Goal: Task Accomplishment & Management: Manage account settings

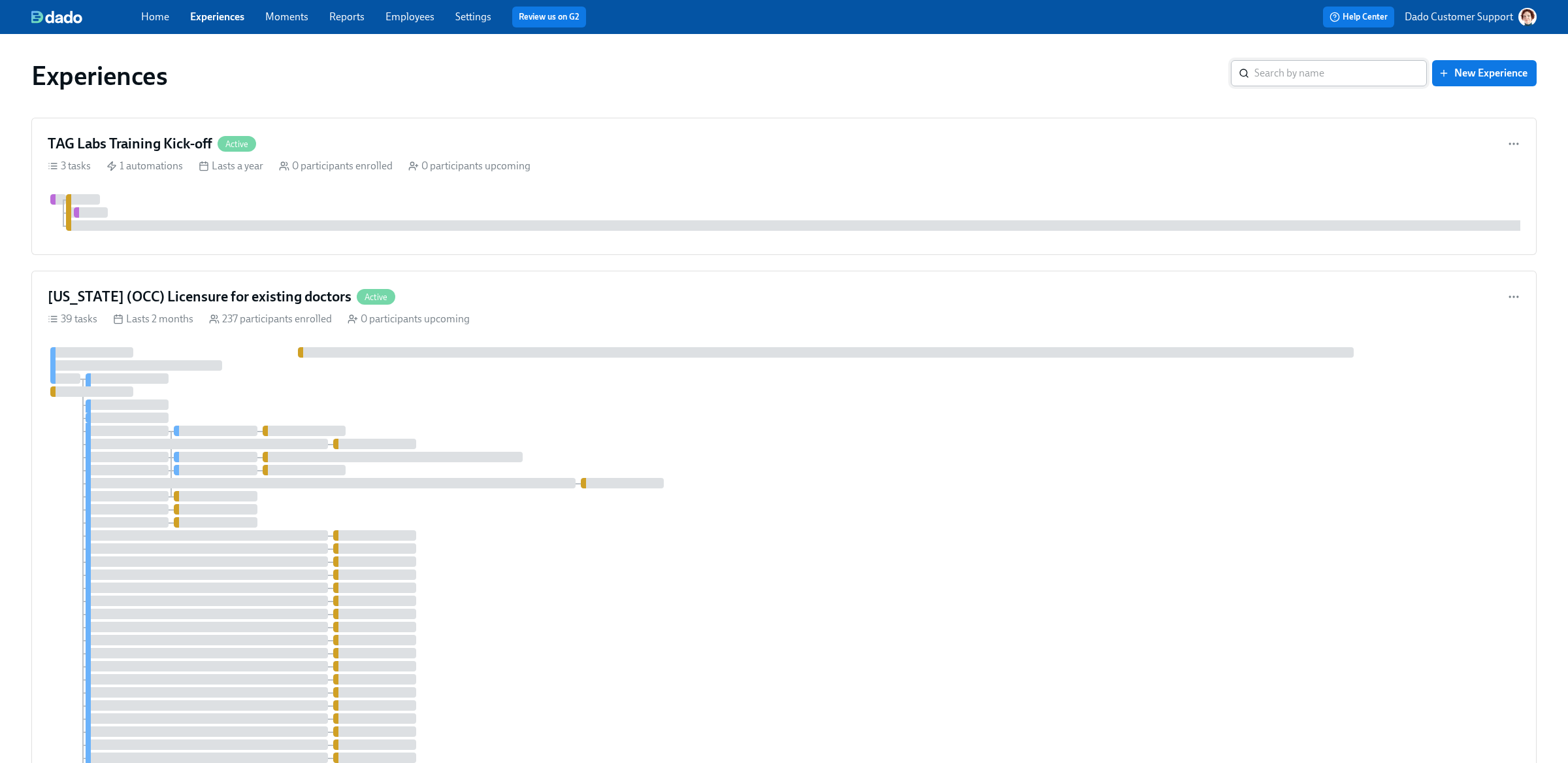
click at [1334, 68] on input "search" at bounding box center [1341, 73] width 172 height 26
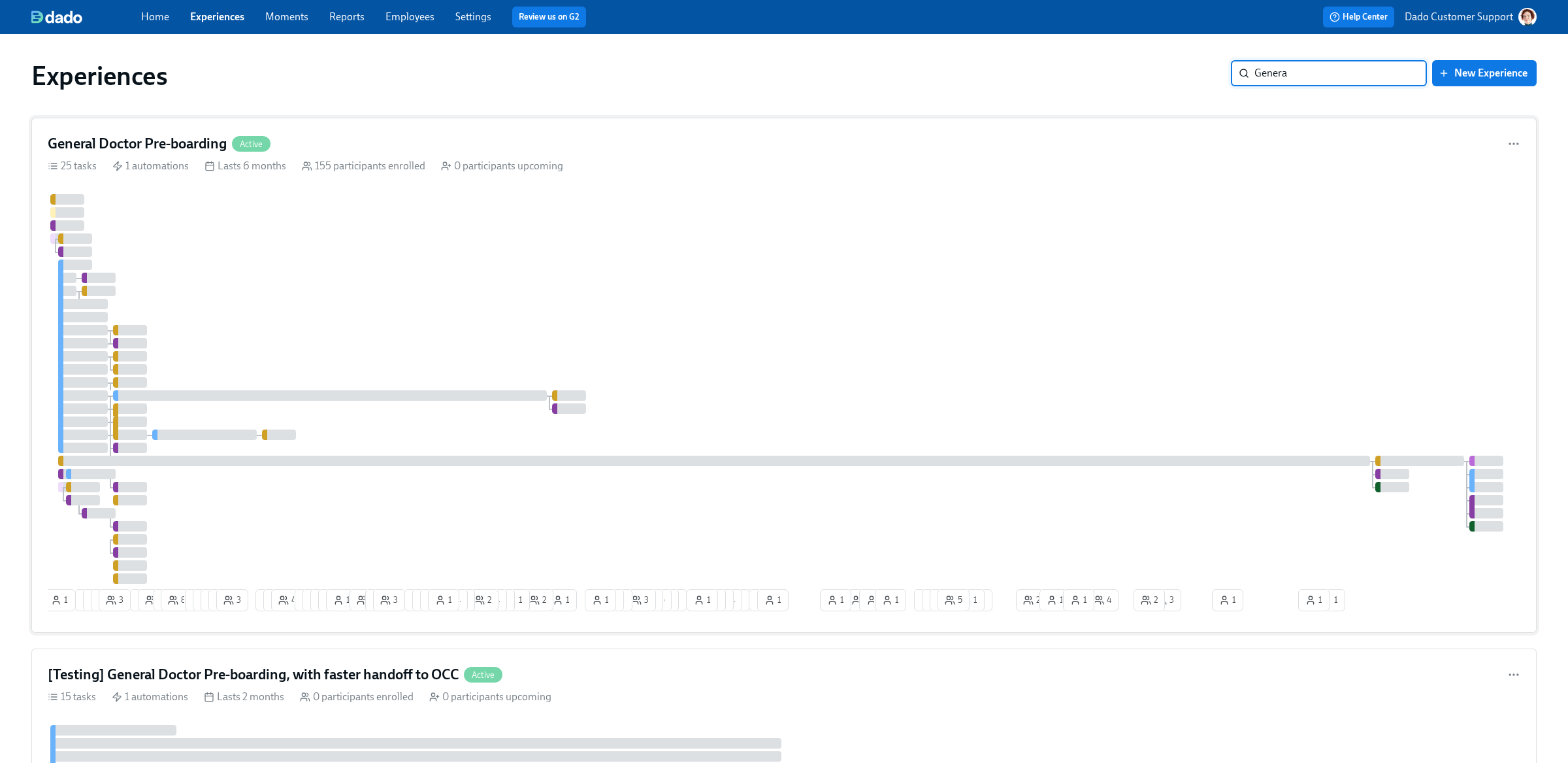
click at [336, 269] on div at bounding box center [789, 388] width 1482 height 389
click at [1341, 79] on input "Genera" at bounding box center [1341, 73] width 172 height 26
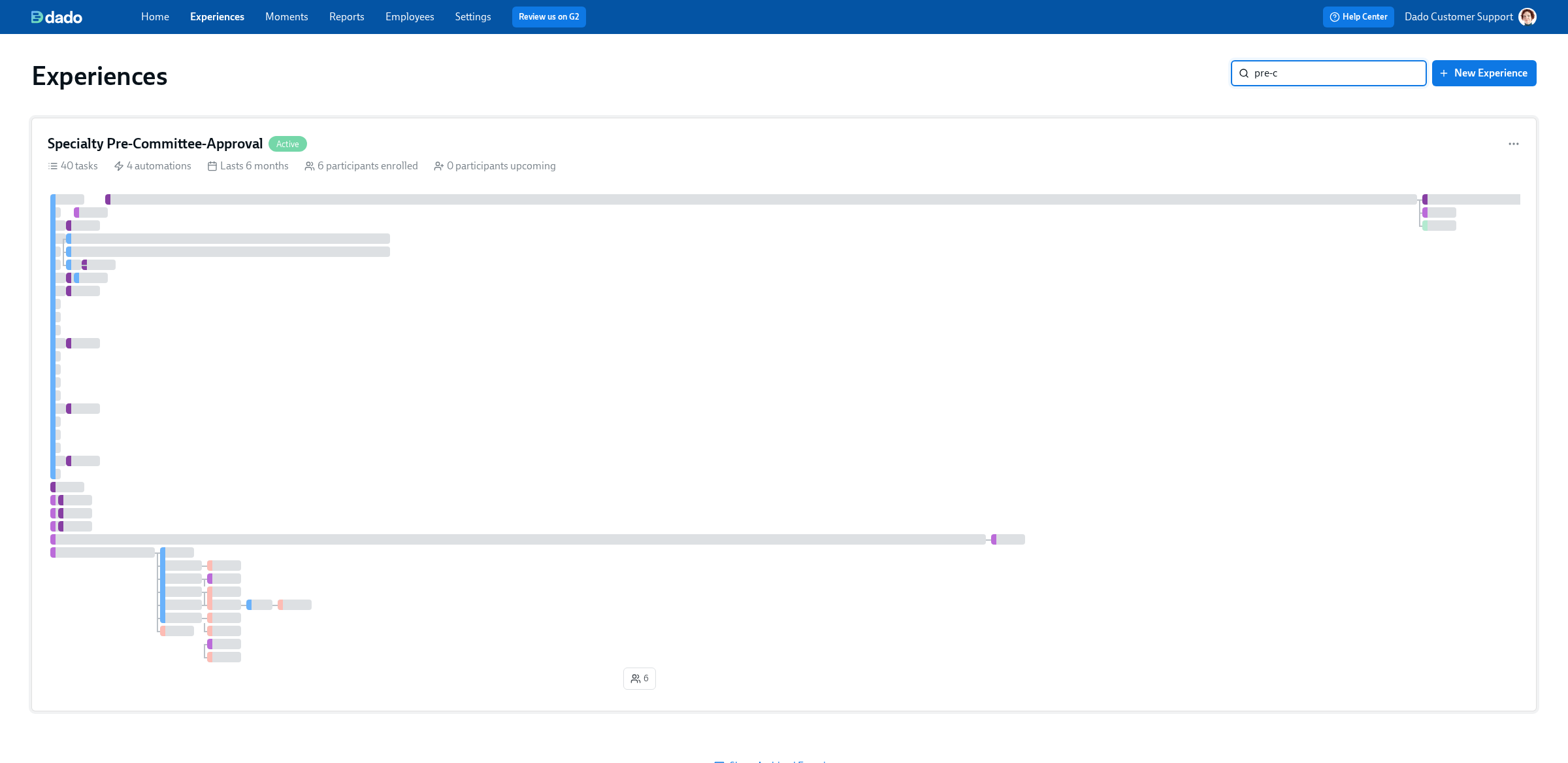
type input "pre-c"
click at [102, 487] on div at bounding box center [816, 428] width 1536 height 468
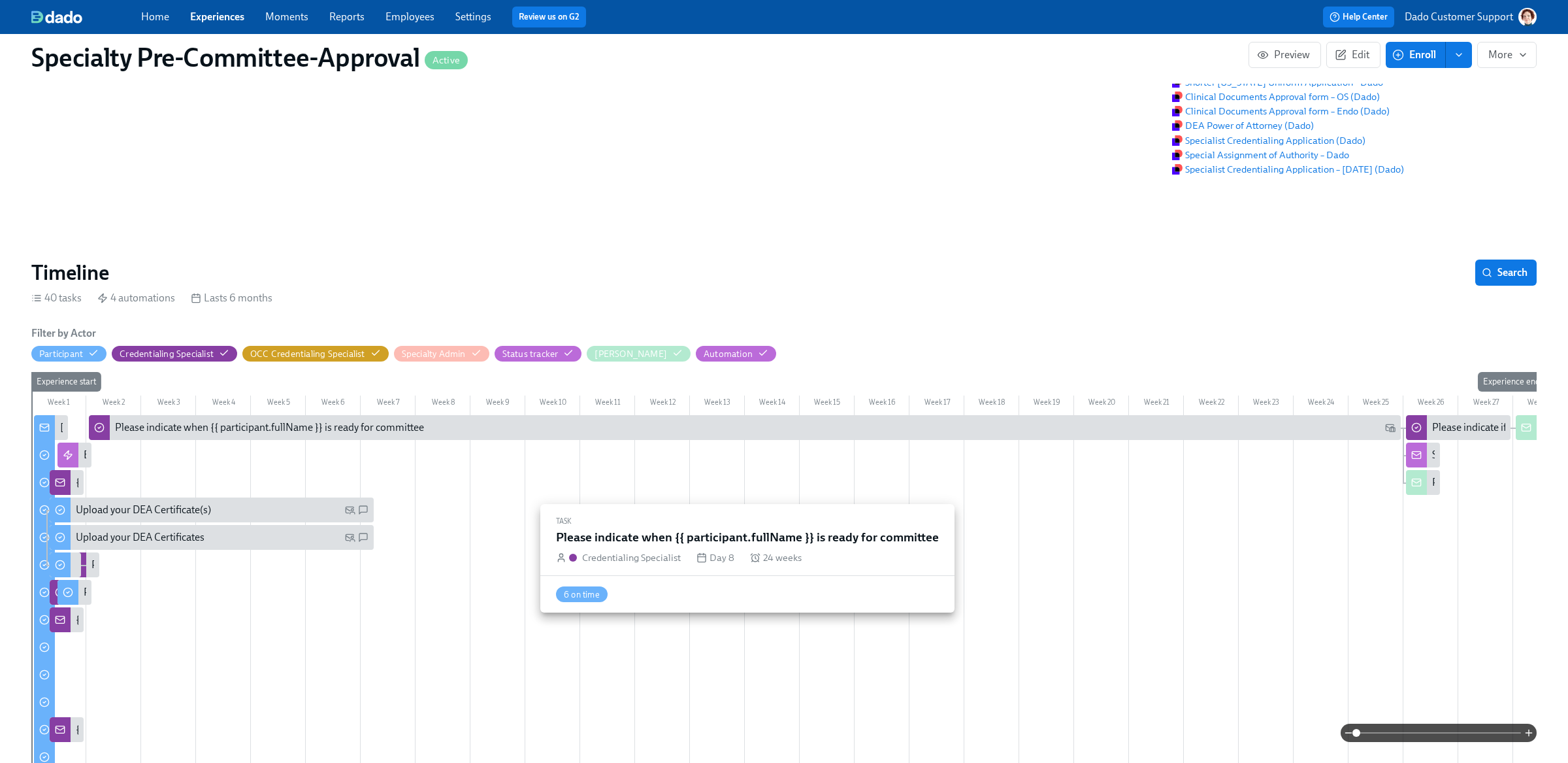
scroll to position [215, 0]
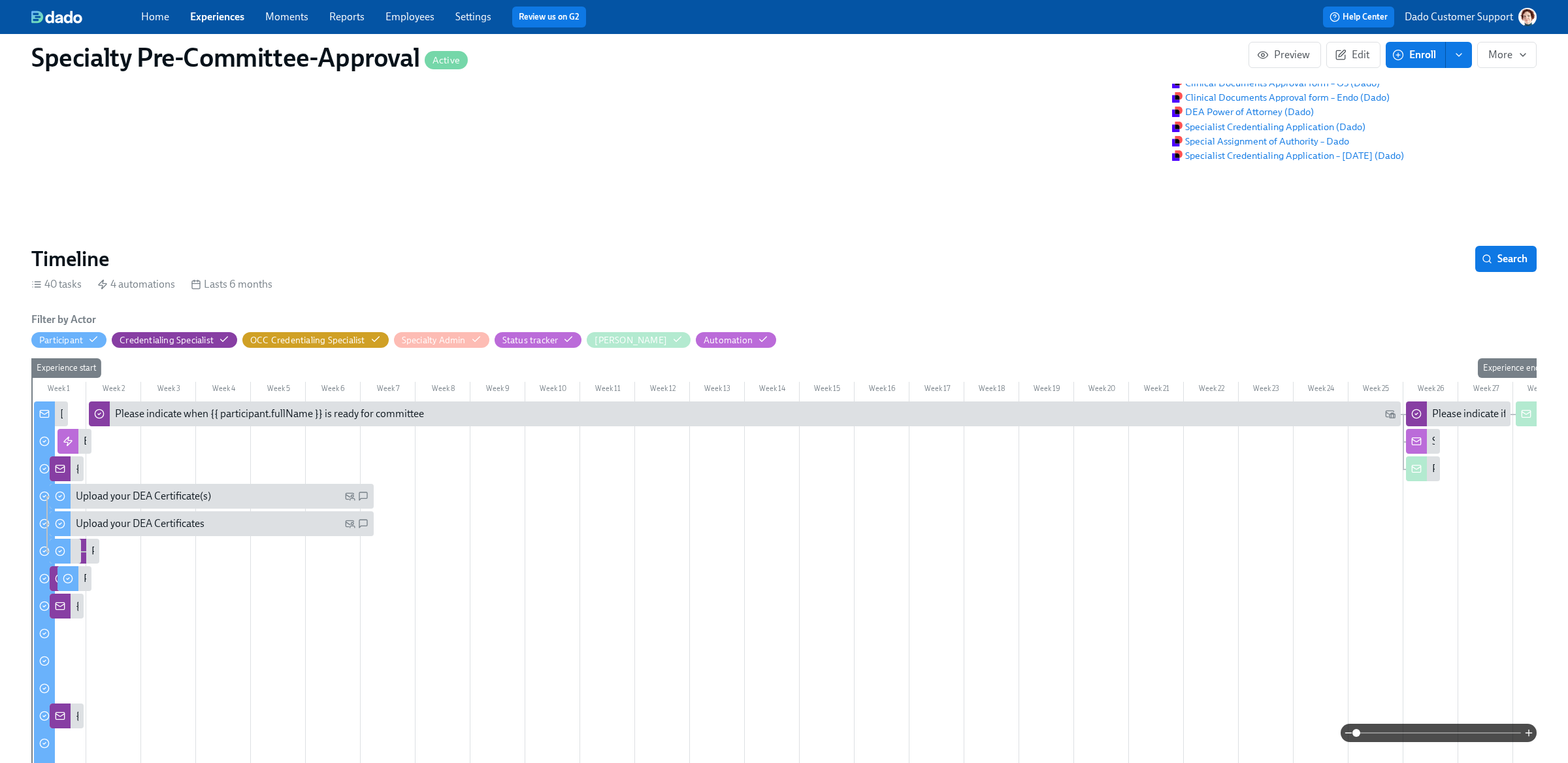
click at [1488, 739] on span at bounding box center [1439, 732] width 165 height 19
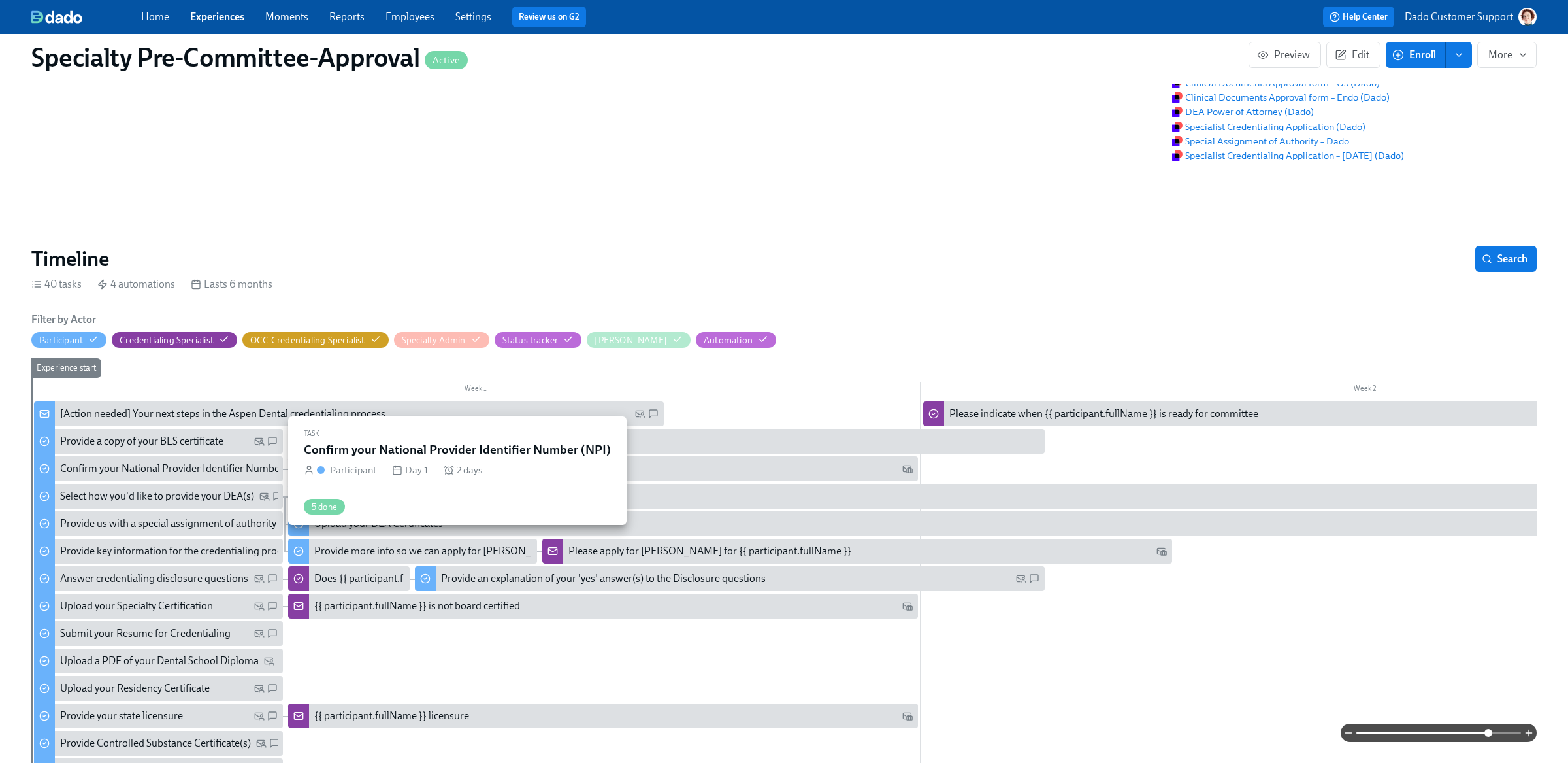
click at [122, 464] on div "Confirm your National Provider Identifier Number (NPI)" at bounding box center [184, 469] width 249 height 15
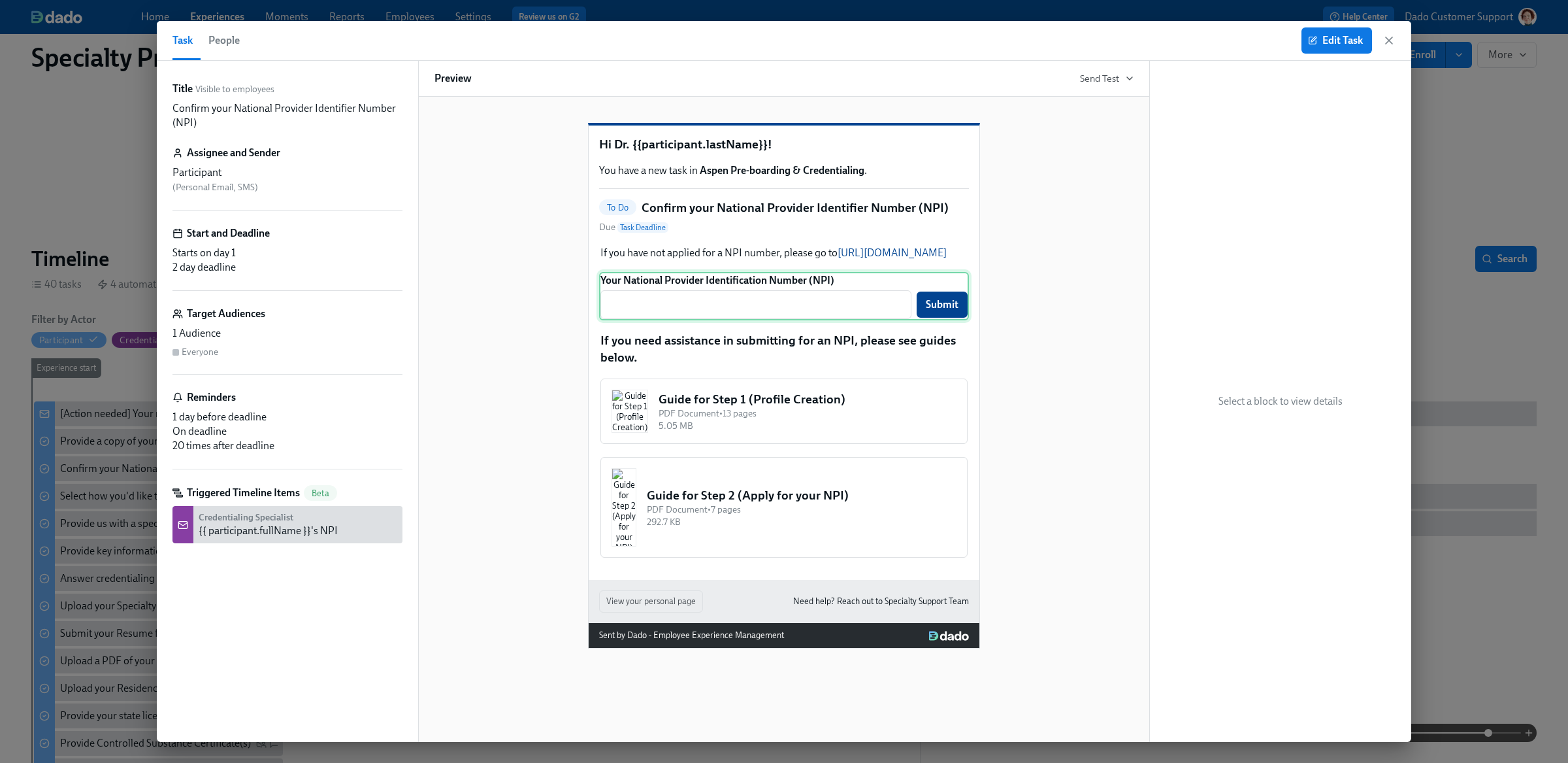
click at [780, 320] on div "Your National Provider Identification Number (NPI) ​ Submit" at bounding box center [783, 297] width 370 height 49
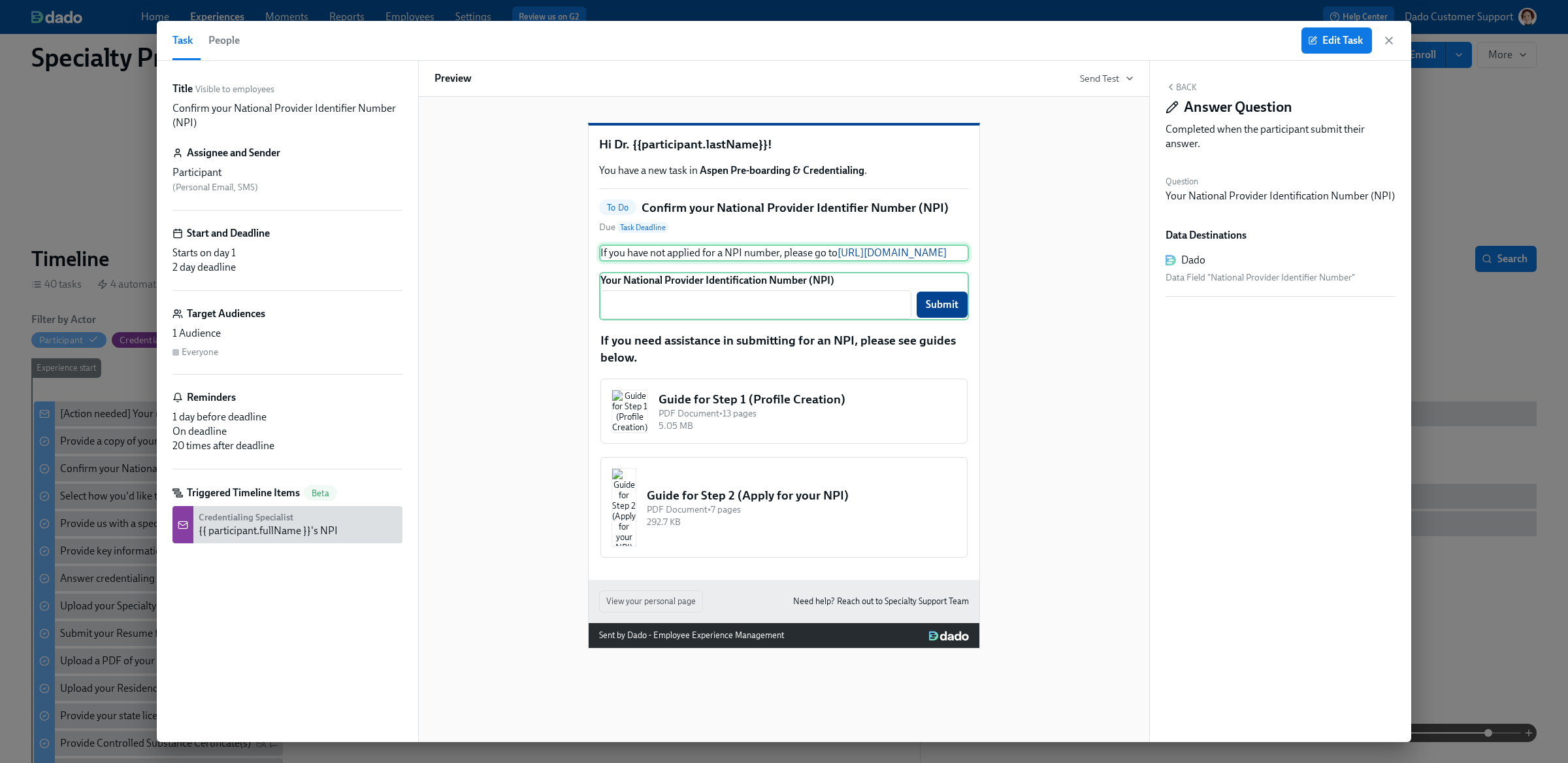
click at [799, 262] on div "If you have not applied for a NPI number, please go to https://nppes.cms.hhs.go…" at bounding box center [783, 253] width 370 height 17
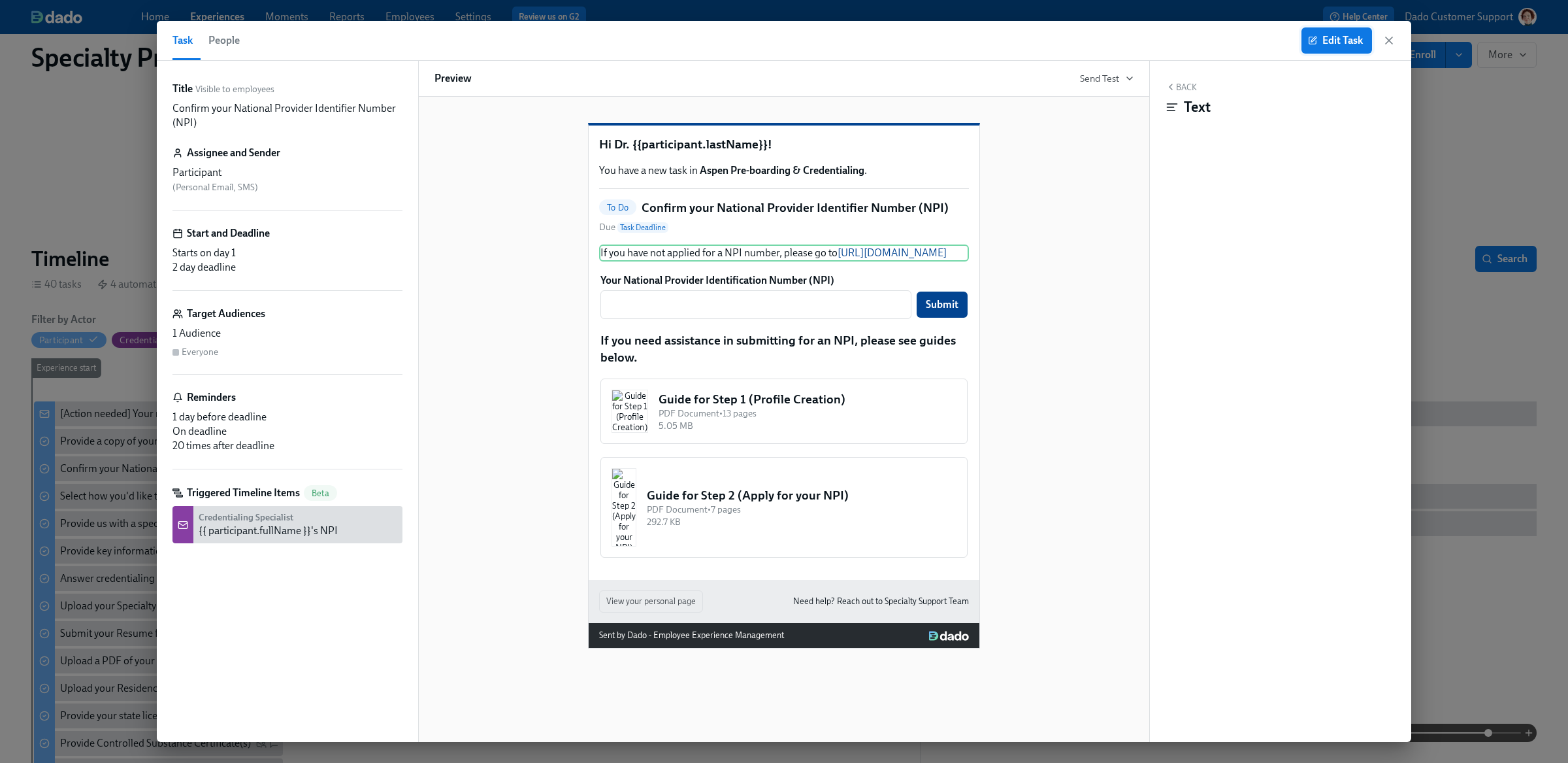
click at [1344, 41] on span "Edit Task" at bounding box center [1336, 41] width 52 height 13
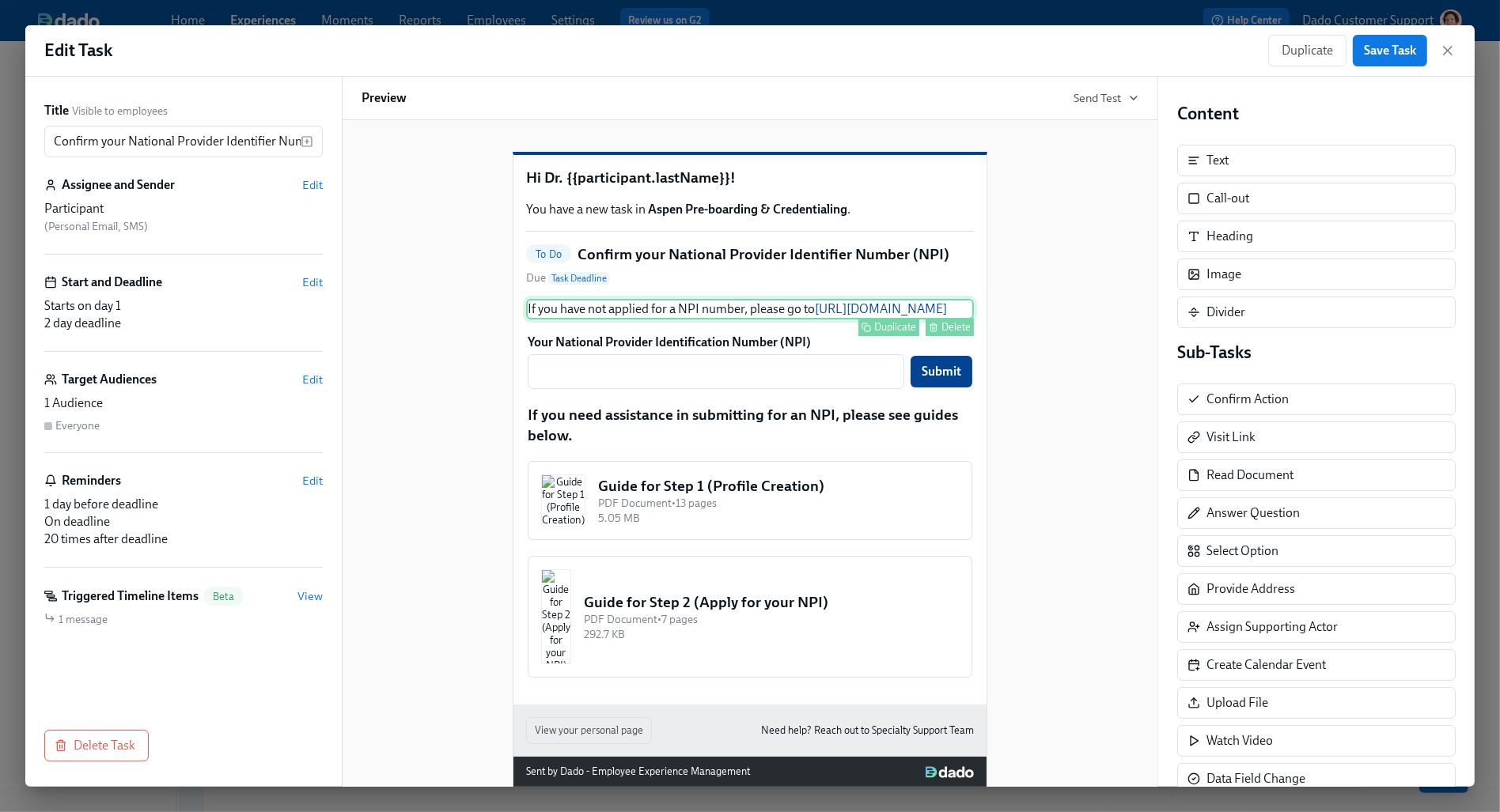
click at [644, 319] on div "If you have not applied for a NPI number, please go to https://nppes.cms.hhs.go…" at bounding box center [750, 309] width 448 height 21
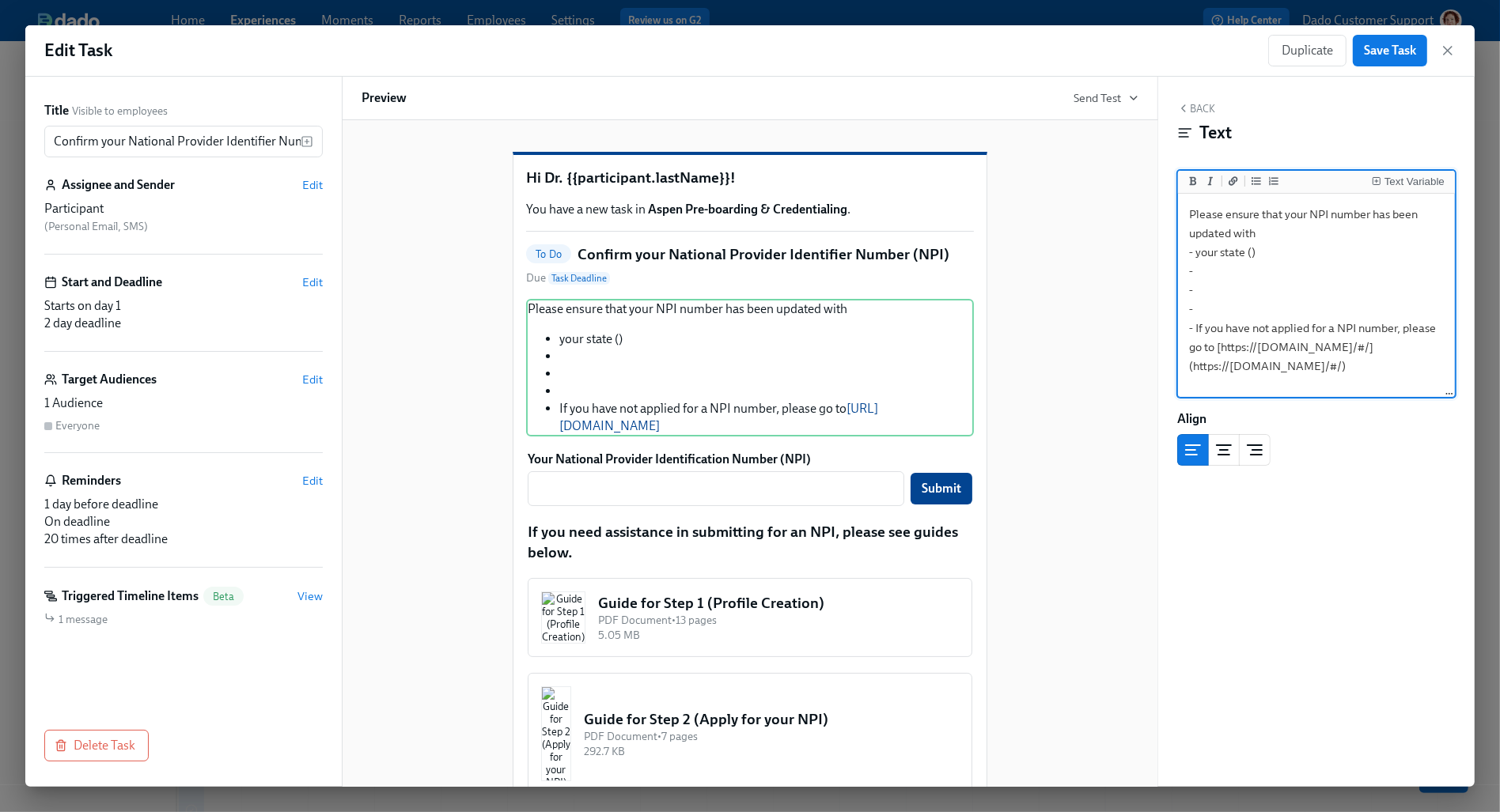
click at [1250, 260] on textarea "Please ensure that your NPI number has been updated with - your state () - - - …" at bounding box center [1316, 296] width 270 height 199
type textarea "Please ensure that your NPI number has been updated with - your state () - - - …"
click at [1392, 187] on div "Text Variable" at bounding box center [1413, 181] width 60 height 11
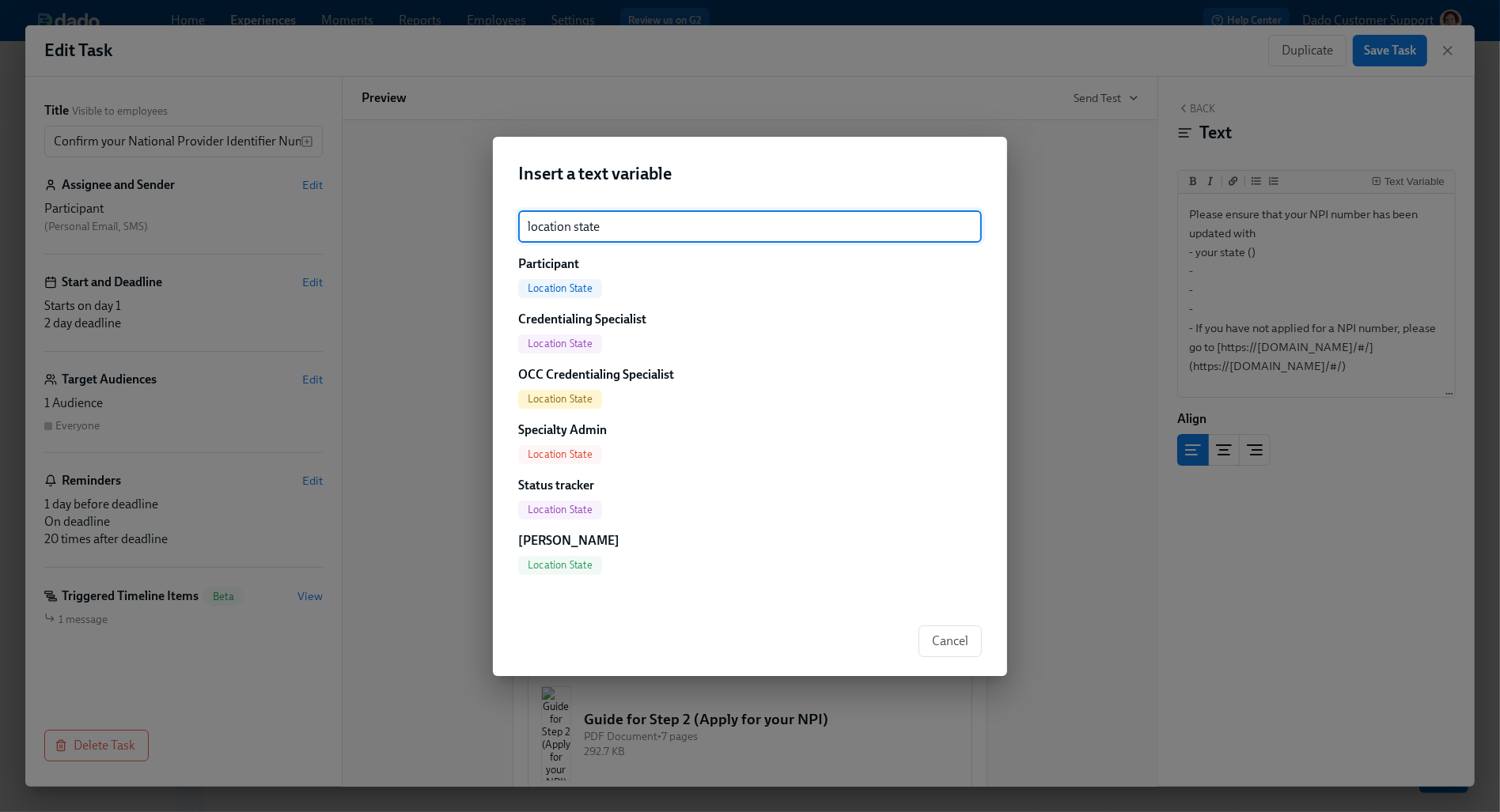
type input "location state"
click at [554, 287] on span "Location State" at bounding box center [560, 288] width 84 height 12
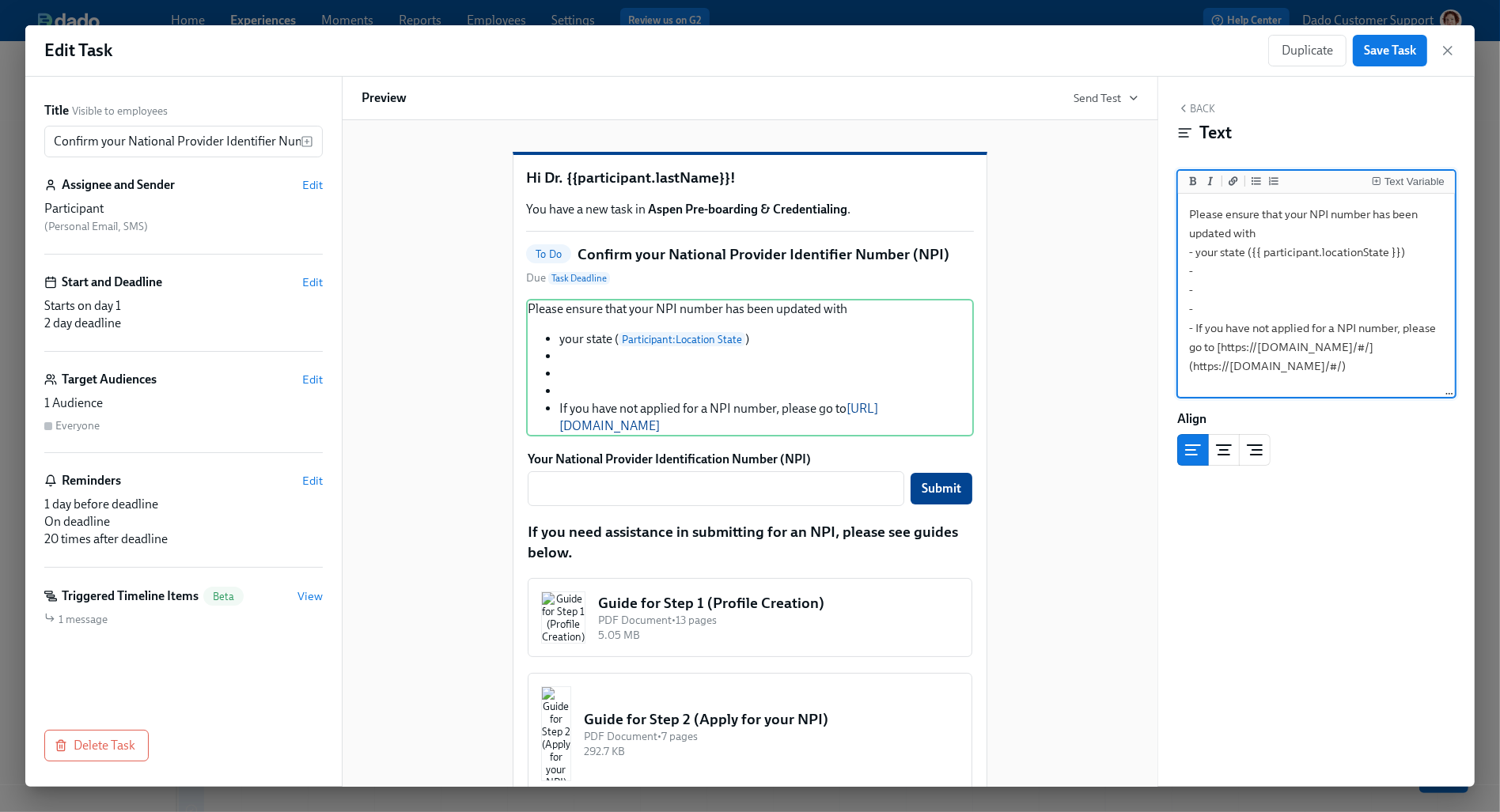
click at [1217, 263] on textarea "Please ensure that your NPI number has been updated with - your state ({{ parti…" at bounding box center [1316, 296] width 270 height 199
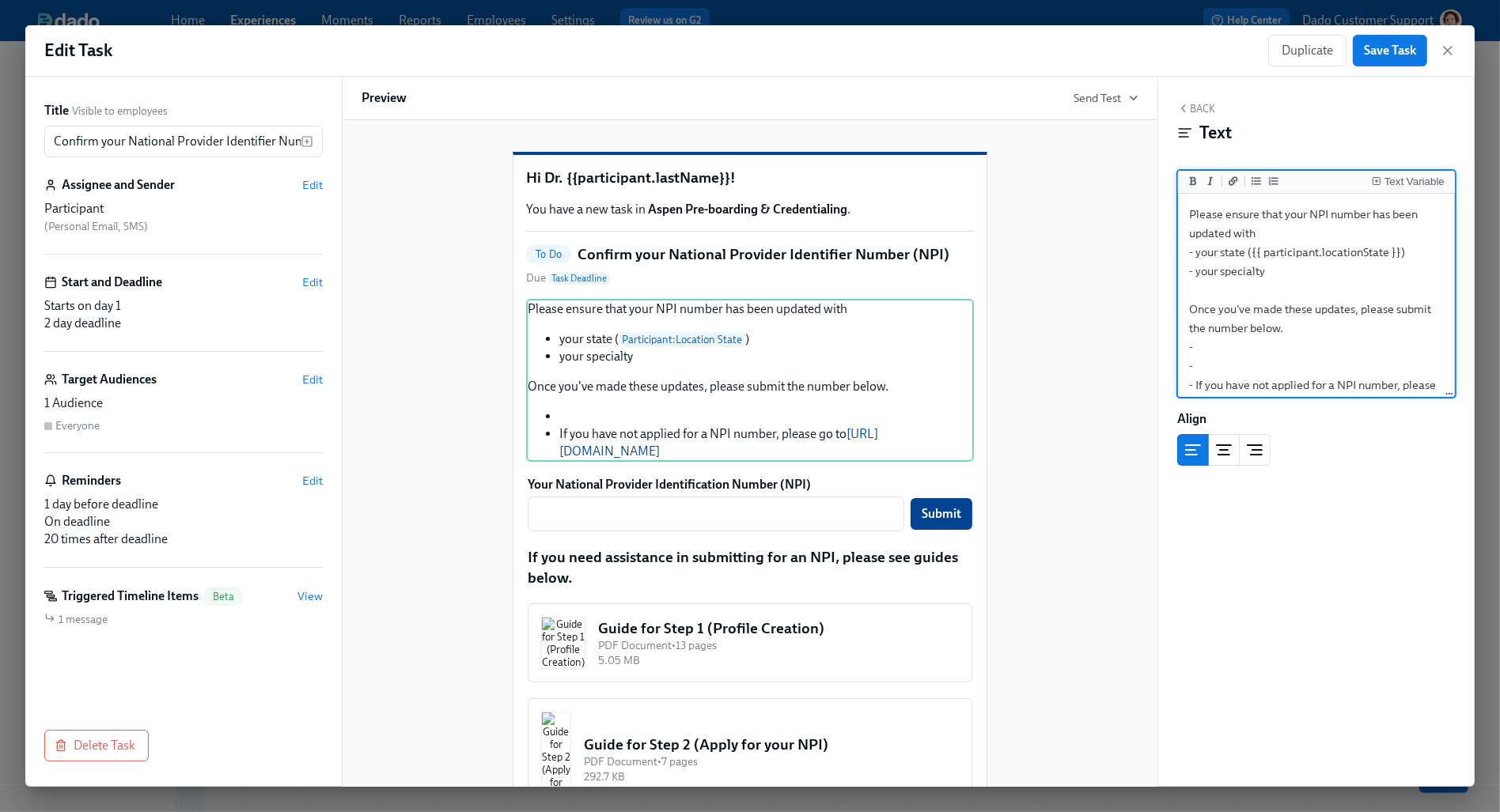
scroll to position [44, 0]
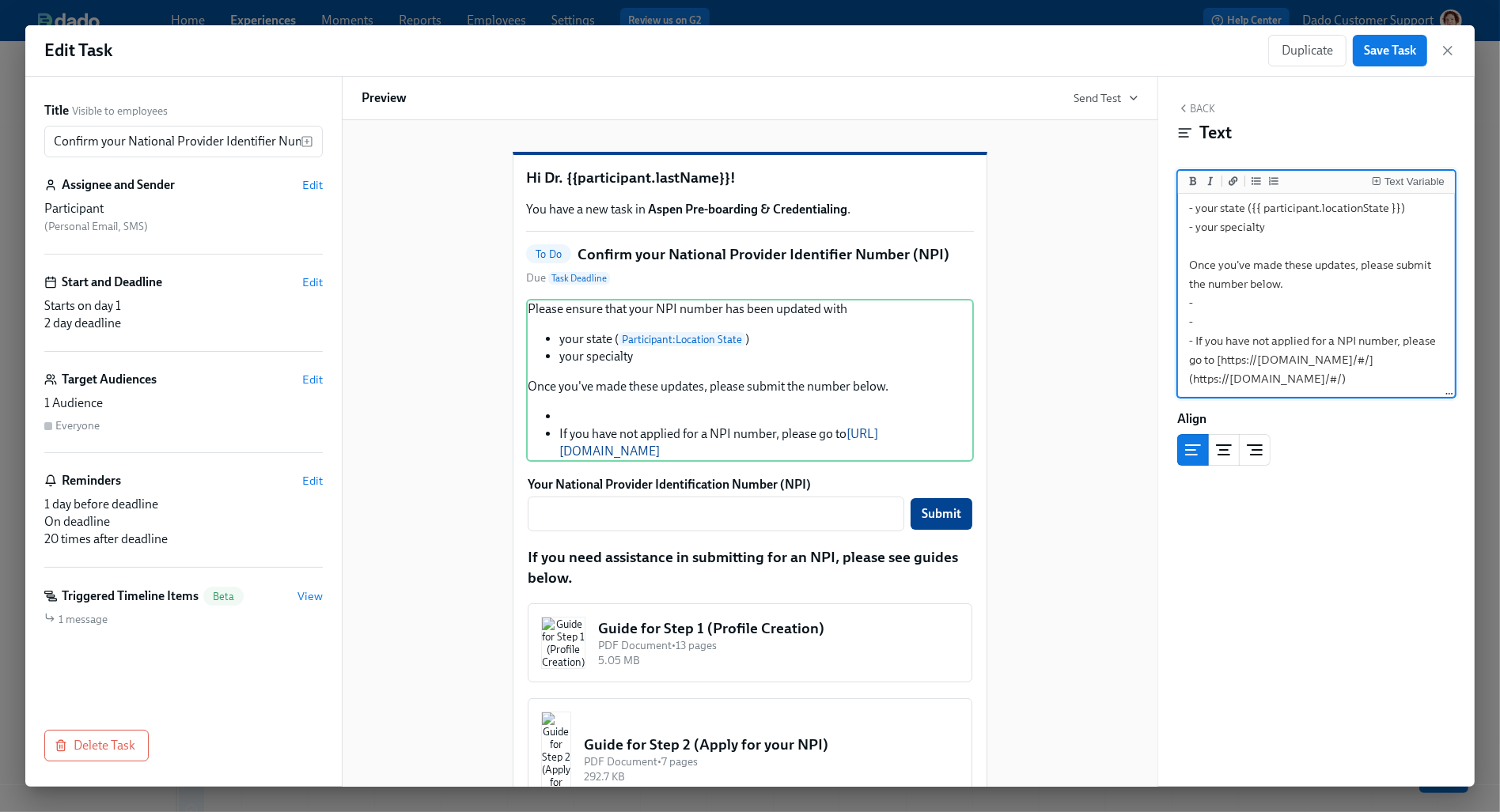
click at [1380, 385] on textarea "Please ensure that your NPI number has been updated with - your state ({{ parti…" at bounding box center [1316, 274] width 270 height 244
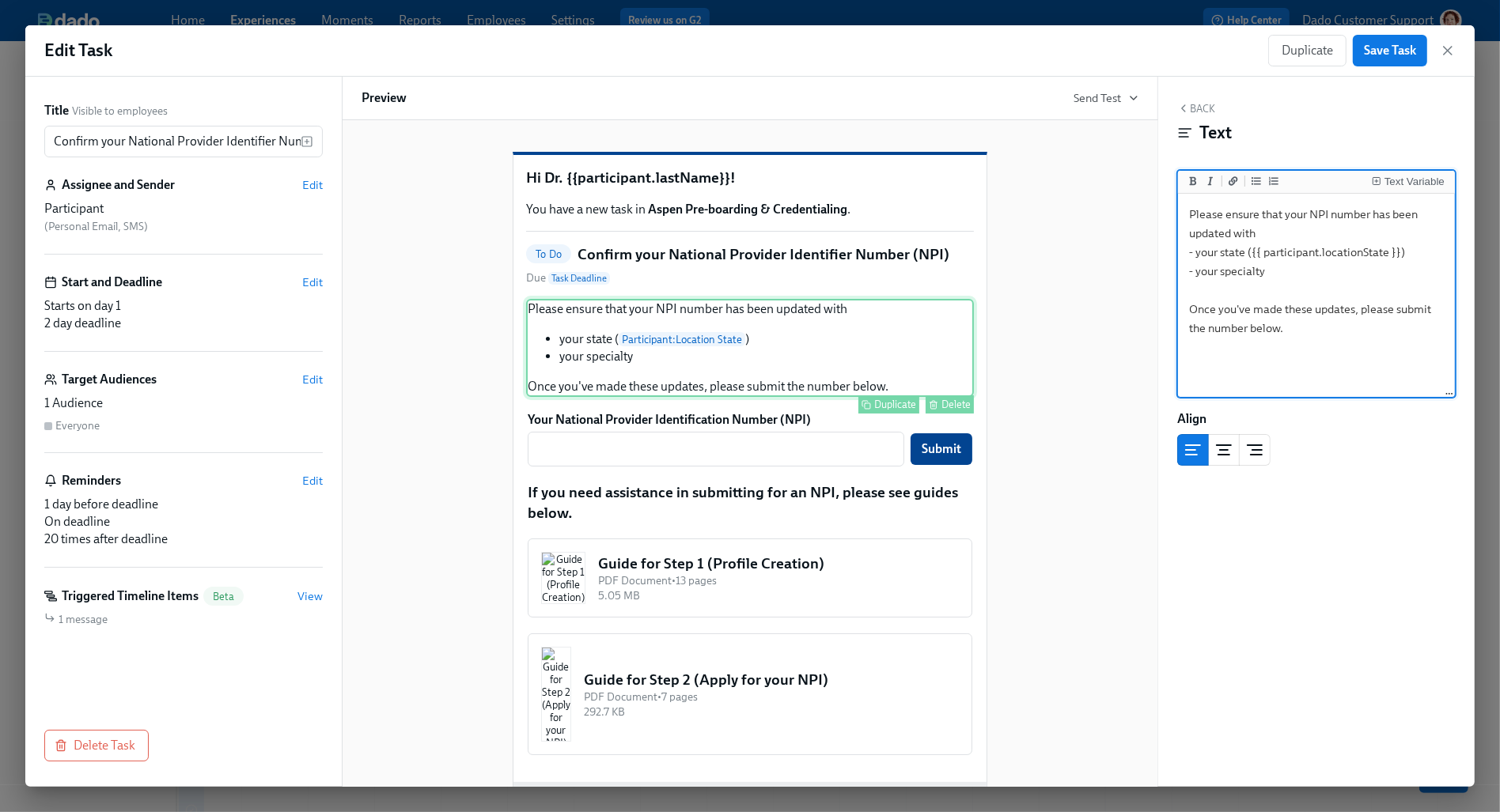
type textarea "Please ensure that your NPI number has been updated with - your state ({{ parti…"
click at [881, 410] on div "Duplicate" at bounding box center [895, 404] width 42 height 12
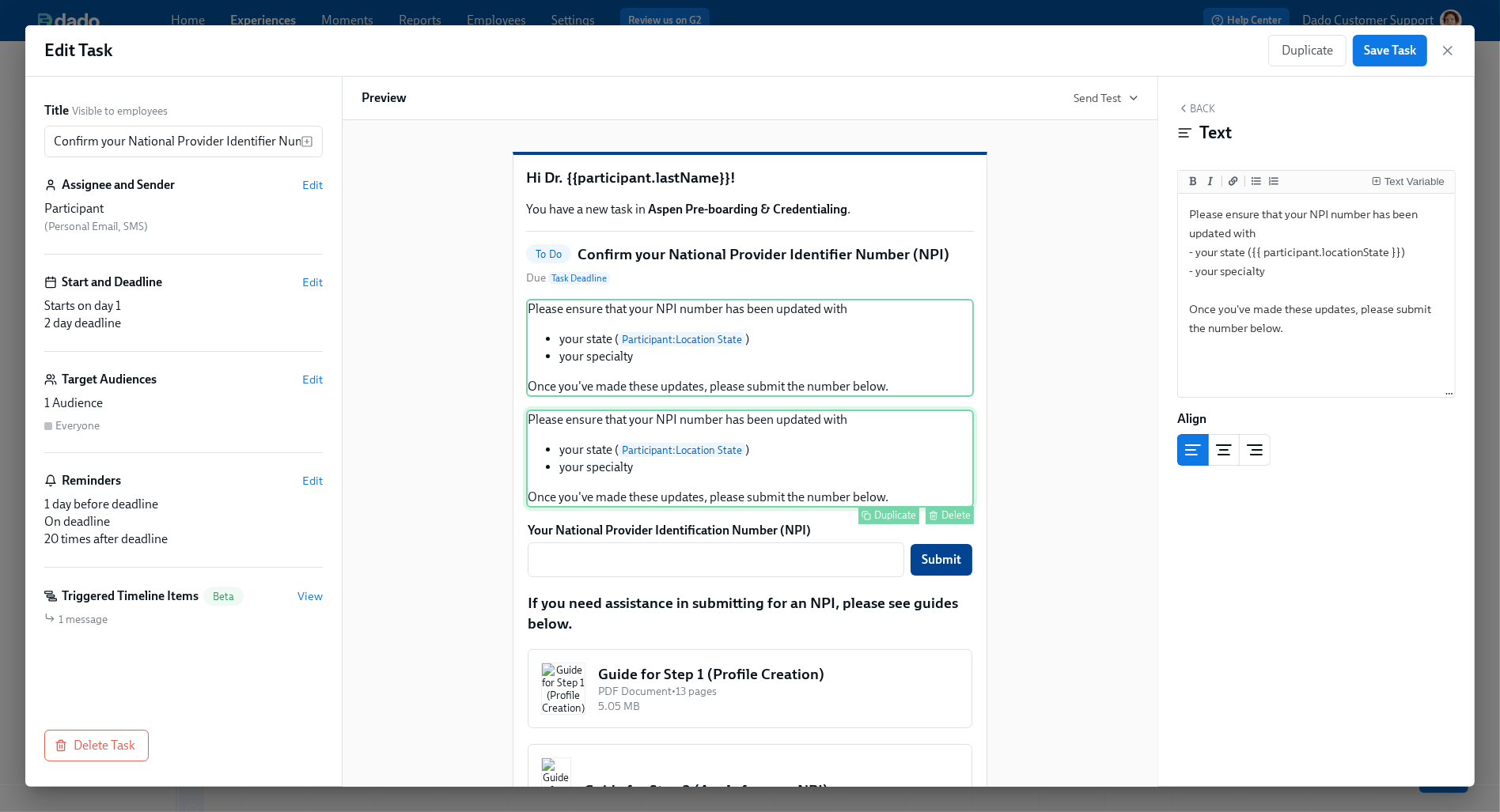
click at [680, 507] on div "Please ensure that your NPI number has been updated with your state ( Participa…" at bounding box center [750, 459] width 448 height 98
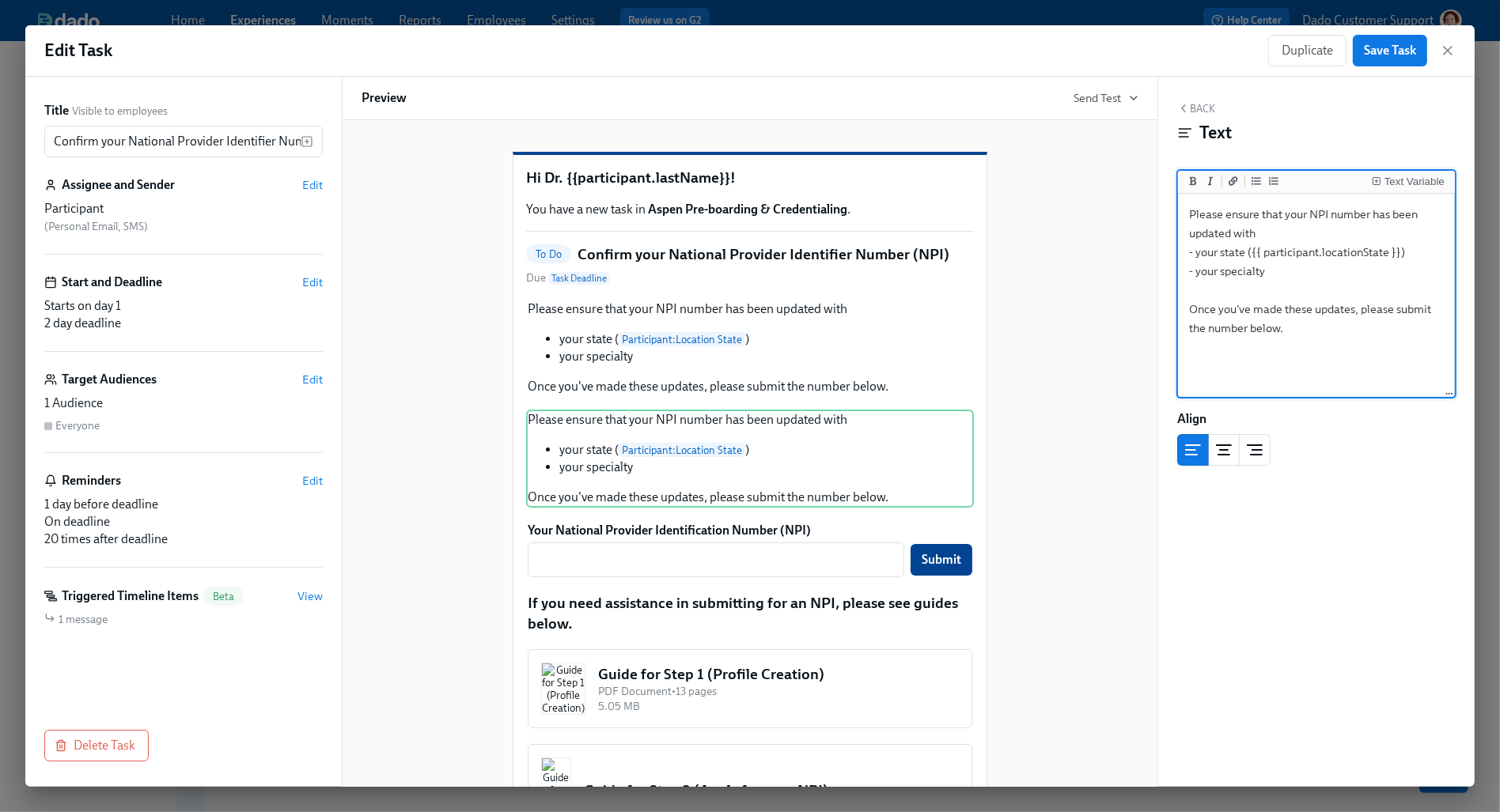
drag, startPoint x: 1193, startPoint y: 309, endPoint x: 1154, endPoint y: 145, distance: 168.6
click at [1154, 145] on div "Title Visible to employees Confirm your National Provider Identifier Number (NP…" at bounding box center [750, 432] width 1449 height 710
type textarea "Once you've made these updates, please submit the number below."
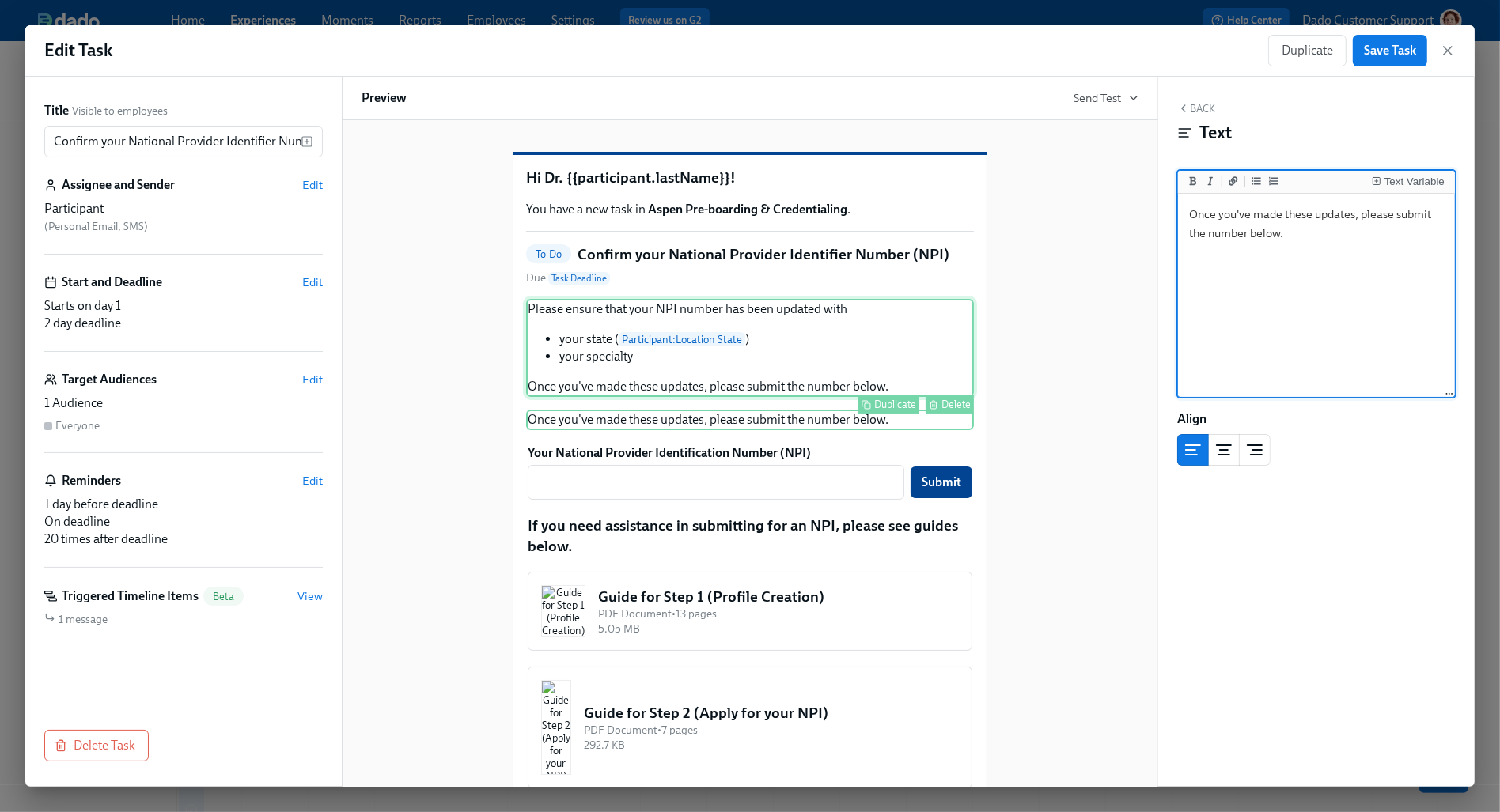
click at [815, 397] on div "Please ensure that your NPI number has been updated with your state ( Participa…" at bounding box center [750, 348] width 448 height 98
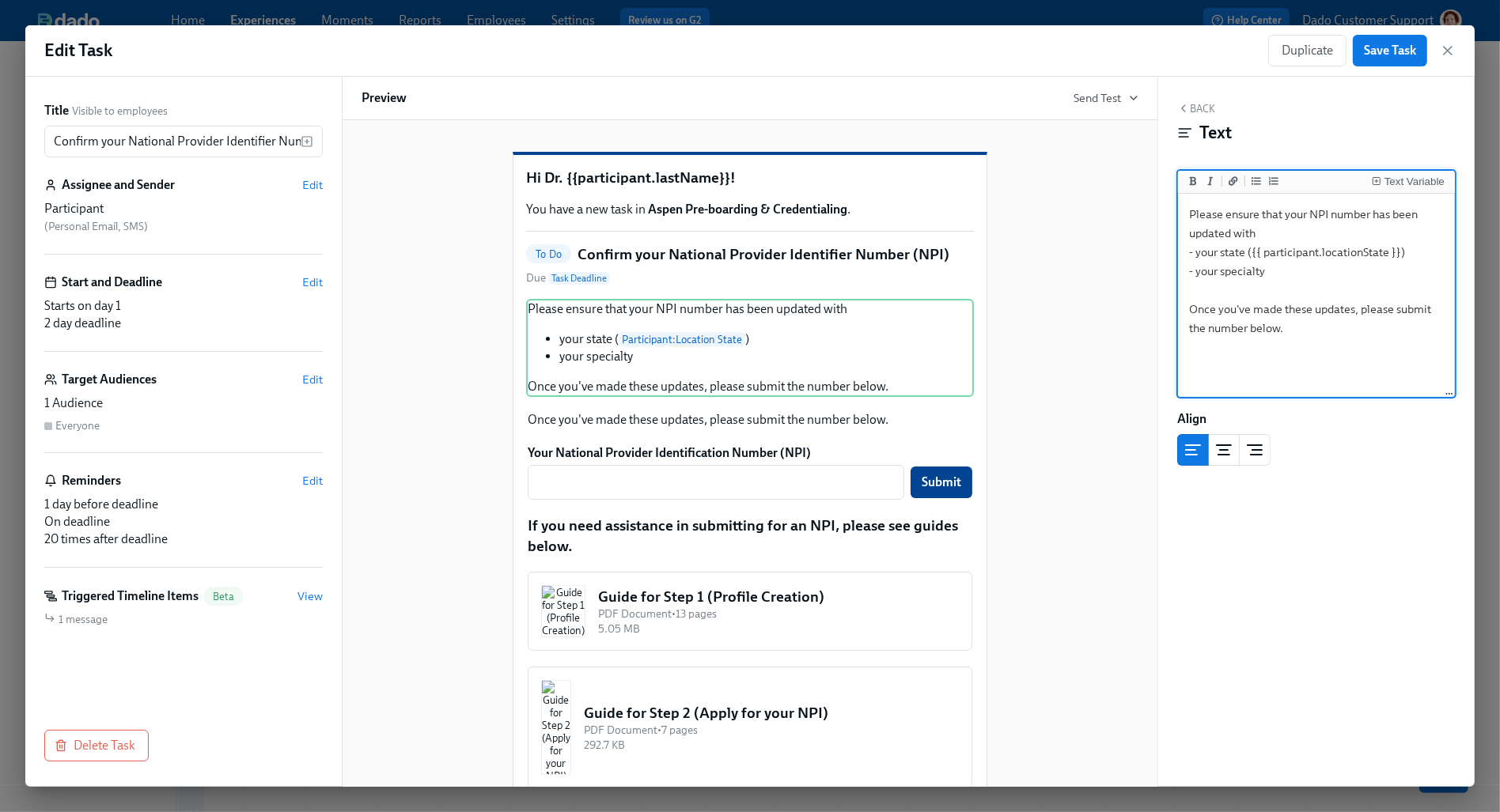
drag, startPoint x: 1228, startPoint y: 327, endPoint x: 1154, endPoint y: 313, distance: 75.3
click at [1154, 313] on div "Title Visible to employees Confirm your National Provider Identifier Number (NP…" at bounding box center [750, 432] width 1449 height 710
type textarea "Please ensure that your NPI number has been updated with - your state ({{ parti…"
click at [1044, 438] on div "Hi Dr. {{participant.lastName}}! You have a new task in Aspen Pre-boarding & Cr…" at bounding box center [750, 512] width 777 height 772
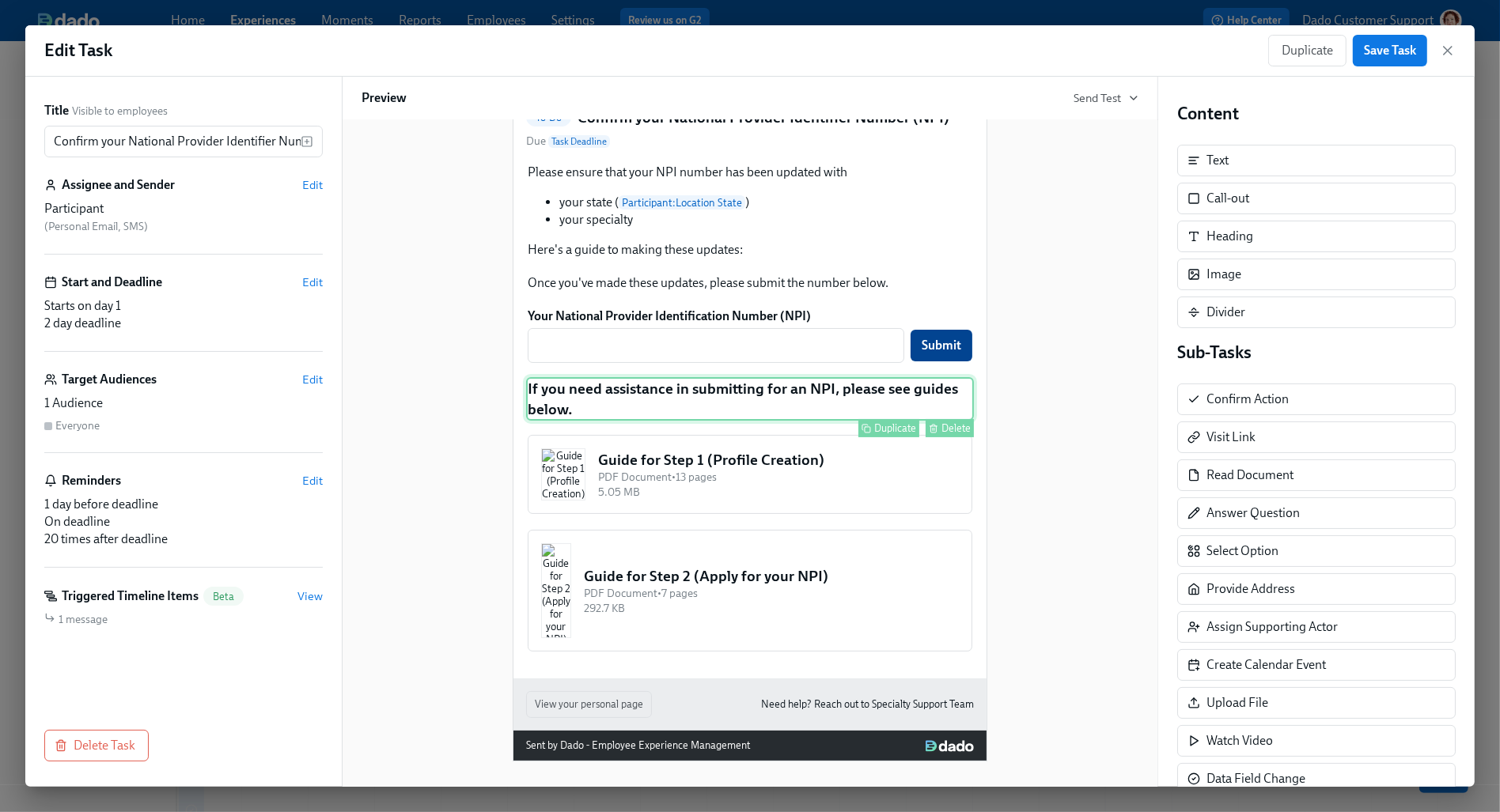
scroll to position [167, 0]
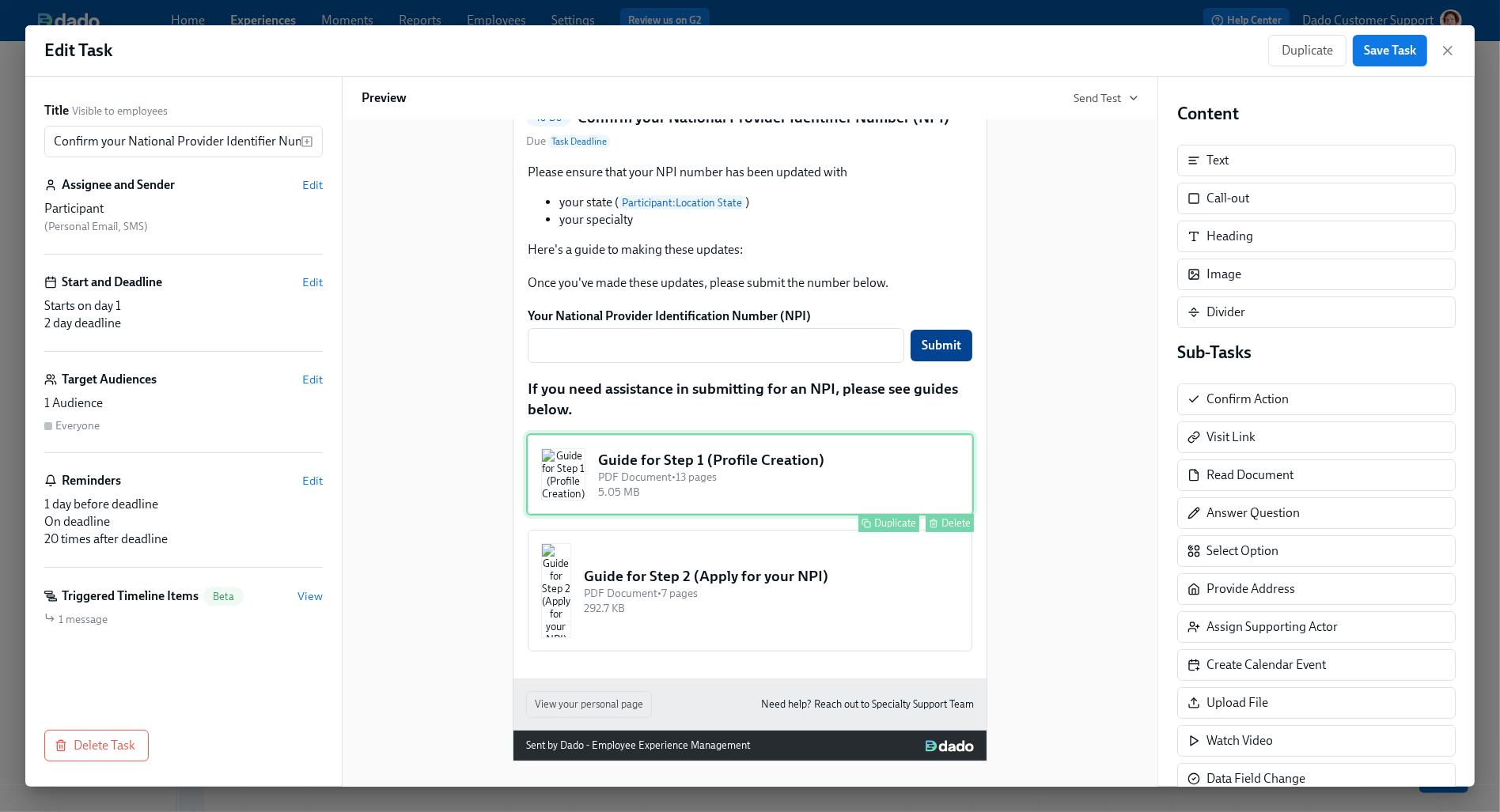
click at [900, 529] on div "Duplicate" at bounding box center [895, 523] width 42 height 12
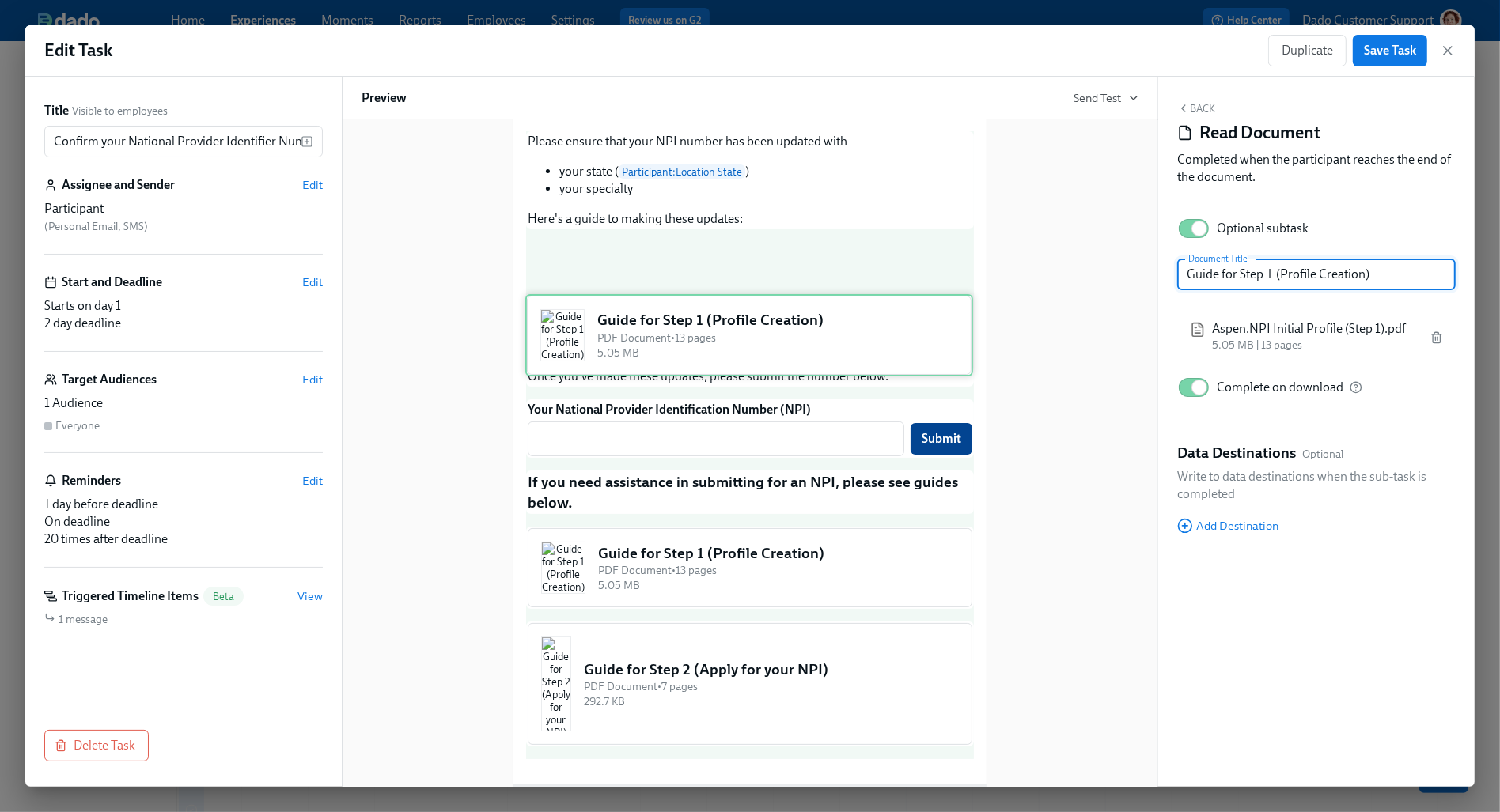
drag, startPoint x: 742, startPoint y: 584, endPoint x: 742, endPoint y: 384, distance: 200.0
click at [742, 385] on div "Please ensure that your NPI number has been updated with your state ( Participa…" at bounding box center [750, 444] width 448 height 628
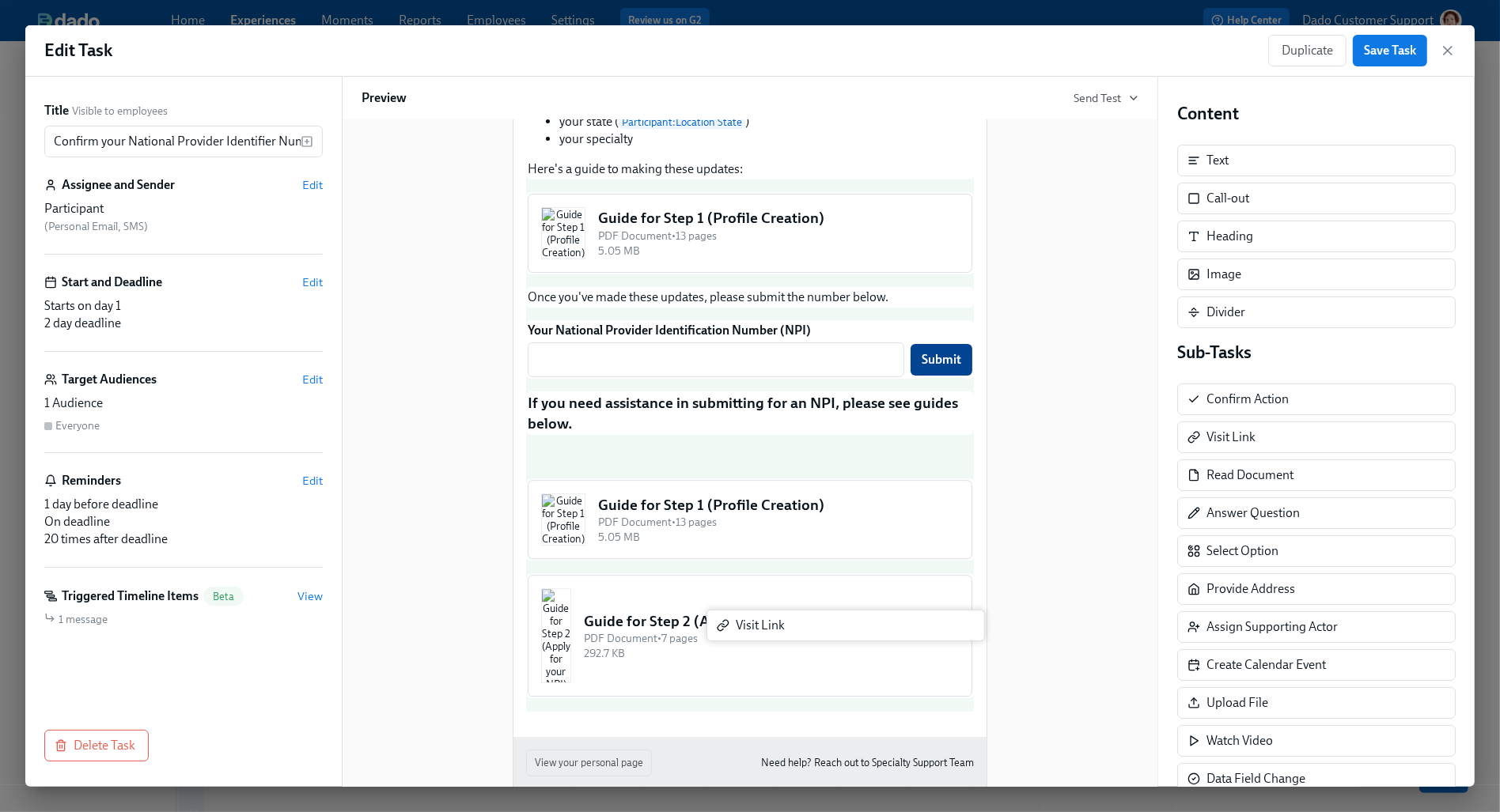
scroll to position [219, 0]
drag, startPoint x: 1287, startPoint y: 438, endPoint x: 786, endPoint y: 586, distance: 522.4
click at [786, 586] on div "Title Visible to employees Confirm your National Provider Identifier Number (NP…" at bounding box center [750, 432] width 1449 height 710
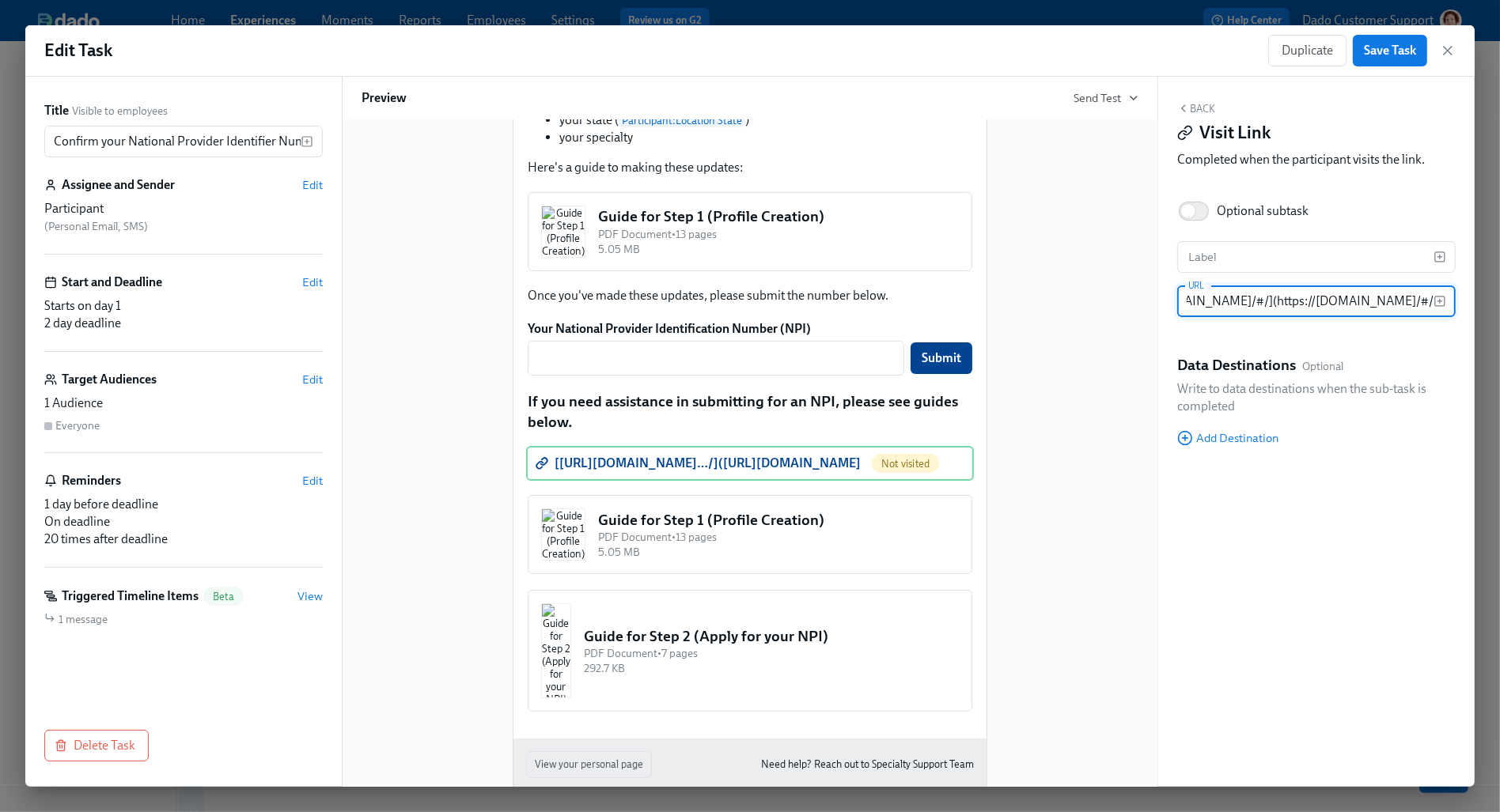
scroll to position [0, 0]
type input "https://nppes.cms.hhs.gov/#/"
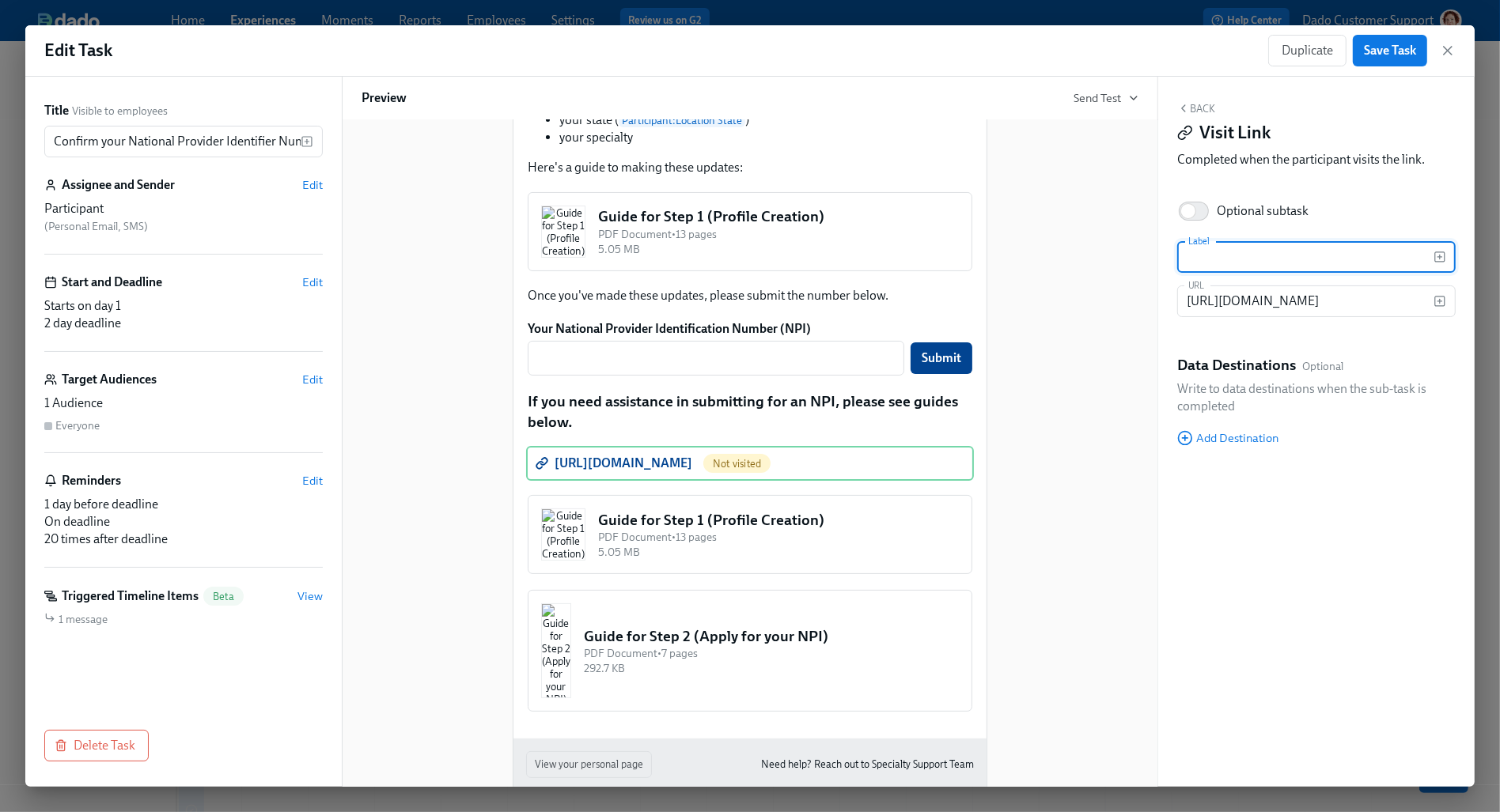
click at [1273, 261] on input "text" at bounding box center [1305, 257] width 257 height 31
type input "Spply for your NPI here"
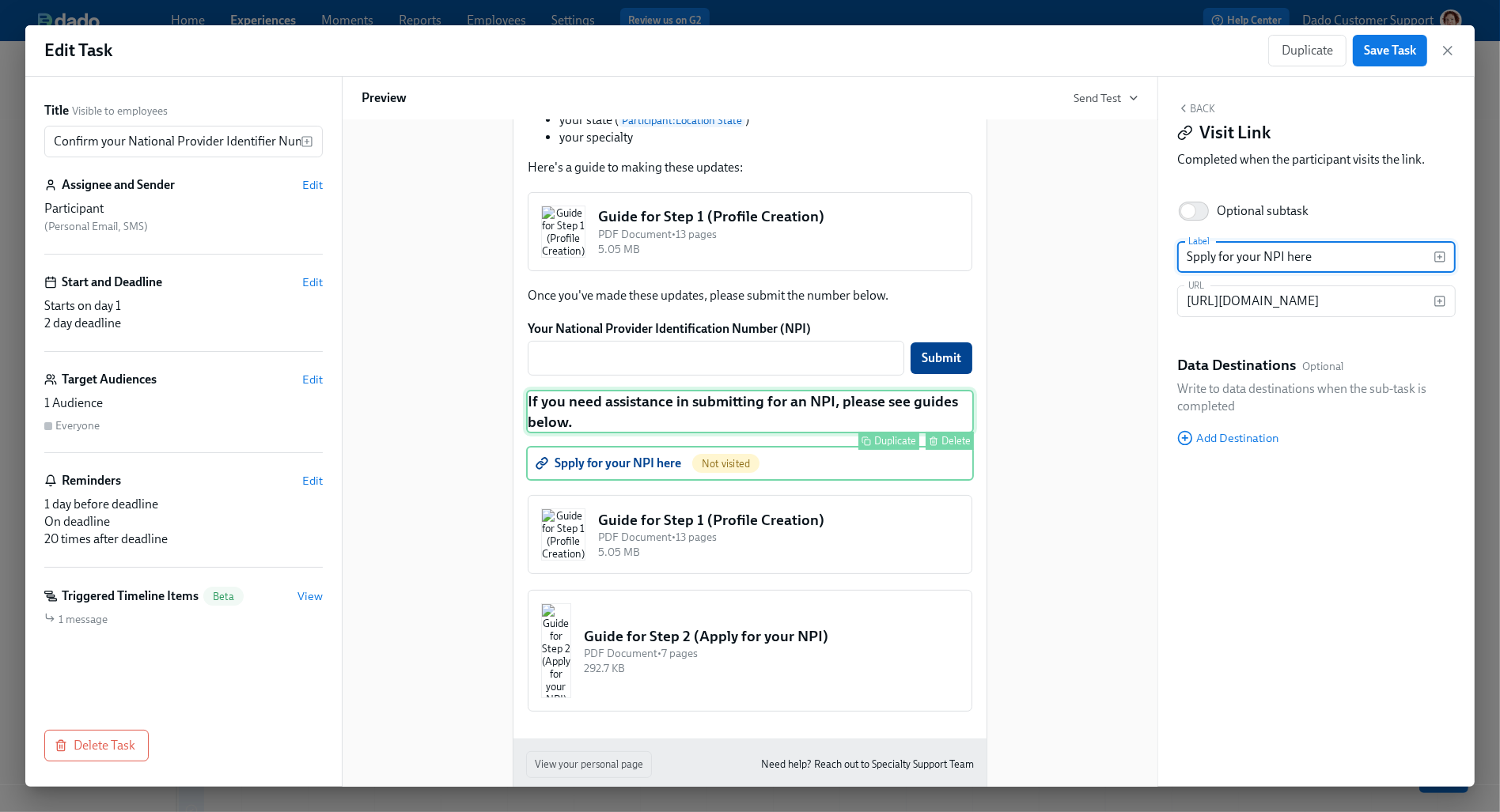
click at [697, 434] on div "If you need assistance in submitting for an NPI, please see guides below. Dupli…" at bounding box center [750, 411] width 448 height 43
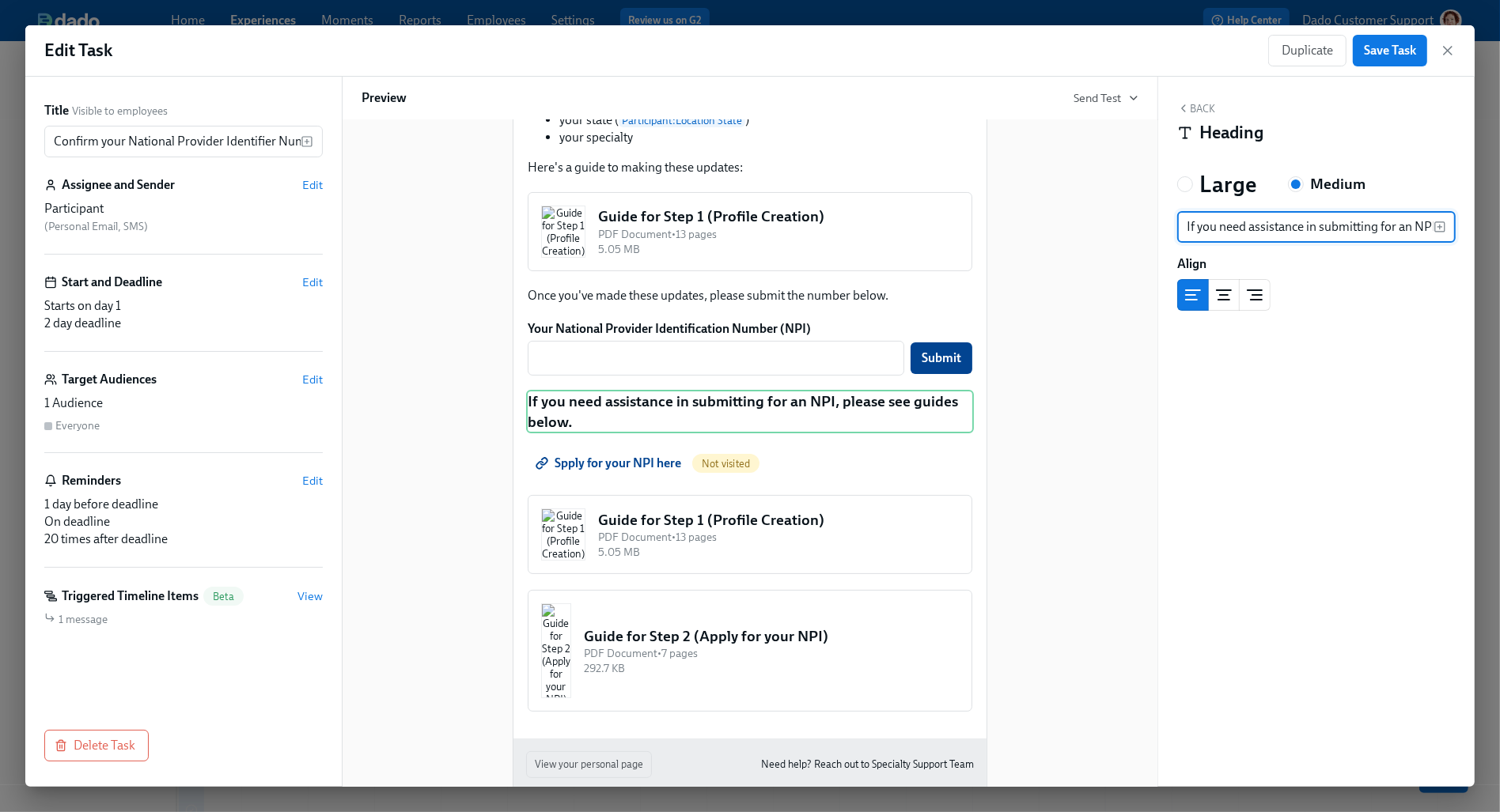
scroll to position [0, 138]
click at [1232, 220] on input "If you need assistance in submitting for an NPI, please see guides below." at bounding box center [1305, 227] width 257 height 31
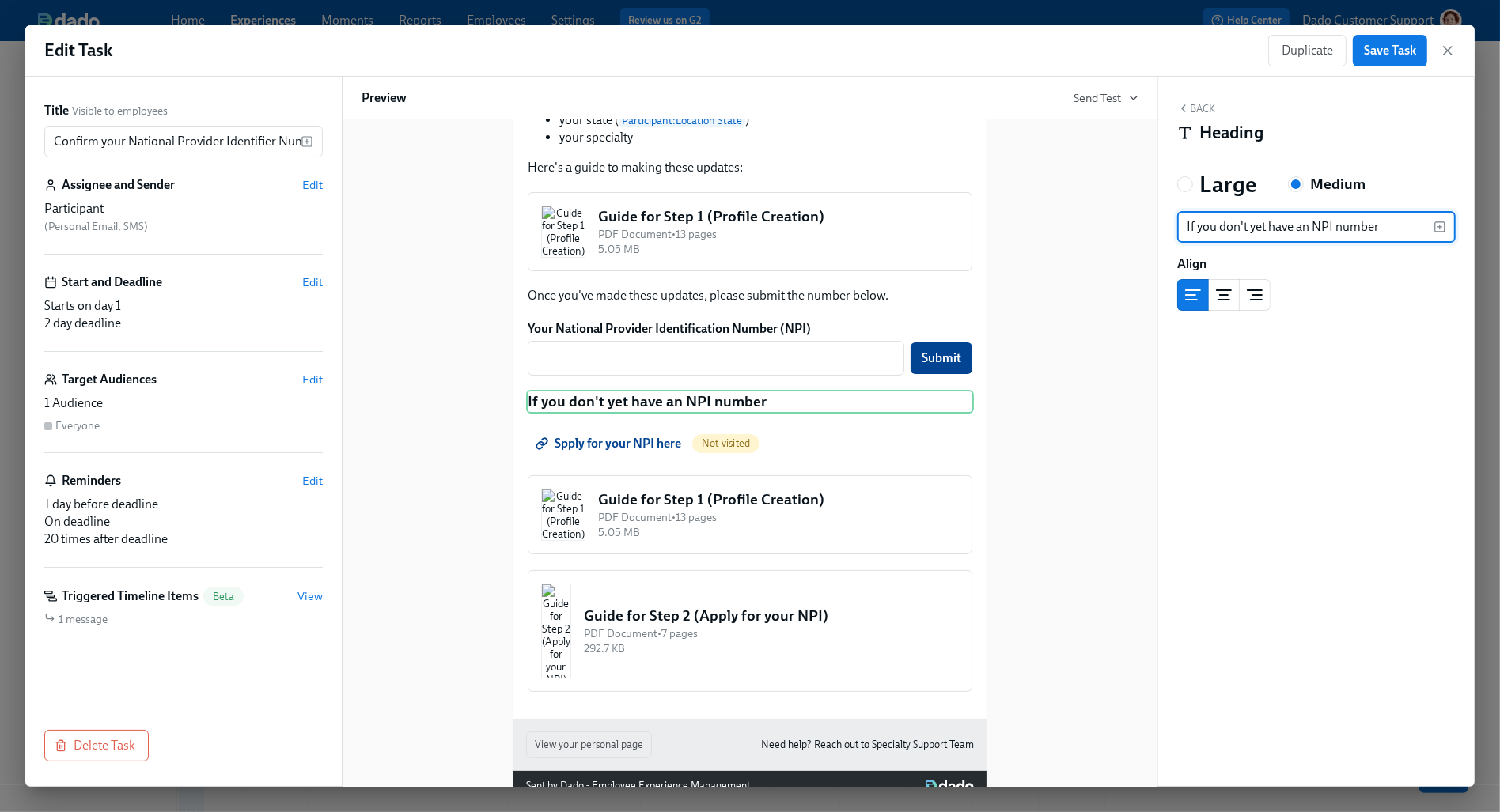
type input "If you don't yet have an NPI number:"
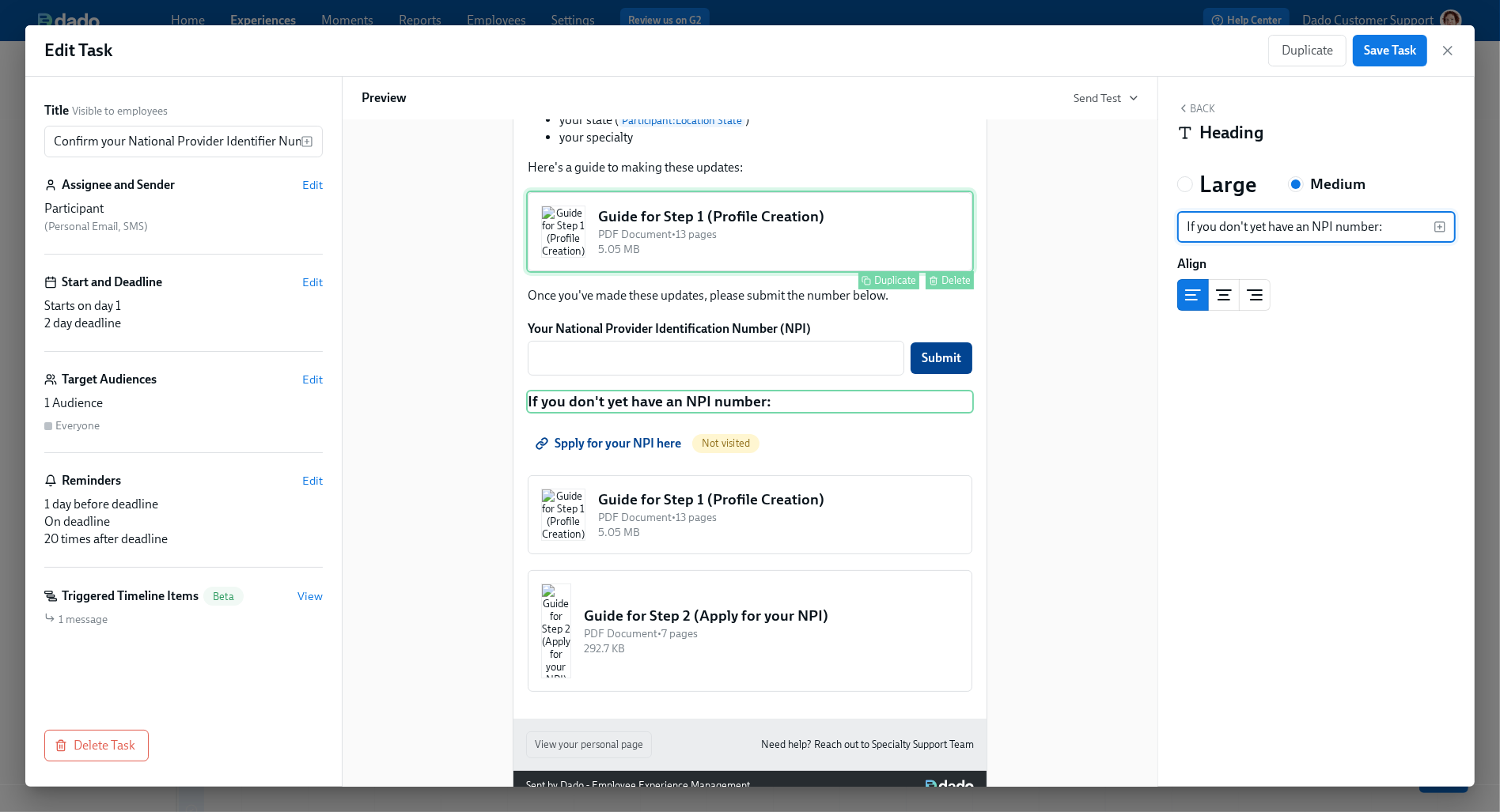
click at [851, 272] on div "Guide for Step 1 (Profile Creation) PDF Document • 13 pages 5.05 MB Duplicate D…" at bounding box center [750, 232] width 448 height 83
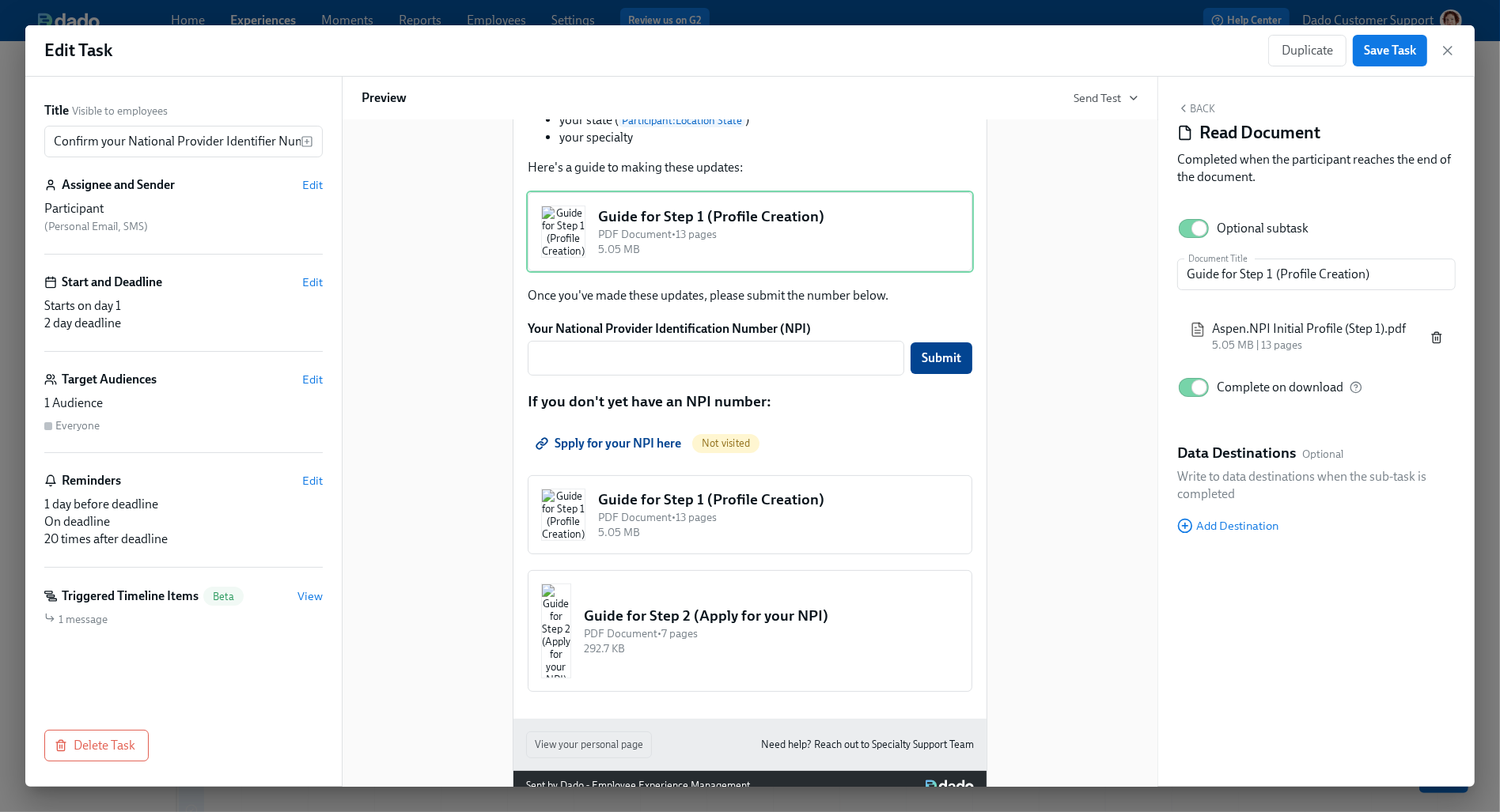
click at [1434, 333] on icon "button" at bounding box center [1436, 333] width 4 height 2
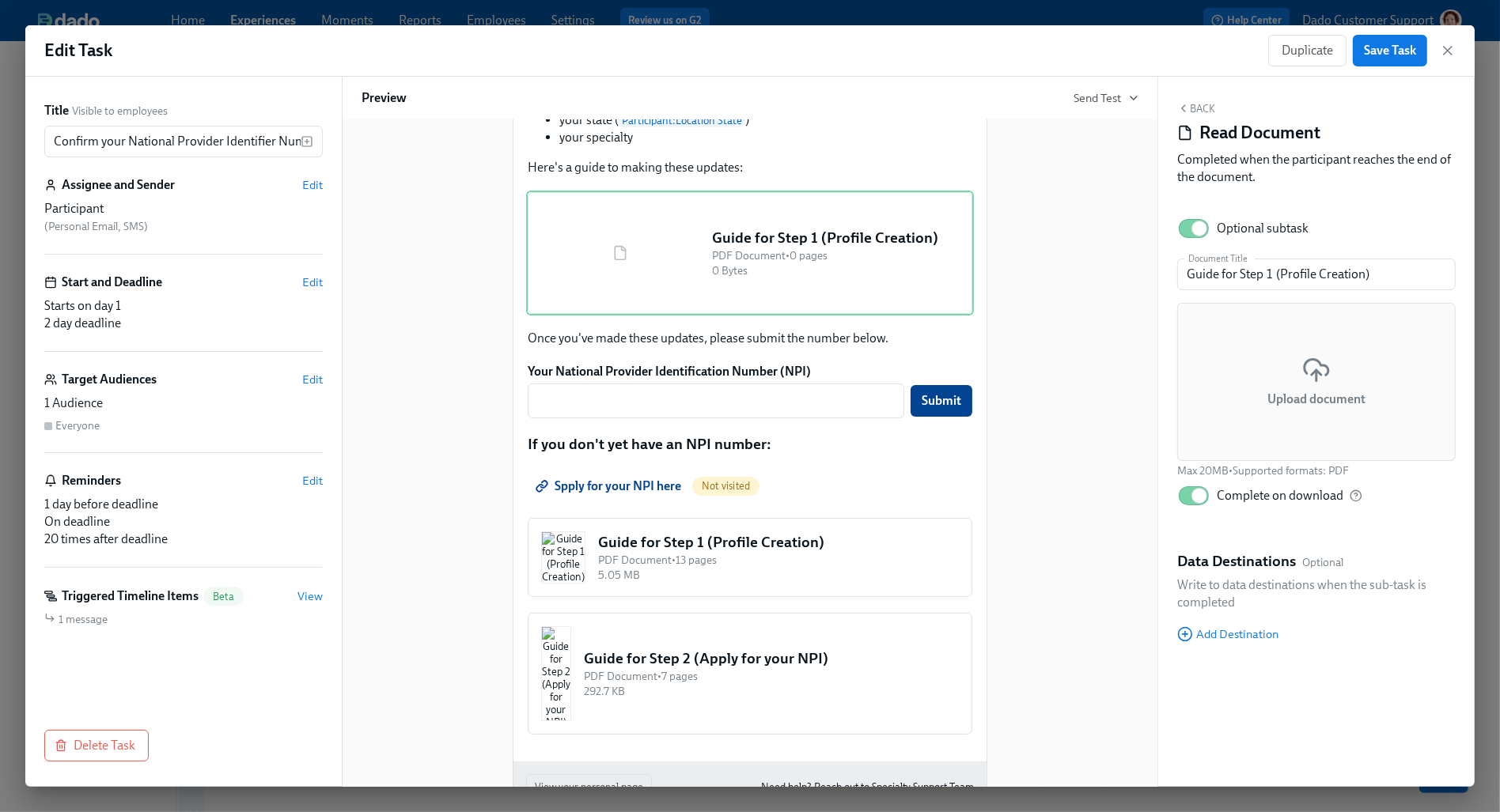
click at [1269, 381] on div "Upload document" at bounding box center [1316, 381] width 278 height 158
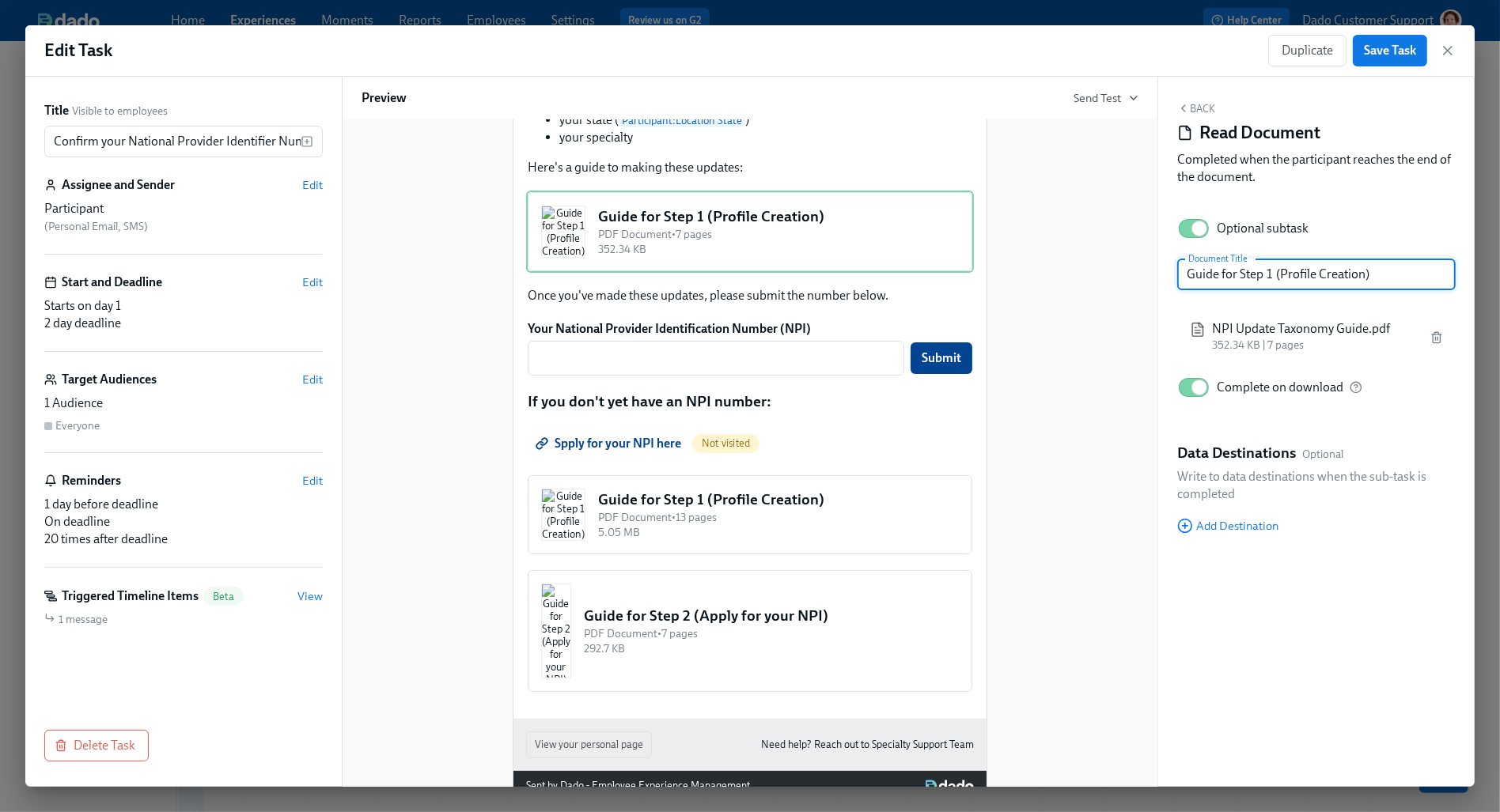
drag, startPoint x: 1224, startPoint y: 272, endPoint x: 1429, endPoint y: 274, distance: 205.0
click at [1431, 274] on input "Guide for Step 1 (Profile Creation)" at bounding box center [1316, 274] width 278 height 31
type input "Guide to updating your NPI"
click at [1034, 328] on div "Hi Dr. {{participant.lastName}}! You have a new task in Aspen Pre-boarding & Cr…" at bounding box center [750, 355] width 777 height 895
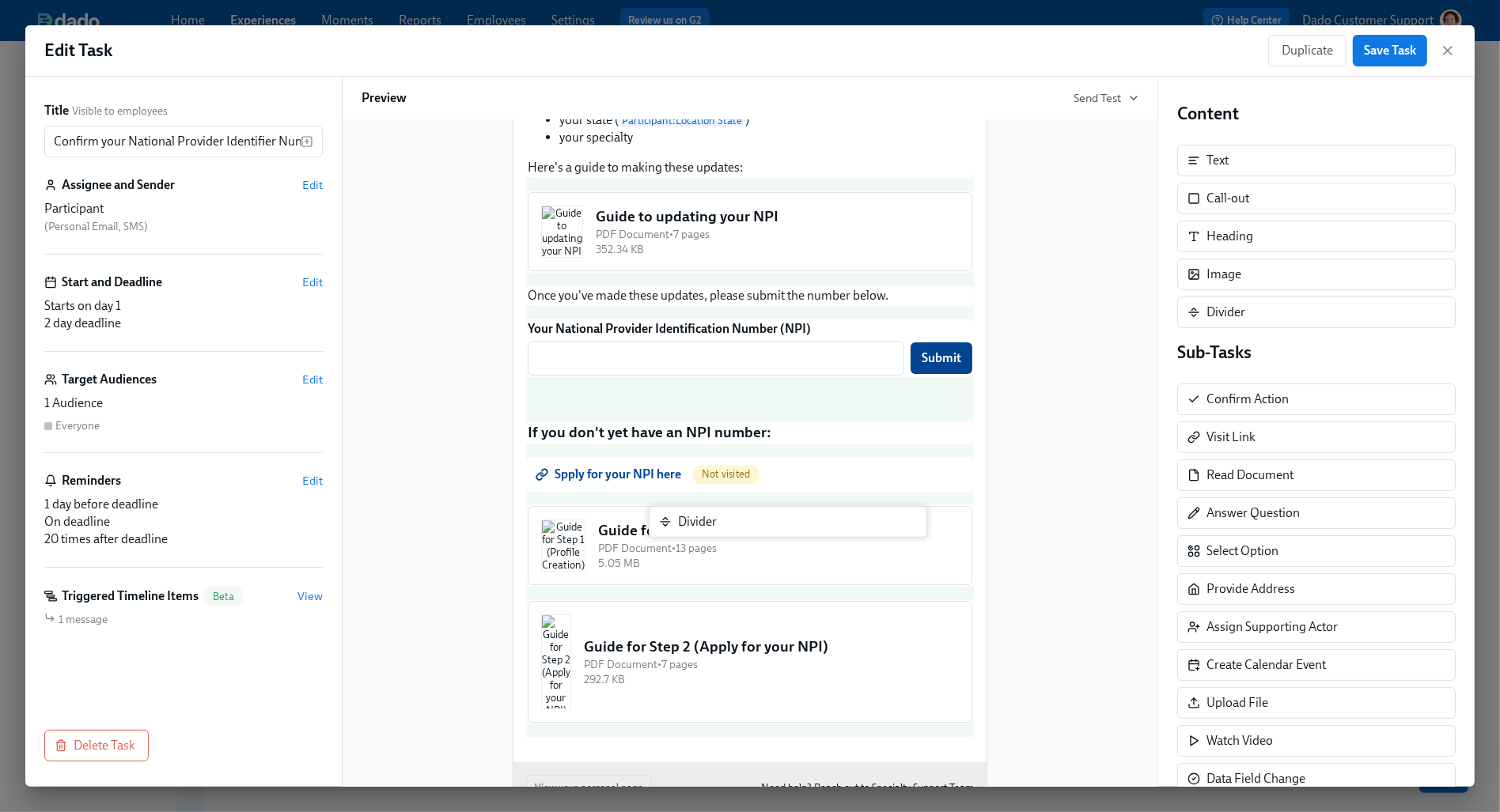
drag, startPoint x: 1266, startPoint y: 307, endPoint x: 733, endPoint y: 519, distance: 573.6
click at [733, 519] on div "Title Visible to employees Confirm your National Provider Identifier Number (NP…" at bounding box center [750, 432] width 1449 height 710
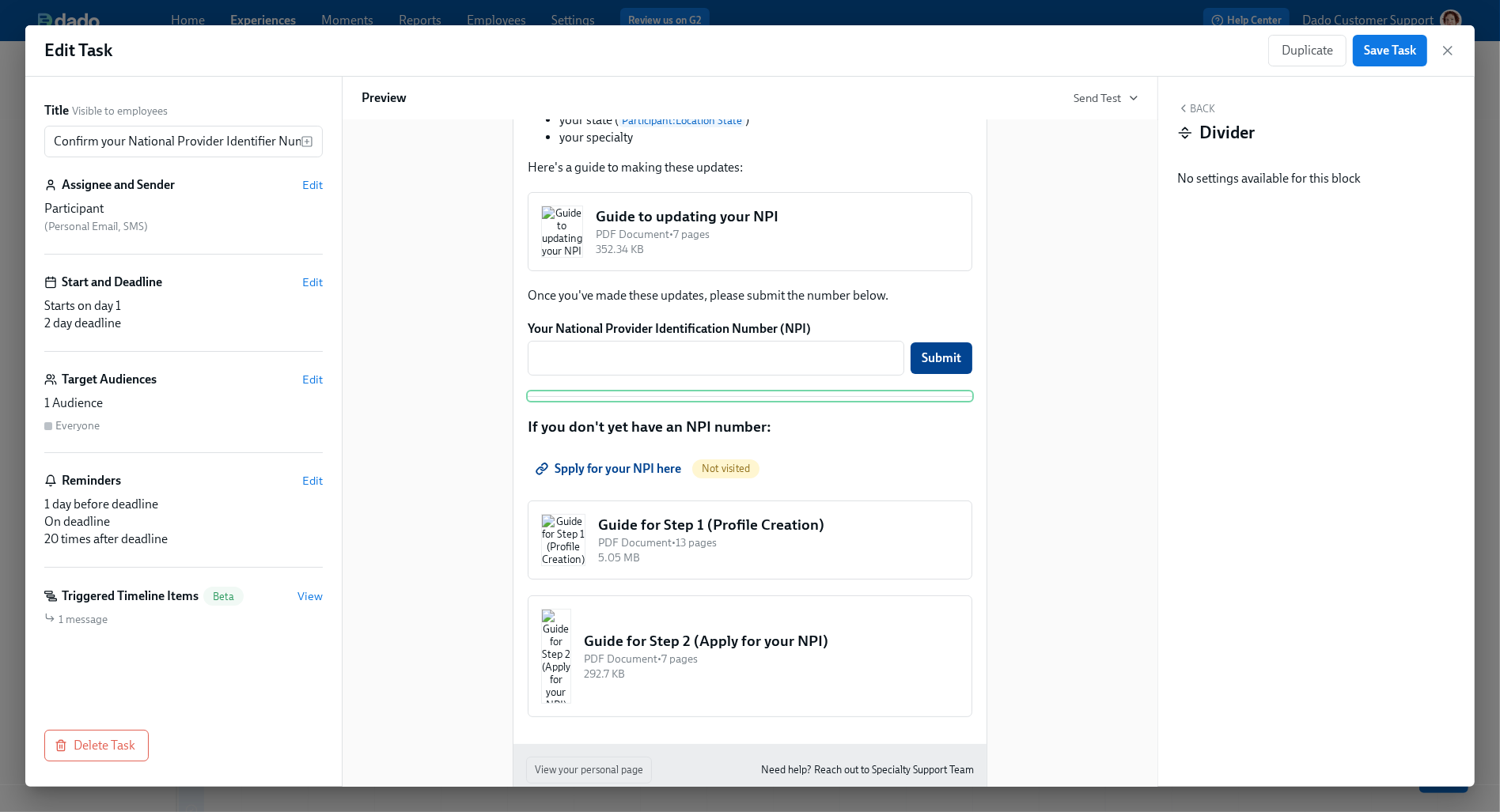
click at [1054, 506] on div "Hi Dr. {{participant.lastName}}! You have a new task in Aspen Pre-boarding & Cr…" at bounding box center [750, 367] width 777 height 919
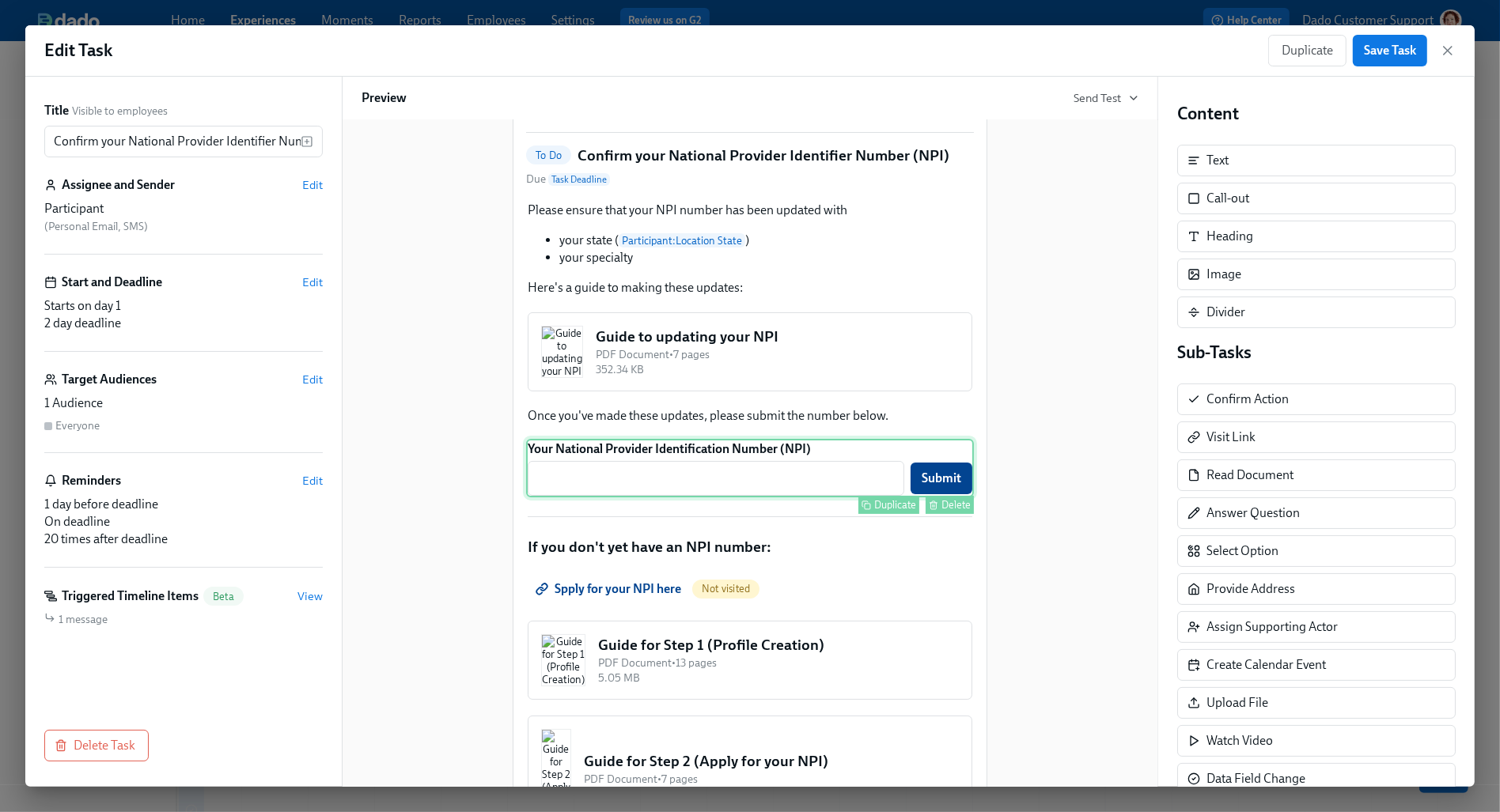
scroll to position [96, 0]
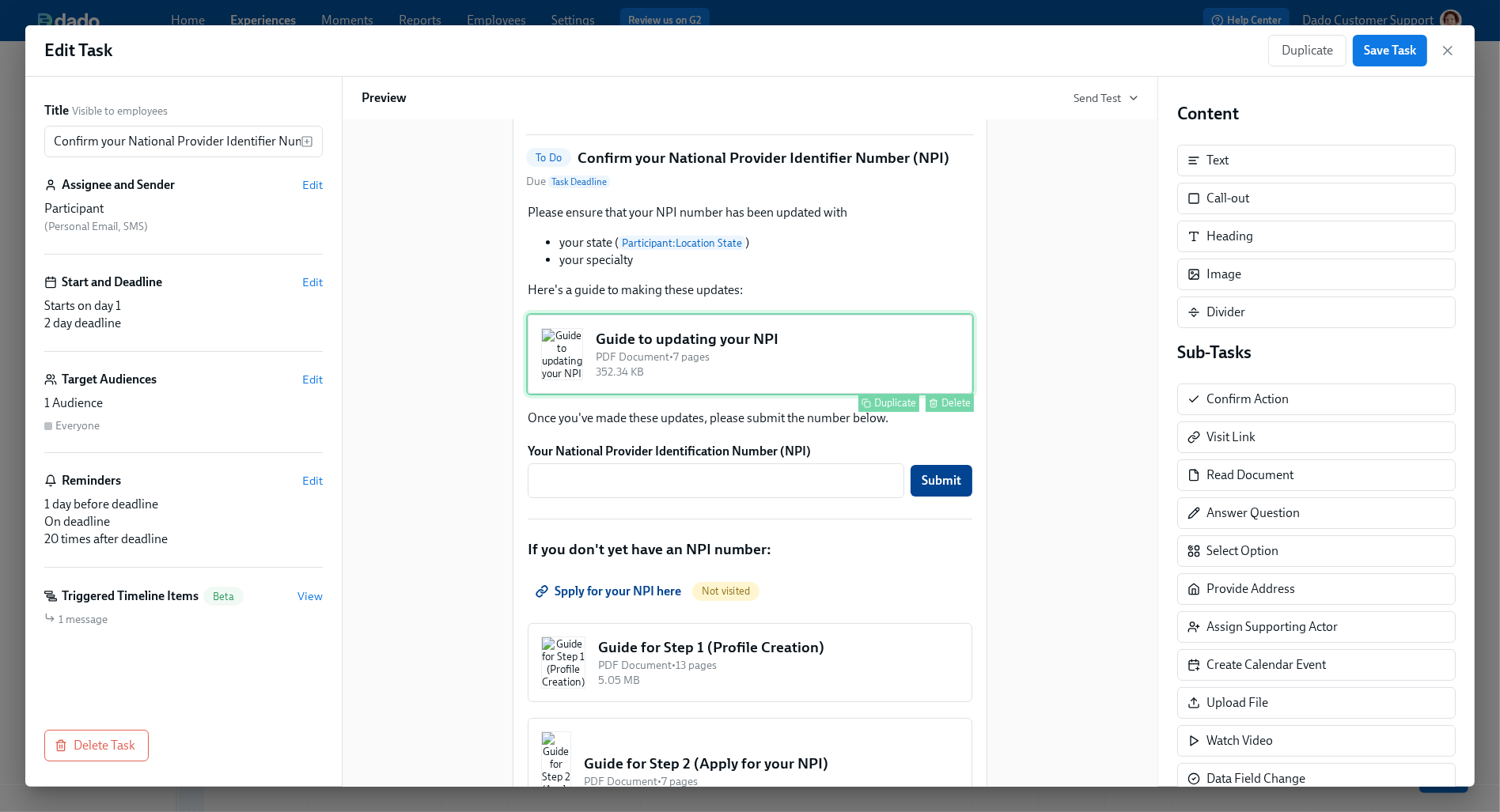
click at [808, 395] on div "Guide to updating your NPI PDF Document • 7 pages 352.34 KB Duplicate Delete" at bounding box center [750, 354] width 448 height 83
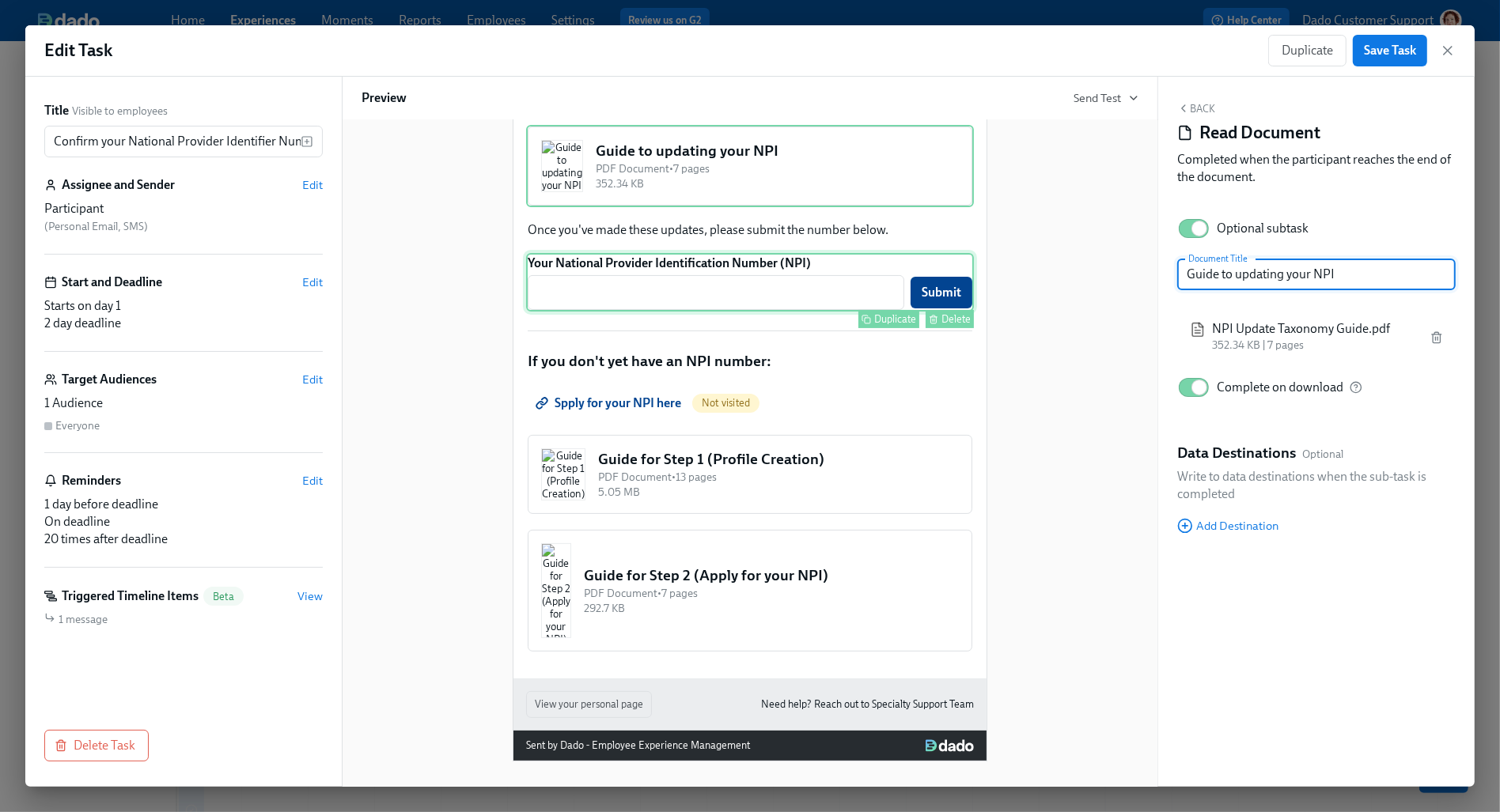
scroll to position [329, 0]
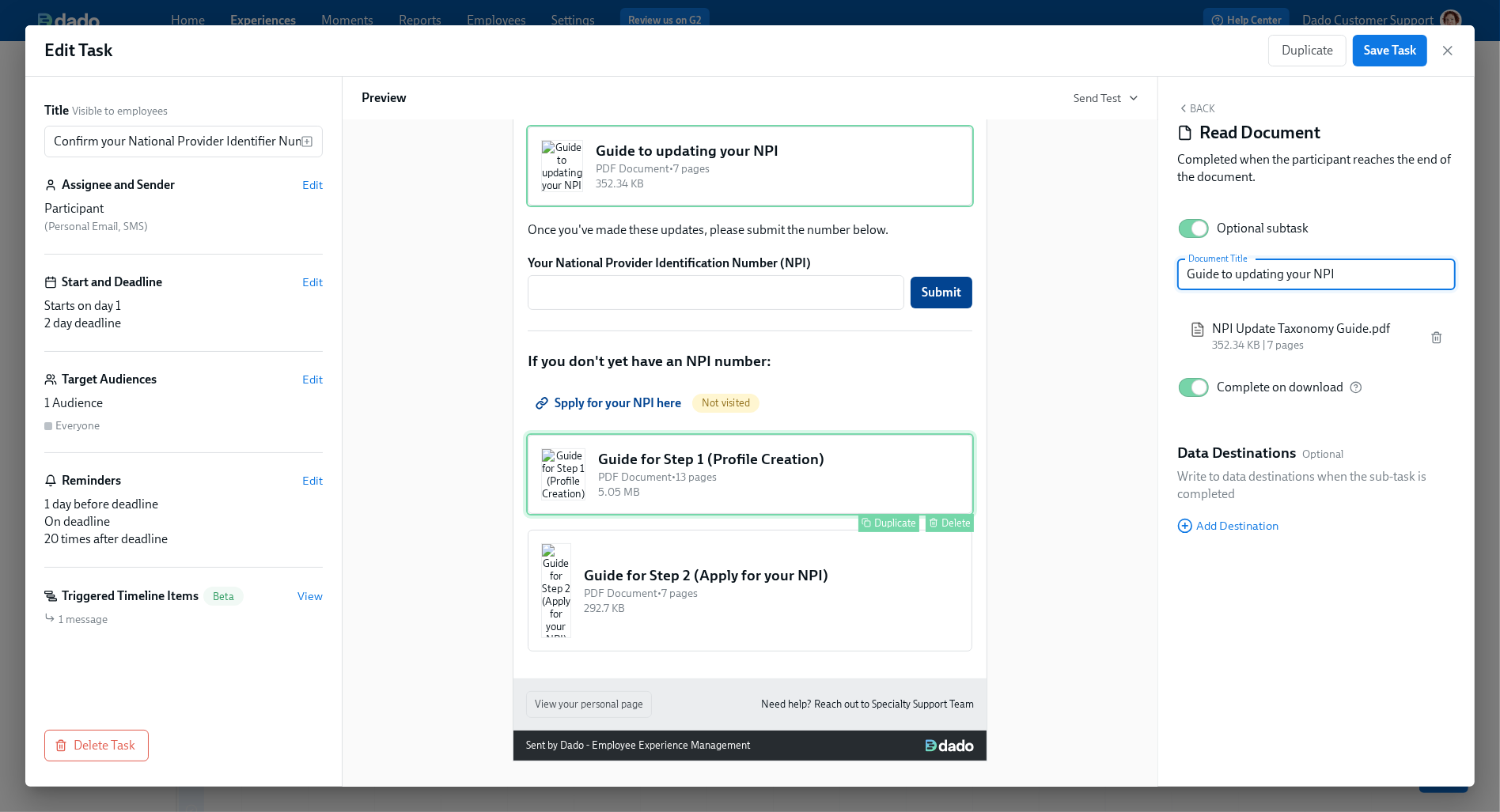
click at [792, 515] on div "Guide for Step 1 (Profile Creation) PDF Document • 13 pages 5.05 MB Duplicate D…" at bounding box center [750, 475] width 448 height 83
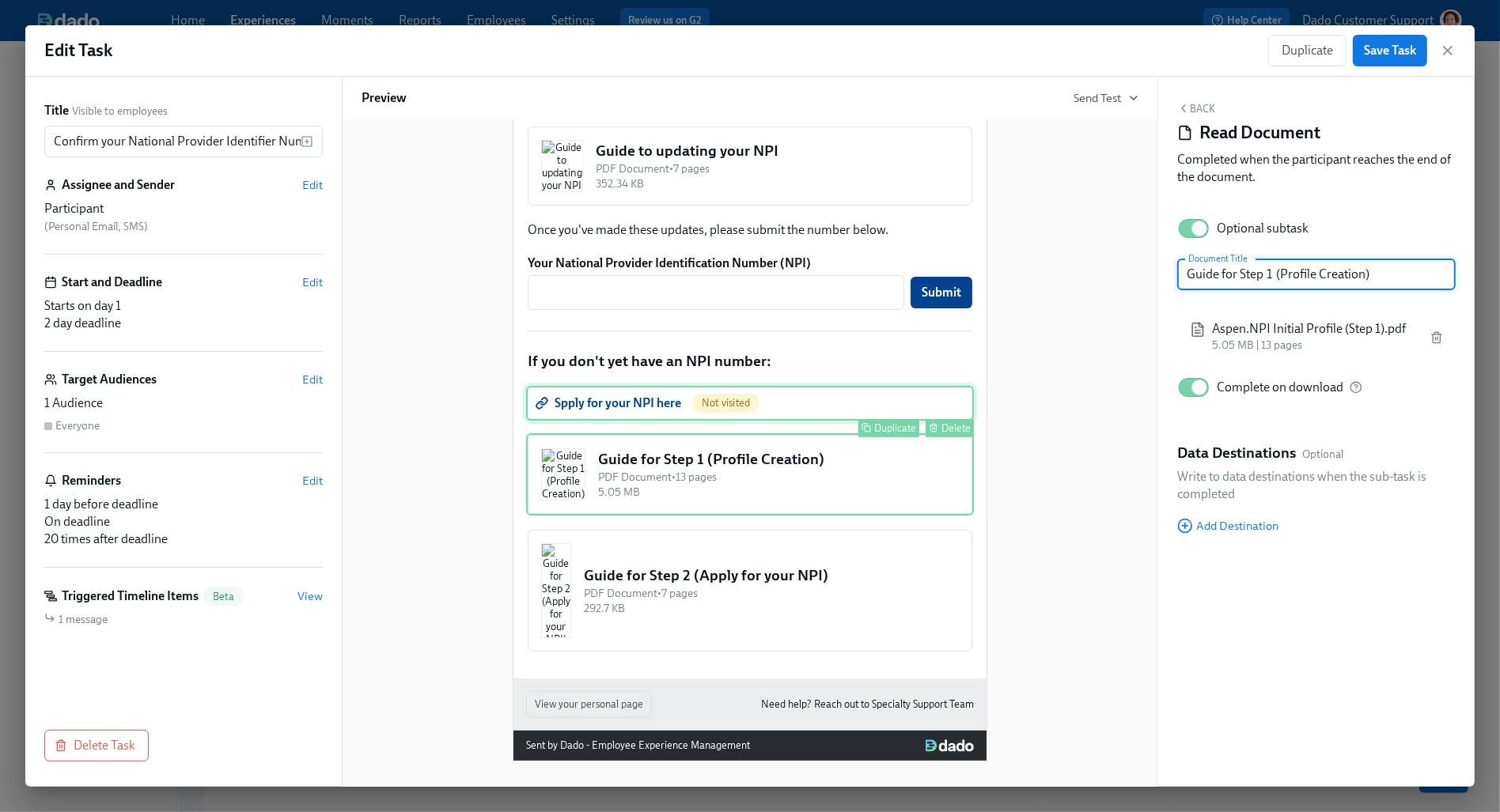
click at [763, 421] on div "Spply for your NPI here Not visited Duplicate Delete" at bounding box center [750, 402] width 448 height 34
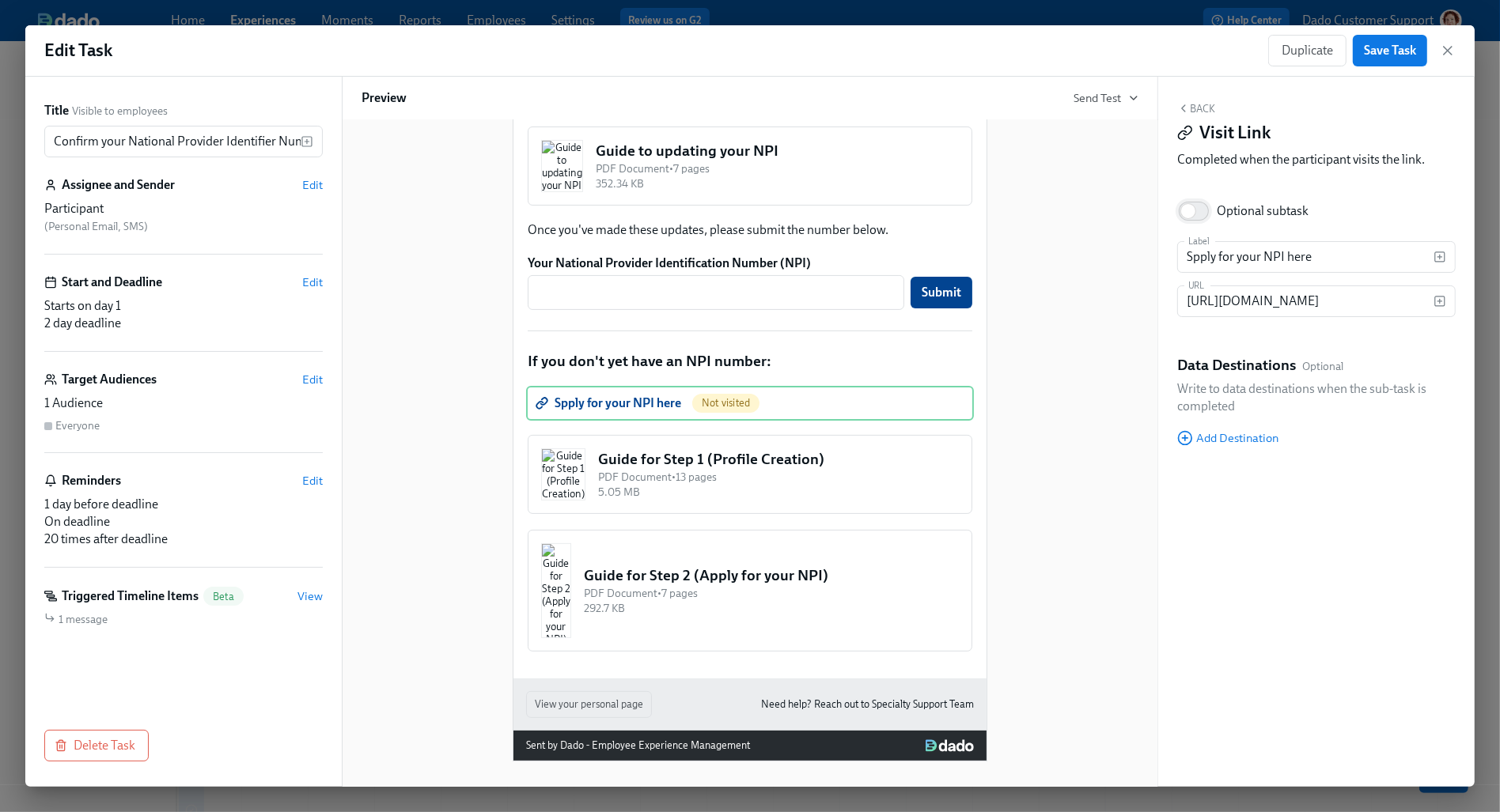
click at [1204, 213] on input "Optional subtask" at bounding box center [1188, 210] width 104 height 34
checkbox input "true"
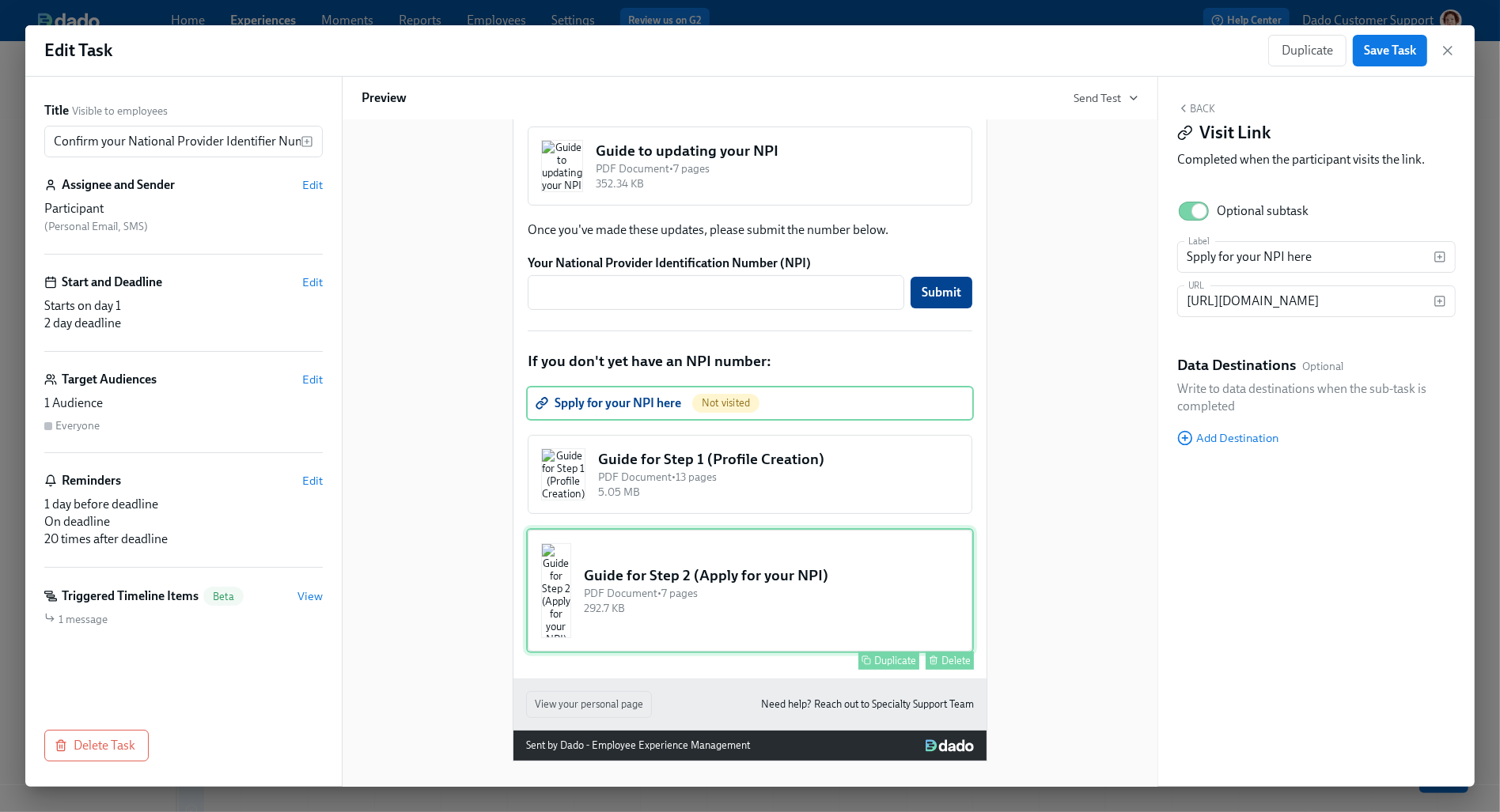
click at [678, 653] on div "Guide for Step 2 (Apply for your NPI) PDF Document • 7 pages 292.7 KB Duplicate…" at bounding box center [750, 590] width 448 height 125
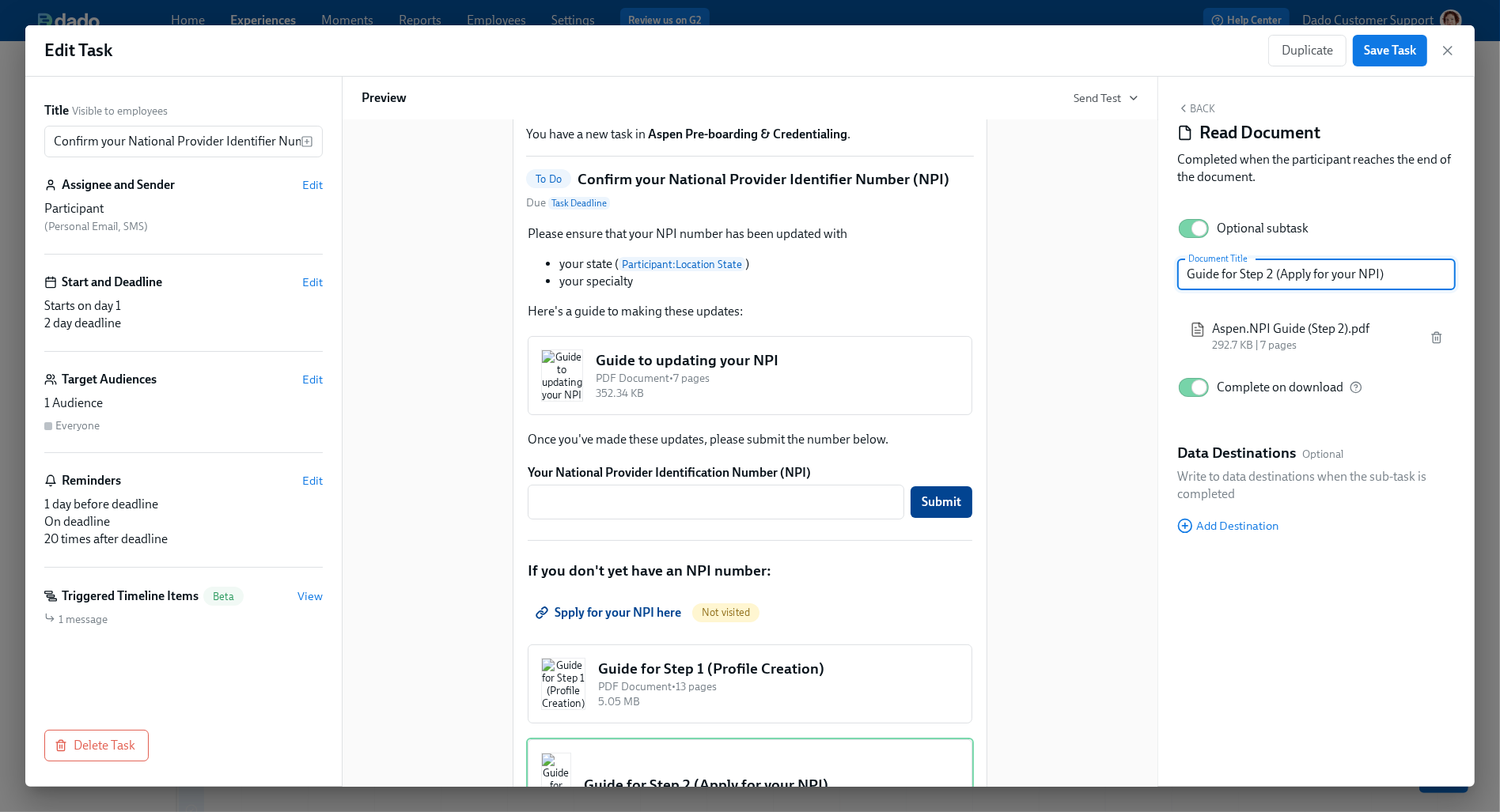
scroll to position [72, 0]
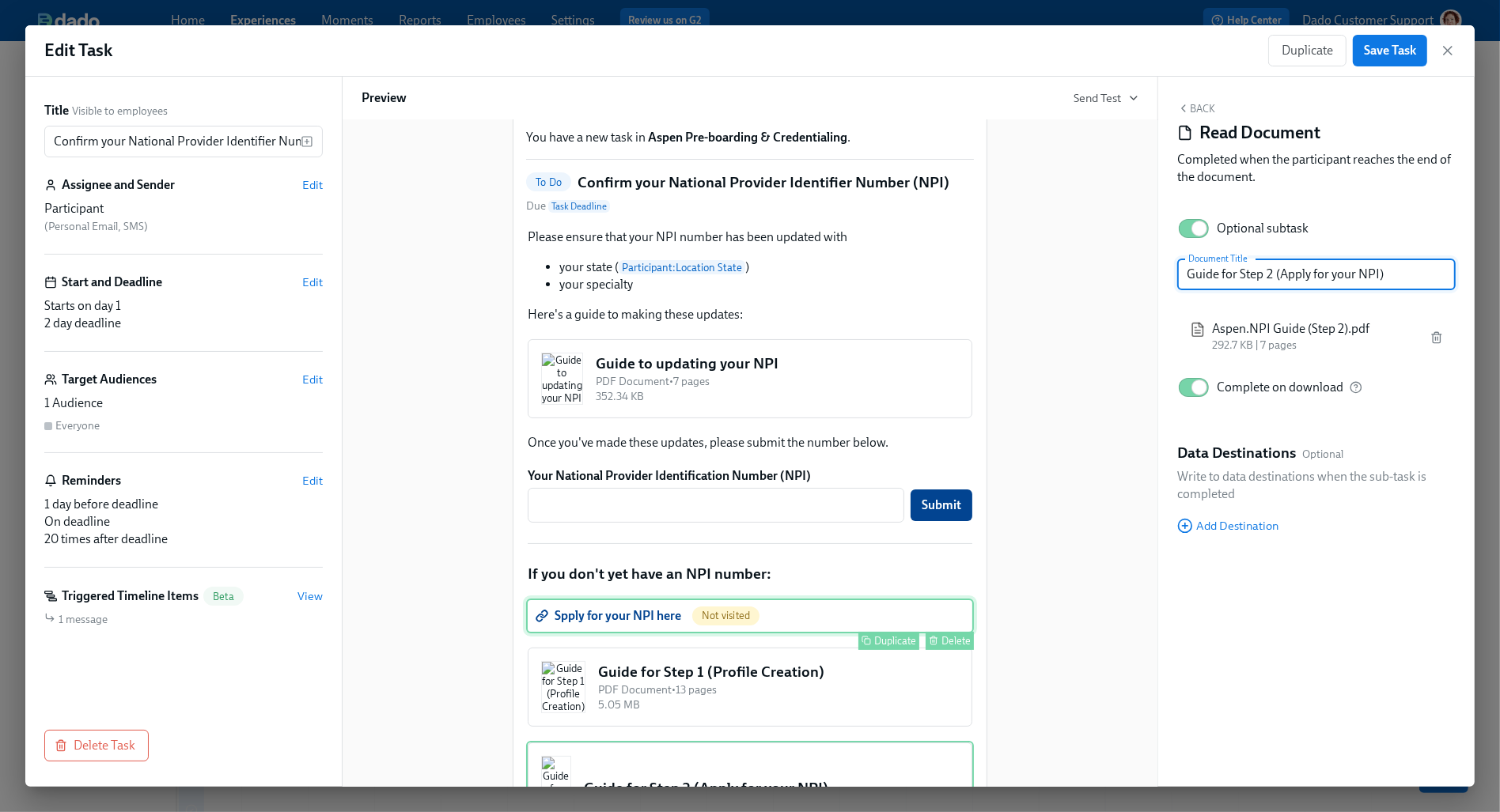
click at [558, 633] on div "Spply for your NPI here Not visited Duplicate Delete" at bounding box center [750, 615] width 448 height 34
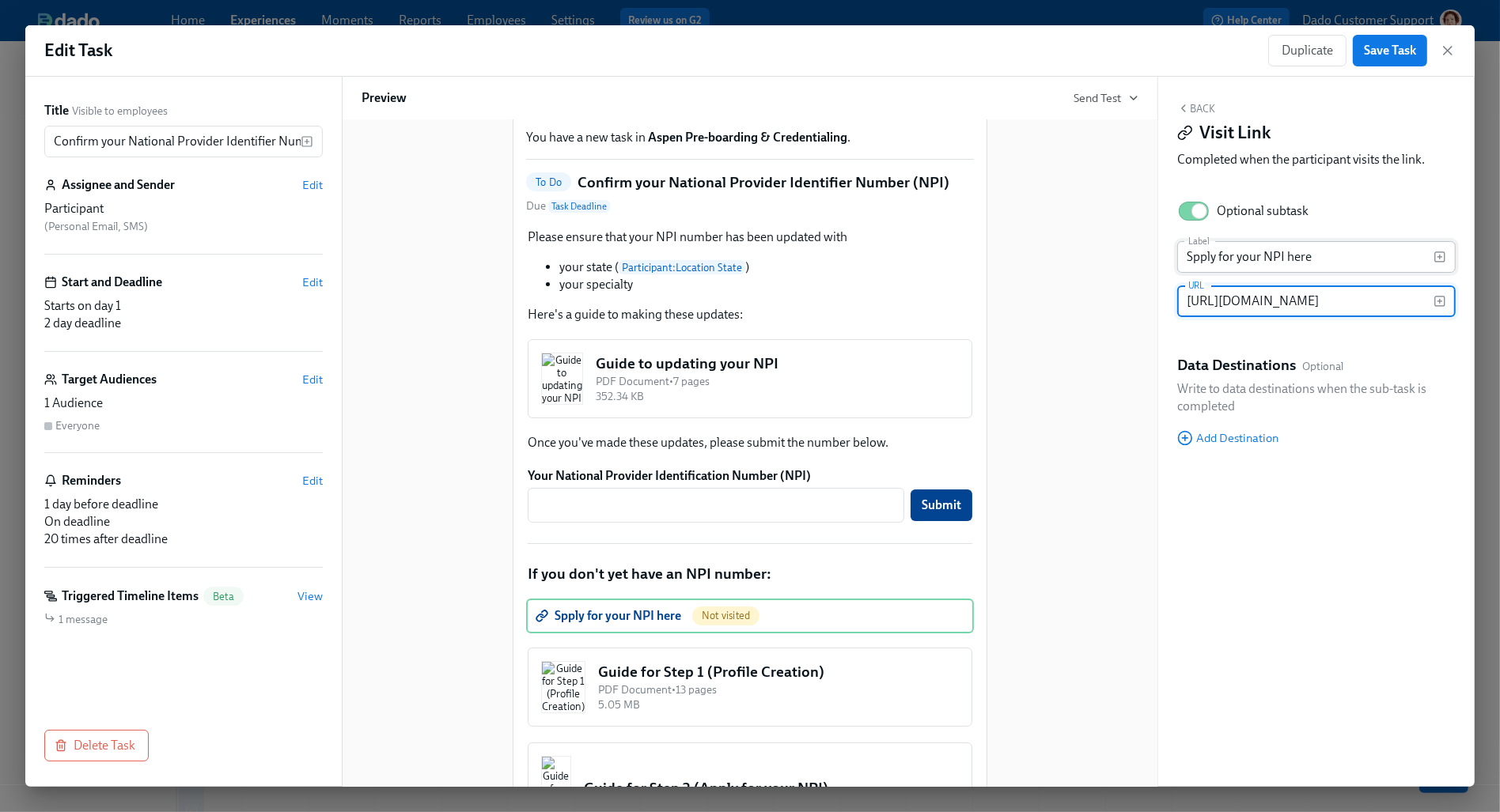
click at [1190, 253] on input "Spply for your NPI here" at bounding box center [1305, 257] width 257 height 31
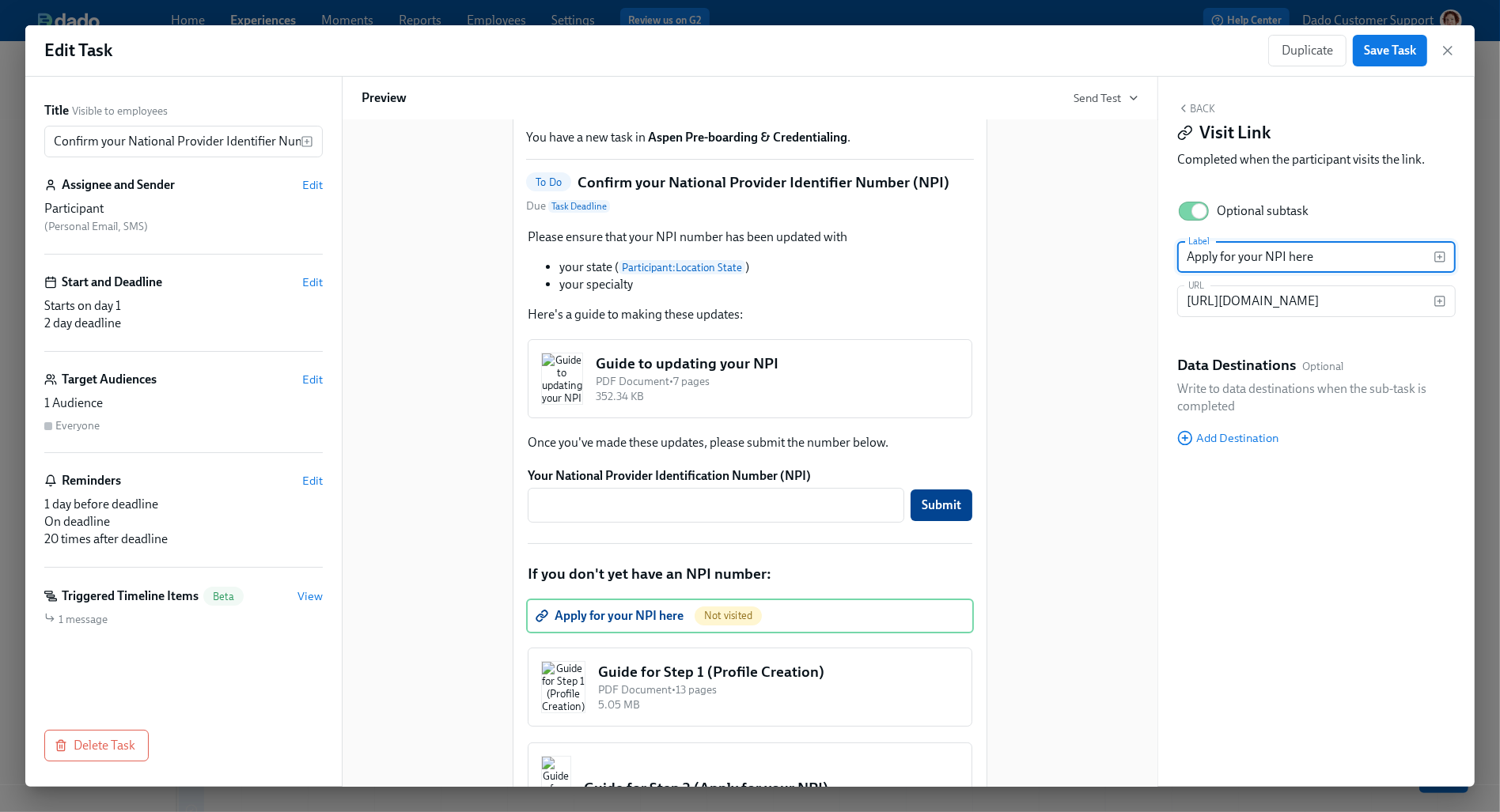
type input "Apply for your NPI here"
click at [1089, 482] on div "Hi Dr. {{participant.lastName}}! You have a new task in Aspen Pre-boarding & Cr…" at bounding box center [750, 513] width 777 height 919
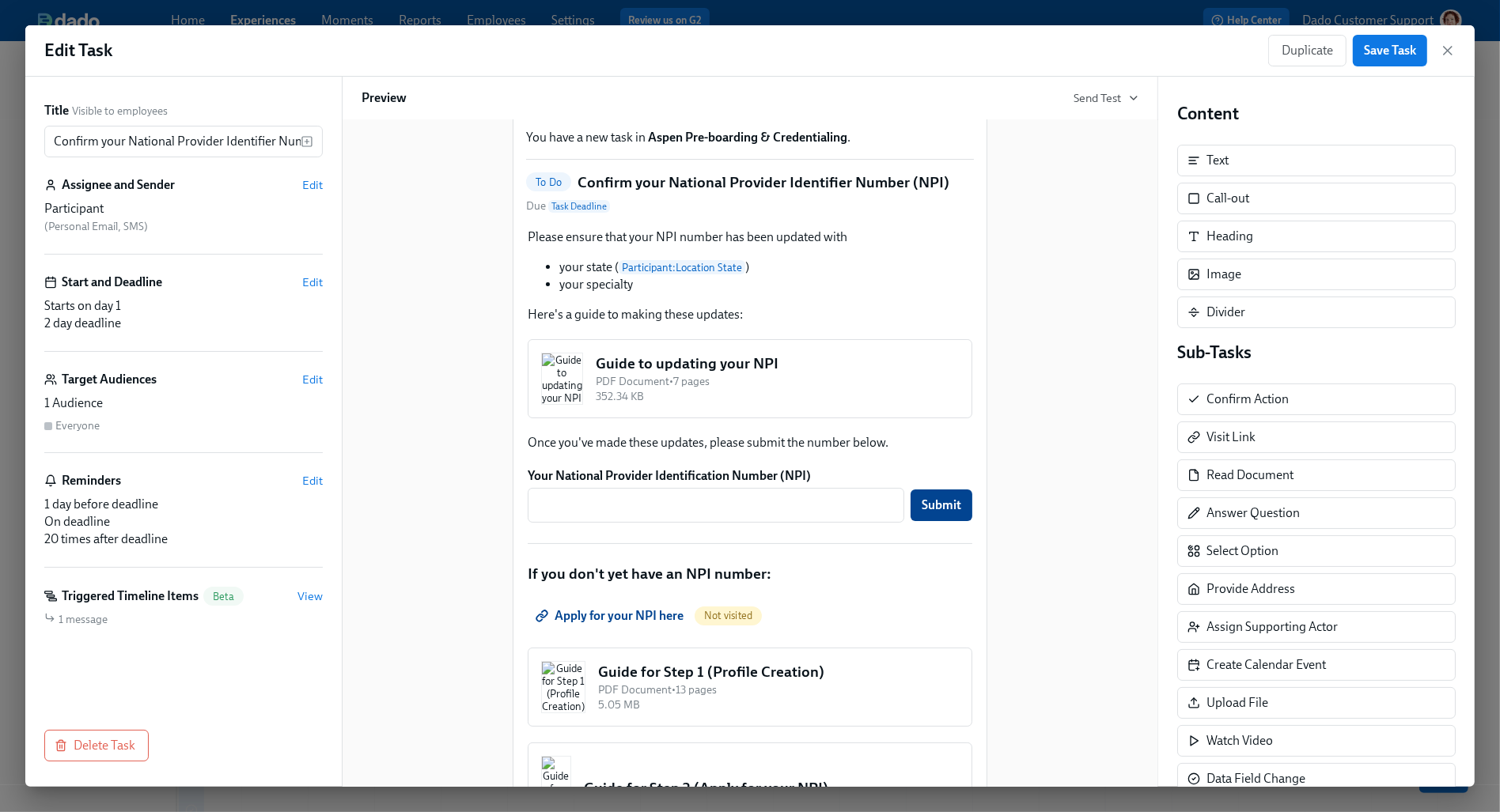
click at [595, 14] on div "Edit Task Duplicate Save Task Title Visible to employees Confirm your National …" at bounding box center [750, 406] width 1500 height 812
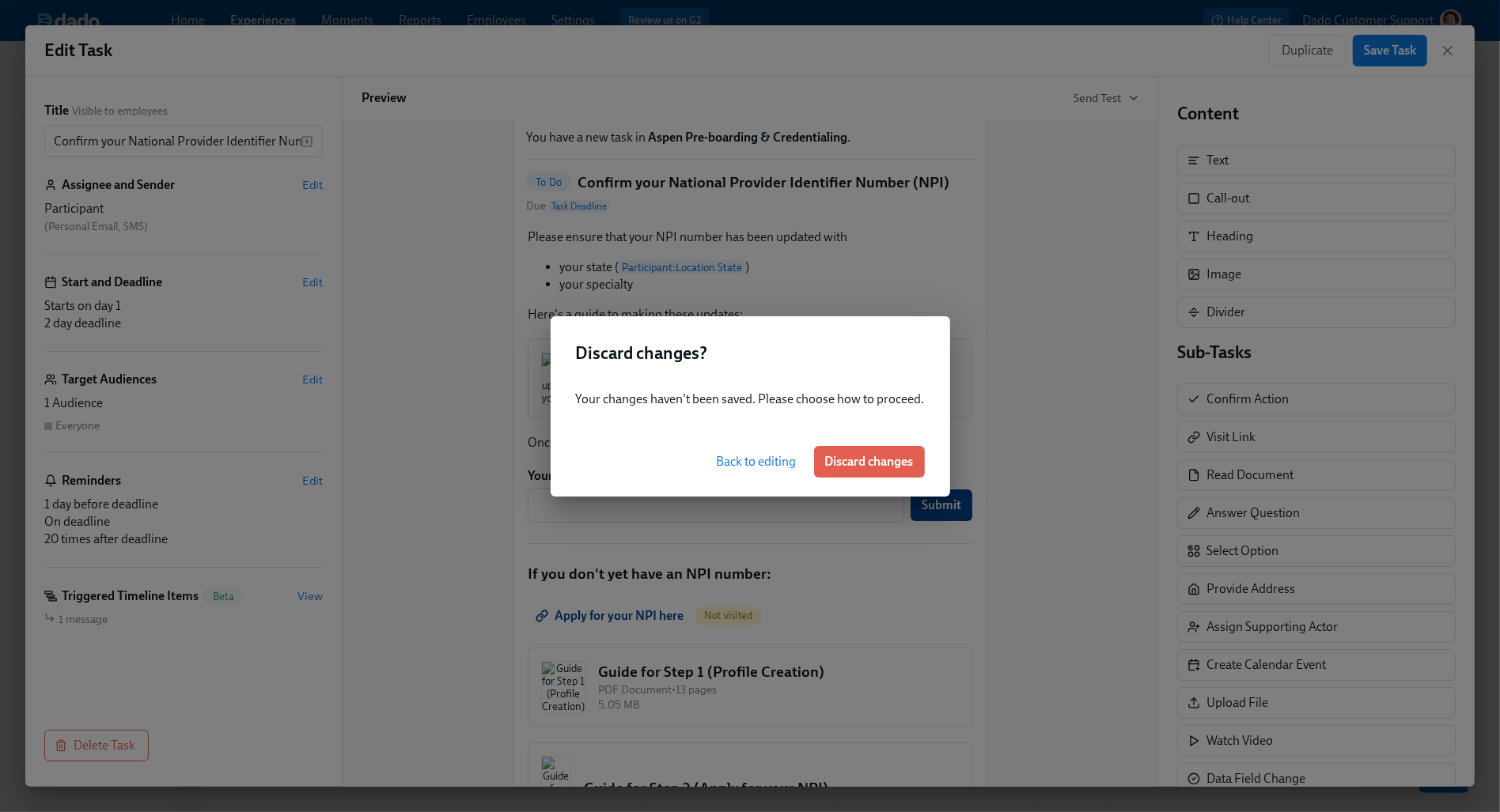
click at [738, 471] on button "Back to editing" at bounding box center [756, 462] width 102 height 31
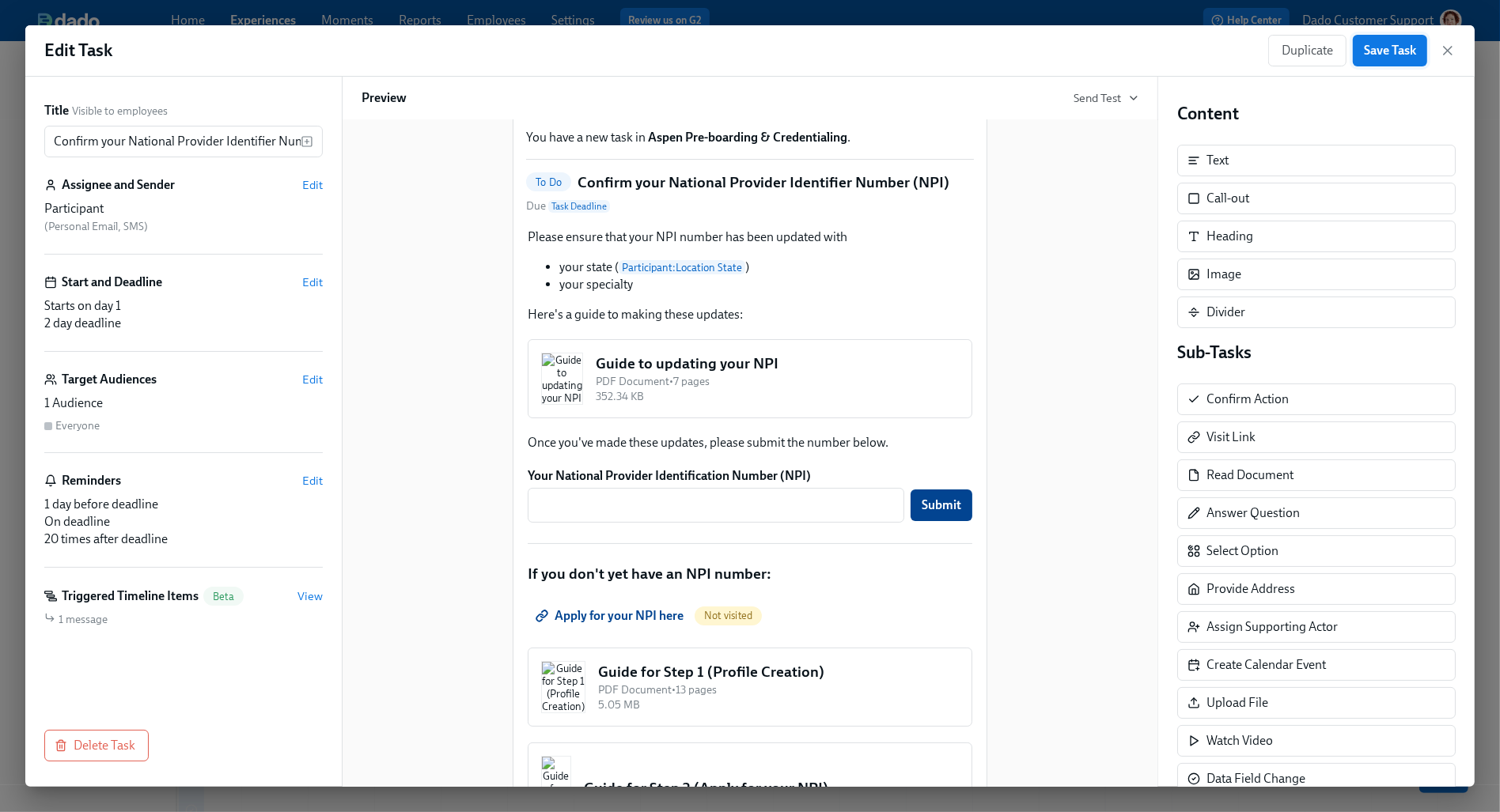
click at [1403, 52] on span "Save Task" at bounding box center [1389, 50] width 52 height 16
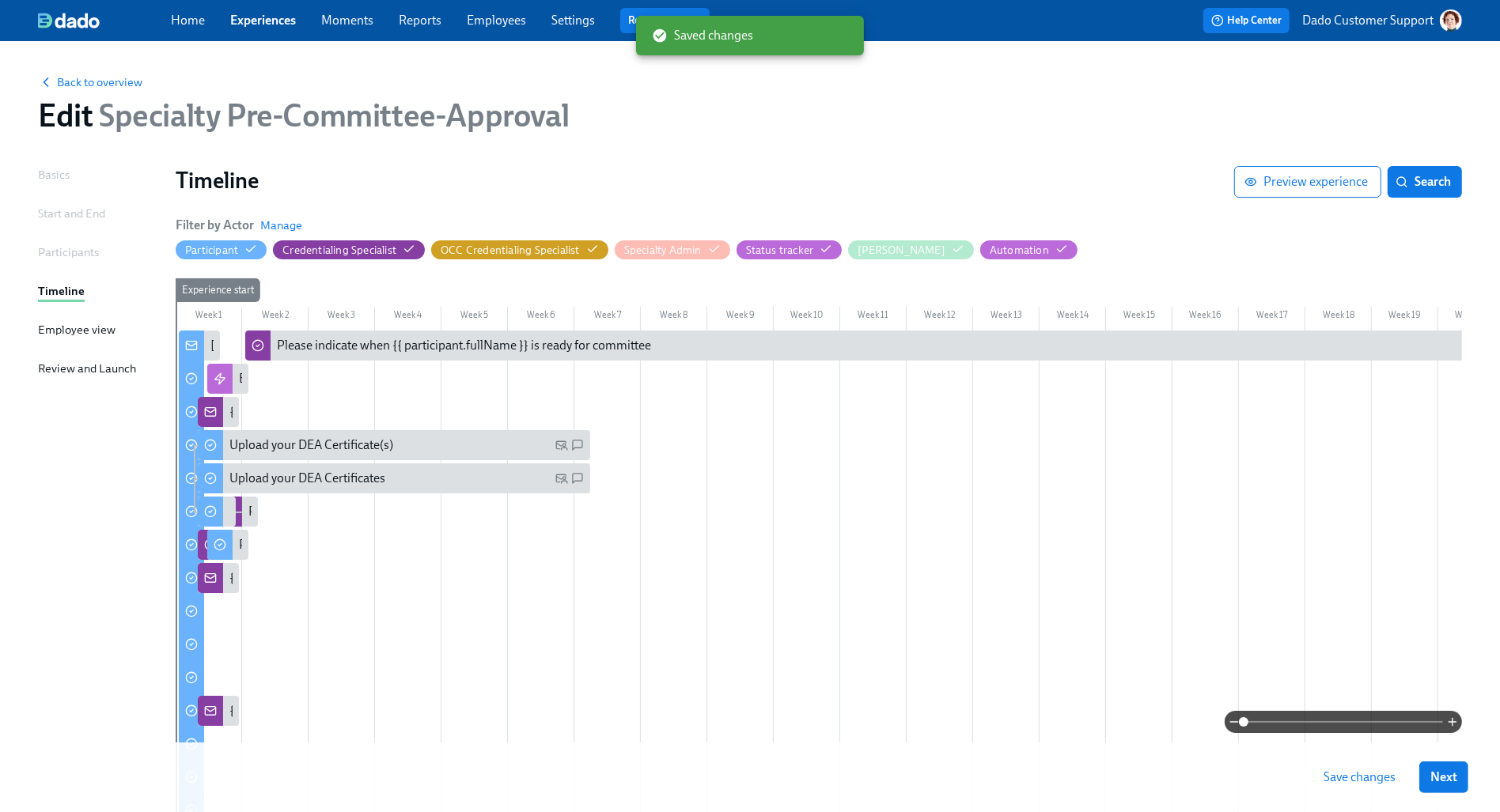
click at [1365, 777] on span "Save changes" at bounding box center [1358, 777] width 72 height 16
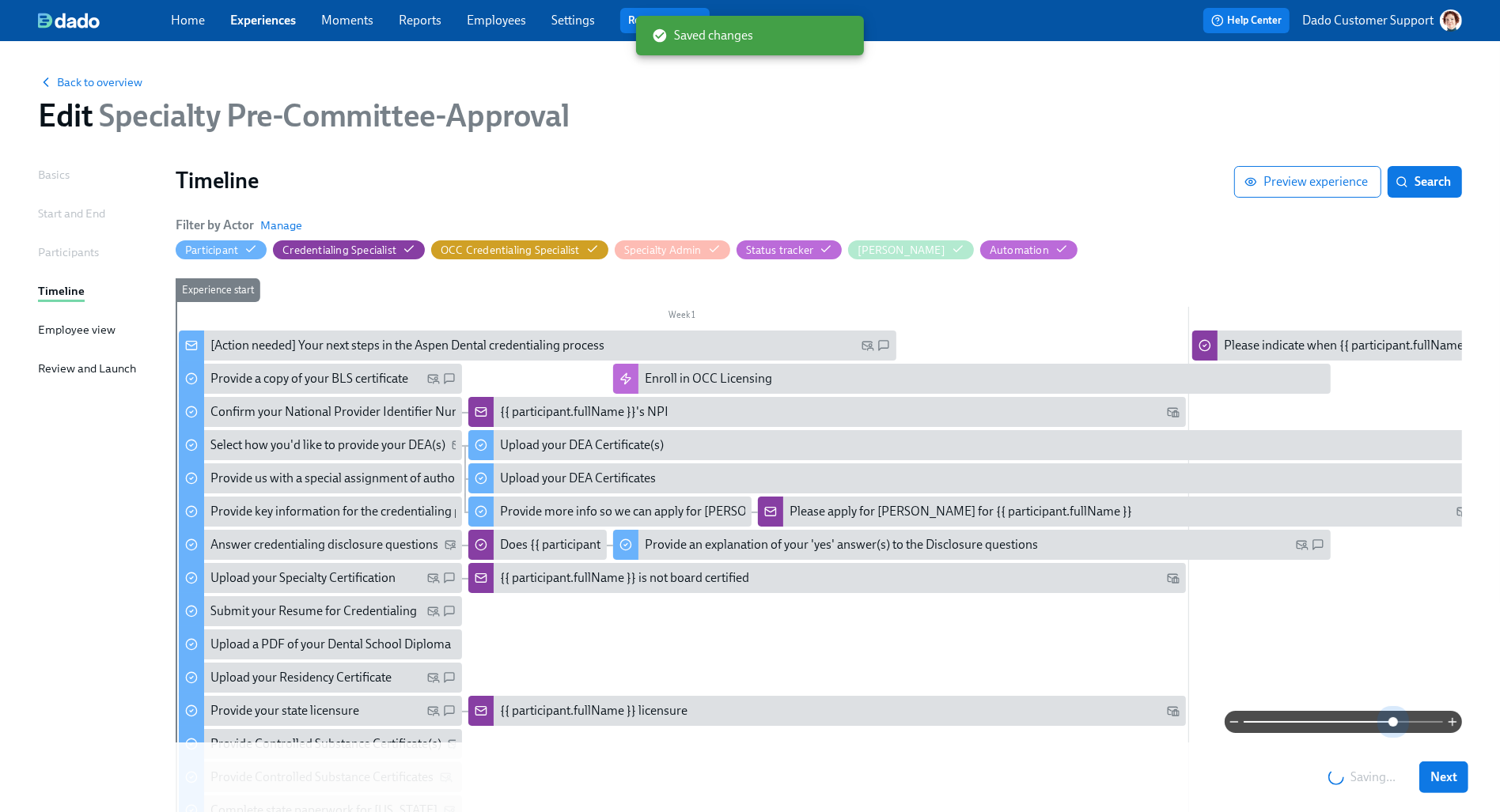
click at [1396, 717] on span at bounding box center [1343, 722] width 200 height 23
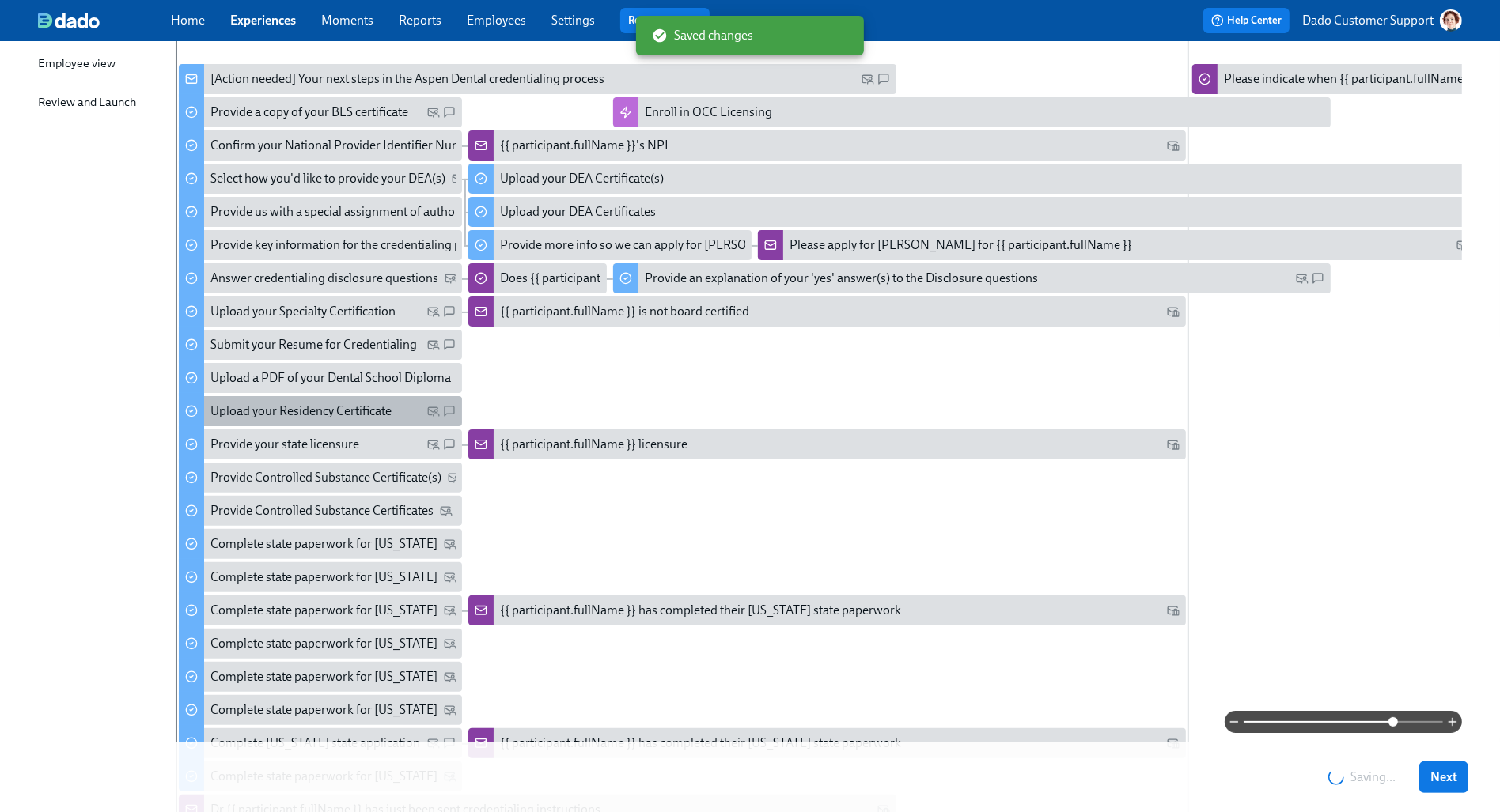
scroll to position [281, 0]
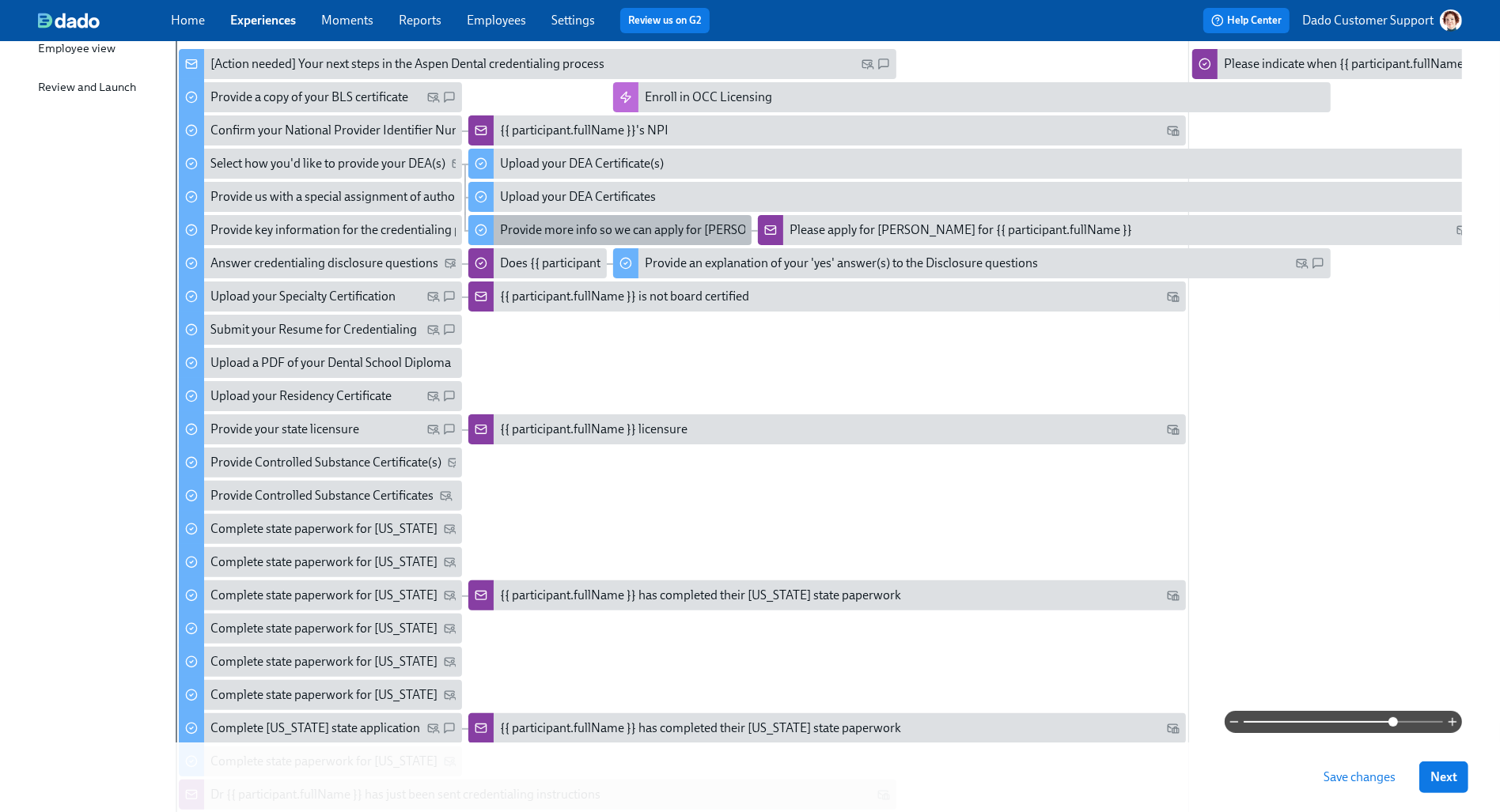
click at [597, 235] on div "Provide more info so we can apply for [PERSON_NAME] on your behalf" at bounding box center [690, 230] width 382 height 18
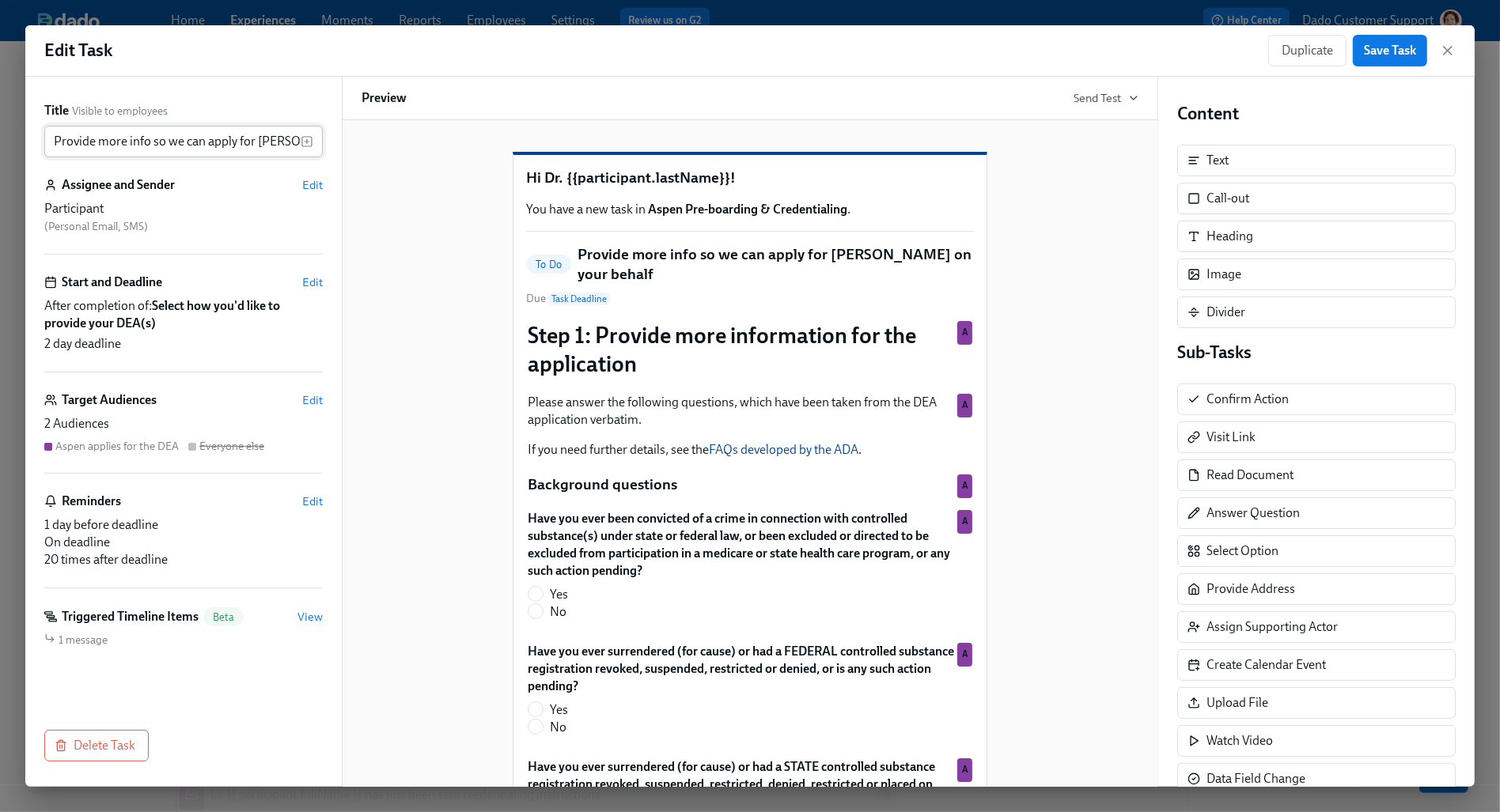
click at [217, 142] on input "Provide more info so we can apply for [PERSON_NAME] on your behalf" at bounding box center [172, 142] width 257 height 31
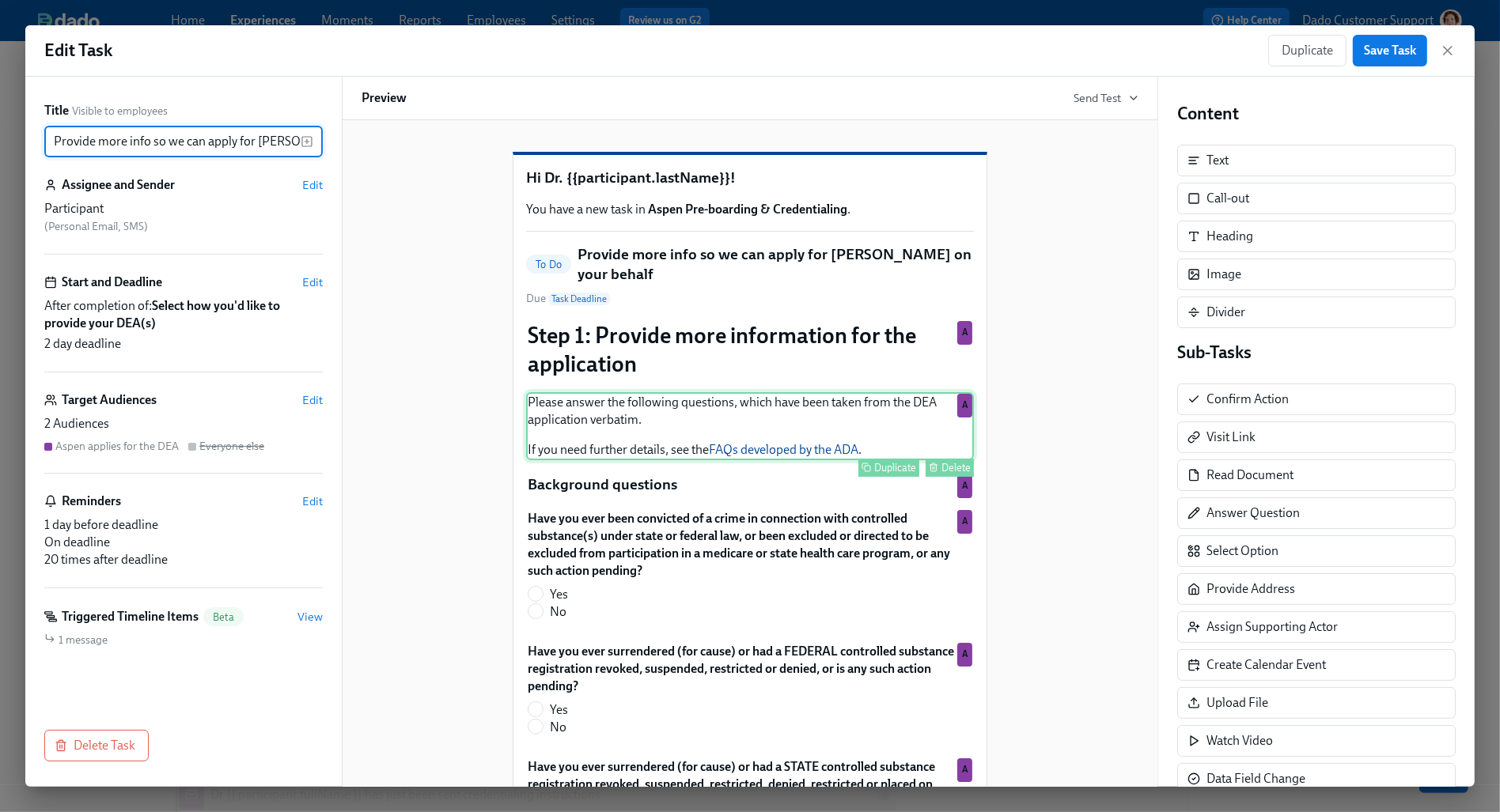
click at [632, 460] on div "Please answer the following questions, which have been taken from the DEA appli…" at bounding box center [750, 426] width 448 height 68
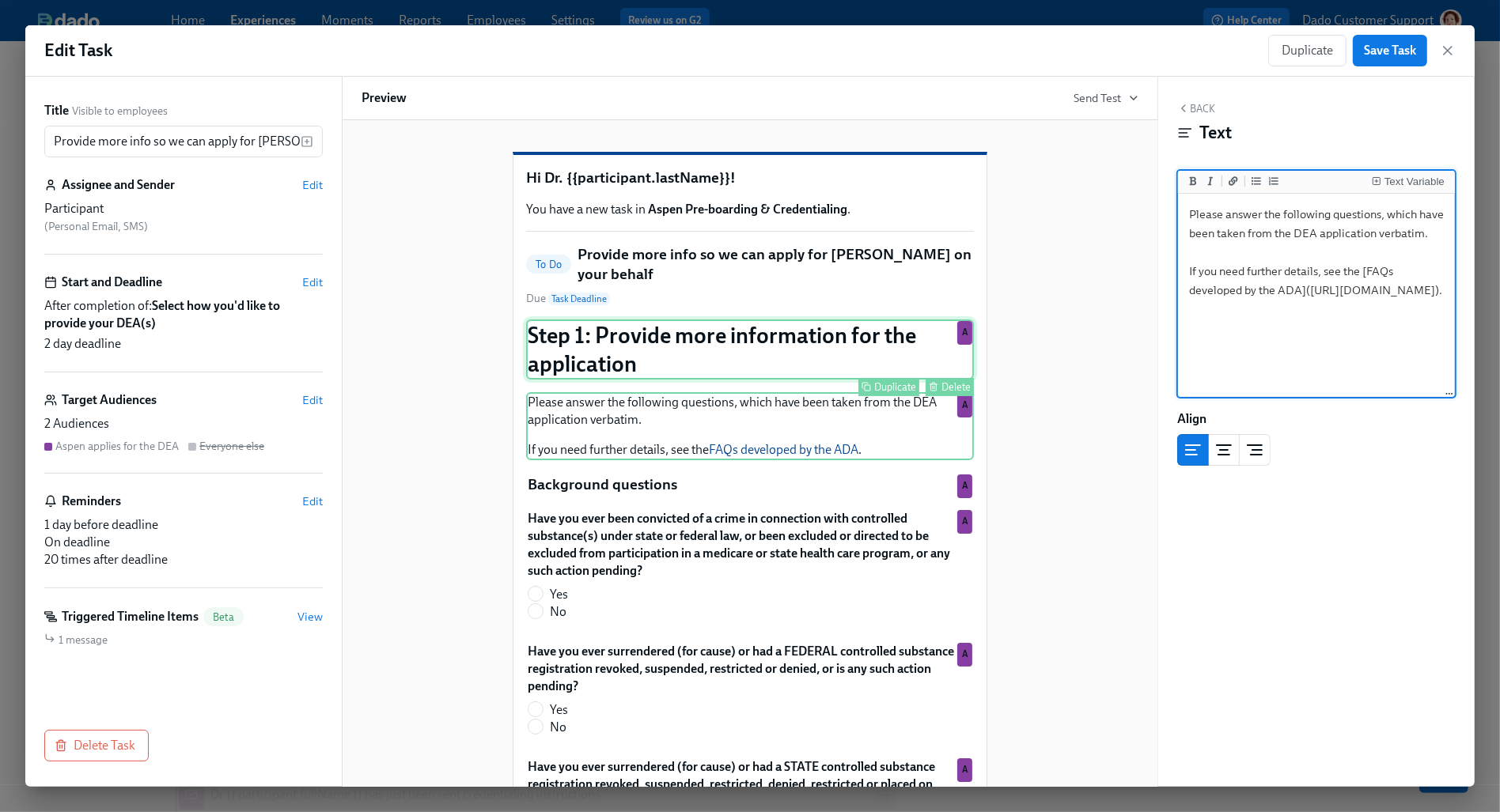
click at [797, 379] on div "Step 1: Provide more information for the application Duplicate Delete A" at bounding box center [750, 349] width 448 height 60
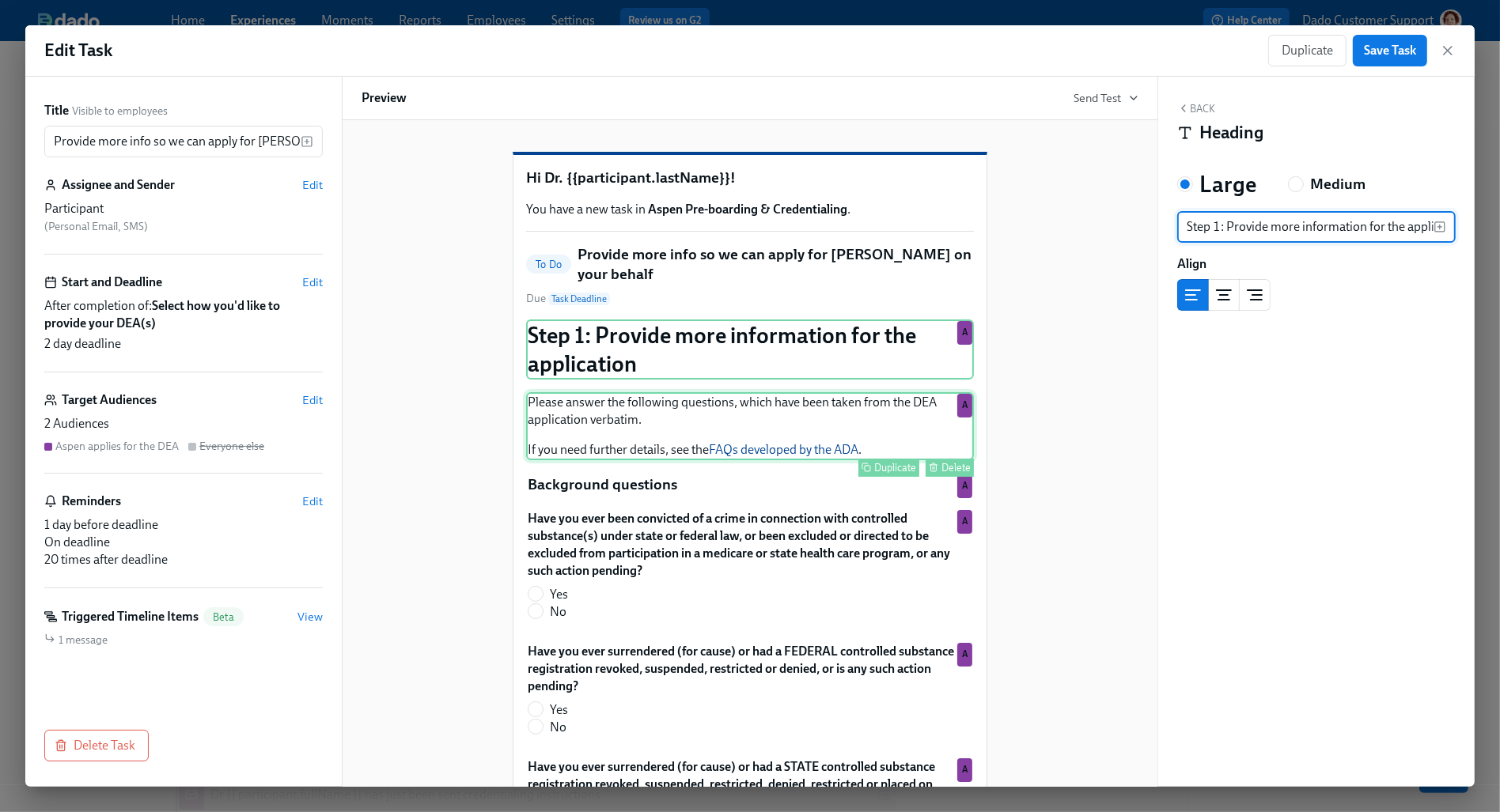
click at [629, 460] on div "Please answer the following questions, which have been taken from the DEA appli…" at bounding box center [750, 426] width 448 height 68
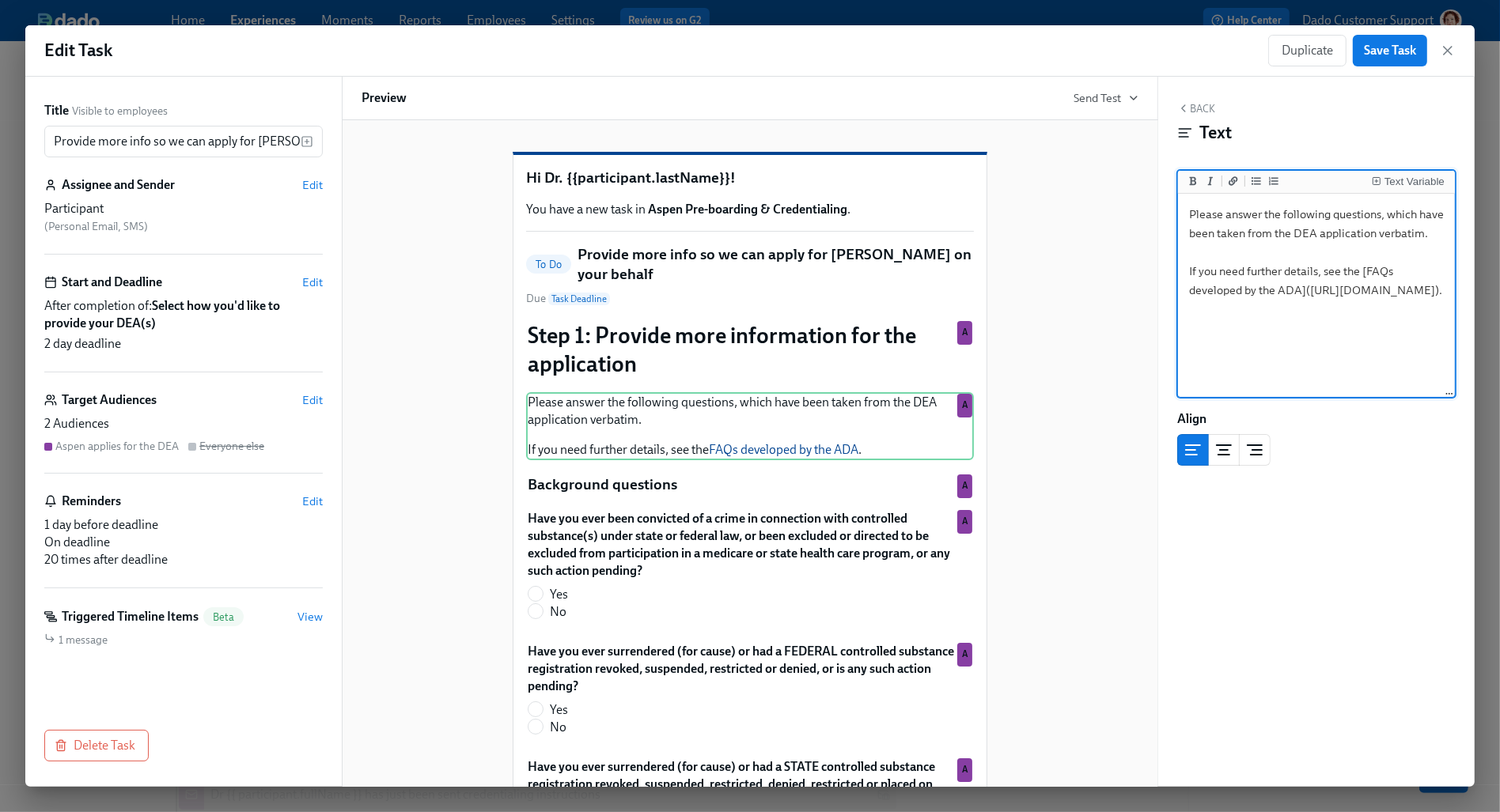
click at [1306, 309] on textarea "Please answer the following questions, which have been taken from the DEA appli…" at bounding box center [1316, 296] width 270 height 199
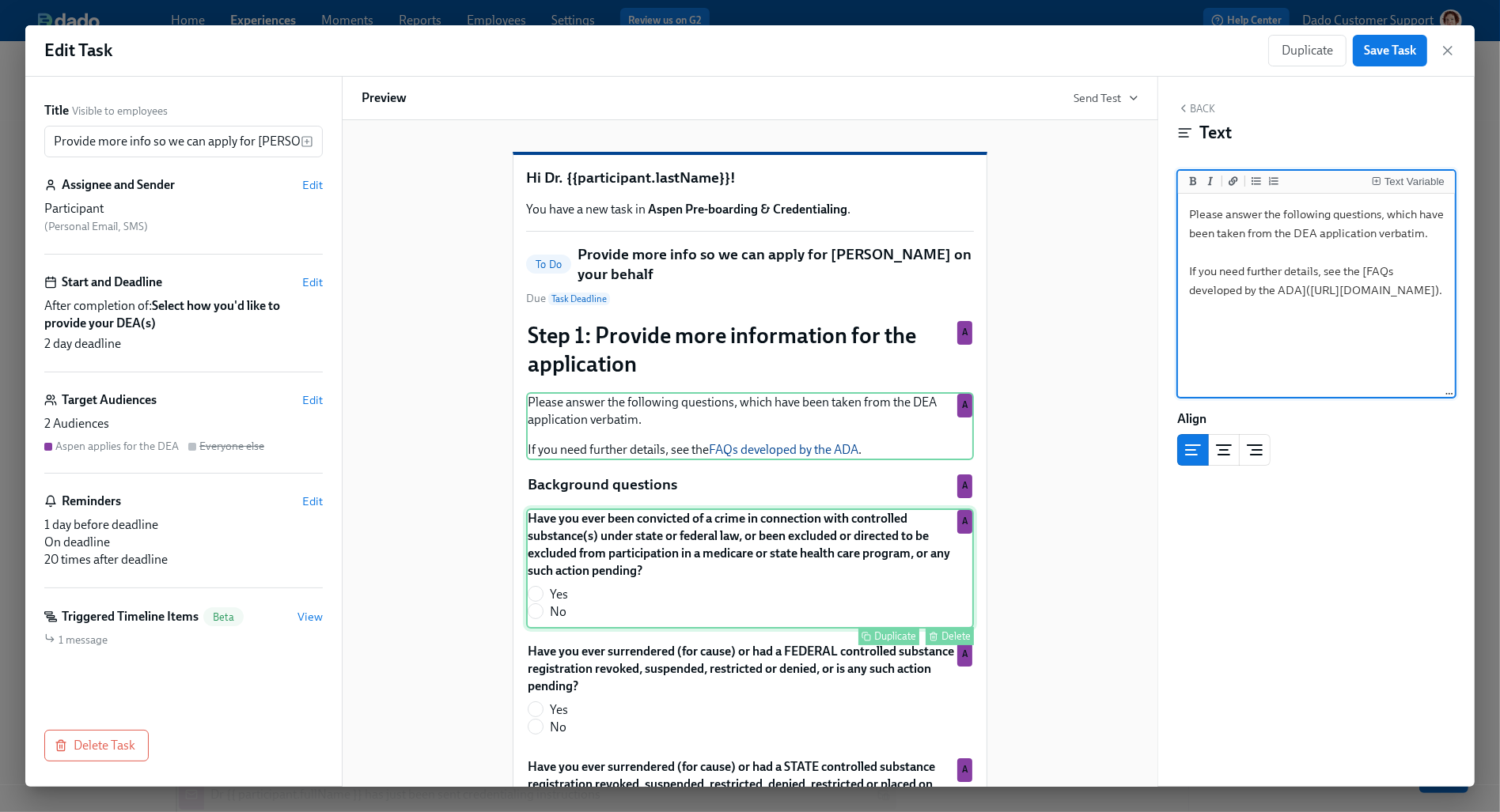
click at [606, 607] on div "Have you ever been convicted of a crime in connection with controlled substance…" at bounding box center [750, 568] width 448 height 120
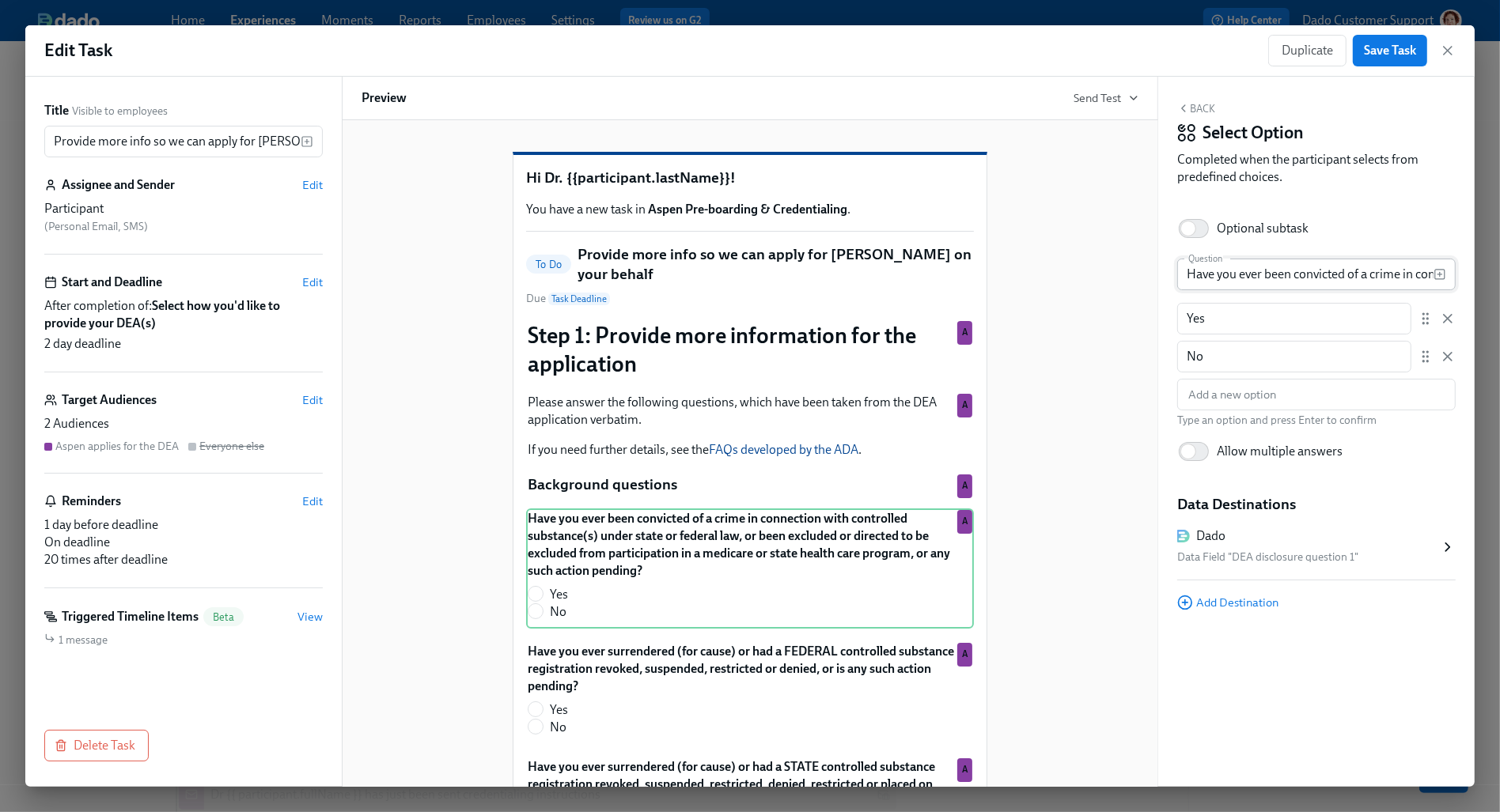
click at [1246, 280] on input "Have you ever been convicted of a crime in connection with controlled substance…" at bounding box center [1305, 274] width 257 height 31
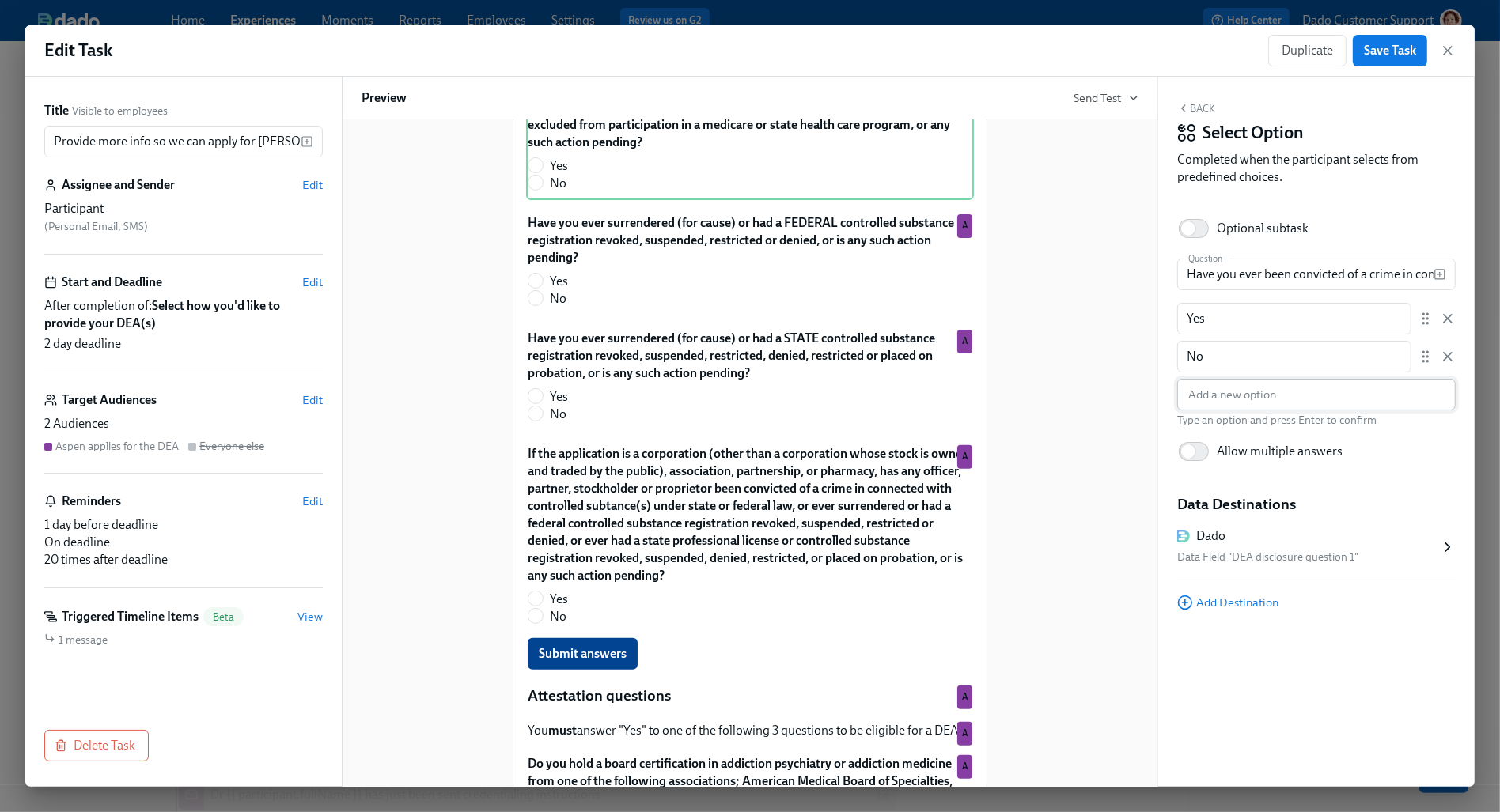
scroll to position [421, 0]
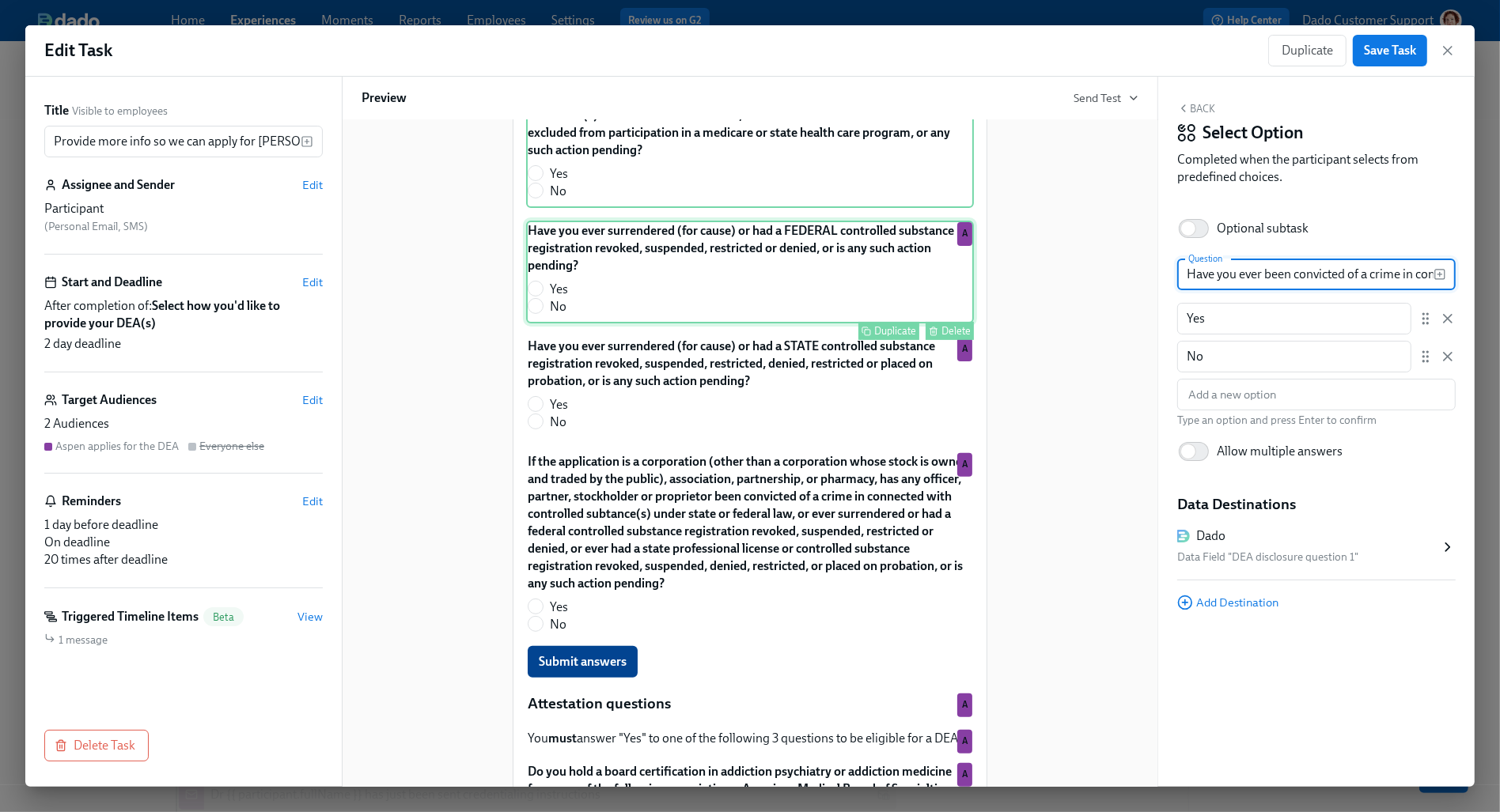
click at [659, 296] on div "Have you ever surrendered (for cause) or had a FEDERAL controlled substance reg…" at bounding box center [750, 271] width 448 height 103
click at [1242, 283] on input "Have you ever surrendered (for cause) or had a FEDERAL controlled substance reg…" at bounding box center [1305, 274] width 257 height 31
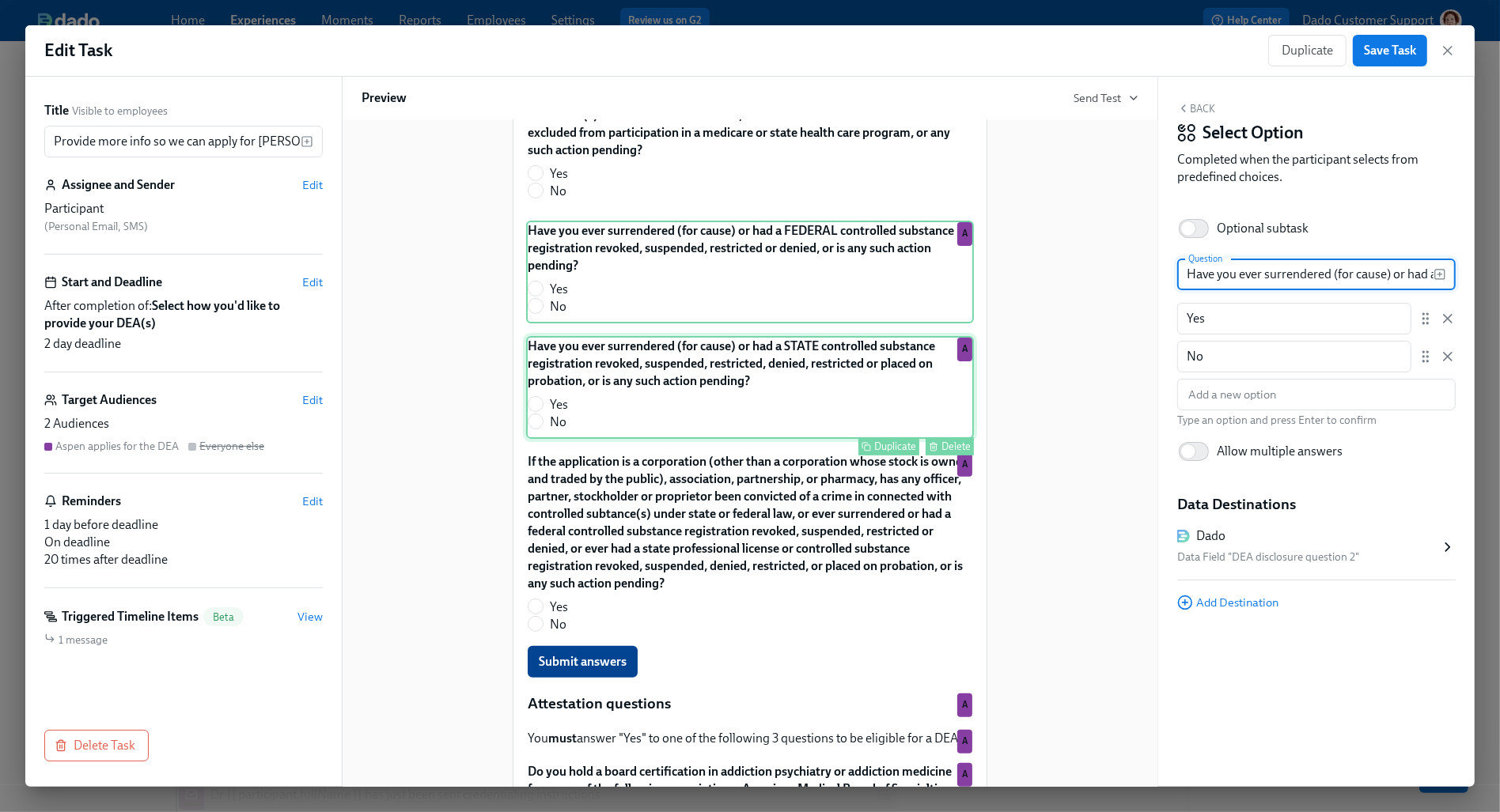
click at [797, 422] on div "Have you ever surrendered (for cause) or had a STATE controlled substance regis…" at bounding box center [750, 387] width 448 height 103
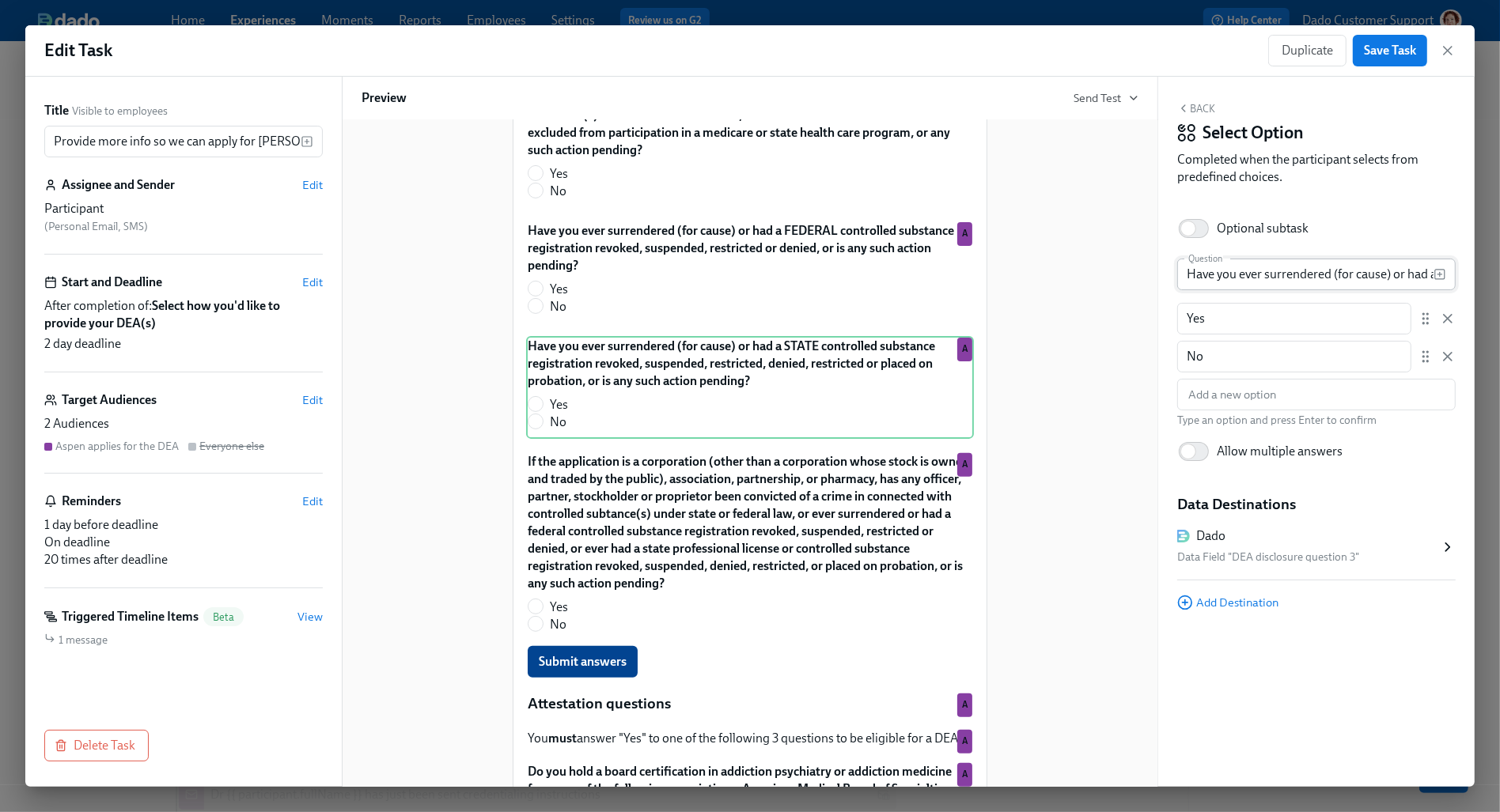
click at [1311, 274] on input "Have you ever surrendered (for cause) or had a STATE controlled substance regis…" at bounding box center [1305, 274] width 257 height 31
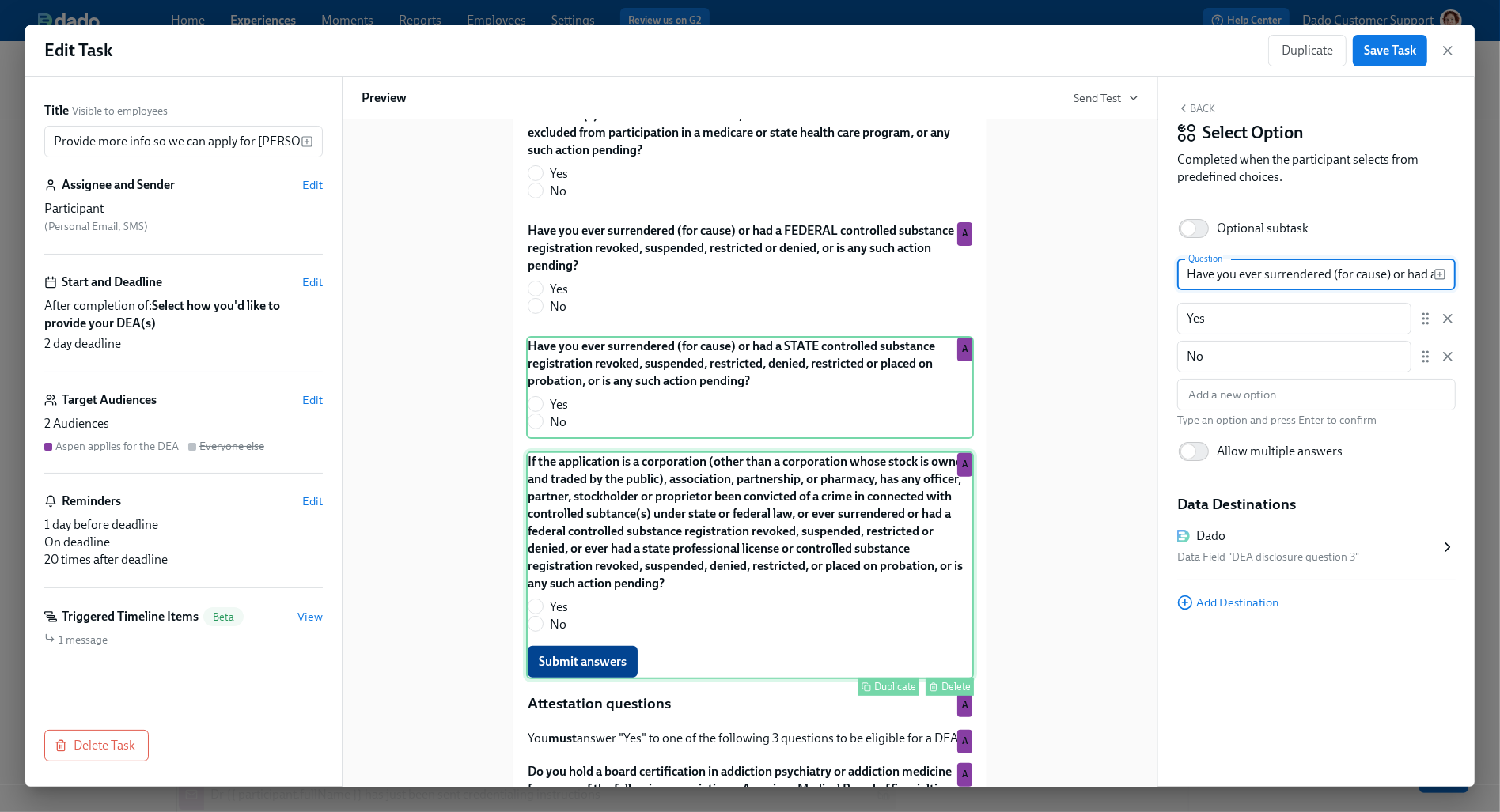
click at [697, 548] on div "If the application is a corporation (other than a corporation whose stock is ow…" at bounding box center [750, 565] width 448 height 228
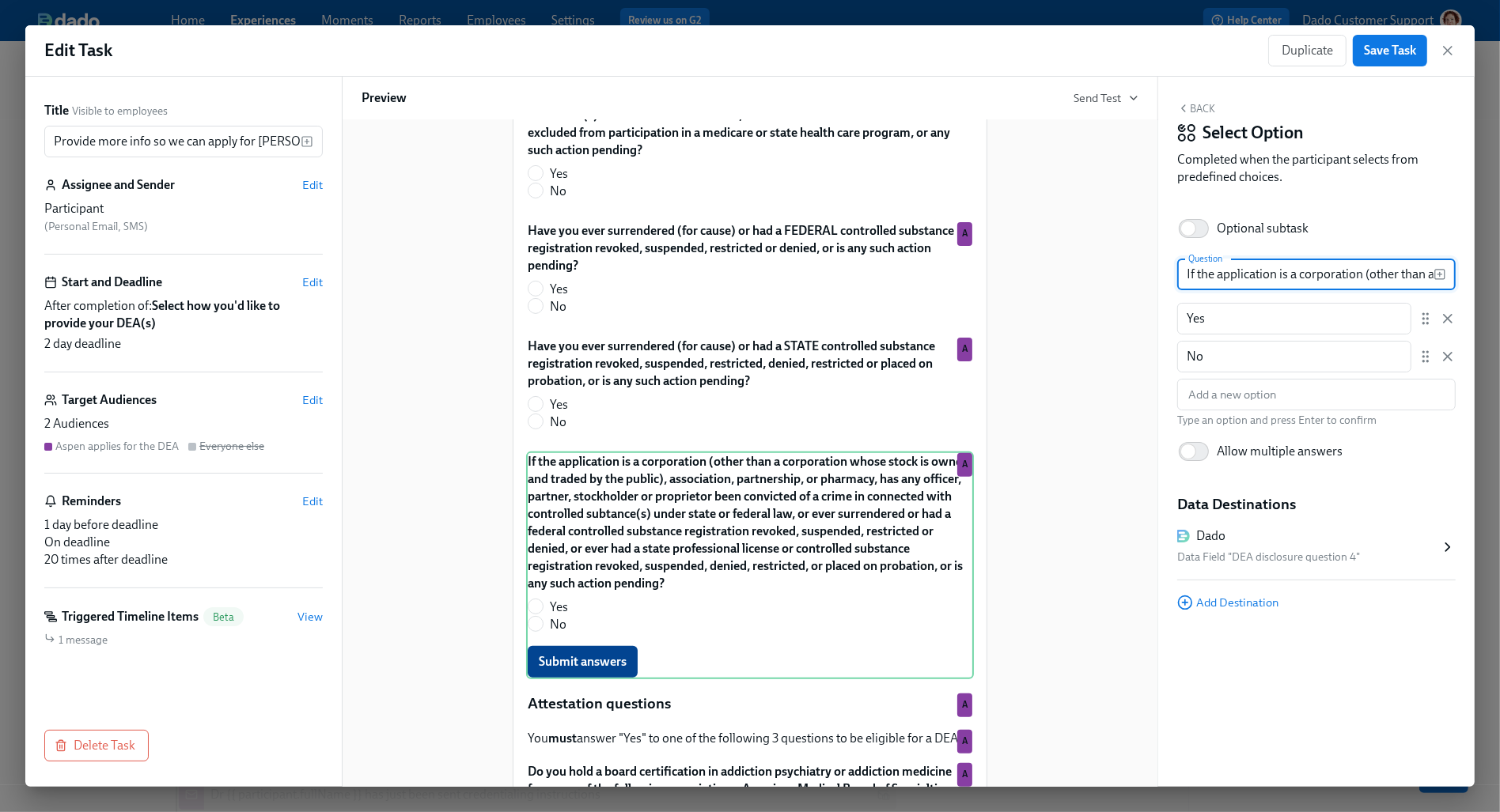
click at [1353, 272] on input "If the application is a corporation (other than a corporation whose stock is ow…" at bounding box center [1305, 274] width 257 height 31
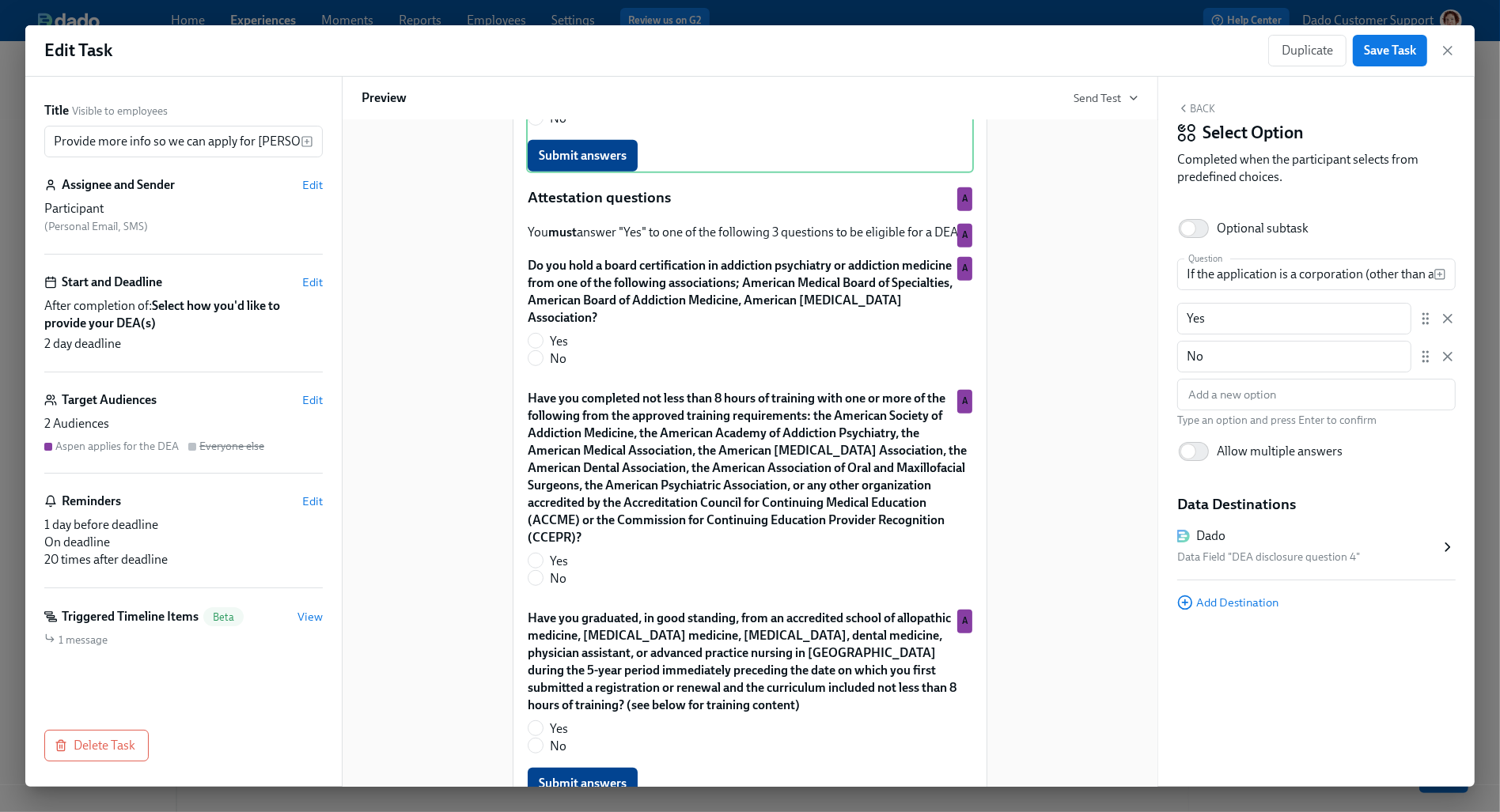
scroll to position [981, 0]
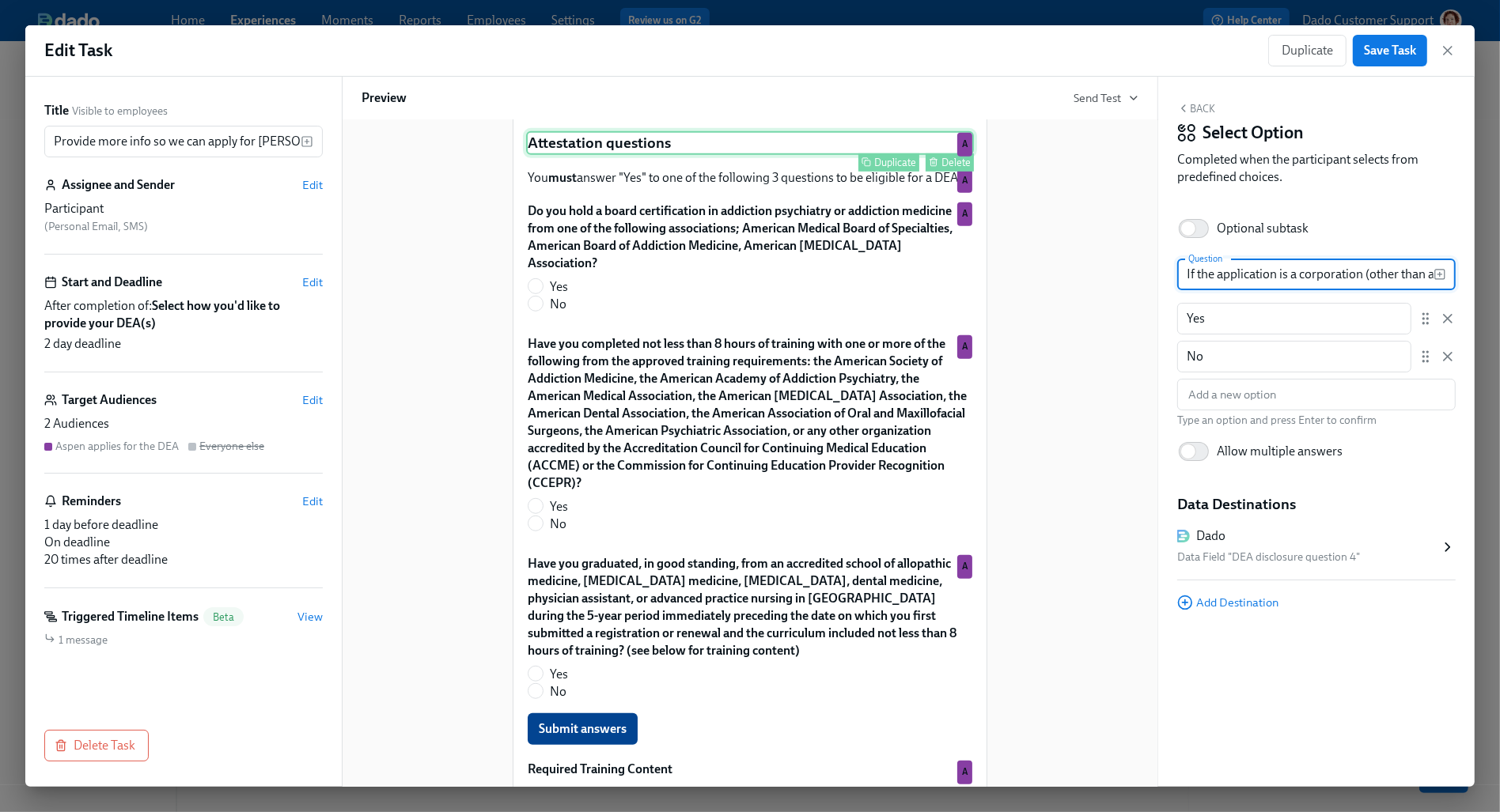
click at [563, 155] on div "Attestation questions Duplicate Delete A" at bounding box center [750, 143] width 448 height 24
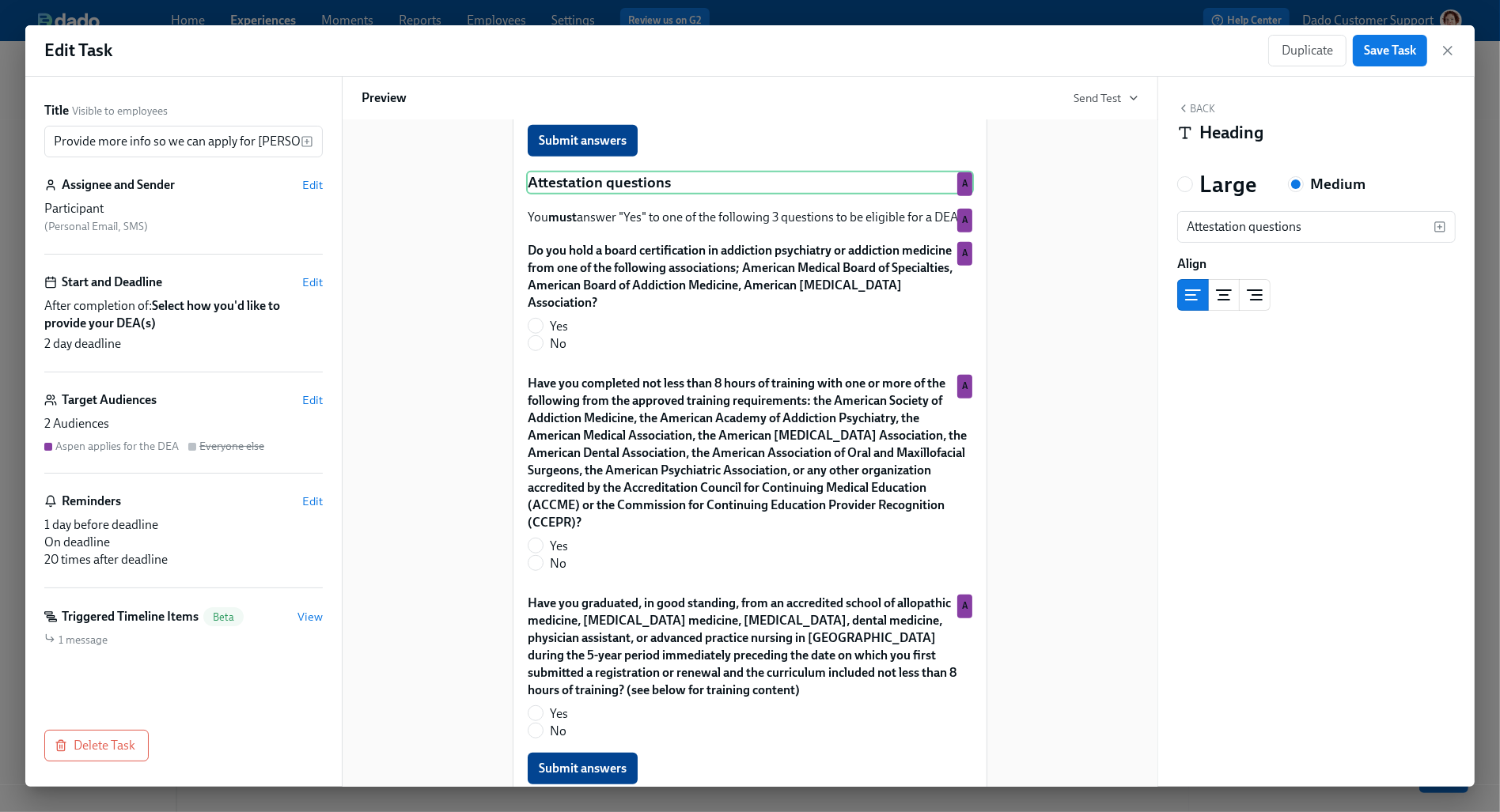
scroll to position [947, 0]
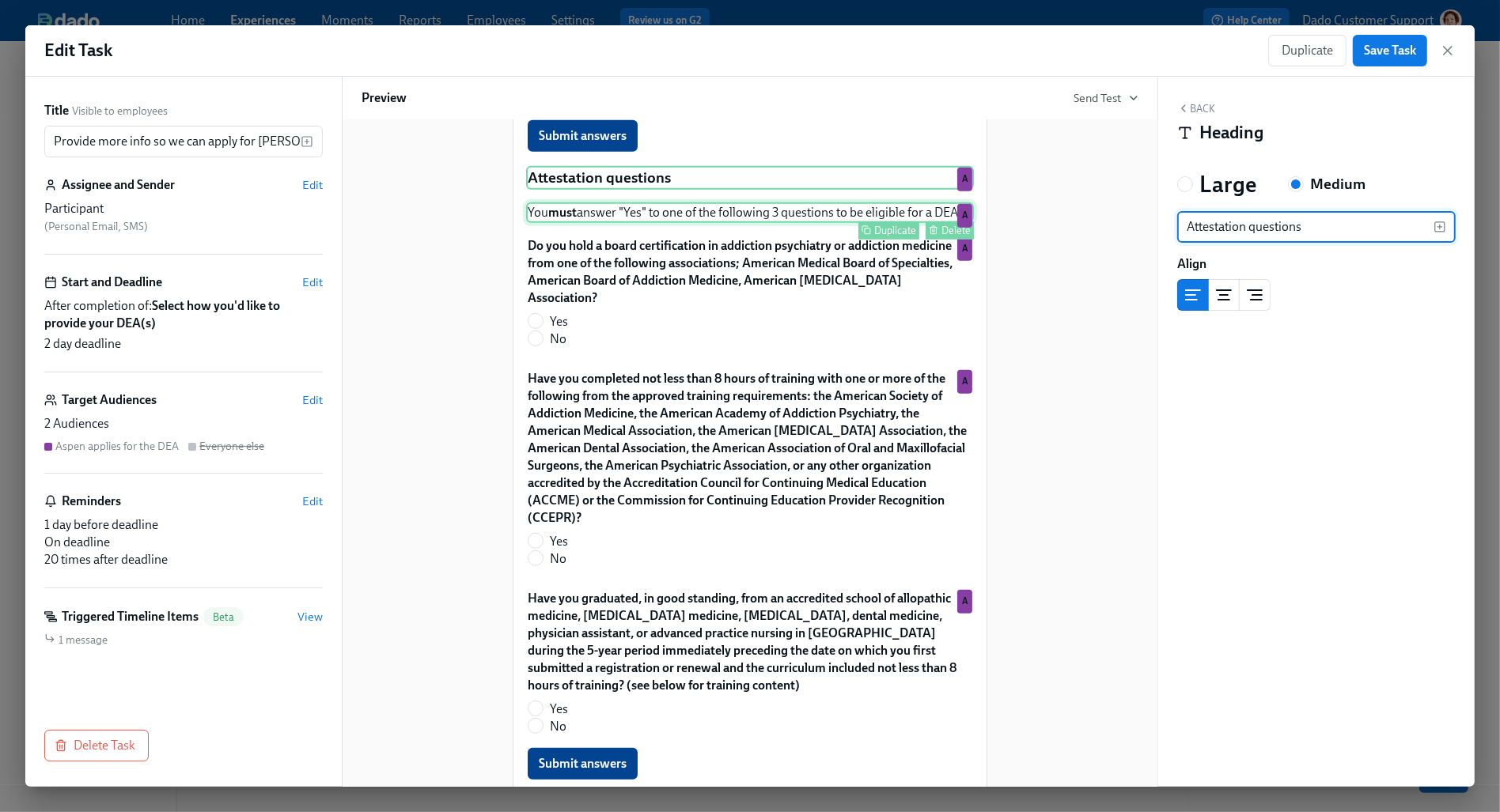
click at [666, 223] on div "You must answer "Yes" to one of the following 3 questions to be eligible for a …" at bounding box center [750, 212] width 448 height 21
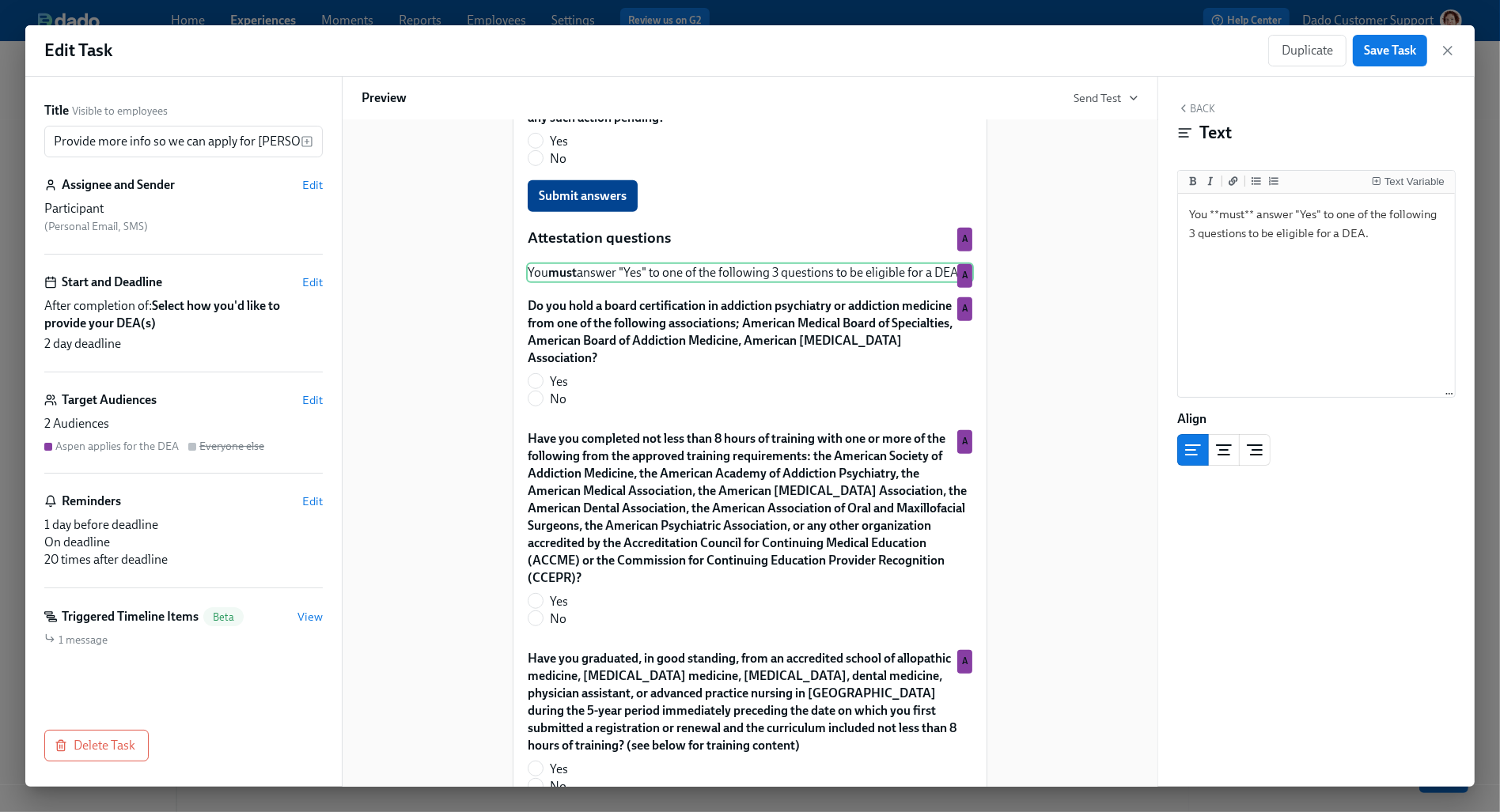
scroll to position [863, 0]
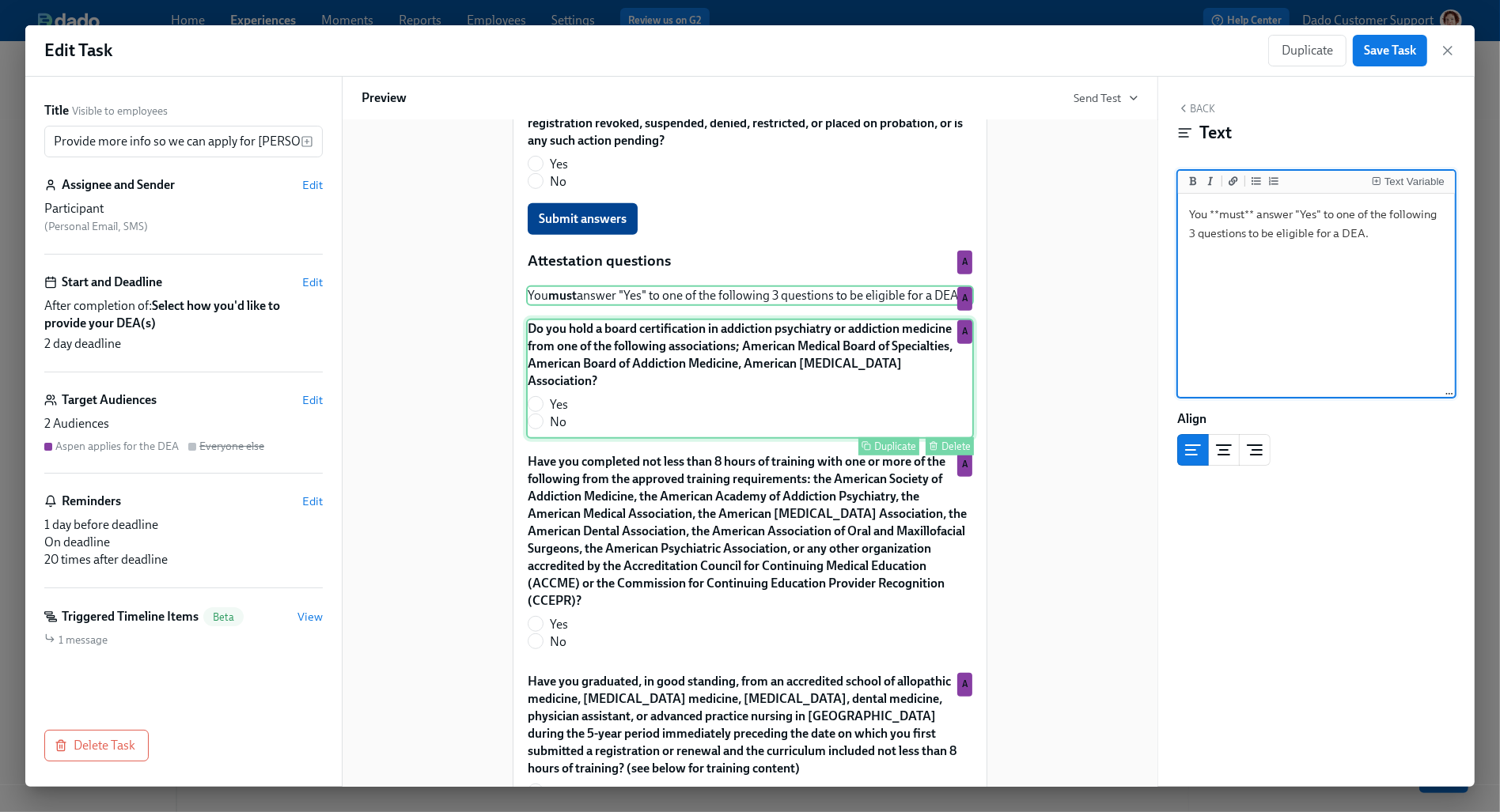
click at [669, 406] on div "Do you hold a board certification in addiction psychiatry or addiction medicine…" at bounding box center [750, 378] width 448 height 120
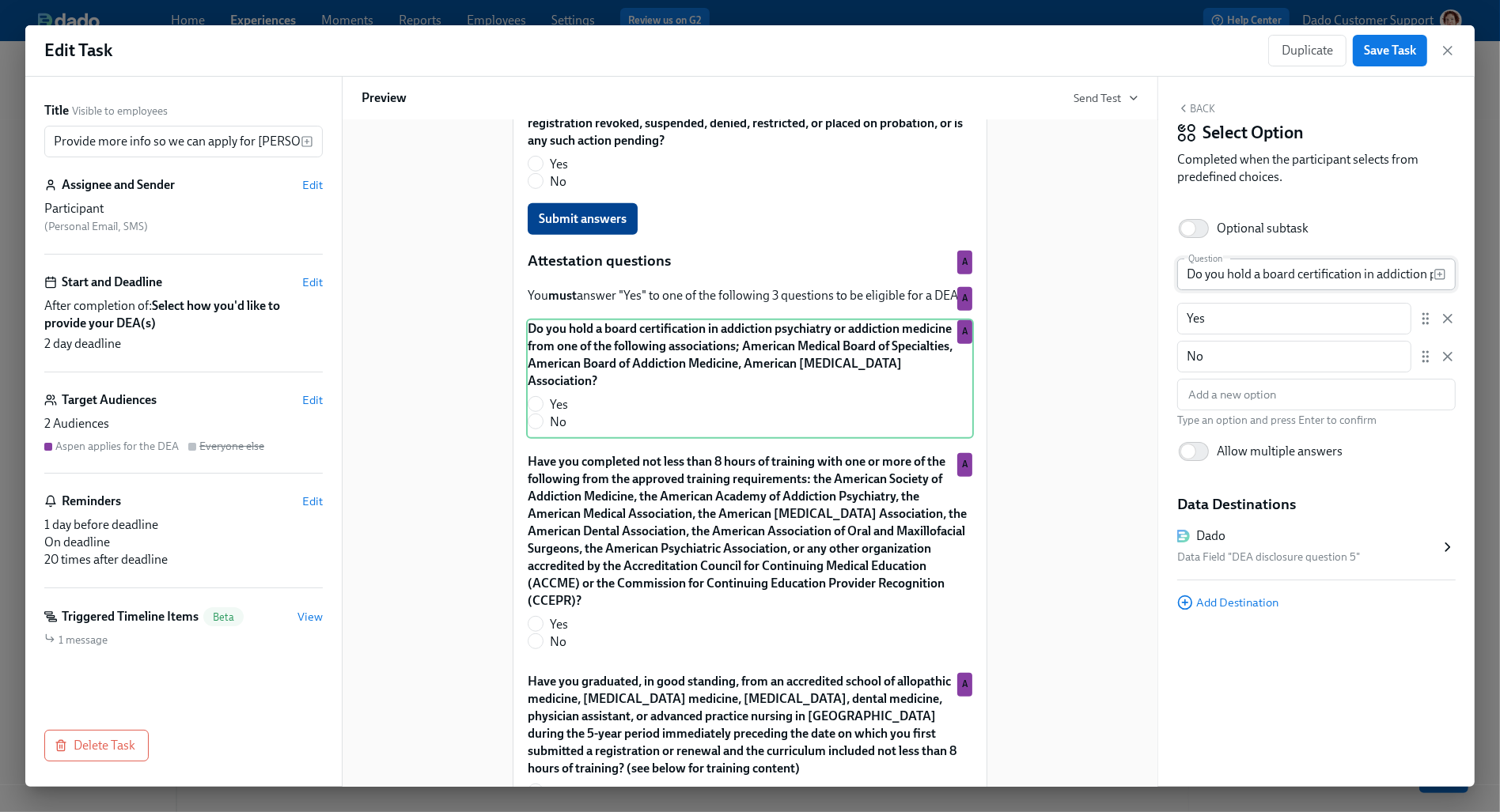
click at [1241, 289] on input "Do you hold a board certification in addiction psychiatry or addiction medicine…" at bounding box center [1305, 274] width 257 height 31
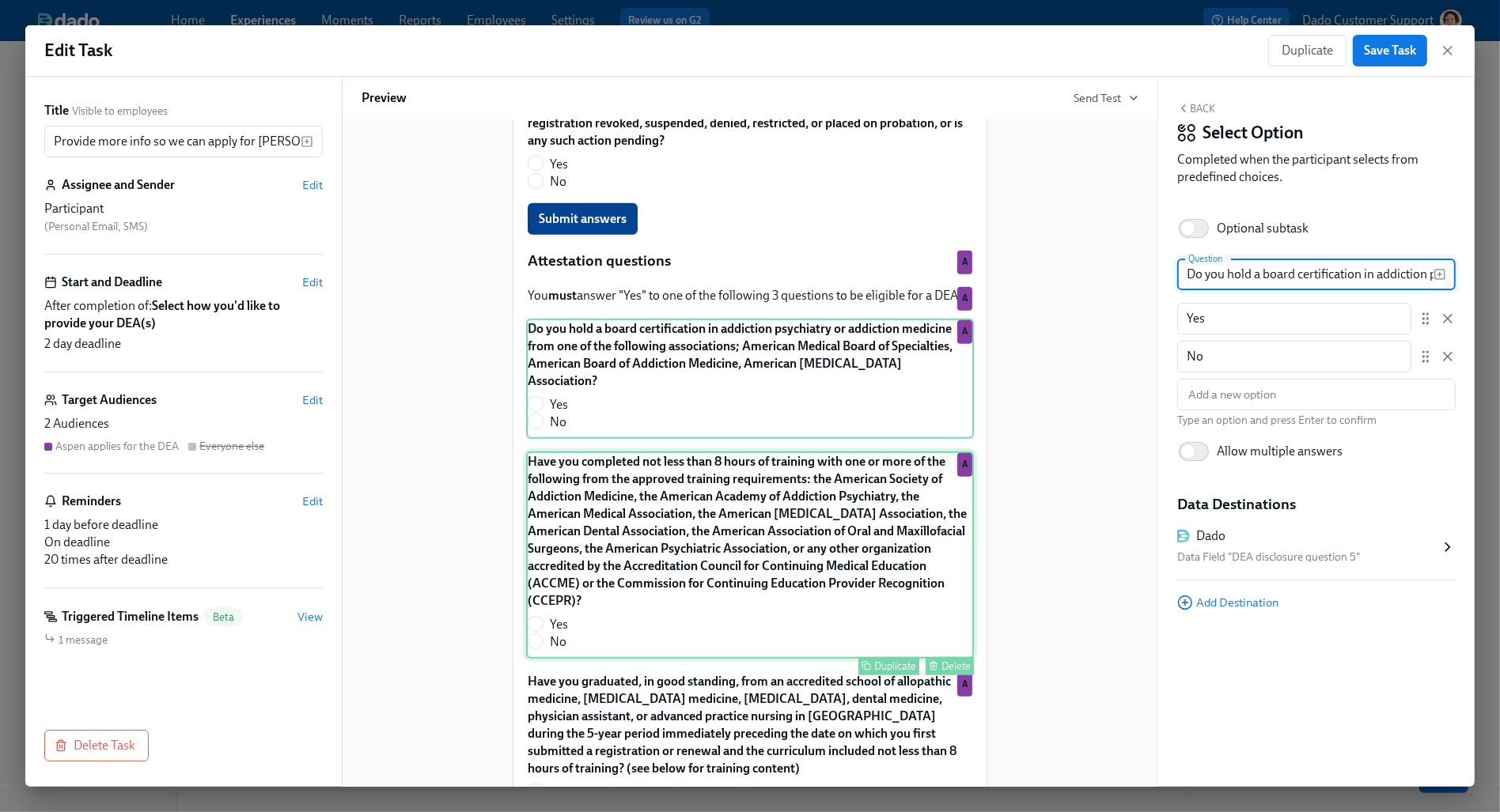
click at [655, 592] on div "Have you completed not less than 8 hours of training with one or more of the fo…" at bounding box center [750, 554] width 448 height 207
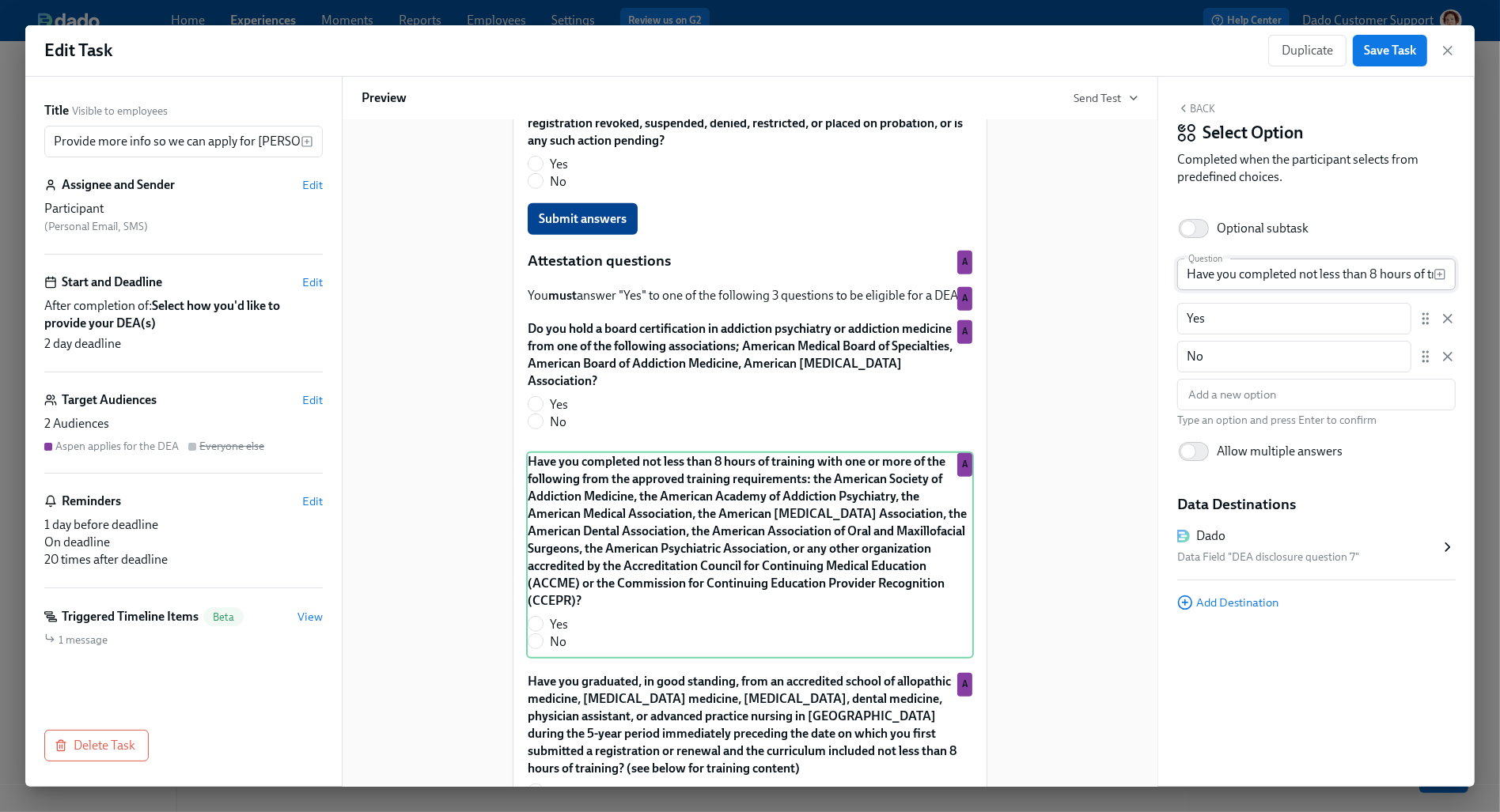
click at [1359, 269] on input "Have you completed not less than 8 hours of training with one or more of the fo…" at bounding box center [1305, 274] width 257 height 31
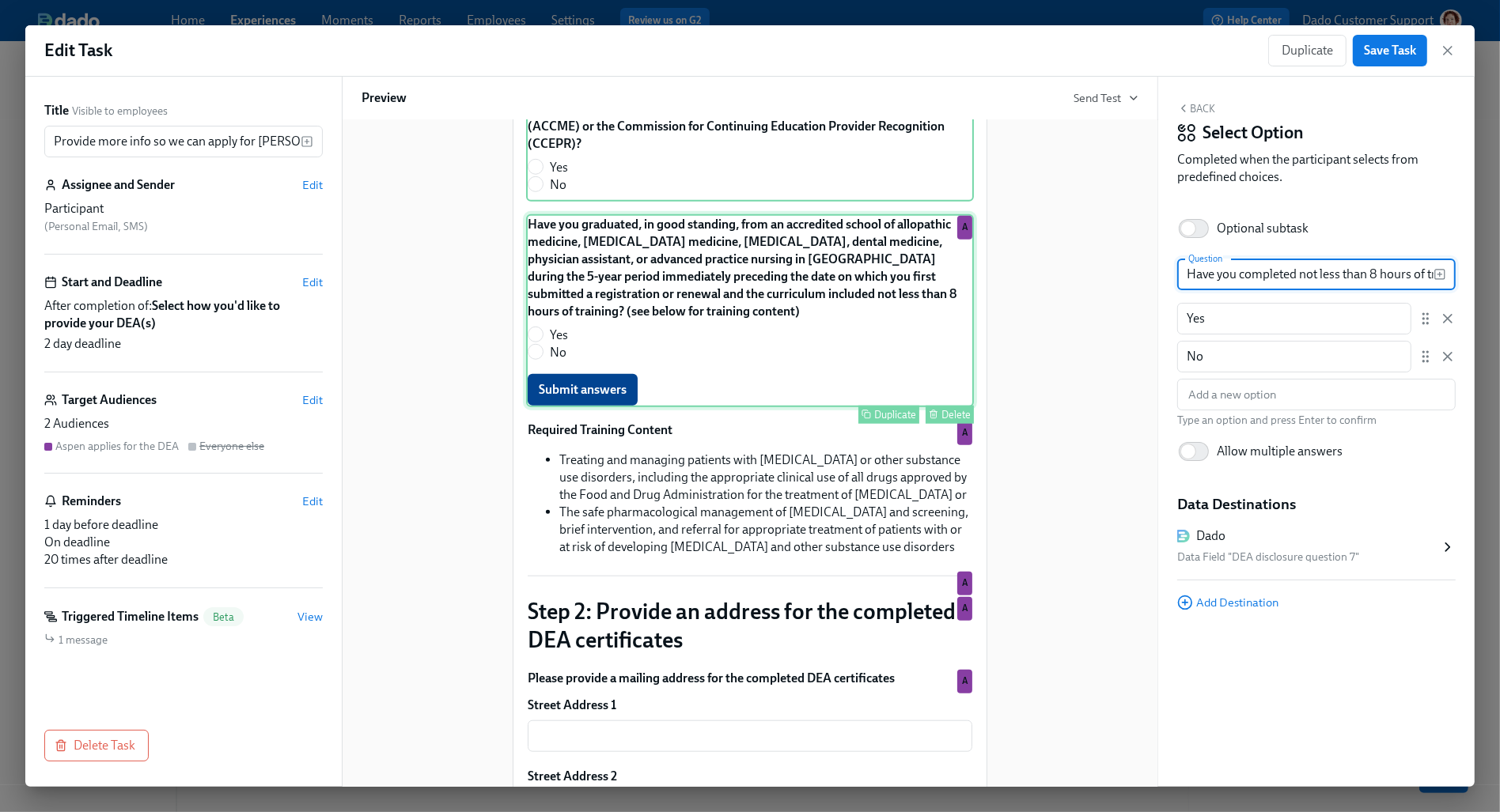
click at [715, 304] on div "Have you graduated, in good standing, from an accredited school of allopathic m…" at bounding box center [750, 311] width 448 height 193
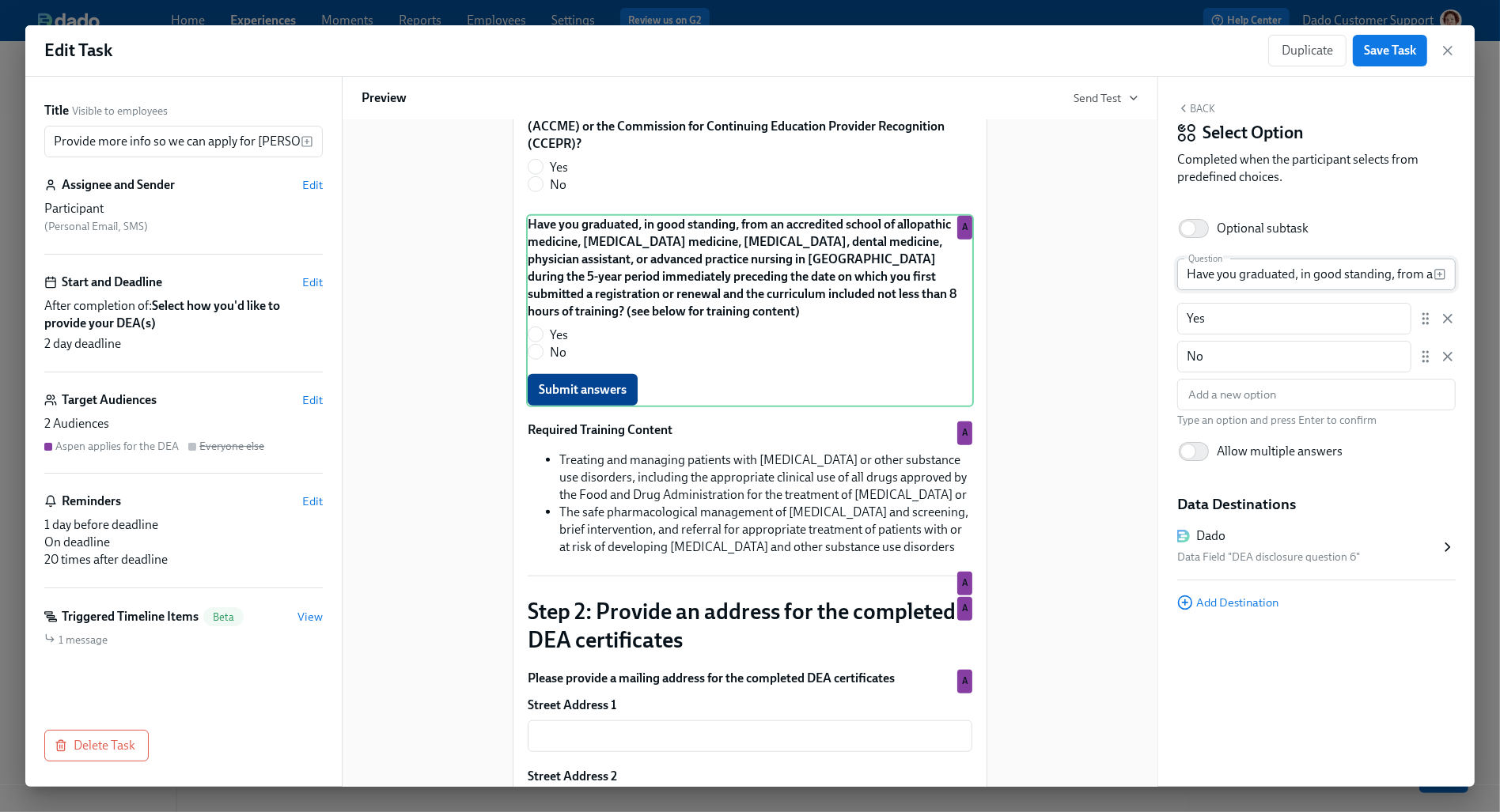
click at [1378, 280] on input "Have you graduated, in good standing, from an accredited school of allopathic m…" at bounding box center [1305, 274] width 257 height 31
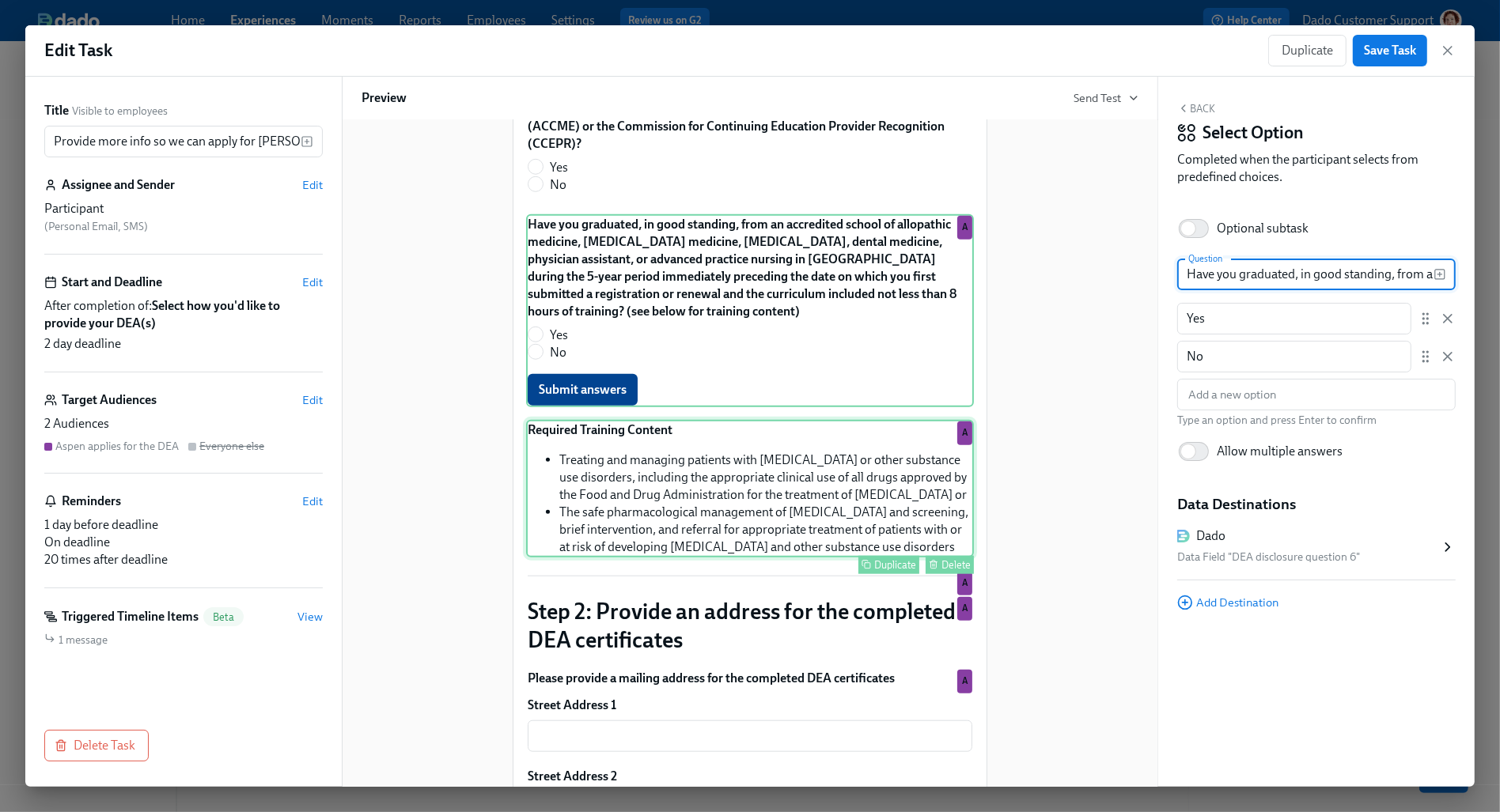
click at [616, 494] on div "Required Training Content Treating and managing patients with opioid or other s…" at bounding box center [750, 489] width 448 height 138
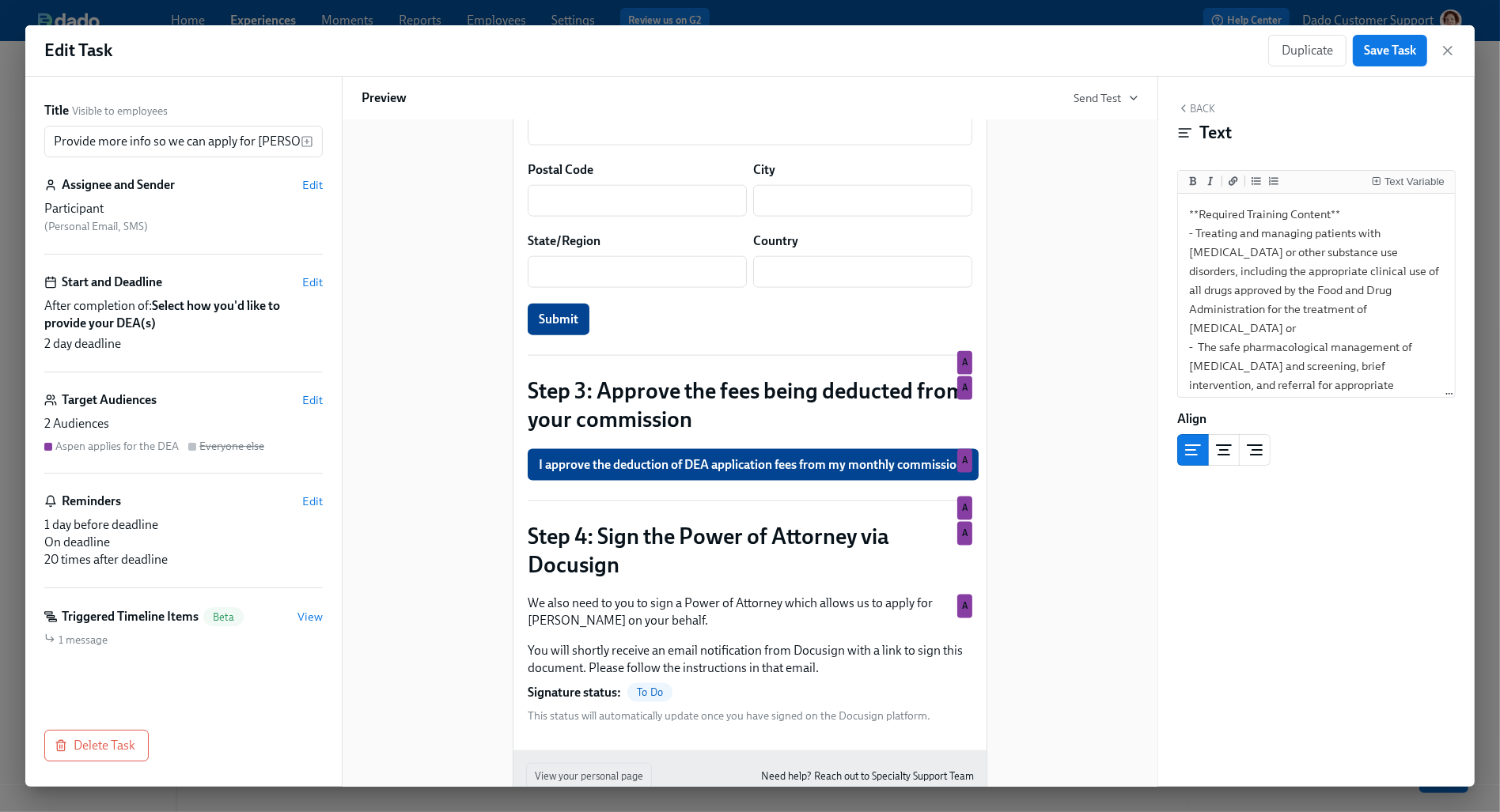
scroll to position [2106, 0]
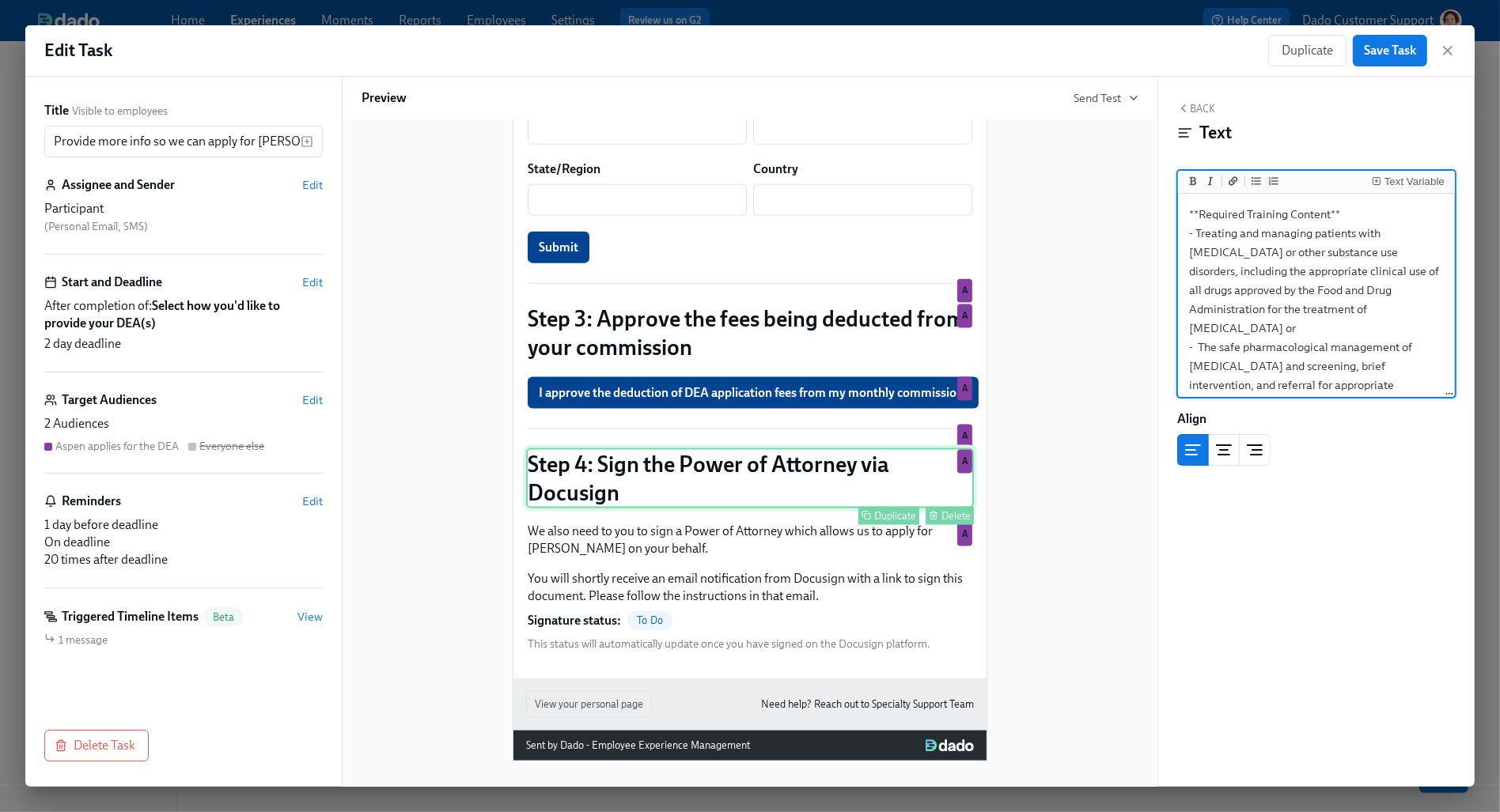
click at [606, 465] on div "Step 4: Sign the Power of Attorney via Docusign Duplicate Delete A" at bounding box center [750, 478] width 448 height 60
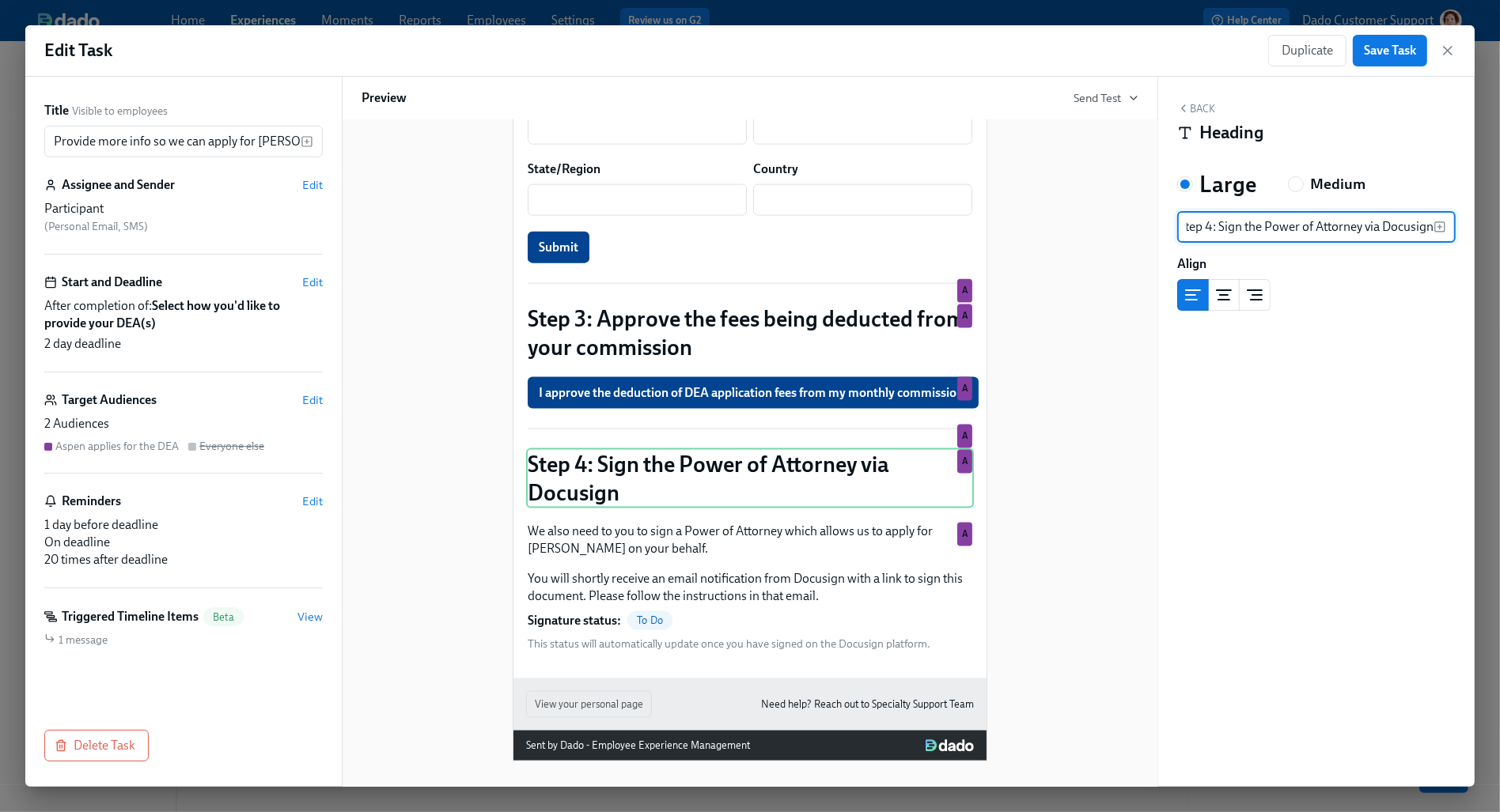
scroll to position [0, 0]
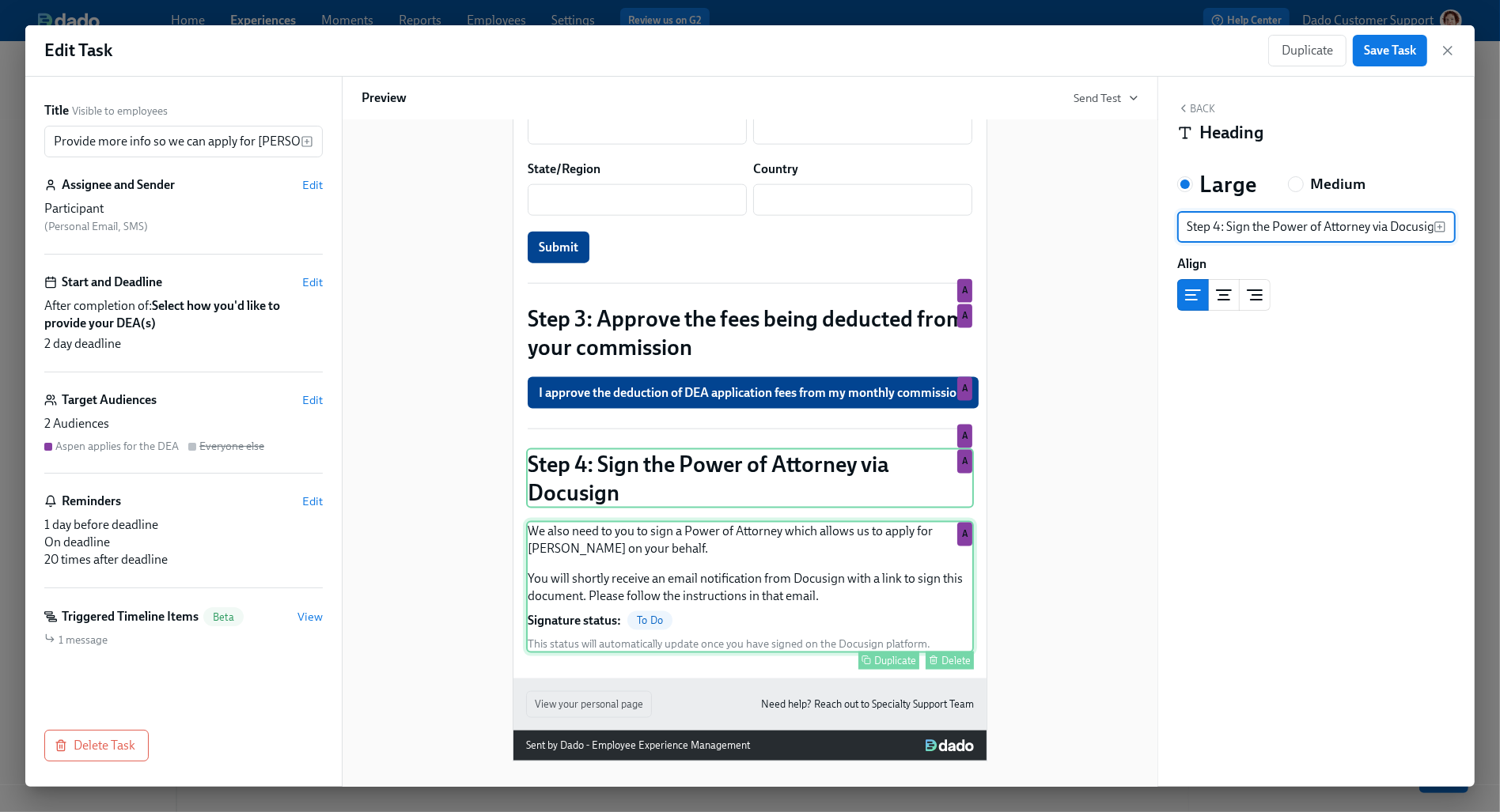
click at [709, 583] on div "We also need to you to sign a Power of Attorney which allows us to apply for DE…" at bounding box center [750, 587] width 448 height 132
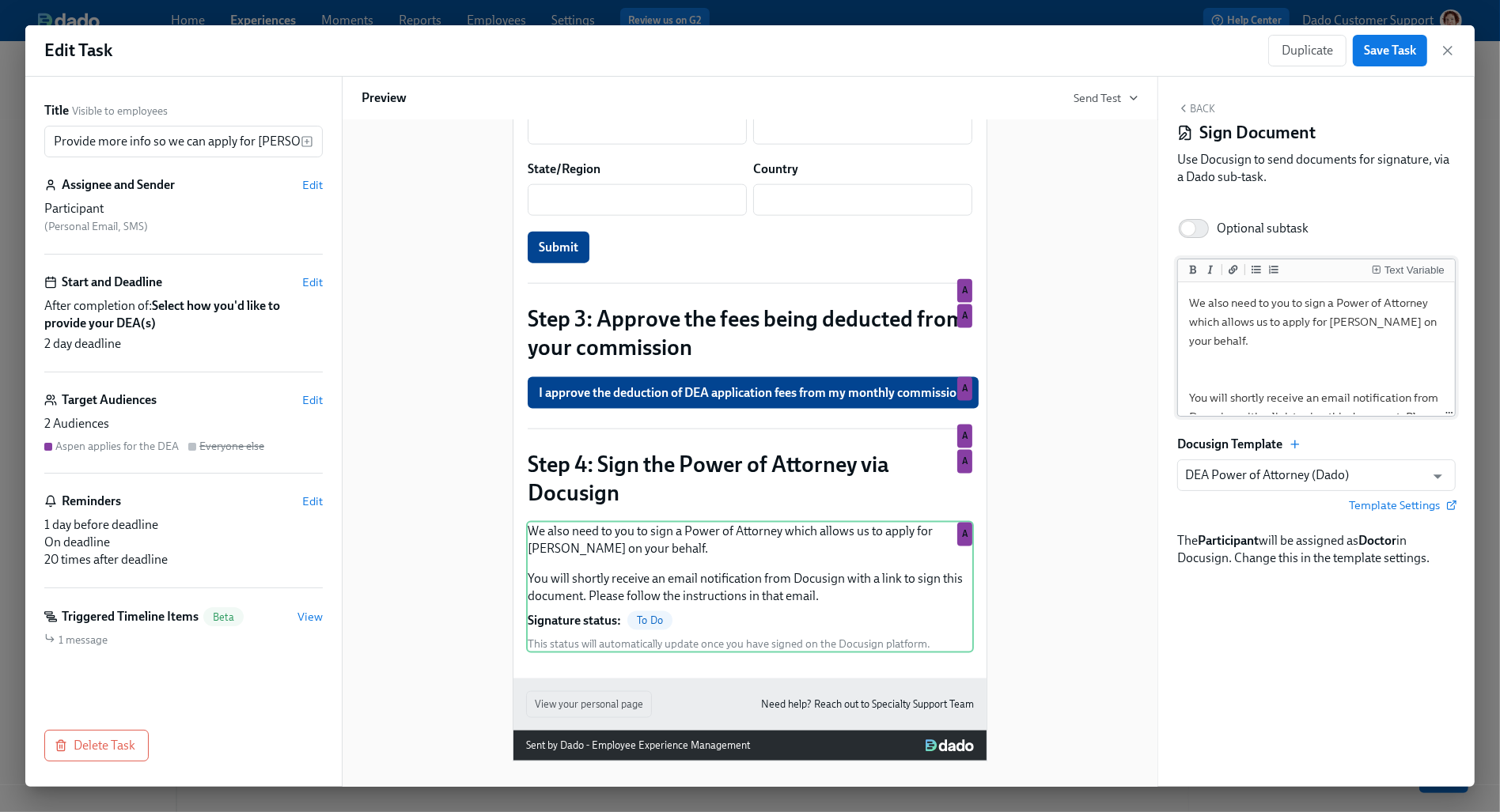
click at [1289, 377] on textarea "We also need to you to sign a Power of Attorney which allows us to apply for DE…" at bounding box center [1316, 369] width 270 height 167
click at [286, 614] on div "Triggered Timeline Items Beta View" at bounding box center [183, 616] width 278 height 19
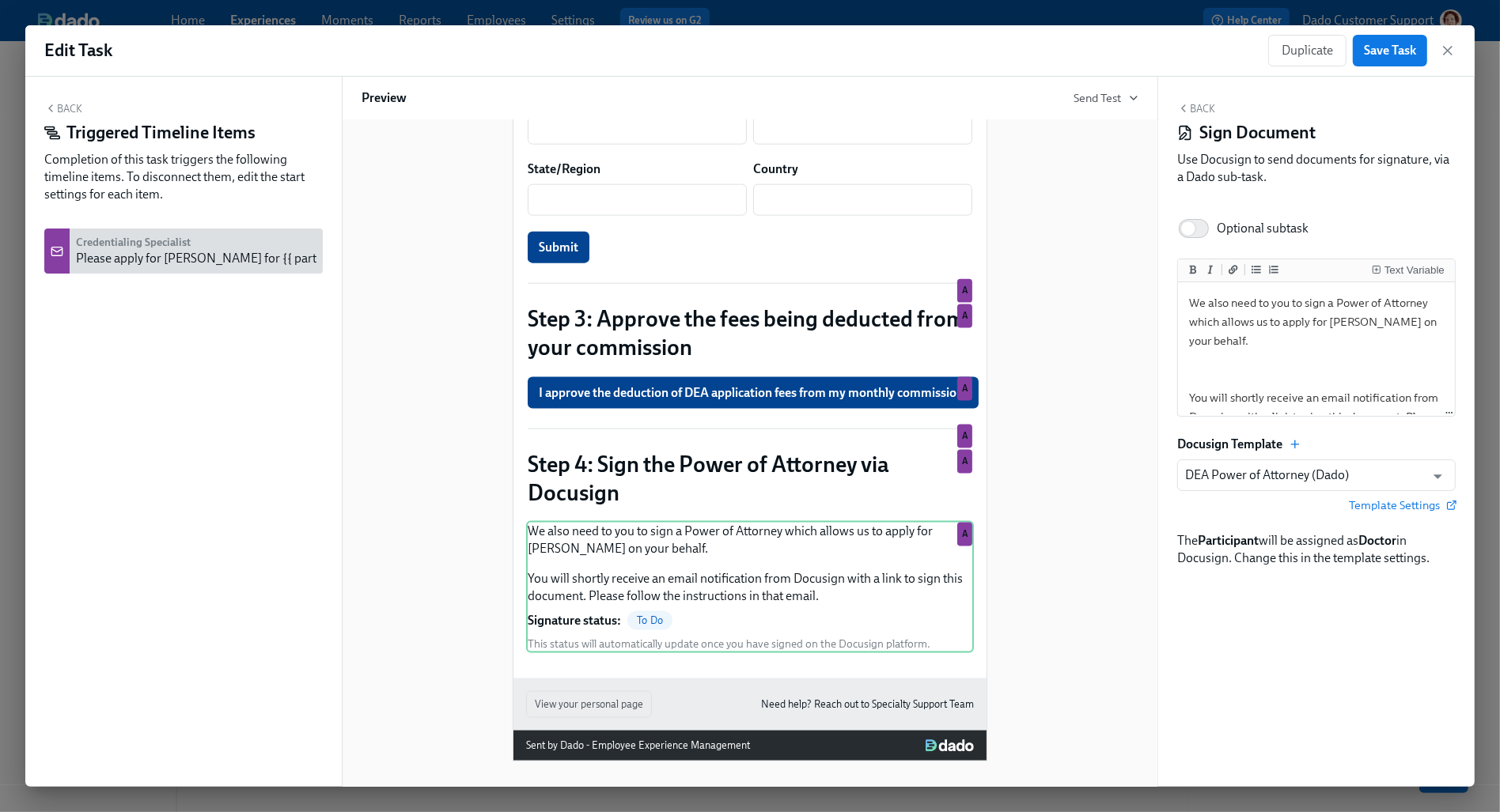
click at [131, 264] on div "Please apply for [PERSON_NAME] for {{ participant.fullName }}" at bounding box center [247, 259] width 342 height 18
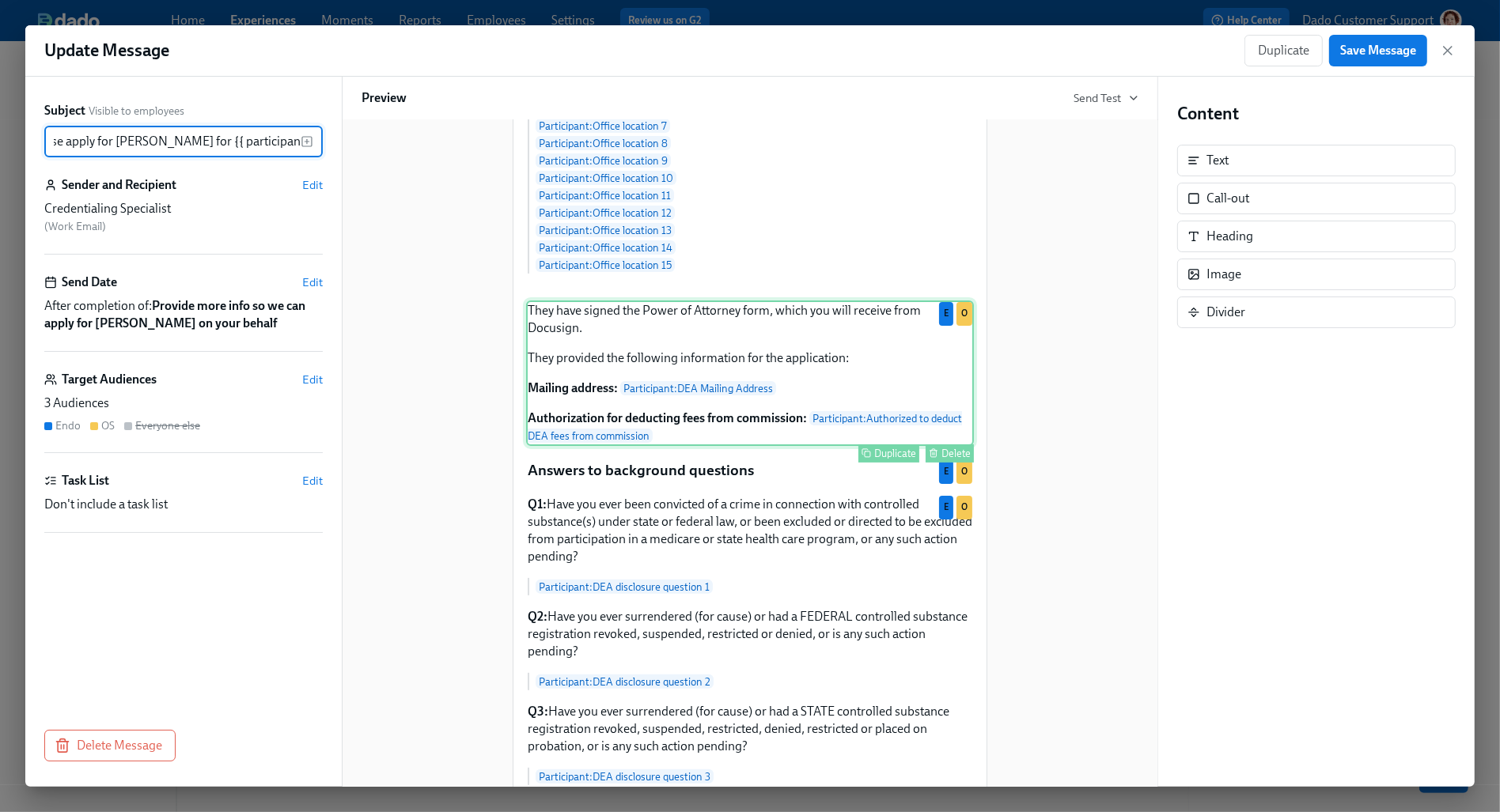
scroll to position [341, 0]
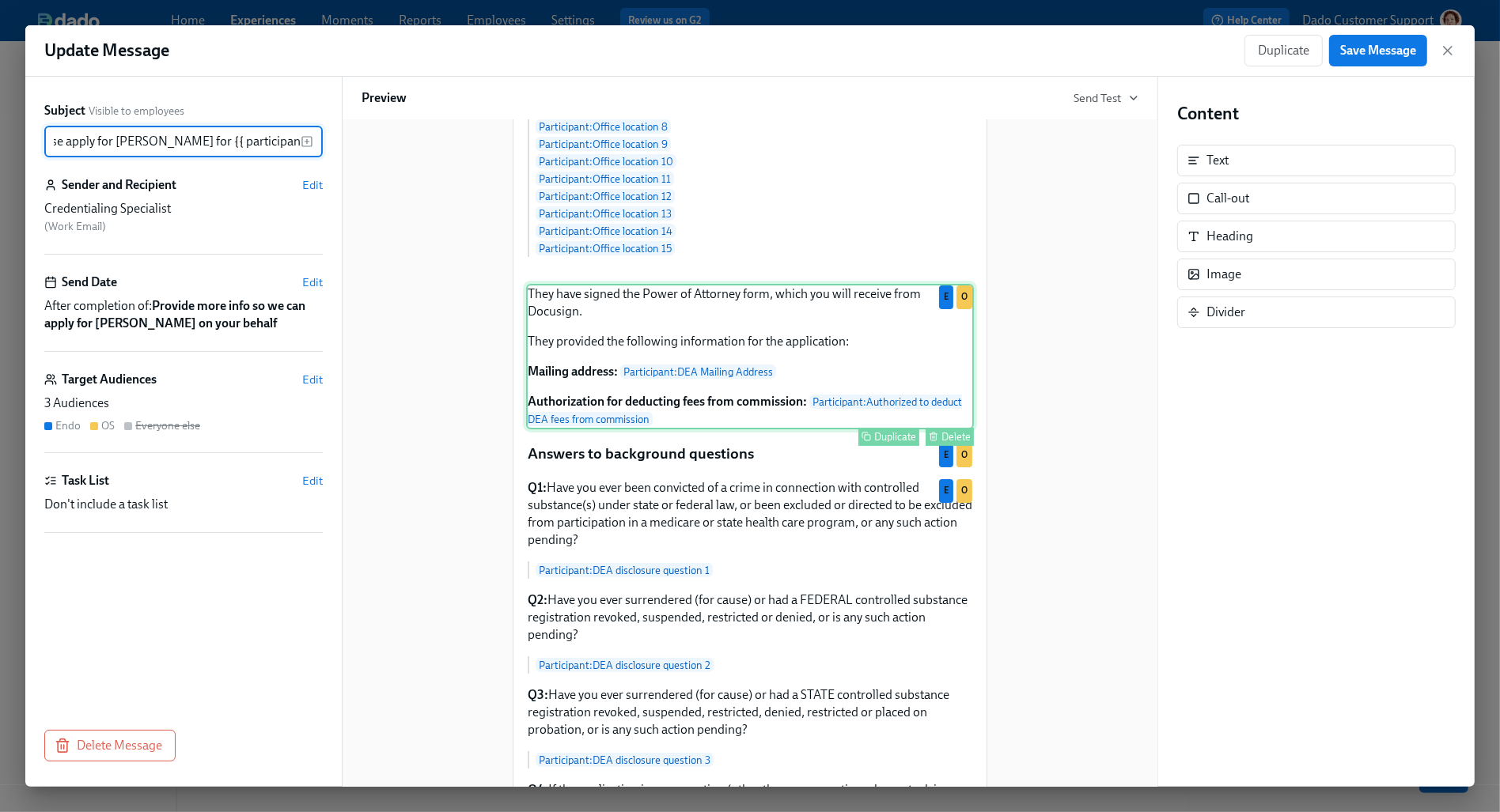
click at [721, 430] on div "They have signed the Power of Attorney form, which you will receive from Docusi…" at bounding box center [750, 357] width 448 height 145
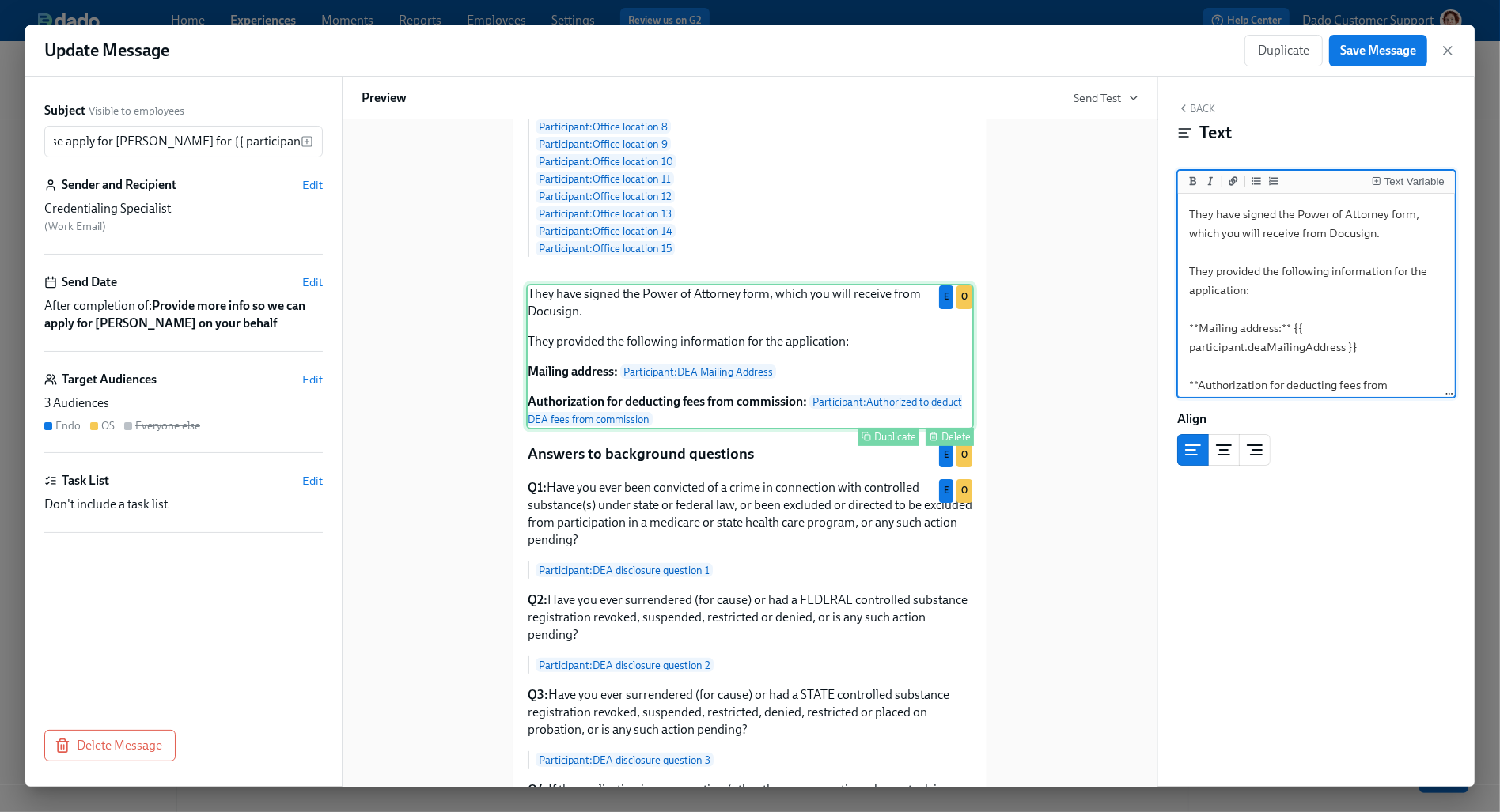
scroll to position [0, 0]
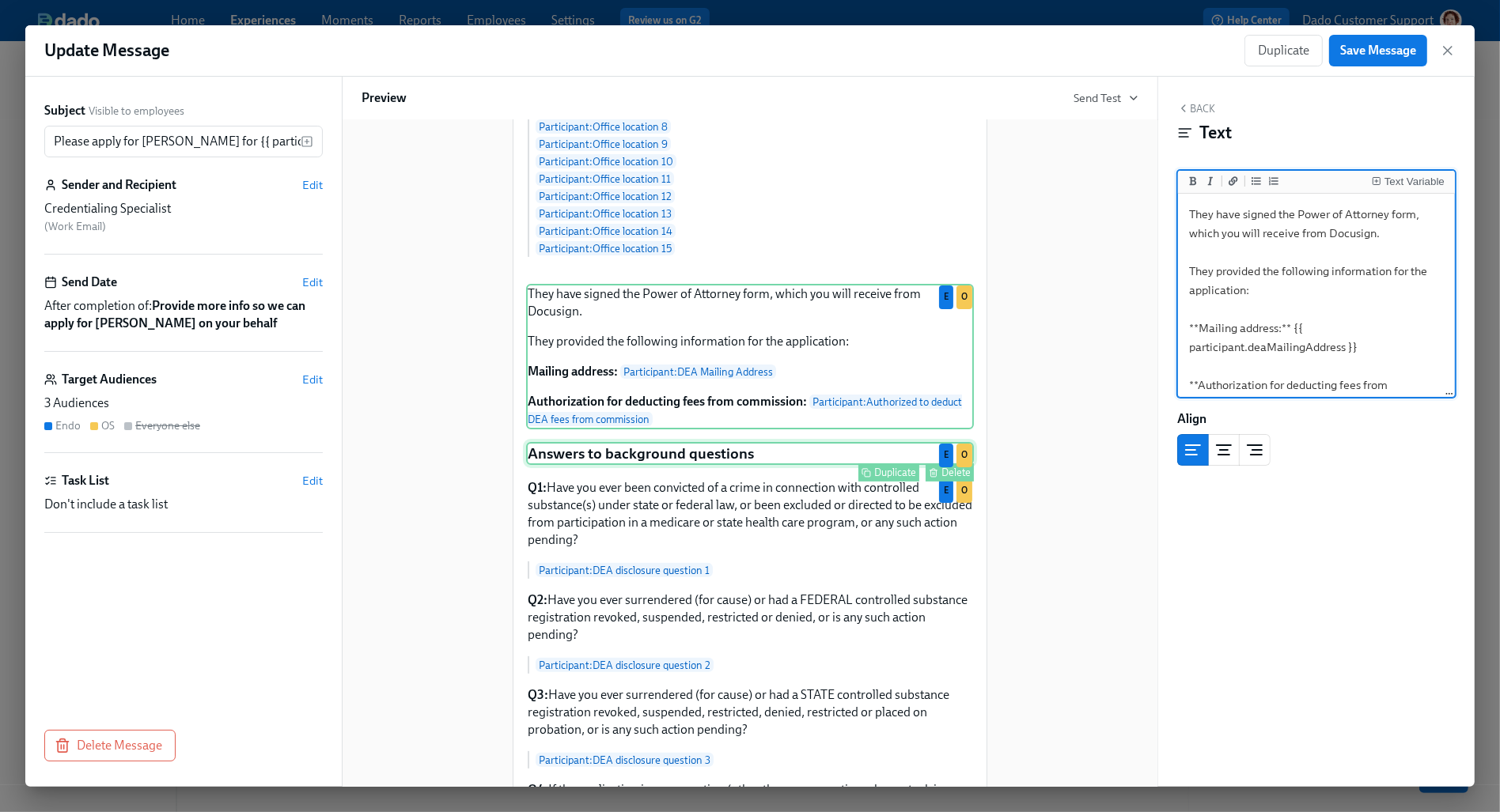
click at [670, 466] on div "Answers to background questions Duplicate Delete E O" at bounding box center [750, 454] width 448 height 24
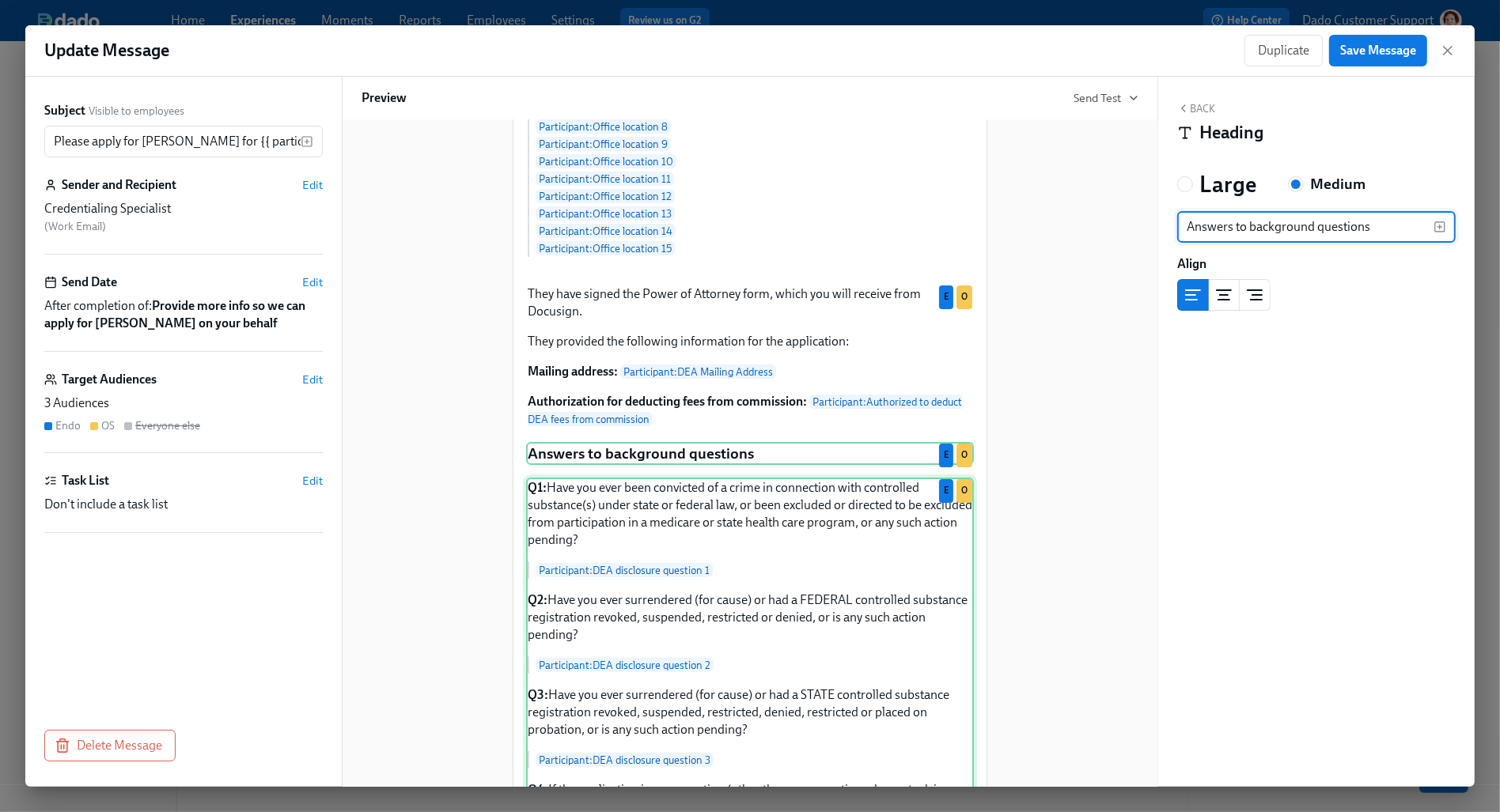
click at [654, 598] on div "Q1: Have you ever been convicted of a crime in connection with controlled subst…" at bounding box center [750, 721] width 448 height 487
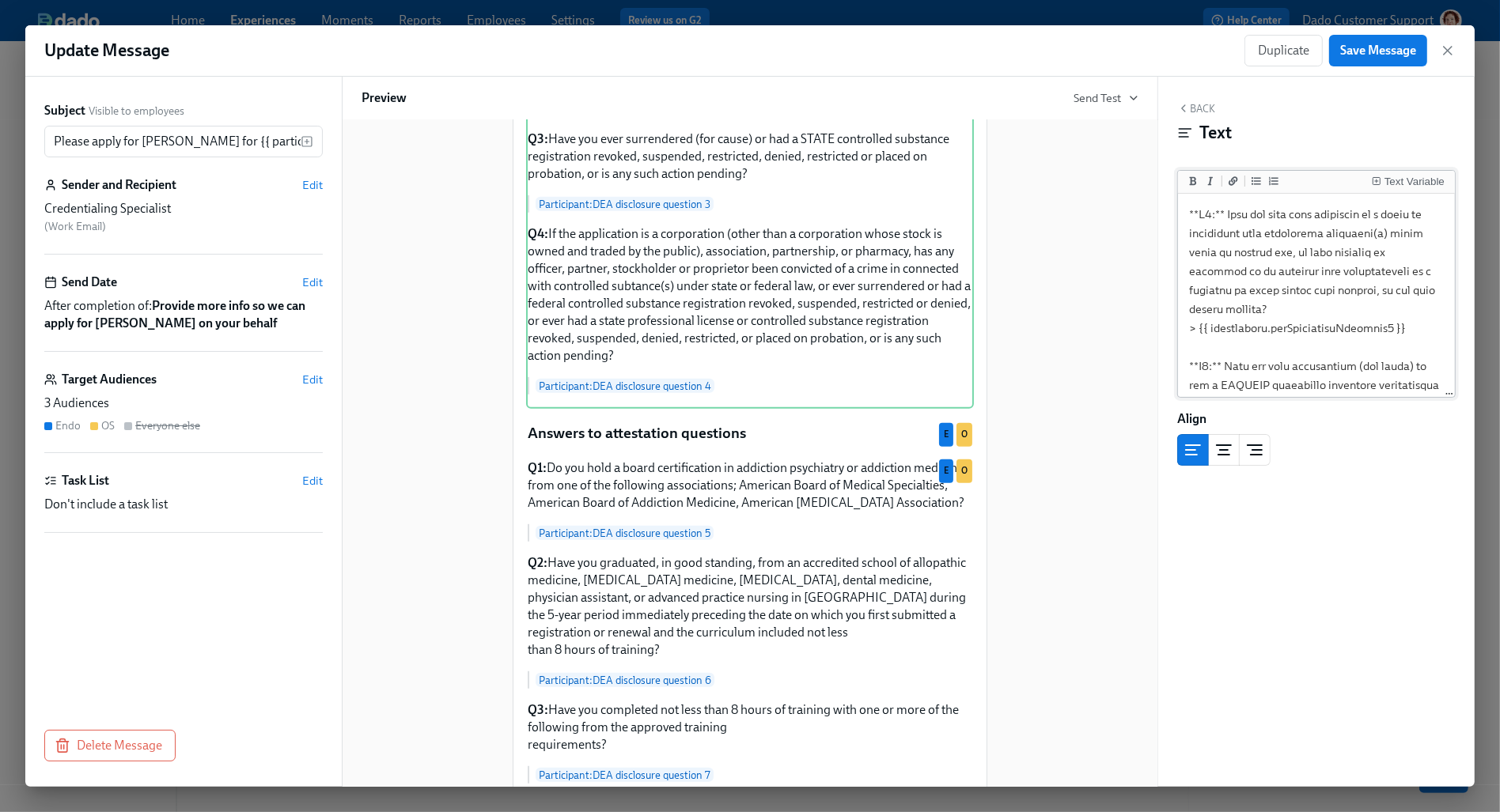
scroll to position [895, 0]
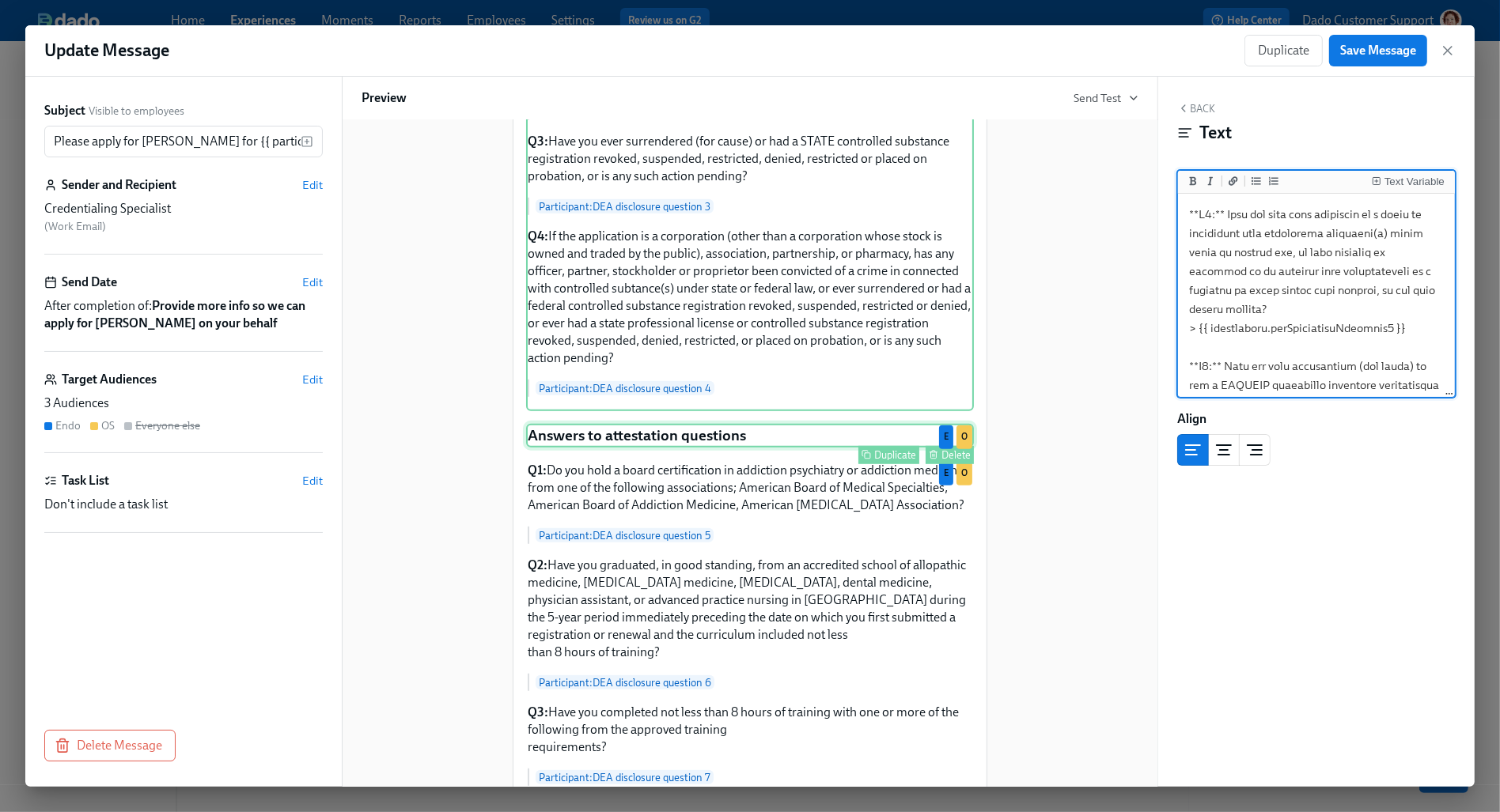
click at [640, 447] on div "Answers to attestation questions Duplicate Delete E O" at bounding box center [750, 435] width 448 height 24
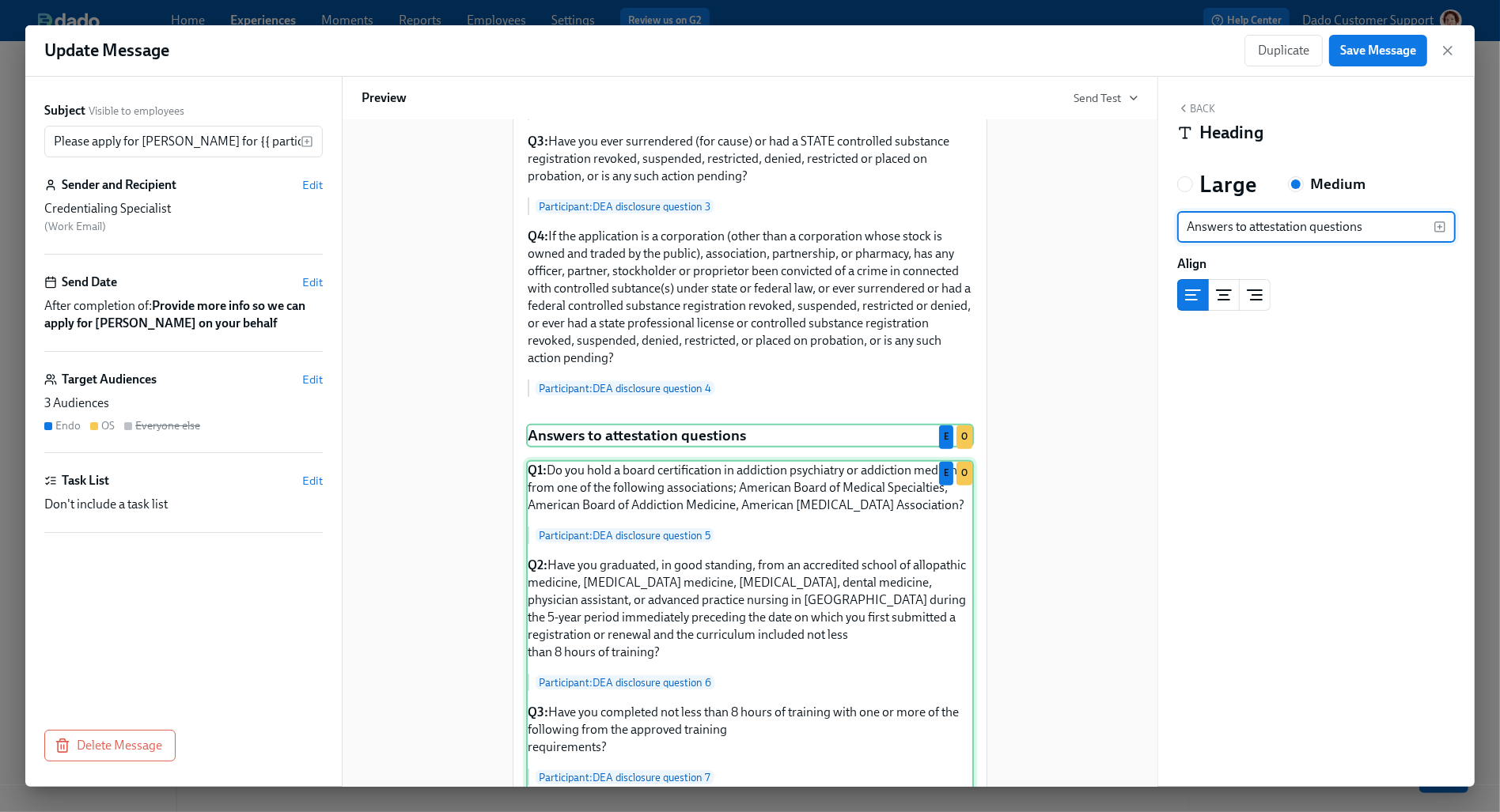
click at [782, 636] on div "Q1: Do you hold a board certification in addiction psychiatry or addiction medi…" at bounding box center [750, 630] width 448 height 340
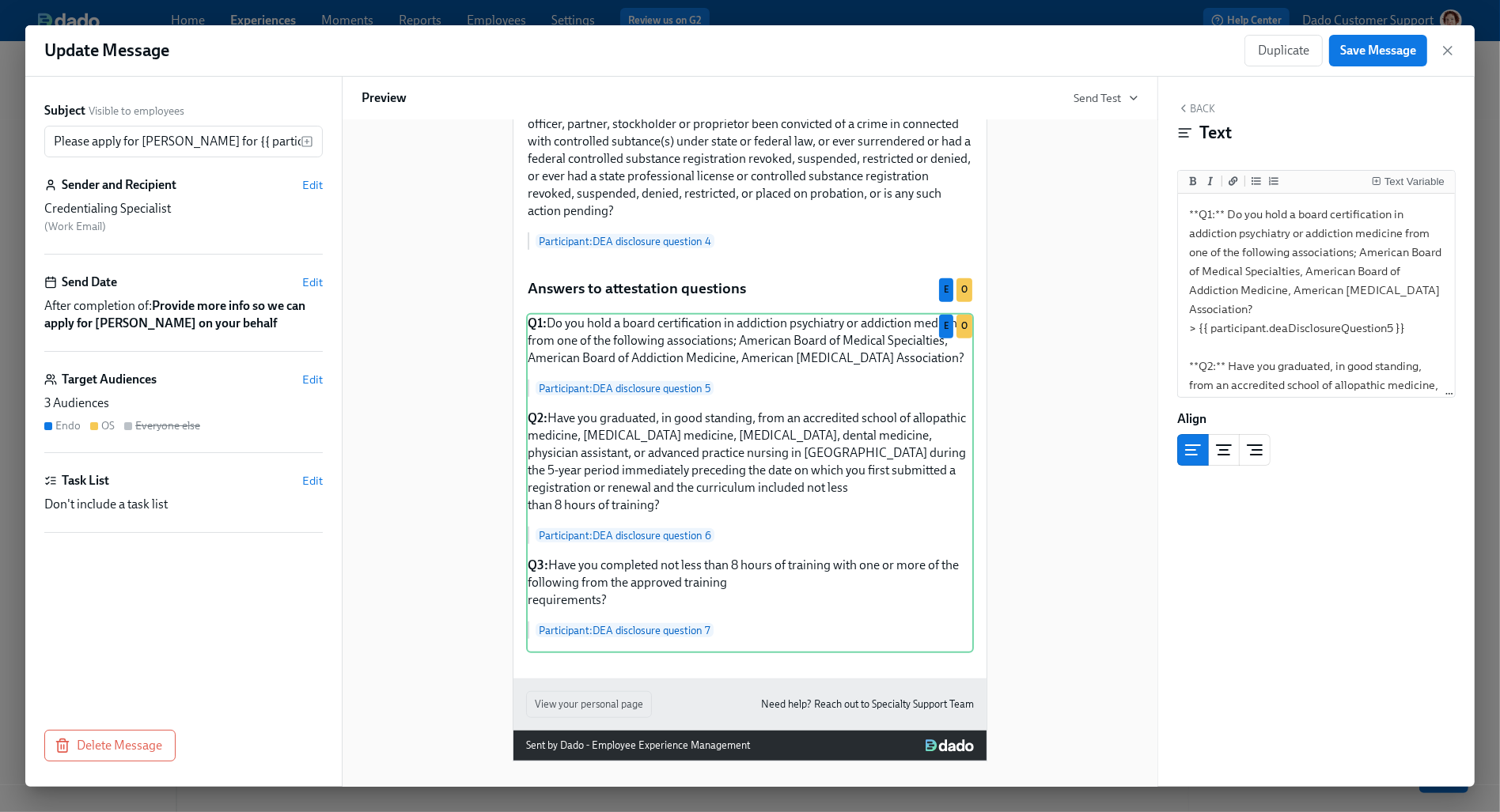
scroll to position [272, 0]
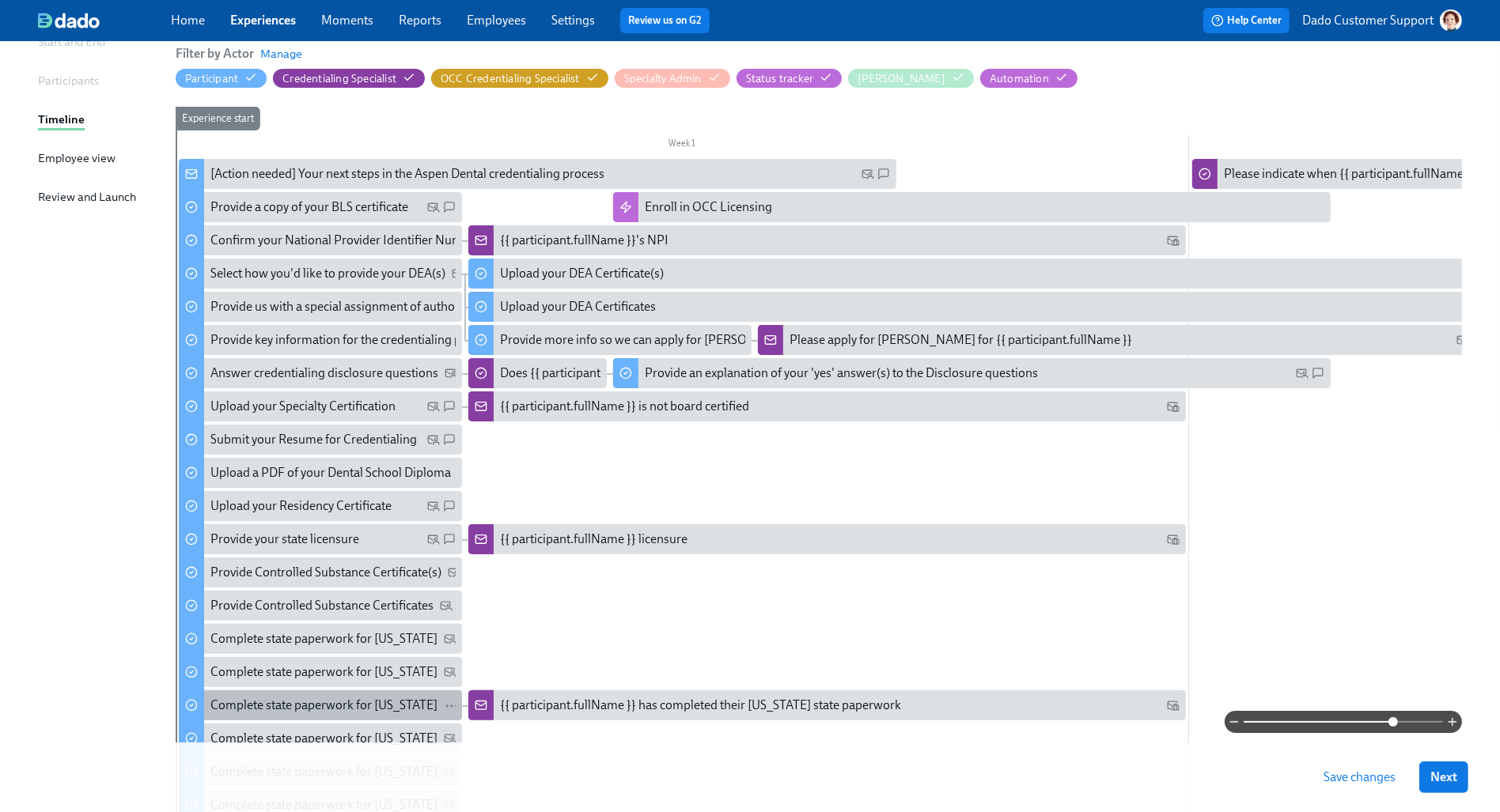
scroll to position [172, 0]
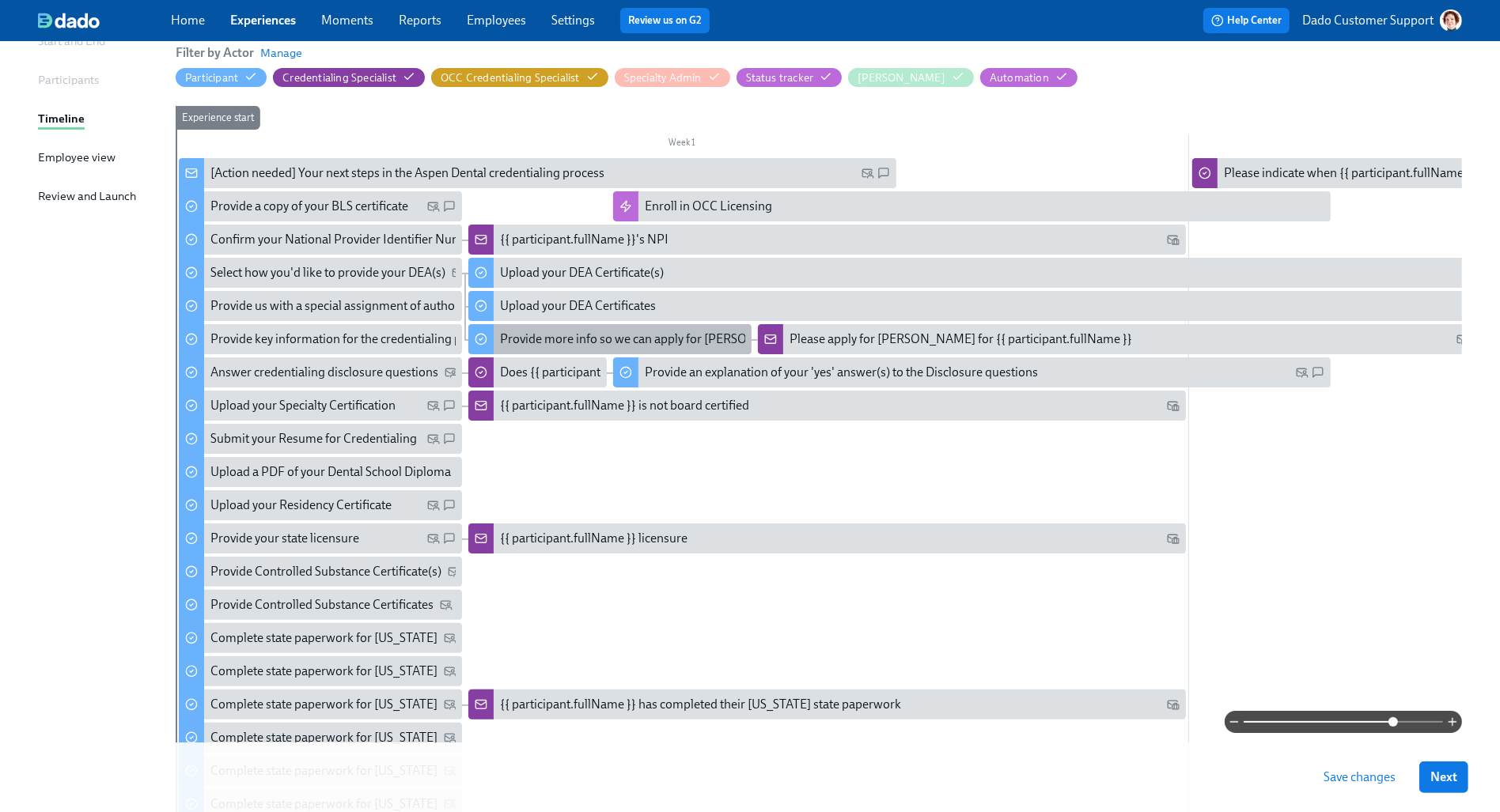
click at [569, 333] on div "Provide more info so we can apply for [PERSON_NAME] on your behalf" at bounding box center [690, 339] width 382 height 18
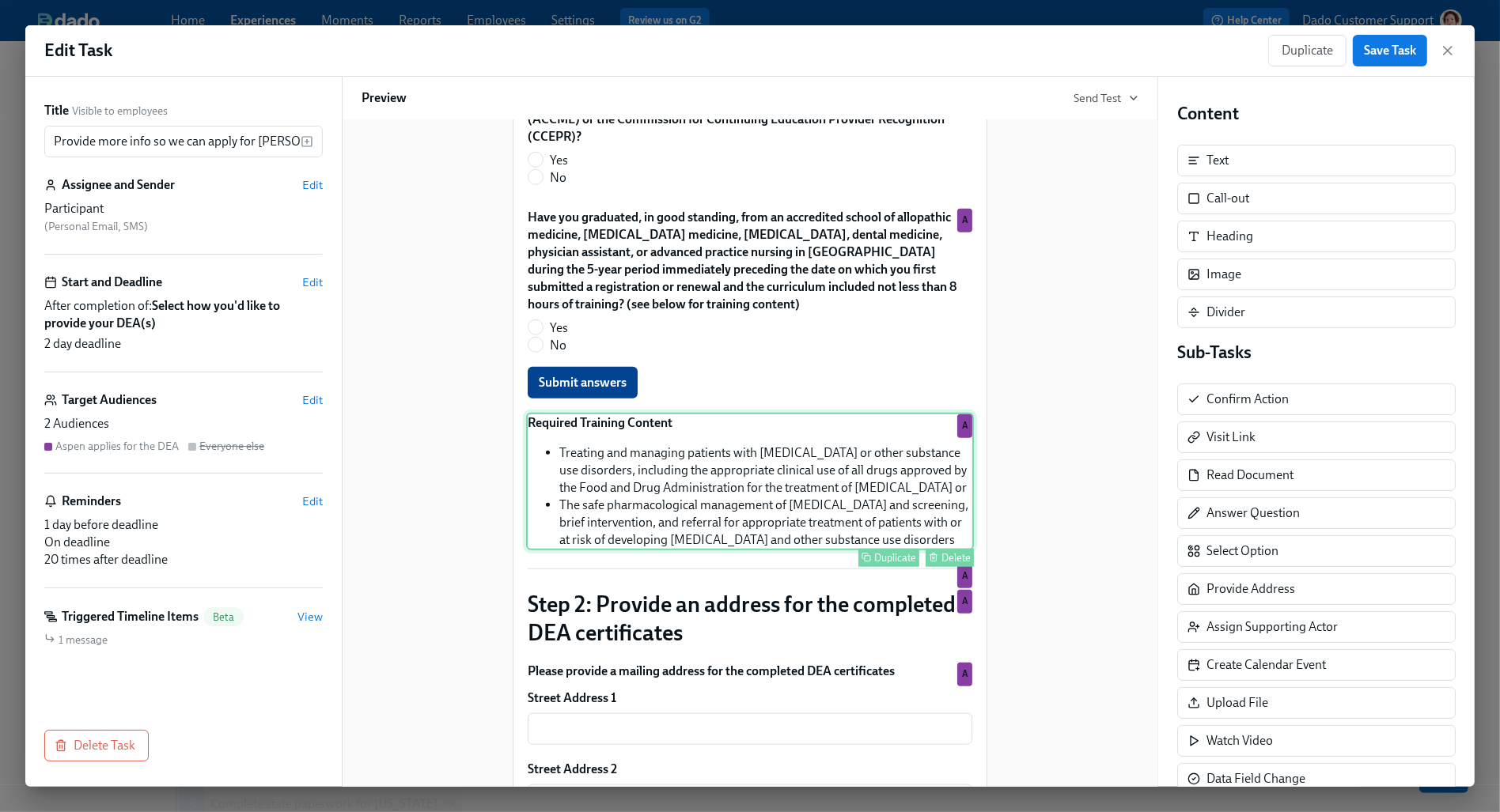
scroll to position [1331, 0]
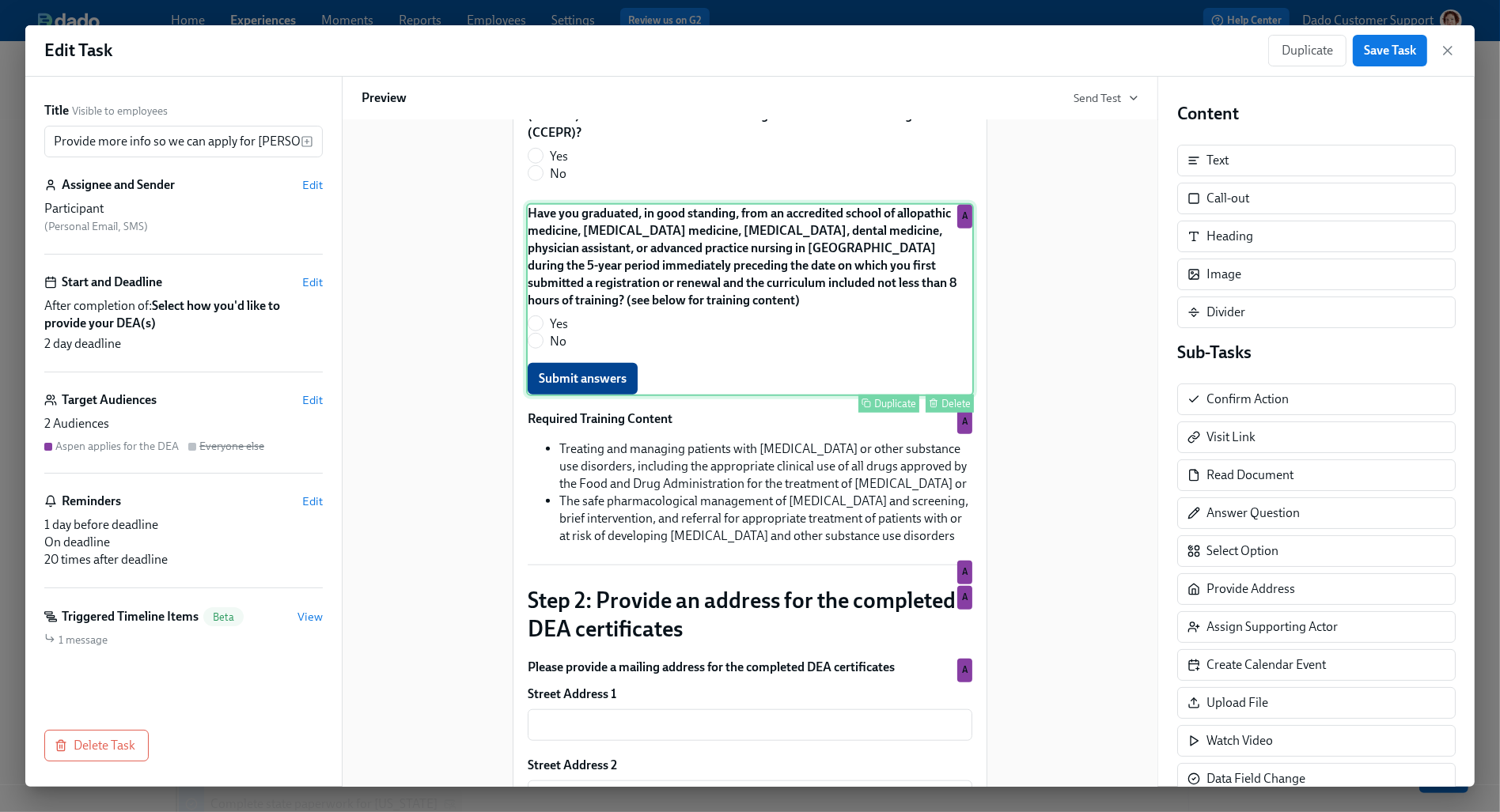
click at [724, 328] on div "Have you graduated, in good standing, from an accredited school of allopathic m…" at bounding box center [750, 300] width 448 height 193
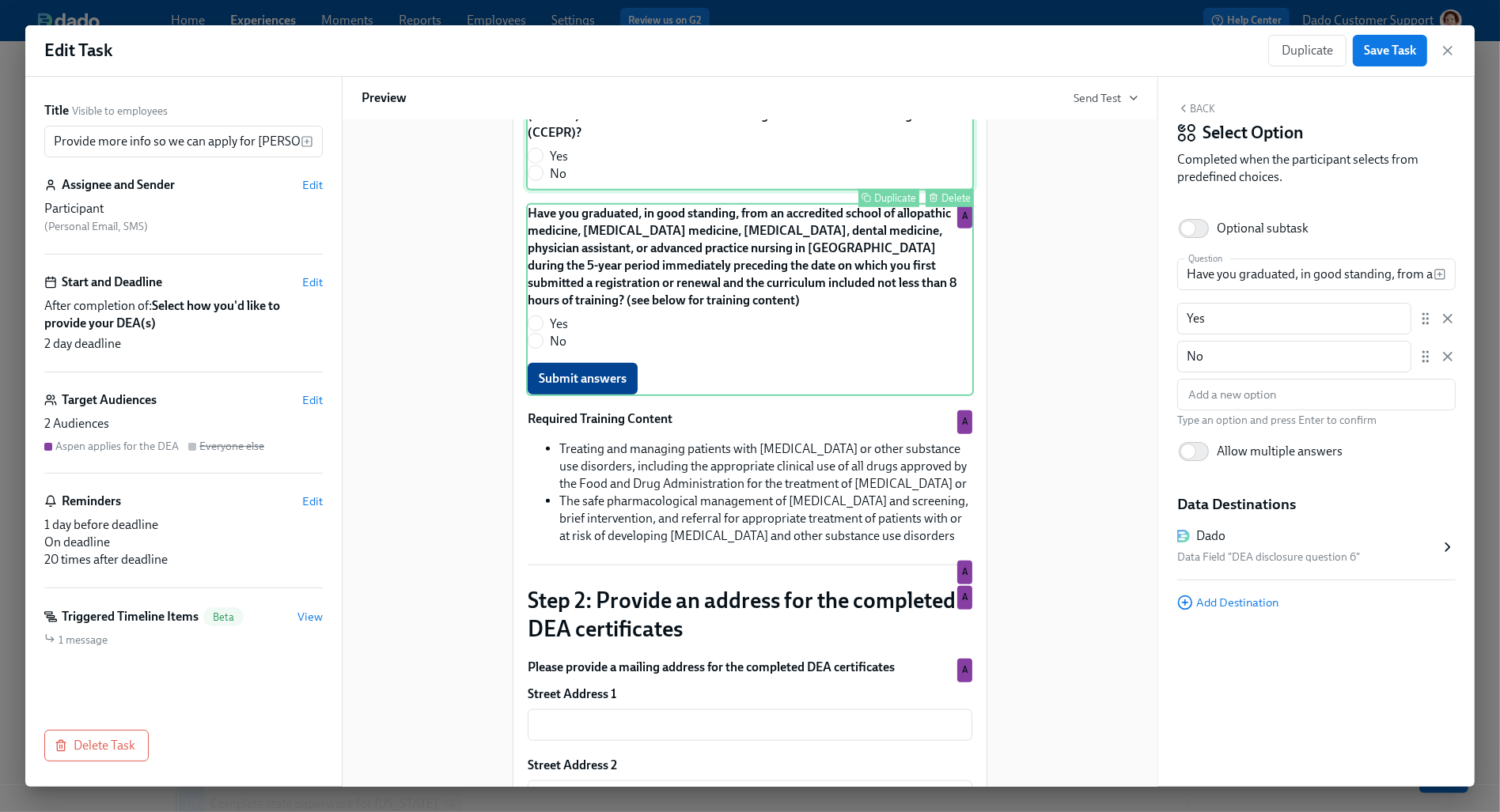
click at [729, 155] on div "Have you completed not less than 8 hours of training with one or more of the fo…" at bounding box center [750, 87] width 448 height 207
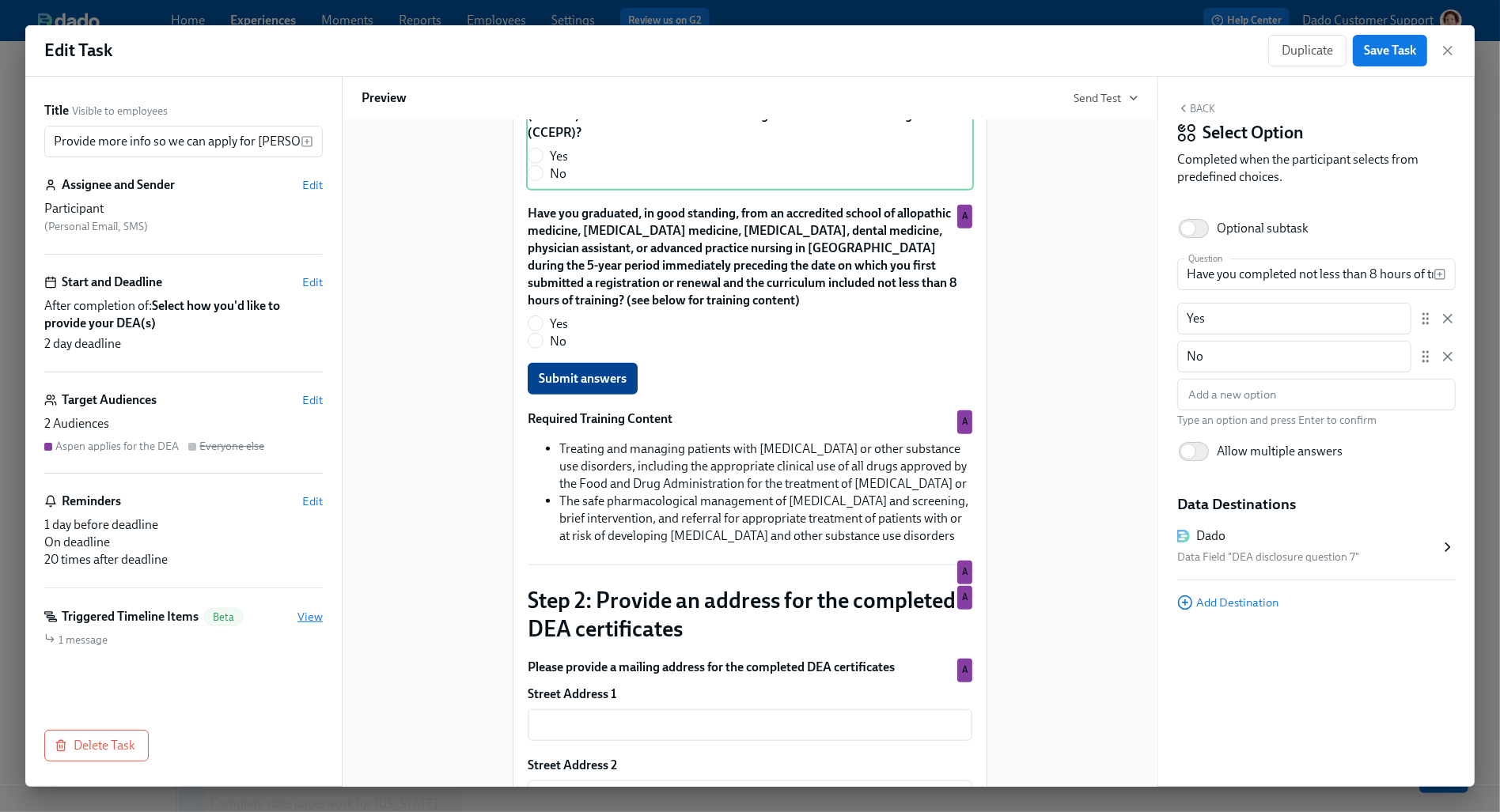
click at [314, 609] on span "View" at bounding box center [310, 616] width 26 height 16
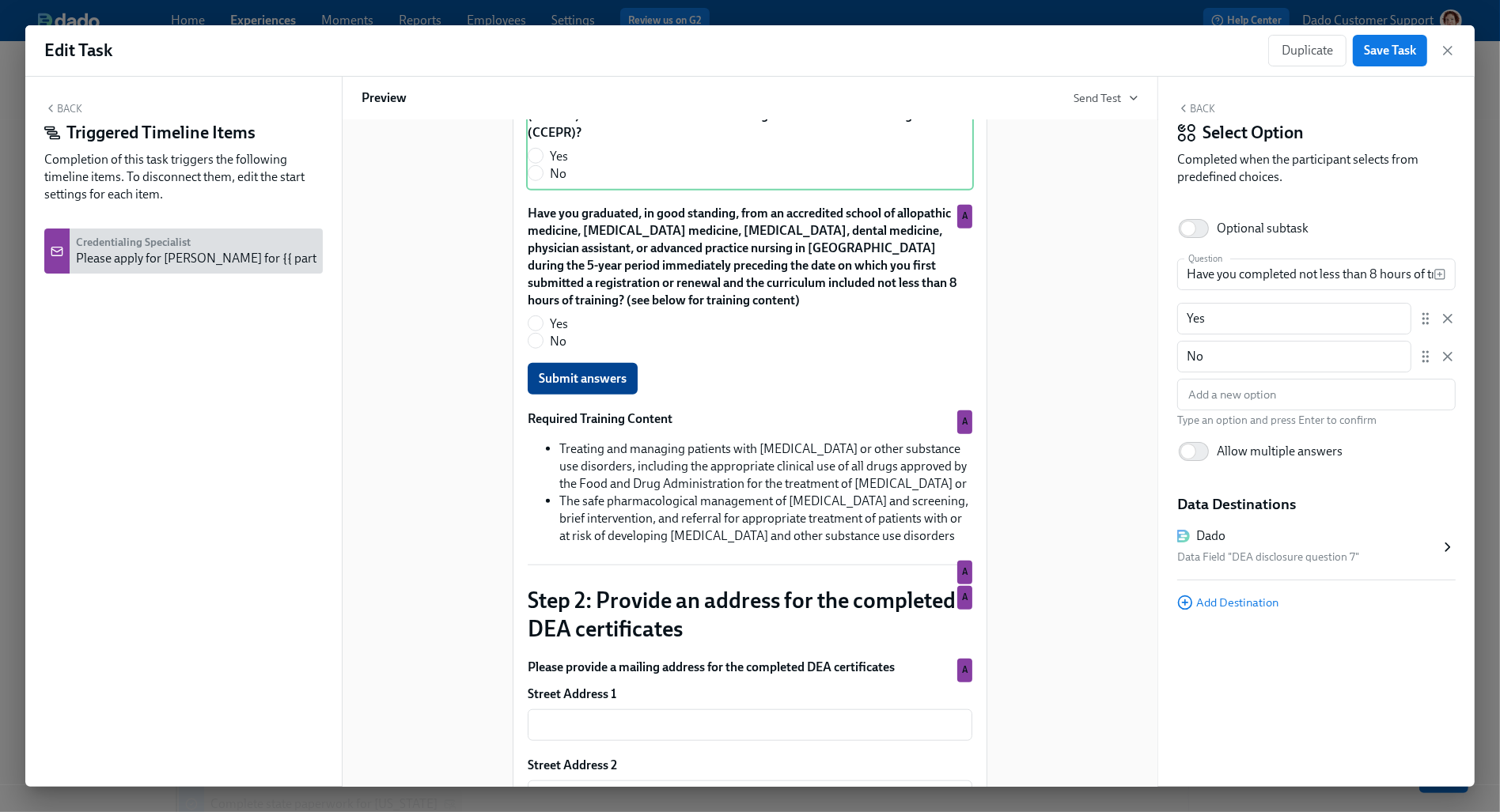
click at [131, 252] on div "Please apply for [PERSON_NAME] for {{ participant.fullName }}" at bounding box center [247, 259] width 342 height 18
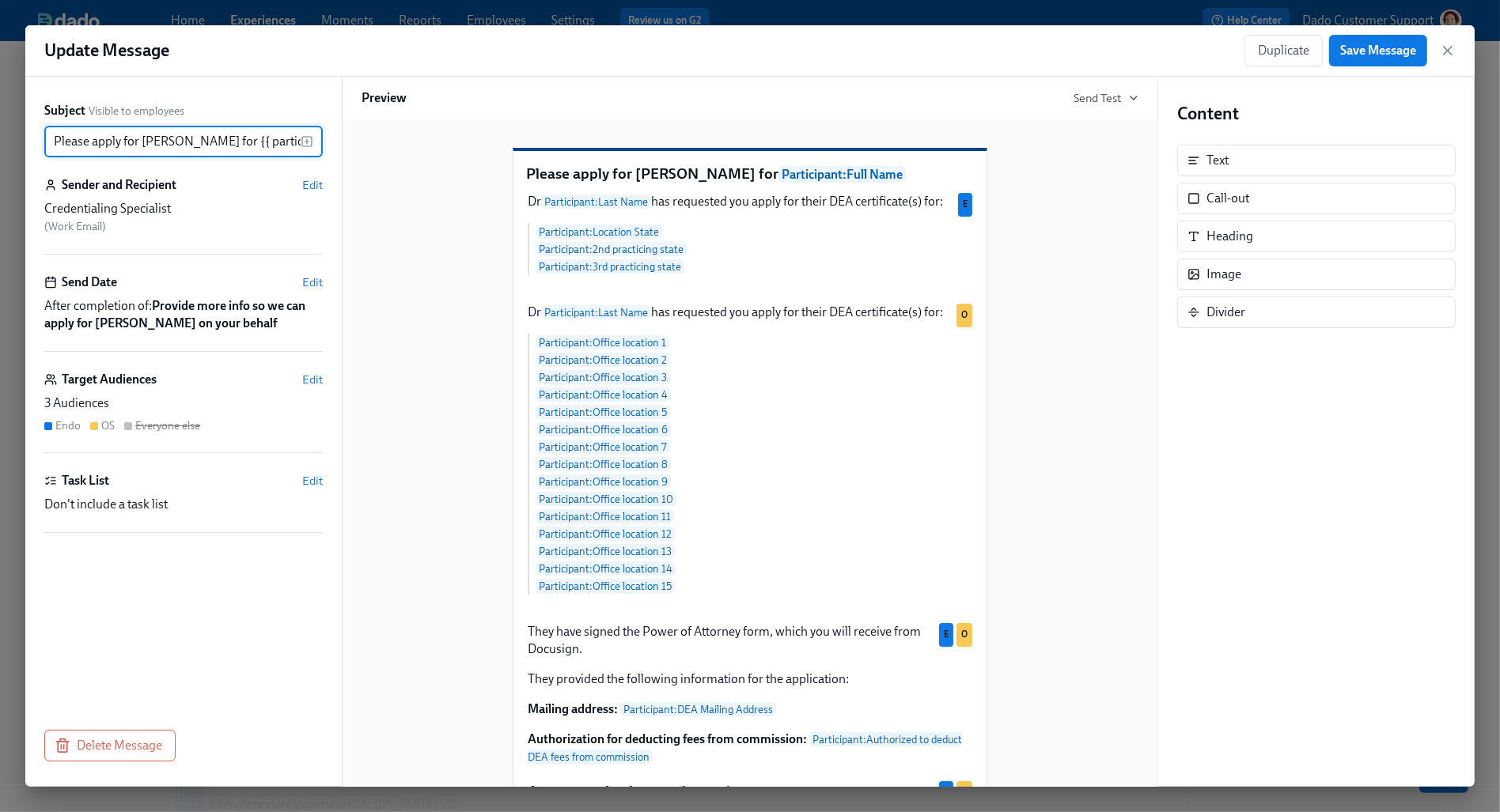
click at [131, 140] on input "Please apply for [PERSON_NAME] for {{ participant.fullName }}" at bounding box center [172, 142] width 257 height 31
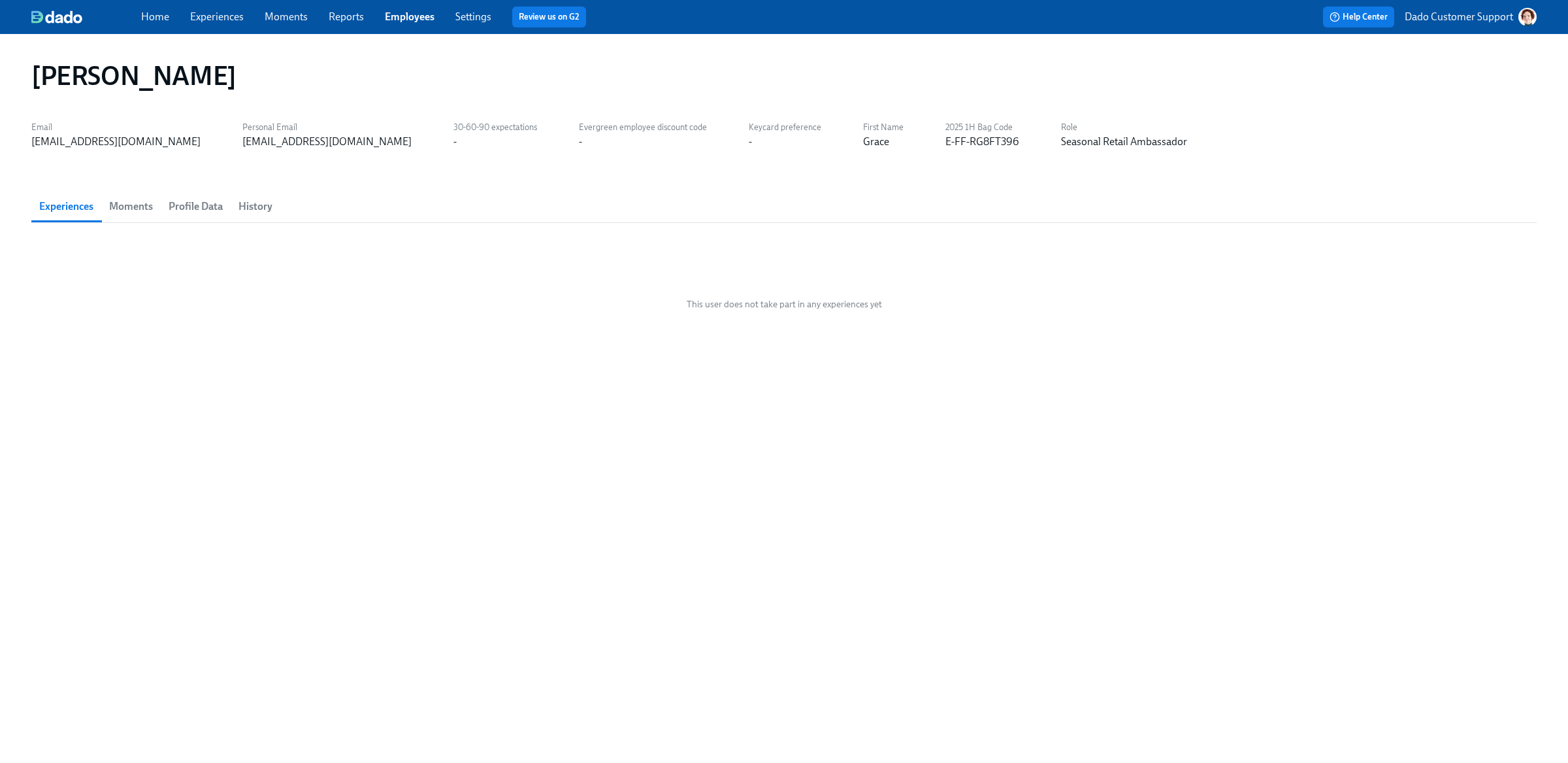
click at [206, 206] on span "Profile Data" at bounding box center [195, 206] width 54 height 19
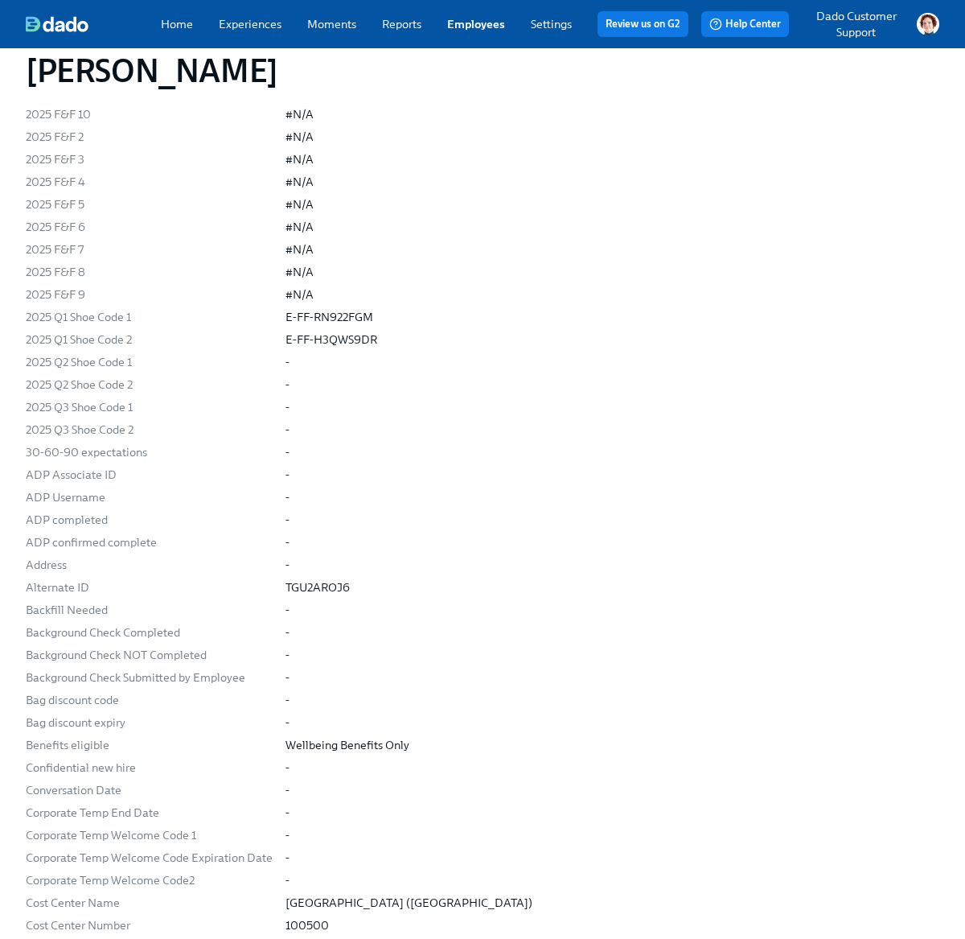
scroll to position [895, 0]
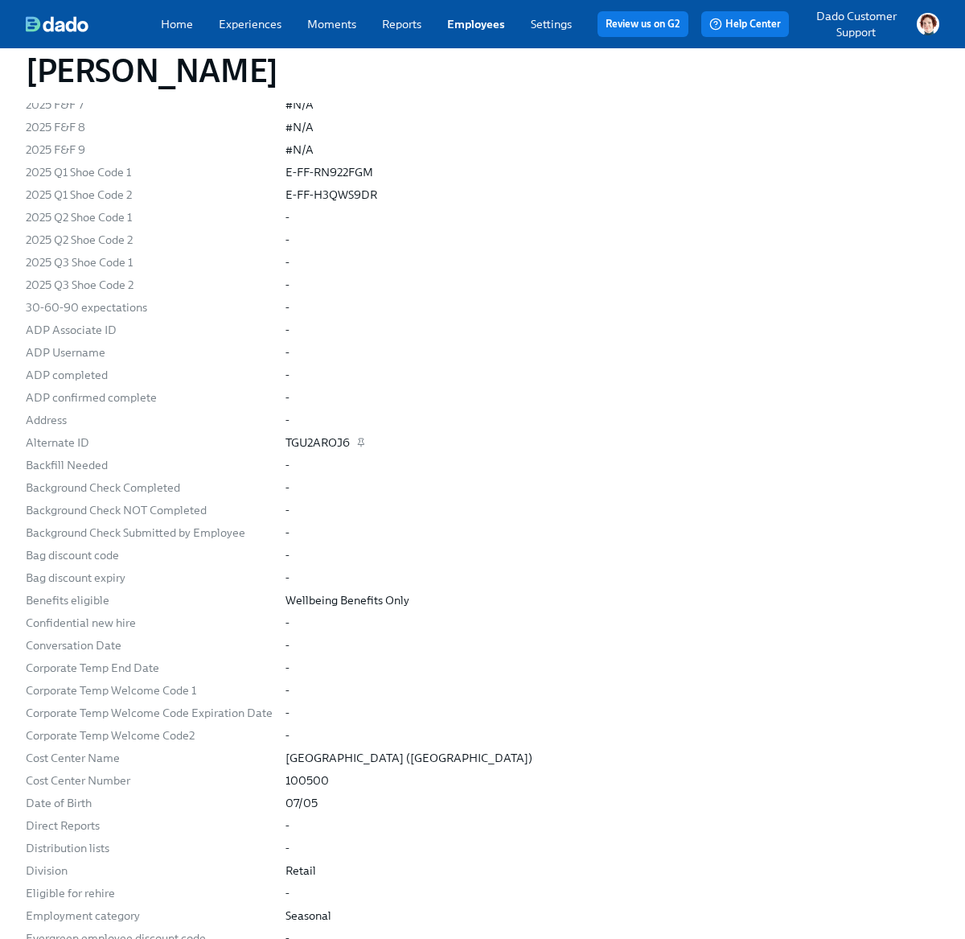
click at [314, 437] on div "TGU2AROJ6" at bounding box center [317, 442] width 64 height 16
copy div "TGU2AROJ6"
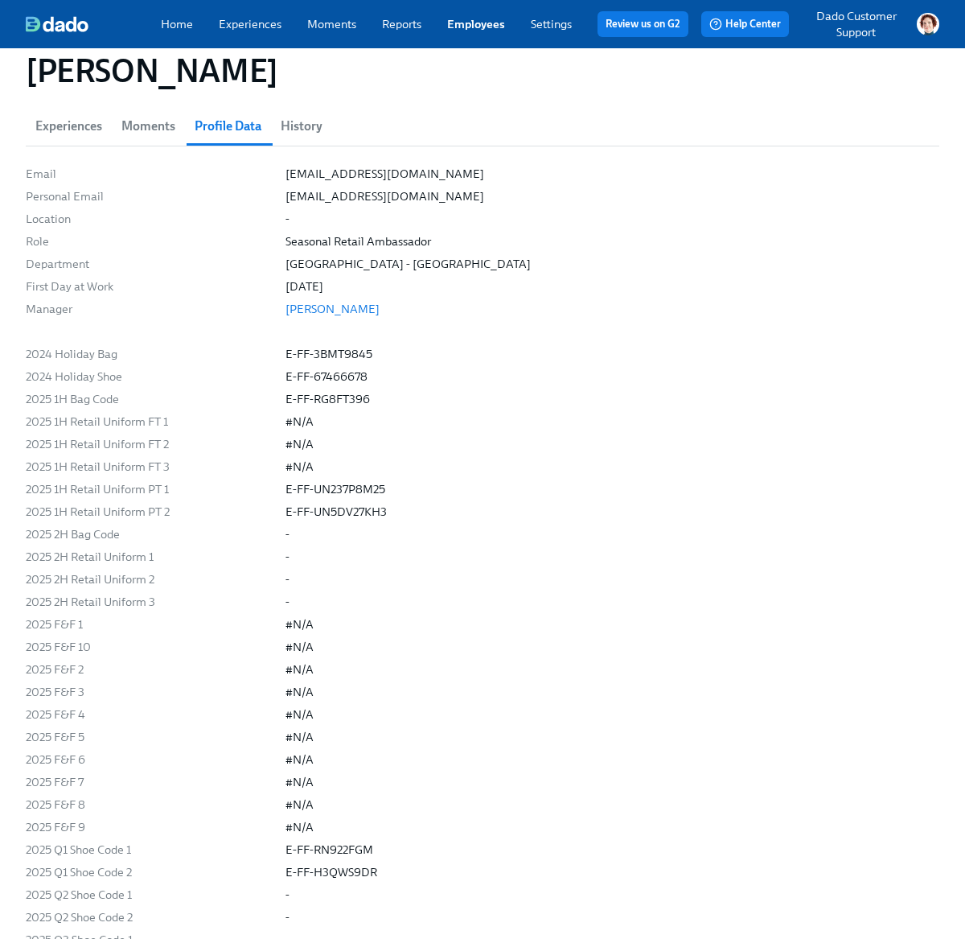
scroll to position [215, 0]
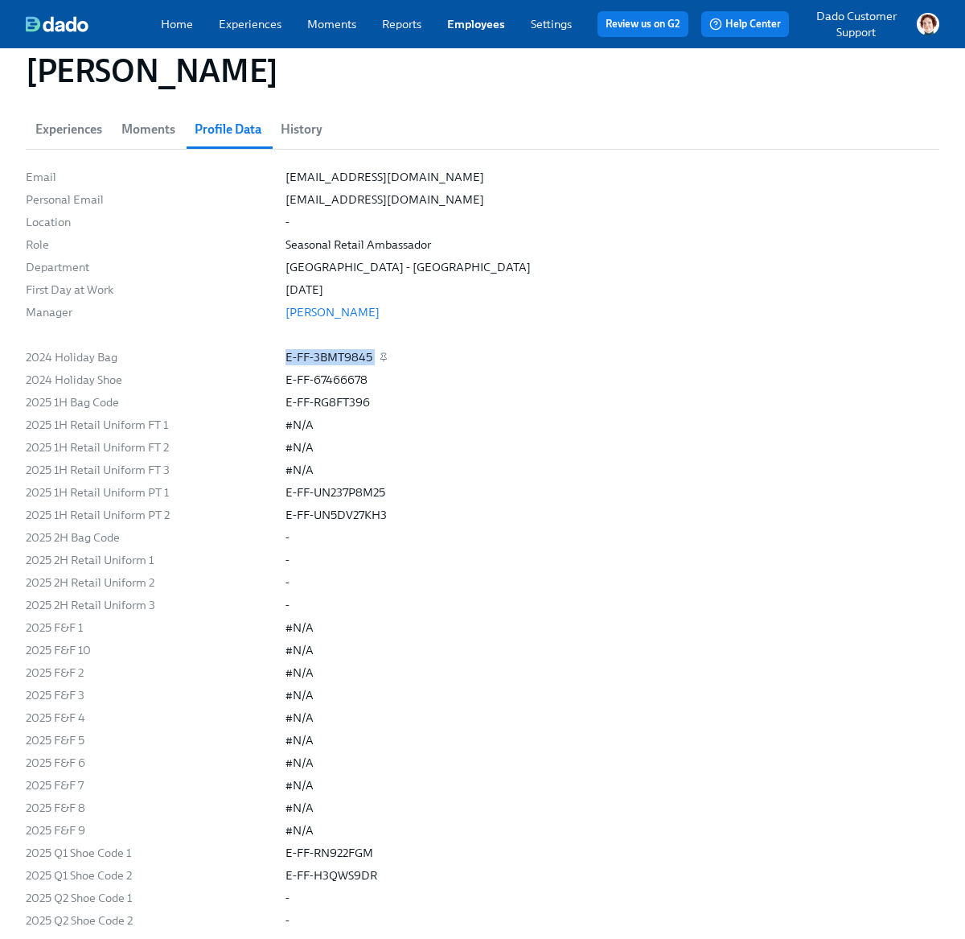
drag, startPoint x: 278, startPoint y: 353, endPoint x: 431, endPoint y: 352, distance: 152.8
copy div "E-FF-3BMT9845"
drag, startPoint x: 283, startPoint y: 376, endPoint x: 430, endPoint y: 376, distance: 147.2
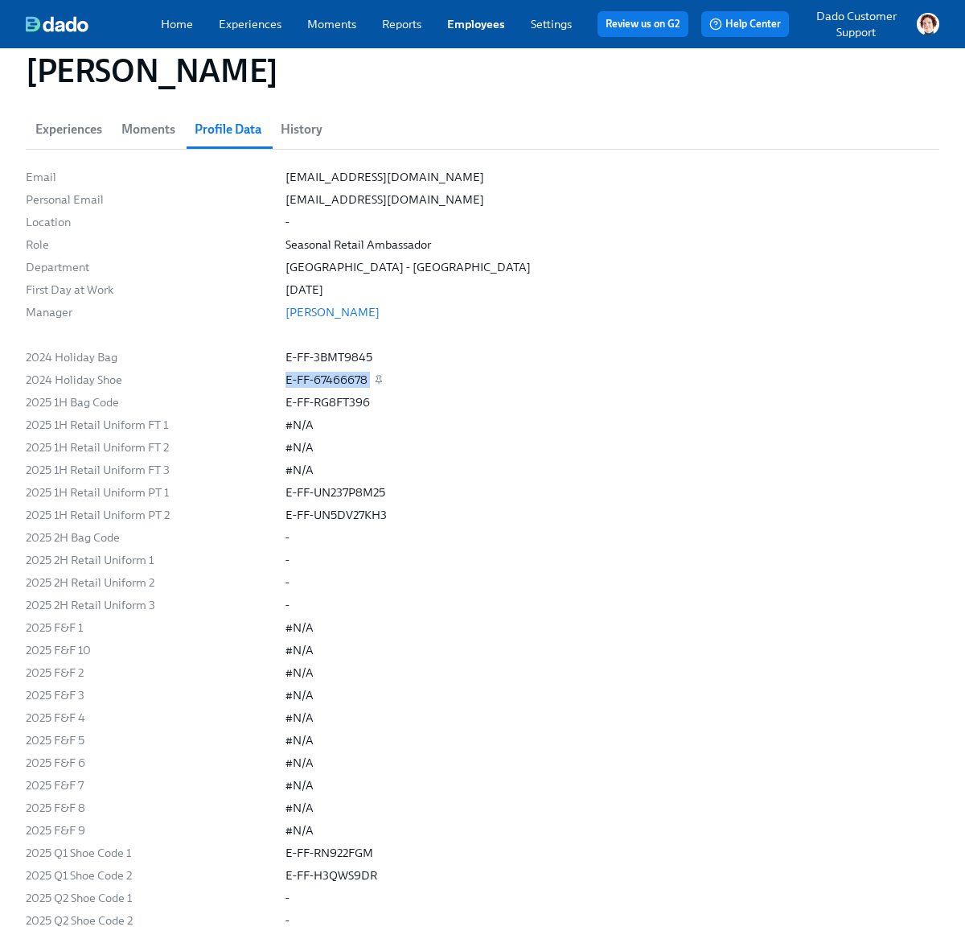
copy div "E-FF-67466678"
drag, startPoint x: 289, startPoint y: 400, endPoint x: 409, endPoint y: 400, distance: 120.6
copy div "E-FF-RG8FT396"
drag, startPoint x: 273, startPoint y: 495, endPoint x: 499, endPoint y: 495, distance: 226.0
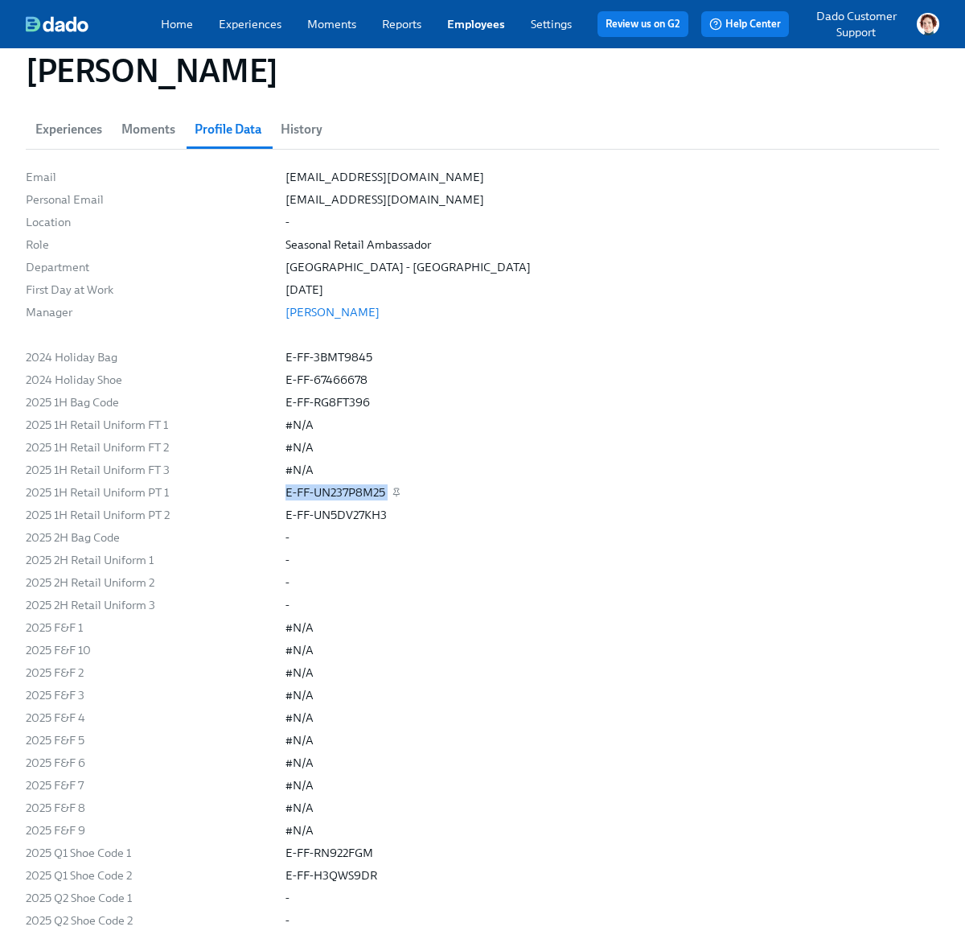
copy div "E-FF-UN237P8M25"
drag, startPoint x: 277, startPoint y: 513, endPoint x: 463, endPoint y: 512, distance: 185.8
copy div "E-FF-UN5DV27KH3"
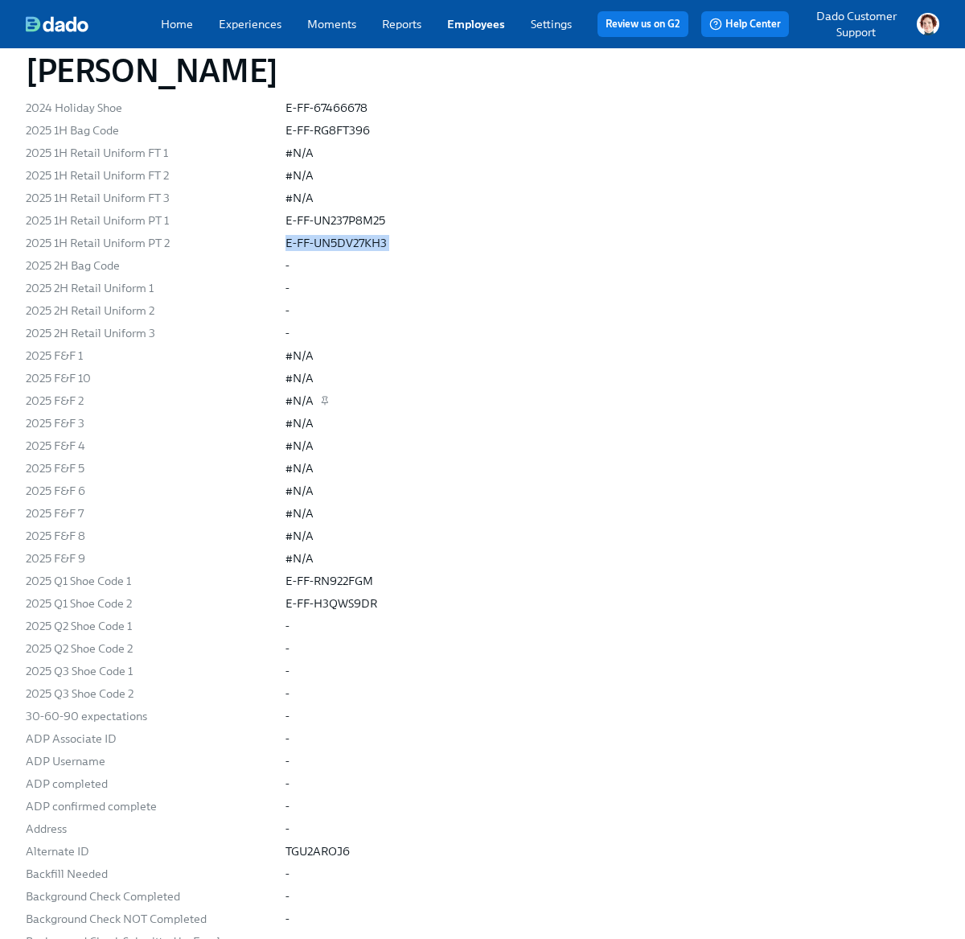
scroll to position [548, 0]
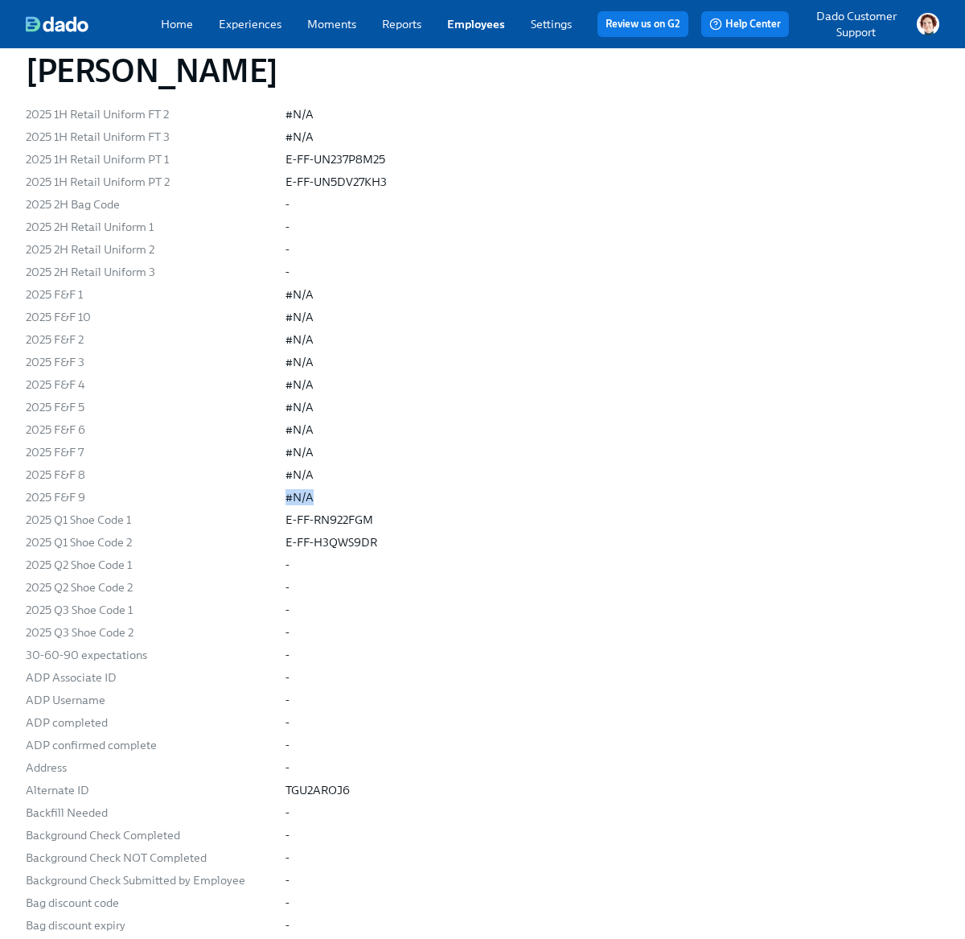
drag, startPoint x: 230, startPoint y: 503, endPoint x: 451, endPoint y: 507, distance: 221.2
drag, startPoint x: 272, startPoint y: 521, endPoint x: 424, endPoint y: 522, distance: 152.0
click at [0, 0] on div "2025 Q1 Shoe Code 1 E-FF-RN922FGM" at bounding box center [0, 0] width 0 height 0
copy div "E-FF-RN922FGM"
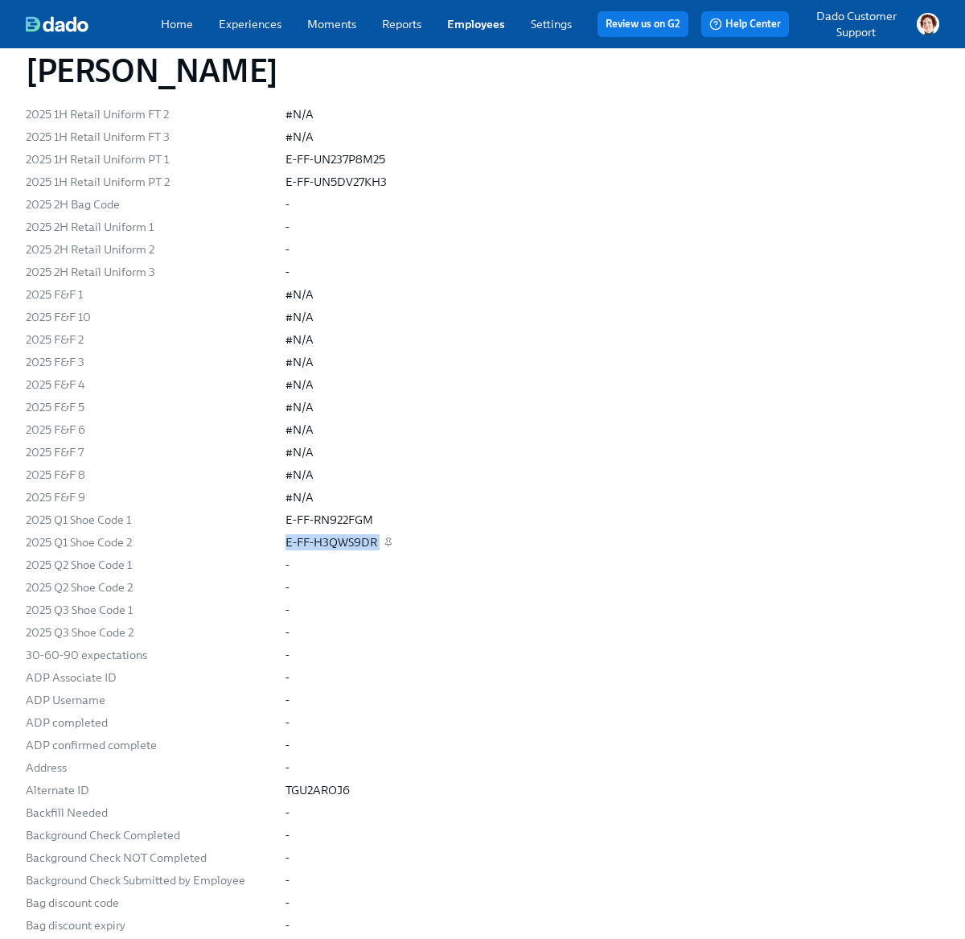
drag, startPoint x: 277, startPoint y: 541, endPoint x: 489, endPoint y: 541, distance: 212.3
copy div "E-FF-H3QWS9DR"
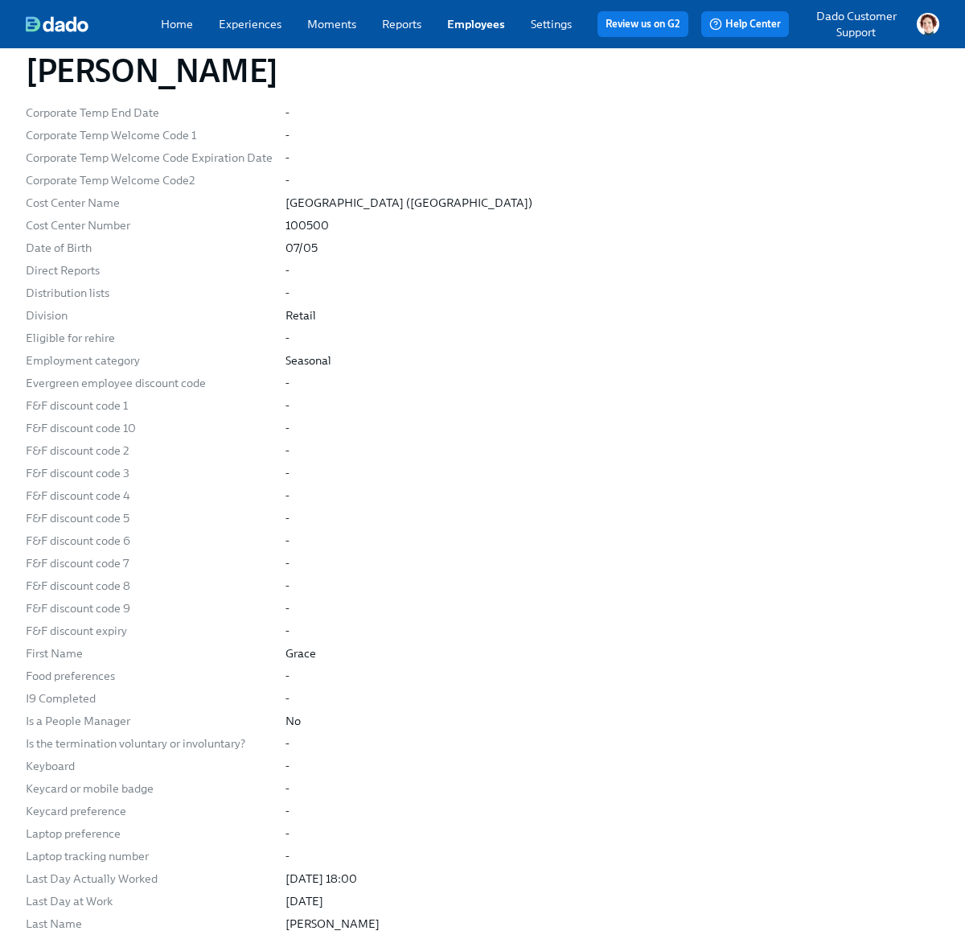
scroll to position [1448, 0]
drag, startPoint x: 277, startPoint y: 246, endPoint x: 426, endPoint y: 246, distance: 149.6
click at [423, 246] on div "Email gsteger@rothys.com Personal Email gs0629a@american.edu Location - Role Se…" at bounding box center [483, 666] width 914 height 3461
copy div "07/05"
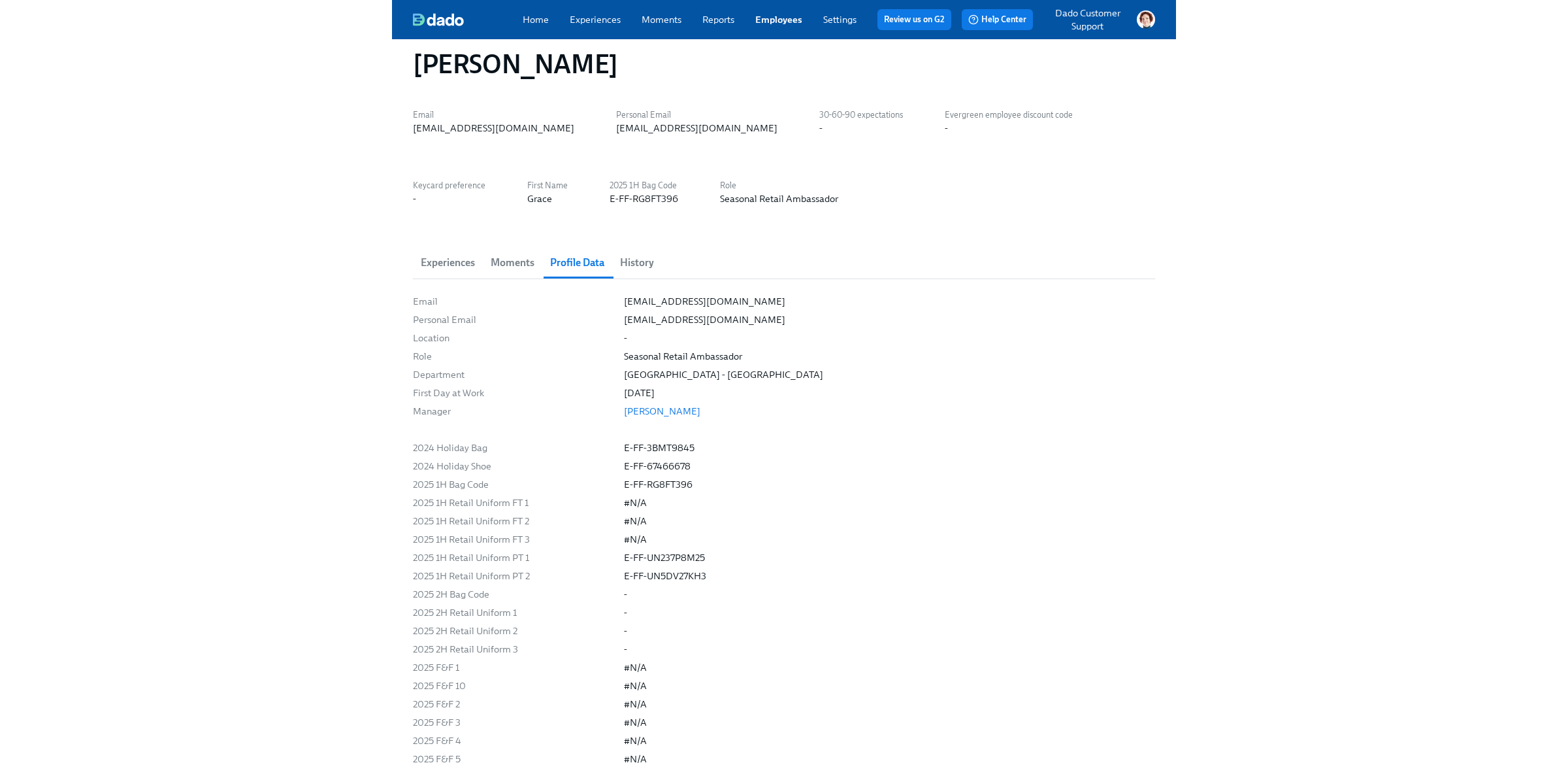
scroll to position [0, 0]
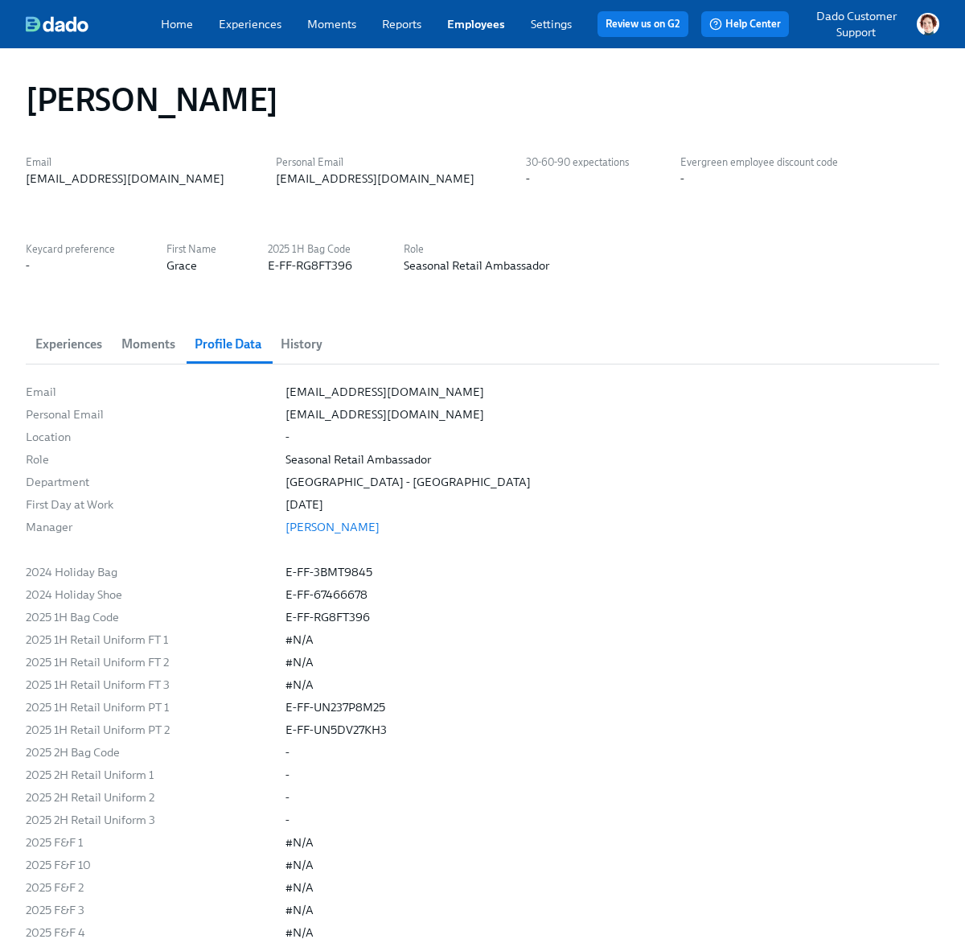
click at [54, 360] on button "Experiences" at bounding box center [69, 344] width 86 height 39
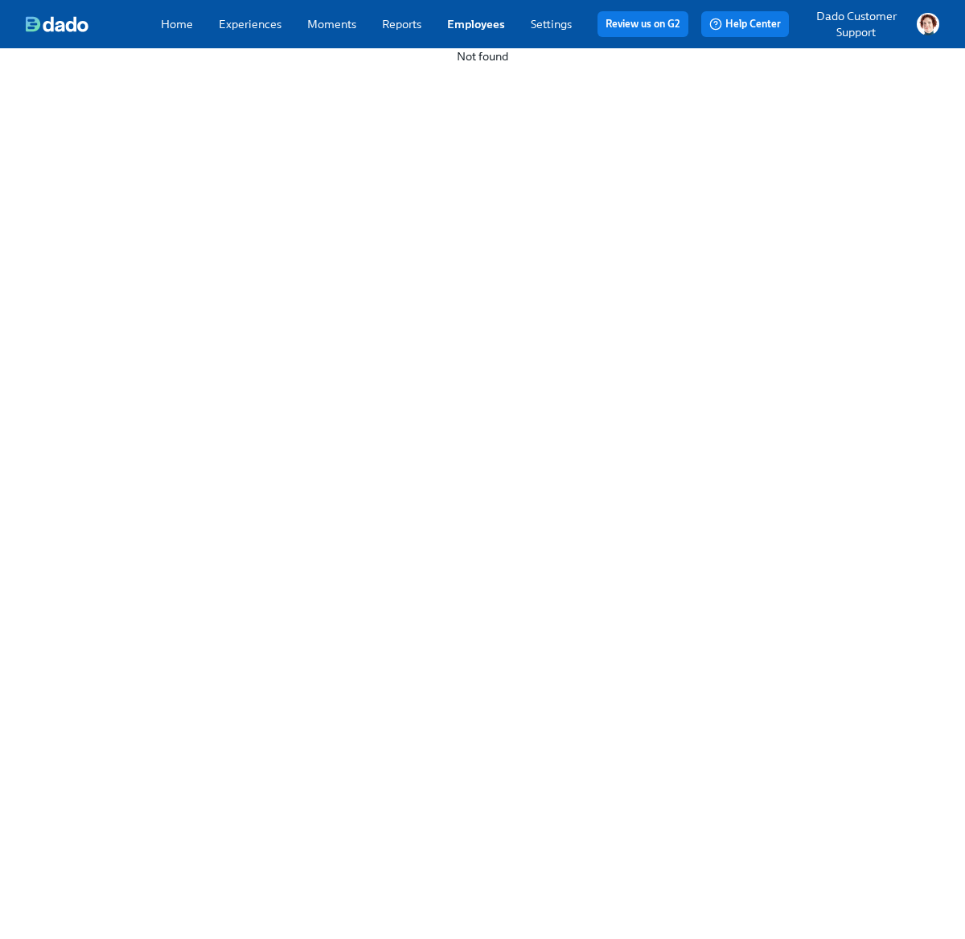
click at [484, 7] on div "Home Experiences Moments Reports Employees Settings Review us on G2 Help Center…" at bounding box center [482, 24] width 965 height 48
click at [480, 29] on link "Employees" at bounding box center [476, 24] width 58 height 14
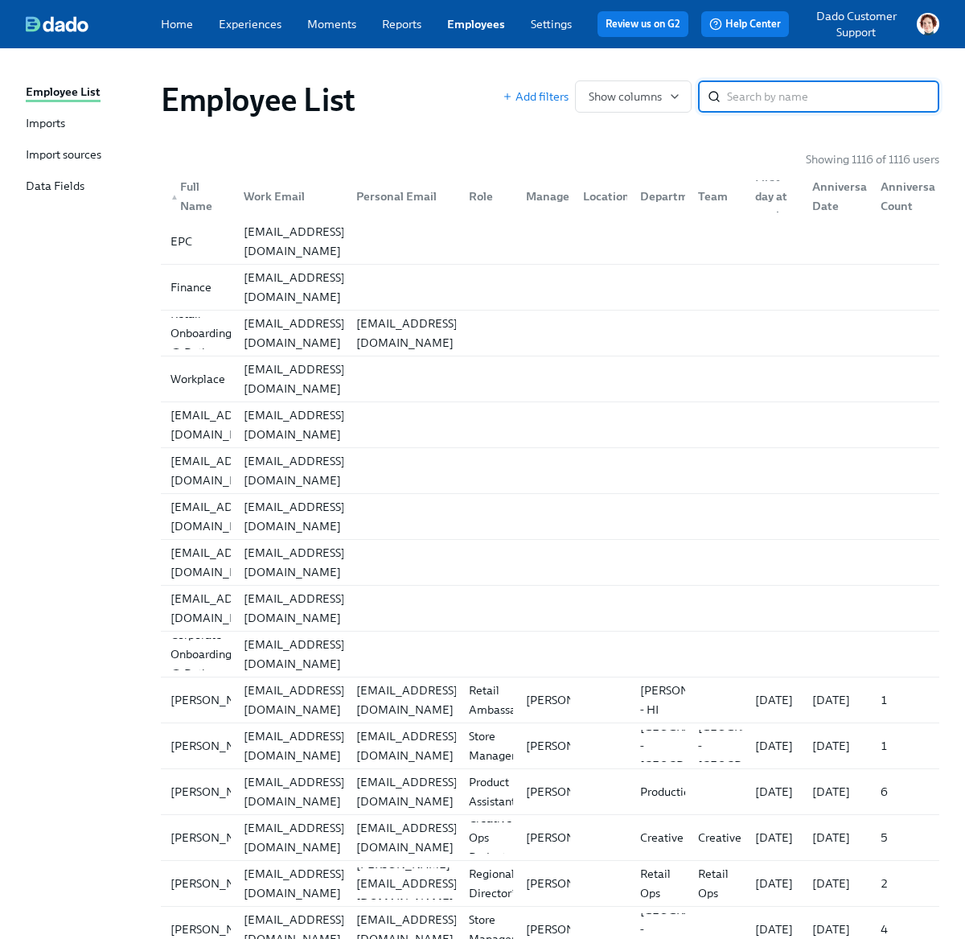
click at [29, 125] on div "Imports" at bounding box center [45, 124] width 39 height 18
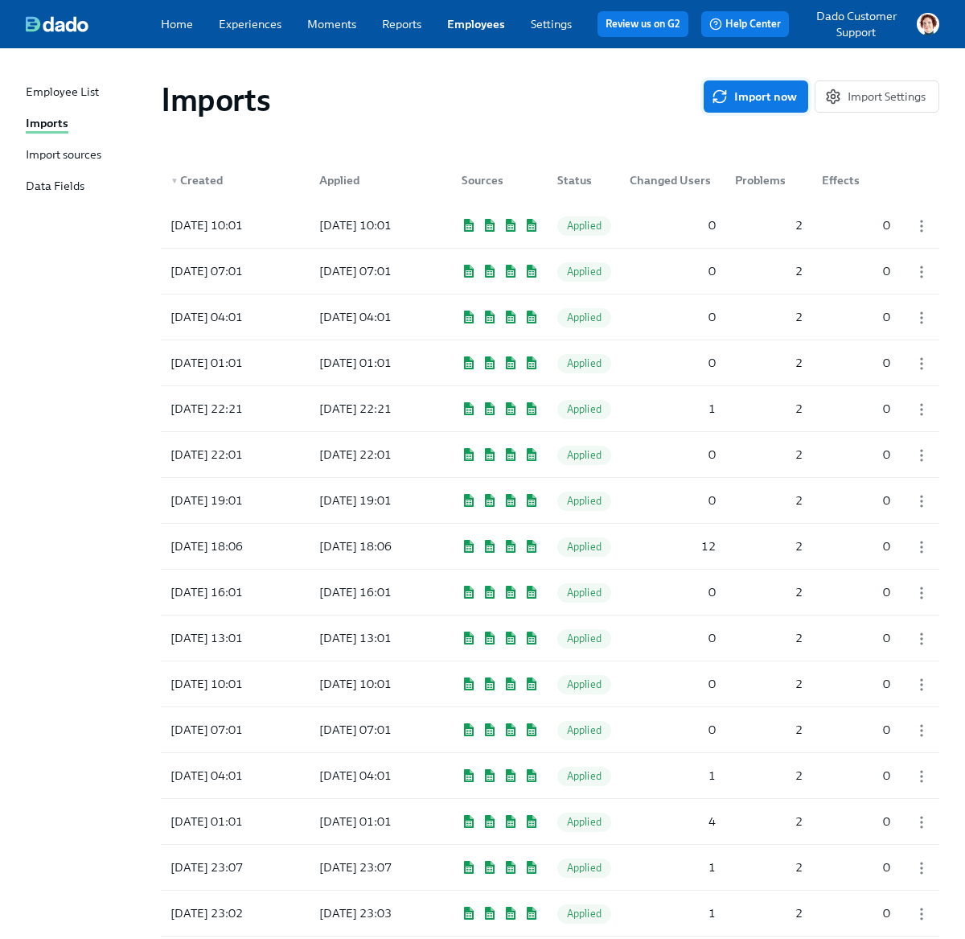
click at [769, 96] on span "Import now" at bounding box center [756, 96] width 82 height 16
click at [75, 156] on div "Import sources" at bounding box center [64, 155] width 76 height 18
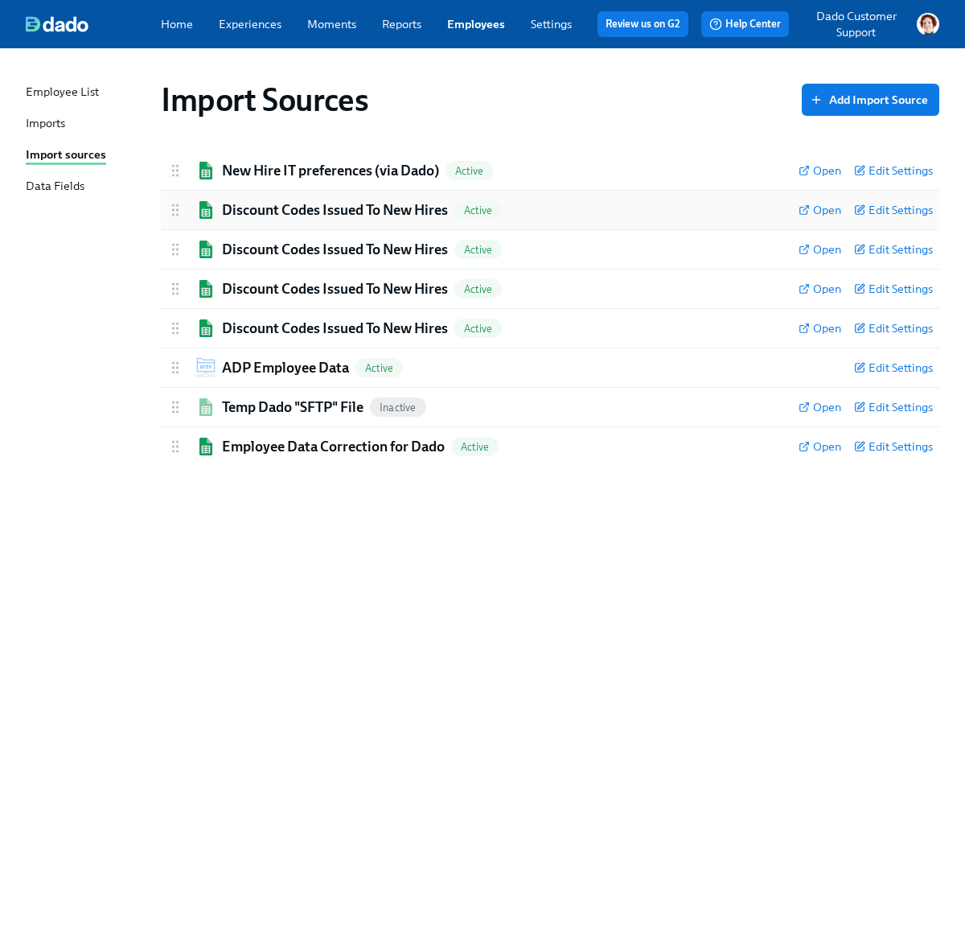
click at [548, 195] on div "Discount Codes Issued To New Hires Active Open Edit Settings" at bounding box center [550, 210] width 778 height 39
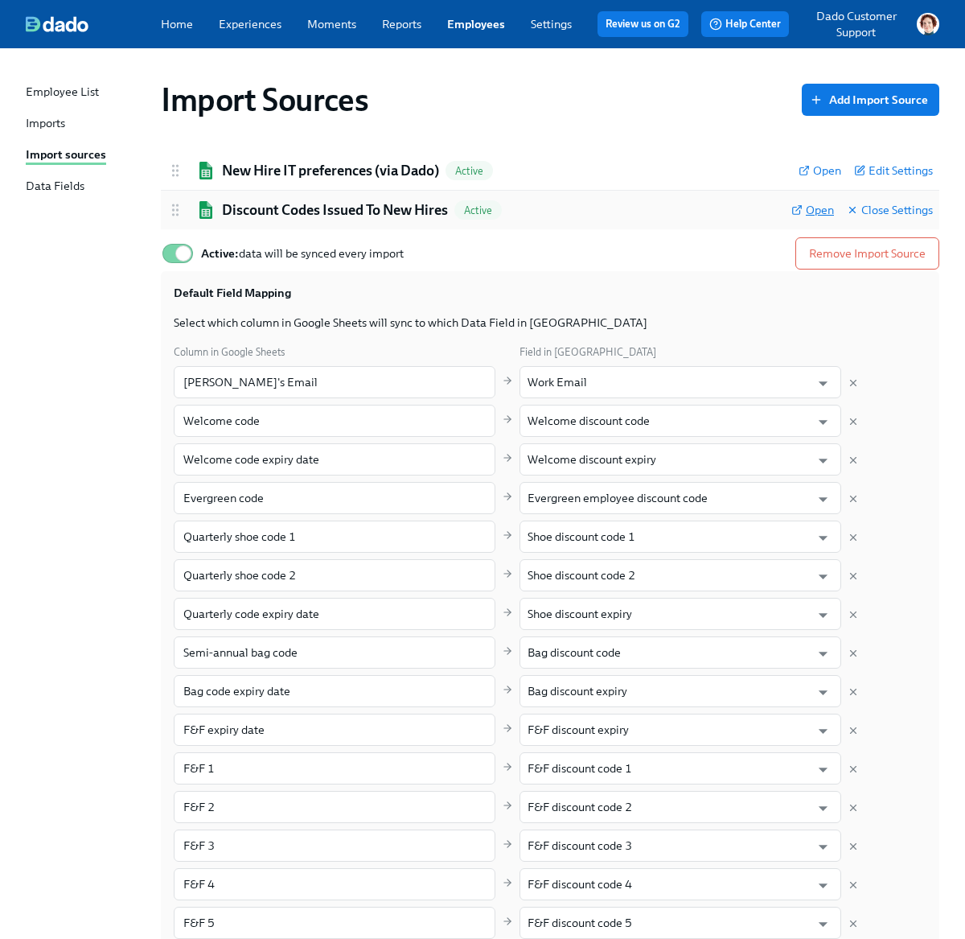
click at [807, 207] on span "Open" at bounding box center [812, 210] width 43 height 16
click at [528, 204] on div "Discount Codes Issued To New Hires Active" at bounding box center [472, 209] width 611 height 19
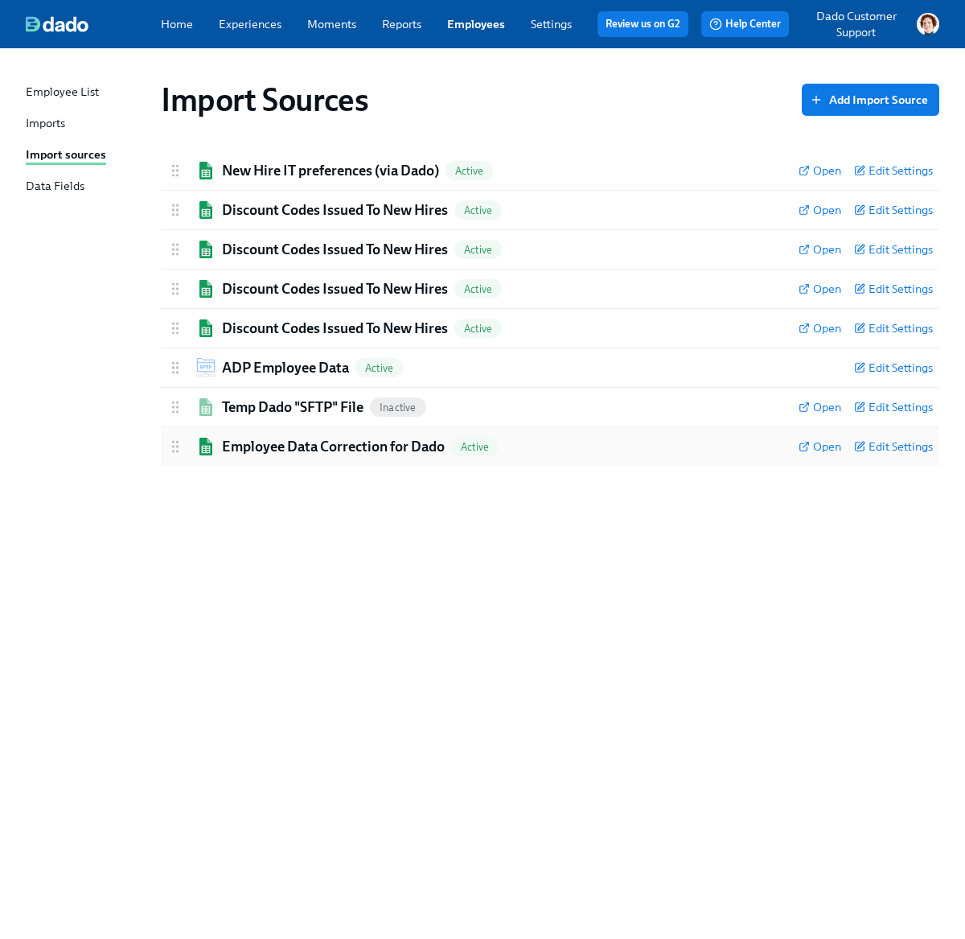
click at [585, 456] on div "Employee Data Correction for Dado Active" at bounding box center [476, 446] width 618 height 19
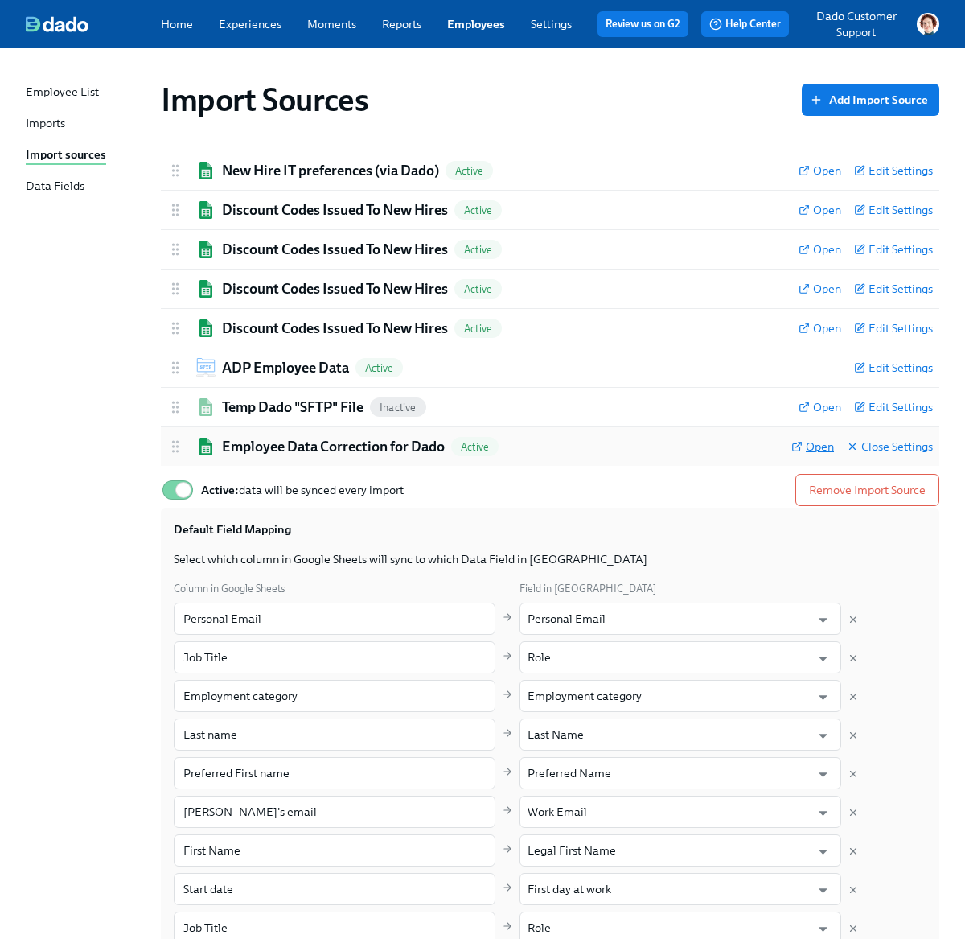
click at [805, 441] on span "Open" at bounding box center [812, 446] width 43 height 16
click at [287, 451] on h2 "Employee Data Correction for Dado" at bounding box center [333, 446] width 223 height 19
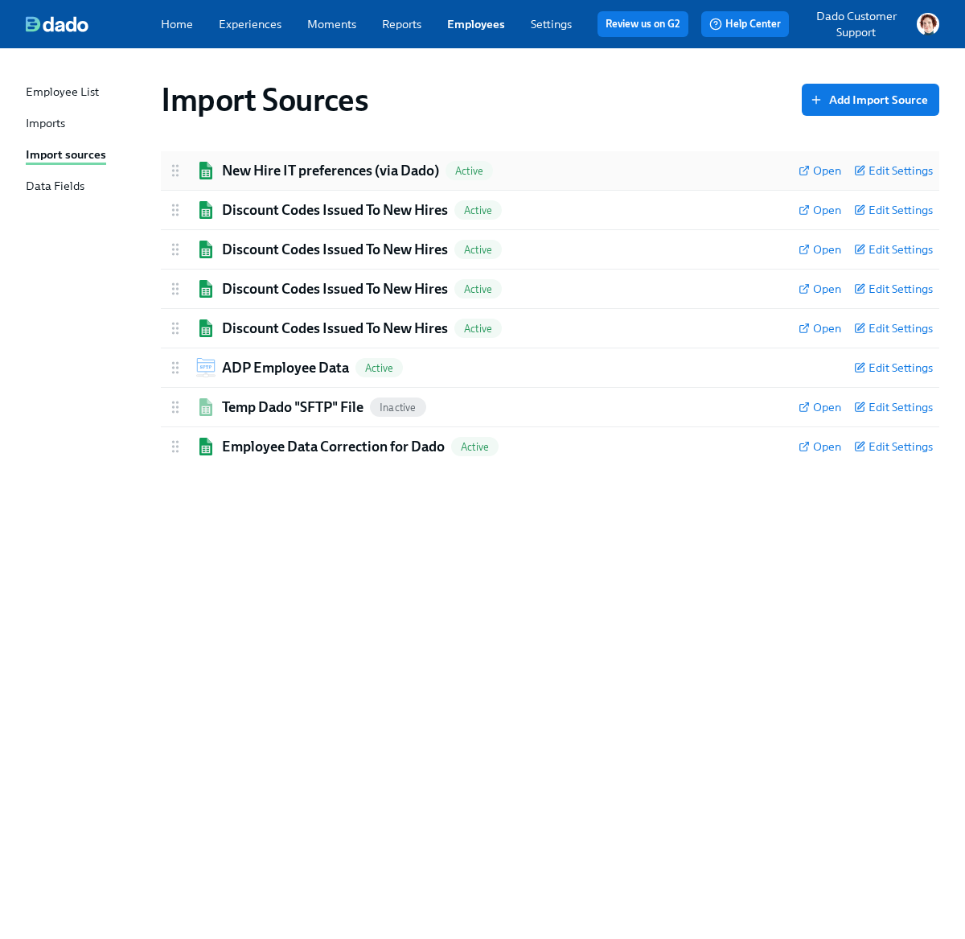
click at [291, 174] on h2 "New Hire IT preferences (via Dado)" at bounding box center [330, 170] width 217 height 19
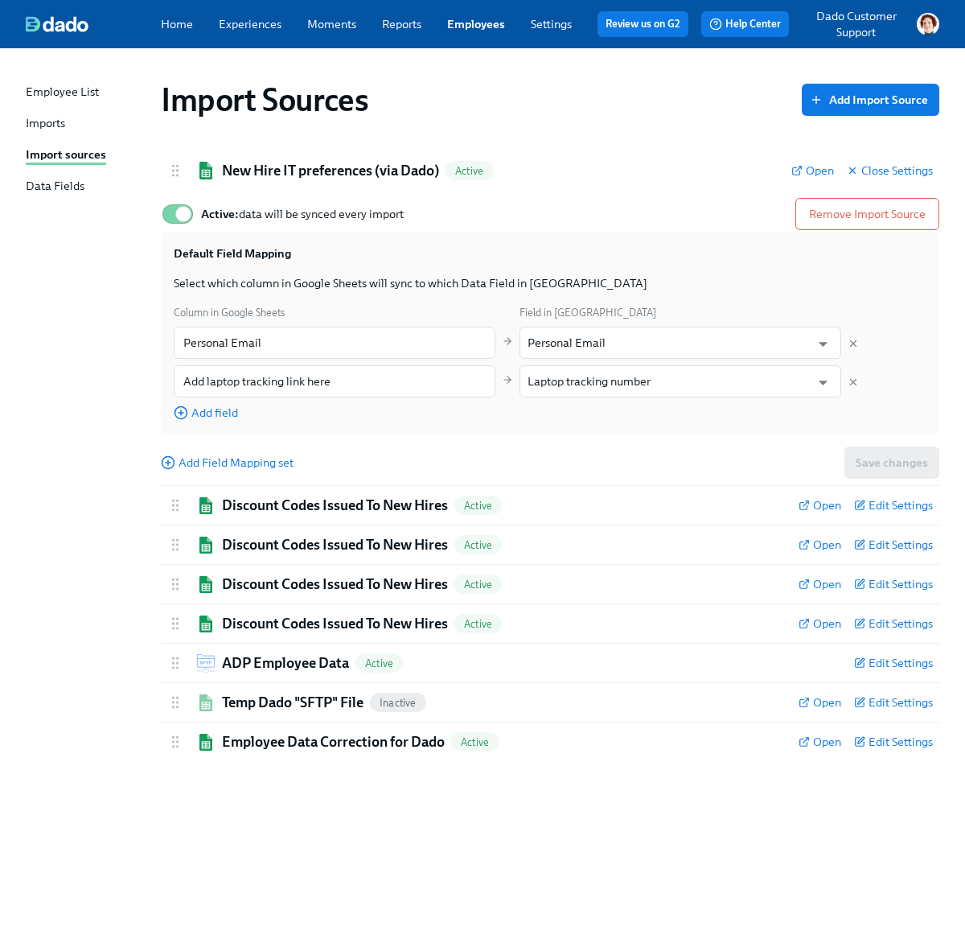
click at [53, 125] on div "Imports" at bounding box center [45, 124] width 39 height 18
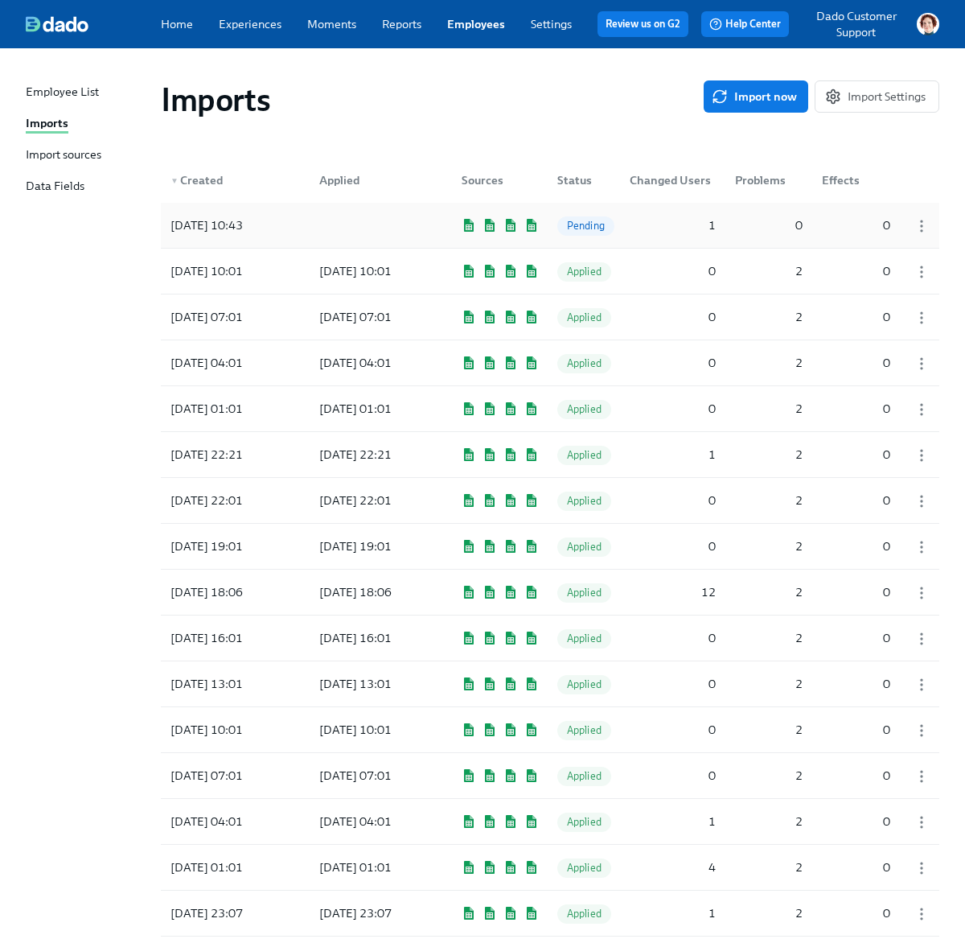
click at [316, 214] on div at bounding box center [377, 225] width 142 height 32
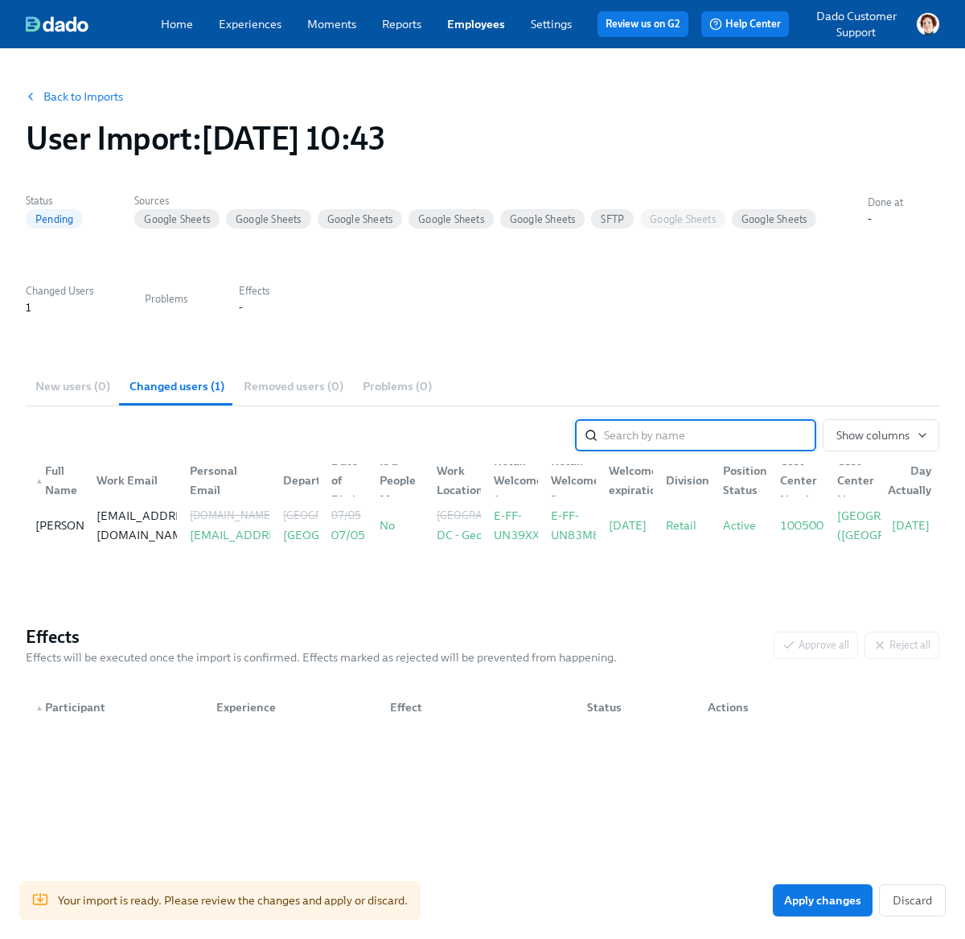
click at [489, 26] on link "Employees" at bounding box center [476, 24] width 58 height 14
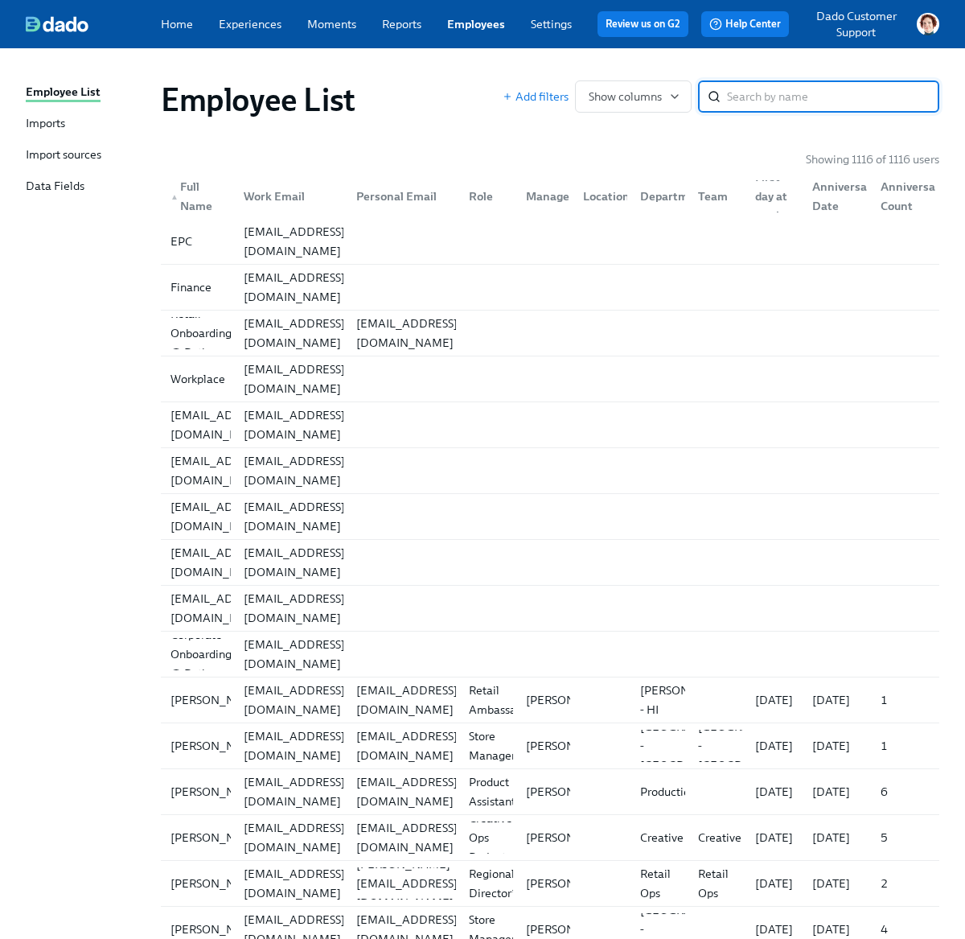
click at [64, 149] on div "Import sources" at bounding box center [64, 155] width 76 height 18
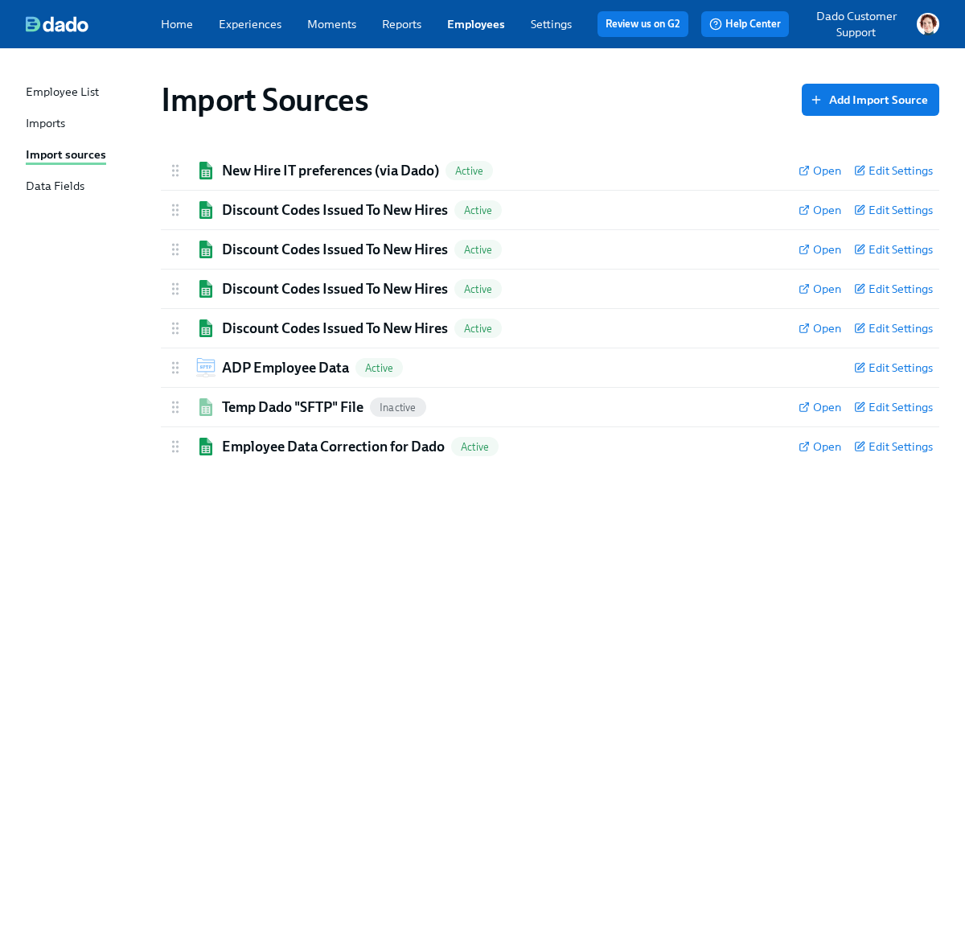
click at [39, 122] on div "Imports" at bounding box center [45, 124] width 39 height 18
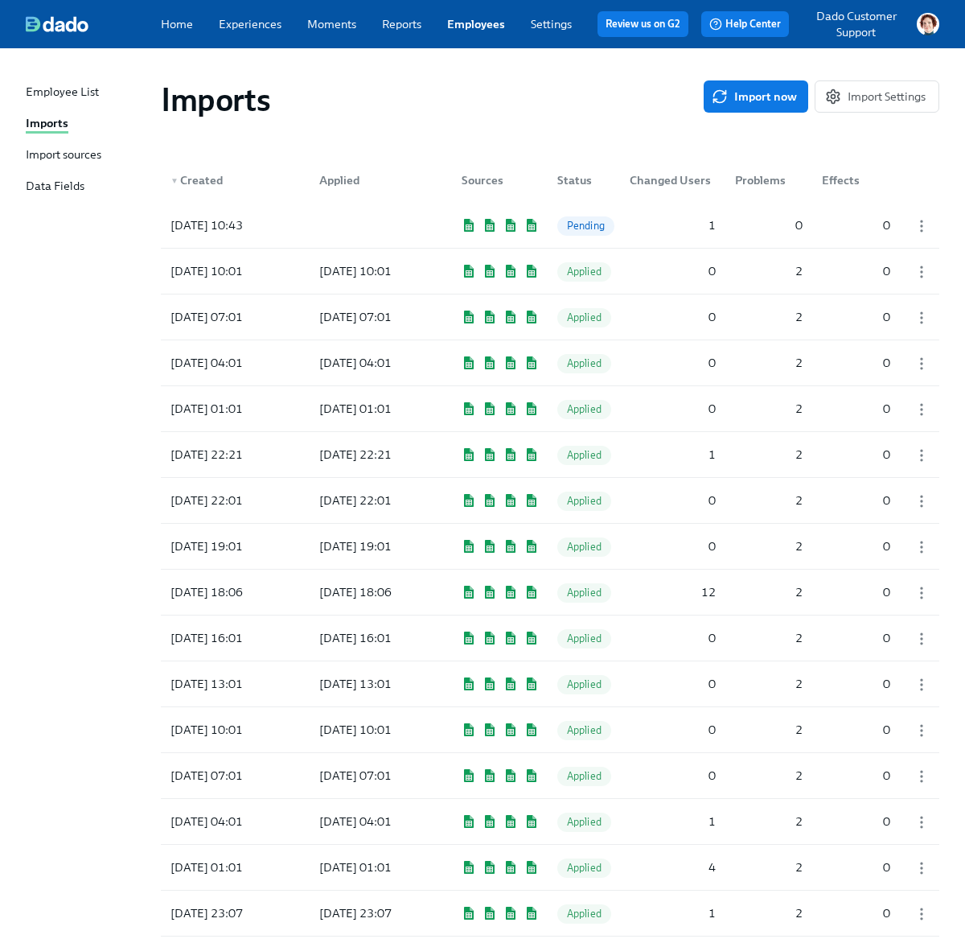
click at [66, 153] on div "Import sources" at bounding box center [64, 155] width 76 height 18
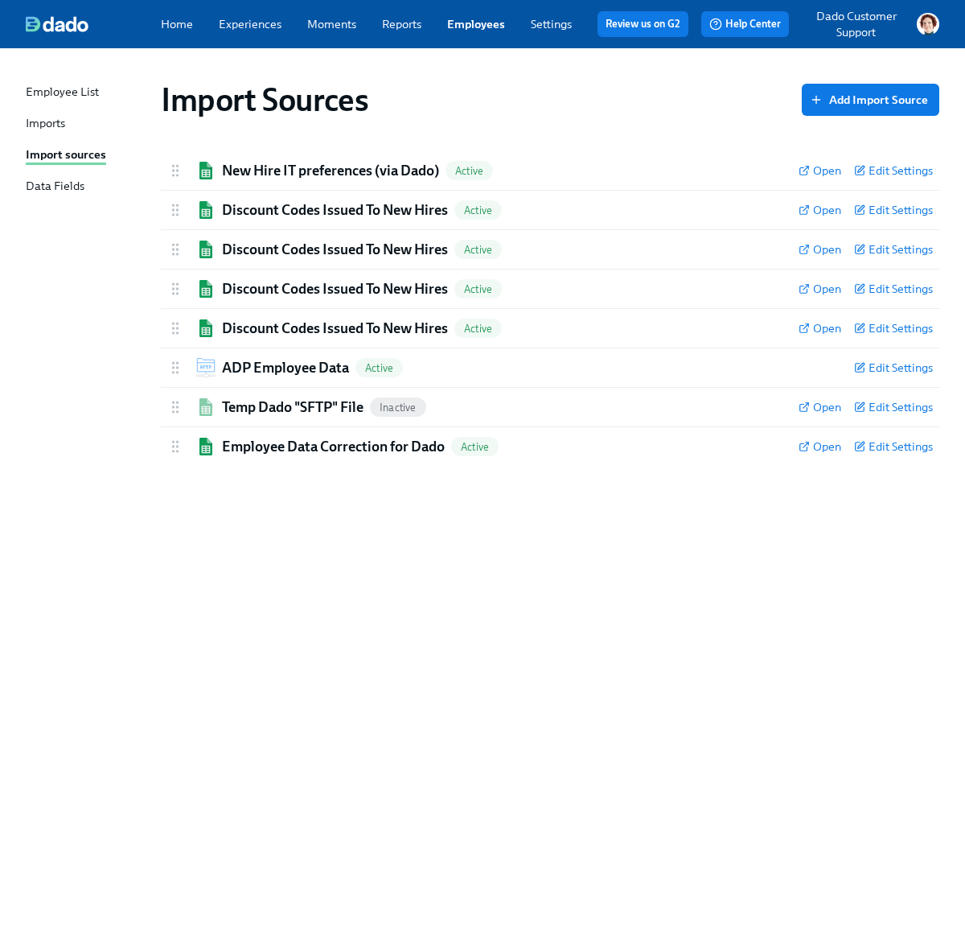
click at [55, 118] on div "Imports" at bounding box center [45, 124] width 39 height 18
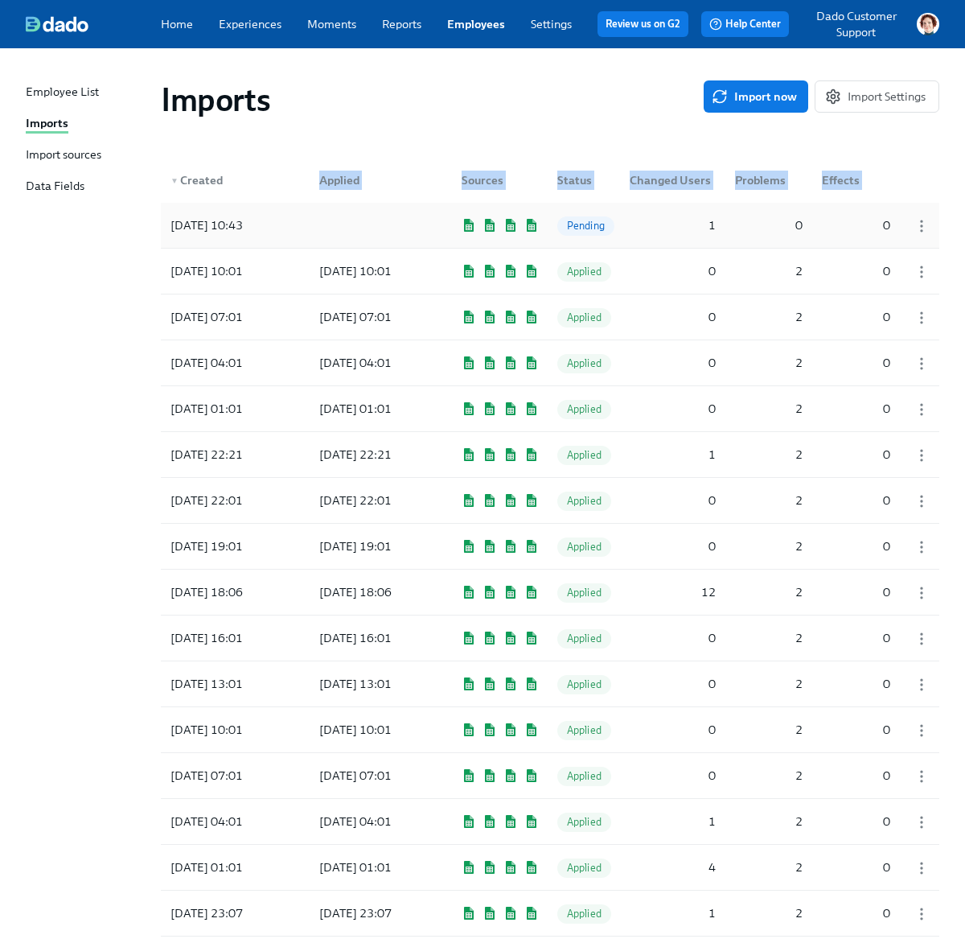
click at [284, 225] on div "2025/08/27 10:43" at bounding box center [235, 225] width 142 height 32
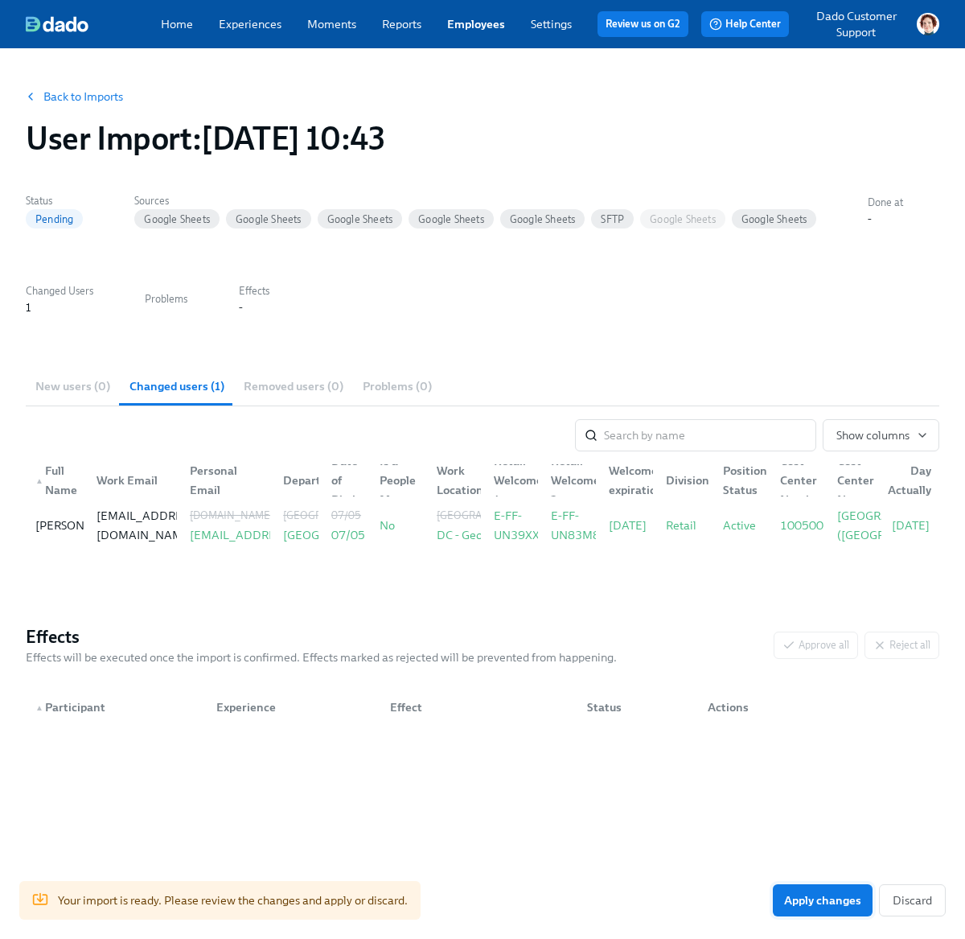
click at [803, 893] on span "Apply changes" at bounding box center [822, 900] width 77 height 16
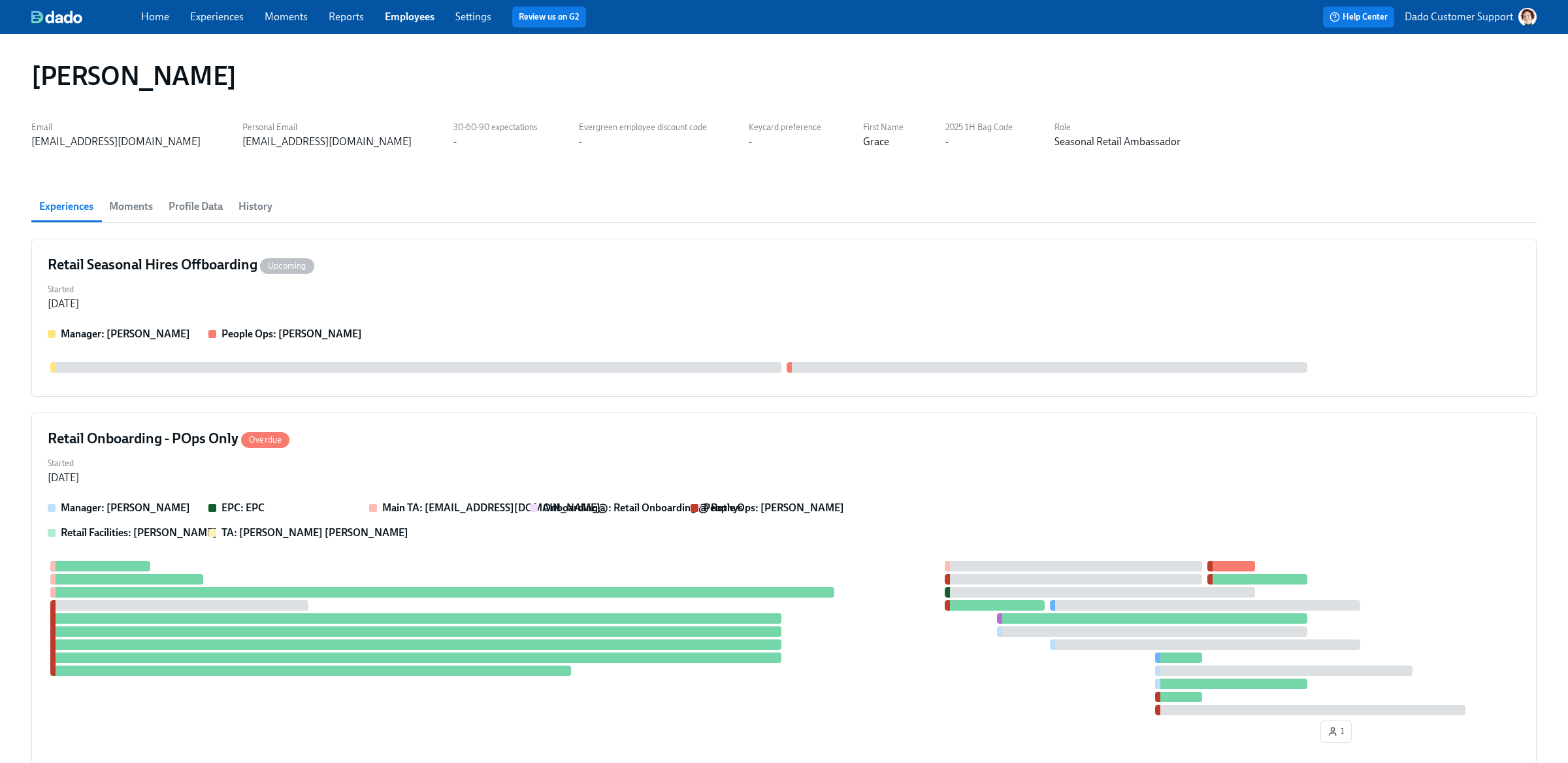
click at [182, 212] on span "Profile Data" at bounding box center [195, 206] width 54 height 19
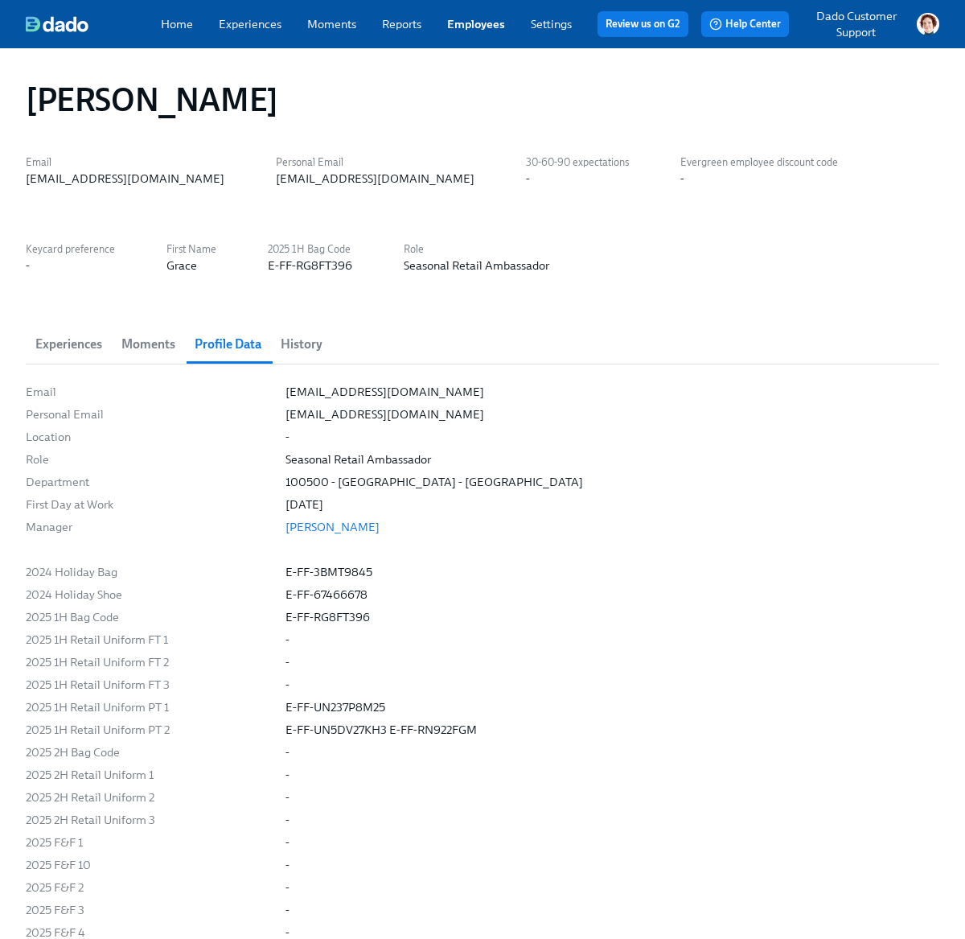
click at [84, 325] on button "Experiences" at bounding box center [69, 344] width 86 height 39
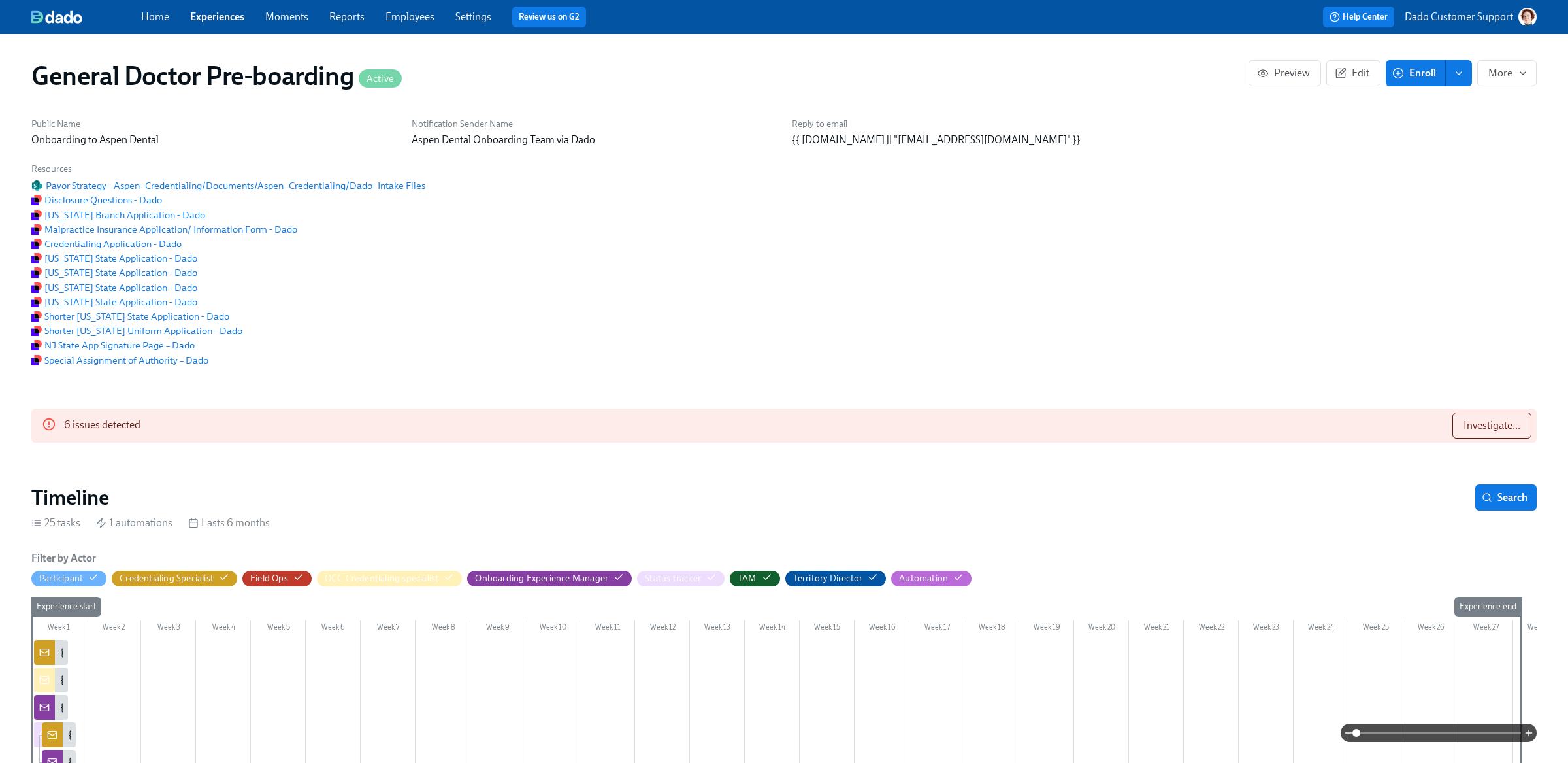
scroll to position [0, 28420]
click at [1357, 54] on div "General Doctor Pre-boarding Active Preview Edit Enroll More" at bounding box center [784, 76] width 1527 height 52
click at [405, 19] on link "Employees" at bounding box center [409, 16] width 49 height 12
click at [1360, 66] on button "Edit" at bounding box center [1354, 73] width 54 height 26
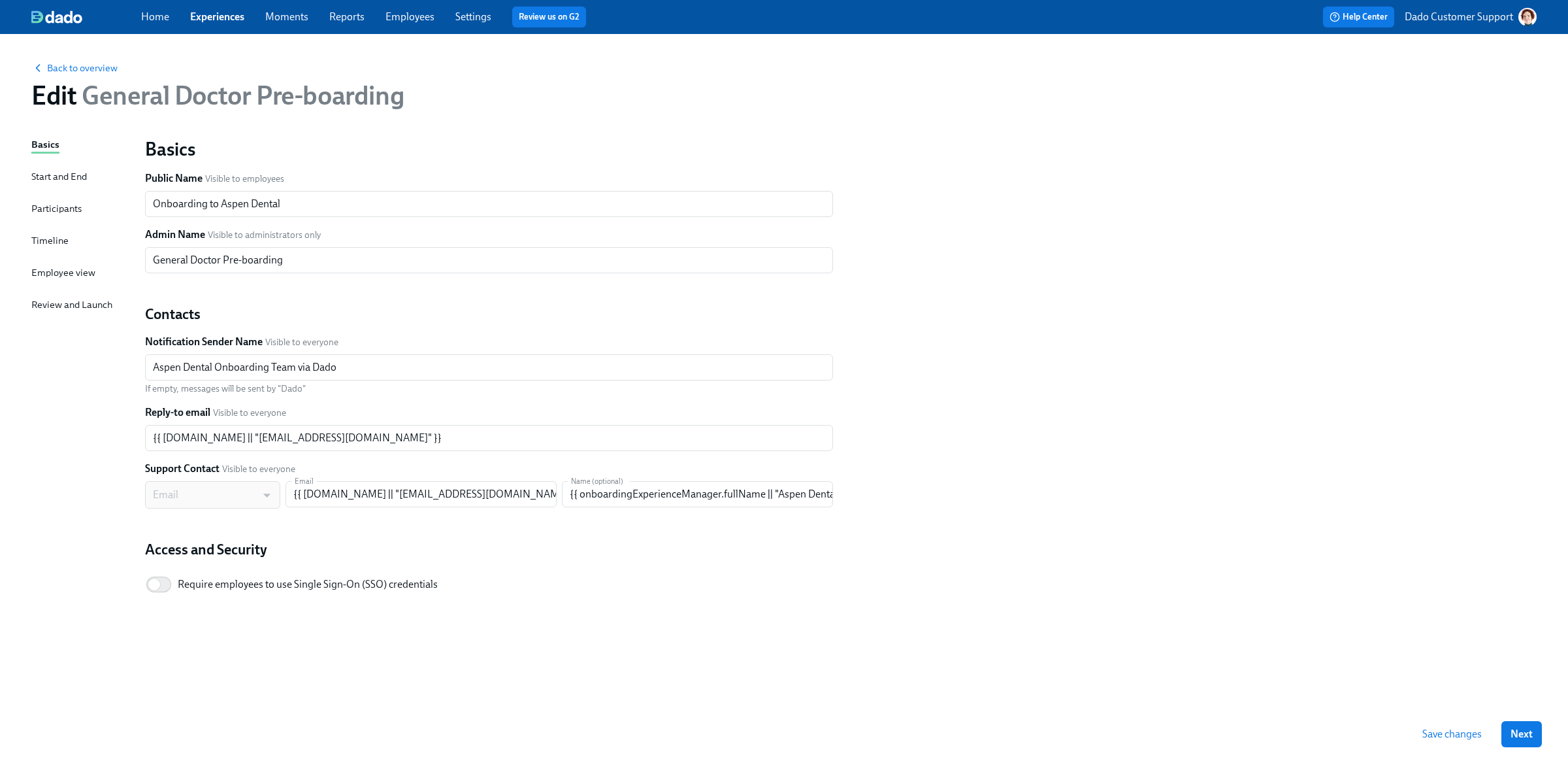
click at [58, 236] on div "Timeline" at bounding box center [50, 241] width 37 height 15
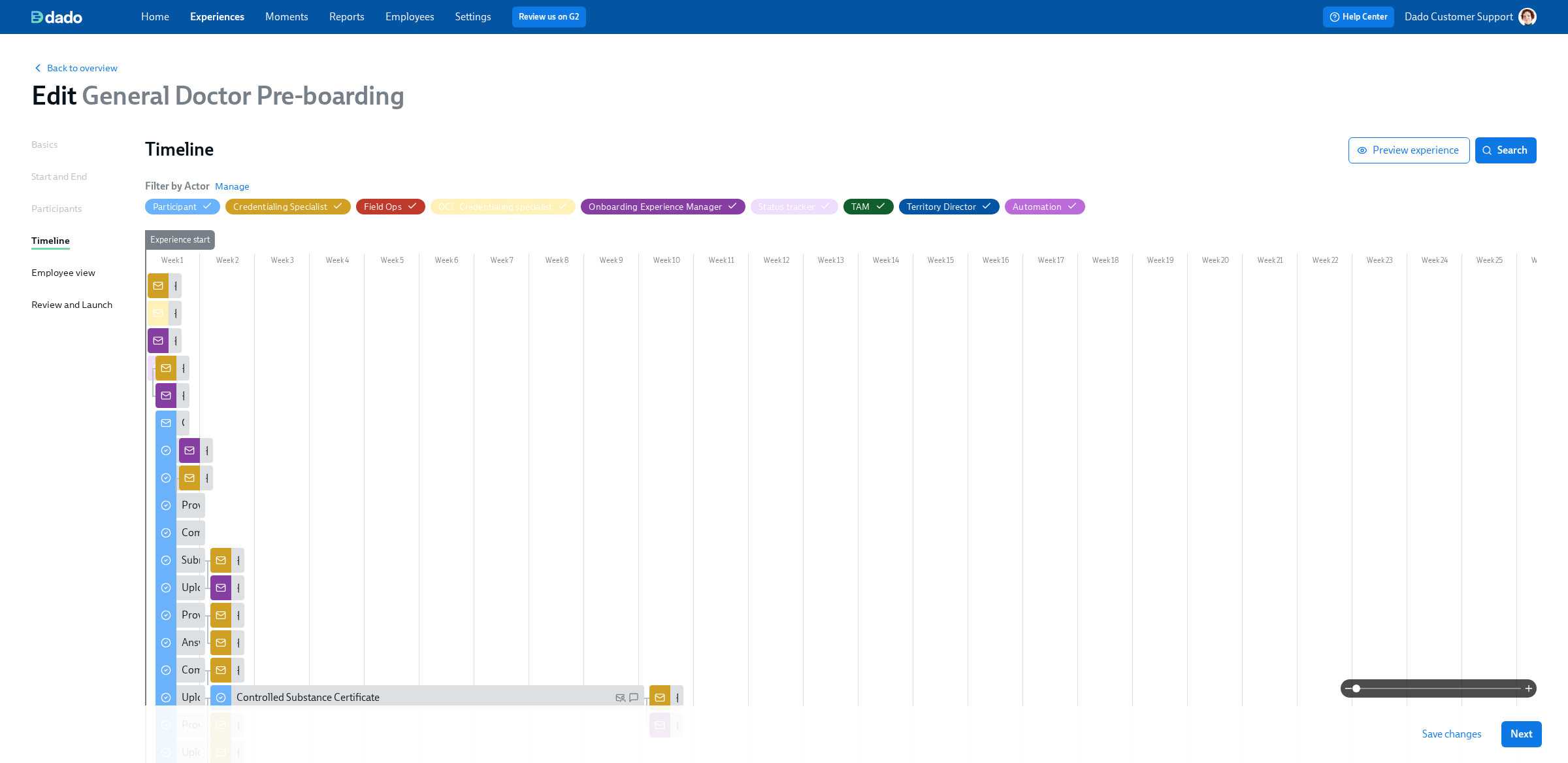
click at [1488, 677] on div at bounding box center [913, 690] width 1536 height 834
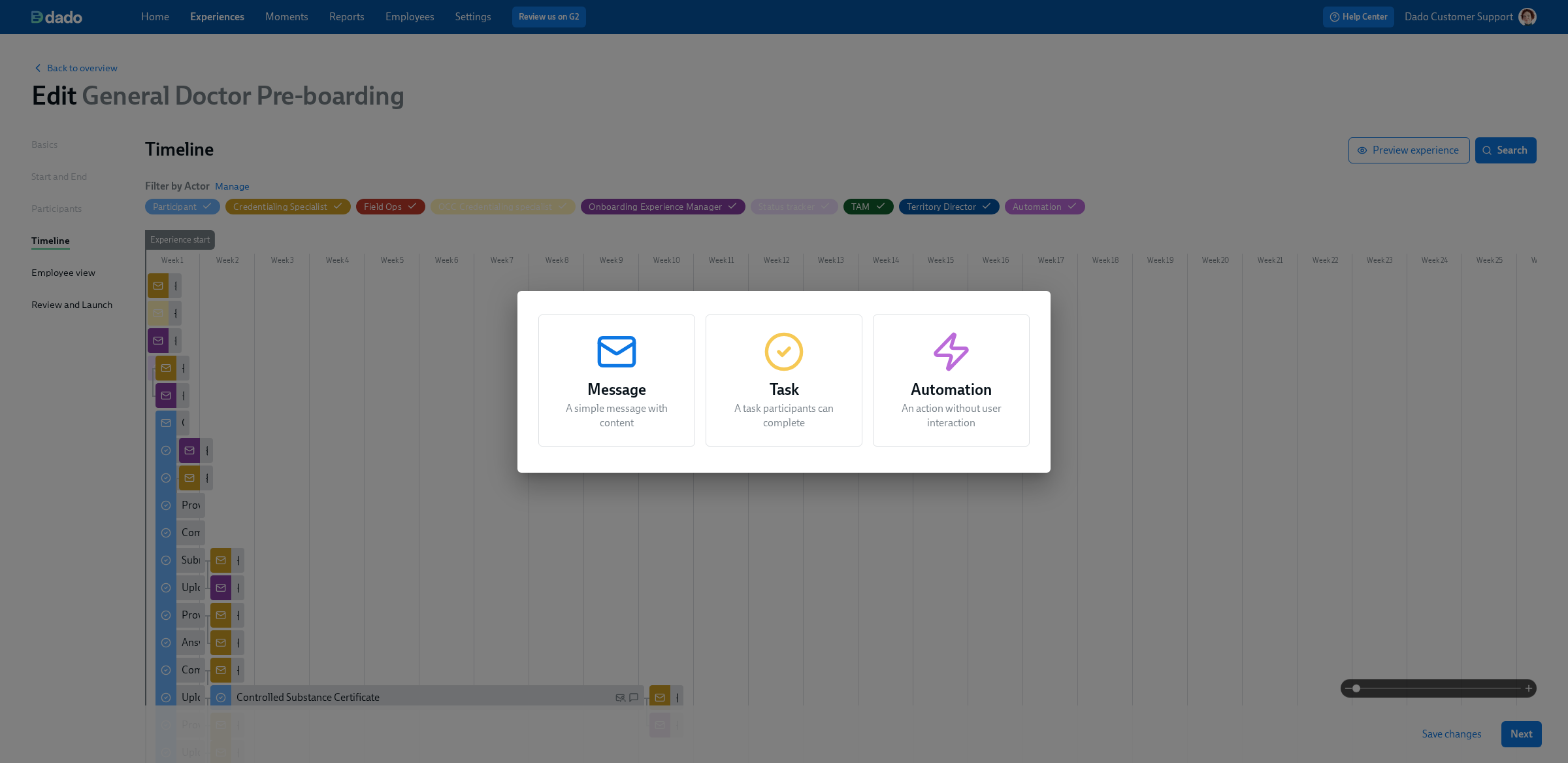
click at [1492, 692] on div "Message A simple message with content Task A task participants can complete Aut…" at bounding box center [784, 381] width 1568 height 763
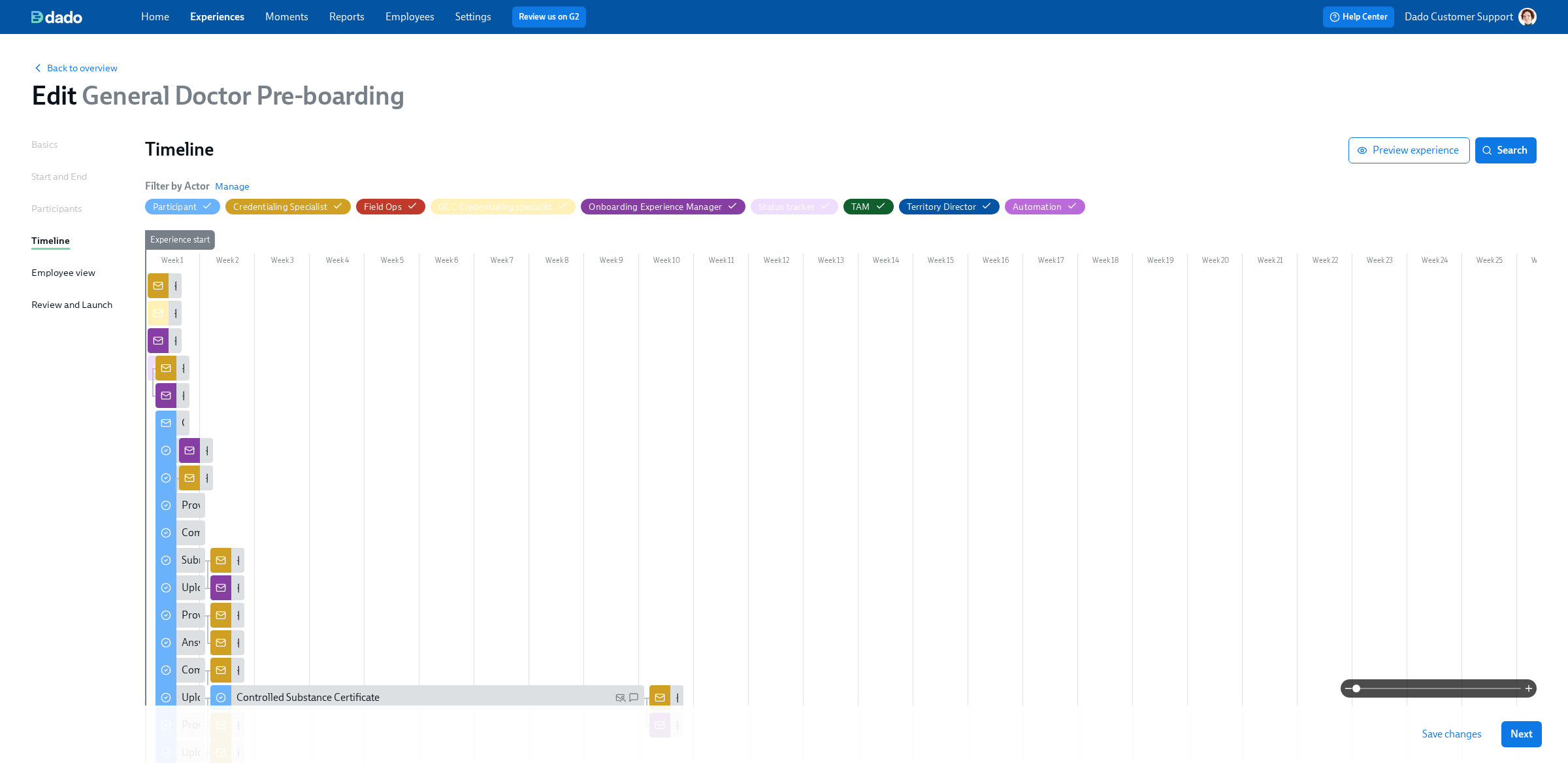
click at [1494, 692] on span at bounding box center [1439, 688] width 165 height 19
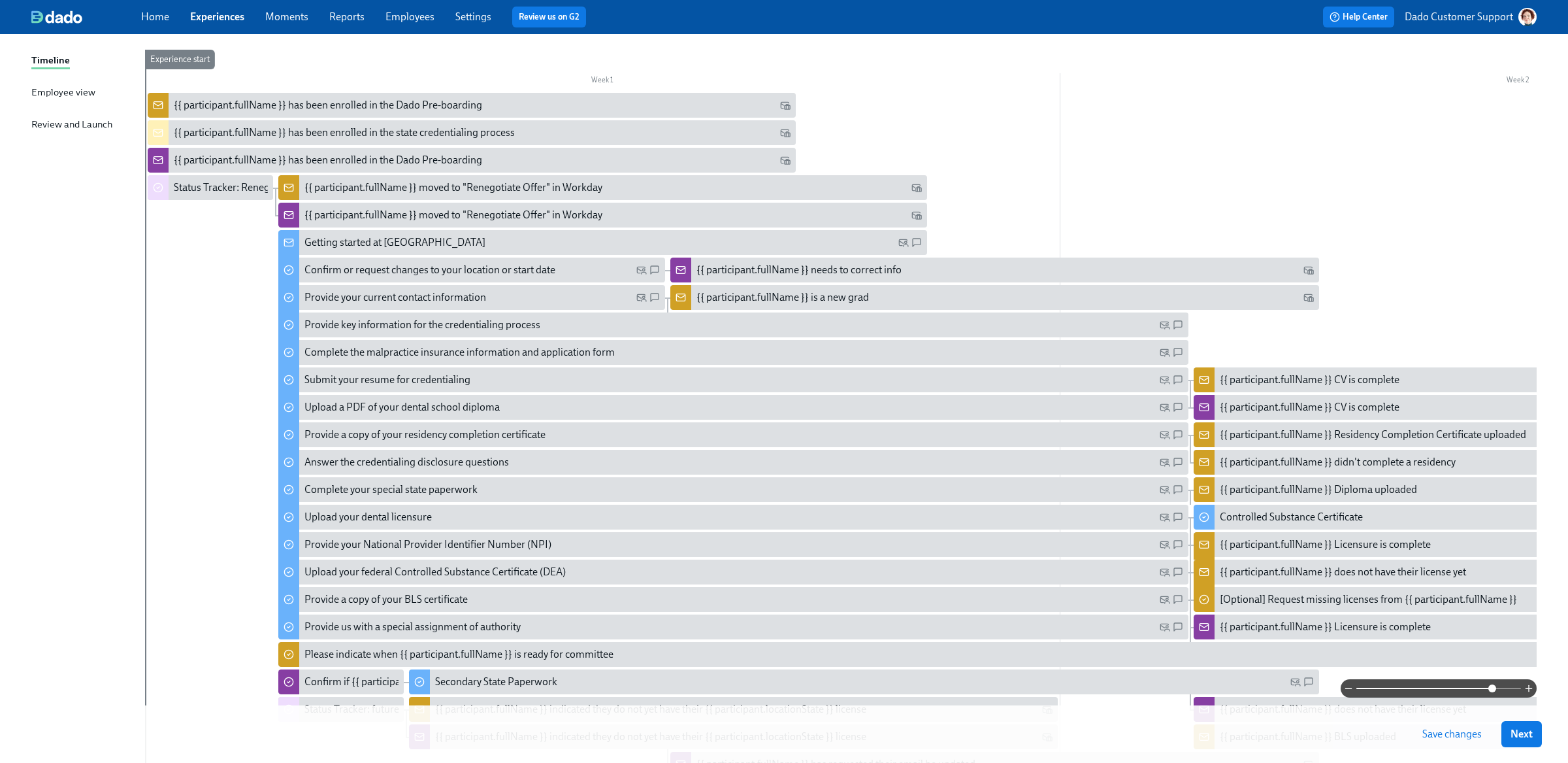
scroll to position [461, 0]
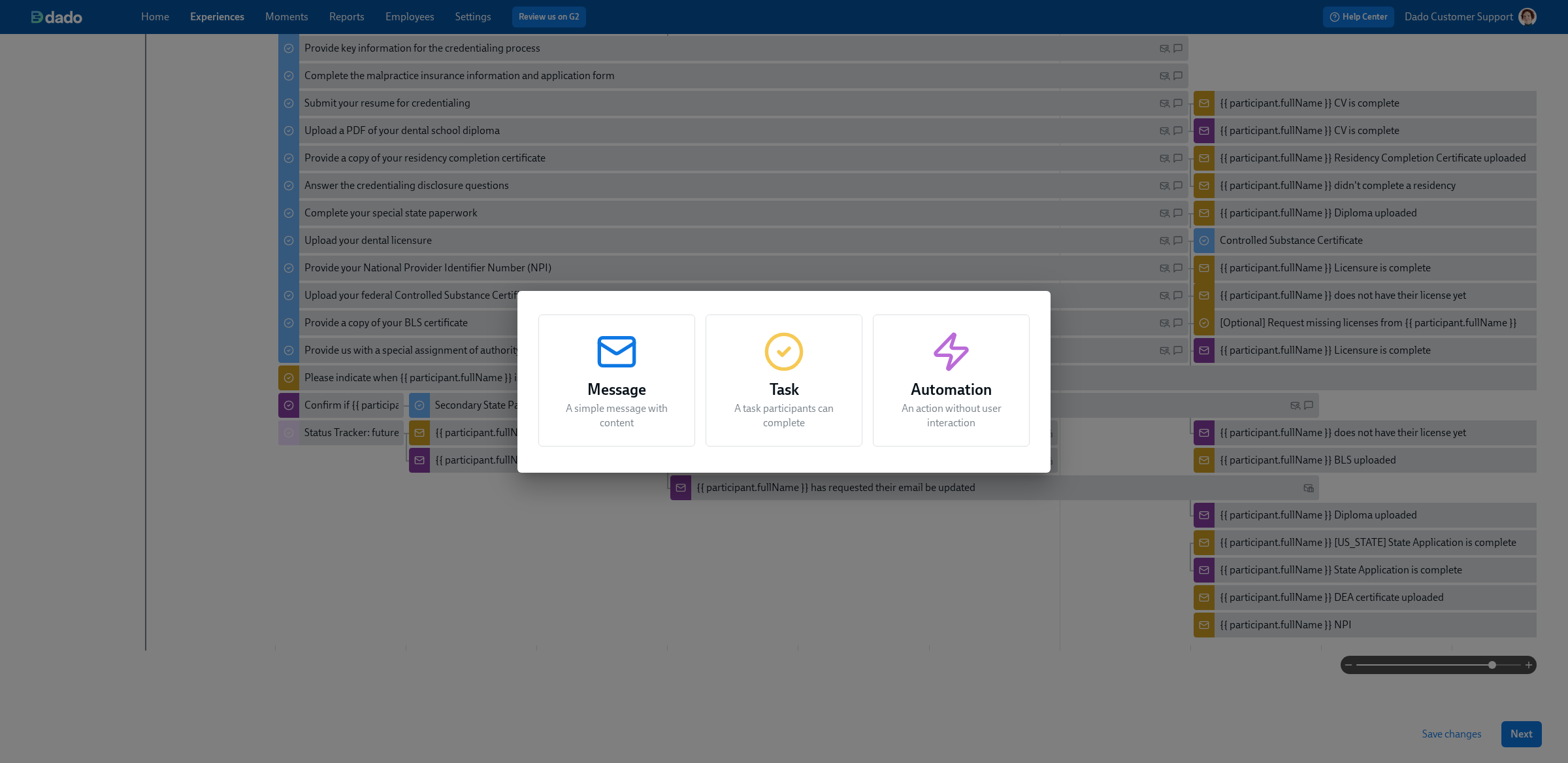
click at [732, 366] on div "Task A task participants can complete" at bounding box center [784, 380] width 157 height 132
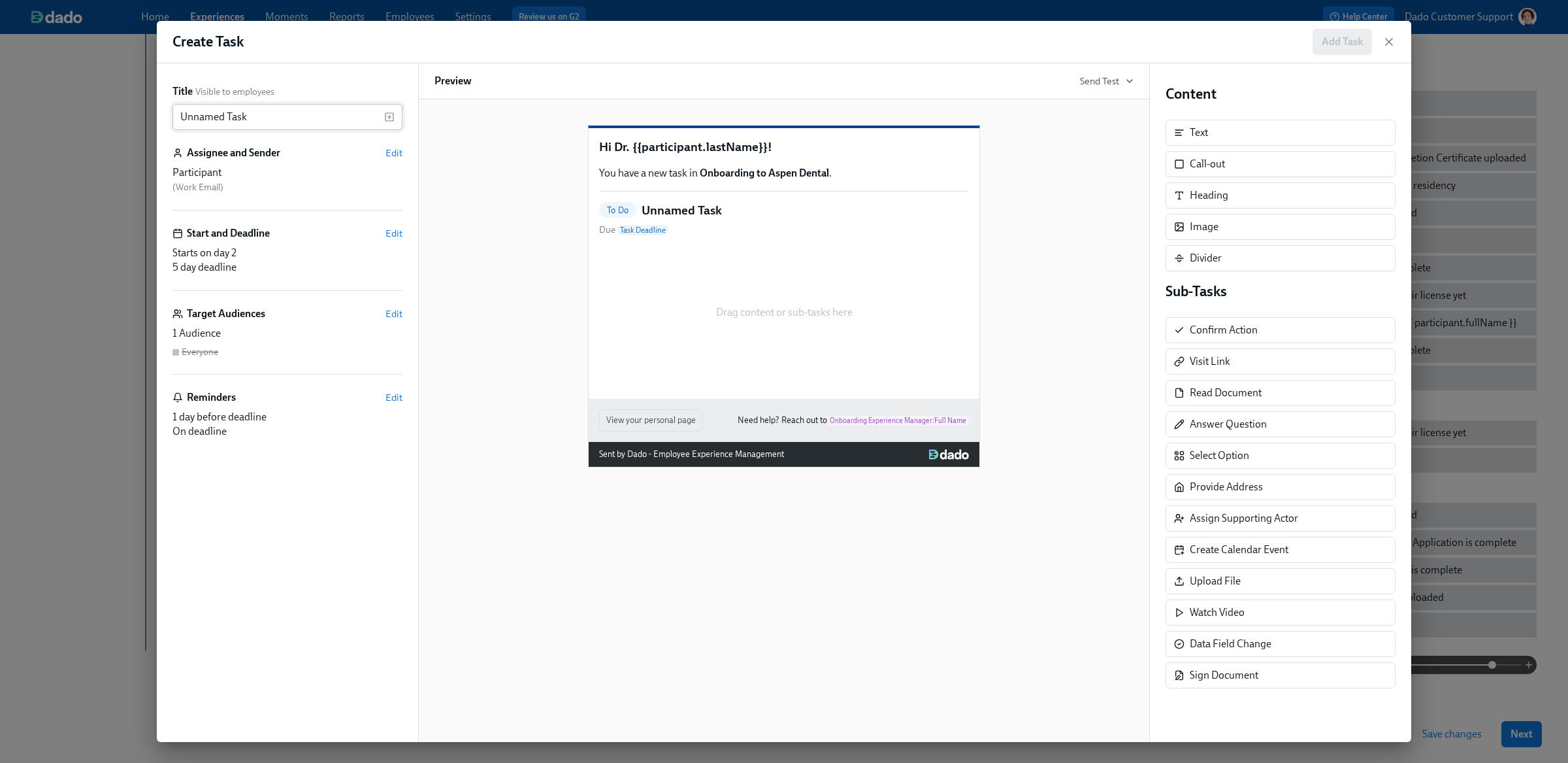
click at [262, 106] on input "Unnamed Task" at bounding box center [278, 117] width 212 height 26
paste input "Provide more info so we can apply for [PERSON_NAME] on your behalf"
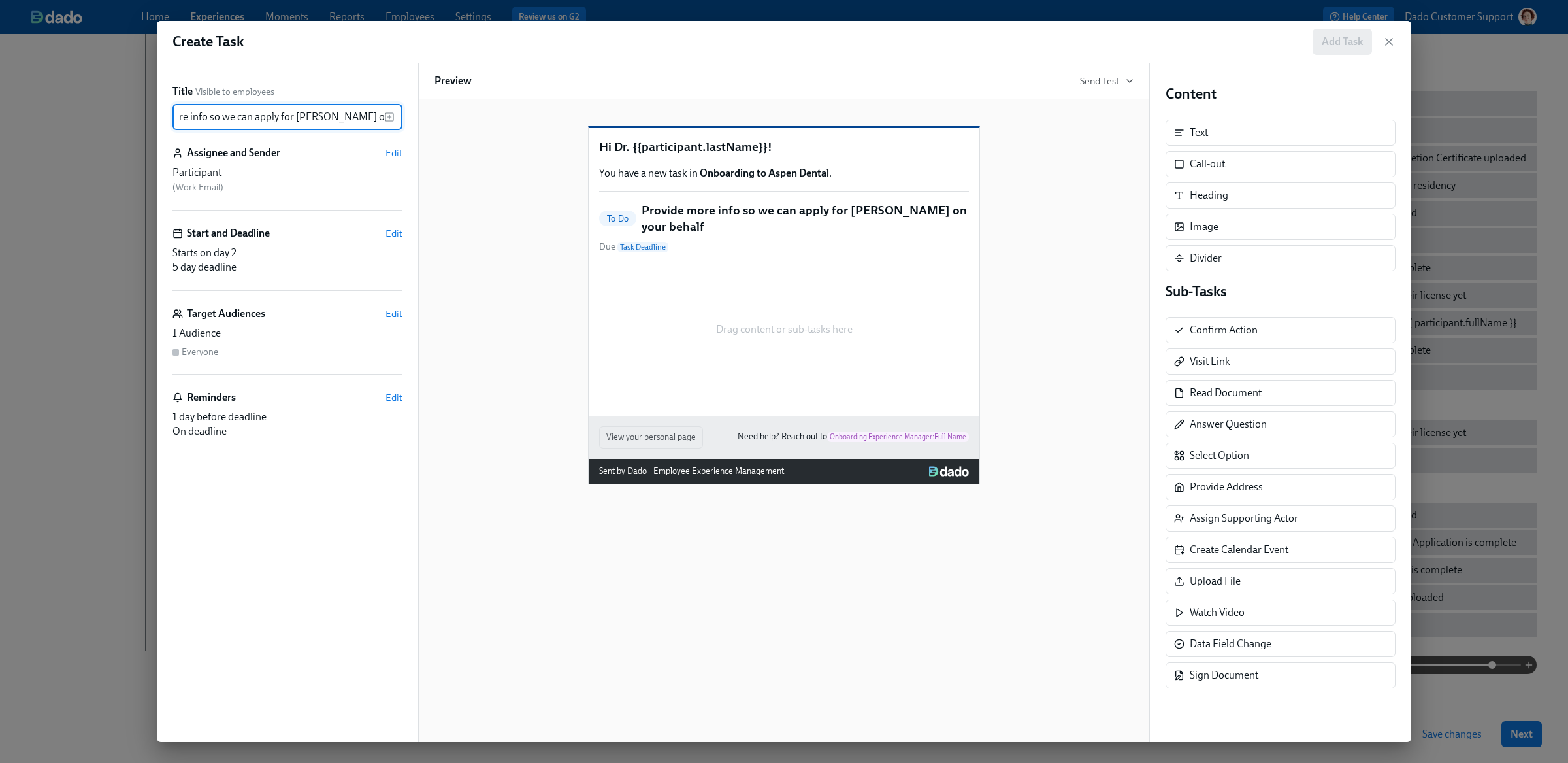
type input "Provide more info so we can apply for [PERSON_NAME] on your behalf"
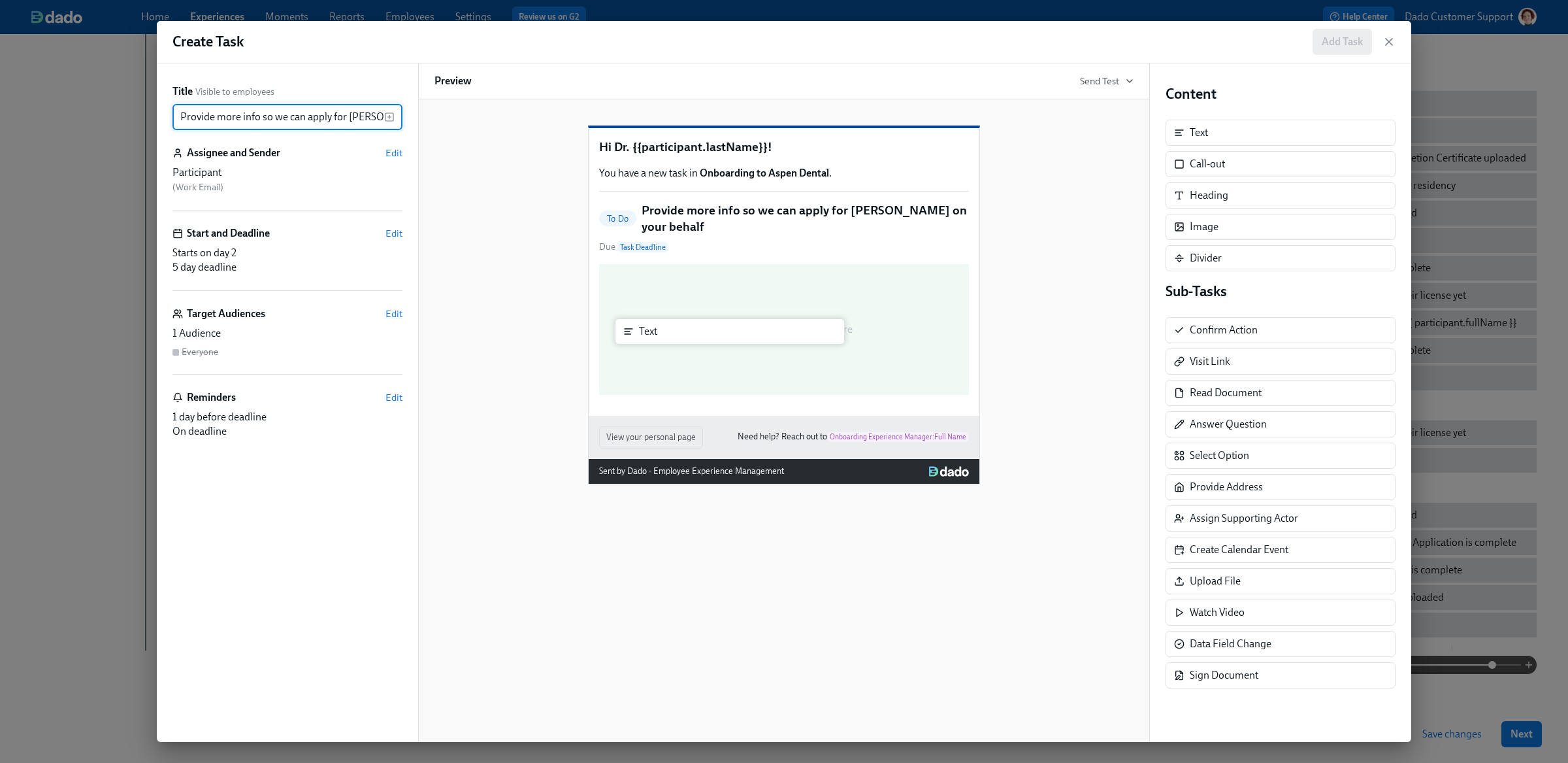
drag, startPoint x: 1282, startPoint y: 136, endPoint x: 717, endPoint y: 331, distance: 597.7
click at [717, 332] on div "Title Visible to employees Provide more info so we can apply for DEAs on your b…" at bounding box center [784, 402] width 1254 height 678
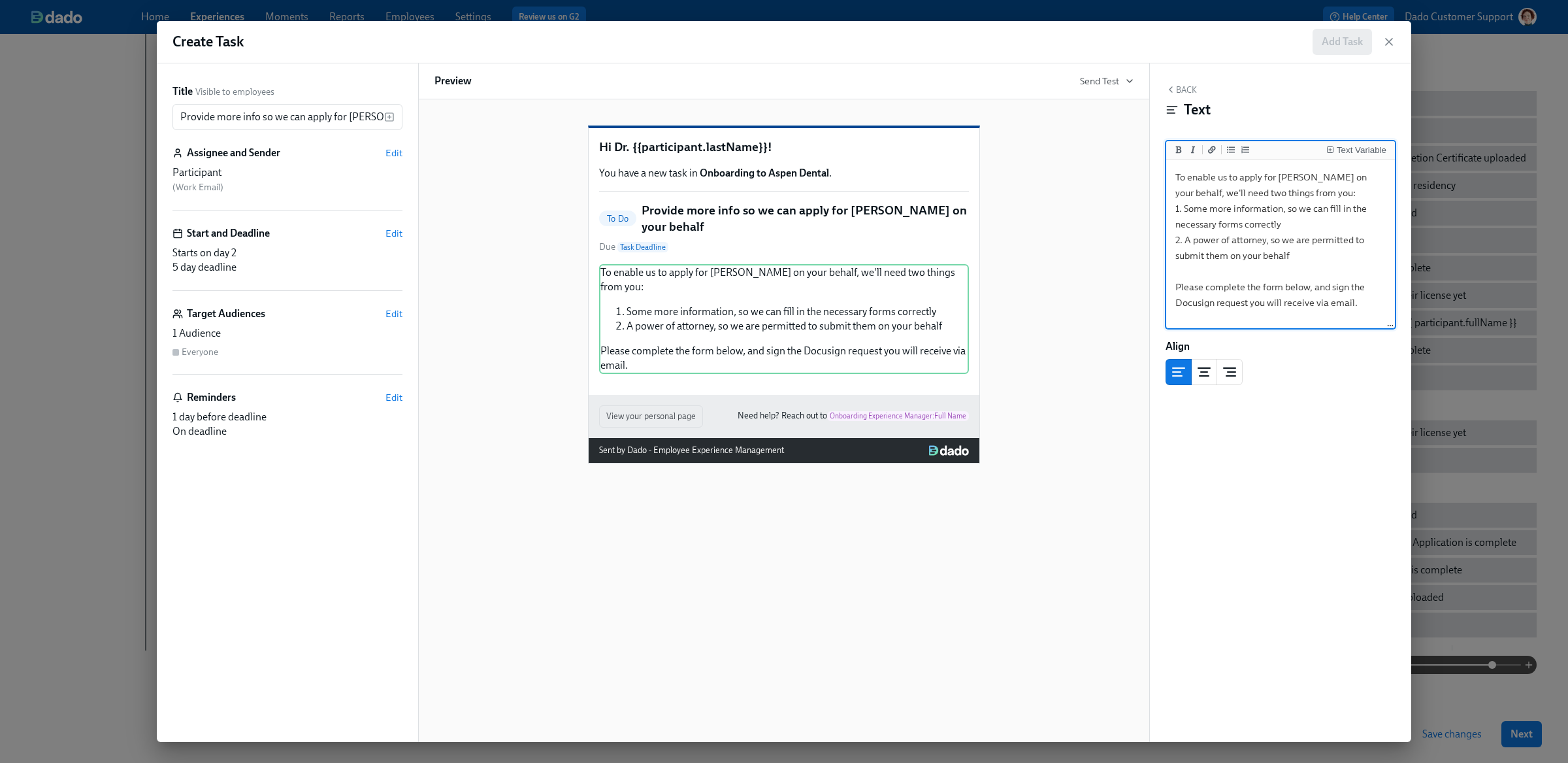
type textarea "To enable us to apply for DEAs on your behalf, we'll need two things from you: …"
click at [1194, 86] on button "Back" at bounding box center [1181, 89] width 32 height 11
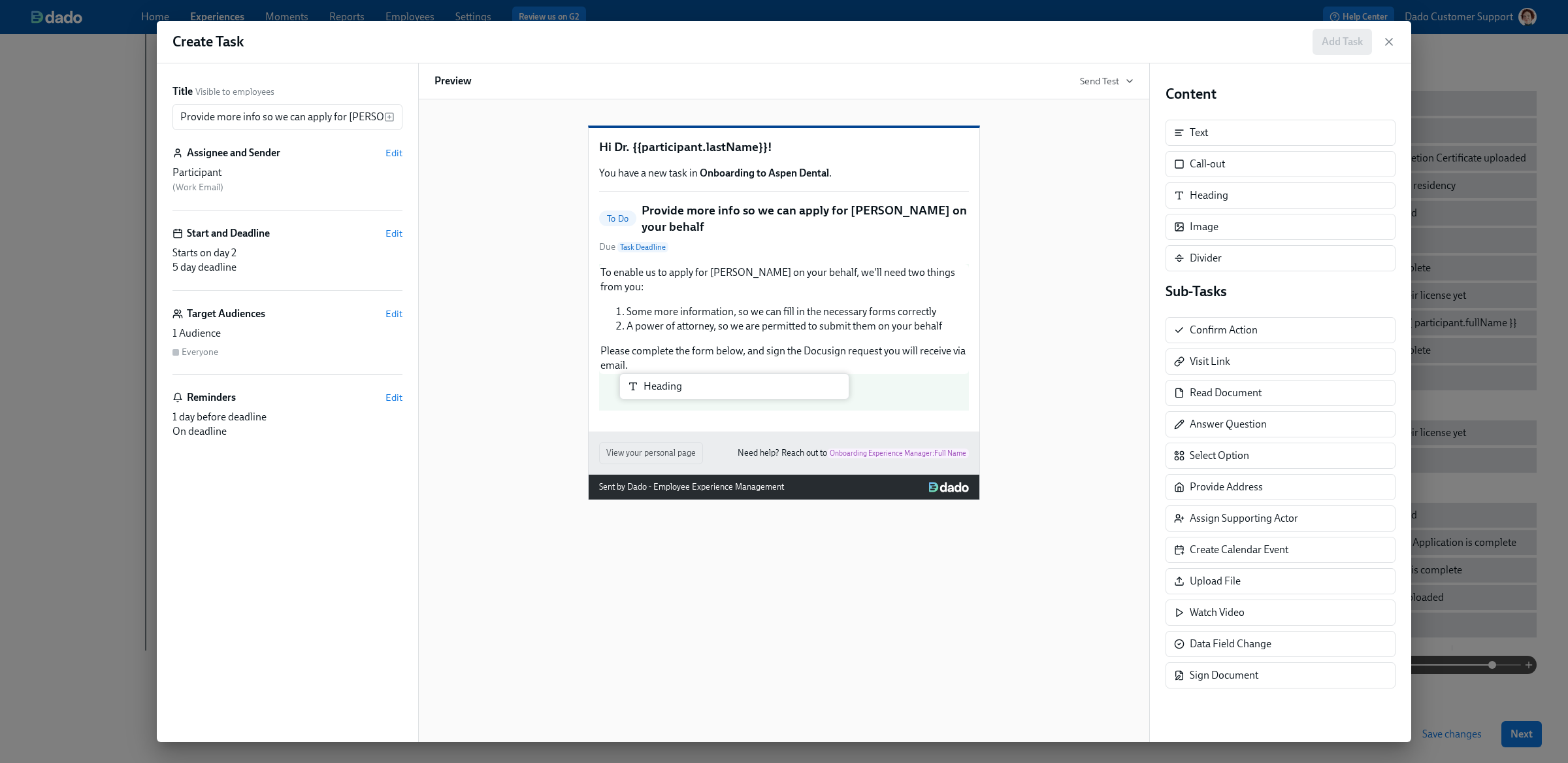
drag, startPoint x: 1171, startPoint y: 219, endPoint x: 717, endPoint y: 388, distance: 484.4
click at [717, 388] on div "Title Visible to employees Provide more info so we can apply for DEAs on your b…" at bounding box center [784, 402] width 1254 height 678
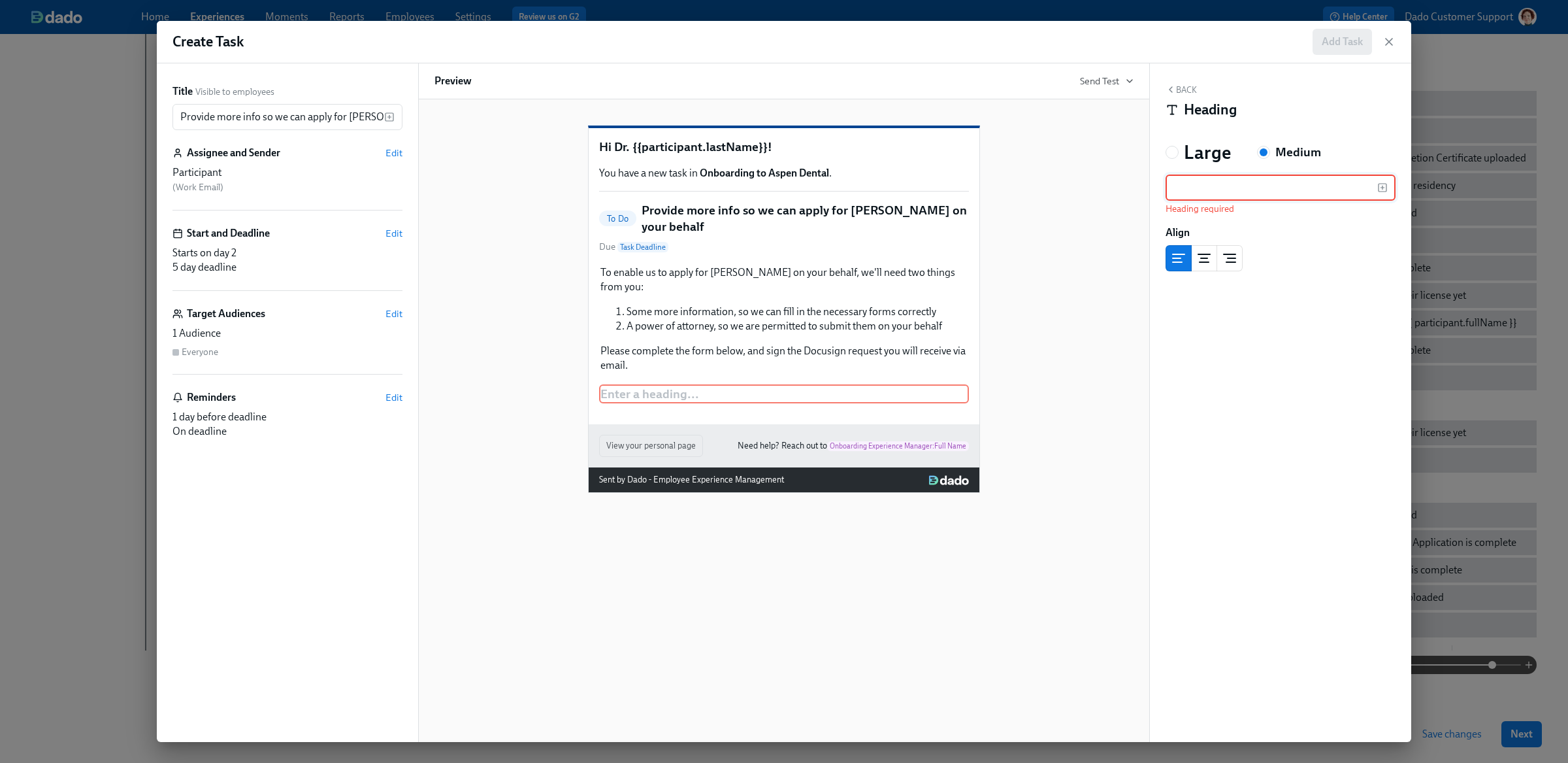
paste input "Step 1: Provide more information for the application"
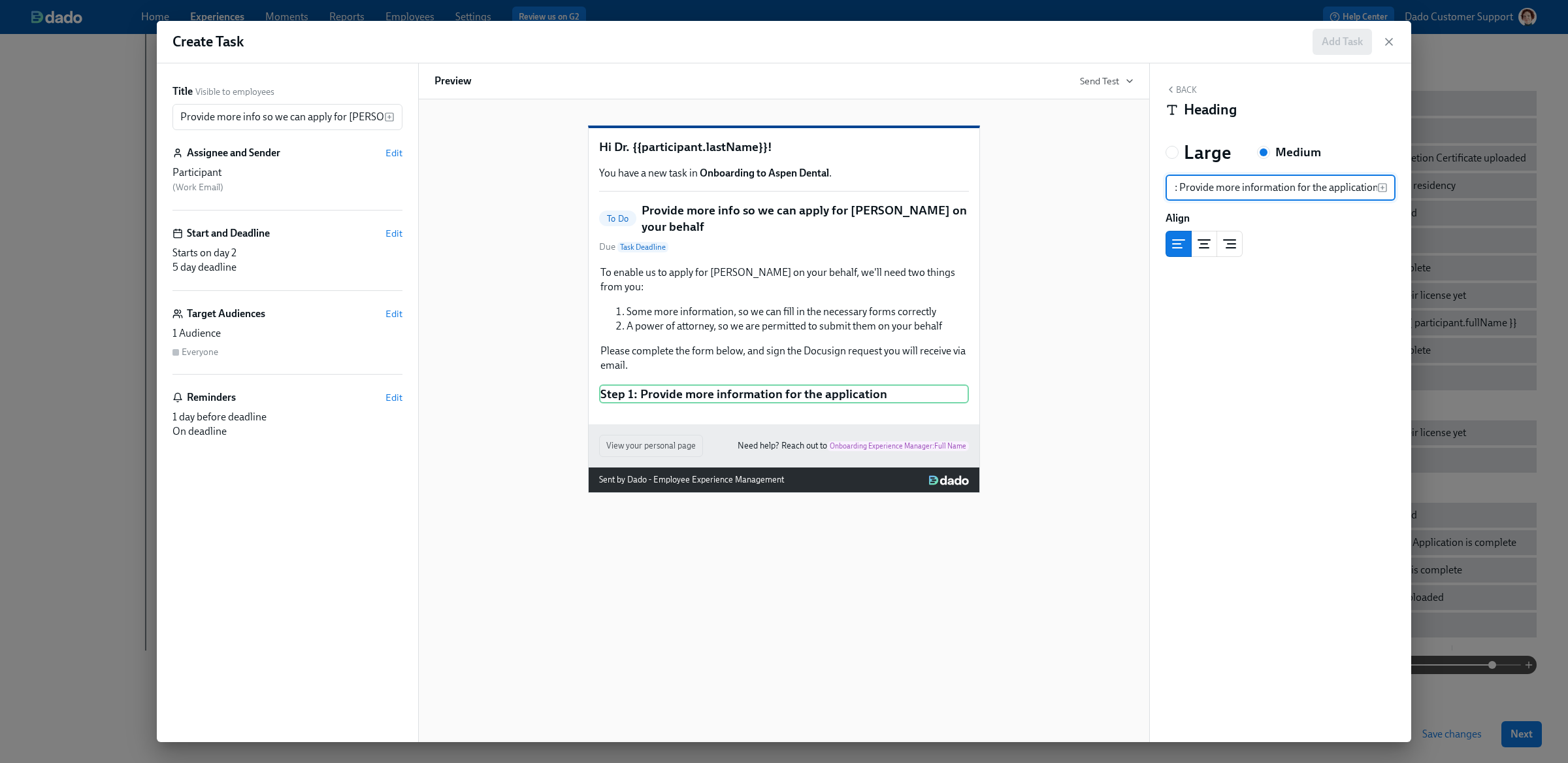
type input "Step 1: Provide more information for the application"
click at [656, 560] on div "Hi Dr. {{participant.lastName}}! You have a new task in Onboarding to Aspen Den…" at bounding box center [784, 420] width 732 height 643
click at [1180, 85] on button "Back" at bounding box center [1181, 89] width 32 height 11
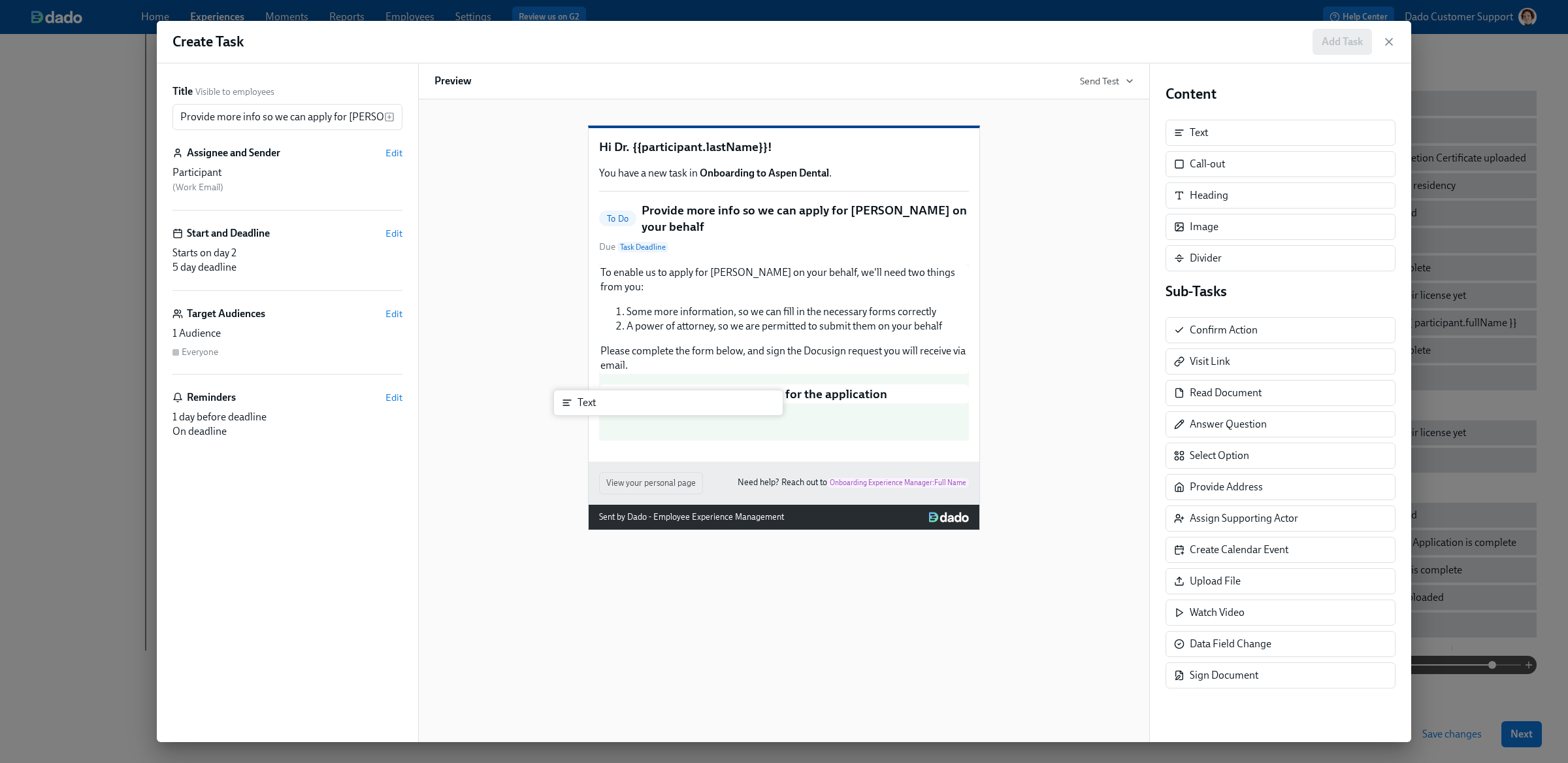
drag, startPoint x: 1260, startPoint y: 143, endPoint x: 646, endPoint y: 413, distance: 670.7
click at [646, 413] on div "Title Visible to employees Provide more info so we can apply for DEAs on your b…" at bounding box center [784, 402] width 1254 height 678
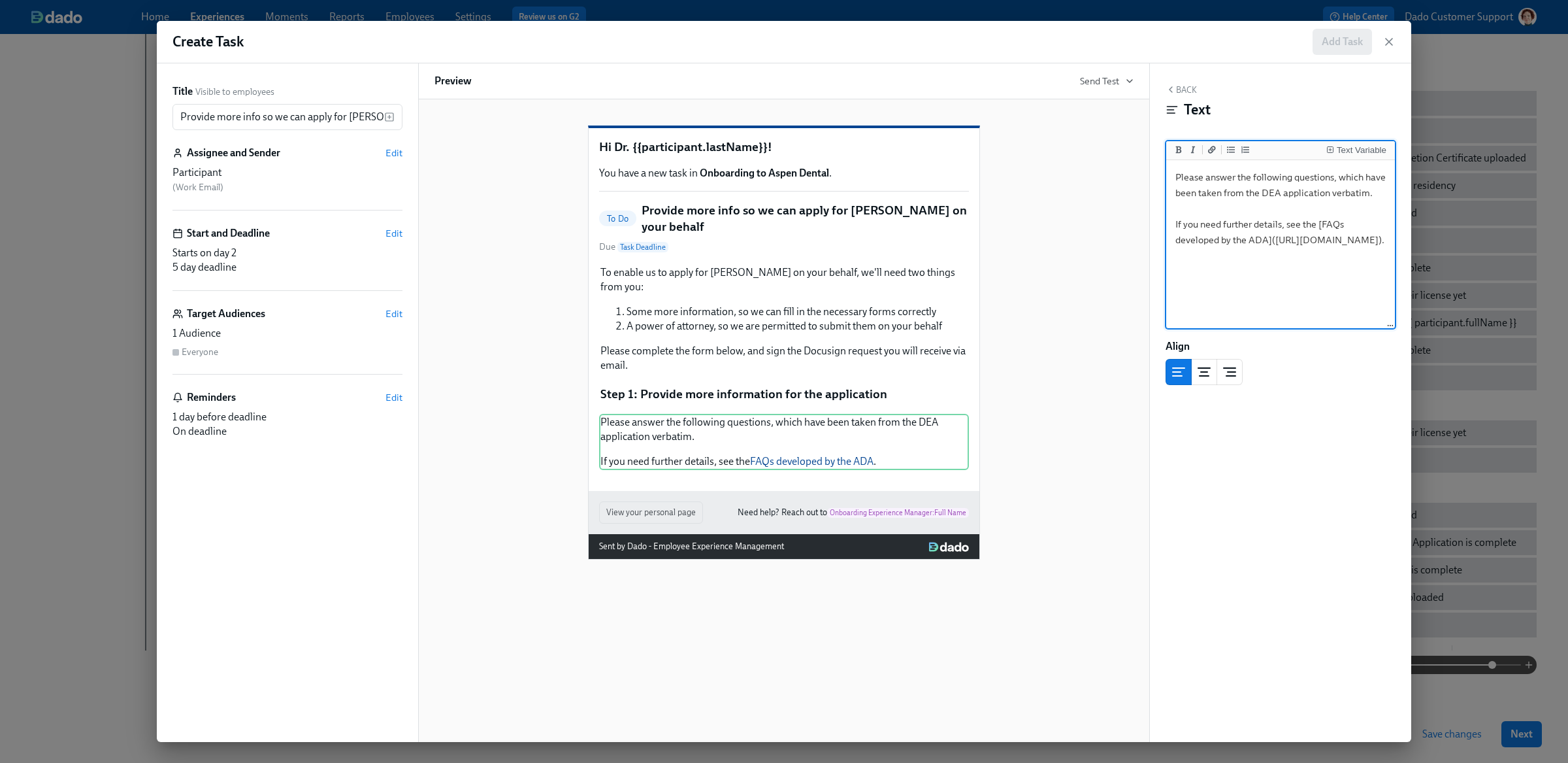
drag, startPoint x: 1241, startPoint y: 179, endPoint x: 1010, endPoint y: 179, distance: 231.0
click at [1010, 179] on div "Title Visible to employees Provide more info so we can apply for DEAs on your b…" at bounding box center [784, 402] width 1254 height 678
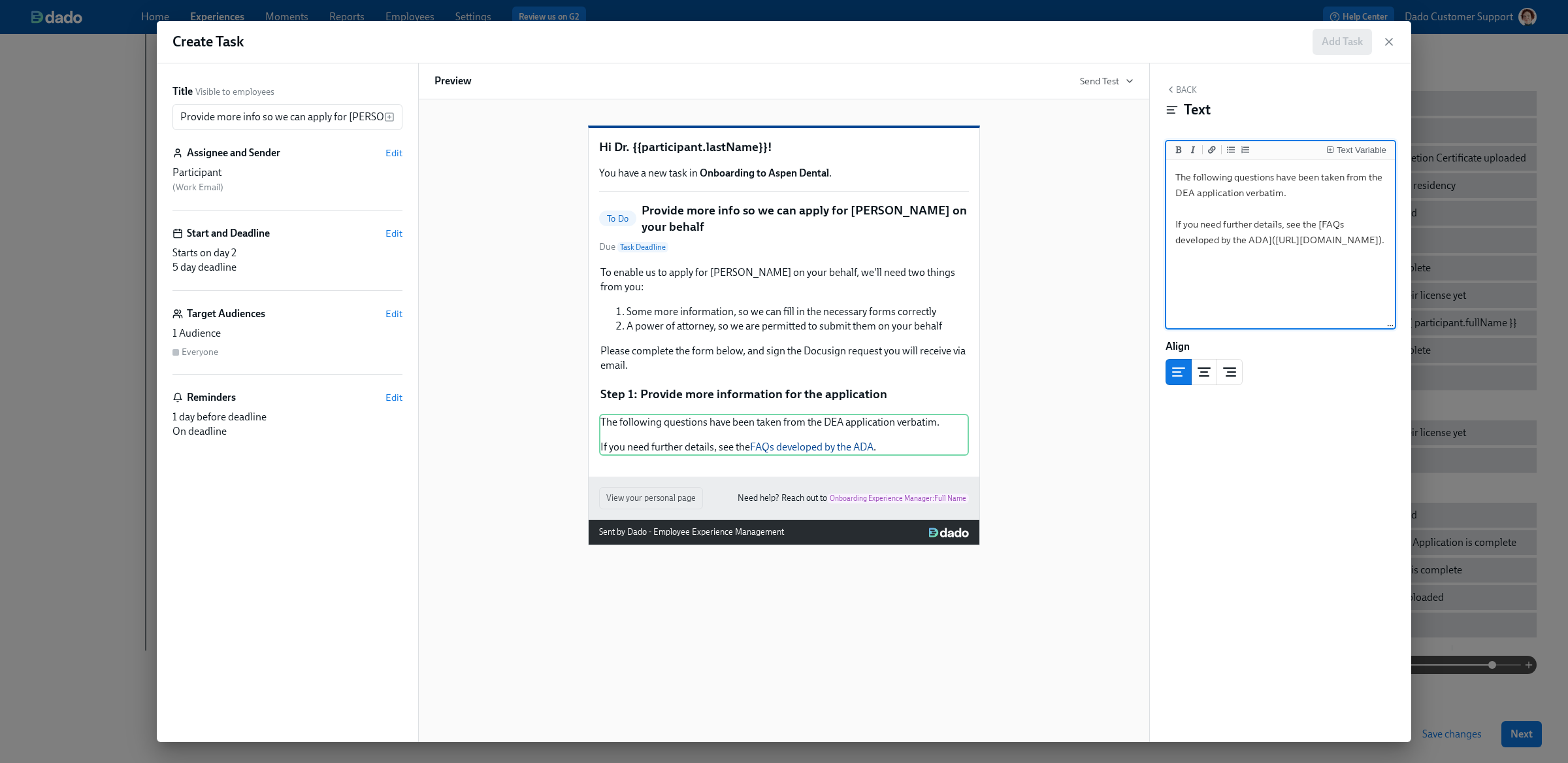
type textarea "The following questions have been taken from the DEA application verbatim. If y…"
click at [1010, 358] on div "Hi Dr. {{participant.lastName}}! You have a new task in Onboarding to Aspen Den…" at bounding box center [784, 325] width 699 height 440
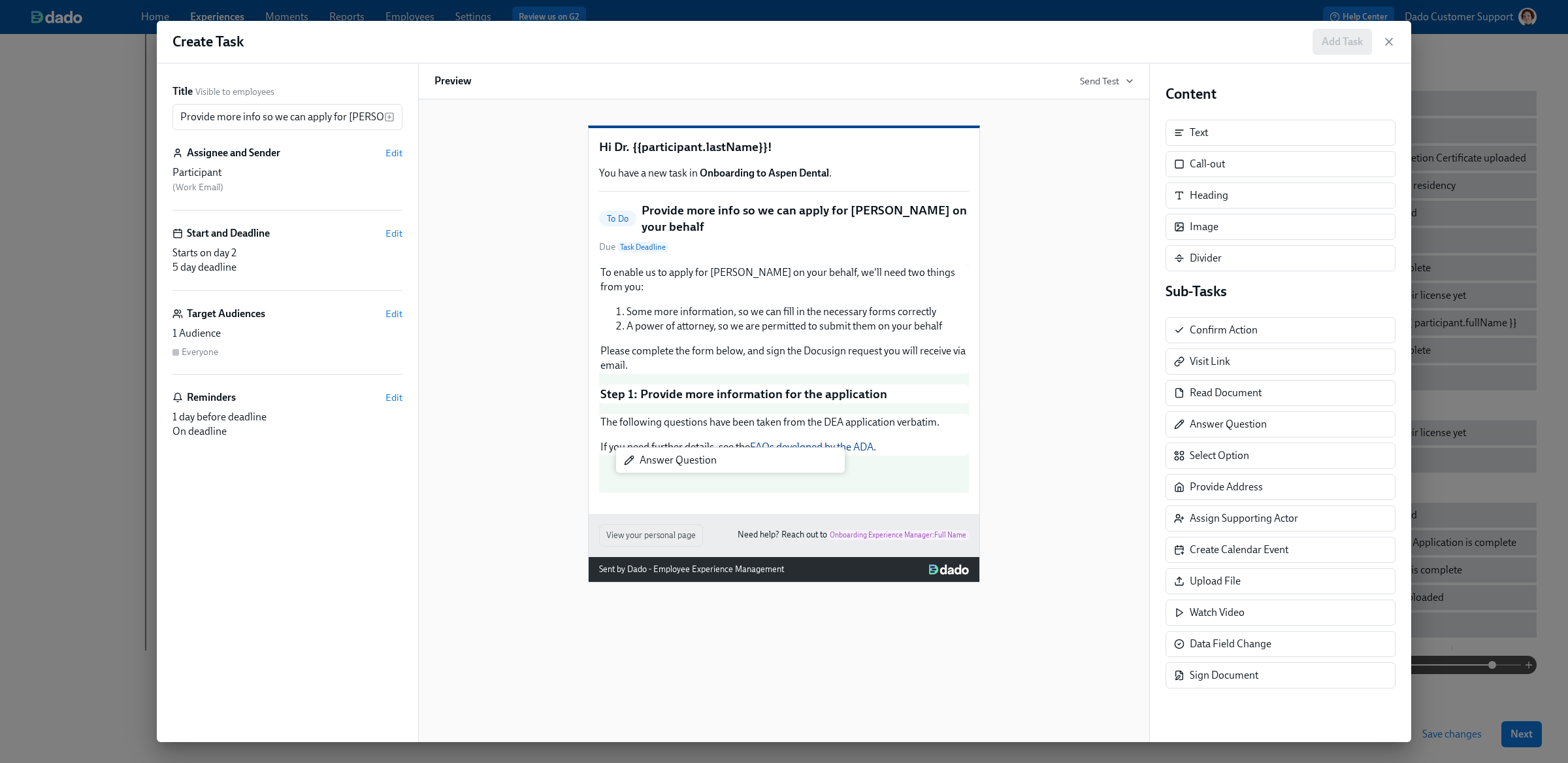
drag, startPoint x: 1269, startPoint y: 433, endPoint x: 699, endPoint y: 468, distance: 571.1
click at [699, 467] on div "Title Visible to employees Provide more info so we can apply for DEAs on your b…" at bounding box center [784, 402] width 1254 height 678
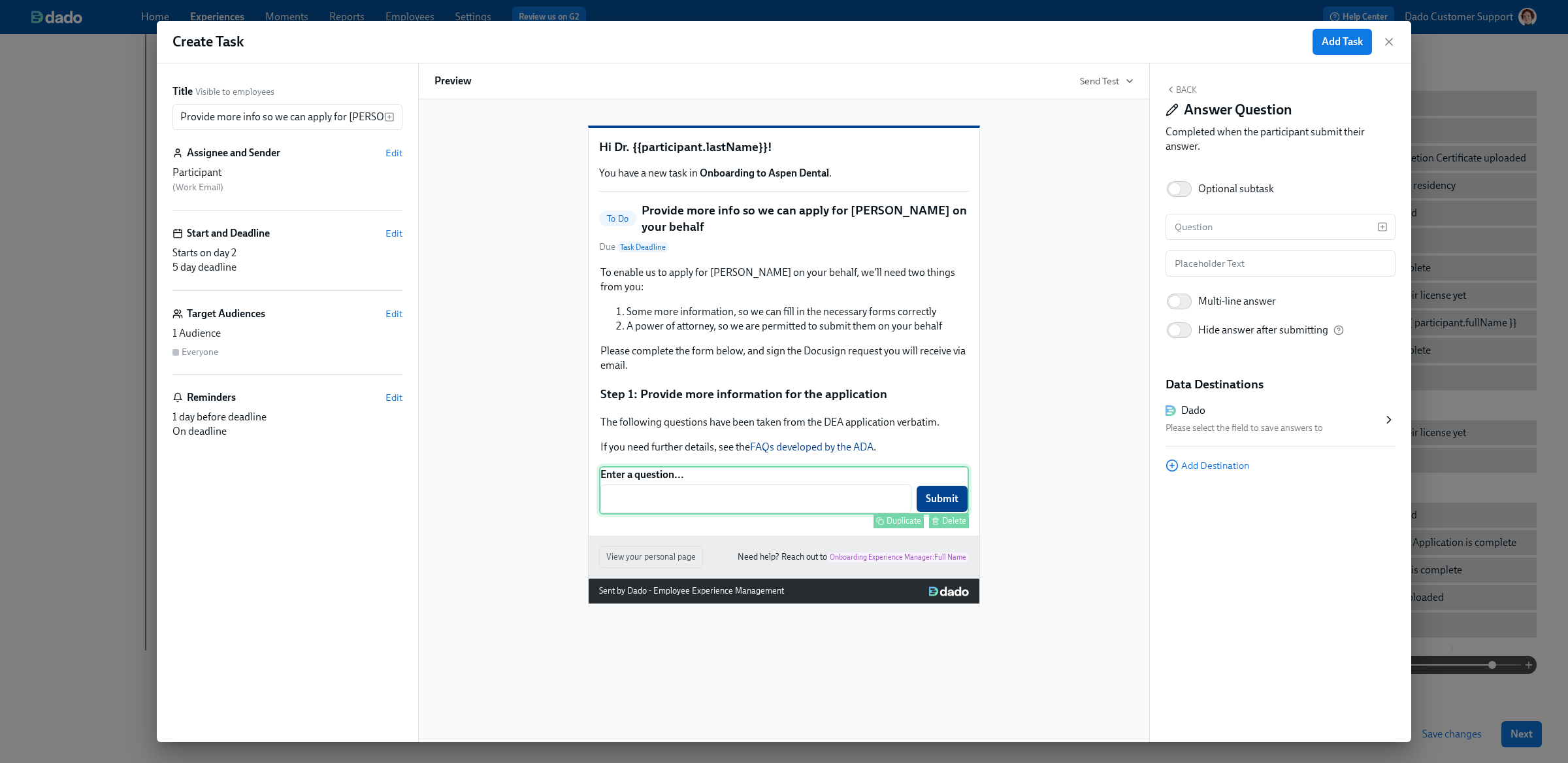
click at [960, 516] on div "Delete" at bounding box center [955, 521] width 24 height 10
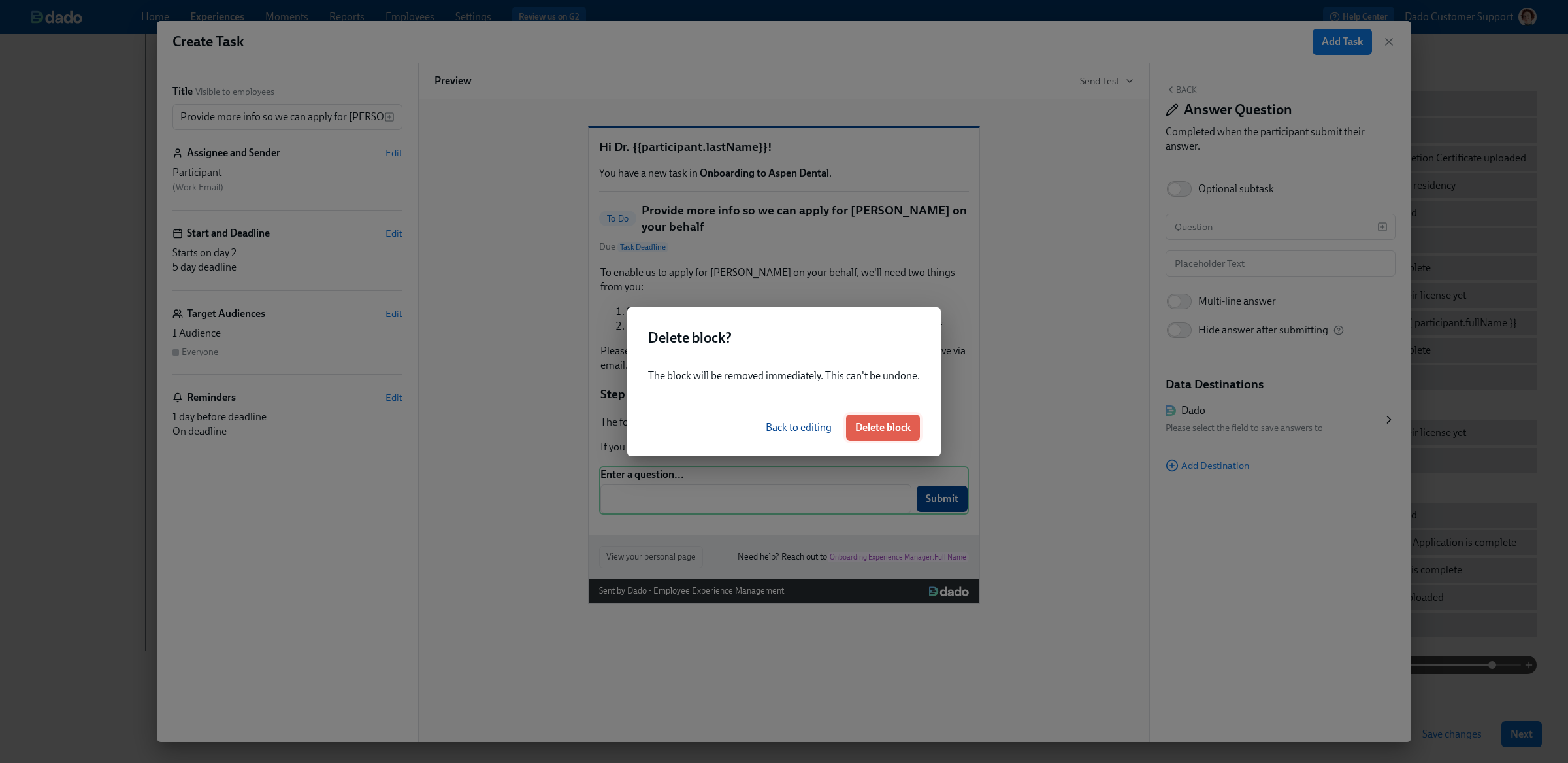
click at [893, 427] on span "Delete block" at bounding box center [883, 427] width 55 height 13
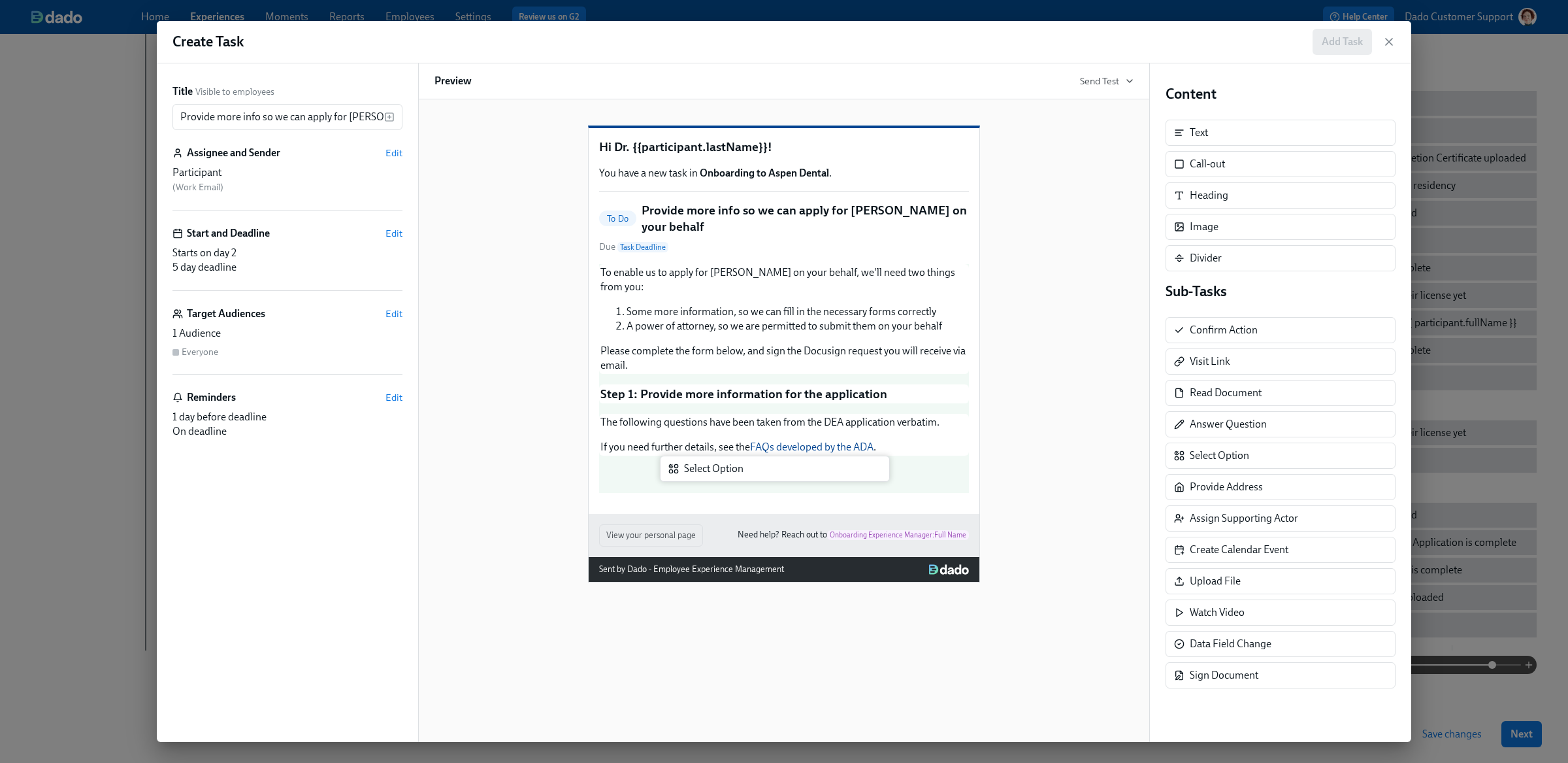
drag, startPoint x: 1283, startPoint y: 457, endPoint x: 739, endPoint y: 466, distance: 544.1
click at [739, 466] on div "Title Visible to employees Provide more info so we can apply for DEAs on your b…" at bounding box center [784, 402] width 1254 height 678
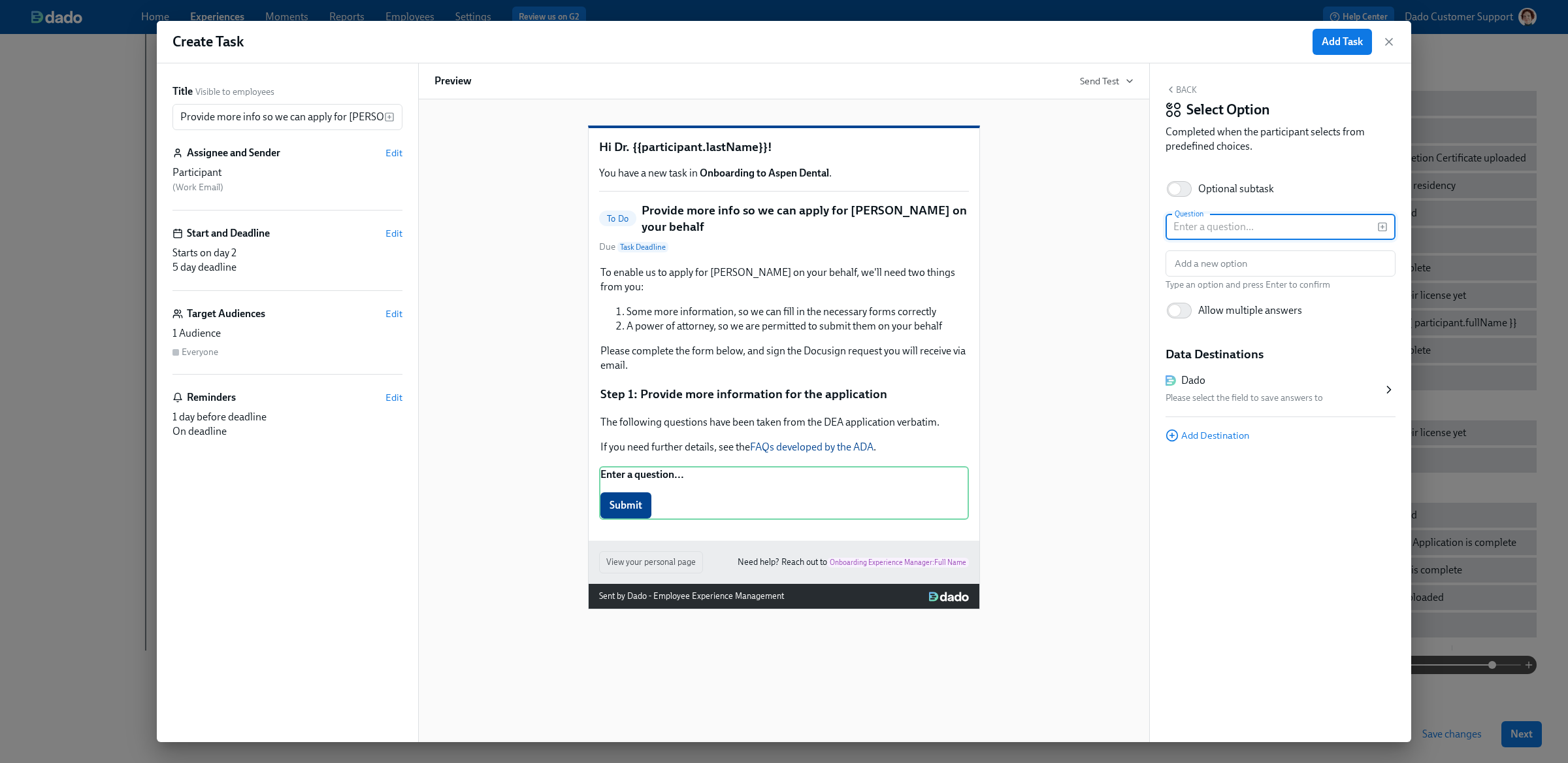
click at [1244, 228] on input "text" at bounding box center [1271, 227] width 212 height 26
paste input "Have you ever been convicted of a crime in connection with controlled substance…"
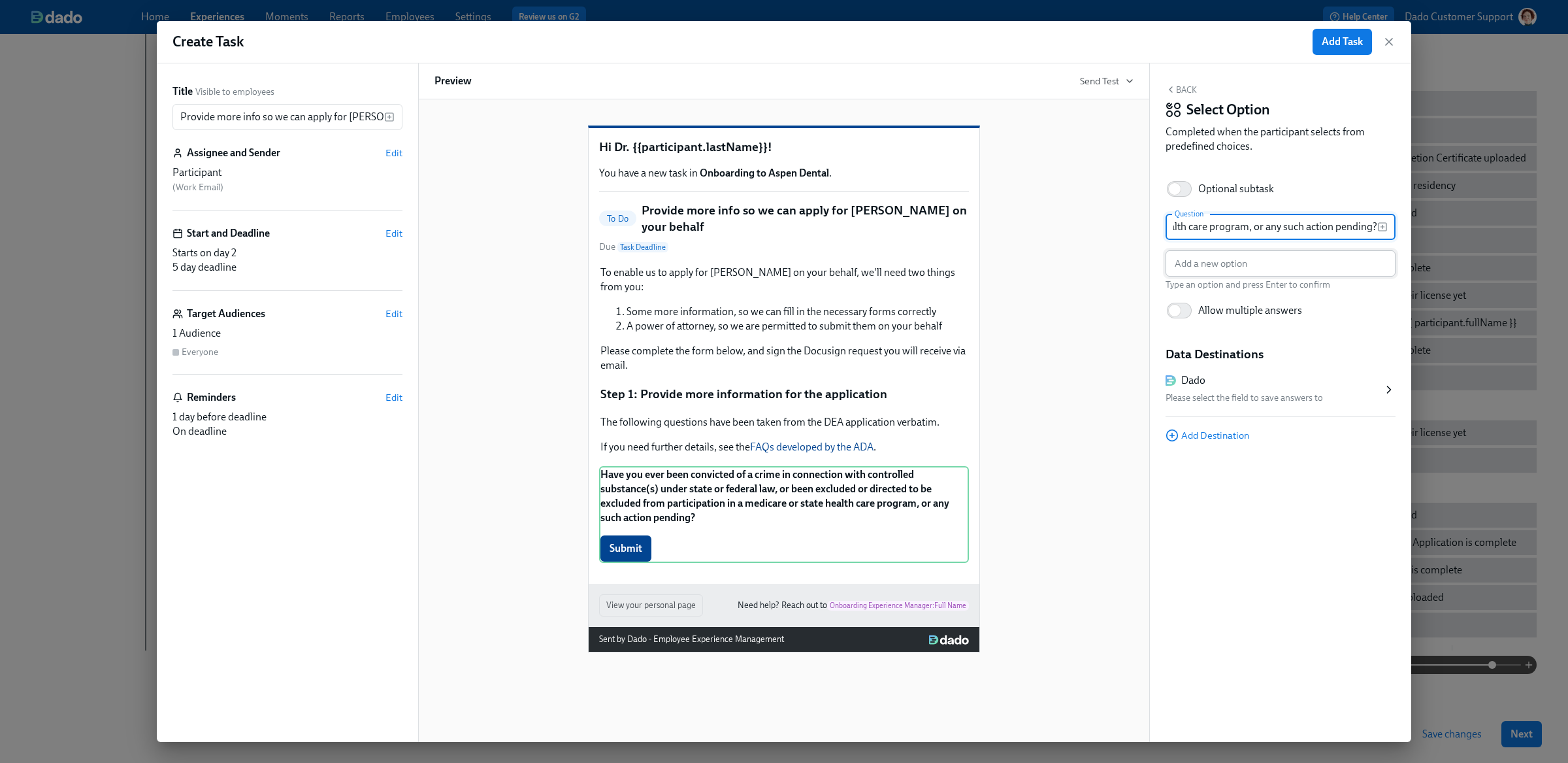
type input "Have you ever been convicted of a crime in connection with controlled substance…"
click at [1269, 269] on input "text" at bounding box center [1280, 263] width 230 height 26
type input "Yes"
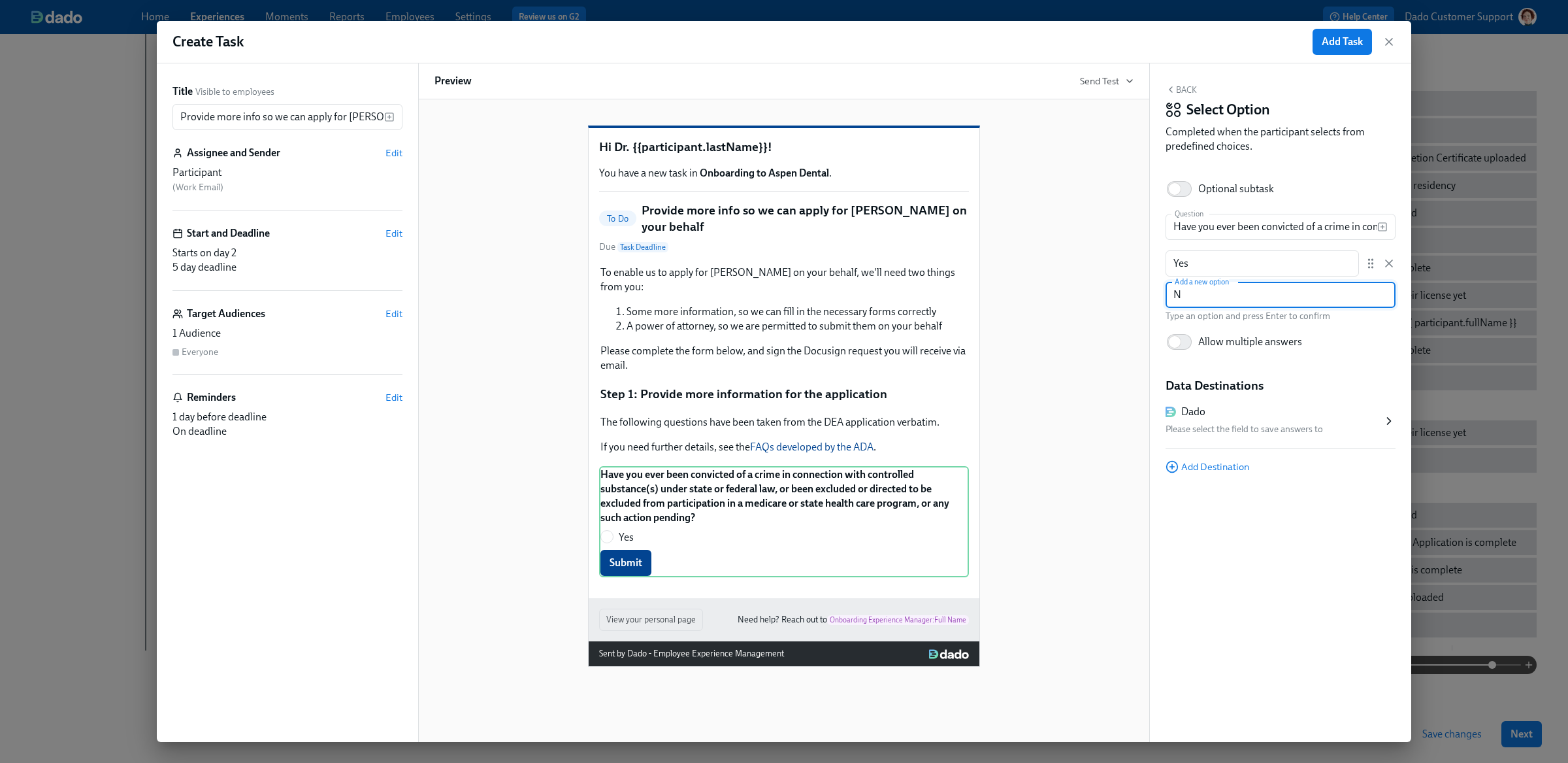
type input "No"
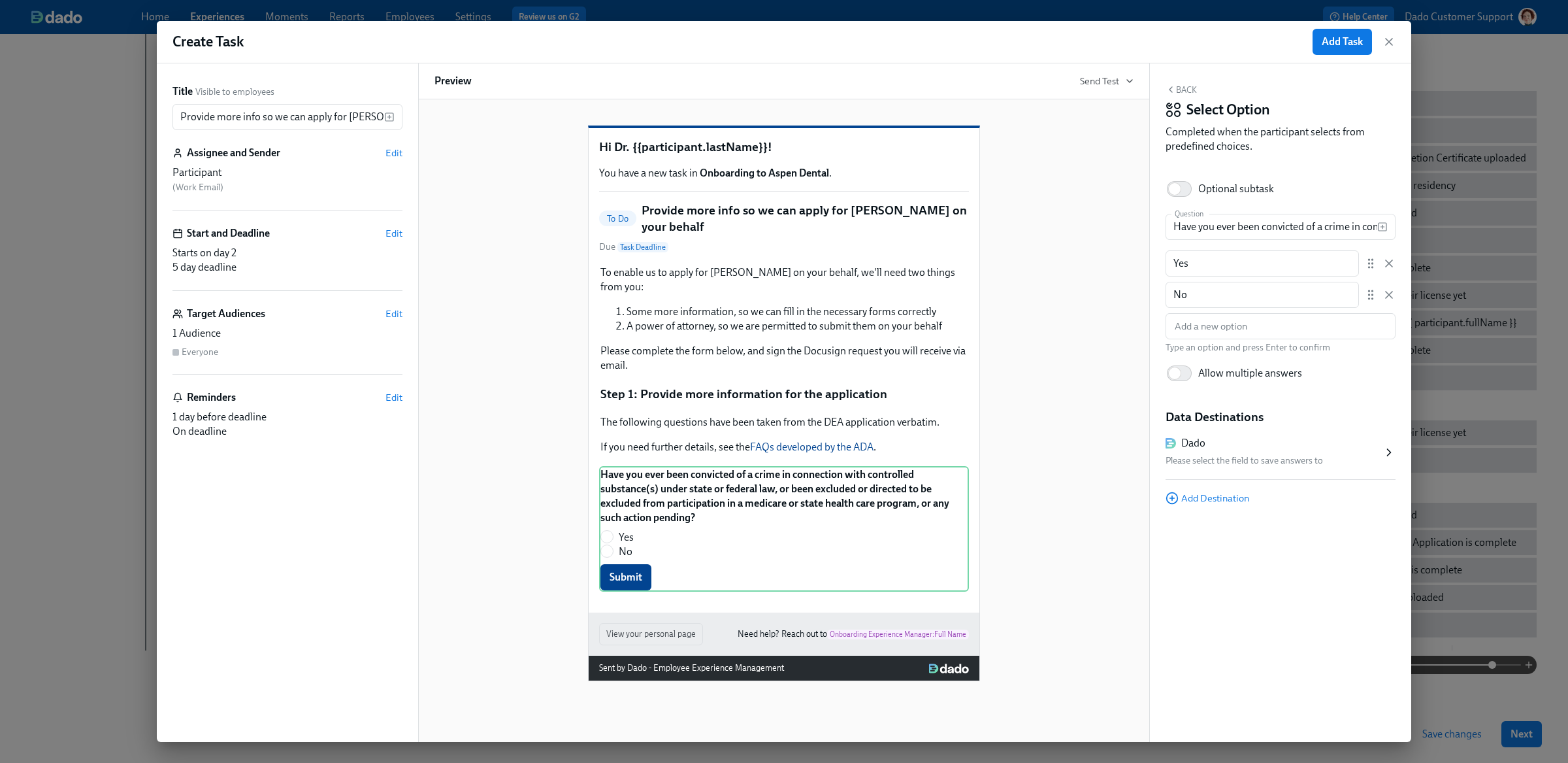
click at [1286, 467] on div "Please select the field to save answers to" at bounding box center [1274, 460] width 217 height 15
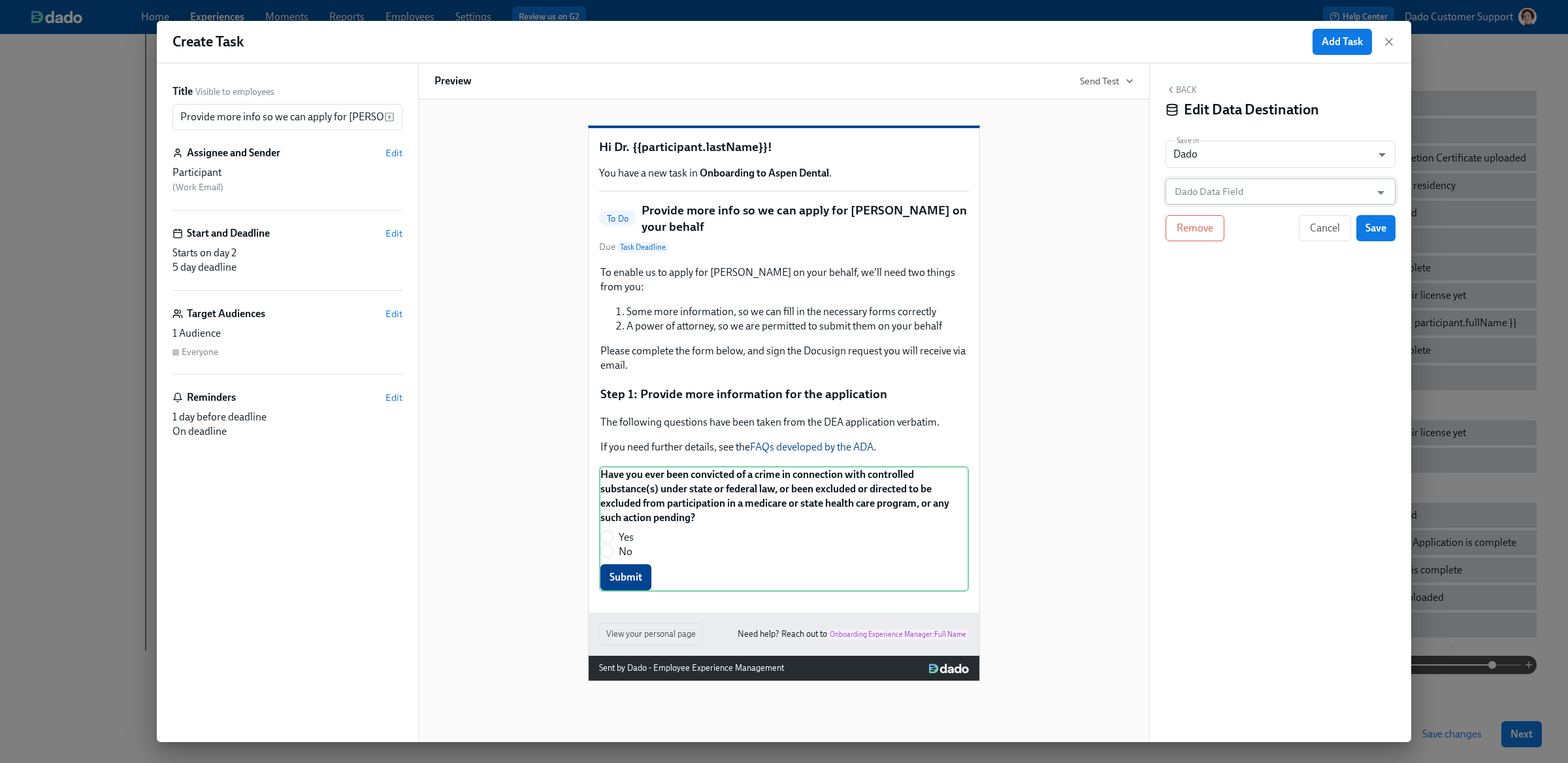
click at [1215, 192] on input "Dado Data Field" at bounding box center [1271, 192] width 198 height 26
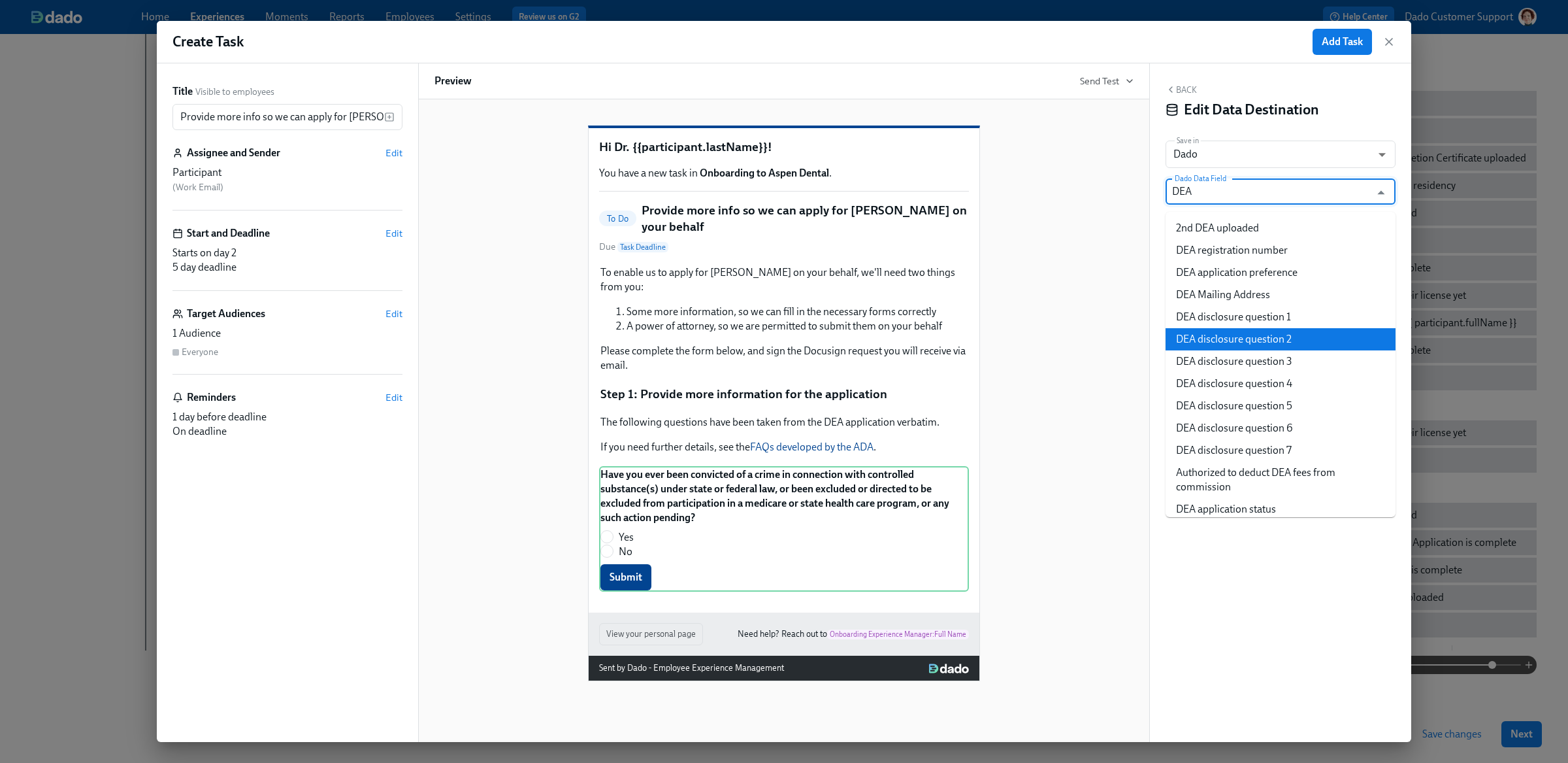
click at [1269, 310] on li "DEA disclosure question 1" at bounding box center [1280, 316] width 230 height 22
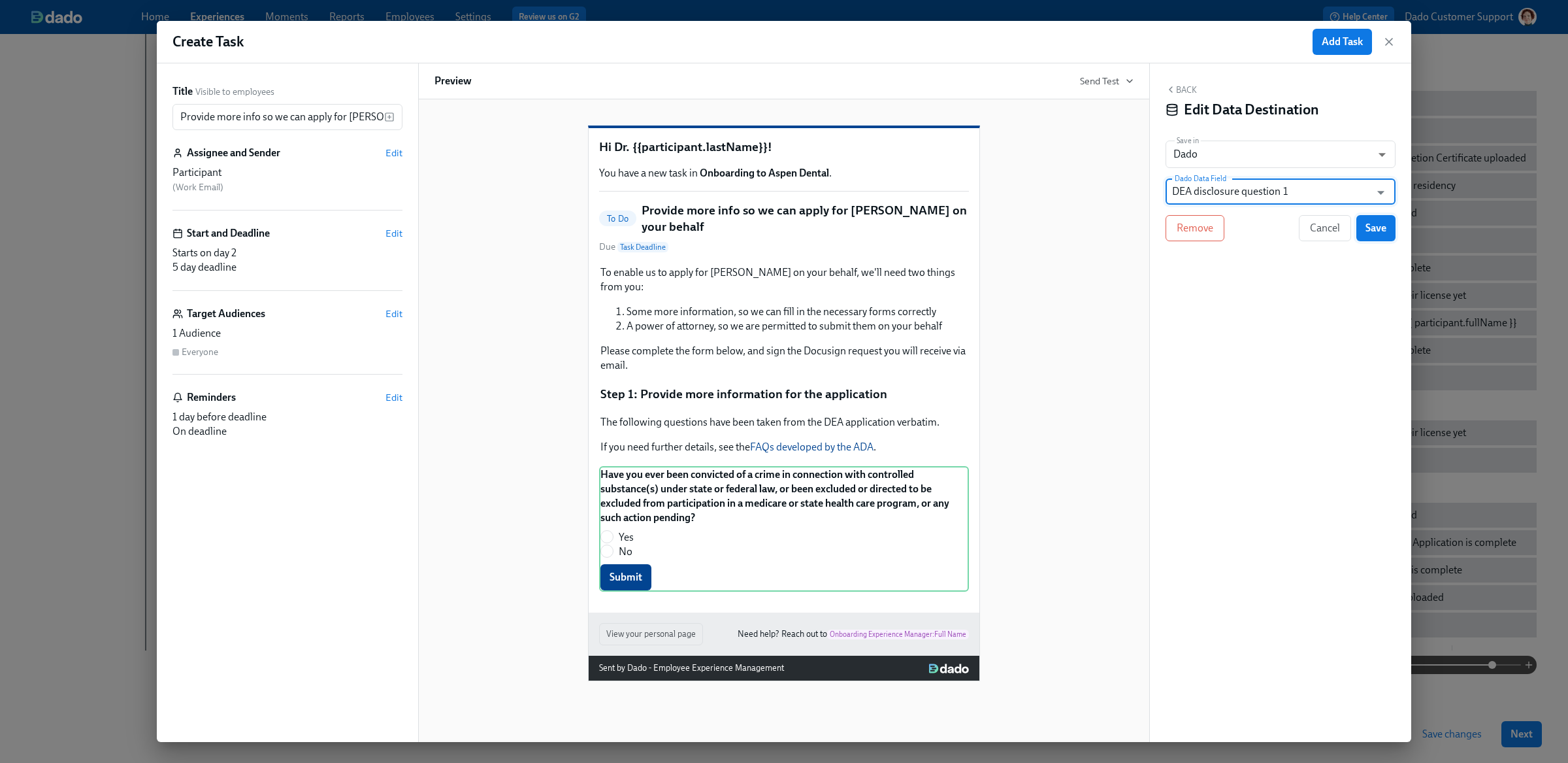
type input "DEA disclosure question 1"
click at [1381, 228] on span "Save" at bounding box center [1376, 228] width 21 height 13
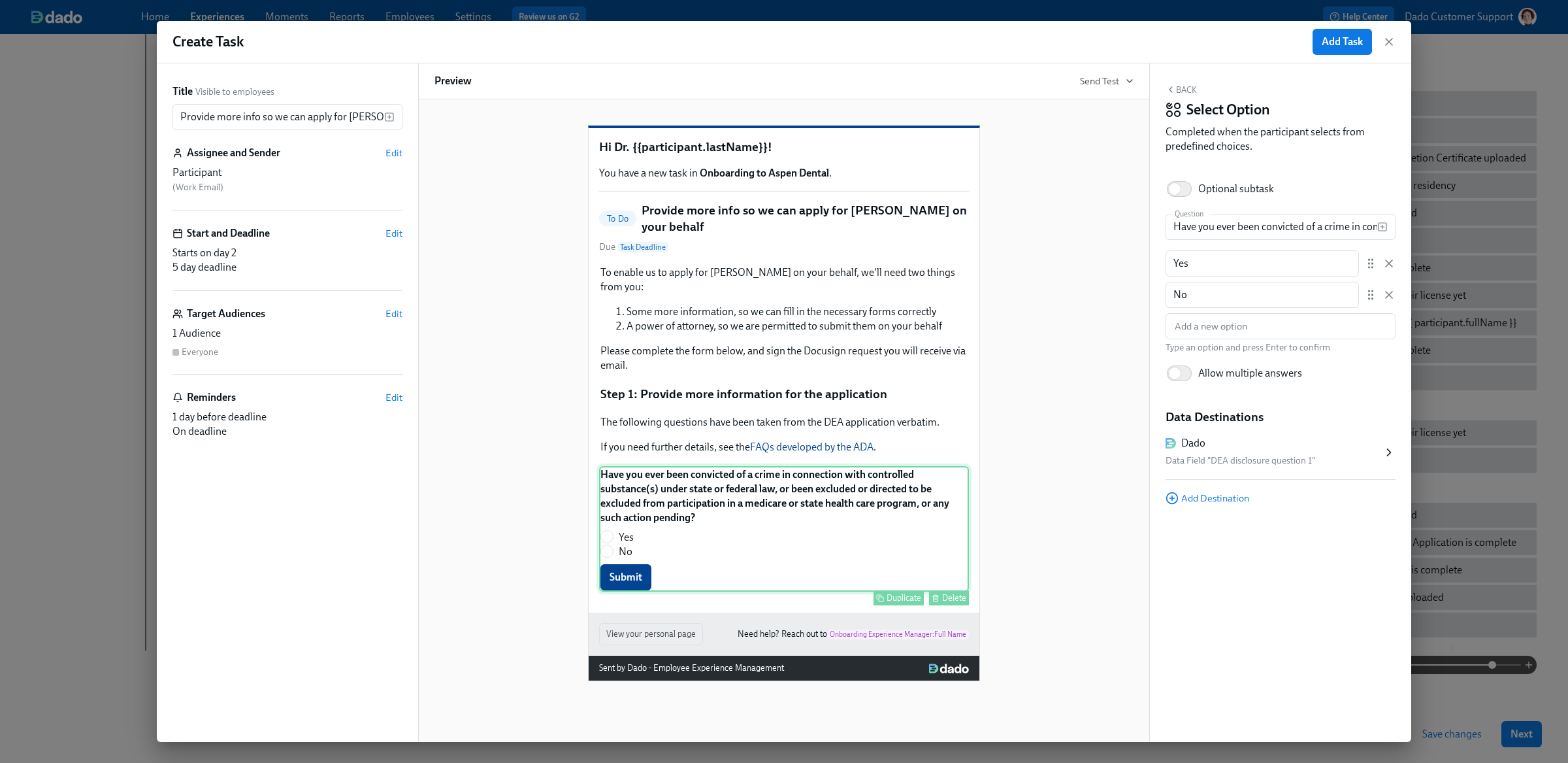
click at [909, 592] on div "Duplicate" at bounding box center [903, 597] width 35 height 10
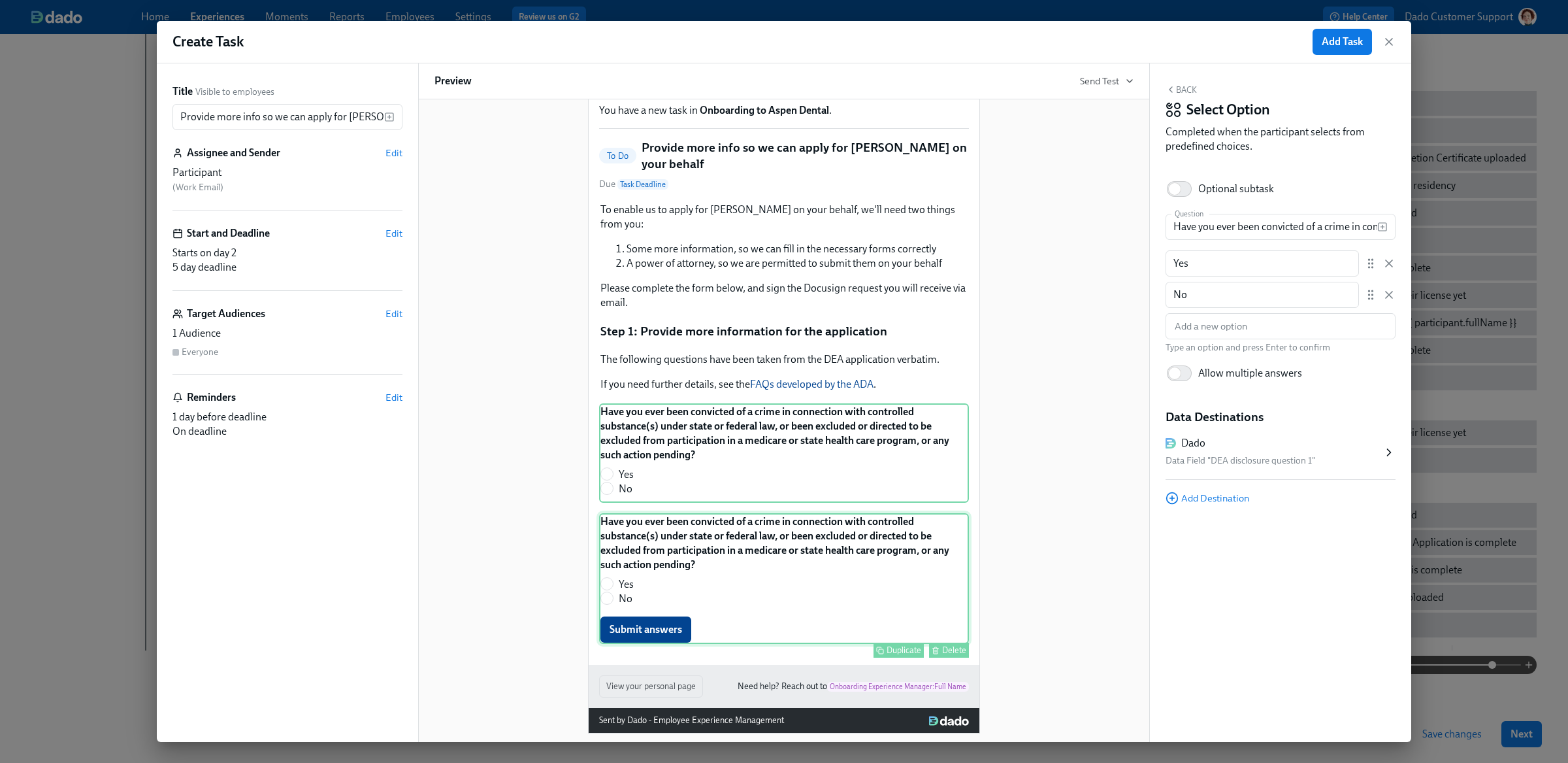
scroll to position [62, 0]
click at [737, 529] on div "Have you ever been convicted of a crime in connection with controlled substance…" at bounding box center [783, 579] width 370 height 131
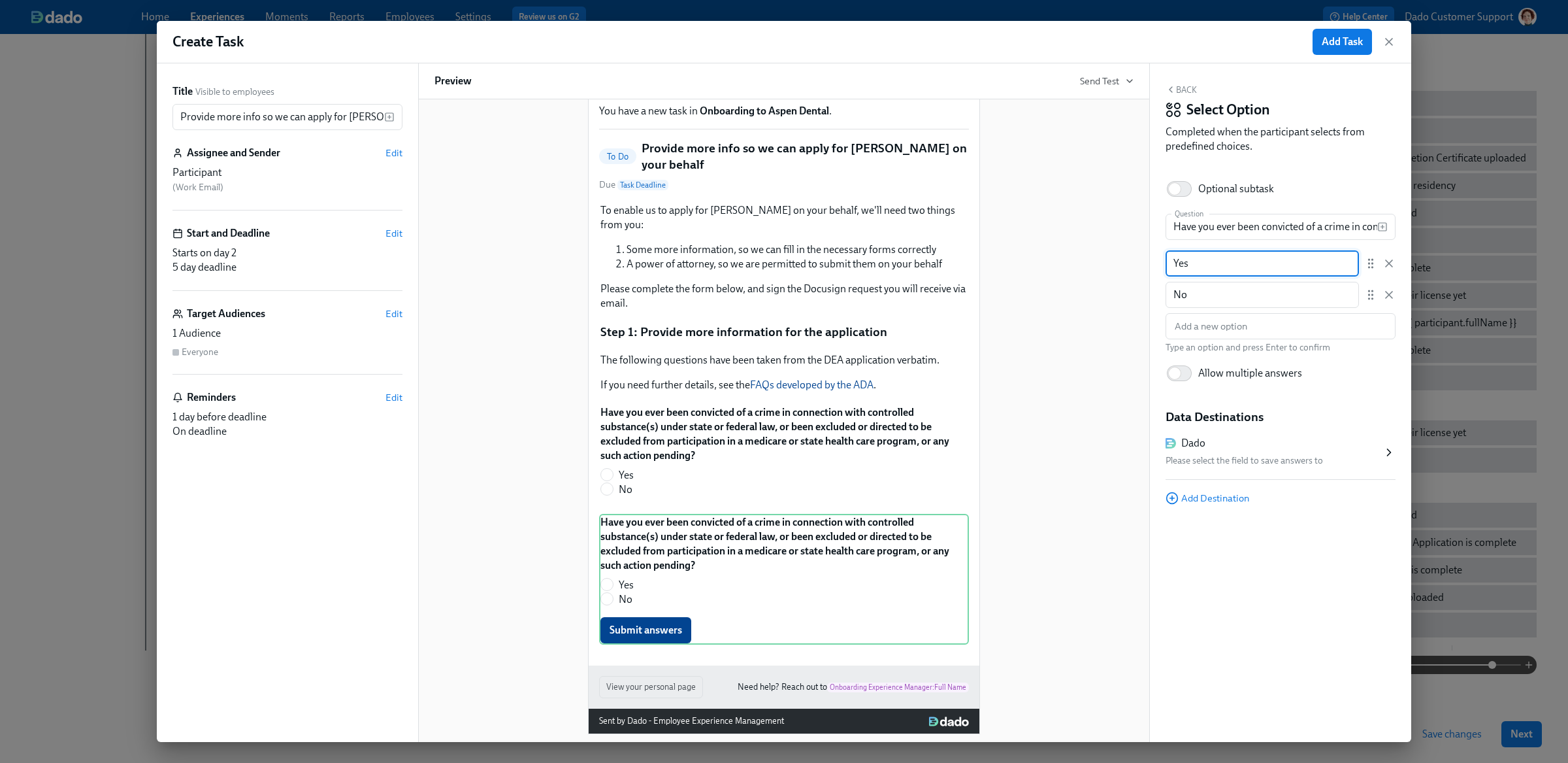
click at [1323, 258] on input "Yes" at bounding box center [1263, 263] width 193 height 26
click at [1303, 232] on input "Have you ever been convicted of a crime in connection with controlled substance…" at bounding box center [1271, 227] width 212 height 26
paste input "surrendered (for cause) or had a FEDERAL controlled substance registration revo…"
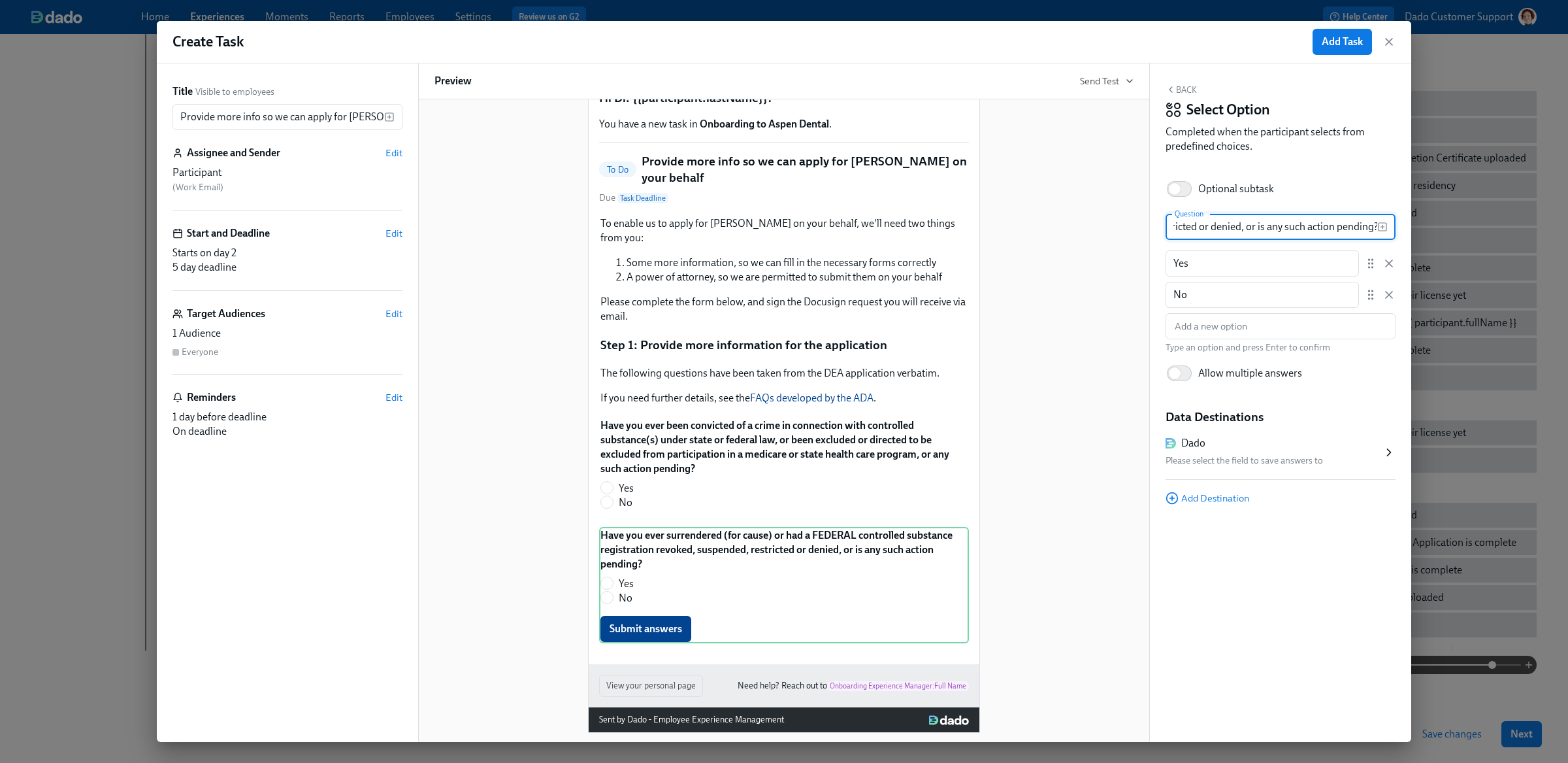
type input "Have you ever surrendered (for cause) or had a FEDERAL controlled substance reg…"
click at [1249, 456] on div "Please select the field to save answers to" at bounding box center [1274, 460] width 217 height 15
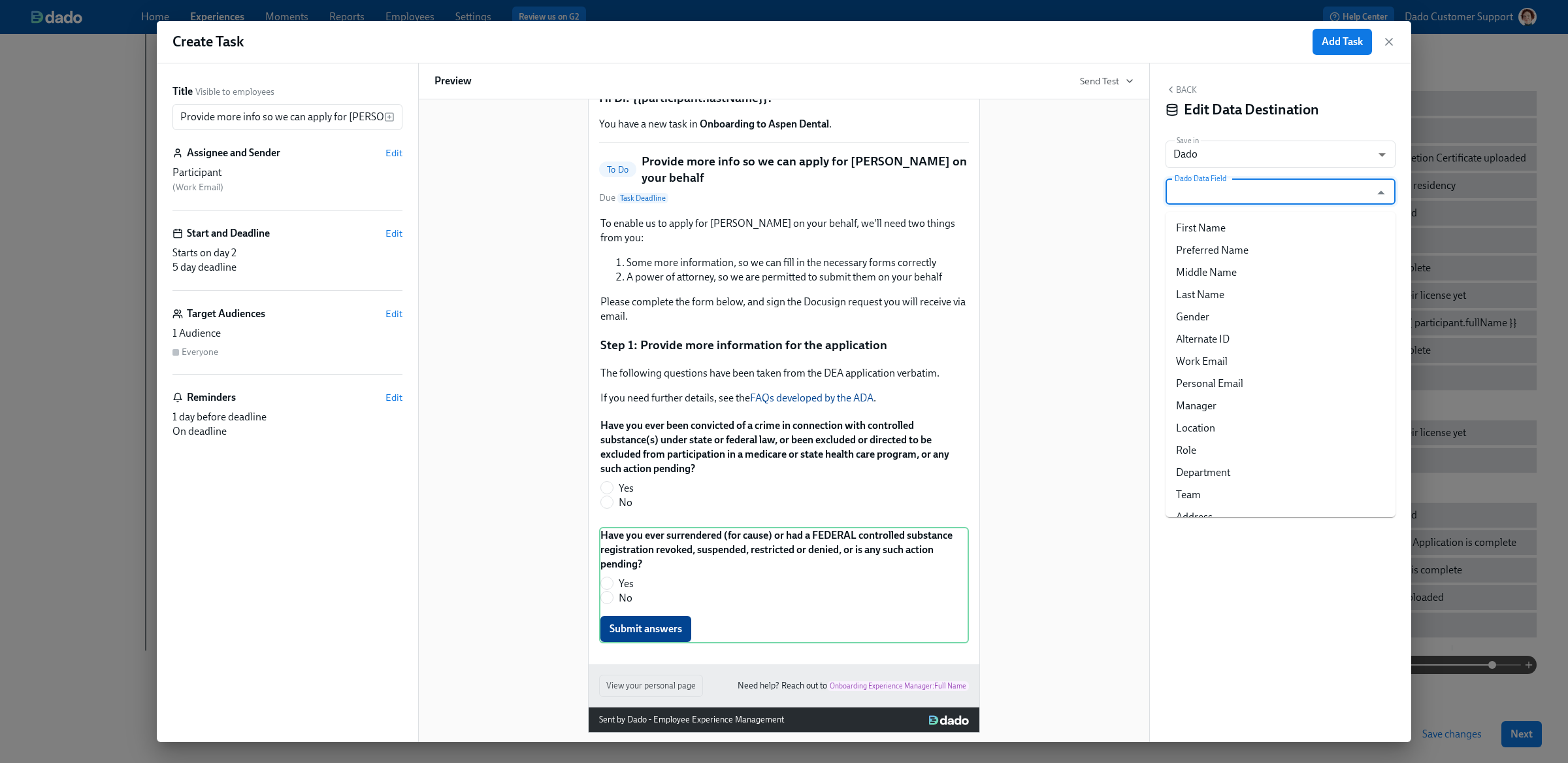
click at [1223, 202] on input "Dado Data Field" at bounding box center [1271, 192] width 198 height 26
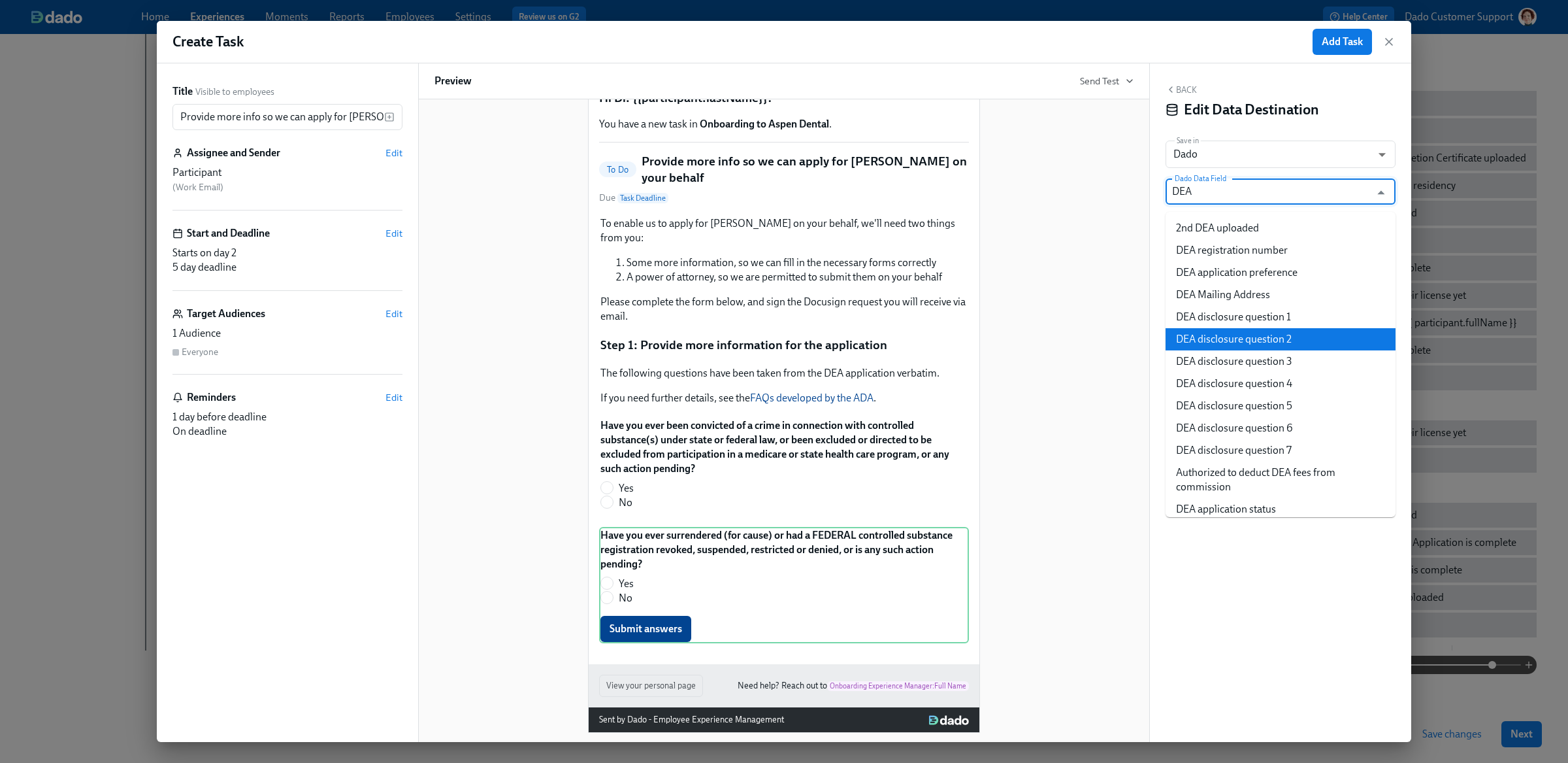
click at [1258, 331] on li "DEA disclosure question 2" at bounding box center [1280, 339] width 230 height 22
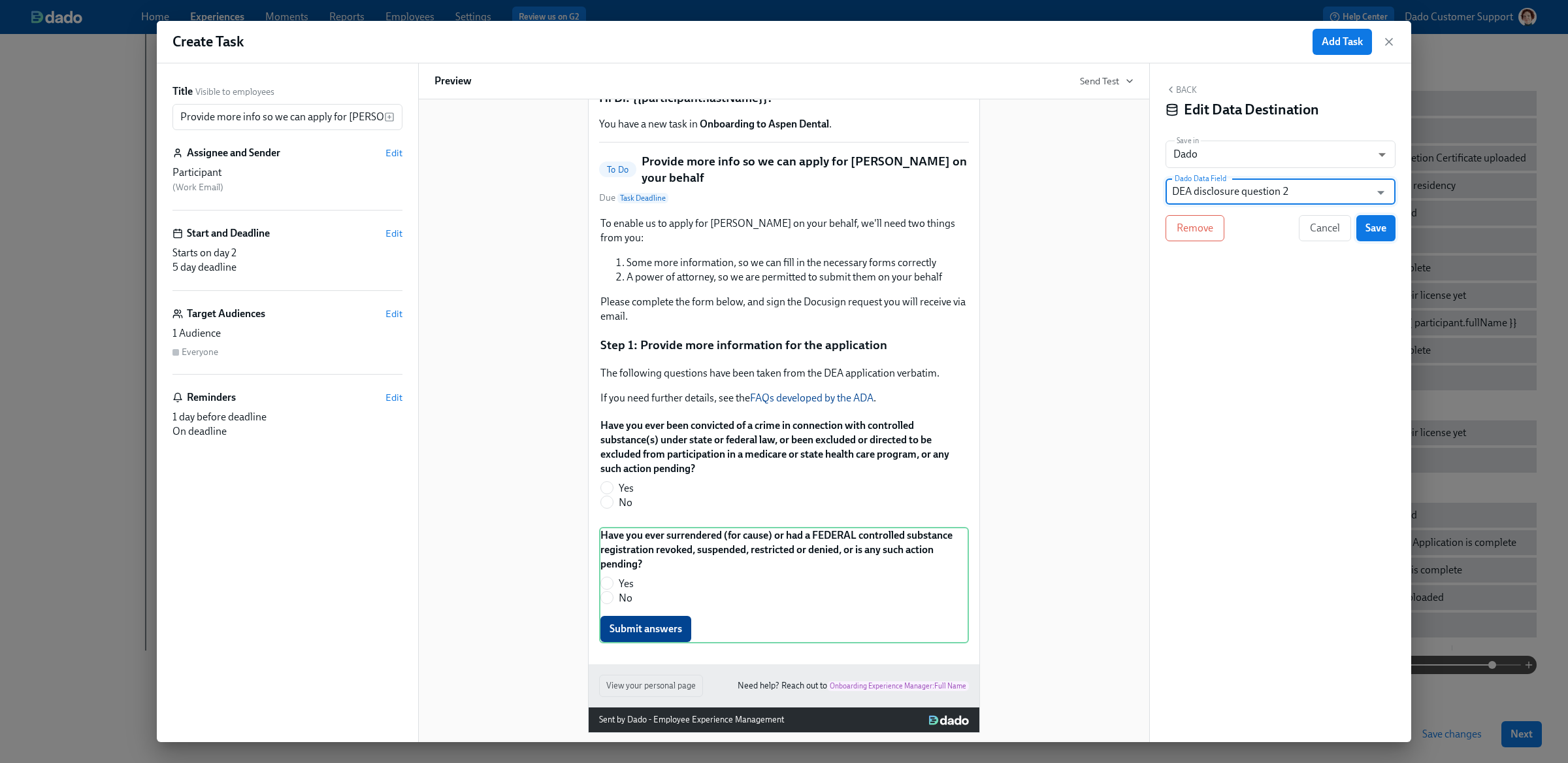
type input "DEA disclosure question 2"
click at [1376, 222] on span "Save" at bounding box center [1376, 228] width 21 height 13
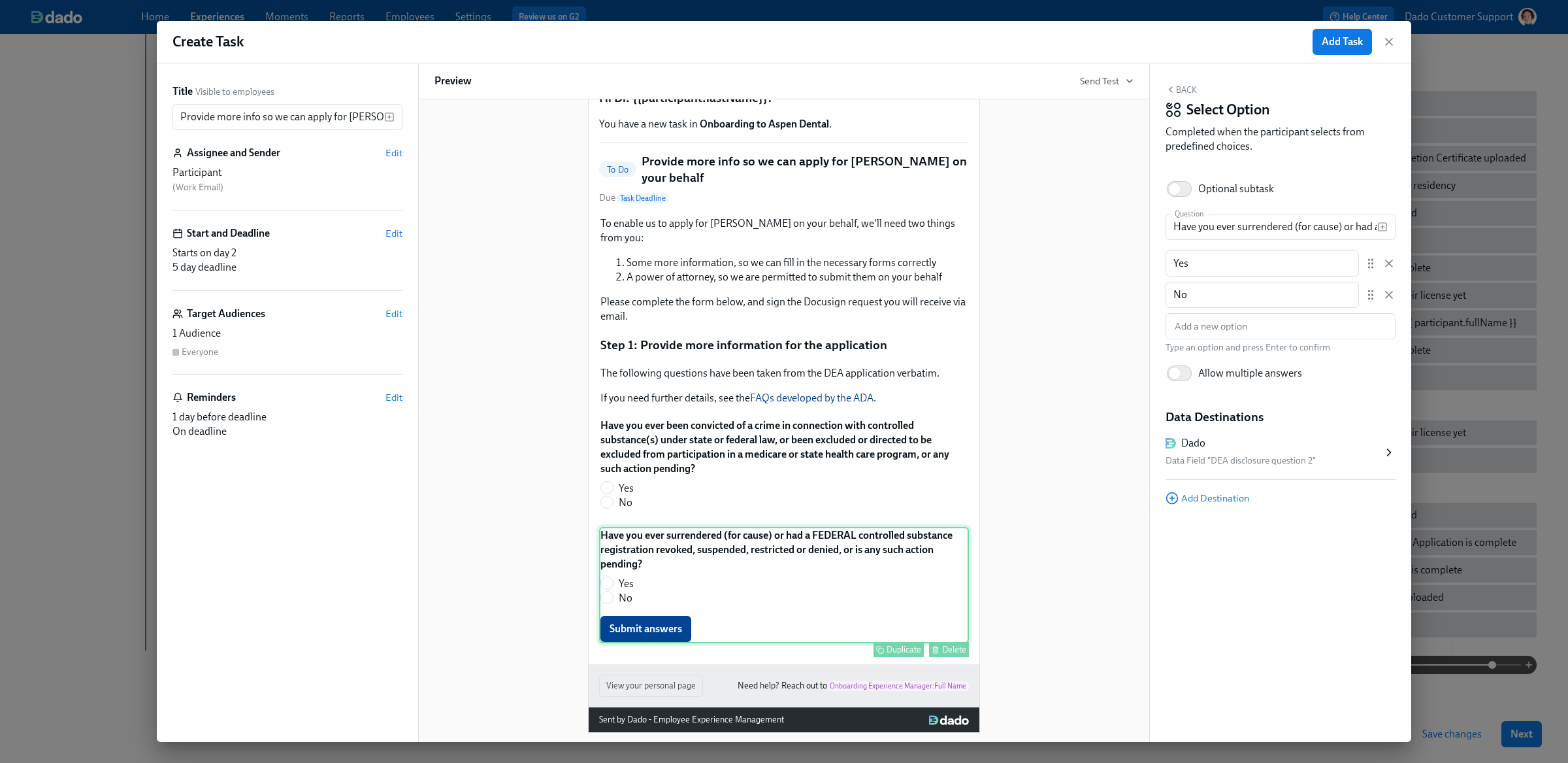
click at [904, 643] on button "Duplicate" at bounding box center [899, 649] width 50 height 15
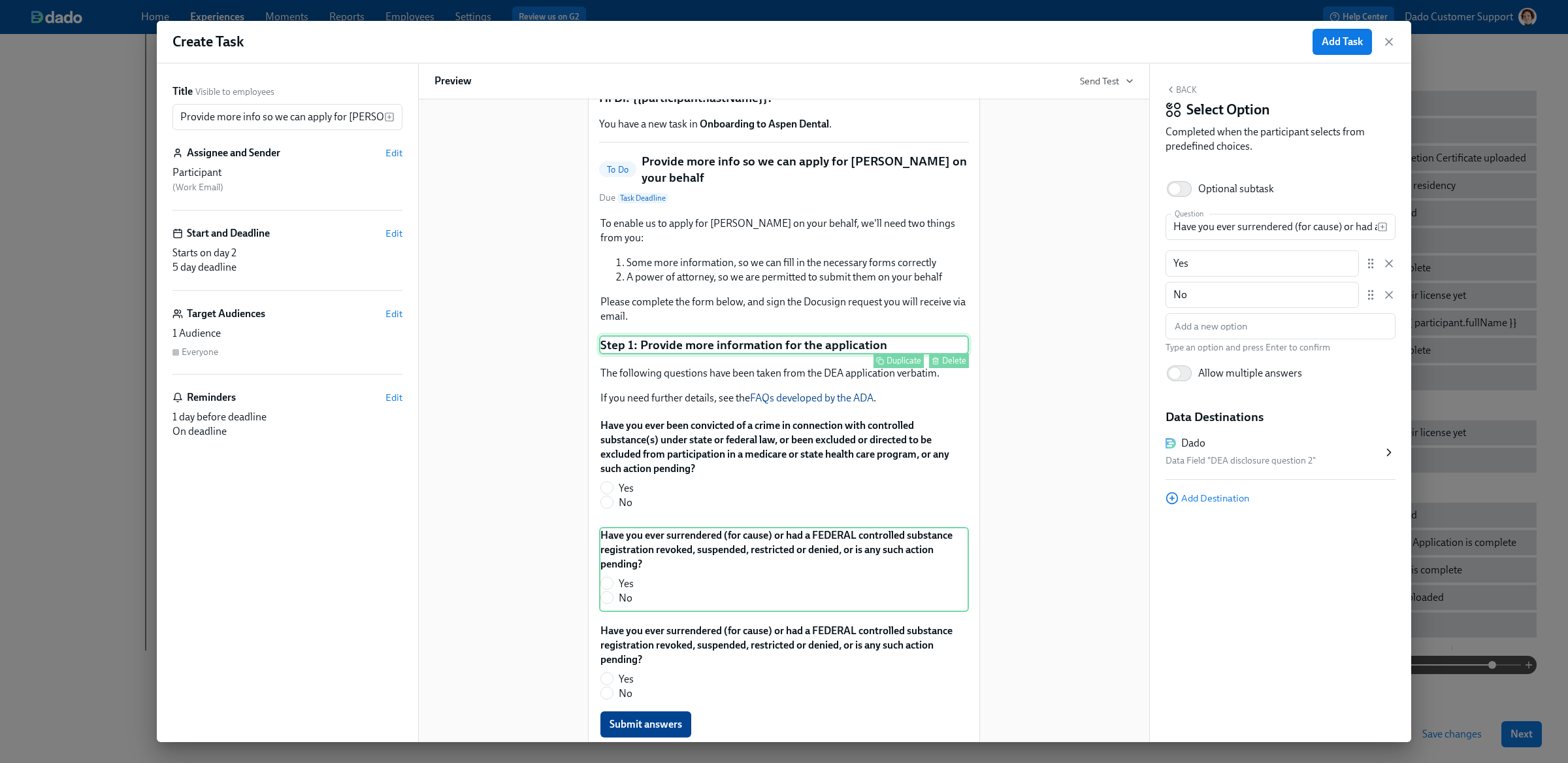
click at [840, 340] on div "Step 1: Provide more information for the application Duplicate Delete" at bounding box center [783, 345] width 370 height 20
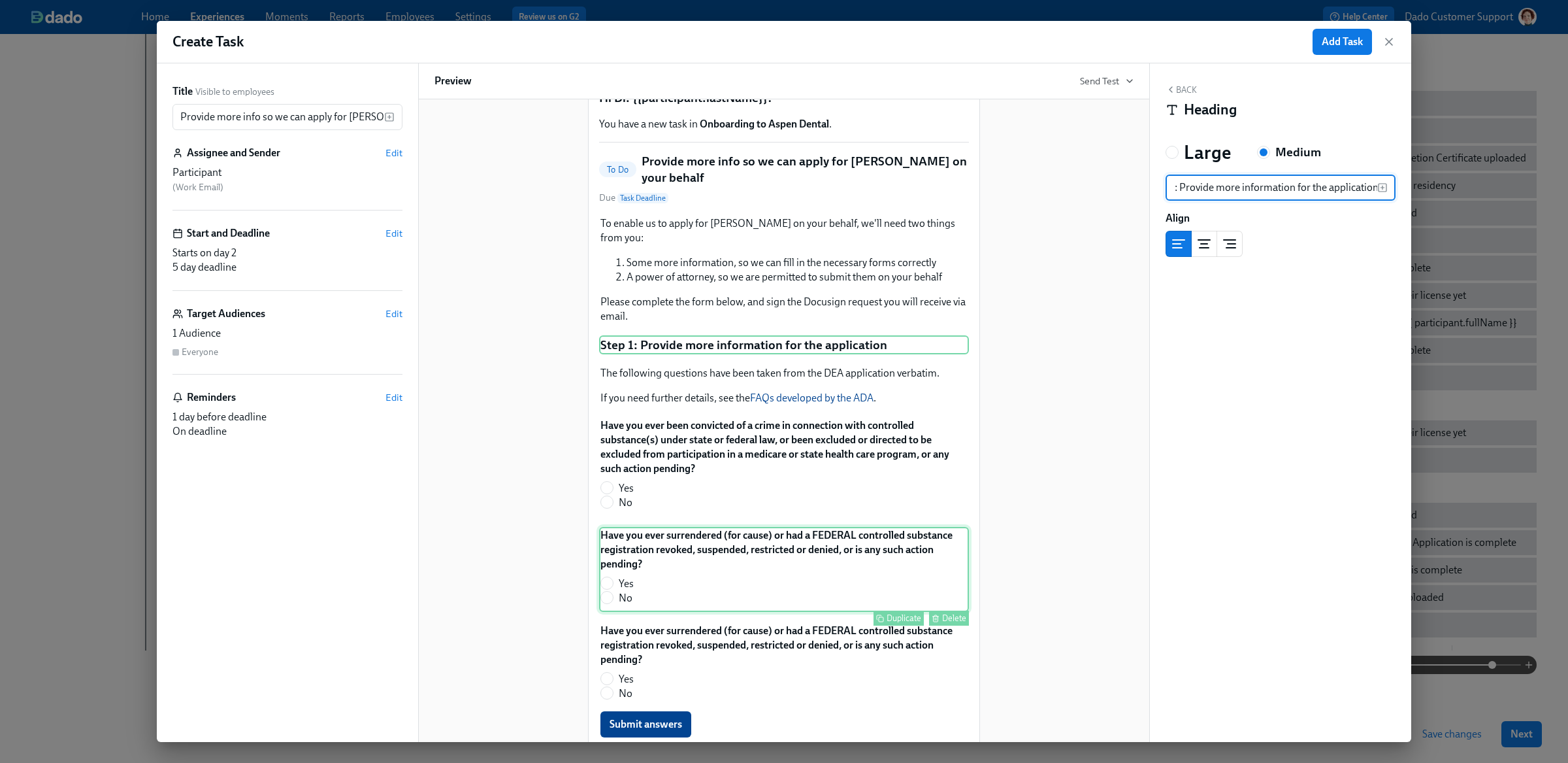
scroll to position [142, 0]
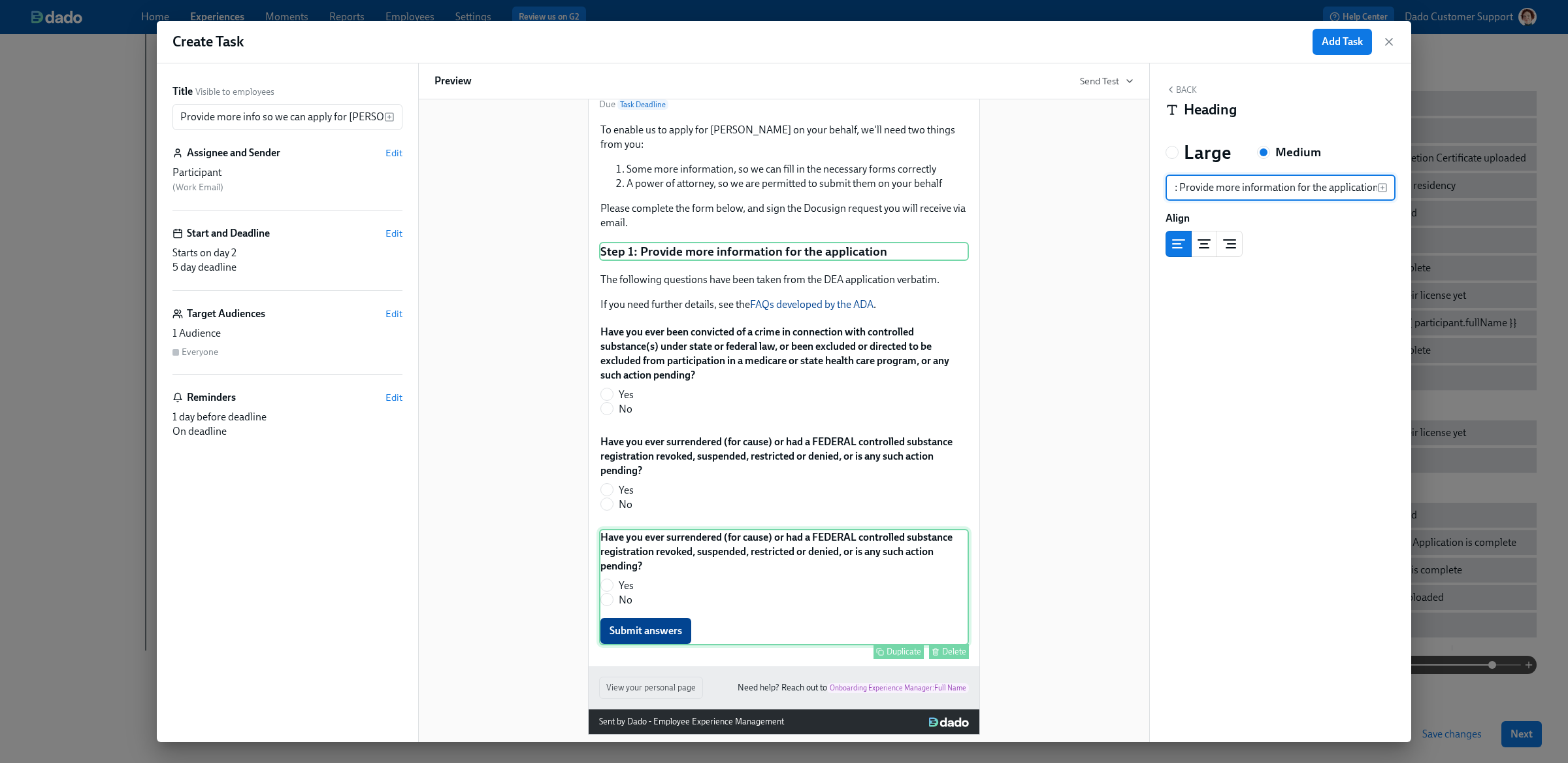
click at [782, 553] on div "Have you ever surrendered (for cause) or had a FEDERAL controlled substance reg…" at bounding box center [783, 587] width 370 height 116
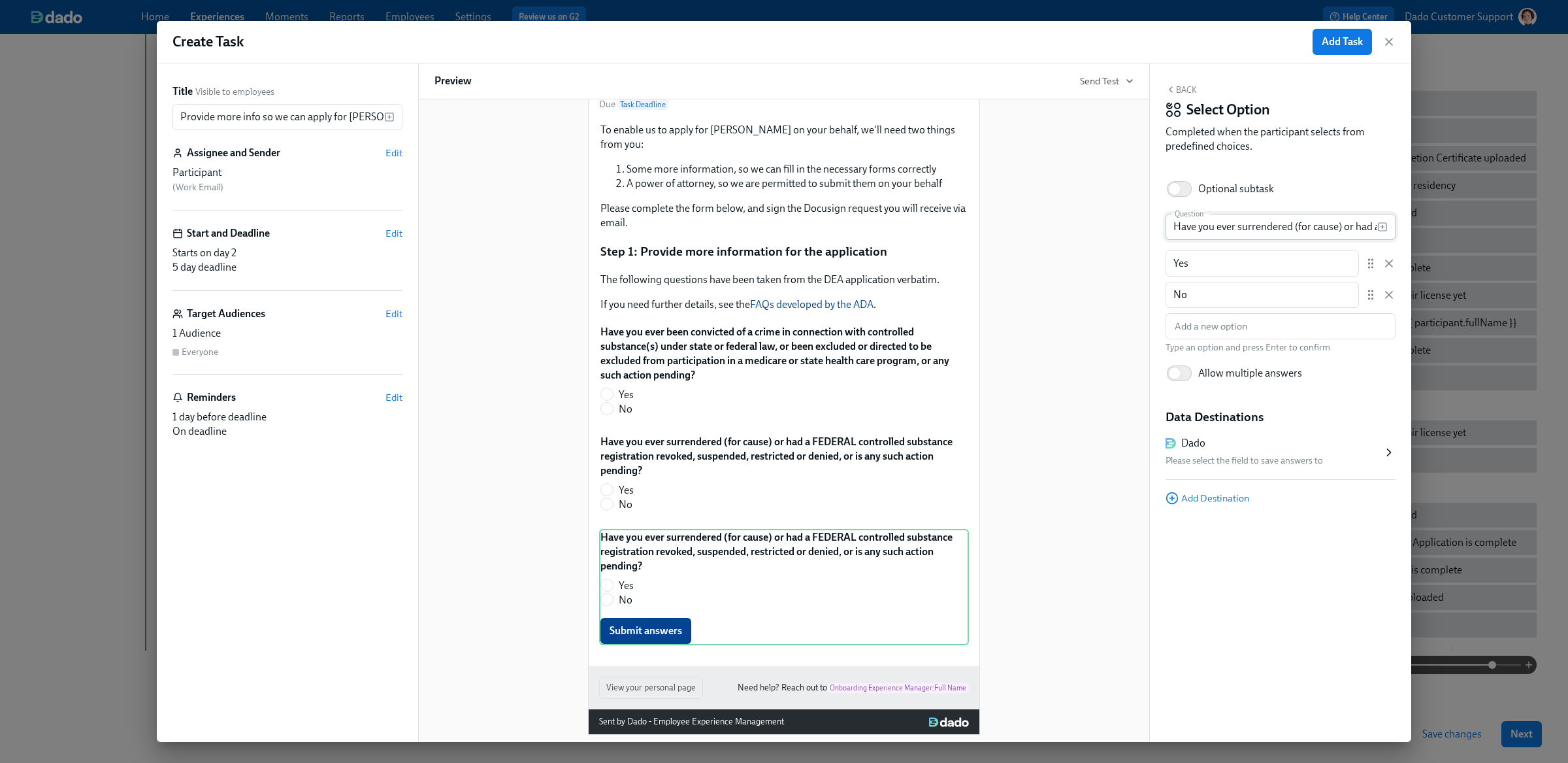
click at [1297, 225] on input "Have you ever surrendered (for cause) or had a FEDERAL controlled substance reg…" at bounding box center [1271, 227] width 212 height 26
paste input "STATE controlled substance registration revoked, suspended, restricted, denied,…"
type input "Have you ever surrendered (for cause) or had a STATE controlled substance regis…"
click at [1269, 462] on div "Please select the field to save answers to" at bounding box center [1274, 460] width 217 height 15
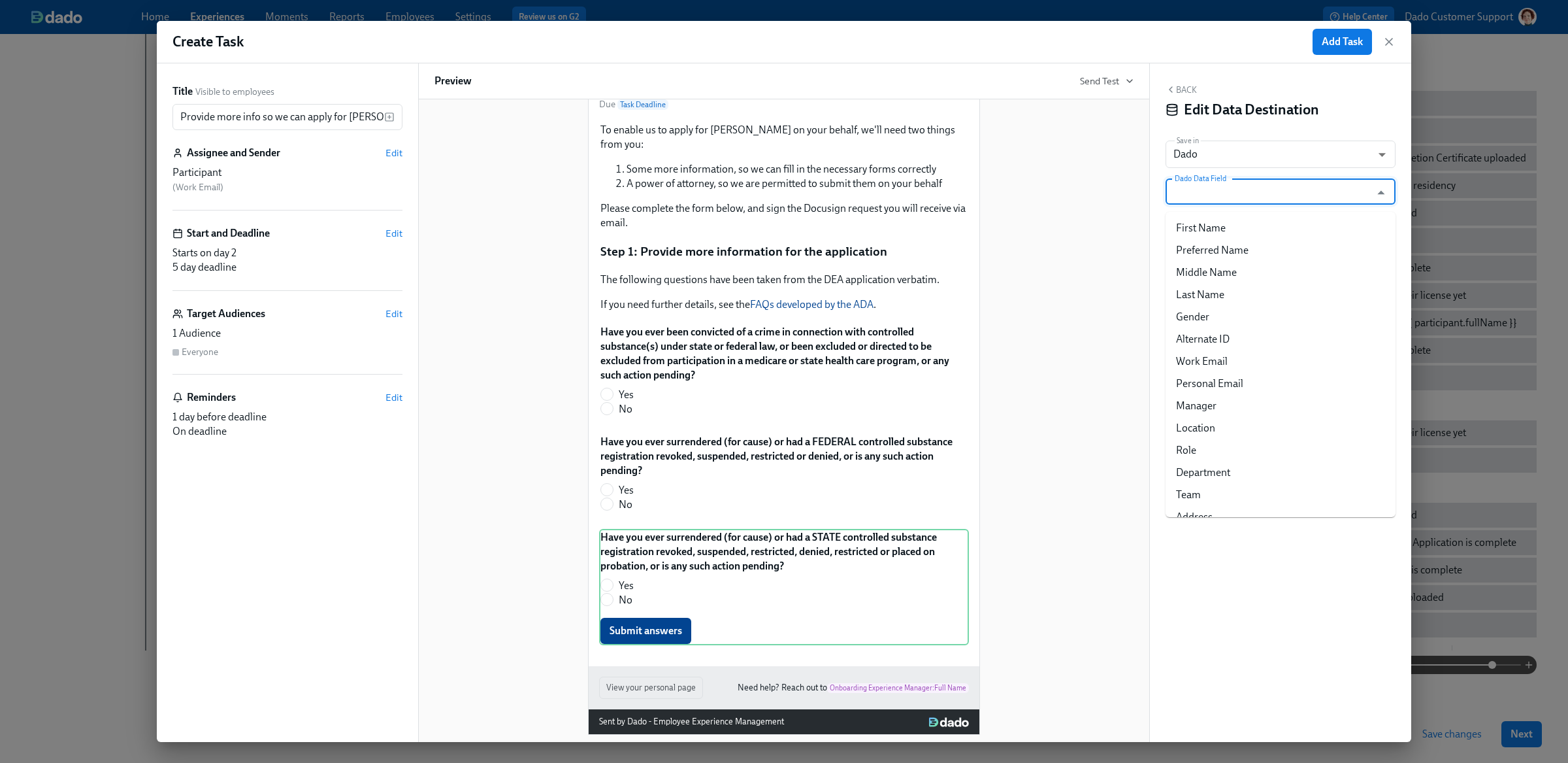
click at [1215, 198] on input "Dado Data Field" at bounding box center [1271, 192] width 198 height 26
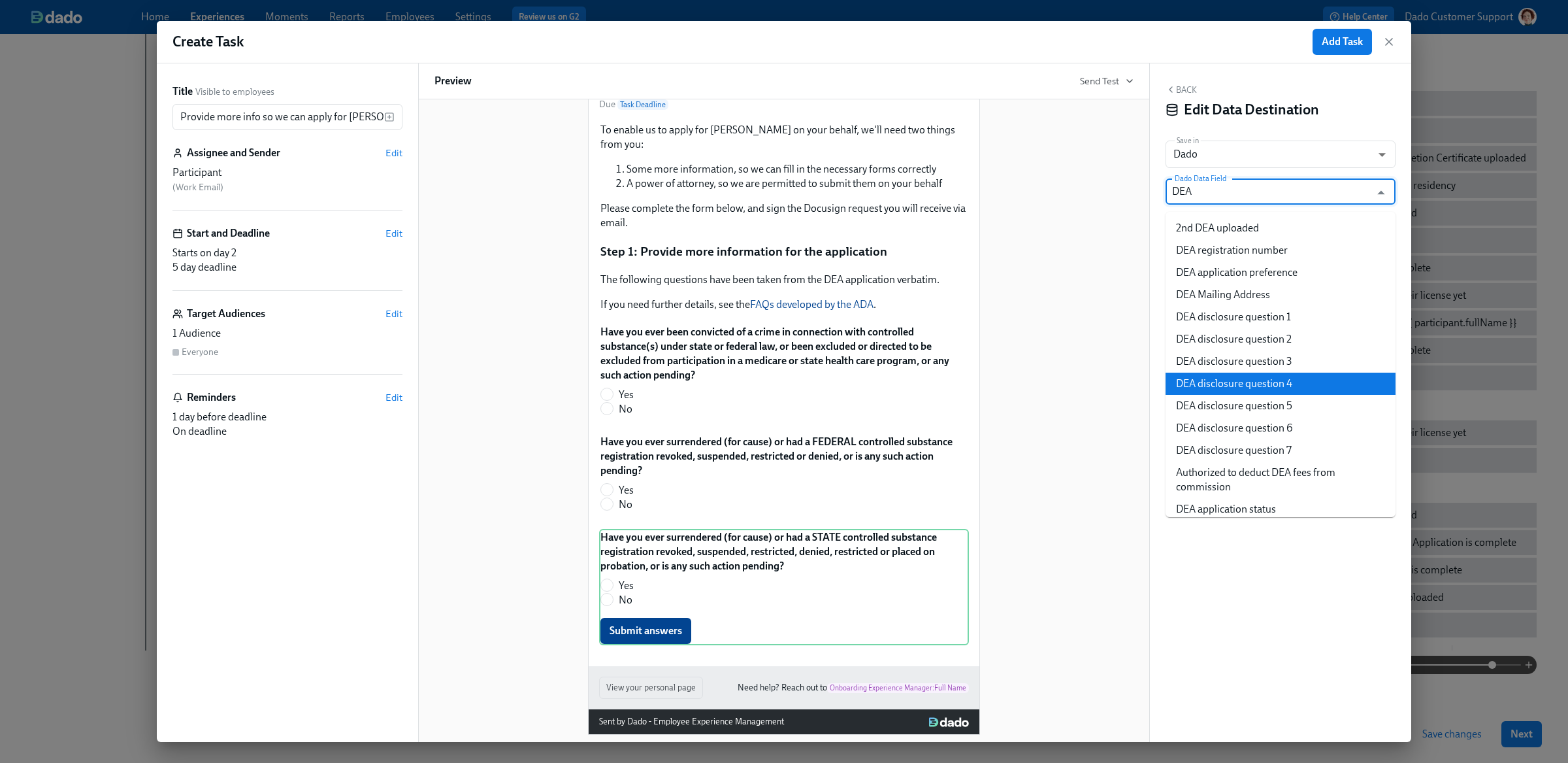
click at [1270, 362] on li "DEA disclosure question 3" at bounding box center [1280, 361] width 230 height 22
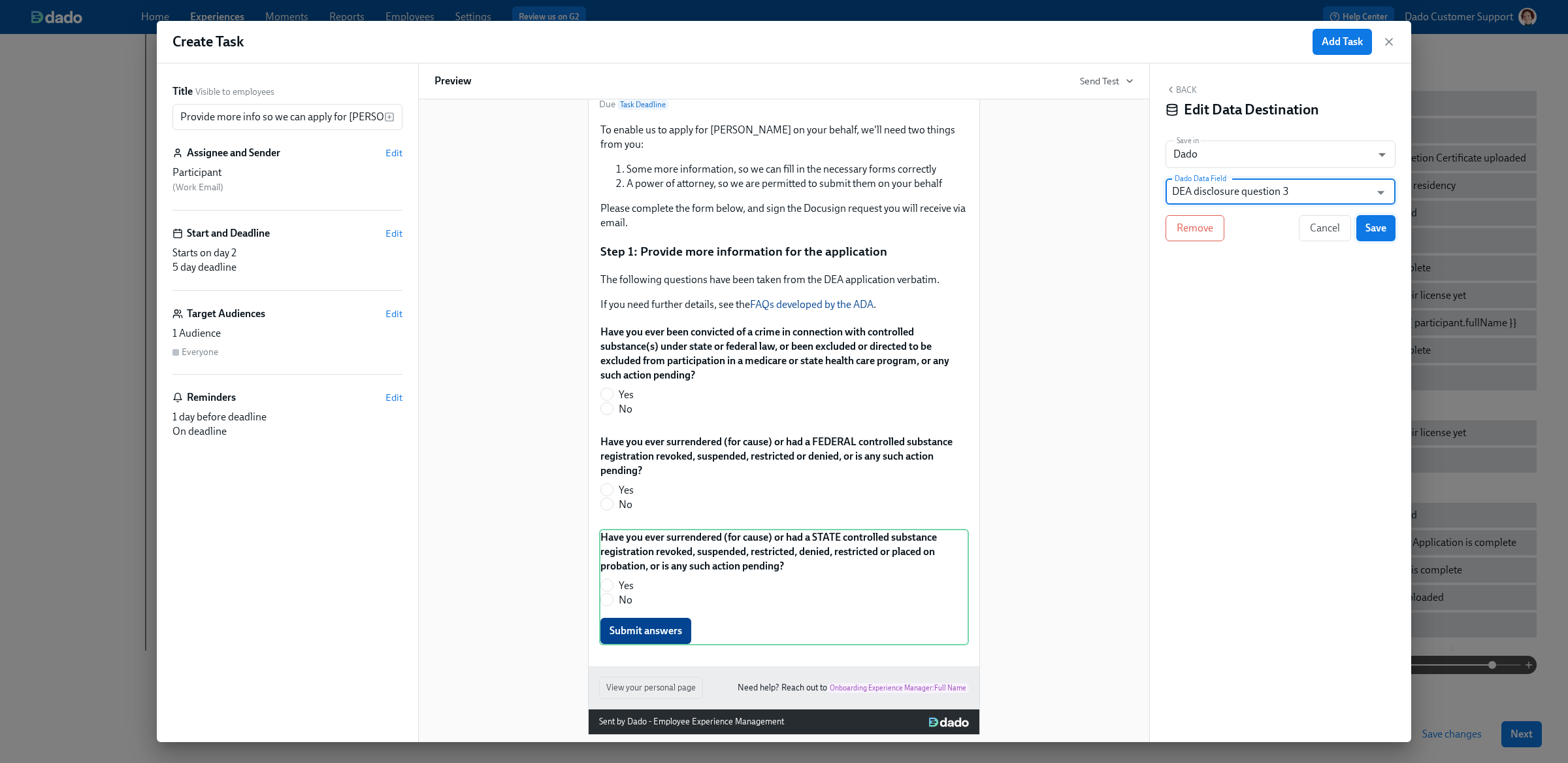
type input "DEA disclosure question 3"
click at [1384, 232] on span "Save" at bounding box center [1376, 228] width 21 height 13
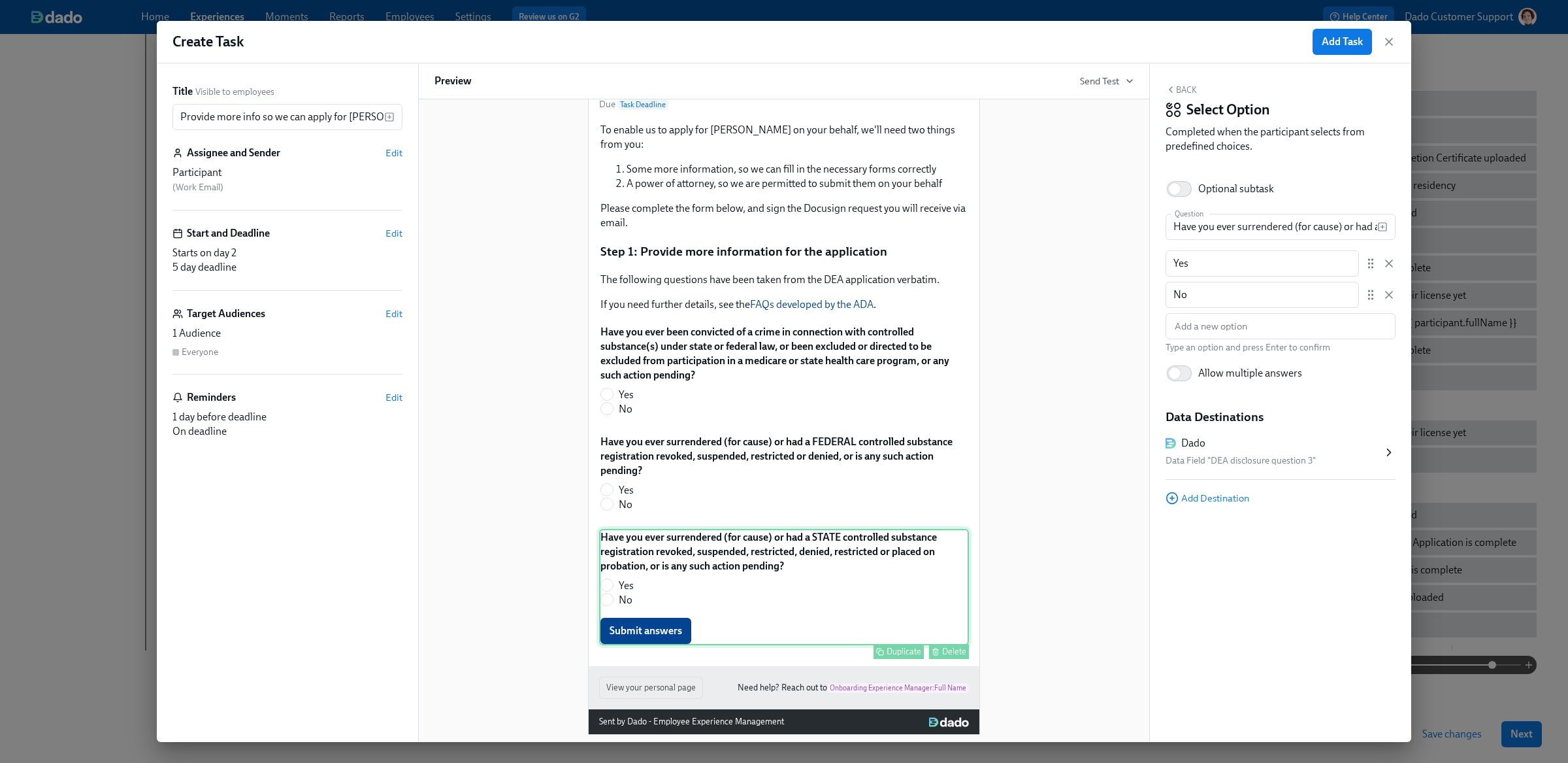
click at [912, 646] on div "Duplicate" at bounding box center [903, 651] width 35 height 10
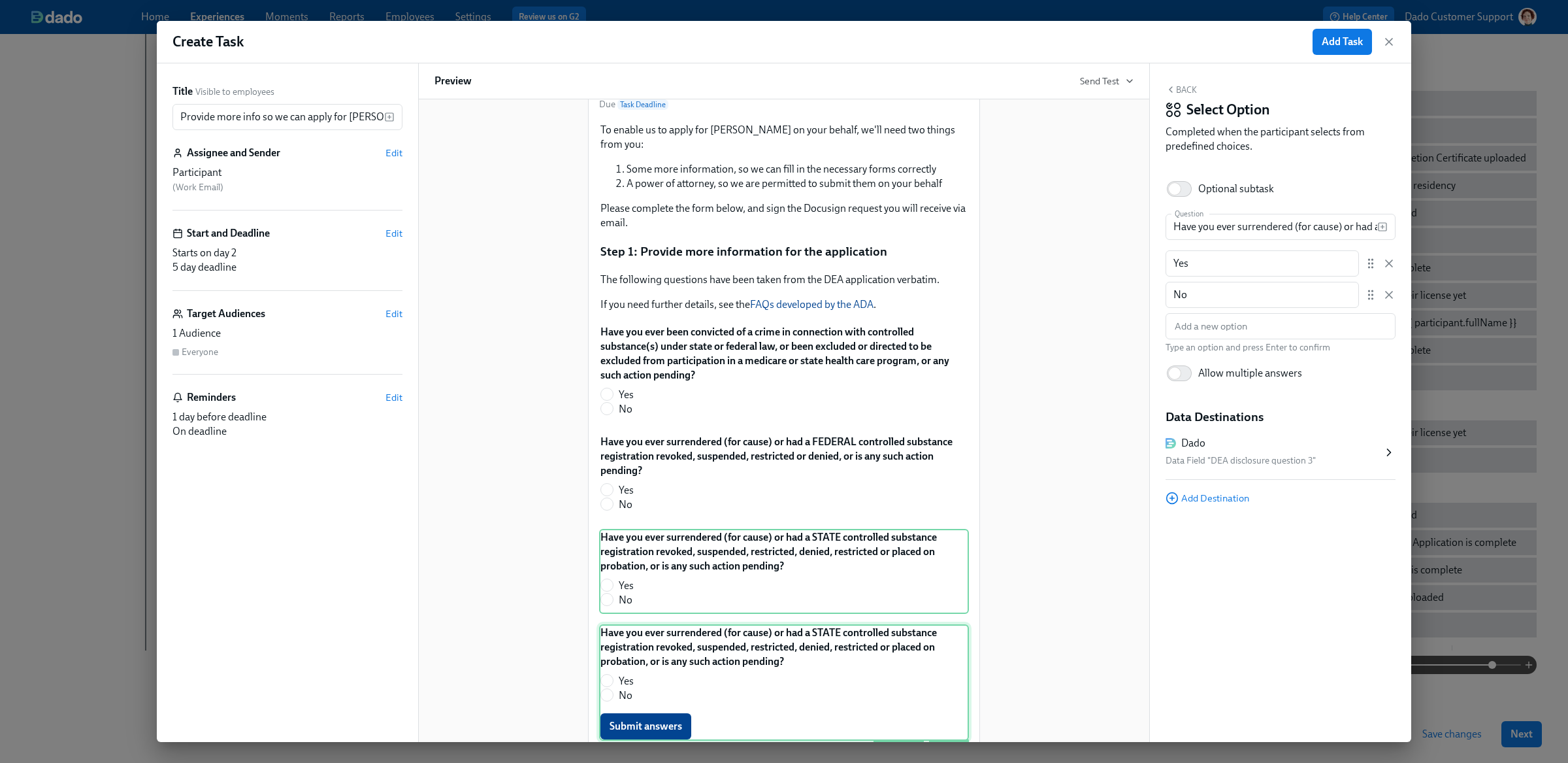
click at [718, 667] on div "Have you ever surrendered (for cause) or had a STATE controlled substance regis…" at bounding box center [783, 682] width 370 height 116
click at [1291, 232] on input "Have you ever surrendered (for cause) or had a STATE controlled substance regis…" at bounding box center [1271, 227] width 212 height 26
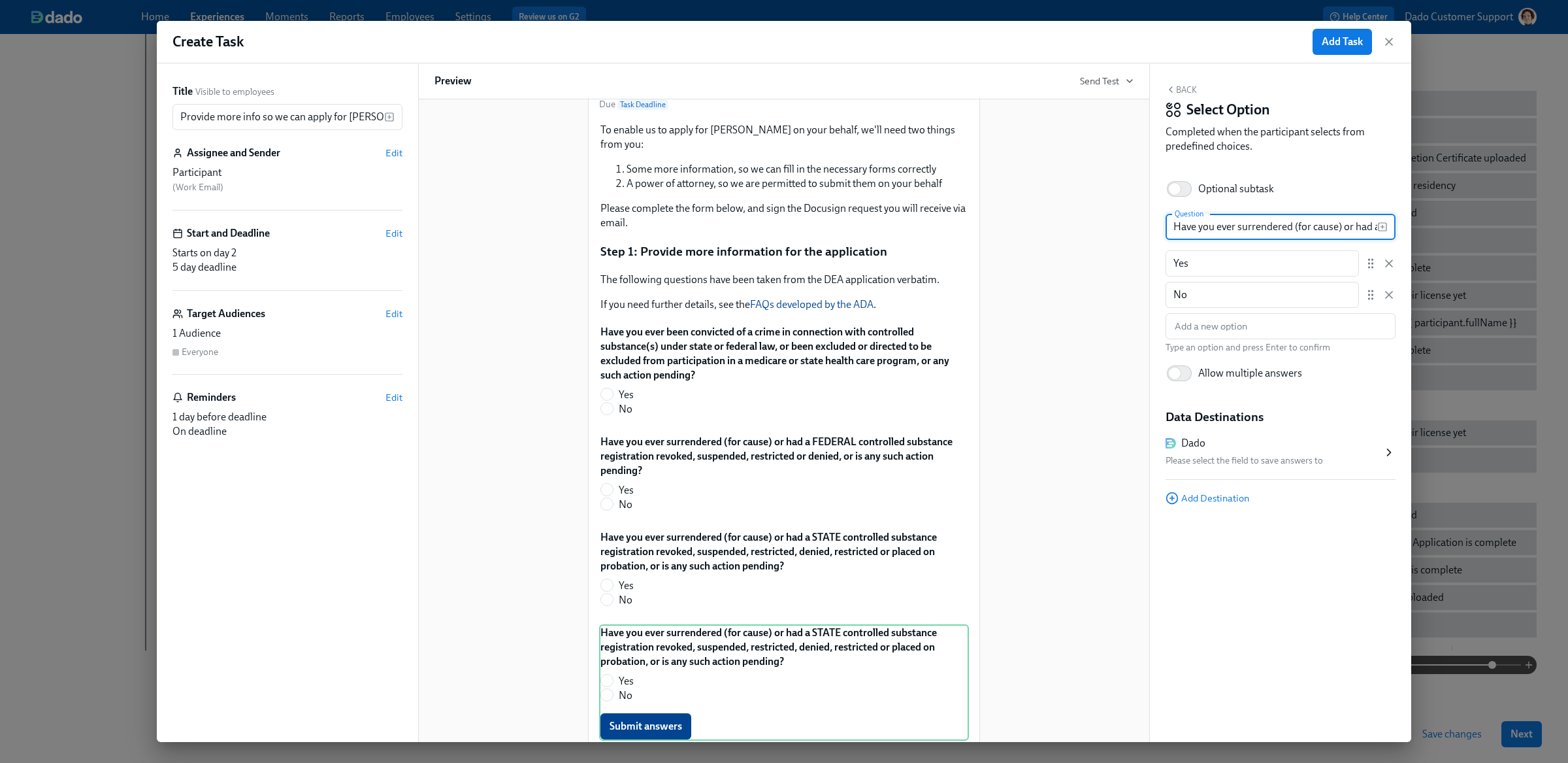
paste input "If the application is a corporation (other than a corporation whose stock is ow…"
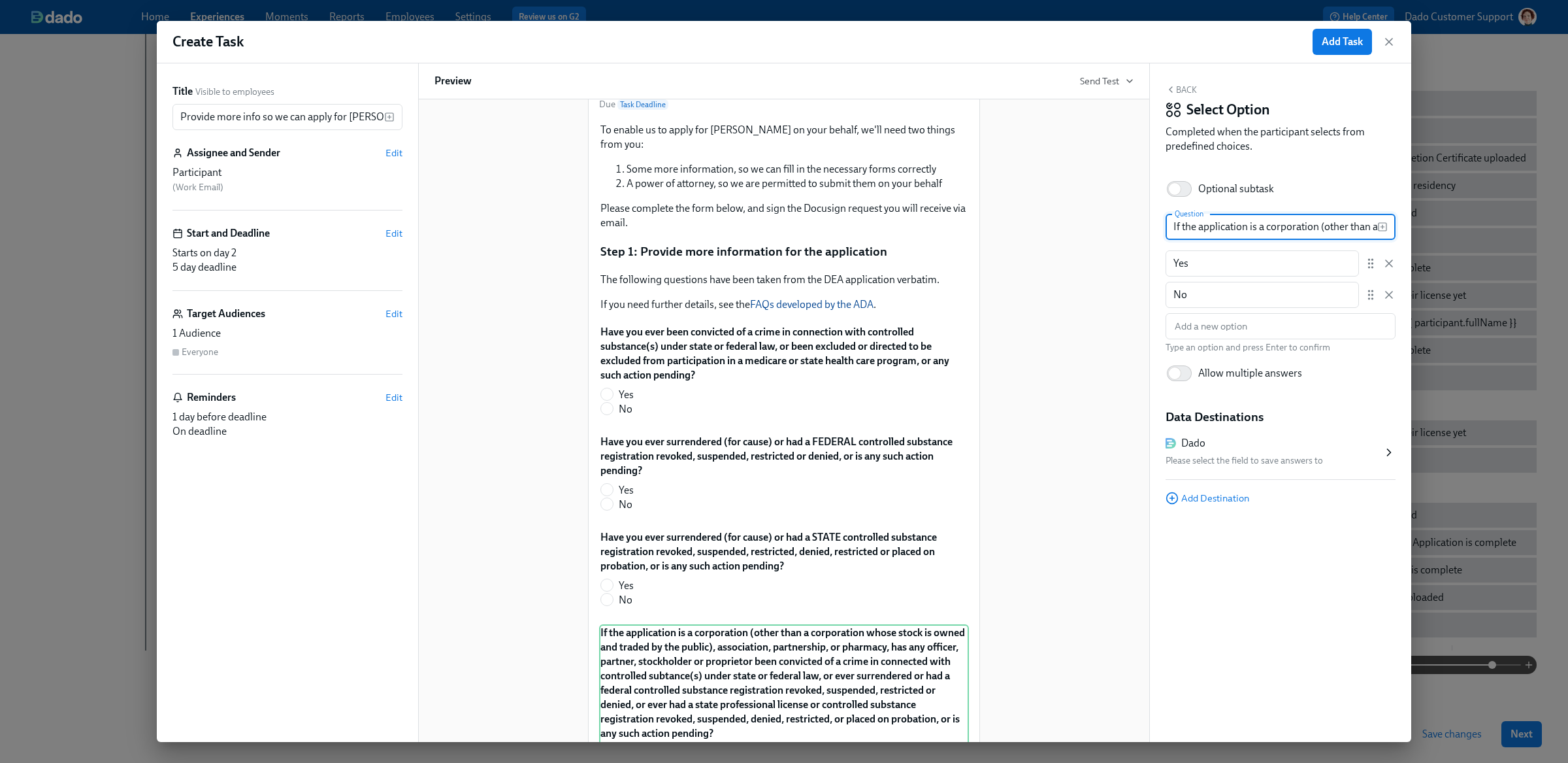
scroll to position [0, 2318]
type input "If the application is a corporation (other than a corporation whose stock is ow…"
click at [1267, 453] on div "Please select the field to save answers to" at bounding box center [1274, 460] width 217 height 15
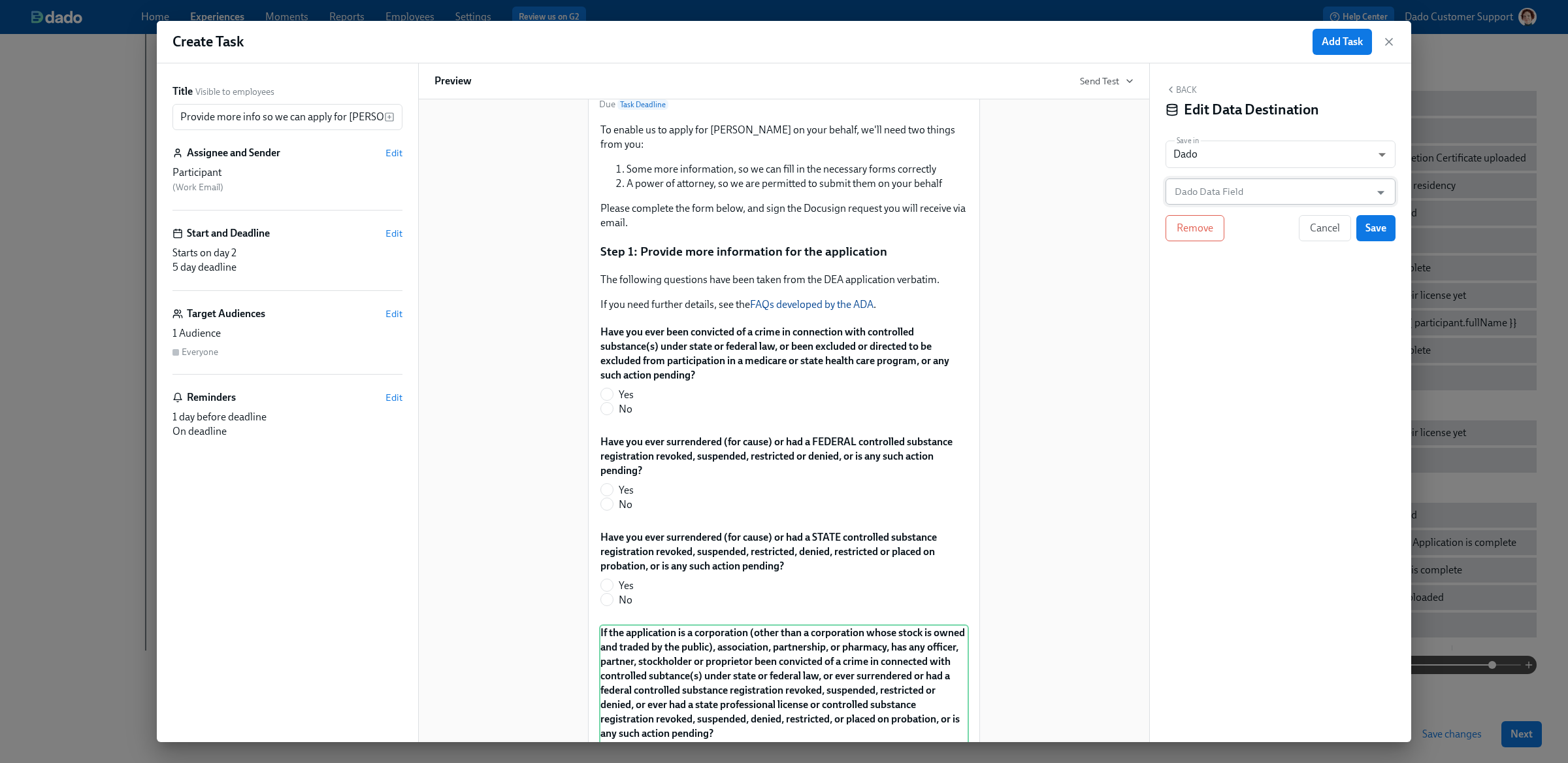
click at [1237, 185] on input "Dado Data Field" at bounding box center [1271, 192] width 198 height 26
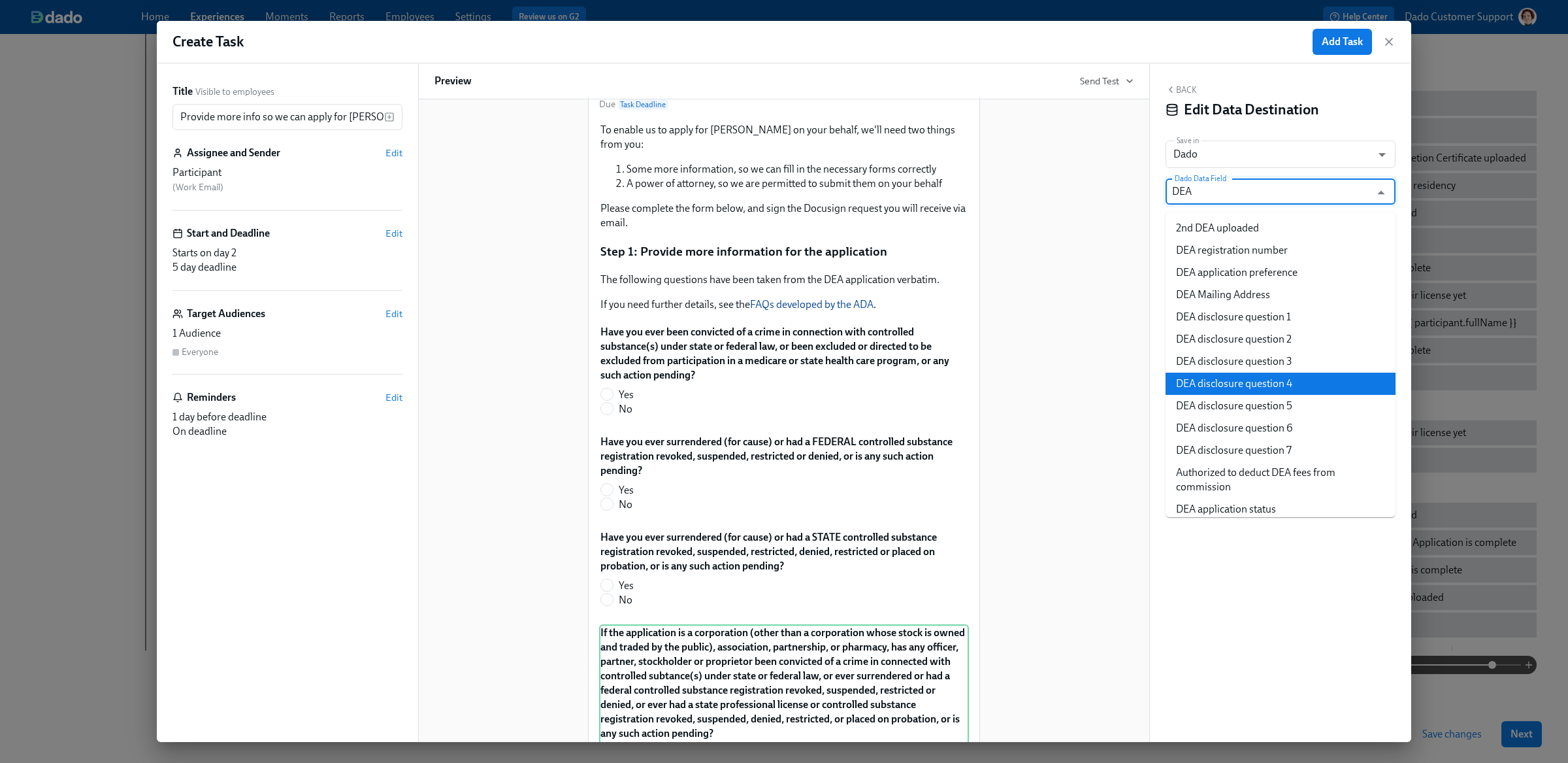
click at [1263, 378] on li "DEA disclosure question 4" at bounding box center [1280, 383] width 230 height 22
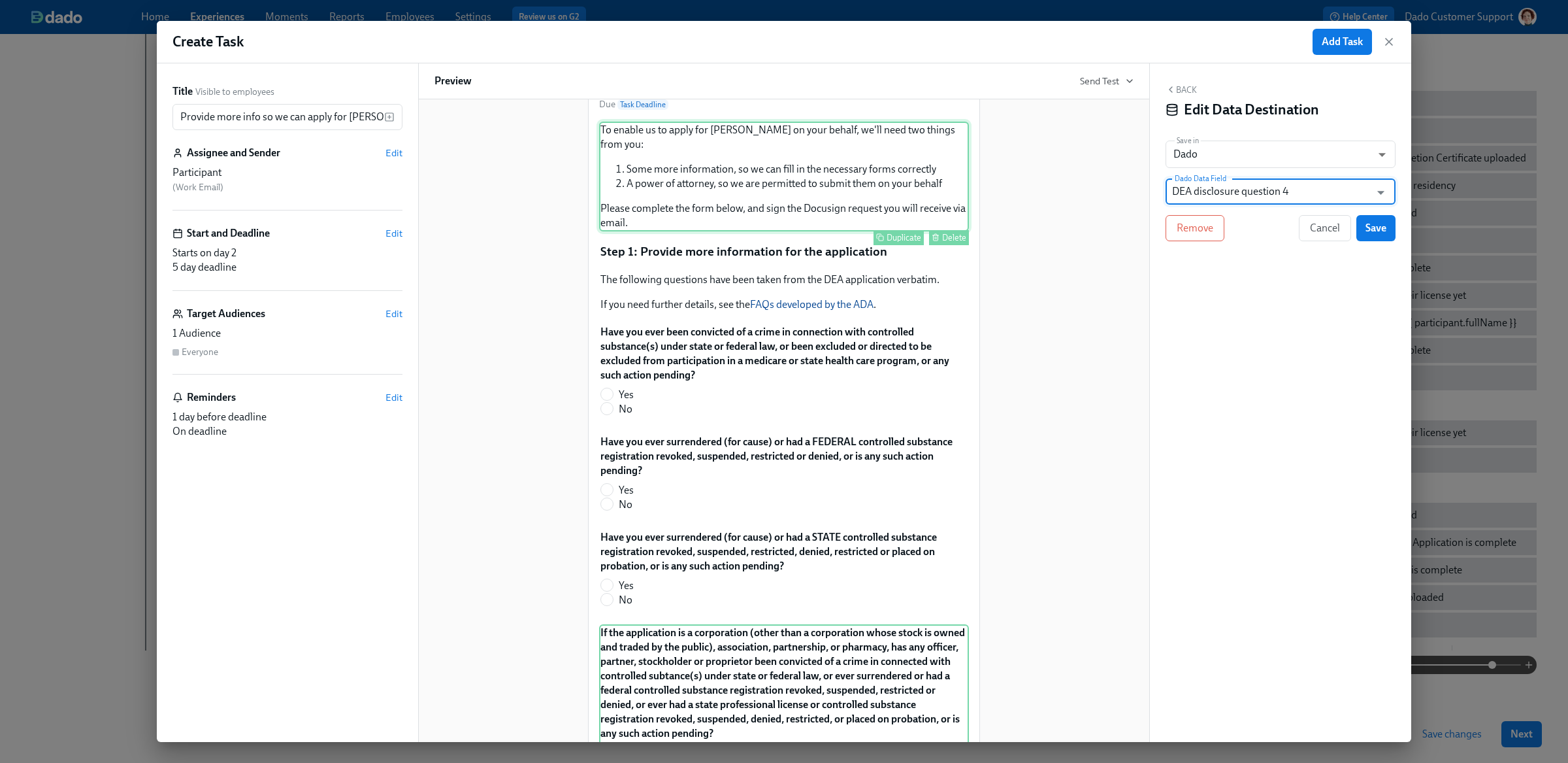
click at [611, 172] on div "To enable us to apply for DEAs on your behalf, we'll need two things from you: …" at bounding box center [783, 176] width 370 height 110
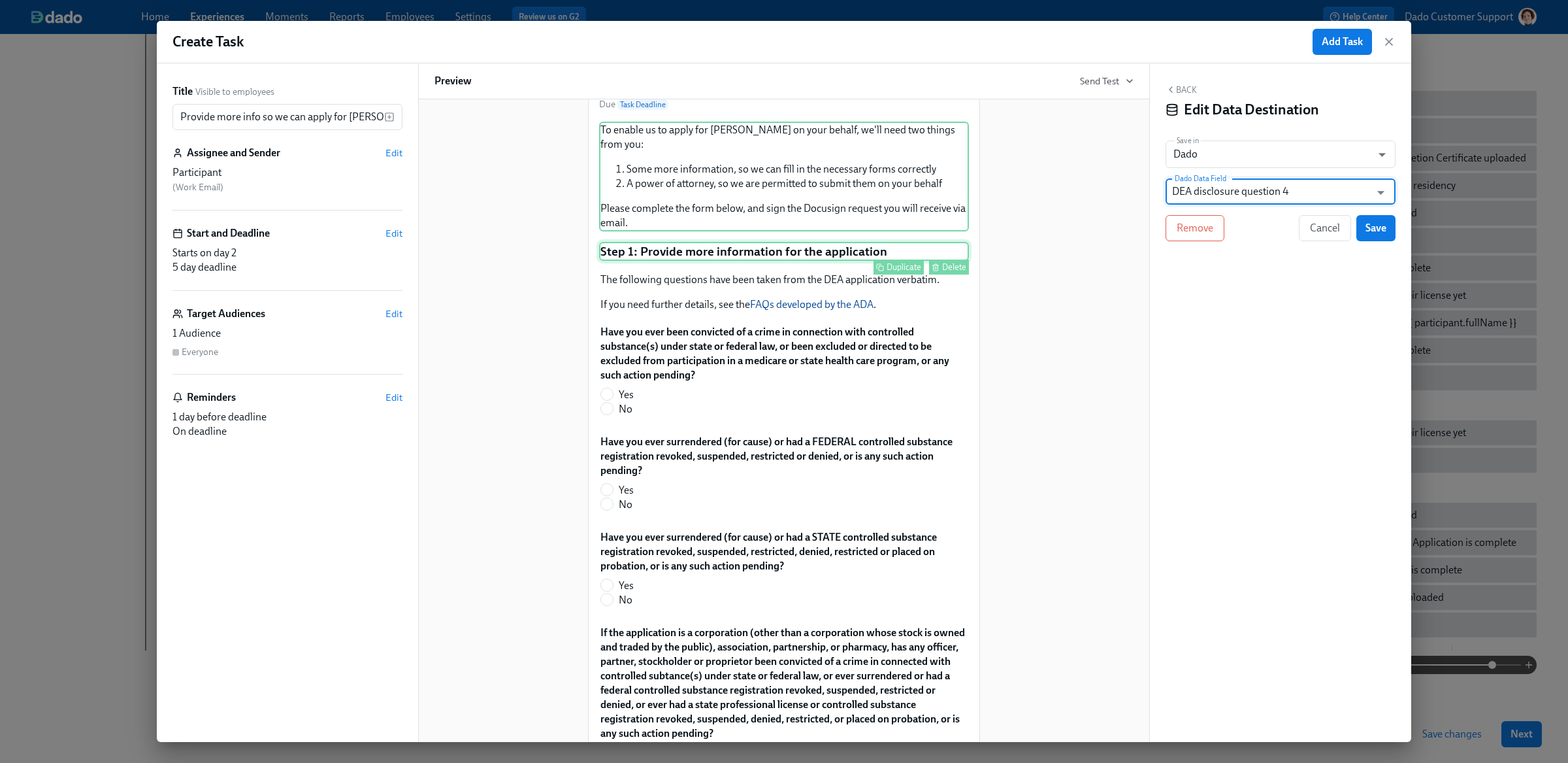
click at [695, 242] on div "Step 1: Provide more information for the application Duplicate Delete" at bounding box center [783, 252] width 370 height 20
type input "DEA disclosure question 4"
click at [1380, 234] on span "Save" at bounding box center [1376, 228] width 21 height 13
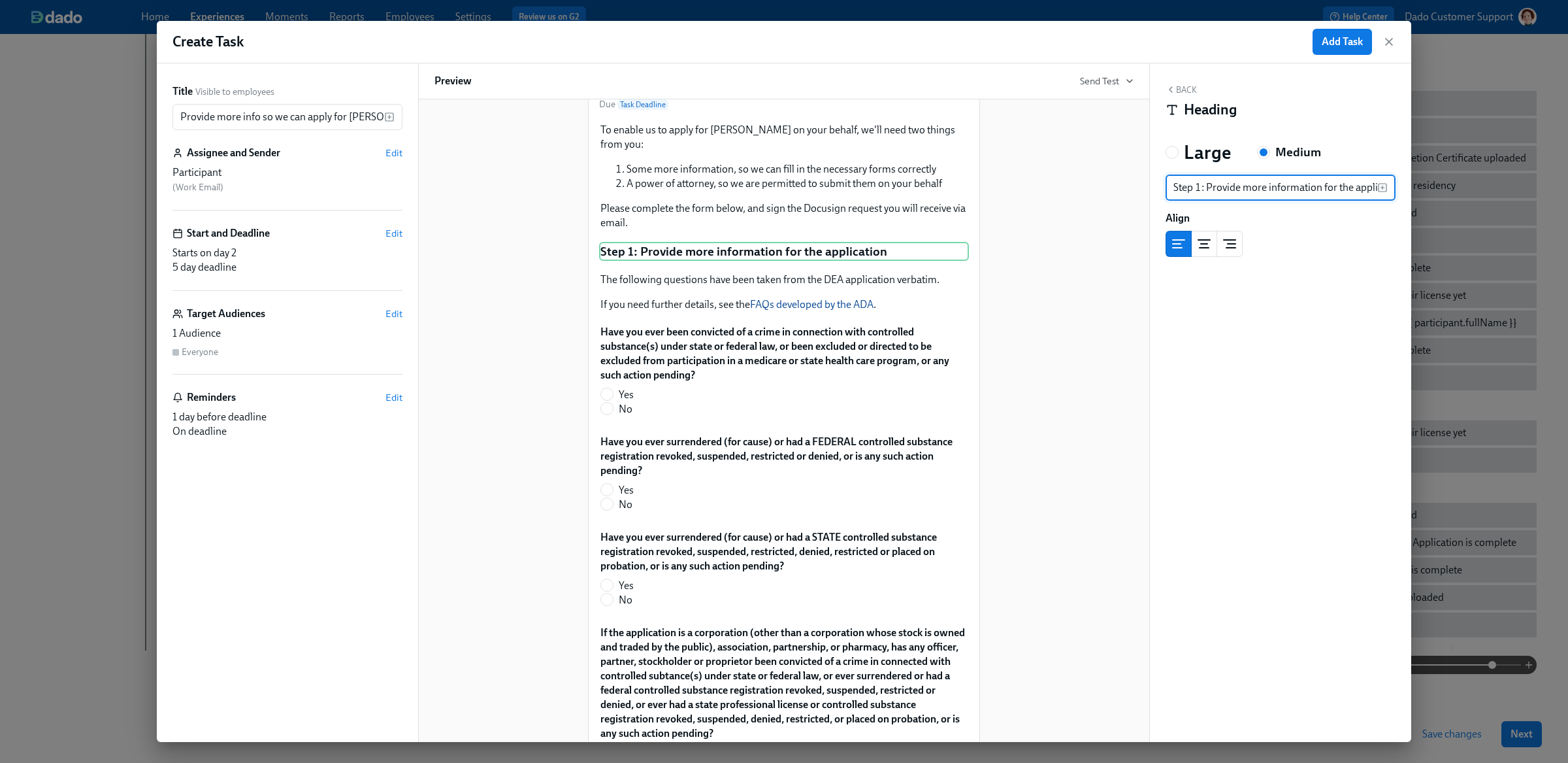
scroll to position [0, 27]
click at [1197, 145] on h3 "Large" at bounding box center [1207, 152] width 47 height 24
click at [1178, 146] on input "Large" at bounding box center [1172, 152] width 11 height 11
radio input "true"
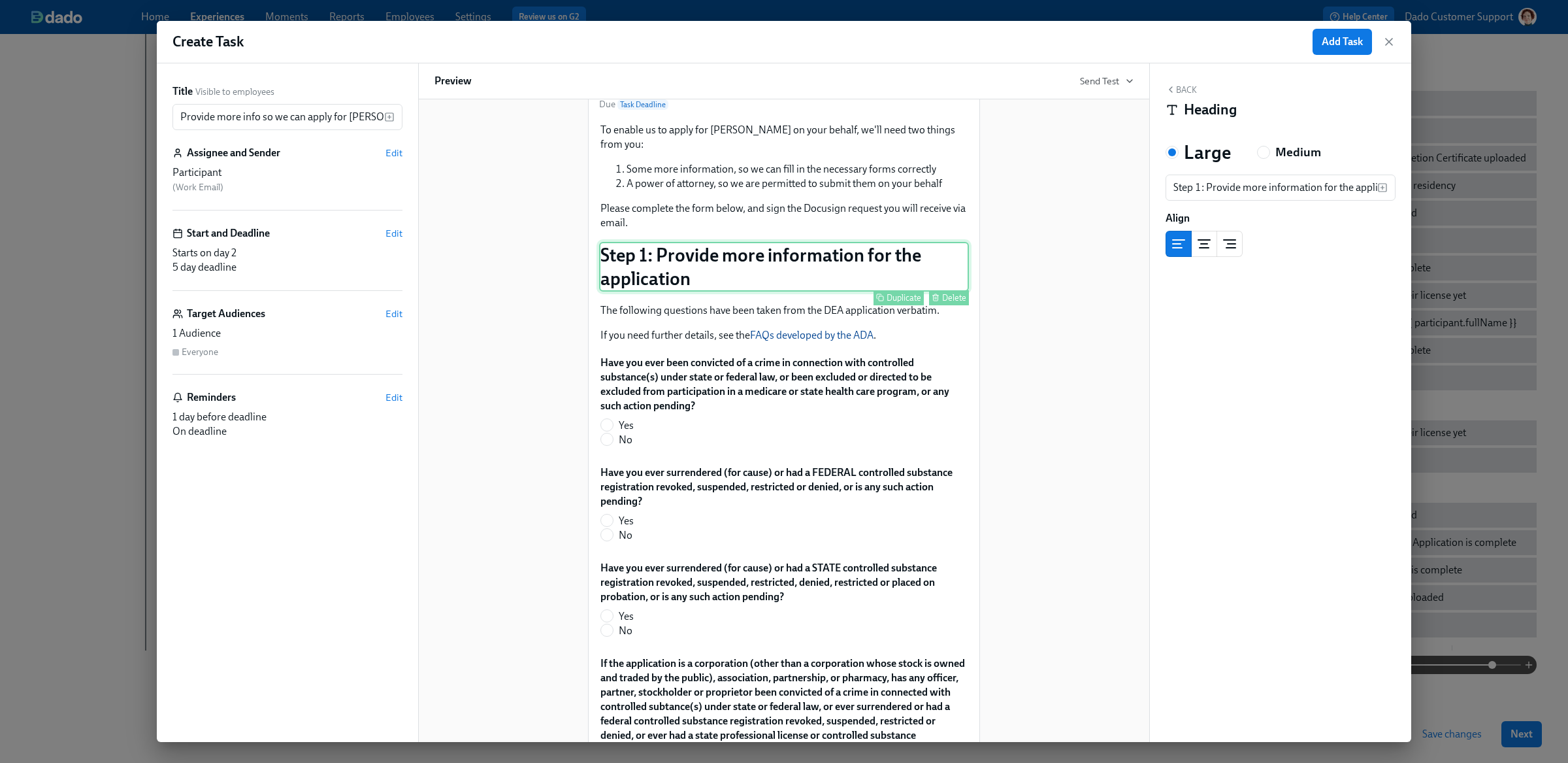
click at [902, 293] on div "Duplicate" at bounding box center [903, 297] width 35 height 10
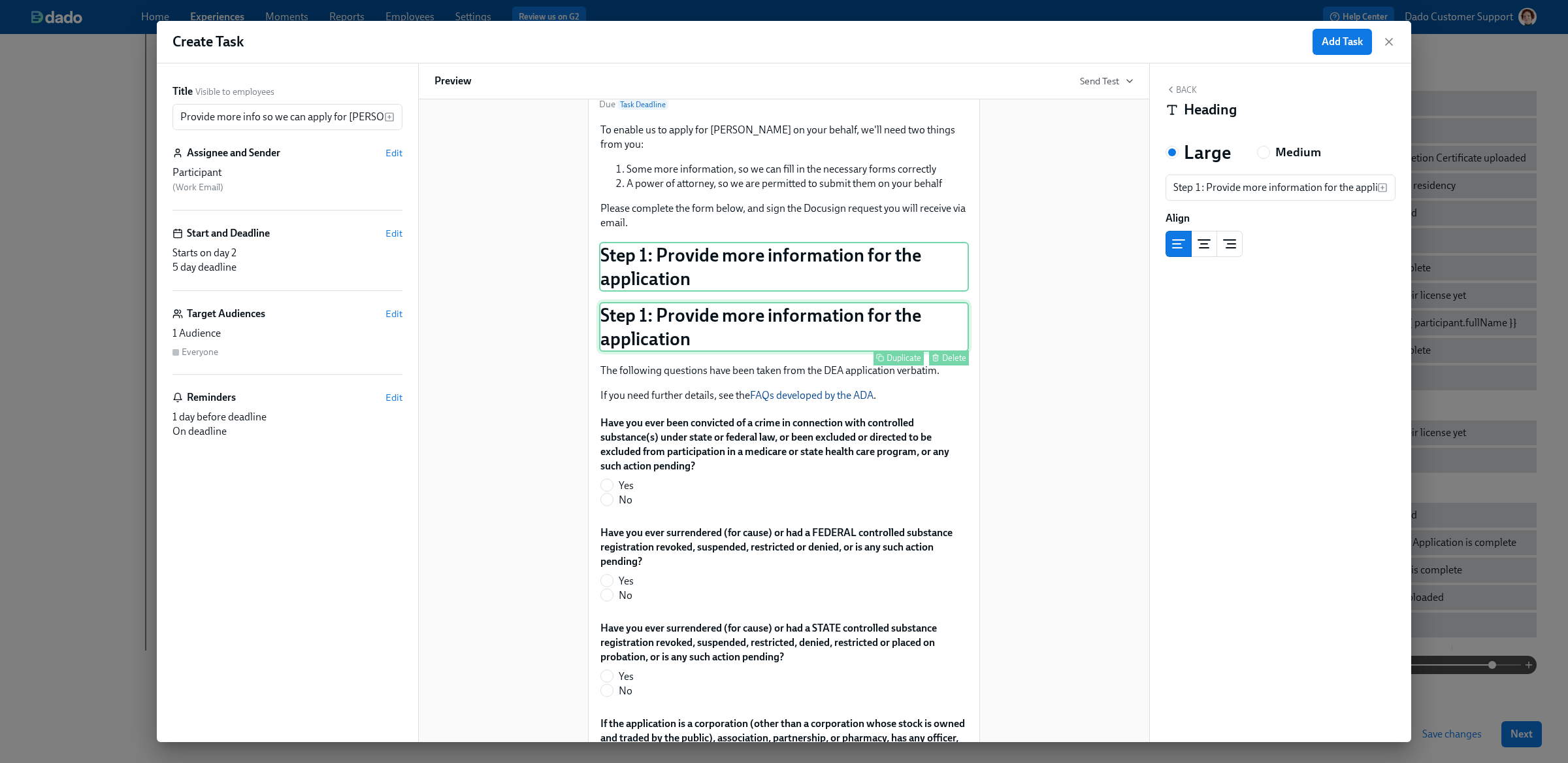
click at [752, 312] on div "Step 1: Provide more information for the application Duplicate Delete" at bounding box center [783, 327] width 370 height 50
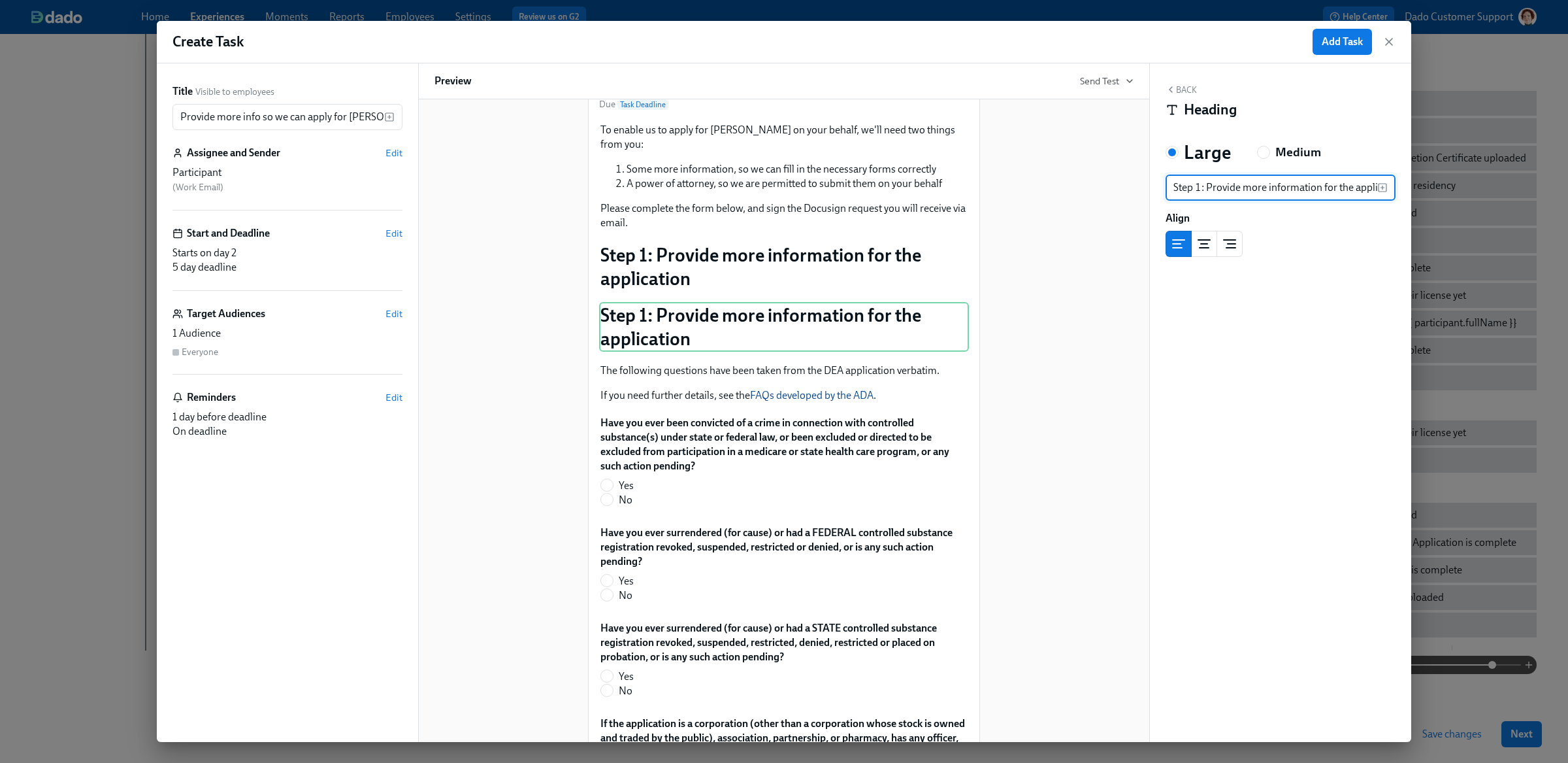
scroll to position [0, 27]
click at [1301, 154] on h5 "Medium" at bounding box center [1298, 152] width 45 height 17
click at [1270, 154] on input "Medium" at bounding box center [1263, 152] width 11 height 11
radio input "true"
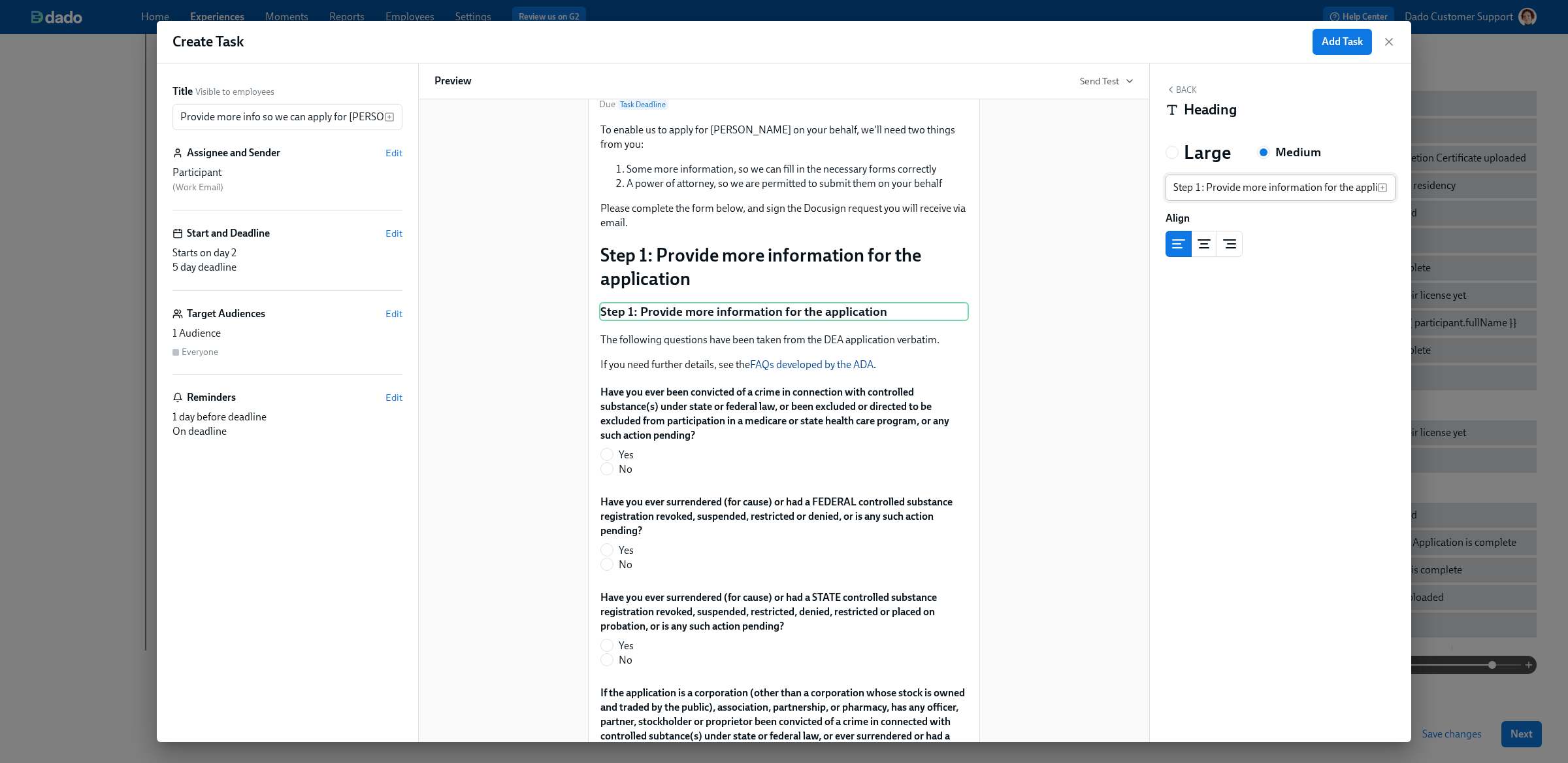
click at [1230, 182] on input "Step 1: Provide more information for the application" at bounding box center [1271, 188] width 212 height 26
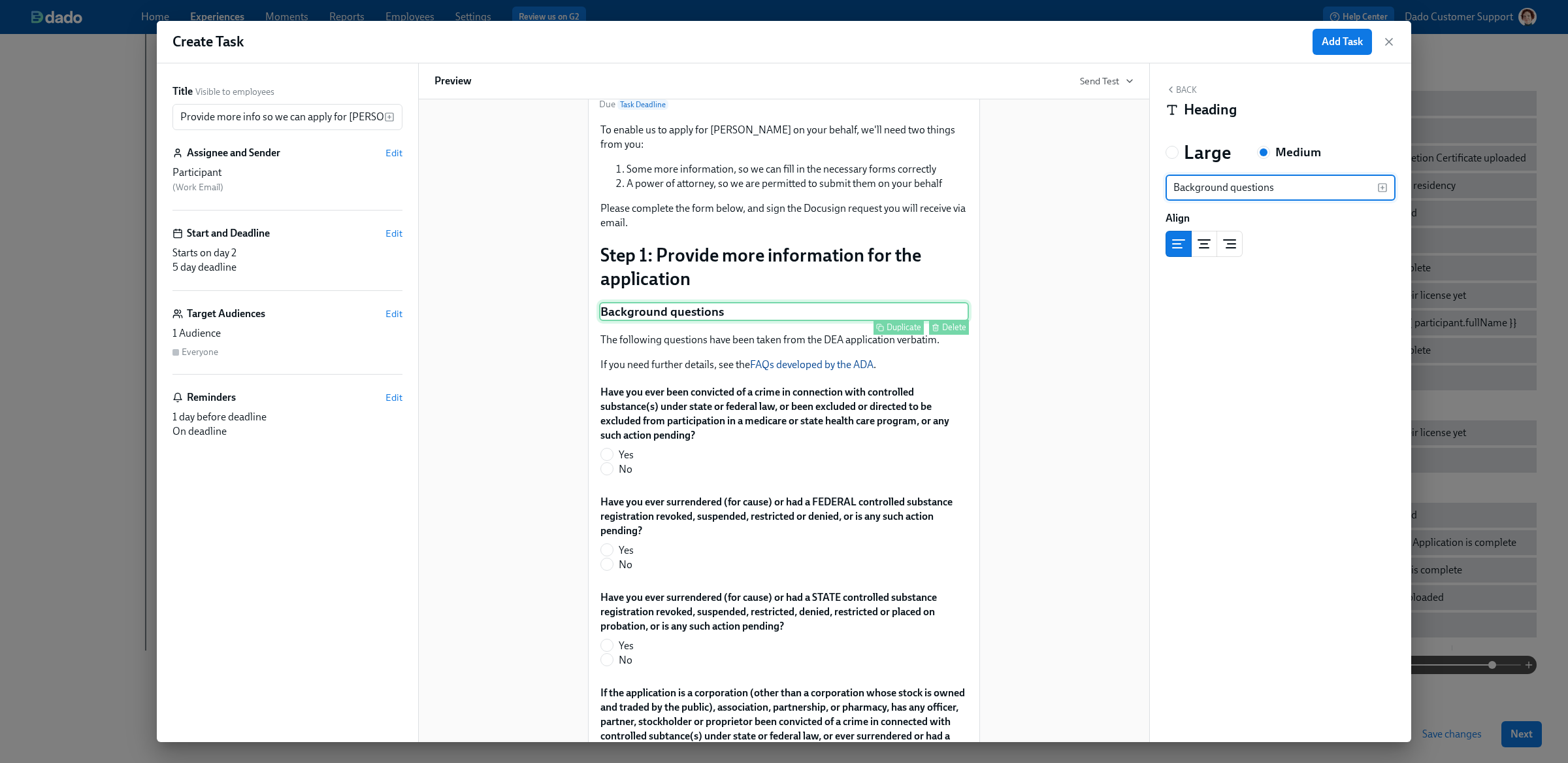
type input "Background questions"
click at [902, 322] on div "Duplicate" at bounding box center [903, 327] width 35 height 10
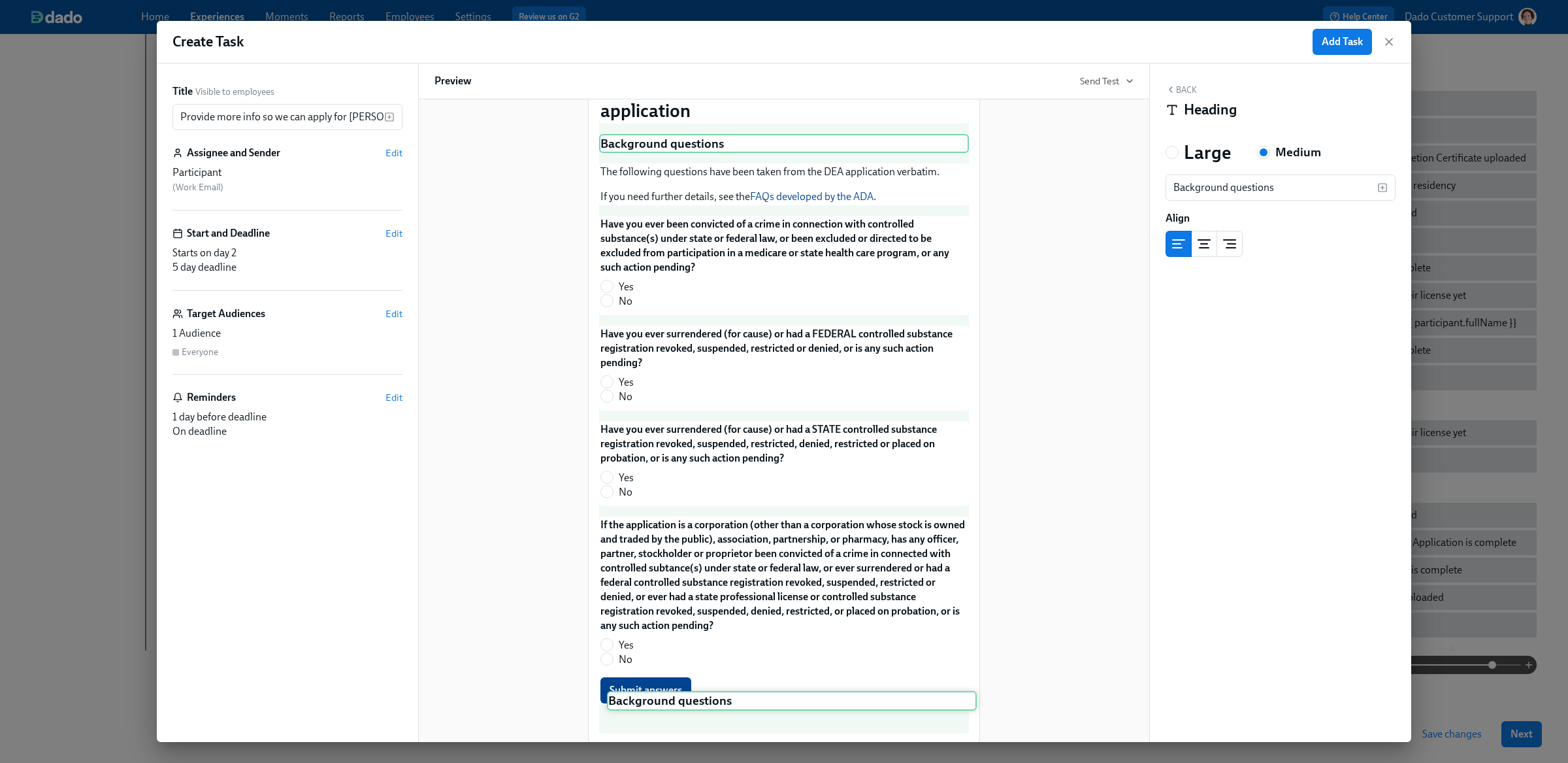
scroll to position [397, 0]
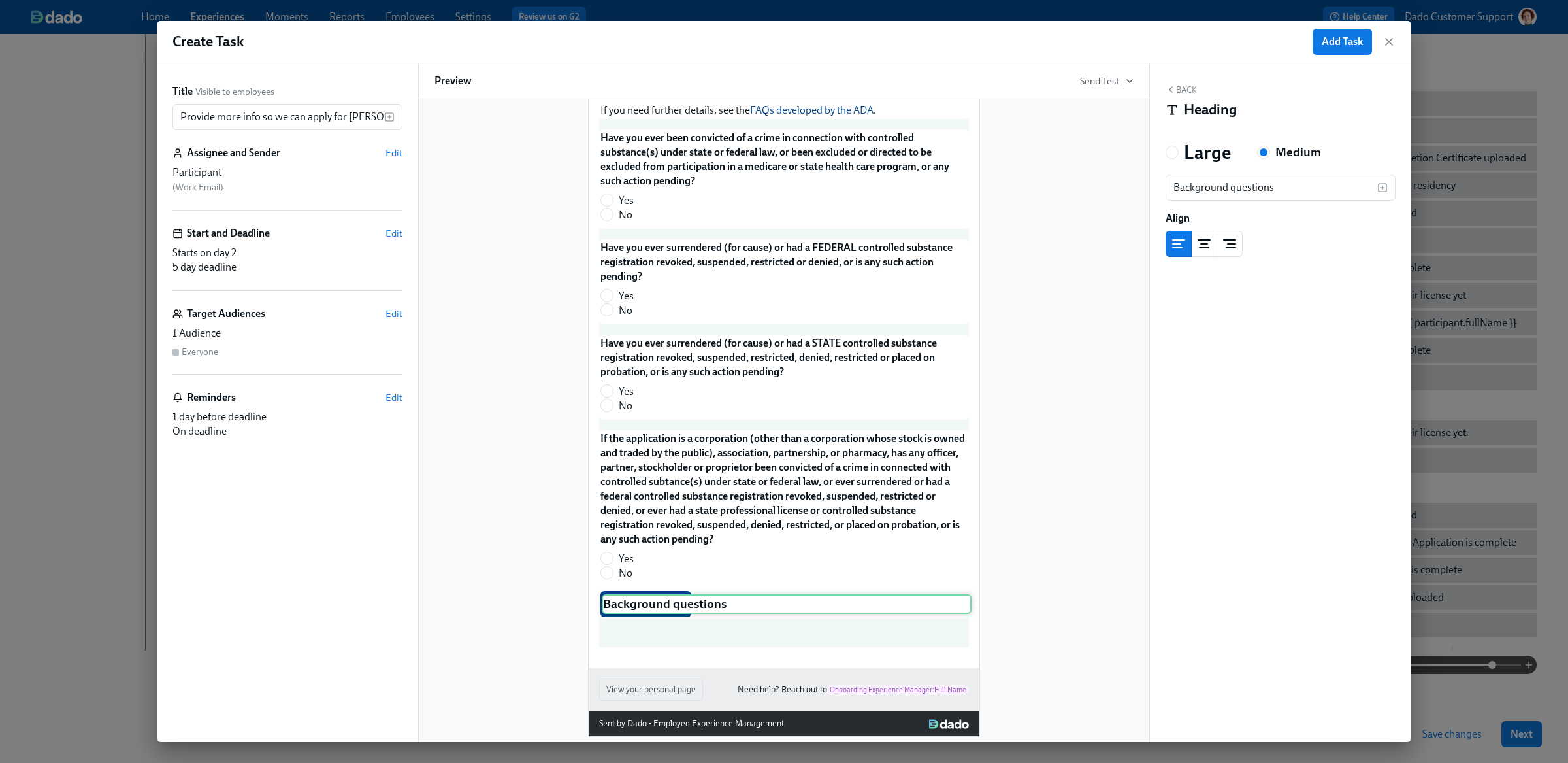
drag, startPoint x: 682, startPoint y: 326, endPoint x: 684, endPoint y: 605, distance: 279.0
click at [684, 605] on div "To enable us to apply for DEAs on your behalf, we'll need two things from you: …" at bounding box center [783, 258] width 370 height 780
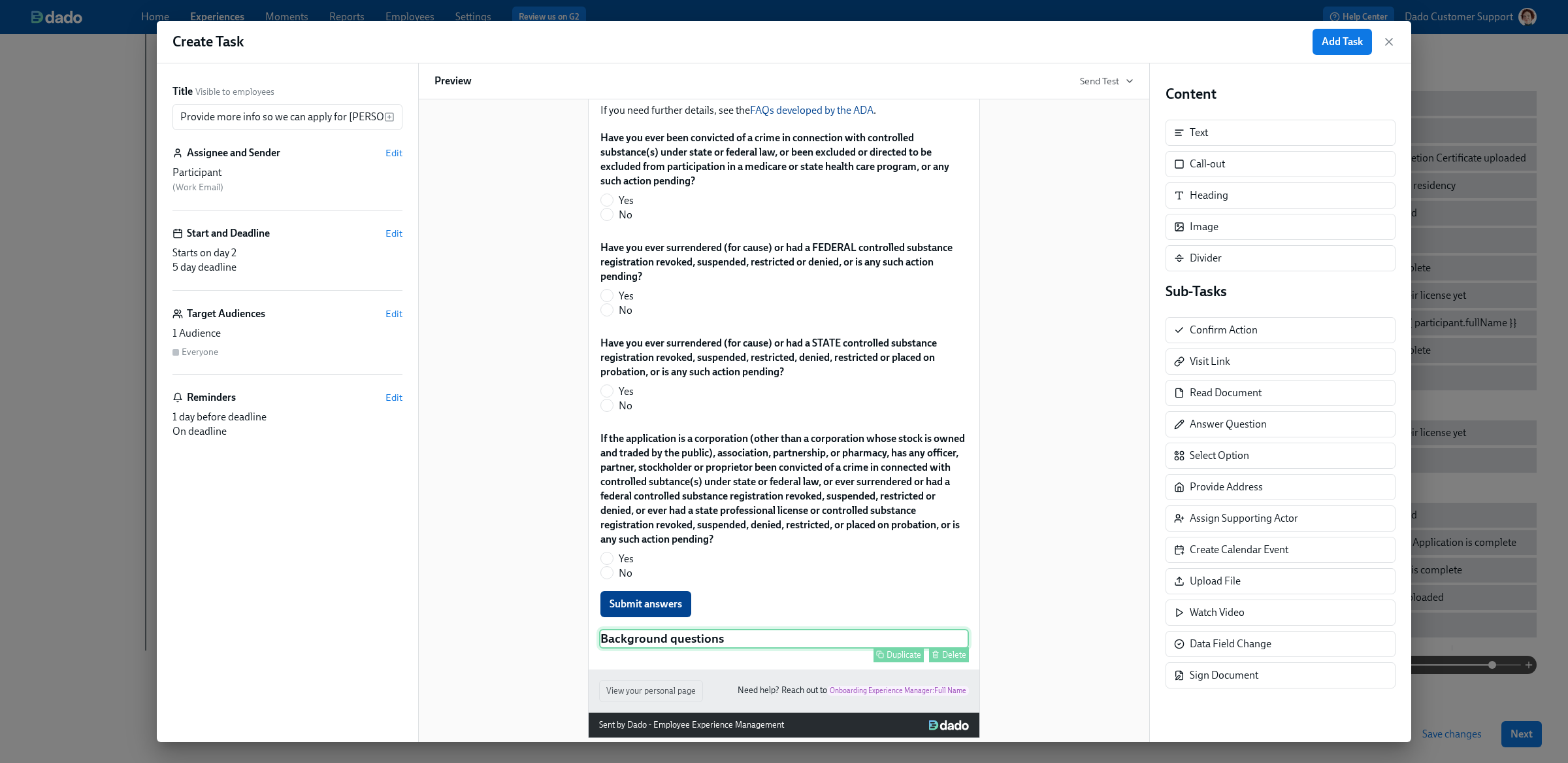
click at [663, 629] on div "Background questions Duplicate Delete" at bounding box center [783, 639] width 370 height 20
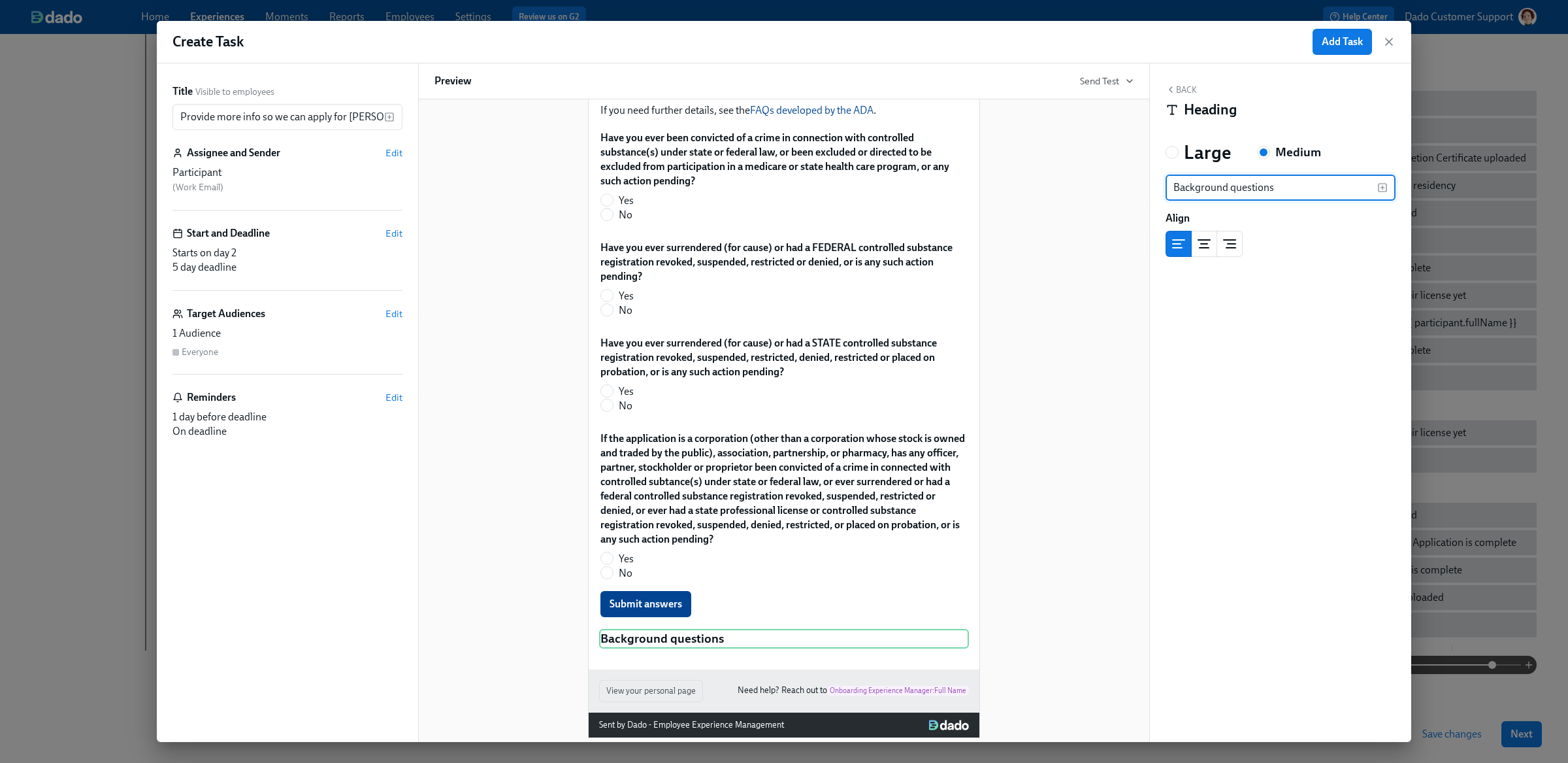
click at [1193, 189] on input "Background questions" at bounding box center [1271, 188] width 212 height 26
type input "Attestation questions"
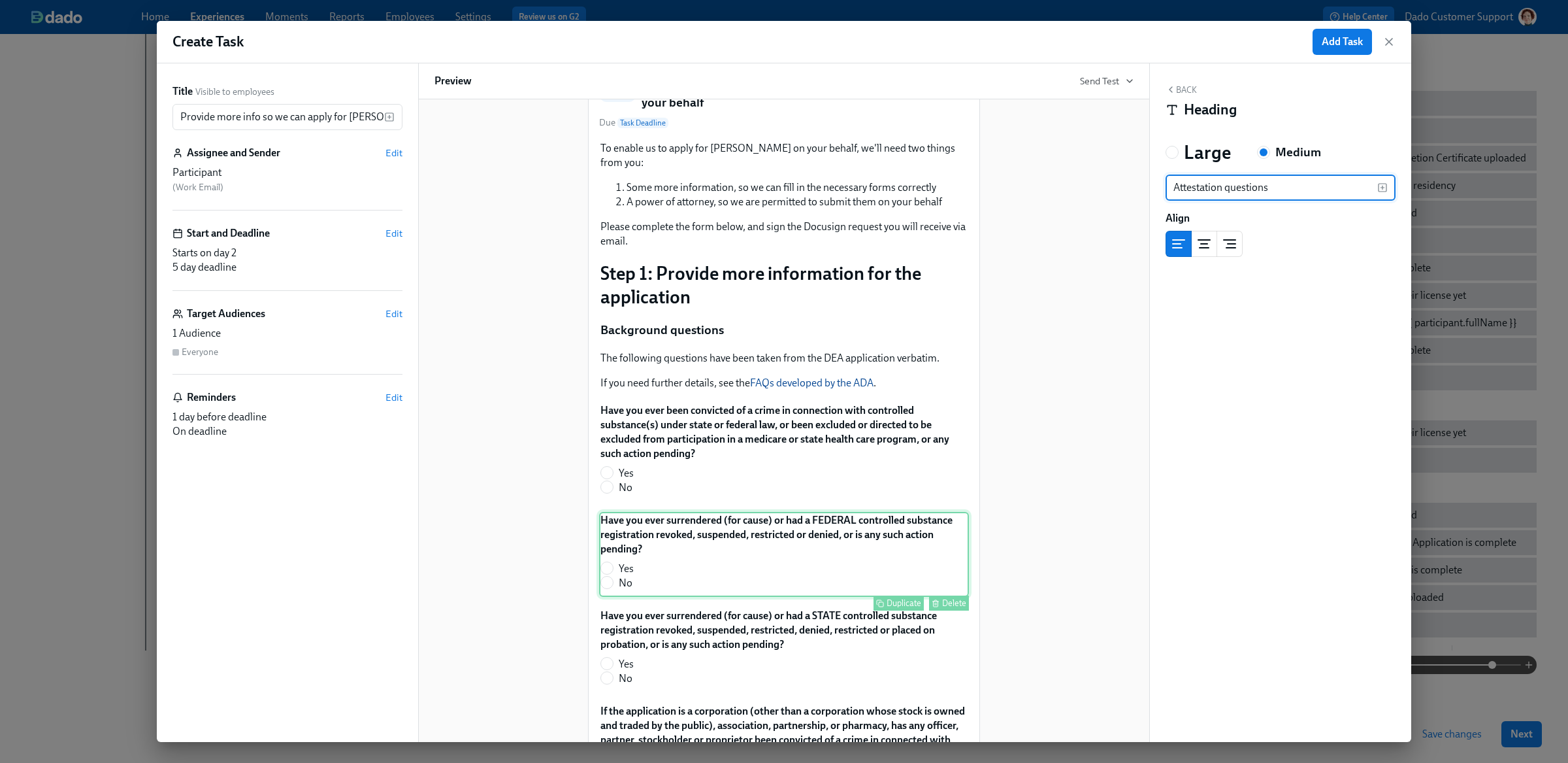
scroll to position [92, 0]
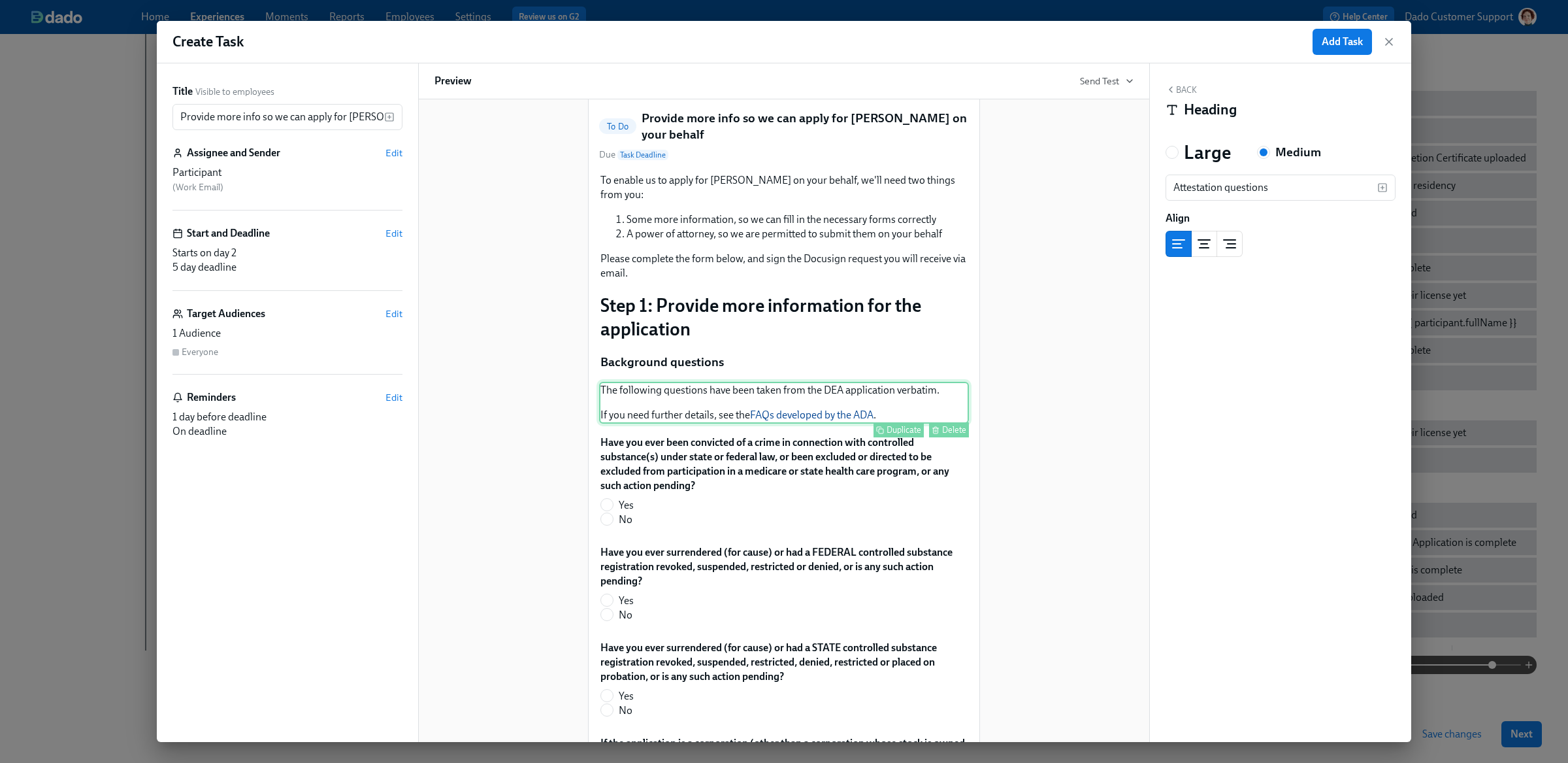
click at [907, 425] on div "Duplicate" at bounding box center [903, 430] width 35 height 10
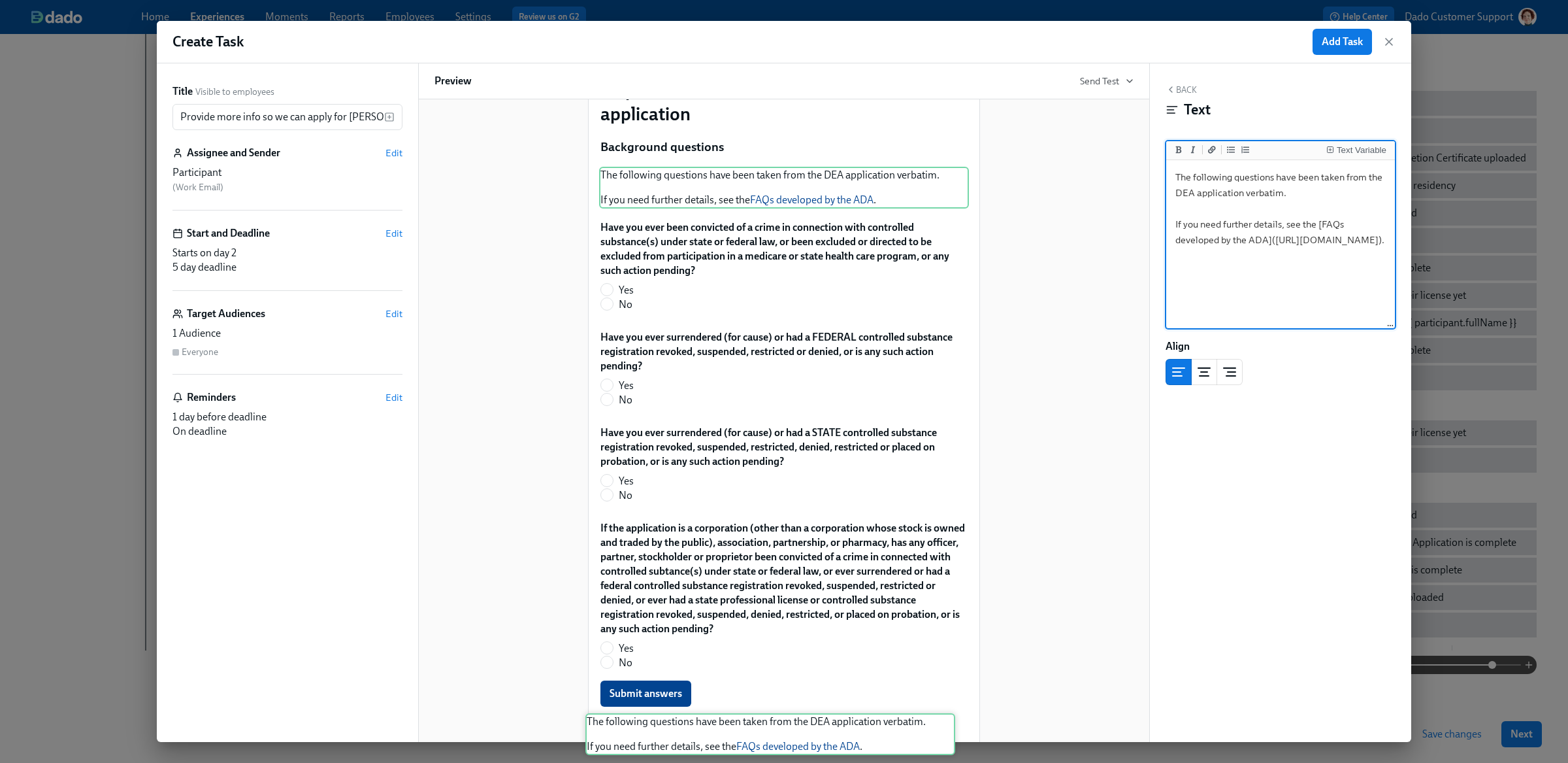
scroll to position [449, 0]
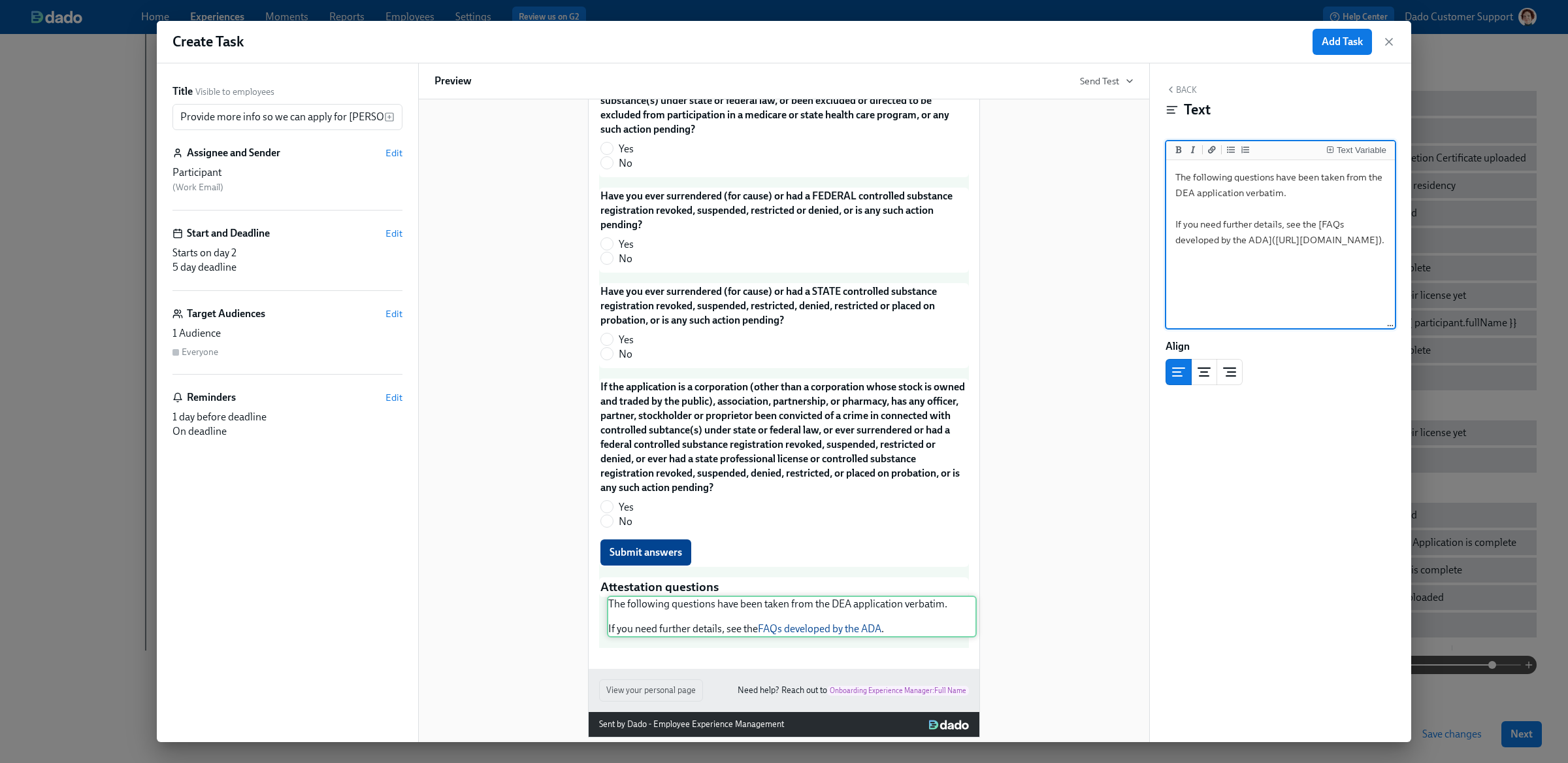
drag, startPoint x: 733, startPoint y: 444, endPoint x: 741, endPoint y: 620, distance: 176.2
click at [741, 620] on div "To enable us to apply for DEAs on your behalf, we'll need two things from you: …" at bounding box center [783, 232] width 370 height 833
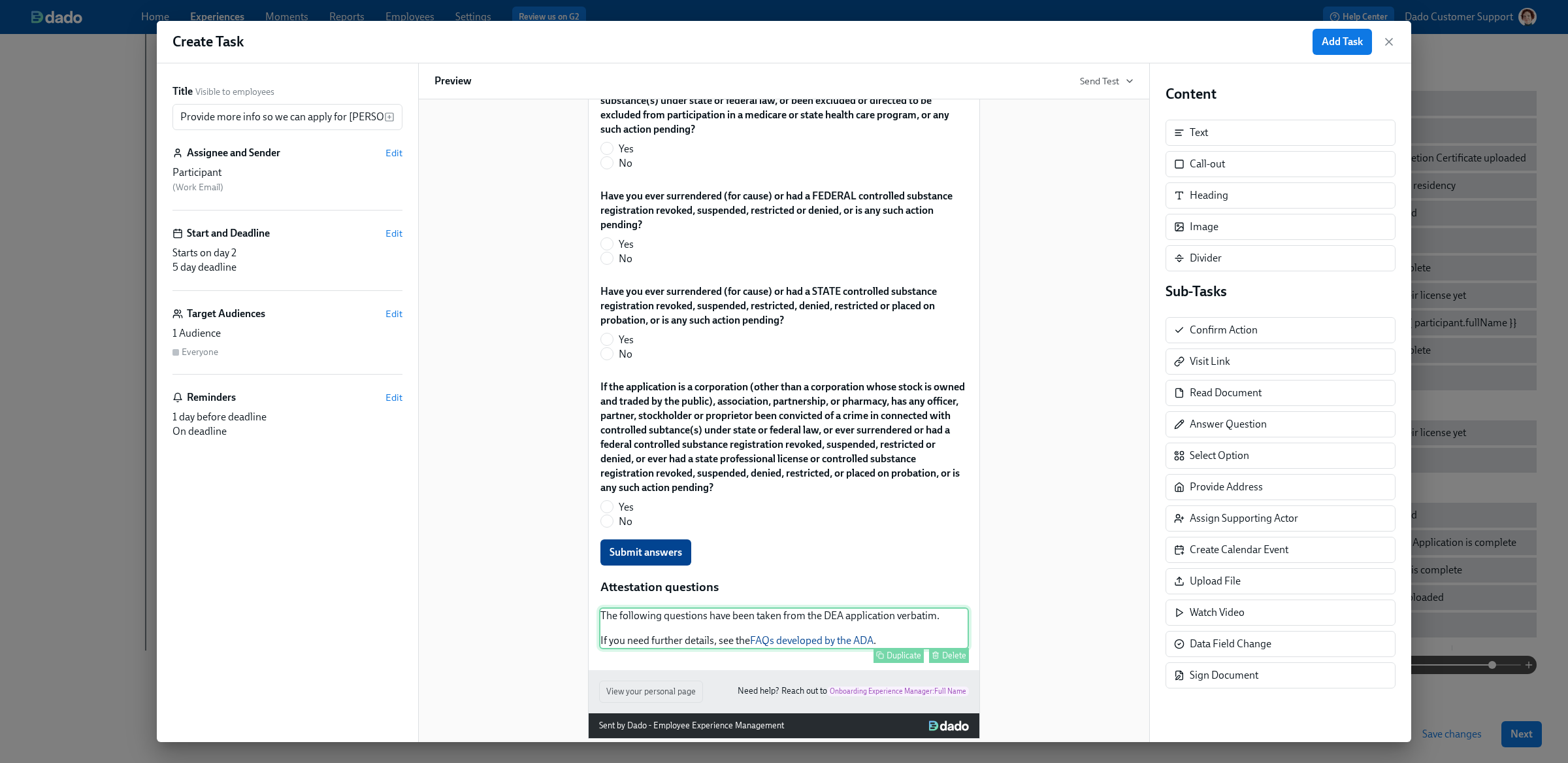
click at [798, 607] on div "The following questions have been taken from the DEA application verbatim. If y…" at bounding box center [783, 627] width 370 height 41
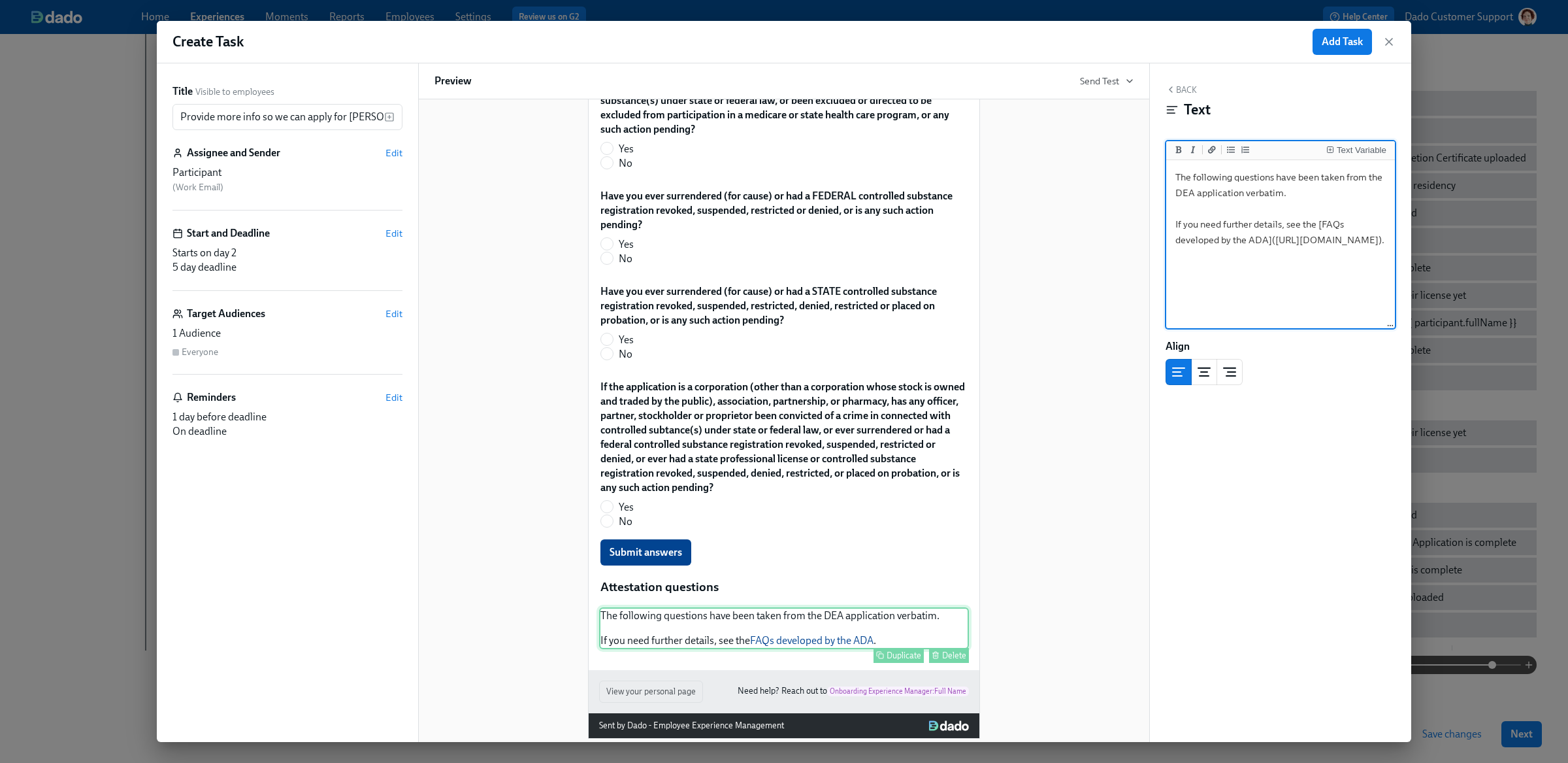
scroll to position [423, 0]
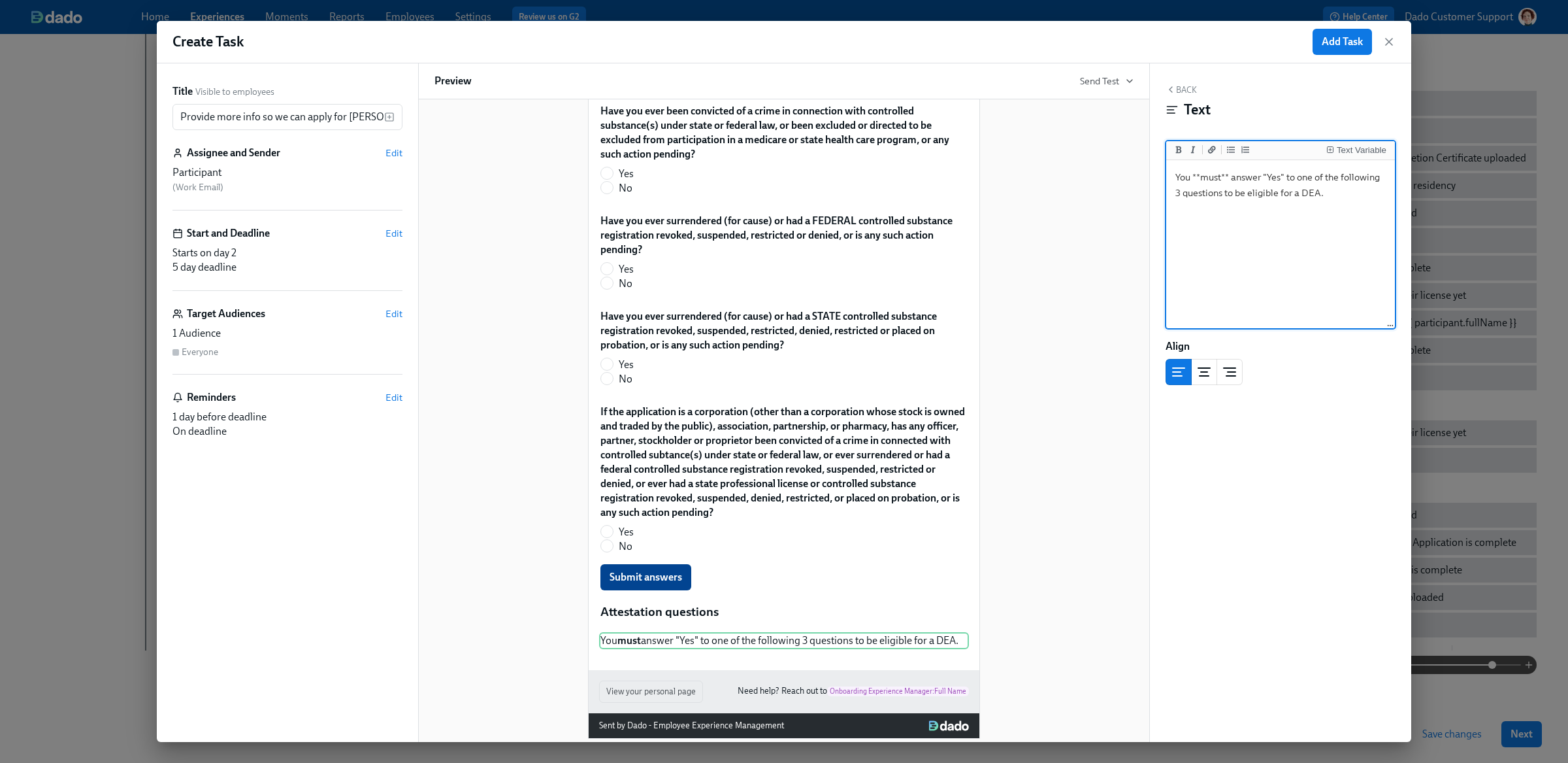
type textarea "You **must** answer "Yes" to one of the following 3 questions to be eligible fo…"
click at [539, 492] on div "Hi Dr. {{participant.lastName}}! You have a new task in Onboarding to Aspen Den…" at bounding box center [784, 210] width 699 height 1057
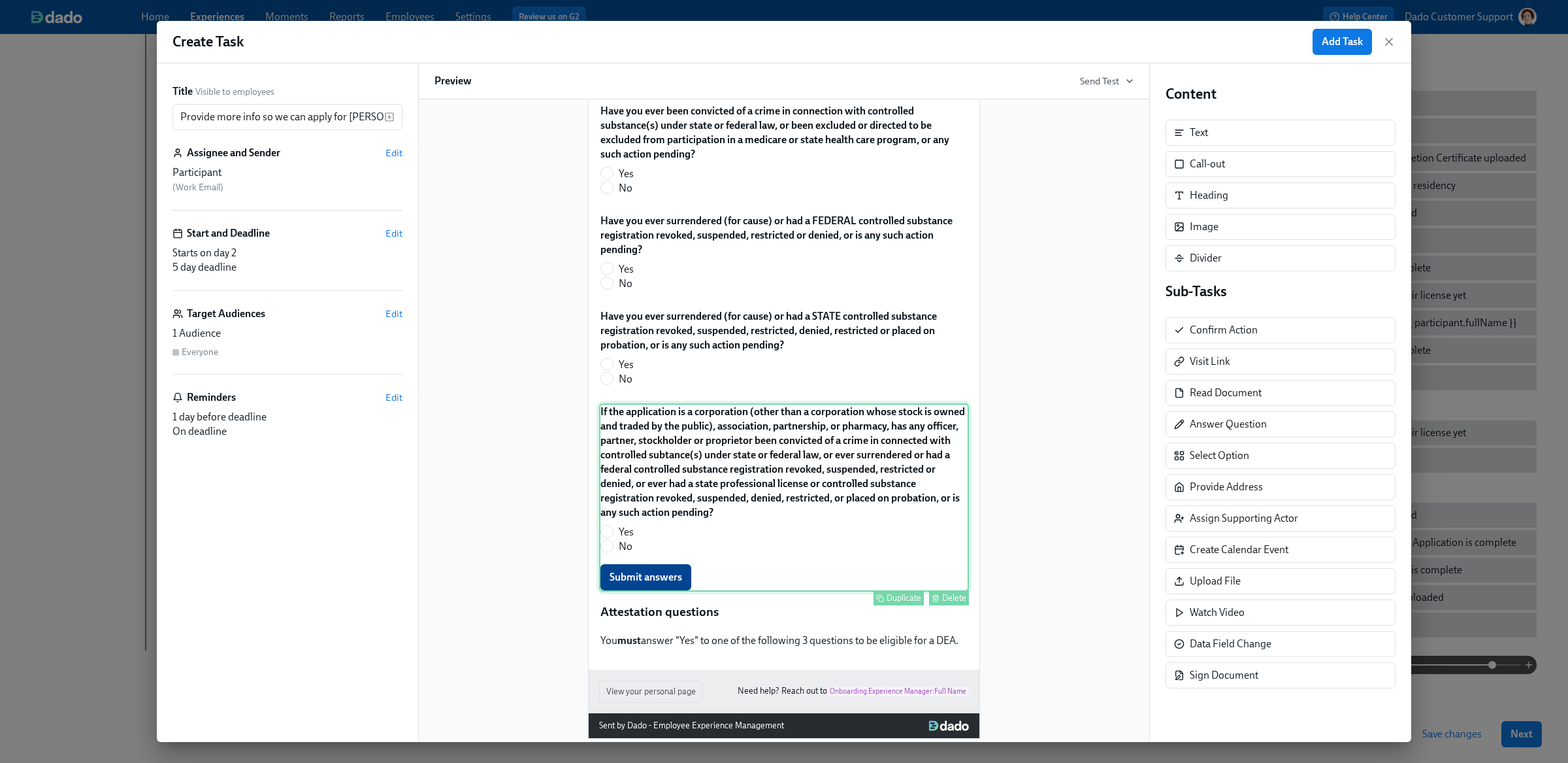
click at [900, 592] on div "Duplicate" at bounding box center [903, 597] width 35 height 10
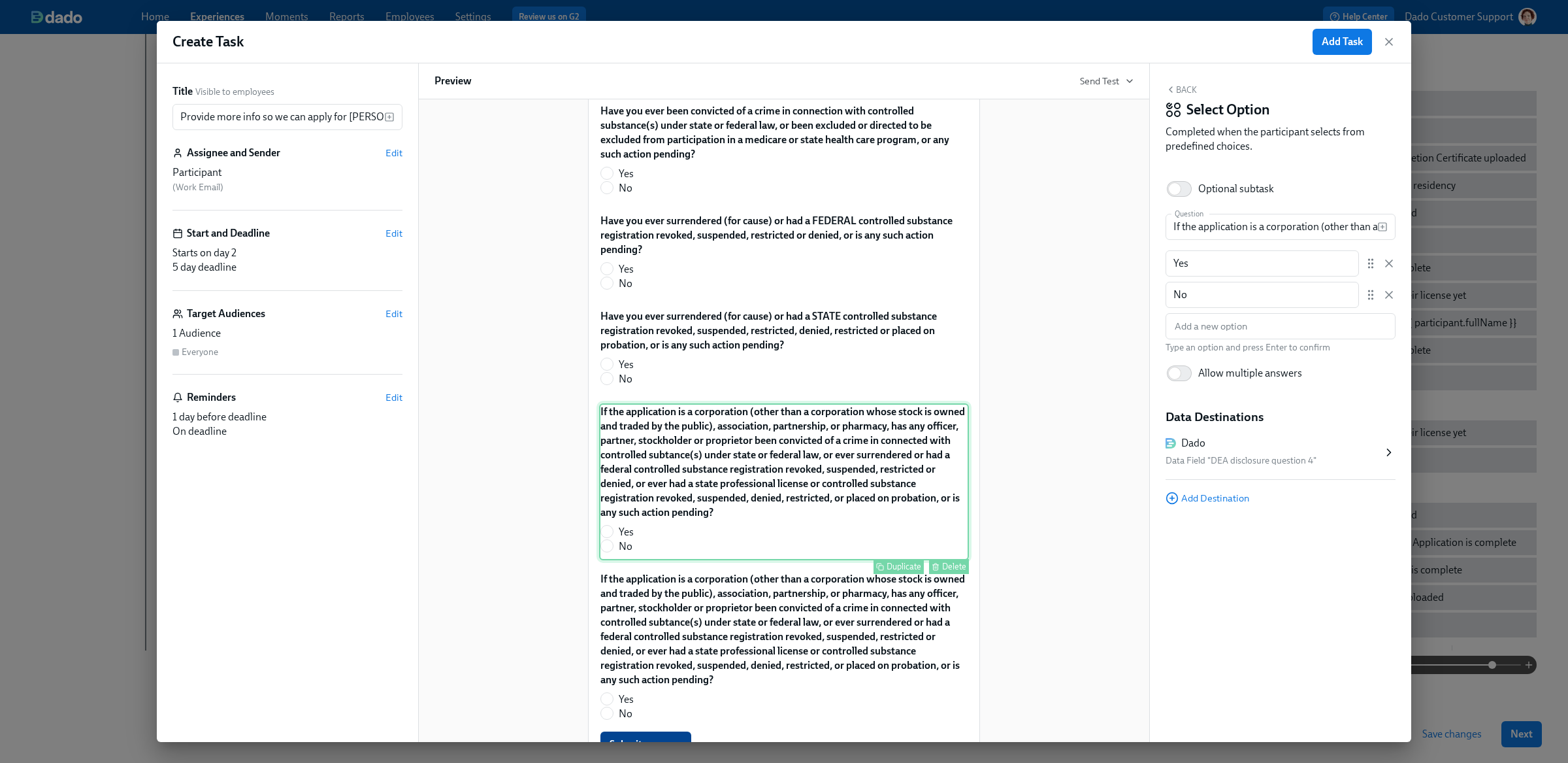
scroll to position [589, 0]
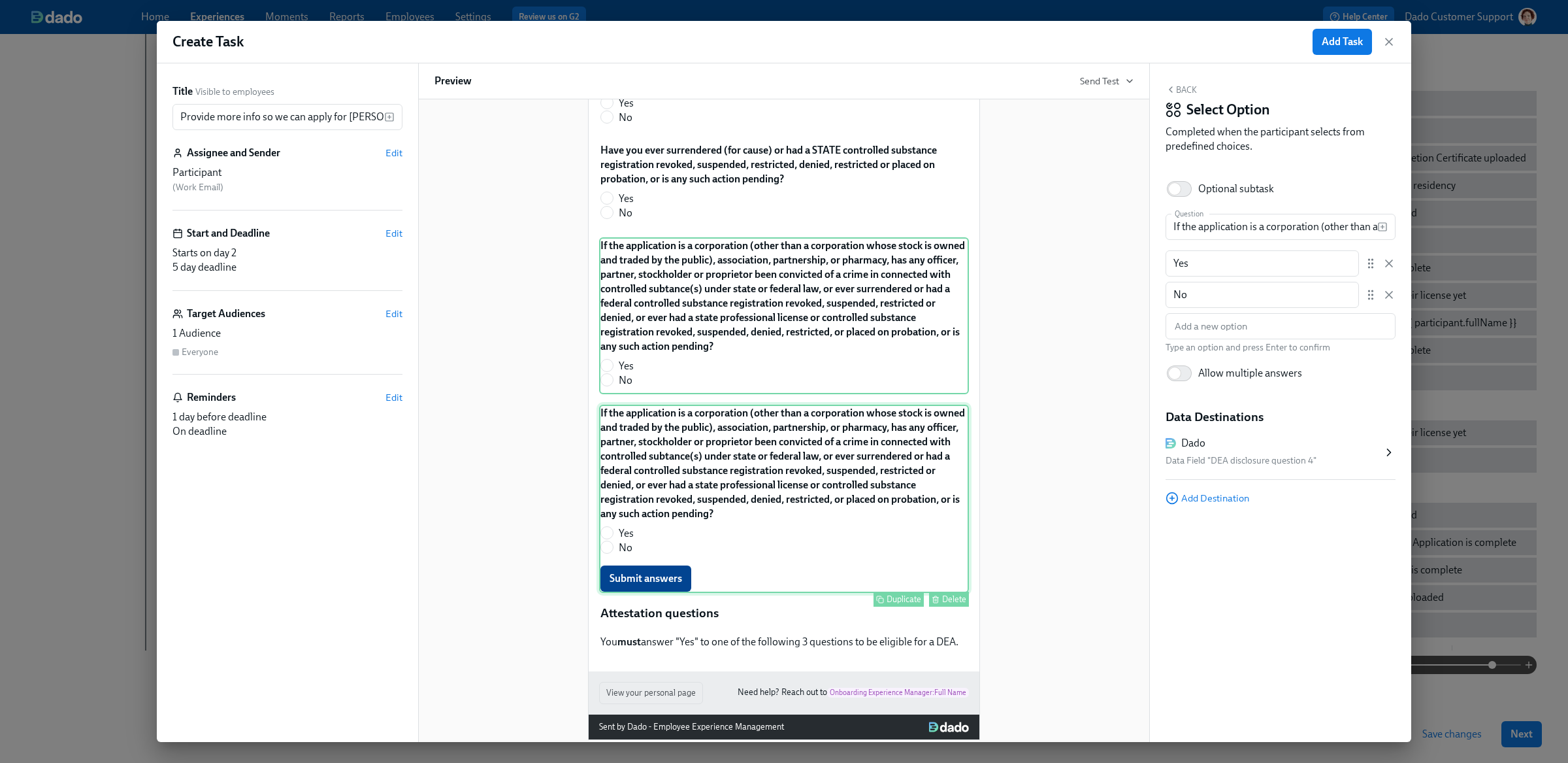
click at [795, 405] on div "If the application is a corporation (other than a corporation whose stock is ow…" at bounding box center [783, 499] width 370 height 189
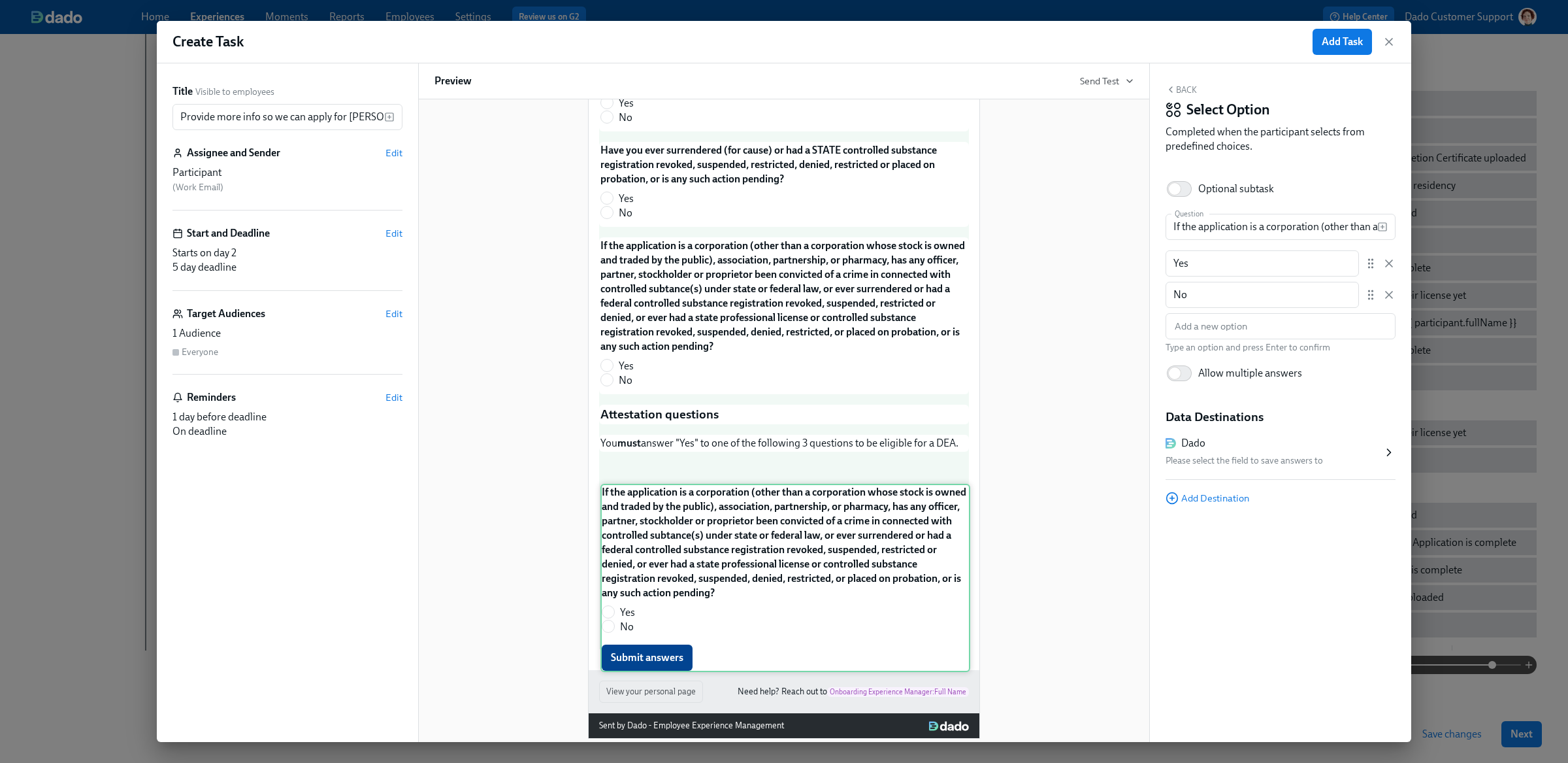
drag, startPoint x: 726, startPoint y: 421, endPoint x: 727, endPoint y: 508, distance: 87.0
click at [727, 508] on div "To enable us to apply for DEAs on your behalf, we'll need two things from you: …" at bounding box center [783, 163] width 370 height 975
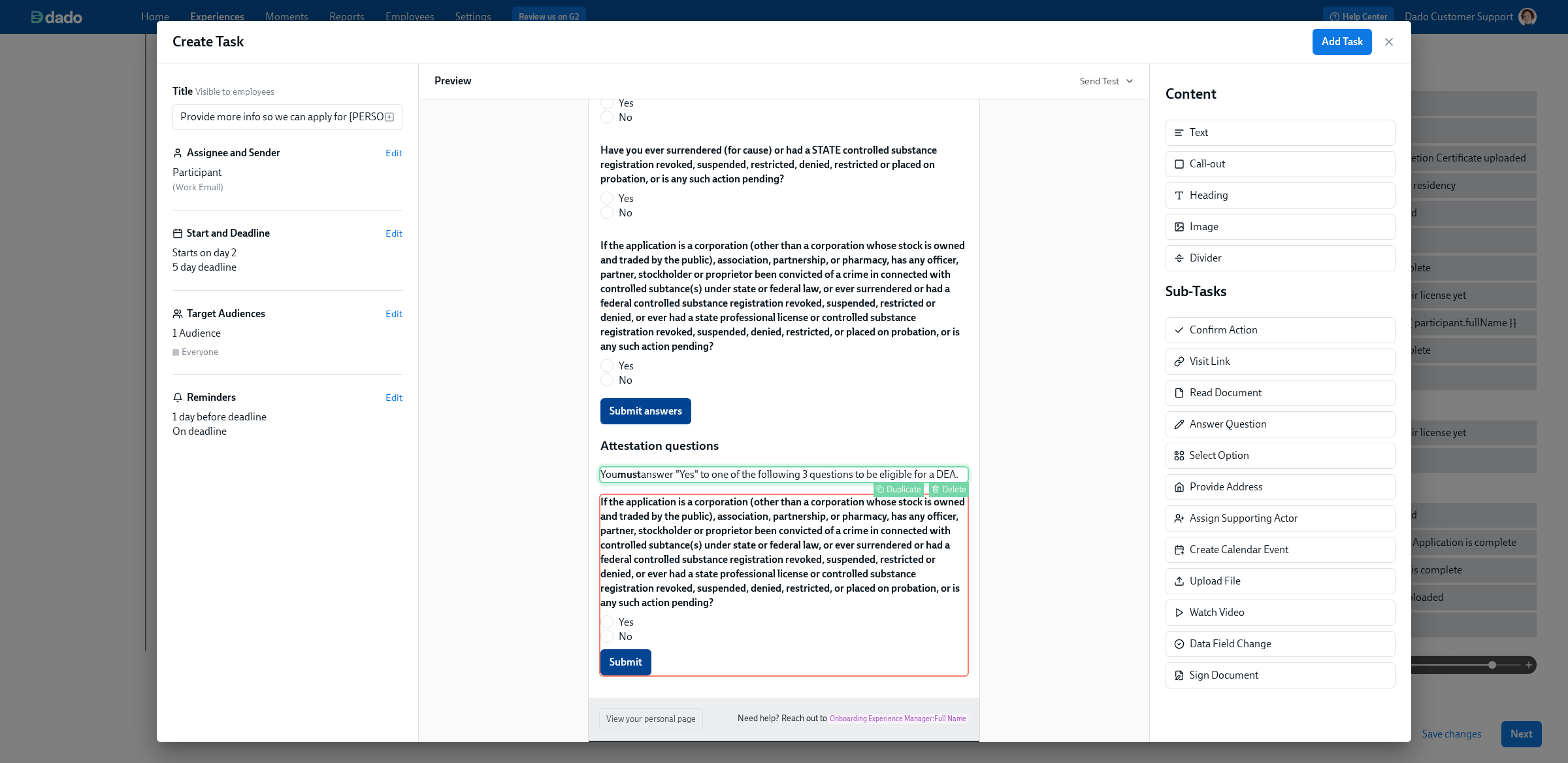
click at [800, 466] on div "You must answer "Yes" to one of the following 3 questions to be eligible for a …" at bounding box center [783, 474] width 370 height 17
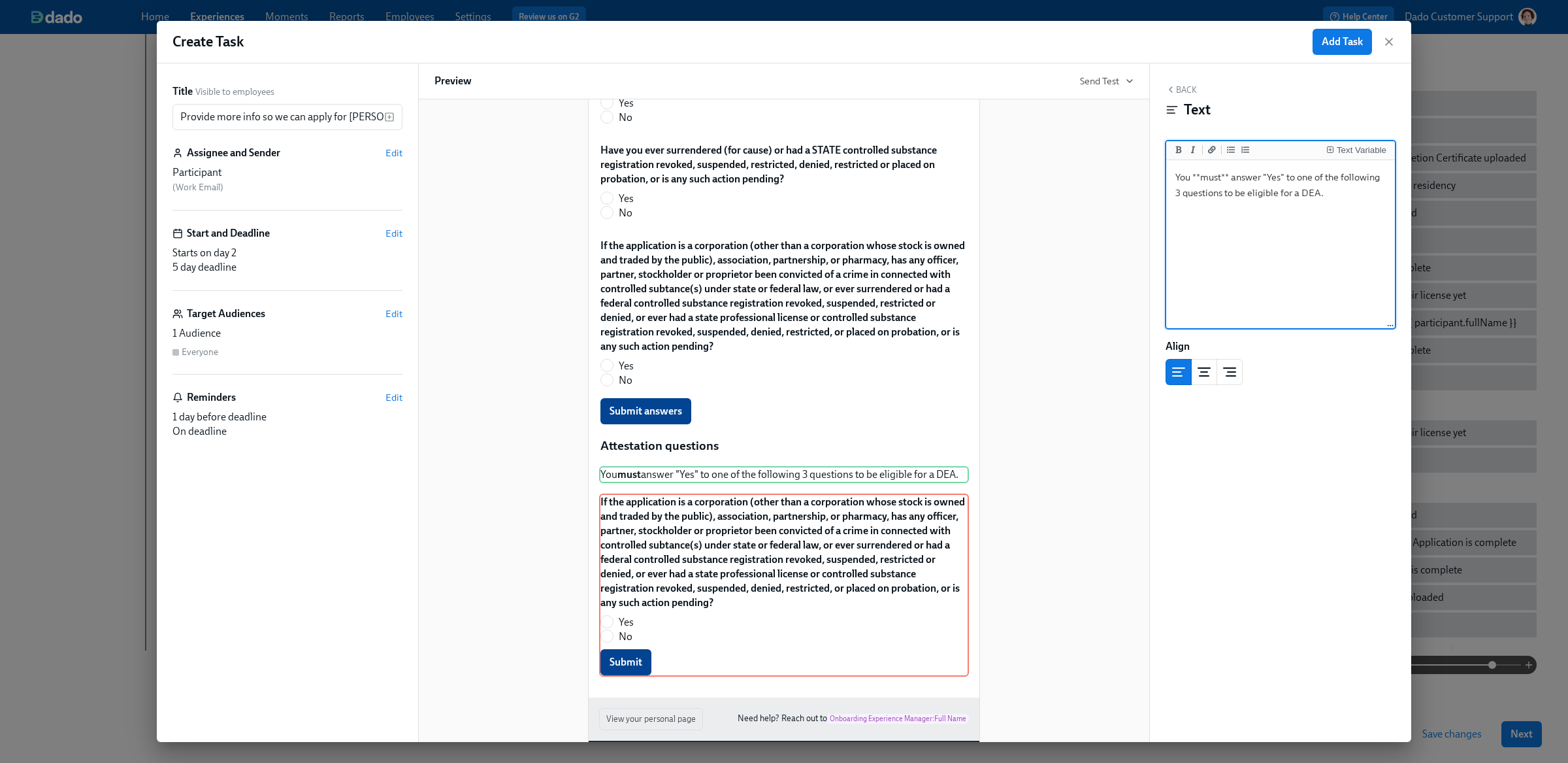
click at [1305, 176] on textarea "You **must** answer "Yes" to one of the following 3 questions to be eligible fo…" at bounding box center [1280, 245] width 223 height 164
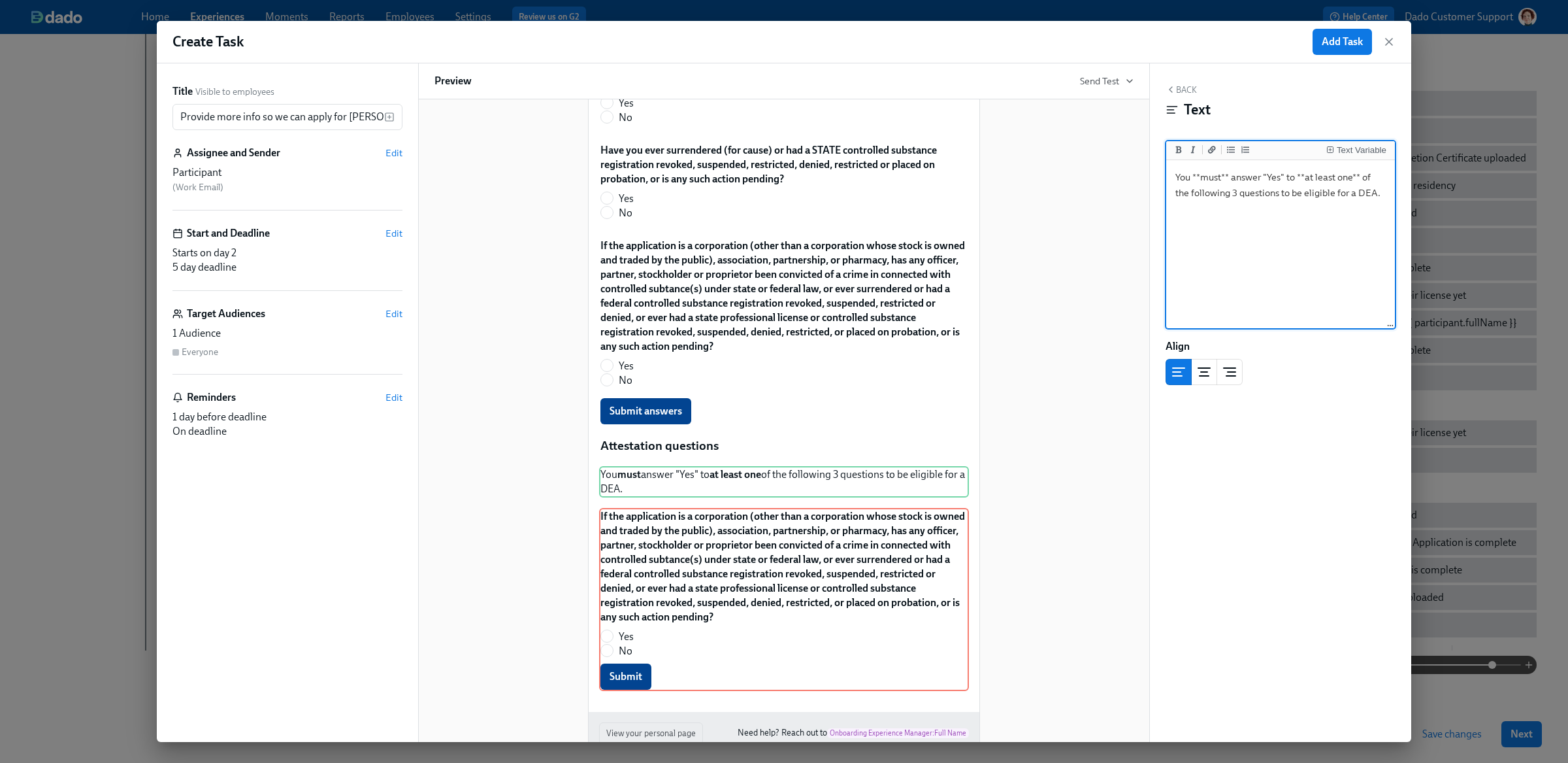
type textarea "You **must** answer "Yes" to **at least one** of the following 3 questions to b…"
click at [1065, 316] on div "Hi Dr. {{participant.lastName}}! You have a new task in Onboarding to Aspen Den…" at bounding box center [784, 147] width 699 height 1265
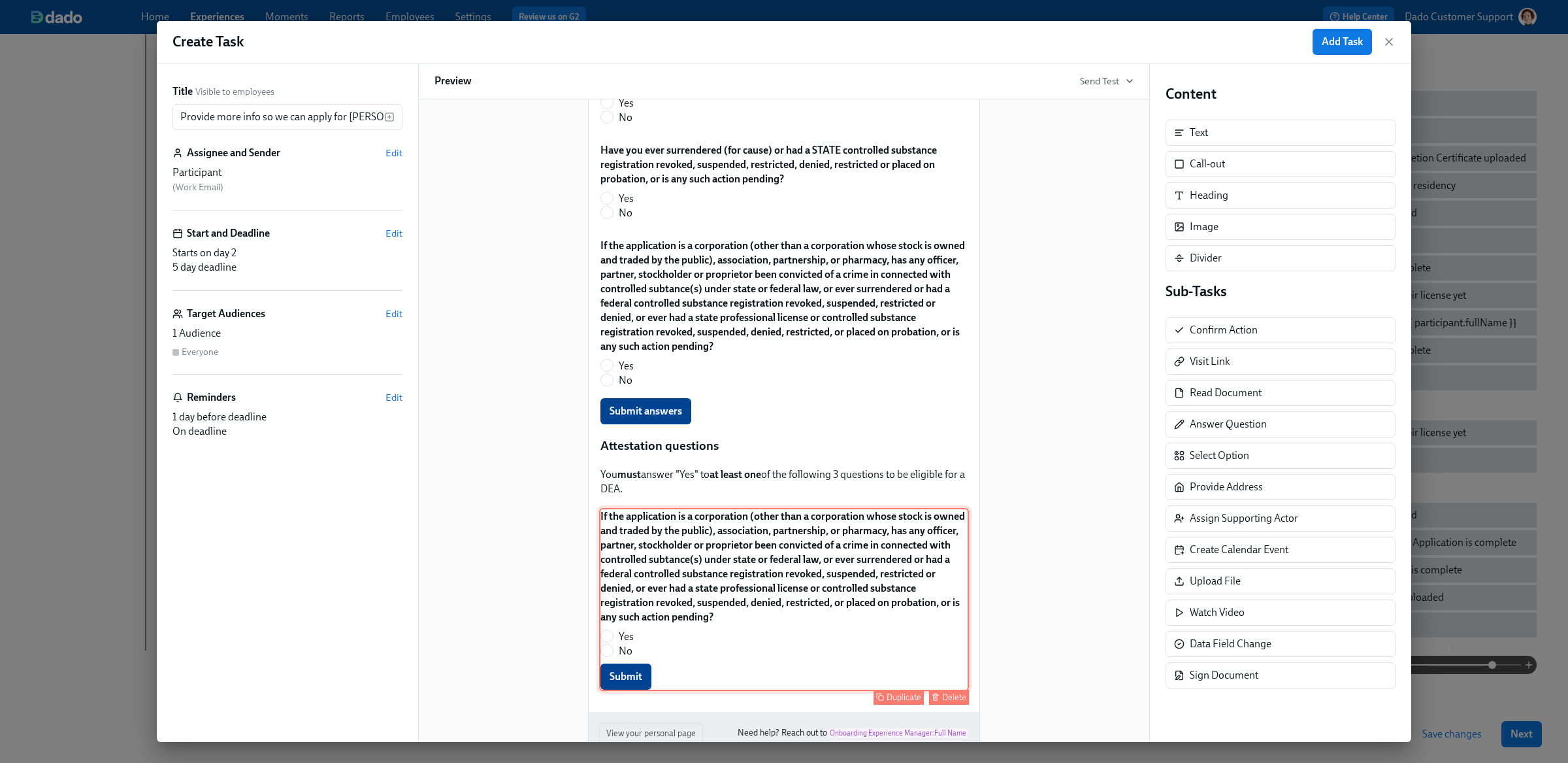
click at [792, 604] on div "If the application is a corporation (other than a corporation whose stock is ow…" at bounding box center [783, 599] width 370 height 183
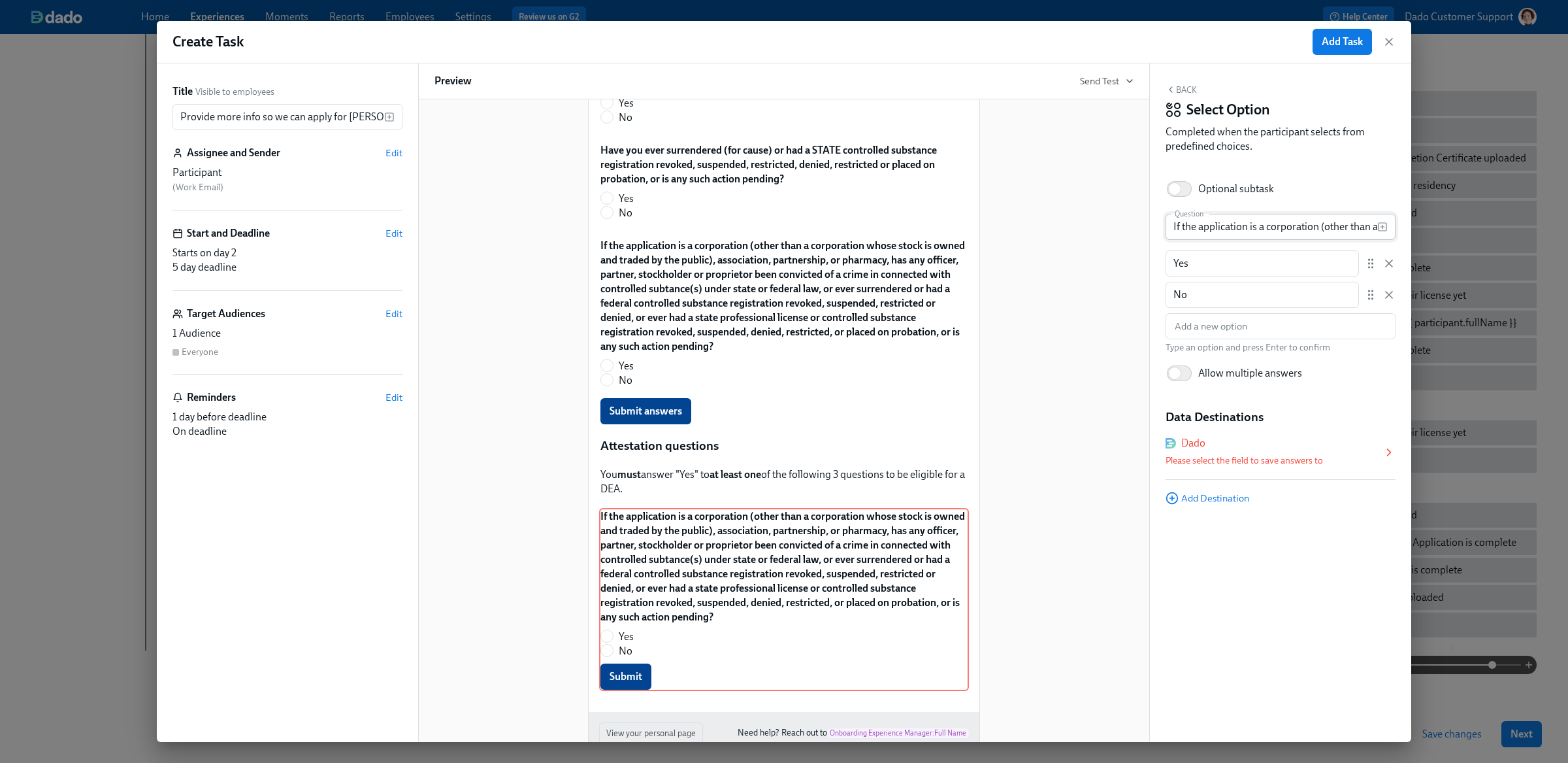
click at [1224, 215] on input "If the application is a corporation (other than a corporation whose stock is ow…" at bounding box center [1271, 227] width 212 height 26
paste input "Do you hold a board certification in addiction psychiatry or addiction medicine…"
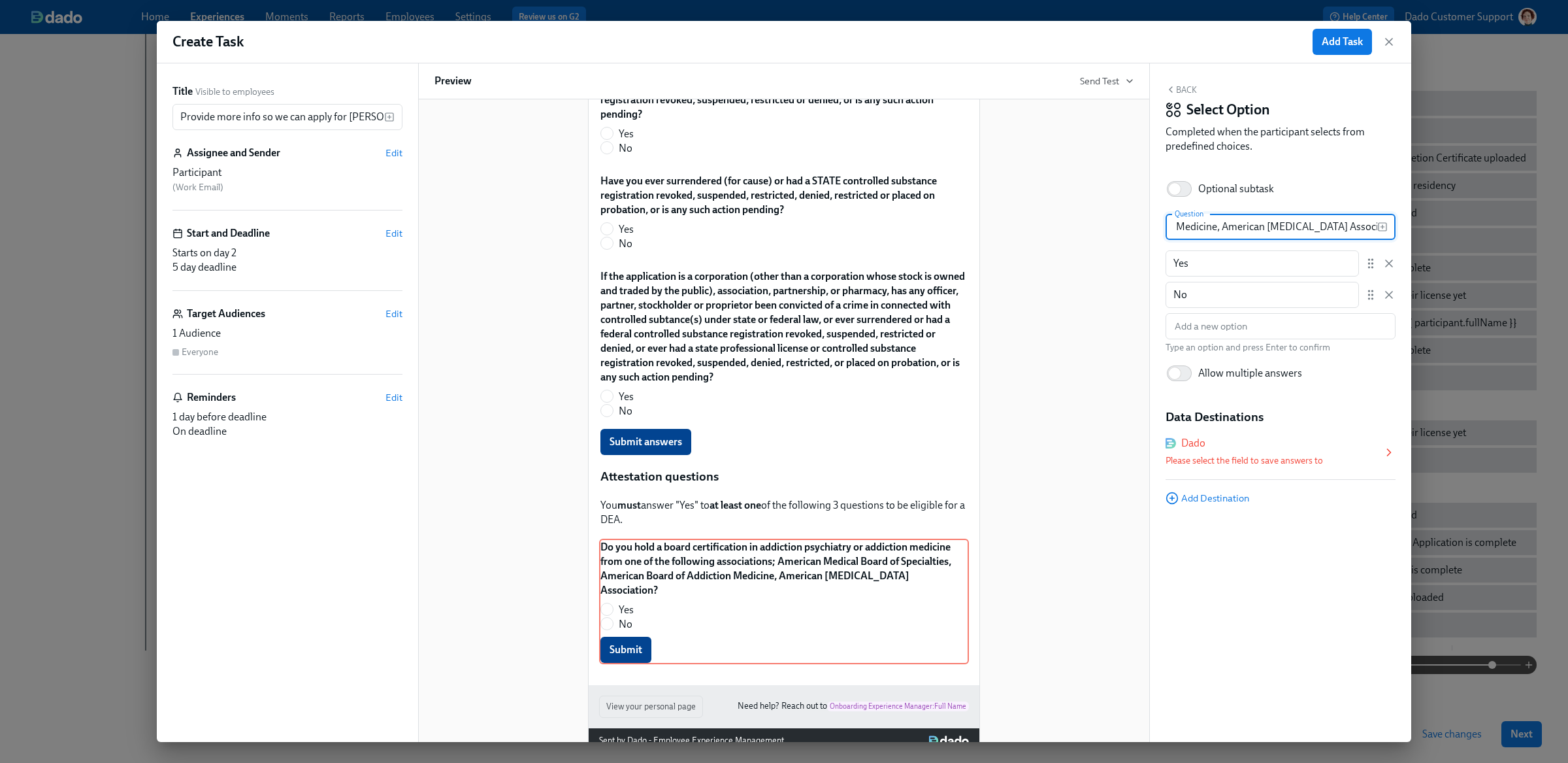
type input "Do you hold a board certification in addiction psychiatry or addiction medicine…"
click at [1273, 448] on div "Dado" at bounding box center [1274, 443] width 217 height 15
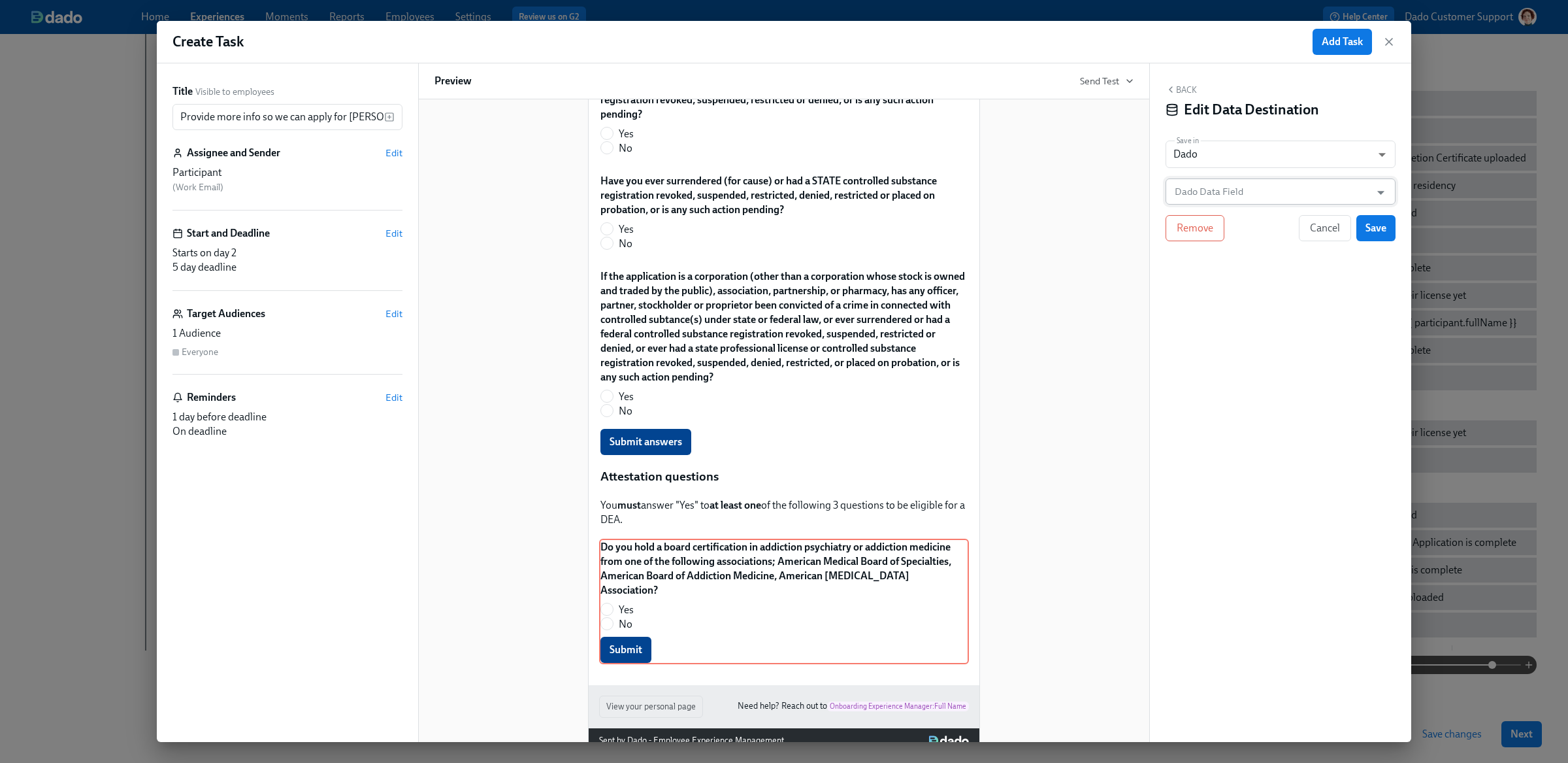
click at [1221, 189] on input "Dado Data Field" at bounding box center [1271, 192] width 198 height 26
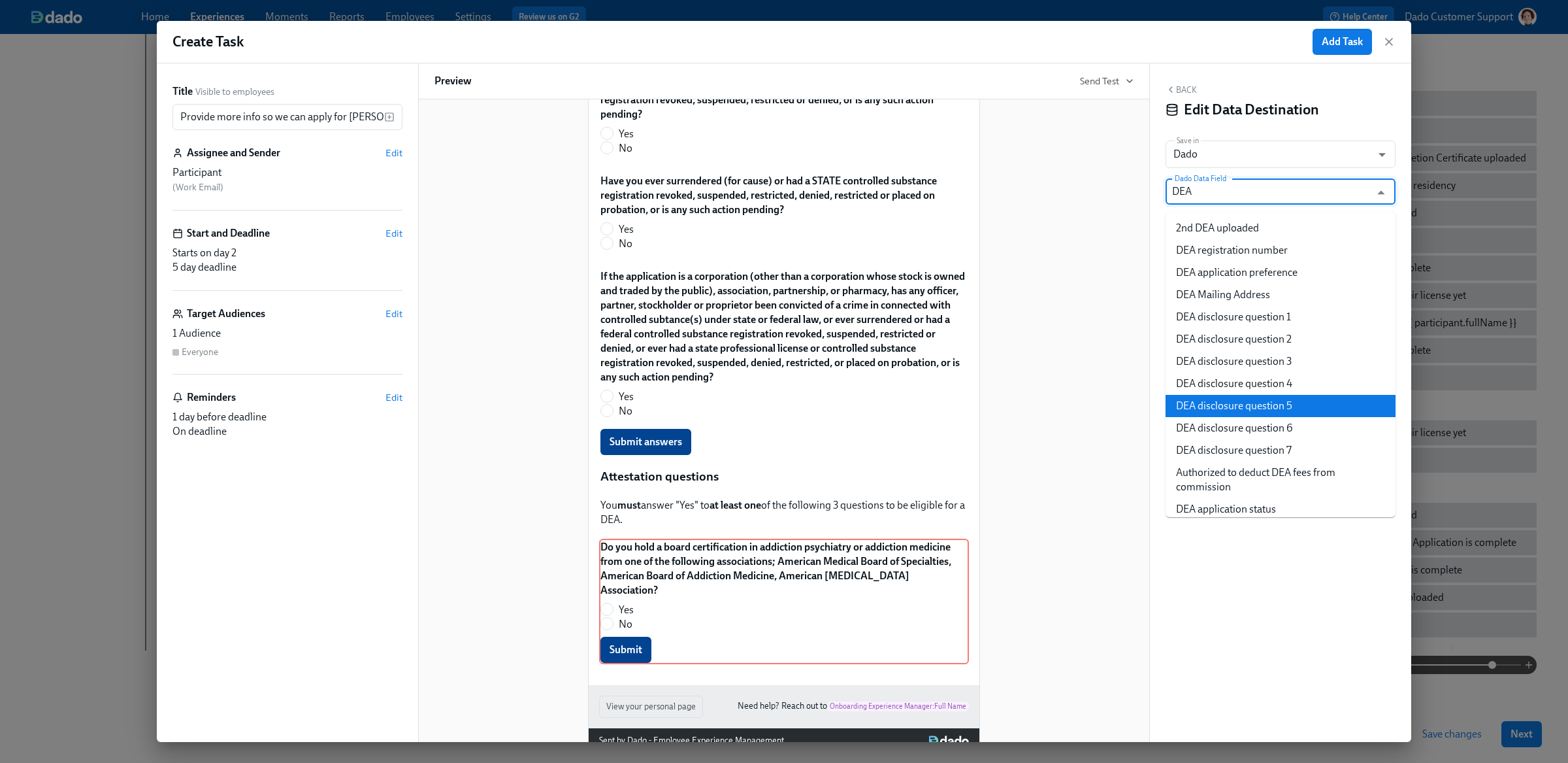
click at [1226, 397] on li "DEA disclosure question 5" at bounding box center [1280, 405] width 230 height 22
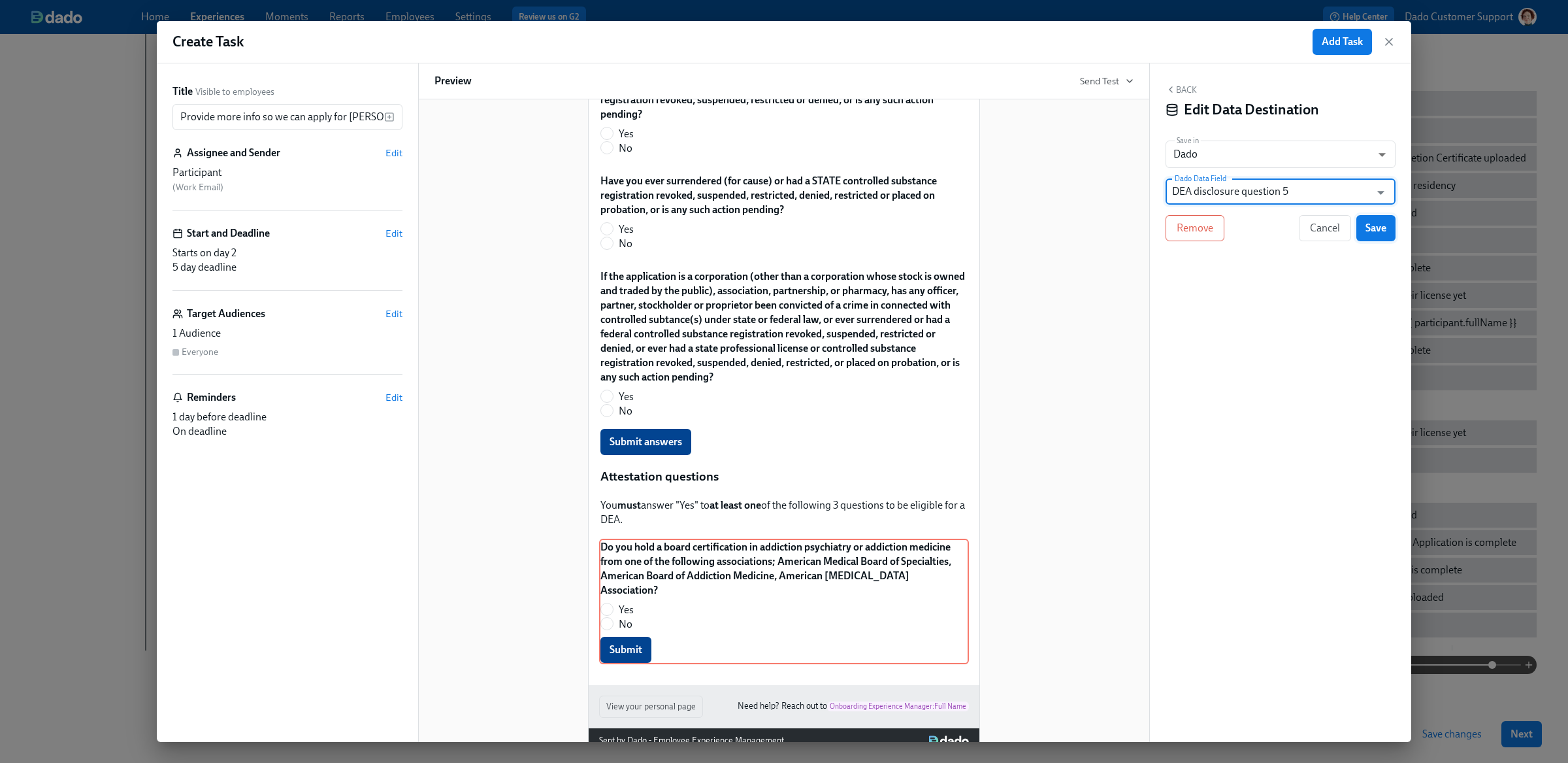
type input "DEA disclosure question 5"
click at [1367, 225] on span "Save" at bounding box center [1376, 228] width 21 height 13
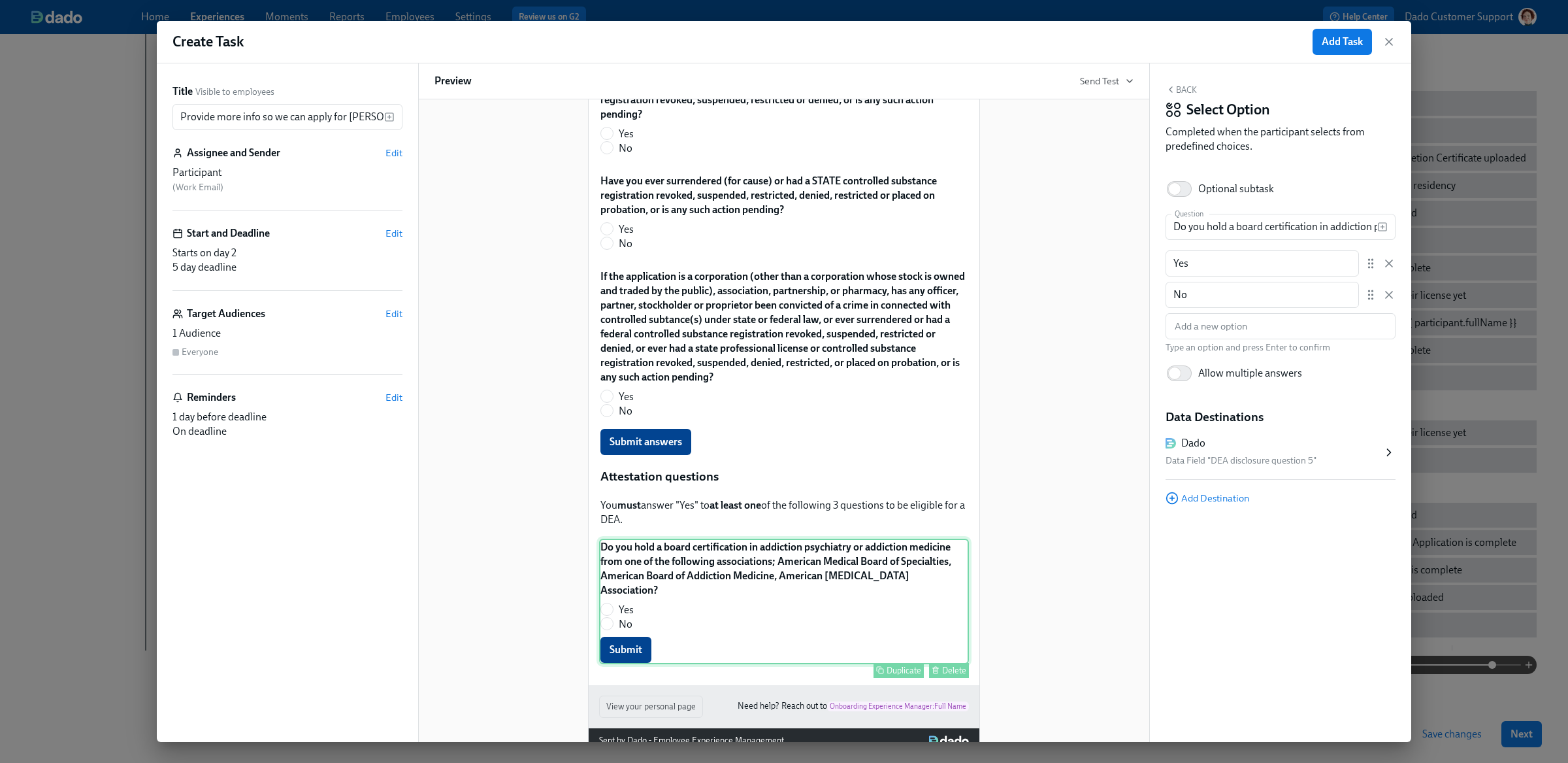
click at [896, 665] on div "Duplicate" at bounding box center [903, 670] width 35 height 10
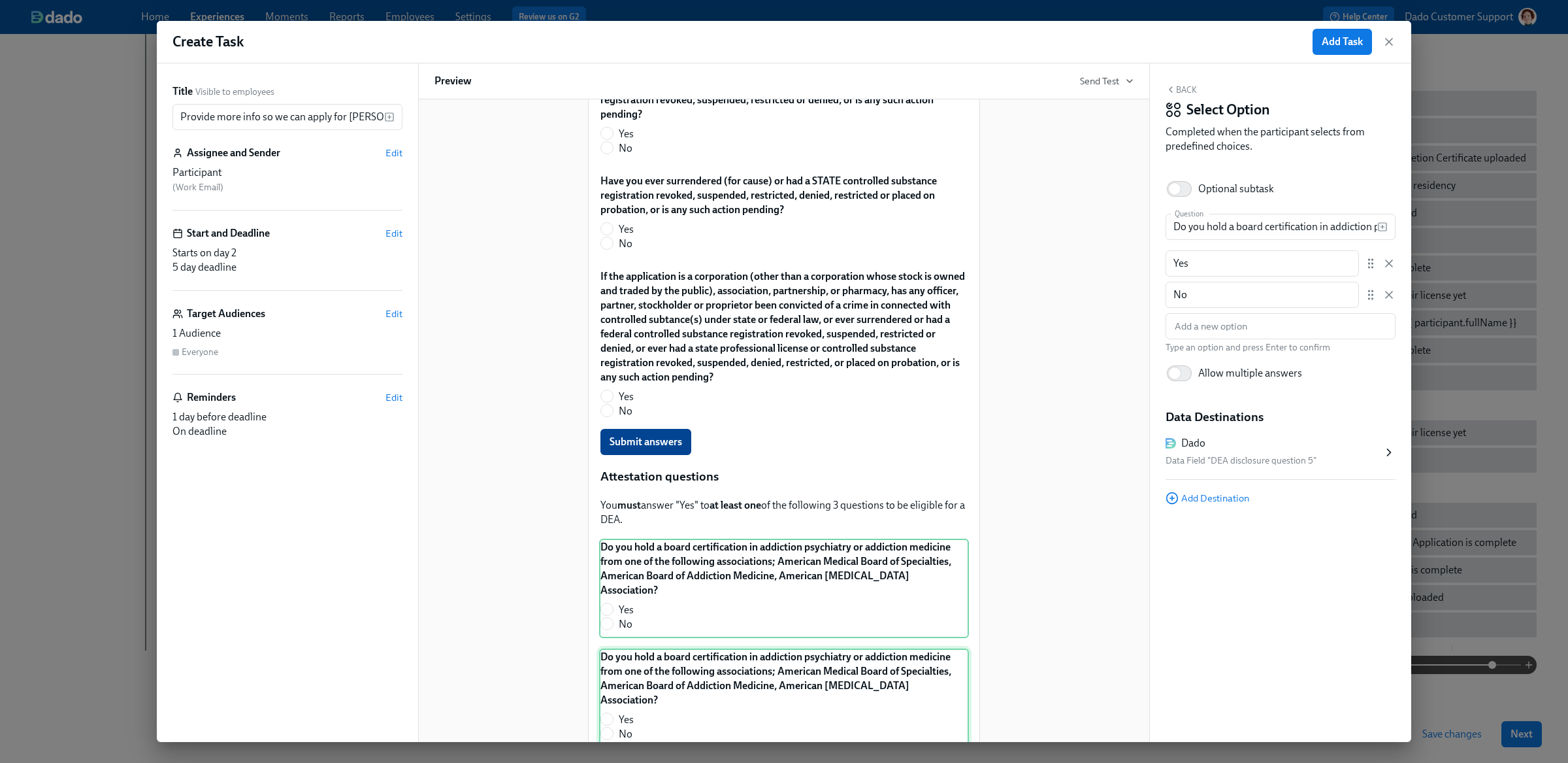
click at [799, 652] on div "Do you hold a board certification in addiction psychiatry or addiction medicine…" at bounding box center [783, 713] width 370 height 131
click at [1278, 225] on input "Do you hold a board certification in addiction psychiatry or addiction medicine…" at bounding box center [1271, 227] width 212 height 26
paste input "Have you completed not less than 8 hours of training with one or more of the fo…"
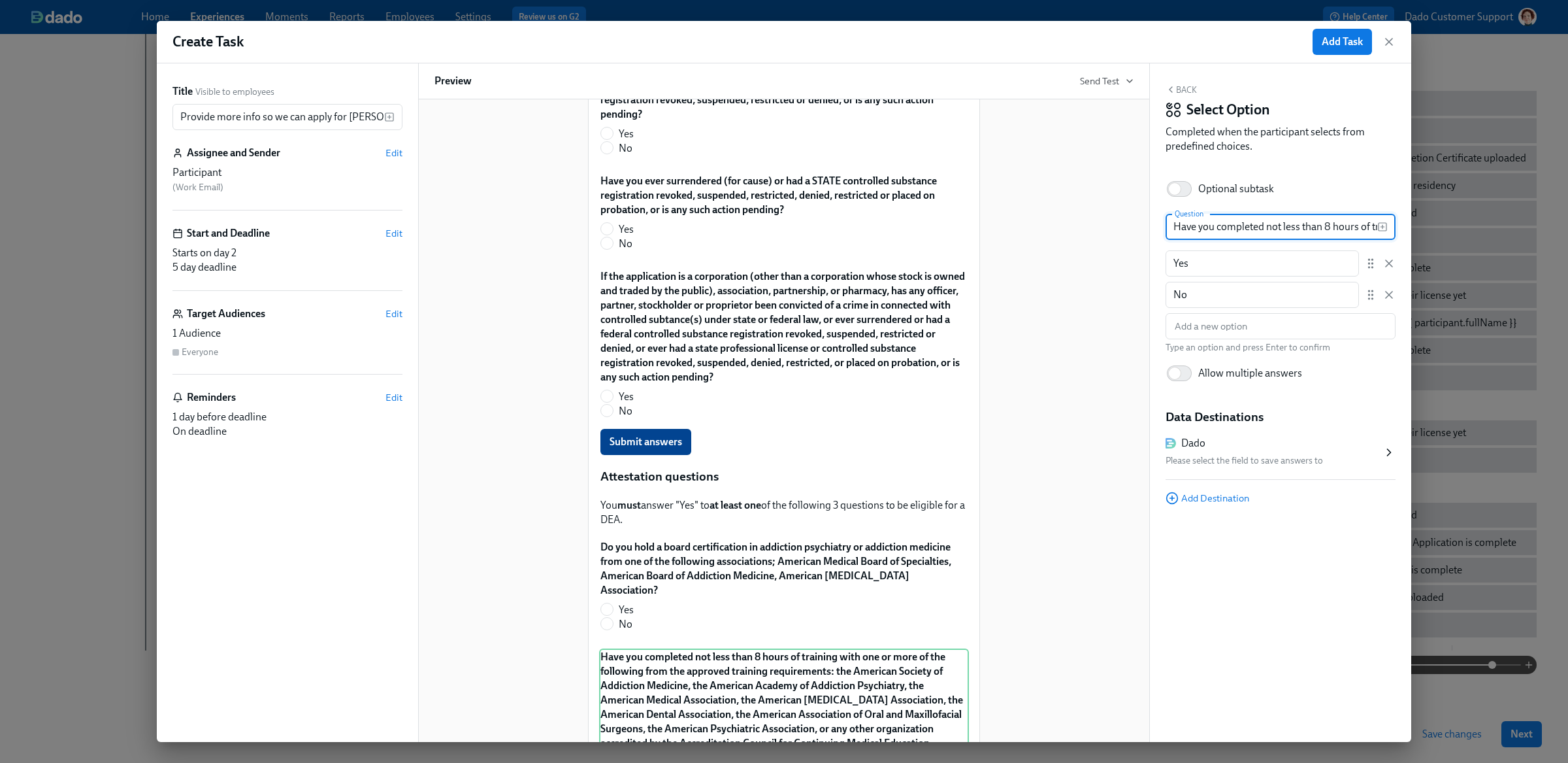
scroll to position [0, 2519]
type input "Have you completed not less than 8 hours of training with one or more of the fo…"
click at [1250, 450] on div "Dado Please select the field to save answers to" at bounding box center [1274, 452] width 217 height 33
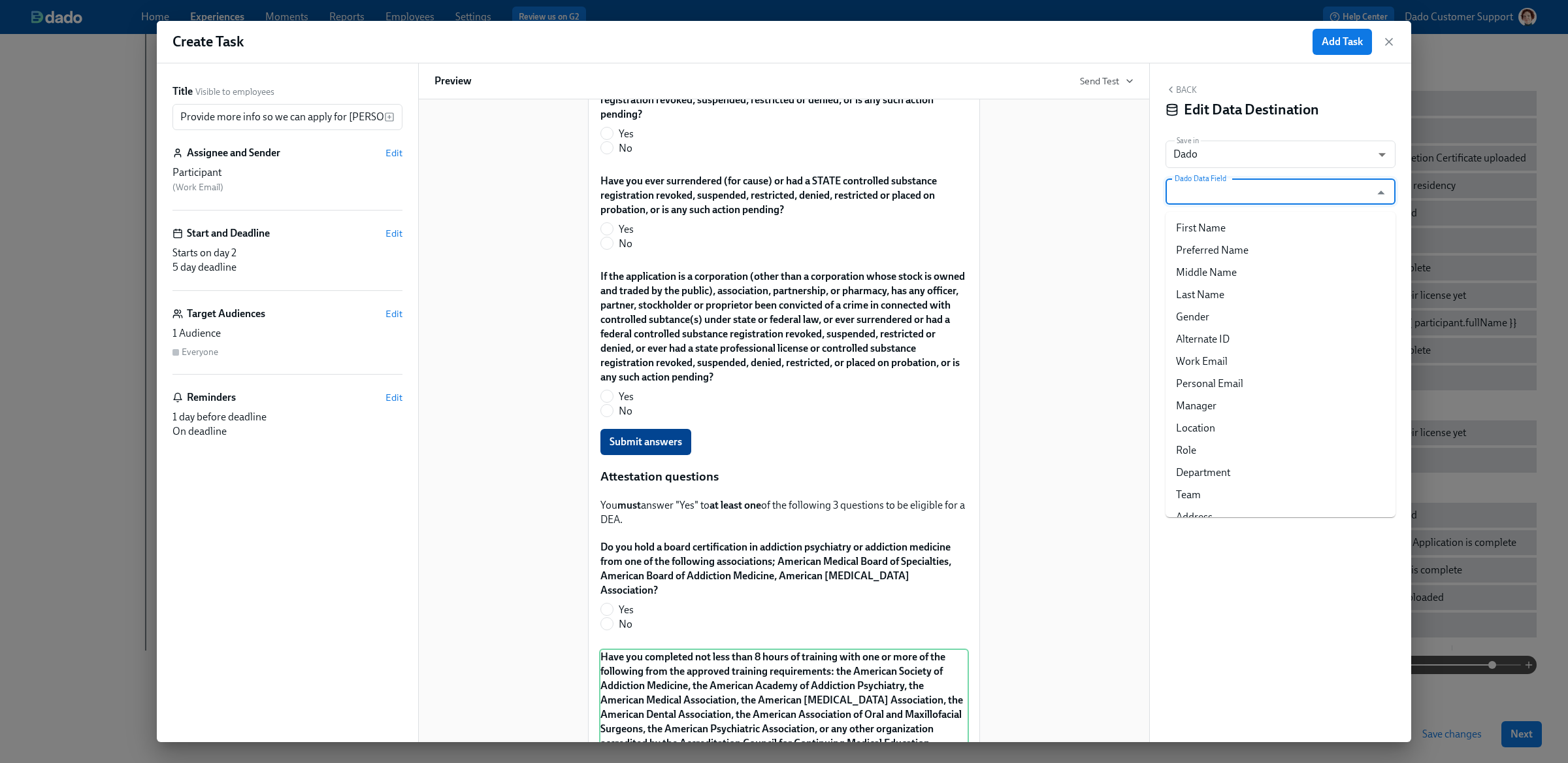
click at [1254, 191] on input "Dado Data Field" at bounding box center [1271, 192] width 198 height 26
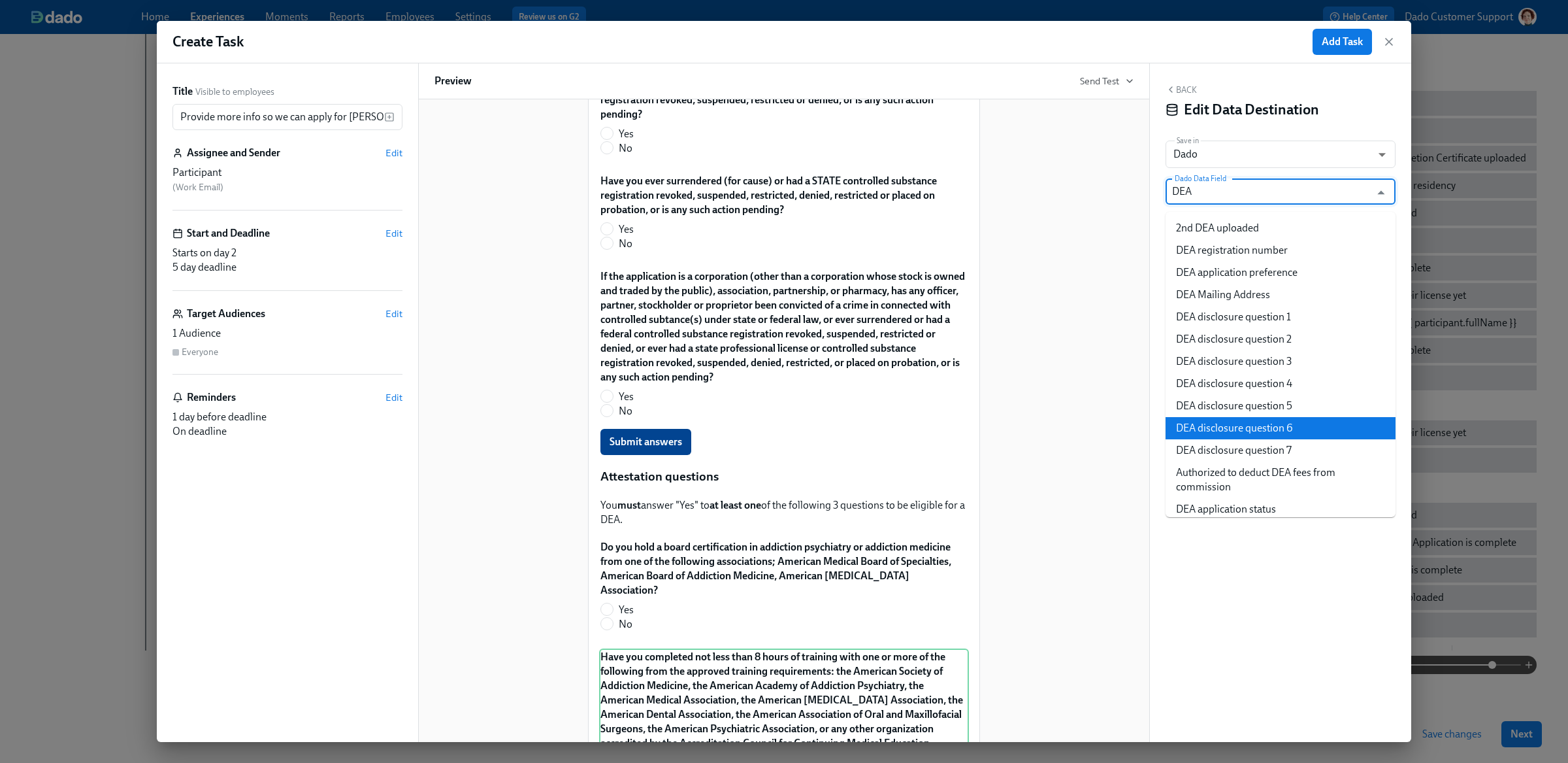
click at [1252, 418] on li "DEA disclosure question 6" at bounding box center [1280, 427] width 230 height 22
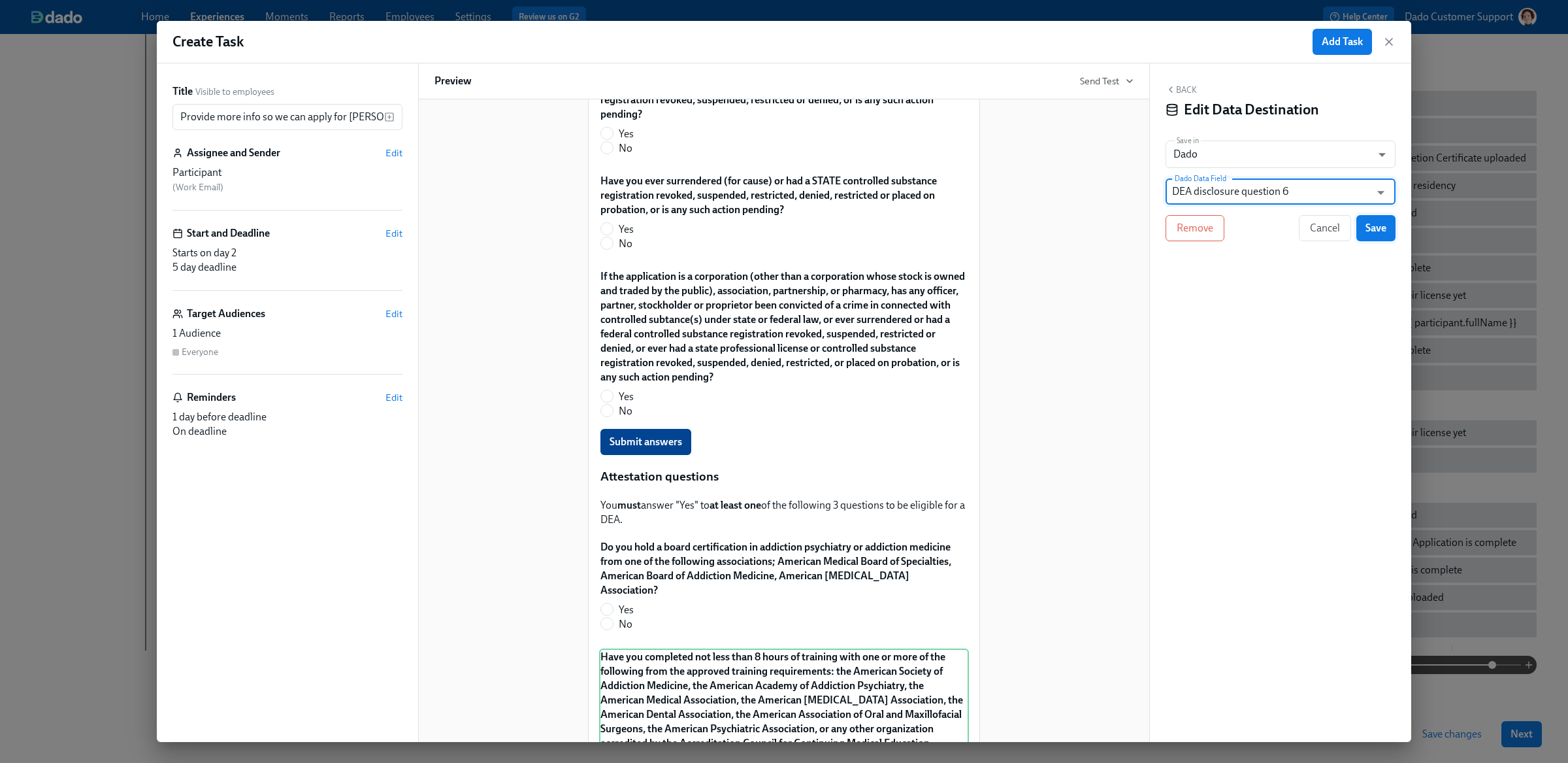
type input "DEA disclosure question 6"
click at [1377, 231] on span "Save" at bounding box center [1376, 228] width 21 height 13
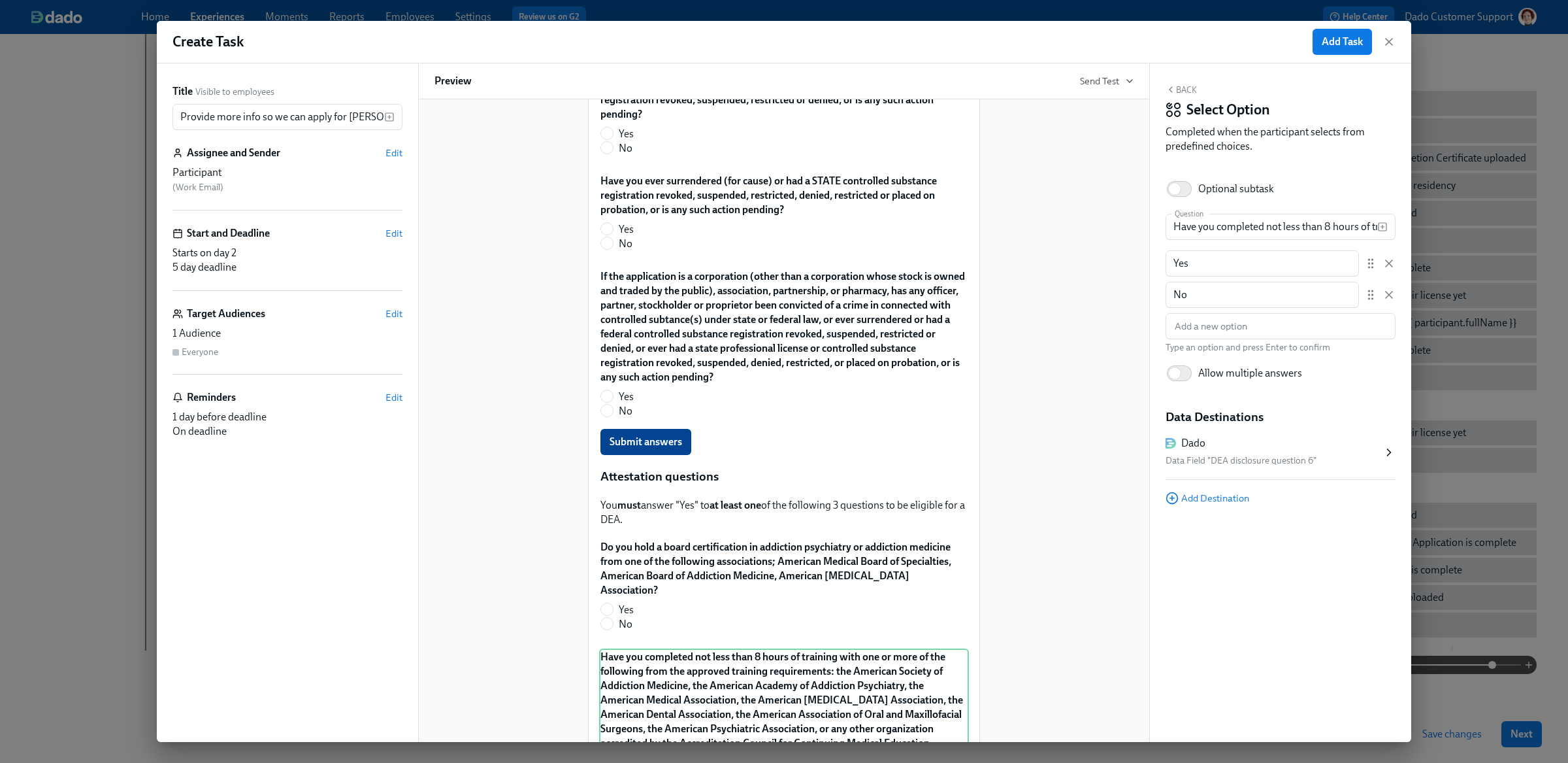
scroll to position [743, 0]
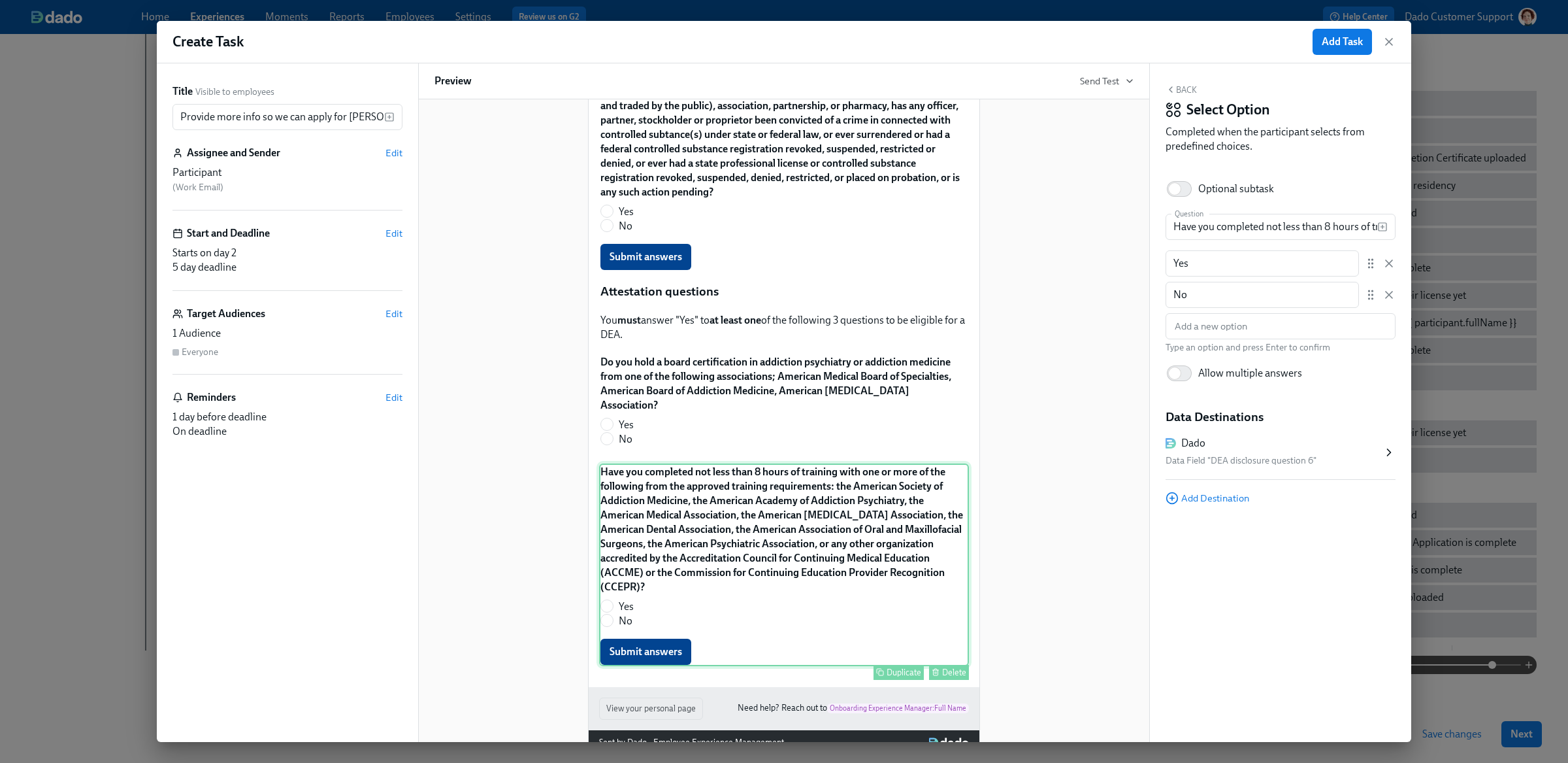
click at [888, 667] on div "Duplicate" at bounding box center [903, 672] width 35 height 10
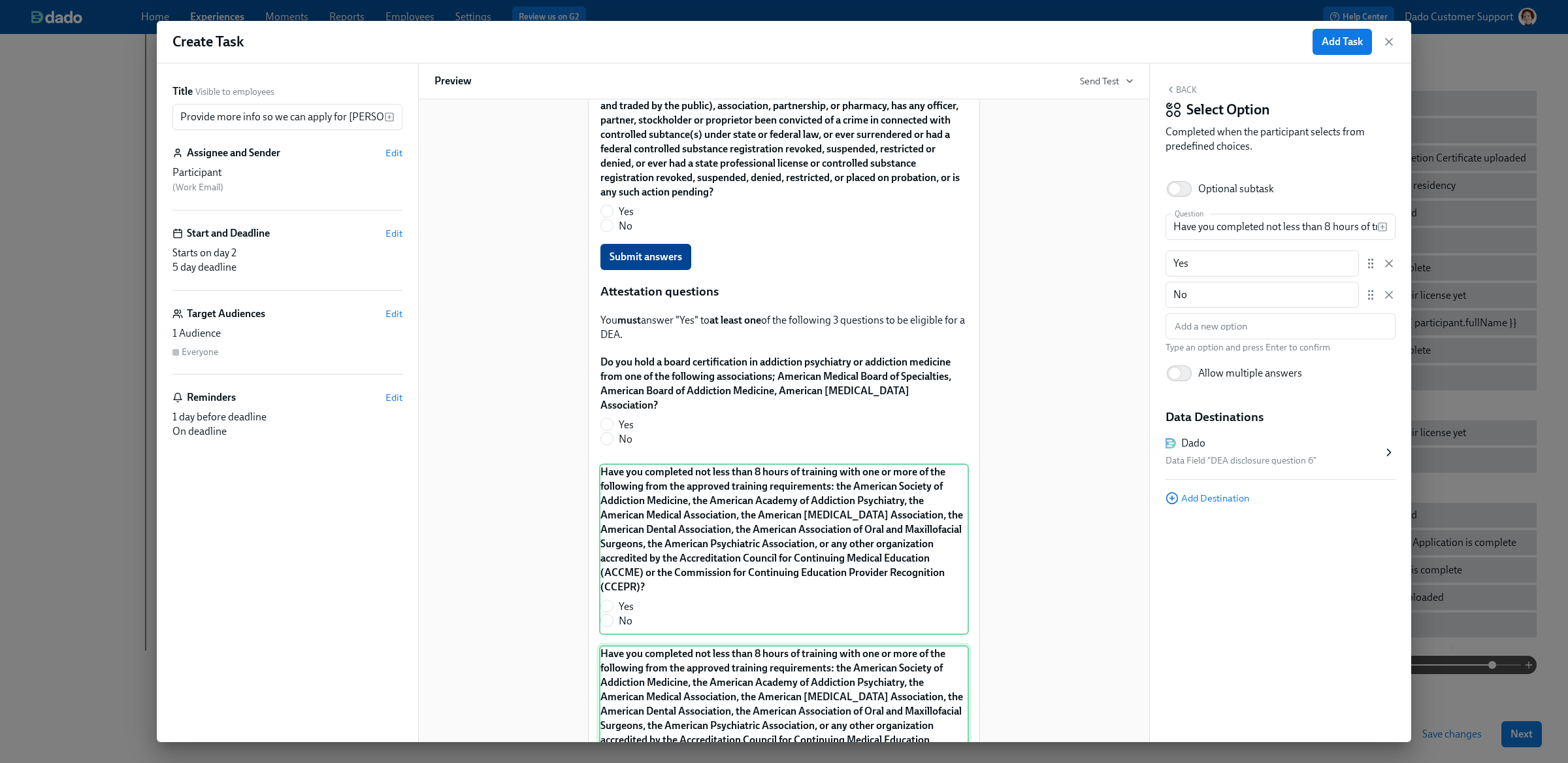
click at [765, 686] on div "Have you completed not less than 8 hours of training with one or more of the fo…" at bounding box center [783, 746] width 370 height 202
click at [1294, 229] on input "Have you completed not less than 8 hours of training with one or more of the fo…" at bounding box center [1271, 227] width 212 height 26
paste input "graduated, in good standing, from an accredited school of allopathic medicine, …"
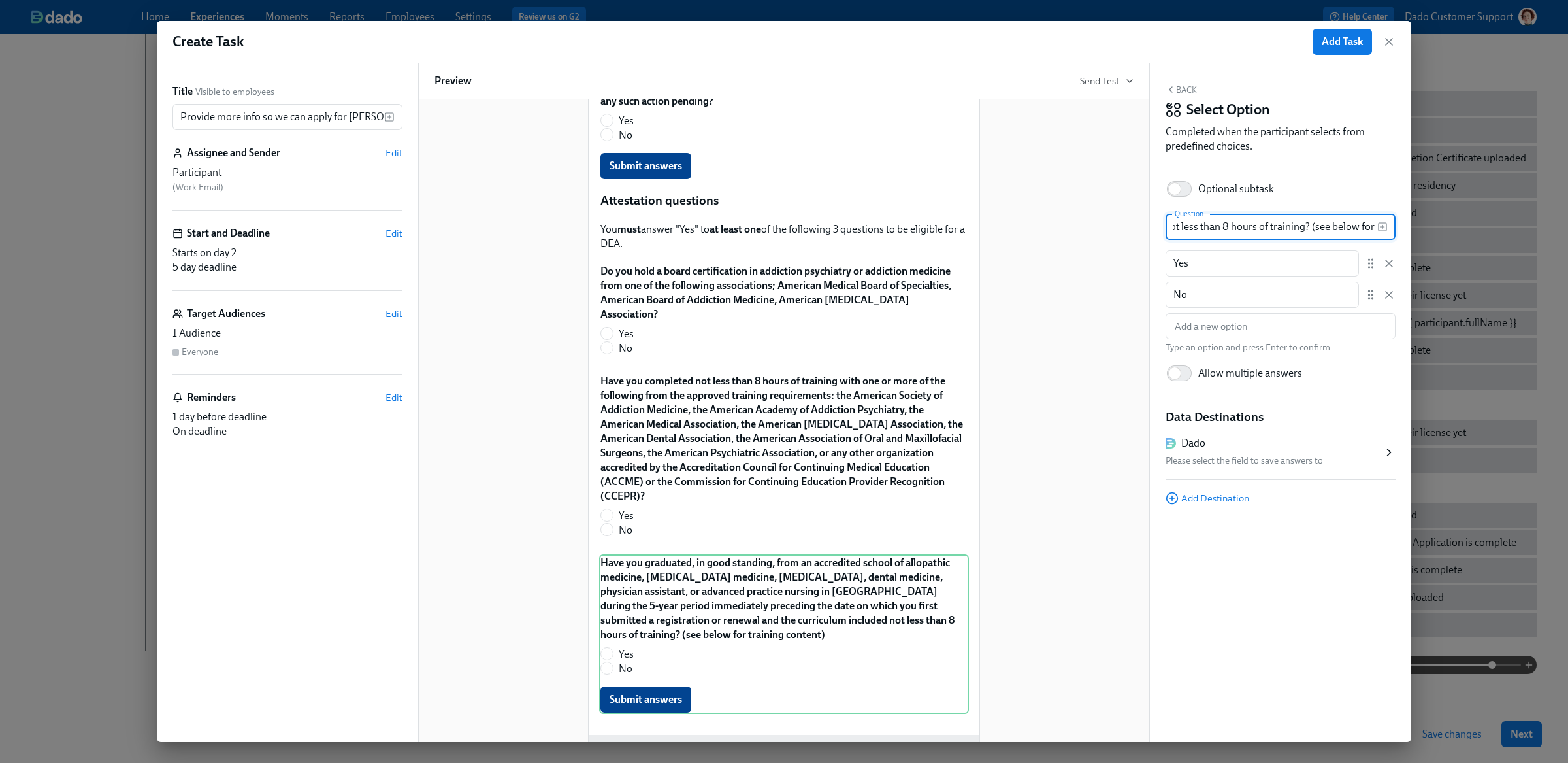
scroll to position [835, 0]
type input "Have you graduated, in good standing, from an accredited school of allopathic m…"
click at [1304, 453] on div "Please select the field to save answers to" at bounding box center [1274, 460] width 217 height 15
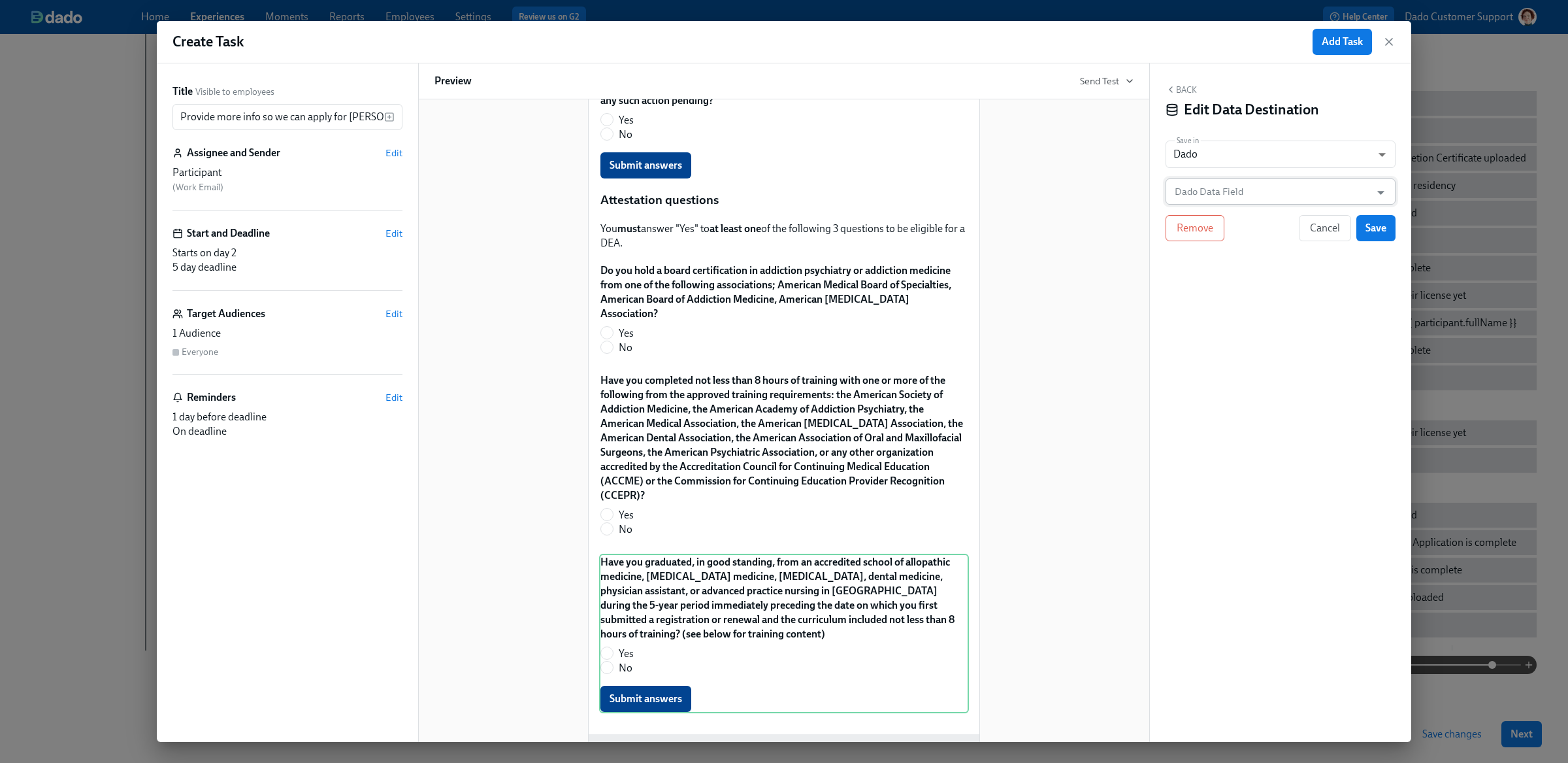
click at [1284, 189] on input "Dado Data Field" at bounding box center [1271, 192] width 198 height 26
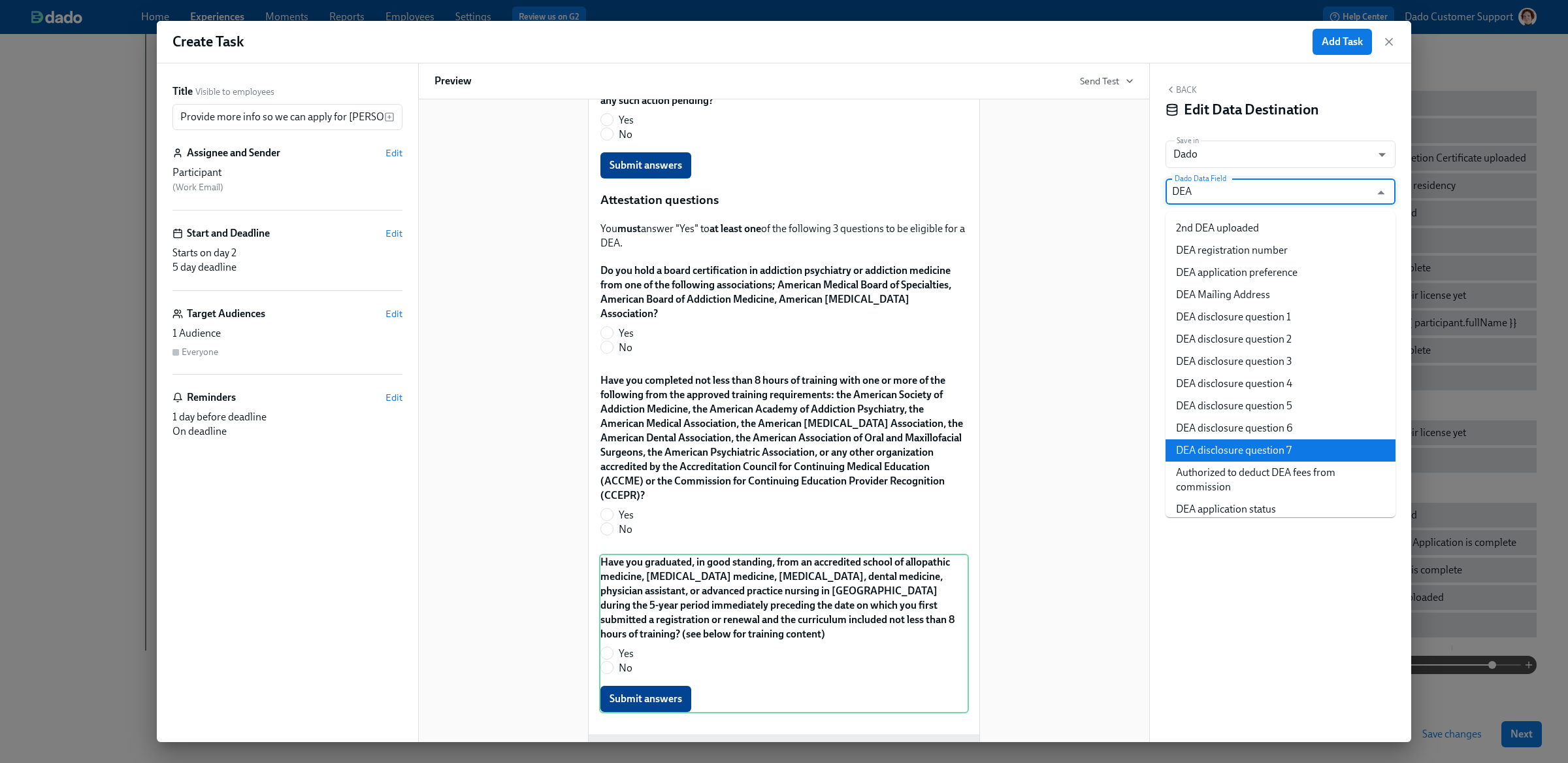
click at [1269, 440] on li "DEA disclosure question 7" at bounding box center [1280, 449] width 230 height 22
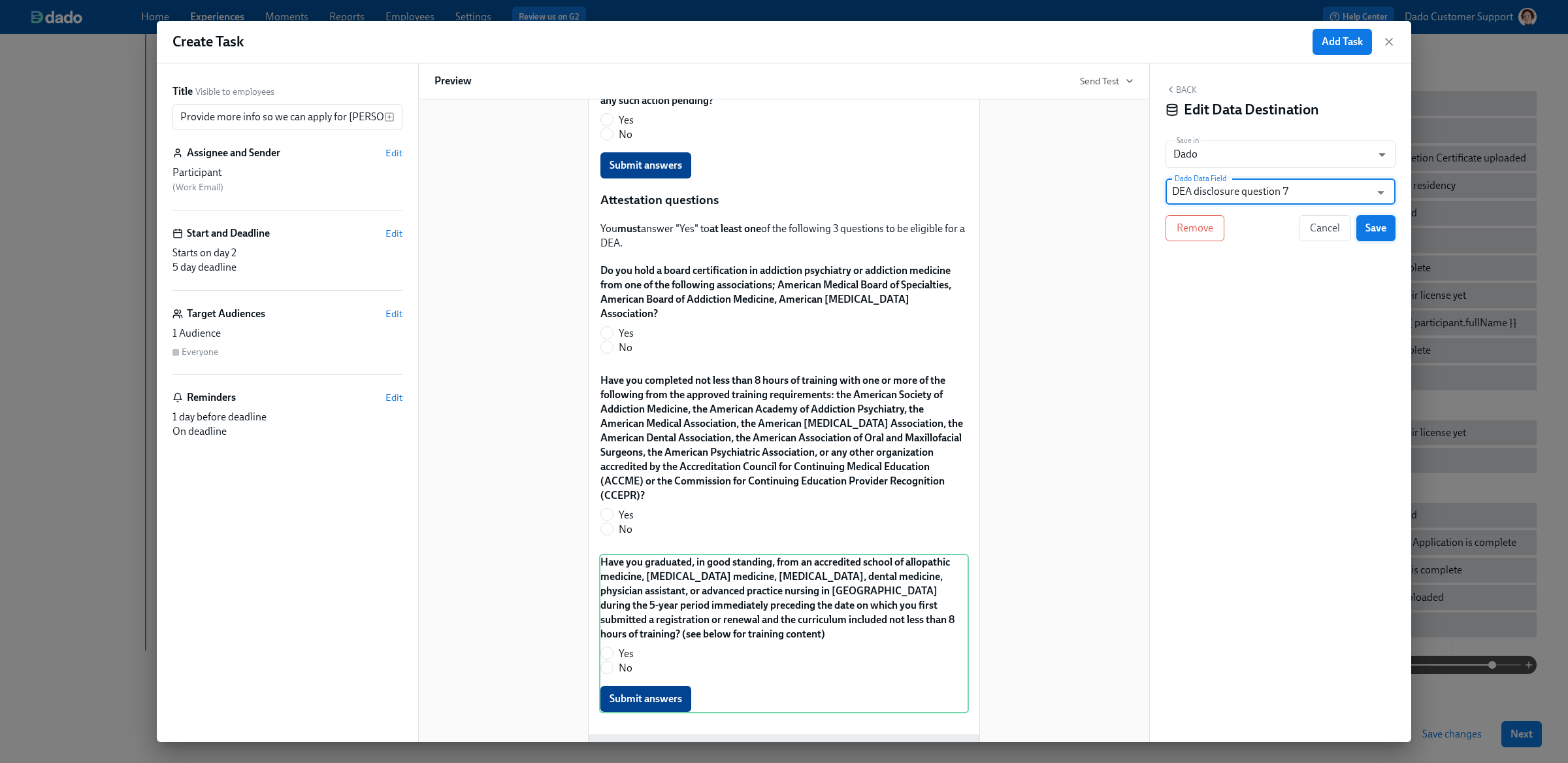
type input "DEA disclosure question 7"
click at [1379, 228] on span "Save" at bounding box center [1376, 228] width 21 height 13
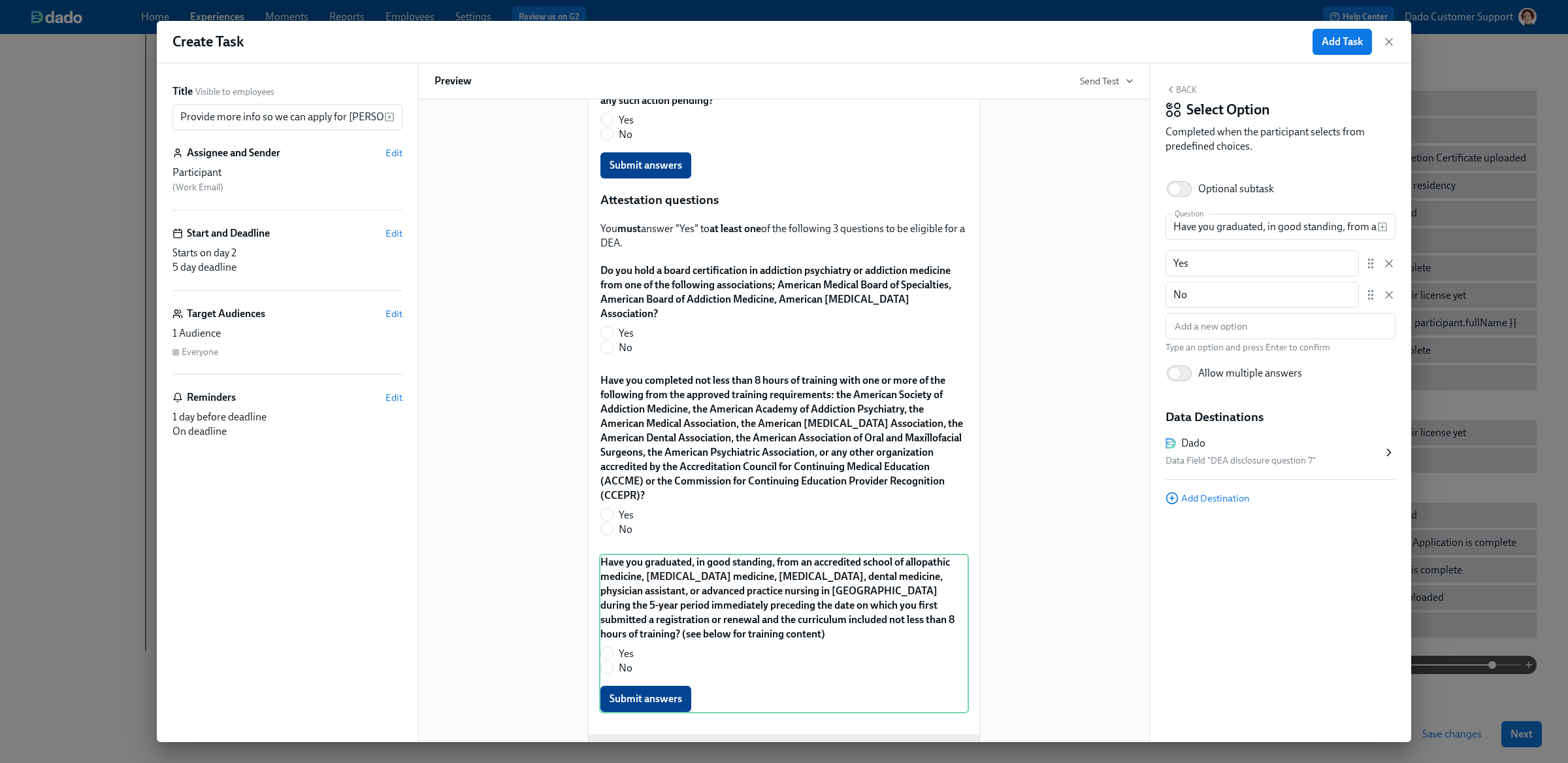
click at [1182, 85] on div "Back Select Option Completed when the participant selects from predefined choic…" at bounding box center [1280, 122] width 230 height 75
click at [1185, 89] on button "Back" at bounding box center [1181, 89] width 32 height 11
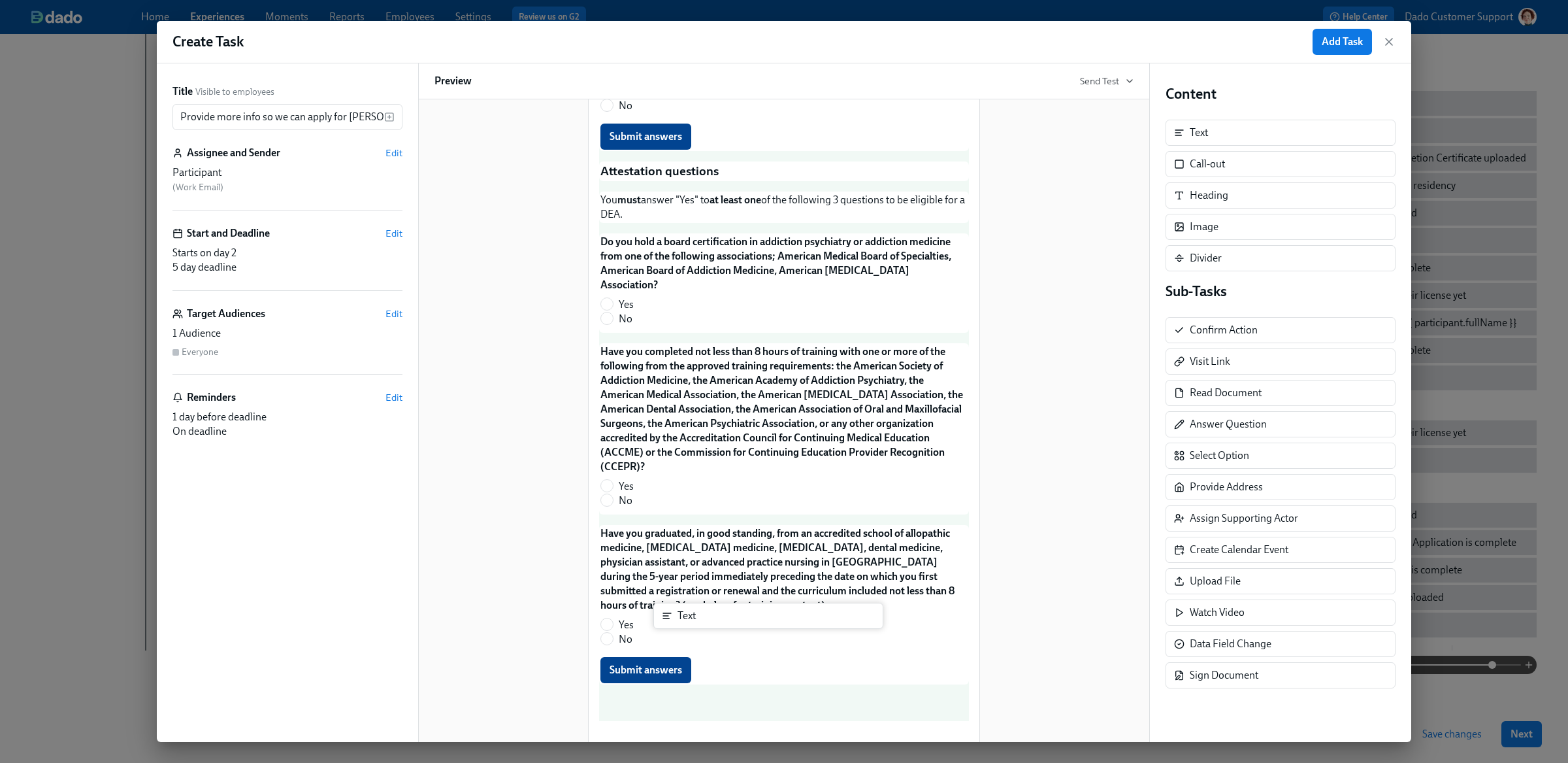
scroll to position [883, 0]
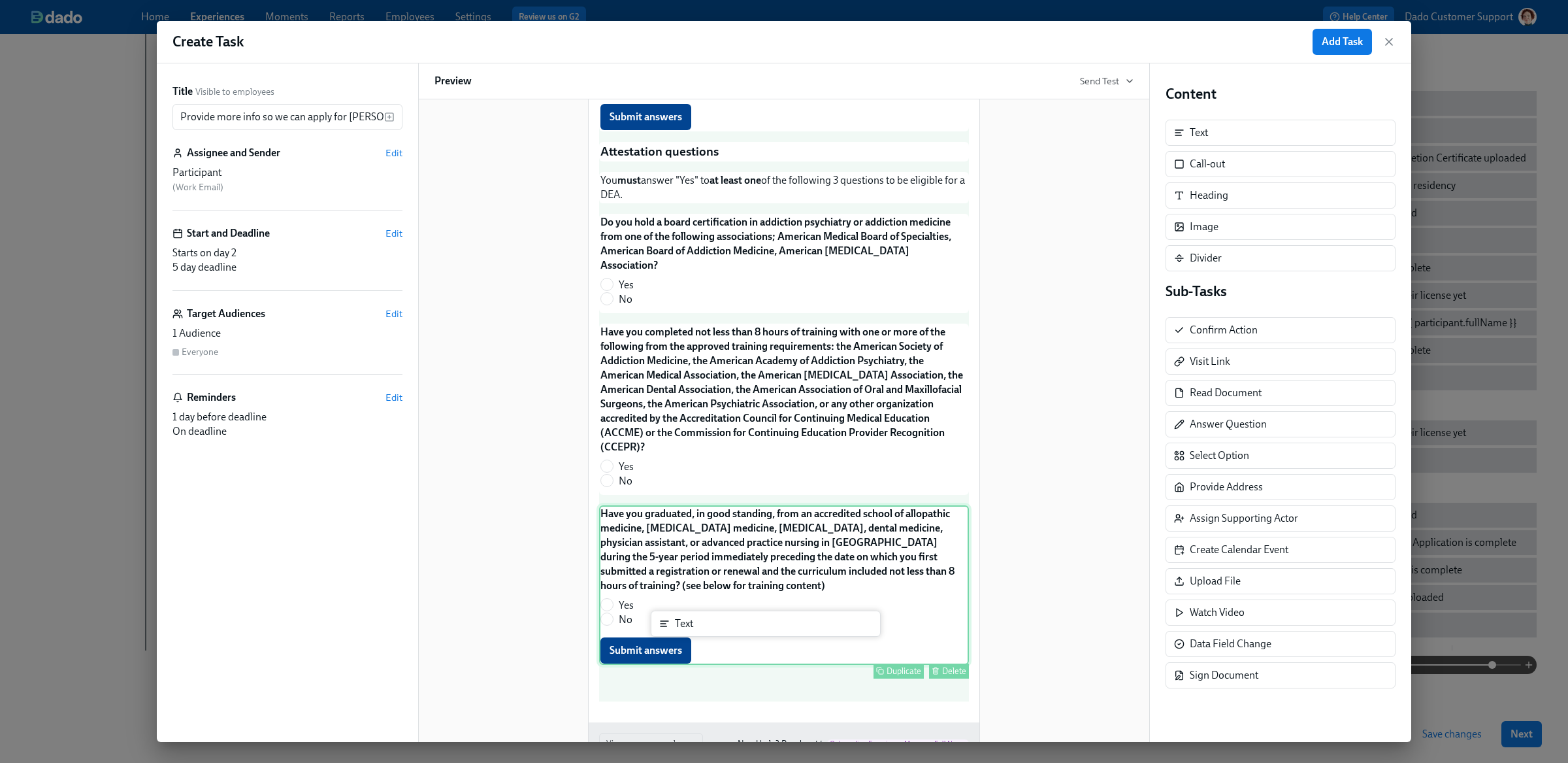
drag, startPoint x: 1220, startPoint y: 149, endPoint x: 723, endPoint y: 628, distance: 690.3
click at [723, 629] on div "Title Visible to employees Provide more info so we can apply for DEAs on your b…" at bounding box center [784, 402] width 1254 height 678
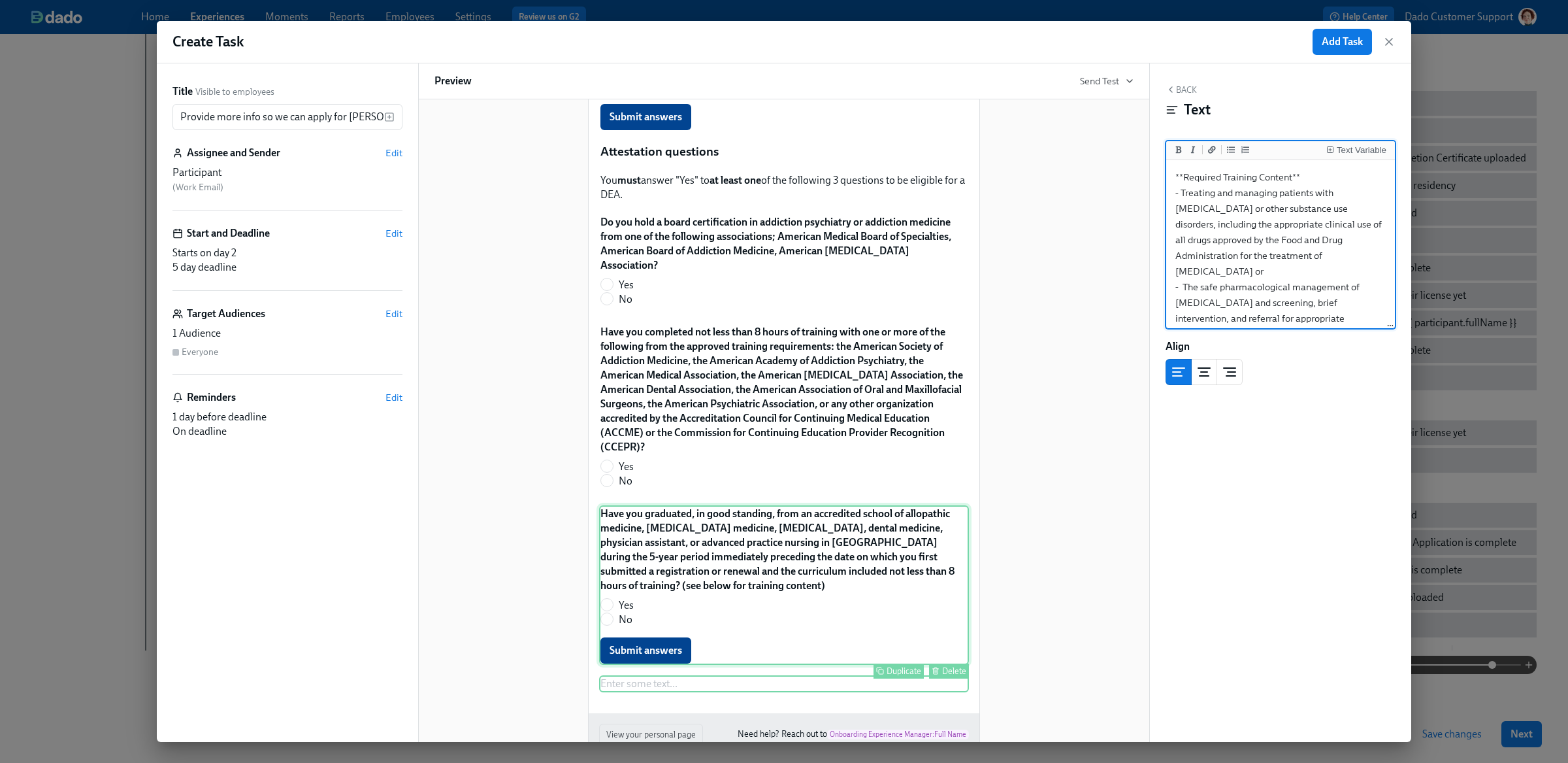
scroll to position [11, 0]
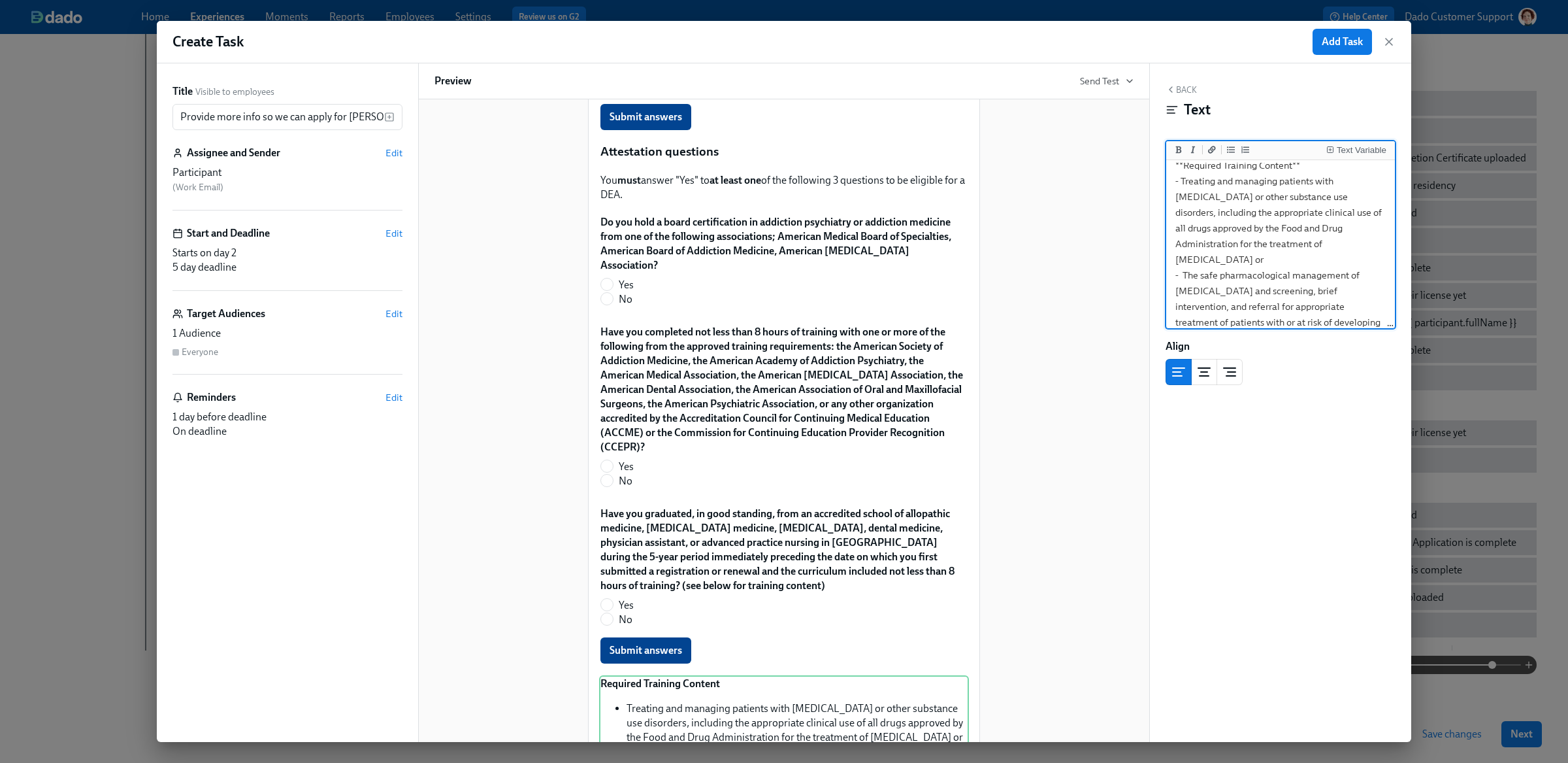
type textarea "**Required Training Content** - Treating and managing patients with opioid or o…"
click at [1025, 540] on div "Hi Dr. {{participant.lastName}}! You have a new task in Onboarding to Aspen Den…" at bounding box center [784, 49] width 699 height 1657
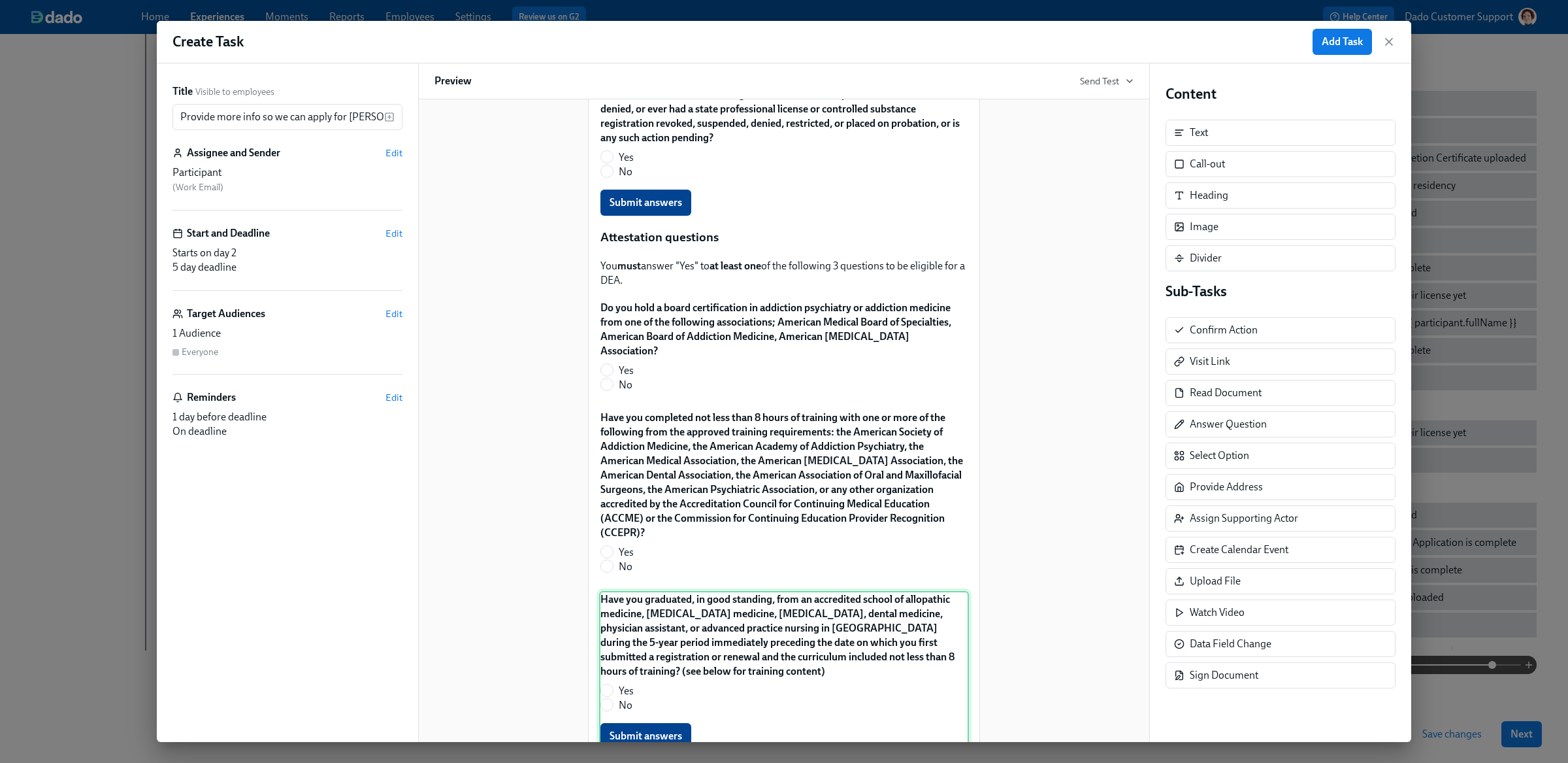
scroll to position [1004, 0]
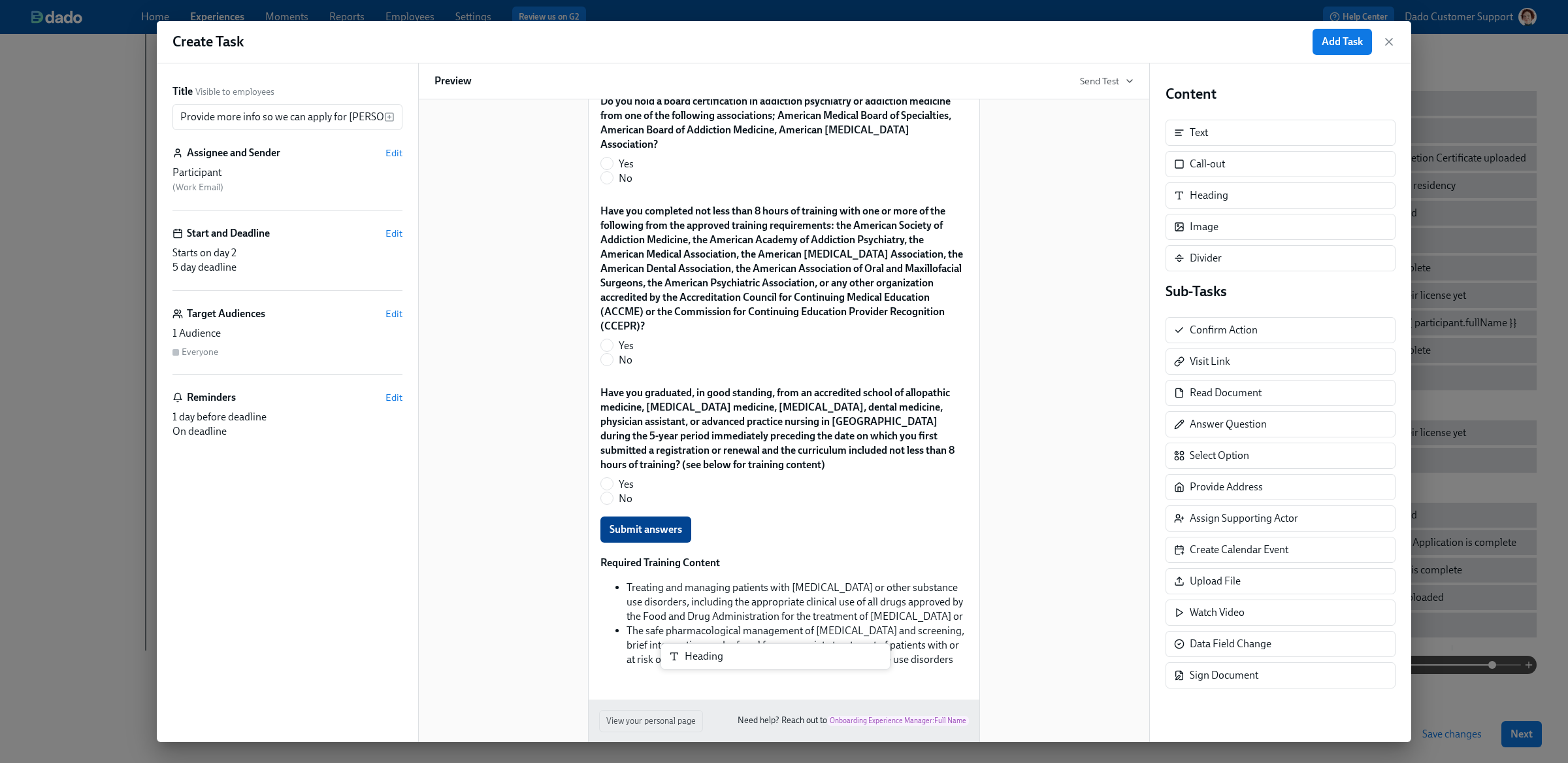
drag, startPoint x: 1256, startPoint y: 198, endPoint x: 752, endPoint y: 657, distance: 681.7
click at [752, 659] on div "Title Visible to employees Provide more info so we can apply for DEAs on your b…" at bounding box center [784, 402] width 1254 height 678
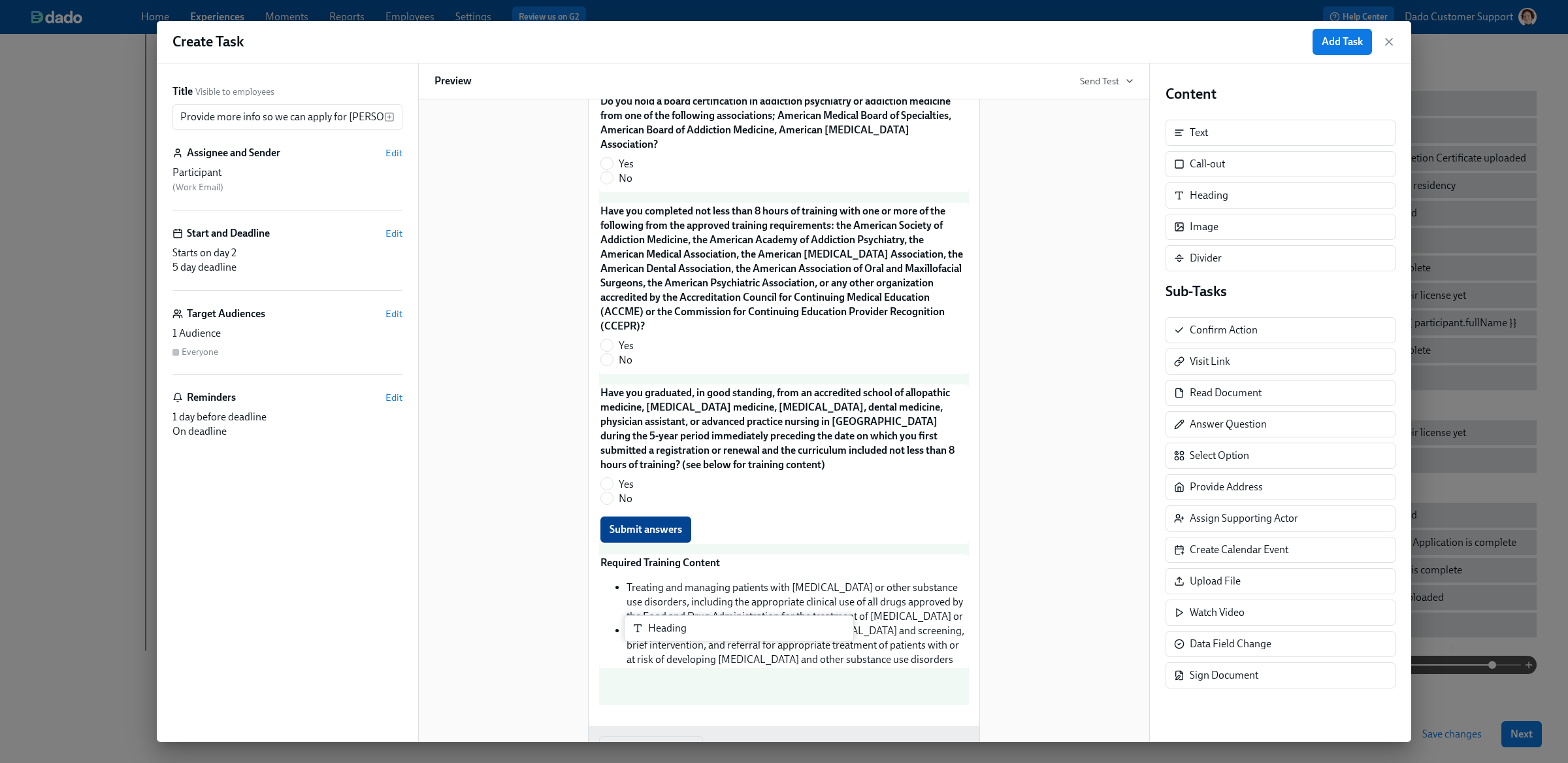
drag, startPoint x: 1286, startPoint y: 198, endPoint x: 734, endPoint y: 638, distance: 705.9
click at [734, 638] on div "Title Visible to employees Provide more info so we can apply for DEAs on your b…" at bounding box center [784, 402] width 1254 height 678
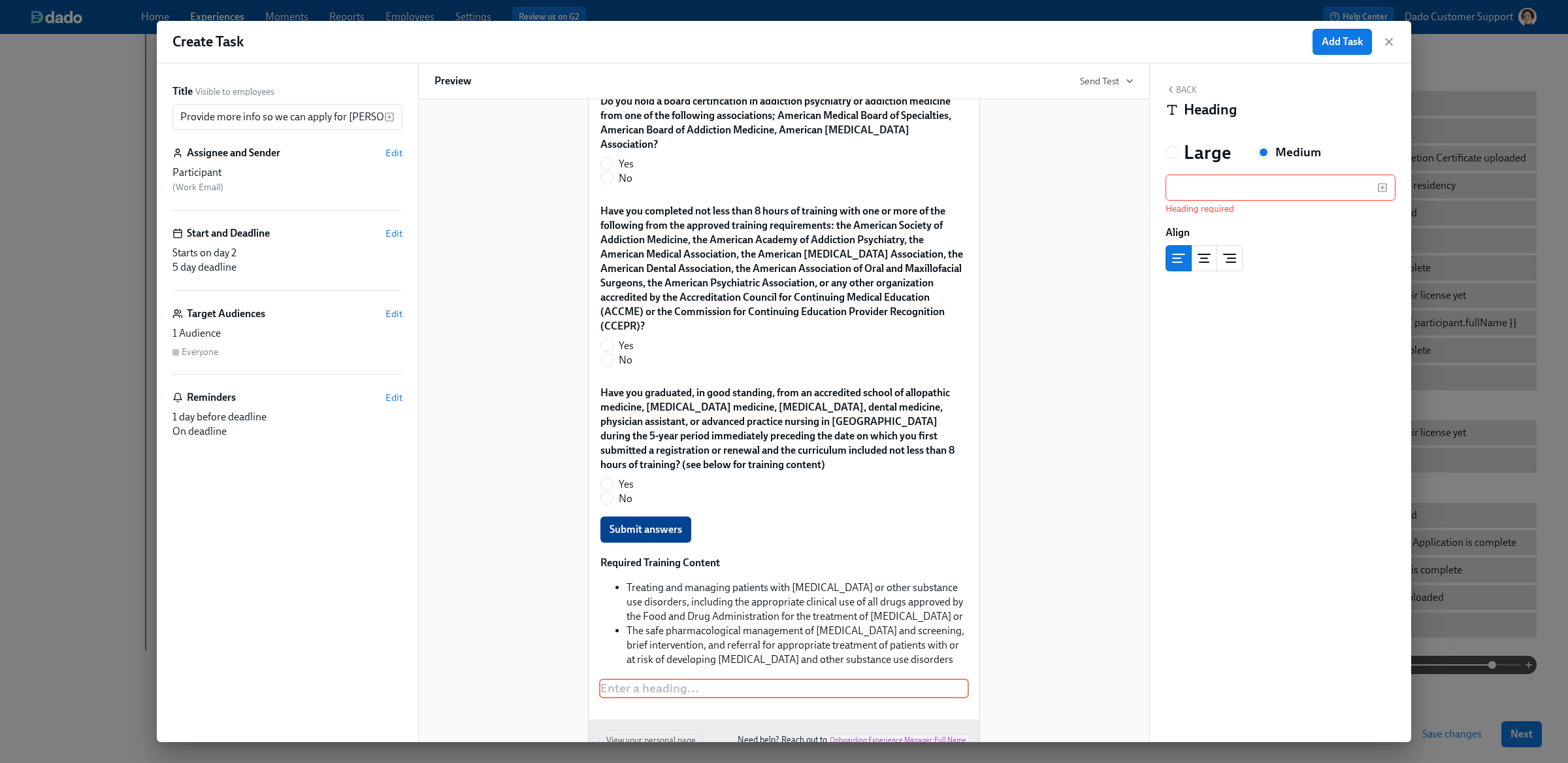
click at [1183, 88] on button "Back" at bounding box center [1181, 89] width 32 height 11
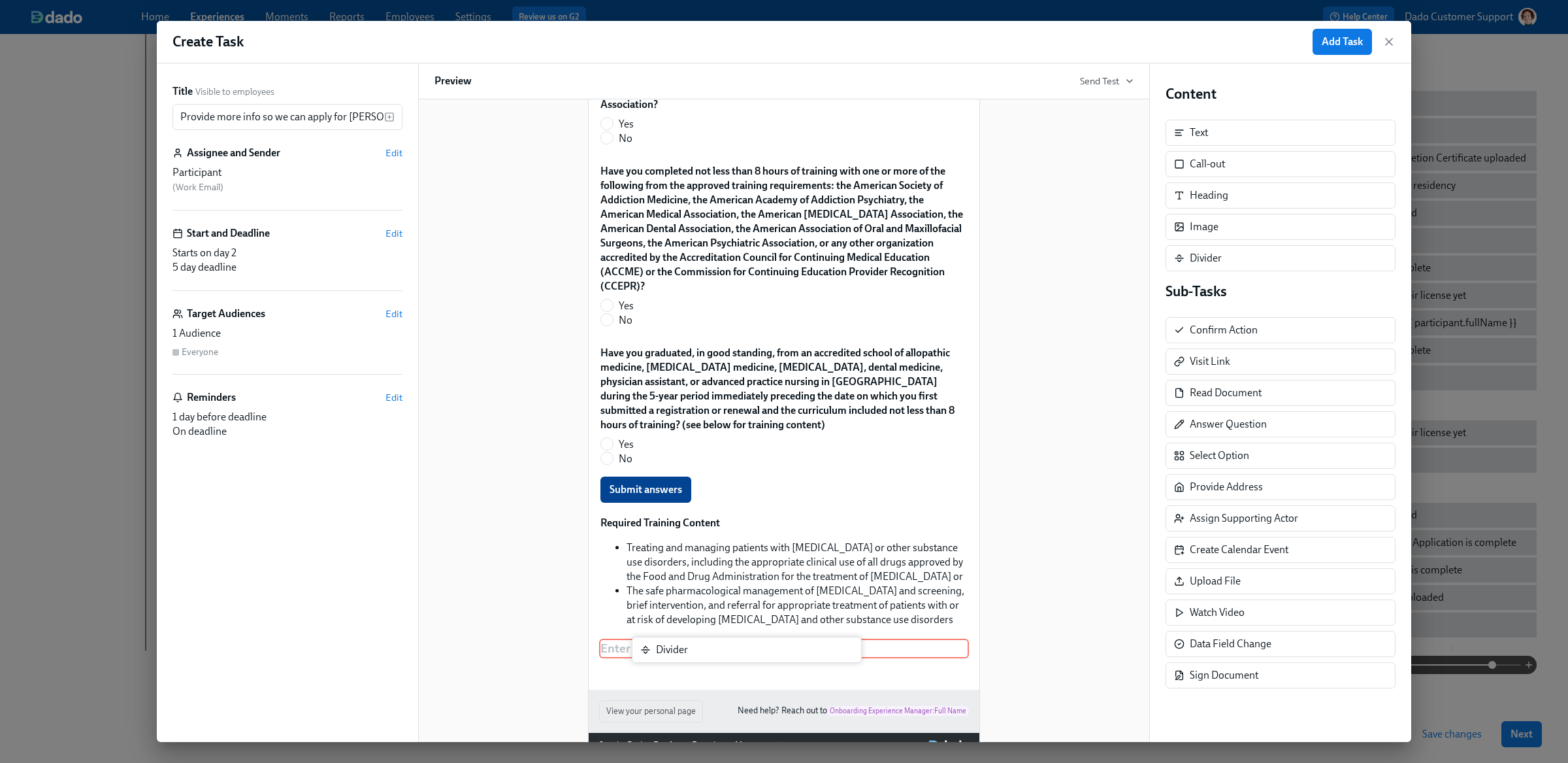
scroll to position [1047, 0]
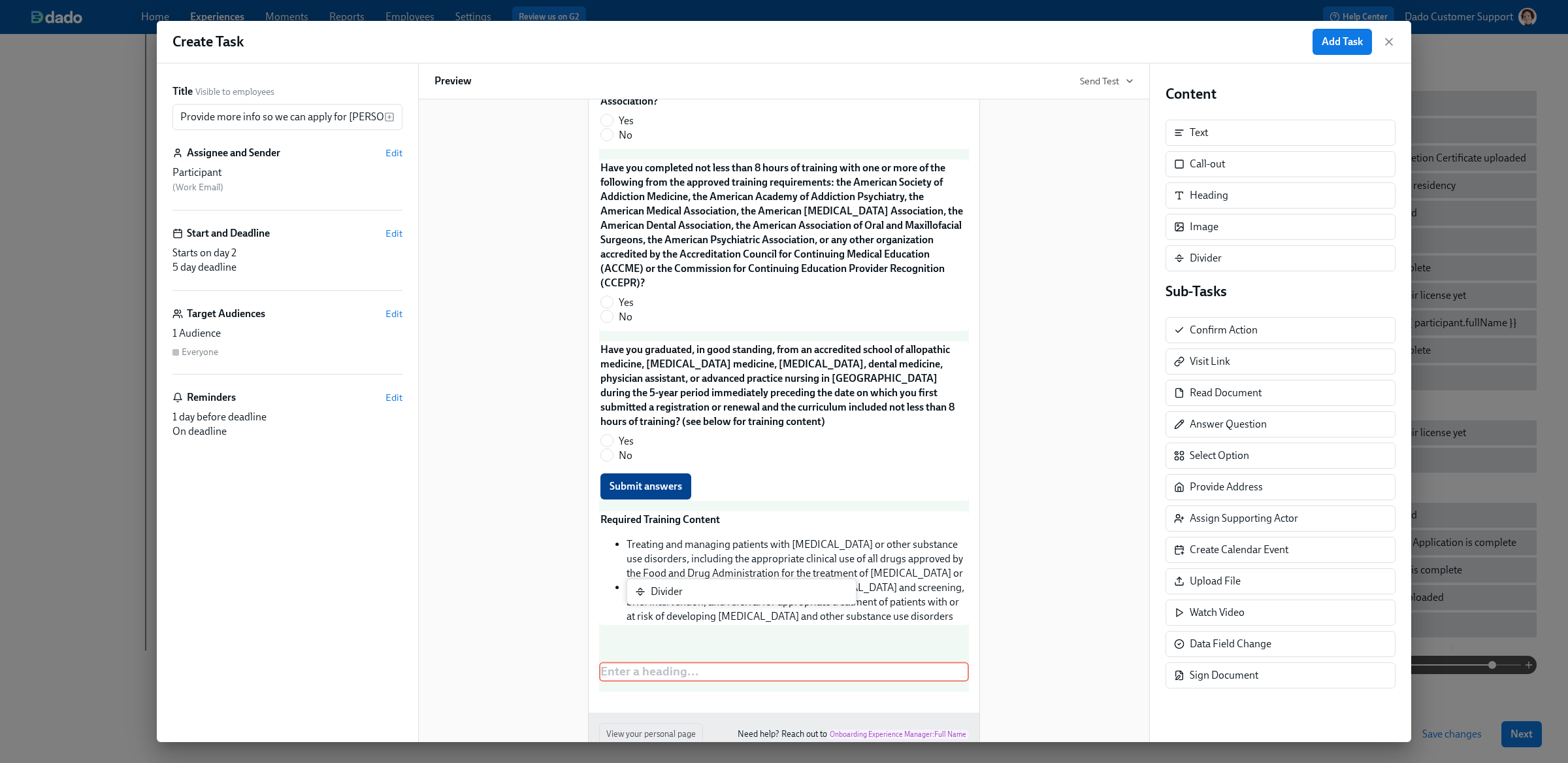
drag, startPoint x: 1222, startPoint y: 267, endPoint x: 678, endPoint y: 600, distance: 637.8
click at [678, 600] on div "Title Visible to employees Provide more info so we can apply for DEAs on your b…" at bounding box center [784, 402] width 1254 height 678
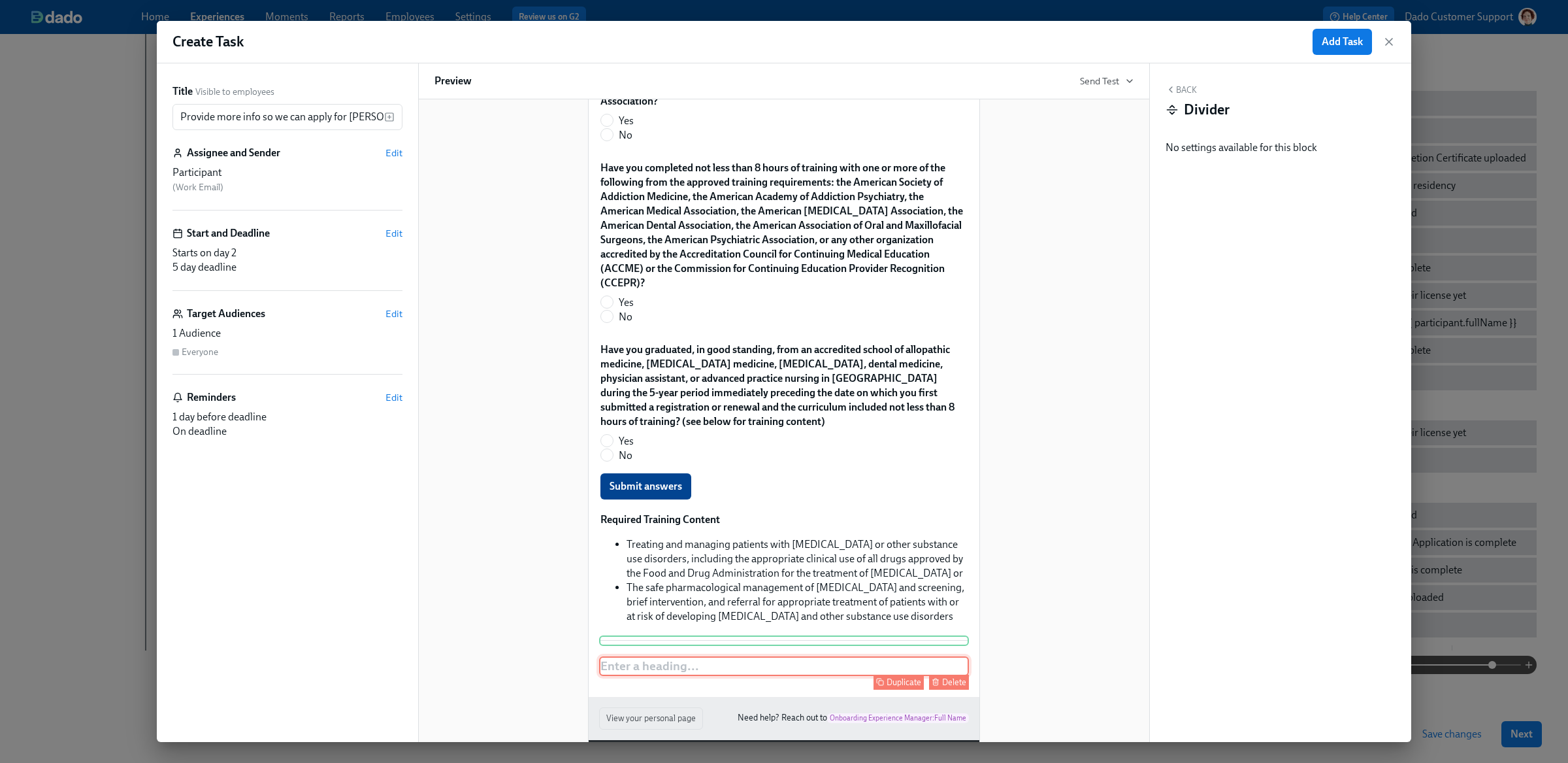
click at [635, 656] on div "Enter a heading ... Duplicate Delete" at bounding box center [783, 665] width 370 height 20
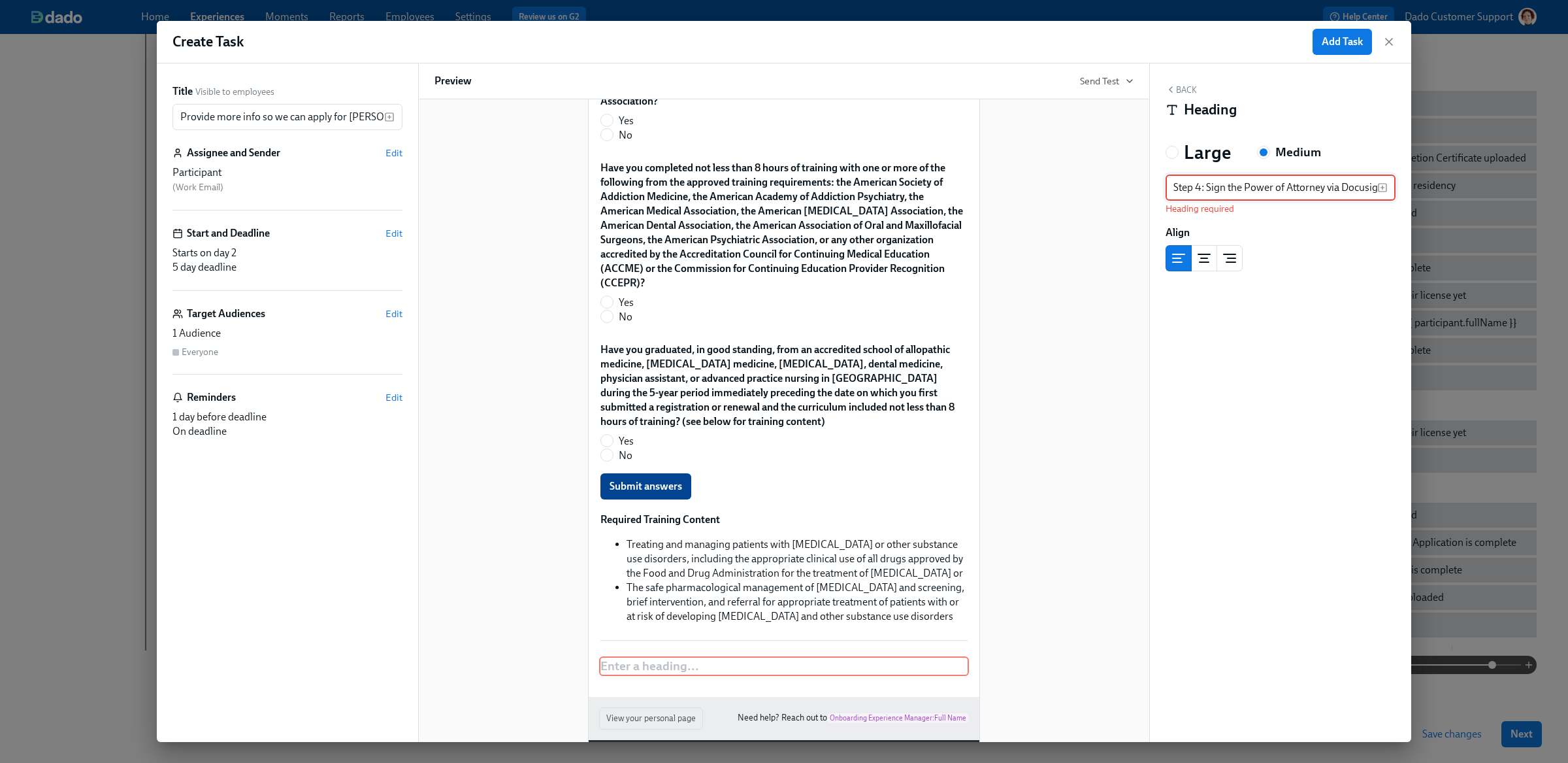
scroll to position [0, 6]
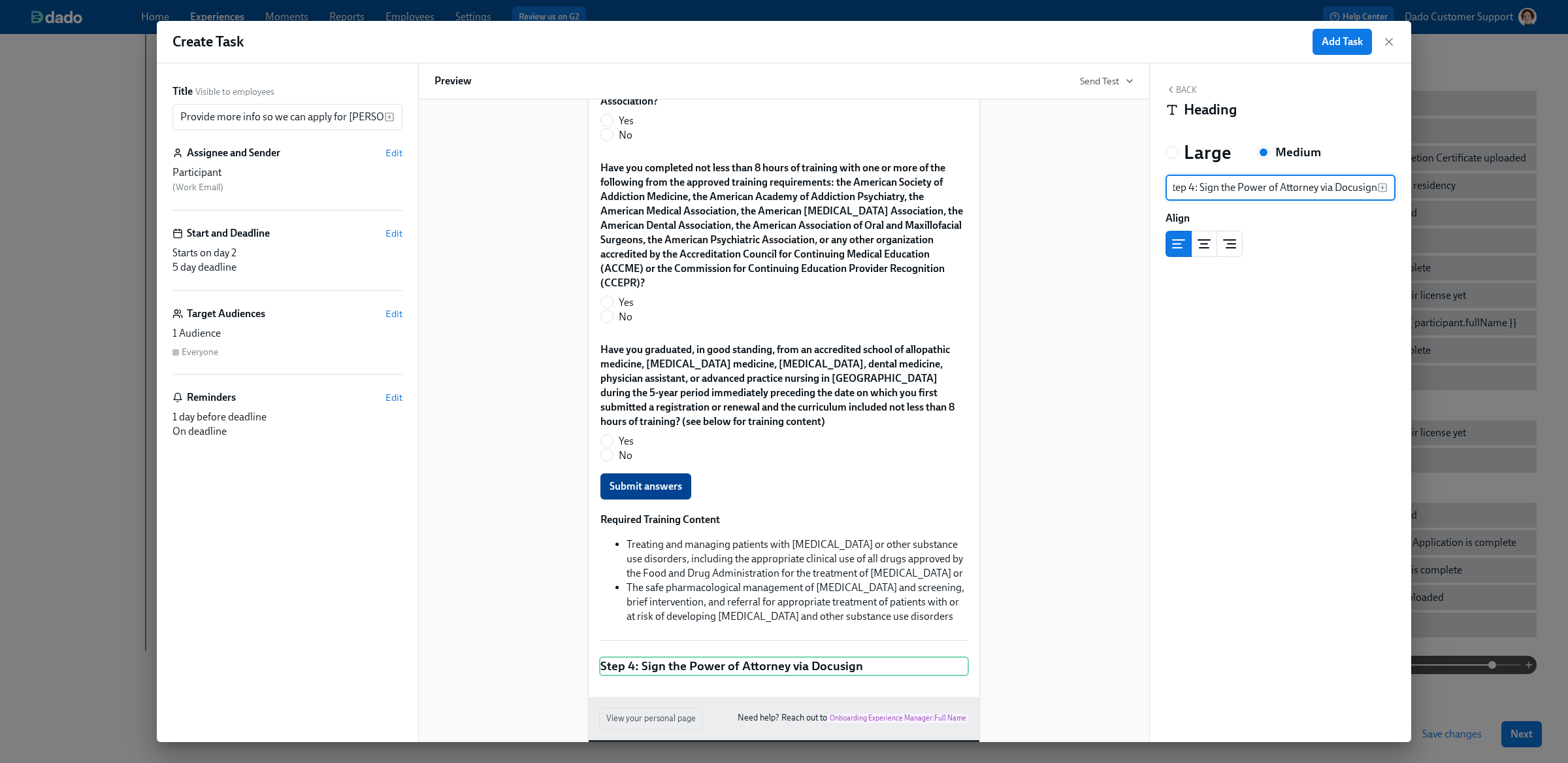
type input "Step 4: Sign the Power of Attorney via Docusign"
click at [1198, 151] on h3 "Large" at bounding box center [1207, 152] width 47 height 24
click at [1178, 151] on input "Large" at bounding box center [1172, 152] width 11 height 11
radio input "true"
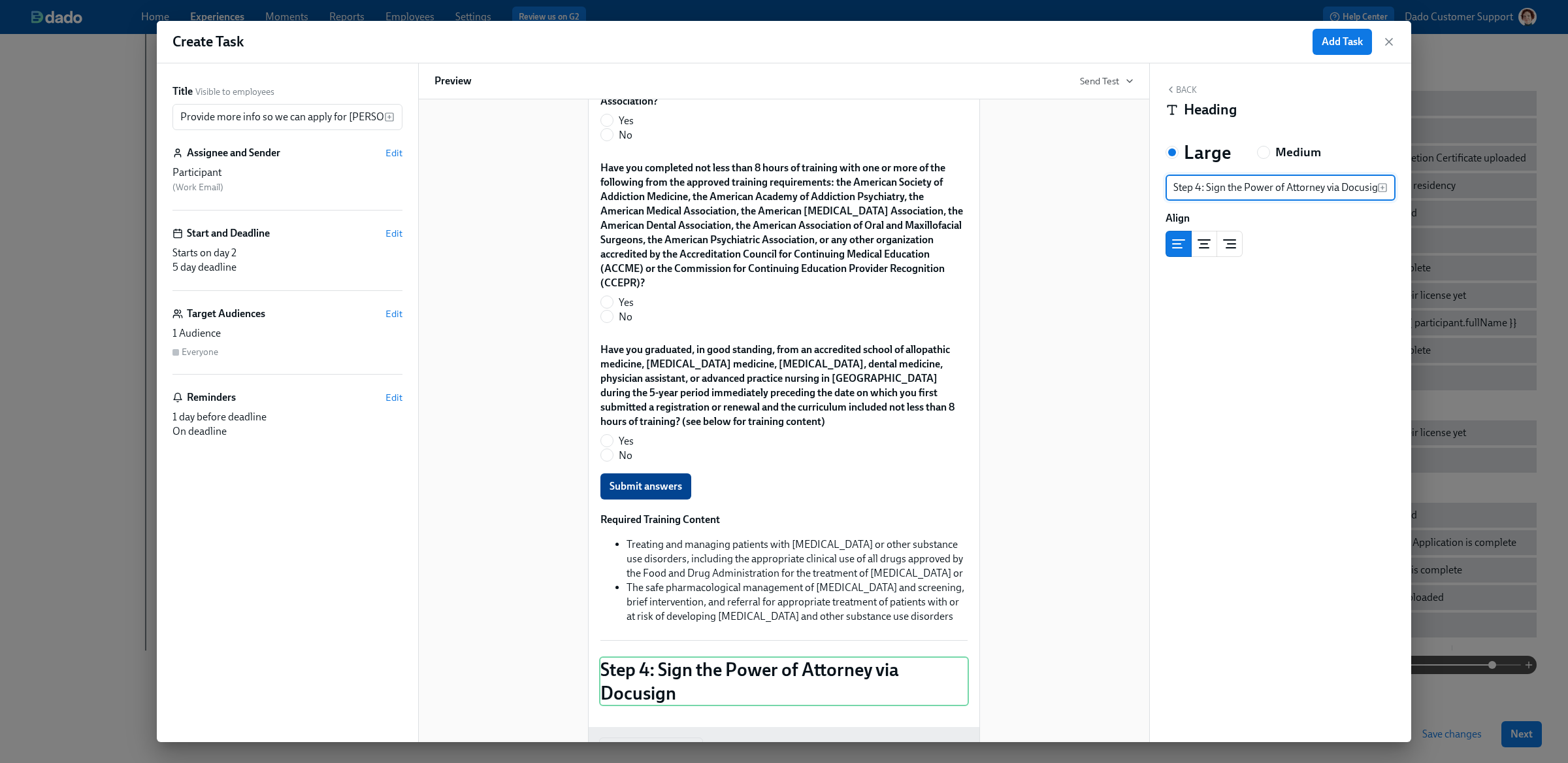
click at [1199, 189] on input "Step 4: Sign the Power of Attorney via Docusign" at bounding box center [1271, 188] width 212 height 26
type input "Step 2: Sign the Power of Attorney via Docusign"
click at [1183, 81] on div "Back Heading Large Medium Step 2: Sign the Power of Attorney via Docusign ​ Ali…" at bounding box center [1280, 402] width 262 height 678
click at [1183, 90] on button "Back" at bounding box center [1181, 89] width 32 height 11
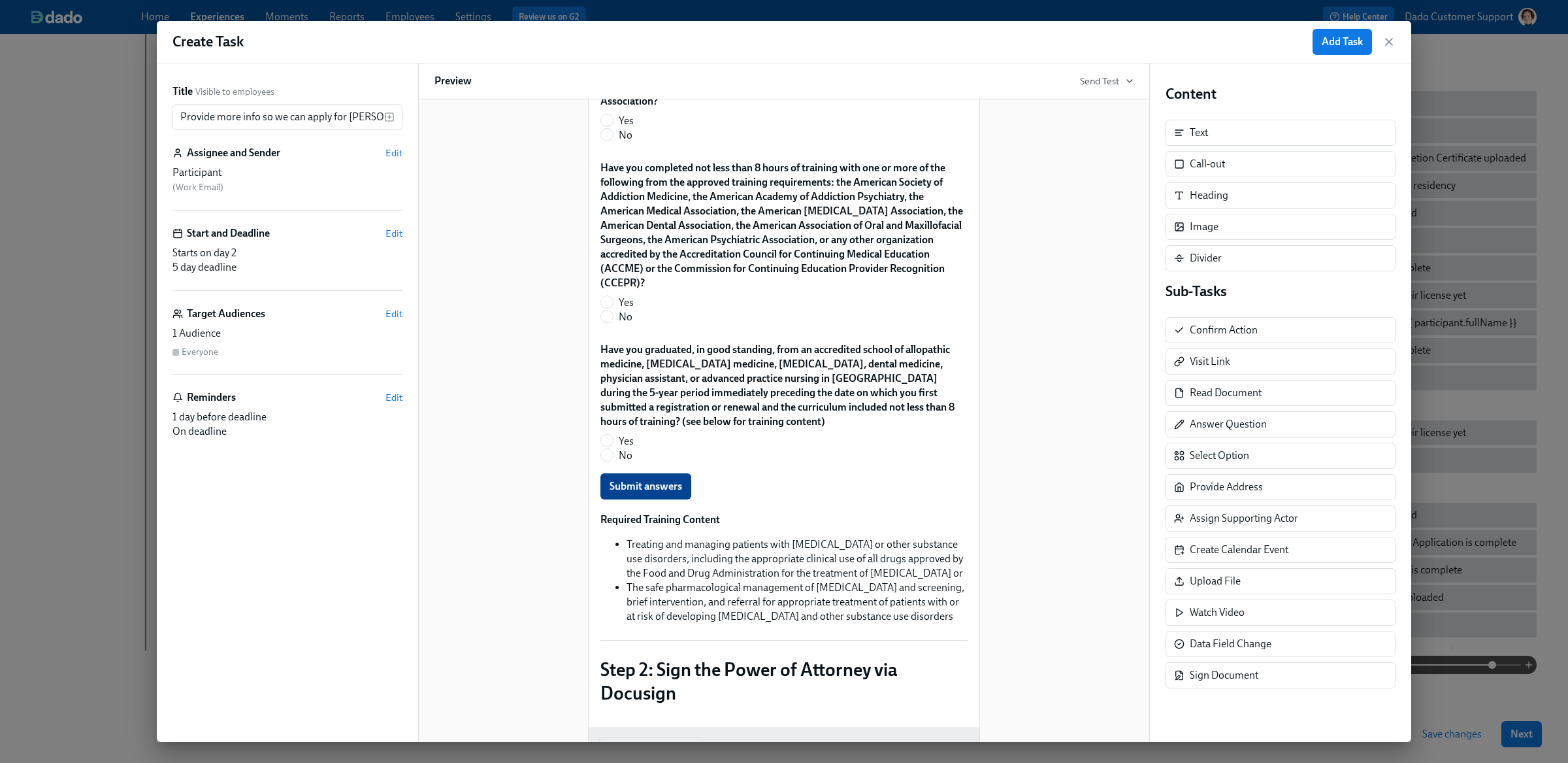
scroll to position [1095, 0]
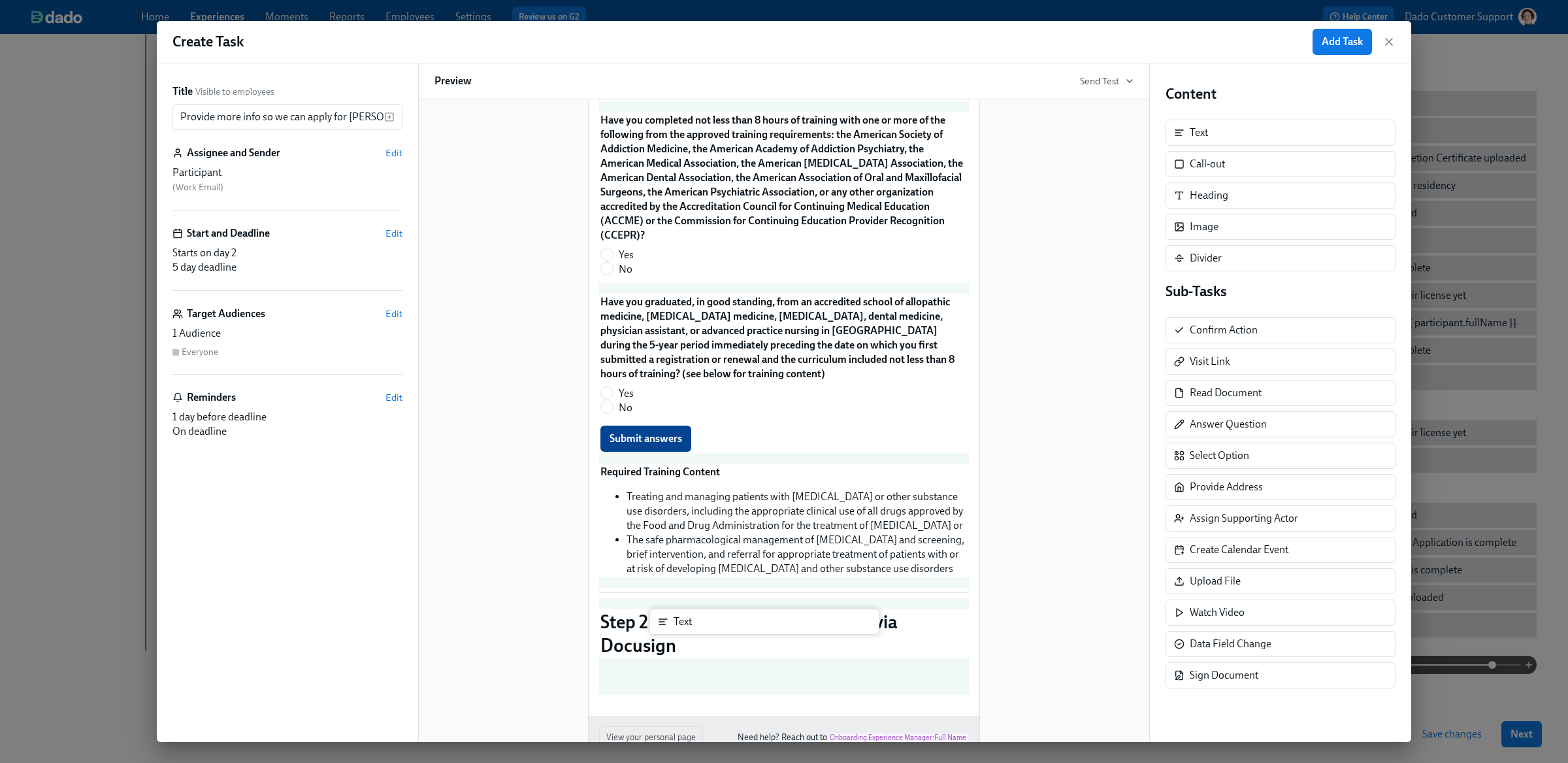
drag, startPoint x: 1226, startPoint y: 138, endPoint x: 695, endPoint y: 648, distance: 736.2
click at [695, 648] on div "Title Visible to employees Provide more info so we can apply for DEAs on your b…" at bounding box center [784, 402] width 1254 height 678
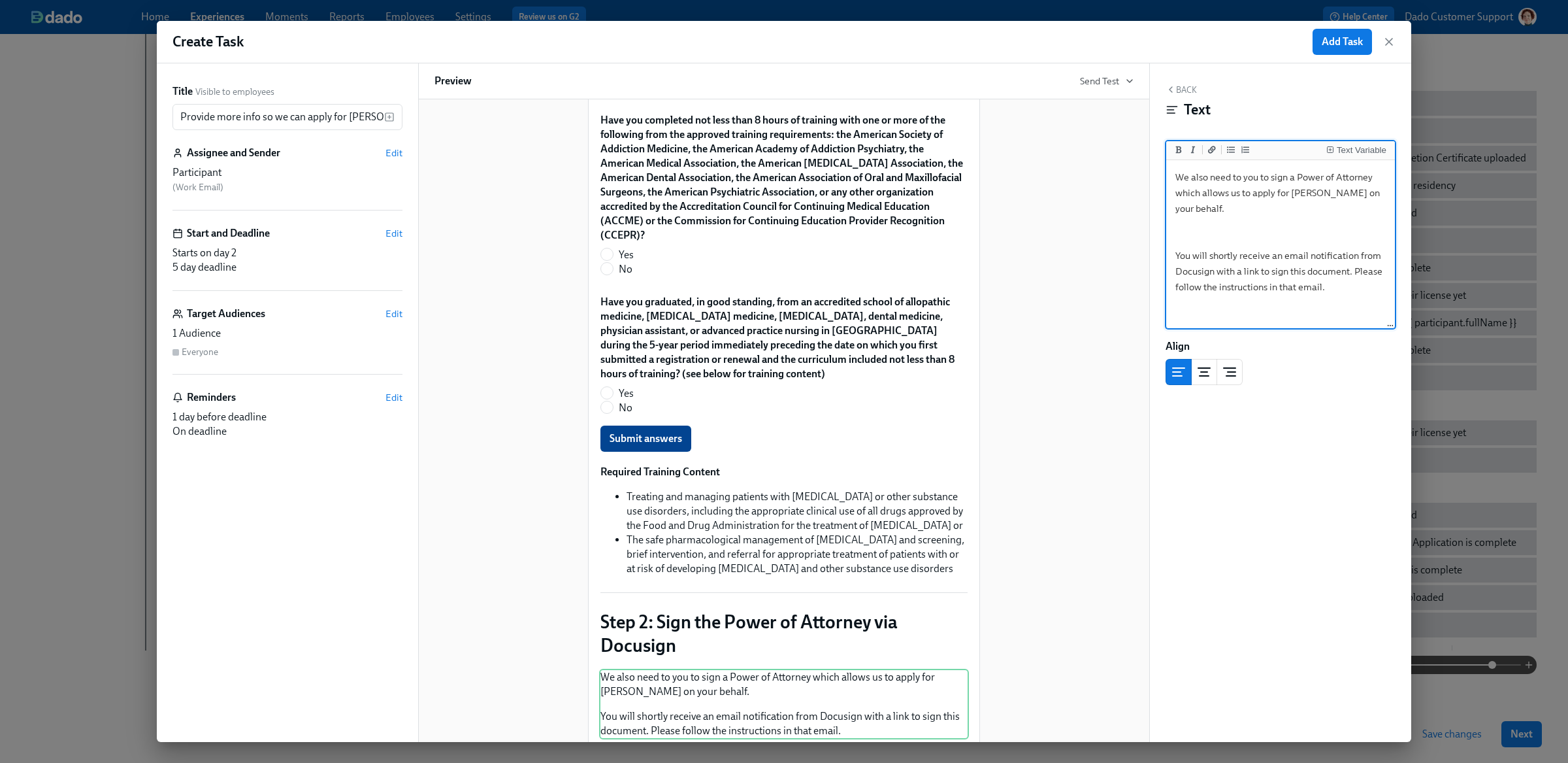
click at [1230, 210] on textarea "We also need to you to sign a Power of Attorney which allows us to apply for DE…" at bounding box center [1280, 245] width 223 height 164
type textarea "We also need to you to sign a Power of Attorney which allows us to apply for DE…"
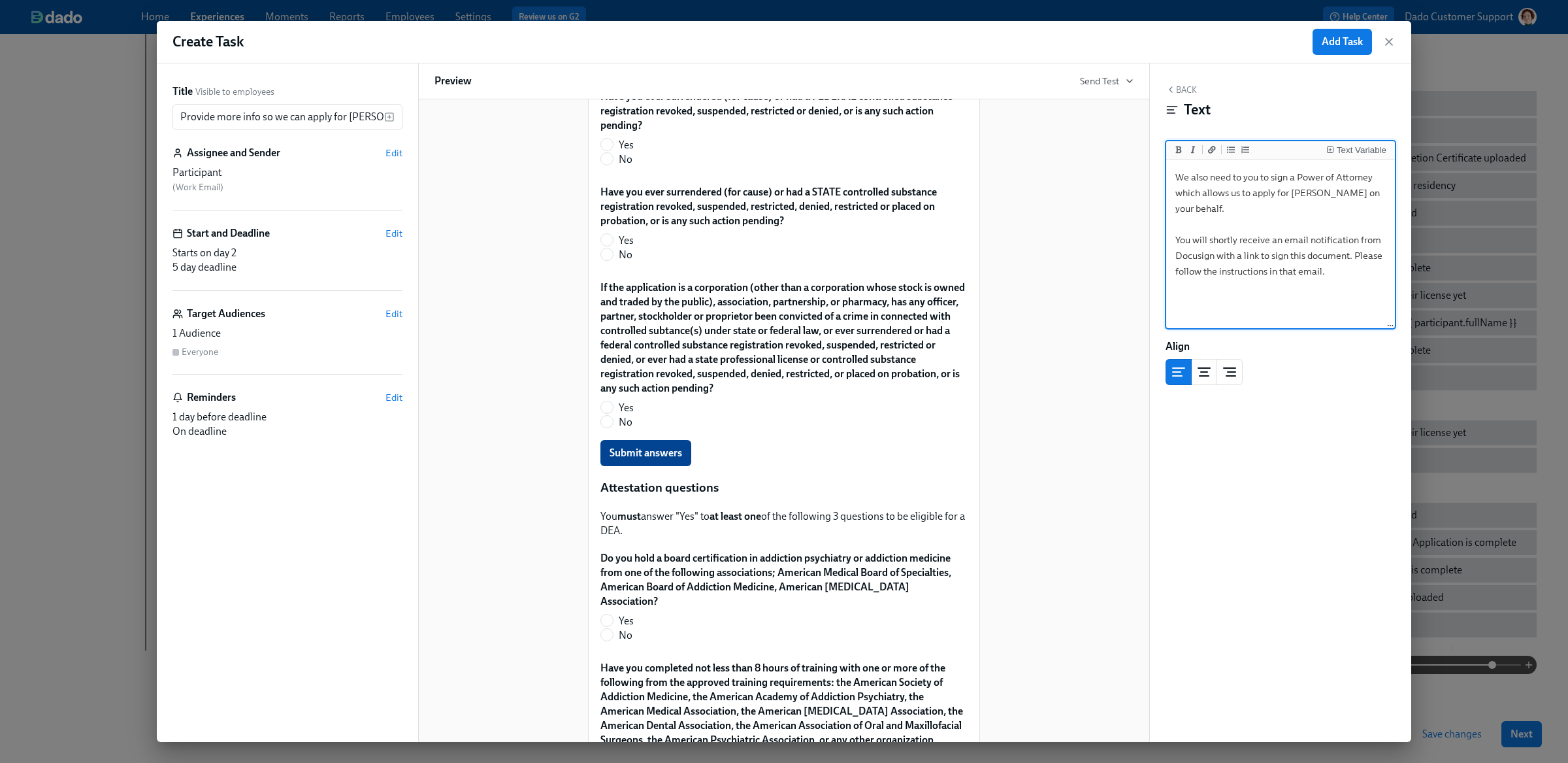
scroll to position [0, 0]
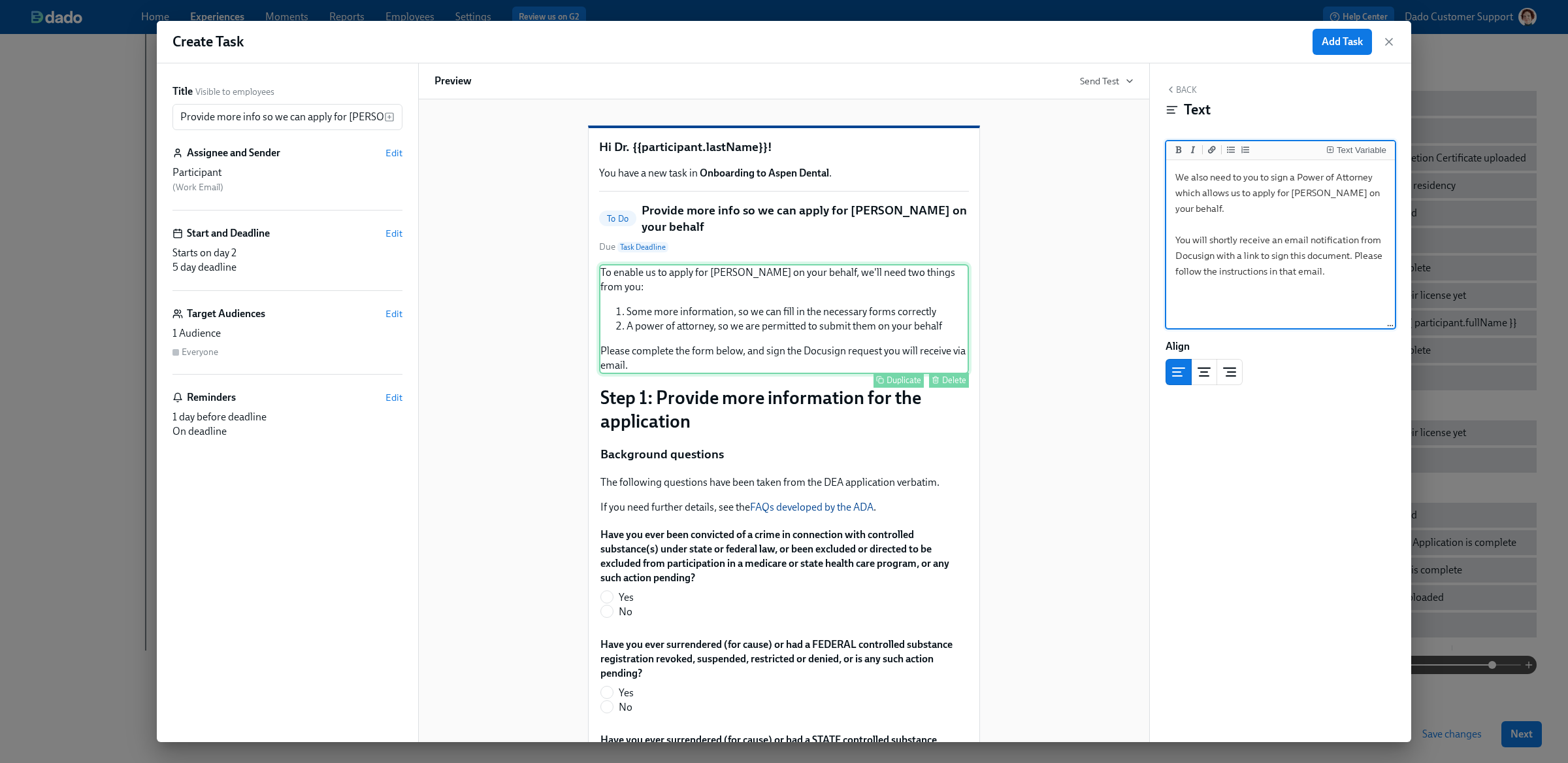
click at [763, 325] on div "To enable us to apply for DEAs on your behalf, we'll need two things from you: …" at bounding box center [783, 319] width 370 height 110
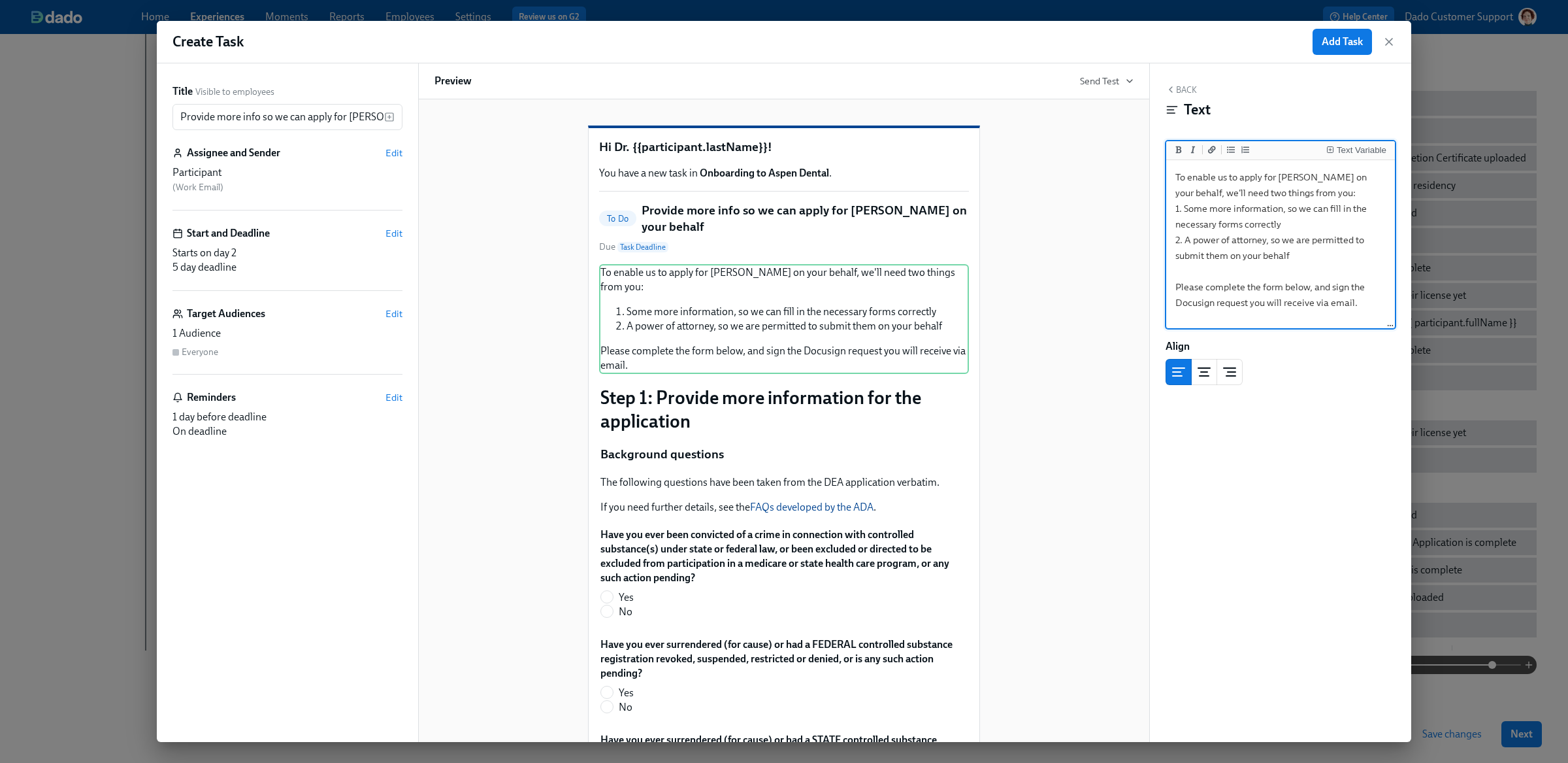
click at [1192, 254] on textarea "To enable us to apply for DEAs on your behalf, we'll need two things from you: …" at bounding box center [1280, 245] width 223 height 164
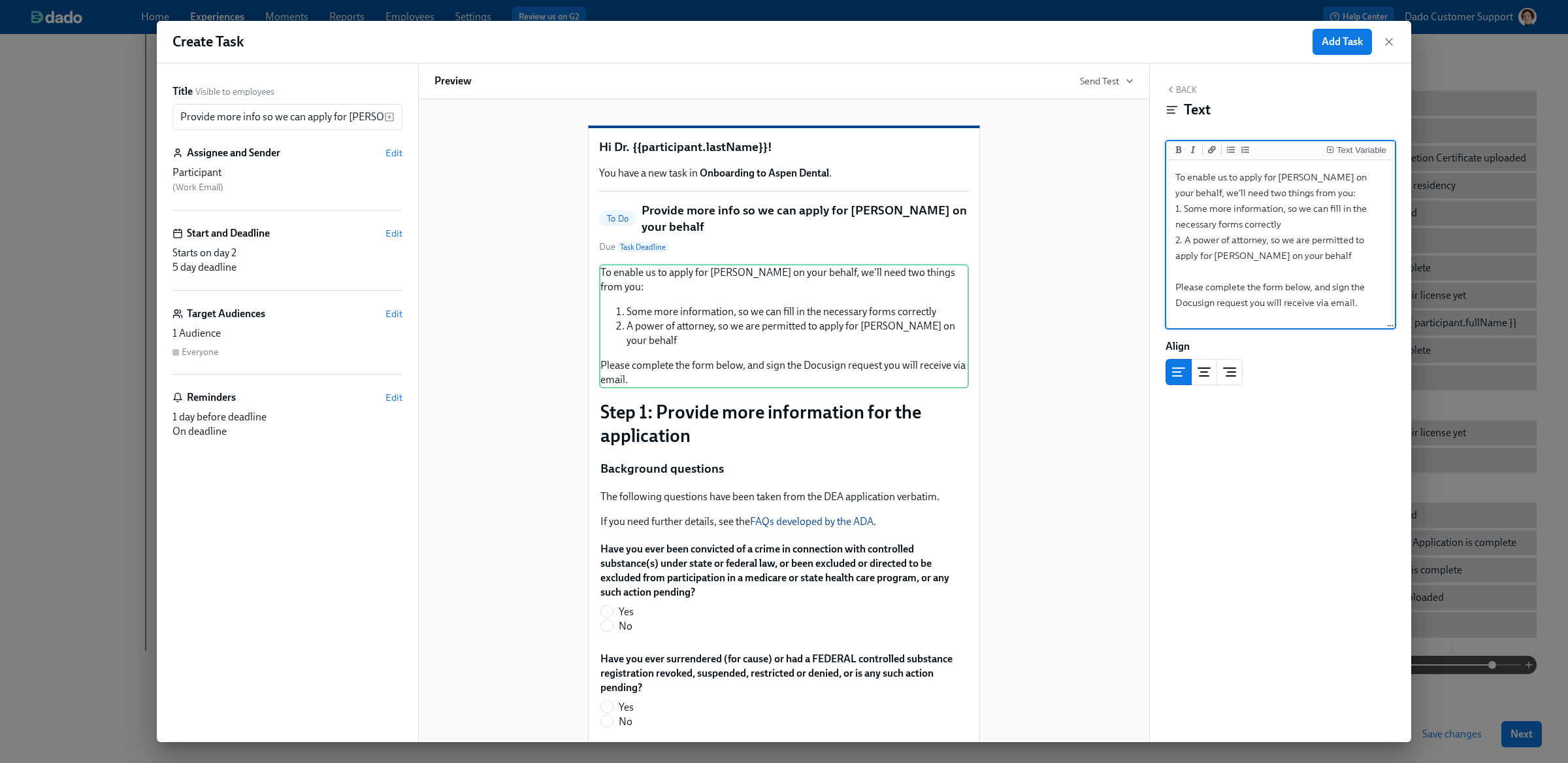
type textarea "To enable us to apply for DEAs on your behalf, we'll need two things from you: …"
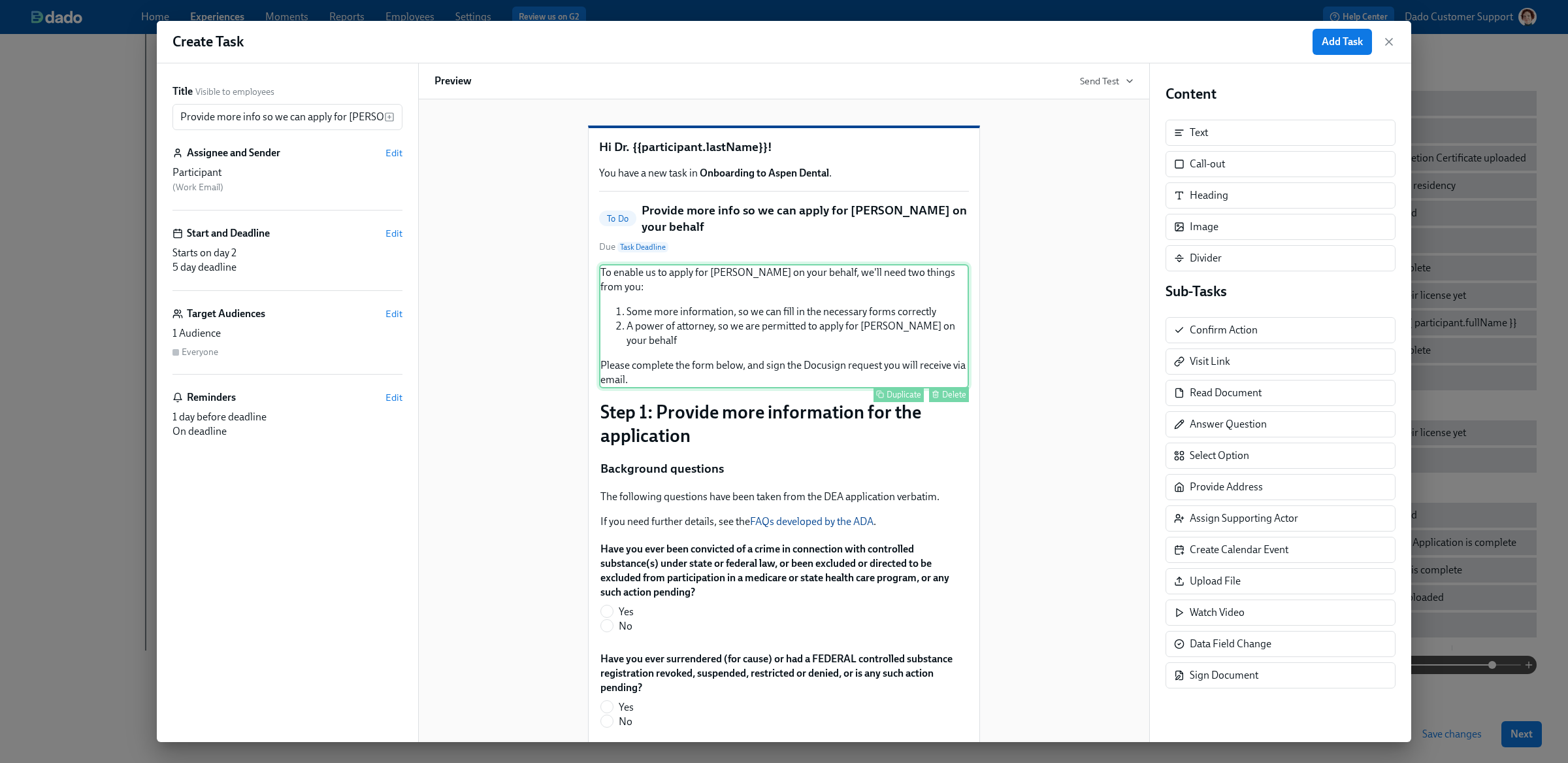
click at [860, 306] on div "To enable us to apply for DEAs on your behalf, we'll need two things from you: …" at bounding box center [783, 326] width 370 height 124
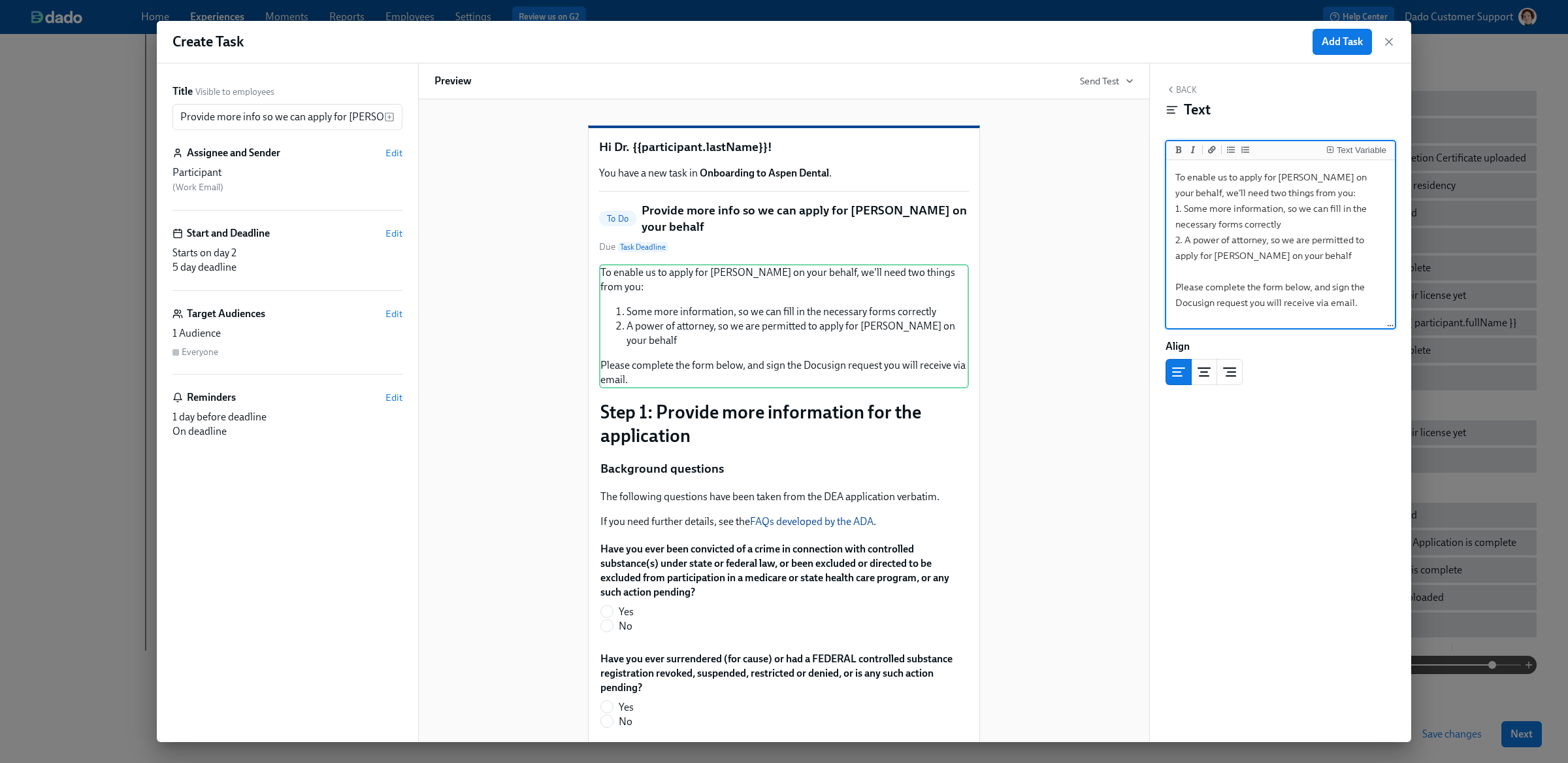
drag, startPoint x: 1199, startPoint y: 255, endPoint x: 1237, endPoint y: 257, distance: 38.1
click at [1237, 257] on textarea "To enable us to apply for DEAs on your behalf, we'll need two things from you: …" at bounding box center [1280, 245] width 223 height 164
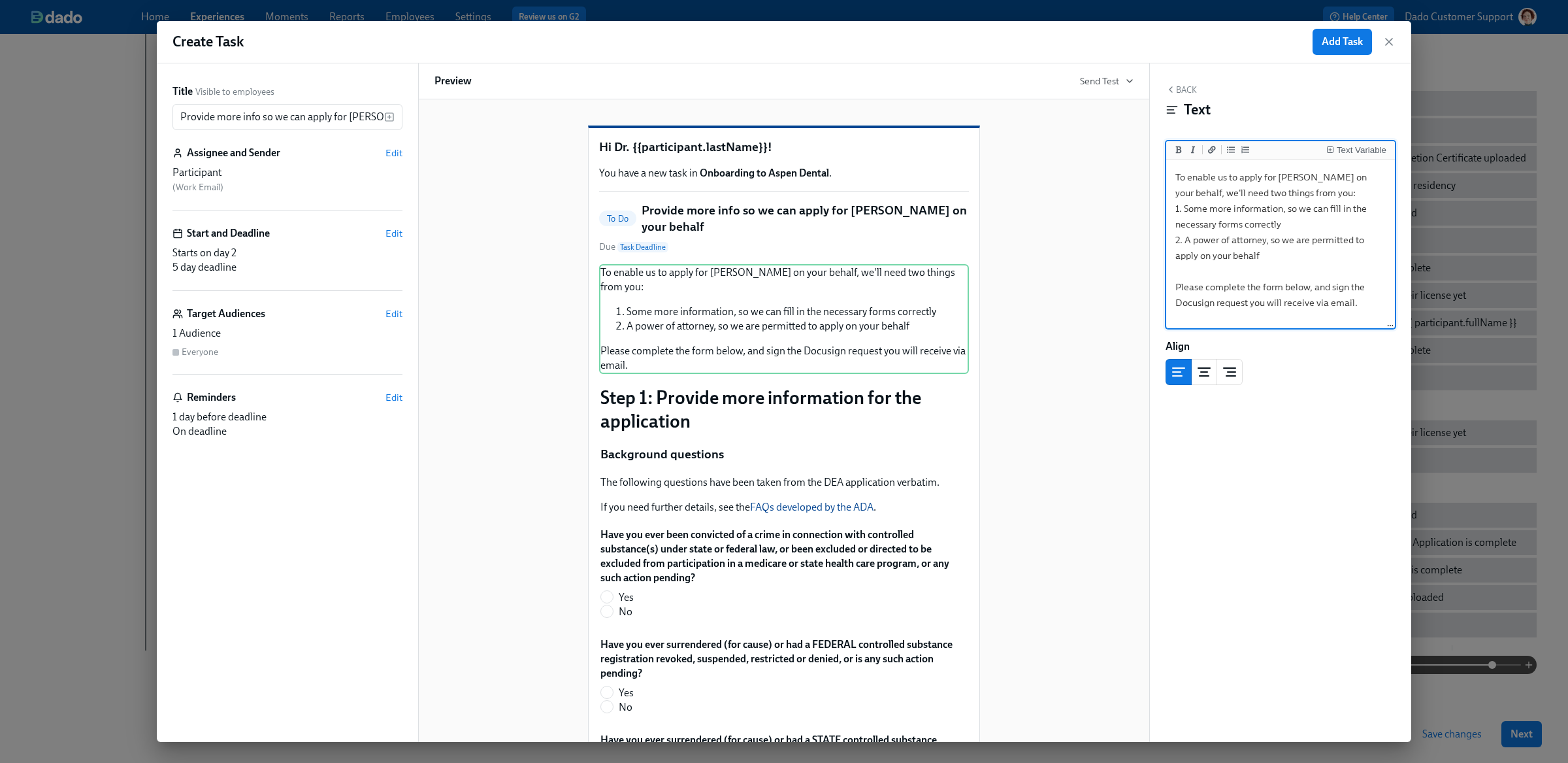
click at [1281, 173] on textarea "To enable us to apply for DEAs on your behalf, we'll need two things from you: …" at bounding box center [1280, 245] width 223 height 164
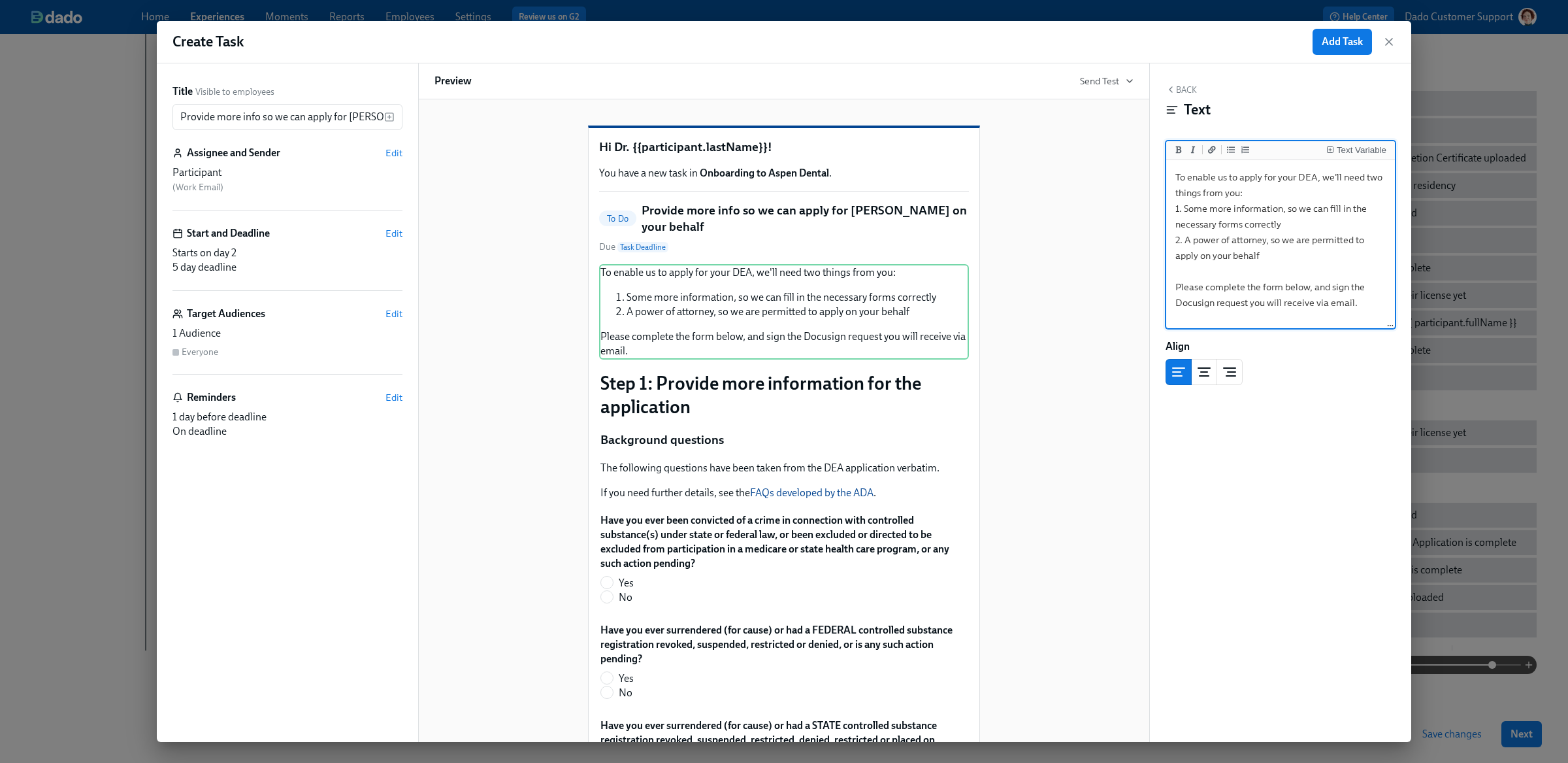
type textarea "To enable us to apply for your DEA, we'll need two things from you: 1. Some mor…"
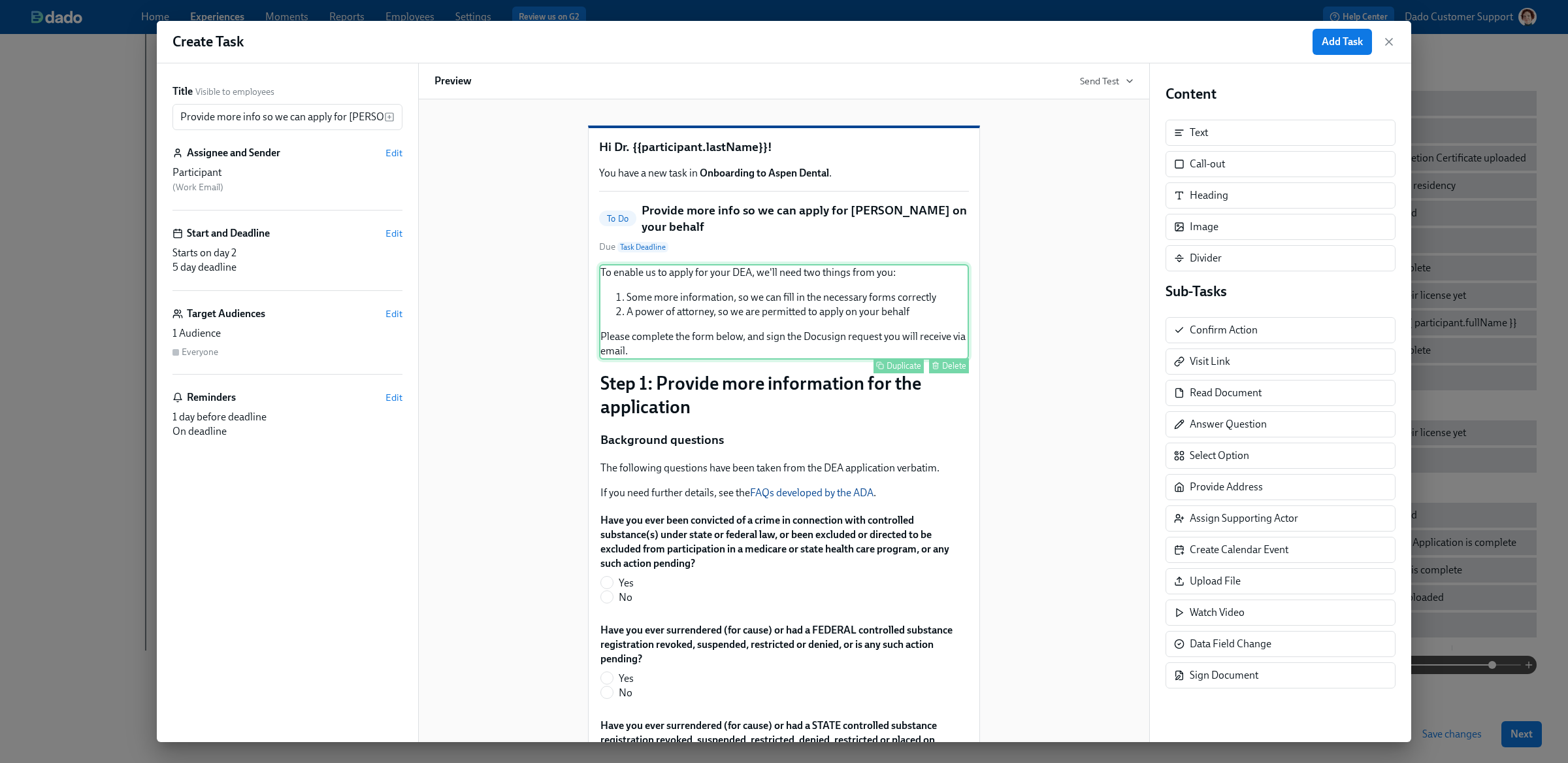
click at [643, 359] on div "To enable us to apply for your DEA, we'll need two things from you: Some more i…" at bounding box center [783, 311] width 370 height 95
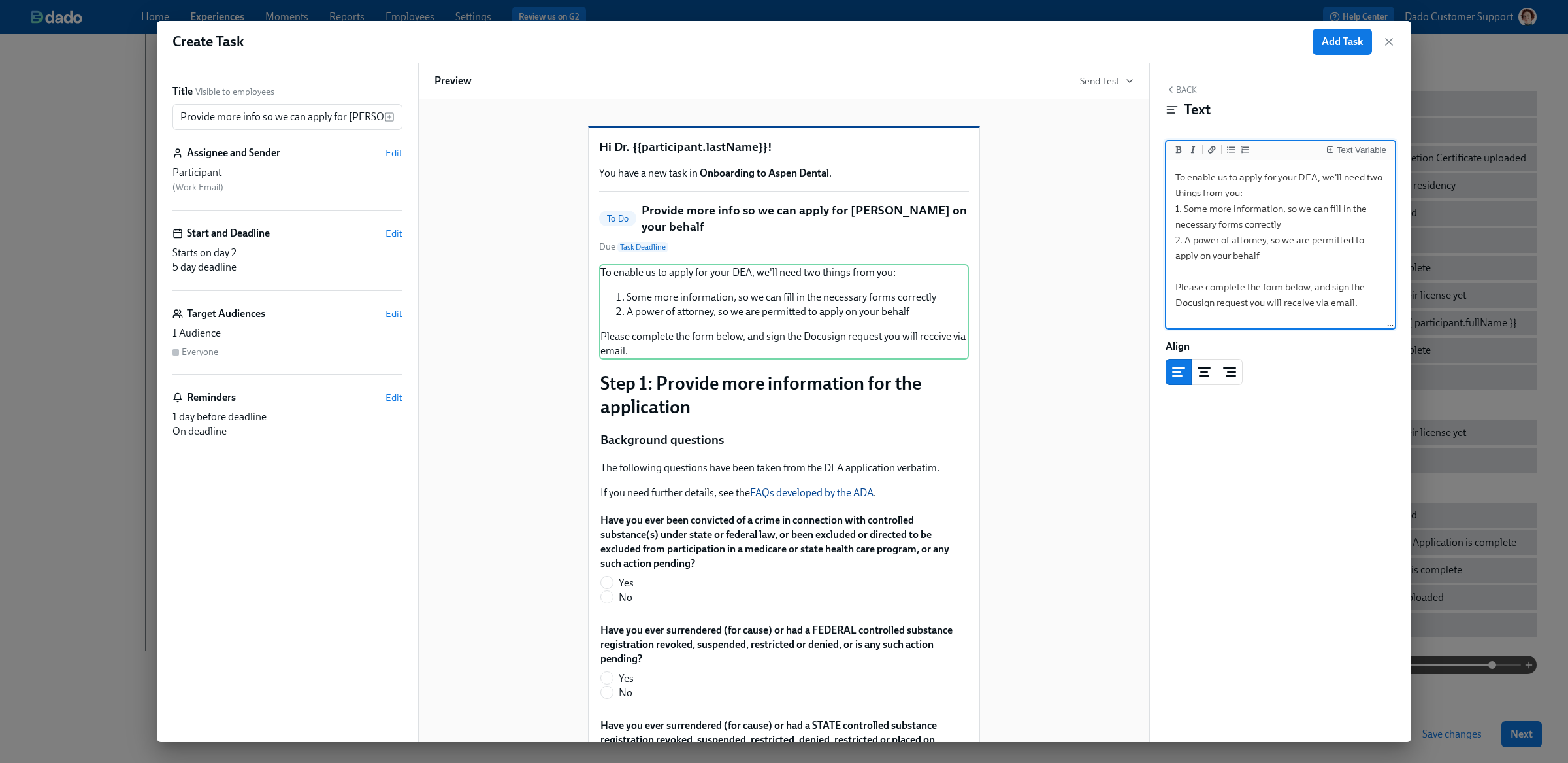
drag, startPoint x: 1206, startPoint y: 288, endPoint x: 1429, endPoint y: 290, distance: 223.0
click at [1428, 291] on div "Create Task Add Task Title Visible to employees Provide more info so we can app…" at bounding box center [784, 381] width 1568 height 763
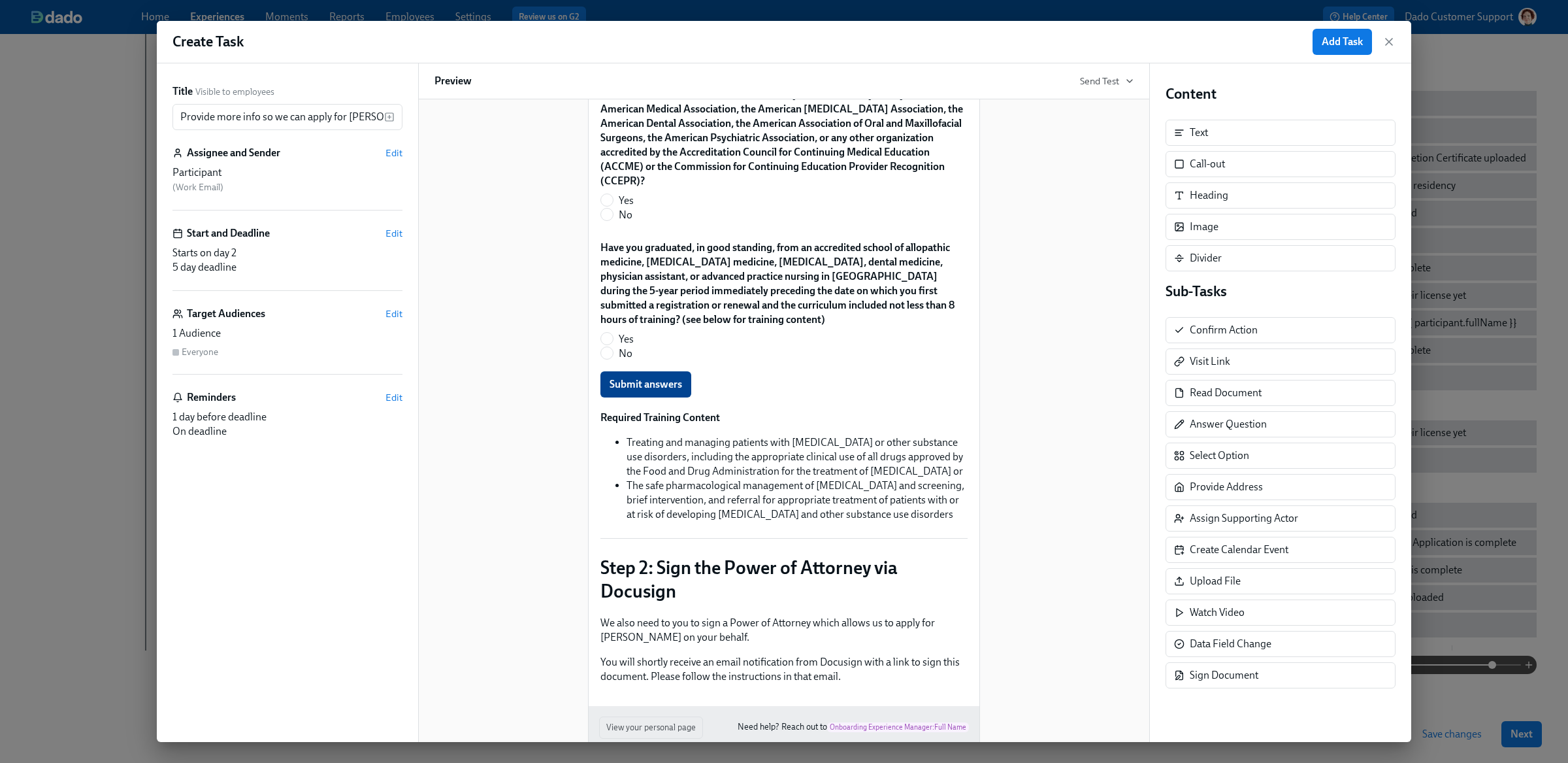
scroll to position [1164, 0]
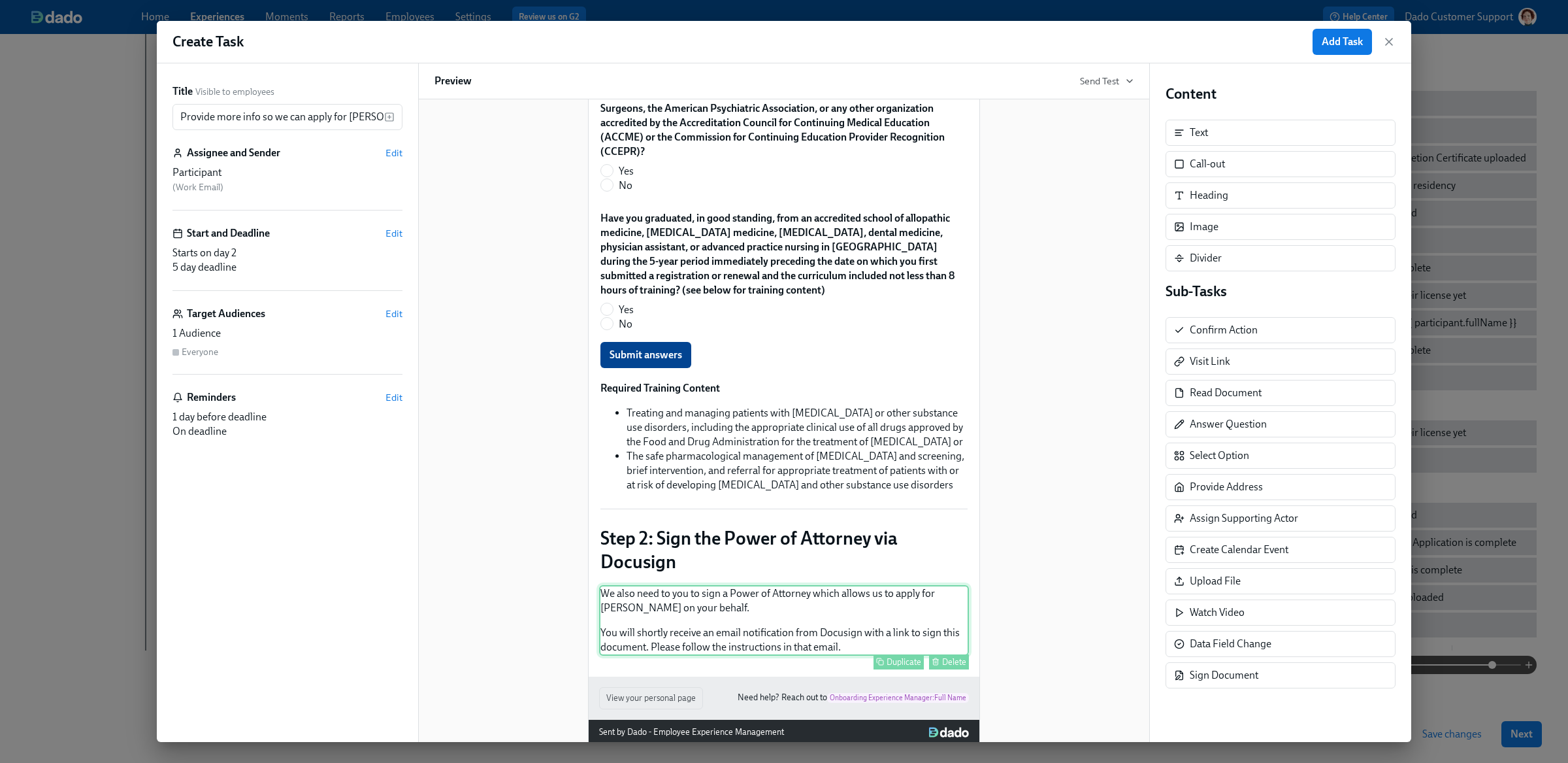
click at [778, 605] on div "We also need to you to sign a Power of Attorney which allows us to apply for DE…" at bounding box center [783, 620] width 370 height 71
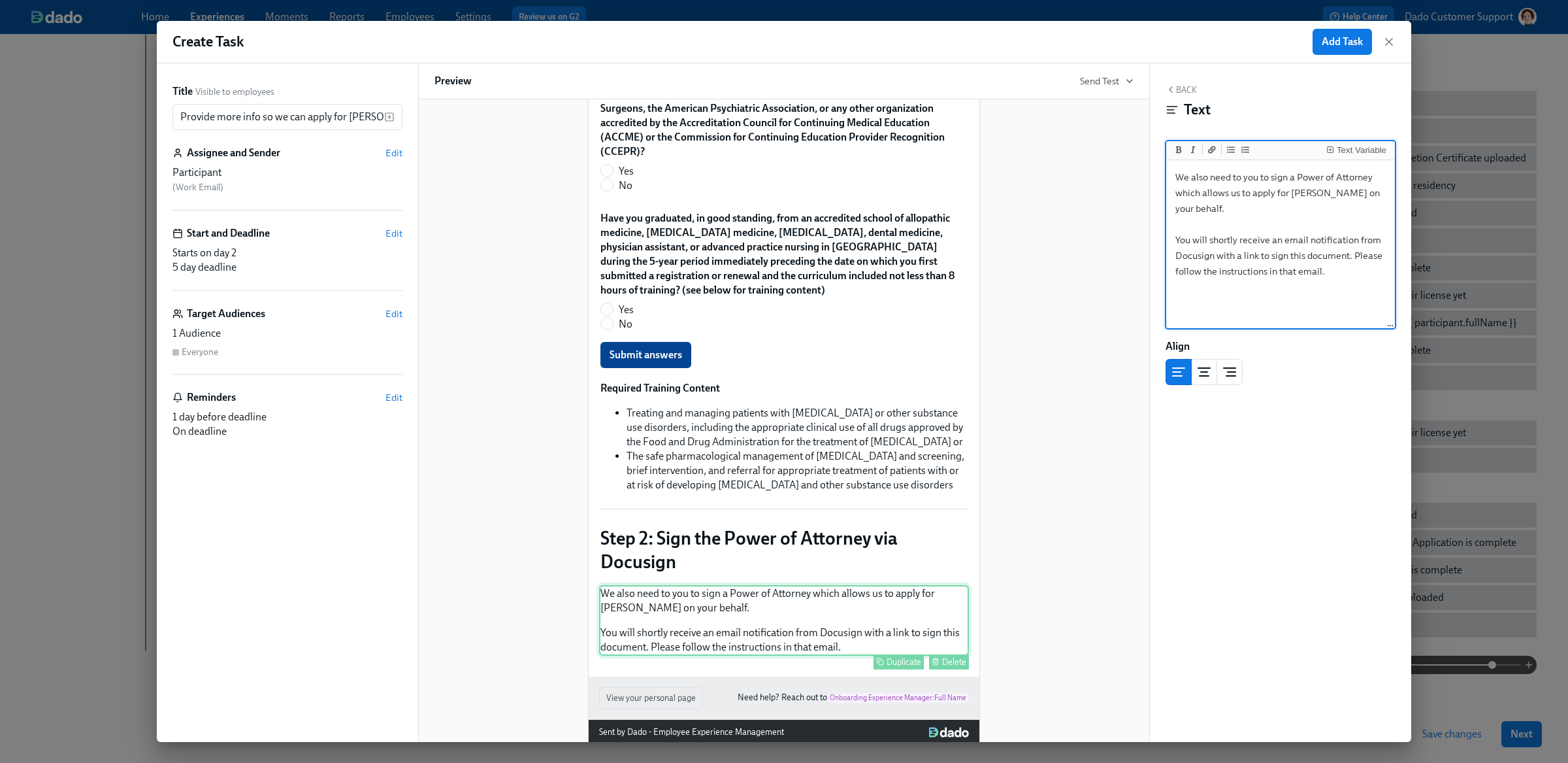
scroll to position [1112, 0]
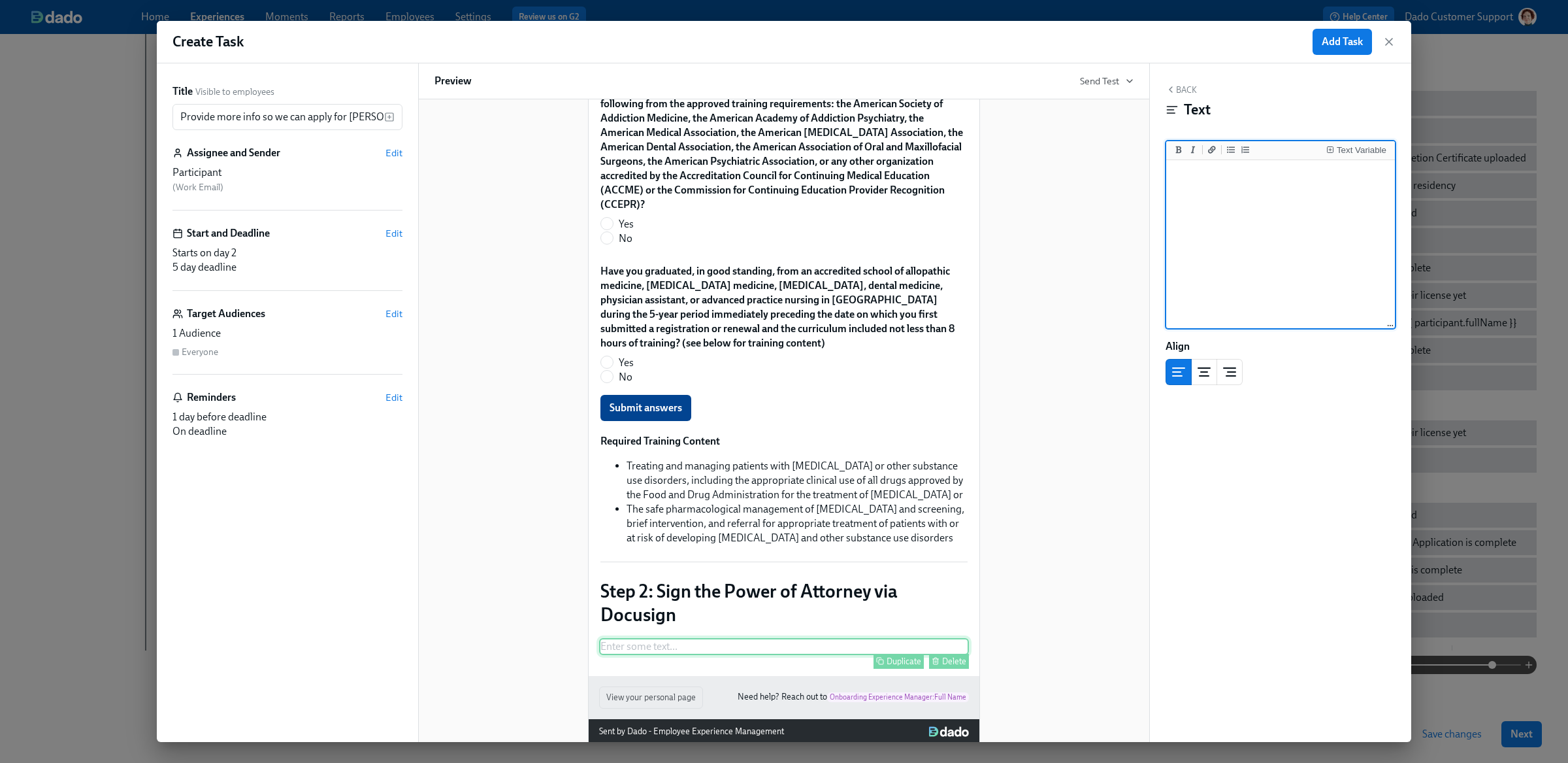
click at [948, 656] on div "Delete" at bounding box center [955, 661] width 24 height 10
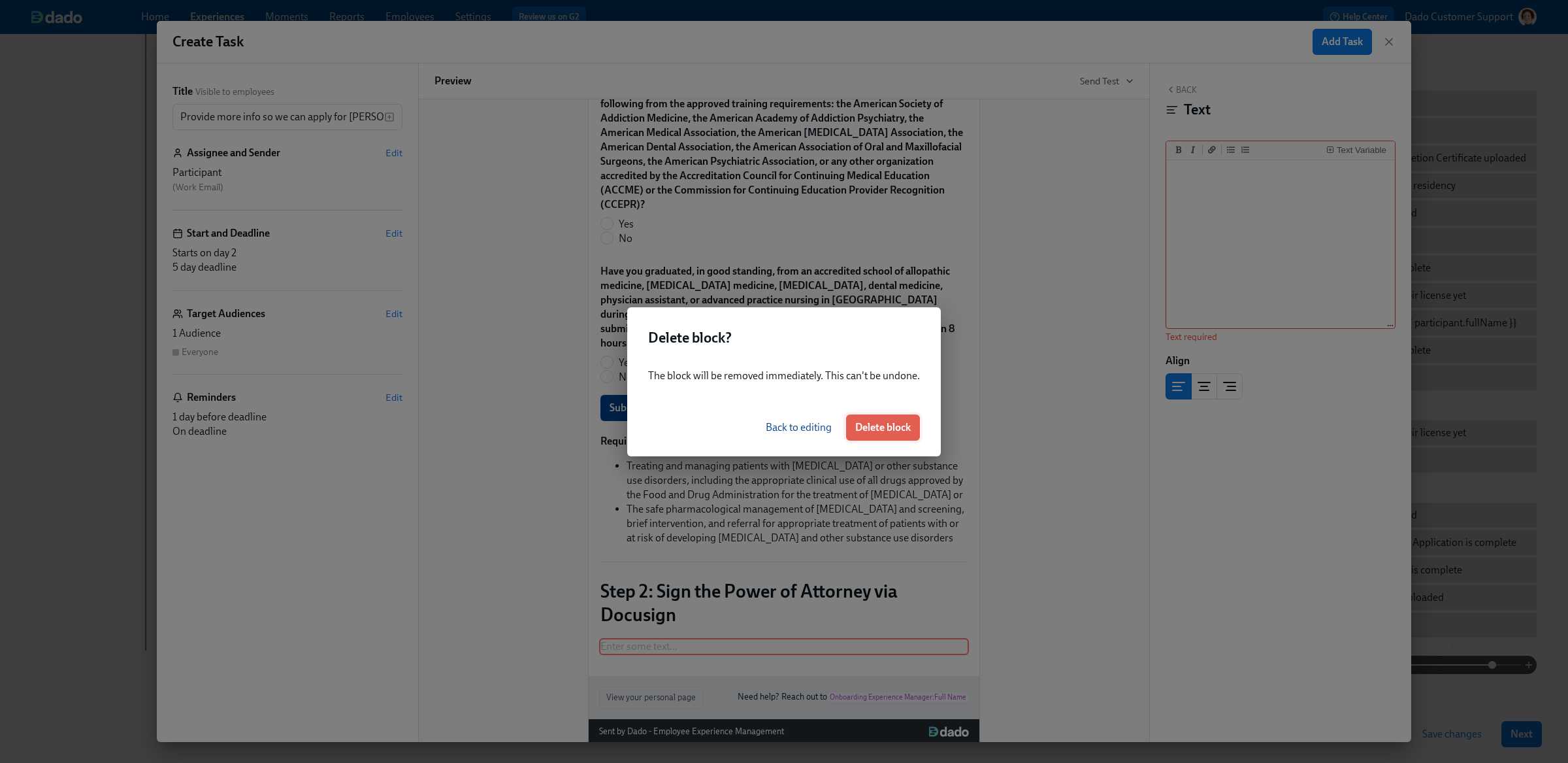
click at [893, 436] on button "Delete block" at bounding box center [882, 427] width 74 height 26
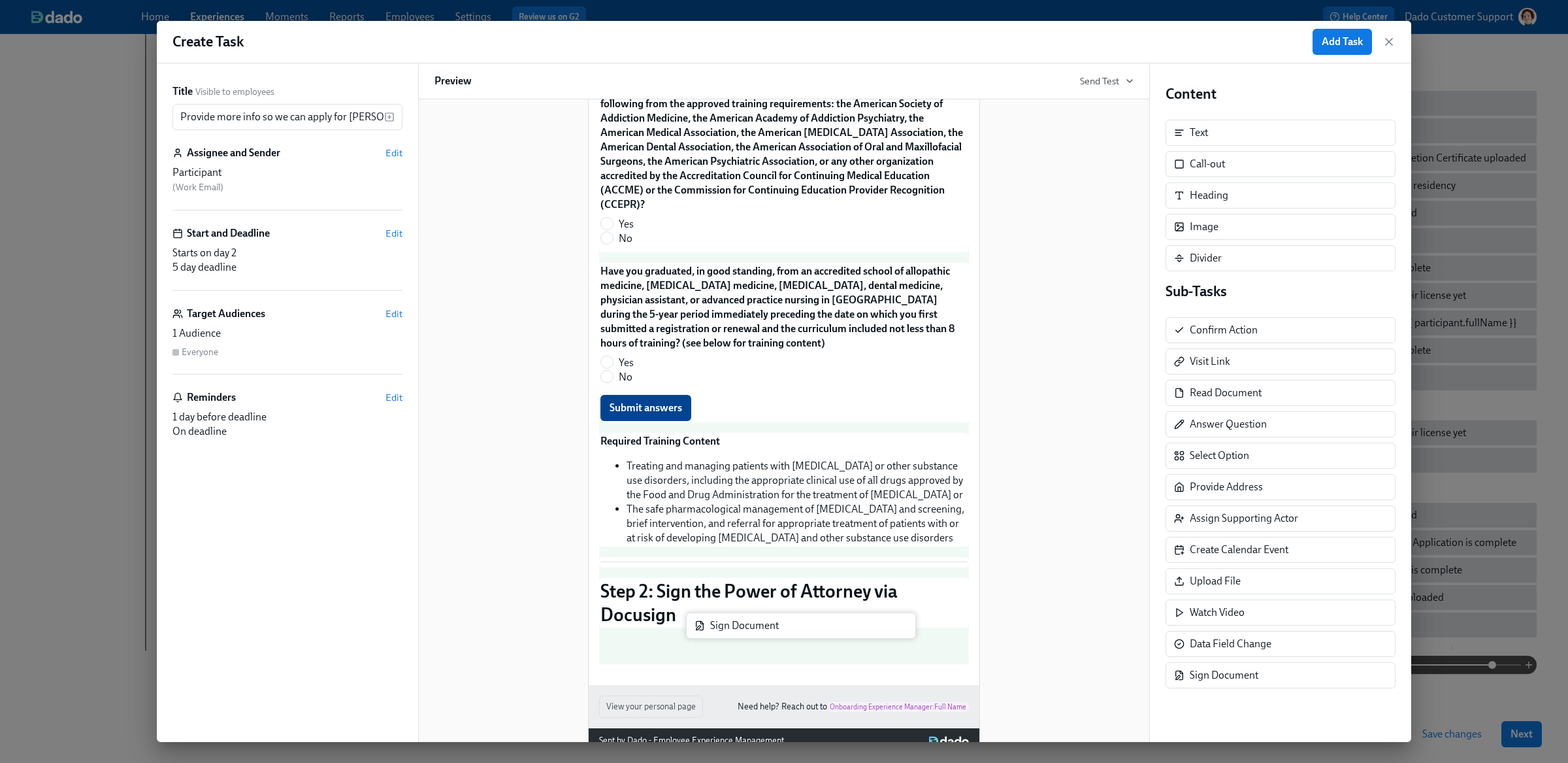
drag, startPoint x: 1269, startPoint y: 689, endPoint x: 784, endPoint y: 635, distance: 488.0
click at [784, 635] on div "Title Visible to employees Provide more info so we can apply for DEAs on your b…" at bounding box center [784, 402] width 1254 height 678
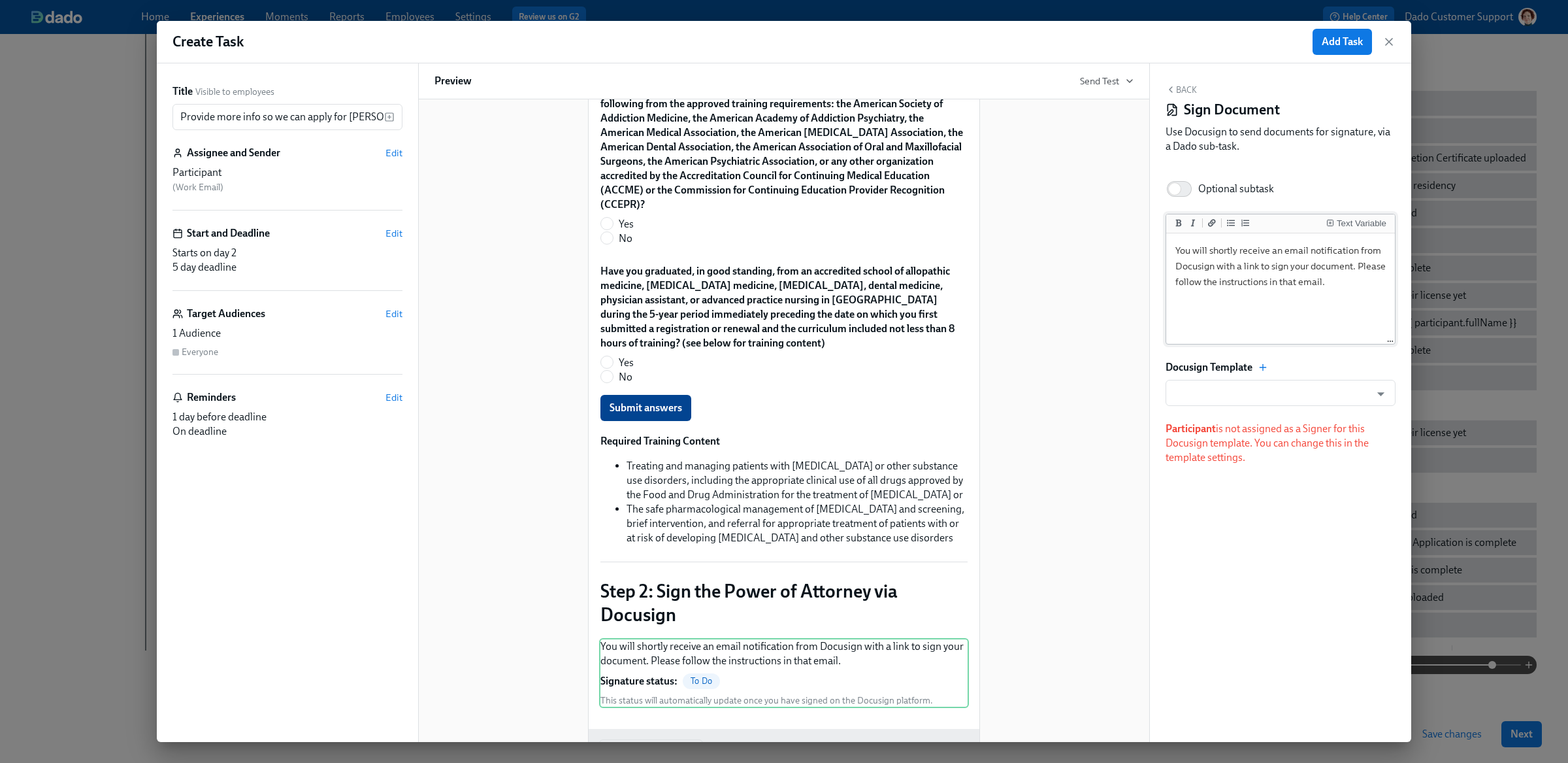
click at [1245, 266] on textarea "You will shortly receive an email notification from Docusign with a link to sig…" at bounding box center [1280, 288] width 223 height 106
paste textarea "We also need to you to sign a Power of Attorney which allows us to apply for DE…"
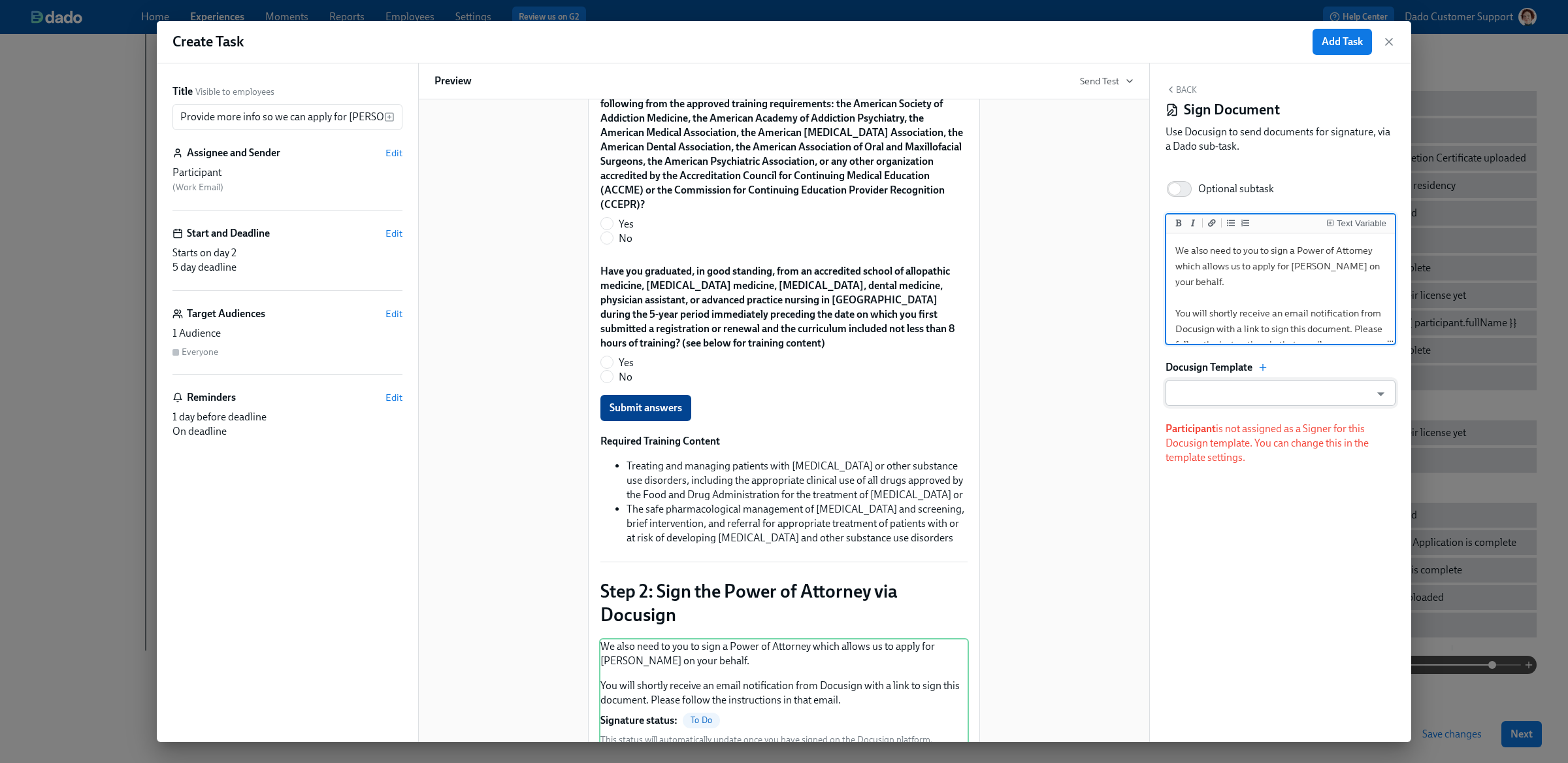
type textarea "We also need to you to sign a Power of Attorney which allows us to apply for DE…"
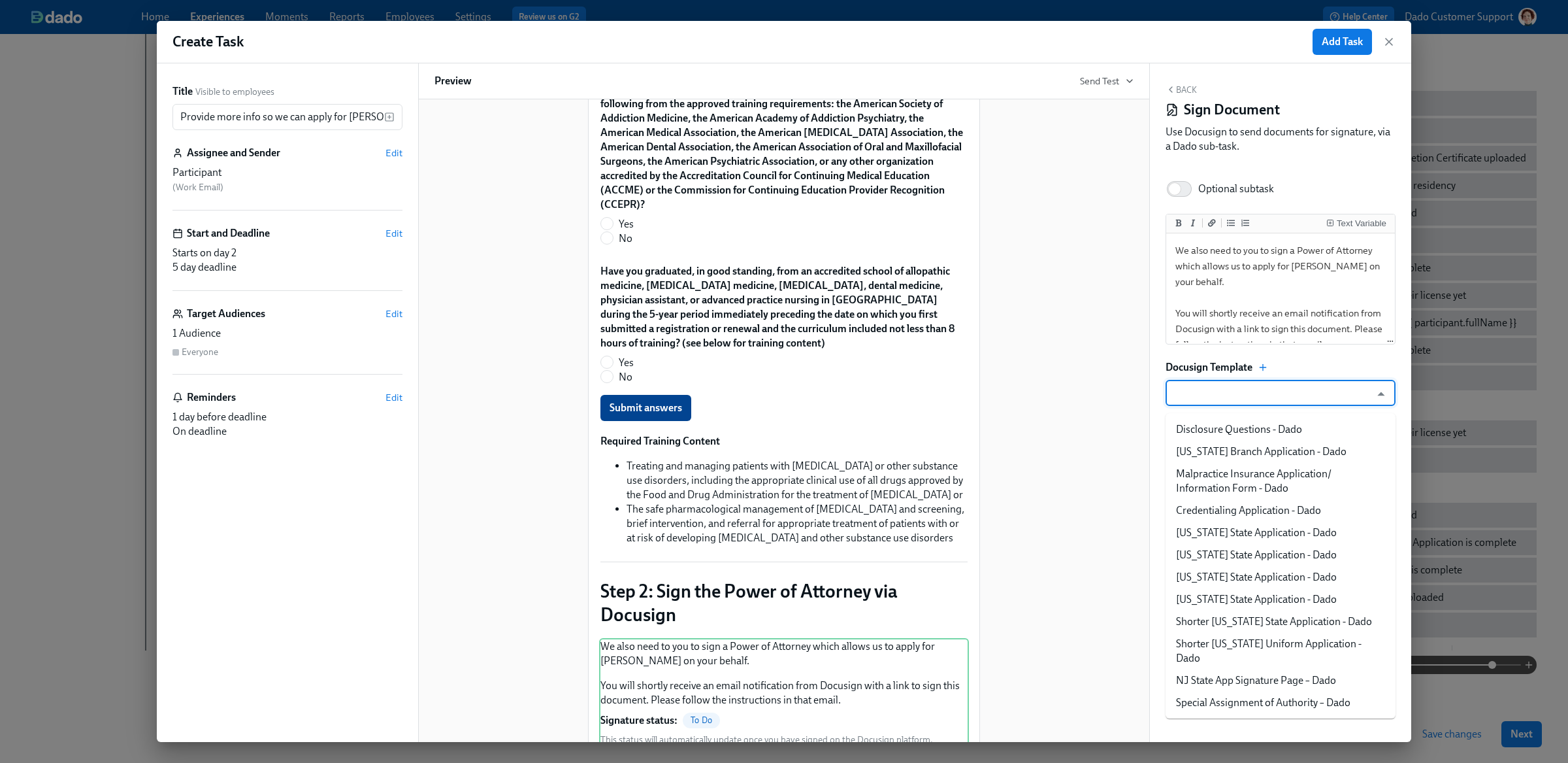
click at [1239, 393] on input "text" at bounding box center [1271, 392] width 198 height 26
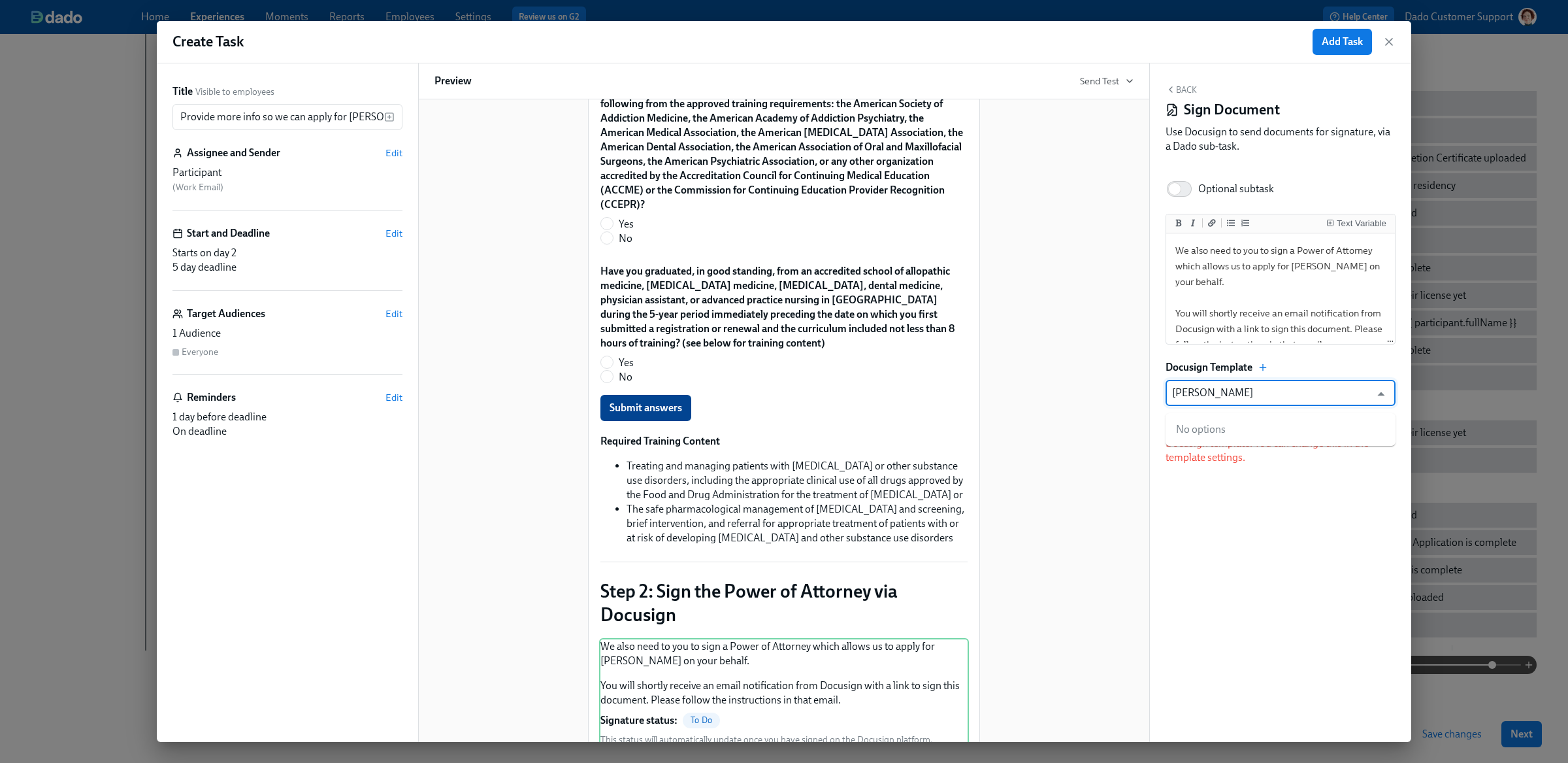
type input "Power"
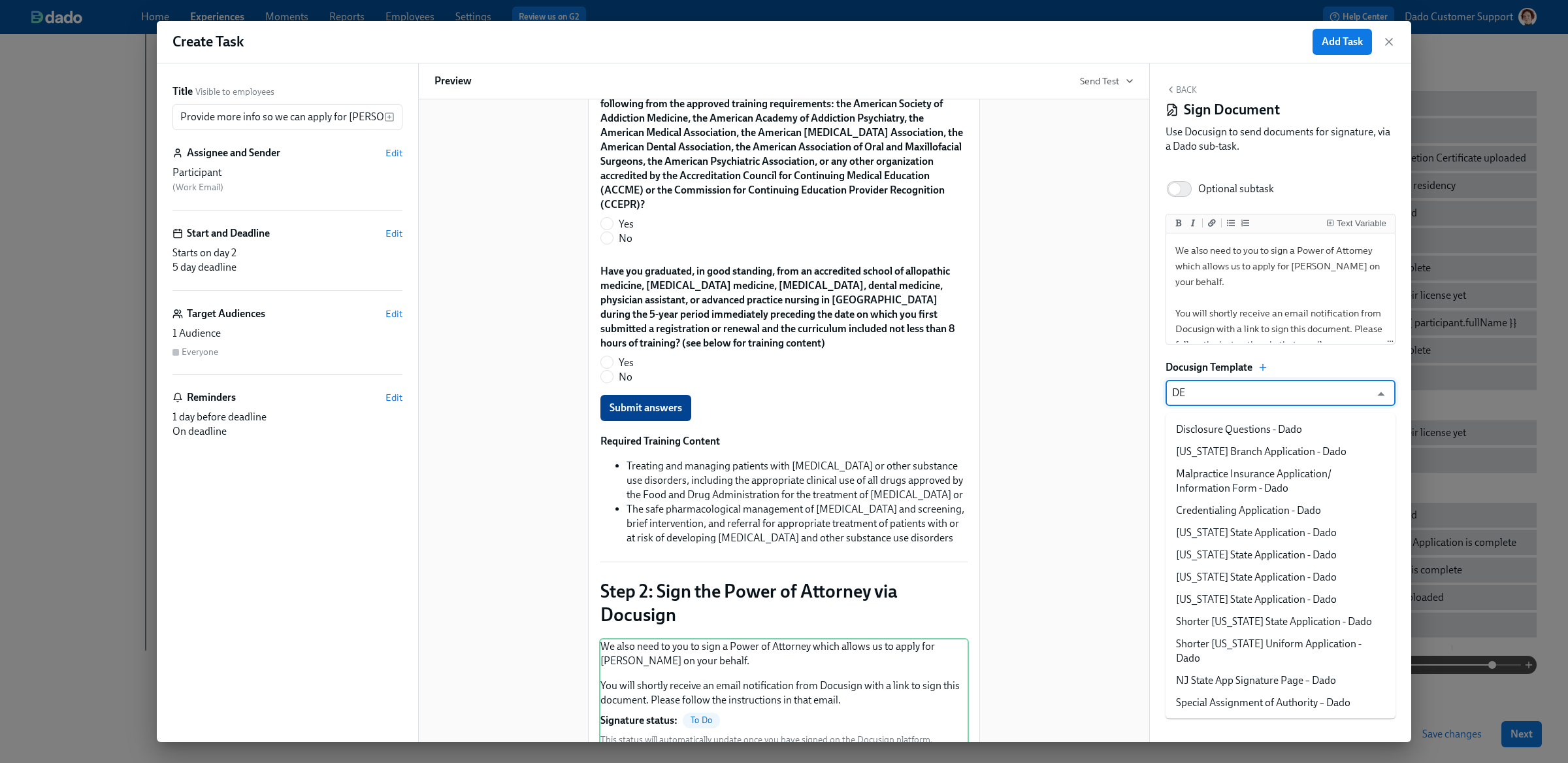
type input "DEA"
click at [1269, 360] on div "Docusign Template" at bounding box center [1280, 367] width 230 height 15
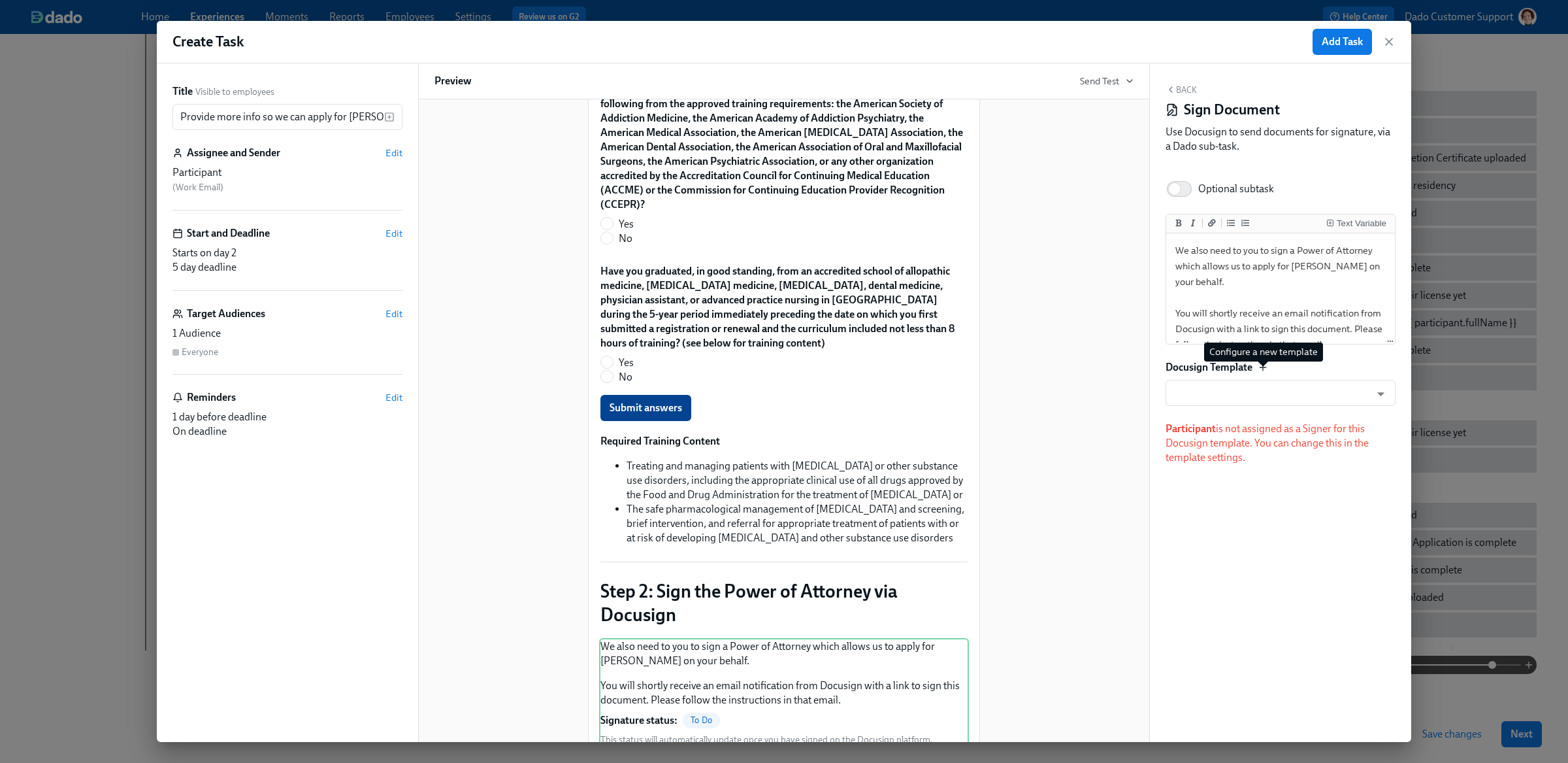
click at [1264, 366] on icon "button" at bounding box center [1263, 367] width 11 height 11
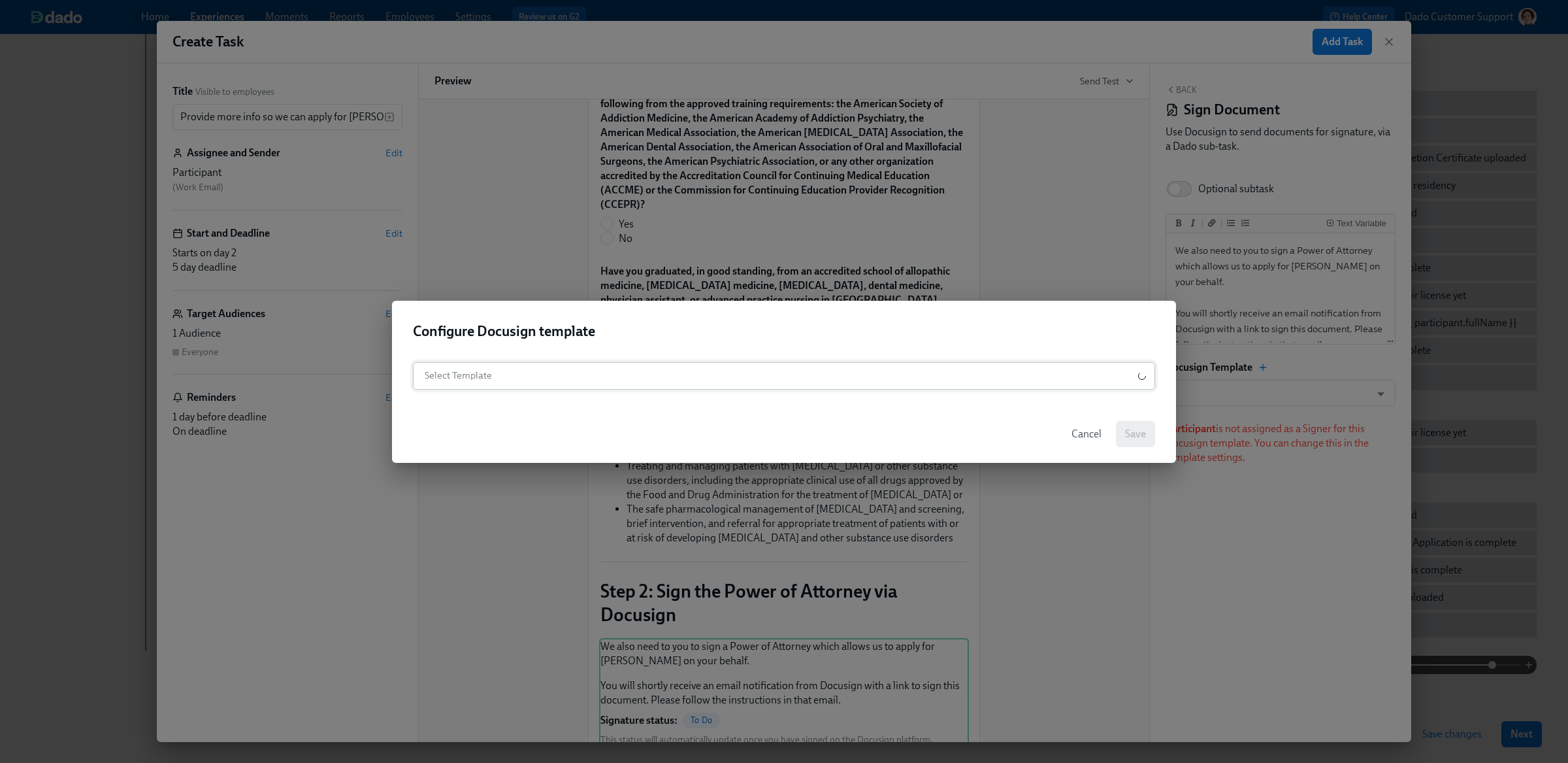
click at [609, 381] on body "Home Experiences Moments Reports Employees Settings Review us on G2 Help Center…" at bounding box center [784, 153] width 1568 height 1220
click at [608, 349] on div at bounding box center [784, 381] width 1568 height 763
click at [635, 360] on div "Select Template Select Template" at bounding box center [784, 378] width 784 height 52
click at [599, 371] on input "Select Template" at bounding box center [771, 375] width 704 height 26
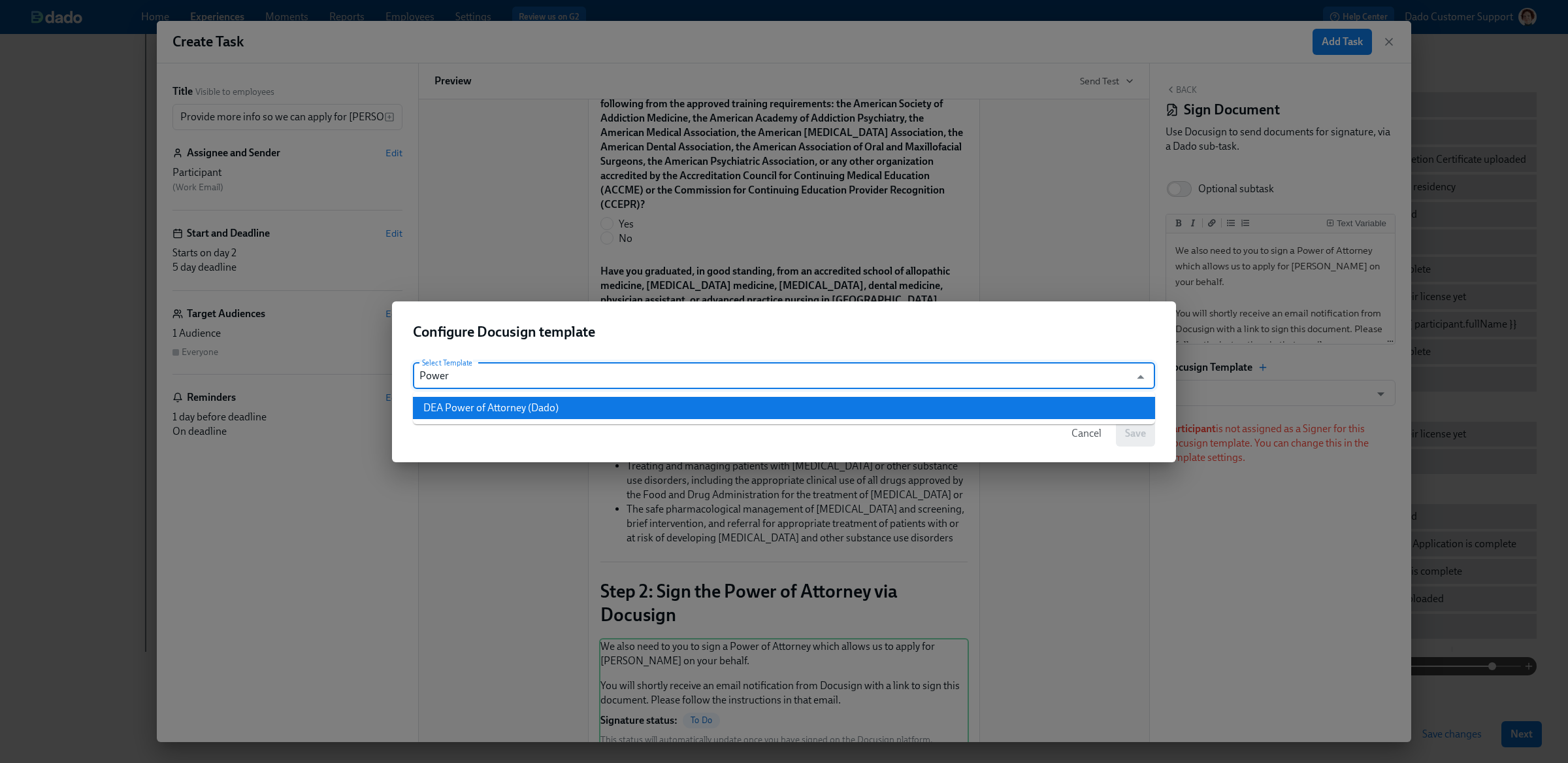
click at [434, 412] on li "DEA Power of Attorney (Dado)" at bounding box center [784, 407] width 743 height 22
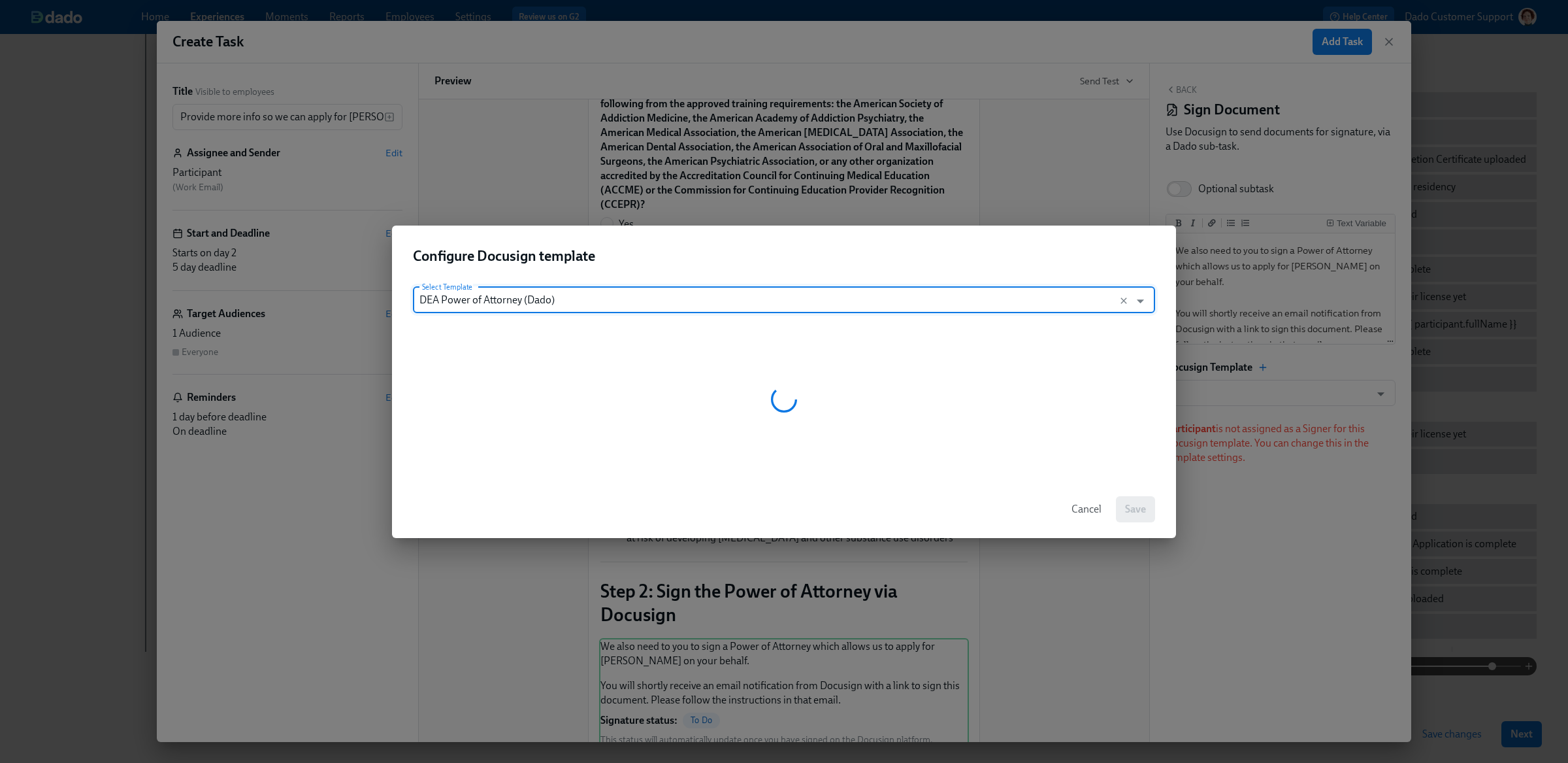
type input "DEA Power of Attorney (Dado)"
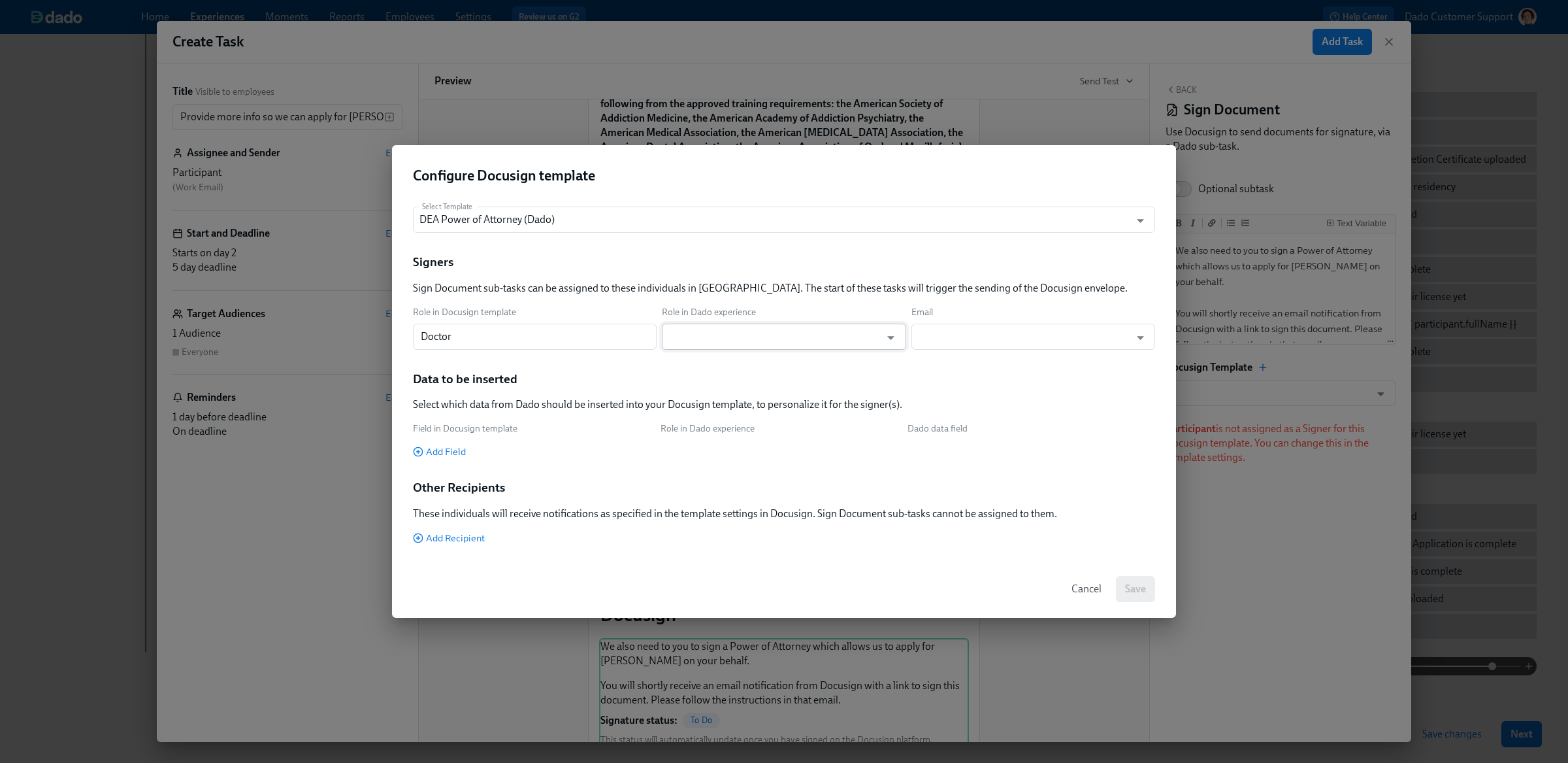
click at [709, 325] on input "text" at bounding box center [774, 336] width 212 height 26
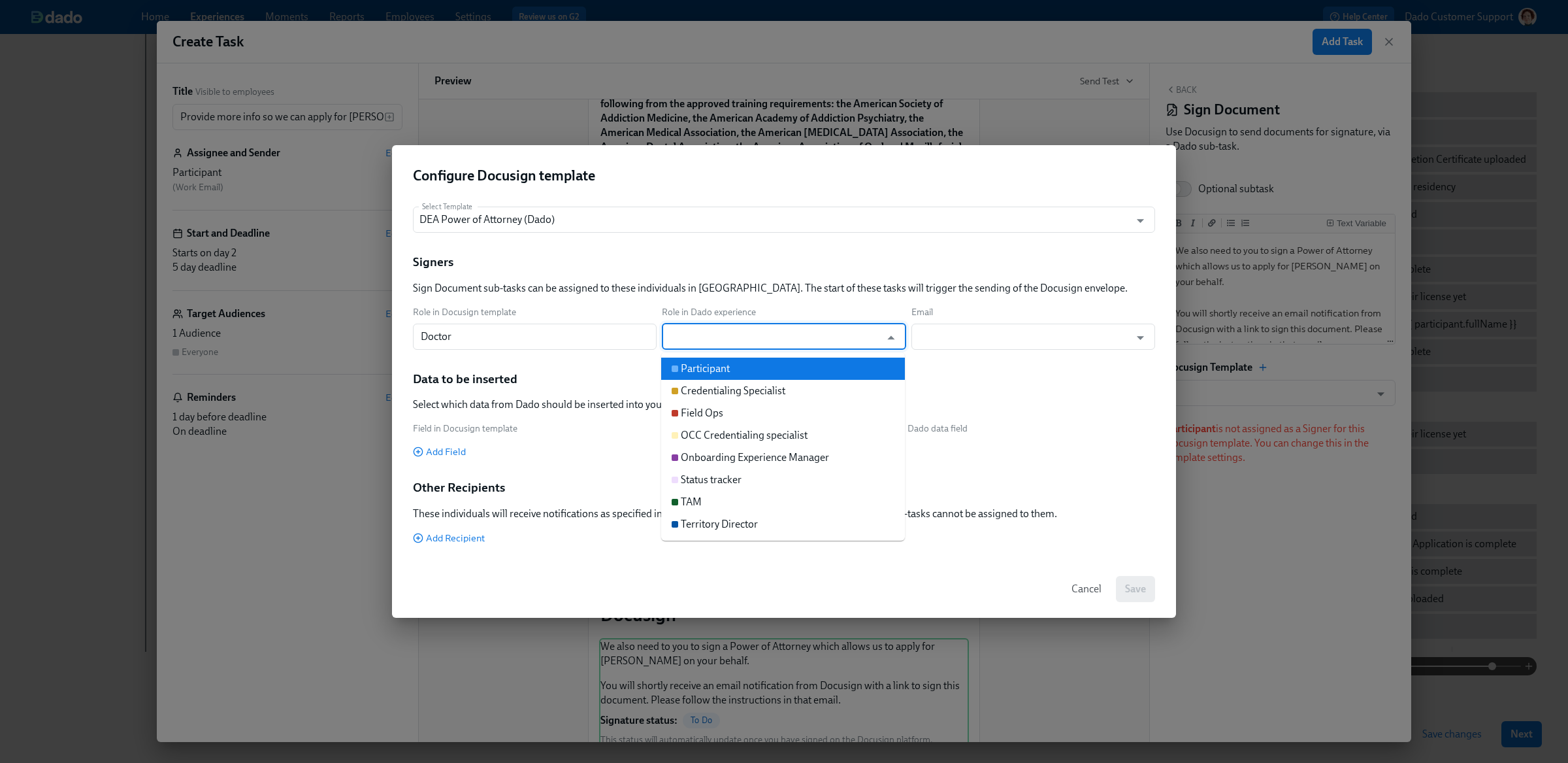
click at [708, 363] on div "Participant" at bounding box center [705, 369] width 49 height 15
type input "Participant"
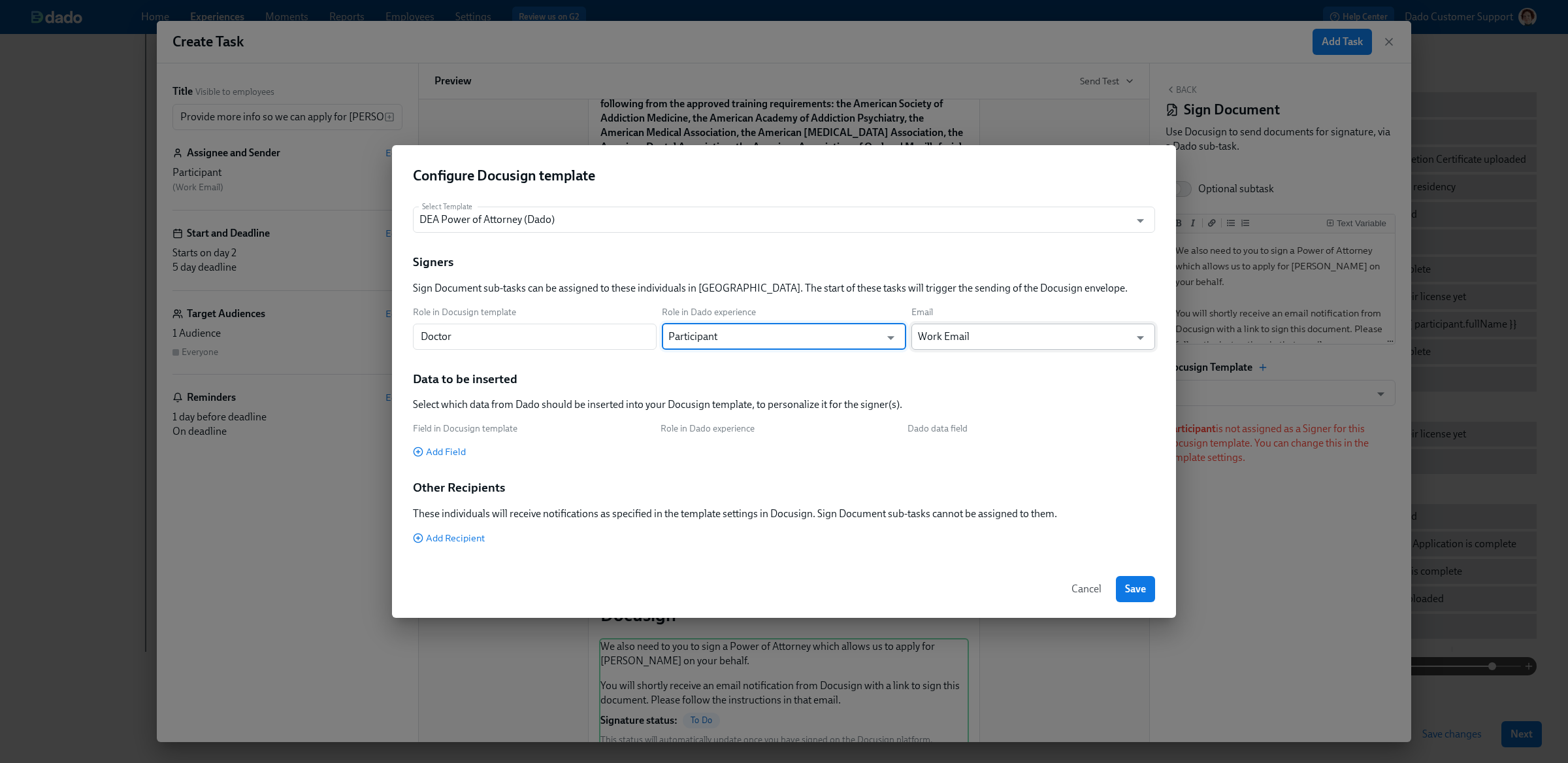
click at [986, 326] on input "Work Email" at bounding box center [1024, 336] width 212 height 26
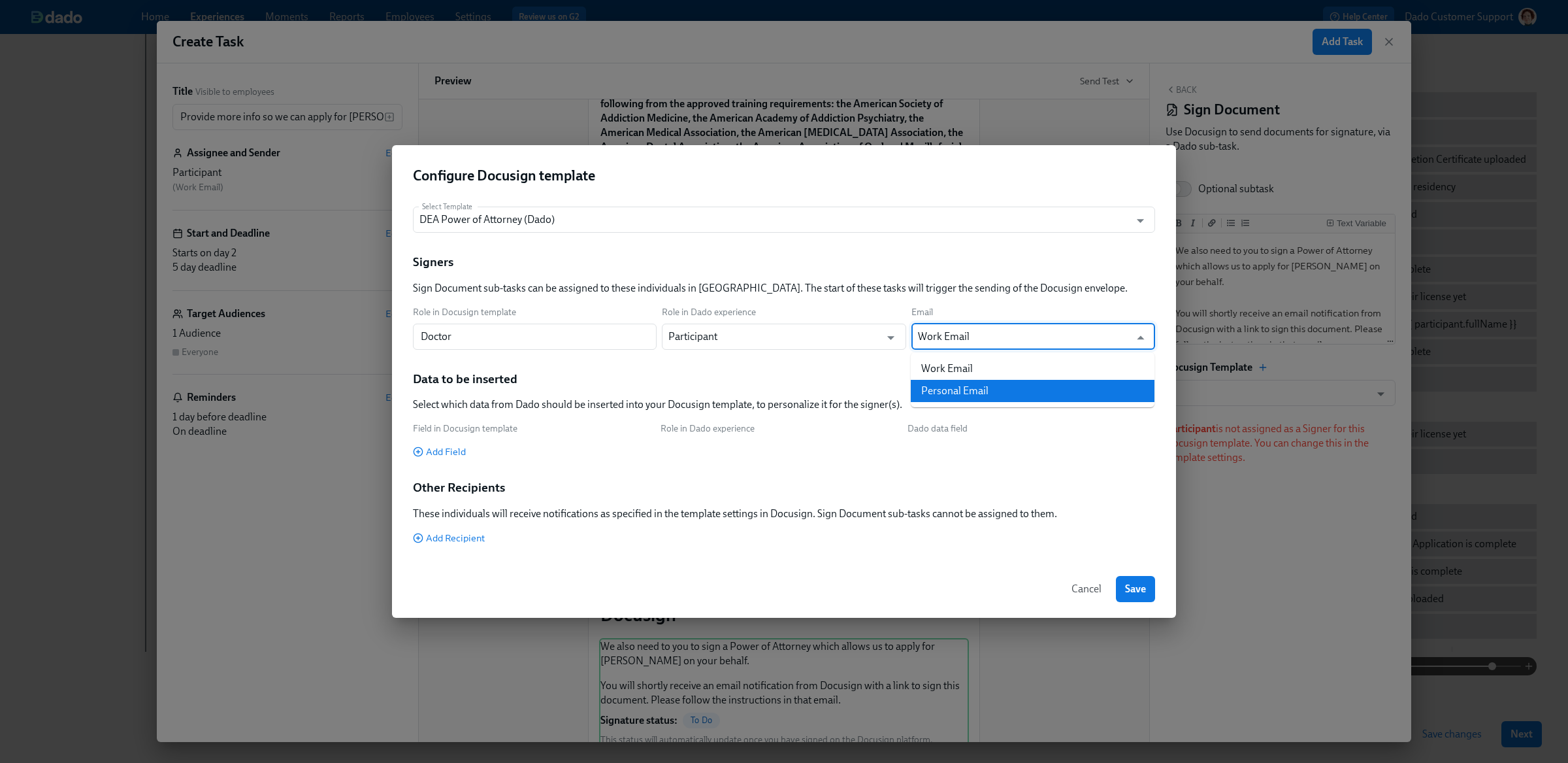
click at [963, 387] on li "Personal Email" at bounding box center [1033, 390] width 244 height 22
type input "Personal Email"
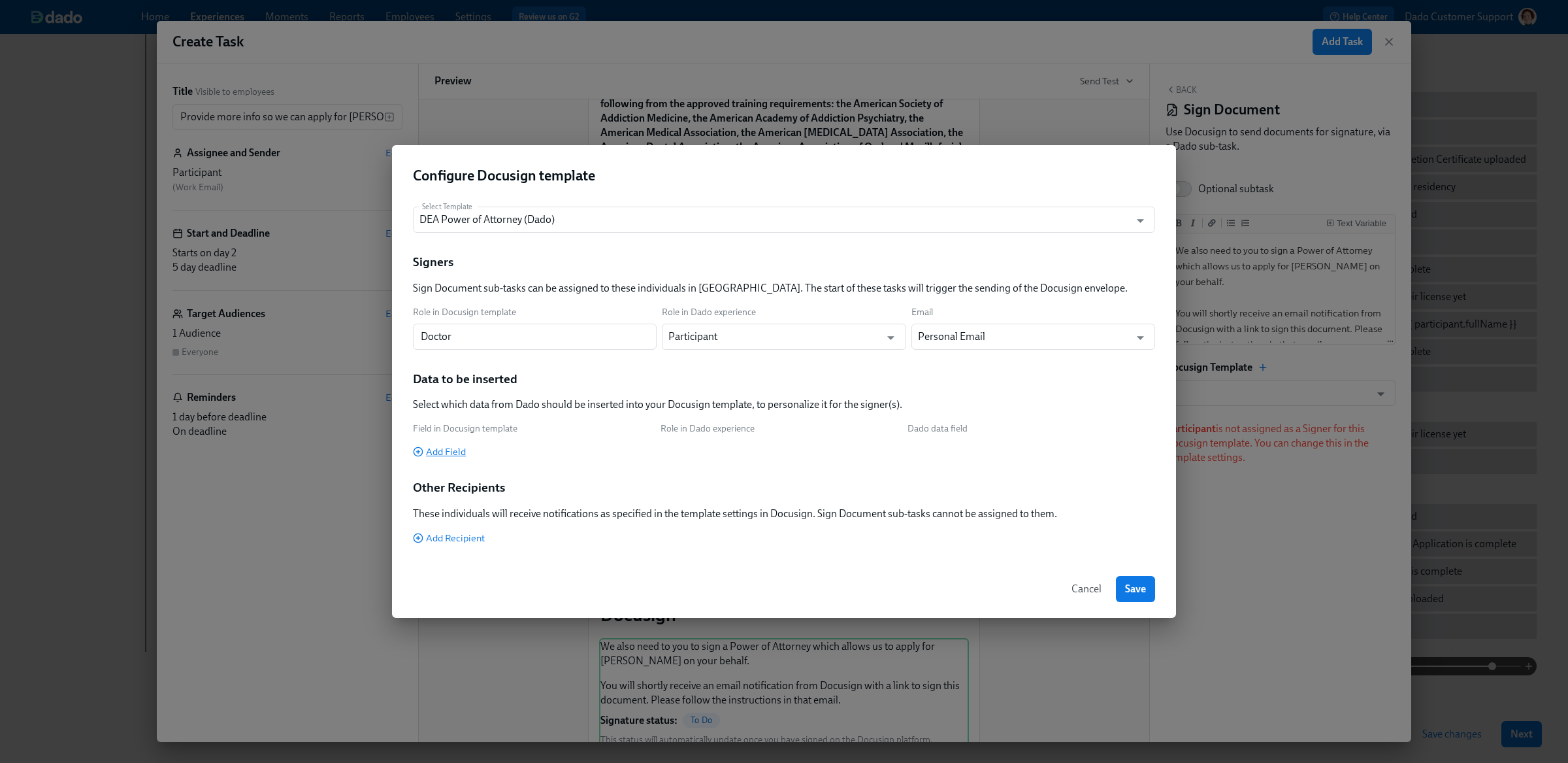
click at [426, 451] on span "Add Field" at bounding box center [439, 452] width 53 height 13
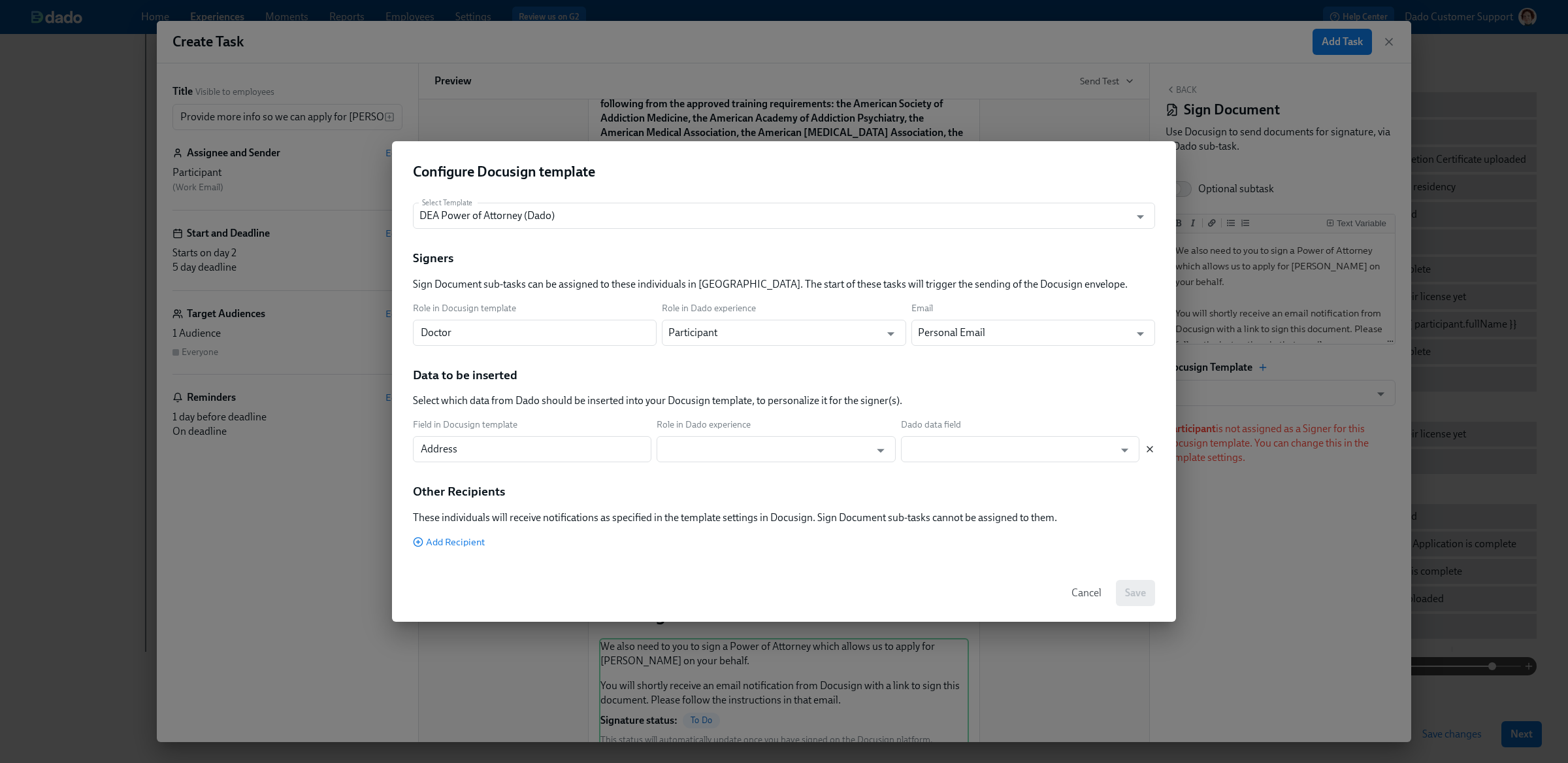
click at [1146, 452] on icon "button" at bounding box center [1150, 449] width 11 height 11
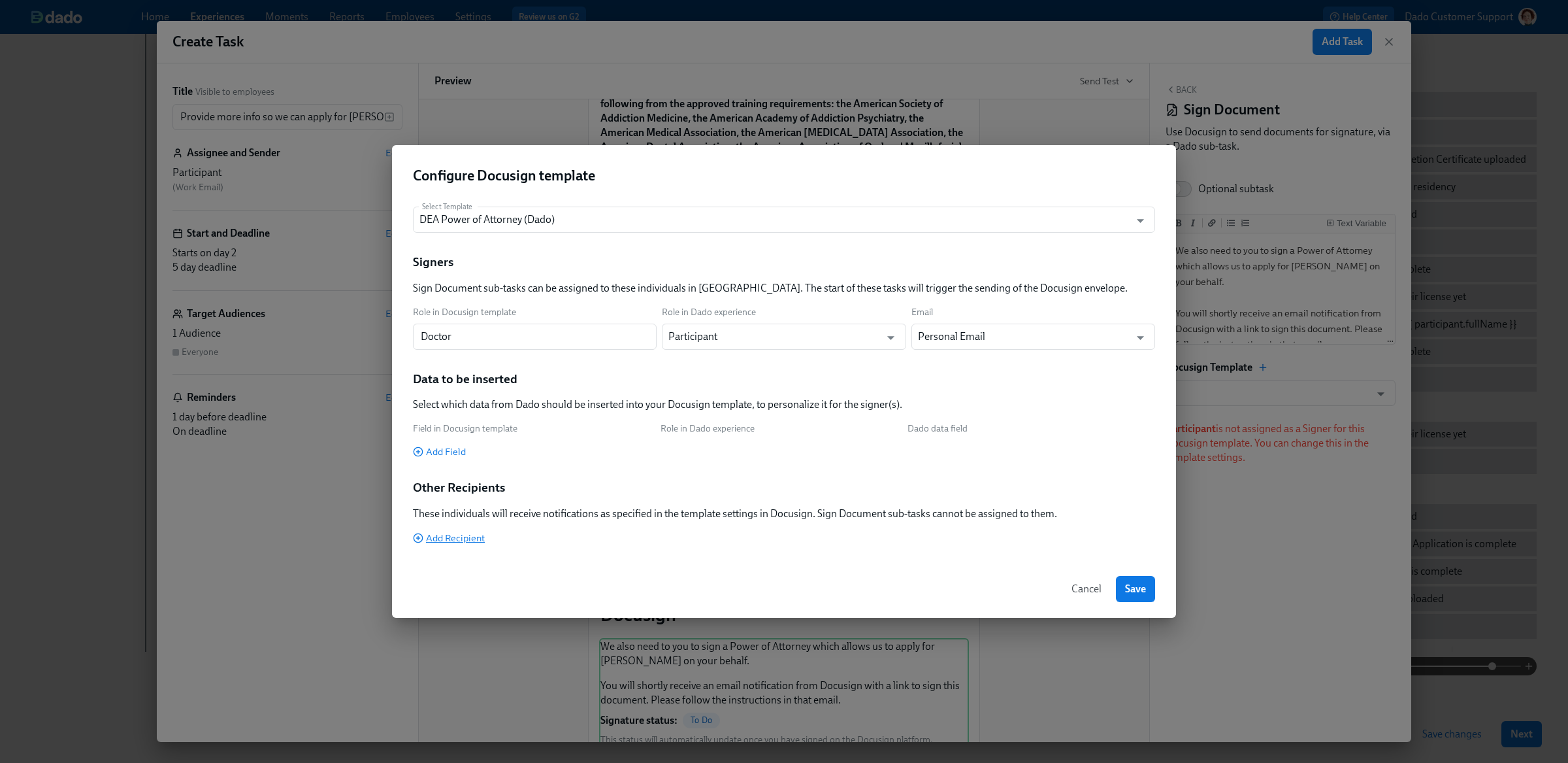
click at [450, 535] on span "Add Recipient" at bounding box center [448, 538] width 71 height 13
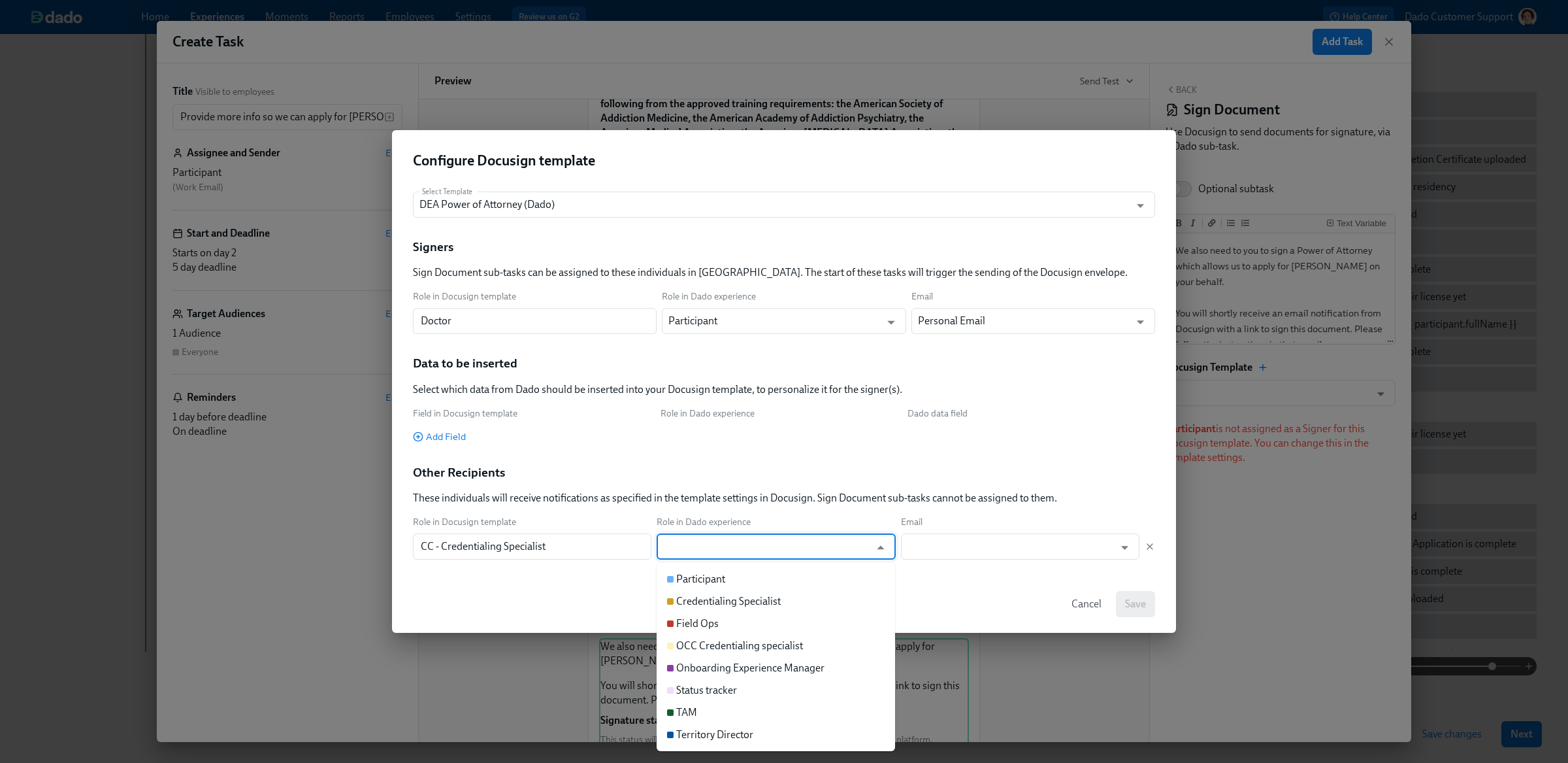
click at [743, 545] on input "text" at bounding box center [766, 546] width 206 height 26
click at [781, 469] on div "Other Recipients These individuals will receive notifications as specified in t…" at bounding box center [784, 484] width 743 height 41
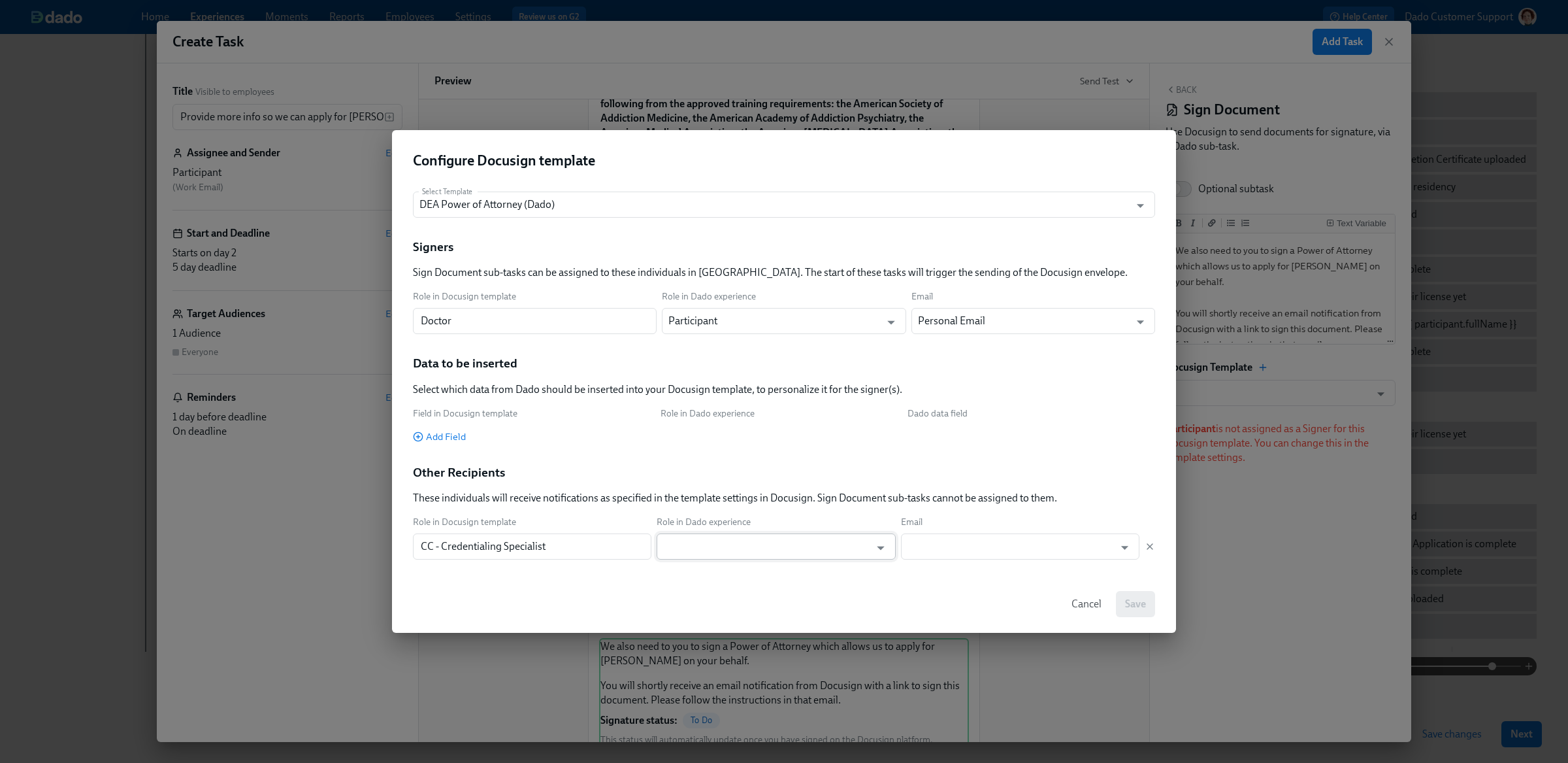
click at [725, 549] on input "text" at bounding box center [766, 546] width 206 height 26
click at [716, 493] on p "These individuals will receive notifications as specified in the template setti…" at bounding box center [734, 498] width 644 height 15
click at [540, 541] on input "CC - Credentialing Specialist" at bounding box center [532, 546] width 239 height 26
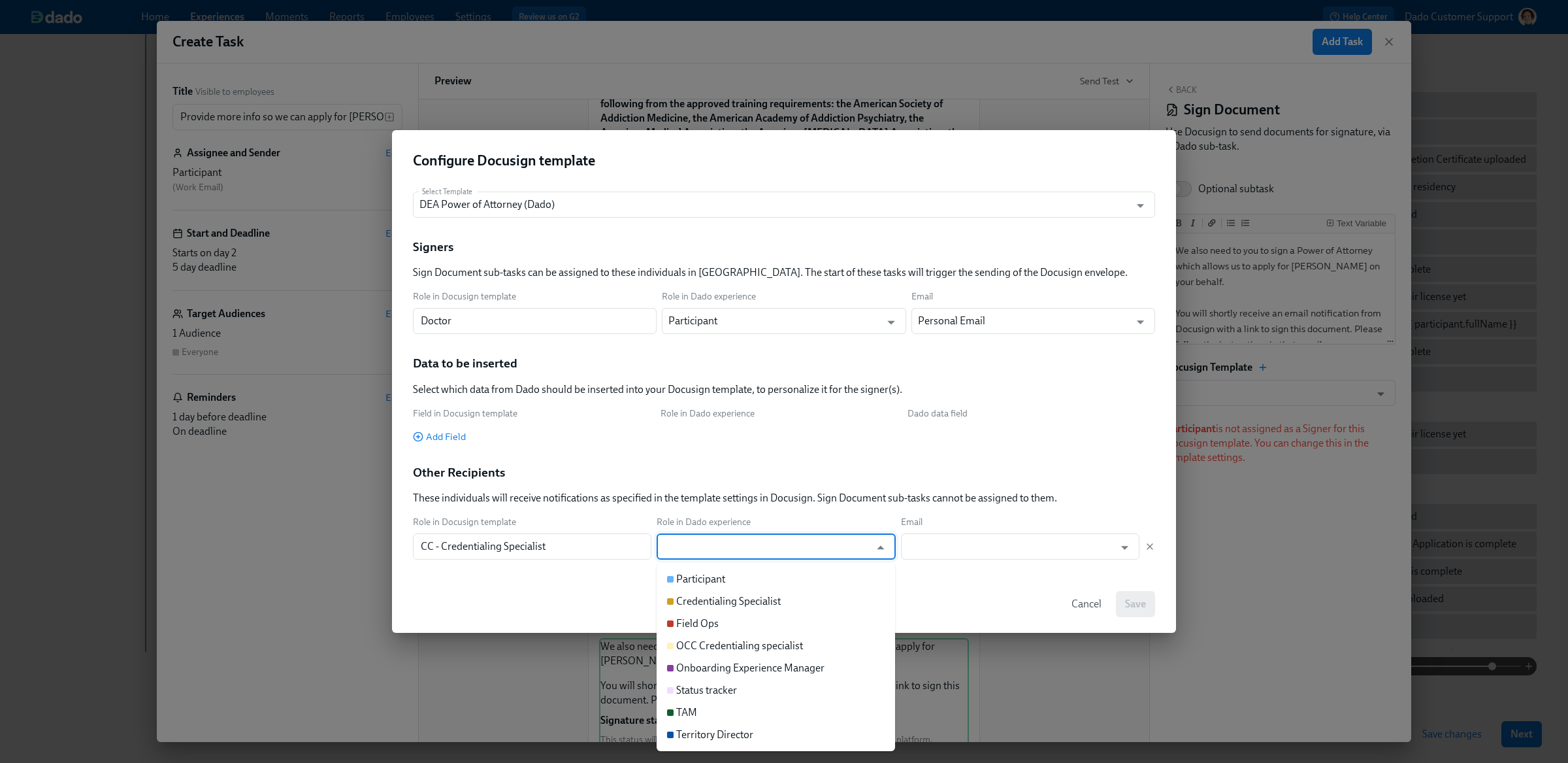
click at [689, 544] on input "text" at bounding box center [766, 546] width 206 height 26
click at [734, 551] on input "text" at bounding box center [766, 546] width 206 height 26
click at [733, 619] on li "Field Ops" at bounding box center [776, 623] width 239 height 22
type input "Field Ops"
type input "Work Email"
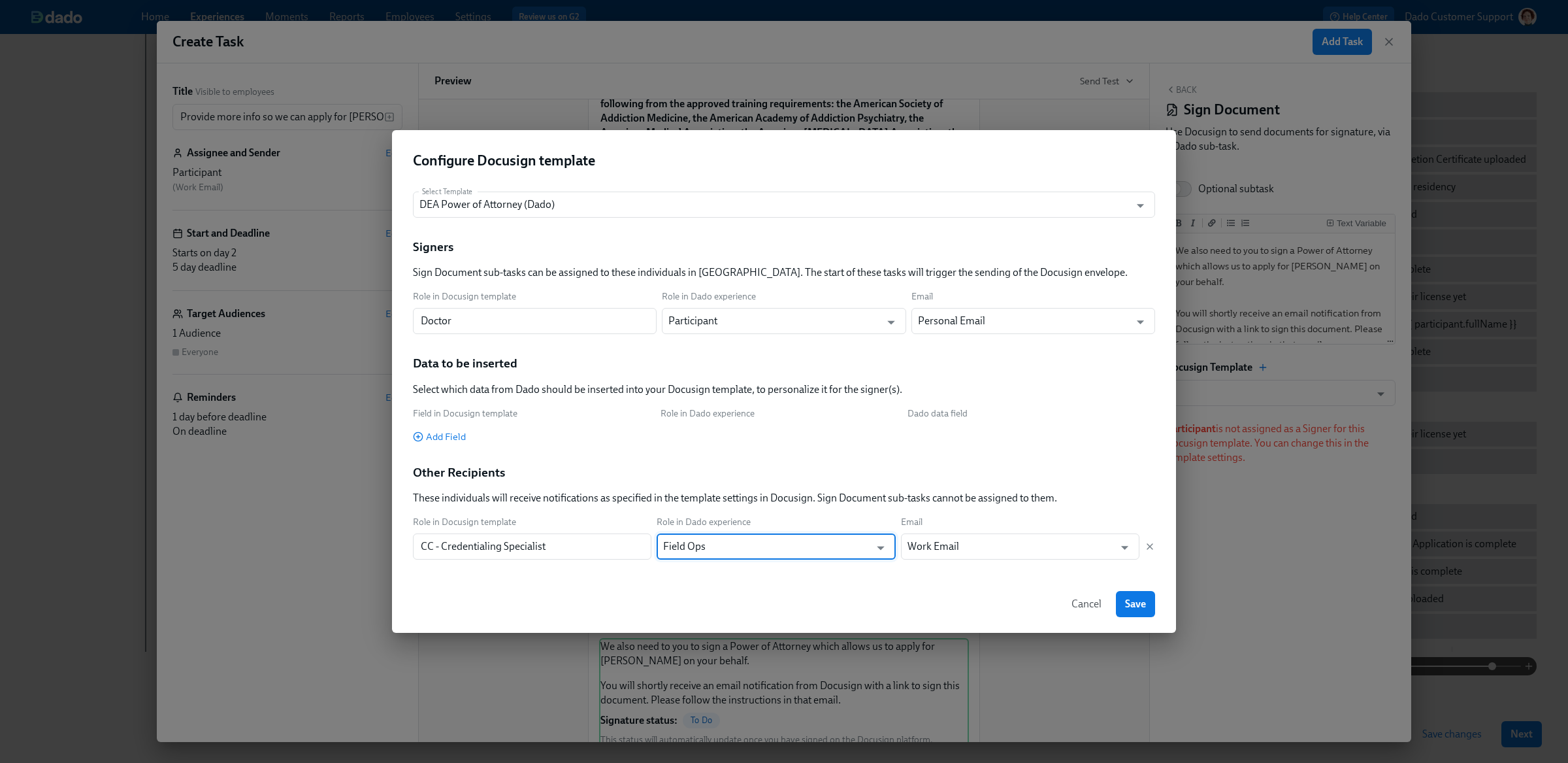
click at [985, 470] on div "Other Recipients These individuals will receive notifications as specified in t…" at bounding box center [784, 484] width 743 height 41
click at [1137, 603] on span "Save" at bounding box center [1136, 604] width 21 height 13
type input "DEA Power of Attorney (Dado)"
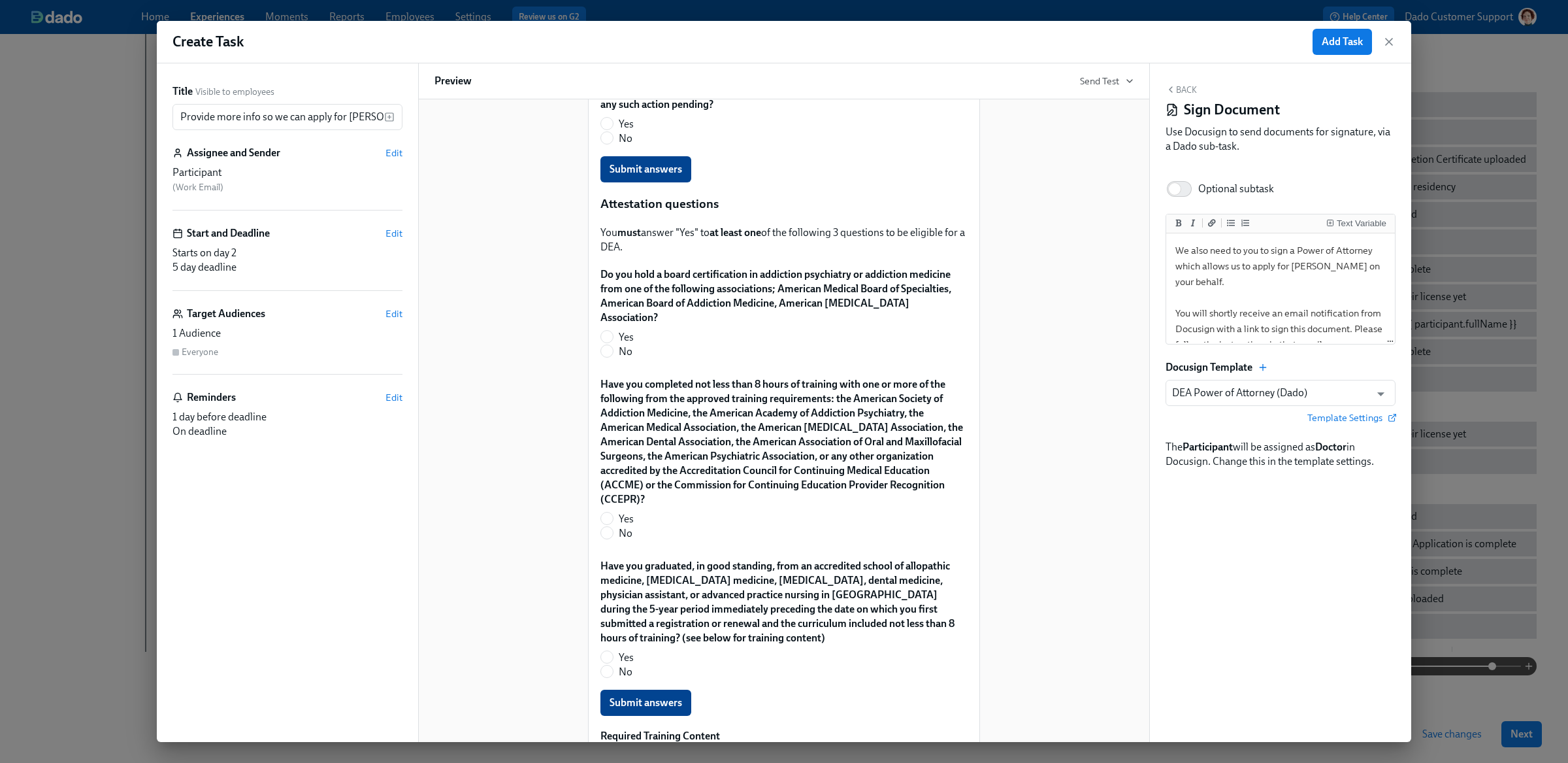
scroll to position [1203, 0]
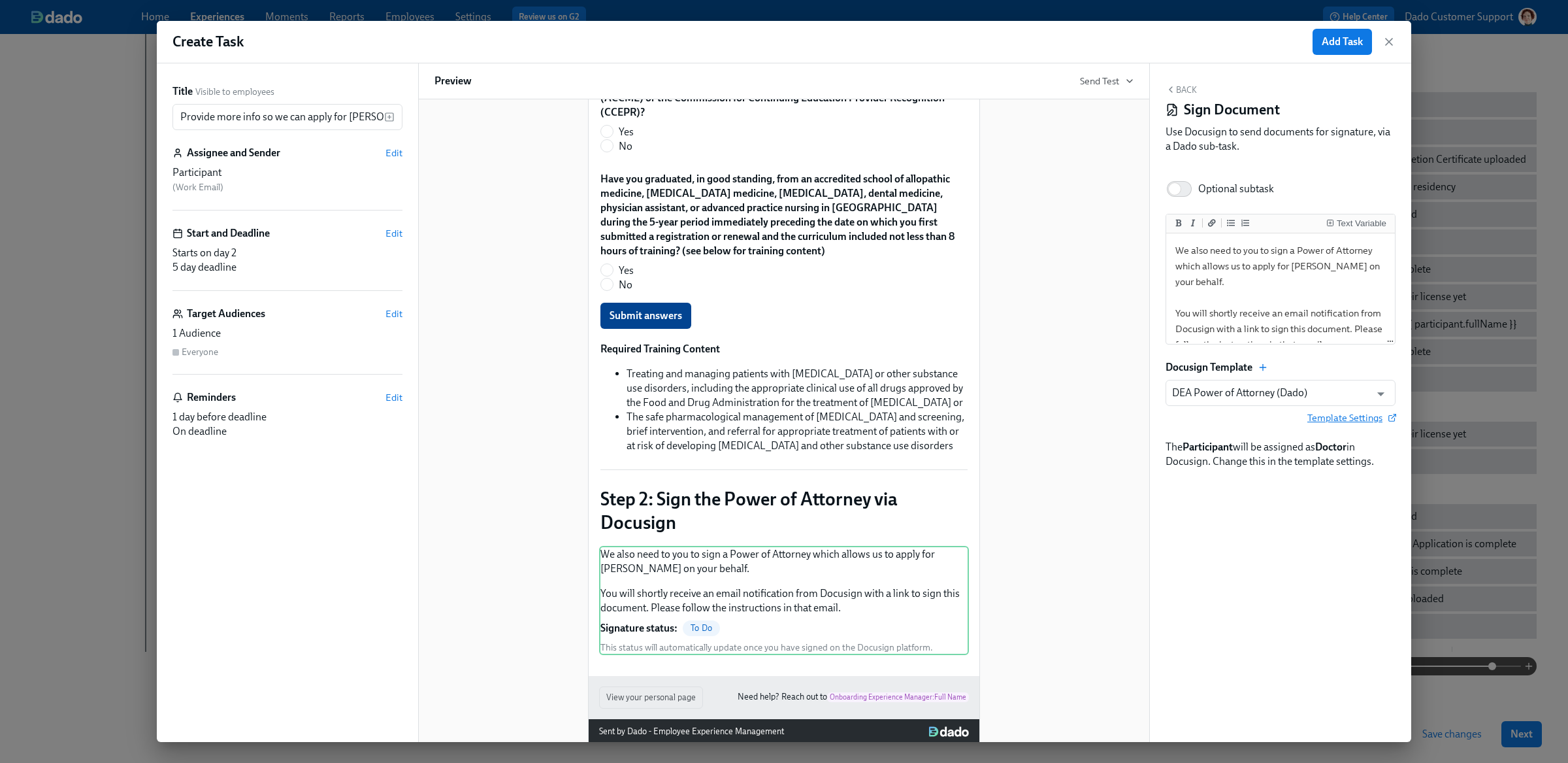
click at [1325, 418] on span "Template Settings" at bounding box center [1351, 418] width 89 height 13
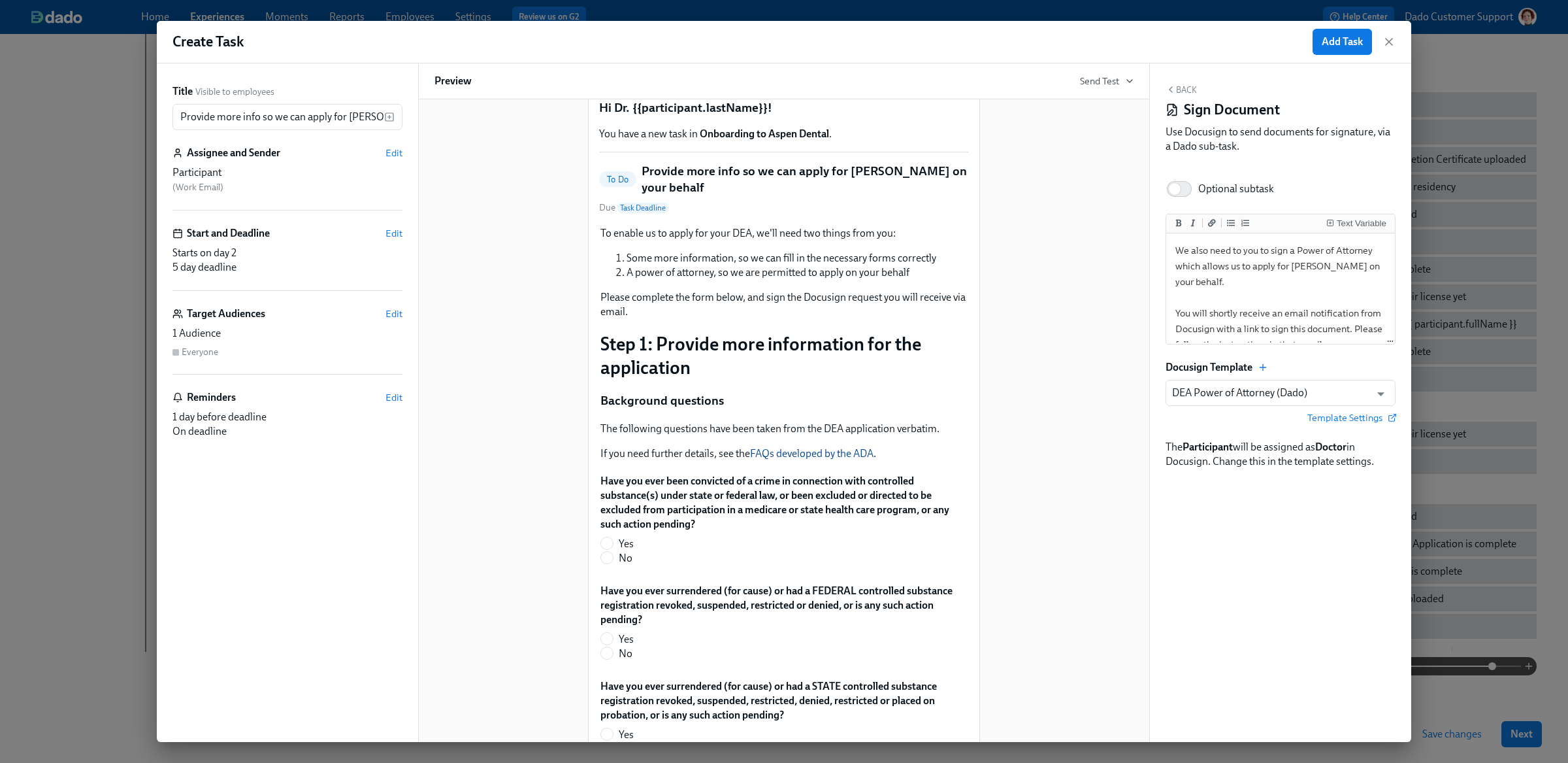
scroll to position [0, 0]
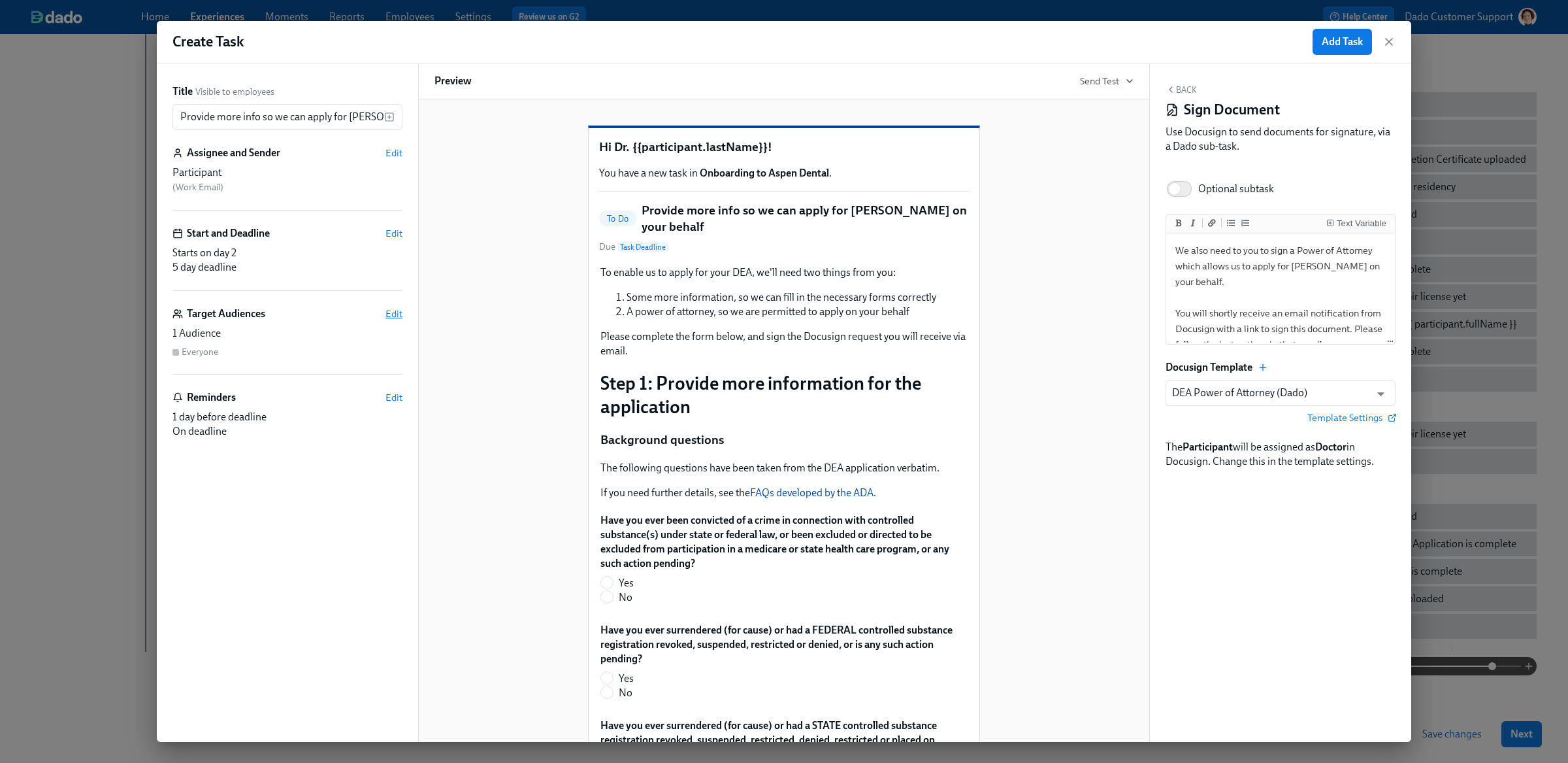
click at [397, 309] on span "Edit" at bounding box center [393, 314] width 17 height 13
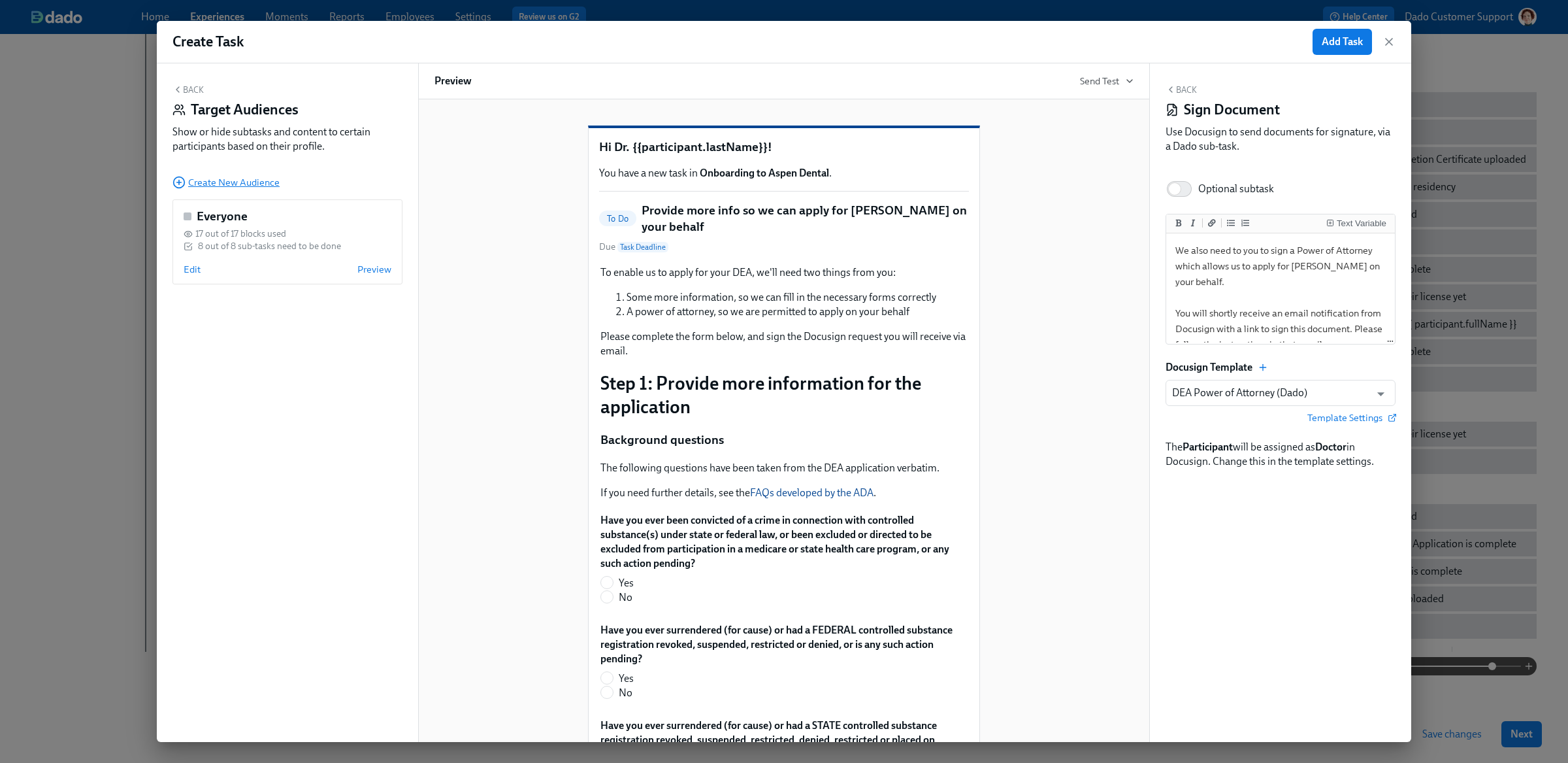
click at [193, 176] on span "Create New Audience" at bounding box center [226, 182] width 107 height 13
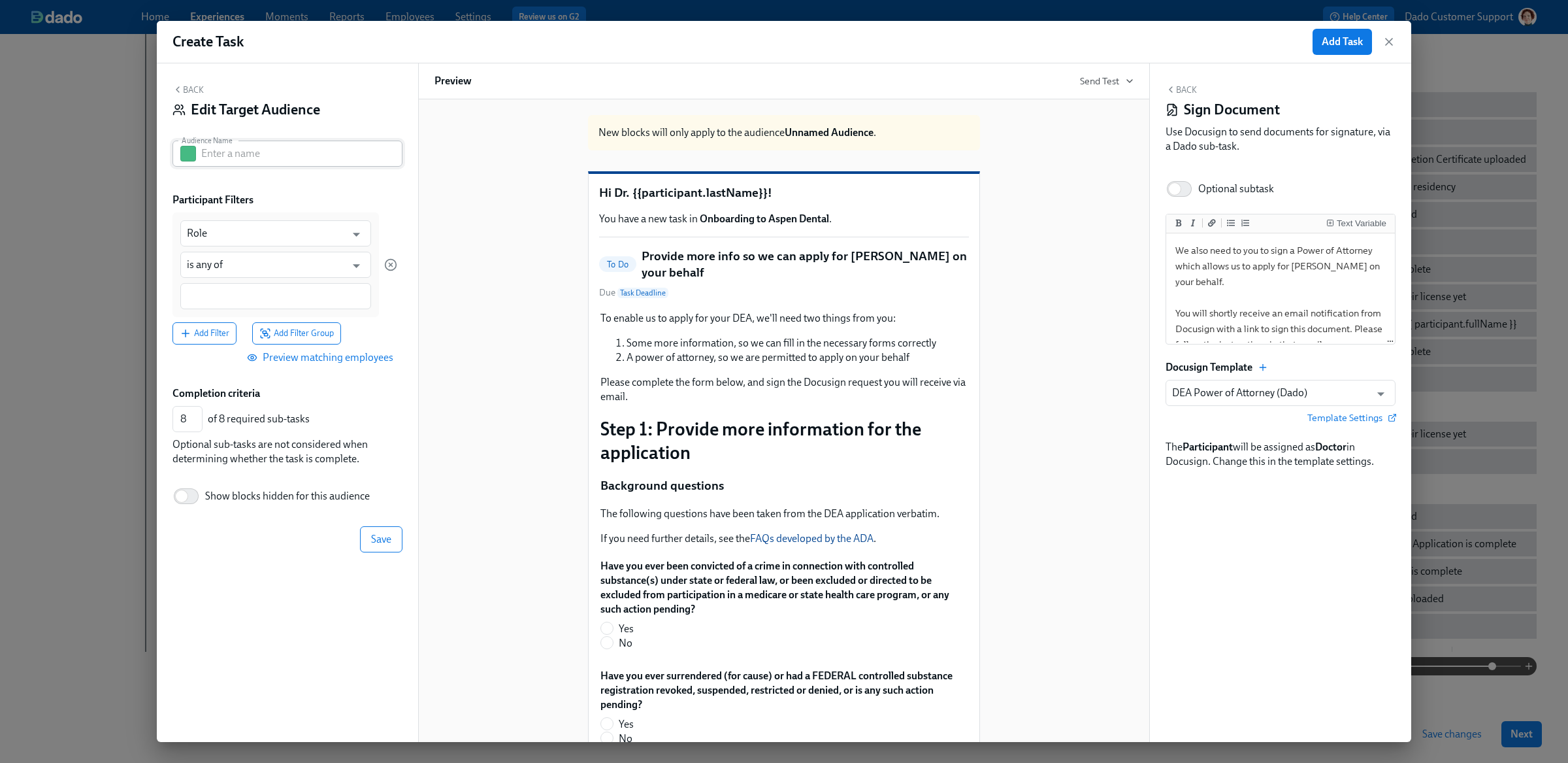
click at [219, 145] on input "text" at bounding box center [302, 154] width 201 height 26
type input "Dr Fontana only"
click at [236, 243] on input "Role" at bounding box center [266, 233] width 158 height 26
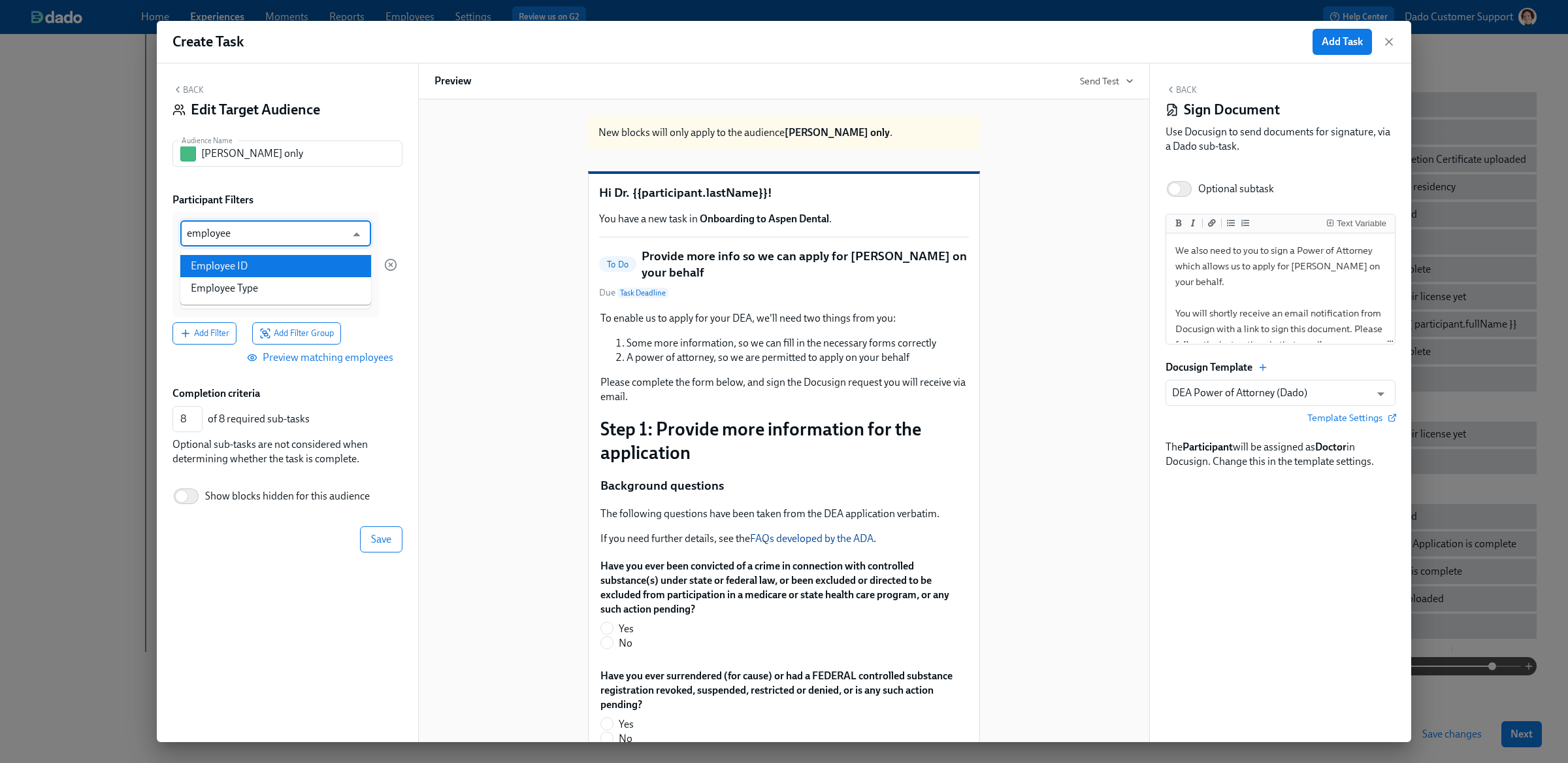
click at [240, 269] on li "Employee ID" at bounding box center [275, 266] width 191 height 22
type input "Employee ID"
click at [239, 292] on input at bounding box center [275, 296] width 178 height 14
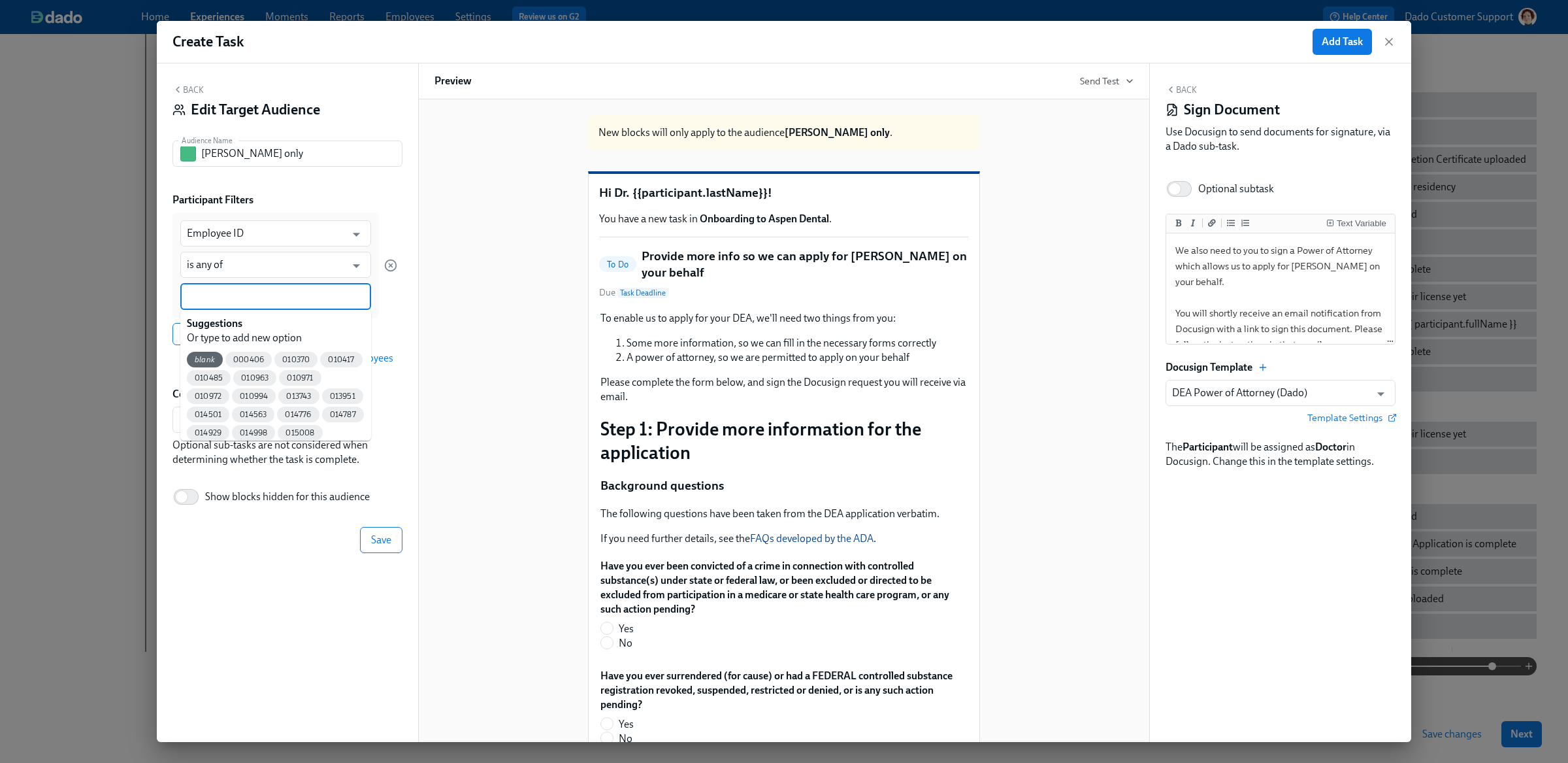
paste input "070469"
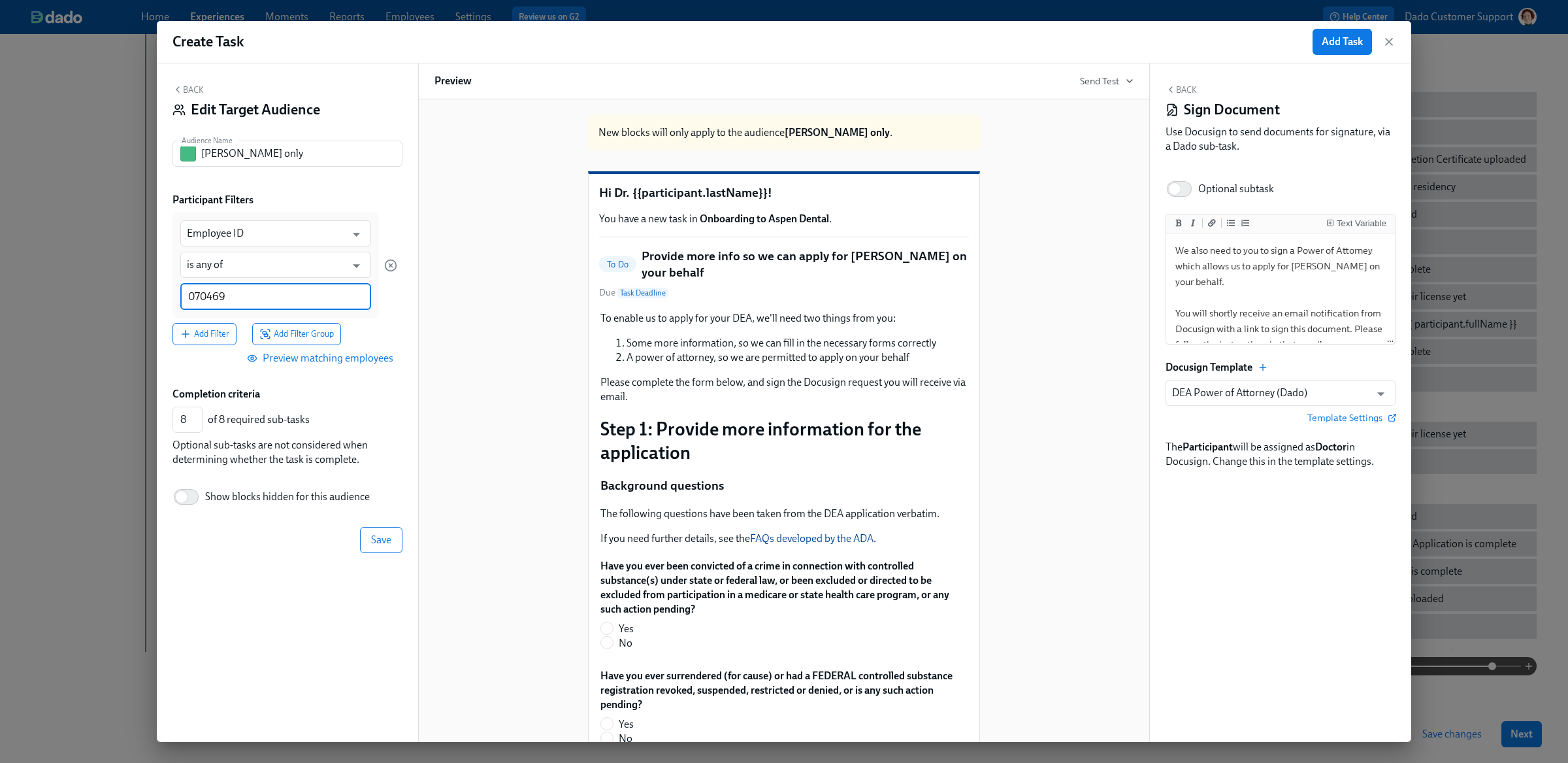
type input "070469"
click at [375, 352] on span "Preview matching employees" at bounding box center [321, 358] width 144 height 13
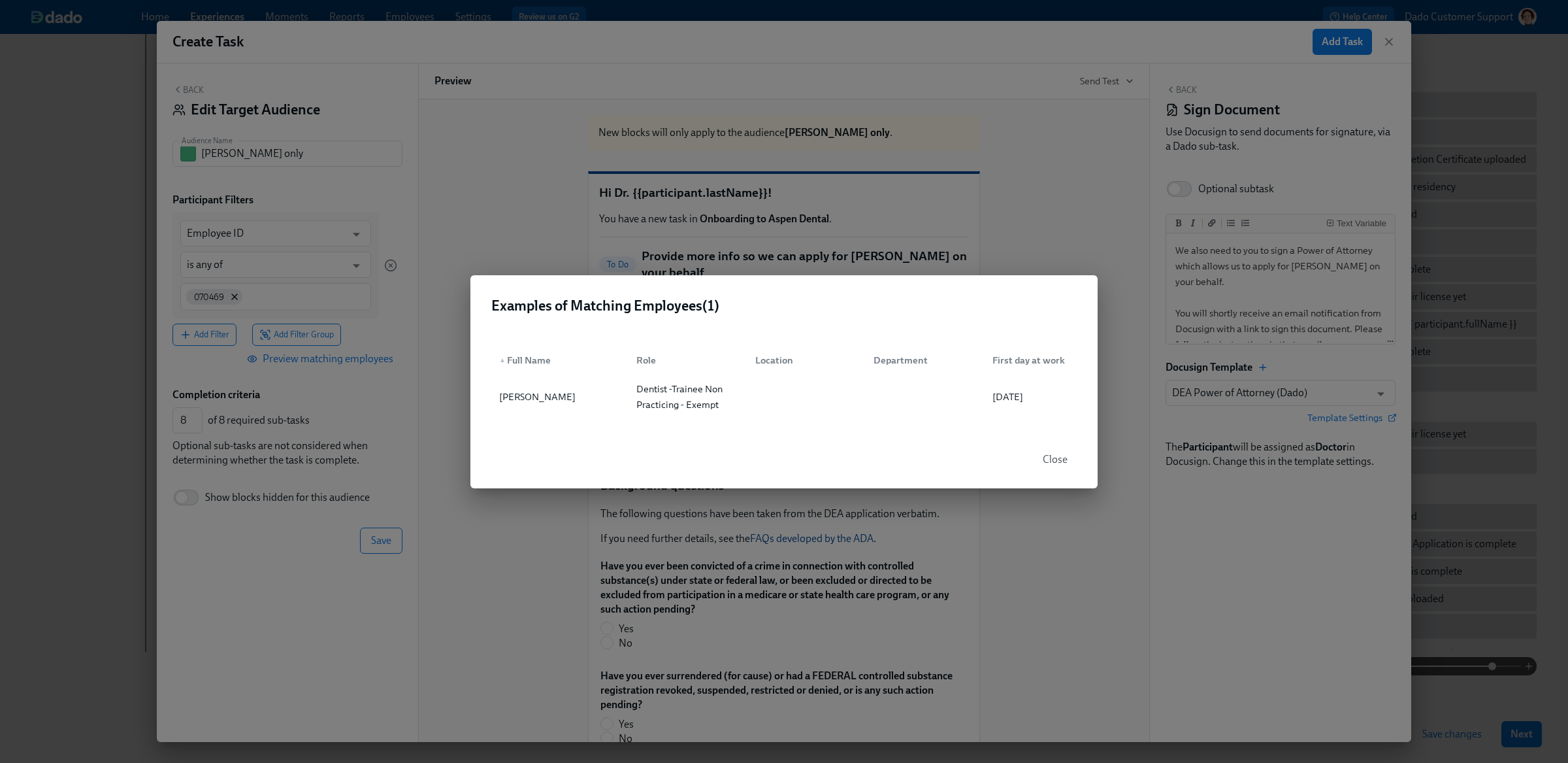
click at [375, 352] on div "Examples of Matching Employees ( 1 ) ▲ Full Name Role Location Department First…" at bounding box center [784, 381] width 1568 height 763
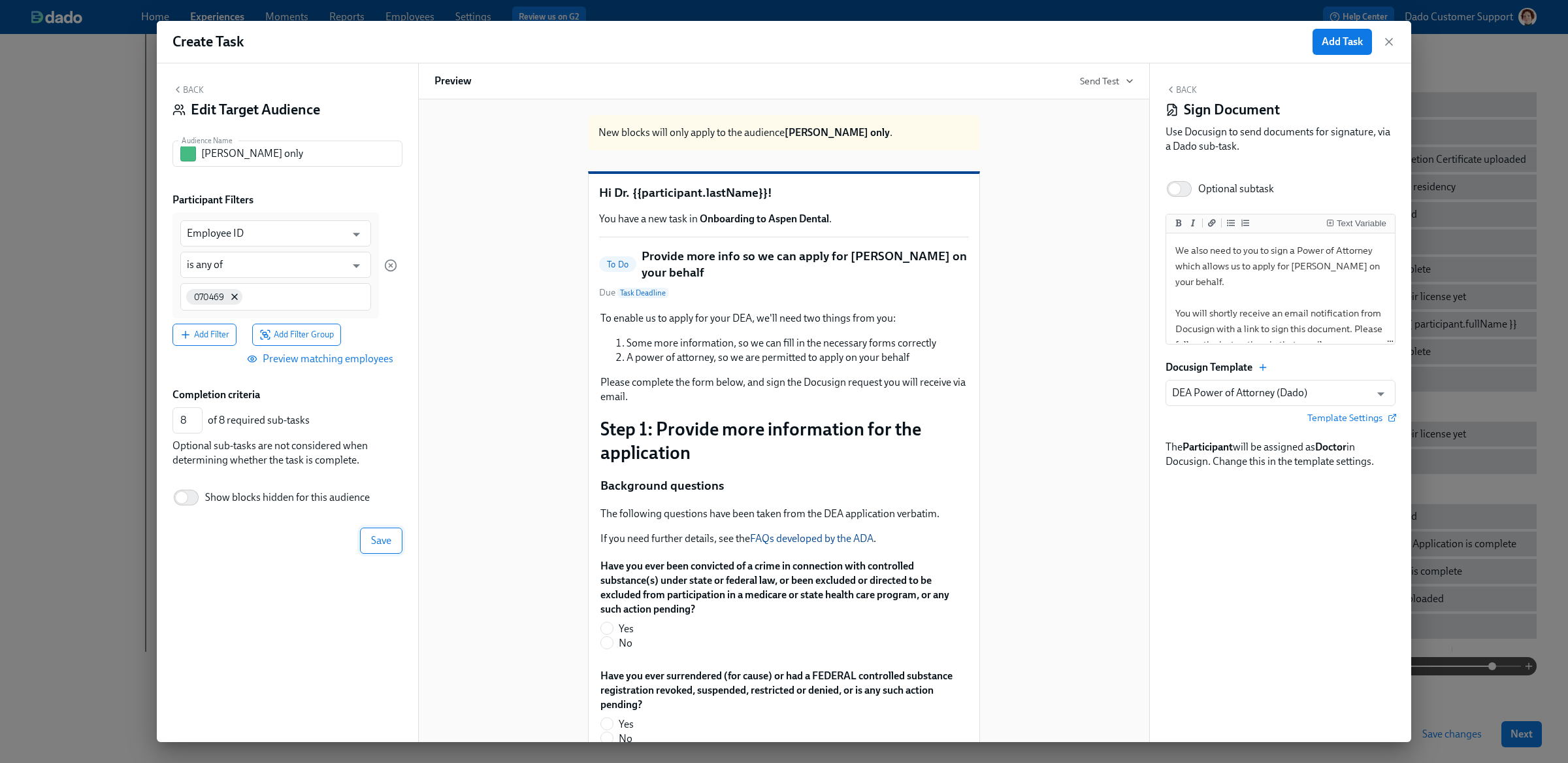
click at [390, 539] on span "Save" at bounding box center [381, 540] width 20 height 13
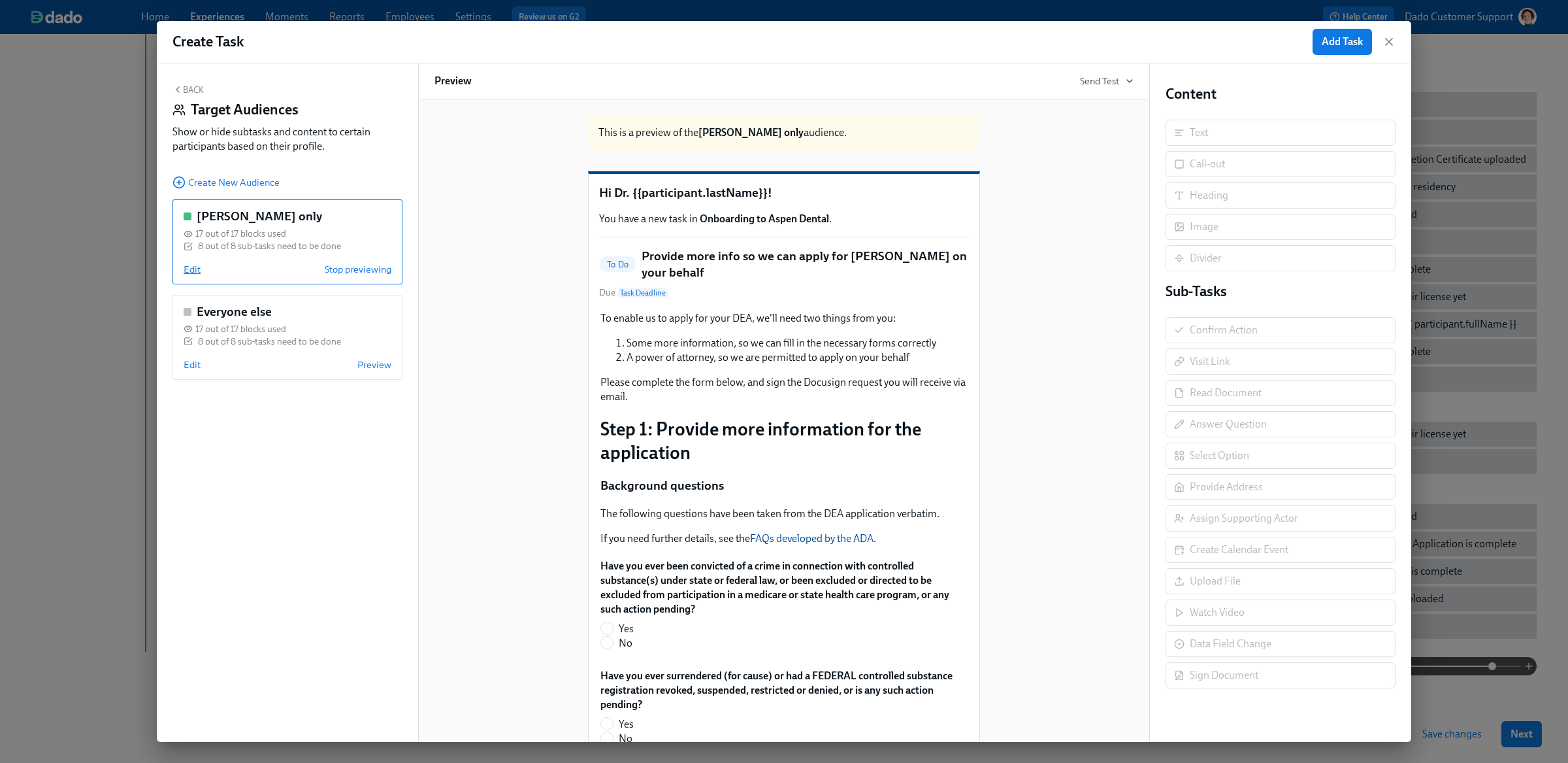
click at [195, 268] on span "Edit" at bounding box center [192, 269] width 17 height 13
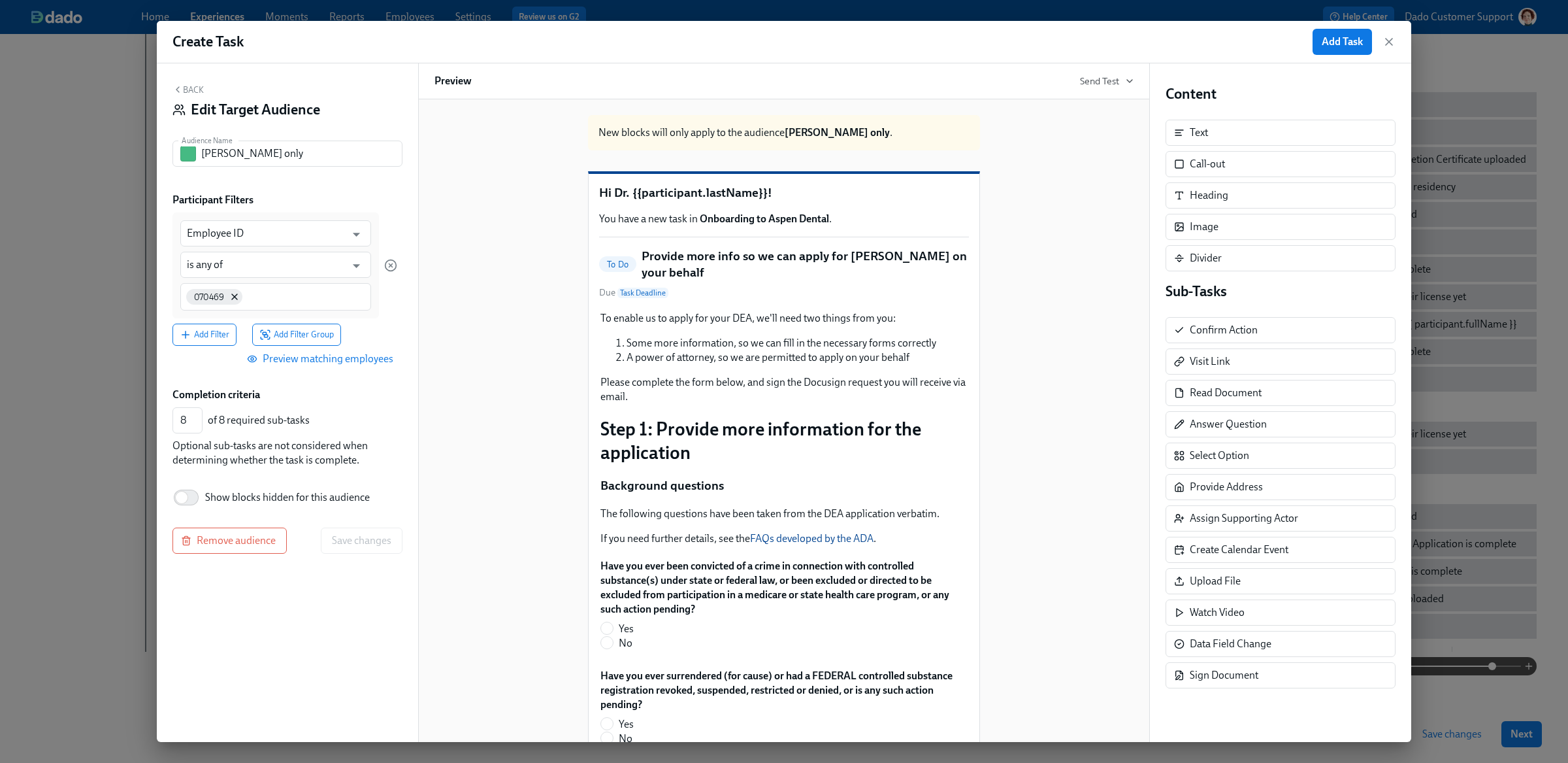
click at [189, 92] on button "Back" at bounding box center [188, 89] width 32 height 11
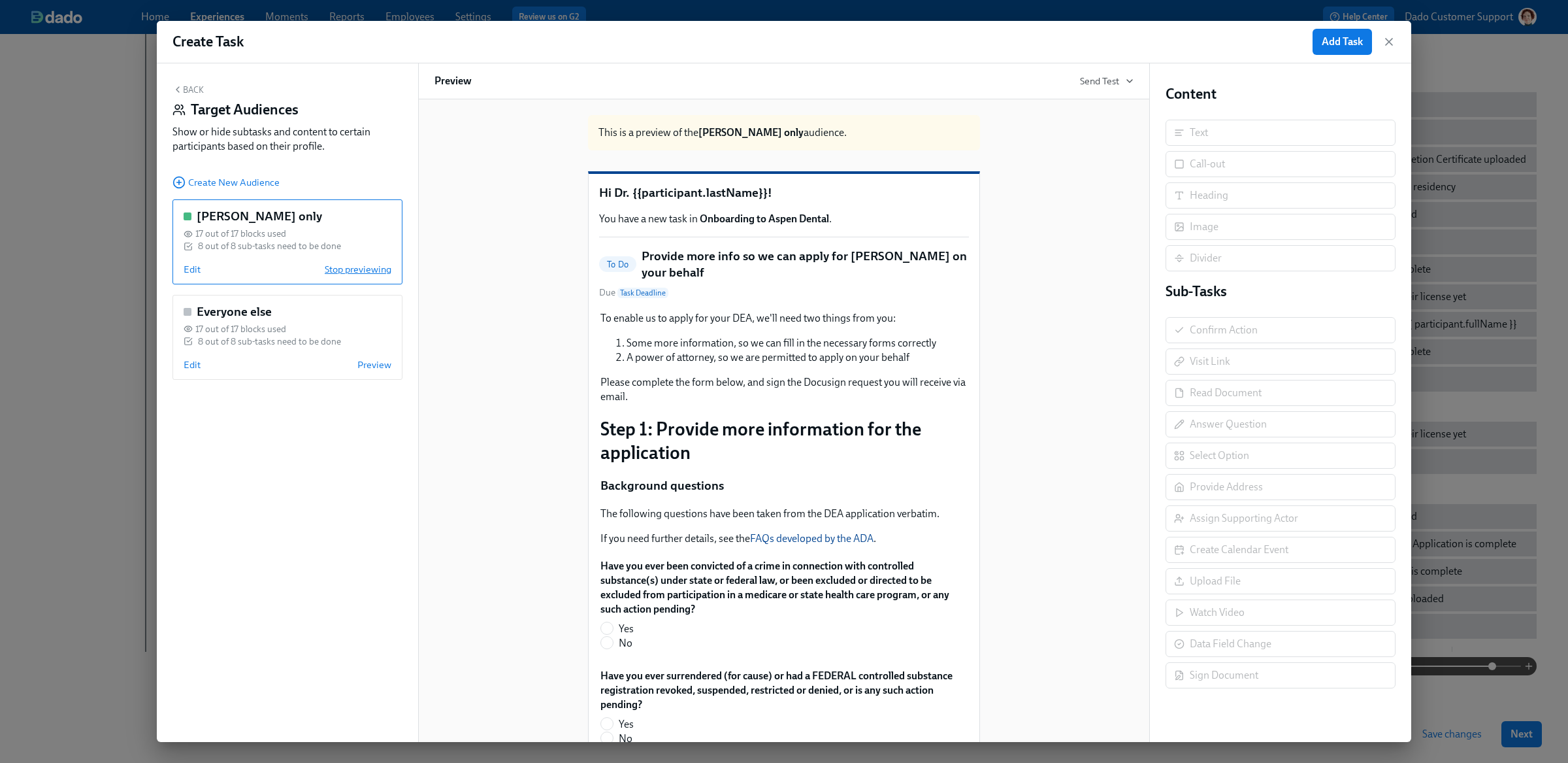
click at [351, 272] on span "Stop previewing" at bounding box center [358, 269] width 67 height 13
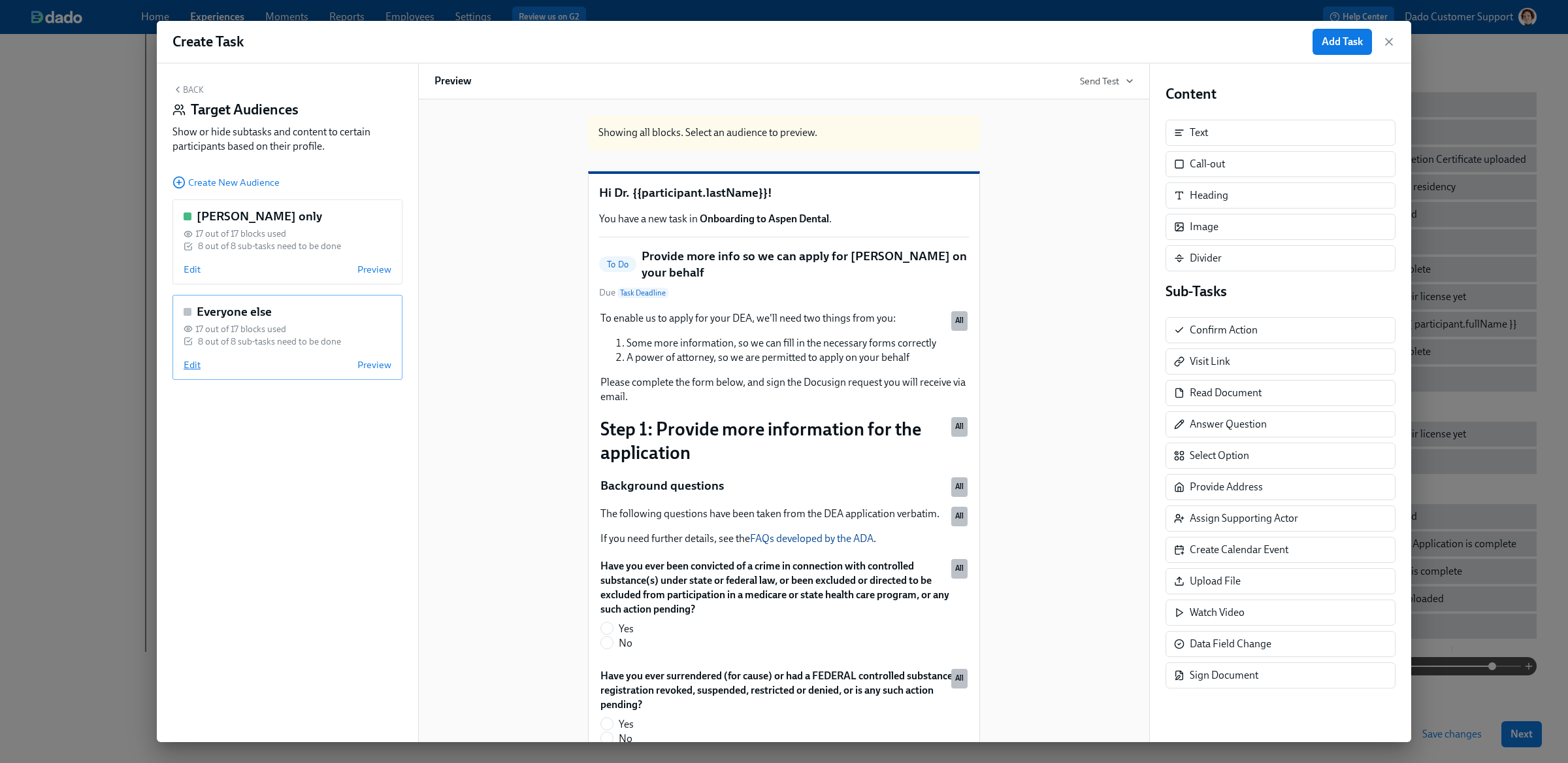
click at [189, 362] on span "Edit" at bounding box center [192, 365] width 17 height 13
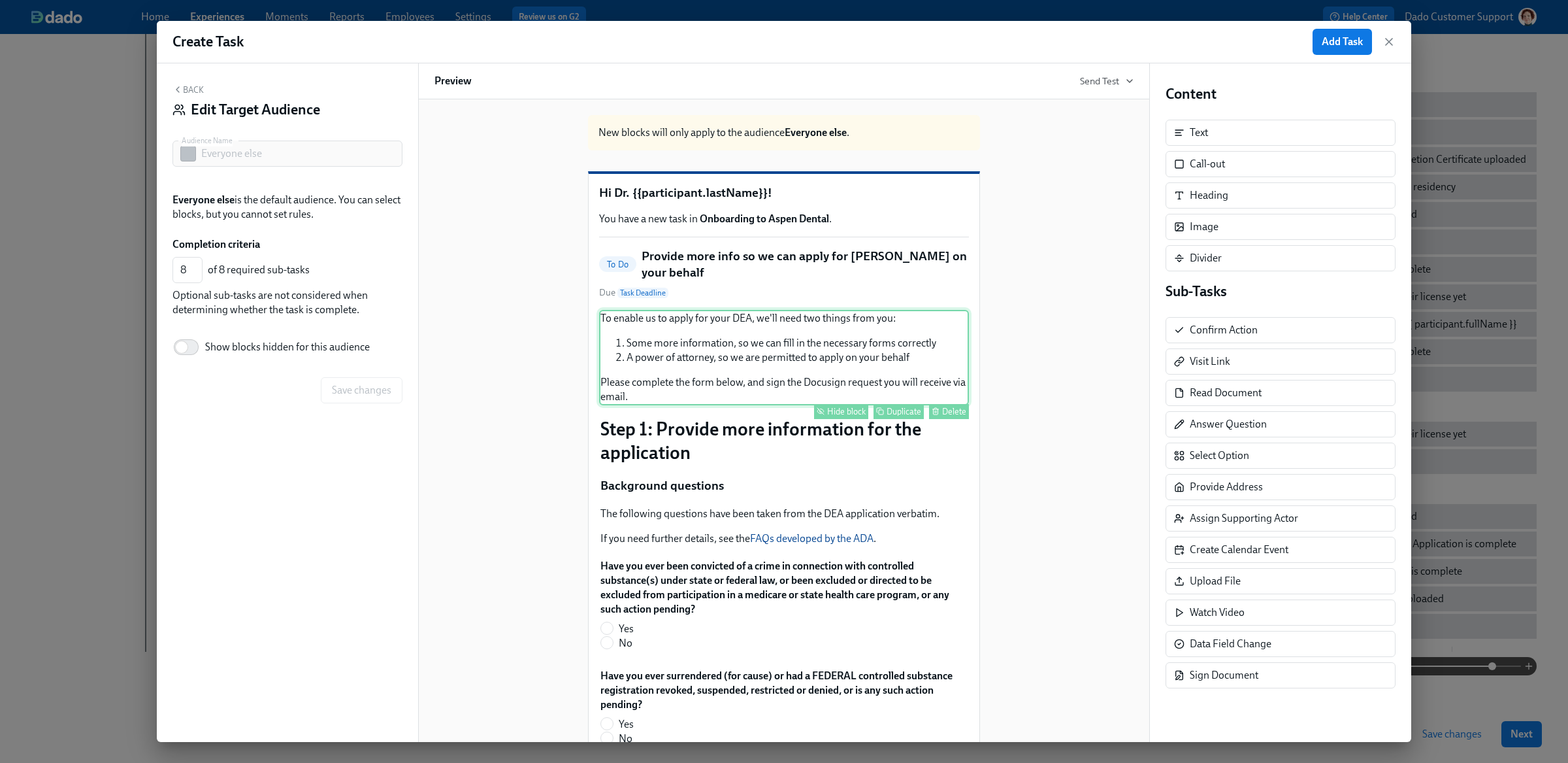
click at [835, 411] on button "Hide block" at bounding box center [841, 411] width 54 height 15
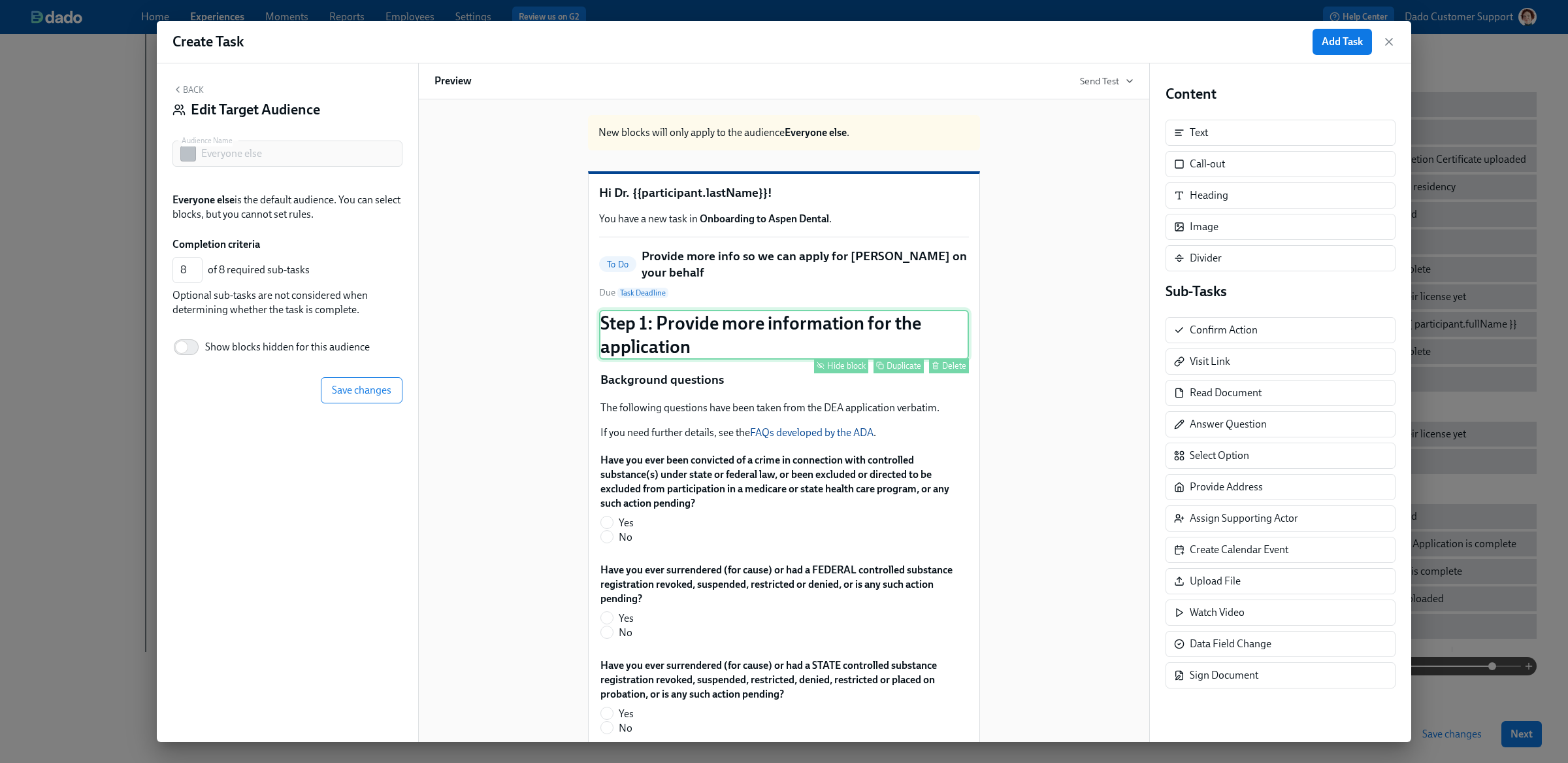
click at [829, 371] on div "Hide block" at bounding box center [846, 366] width 38 height 10
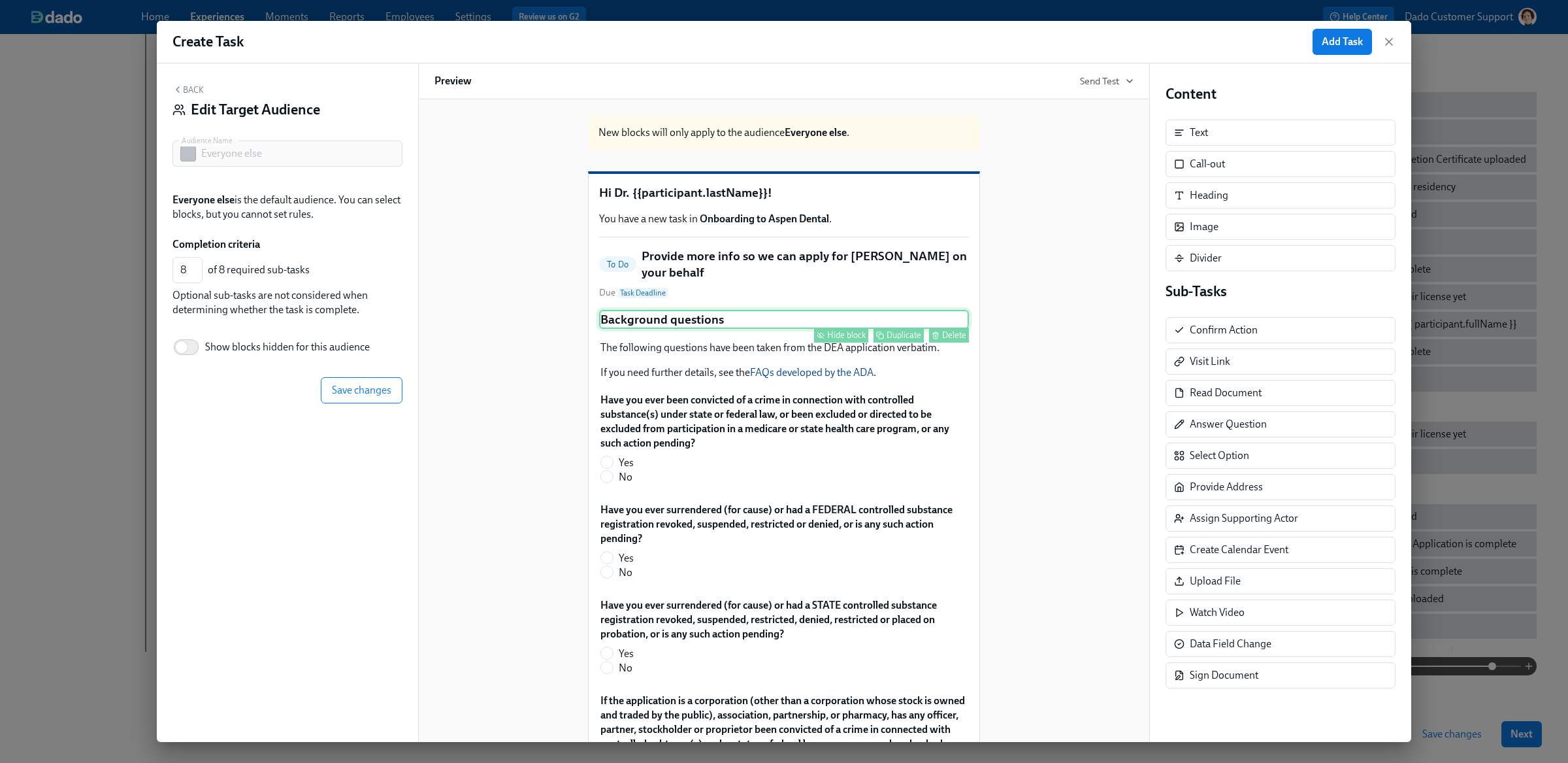
click at [833, 340] on div "Hide block" at bounding box center [846, 335] width 38 height 10
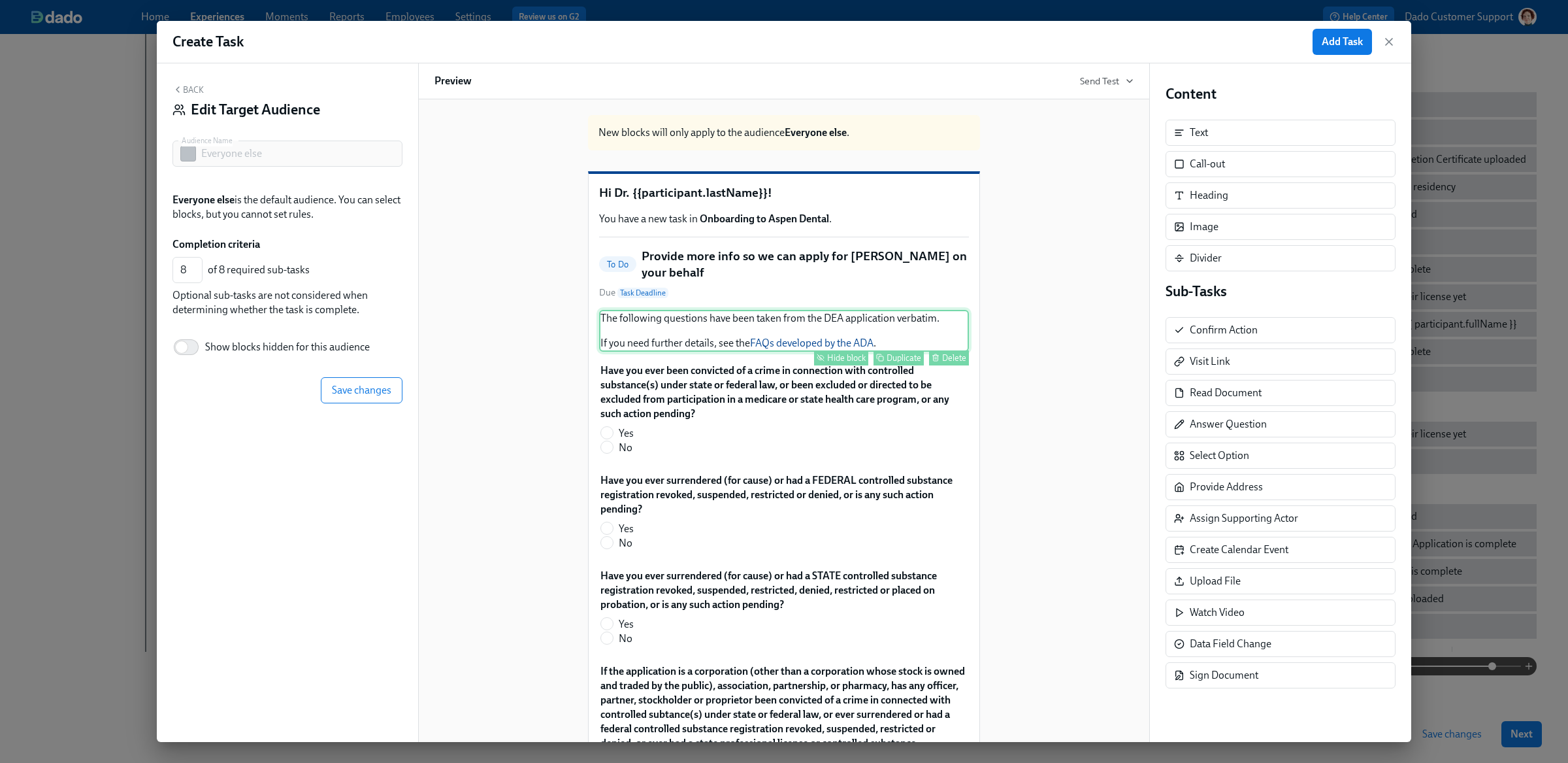
click at [829, 362] on div "Hide block" at bounding box center [846, 358] width 38 height 10
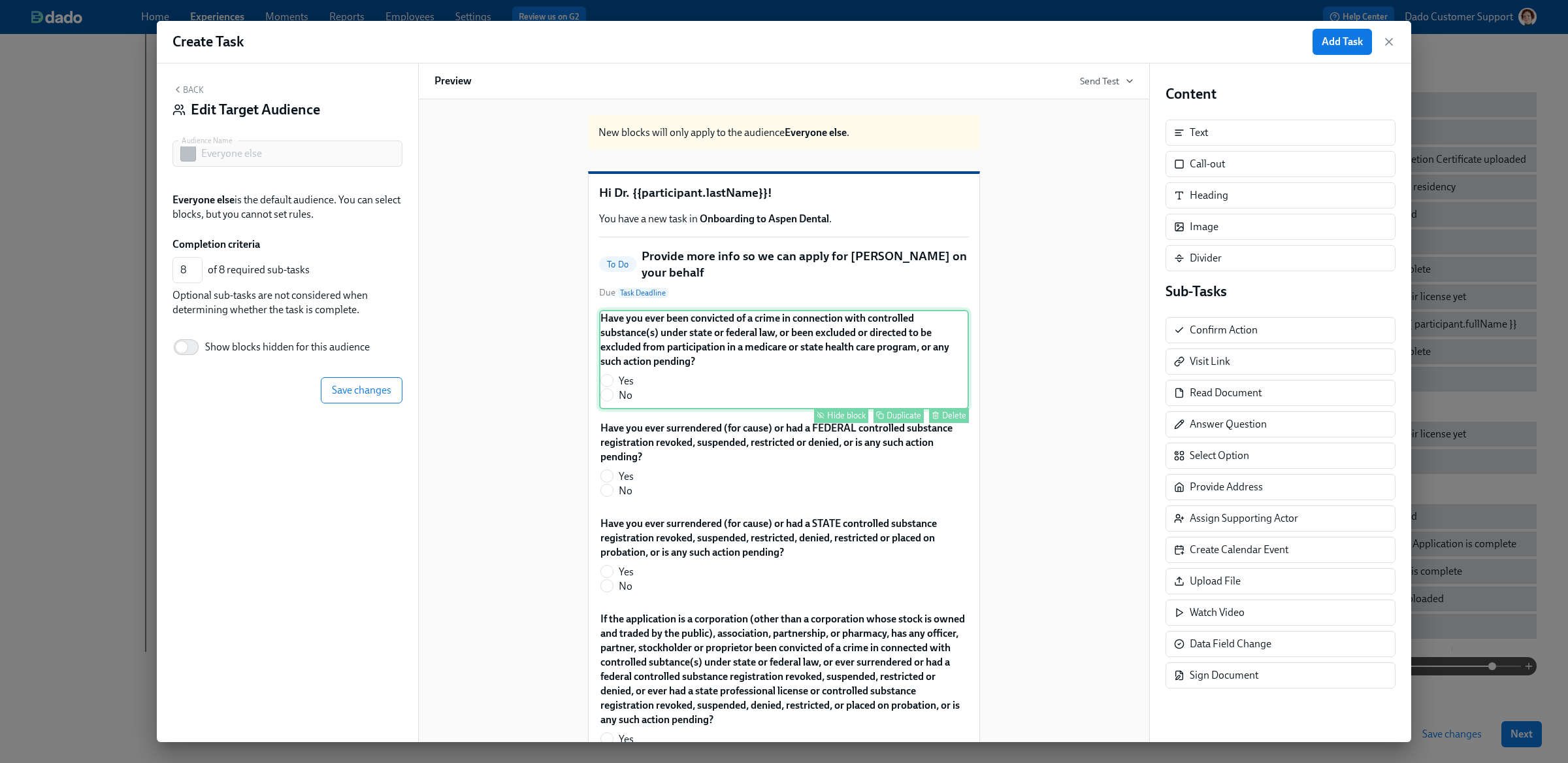
click at [830, 420] on div "Hide block" at bounding box center [846, 415] width 38 height 10
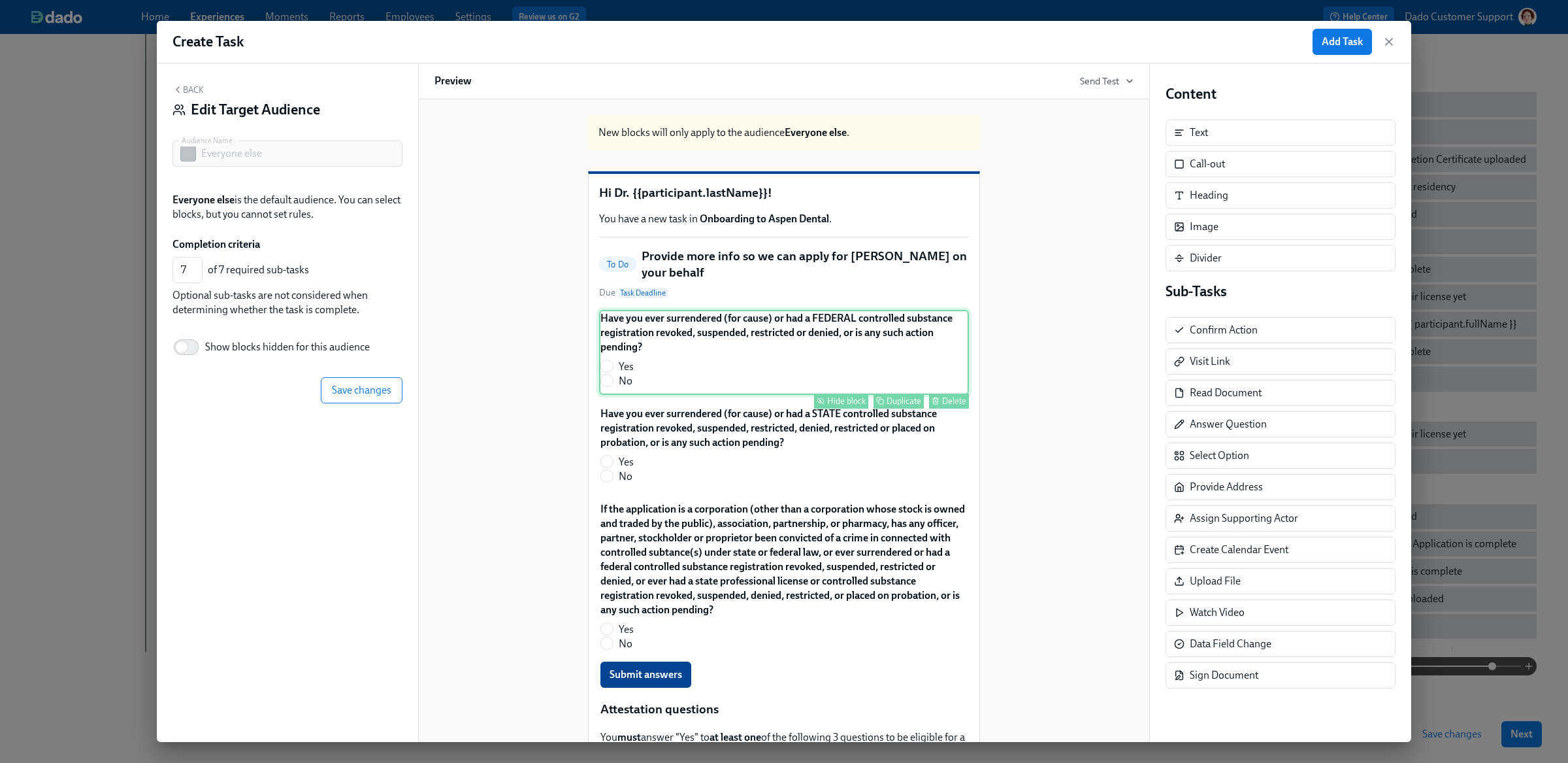
click at [829, 402] on div "Hide block" at bounding box center [846, 401] width 38 height 10
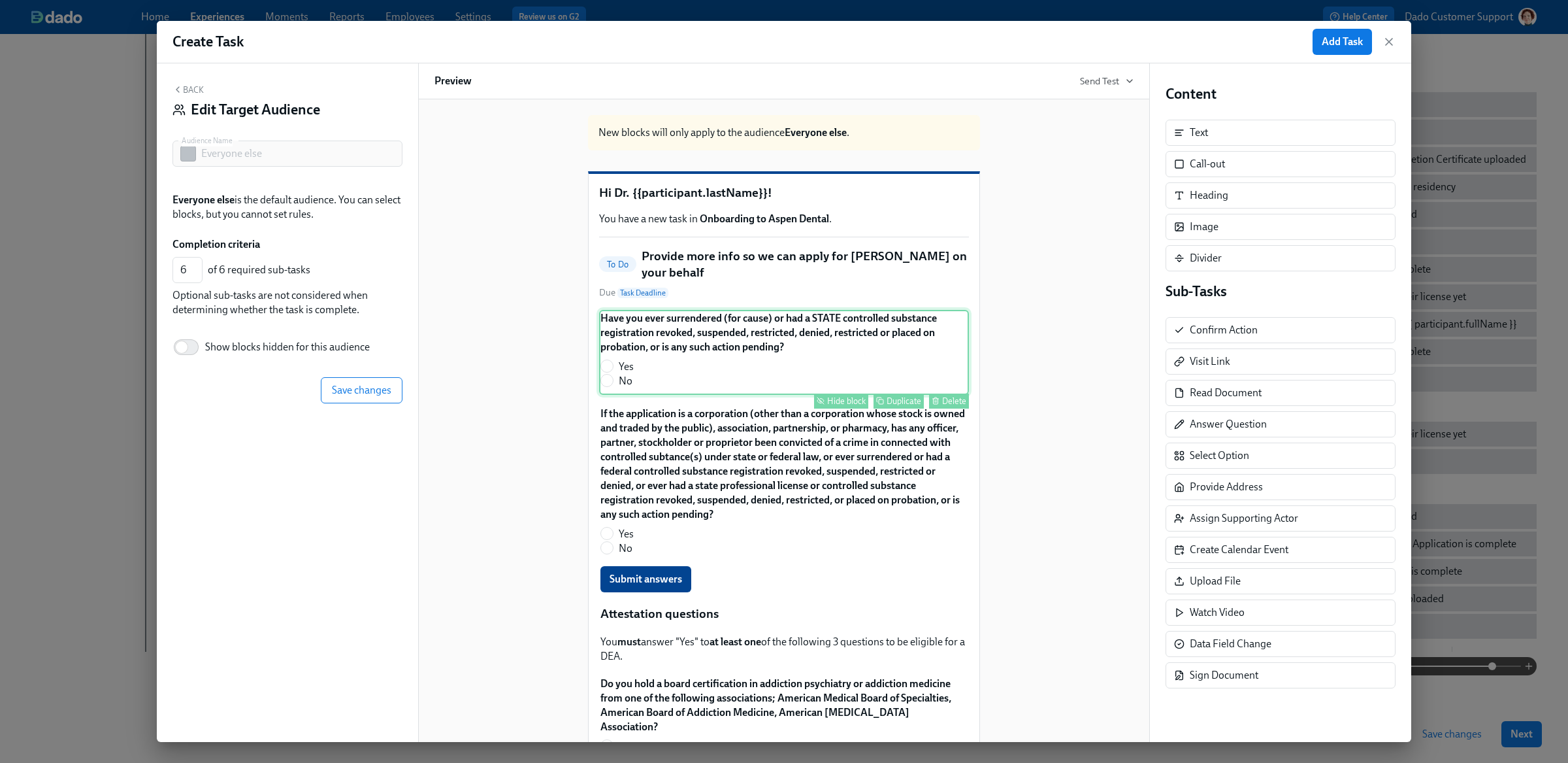
click at [829, 403] on div "Hide block" at bounding box center [846, 401] width 38 height 10
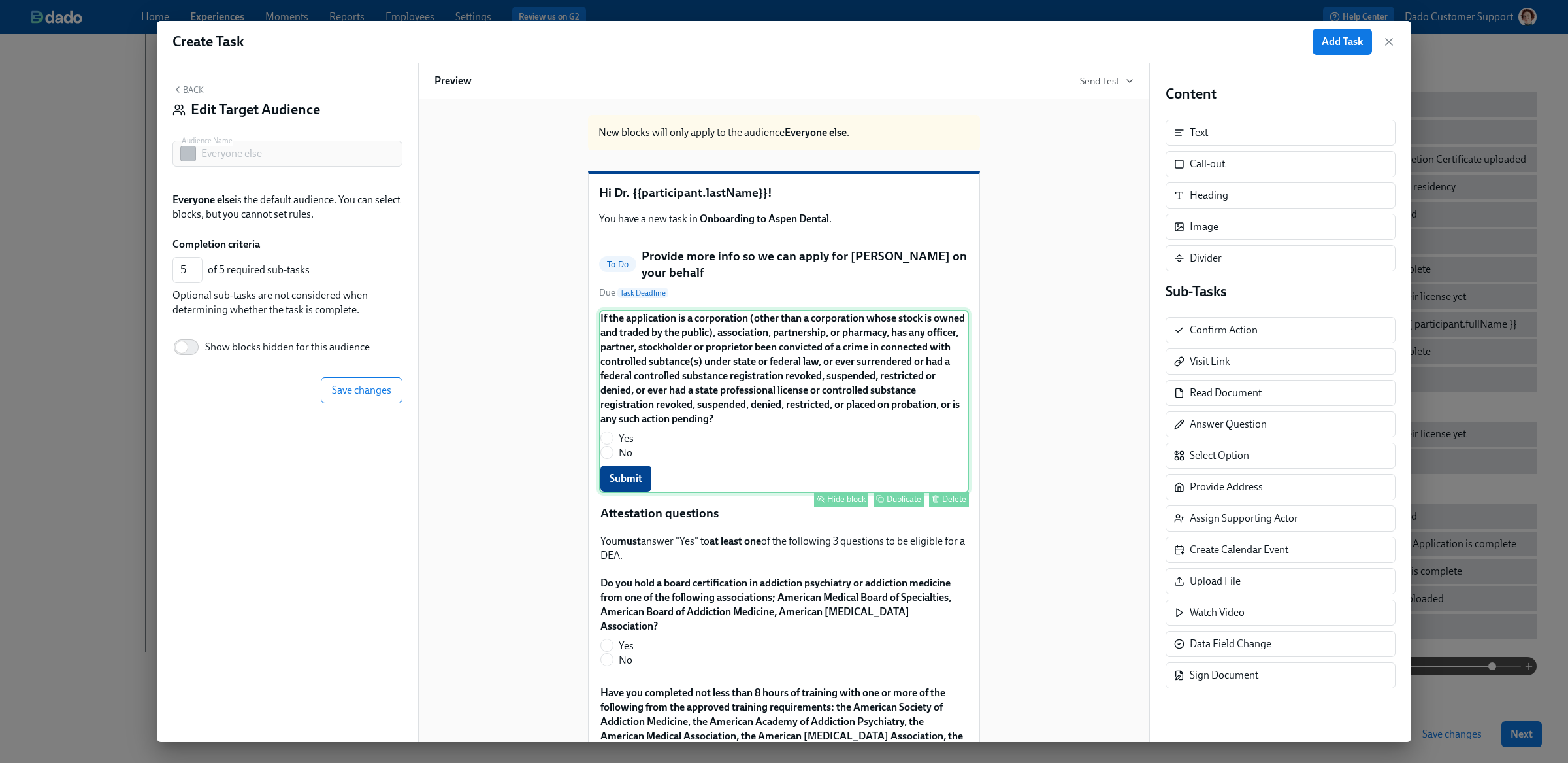
click at [832, 492] on div "If the application is a corporation (other than a corporation whose stock is ow…" at bounding box center [783, 401] width 370 height 183
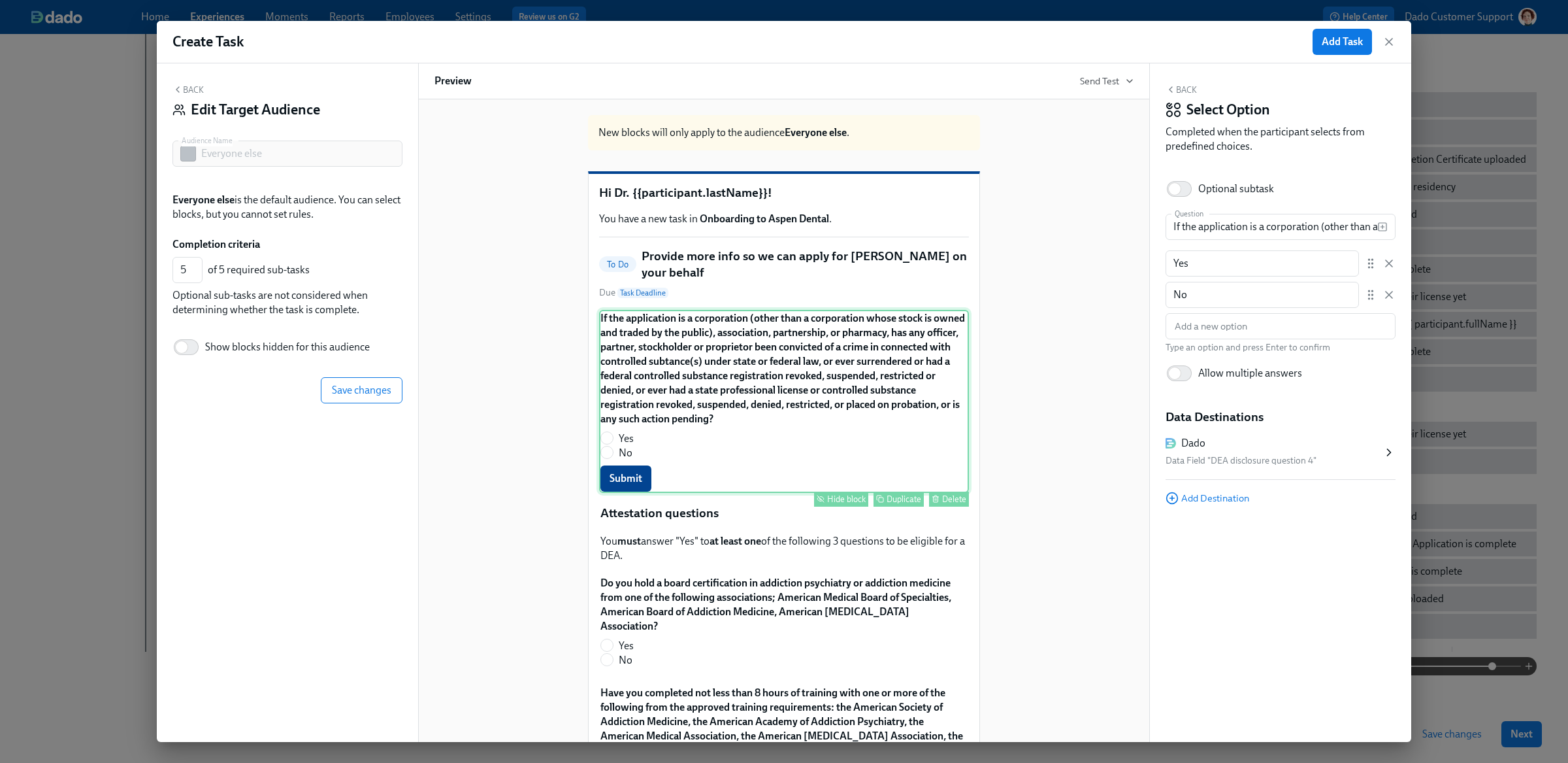
click at [832, 504] on div "Hide block" at bounding box center [846, 499] width 38 height 10
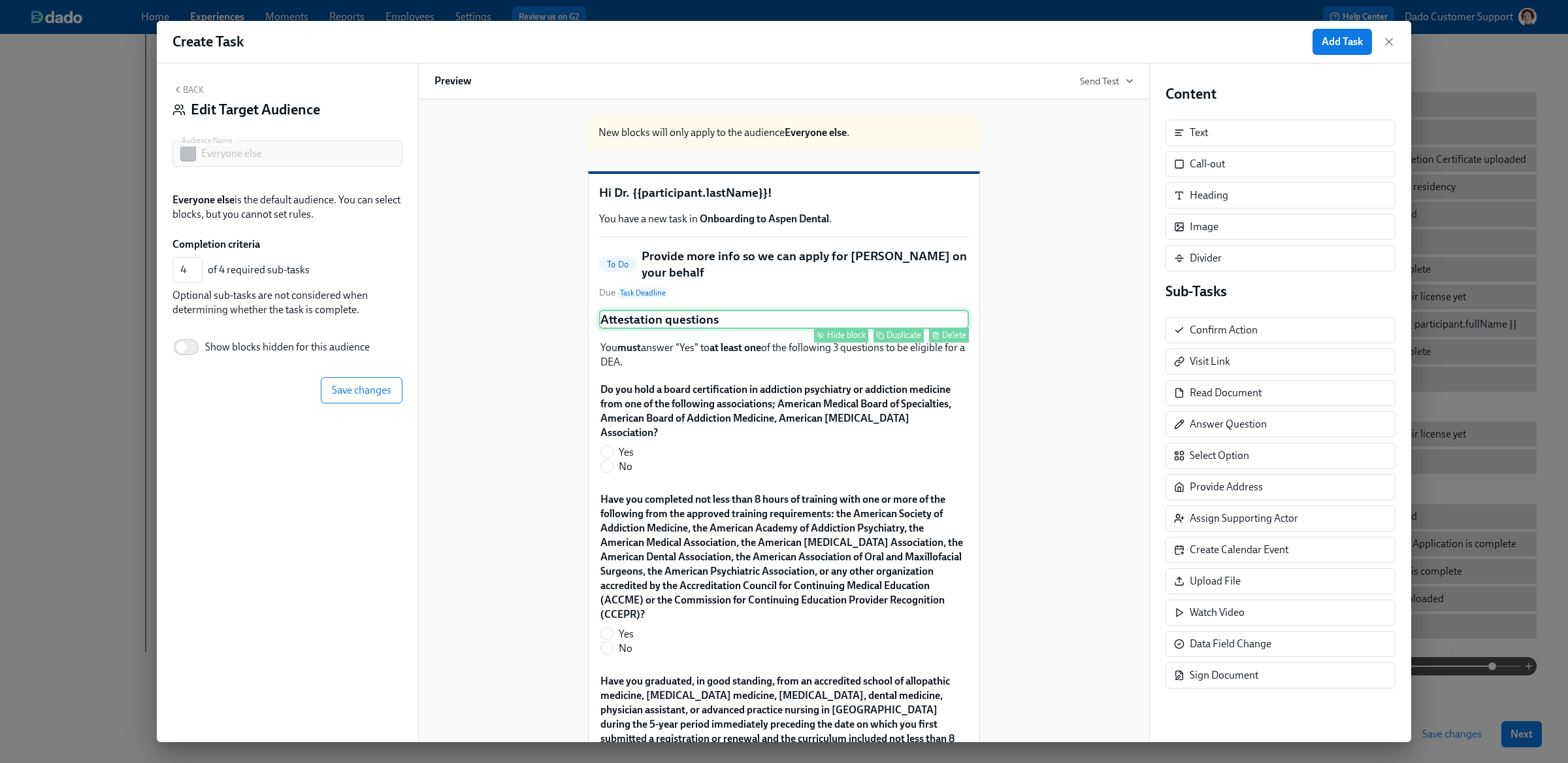
click at [847, 337] on div "Hide block" at bounding box center [846, 335] width 38 height 10
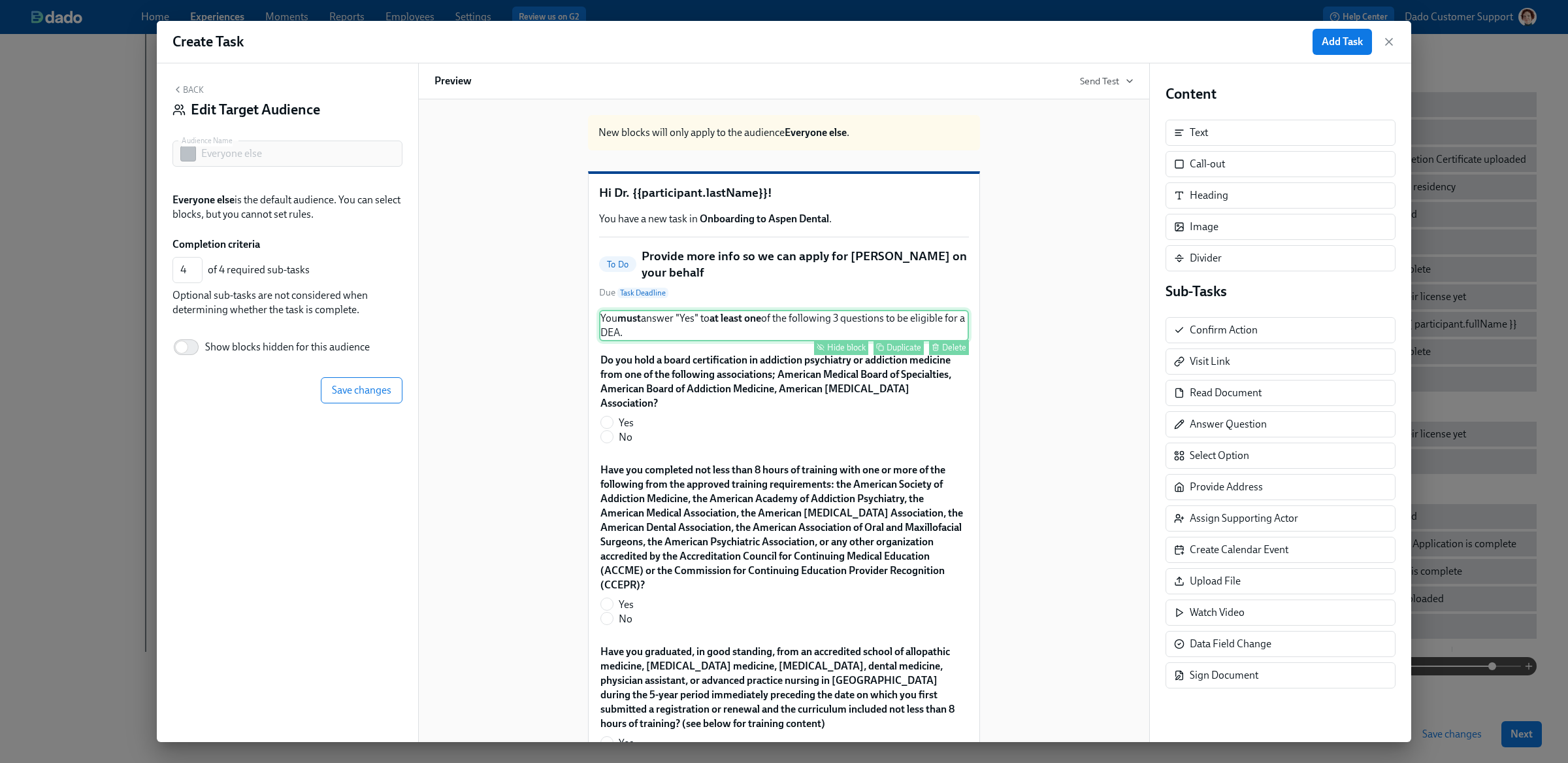
click at [845, 350] on div "Hide block" at bounding box center [846, 347] width 38 height 10
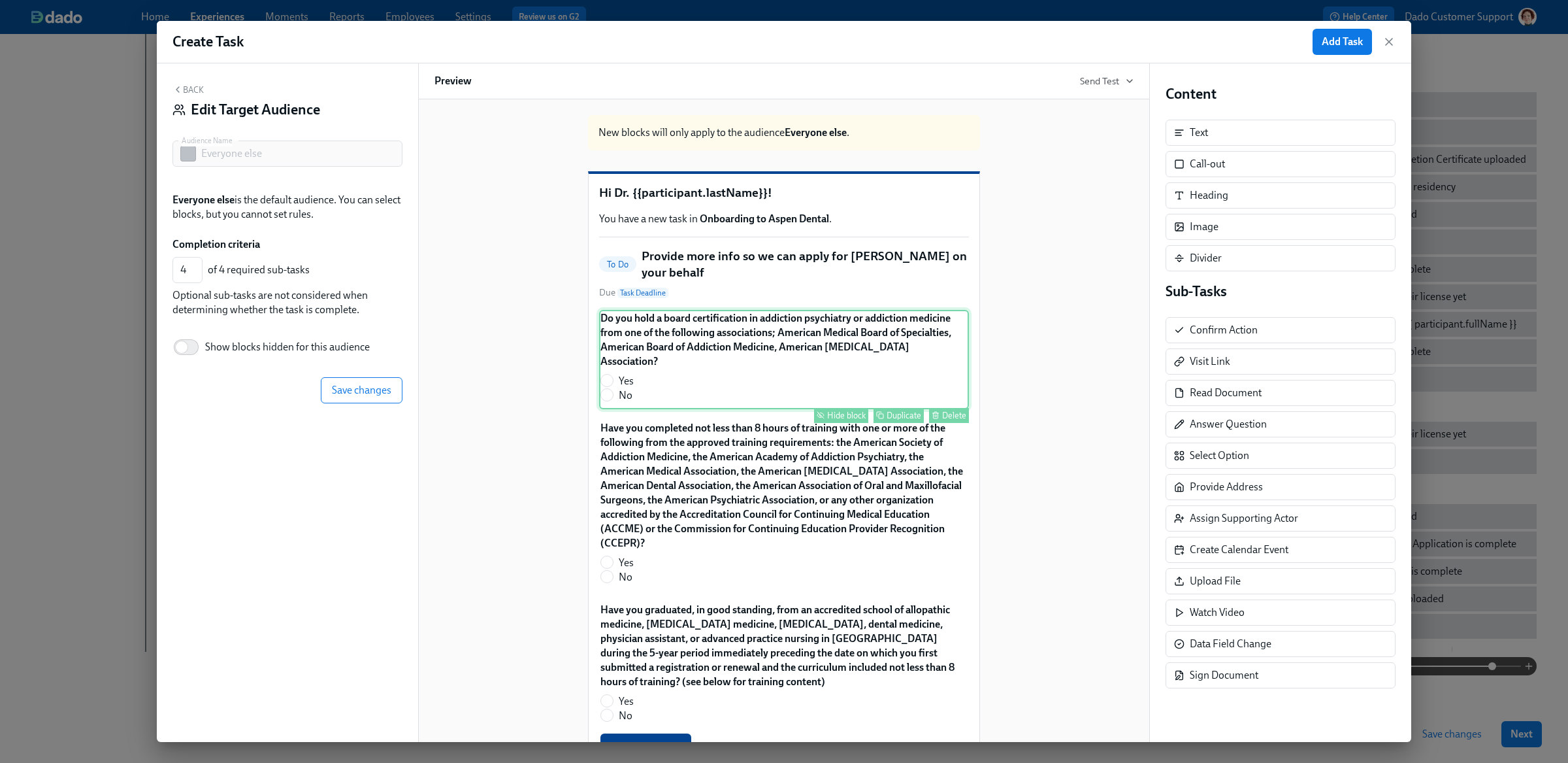
click at [842, 410] on div "Hide block" at bounding box center [846, 415] width 38 height 10
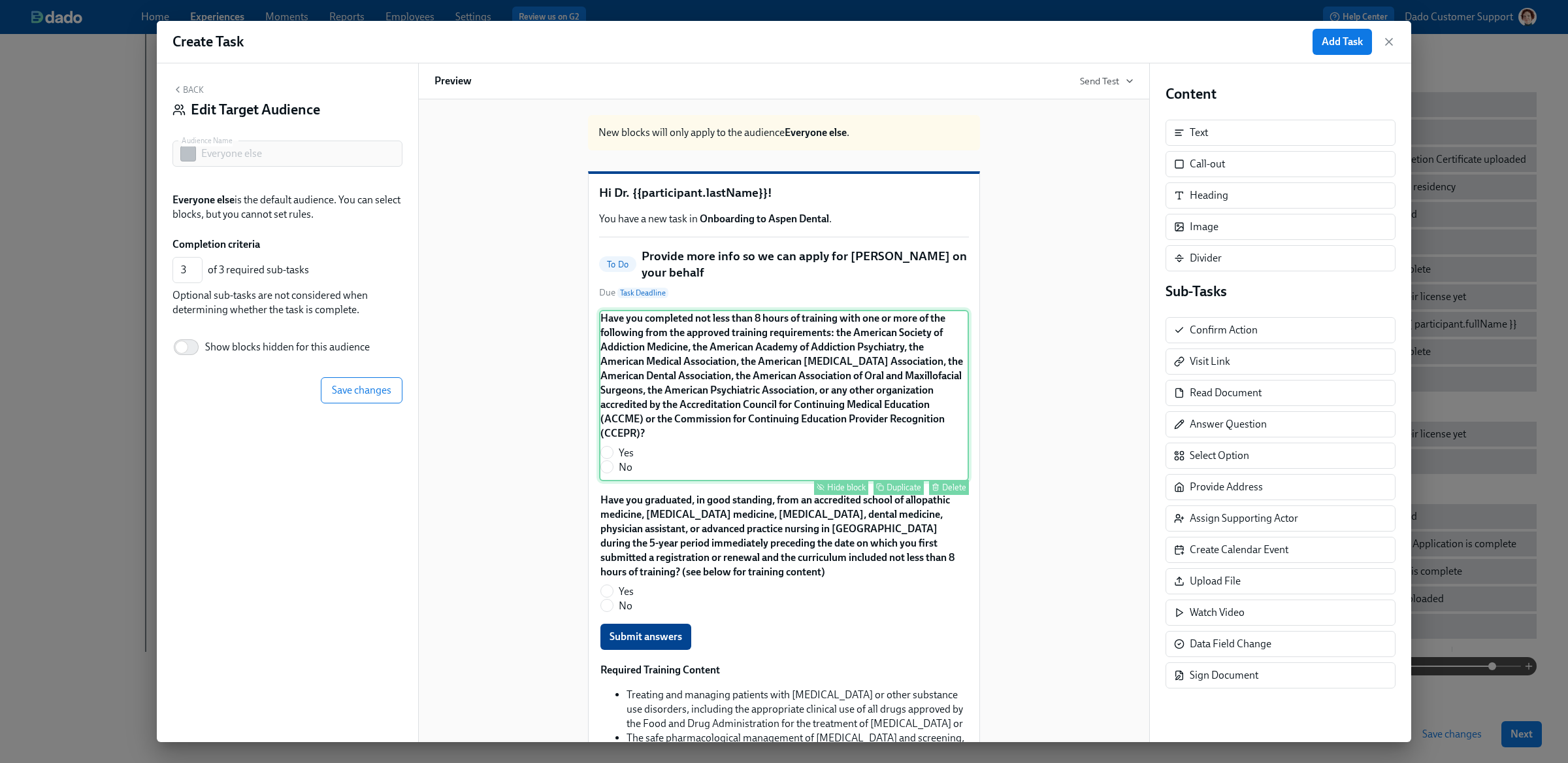
click at [842, 492] on div "Hide block" at bounding box center [846, 487] width 38 height 10
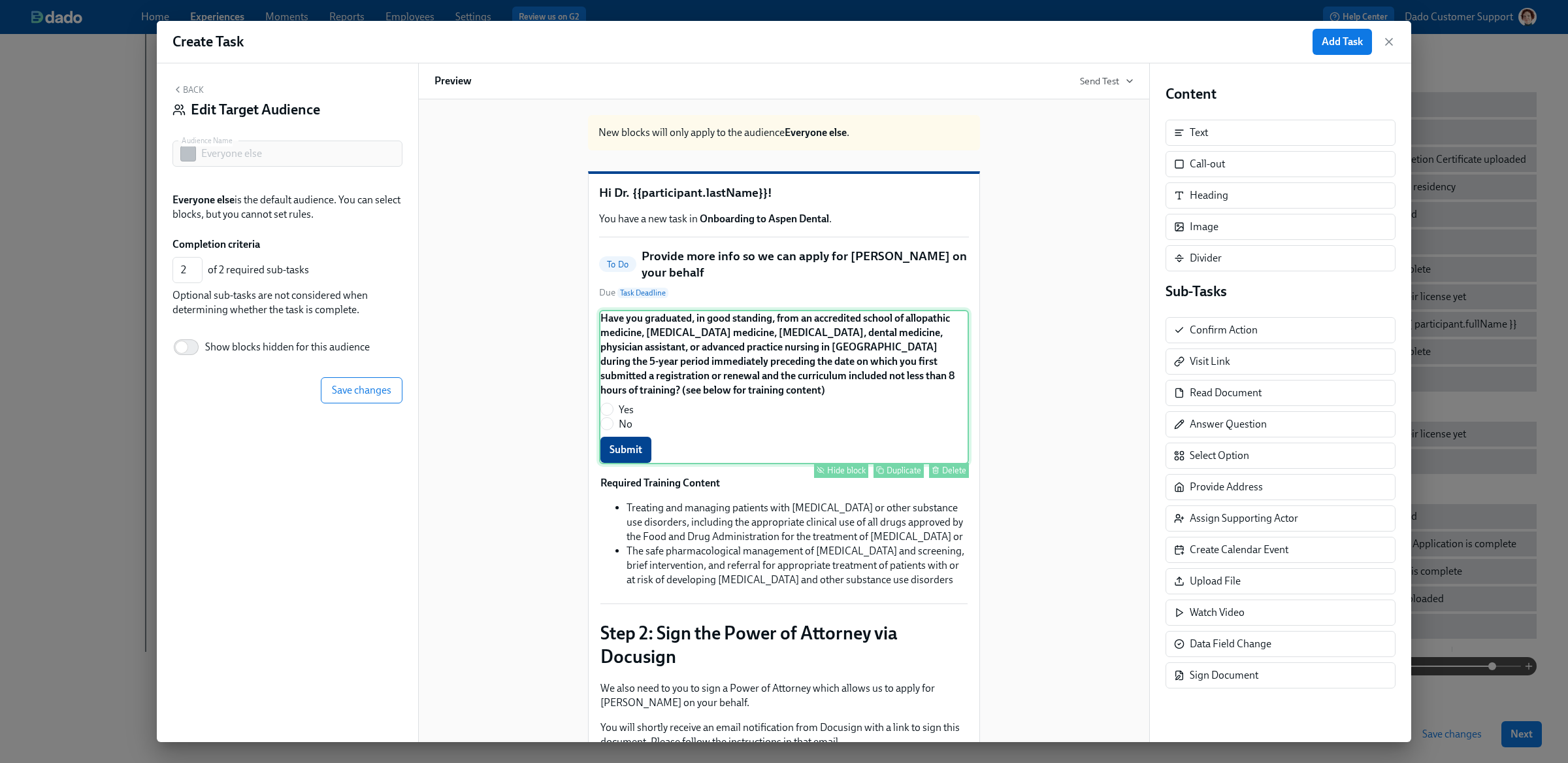
click at [839, 472] on div "Hide block" at bounding box center [846, 470] width 38 height 10
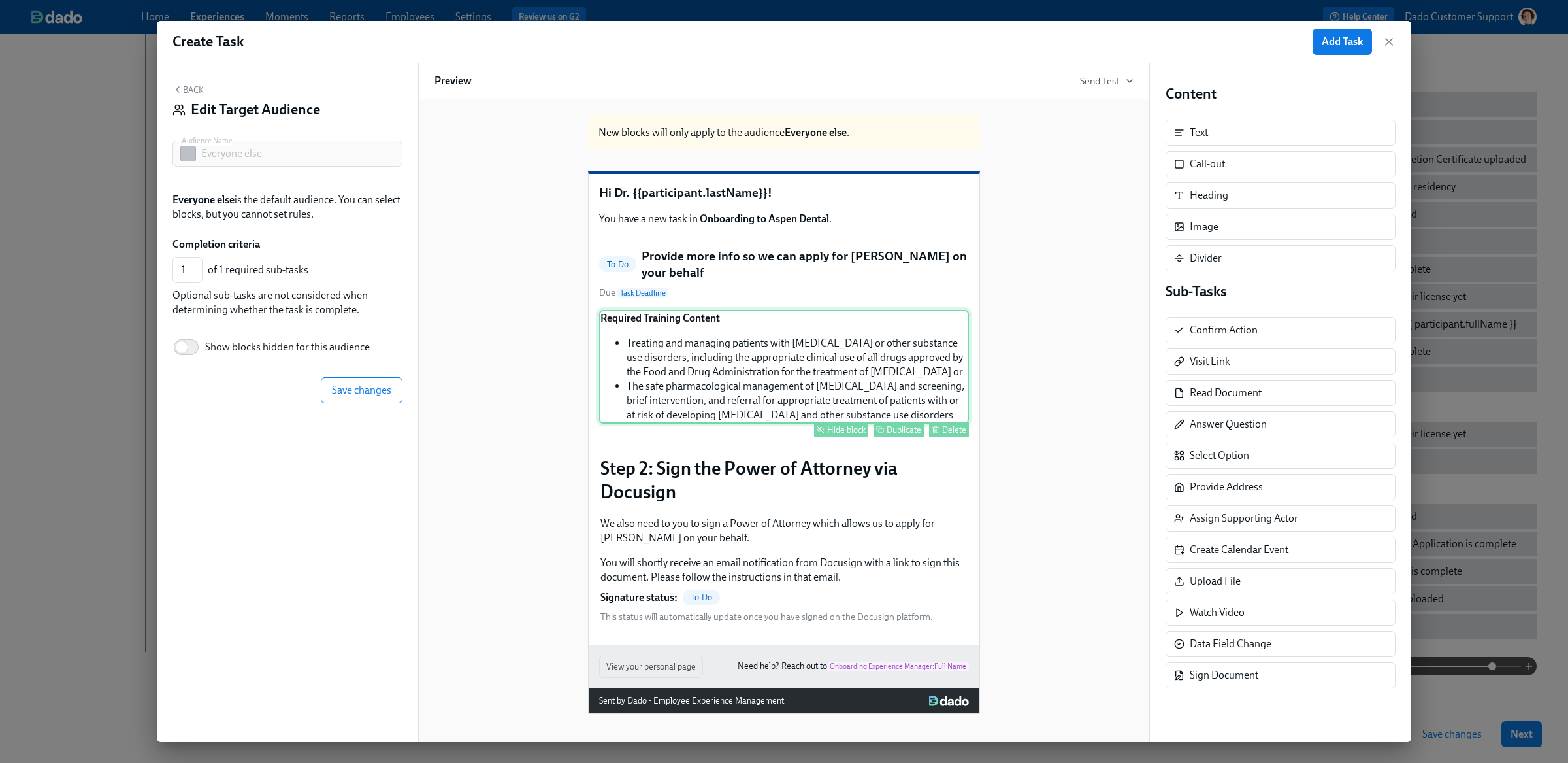
click at [851, 432] on div "Hide block" at bounding box center [846, 430] width 38 height 10
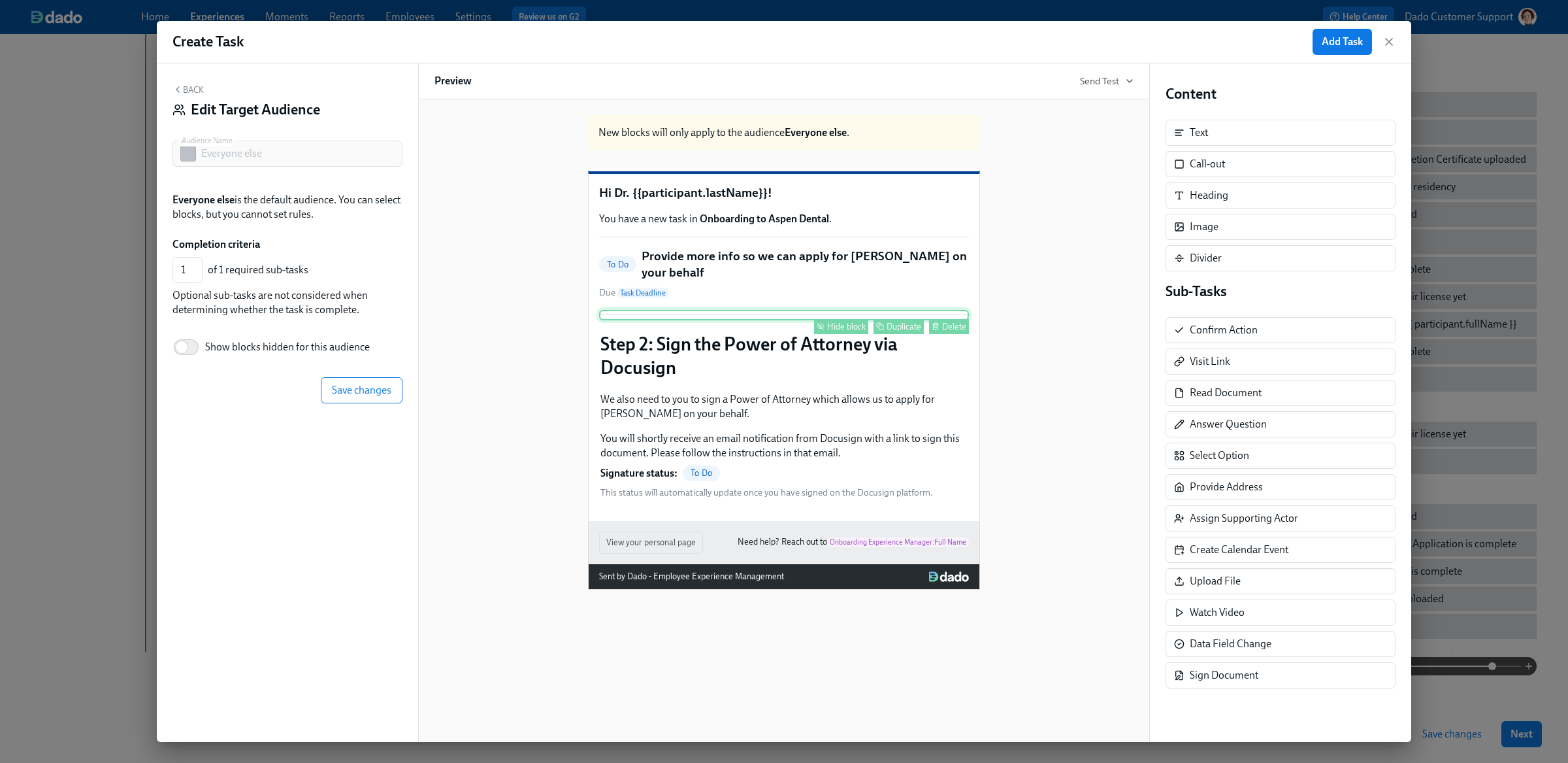
click at [849, 331] on div "Hide block" at bounding box center [846, 327] width 38 height 10
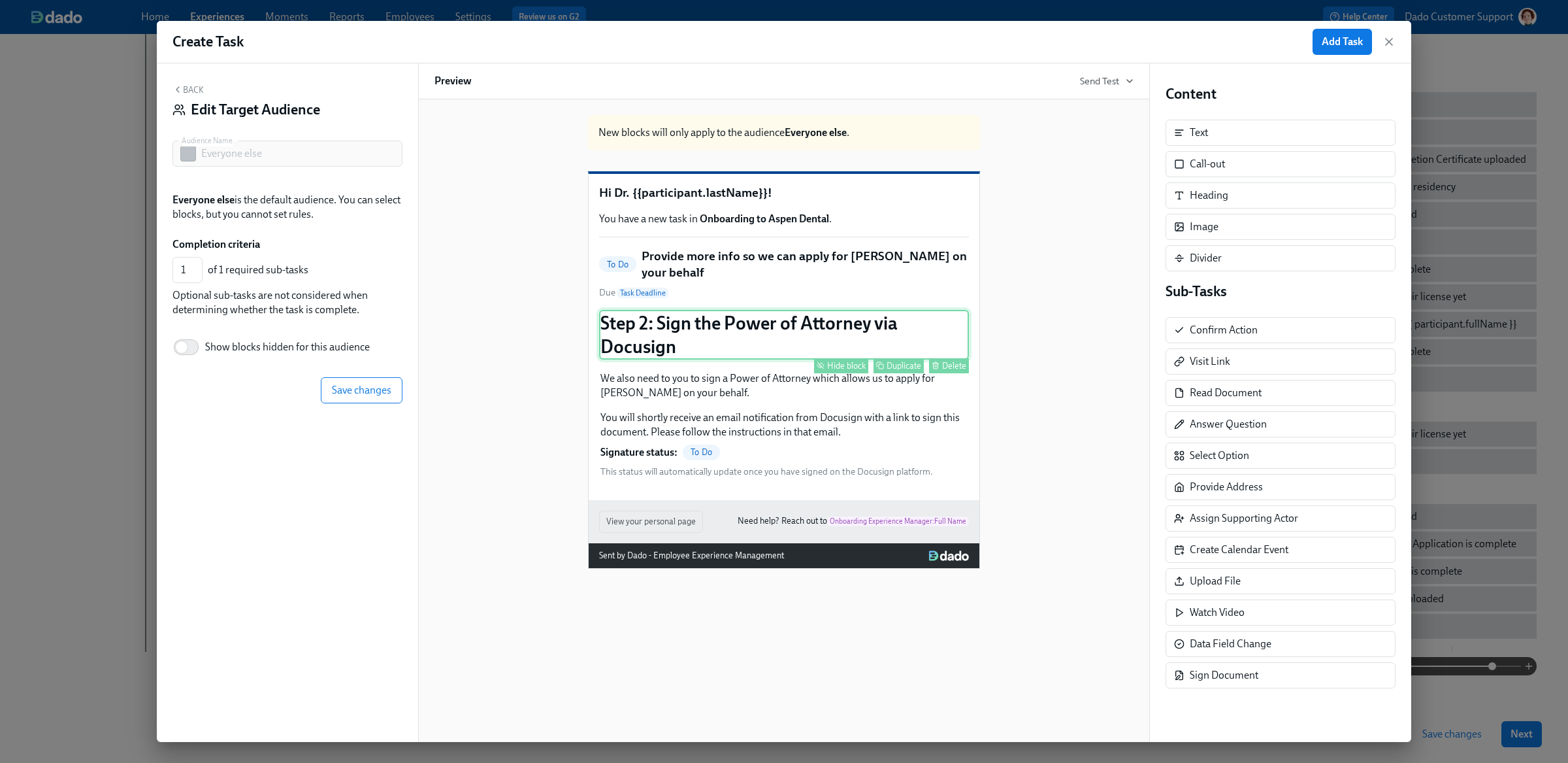
click at [840, 366] on div "Hide block" at bounding box center [846, 366] width 38 height 10
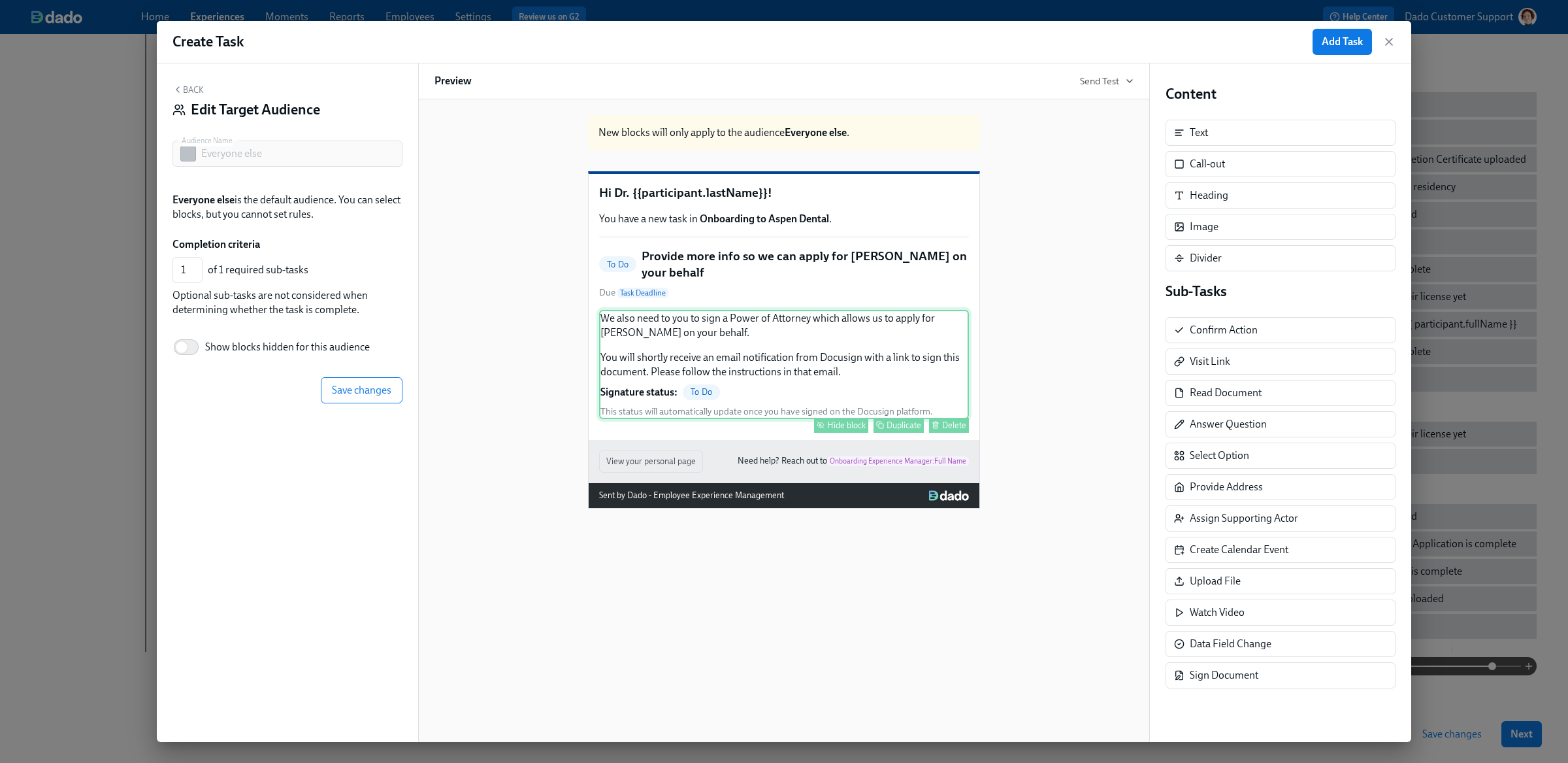
click at [833, 432] on button "Hide block" at bounding box center [841, 425] width 54 height 15
type input "0"
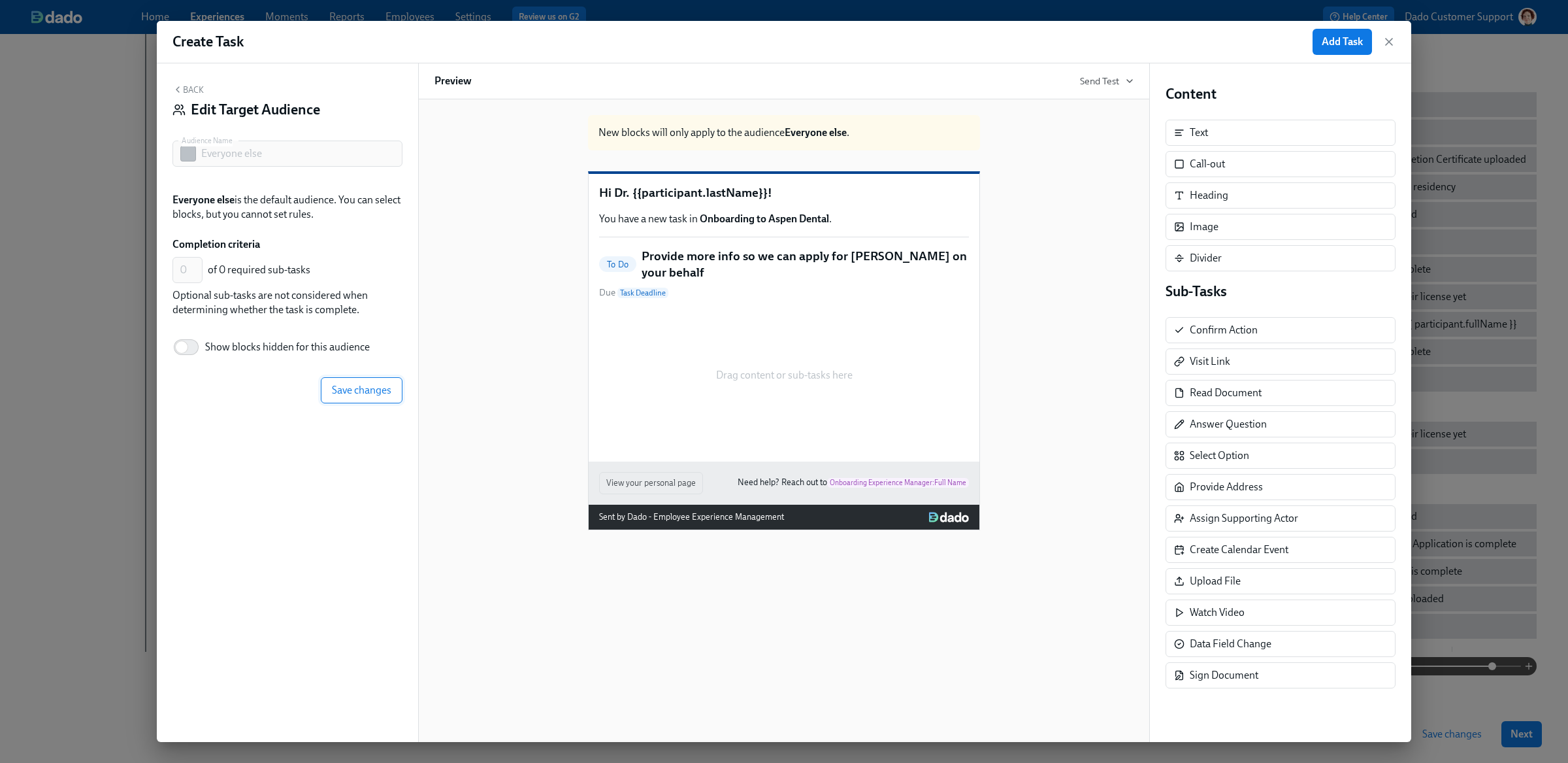
click at [350, 395] on span "Save changes" at bounding box center [362, 390] width 59 height 13
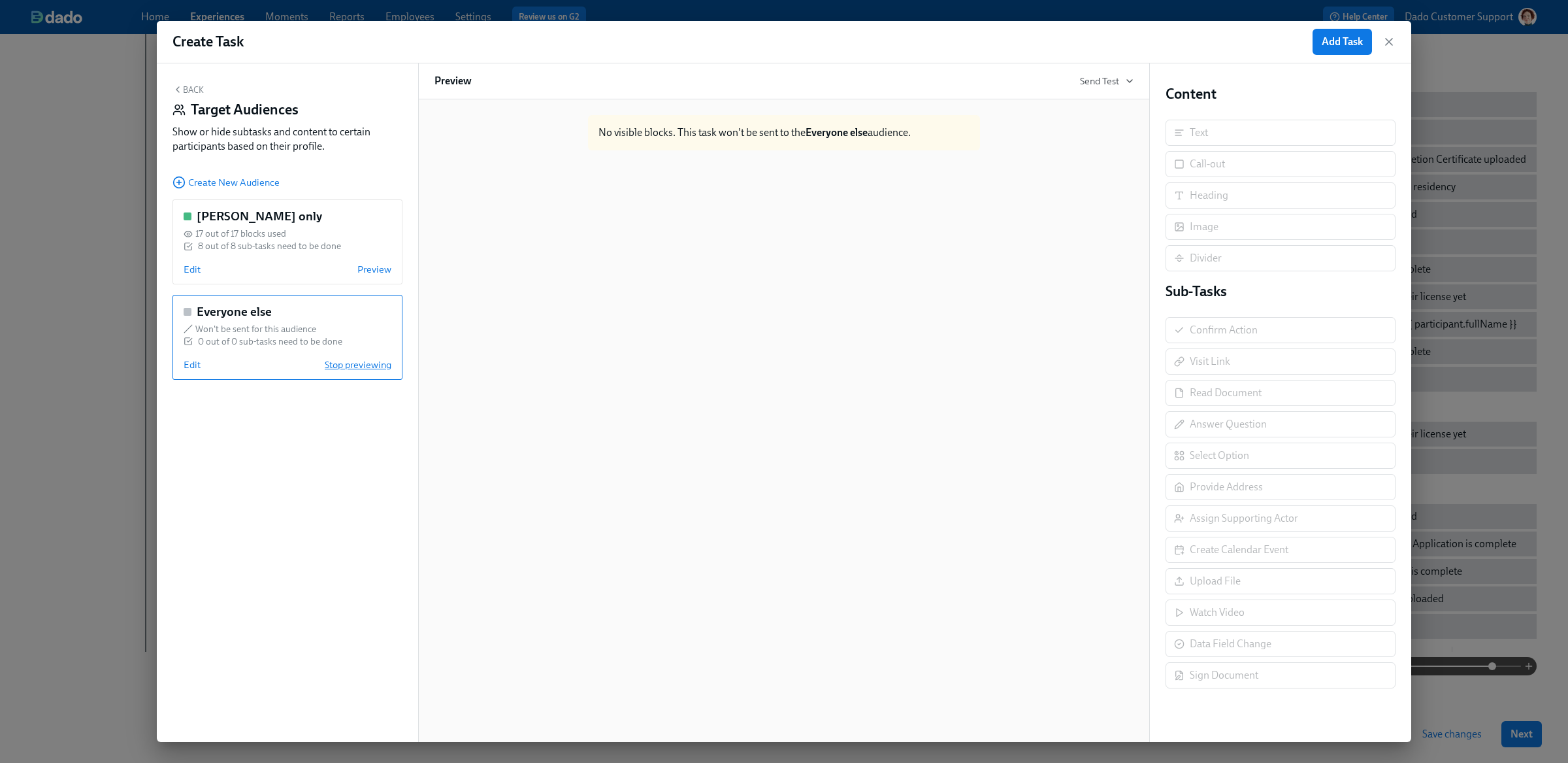
click at [366, 370] on span "Stop previewing" at bounding box center [358, 365] width 67 height 13
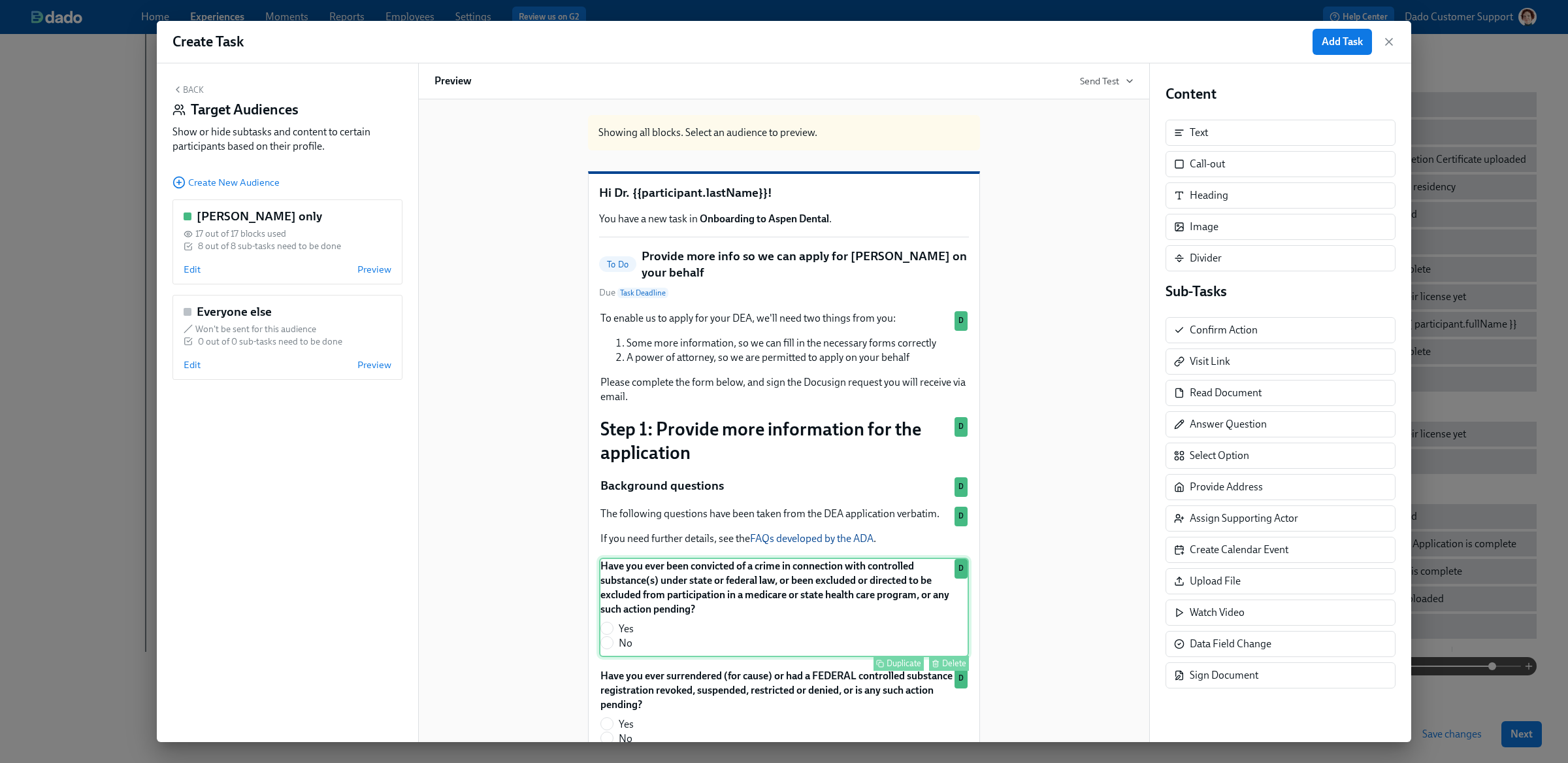
click at [768, 600] on div "Have you ever been convicted of a crime in connection with controlled substance…" at bounding box center [783, 607] width 370 height 99
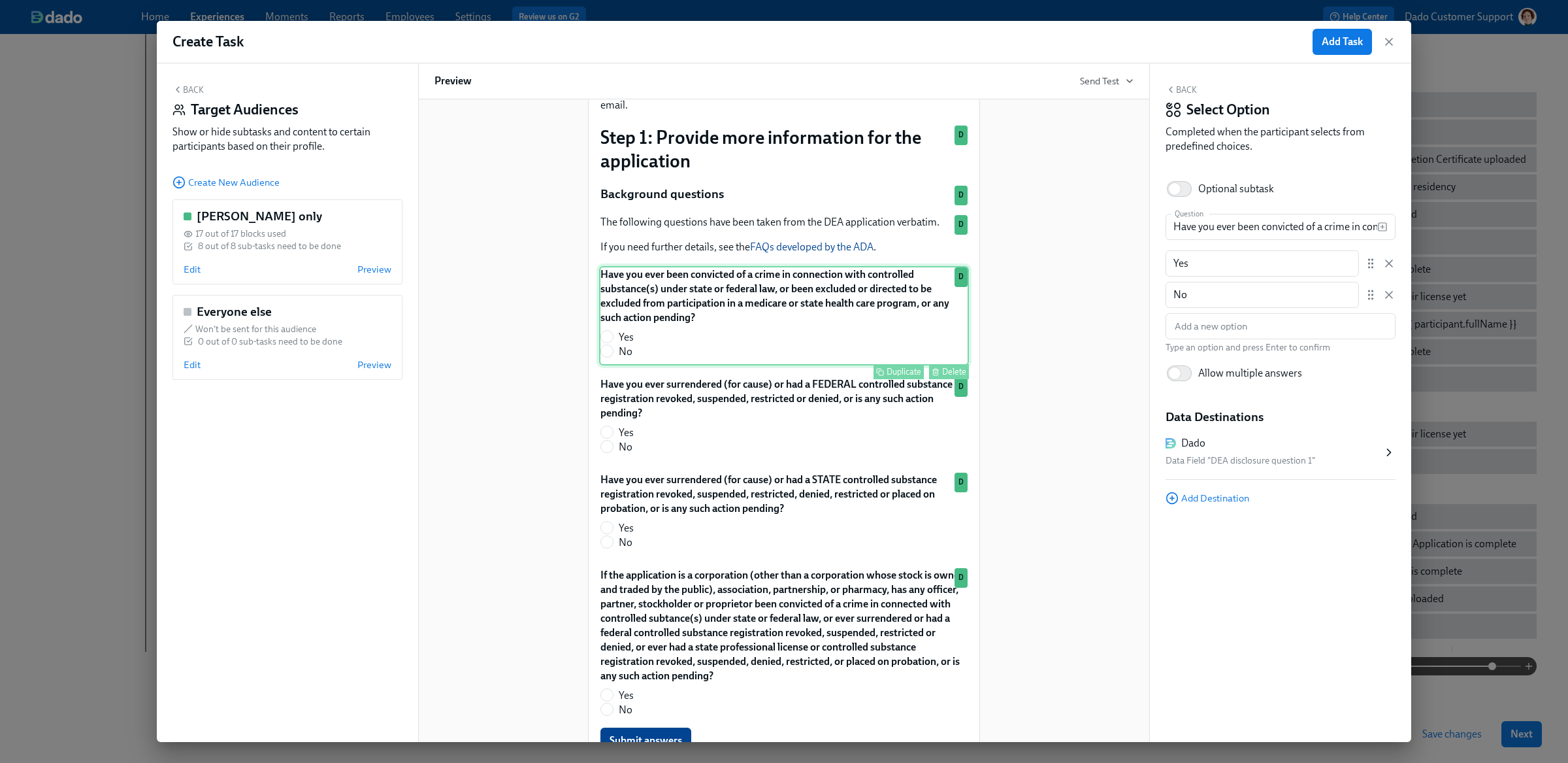
scroll to position [301, 0]
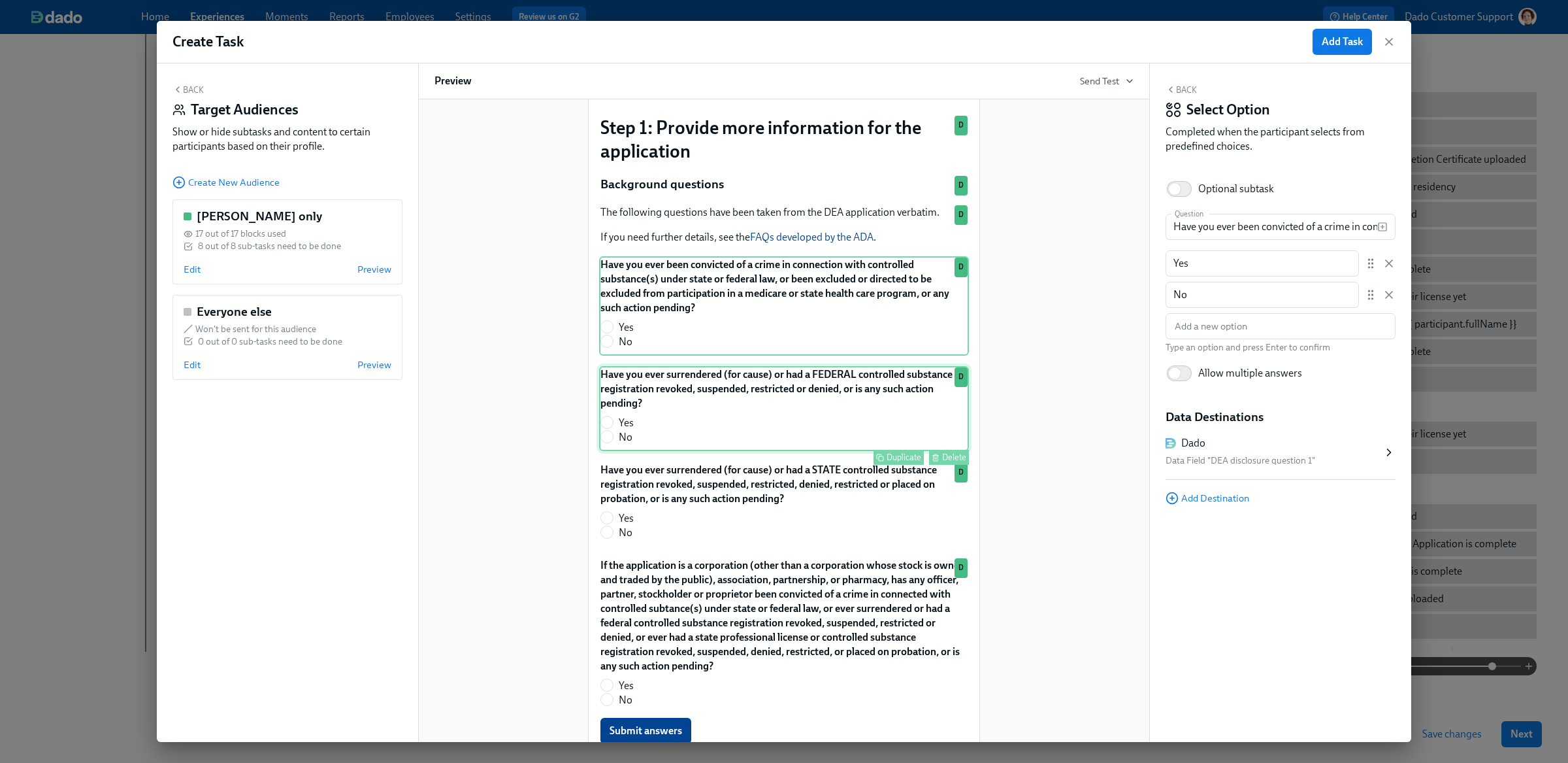
click at [786, 400] on div "Have you ever surrendered (for cause) or had a FEDERAL controlled substance reg…" at bounding box center [783, 408] width 370 height 85
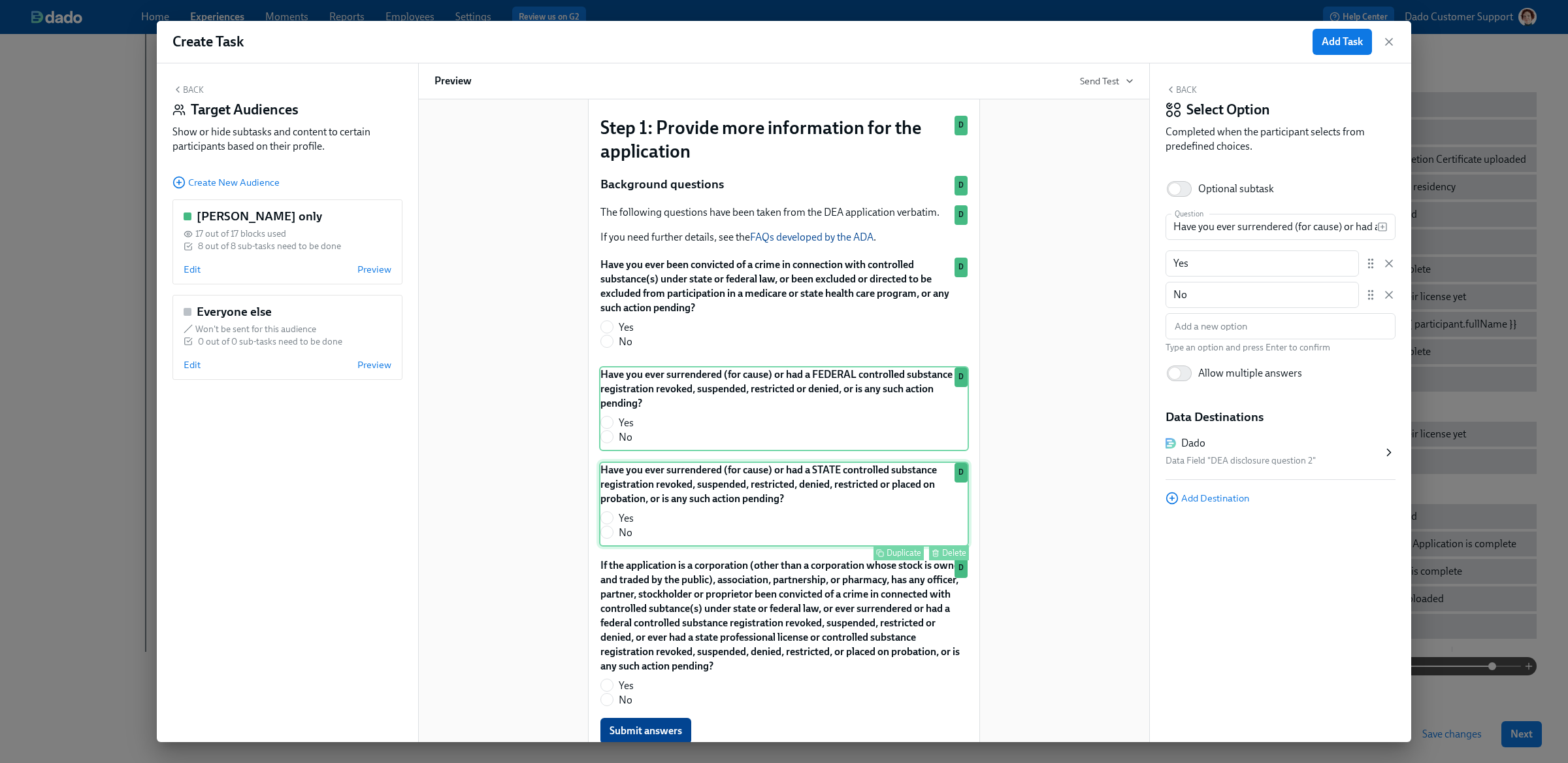
click at [790, 479] on div "Have you ever surrendered (for cause) or had a STATE controlled substance regis…" at bounding box center [783, 504] width 370 height 85
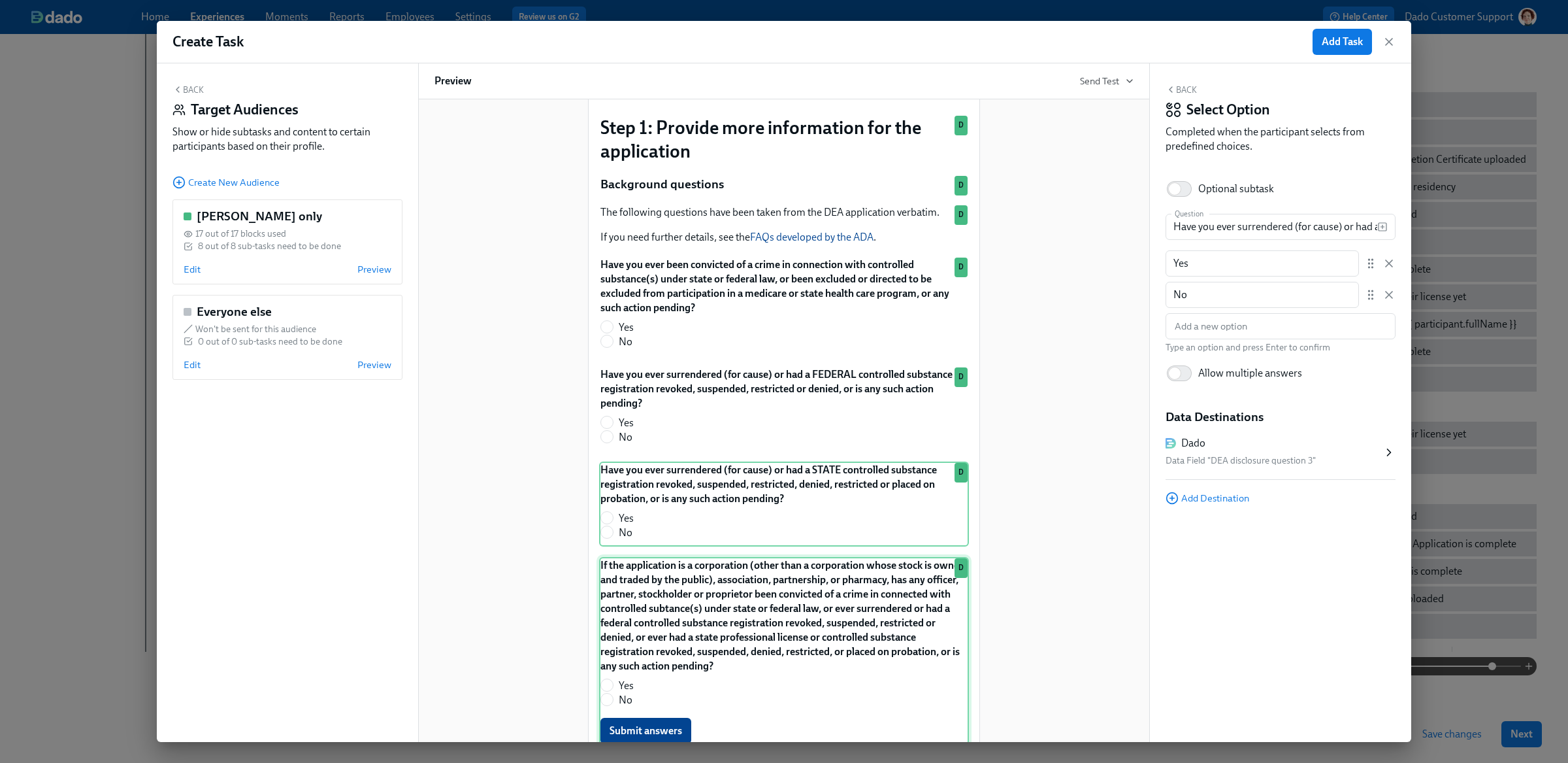
click at [821, 574] on div "If the application is a corporation (other than a corporation whose stock is ow…" at bounding box center [783, 651] width 370 height 189
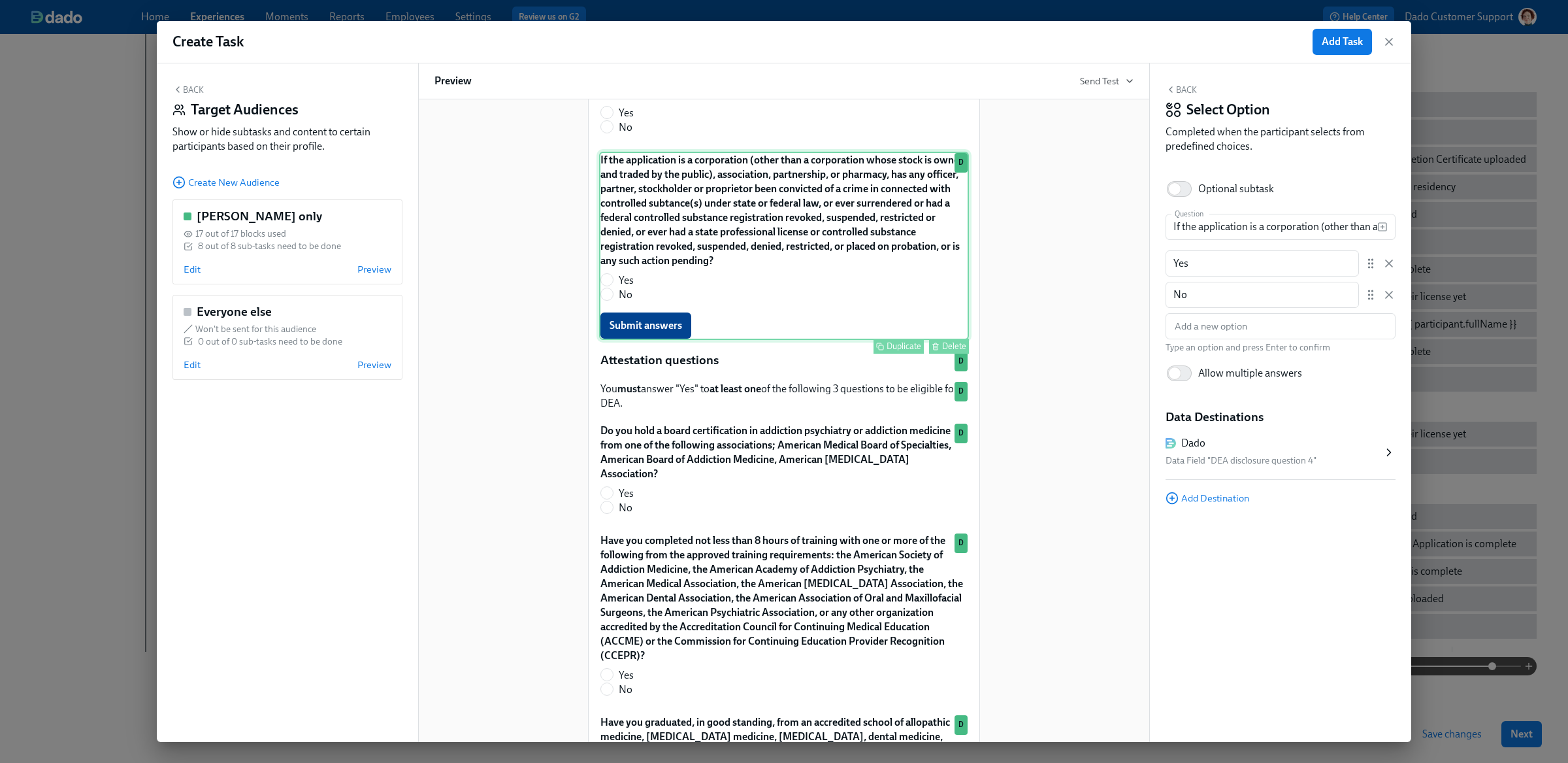
scroll to position [814, 0]
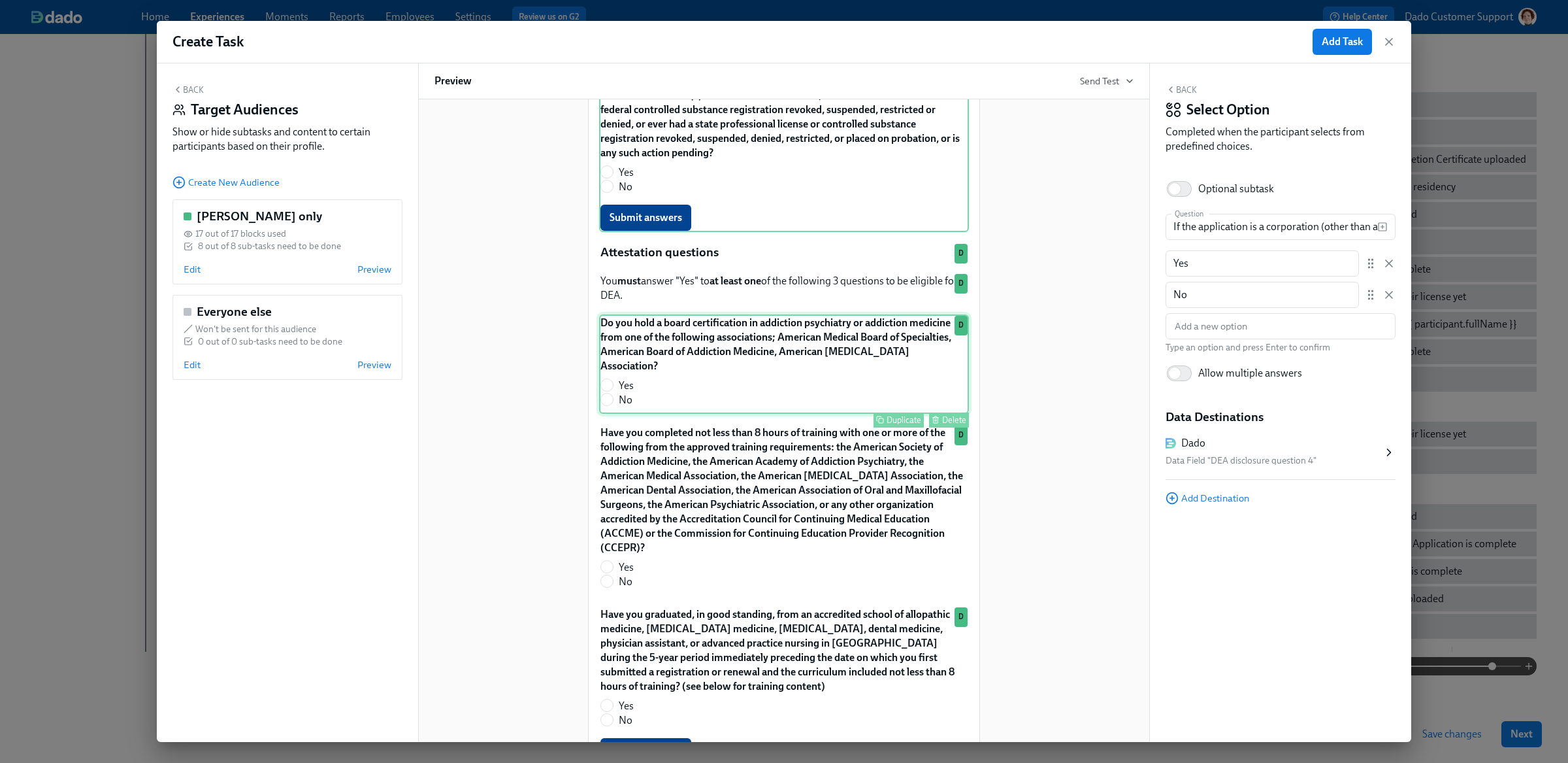
click at [826, 323] on div "Do you hold a board certification in addiction psychiatry or addiction medicine…" at bounding box center [783, 364] width 370 height 99
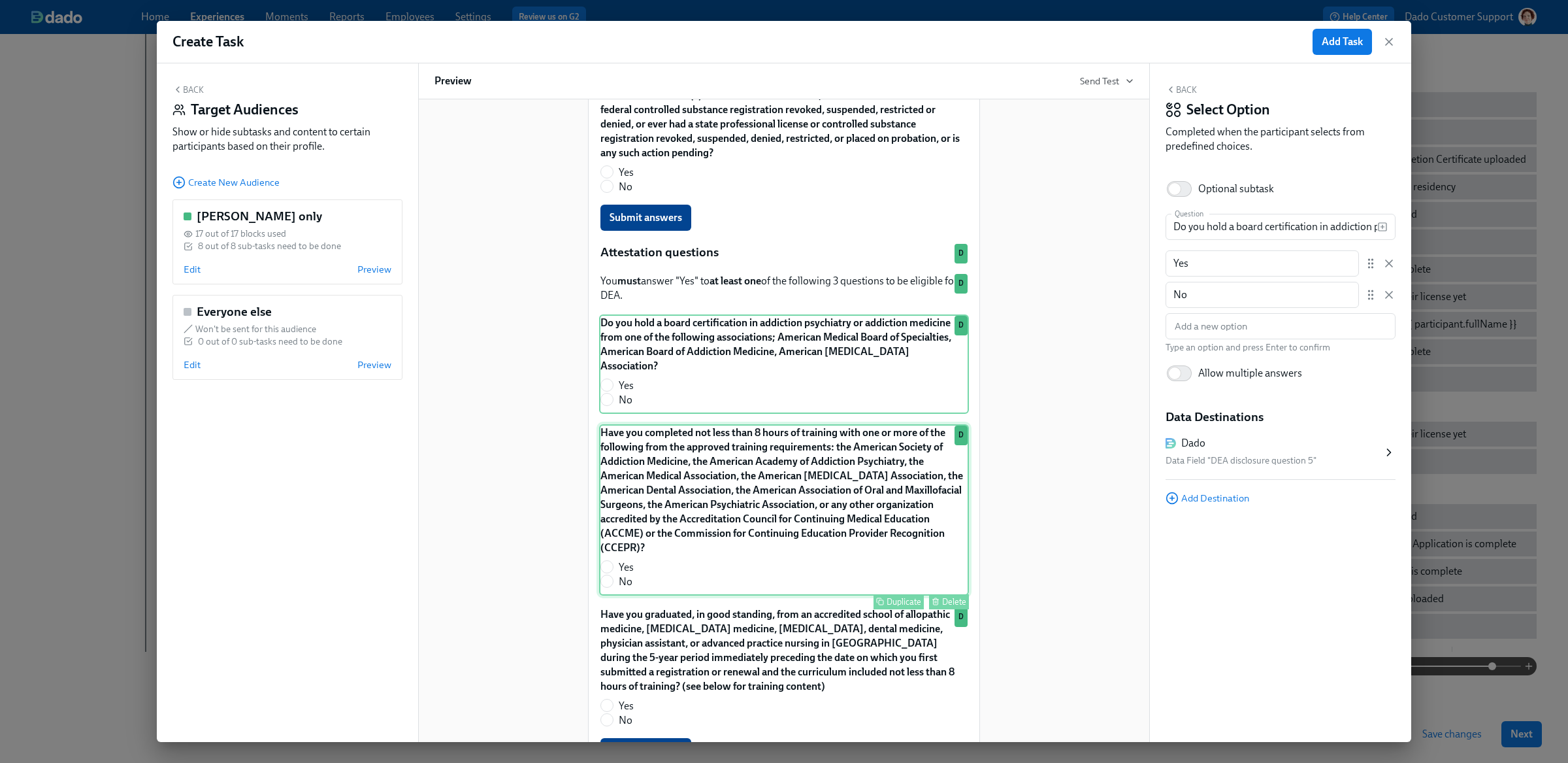
click at [808, 486] on div "Have you completed not less than 8 hours of training with one or more of the fo…" at bounding box center [783, 509] width 370 height 171
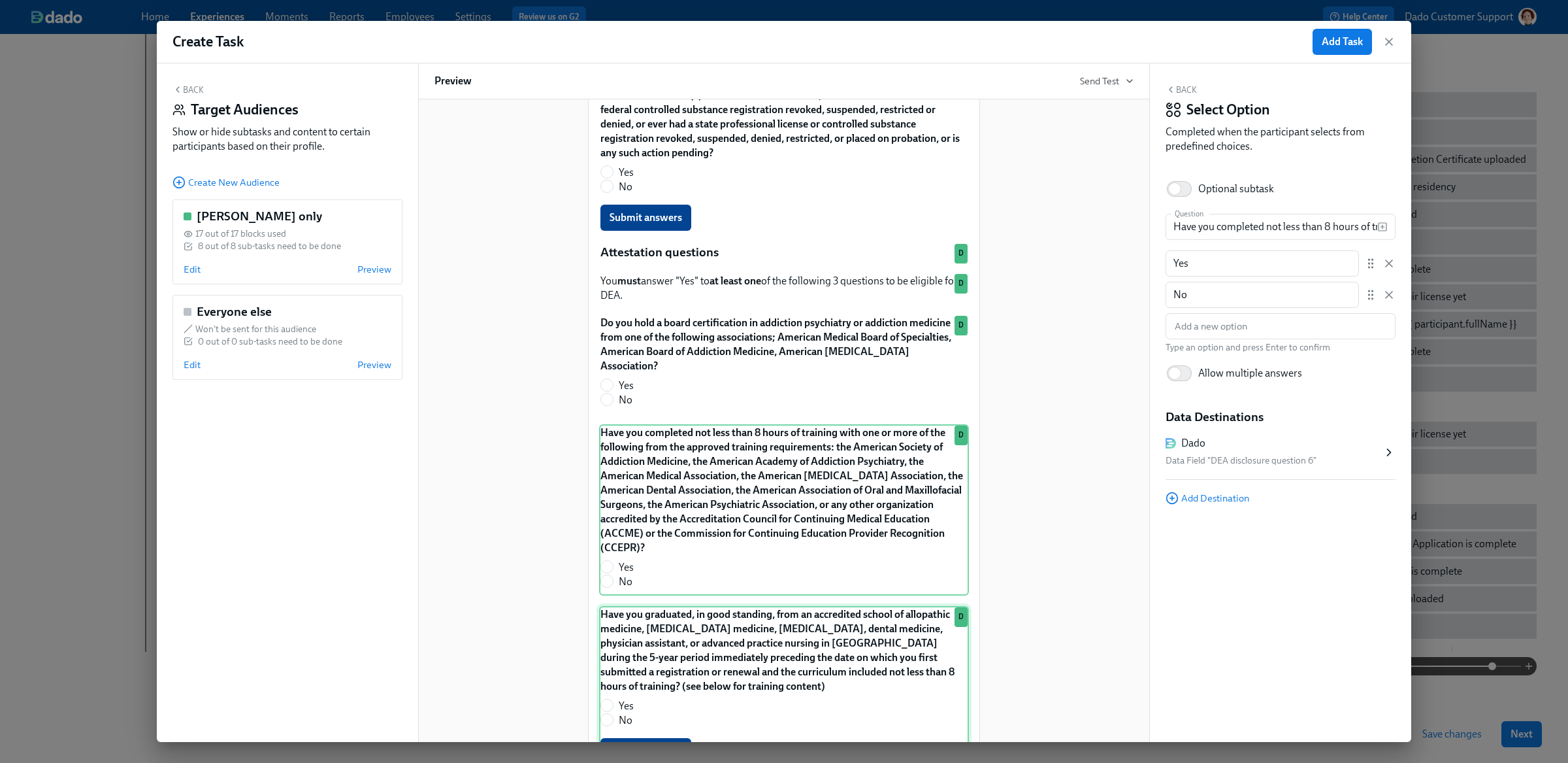
click at [859, 644] on div "Have you graduated, in good standing, from an accredited school of allopathic m…" at bounding box center [783, 685] width 370 height 159
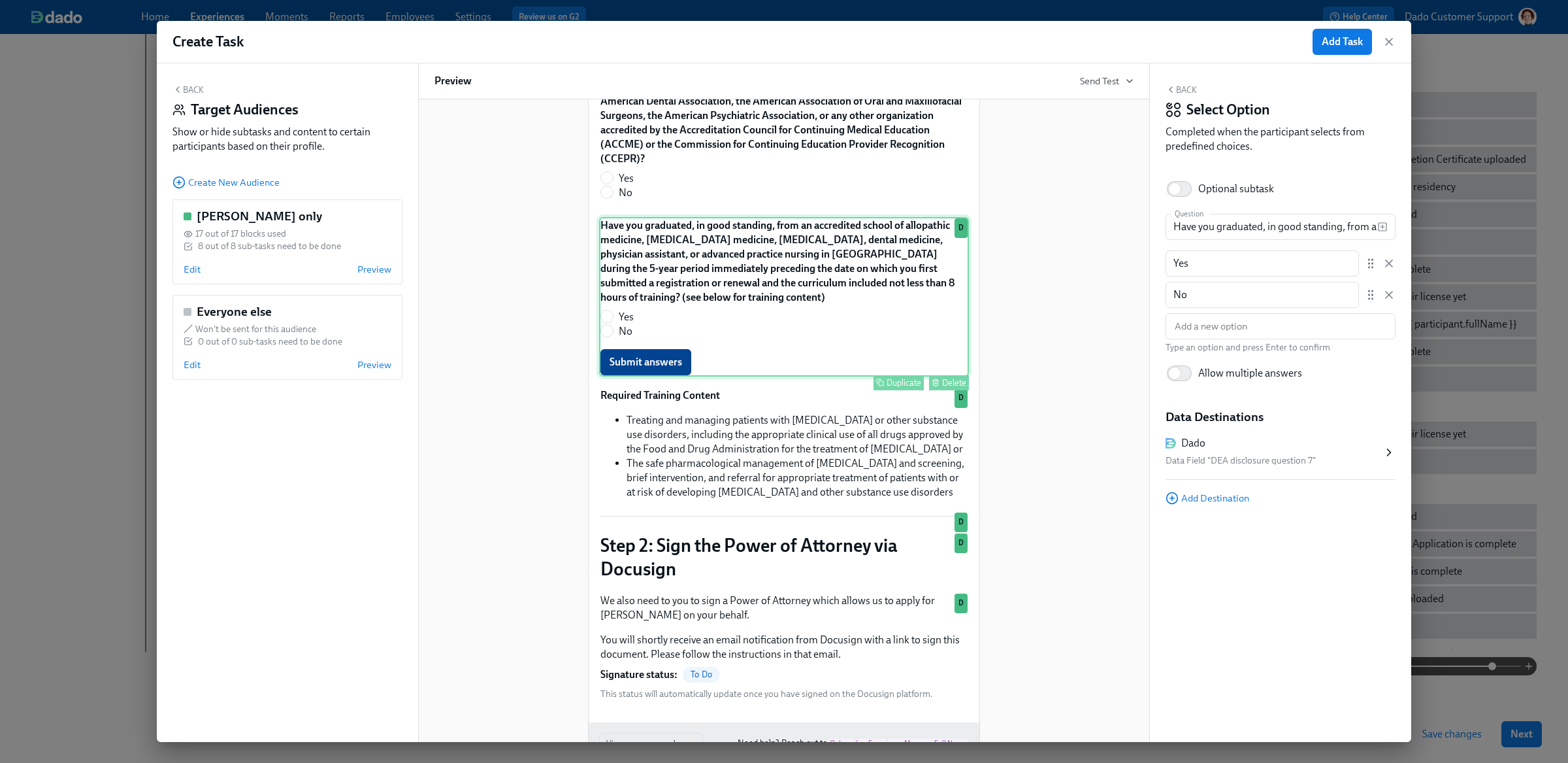
scroll to position [1250, 0]
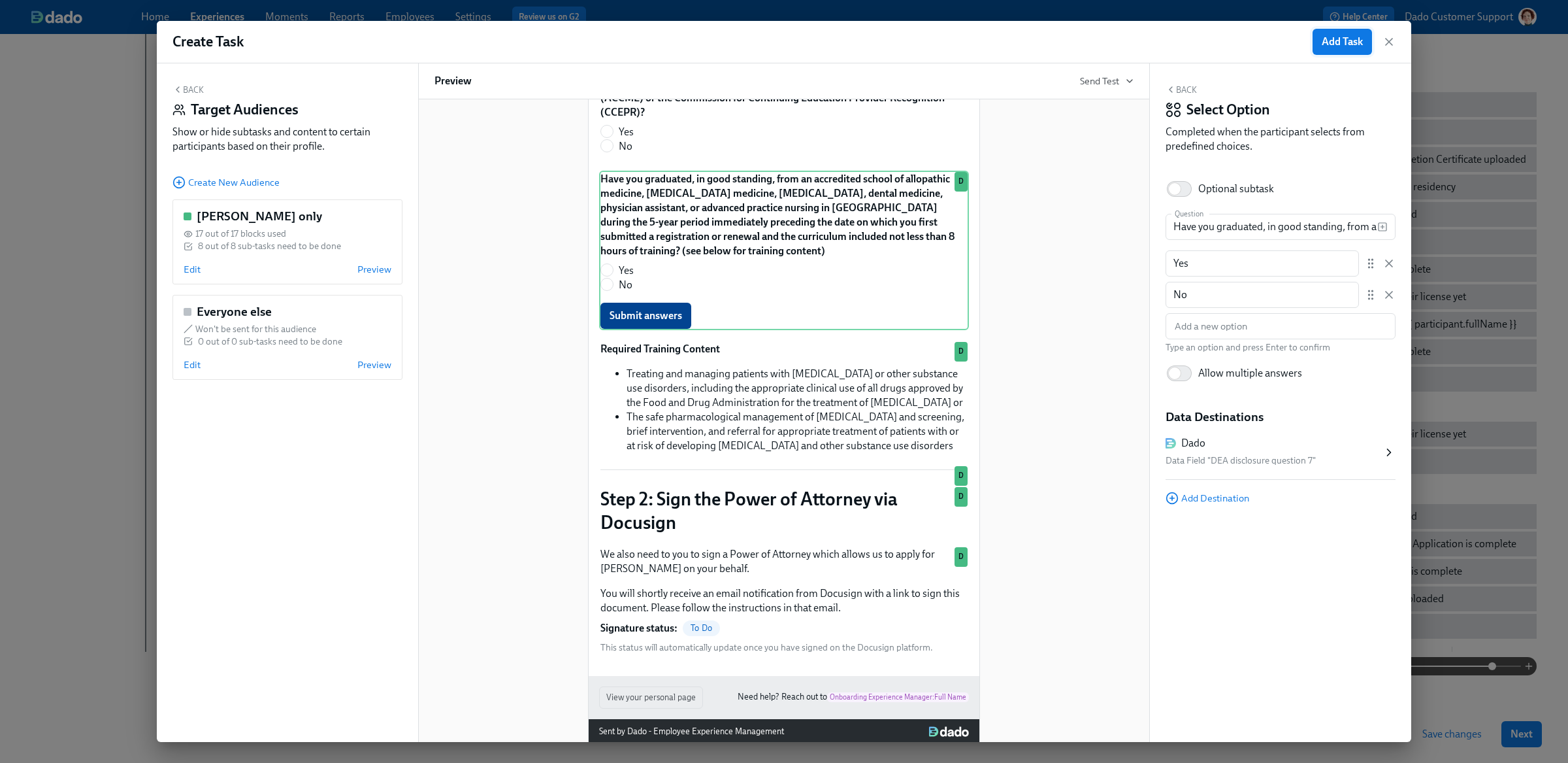
click at [1353, 38] on span "Add Task" at bounding box center [1342, 41] width 41 height 13
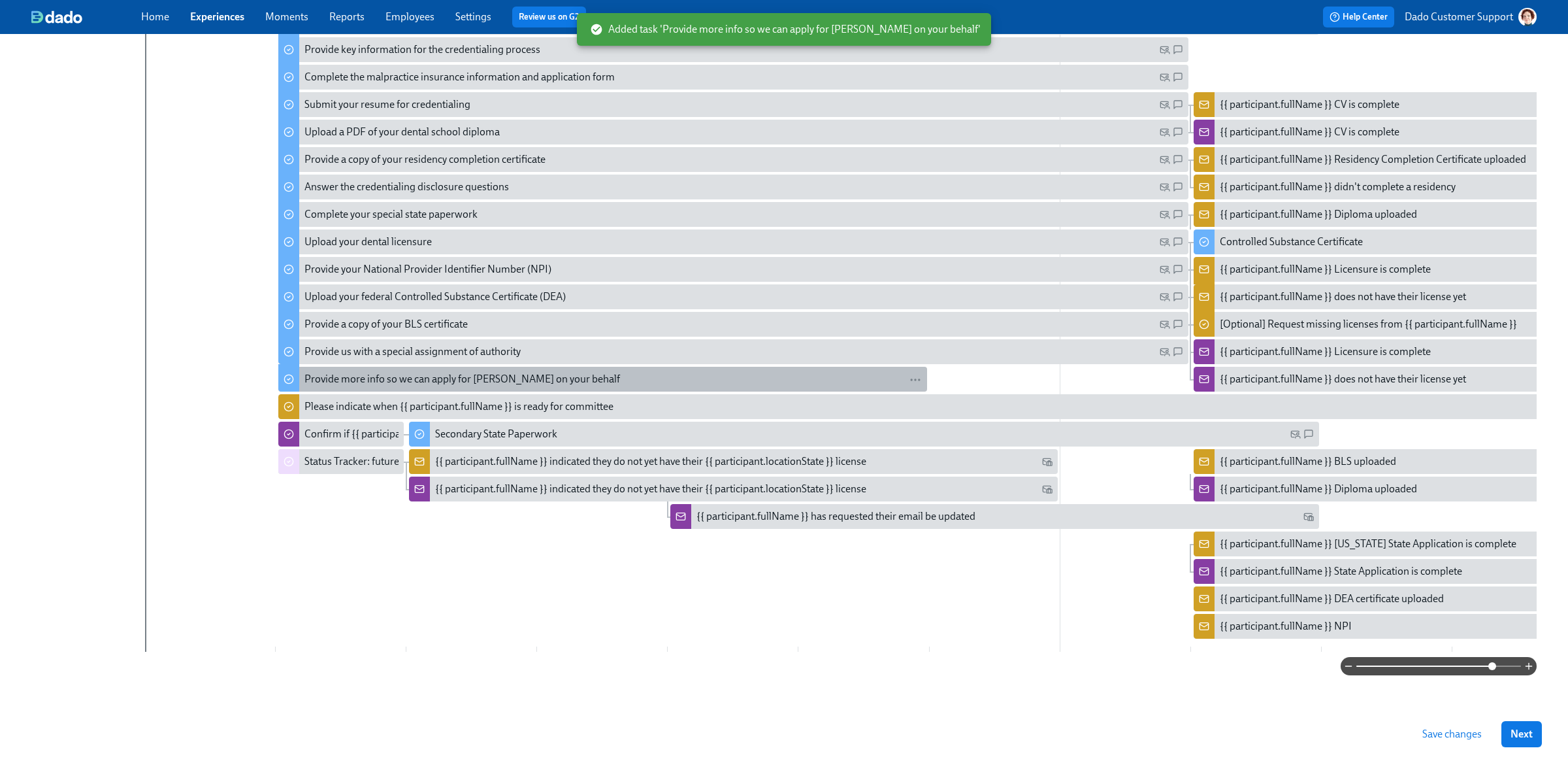
click at [346, 379] on div "Provide more info so we can apply for DEAs on your behalf" at bounding box center [462, 379] width 315 height 15
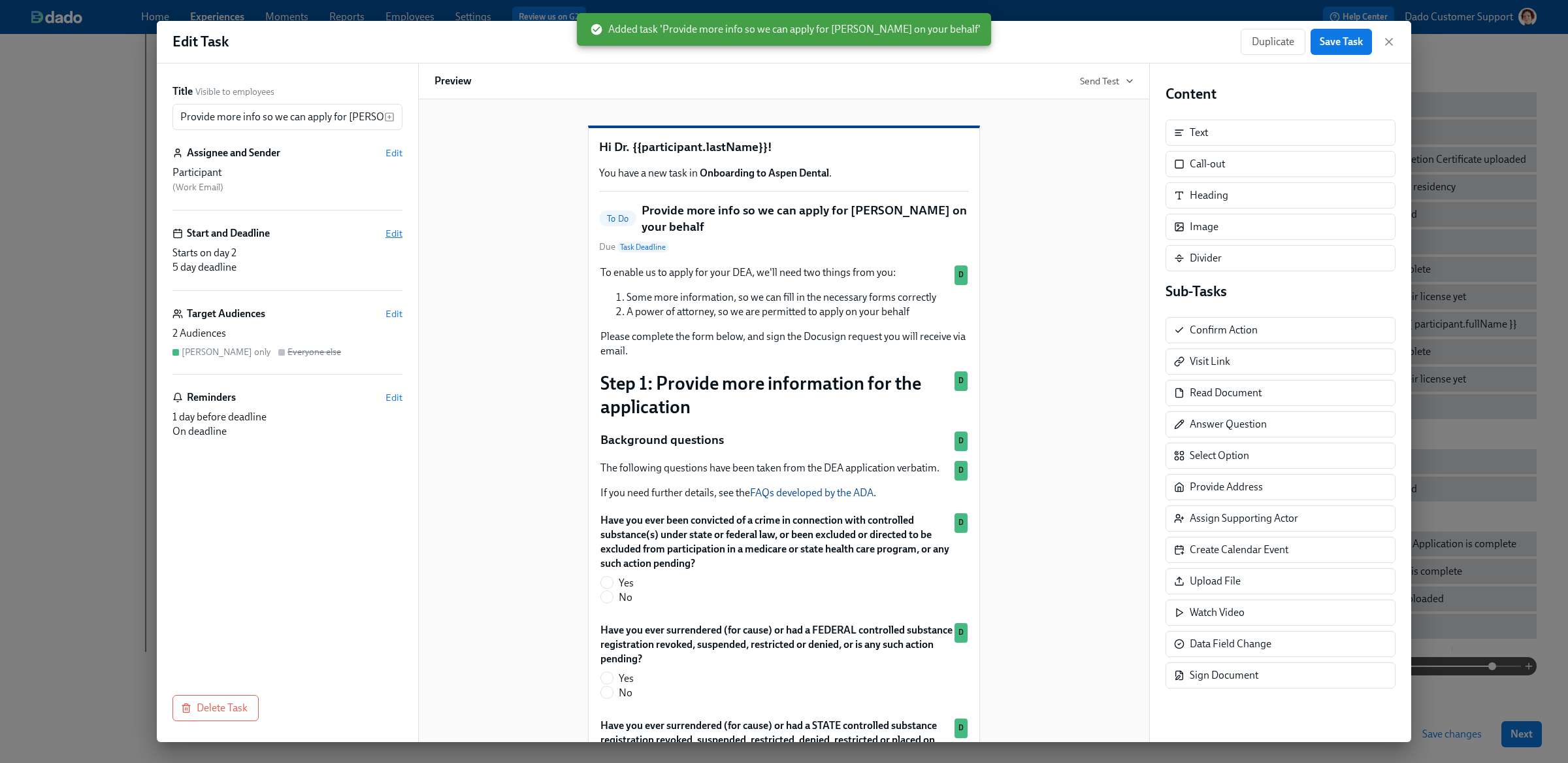
click at [398, 237] on span "Edit" at bounding box center [393, 233] width 17 height 13
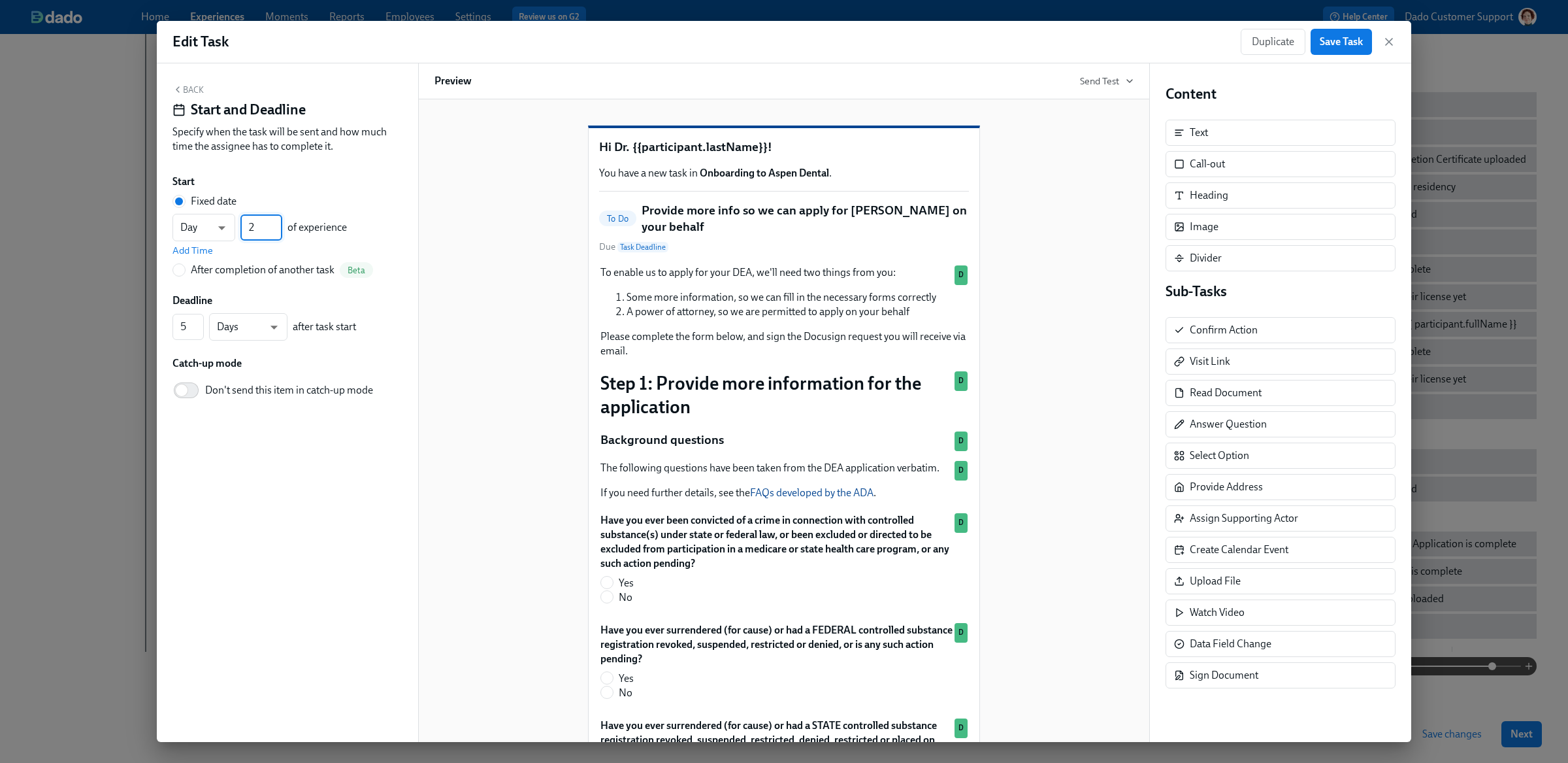
drag, startPoint x: 260, startPoint y: 229, endPoint x: 248, endPoint y: 228, distance: 12.0
click at [247, 228] on input "2" at bounding box center [261, 228] width 41 height 26
type input "43"
click at [1381, 50] on div "Duplicate Save Task" at bounding box center [1318, 41] width 155 height 26
click at [1361, 46] on span "Save Task" at bounding box center [1341, 41] width 43 height 13
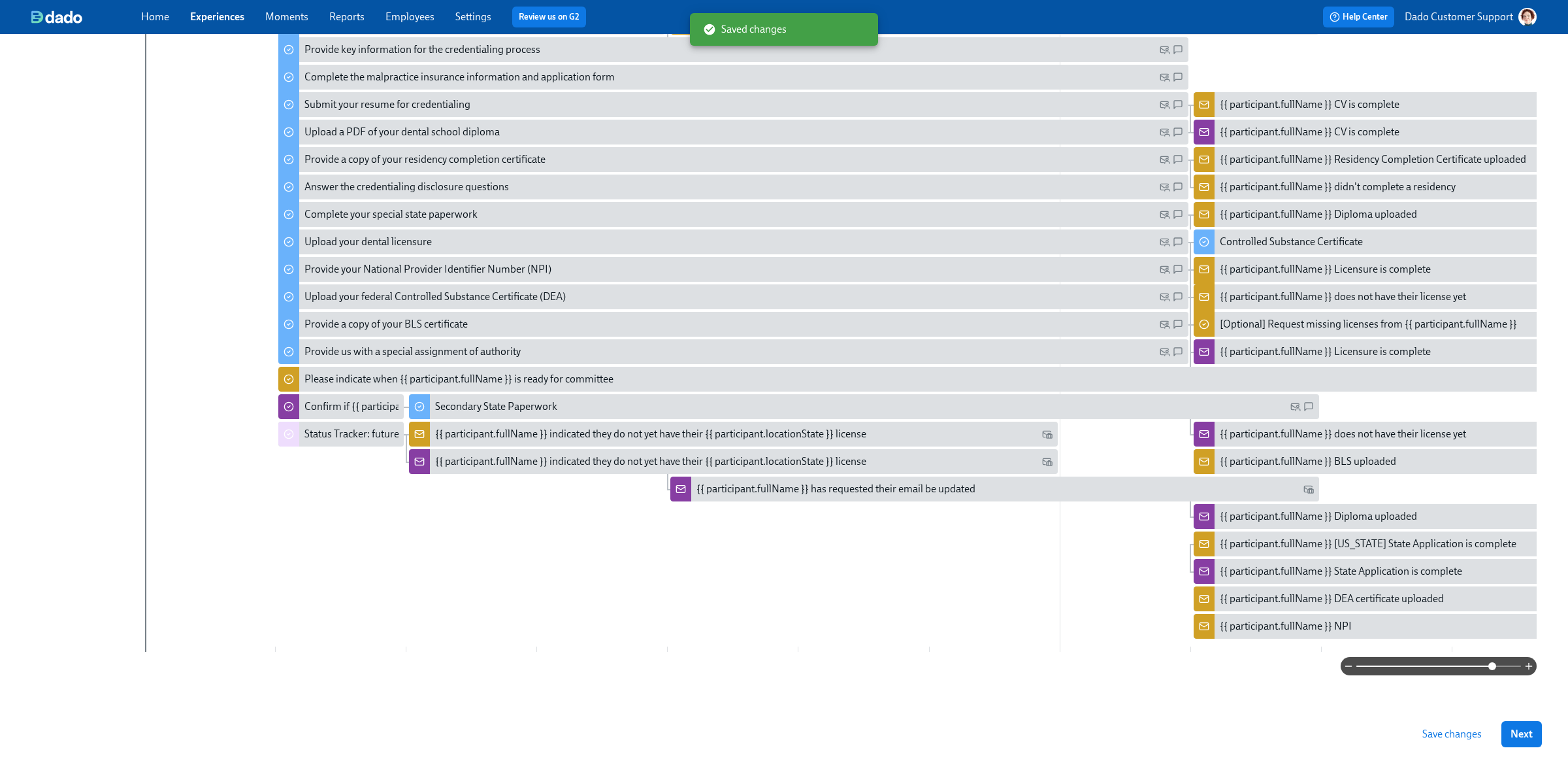
click at [1400, 675] on span at bounding box center [1439, 665] width 165 height 19
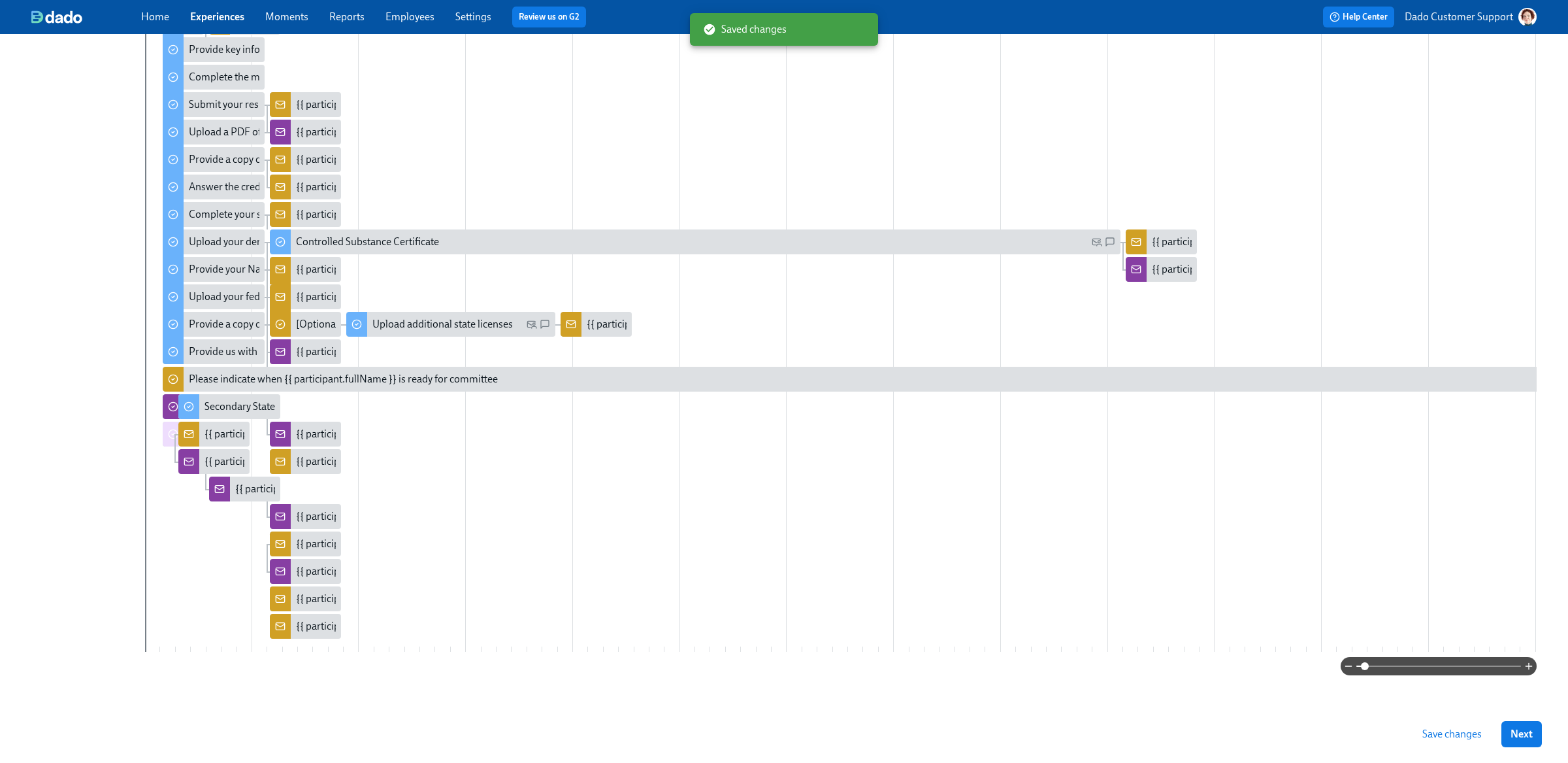
drag, startPoint x: 1400, startPoint y: 677, endPoint x: 1367, endPoint y: 677, distance: 33.0
click at [1365, 670] on span at bounding box center [1365, 666] width 8 height 8
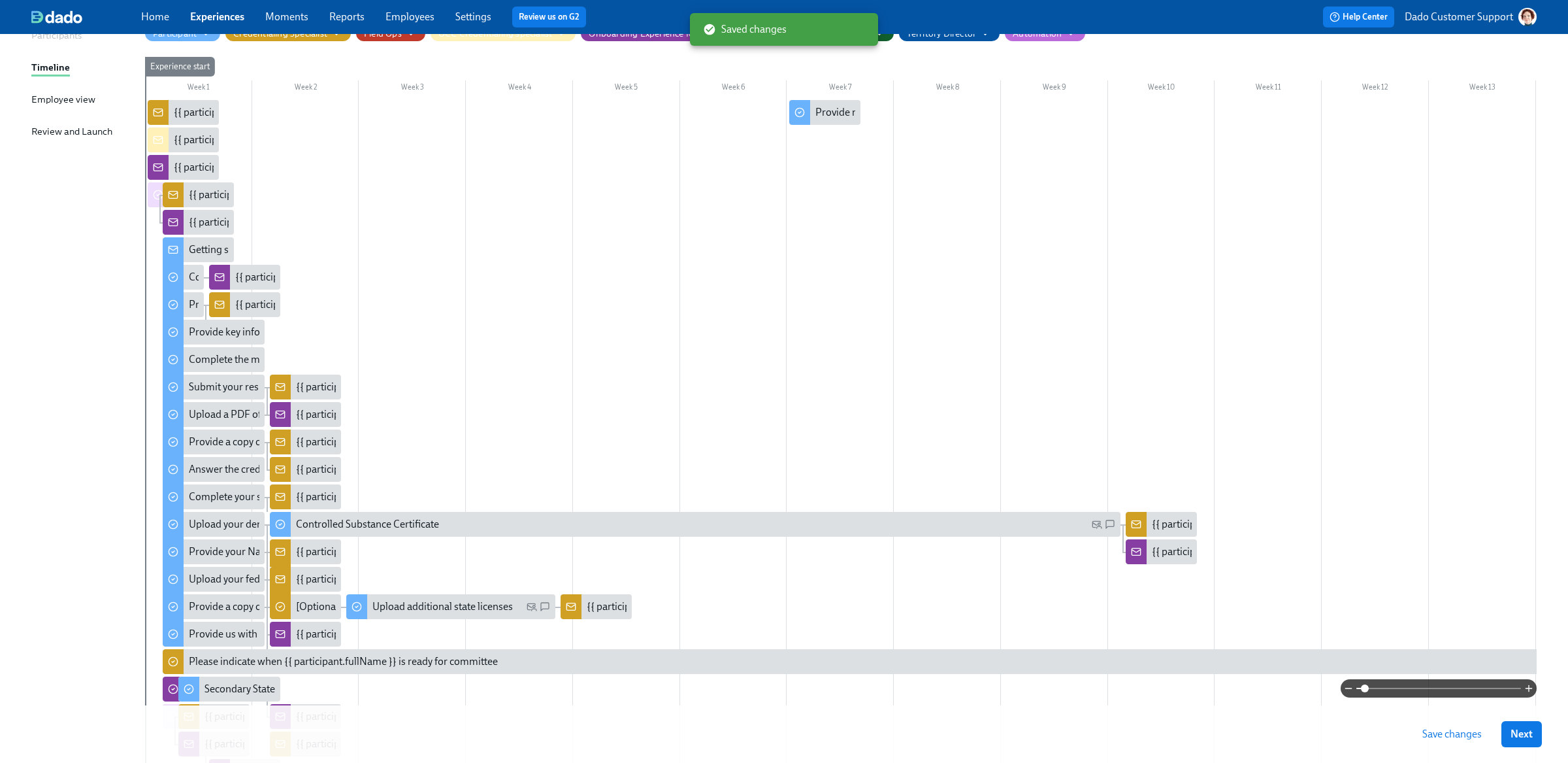
scroll to position [157, 0]
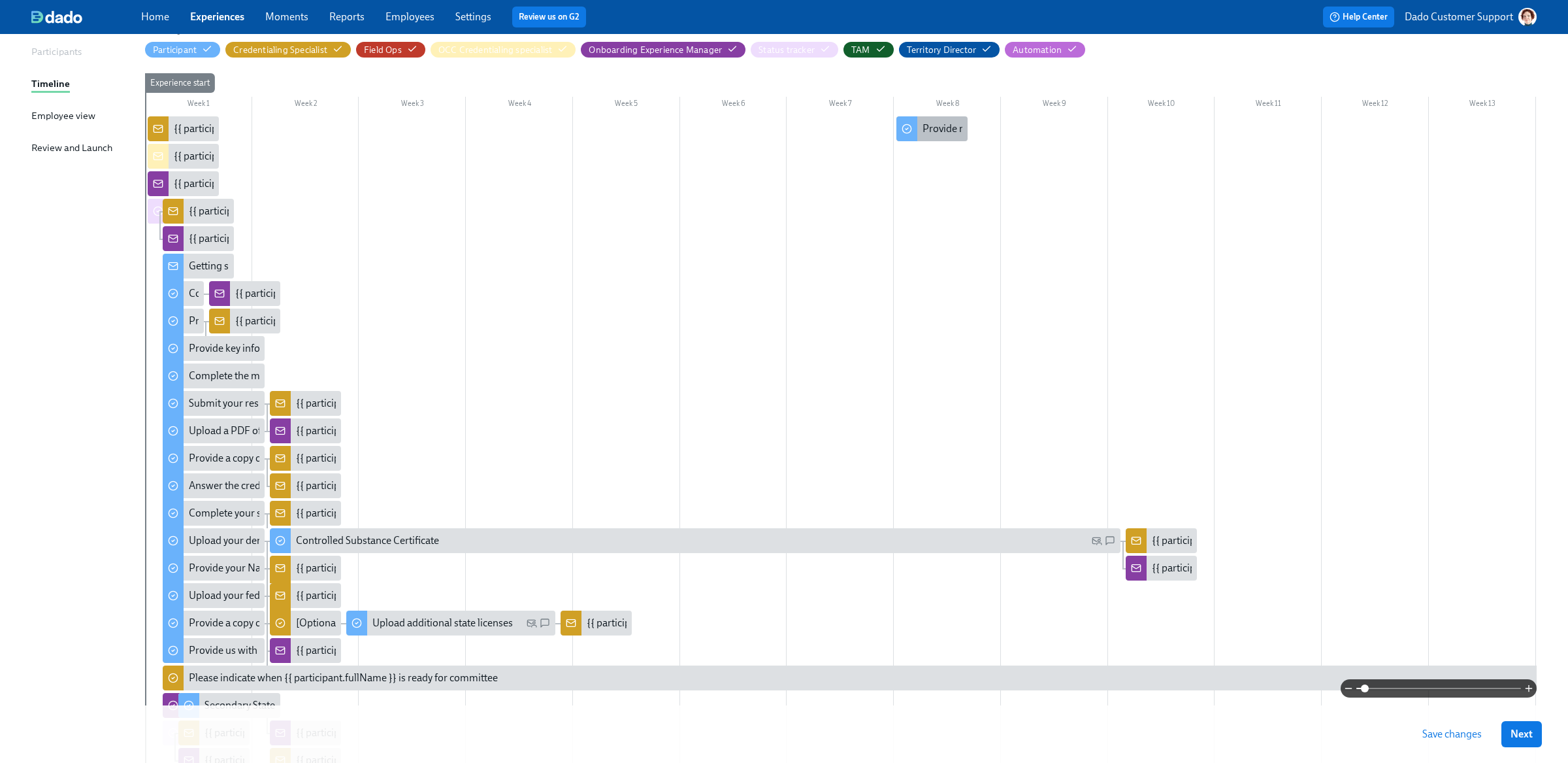
drag, startPoint x: 815, startPoint y: 116, endPoint x: 920, endPoint y: 132, distance: 106.2
click at [939, 127] on div "Provide more info so we can apply for DEAs on your behalf" at bounding box center [1081, 129] width 315 height 15
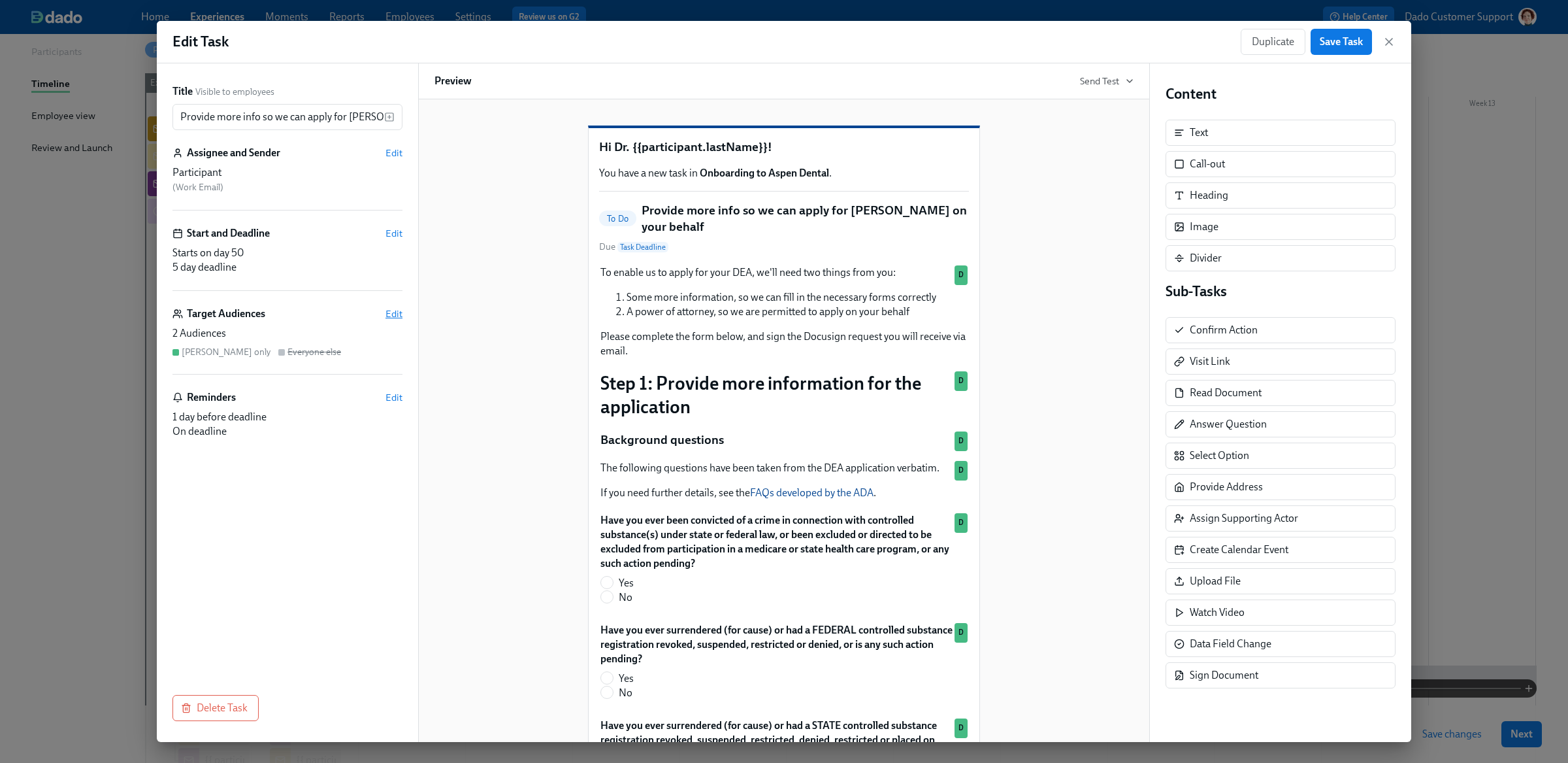
click at [396, 315] on span "Edit" at bounding box center [393, 314] width 17 height 13
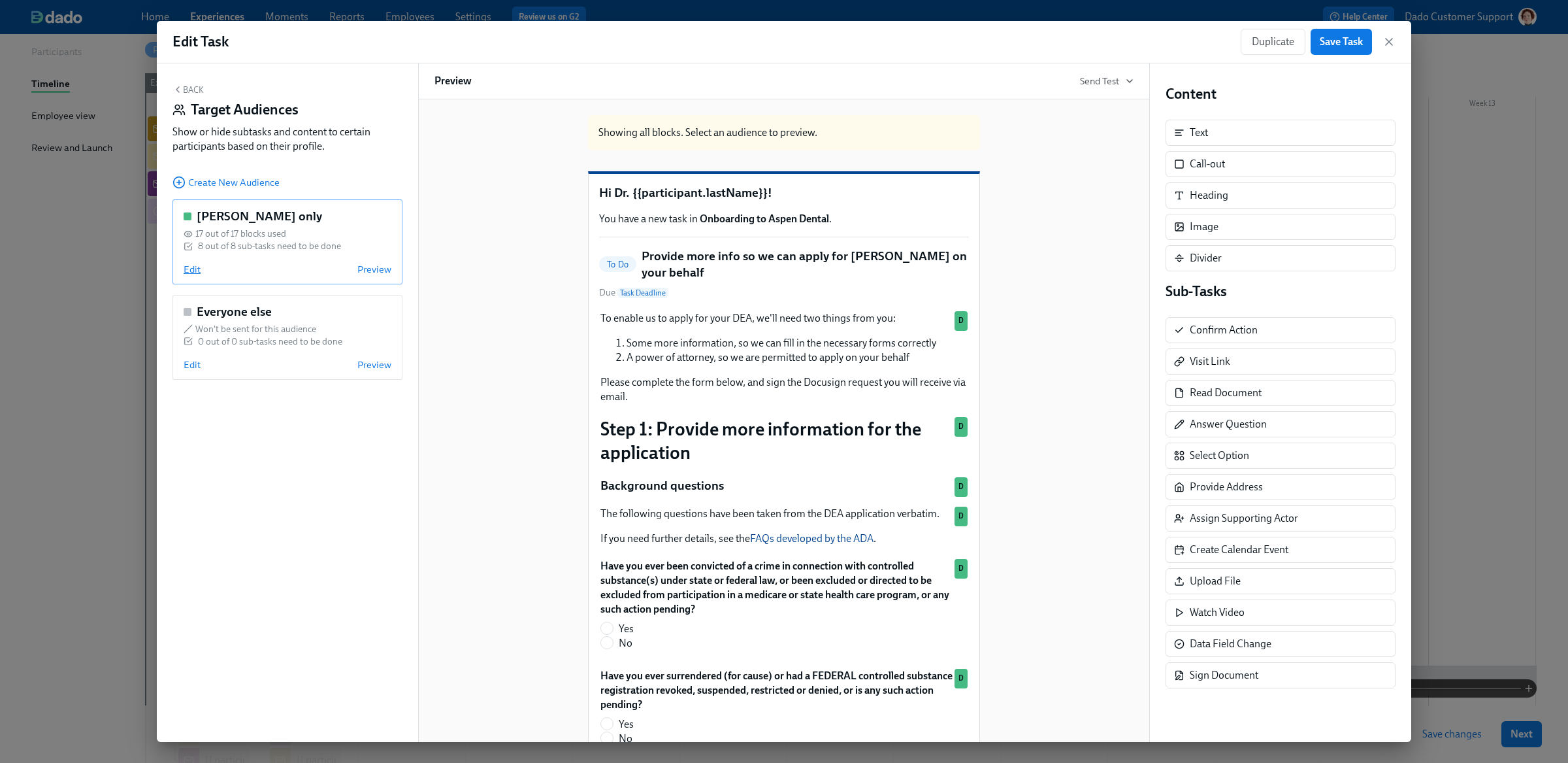
click at [191, 269] on span "Edit" at bounding box center [192, 269] width 17 height 13
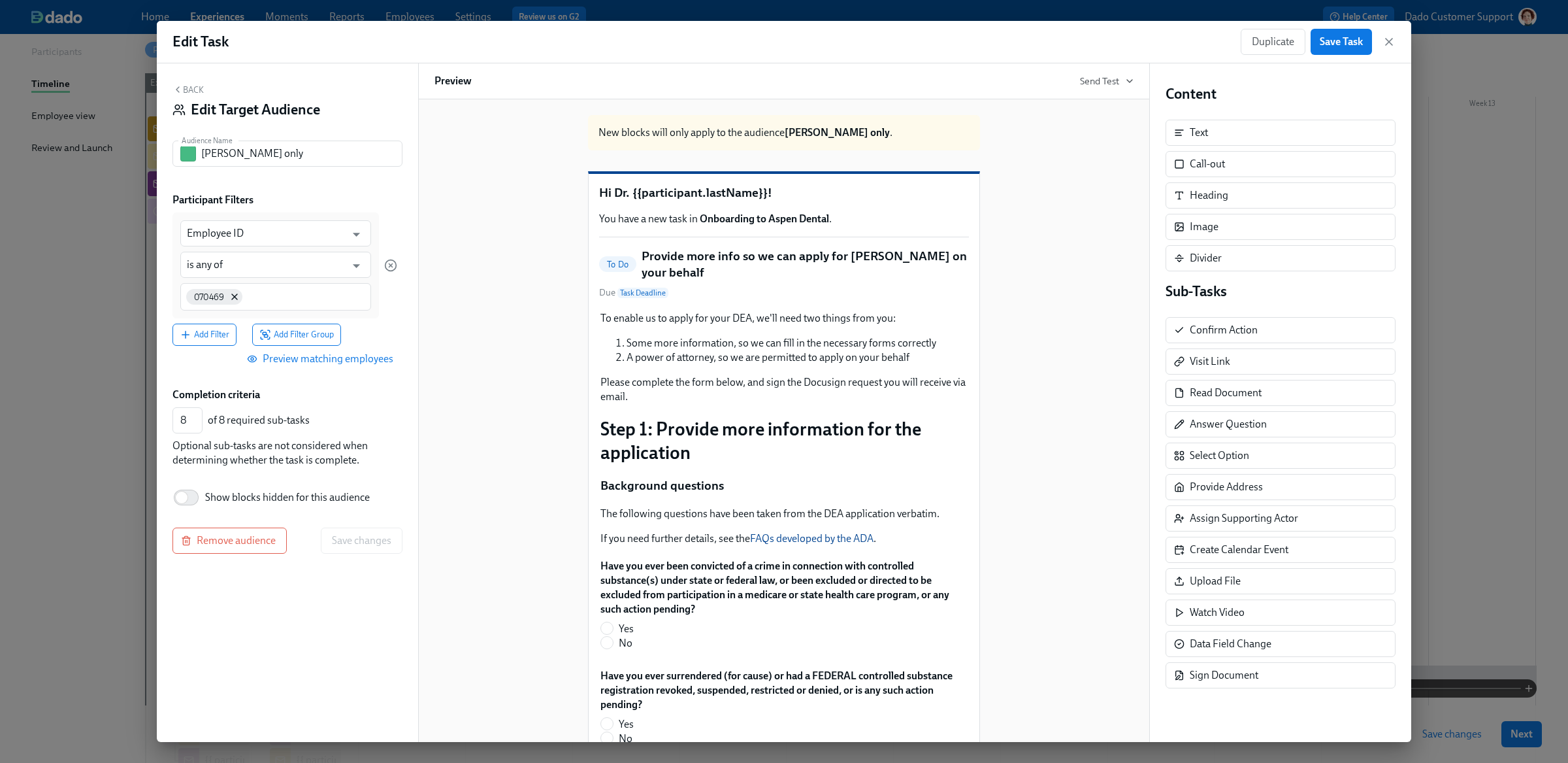
click at [379, 368] on button "Preview matching employees" at bounding box center [321, 358] width 162 height 26
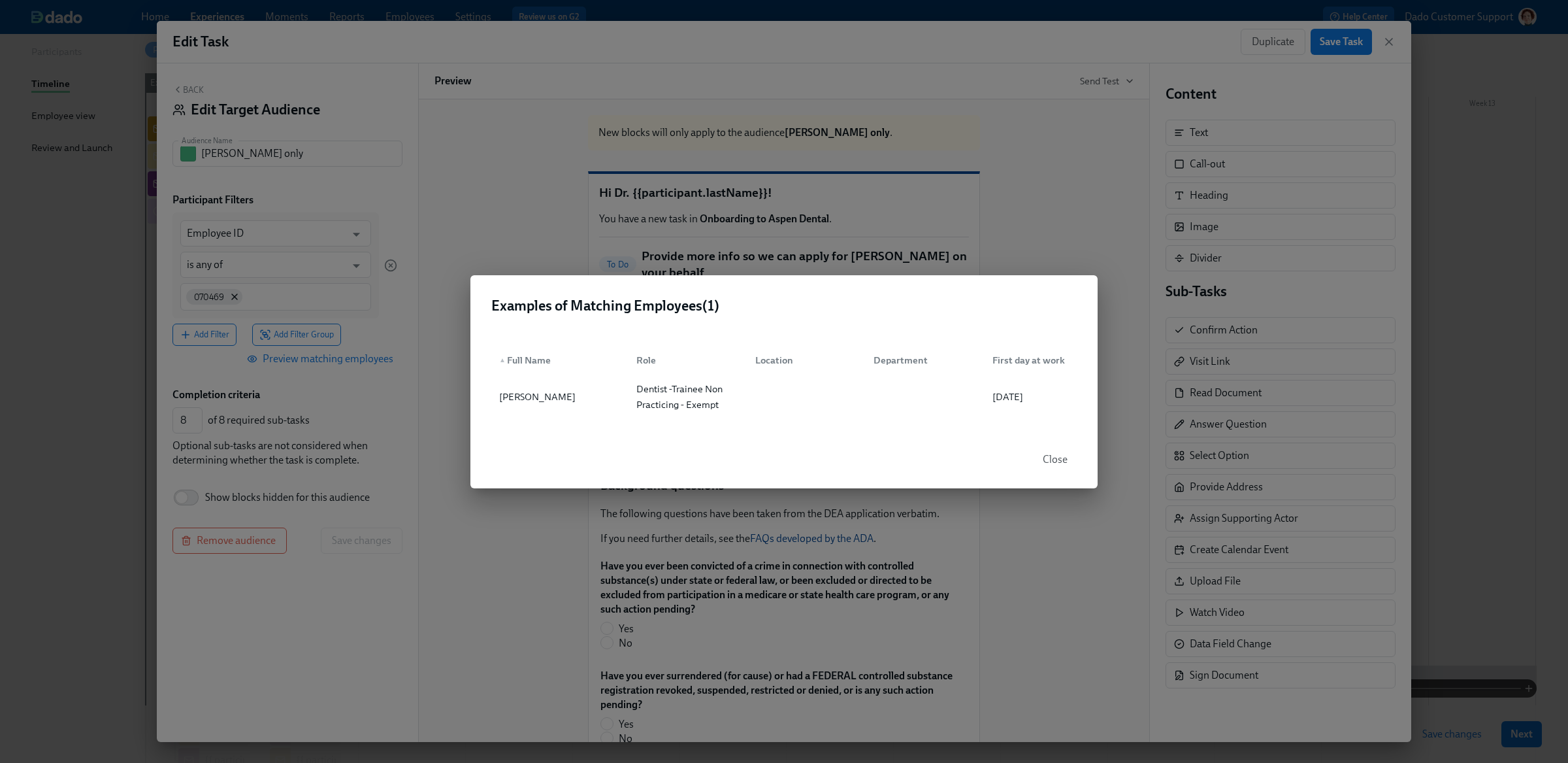
click at [504, 38] on div "Examples of Matching Employees ( 1 ) ▲ Full Name Role Location Department First…" at bounding box center [784, 381] width 1568 height 763
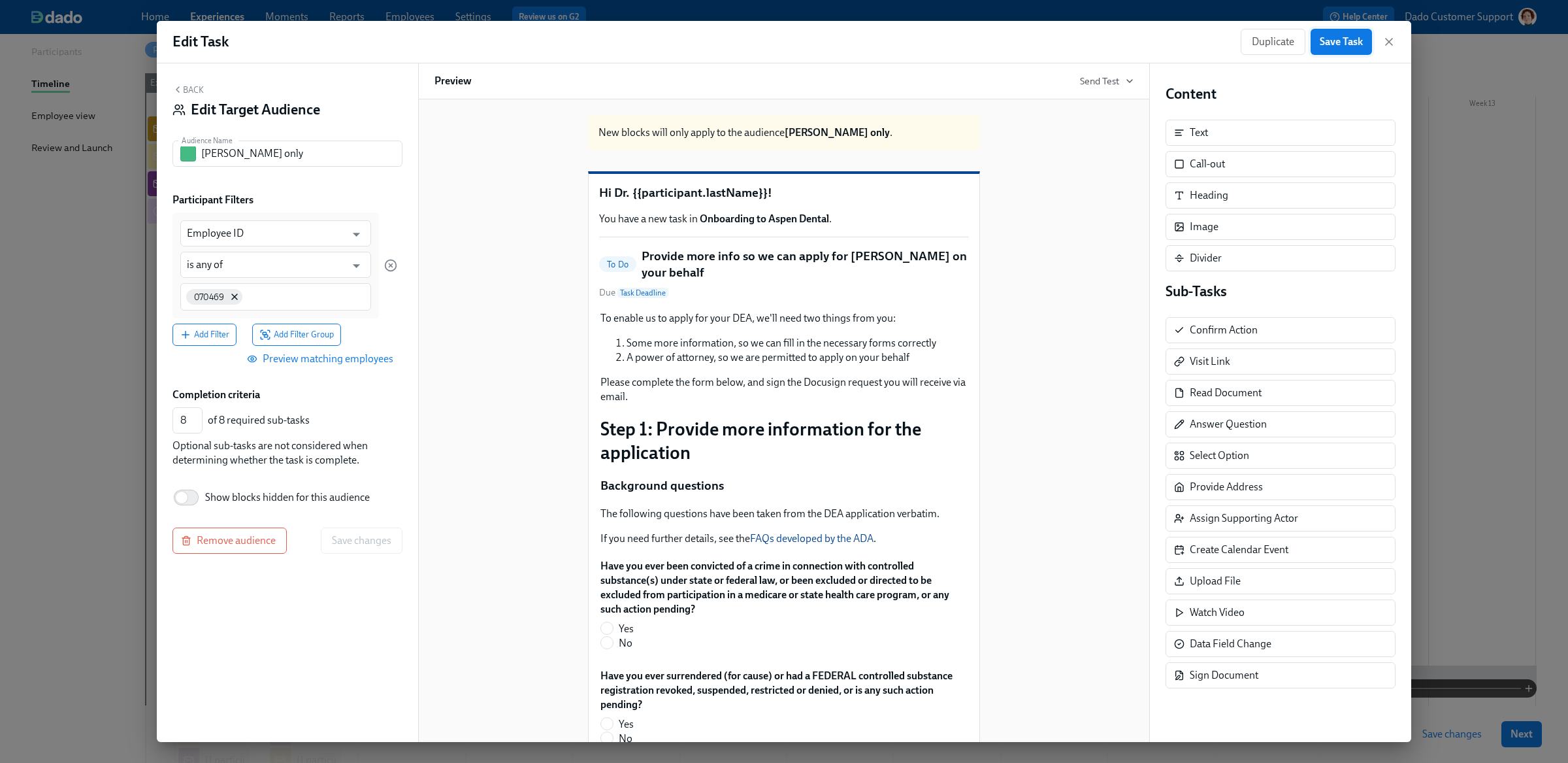
click at [1349, 41] on span "Save Task" at bounding box center [1341, 41] width 43 height 13
click at [1402, 39] on div "Edit Task Duplicate Save Task" at bounding box center [784, 42] width 1254 height 42
click at [1397, 39] on div "Edit Task Duplicate Save Task" at bounding box center [784, 42] width 1254 height 42
click at [1390, 39] on icon "button" at bounding box center [1389, 41] width 6 height 7
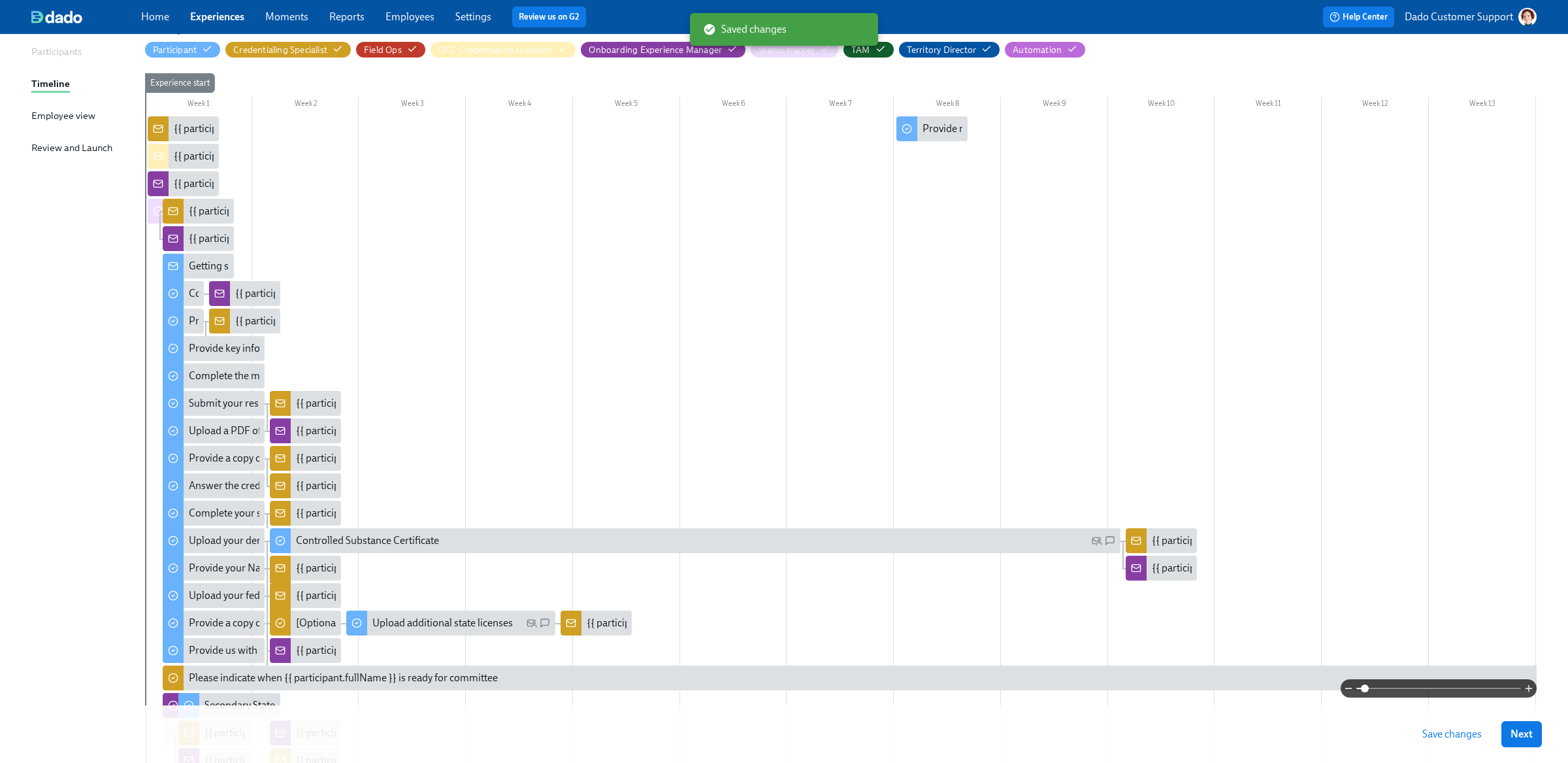
click at [1466, 737] on span "Save changes" at bounding box center [1452, 734] width 59 height 13
click at [1445, 727] on button "Save changes" at bounding box center [1452, 734] width 78 height 26
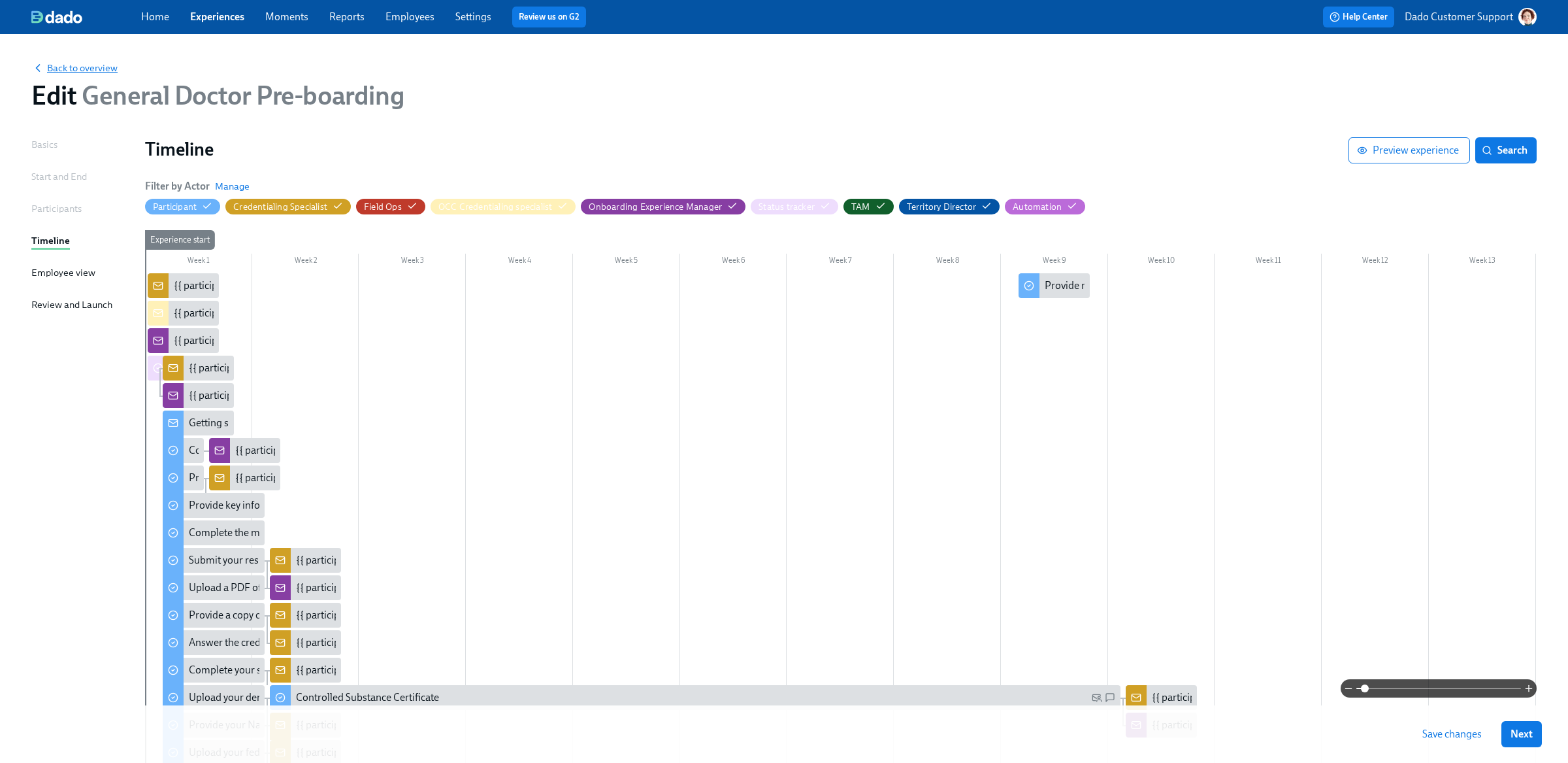
click at [86, 69] on span "Back to overview" at bounding box center [75, 68] width 86 height 13
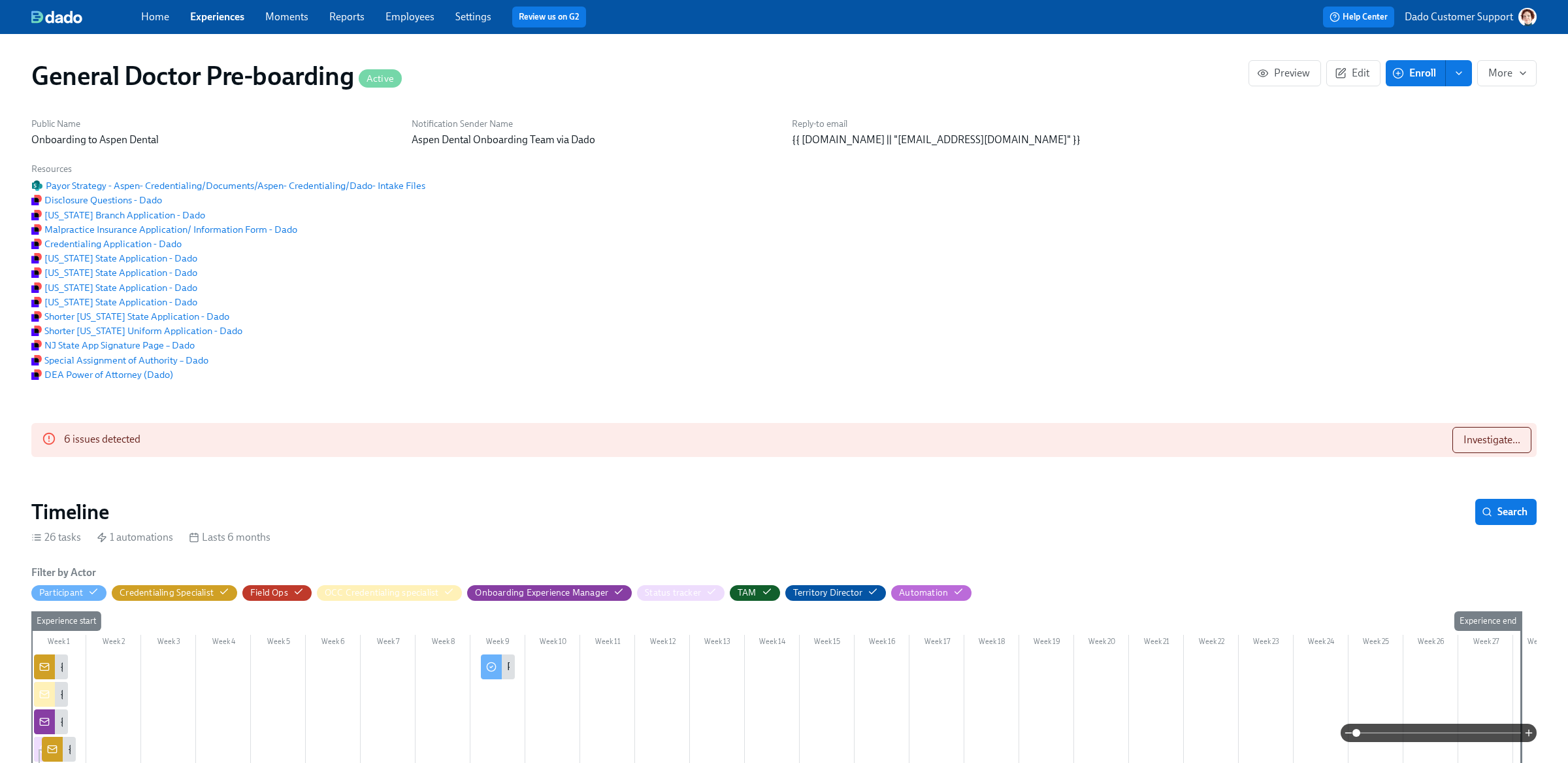
scroll to position [0, 28627]
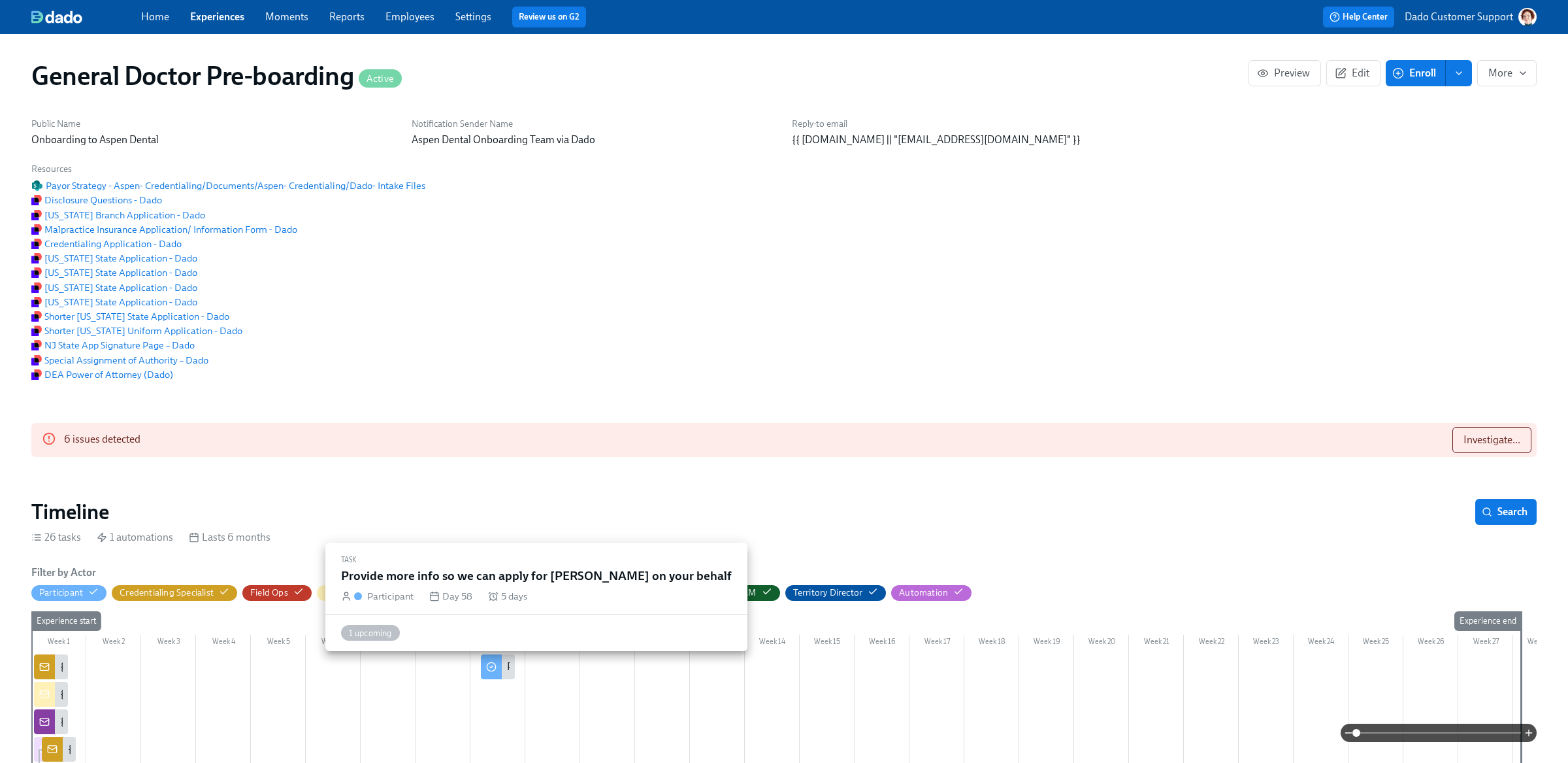
click at [500, 669] on div at bounding box center [492, 666] width 21 height 25
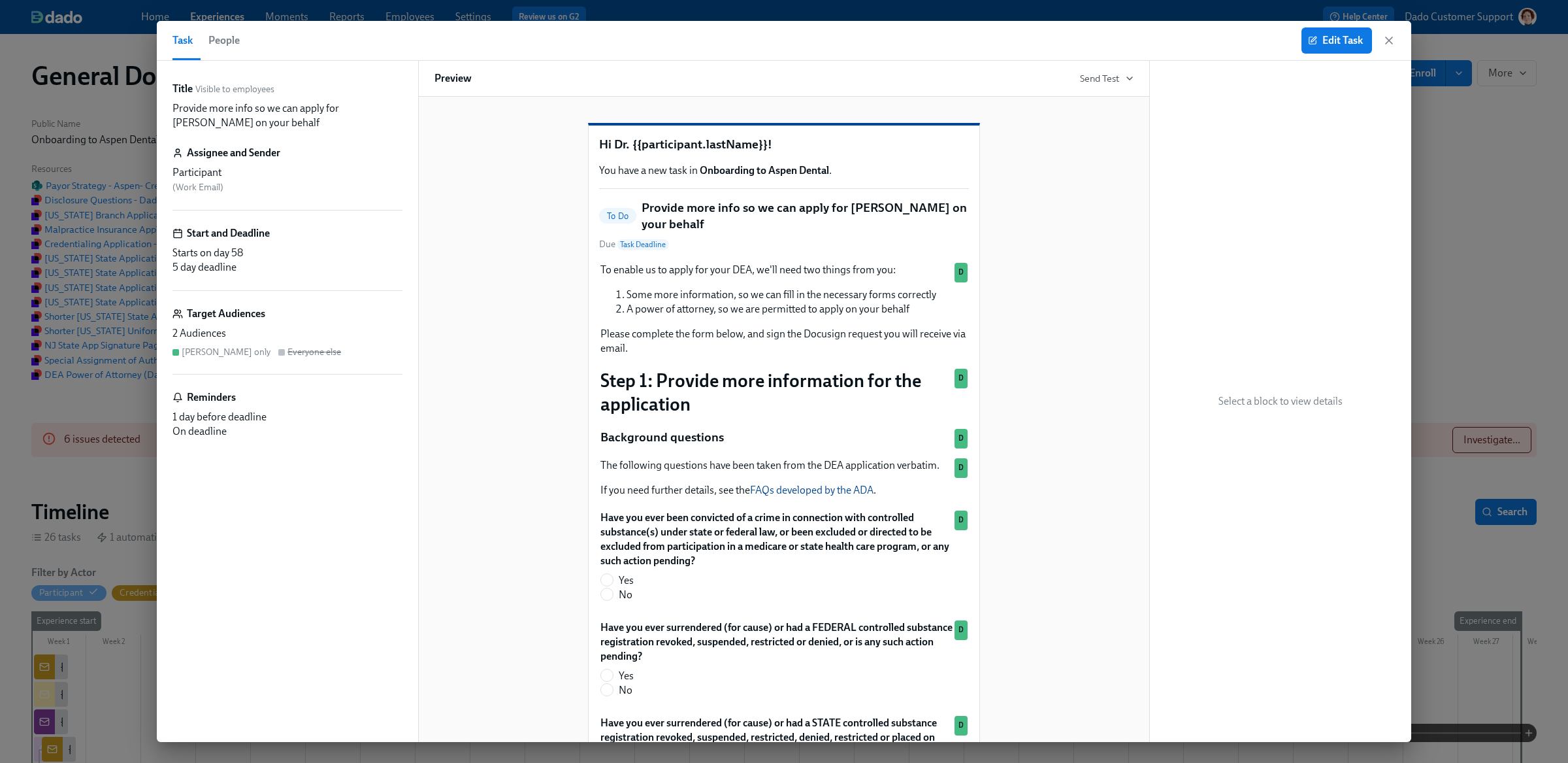
click at [215, 36] on span "People" at bounding box center [224, 41] width 32 height 19
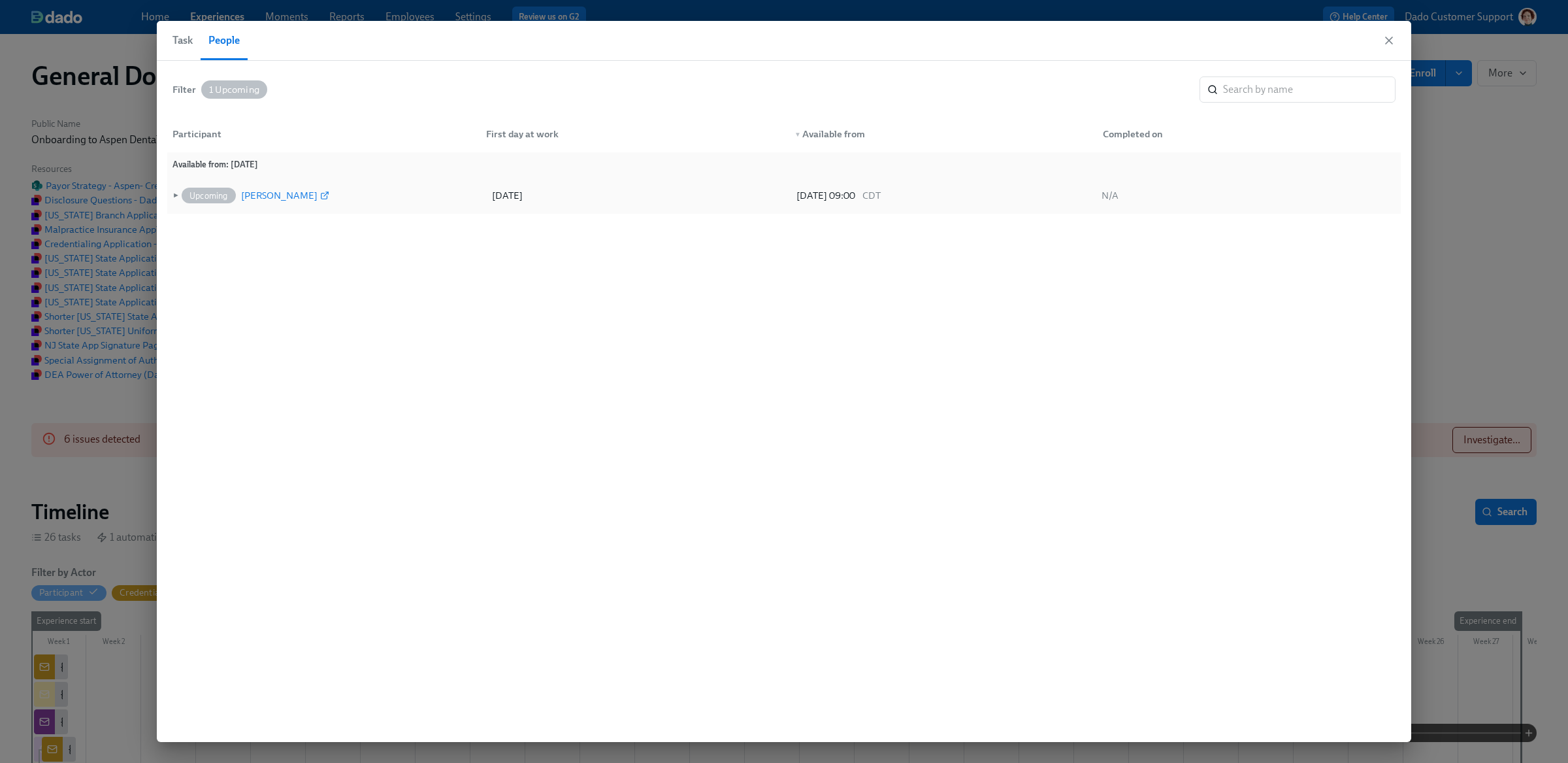
click at [265, 194] on div "Alexandra Fontana" at bounding box center [279, 195] width 76 height 15
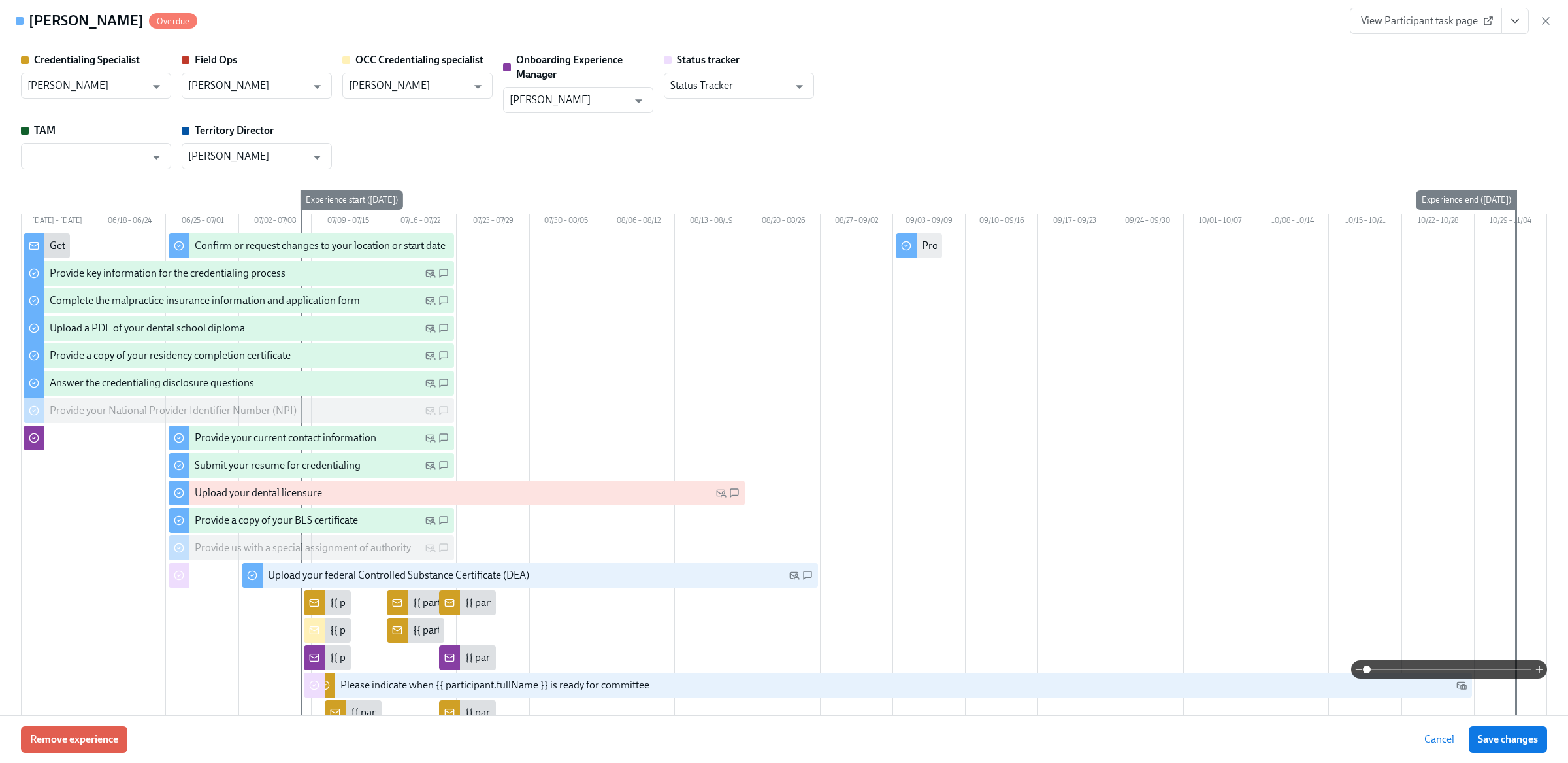
click at [1550, 19] on icon "button" at bounding box center [1546, 21] width 13 height 13
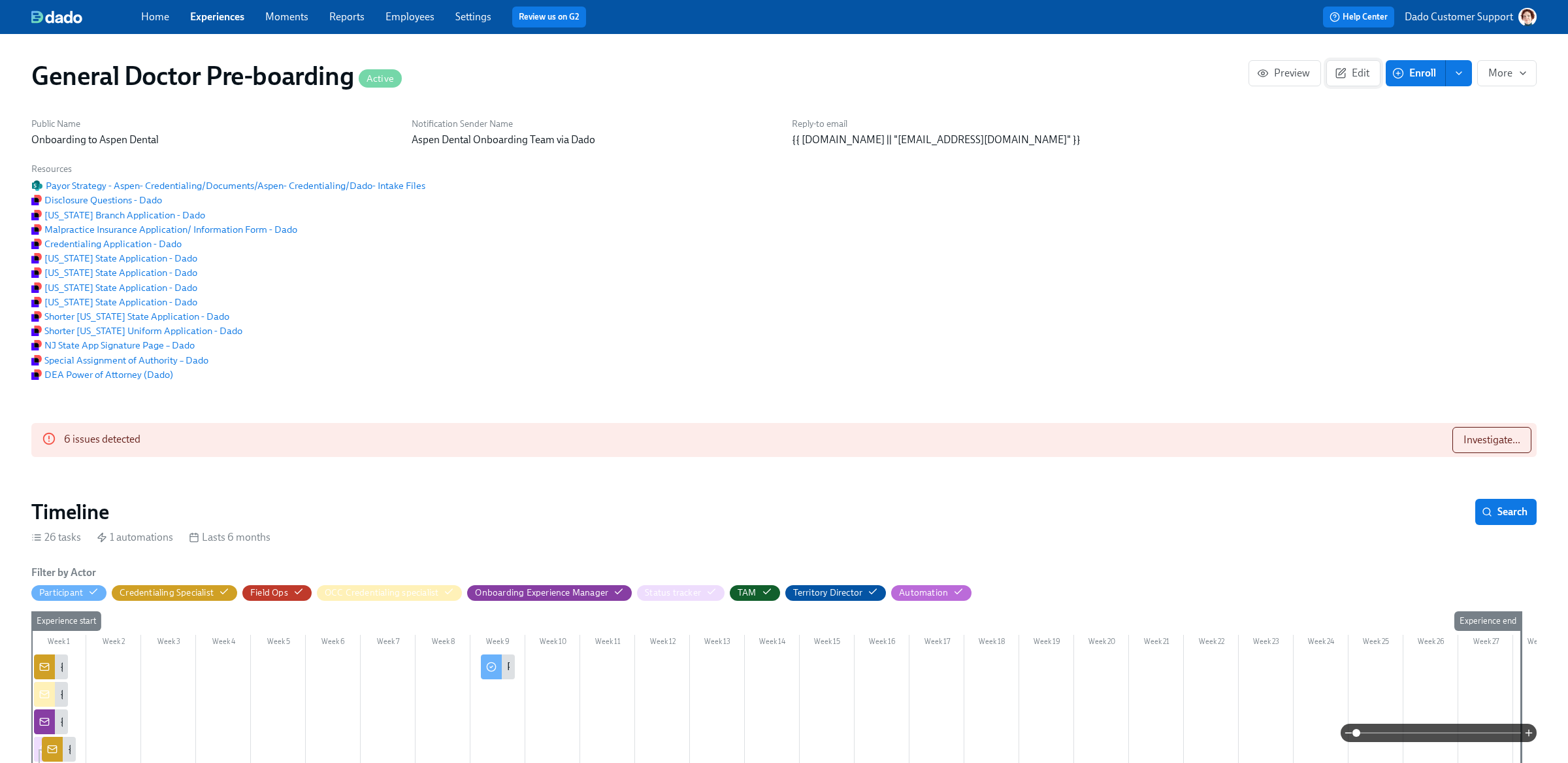
click at [1351, 75] on span "Edit" at bounding box center [1353, 73] width 32 height 13
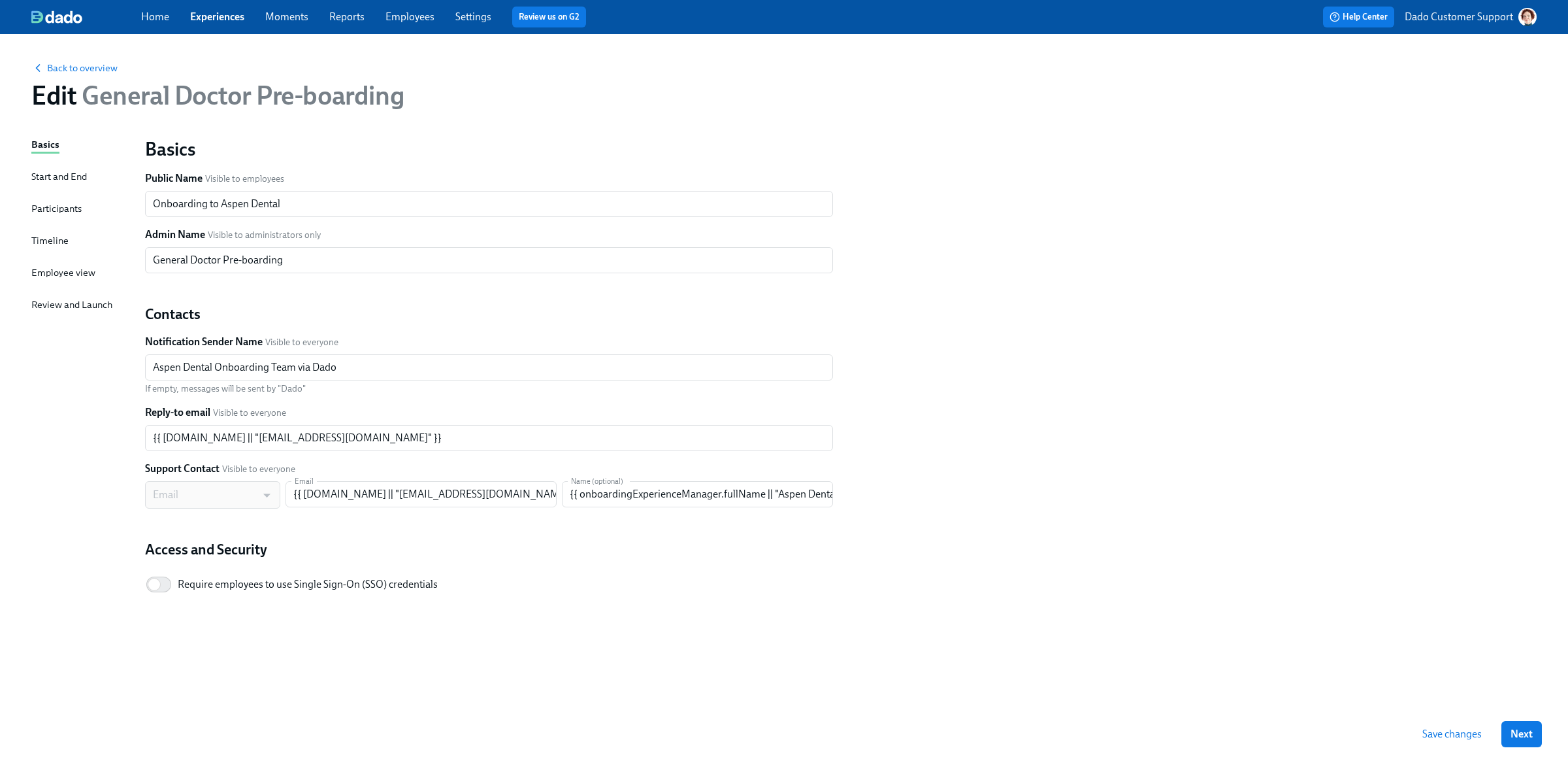
click at [47, 238] on div "Timeline" at bounding box center [50, 241] width 37 height 15
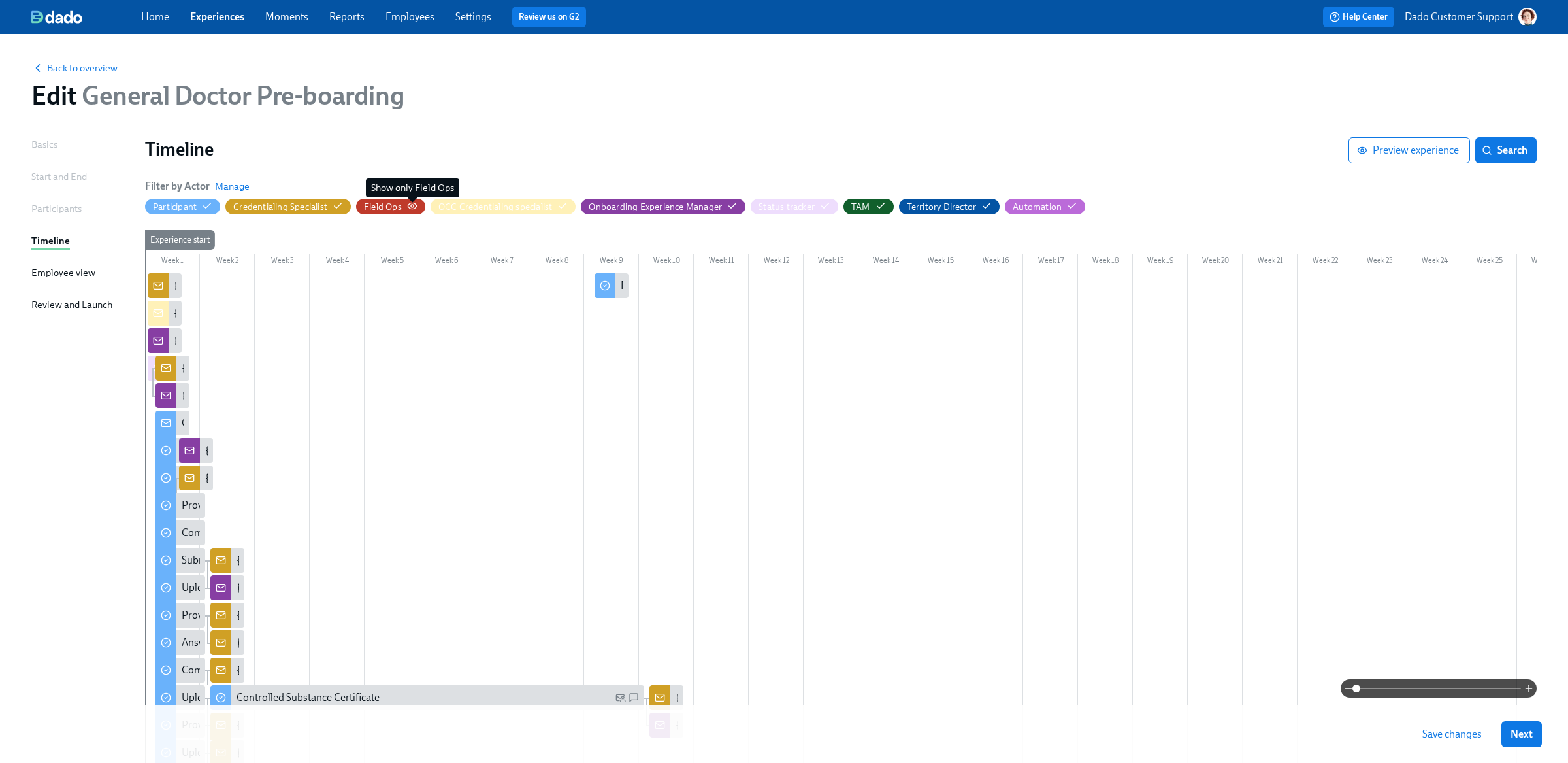
click at [414, 206] on icon "button" at bounding box center [412, 206] width 11 height 11
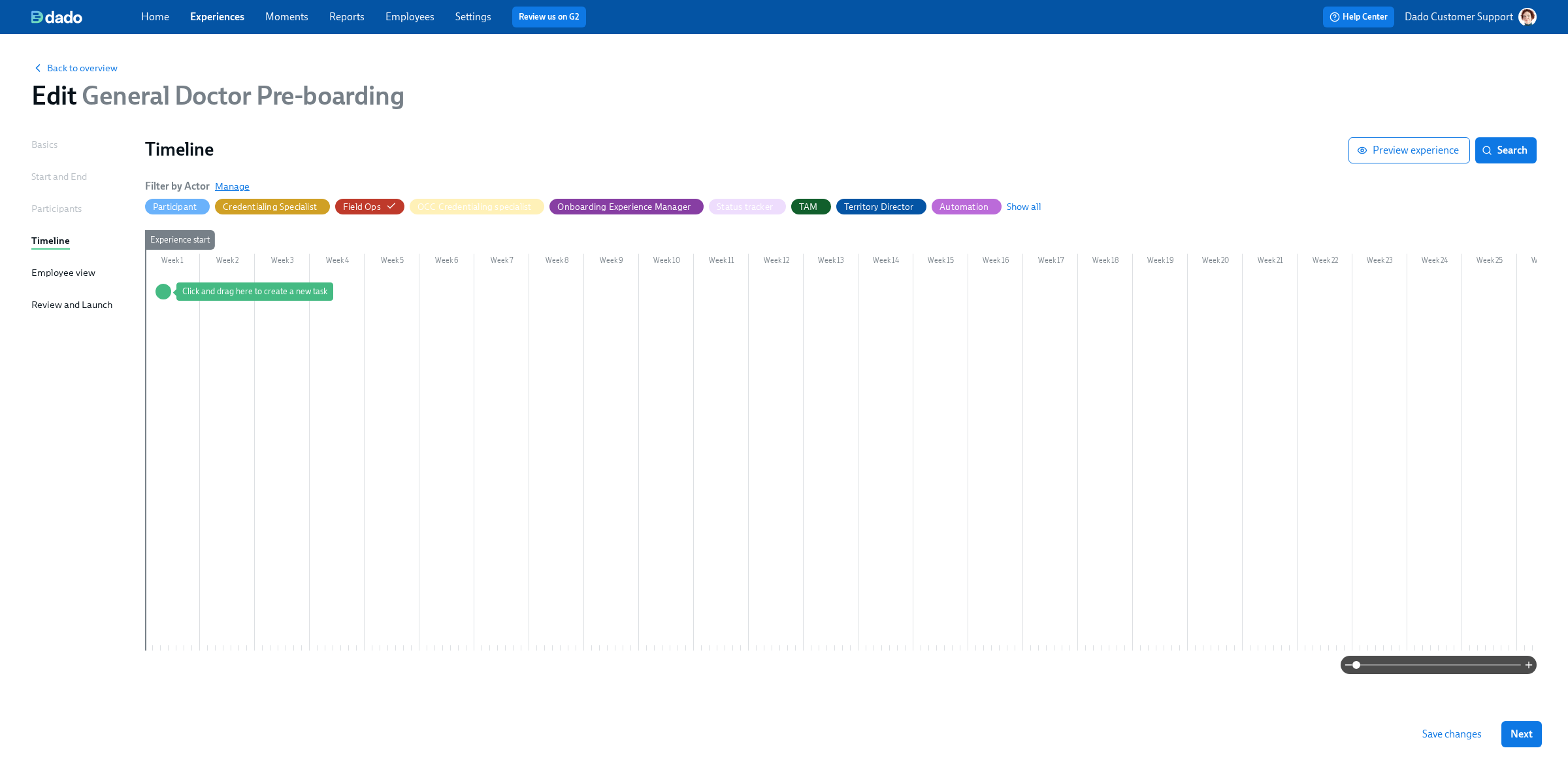
click at [228, 184] on span "Manage" at bounding box center [232, 186] width 35 height 13
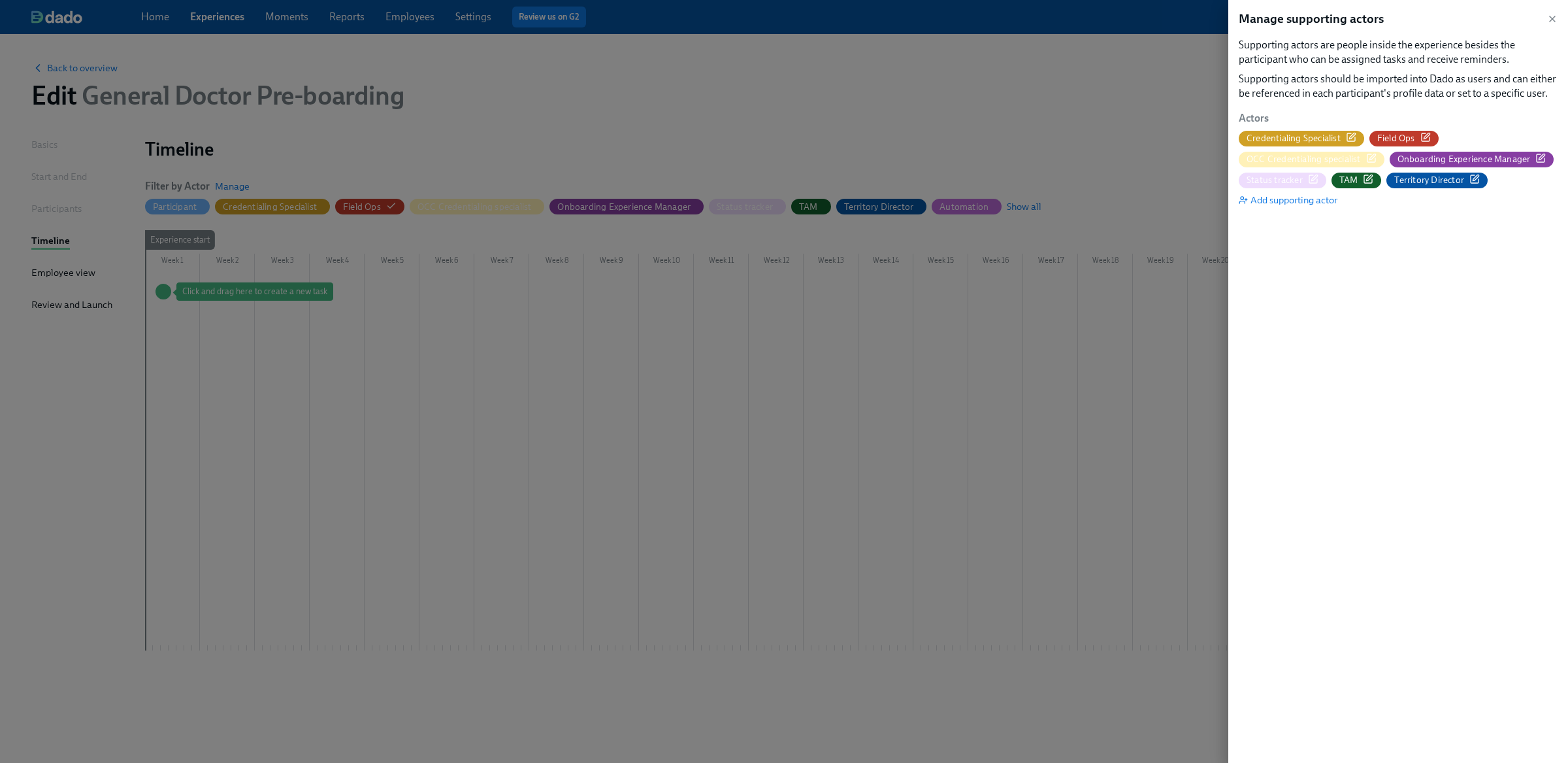
click at [363, 152] on div at bounding box center [784, 381] width 1568 height 763
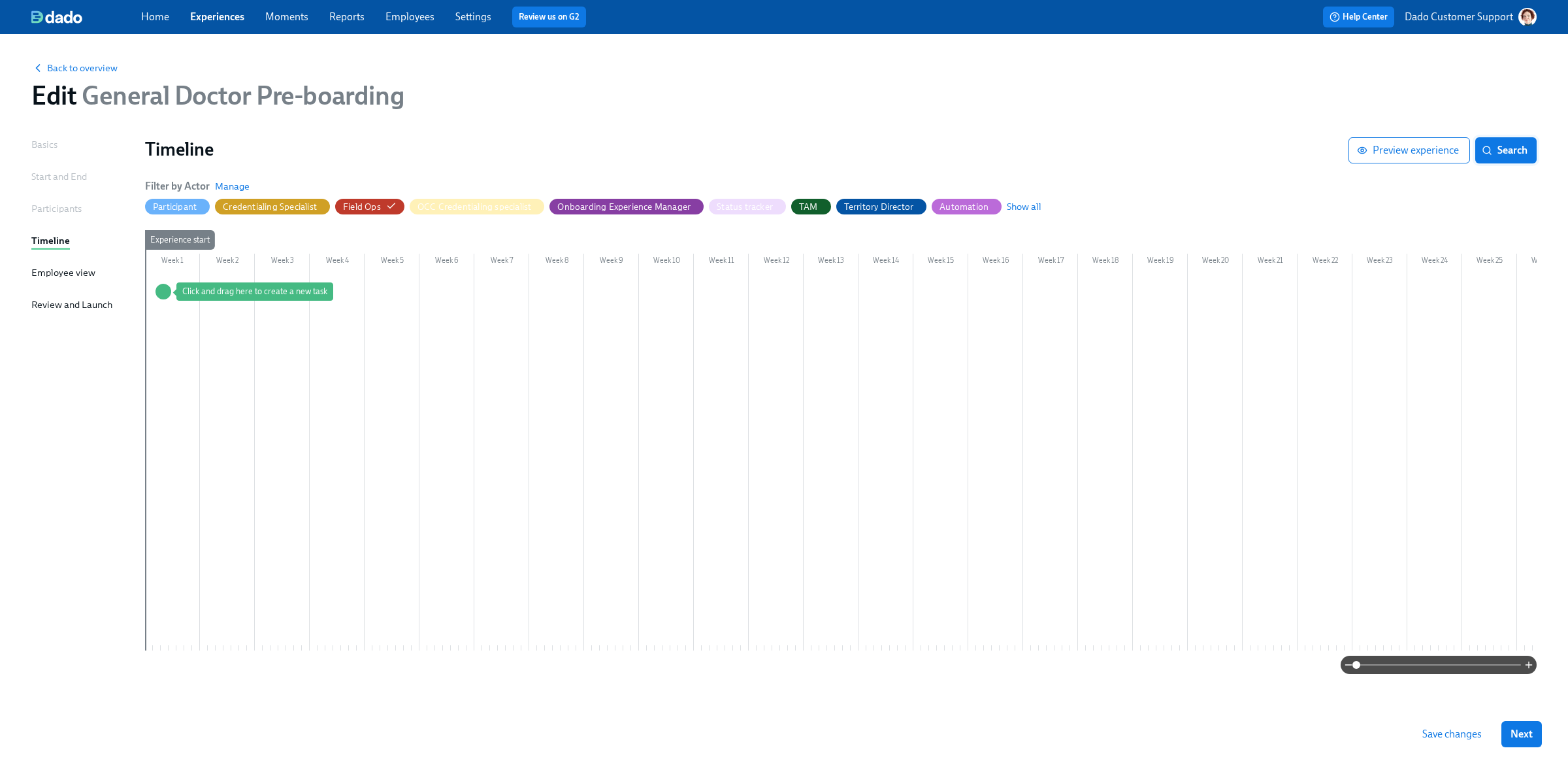
click at [1516, 155] on span "Search" at bounding box center [1505, 150] width 43 height 13
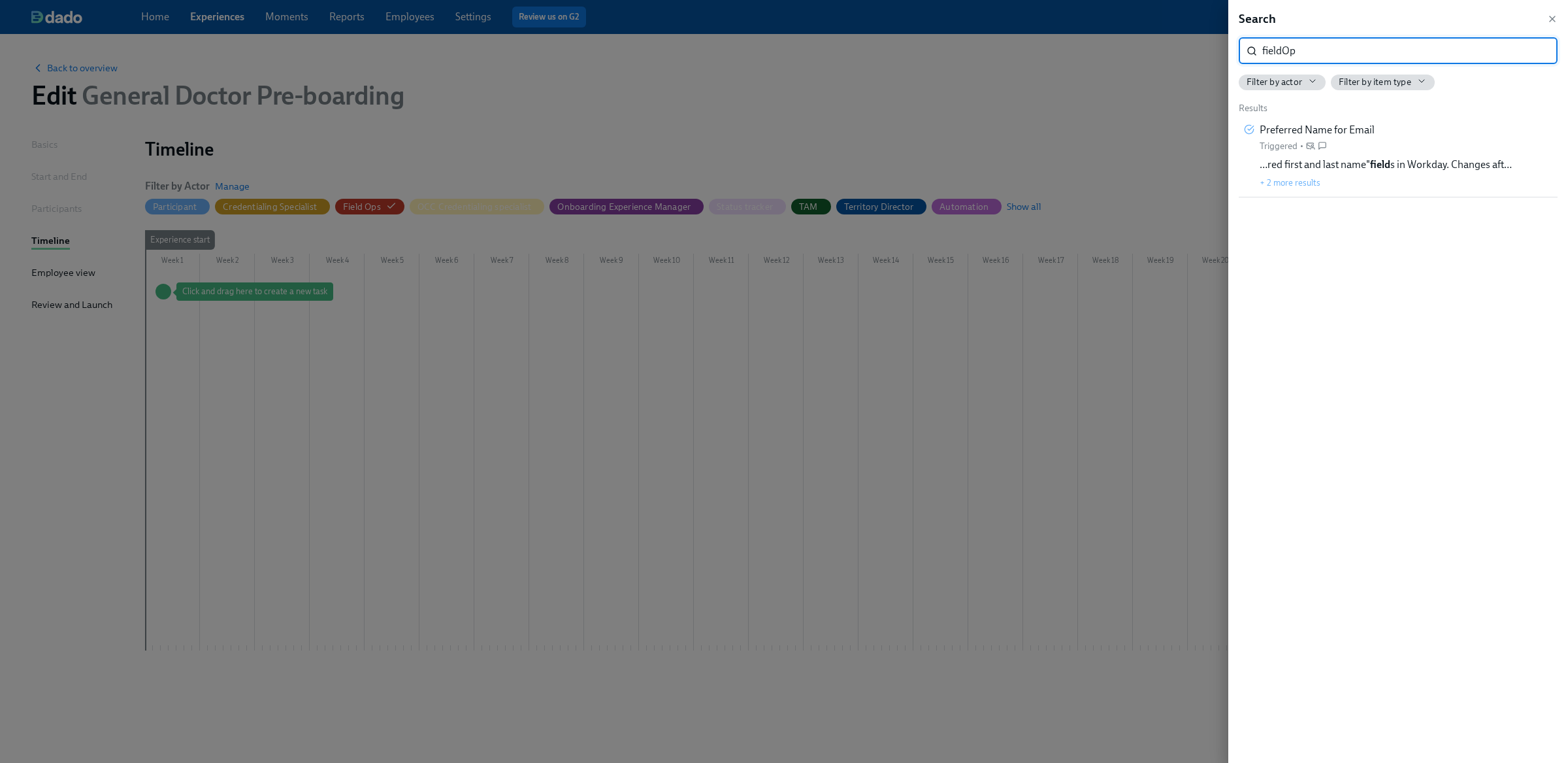
type input "fieldOps"
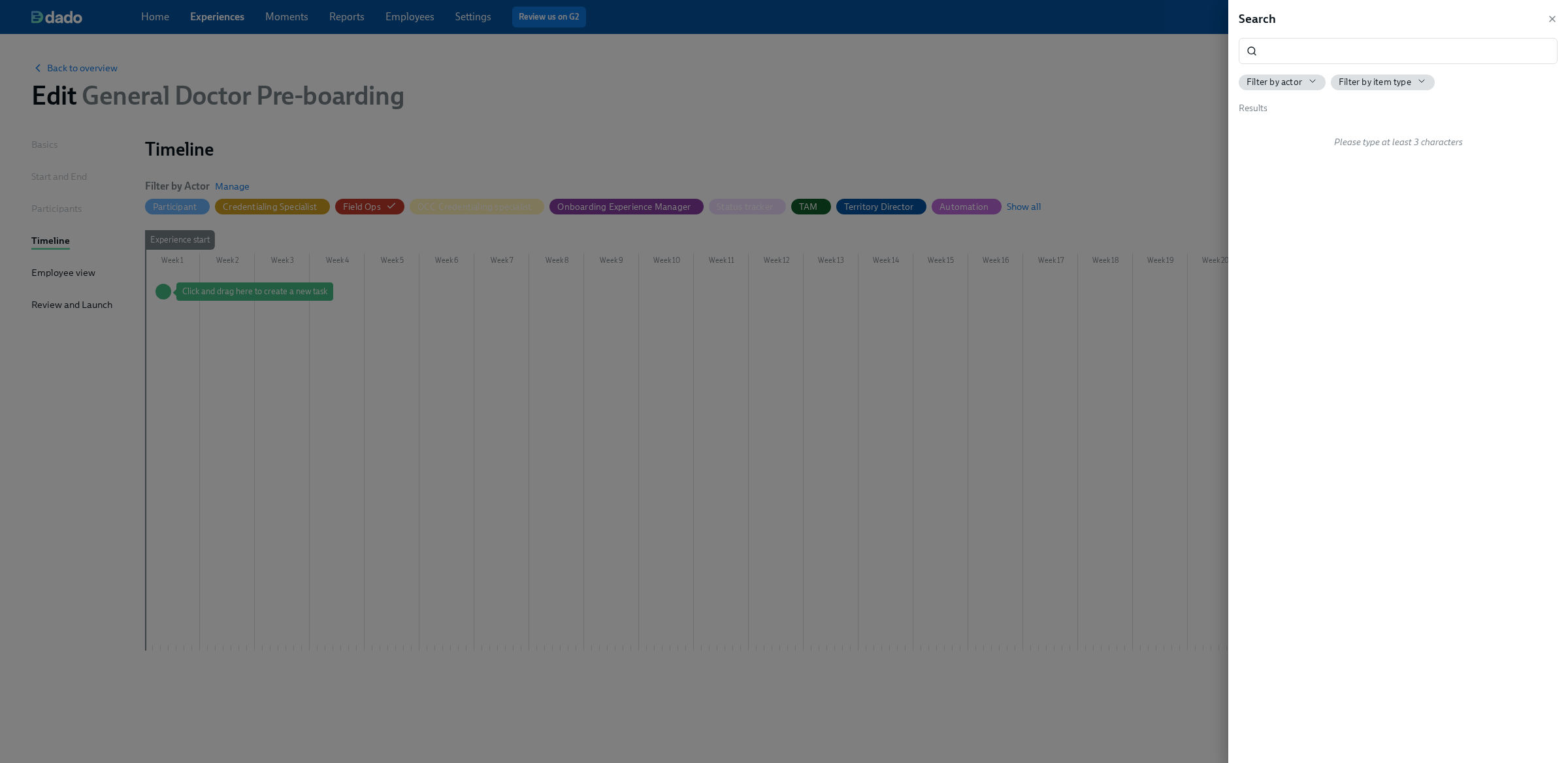
click at [523, 200] on div at bounding box center [784, 381] width 1568 height 763
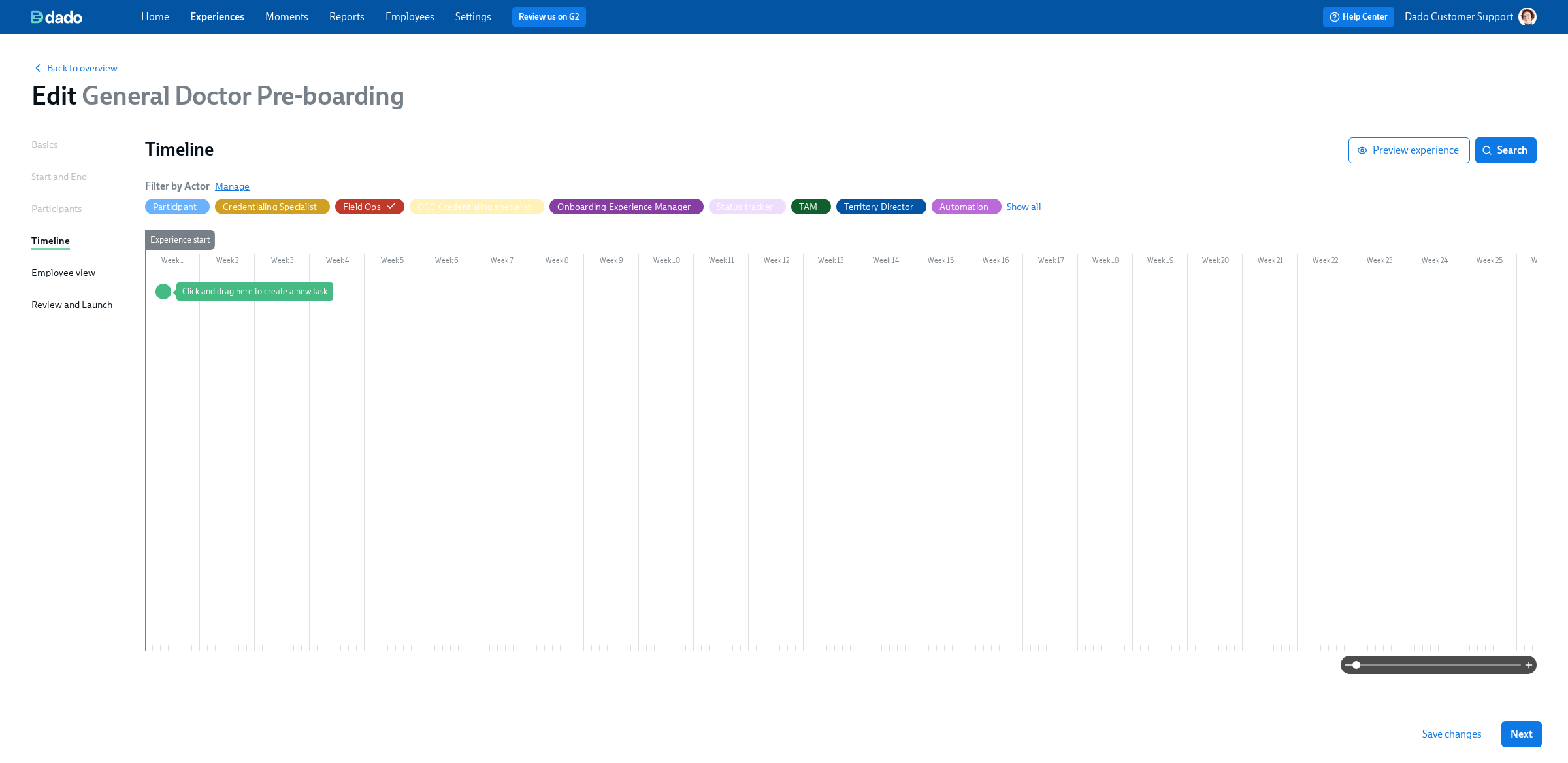
click at [231, 184] on span "Manage" at bounding box center [232, 186] width 35 height 13
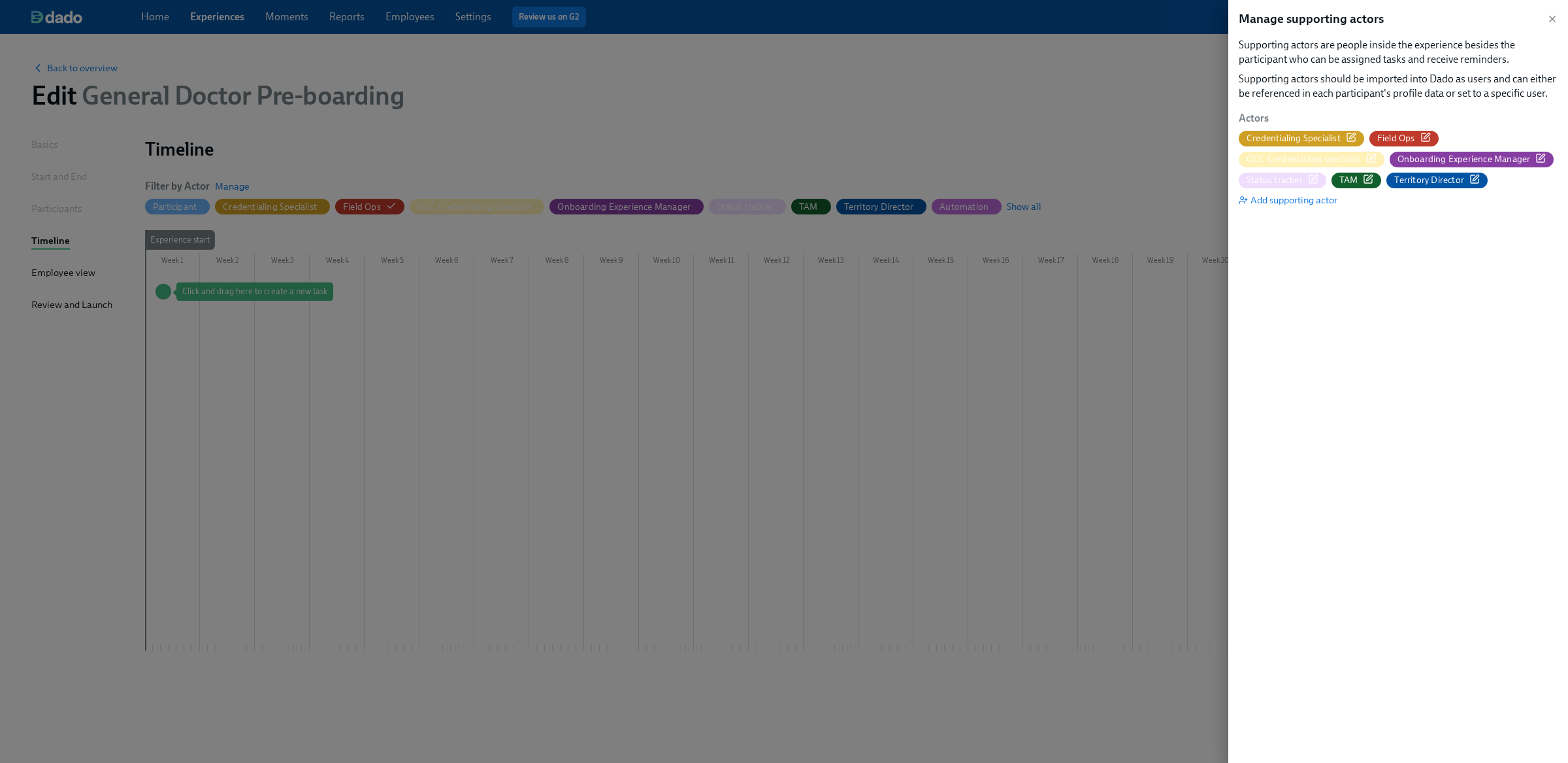
click at [1429, 136] on icon "button" at bounding box center [1425, 137] width 11 height 11
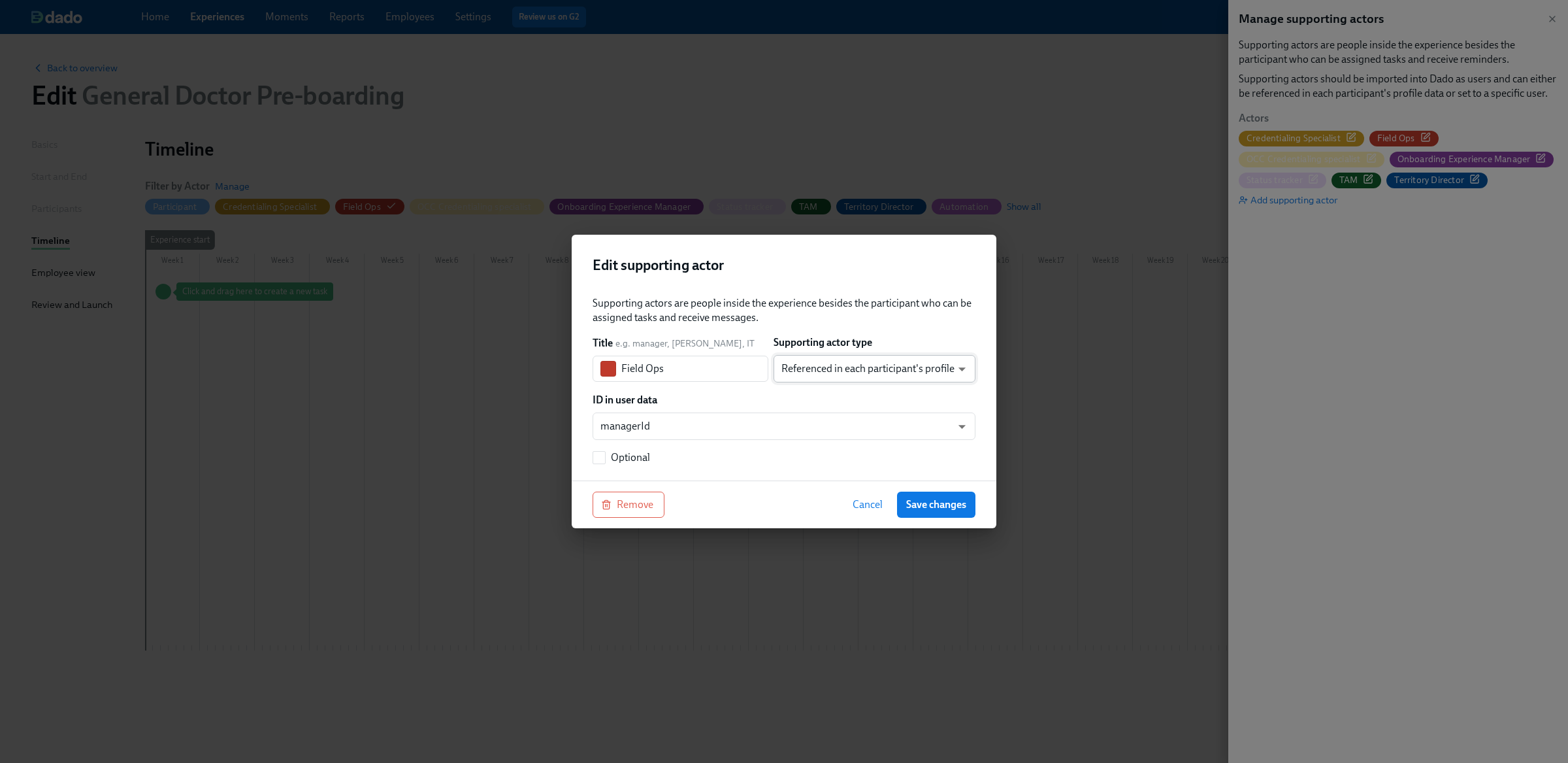
click at [913, 366] on body "Home Experiences Moments Reports Employees Settings Review us on G2 Help Center…" at bounding box center [784, 381] width 1568 height 763
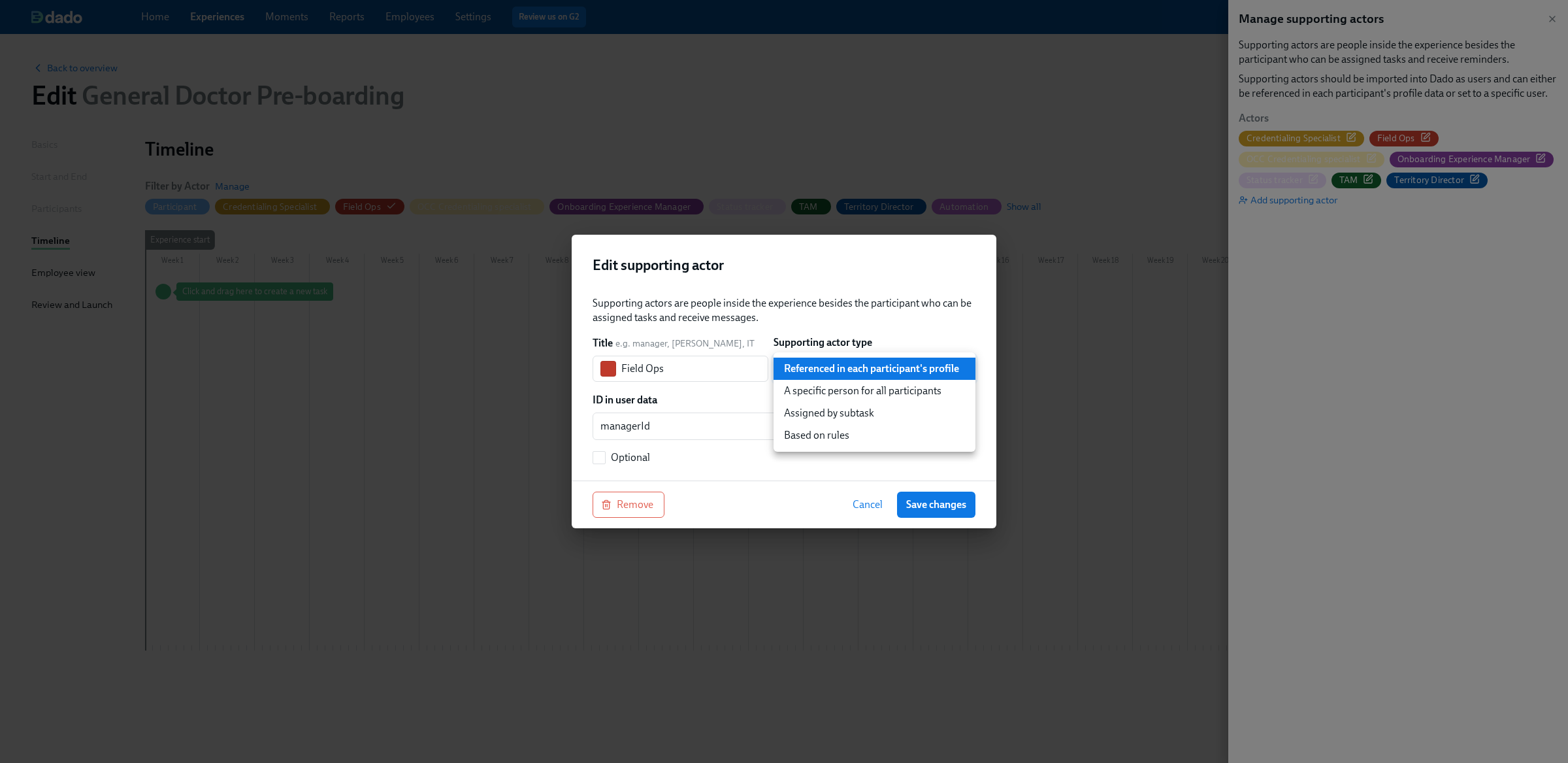
click at [856, 412] on li "Assigned by subtask" at bounding box center [874, 413] width 201 height 22
type input "assignedBySubtask"
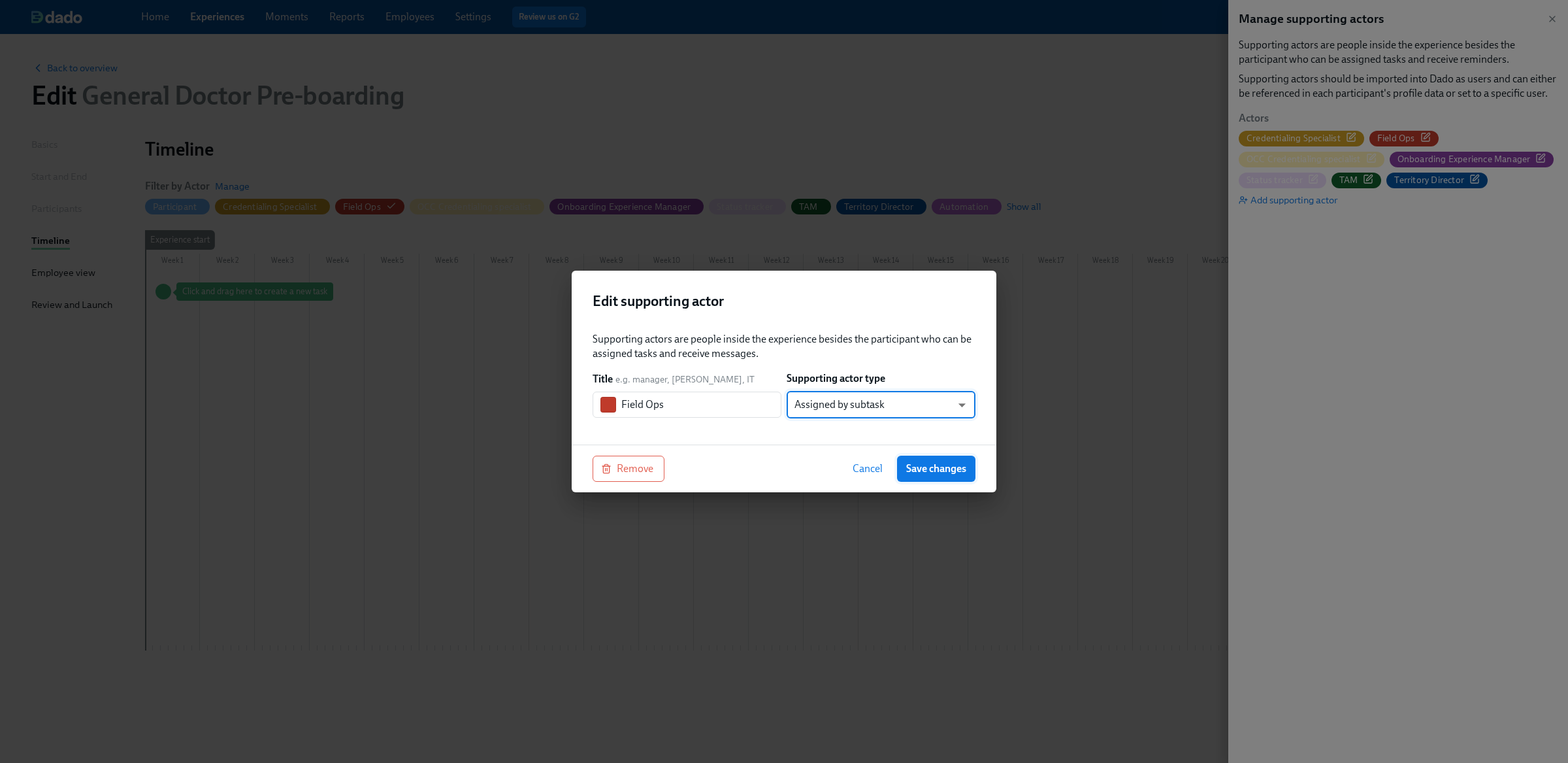
click at [953, 462] on button "Save changes" at bounding box center [936, 469] width 79 height 26
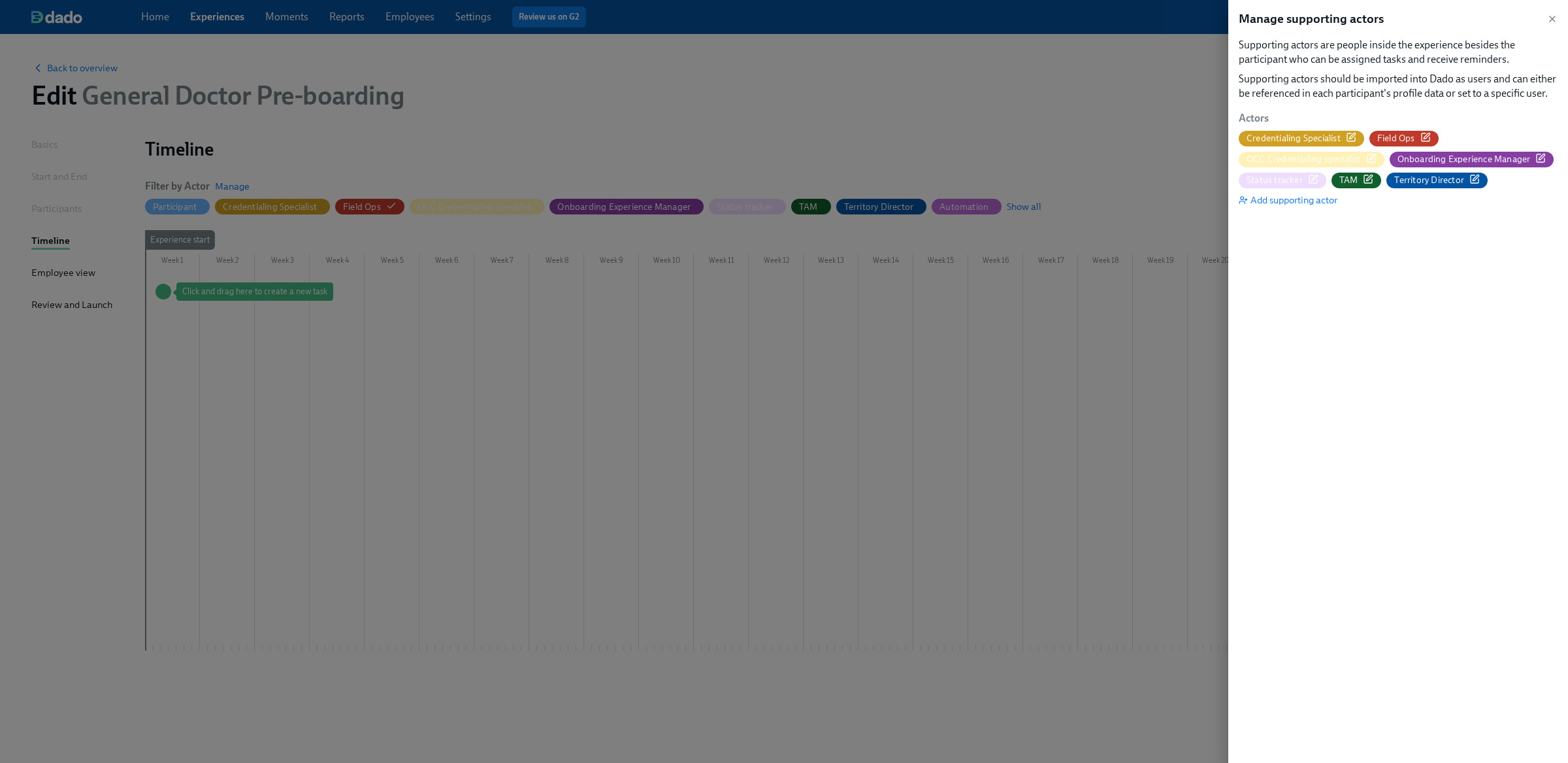
click at [842, 132] on div at bounding box center [784, 381] width 1568 height 763
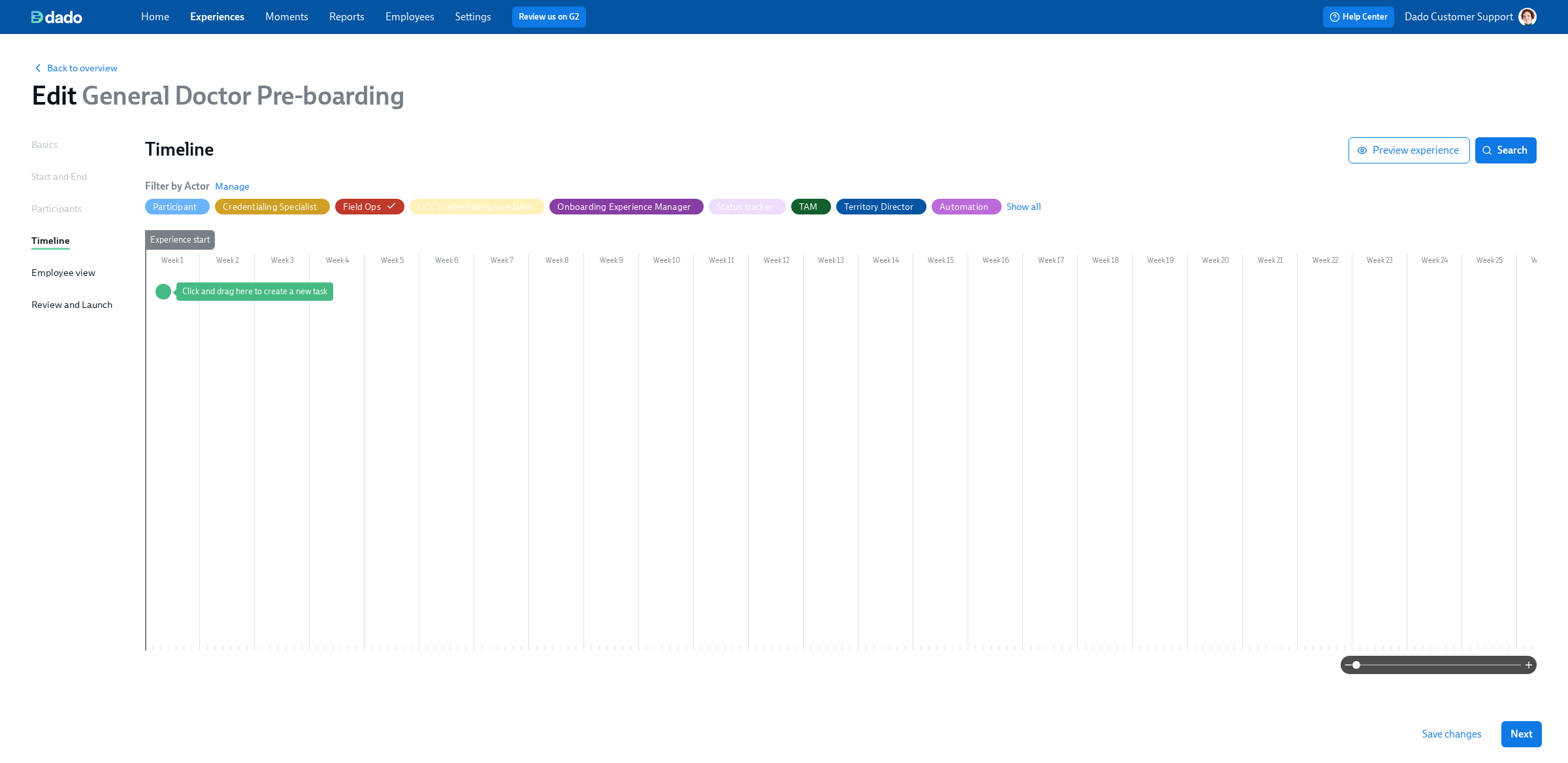
click at [1438, 722] on button "Save changes" at bounding box center [1452, 734] width 78 height 26
click at [159, 209] on div "Participant" at bounding box center [175, 206] width 44 height 12
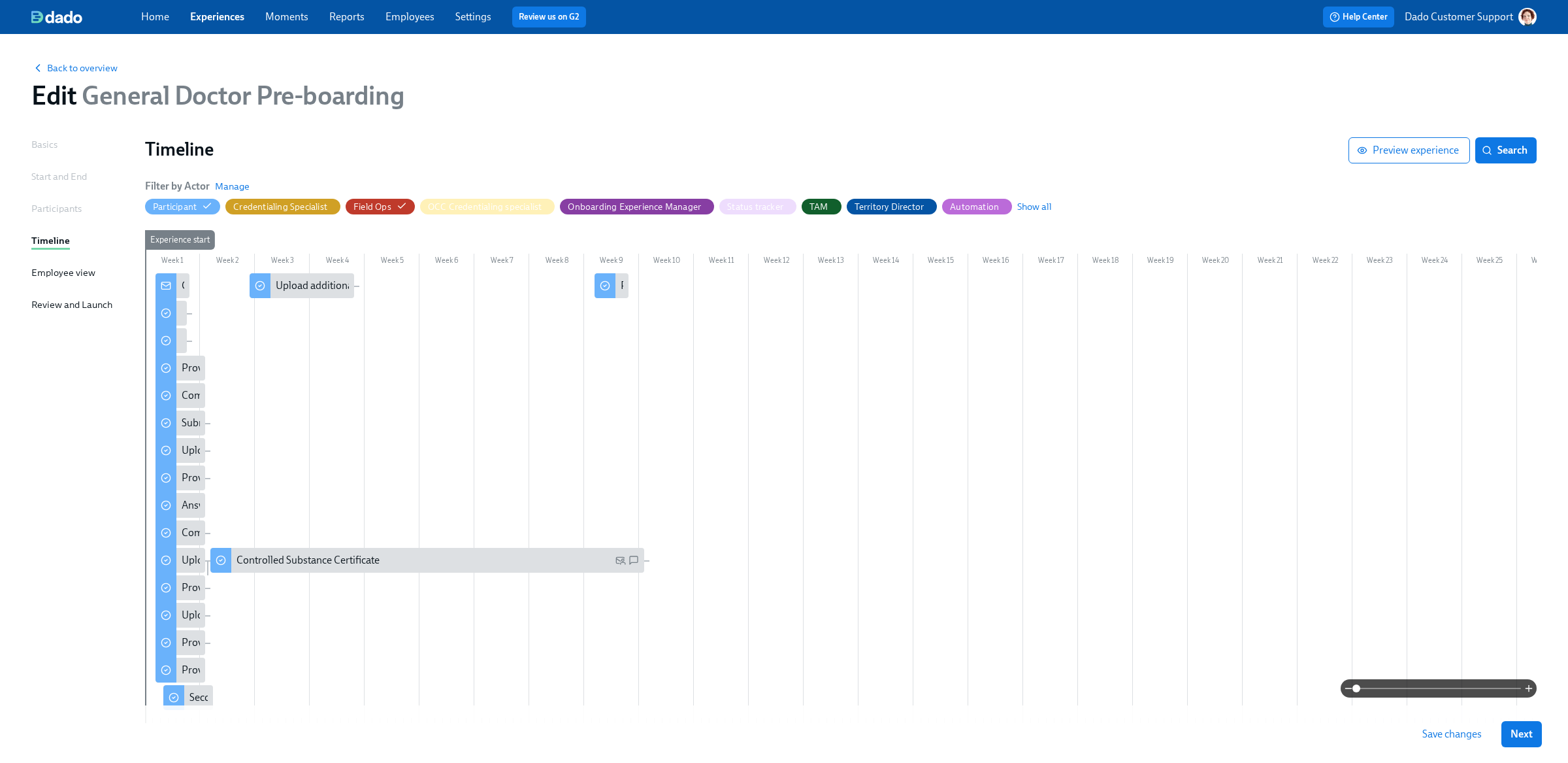
click at [637, 285] on div at bounding box center [913, 497] width 1536 height 449
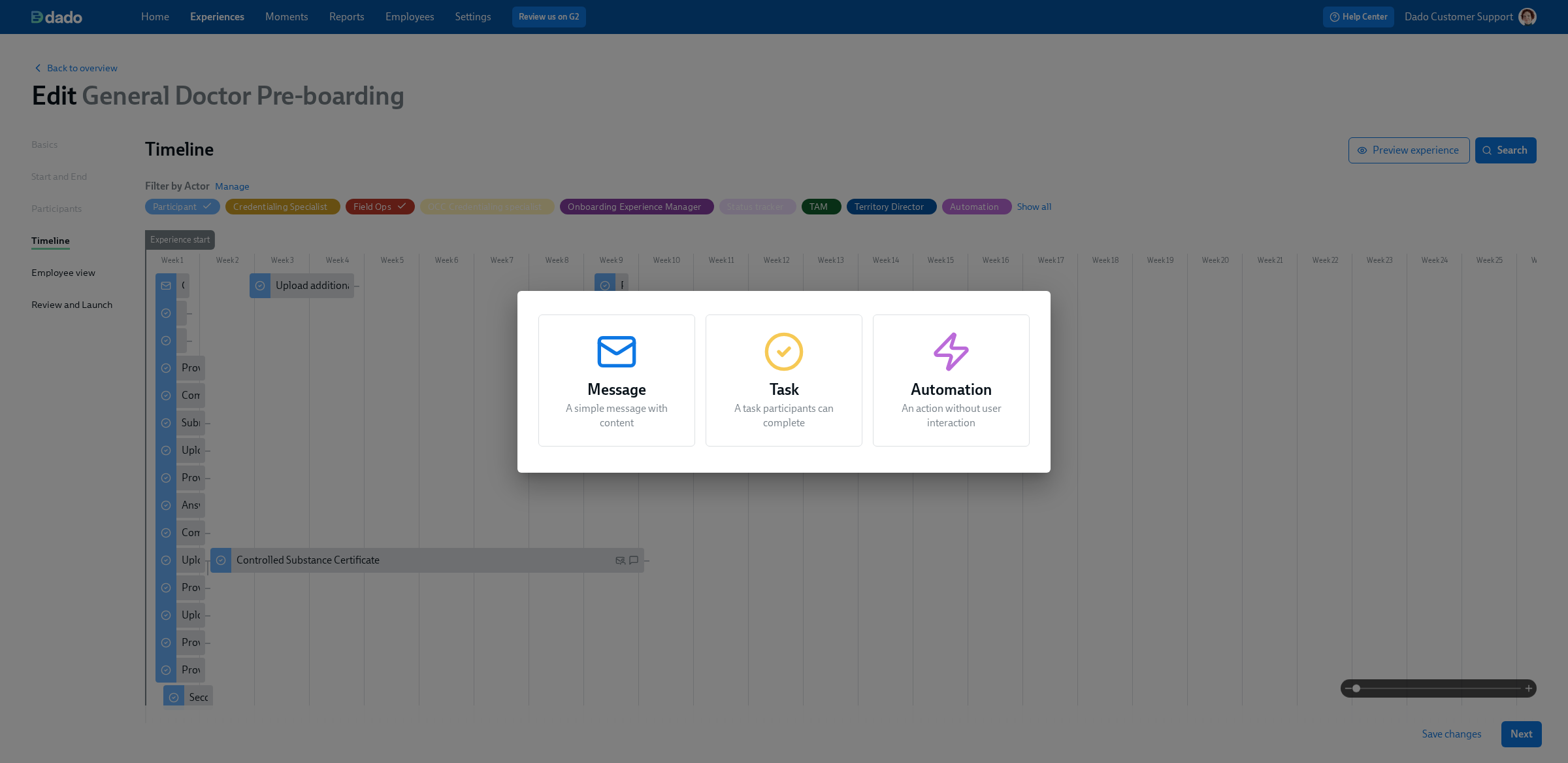
click at [643, 372] on div "Message A simple message with content" at bounding box center [617, 380] width 157 height 132
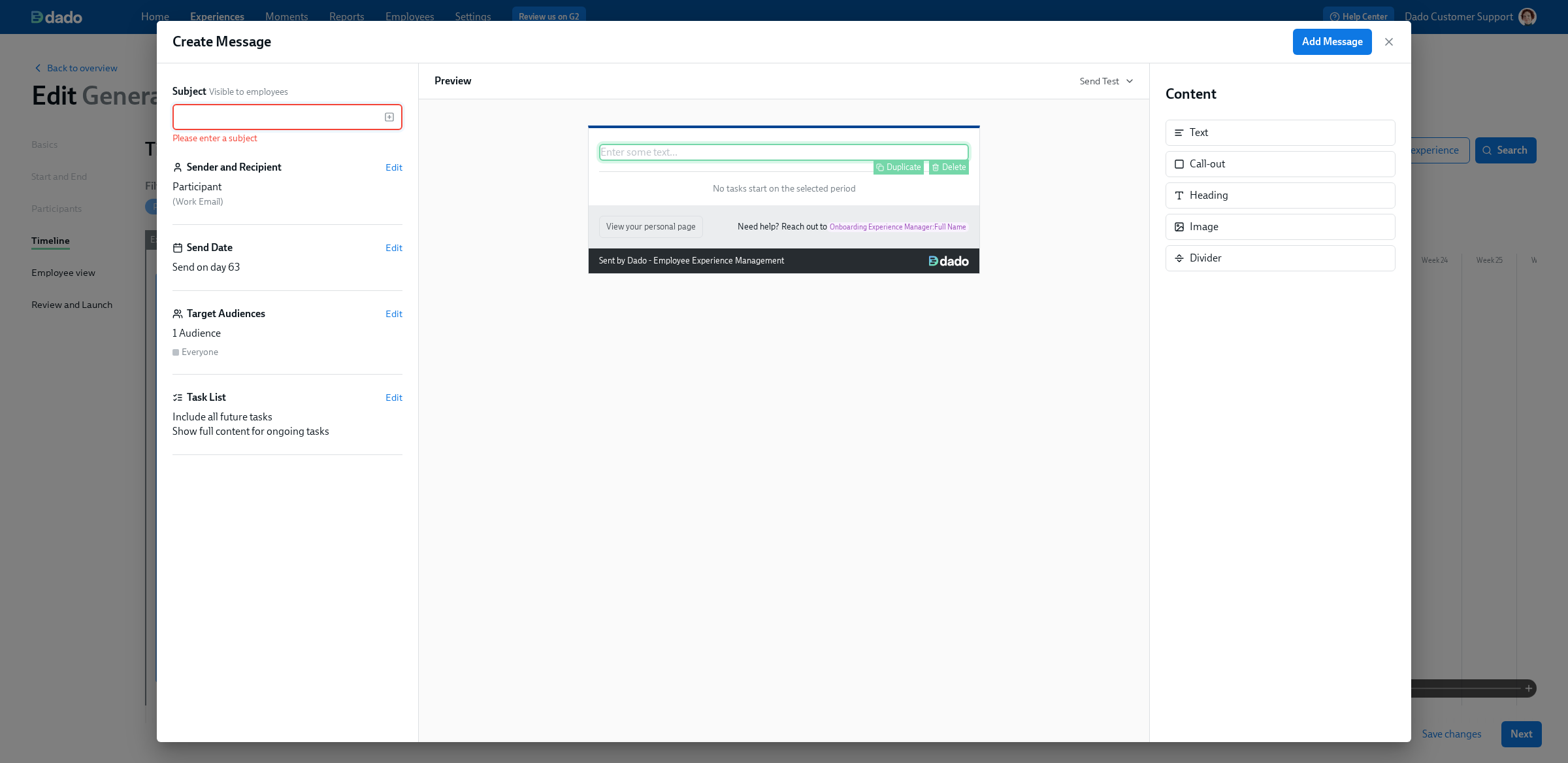
click at [666, 161] on div "Enter some text ... Duplicate Delete" at bounding box center [783, 152] width 370 height 17
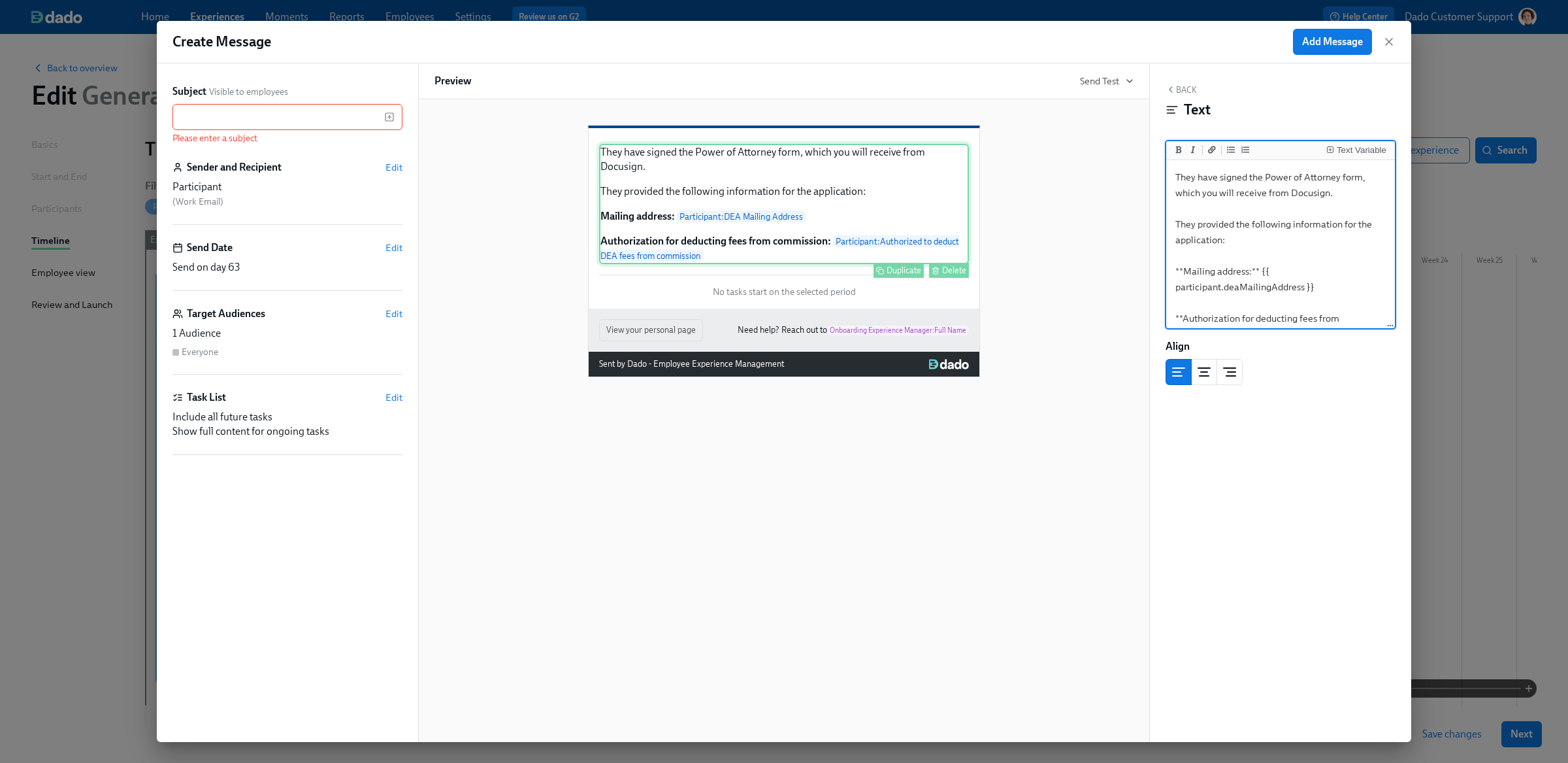
scroll to position [44, 0]
type textarea "They have signed the Power of Attorney form, which you will receive from Docusi…"
click at [1176, 87] on button "Back" at bounding box center [1181, 89] width 32 height 11
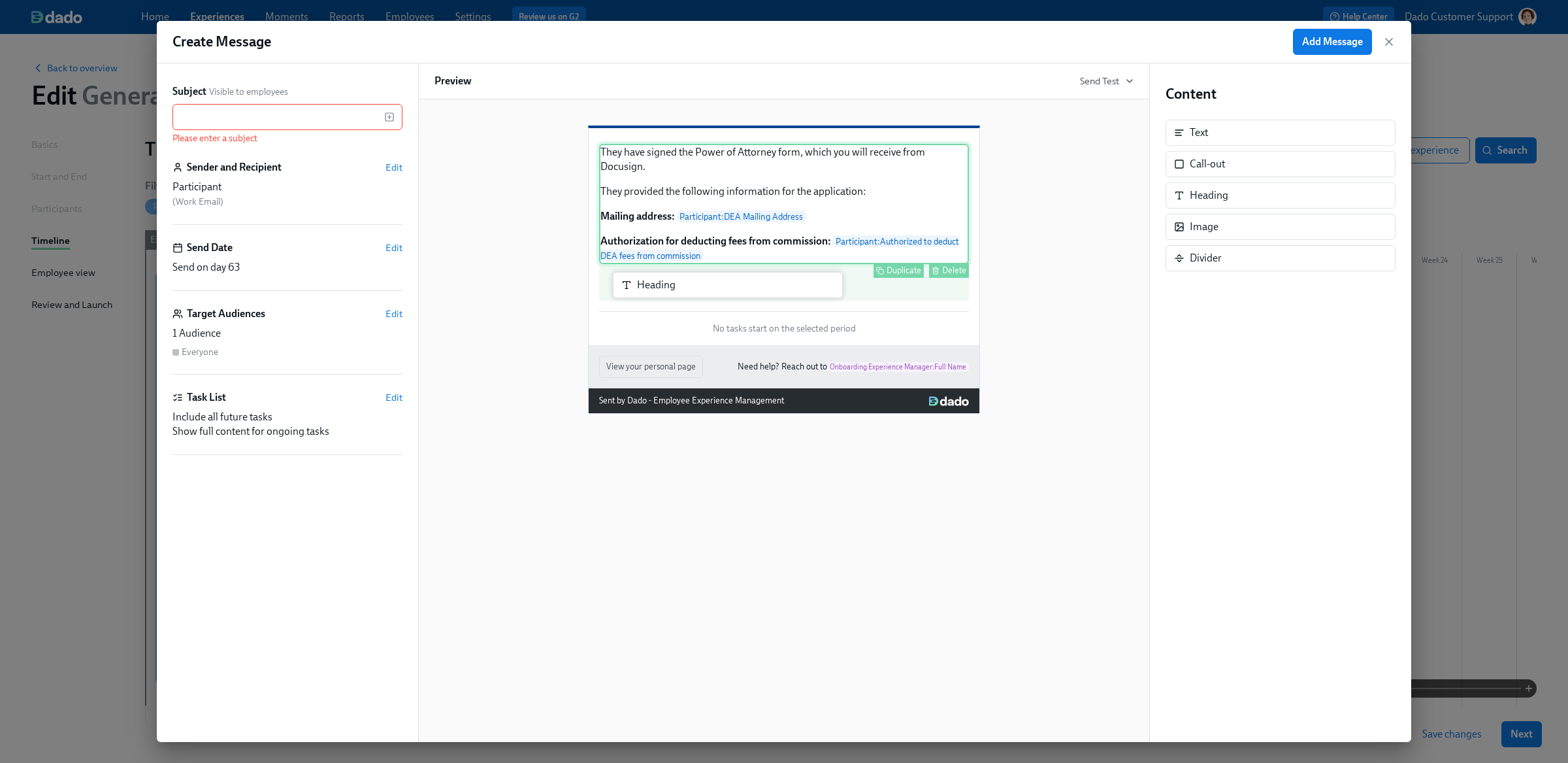
drag, startPoint x: 1212, startPoint y: 195, endPoint x: 659, endPoint y: 281, distance: 559.6
click at [657, 284] on div "Subject Visible to employees ​ Please enter a subject Sender and Recipient Edit…" at bounding box center [784, 402] width 1254 height 678
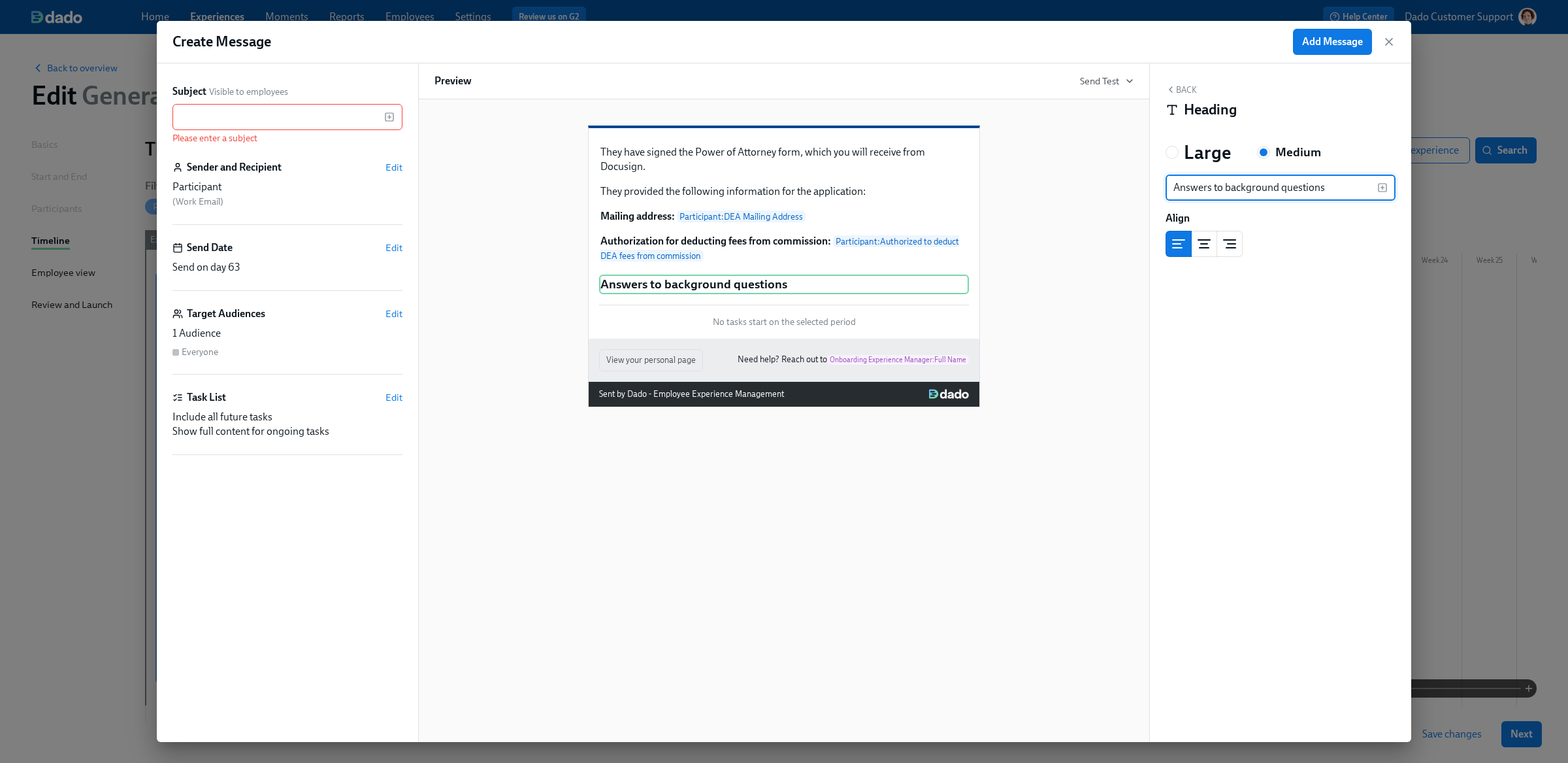
type input "Answers to background questions"
click at [1193, 89] on button "Back" at bounding box center [1181, 89] width 32 height 11
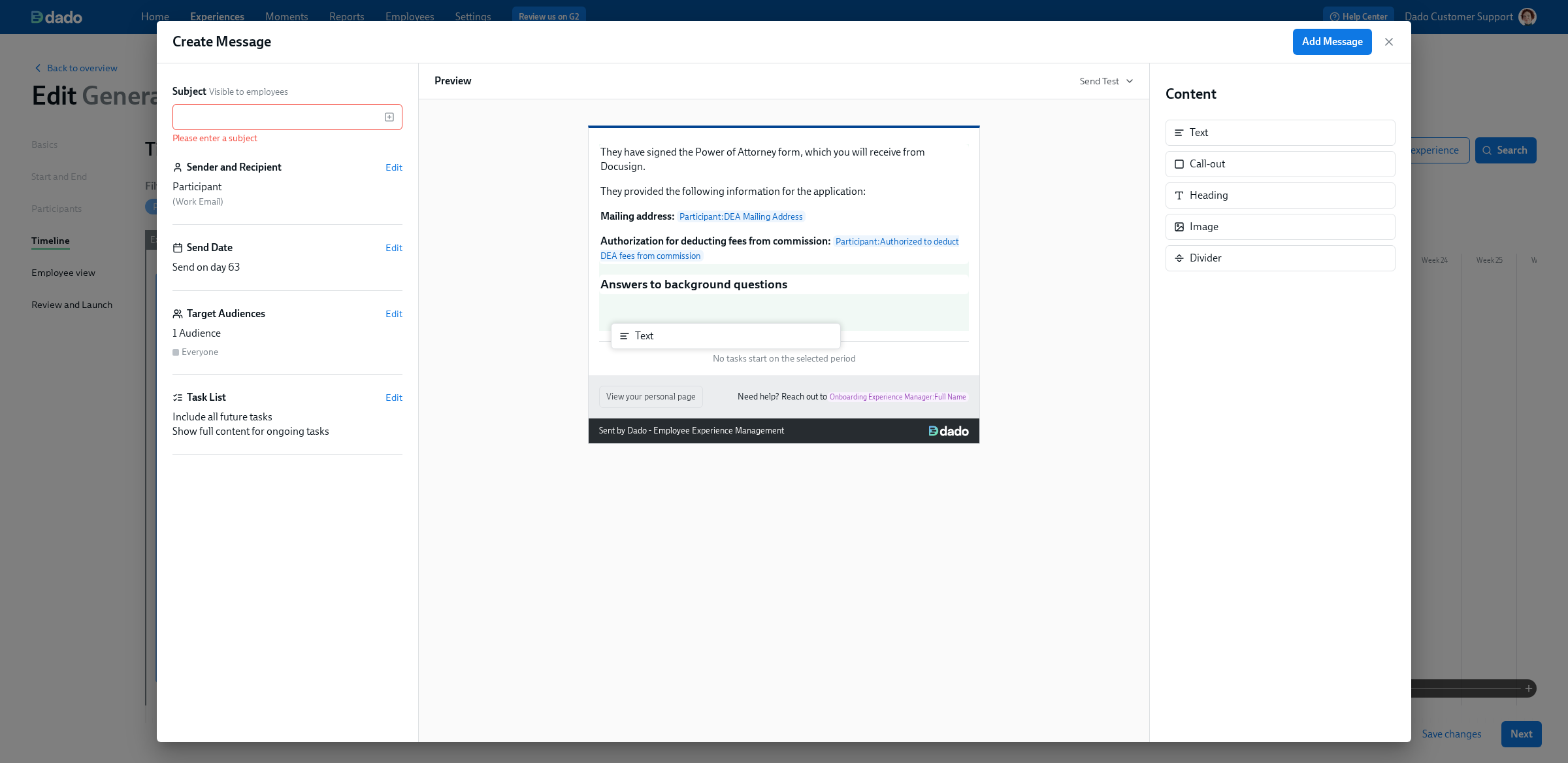
drag, startPoint x: 1216, startPoint y: 128, endPoint x: 656, endPoint y: 333, distance: 596.3
click at [656, 333] on div "Subject Visible to employees ​ Please enter a subject Sender and Recipient Edit…" at bounding box center [784, 402] width 1254 height 678
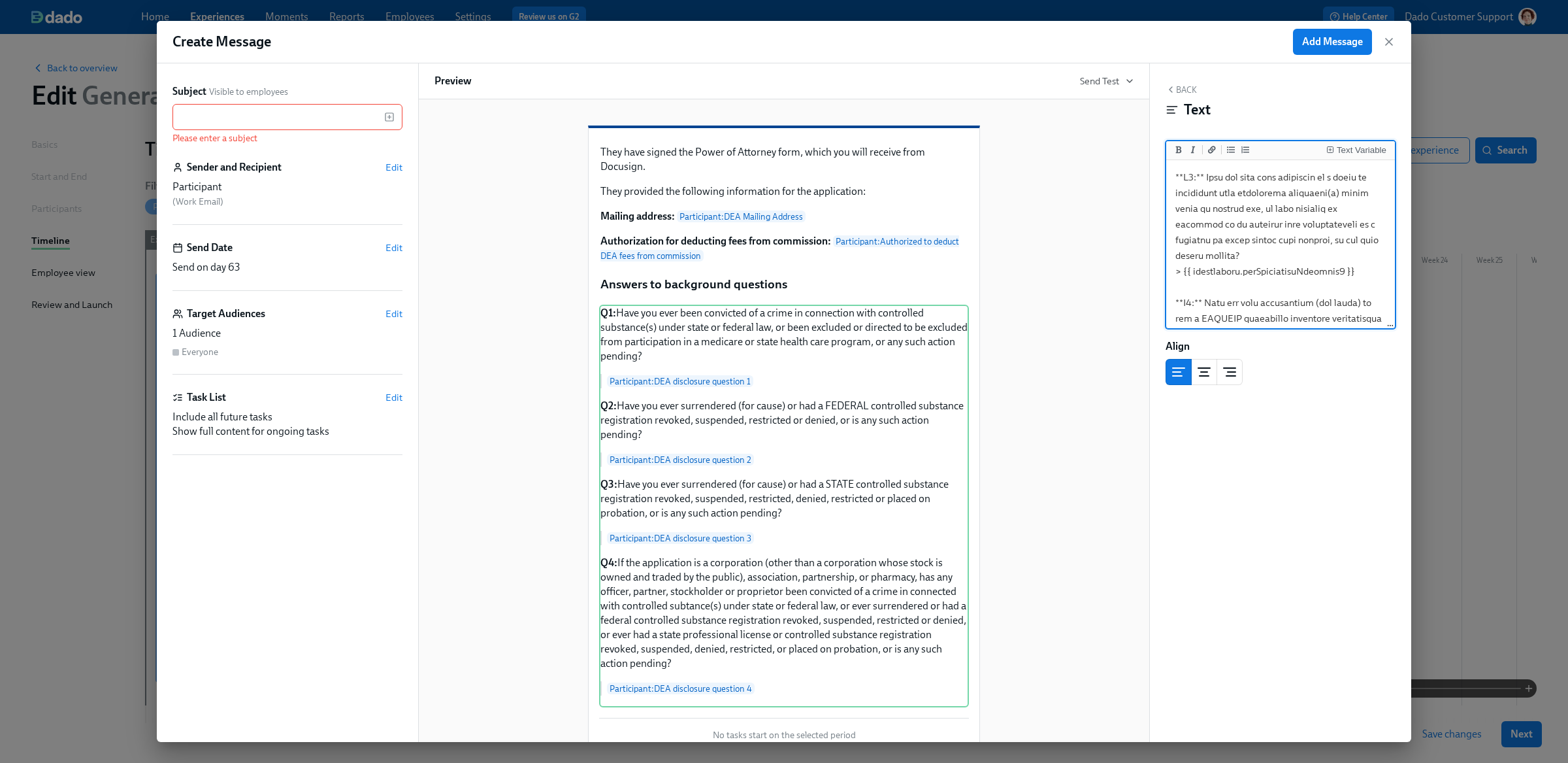
scroll to position [388, 0]
type textarea "**Q1:** Have you ever been convicted of a crime in connection with controlled s…"
click at [1181, 86] on button "Back" at bounding box center [1181, 89] width 32 height 11
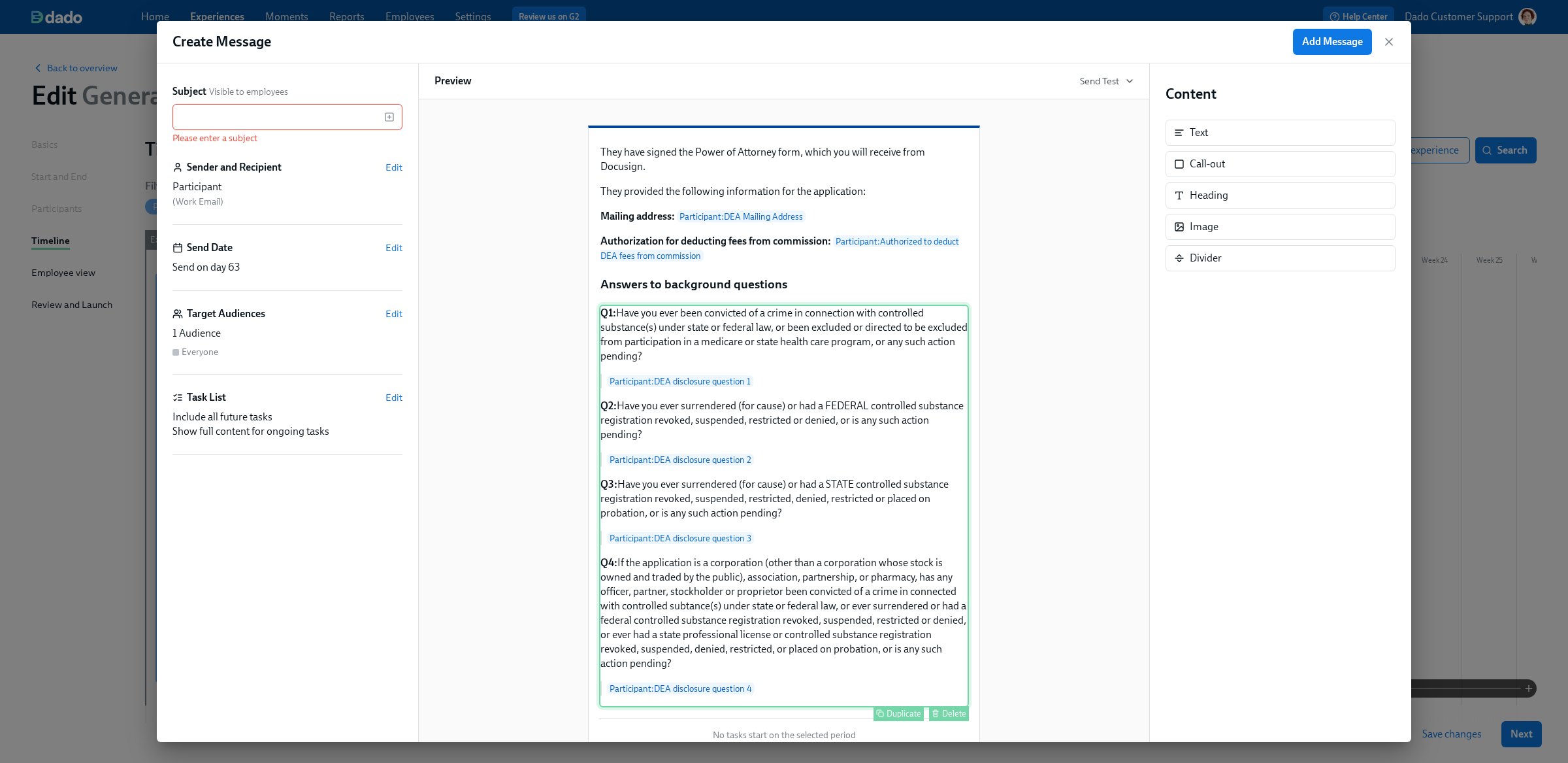
scroll to position [125, 0]
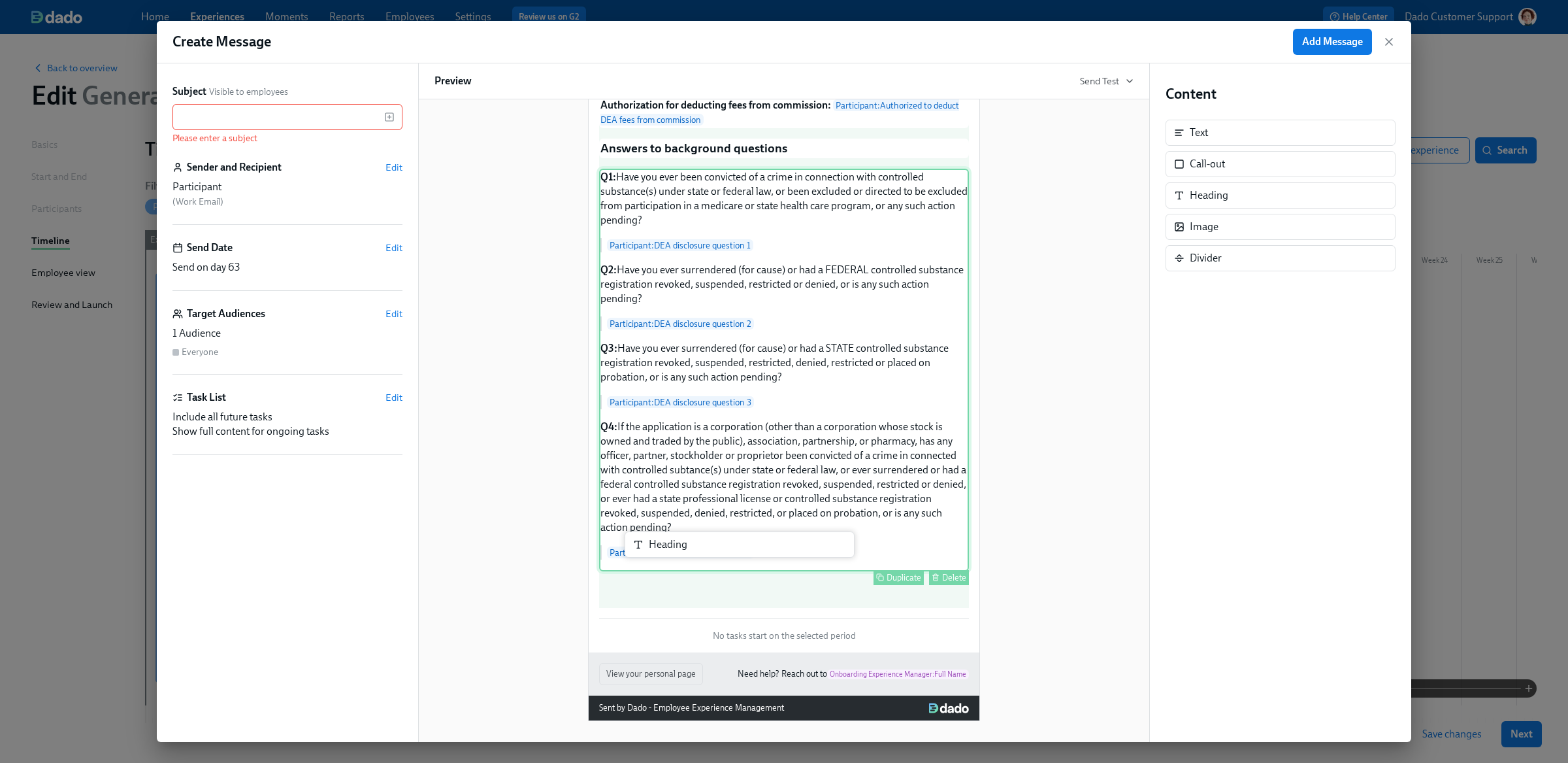
drag, startPoint x: 1226, startPoint y: 195, endPoint x: 678, endPoint y: 547, distance: 651.3
click at [677, 547] on div "Subject Visible to employees ​ Please enter a subject Sender and Recipient Edit…" at bounding box center [784, 402] width 1254 height 678
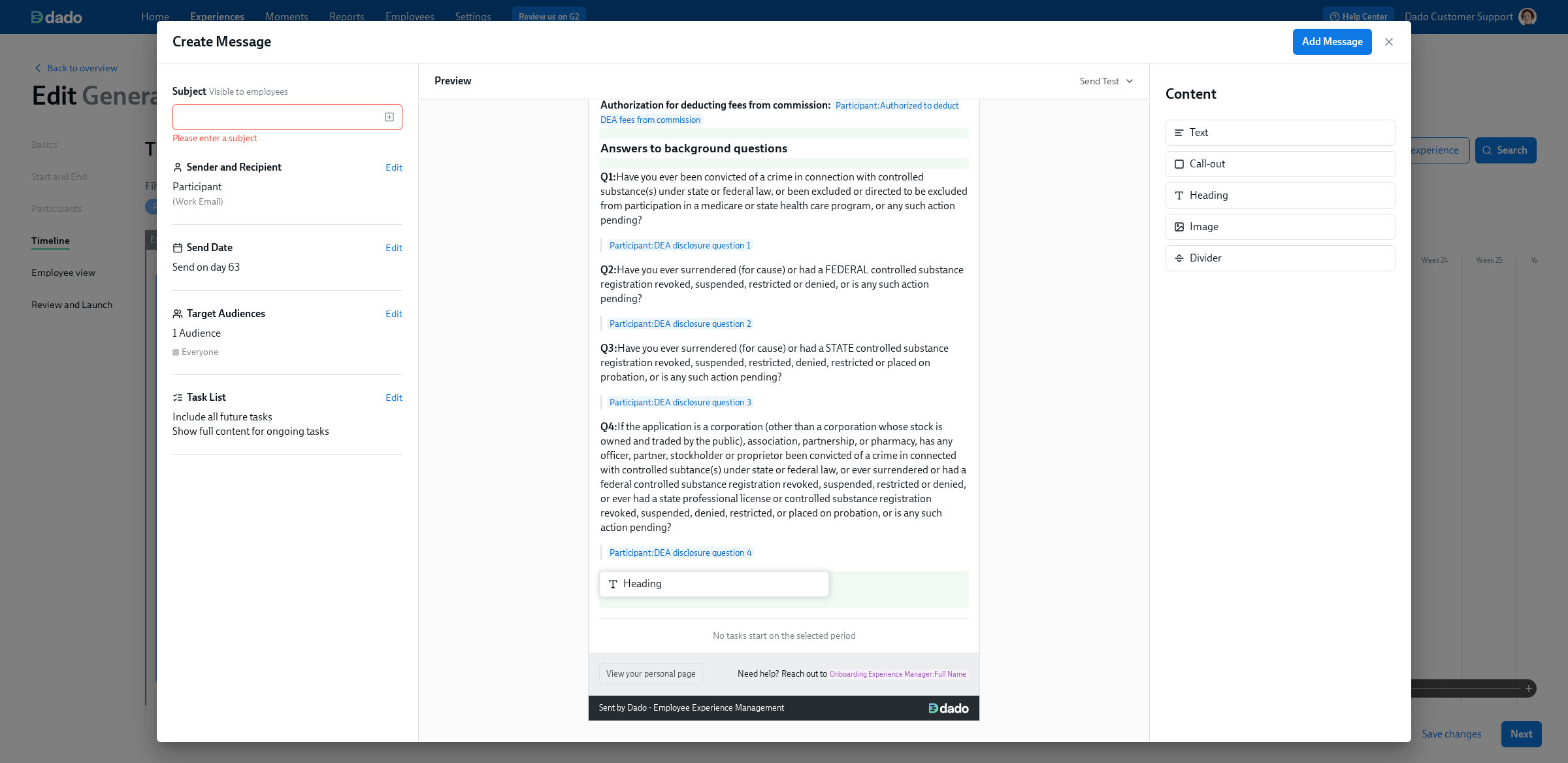
scroll to position [154, 0]
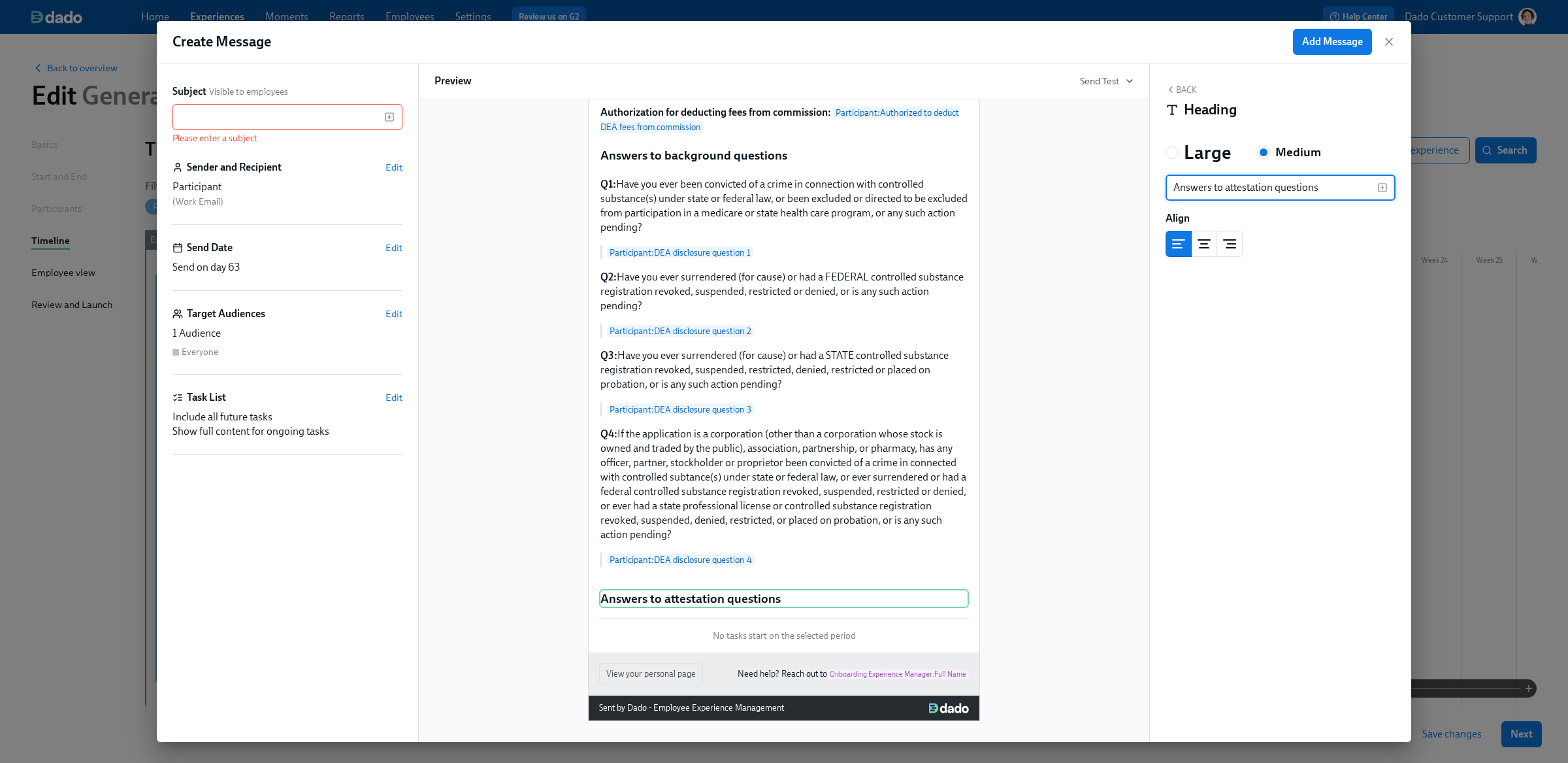
type input "Answers to attestation questions"
click at [1182, 93] on button "Back" at bounding box center [1181, 89] width 32 height 11
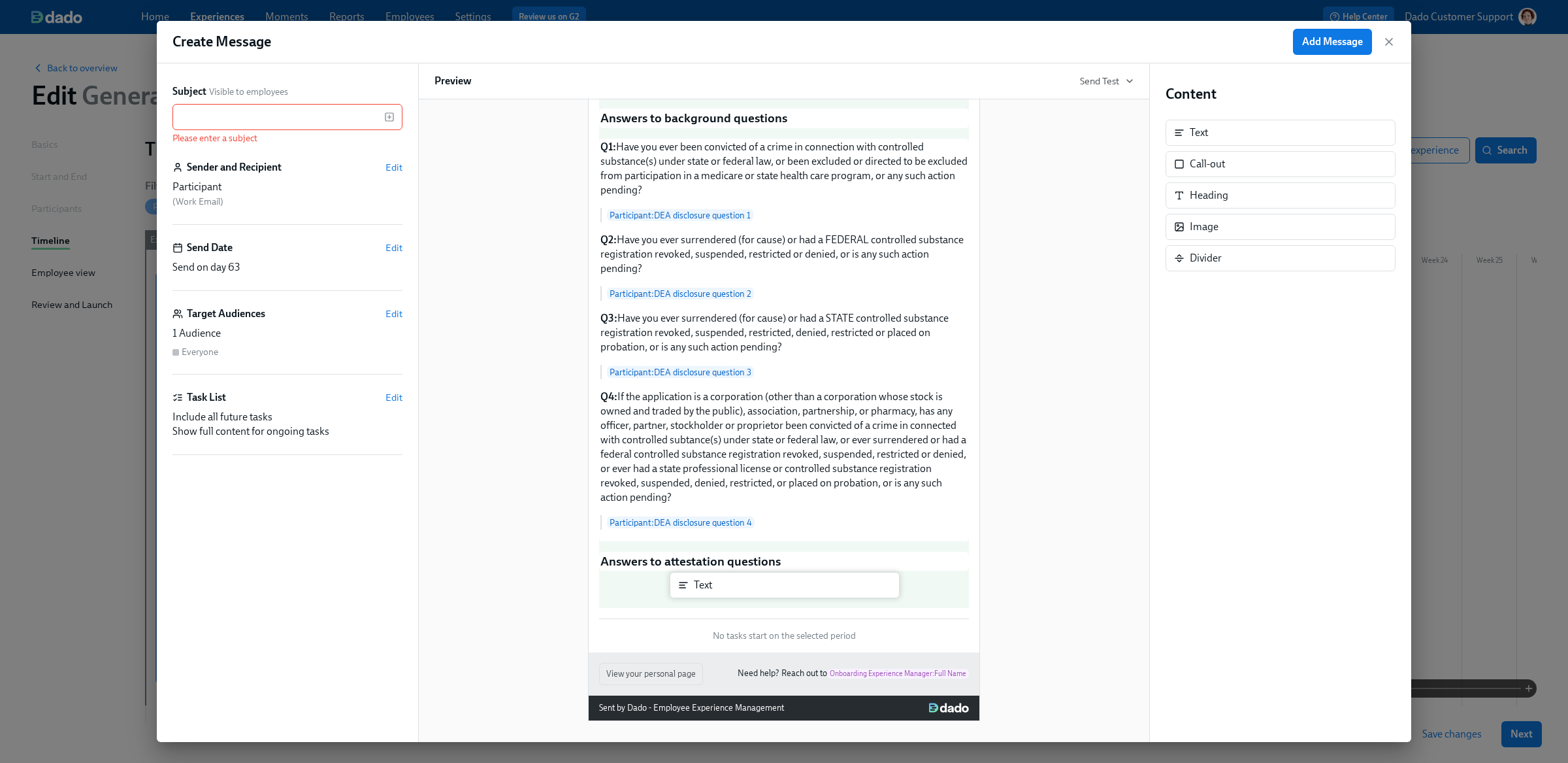
drag, startPoint x: 1204, startPoint y: 136, endPoint x: 708, endPoint y: 588, distance: 671.1
click at [708, 588] on div "Subject Visible to employees ​ Please enter a subject Sender and Recipient Edit…" at bounding box center [784, 402] width 1254 height 678
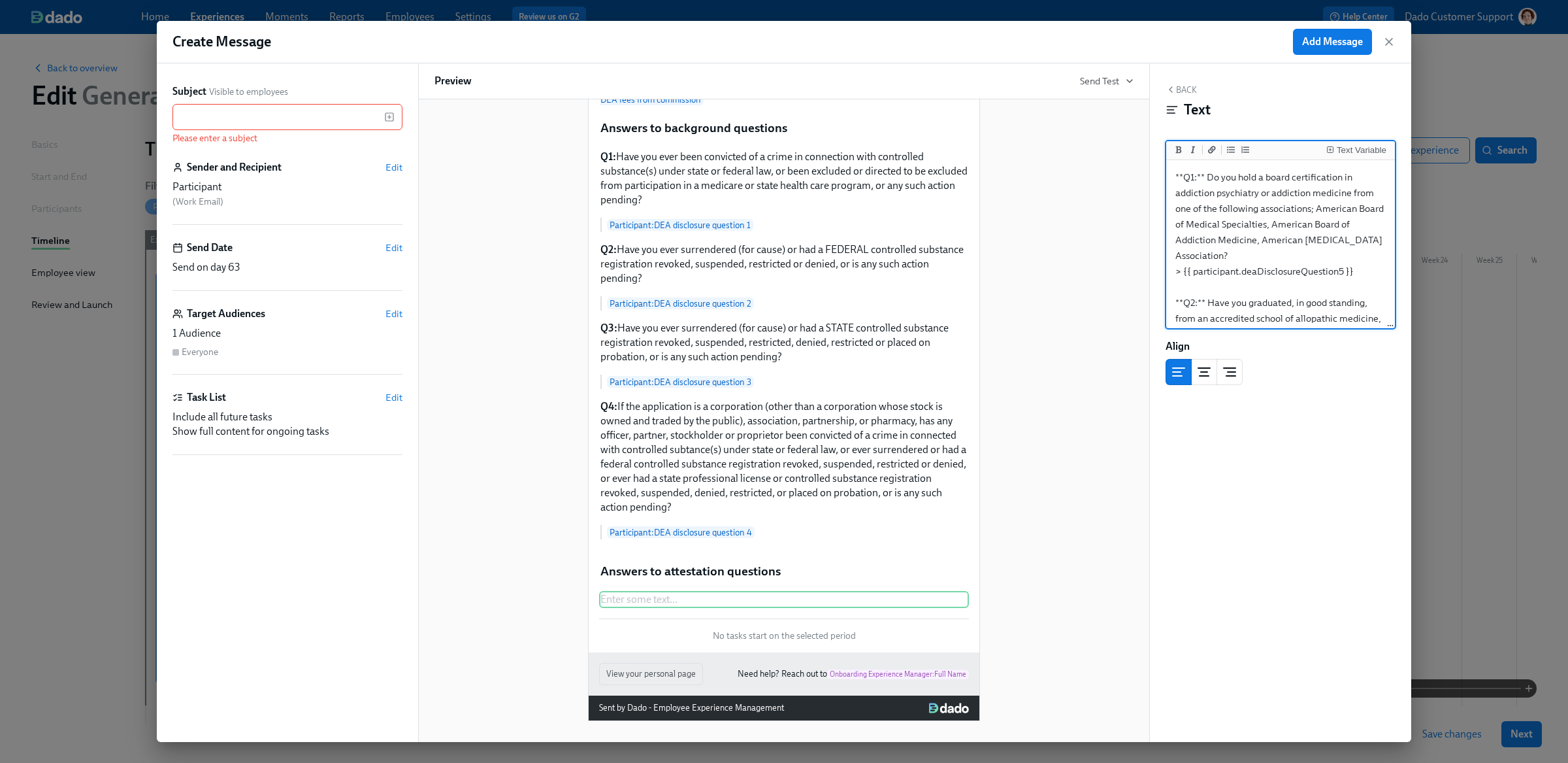
scroll to position [446, 0]
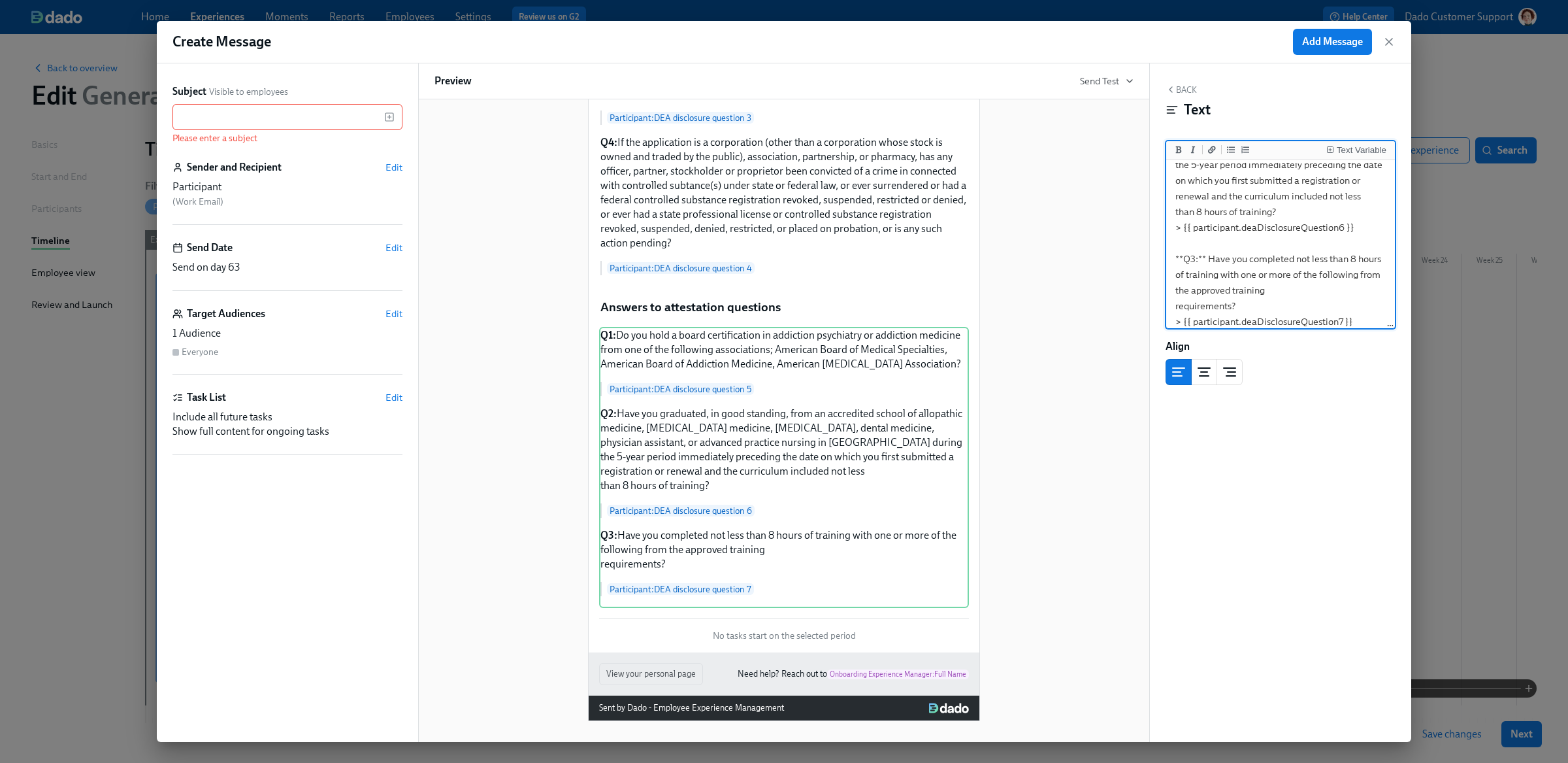
type textarea "**Q1:** Do you hold a board certification in addiction psychiatry or addiction …"
click at [477, 366] on div "They have signed the Power of Attorney form, which you will receive from Docusi…" at bounding box center [784, 202] width 699 height 1036
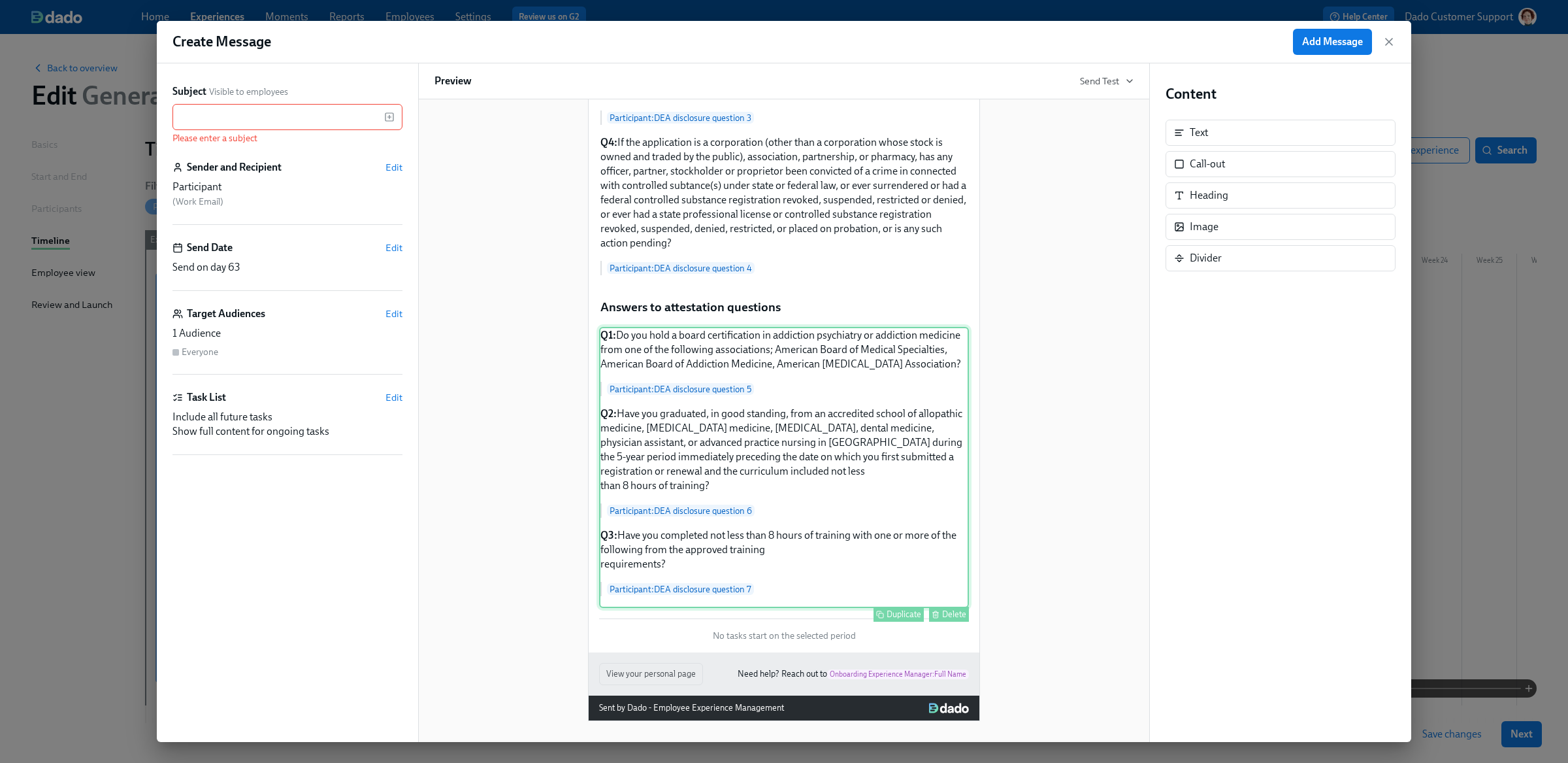
click at [773, 560] on div "Q1: Do you hold a board certification in addiction psychiatry or addiction medi…" at bounding box center [783, 467] width 370 height 281
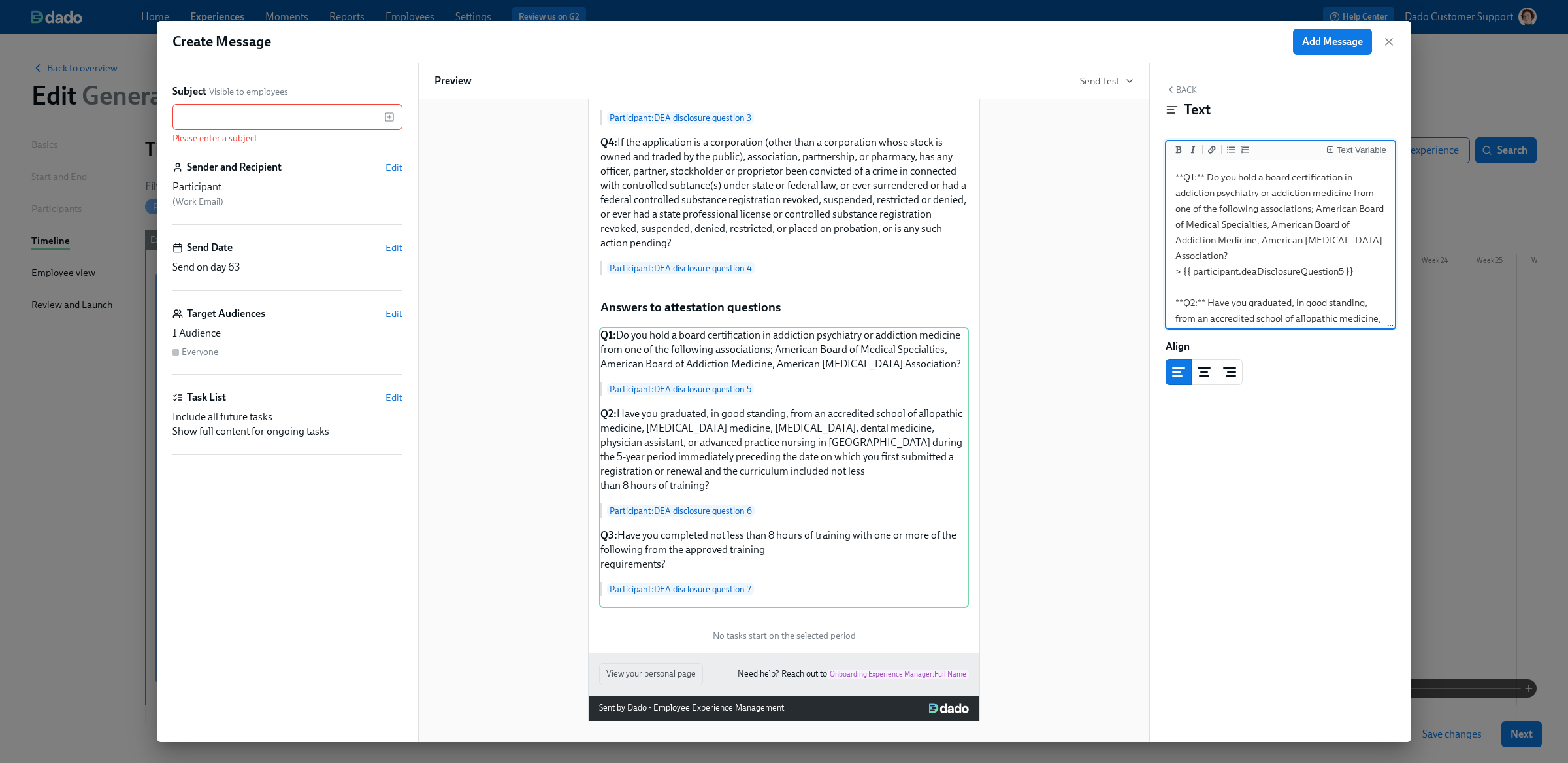
scroll to position [224, 0]
click at [1170, 300] on textarea "**Q1:** Do you hold a board certification in addiction psychiatry or addiction …" at bounding box center [1280, 132] width 223 height 389
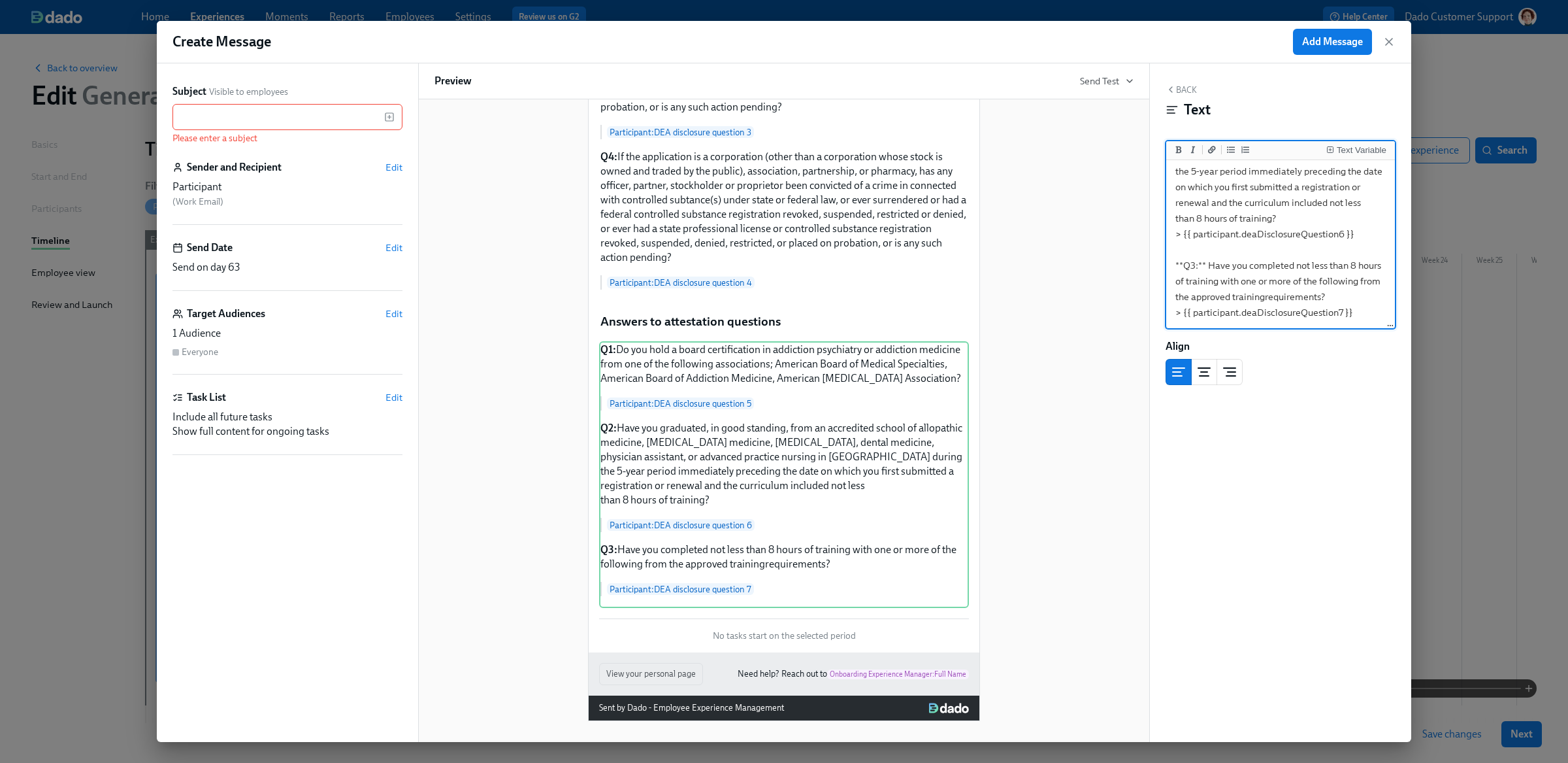
scroll to position [209, 0]
type textarea "**Q1:** Do you hold a board certification in addiction psychiatry or addiction …"
click at [1059, 414] on div "They have signed the Power of Attorney form, which you will receive from Docusi…" at bounding box center [784, 210] width 699 height 1022
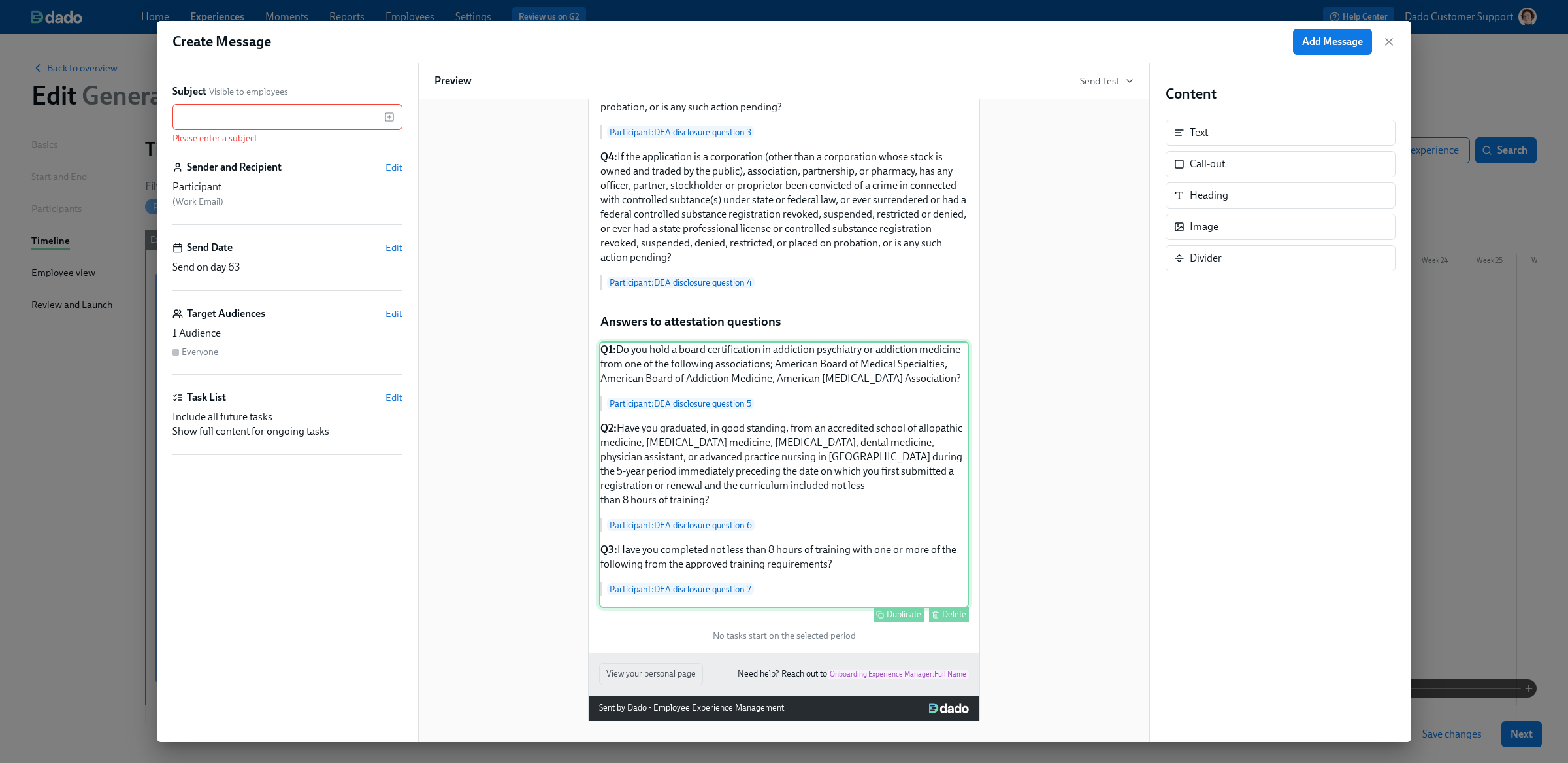
click at [847, 544] on div "Q1: Do you hold a board certification in addiction psychiatry or addiction medi…" at bounding box center [783, 475] width 370 height 267
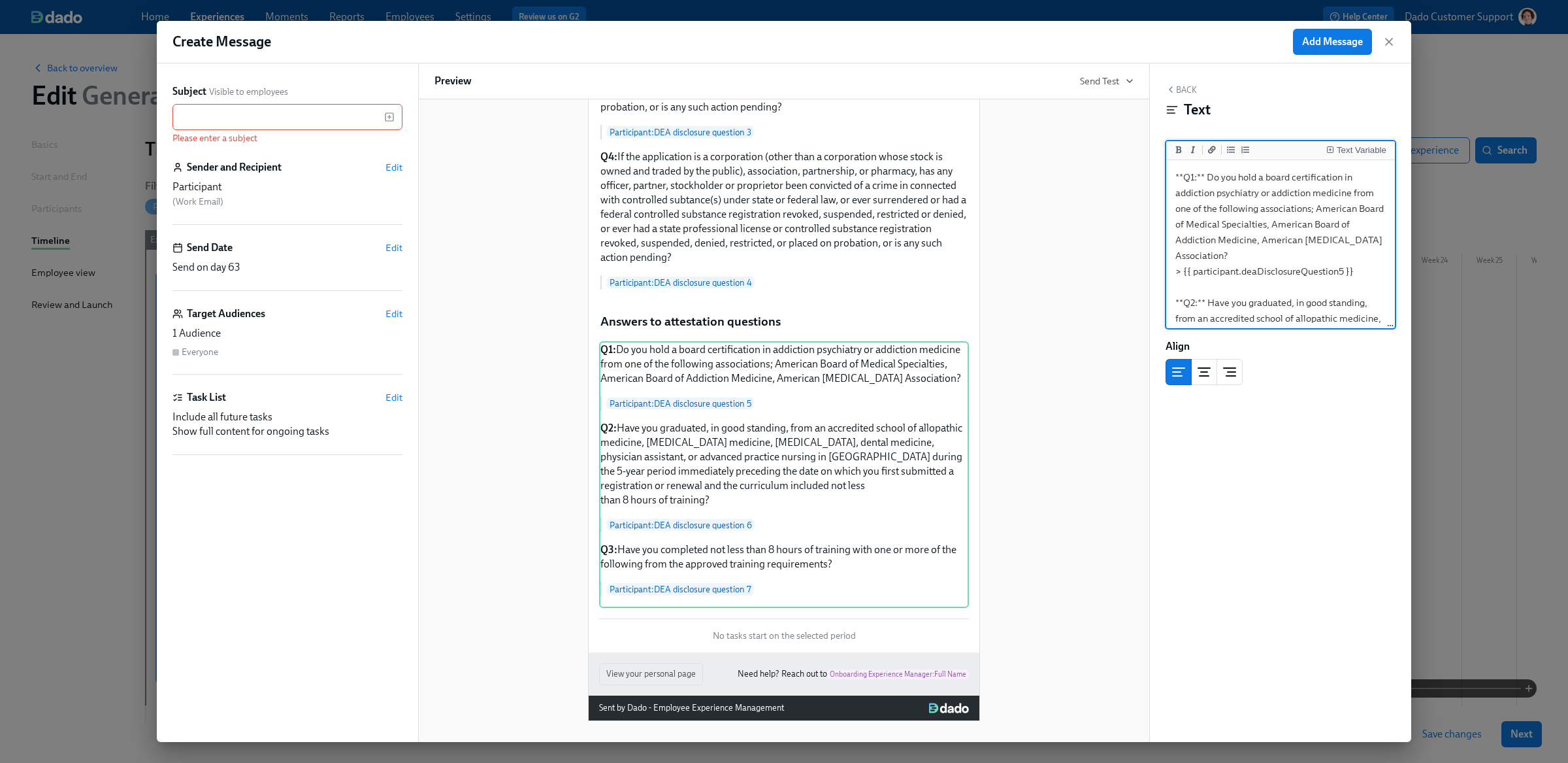
click at [1050, 492] on div "They have signed the Power of Attorney form, which you will receive from Docusi…" at bounding box center [784, 210] width 699 height 1022
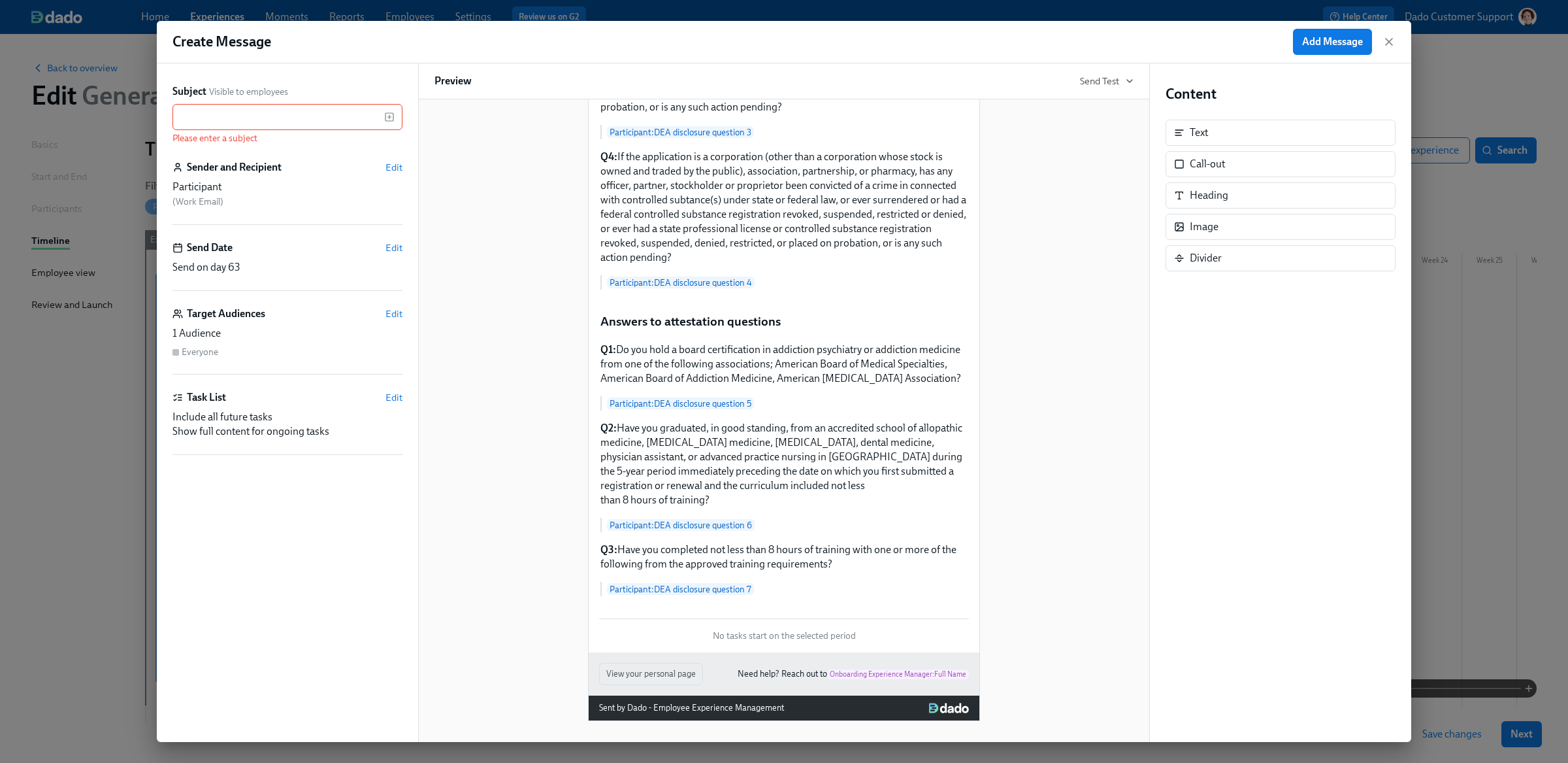
scroll to position [0, 0]
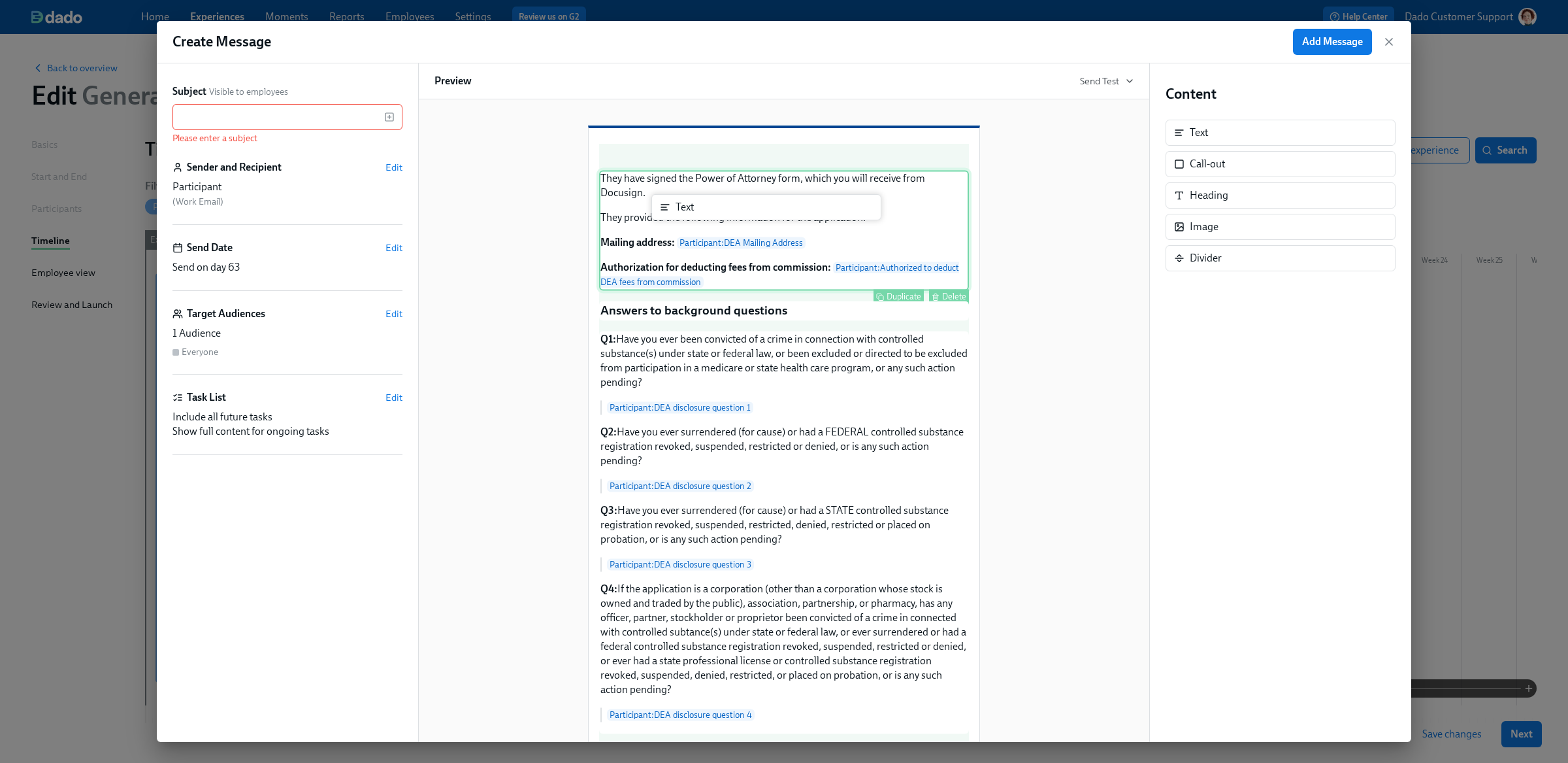
drag, startPoint x: 1289, startPoint y: 131, endPoint x: 777, endPoint y: 205, distance: 517.3
click at [776, 206] on div "Subject Visible to employees ​ Please enter a subject Sender and Recipient Edit…" at bounding box center [784, 402] width 1254 height 678
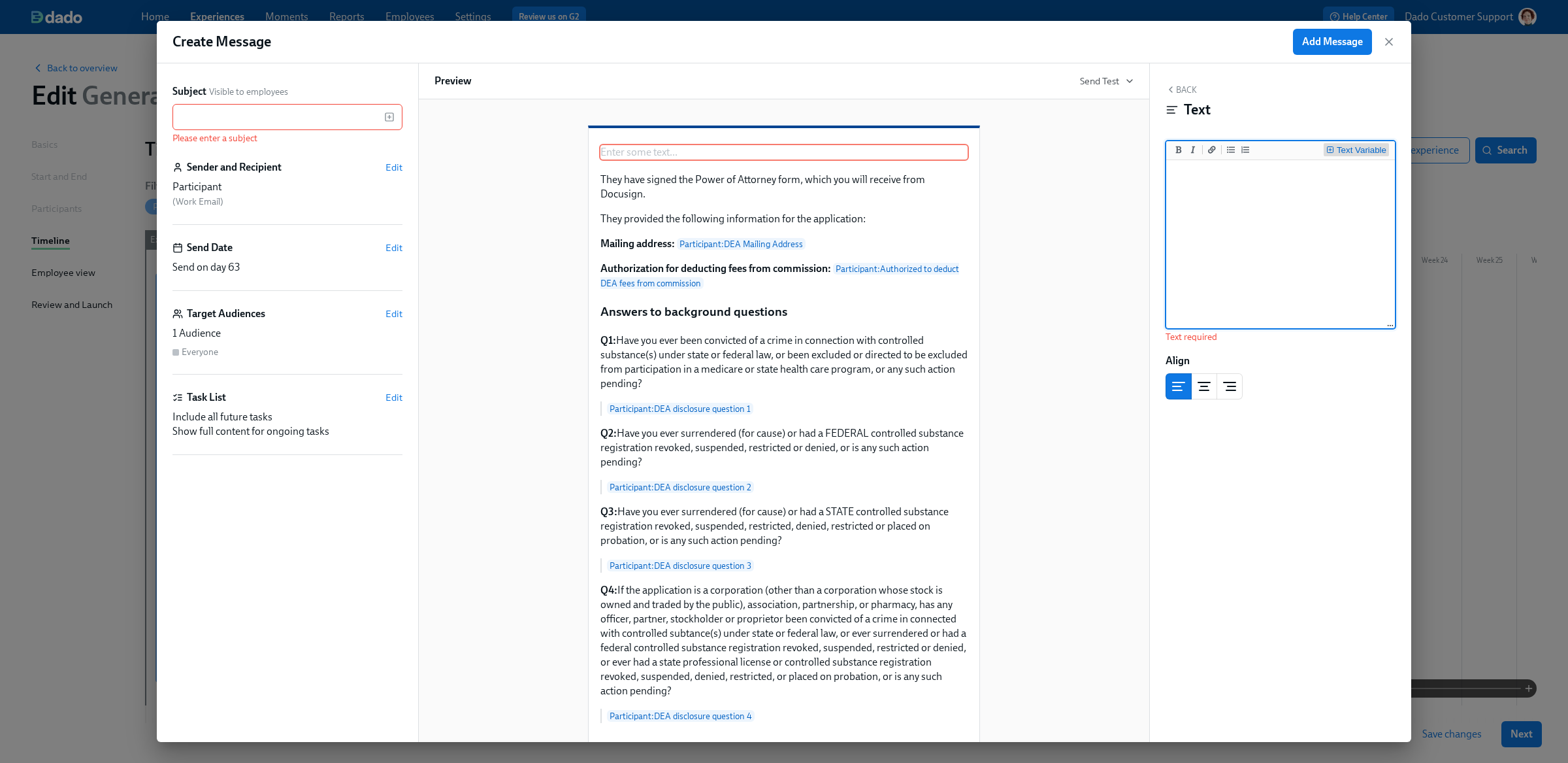
click at [1357, 151] on div "Text Variable" at bounding box center [1361, 150] width 50 height 9
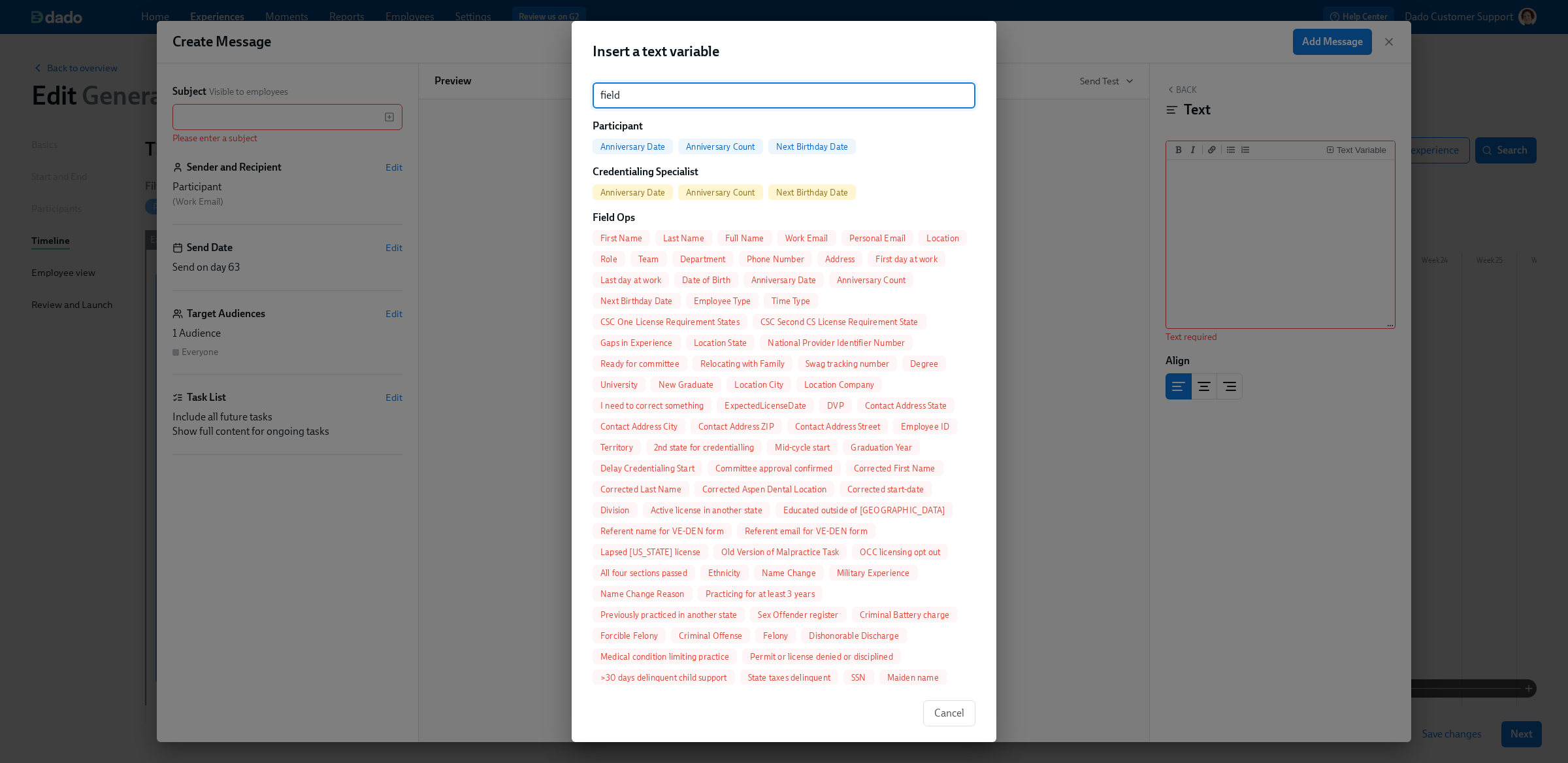
type input "field"
click at [632, 239] on span "First Name" at bounding box center [621, 238] width 58 height 10
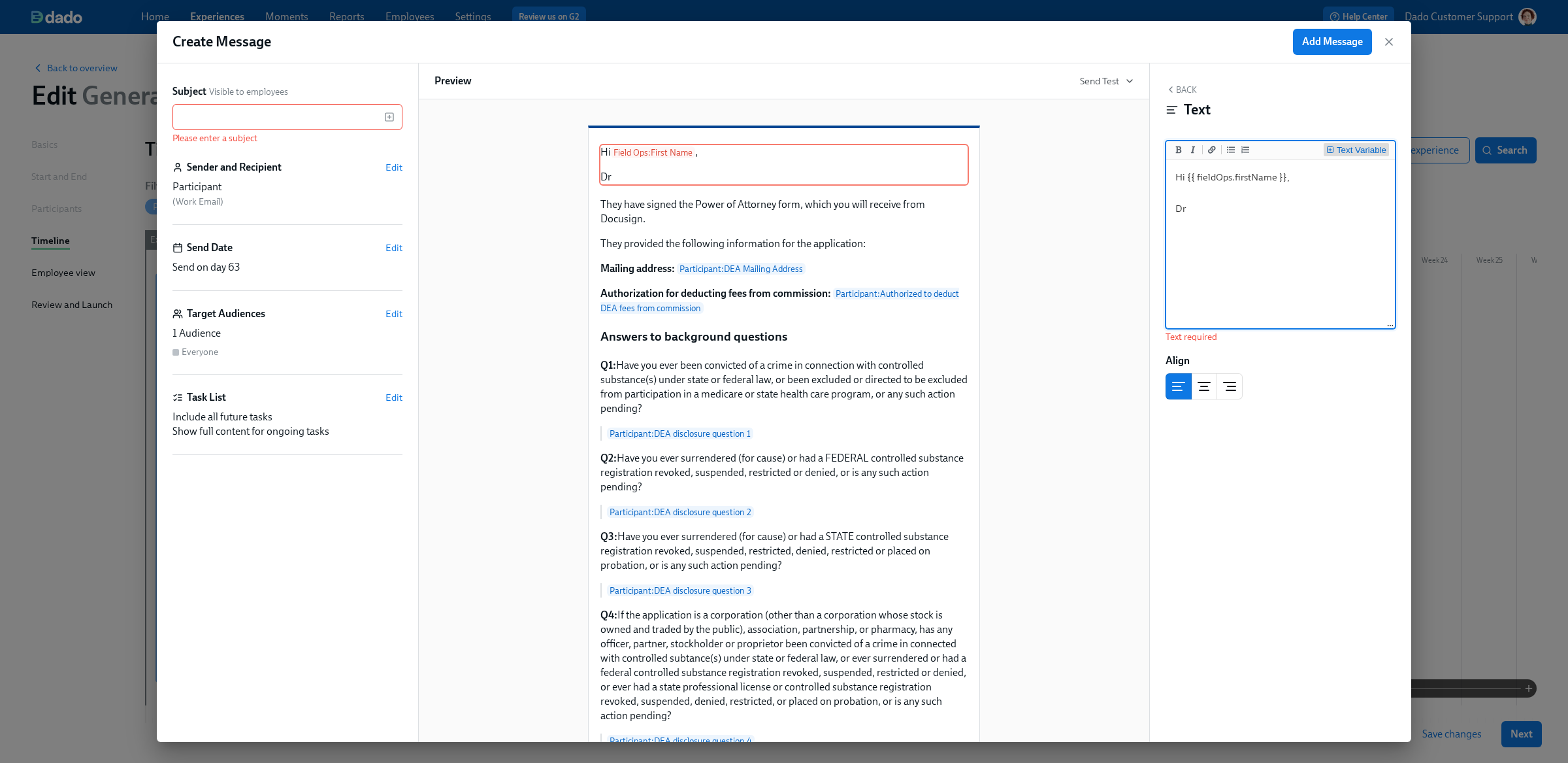
click at [1356, 145] on button "Text Variable" at bounding box center [1356, 150] width 65 height 13
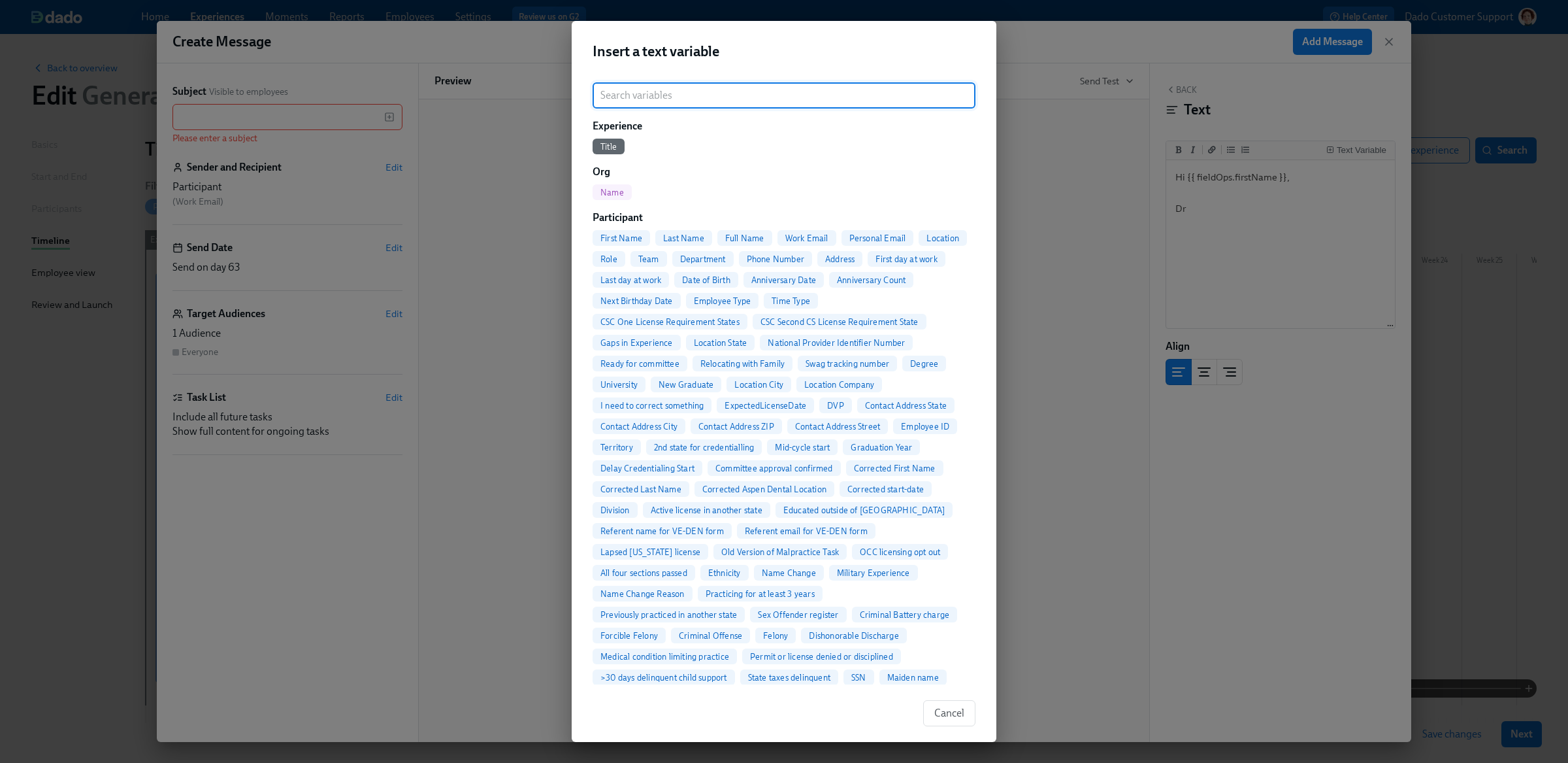
click at [749, 236] on span "Full Name" at bounding box center [745, 238] width 55 height 10
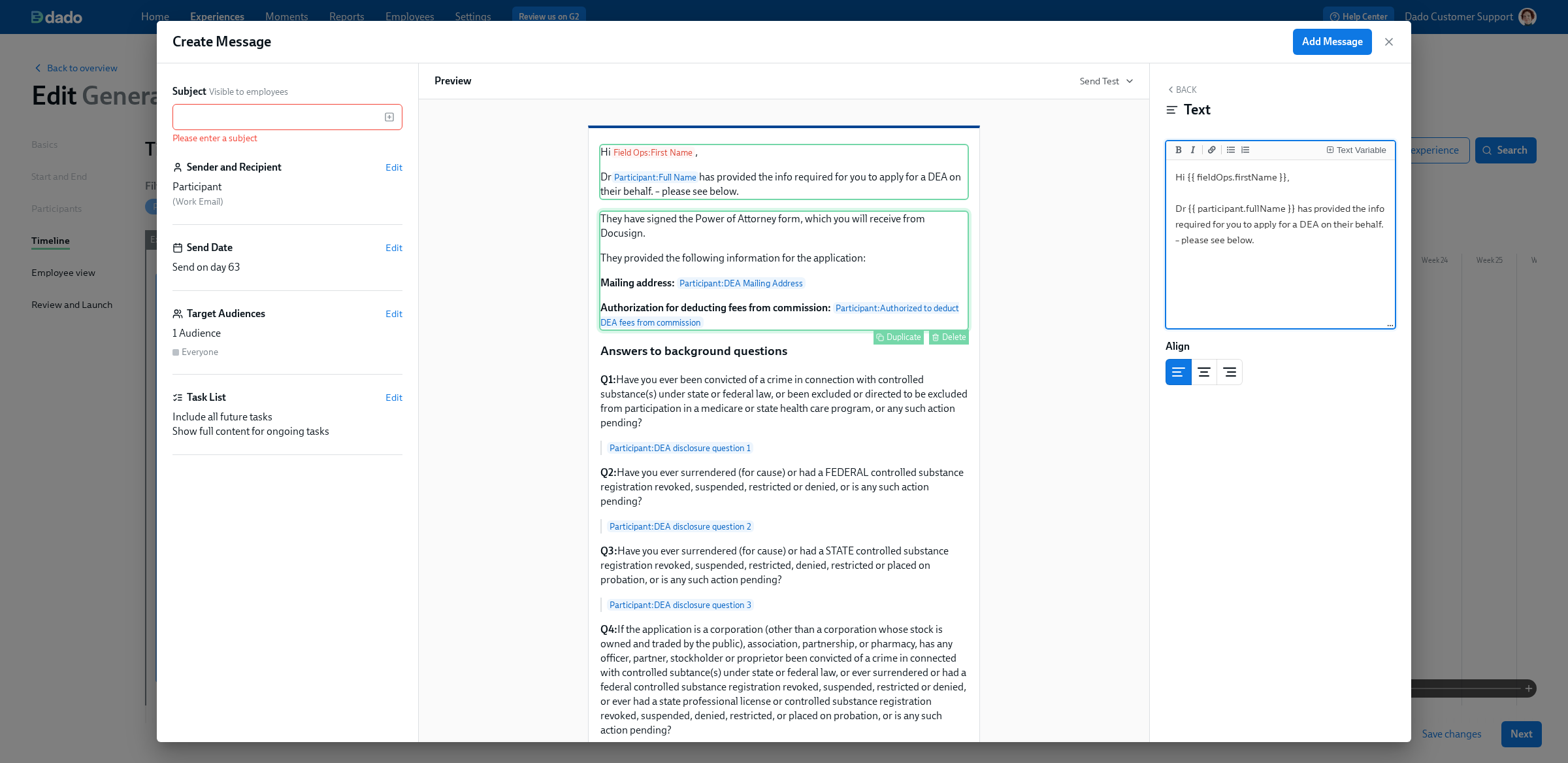
type textarea "Hi {{ fieldOps.firstName }}, Dr {{ participant.fullName }} has provided the inf…"
click at [650, 266] on div "They have signed the Power of Attorney form, which you will receive from Docusi…" at bounding box center [783, 271] width 370 height 120
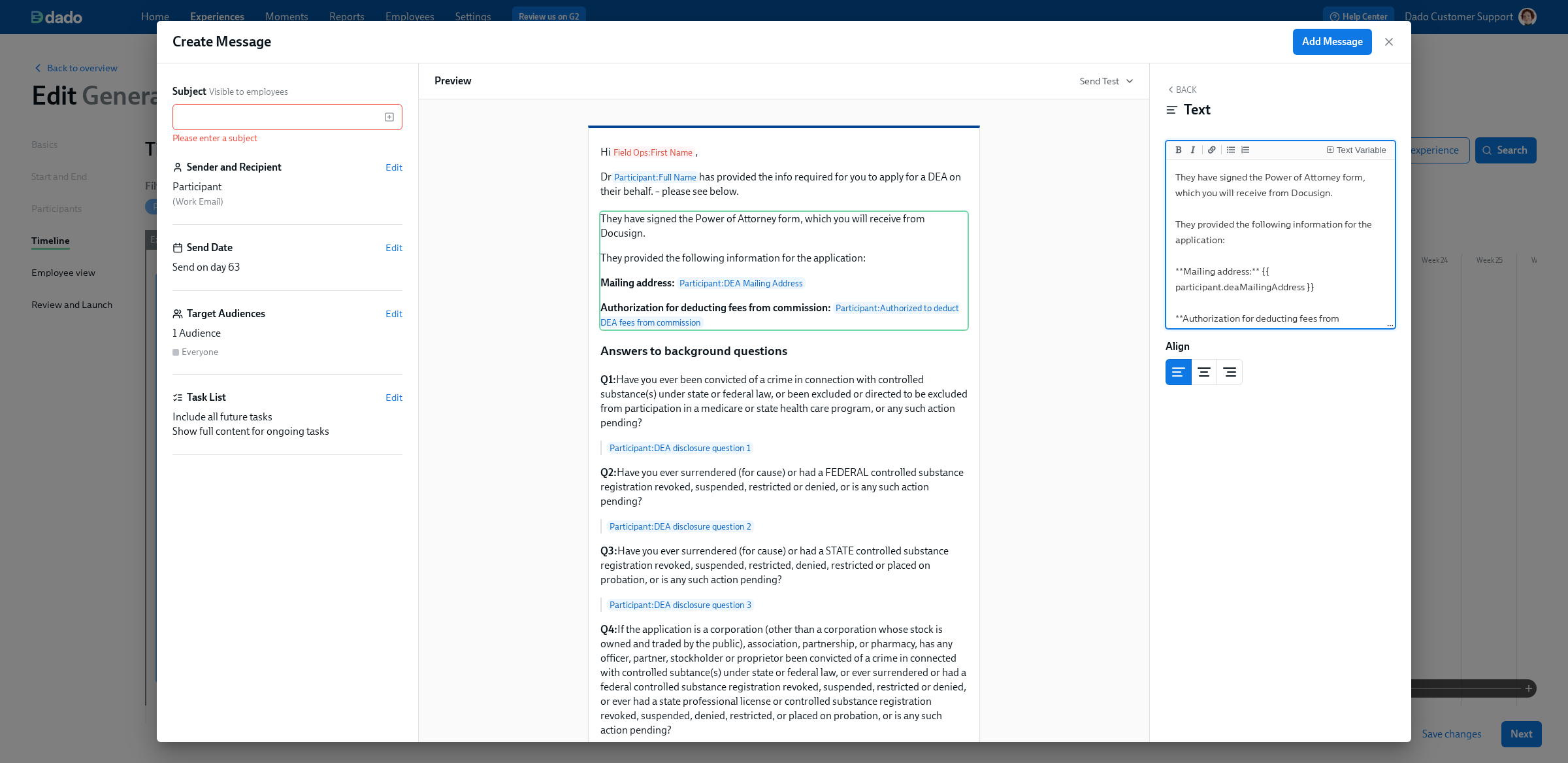
drag, startPoint x: 1363, startPoint y: 191, endPoint x: 1146, endPoint y: 180, distance: 217.3
click at [1145, 181] on div "Subject Visible to employees ​ Please enter a subject Sender and Recipient Edit…" at bounding box center [784, 402] width 1254 height 678
click at [856, 187] on div "Hi Field Ops : First Name , Dr Participant : Full Name has provided the info re…" at bounding box center [783, 171] width 370 height 56
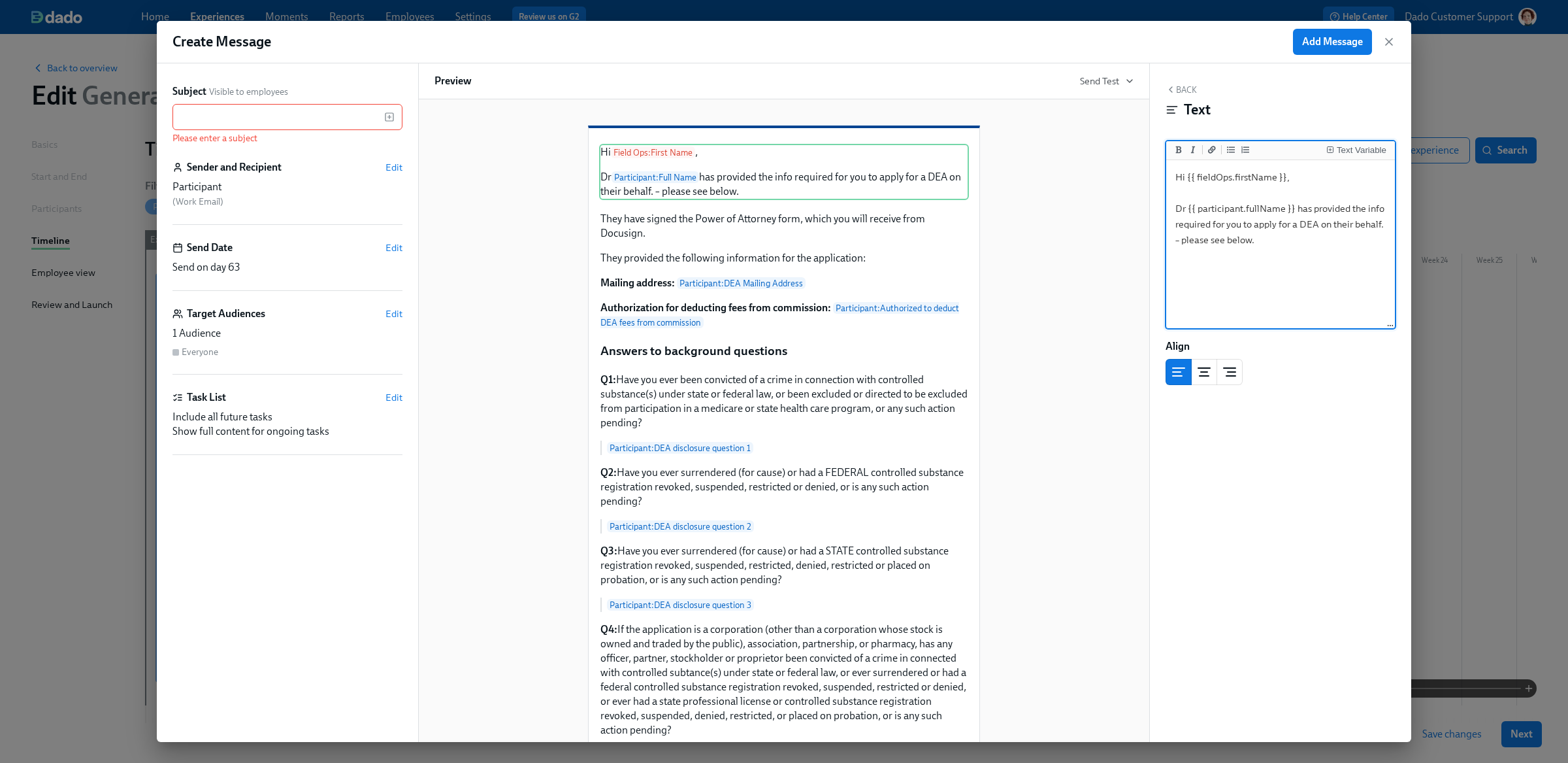
click at [1333, 279] on textarea "Hi {{ fieldOps.firstName }}, Dr {{ participant.fullName }} has provided the inf…" at bounding box center [1280, 245] width 223 height 164
type textarea "Hi {{ fieldOps.firstName }}, Dr {{ participant.fullName }} has provided the inf…"
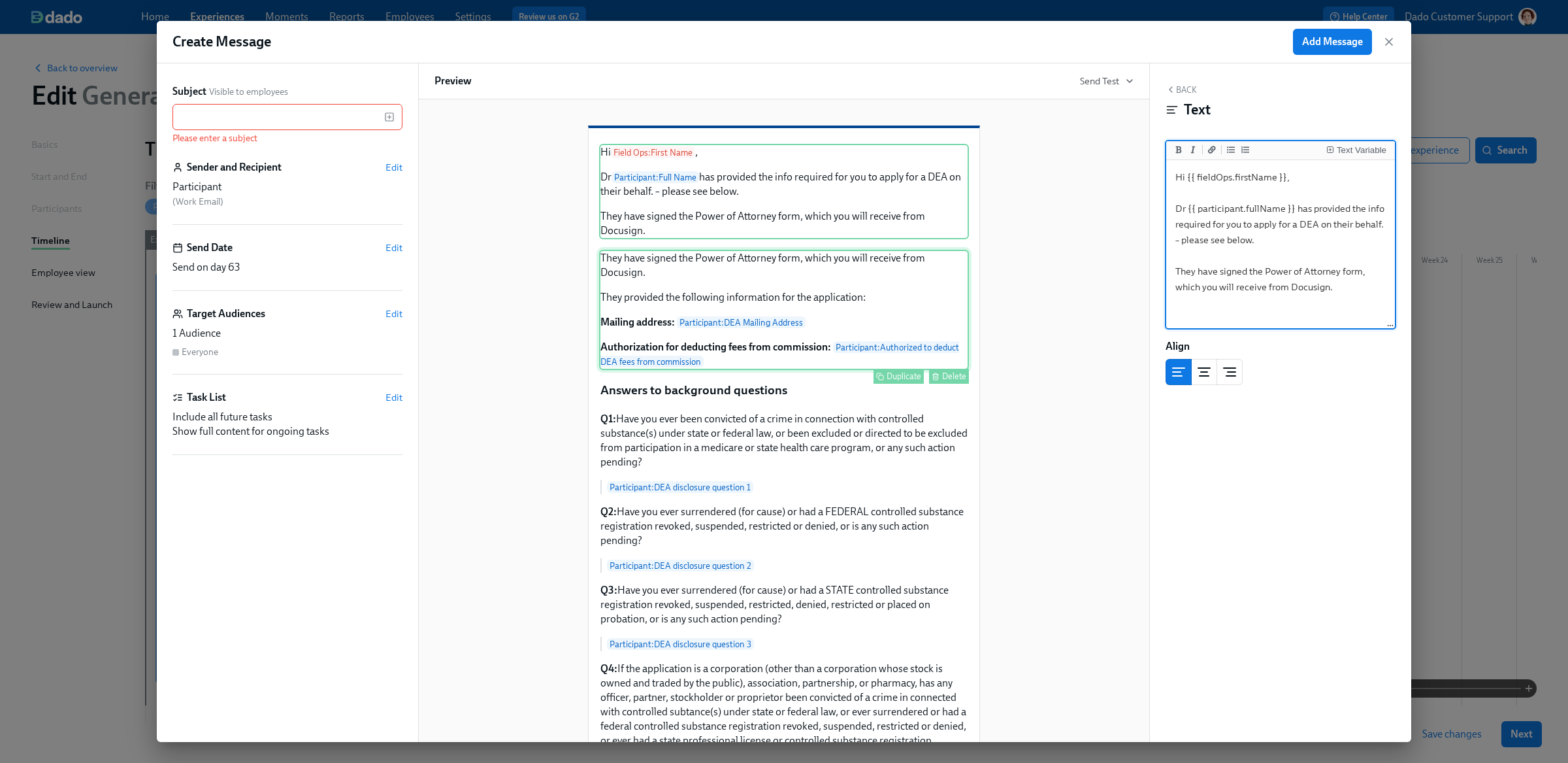
click at [622, 329] on div "They have signed the Power of Attorney form, which you will receive from Docusi…" at bounding box center [783, 310] width 370 height 120
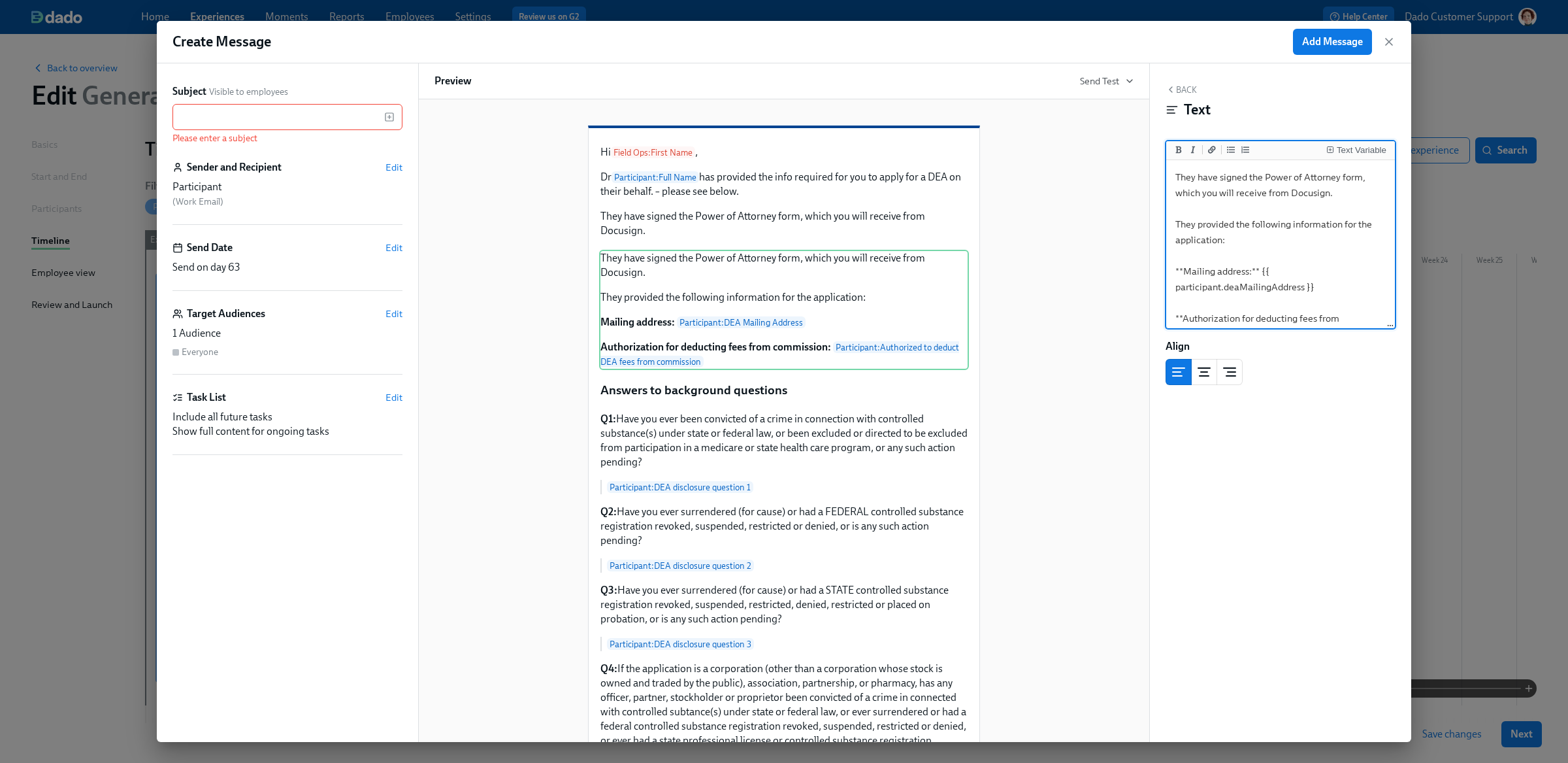
drag, startPoint x: 1173, startPoint y: 268, endPoint x: 1111, endPoint y: 90, distance: 188.5
click at [1111, 90] on div "Subject Visible to employees ​ Please enter a subject Sender and Recipient Edit…" at bounding box center [784, 402] width 1254 height 678
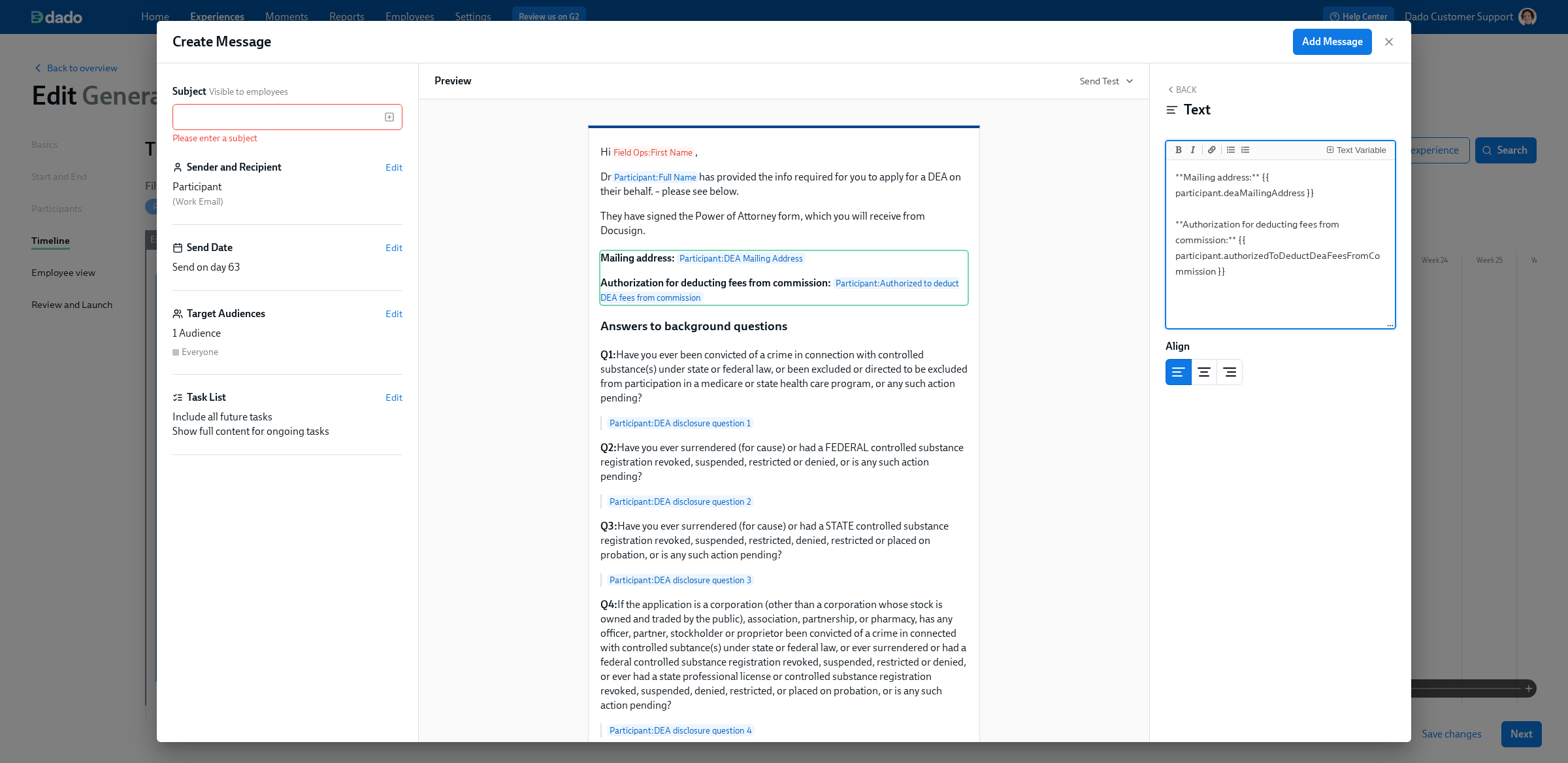
type textarea "**Mailing address:** {{ participant.deaMailingAddress }} **Authorization for de…"
click at [1029, 159] on div "Hi Field Ops : First Name , Dr Participant : Full Name has provided the info re…" at bounding box center [784, 636] width 699 height 1064
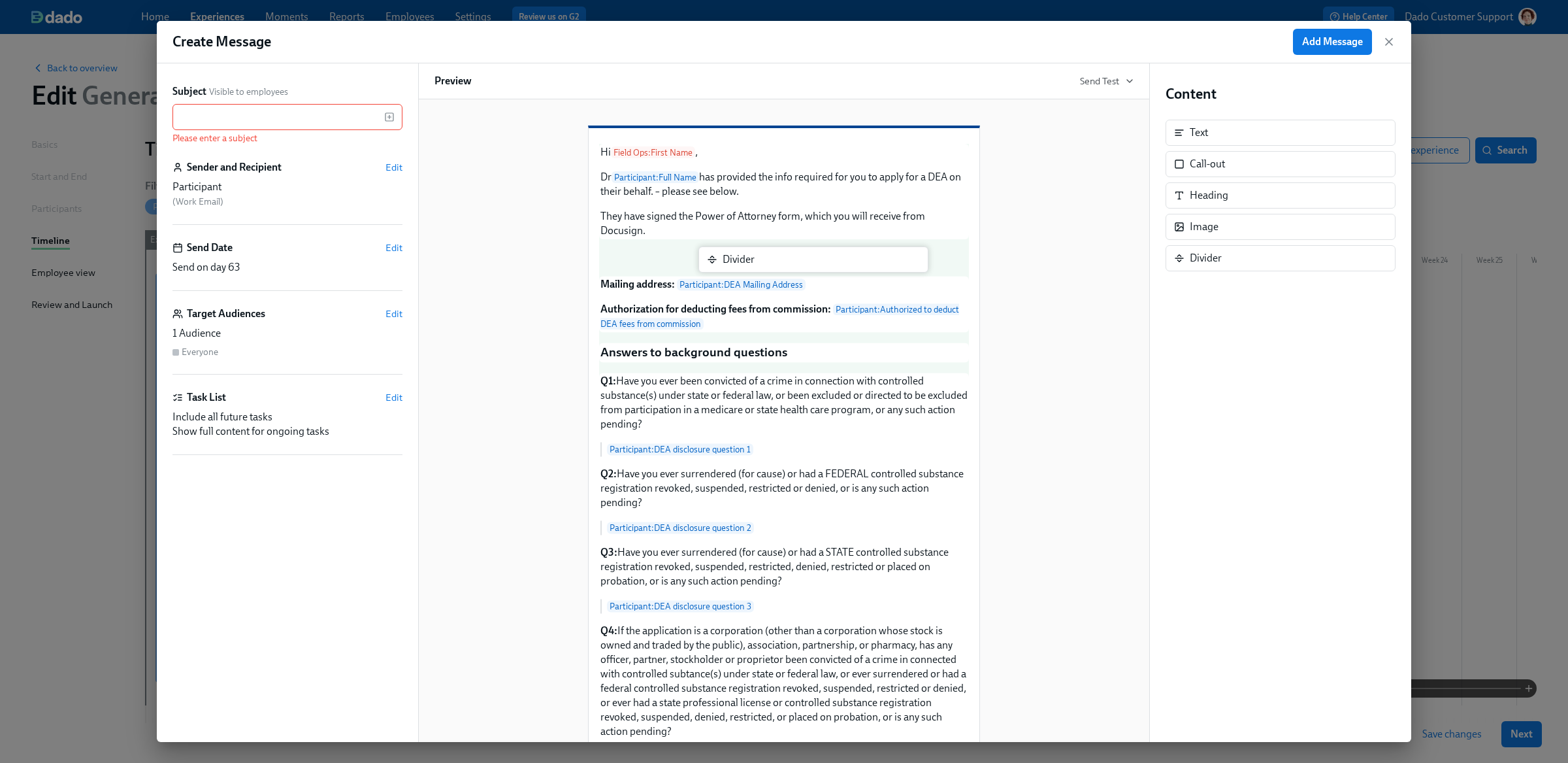
drag, startPoint x: 1163, startPoint y: 259, endPoint x: 752, endPoint y: 258, distance: 411.0
click at [752, 258] on div "Subject Visible to employees ​ Please enter a subject Sender and Recipient Edit…" at bounding box center [784, 402] width 1254 height 678
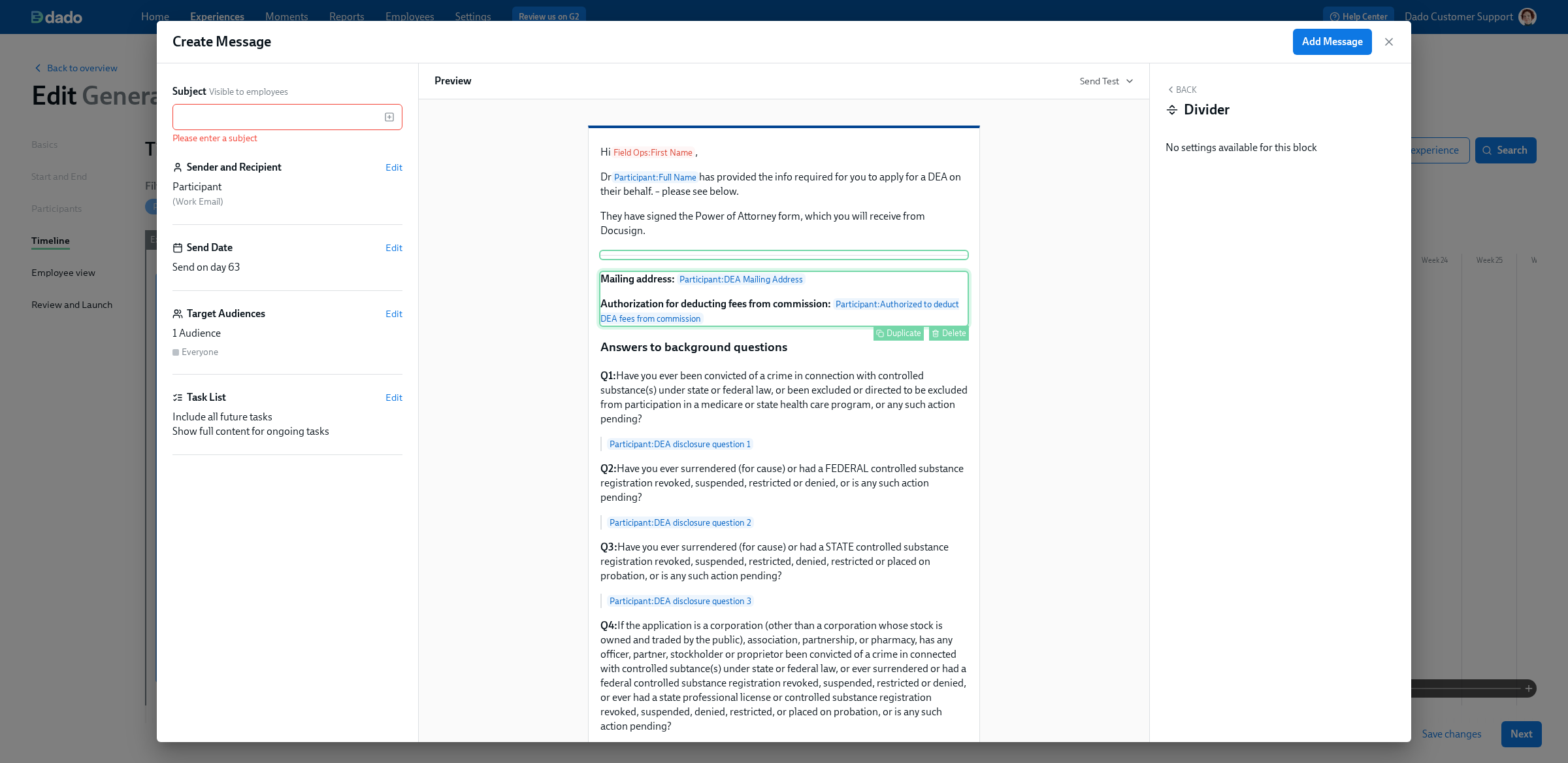
click at [727, 327] on div "Mailing address: Participant : DEA Mailing Address Authorization for deducting …" at bounding box center [783, 298] width 370 height 56
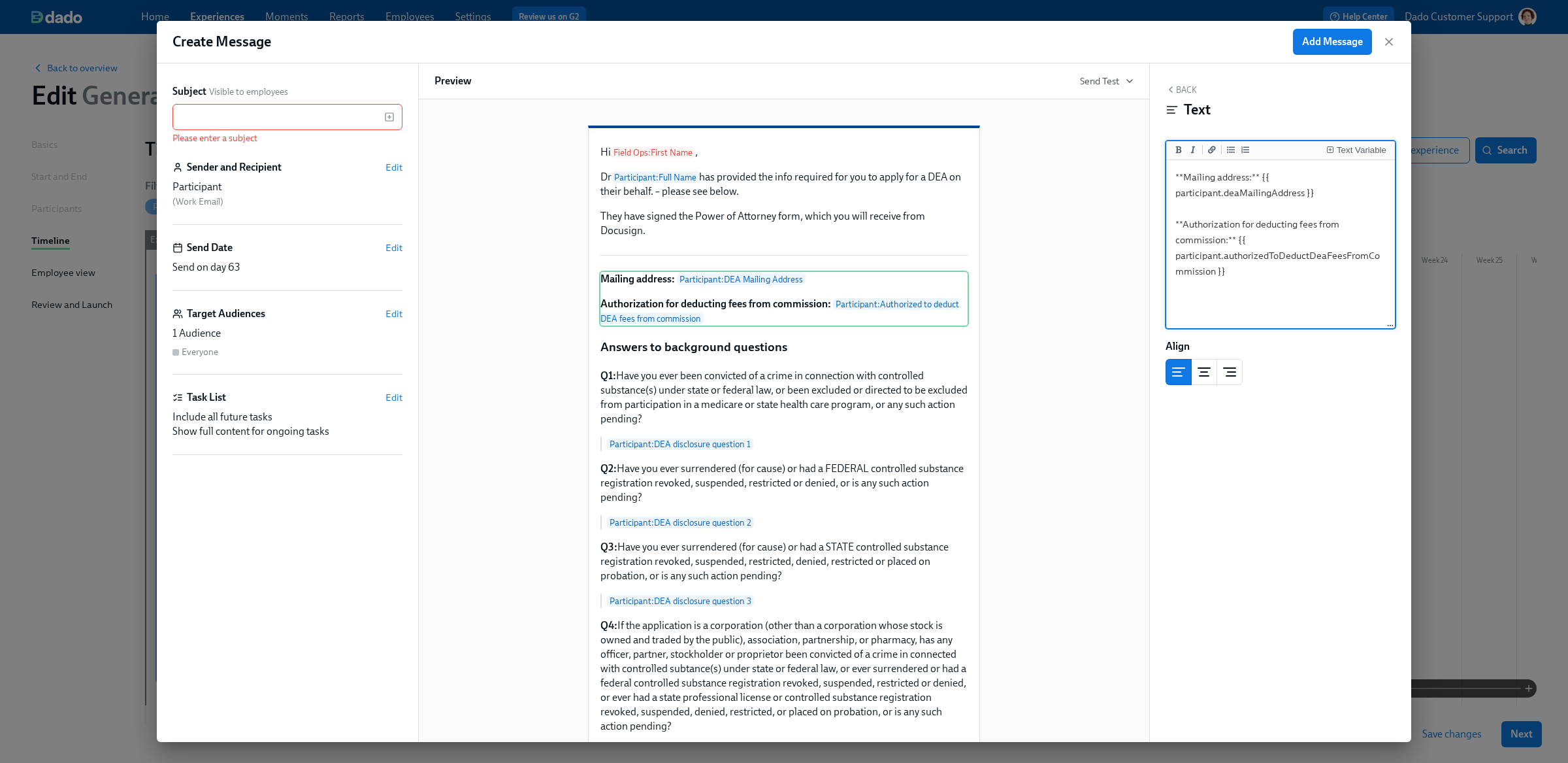
drag, startPoint x: 1333, startPoint y: 199, endPoint x: 1258, endPoint y: 623, distance: 430.6
click at [1267, 566] on div "Back Text Text Variable **Mailing address:** {{ participant.deaMailingAddress }…" at bounding box center [1280, 402] width 262 height 678
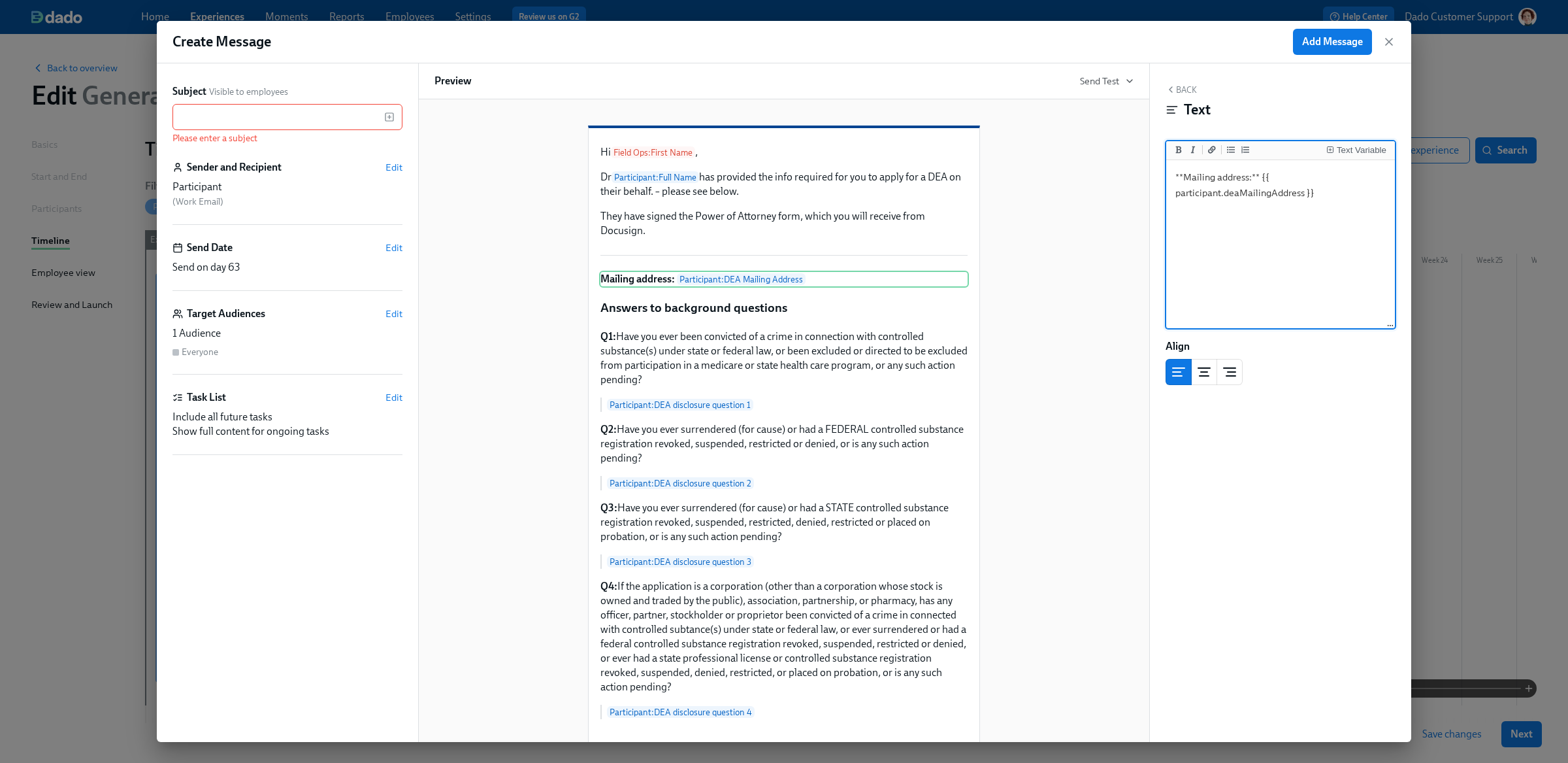
type textarea "**Mailing address:** {{ participant.deaMailingAddress }}"
click at [860, 239] on div "Hi Field Ops : First Name , Dr Participant : Full Name has provided the info re…" at bounding box center [783, 191] width 370 height 95
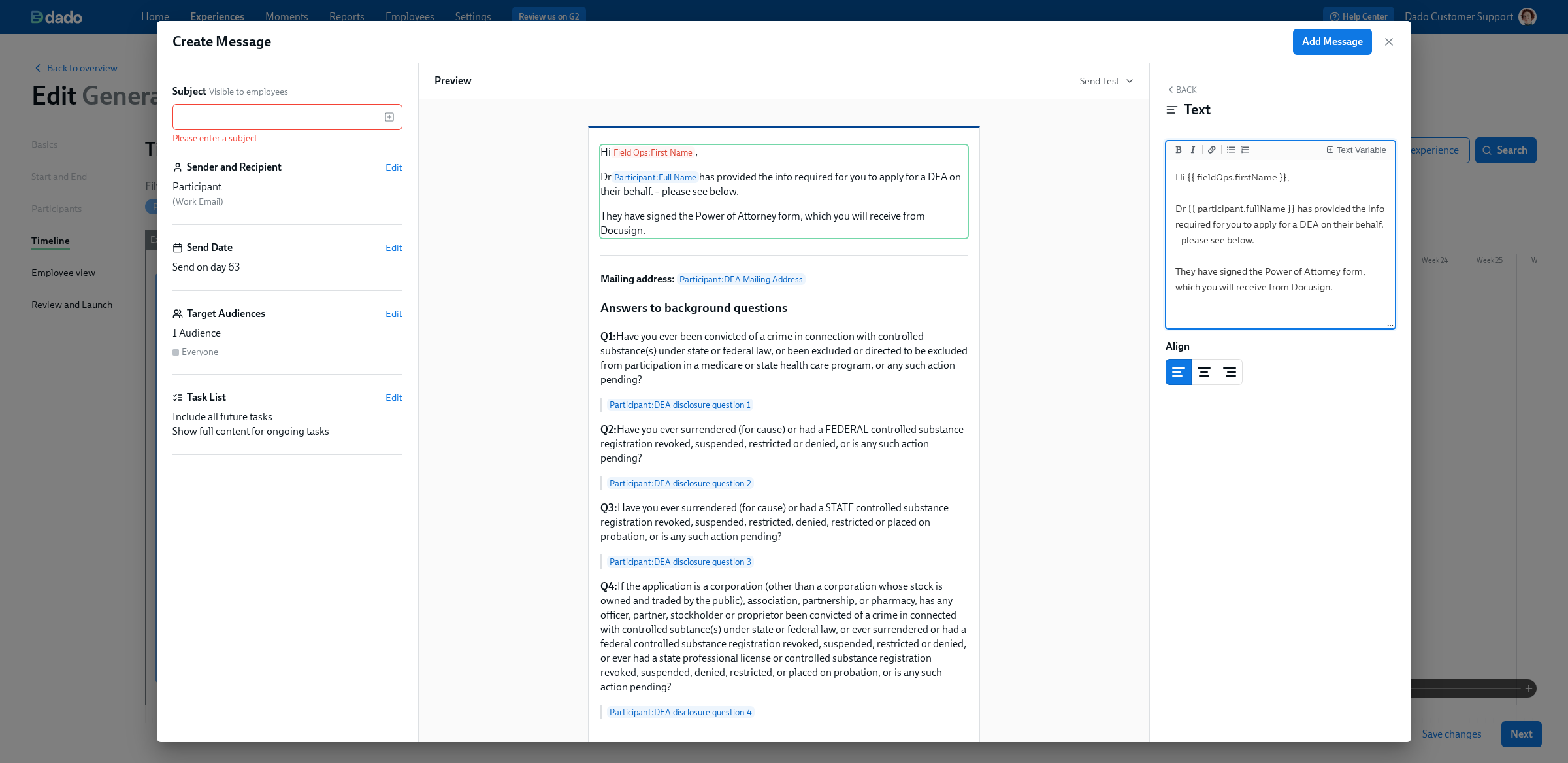
click at [1338, 293] on textarea "Hi {{ fieldOps.firstName }}, Dr {{ participant.fullName }} has provided the inf…" at bounding box center [1280, 245] width 223 height 164
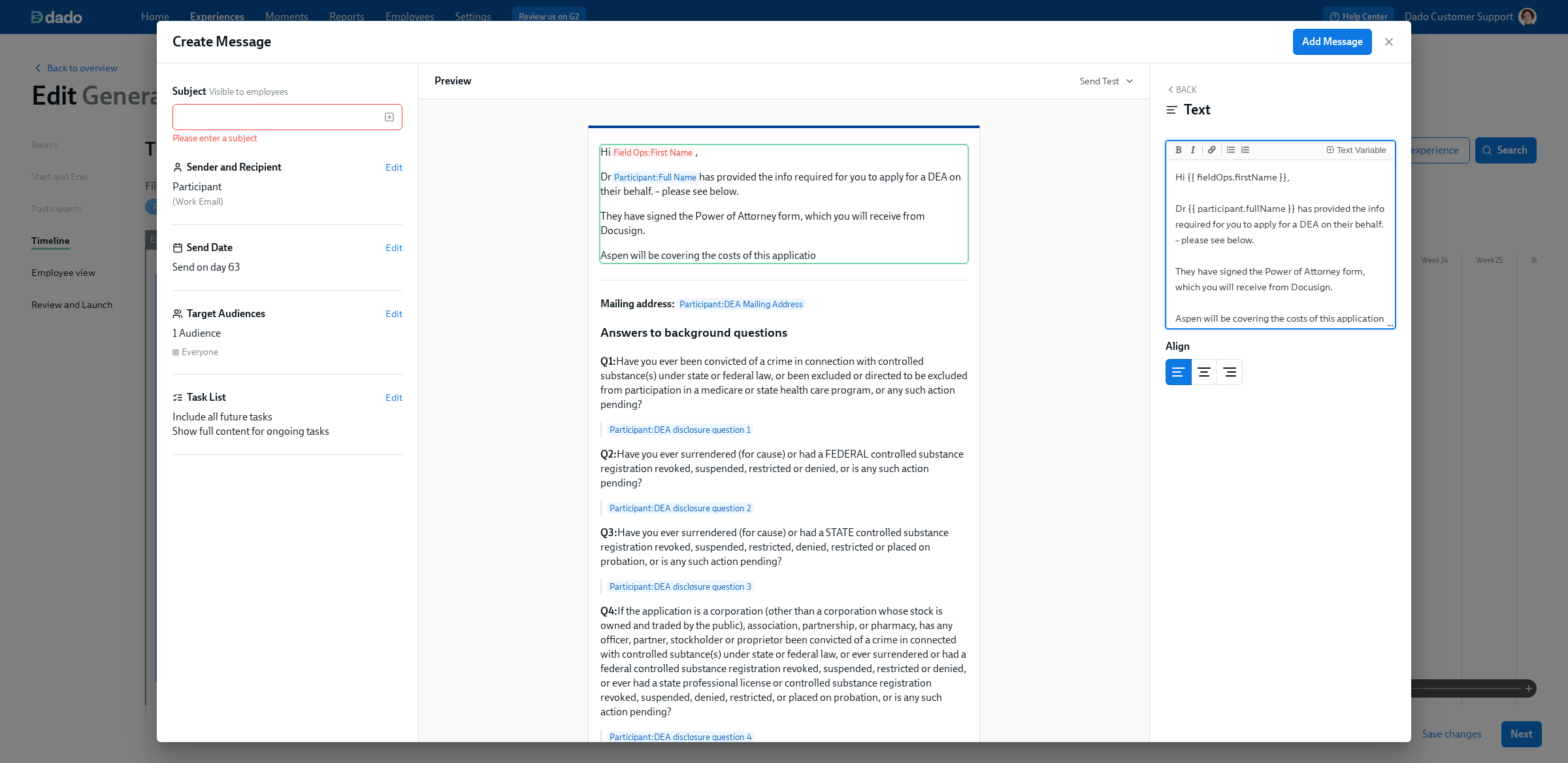
scroll to position [11, 0]
click at [1175, 194] on textarea "Hi {{ fieldOps.firstName }}, Dr {{ participant.fullName }} has provided the inf…" at bounding box center [1280, 244] width 223 height 185
type textarea "Hi {{ fieldOps.firstName }}, General Dentist Dr {{ participant.fullName }} has …"
click at [241, 122] on input "text" at bounding box center [278, 117] width 212 height 26
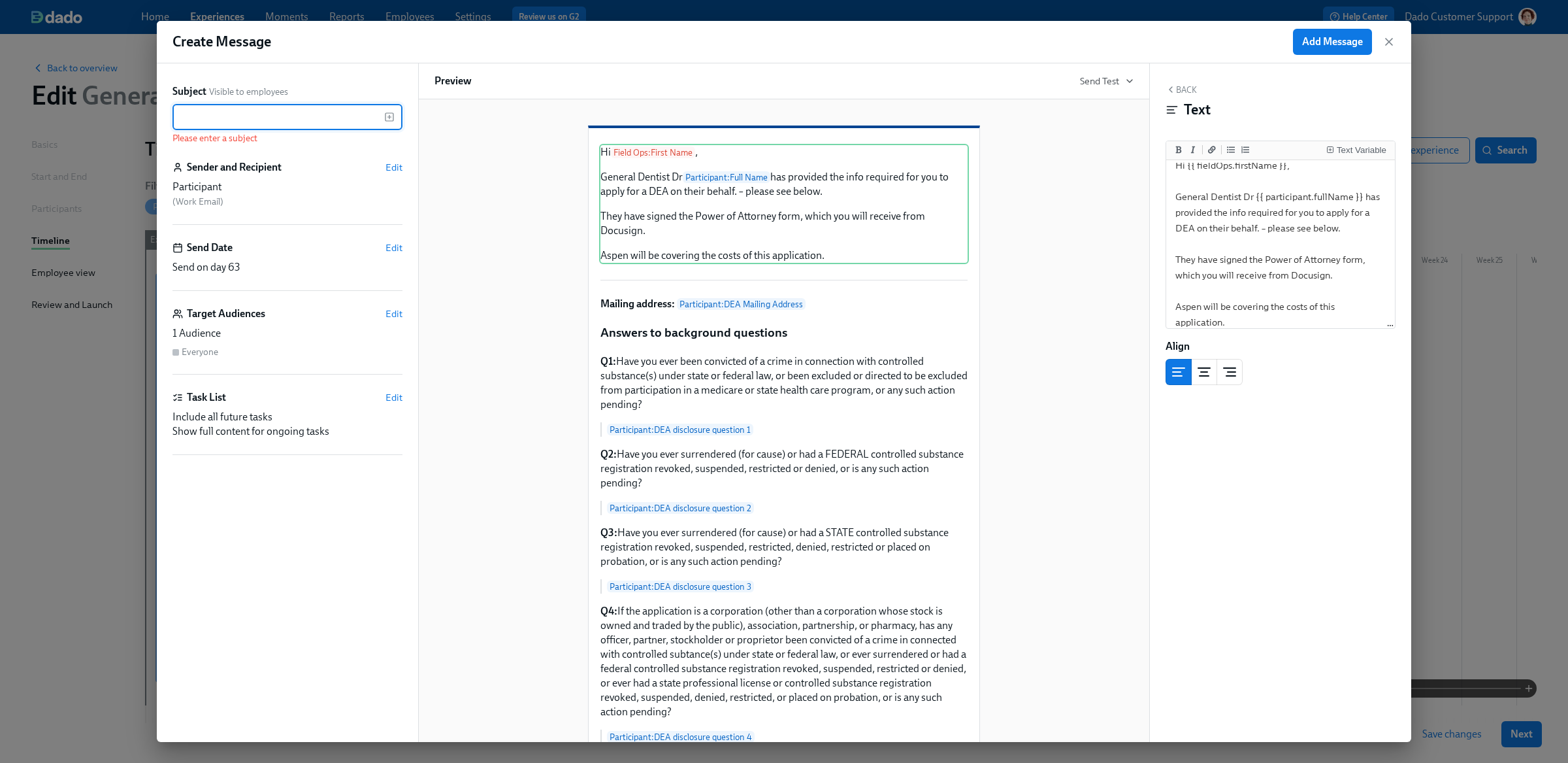
paste input "Please apply for DEAs for {{ participant.fullName }}"
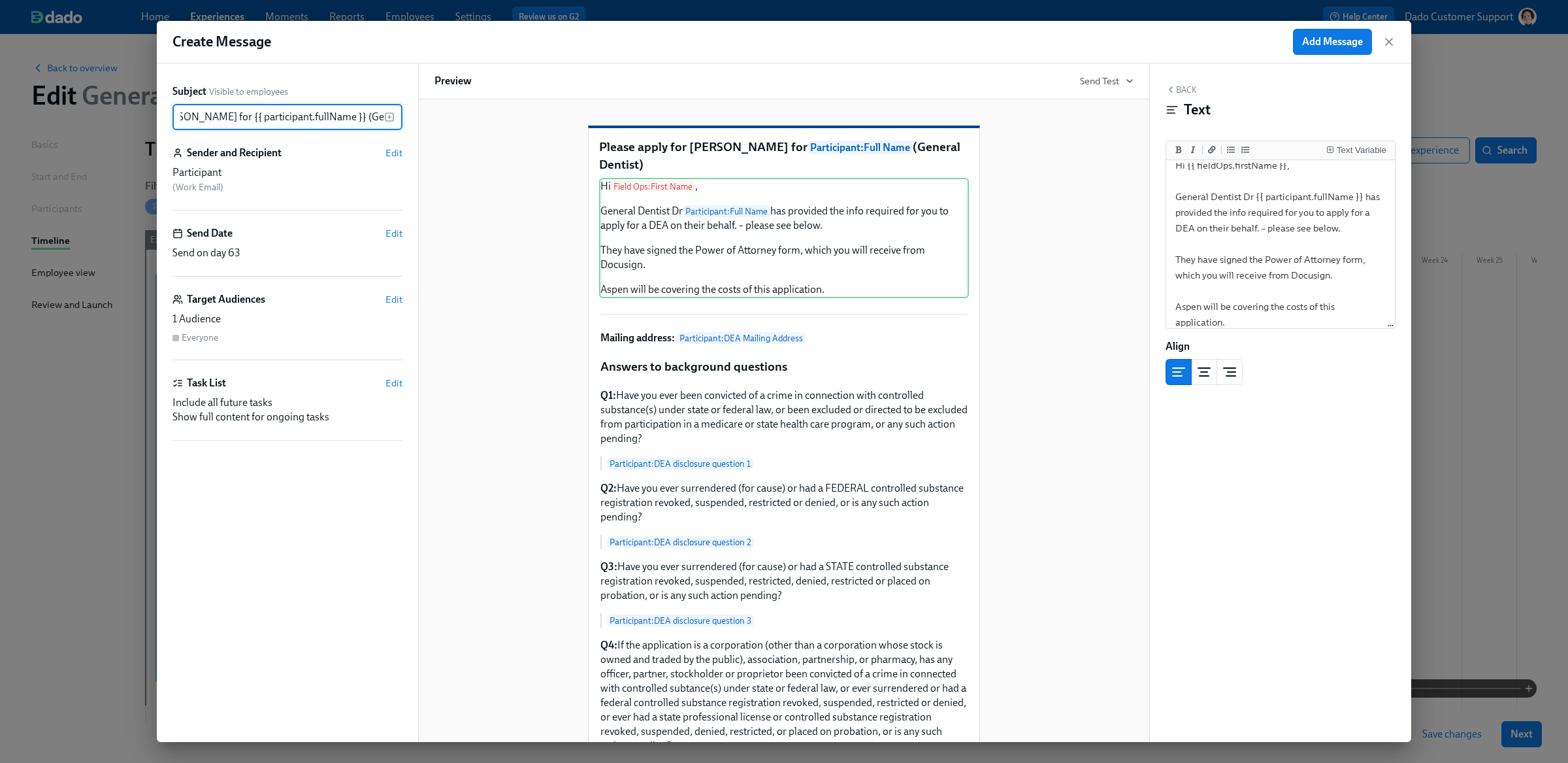
scroll to position [0, 100]
click at [483, 275] on div "Please apply for DEAs for Participant : Full Name (General Dentist) Hi Field Op…" at bounding box center [784, 657] width 699 height 1104
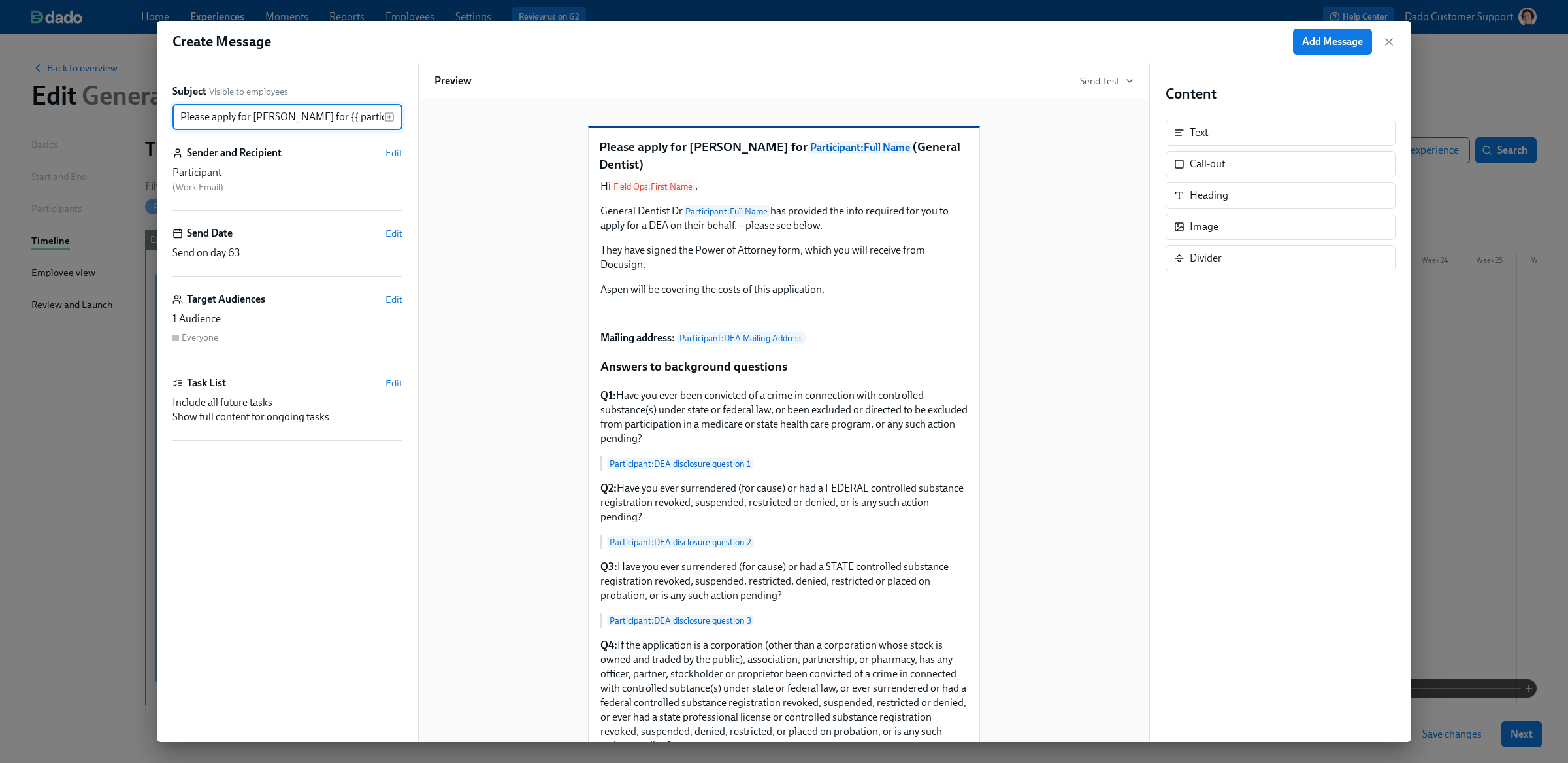
click at [275, 111] on input "Please apply for DEAs for {{ participant.fullName }} (General Dentist)" at bounding box center [278, 117] width 212 height 26
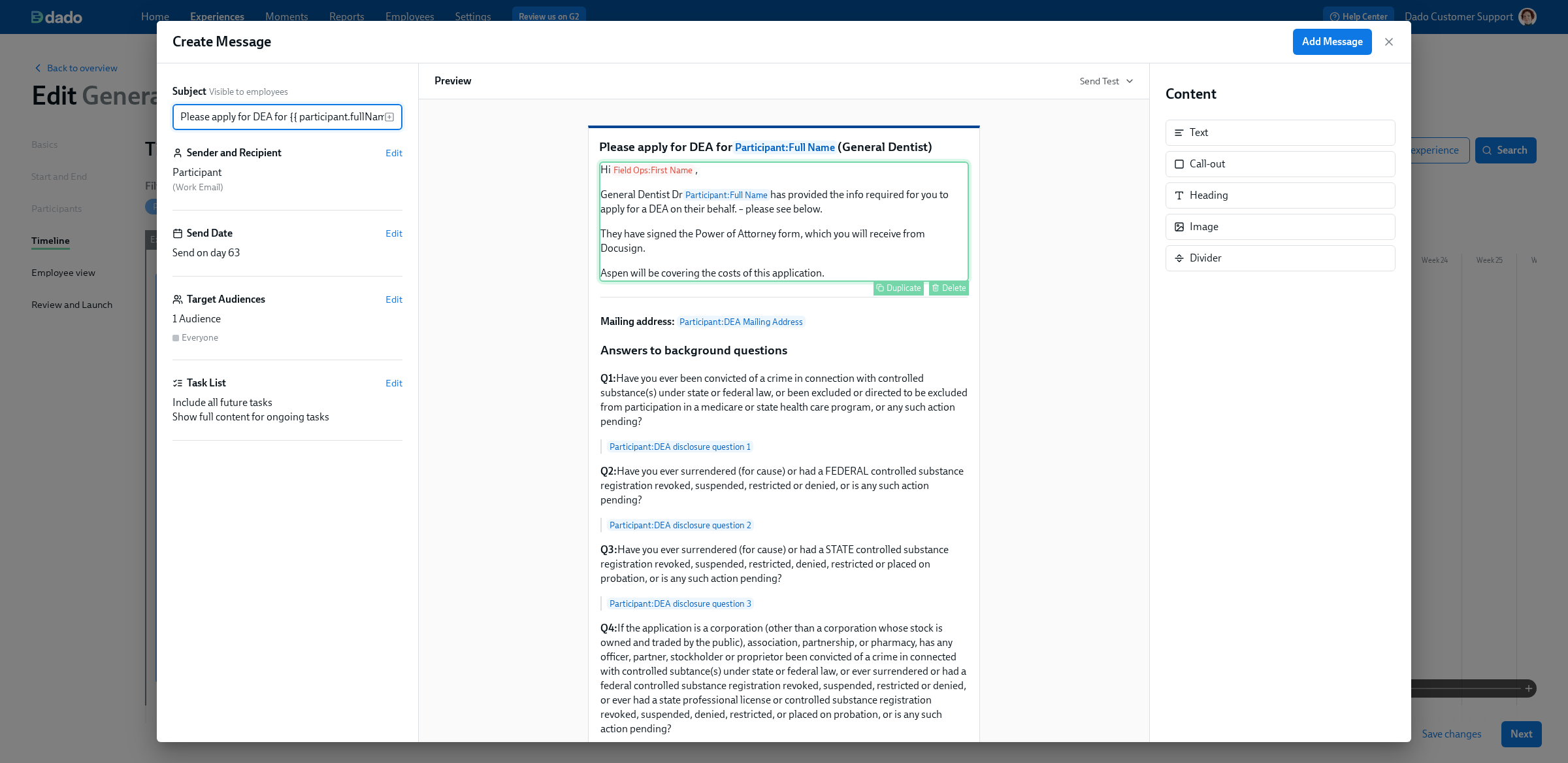
click at [889, 282] on div "Hi Field Ops : First Name , General Dentist Dr Participant : Full Name has prov…" at bounding box center [783, 222] width 370 height 120
type input "Please apply for DEA for {{ participant.fullName }} (General Dentist)"
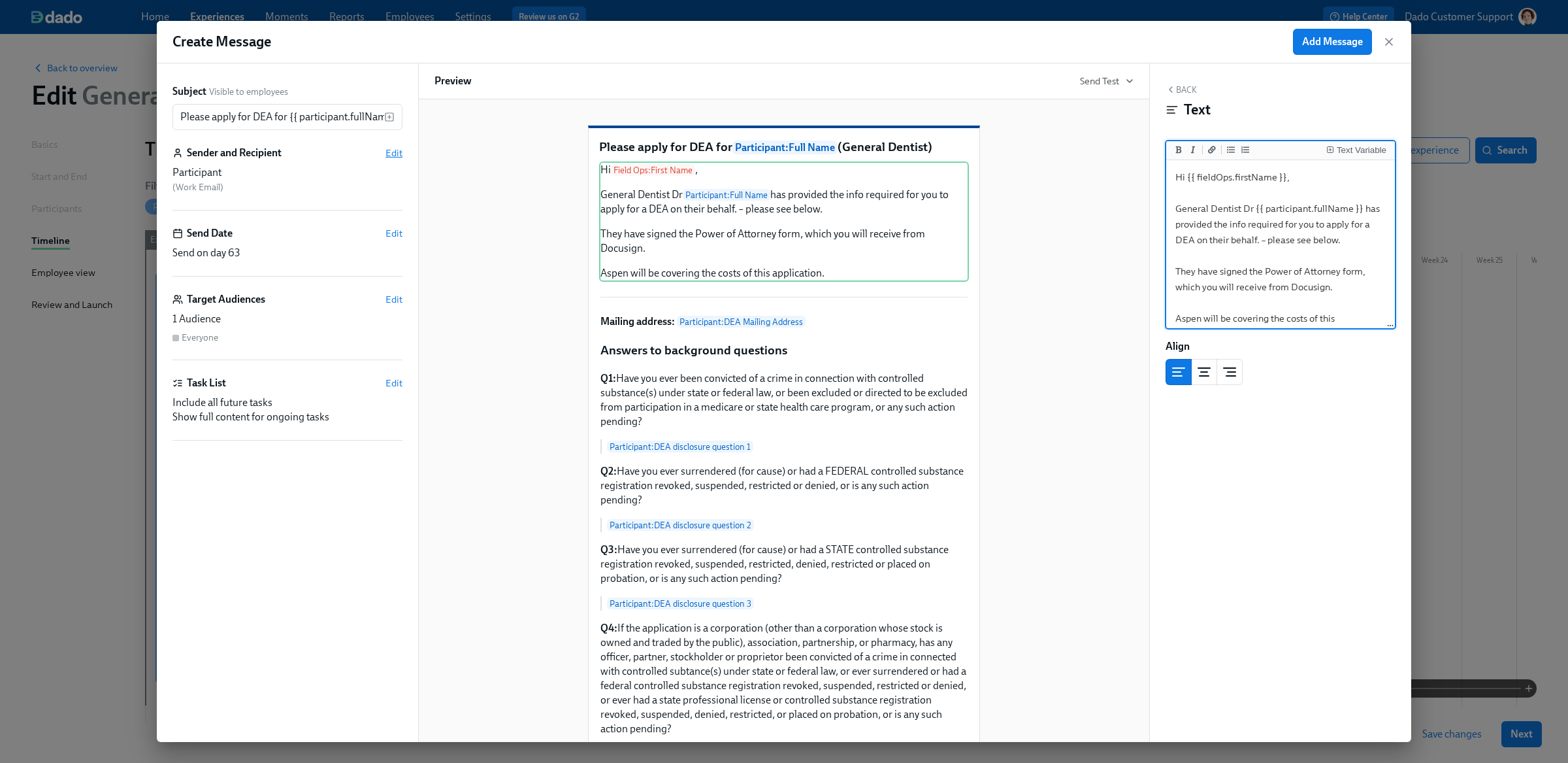
click at [388, 151] on span "Edit" at bounding box center [393, 153] width 17 height 13
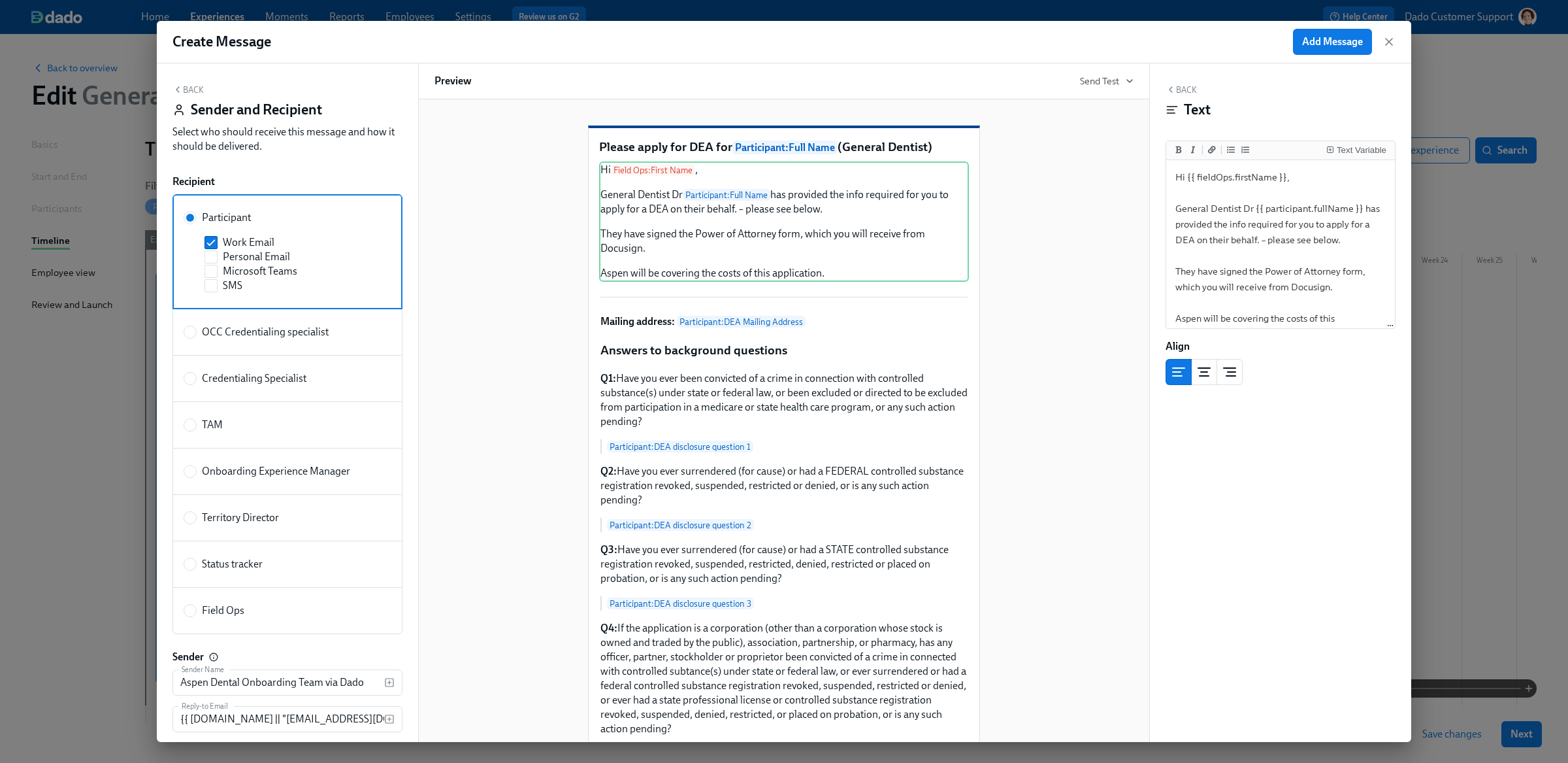
click at [208, 611] on span "Field Ops" at bounding box center [223, 610] width 42 height 15
click at [196, 611] on input "Field Ops" at bounding box center [190, 610] width 11 height 11
radio input "true"
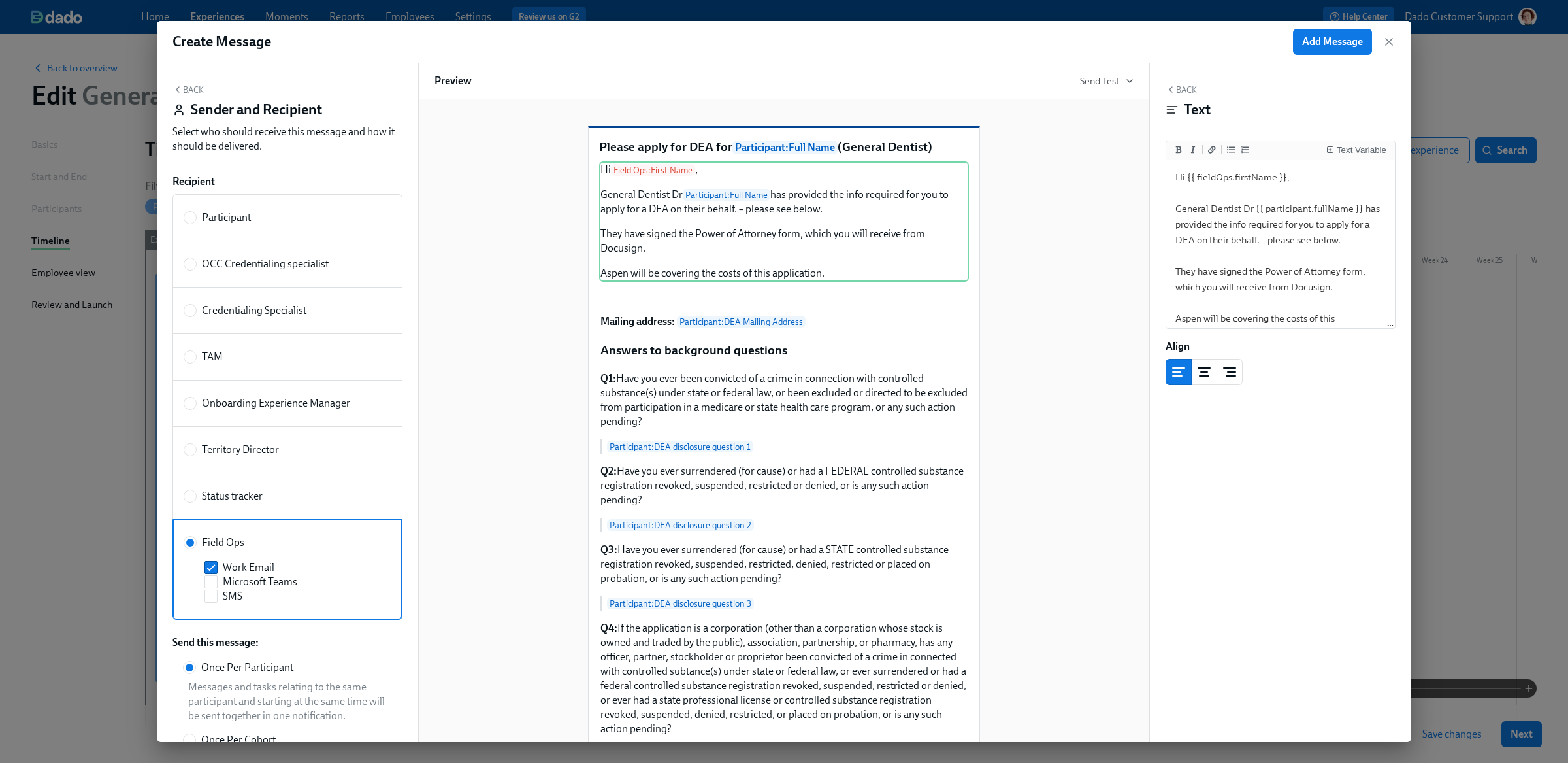
click at [197, 93] on button "Back" at bounding box center [188, 89] width 32 height 11
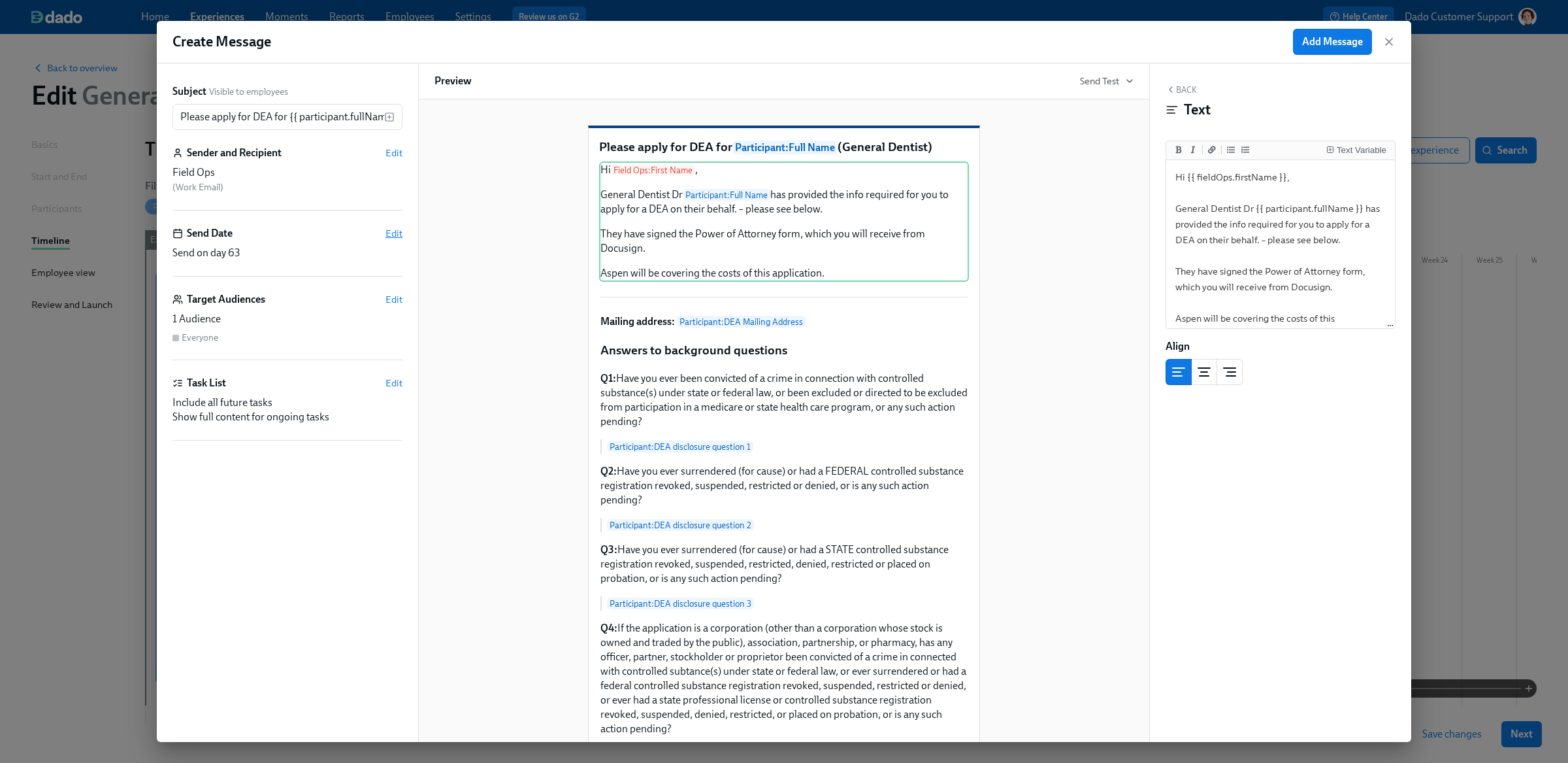
click at [390, 228] on span "Edit" at bounding box center [393, 233] width 17 height 13
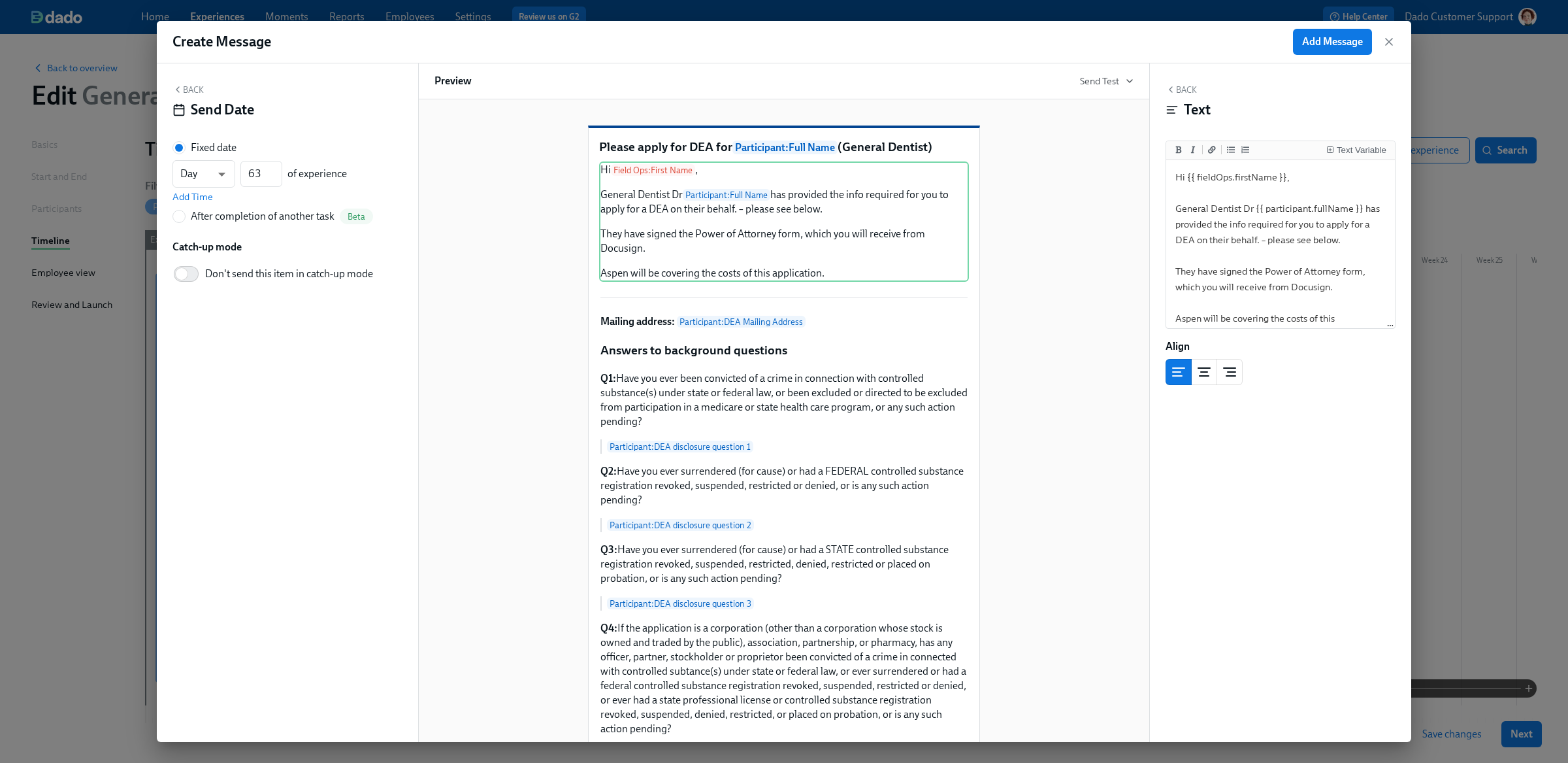
click at [206, 219] on div "After completion of another task" at bounding box center [262, 216] width 144 height 15
click at [185, 219] on input "After completion of another task Beta" at bounding box center [179, 216] width 11 height 11
radio input "true"
radio input "false"
click at [245, 191] on span "---" at bounding box center [288, 194] width 208 height 13
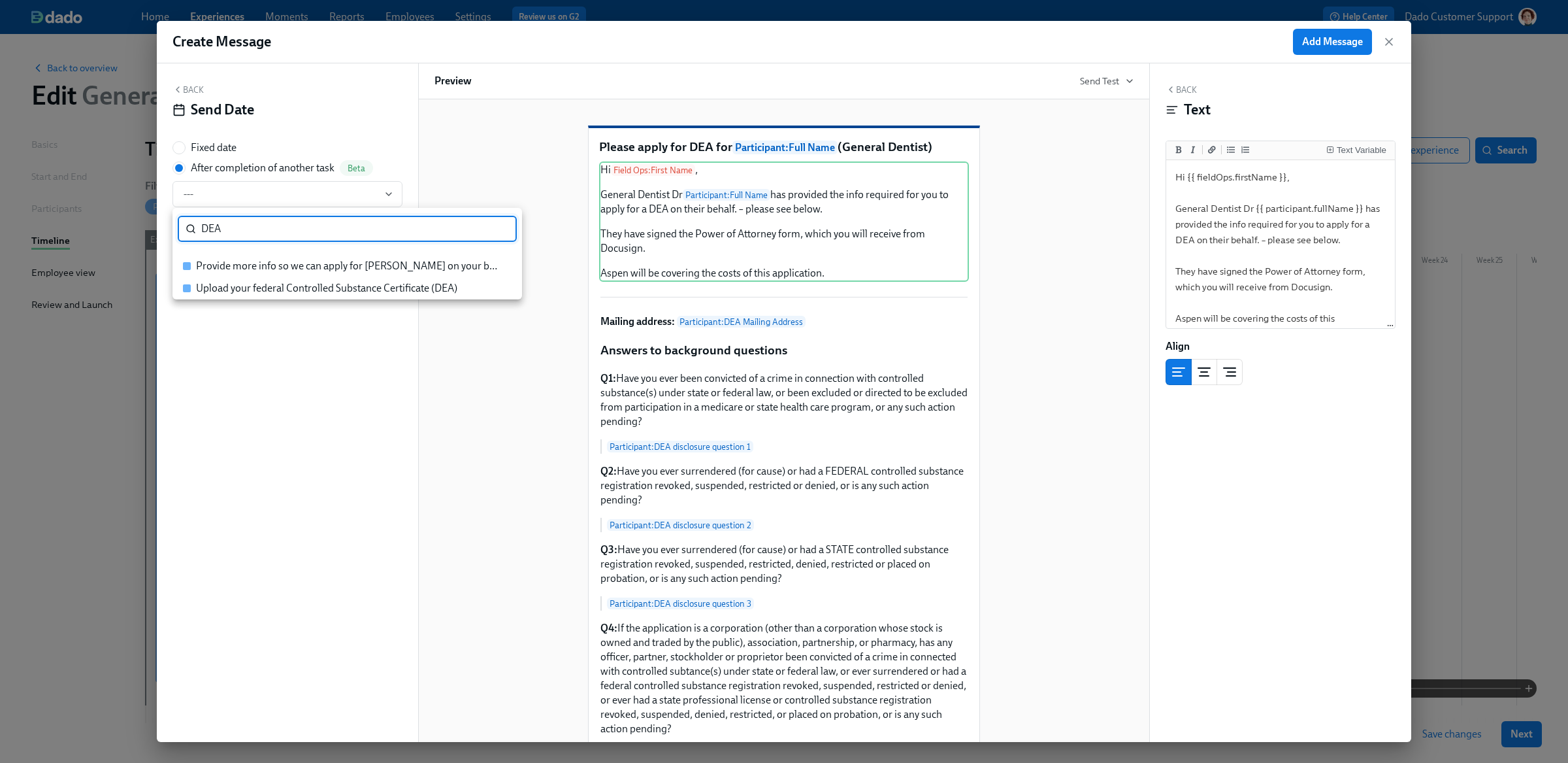
type input "DEA"
click at [253, 265] on div "Provide more info so we can apply for DEAs on your behalf" at bounding box center [347, 266] width 302 height 15
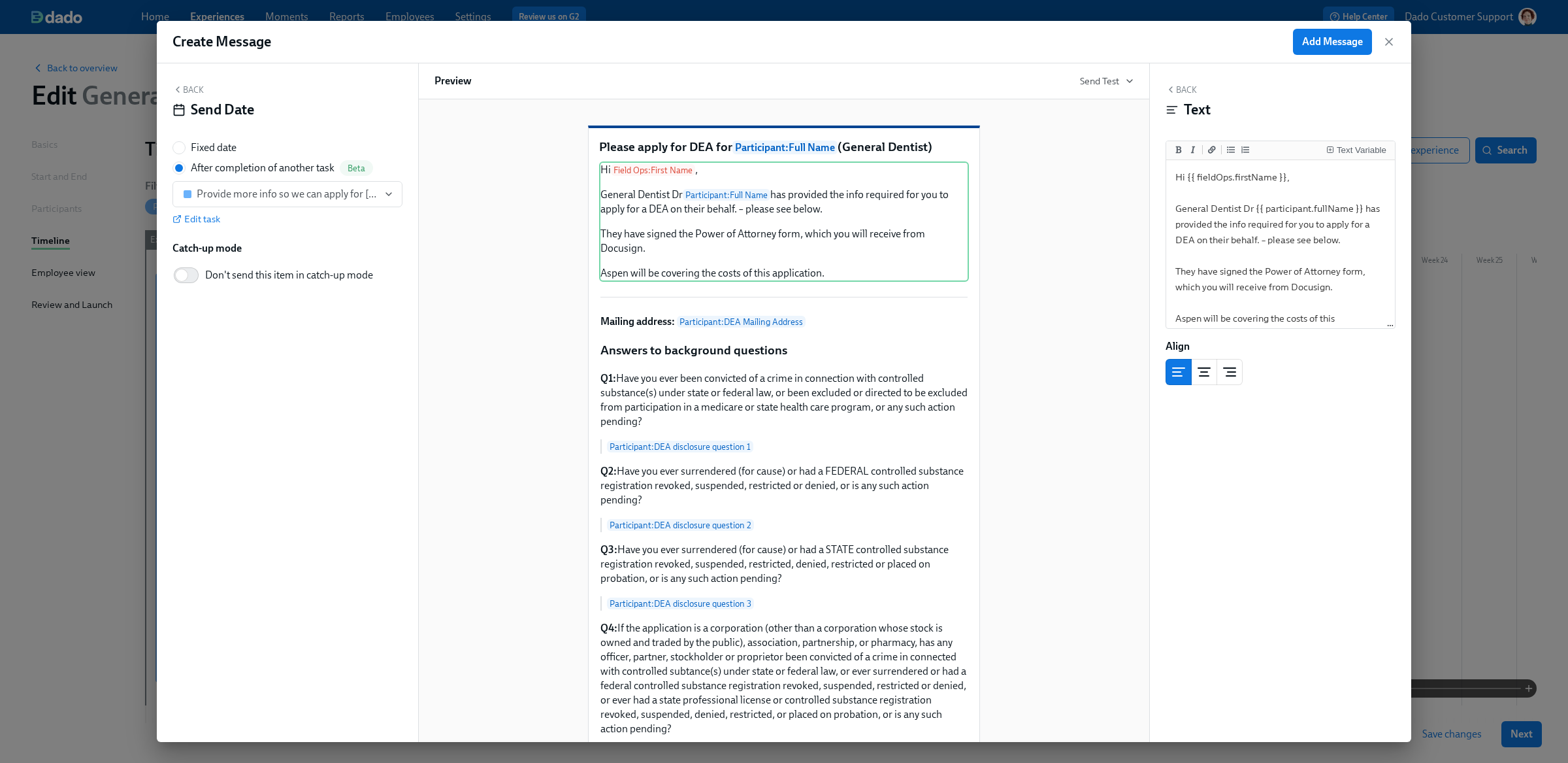
click at [486, 236] on div "Please apply for DEA for Participant : Full Name (General Dentist) Hi Field Ops…" at bounding box center [784, 637] width 699 height 1064
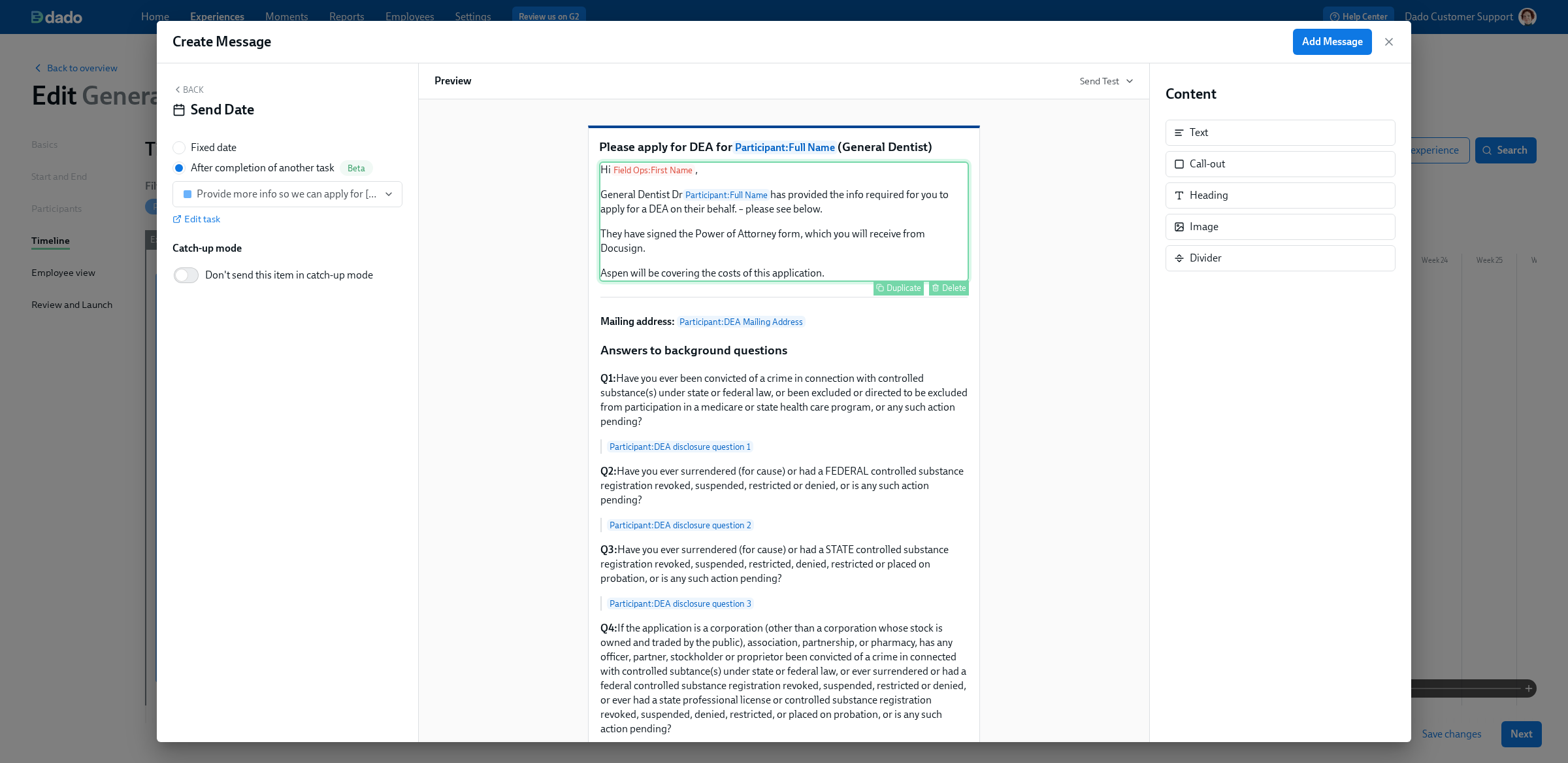
click at [764, 266] on div "Hi Field Ops : First Name , General Dentist Dr Participant : Full Name has prov…" at bounding box center [783, 222] width 370 height 120
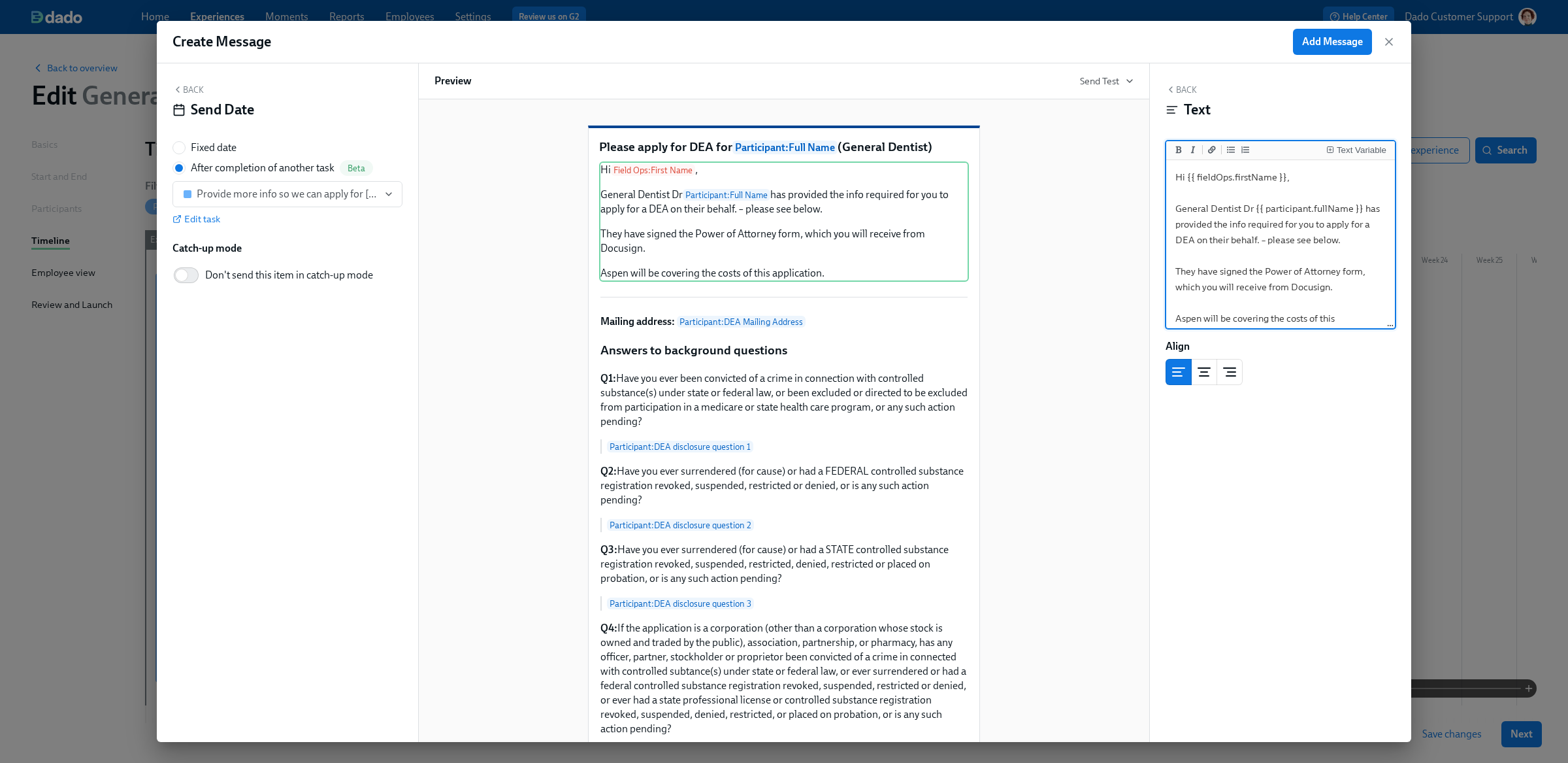
click at [1253, 206] on textarea "Hi {{ fieldOps.firstName }}, General Dentist Dr {{ participant.fullName }} has …" at bounding box center [1280, 255] width 223 height 185
type textarea "Hi {{ fieldOps.firstName }}, General Dentist Dr. {{ participant.fullName }} has…"
click at [490, 309] on div "Please apply for DEA for Participant : Full Name (General Dentist) Hi Field Ops…" at bounding box center [784, 637] width 699 height 1064
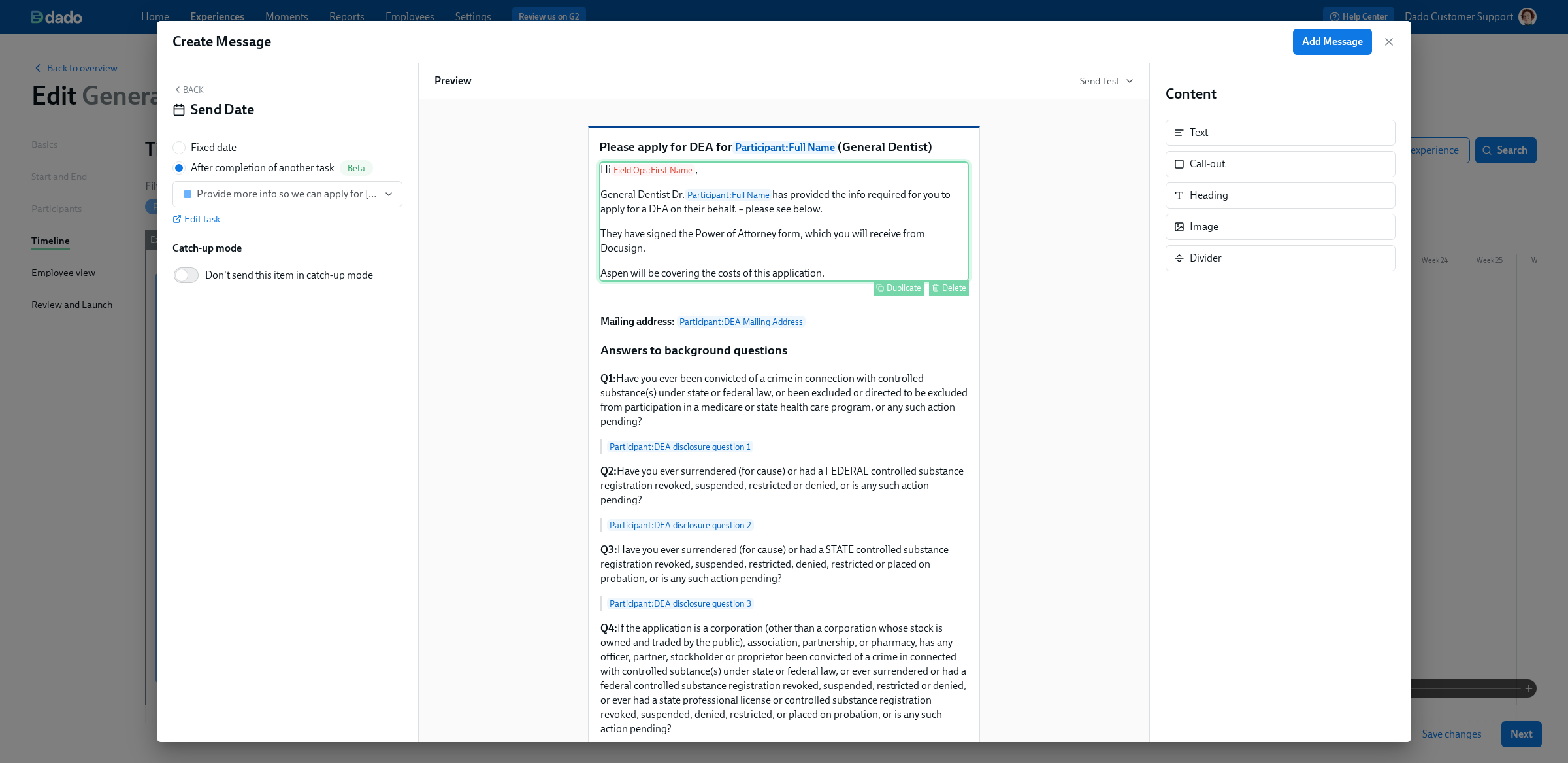
click at [866, 236] on div "Hi Field Ops : First Name , General Dentist Dr. Participant : Full Name has pro…" at bounding box center [783, 222] width 370 height 120
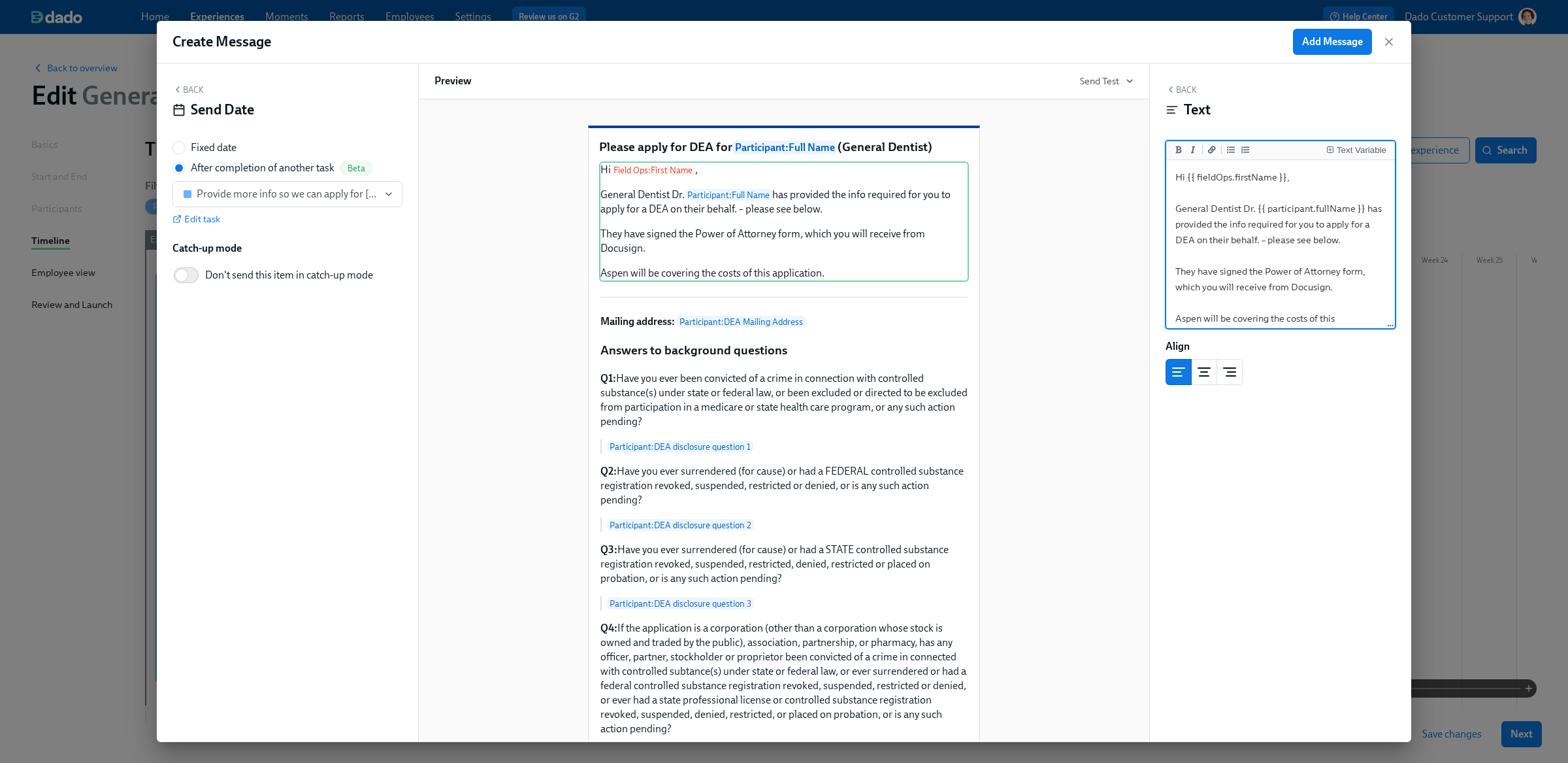
click at [1259, 241] on textarea "Hi {{ fieldOps.firstName }}, General Dentist Dr. {{ participant.fullName }} has…" at bounding box center [1280, 255] width 223 height 185
type textarea "Hi {{ fieldOps.firstName }}, General Dentist Dr. {{ participant.fullName }} has…"
click at [967, 295] on button "Delete" at bounding box center [949, 288] width 40 height 15
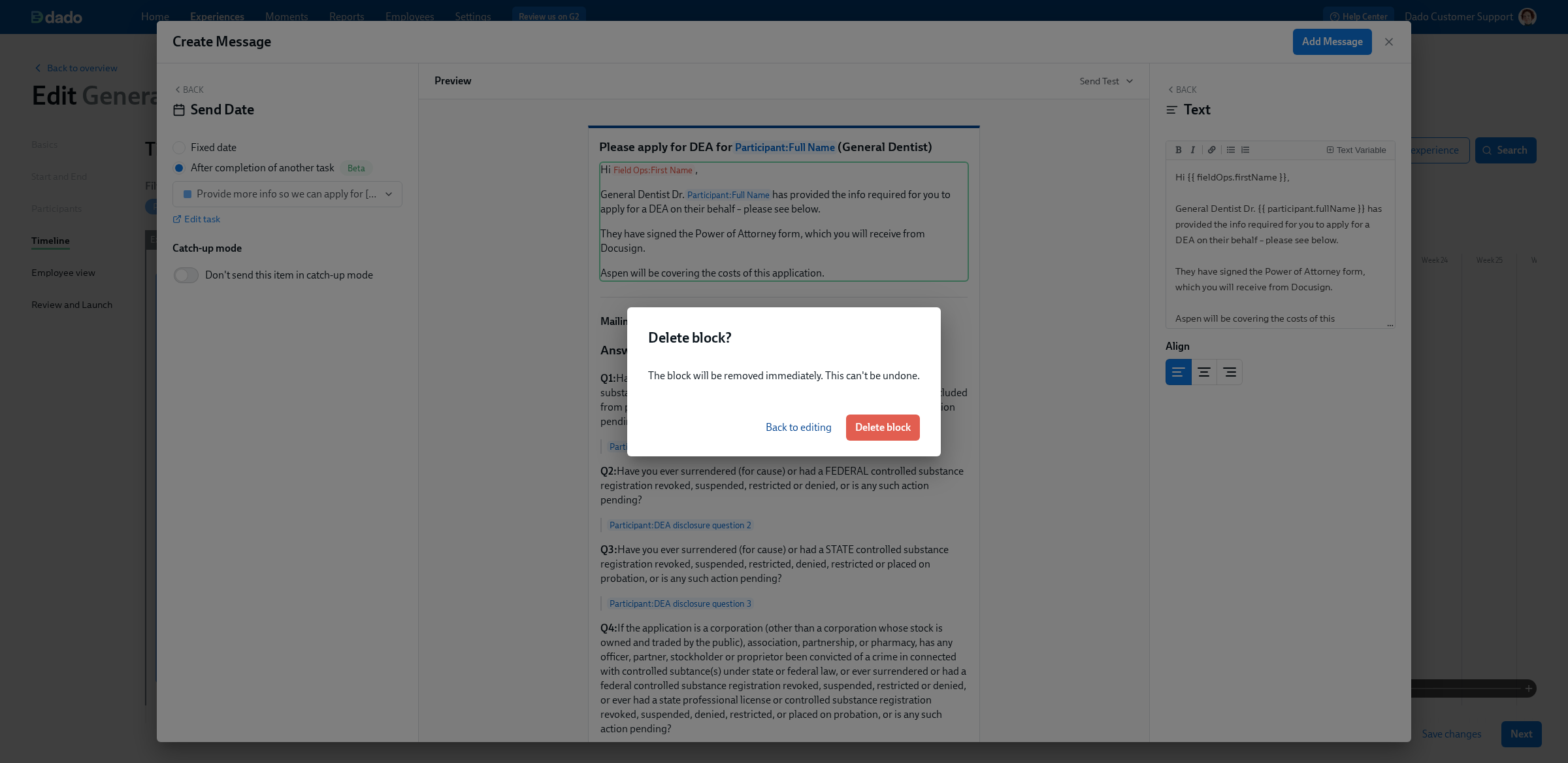
click at [814, 436] on button "Back to editing" at bounding box center [799, 427] width 84 height 26
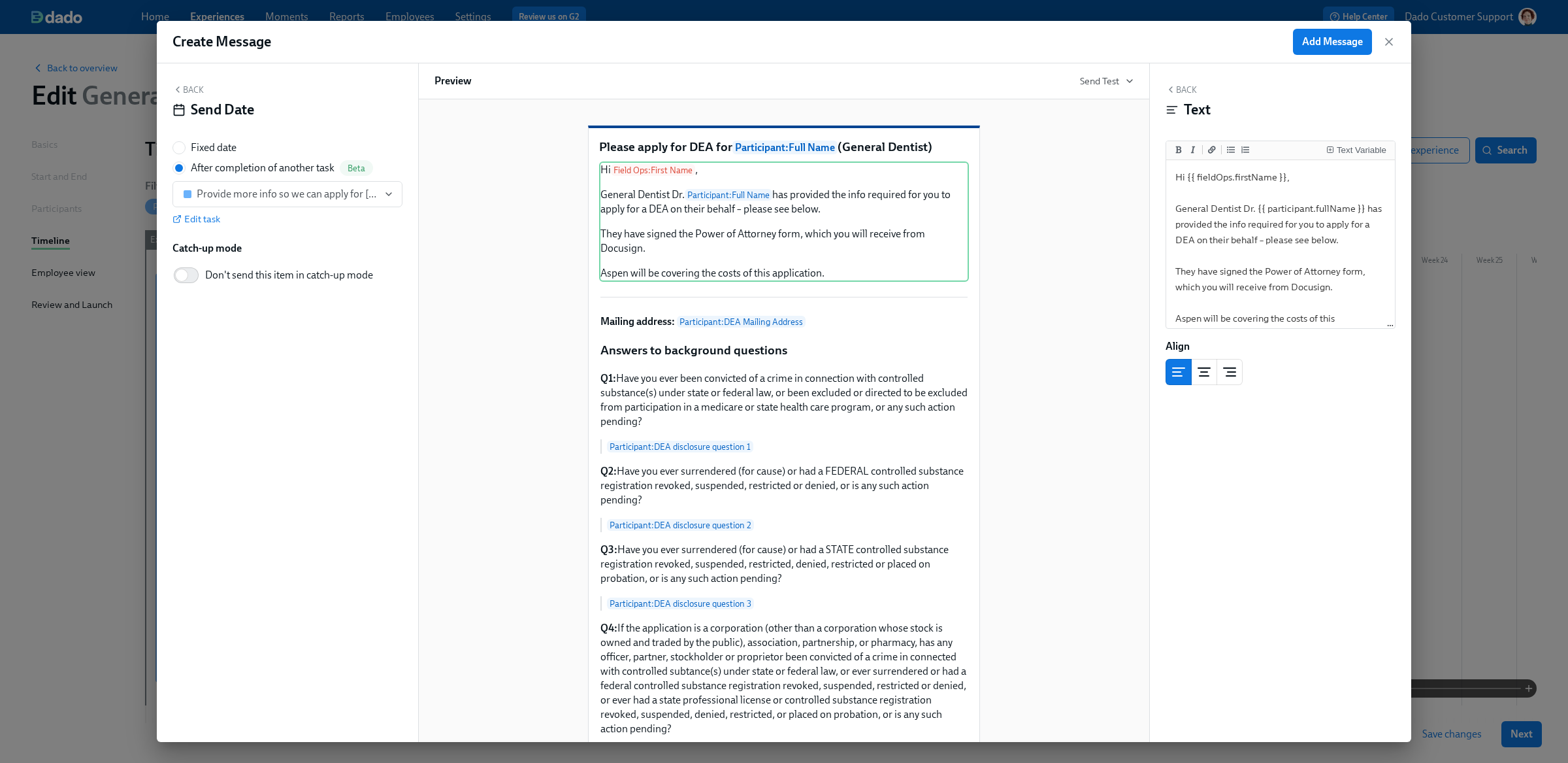
click at [1042, 410] on div "Please apply for DEA for Participant : Full Name (General Dentist) Hi Field Ops…" at bounding box center [784, 637] width 699 height 1064
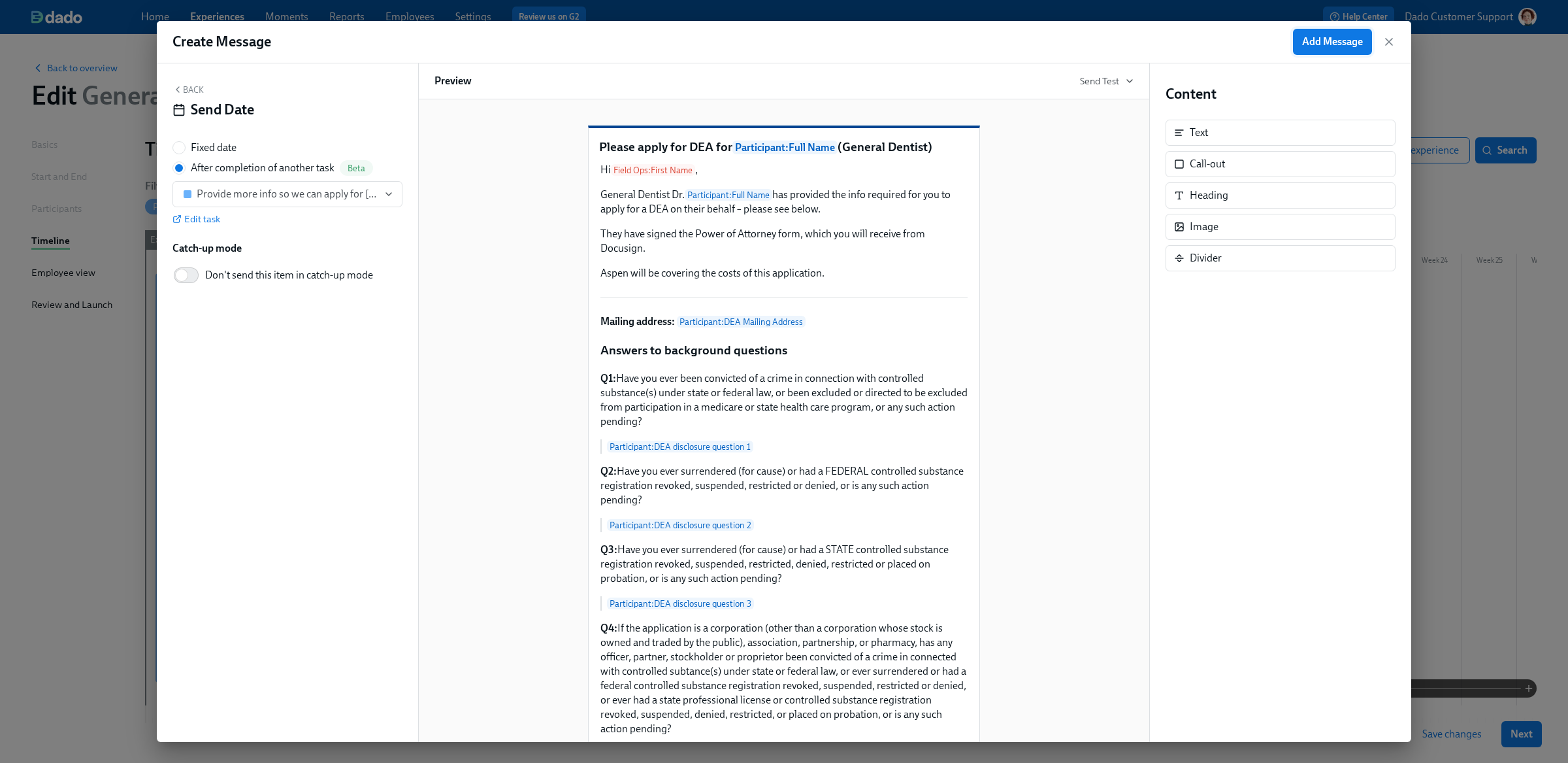
click at [1337, 44] on span "Add Message" at bounding box center [1332, 41] width 61 height 13
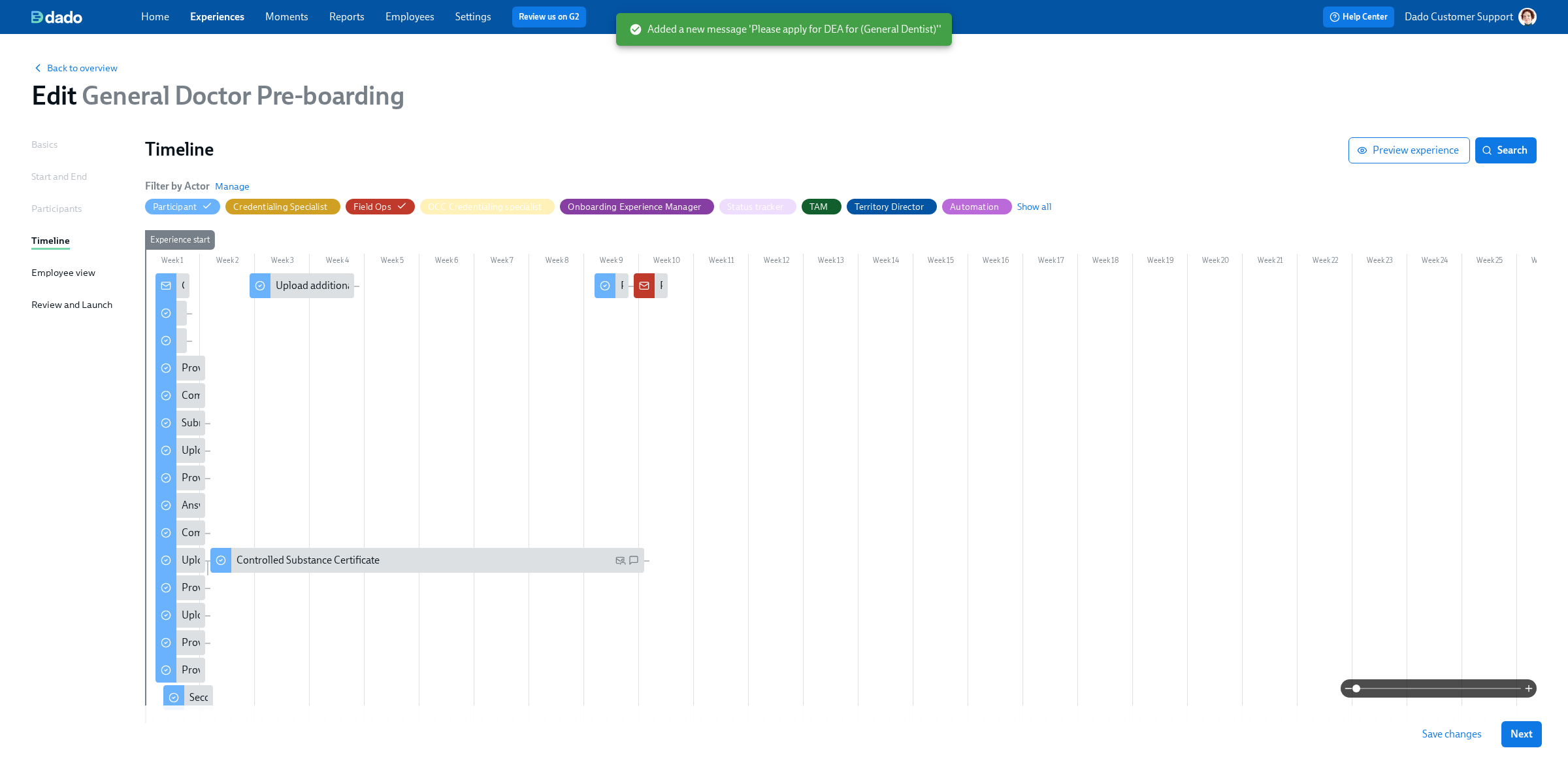
click at [1463, 691] on span at bounding box center [1439, 688] width 165 height 19
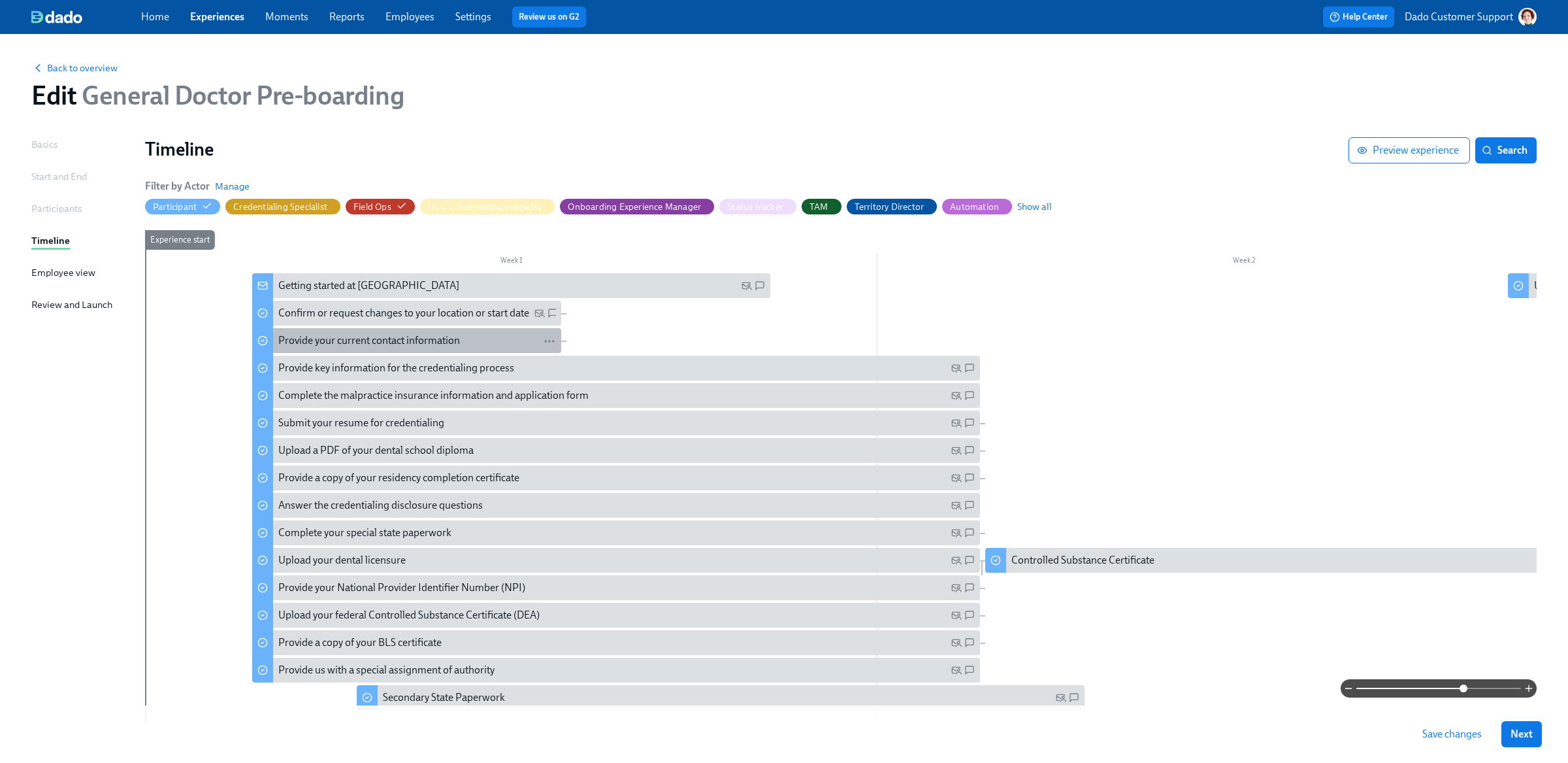
click at [362, 340] on div "Provide your current contact information" at bounding box center [370, 340] width 182 height 15
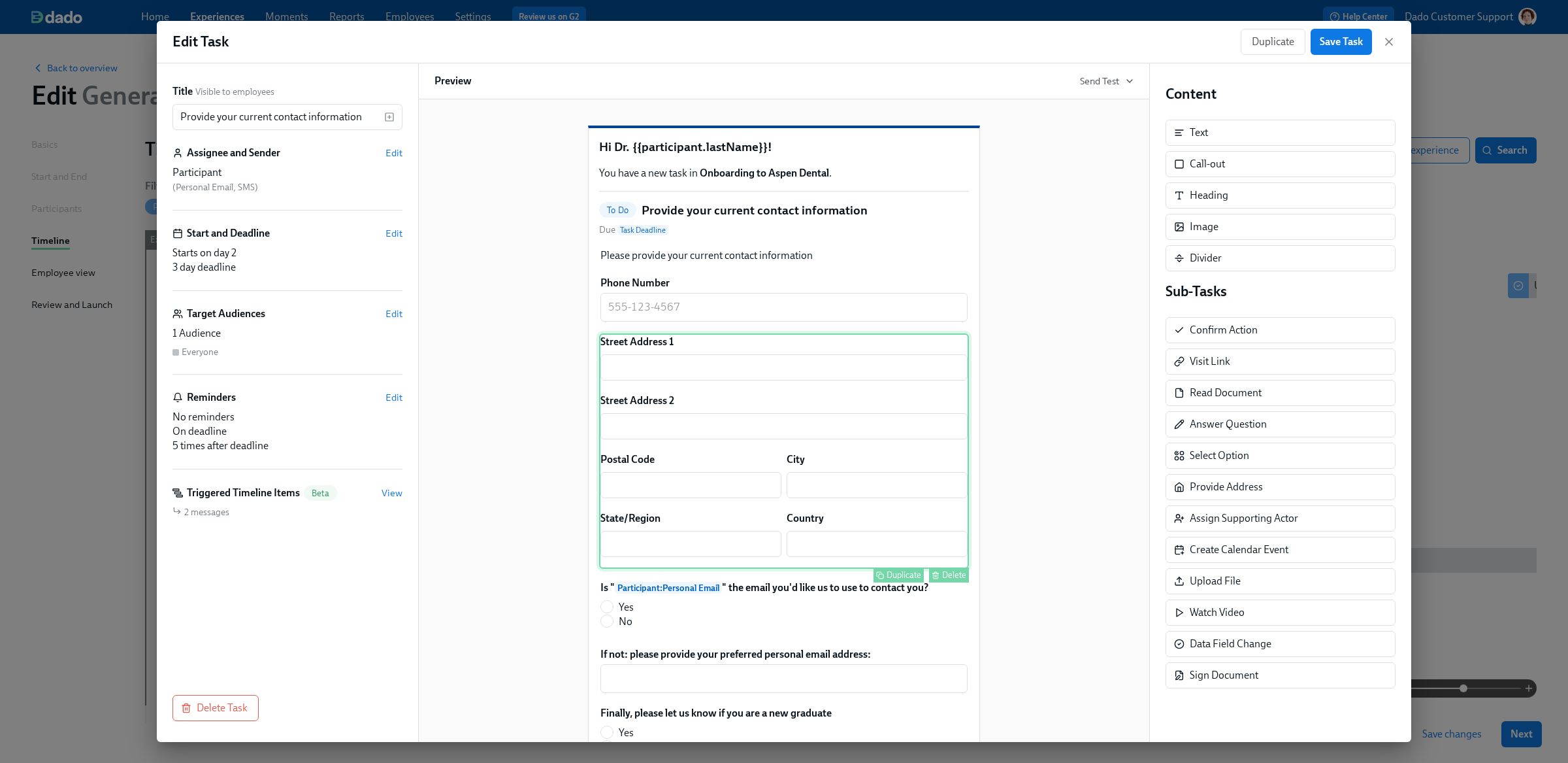
click at [814, 420] on div "Street Address 1 ​ Street Address 2 ​ Postal Code ​ City ​ State/Region ​ Count…" at bounding box center [783, 451] width 370 height 236
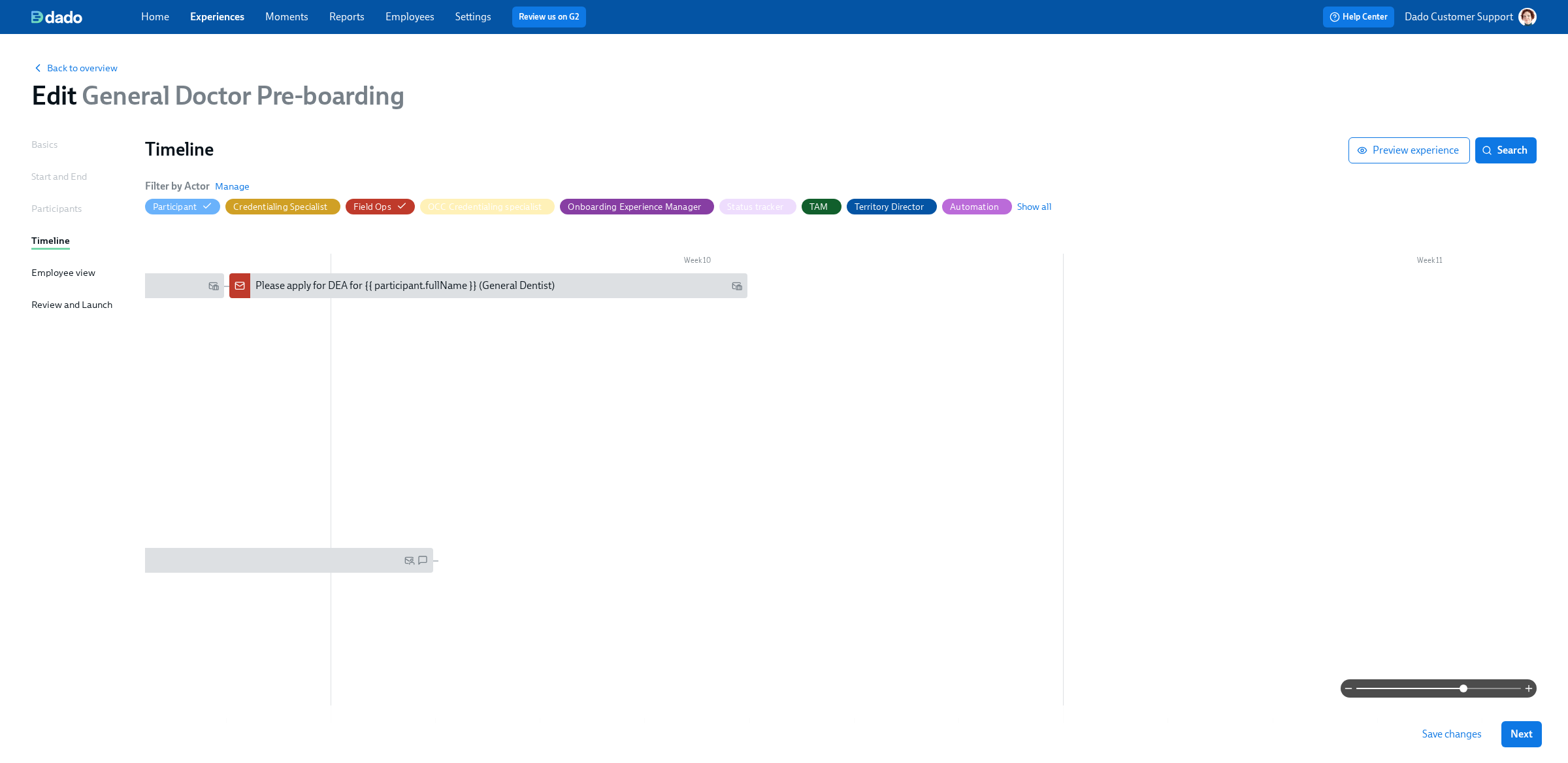
scroll to position [0, 6204]
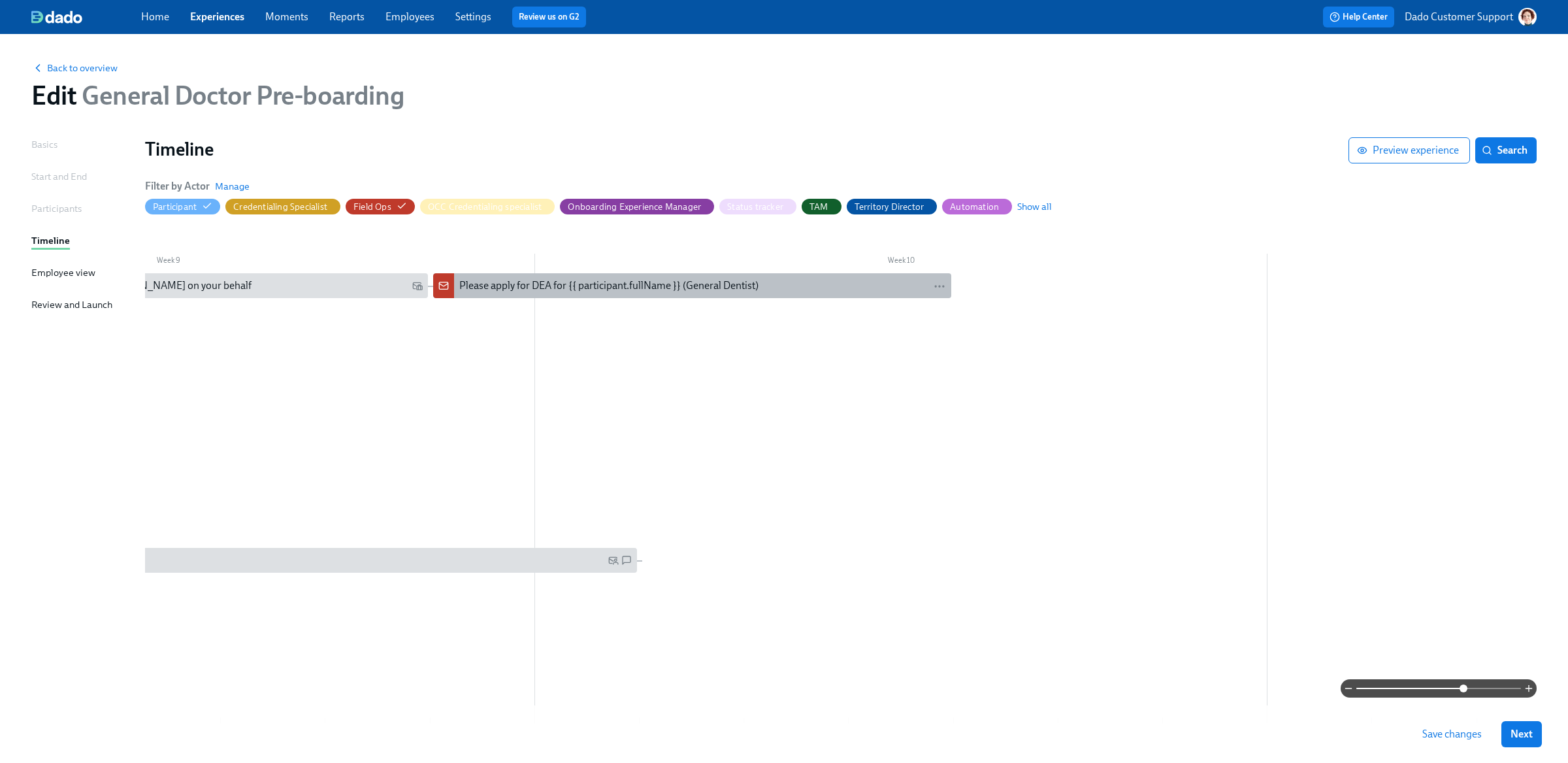
click at [576, 282] on div "Please apply for DEA for {{ participant.fullName }} (General Dentist)" at bounding box center [609, 286] width 299 height 15
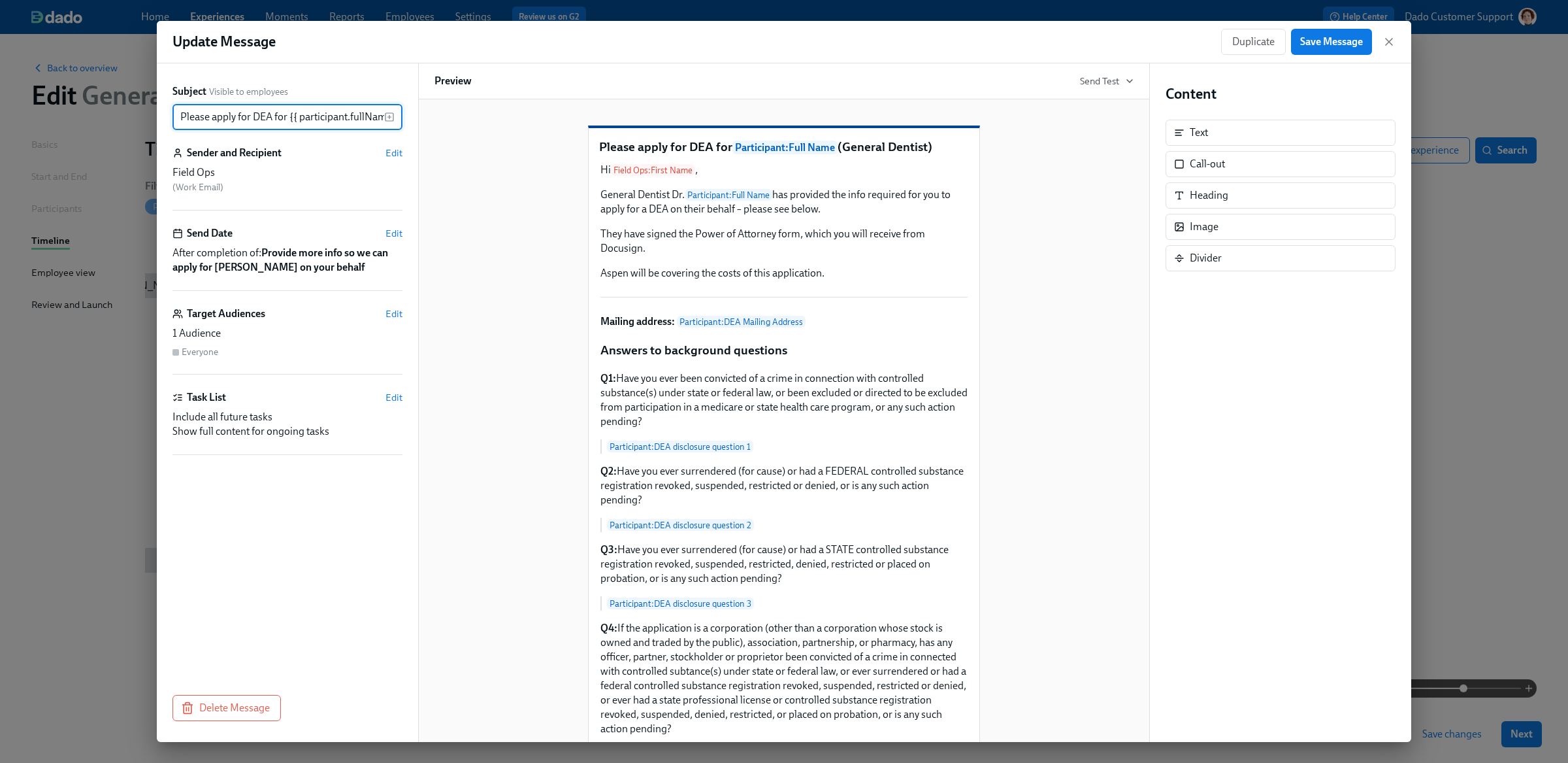
scroll to position [0, 95]
click at [752, 330] on div "Mailing address: Participant : DEA Mailing Address Duplicate Delete" at bounding box center [783, 321] width 370 height 17
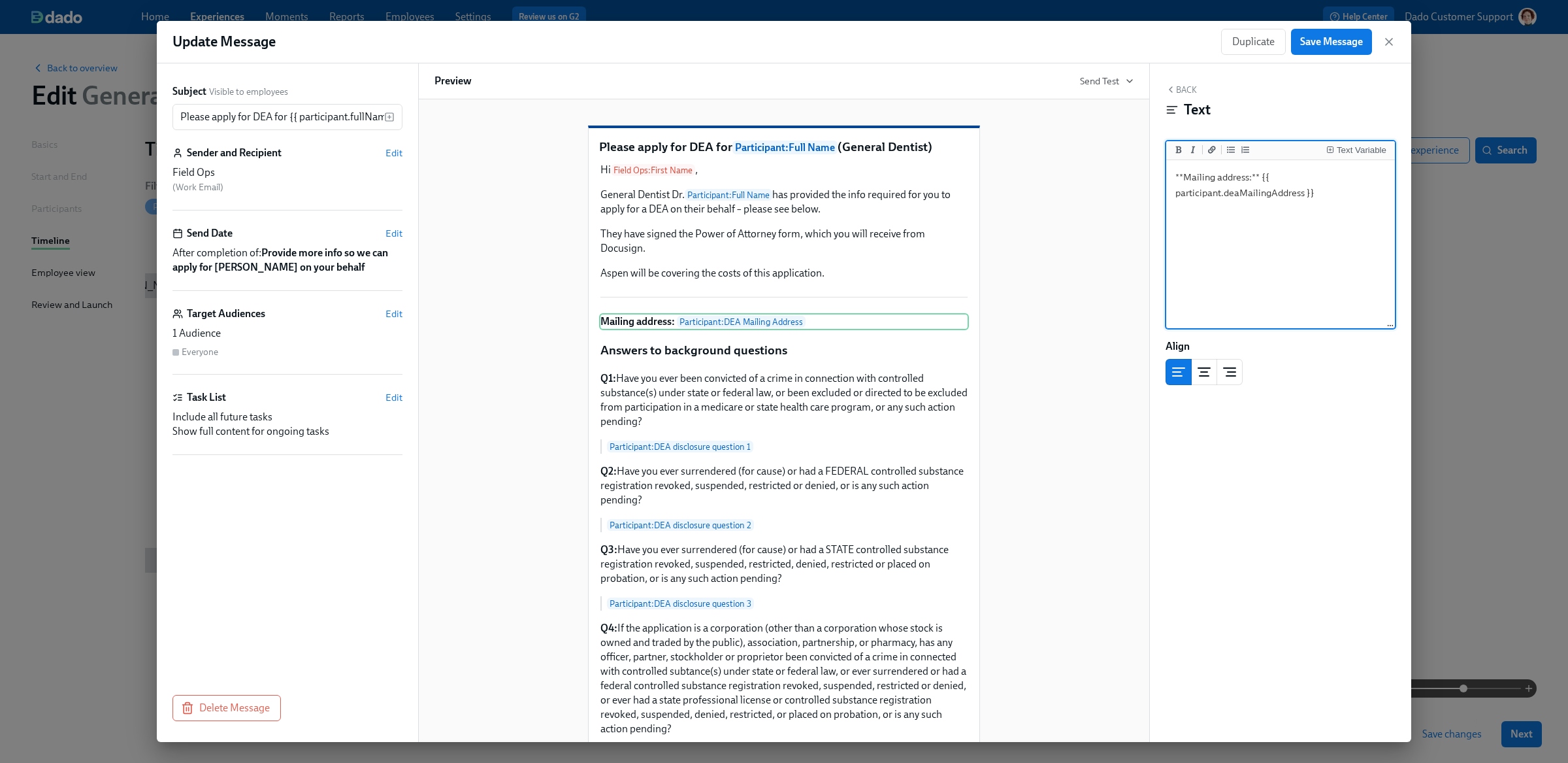
drag, startPoint x: 1178, startPoint y: 192, endPoint x: 1267, endPoint y: 191, distance: 89.0
click at [1267, 191] on textarea "**Mailing address:** {{ participant.deaMailingAddress }}" at bounding box center [1280, 245] width 223 height 164
type textarea "**Mailing address:** {{ participant.address }}"
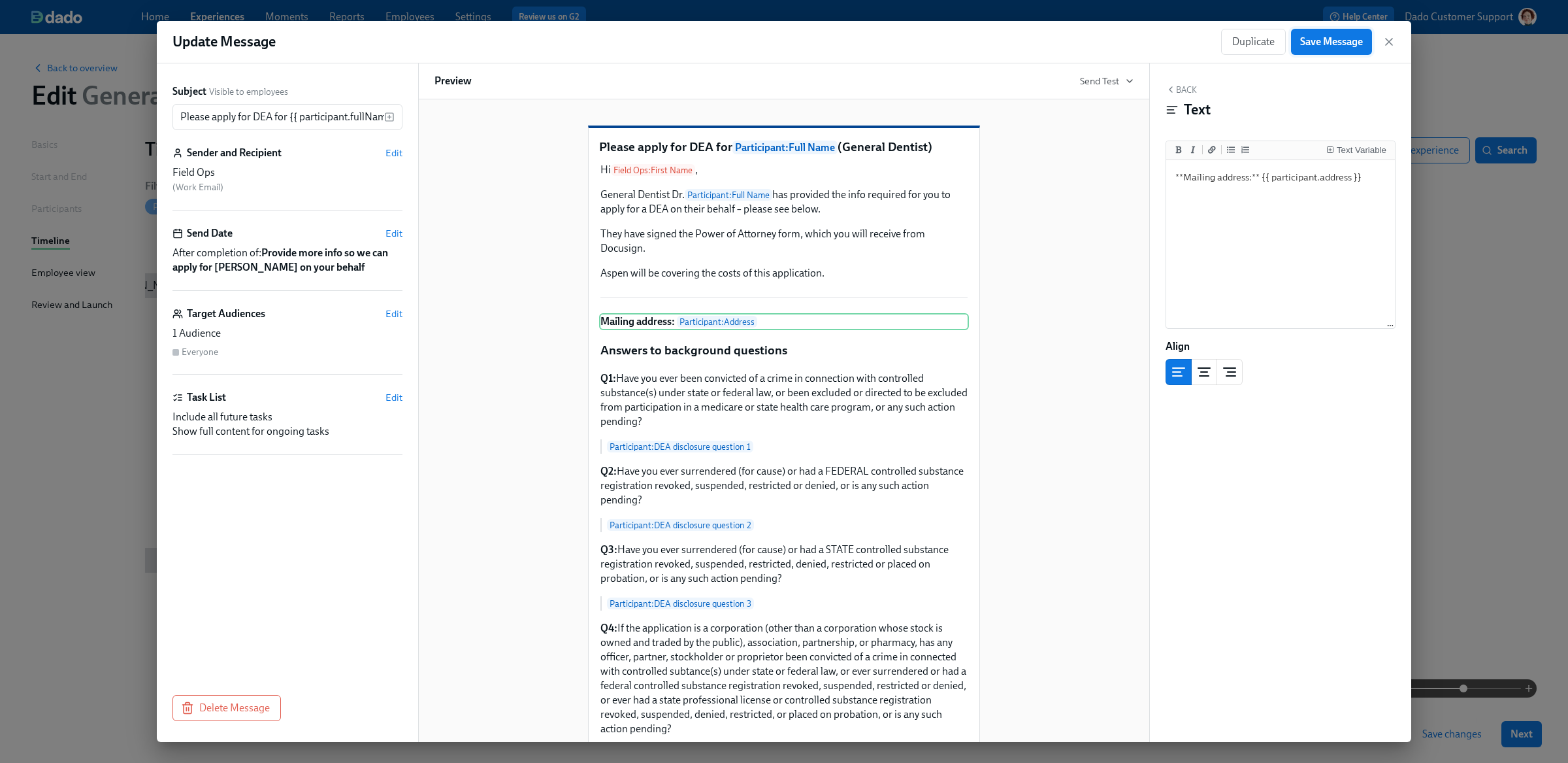
click at [1338, 40] on span "Save Message" at bounding box center [1331, 41] width 63 height 13
click at [1099, 83] on span "Send Test" at bounding box center [1107, 81] width 54 height 13
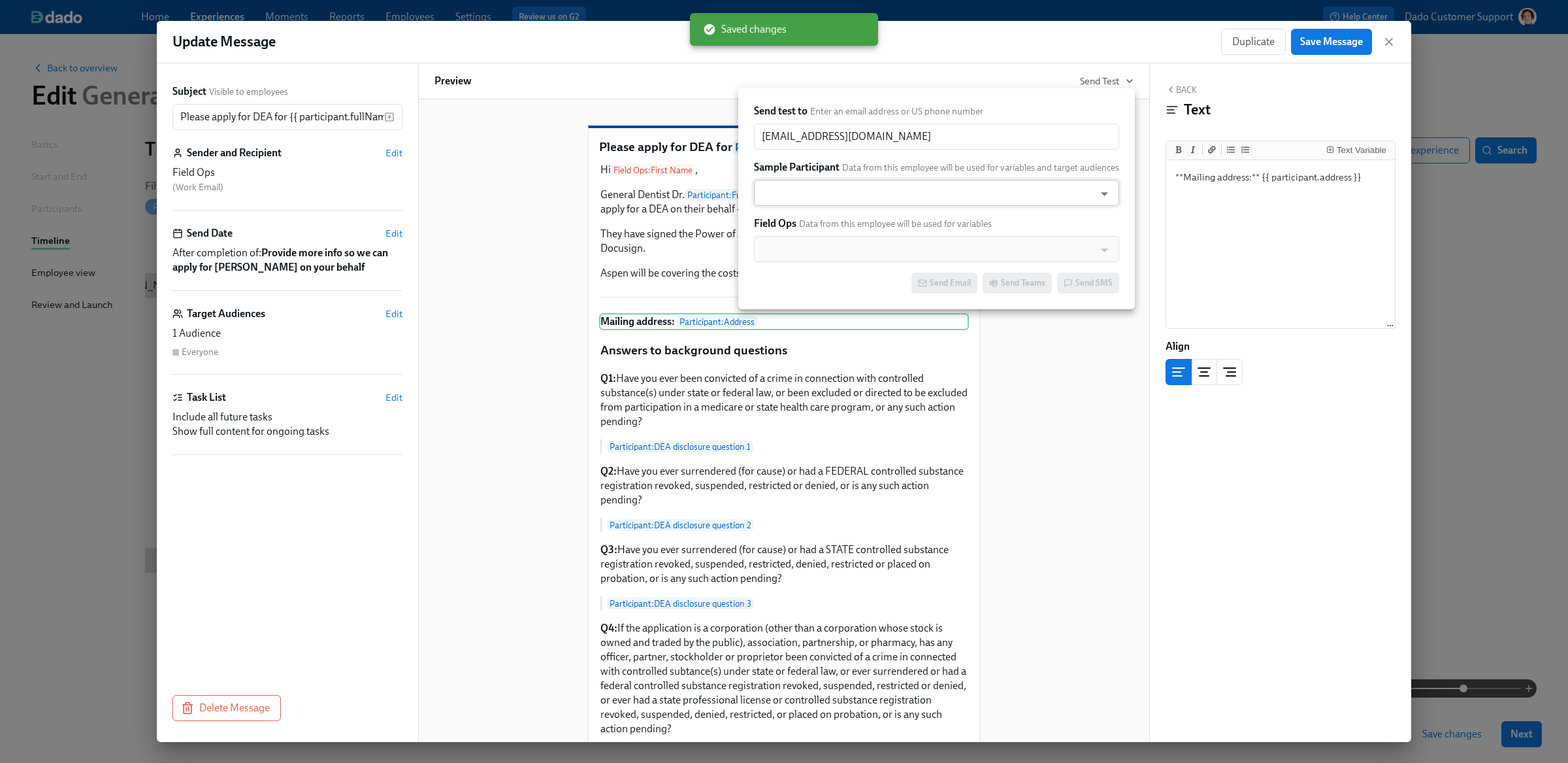
click at [785, 185] on input "text" at bounding box center [924, 193] width 327 height 26
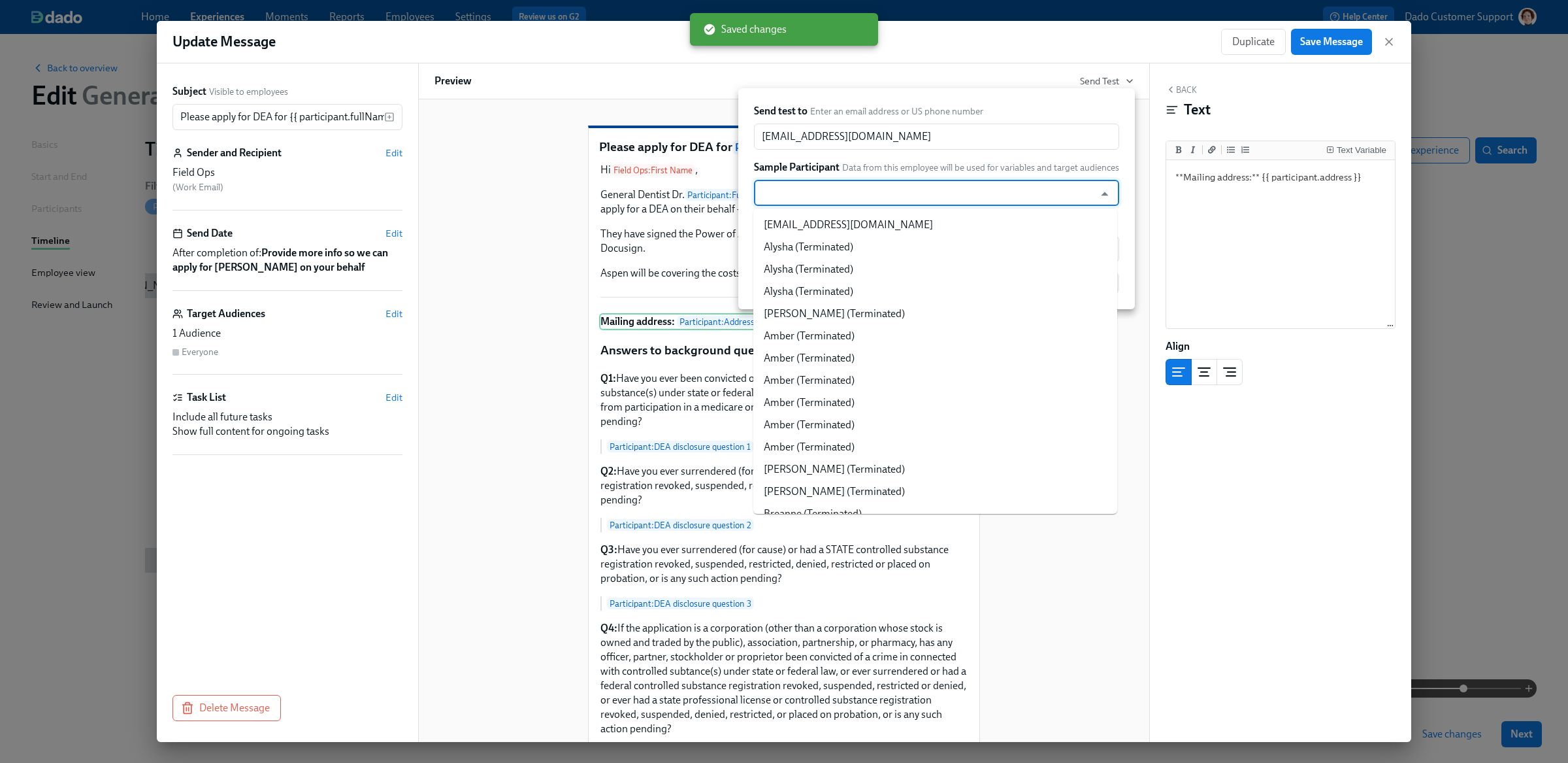
type input "A"
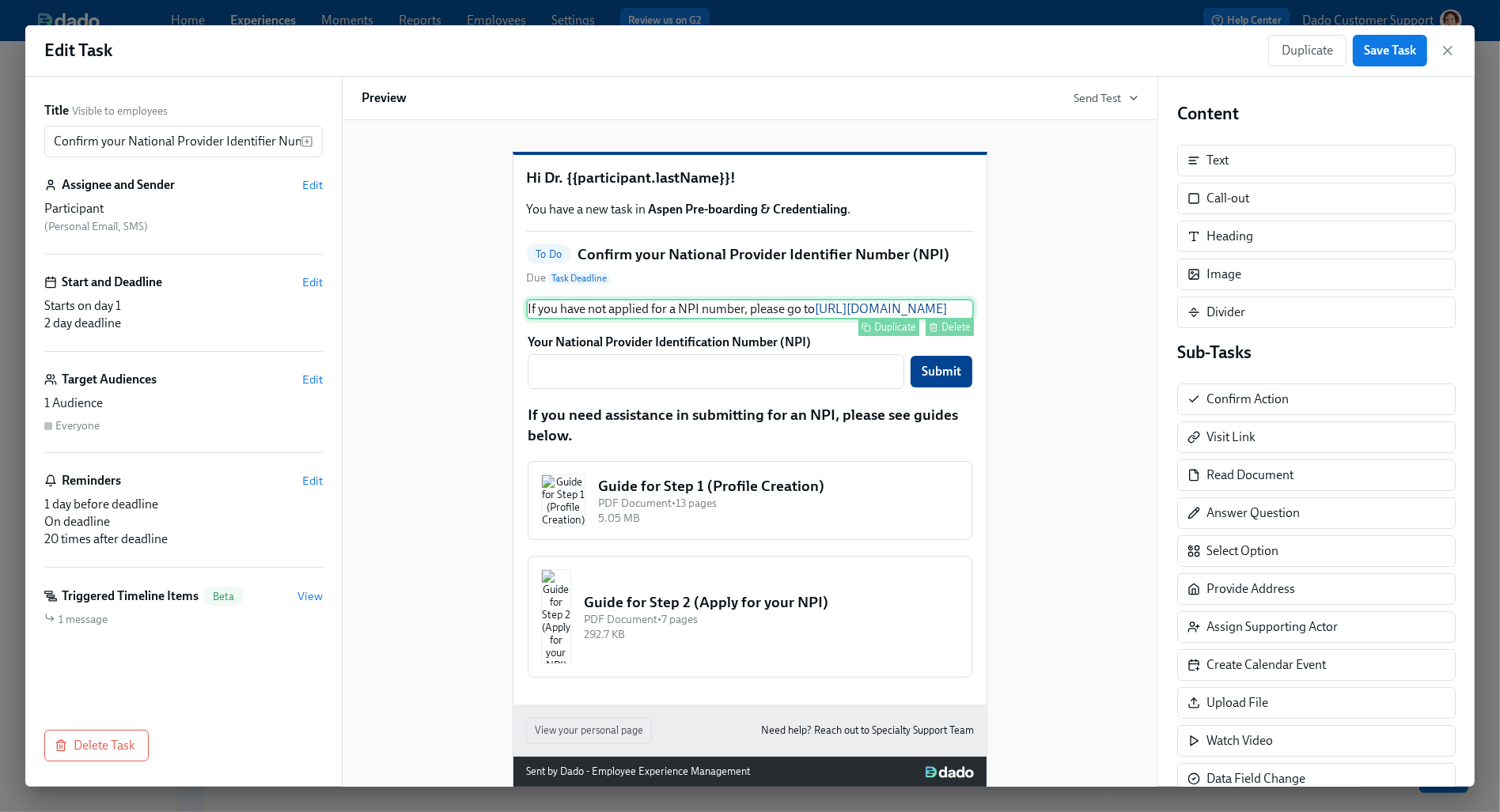
click at [618, 319] on div "If you have not applied for a NPI number, please go to [URL][DOMAIN_NAME] Dupli…" at bounding box center [750, 309] width 448 height 21
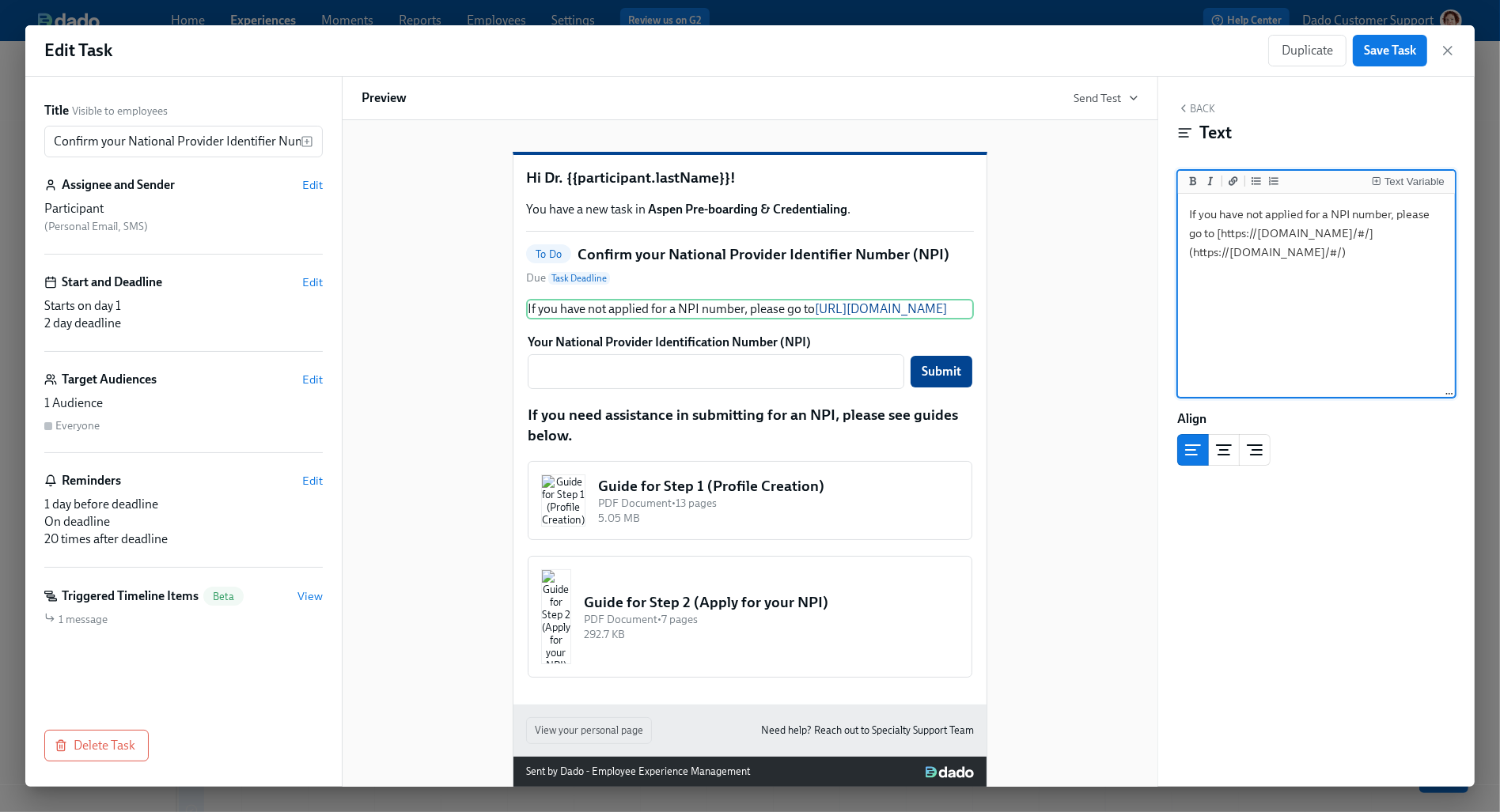
drag, startPoint x: 1371, startPoint y: 261, endPoint x: 1215, endPoint y: 238, distance: 157.7
click at [1217, 238] on textarea "If you have not applied for a NPI number, please go to [https://[DOMAIN_NAME]/#…" at bounding box center [1316, 296] width 270 height 199
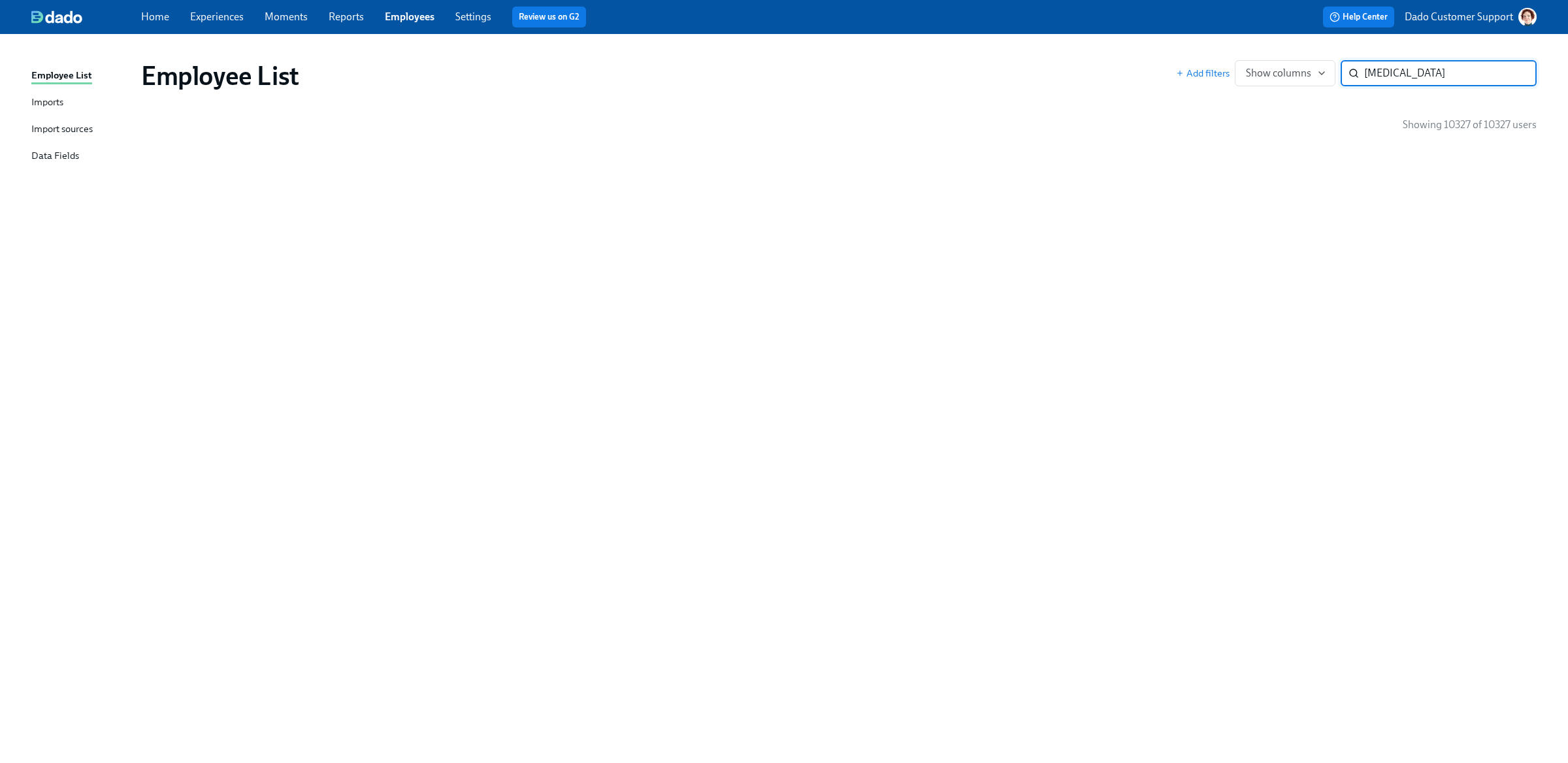
type input "fontana"
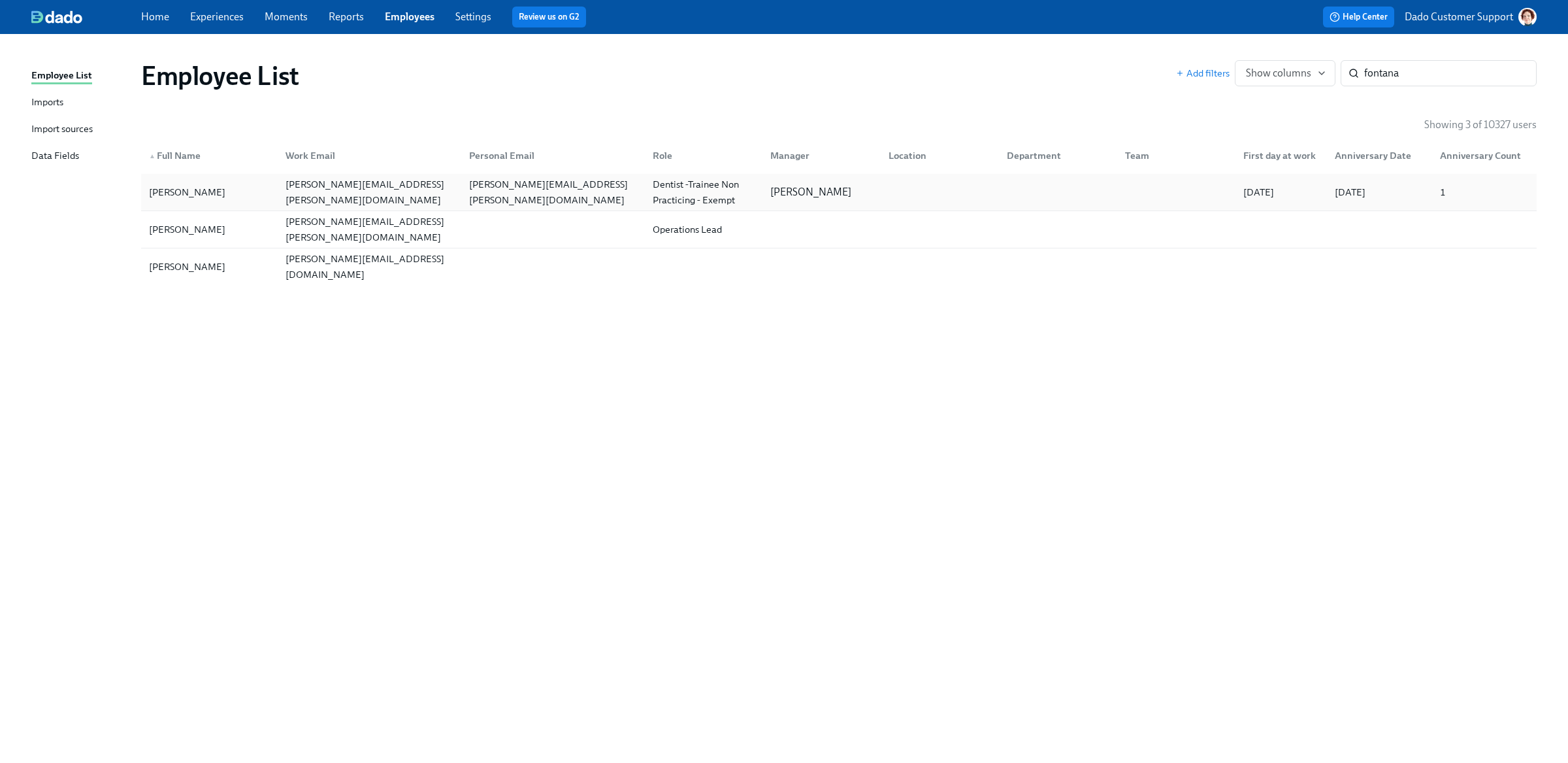
click at [426, 185] on div "[PERSON_NAME][EMAIL_ADDRESS][PERSON_NAME][DOMAIN_NAME]" at bounding box center [370, 192] width 179 height 32
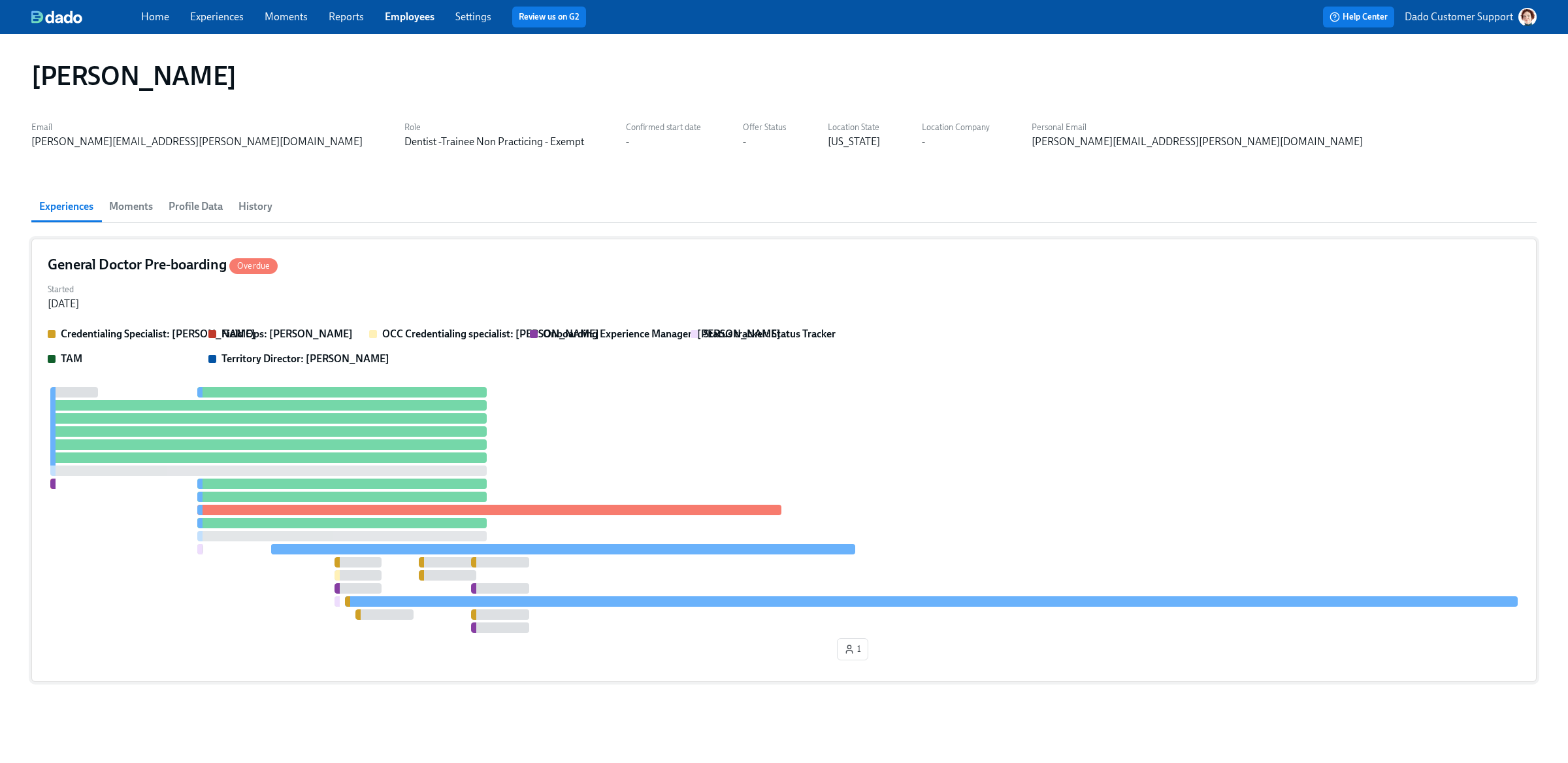
click at [392, 529] on div "1" at bounding box center [784, 526] width 1473 height 279
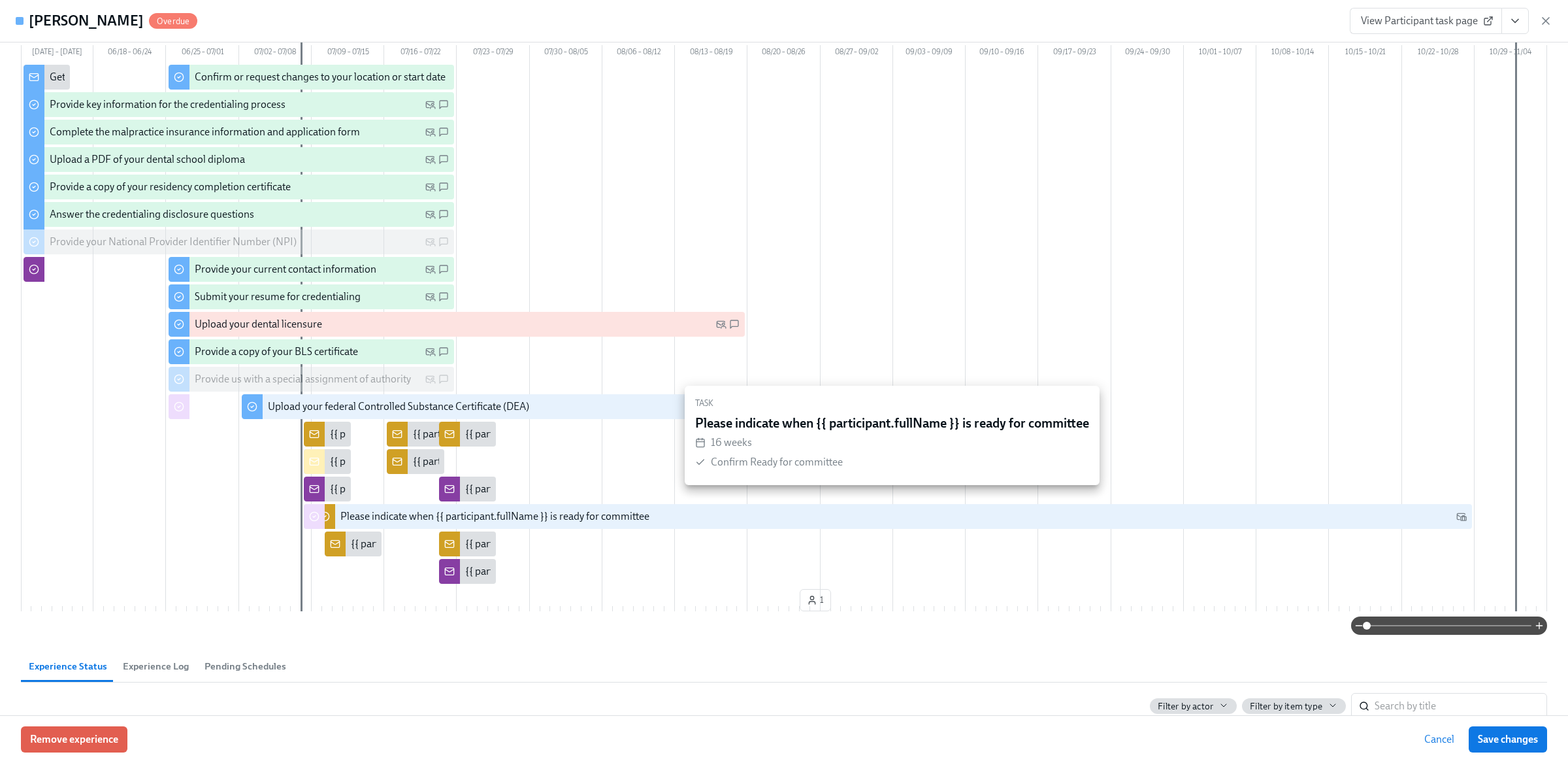
scroll to position [168, 0]
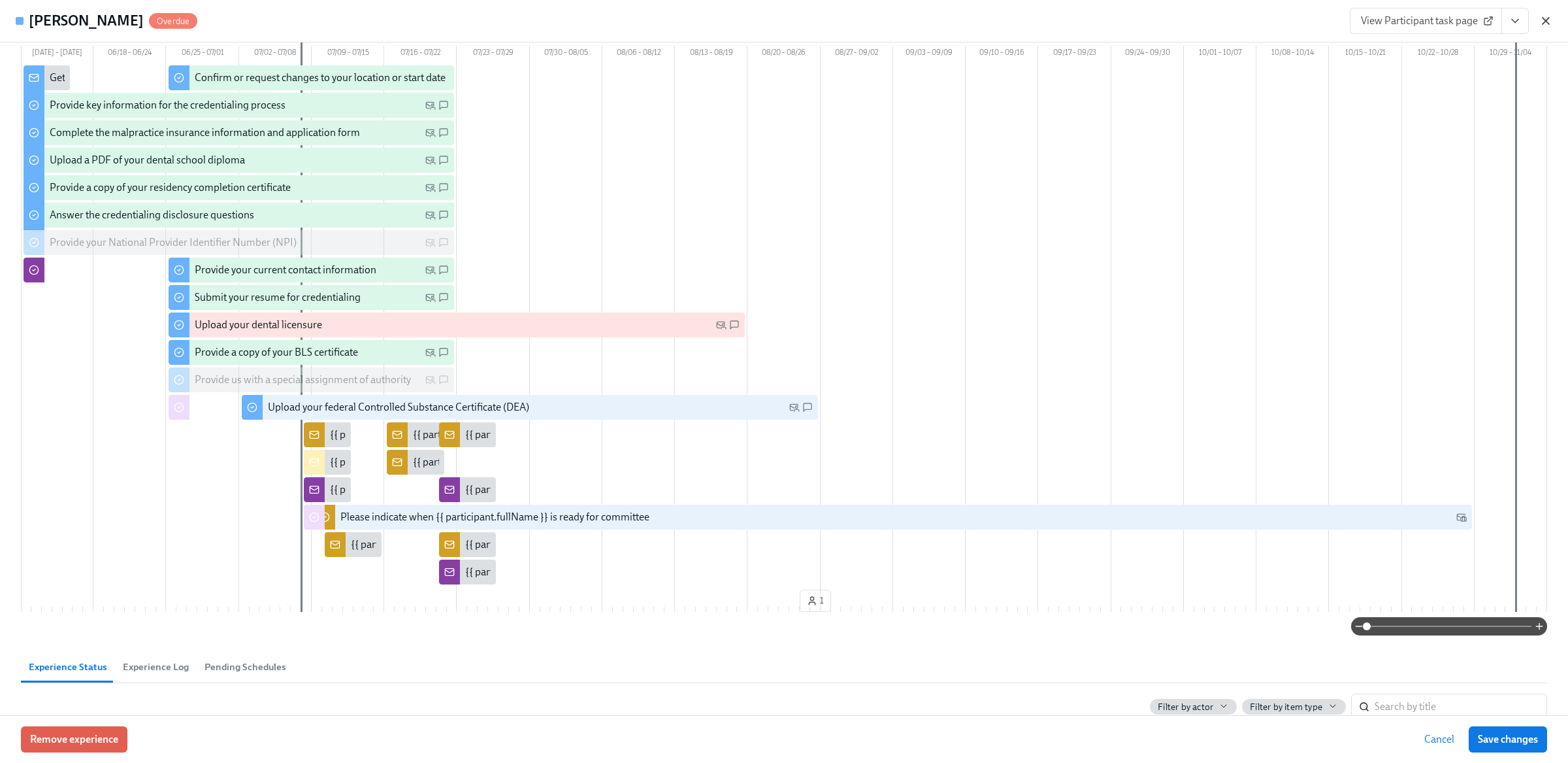
click at [1547, 23] on icon "button" at bounding box center [1546, 21] width 6 height 7
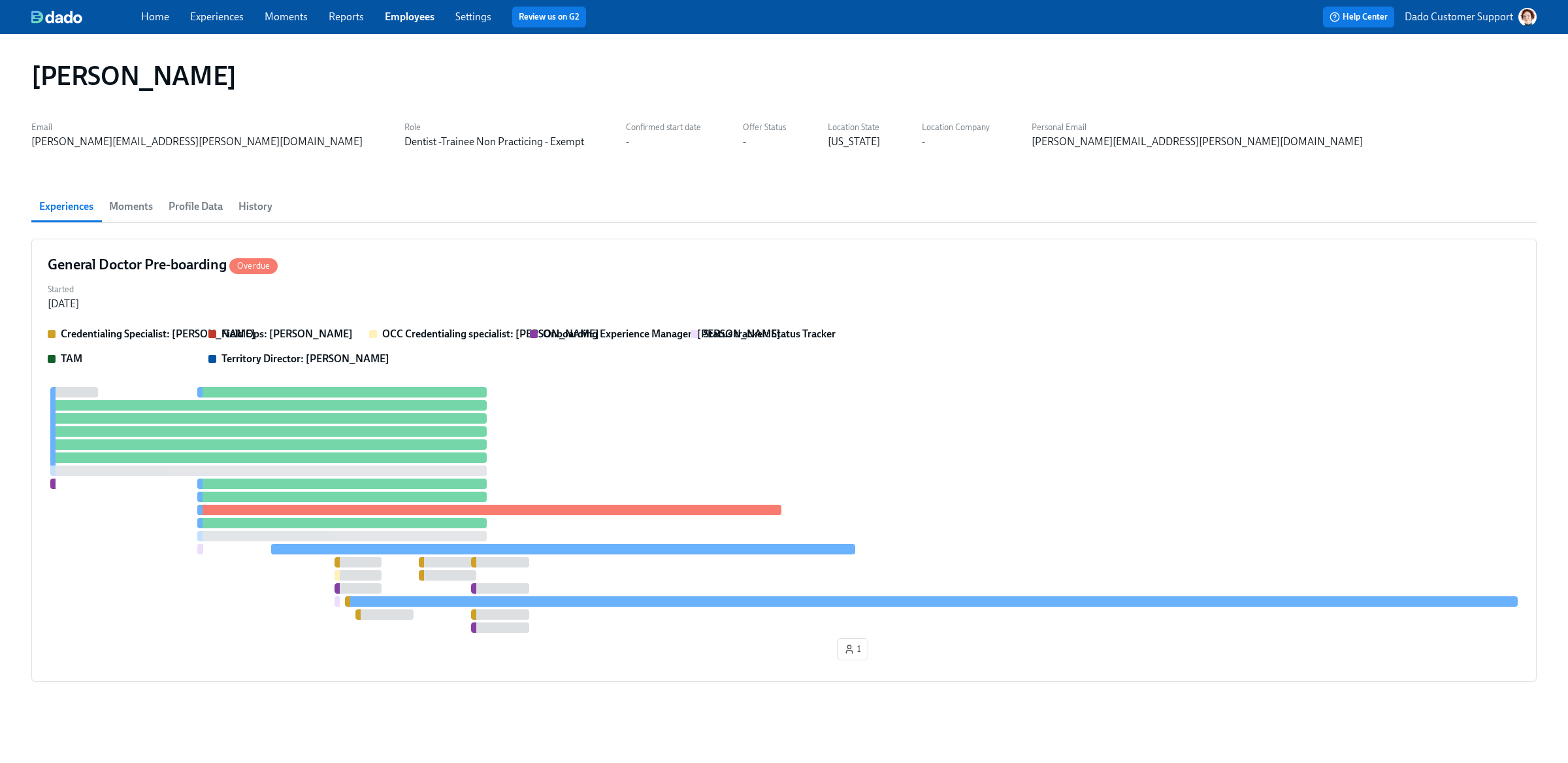
click at [208, 215] on span "Profile Data" at bounding box center [195, 206] width 54 height 19
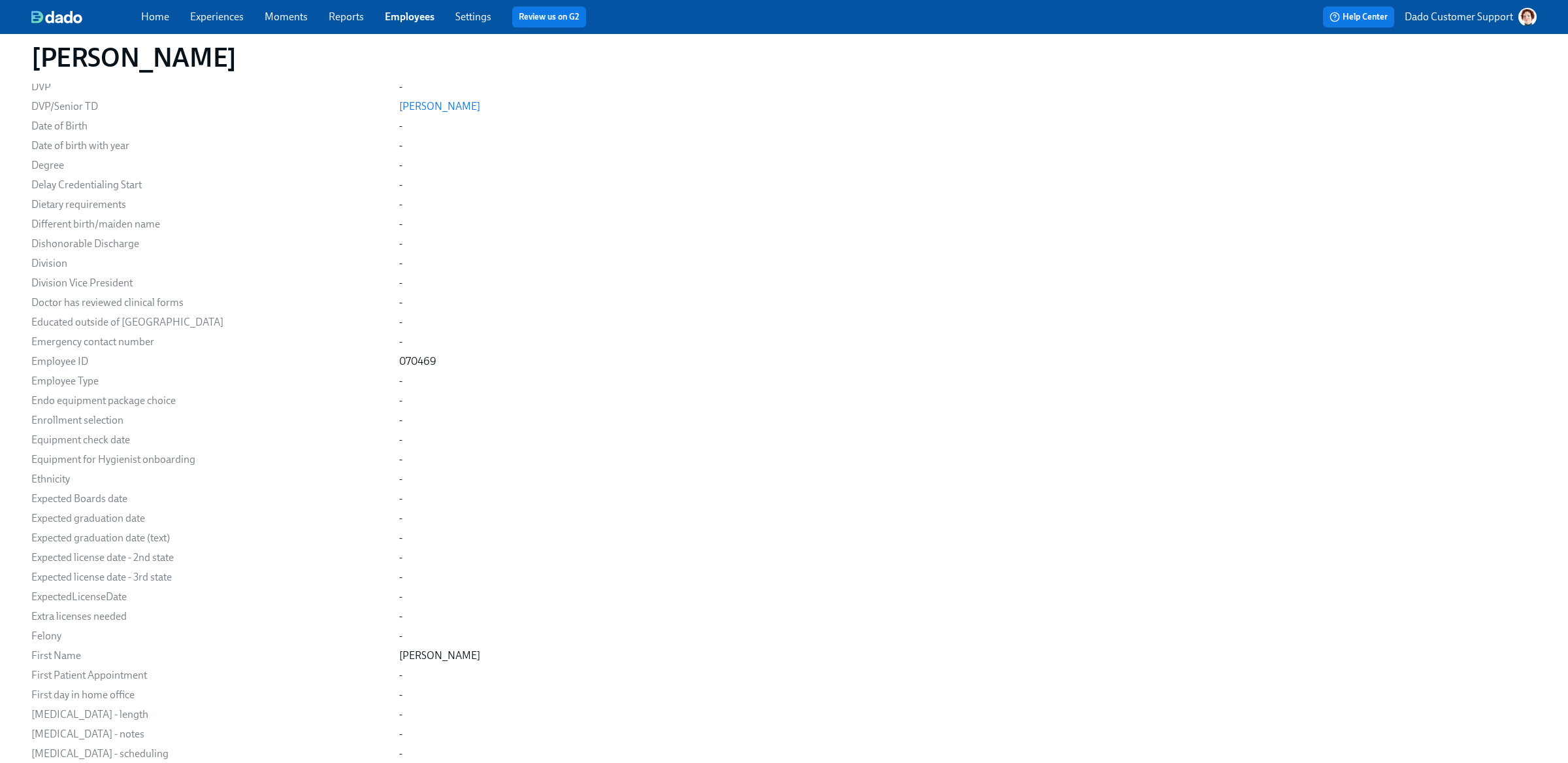
scroll to position [3533, 0]
drag, startPoint x: 373, startPoint y: 360, endPoint x: 483, endPoint y: 351, distance: 110.4
click at [0, 0] on div "Employee ID 070469" at bounding box center [0, 0] width 0 height 0
copy div "070469"
click at [209, 15] on link "Experiences" at bounding box center [217, 16] width 54 height 12
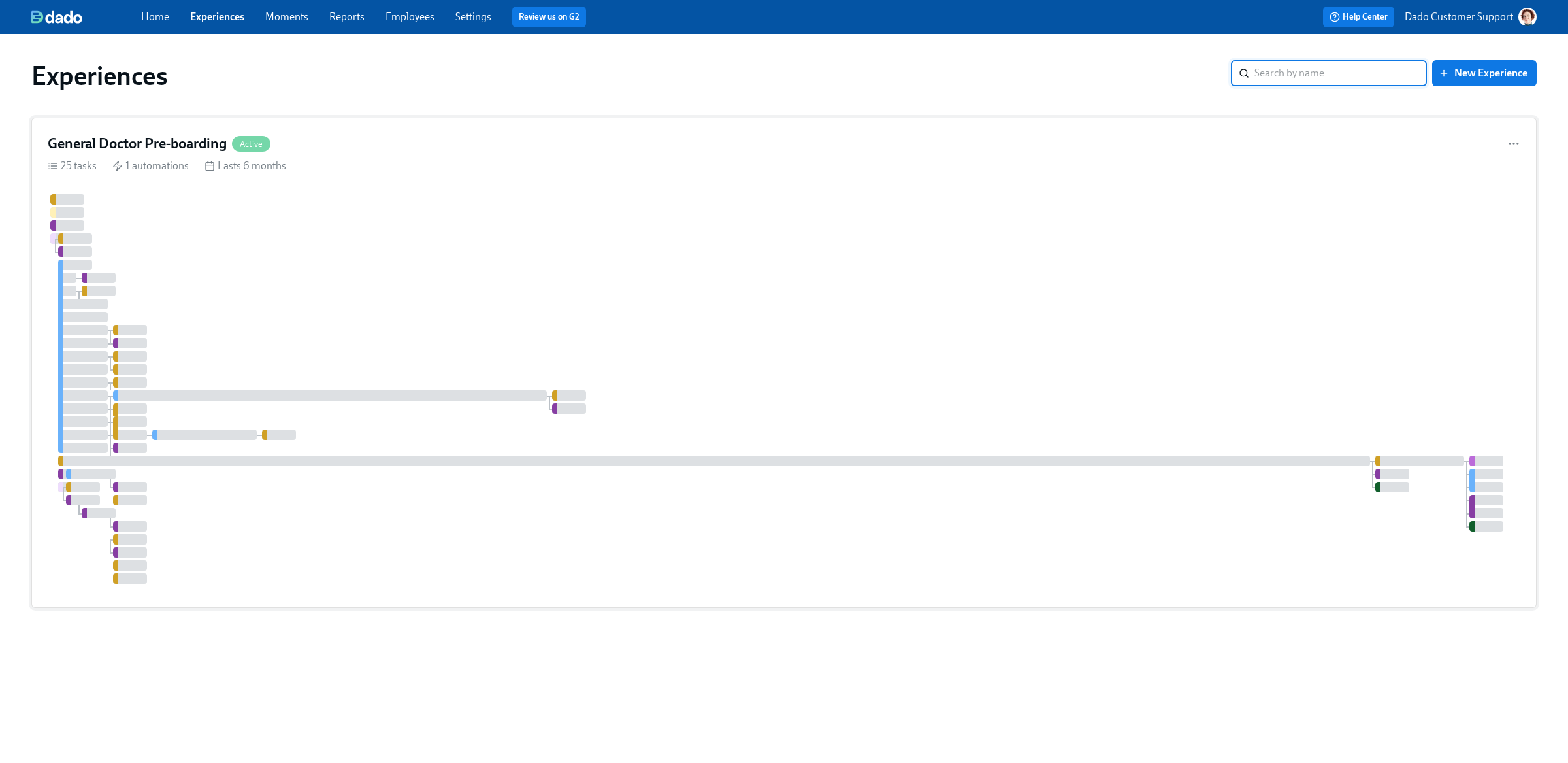
click at [350, 140] on div "General Doctor Pre-boarding Active" at bounding box center [784, 144] width 1473 height 20
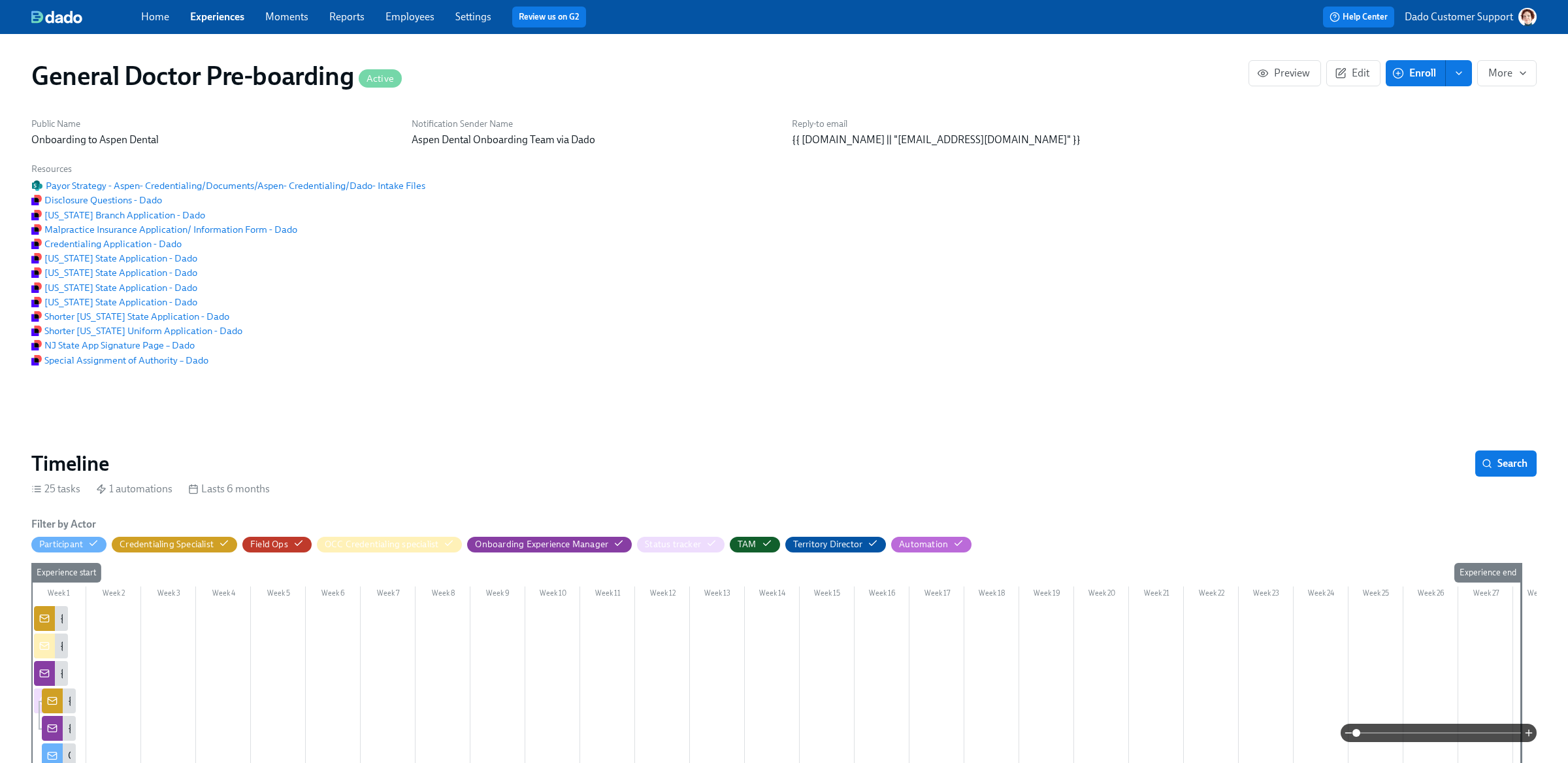
scroll to position [1232, 0]
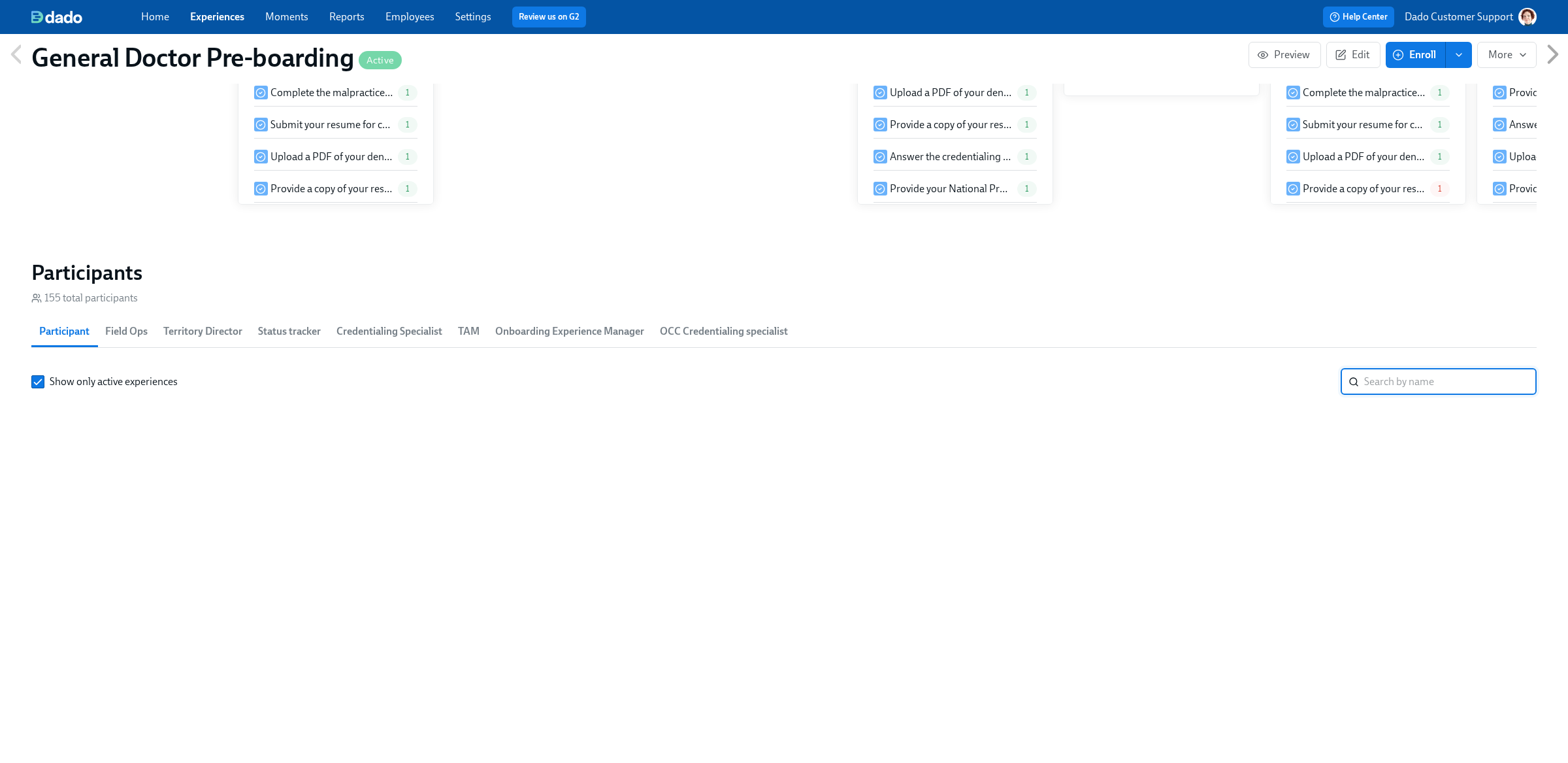
click at [1400, 387] on input "search" at bounding box center [1450, 382] width 172 height 26
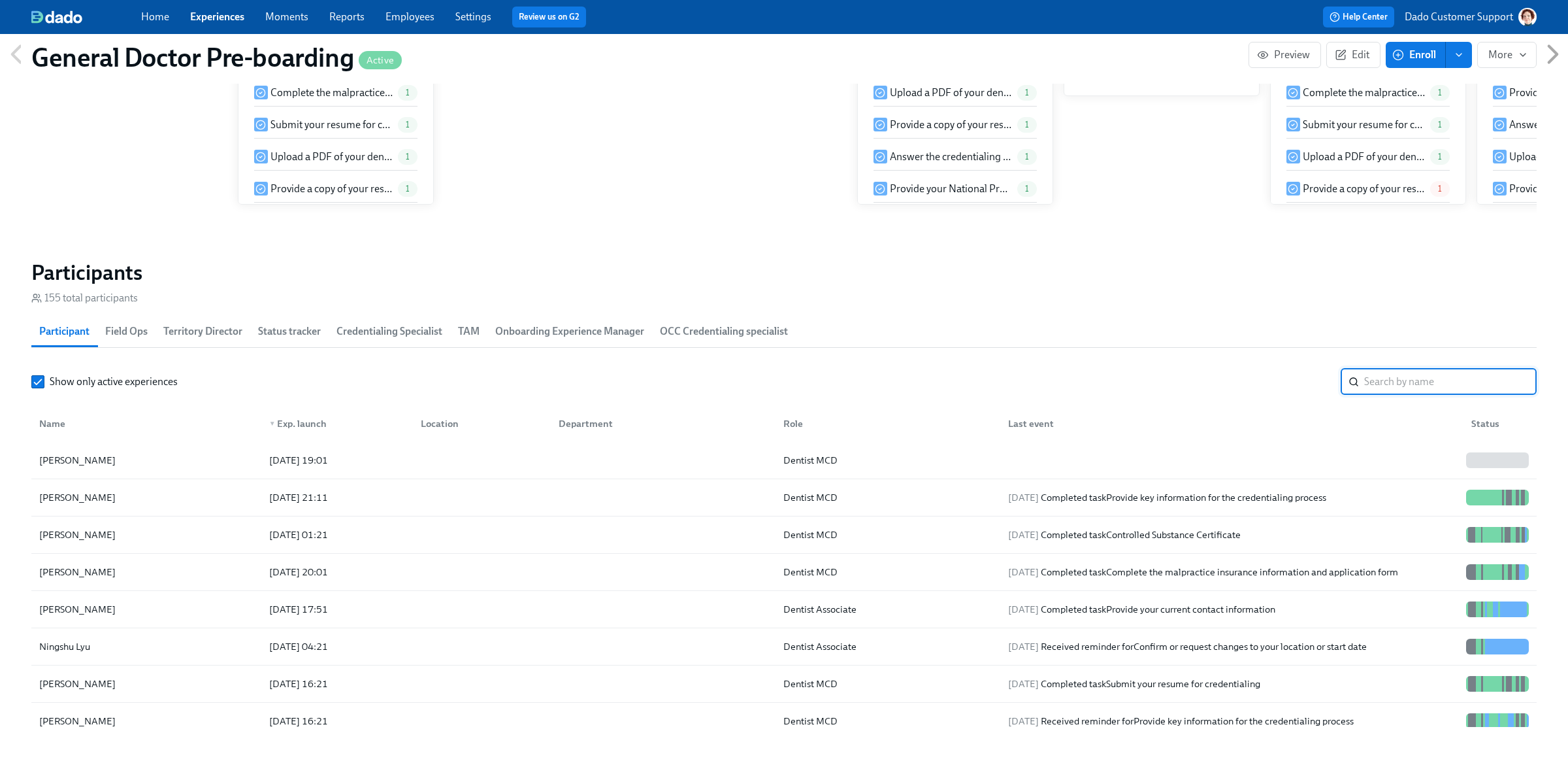
scroll to position [0, 28420]
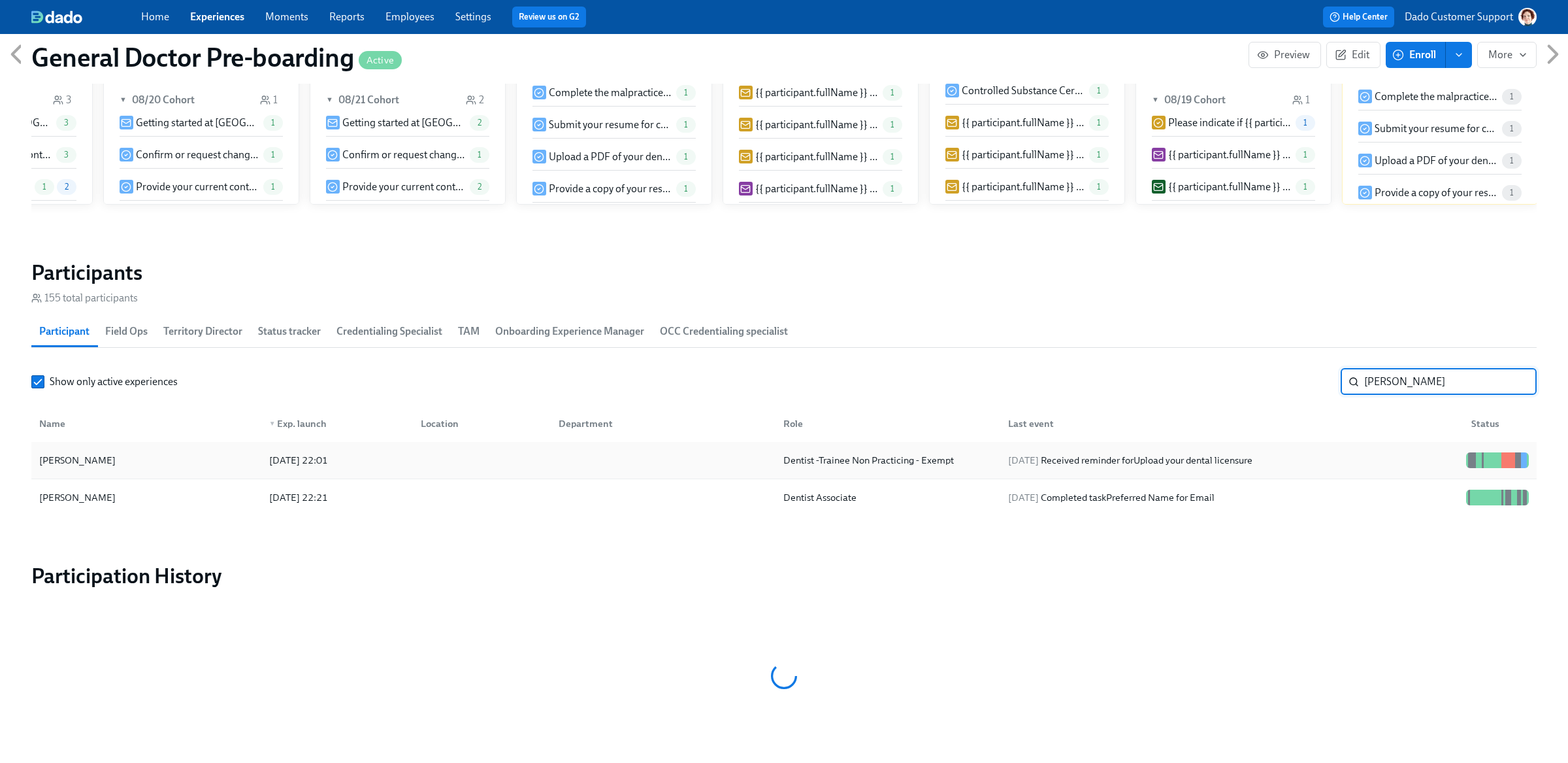
type input "Alexandra"
click at [257, 457] on div "Alexandra Fontana" at bounding box center [146, 460] width 225 height 26
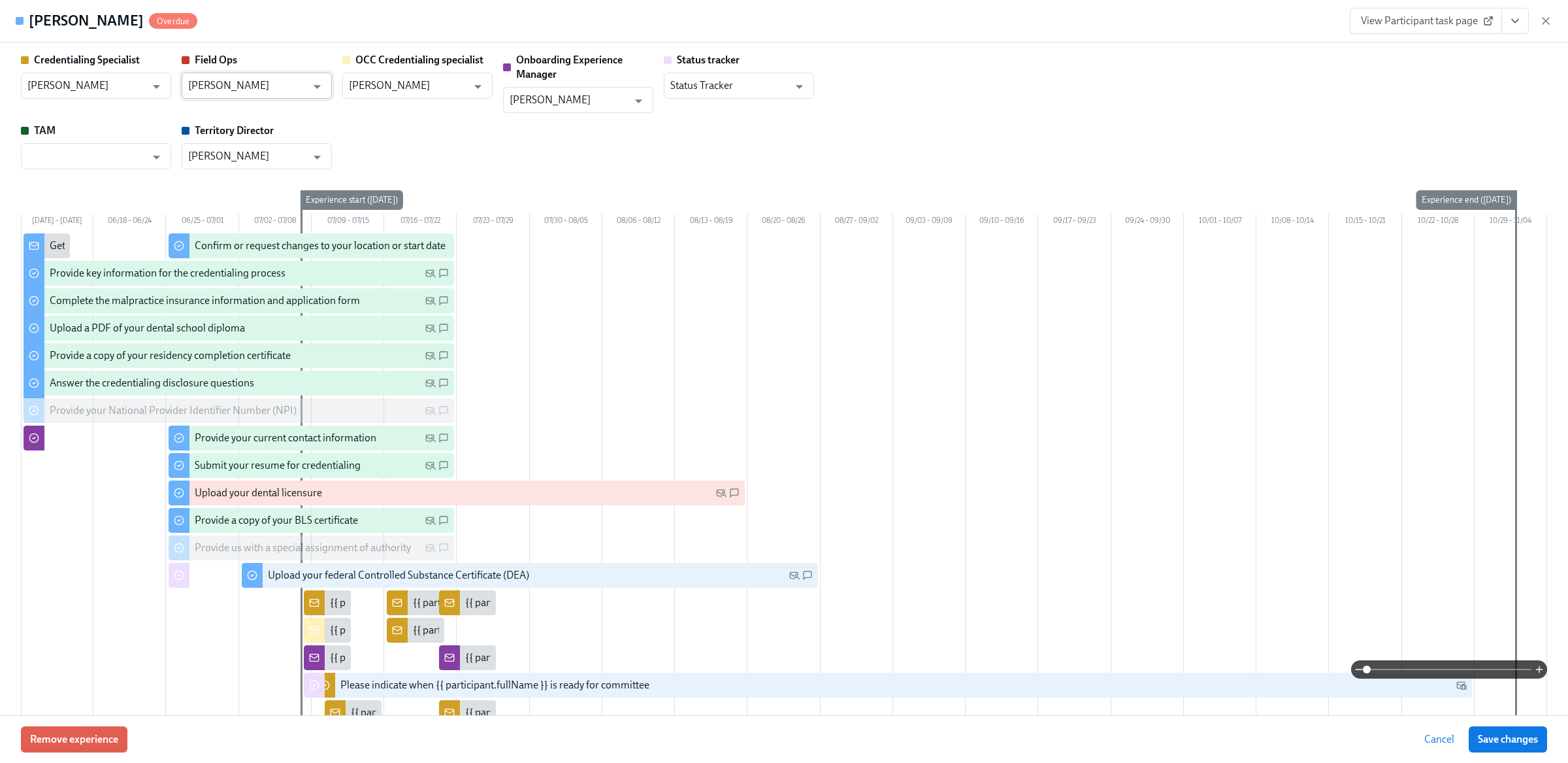
click at [254, 92] on input "Laura Spawn" at bounding box center [248, 85] width 119 height 26
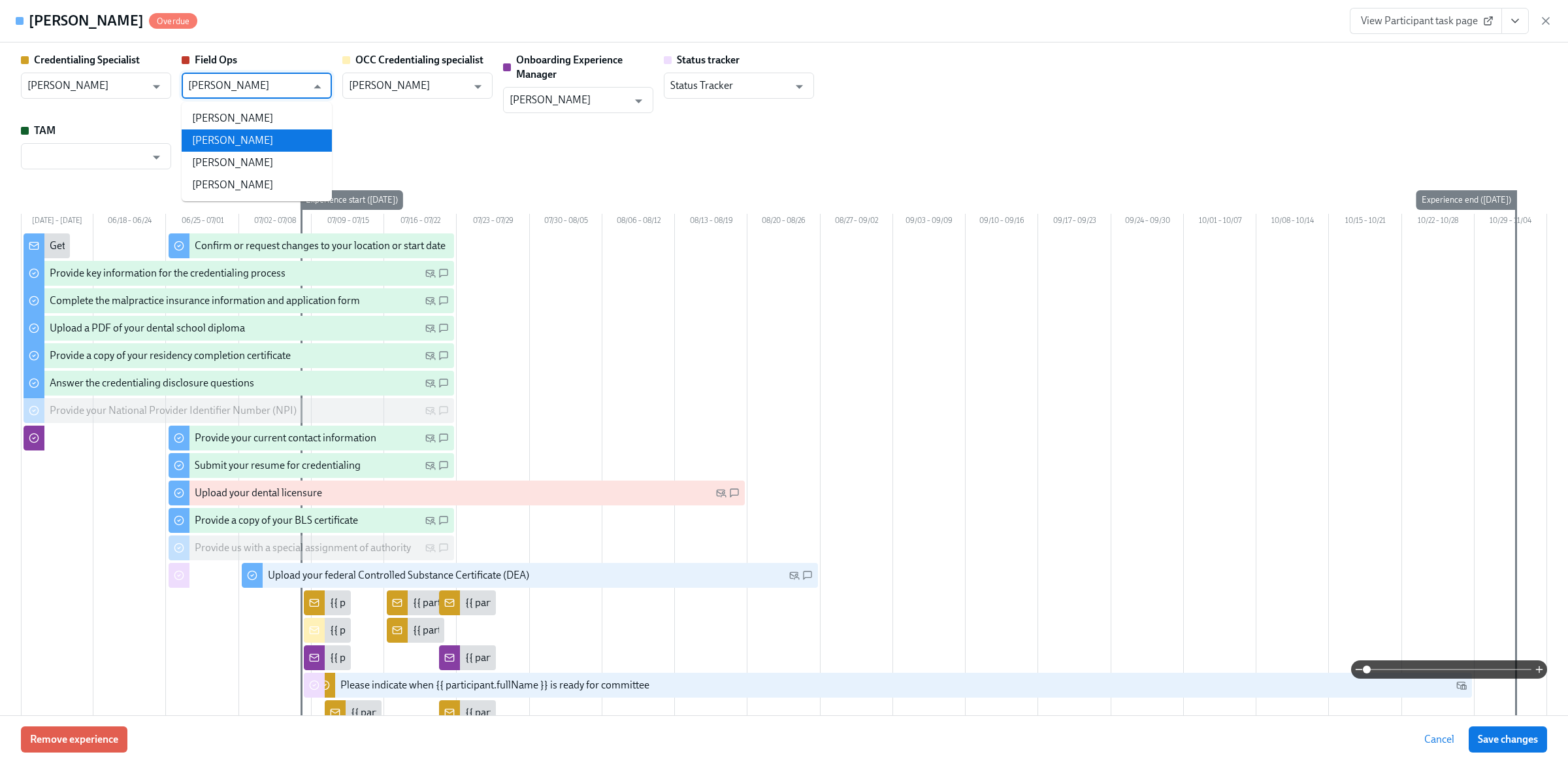
click at [253, 135] on li "Joyce Calkins" at bounding box center [257, 140] width 150 height 22
type input "Joyce Calkins"
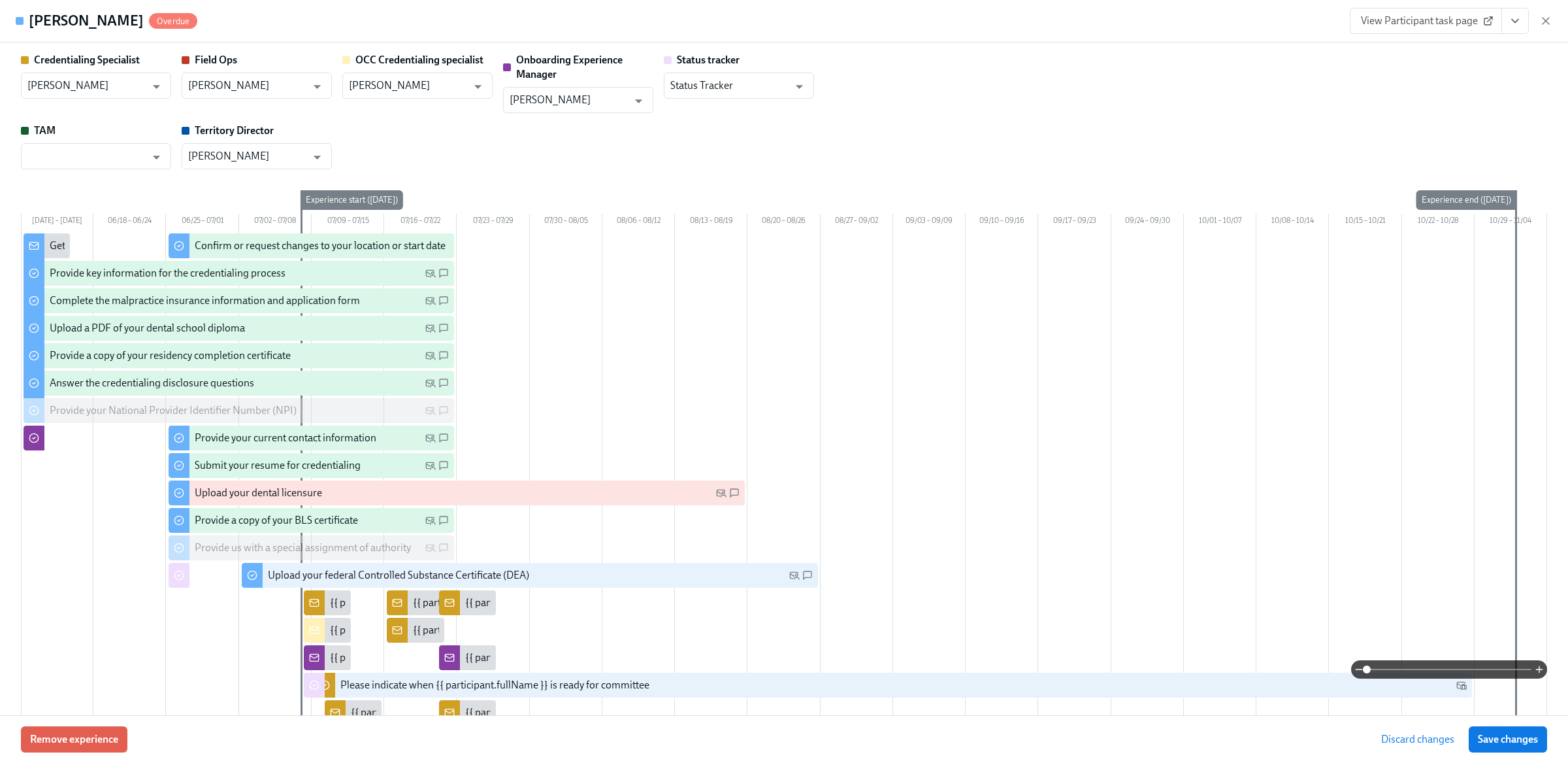
click at [587, 121] on div "Credentialing Specialist Gregory Trone ​ Field Ops Joyce Calkins ​ OCC Credenti…" at bounding box center [784, 111] width 1527 height 116
click at [239, 85] on input "Joyce Calkins" at bounding box center [248, 85] width 119 height 26
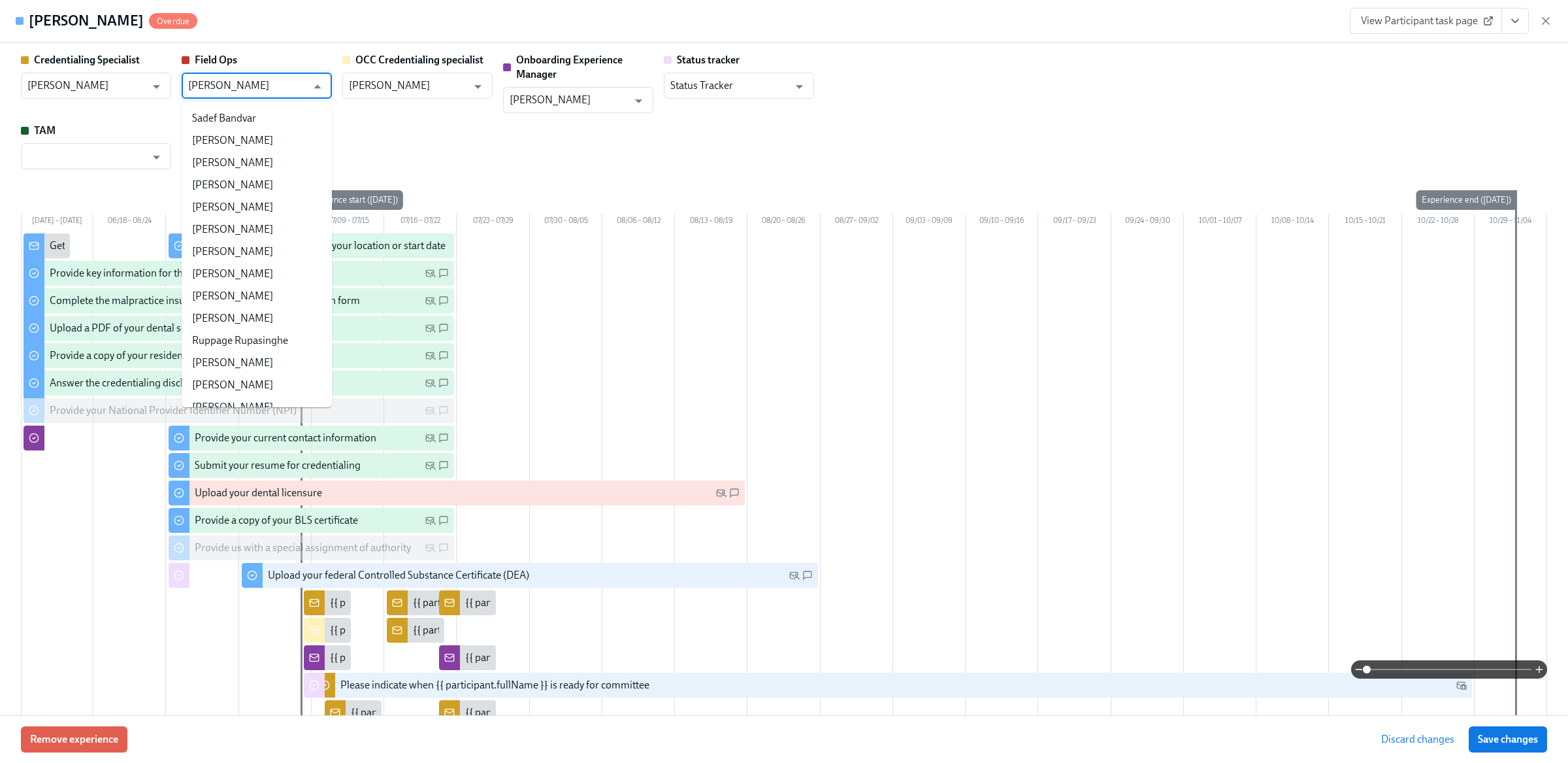
scroll to position [150928, 0]
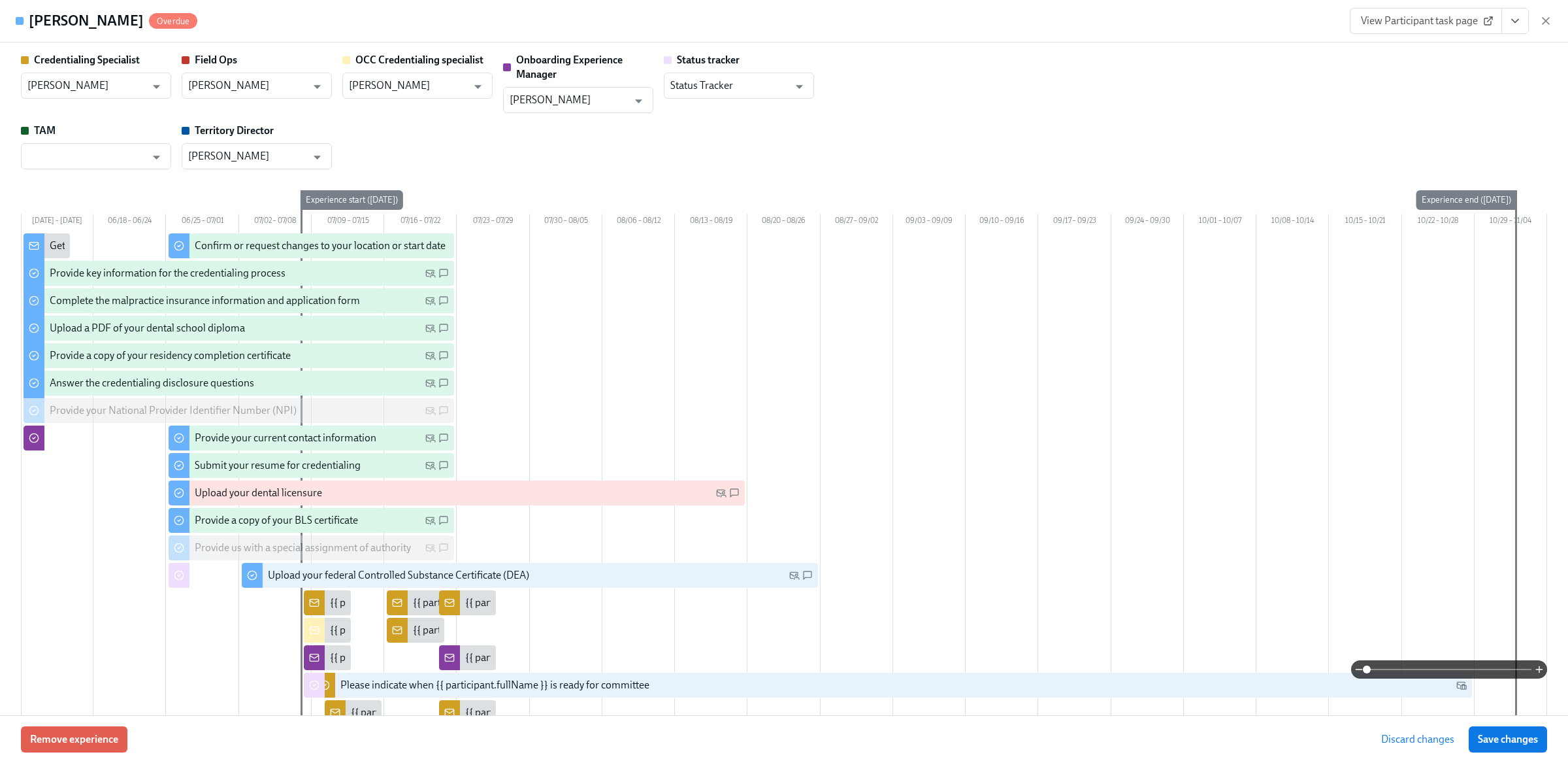
click at [379, 119] on div "Credentialing Specialist Gregory Trone ​ Field Ops Joyce Calkins ​ OCC Credenti…" at bounding box center [784, 111] width 1527 height 116
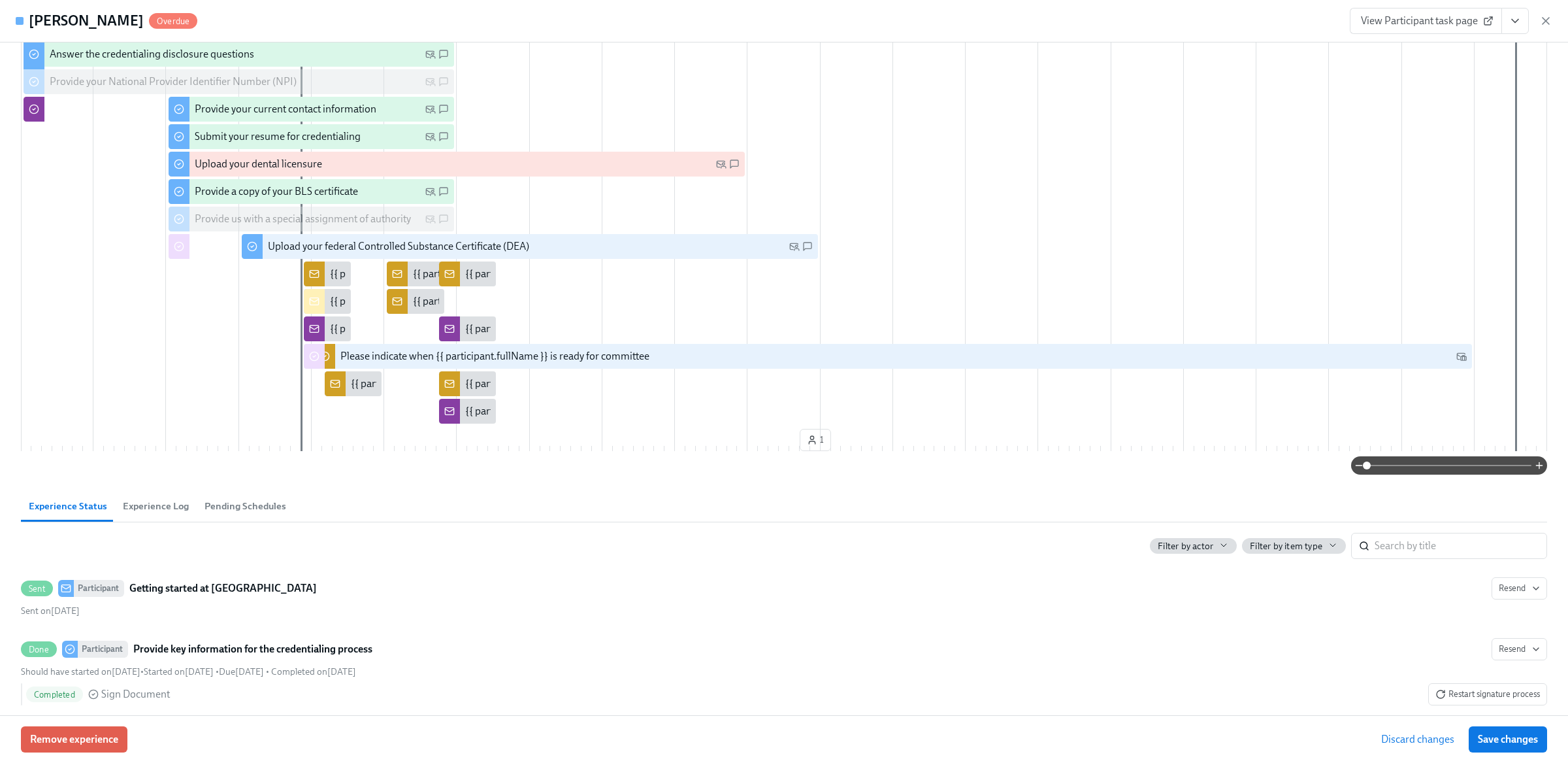
scroll to position [0, 0]
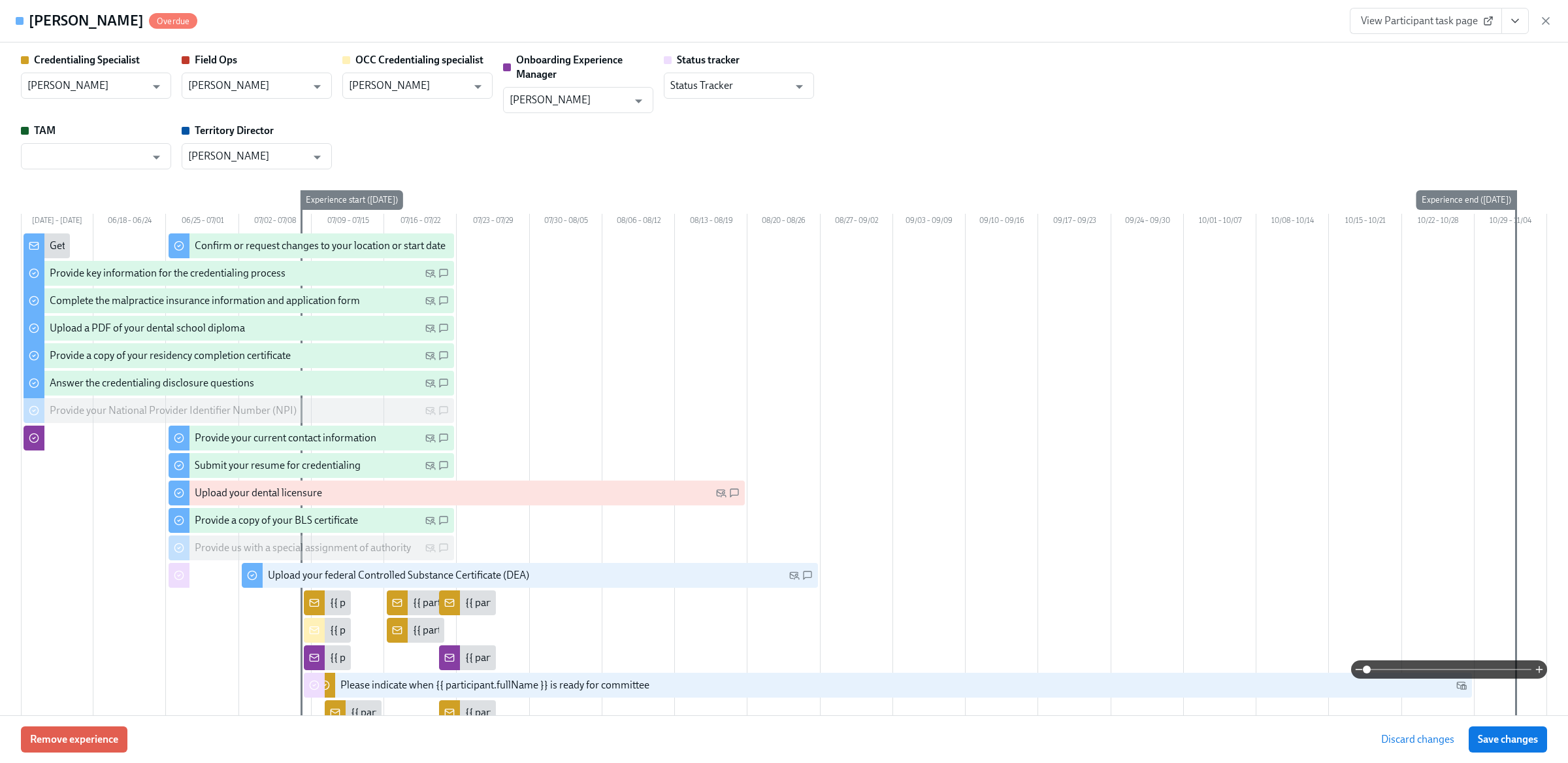
click at [1518, 742] on span "Save changes" at bounding box center [1508, 739] width 60 height 13
type input "Joyce Calkins"
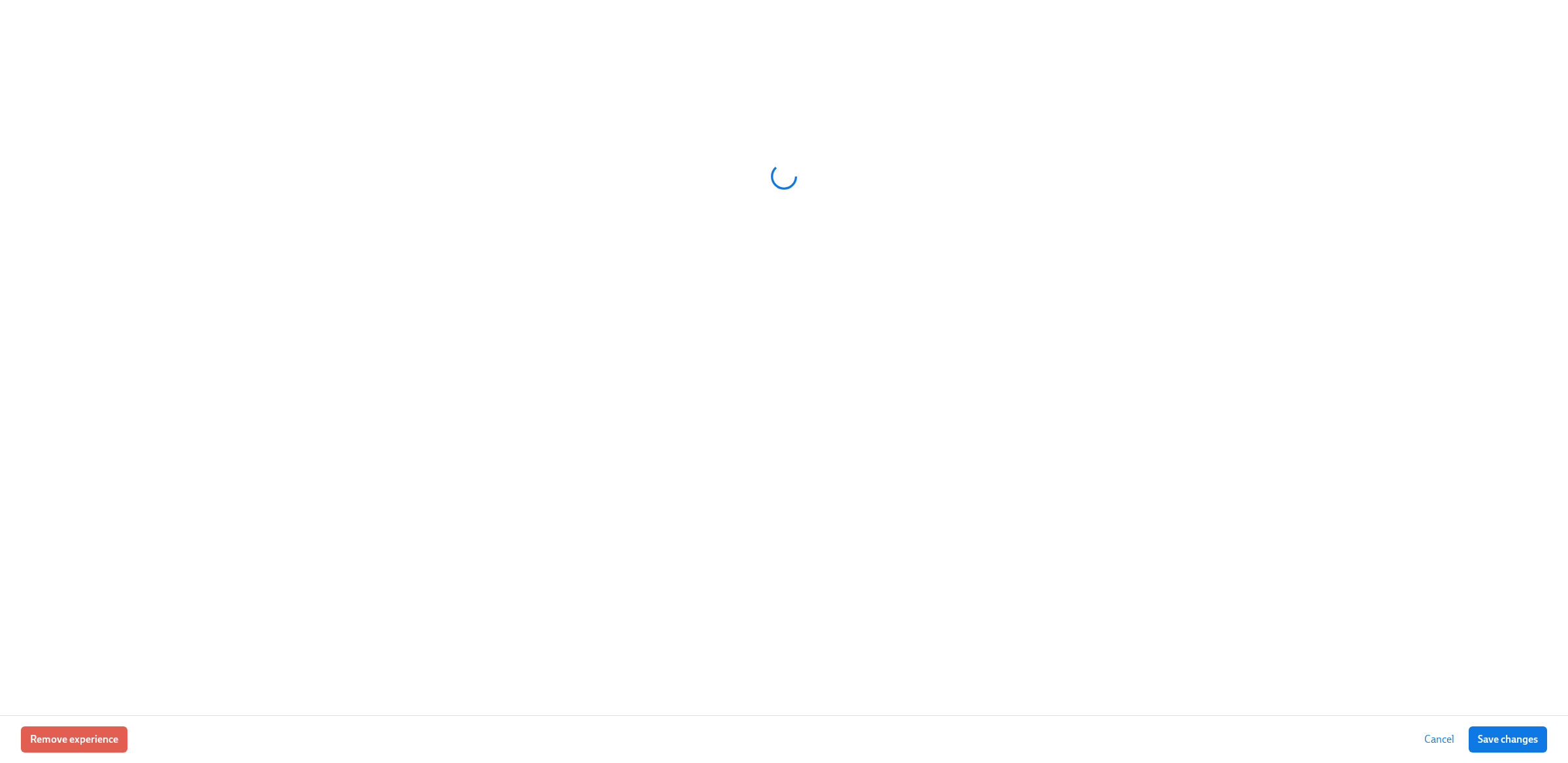
scroll to position [0, 28627]
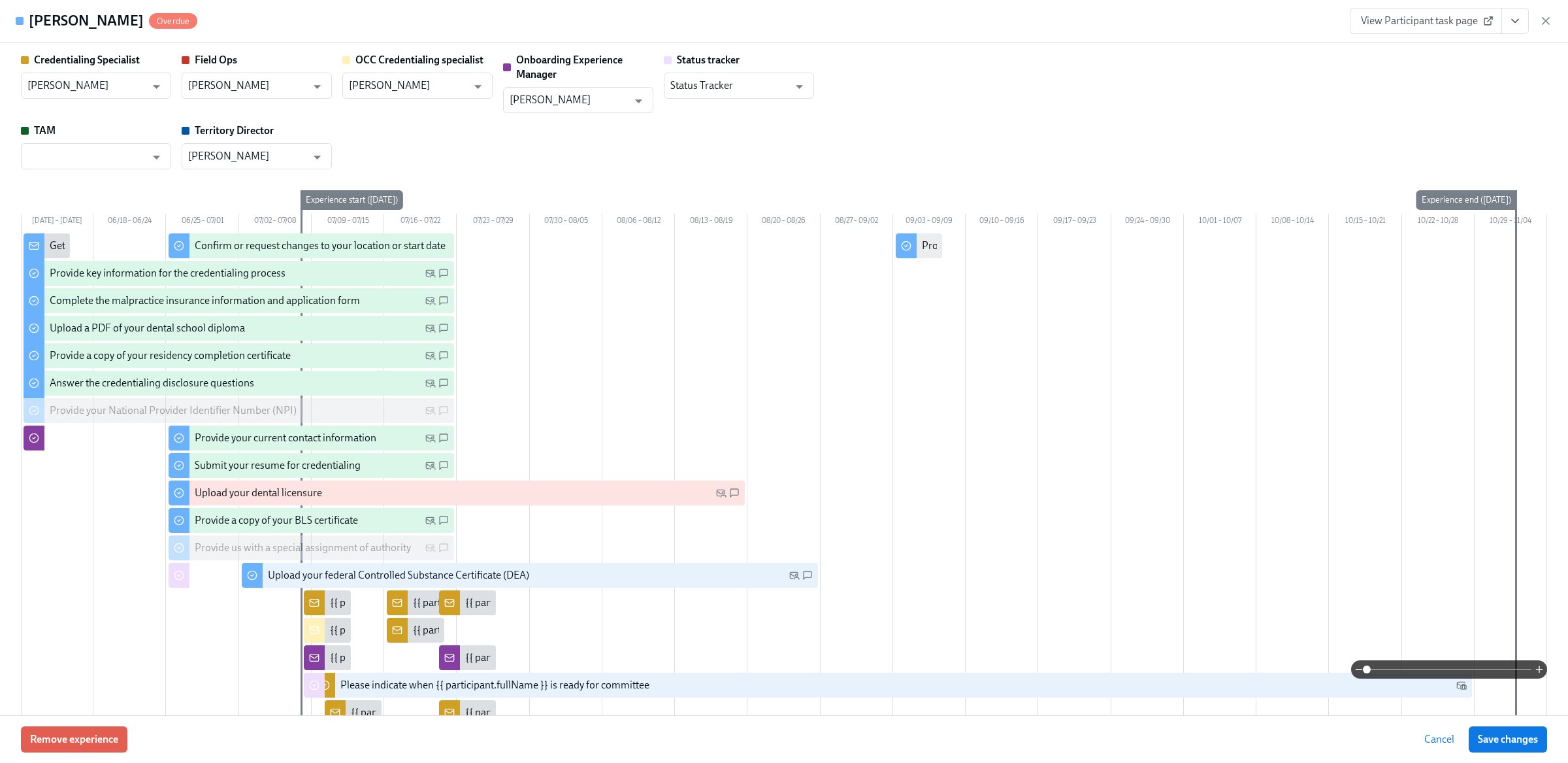
click at [1448, 22] on span "View Participant task page" at bounding box center [1426, 21] width 130 height 13
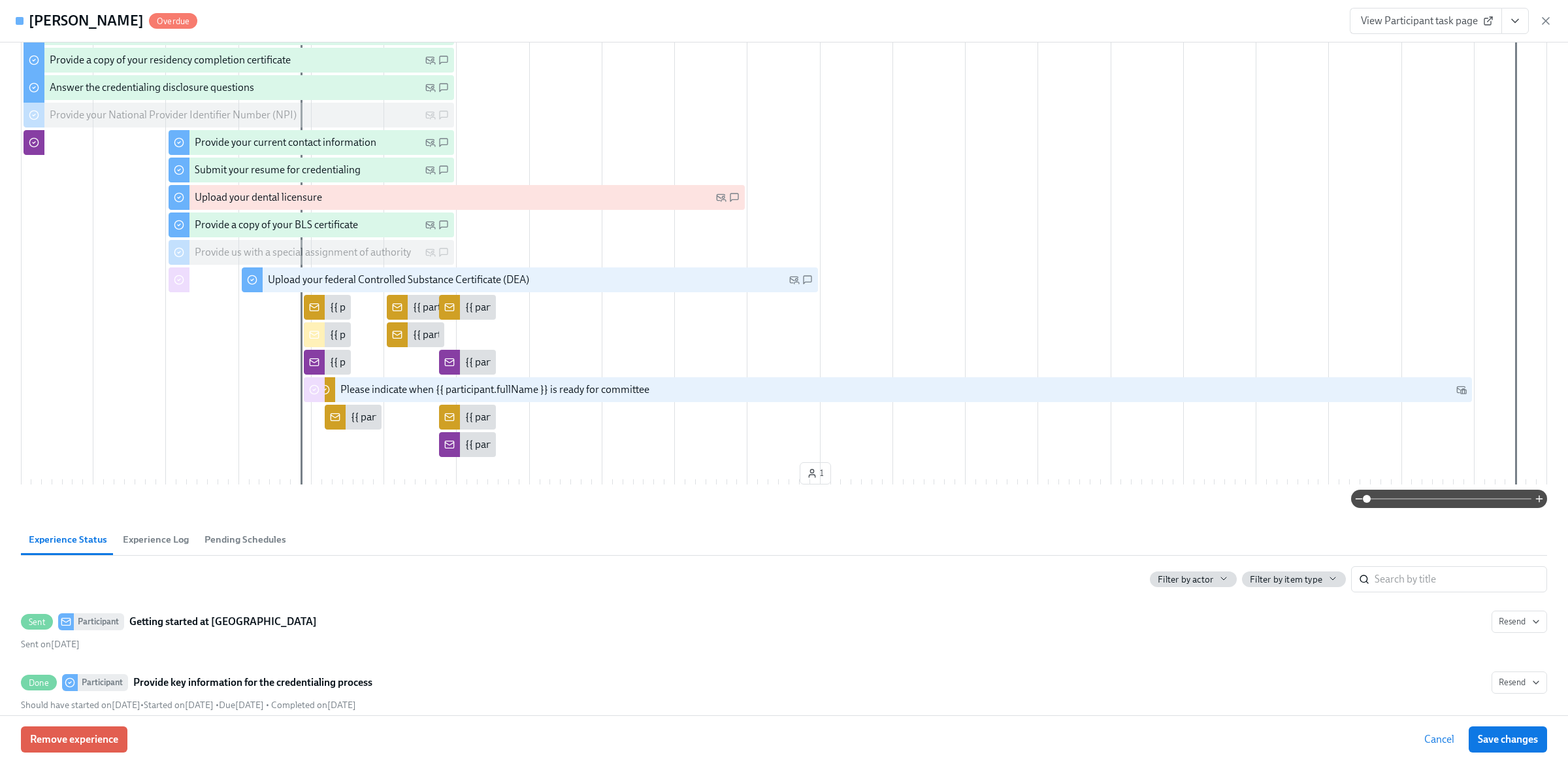
scroll to position [292, 0]
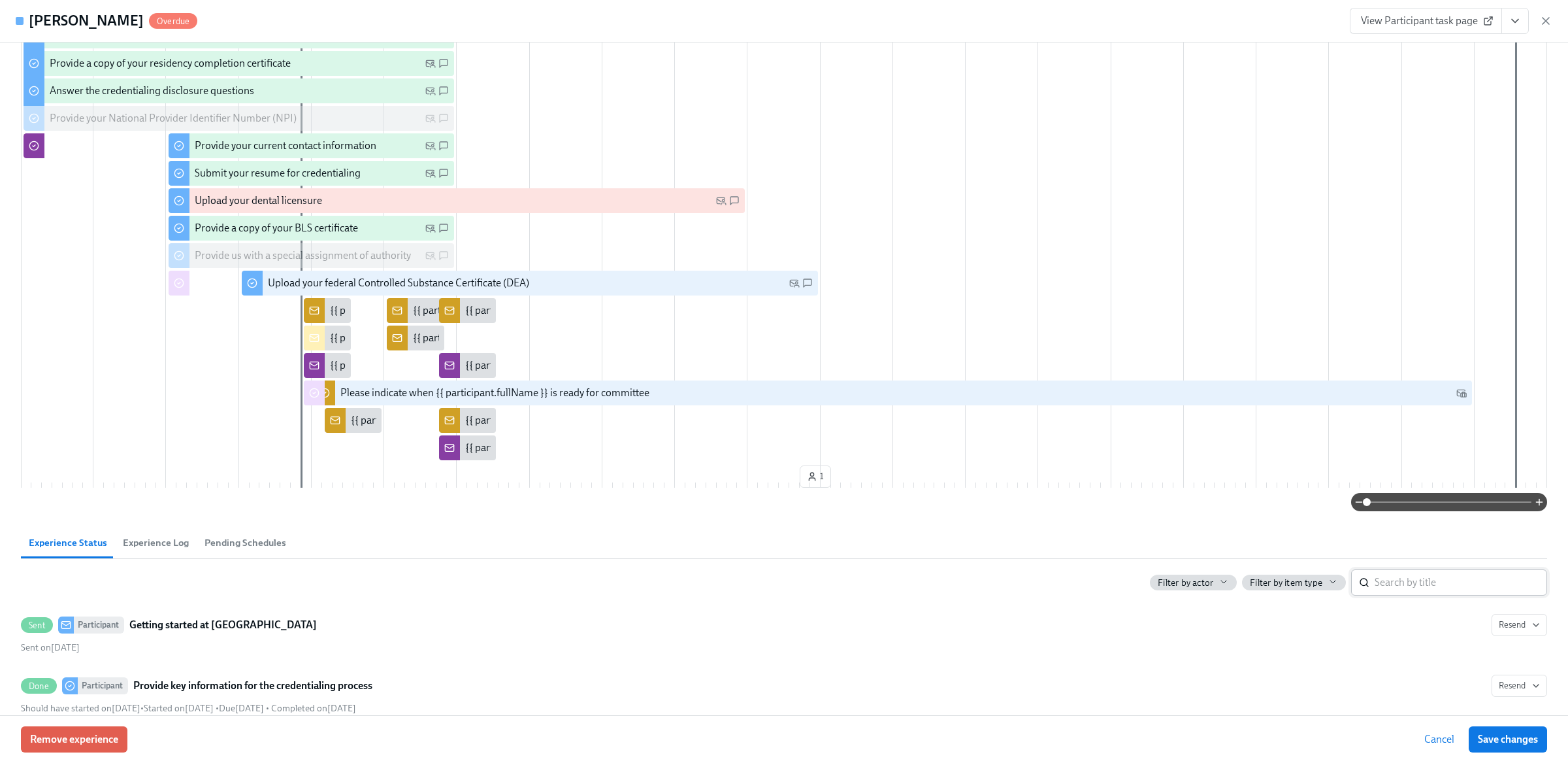
click at [1477, 596] on input "search" at bounding box center [1461, 582] width 172 height 26
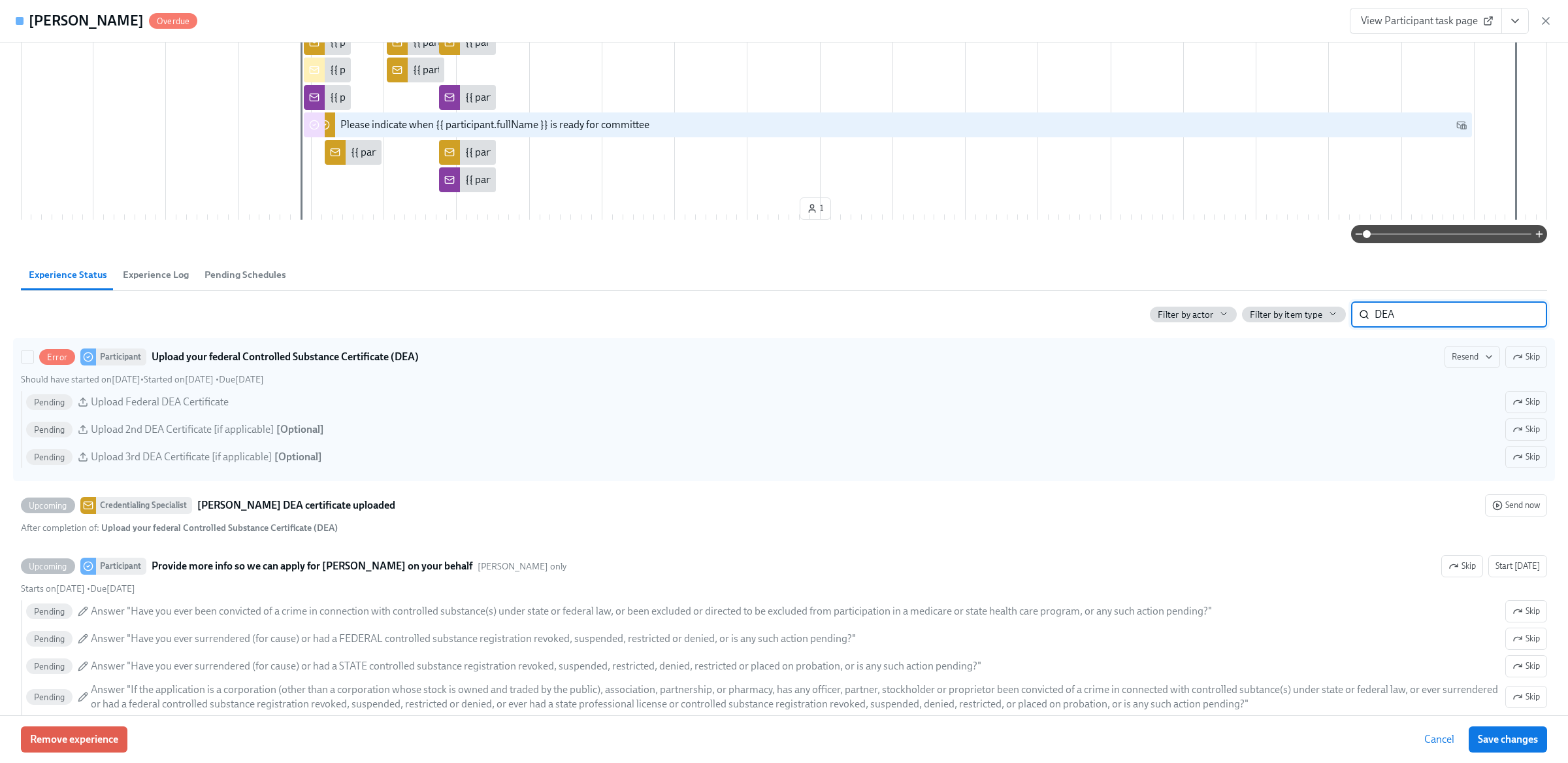
scroll to position [644, 0]
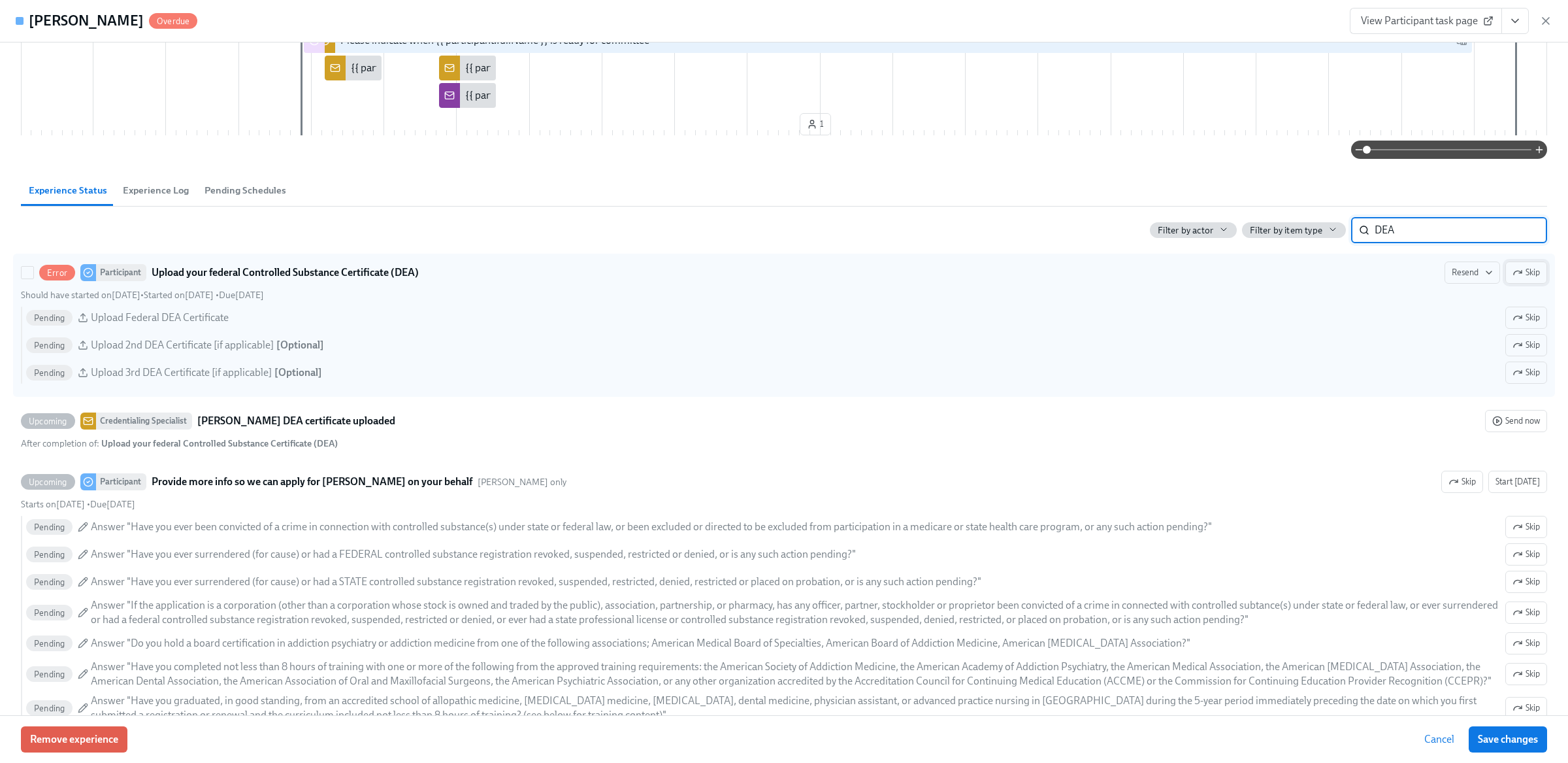
type input "DEA"
click at [1518, 279] on button "Skip" at bounding box center [1526, 272] width 41 height 22
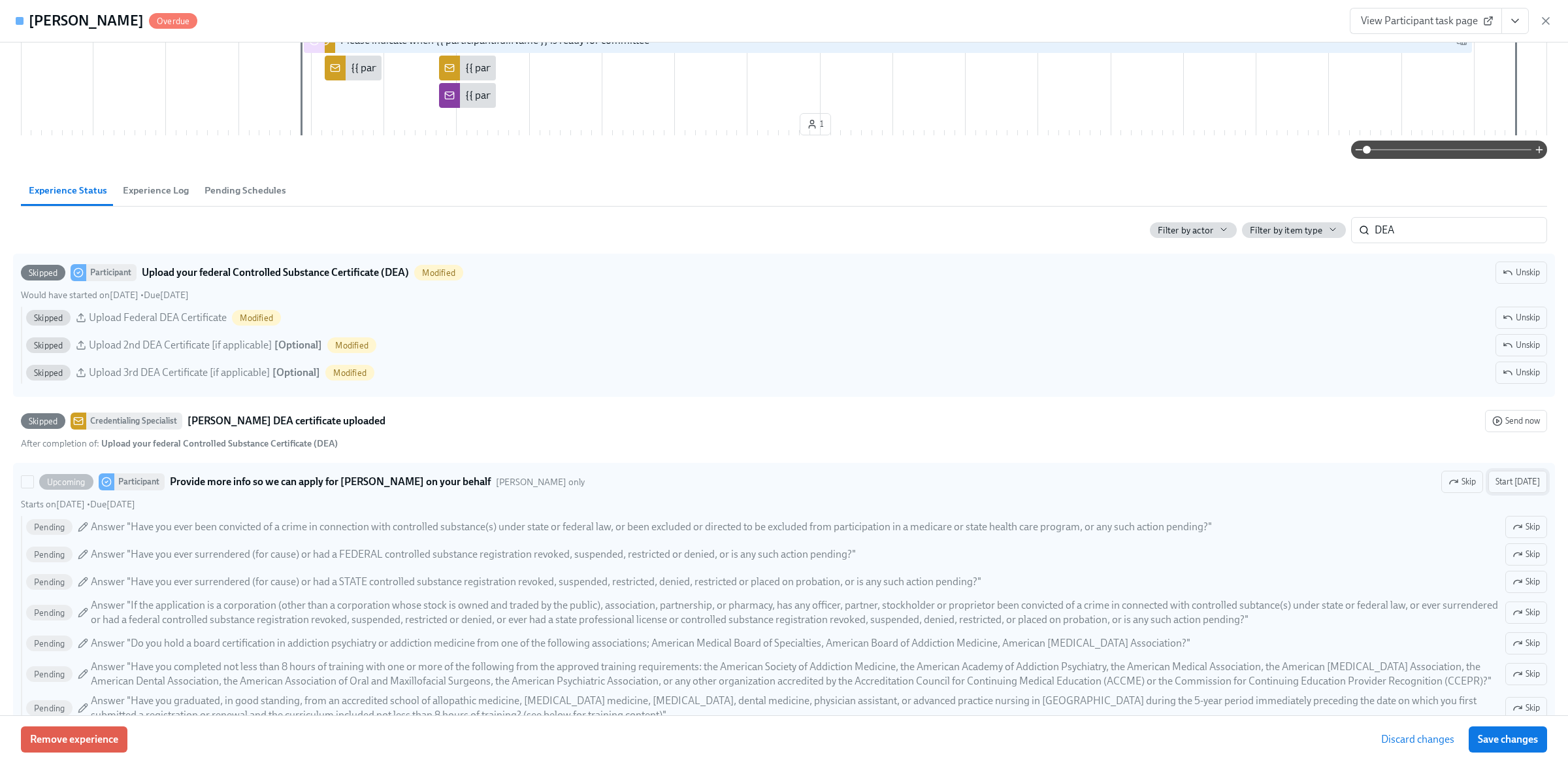
click at [1519, 488] on span "Start today" at bounding box center [1518, 482] width 45 height 13
click at [1508, 737] on span "Save changes" at bounding box center [1508, 739] width 60 height 13
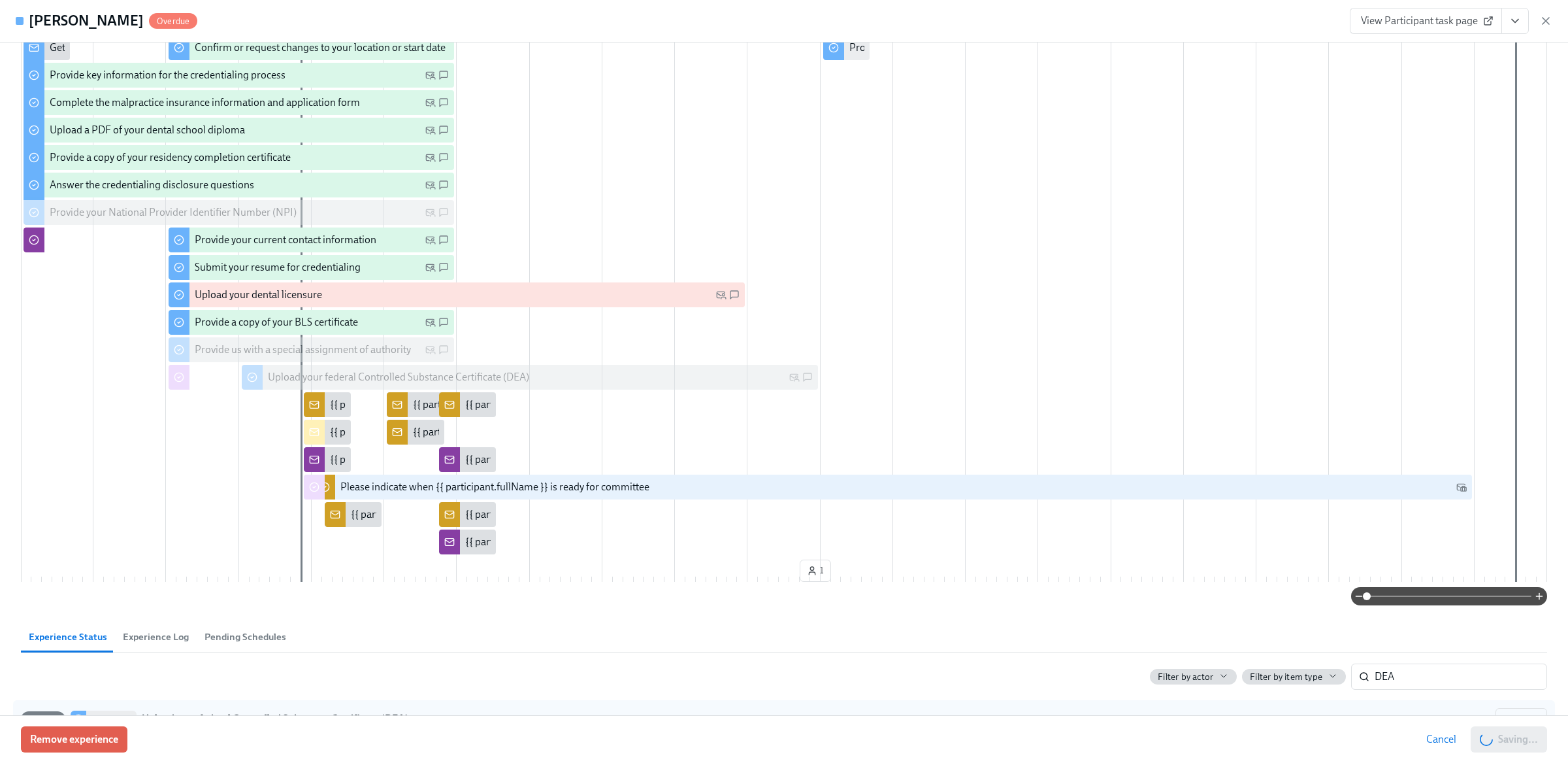
scroll to position [0, 0]
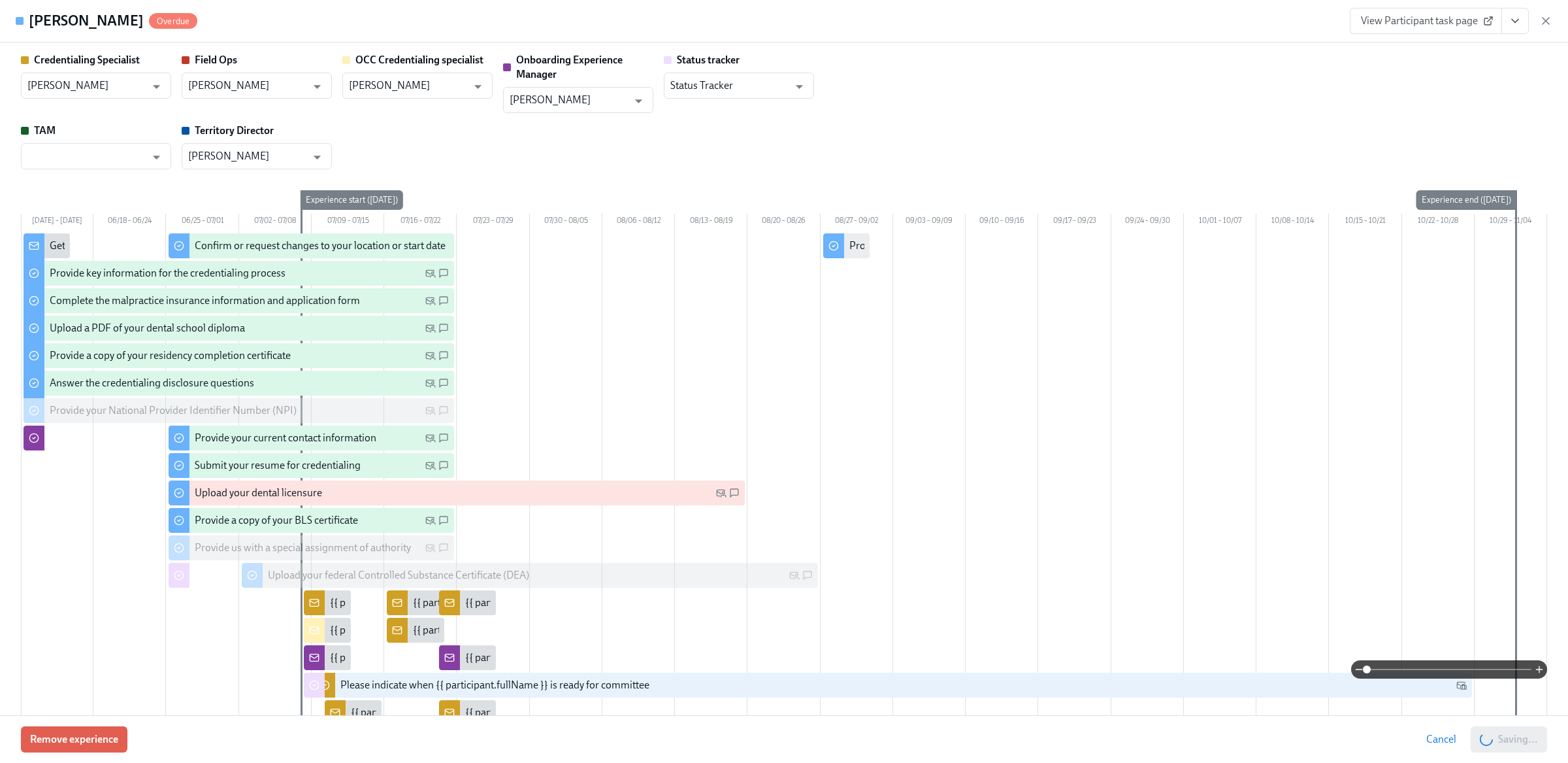
click at [1446, 25] on span "View Participant task page" at bounding box center [1426, 21] width 130 height 13
click at [1549, 22] on icon "button" at bounding box center [1546, 21] width 13 height 13
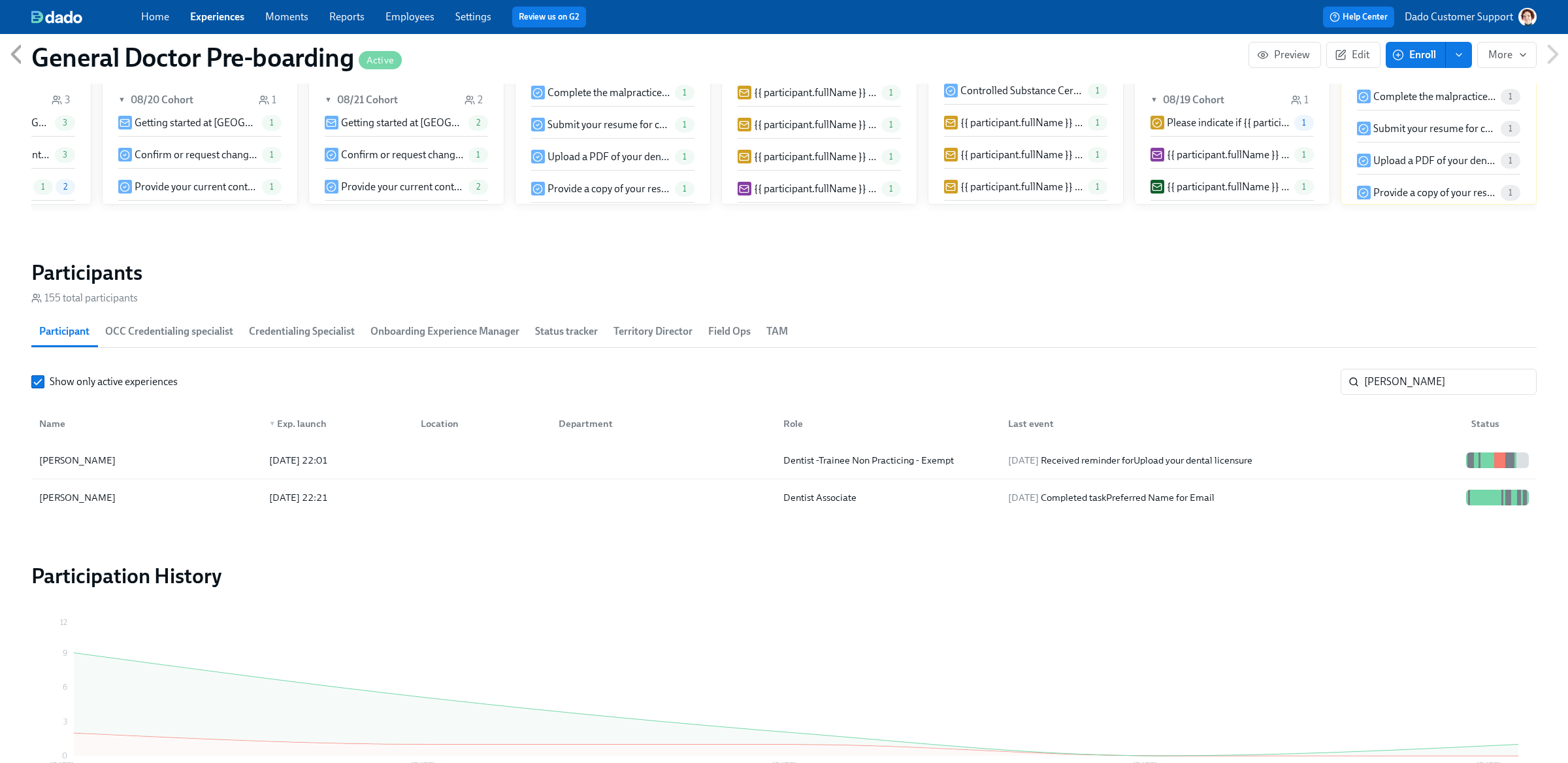
click at [408, 17] on link "Employees" at bounding box center [409, 16] width 49 height 12
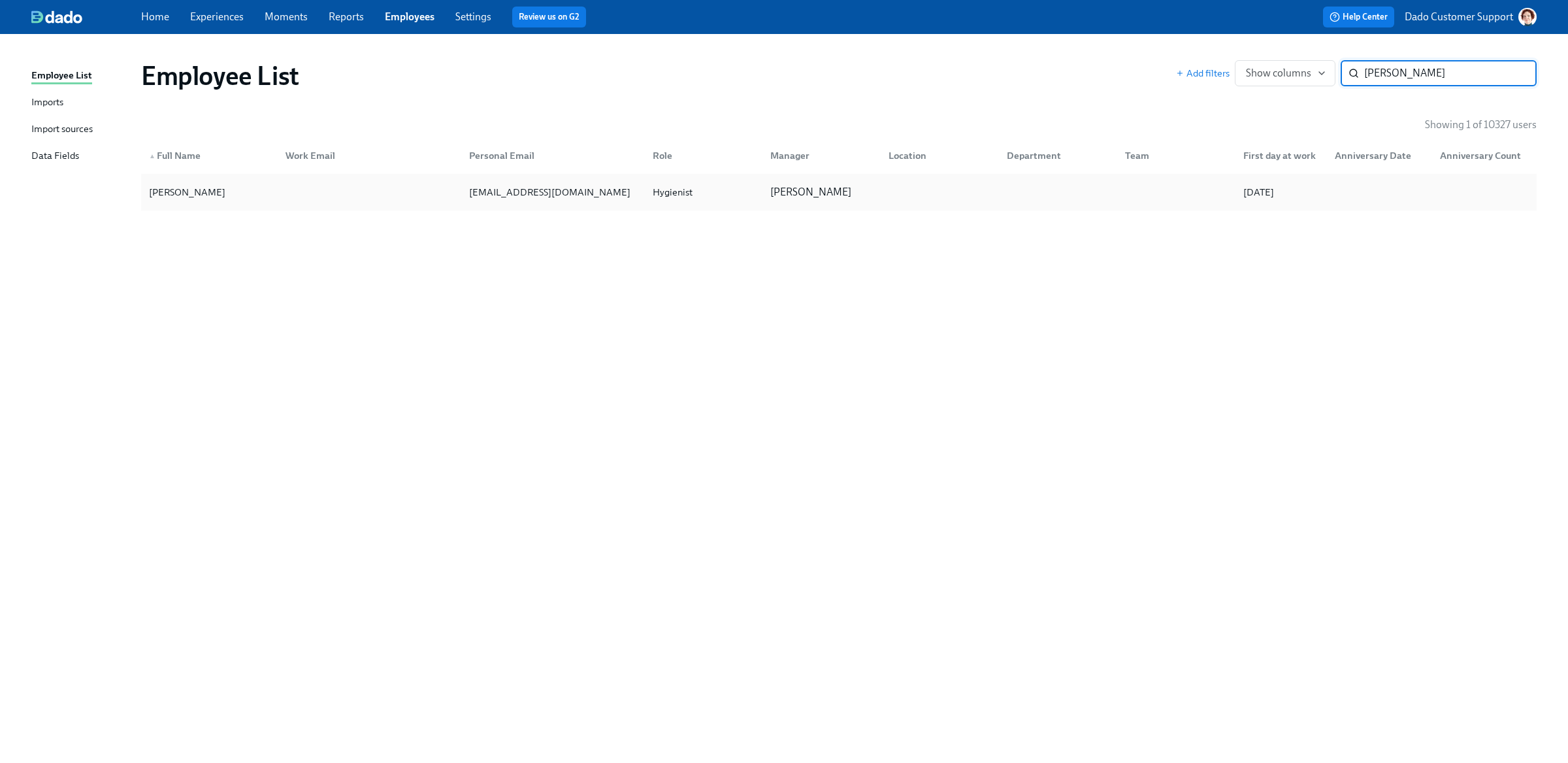
type input "Michele Kupinewicz"
click at [222, 192] on div "Michele Kupinewicz" at bounding box center [187, 192] width 87 height 15
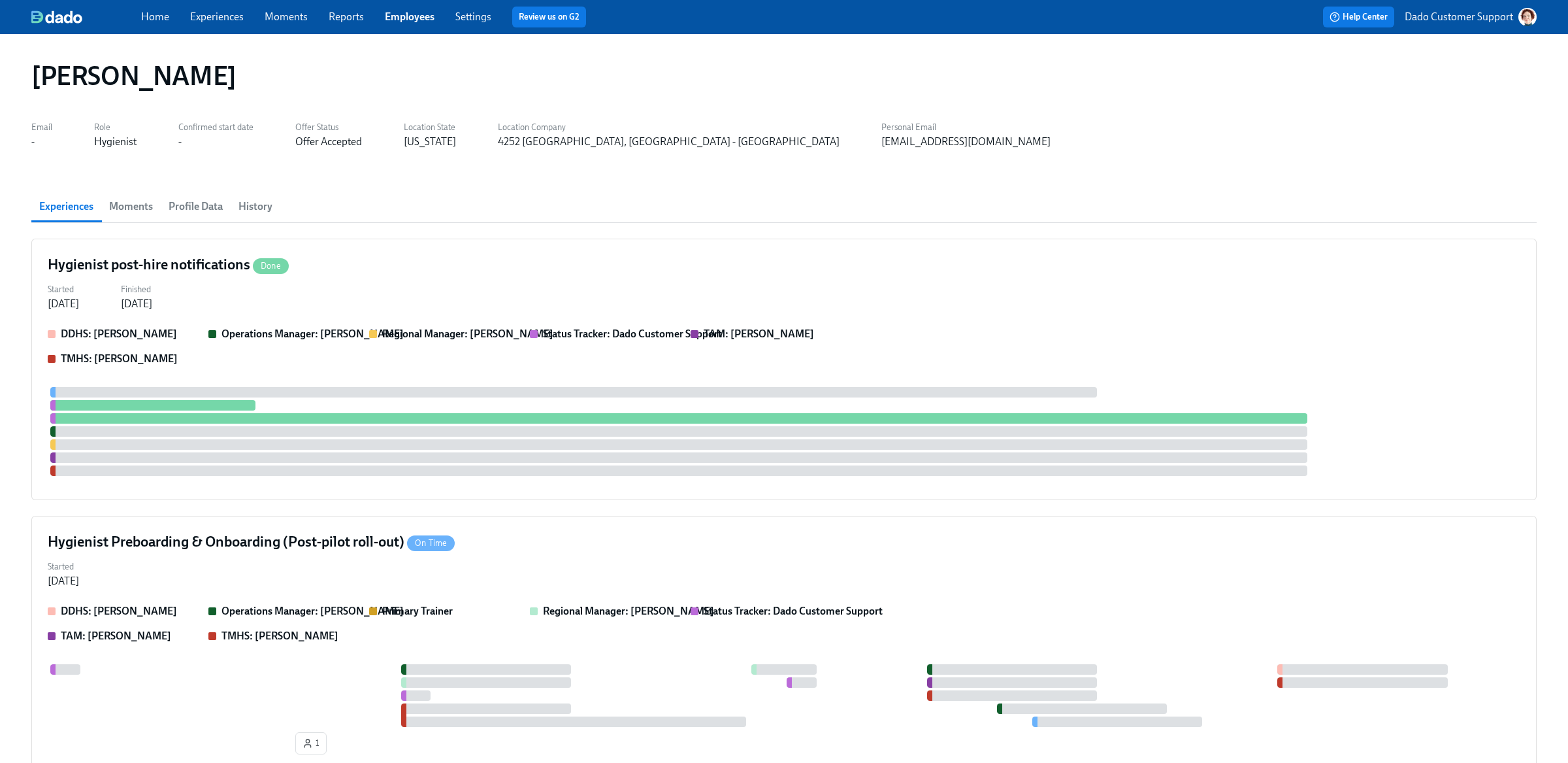
click at [195, 206] on span "Profile Data" at bounding box center [195, 206] width 54 height 19
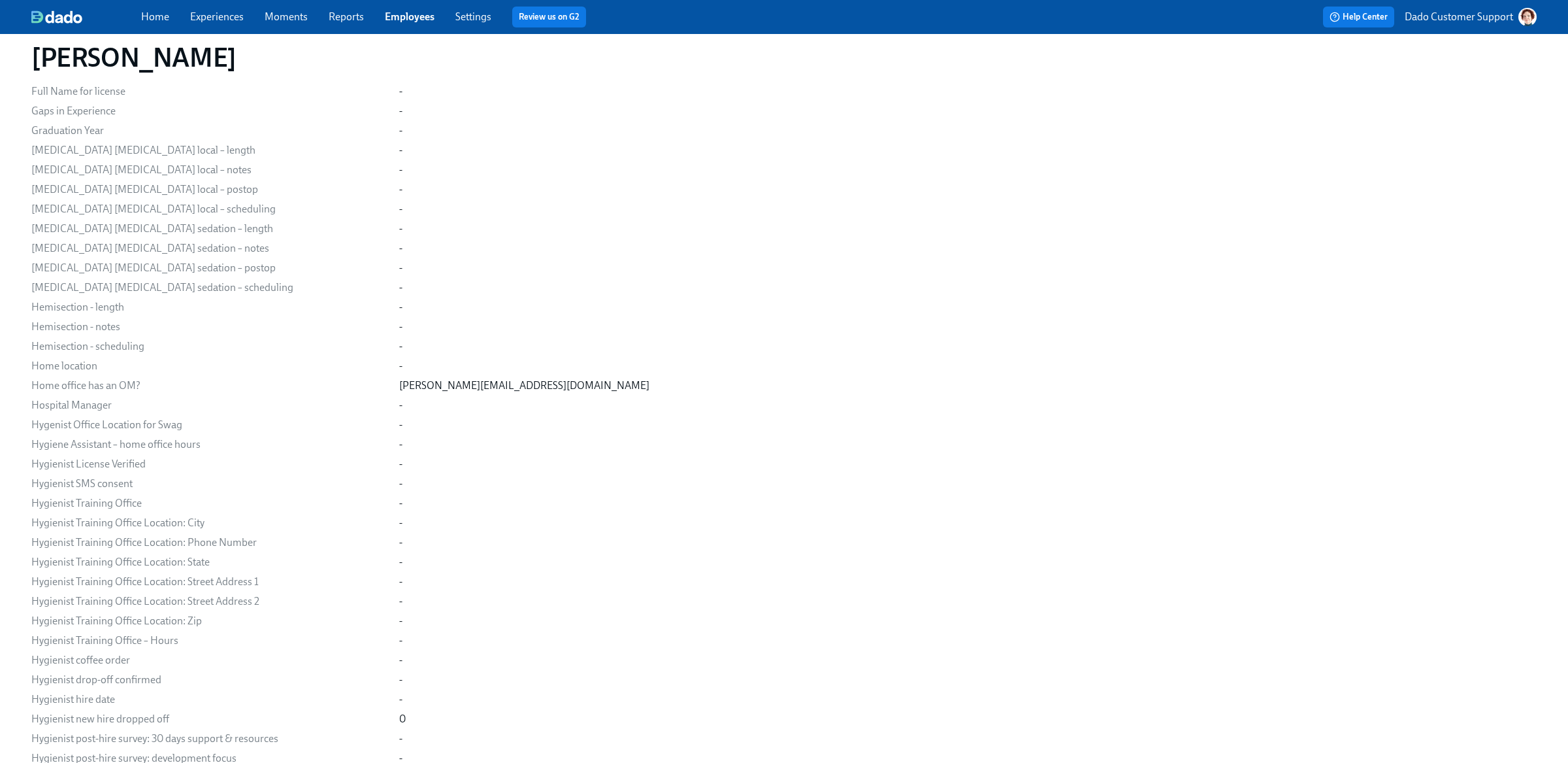
scroll to position [3840, 0]
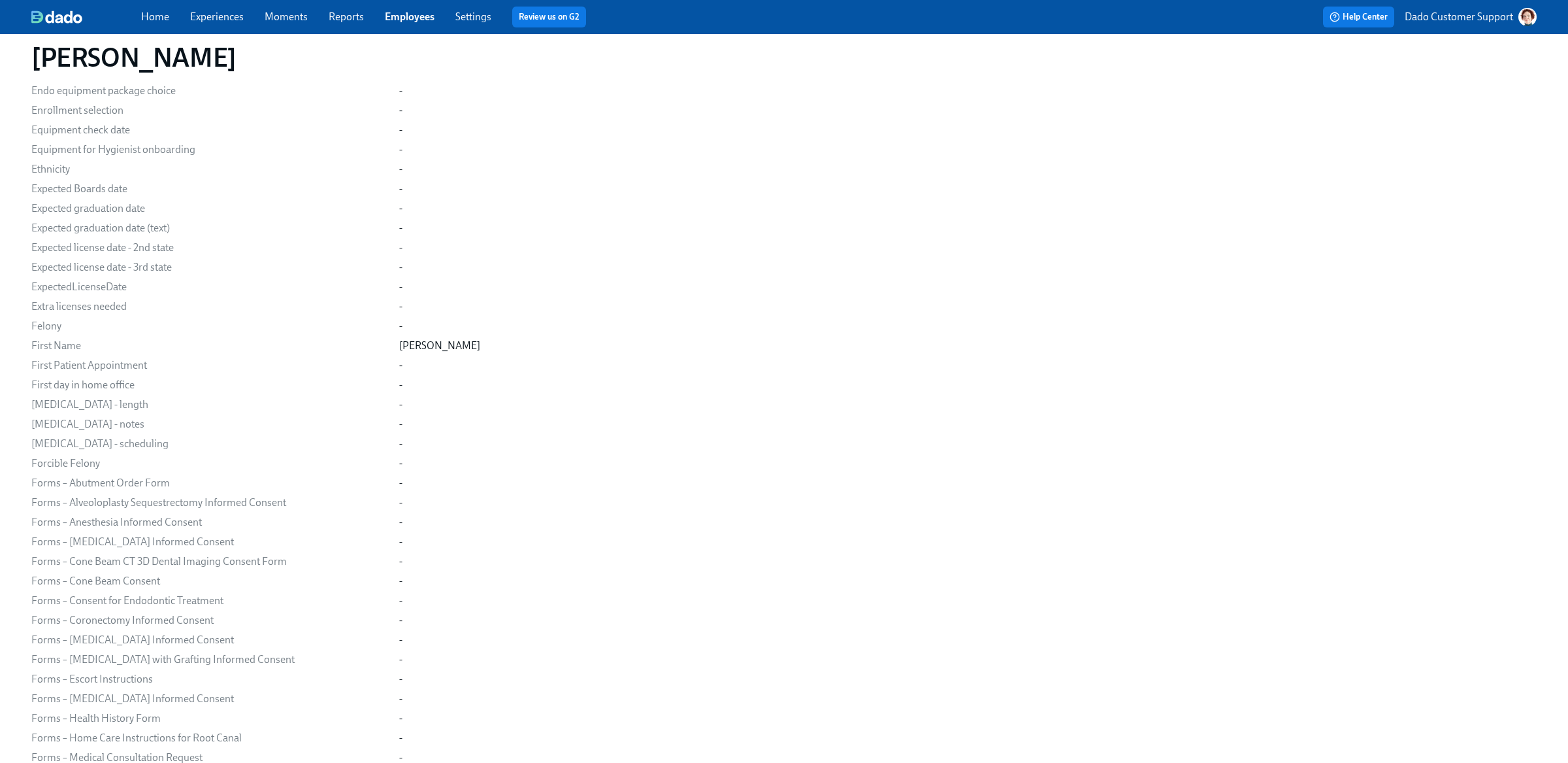
click at [200, 8] on div "Home Experiences Moments Reports Employees Settings Review us on G2" at bounding box center [490, 17] width 698 height 21
click at [200, 19] on link "Experiences" at bounding box center [217, 16] width 54 height 12
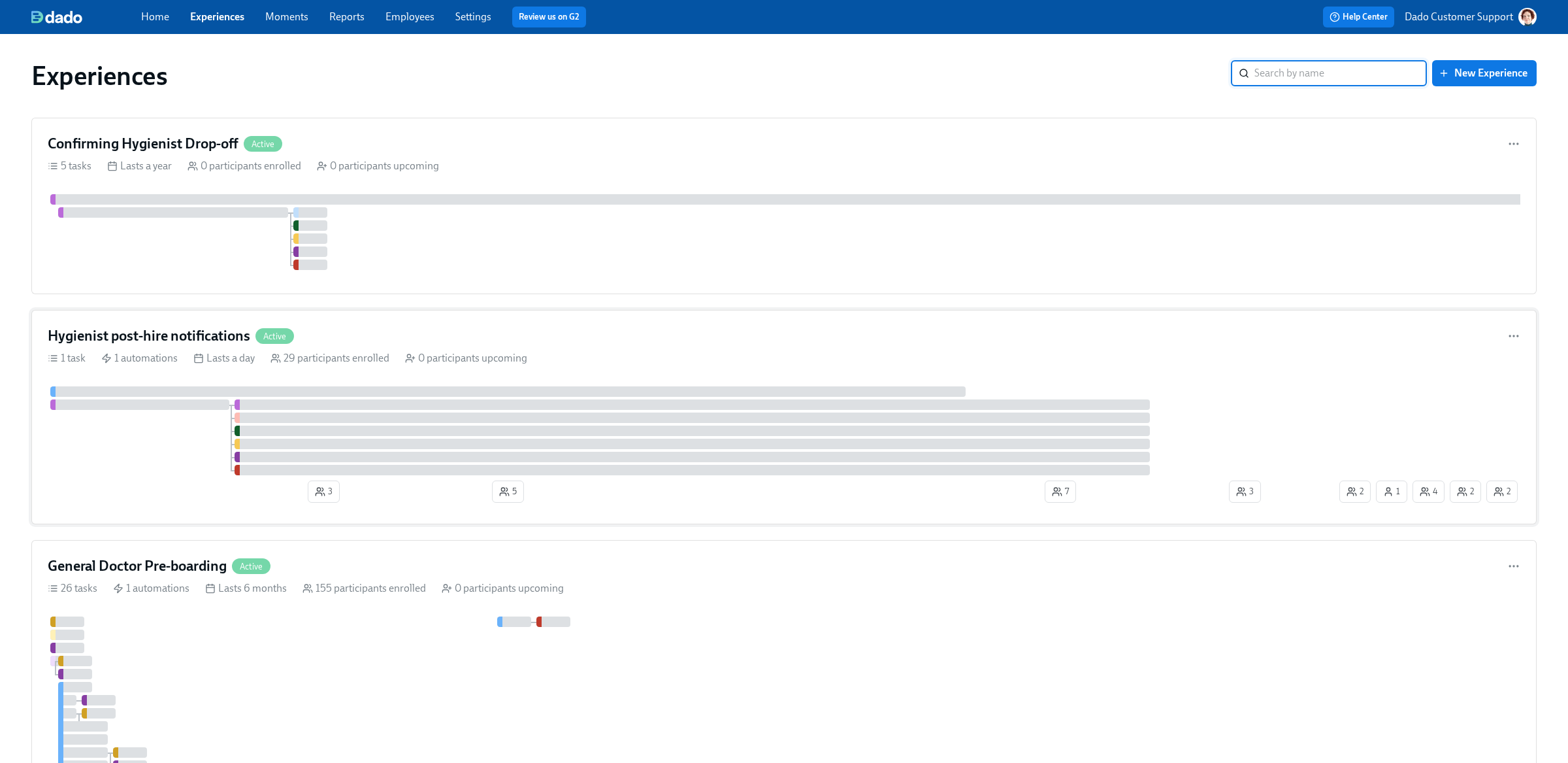
click at [375, 344] on div "Hygienist post-hire notifications Active" at bounding box center [784, 336] width 1473 height 20
click at [1284, 87] on div "Experiences ​ New Experience" at bounding box center [784, 76] width 1505 height 32
click at [1273, 68] on input "search" at bounding box center [1341, 73] width 172 height 26
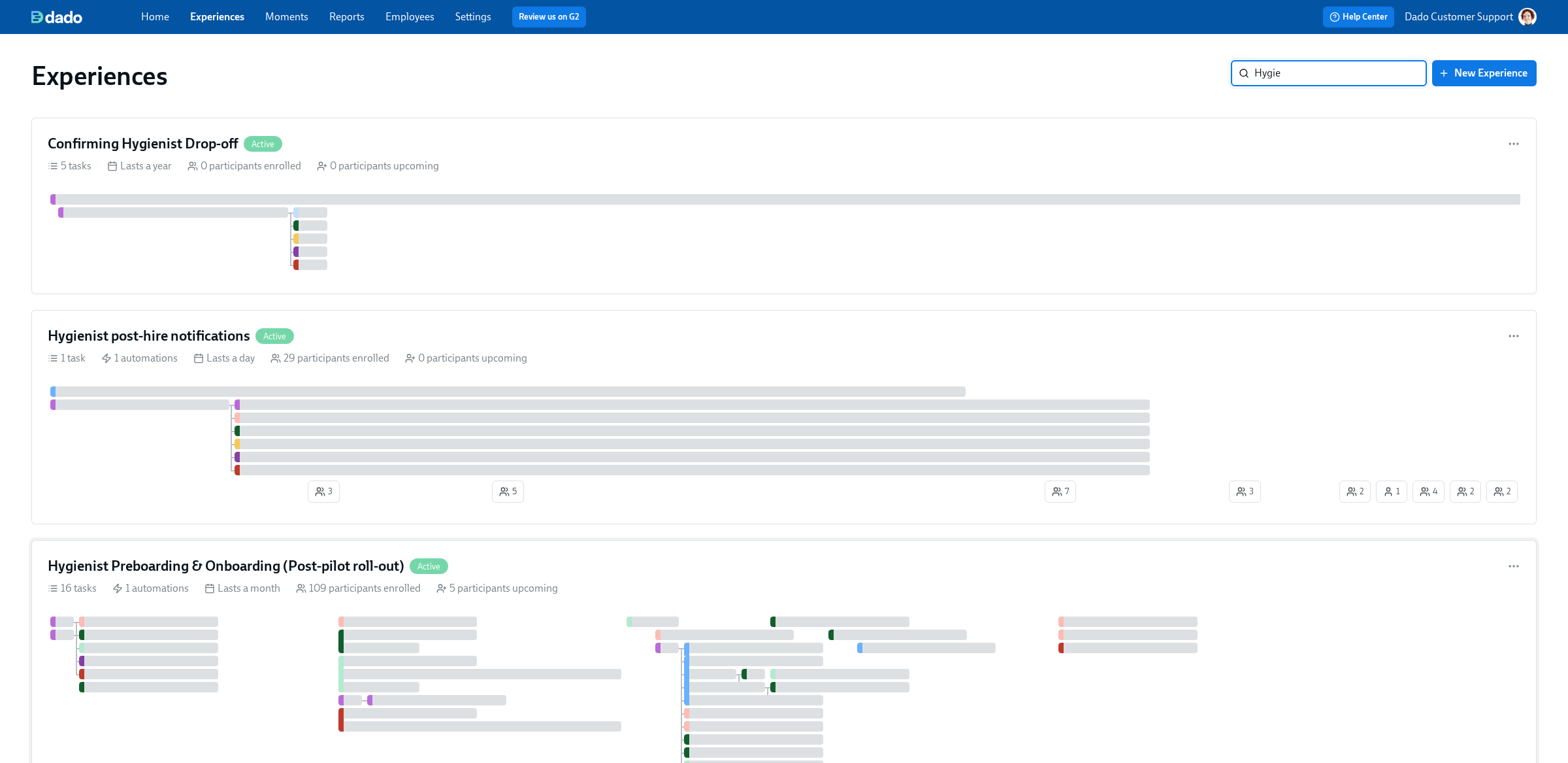
type input "Hygie"
click at [322, 584] on div "Hygienist Preboarding & Onboarding (Post-pilot roll-out) Active 16 tasks 1 auto…" at bounding box center [784, 725] width 1505 height 371
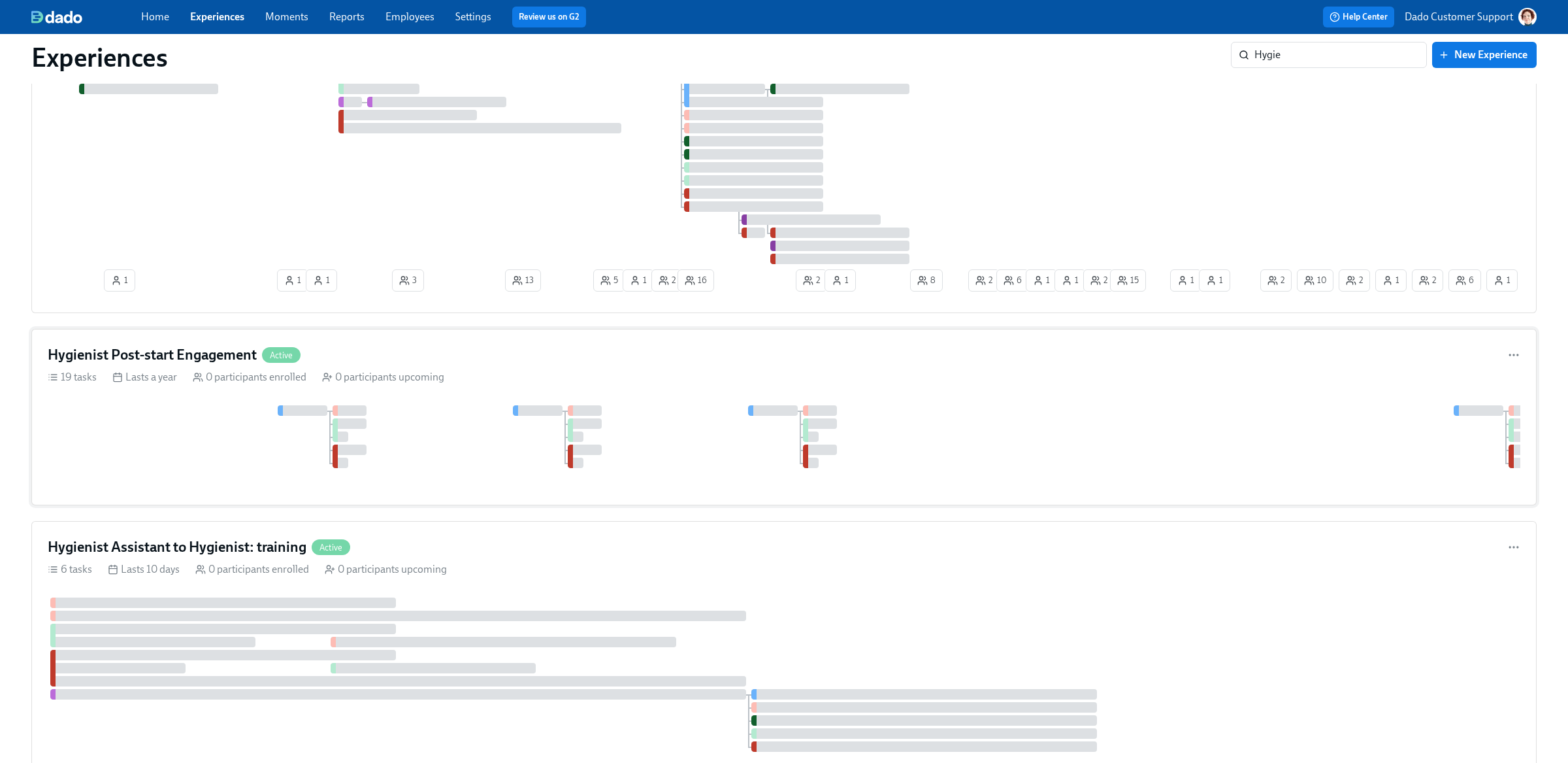
scroll to position [634, 0]
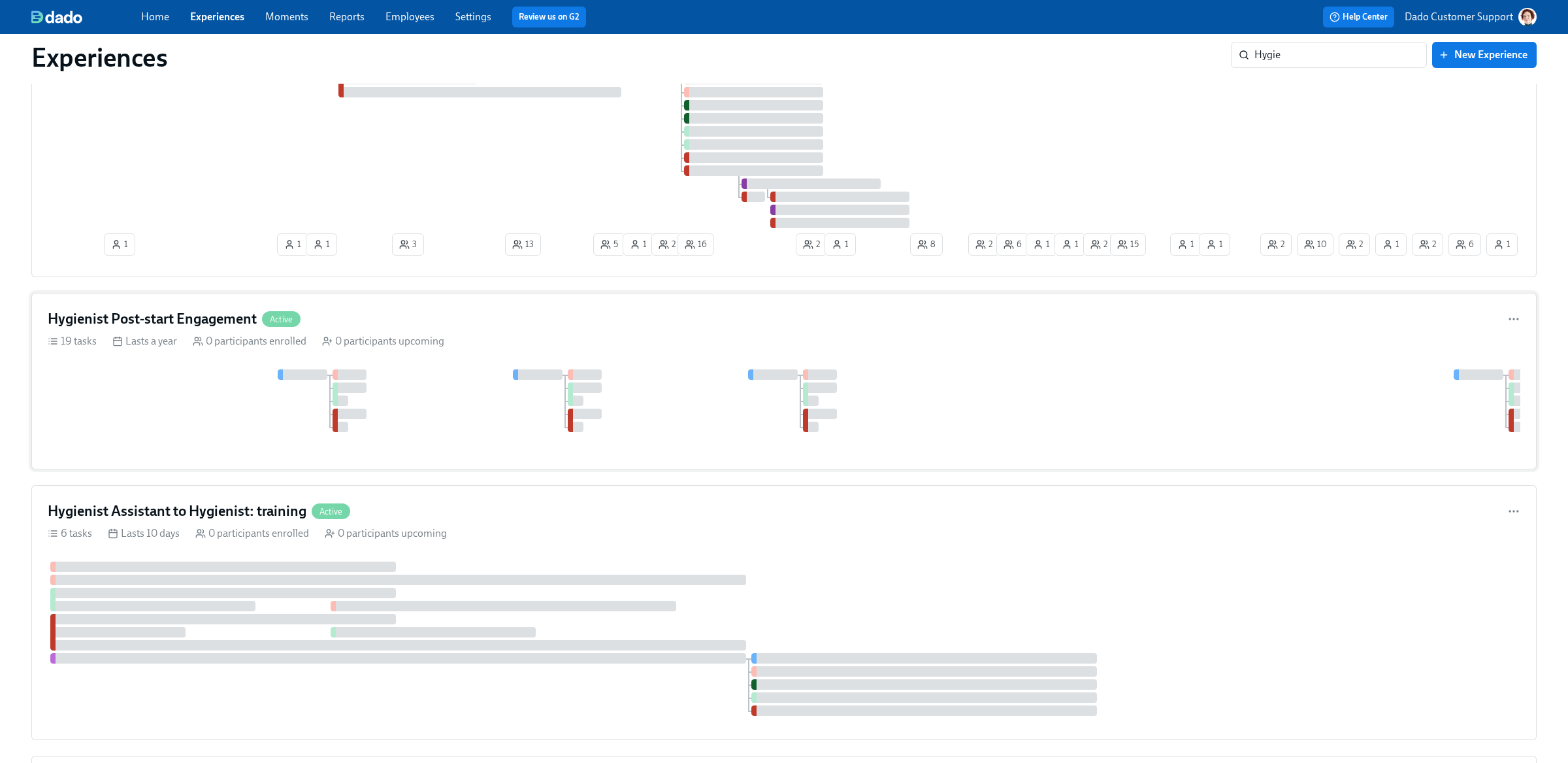
click at [295, 329] on div "Hygienist Post-start Engagement Active" at bounding box center [174, 319] width 253 height 20
click at [237, 521] on h4 "Hygienist Assistant to Hygienist: training" at bounding box center [177, 511] width 258 height 20
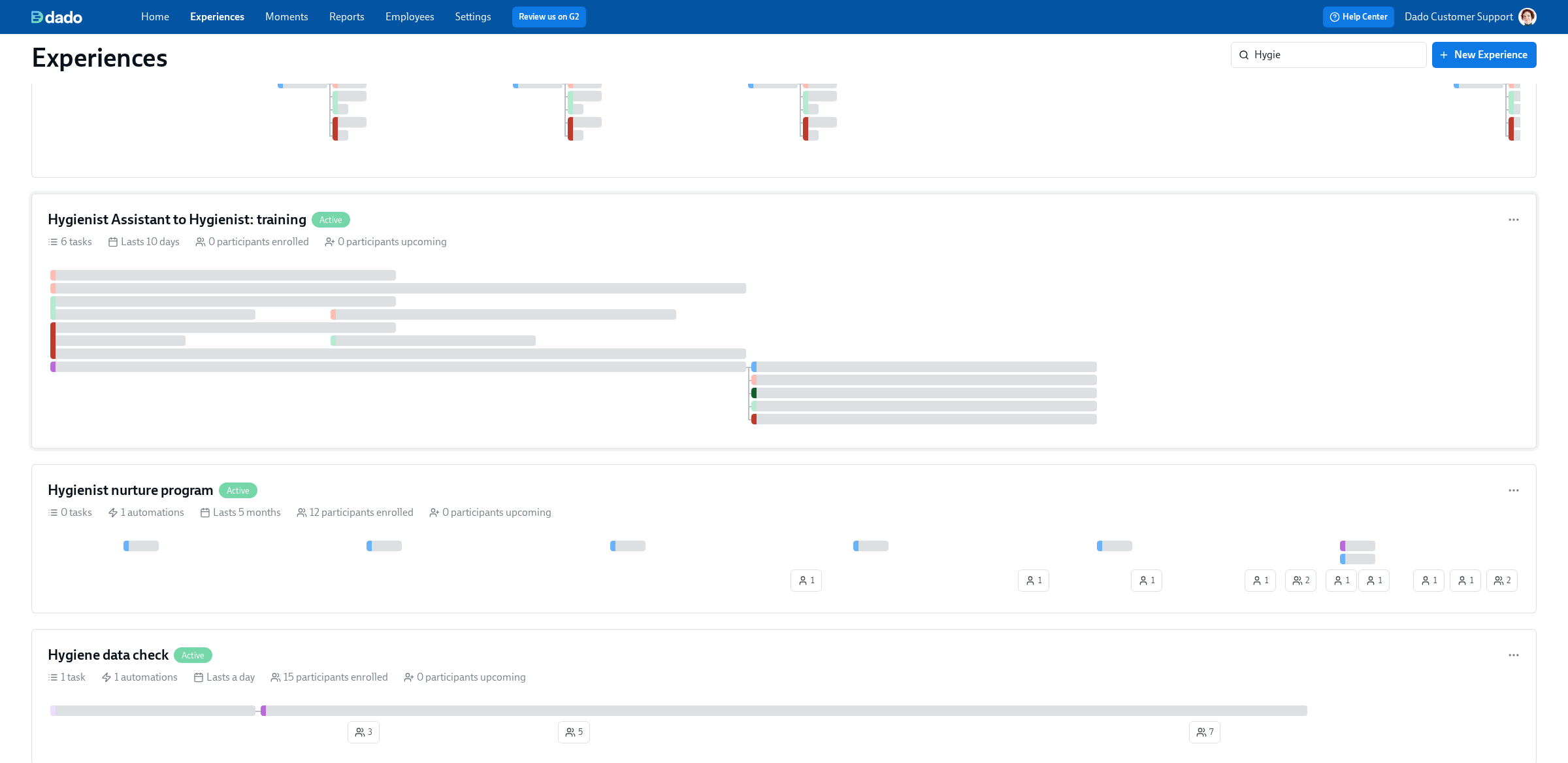
scroll to position [972, 0]
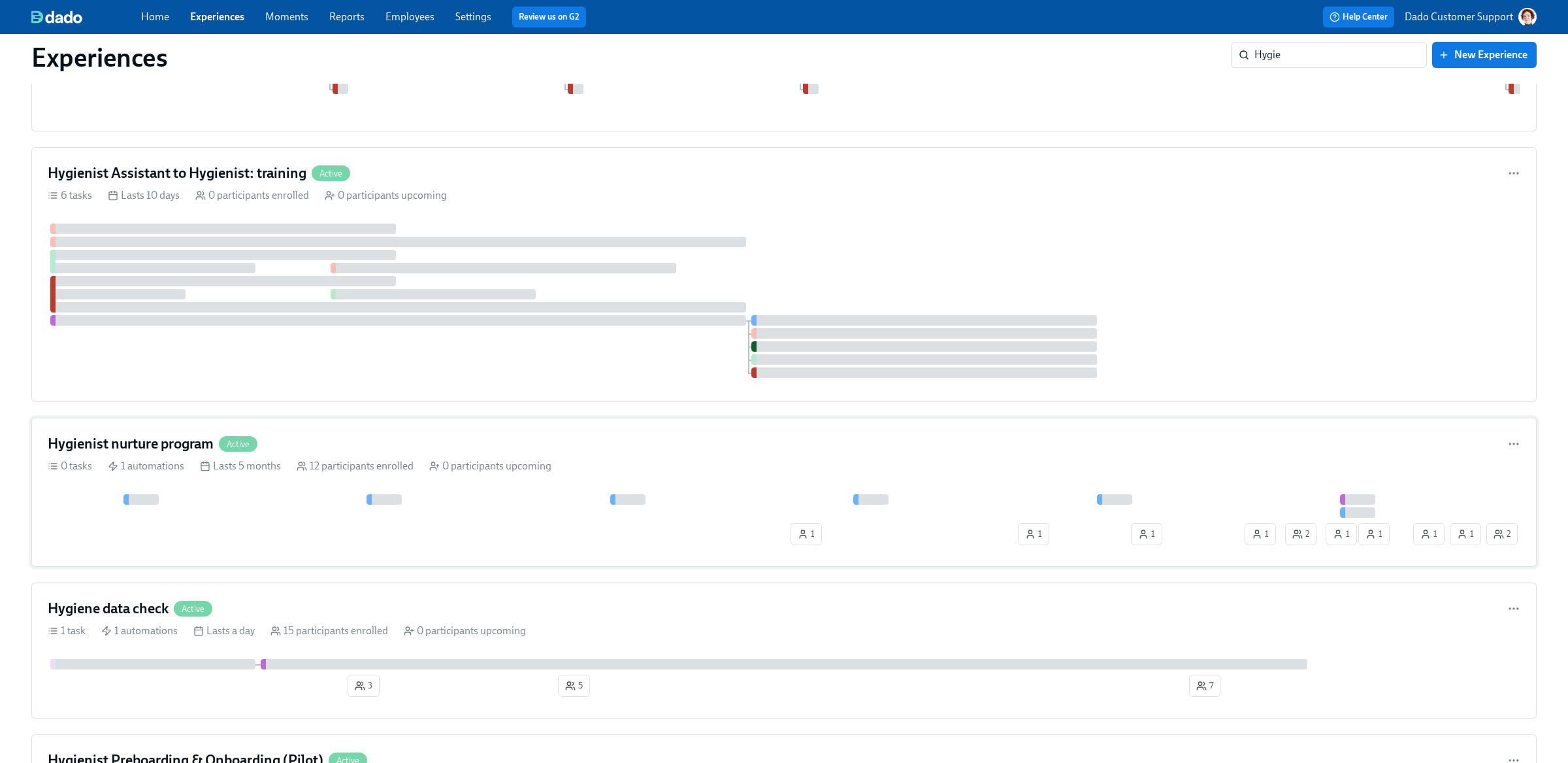
click at [238, 530] on div "2 1 1 1 1 2 1 1 1 1" at bounding box center [784, 522] width 1473 height 56
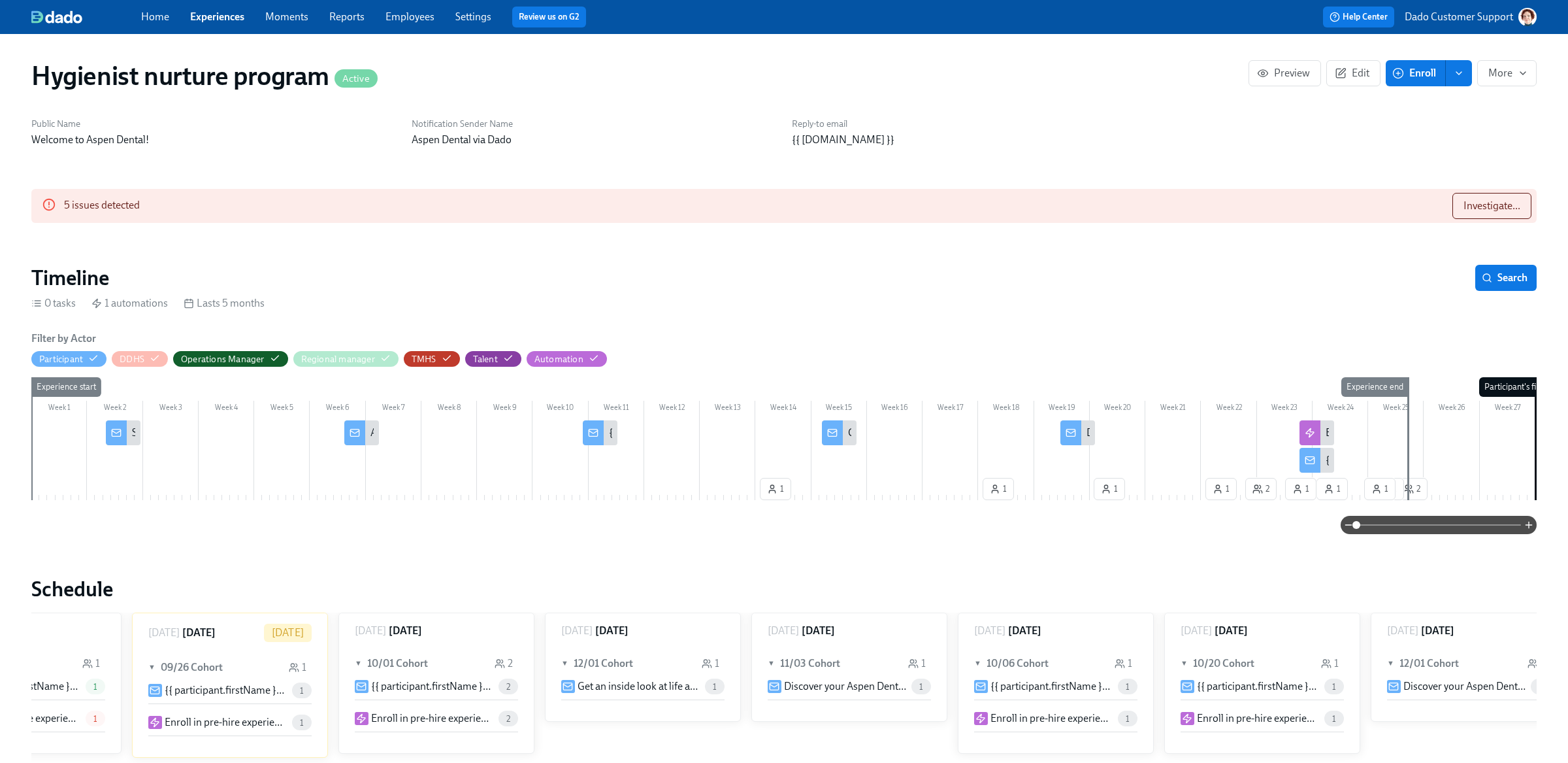
scroll to position [0, 1440]
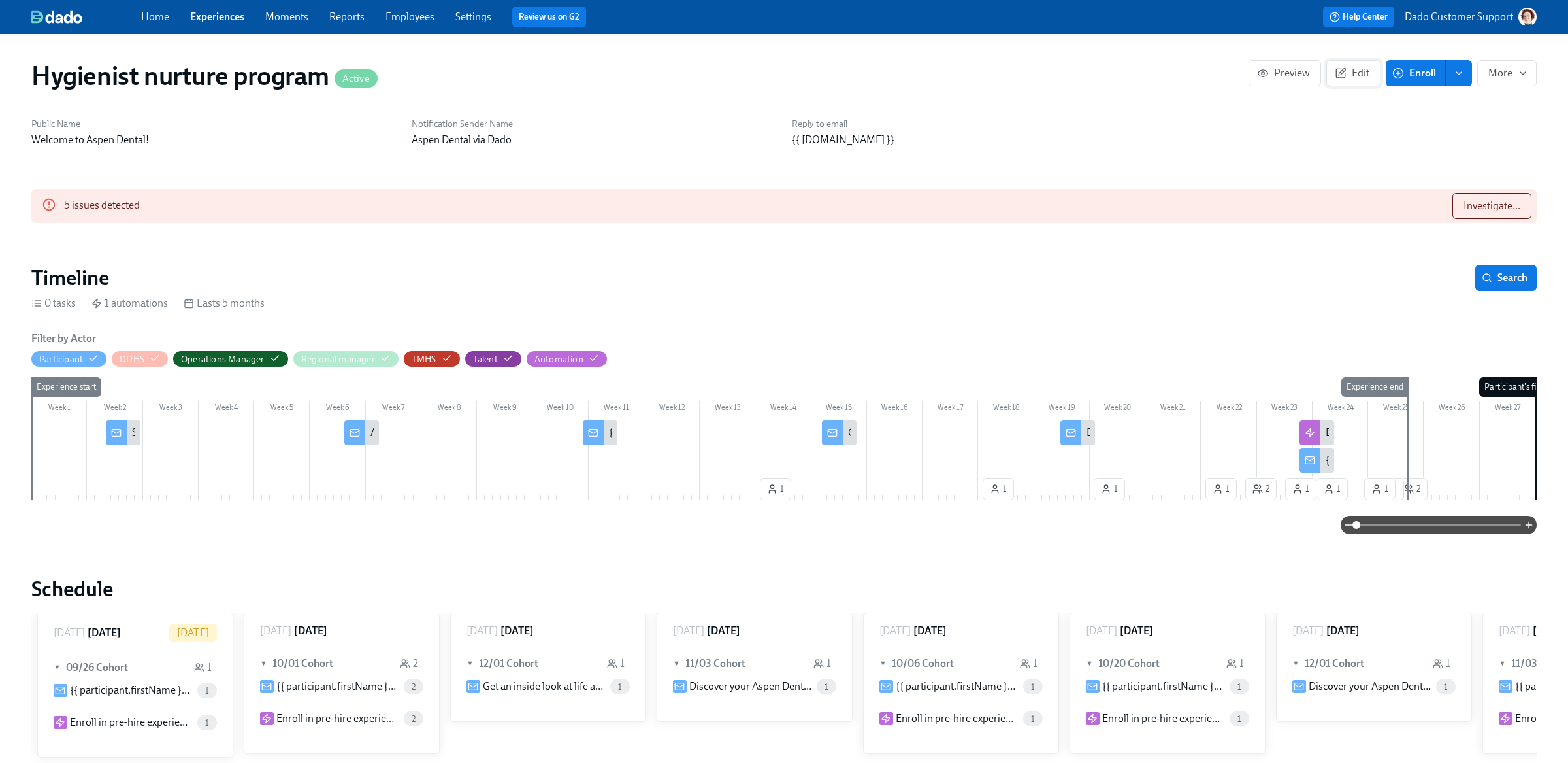
click at [1354, 78] on span "Edit" at bounding box center [1353, 73] width 32 height 13
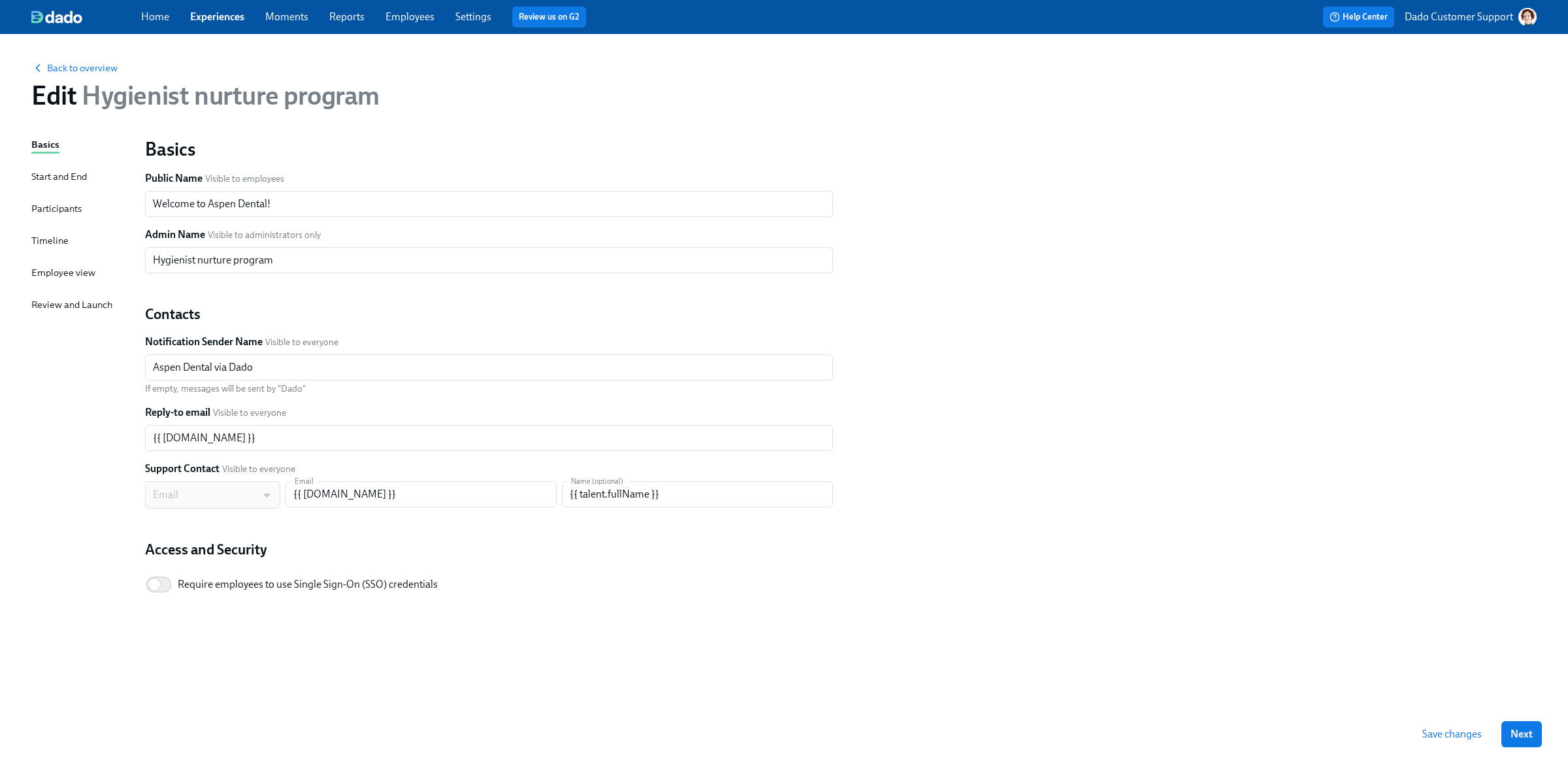
click at [45, 227] on div "Basics Start and End Participants Timeline Employee view Review and Launch" at bounding box center [80, 421] width 98 height 568
click at [45, 237] on div "Timeline" at bounding box center [50, 241] width 37 height 15
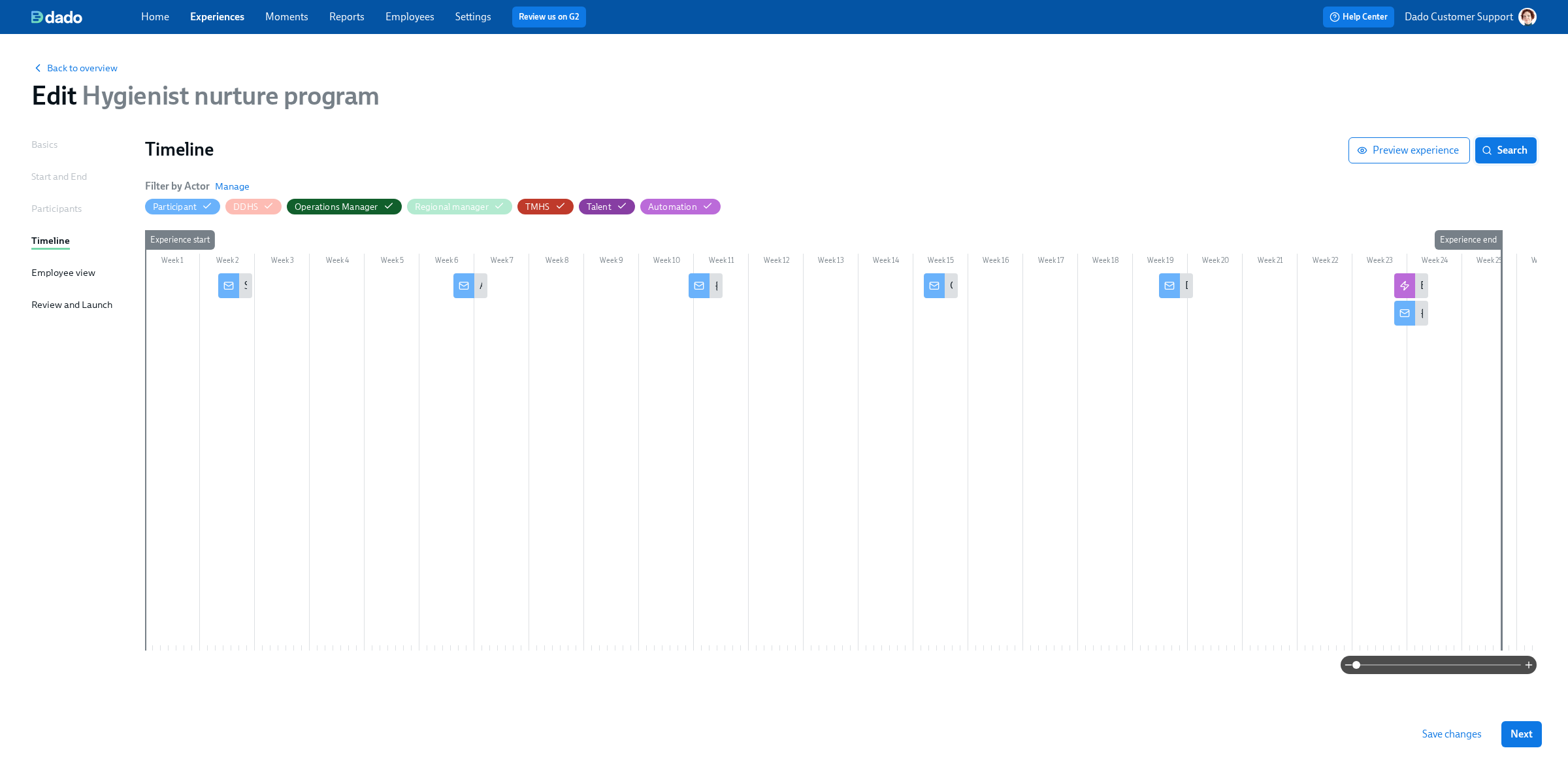
click at [1523, 147] on span "Search" at bounding box center [1505, 150] width 43 height 13
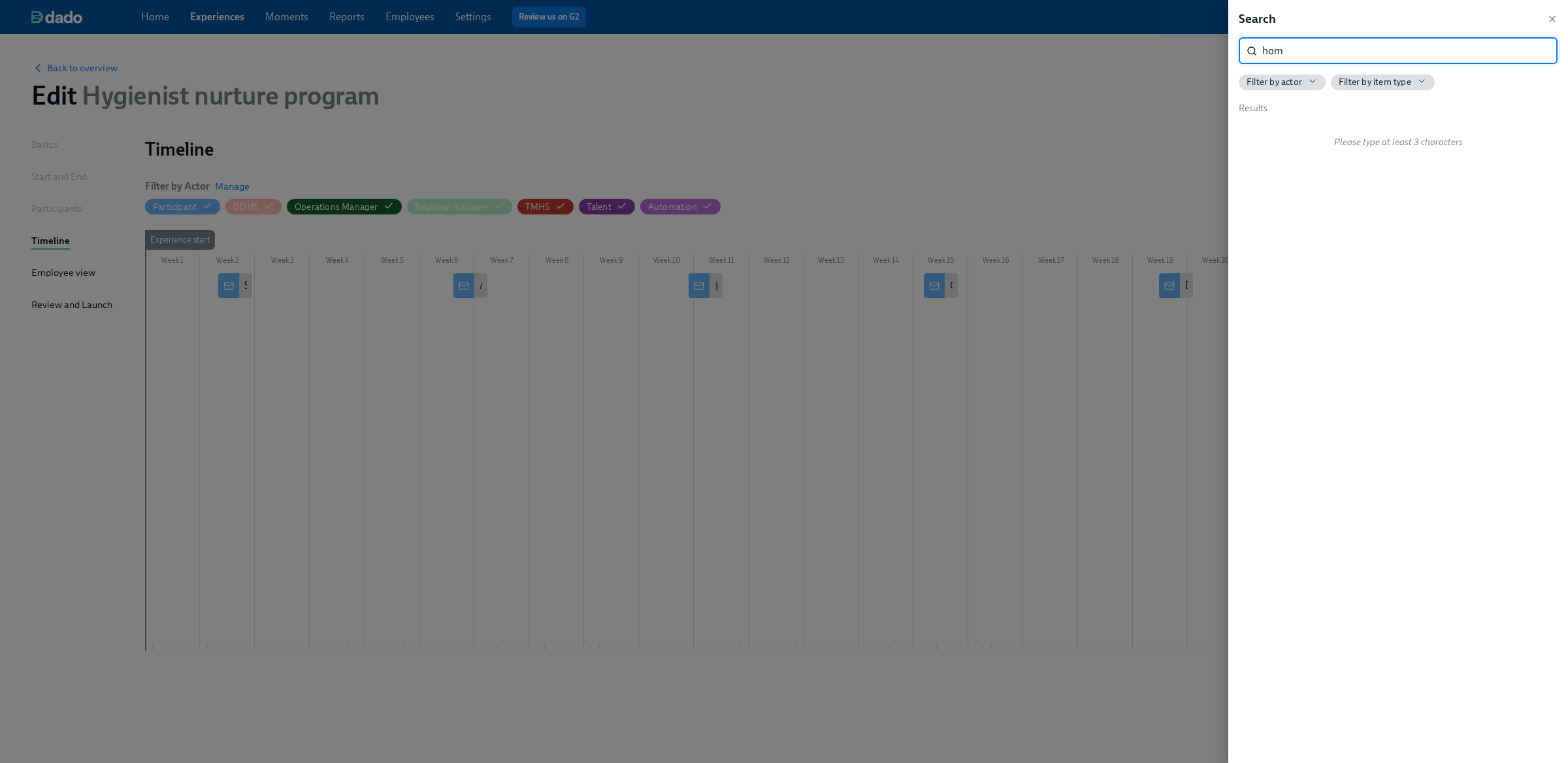
type input "home"
type input "Oper"
click at [759, 95] on div at bounding box center [784, 381] width 1568 height 763
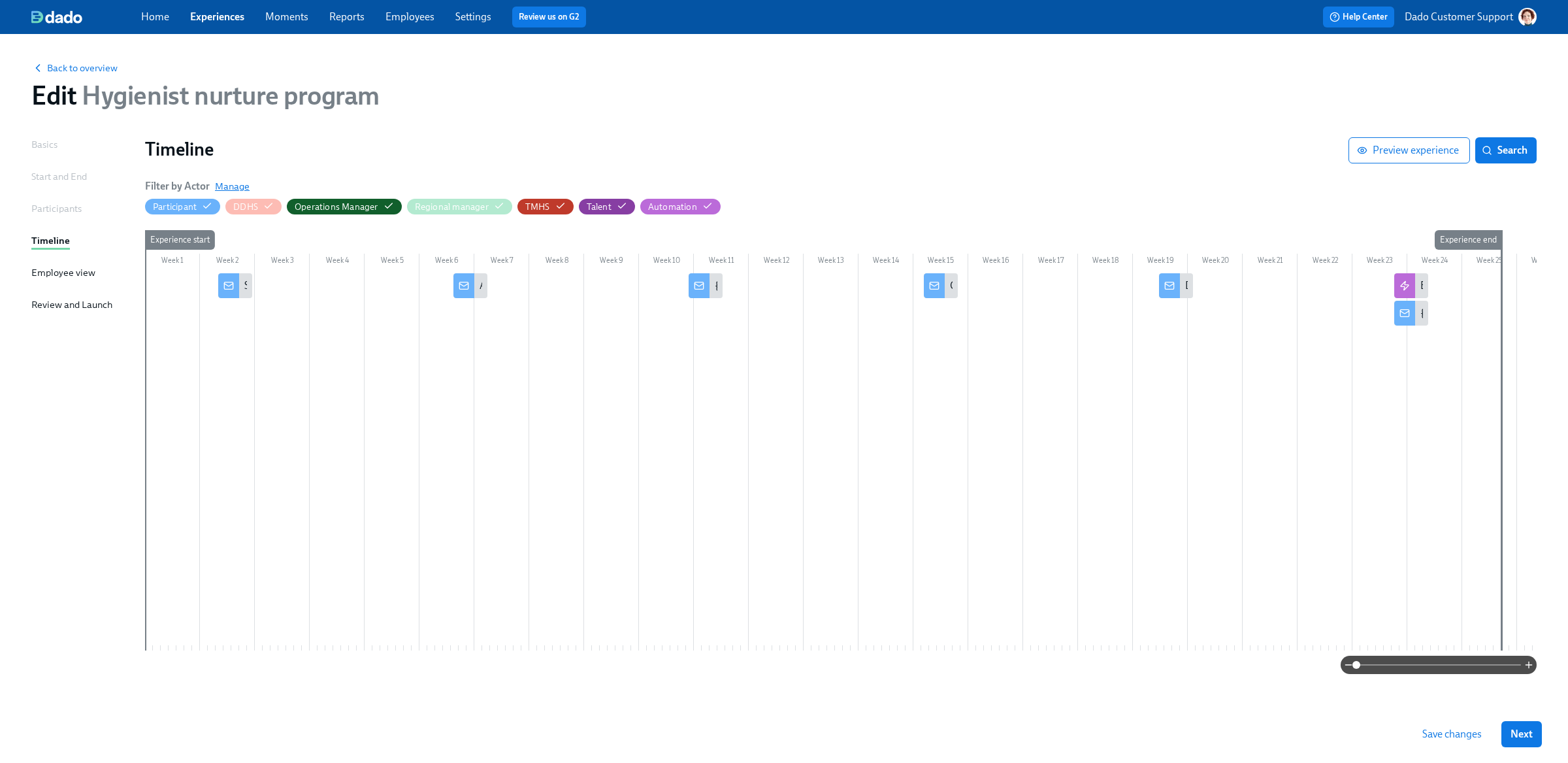
click at [227, 191] on span "Manage" at bounding box center [232, 186] width 35 height 13
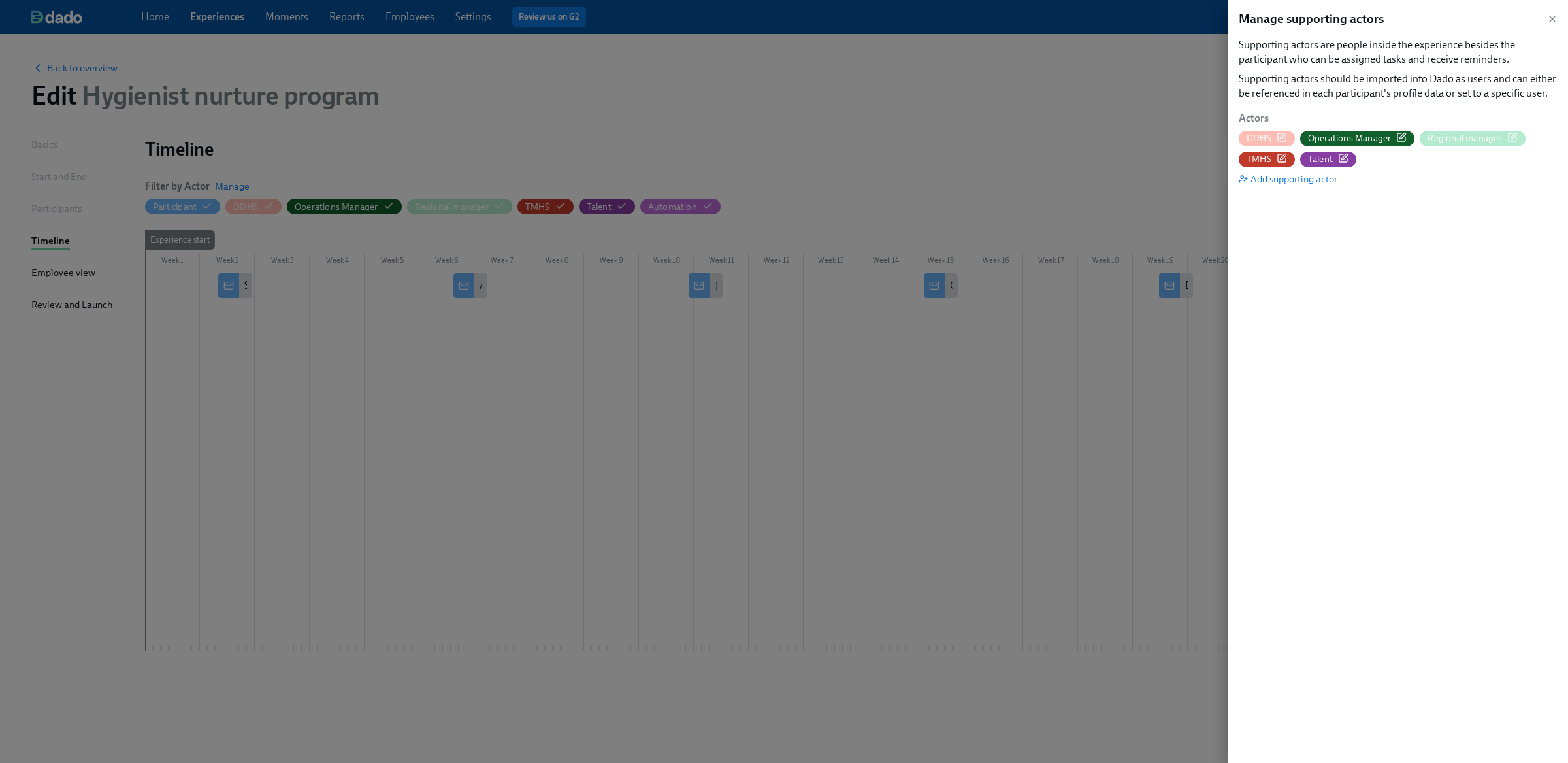
click at [1400, 134] on icon "button" at bounding box center [1401, 137] width 11 height 11
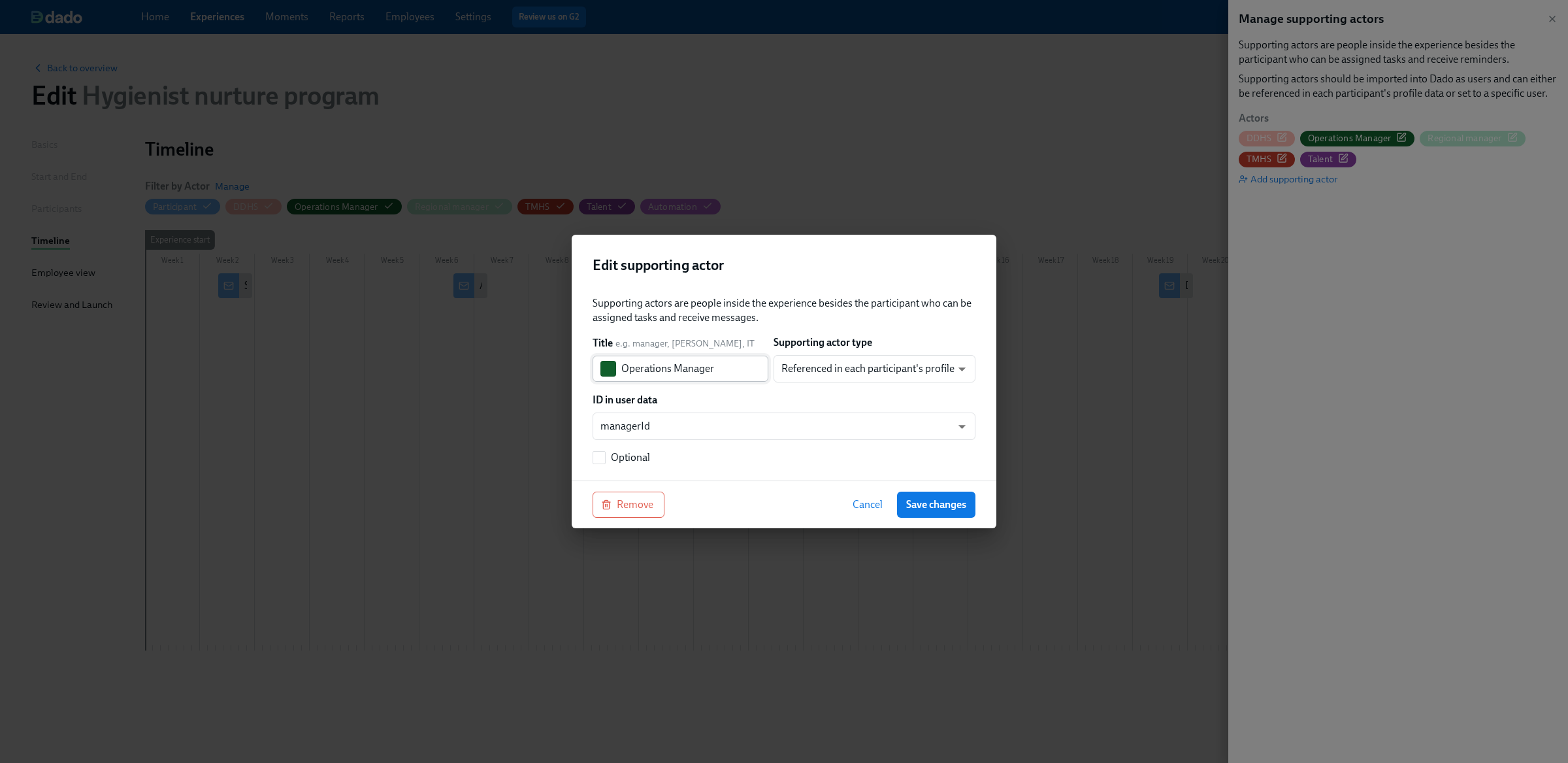
click at [685, 369] on input "Operations Manager" at bounding box center [695, 368] width 147 height 26
click at [675, 426] on body "Home Experiences Moments Reports Employees Settings Review us on G2 Help Center…" at bounding box center [784, 381] width 1568 height 763
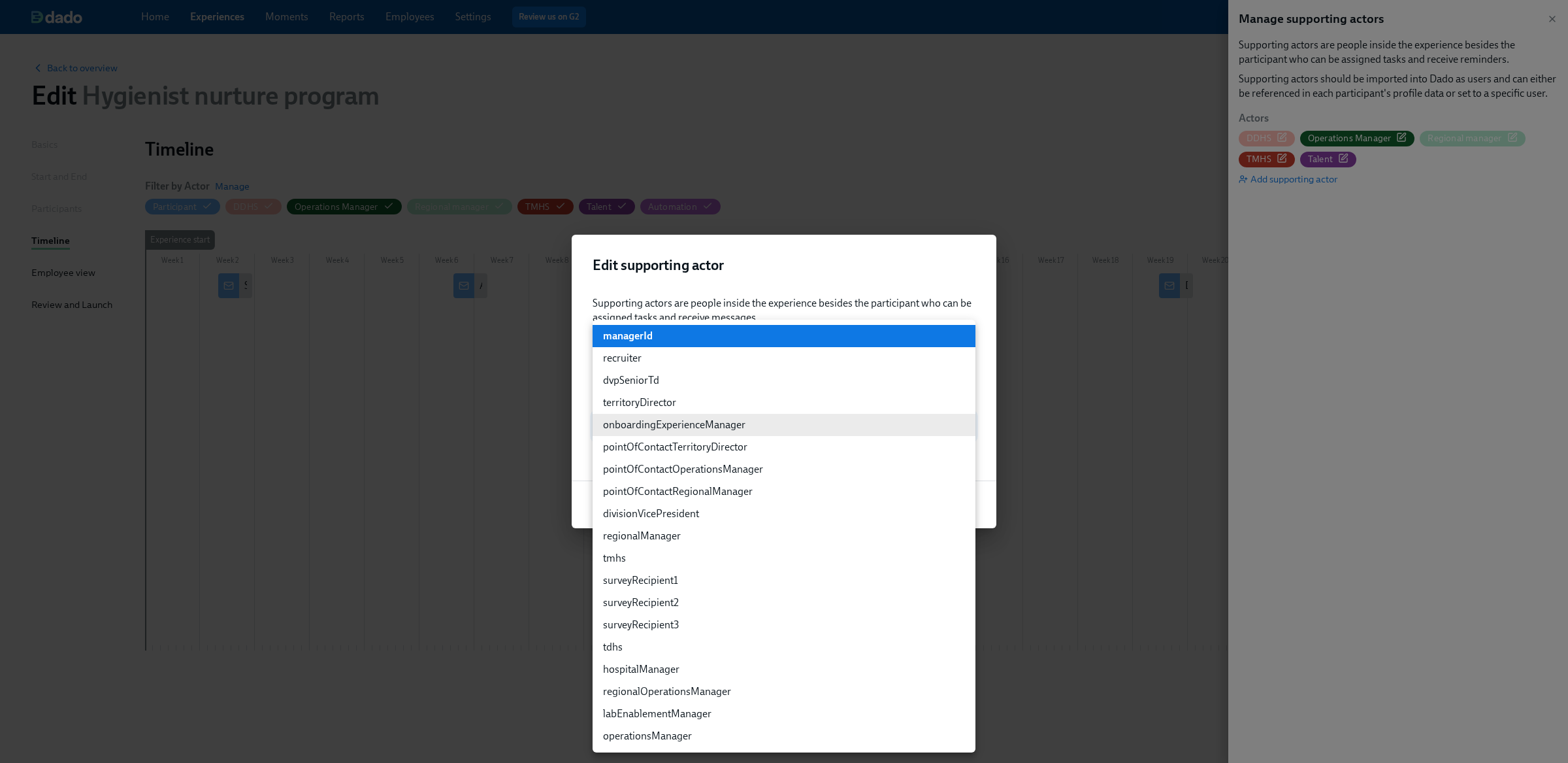
click at [648, 735] on li "operationsManager" at bounding box center [783, 735] width 383 height 22
type input "customFields.operationsManager"
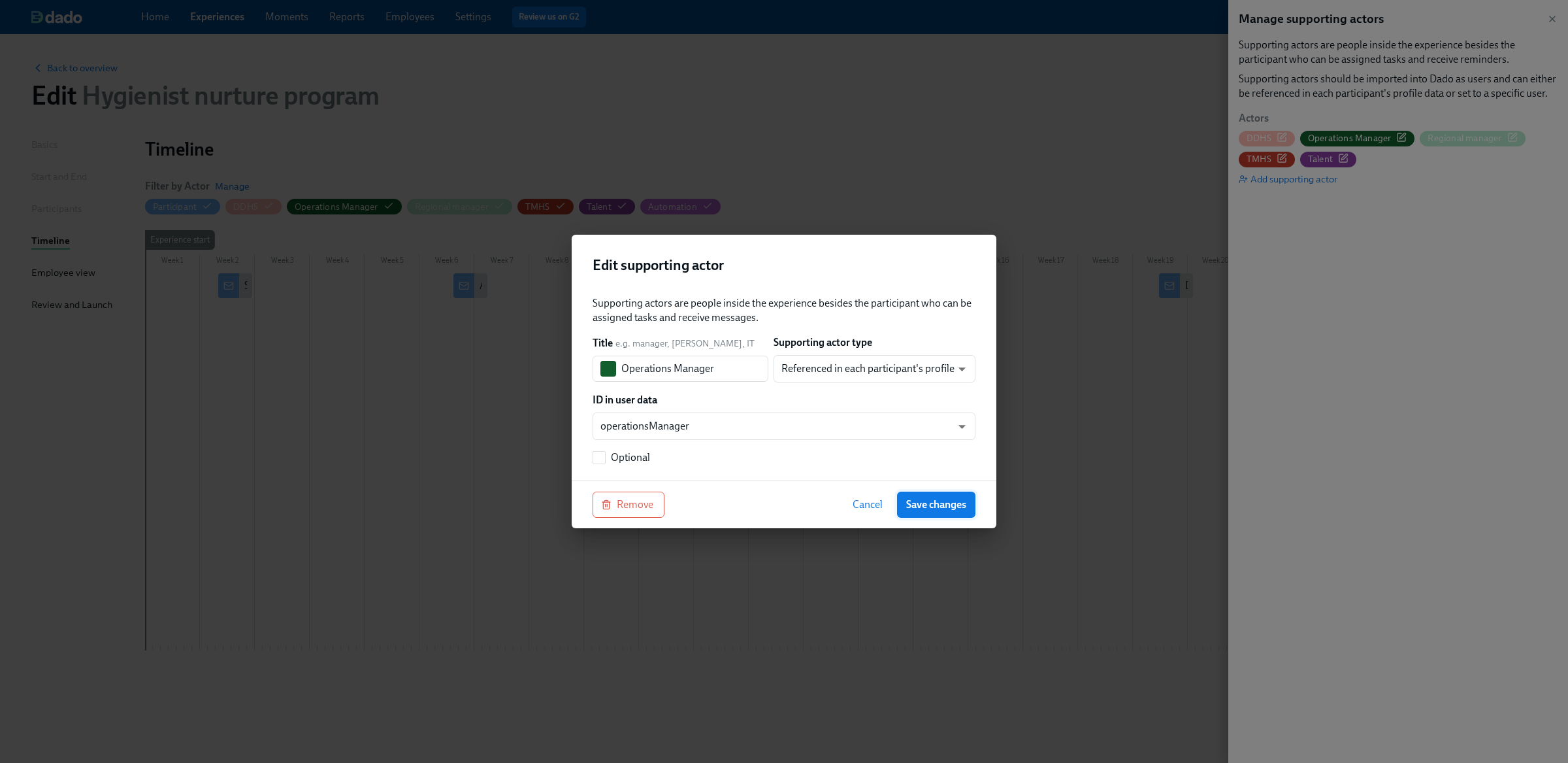
click at [951, 503] on span "Save changes" at bounding box center [936, 505] width 60 height 13
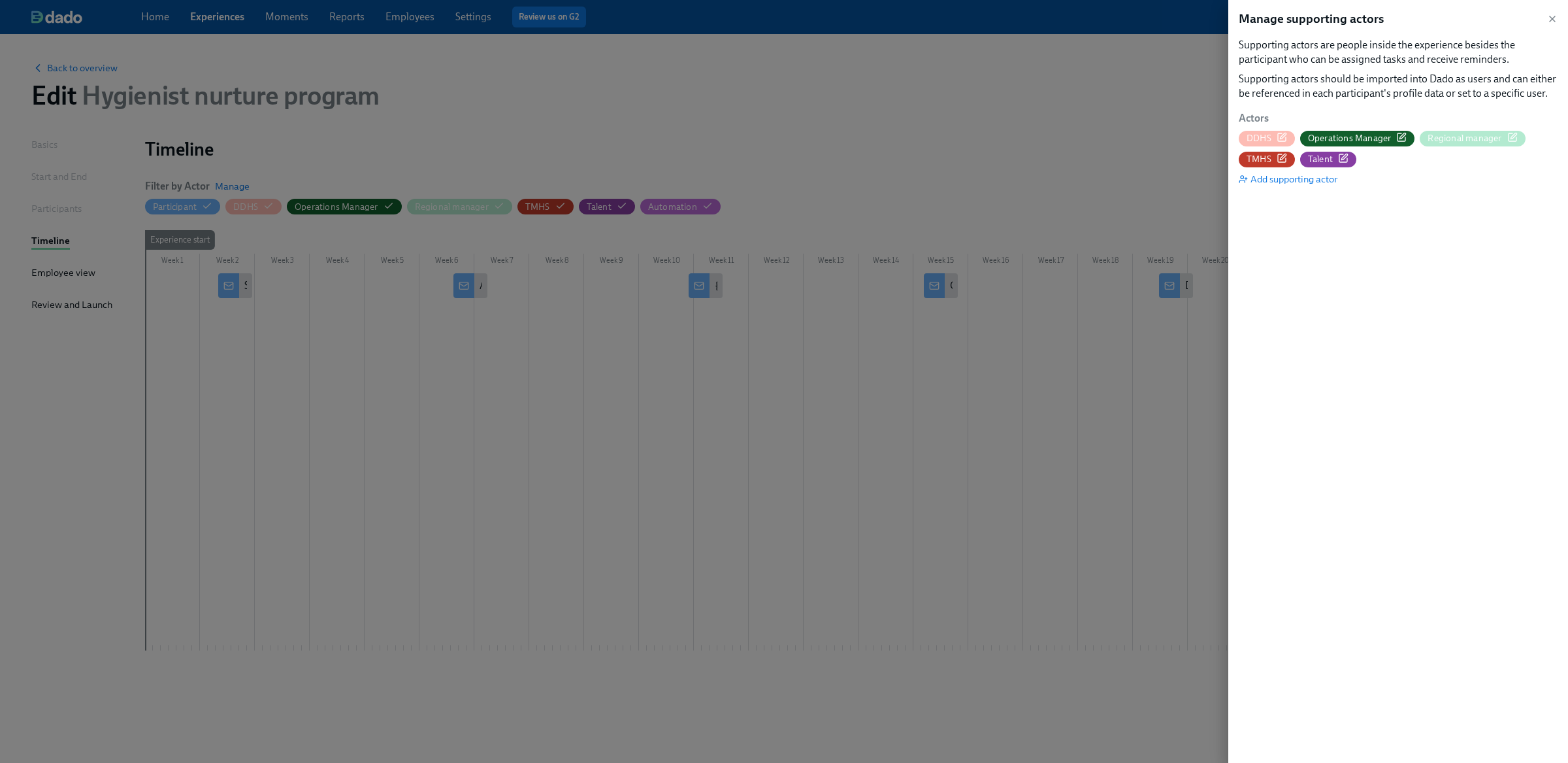
click at [1069, 328] on div at bounding box center [784, 381] width 1568 height 763
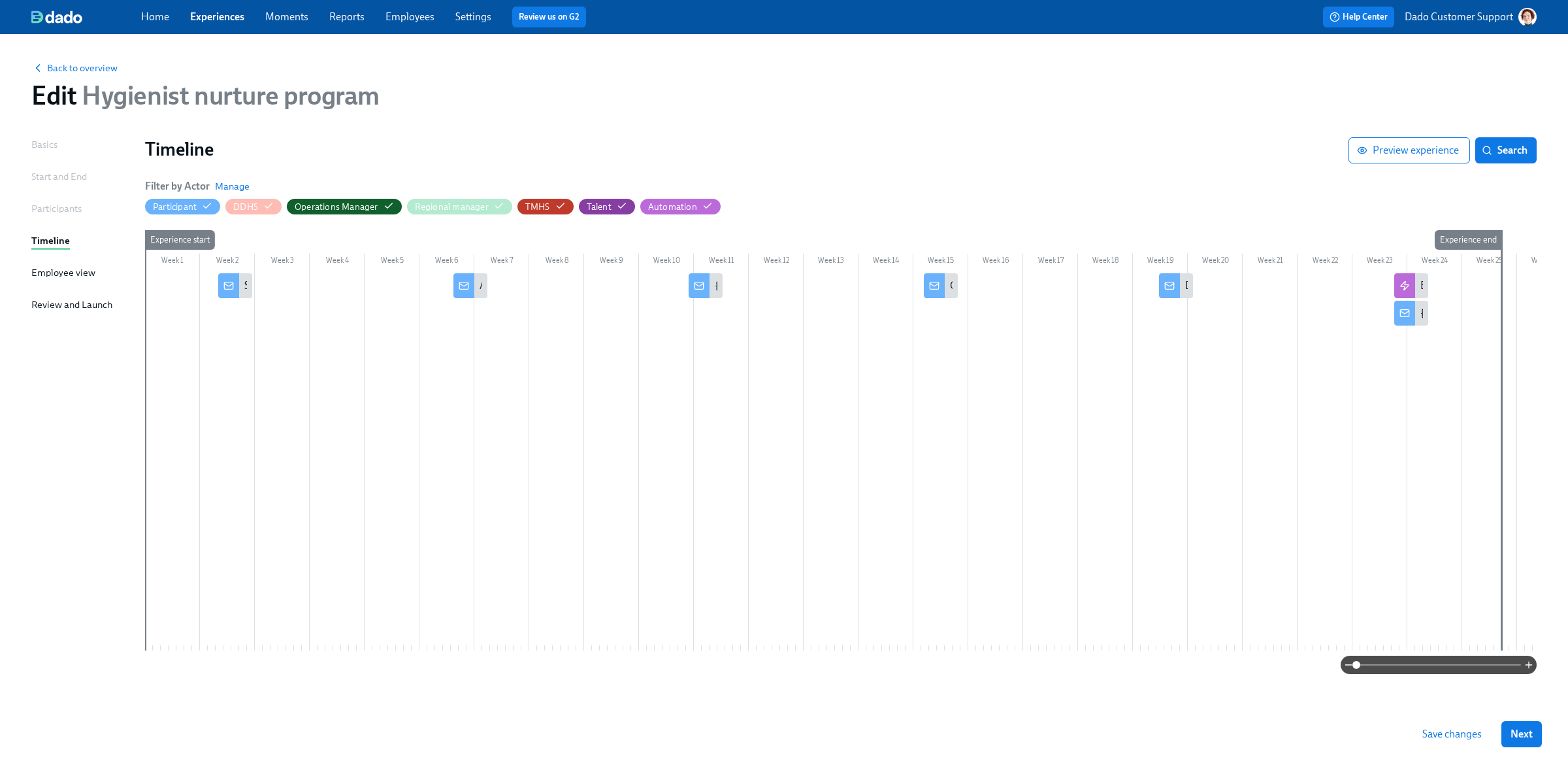
click at [1432, 733] on span "Save changes" at bounding box center [1452, 734] width 59 height 13
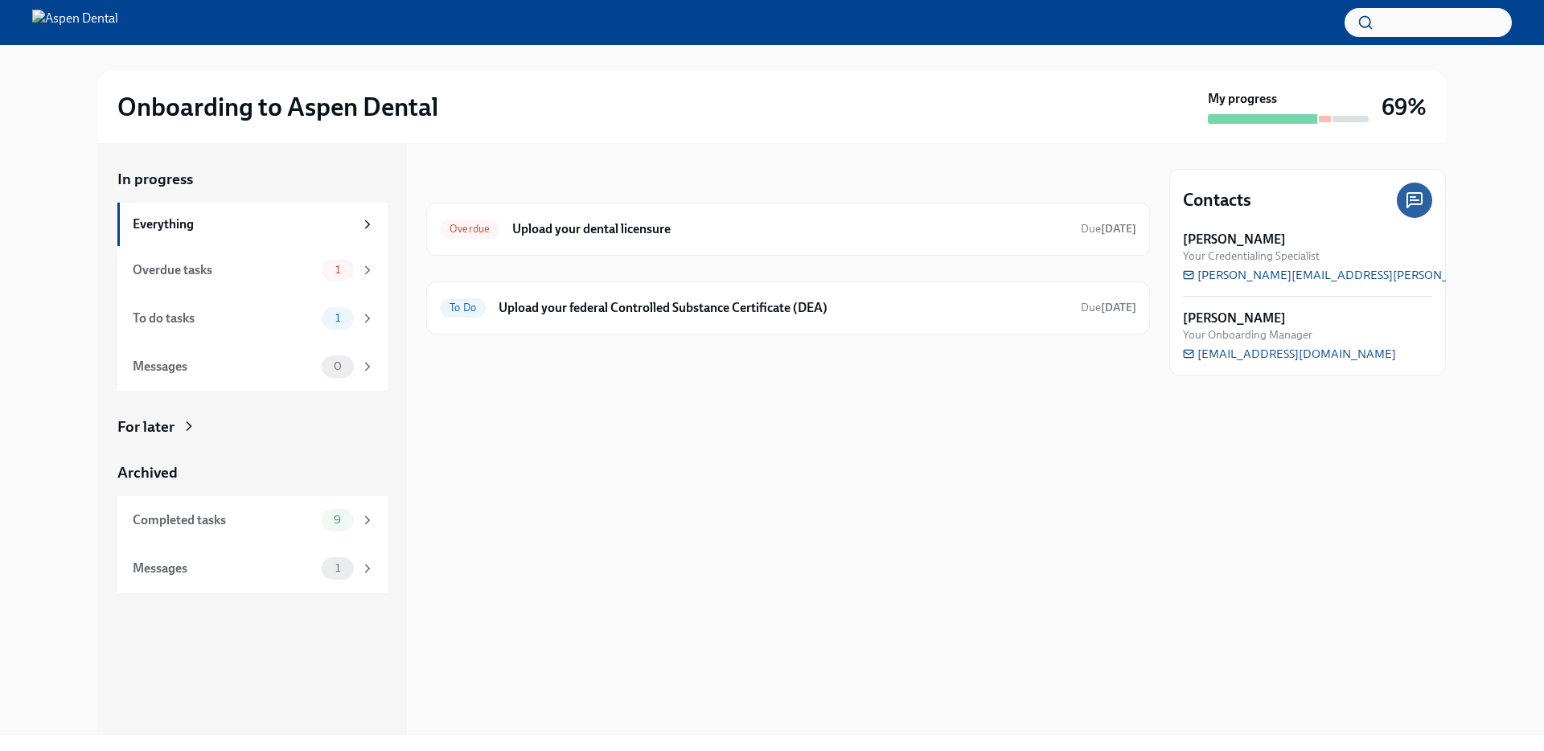
click at [191, 432] on icon at bounding box center [189, 426] width 16 height 16
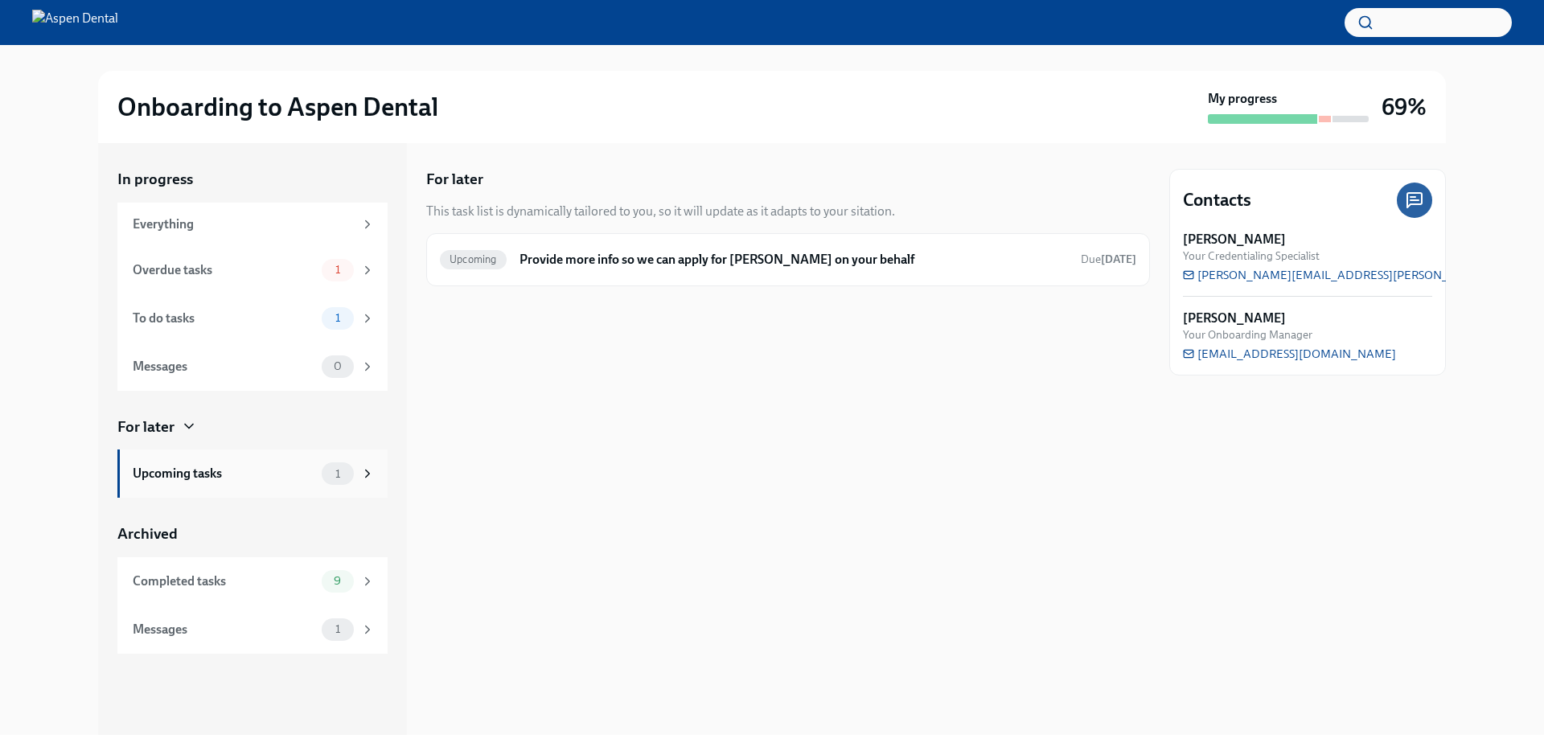
click at [195, 465] on div "Upcoming tasks" at bounding box center [224, 474] width 183 height 18
click at [654, 247] on div "Upcoming Provide more info so we can apply for [PERSON_NAME] on your behalf Due…" at bounding box center [788, 260] width 696 height 26
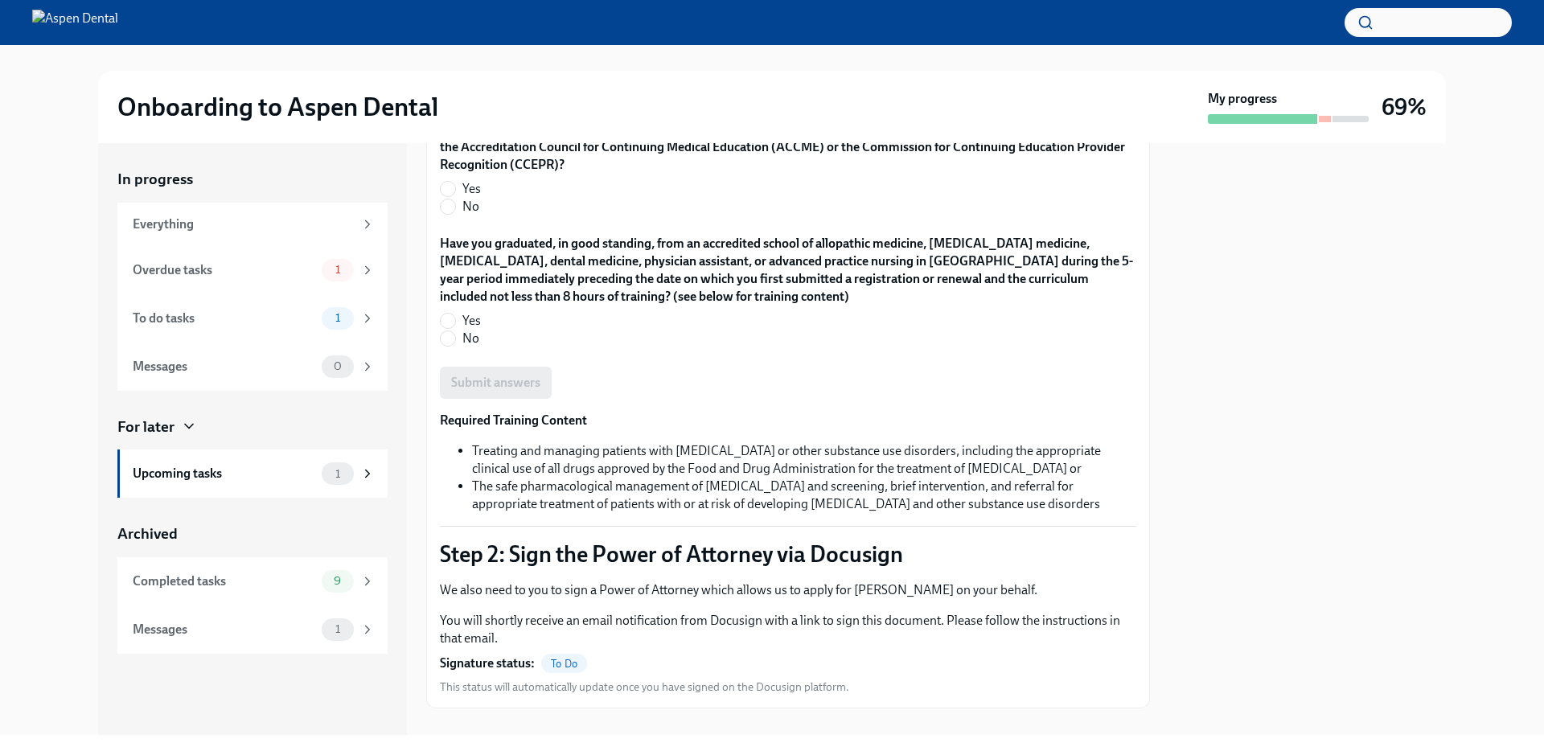
scroll to position [1117, 0]
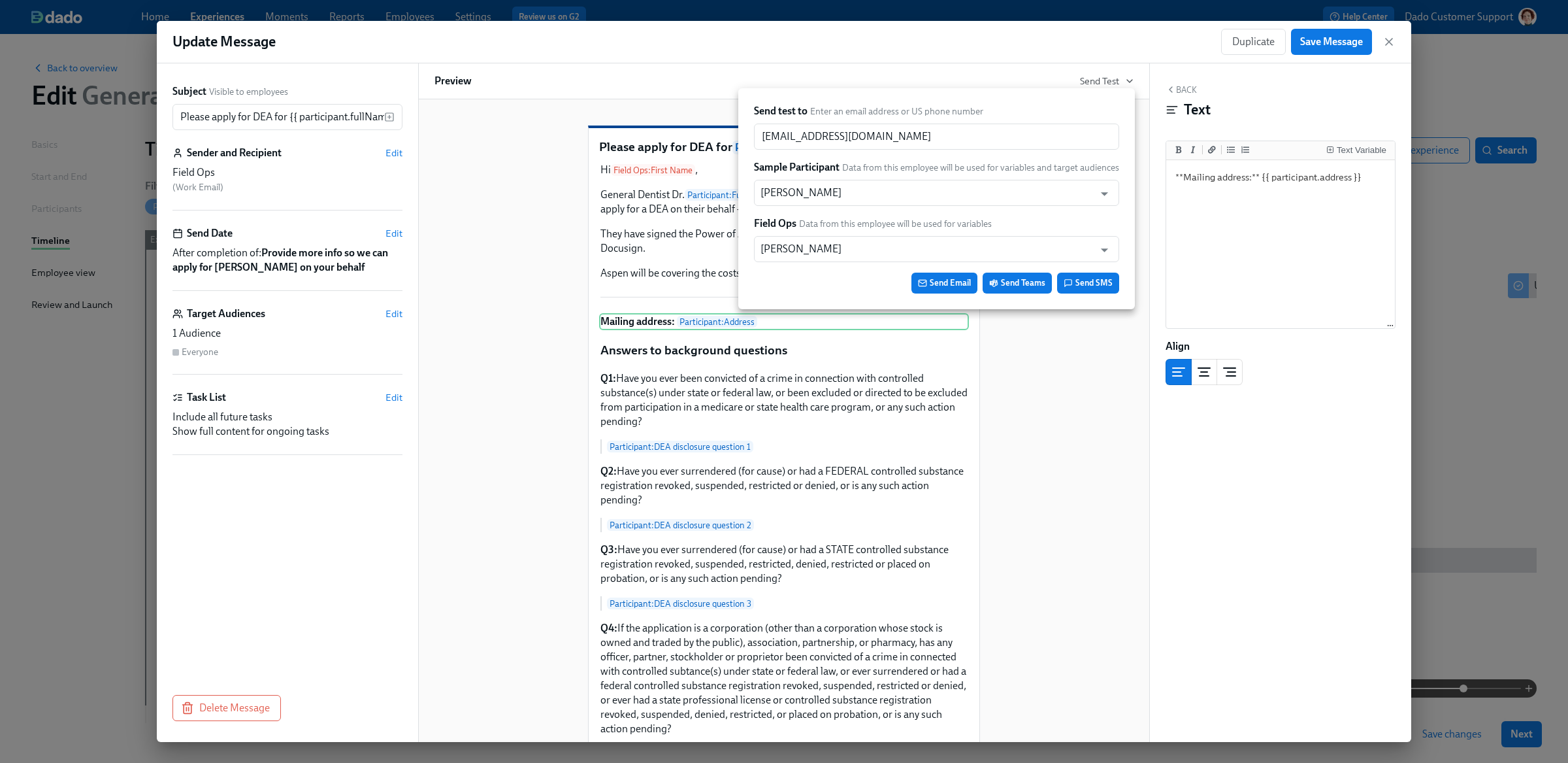
scroll to position [0, 6204]
click at [886, 240] on input "[PERSON_NAME]" at bounding box center [924, 249] width 327 height 26
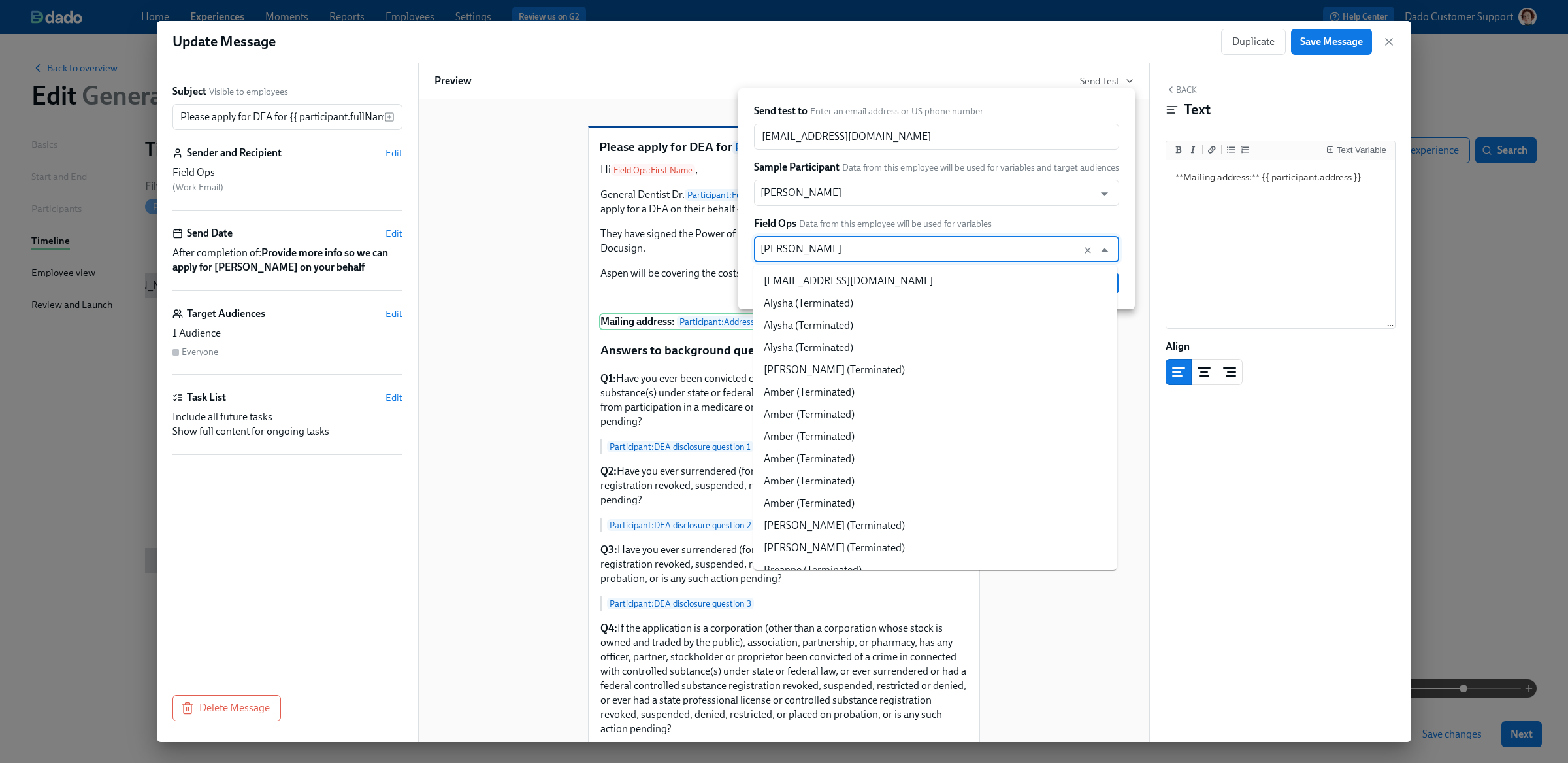
scroll to position [51553, 0]
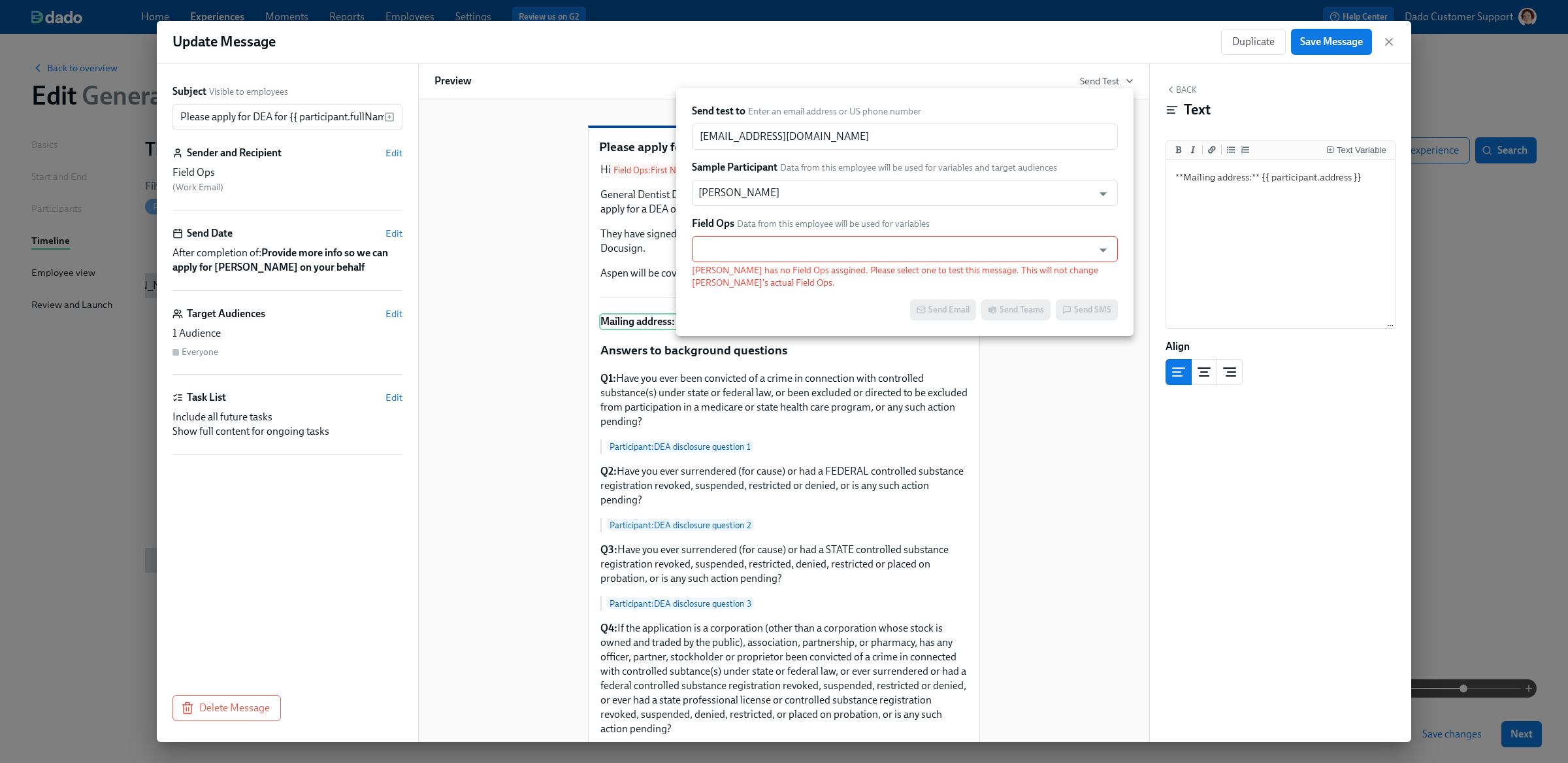
click at [886, 240] on input "text" at bounding box center [893, 249] width 388 height 26
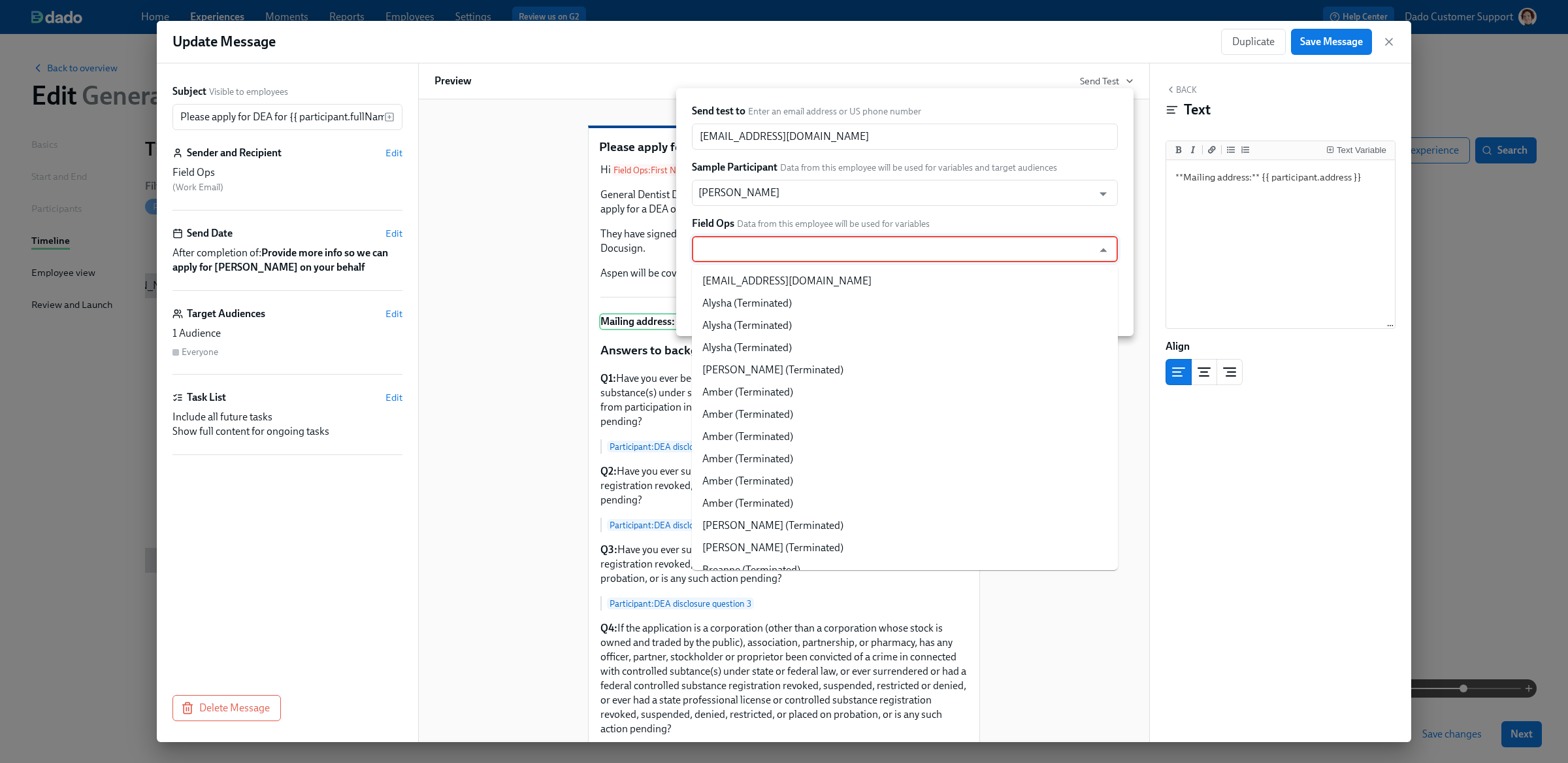
paste input "Please apply for [PERSON_NAME] for {{ participant.fullName }}"
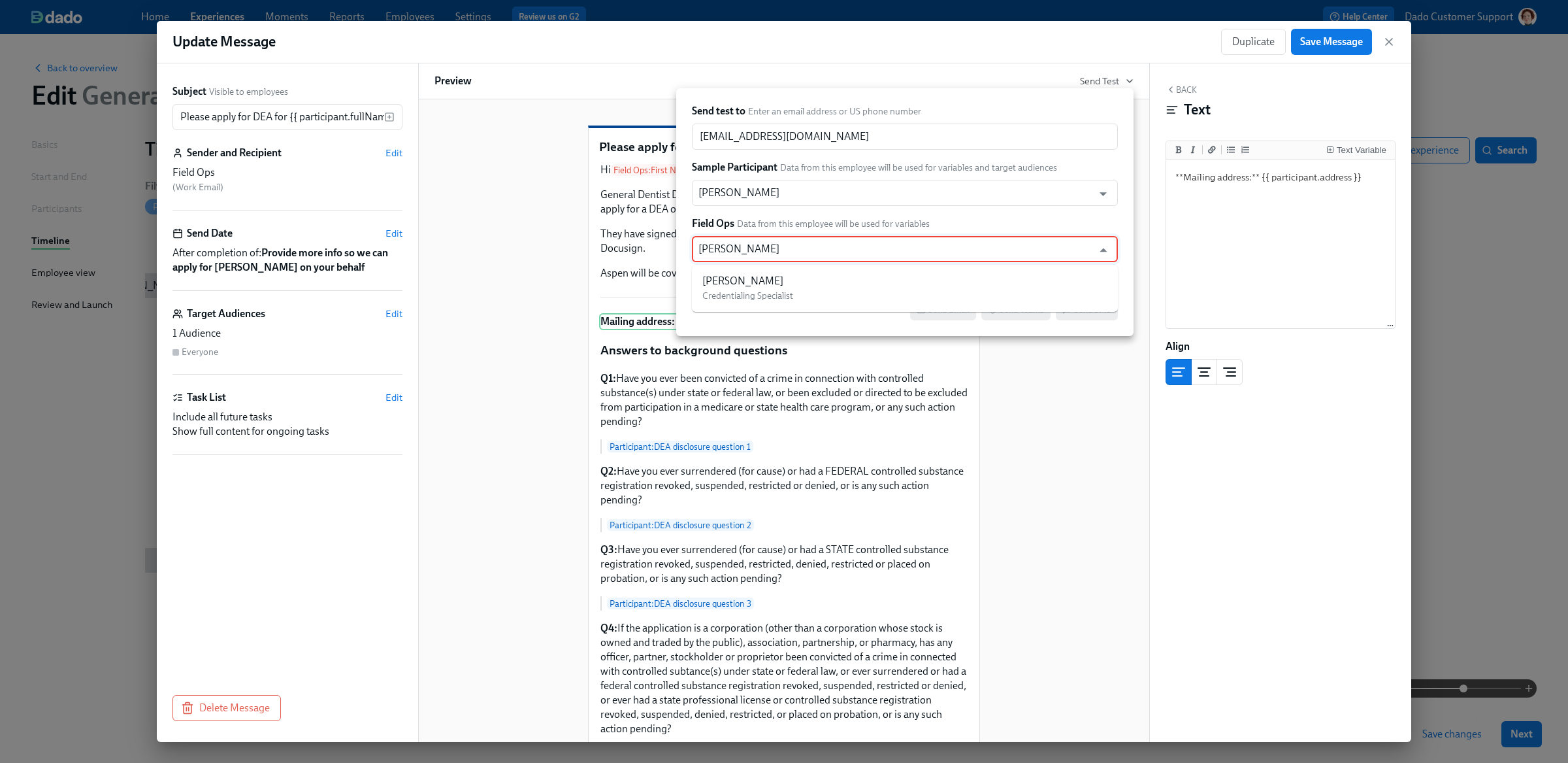
type input "[PERSON_NAME]"
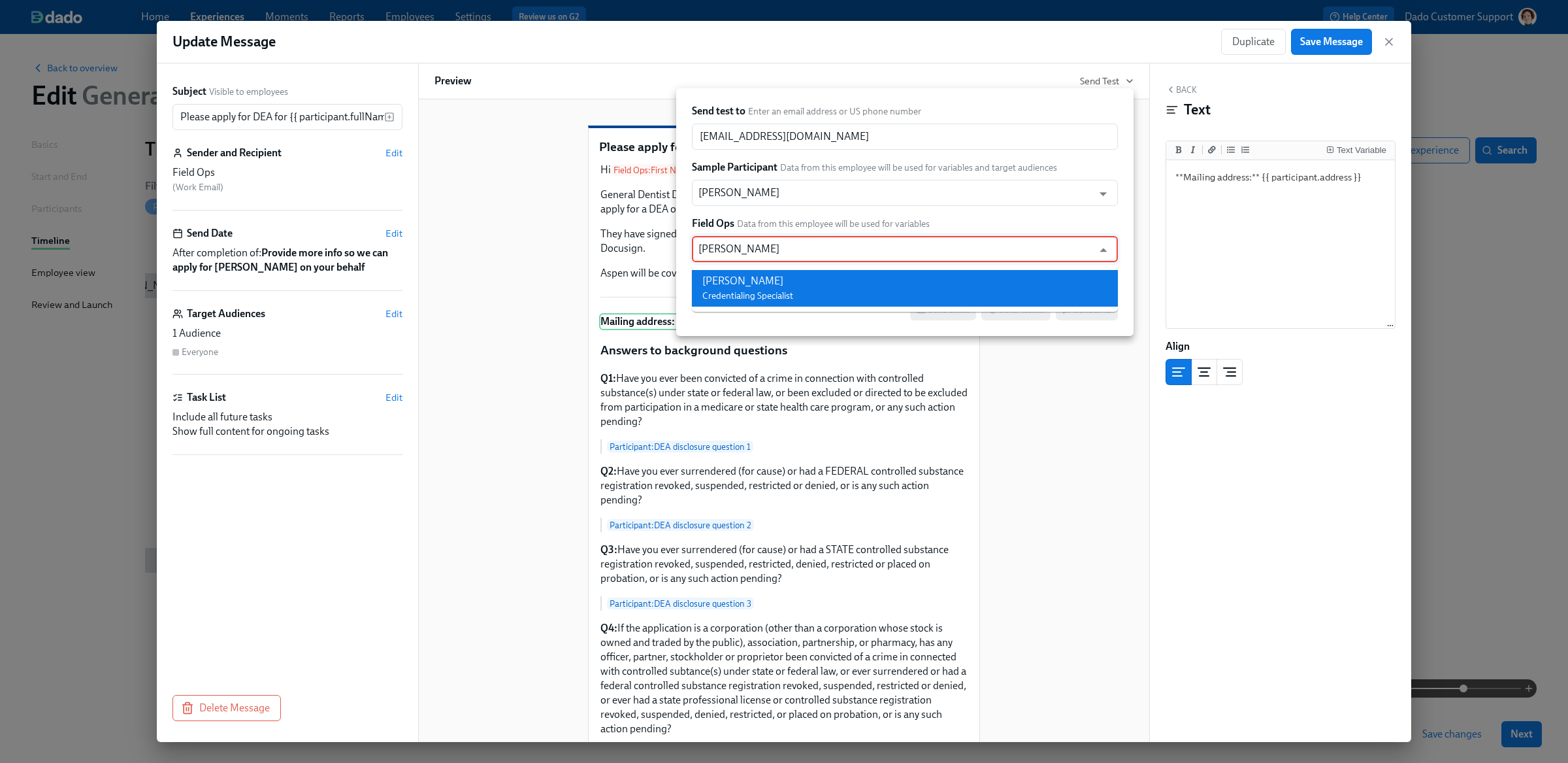
click at [869, 280] on li "[PERSON_NAME] Credentialing Specialist" at bounding box center [905, 288] width 426 height 37
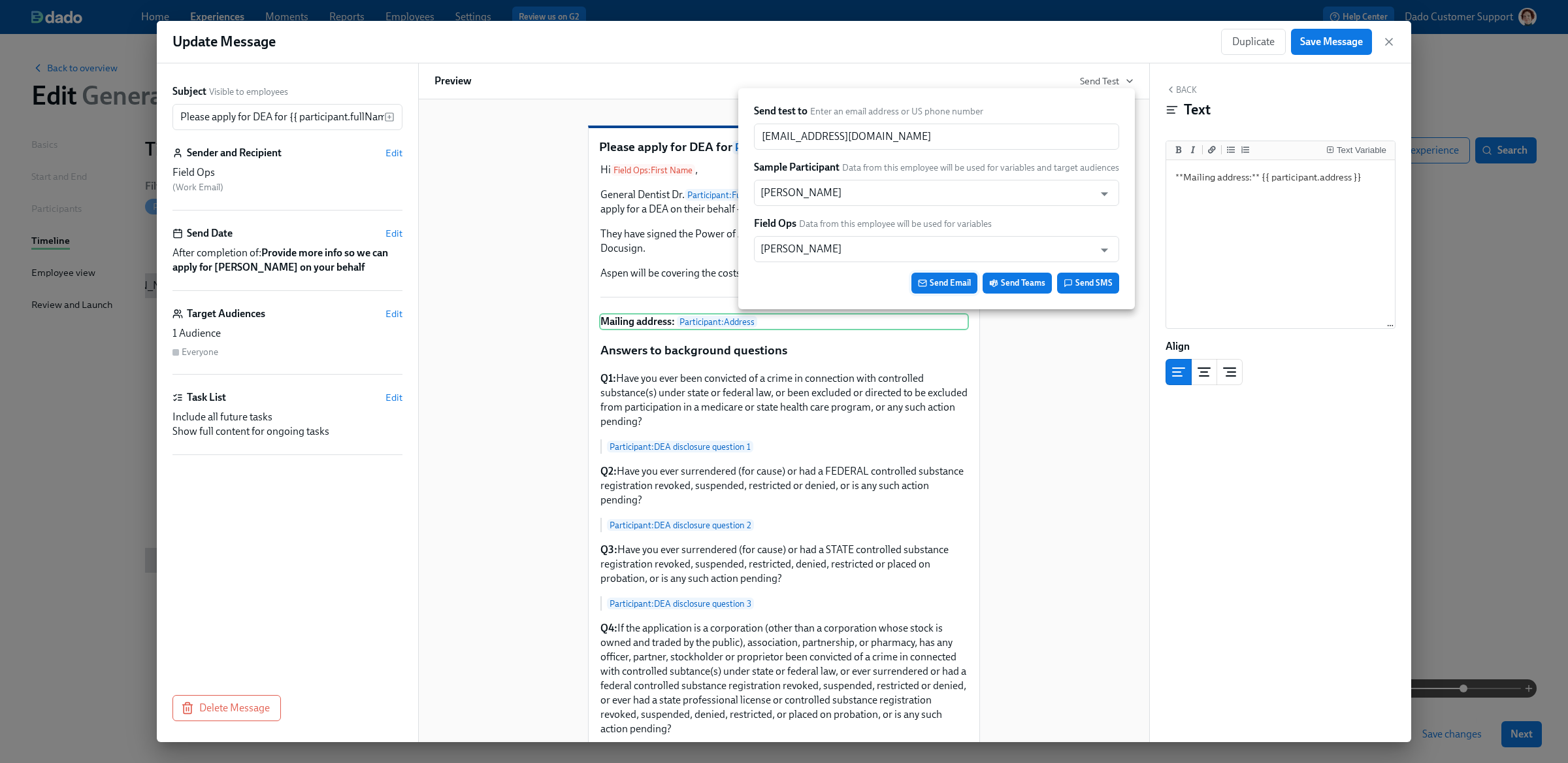
click at [946, 283] on span "Send Email" at bounding box center [944, 283] width 53 height 13
click at [621, 11] on div at bounding box center [784, 381] width 1568 height 763
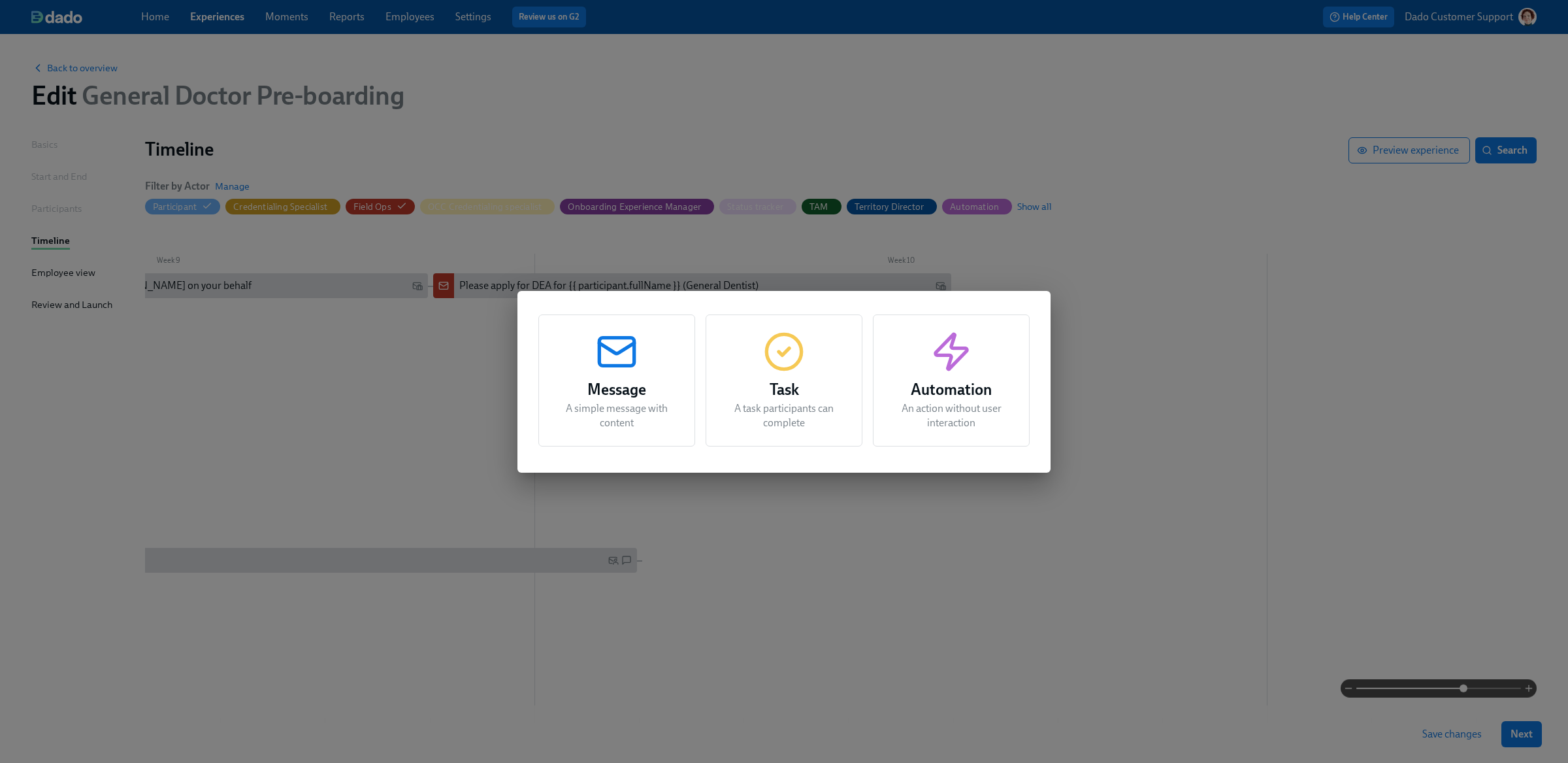
click at [359, 295] on div "Message A simple message with content Task A task participants can complete Aut…" at bounding box center [784, 381] width 1568 height 763
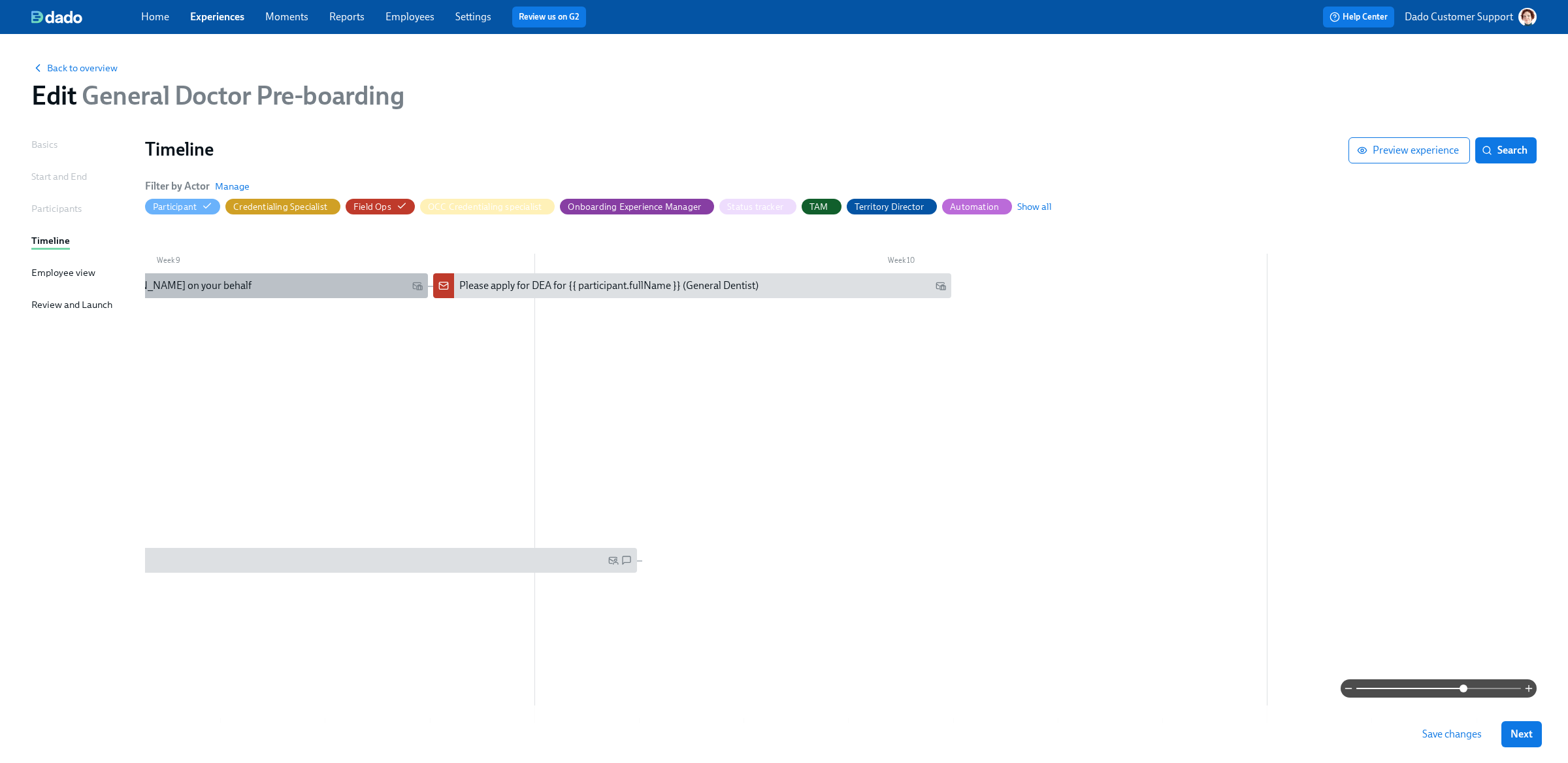
click at [337, 285] on div "Provide more info so we can apply for [PERSON_NAME] on your behalf" at bounding box center [179, 286] width 487 height 15
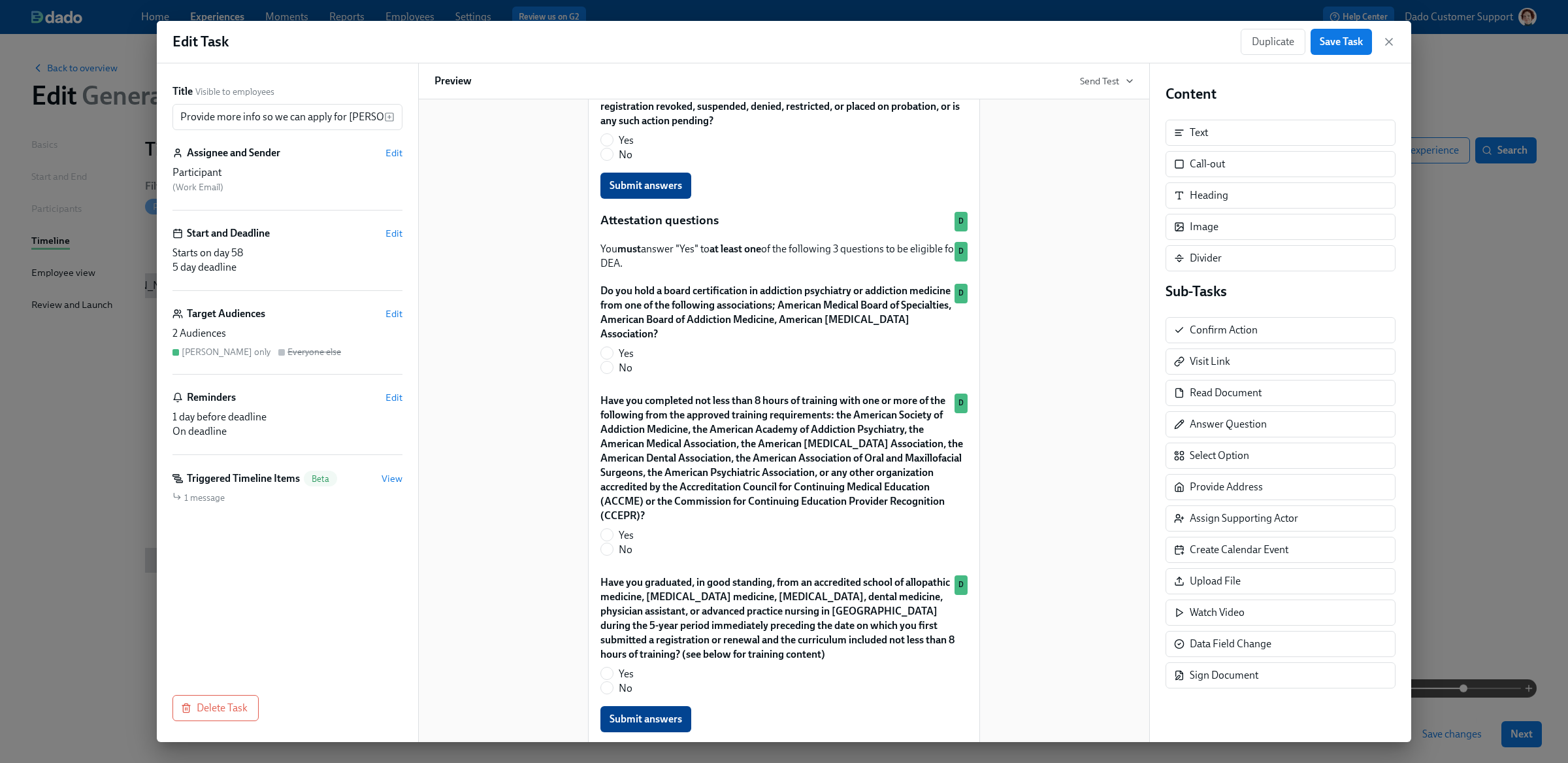
scroll to position [1203, 0]
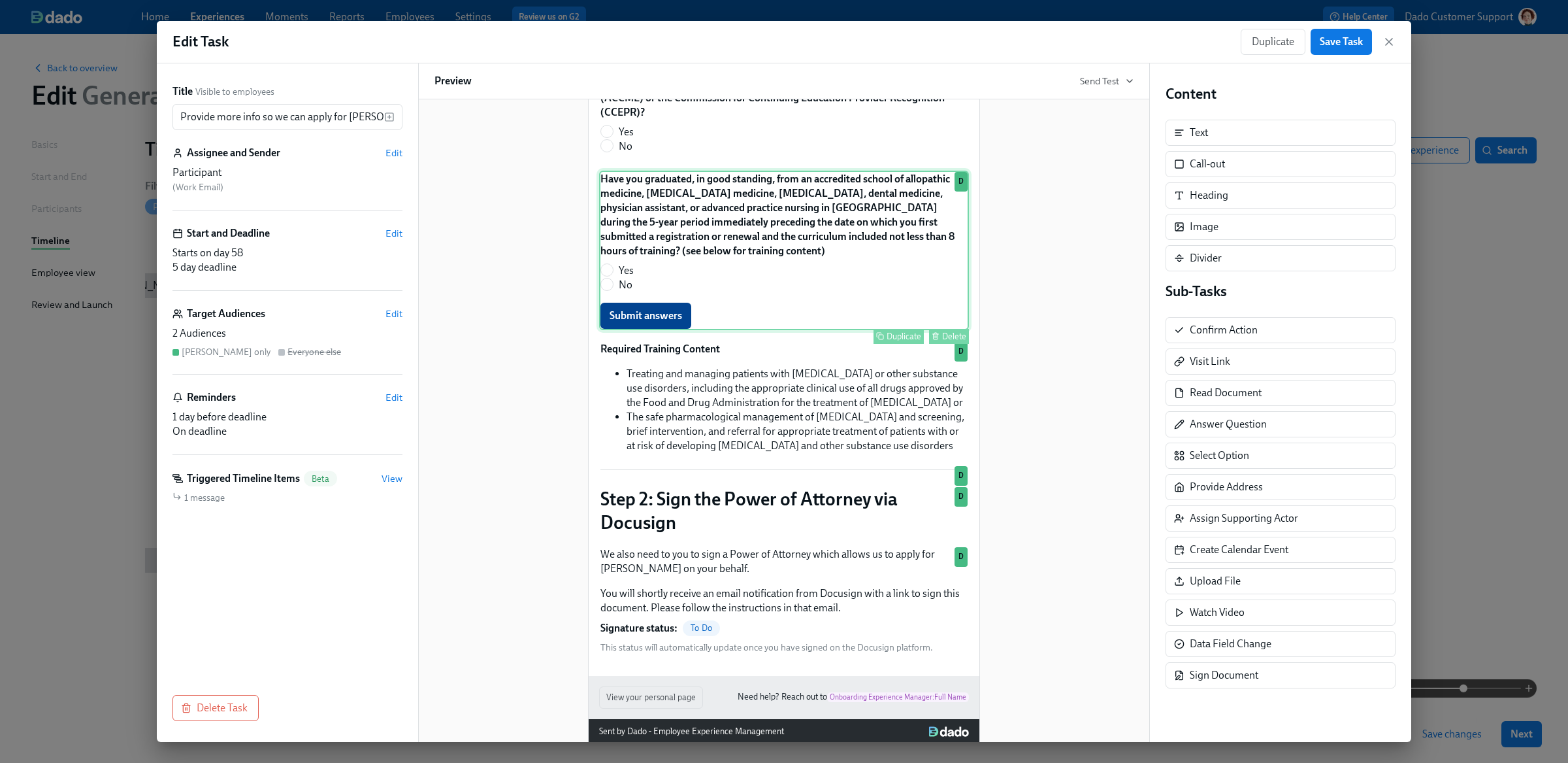
click at [779, 192] on div "Have you graduated, in good standing, from an accredited school of allopathic m…" at bounding box center [783, 250] width 370 height 159
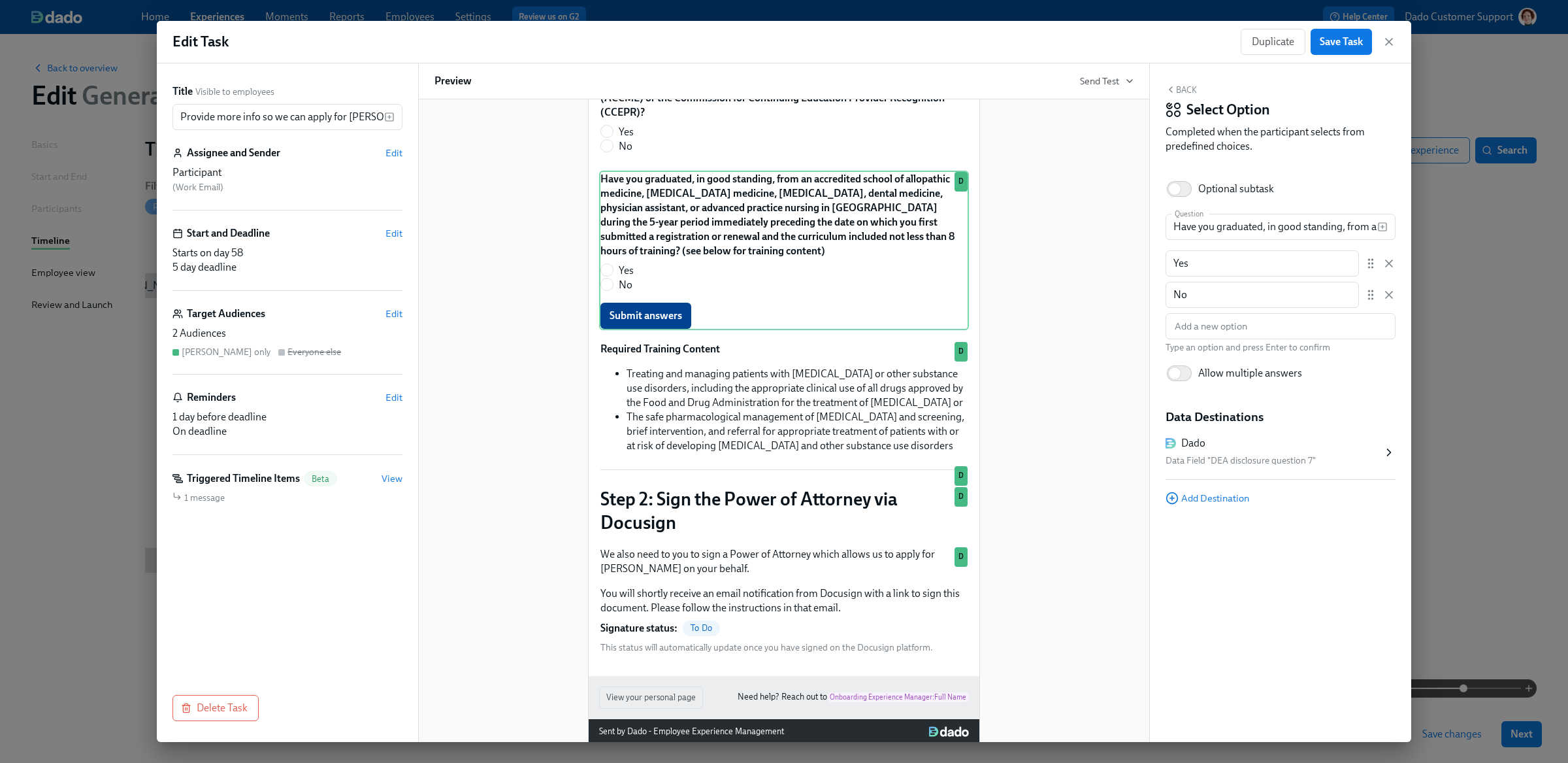
click at [1303, 423] on h5 "Data Destinations" at bounding box center [1280, 417] width 230 height 17
click at [1309, 459] on div "Data Field "DEA disclosure question 7"" at bounding box center [1274, 460] width 217 height 15
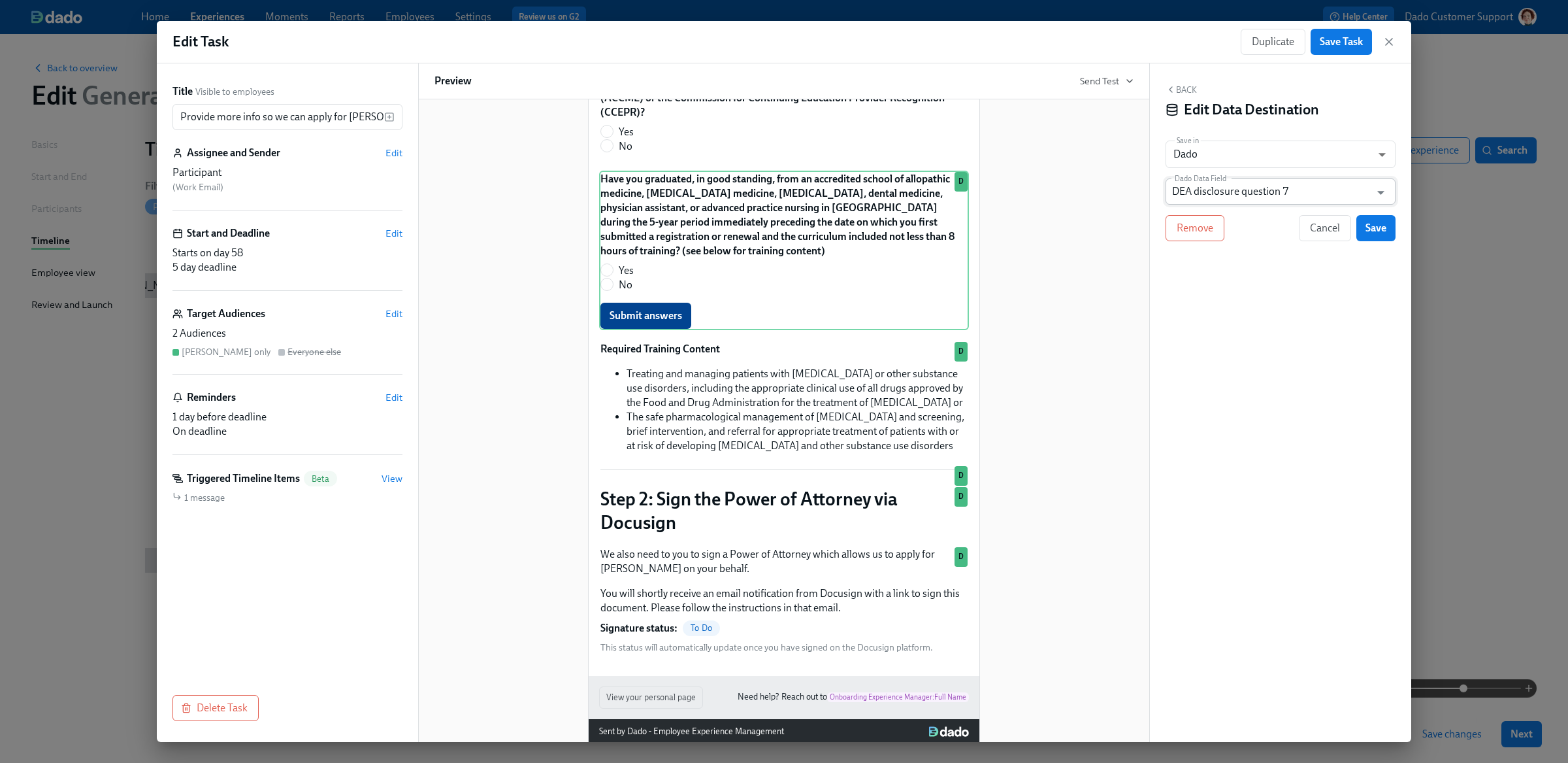
click at [1299, 198] on input "DEA disclosure question 7" at bounding box center [1271, 192] width 198 height 26
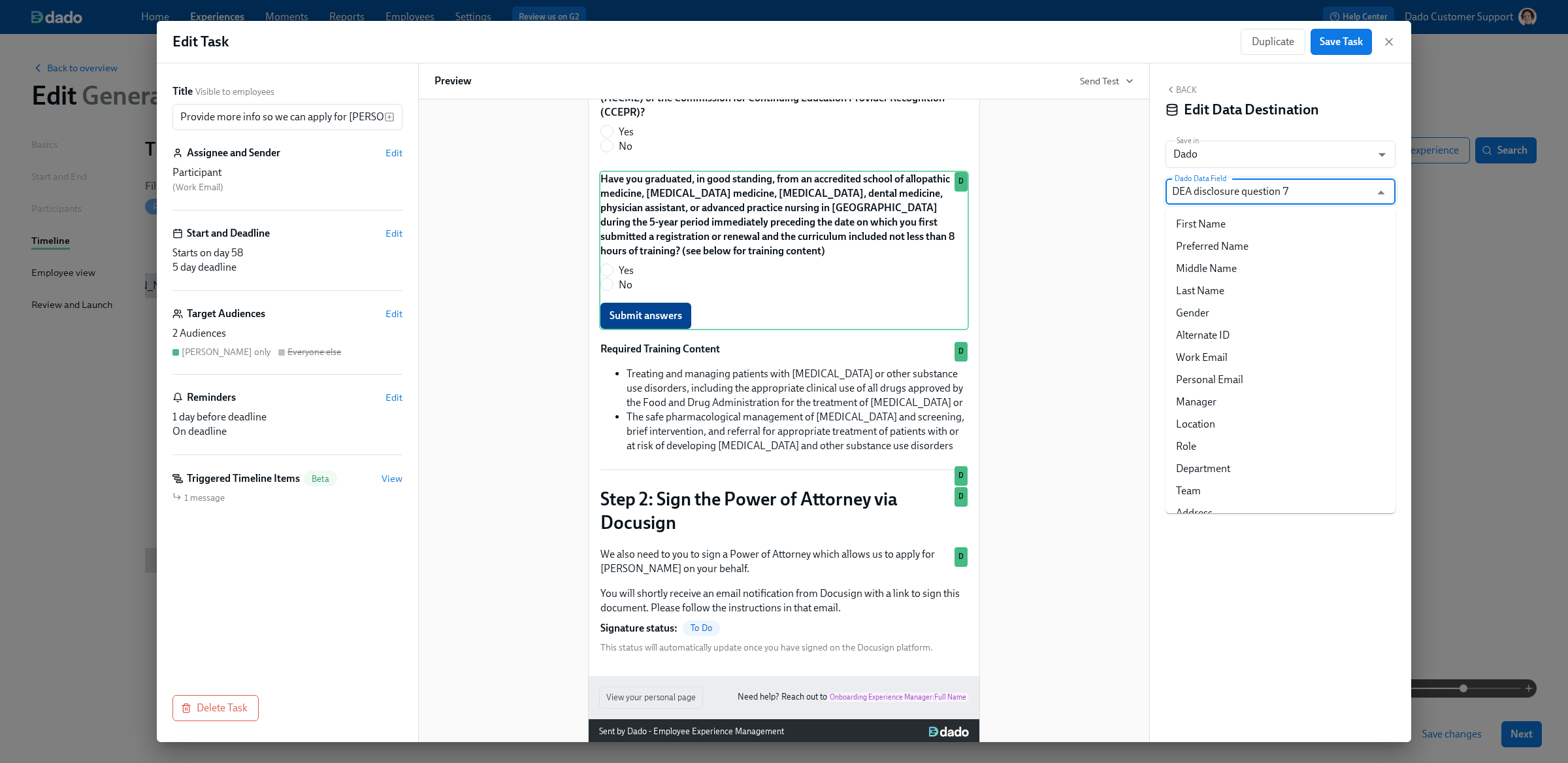
scroll to position [6282, 0]
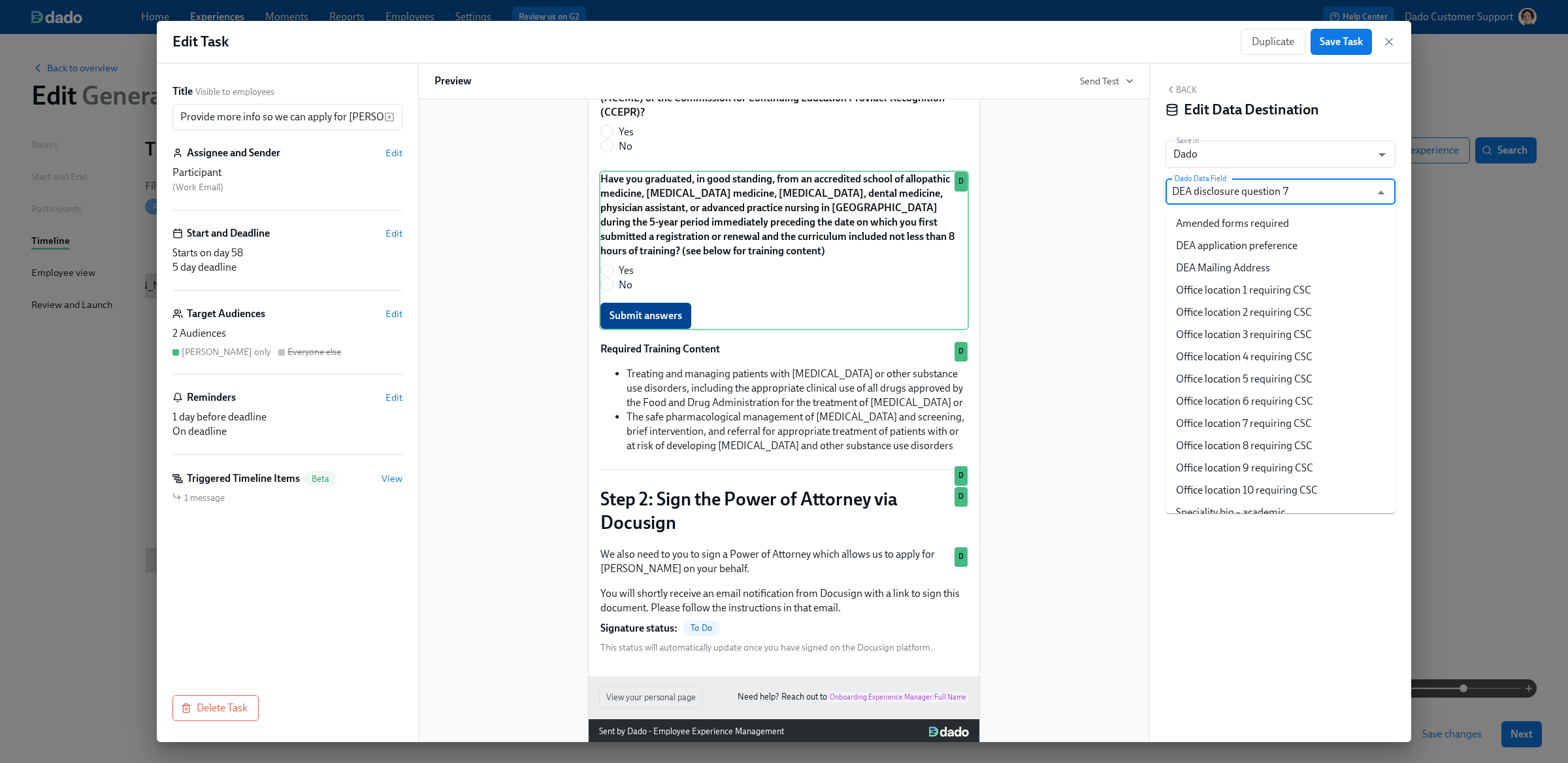
click at [1310, 657] on li "DEA disclosure question 6" at bounding box center [1280, 667] width 230 height 22
type input "DEA disclosure question 6"
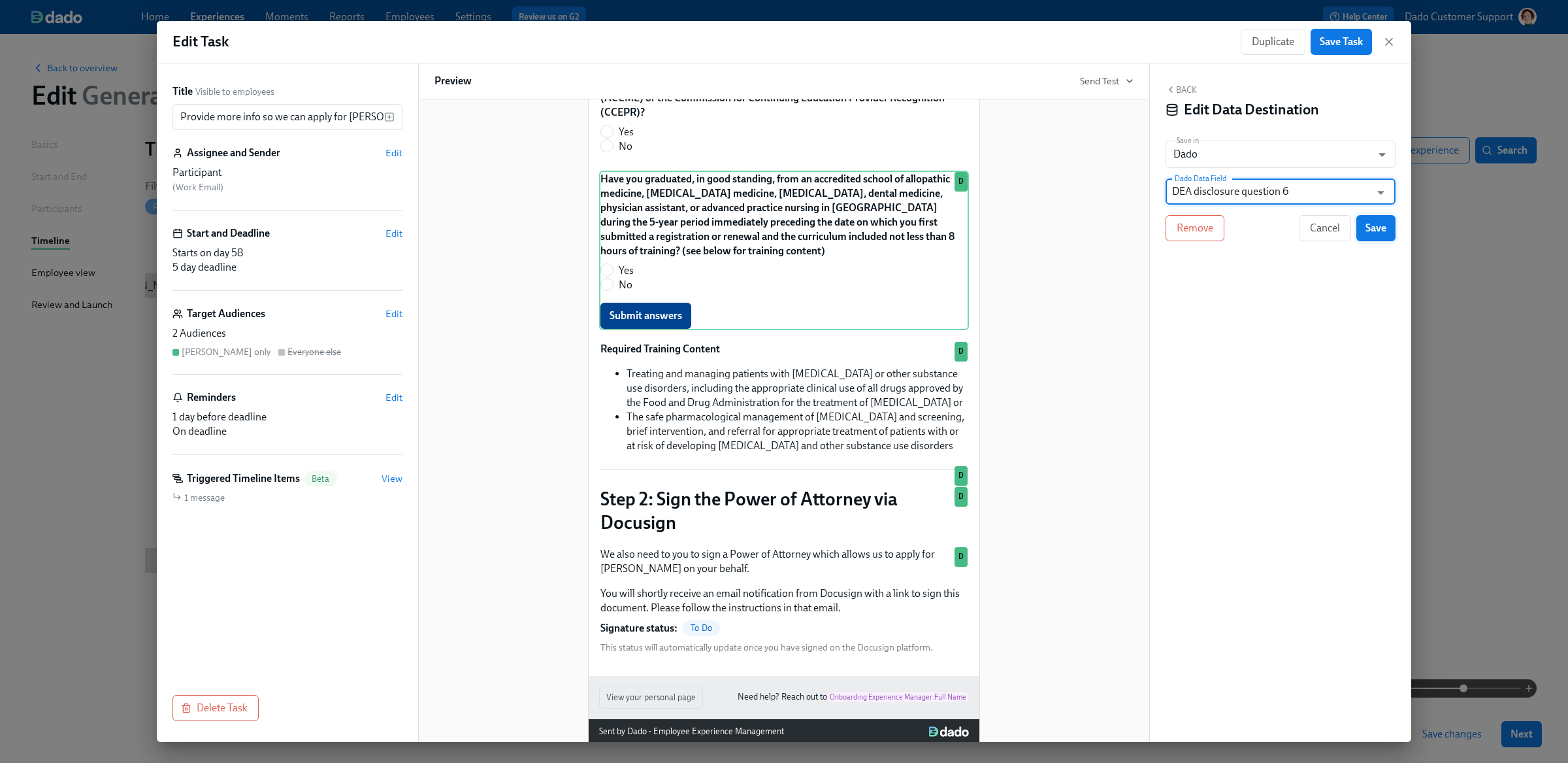
click at [1379, 239] on button "Save" at bounding box center [1376, 228] width 39 height 26
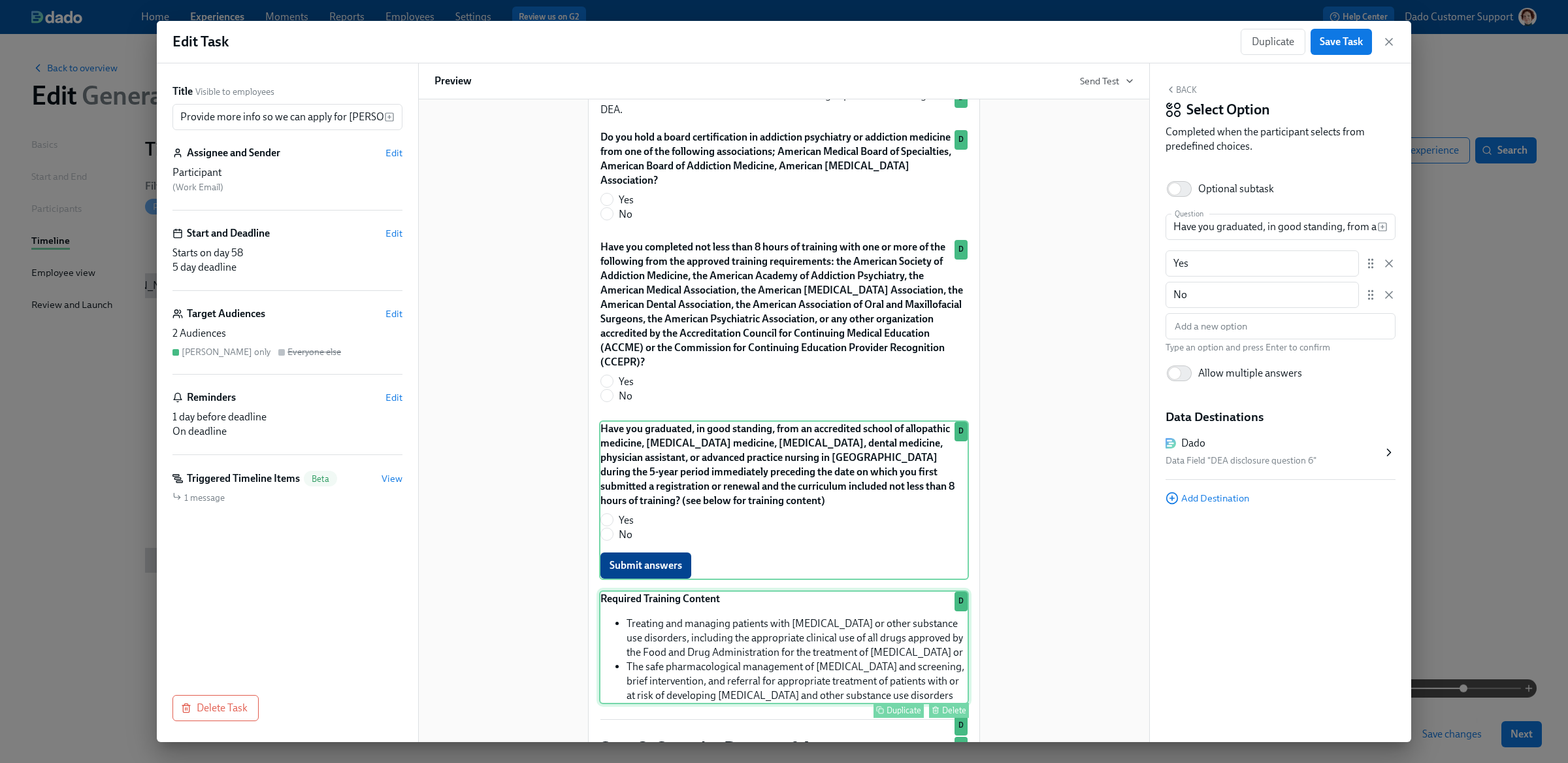
scroll to position [948, 0]
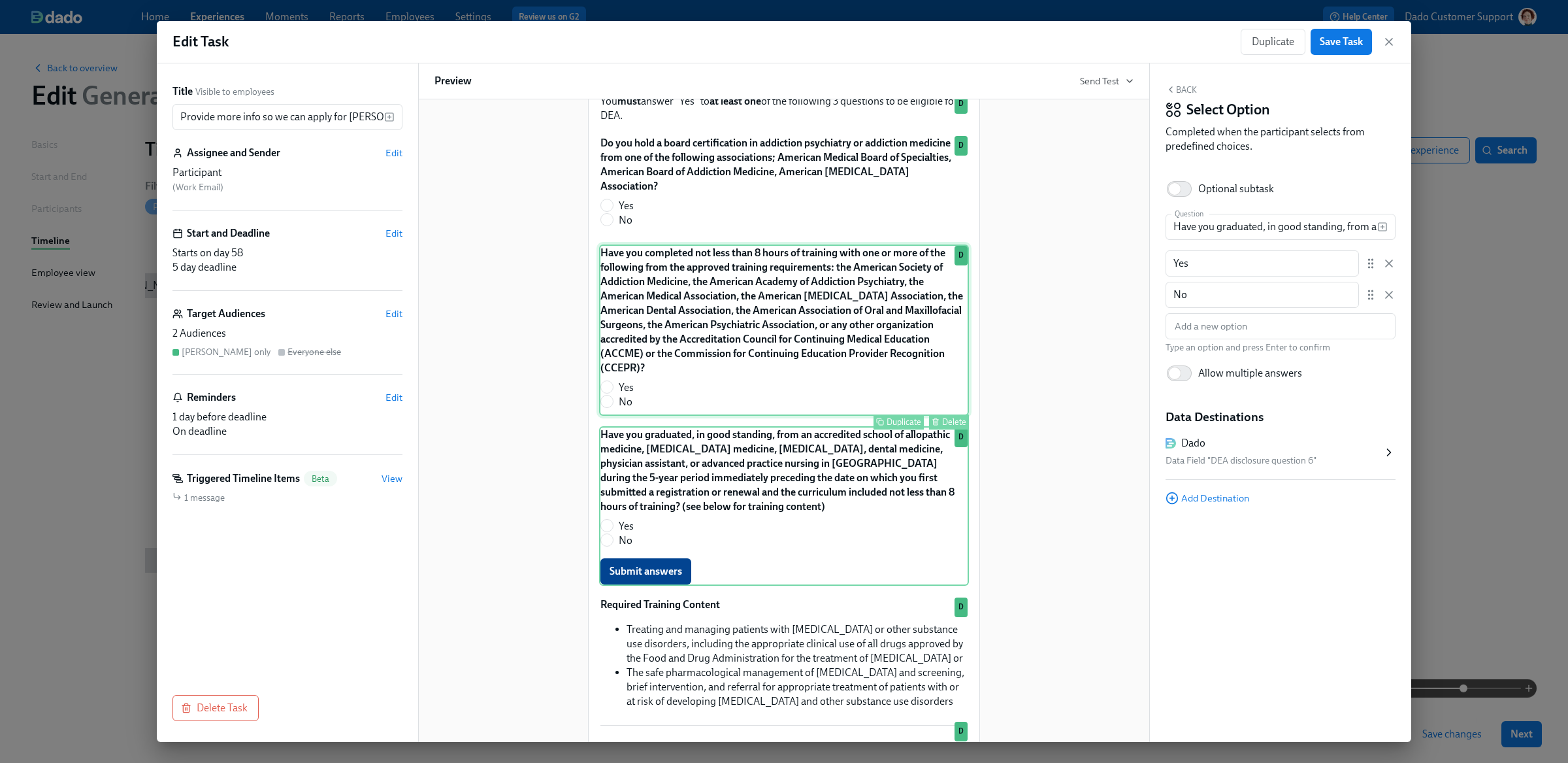
click at [851, 292] on div "Have you completed not less than 8 hours of training with one or more of the fo…" at bounding box center [783, 330] width 370 height 171
click at [1334, 443] on div "Dado" at bounding box center [1274, 443] width 217 height 15
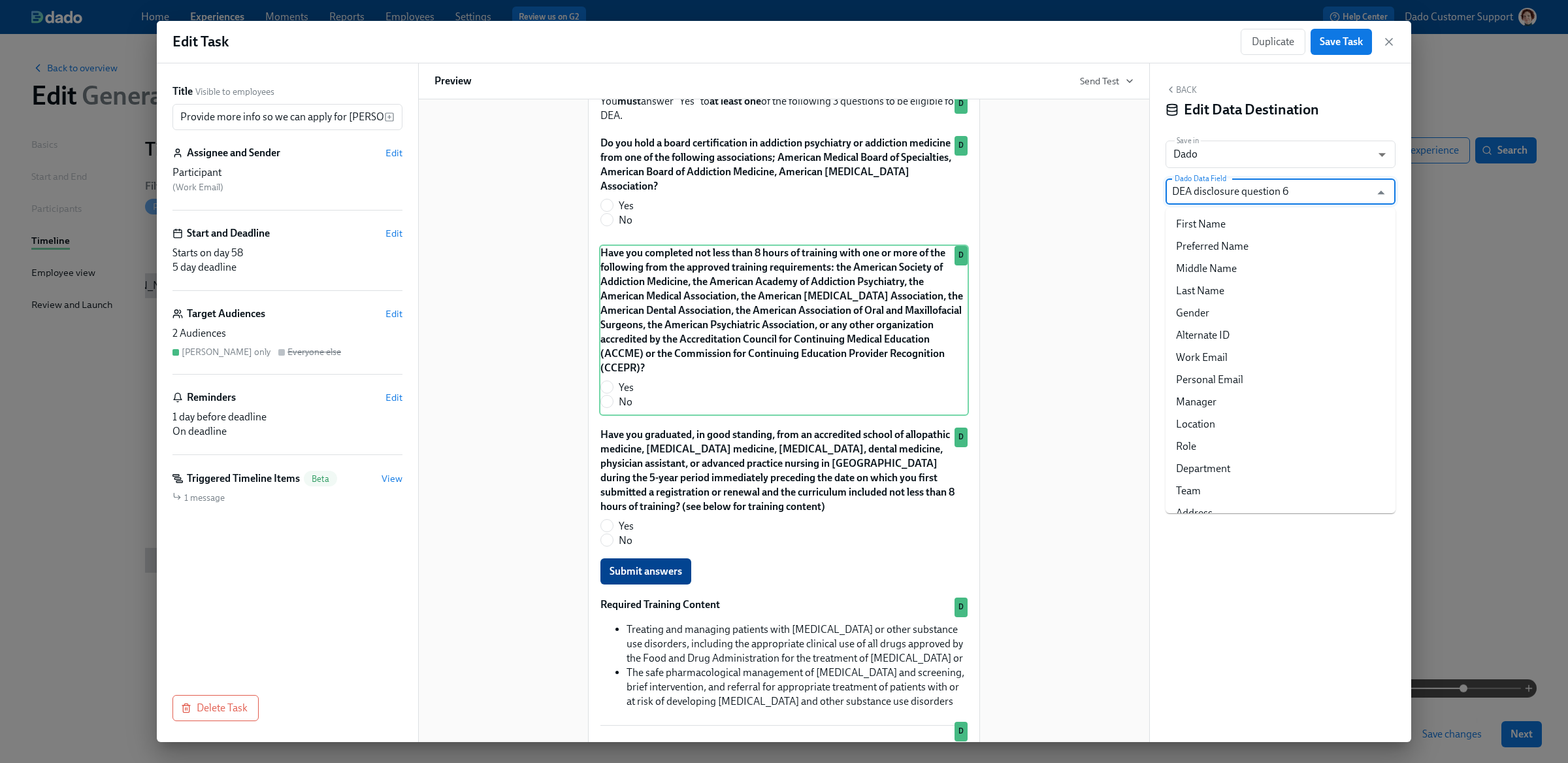
click at [1273, 189] on input "DEA disclosure question 6" at bounding box center [1271, 192] width 198 height 26
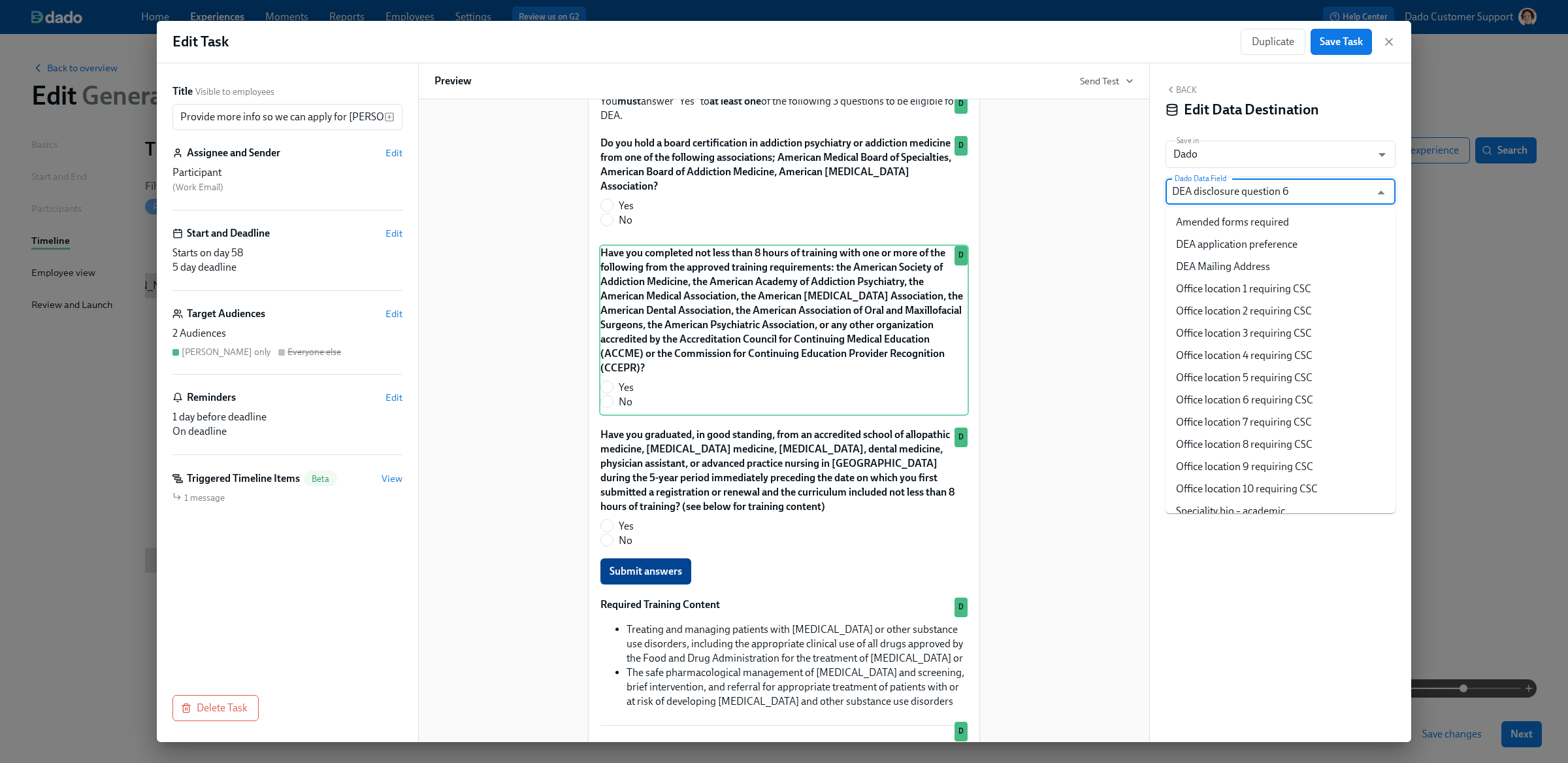
scroll to position [6281, 0]
click at [1313, 679] on li "DEA disclosure question 7" at bounding box center [1280, 690] width 230 height 22
type input "DEA disclosure question 7"
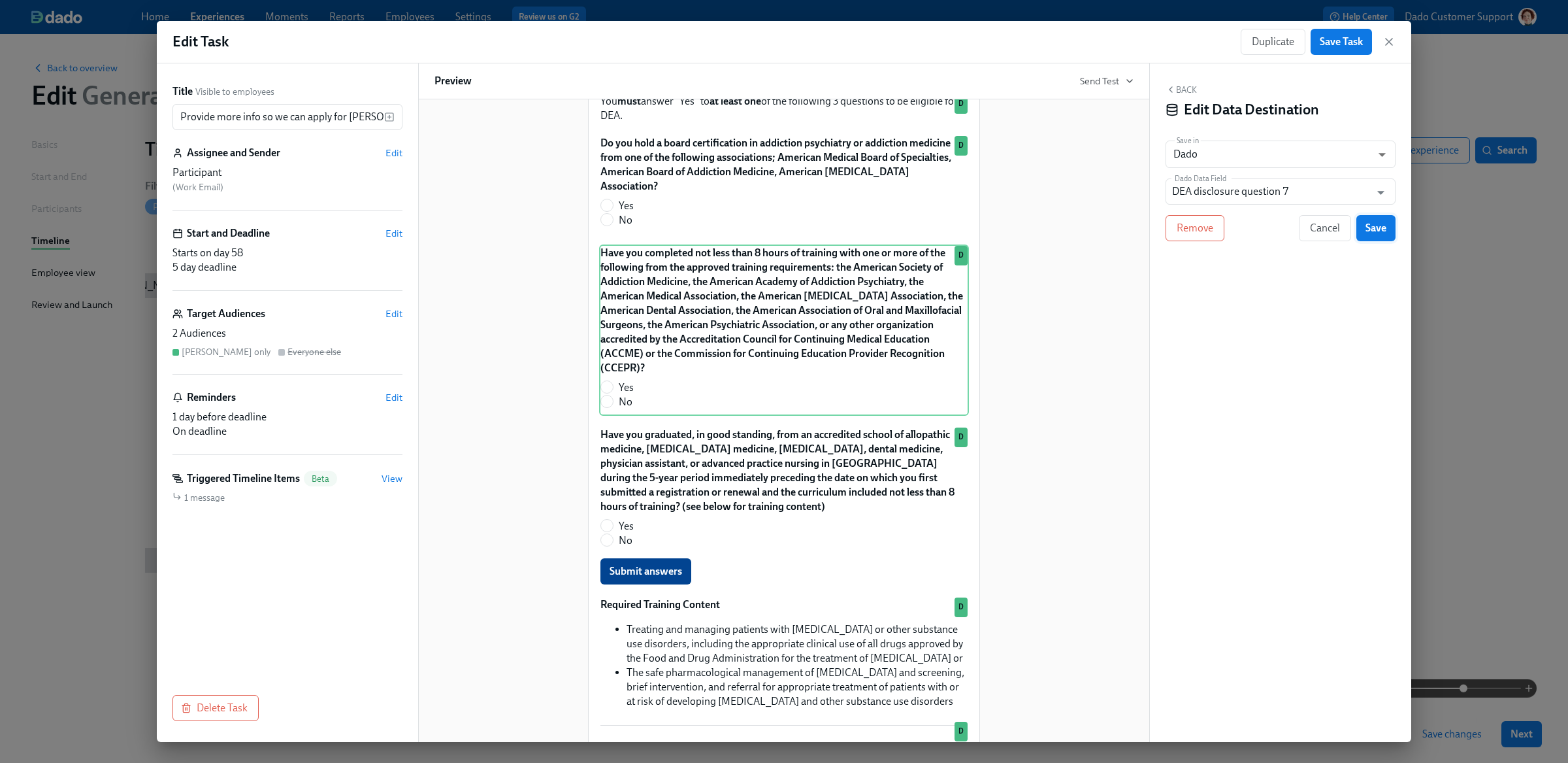
click at [1373, 222] on span "Save" at bounding box center [1376, 228] width 21 height 13
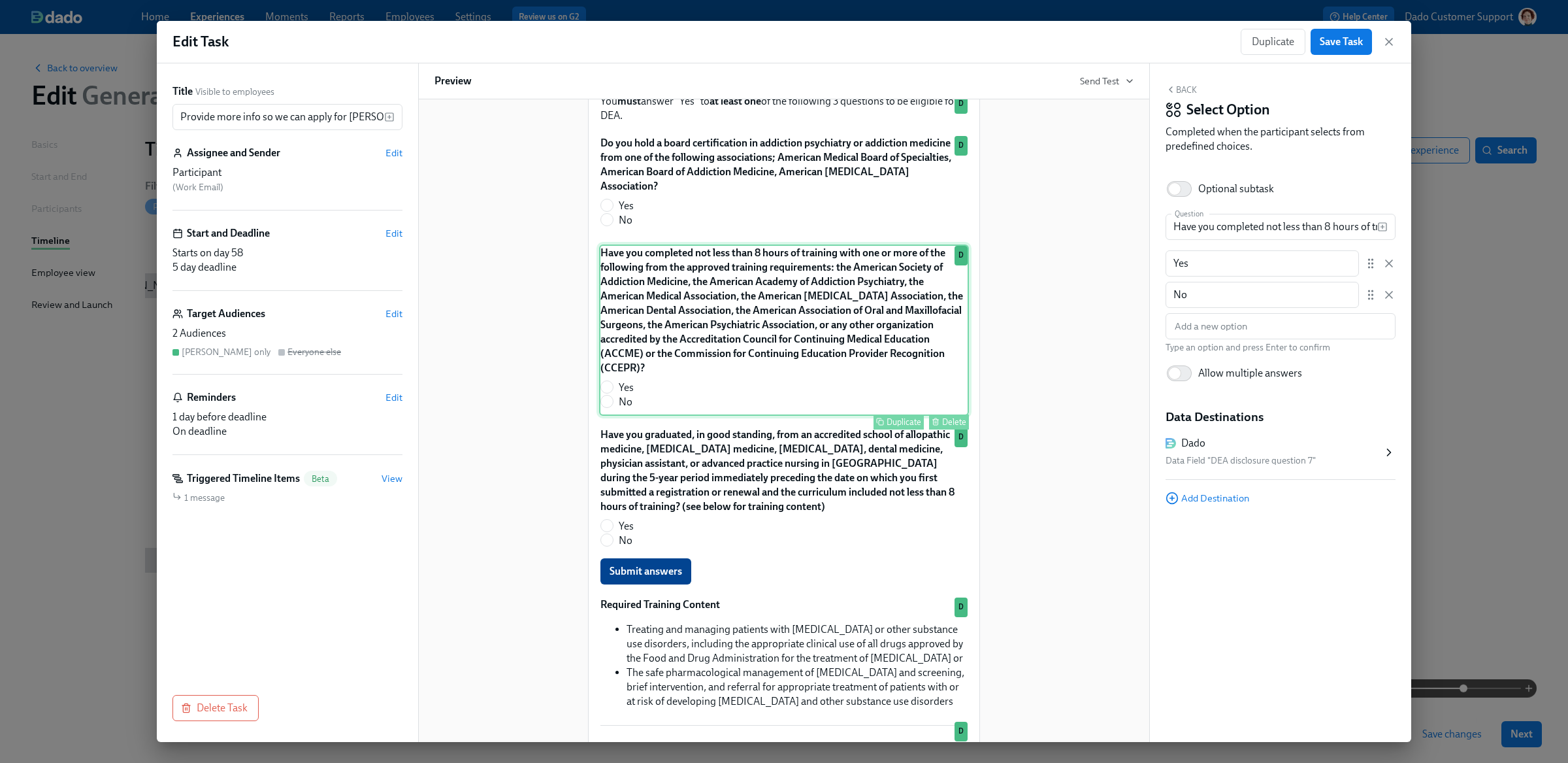
click at [819, 299] on div "Have you completed not less than 8 hours of training with one or more of the fo…" at bounding box center [783, 330] width 370 height 171
click at [1210, 230] on input "Have you completed not less than 8 hours of training with one or more of the fo…" at bounding box center [1271, 227] width 212 height 26
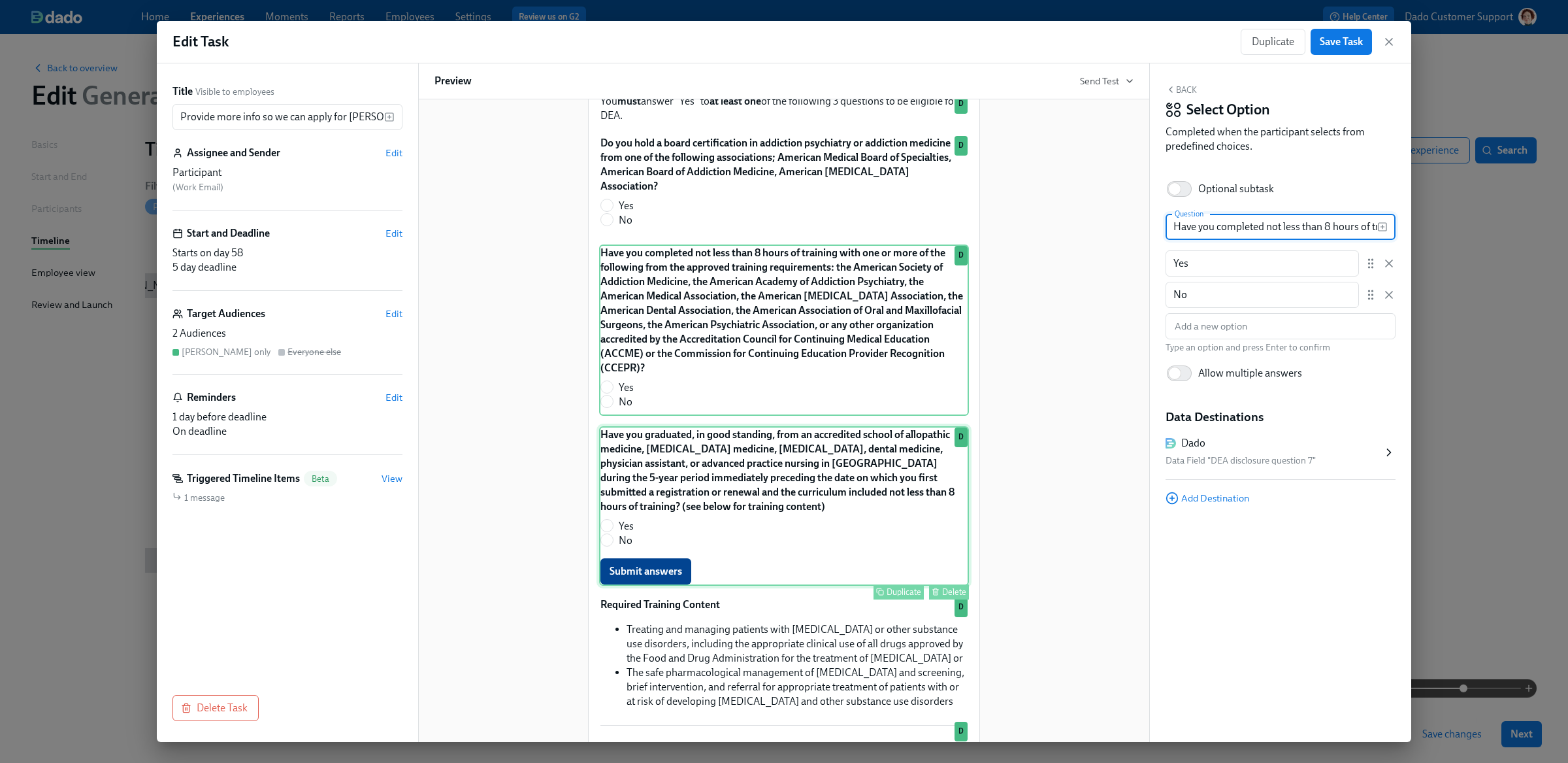
click at [791, 467] on div "Have you graduated, in good standing, from an accredited school of allopathic m…" at bounding box center [783, 505] width 370 height 159
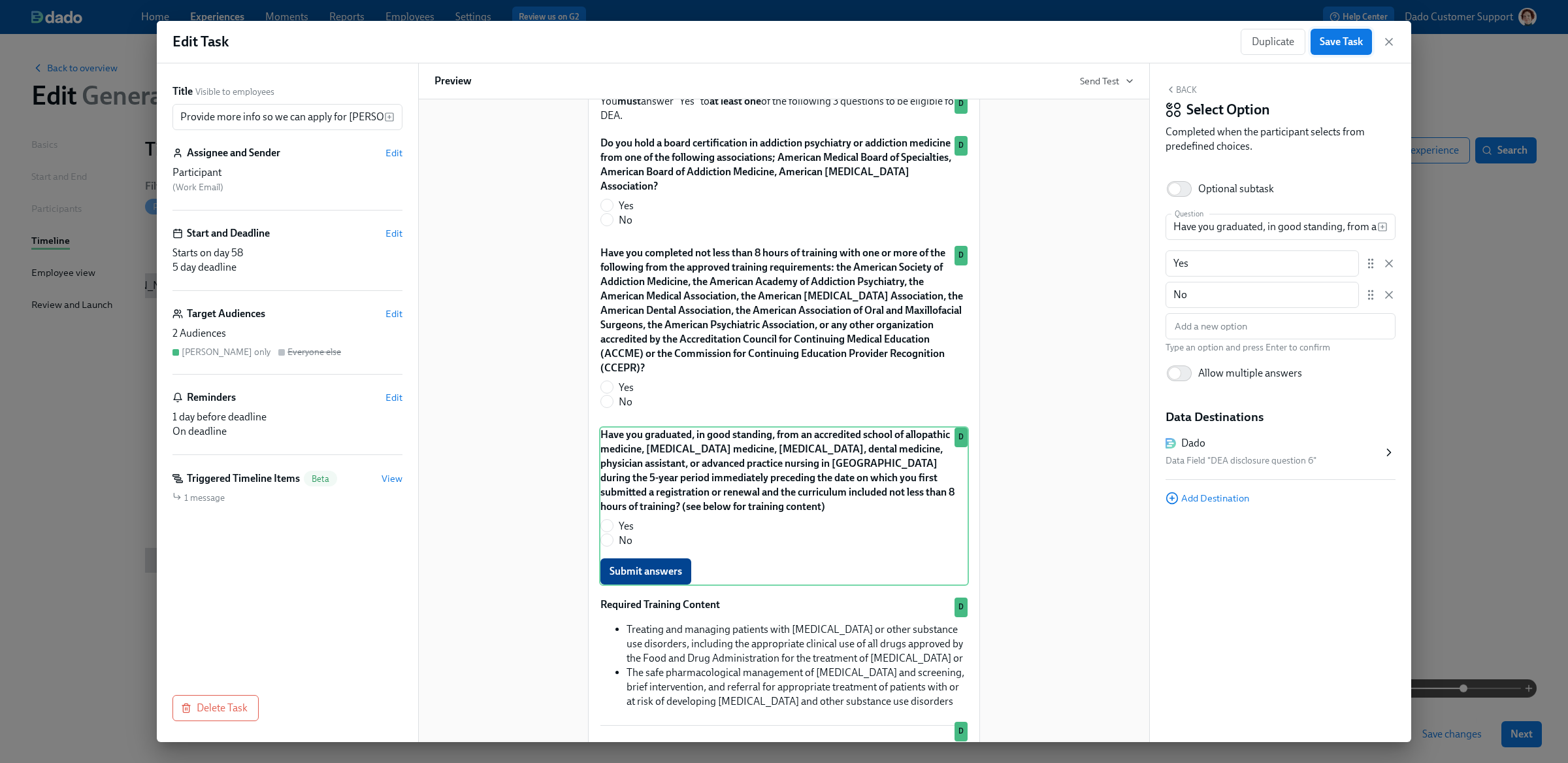
click at [1331, 41] on span "Save Task" at bounding box center [1341, 41] width 43 height 13
click at [1200, 28] on div "Edit Task Duplicate Save Task" at bounding box center [784, 42] width 1254 height 42
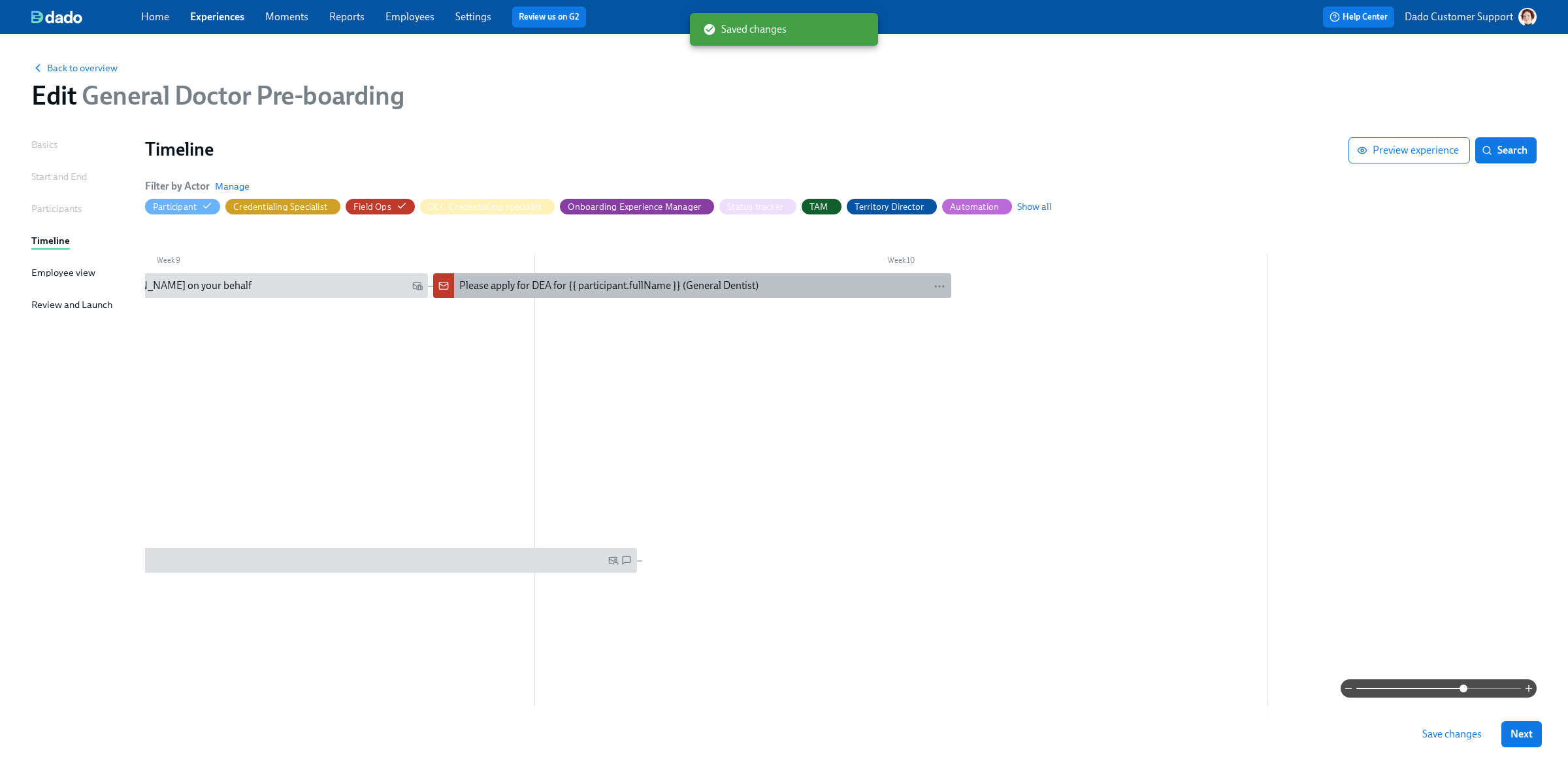
click at [562, 281] on div "Please apply for DEA for {{ participant.fullName }} (General Dentist)" at bounding box center [609, 286] width 299 height 15
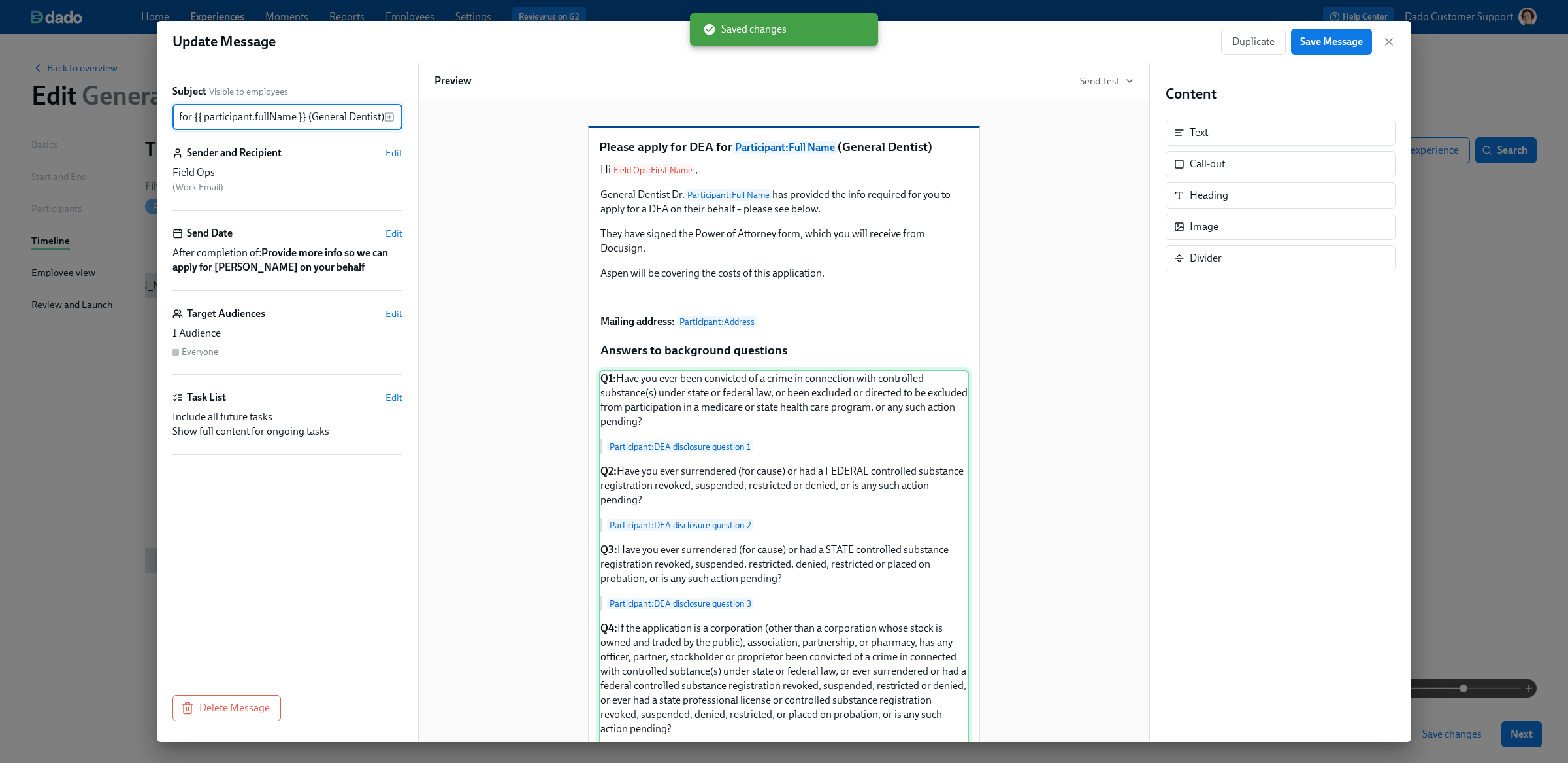
scroll to position [475, 0]
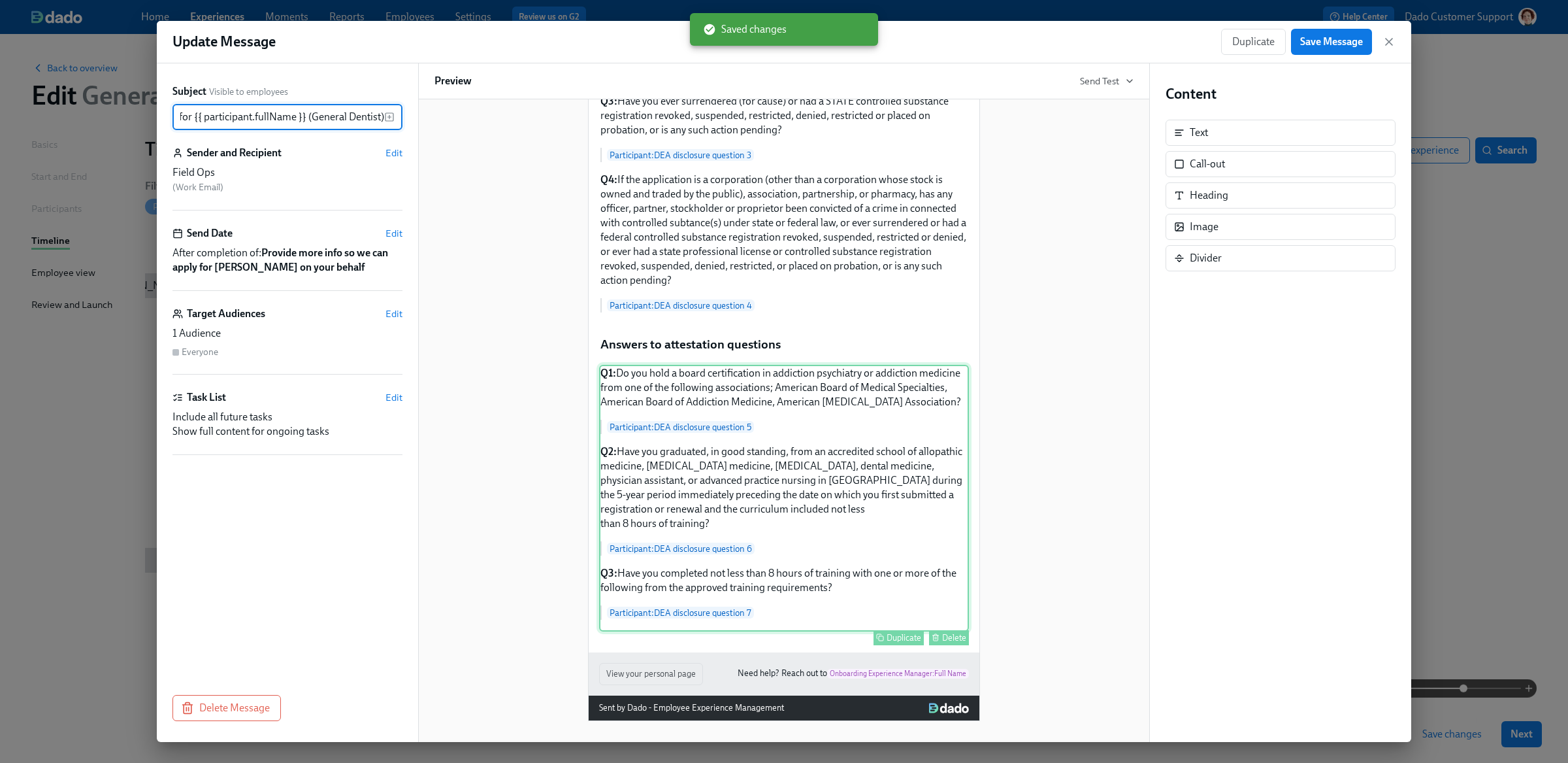
click at [749, 569] on div "Q1: Do you hold a board certification in addiction psychiatry or addiction medi…" at bounding box center [783, 498] width 370 height 267
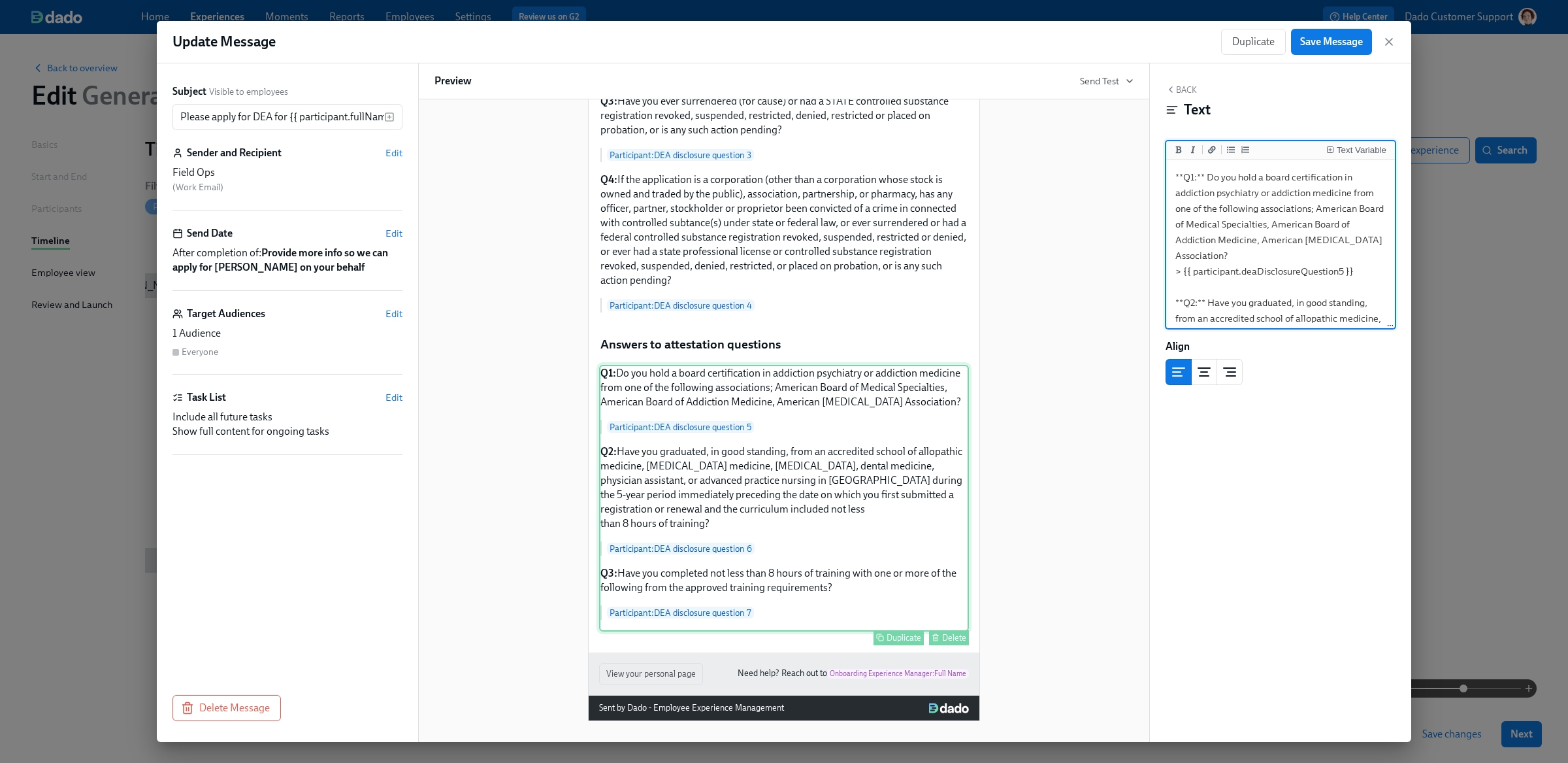
click at [776, 584] on div "Q1: Do you hold a board certification in addiction psychiatry or addiction medi…" at bounding box center [783, 498] width 370 height 267
drag, startPoint x: 1349, startPoint y: 291, endPoint x: 1210, endPoint y: 269, distance: 140.7
click at [1210, 269] on textarea "**Q1:** Do you hold a board certification in addiction psychiatry or addiction …" at bounding box center [1280, 141] width 223 height 374
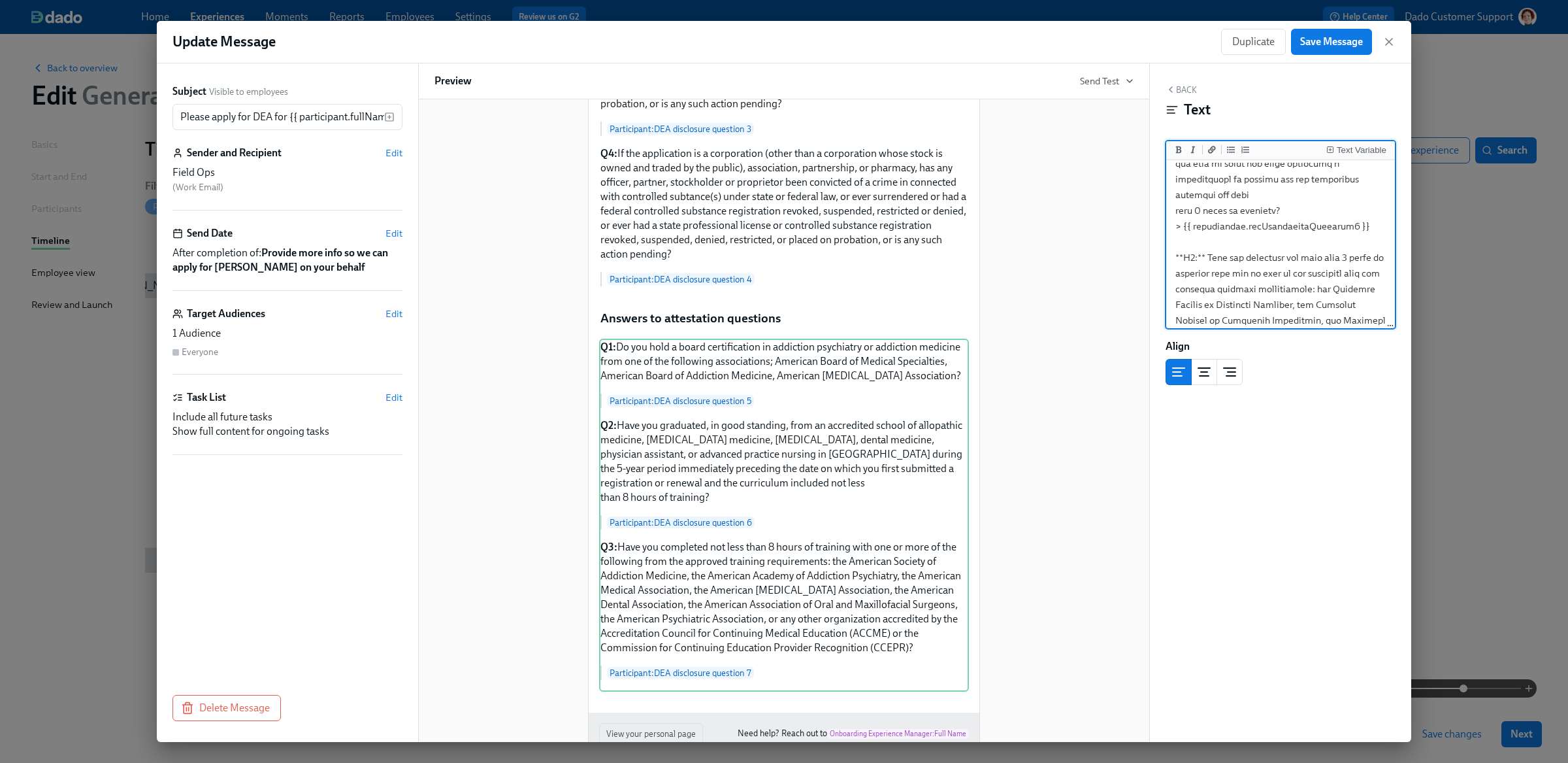
scroll to position [217, 0]
click at [1181, 210] on textarea at bounding box center [1280, 219] width 223 height 546
type textarea "**Q1:** Do you hold a board certification in addiction psychiatry or addiction …"
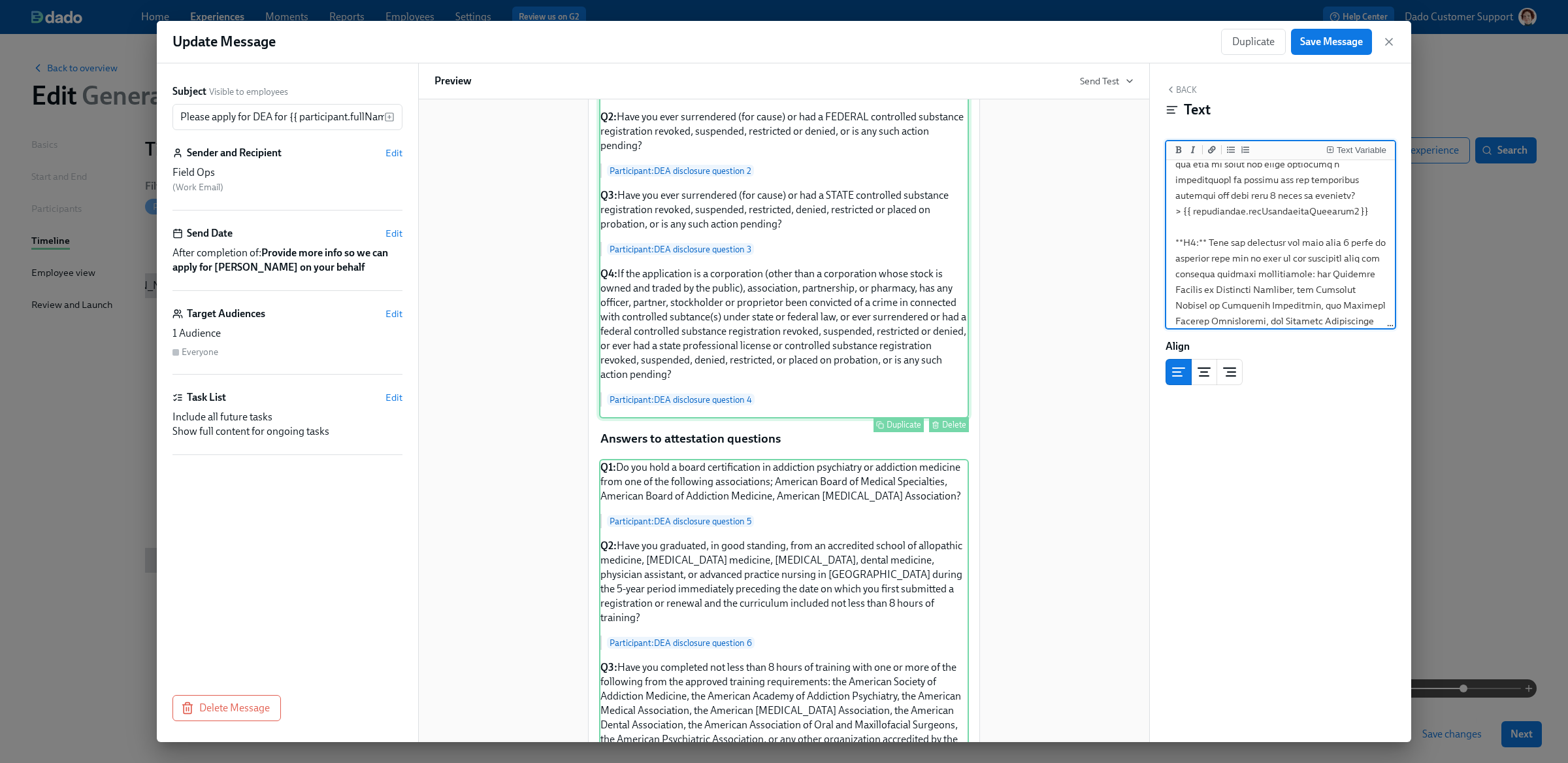
scroll to position [39, 0]
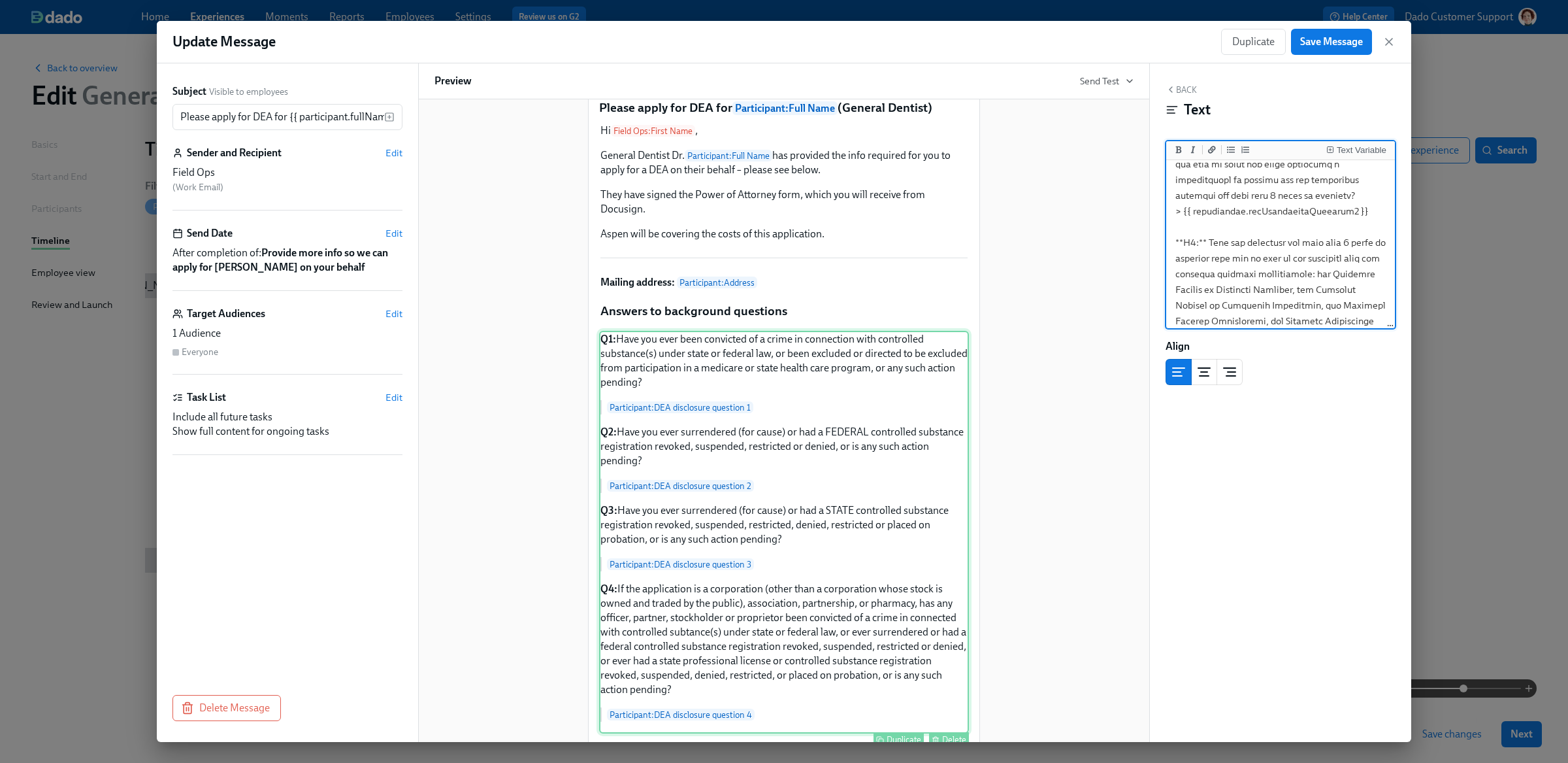
click at [863, 487] on div "Q1: Have you ever been convicted of a crime in connection with controlled subst…" at bounding box center [783, 531] width 370 height 402
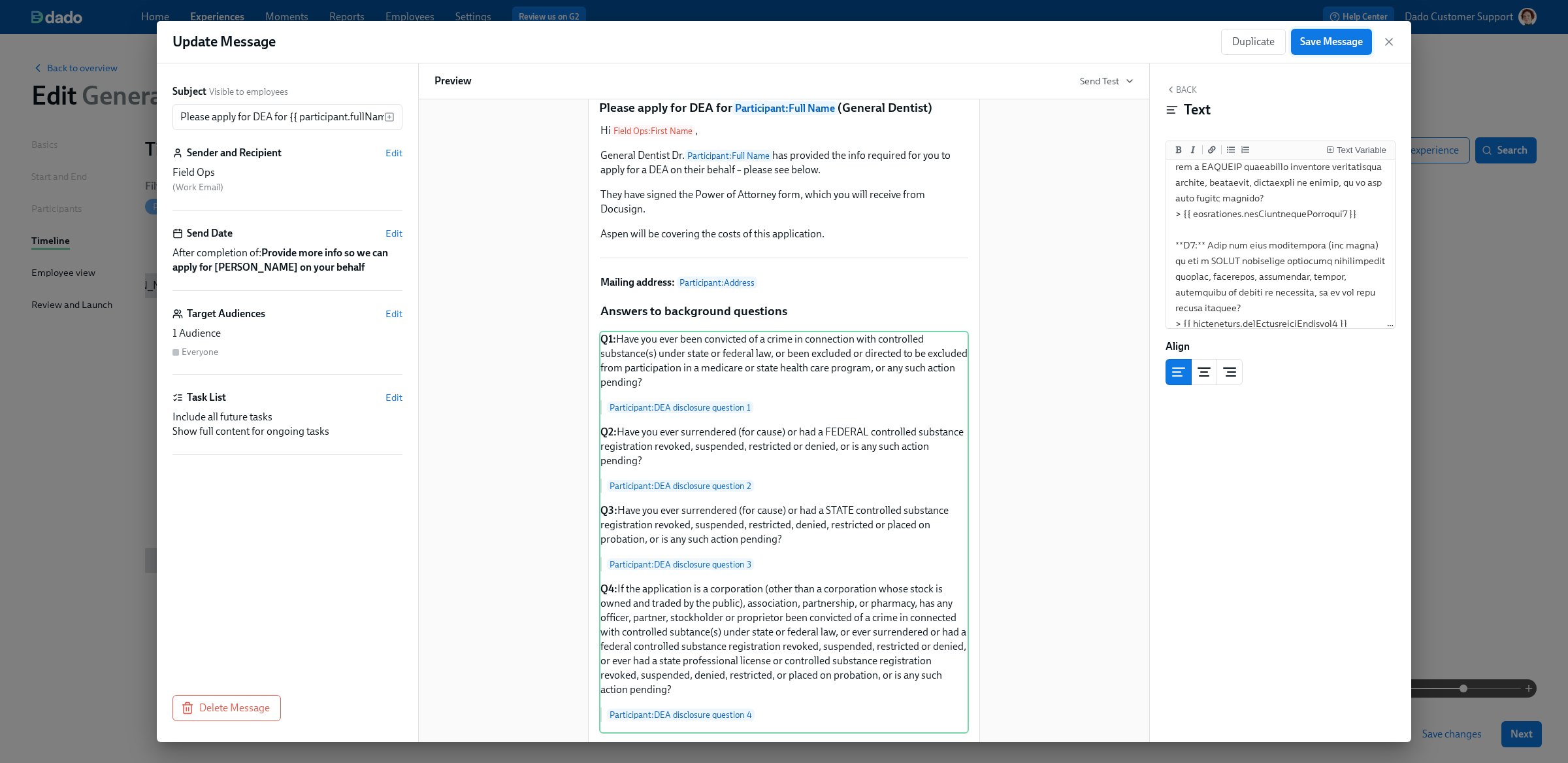
click at [1336, 35] on span "Save Message" at bounding box center [1331, 41] width 63 height 13
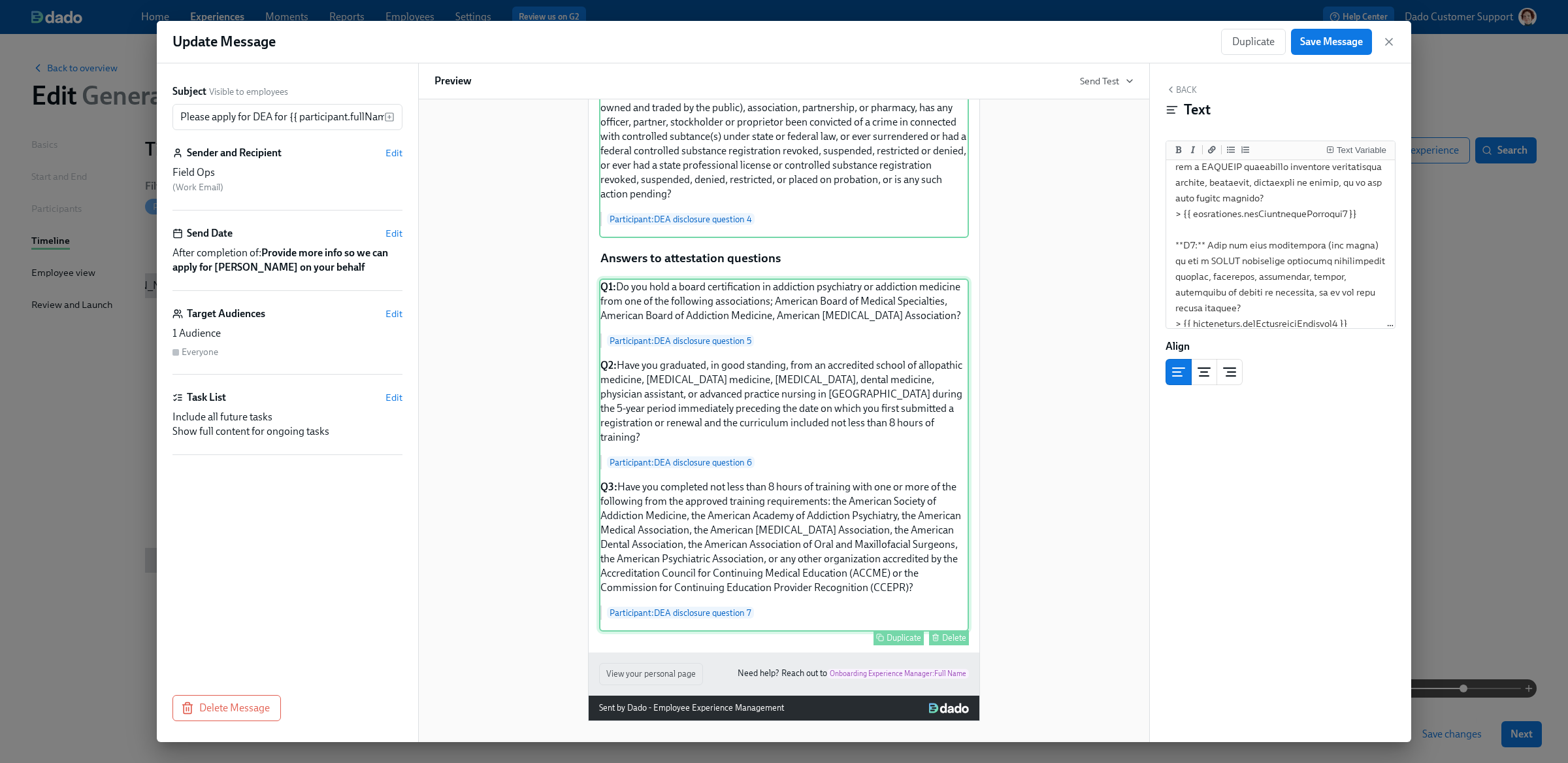
scroll to position [0, 0]
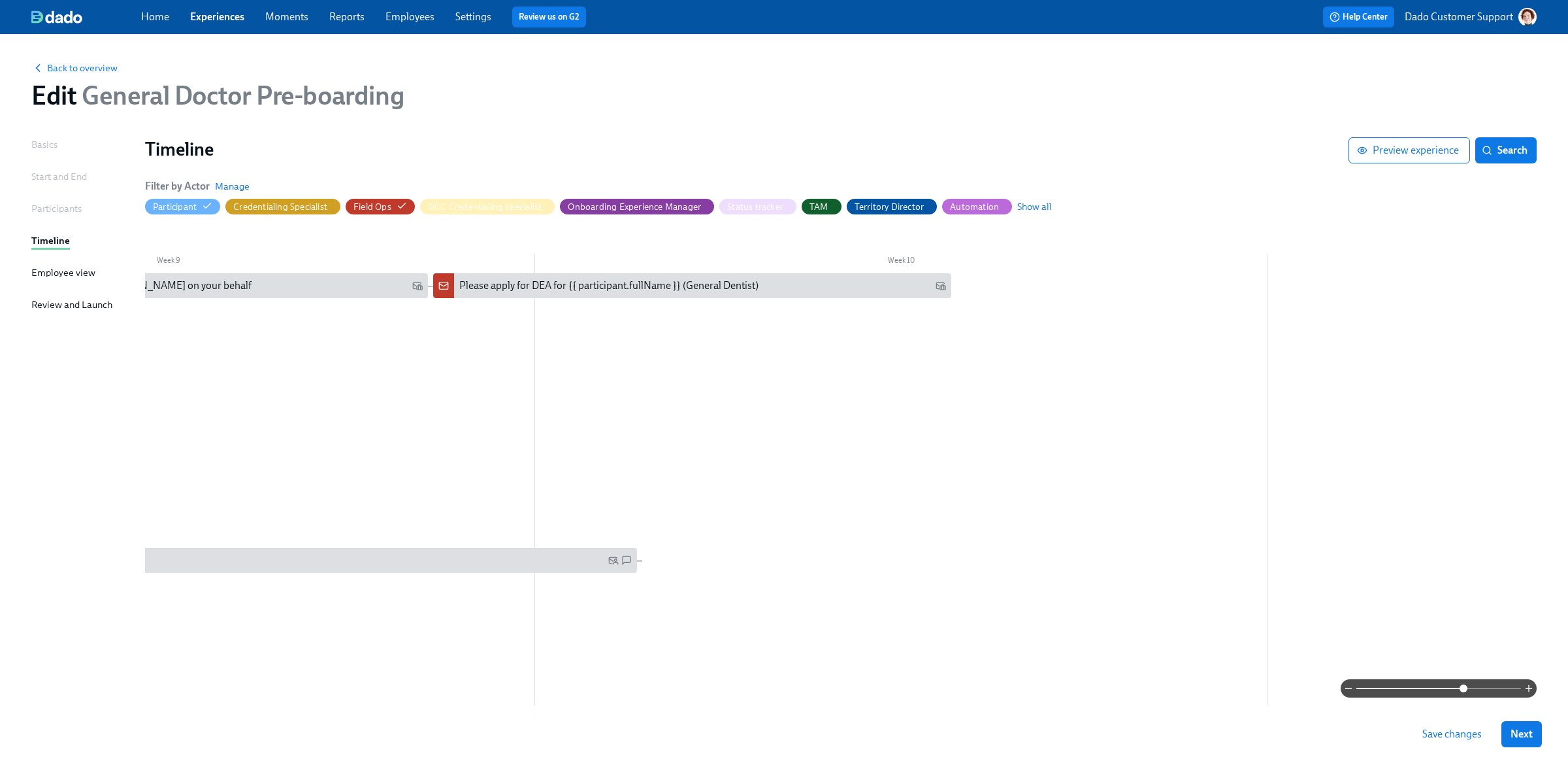
click at [1466, 750] on div "Save changes Next" at bounding box center [784, 734] width 1568 height 58
click at [1456, 738] on span "Save changes" at bounding box center [1452, 734] width 59 height 13
click at [302, 284] on div "Provide more info so we can apply for [PERSON_NAME] on your behalf" at bounding box center [179, 286] width 487 height 15
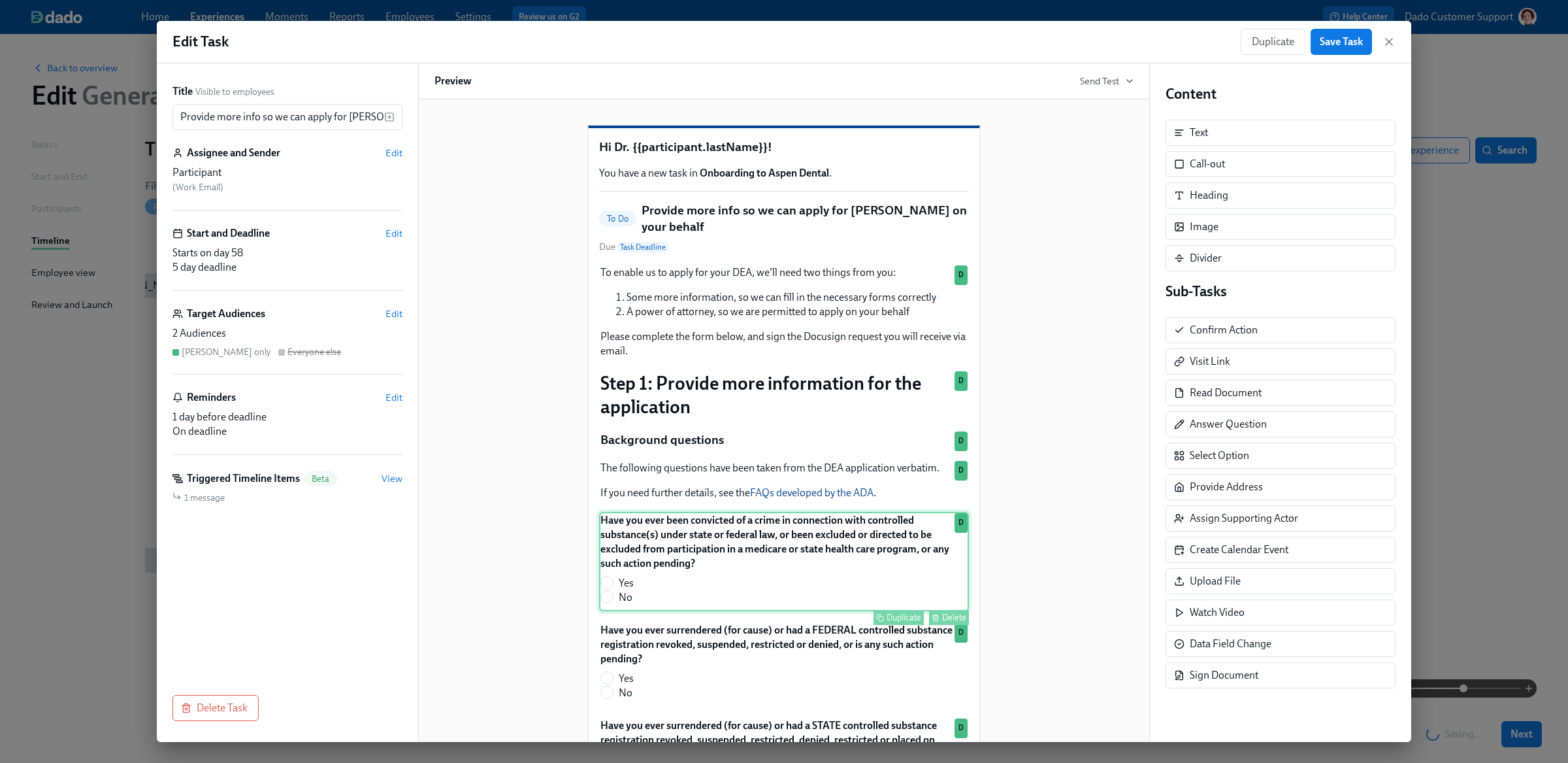
click at [686, 570] on div "Have you ever been convicted of a crime in connection with controlled substance…" at bounding box center [783, 561] width 370 height 99
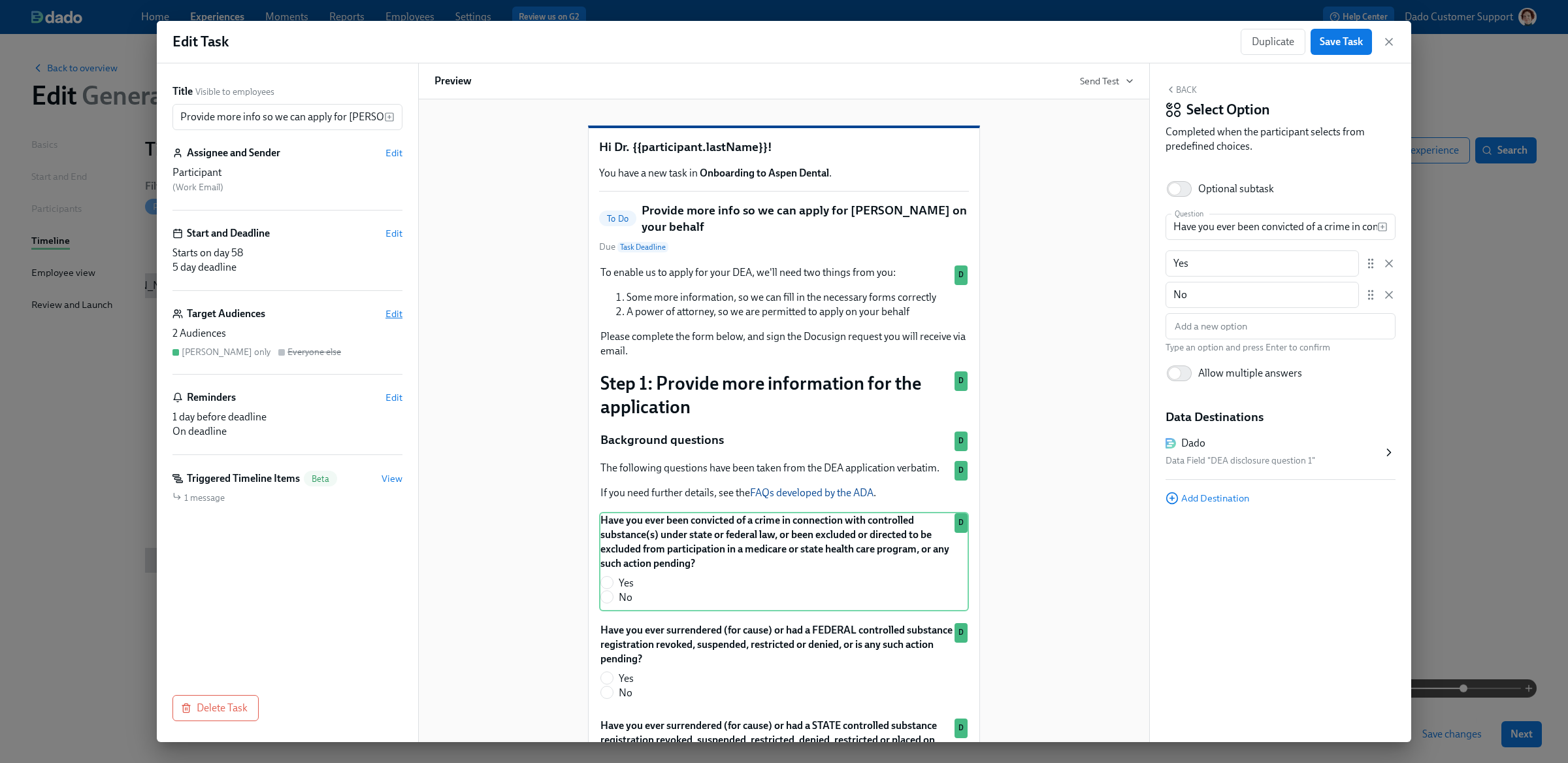
click at [392, 308] on span "Edit" at bounding box center [393, 314] width 17 height 13
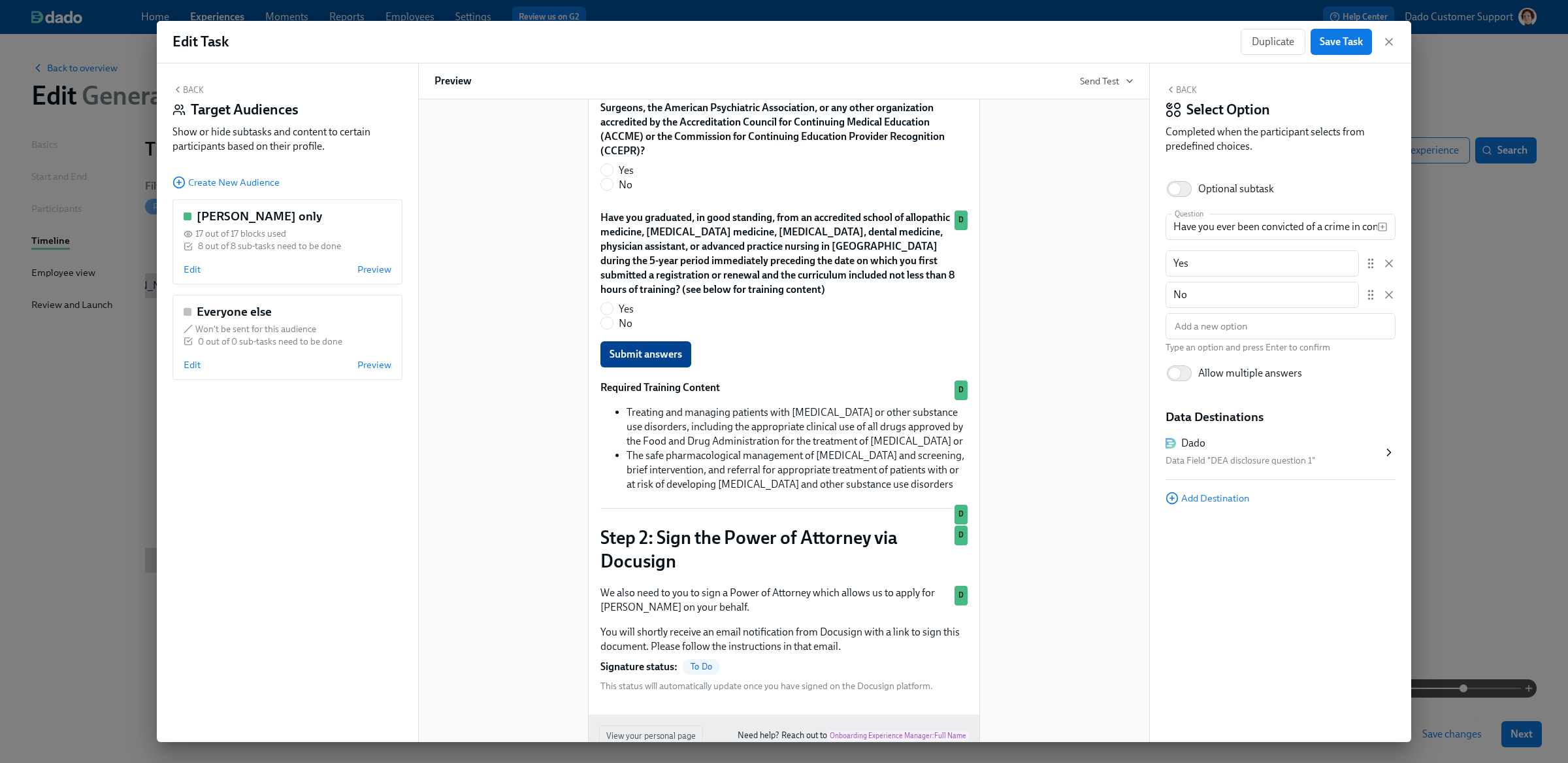
scroll to position [1250, 0]
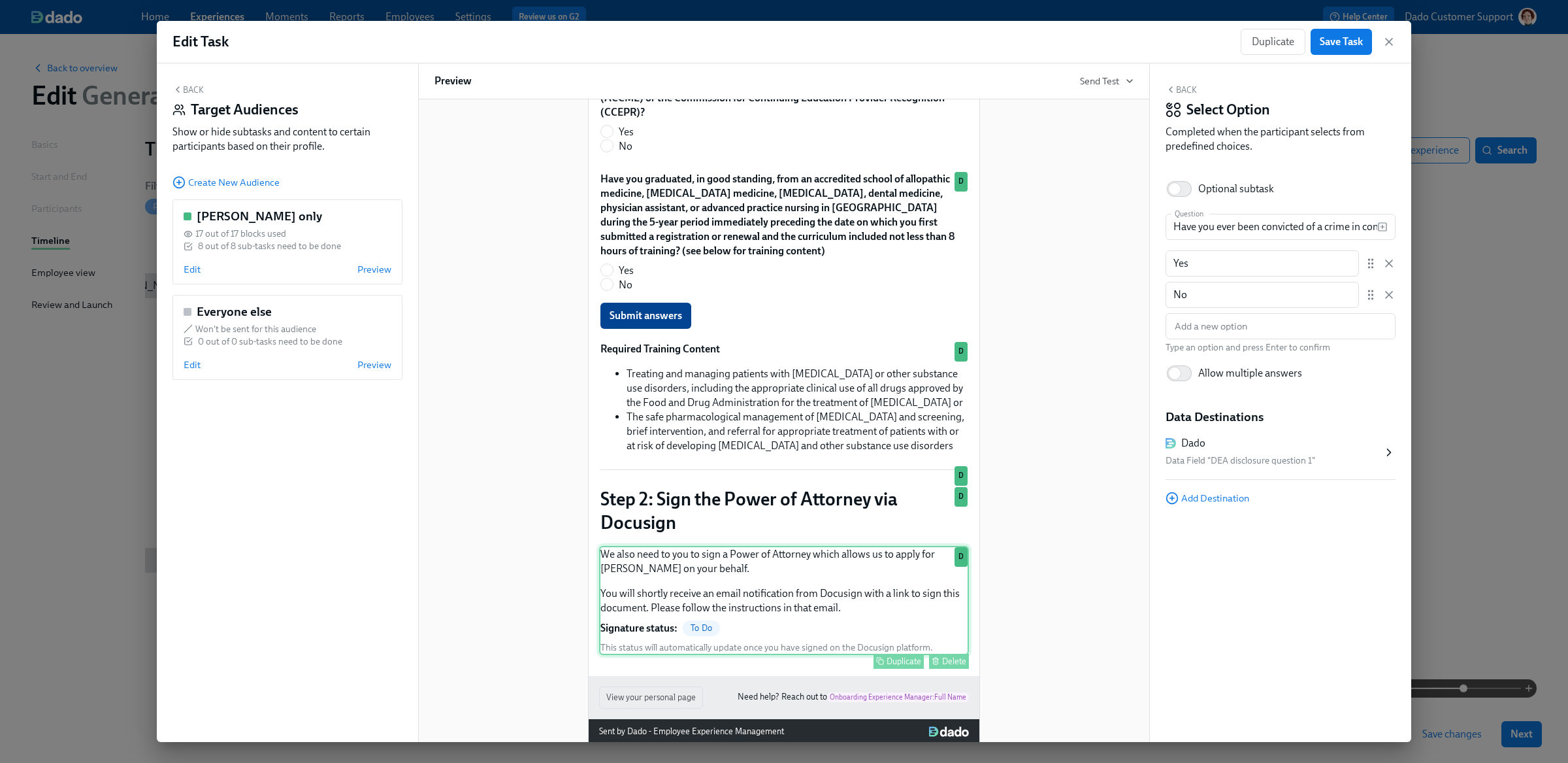
click at [758, 546] on div "We also need to you to sign a Power of Attorney which allows us to apply for [P…" at bounding box center [783, 600] width 370 height 109
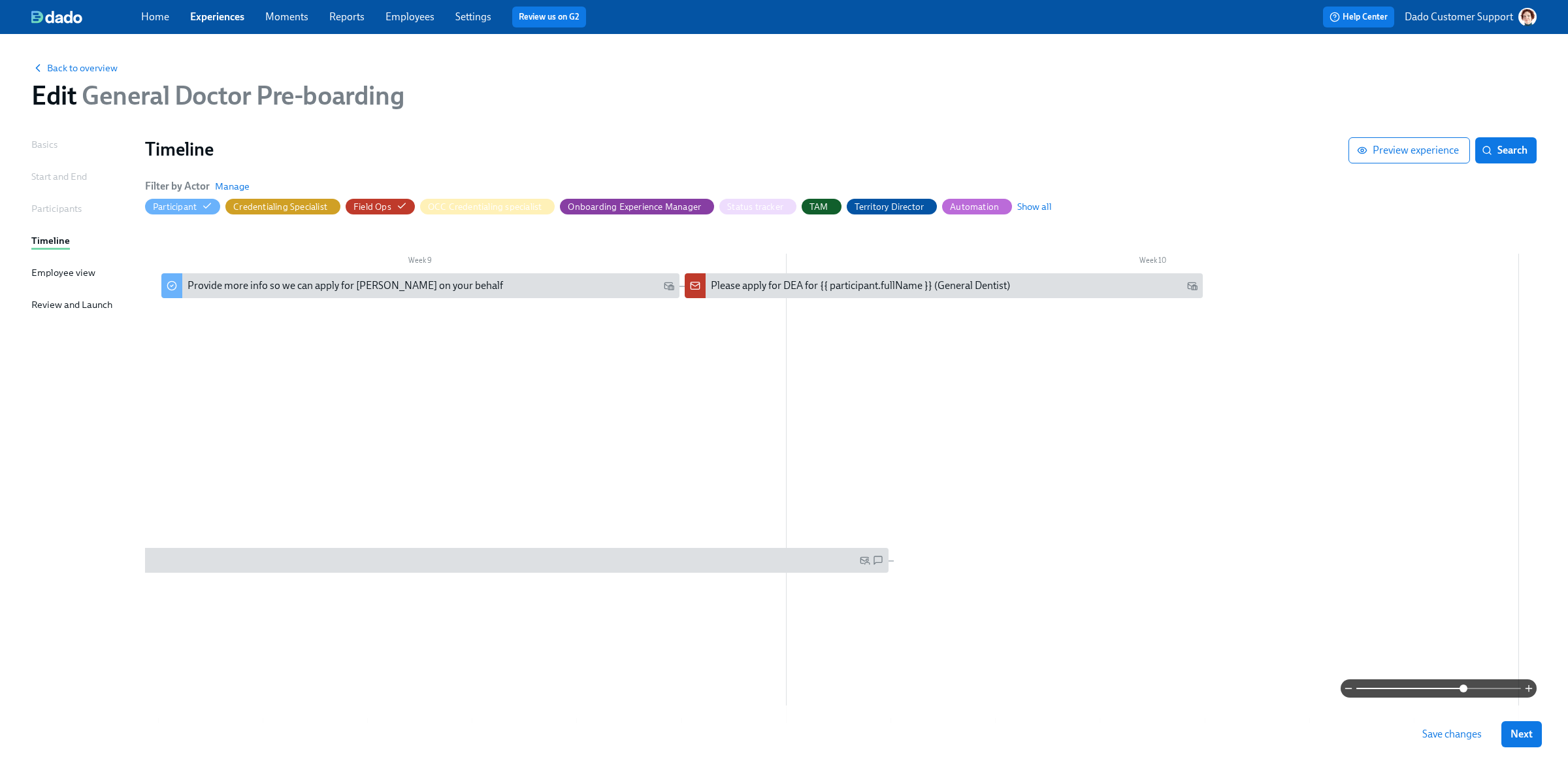
scroll to position [0, 5954]
click at [1436, 735] on span "Save changes" at bounding box center [1452, 734] width 59 height 13
click at [79, 69] on span "Back to overview" at bounding box center [75, 68] width 86 height 13
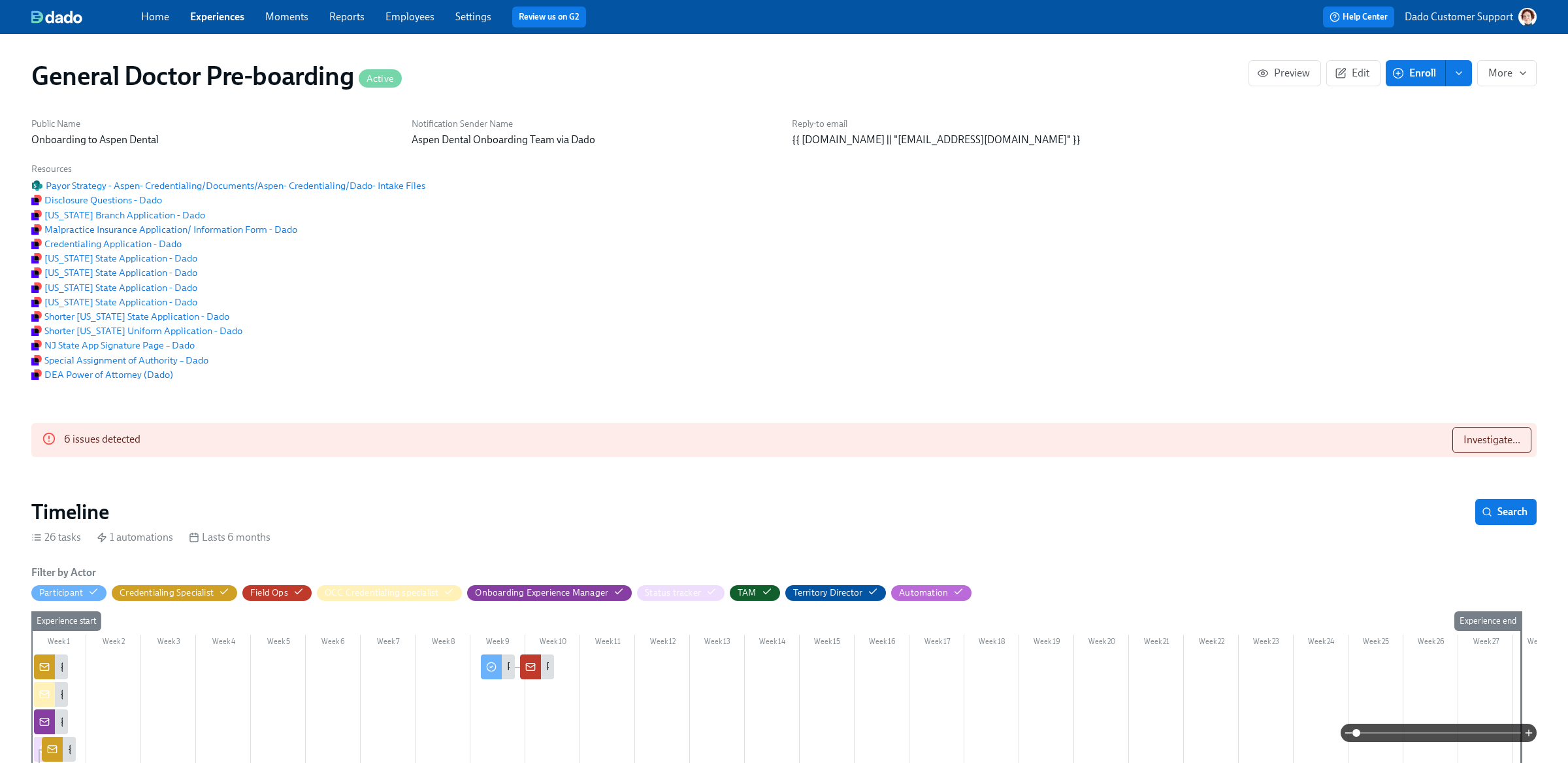
click at [217, 16] on link "Experiences" at bounding box center [217, 16] width 54 height 12
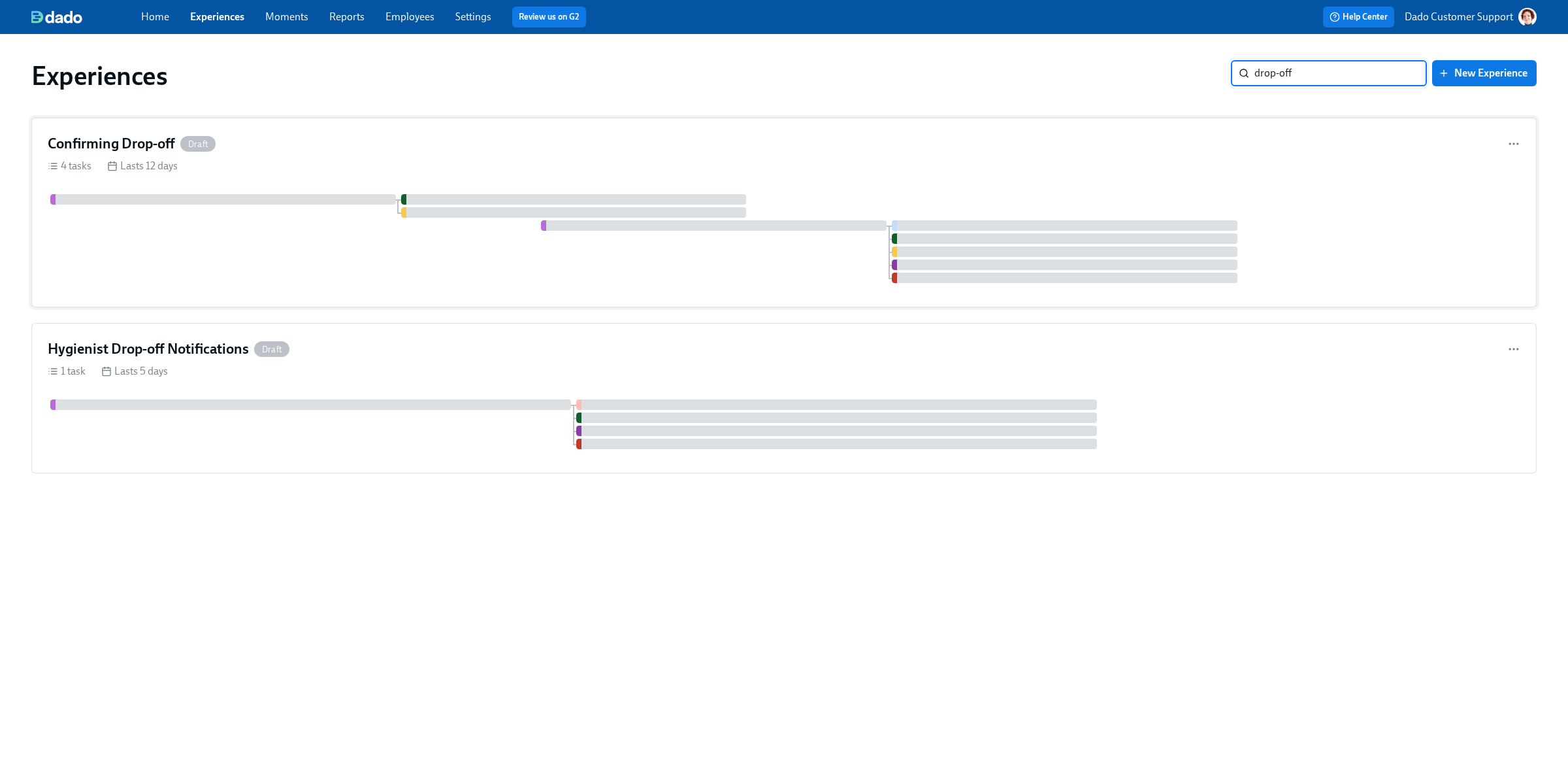
type input "drop-off"
click at [158, 130] on div "Confirming Drop-off Draft 4 tasks Lasts 12 days" at bounding box center [784, 212] width 1505 height 189
click at [169, 356] on h4 "Hygienist Drop-off Notifications" at bounding box center [149, 349] width 201 height 20
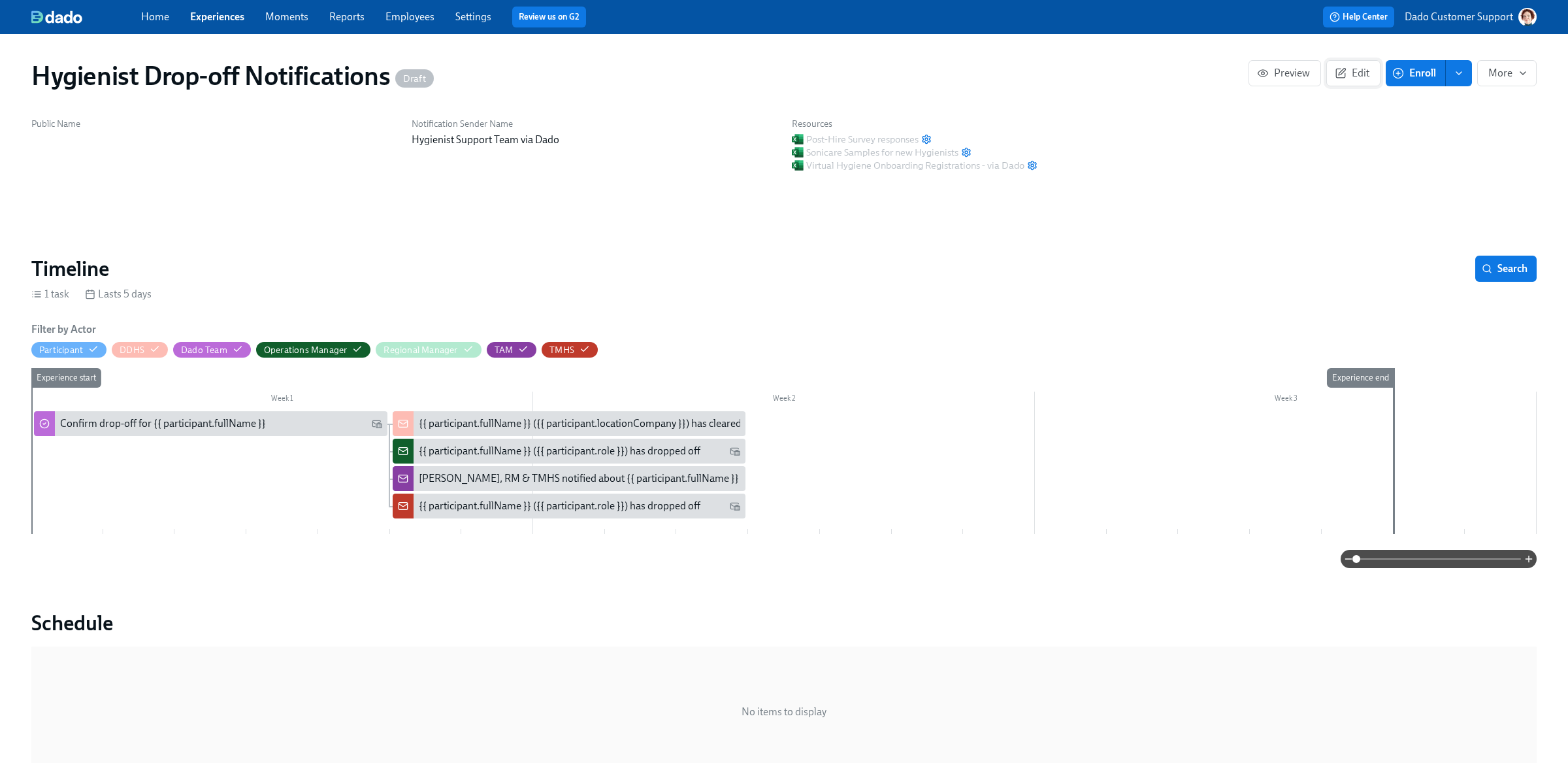
click at [1340, 72] on icon "button" at bounding box center [1342, 72] width 6 height 7
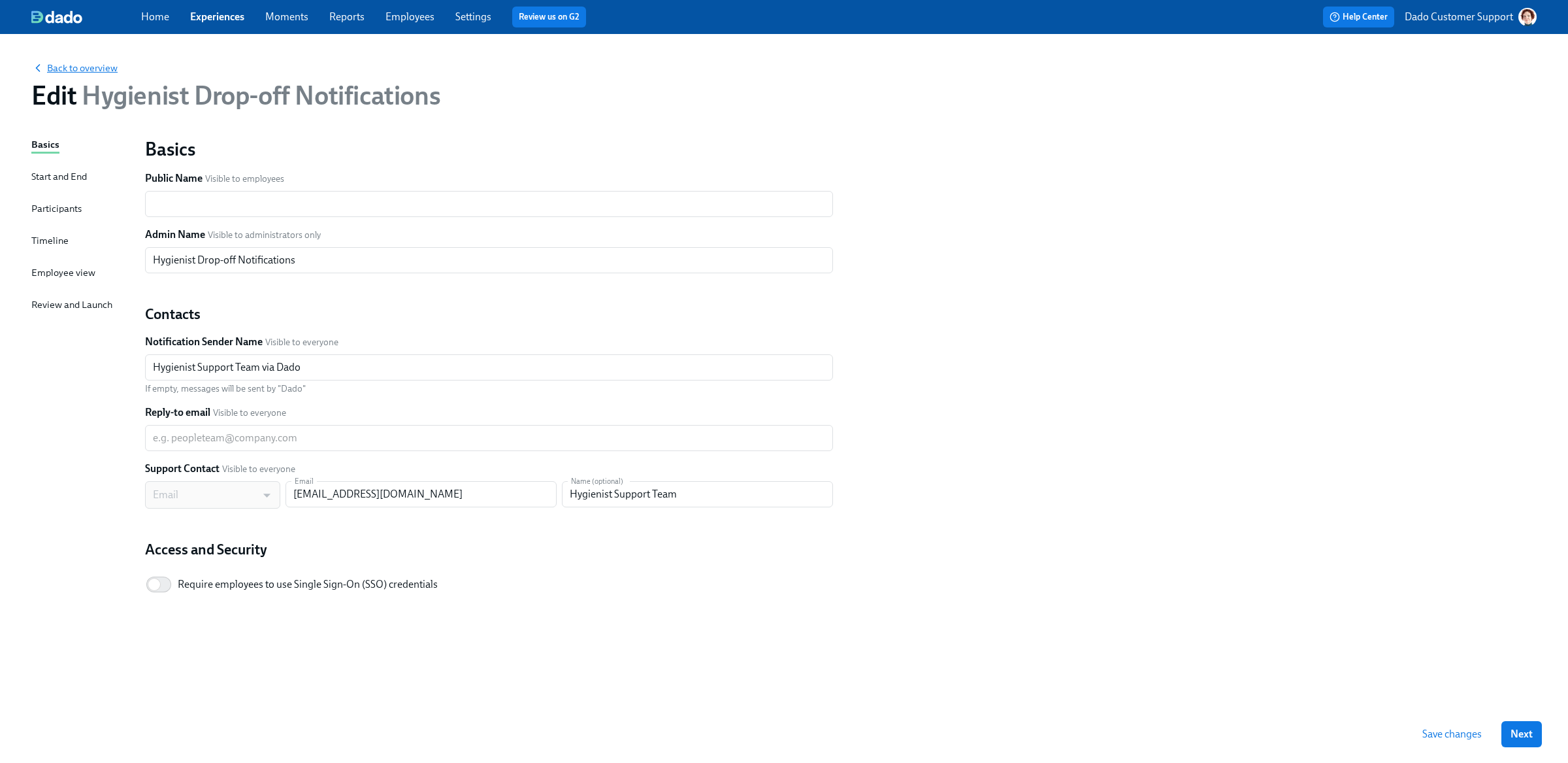
click at [77, 70] on span "Back to overview" at bounding box center [75, 68] width 86 height 13
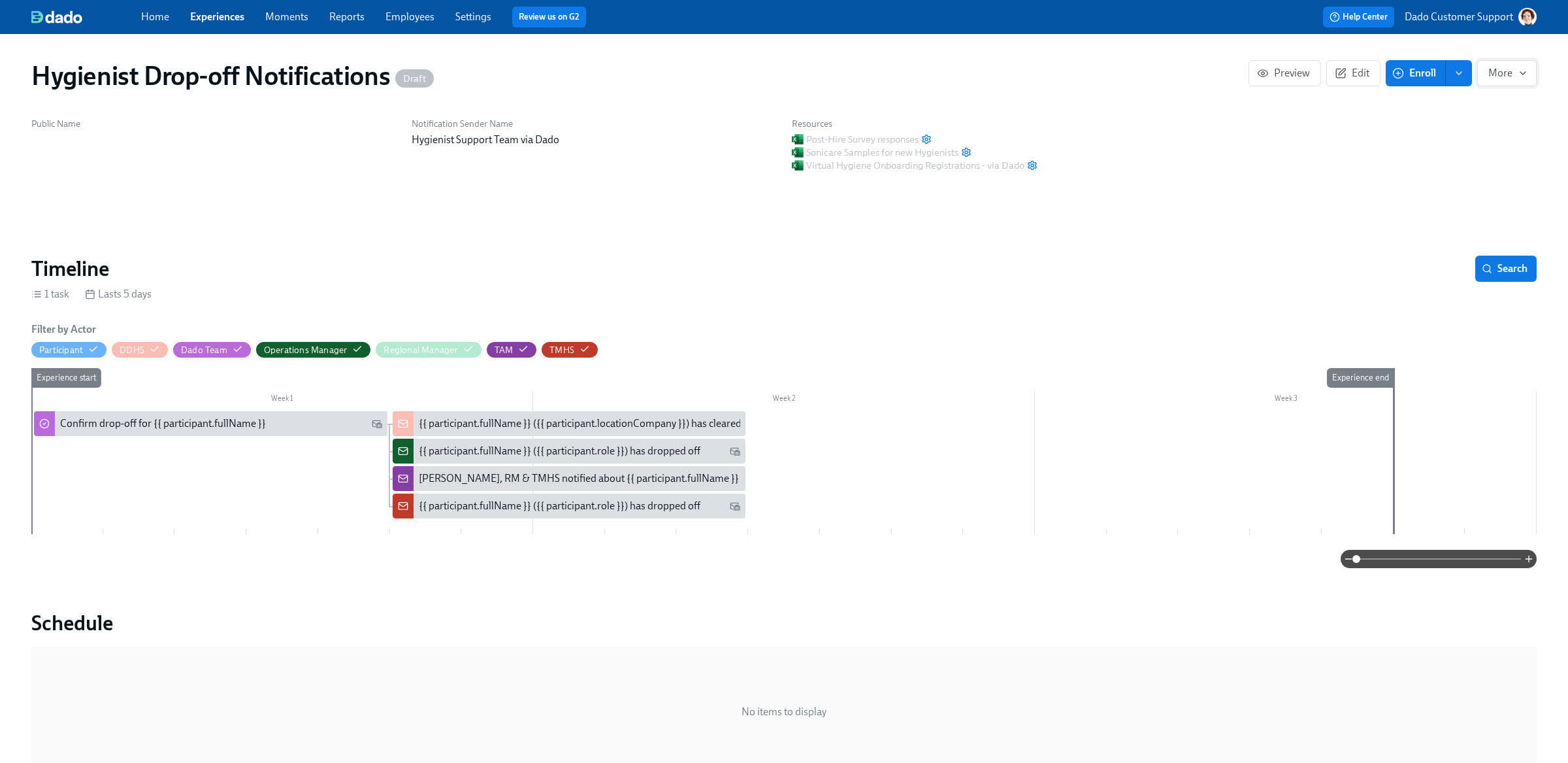
click at [1521, 72] on icon "button" at bounding box center [1523, 72] width 5 height 2
click at [1475, 168] on li "Archive" at bounding box center [1492, 161] width 89 height 28
click at [555, 419] on div at bounding box center [784, 381] width 1568 height 763
click at [541, 431] on div "{{ participant.fullName }} ({{ participant.locationCompany }}) has cleared thei…" at bounding box center [569, 423] width 353 height 25
click at [402, 15] on link "Employees" at bounding box center [409, 16] width 49 height 12
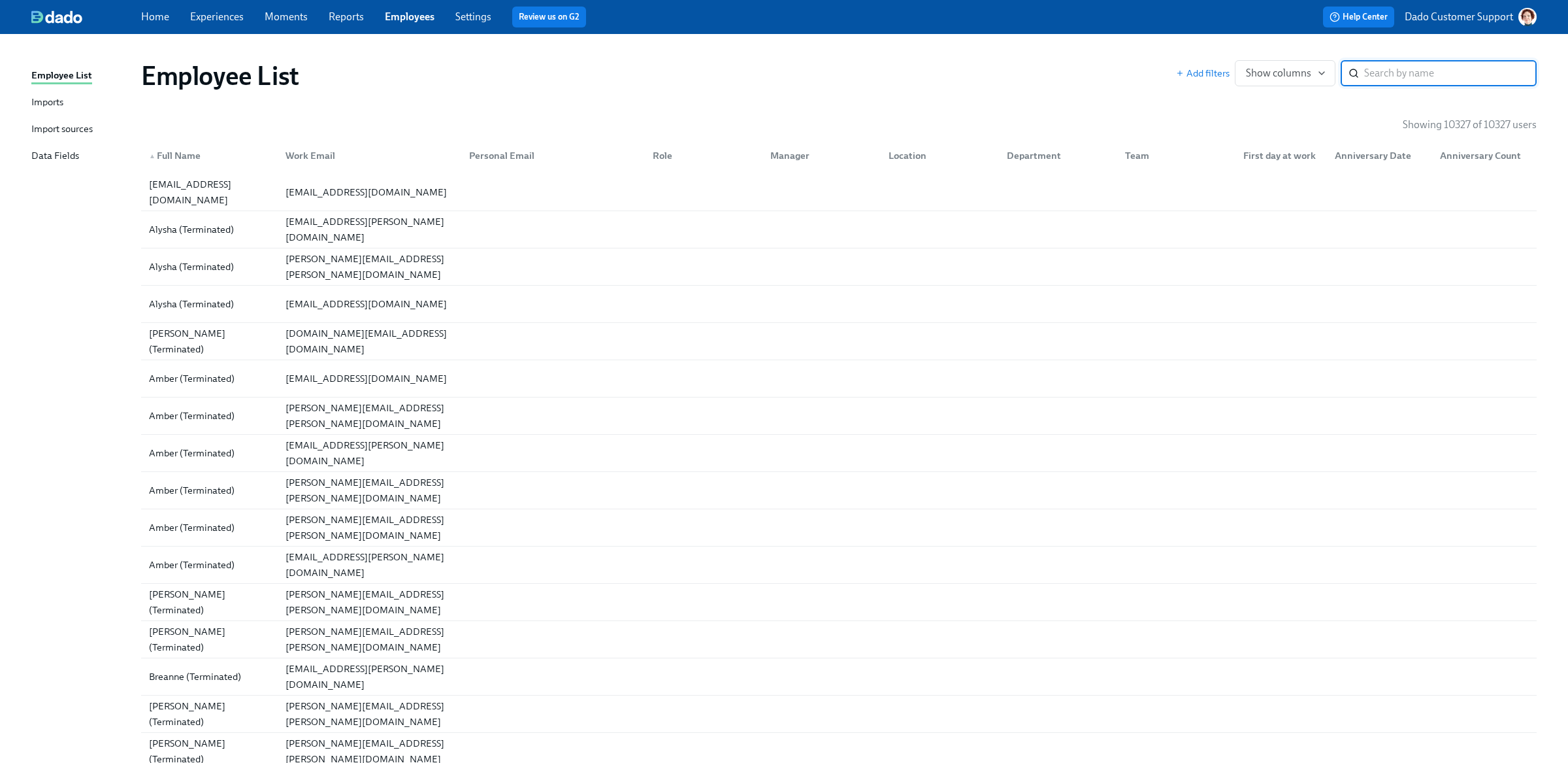
click at [1440, 82] on input "search" at bounding box center [1450, 73] width 172 height 26
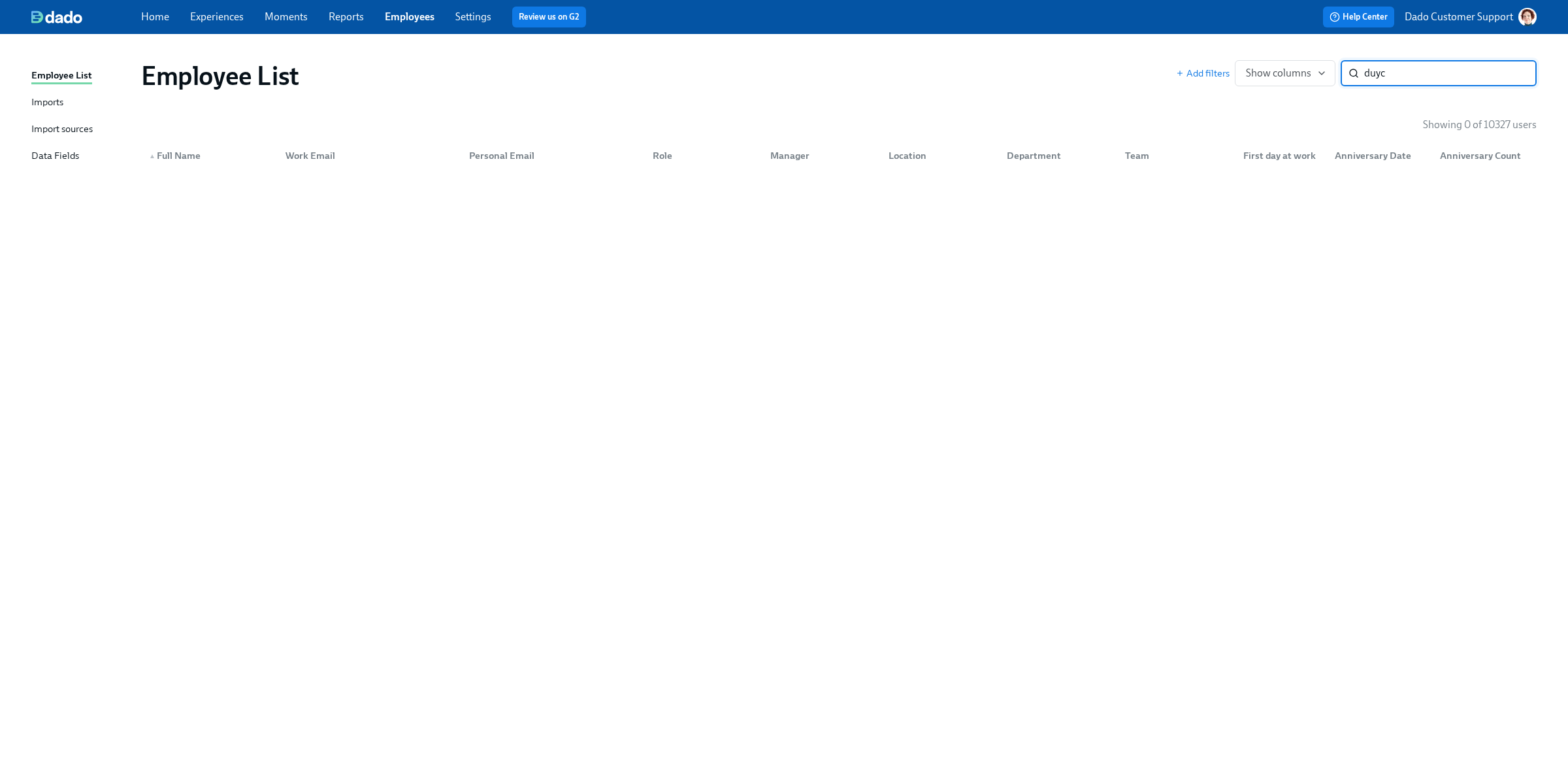
click at [1445, 70] on input "duyc" at bounding box center [1450, 73] width 172 height 26
type input "duyc may"
click at [214, 11] on link "Experiences" at bounding box center [217, 16] width 54 height 12
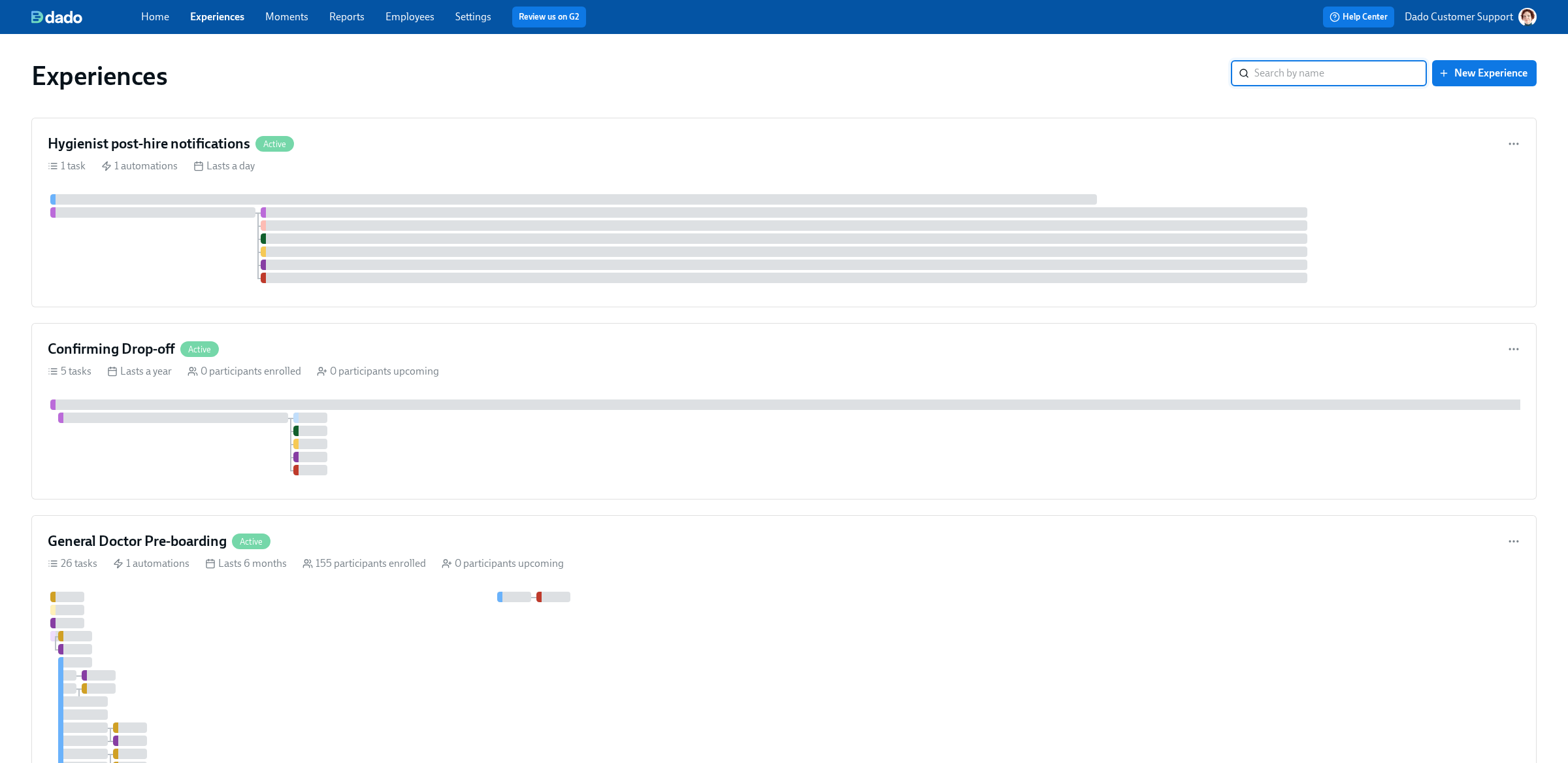
click at [128, 352] on h4 "Confirming Drop-off" at bounding box center [111, 349] width 128 height 20
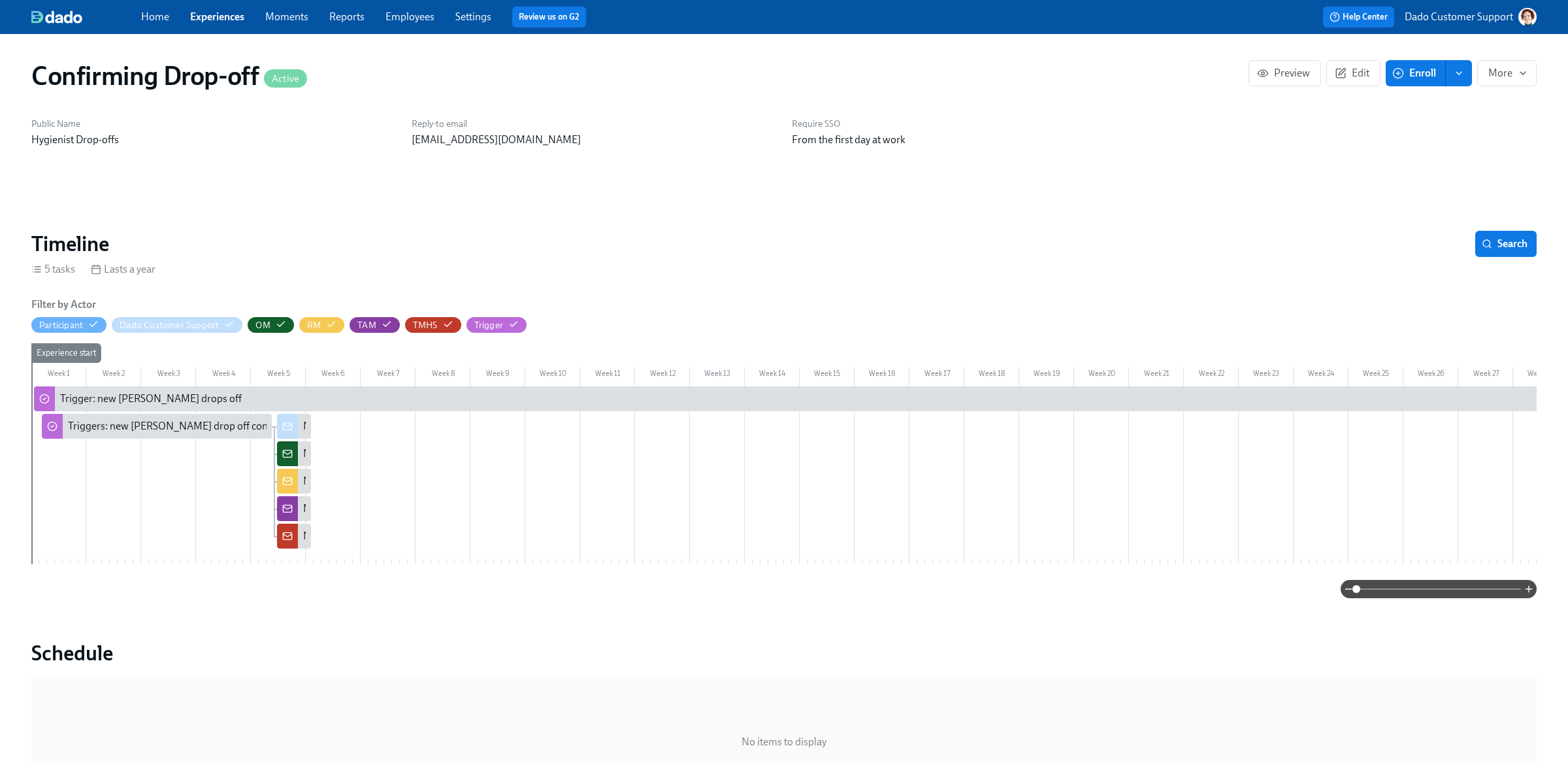
click at [1354, 59] on div "Confirming Drop-off Active Preview Edit Enroll More" at bounding box center [784, 76] width 1527 height 52
click at [1343, 80] on button "Edit" at bounding box center [1354, 73] width 54 height 26
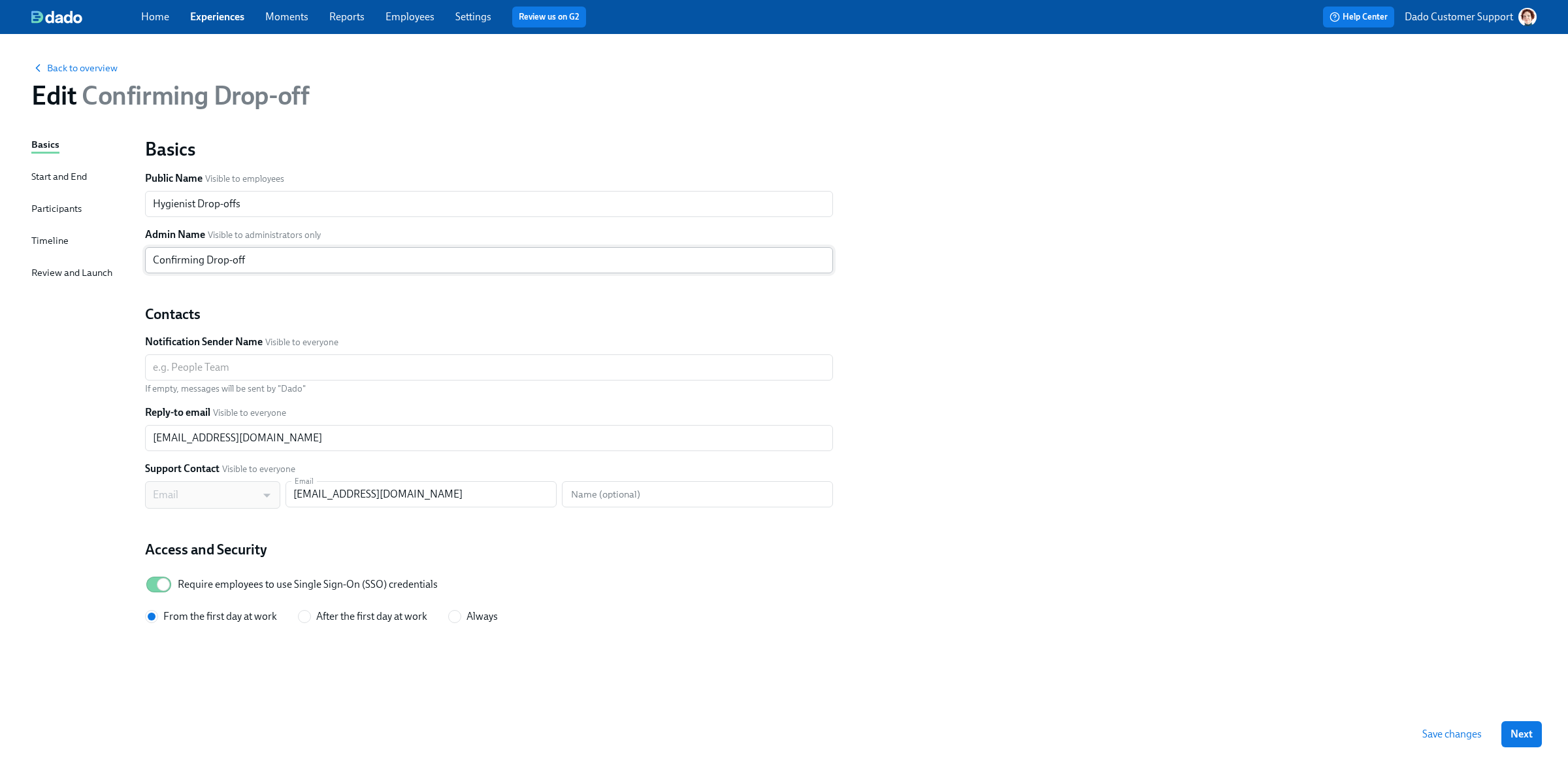
click at [209, 262] on input "Confirming Drop-off" at bounding box center [489, 260] width 688 height 26
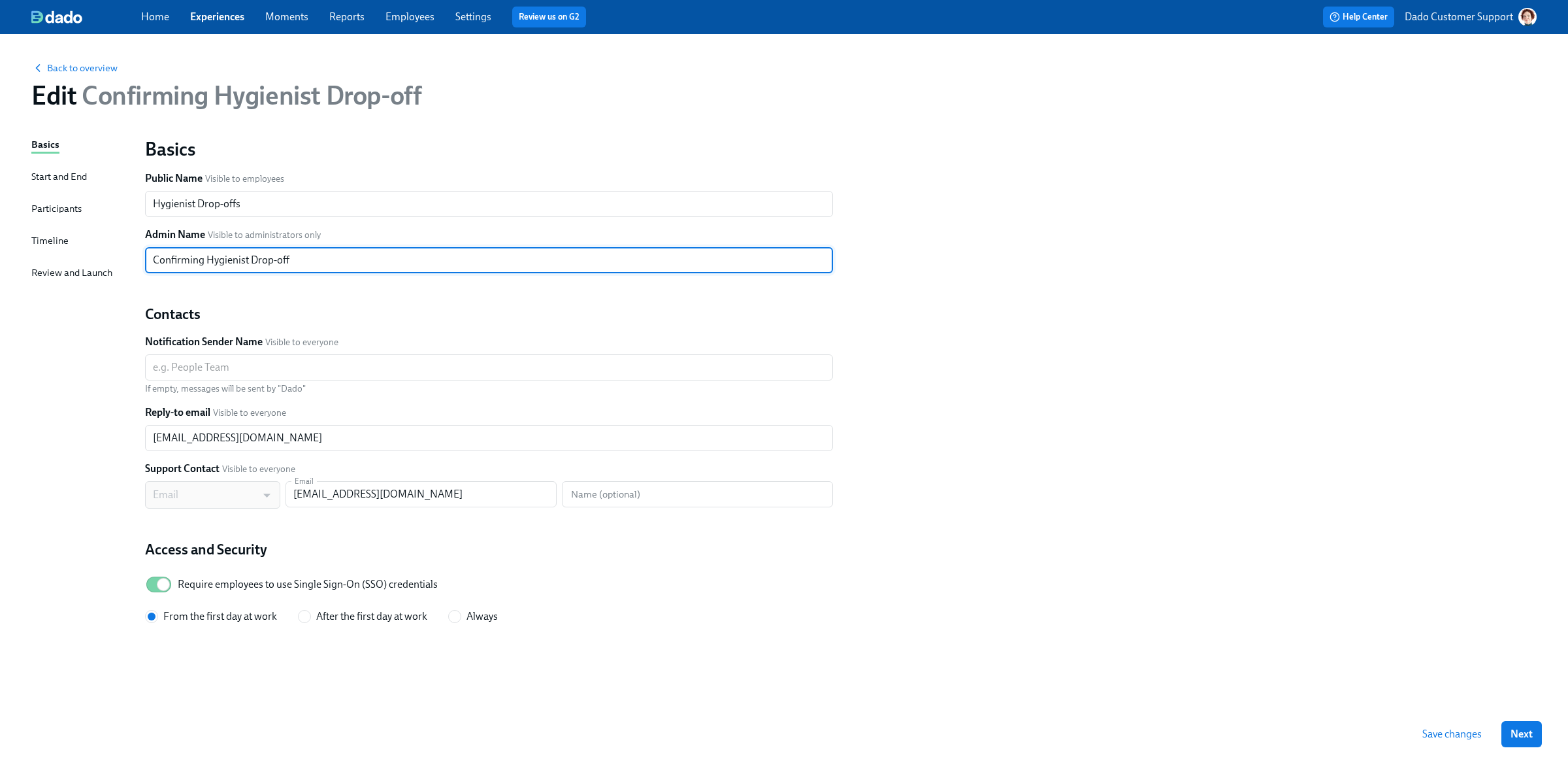
type input "Confirming Hygienist Drop-off"
click at [1466, 719] on div "Save changes Next" at bounding box center [784, 734] width 1568 height 58
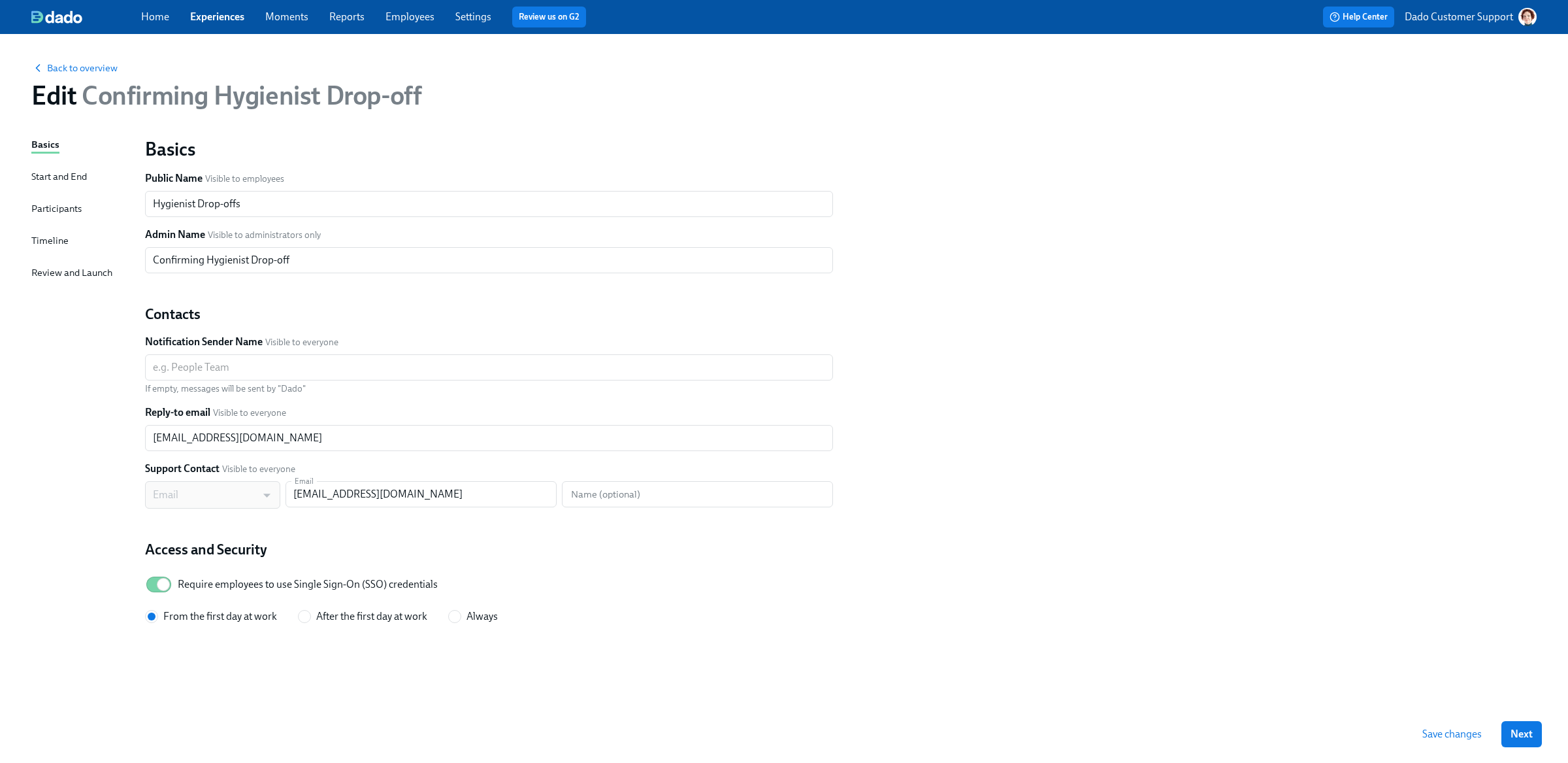
click at [1458, 729] on span "Save changes" at bounding box center [1452, 734] width 59 height 13
click at [219, 12] on link "Experiences" at bounding box center [217, 16] width 54 height 12
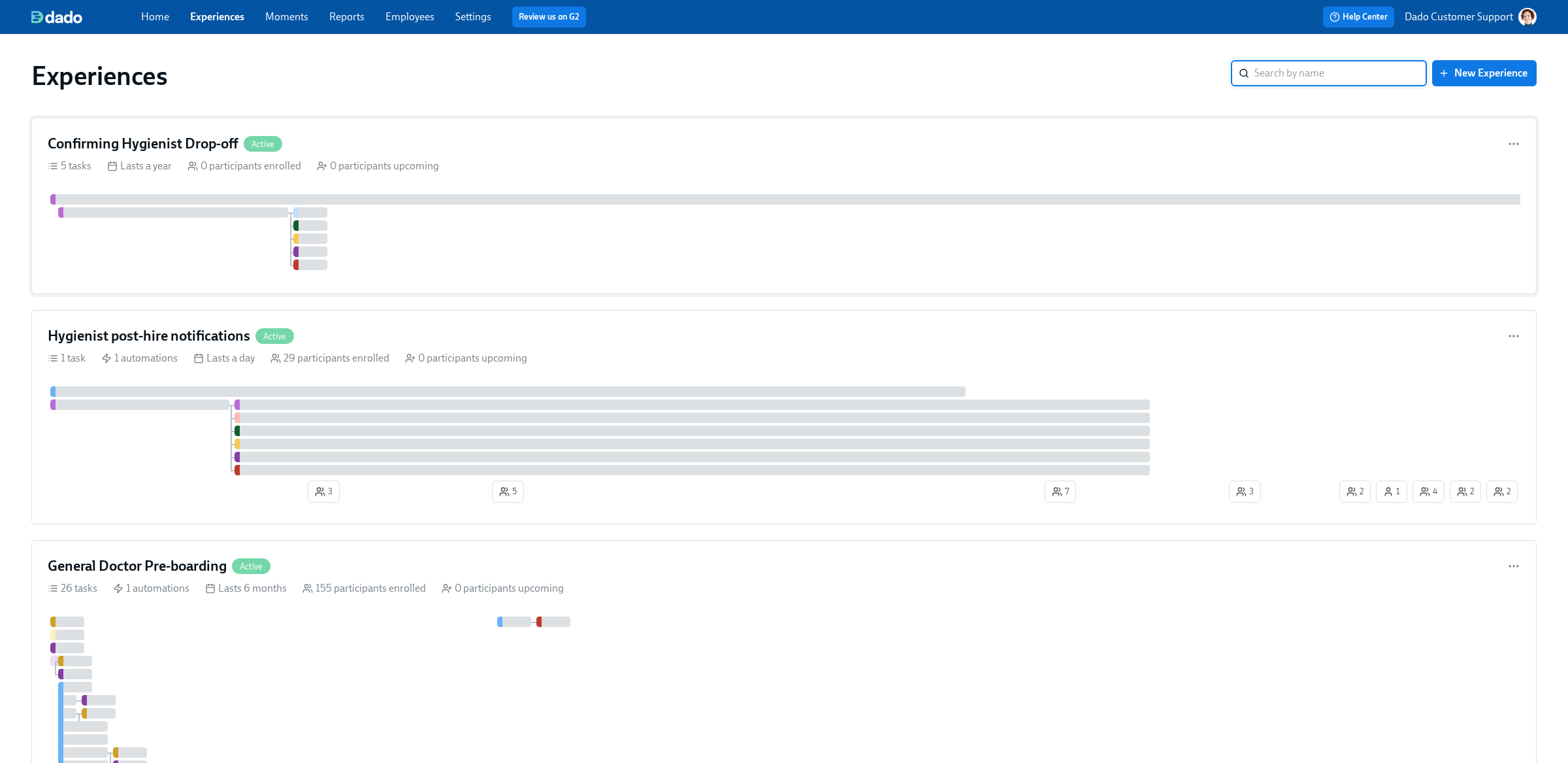
click at [159, 215] on div at bounding box center [173, 212] width 230 height 11
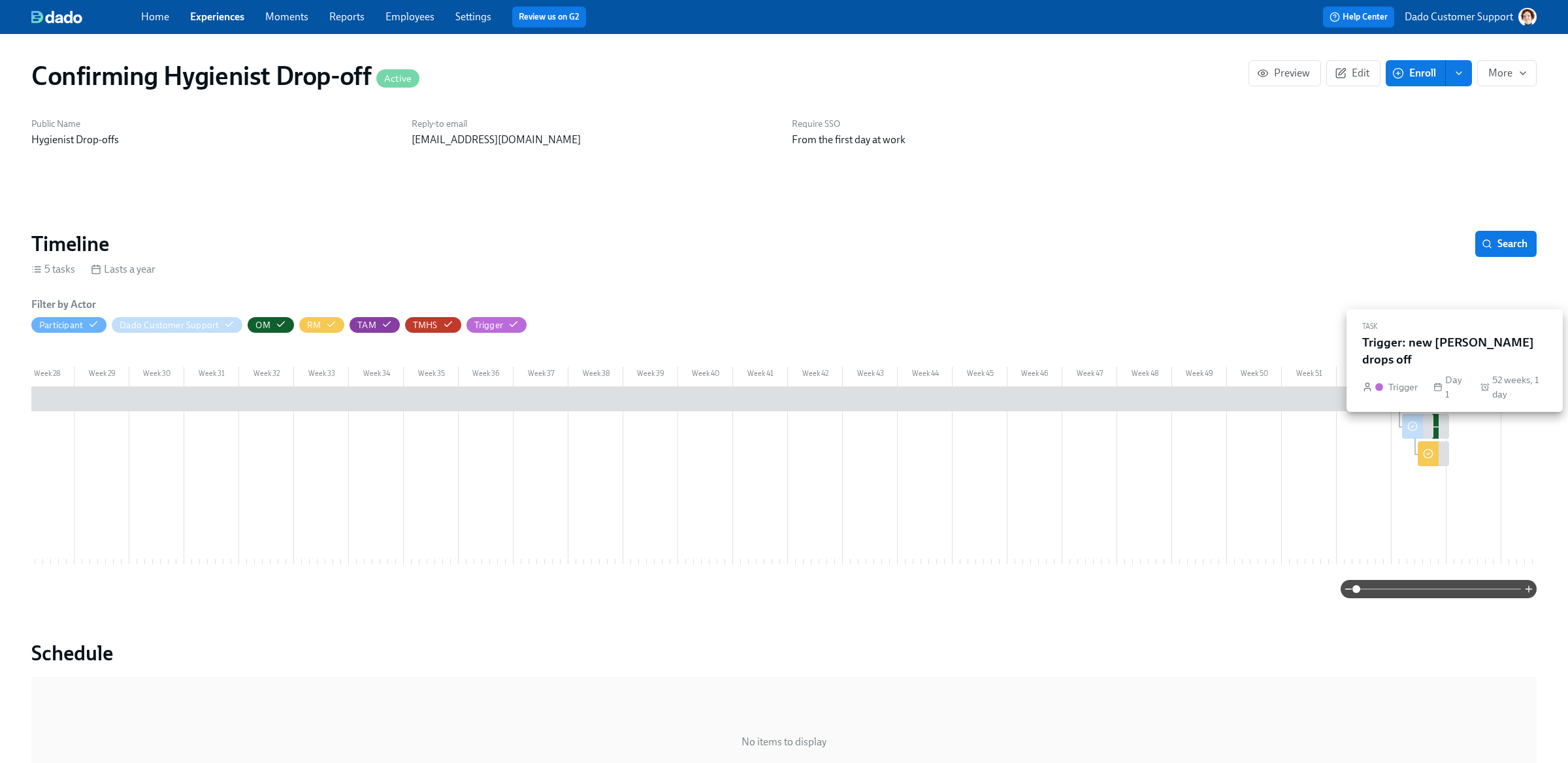
scroll to position [0, 1510]
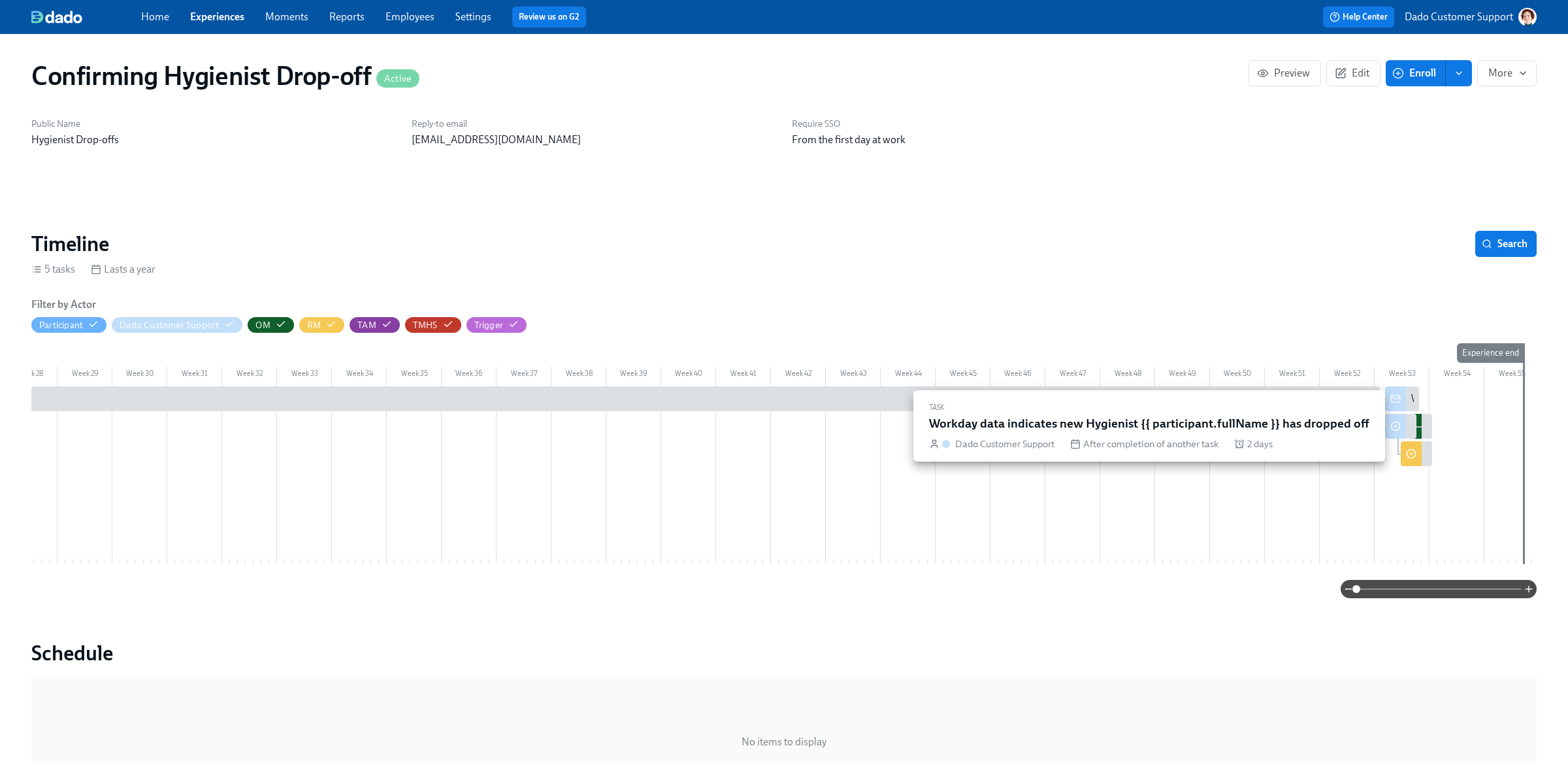
click at [1397, 427] on icon at bounding box center [1395, 426] width 11 height 11
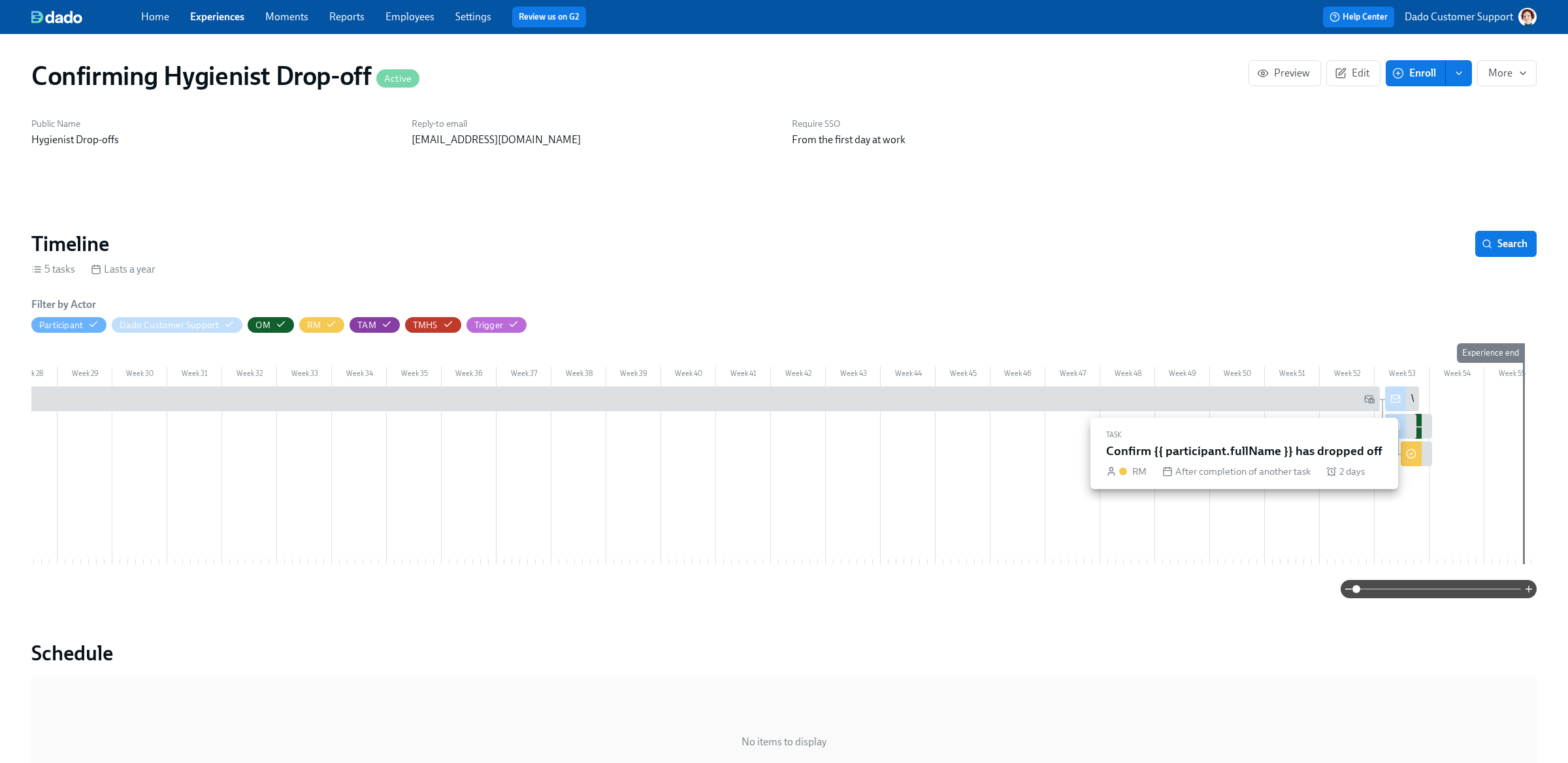
click at [1417, 457] on div at bounding box center [1411, 453] width 21 height 25
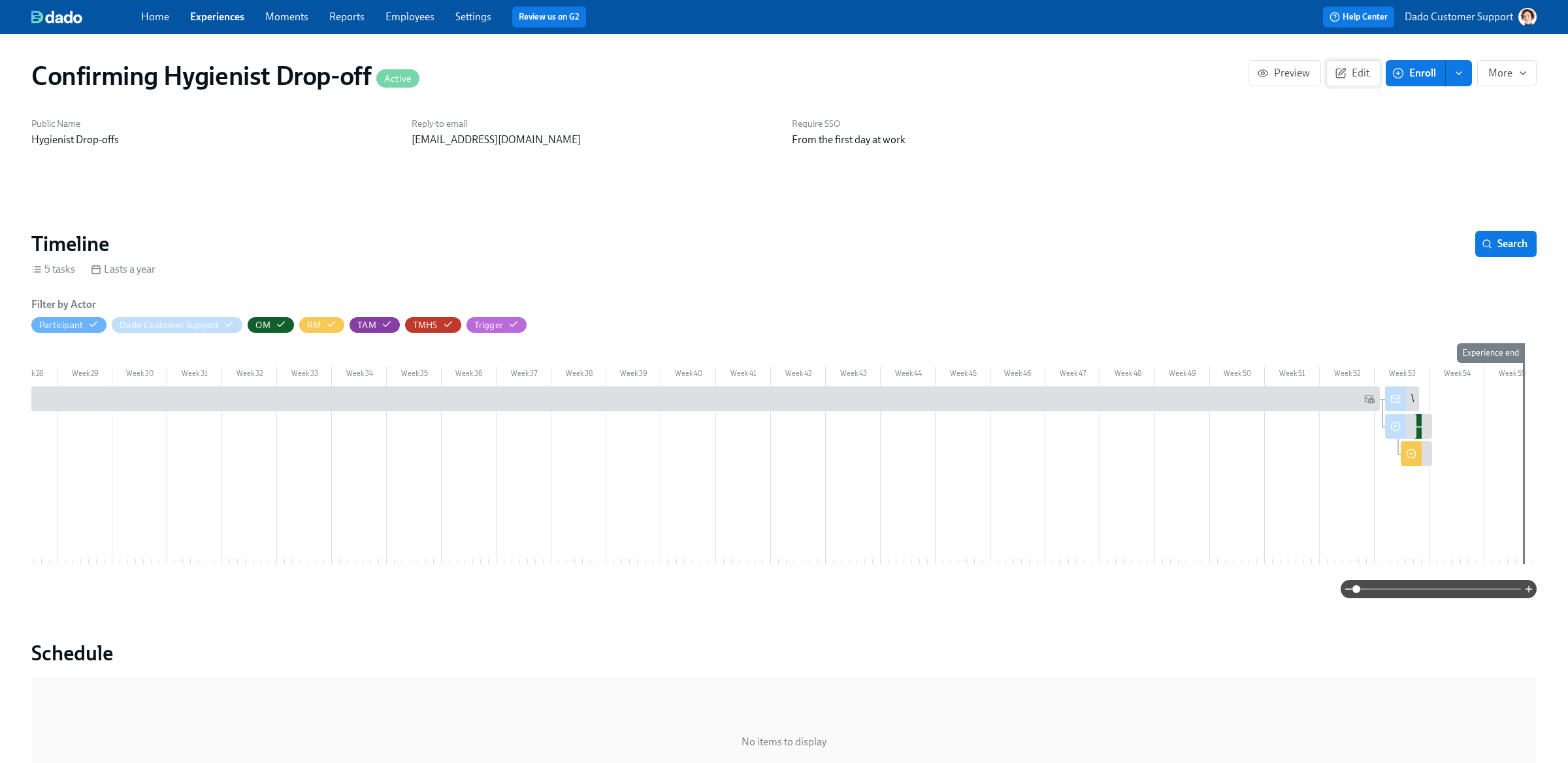
click at [1338, 68] on icon "button" at bounding box center [1341, 73] width 11 height 11
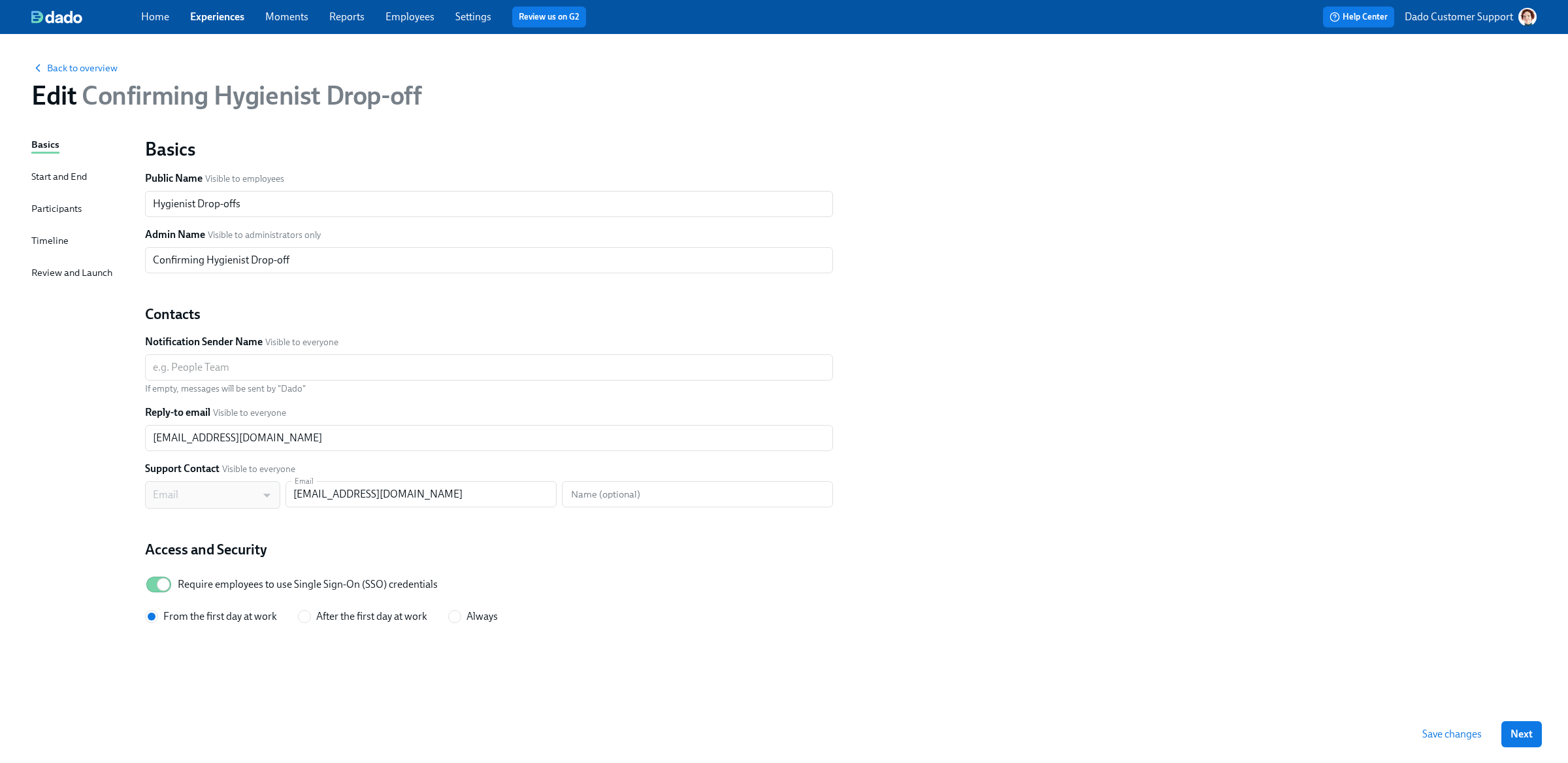
click at [45, 240] on div "Timeline" at bounding box center [50, 241] width 37 height 15
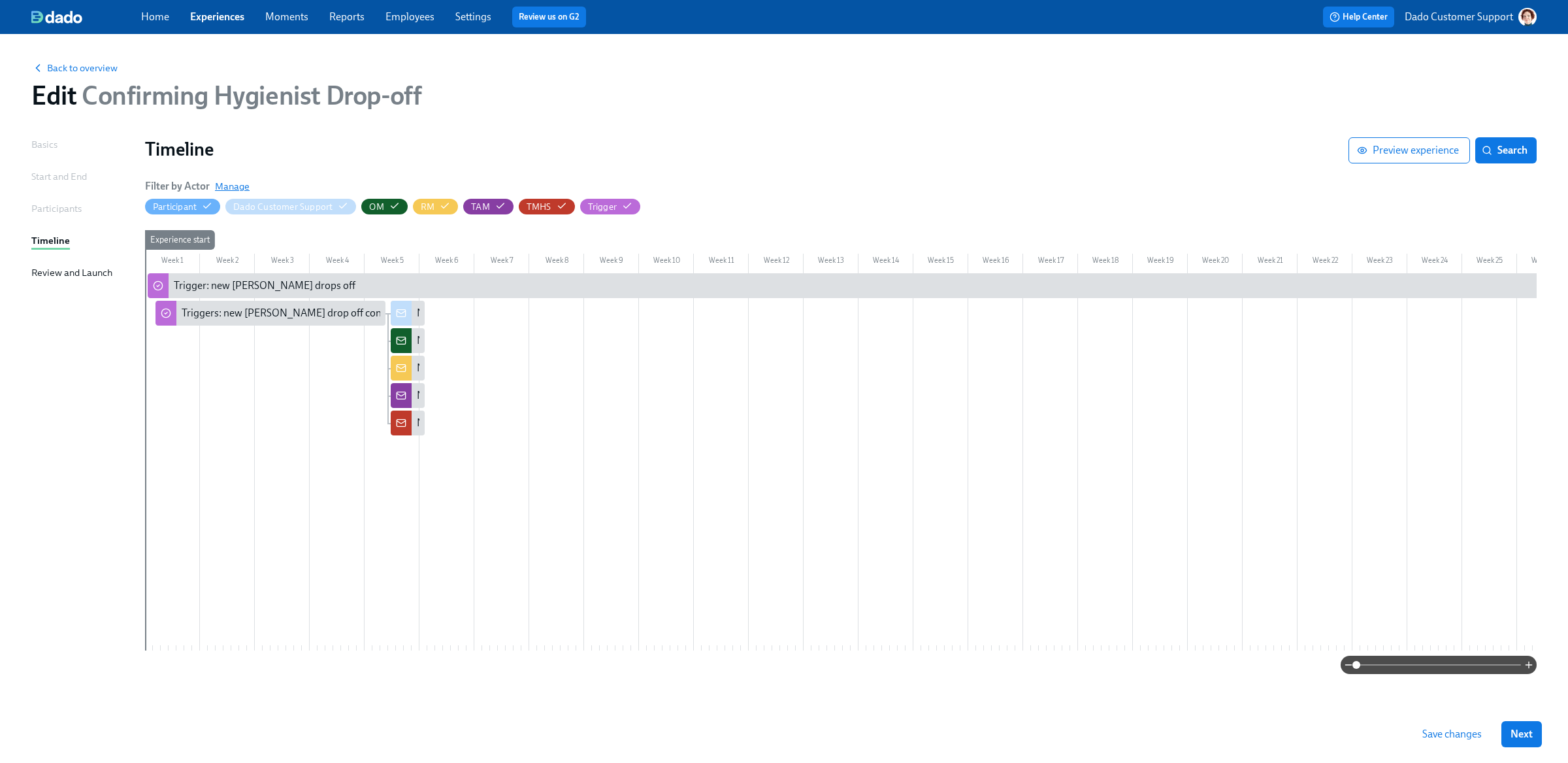
click at [243, 188] on span "Manage" at bounding box center [232, 186] width 35 height 13
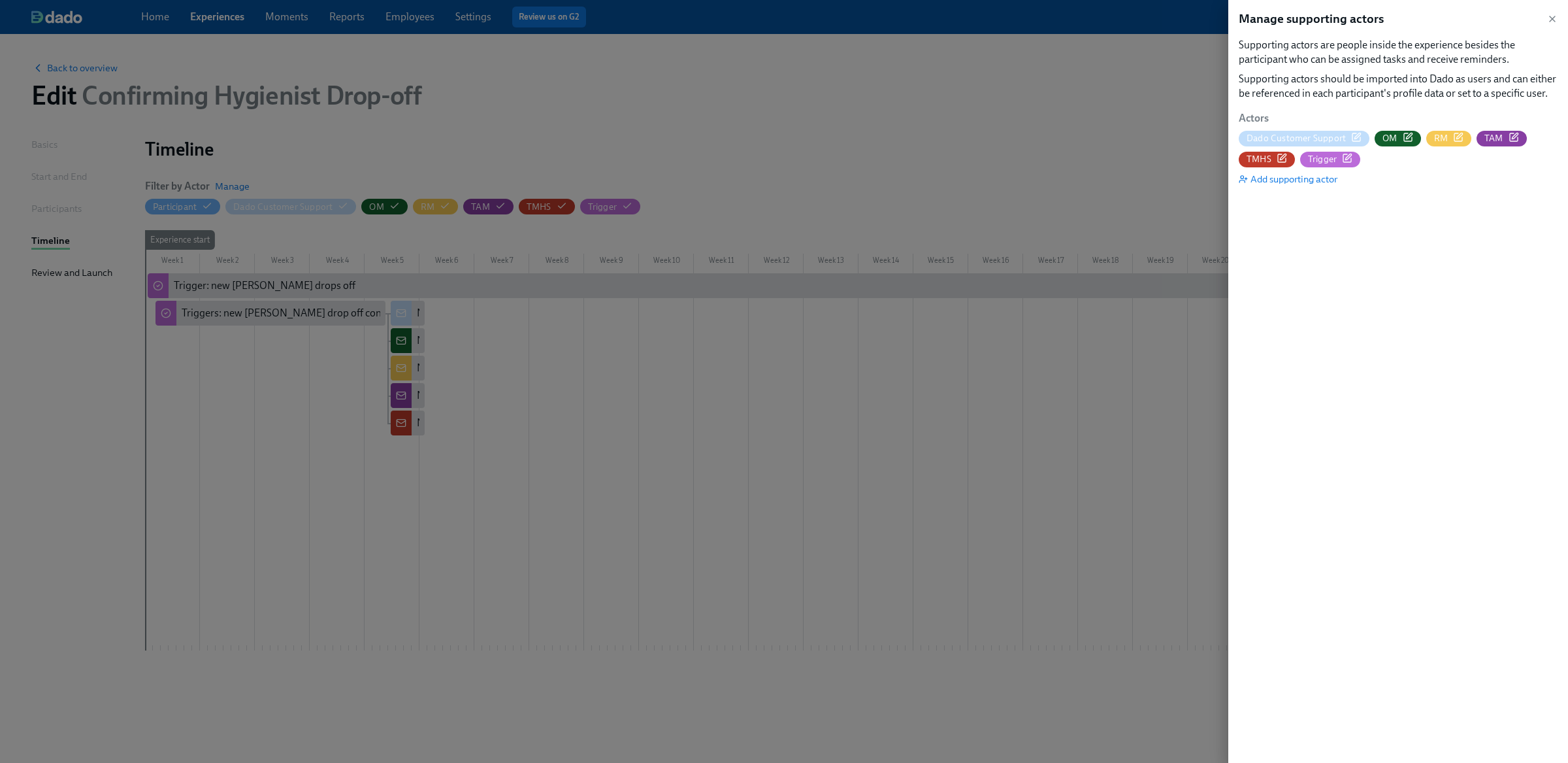
click at [1412, 132] on span "OM" at bounding box center [1397, 137] width 45 height 12
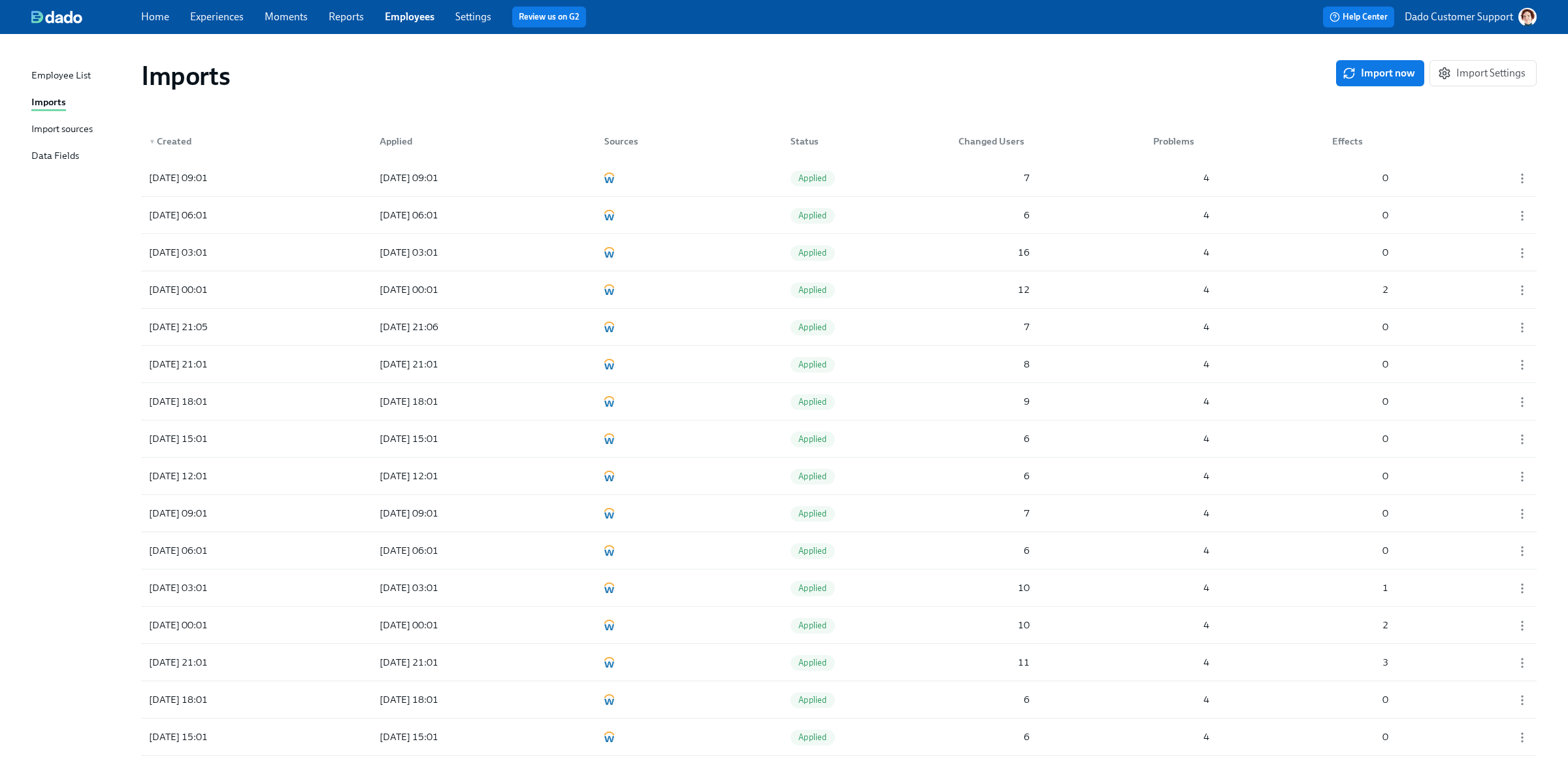
click at [32, 76] on div "Employee List" at bounding box center [61, 76] width 59 height 16
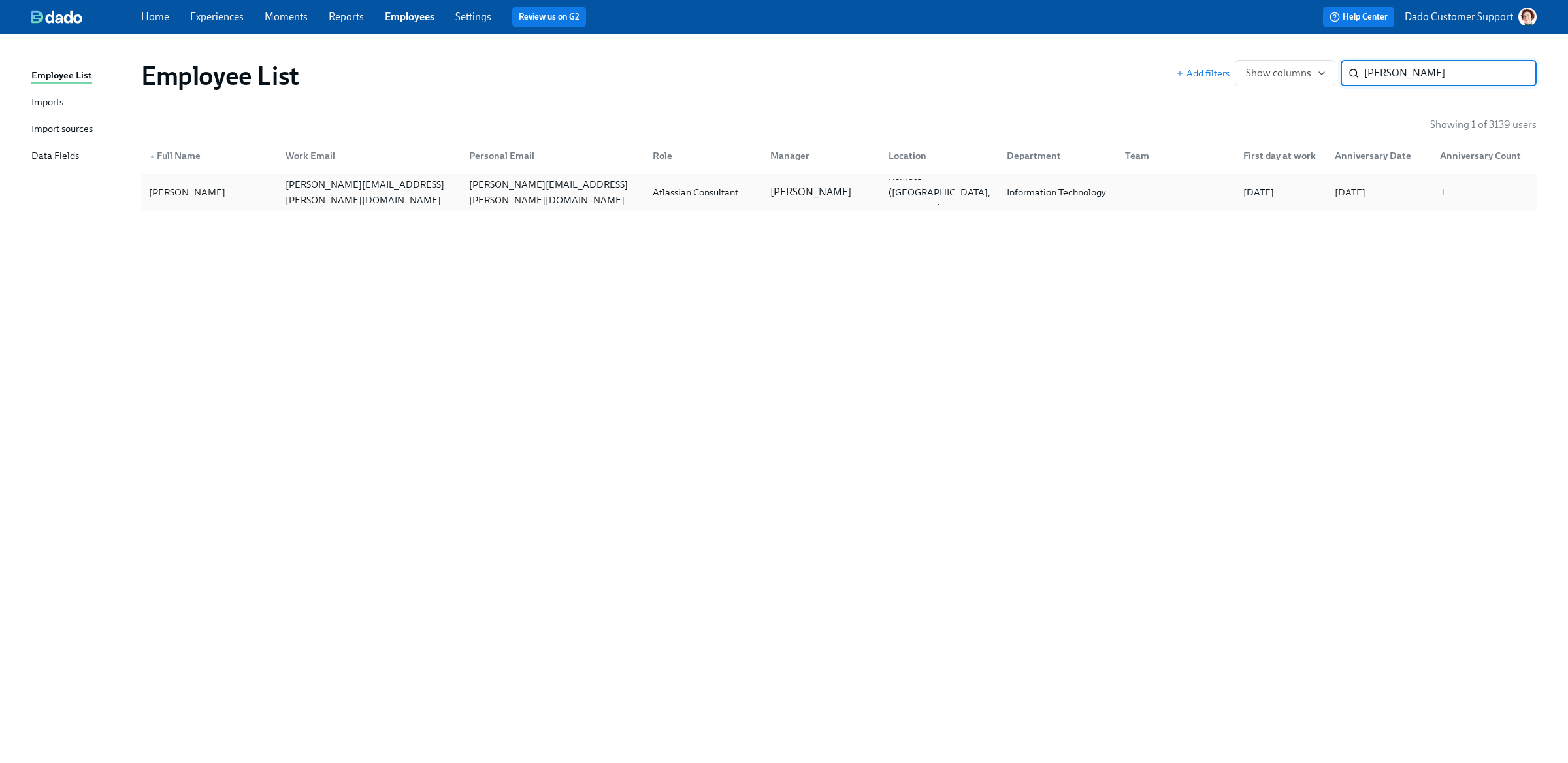
type input "[PERSON_NAME]"
click at [206, 196] on div "[PERSON_NAME]" at bounding box center [187, 192] width 87 height 15
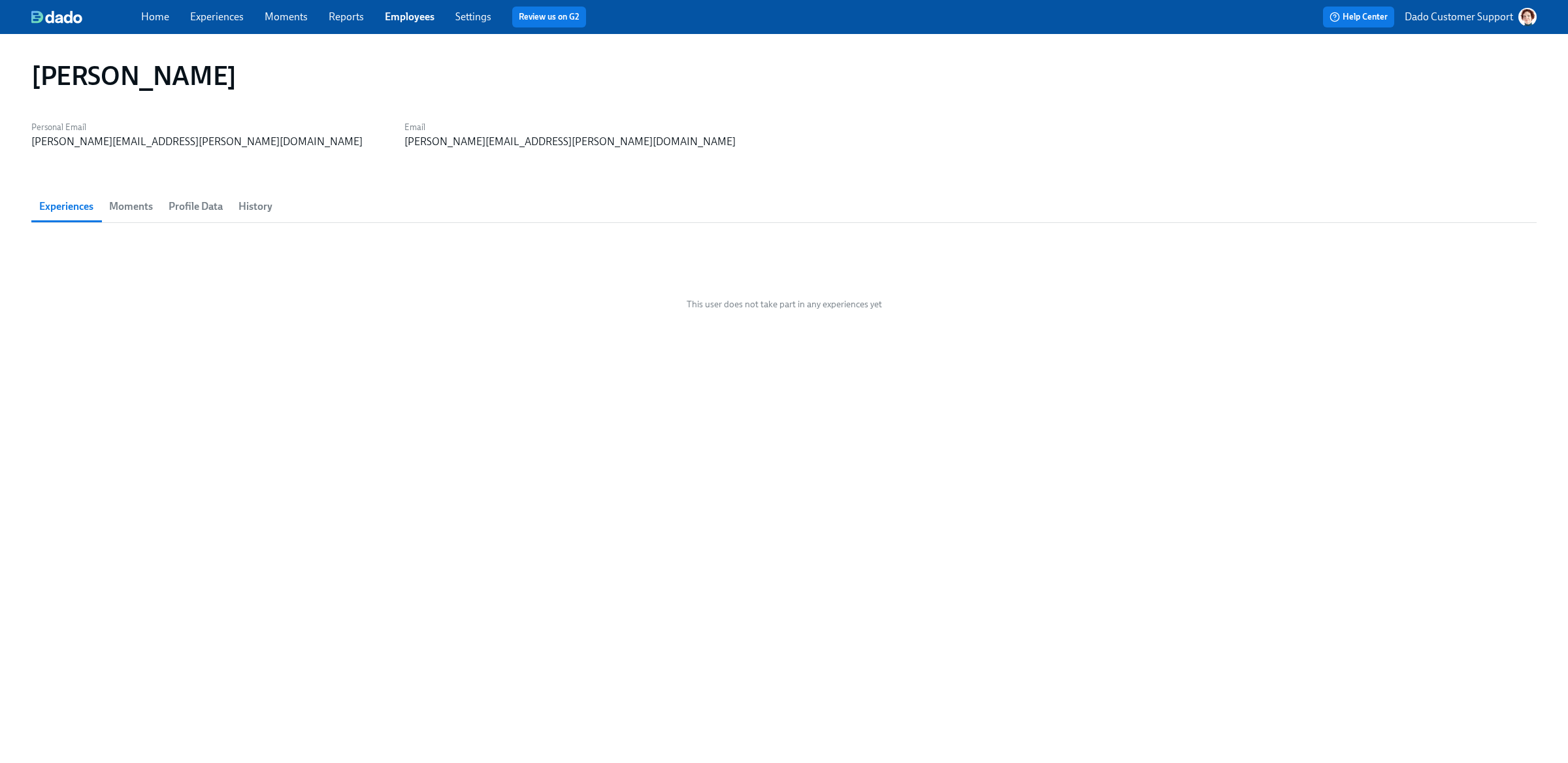
click at [212, 212] on span "Profile Data" at bounding box center [195, 206] width 54 height 19
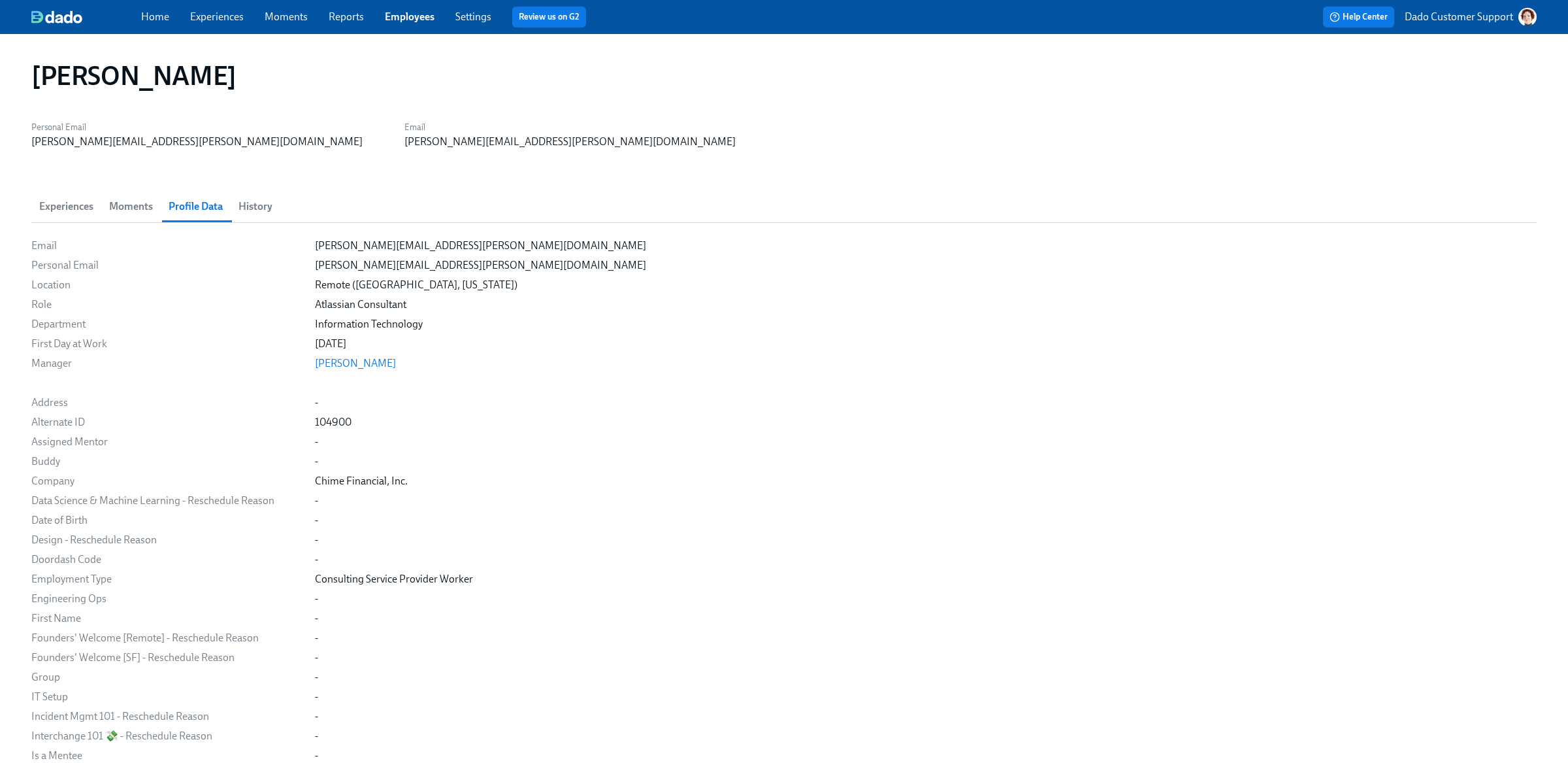
click at [258, 205] on span "History" at bounding box center [256, 206] width 34 height 19
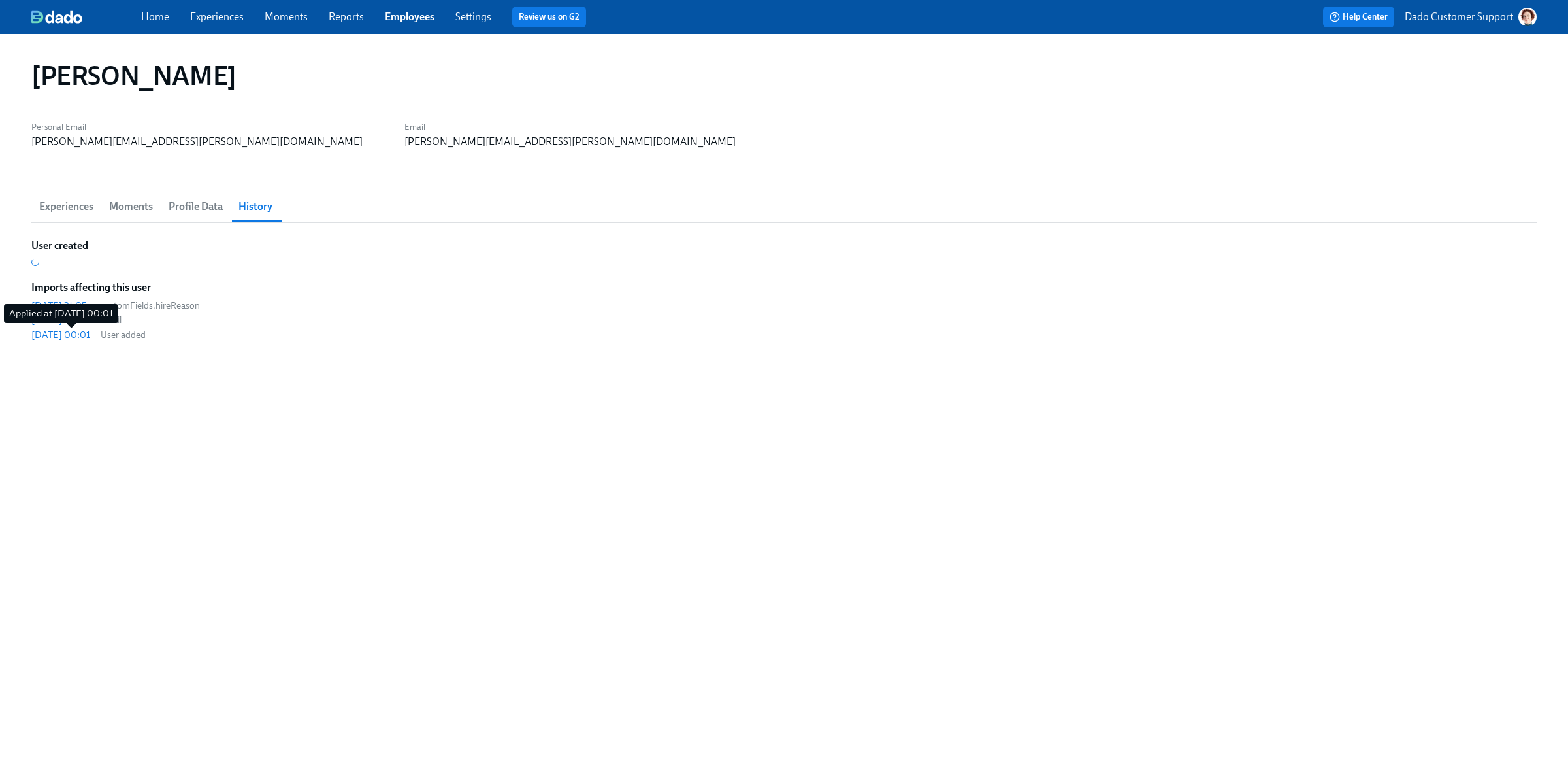
click at [63, 332] on div "[DATE] 00:01" at bounding box center [61, 335] width 58 height 13
click at [63, 315] on div "[DATE] 03:01" at bounding box center [60, 319] width 58 height 13
click at [55, 304] on div "[DATE] 21:05" at bounding box center [59, 306] width 55 height 13
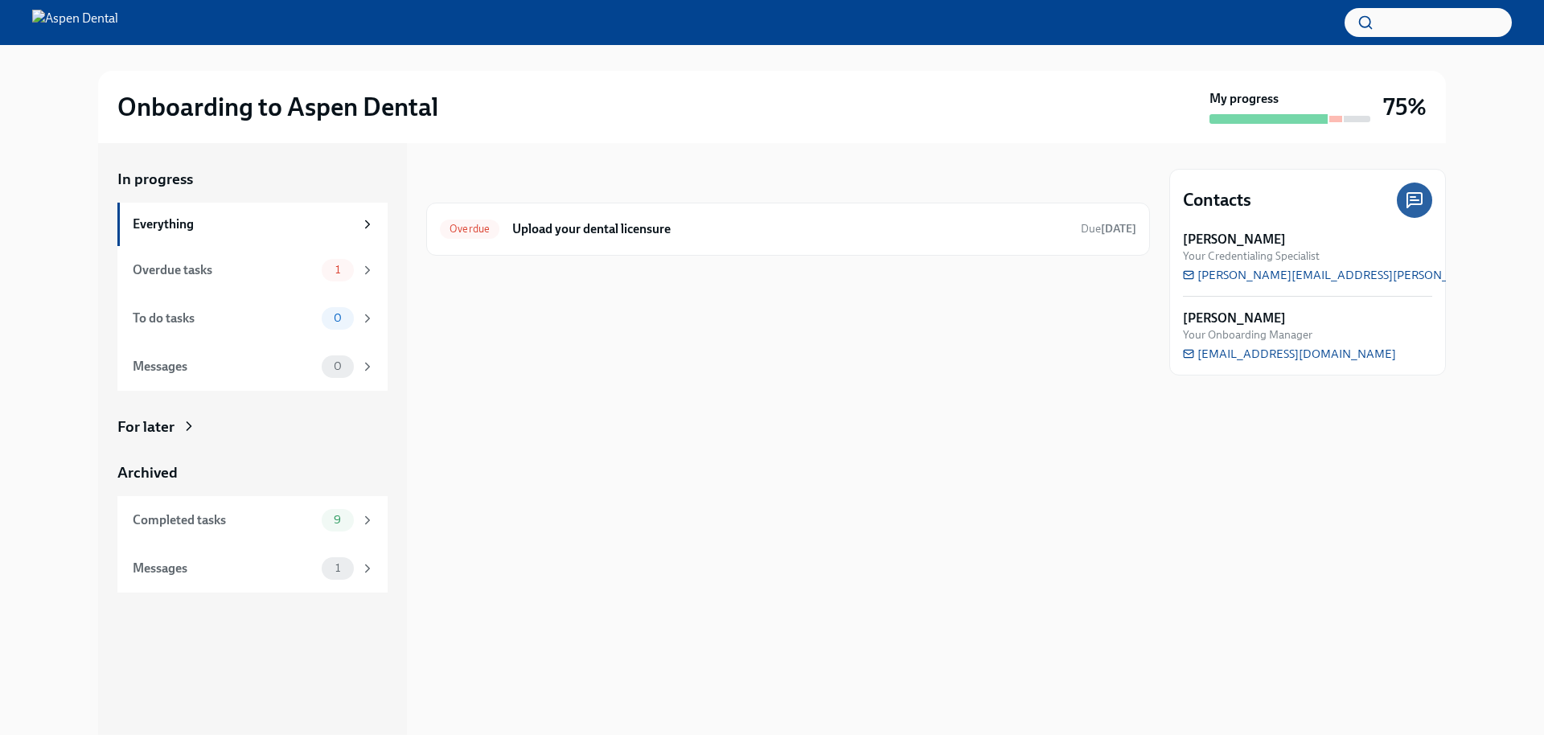
click at [169, 400] on div "In progress Everything Overdue tasks 1 To do tasks 0 Messages 0 For later Archi…" at bounding box center [252, 381] width 270 height 424
click at [153, 429] on div "For later" at bounding box center [145, 427] width 57 height 21
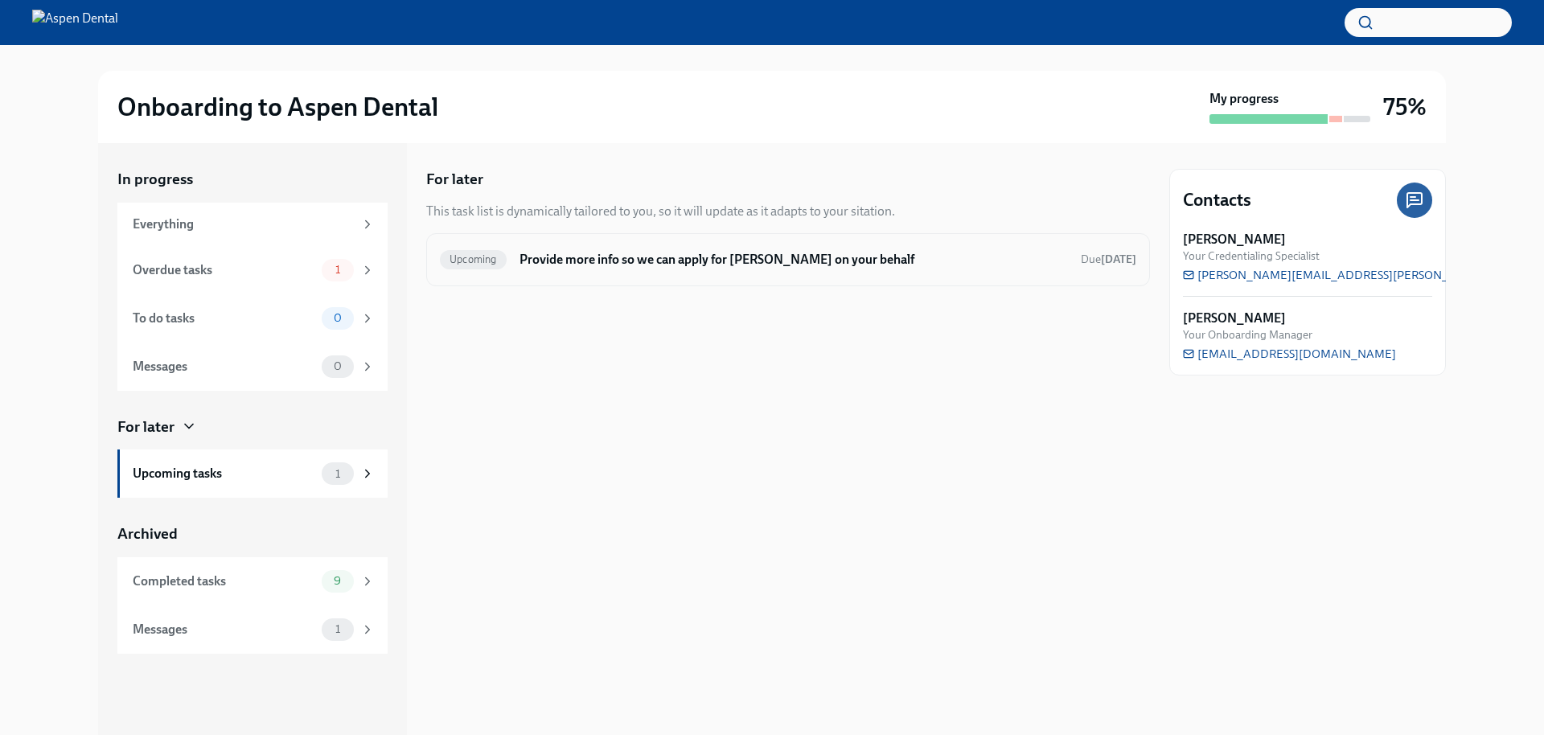
click at [637, 262] on h6 "Provide more info so we can apply for [PERSON_NAME] on your behalf" at bounding box center [794, 260] width 548 height 18
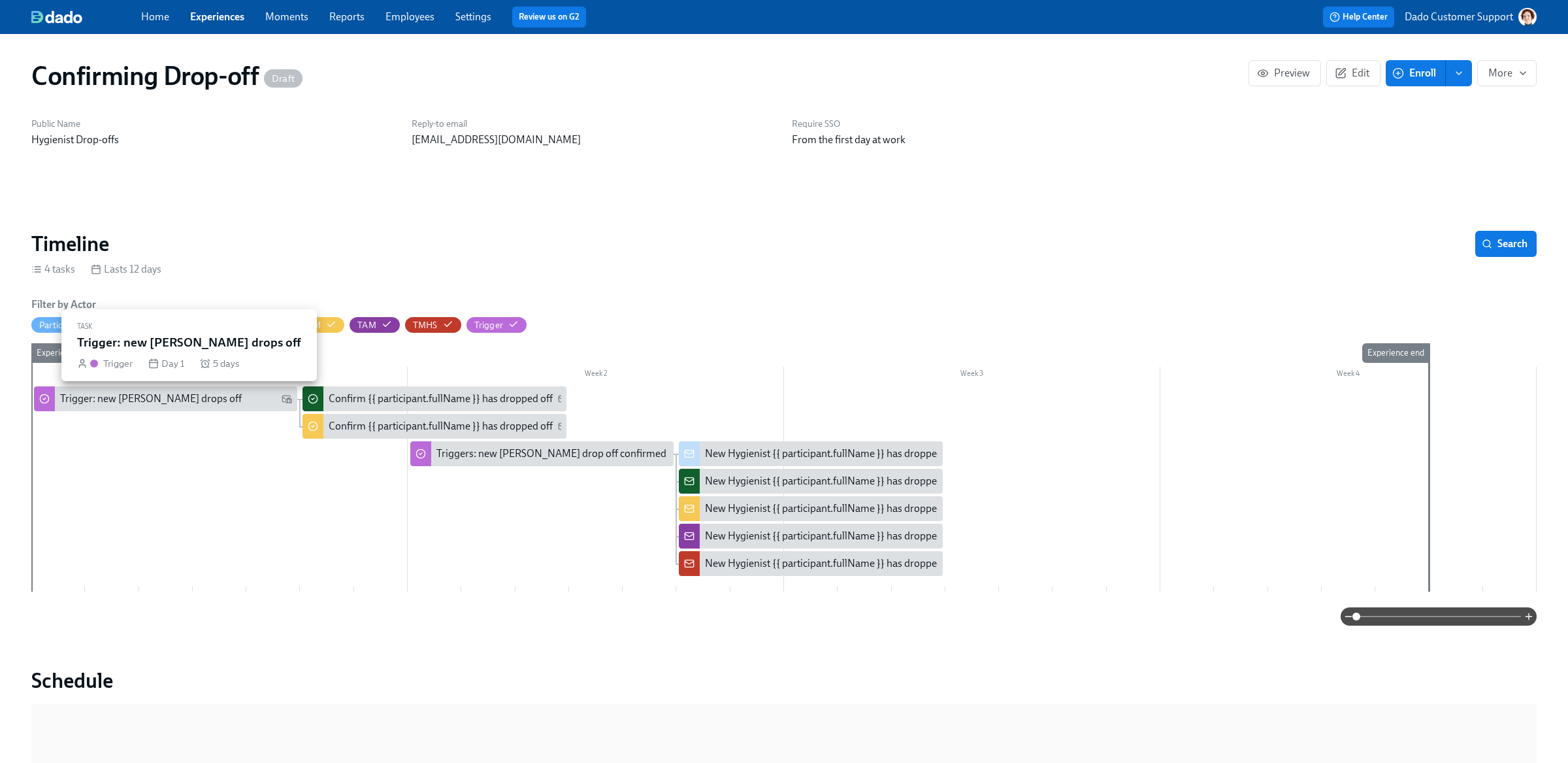
click at [114, 389] on div "Trigger: new [PERSON_NAME] drops off" at bounding box center [166, 398] width 263 height 25
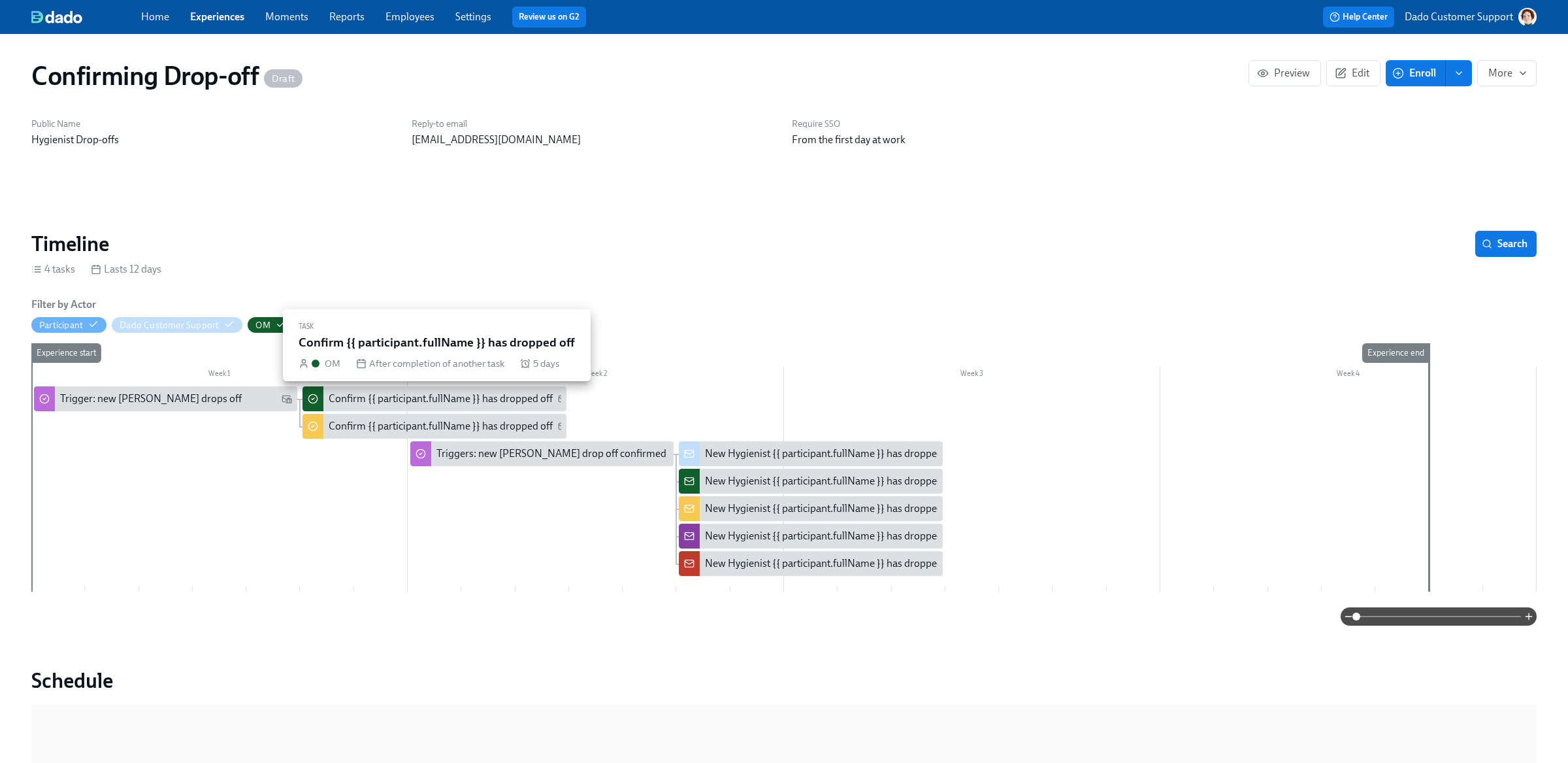
click at [392, 401] on div "Confirm {{ participant.fullName }} has dropped off" at bounding box center [441, 399] width 224 height 15
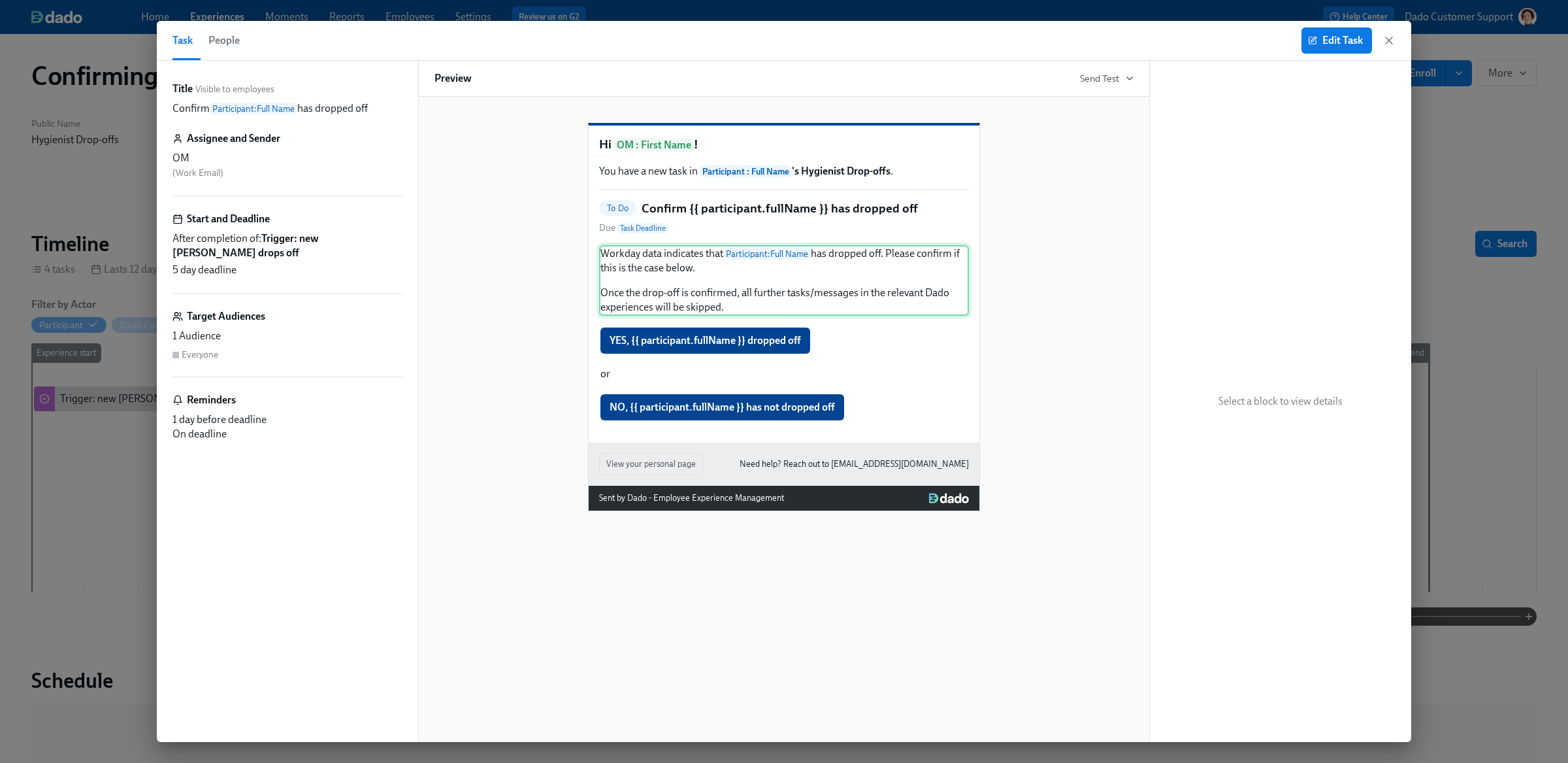
click at [803, 314] on div "Workday data indicates that Participant : Full Name has dropped off. Please con…" at bounding box center [783, 280] width 370 height 71
click at [773, 355] on div "YES, {{ participant.fullName }} dropped off" at bounding box center [783, 340] width 370 height 28
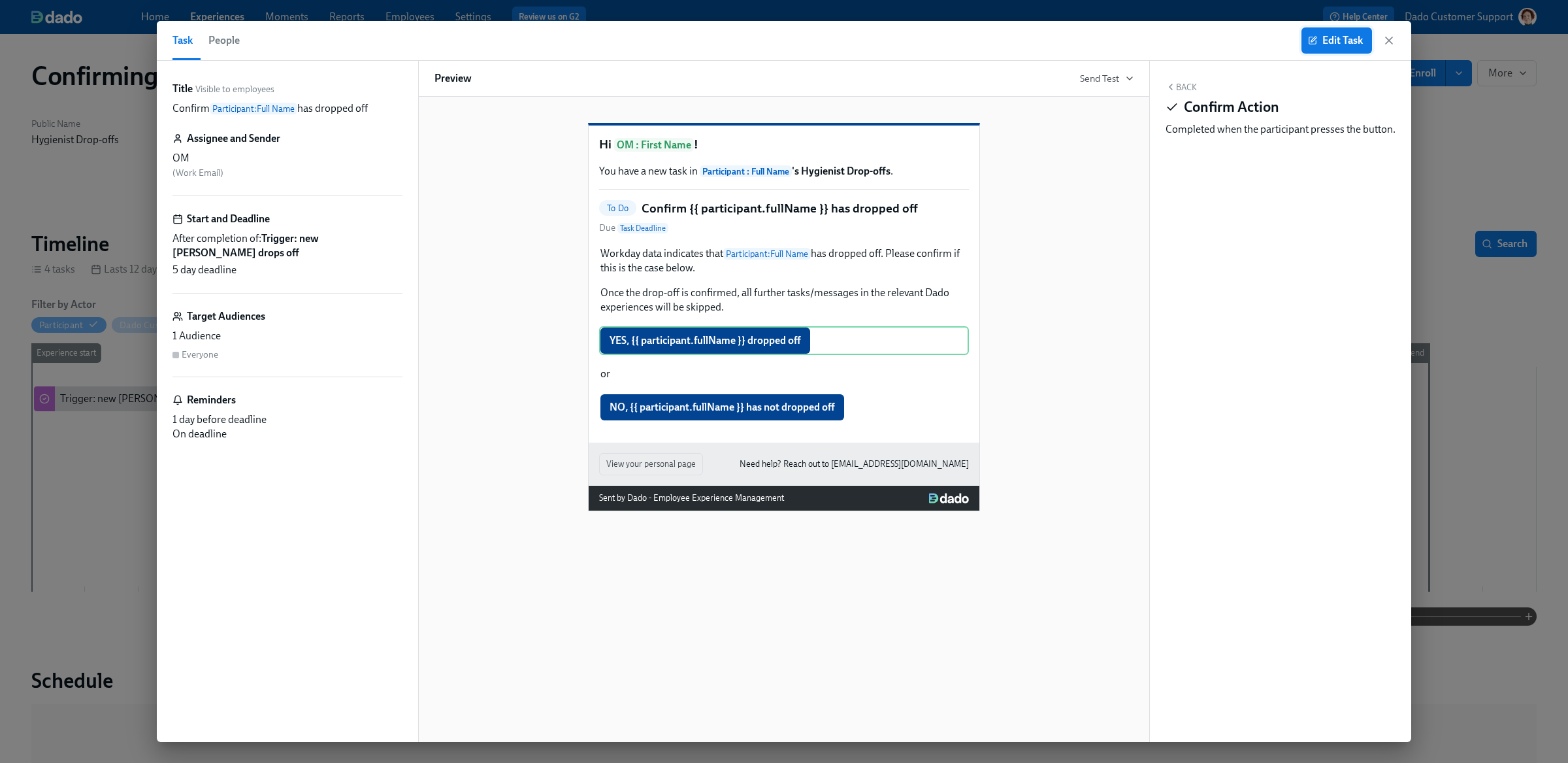
click at [1354, 38] on span "Edit Task" at bounding box center [1336, 41] width 52 height 13
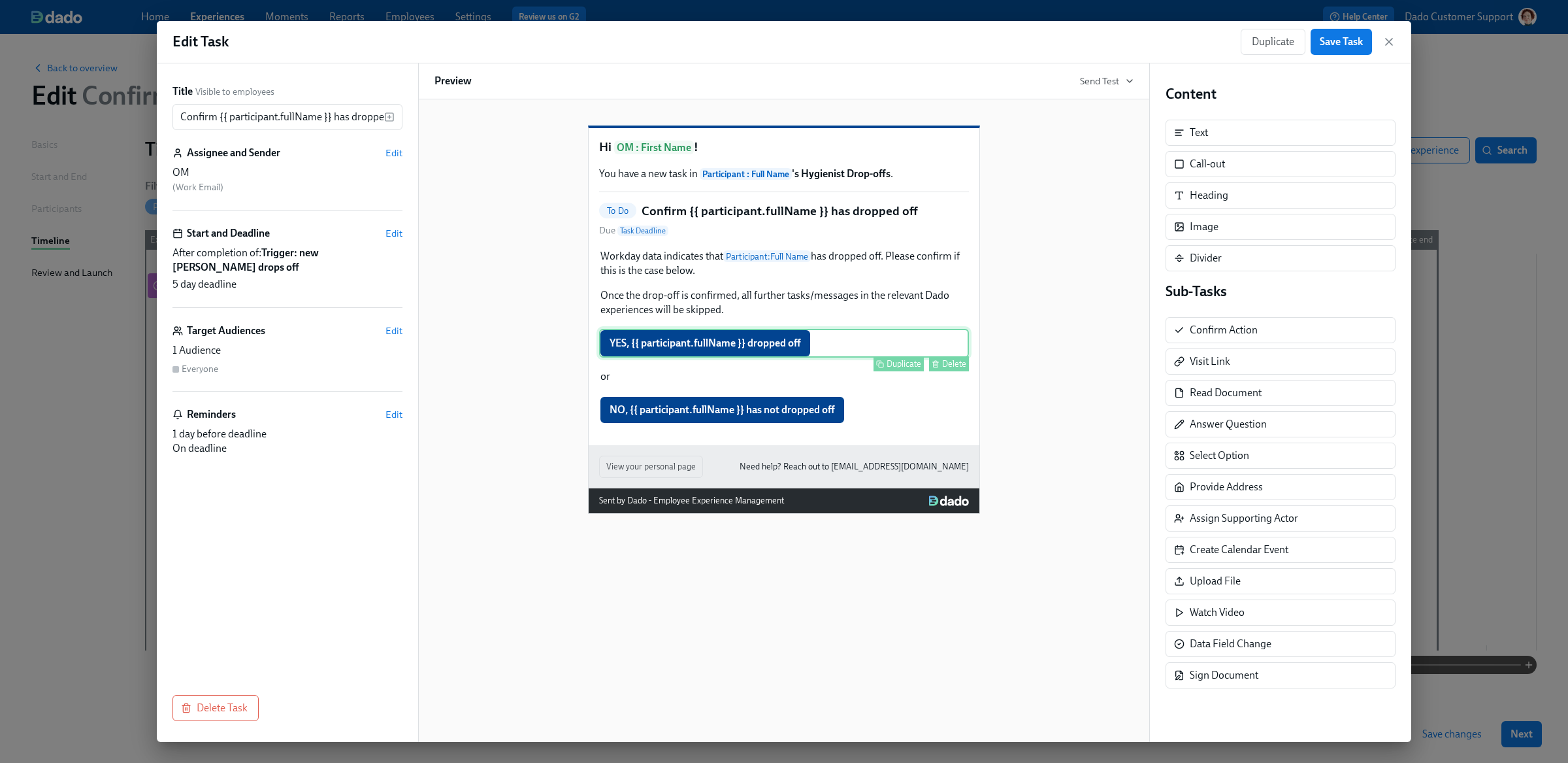
click at [828, 358] on div "YES, {{ participant.fullName }} dropped off Duplicate Delete" at bounding box center [783, 343] width 370 height 28
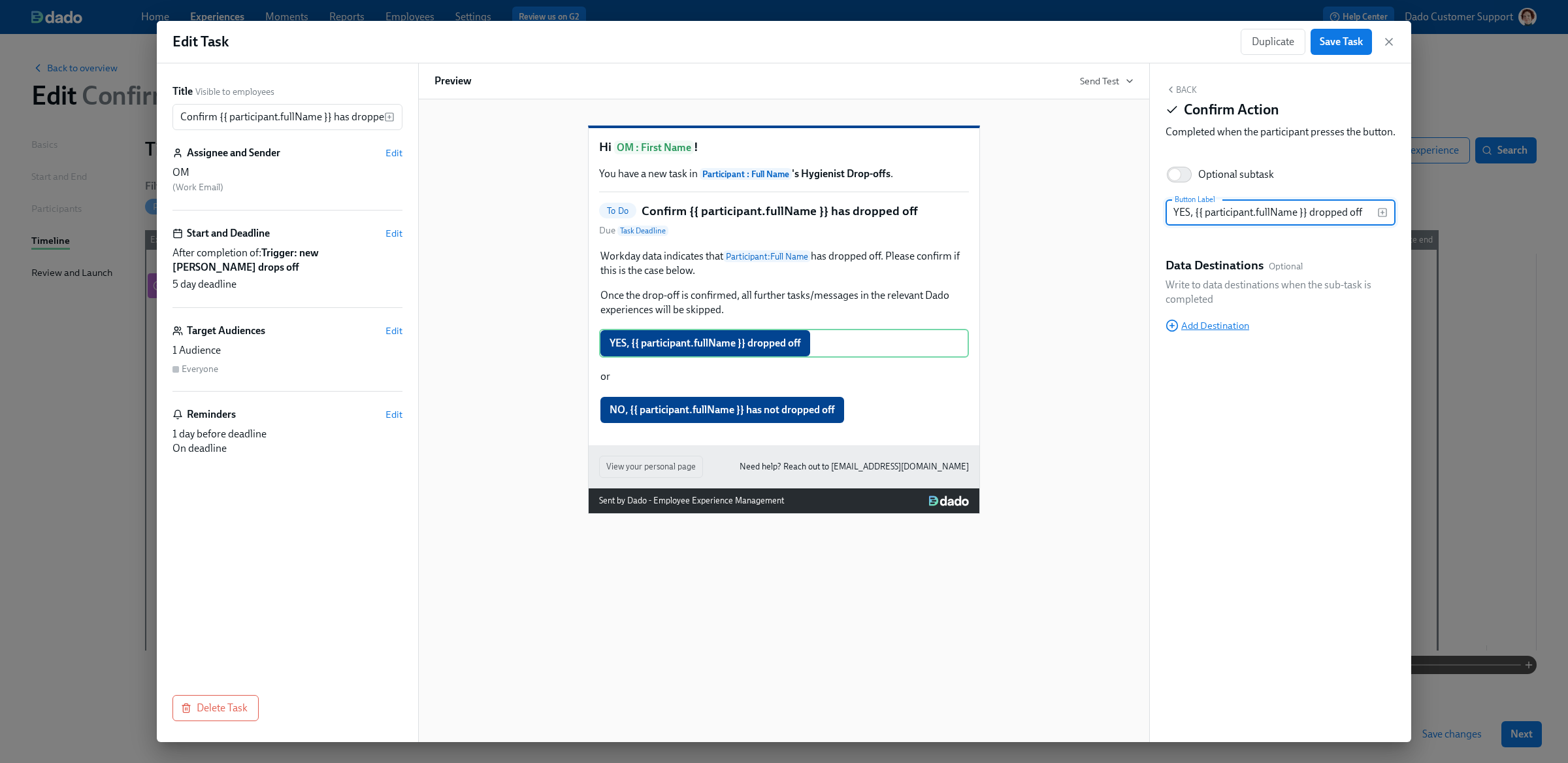
click at [1223, 332] on span "Add Destination" at bounding box center [1207, 325] width 84 height 13
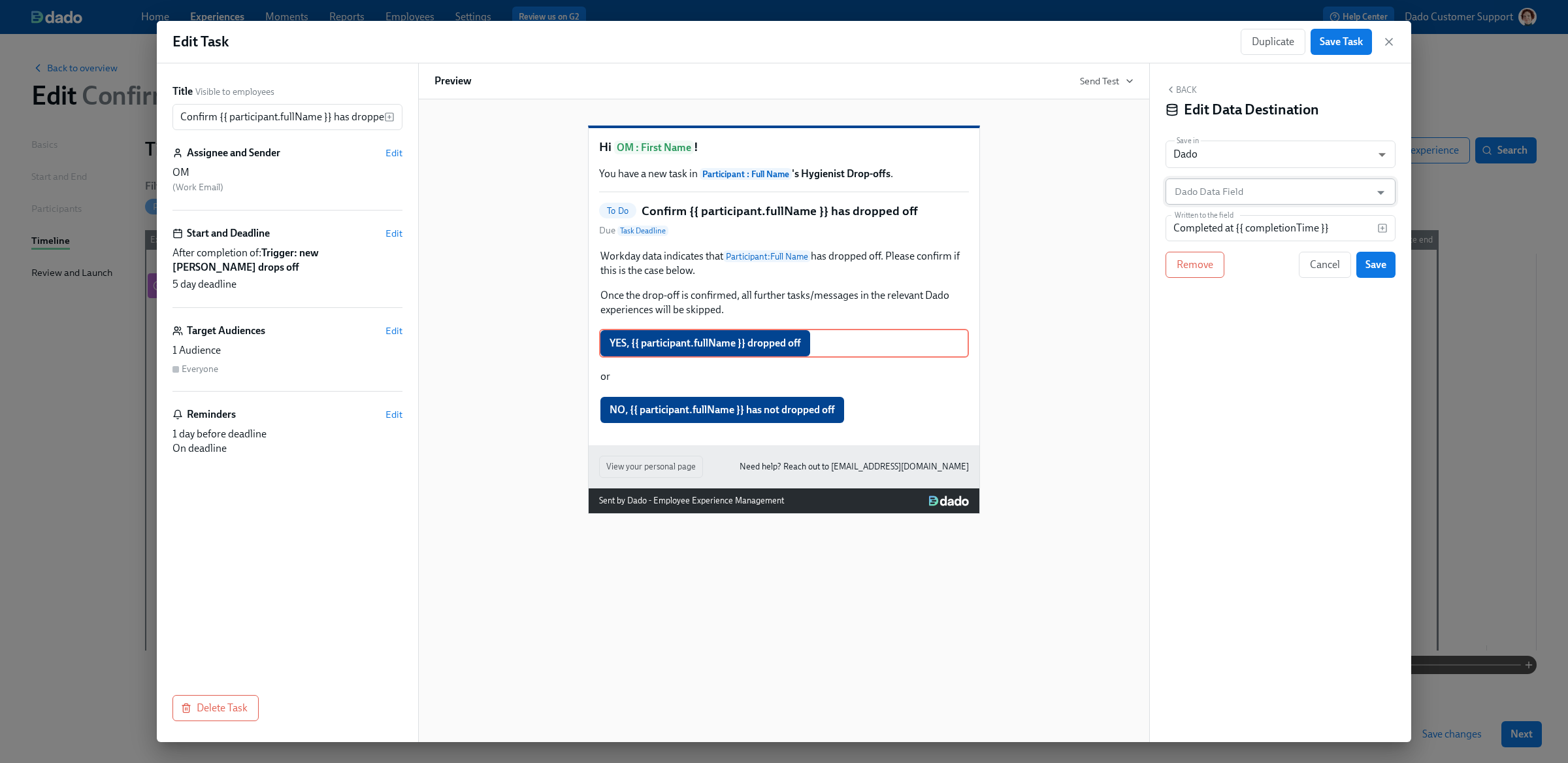
click at [1190, 189] on input "Dado Data Field" at bounding box center [1271, 192] width 198 height 26
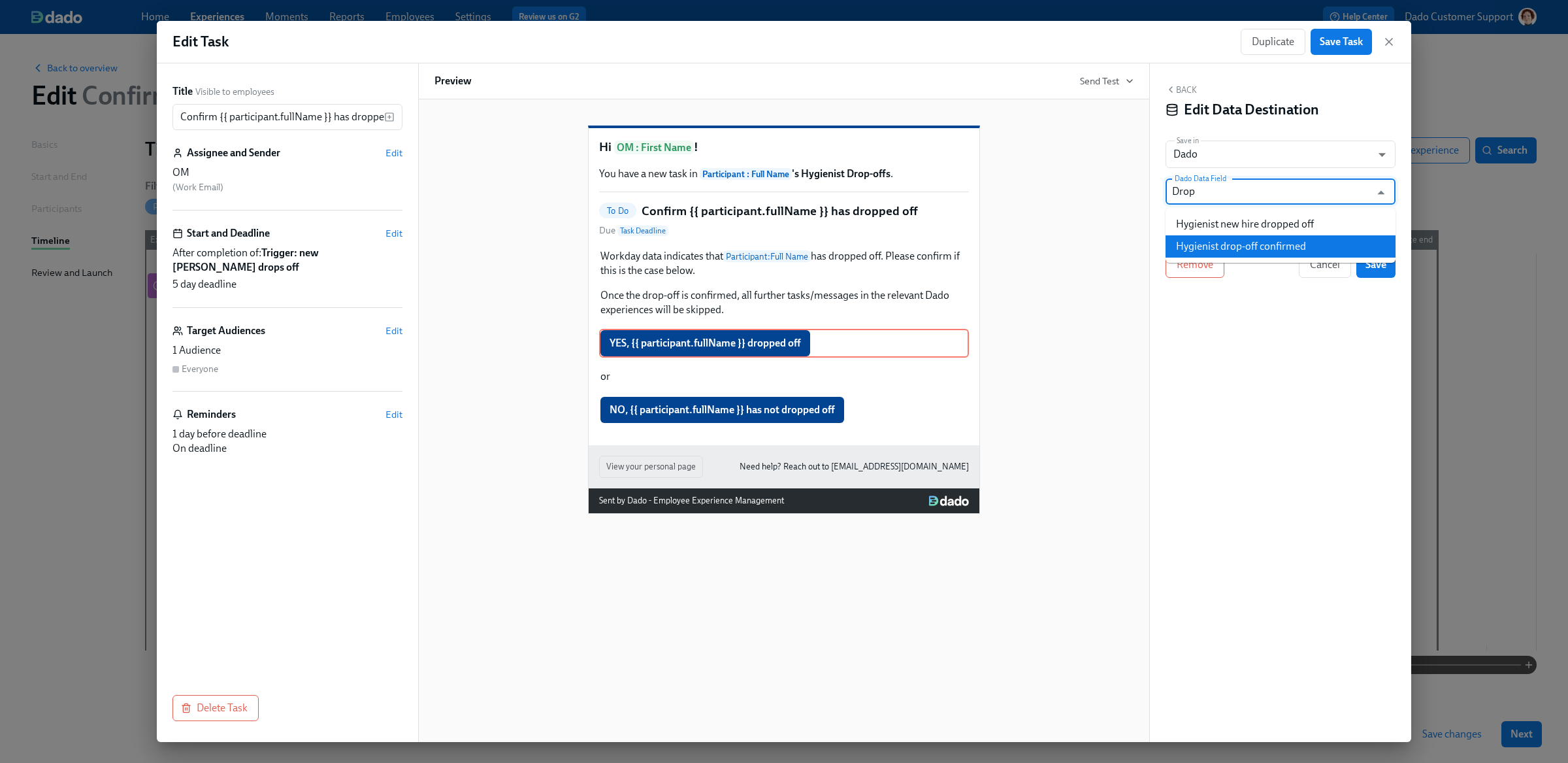
click at [1221, 239] on li "Hygienist drop-off confirmed" at bounding box center [1280, 246] width 230 height 22
type input "Hygienist drop-off confirmed"
click at [1221, 234] on input "Completed at {{ completionTime }}" at bounding box center [1271, 228] width 212 height 26
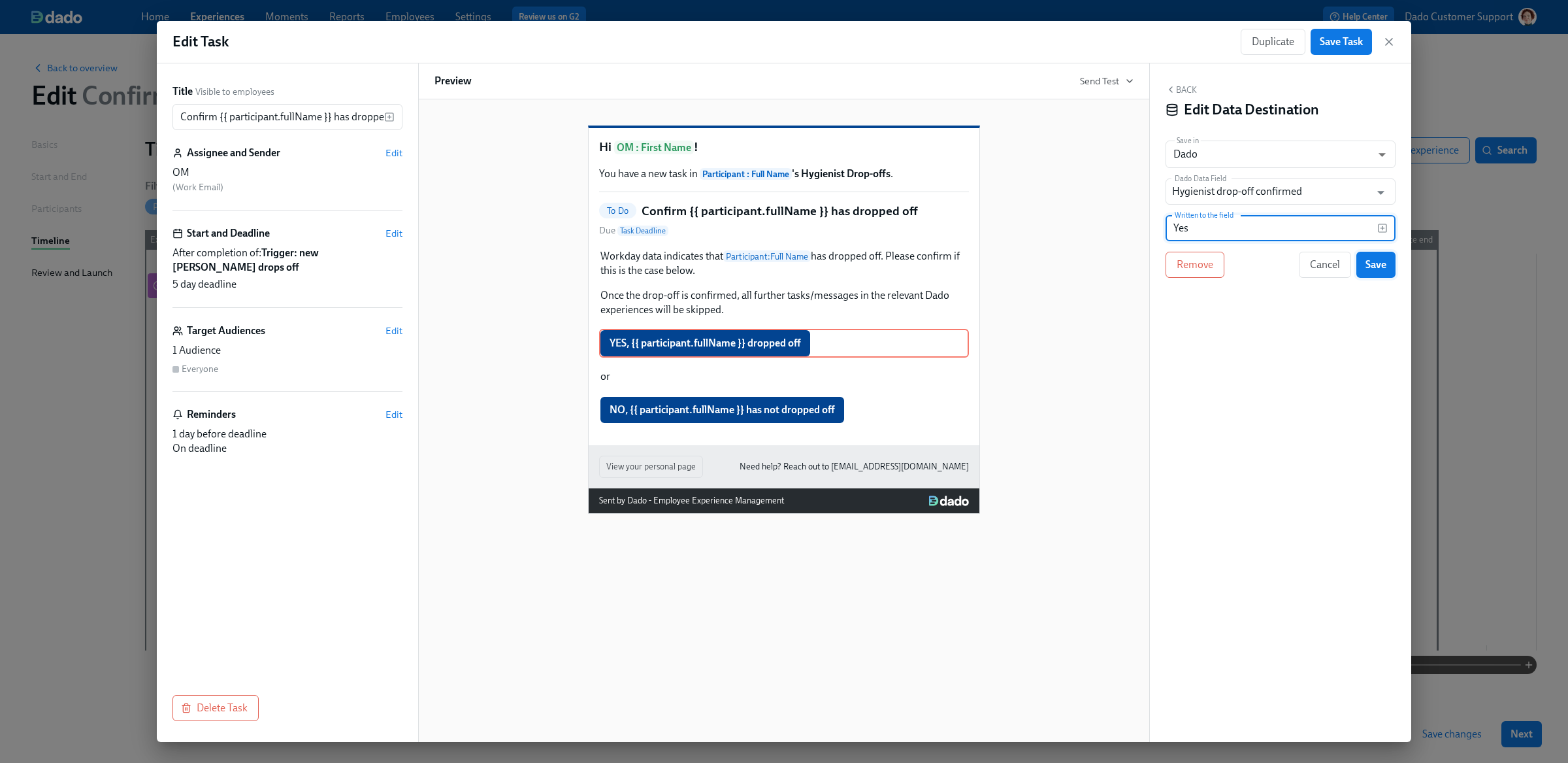
type input "Yes"
click at [1390, 270] on button "Save" at bounding box center [1376, 265] width 39 height 26
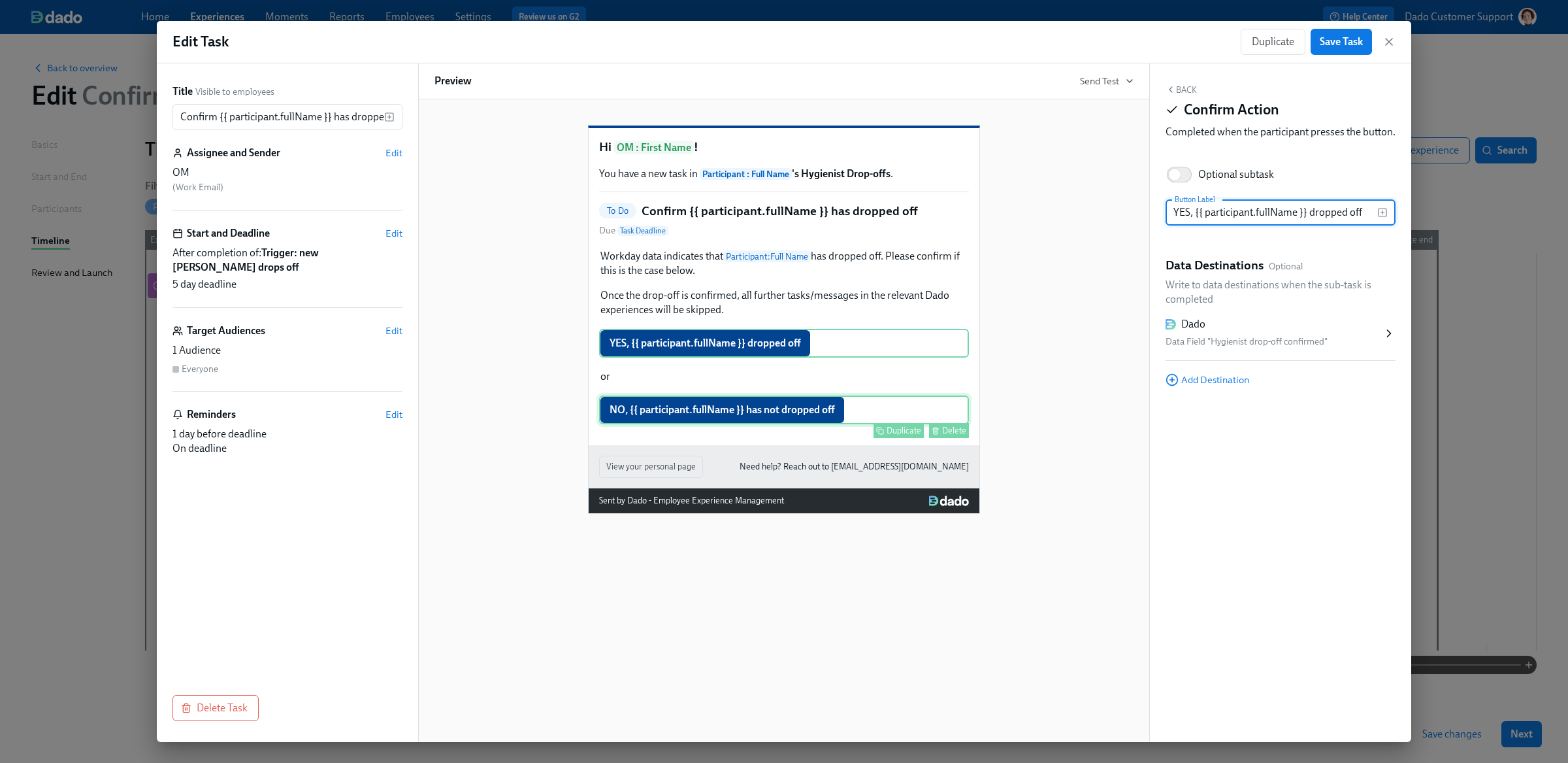
click at [778, 424] on div "NO, {{ participant.fullName }} has not dropped off Duplicate Delete" at bounding box center [783, 410] width 370 height 28
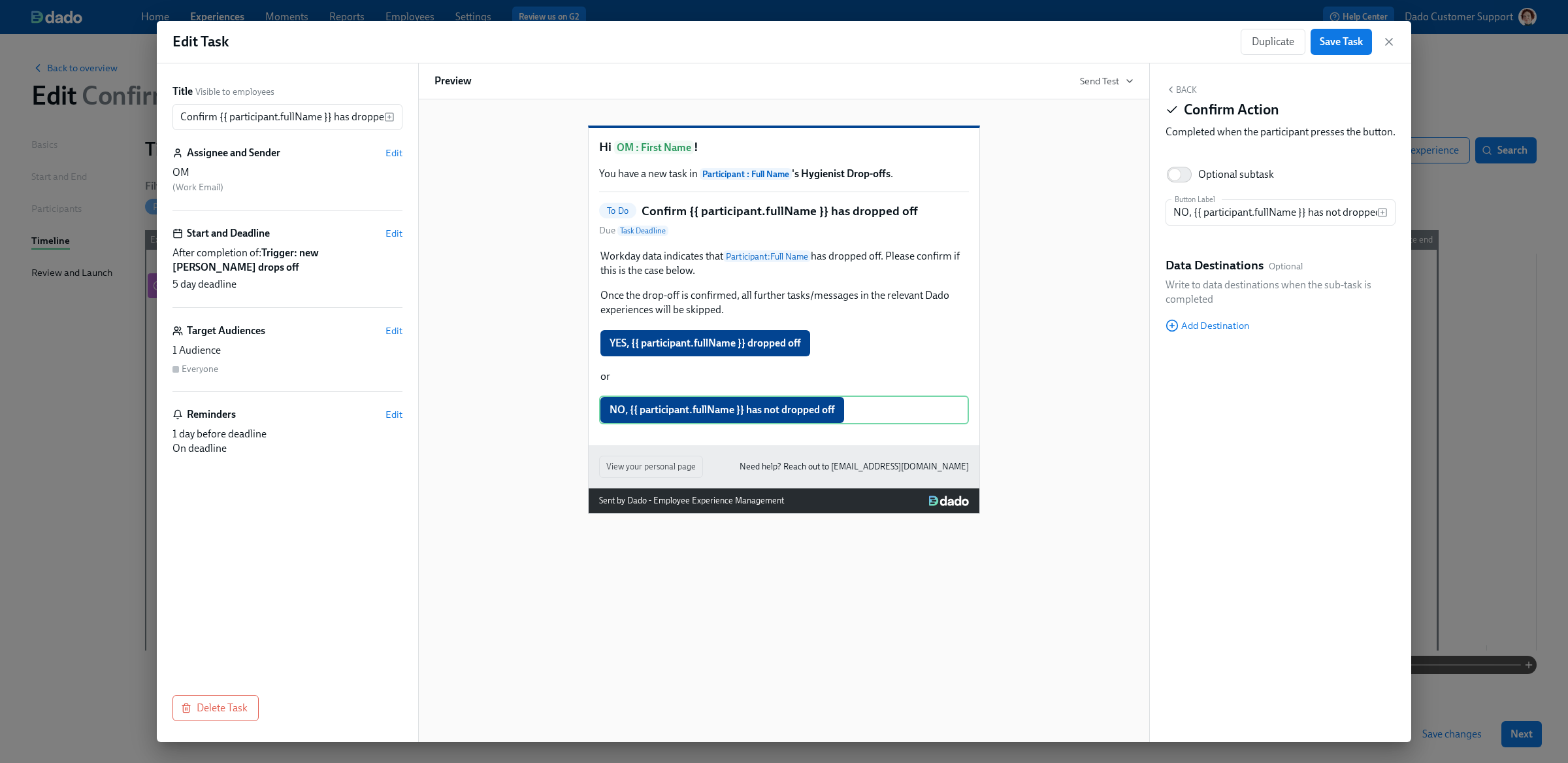
click at [1204, 347] on div "Back Confirm Action Completed when the participant presses the button. Optional…" at bounding box center [1280, 402] width 262 height 678
click at [1204, 332] on span "Add Destination" at bounding box center [1207, 325] width 84 height 13
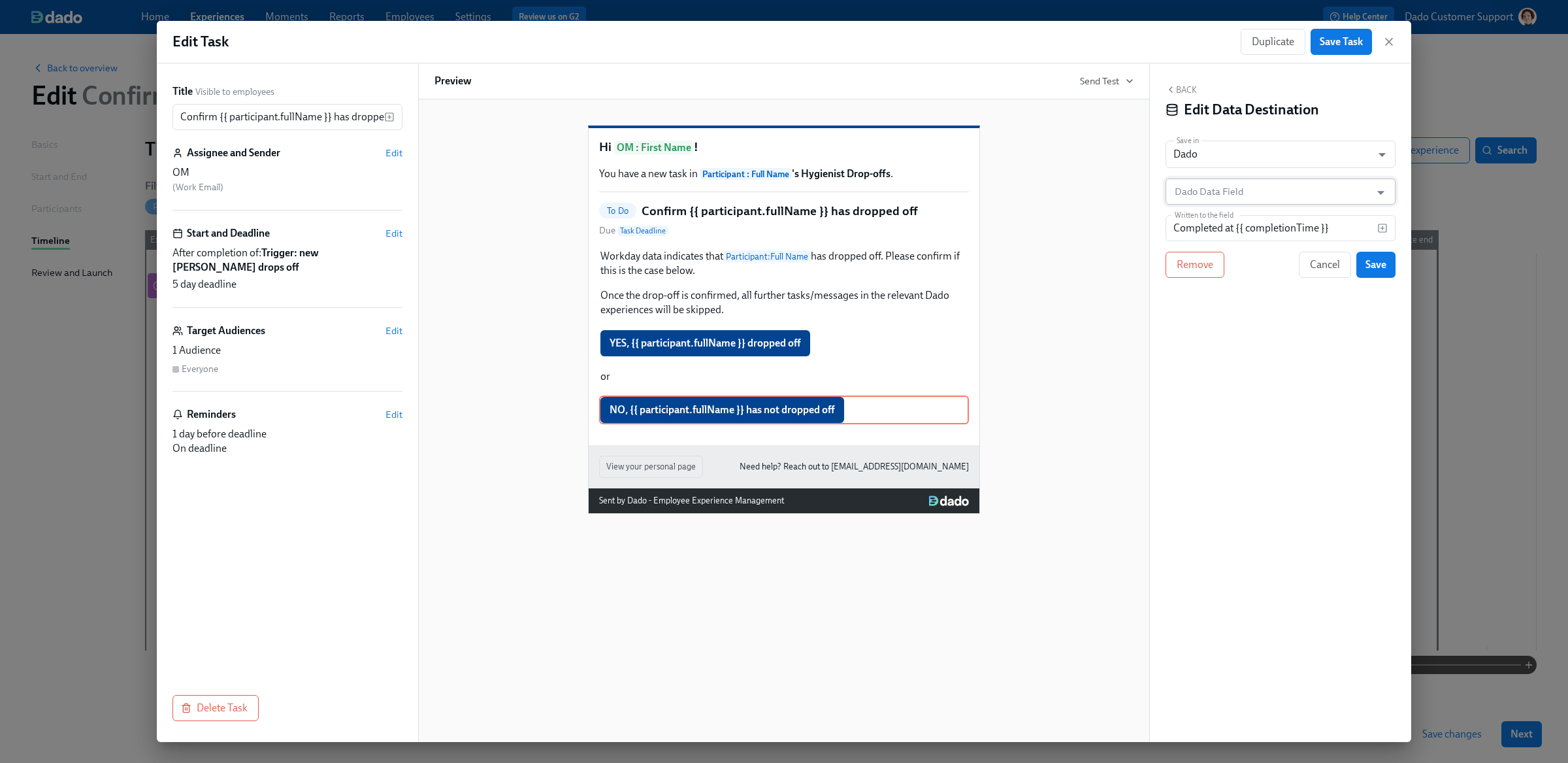
click at [1202, 189] on input "Dado Data Field" at bounding box center [1271, 192] width 198 height 26
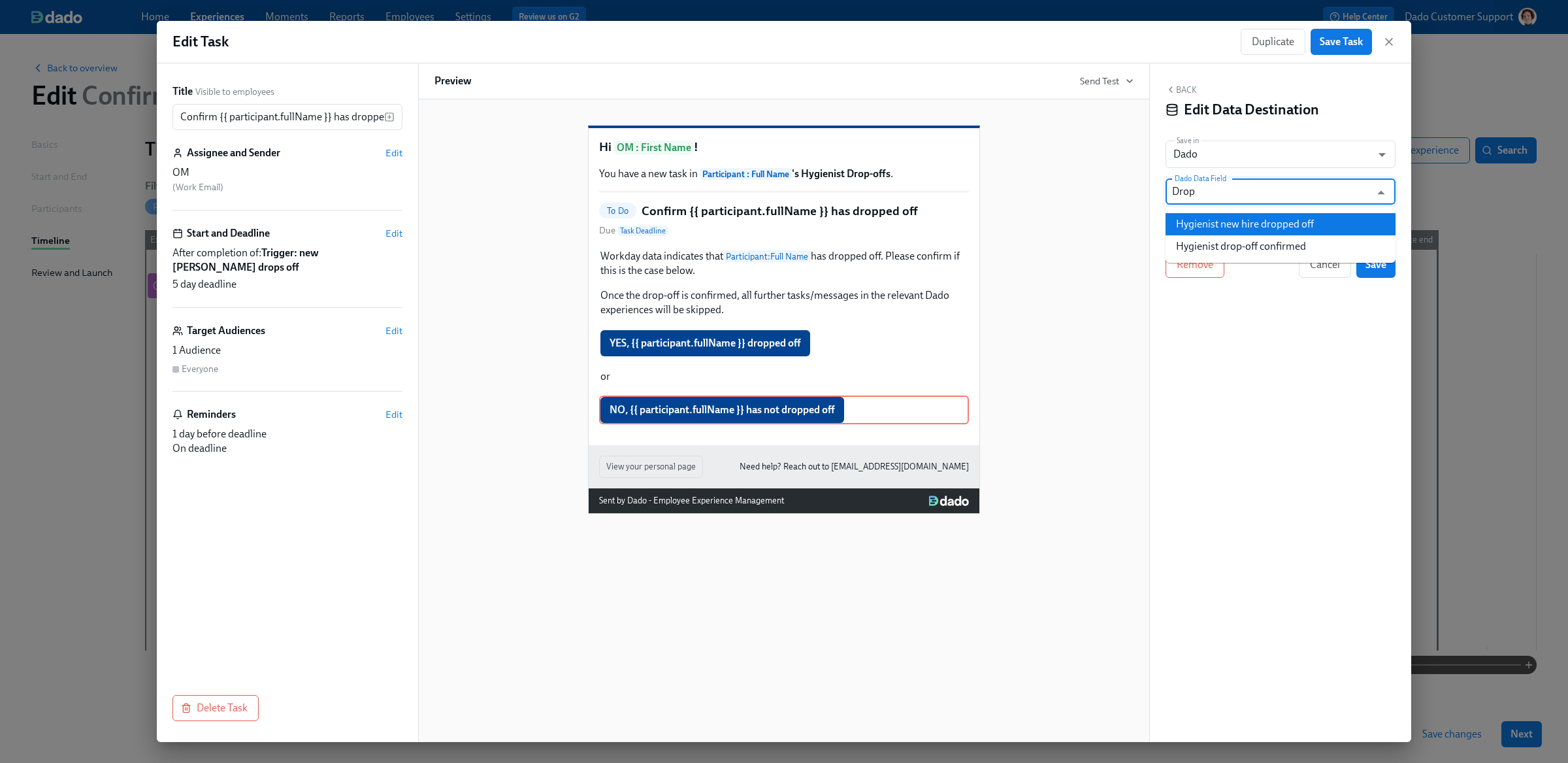
click at [1306, 225] on li "Hygienist new hire dropped off" at bounding box center [1280, 223] width 230 height 22
type input "Hygienist new hire dropped off"
click at [1219, 228] on input "Completed at {{ completionTime }}" at bounding box center [1271, 228] width 212 height 26
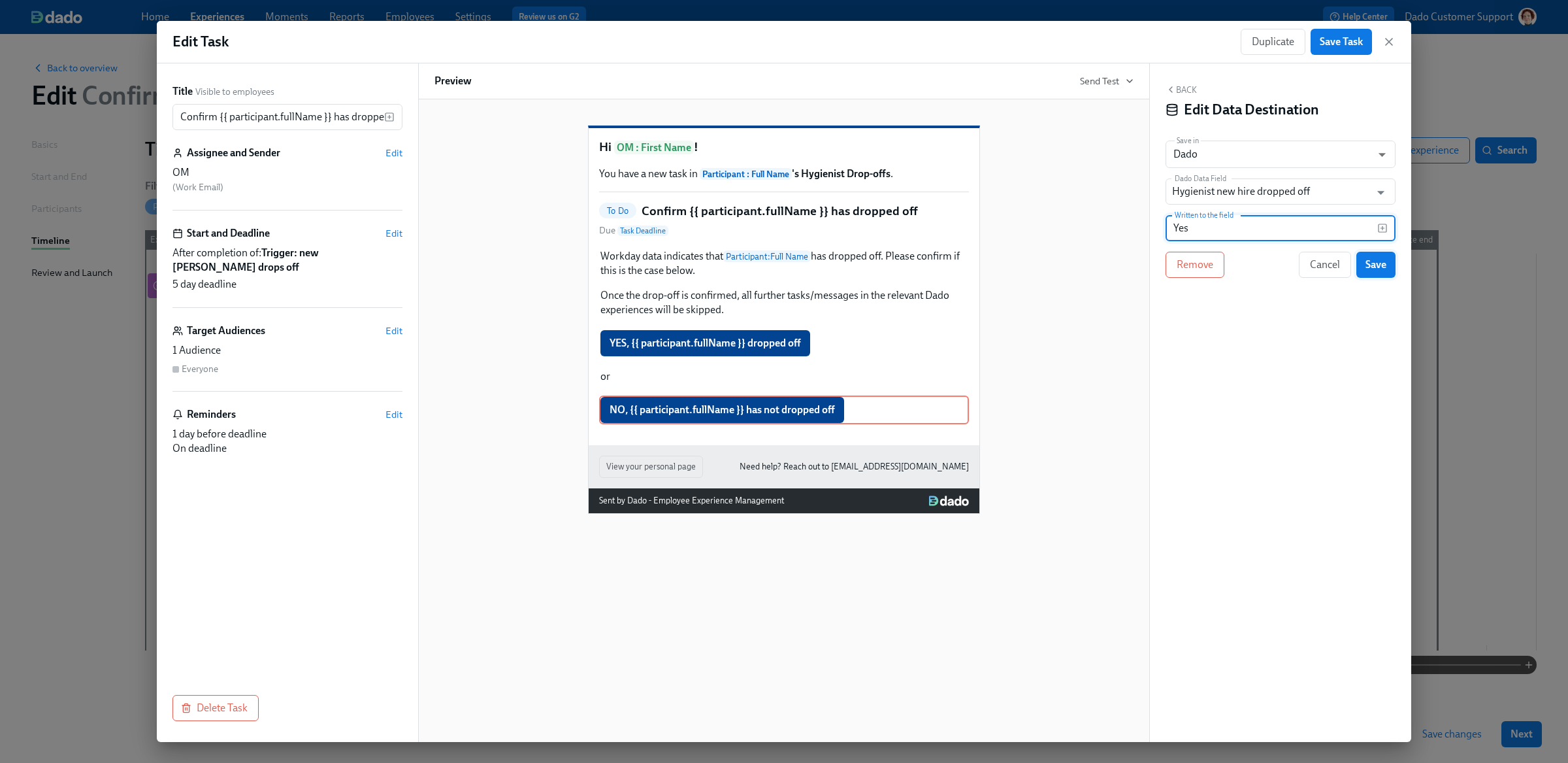
type input "Yes"
click at [1366, 259] on span "Save" at bounding box center [1376, 265] width 21 height 13
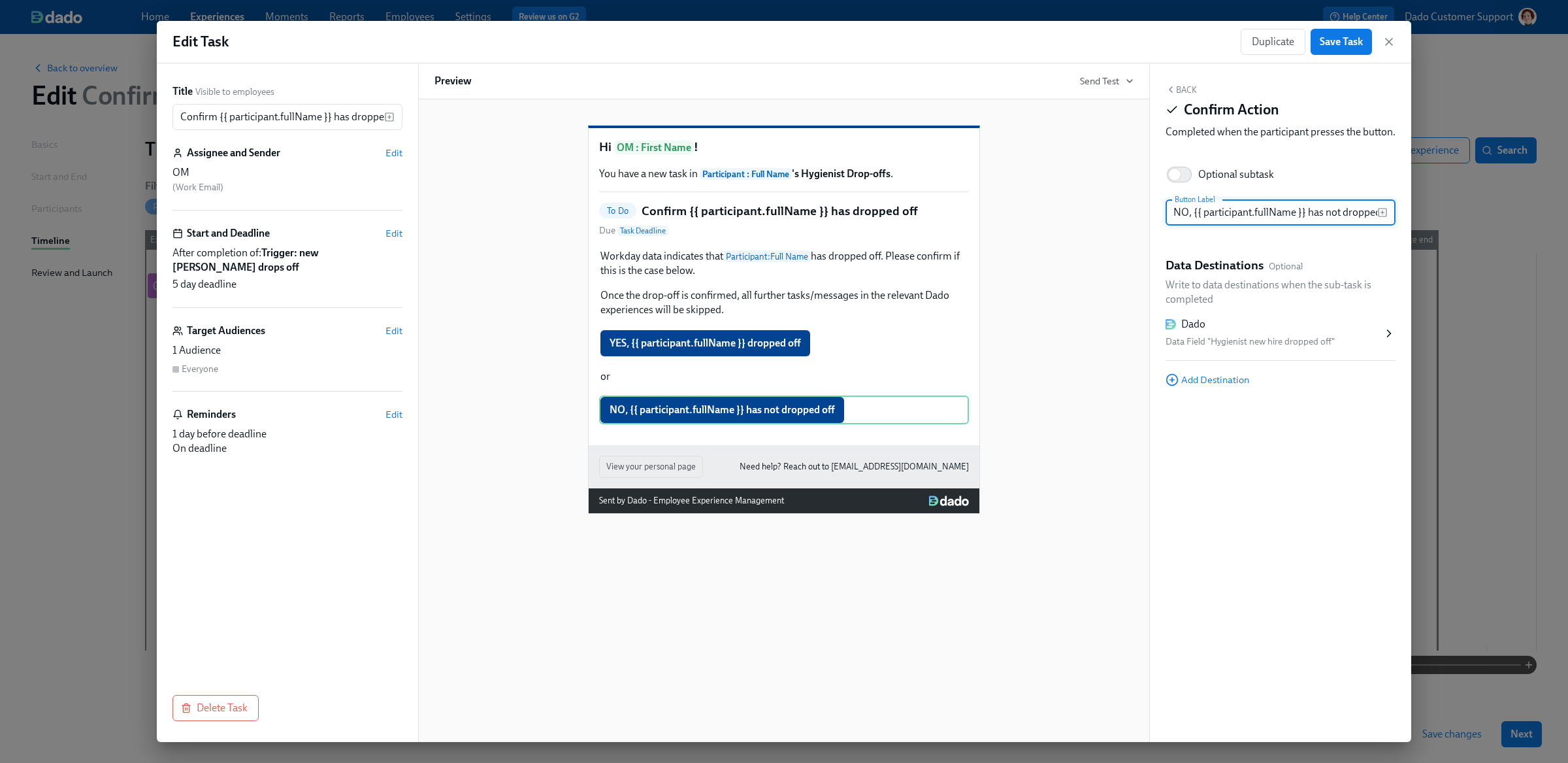
scroll to position [0, 18]
click at [1292, 349] on div "Data Field "Hygienist new hire dropped off"" at bounding box center [1274, 341] width 217 height 15
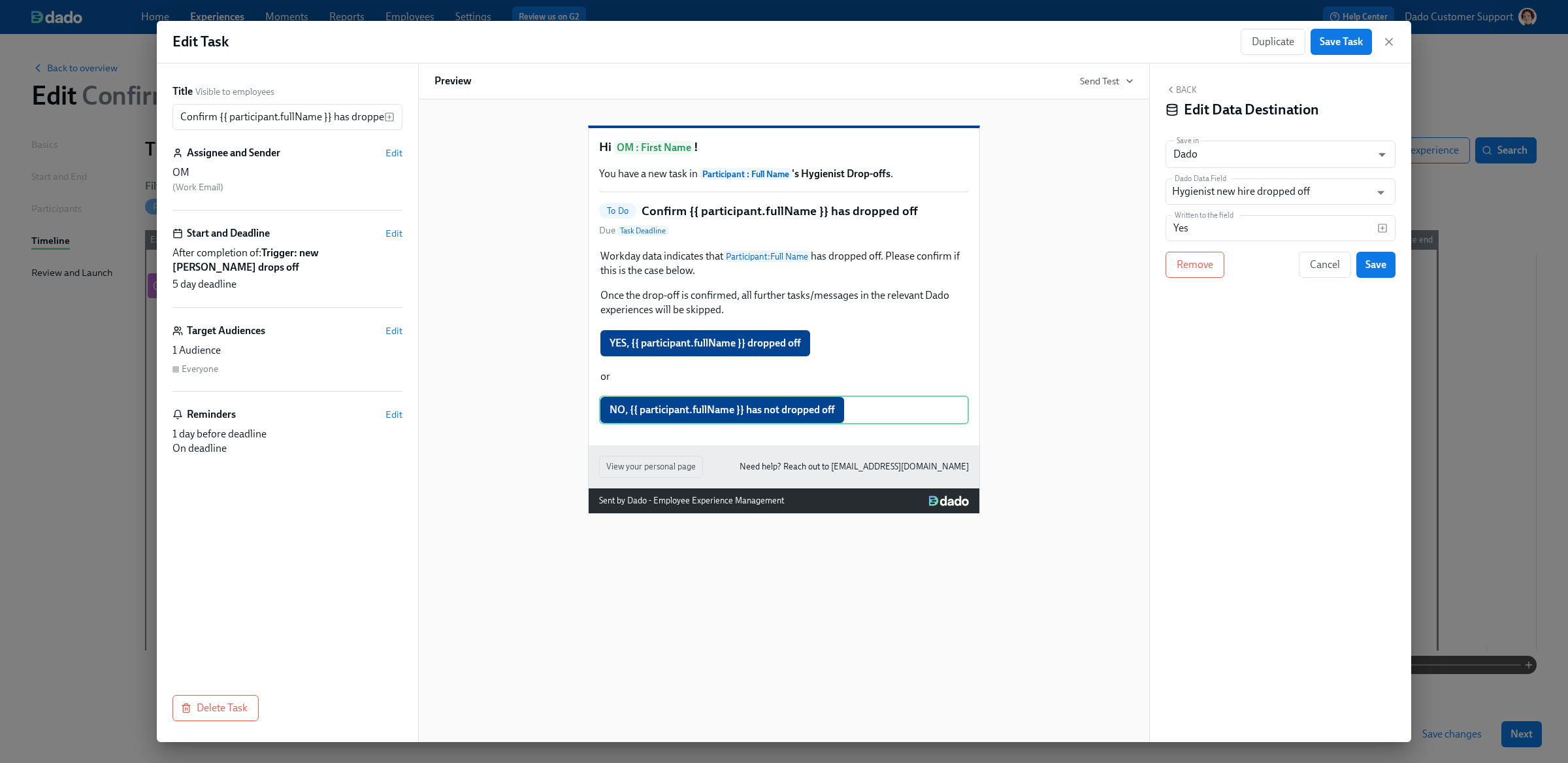
click at [1212, 209] on div "Back Edit Data Destination Save in Dado USER_PROFILE ​ Dado Data Field Hygienis…" at bounding box center [1280, 402] width 262 height 678
click at [1205, 232] on input "Yes" at bounding box center [1271, 228] width 212 height 26
type input "No"
click at [1239, 188] on input "Hygienist new hire dropped off" at bounding box center [1271, 192] width 198 height 26
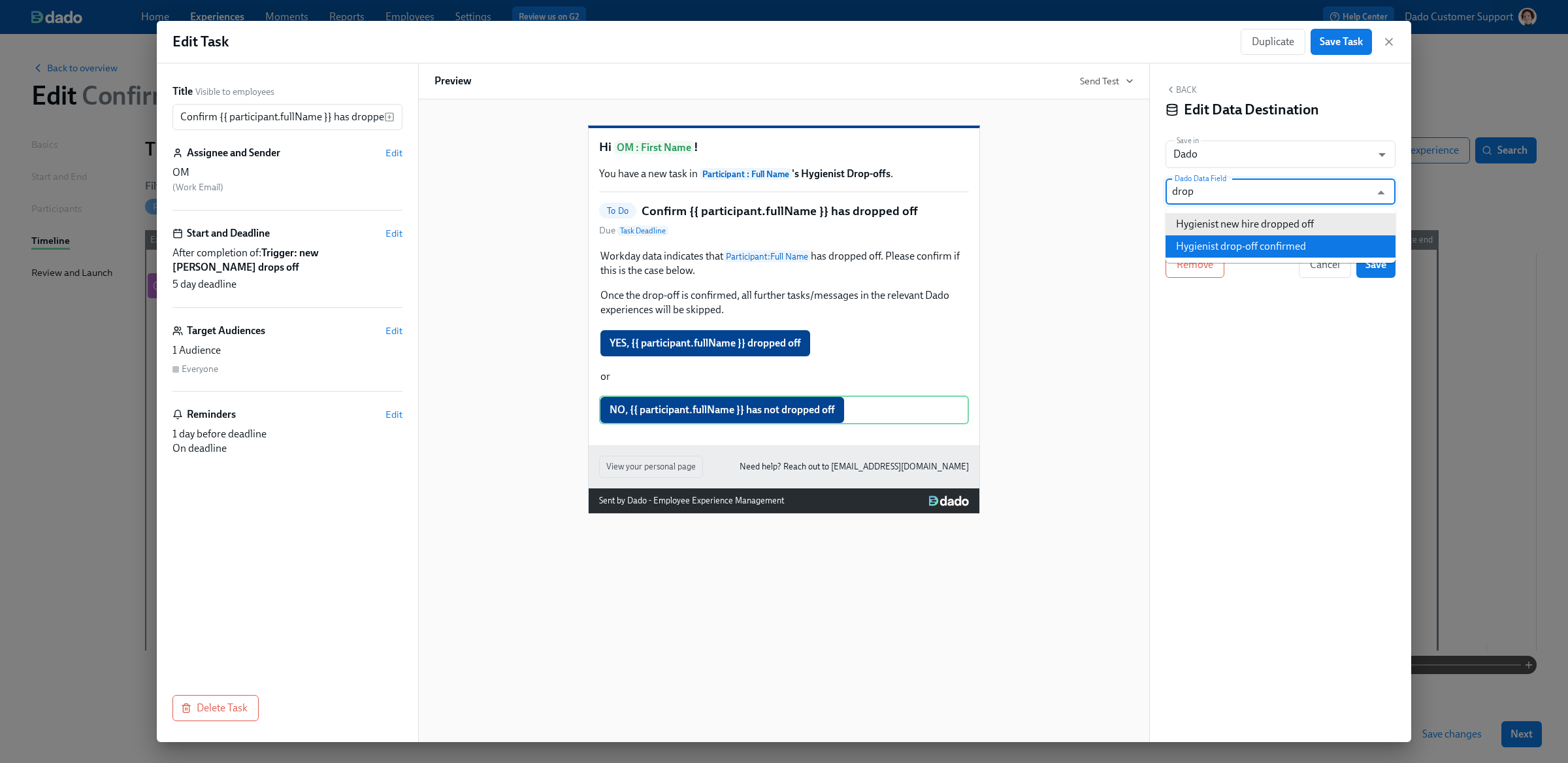
click at [1284, 236] on li "Hygienist drop-off confirmed" at bounding box center [1280, 246] width 230 height 22
type input "Hygienist drop-off confirmed"
click at [1363, 272] on button "Save" at bounding box center [1376, 265] width 39 height 26
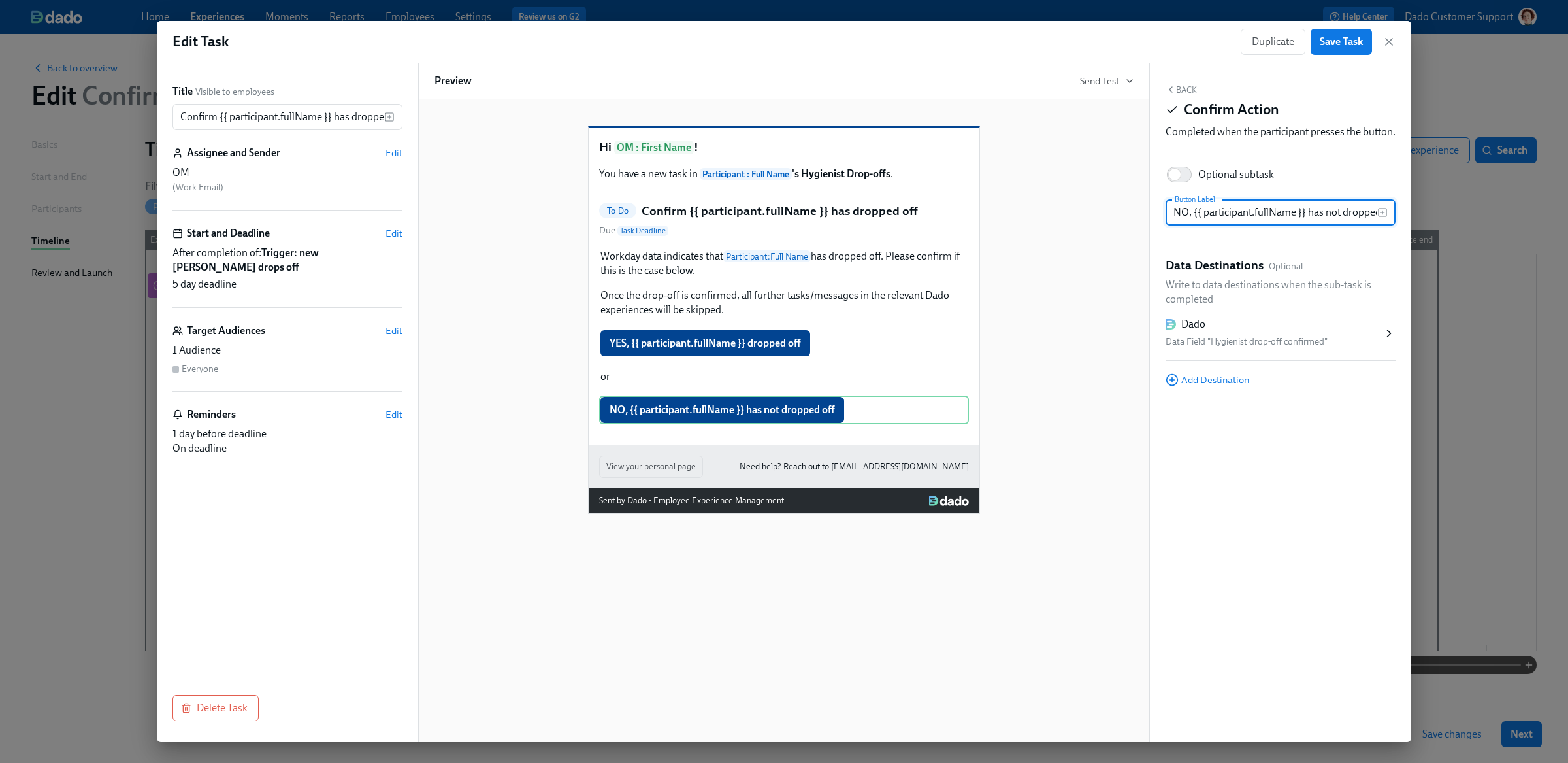
scroll to position [0, 18]
click at [795, 357] on div "YES, {{ participant.fullName }} dropped off Duplicate Delete" at bounding box center [783, 343] width 370 height 28
click at [1314, 306] on p "Write to data destinations when the sub-task is completed" at bounding box center [1280, 292] width 230 height 28
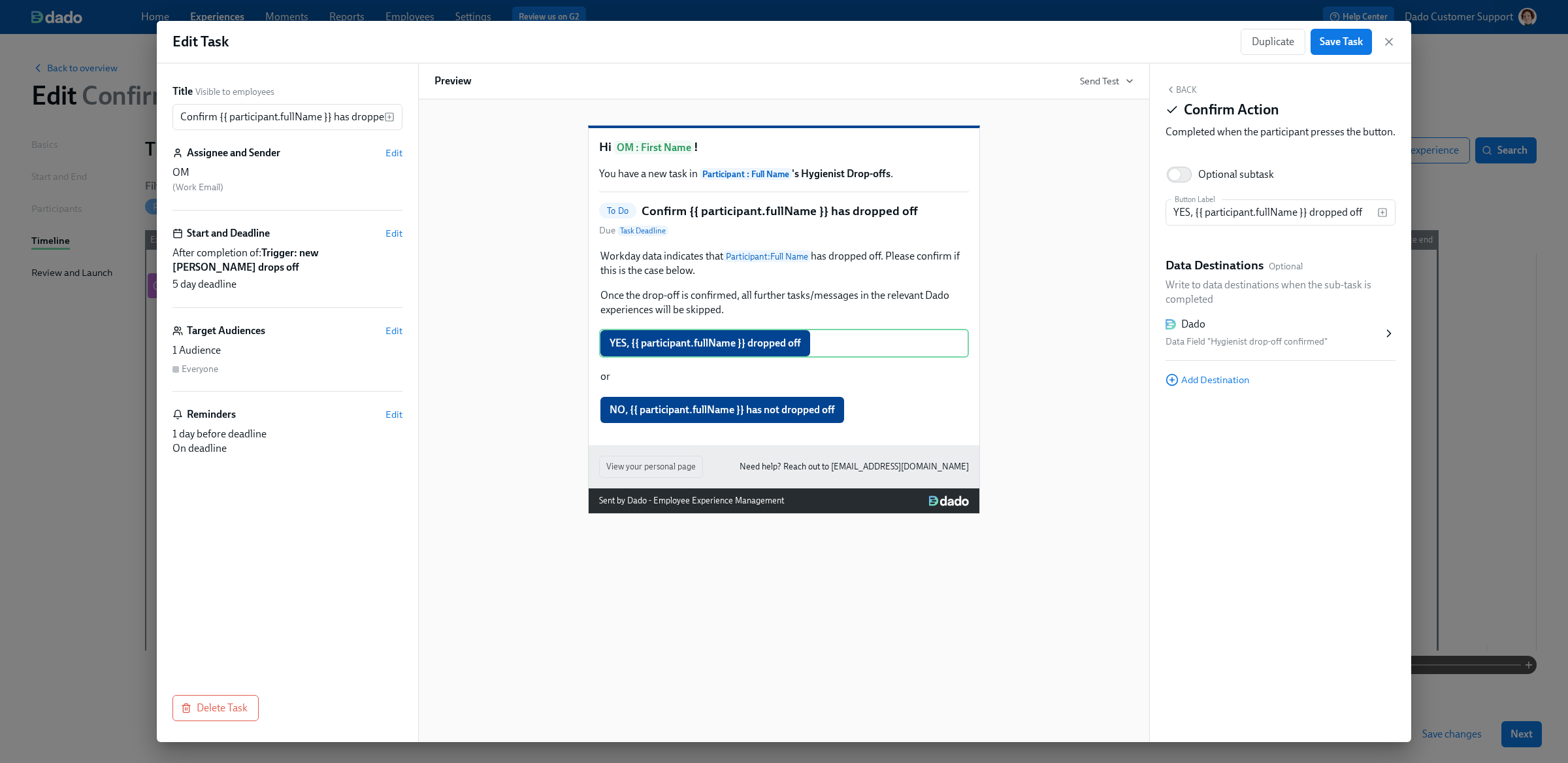
click at [1288, 332] on div "Dado" at bounding box center [1274, 324] width 217 height 15
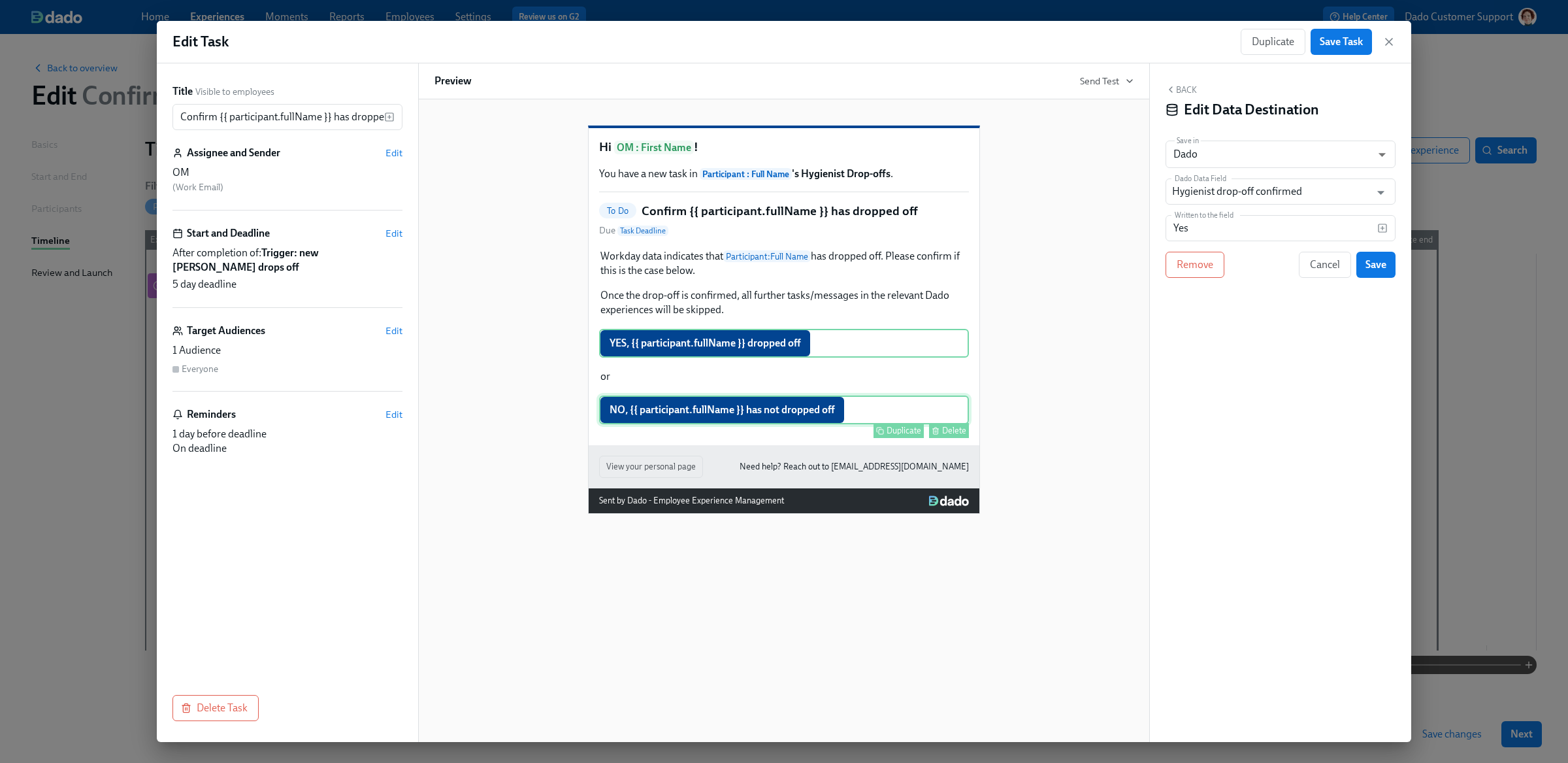
click at [730, 424] on div "NO, {{ participant.fullName }} has not dropped off Duplicate Delete" at bounding box center [783, 410] width 370 height 28
click at [1341, 275] on button "Cancel" at bounding box center [1325, 265] width 52 height 26
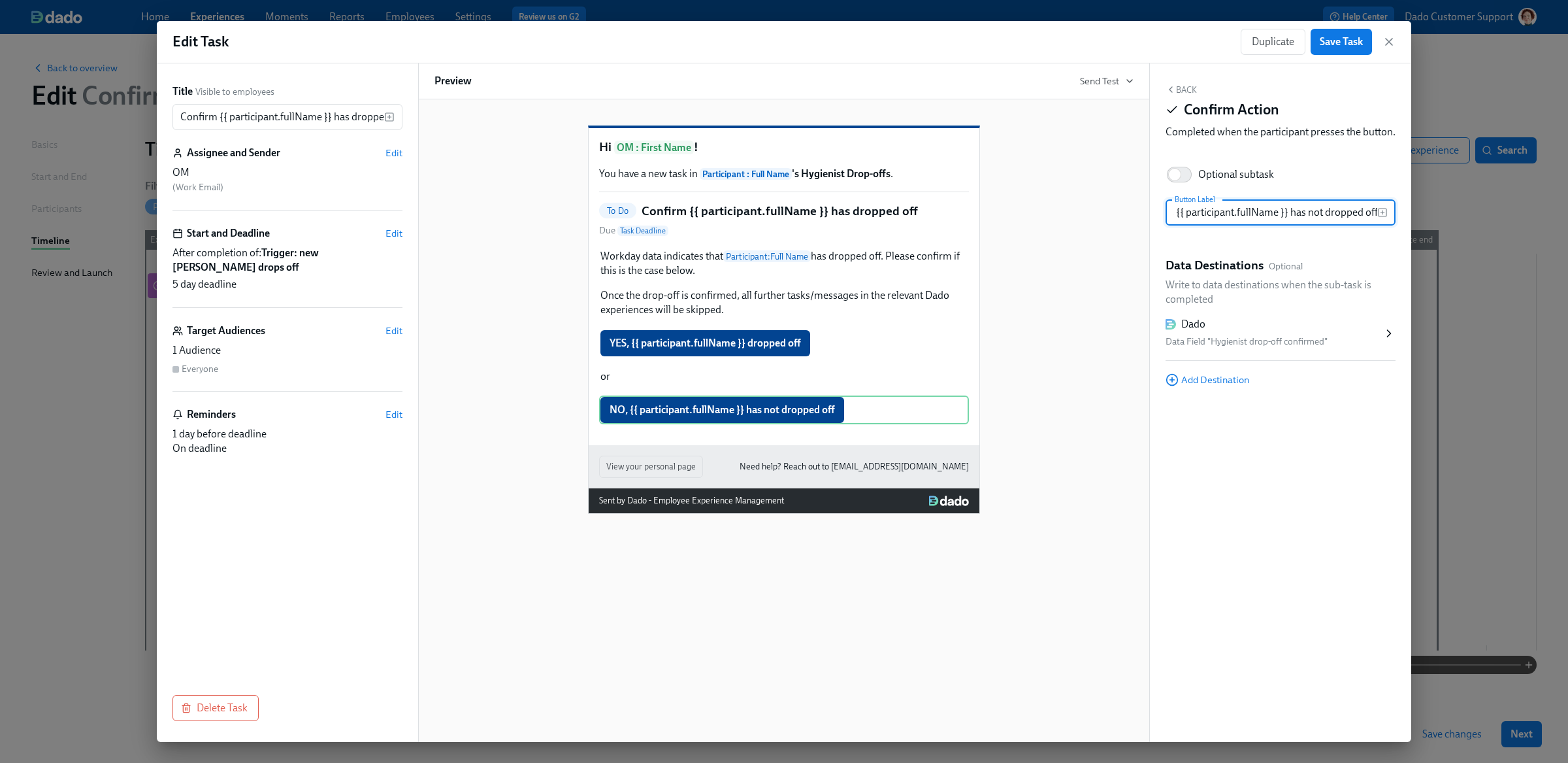
click at [1250, 349] on div "Data Field "Hygienist drop-off confirmed"" at bounding box center [1274, 341] width 217 height 15
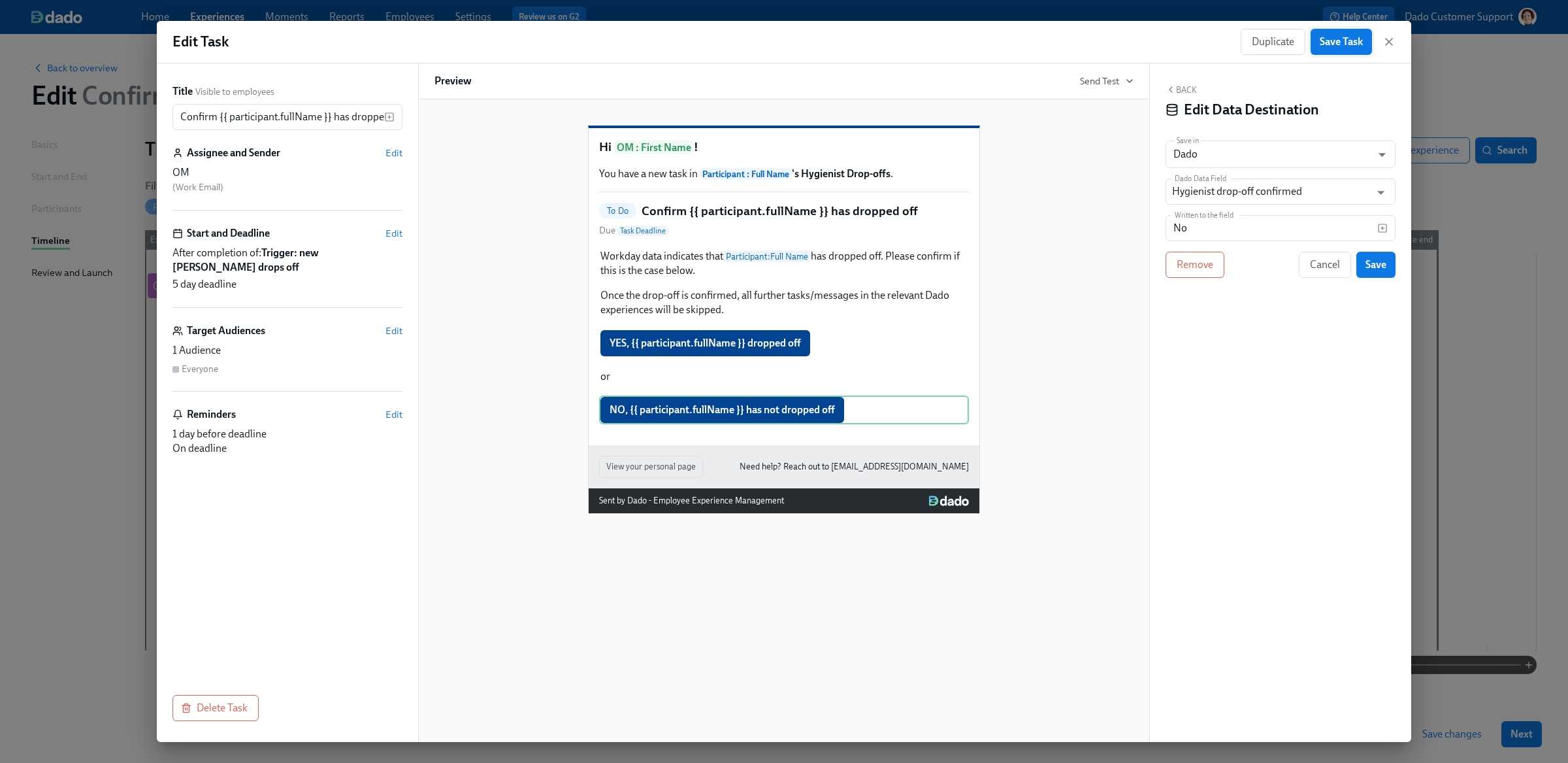
click at [1362, 43] on span "Save Task" at bounding box center [1341, 41] width 43 height 13
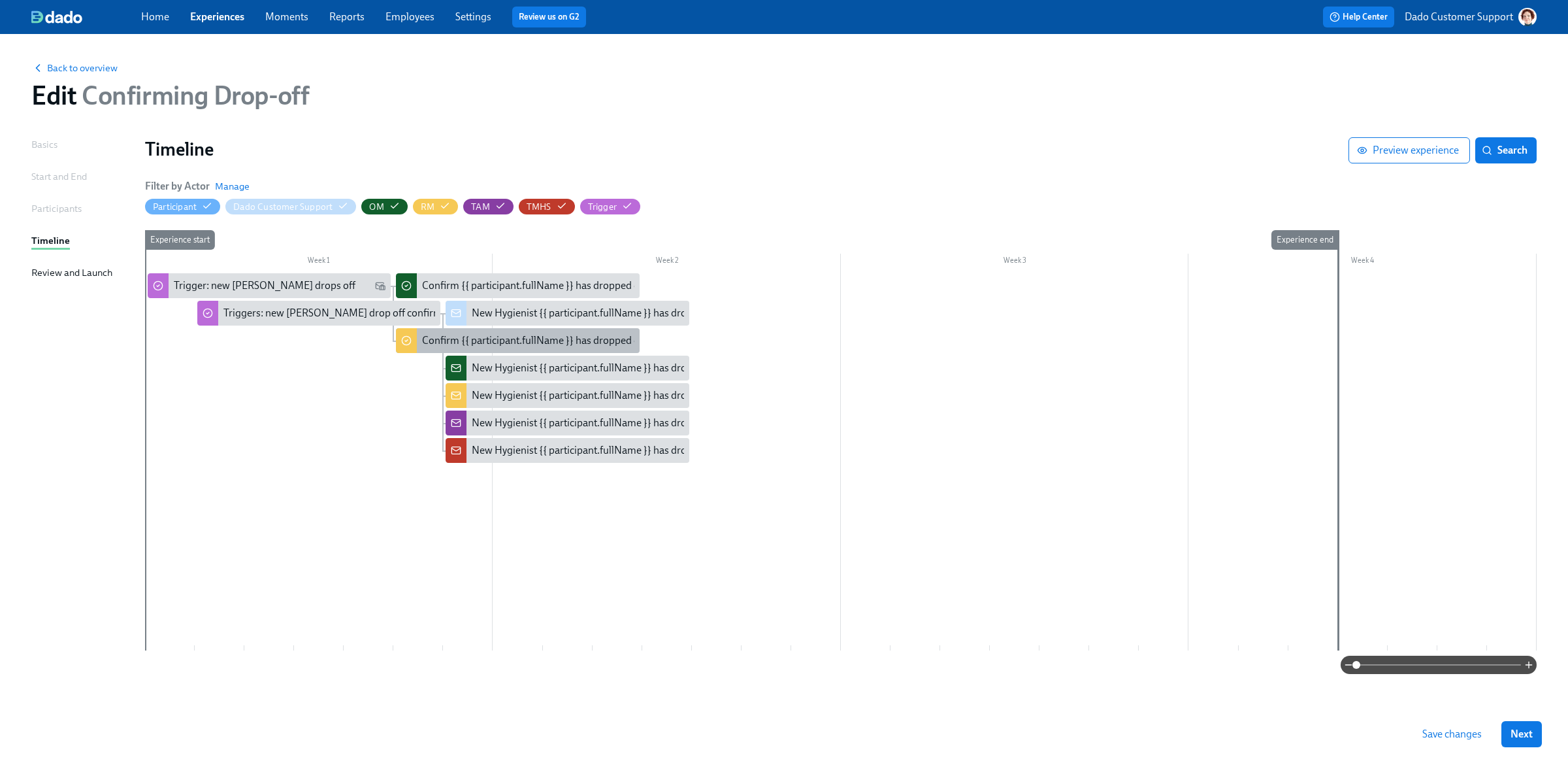
click at [447, 334] on div "Confirm {{ participant.fullName }} has dropped off" at bounding box center [535, 340] width 224 height 15
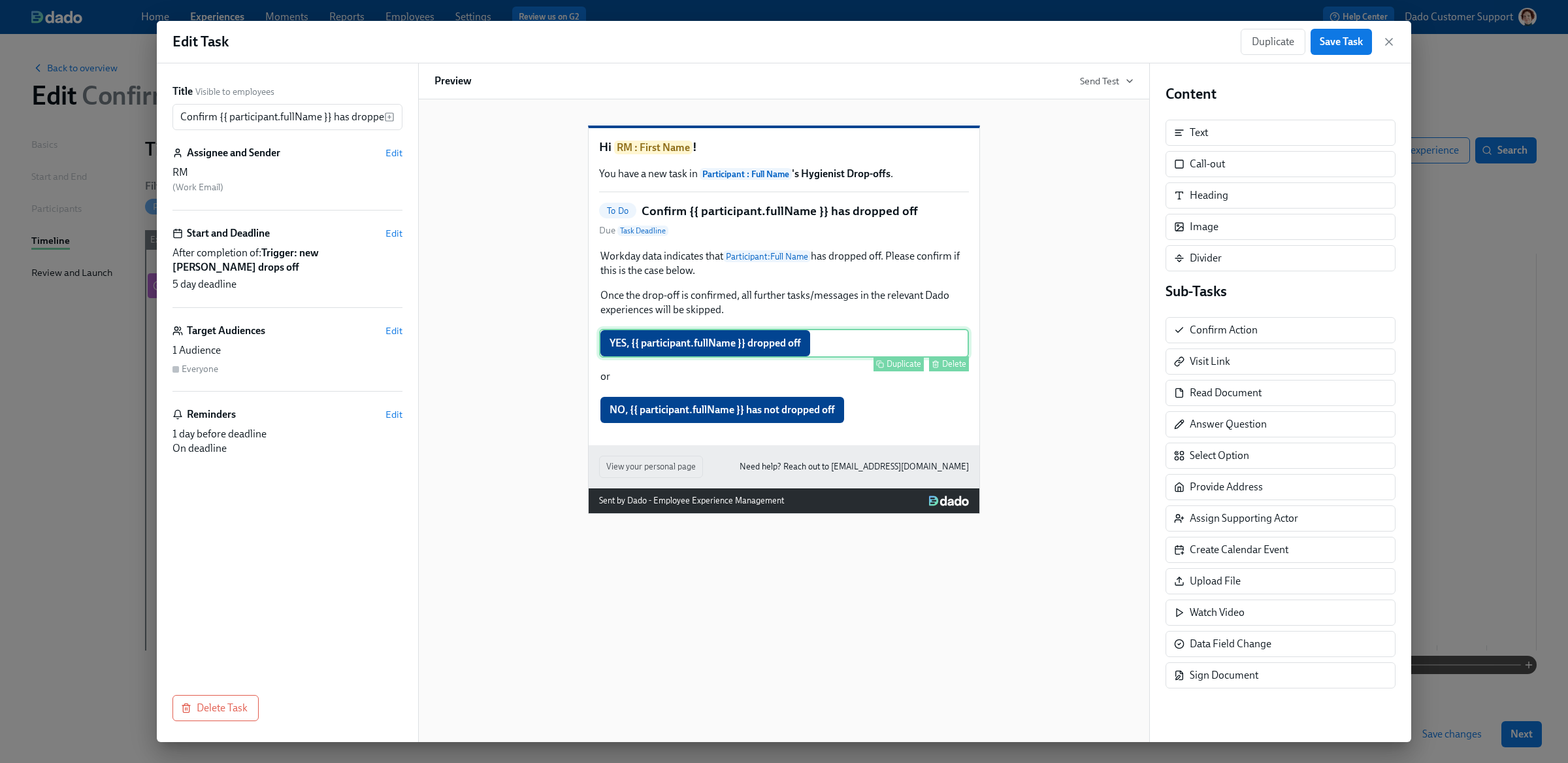
click at [726, 358] on div "YES, {{ participant.fullName }} dropped off Duplicate Delete" at bounding box center [783, 343] width 370 height 28
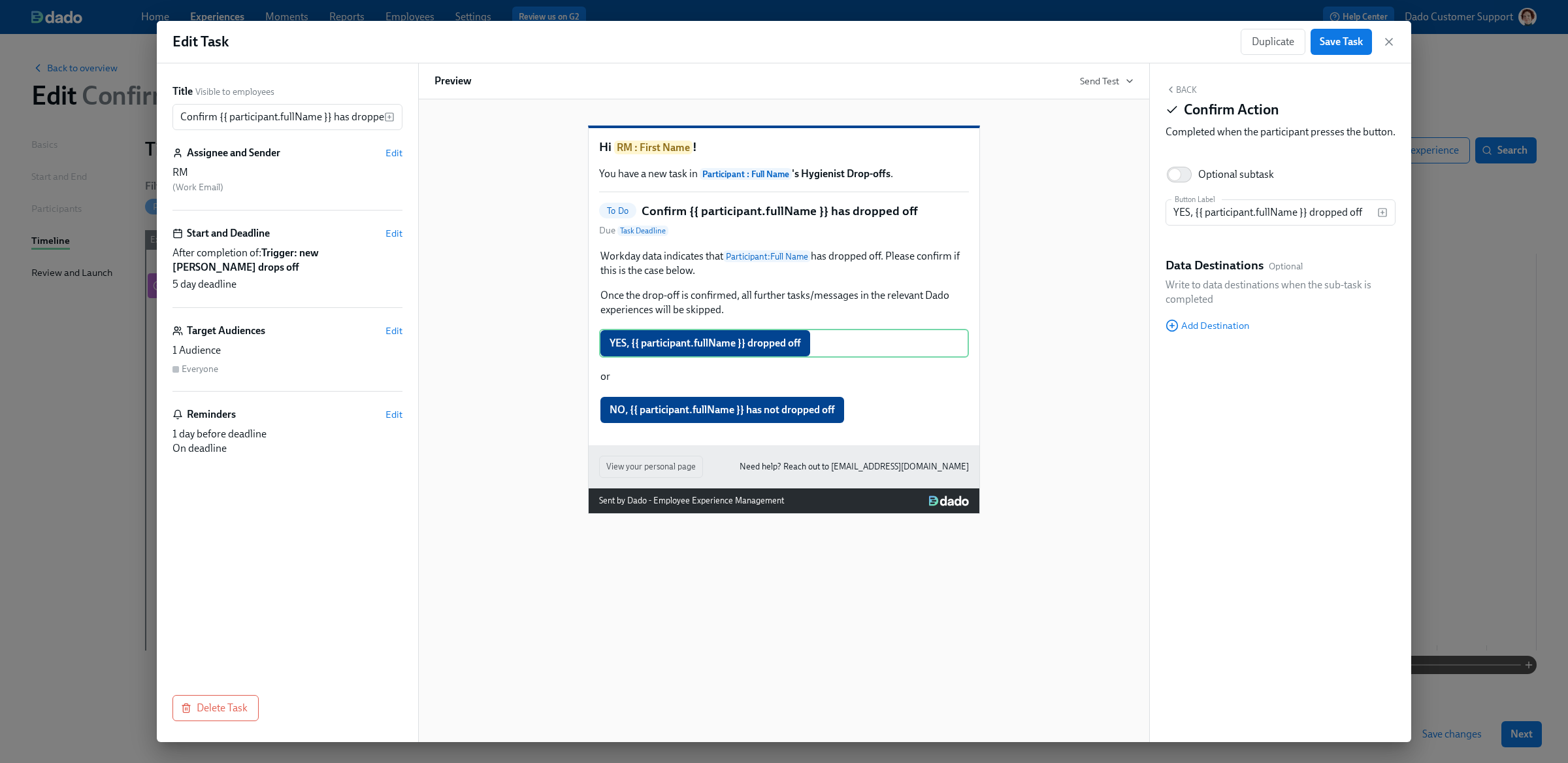
click at [1200, 347] on div "Back Confirm Action Completed when the participant presses the button. Optional…" at bounding box center [1280, 402] width 262 height 678
click at [1219, 332] on span "Add Destination" at bounding box center [1207, 325] width 84 height 13
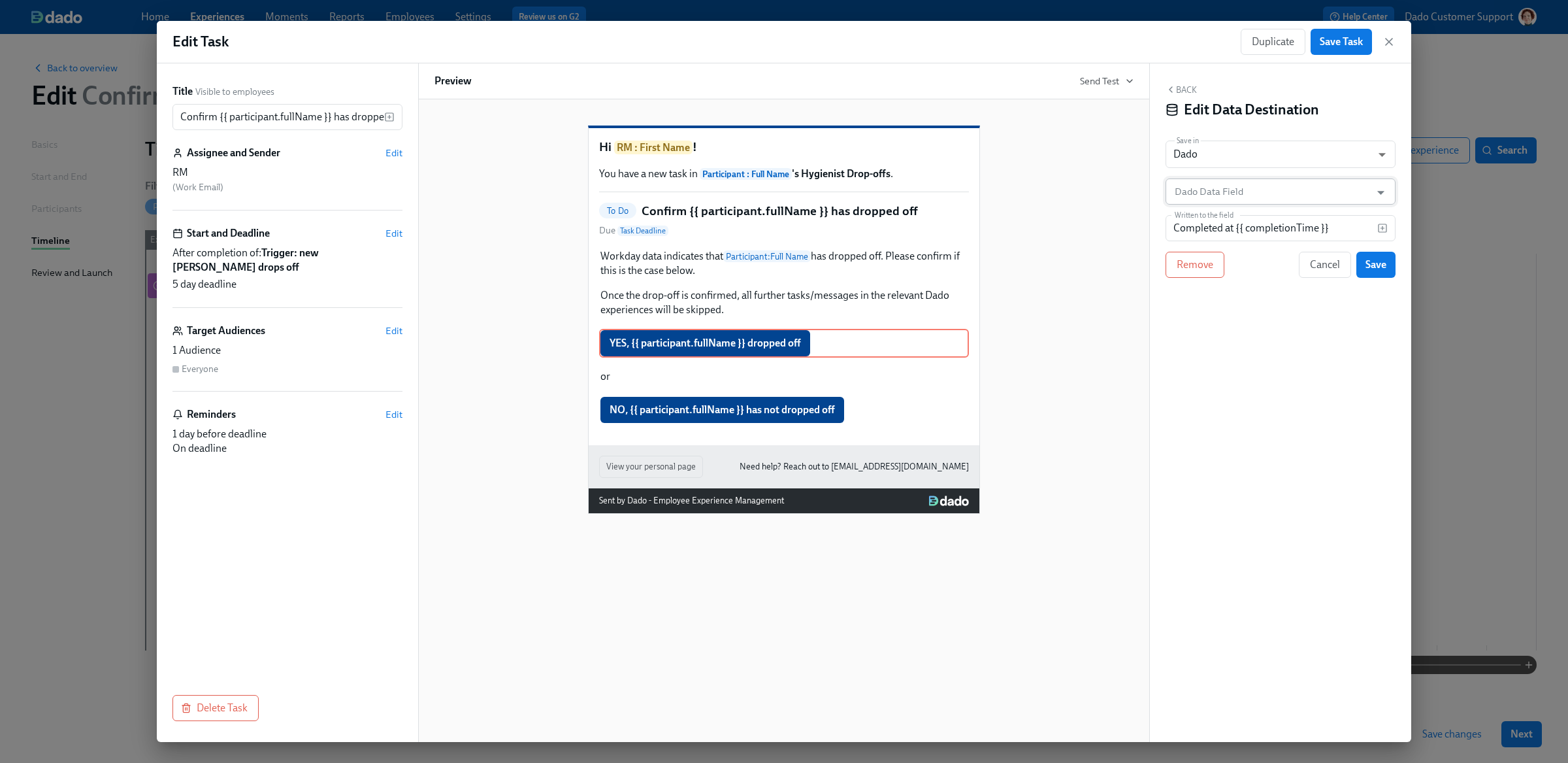
click at [1216, 205] on body "Home Experiences Moments Reports Employees Settings Review us on G2 Help Center…" at bounding box center [784, 381] width 1568 height 763
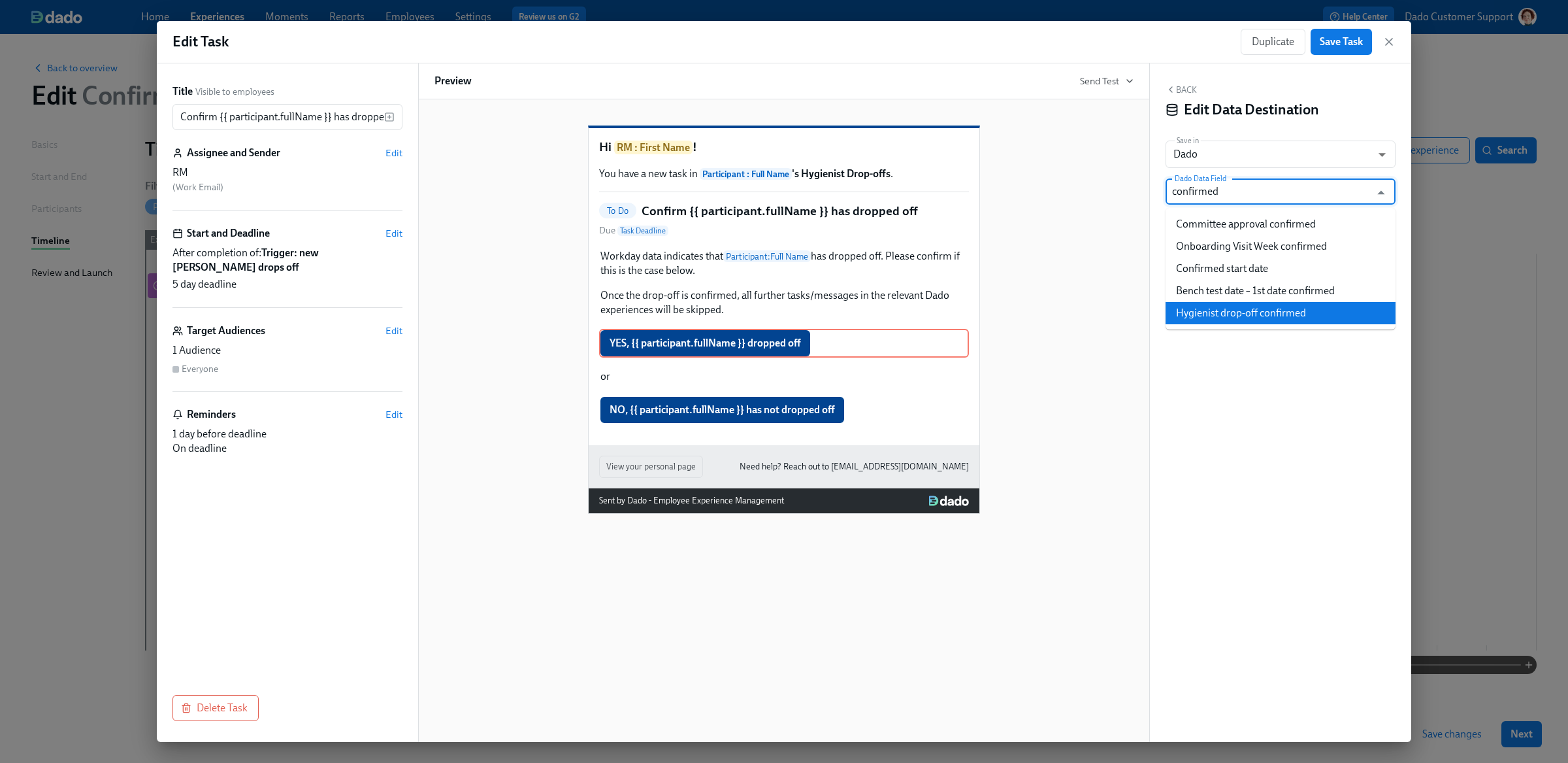
click at [1235, 309] on li "Hygienist drop-off confirmed" at bounding box center [1280, 313] width 230 height 22
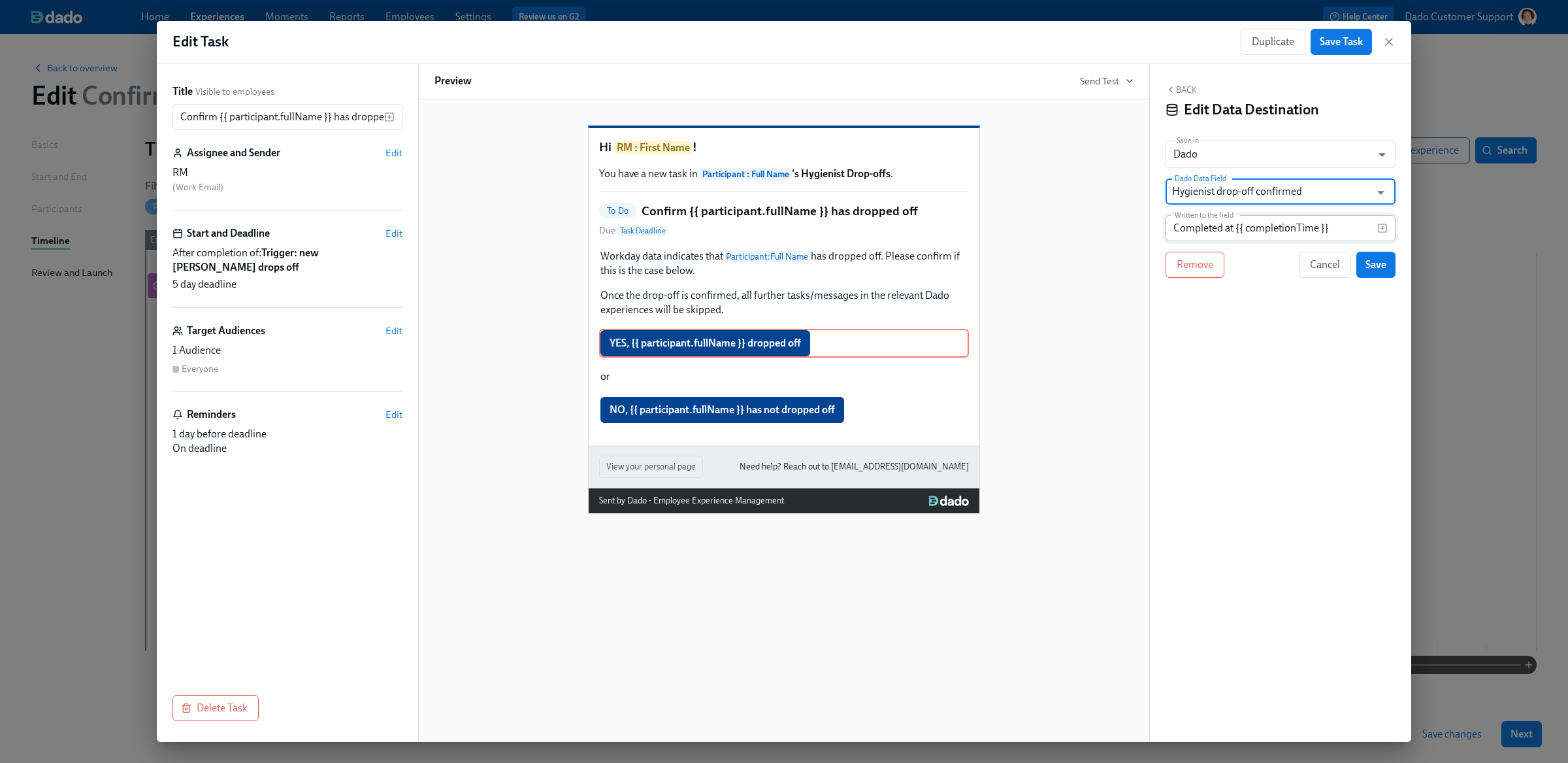
type input "Hygienist drop-off confirmed"
click at [1221, 225] on input "Completed at {{ completionTime }}" at bounding box center [1271, 228] width 212 height 26
type input "Yes"
click at [1332, 189] on input "Hygienist drop-off confirmed" at bounding box center [1271, 192] width 198 height 26
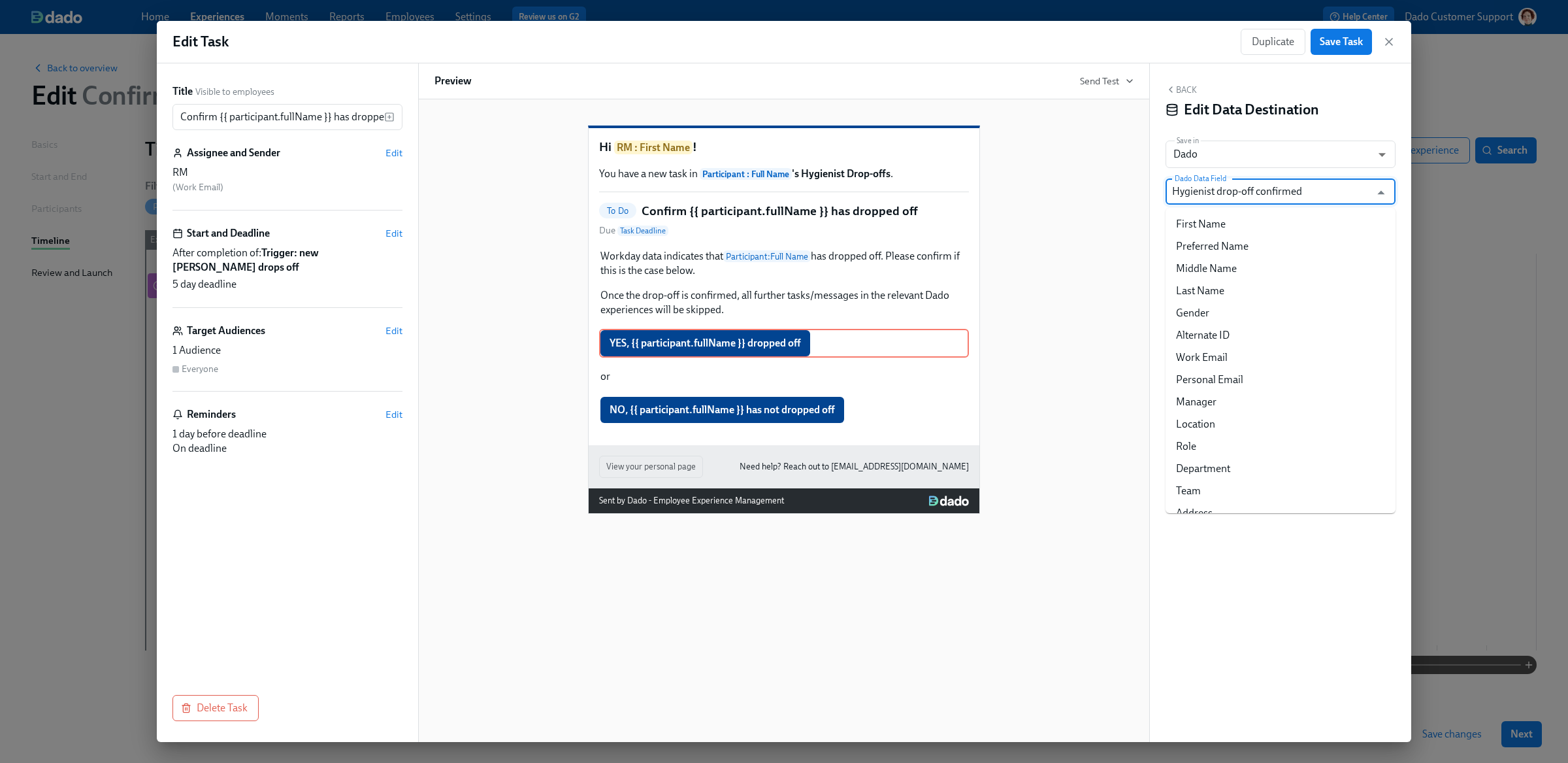
scroll to position [14900, 0]
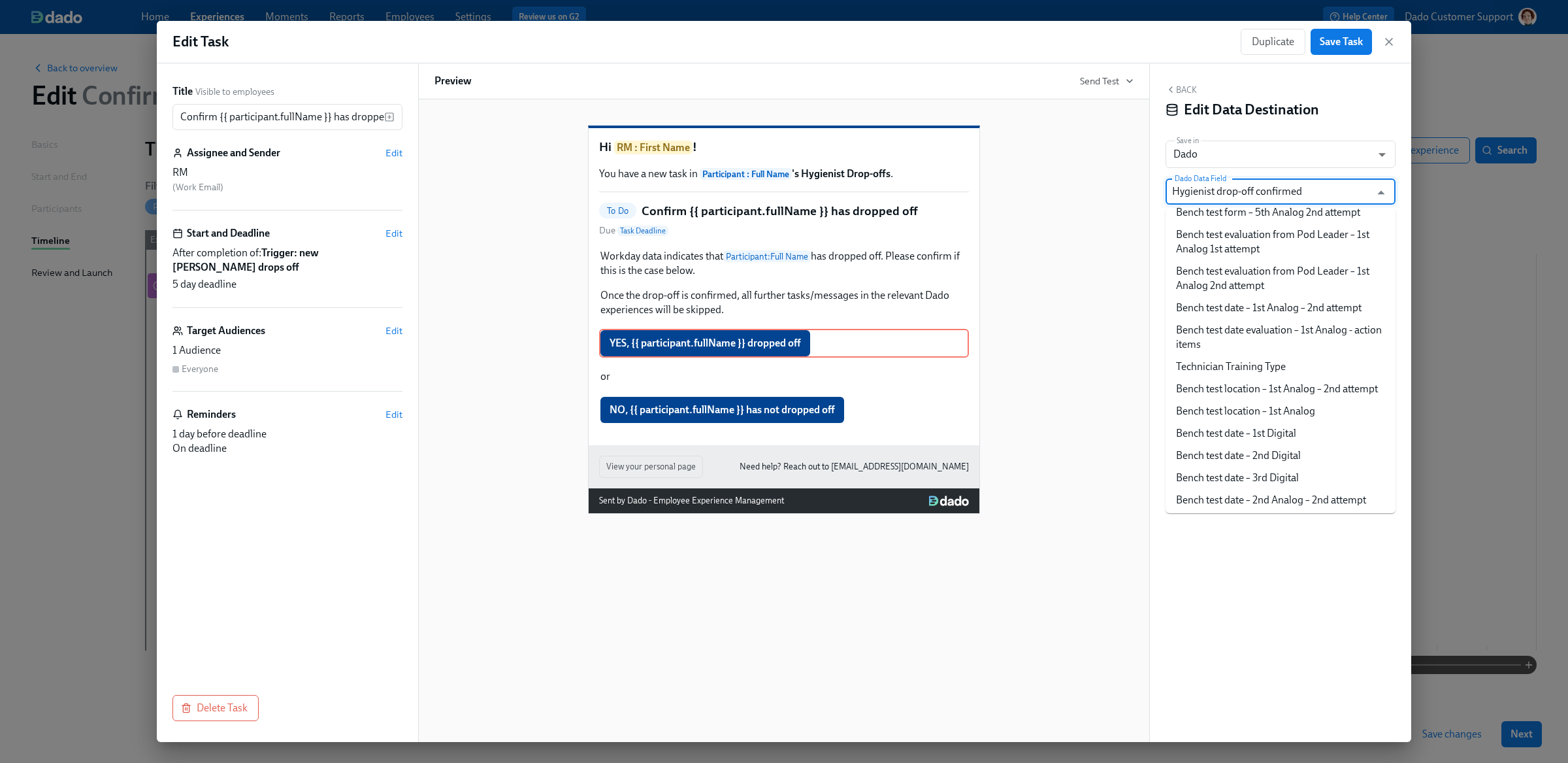
click at [1332, 113] on div "Edit Data Destination" at bounding box center [1280, 110] width 230 height 20
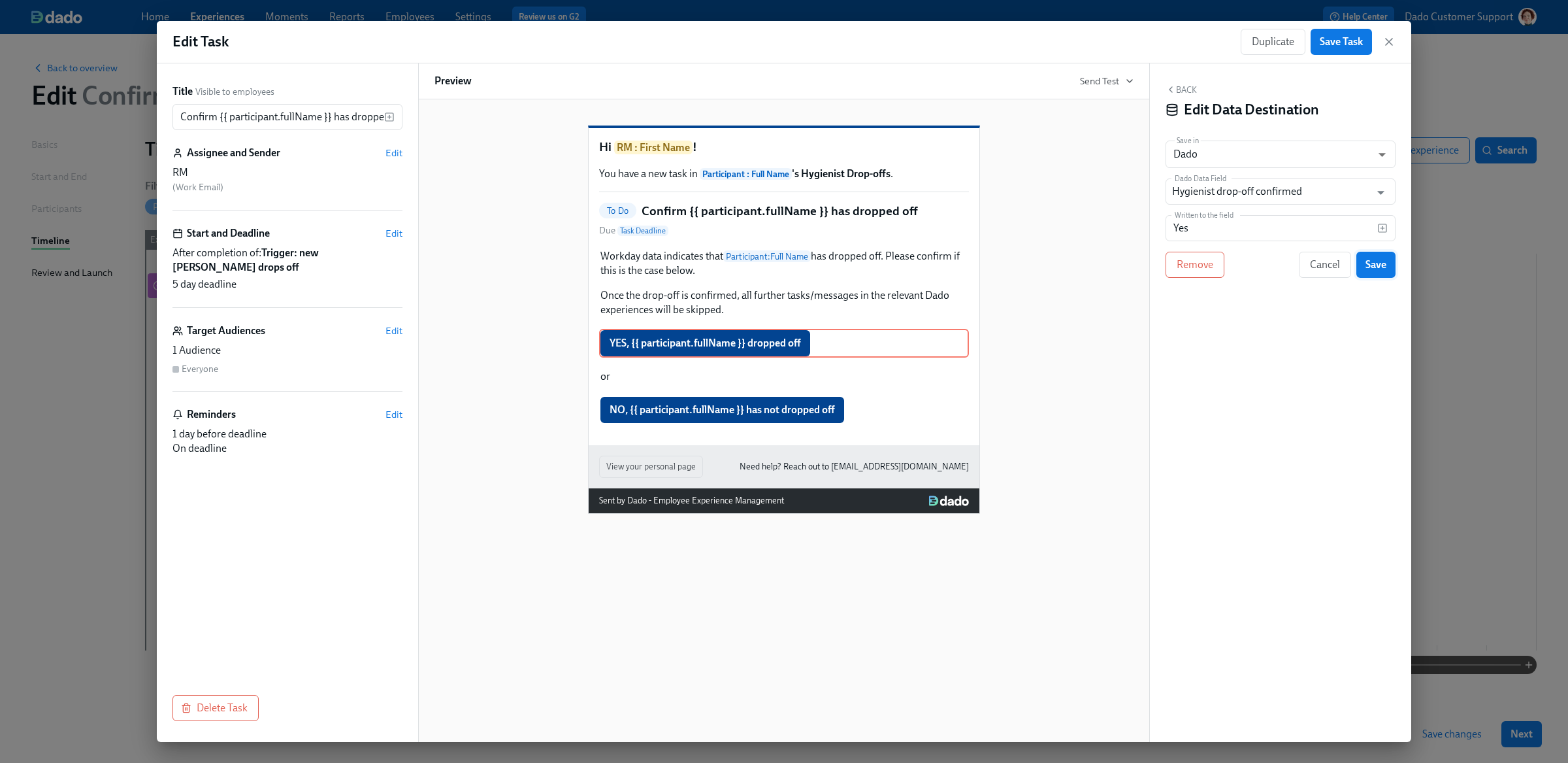
click at [1370, 276] on button "Save" at bounding box center [1376, 265] width 39 height 26
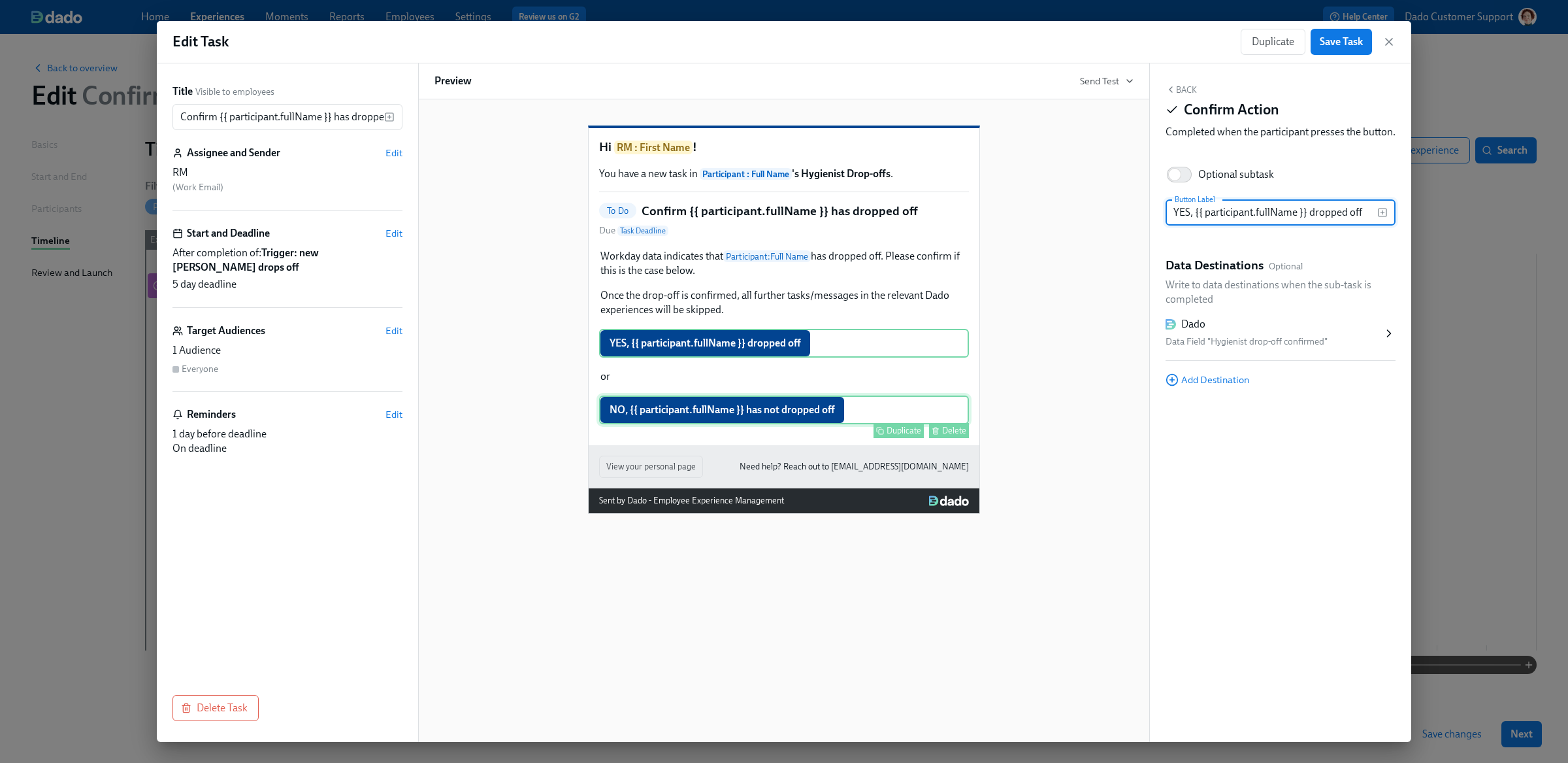
click at [670, 424] on div "NO, {{ participant.fullName }} has not dropped off Duplicate Delete" at bounding box center [783, 410] width 370 height 28
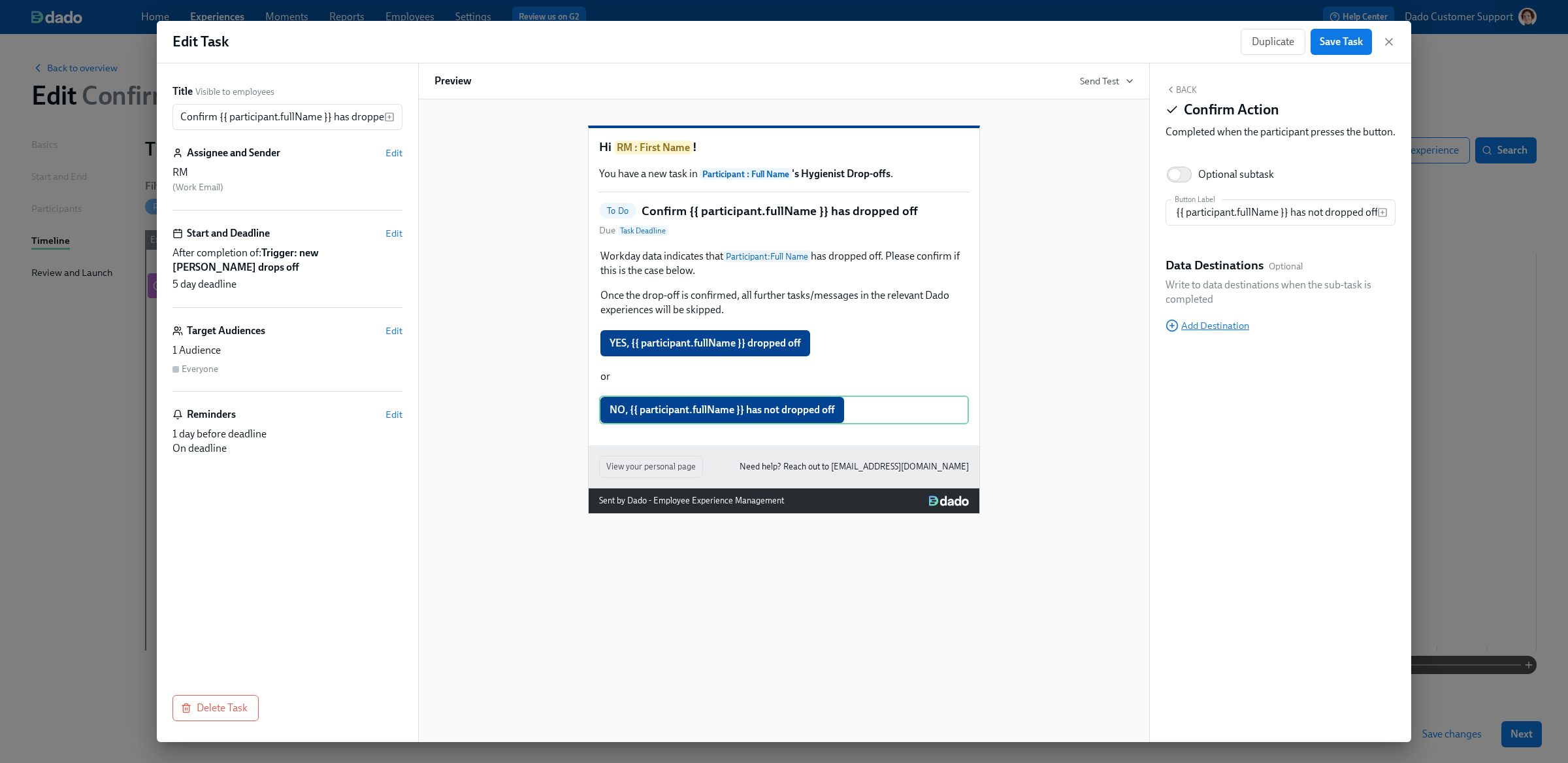
scroll to position [0, 0]
click at [1228, 332] on span "Add Destination" at bounding box center [1207, 325] width 84 height 13
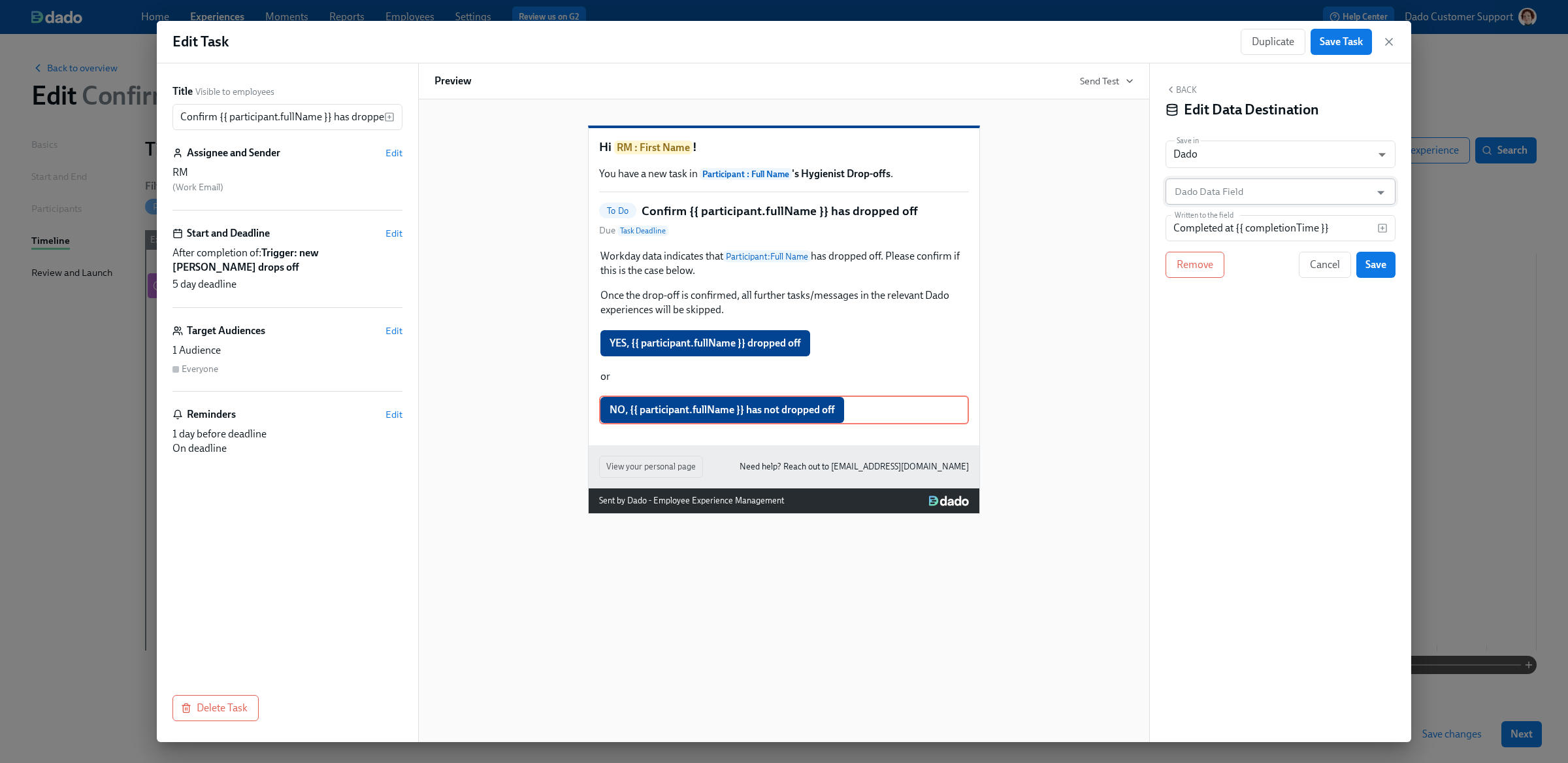
click at [1219, 189] on input "Dado Data Field" at bounding box center [1271, 192] width 198 height 26
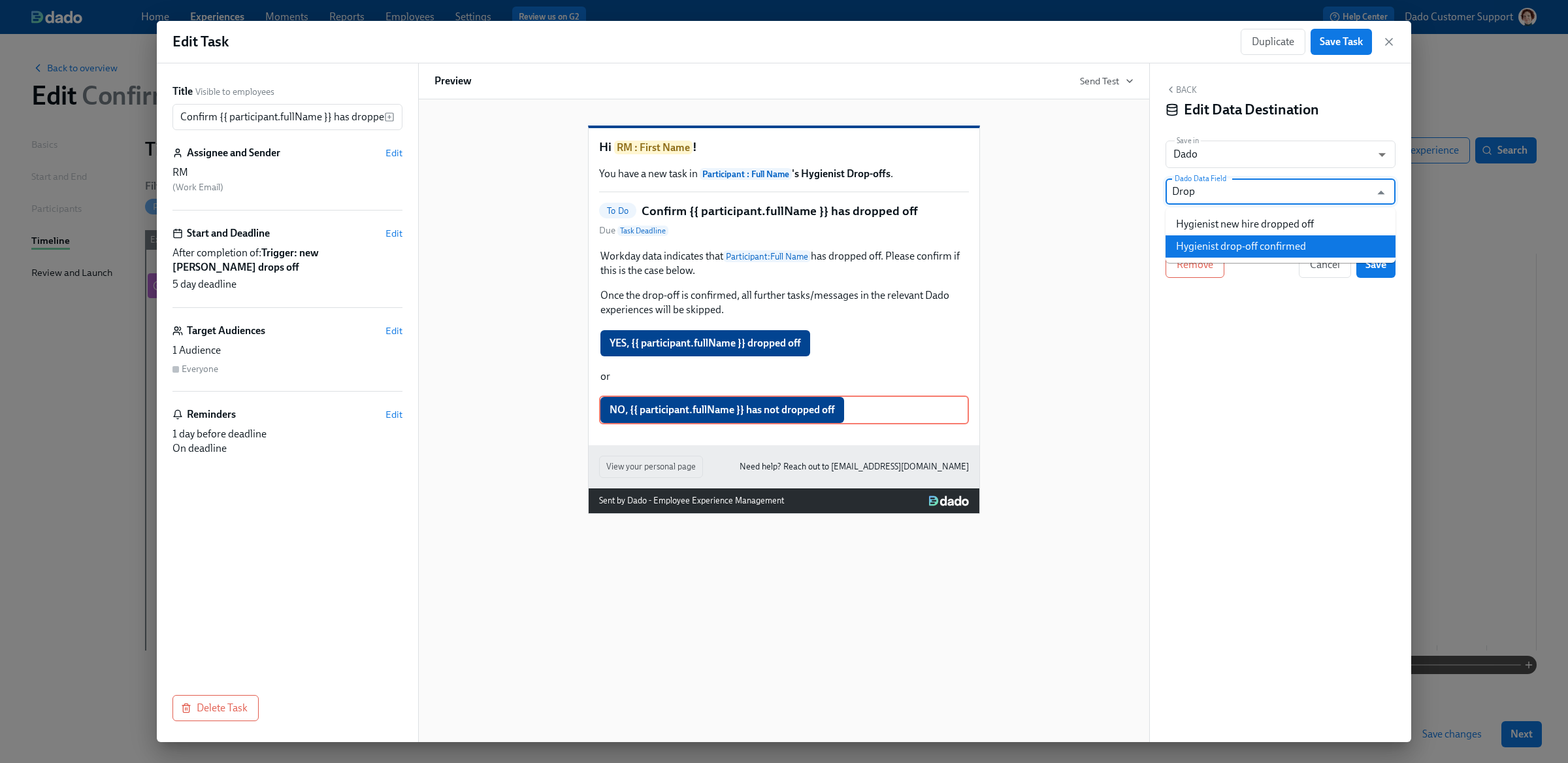
click at [1236, 239] on li "Hygienist drop-off confirmed" at bounding box center [1280, 246] width 230 height 22
type input "Hygienist drop-off confirmed"
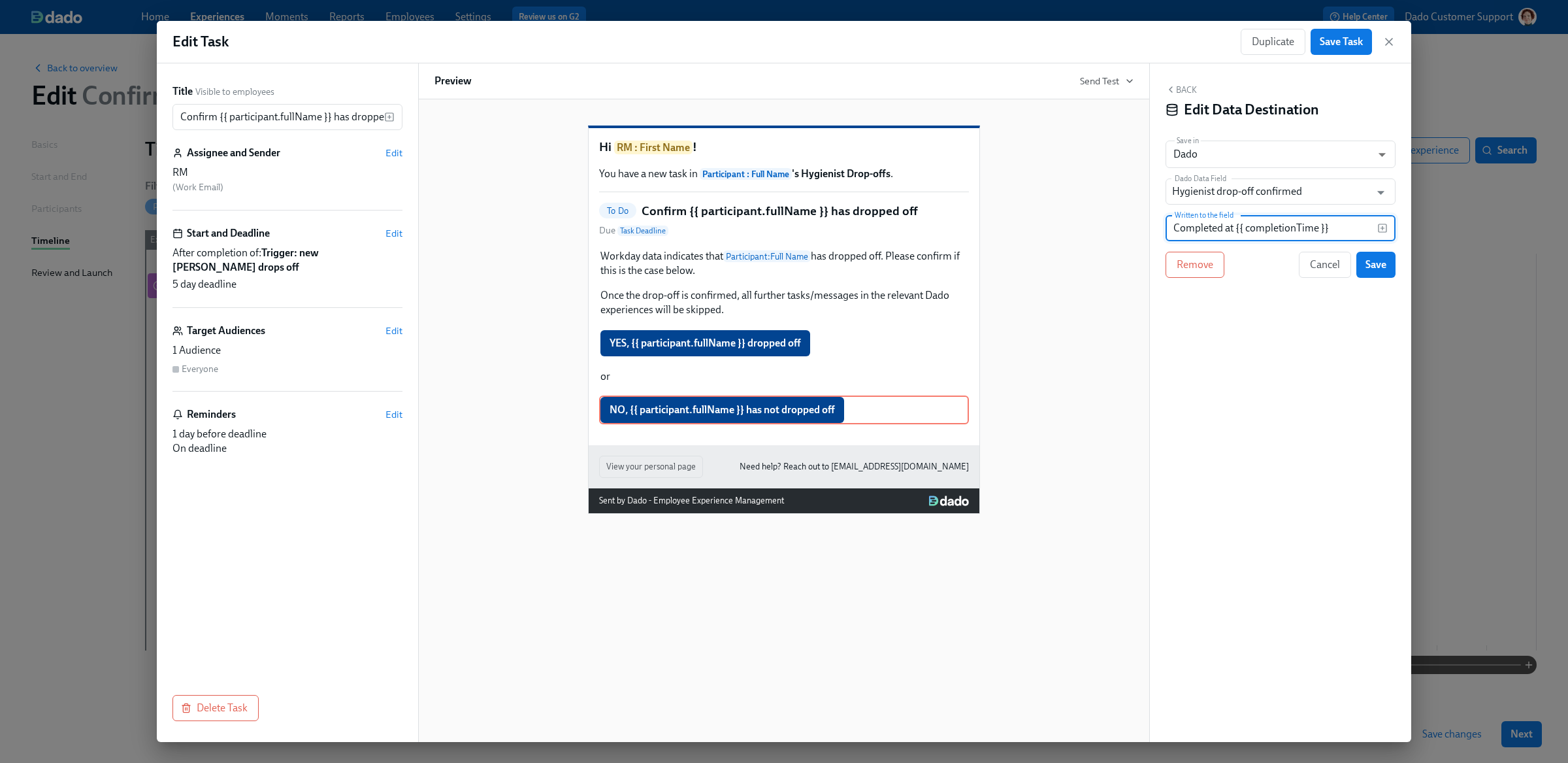
click at [1232, 239] on input "Completed at {{ completionTime }}" at bounding box center [1271, 228] width 212 height 26
type input "No"
click at [1370, 271] on span "Save" at bounding box center [1376, 265] width 21 height 13
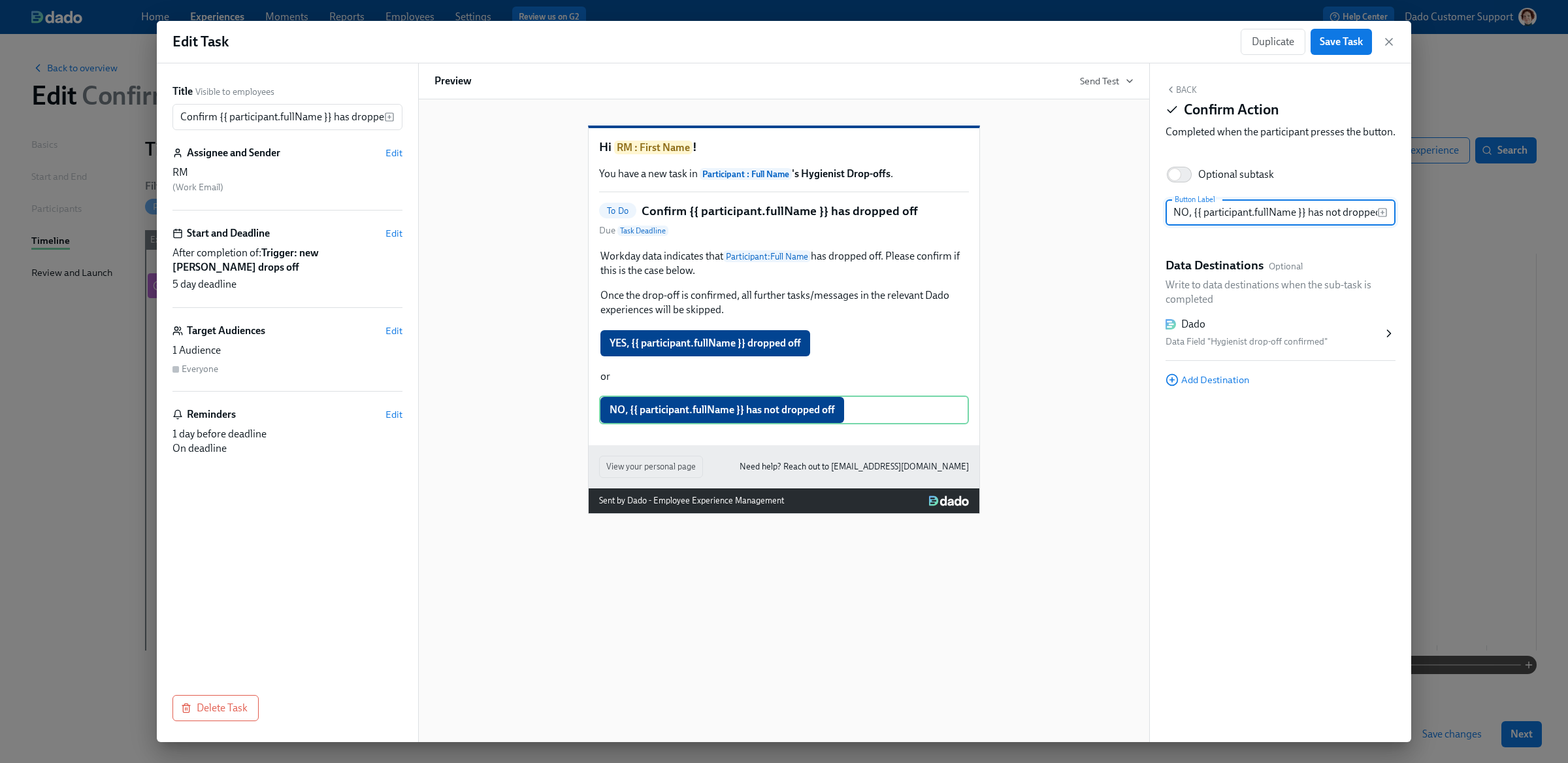
scroll to position [0, 18]
click at [1347, 35] on span "Save Task" at bounding box center [1341, 41] width 43 height 13
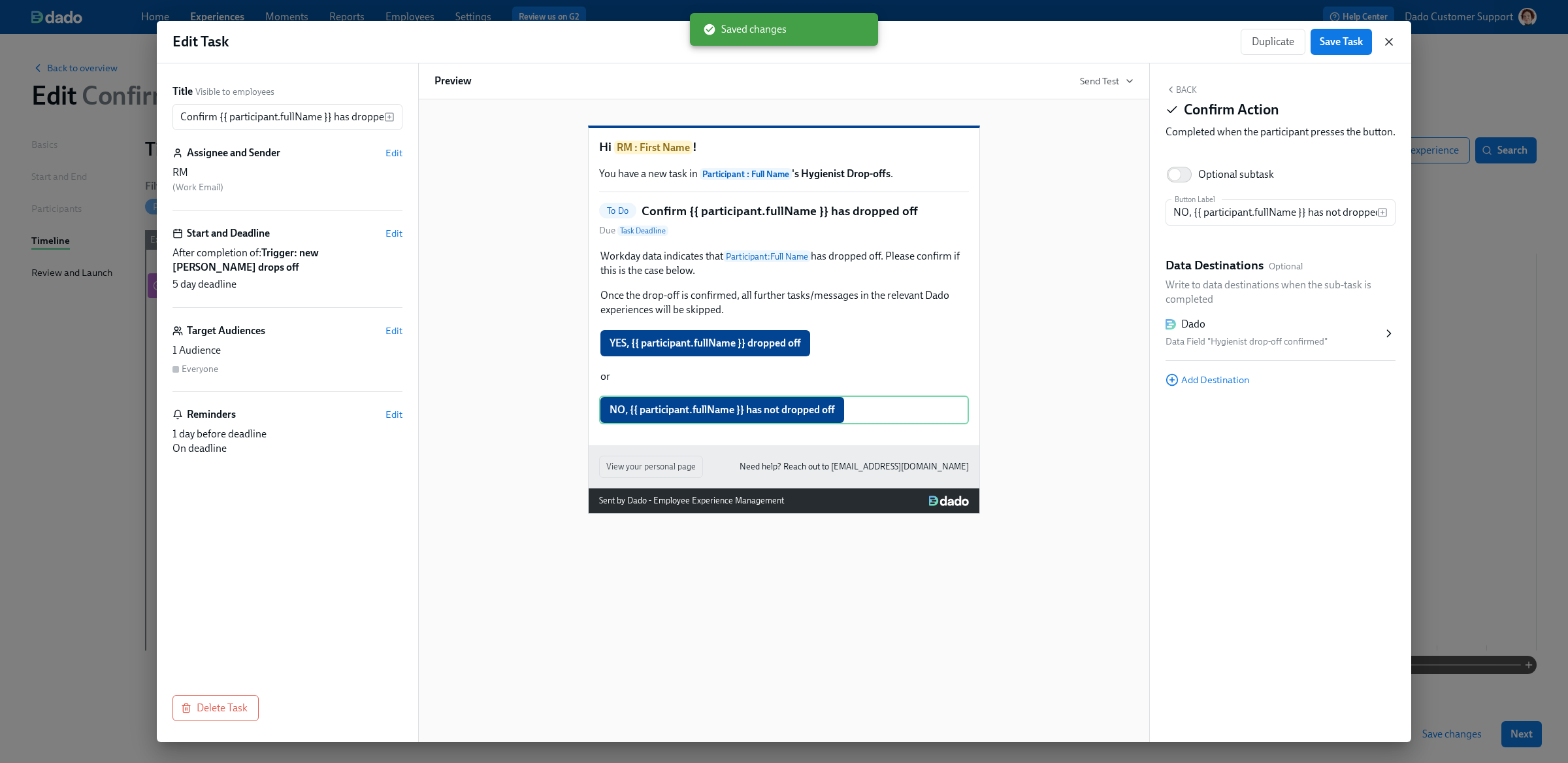
click at [1393, 37] on icon "button" at bounding box center [1389, 41] width 13 height 13
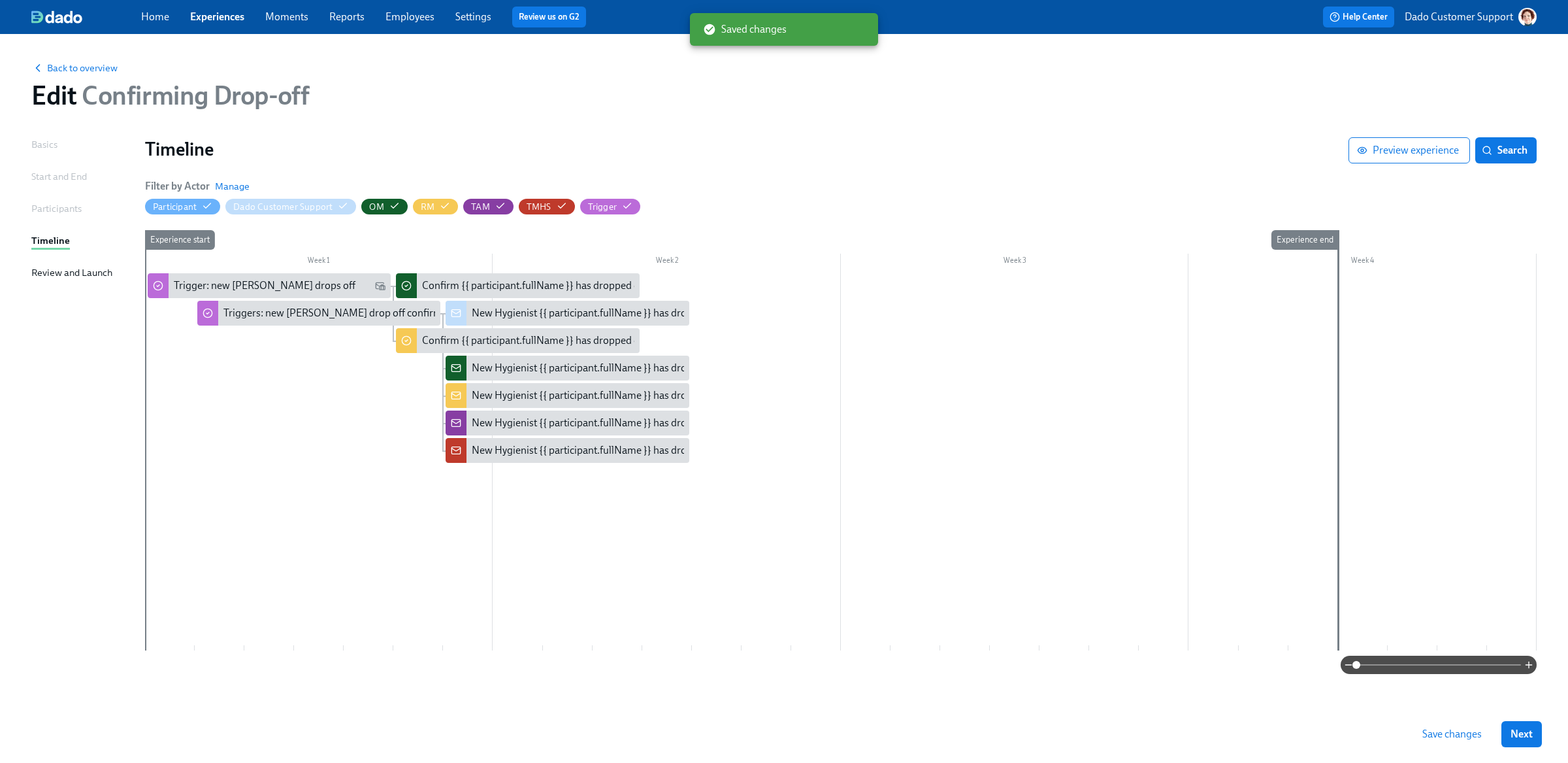
click at [1448, 735] on span "Save changes" at bounding box center [1452, 734] width 59 height 13
click at [246, 320] on div "Triggers: new [PERSON_NAME] drop off confirmed" at bounding box center [318, 313] width 243 height 25
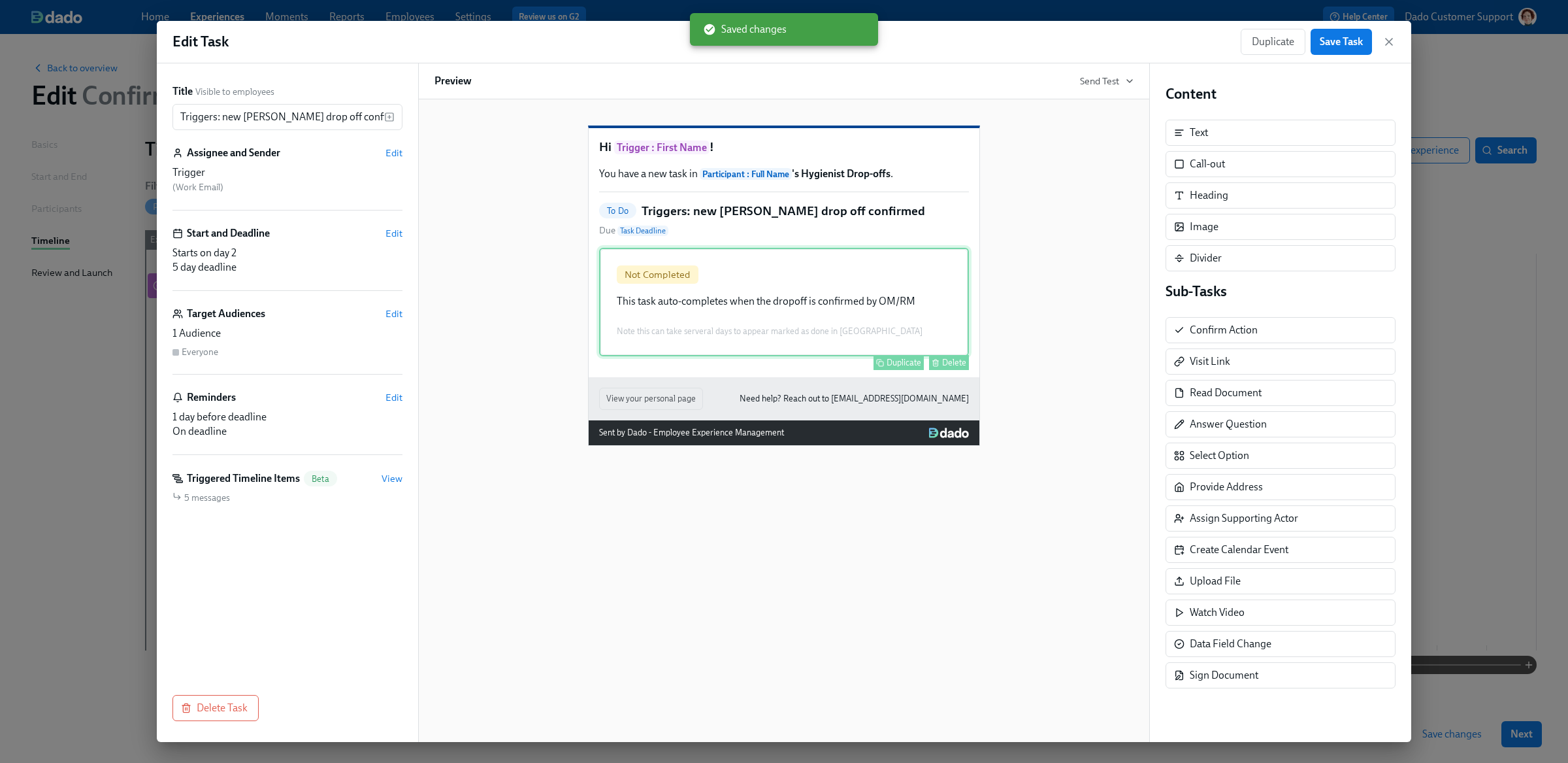
click at [769, 301] on div "Not Completed This task auto-completes when the dropoff is confirmed by OM/RM N…" at bounding box center [783, 301] width 370 height 108
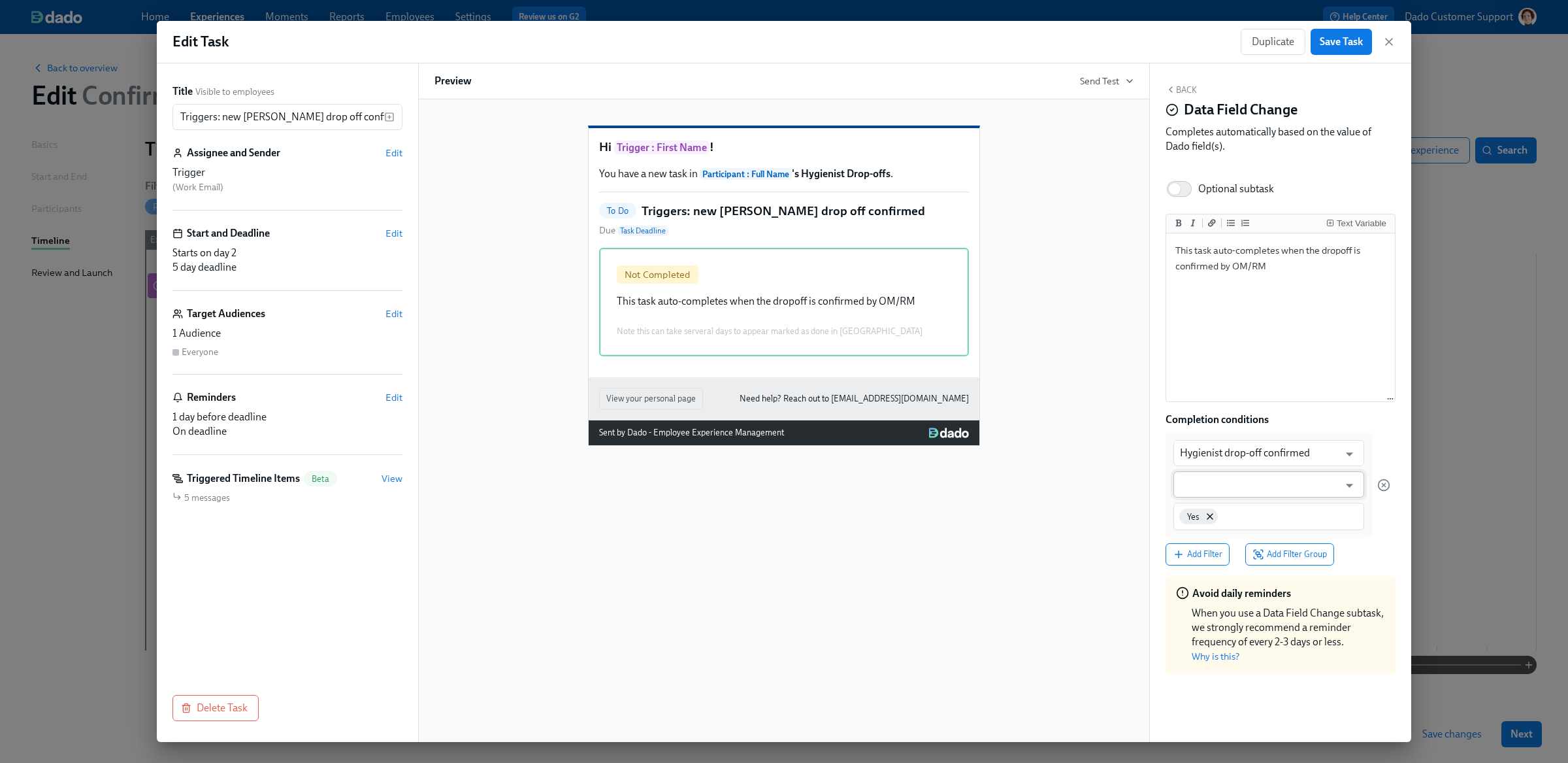
click at [1263, 487] on input "text" at bounding box center [1258, 484] width 158 height 26
click at [1225, 524] on li "is any of" at bounding box center [1268, 516] width 191 height 22
type input "is any of"
click at [1263, 509] on input at bounding box center [1268, 515] width 178 height 14
type input "Yes"
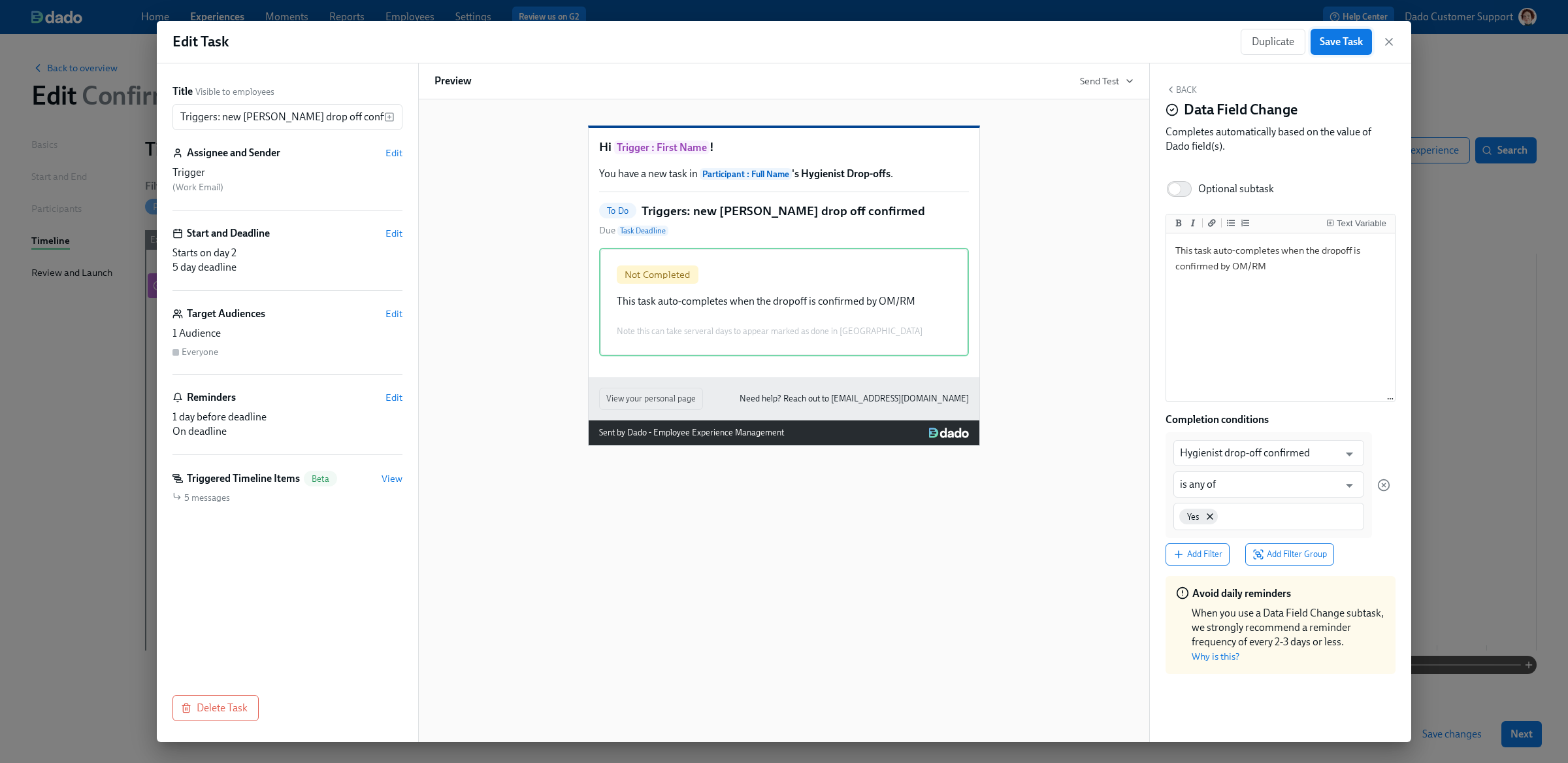
click at [1358, 45] on span "Save Task" at bounding box center [1341, 41] width 43 height 13
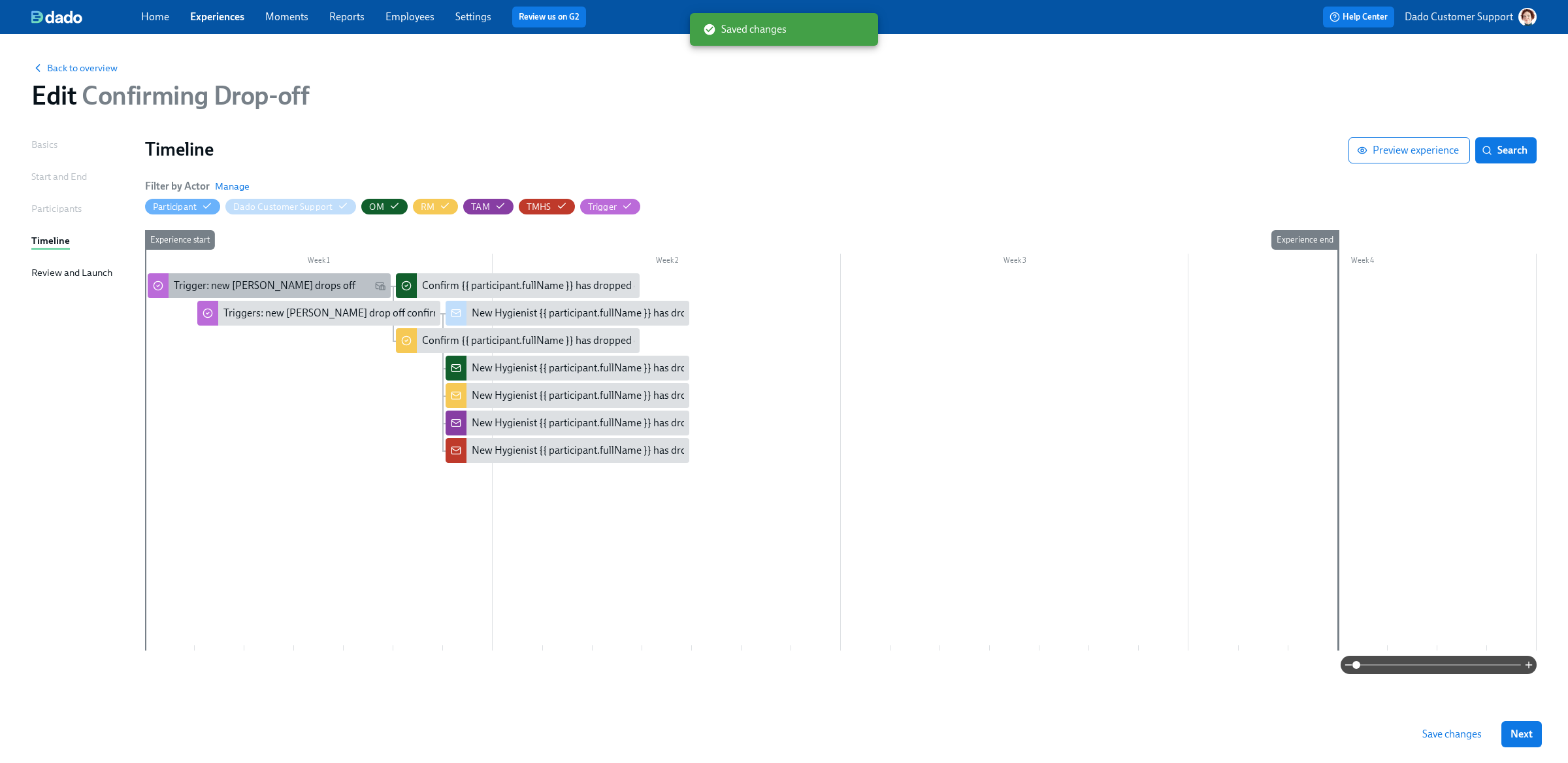
click at [206, 275] on div "Trigger: new joiner drops off" at bounding box center [269, 285] width 243 height 25
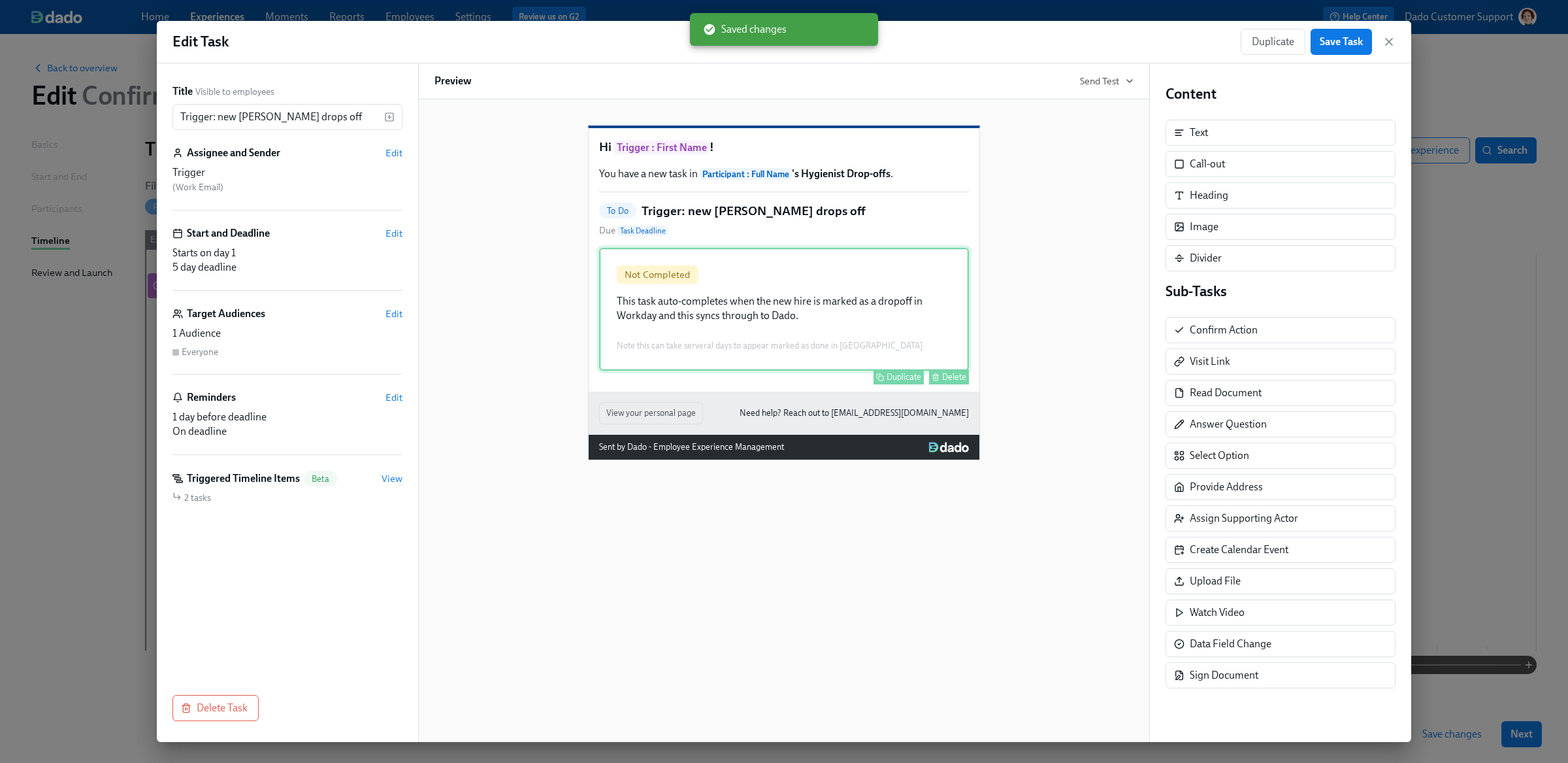
click at [799, 318] on div "Not Completed This task auto-completes when the new hire is marked as a dropoff…" at bounding box center [783, 309] width 370 height 123
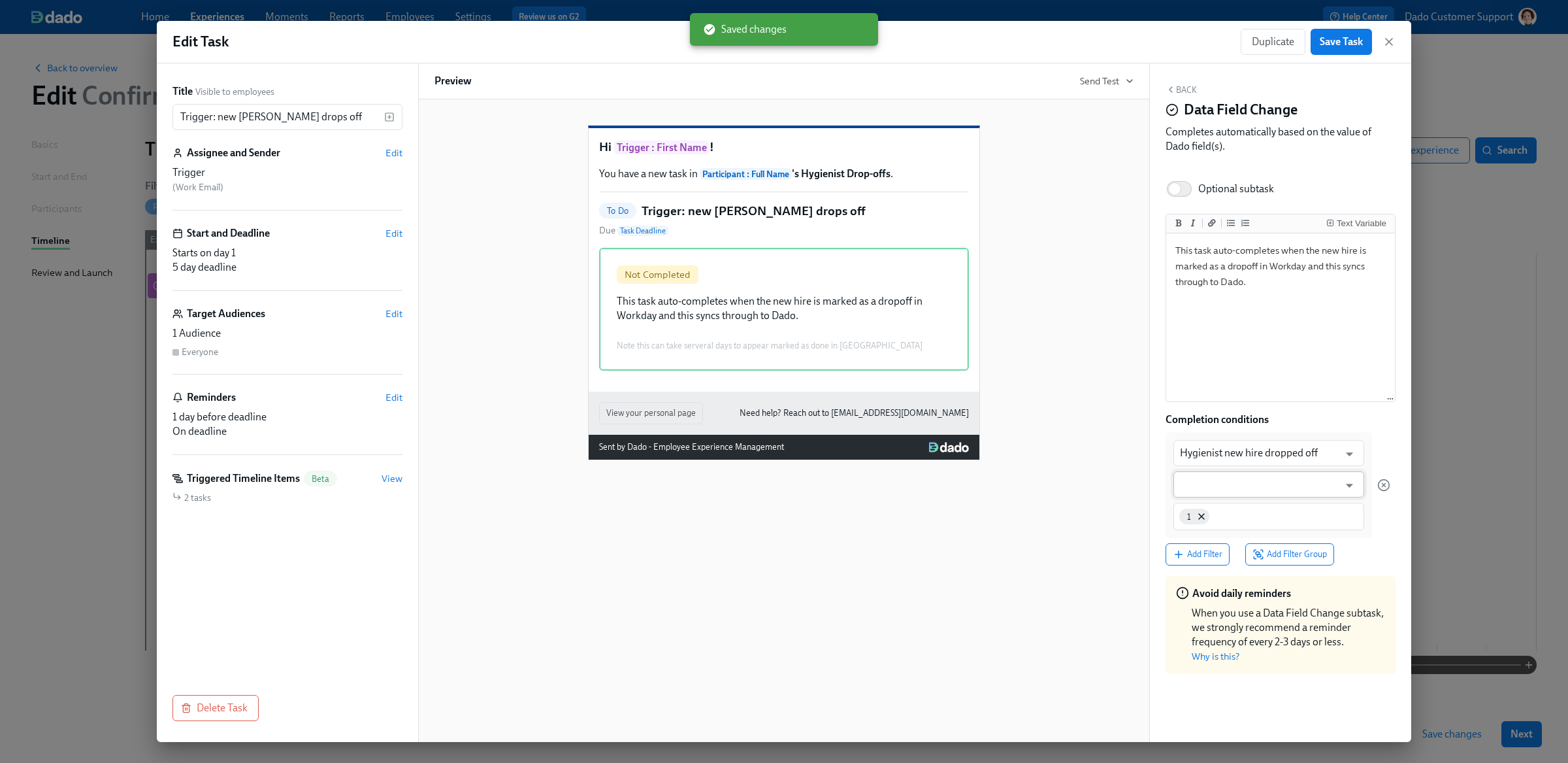
click at [1259, 483] on input "text" at bounding box center [1258, 484] width 158 height 26
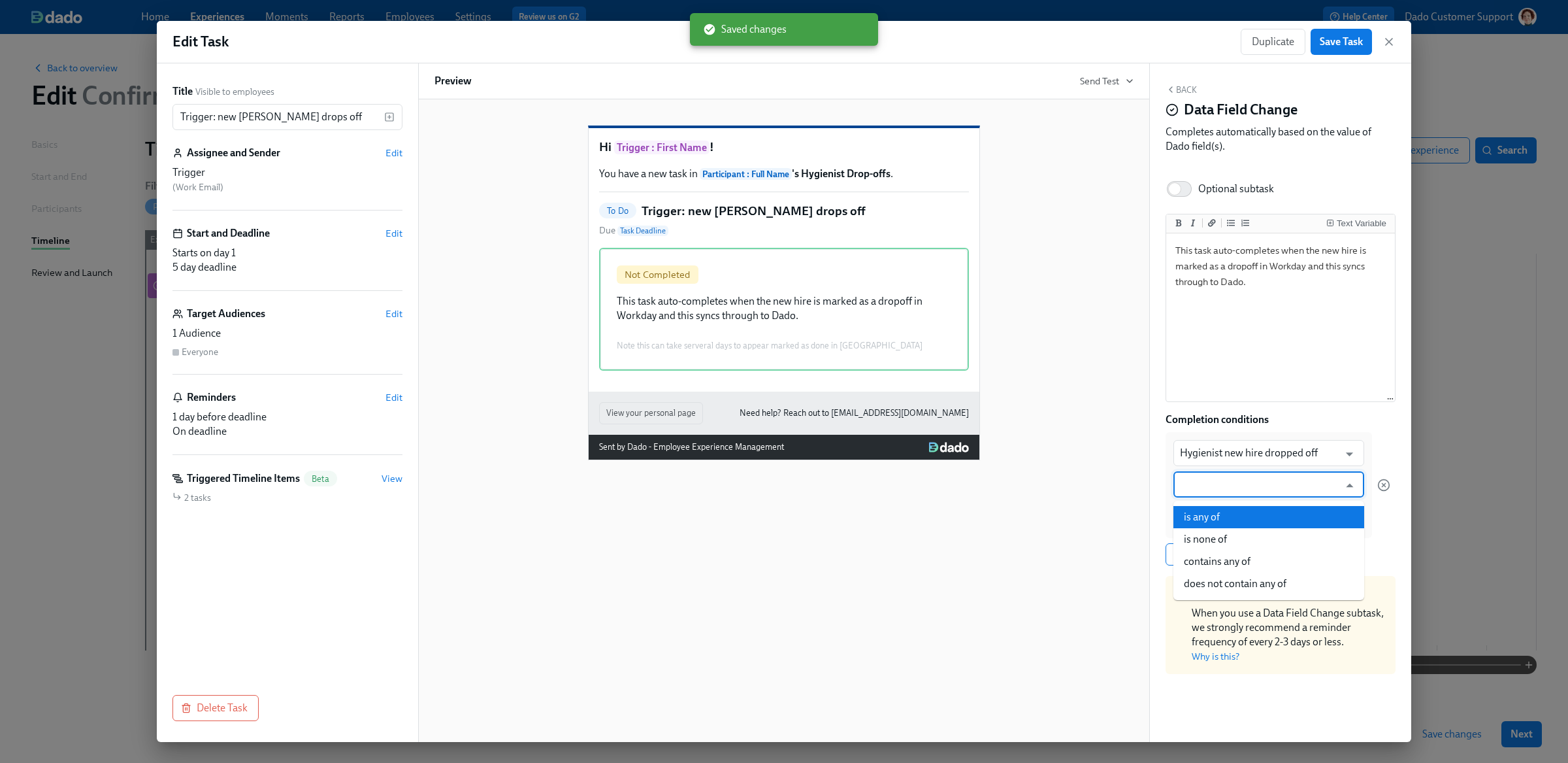
click at [1205, 509] on li "is any of" at bounding box center [1268, 516] width 191 height 22
type input "is any of"
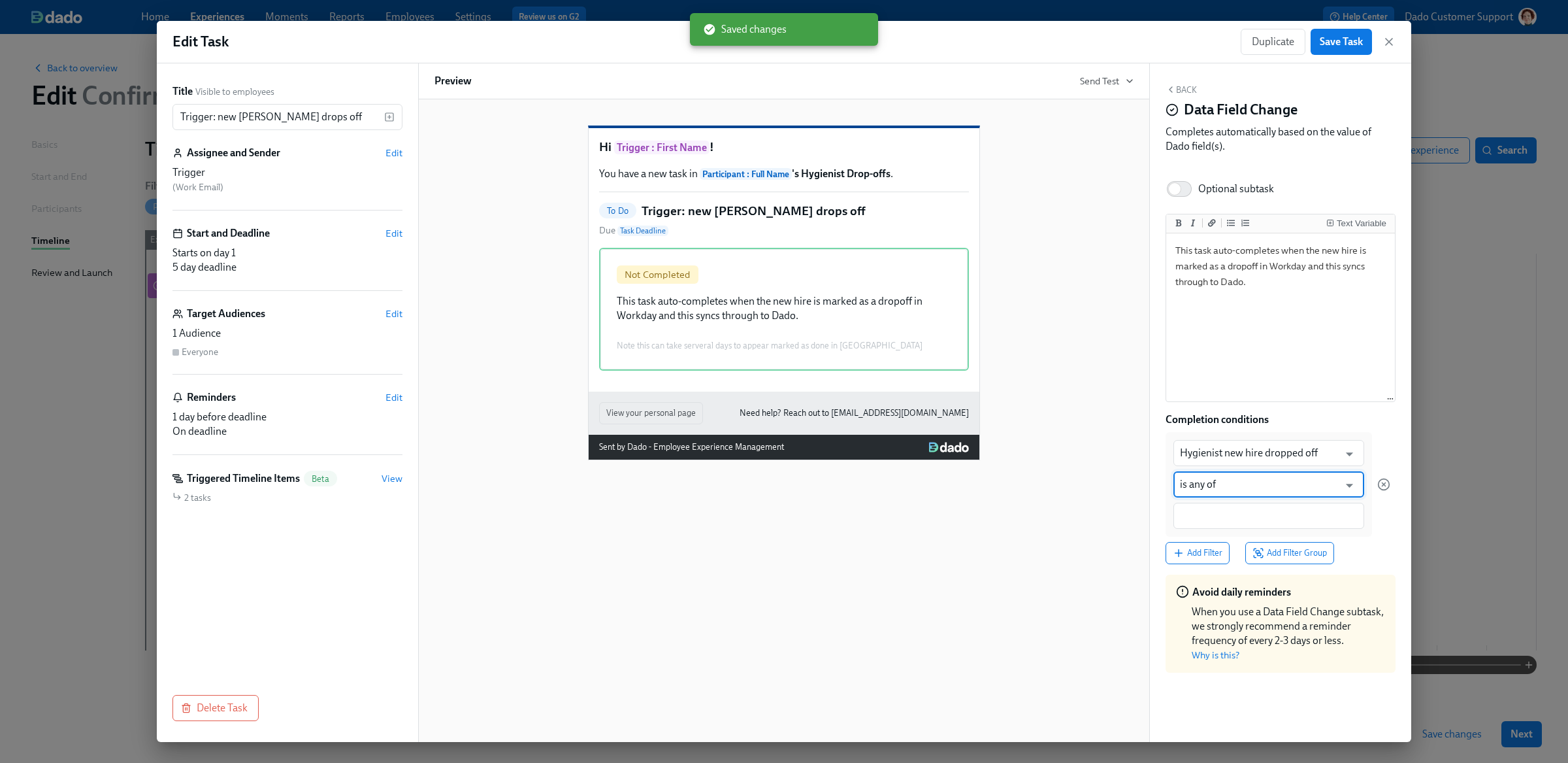
click at [1209, 508] on div at bounding box center [1268, 515] width 191 height 26
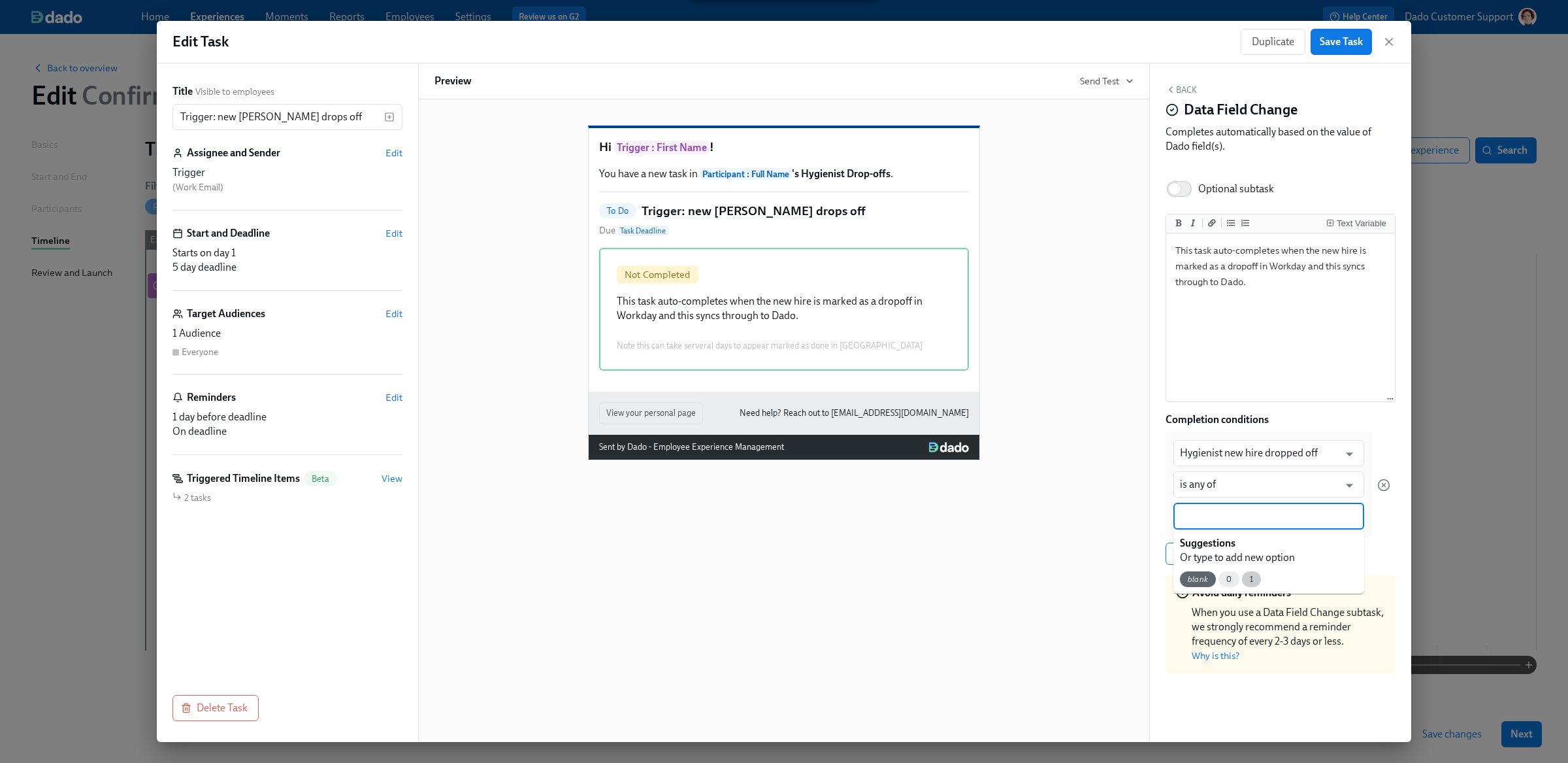
click at [1250, 579] on span "1" at bounding box center [1251, 579] width 19 height 10
click at [1337, 41] on span "Save Task" at bounding box center [1341, 41] width 43 height 13
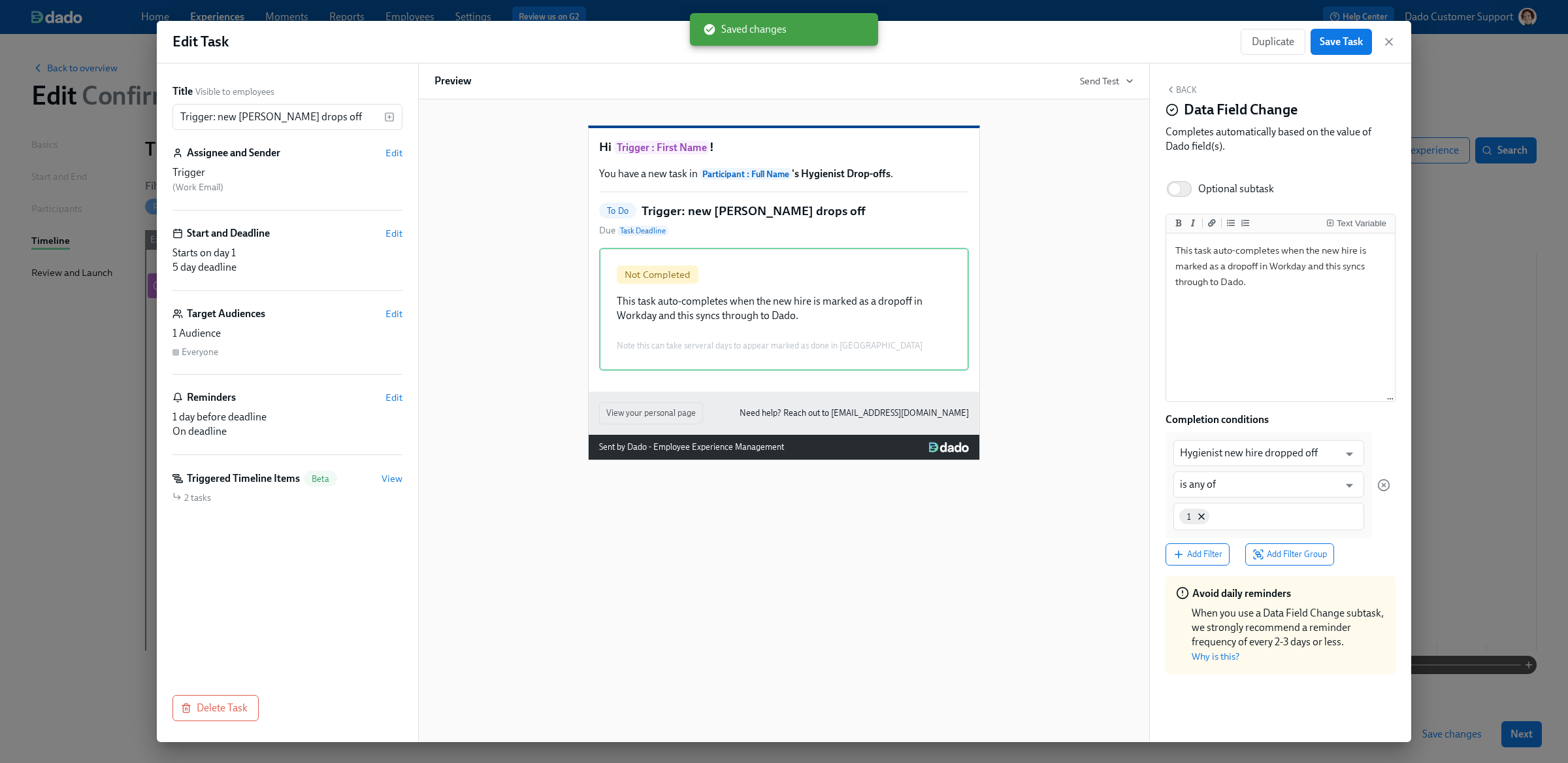
click at [1399, 41] on div "Edit Task Duplicate Save Task" at bounding box center [784, 42] width 1254 height 42
click at [1393, 43] on icon "button" at bounding box center [1389, 41] width 13 height 13
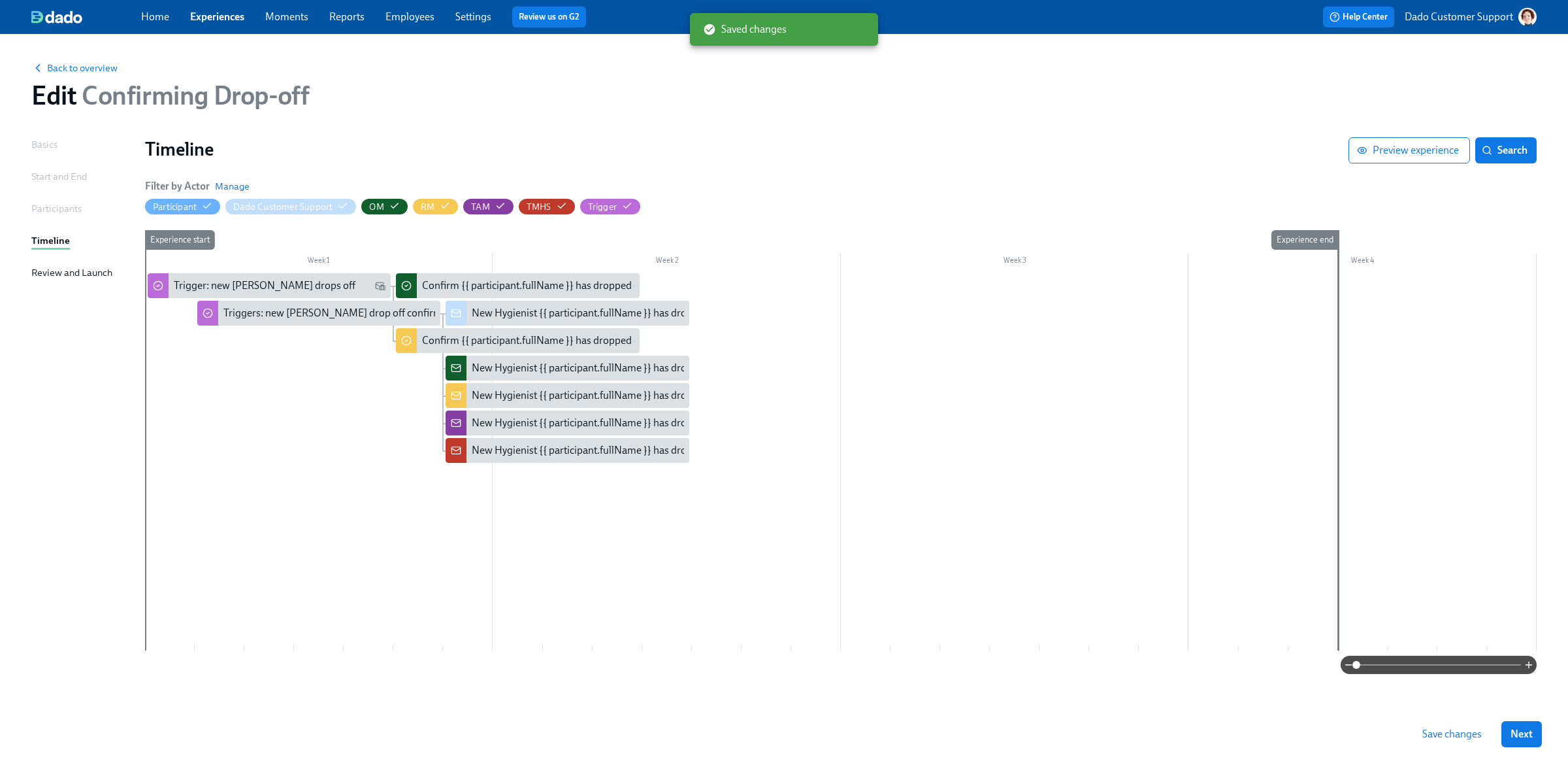
click at [1432, 726] on button "Save changes" at bounding box center [1452, 734] width 78 height 26
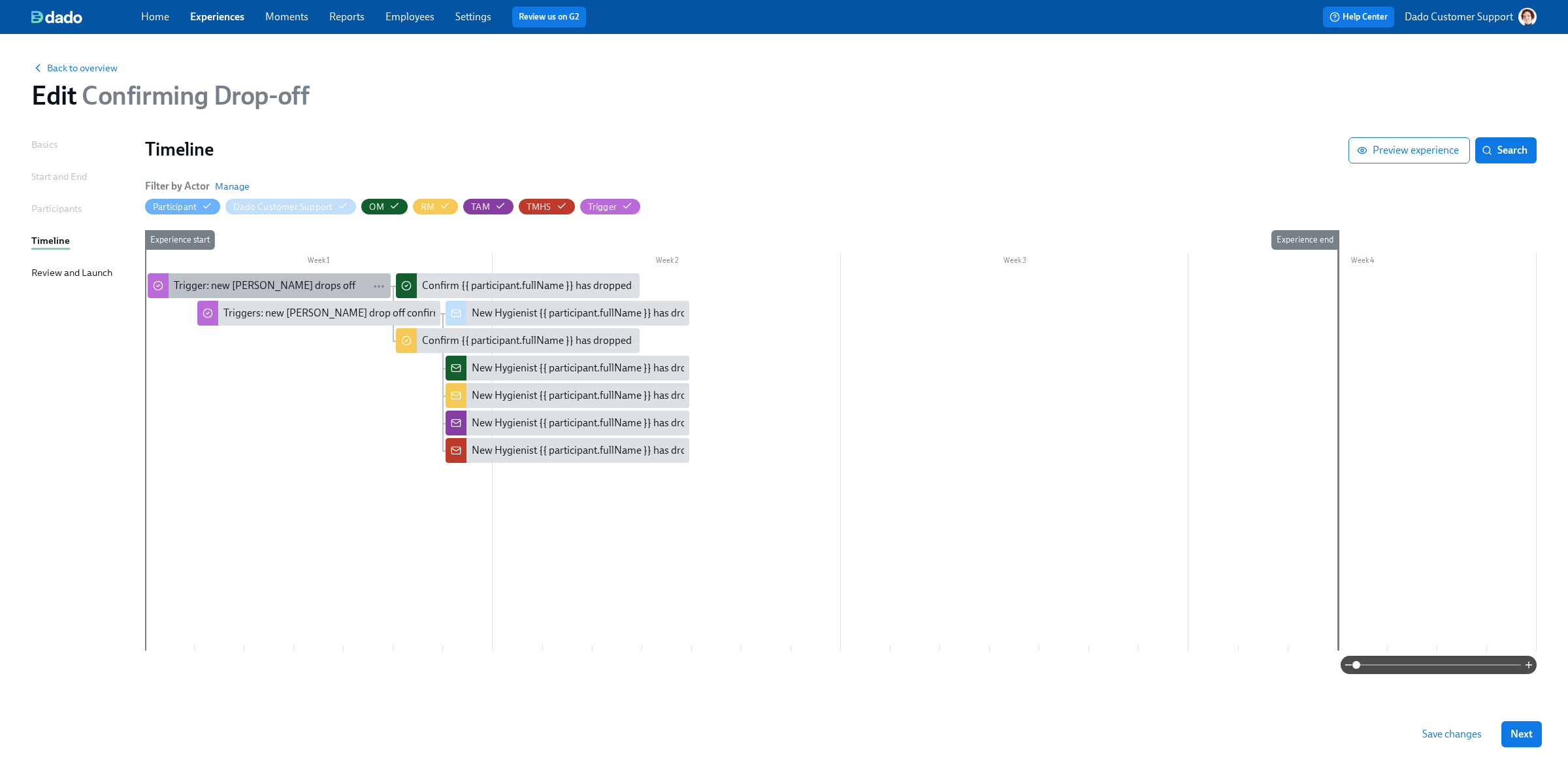
click at [182, 282] on div "Trigger: new joiner drops off" at bounding box center [265, 286] width 182 height 15
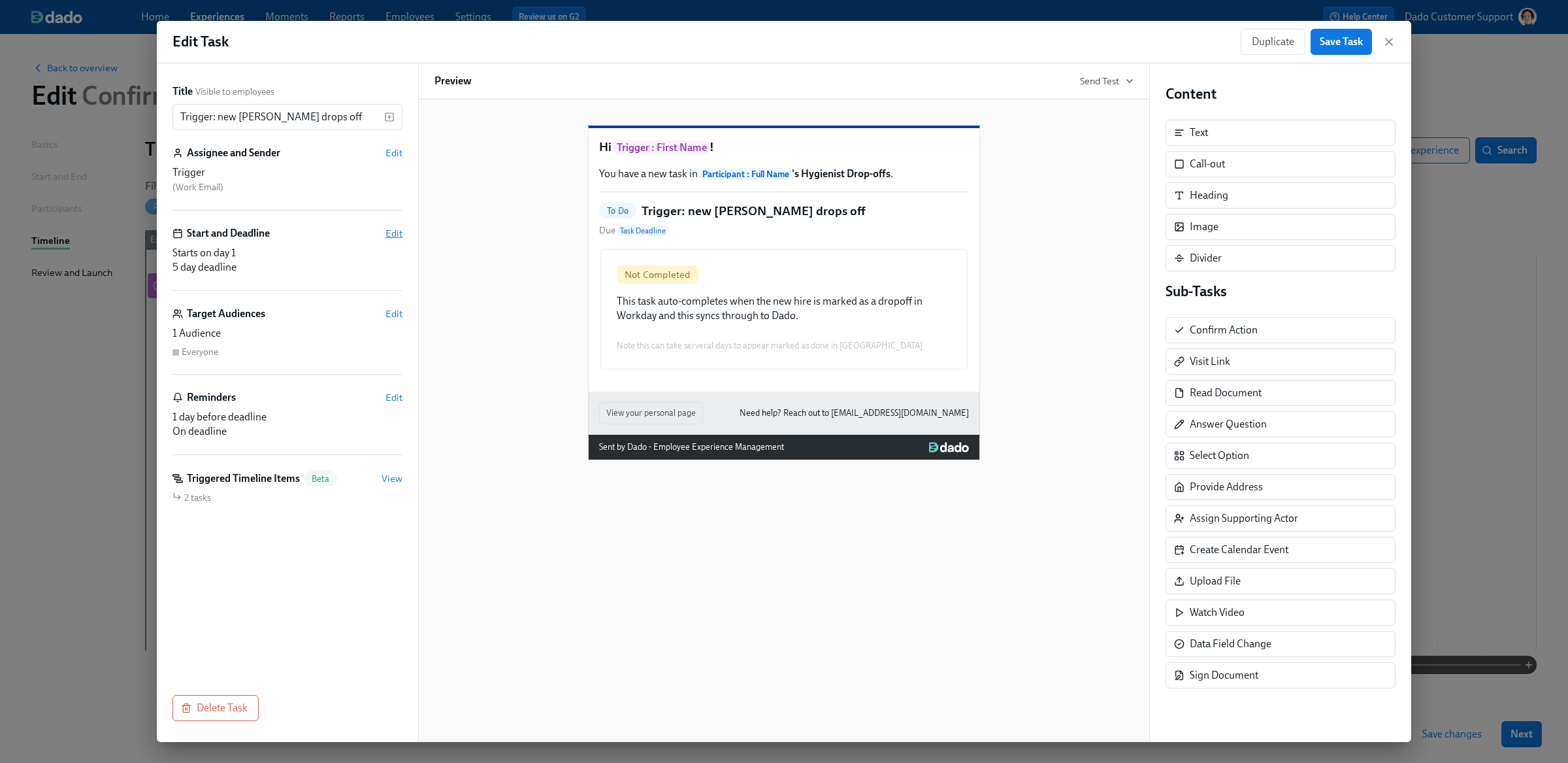
click at [391, 231] on span "Edit" at bounding box center [393, 233] width 17 height 13
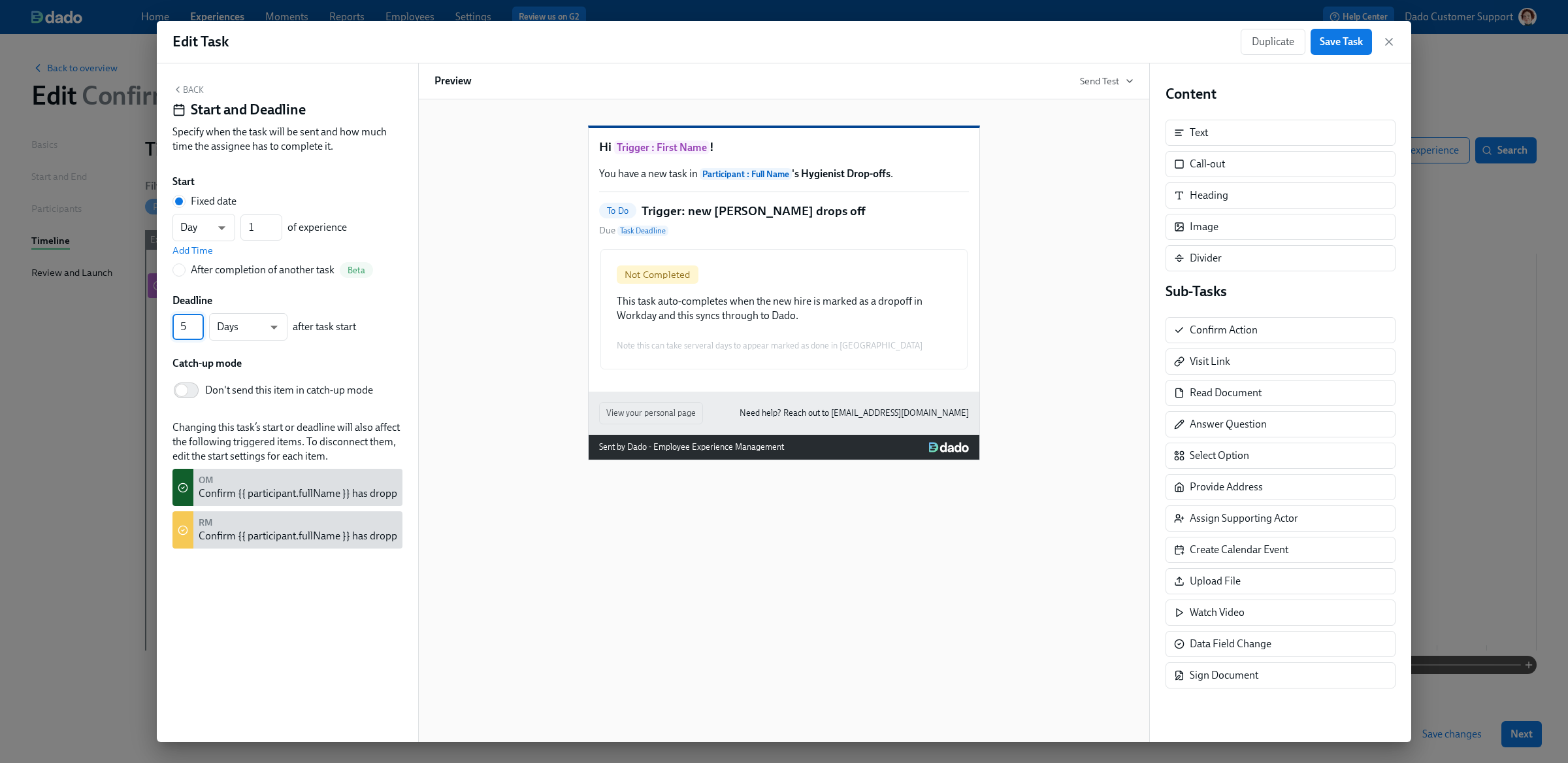
click at [181, 329] on input "5" at bounding box center [188, 327] width 32 height 26
type input "365"
click at [188, 89] on button "Back" at bounding box center [188, 89] width 32 height 11
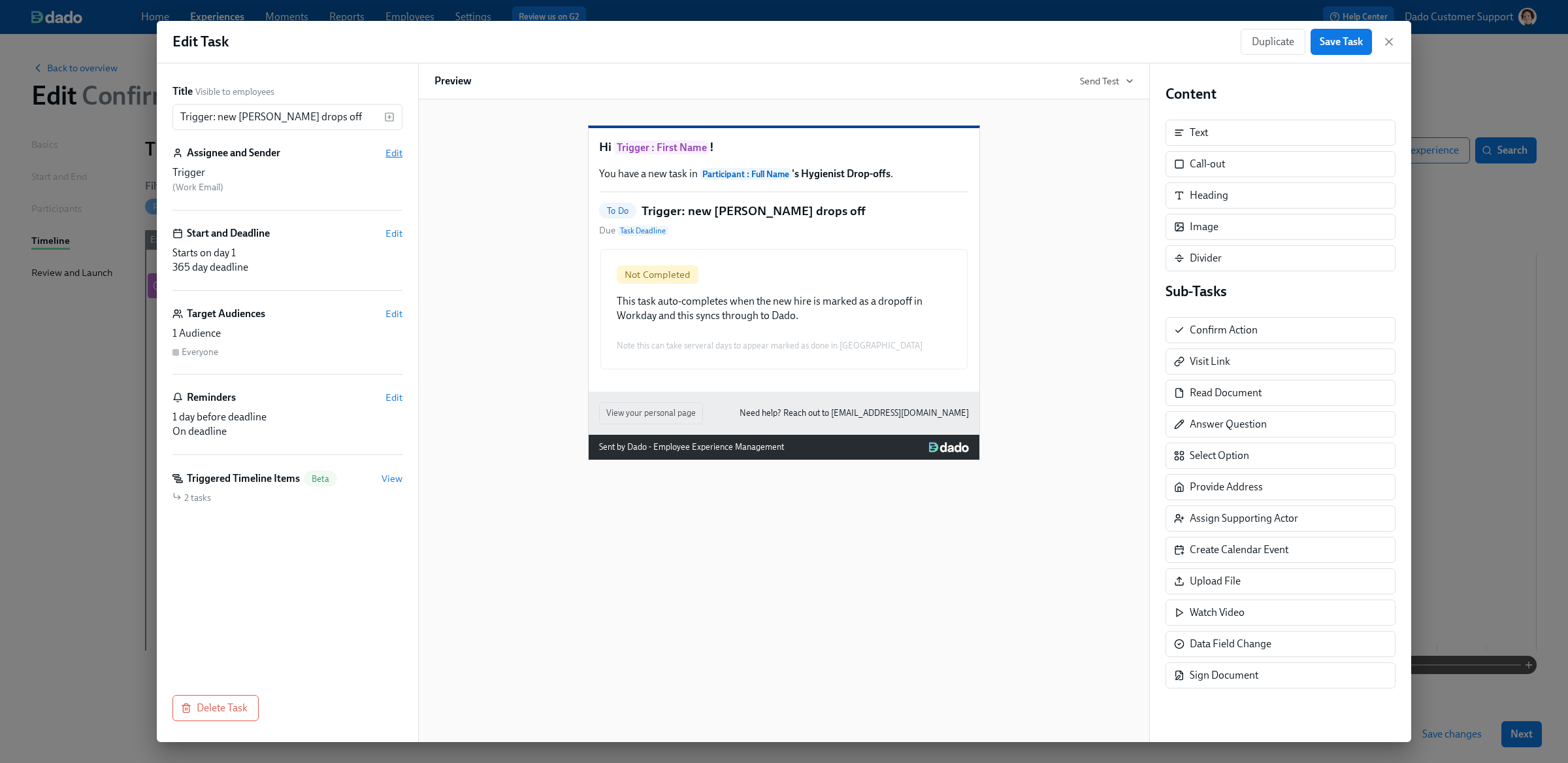
click at [397, 150] on span "Edit" at bounding box center [393, 153] width 17 height 13
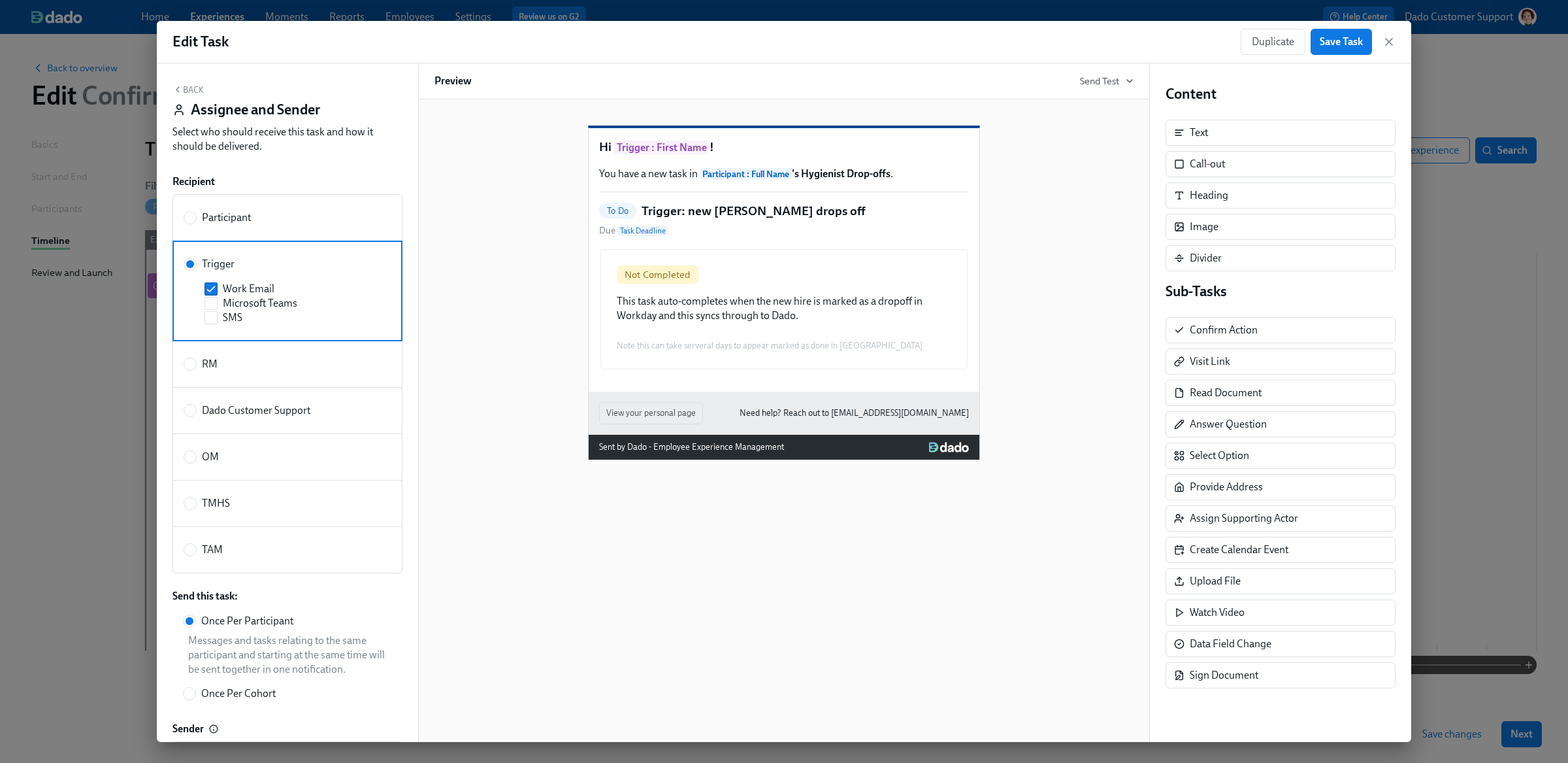
click at [184, 85] on button "Back" at bounding box center [188, 89] width 32 height 11
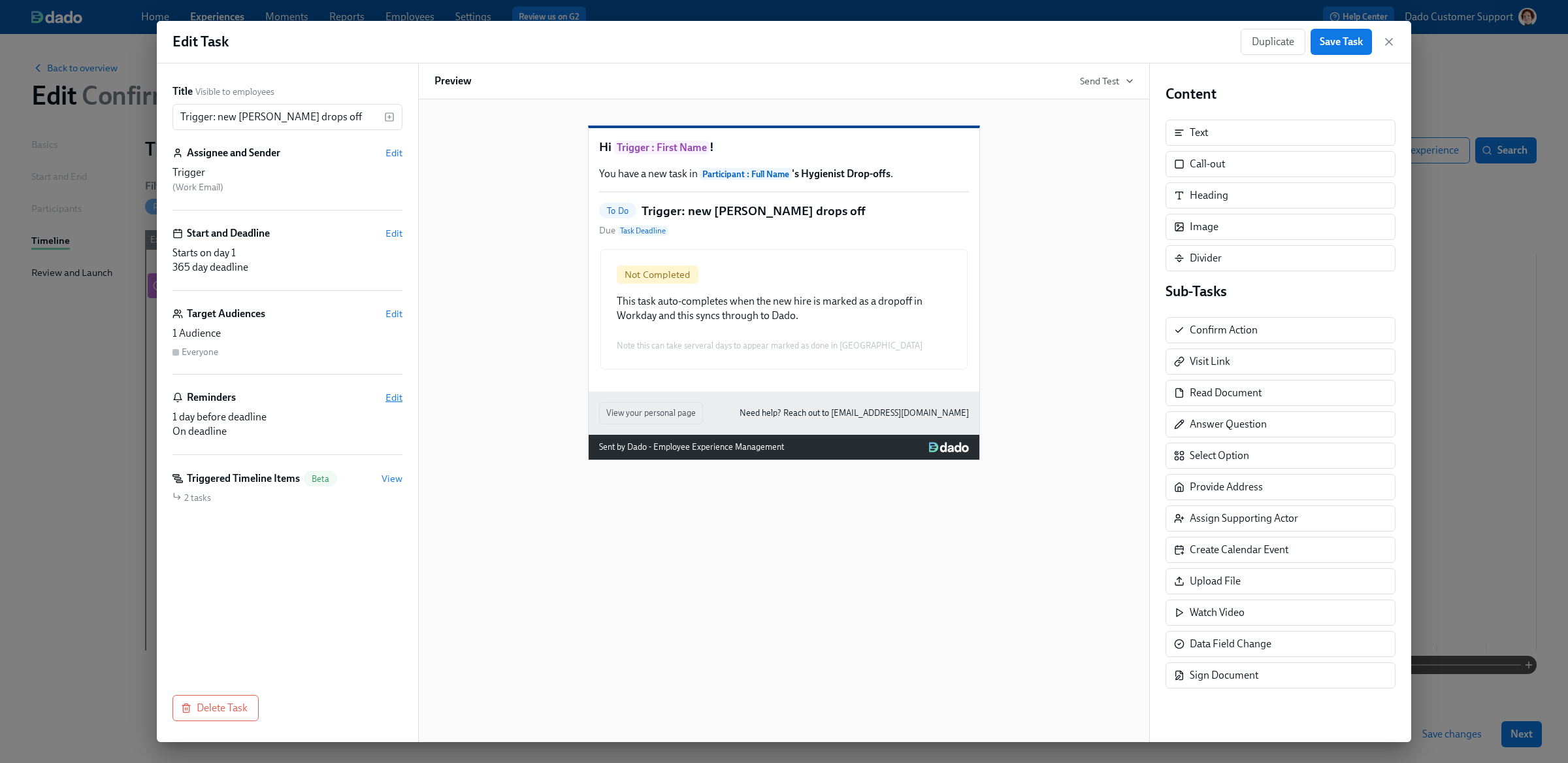
click at [399, 401] on span "Edit" at bounding box center [393, 397] width 17 height 13
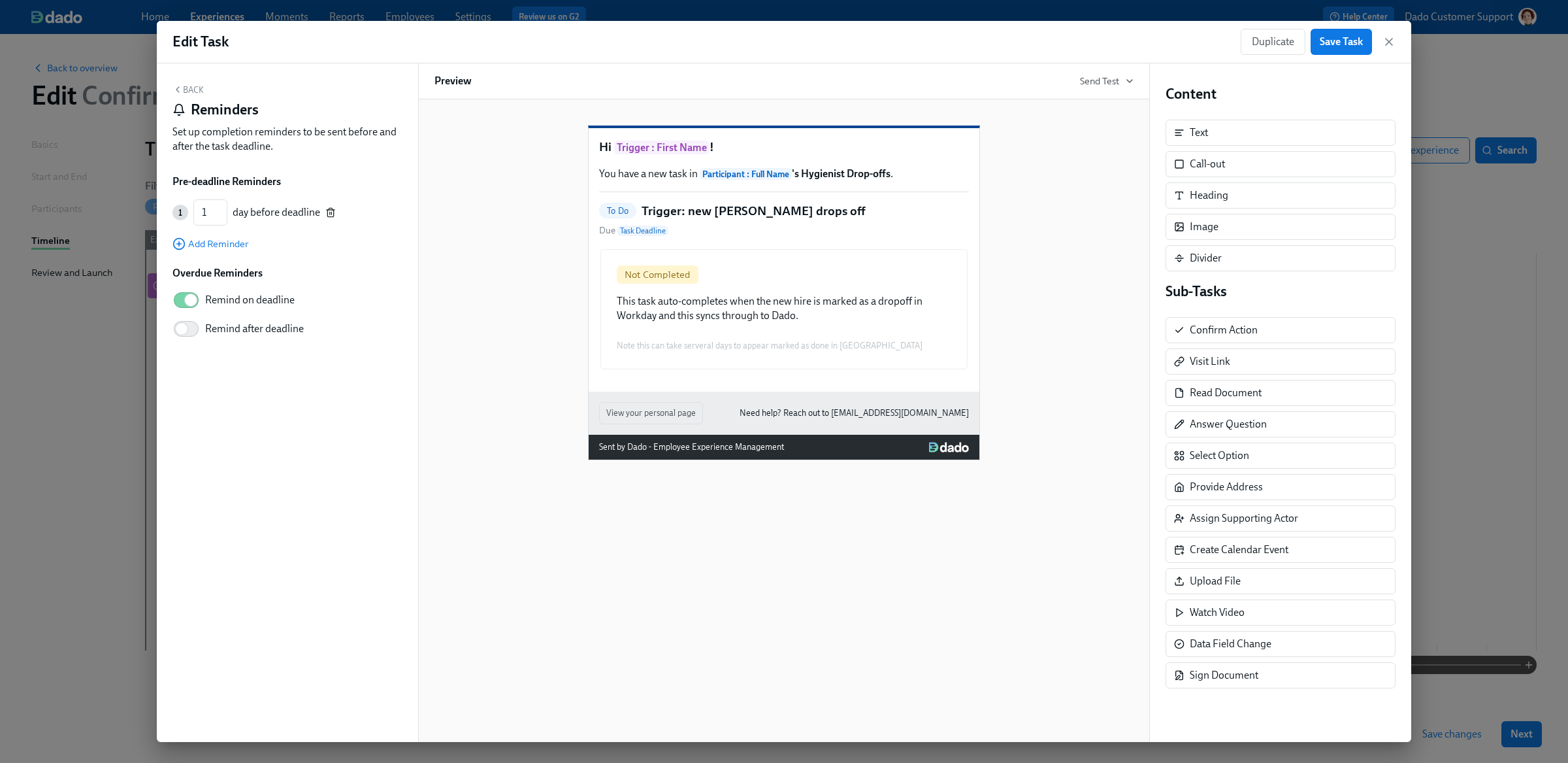
click at [330, 210] on icon "button" at bounding box center [330, 212] width 11 height 11
click at [258, 264] on span "Remind on deadline" at bounding box center [250, 263] width 89 height 15
click at [234, 264] on input "Remind on deadline" at bounding box center [191, 262] width 86 height 28
checkbox input "false"
click at [1345, 38] on span "Save Task" at bounding box center [1341, 41] width 43 height 13
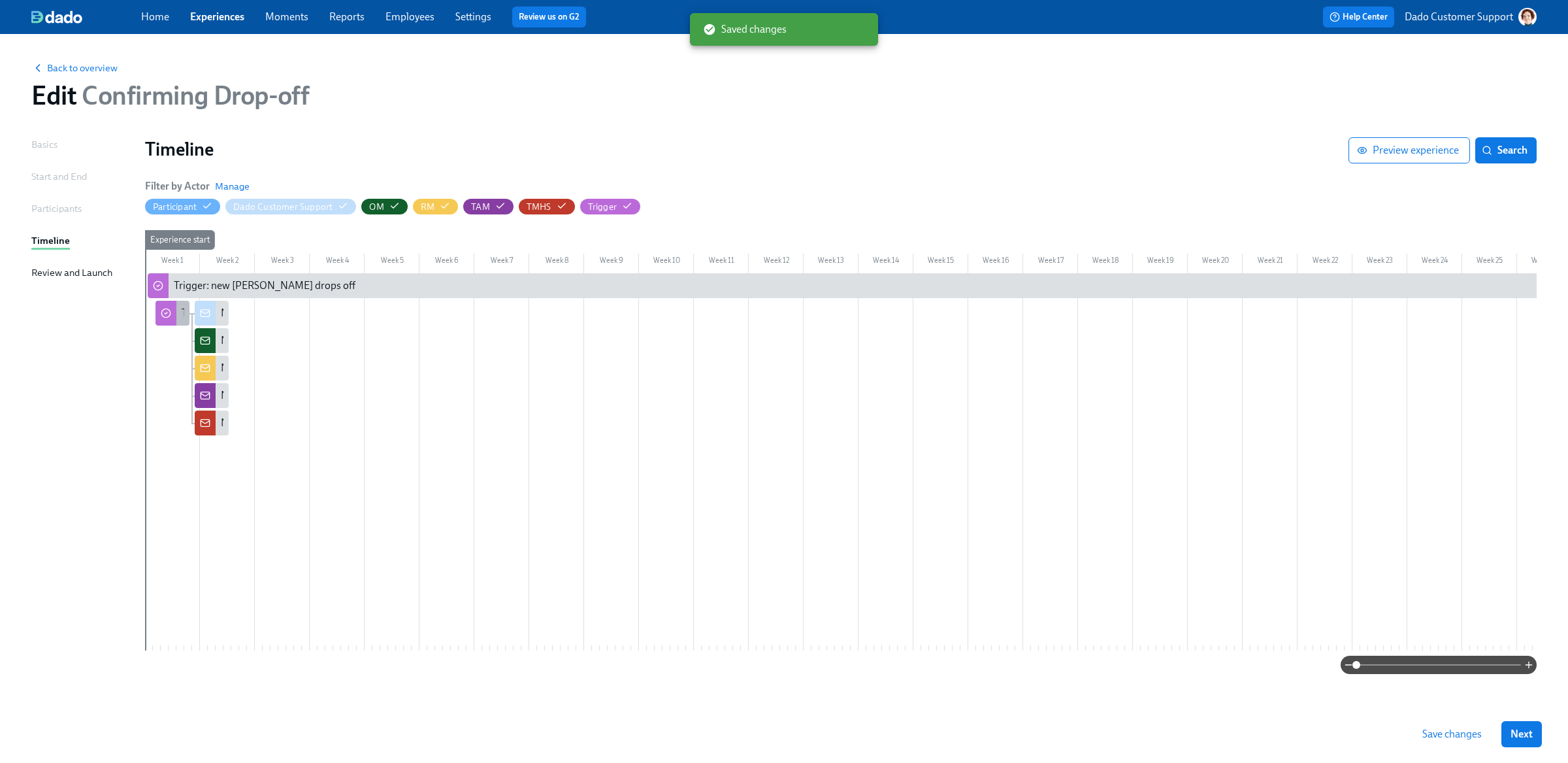
click at [170, 315] on icon at bounding box center [166, 313] width 11 height 11
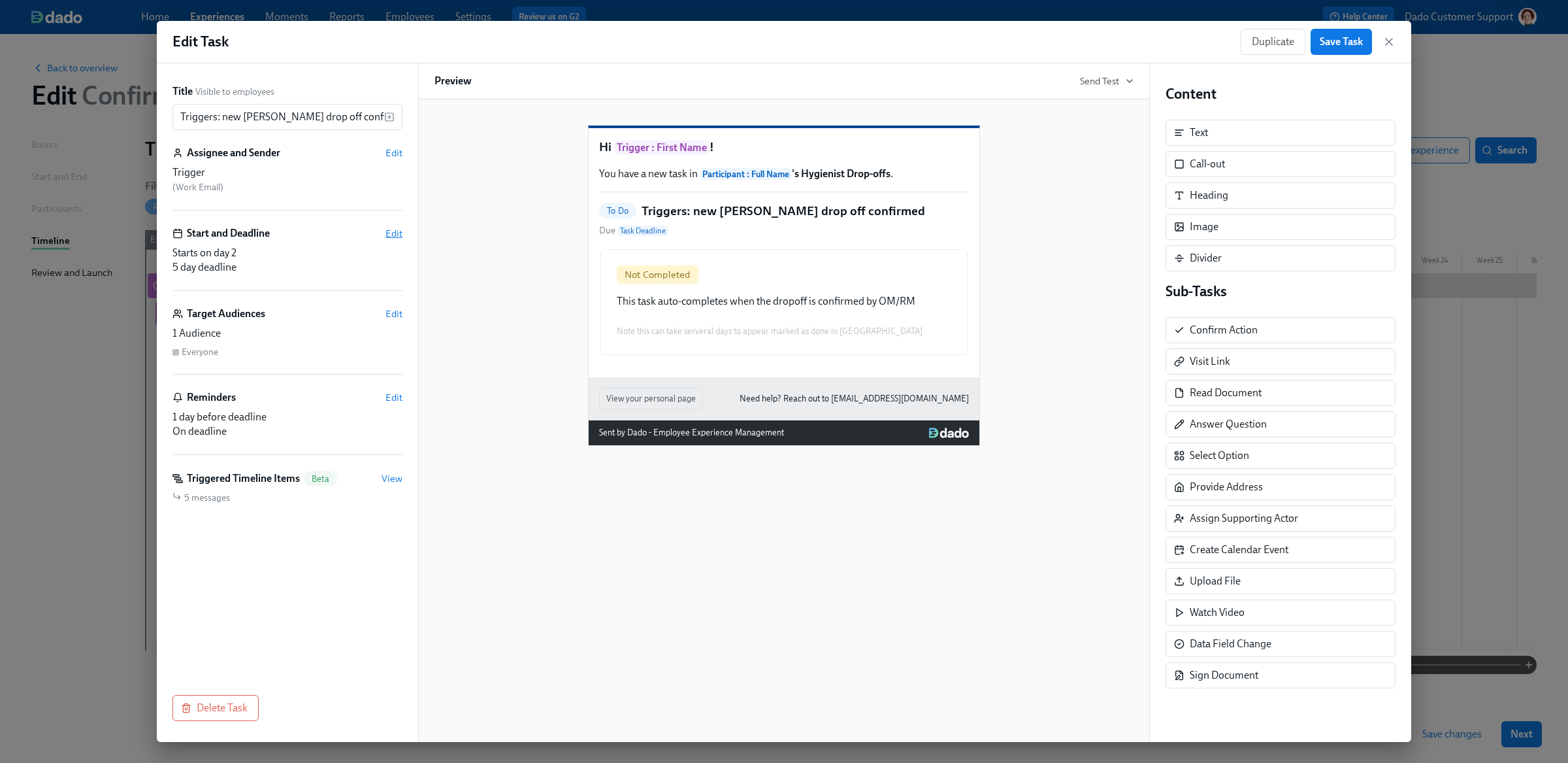
click at [392, 239] on span "Edit" at bounding box center [393, 233] width 17 height 13
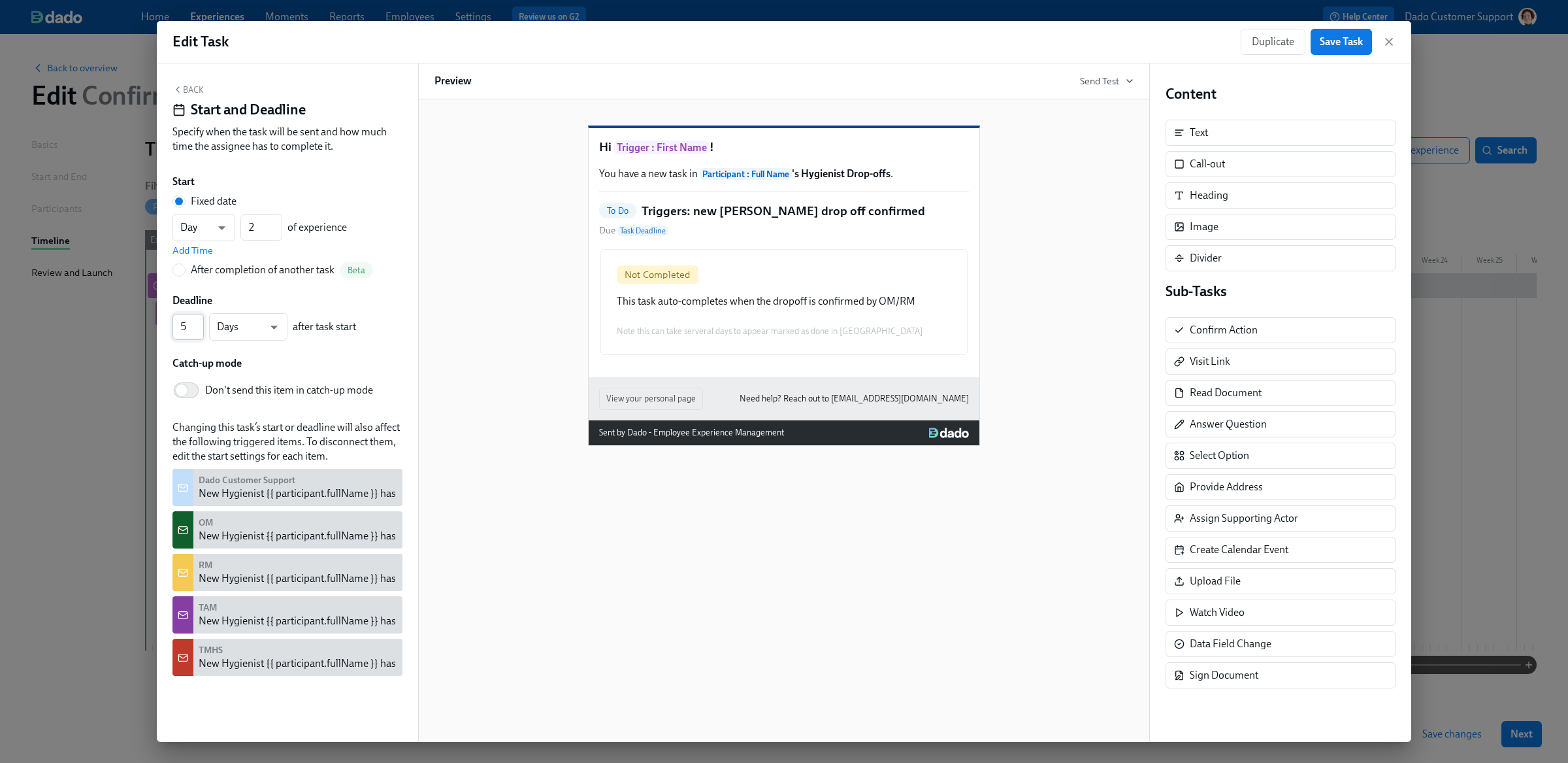
click at [180, 324] on input "5" at bounding box center [188, 327] width 32 height 26
type input "365"
click at [186, 78] on div "Back Start and Deadline Specify when the task will be sent and how much time th…" at bounding box center [288, 402] width 262 height 678
click at [186, 91] on button "Back" at bounding box center [188, 89] width 32 height 11
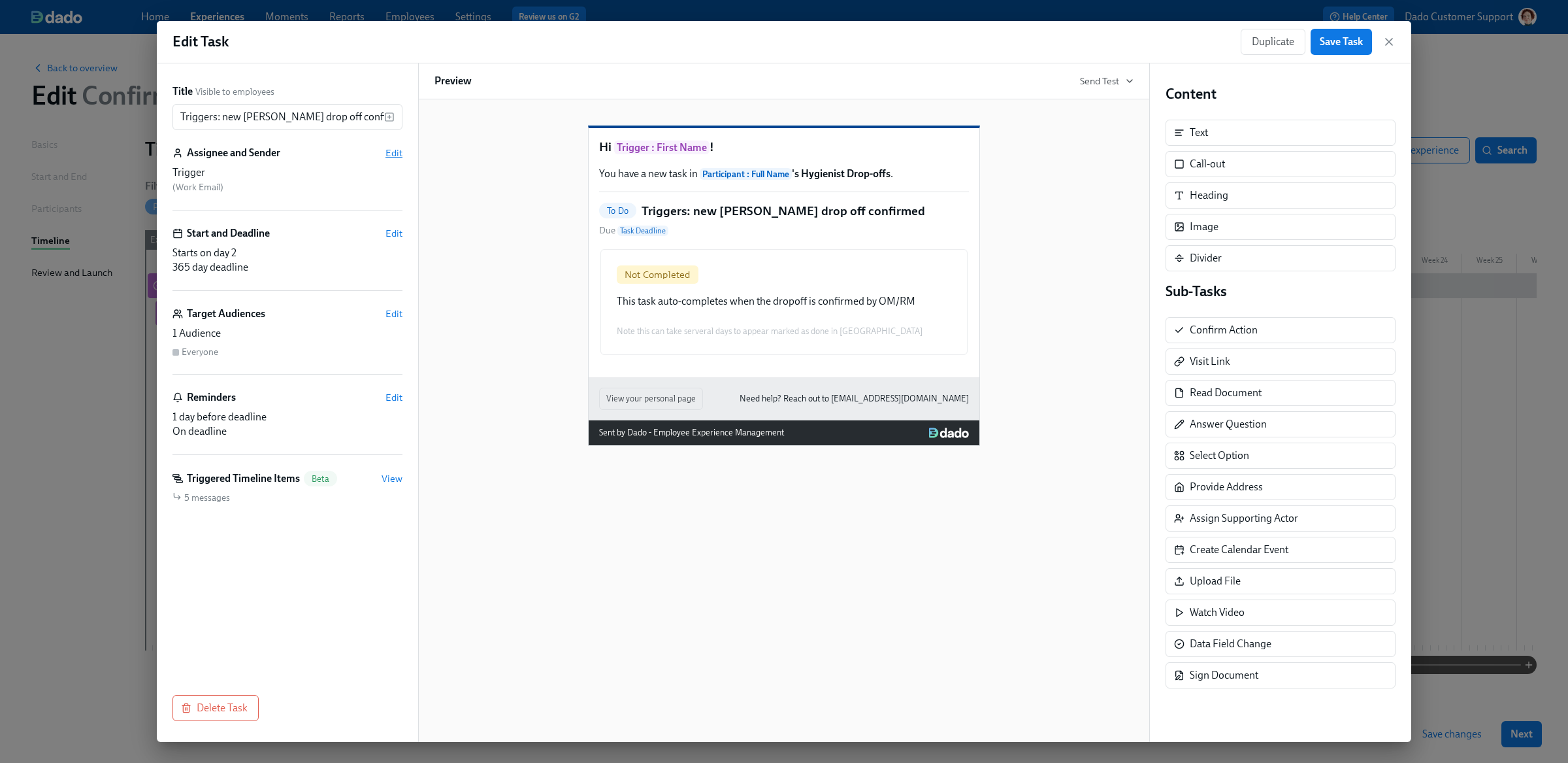
click at [393, 149] on span "Edit" at bounding box center [393, 153] width 17 height 13
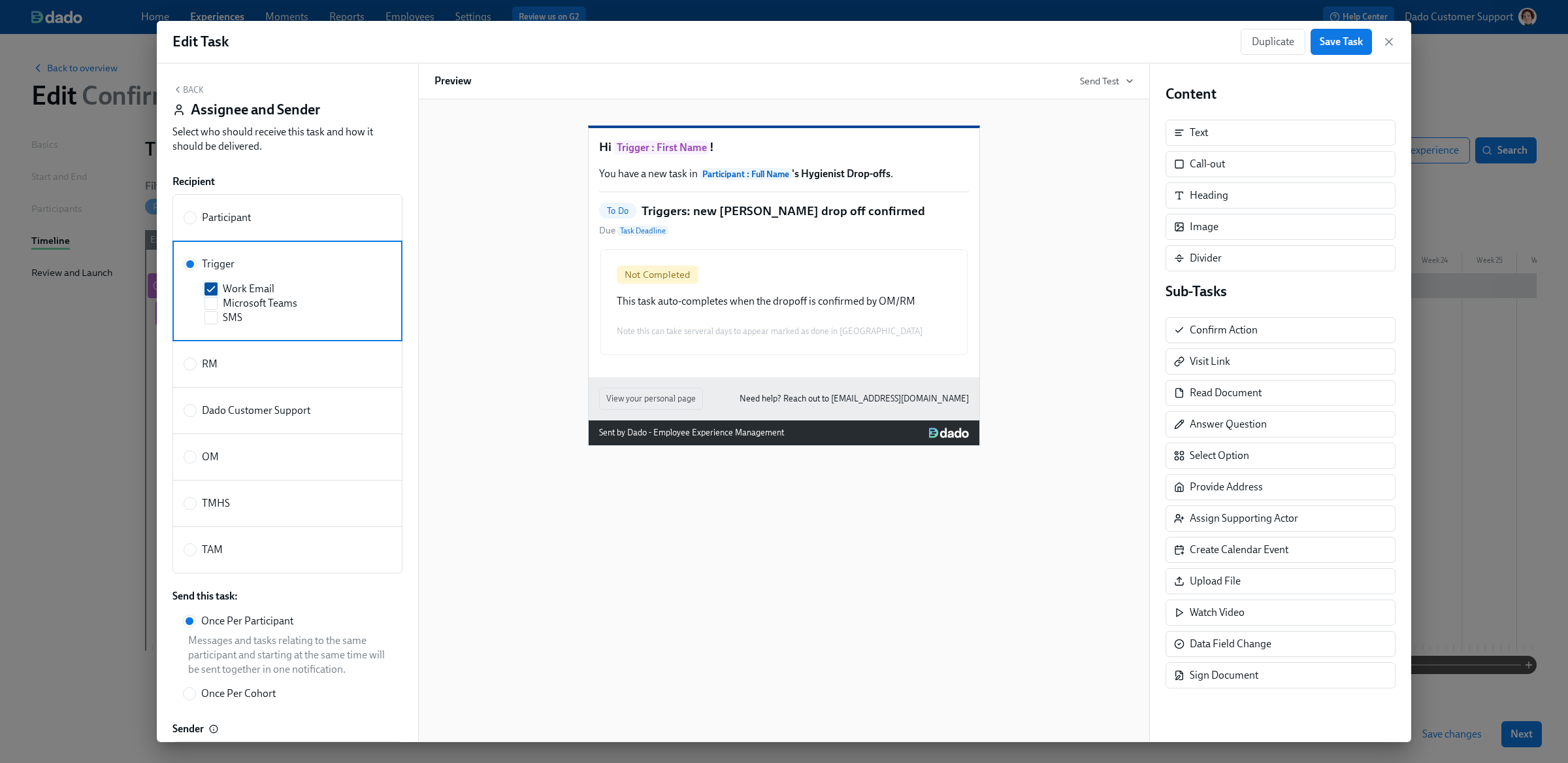
click at [212, 288] on input "Work Email" at bounding box center [211, 288] width 11 height 11
checkbox input "false"
click at [193, 90] on button "Back" at bounding box center [188, 89] width 32 height 11
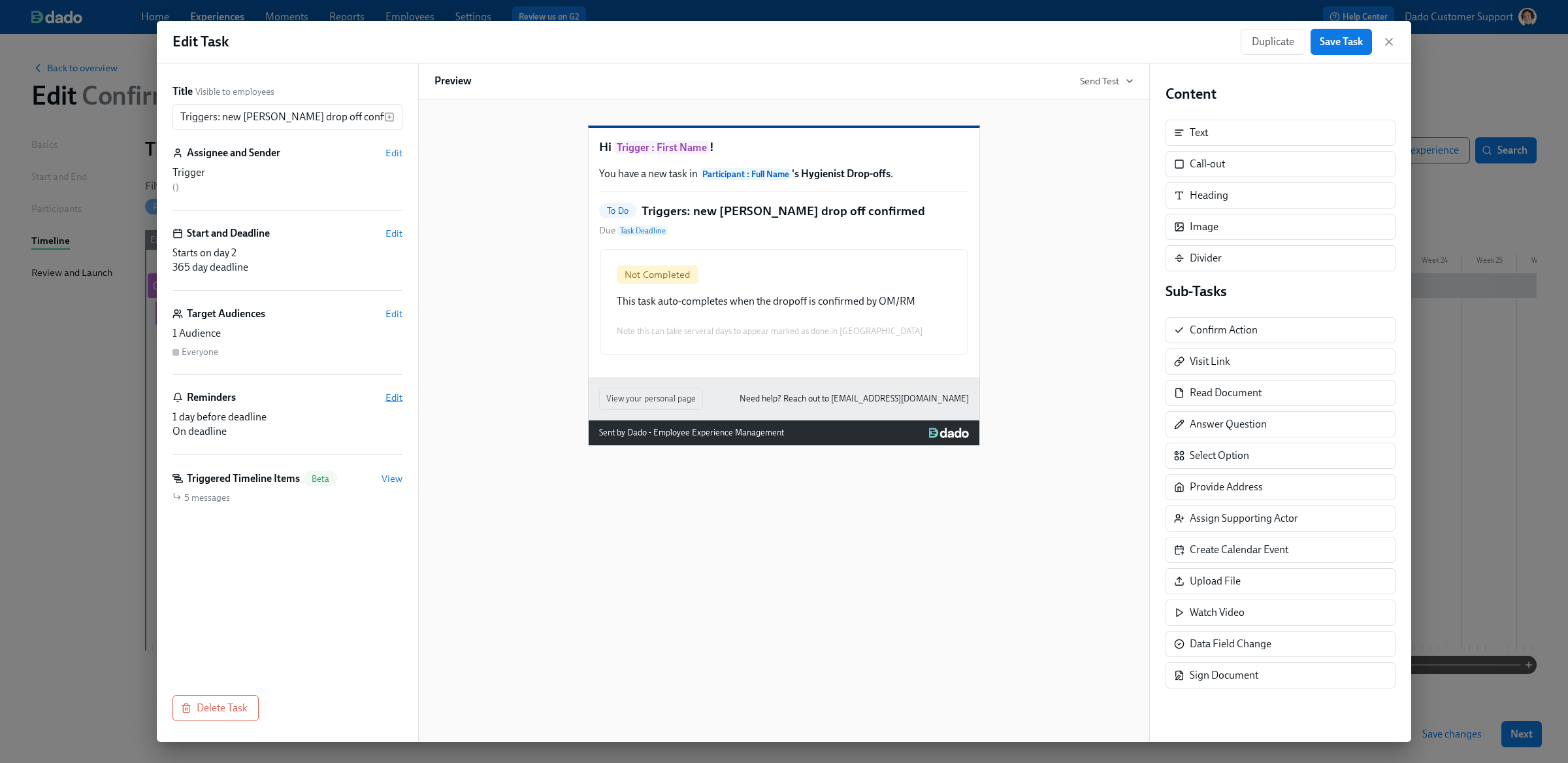
click at [388, 396] on span "Edit" at bounding box center [393, 397] width 17 height 13
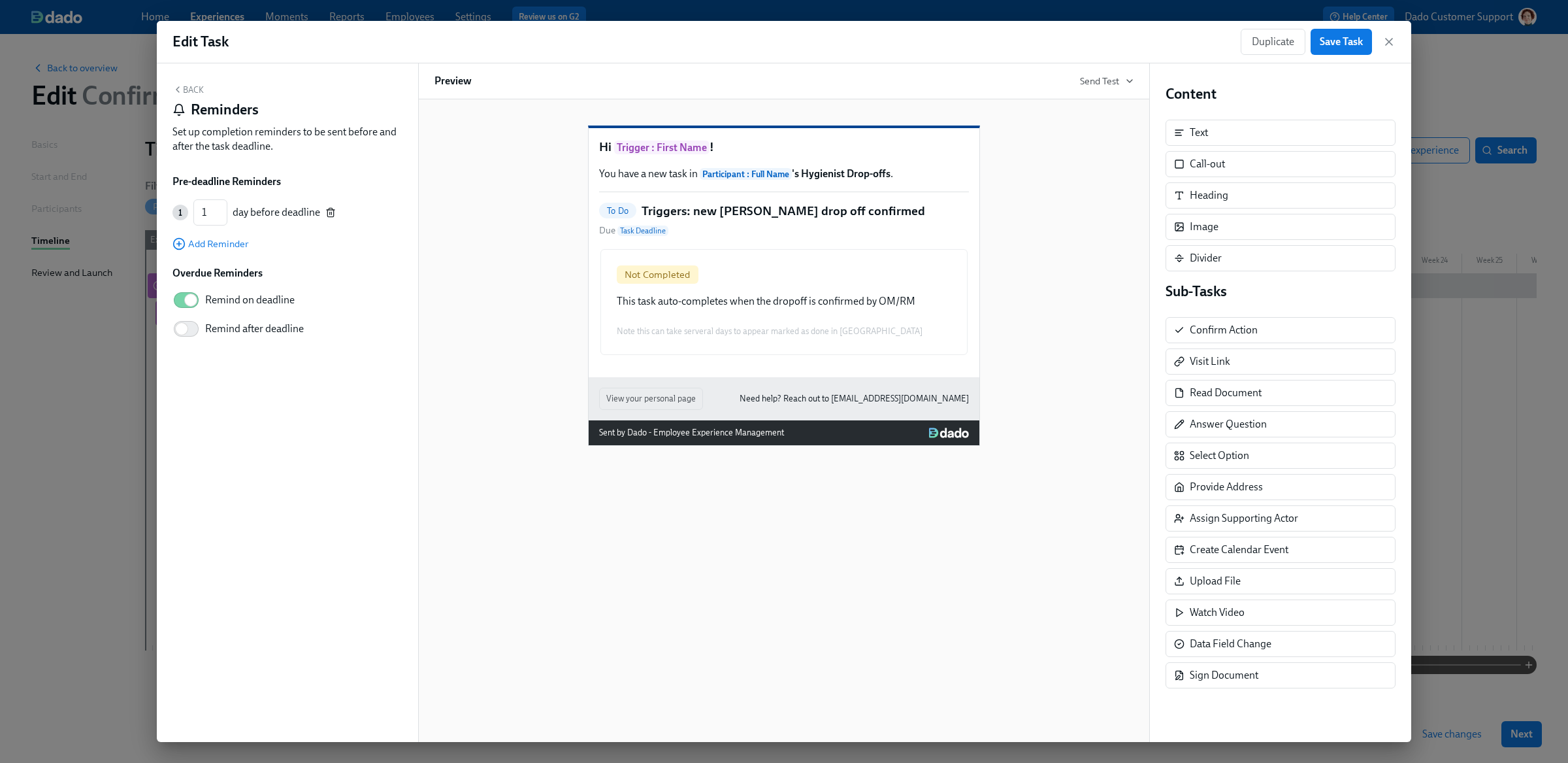
click at [330, 213] on icon "button" at bounding box center [330, 212] width 11 height 11
click at [227, 266] on span "Remind on deadline" at bounding box center [250, 263] width 89 height 15
click at [227, 266] on input "Remind on deadline" at bounding box center [191, 262] width 86 height 28
checkbox input "false"
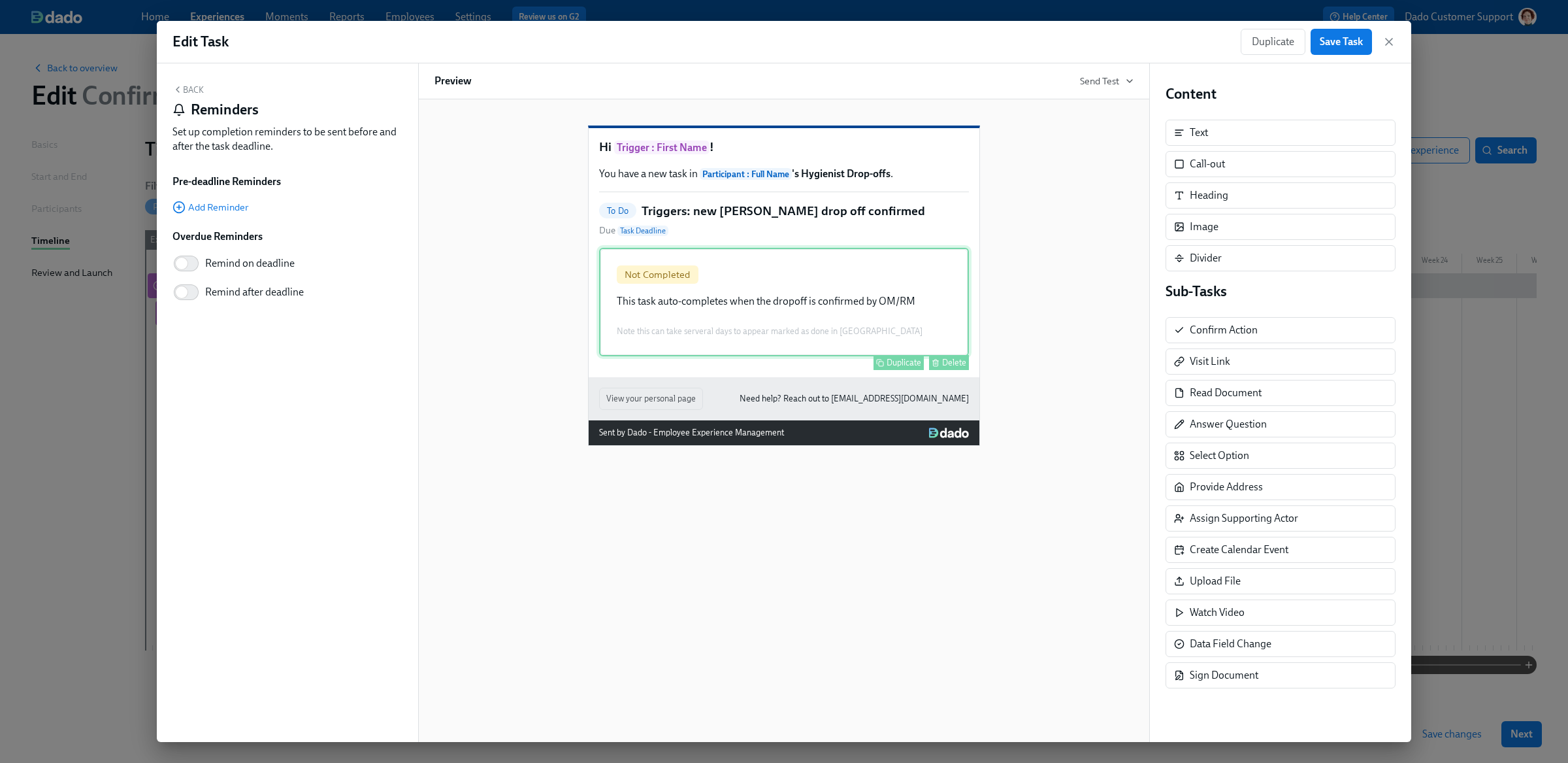
click at [877, 346] on div "Not Completed This task auto-completes when the dropoff is confirmed by OM/RM N…" at bounding box center [783, 301] width 370 height 108
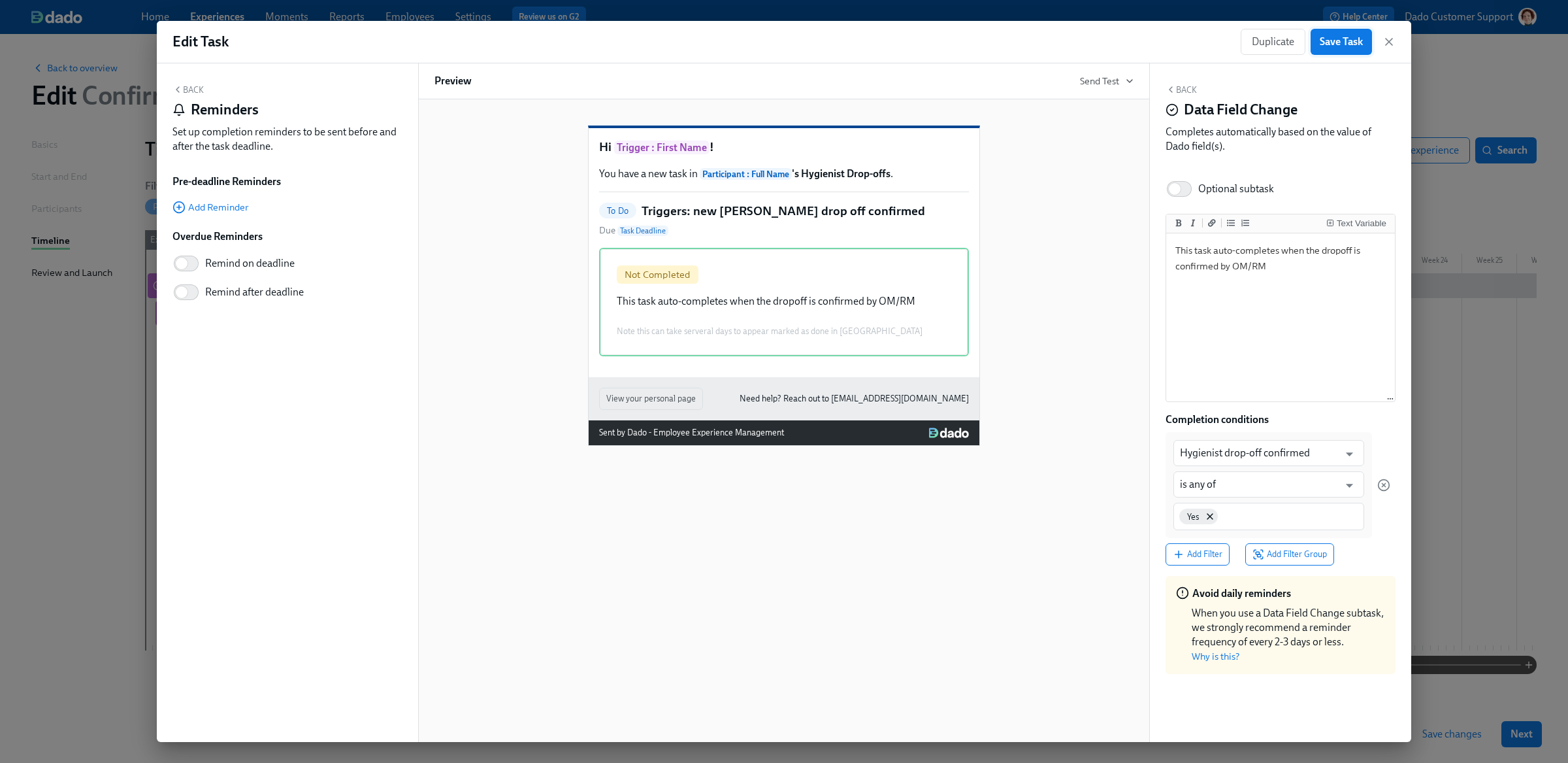
click at [1358, 44] on span "Save Task" at bounding box center [1341, 41] width 43 height 13
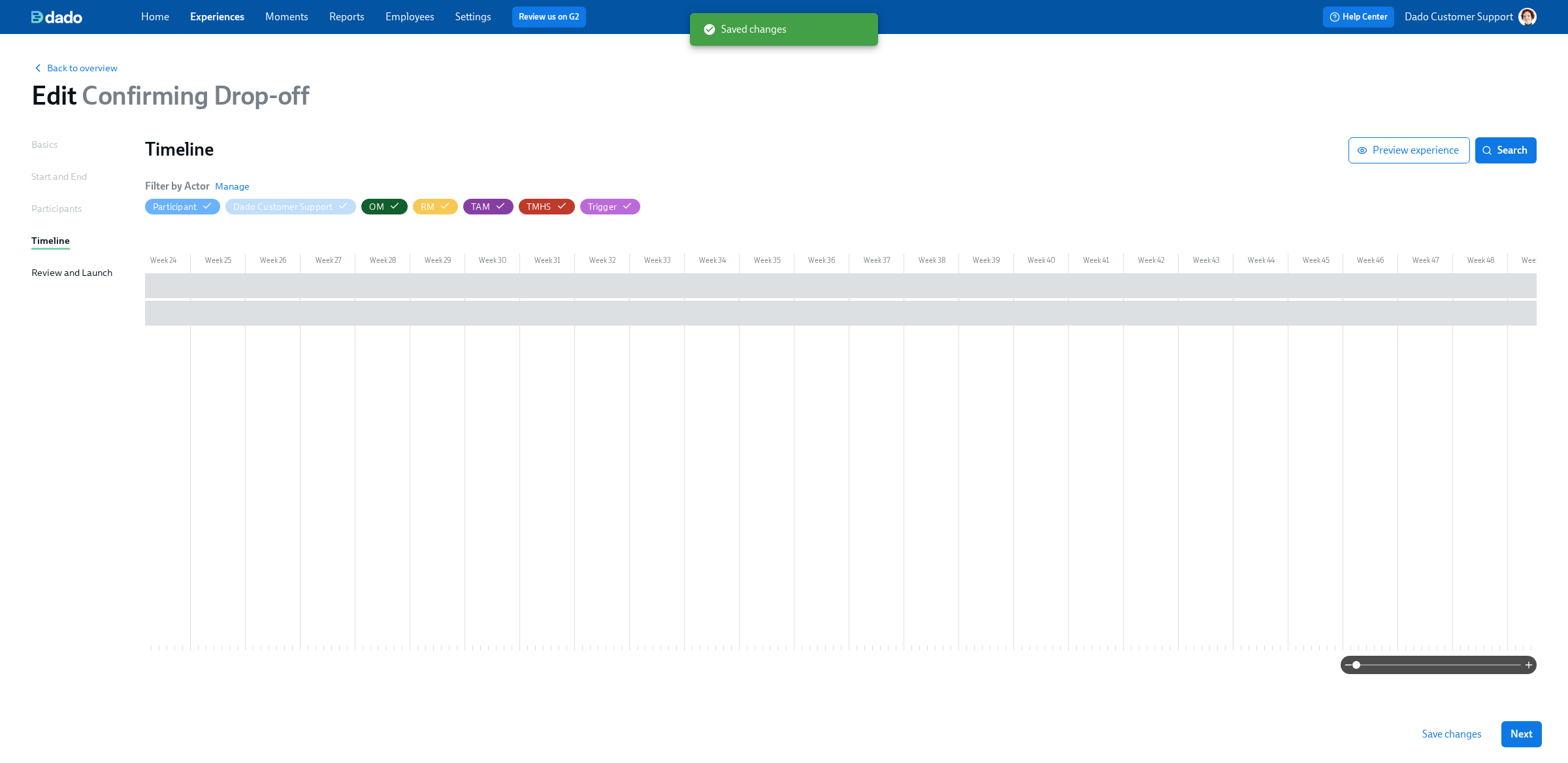
scroll to position [0, 1624]
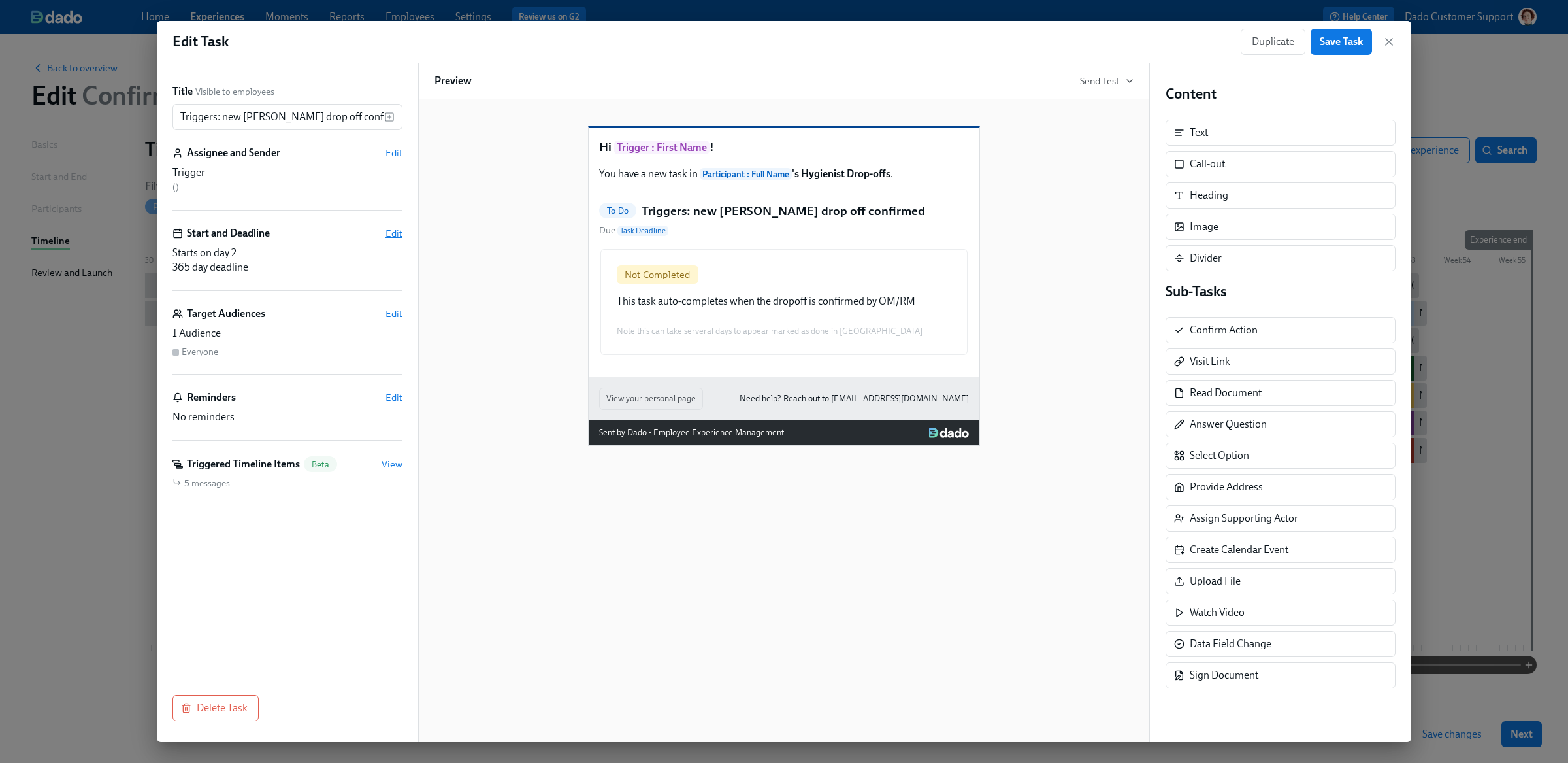
click at [388, 232] on span "Edit" at bounding box center [393, 233] width 17 height 13
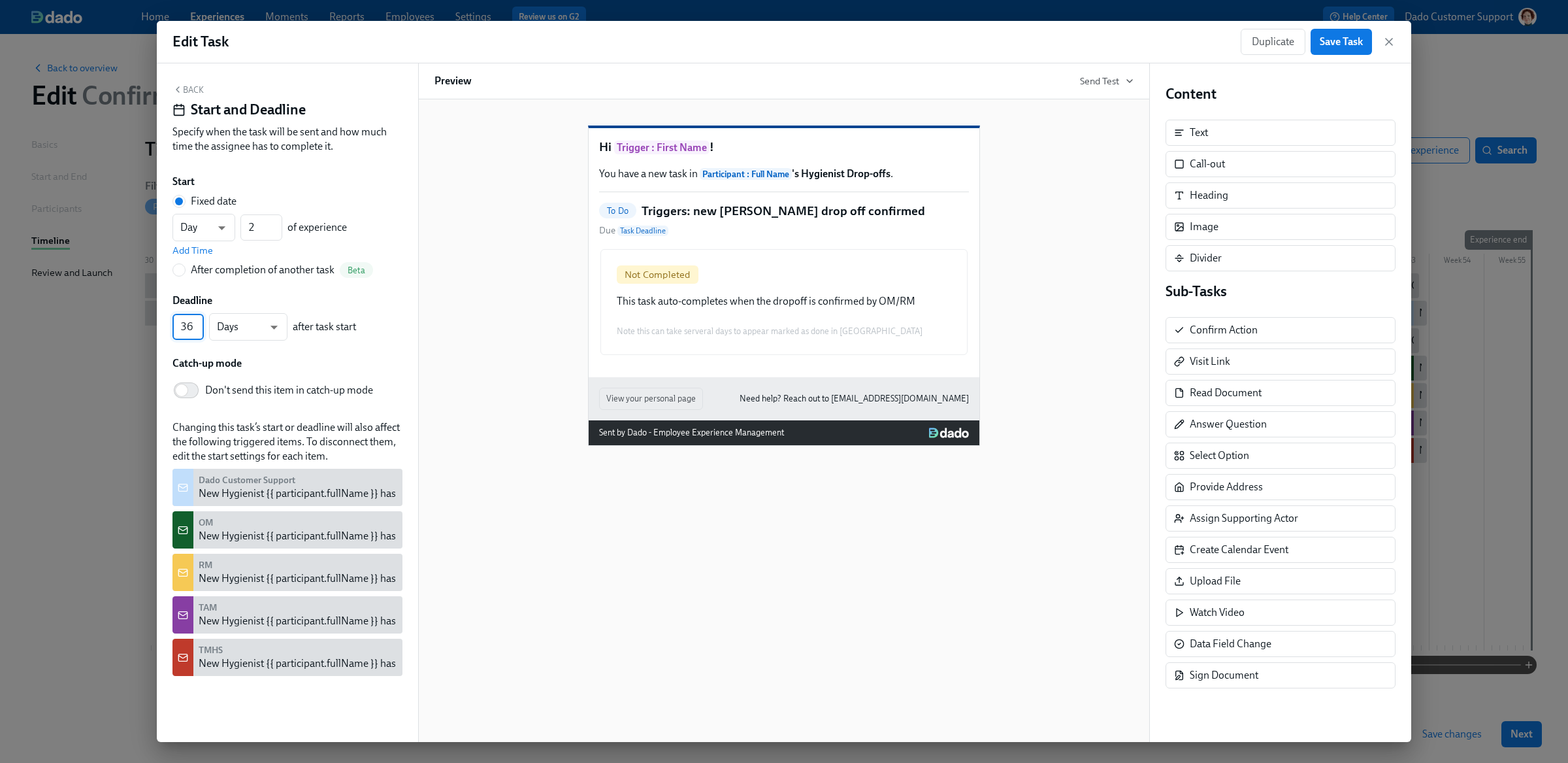
scroll to position [0, 5]
drag, startPoint x: 186, startPoint y: 327, endPoint x: 254, endPoint y: 325, distance: 68.0
click at [214, 327] on div "365 ​ Days d ​ after task start" at bounding box center [264, 327] width 184 height 28
type input "30"
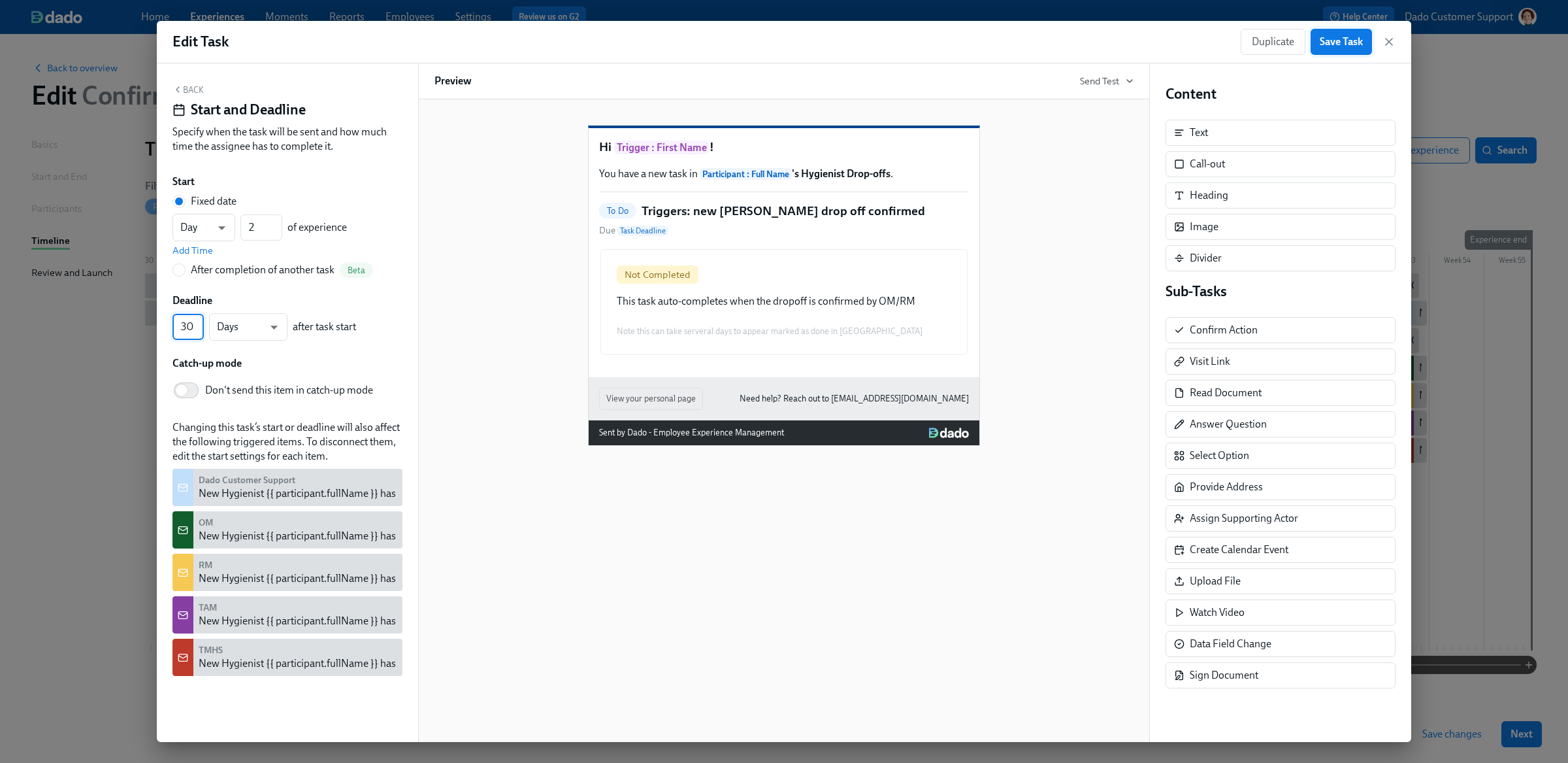
click at [1358, 54] on button "Save Task" at bounding box center [1341, 41] width 62 height 26
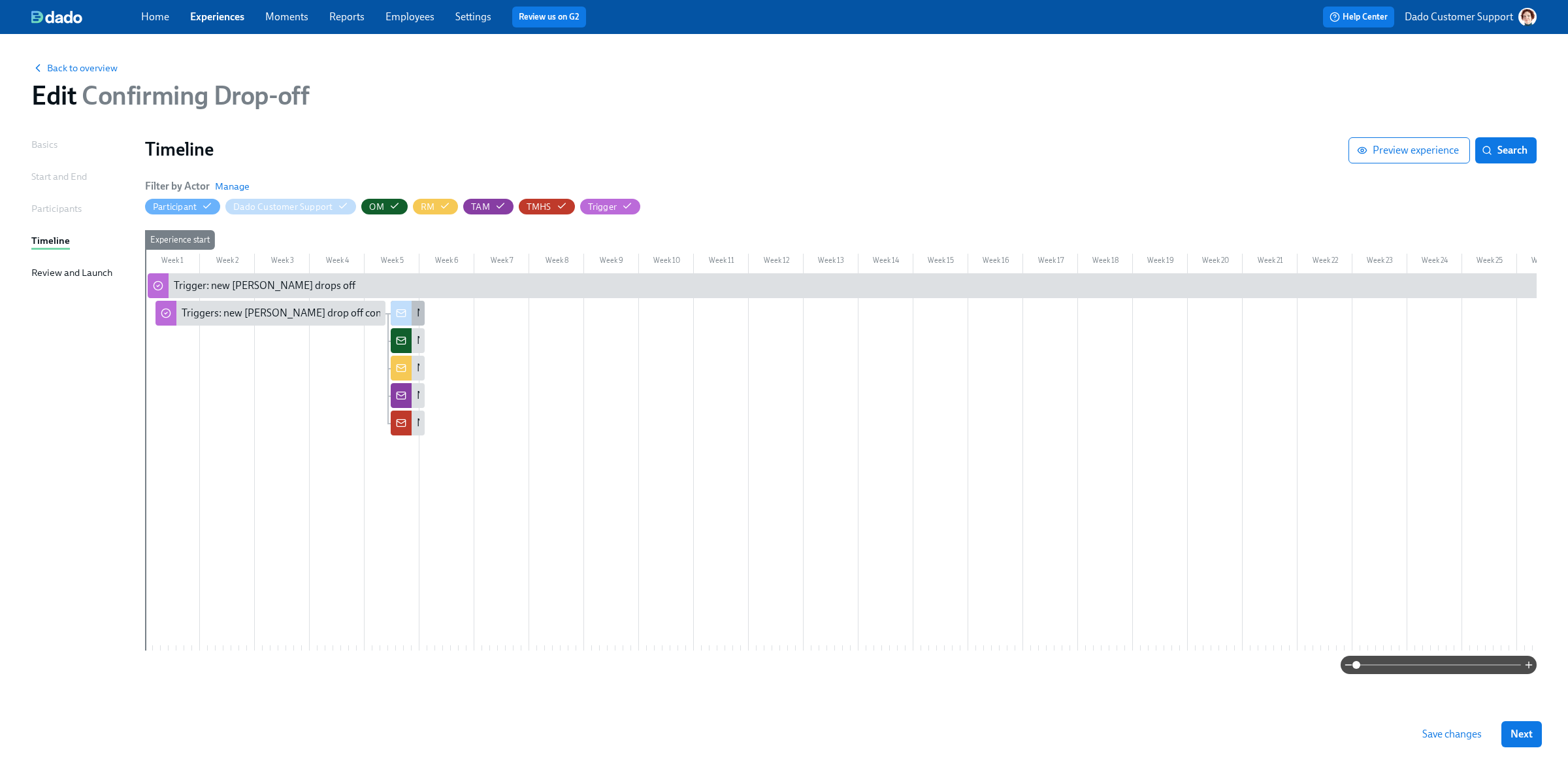
click at [418, 314] on div "New Hygienist {{ participant.fullName }} has dropped off" at bounding box center [543, 313] width 252 height 15
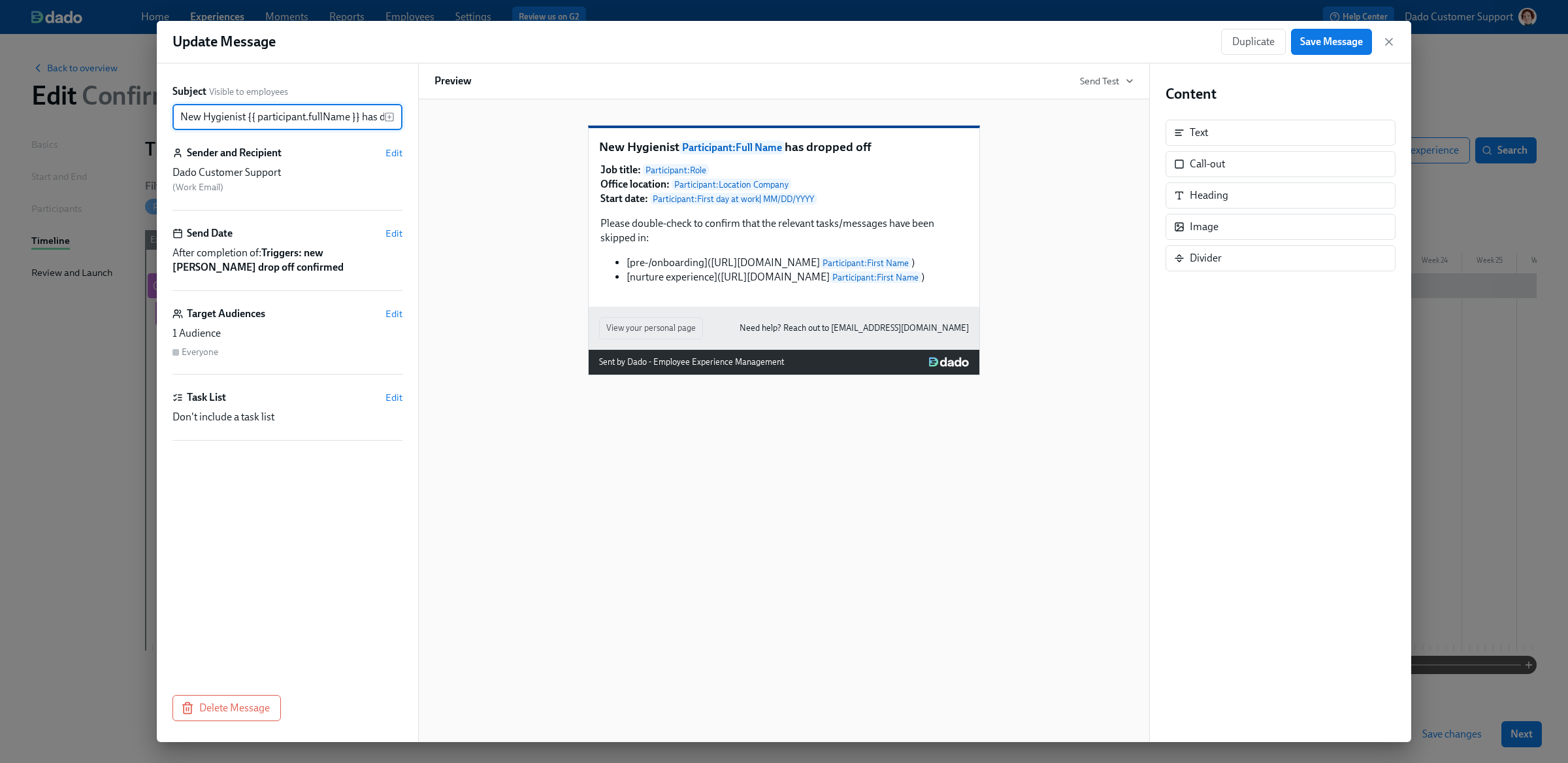
scroll to position [0, 47]
click at [1240, 42] on span "Duplicate" at bounding box center [1254, 41] width 42 height 13
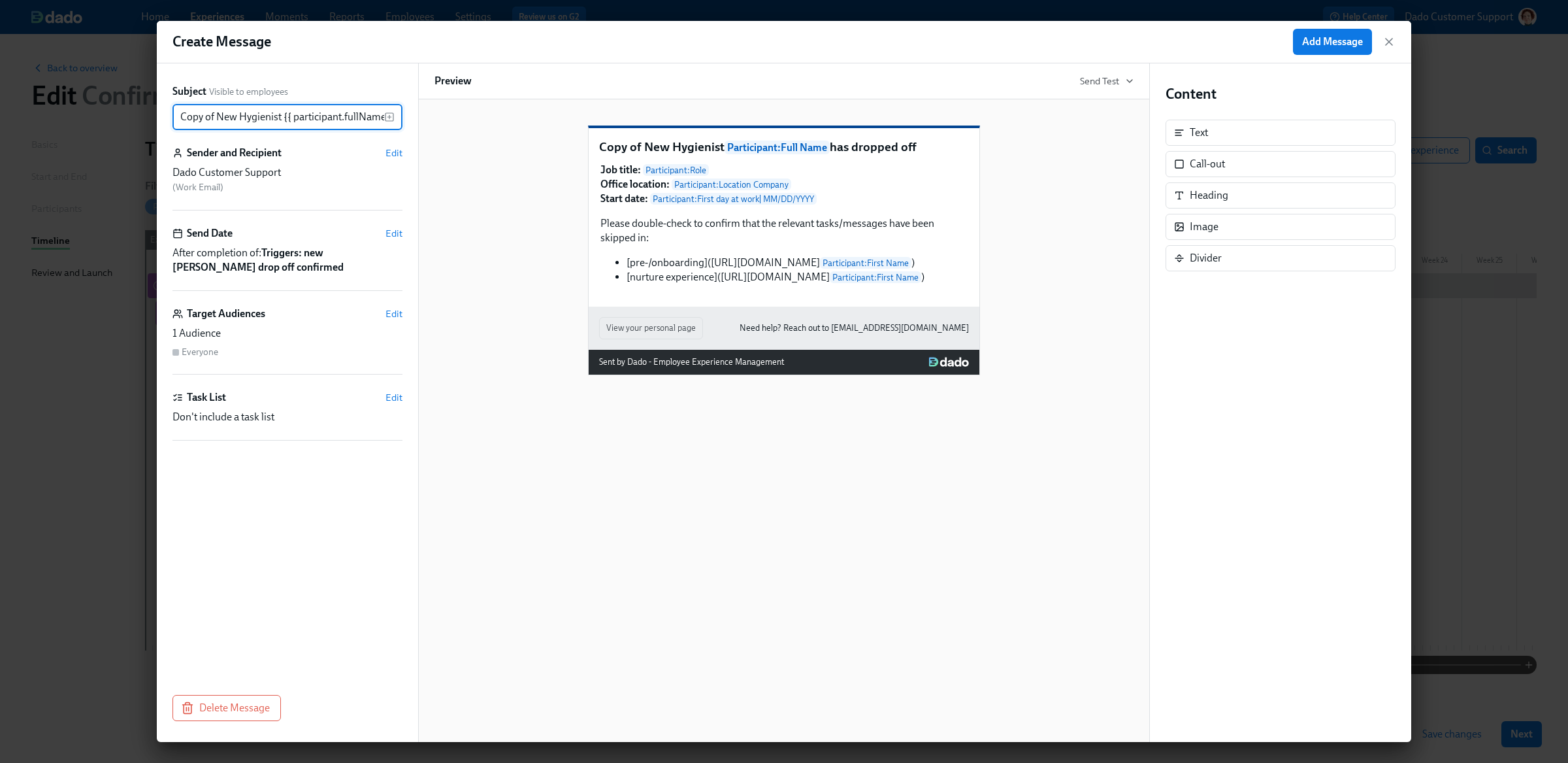
scroll to position [0, 82]
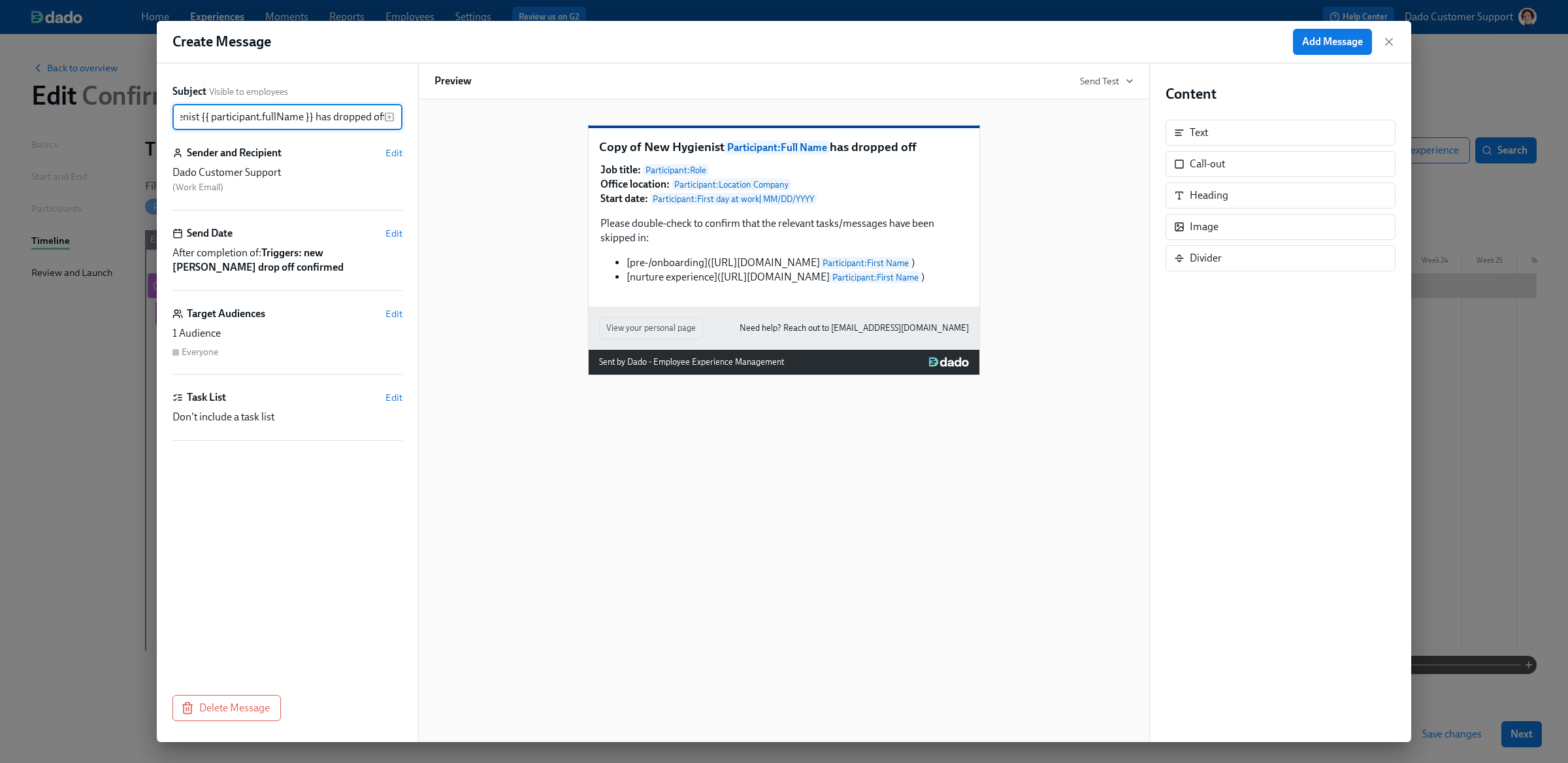
click at [208, 119] on input "Copy of New Hygienist {{ participant.fullName }} has dropped off" at bounding box center [278, 117] width 212 height 26
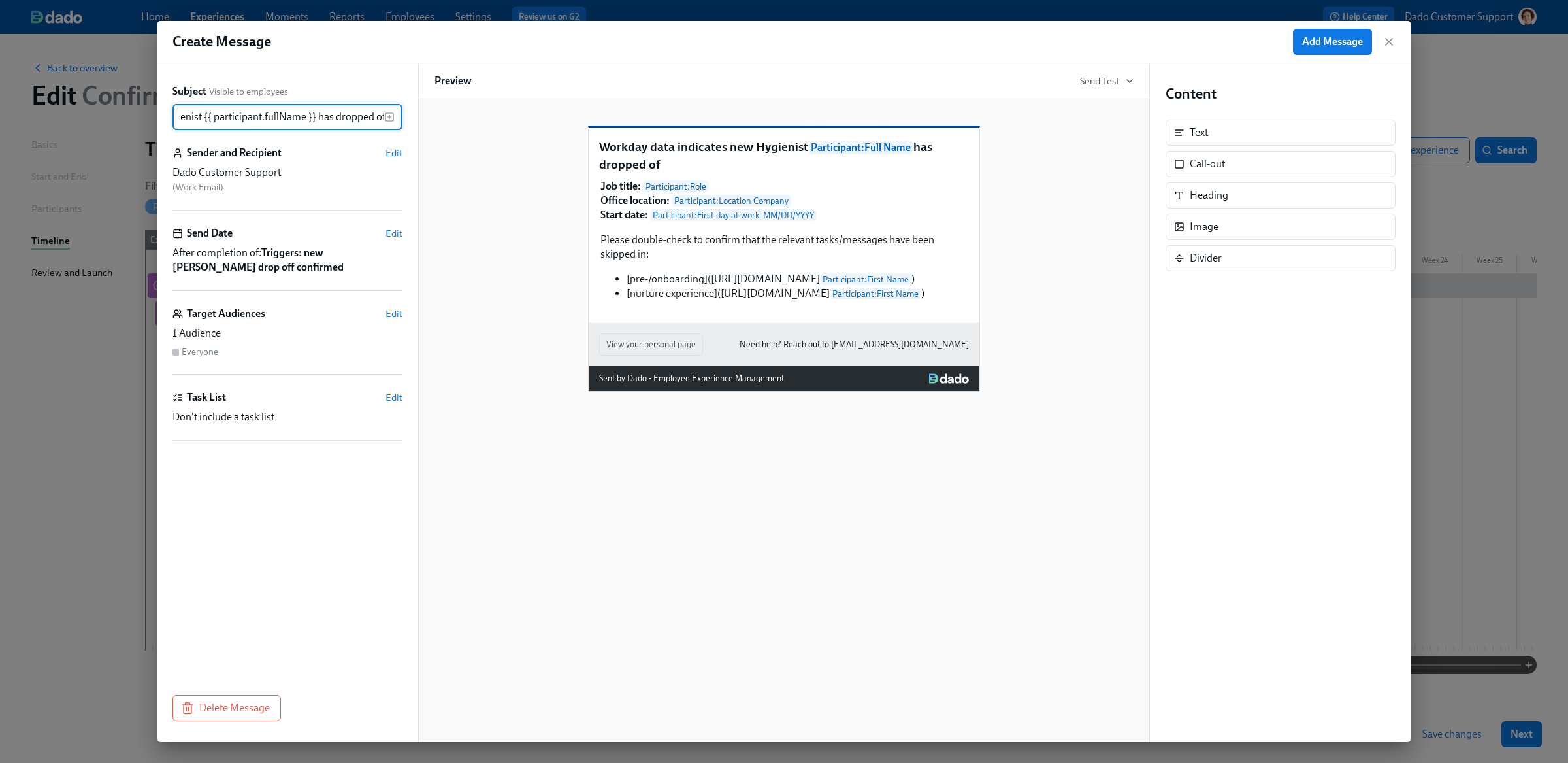
scroll to position [0, 150]
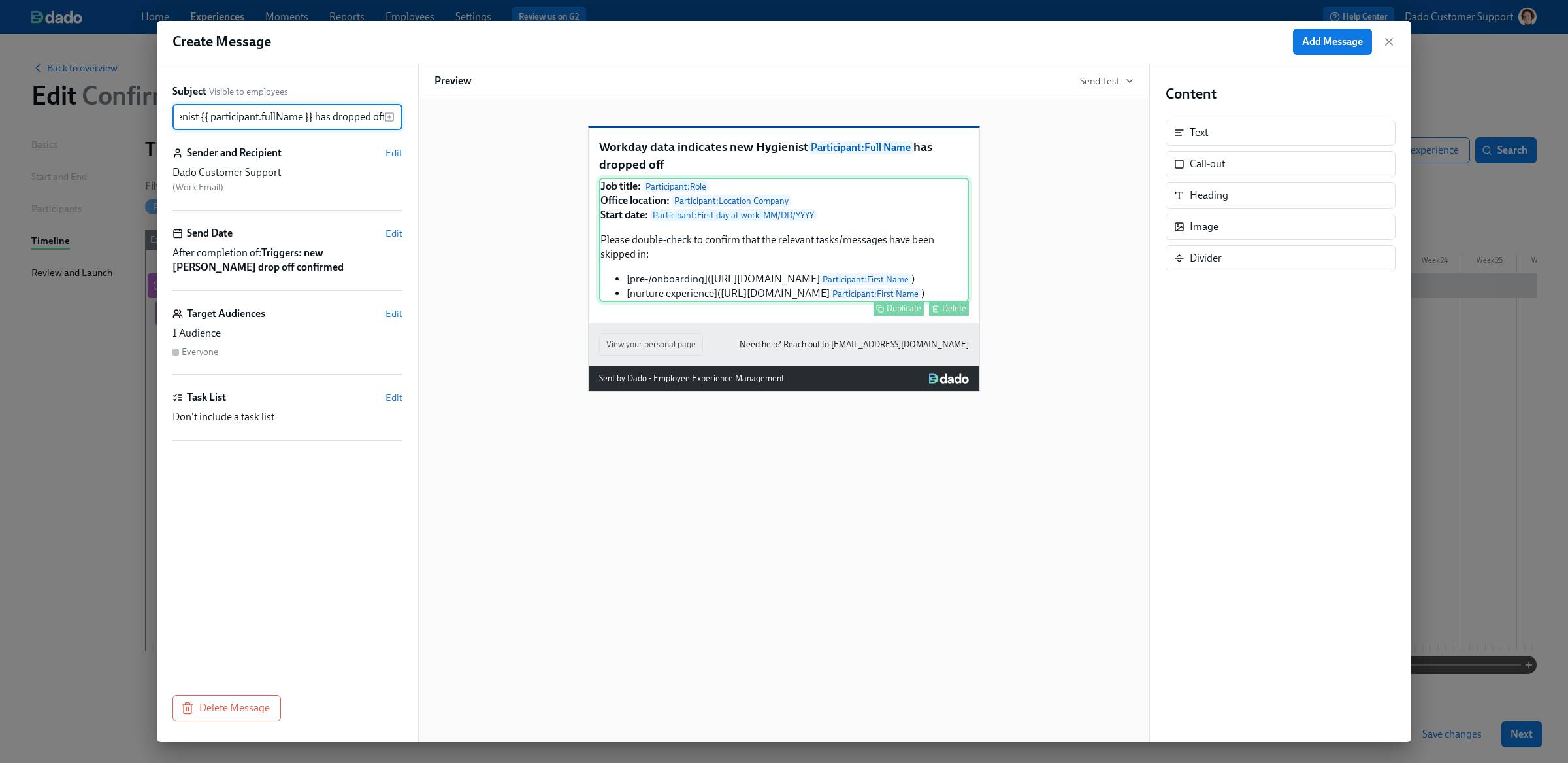
click at [845, 249] on div "Job title: Participant : Role Office location: Participant : Location Company S…" at bounding box center [783, 240] width 370 height 124
type input "Workday data indicates new Hygienist {{ participant.fullName }} has dropped off"
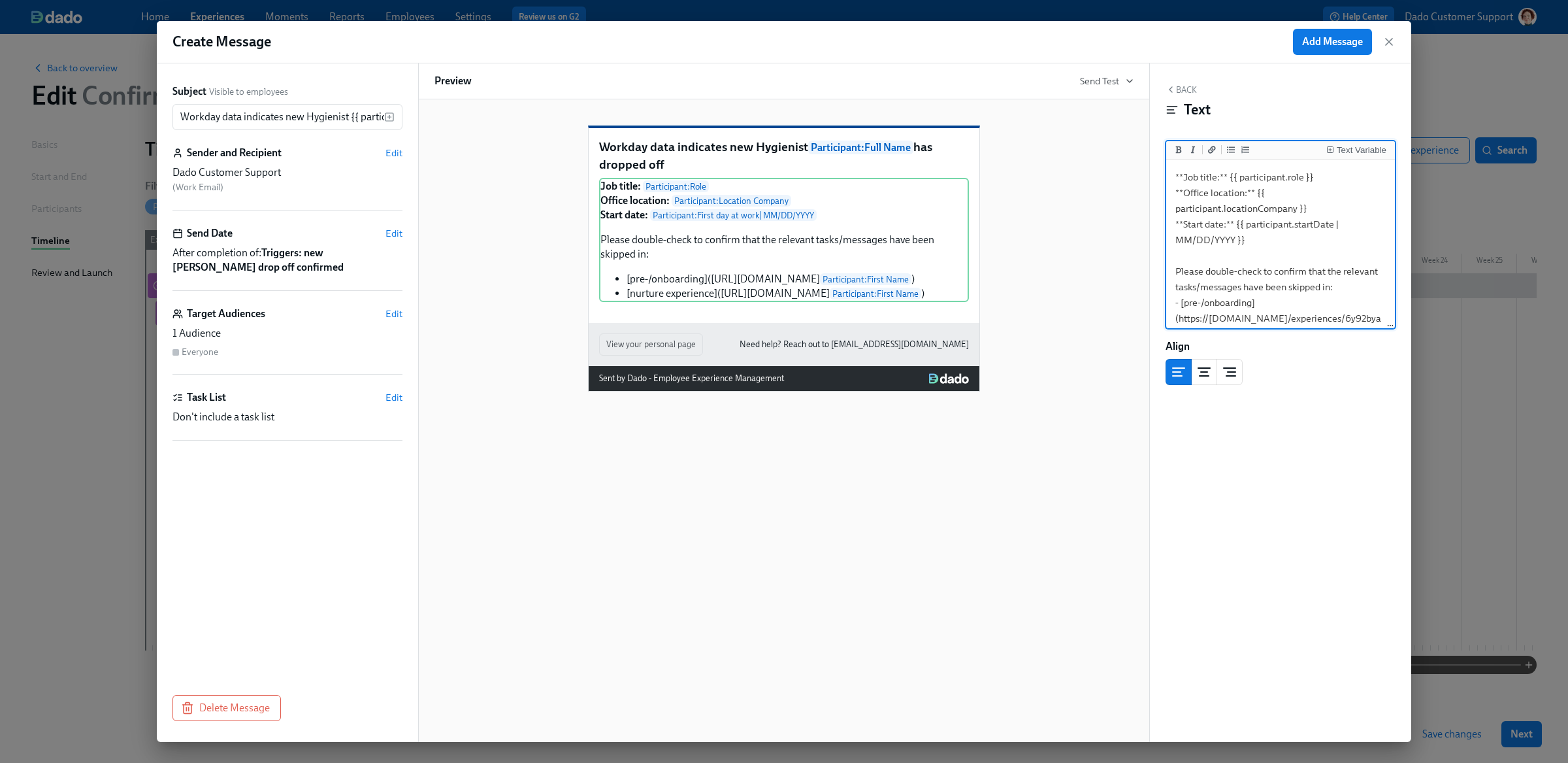
scroll to position [68, 0]
drag, startPoint x: 1173, startPoint y: 268, endPoint x: 1233, endPoint y: 519, distance: 258.1
click at [1237, 514] on div "Back Text Text Variable **Job title:** {{ participant.role }} **Office location…" at bounding box center [1280, 402] width 262 height 678
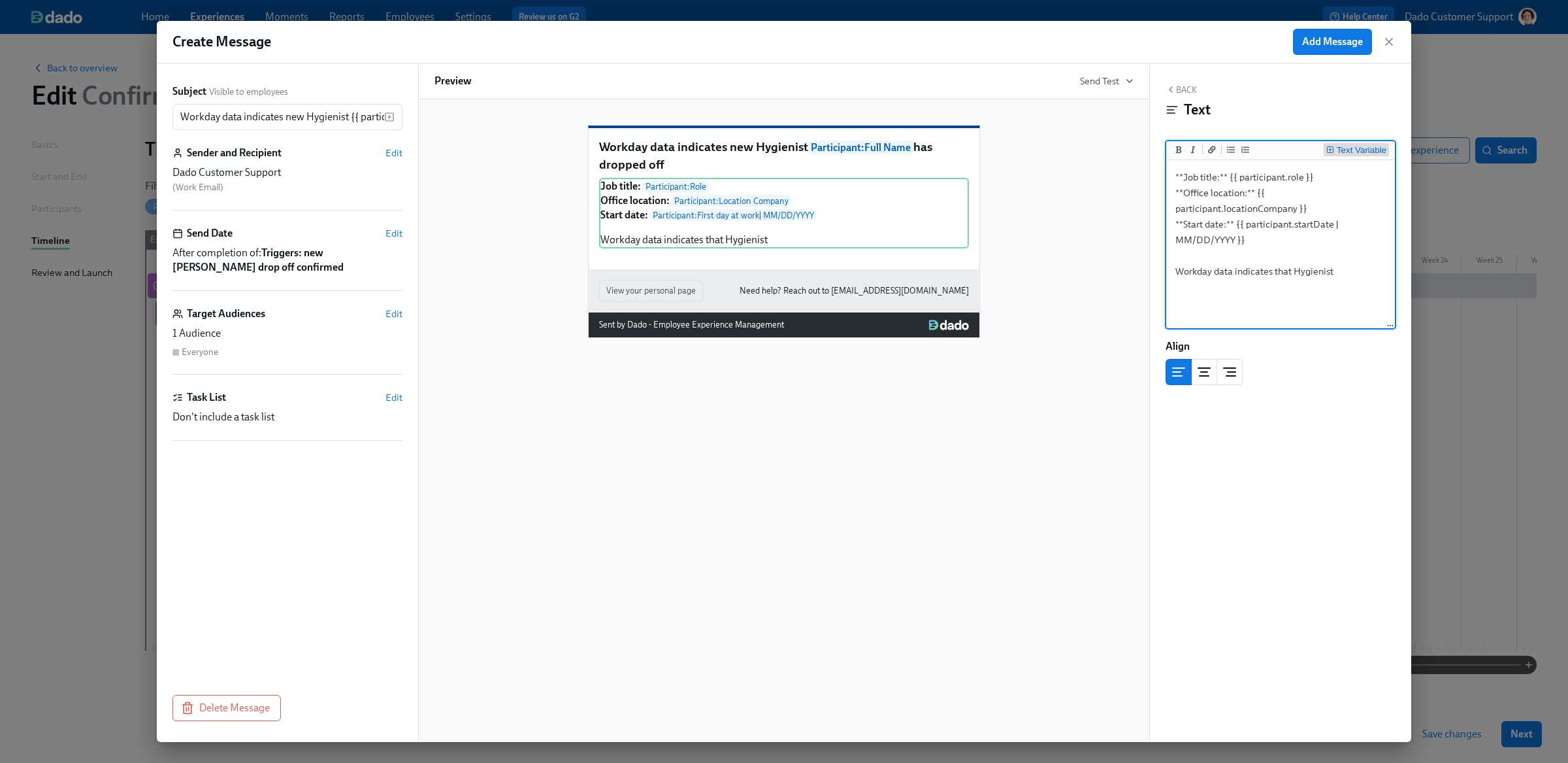
click at [1357, 145] on div "Text Variable" at bounding box center [1361, 150] width 50 height 9
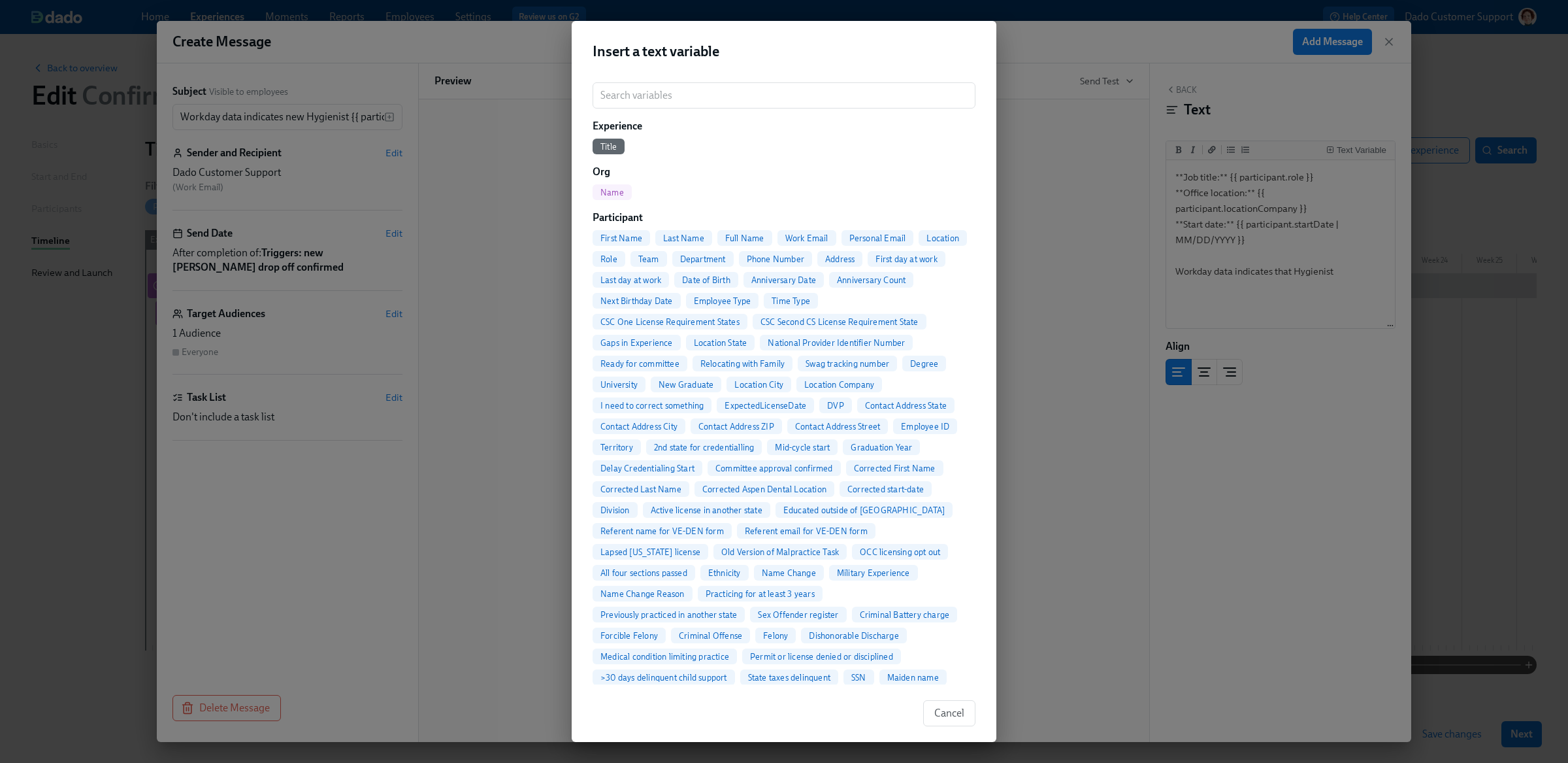
click at [734, 234] on span "Full Name" at bounding box center [745, 238] width 55 height 10
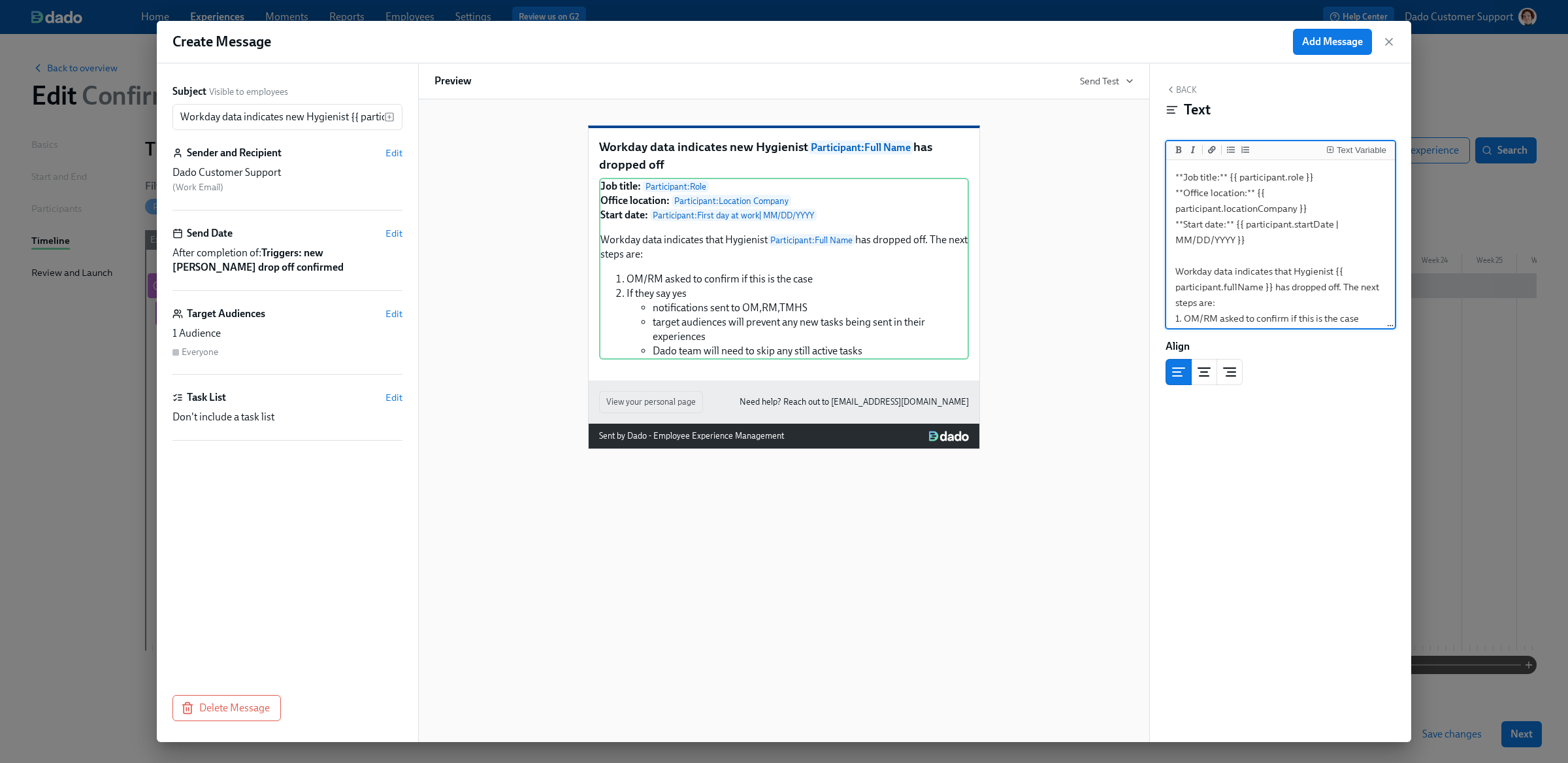
click at [1345, 282] on textarea "**Job title:** {{ participant.role }} **Office location:** {{ participant.locat…" at bounding box center [1280, 294] width 223 height 264
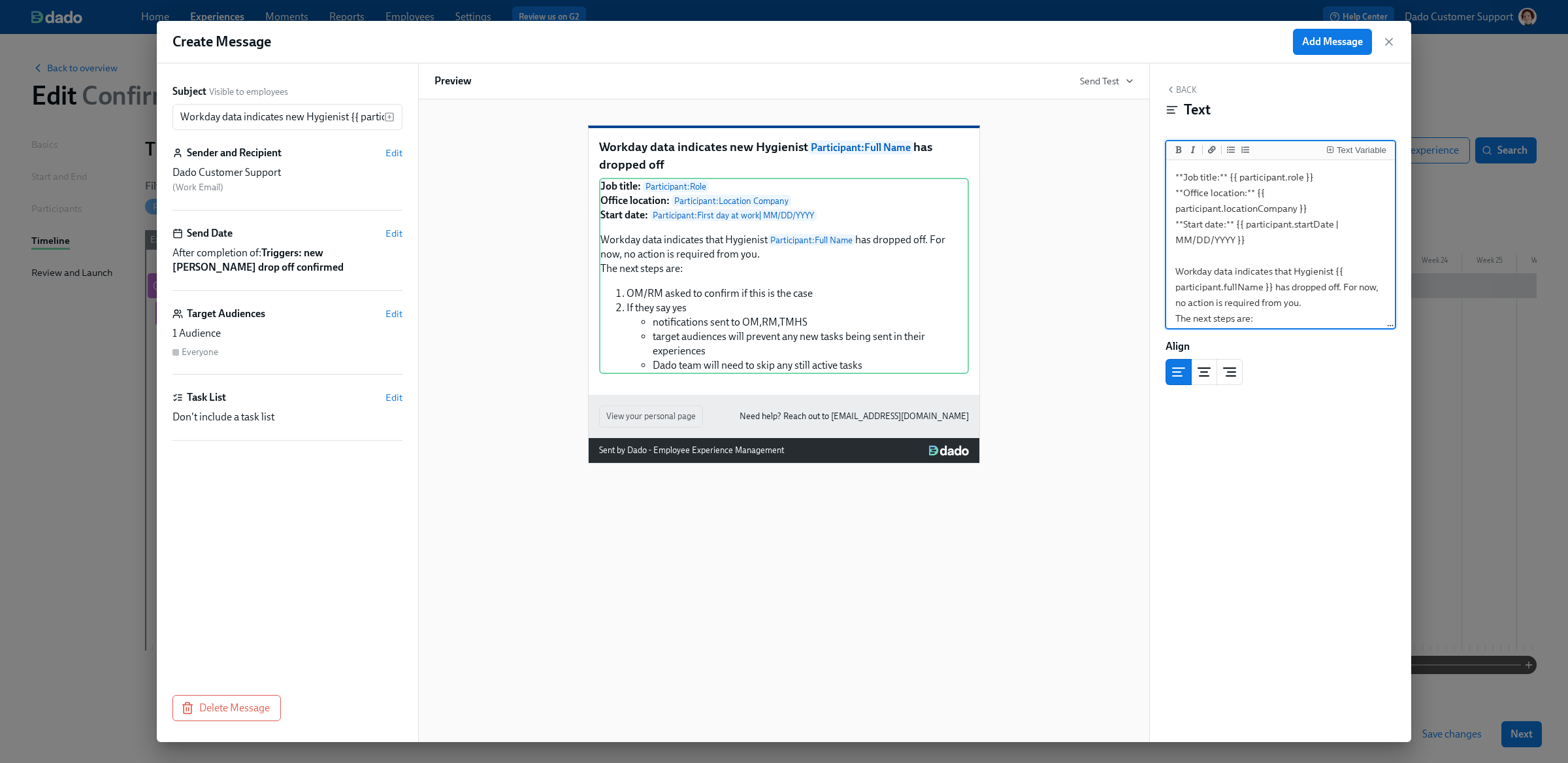
click at [1292, 302] on textarea "**Job title:** {{ participant.role }} **Office location:** {{ participant.locat…" at bounding box center [1280, 302] width 223 height 280
click at [963, 293] on div "Job title: Participant : Role Office location: Participant : Location Company S…" at bounding box center [783, 275] width 370 height 196
type textarea "**Job title:** {{ participant.role }} **Office location:** {{ participant.locat…"
click at [1043, 296] on div "Workday data indicates new Hygienist Participant : Full Name has dropped off Jo…" at bounding box center [784, 284] width 699 height 359
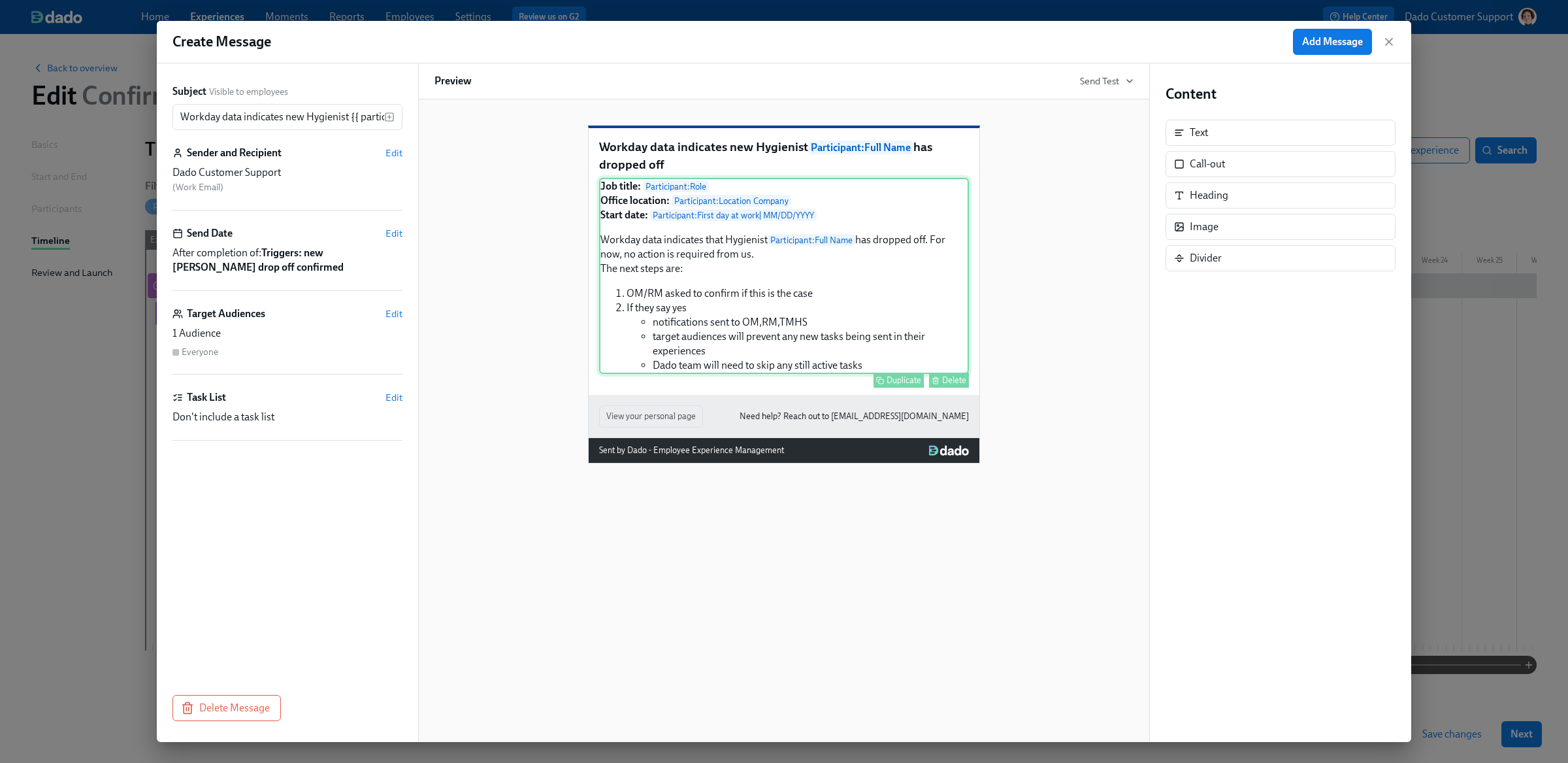
drag, startPoint x: 1347, startPoint y: 38, endPoint x: 738, endPoint y: 398, distance: 707.4
click at [738, 399] on div "Create Message Add Message Subject Visible to employees Workday data indicates …" at bounding box center [784, 381] width 1254 height 721
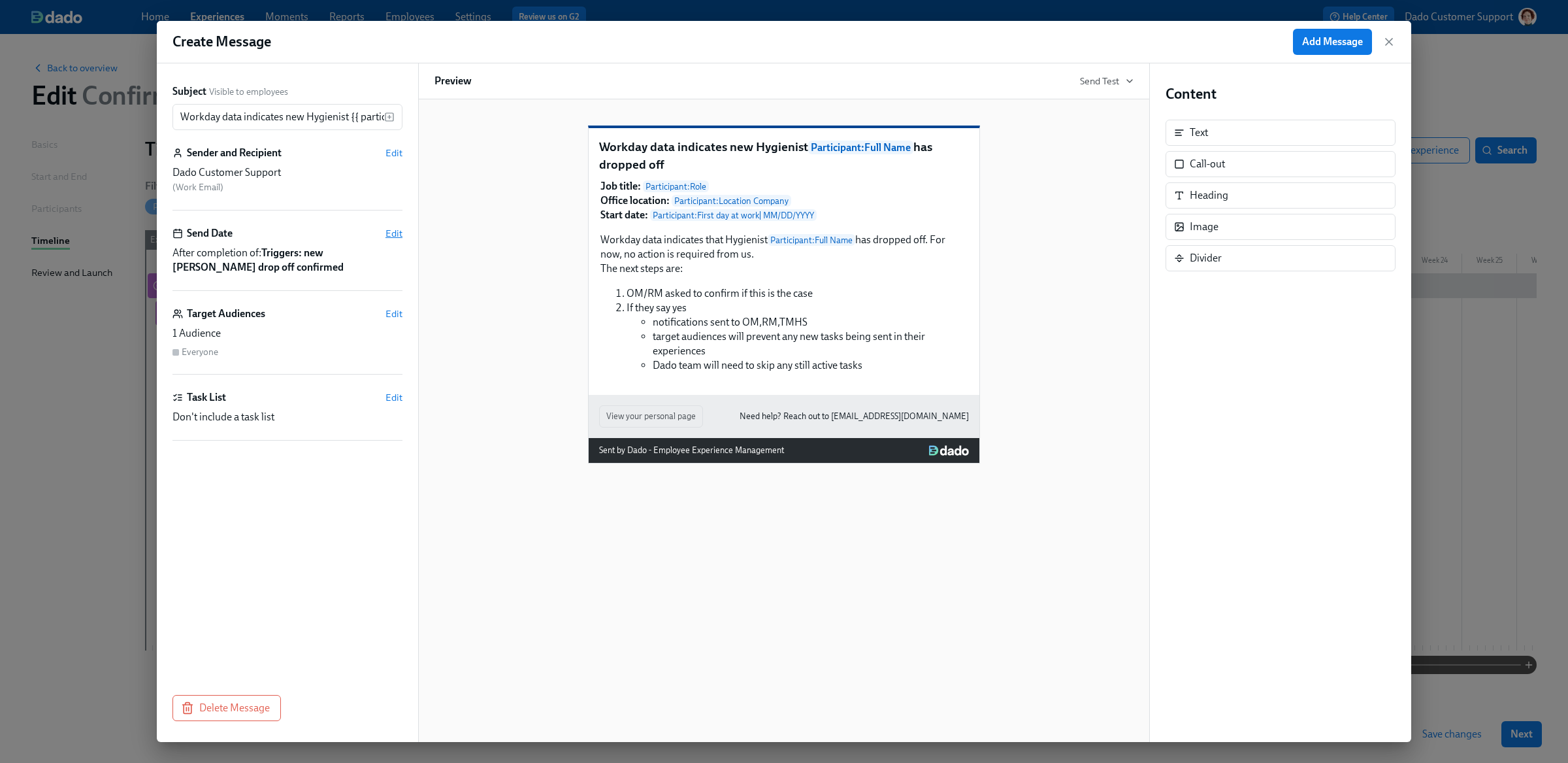
click at [386, 234] on span "Edit" at bounding box center [393, 233] width 17 height 13
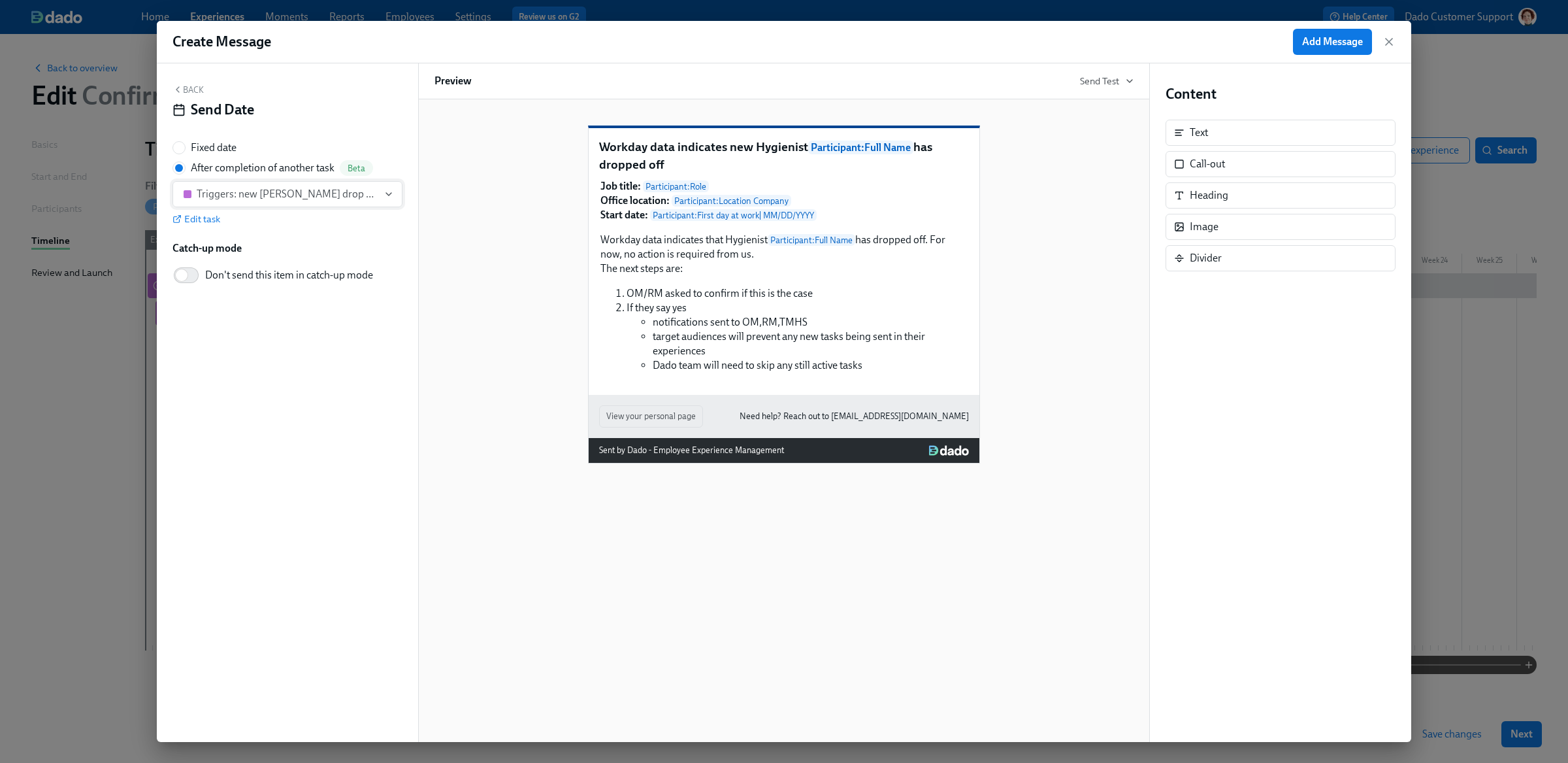
click at [241, 185] on button "Triggers: new joiner drop off confirmed" at bounding box center [287, 194] width 230 height 26
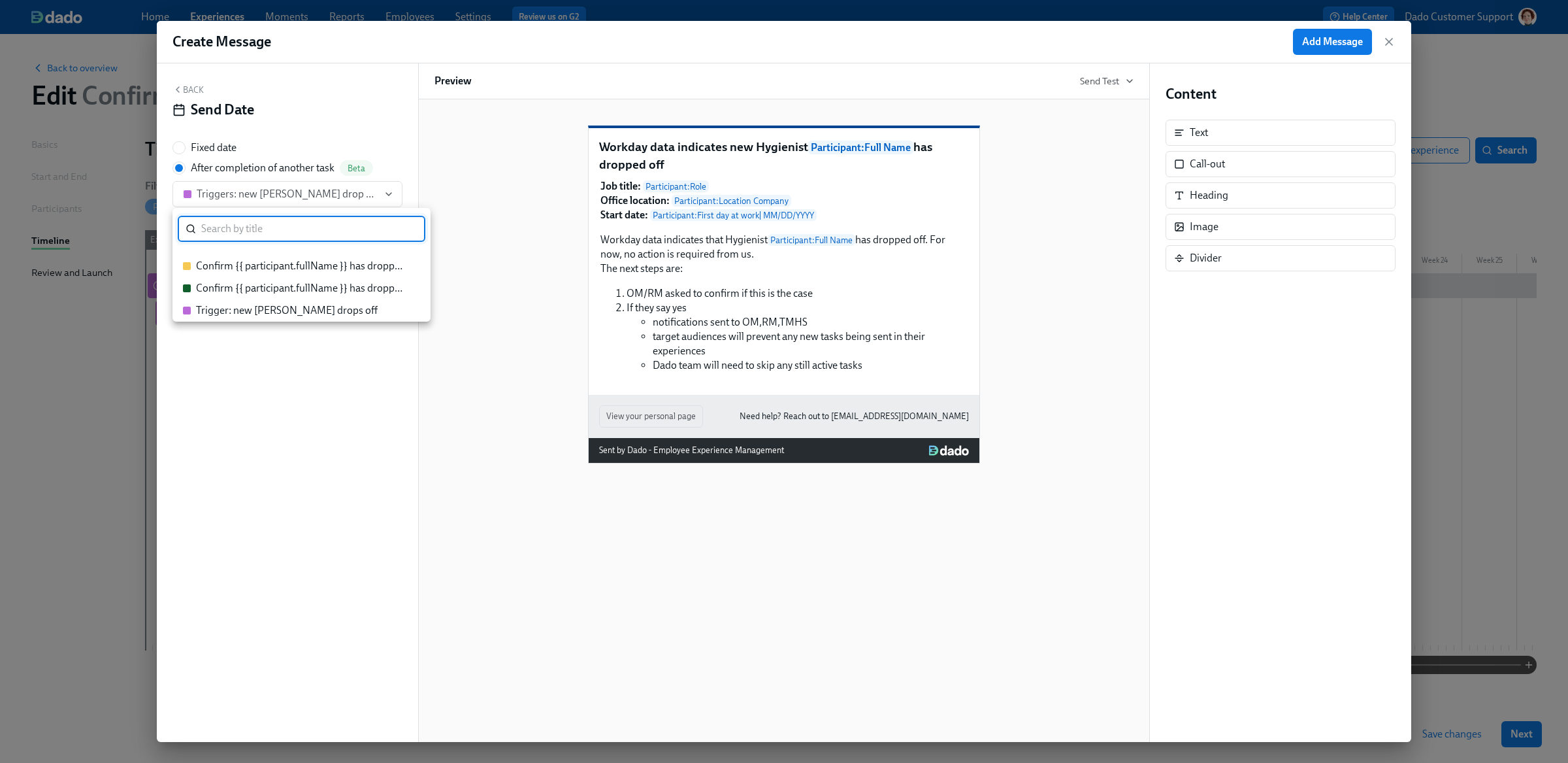
click at [227, 312] on div "Trigger: new joiner drops off" at bounding box center [287, 310] width 182 height 15
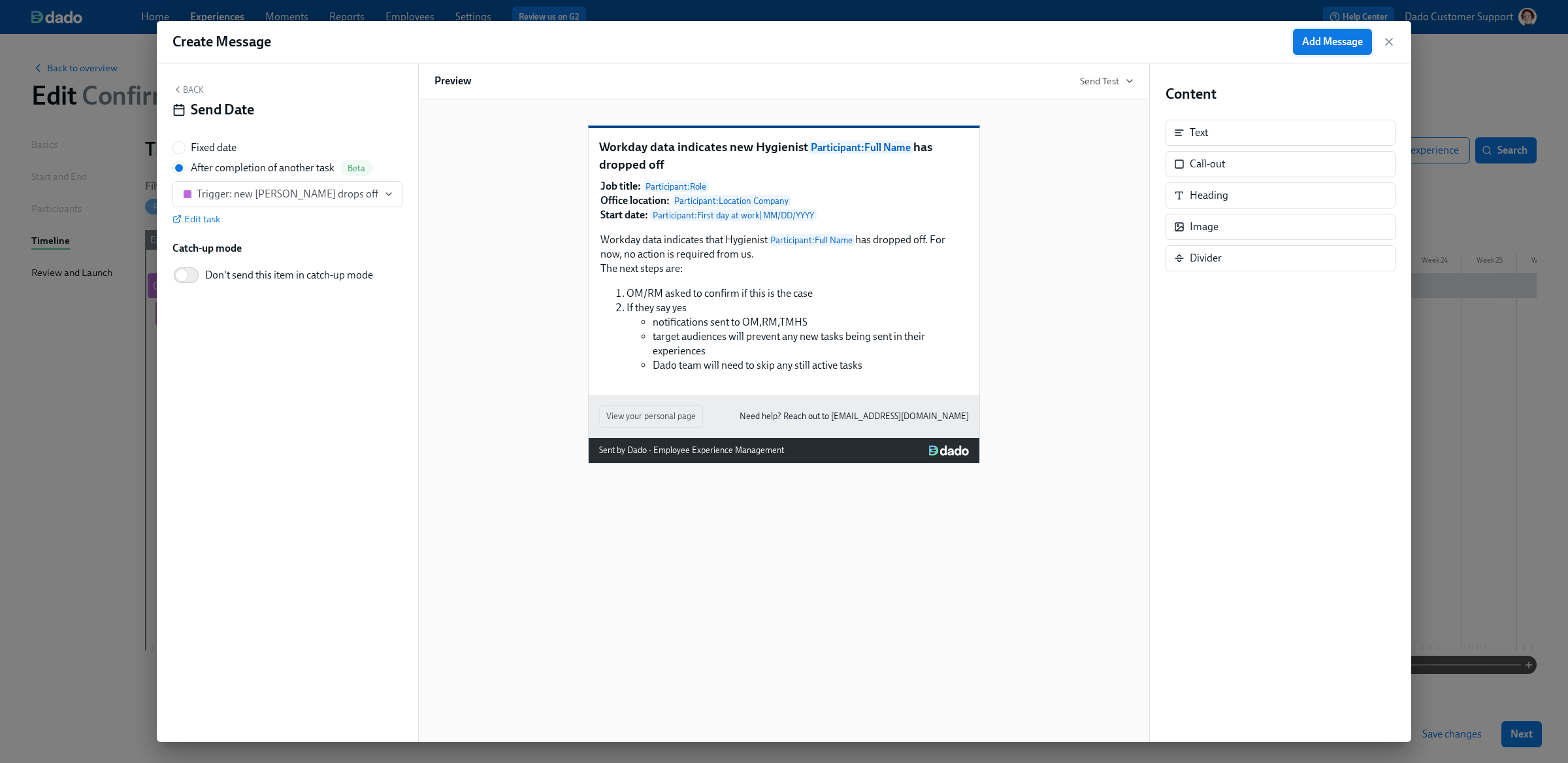
click at [1333, 35] on span "Add Message" at bounding box center [1332, 41] width 61 height 13
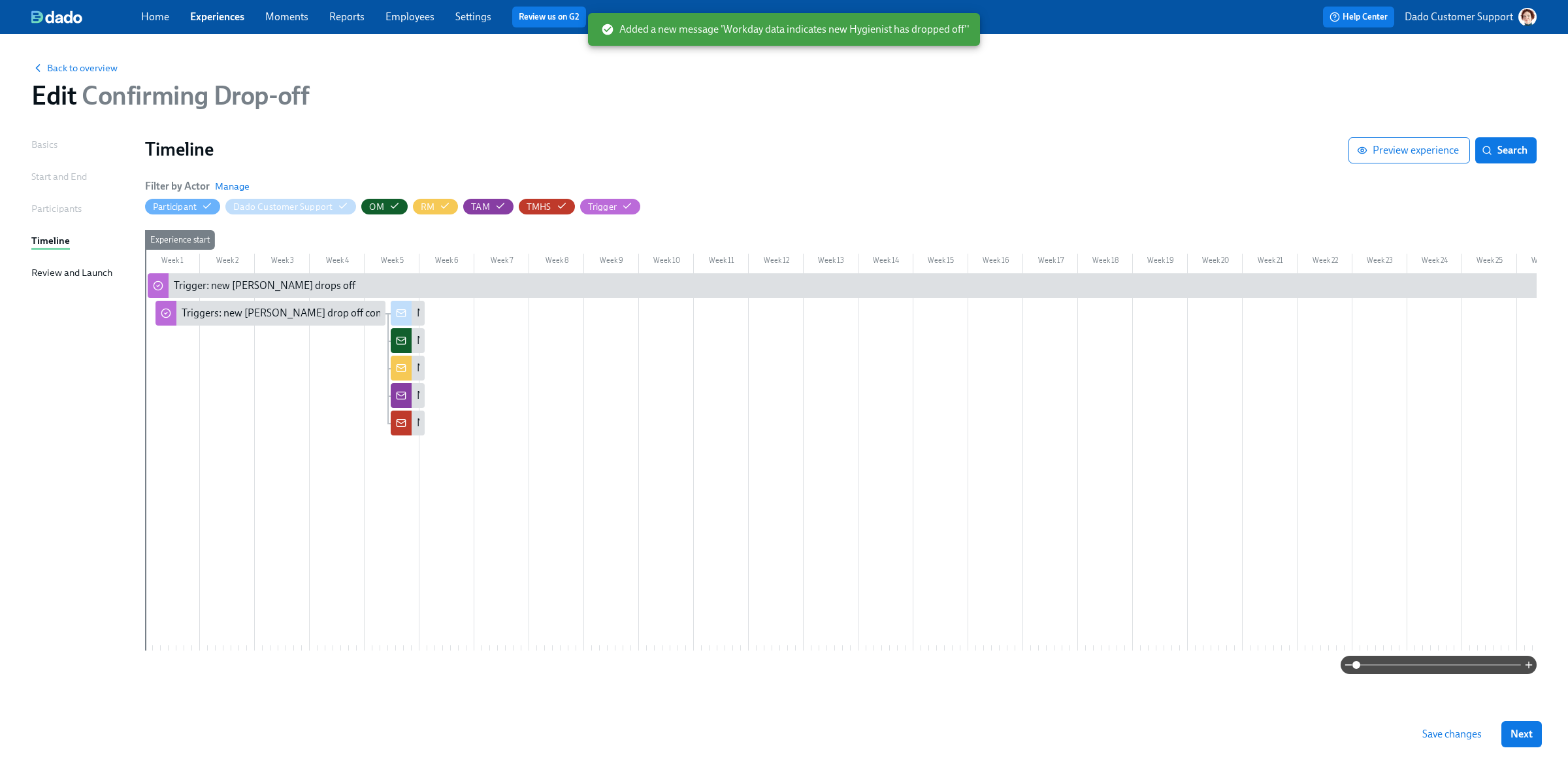
scroll to position [0, 1624]
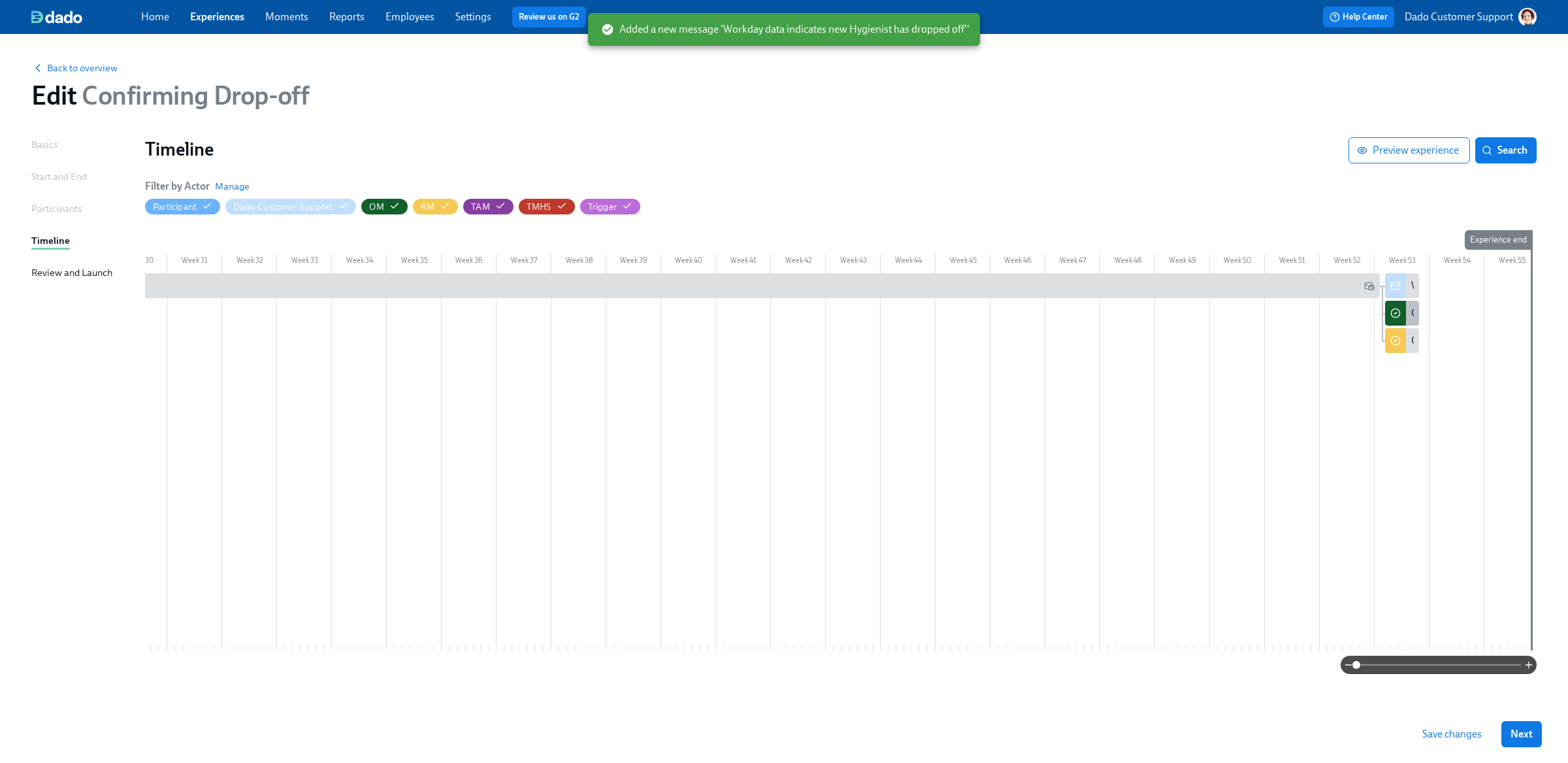
click at [1411, 311] on div "Confirm {{ participant.fullName }} has dropped off" at bounding box center [1523, 313] width 224 height 15
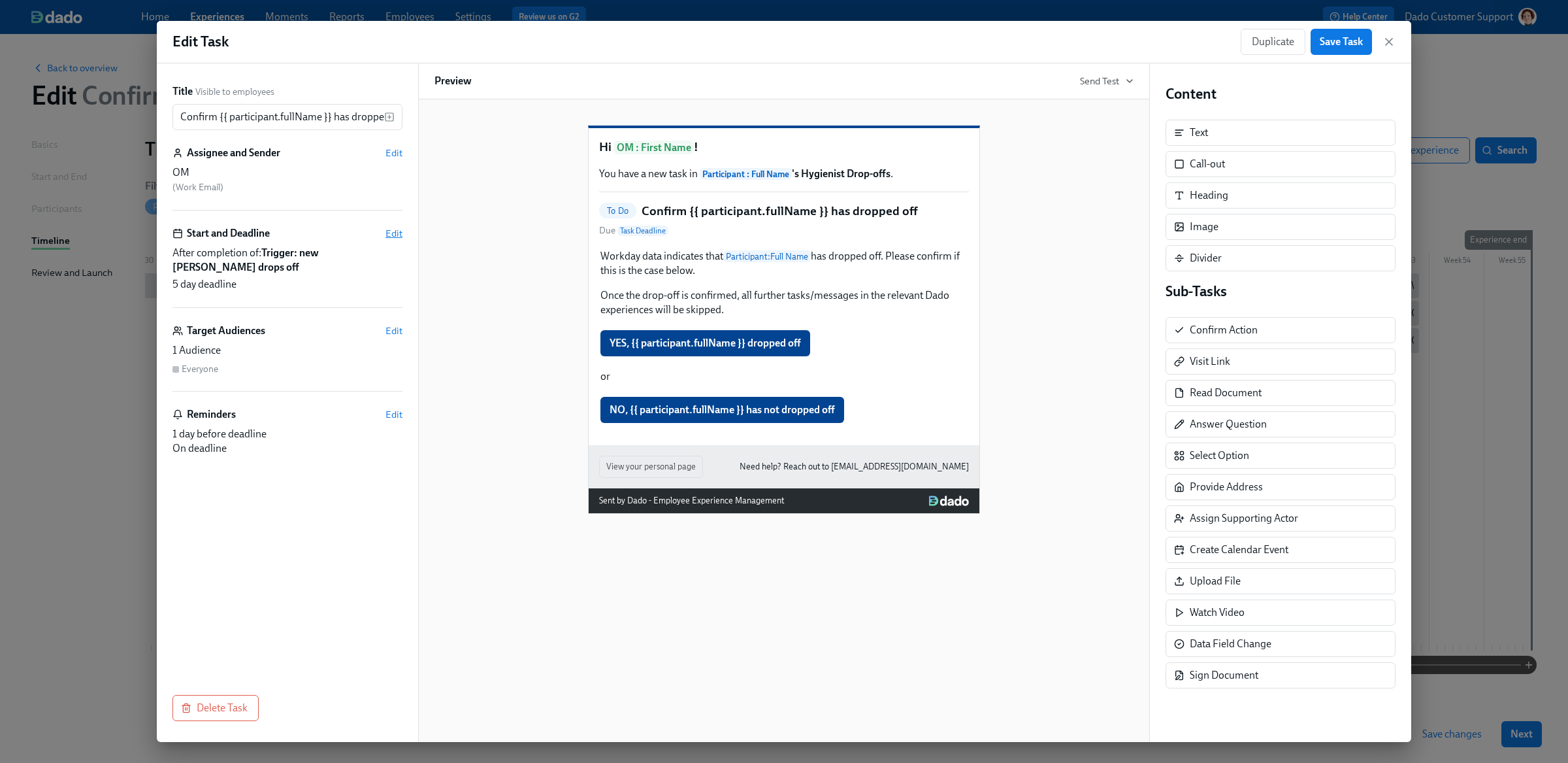
click at [396, 232] on span "Edit" at bounding box center [393, 233] width 17 height 13
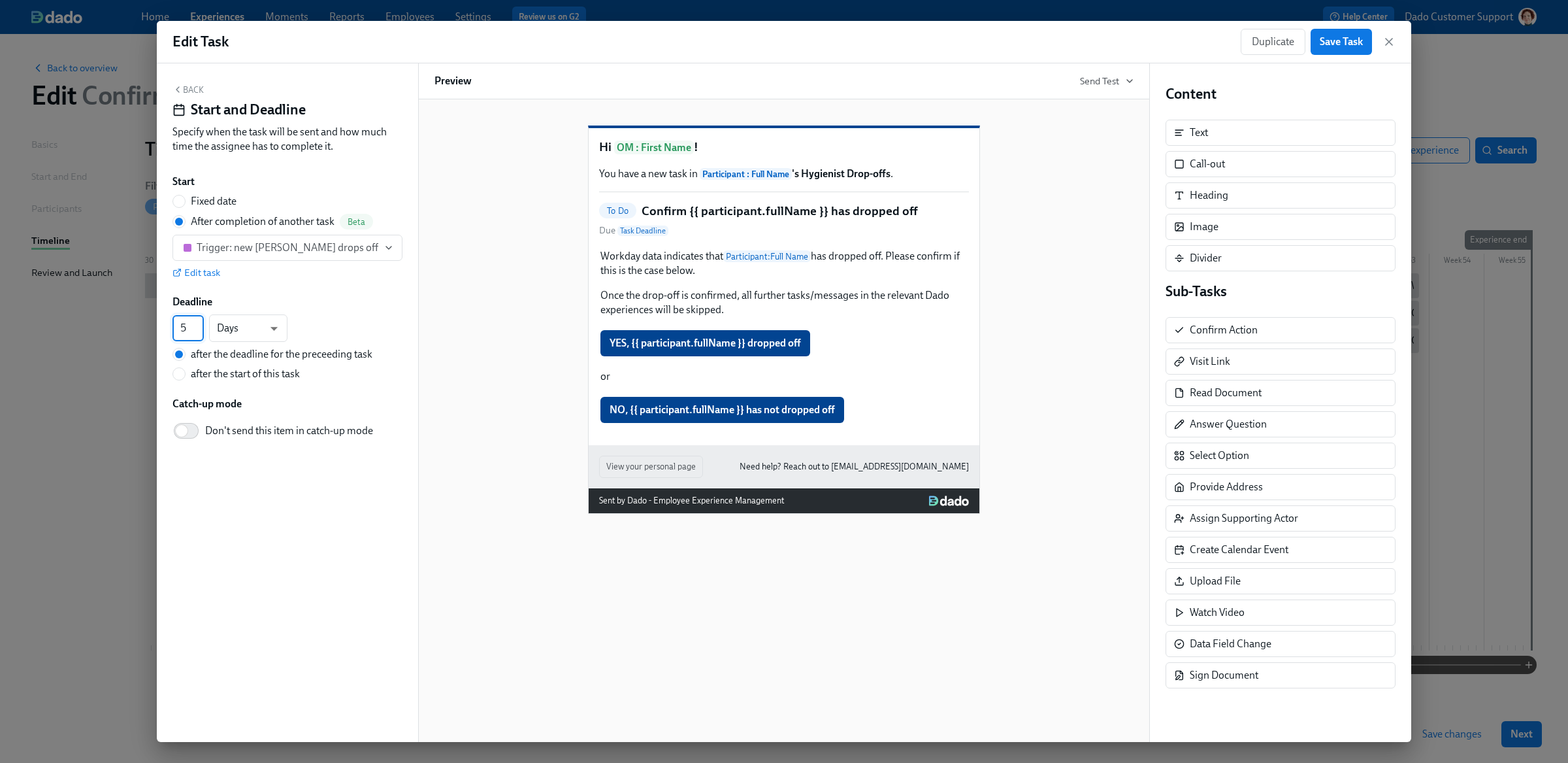
drag, startPoint x: 175, startPoint y: 328, endPoint x: 192, endPoint y: 328, distance: 17.0
click at [191, 328] on input "5" at bounding box center [188, 328] width 32 height 26
type input "2"
click at [1333, 40] on span "Save Task" at bounding box center [1341, 41] width 43 height 13
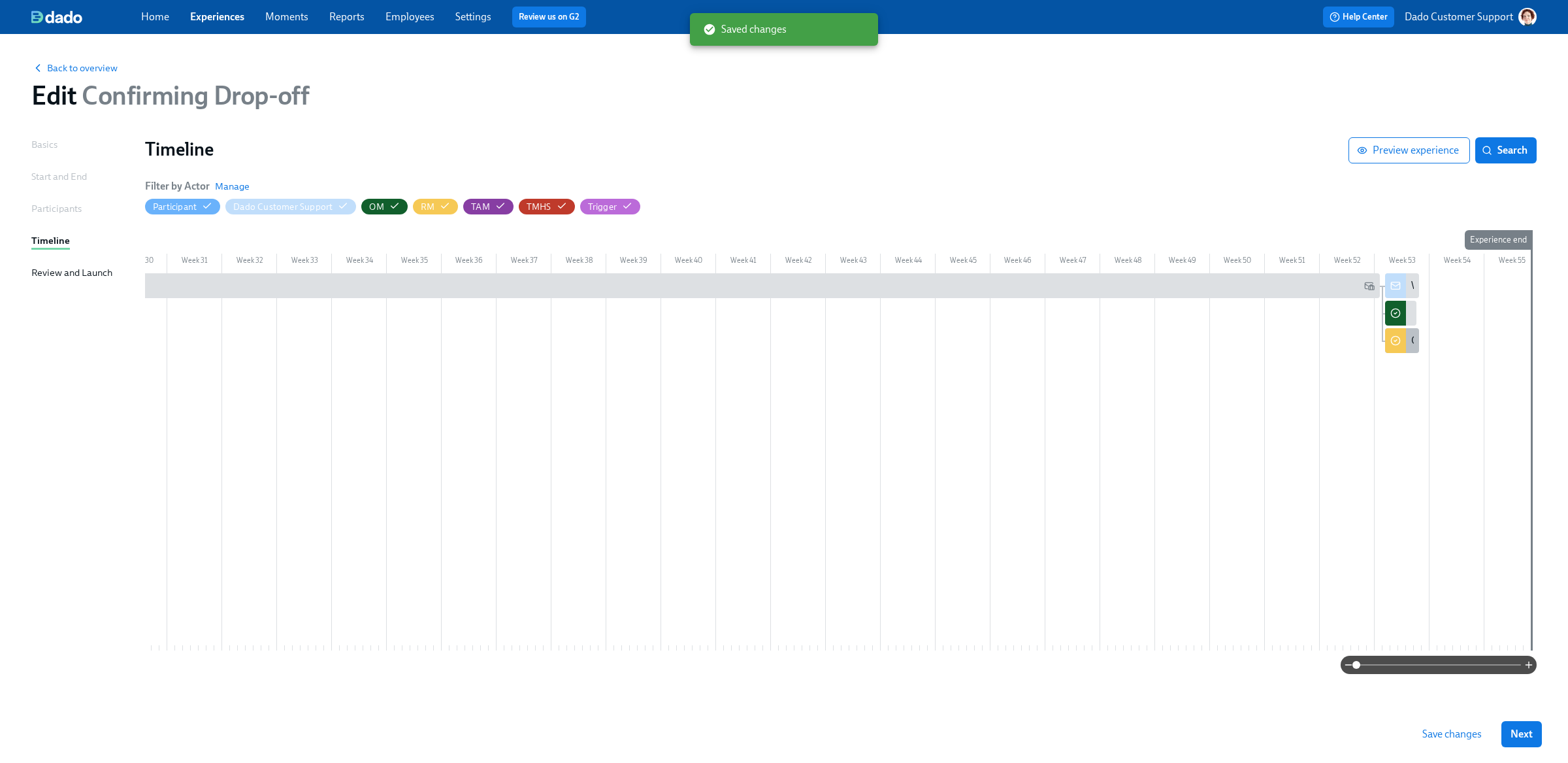
click at [1406, 338] on div "Confirm {{ participant.fullName }} has dropped off" at bounding box center [1402, 340] width 34 height 25
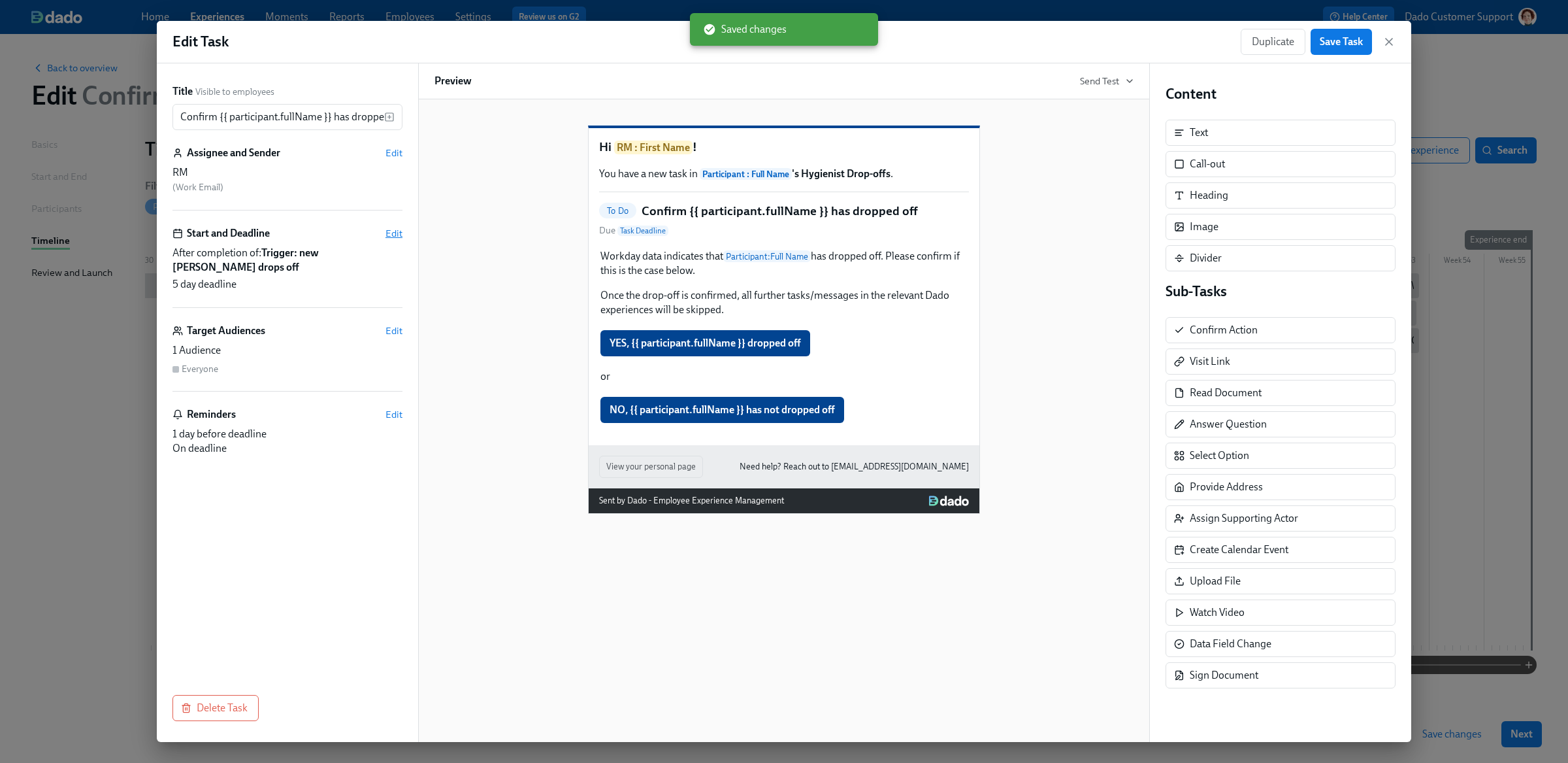
click at [388, 236] on span "Edit" at bounding box center [393, 233] width 17 height 13
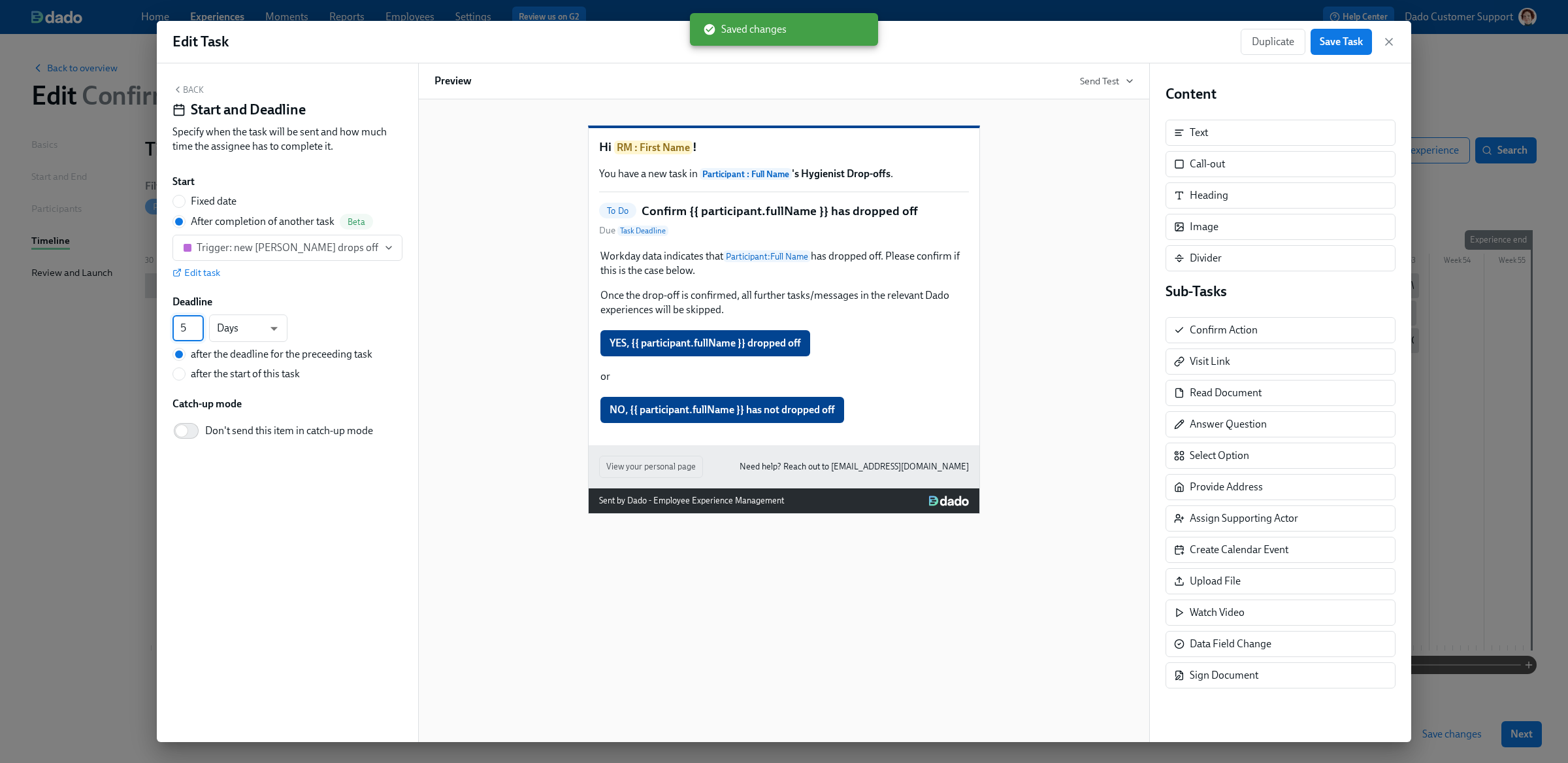
drag, startPoint x: 182, startPoint y: 332, endPoint x: 169, endPoint y: 330, distance: 13.2
click at [169, 330] on div "Back Start and Deadline Specify when the task will be sent and how much time th…" at bounding box center [288, 402] width 262 height 678
drag, startPoint x: 183, startPoint y: 330, endPoint x: 189, endPoint y: 329, distance: 6.1
click at [189, 329] on input "5" at bounding box center [188, 328] width 32 height 26
type input "2"
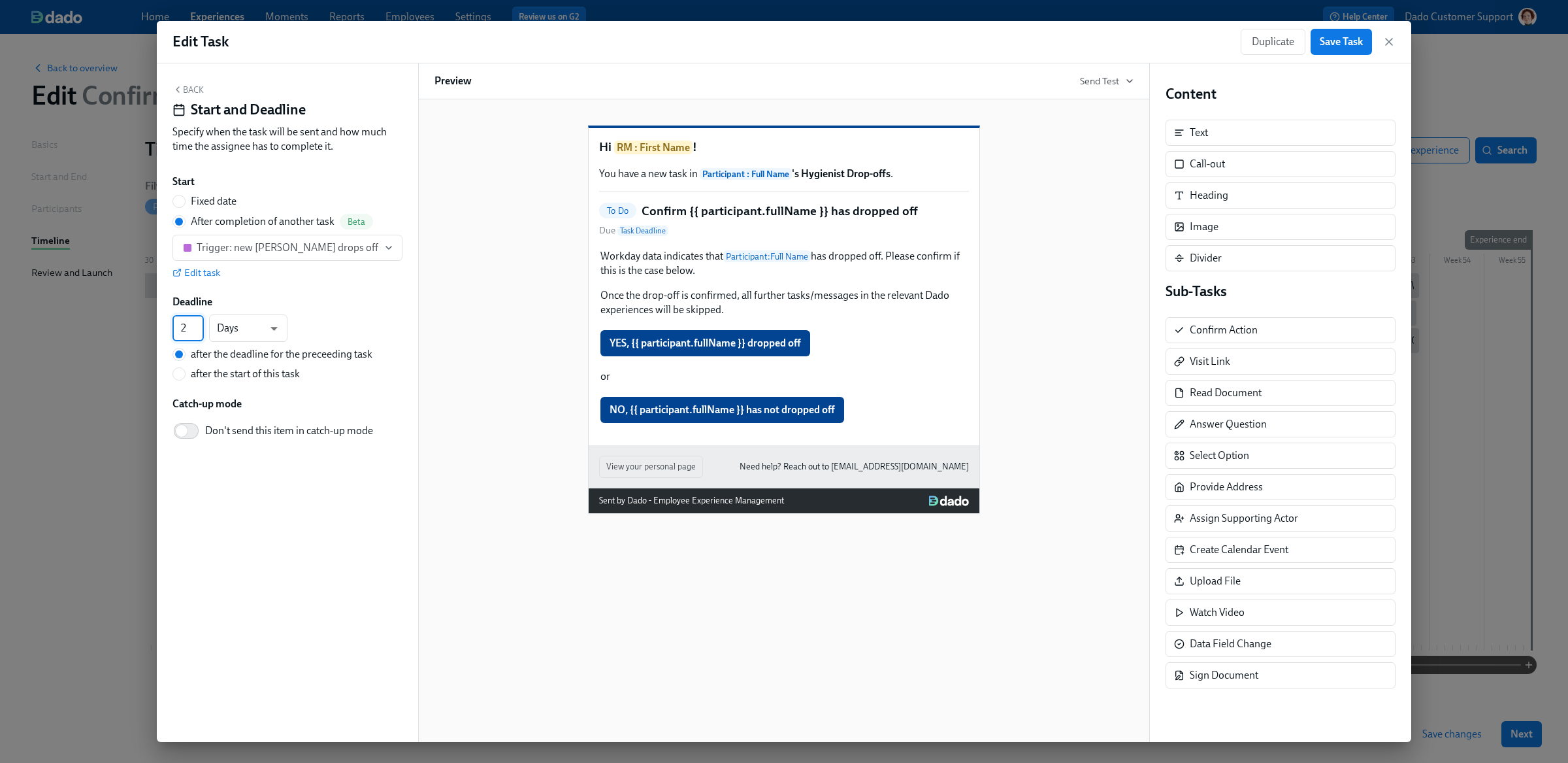
click at [505, 328] on div "Hi RM : First Name ! You have a new task in Participant : Full Name 's Hygienis…" at bounding box center [784, 309] width 699 height 409
click at [195, 85] on button "Back" at bounding box center [188, 89] width 32 height 11
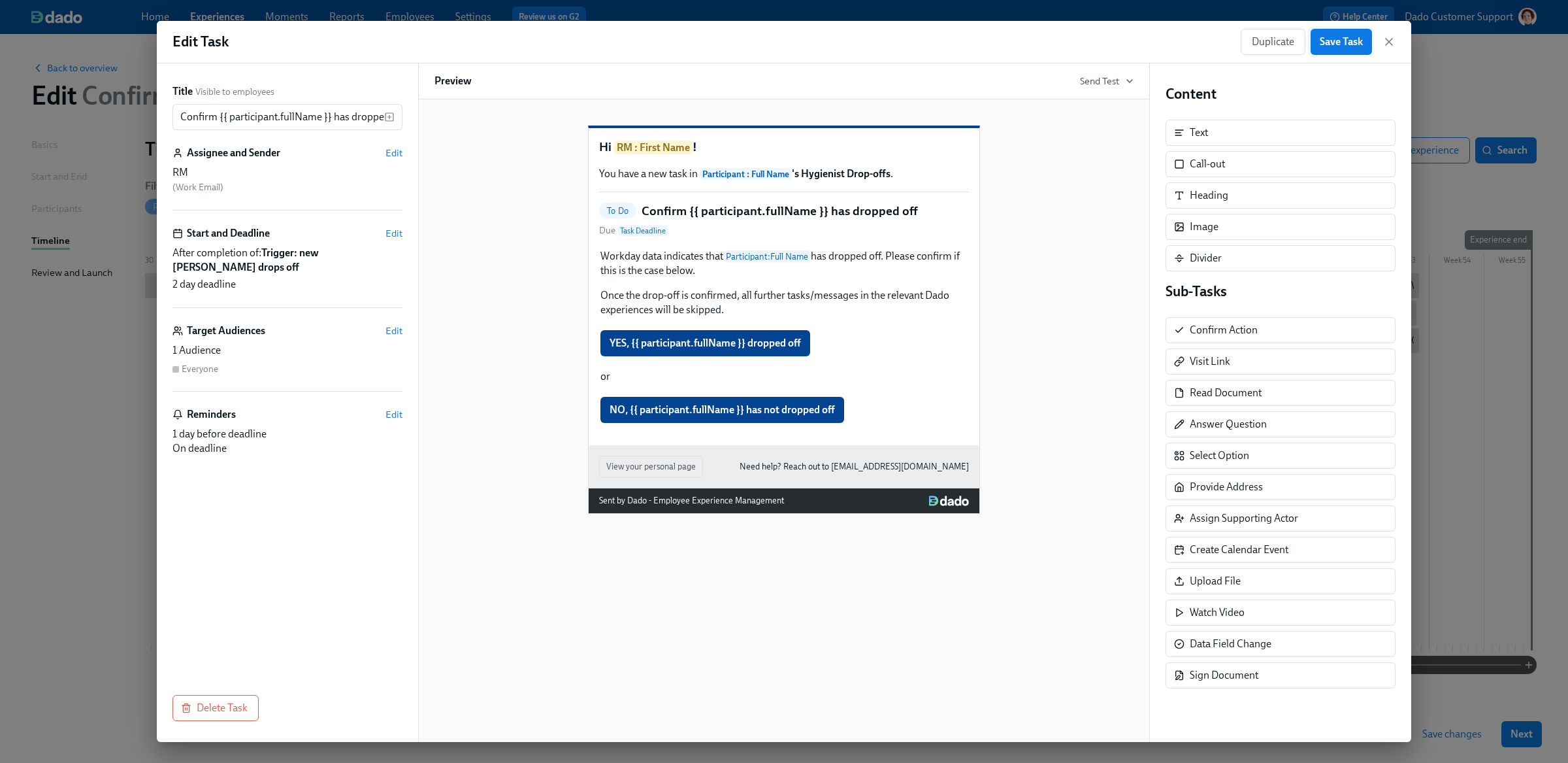
click at [1328, 41] on span "Save Task" at bounding box center [1341, 41] width 43 height 13
click at [392, 324] on span "Edit" at bounding box center [393, 331] width 17 height 13
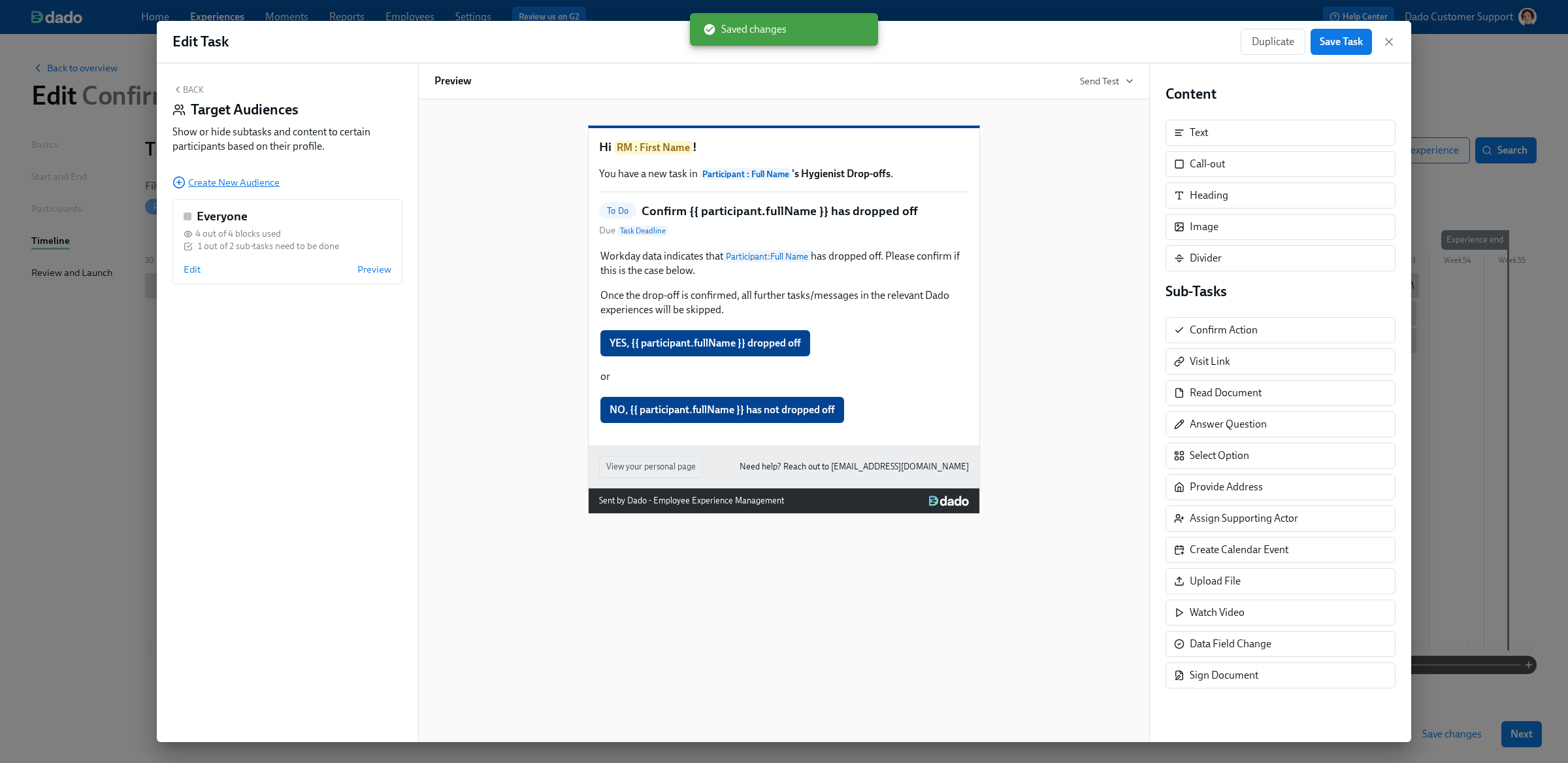
click at [185, 184] on icon "button" at bounding box center [179, 182] width 13 height 13
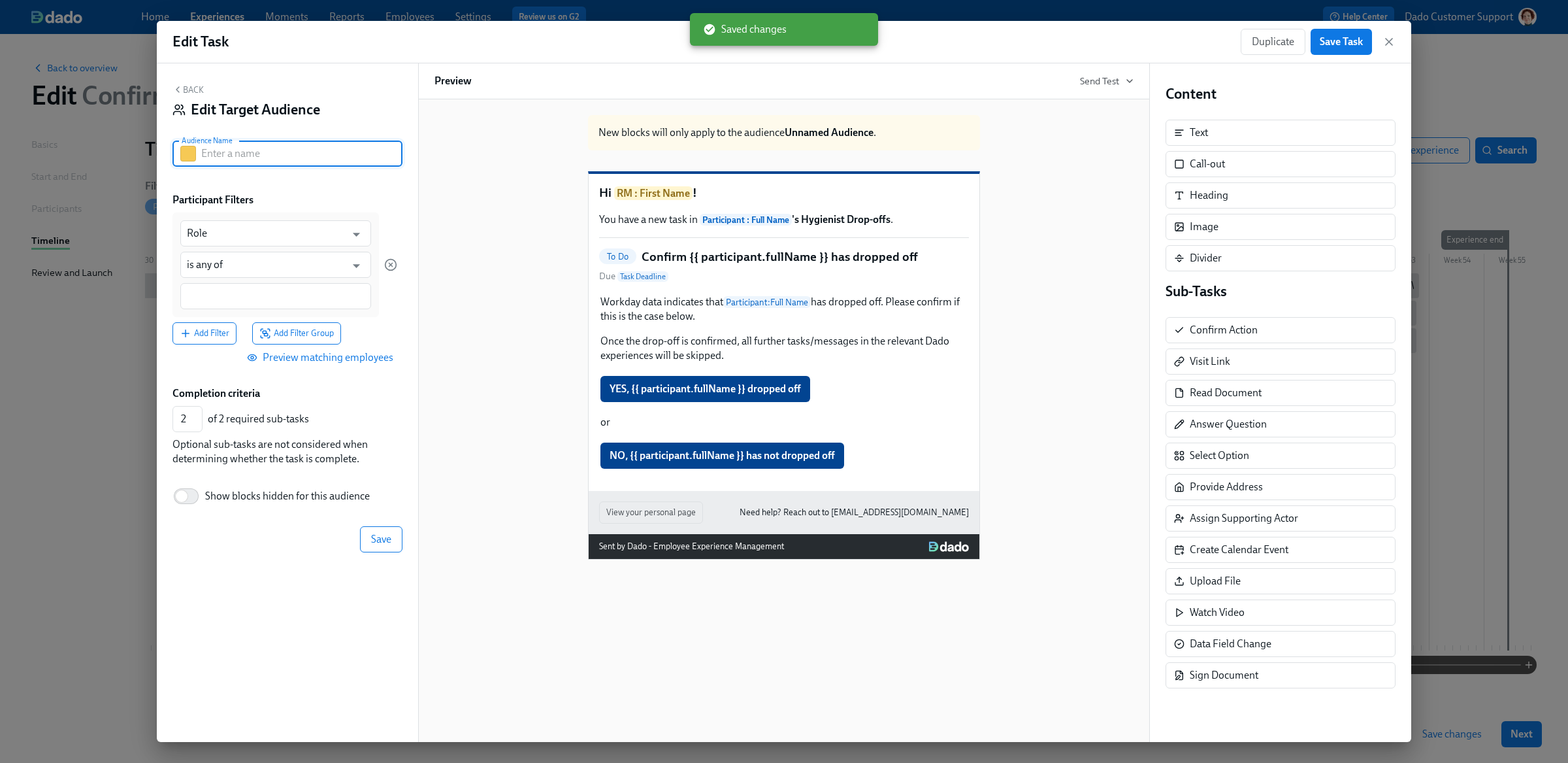
click at [210, 150] on input "text" at bounding box center [302, 154] width 201 height 26
type input "No OM"
click at [249, 235] on input "Role" at bounding box center [266, 233] width 158 height 26
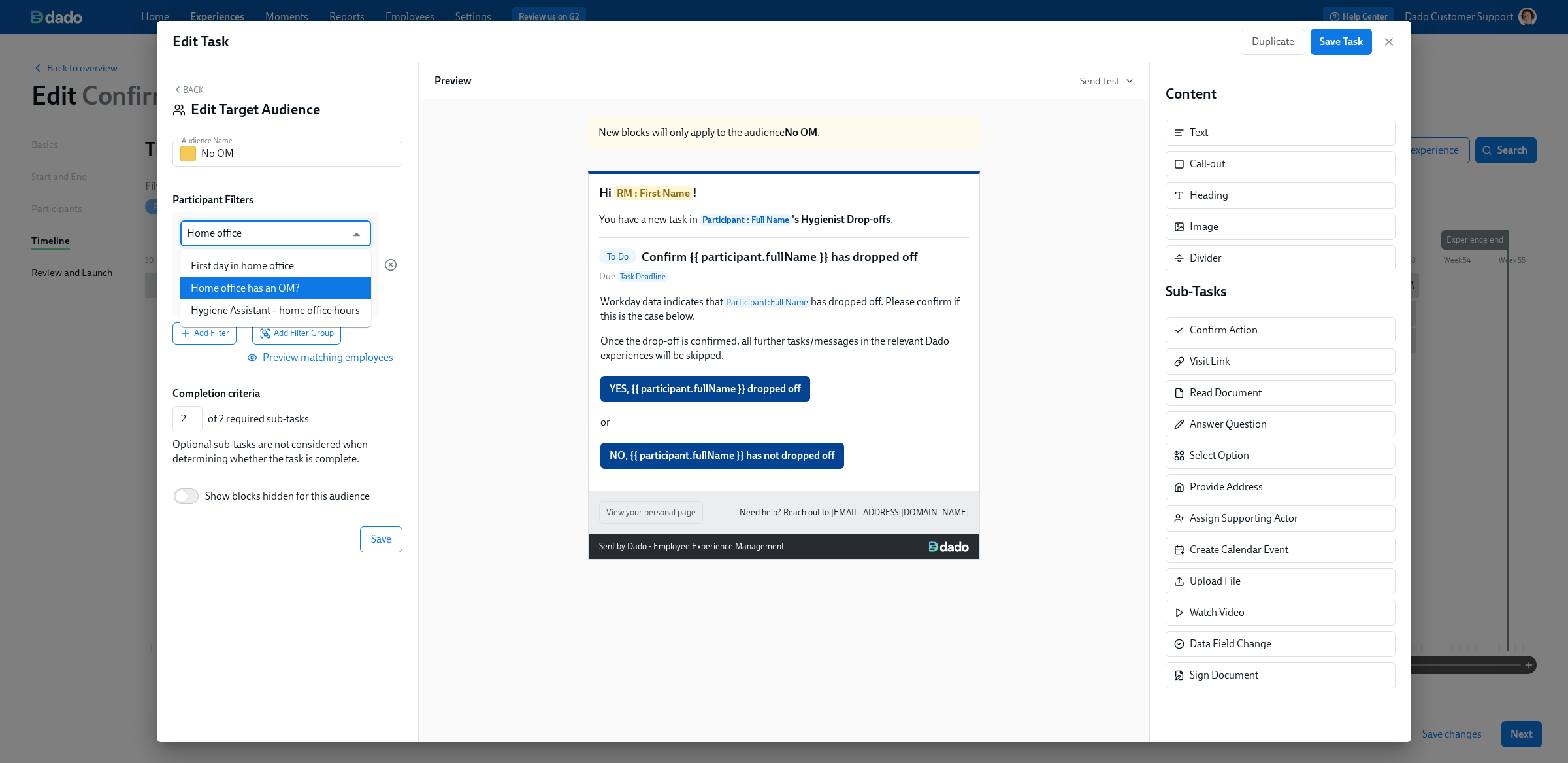
click at [309, 294] on li "Home office has an OM?" at bounding box center [275, 288] width 191 height 22
type input "Home office has an OM?"
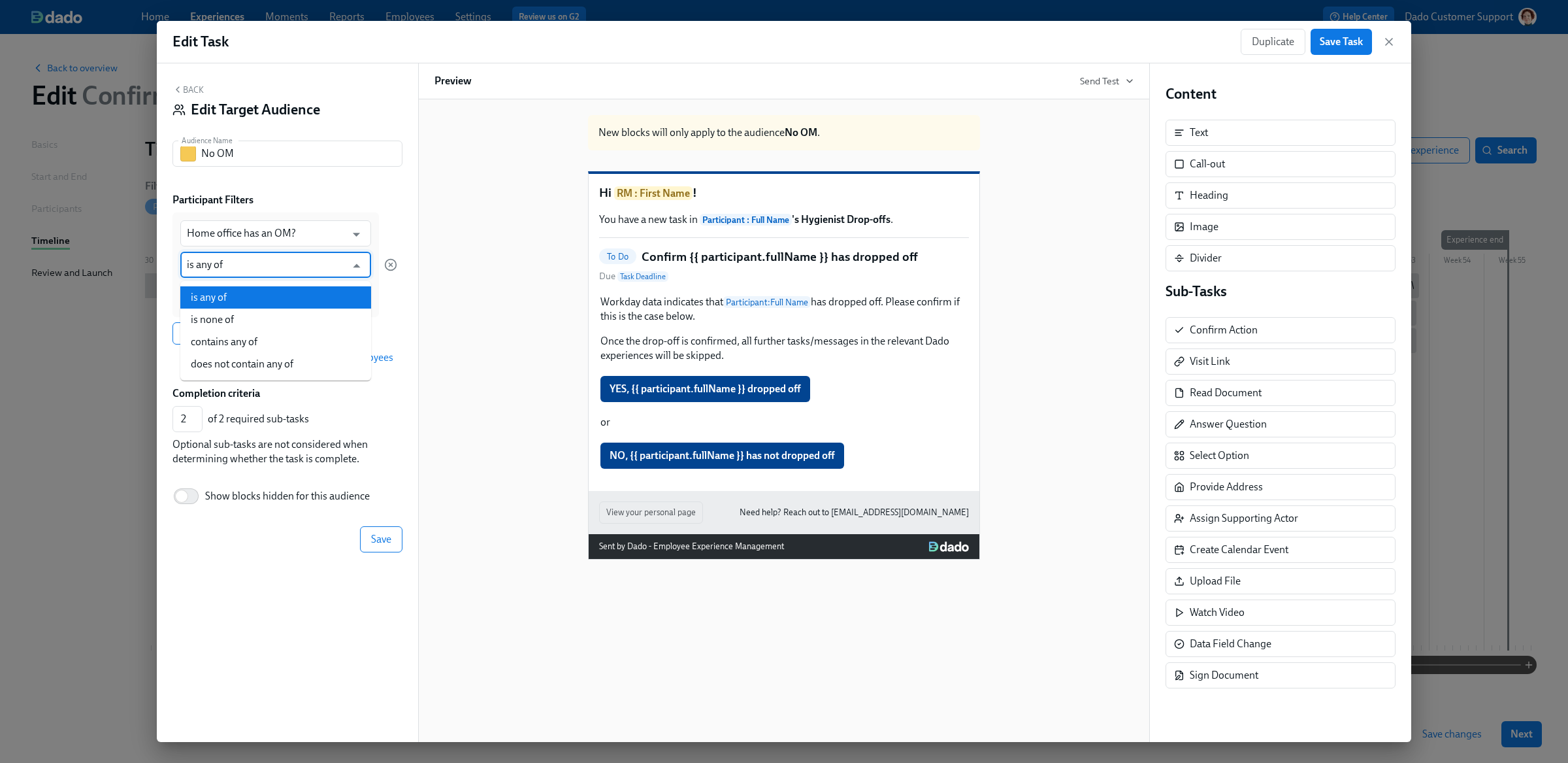
click at [250, 275] on input "is any of" at bounding box center [266, 265] width 158 height 26
click at [251, 272] on input "is any of" at bounding box center [266, 265] width 158 height 26
click at [224, 202] on label "Participant Filters" at bounding box center [213, 200] width 81 height 15
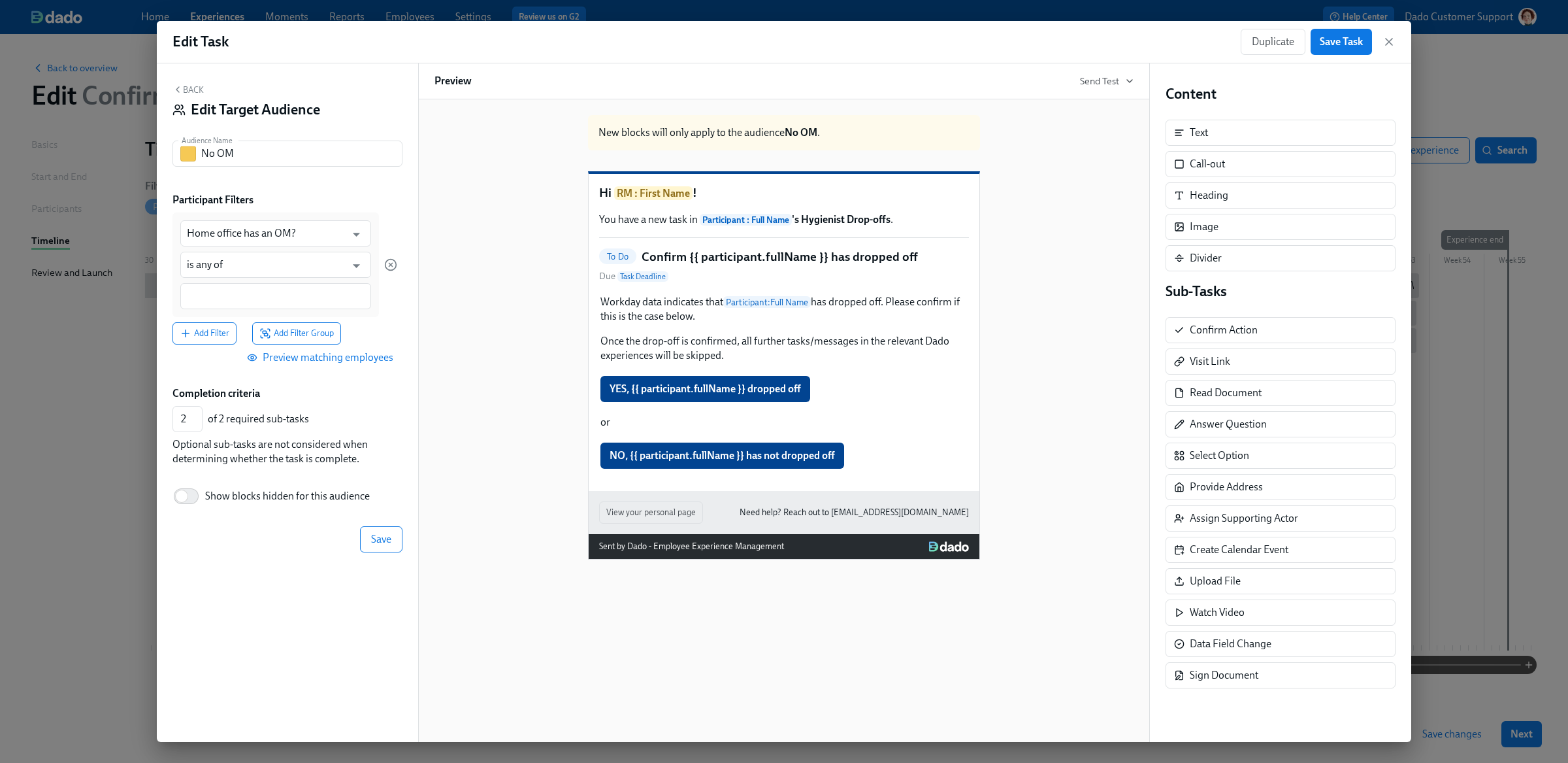
click at [225, 305] on div at bounding box center [275, 296] width 191 height 26
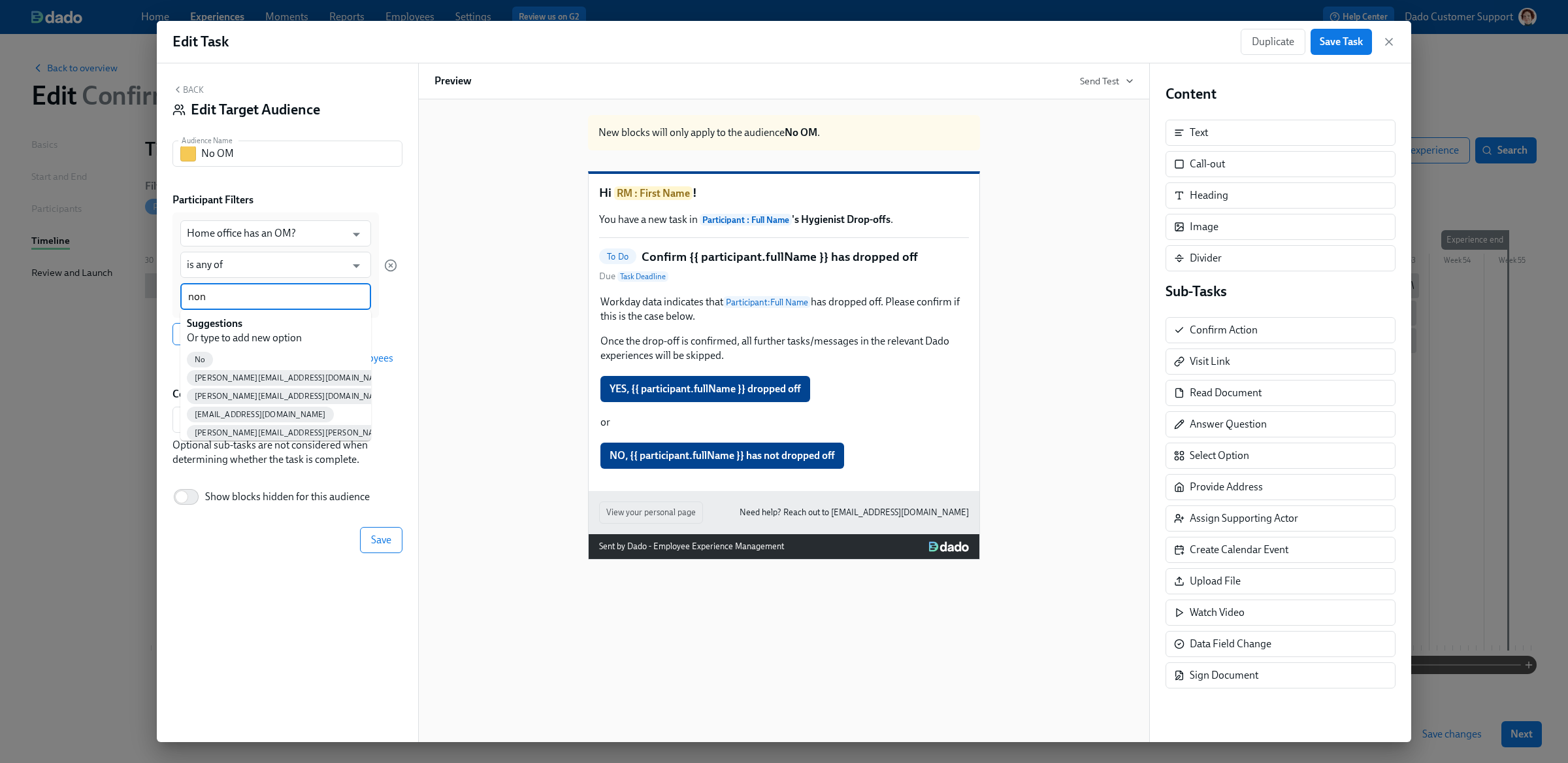
type input "none"
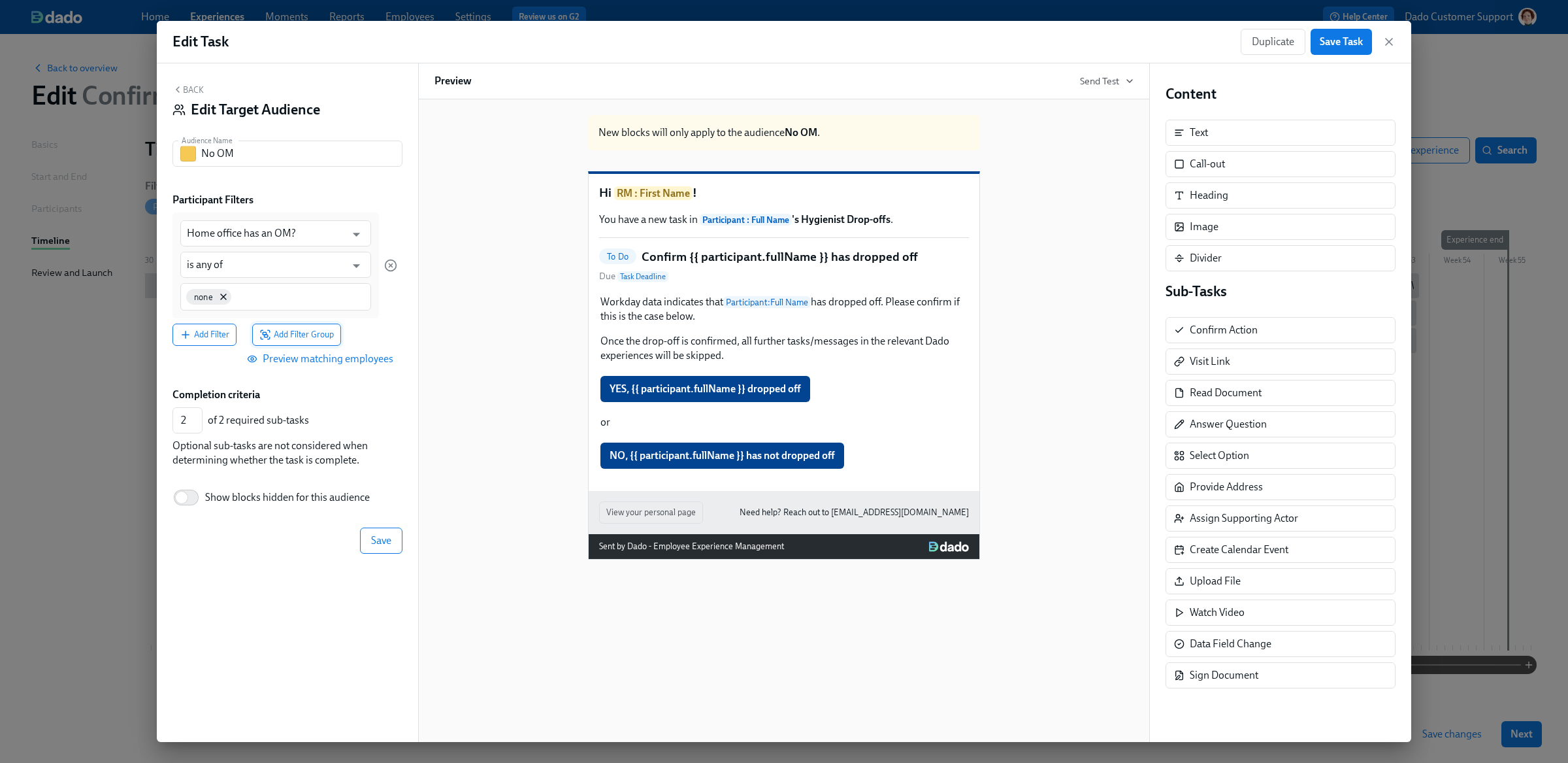
click at [321, 328] on button "Add Filter Group" at bounding box center [296, 334] width 89 height 22
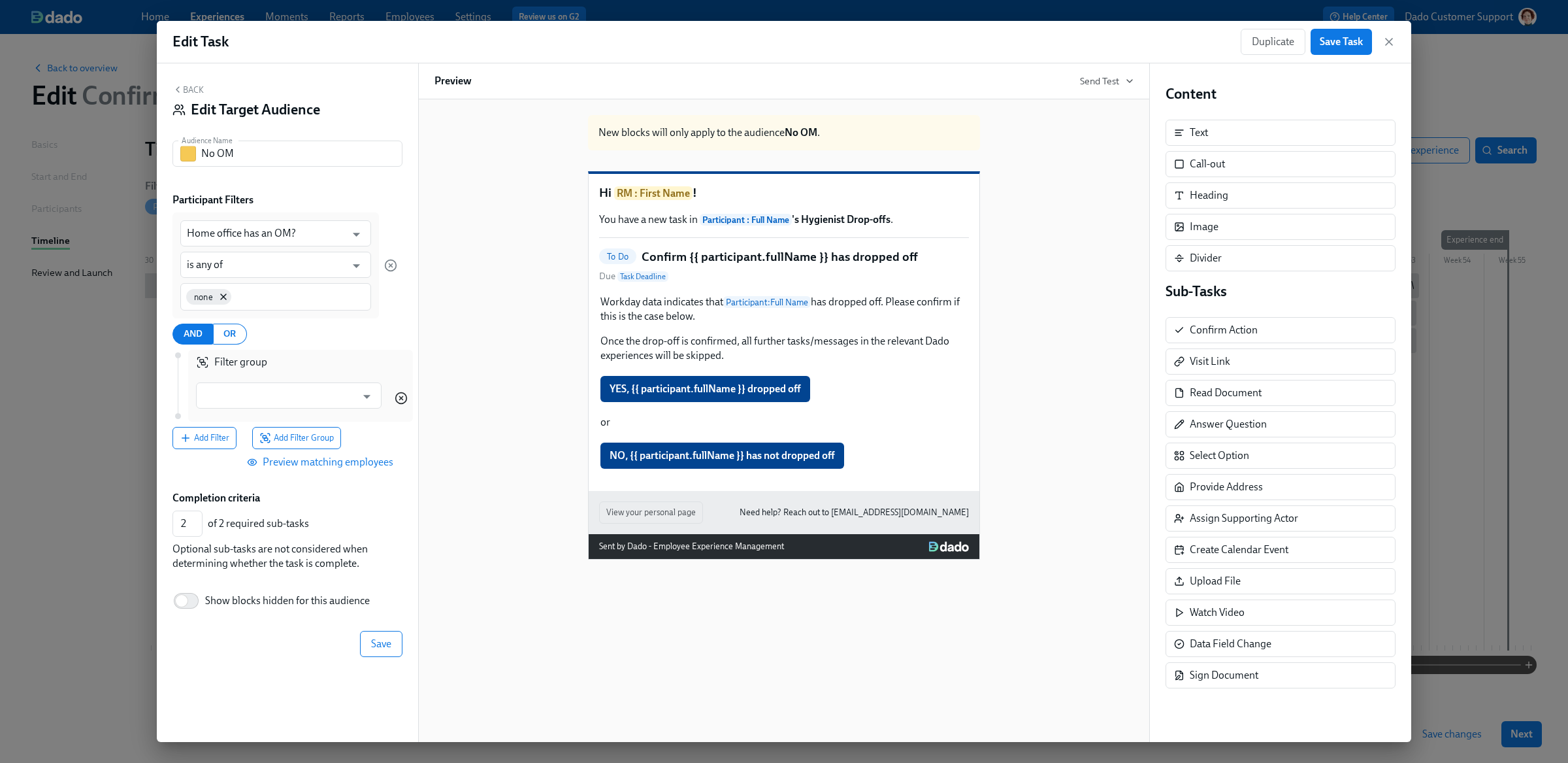
click at [403, 400] on icon "button" at bounding box center [401, 398] width 13 height 13
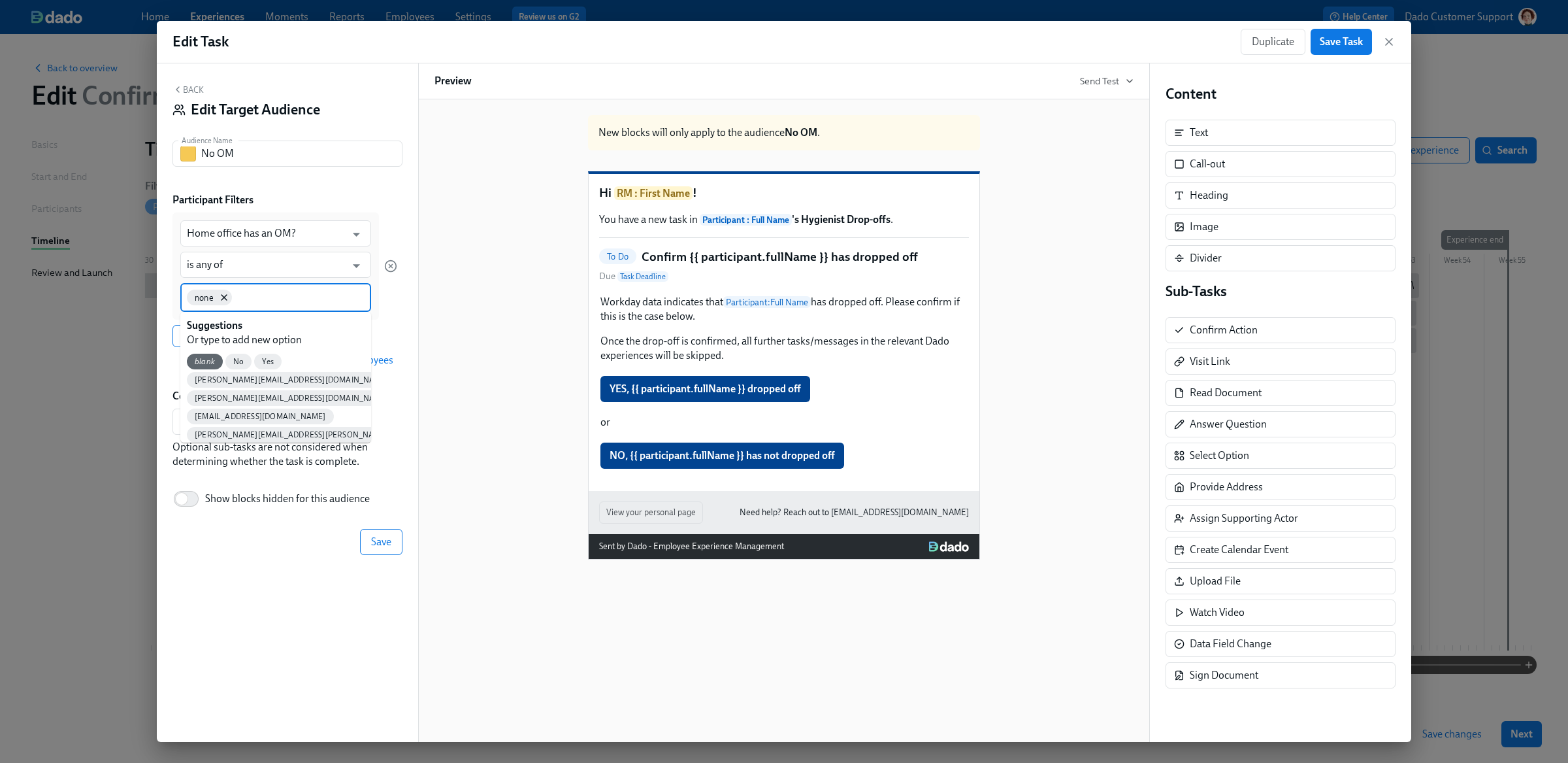
click at [284, 301] on input at bounding box center [300, 296] width 130 height 14
type input "No"
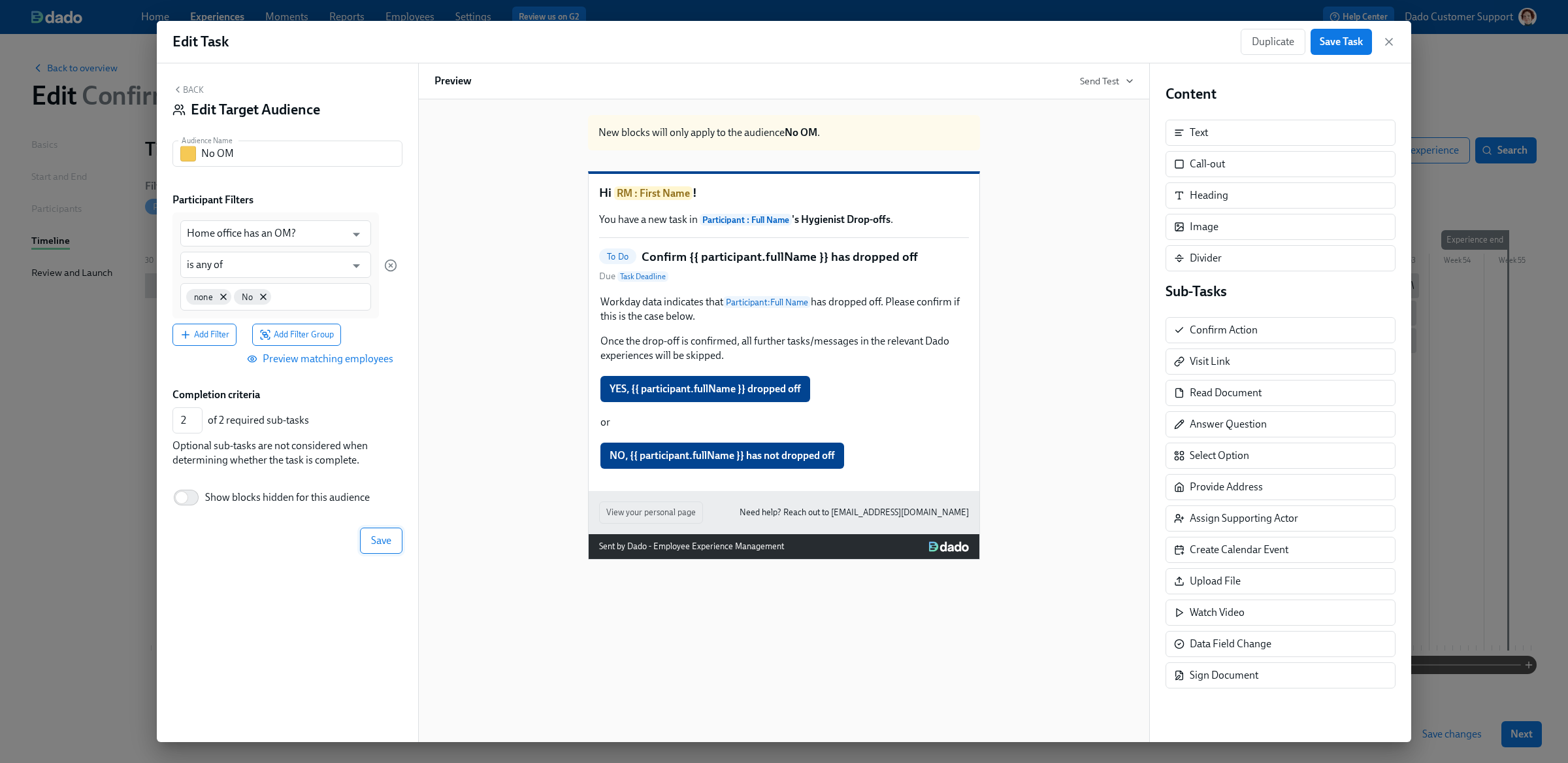
click at [369, 535] on button "Save" at bounding box center [381, 540] width 42 height 26
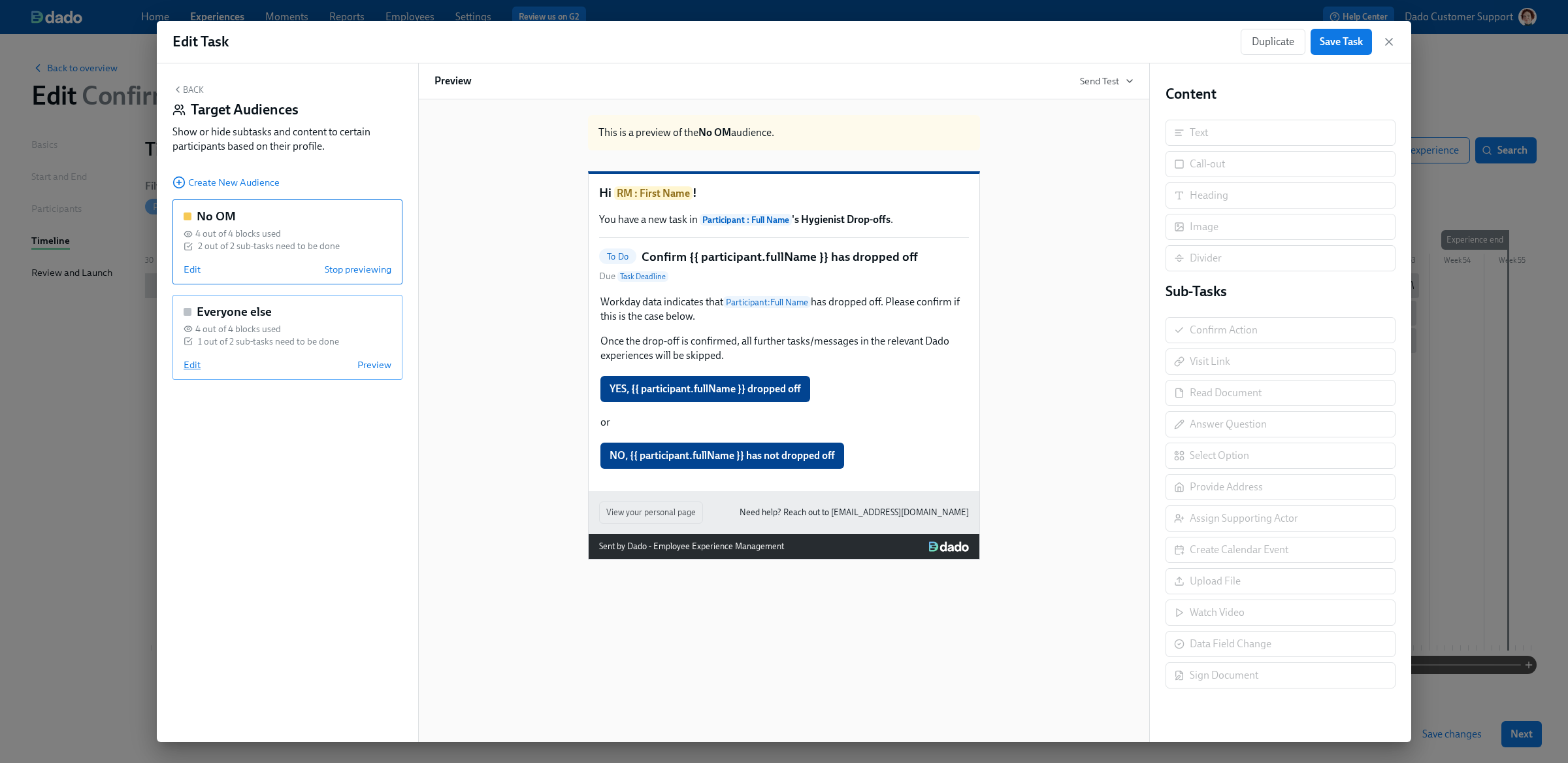
click at [183, 362] on div "Everyone else 4 out of 4 blocks used 1 out of 2 sub-tasks need to be done Edit …" at bounding box center [287, 337] width 230 height 85
click at [199, 365] on span "Edit" at bounding box center [192, 365] width 17 height 13
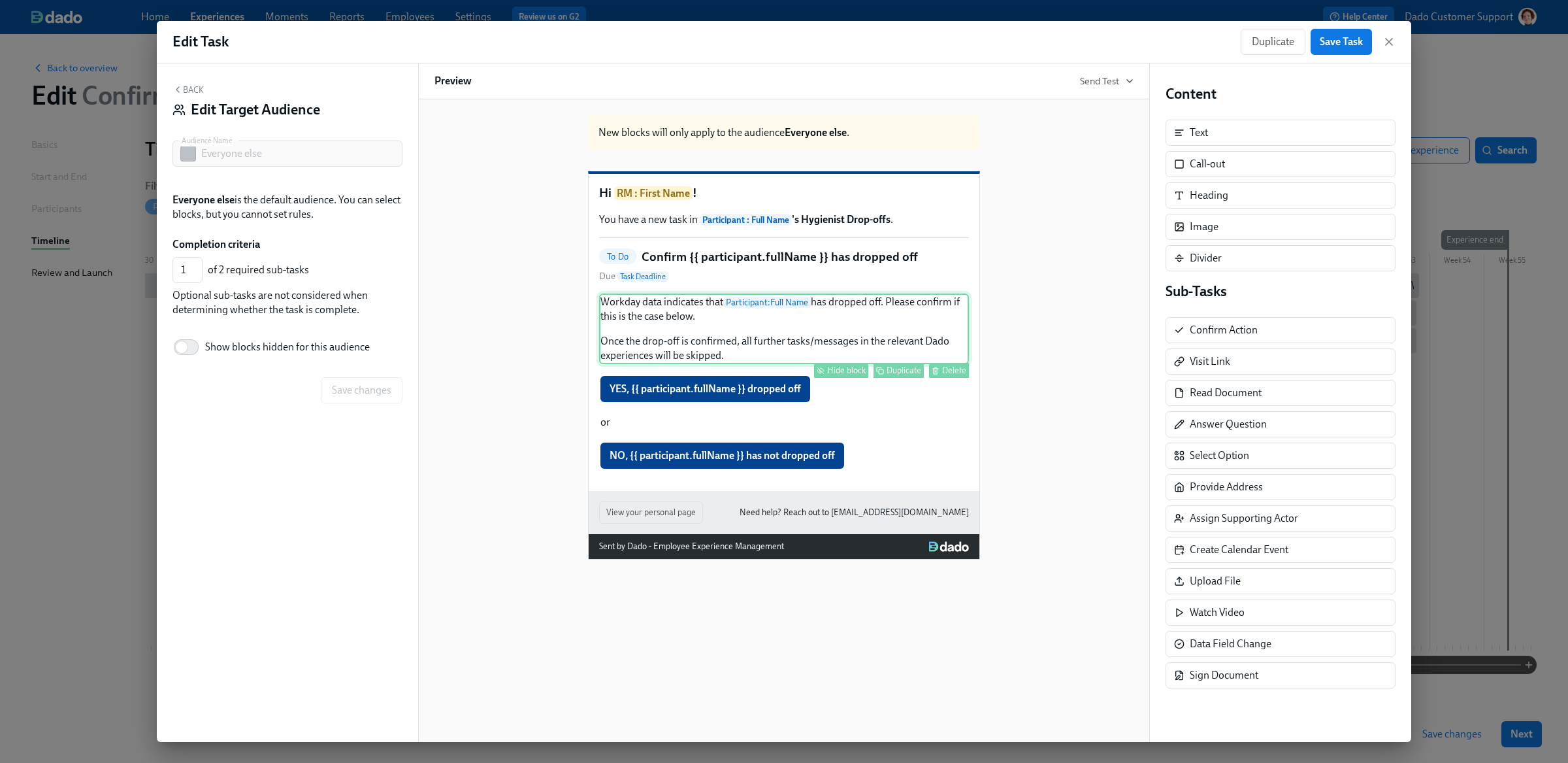
click at [855, 375] on div "Hide block" at bounding box center [846, 371] width 38 height 10
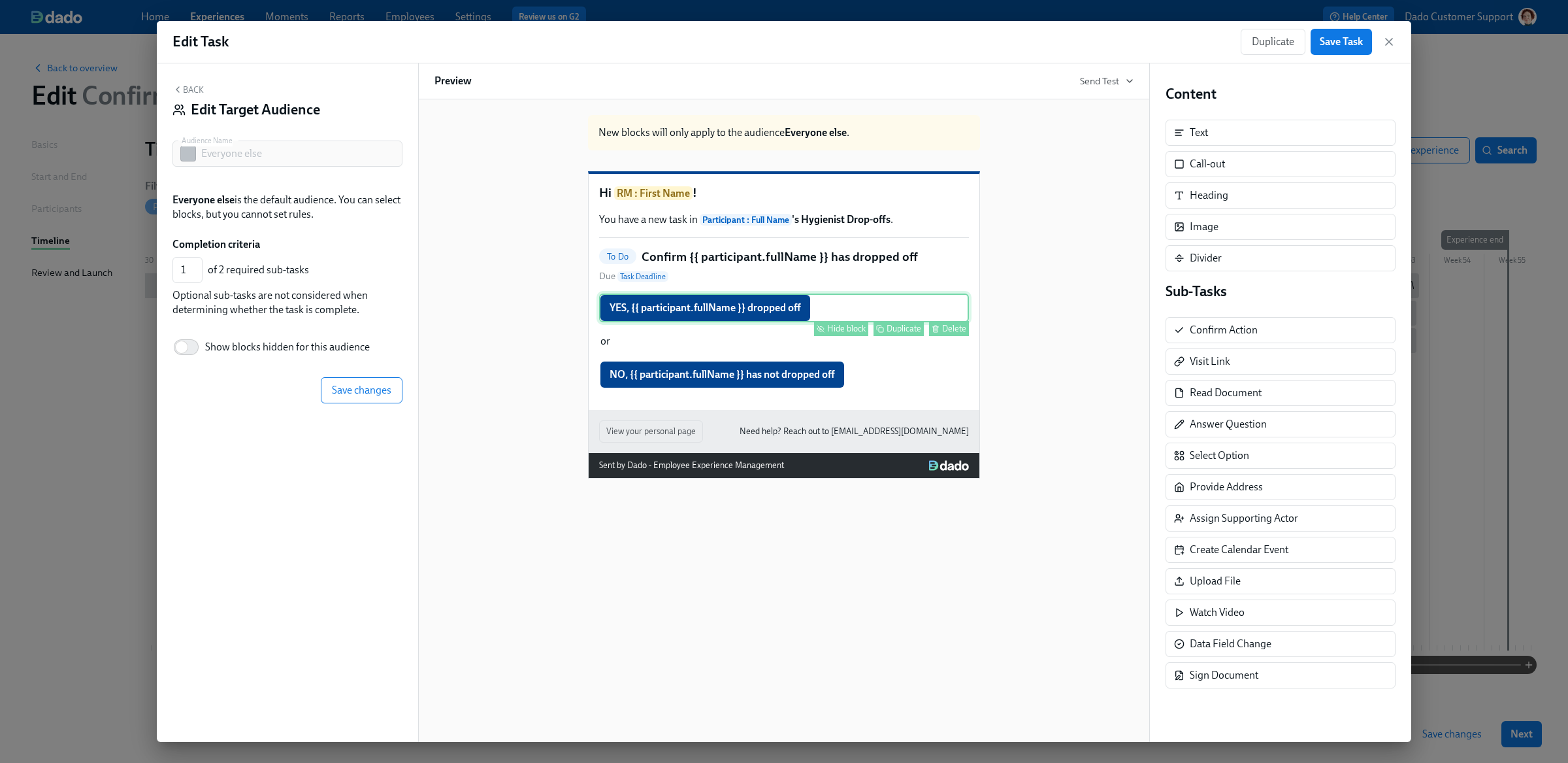
click at [851, 333] on div "Hide block" at bounding box center [846, 328] width 38 height 10
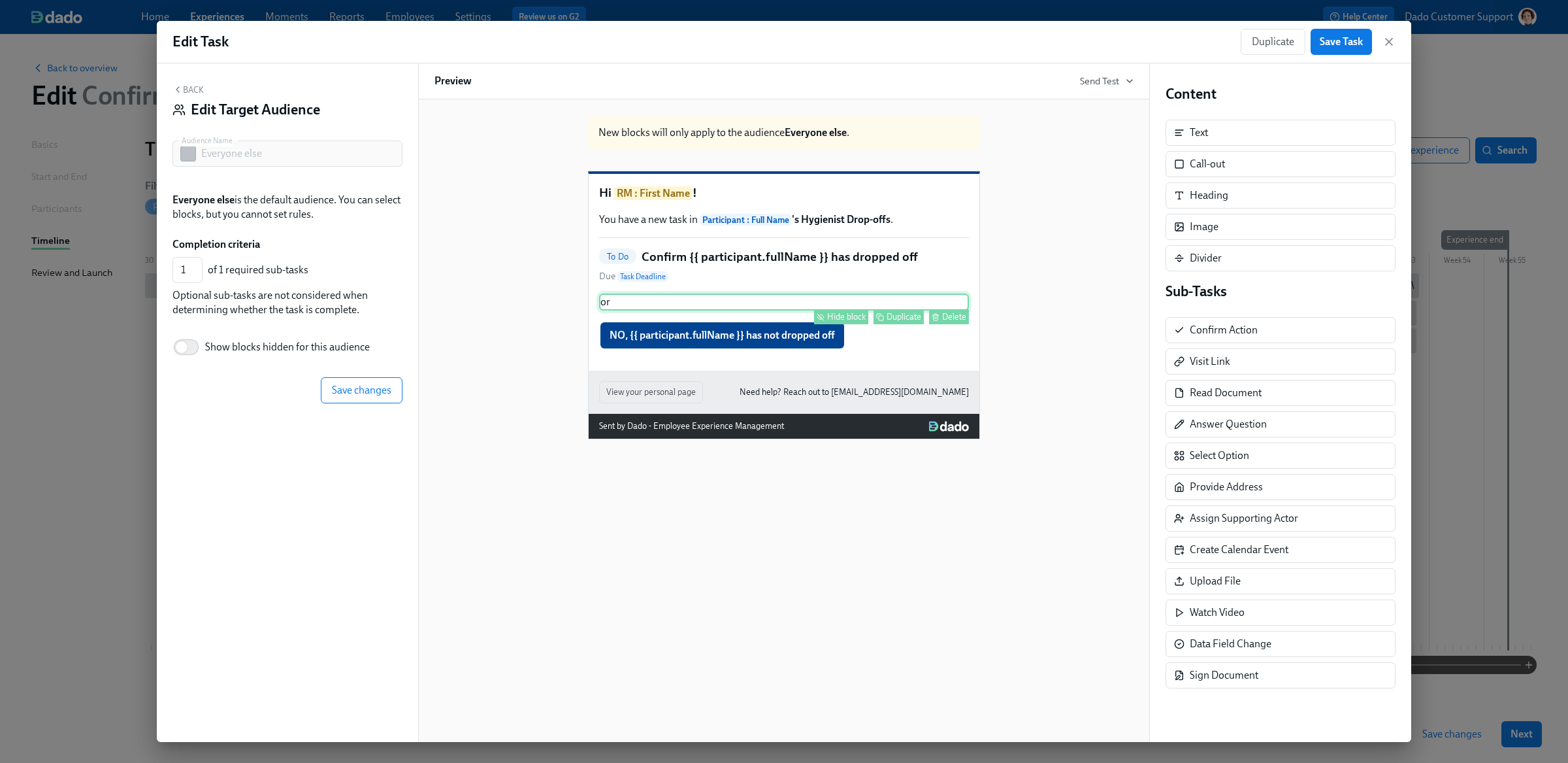
click at [844, 322] on div "Hide block" at bounding box center [846, 317] width 38 height 10
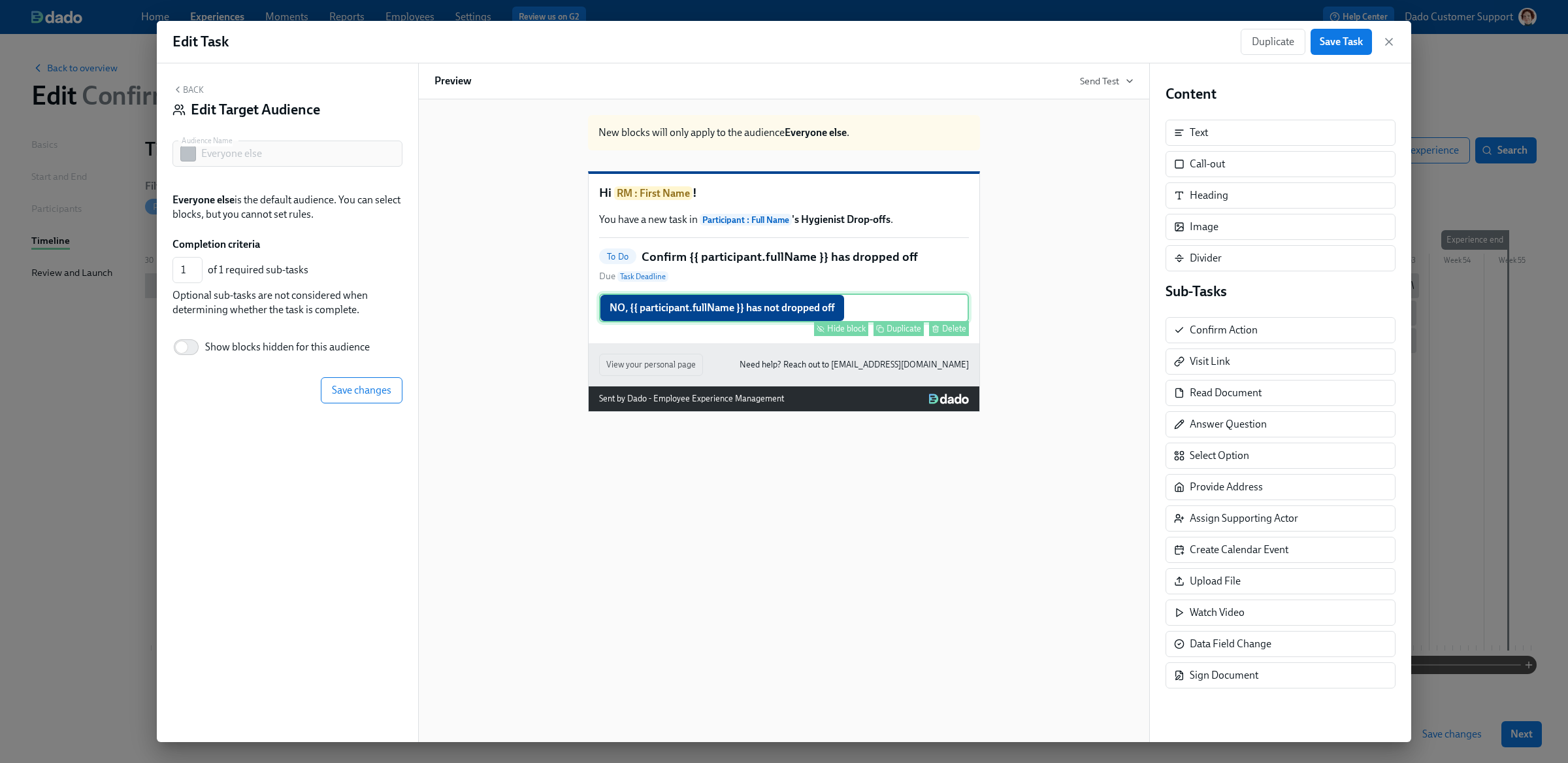
click at [838, 333] on div "Hide block" at bounding box center [846, 328] width 38 height 10
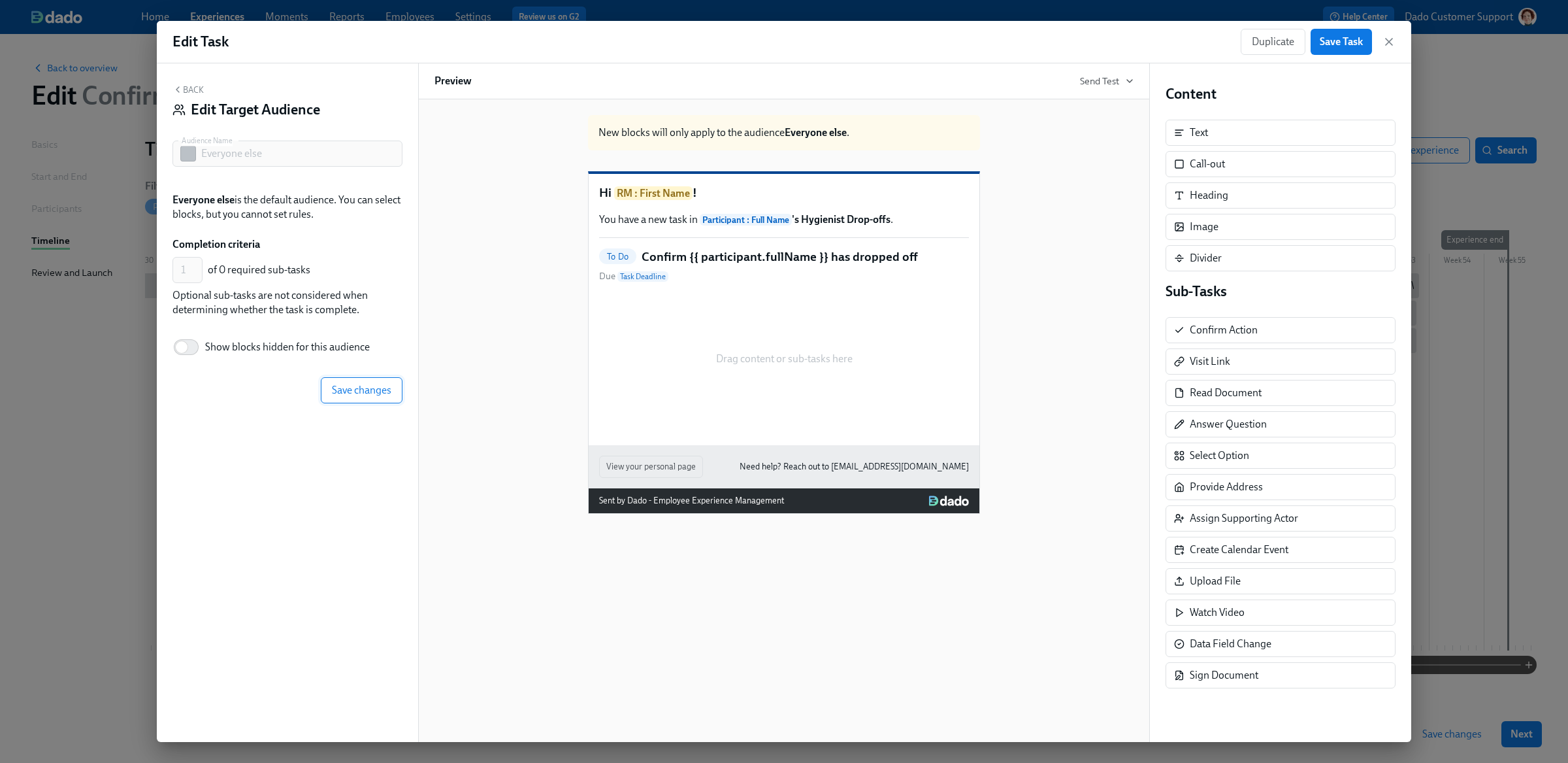
click at [365, 391] on span "Save changes" at bounding box center [362, 390] width 59 height 13
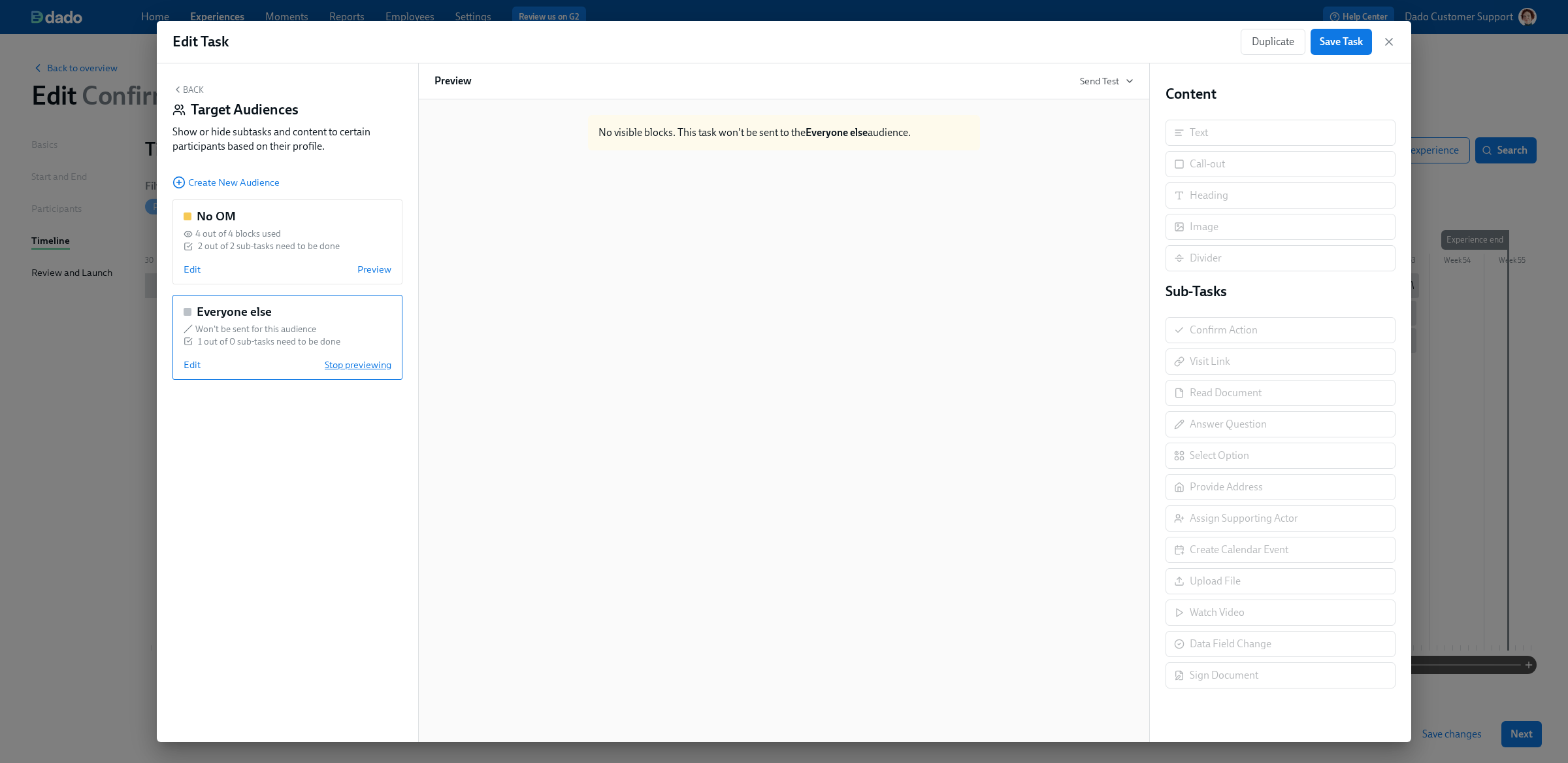
click at [365, 362] on span "Stop previewing" at bounding box center [358, 365] width 67 height 13
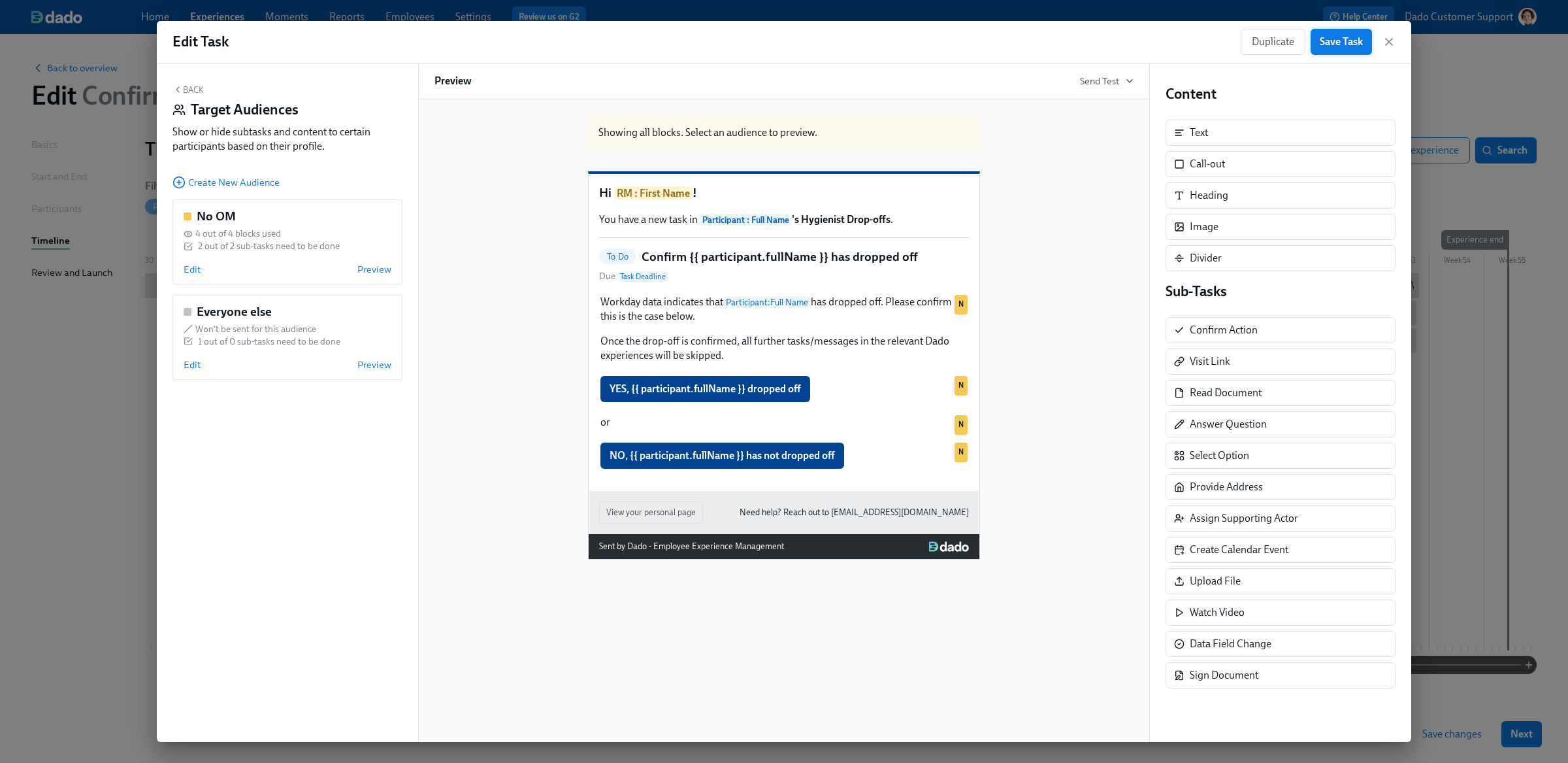
click at [1338, 42] on span "Save Task" at bounding box center [1341, 41] width 43 height 13
click at [186, 89] on button "Back" at bounding box center [188, 89] width 32 height 11
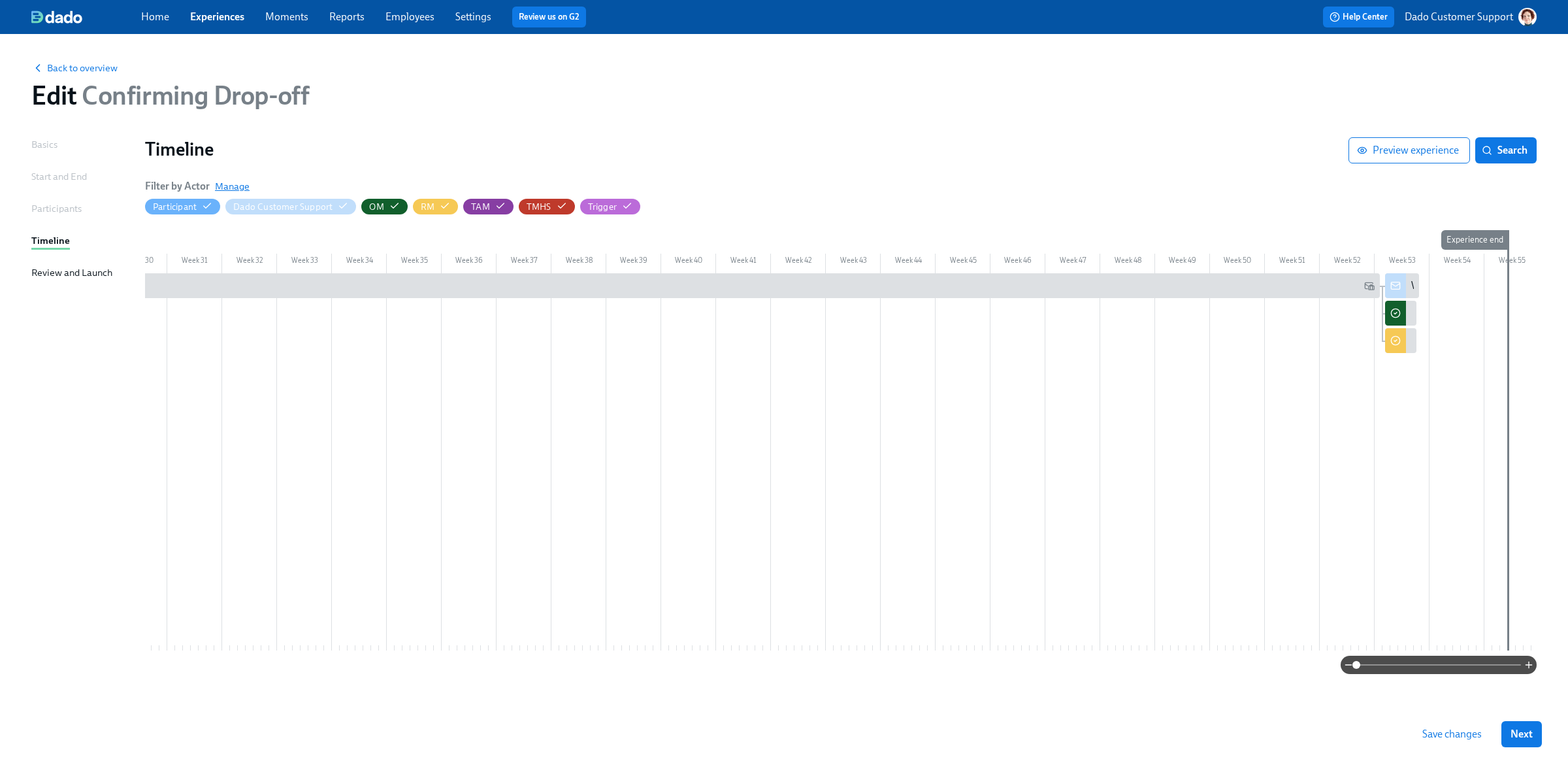
click at [226, 185] on span "Manage" at bounding box center [232, 186] width 35 height 13
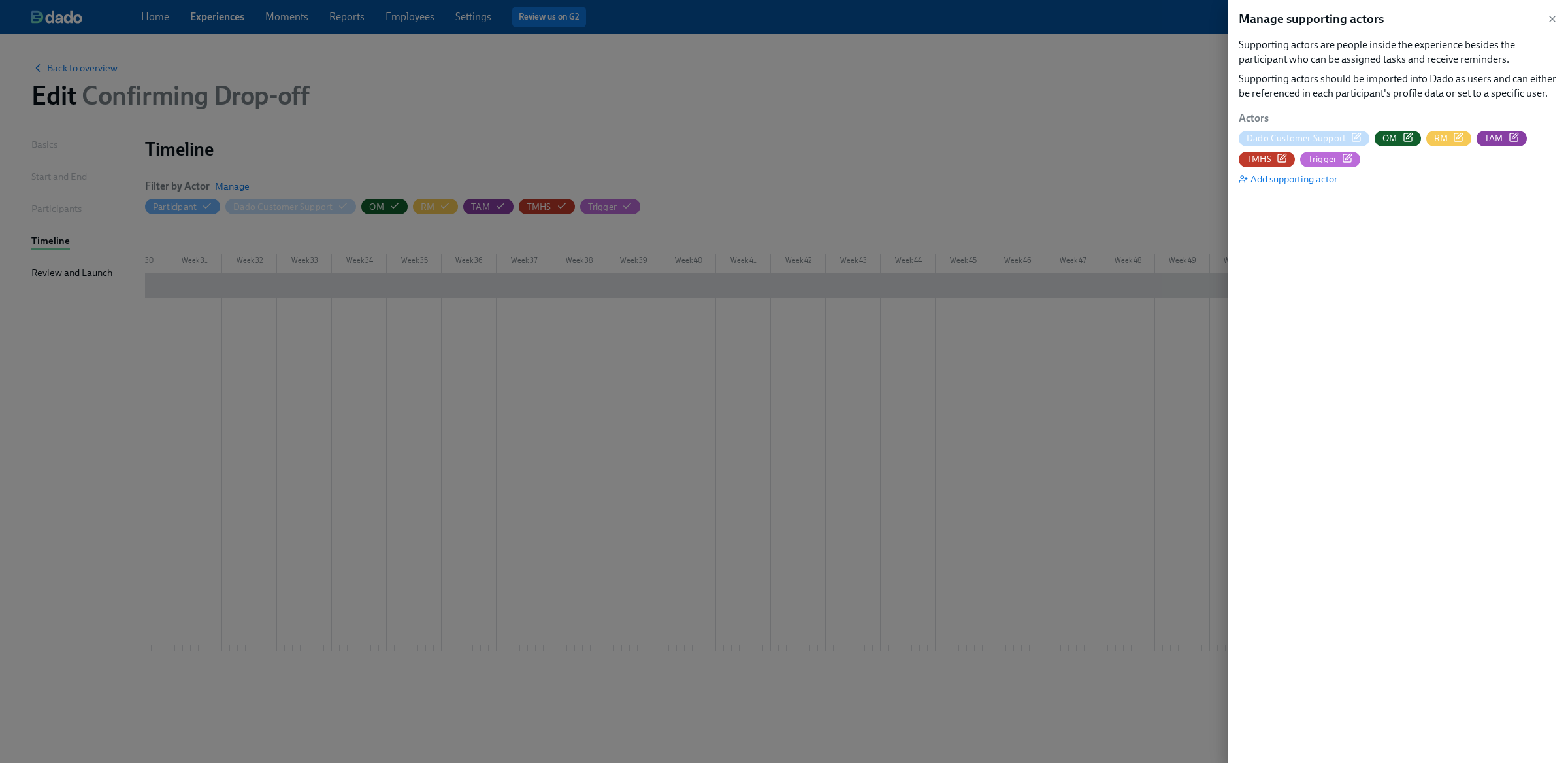
click at [1403, 137] on icon "button" at bounding box center [1408, 137] width 11 height 11
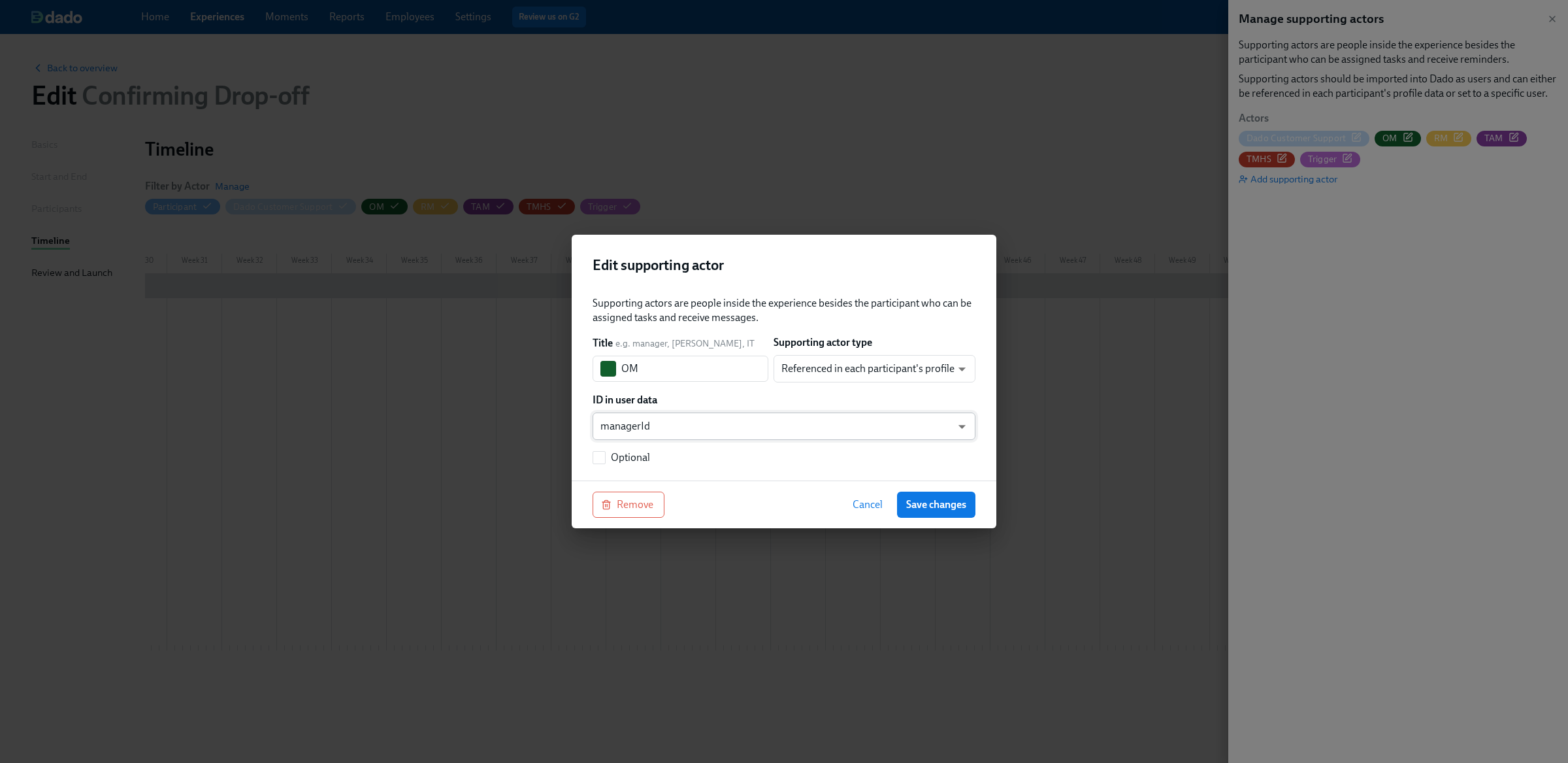
click at [796, 414] on body "Home Experiences Moments Reports Employees Settings Review us on G2 Help Center…" at bounding box center [784, 381] width 1568 height 763
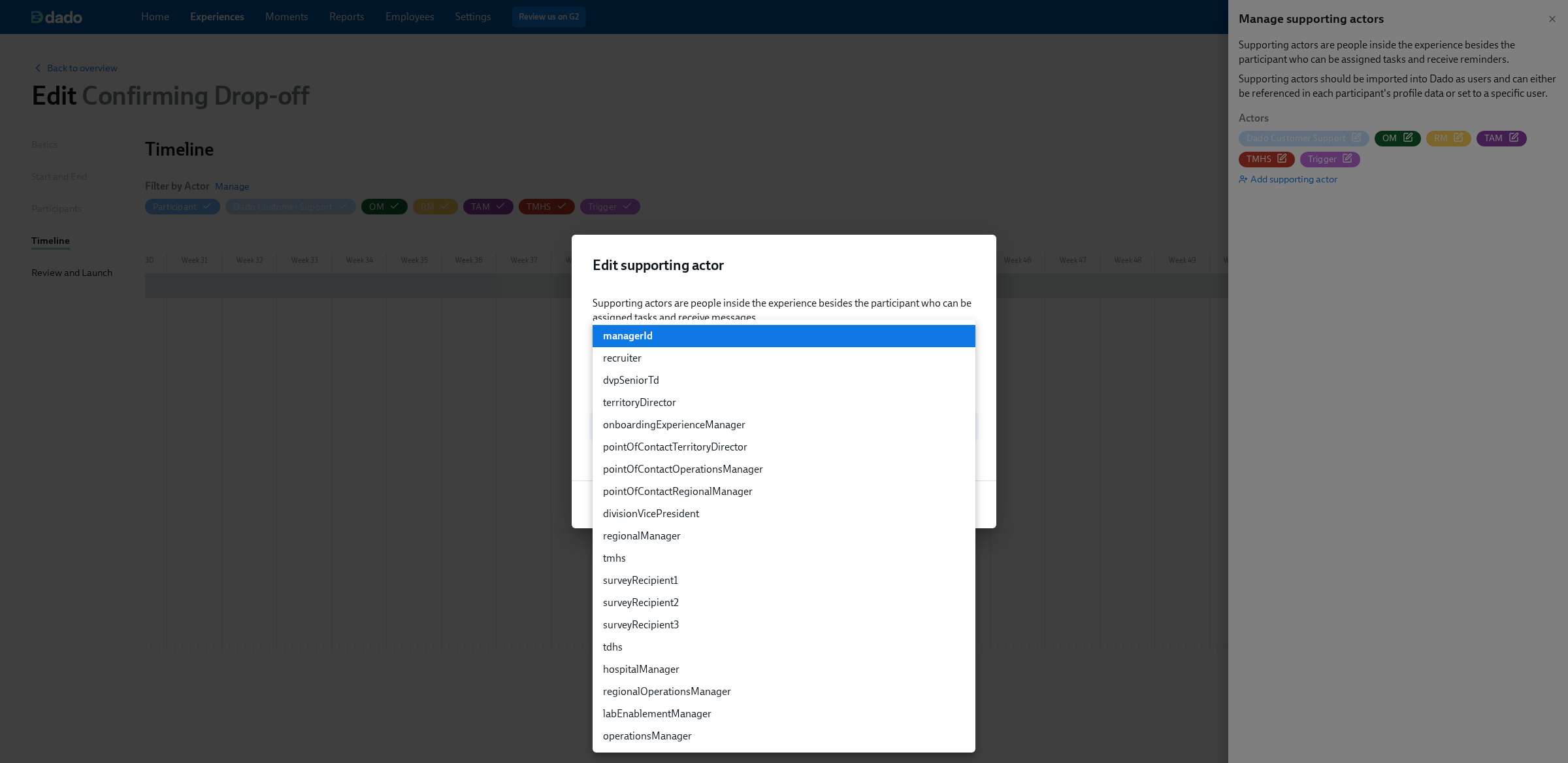
click at [649, 729] on li "operationsManager" at bounding box center [783, 735] width 383 height 22
type input "customFields.operationsManager"
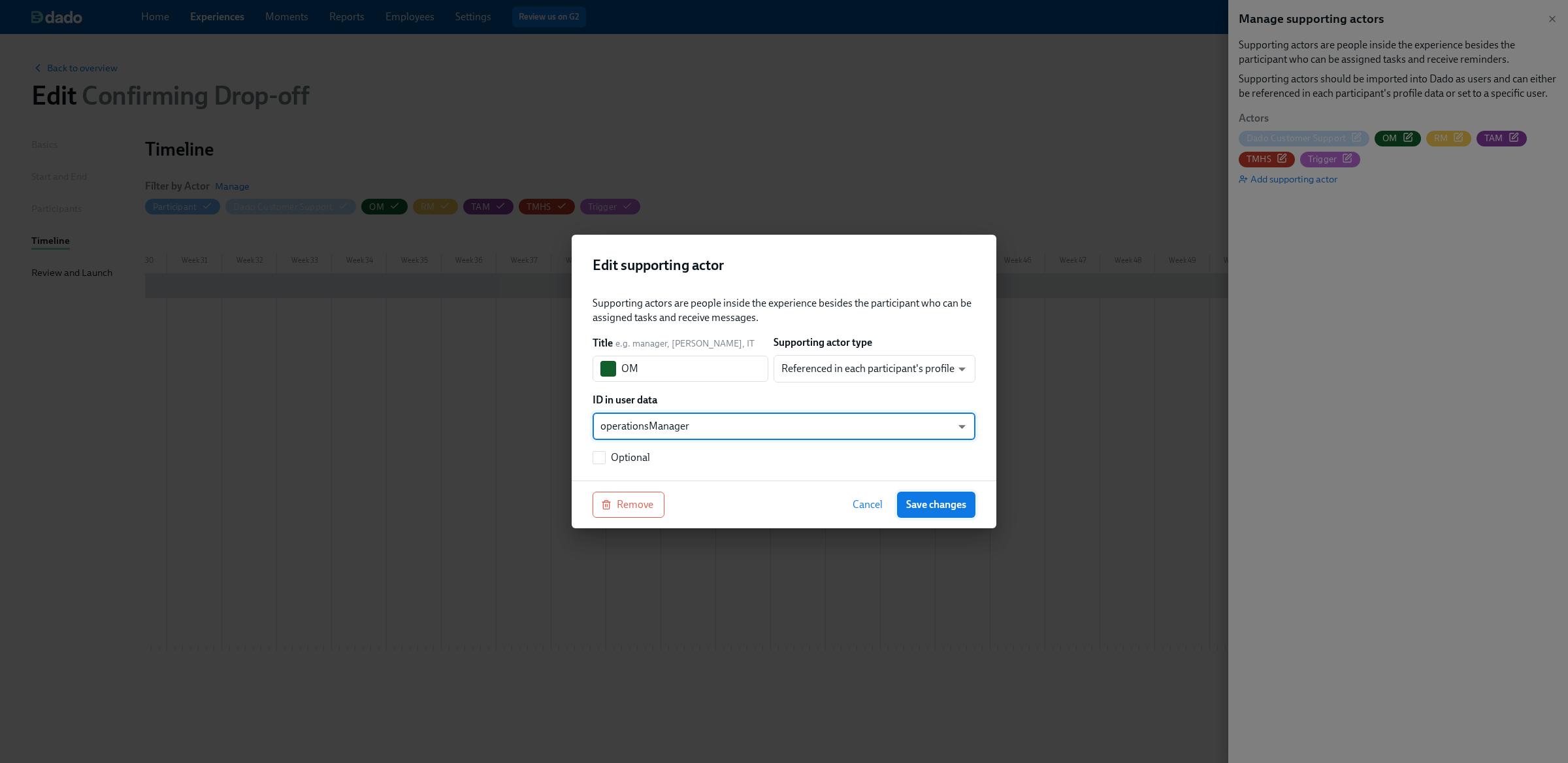
click at [920, 502] on span "Save changes" at bounding box center [936, 505] width 60 height 13
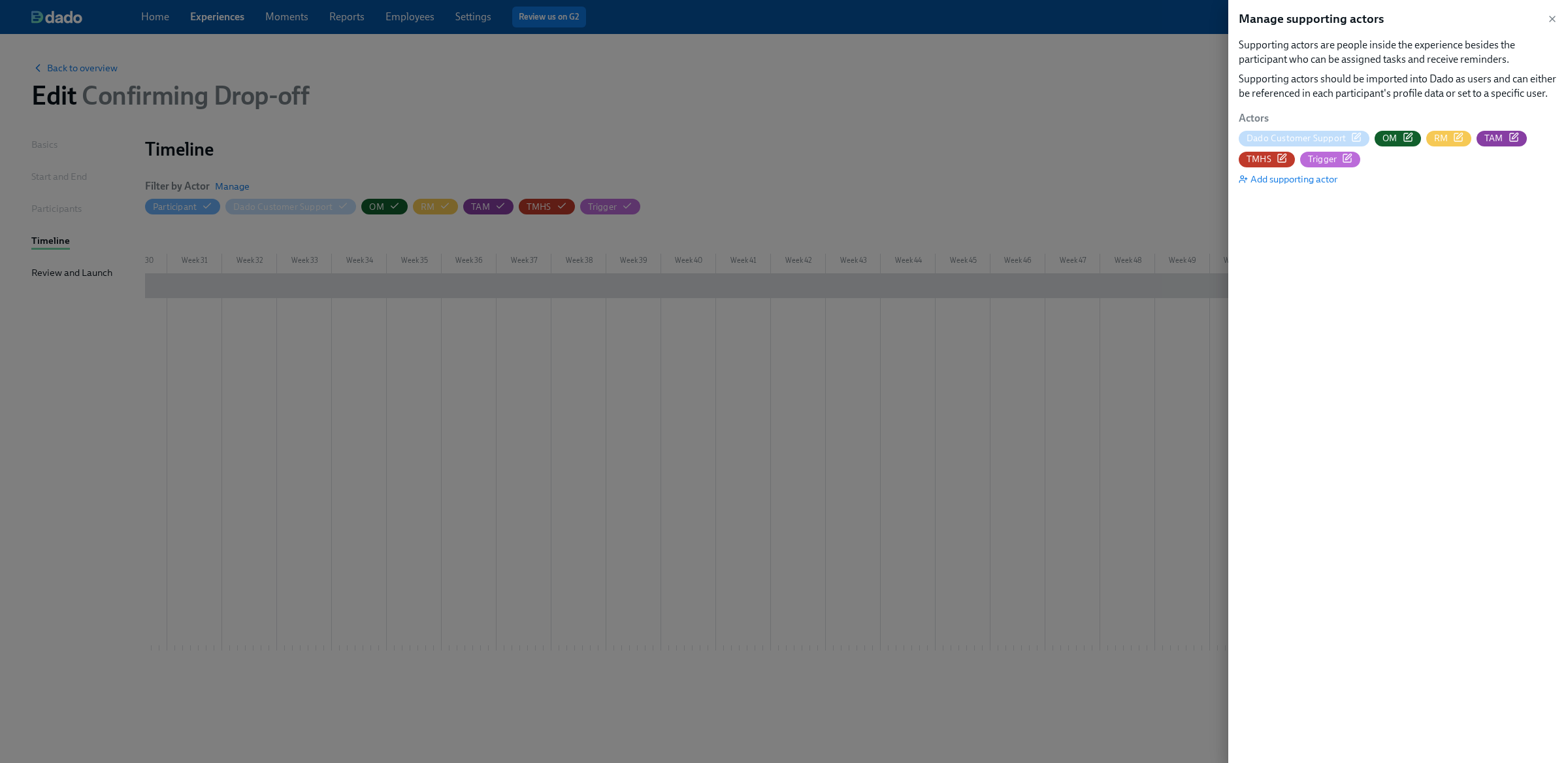
click at [1026, 141] on div at bounding box center [784, 381] width 1568 height 763
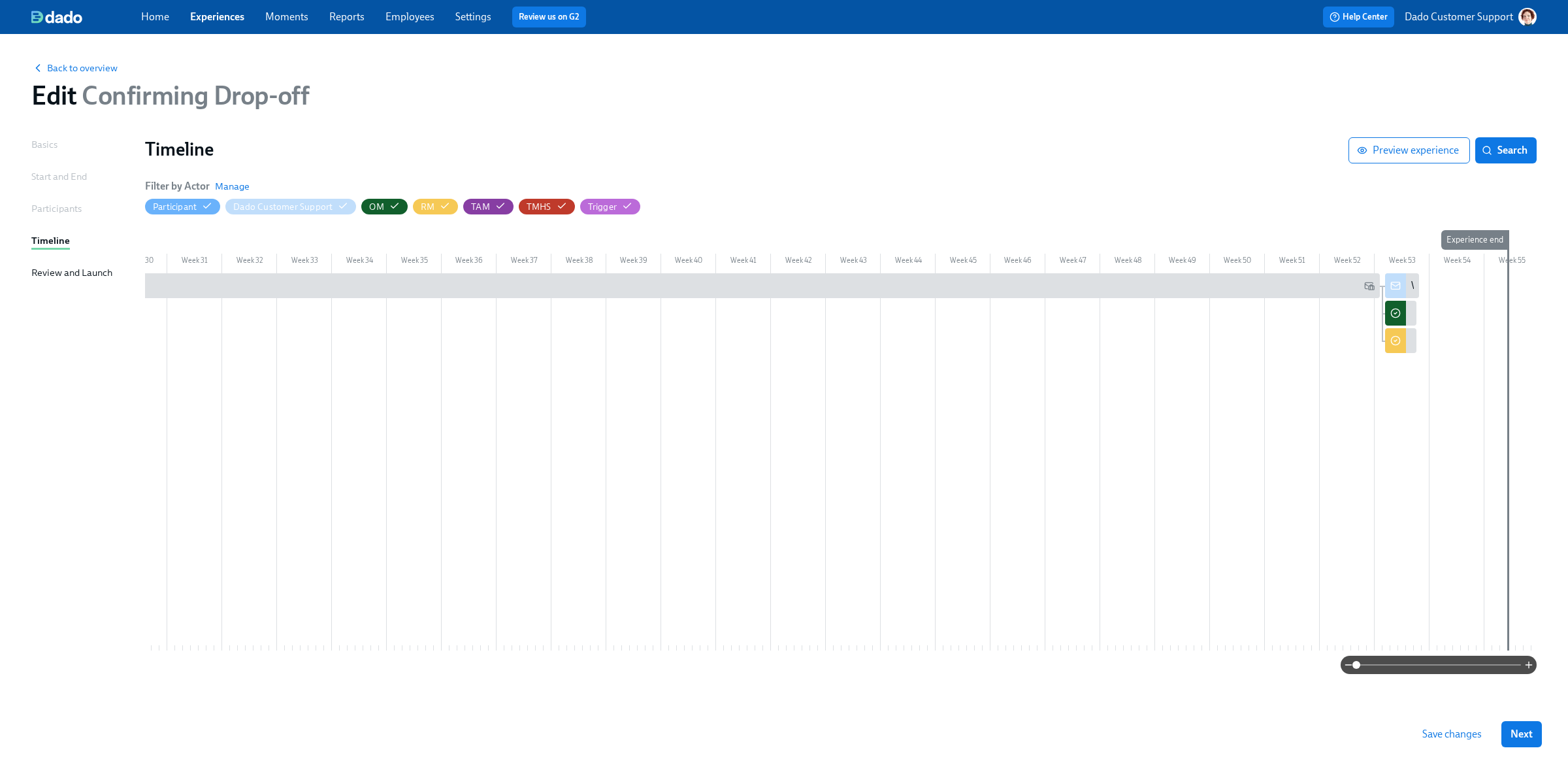
click at [1461, 736] on span "Save changes" at bounding box center [1452, 734] width 59 height 13
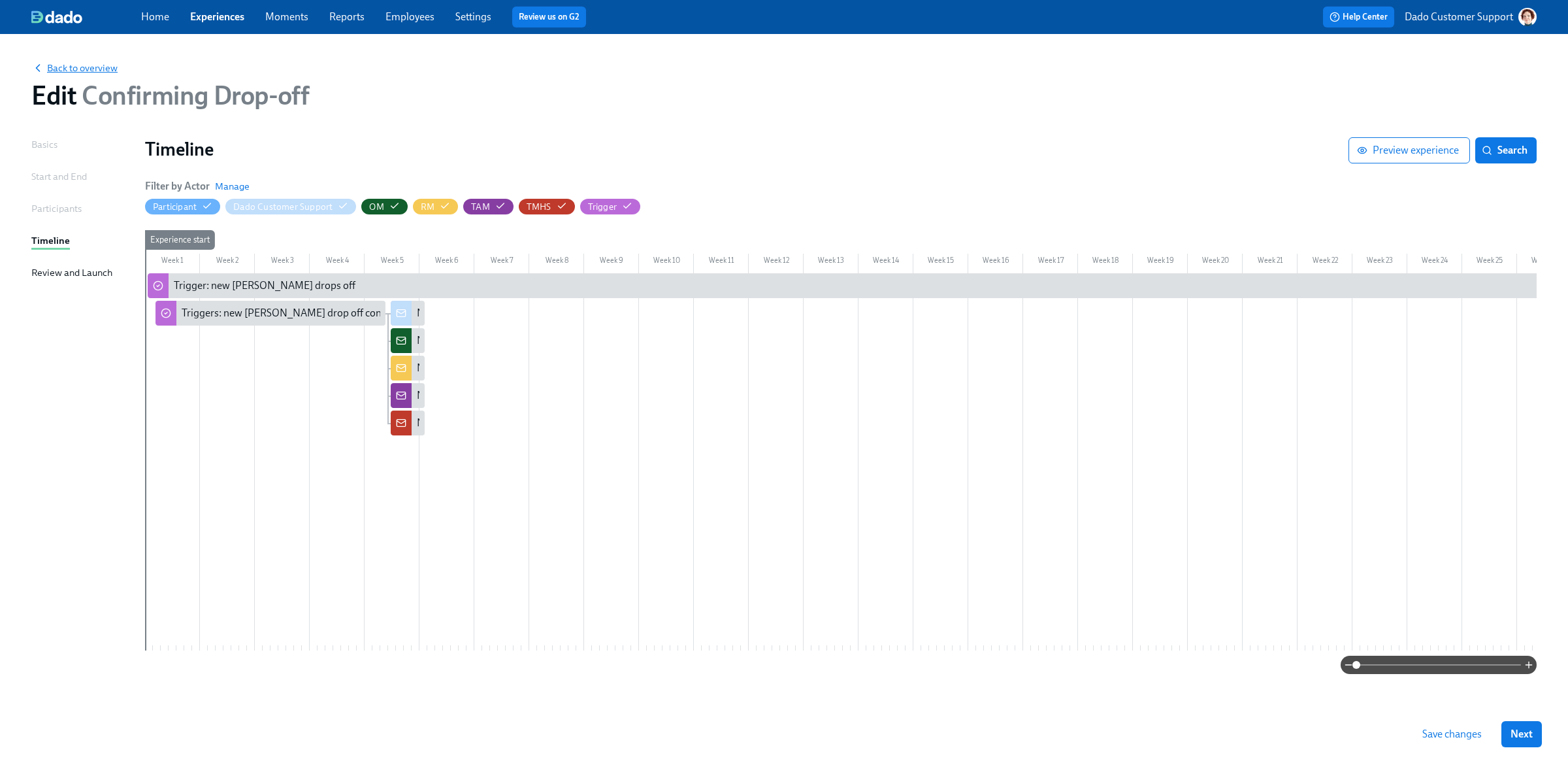
click at [55, 72] on span "Back to overview" at bounding box center [75, 68] width 86 height 13
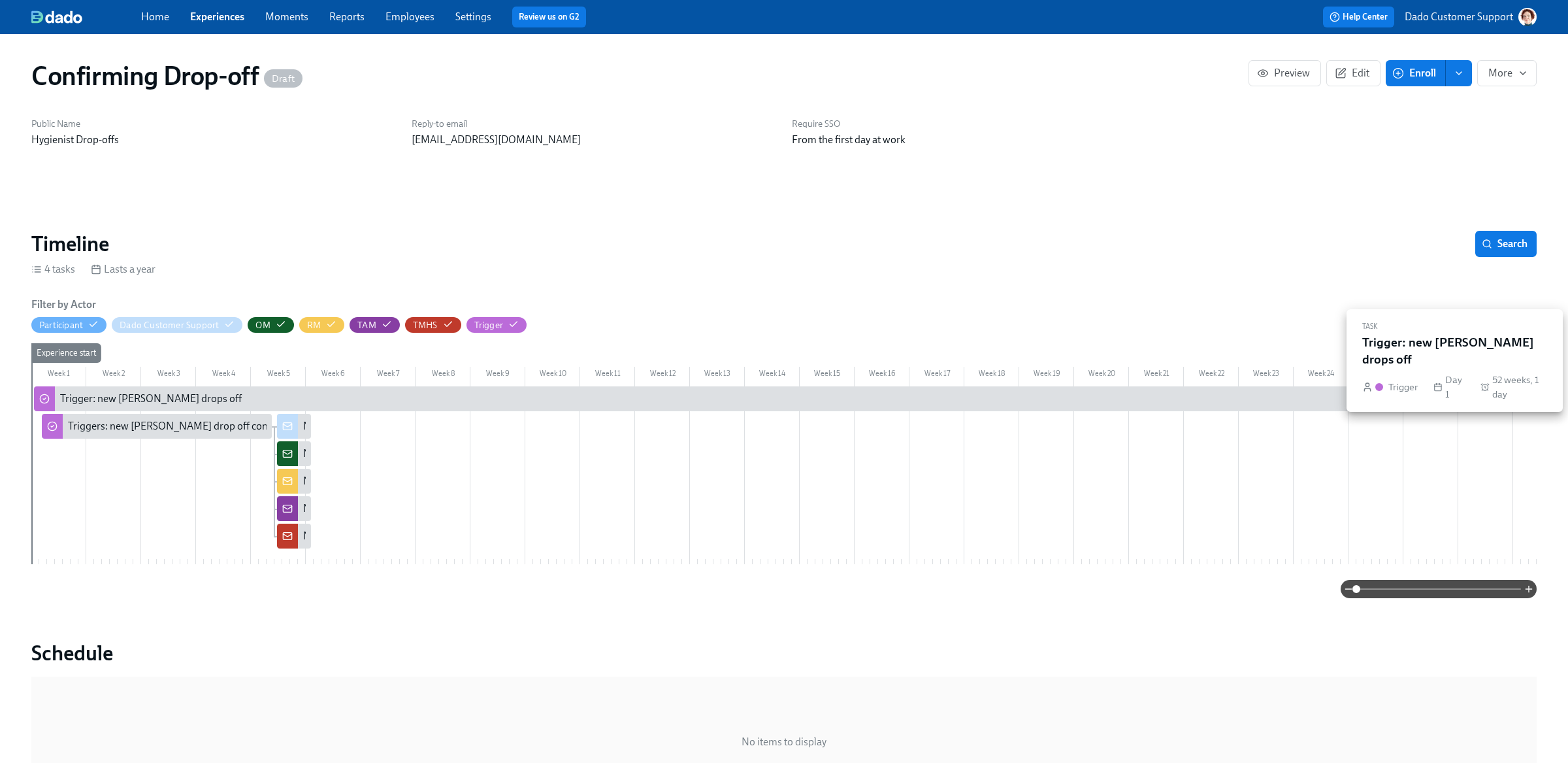
click at [115, 401] on div "Trigger: new joiner drops off" at bounding box center [151, 399] width 182 height 15
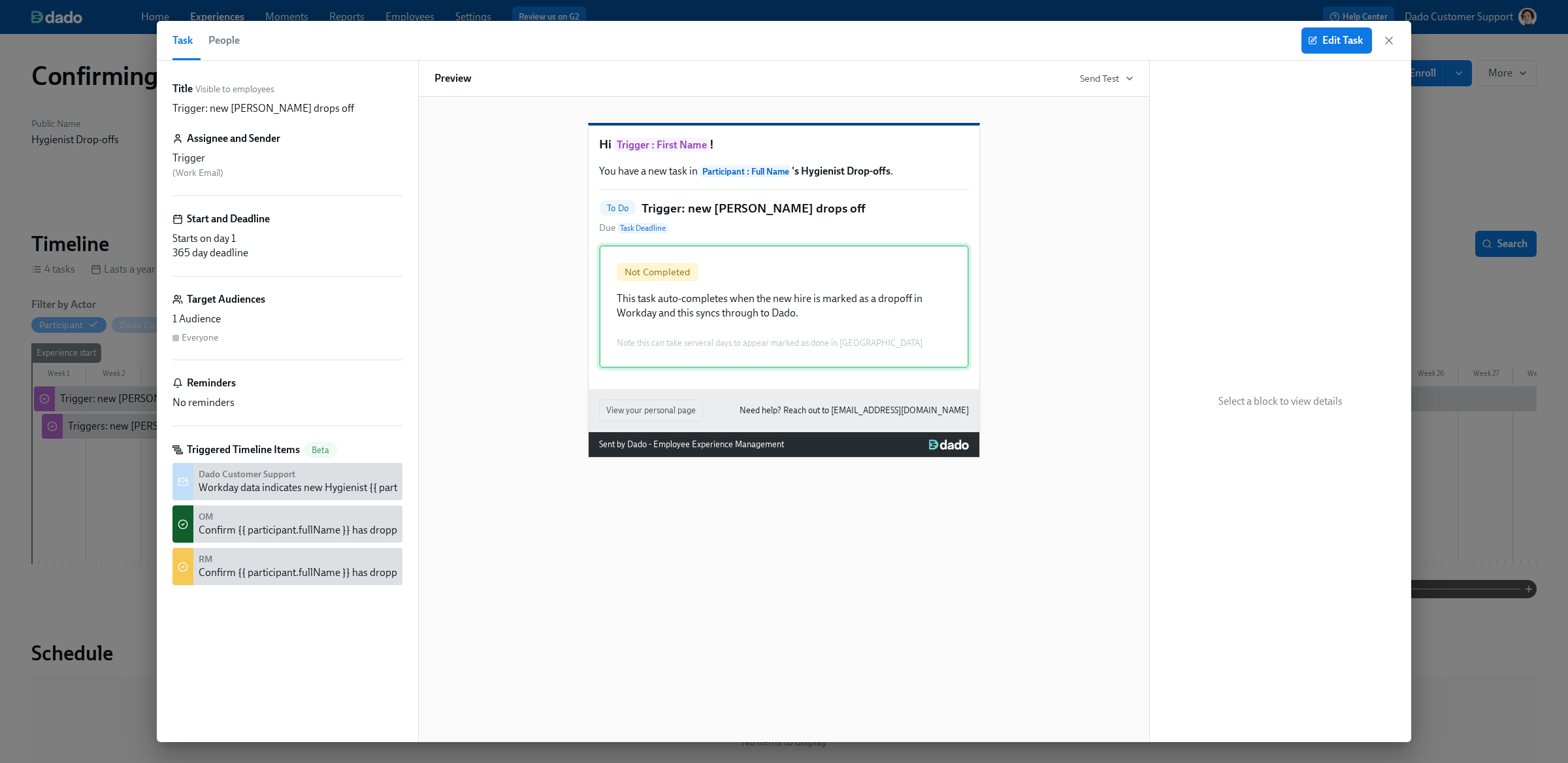
click at [868, 311] on div "Not Completed This task auto-completes when the new hire is marked as a dropoff…" at bounding box center [783, 306] width 370 height 123
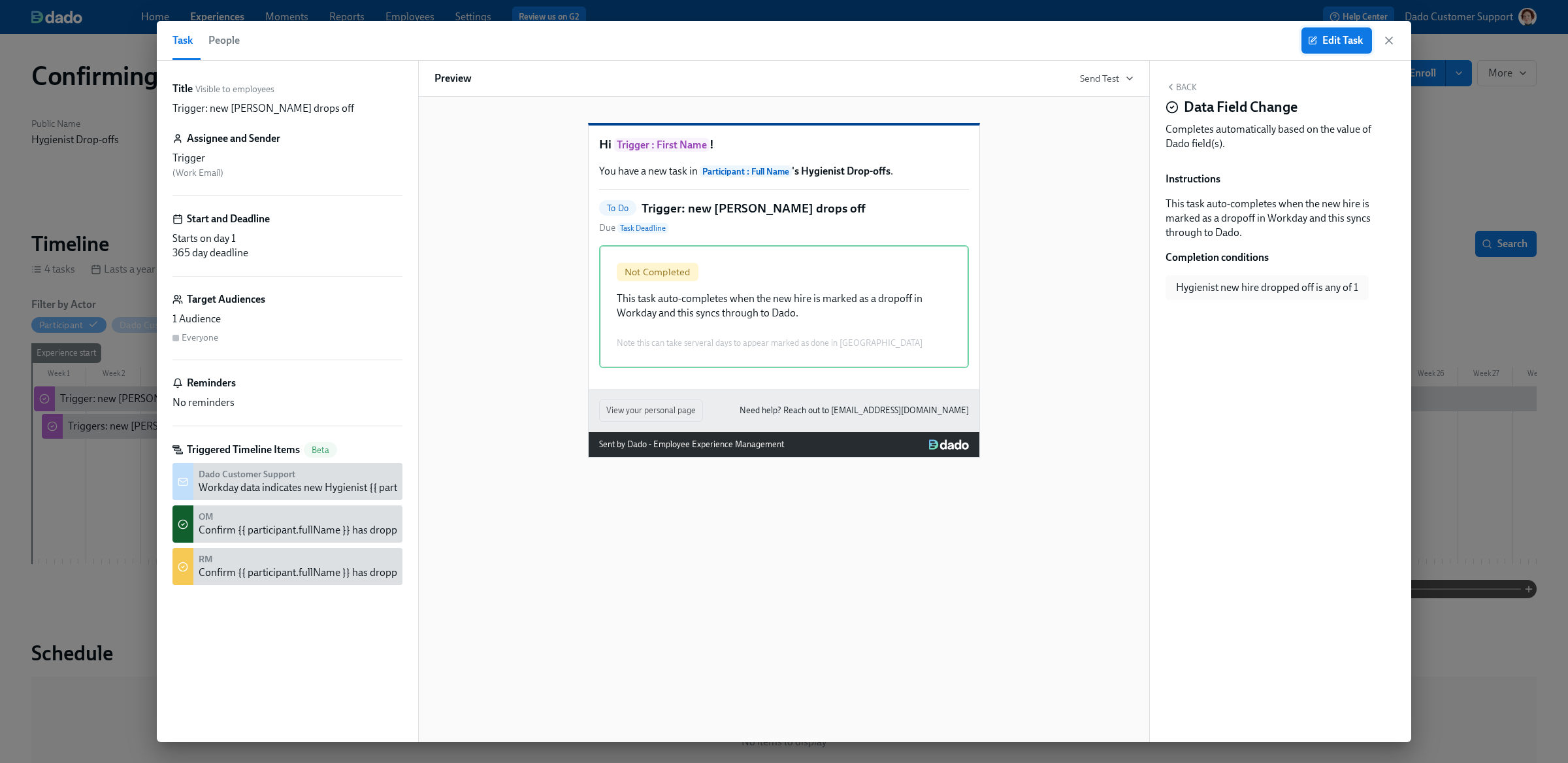
click at [1329, 40] on span "Edit Task" at bounding box center [1336, 41] width 52 height 13
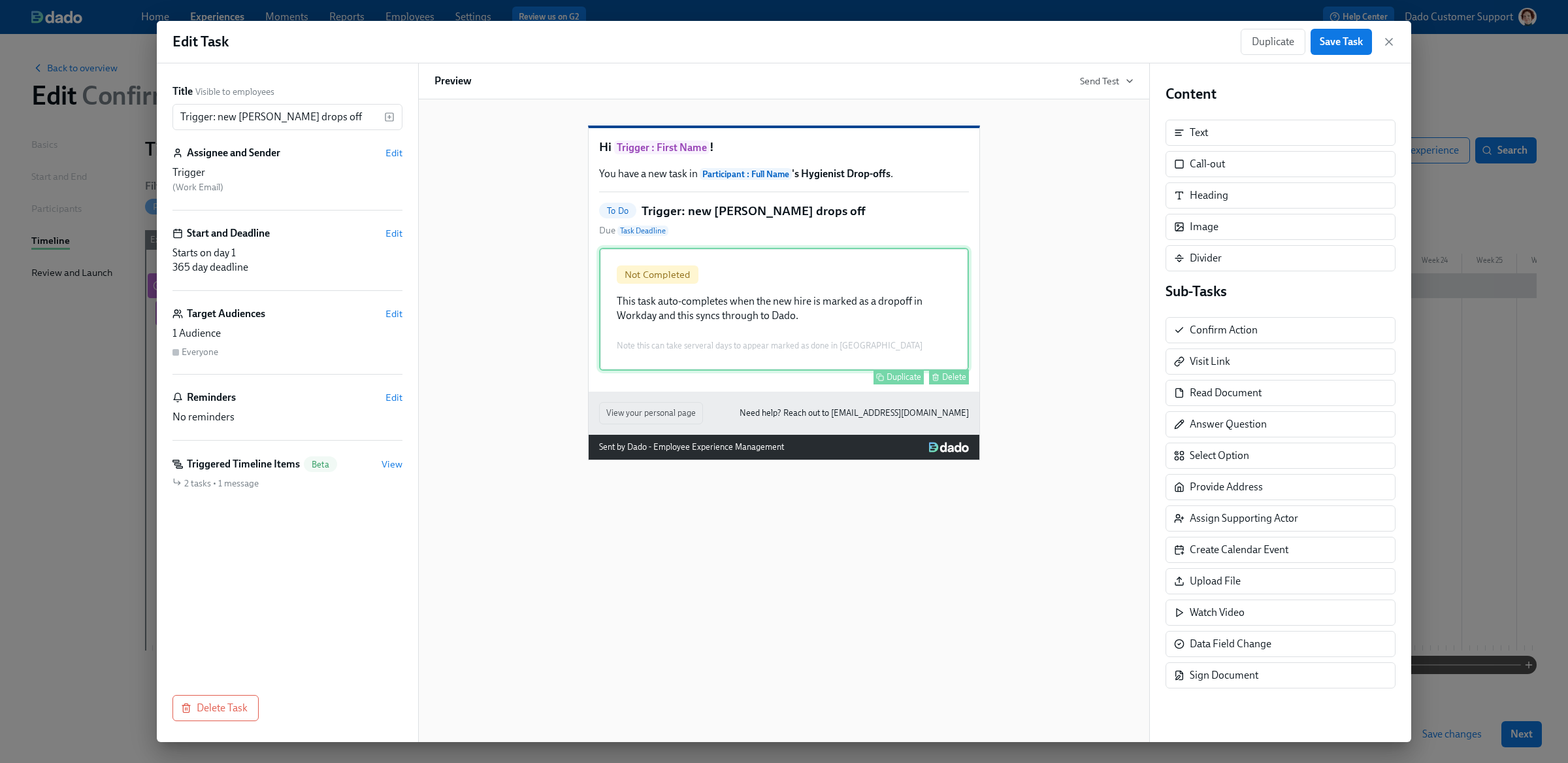
click at [782, 359] on div "Not Completed This task auto-completes when the new hire is marked as a dropoff…" at bounding box center [783, 309] width 370 height 123
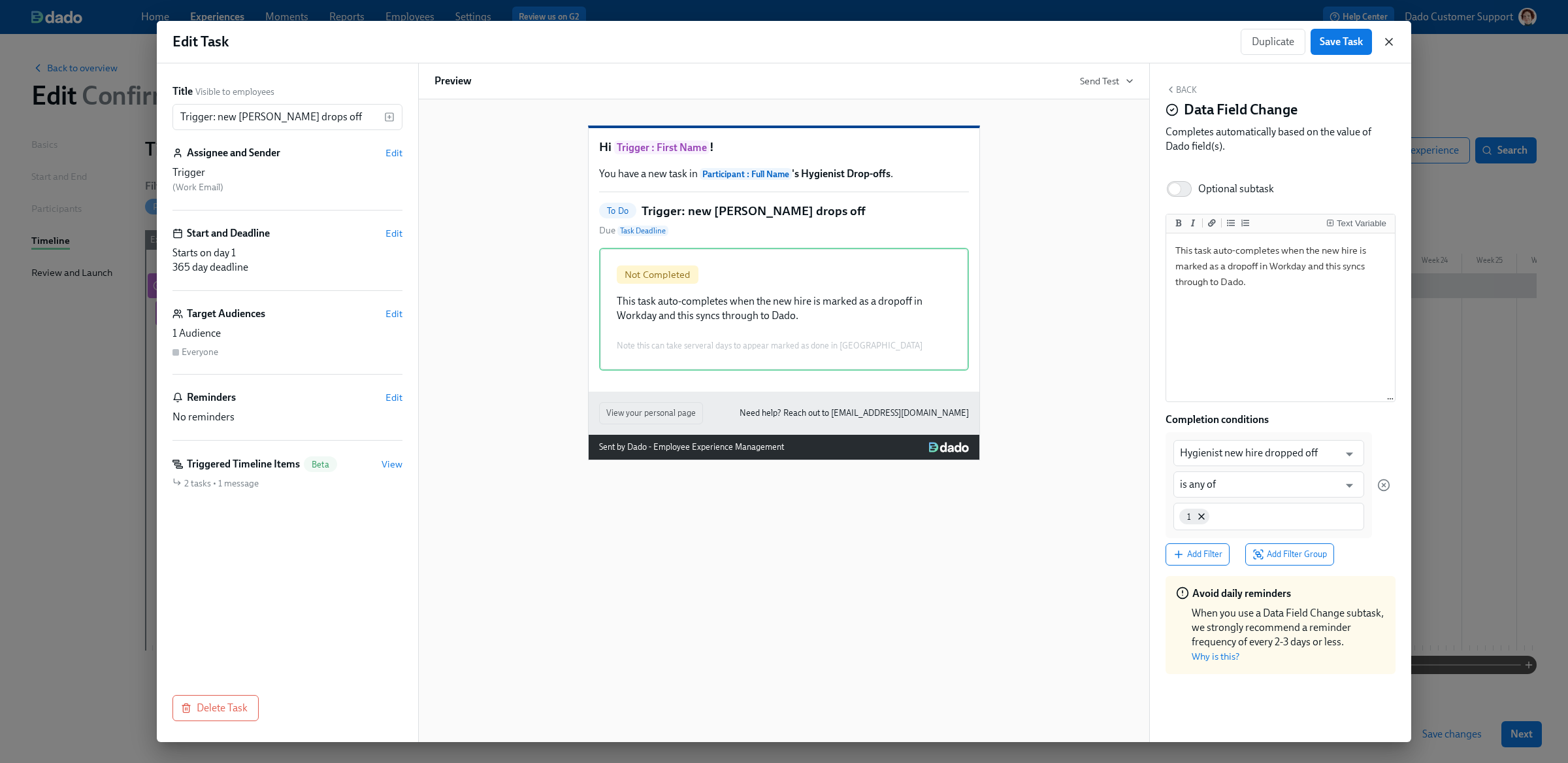
click at [1390, 45] on icon "button" at bounding box center [1389, 41] width 13 height 13
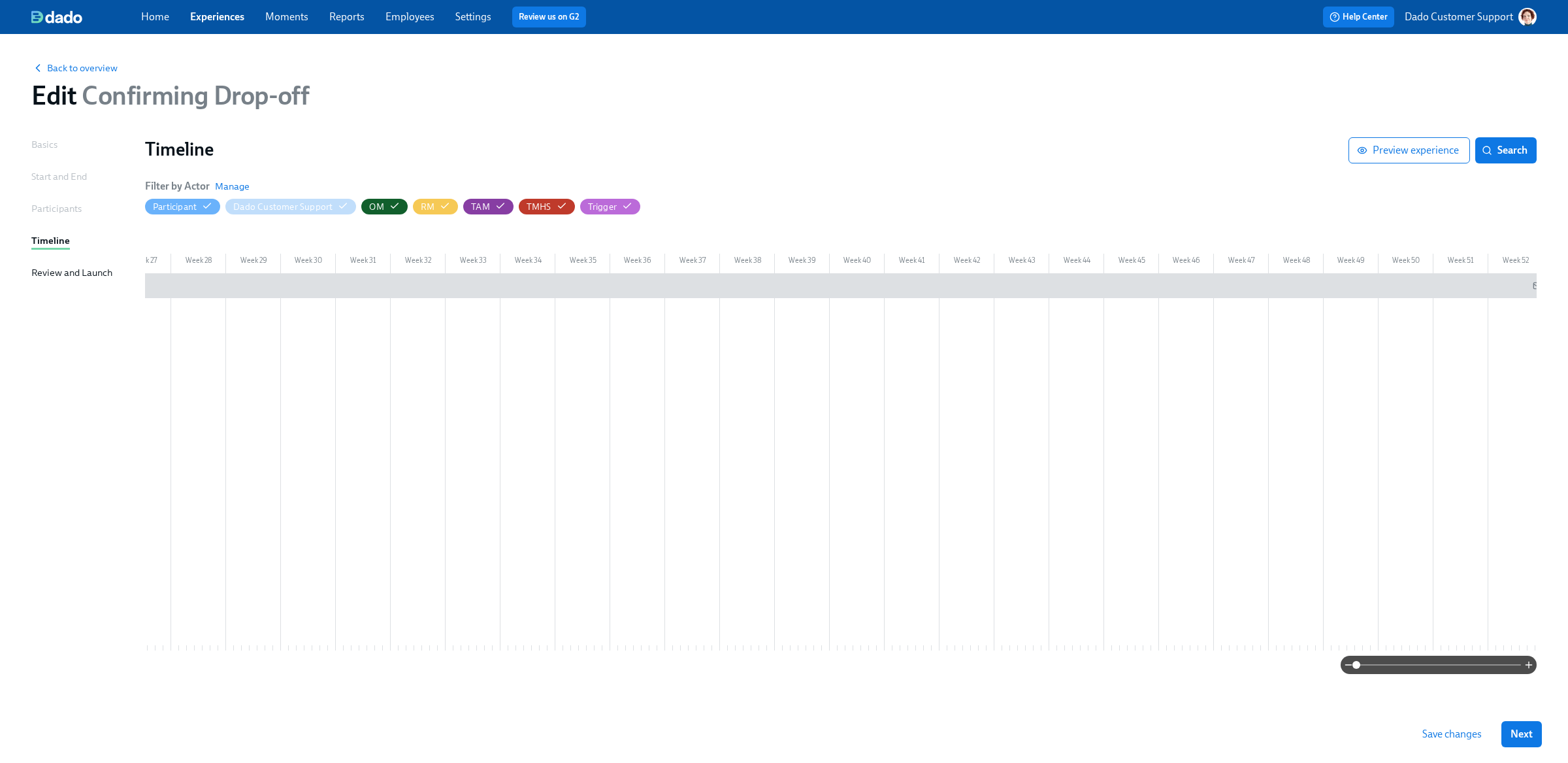
scroll to position [0, 1624]
click at [1403, 285] on div at bounding box center [1396, 285] width 21 height 25
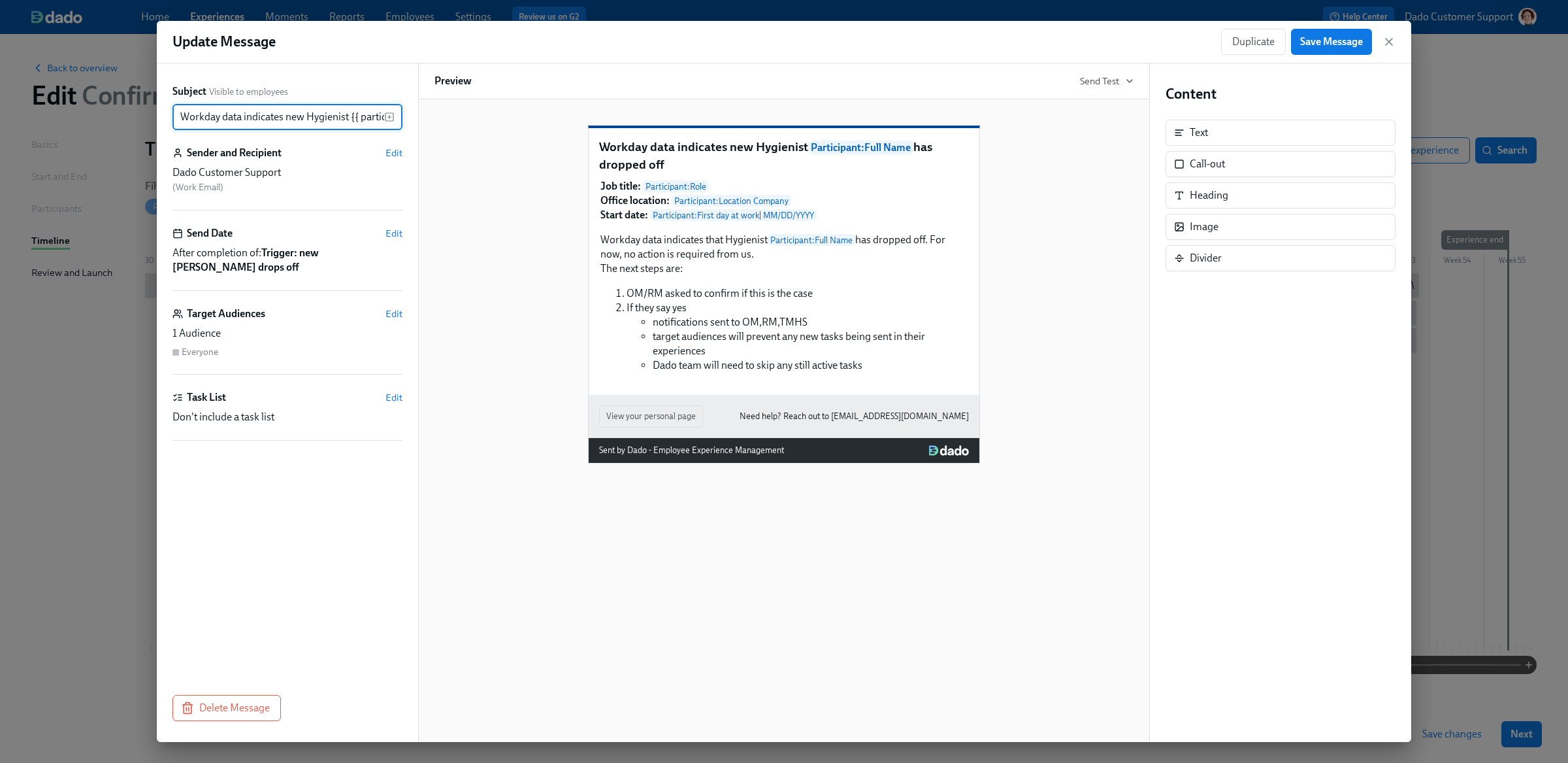
scroll to position [0, 150]
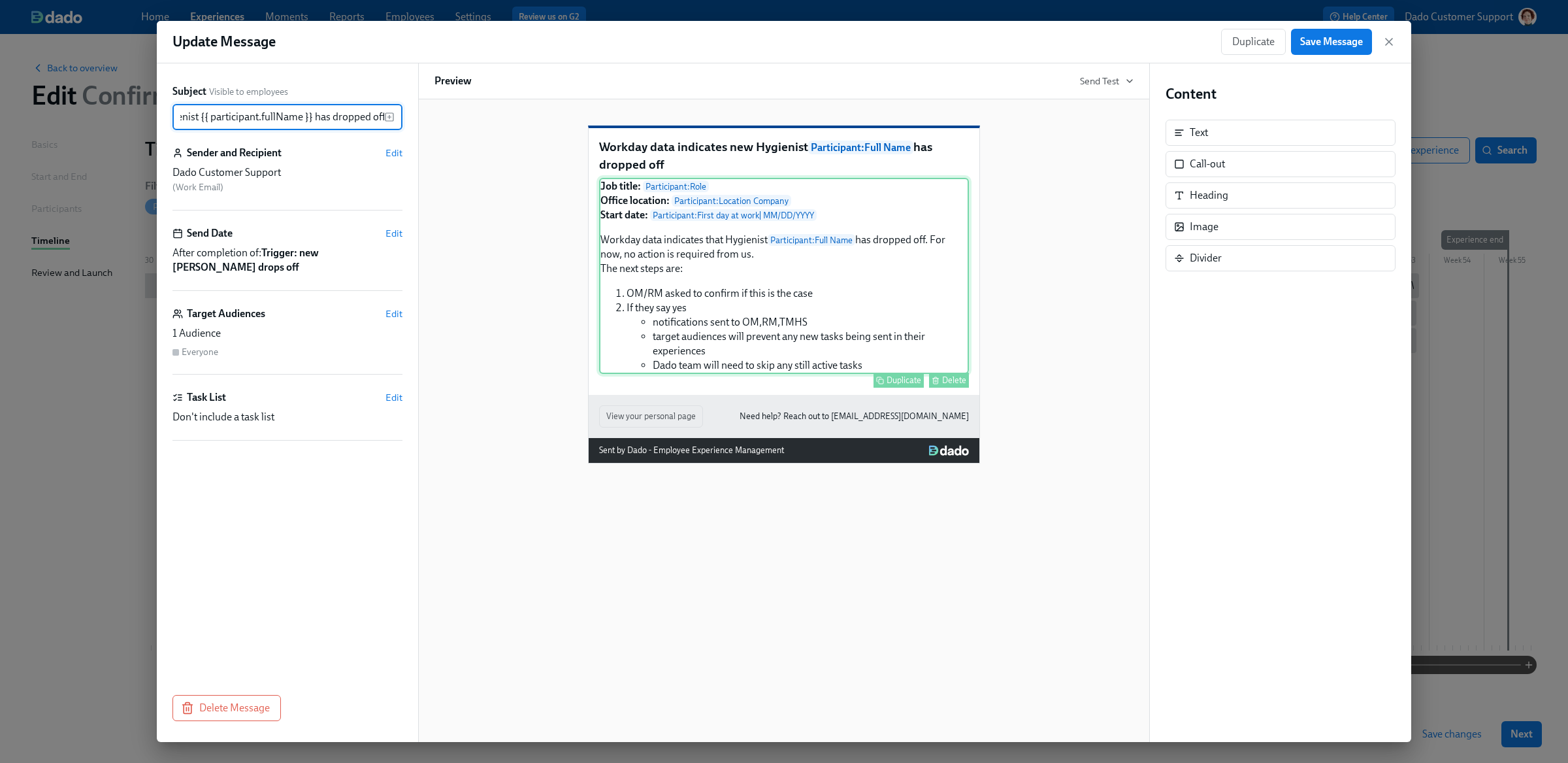
click at [808, 301] on div "Job title: Participant : Role Office location: Participant : Location Company S…" at bounding box center [783, 275] width 370 height 196
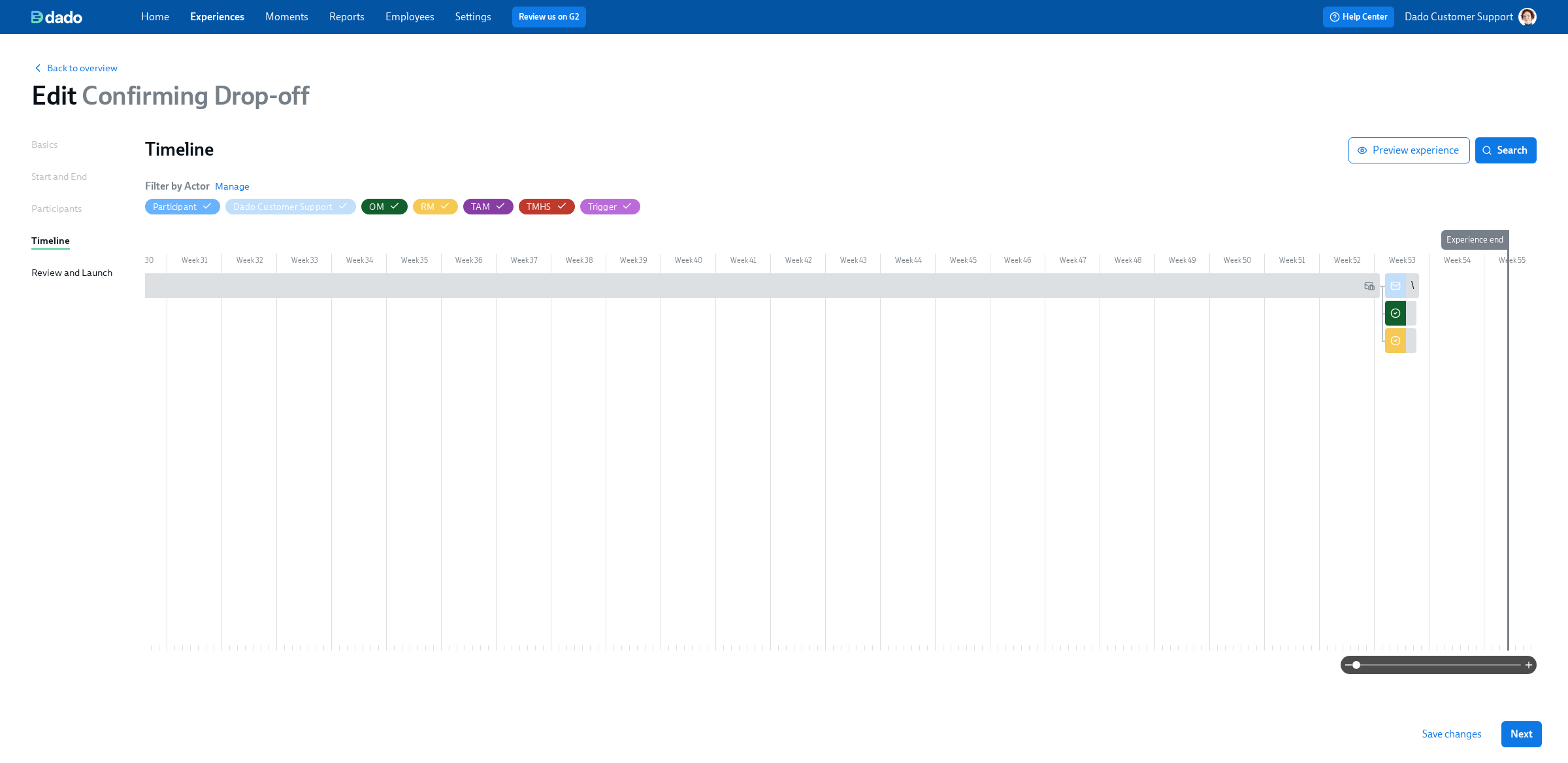
click at [1440, 279] on div at bounding box center [29, 462] width 3018 height 377
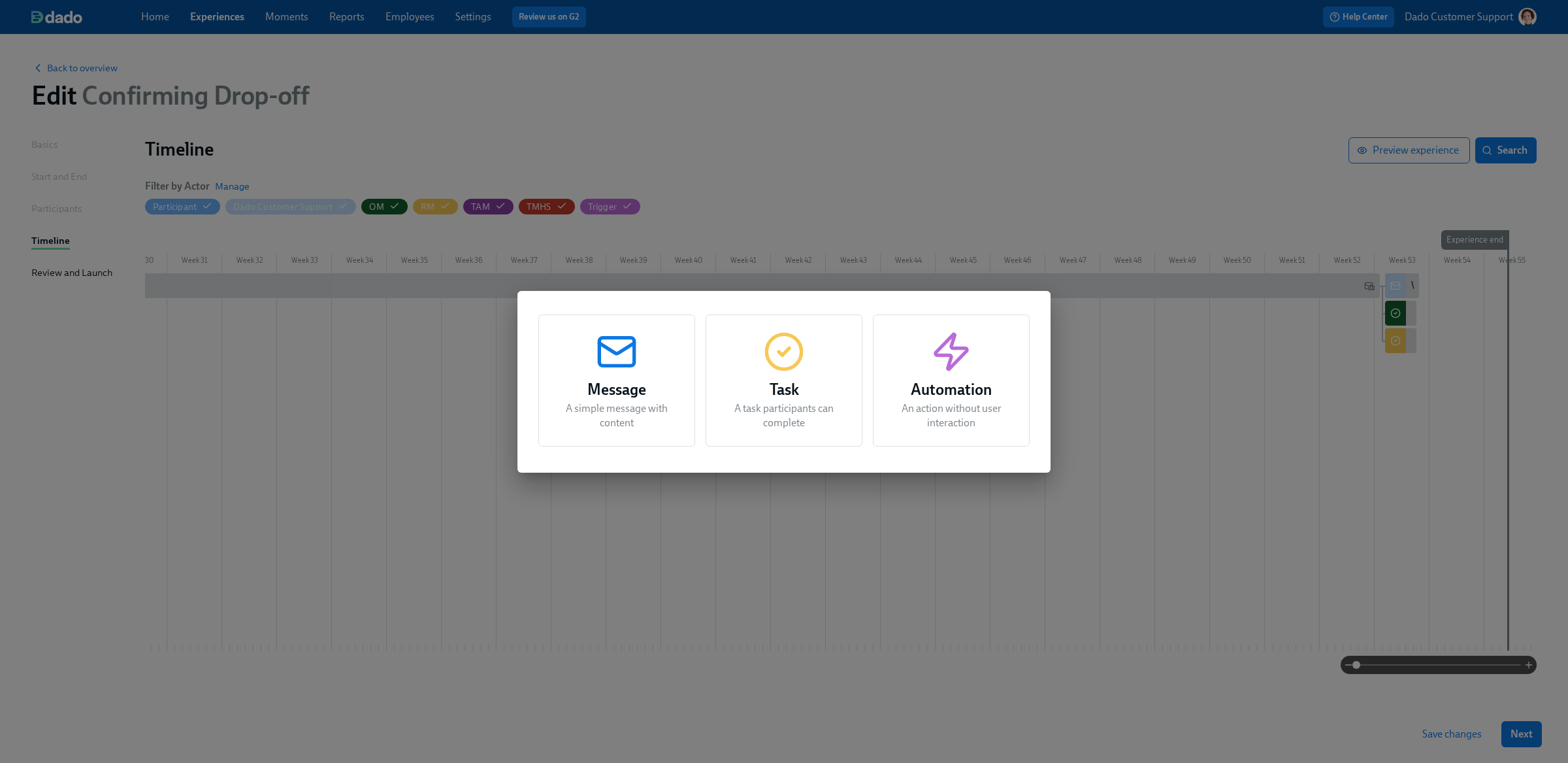
click at [782, 340] on icon "button" at bounding box center [783, 351] width 41 height 41
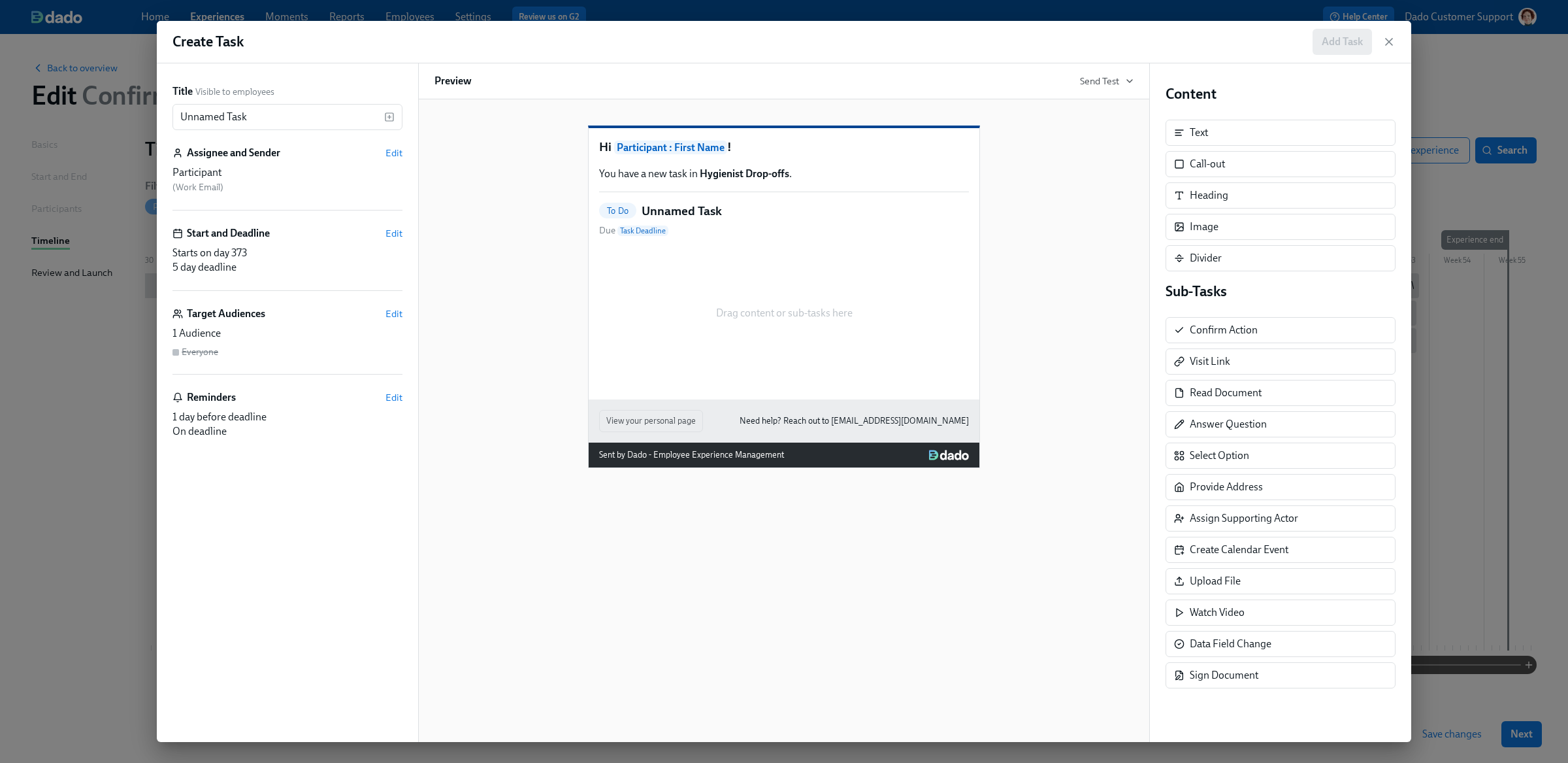
click at [782, 339] on div "Drag content or sub-tasks here" at bounding box center [783, 313] width 370 height 131
click at [1392, 40] on icon "button" at bounding box center [1389, 41] width 13 height 13
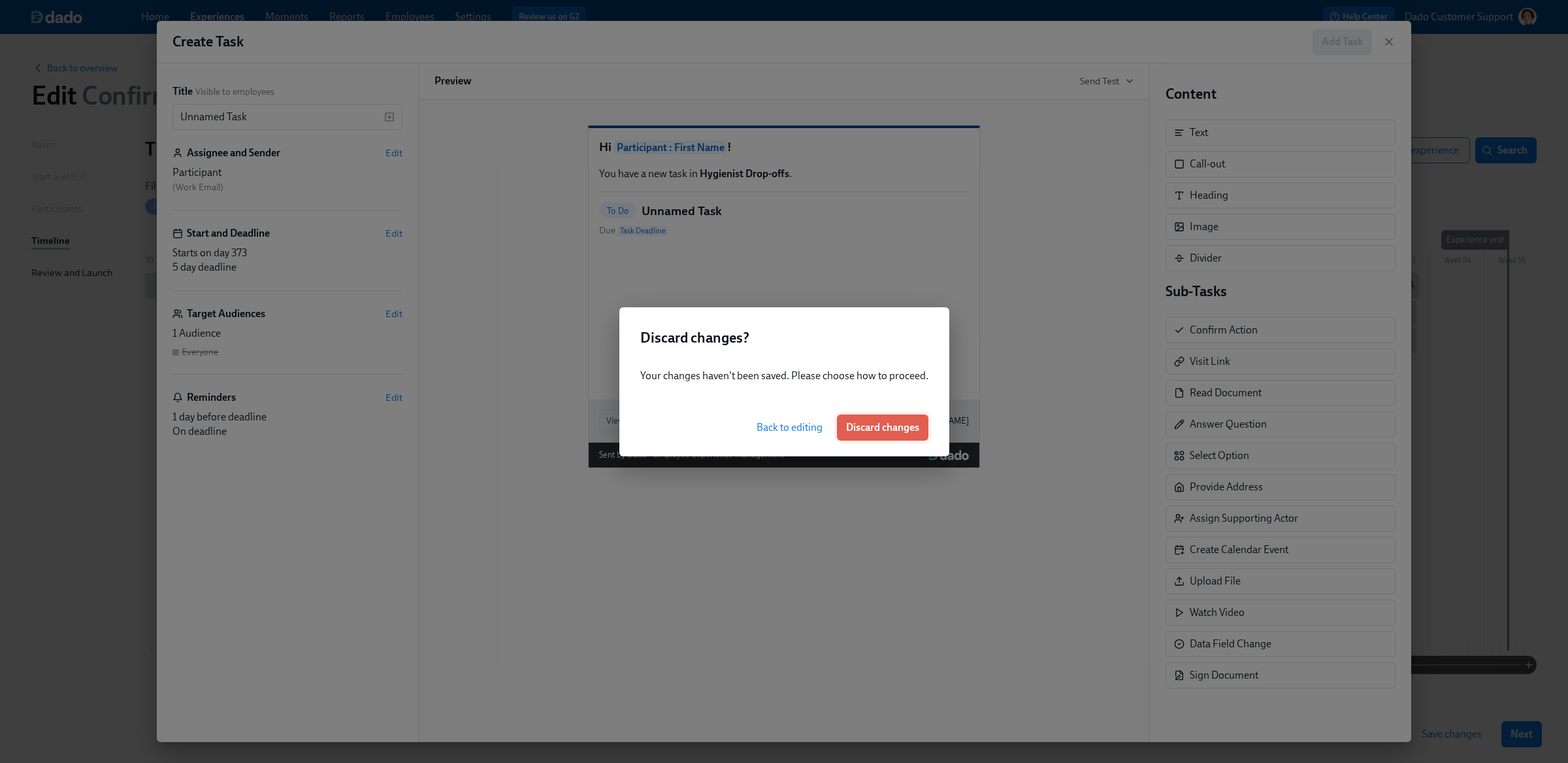
click at [896, 419] on button "Discard changes" at bounding box center [882, 427] width 92 height 26
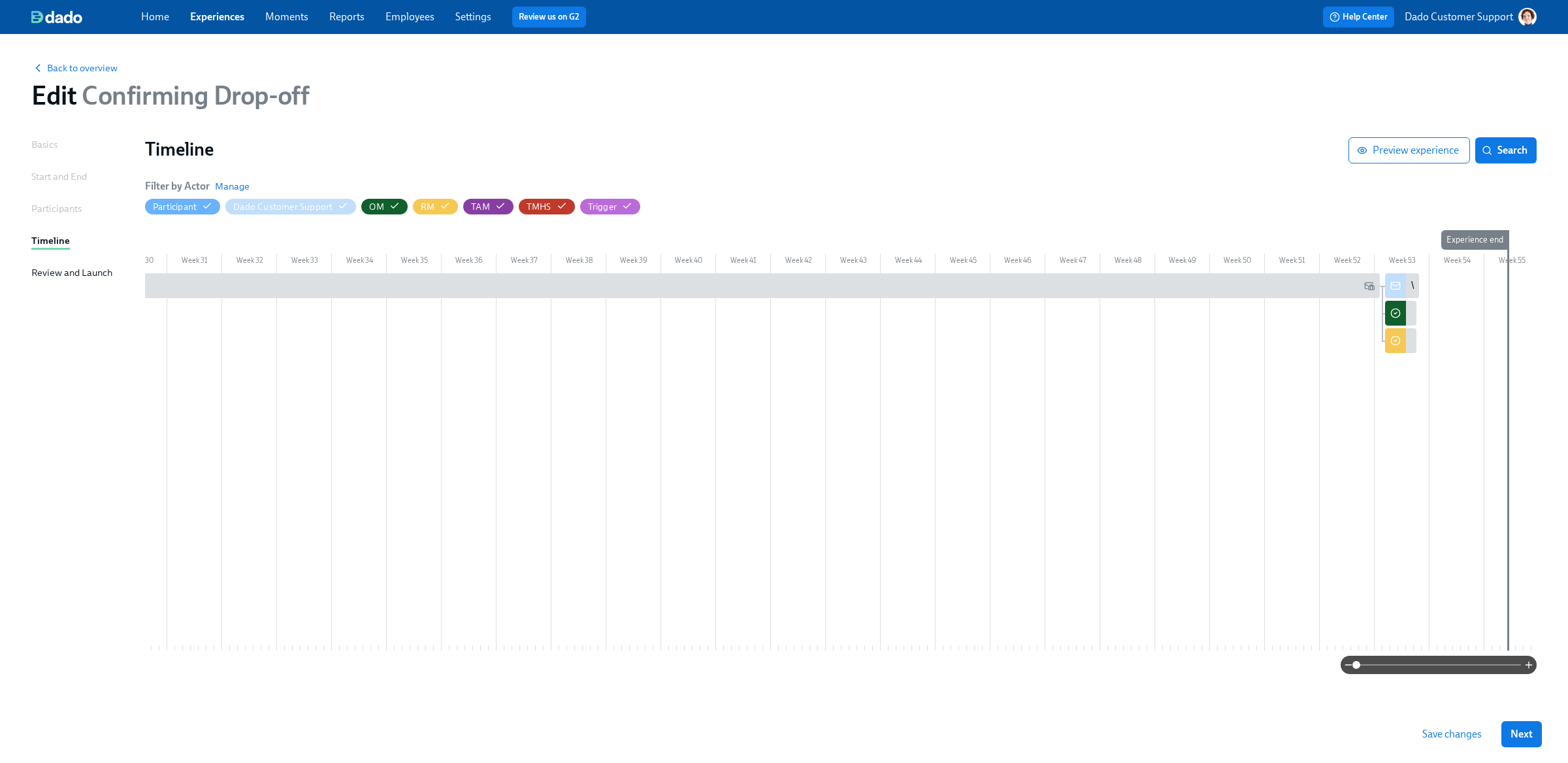
click at [1183, 163] on div "Timeline" at bounding box center [747, 150] width 1203 height 26
click at [1403, 315] on div "Confirm {{ participant.fullName }} has dropped off" at bounding box center [1401, 313] width 32 height 25
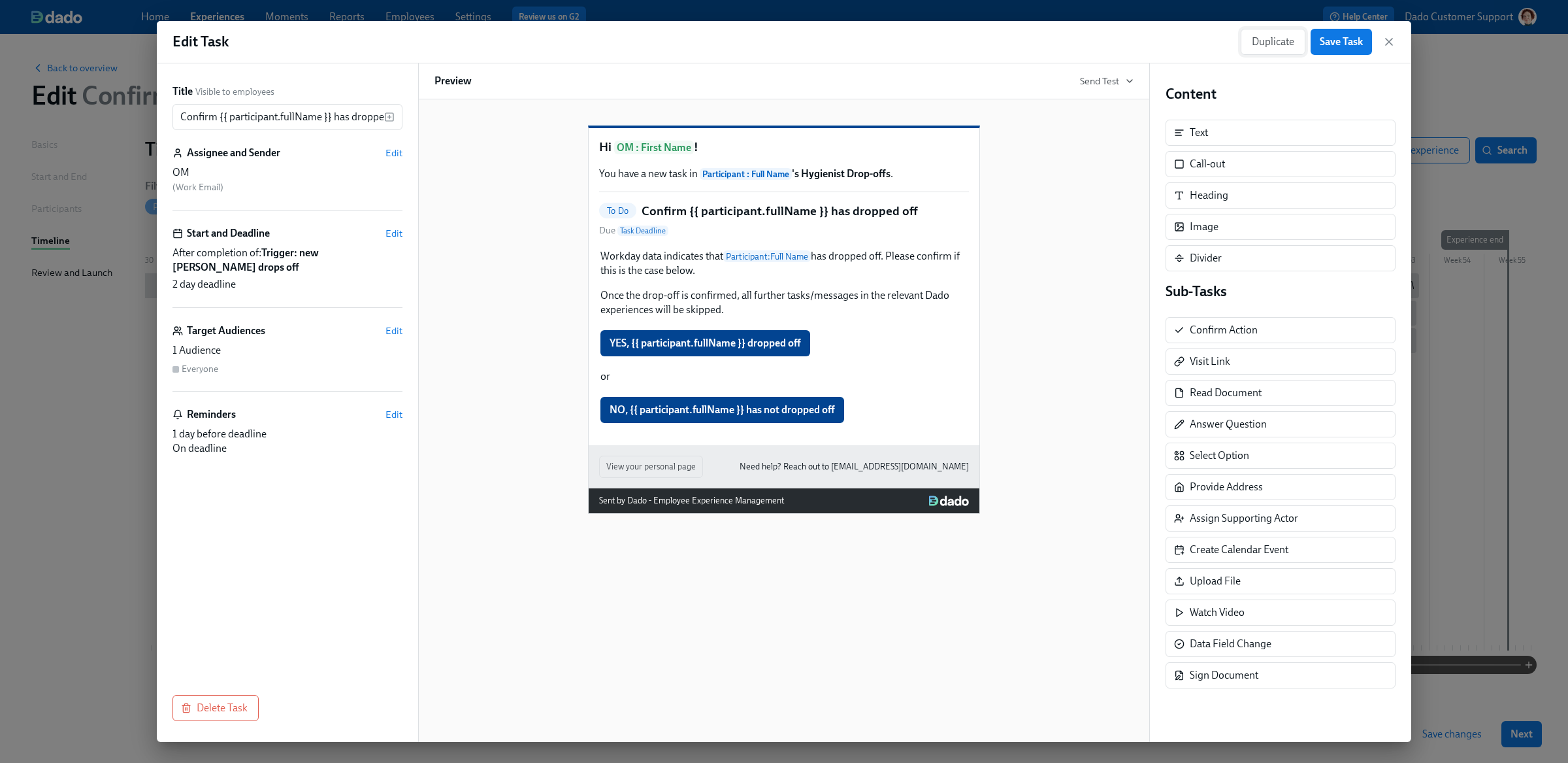
click at [1253, 33] on button "Duplicate" at bounding box center [1273, 41] width 65 height 26
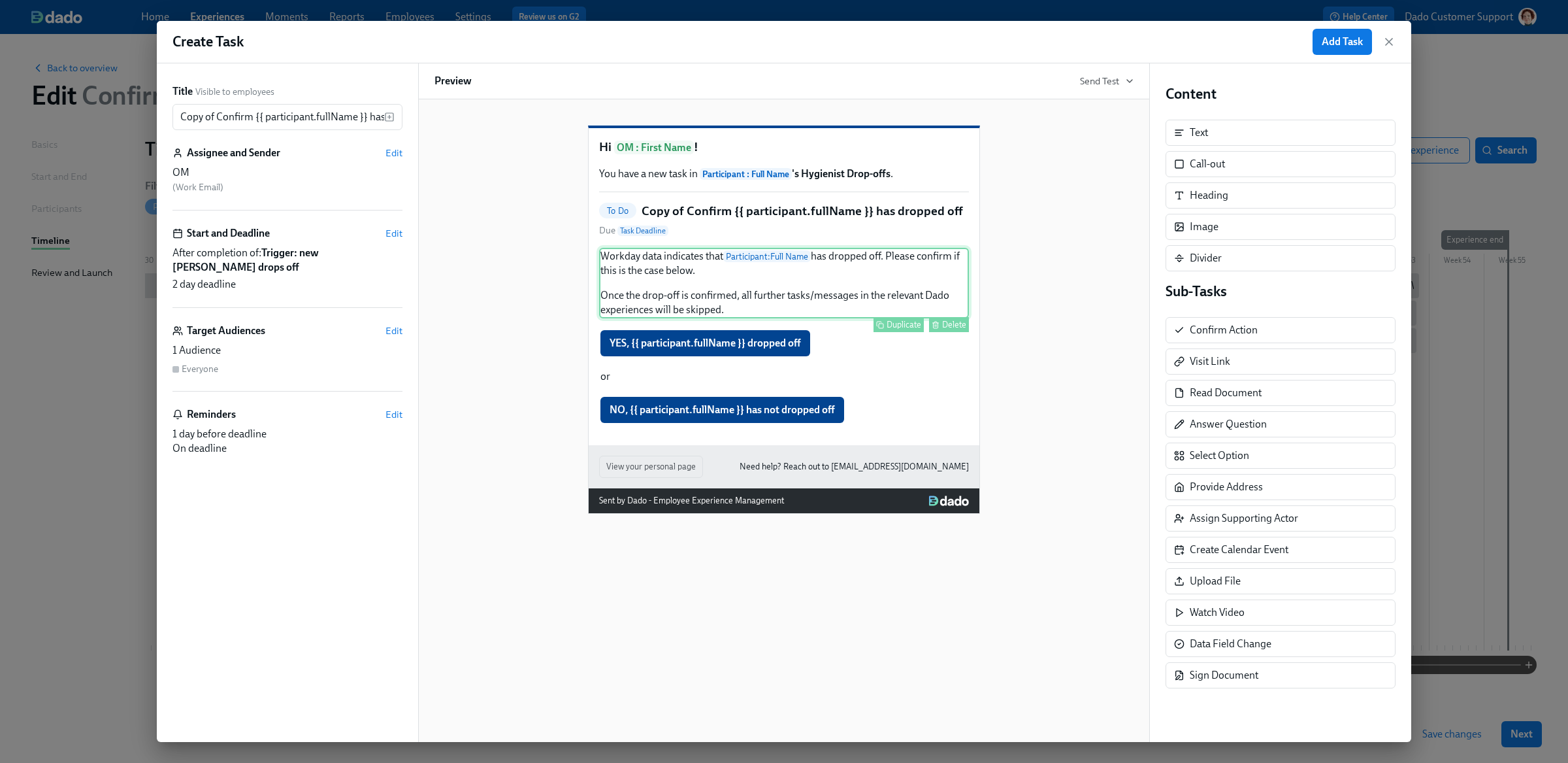
click at [709, 306] on div "Workday data indicates that Participant : Full Name has dropped off. Please con…" at bounding box center [783, 283] width 370 height 71
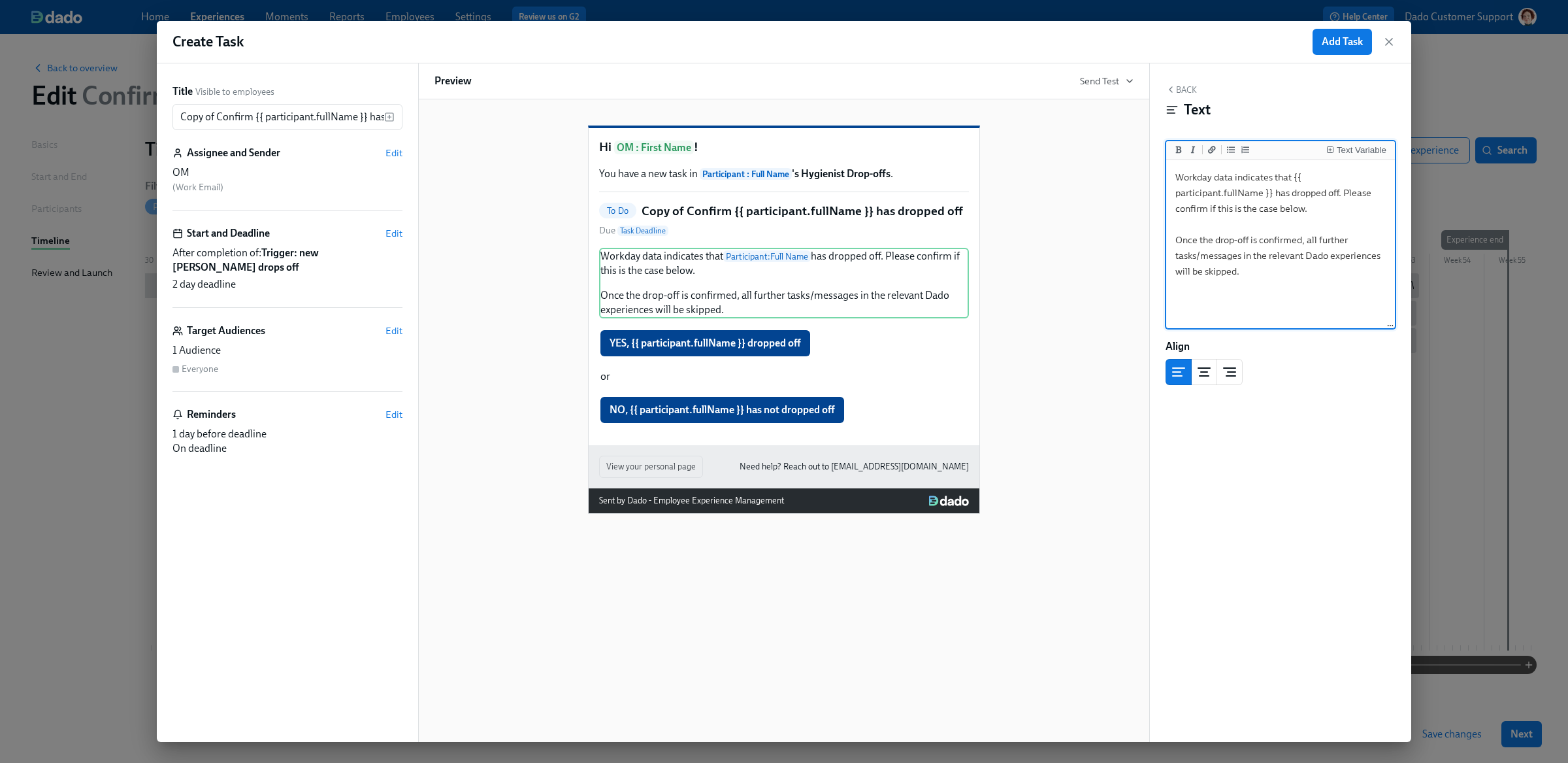
click at [1224, 262] on textarea "Workday data indicates that {{ participant.fullName }} has dropped off. Please …" at bounding box center [1280, 245] width 223 height 164
click at [1251, 240] on textarea "Workday data indicates that {{ participant.fullName }} has dropped off. Please …" at bounding box center [1280, 245] width 223 height 164
type textarea "**Job title:** {{ participant.role }} **Office location:** {{ participant.locat…"
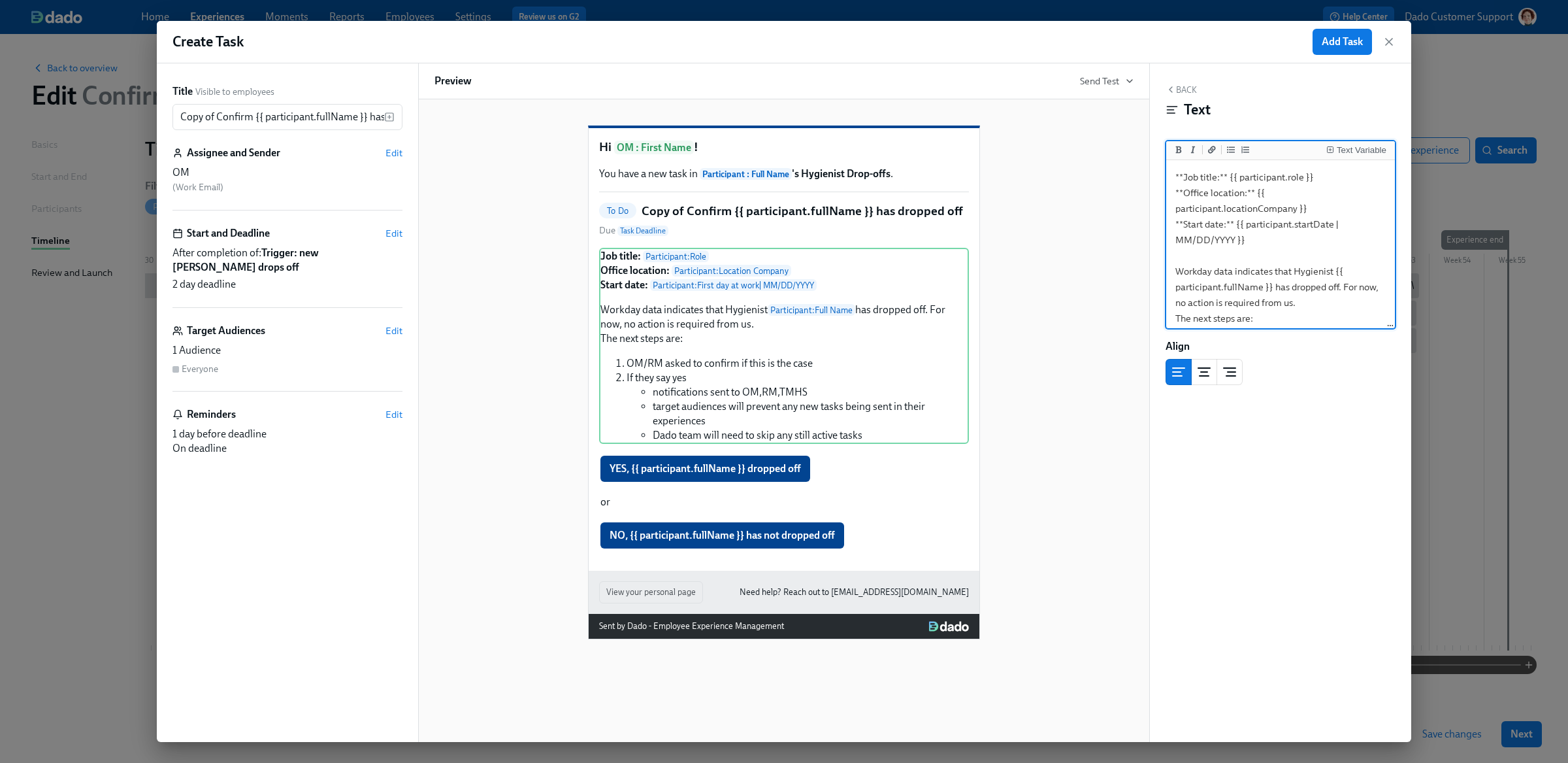
scroll to position [106, 0]
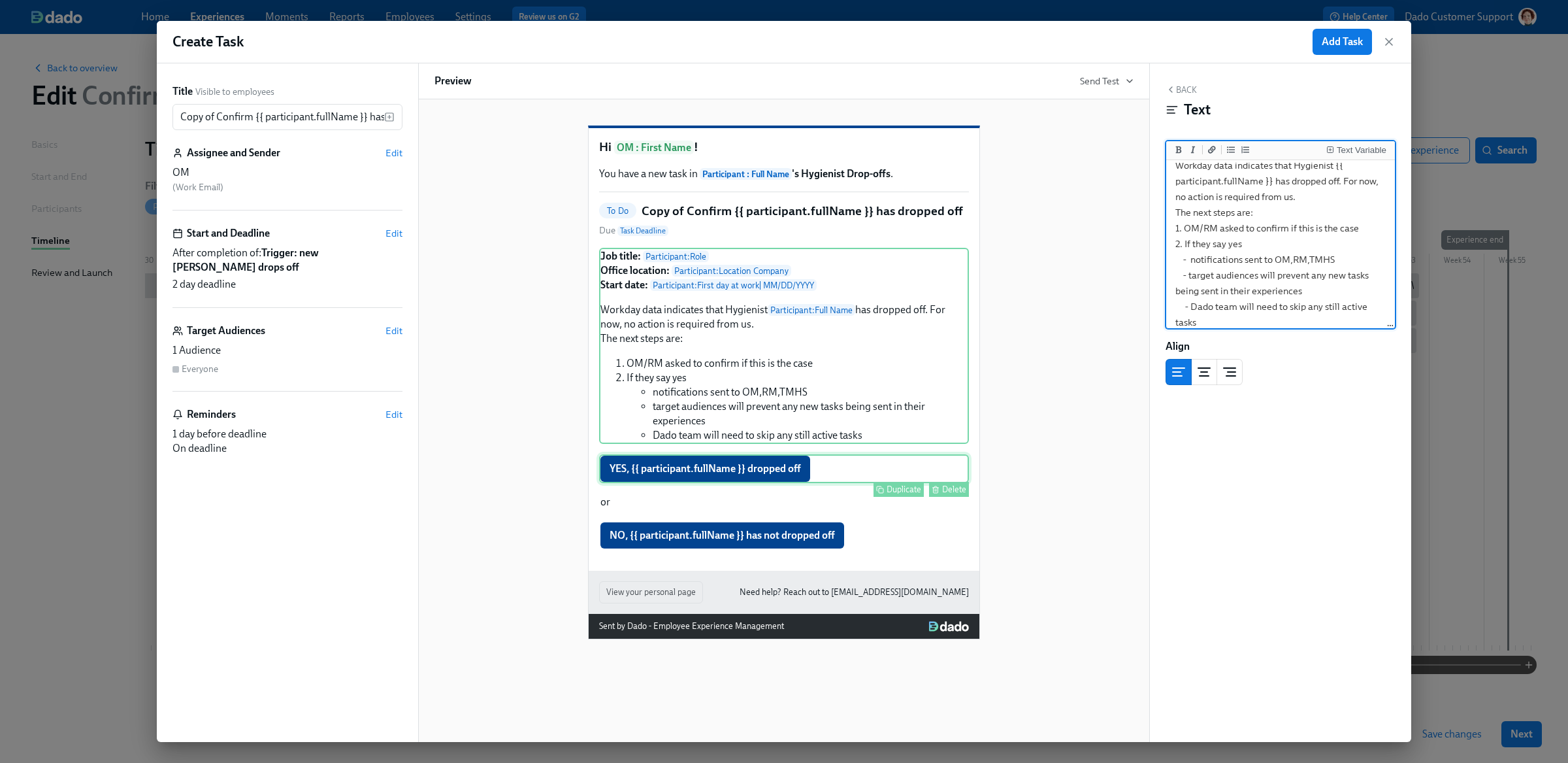
click at [636, 483] on div "YES, {{ participant.fullName }} dropped off Duplicate Delete" at bounding box center [783, 468] width 370 height 28
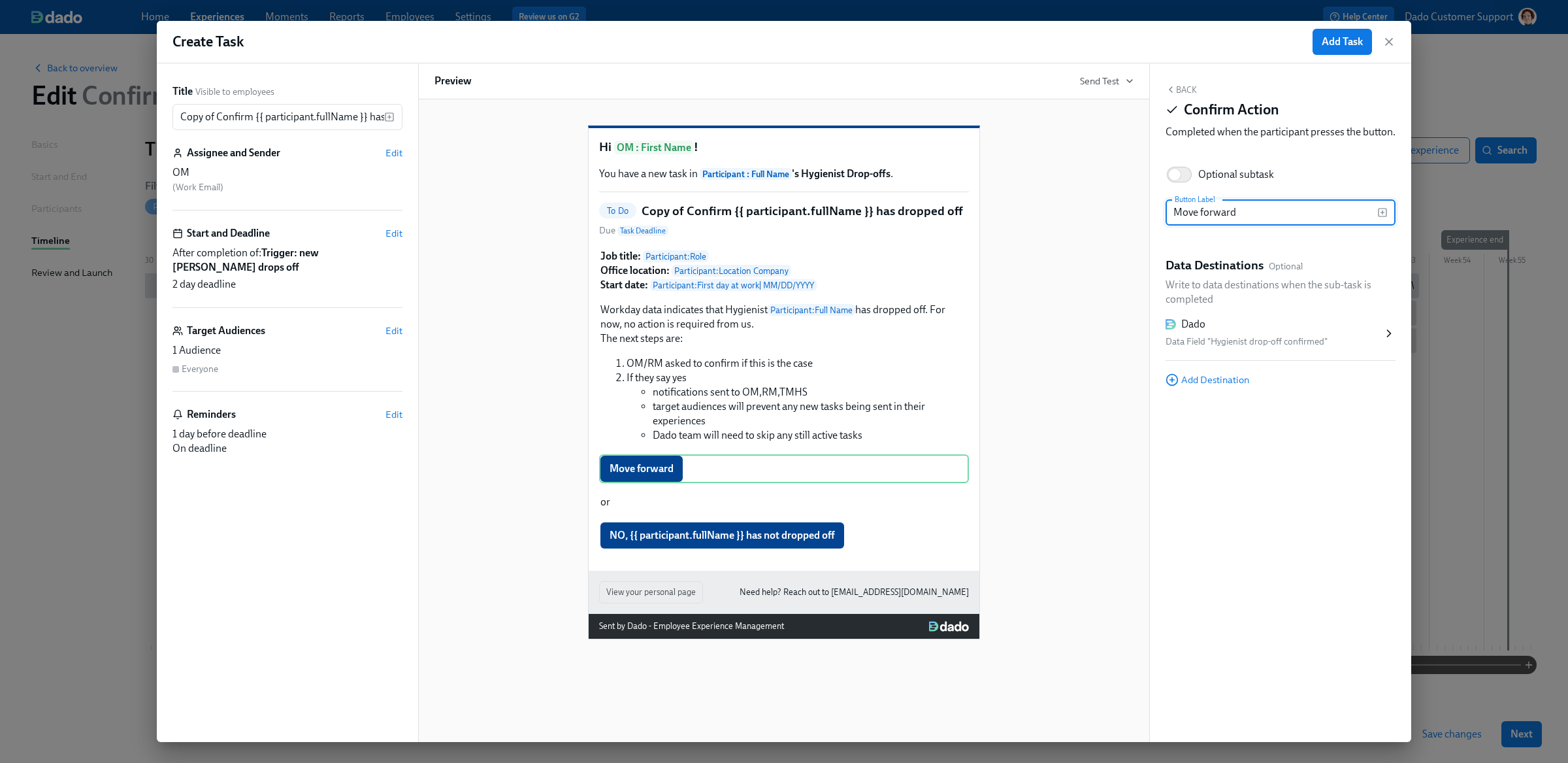
type input "Move forward"
click at [1289, 329] on div "Dado Data Field "Hygienist drop-off confirmed"" at bounding box center [1280, 333] width 230 height 54
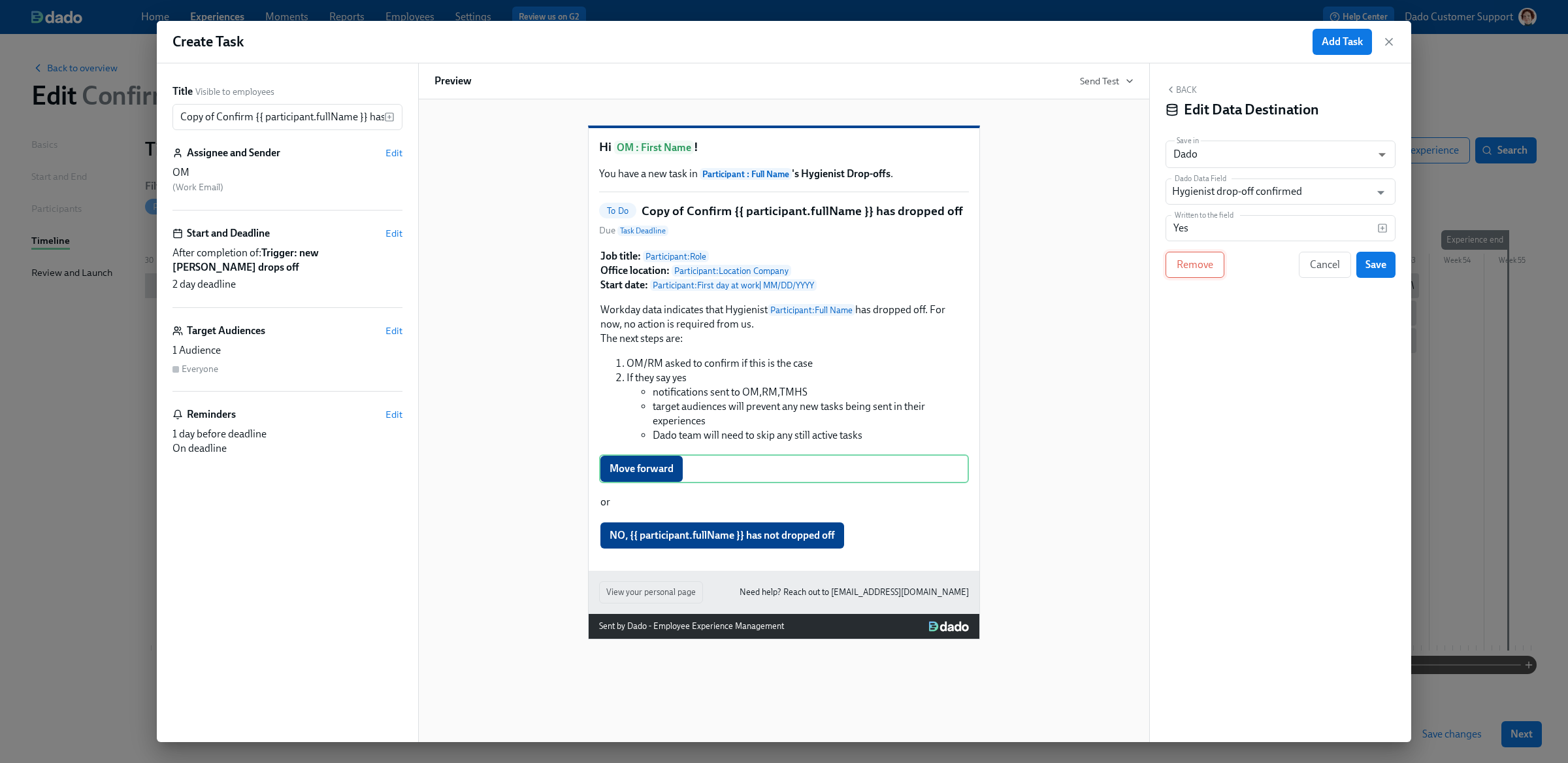
click at [1203, 270] on span "Remove" at bounding box center [1194, 265] width 37 height 13
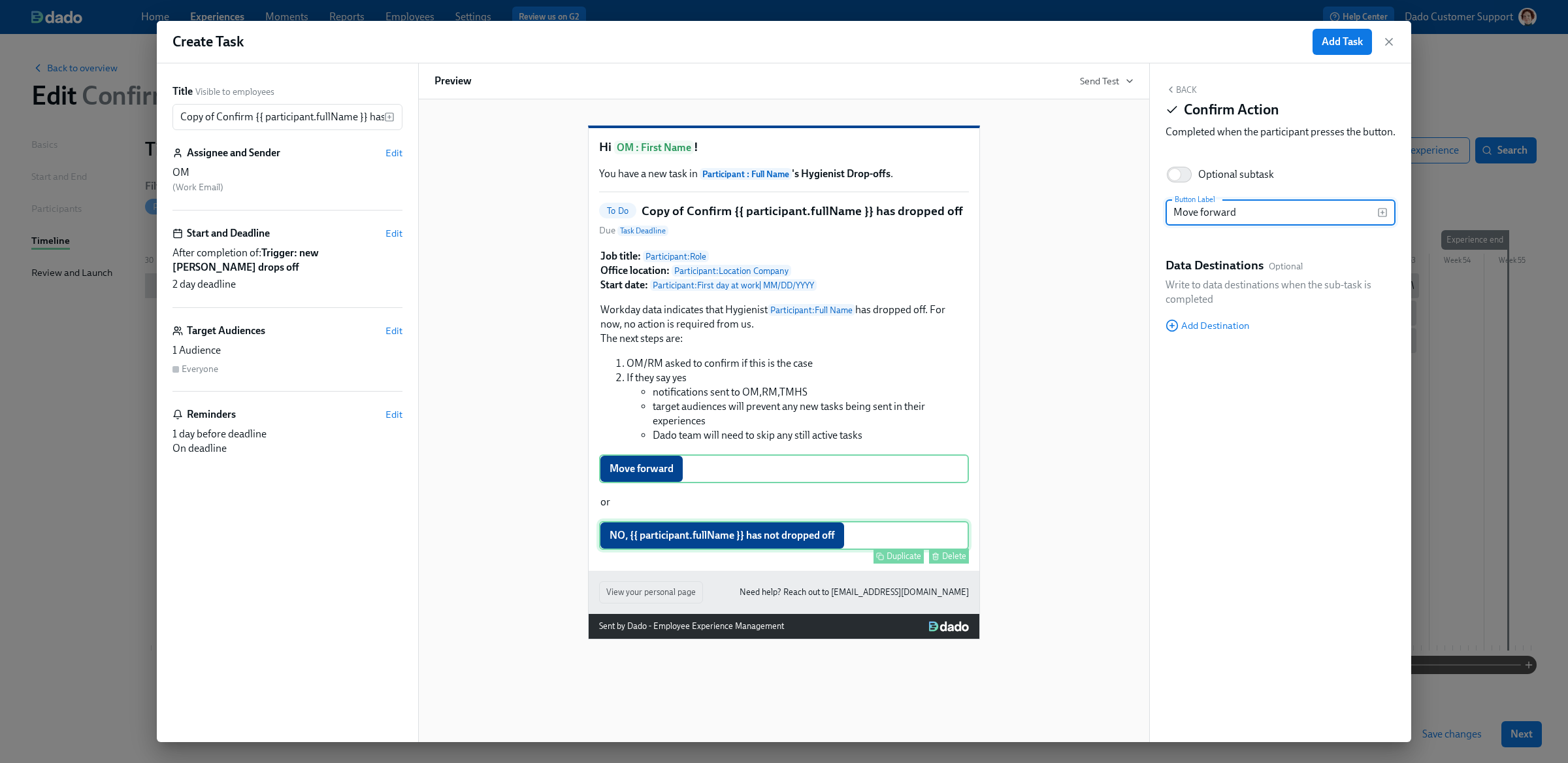
click at [946, 561] on div "Delete" at bounding box center [955, 556] width 24 height 10
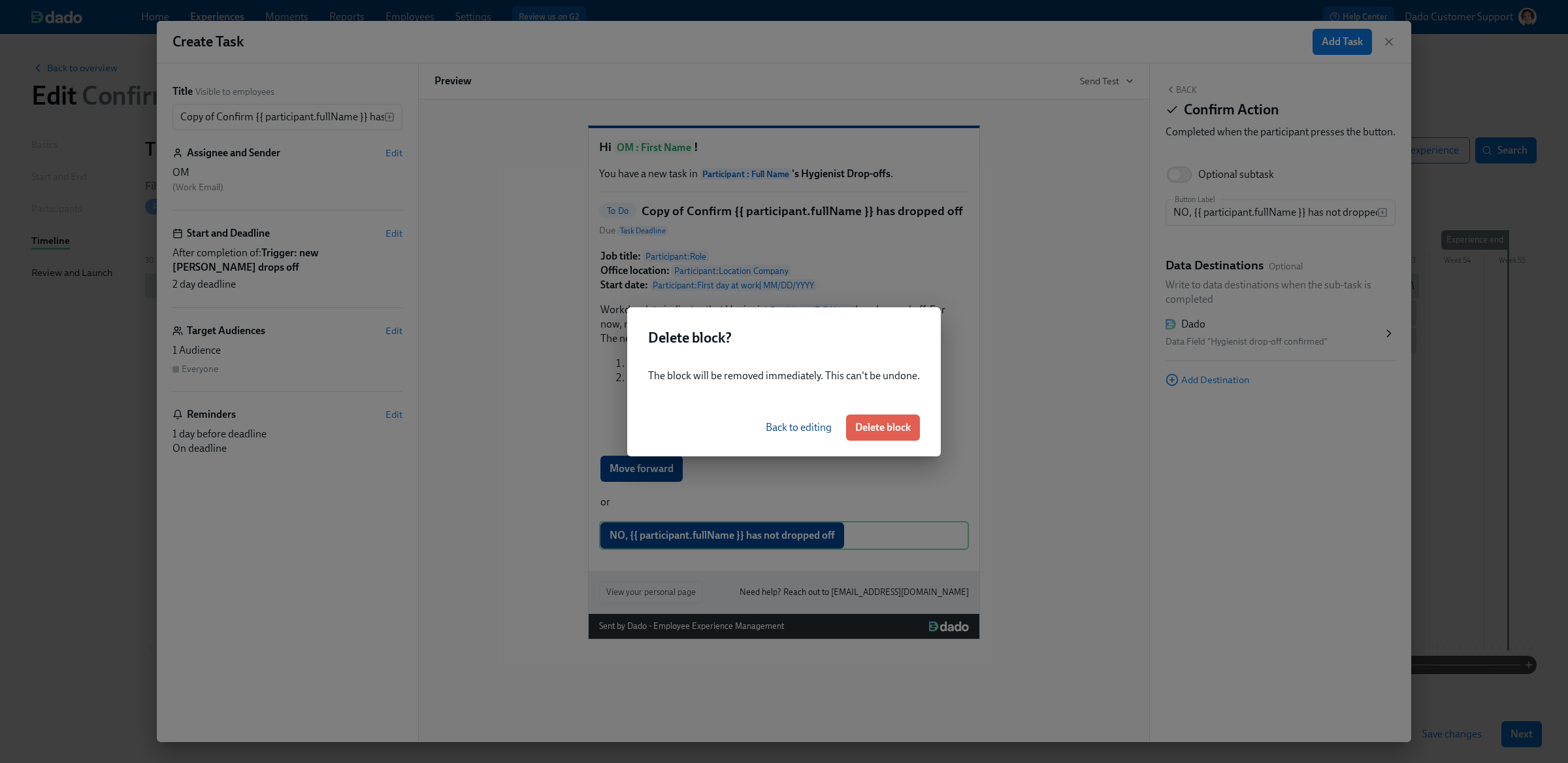
click at [867, 412] on div "Back to editing Delete block" at bounding box center [784, 427] width 314 height 58
click at [873, 429] on span "Delete block" at bounding box center [883, 427] width 55 height 13
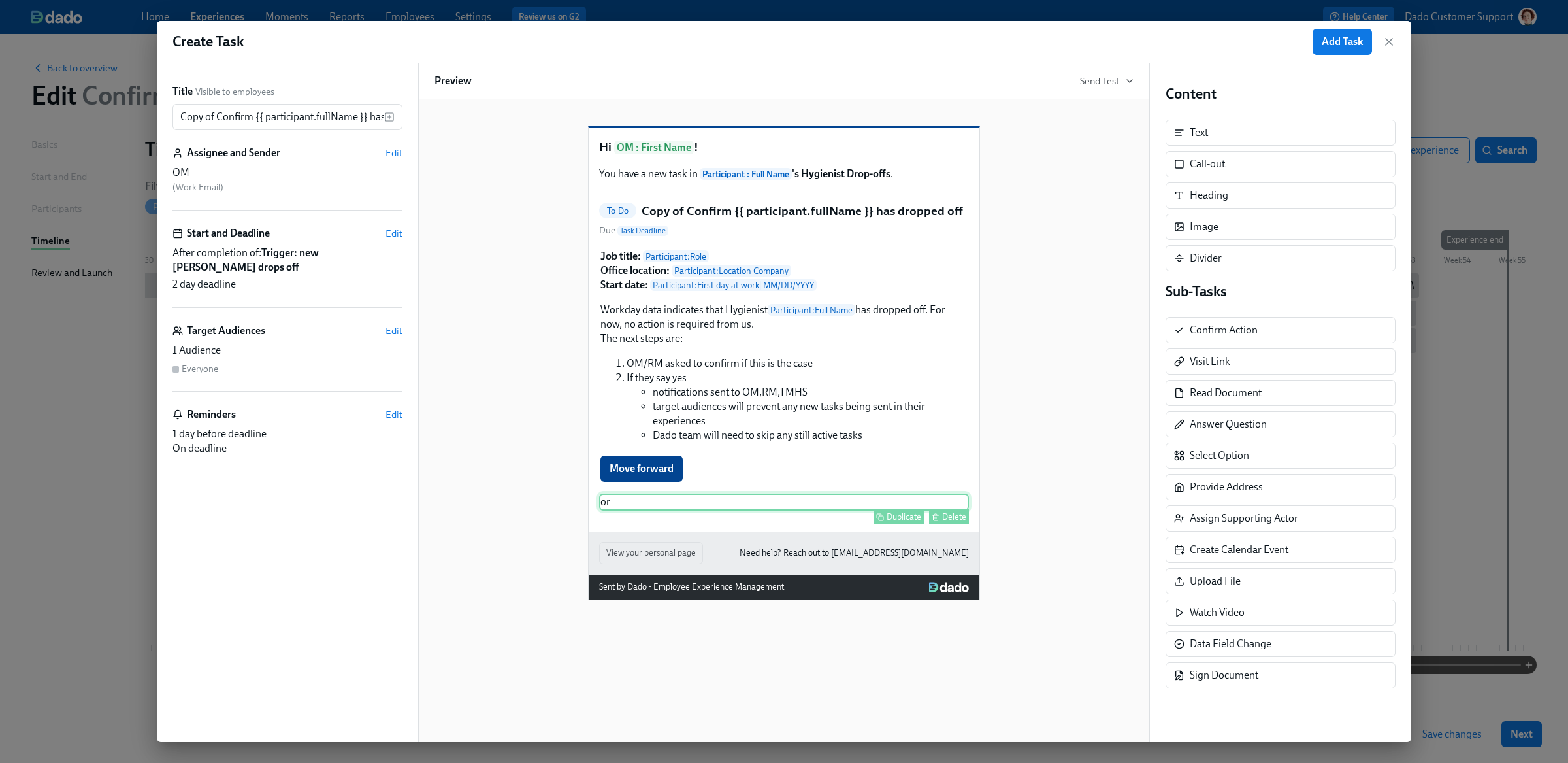
click at [958, 522] on div "Delete" at bounding box center [955, 517] width 24 height 10
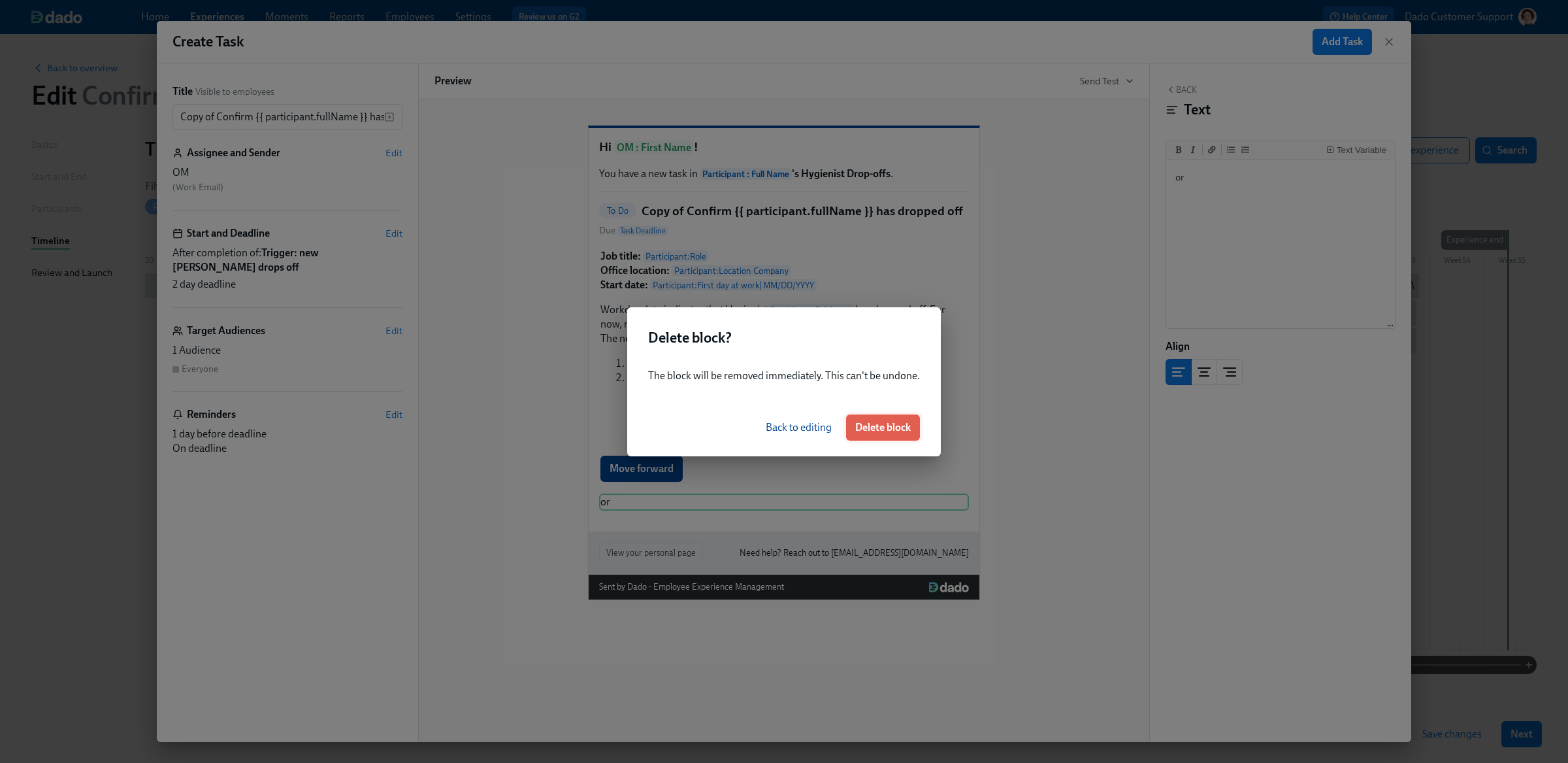
click at [886, 429] on span "Delete block" at bounding box center [883, 427] width 55 height 13
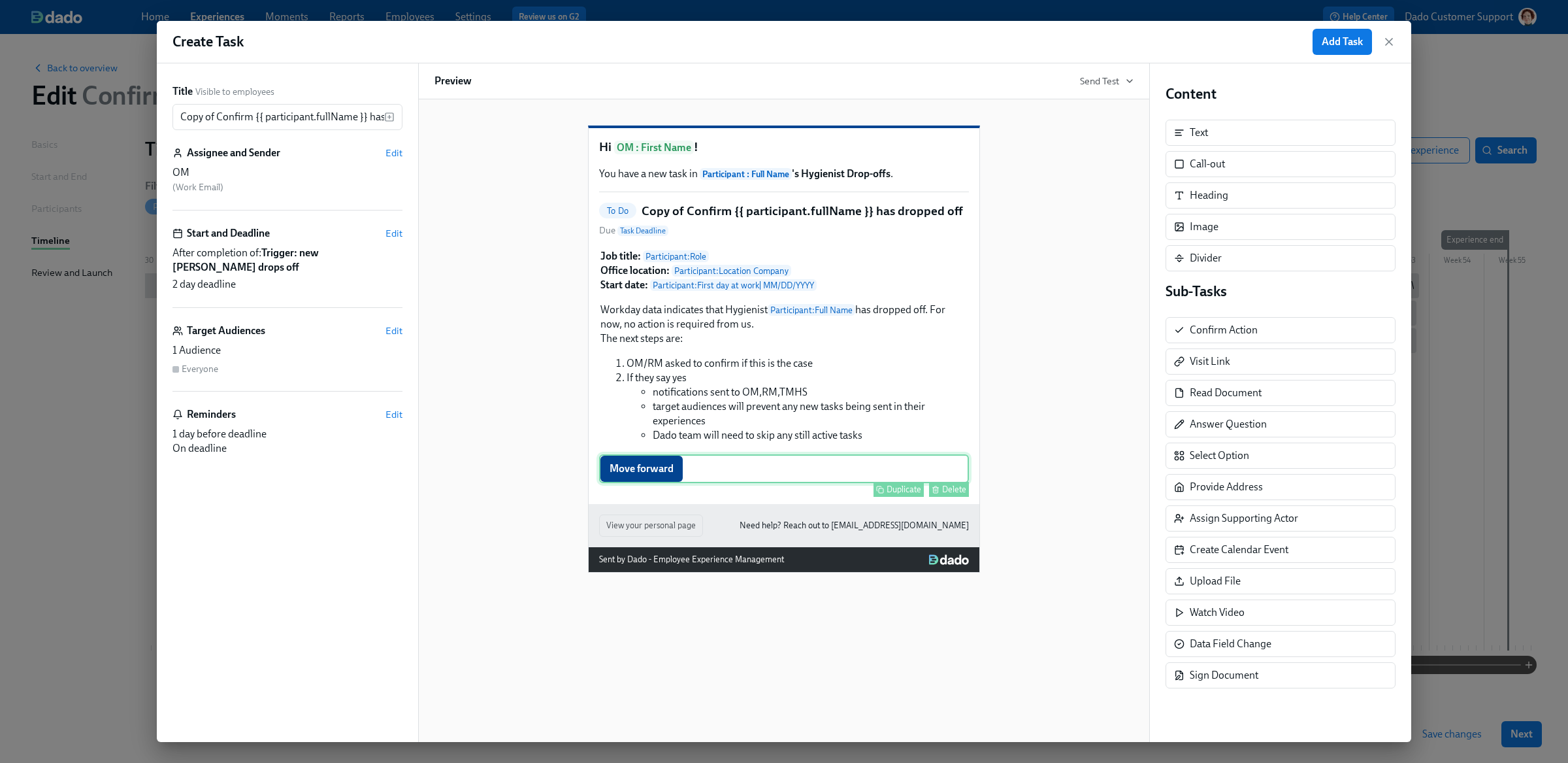
click at [628, 483] on div "Move forward Duplicate Delete" at bounding box center [783, 468] width 370 height 28
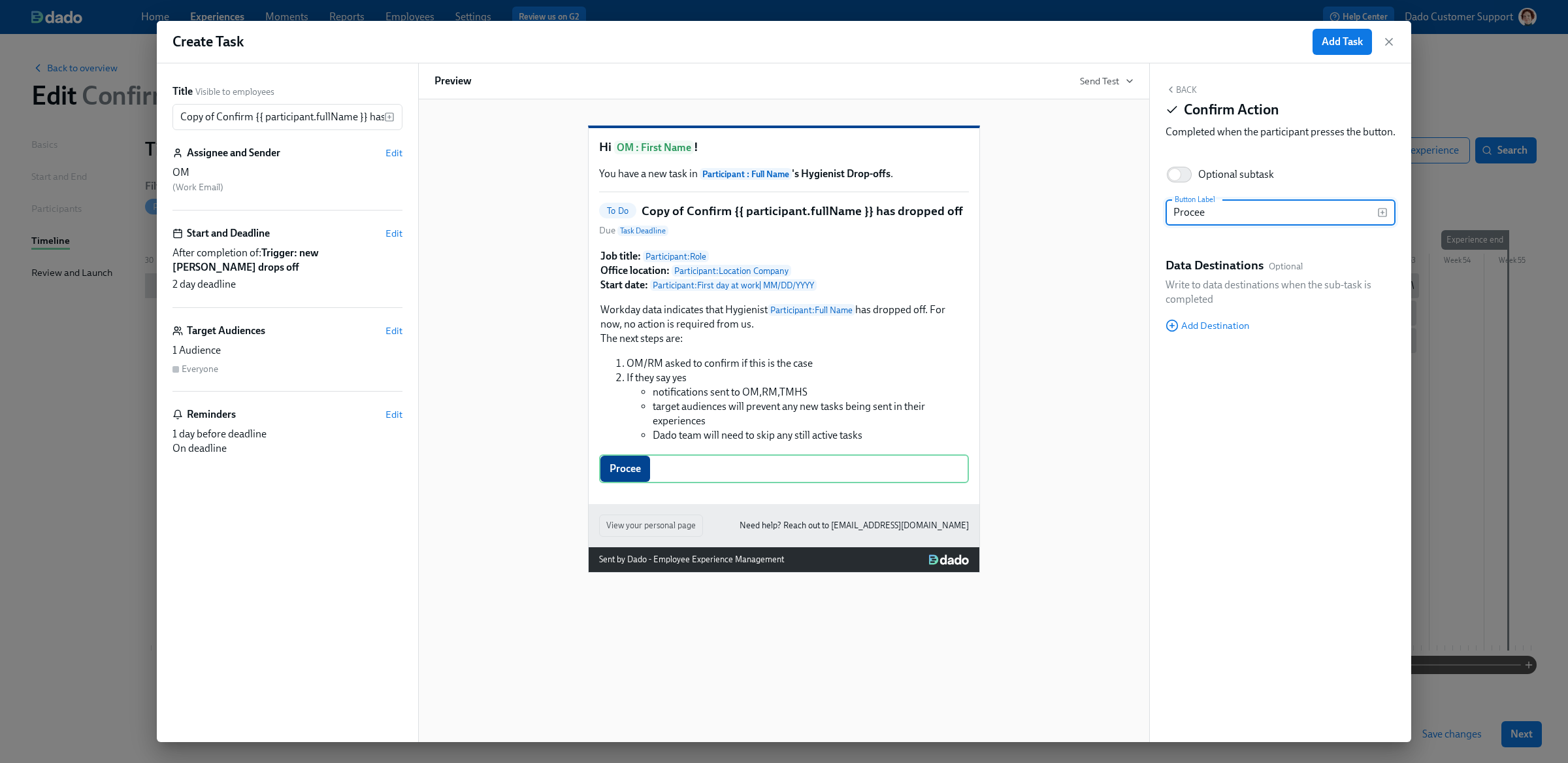
type input "Proceed"
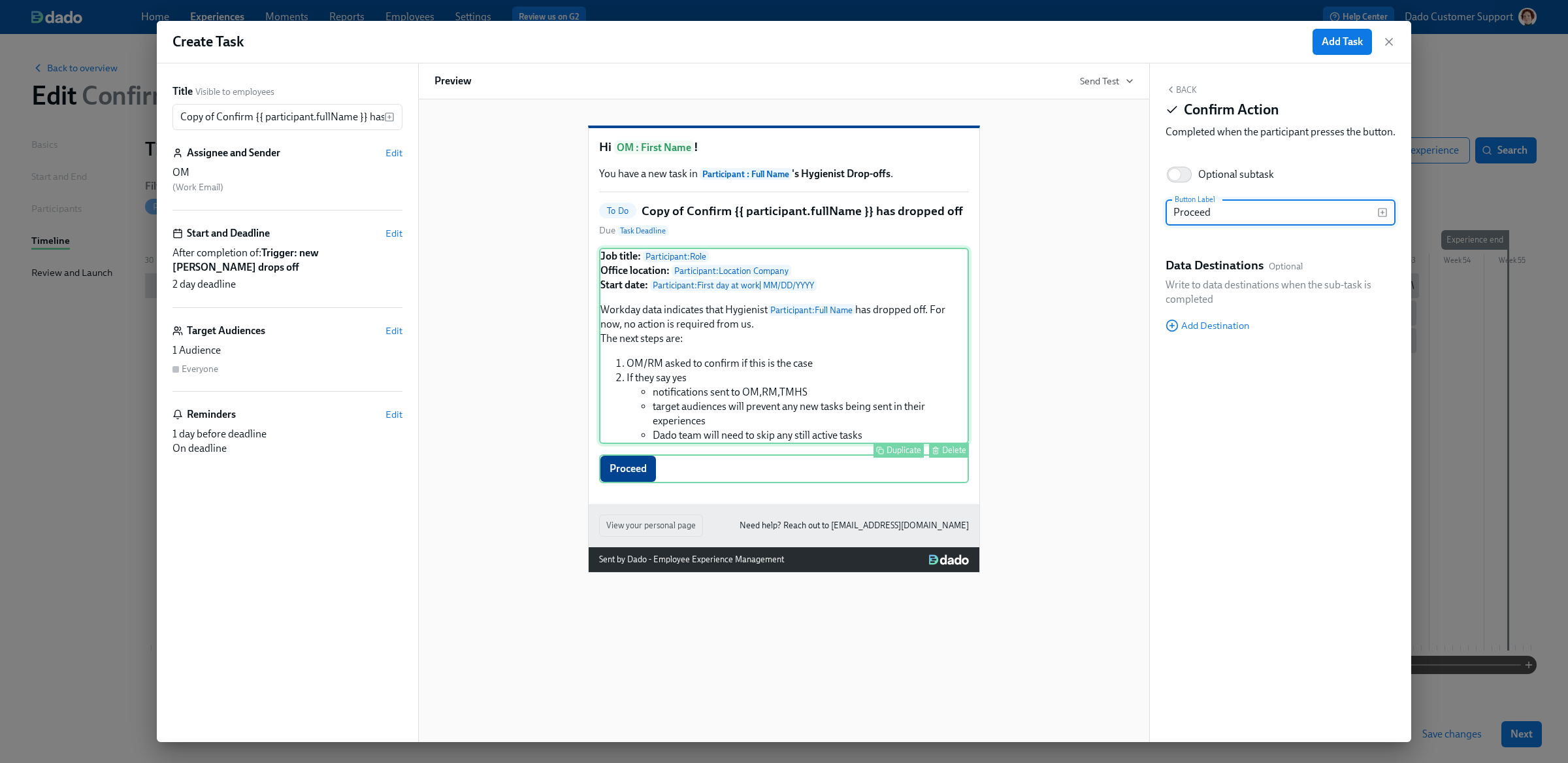
click at [847, 354] on div "Job title: Participant : Role Office location: Participant : Location Company S…" at bounding box center [783, 345] width 370 height 196
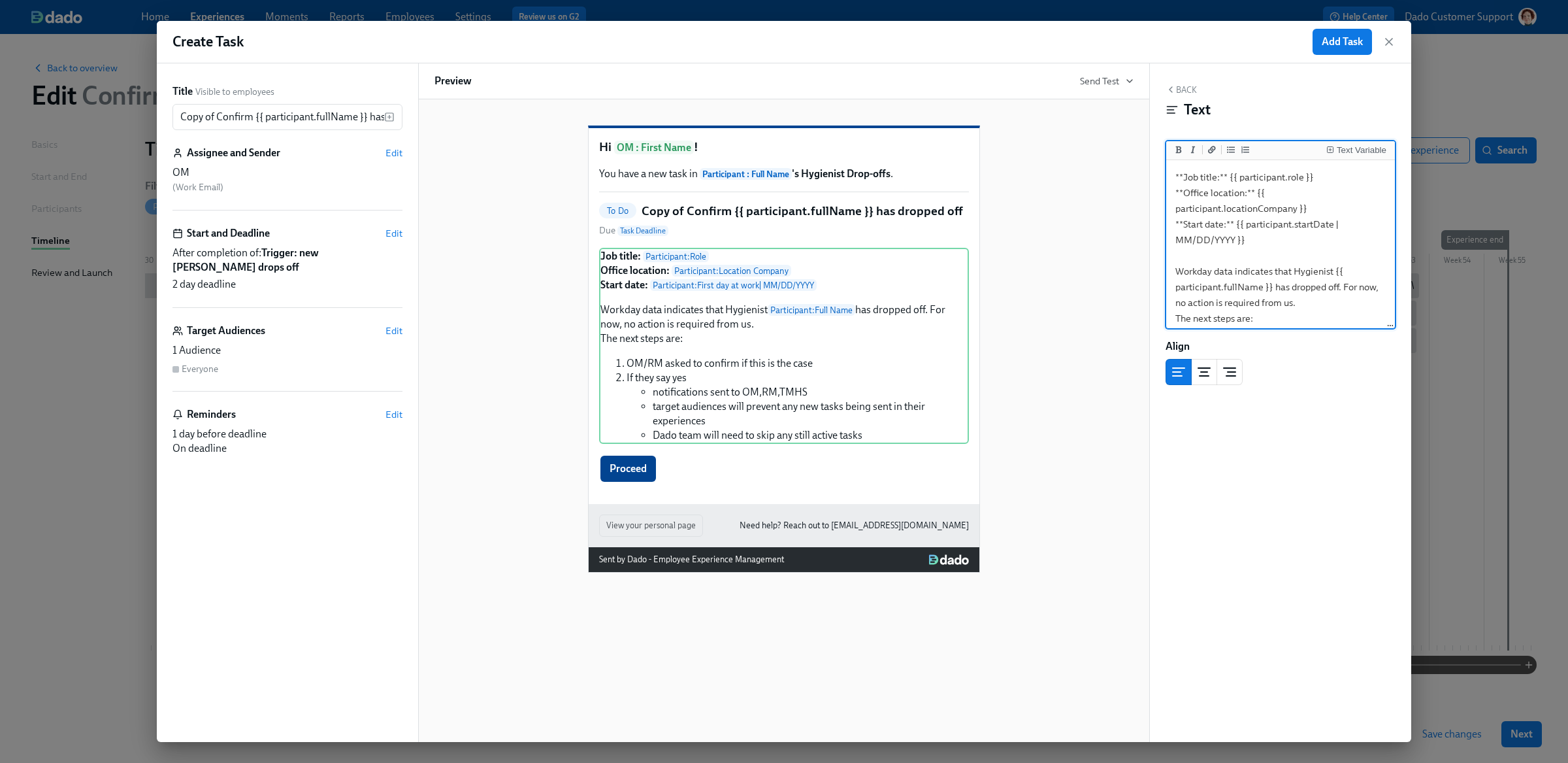
drag, startPoint x: 1343, startPoint y: 289, endPoint x: 1343, endPoint y: 301, distance: 12.0
click at [1343, 301] on textarea "**Job title:** {{ participant.role }} **Office location:** {{ participant.locat…" at bounding box center [1280, 302] width 223 height 280
type textarea "**Job title:** {{ participant.role }} **Office location:** {{ participant.locat…"
click at [387, 150] on span "Edit" at bounding box center [393, 153] width 17 height 13
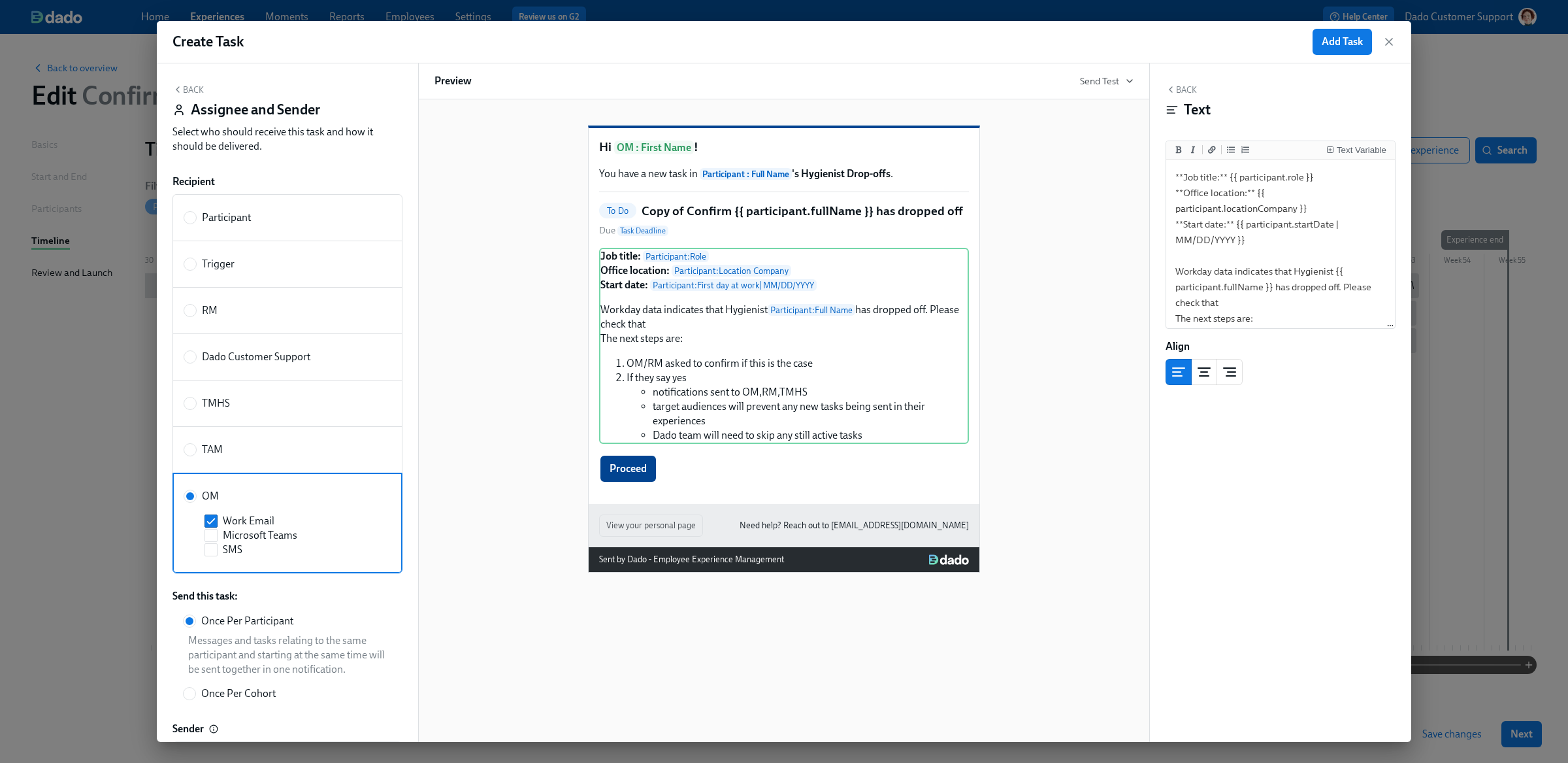
click at [279, 369] on label "Dado Customer Support" at bounding box center [287, 357] width 230 height 47
click at [196, 362] on input "Dado Customer Support" at bounding box center [190, 357] width 11 height 11
radio input "true"
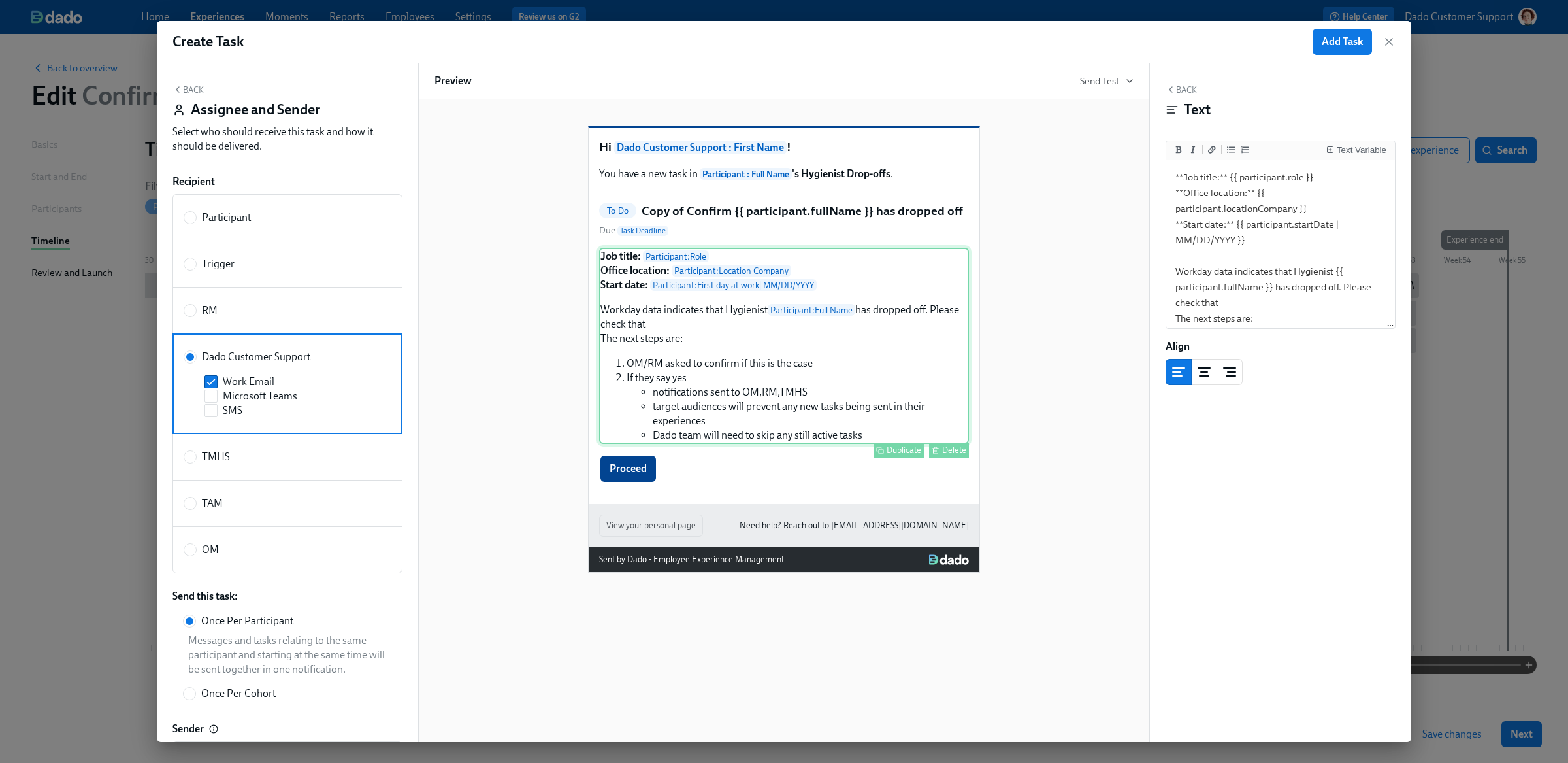
click at [822, 402] on div "Job title: Participant : Role Office location: Participant : Location Company S…" at bounding box center [783, 345] width 370 height 196
click at [1238, 302] on textarea "**Job title:** {{ participant.role }} **Office location:** {{ participant.locat…" at bounding box center [1280, 302] width 223 height 280
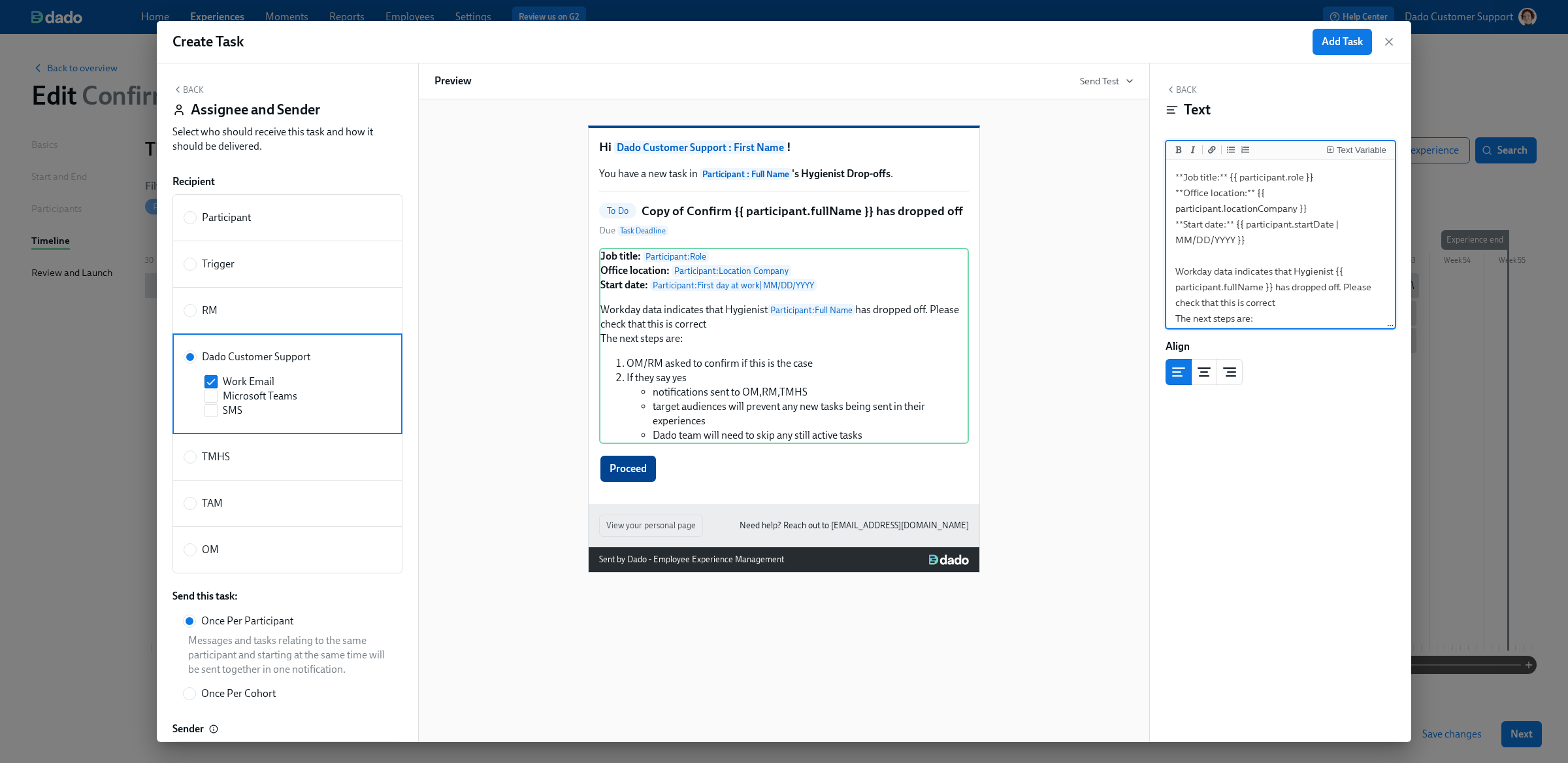
click at [1202, 301] on textarea "**Job title:** {{ participant.role }} **Office location:** {{ participant.locat…" at bounding box center [1280, 302] width 223 height 280
paste textarea "https://app.dadohr.com/users/overview?orgId=8l3Yr1Ns5&q=duyc"
drag, startPoint x: 1272, startPoint y: 270, endPoint x: 1335, endPoint y: 255, distance: 64.8
click at [1335, 255] on textarea "**Job title:** {{ participant.role }} **Office location:** {{ participant.locat…" at bounding box center [1280, 291] width 223 height 280
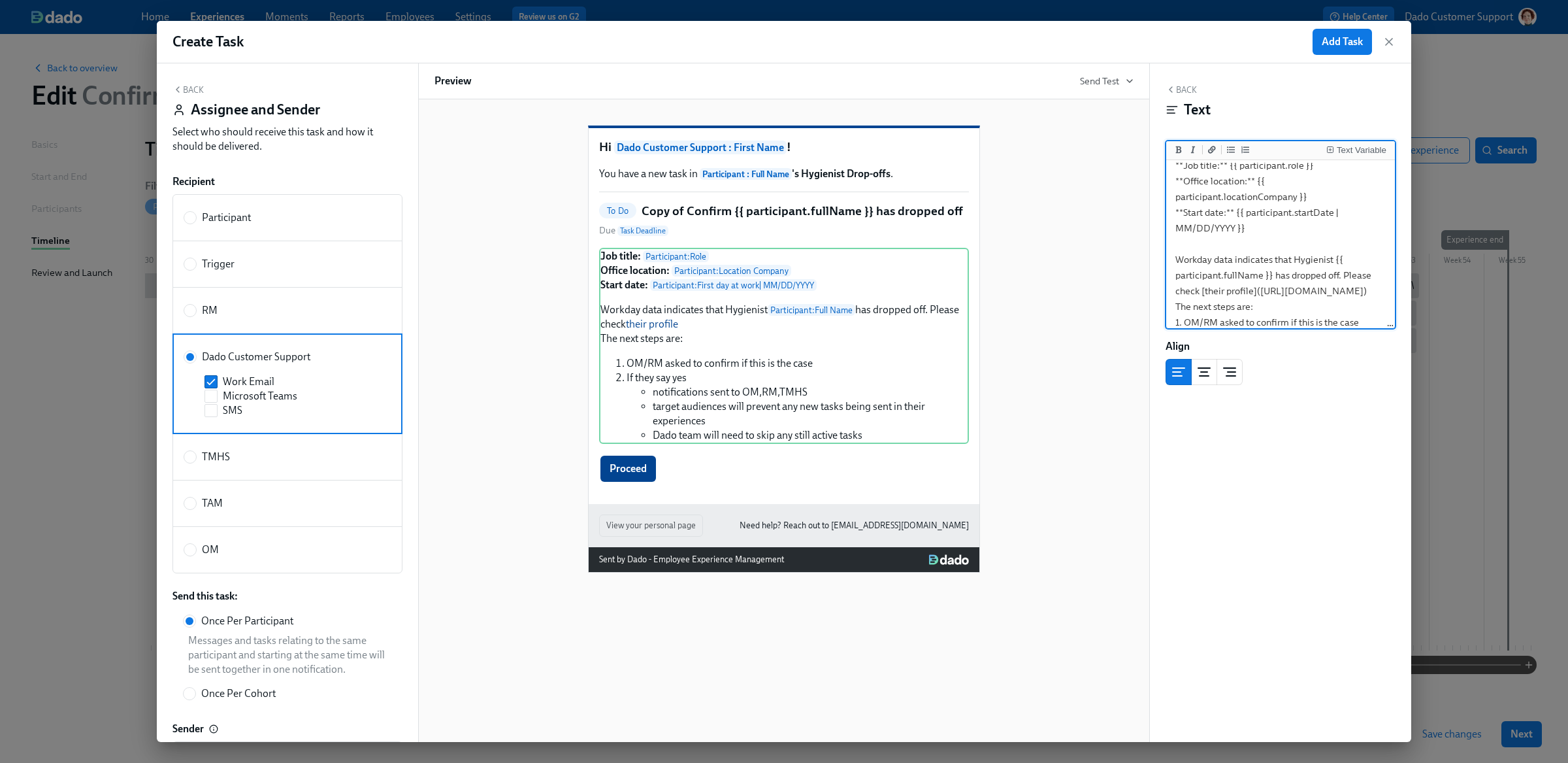
click at [1267, 319] on textarea "**Job title:** {{ participant.role }} **Office location:** {{ participant.locat…" at bounding box center [1280, 291] width 223 height 280
click at [1265, 320] on textarea "**Job title:** {{ participant.role }} **Office location:** {{ participant.locat…" at bounding box center [1280, 291] width 223 height 280
paste textarea "{{ participant.fullName }}"
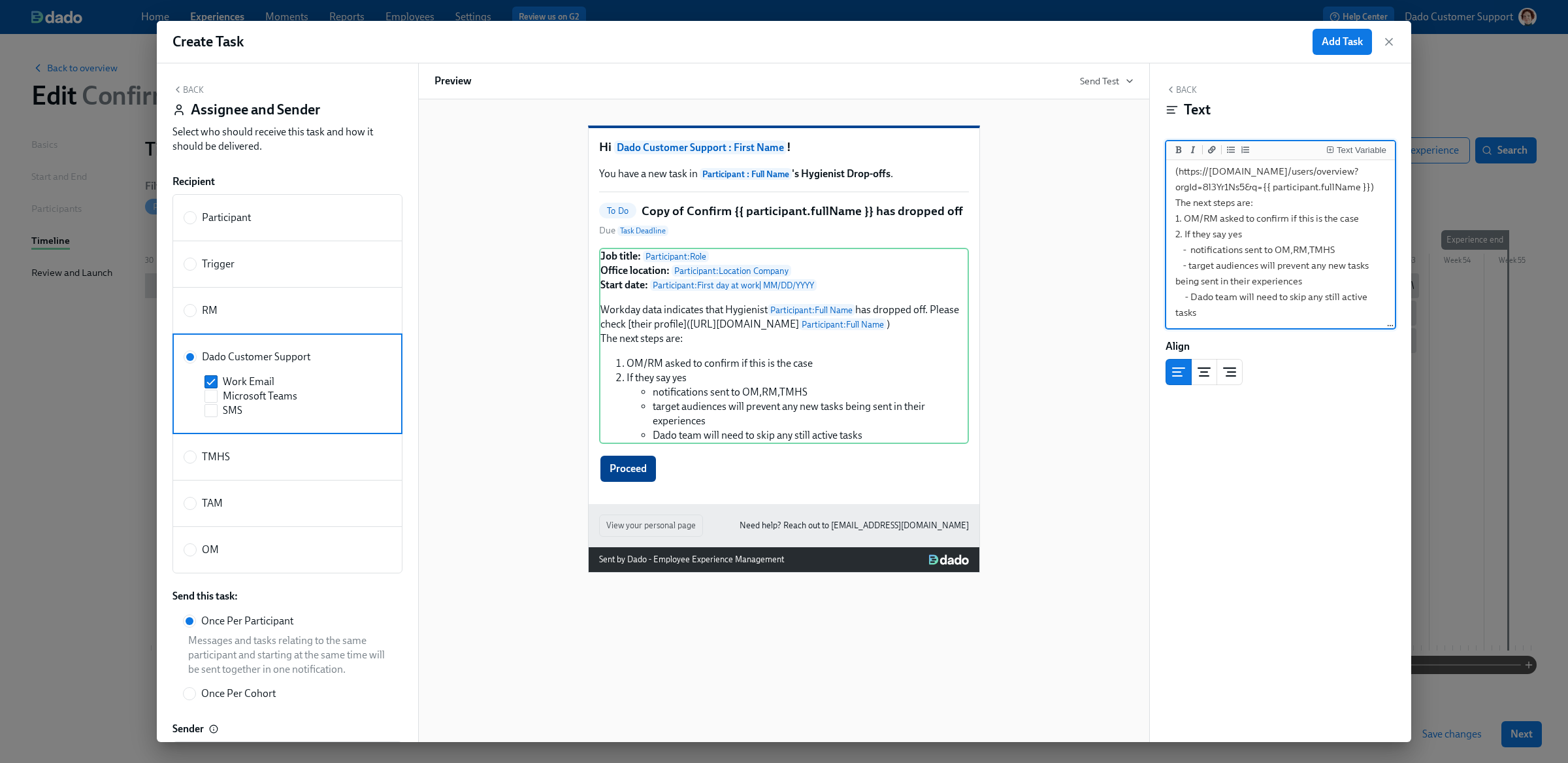
drag, startPoint x: 1324, startPoint y: 319, endPoint x: 1332, endPoint y: 319, distance: 8.0
click at [1332, 319] on textarea "**Job title:** {{ participant.role }} **Office location:** {{ participant.locat…" at bounding box center [1280, 171] width 223 height 311
click at [1333, 187] on textarea "**Job title:** {{ participant.role }} **Office location:** {{ participant.locat…" at bounding box center [1280, 171] width 223 height 311
paste textarea "%20"
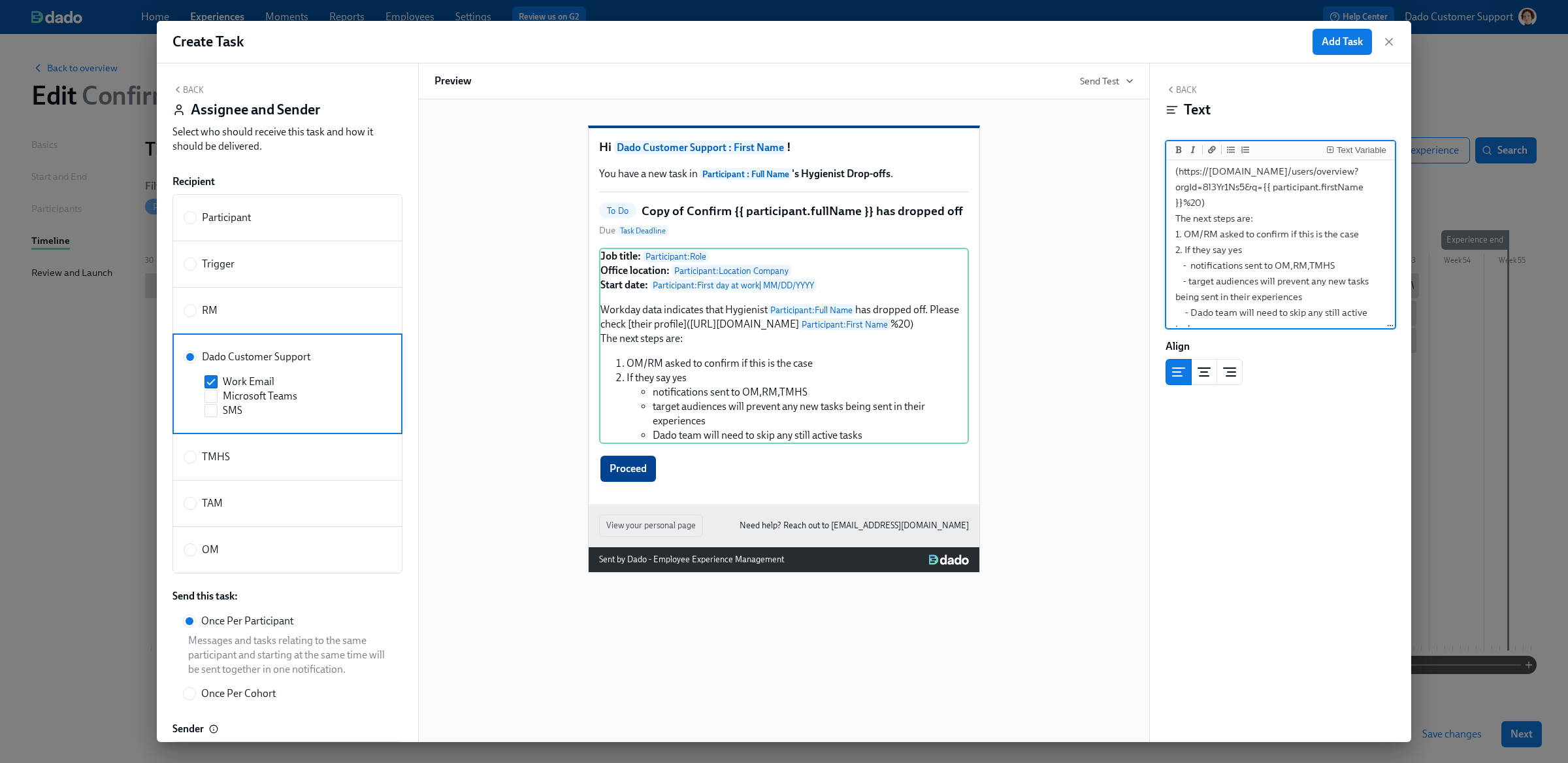
paste textarea "{{ participant.firstName }}"
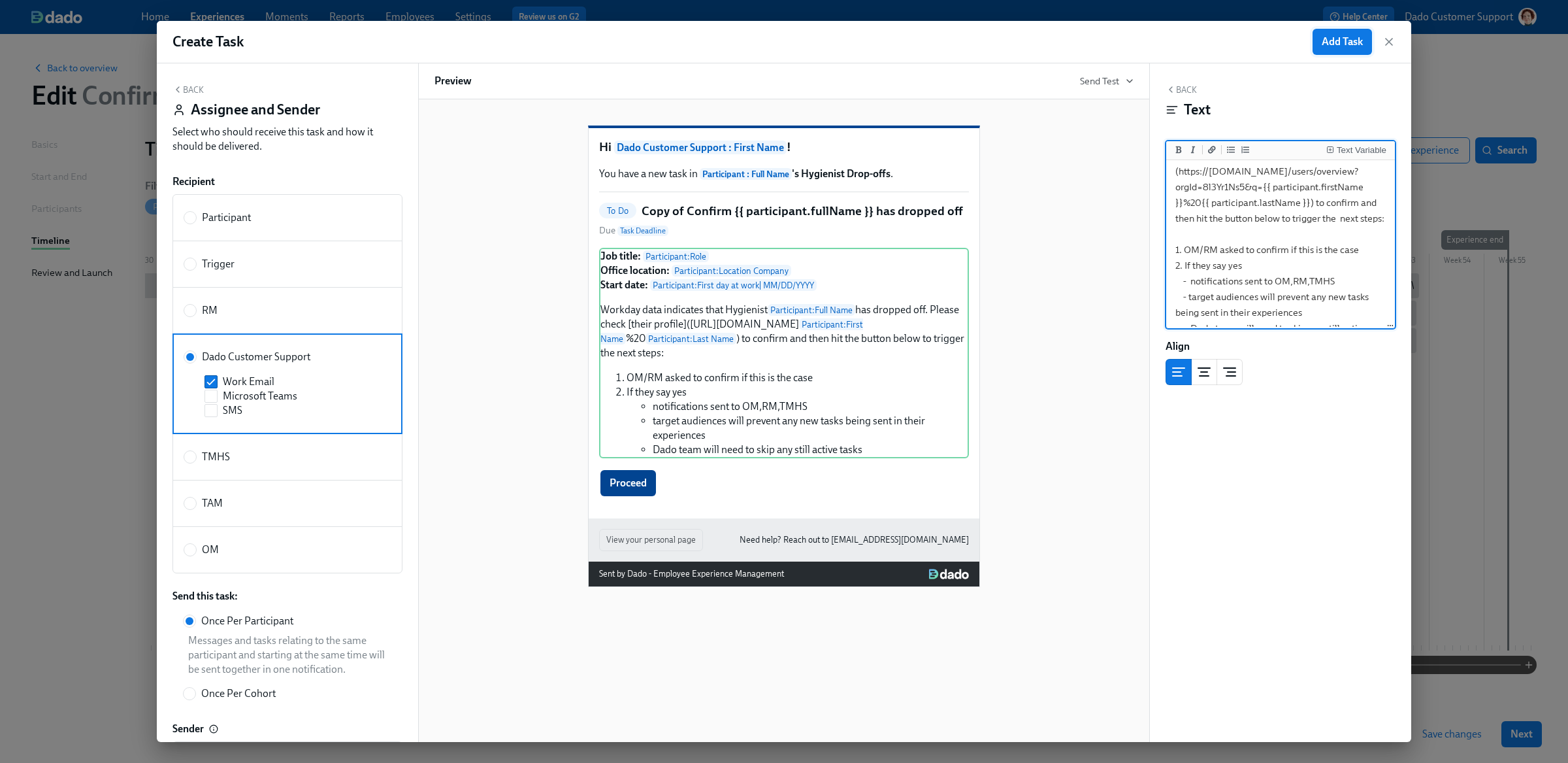
type textarea "**Job title:** {{ participant.role }} **Office location:** {{ participant.locat…"
drag, startPoint x: 1353, startPoint y: 45, endPoint x: 751, endPoint y: 279, distance: 645.9
click at [751, 279] on div "Create Task Add Task Back Assignee and Sender Select who should receive this ta…" at bounding box center [784, 381] width 1254 height 721
click at [1349, 41] on span "Add Task" at bounding box center [1342, 41] width 41 height 13
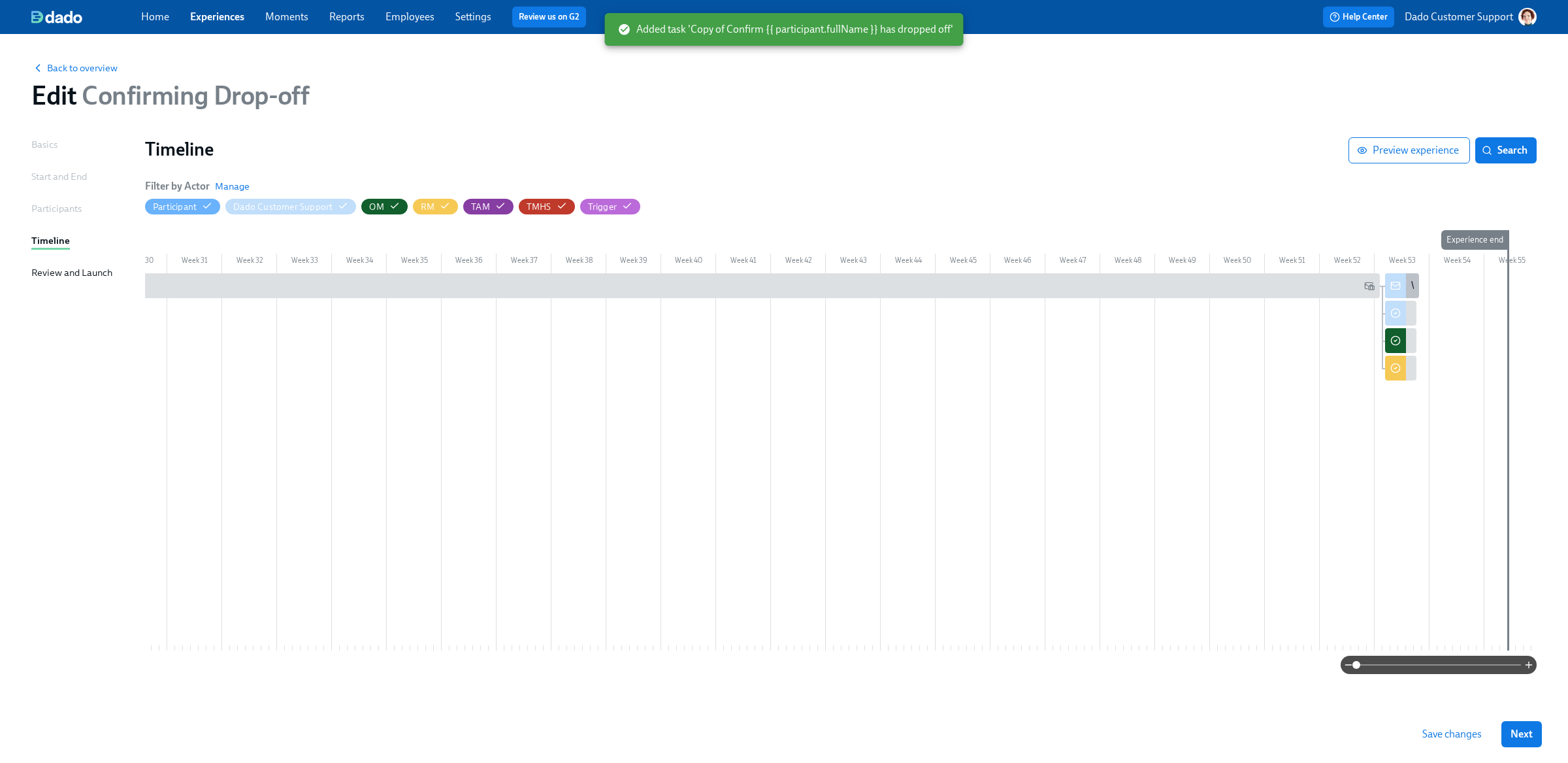
click at [1408, 282] on div "Workday data indicates new Hygienist {{ participant.fullName }} has dropped off" at bounding box center [1402, 285] width 34 height 25
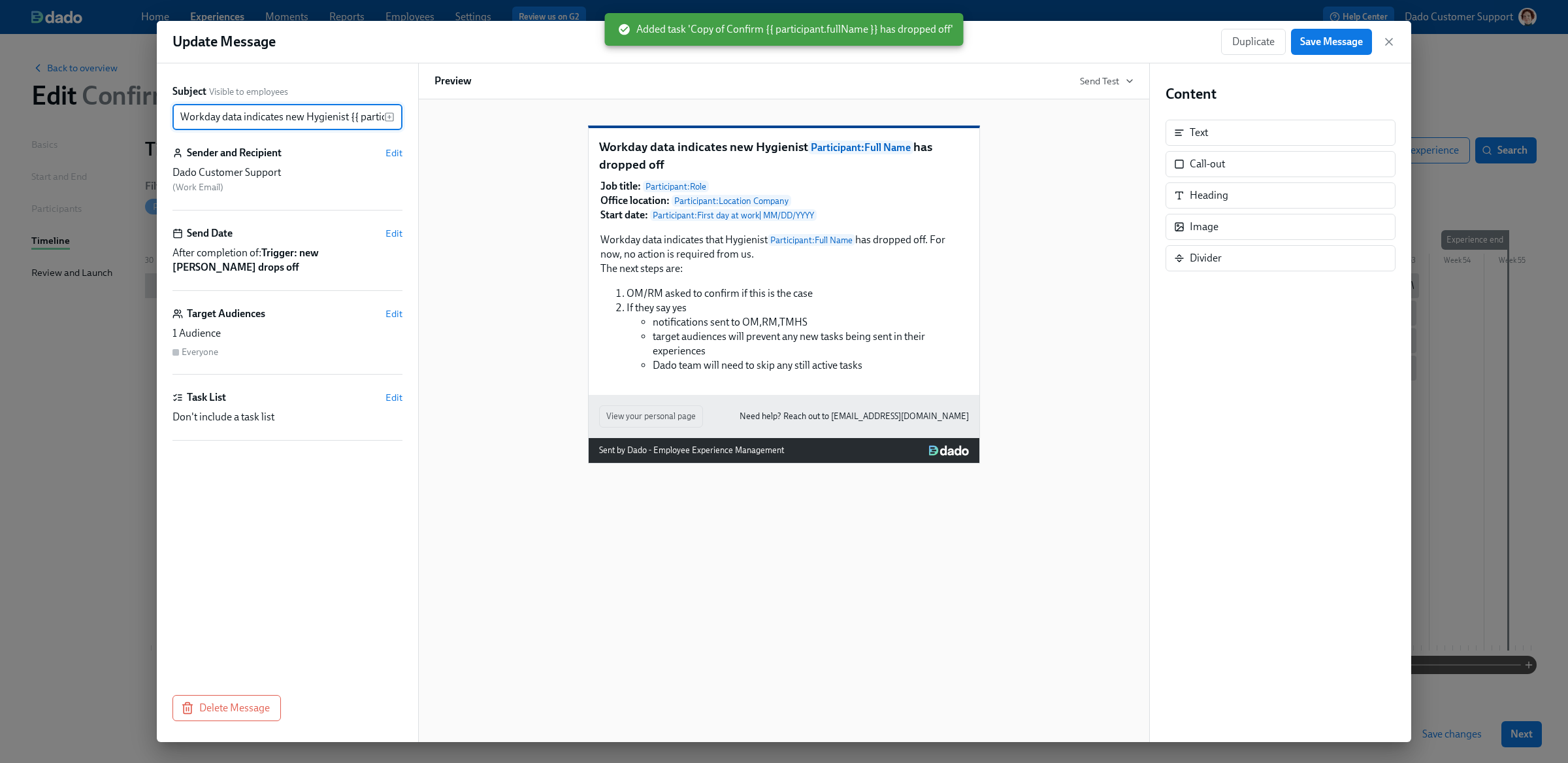
scroll to position [0, 150]
click at [271, 112] on input "Workday data indicates new Hygienist {{ participant.fullName }} has dropped off" at bounding box center [278, 117] width 212 height 26
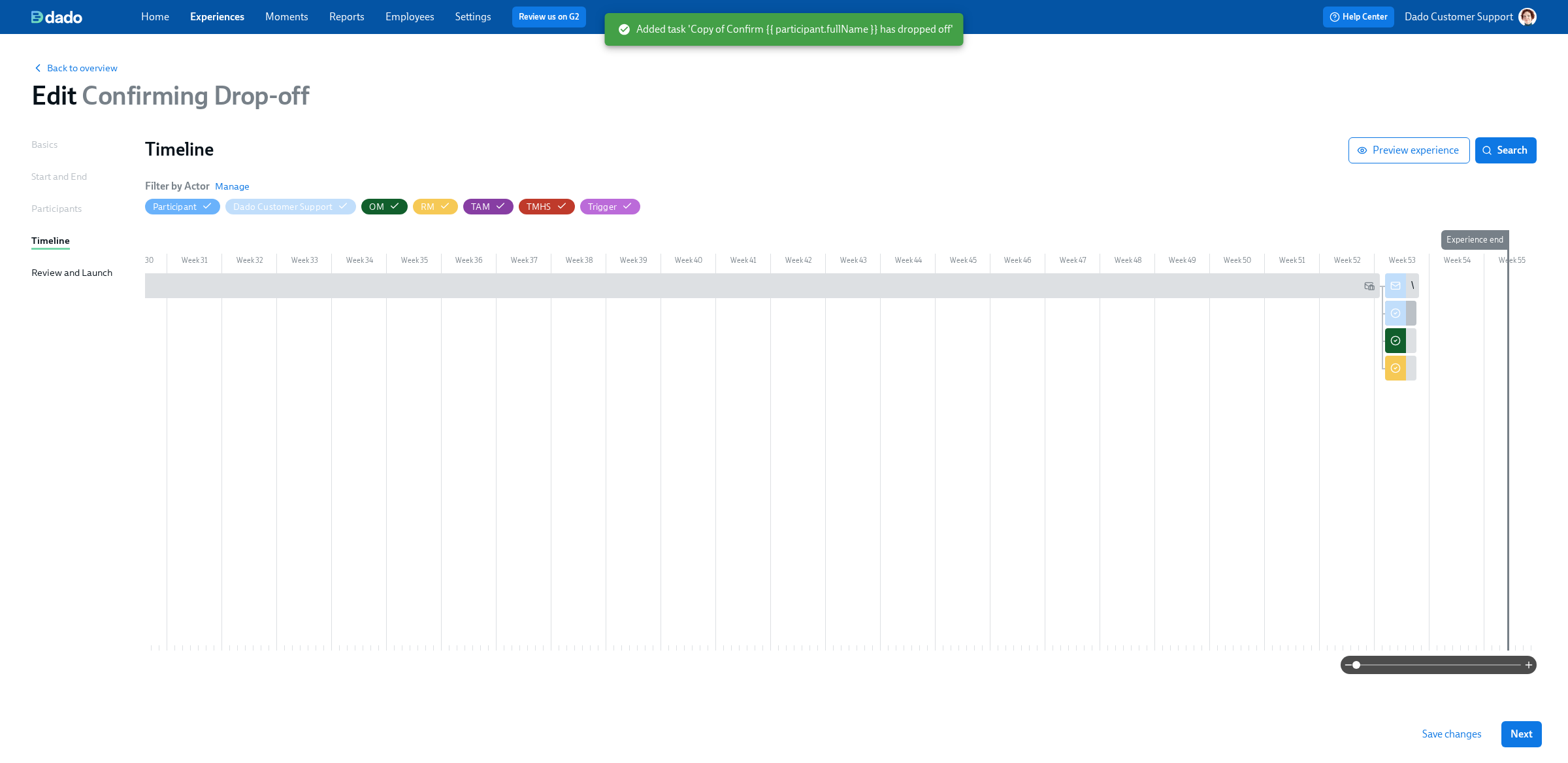
click at [1405, 309] on div "Copy of Confirm {{ participant.fullName }} has dropped off" at bounding box center [1401, 313] width 32 height 25
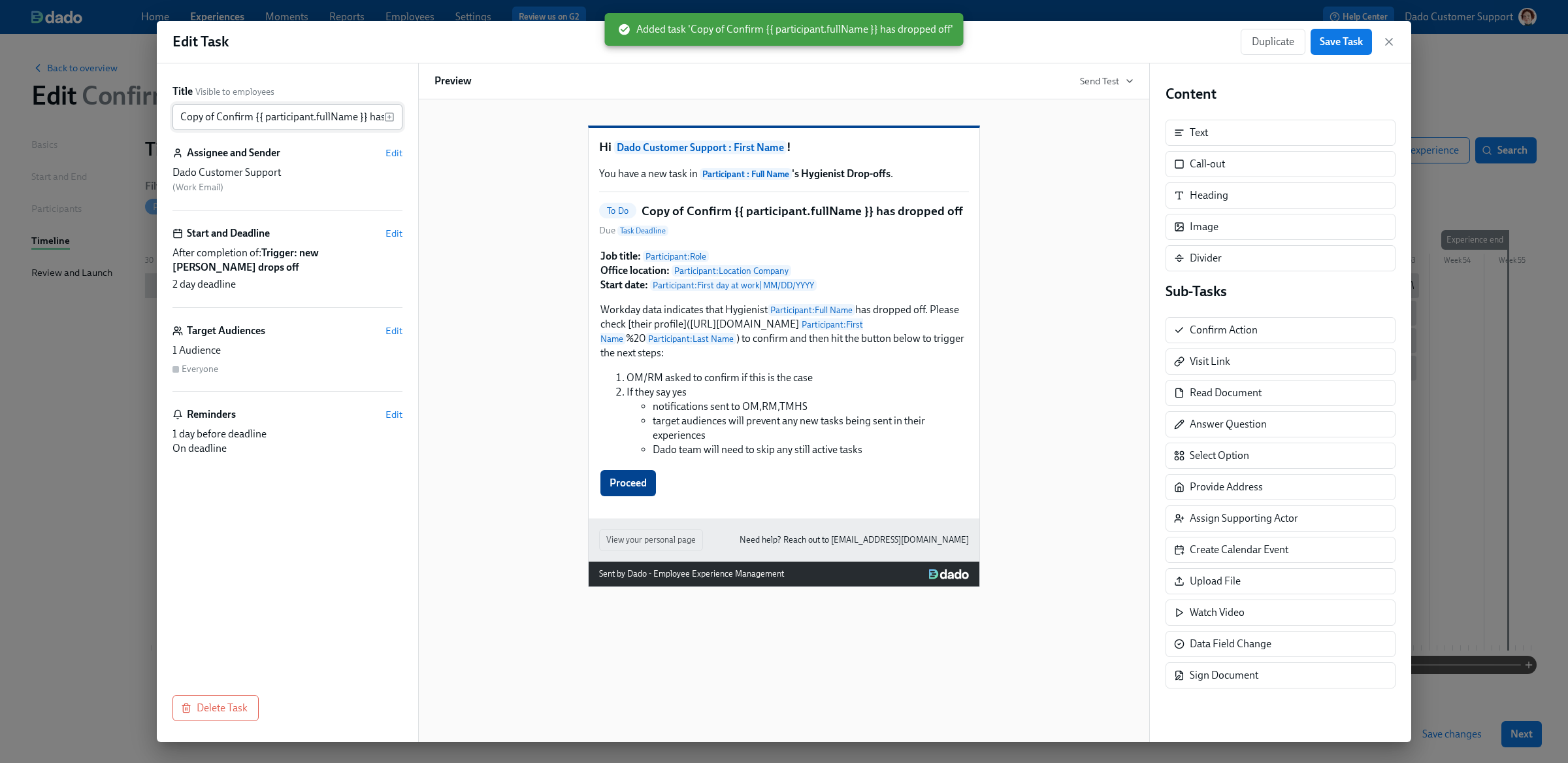
click at [271, 129] on input "Copy of Confirm {{ participant.fullName }} has dropped off" at bounding box center [278, 117] width 212 height 26
paste input "Workday data indicates new Hygienist"
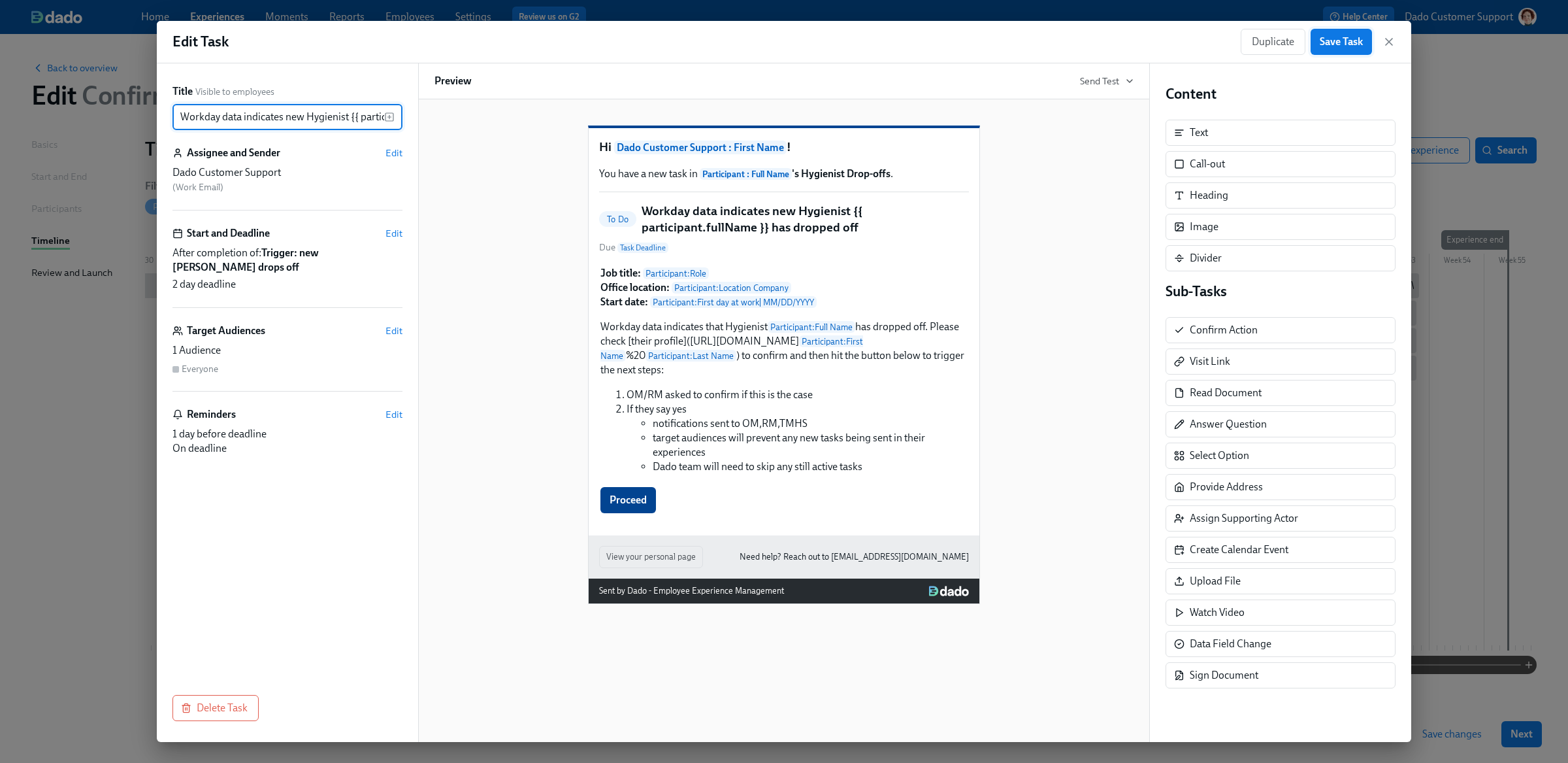
type input "Workday data indicates new Hygienist {{ participant.fullName }} has dropped off"
click at [1367, 41] on button "Save Task" at bounding box center [1341, 41] width 62 height 26
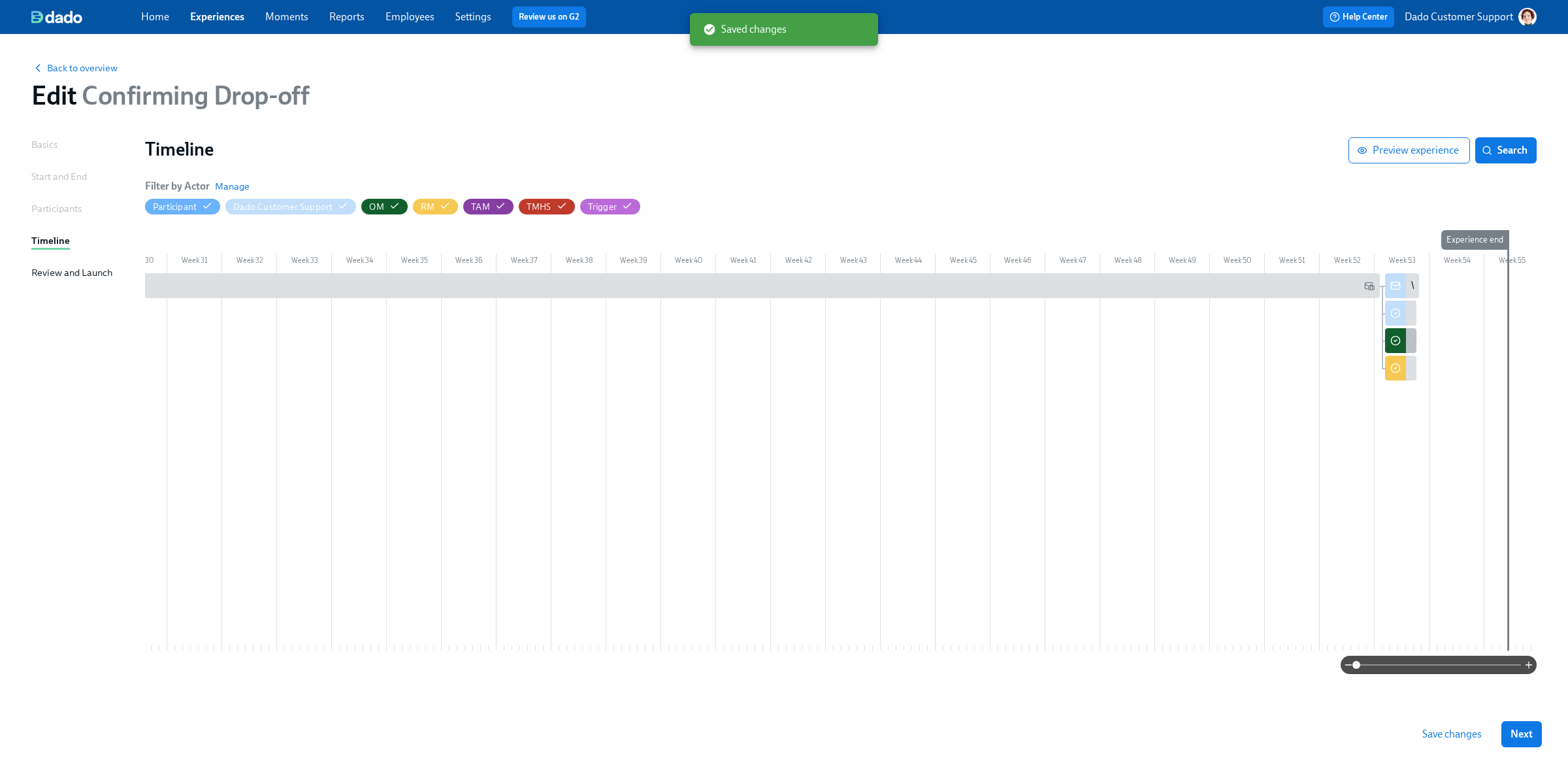
click at [1406, 336] on div "Confirm {{ participant.fullName }} has dropped off" at bounding box center [1401, 340] width 32 height 25
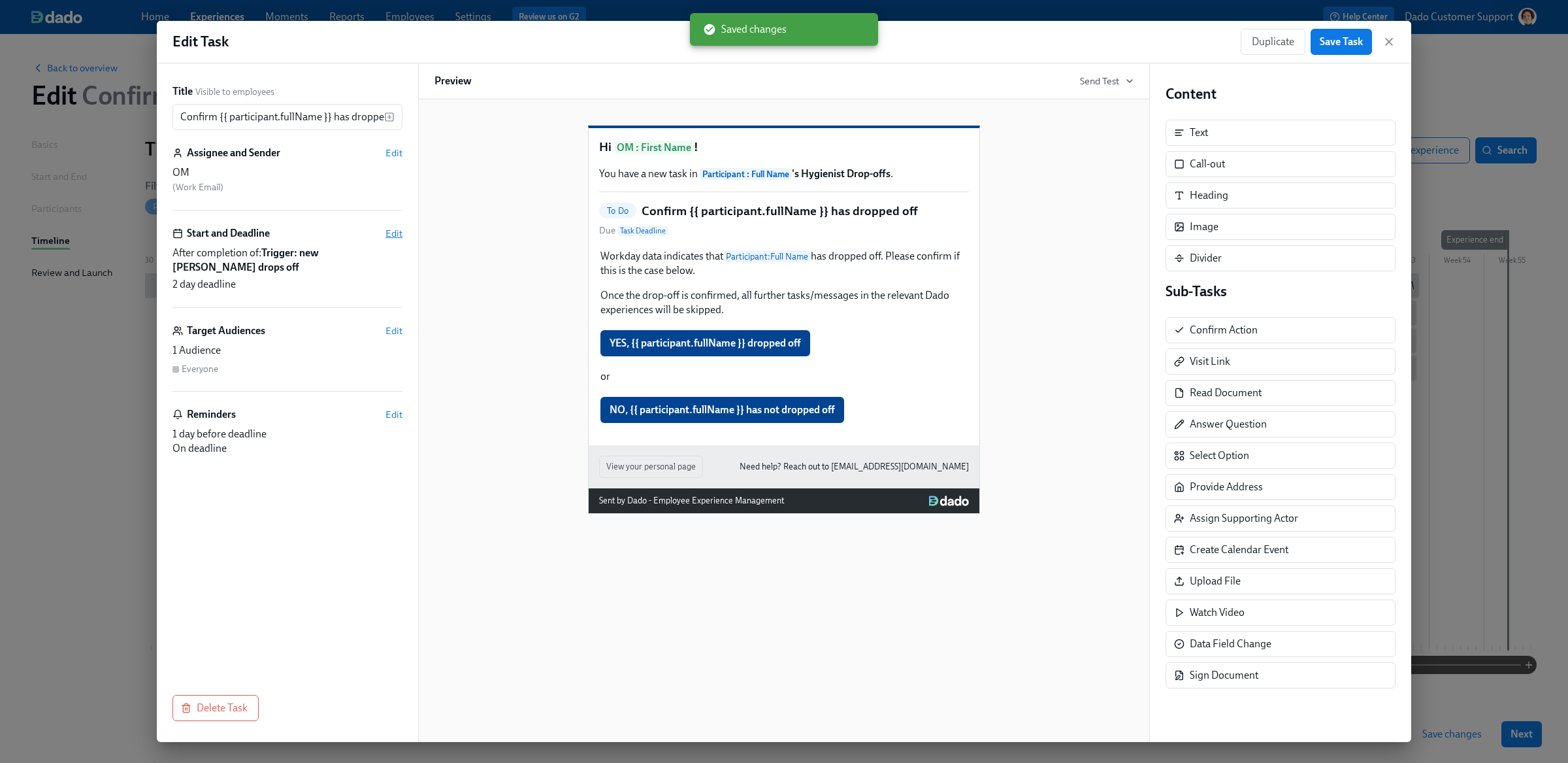
click at [389, 236] on span "Edit" at bounding box center [393, 233] width 17 height 13
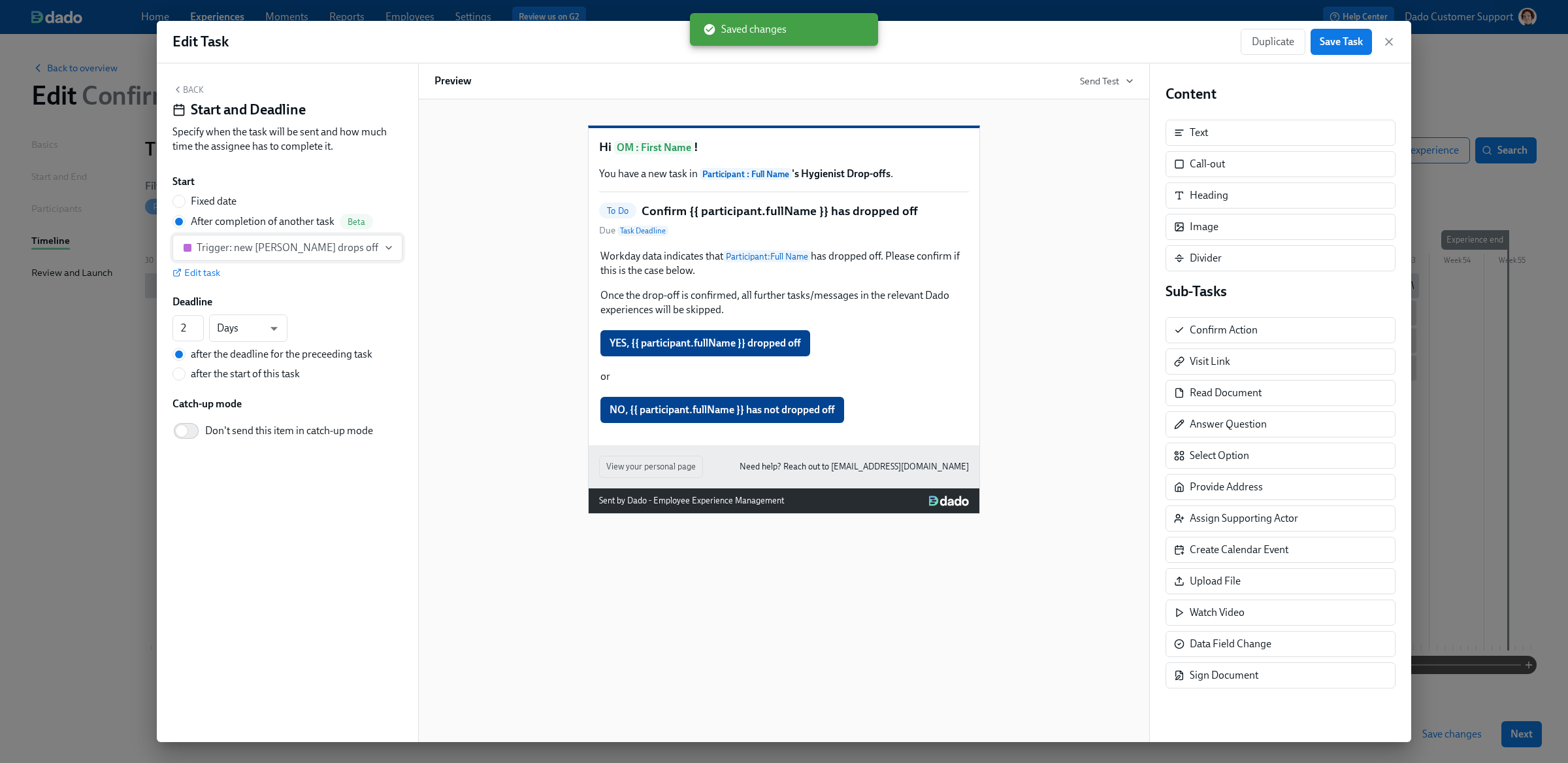
click at [282, 252] on div "Trigger: new joiner drops off" at bounding box center [288, 248] width 182 height 13
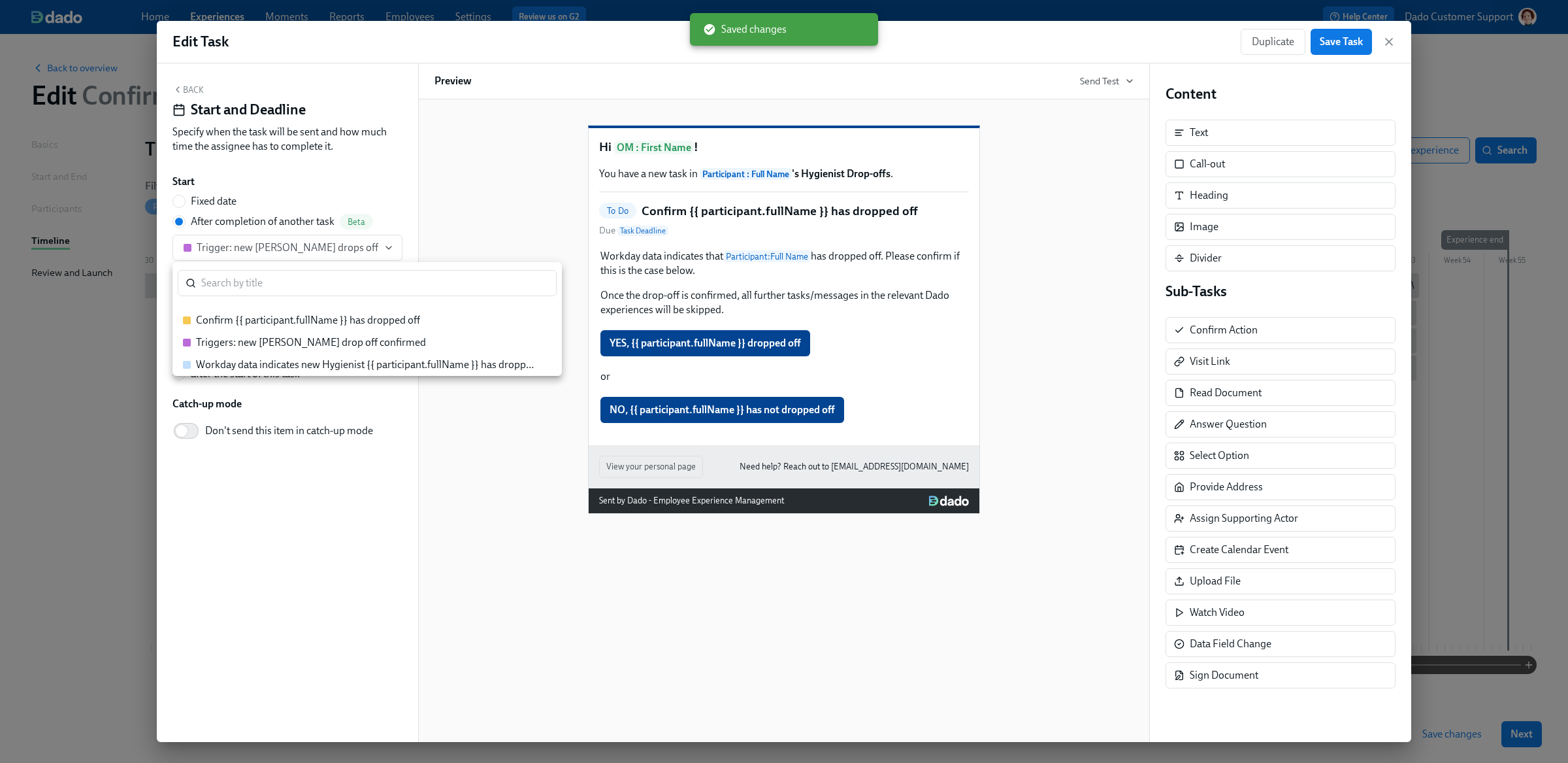
click at [262, 370] on div "Workday data indicates new Hygienist {{ participant.fullName }} has dropped off" at bounding box center [366, 365] width 342 height 15
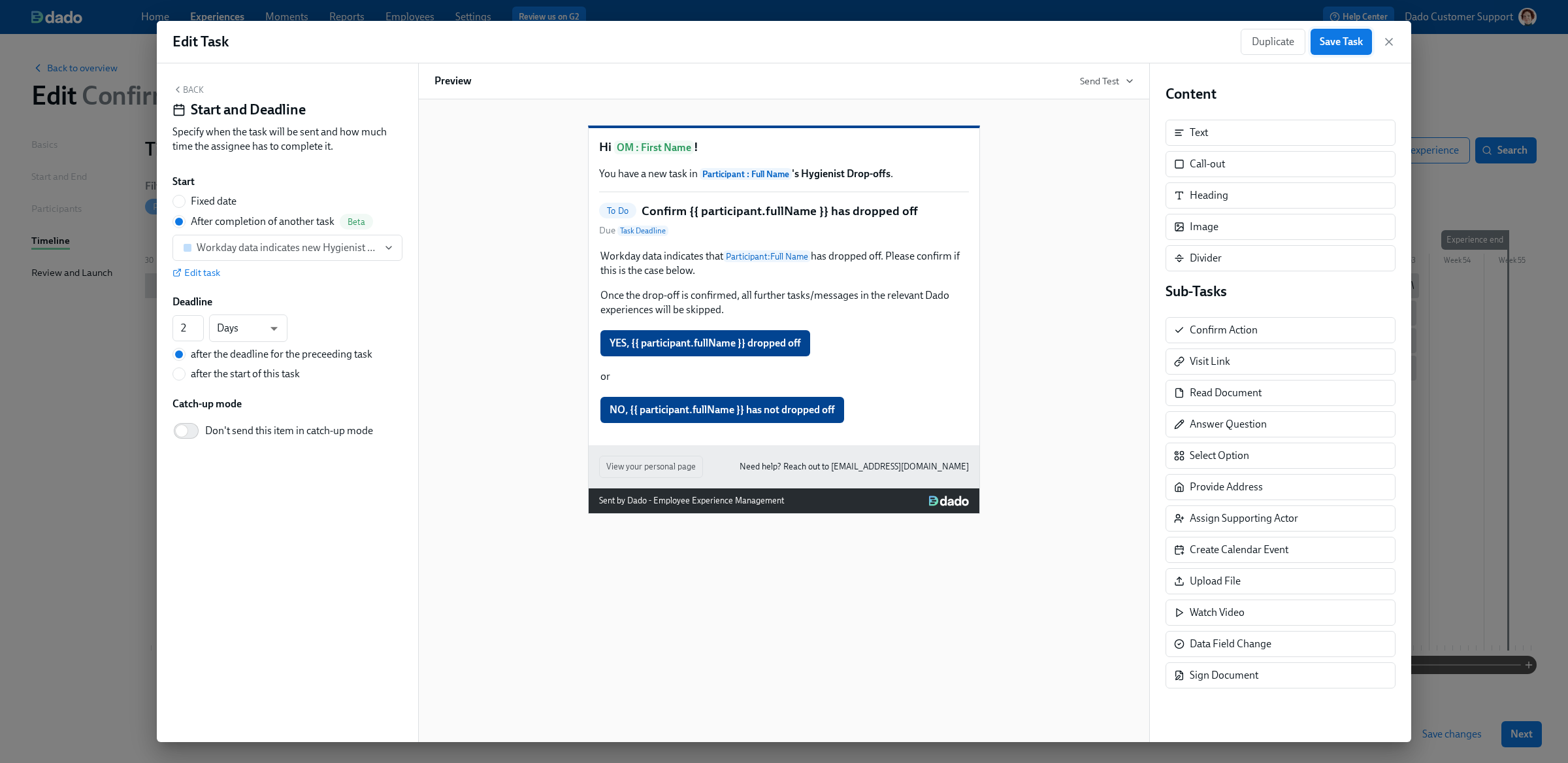
click at [1330, 49] on button "Save Task" at bounding box center [1341, 41] width 62 height 26
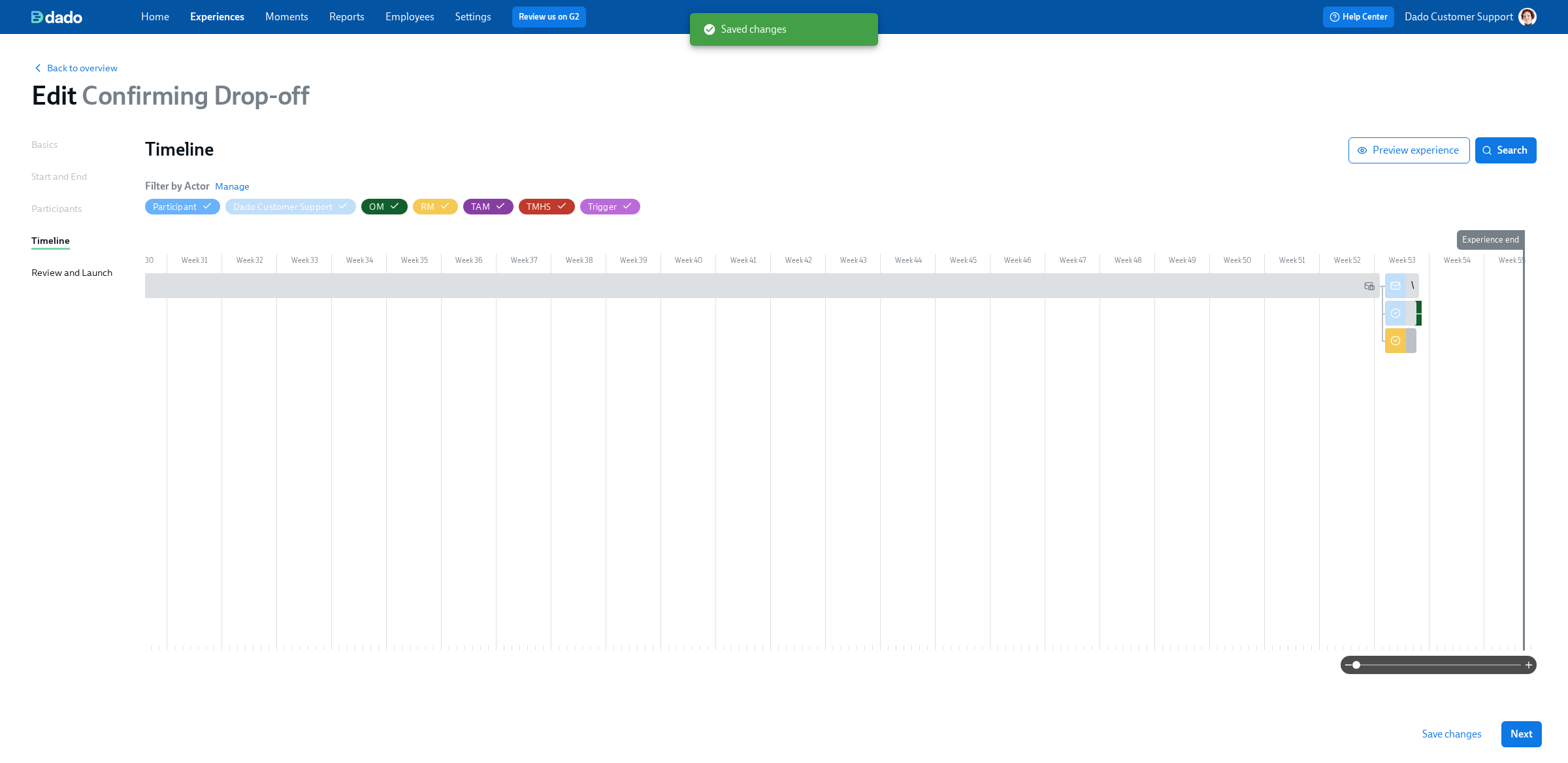
click at [1399, 341] on div at bounding box center [1396, 340] width 21 height 25
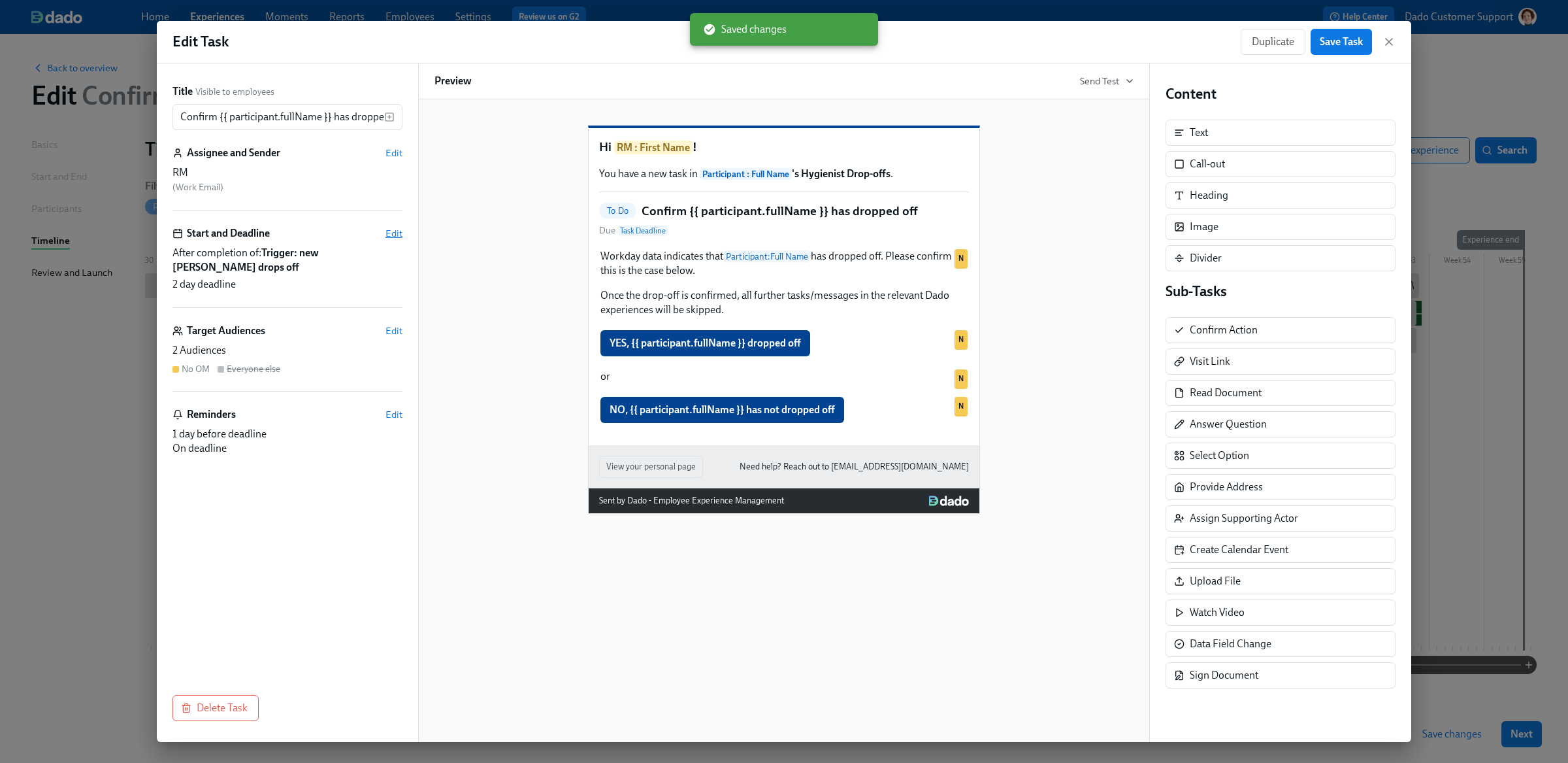
click at [396, 236] on span "Edit" at bounding box center [393, 233] width 17 height 13
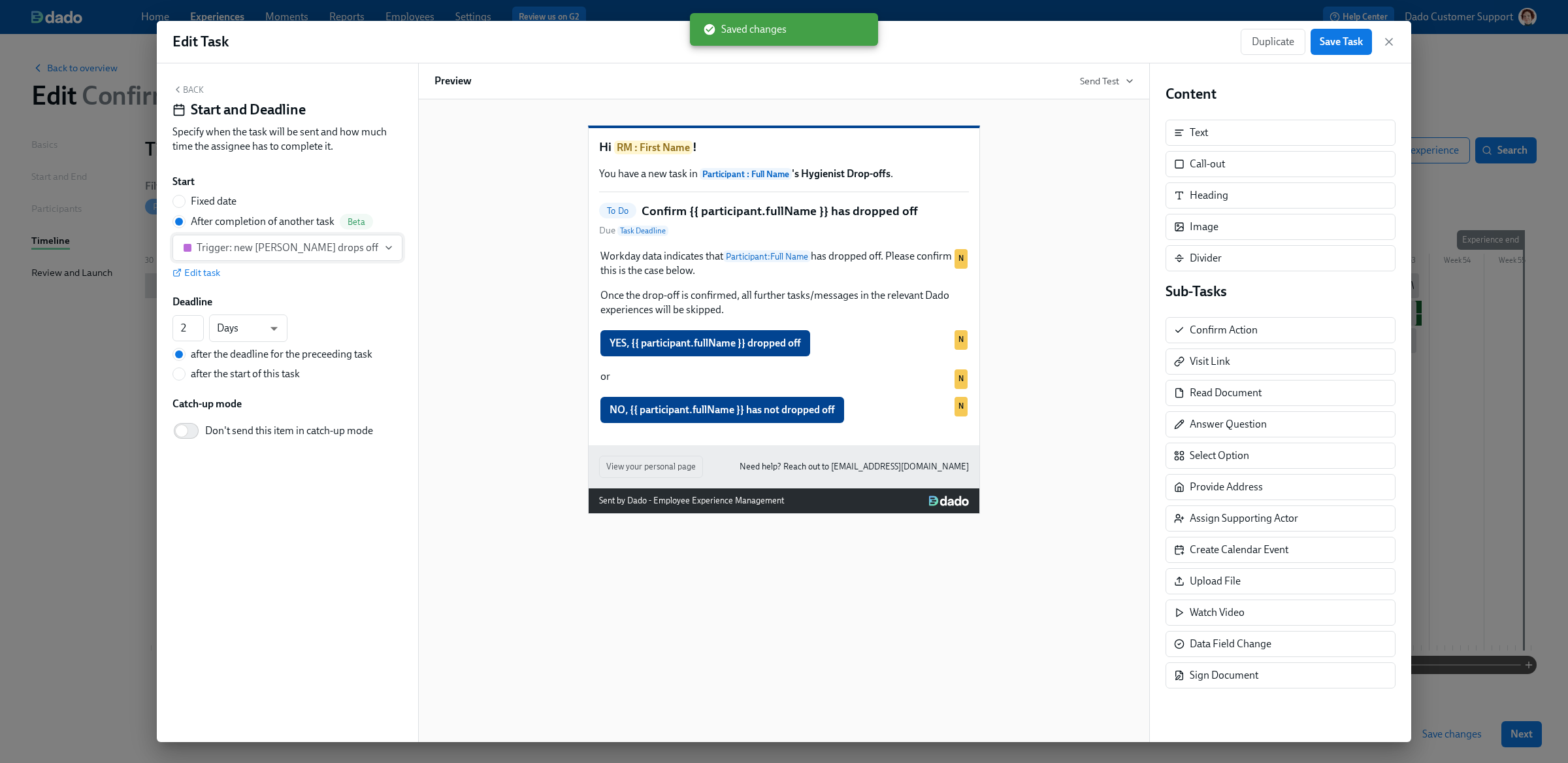
click at [240, 248] on div "Trigger: new joiner drops off" at bounding box center [288, 248] width 182 height 13
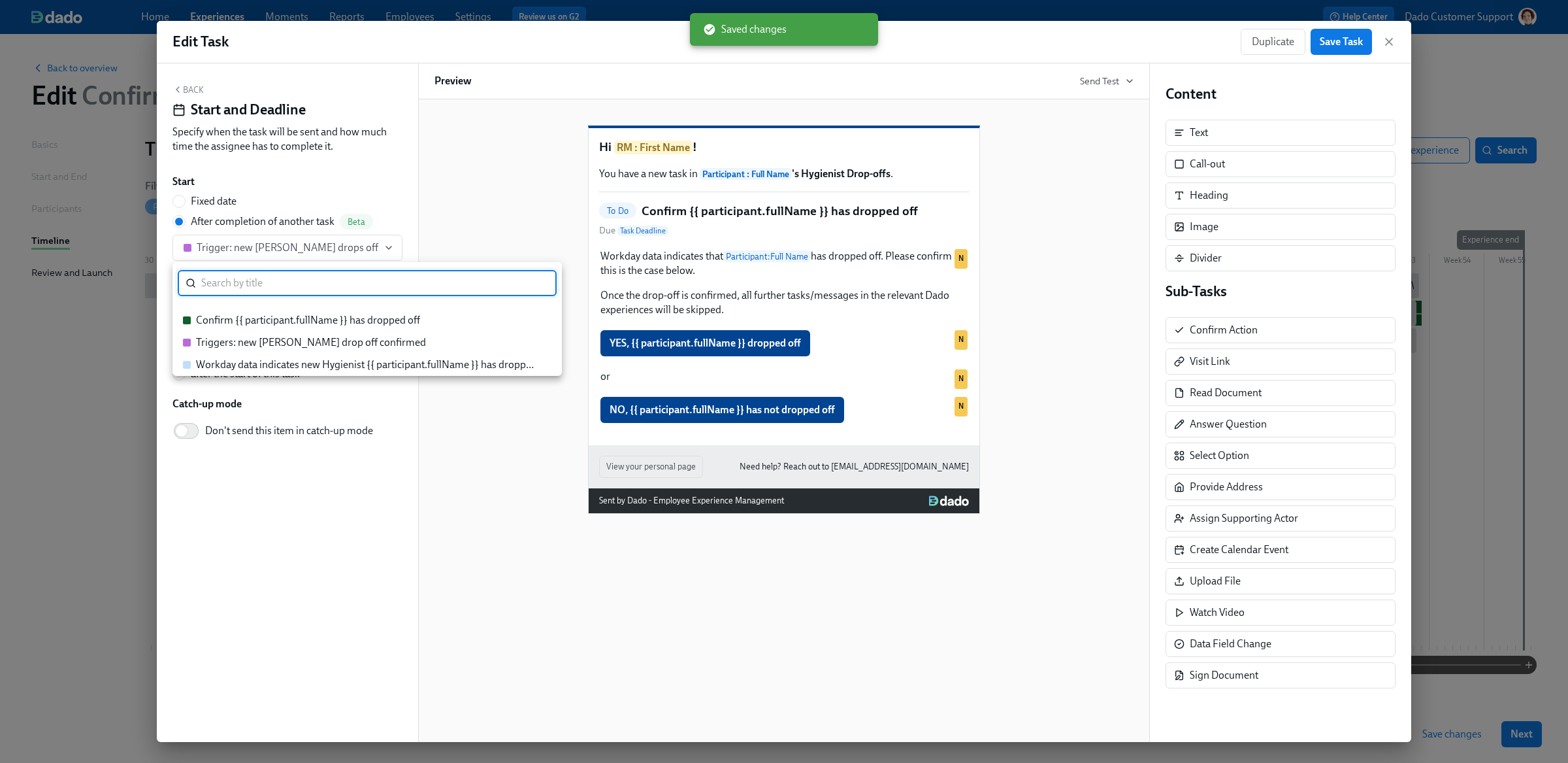
click at [266, 359] on div "Workday data indicates new Hygienist {{ participant.fullName }} has dropped off" at bounding box center [366, 365] width 342 height 15
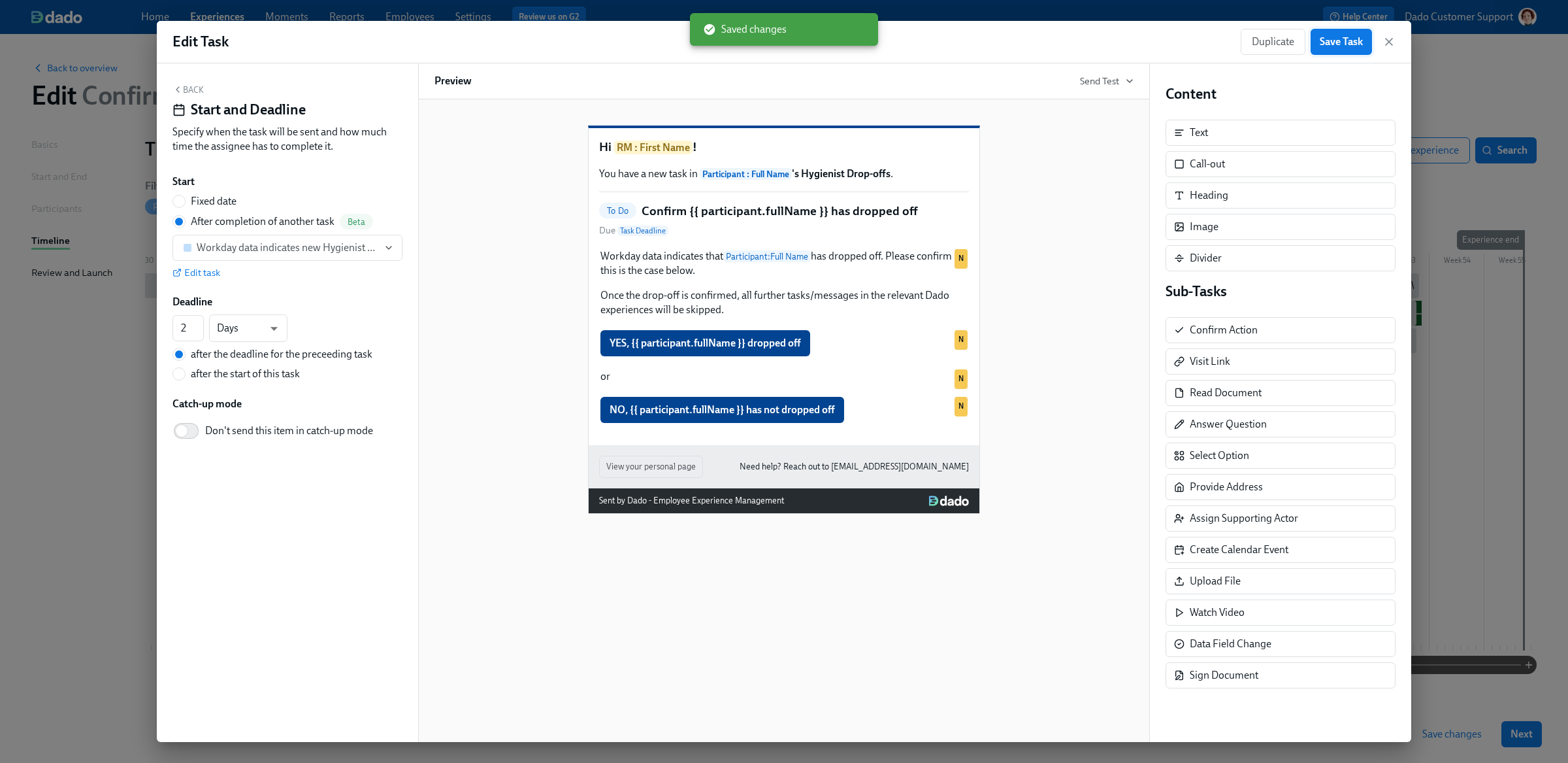
click at [1352, 38] on span "Save Task" at bounding box center [1341, 41] width 43 height 13
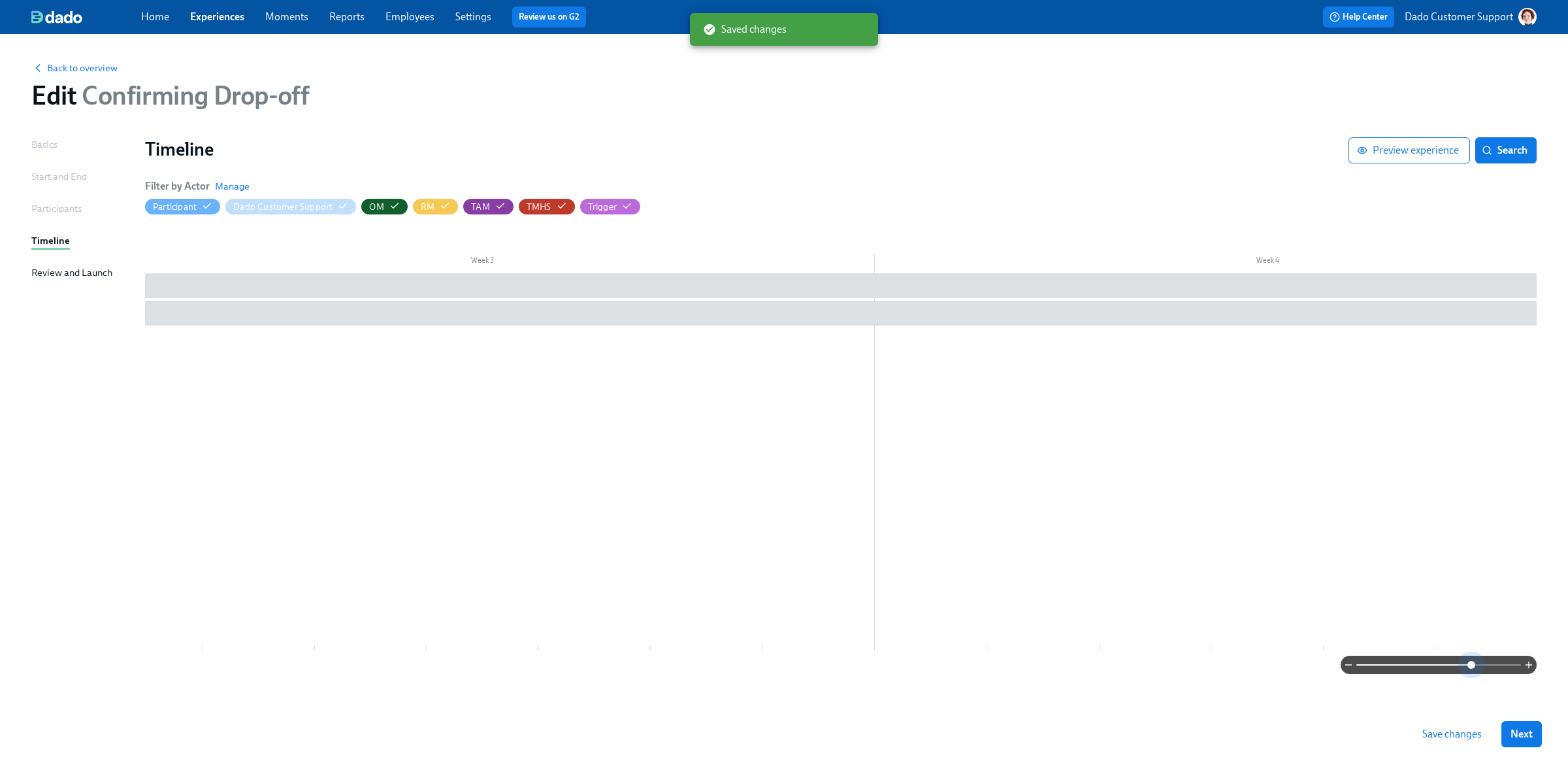
drag, startPoint x: 1473, startPoint y: 659, endPoint x: 1482, endPoint y: 648, distance: 14.2
click at [1473, 660] on span at bounding box center [1439, 665] width 165 height 19
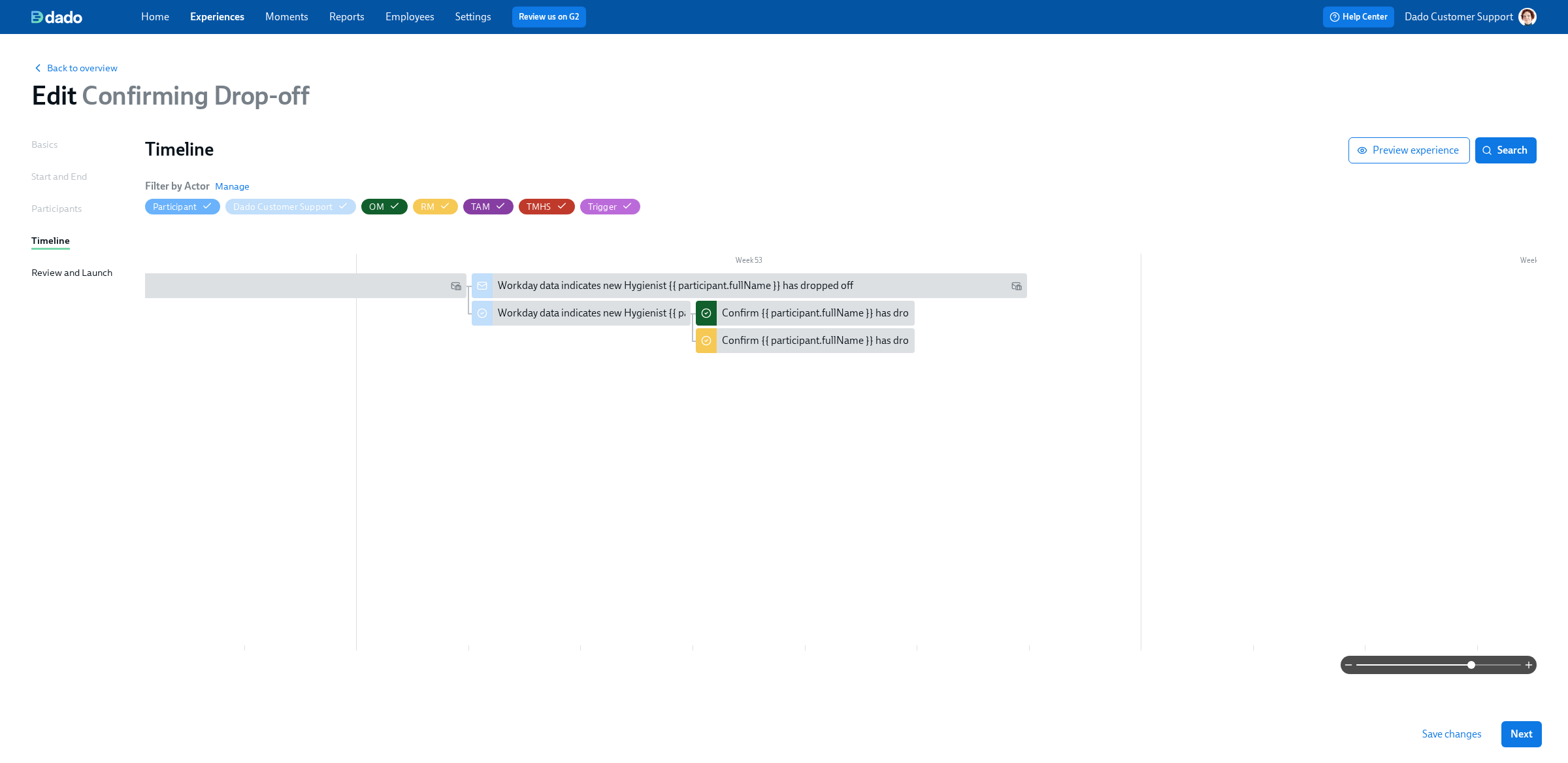
scroll to position [0, 40598]
click at [233, 182] on span "Manage" at bounding box center [232, 186] width 35 height 13
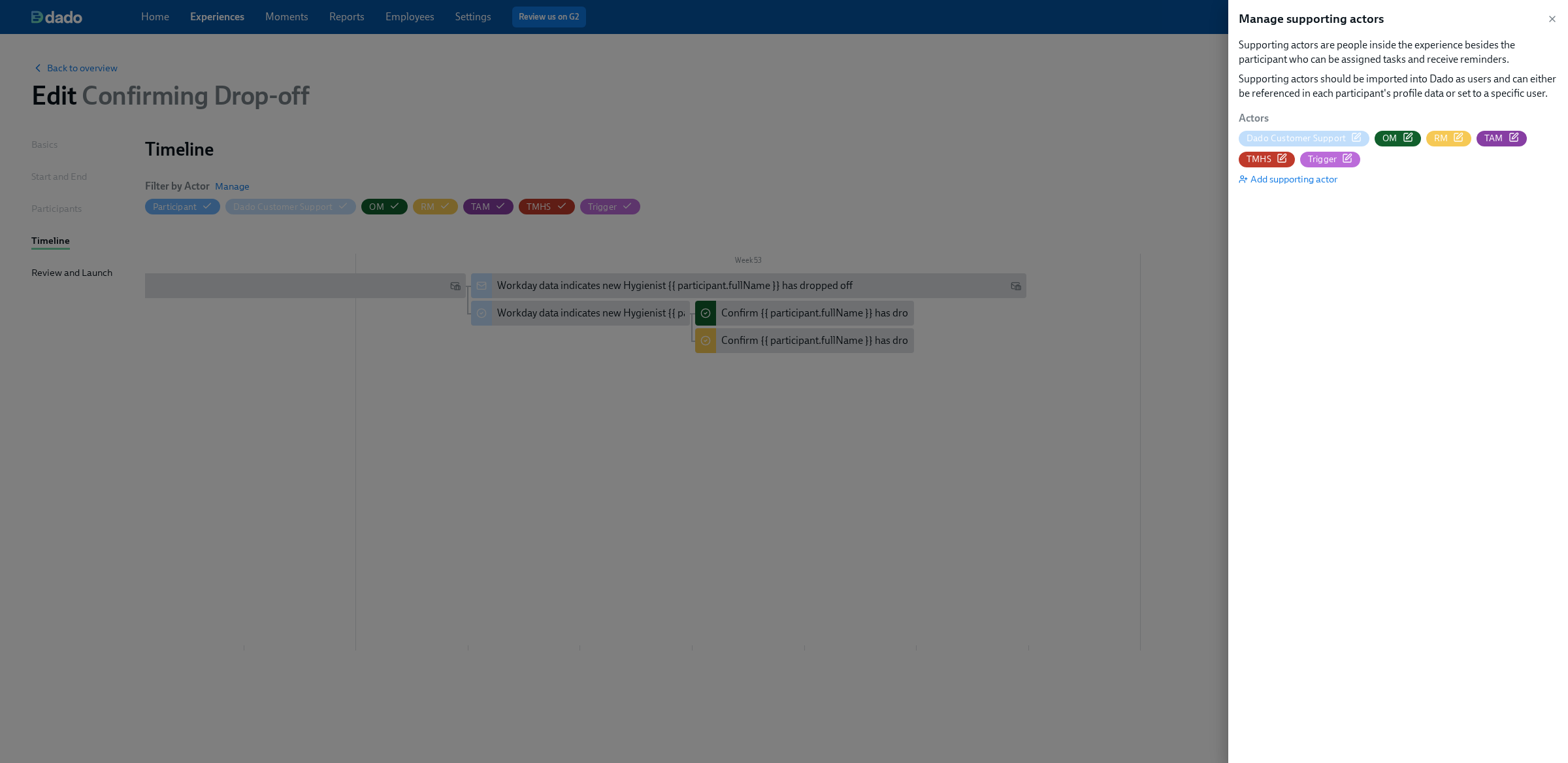
click at [1355, 135] on icon "button" at bounding box center [1356, 137] width 11 height 11
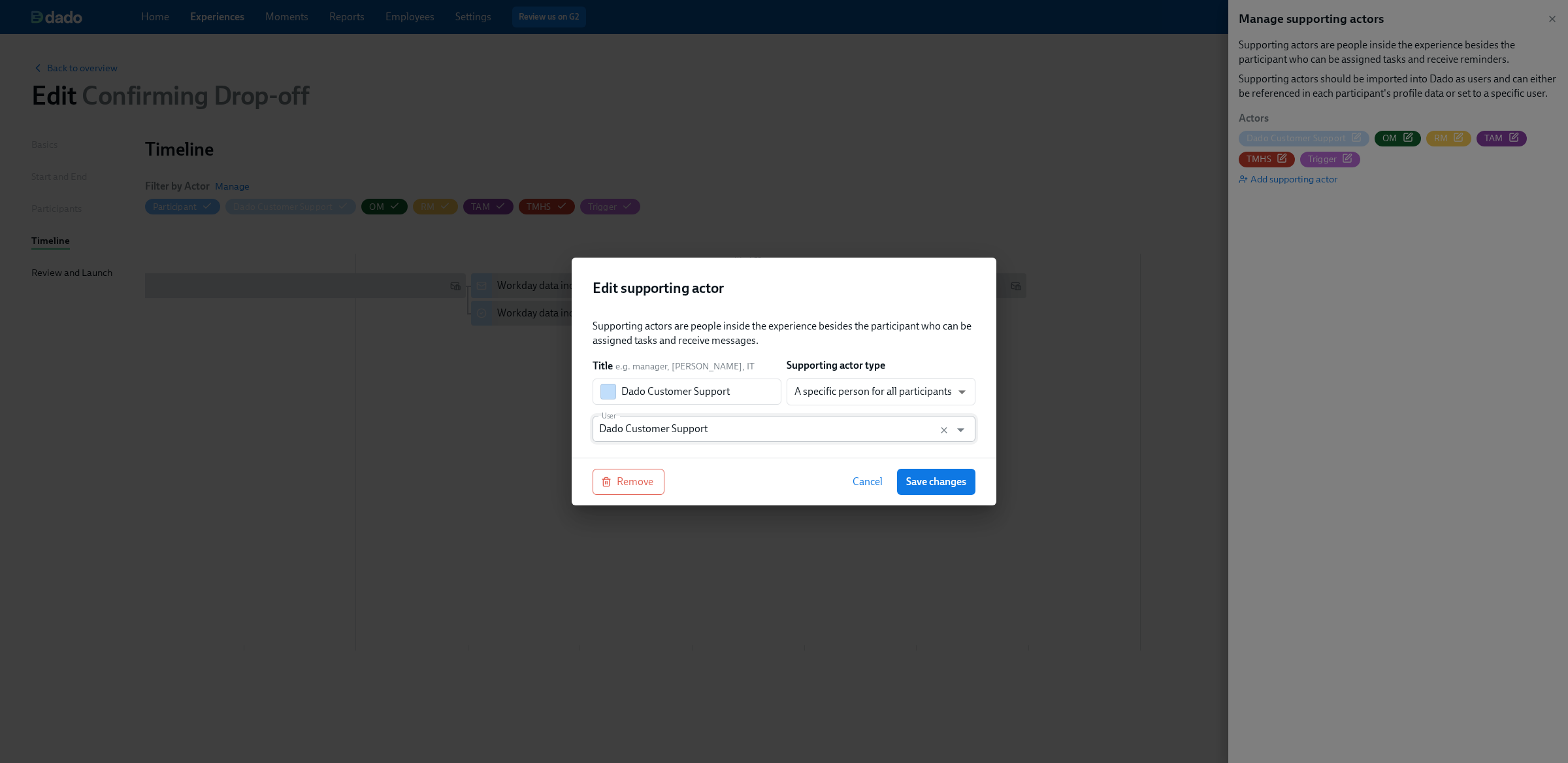
click at [662, 423] on input "Dado Customer Support" at bounding box center [771, 428] width 345 height 26
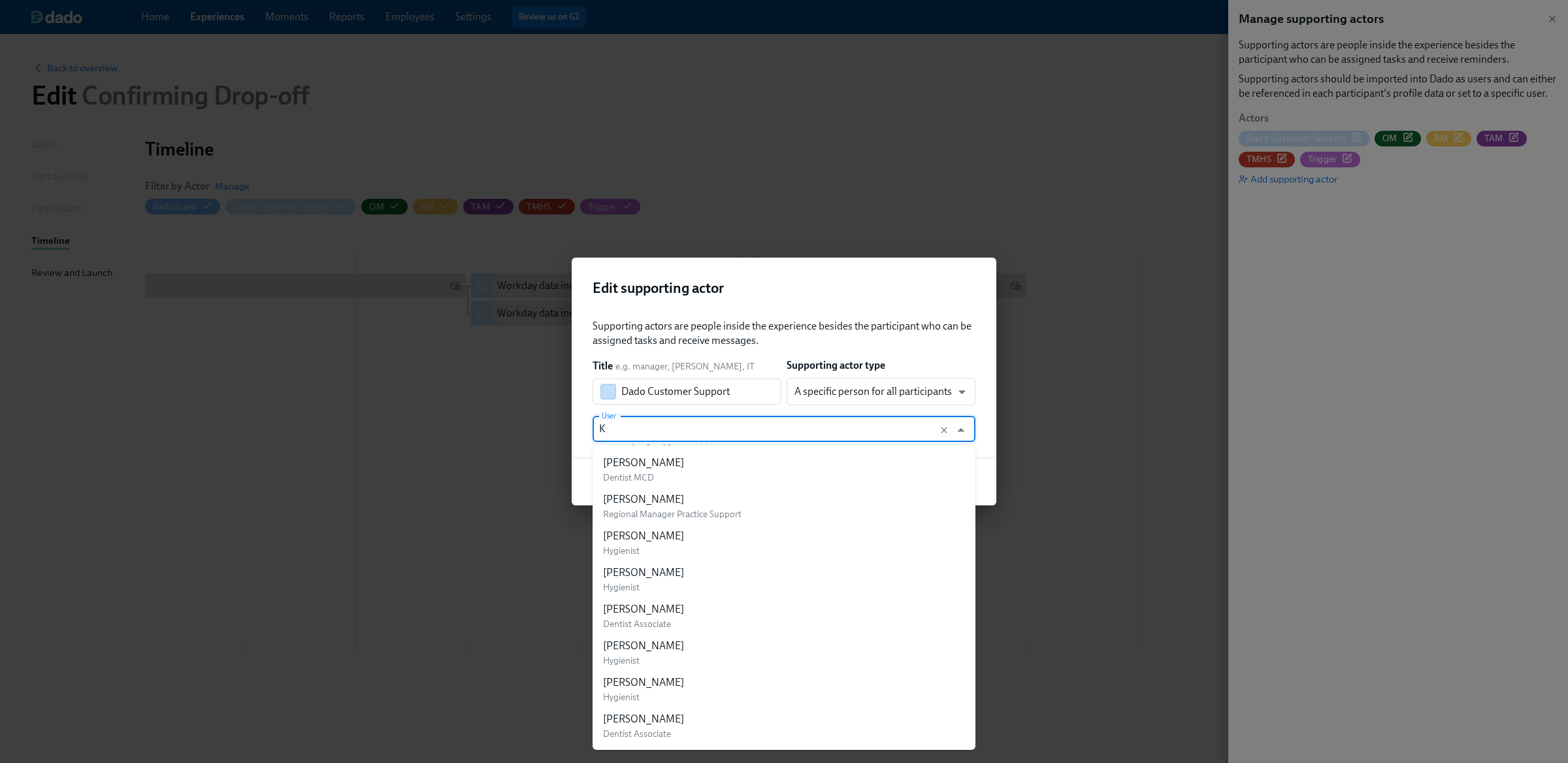
scroll to position [0, 0]
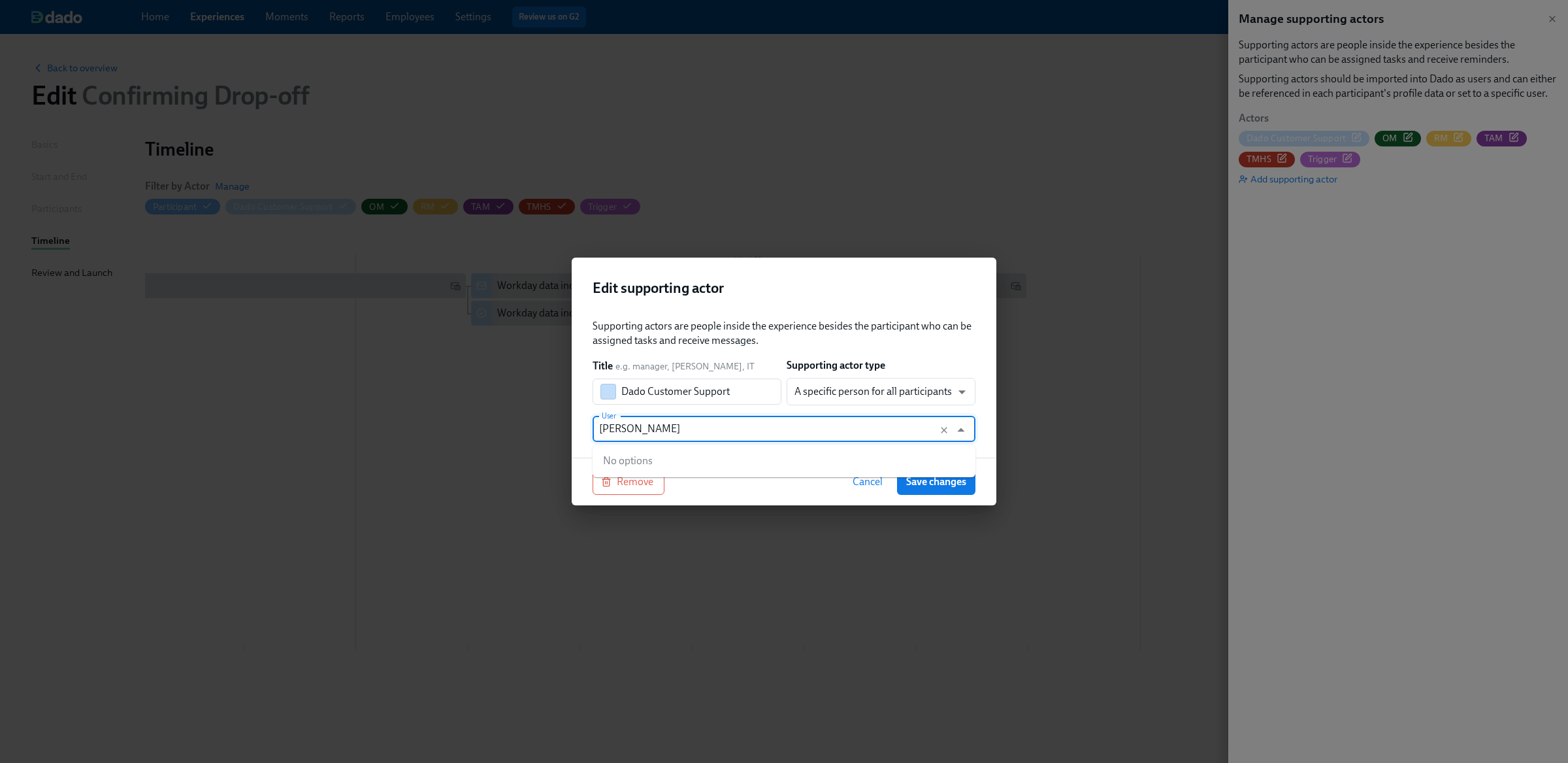
type input "C"
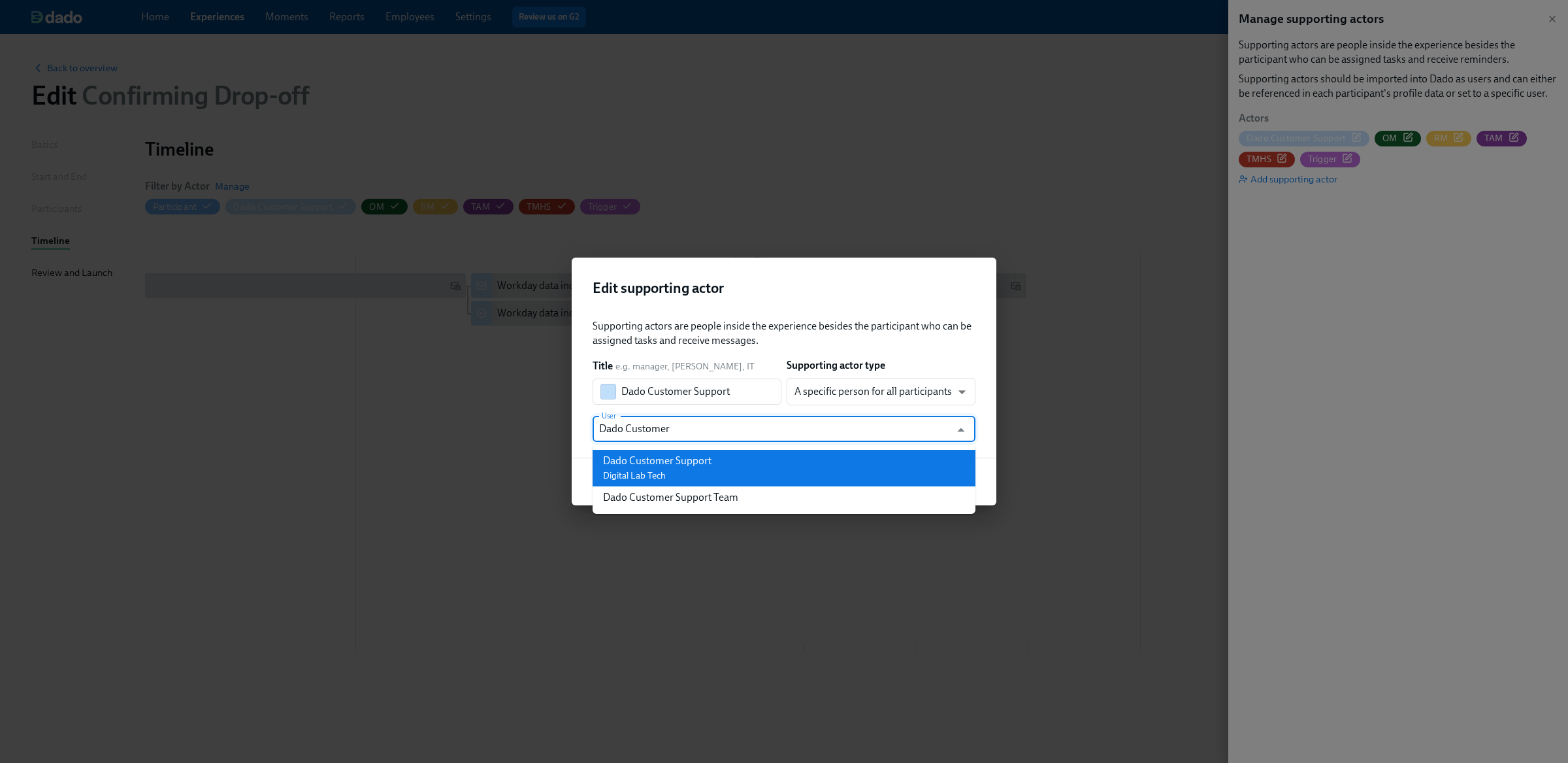
click at [682, 457] on div "Dado Customer Support" at bounding box center [656, 461] width 108 height 15
type input "Dado Customer Support"
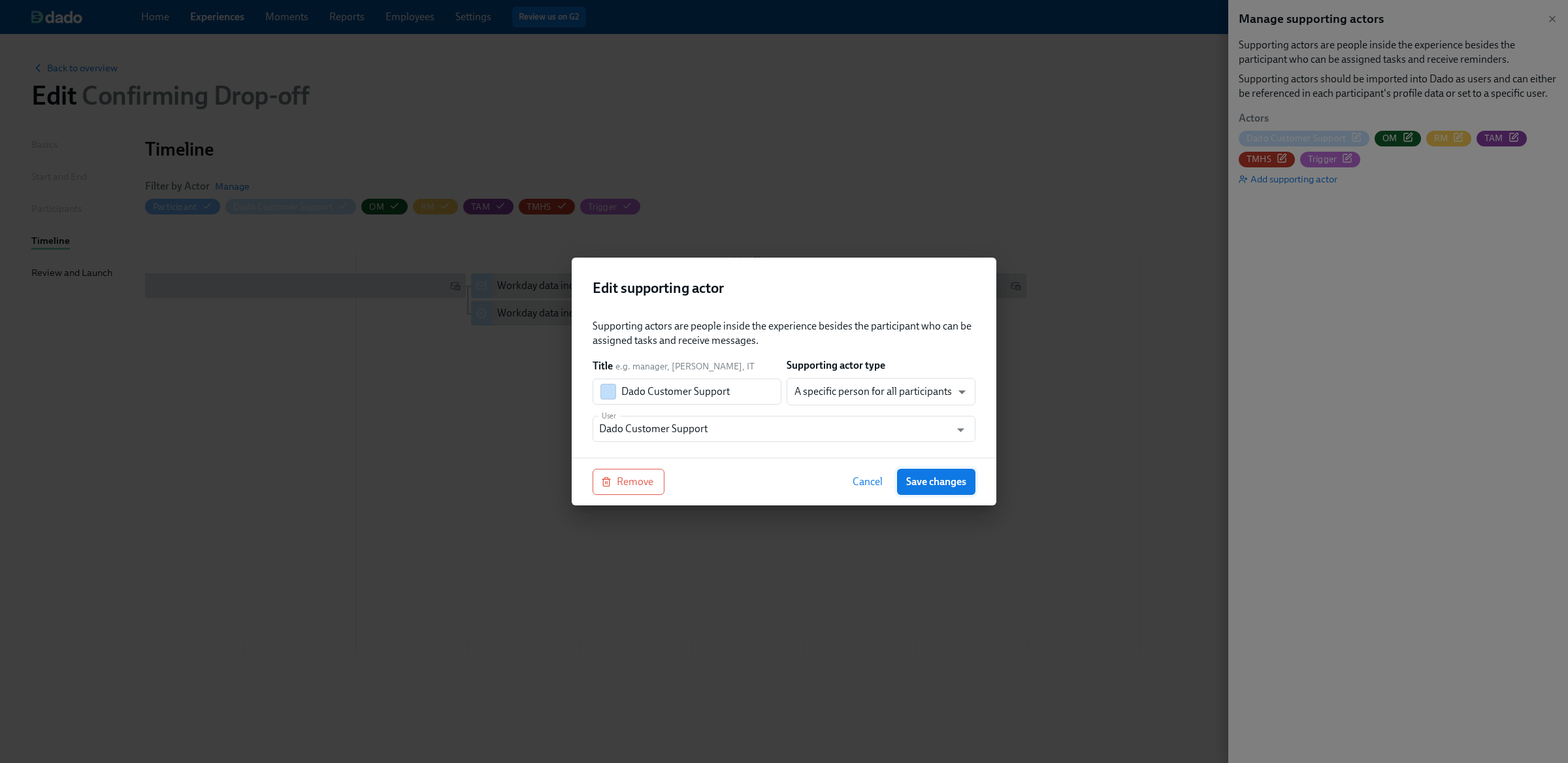
click at [935, 482] on span "Save changes" at bounding box center [936, 482] width 60 height 13
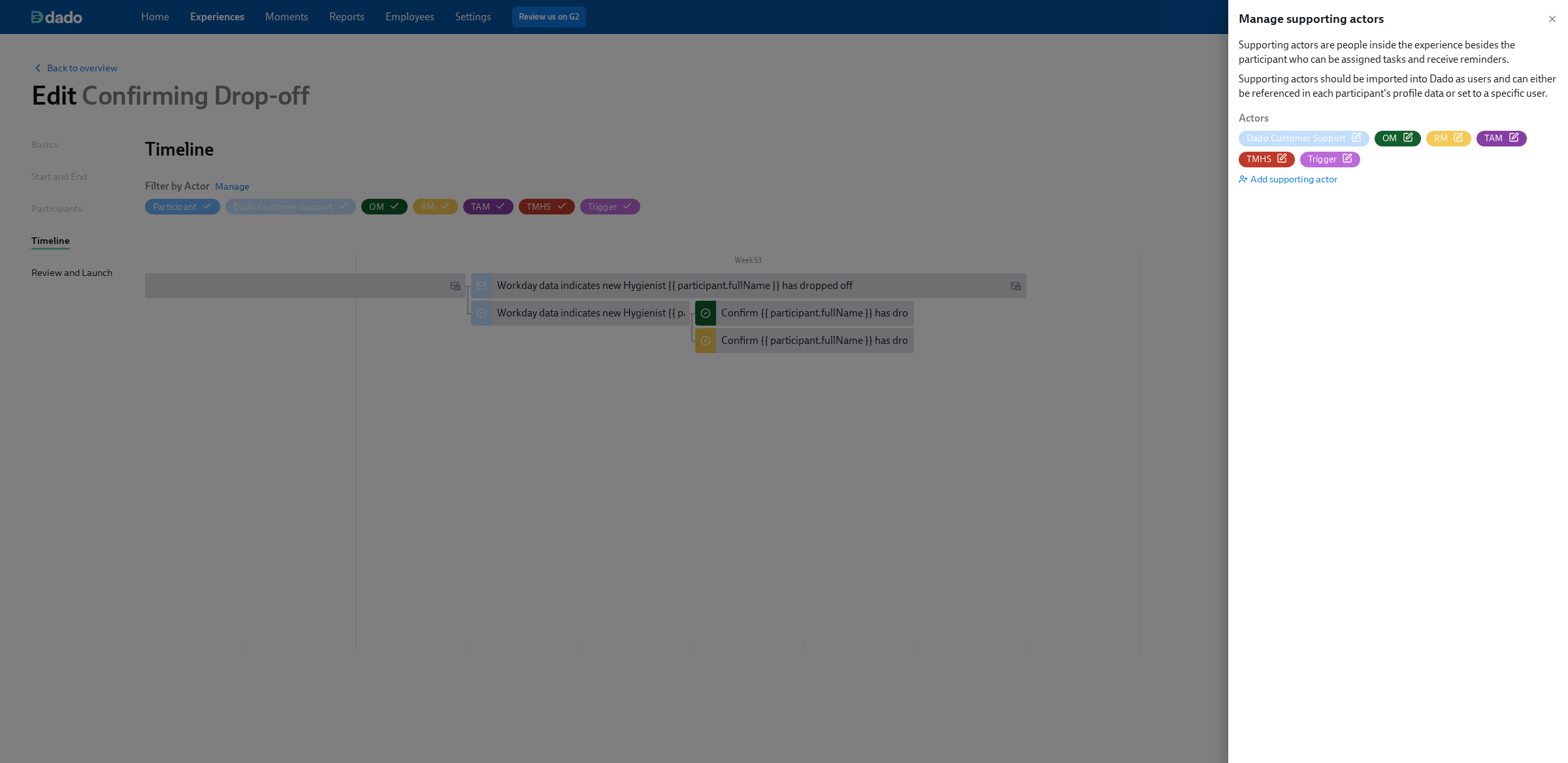
click at [929, 486] on div at bounding box center [784, 381] width 1568 height 763
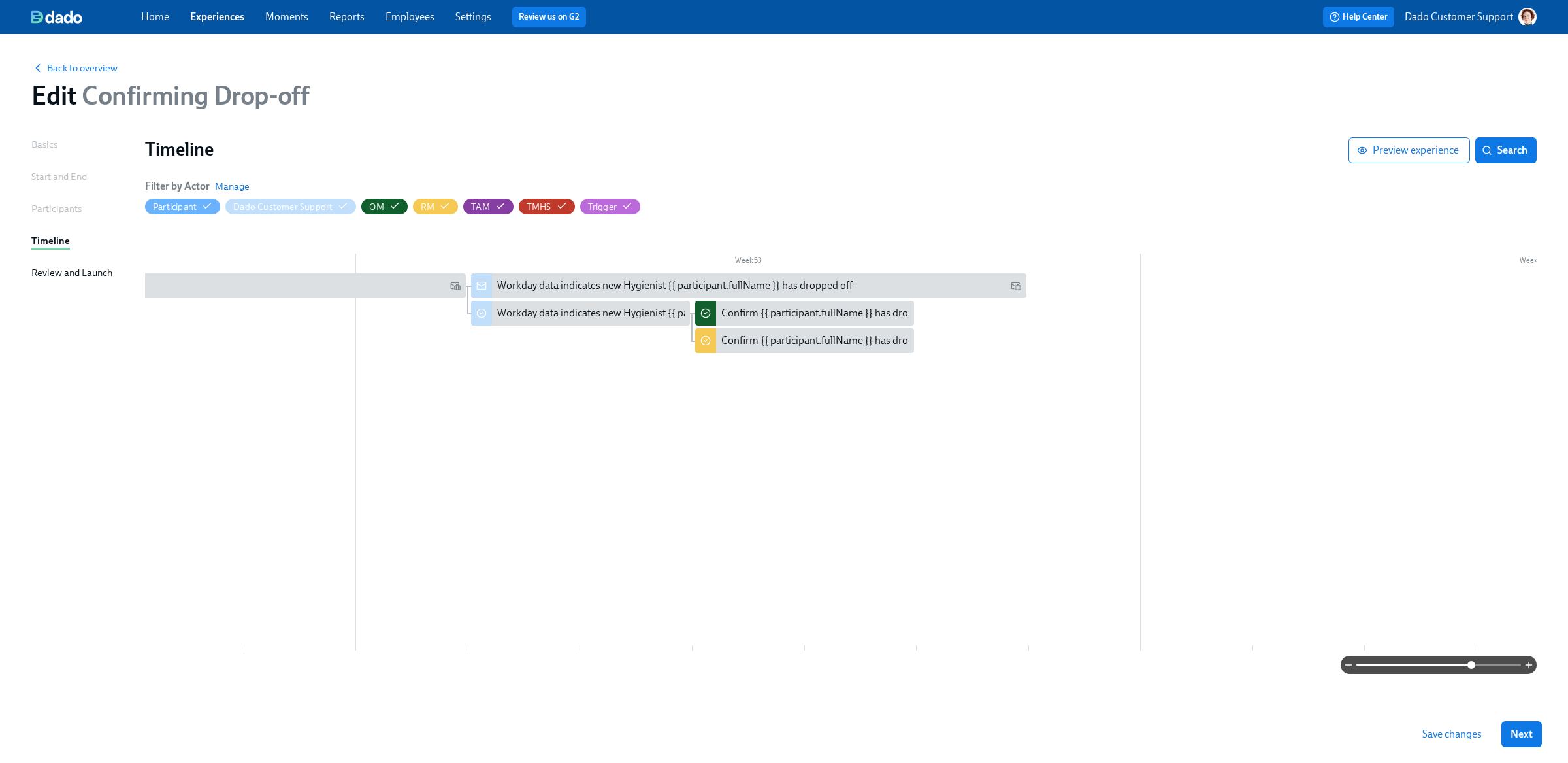
click at [1461, 734] on span "Save changes" at bounding box center [1452, 734] width 59 height 13
click at [234, 188] on span "Manage" at bounding box center [232, 186] width 35 height 13
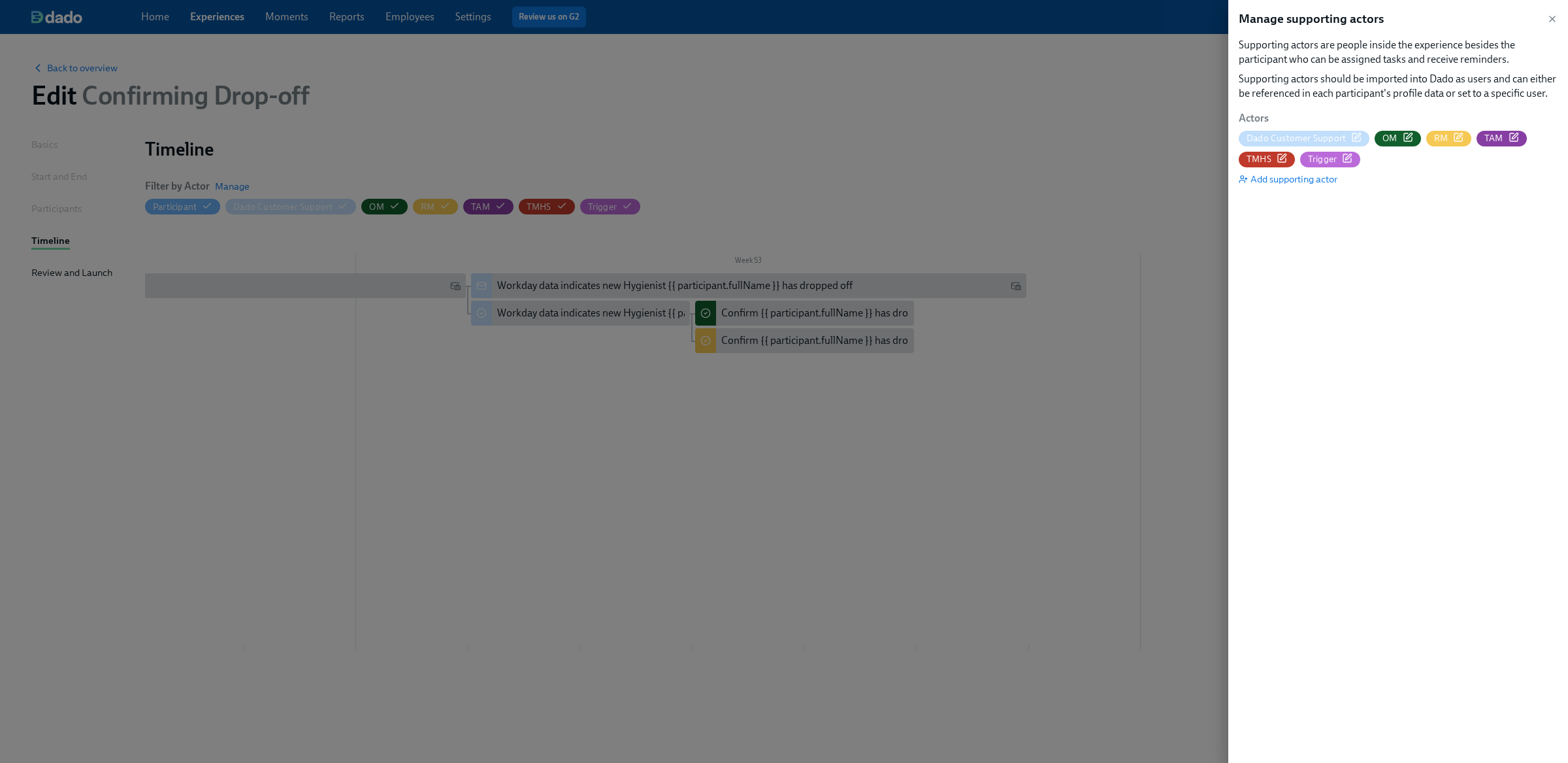
click at [1357, 140] on icon "button" at bounding box center [1356, 137] width 11 height 11
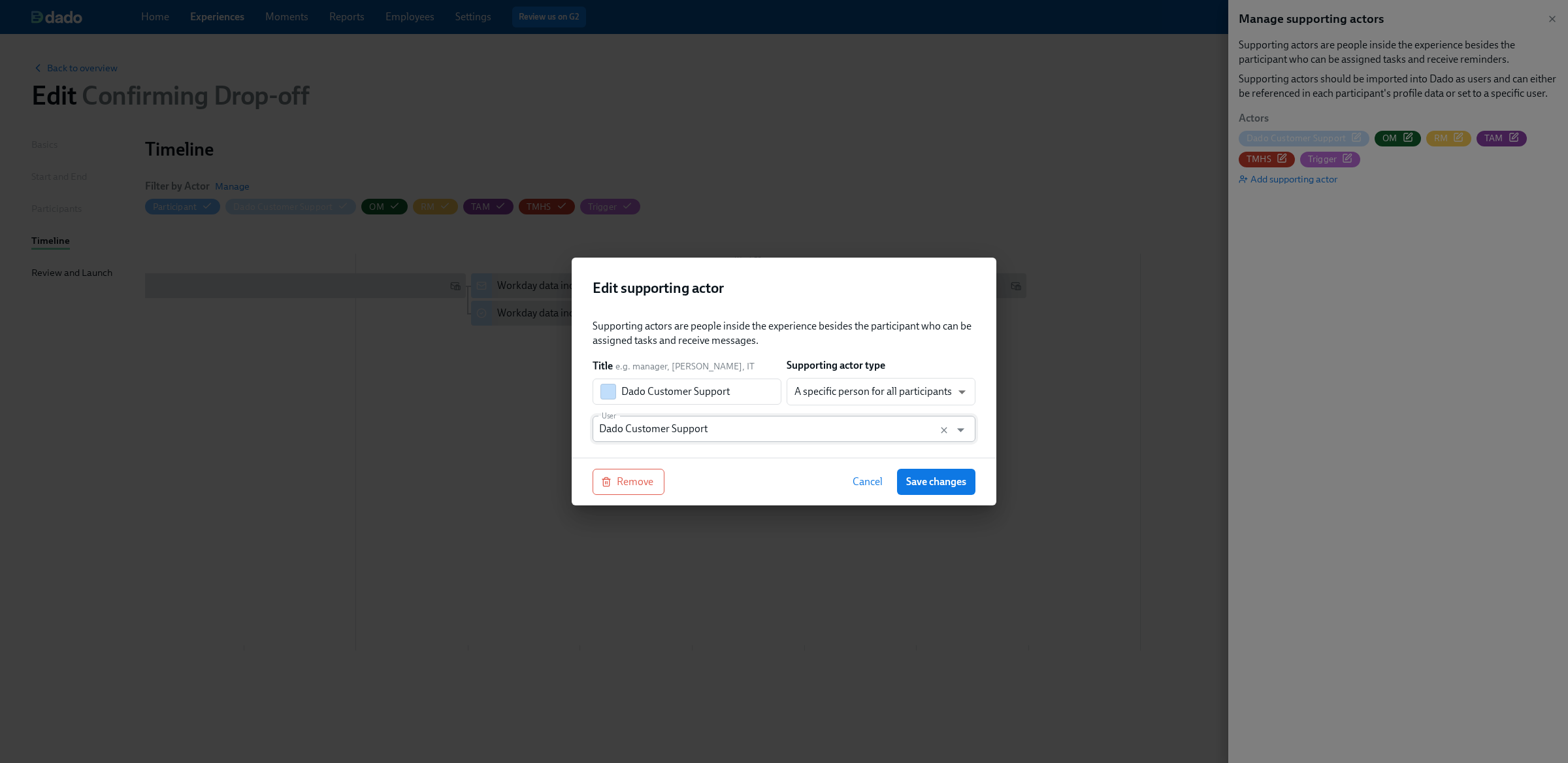
click at [684, 418] on input "Dado Customer Support" at bounding box center [771, 428] width 345 height 26
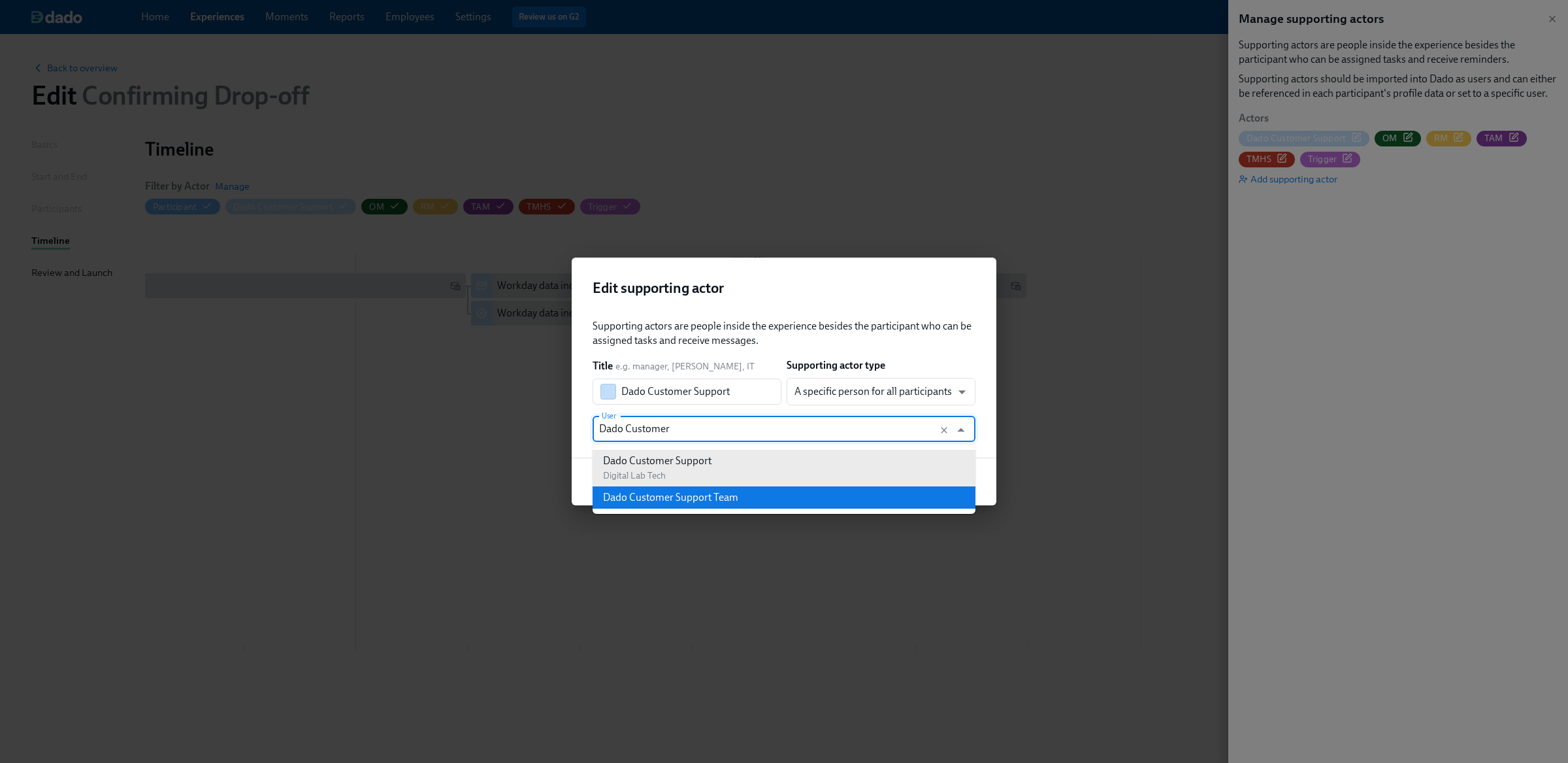
click at [682, 498] on div "Dado Customer Support Team" at bounding box center [670, 497] width 135 height 15
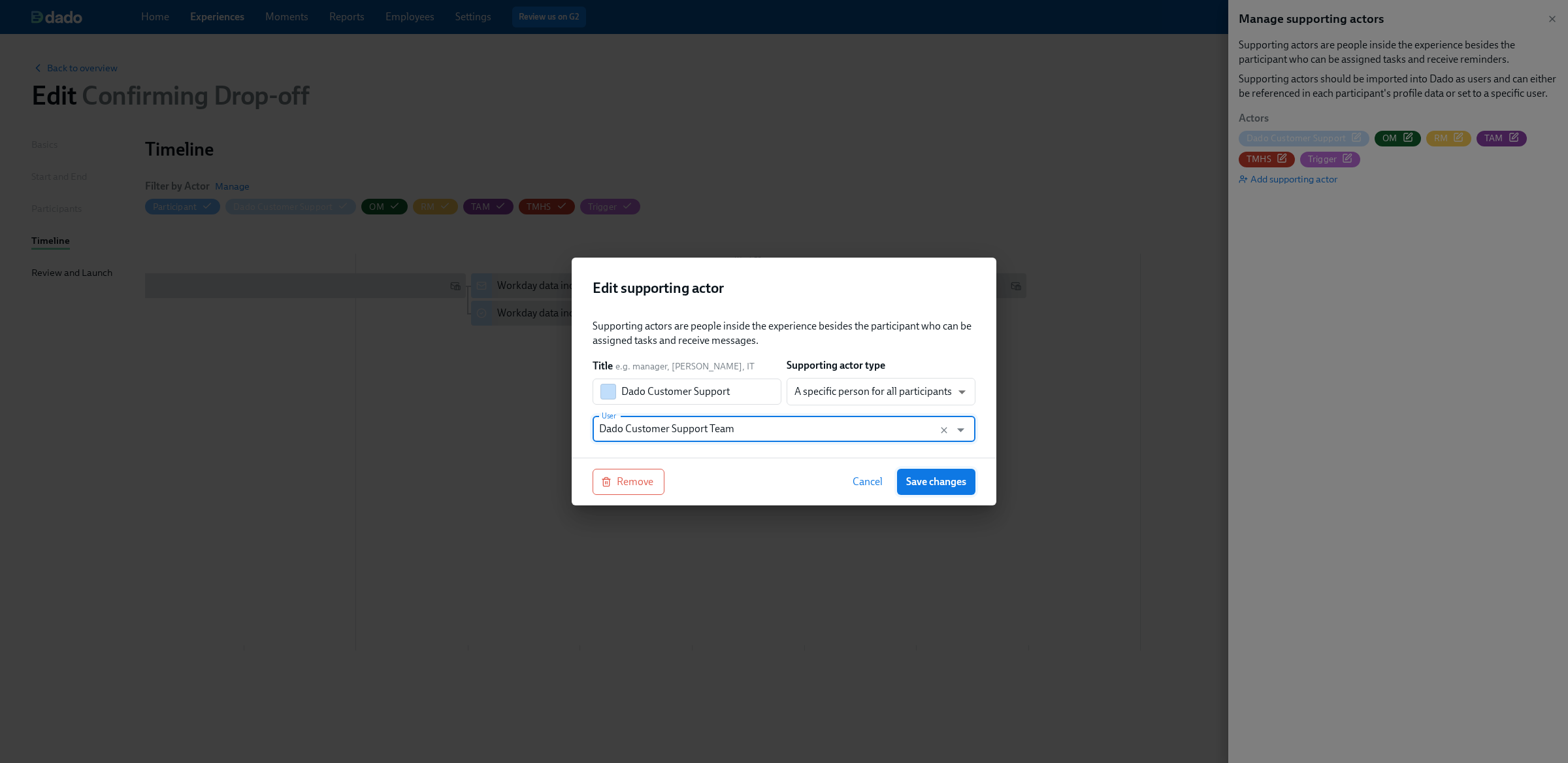
type input "Dado Customer Support Team"
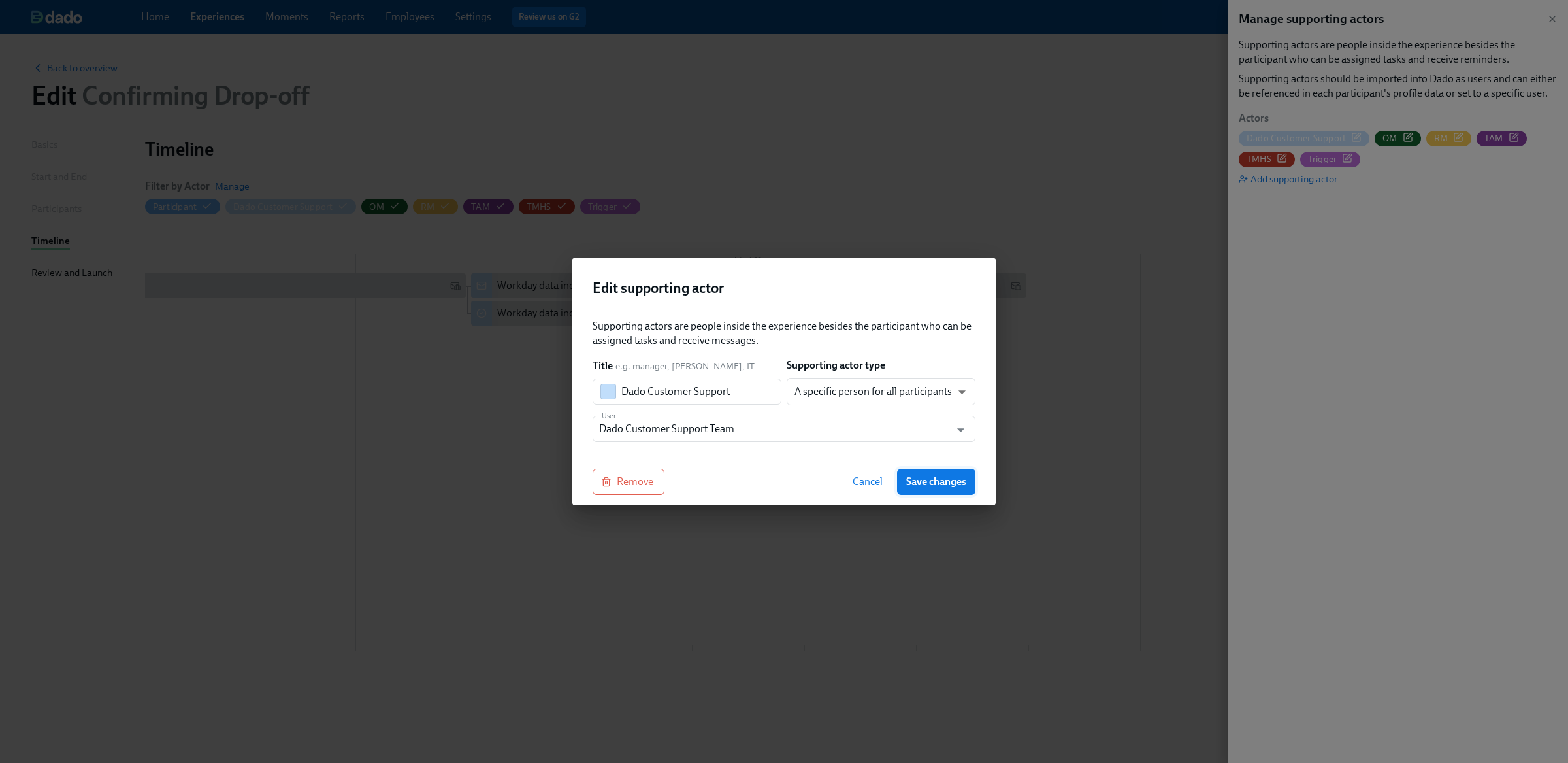
click at [957, 491] on button "Save changes" at bounding box center [936, 482] width 79 height 26
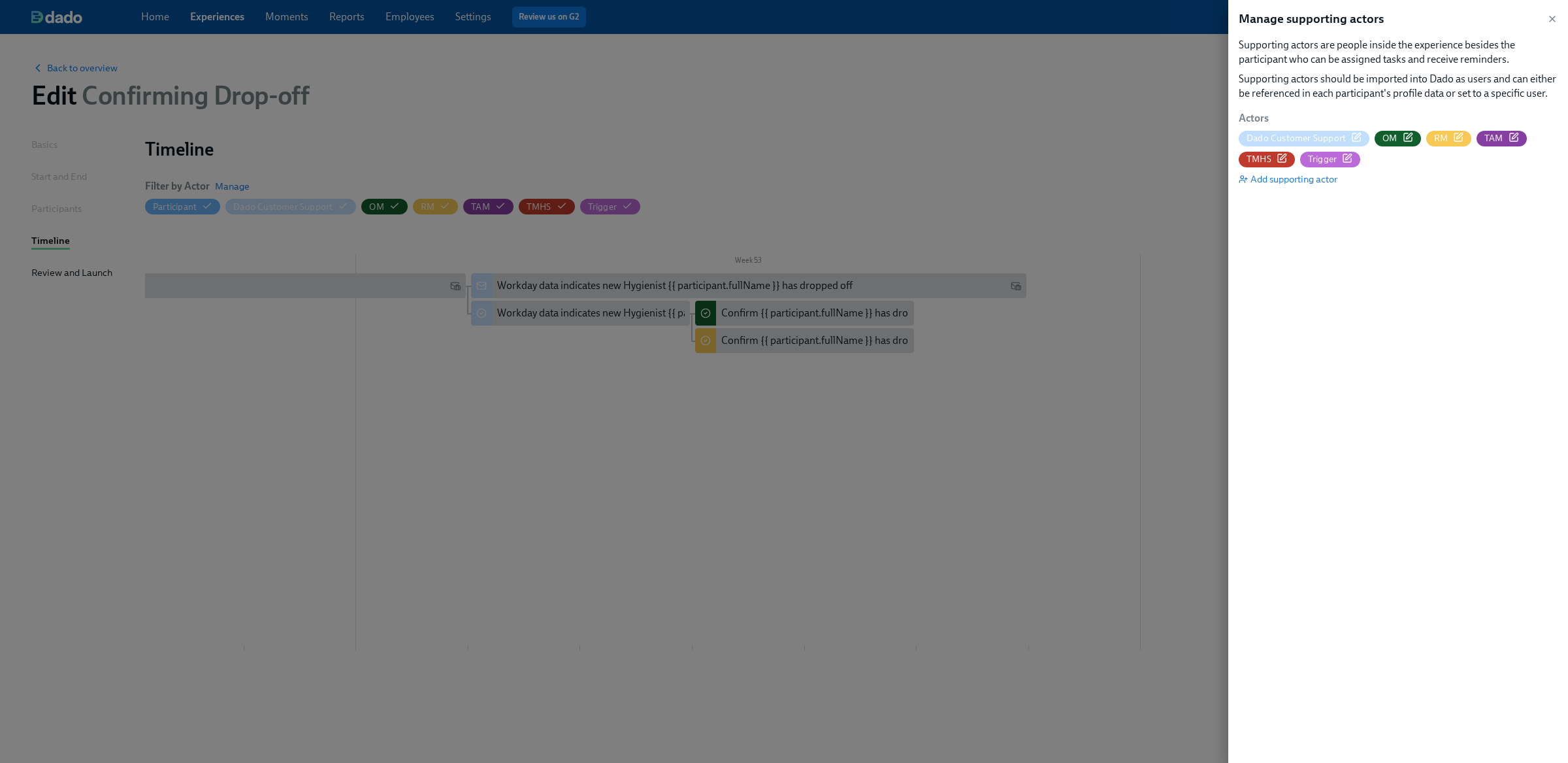
click at [962, 522] on div at bounding box center [784, 381] width 1568 height 763
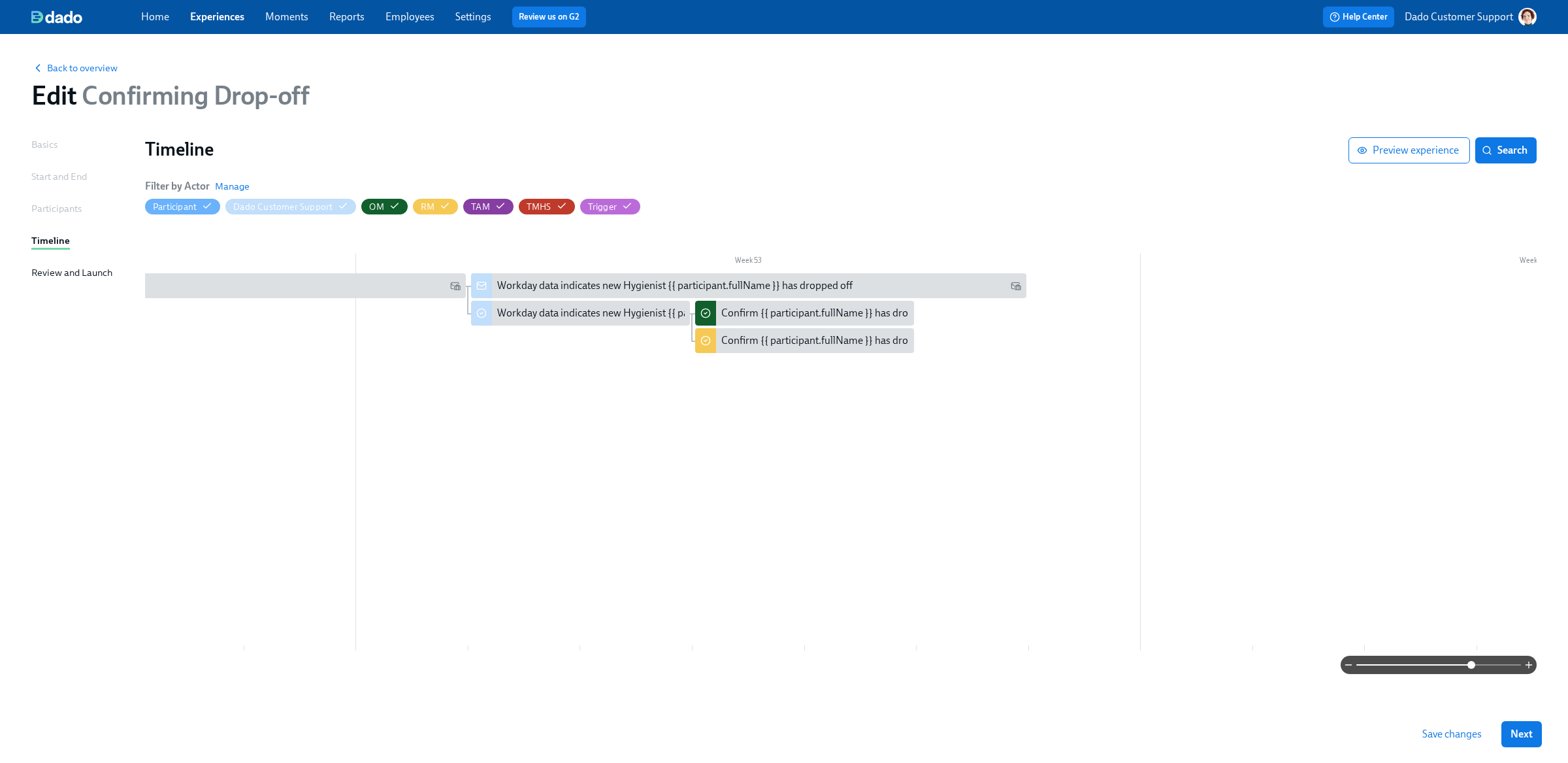
click at [1452, 743] on button "Save changes" at bounding box center [1452, 734] width 78 height 26
click at [516, 284] on div "Workday data indicates new Hygienist {{ participant.fullName }} has dropped off" at bounding box center [674, 286] width 355 height 15
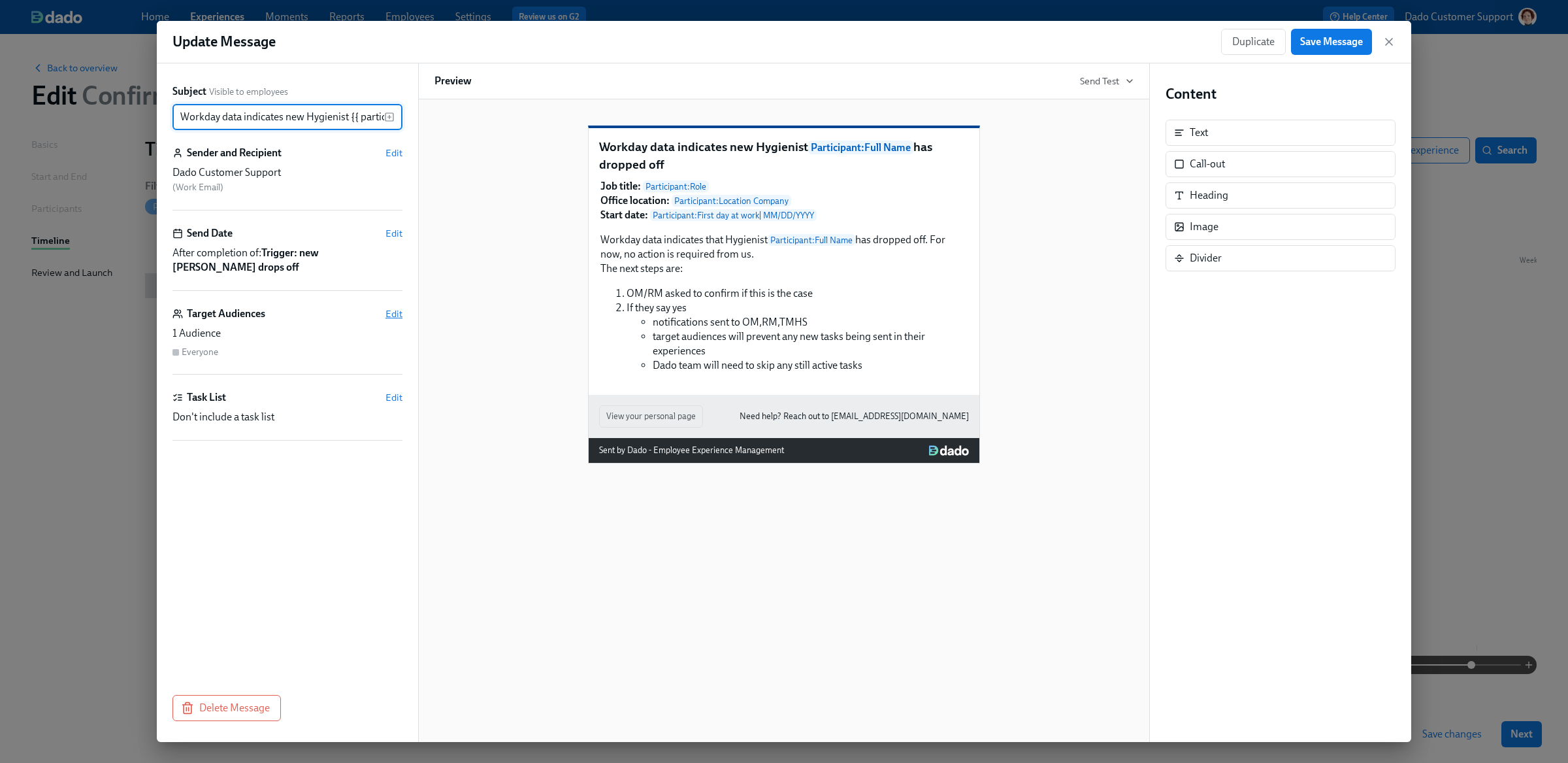
click at [399, 307] on span "Edit" at bounding box center [393, 314] width 17 height 13
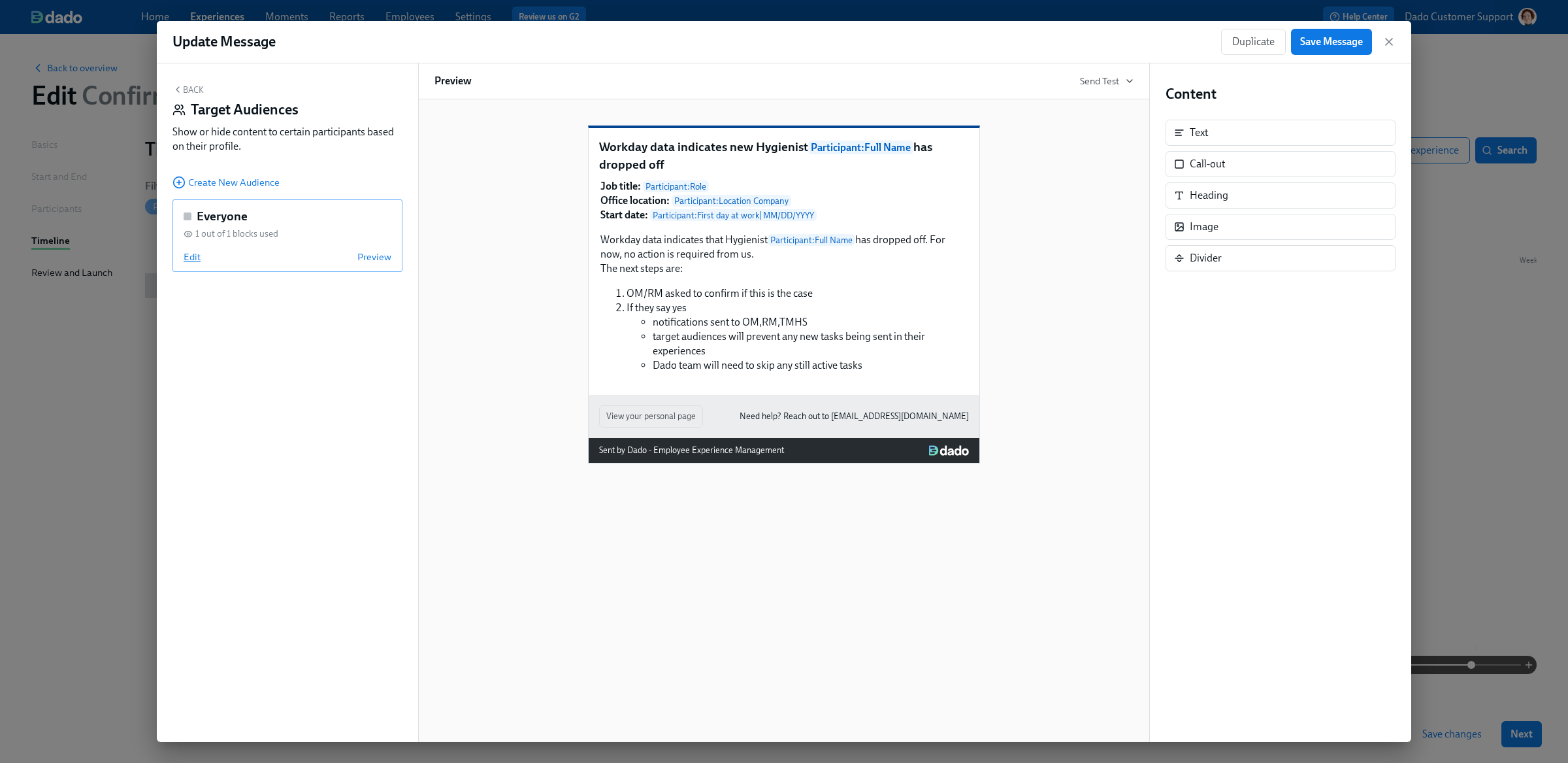
click at [193, 258] on span "Edit" at bounding box center [192, 257] width 17 height 13
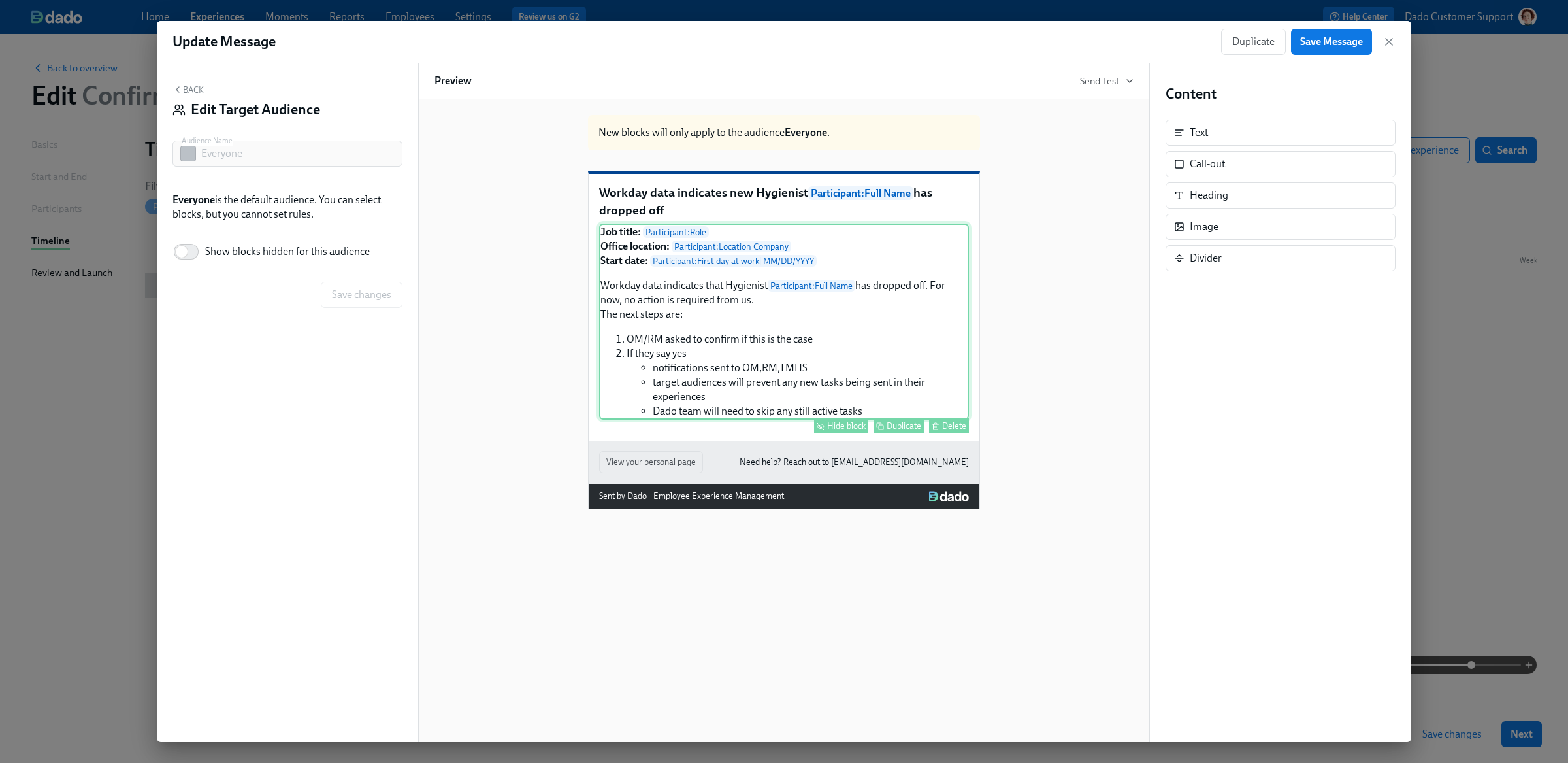
click at [840, 431] on div "Hide block" at bounding box center [846, 426] width 38 height 10
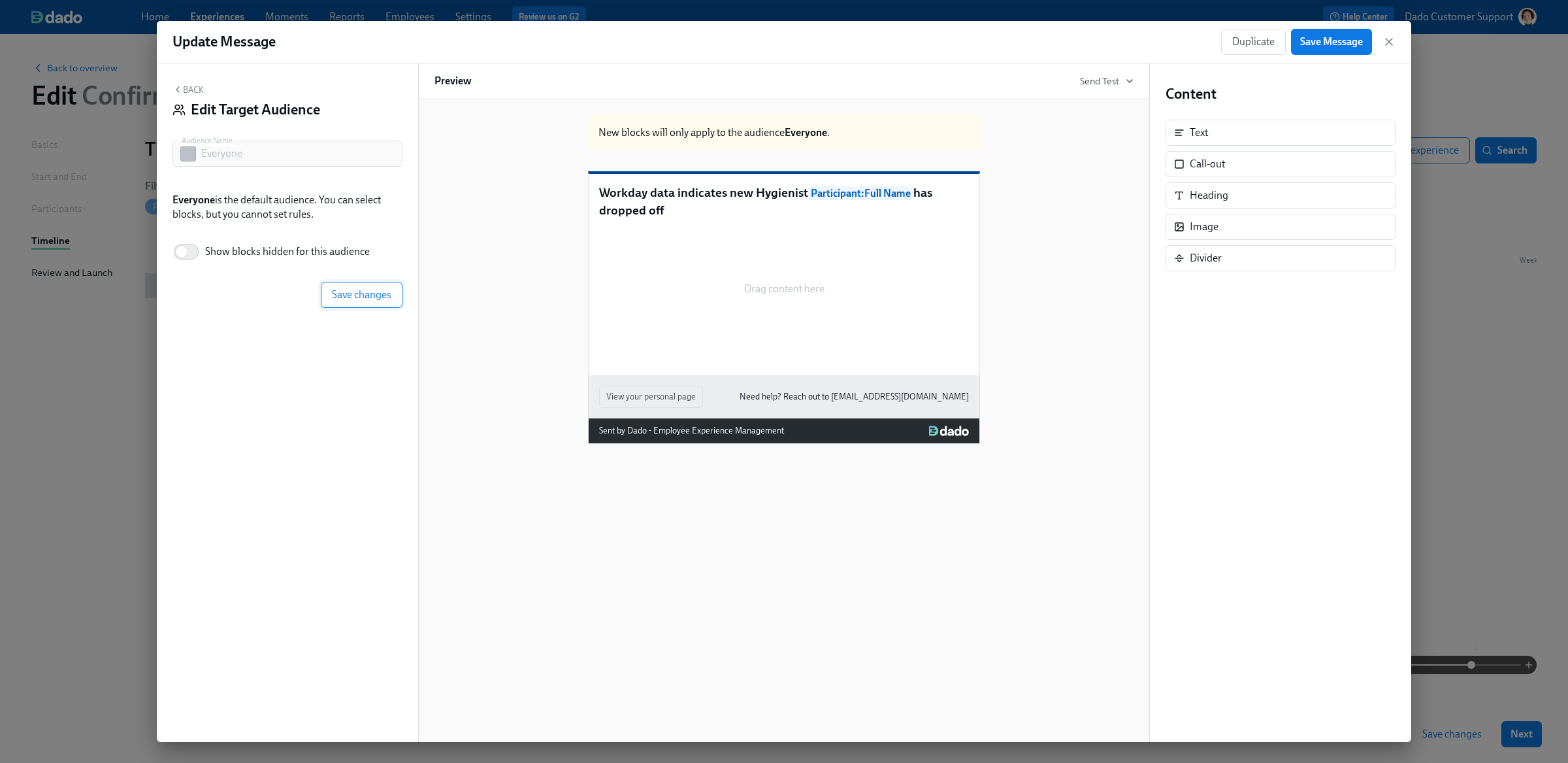
click at [359, 288] on span "Save changes" at bounding box center [362, 295] width 59 height 13
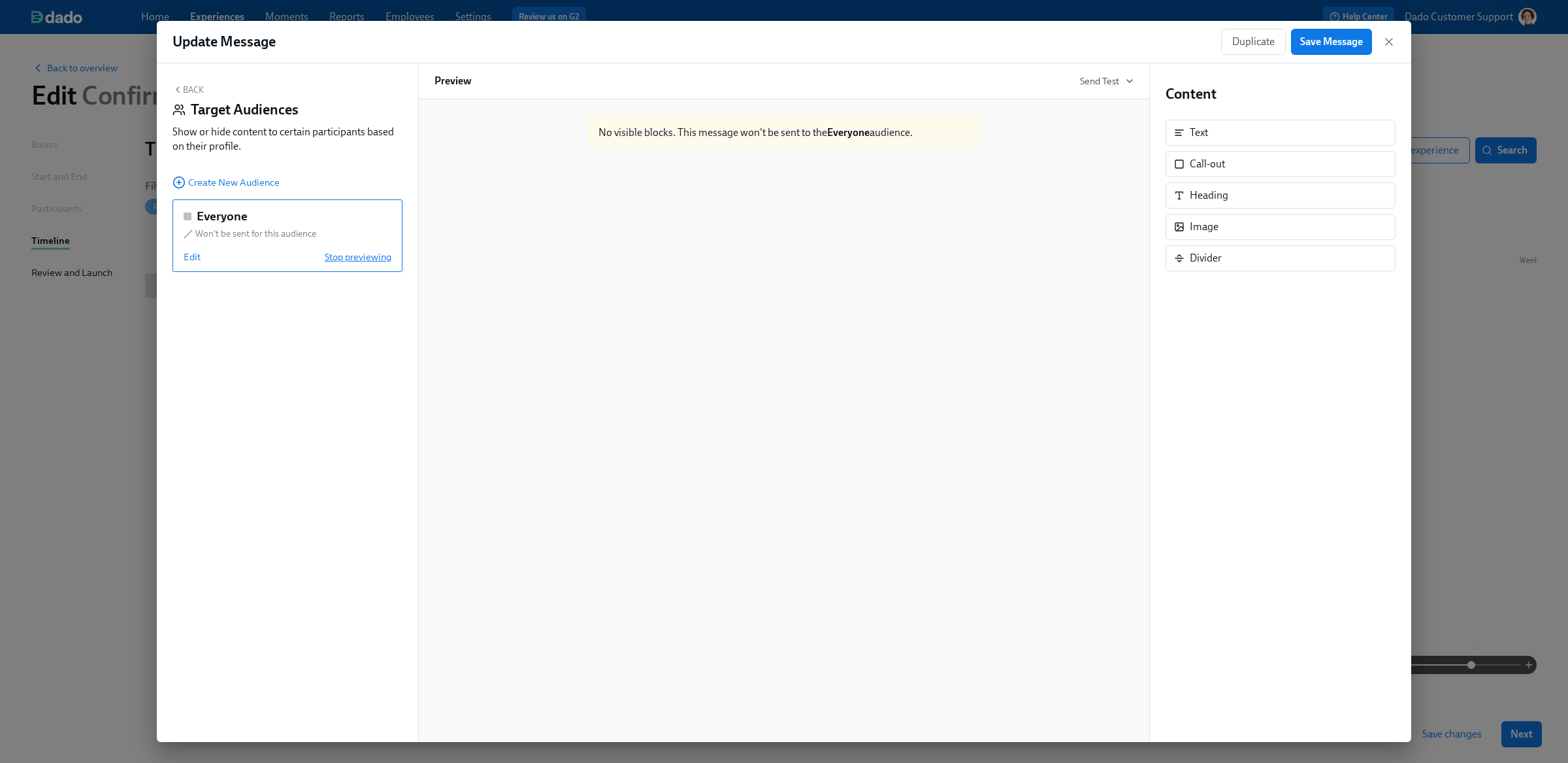
click at [353, 255] on span "Stop previewing" at bounding box center [358, 257] width 67 height 13
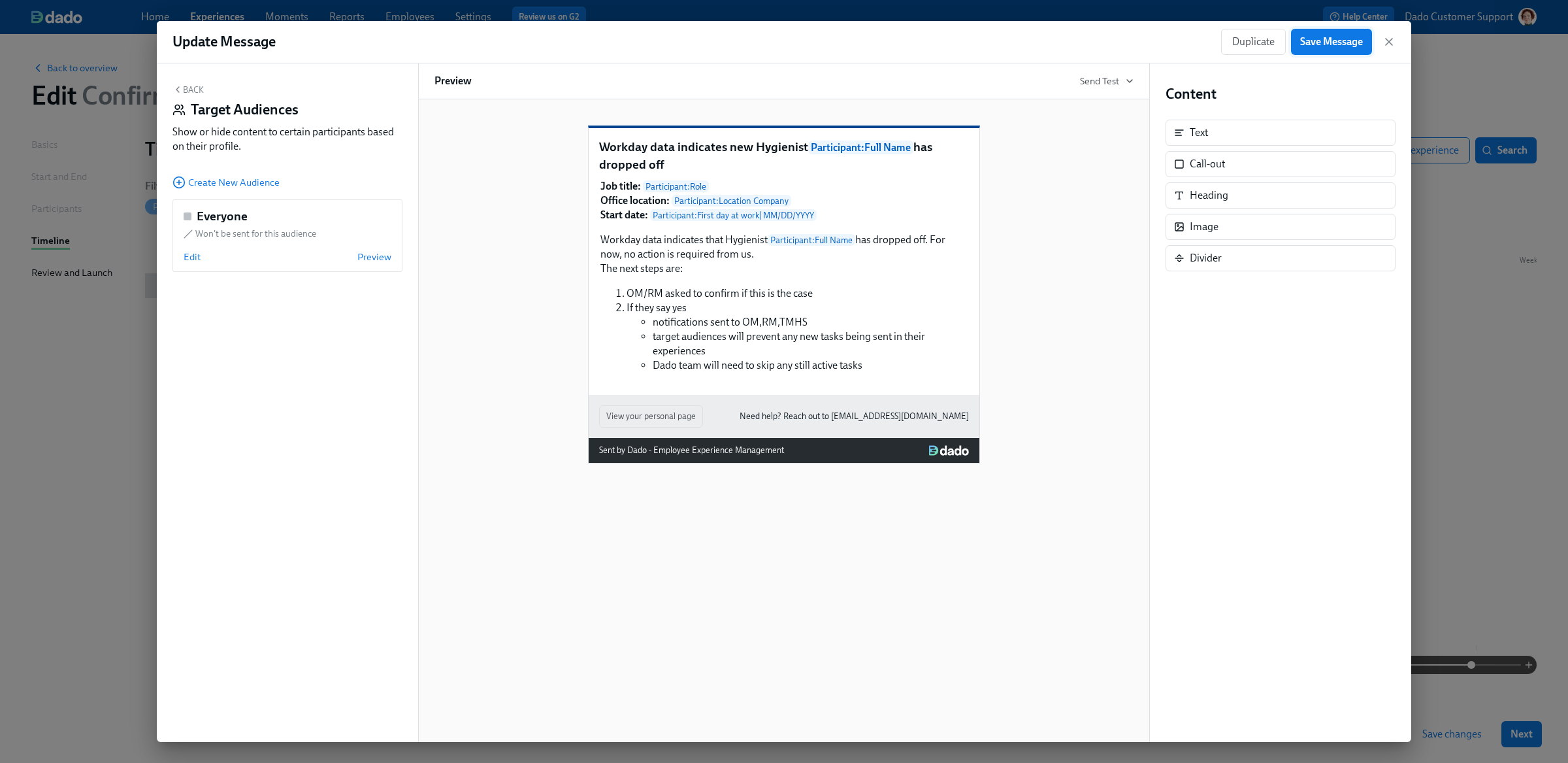
click at [1342, 41] on span "Save Message" at bounding box center [1331, 41] width 63 height 13
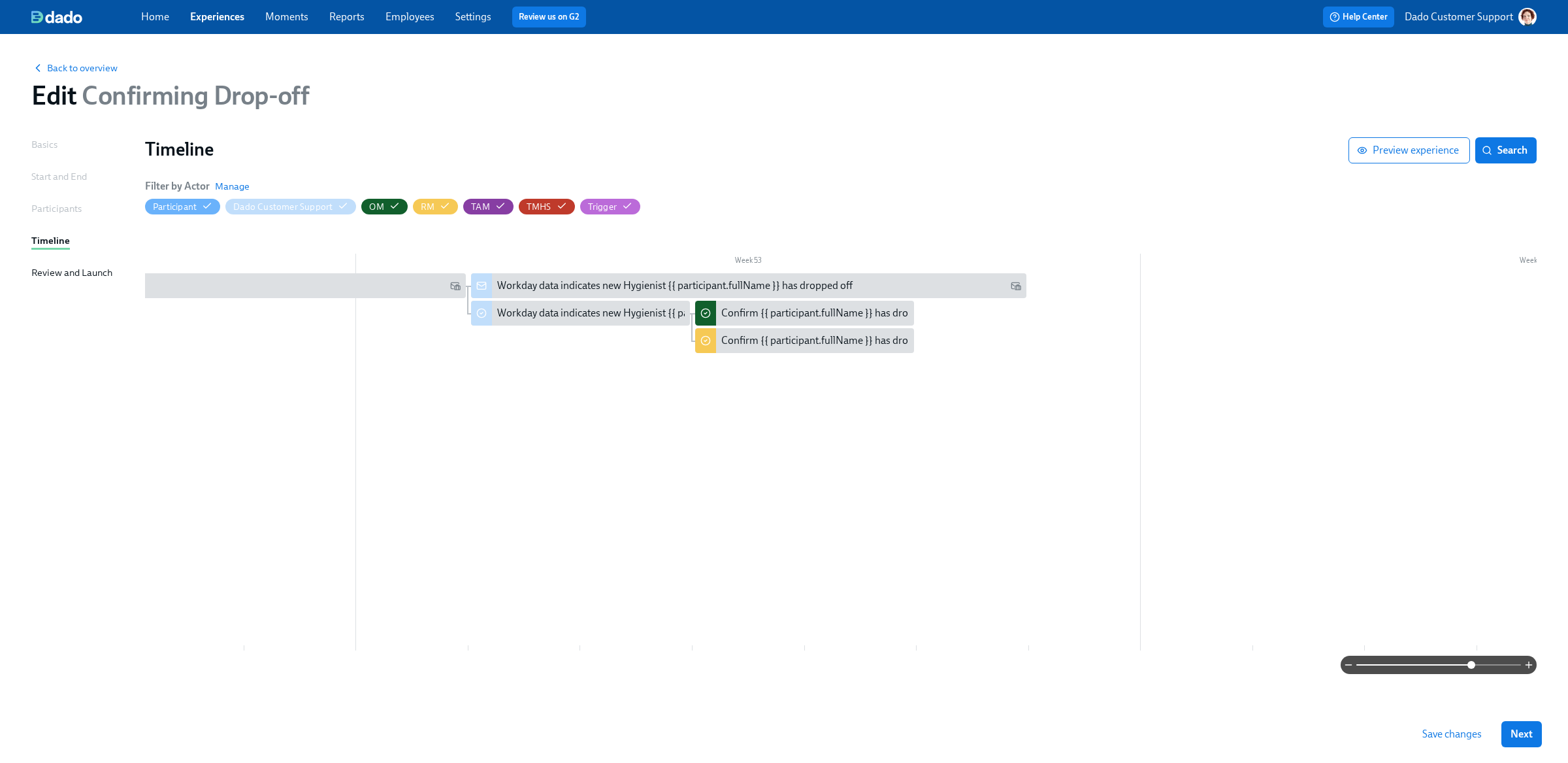
click at [207, 19] on link "Experiences" at bounding box center [217, 16] width 54 height 12
click at [57, 269] on div "Review and Launch" at bounding box center [72, 273] width 81 height 15
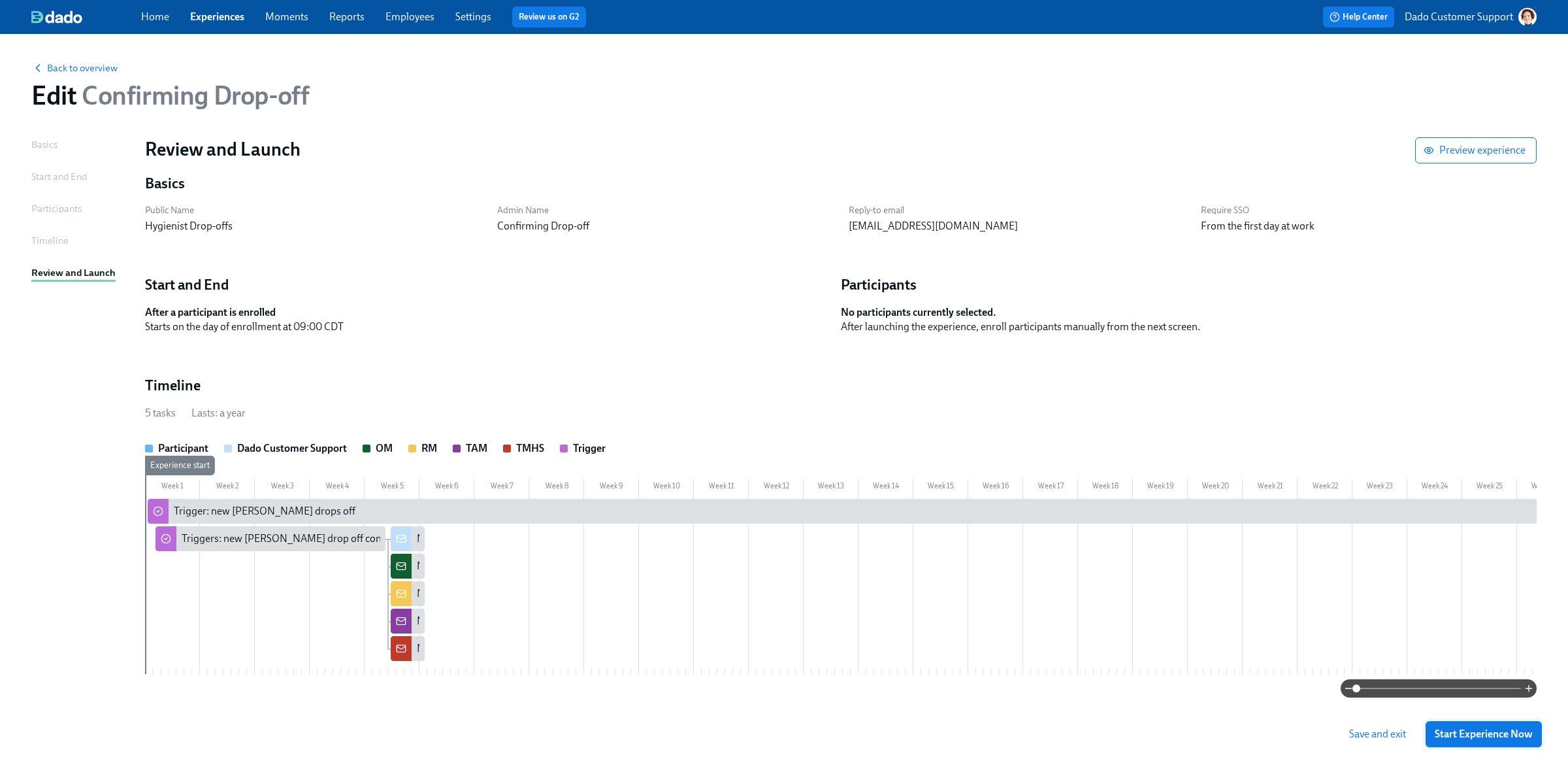
click at [1505, 740] on button "Start Experience Now" at bounding box center [1484, 734] width 116 height 26
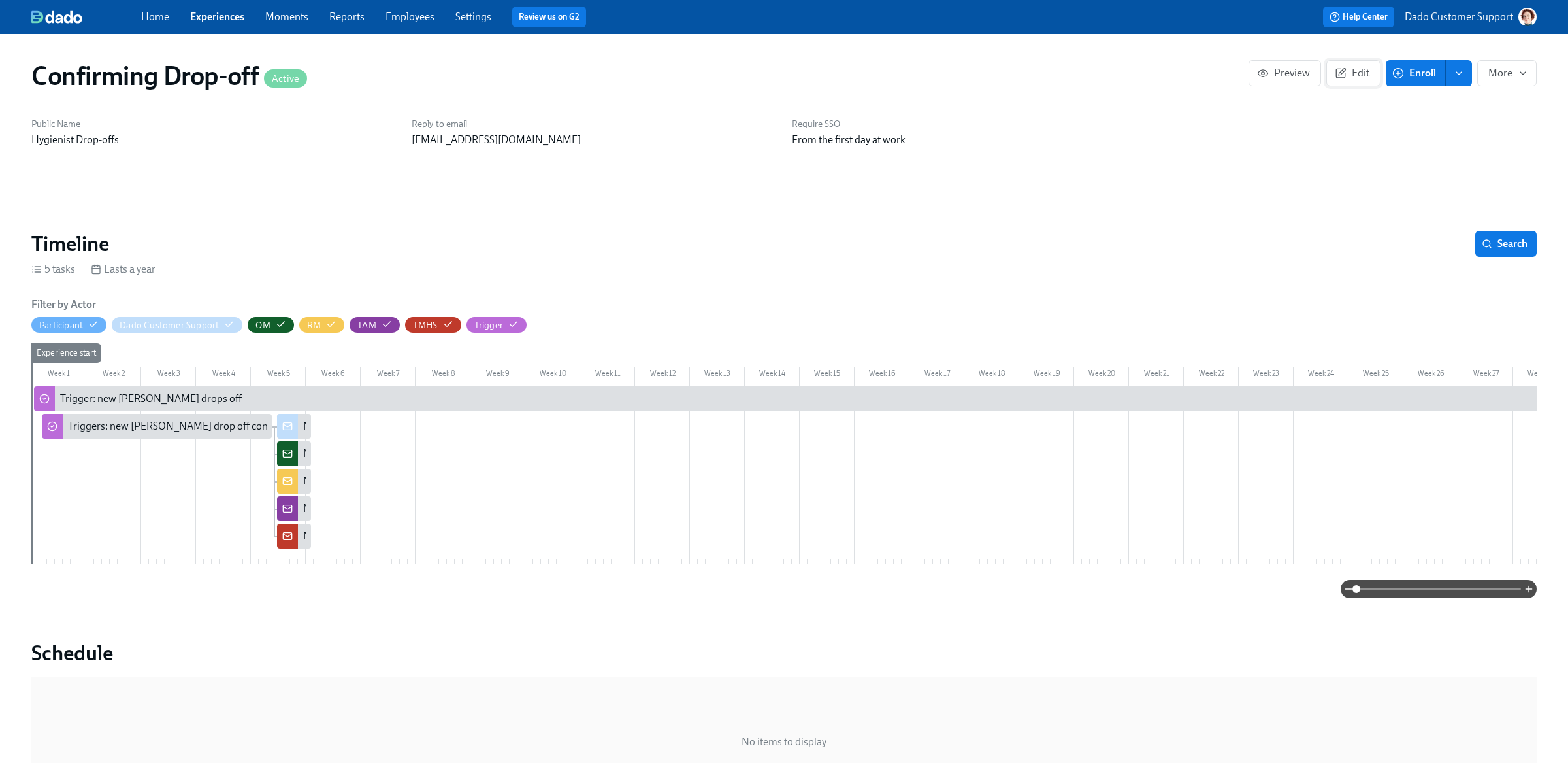
click at [1347, 75] on span "Edit" at bounding box center [1353, 73] width 32 height 13
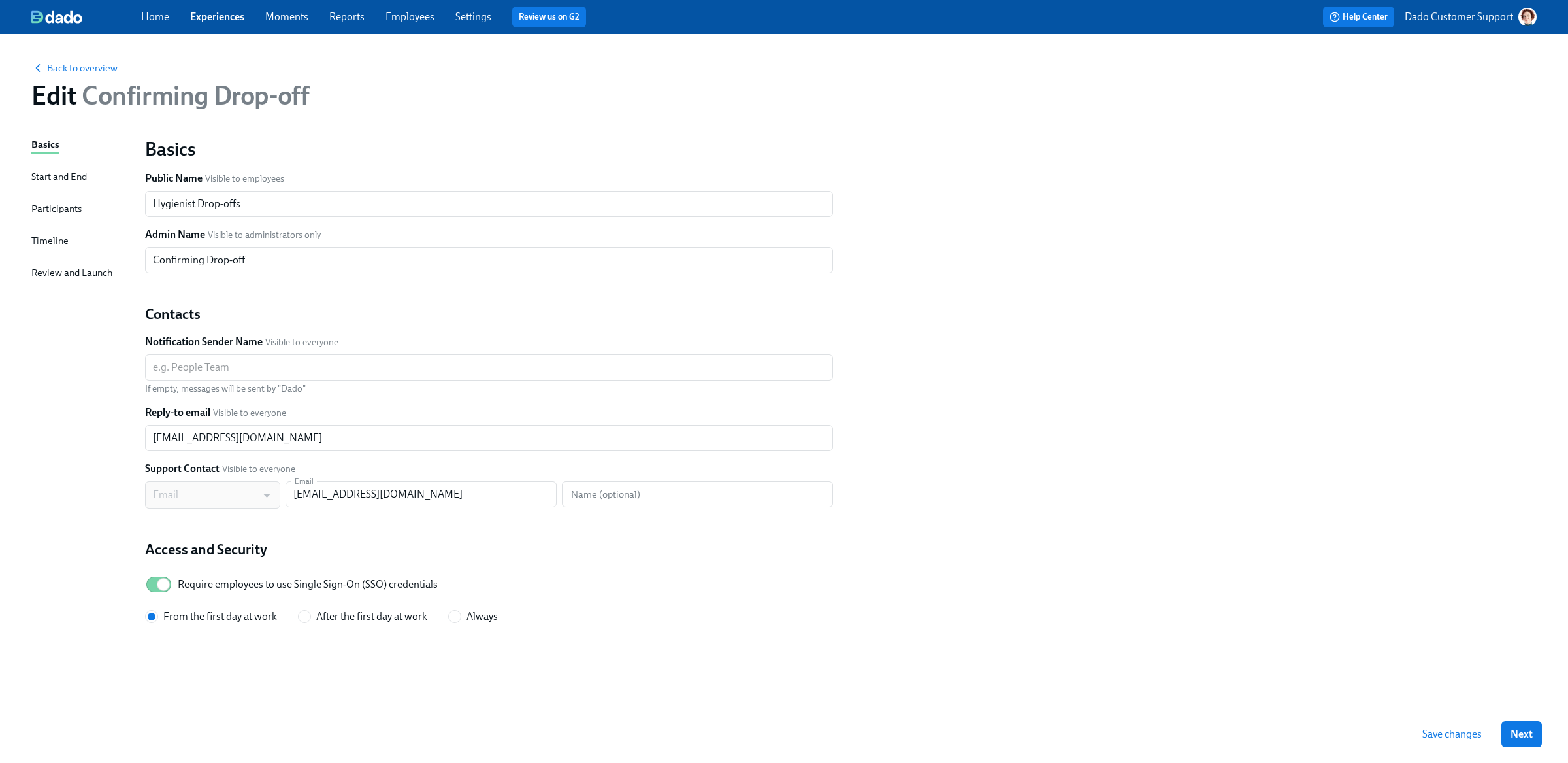
click at [63, 207] on div "Participants" at bounding box center [57, 209] width 50 height 15
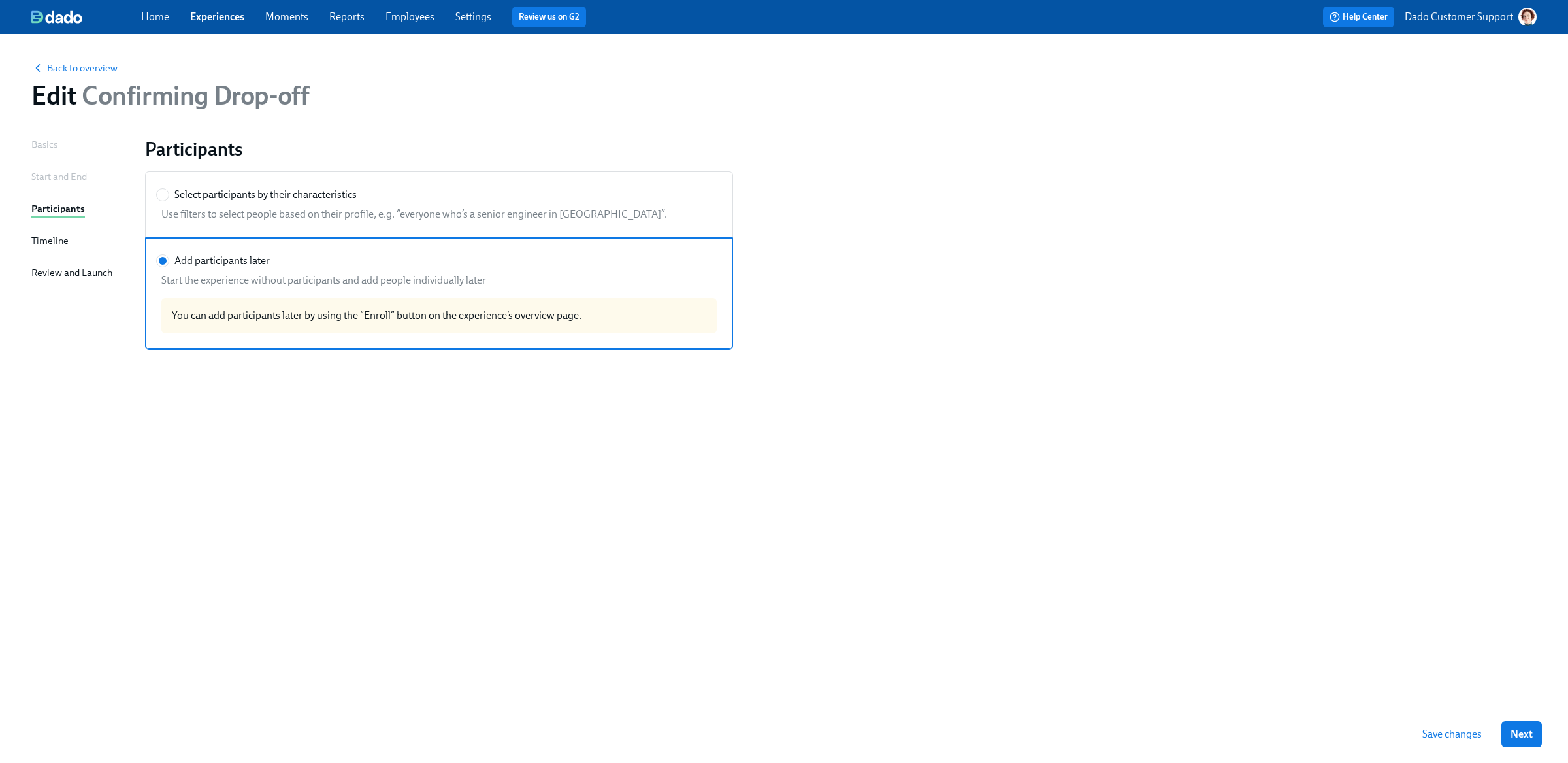
click at [49, 183] on div "Start and End" at bounding box center [59, 177] width 55 height 16
click at [42, 170] on div "Start and End" at bounding box center [59, 176] width 55 height 15
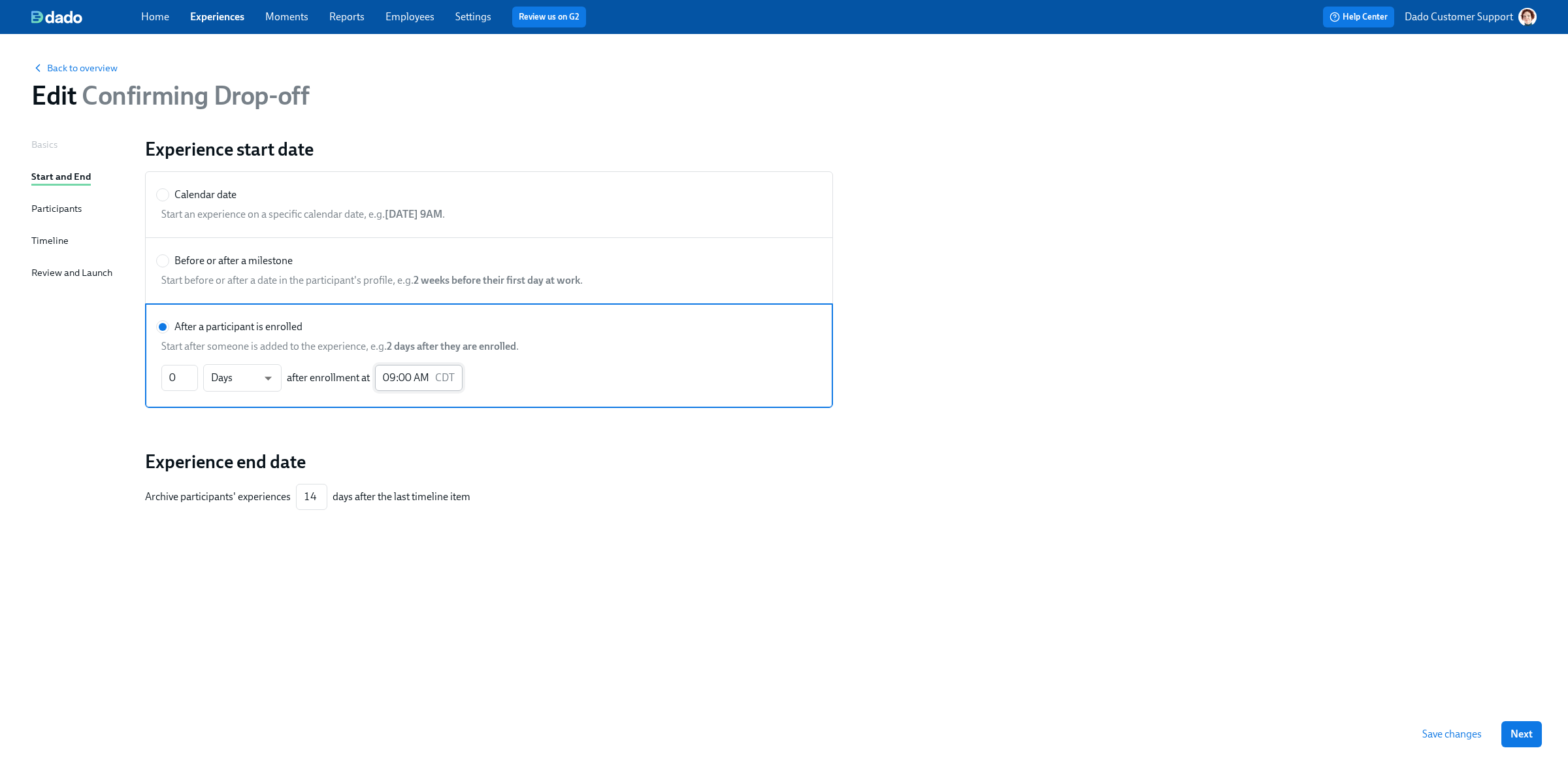
click at [393, 379] on input "09:00 AM" at bounding box center [403, 378] width 55 height 26
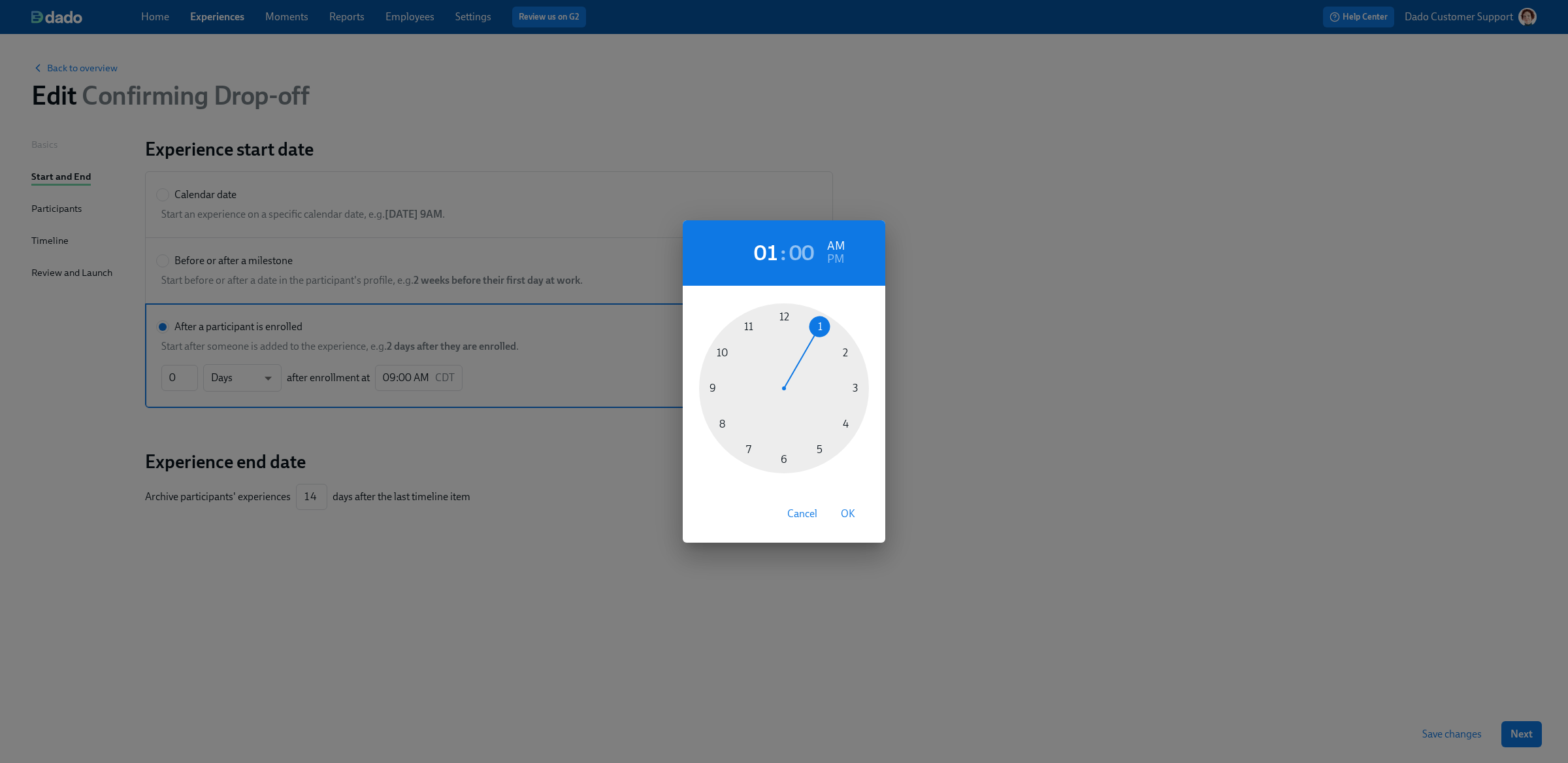
click at [816, 325] on div at bounding box center [783, 388] width 170 height 170
click at [849, 509] on span "OK" at bounding box center [848, 514] width 15 height 13
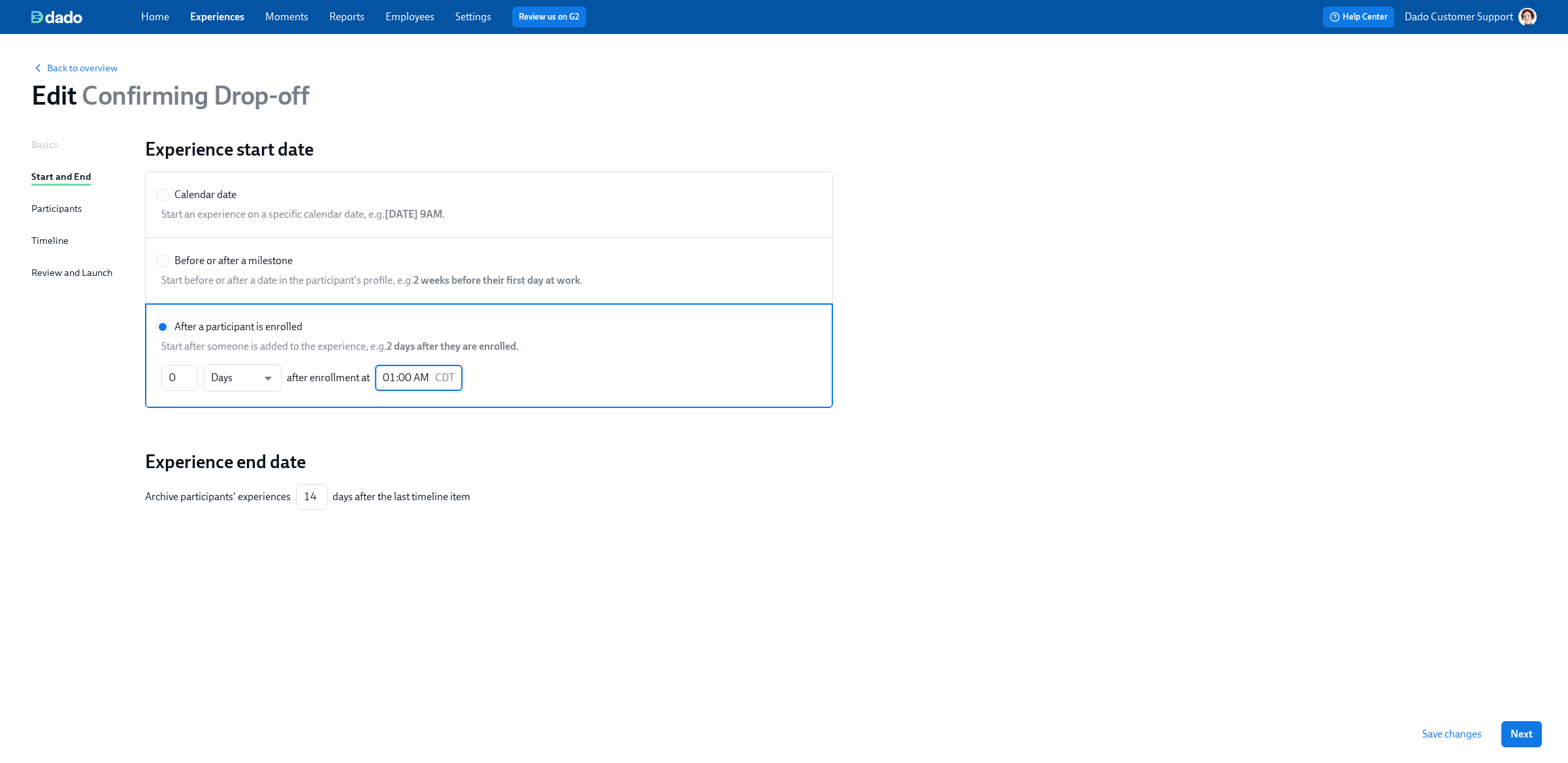
type input "01:00 AM"
click at [1354, 691] on div "Basics Start and End Participants Timeline Review and Launch Experience start d…" at bounding box center [784, 421] width 1505 height 568
click at [1458, 740] on button "Save changes" at bounding box center [1452, 734] width 78 height 26
click at [84, 67] on span "Back to overview" at bounding box center [75, 68] width 86 height 13
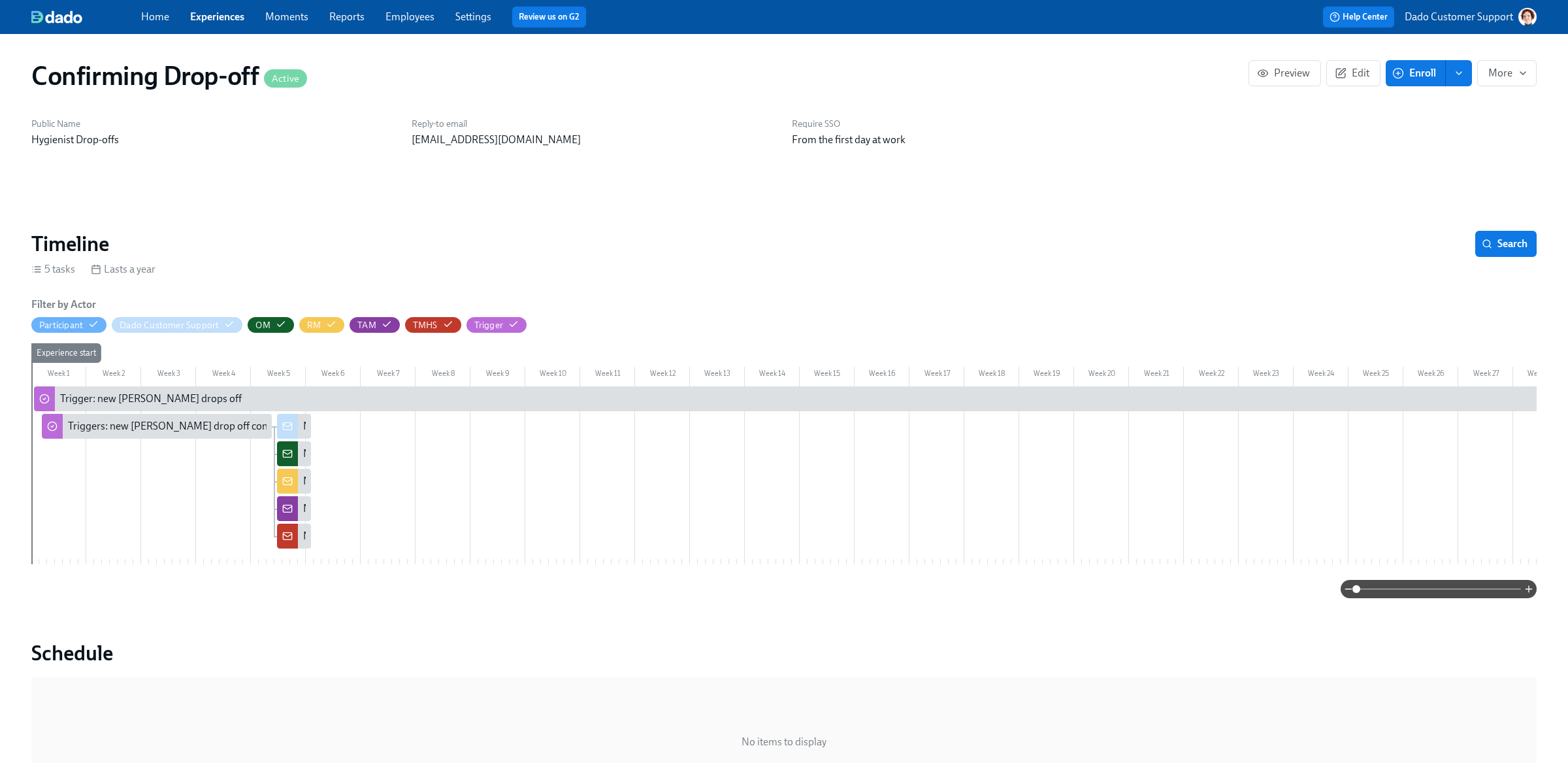
click at [213, 25] on div "Home Experiences Moments Reports Employees Settings Review us on G2" at bounding box center [490, 17] width 698 height 21
click at [212, 18] on link "Experiences" at bounding box center [217, 16] width 54 height 12
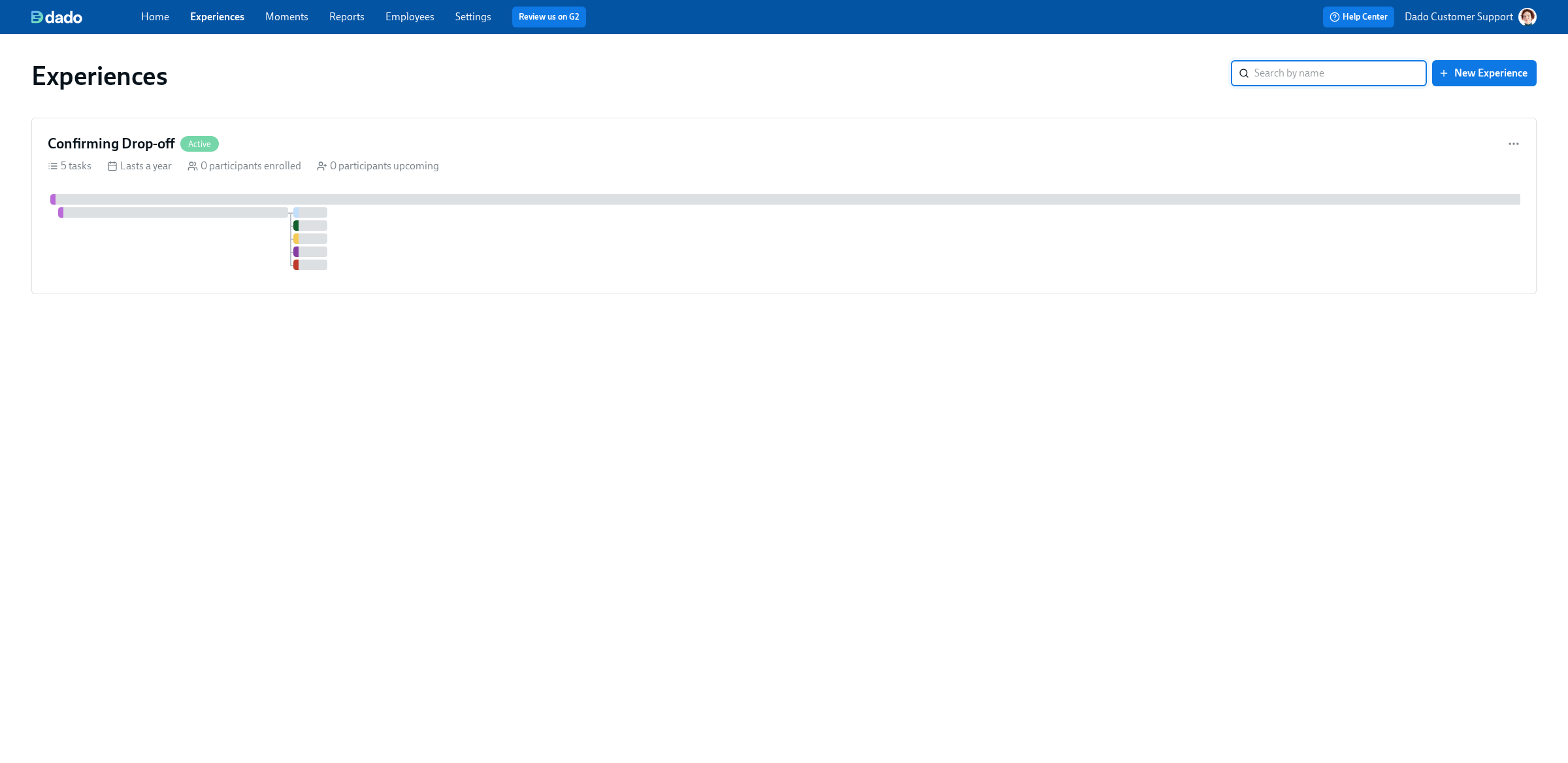
click at [1313, 63] on input "search" at bounding box center [1341, 73] width 172 height 26
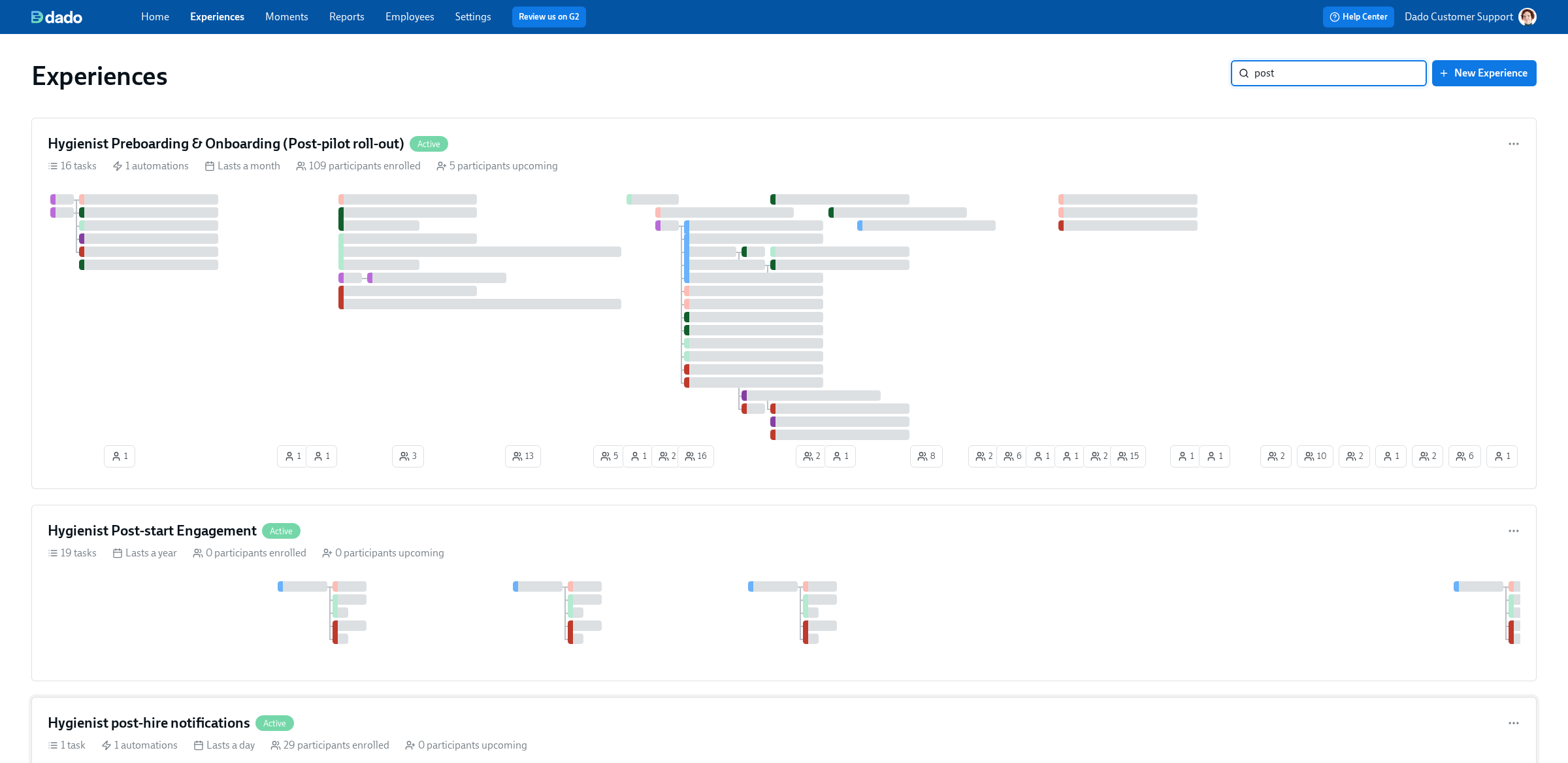
type input "post"
click at [427, 729] on div "Hygienist post-hire notifications Active" at bounding box center [784, 722] width 1473 height 20
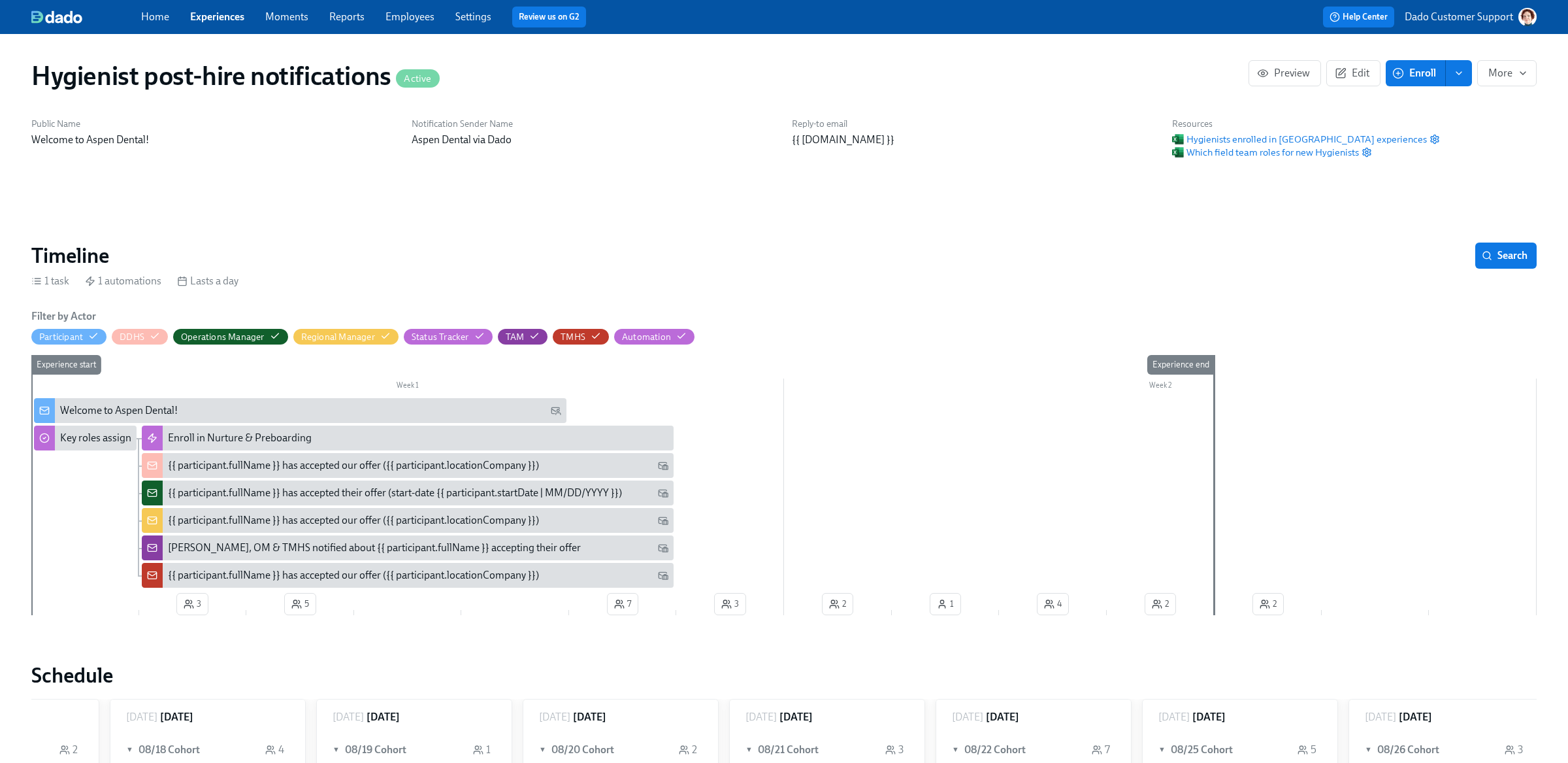
scroll to position [0, 342]
click at [1345, 69] on icon "button" at bounding box center [1341, 73] width 11 height 11
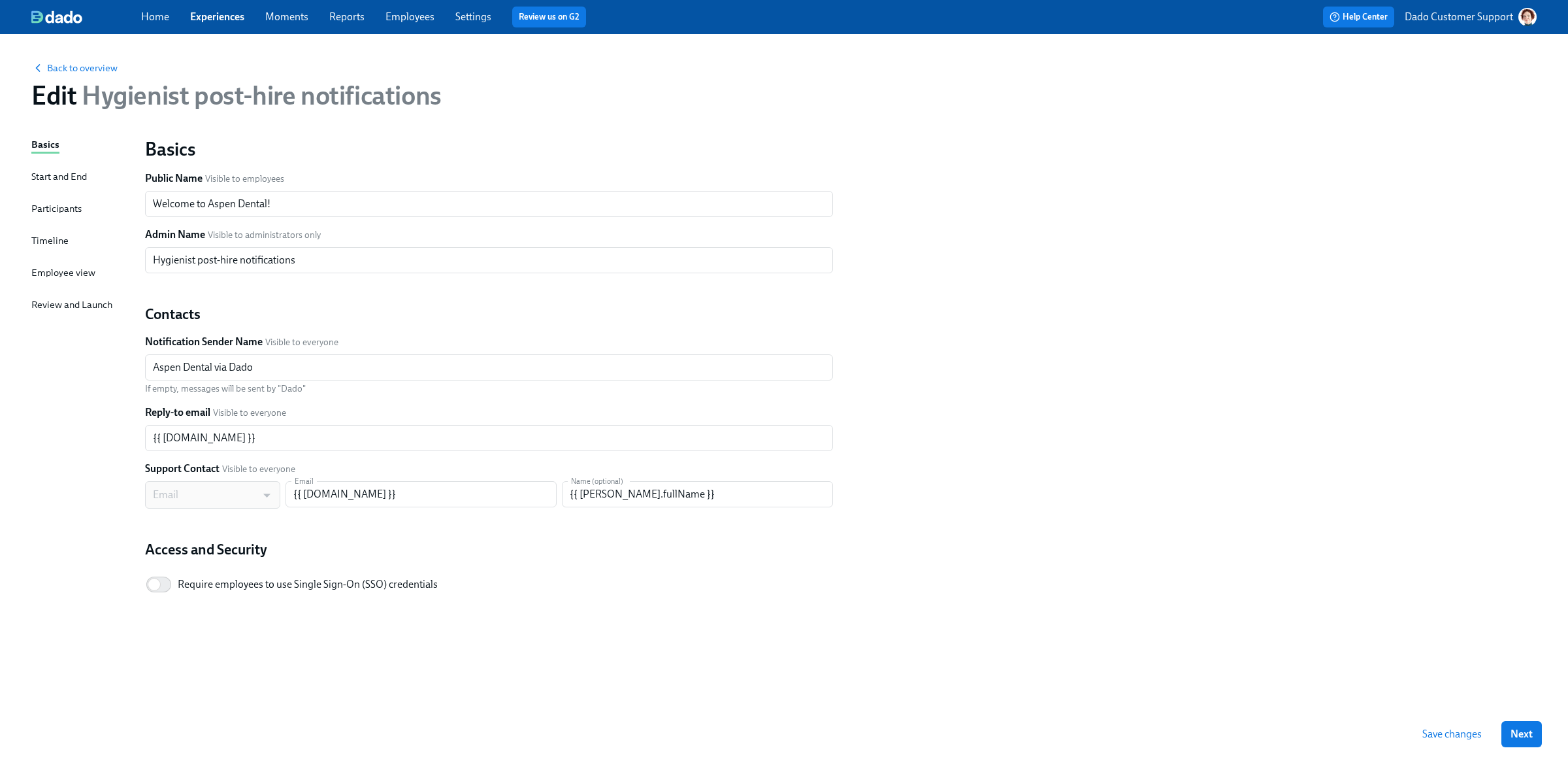
click at [46, 234] on div "Timeline" at bounding box center [50, 241] width 37 height 15
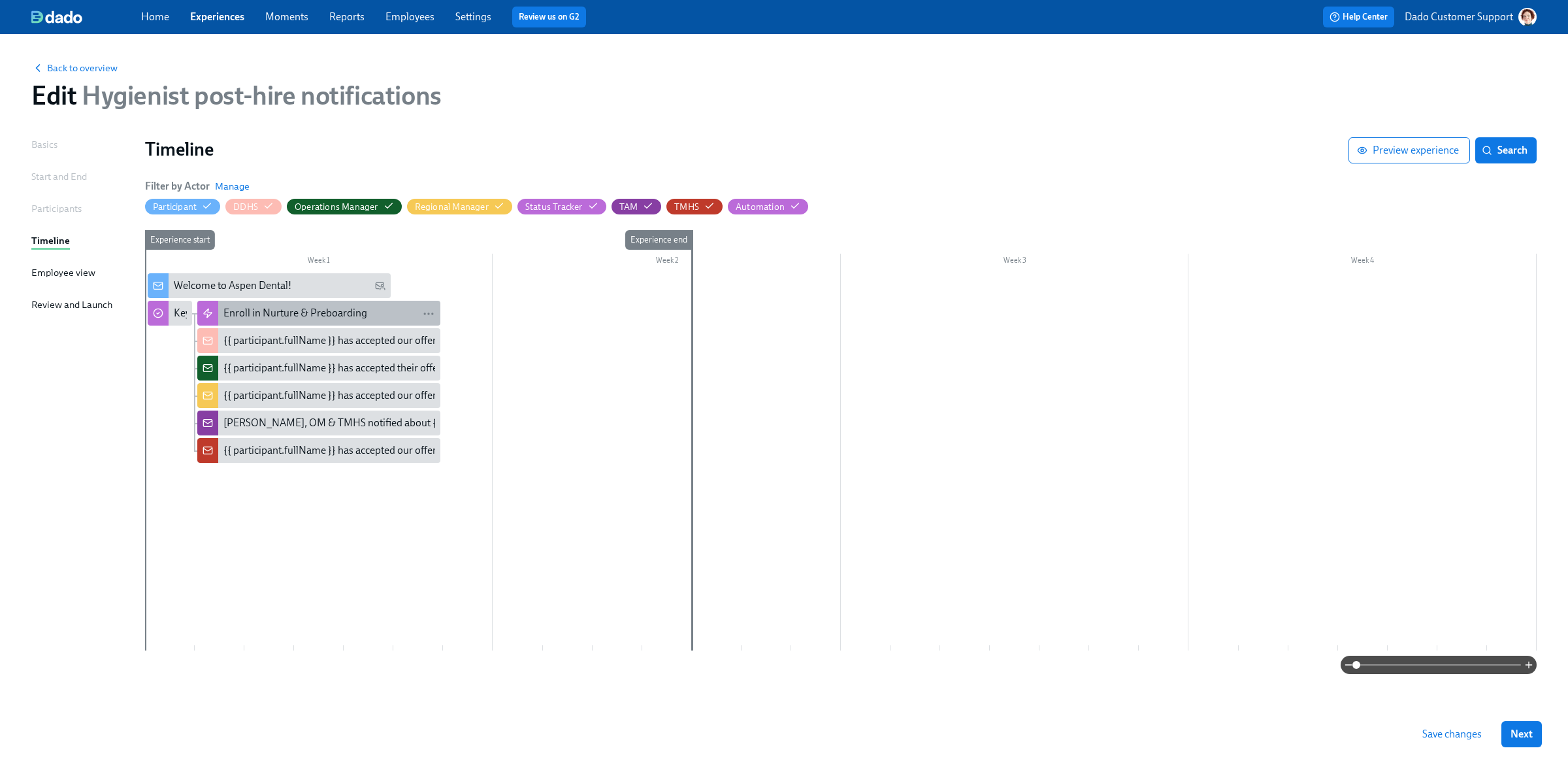
click at [288, 310] on div "Enroll in Nurture & Preboarding" at bounding box center [295, 313] width 144 height 15
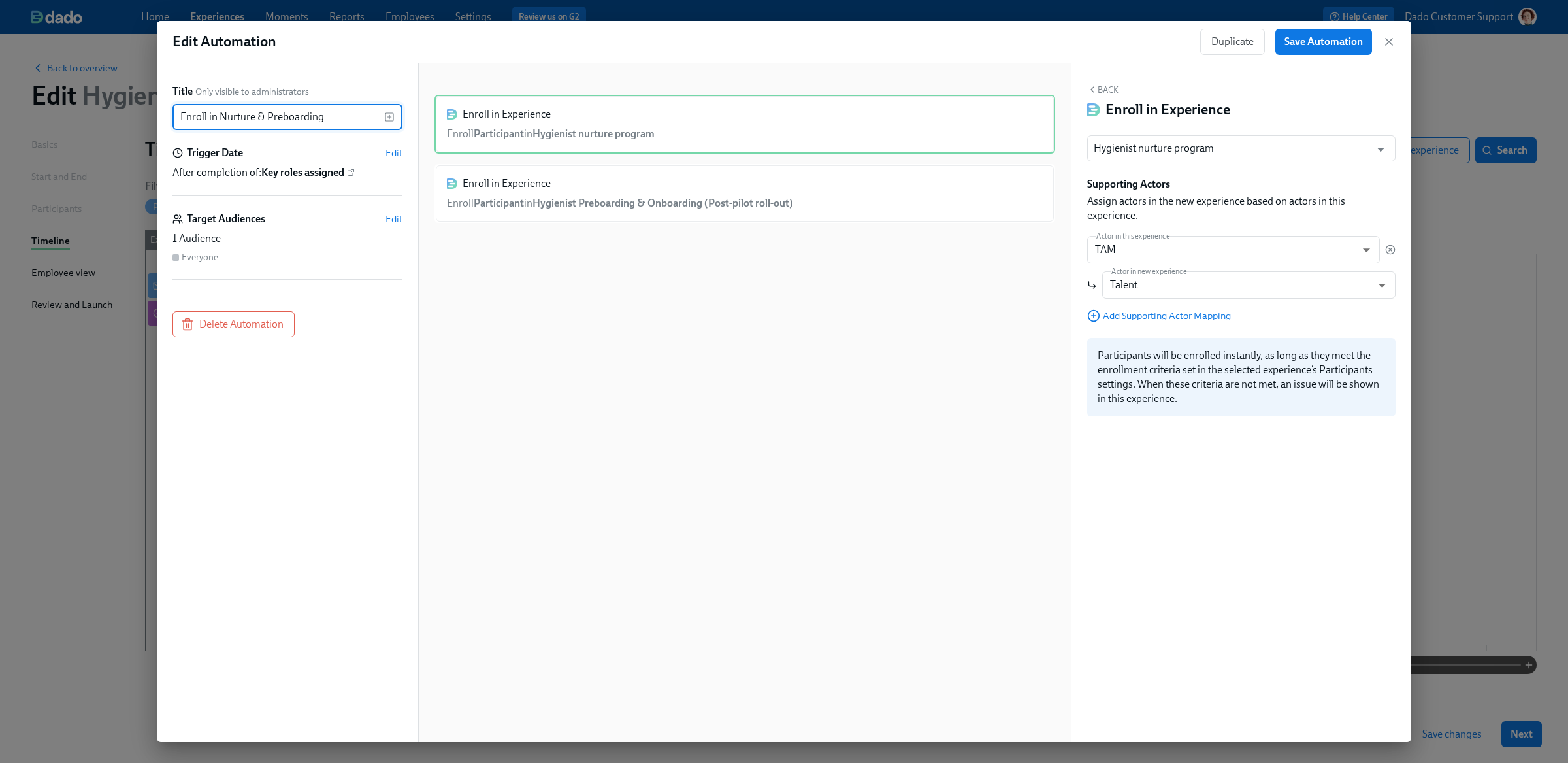
click at [336, 128] on input "Enroll in Nurture & Preboarding" at bounding box center [278, 117] width 212 height 26
type input "Enroll in Nurture & Preboarding & drop-off tracker"
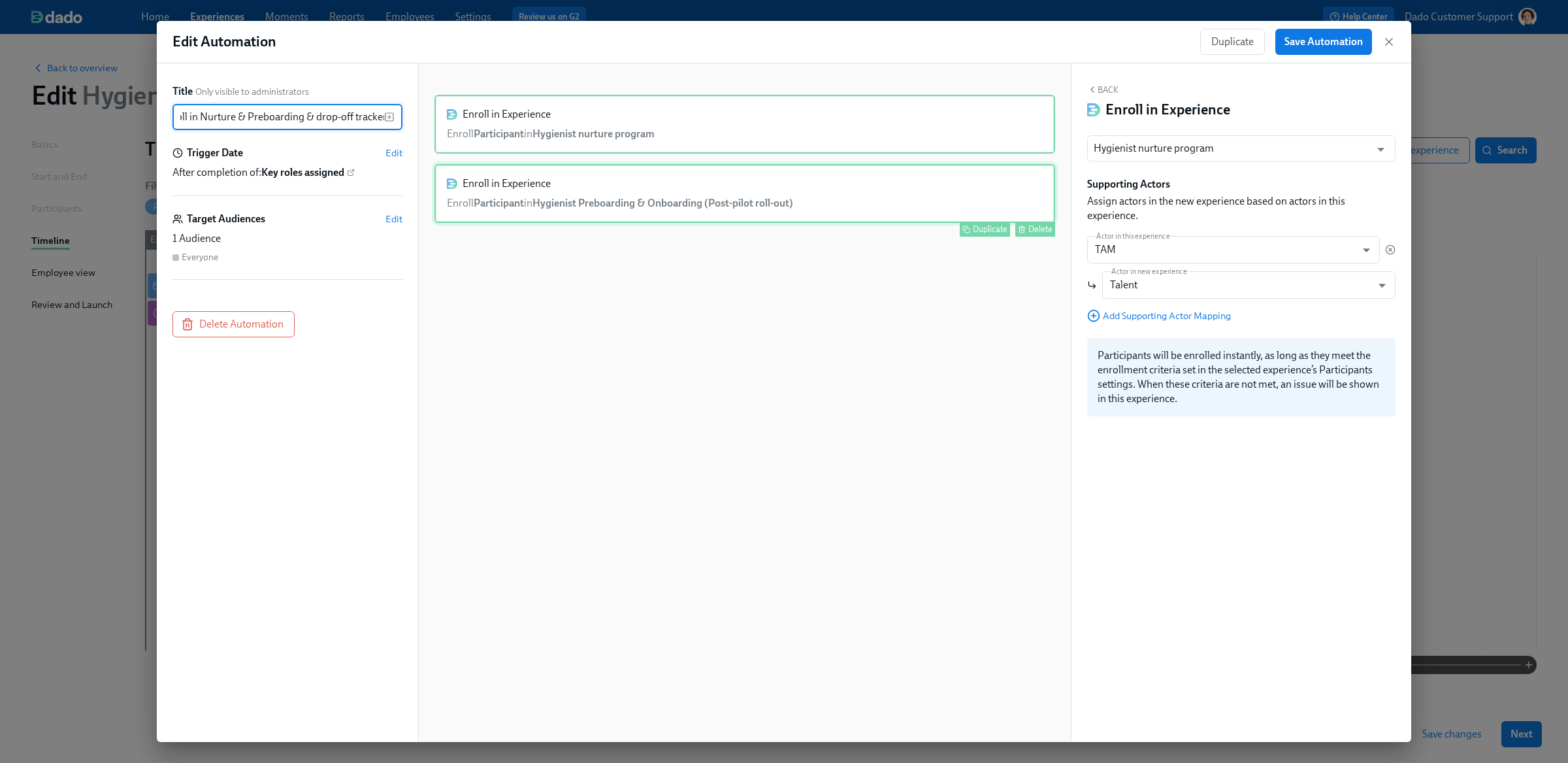
click at [854, 215] on div "Enroll in Experience Enroll Participant in Hygienist Preboarding & Onboarding (…" at bounding box center [745, 193] width 621 height 59
type input "Hygienist Preboarding & Onboarding (Post-pilot roll-out)"
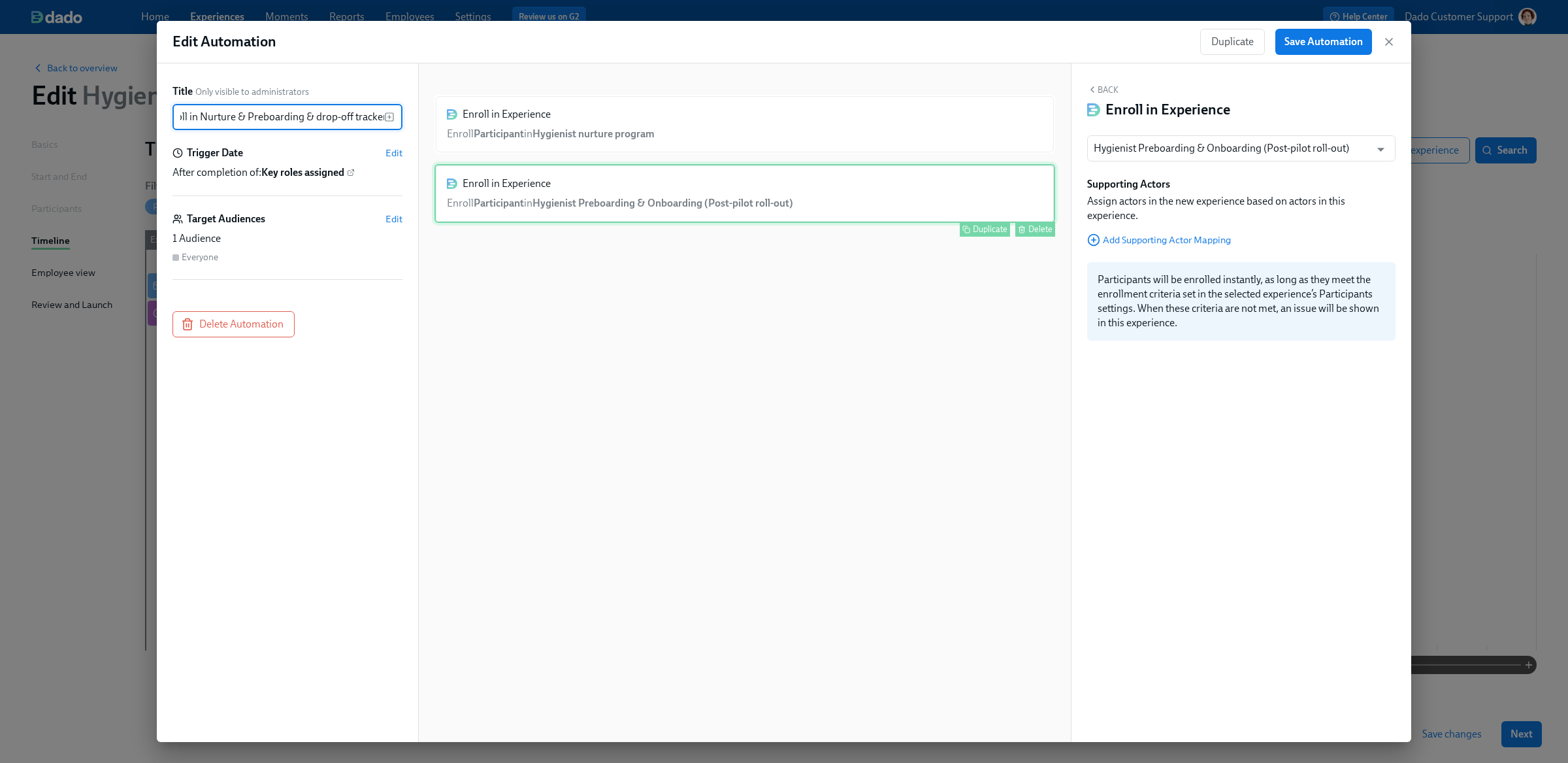
type input "Enroll in Nurture & Preboarding & drop-off tracker"
click at [975, 232] on div "Duplicate" at bounding box center [990, 229] width 35 height 10
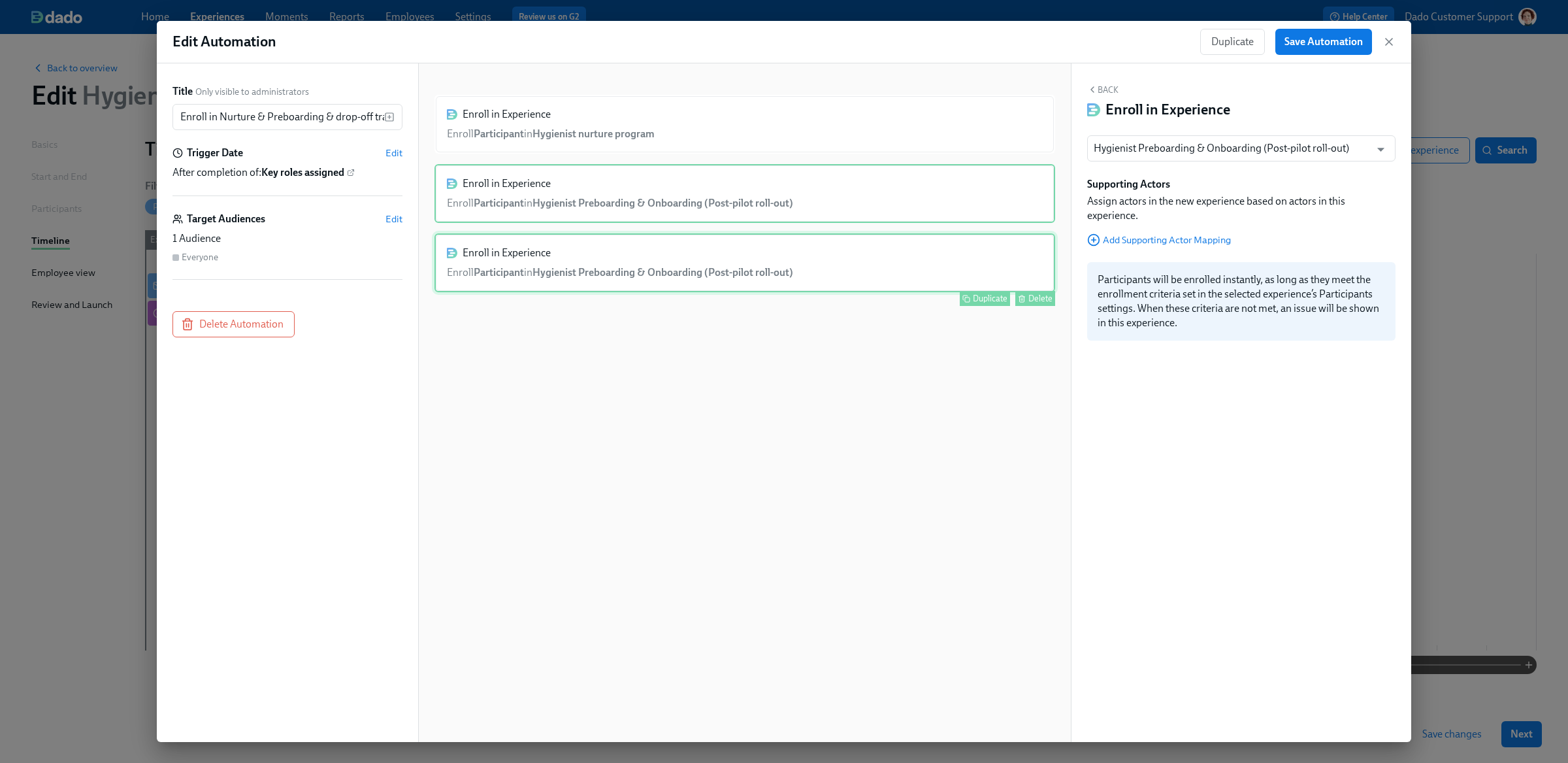
click at [893, 271] on div "Enroll in Experience Enroll Participant in Hygienist Preboarding & Onboarding (…" at bounding box center [745, 262] width 621 height 59
click at [1266, 154] on input "Hygienist Preboarding & Onboarding (Post-pilot roll-out)" at bounding box center [1228, 148] width 271 height 26
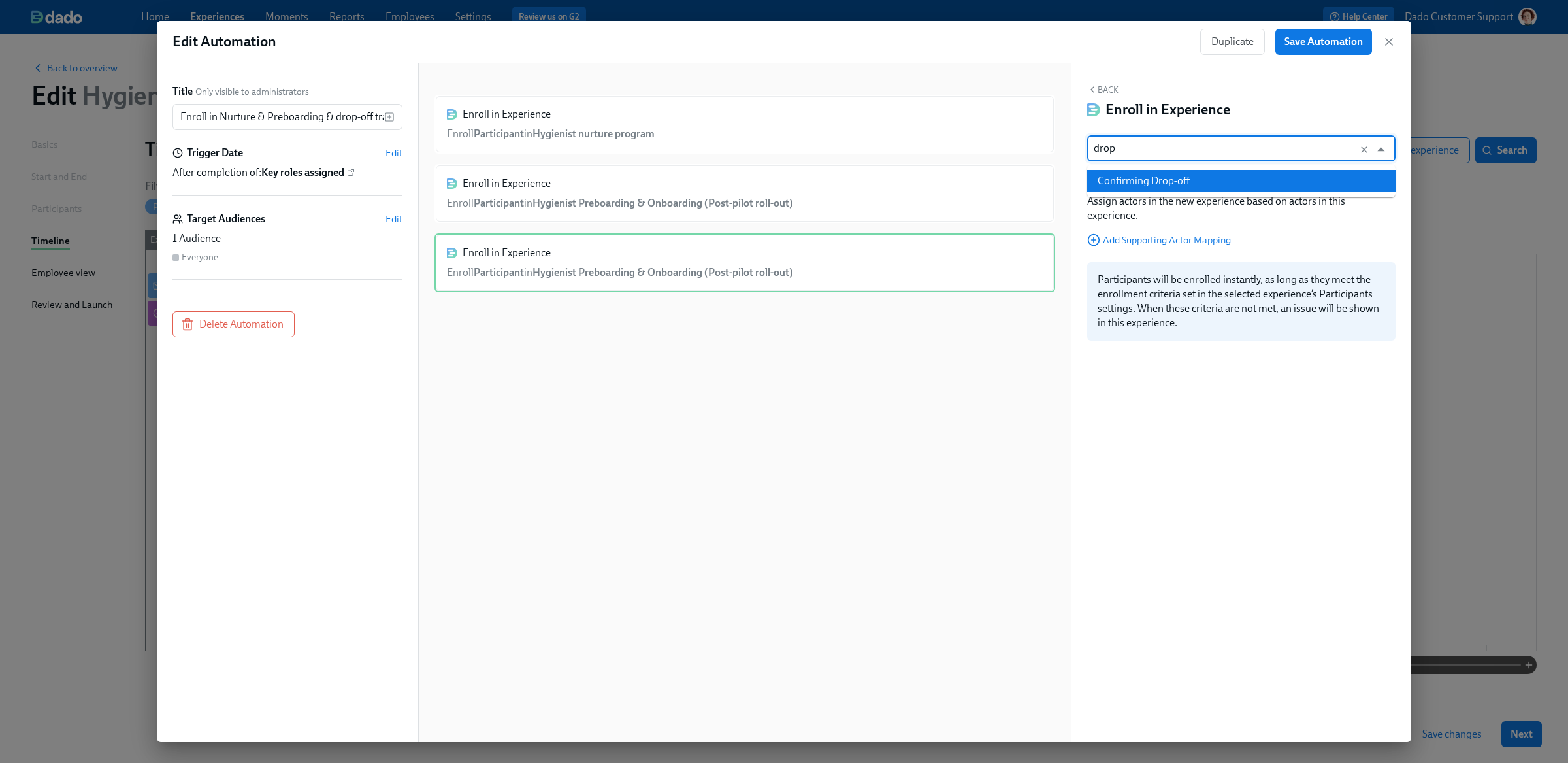
click at [1211, 176] on li "Confirming Drop-off" at bounding box center [1241, 180] width 309 height 22
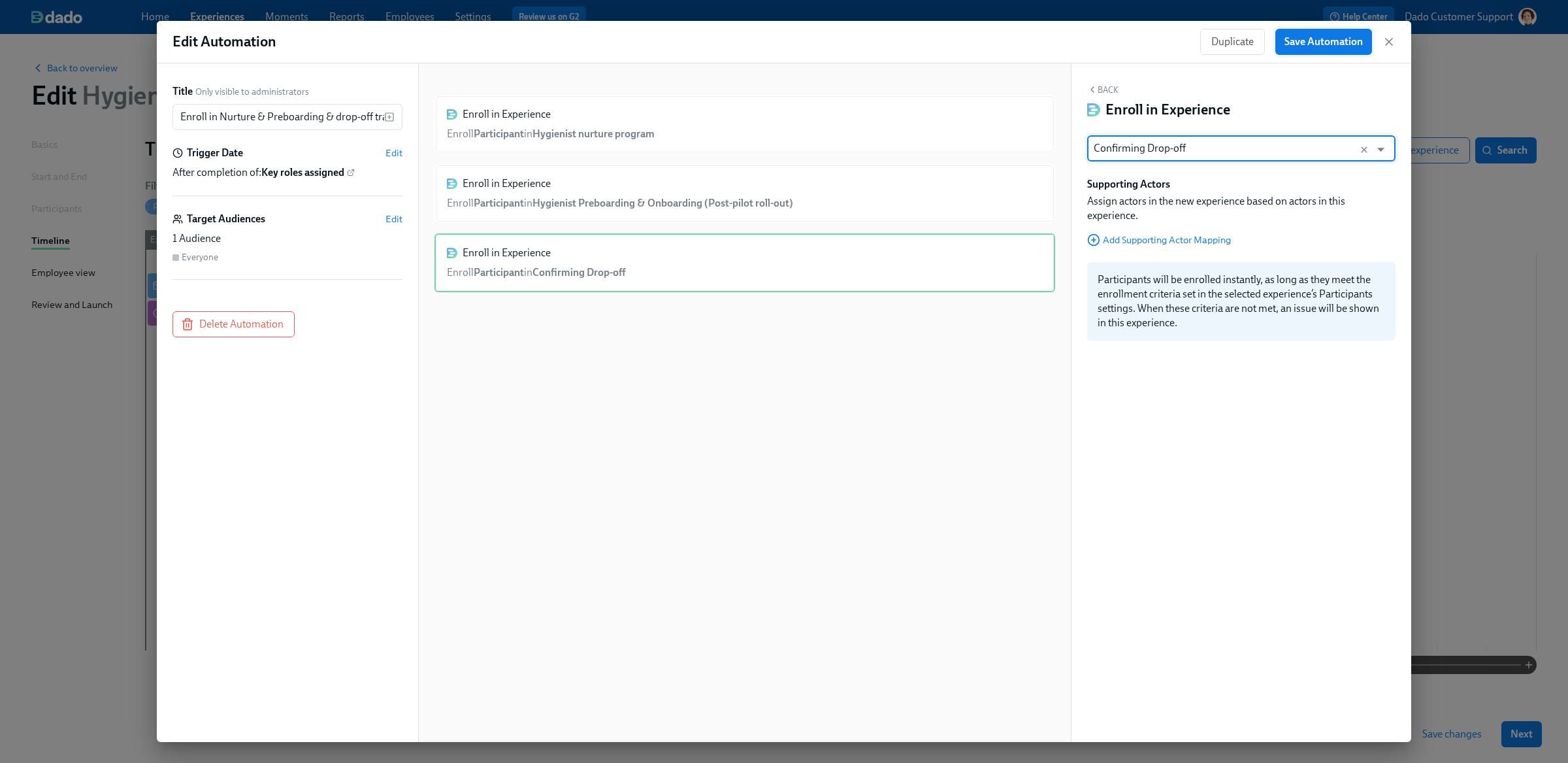
type input "Confirming Drop-off"
click at [1344, 51] on button "Save Automation" at bounding box center [1323, 41] width 97 height 26
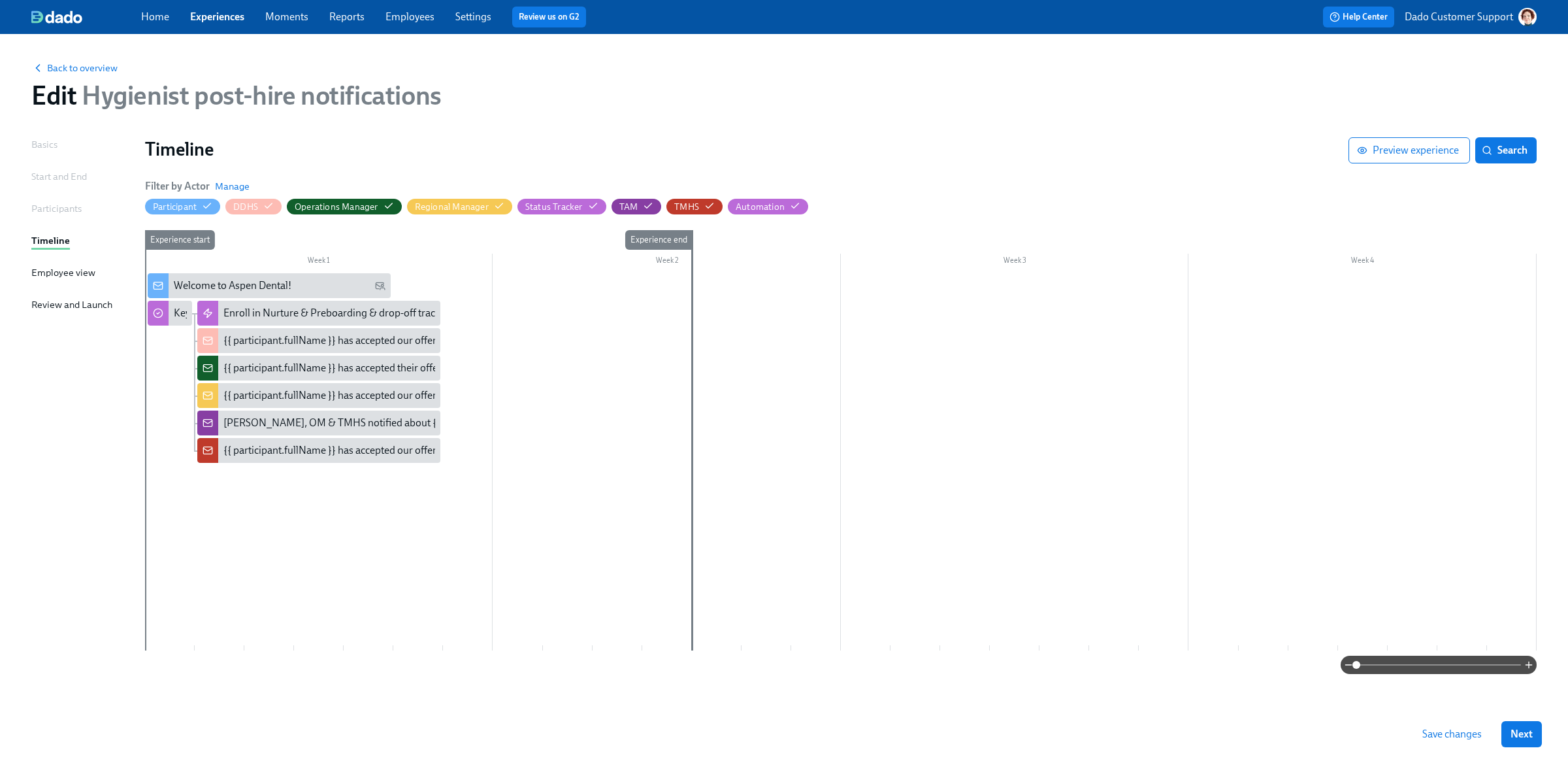
click at [1454, 743] on button "Save changes" at bounding box center [1452, 734] width 78 height 26
click at [223, 14] on link "Experiences" at bounding box center [217, 16] width 54 height 12
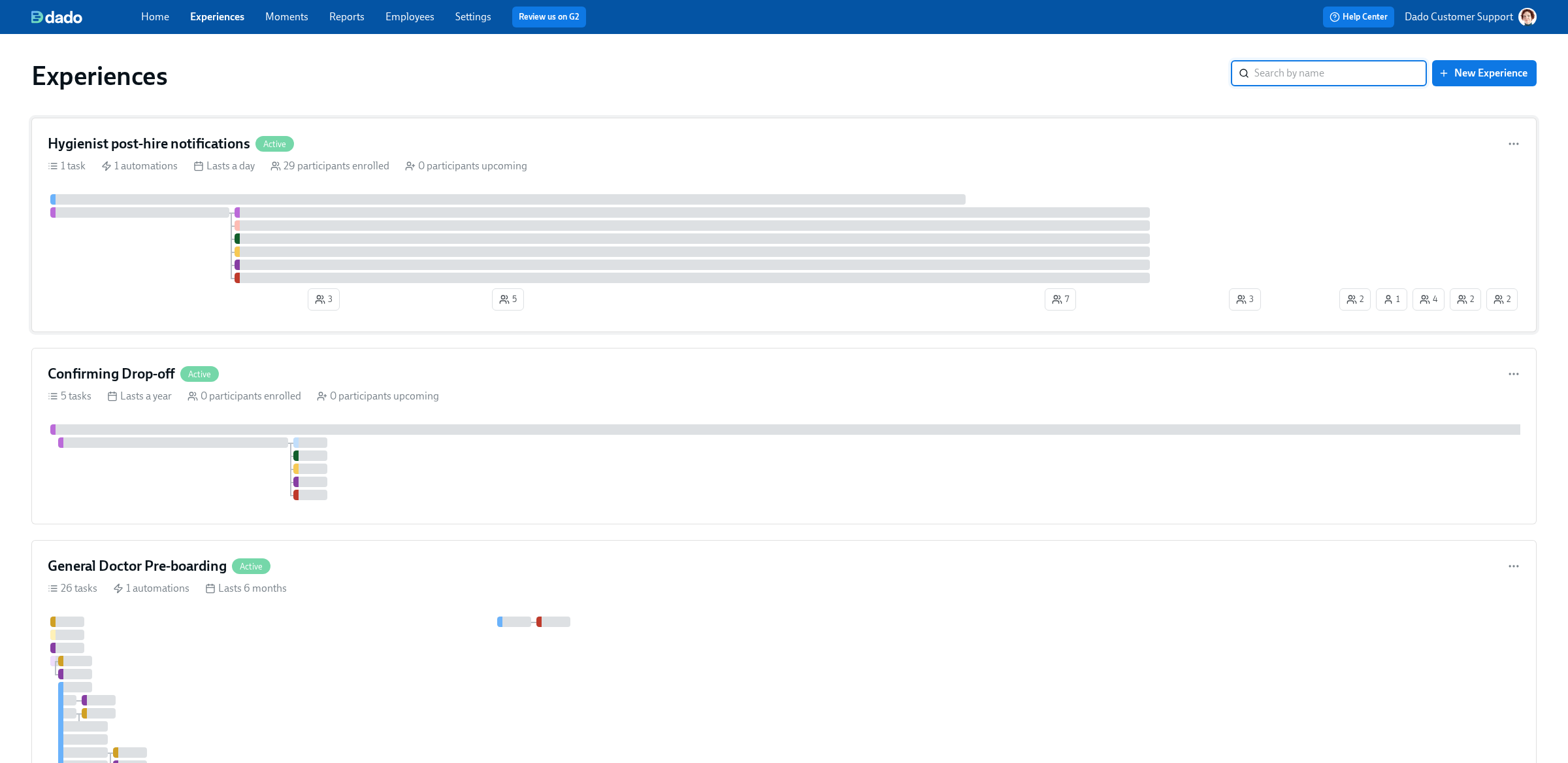
click at [193, 268] on div at bounding box center [692, 238] width 1289 height 89
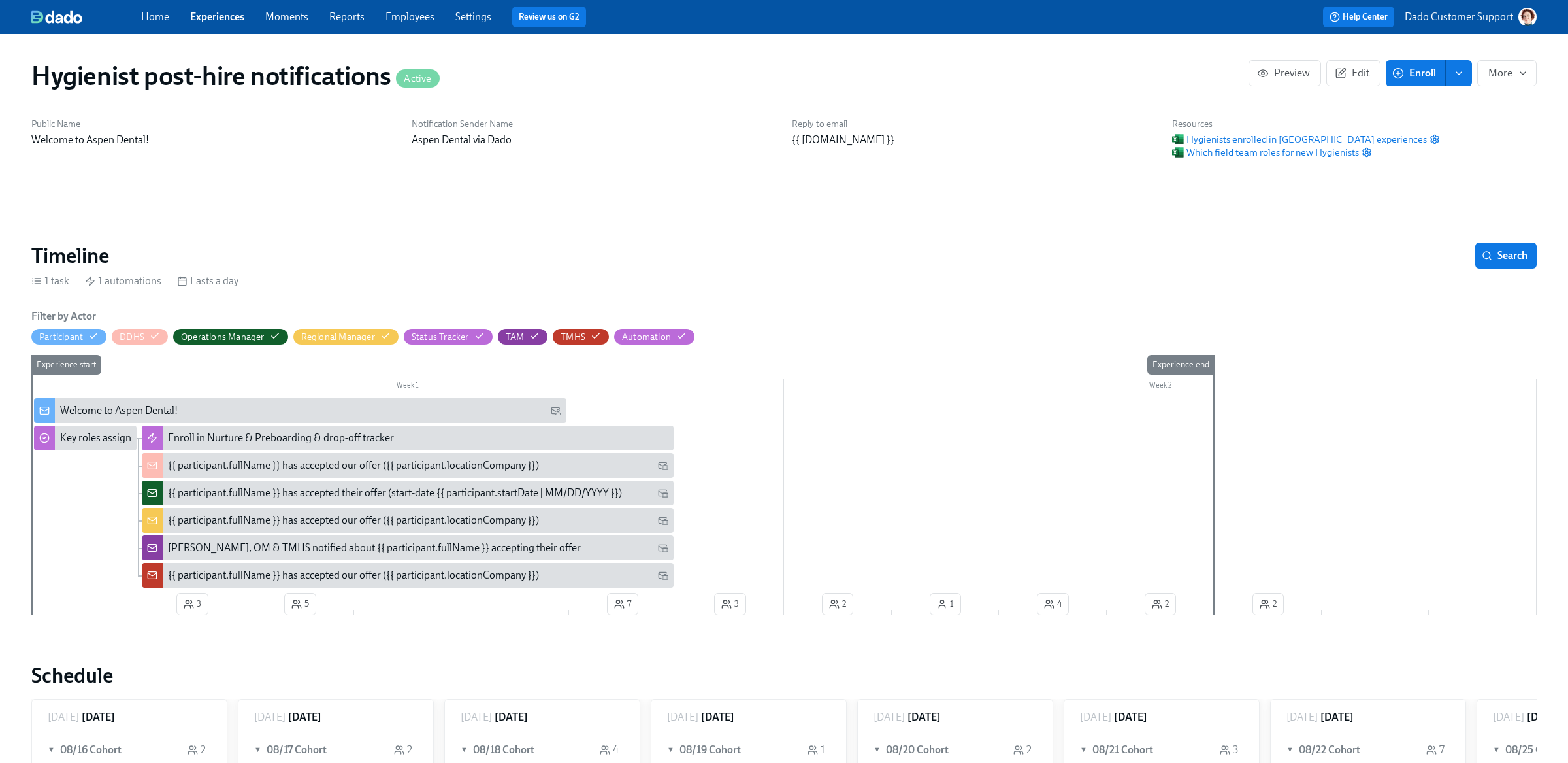
scroll to position [0, 342]
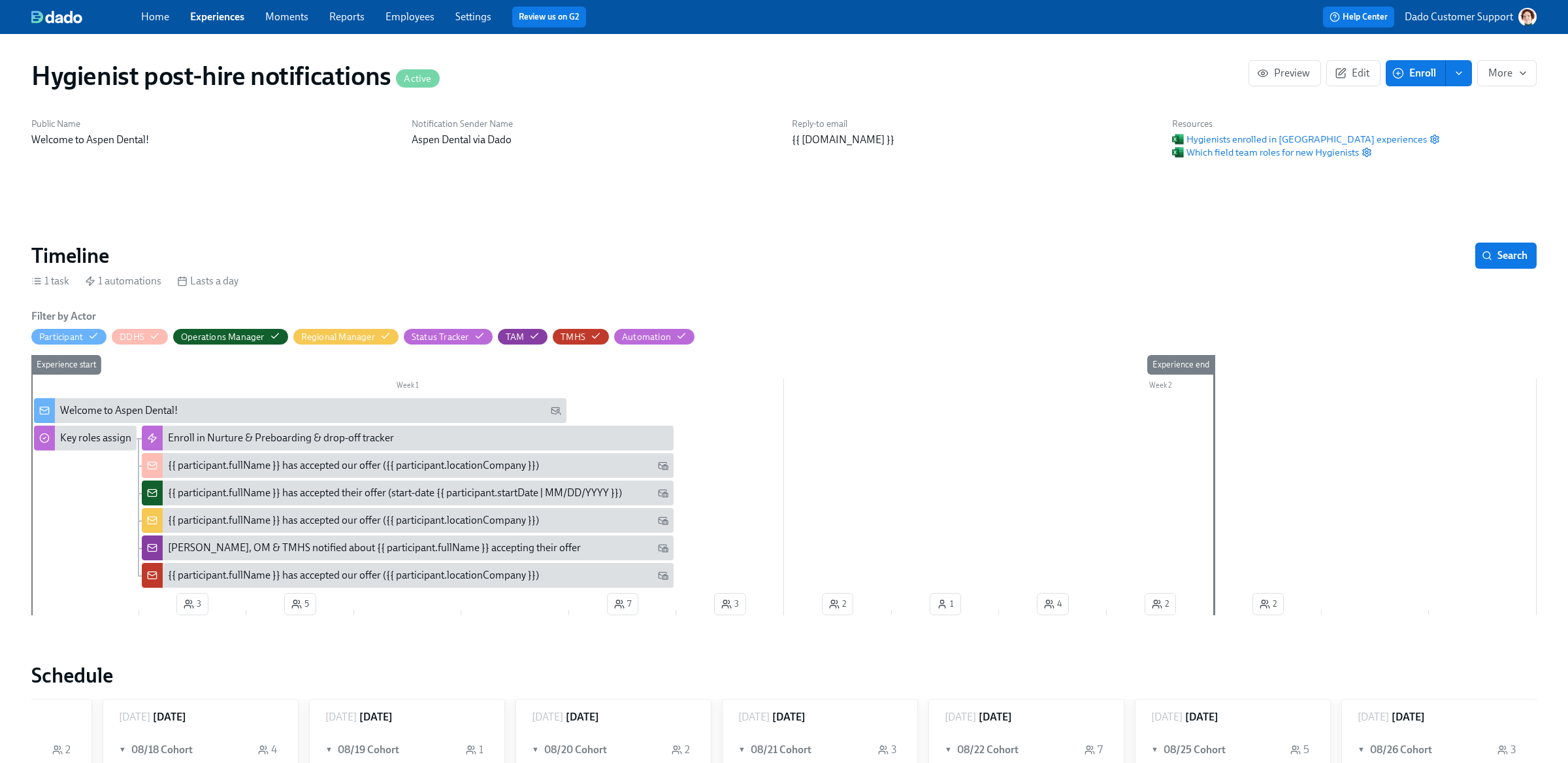
click at [91, 437] on div "Key roles assigned" at bounding box center [101, 438] width 82 height 15
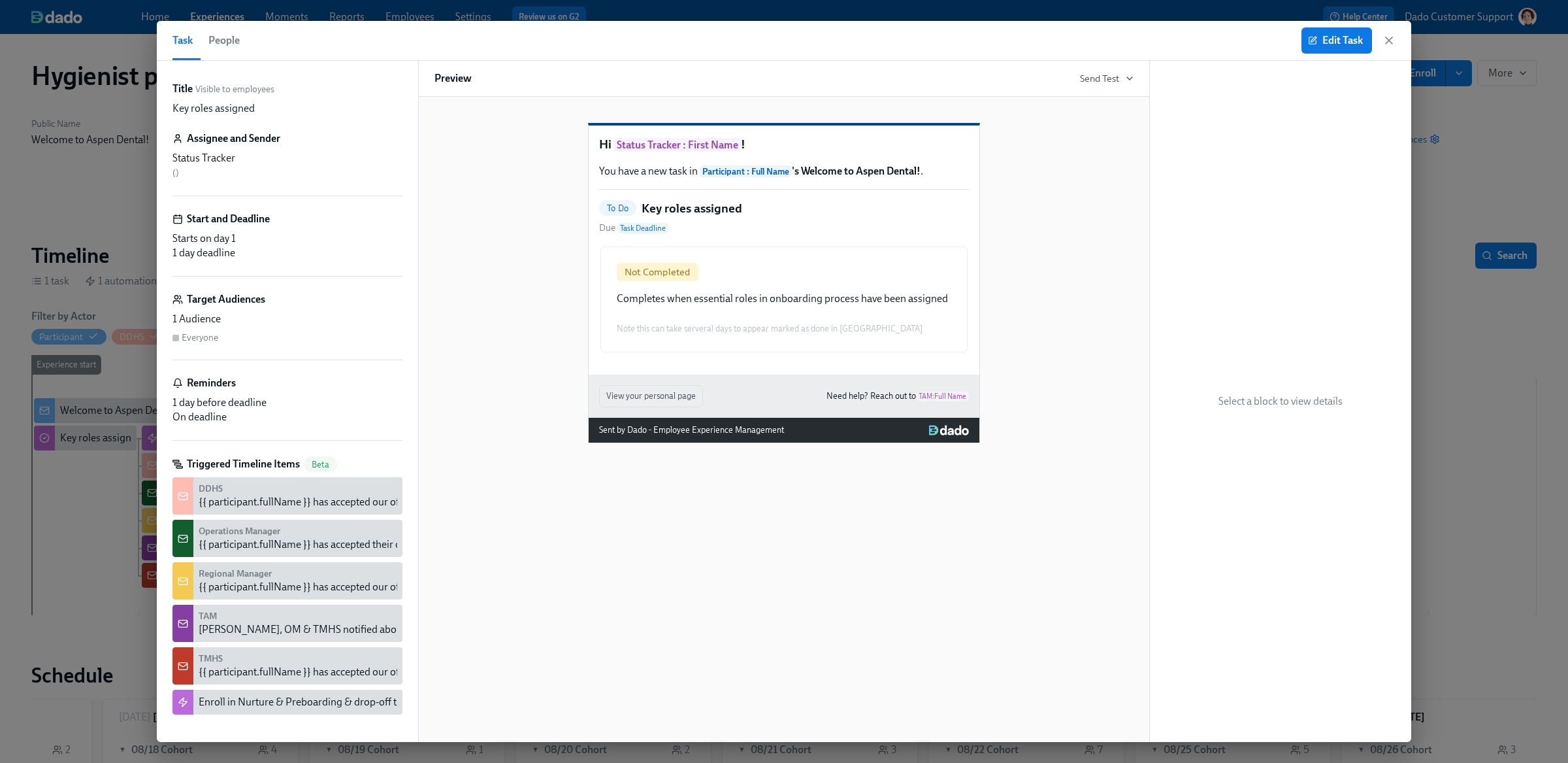
click at [228, 42] on span "People" at bounding box center [224, 41] width 32 height 19
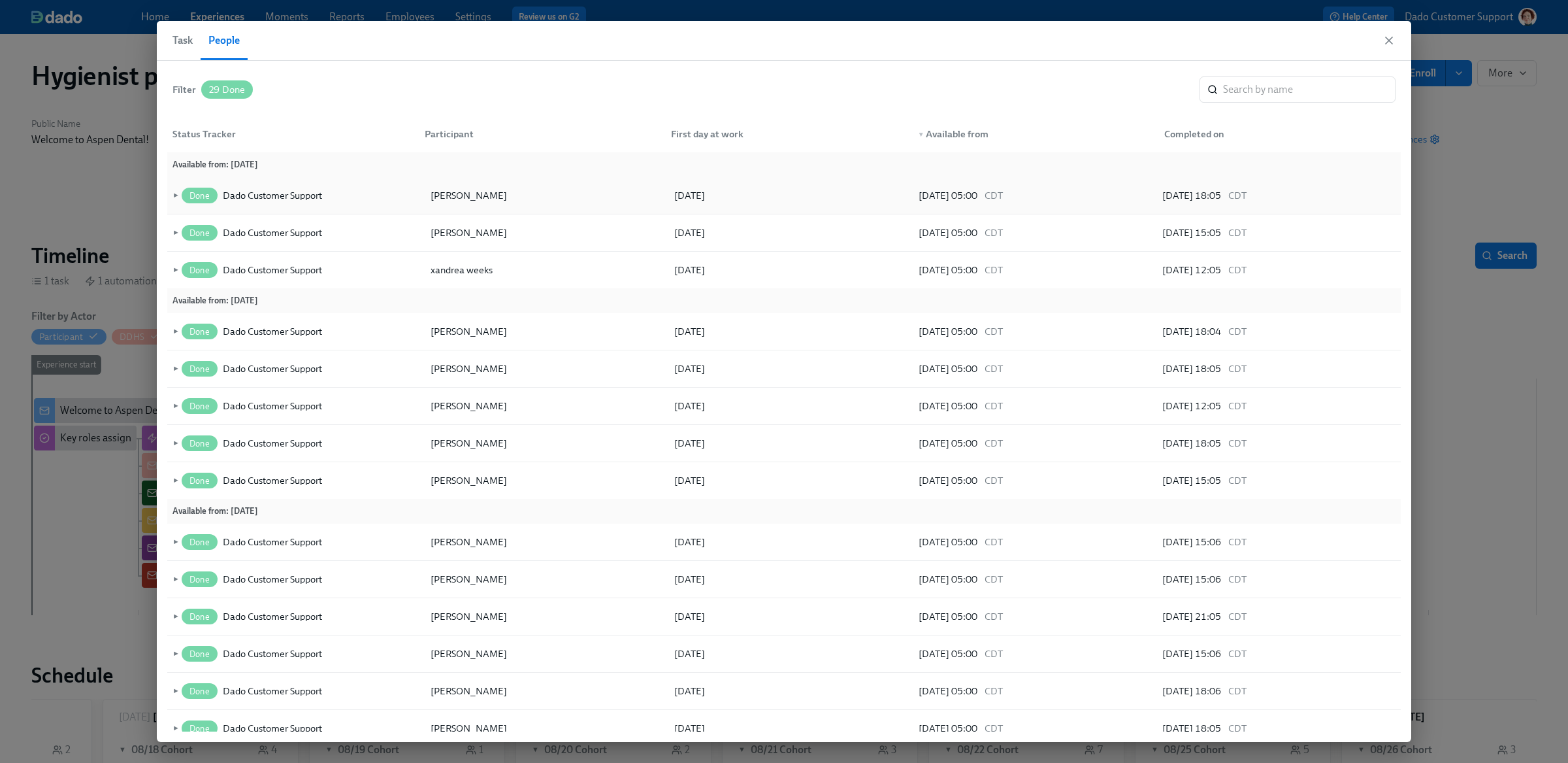
click at [173, 194] on span "►" at bounding box center [174, 196] width 9 height 15
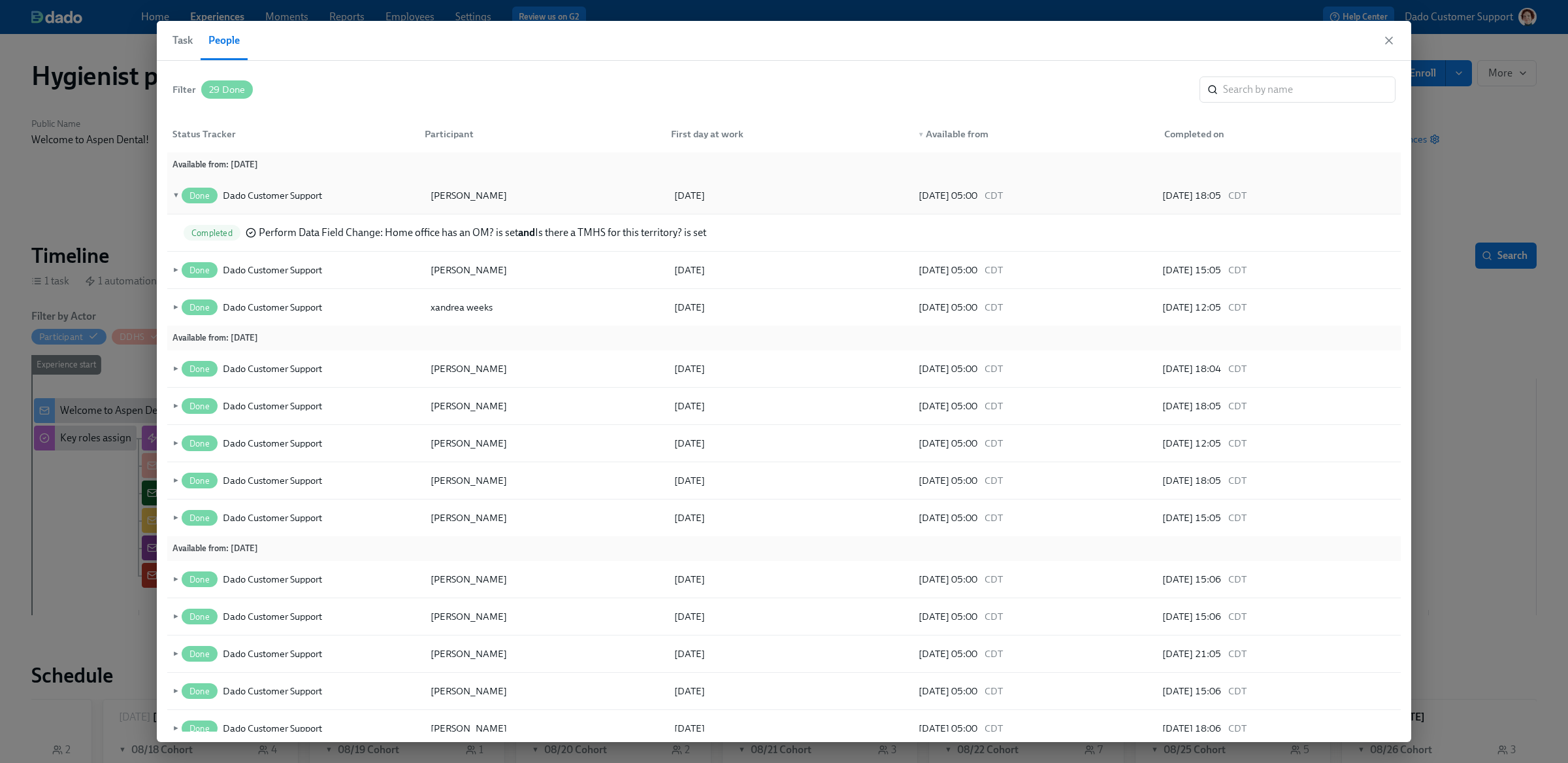
click at [173, 194] on span "▼" at bounding box center [174, 196] width 9 height 15
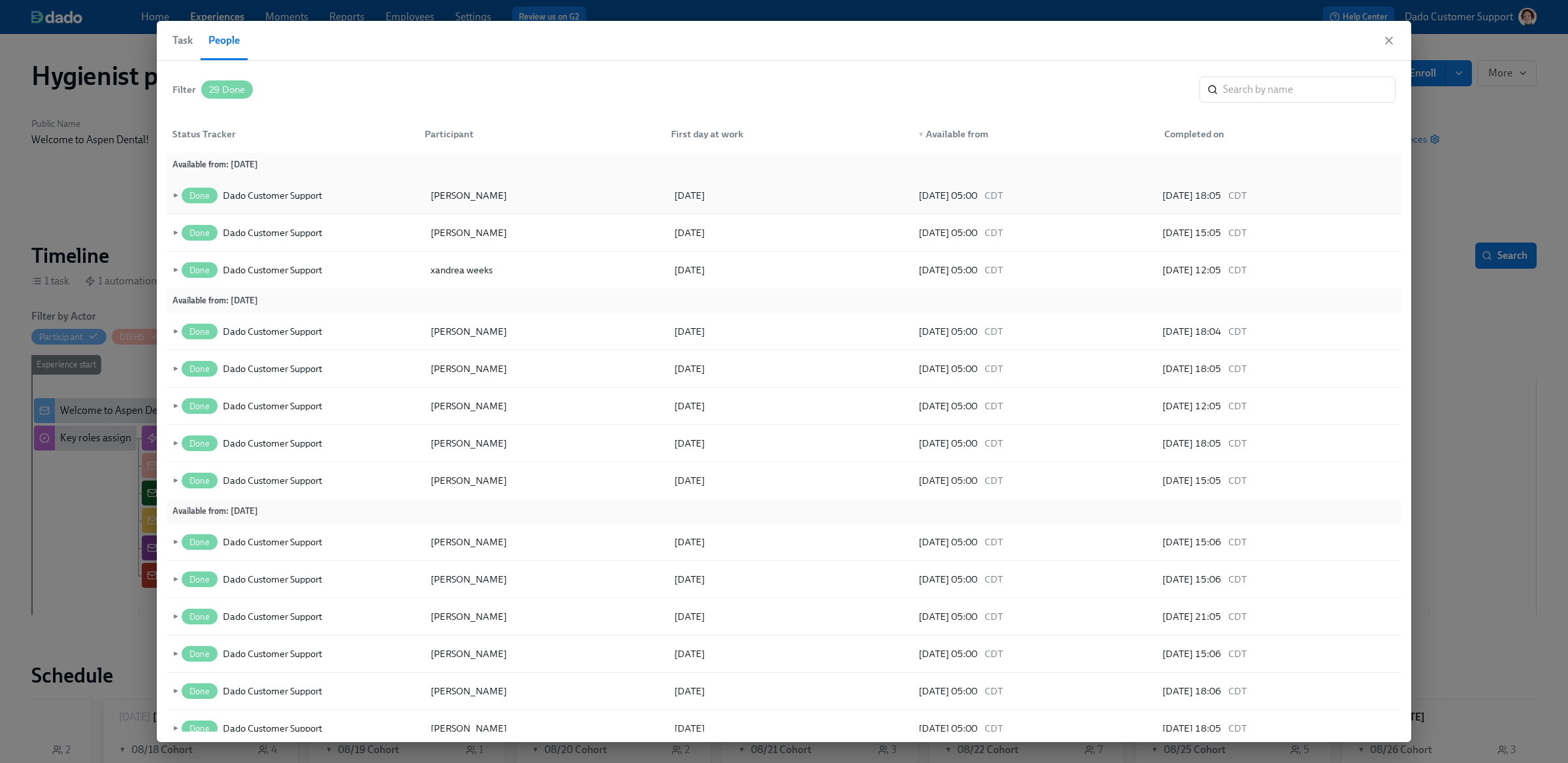
drag, startPoint x: 430, startPoint y: 196, endPoint x: 576, endPoint y: 195, distance: 146.0
click at [576, 195] on div "Michele Kupinewicz" at bounding box center [544, 195] width 244 height 26
copy div "Michele Kupinewicz"
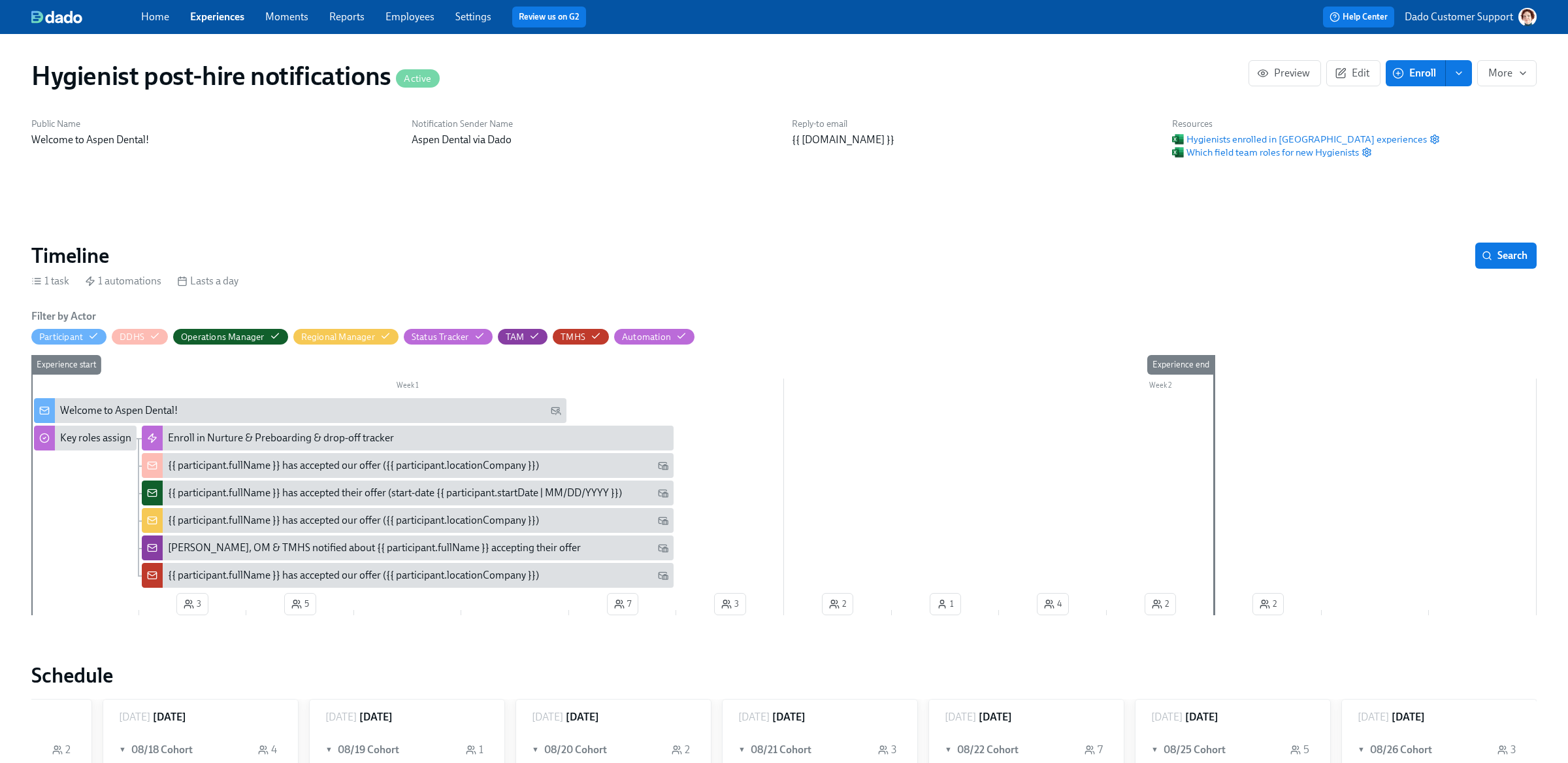
click at [405, 19] on link "Employees" at bounding box center [409, 16] width 49 height 12
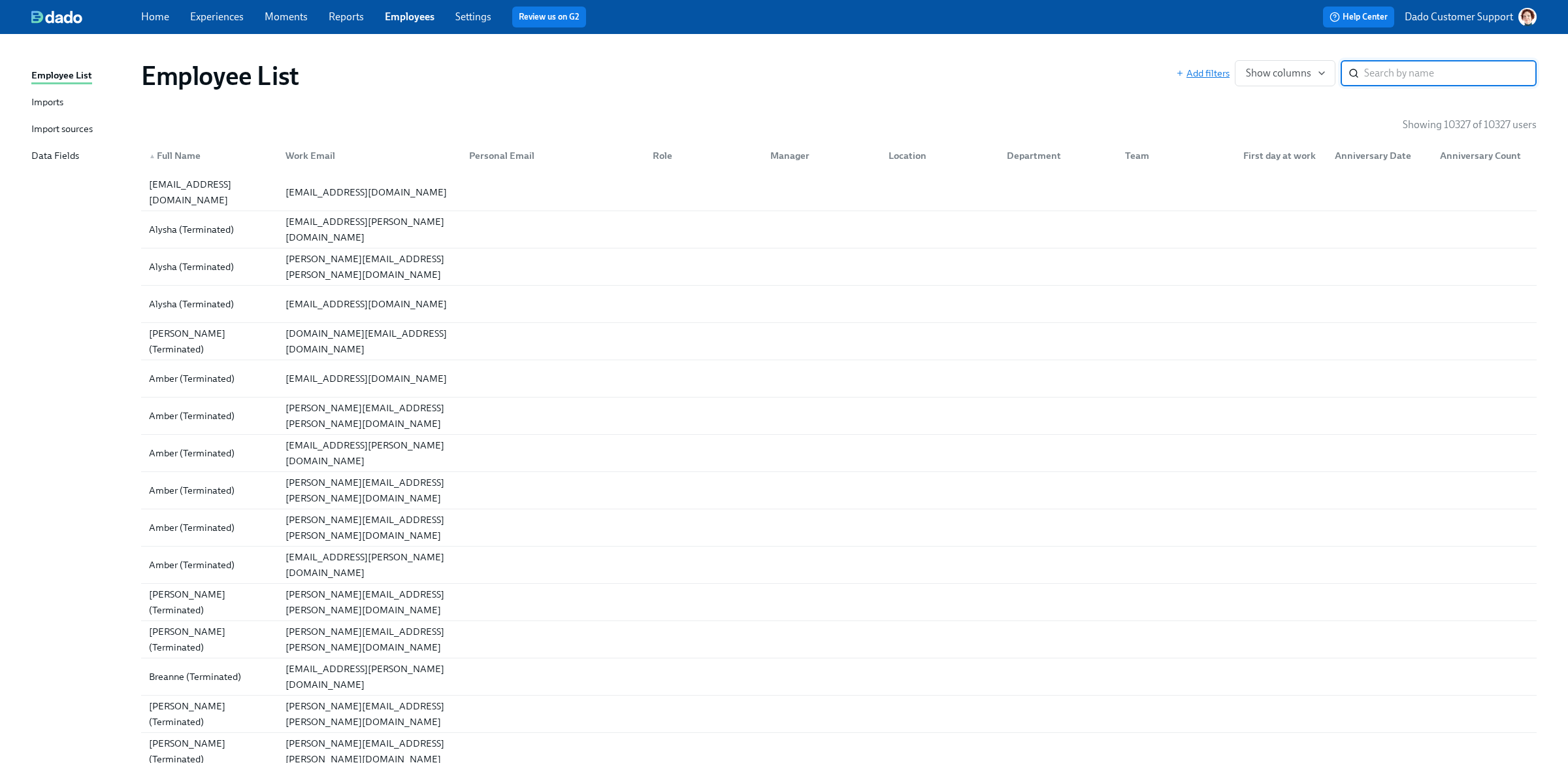
click at [1219, 76] on span "Add filters" at bounding box center [1203, 73] width 54 height 13
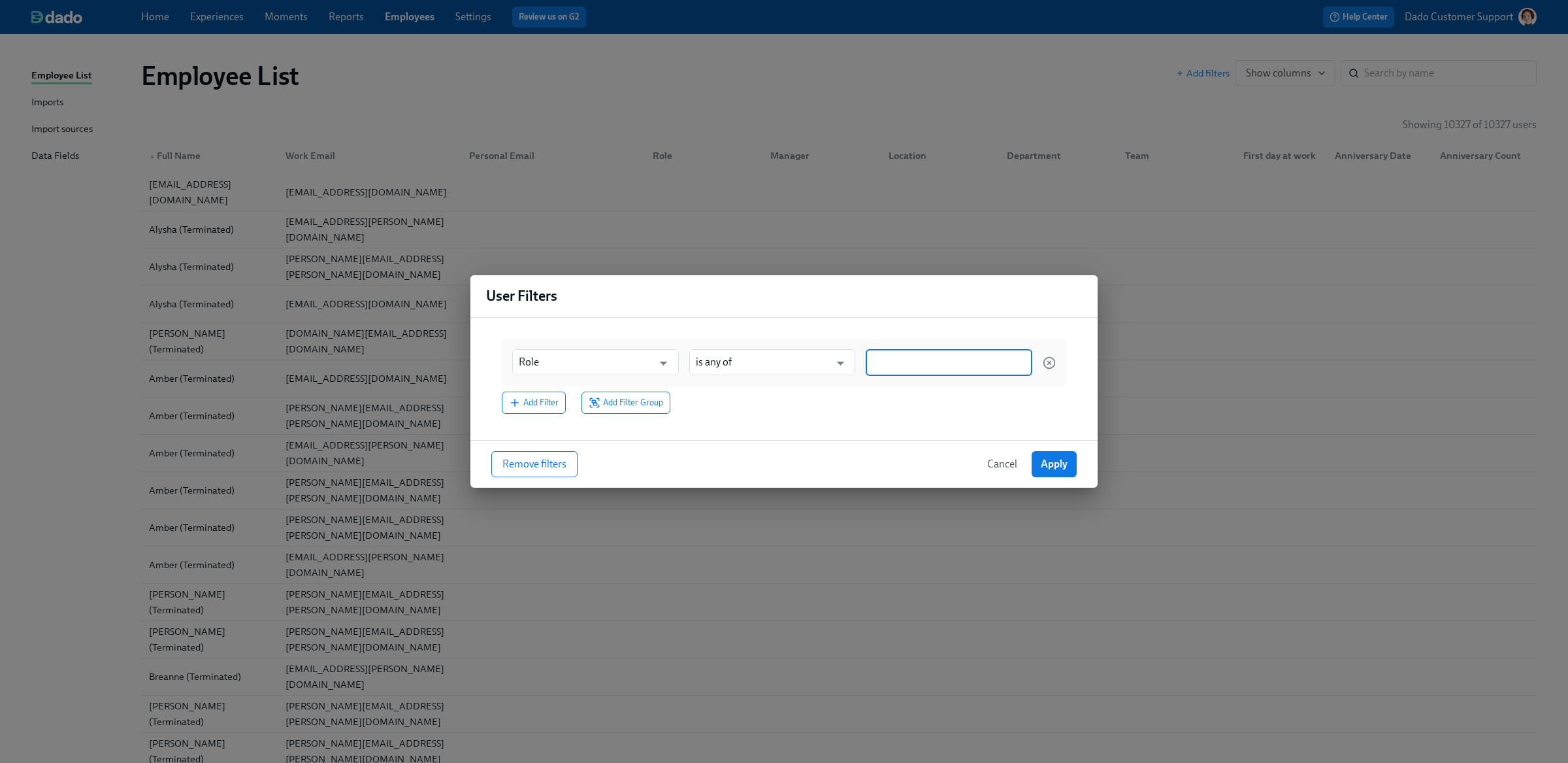
click at [899, 364] on input at bounding box center [949, 362] width 154 height 14
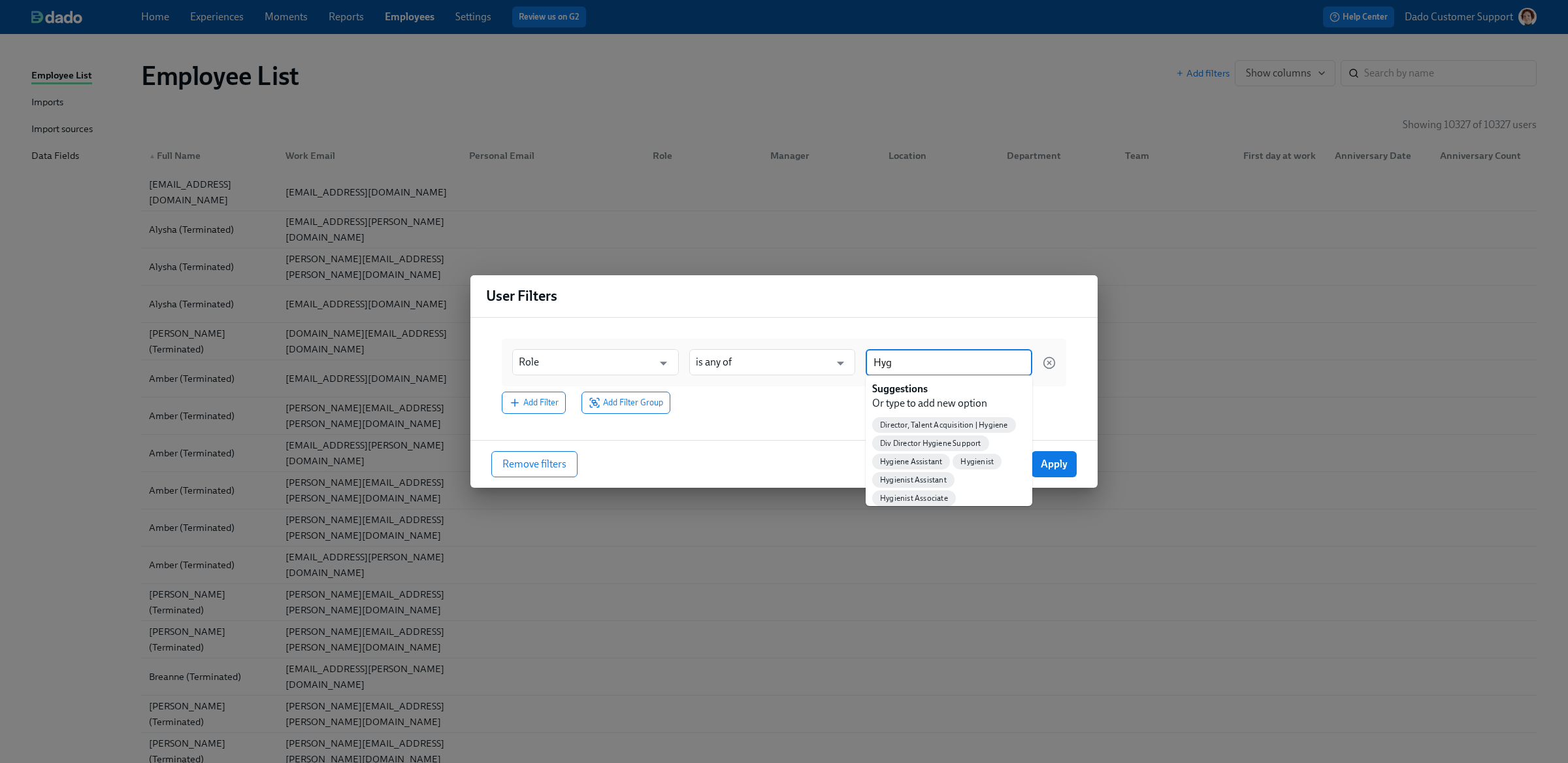
type input "Hygi"
click at [978, 467] on div "Hygienist" at bounding box center [977, 461] width 49 height 15
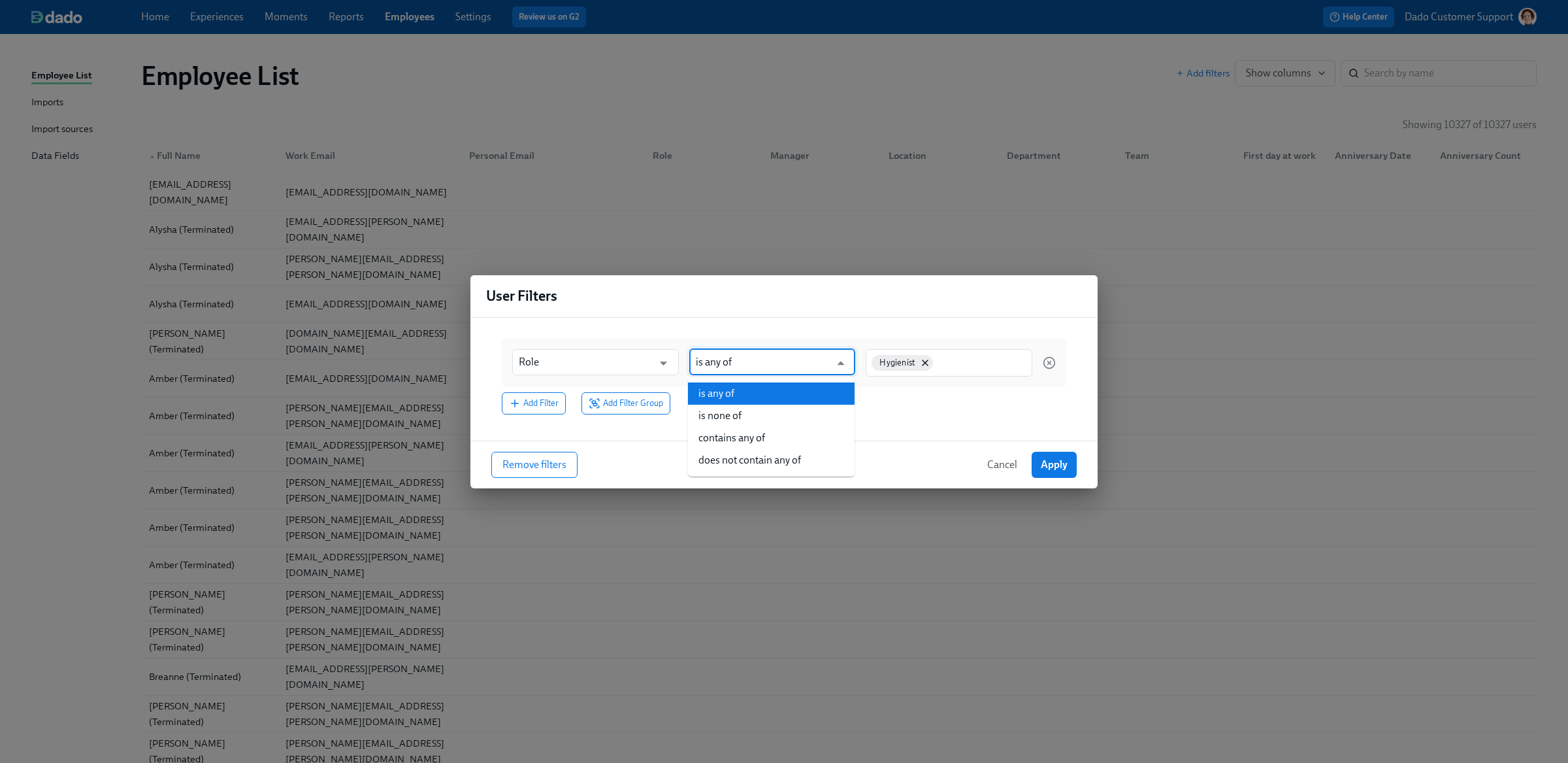
click at [752, 351] on input "is any of" at bounding box center [763, 362] width 135 height 26
click at [737, 438] on li "contains any of" at bounding box center [771, 437] width 167 height 22
type input "contains any of"
click at [531, 405] on span "Add Filter" at bounding box center [533, 403] width 50 height 13
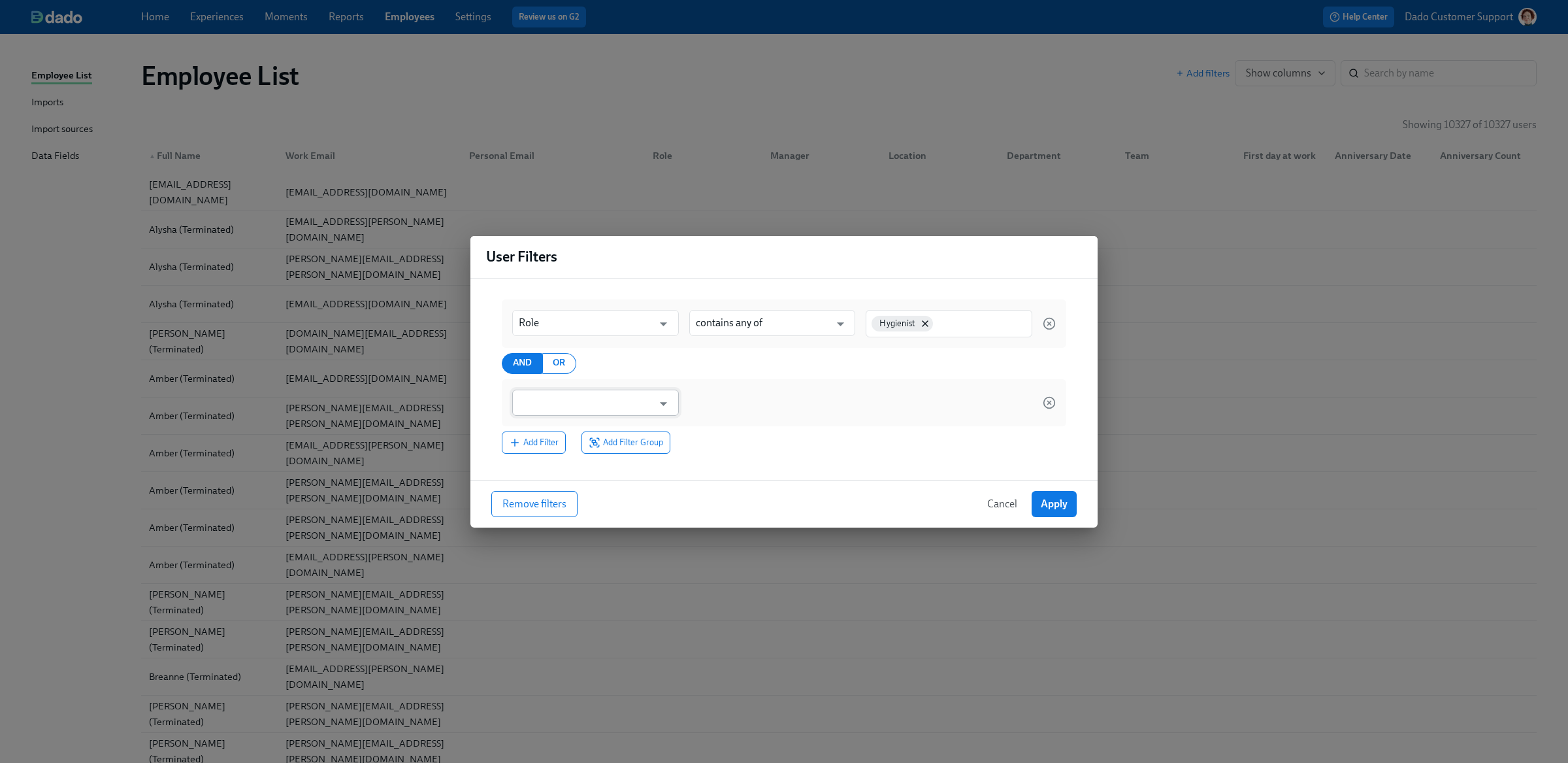
click at [549, 401] on input "text" at bounding box center [587, 402] width 135 height 26
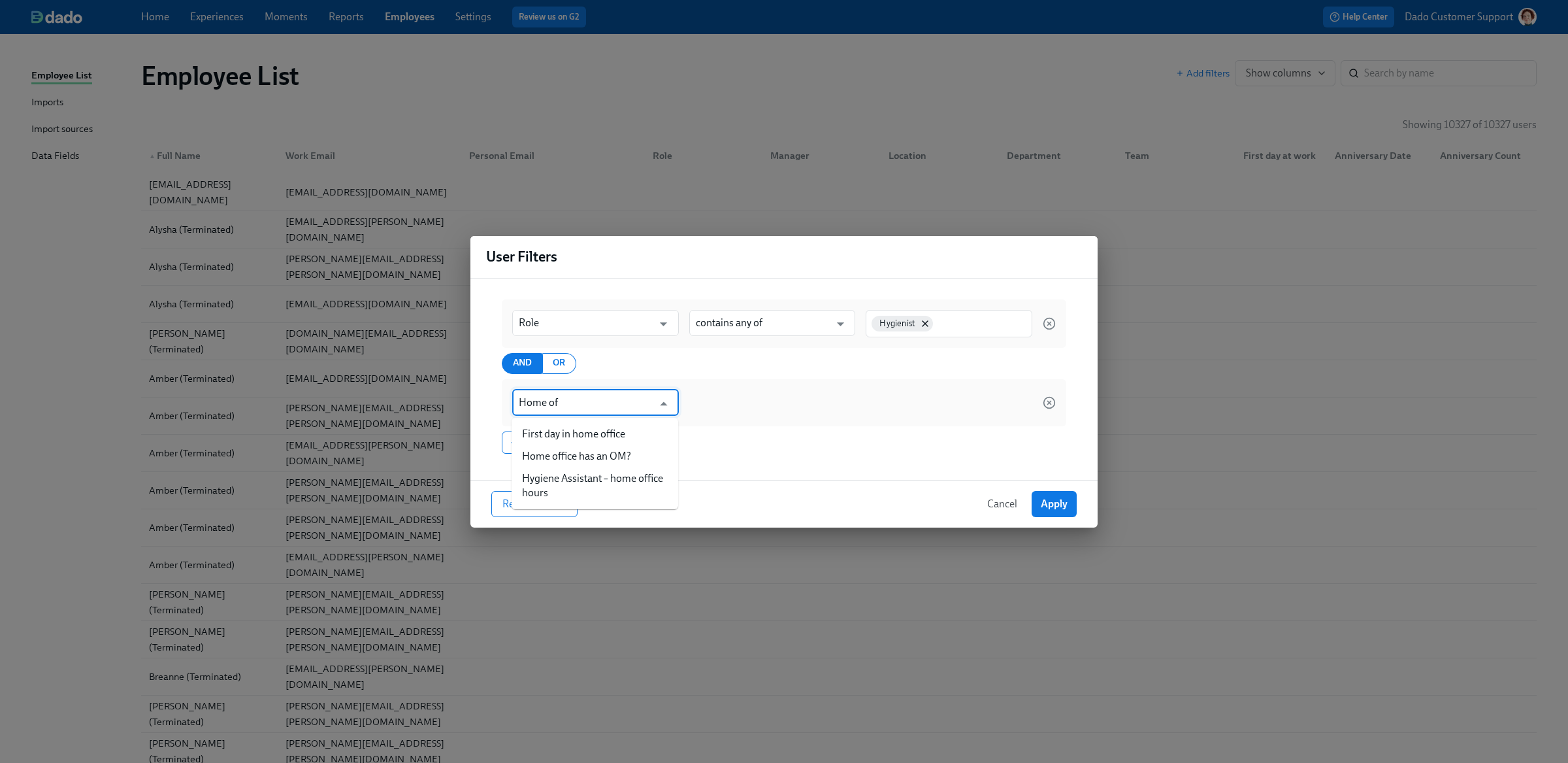
type input "Home off"
click at [565, 390] on input "text" at bounding box center [587, 402] width 135 height 26
type input "Home office has an OM?"
click at [779, 390] on input "is any of" at bounding box center [763, 402] width 135 height 26
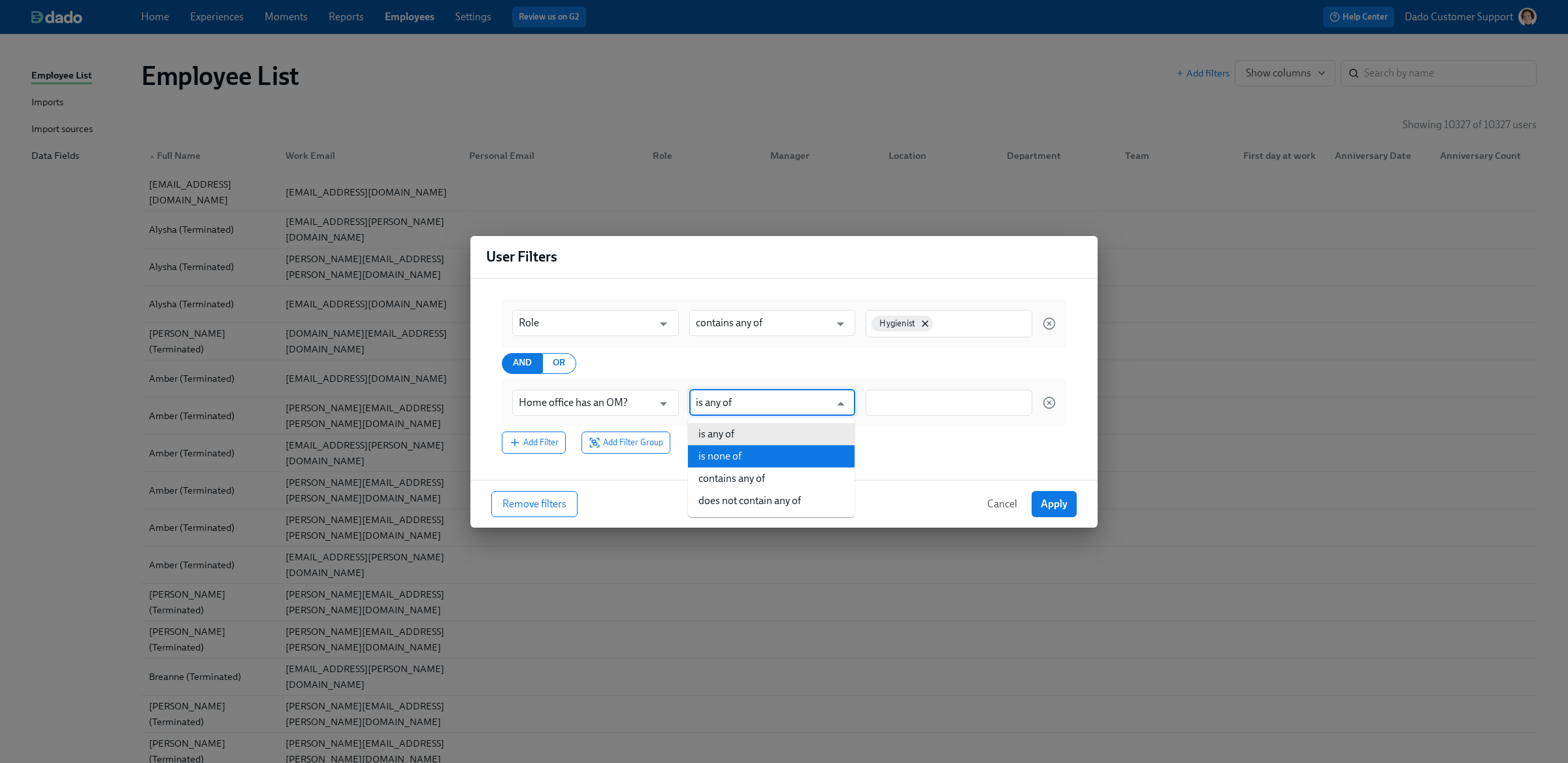
click at [766, 449] on li "is none of" at bounding box center [771, 456] width 167 height 22
type input "is none of"
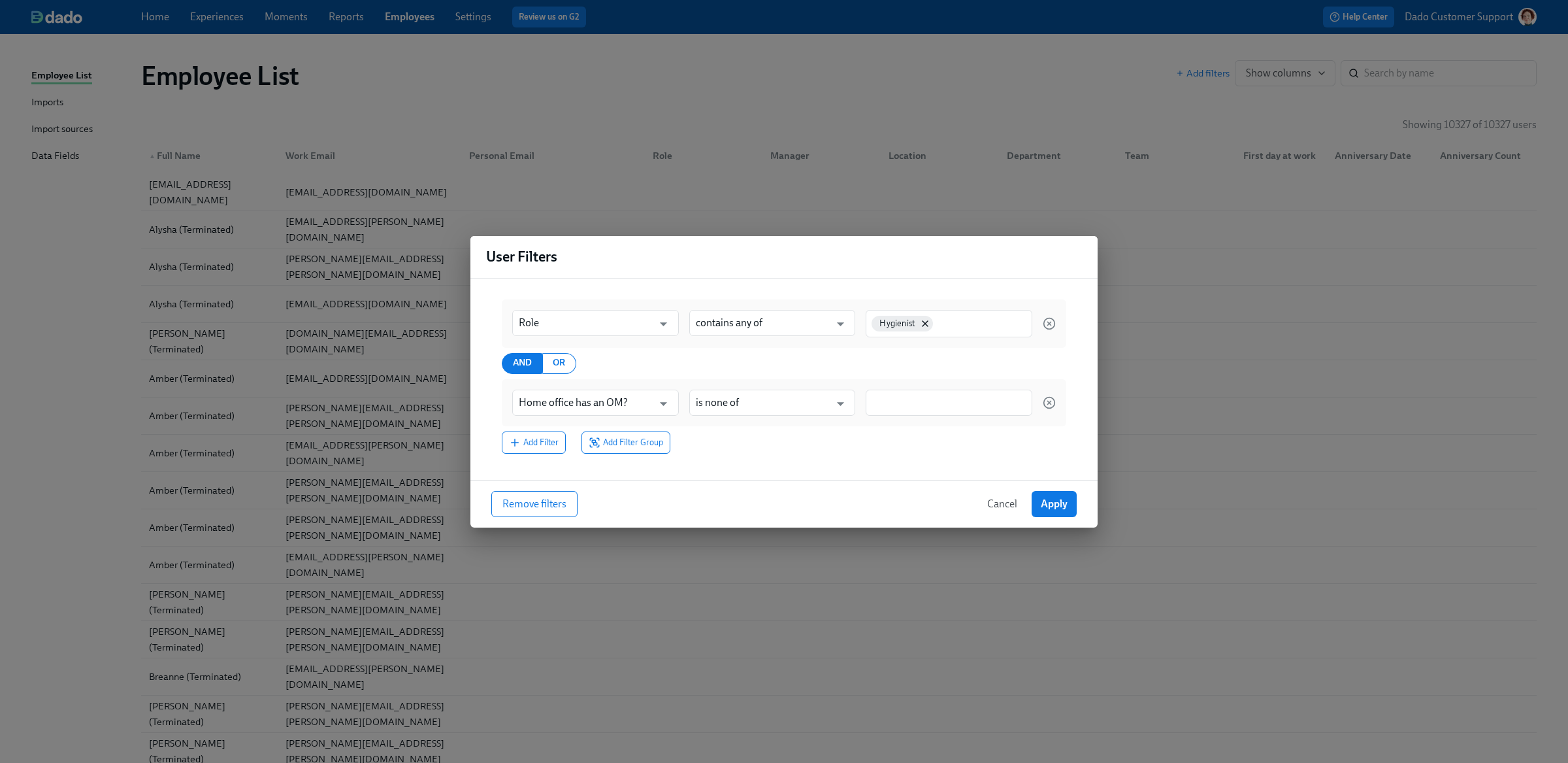
click at [896, 413] on div at bounding box center [949, 402] width 167 height 26
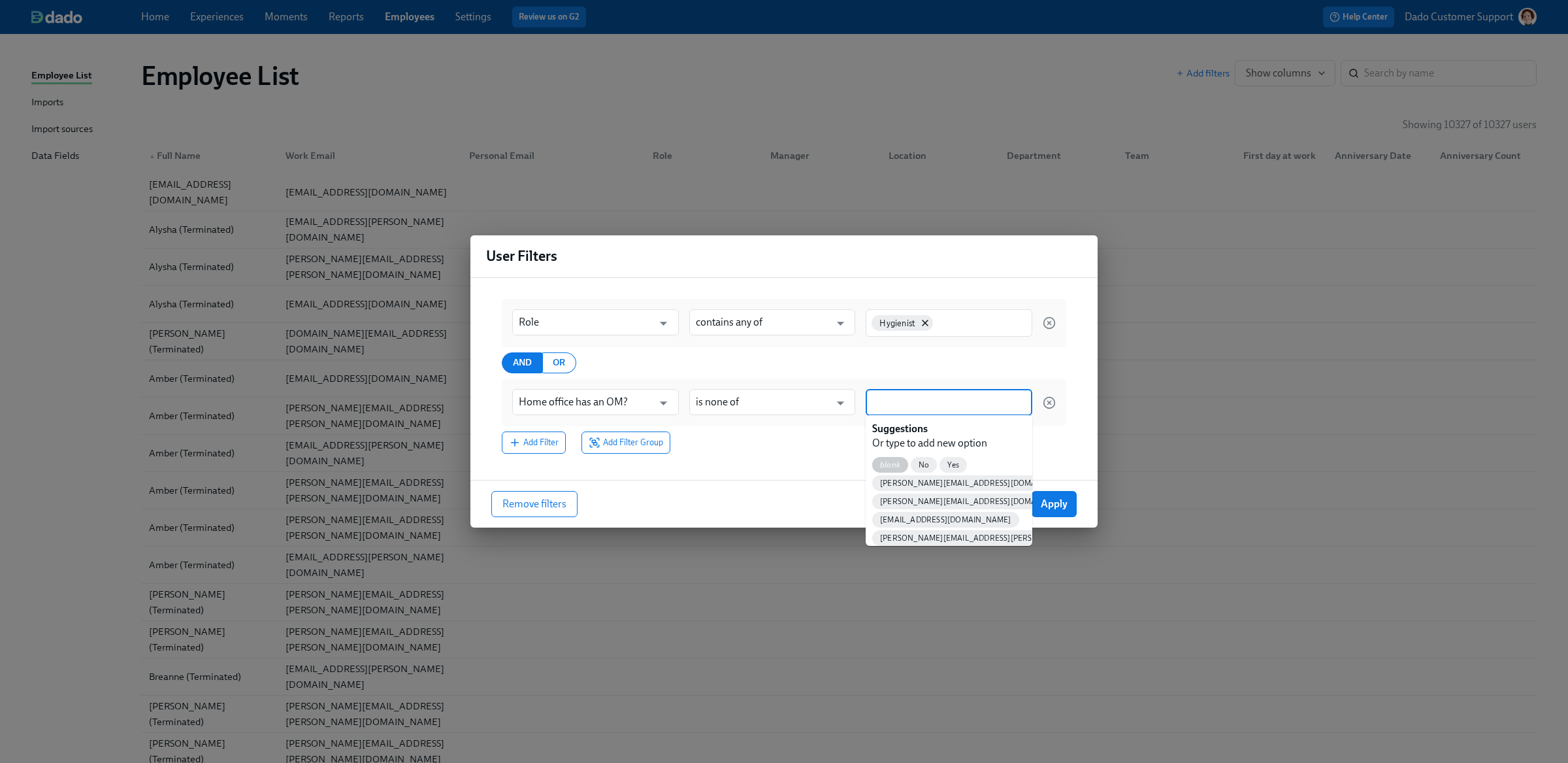
click at [887, 464] on span "blank" at bounding box center [890, 465] width 36 height 10
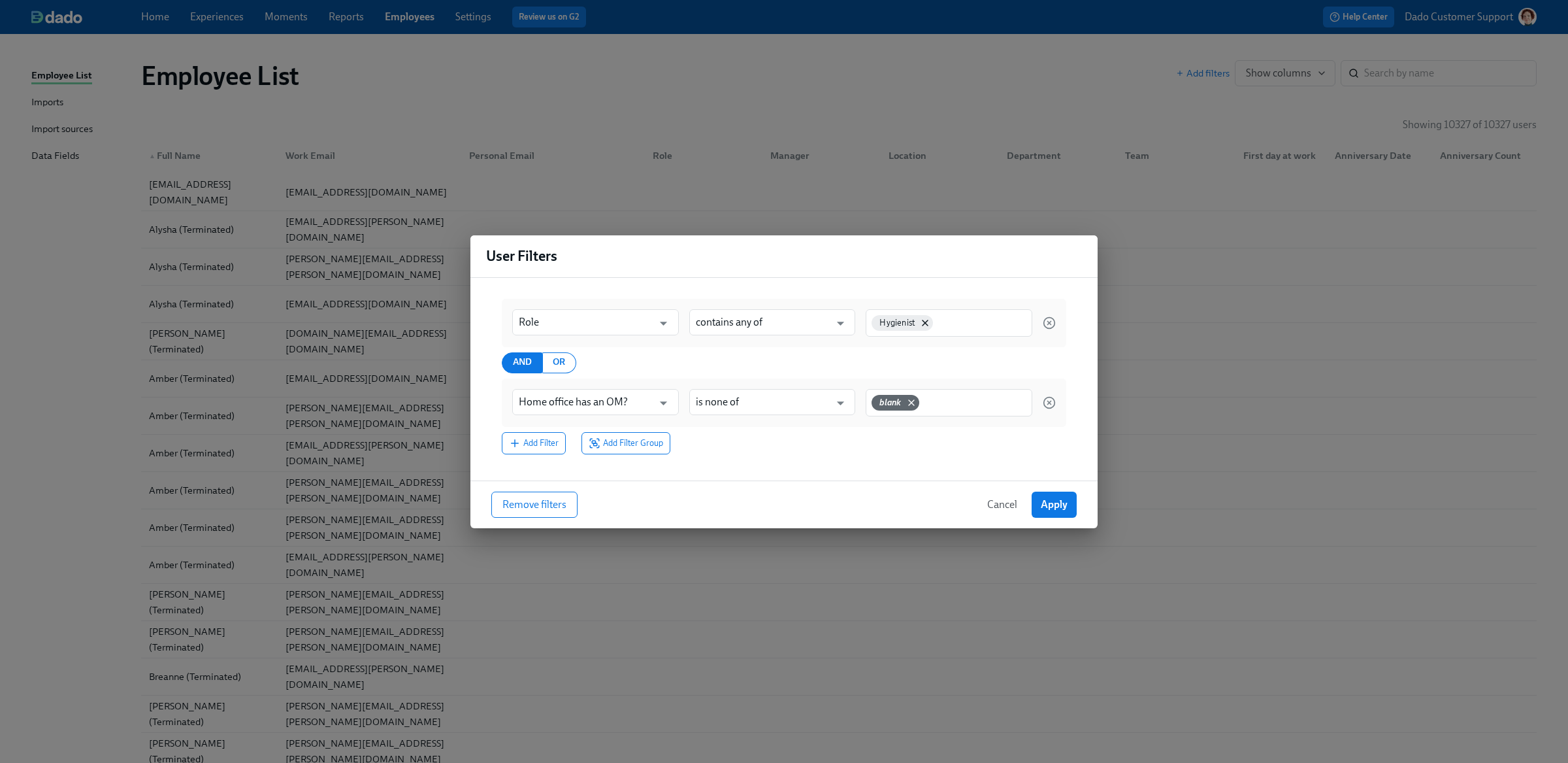
click at [808, 453] on div "Add Filter Add Filter Group" at bounding box center [784, 443] width 565 height 22
click at [1063, 505] on span "Apply" at bounding box center [1054, 505] width 27 height 13
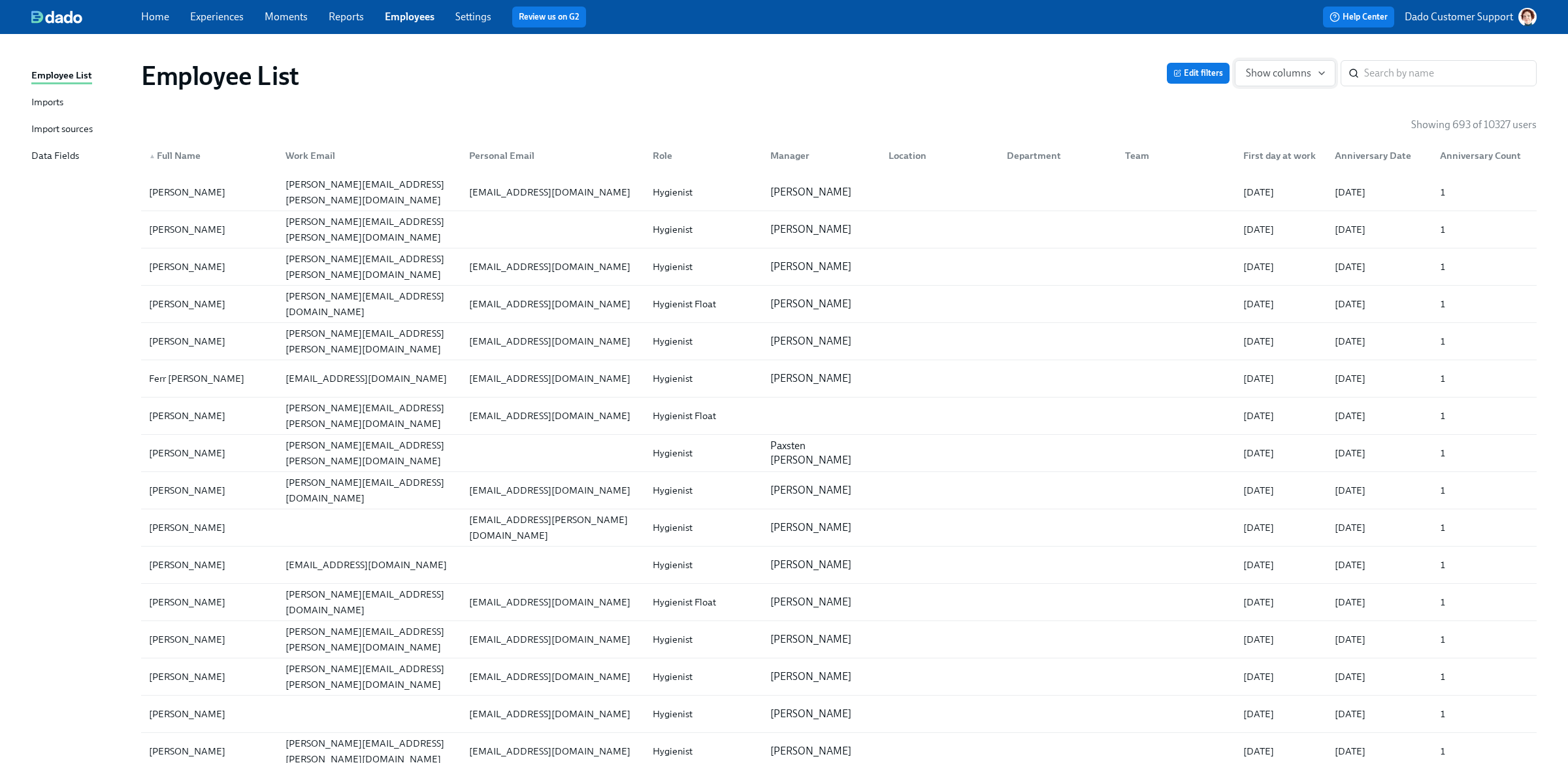
click at [1292, 71] on span "Show columns" at bounding box center [1285, 73] width 79 height 13
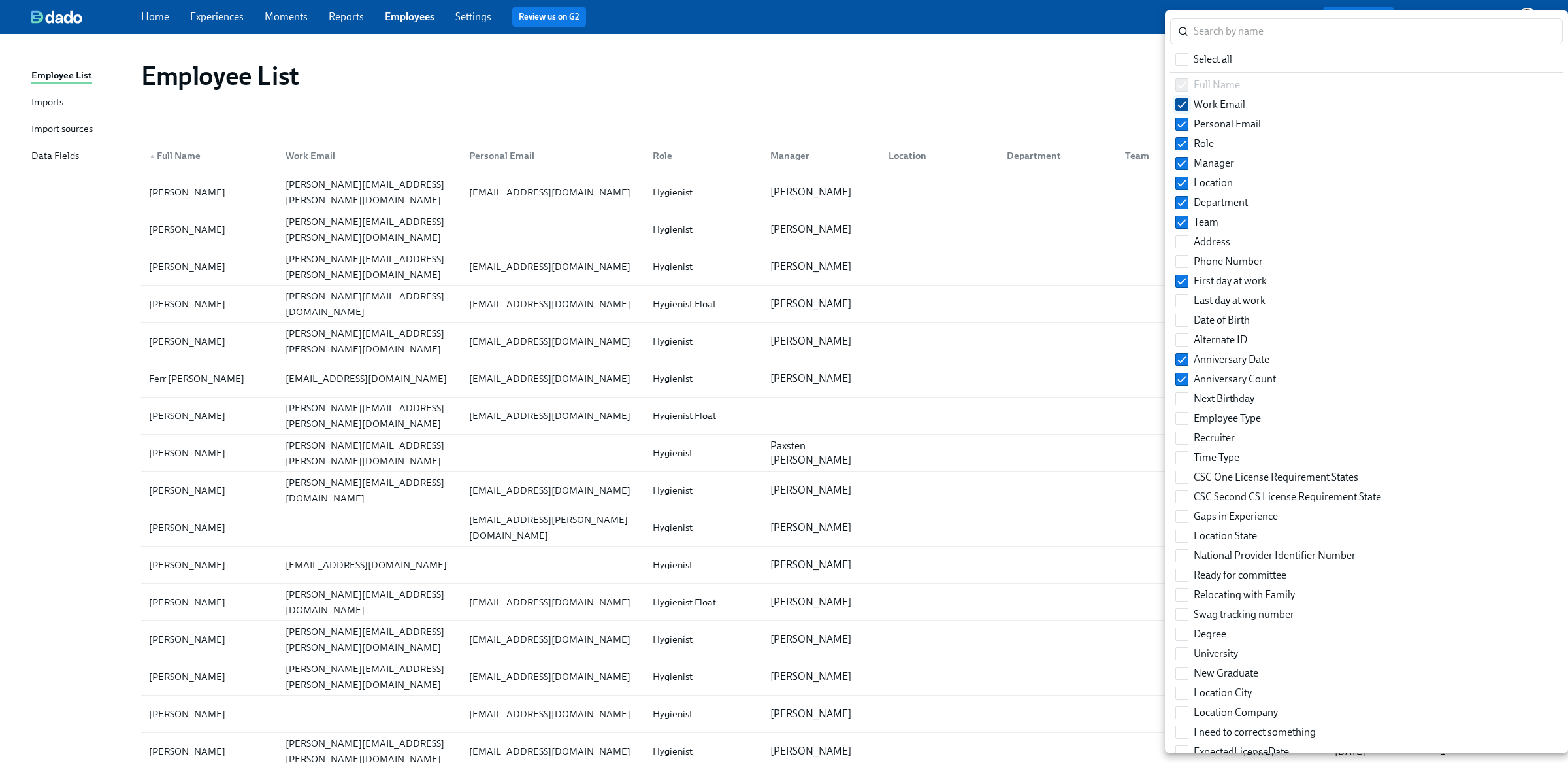
click at [1183, 105] on input "Work Email" at bounding box center [1182, 104] width 11 height 11
checkbox input "false"
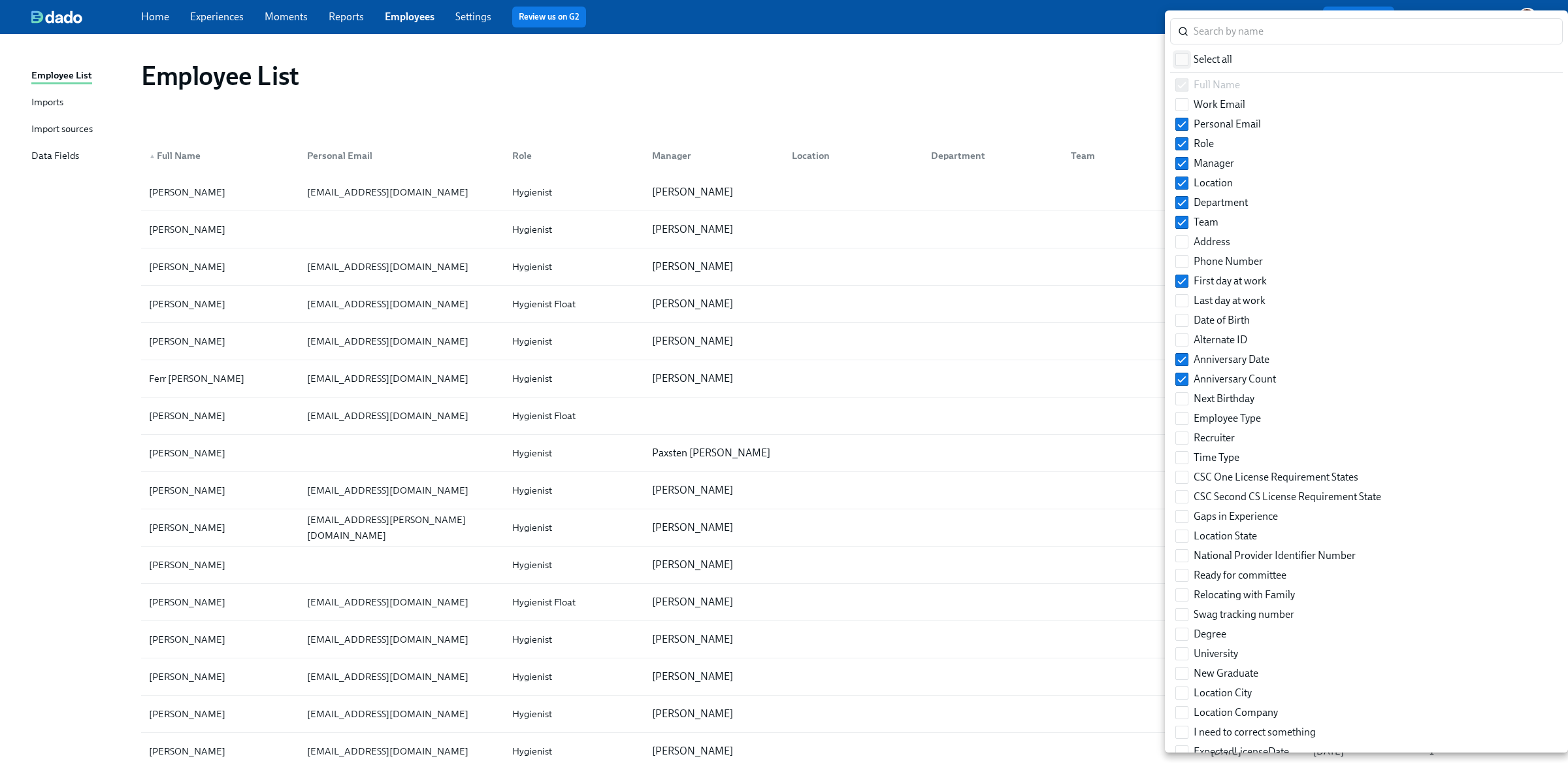
click at [1185, 62] on input "Select all" at bounding box center [1182, 59] width 11 height 11
checkbox input "true"
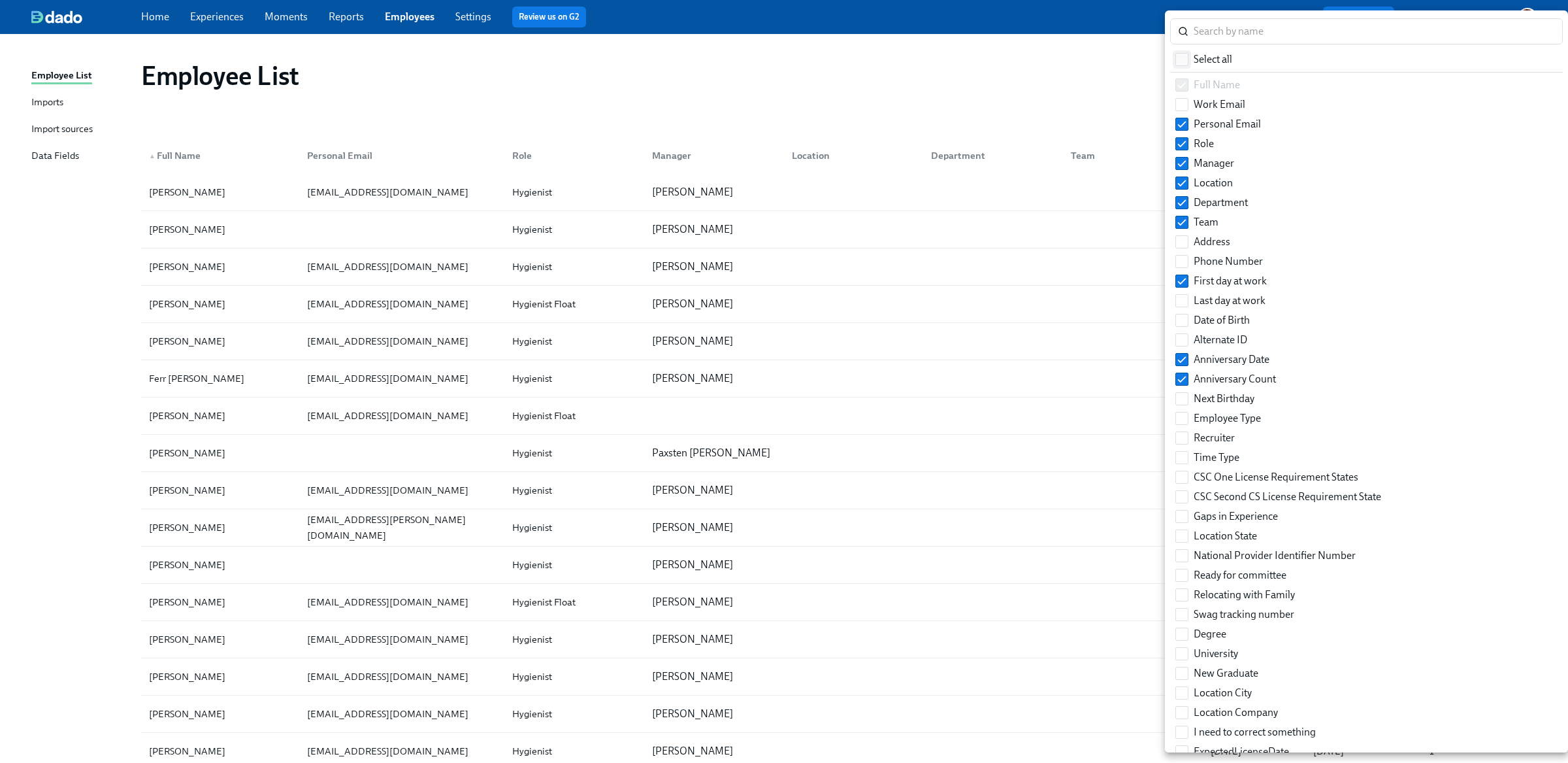
checkbox input "true"
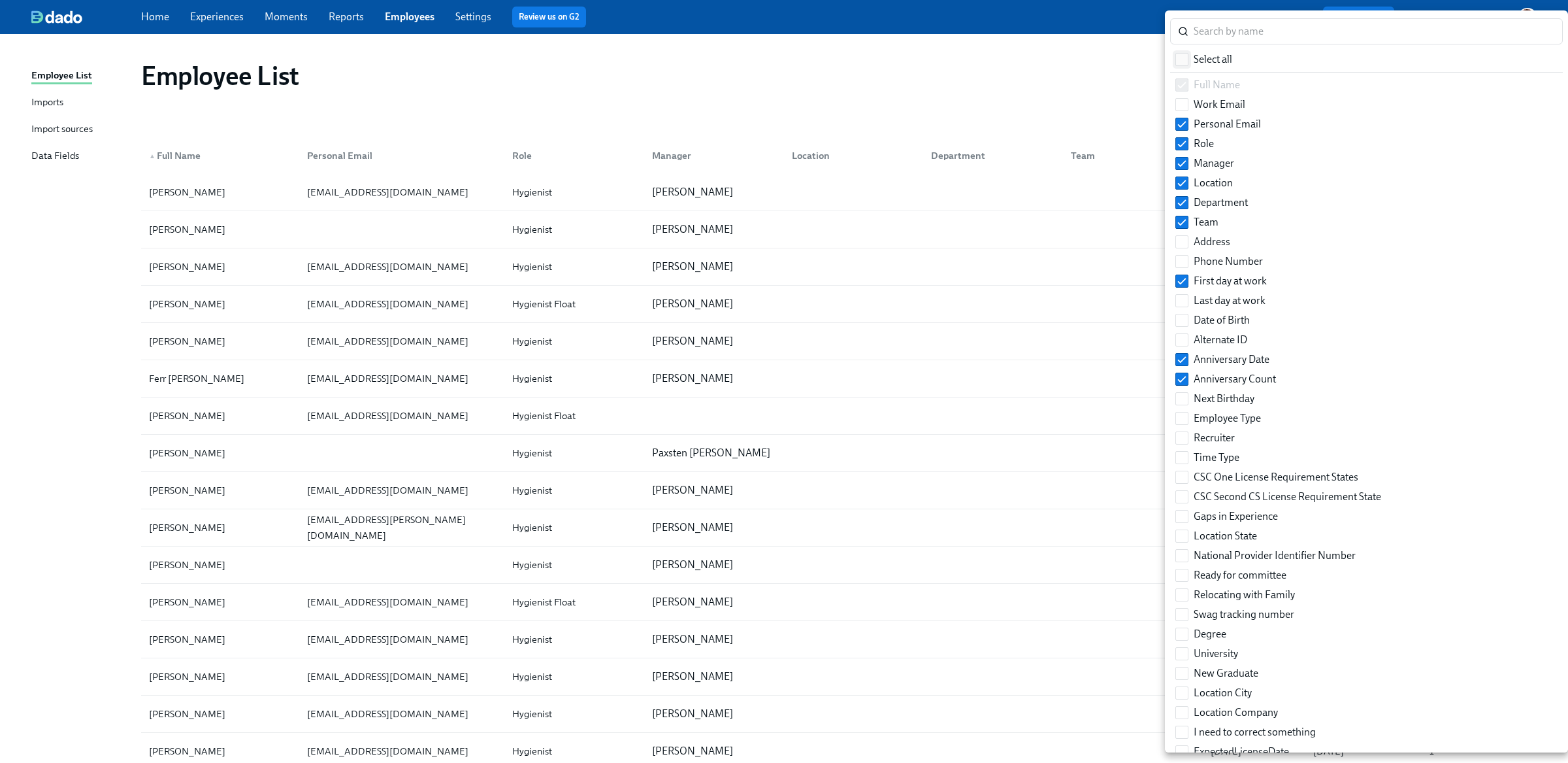
checkbox input "true"
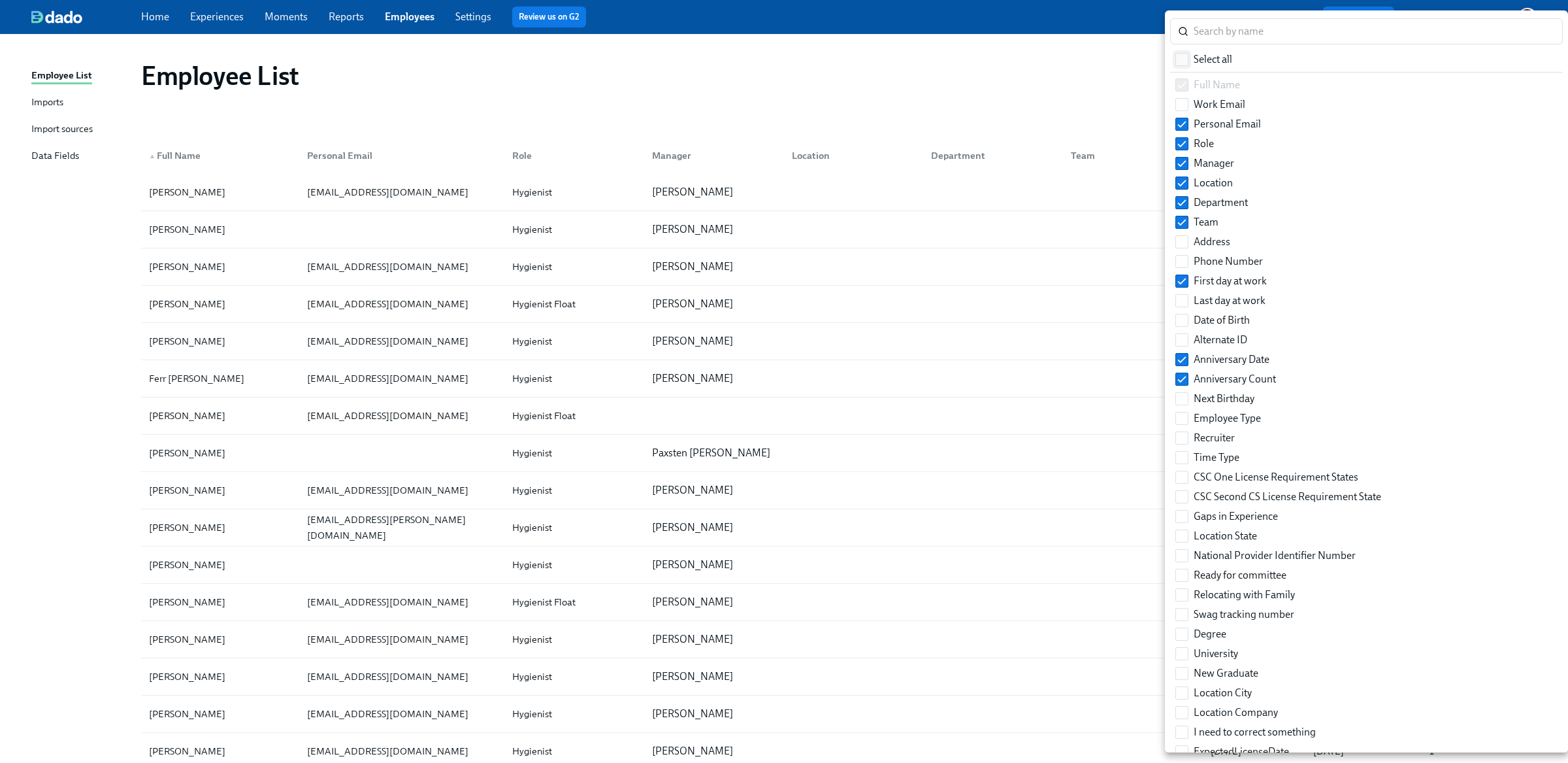
checkbox input "true"
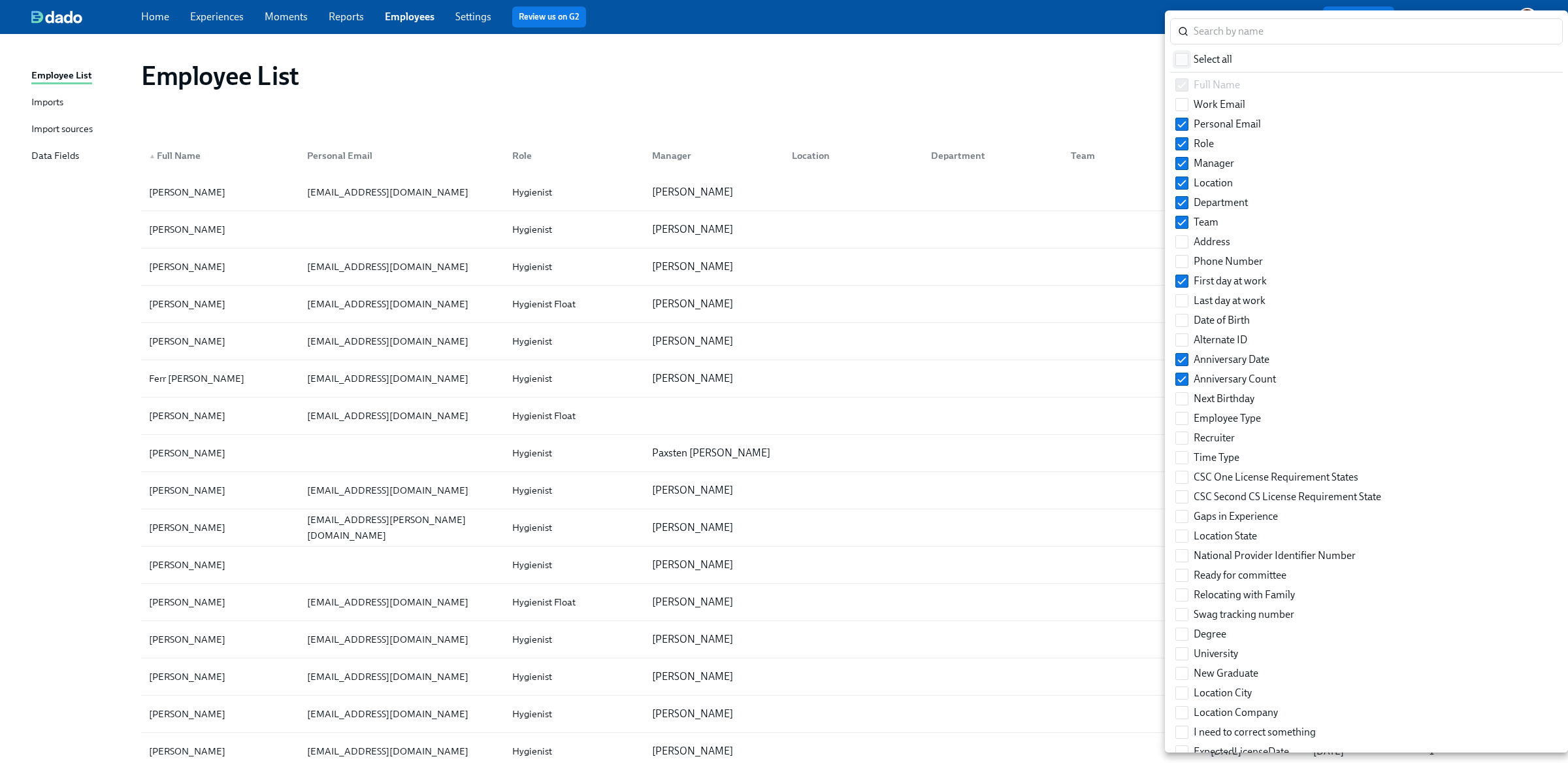
checkbox input "true"
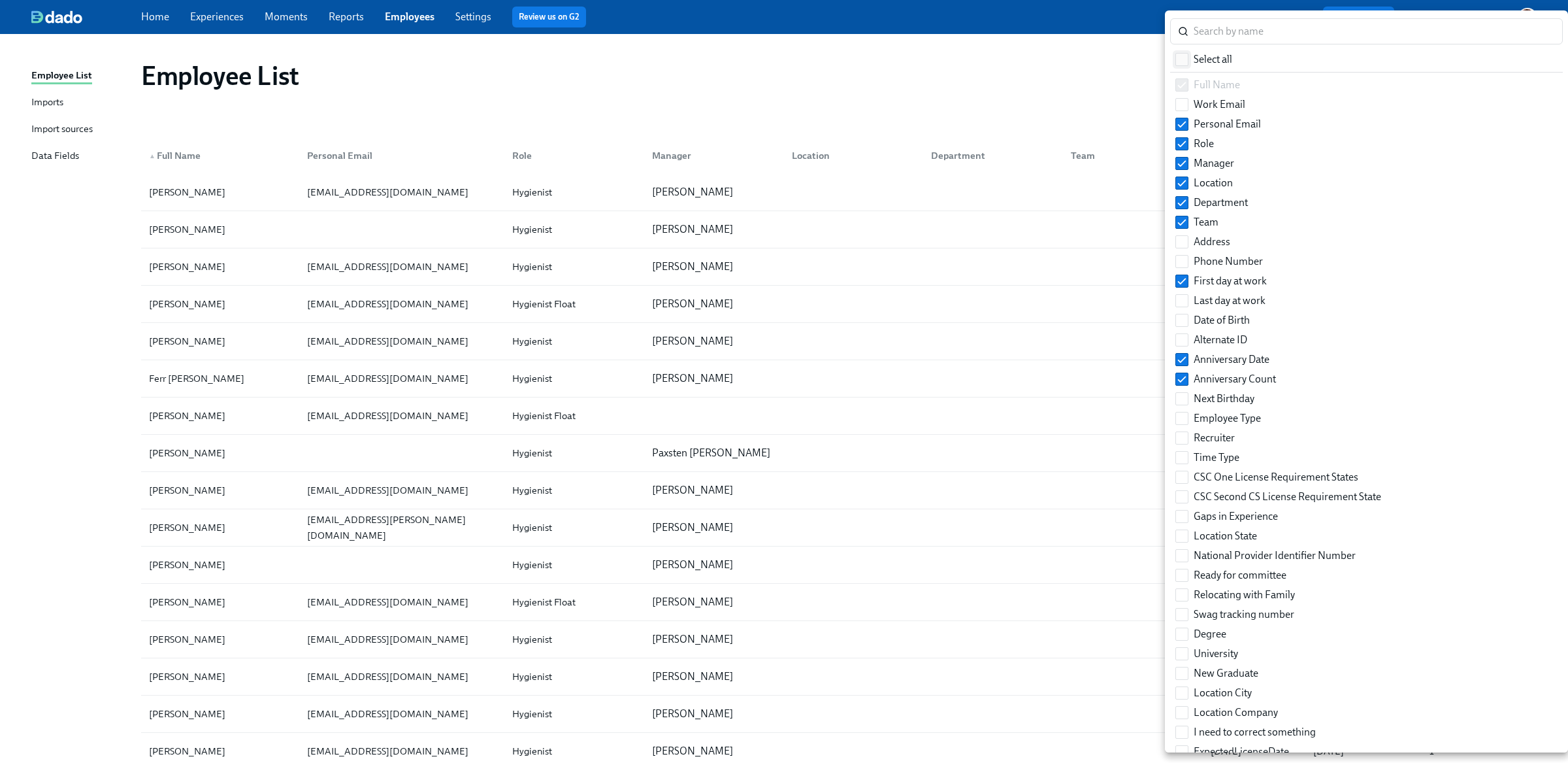
checkbox input "true"
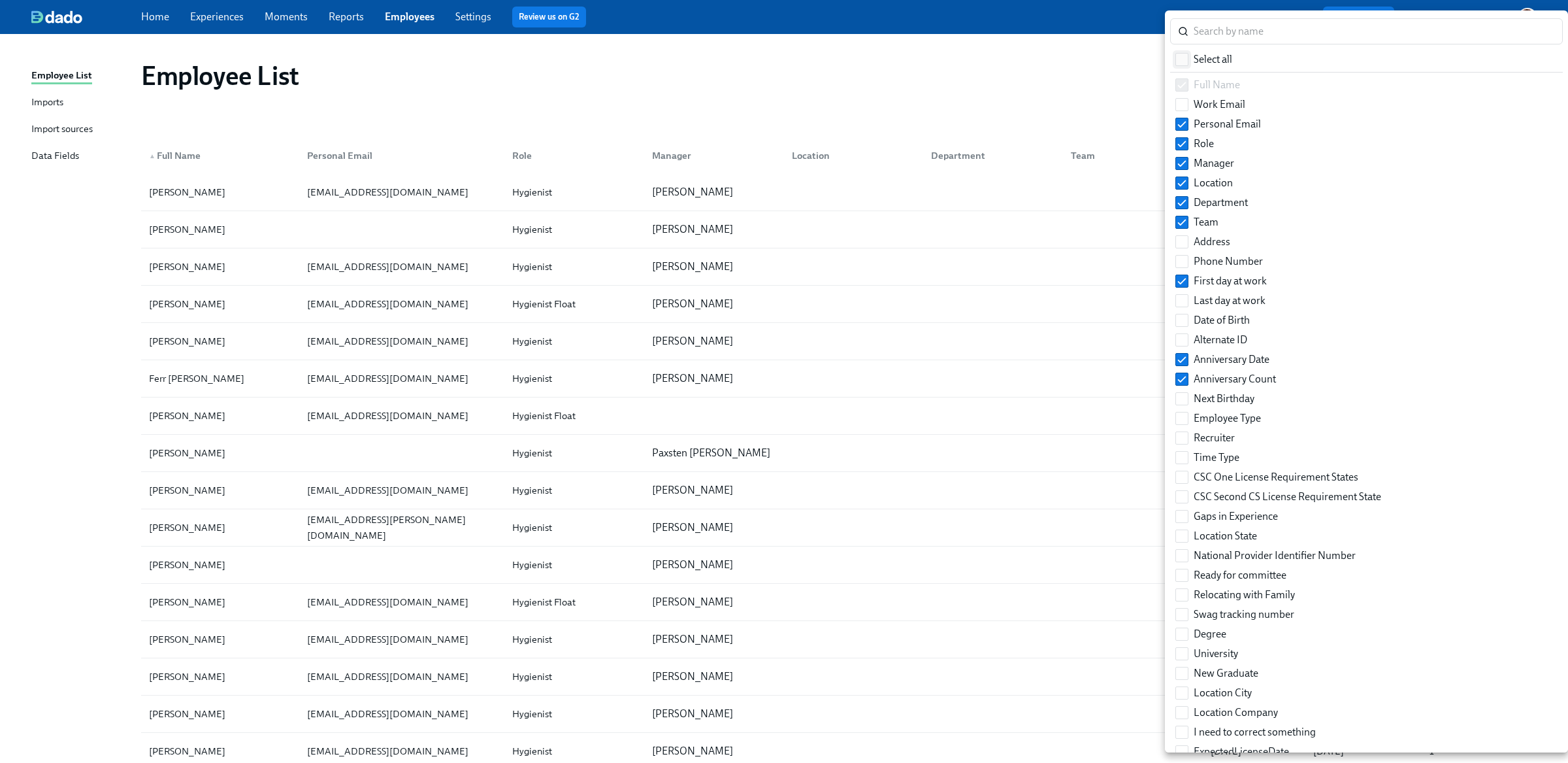
checkbox input "true"
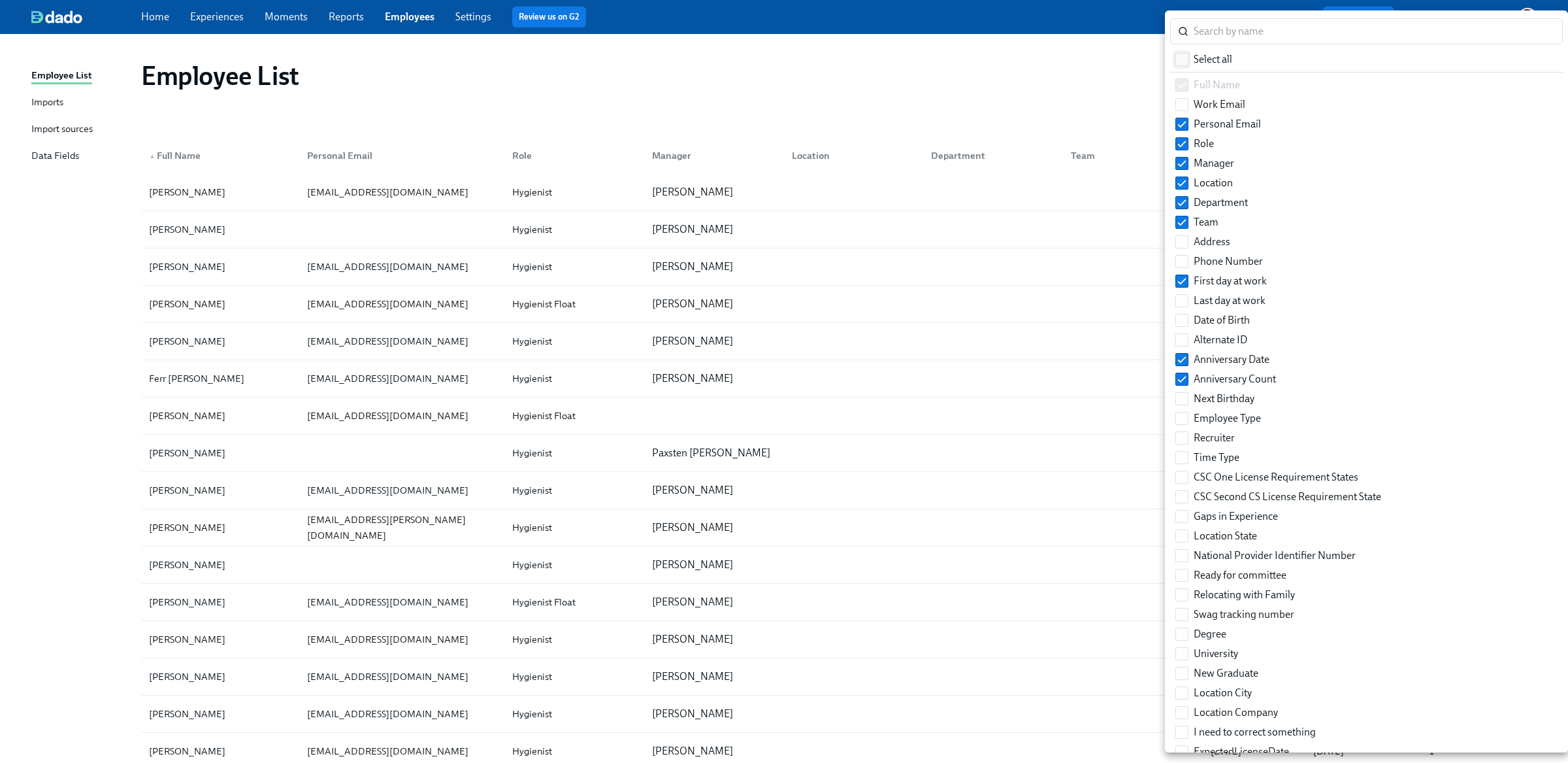
checkbox input "true"
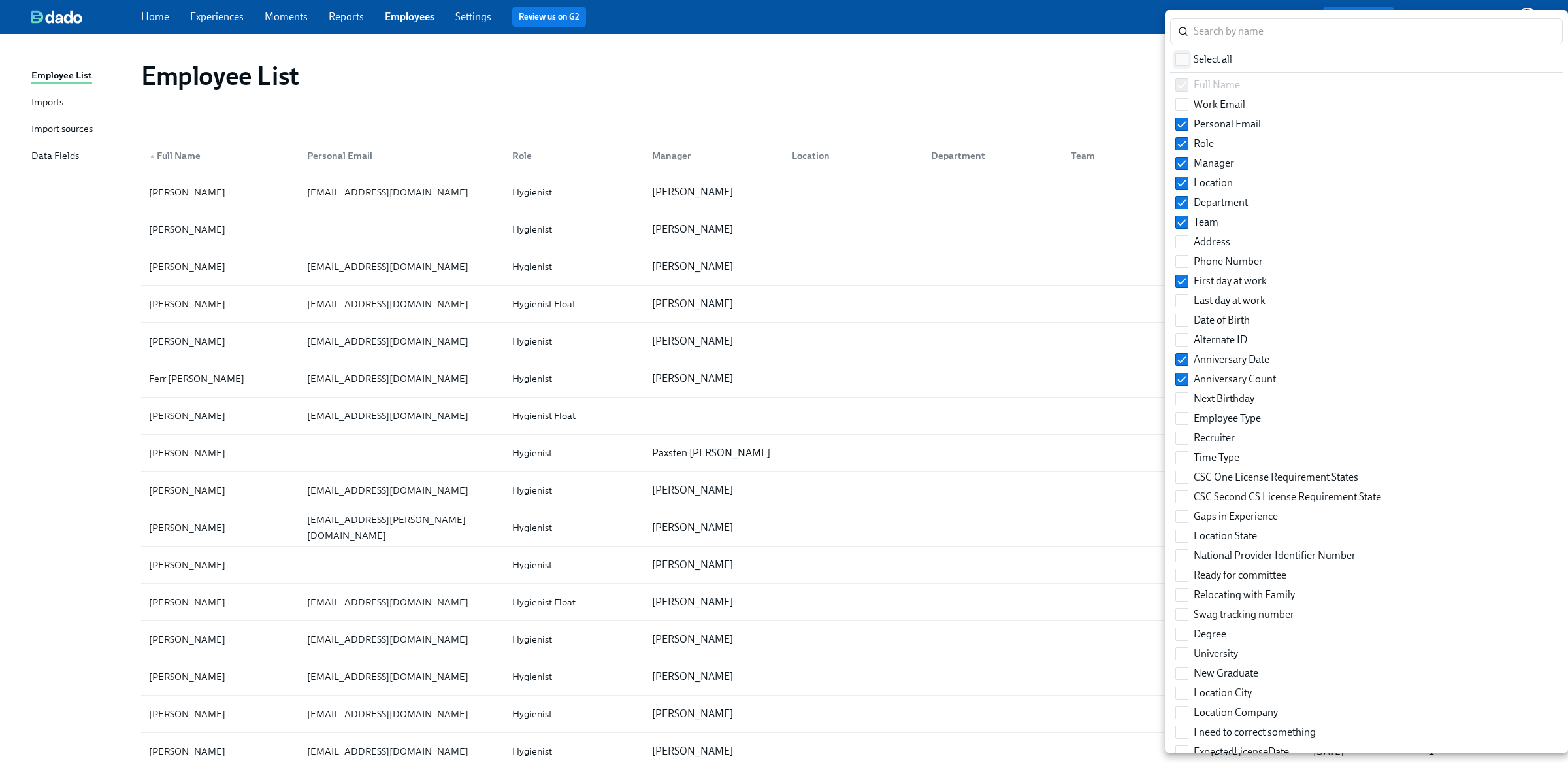
checkbox input "true"
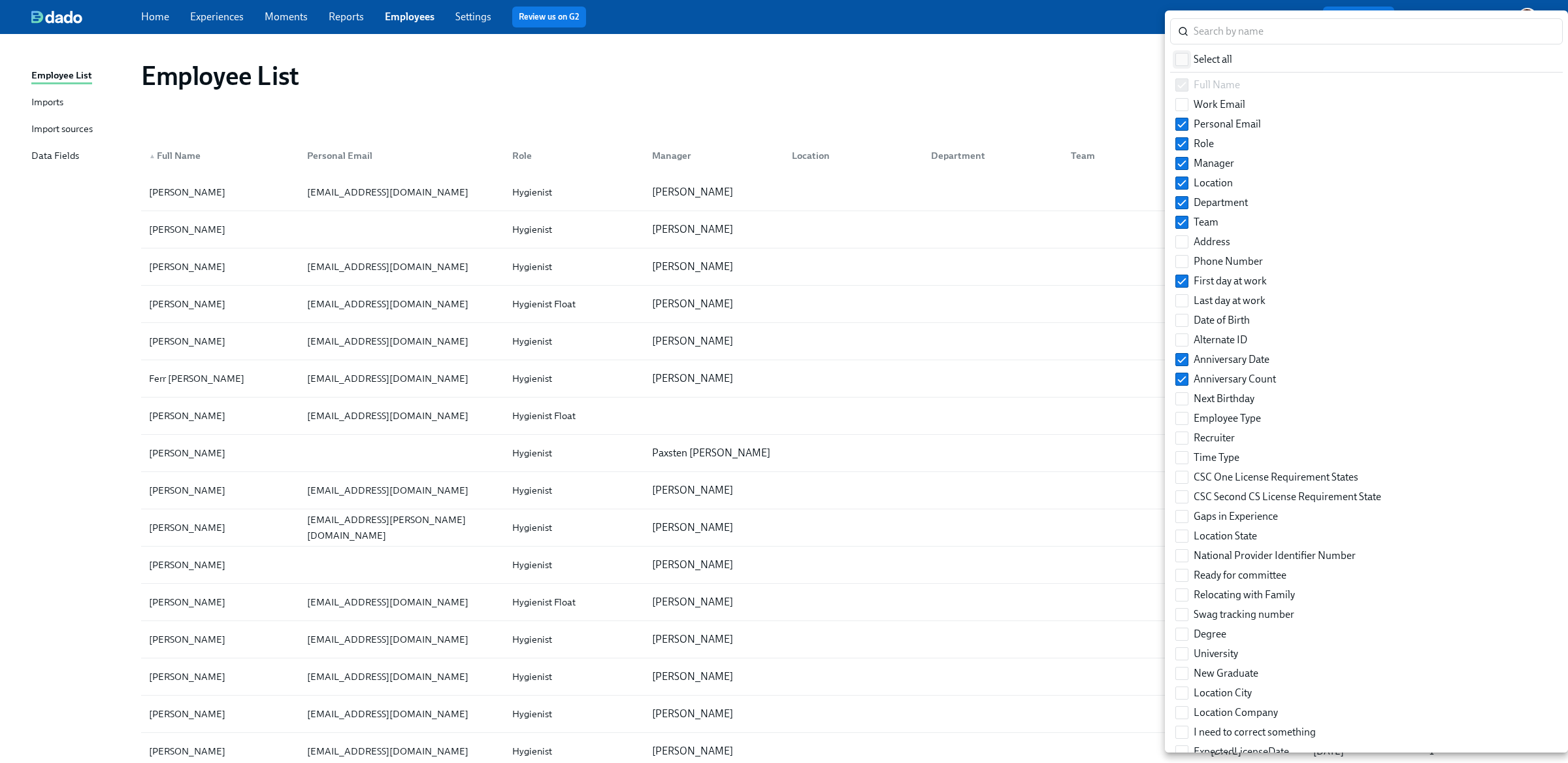
checkbox input "true"
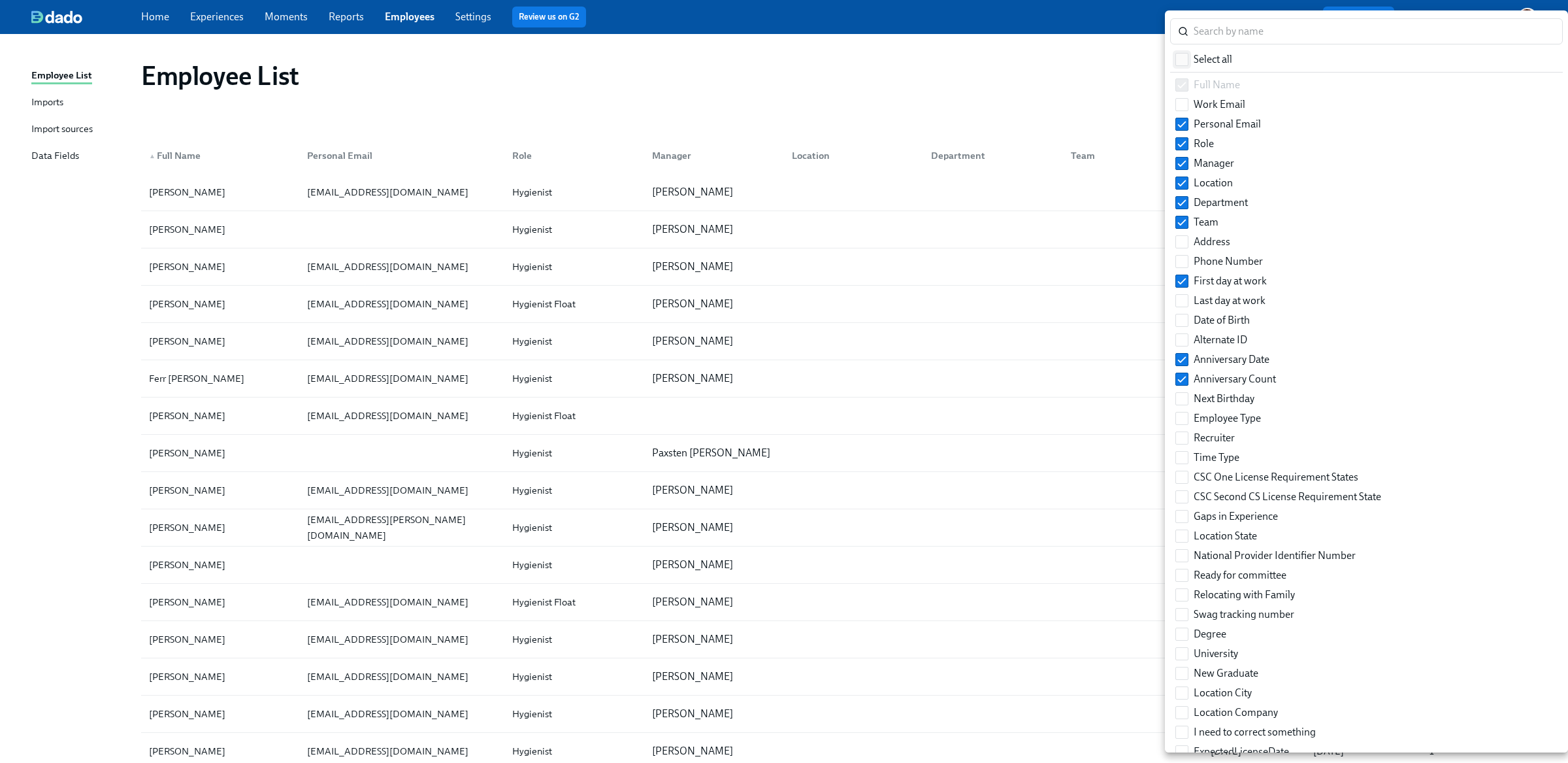
checkbox input "true"
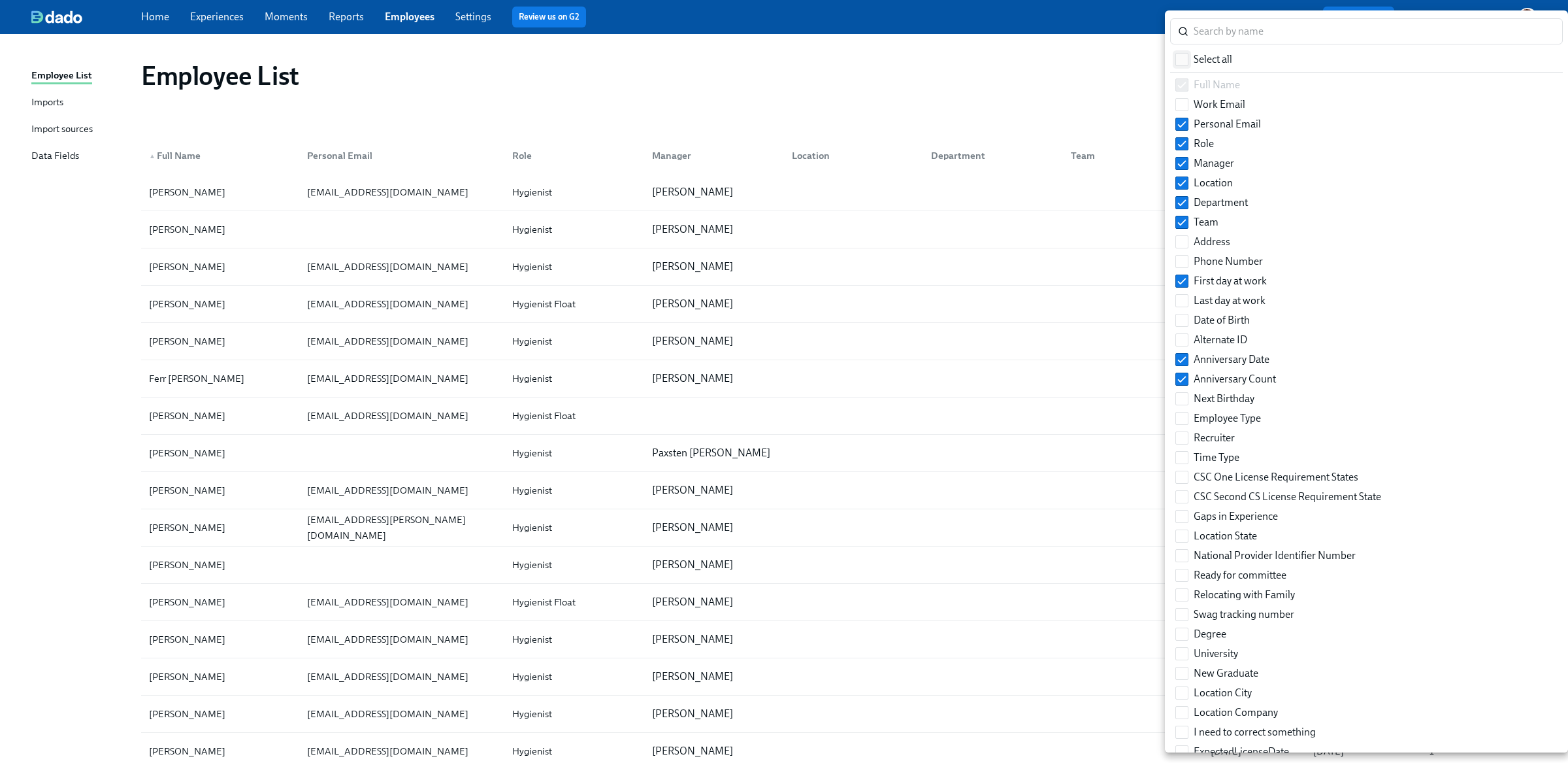
checkbox input "true"
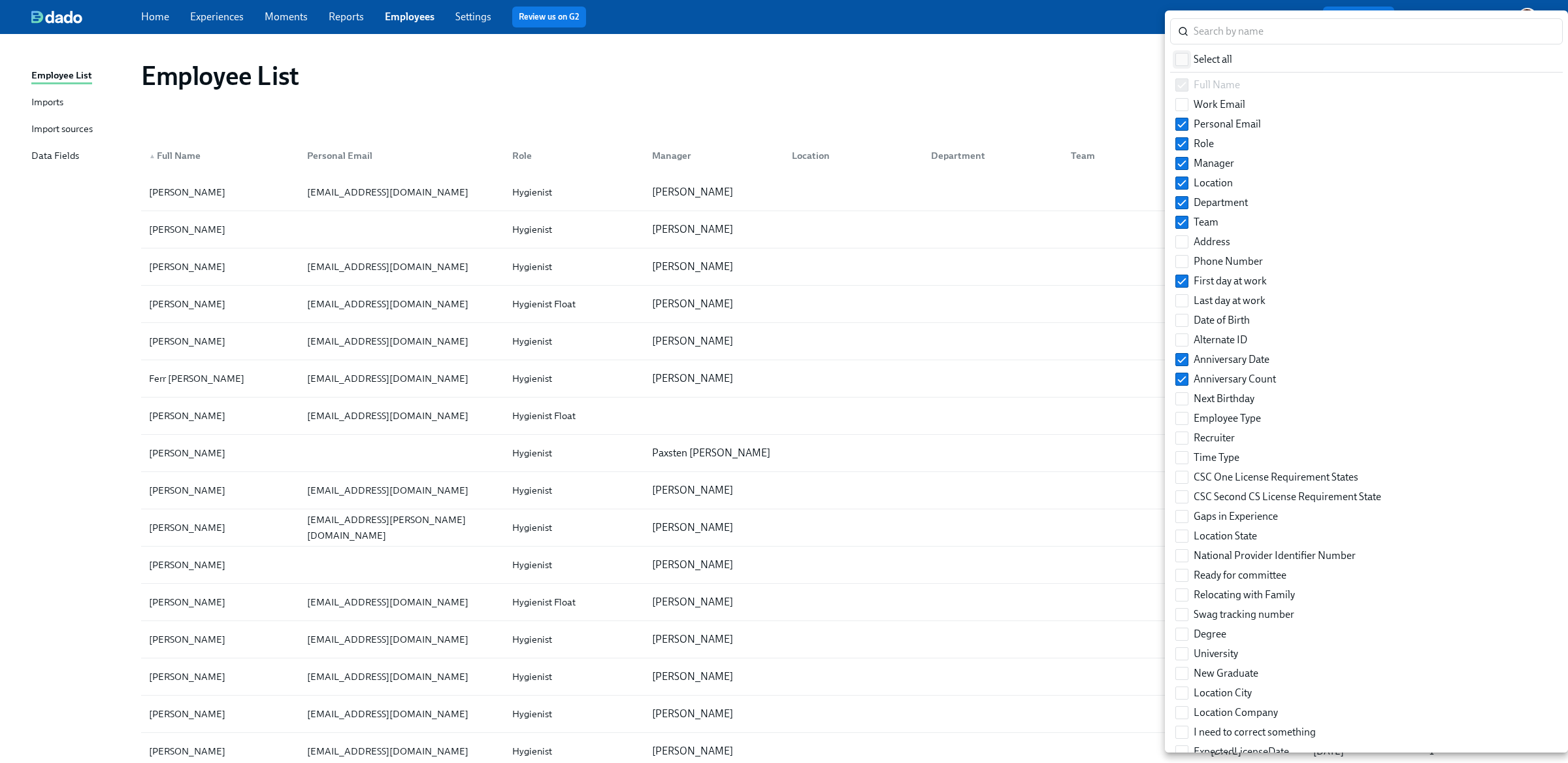
checkbox input "true"
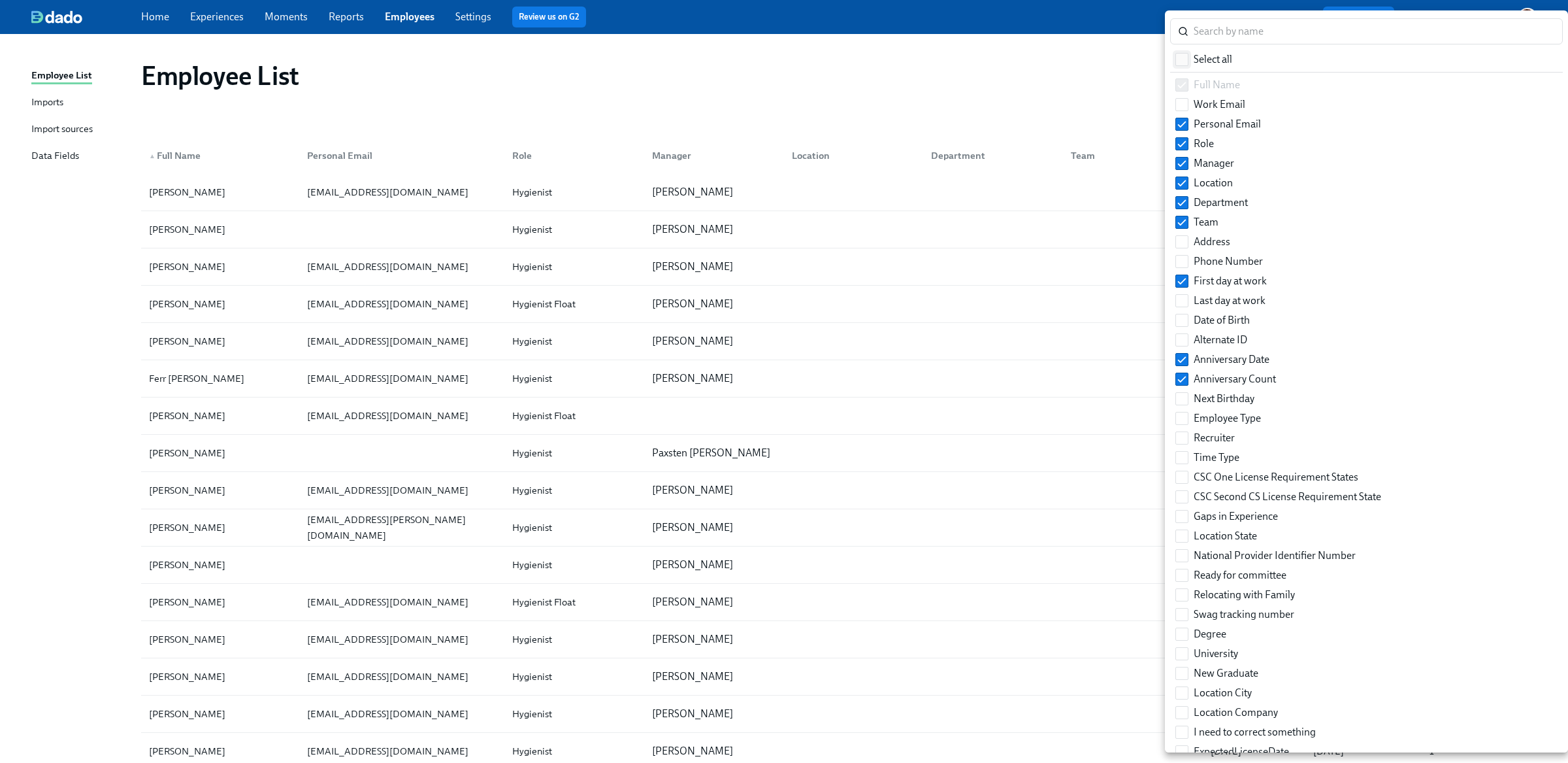
checkbox input "true"
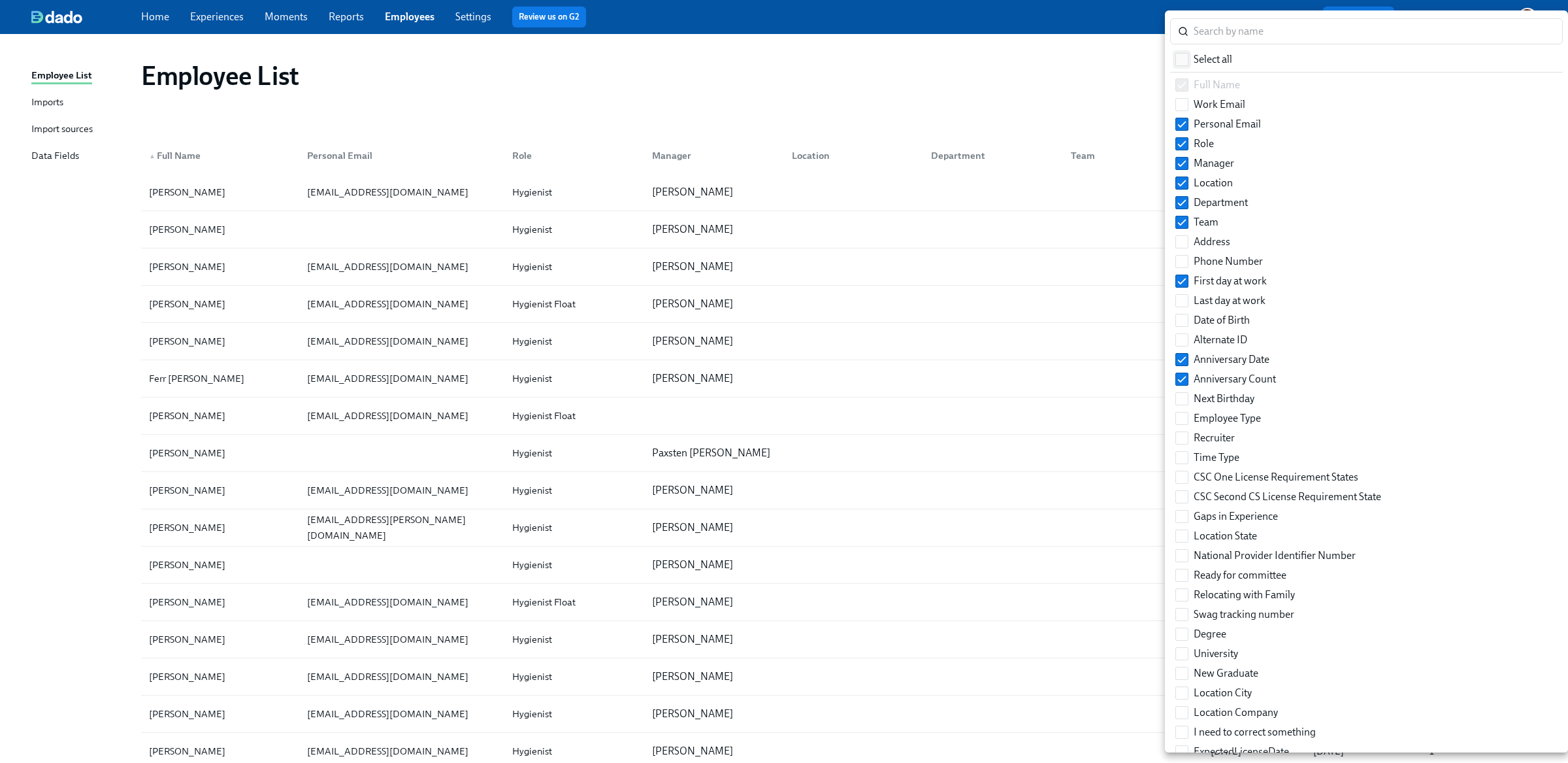
checkbox input "true"
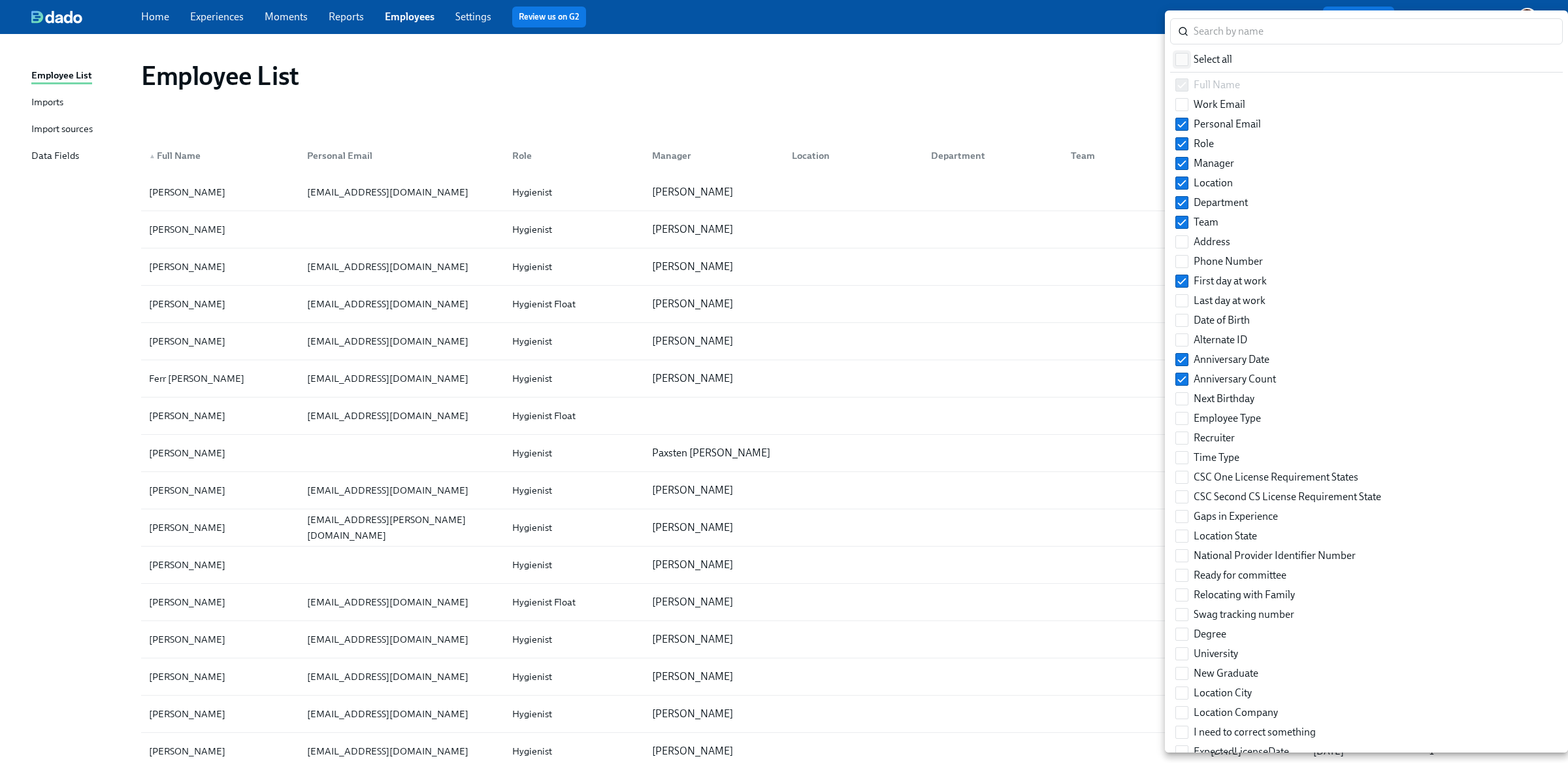
checkbox input "true"
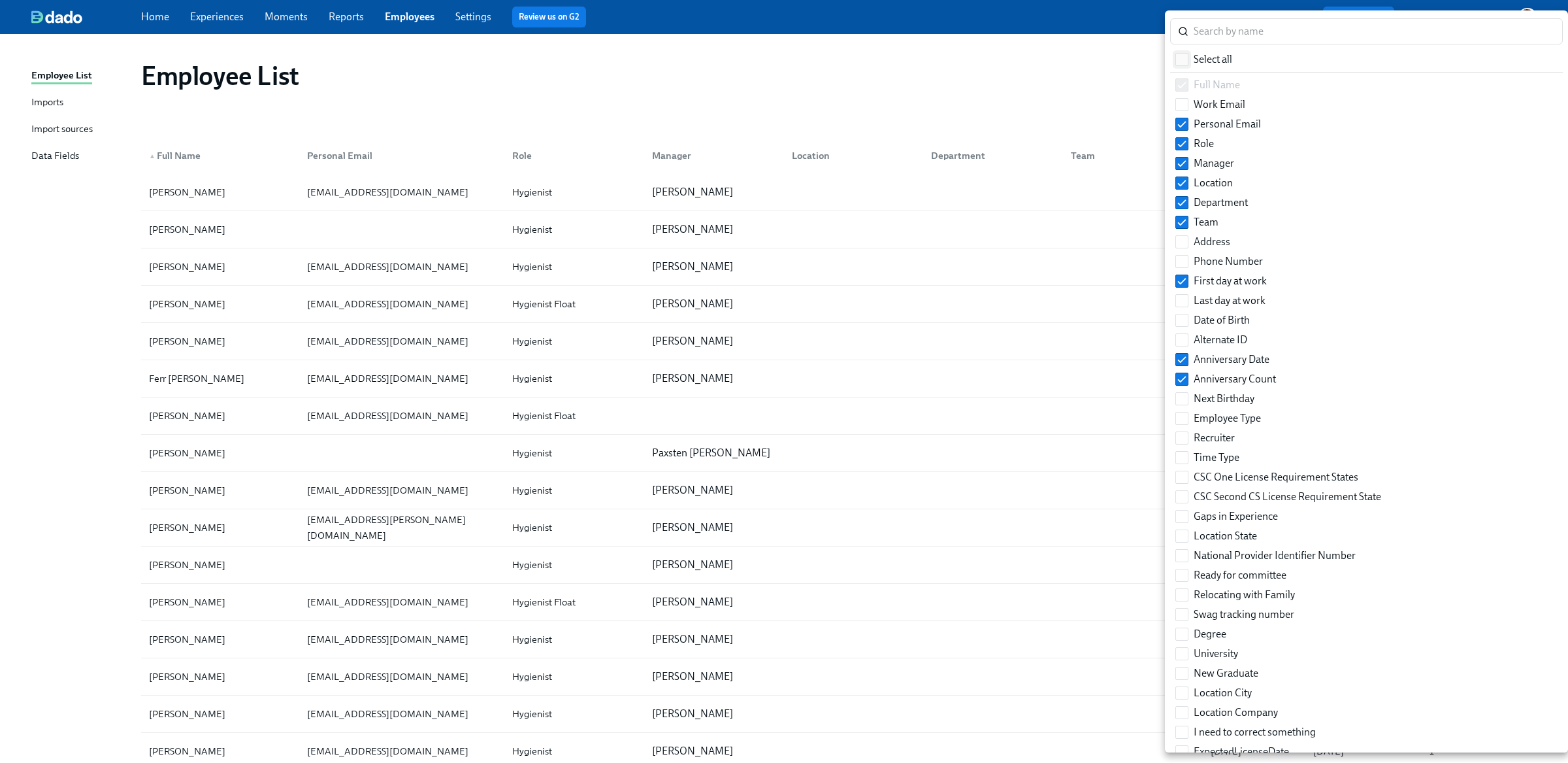
checkbox input "true"
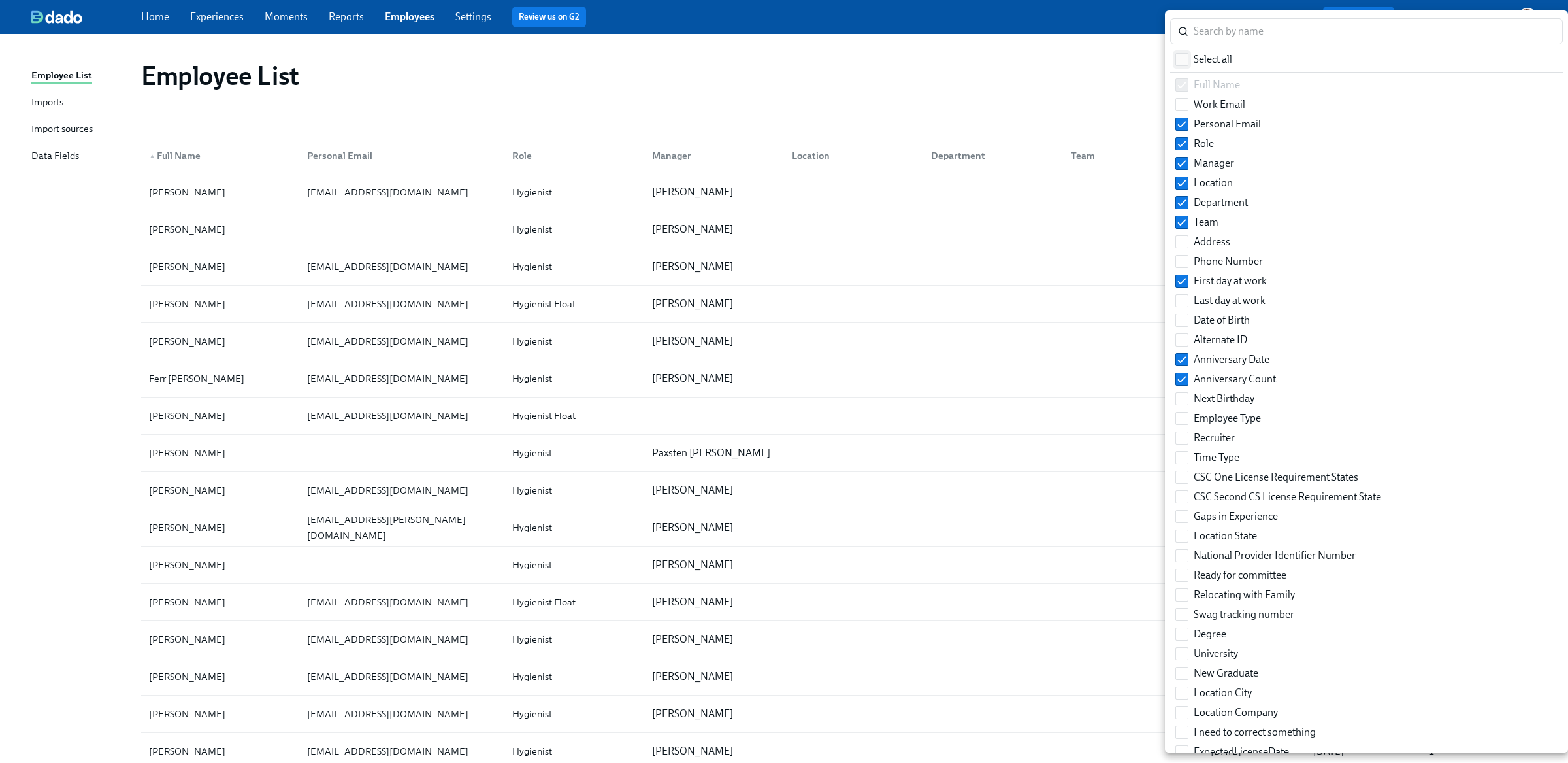
checkbox input "true"
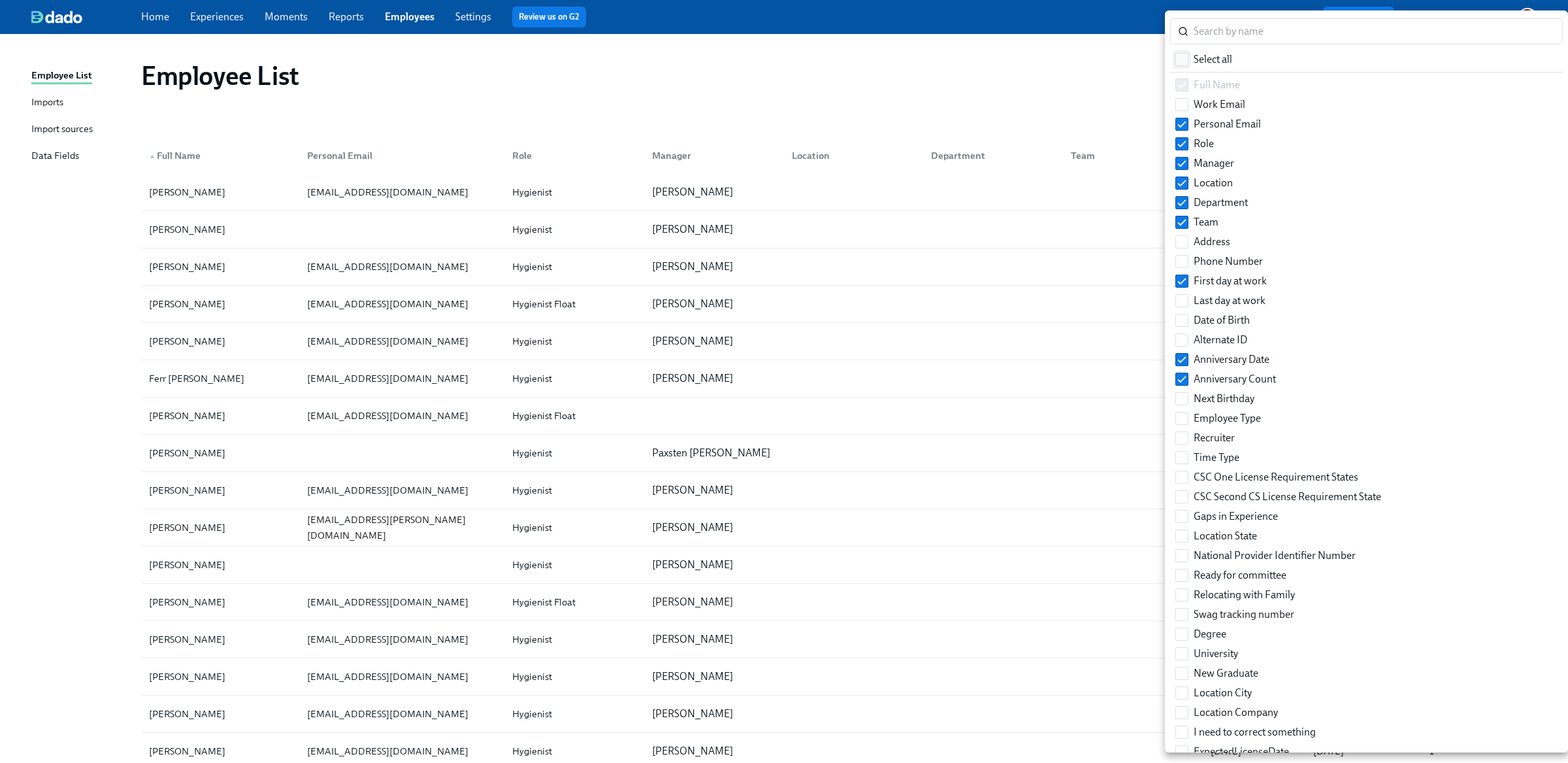
checkbox input "true"
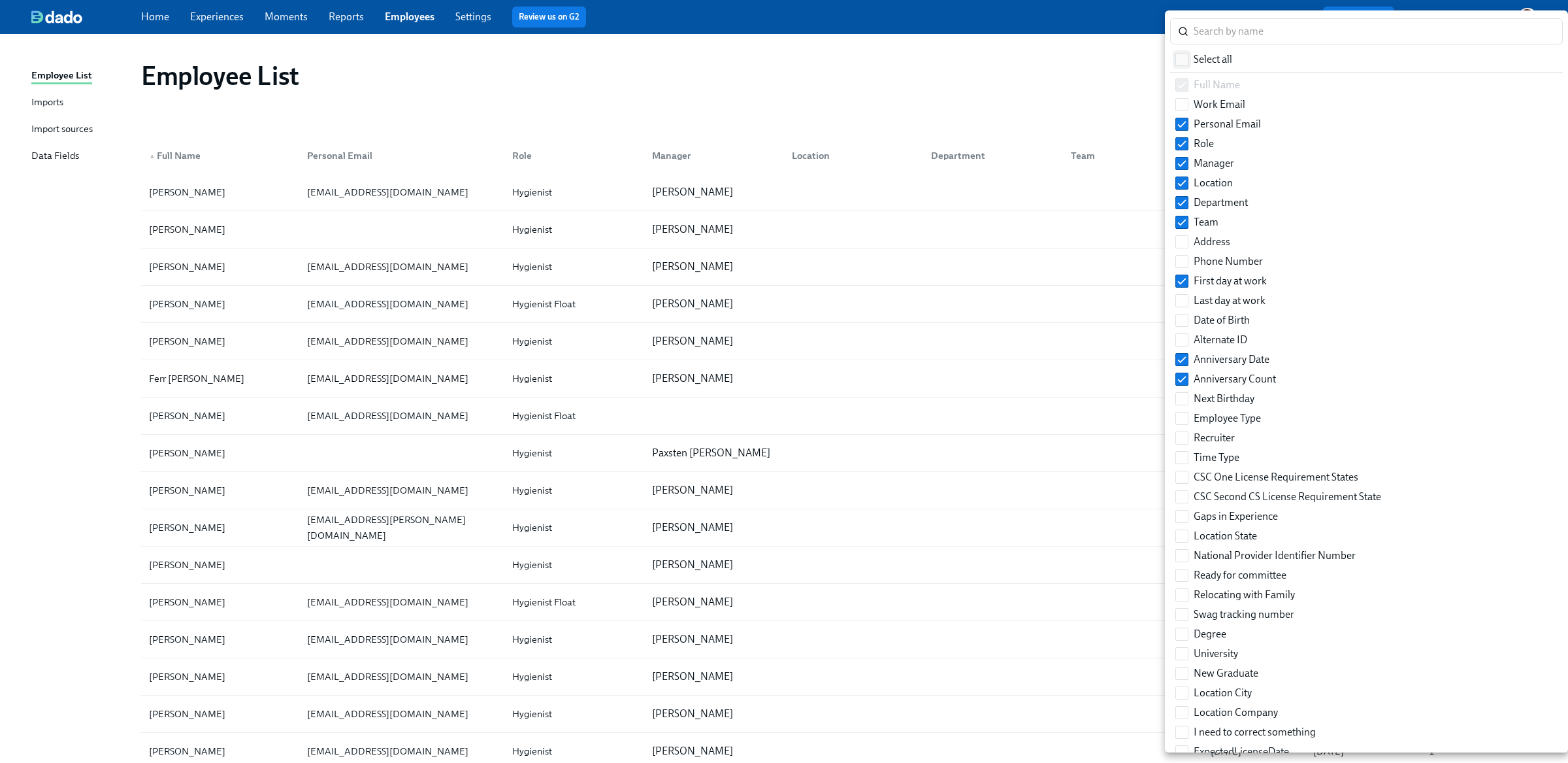
checkbox input "true"
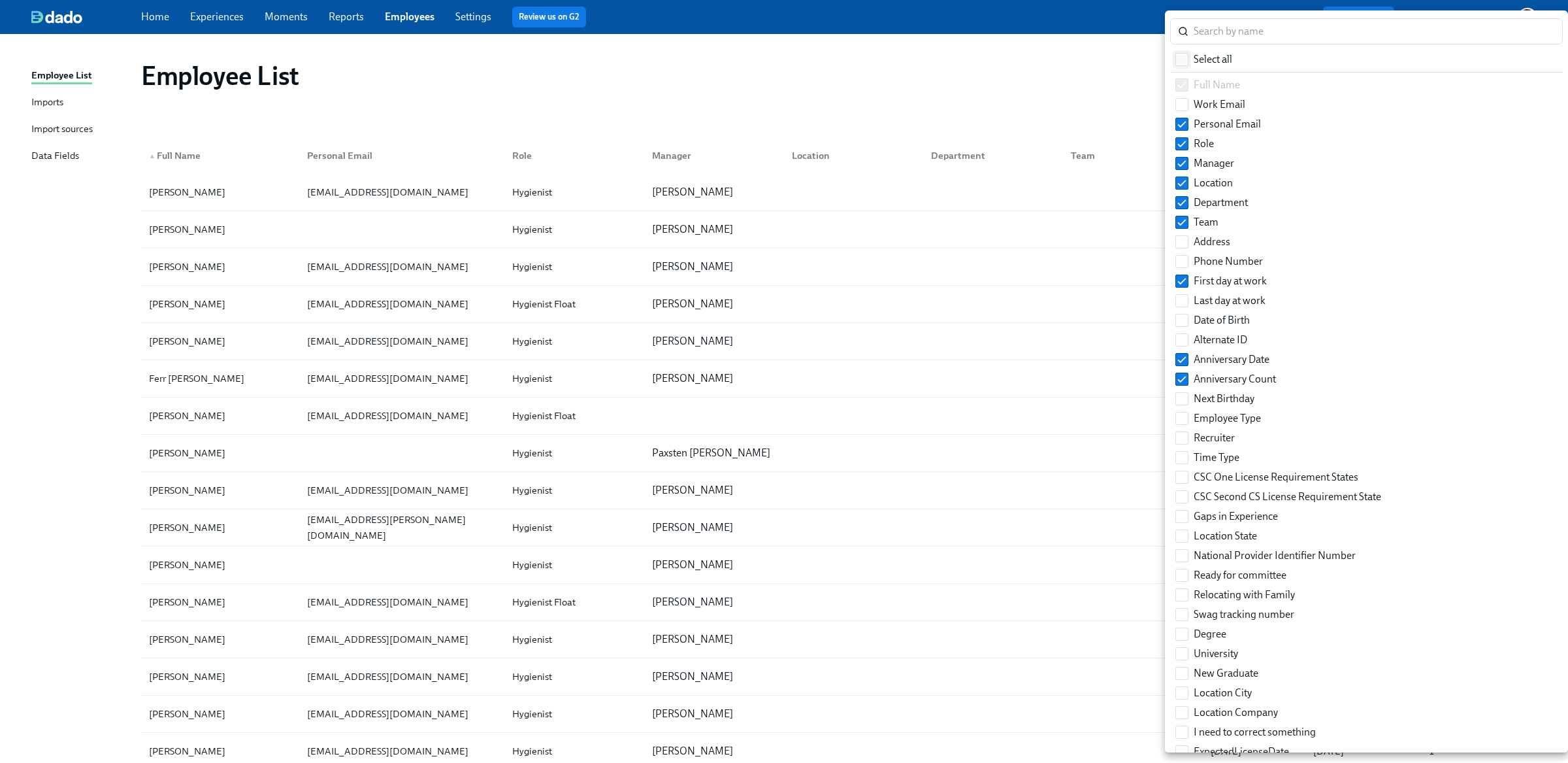
checkbox input "true"
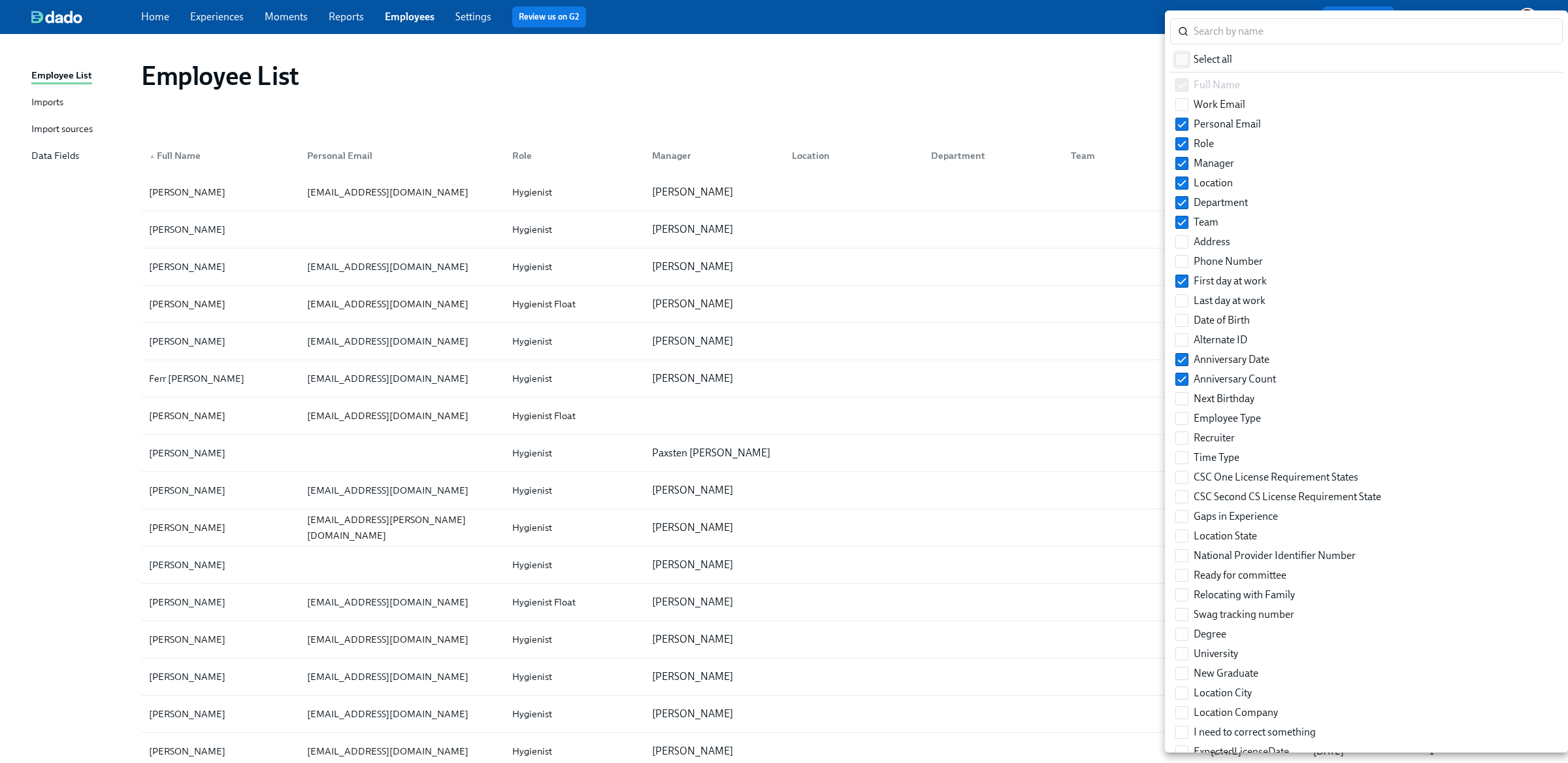
checkbox input "true"
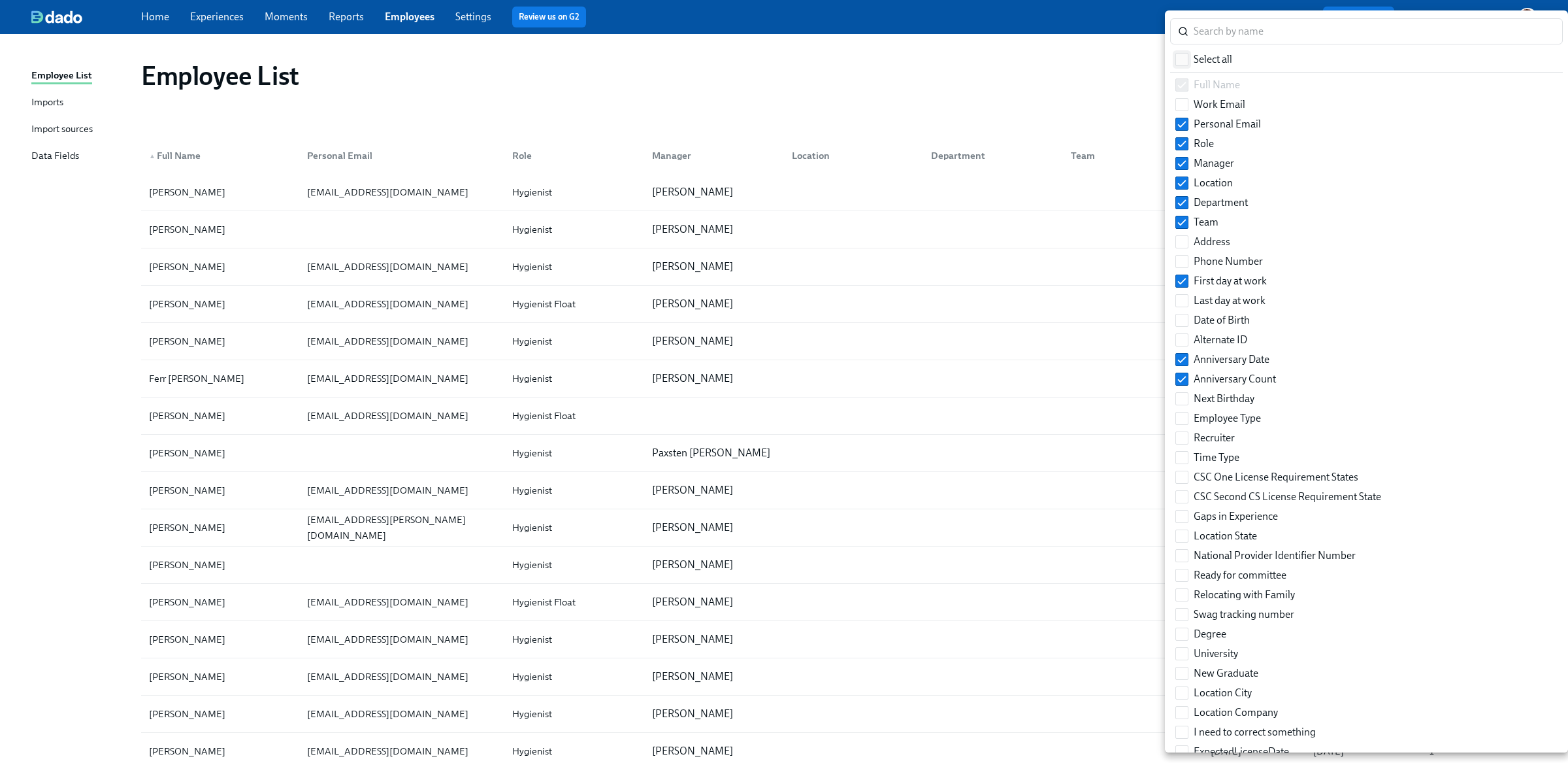
checkbox input "true"
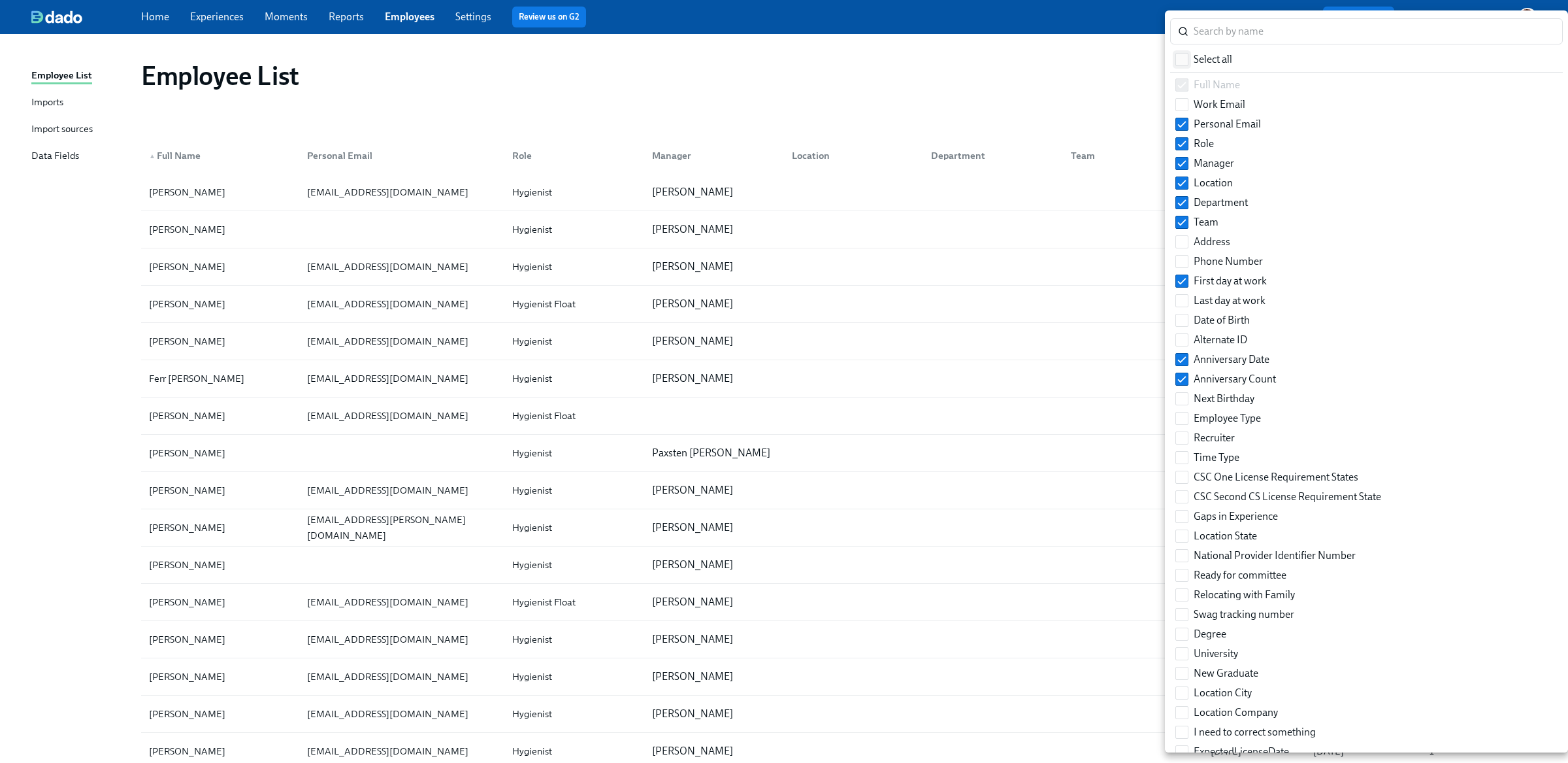
checkbox input "true"
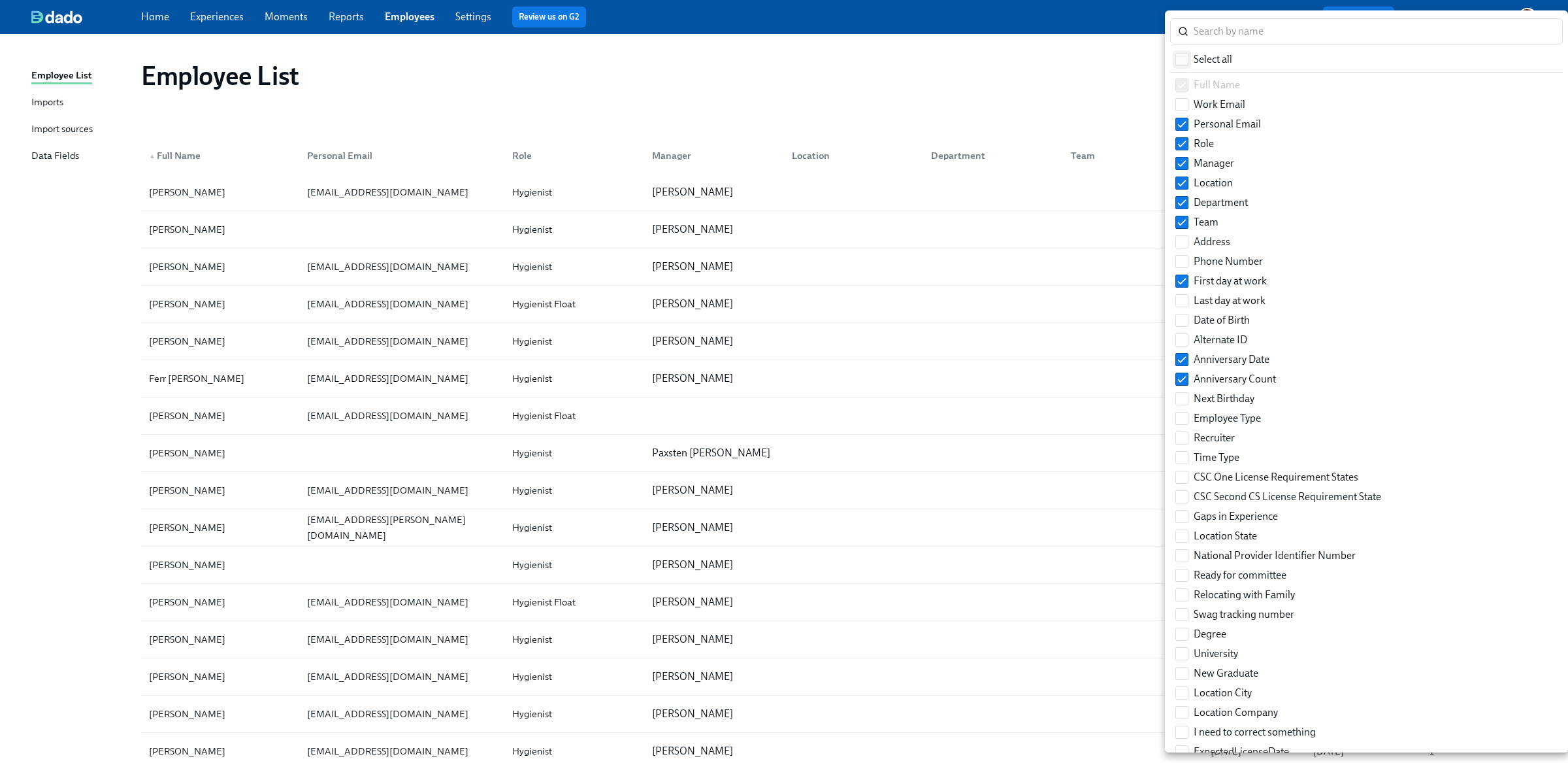
checkbox input "true"
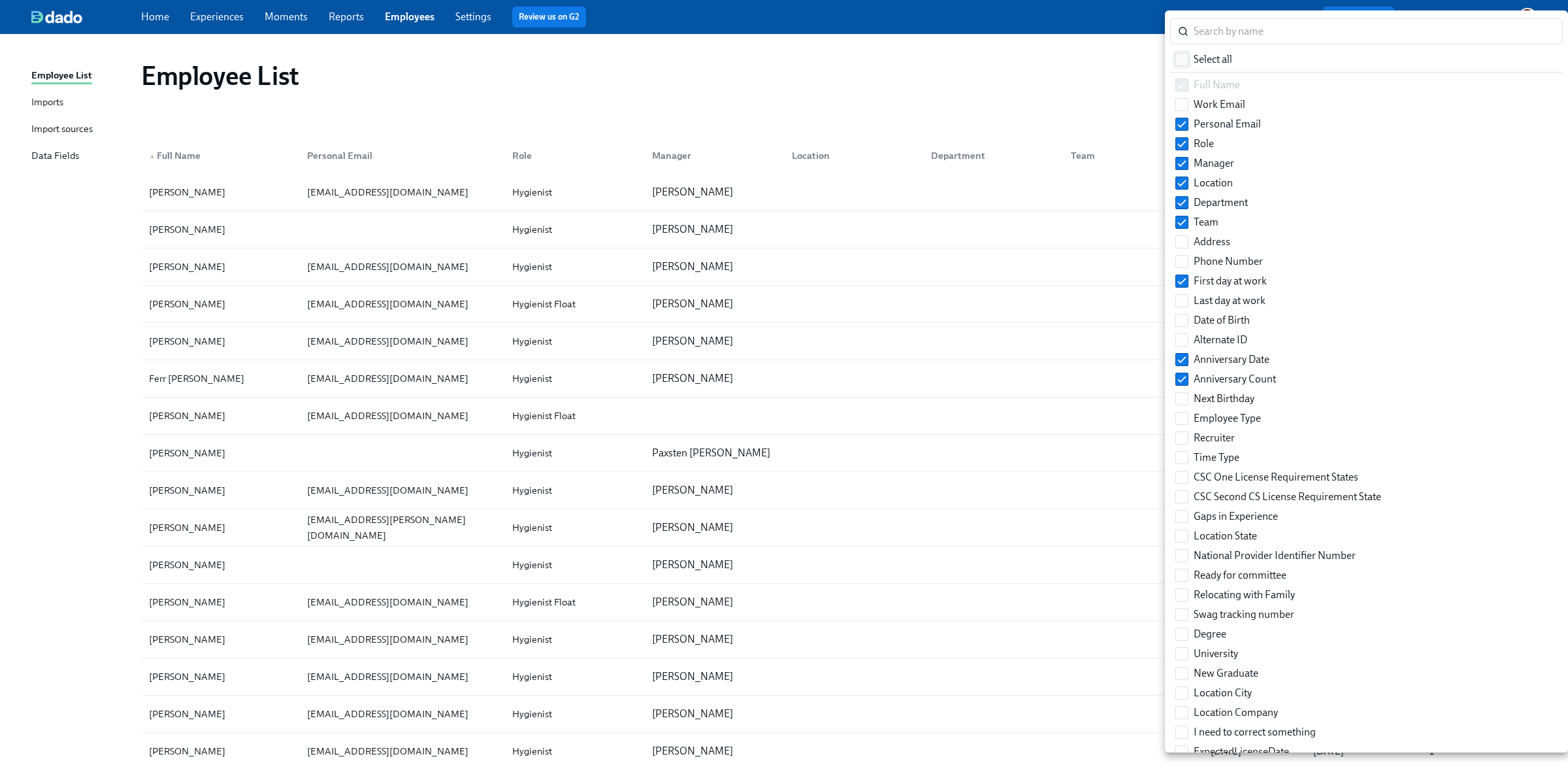
checkbox input "true"
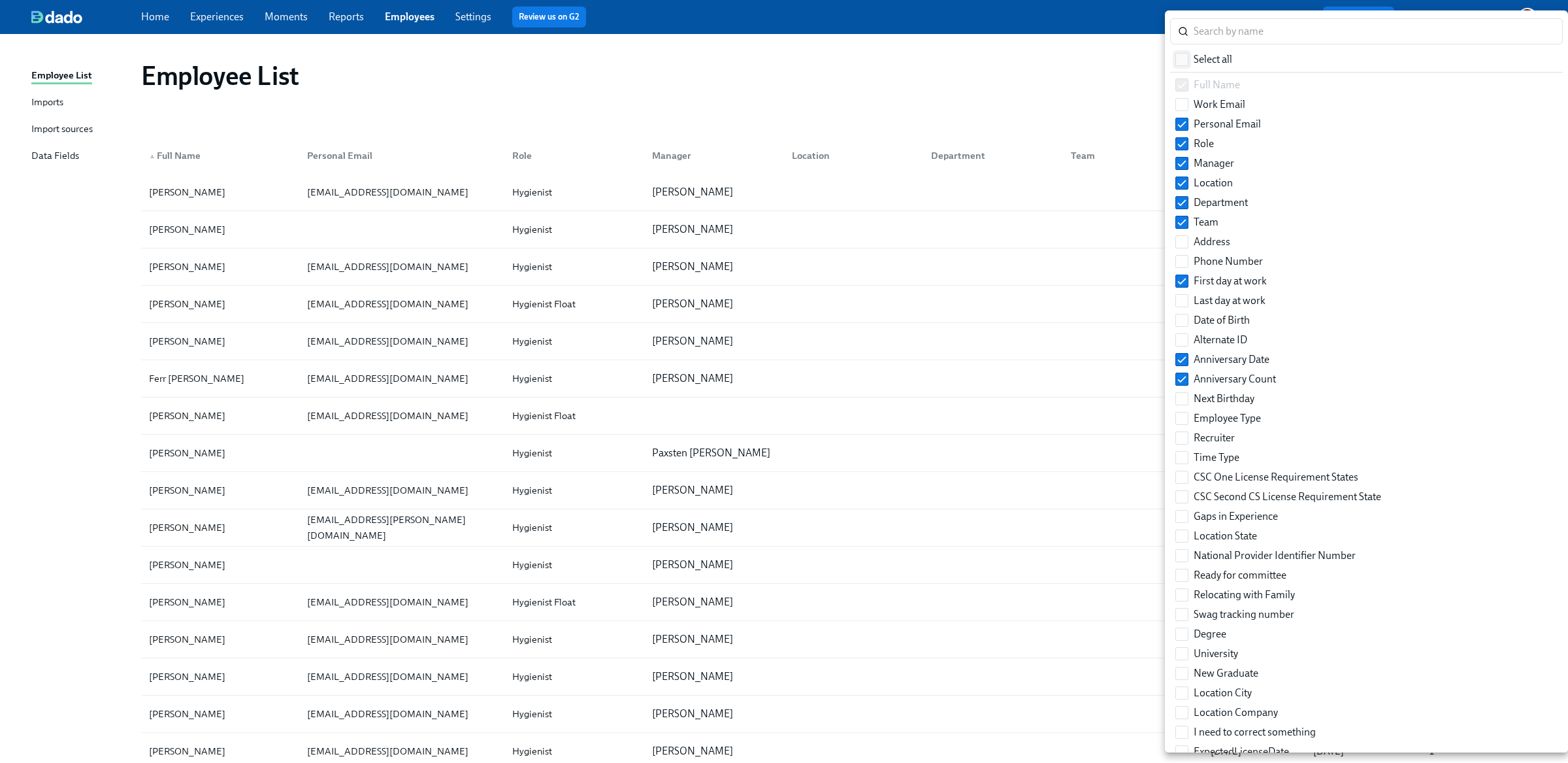
checkbox input "true"
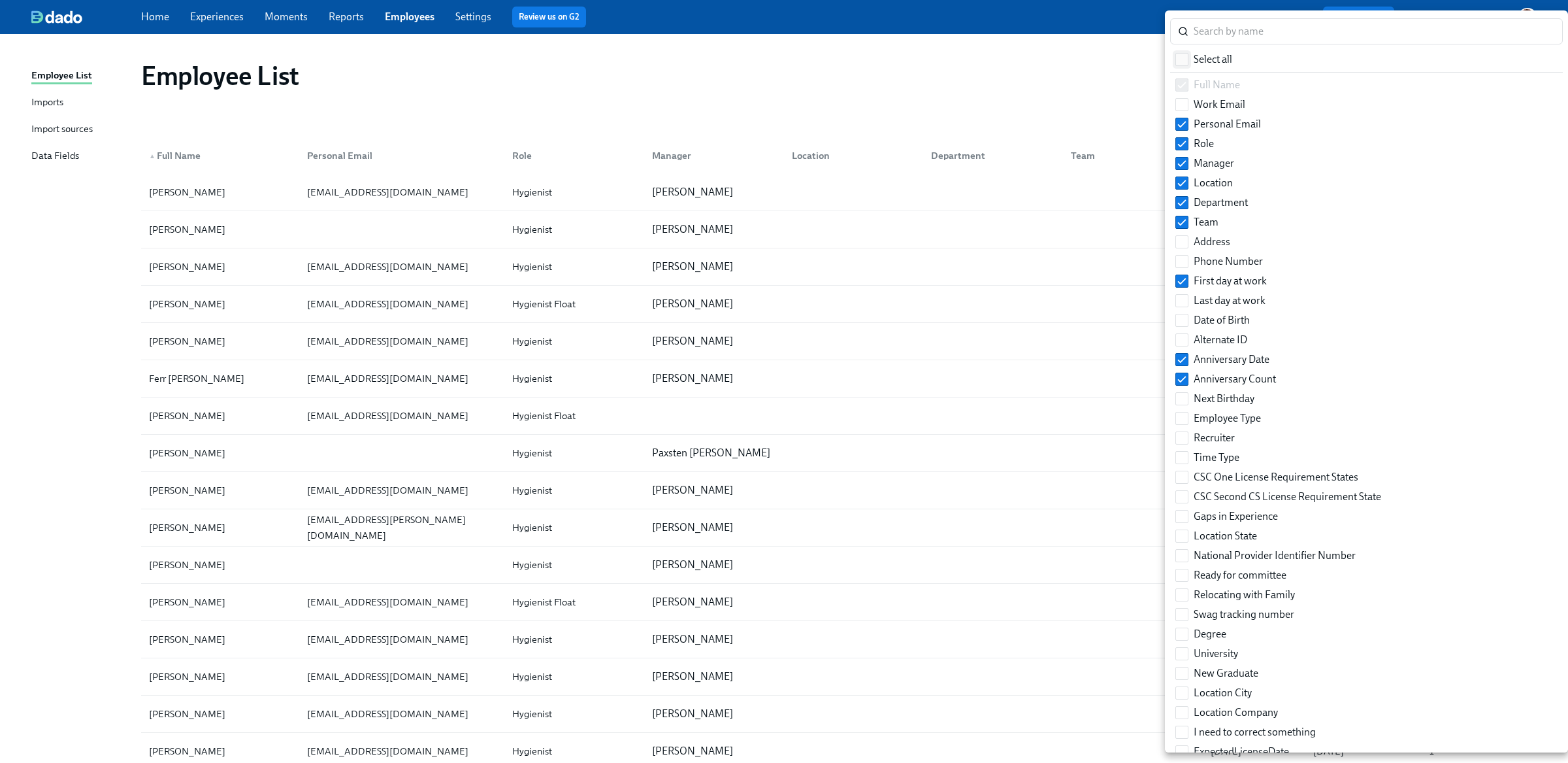
checkbox input "true"
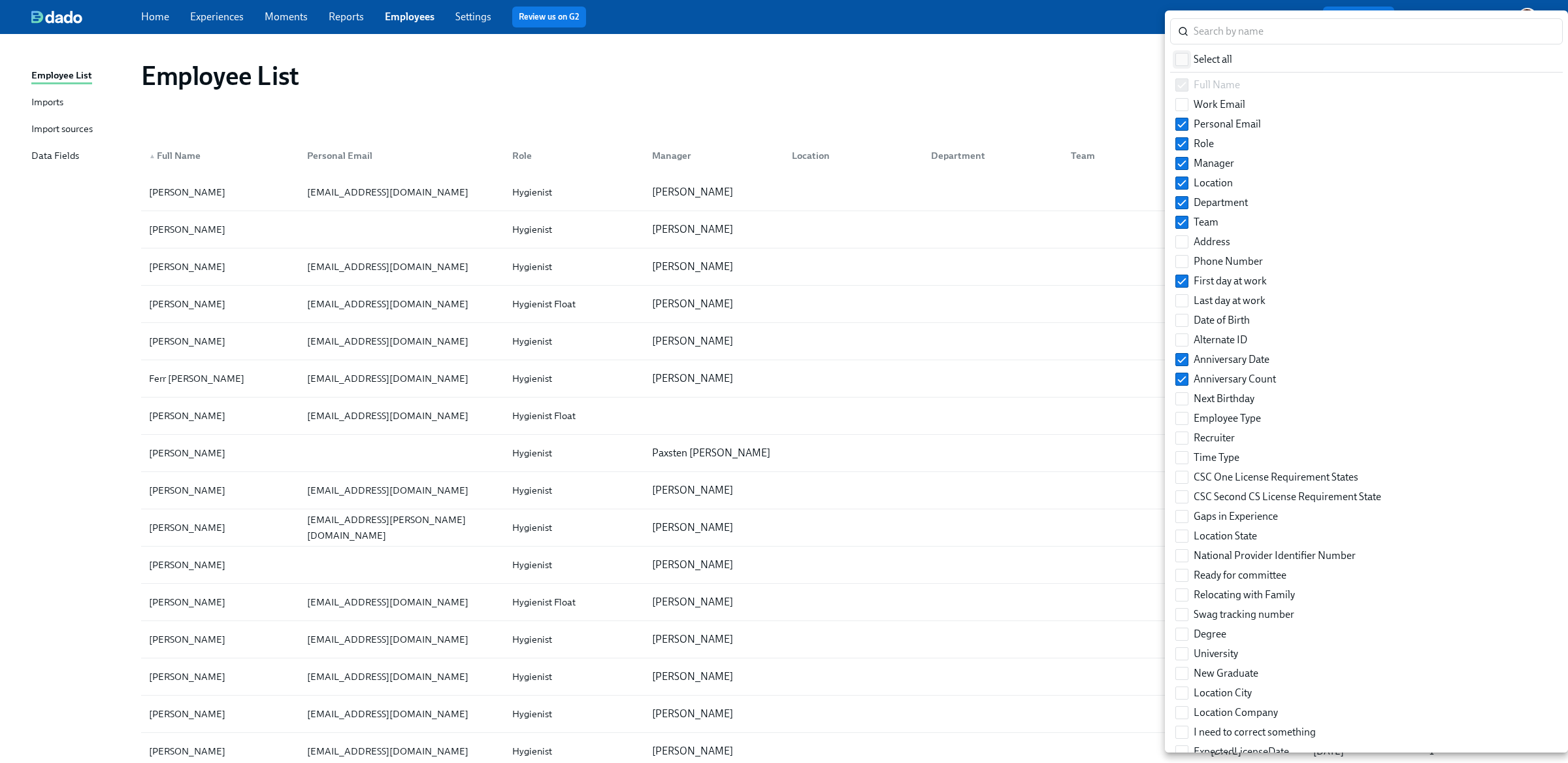
checkbox input "true"
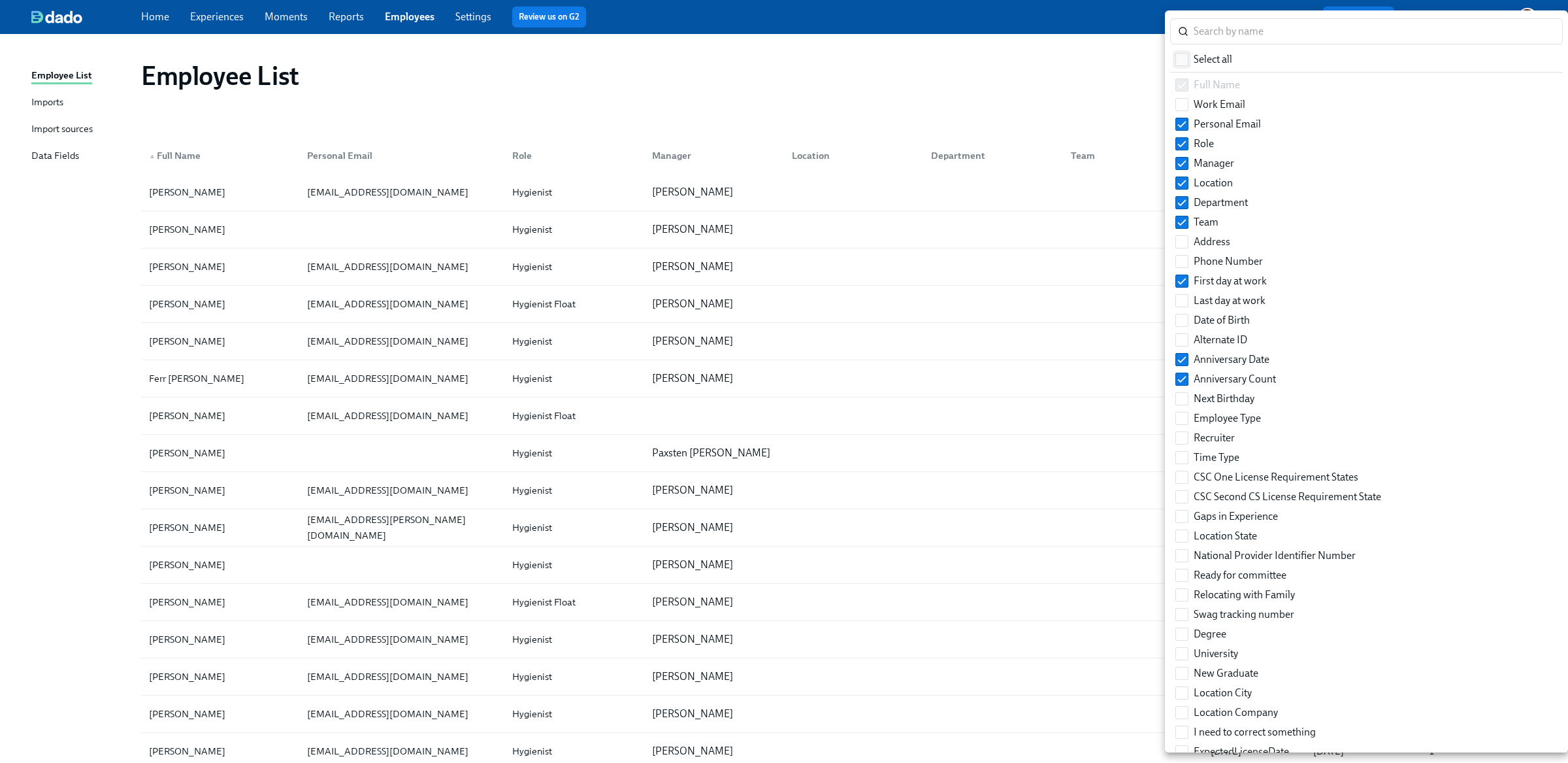
checkbox input "true"
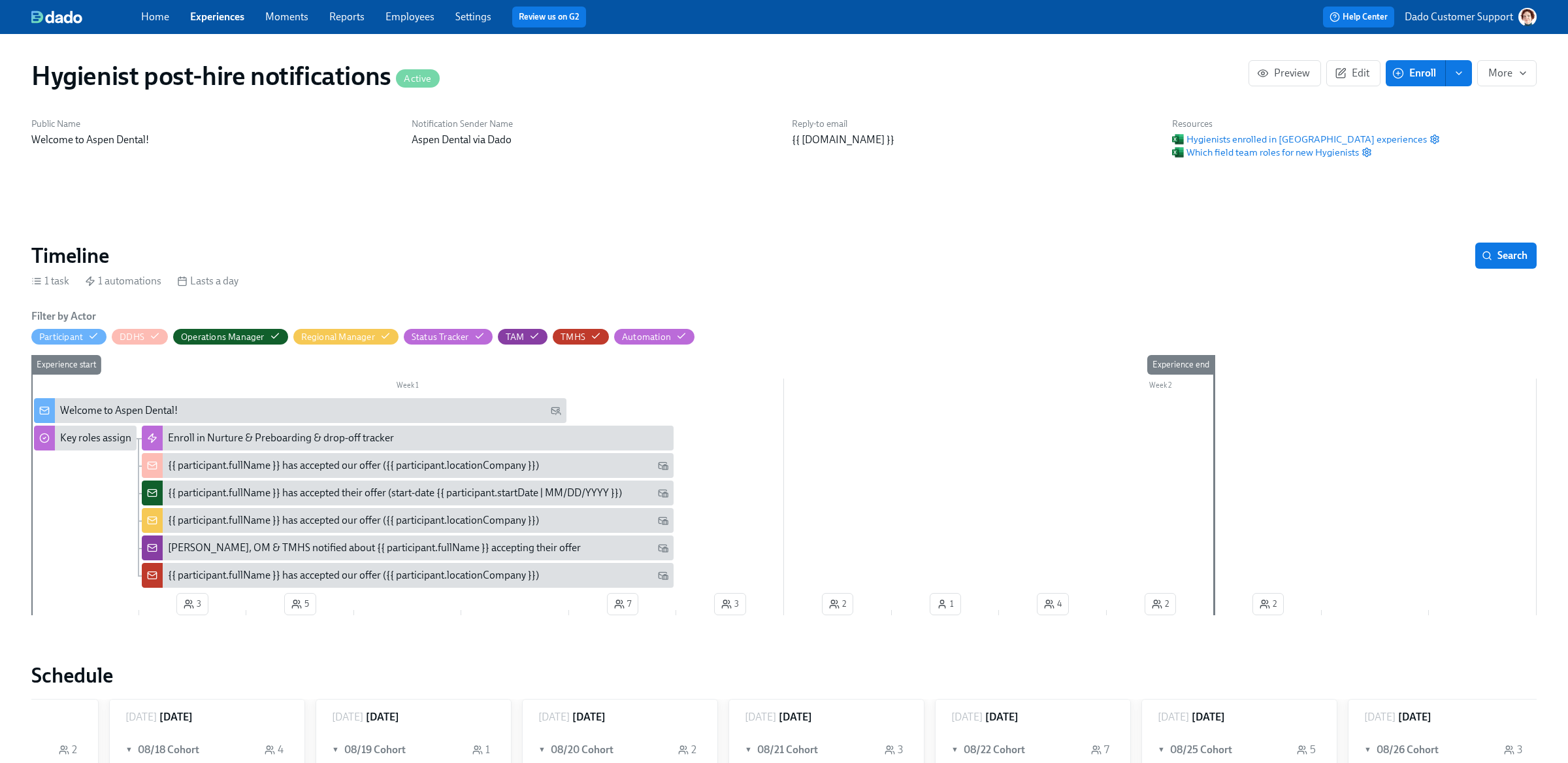
scroll to position [0, 342]
click at [1345, 71] on icon "button" at bounding box center [1341, 73] width 11 height 11
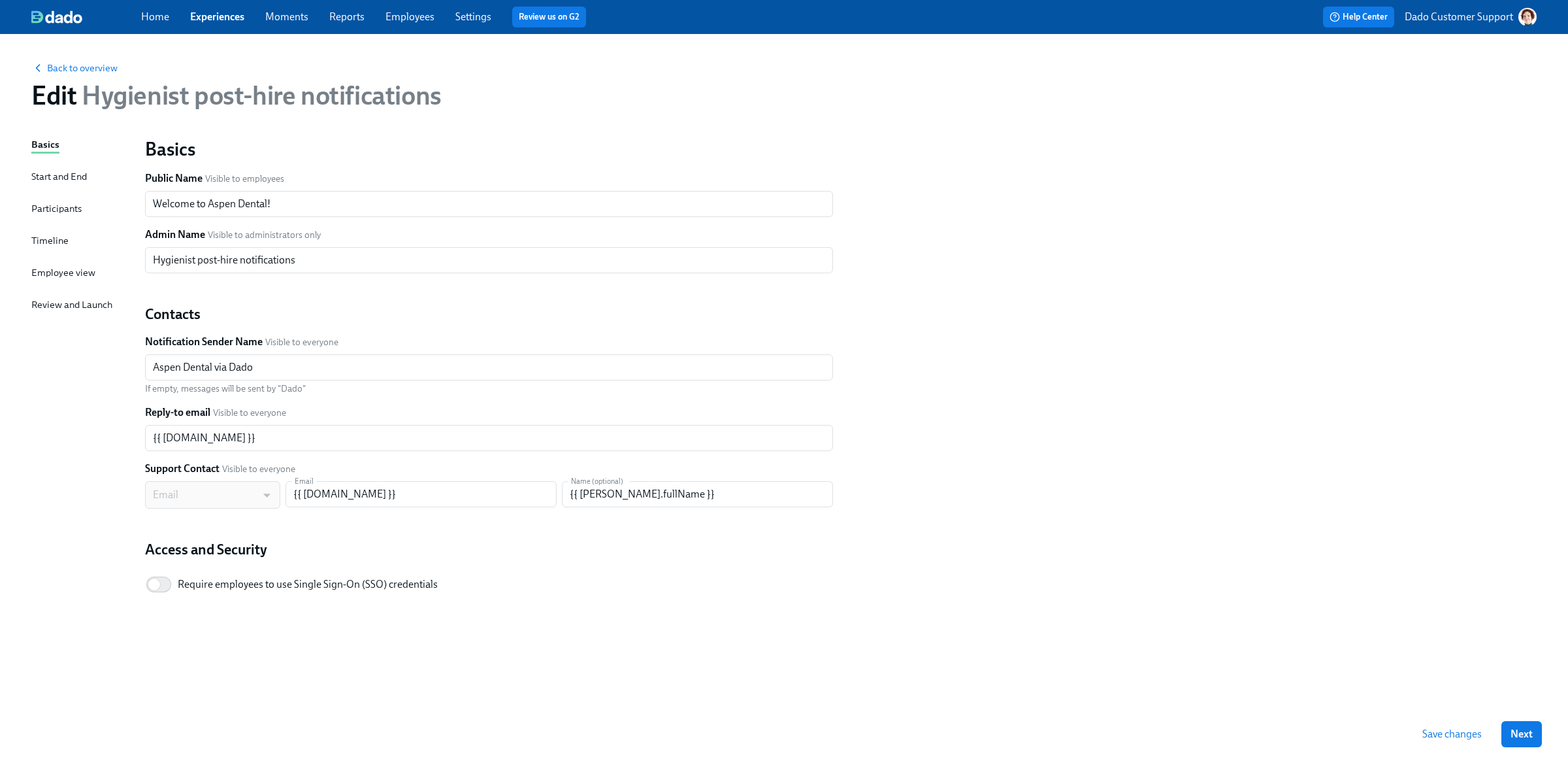
click at [45, 235] on div "Timeline" at bounding box center [50, 241] width 37 height 15
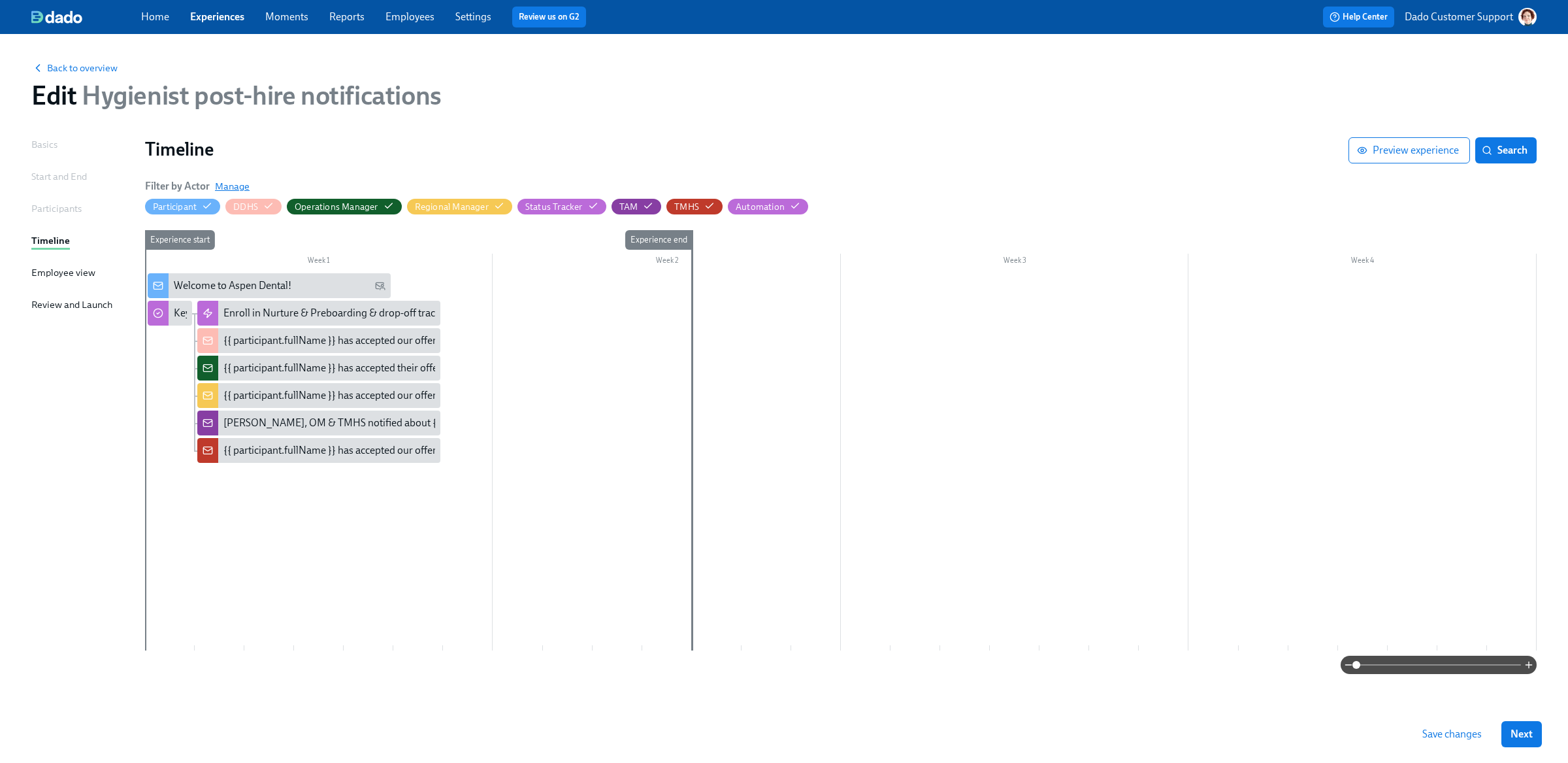
click at [227, 182] on span "Manage" at bounding box center [232, 186] width 35 height 13
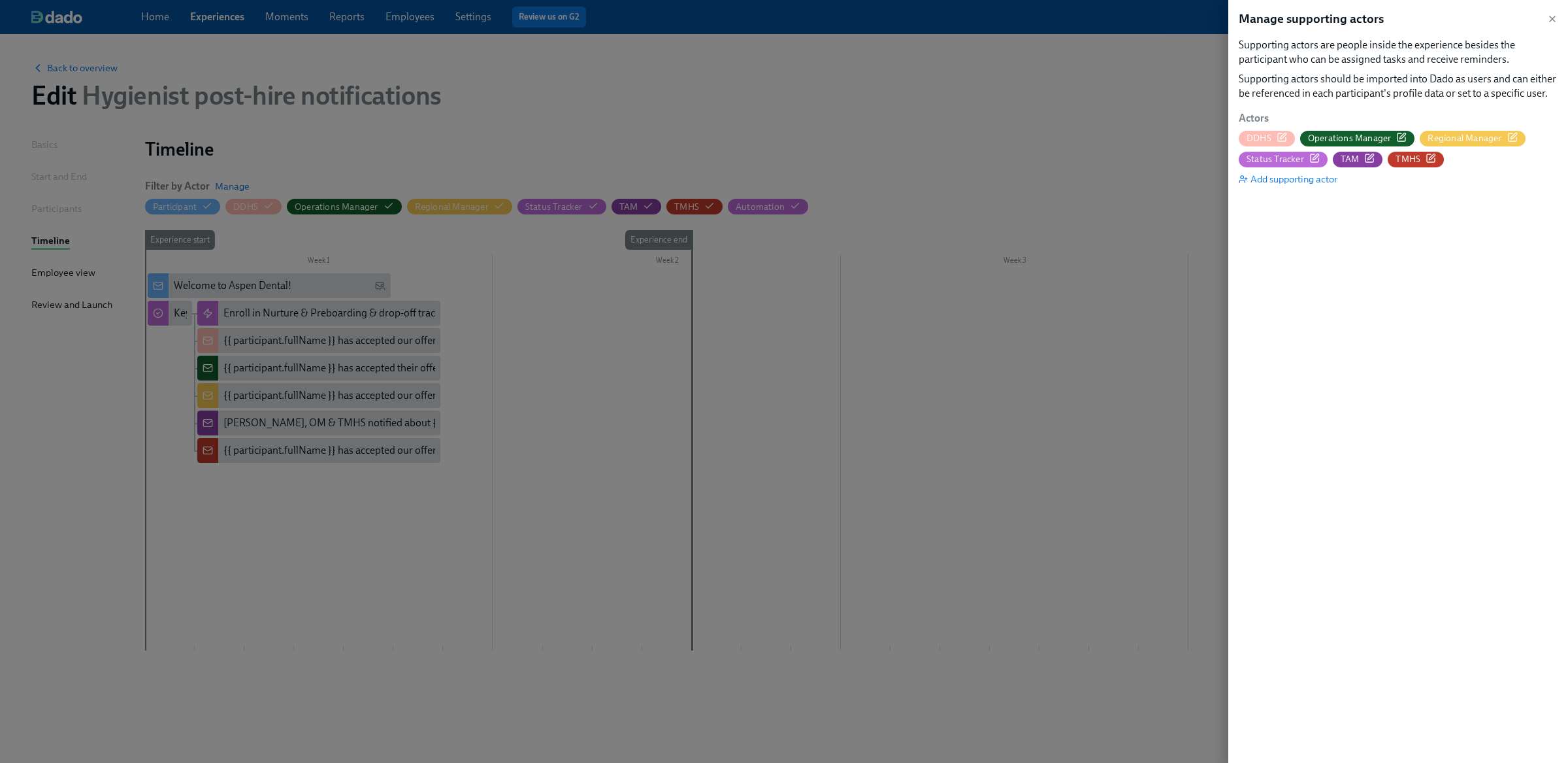
click at [1406, 136] on icon "button" at bounding box center [1401, 137] width 11 height 11
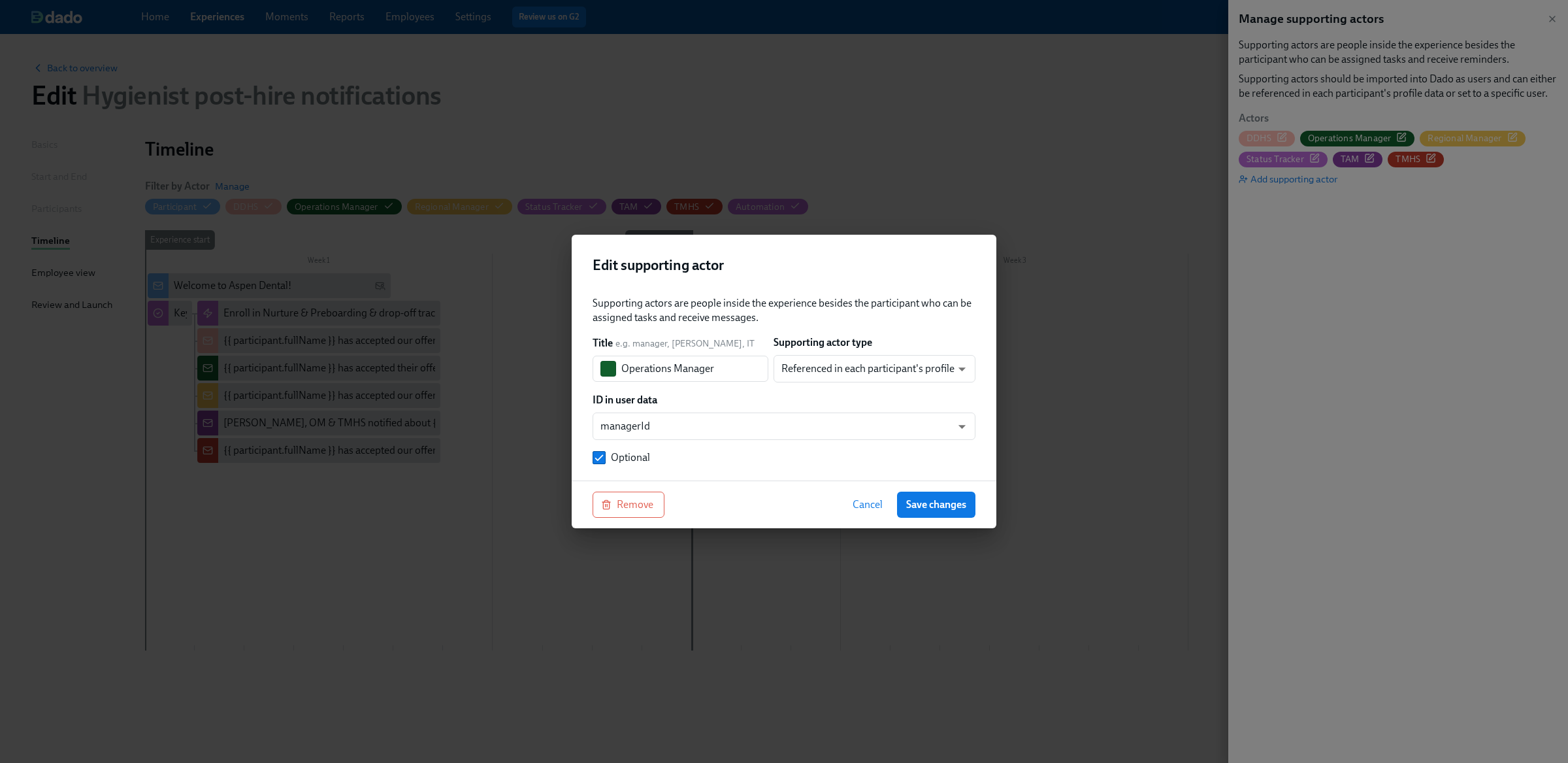
click at [650, 442] on div "Supporting actors are people inside the experience besides the participant who …" at bounding box center [783, 379] width 383 height 168
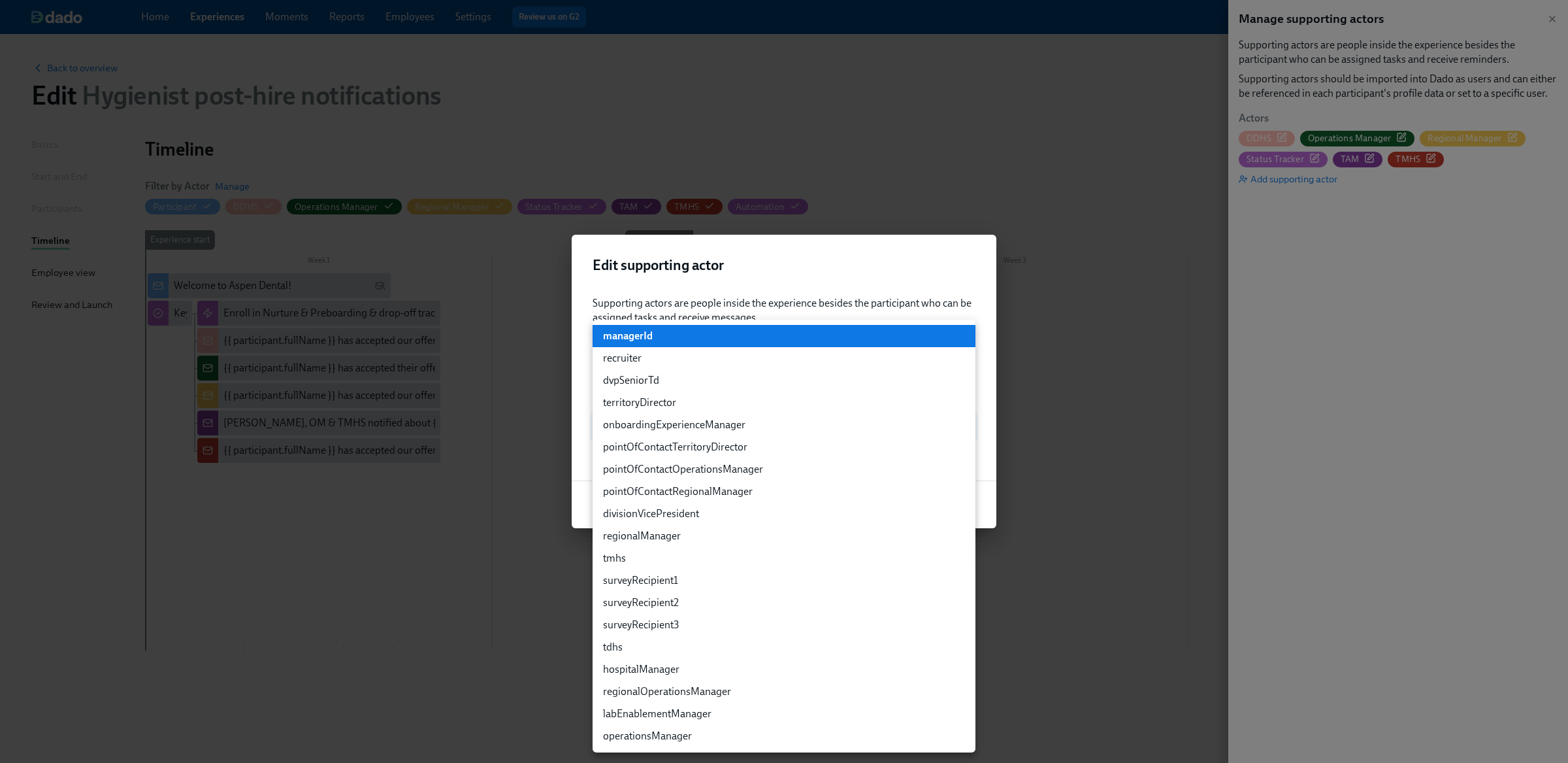
click at [652, 420] on body "Home Experiences Moments Reports Employees Settings Review us on G2 Help Center…" at bounding box center [784, 381] width 1568 height 763
click at [652, 736] on li "operationsManager" at bounding box center [783, 735] width 383 height 22
type input "customFields.operationsManager"
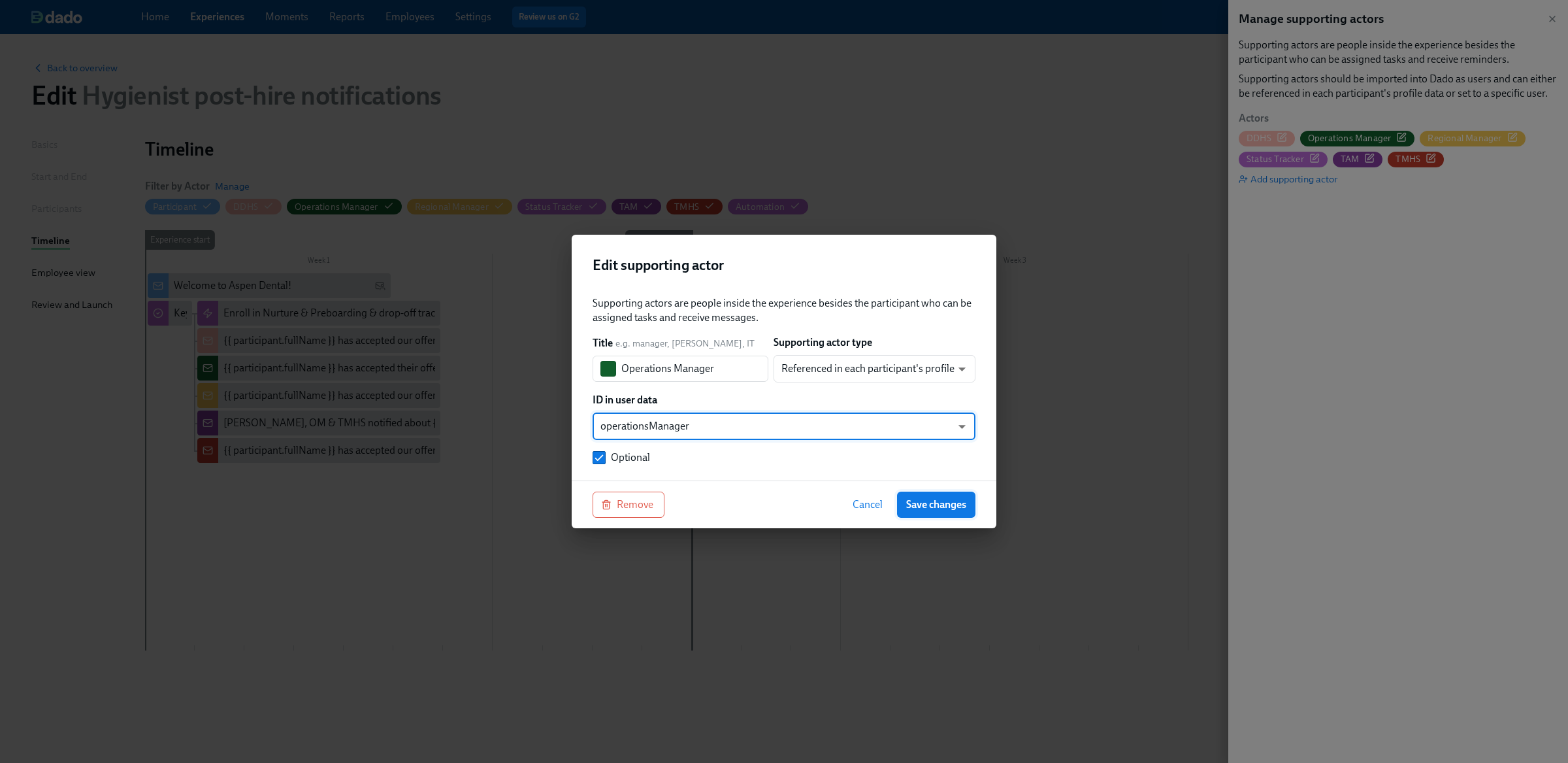
click at [940, 505] on span "Save changes" at bounding box center [936, 505] width 60 height 13
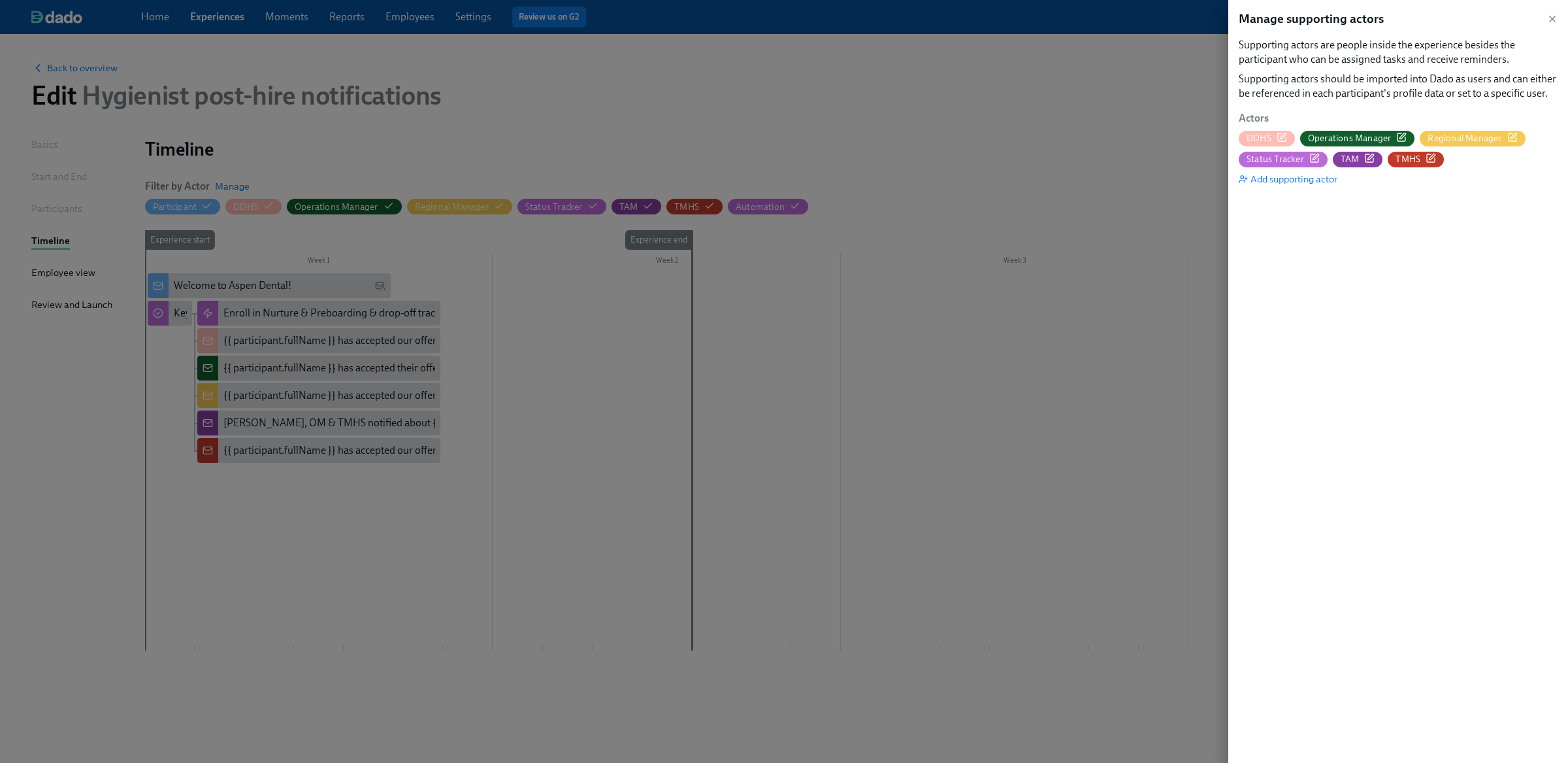
click at [940, 505] on div at bounding box center [784, 381] width 1568 height 763
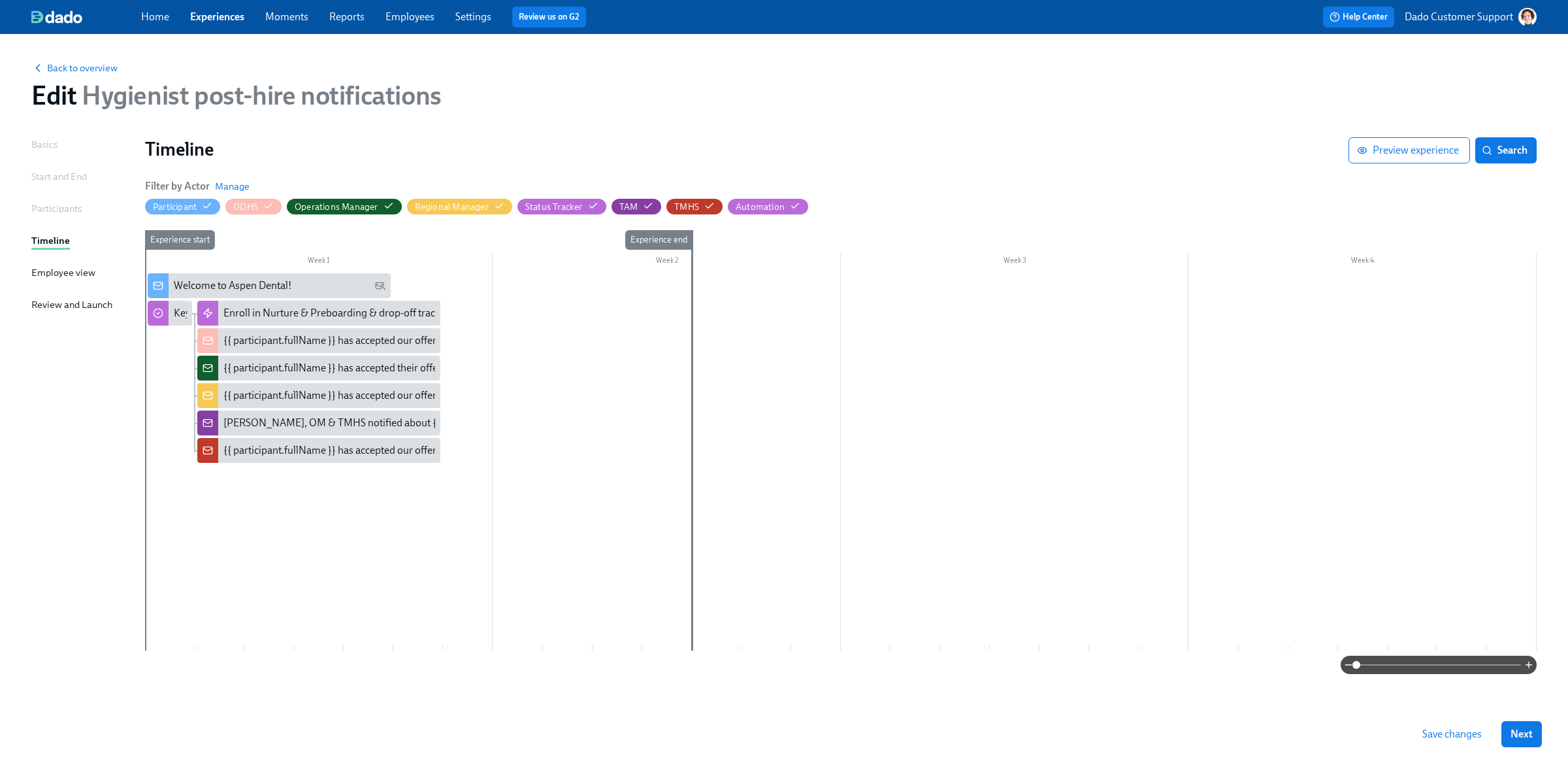
click at [1449, 737] on span "Save changes" at bounding box center [1452, 734] width 59 height 13
click at [239, 184] on span "Manage" at bounding box center [232, 186] width 35 height 13
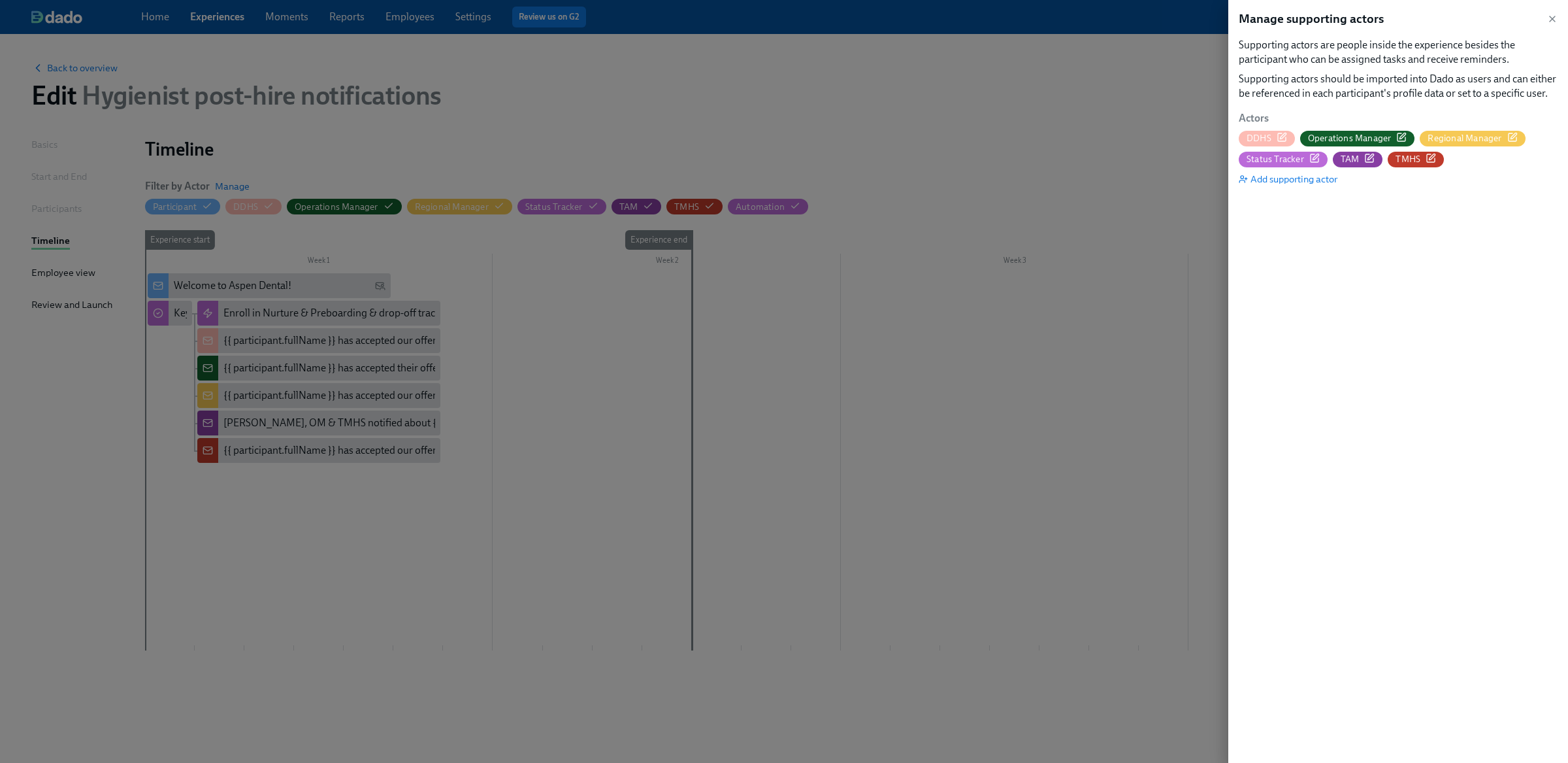
click at [1401, 138] on icon "button" at bounding box center [1401, 137] width 11 height 11
click at [49, 82] on div at bounding box center [784, 381] width 1568 height 763
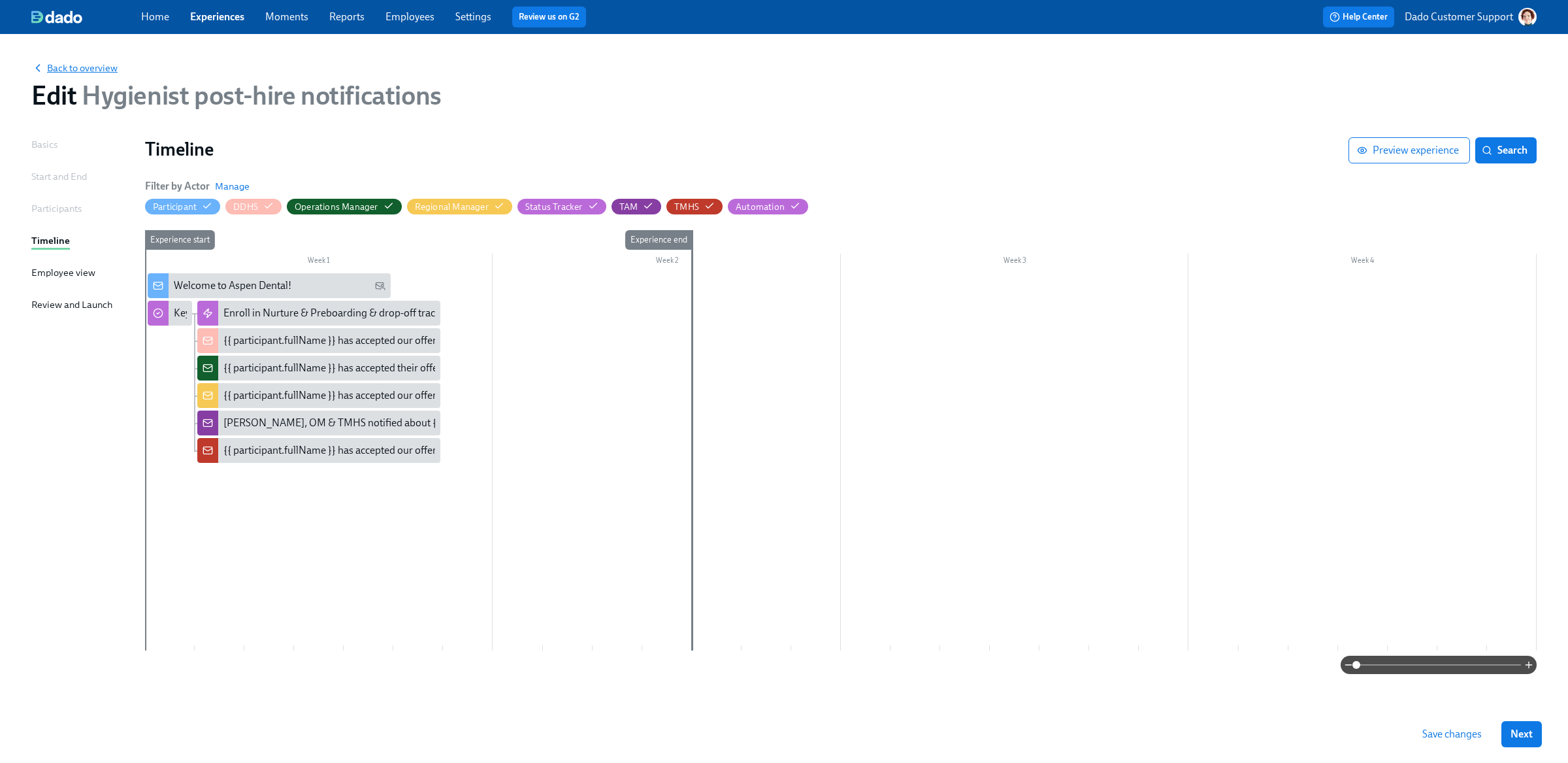
click at [61, 68] on span "Back to overview" at bounding box center [75, 68] width 86 height 13
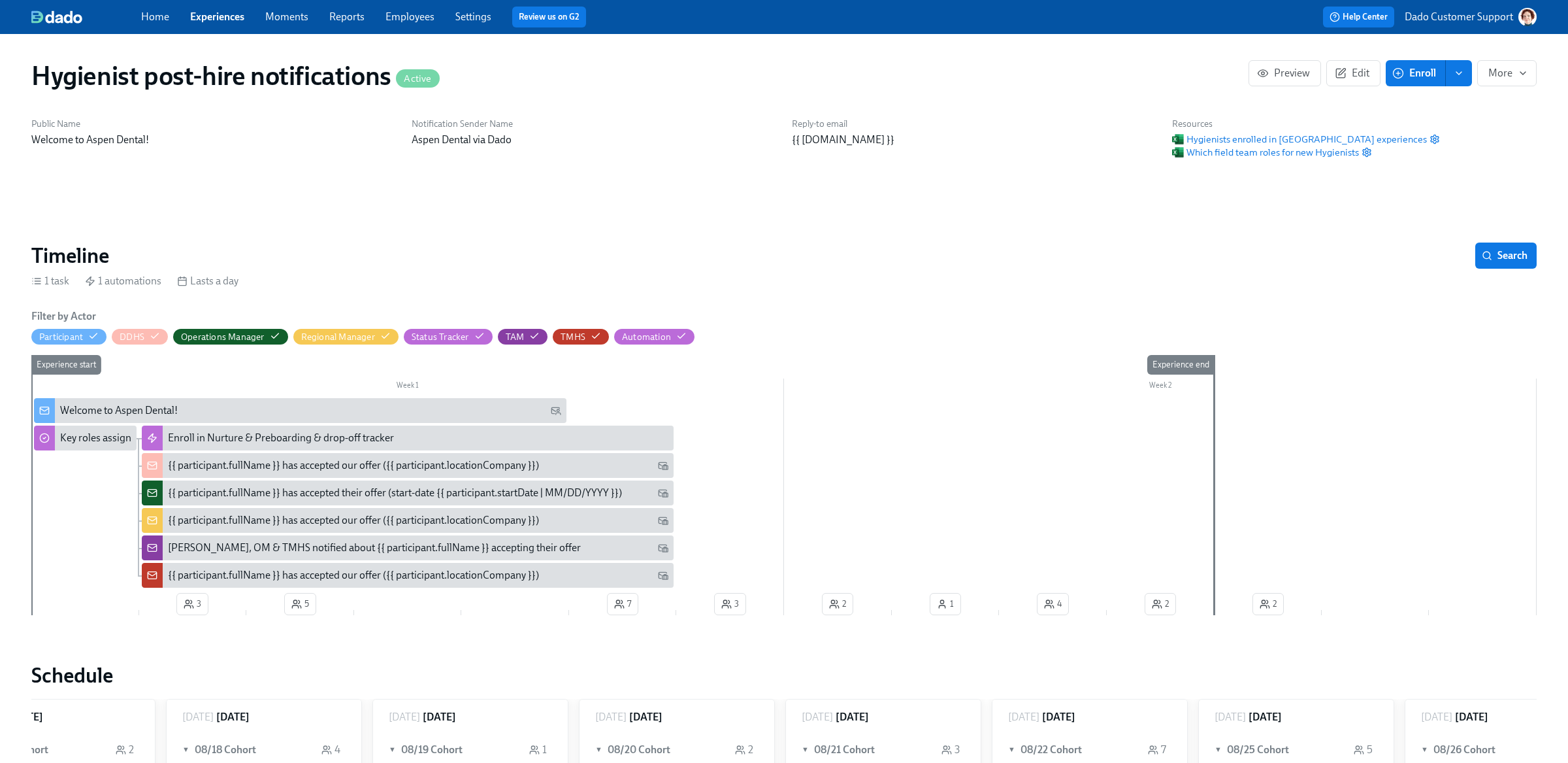
scroll to position [0, 342]
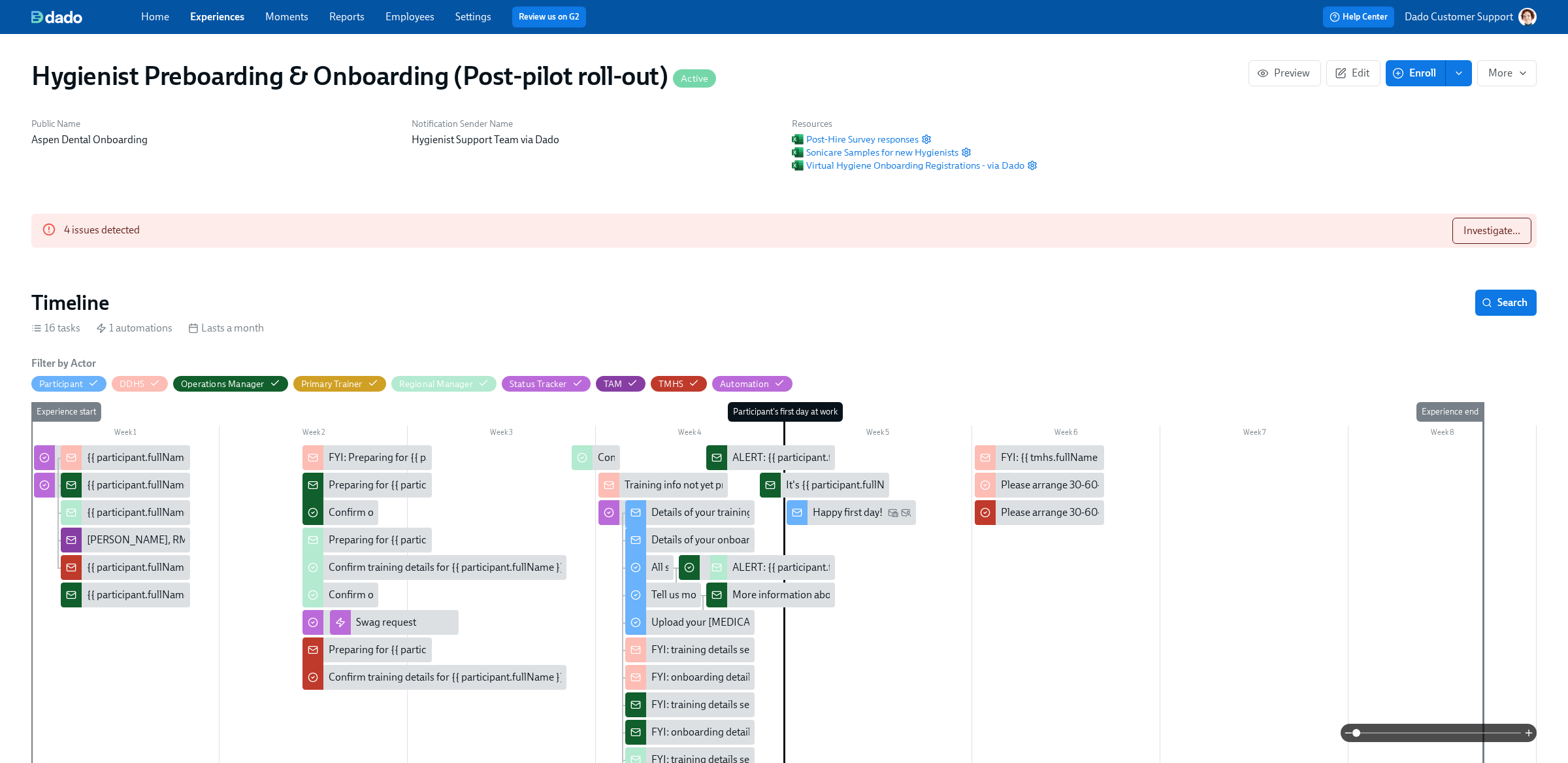
scroll to position [0, 11143]
click at [1355, 72] on span "Edit" at bounding box center [1353, 73] width 32 height 13
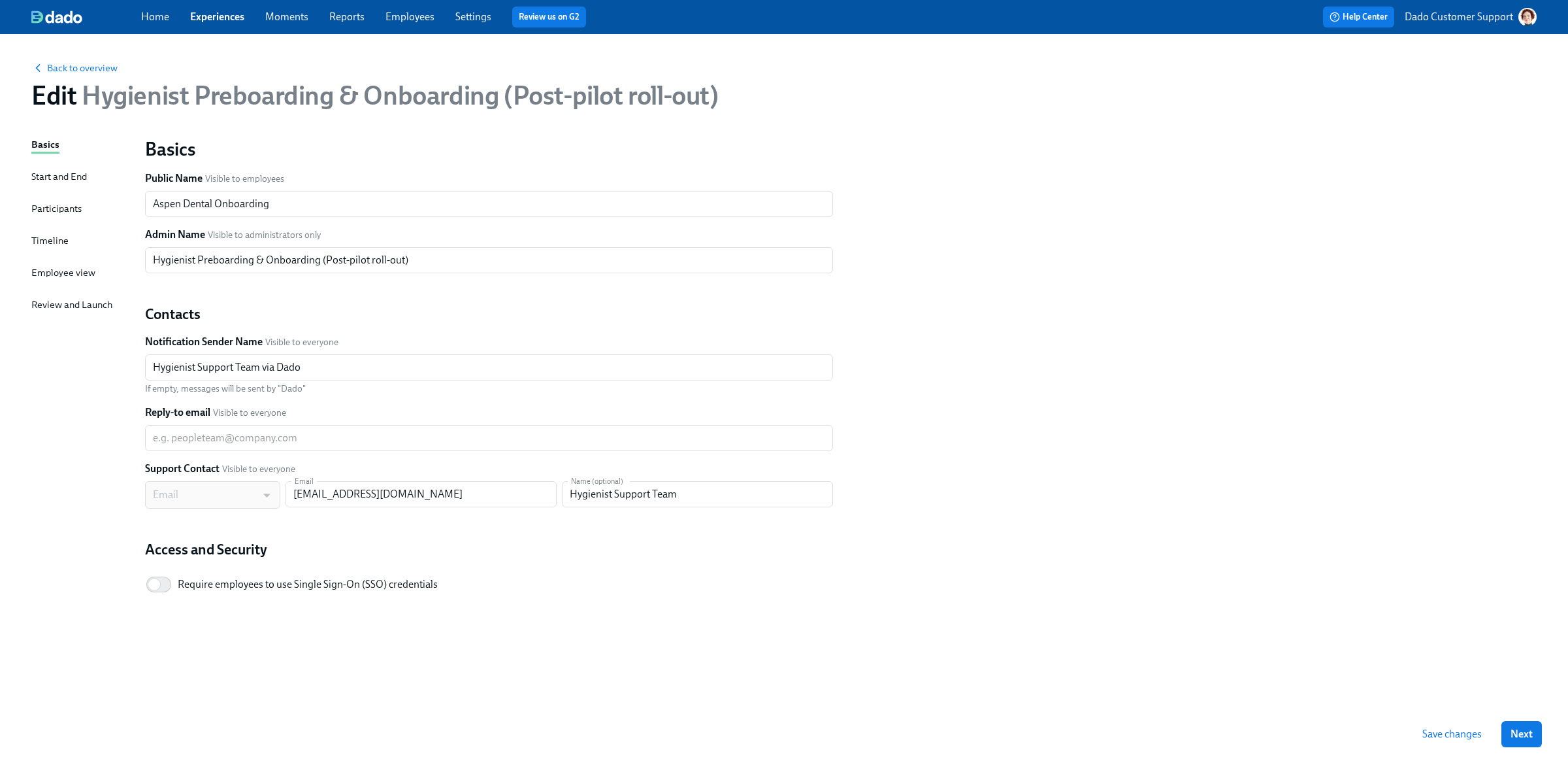
click at [51, 239] on div "Timeline" at bounding box center [50, 241] width 37 height 15
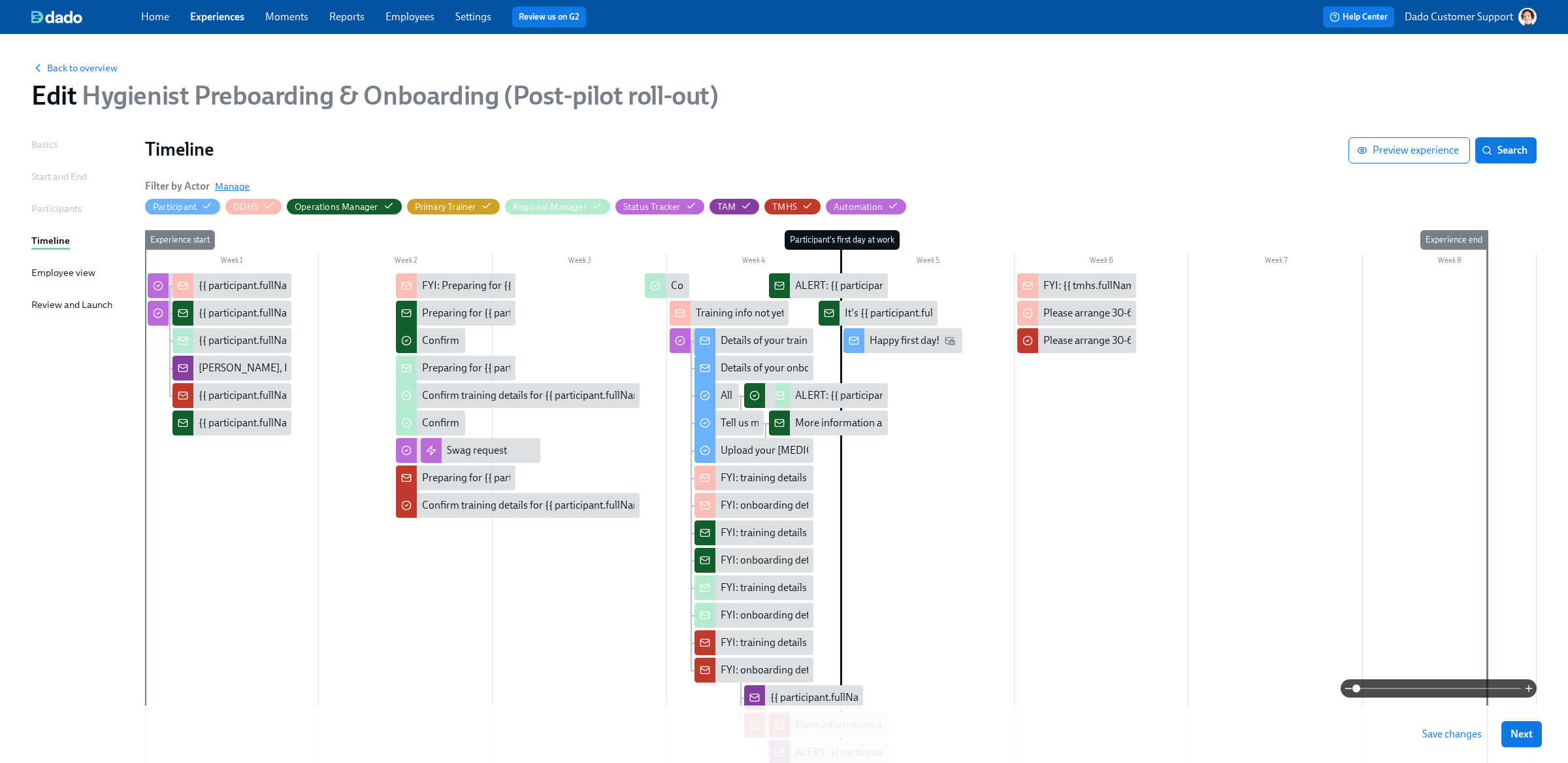
click at [232, 187] on span "Manage" at bounding box center [232, 186] width 35 height 13
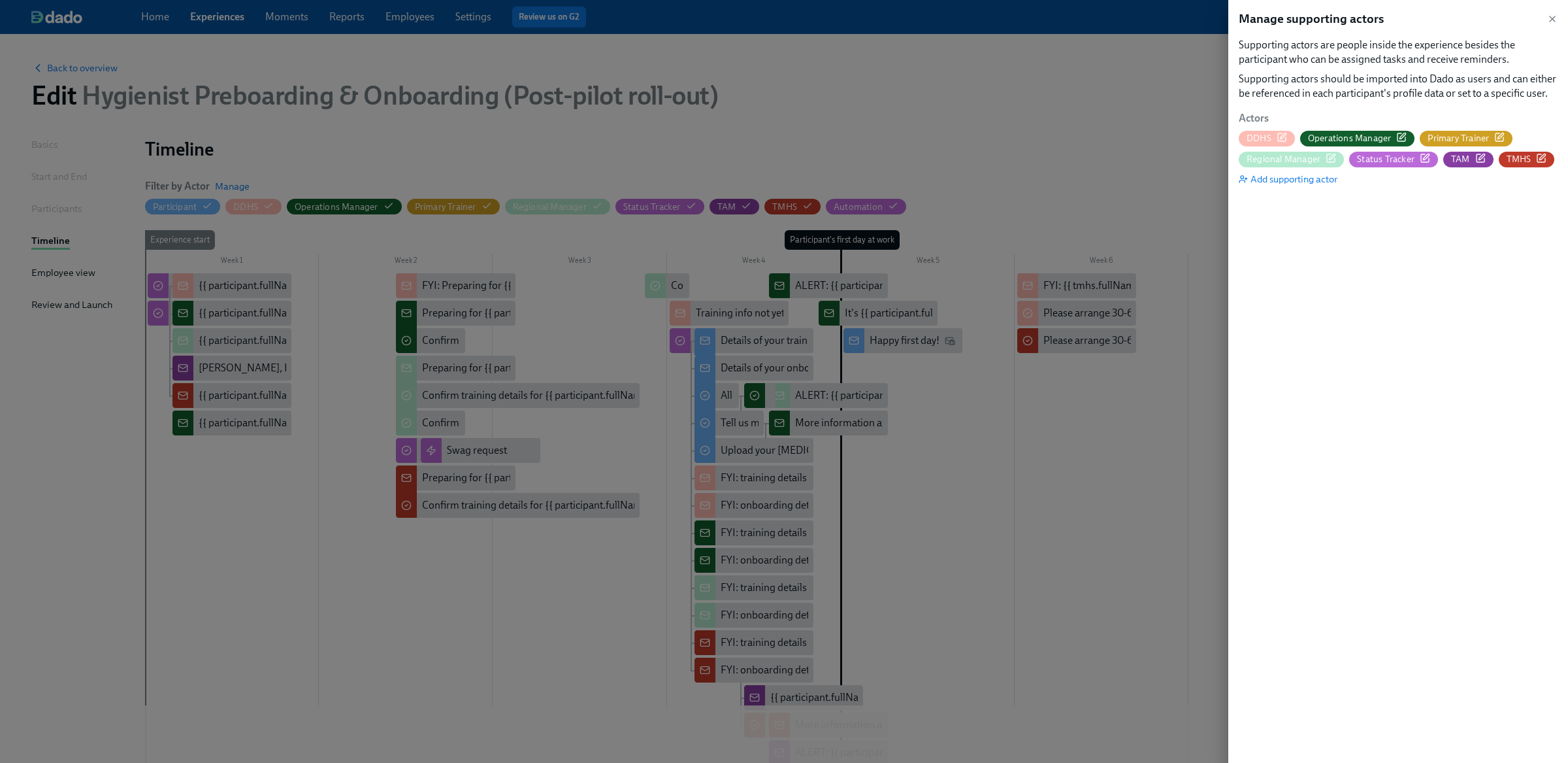
click at [1401, 133] on icon "button" at bounding box center [1401, 137] width 11 height 11
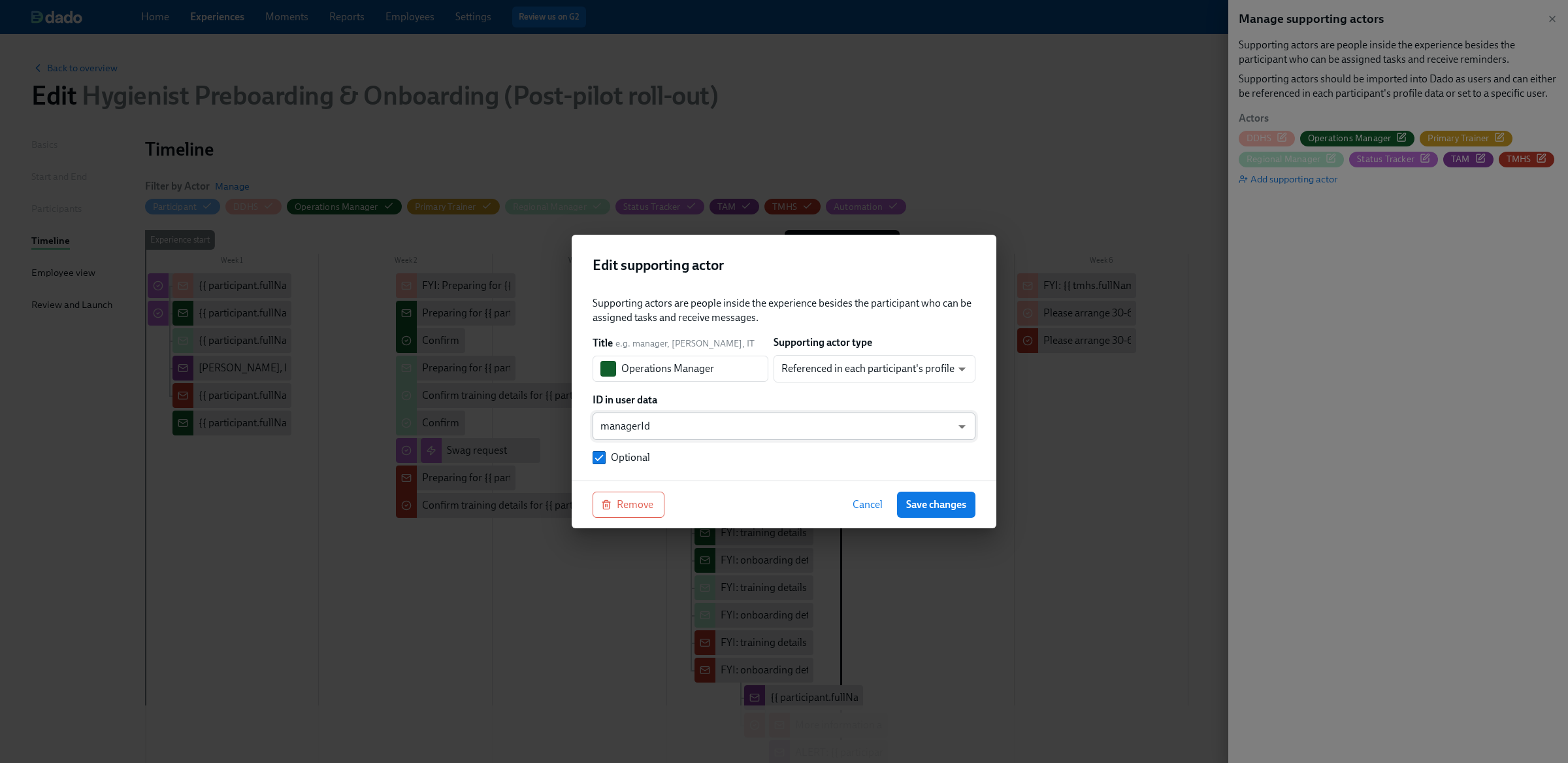
click at [747, 433] on body "Home Experiences Moments Reports Employees Settings Review us on G2 Help Center…" at bounding box center [784, 458] width 1568 height 917
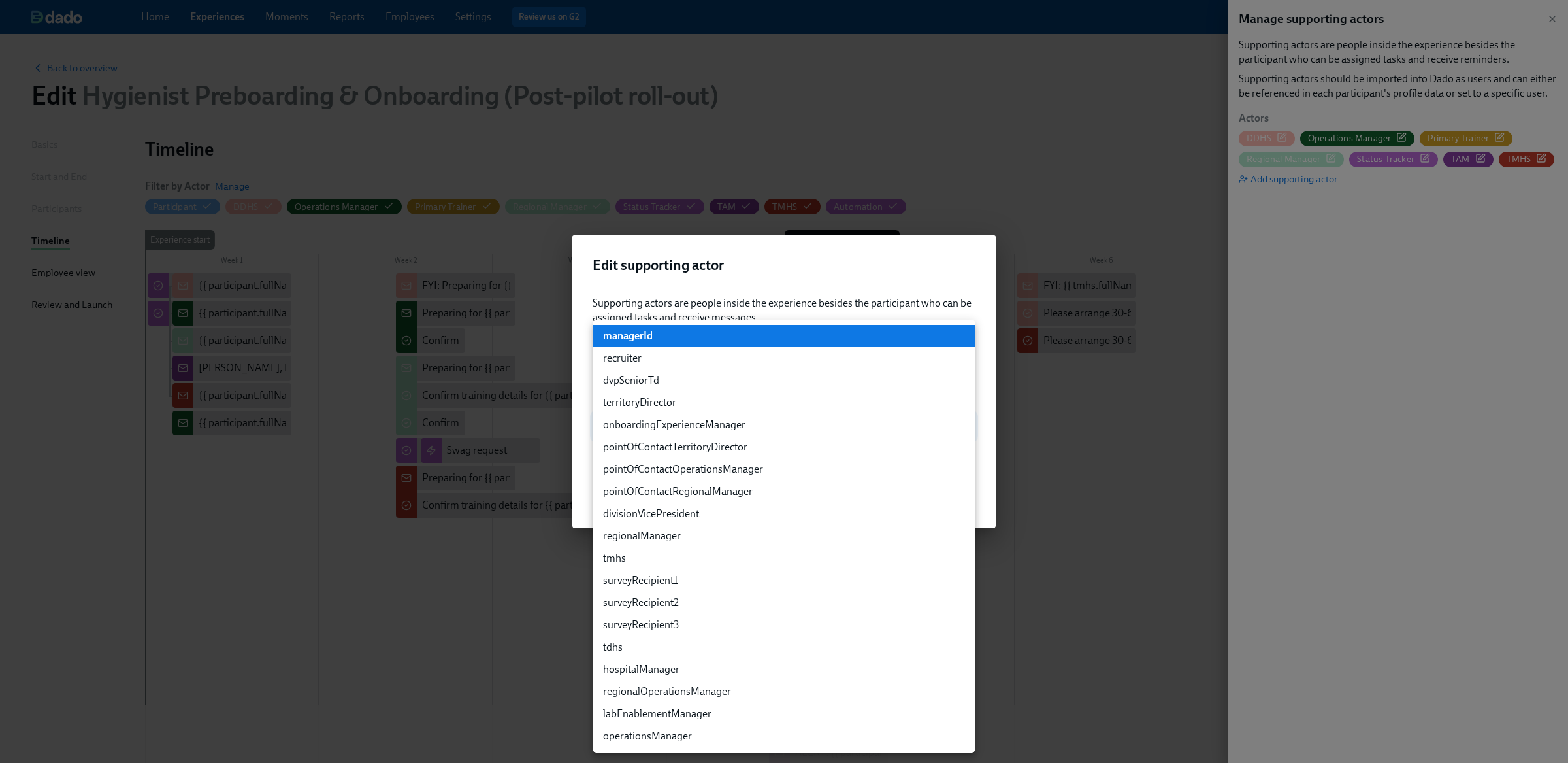
click at [637, 726] on li "operationsManager" at bounding box center [783, 735] width 383 height 22
type input "customFields.operationsManager"
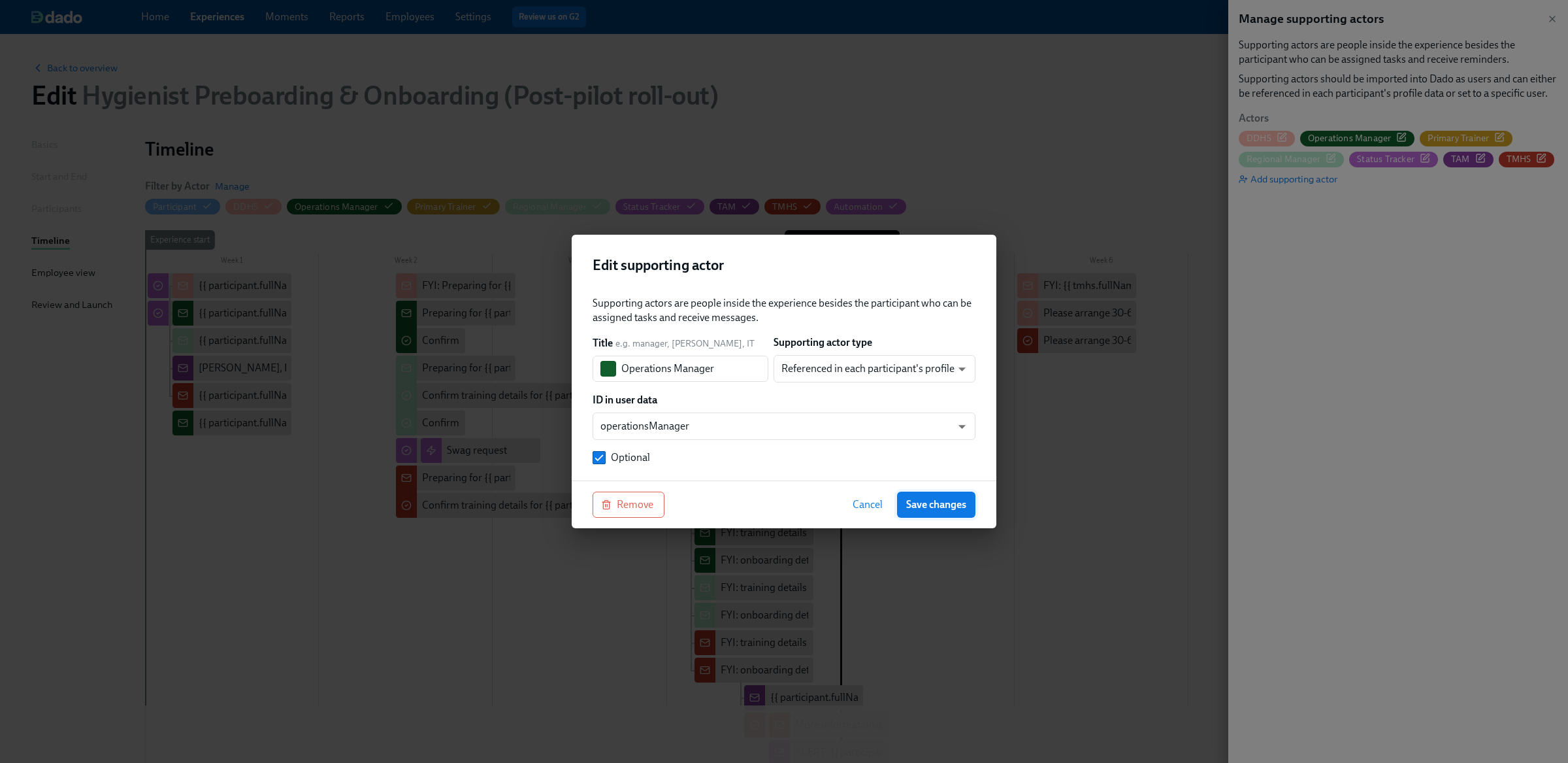
click at [944, 496] on button "Save changes" at bounding box center [936, 505] width 79 height 26
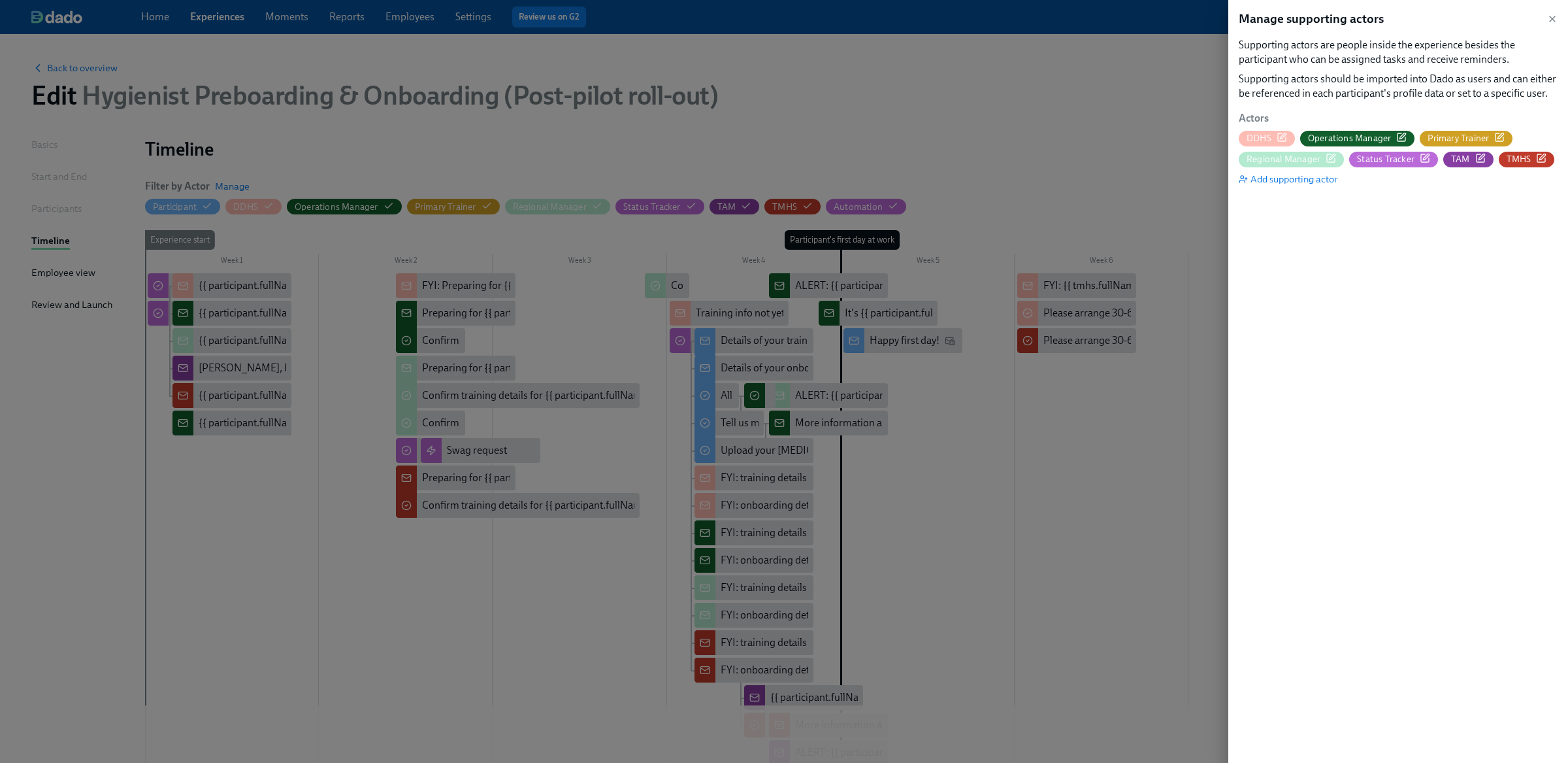
click at [1077, 455] on div at bounding box center [784, 381] width 1568 height 763
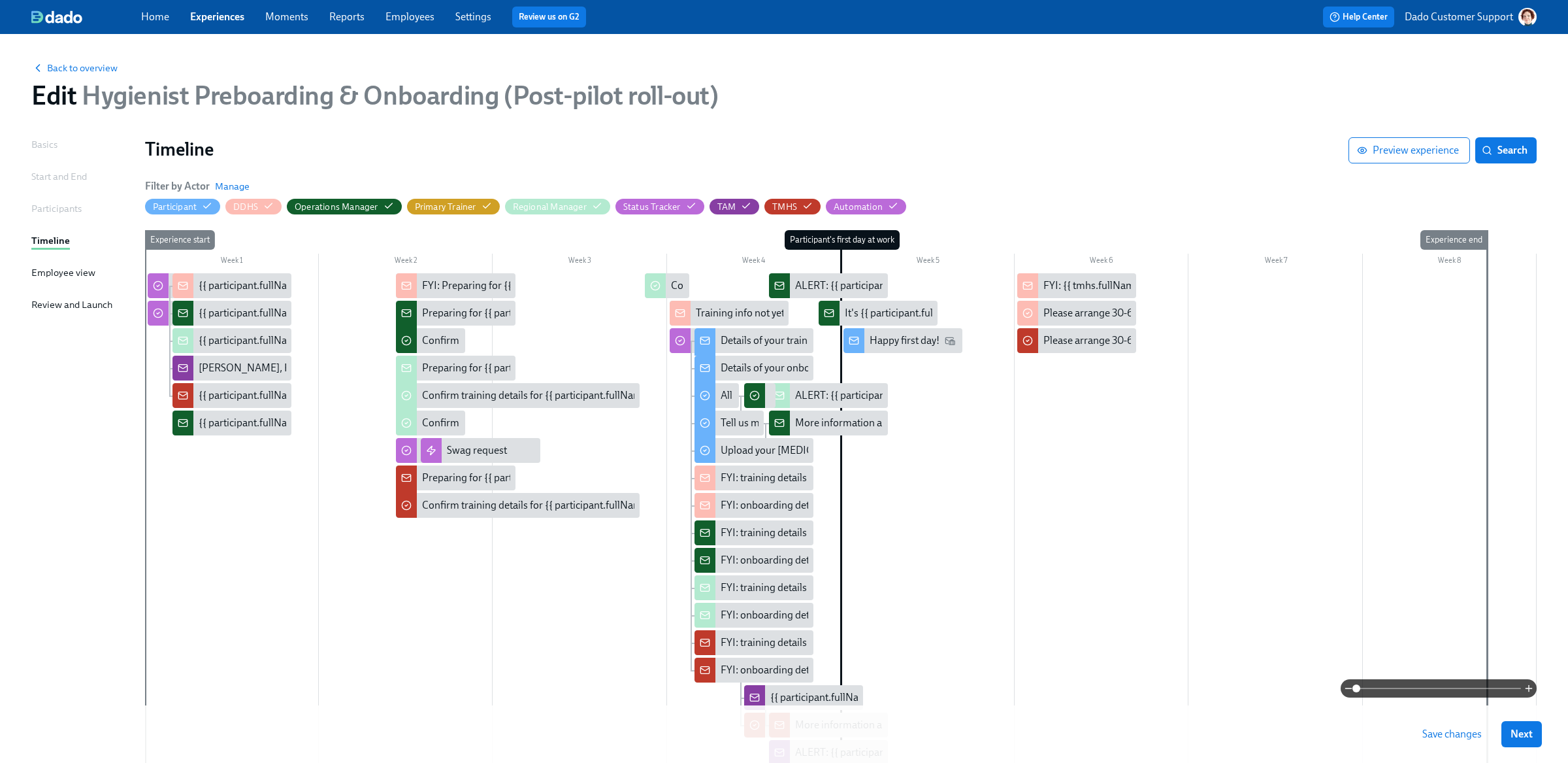
click at [1453, 733] on span "Save changes" at bounding box center [1452, 734] width 59 height 13
click at [232, 185] on span "Manage" at bounding box center [232, 186] width 35 height 13
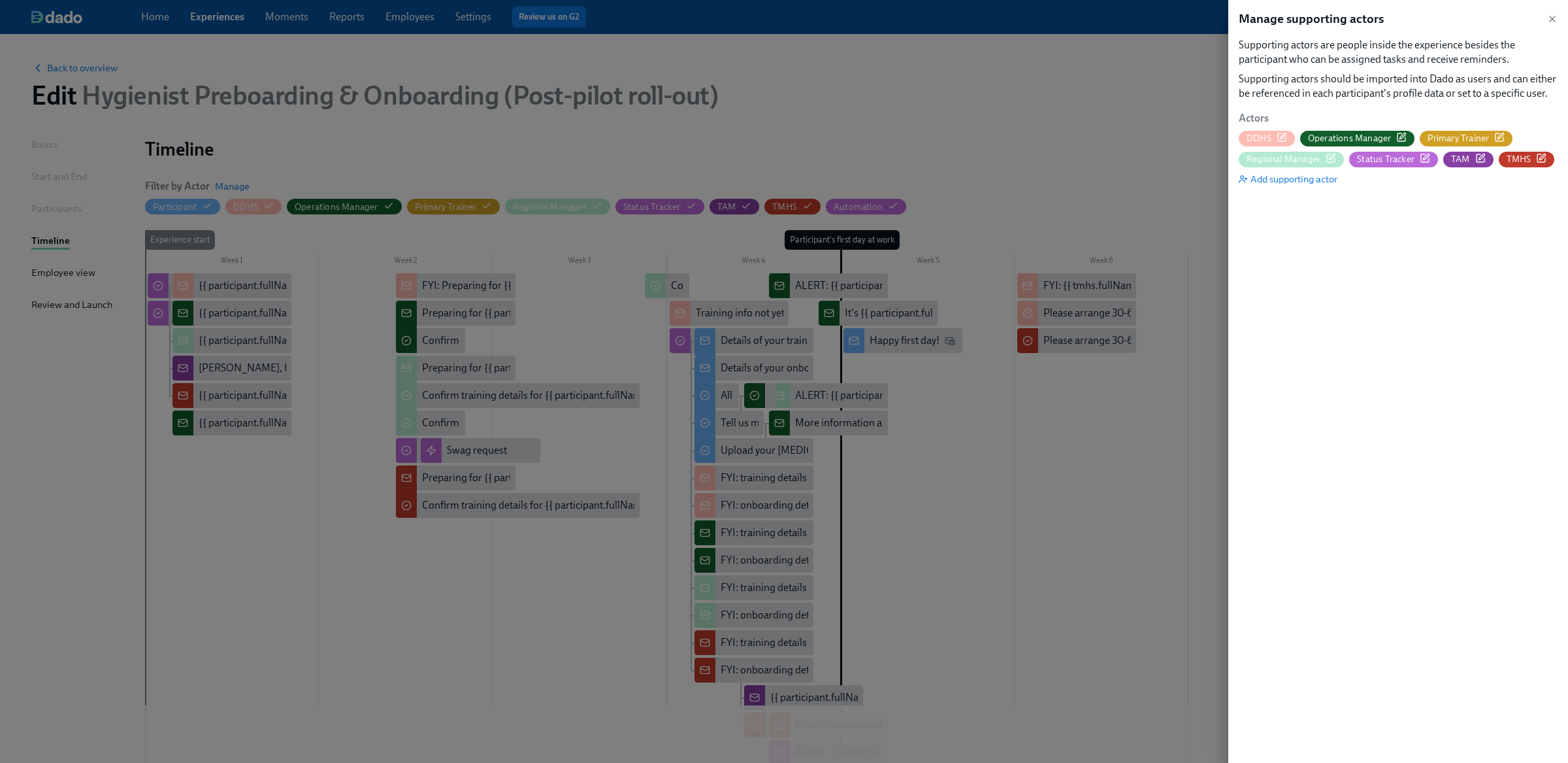
click at [1403, 137] on icon "button" at bounding box center [1401, 137] width 11 height 11
click at [270, 106] on div at bounding box center [784, 381] width 1568 height 763
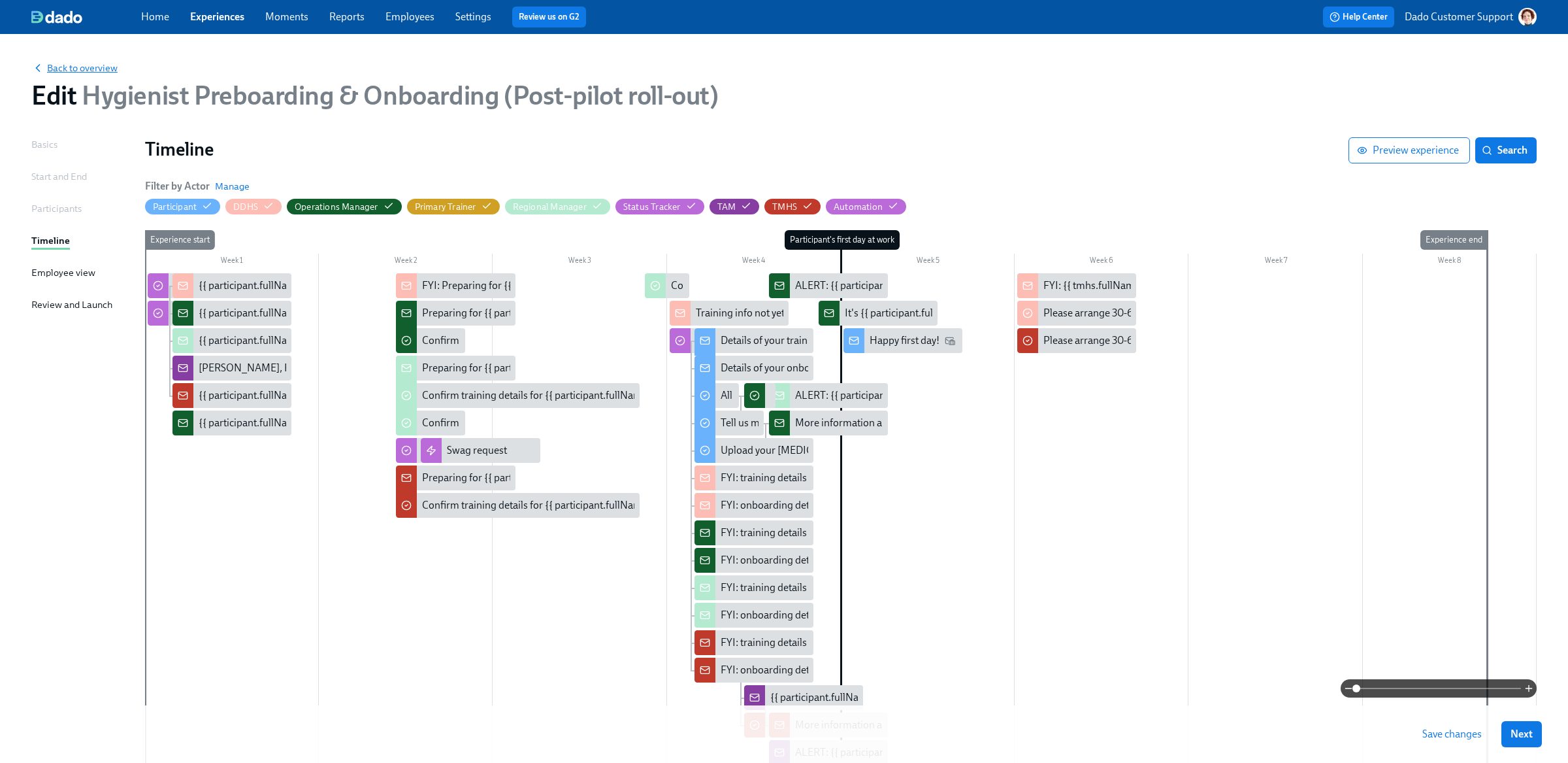
click at [76, 67] on span "Back to overview" at bounding box center [75, 68] width 86 height 13
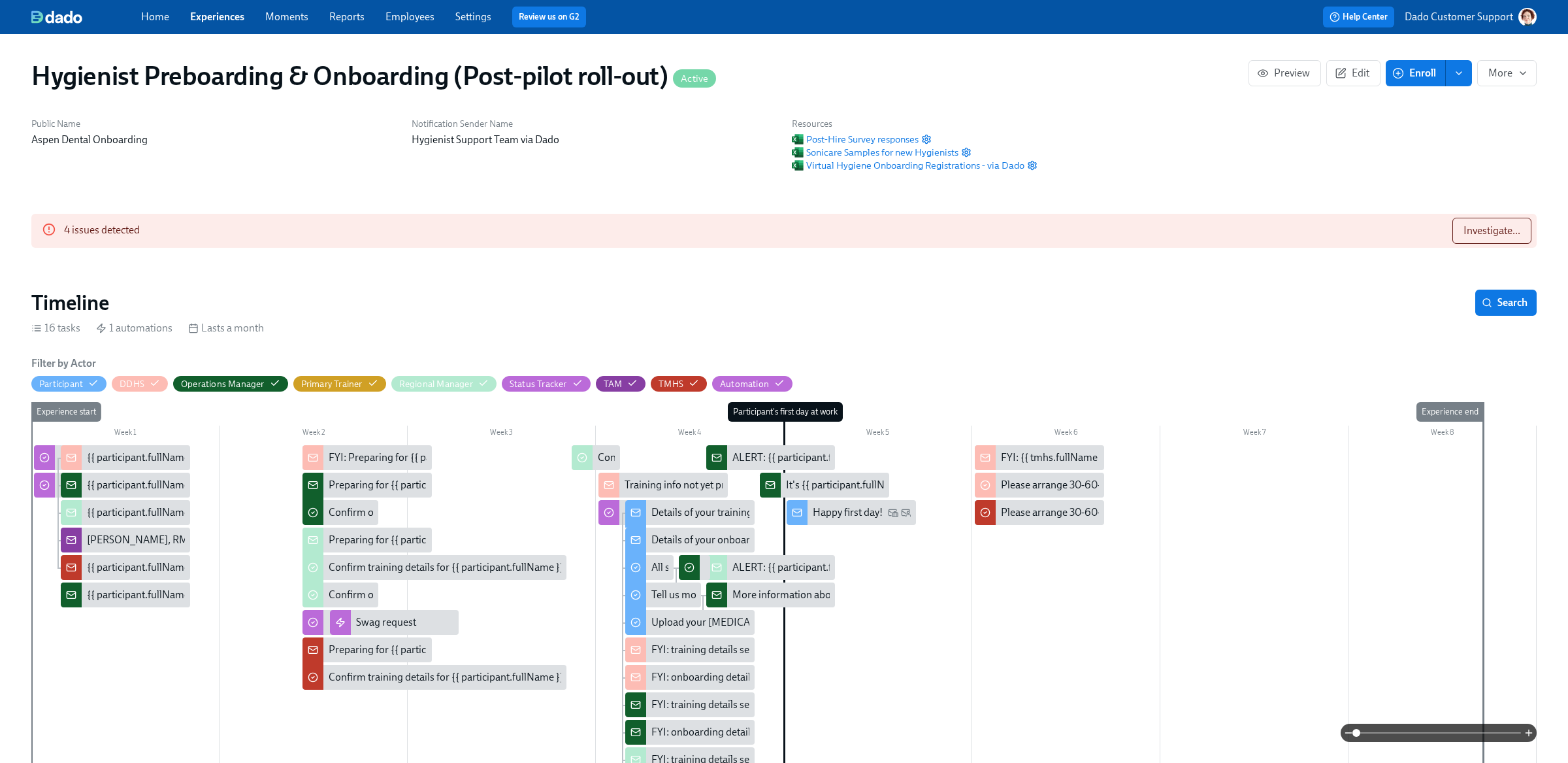
scroll to position [0, 11143]
click at [219, 16] on link "Experiences" at bounding box center [217, 16] width 54 height 12
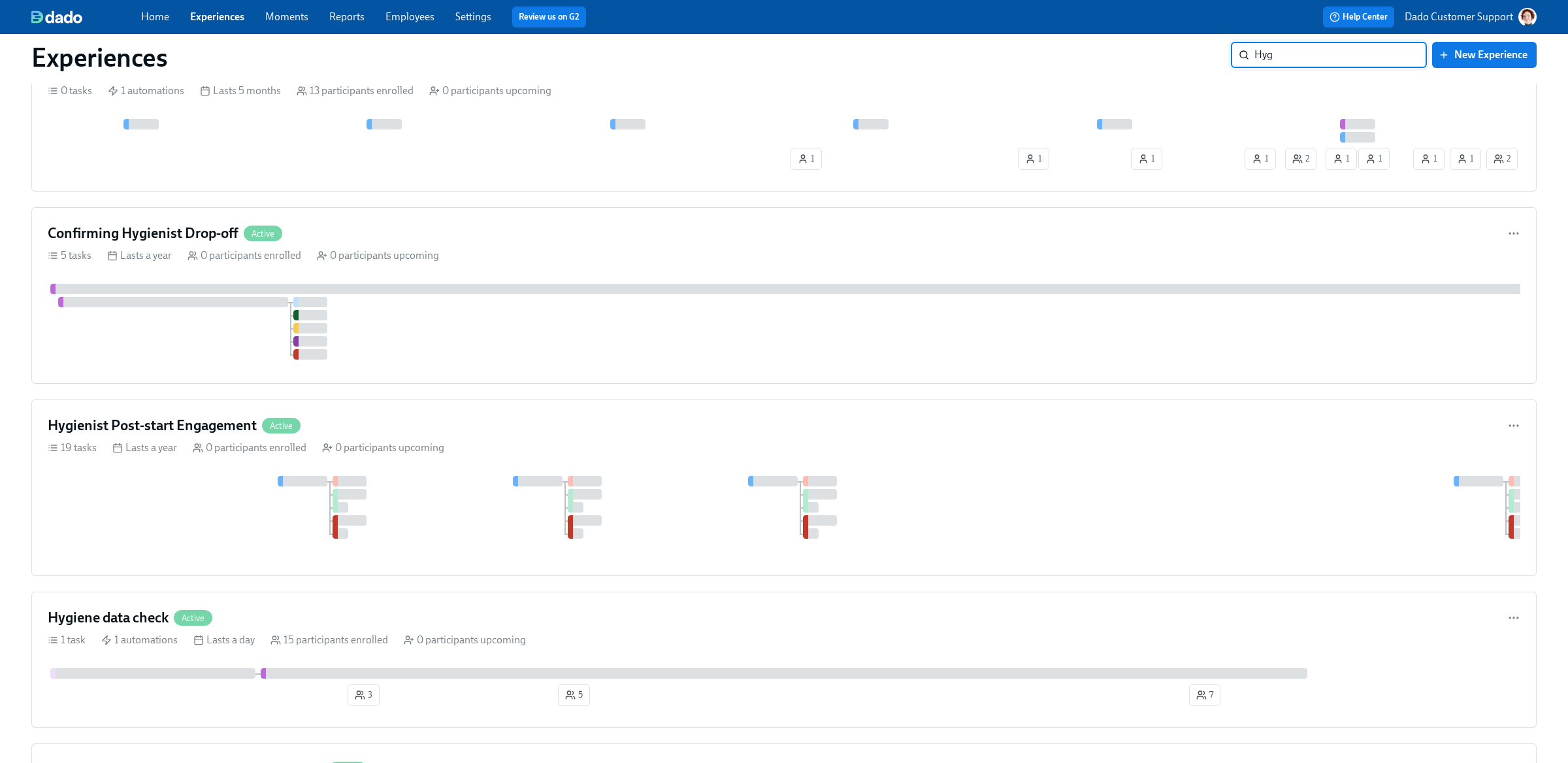
scroll to position [1063, 0]
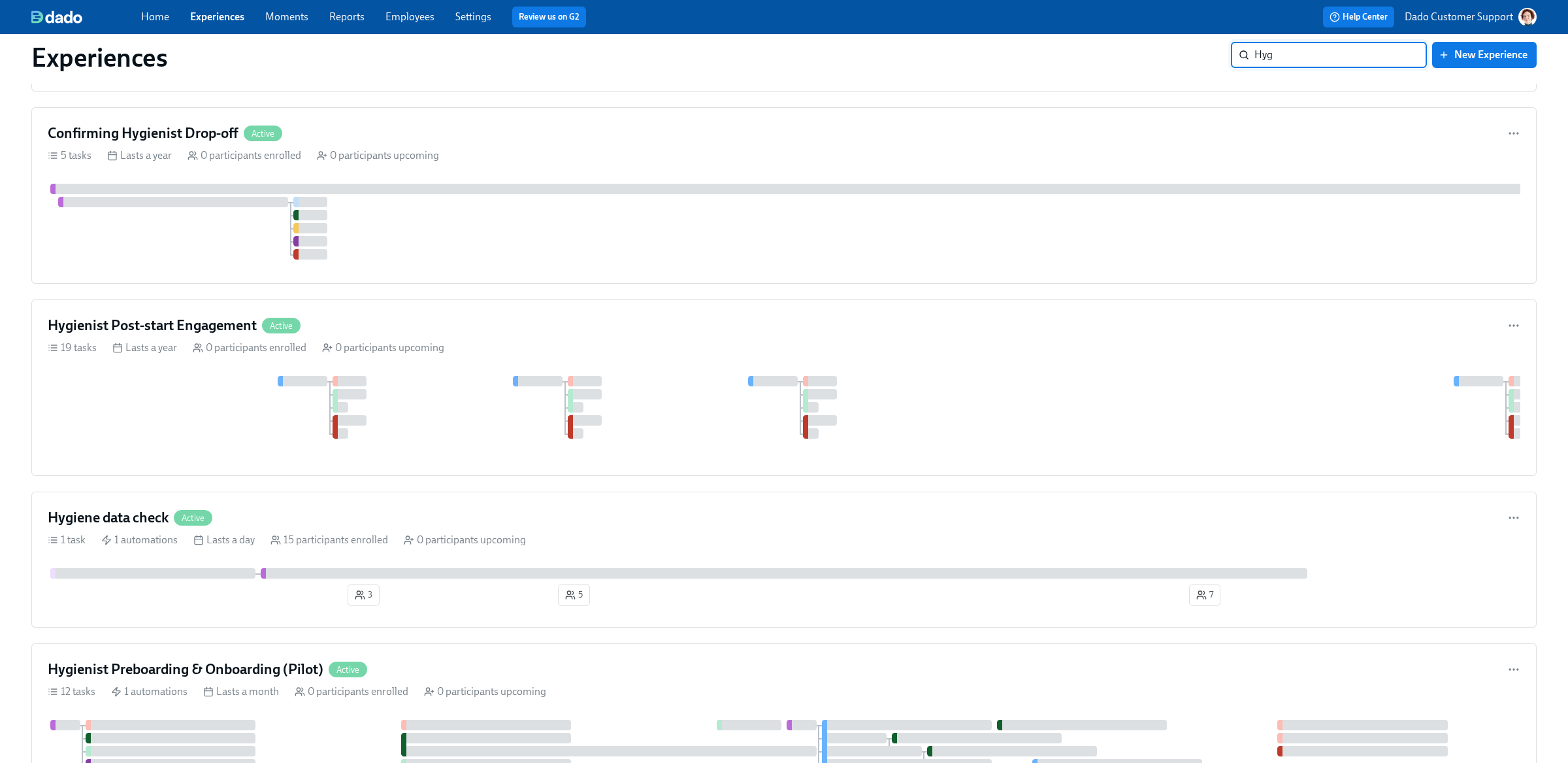
type input "Hyg"
click at [162, 579] on div at bounding box center [153, 573] width 206 height 11
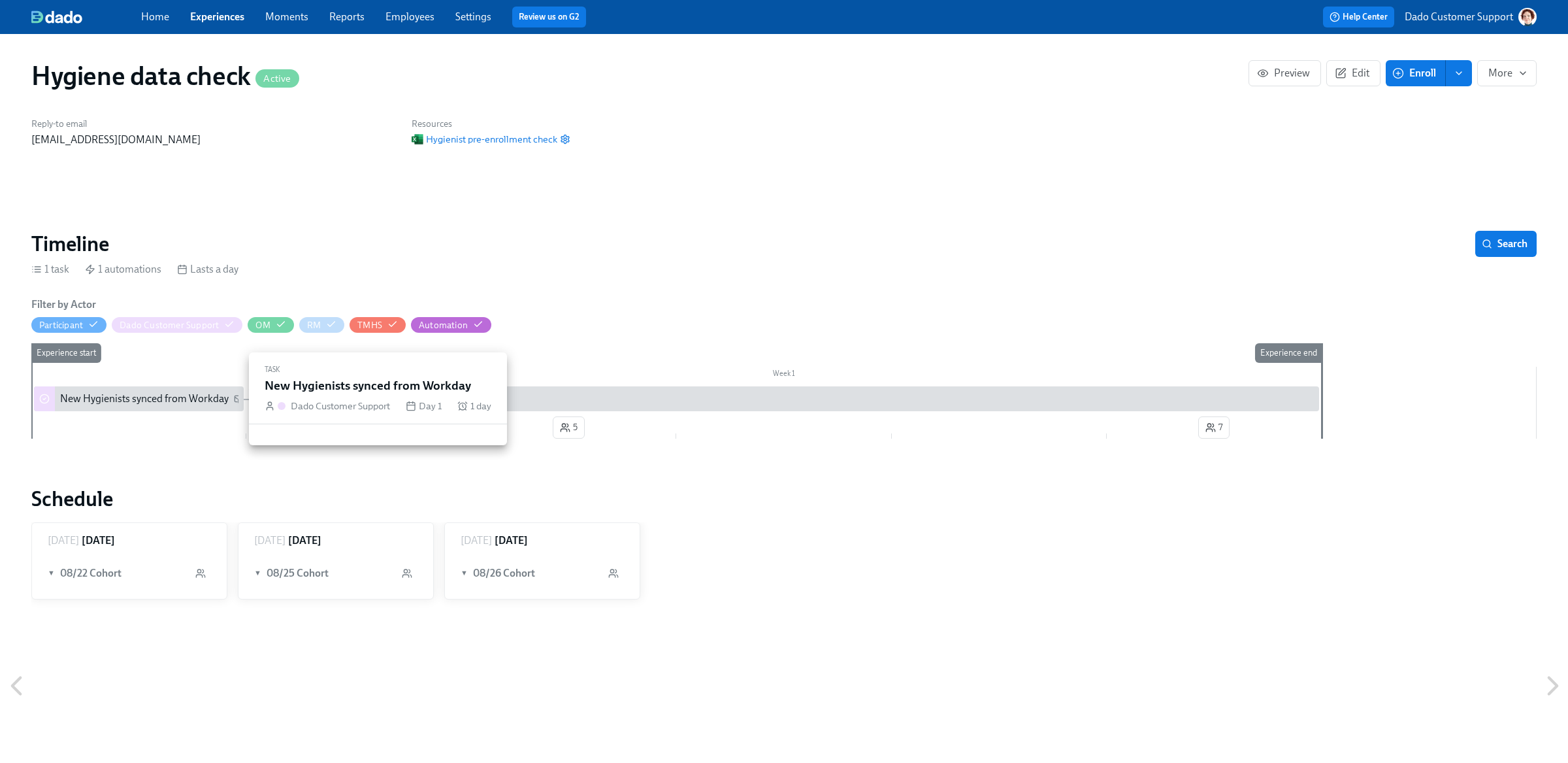
click at [119, 404] on div "New Hygienists synced from Workday" at bounding box center [144, 399] width 168 height 15
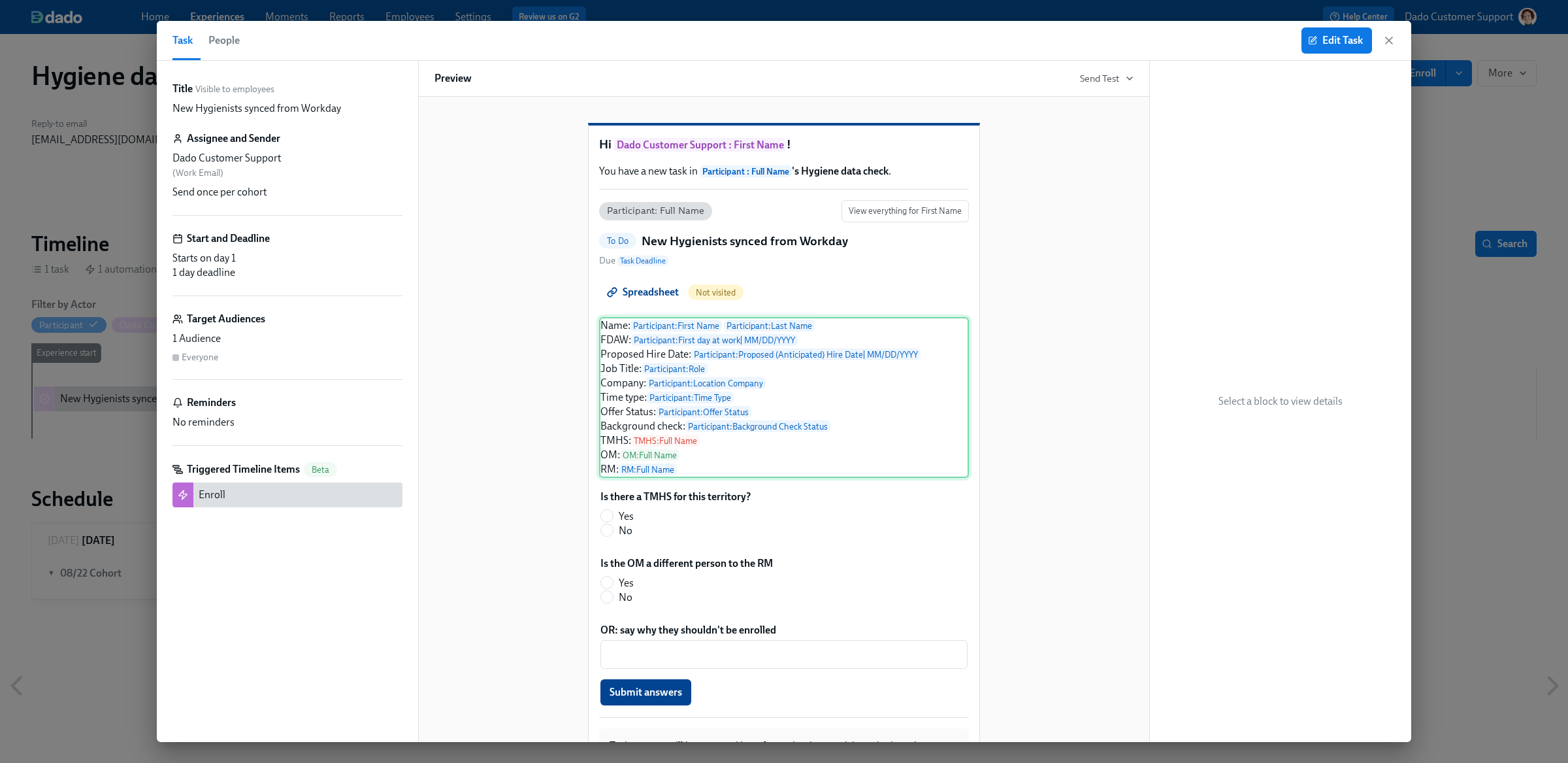
click at [713, 397] on div "Name: Participant : First Name Participant : Last Name FDAW: Participant : Firs…" at bounding box center [783, 397] width 370 height 161
click at [1338, 38] on span "Edit Task" at bounding box center [1336, 41] width 52 height 13
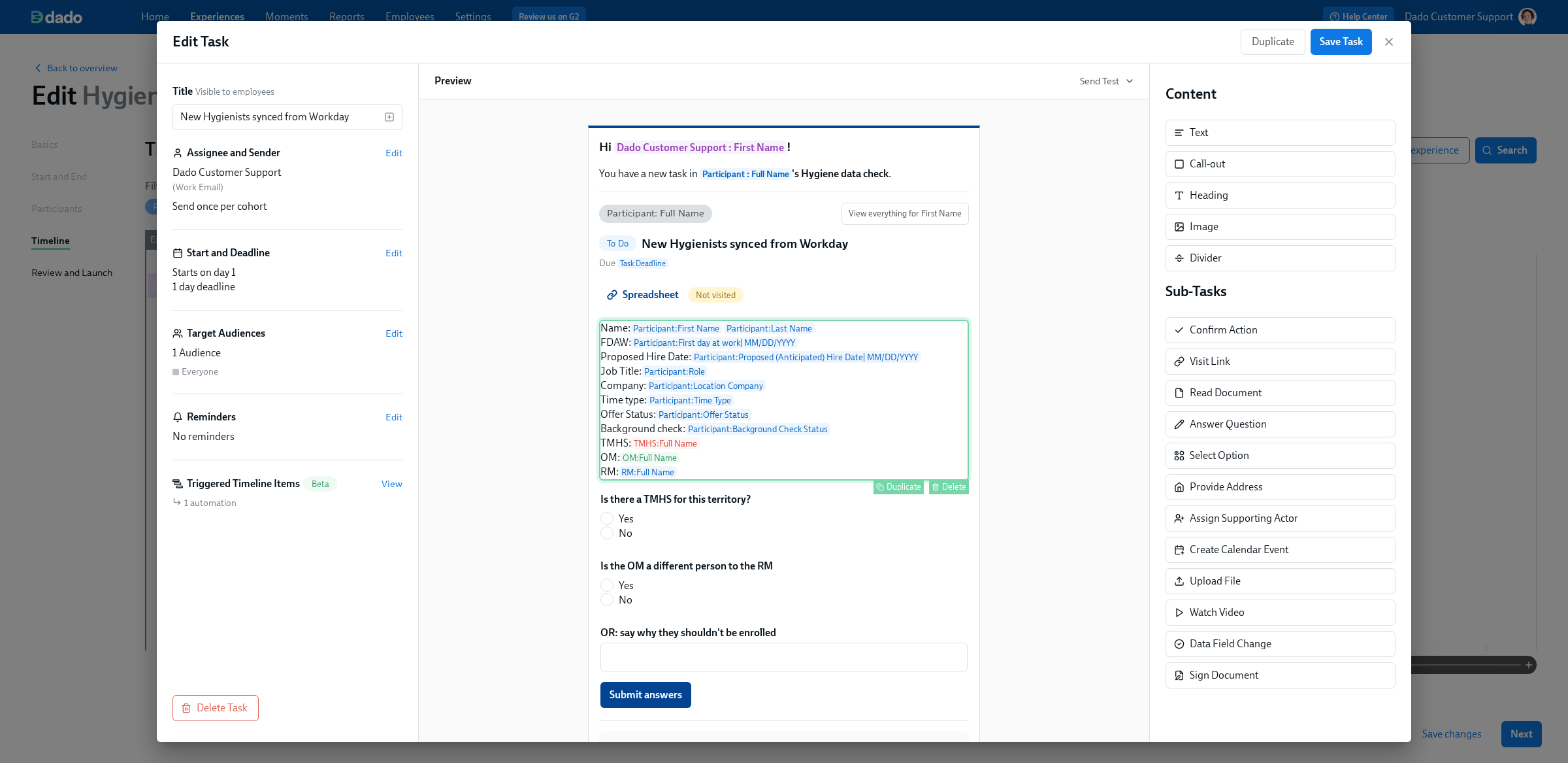
click at [795, 458] on div "Name: Participant : First Name Participant : Last Name FDAW: Participant : Firs…" at bounding box center [783, 400] width 370 height 161
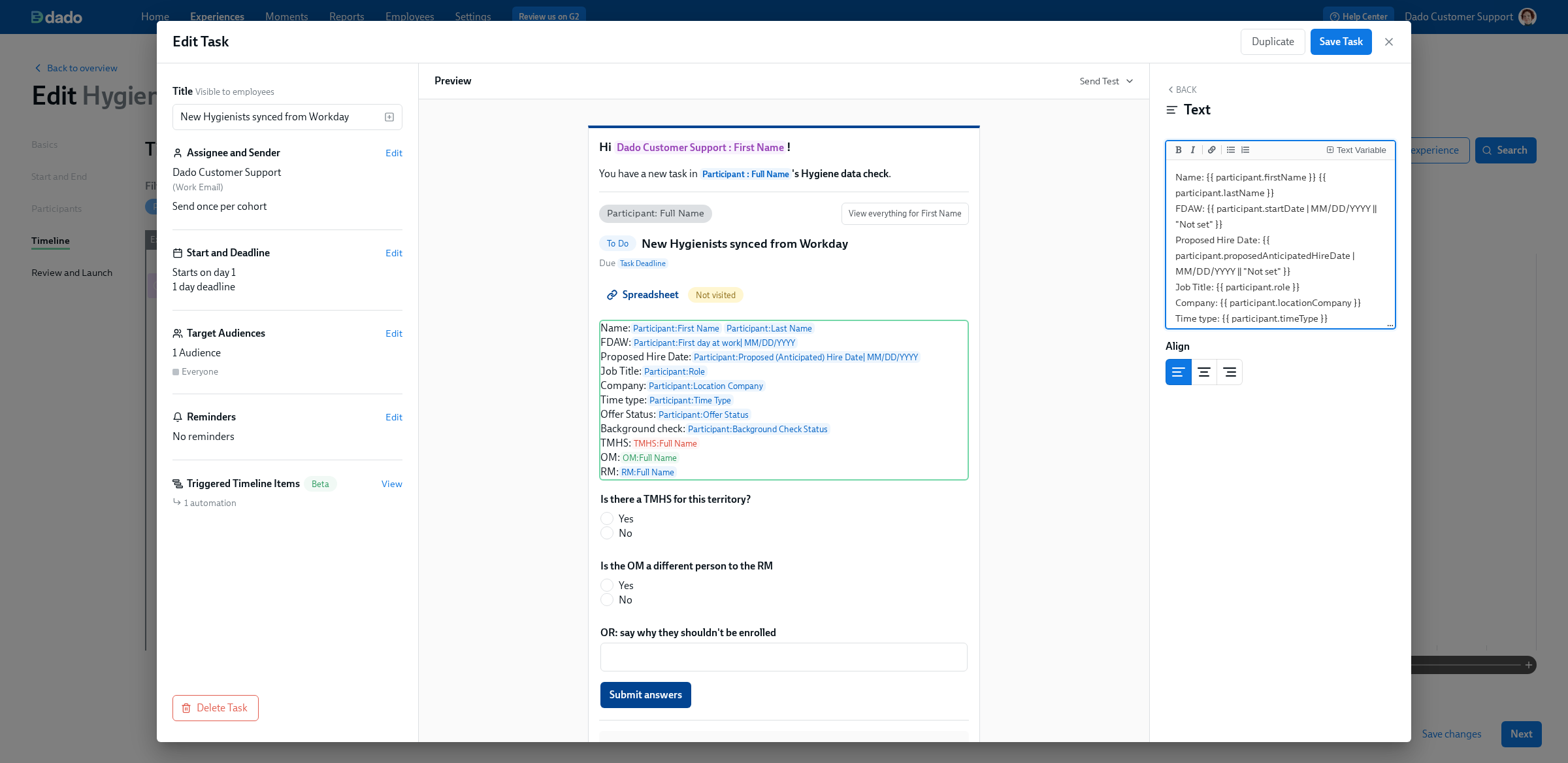
scroll to position [99, 0]
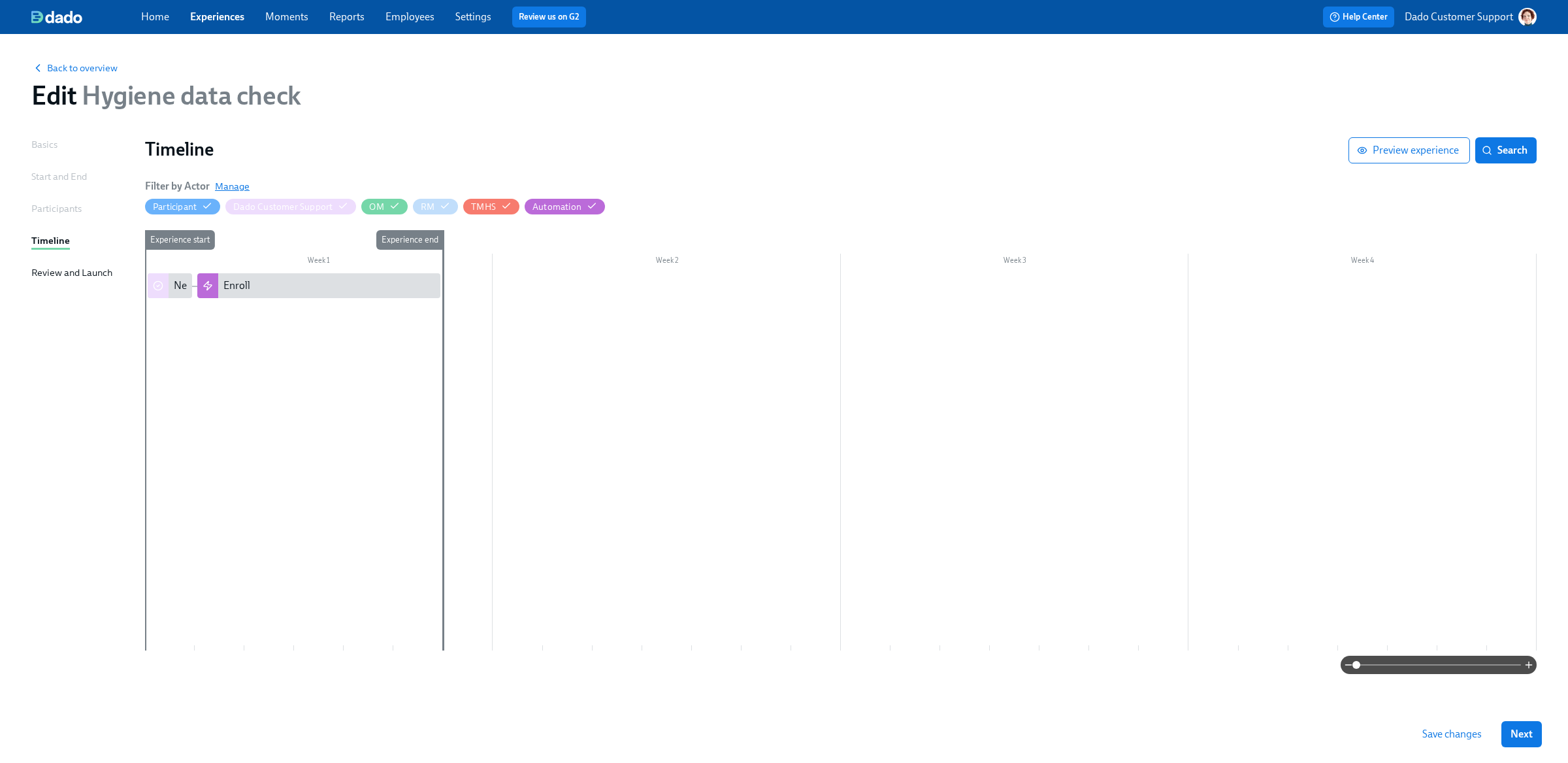
click at [223, 187] on span "Manage" at bounding box center [232, 186] width 35 height 13
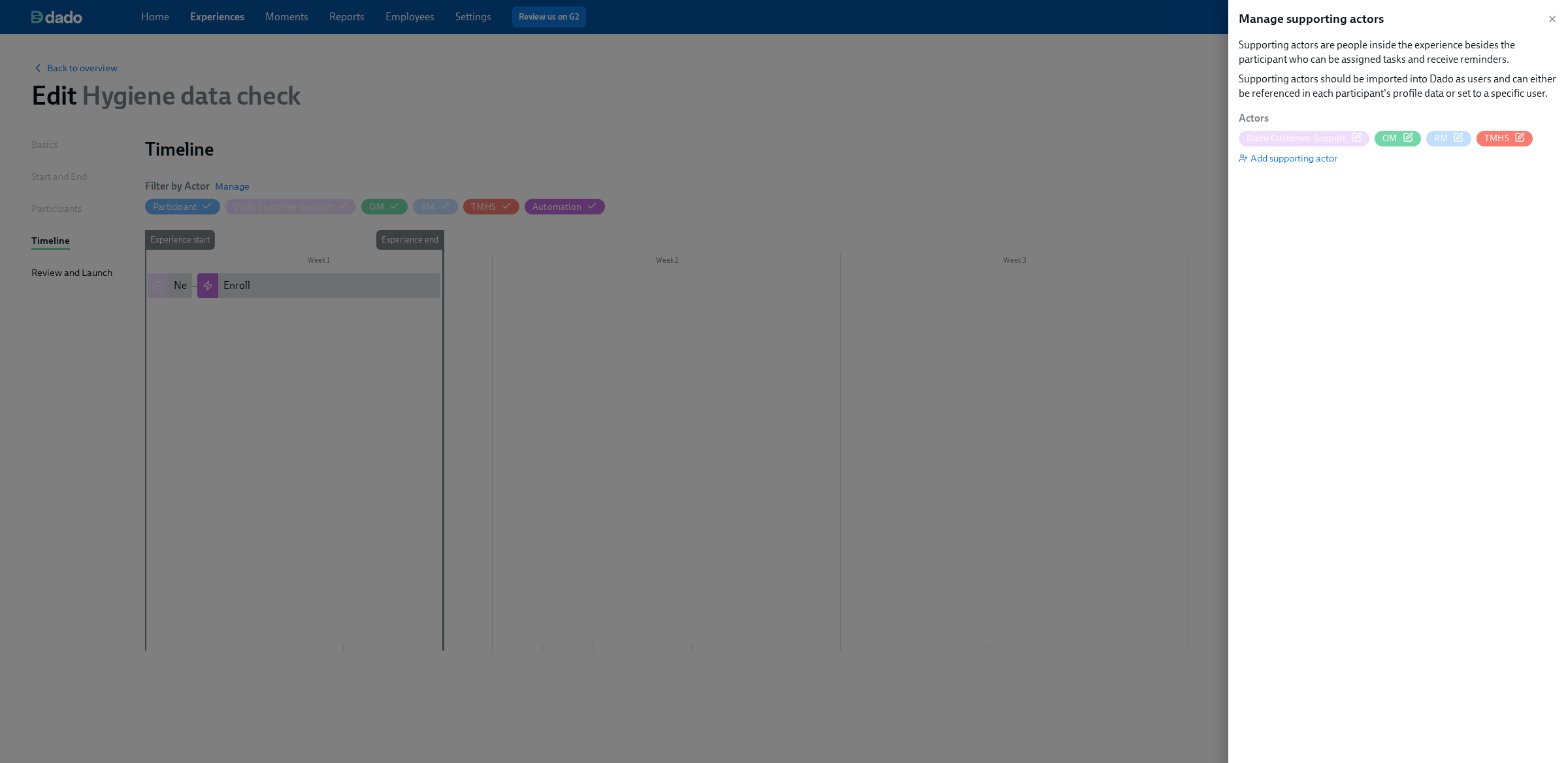
click at [1403, 142] on div "button" at bounding box center [1408, 137] width 11 height 12
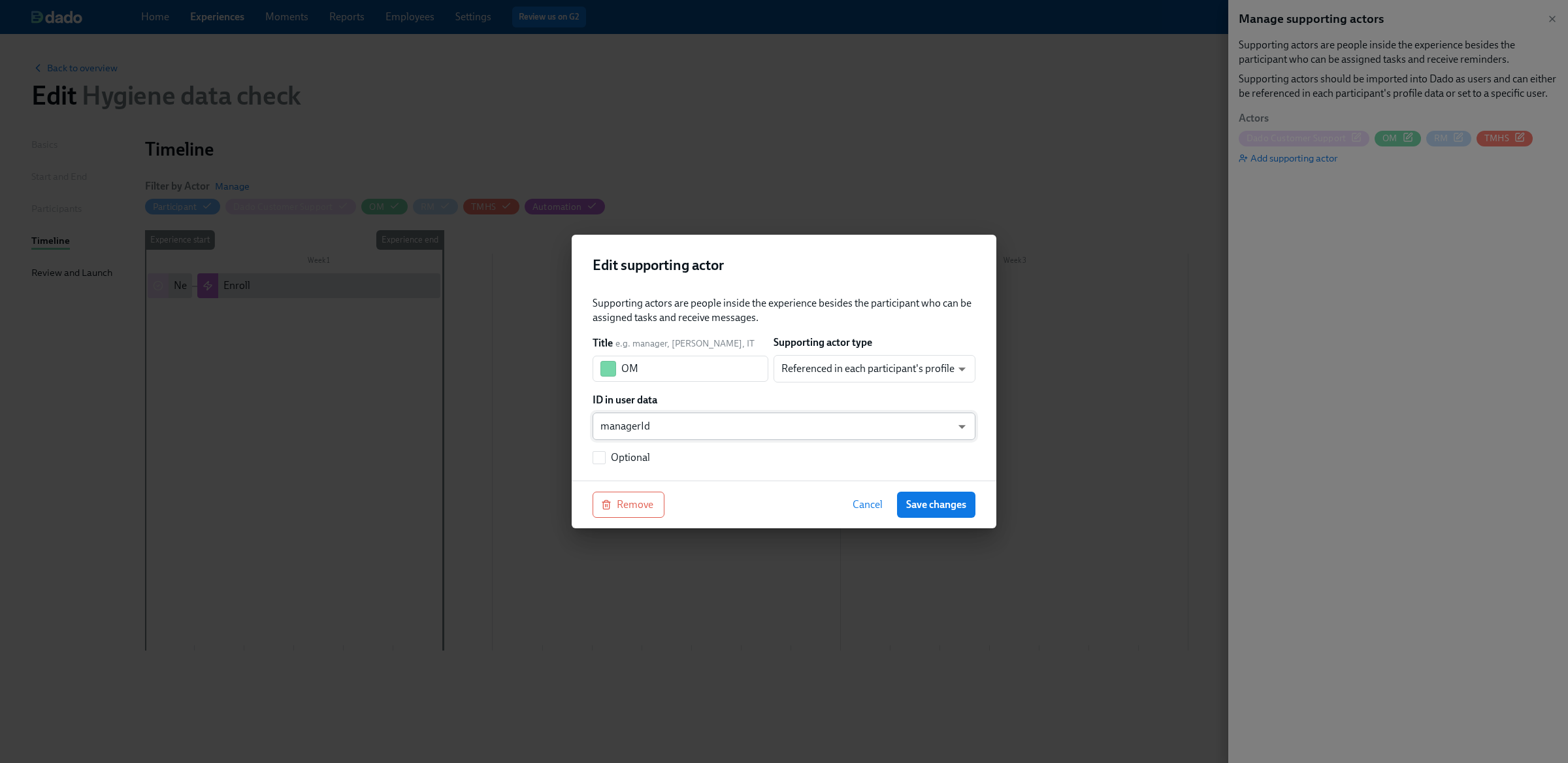
click at [687, 426] on body "Home Experiences Moments Reports Employees Settings Review us on G2 Help Center…" at bounding box center [784, 381] width 1568 height 763
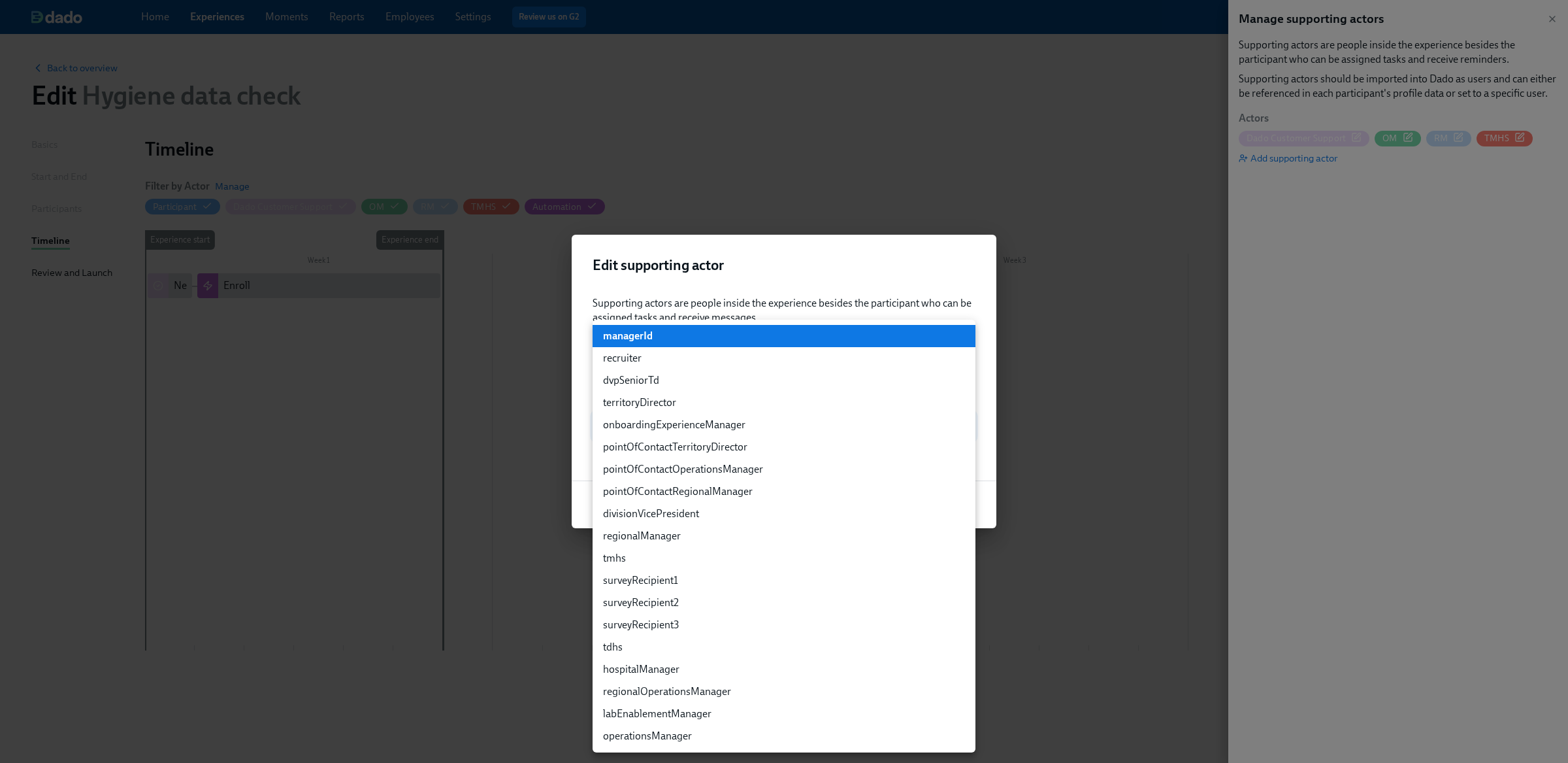
click at [628, 736] on li "operationsManager" at bounding box center [783, 735] width 383 height 22
type input "customFields.operationsManager"
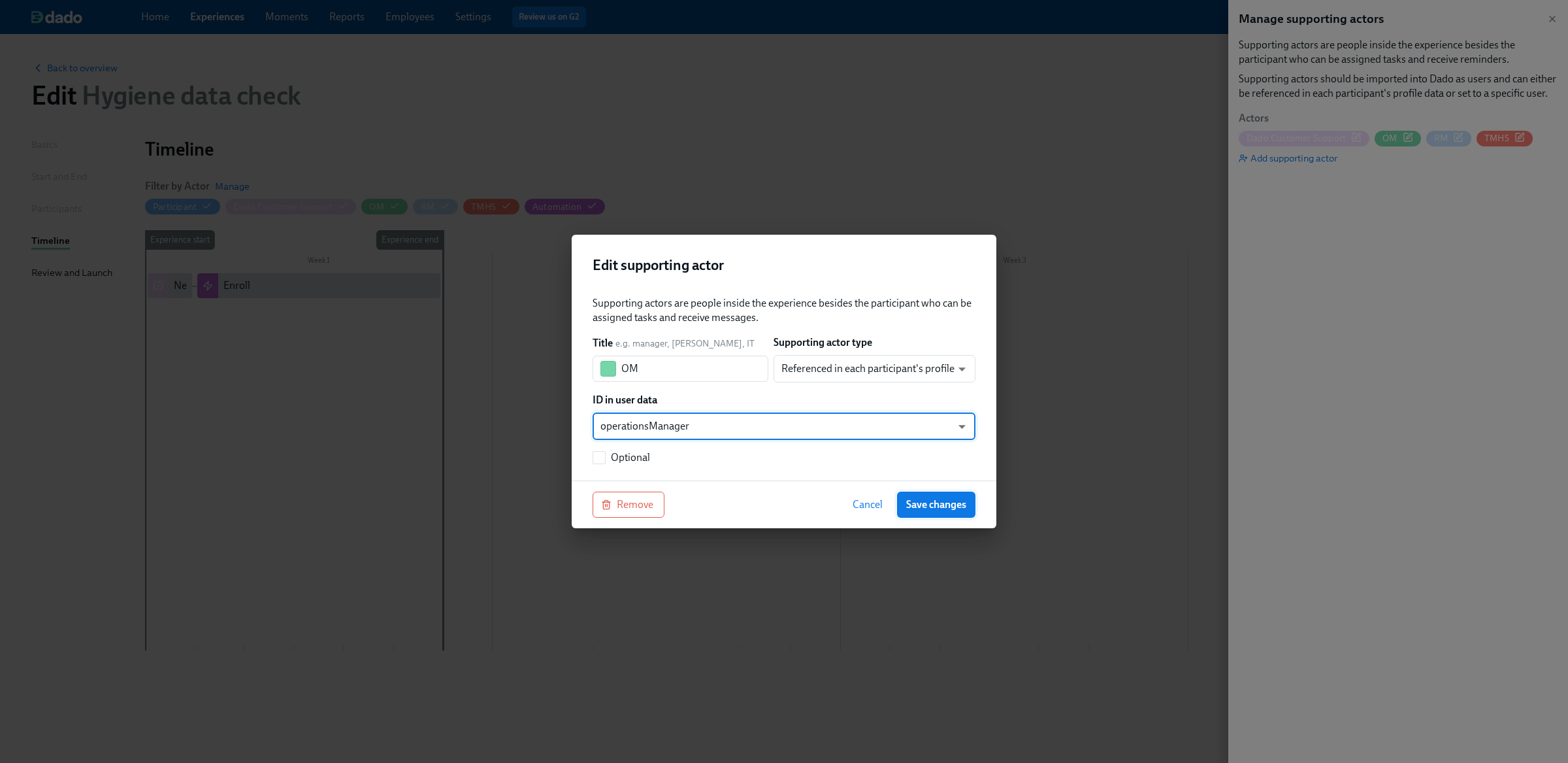
click at [927, 509] on span "Save changes" at bounding box center [936, 505] width 60 height 13
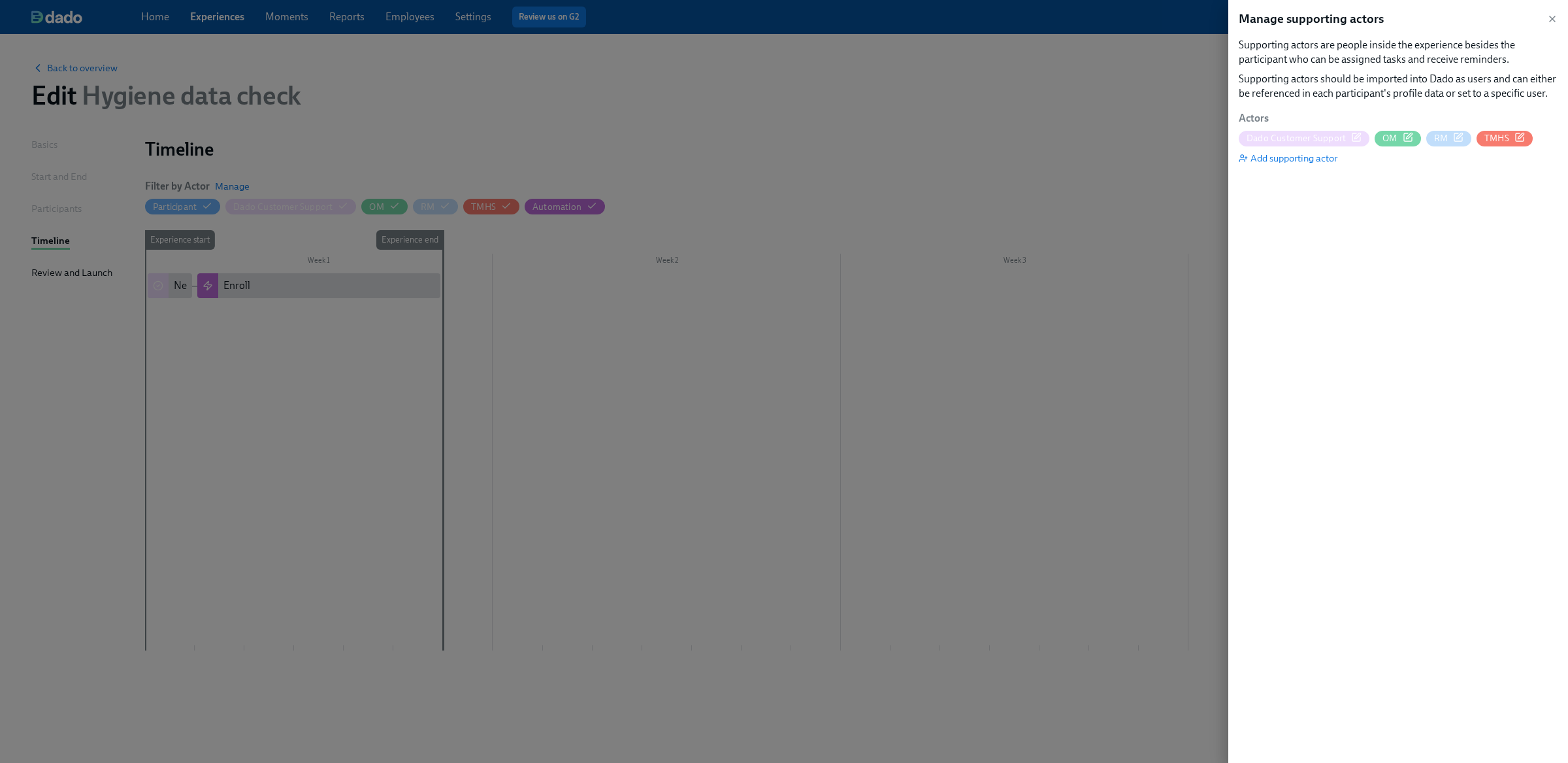
click at [980, 392] on div at bounding box center [784, 381] width 1568 height 763
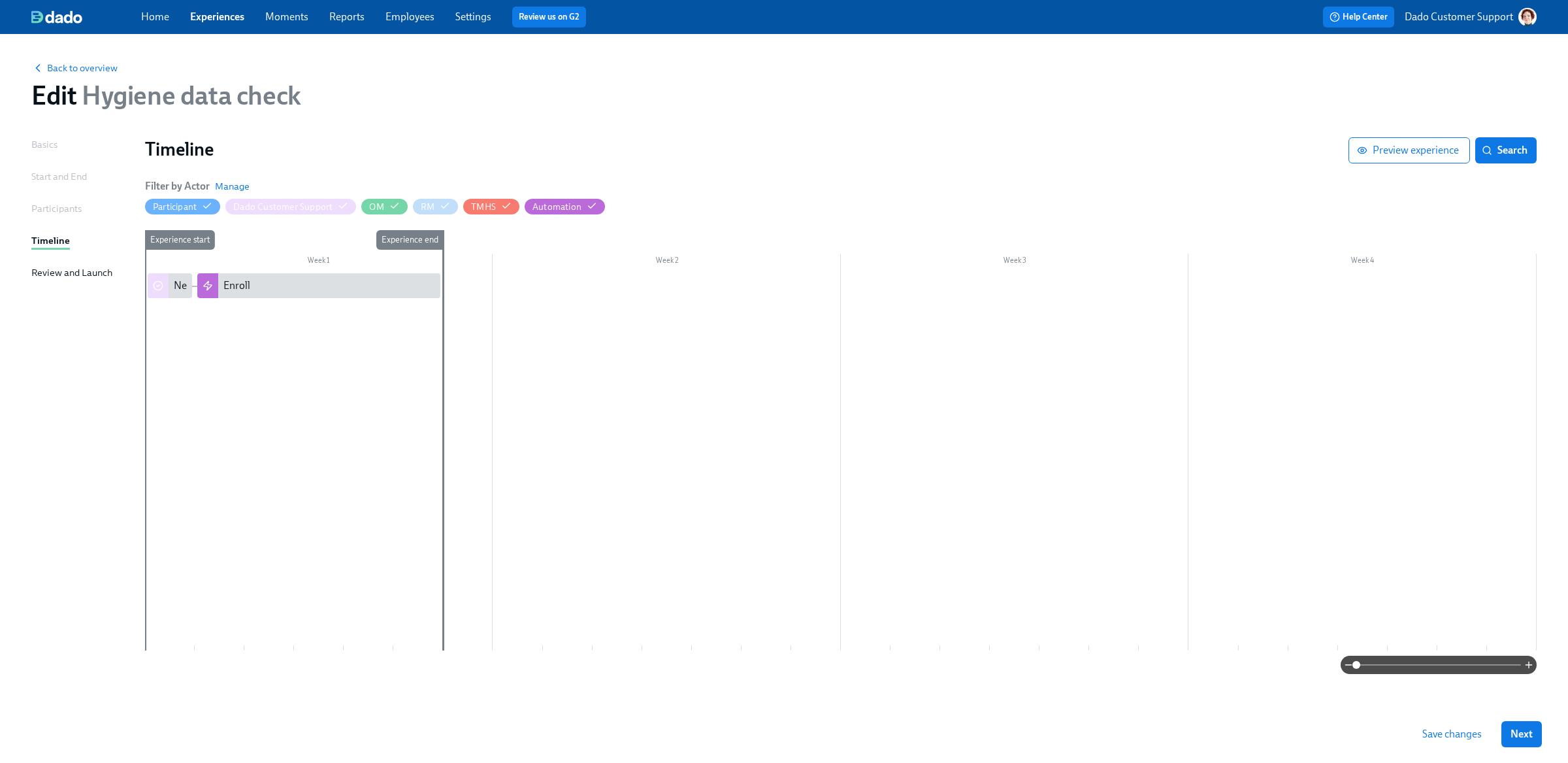
click at [1430, 719] on div "Save changes Next" at bounding box center [784, 734] width 1568 height 58
click at [1440, 754] on div "Save changes Next" at bounding box center [784, 734] width 1568 height 58
click at [1440, 737] on span "Save changes" at bounding box center [1452, 734] width 59 height 13
click at [162, 282] on icon at bounding box center [158, 285] width 11 height 11
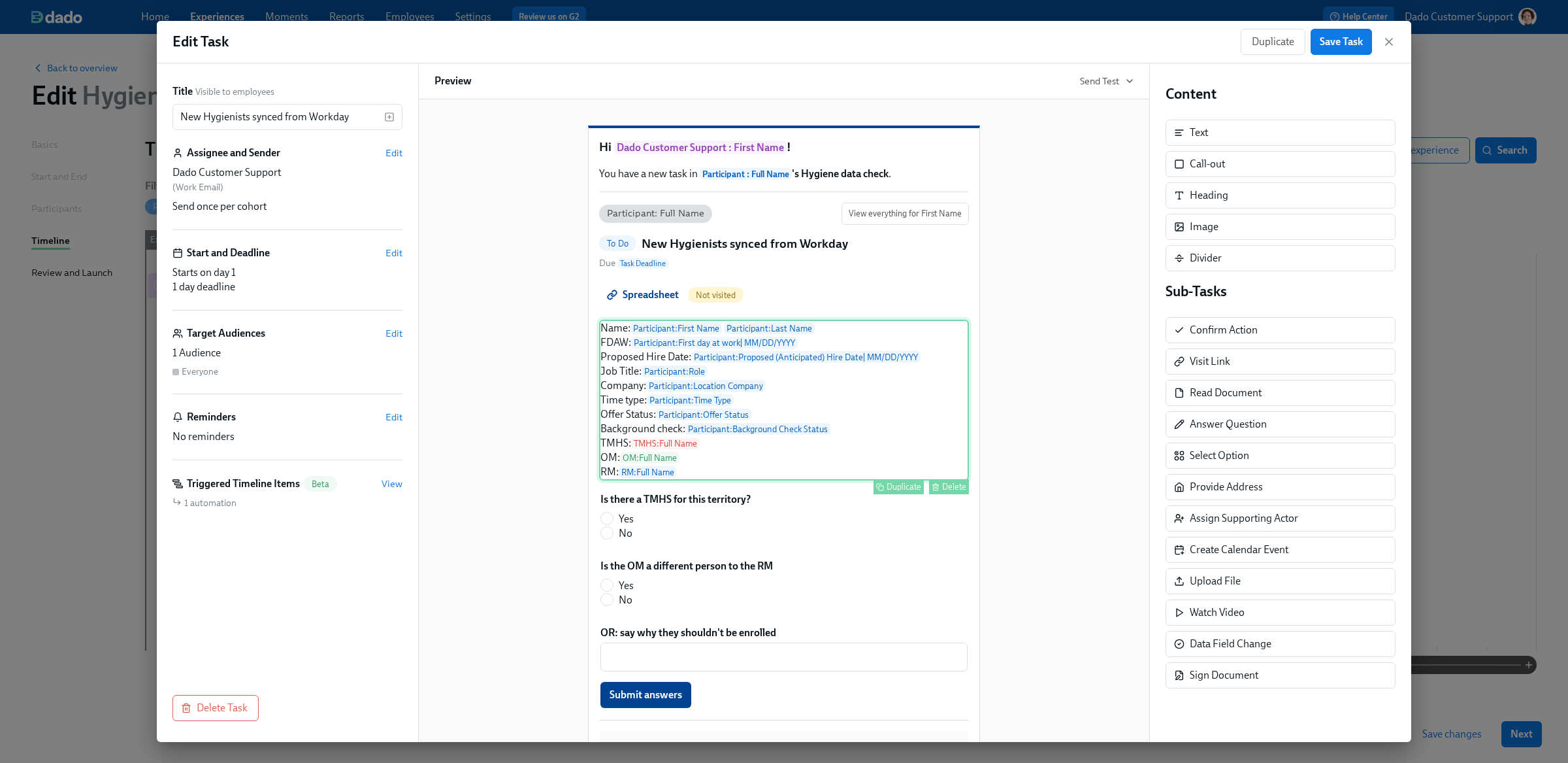
click at [849, 429] on div "Name: Participant : First Name Participant : Last Name FDAW: Participant : Firs…" at bounding box center [783, 400] width 370 height 161
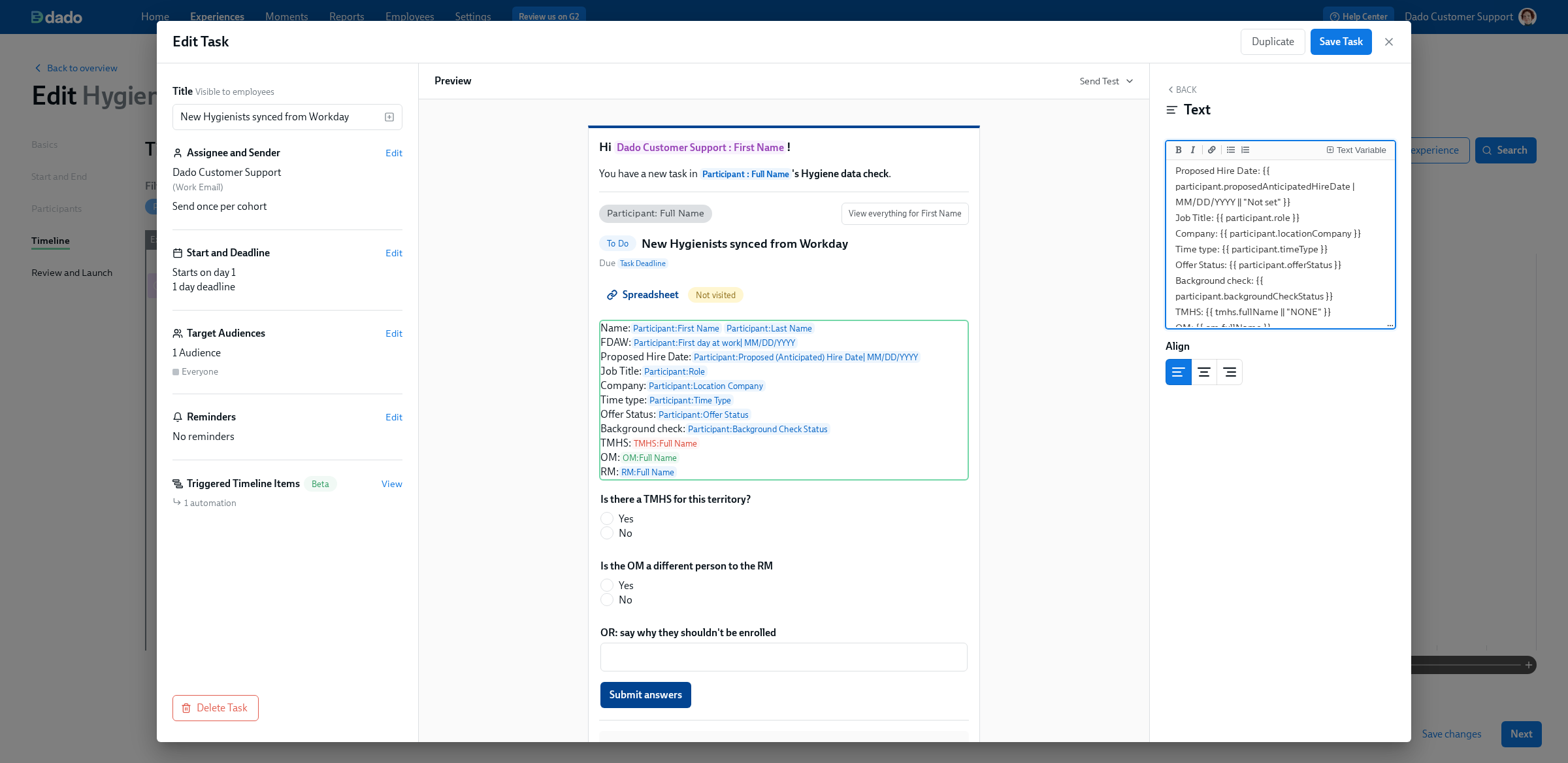
scroll to position [99, 0]
click at [1291, 295] on textarea "Name: {{ participant.firstName }} {{ participant.lastName }} FDAW: {{ participa…" at bounding box center [1280, 195] width 223 height 264
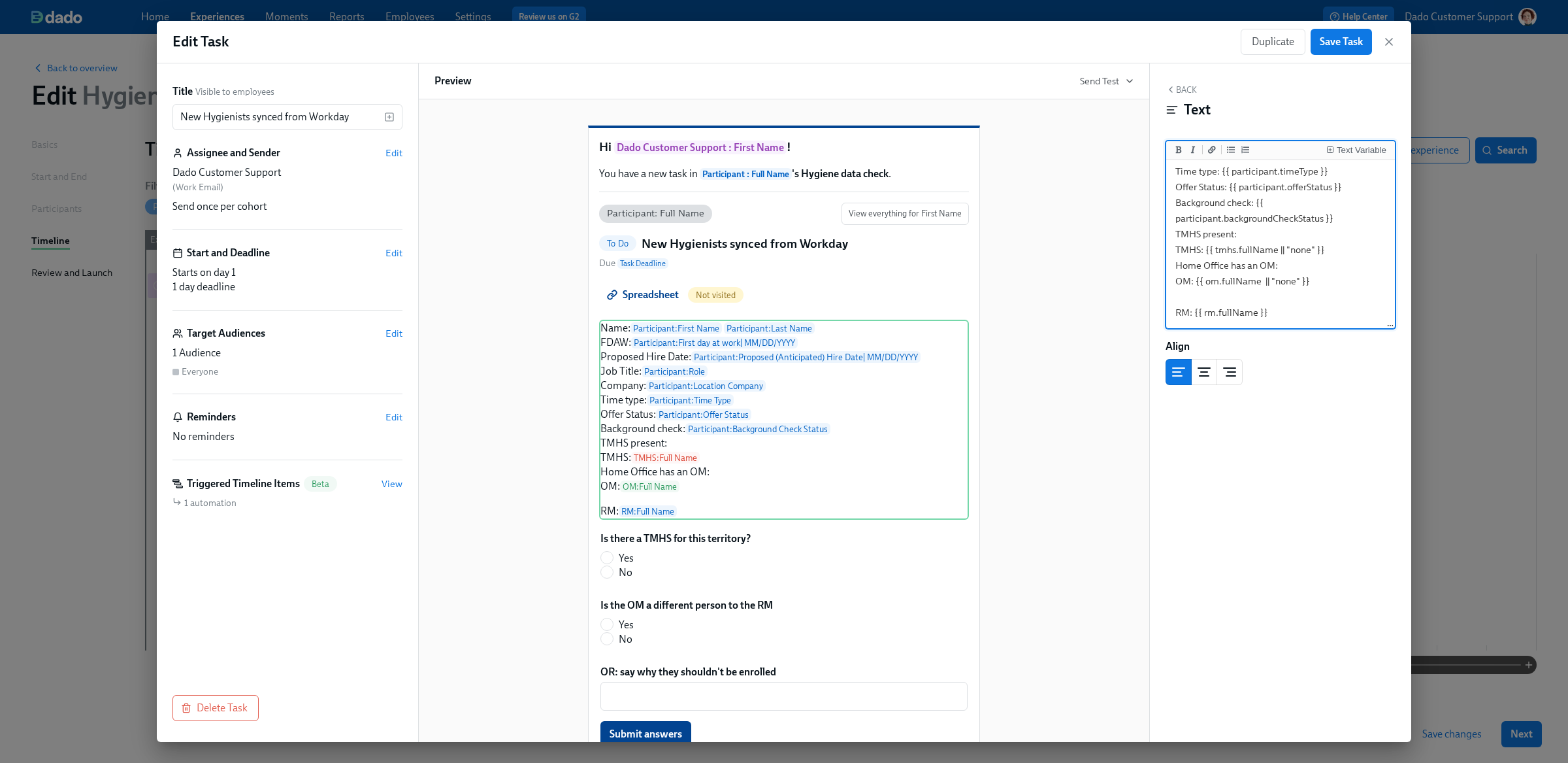
scroll to position [131, 0]
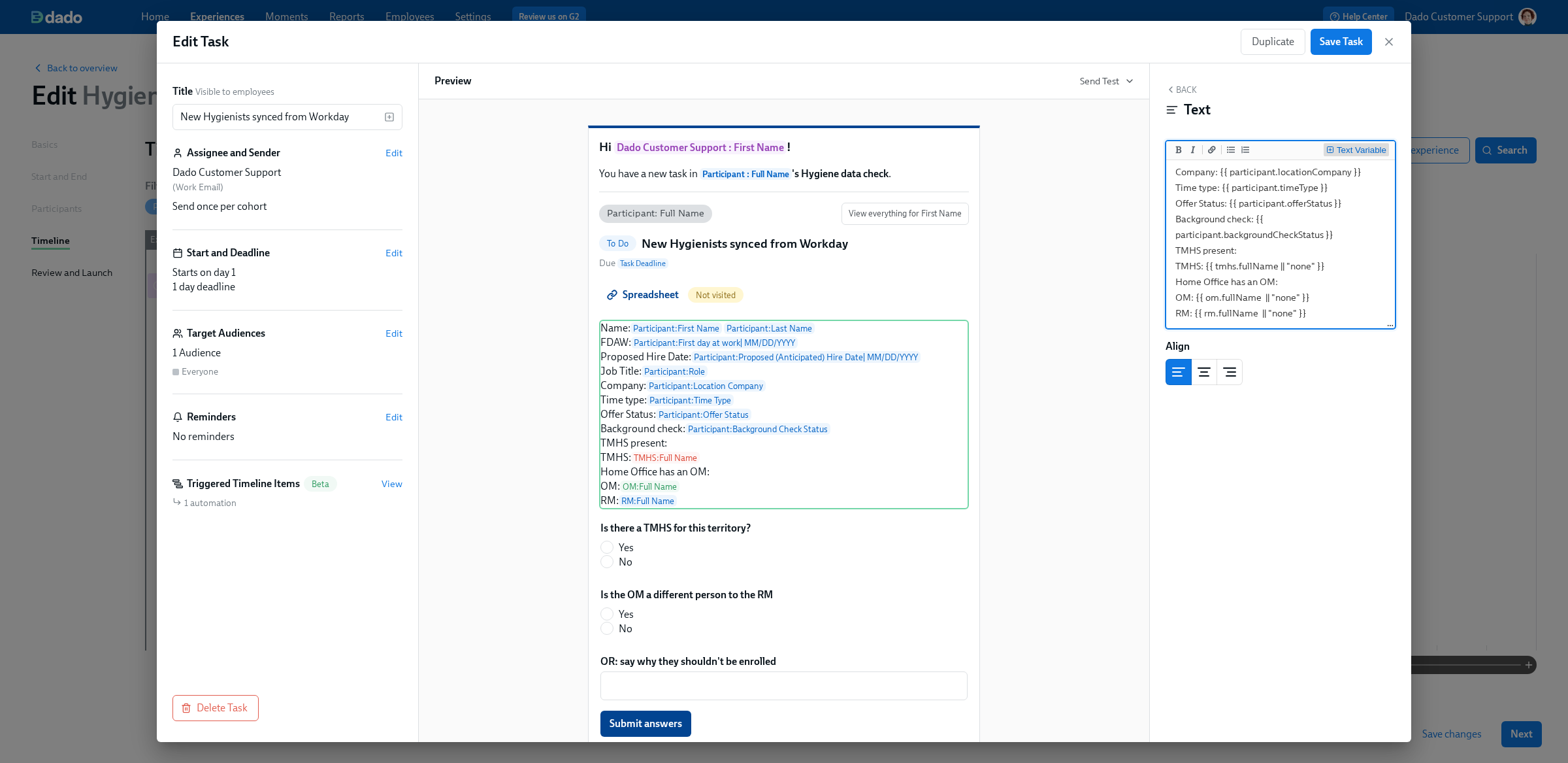
type textarea "Name: {{ participant.firstName }} {{ participant.lastName }} FDAW: {{ participa…"
click at [1350, 151] on div "Text Variable" at bounding box center [1361, 150] width 50 height 9
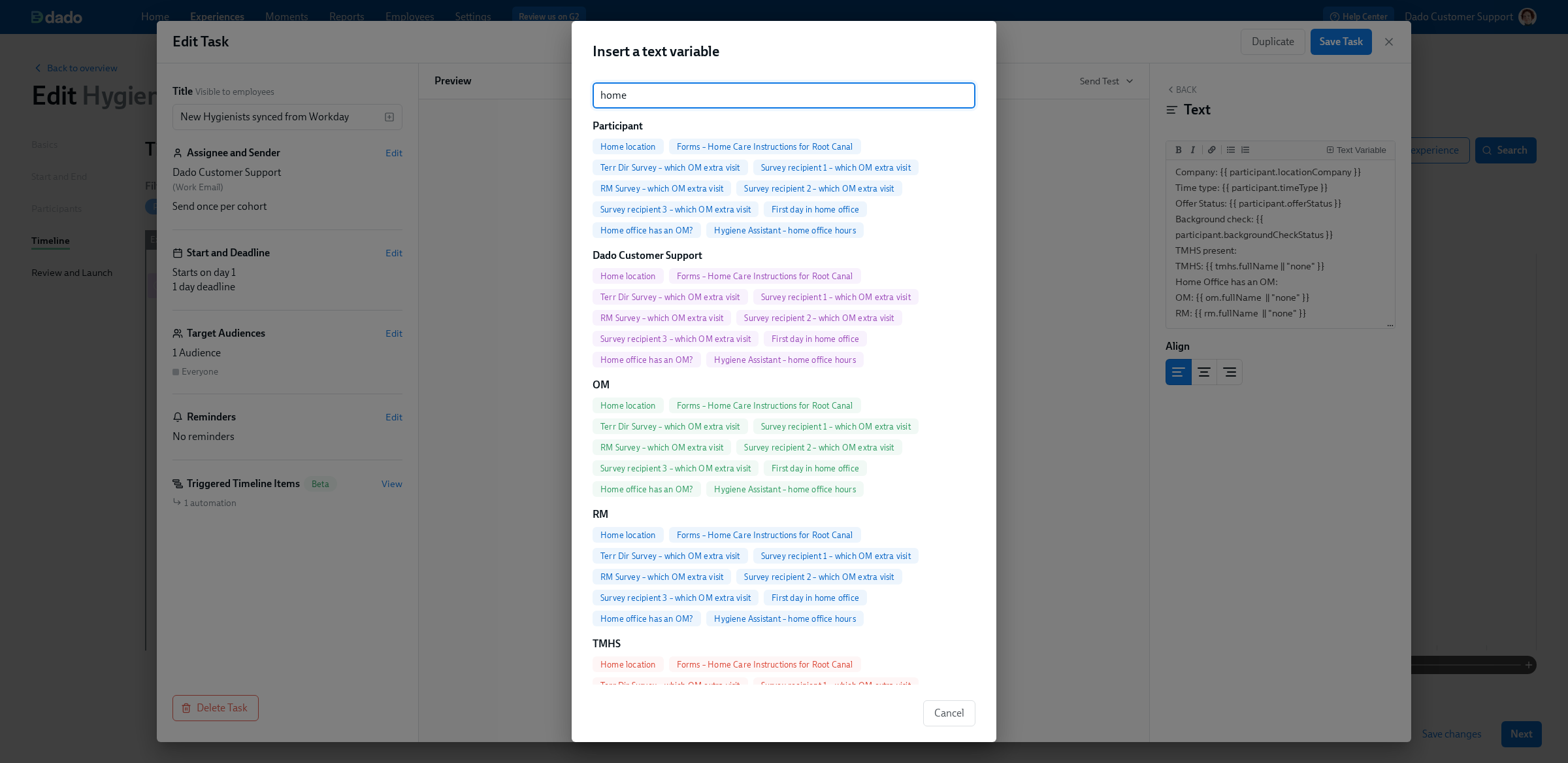
type input "home"
click at [638, 225] on span "Home office has an OM?" at bounding box center [646, 230] width 108 height 10
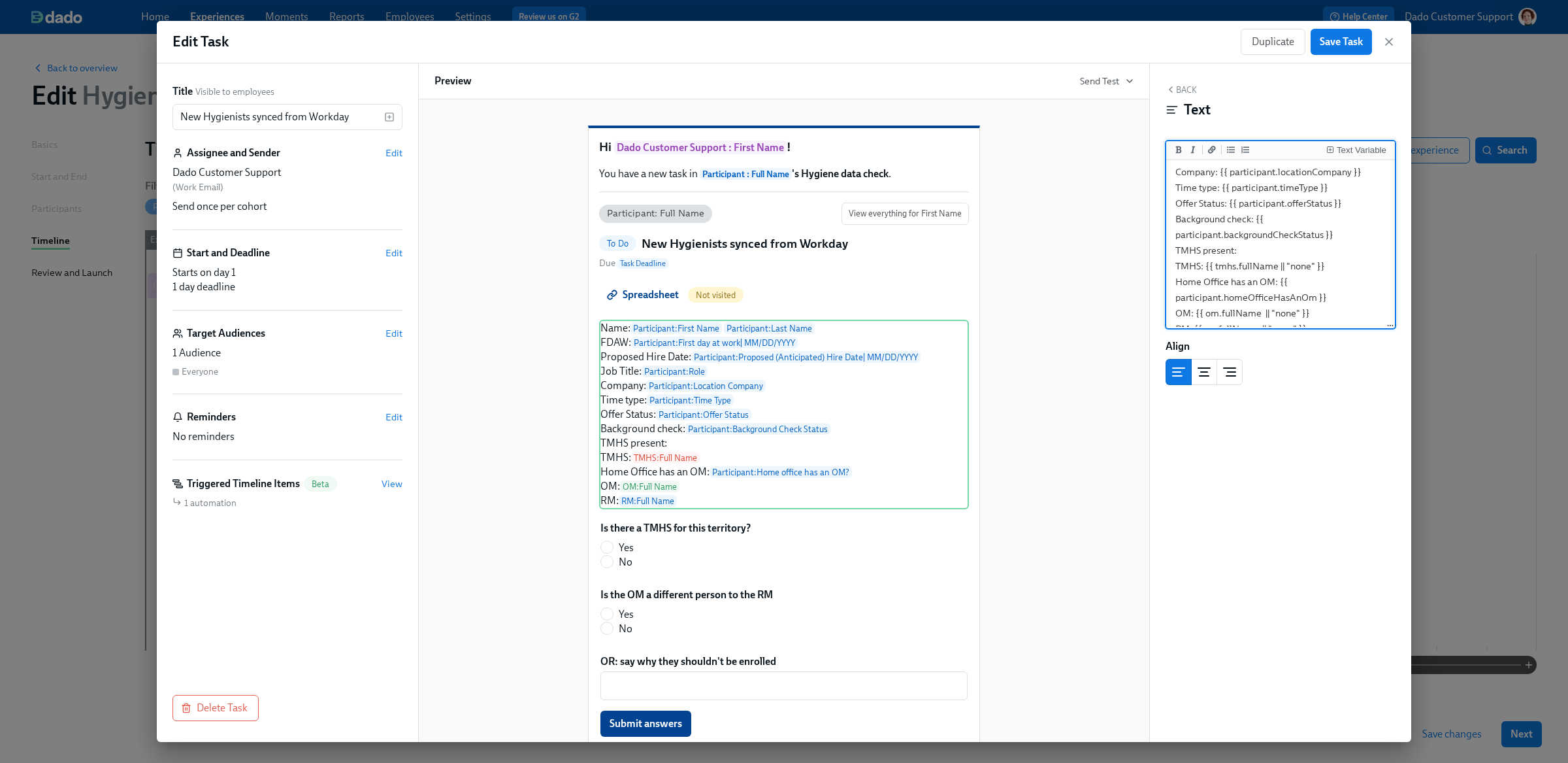
click at [1283, 250] on textarea "Name: {{ participant.firstName }} {{ participant.lastName }} FDAW: {{ participa…" at bounding box center [1280, 187] width 223 height 311
type textarea "Name: {{ participant.firstName }} {{ participant.lastName }} FDAW: {{ participa…"
click at [1355, 150] on div "Text Variable" at bounding box center [1361, 150] width 50 height 9
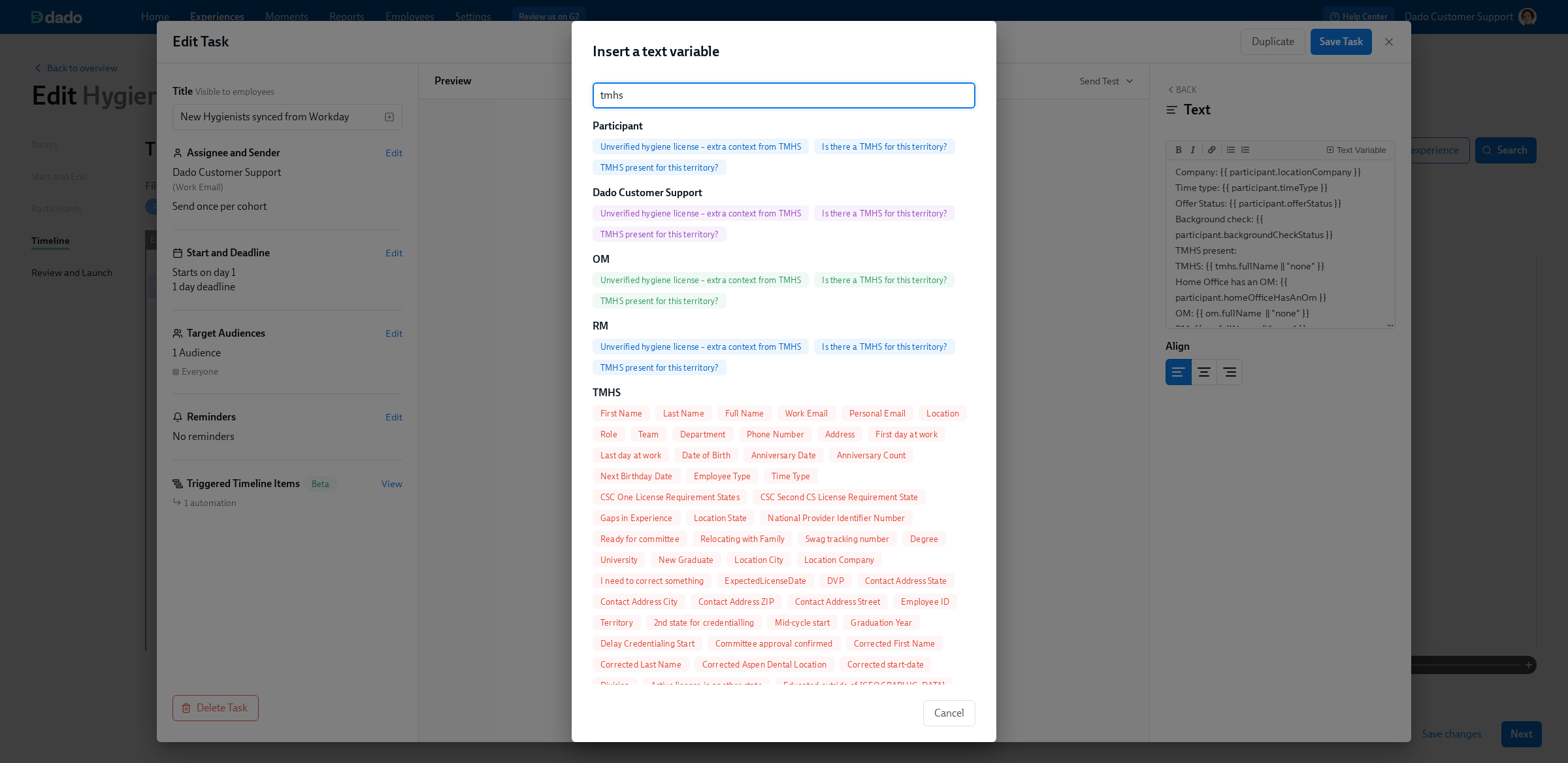
type input "tmhs"
click at [883, 142] on span "Is there a TMHS for this territory?" at bounding box center [885, 147] width 141 height 10
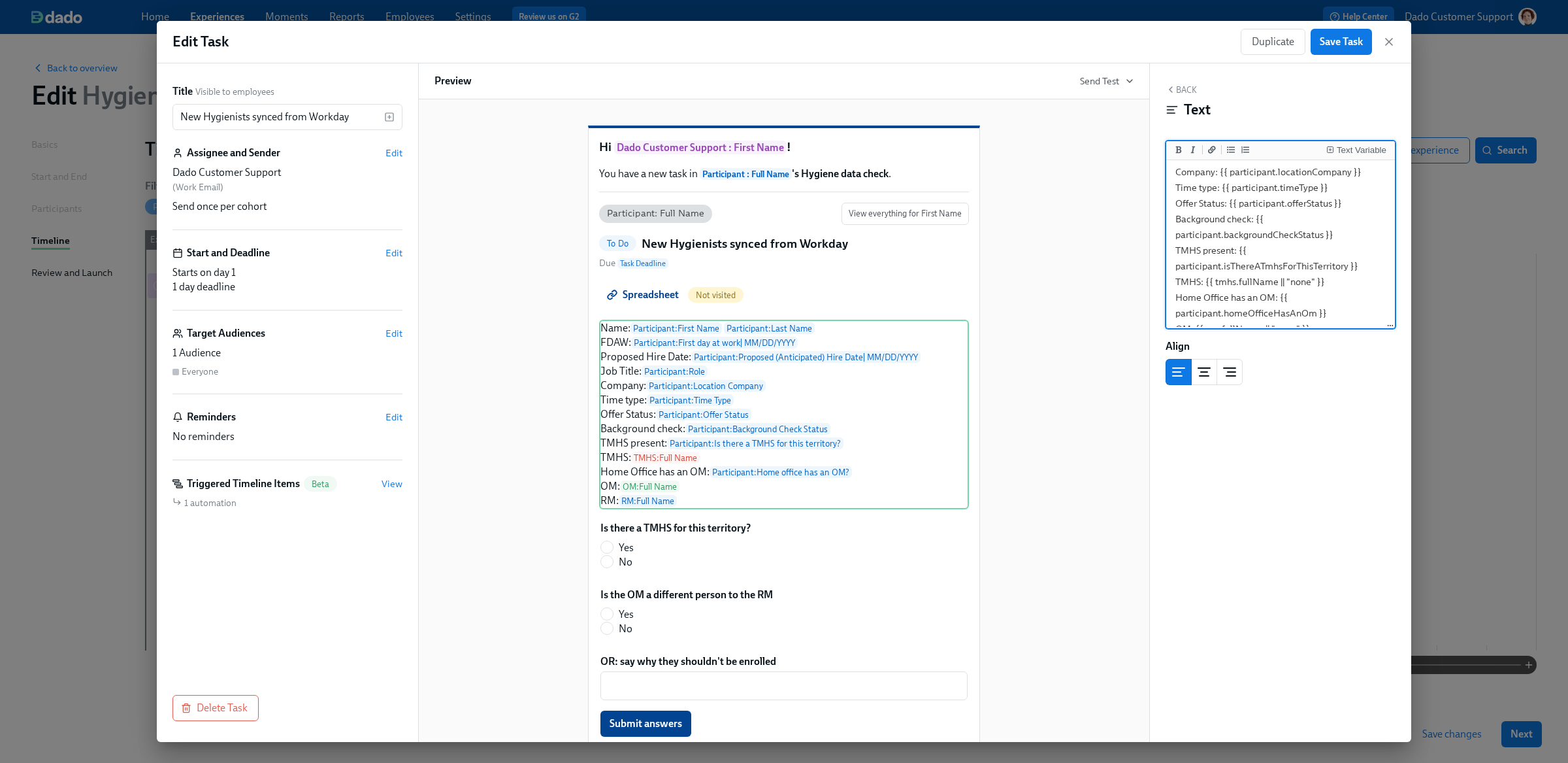
click at [1219, 251] on textarea "Name: {{ participant.firstName }} {{ participant.lastName }} FDAW: {{ participa…" at bounding box center [1280, 195] width 223 height 327
click at [1173, 228] on textarea "Name: {{ participant.firstName }} {{ participant.lastName }} FDAW: {{ participa…" at bounding box center [1280, 164] width 223 height 327
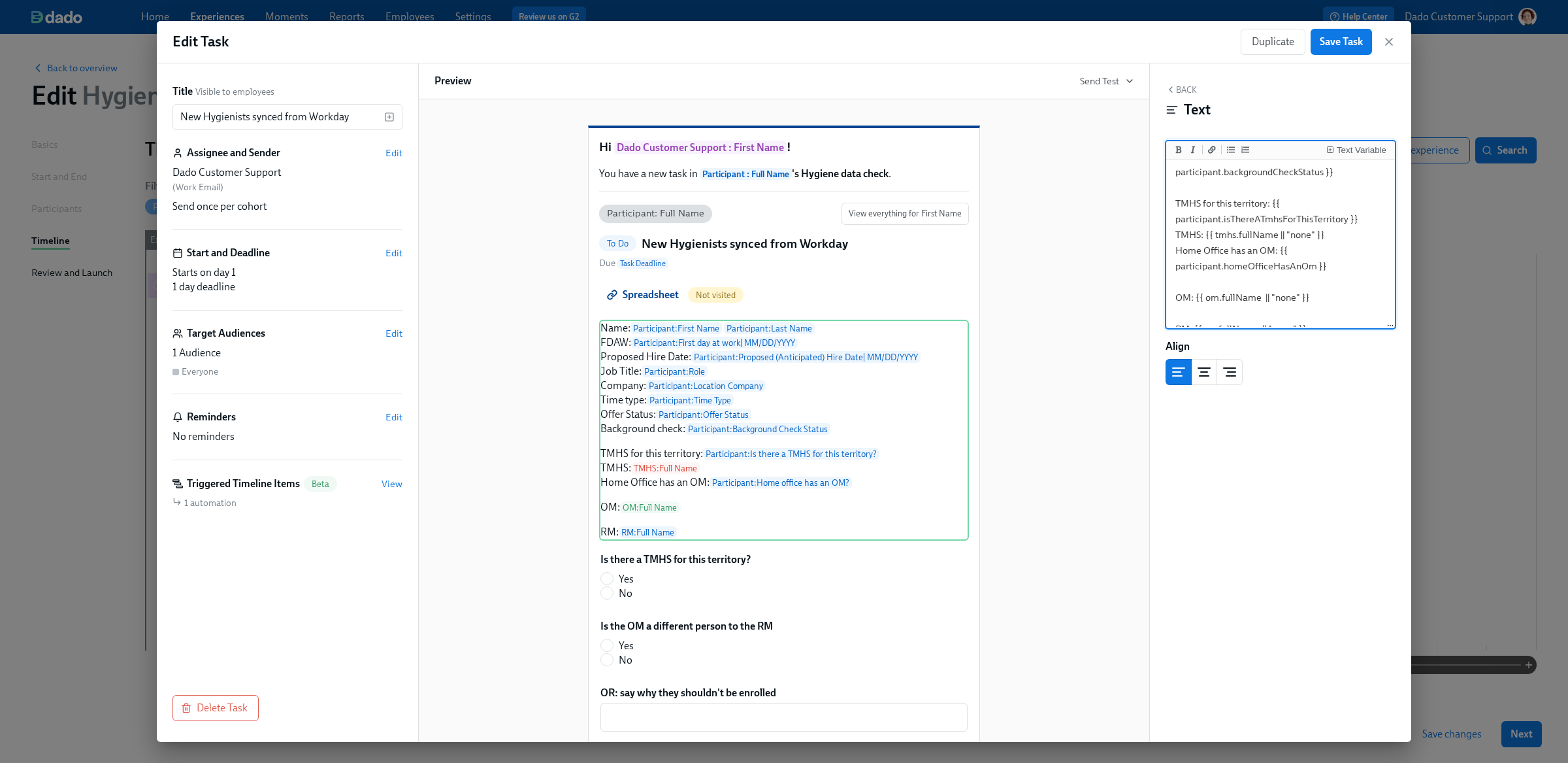
scroll to position [0, 0]
type textarea "Name: {{ participant.firstName }} {{ participant.lastName }} FDAW: {{ participa…"
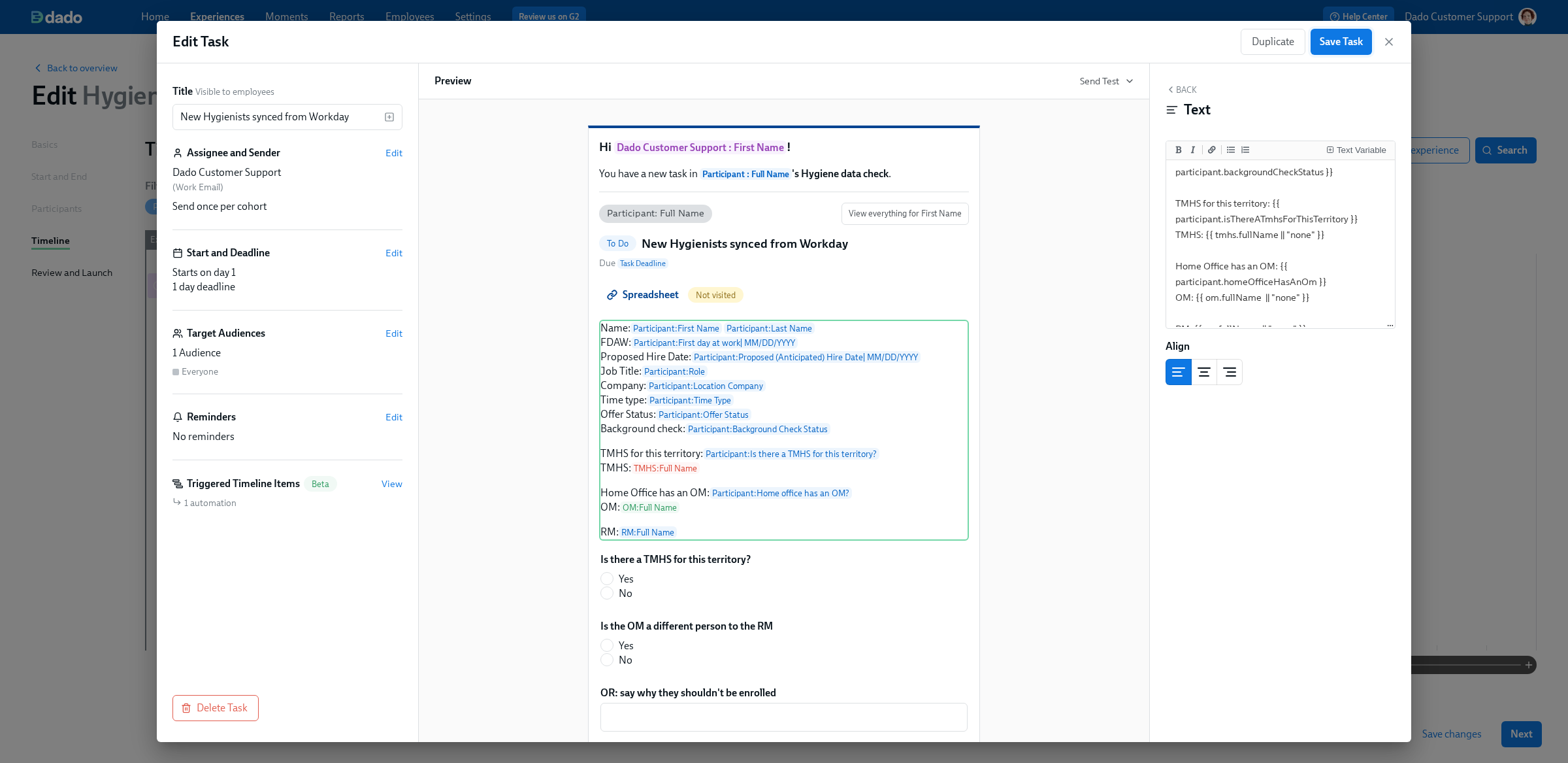
click at [1351, 34] on button "Save Task" at bounding box center [1341, 41] width 62 height 26
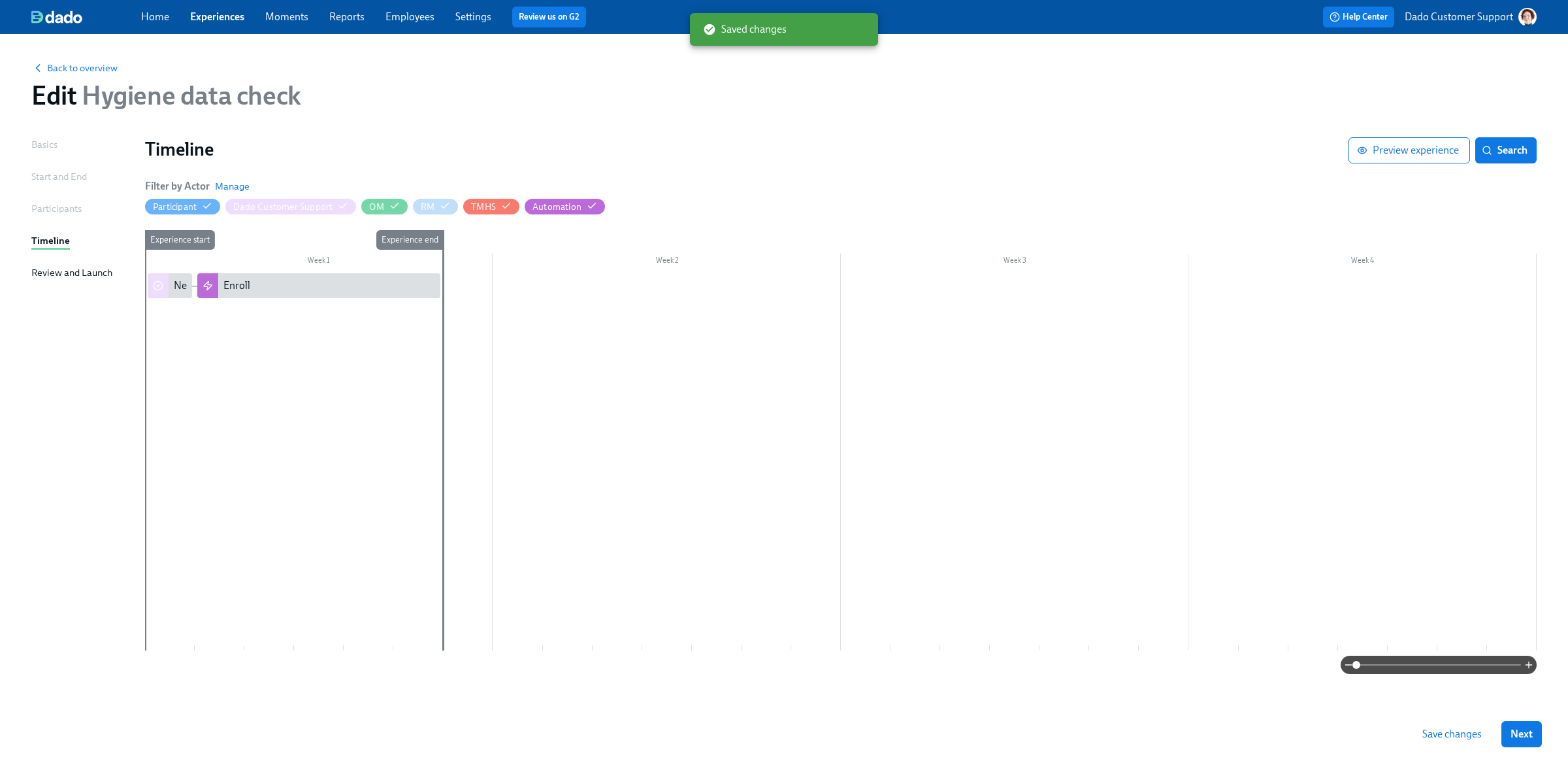
click at [1440, 725] on button "Save changes" at bounding box center [1452, 734] width 78 height 26
click at [313, 289] on div "Enroll" at bounding box center [329, 286] width 212 height 15
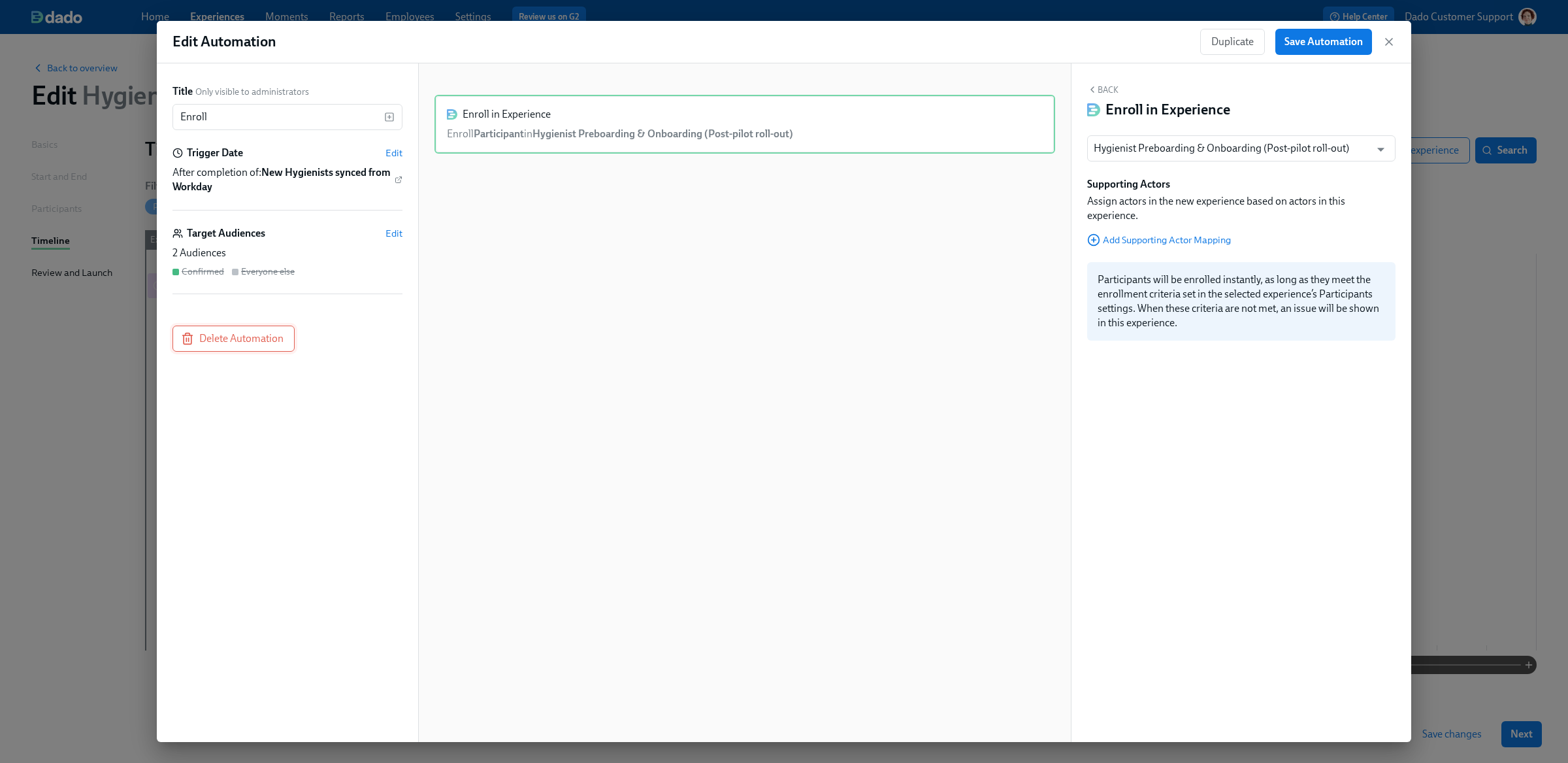
click at [223, 336] on span "Delete Automation" at bounding box center [233, 339] width 100 height 13
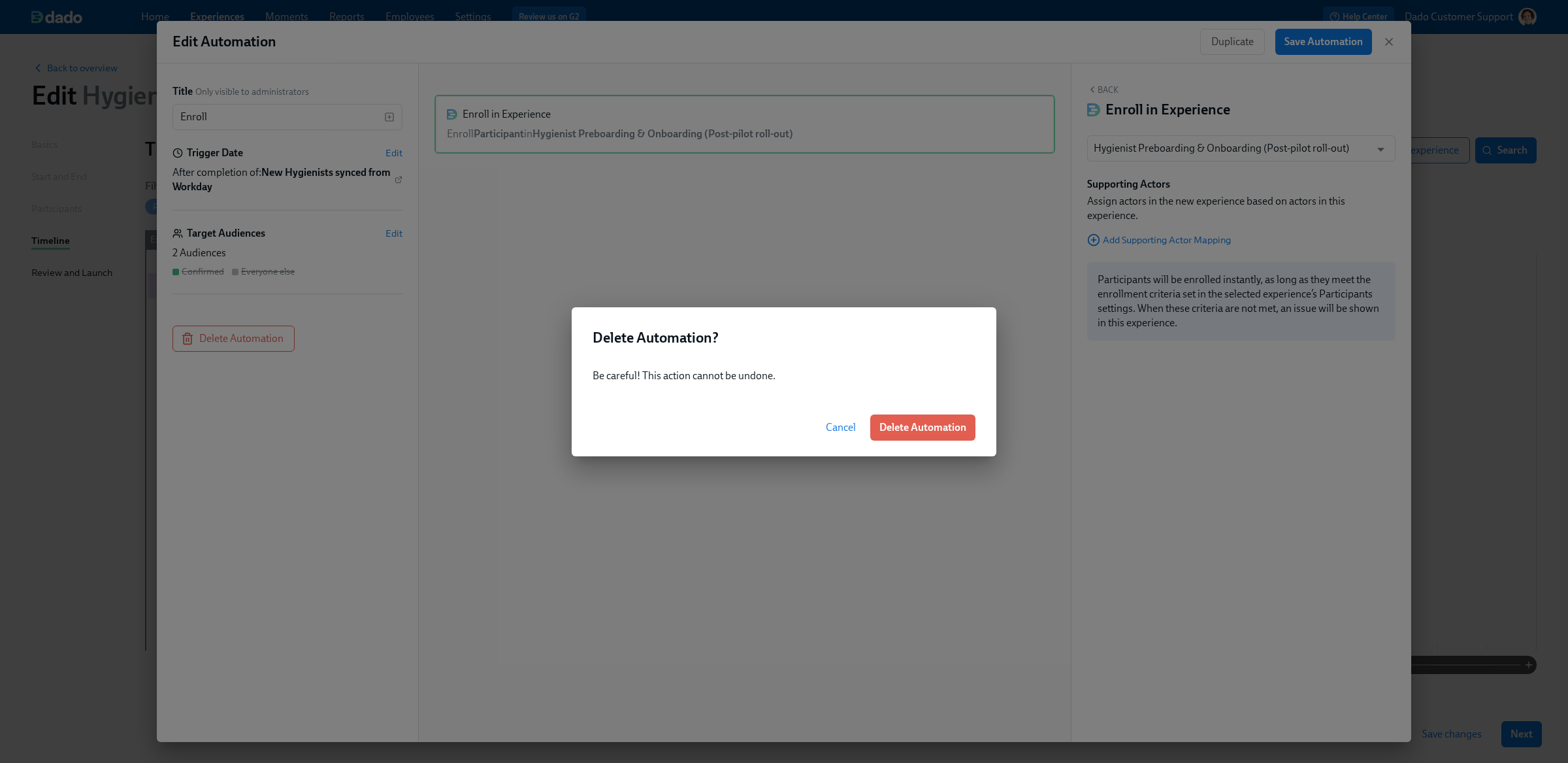
click at [964, 435] on button "Delete Automation" at bounding box center [922, 427] width 105 height 26
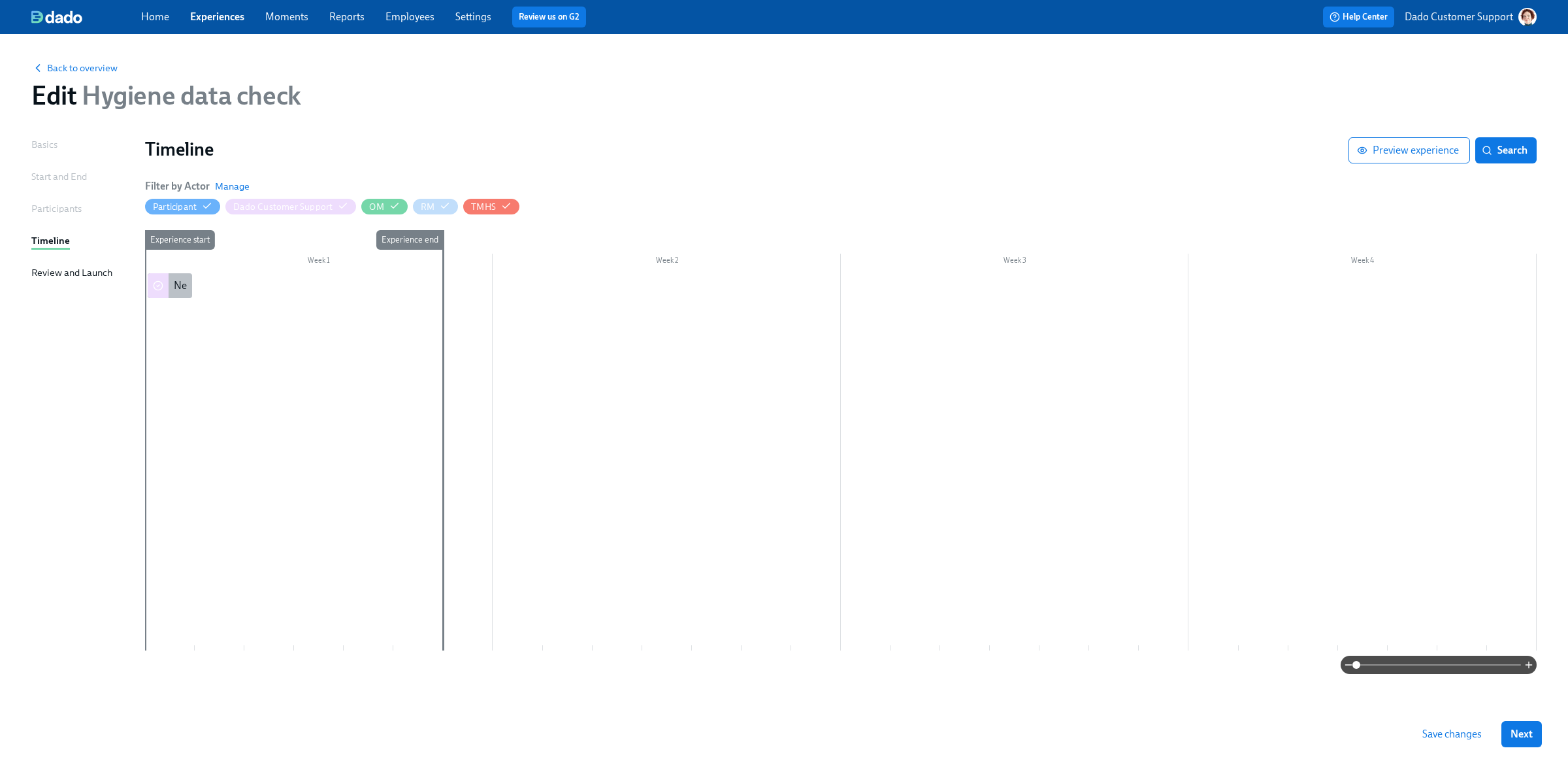
click at [183, 288] on div "New Hygienists synced from Workday" at bounding box center [258, 286] width 168 height 15
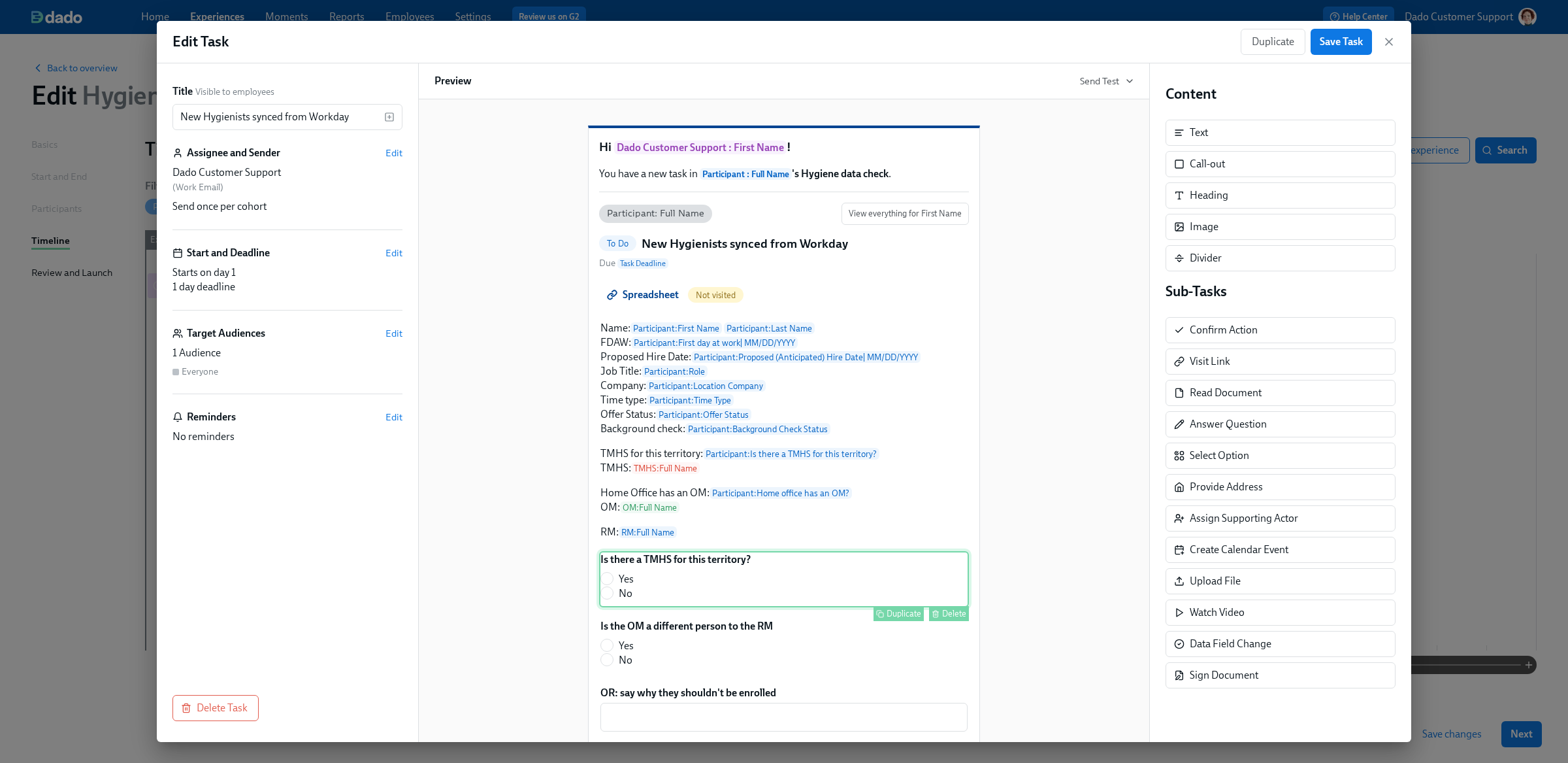
scroll to position [221, 0]
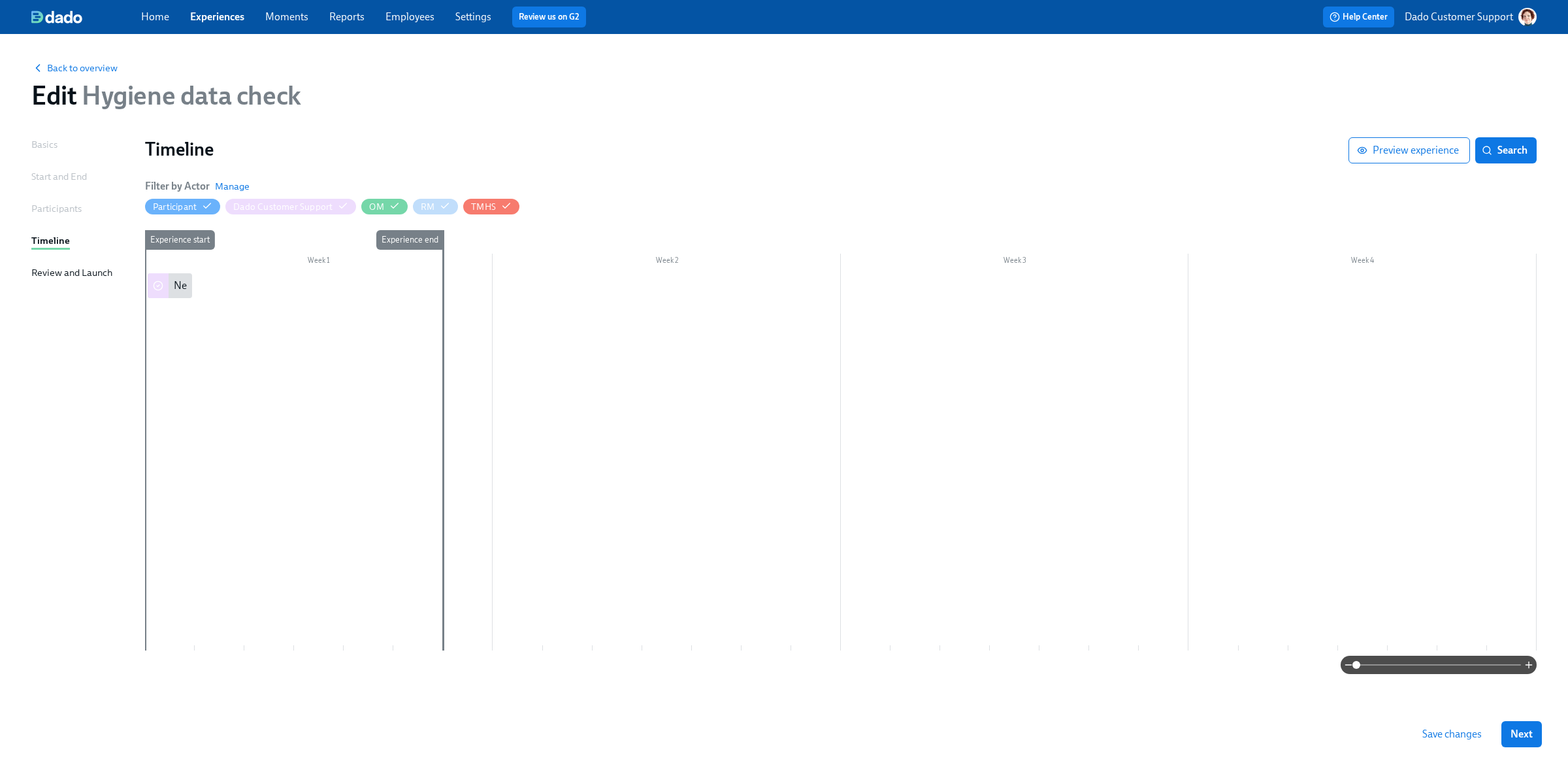
click at [210, 285] on div at bounding box center [841, 462] width 1392 height 377
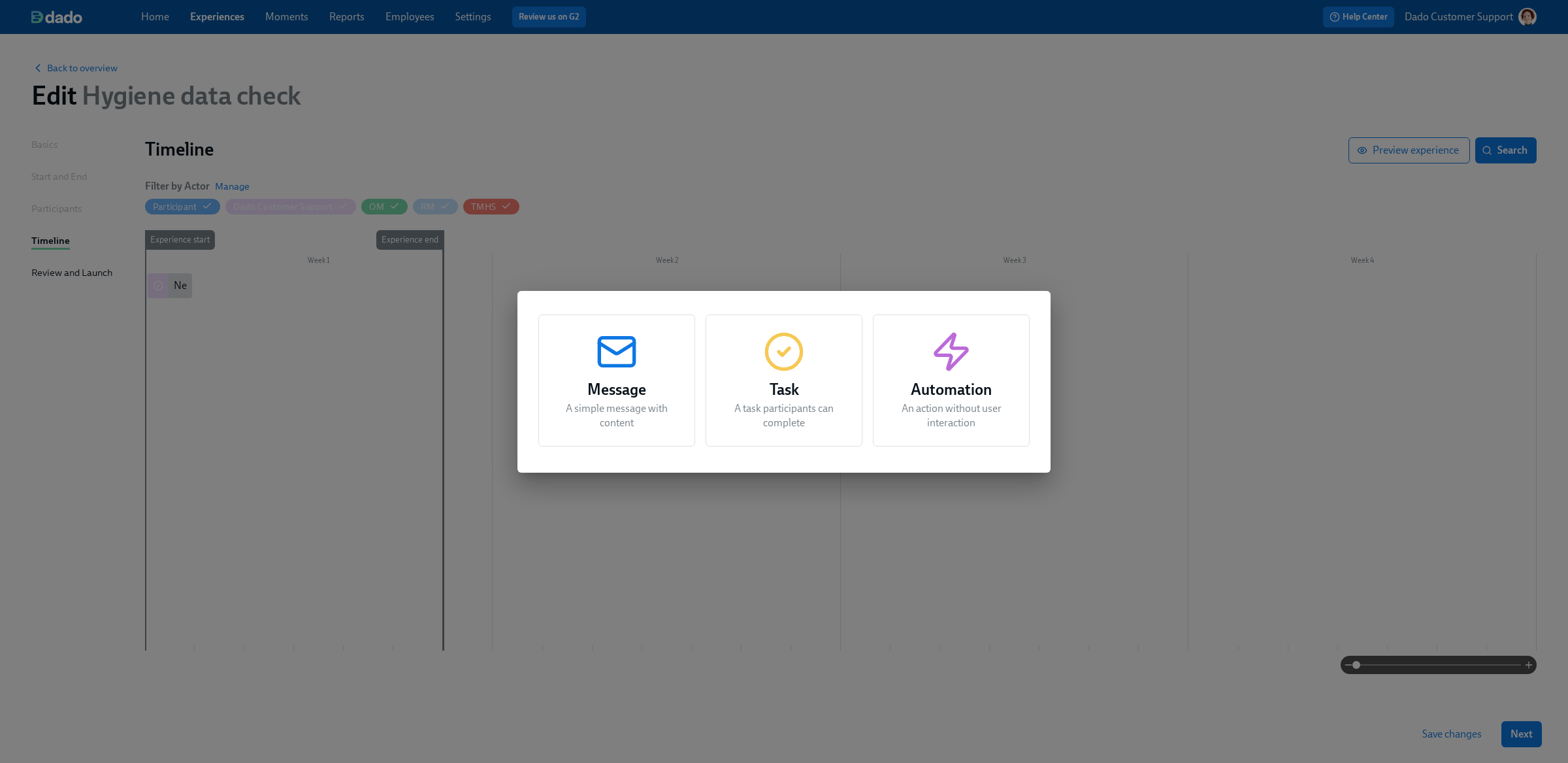
click at [618, 389] on h3 "Message" at bounding box center [617, 389] width 124 height 24
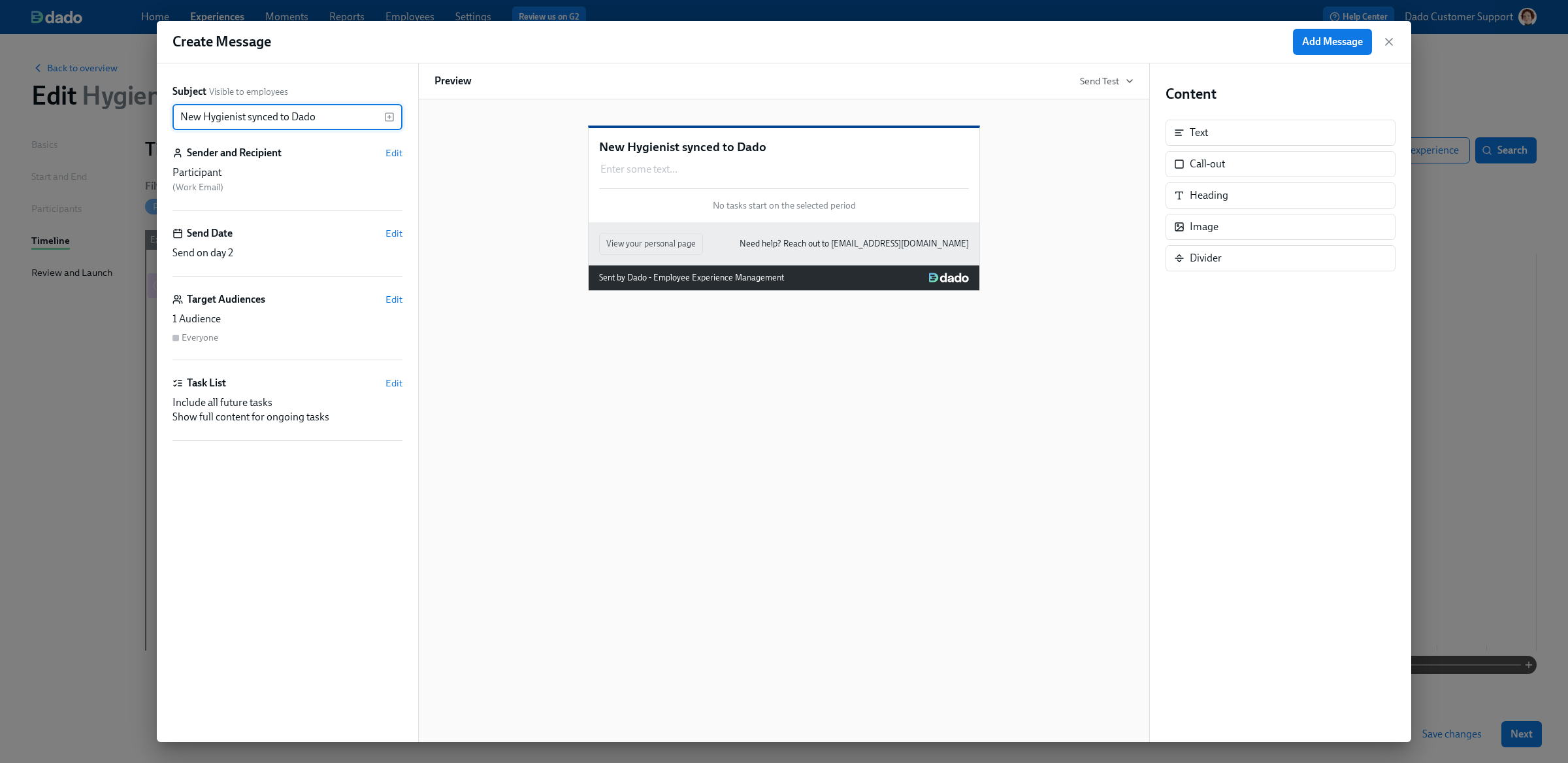
type input "New Hygienist synced to Dado"
click at [1350, 38] on span "Add Message" at bounding box center [1332, 41] width 61 height 13
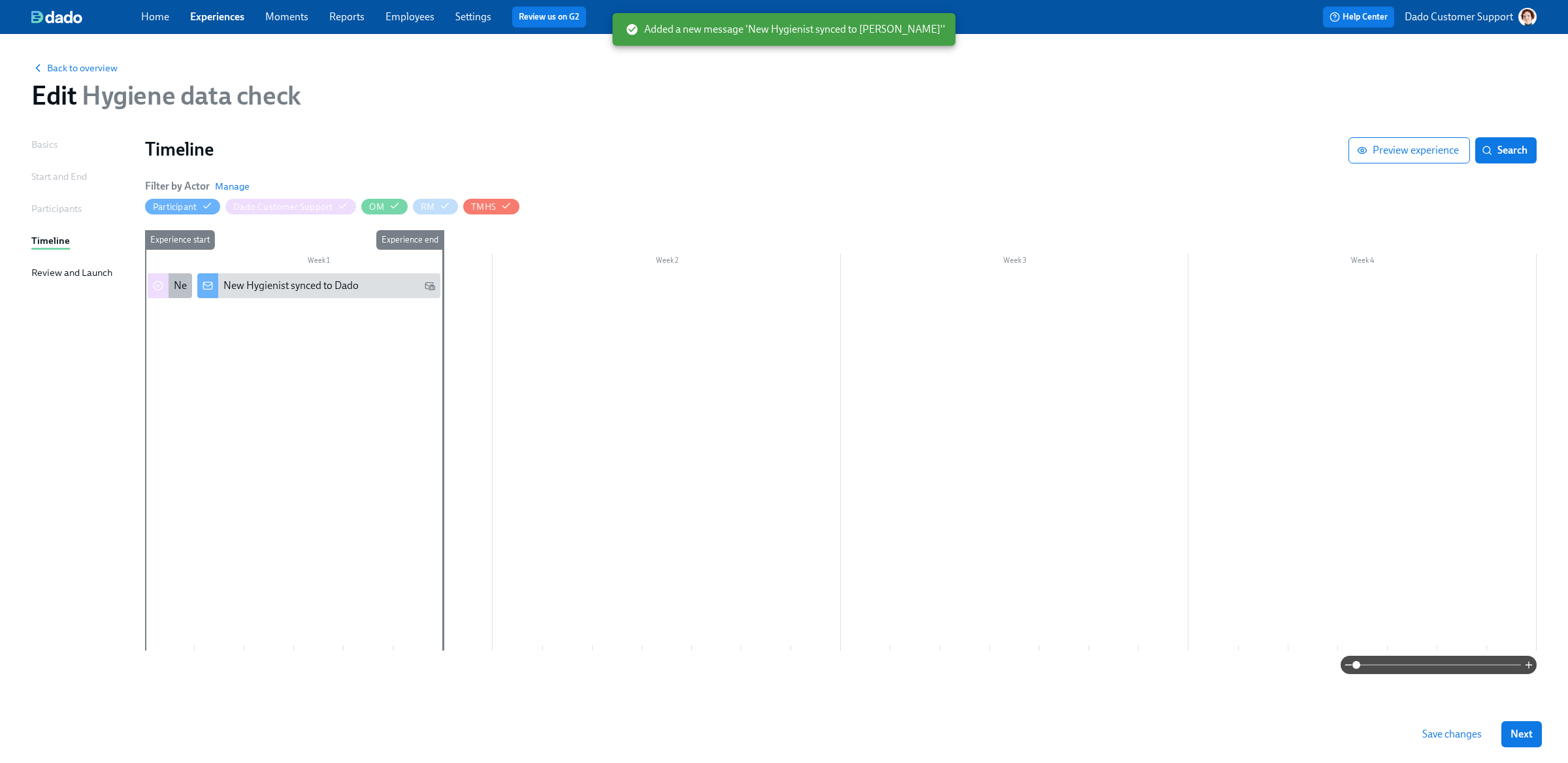
click at [169, 283] on div "New Hygienists synced from Workday" at bounding box center [170, 285] width 45 height 25
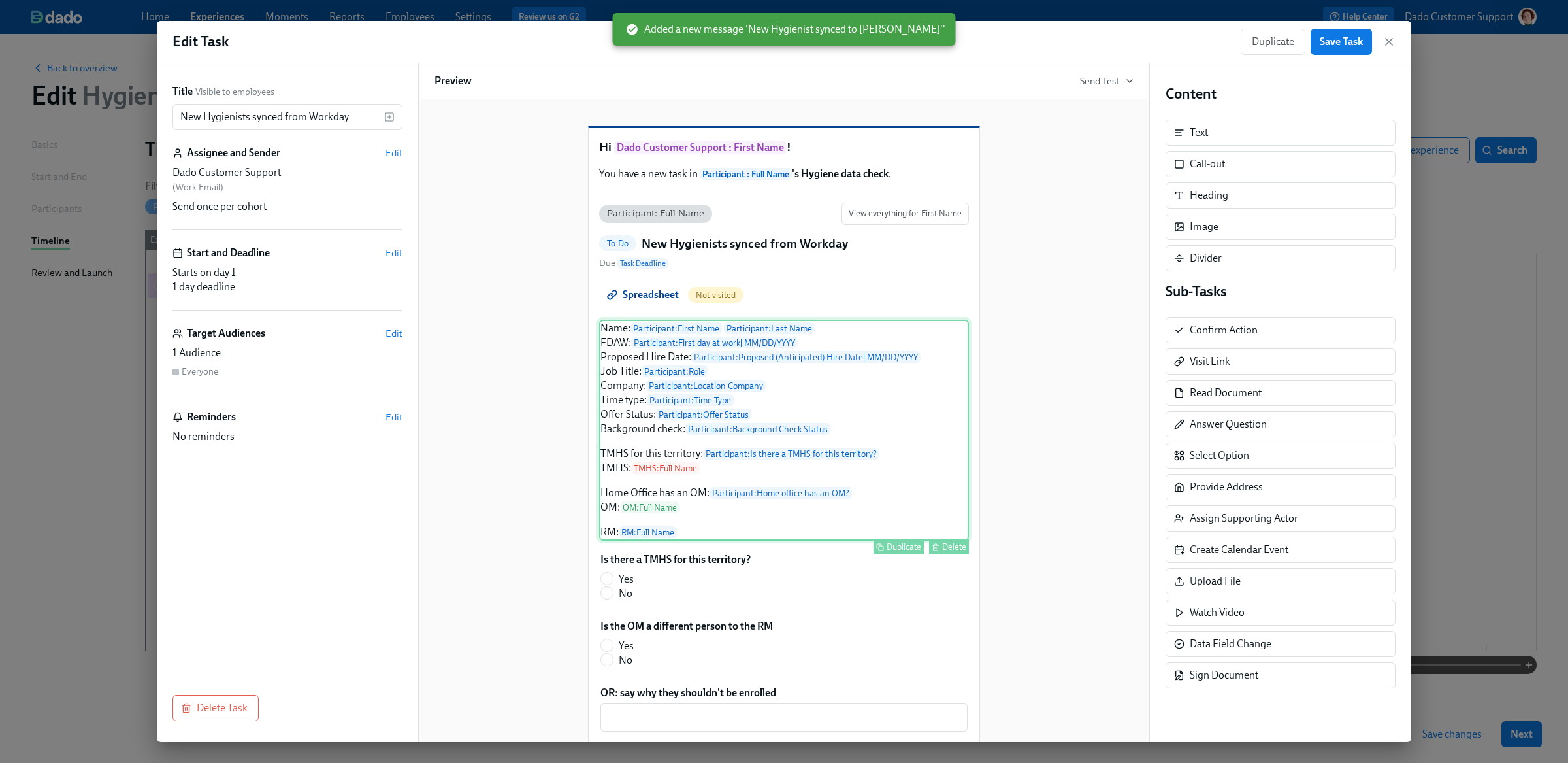
click at [708, 358] on div "Name: Participant : First Name Participant : Last Name FDAW: Participant : Firs…" at bounding box center [783, 430] width 370 height 221
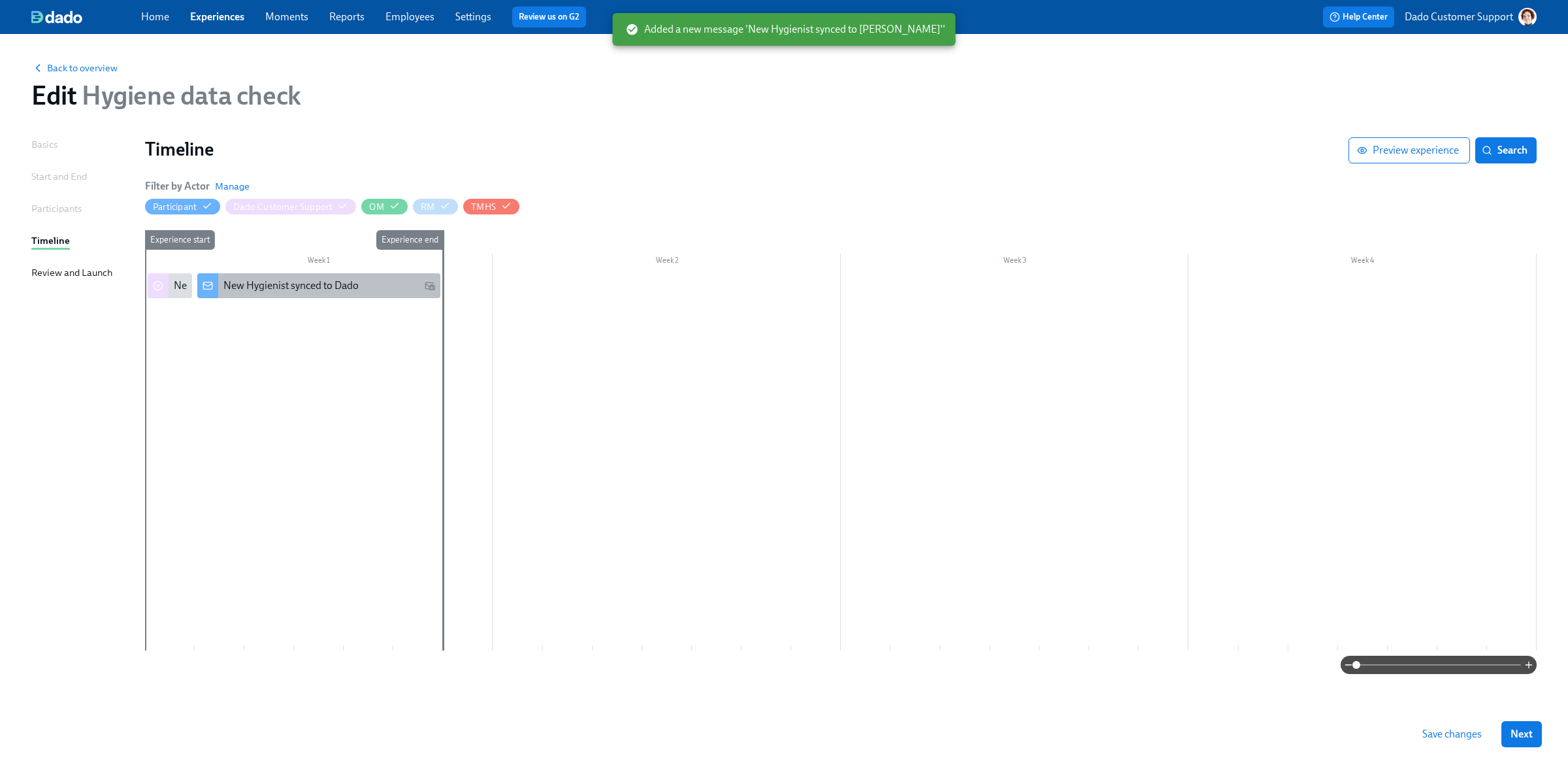
click at [353, 291] on div "New Hygienist synced to Dado" at bounding box center [291, 286] width 135 height 15
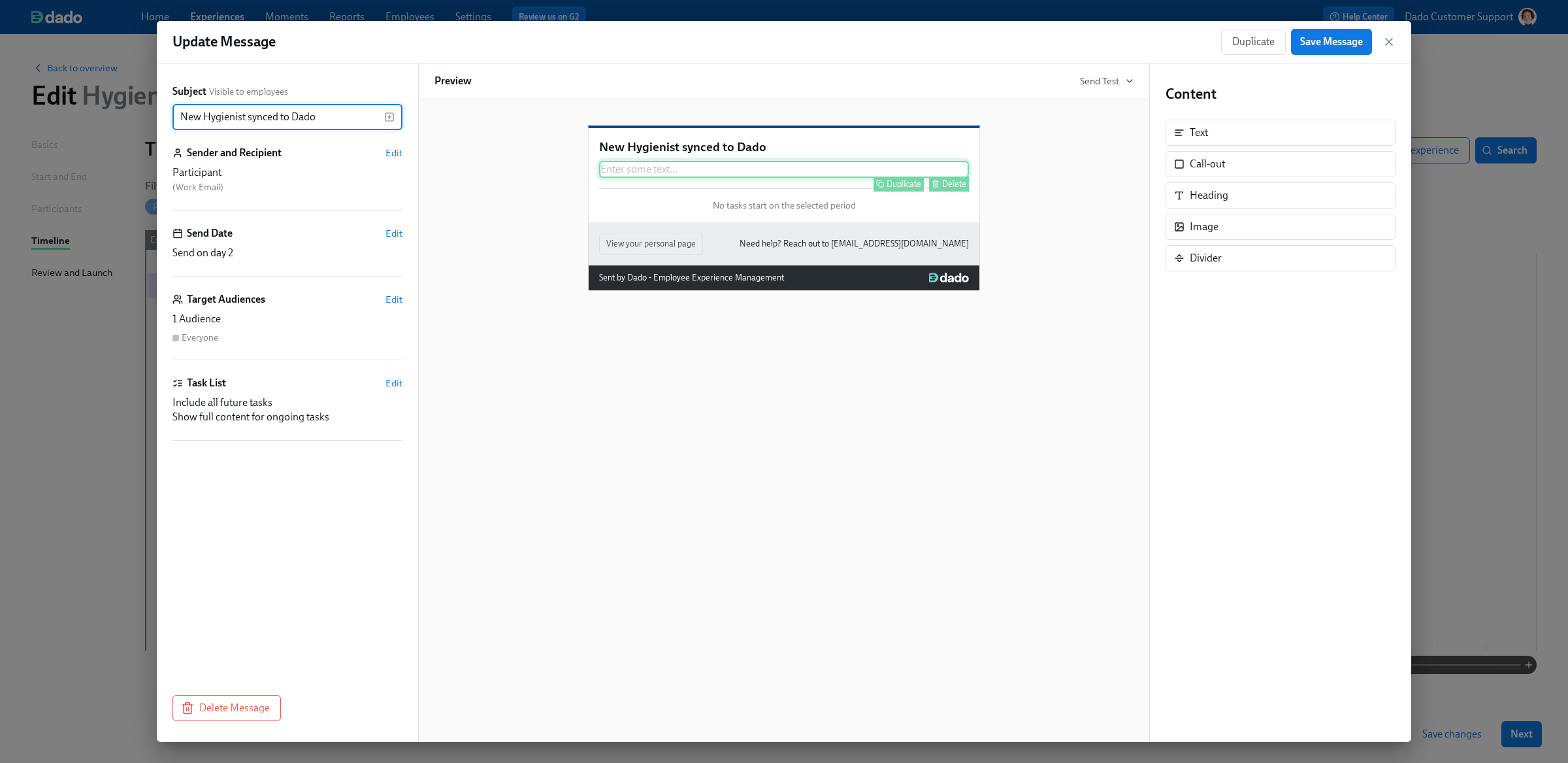
click at [642, 178] on div "Enter some text ... Duplicate Delete" at bounding box center [783, 169] width 370 height 17
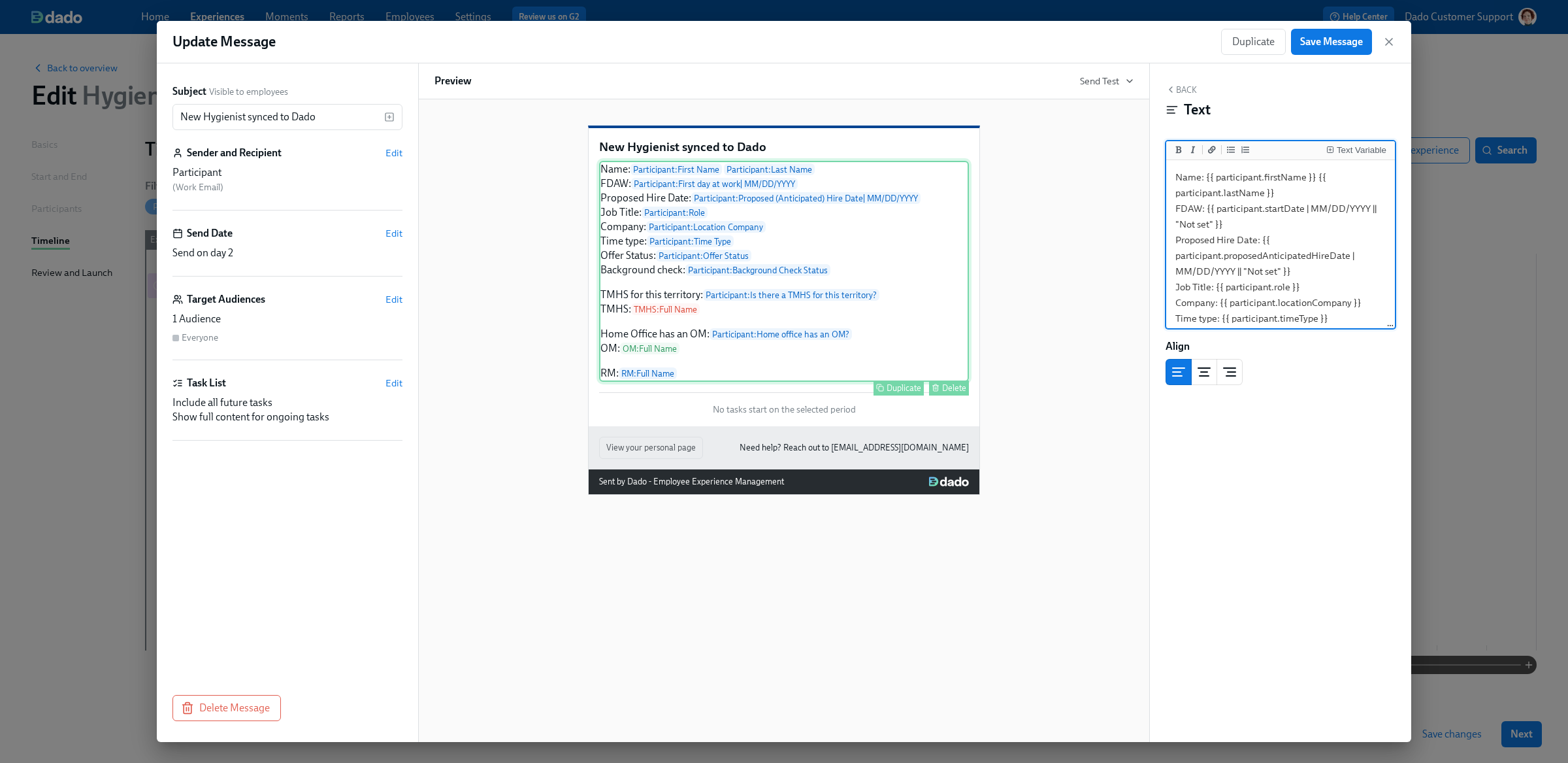
scroll to position [209, 0]
type textarea "Name: {{ participant.firstName }} {{ participant.lastName }} FDAW: {{ participa…"
click at [396, 154] on span "Edit" at bounding box center [393, 153] width 17 height 13
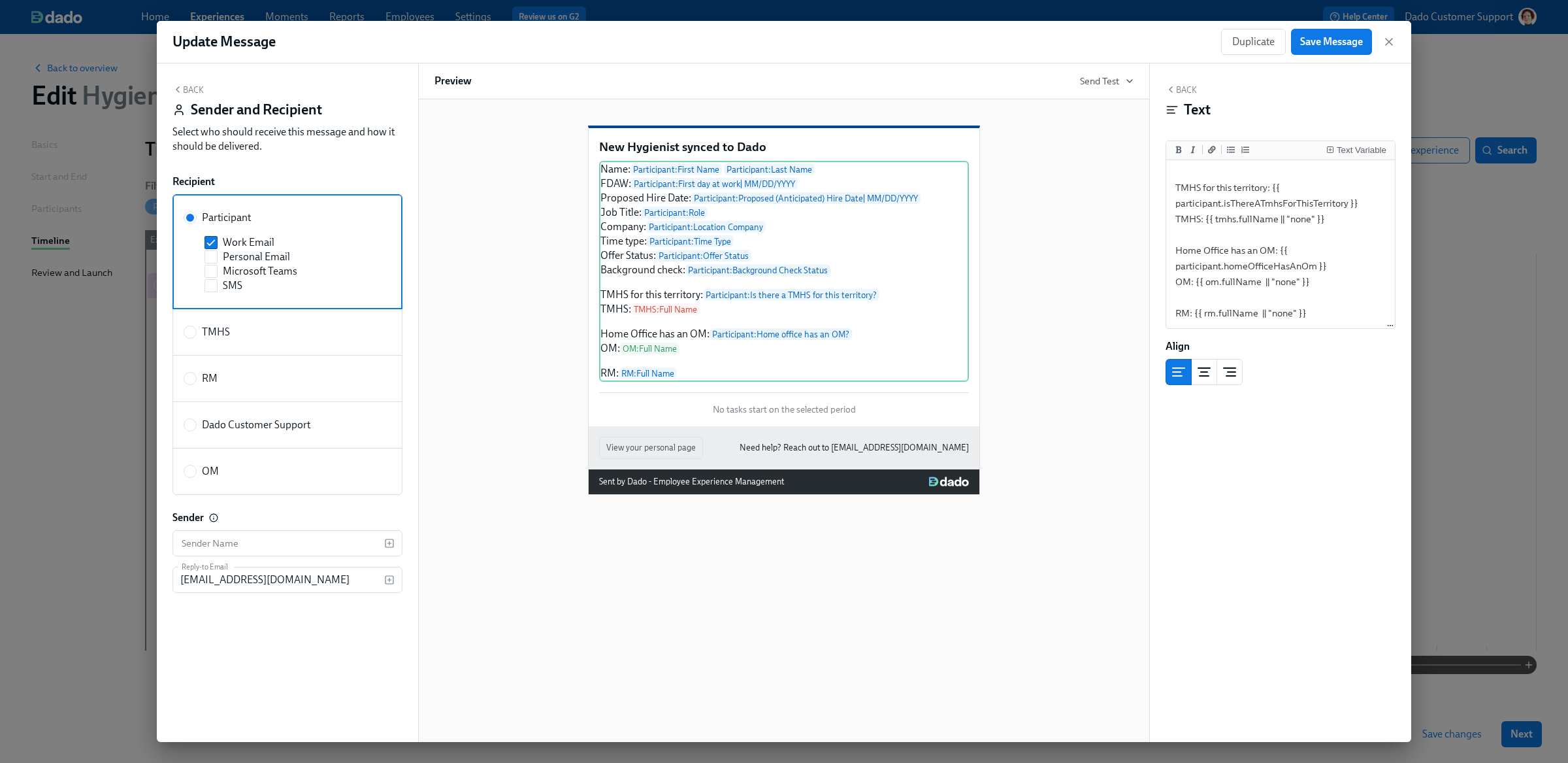
click at [218, 426] on span "Dado Customer Support" at bounding box center [255, 425] width 108 height 15
click at [196, 426] on input "Dado Customer Support" at bounding box center [190, 424] width 11 height 11
radio input "true"
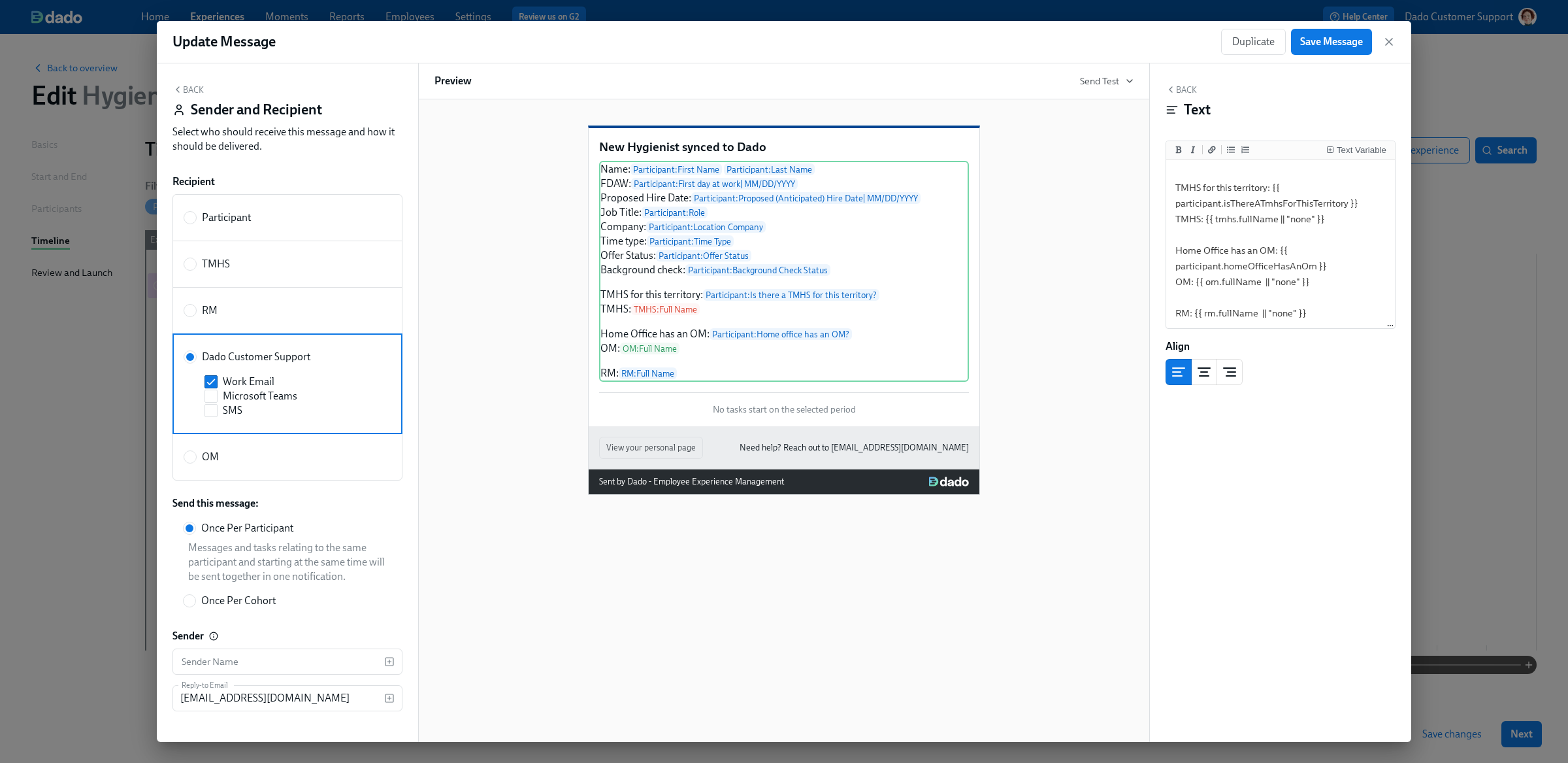
click at [195, 89] on button "Back" at bounding box center [188, 89] width 32 height 11
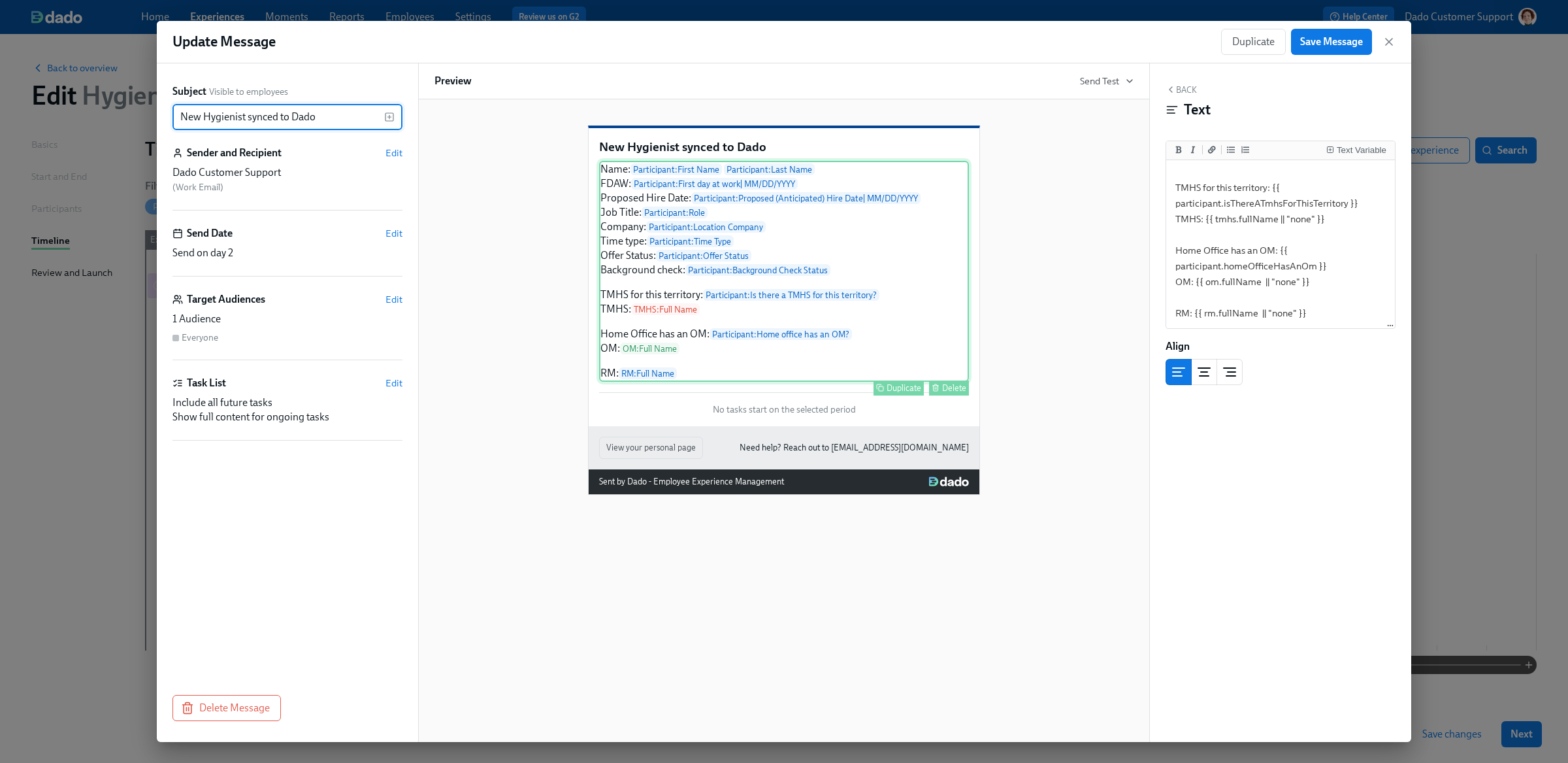
click at [752, 255] on div "Name: Participant : First Name Participant : Last Name FDAW: Participant : Firs…" at bounding box center [783, 271] width 370 height 221
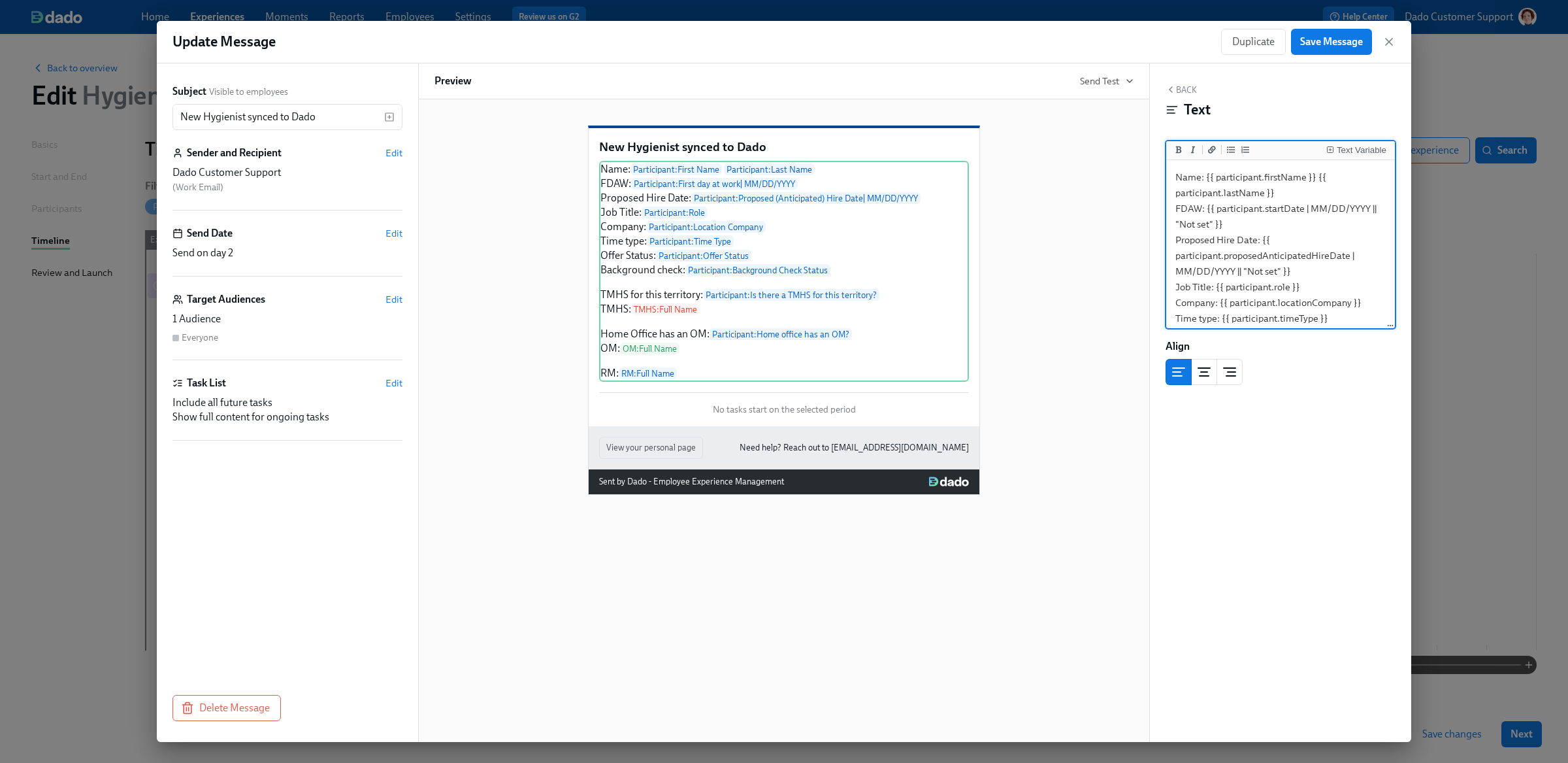
drag, startPoint x: 1176, startPoint y: 237, endPoint x: 1398, endPoint y: 255, distance: 222.7
click at [1398, 255] on div "Back Text Text Variable Name: {{ participant.firstName }} {{ participant.lastNa…" at bounding box center [1280, 402] width 262 height 678
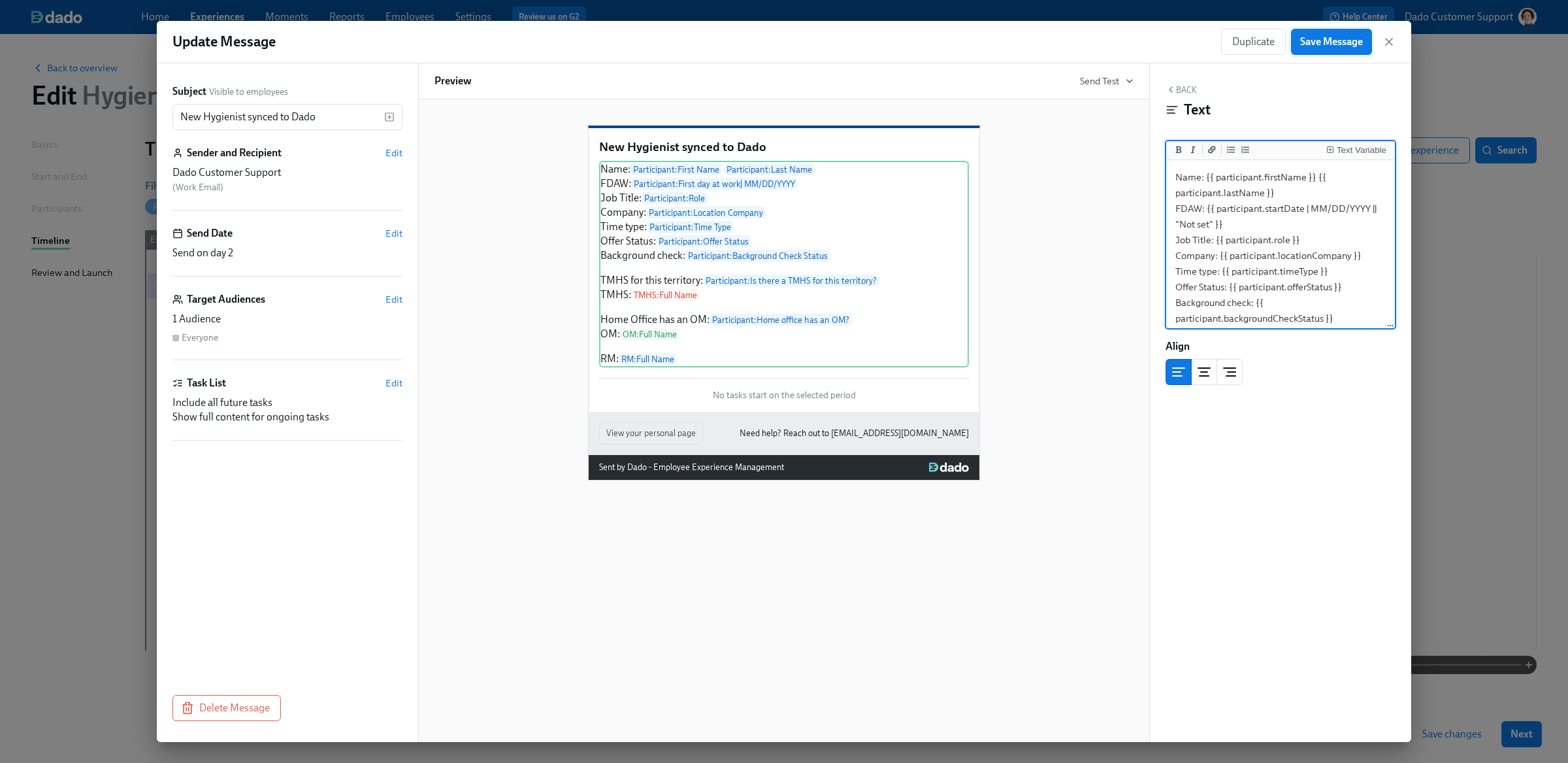
type textarea "Name: {{ participant.firstName }} {{ participant.lastName }} FDAW: {{ participa…"
click at [1323, 39] on span "Save Message" at bounding box center [1331, 41] width 63 height 13
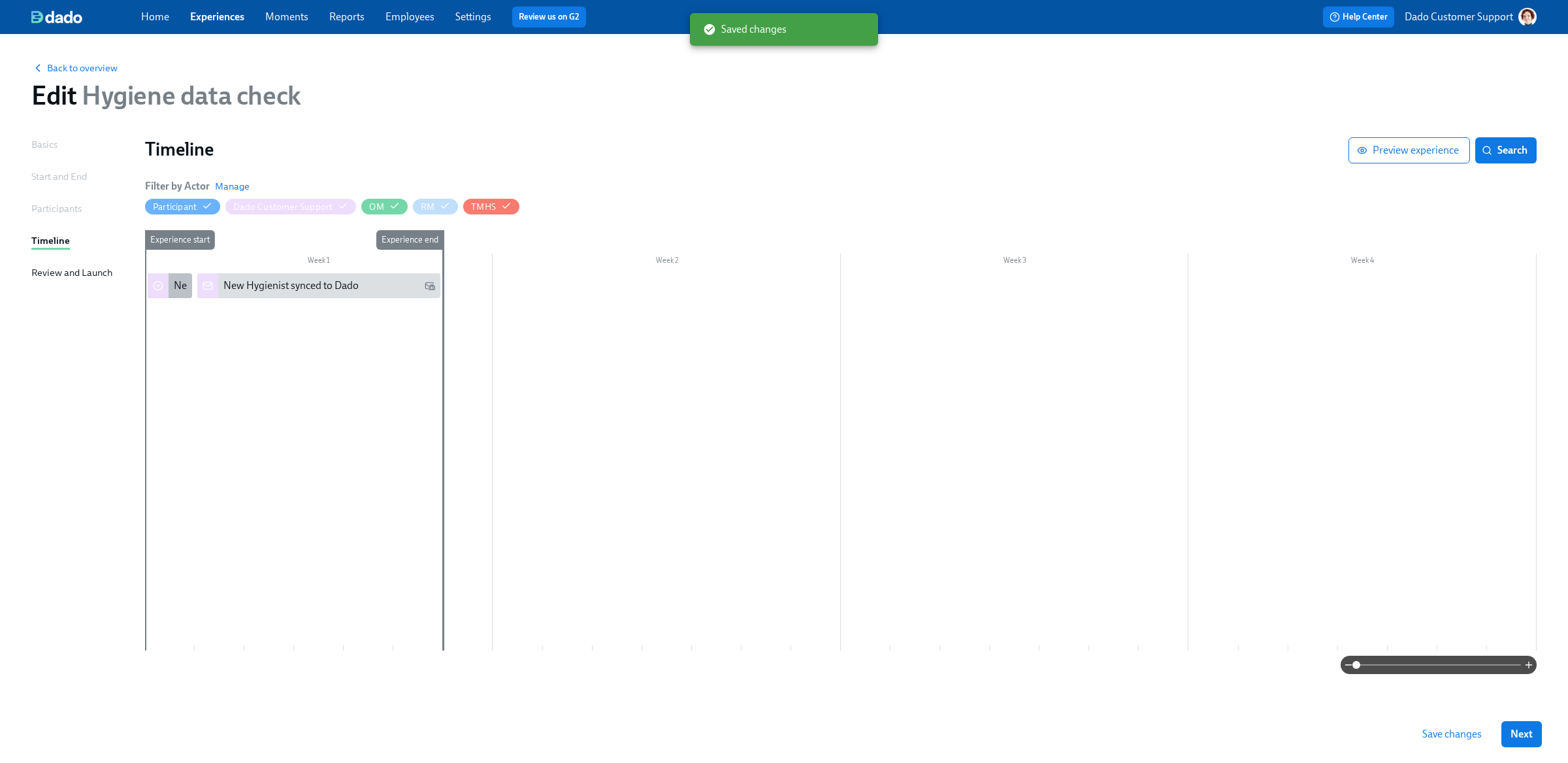
click at [184, 288] on div "New Hygienists synced from Workday" at bounding box center [258, 286] width 168 height 15
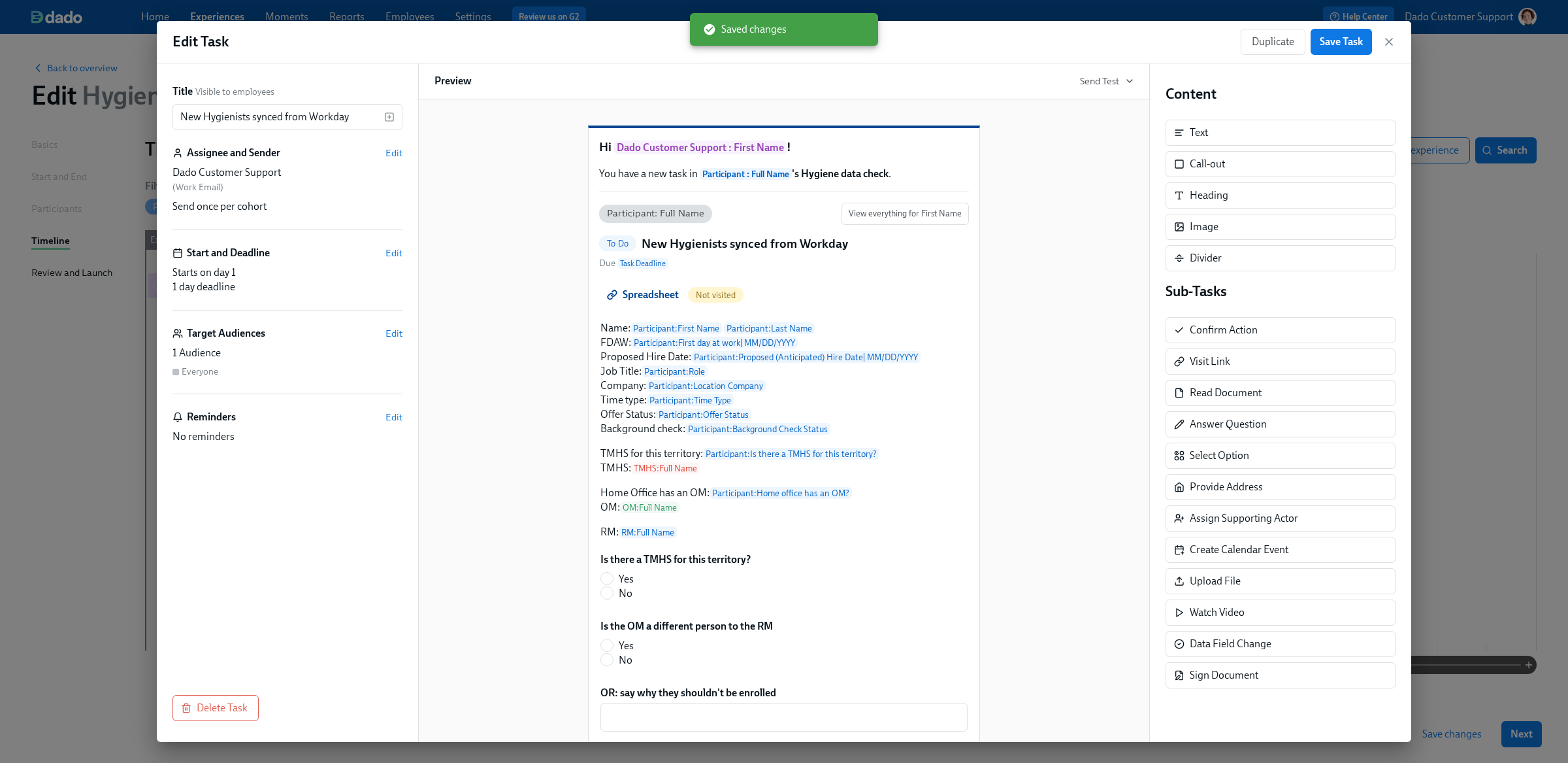
click at [204, 729] on div "Title Visible to employees New Hygienists synced from Workday ​ Assignee and Se…" at bounding box center [288, 402] width 262 height 678
click at [206, 713] on span "Delete Task" at bounding box center [215, 708] width 64 height 13
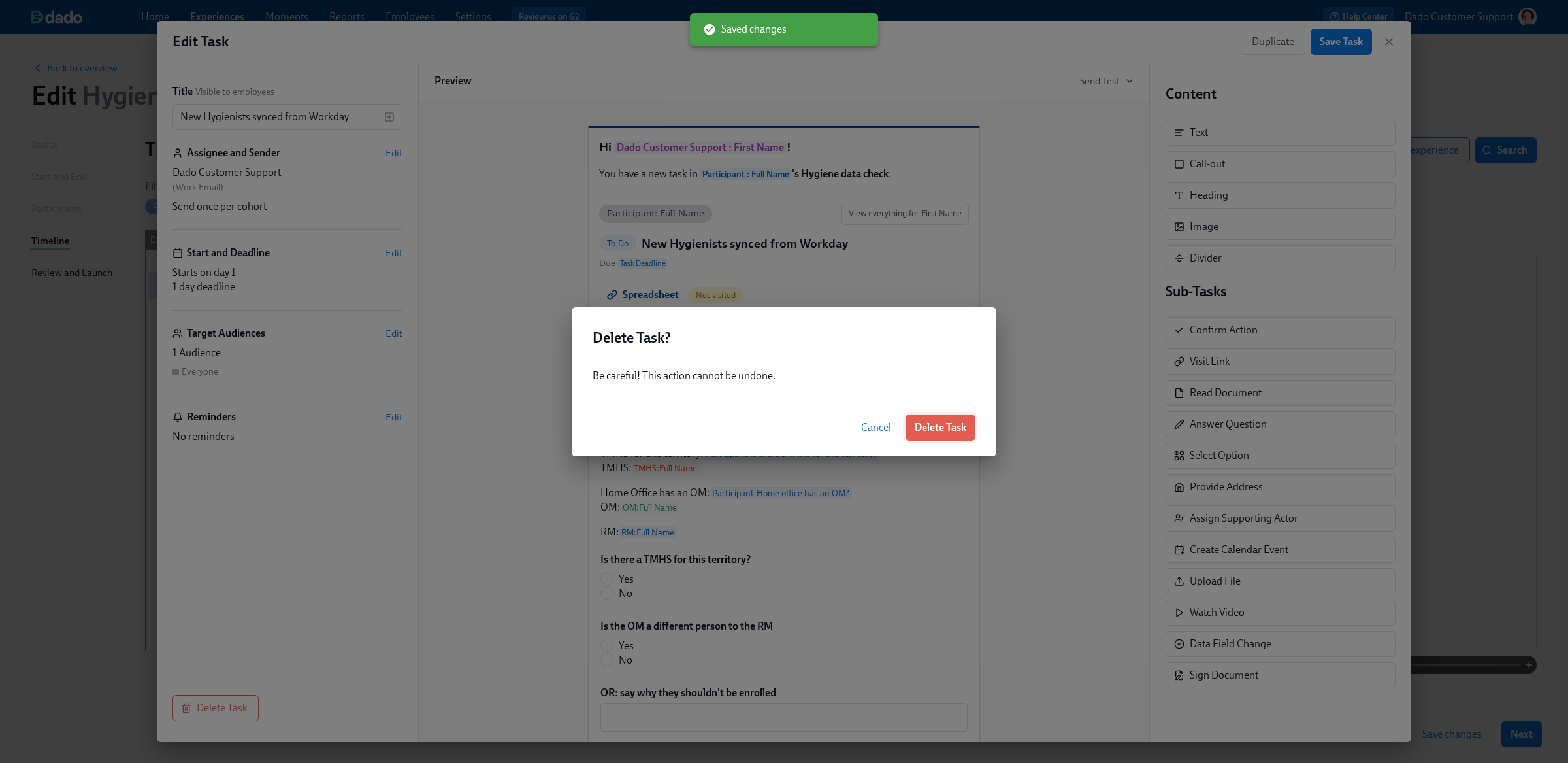
click at [939, 436] on button "Delete Task" at bounding box center [941, 427] width 70 height 26
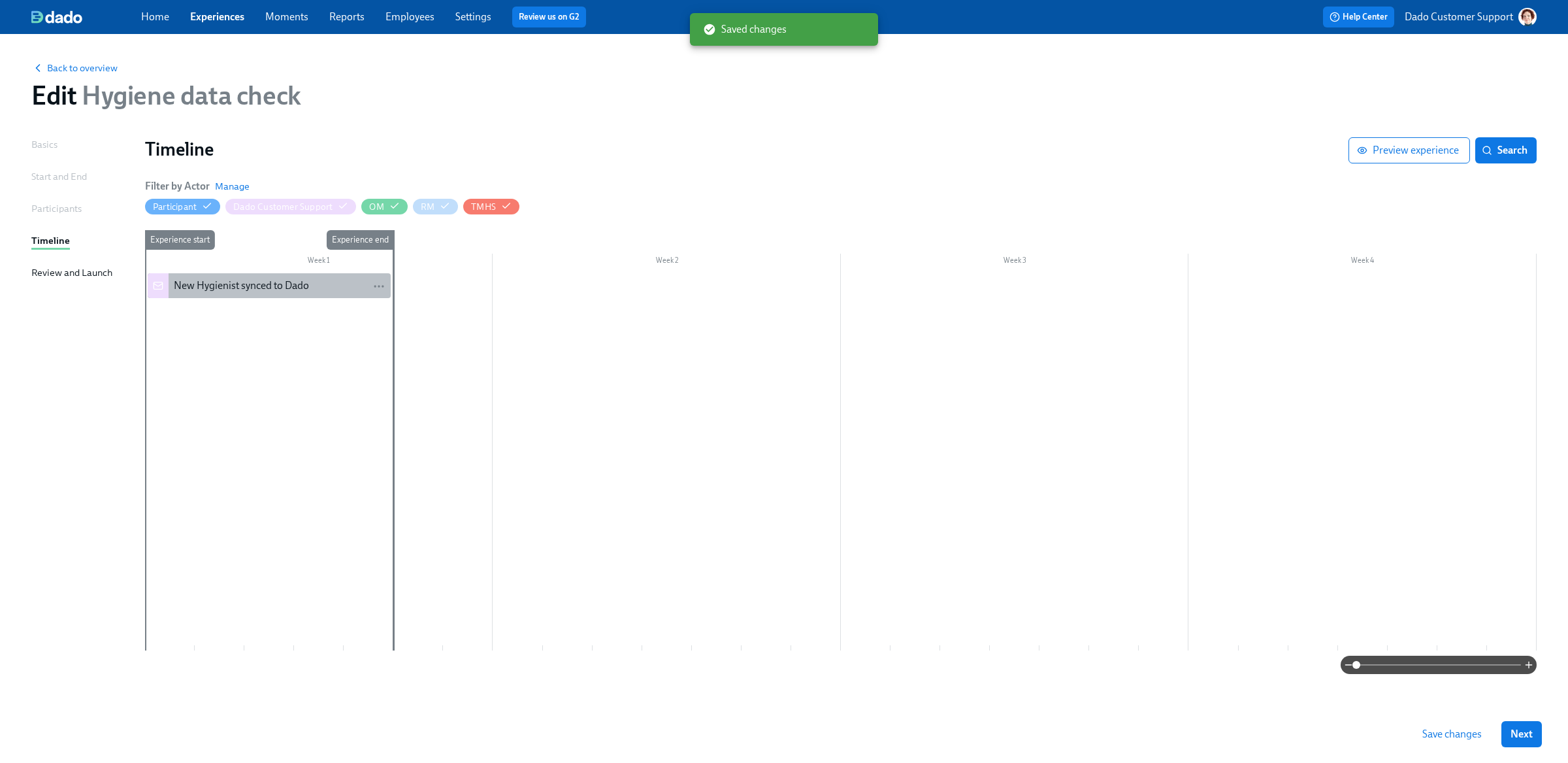
click at [219, 286] on div "New Hygienist synced to Dado" at bounding box center [241, 286] width 135 height 15
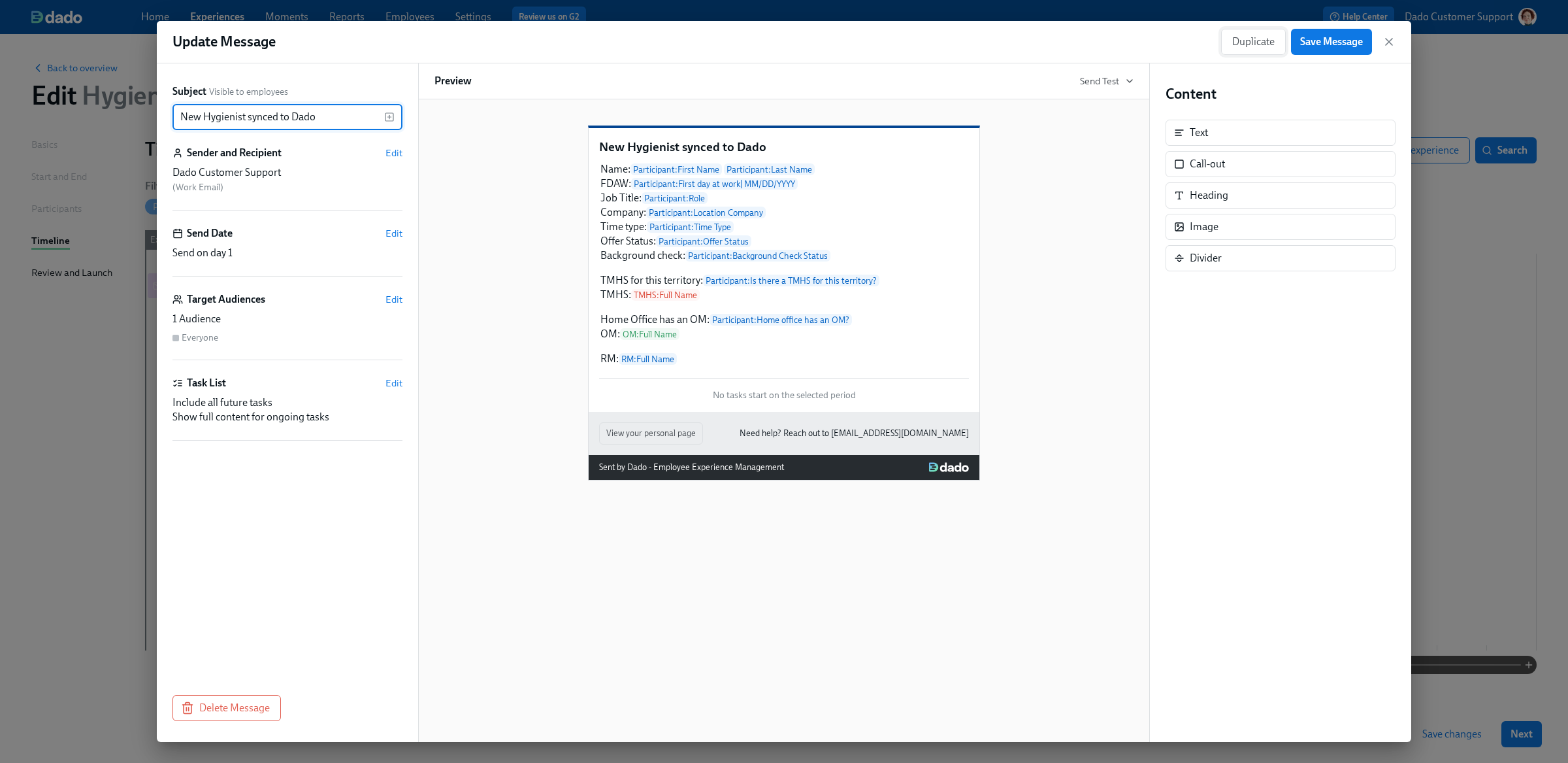
click at [1251, 40] on span "Duplicate" at bounding box center [1254, 41] width 42 height 13
click at [240, 119] on input "Copy of New Hygienist synced to Dado" at bounding box center [278, 117] width 212 height 26
type input "New Hygiene Assistant synced to Dado"
click at [387, 299] on span "Edit" at bounding box center [393, 299] width 17 height 13
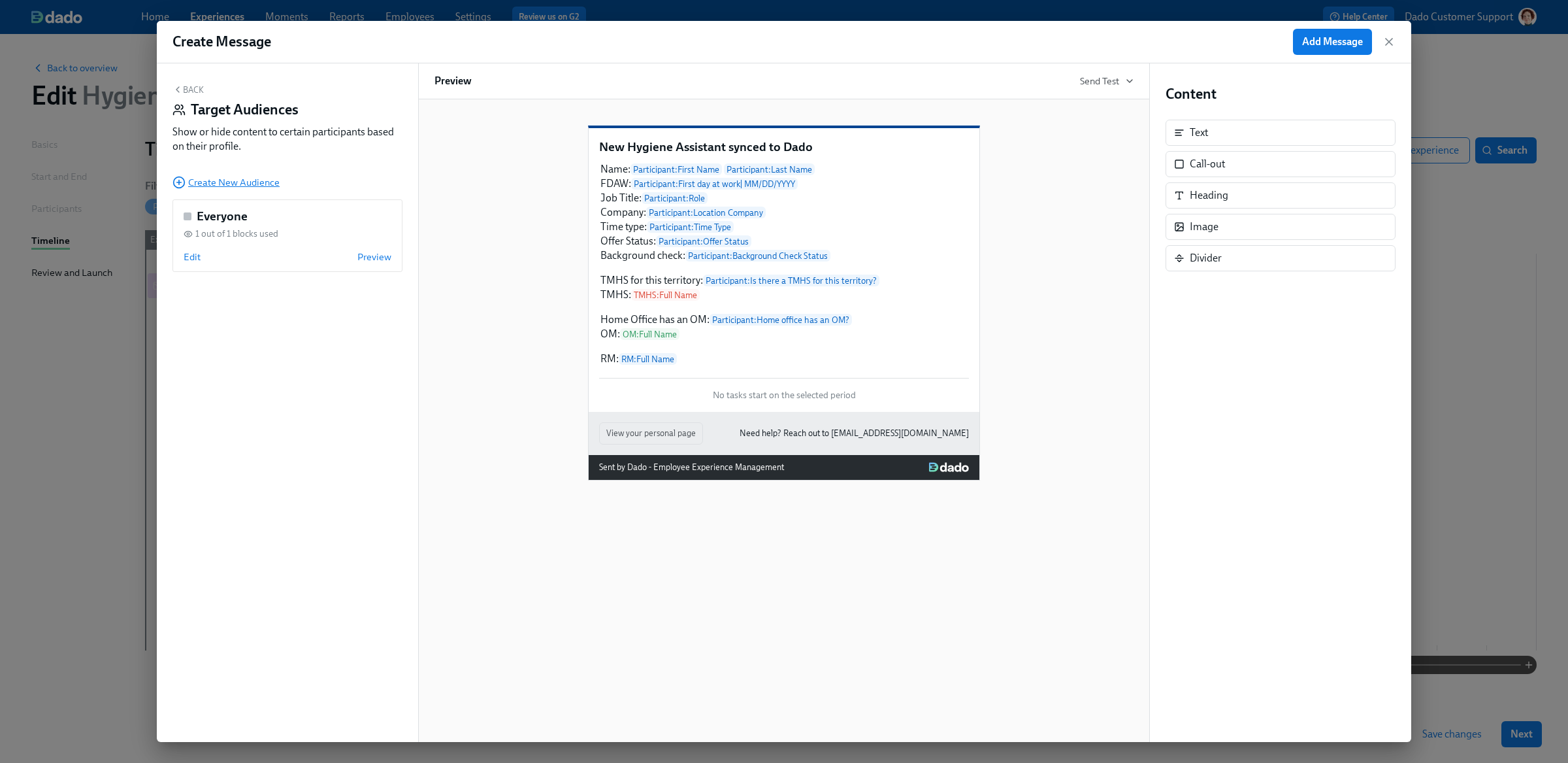
click at [195, 179] on span "Create New Audience" at bounding box center [226, 182] width 107 height 13
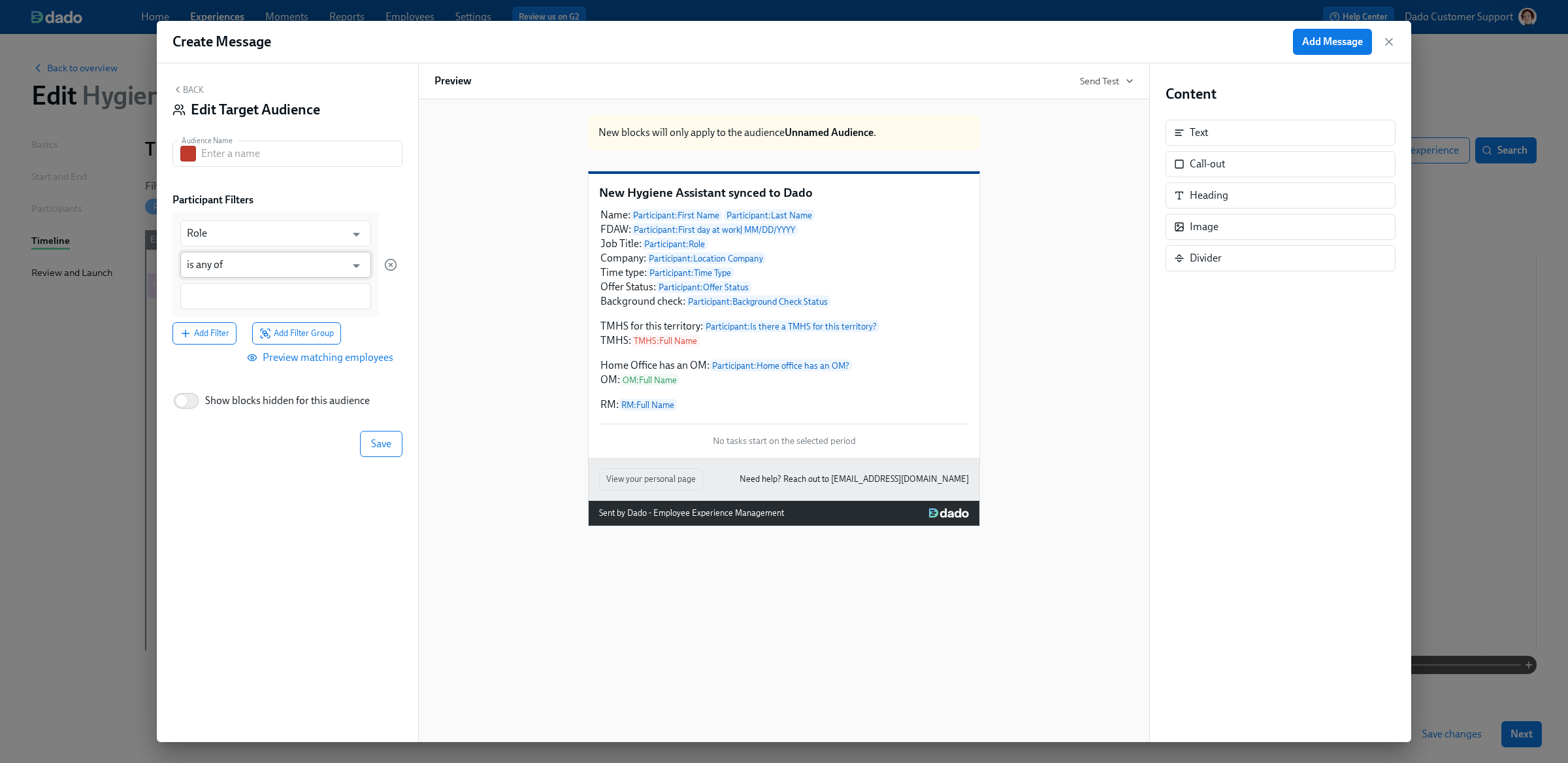
click at [210, 265] on input "is any of" at bounding box center [266, 265] width 158 height 26
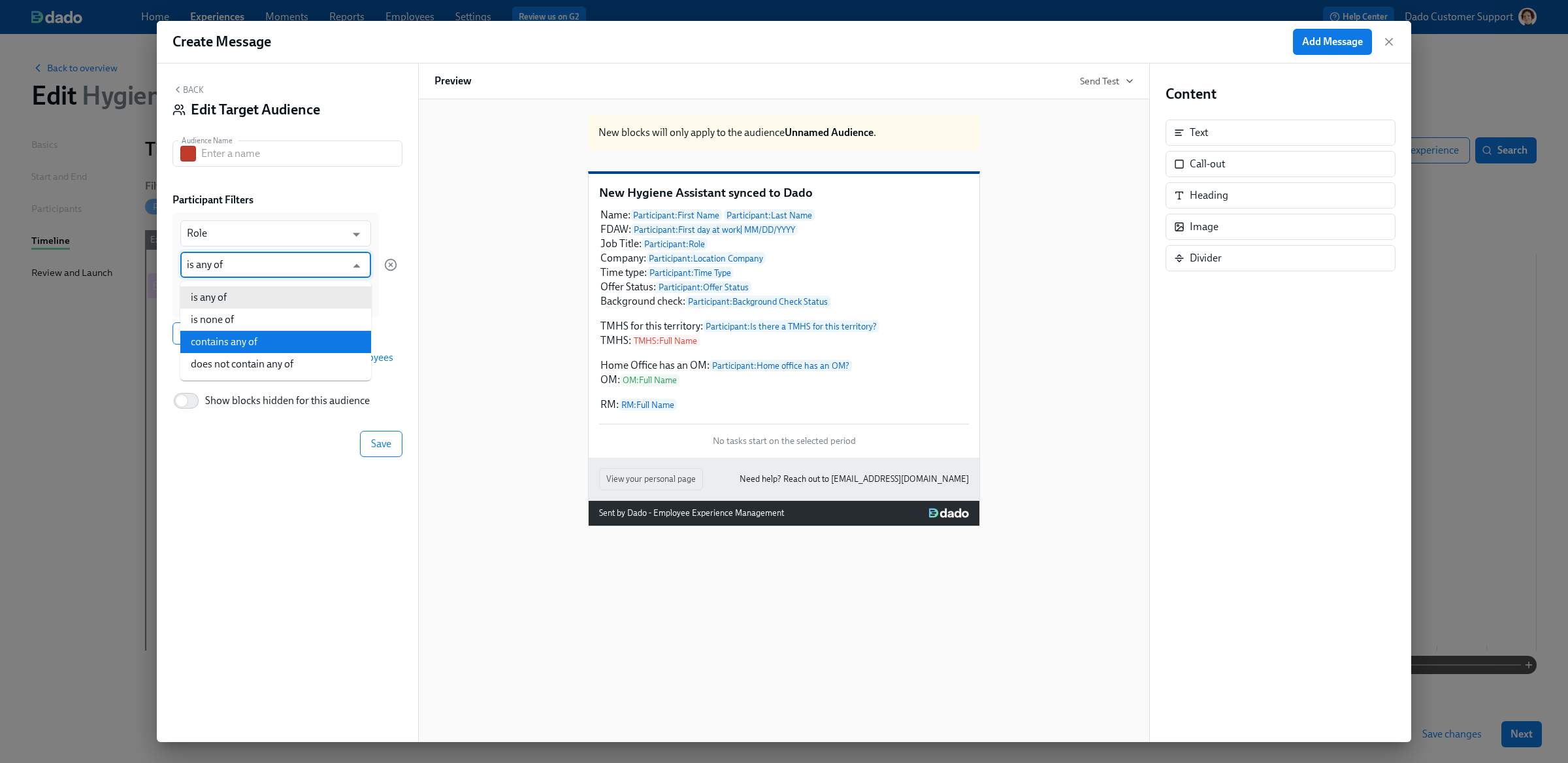
click at [227, 337] on li "contains any of" at bounding box center [275, 341] width 191 height 22
type input "contains any of"
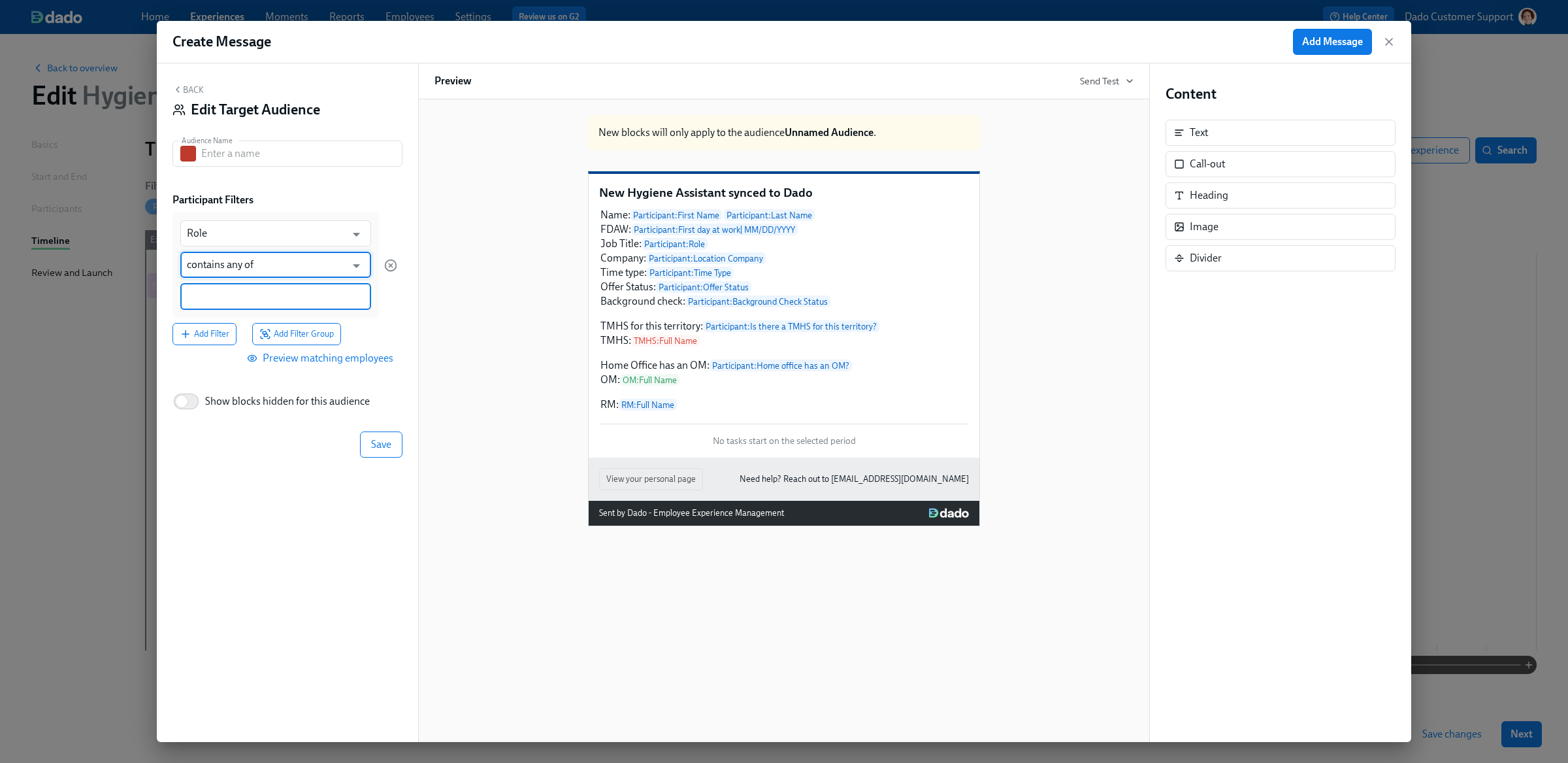
click at [209, 297] on input at bounding box center [275, 296] width 178 height 14
type input "Assistant"
click at [238, 167] on input "text" at bounding box center [302, 154] width 201 height 26
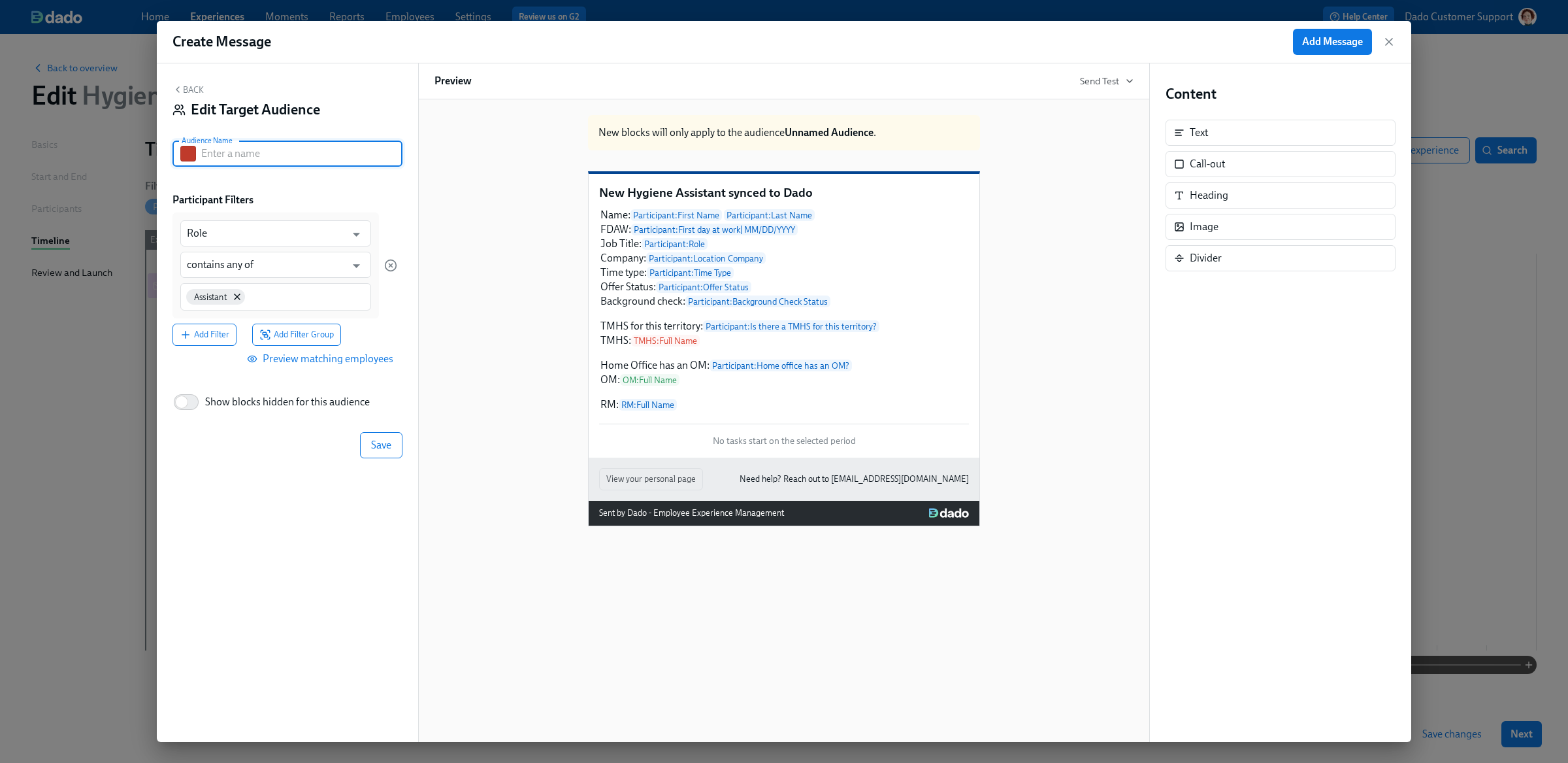
paste input "Assistant"
type input "Assistant"
click at [378, 444] on span "Save" at bounding box center [381, 445] width 20 height 13
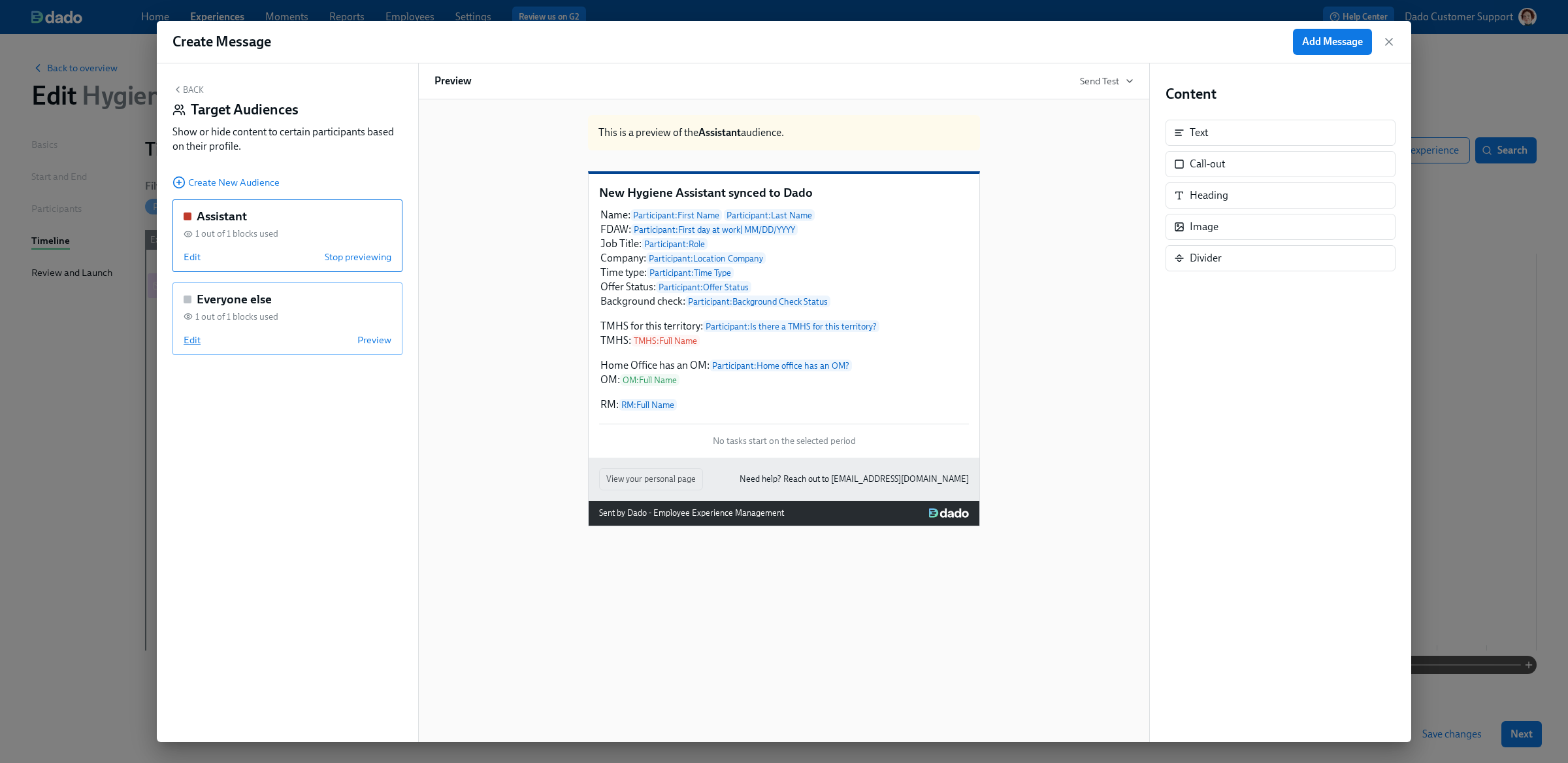
click at [195, 341] on span "Edit" at bounding box center [192, 340] width 17 height 13
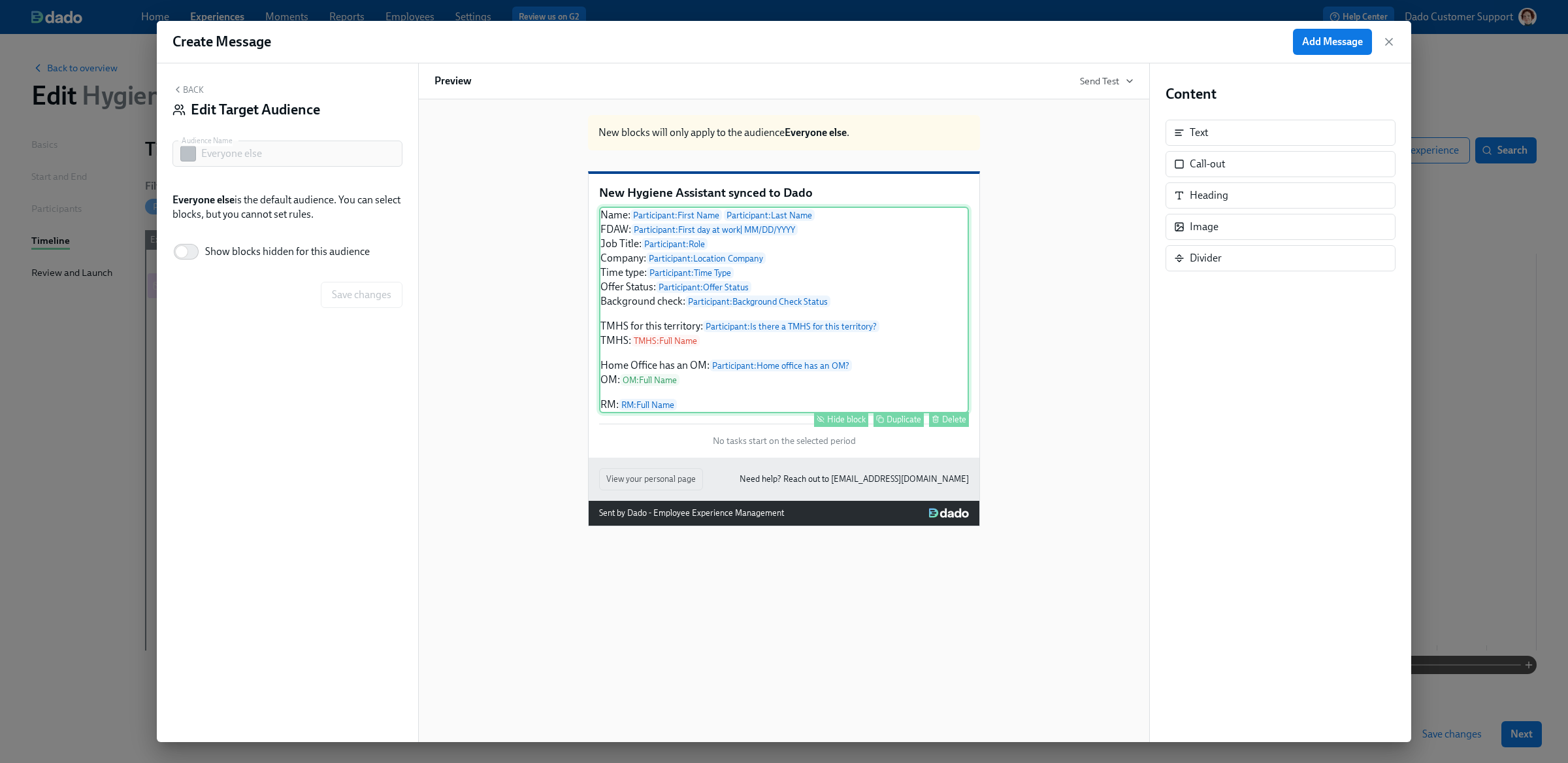
click at [837, 424] on div "Hide block" at bounding box center [846, 419] width 38 height 10
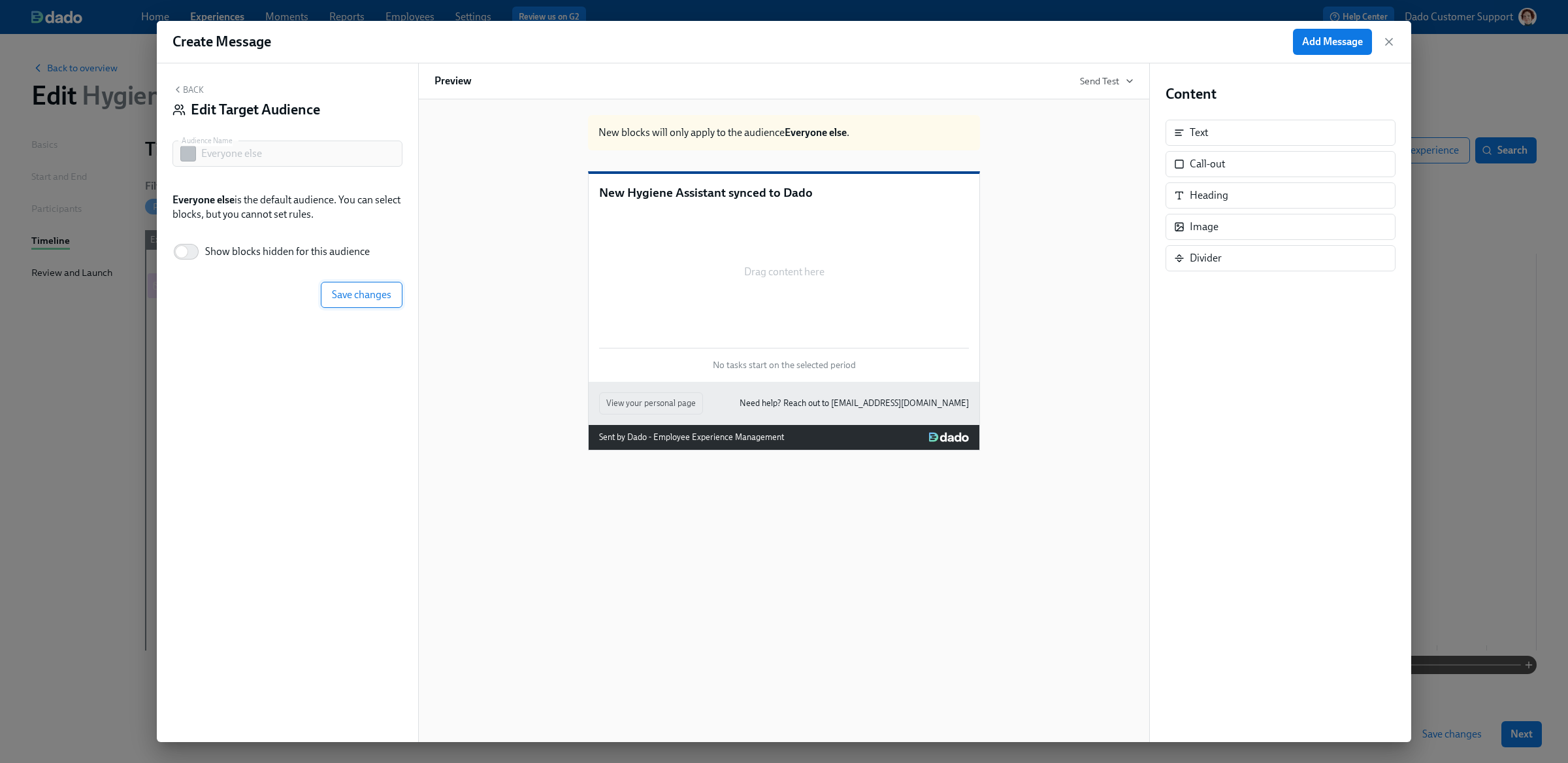
click at [375, 300] on span "Save changes" at bounding box center [362, 295] width 59 height 13
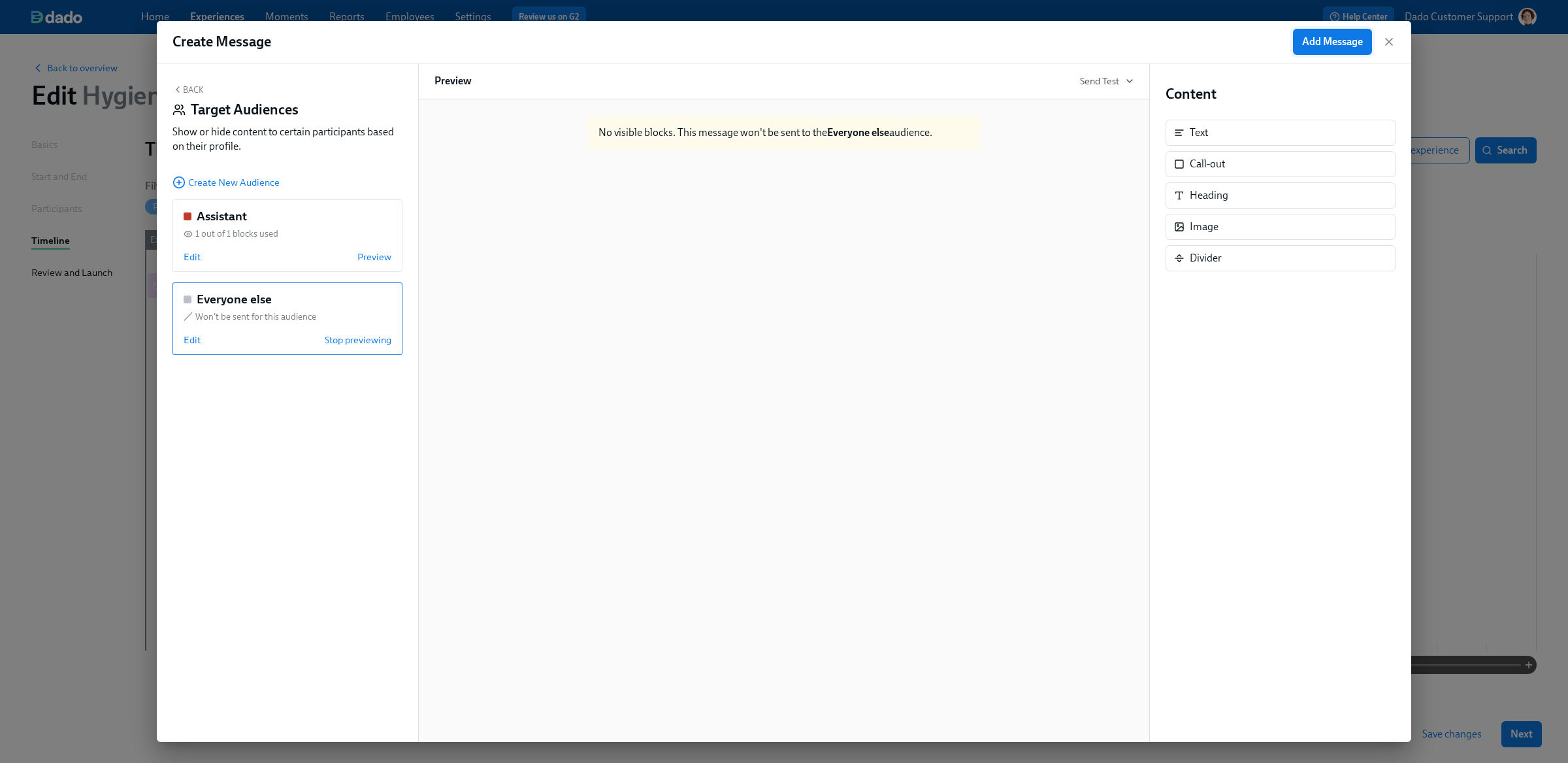
click at [1319, 41] on span "Add Message" at bounding box center [1332, 41] width 61 height 13
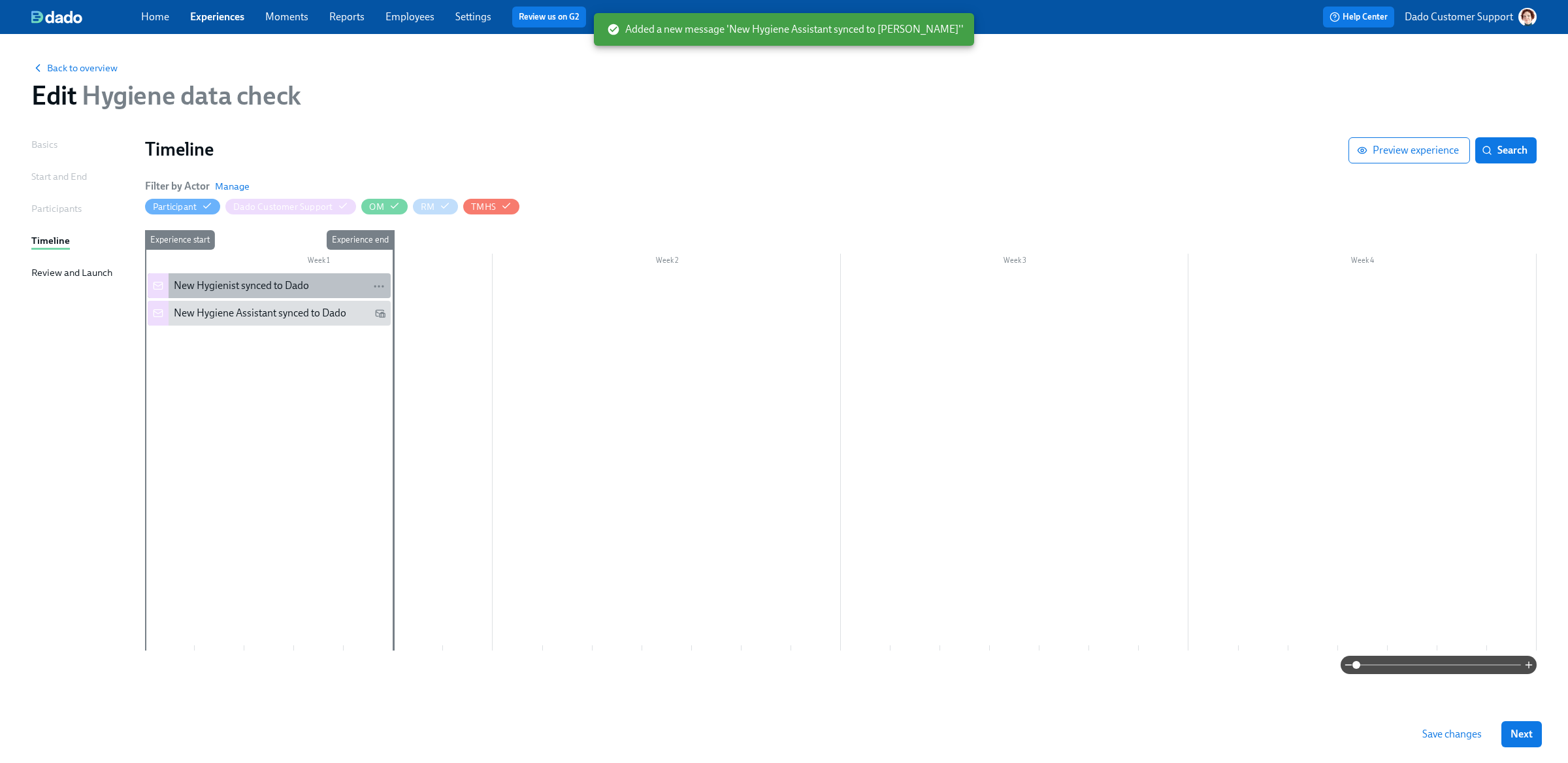
click at [225, 288] on div "New Hygienist synced to Dado" at bounding box center [241, 286] width 135 height 15
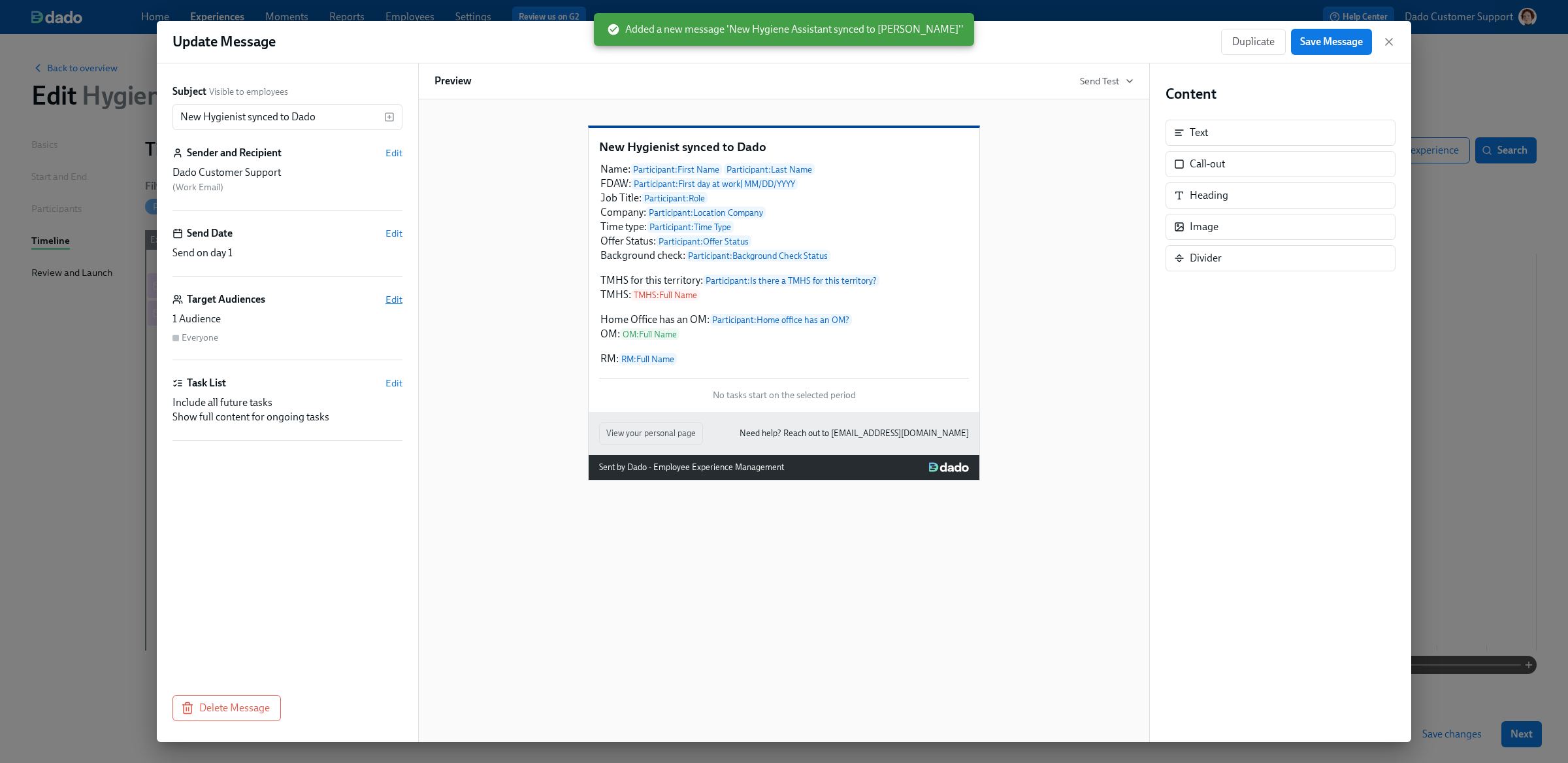
click at [394, 304] on span "Edit" at bounding box center [393, 299] width 17 height 13
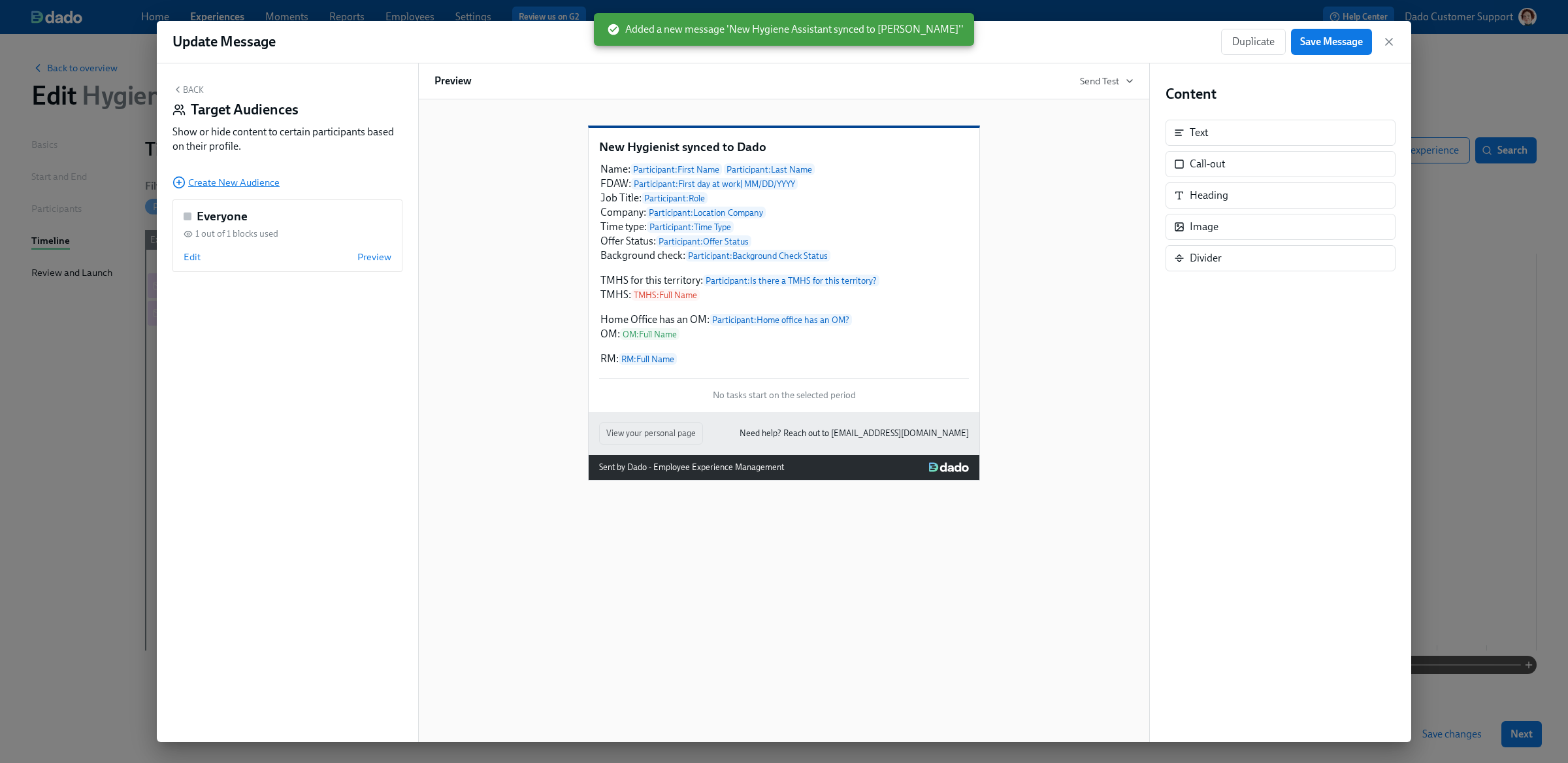
click at [180, 180] on icon "button" at bounding box center [179, 182] width 13 height 13
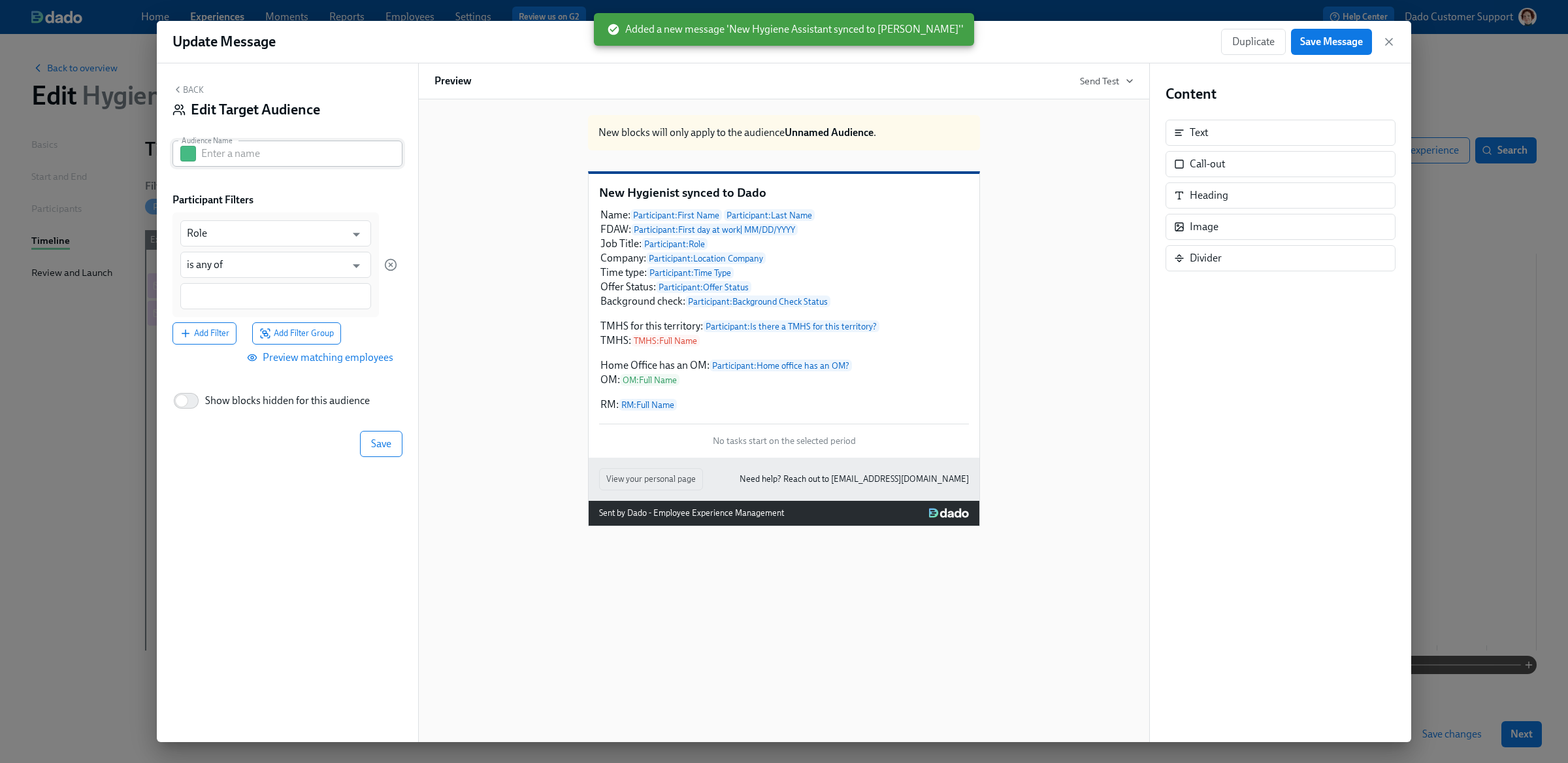
click at [192, 159] on button "button" at bounding box center [188, 153] width 15 height 15
click at [273, 201] on button "button" at bounding box center [269, 203] width 15 height 15
click at [258, 158] on input "text" at bounding box center [302, 154] width 201 height 26
paste input "Assistant"
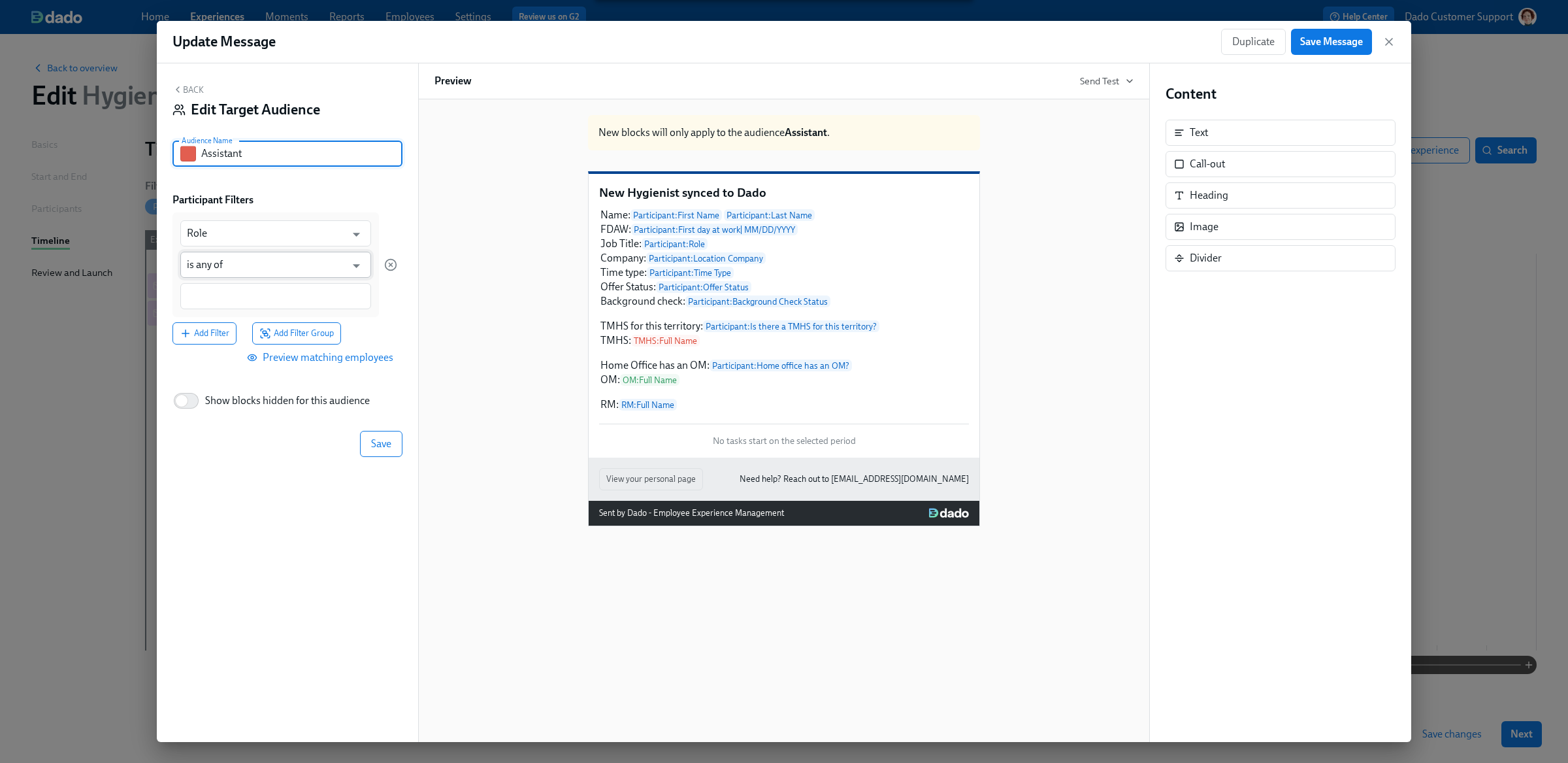
type input "Assistant"
click at [210, 266] on input "is any of" at bounding box center [266, 265] width 158 height 26
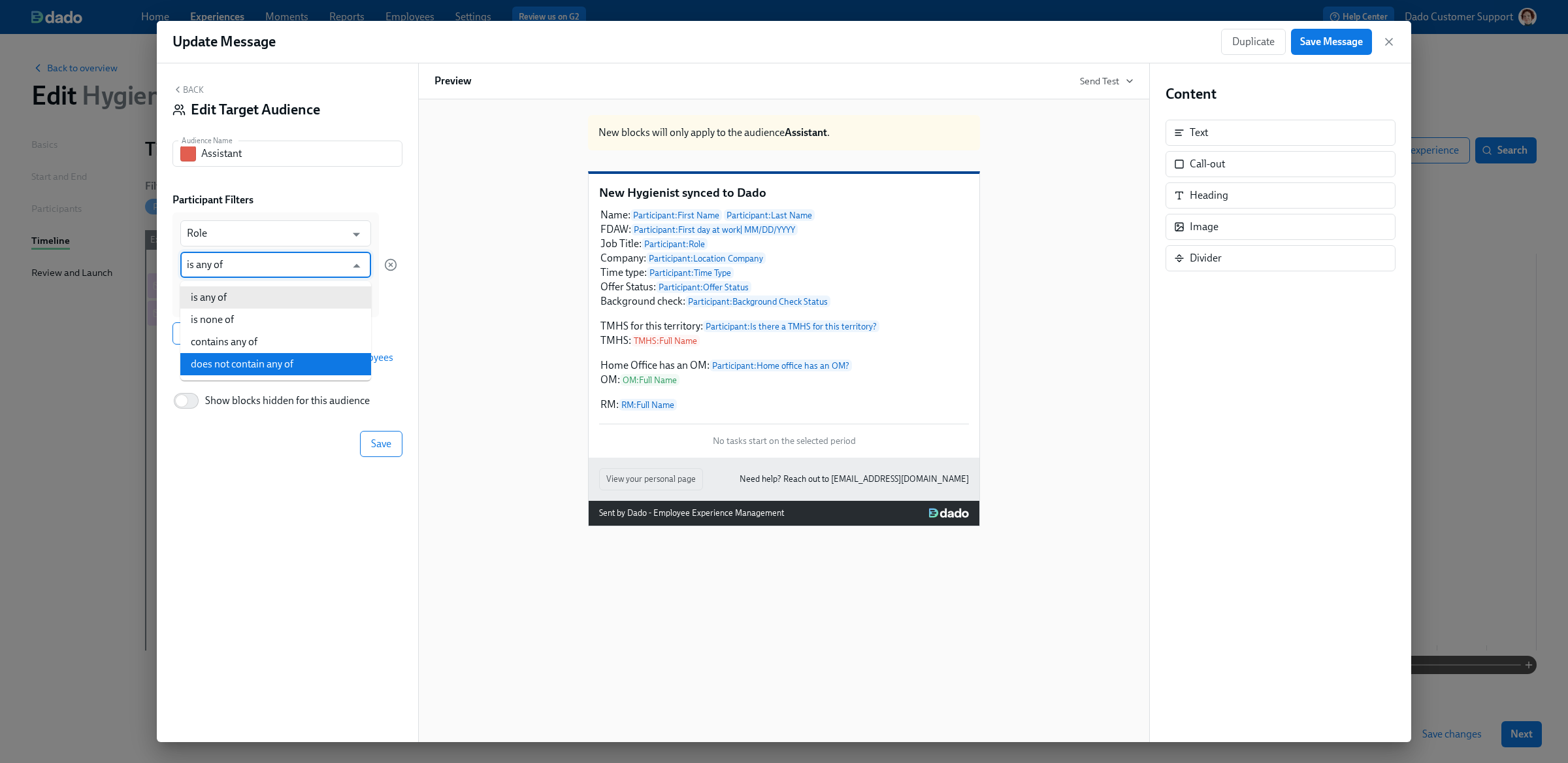
click at [245, 361] on li "does not contain any of" at bounding box center [275, 363] width 191 height 22
type input "does not contain any of"
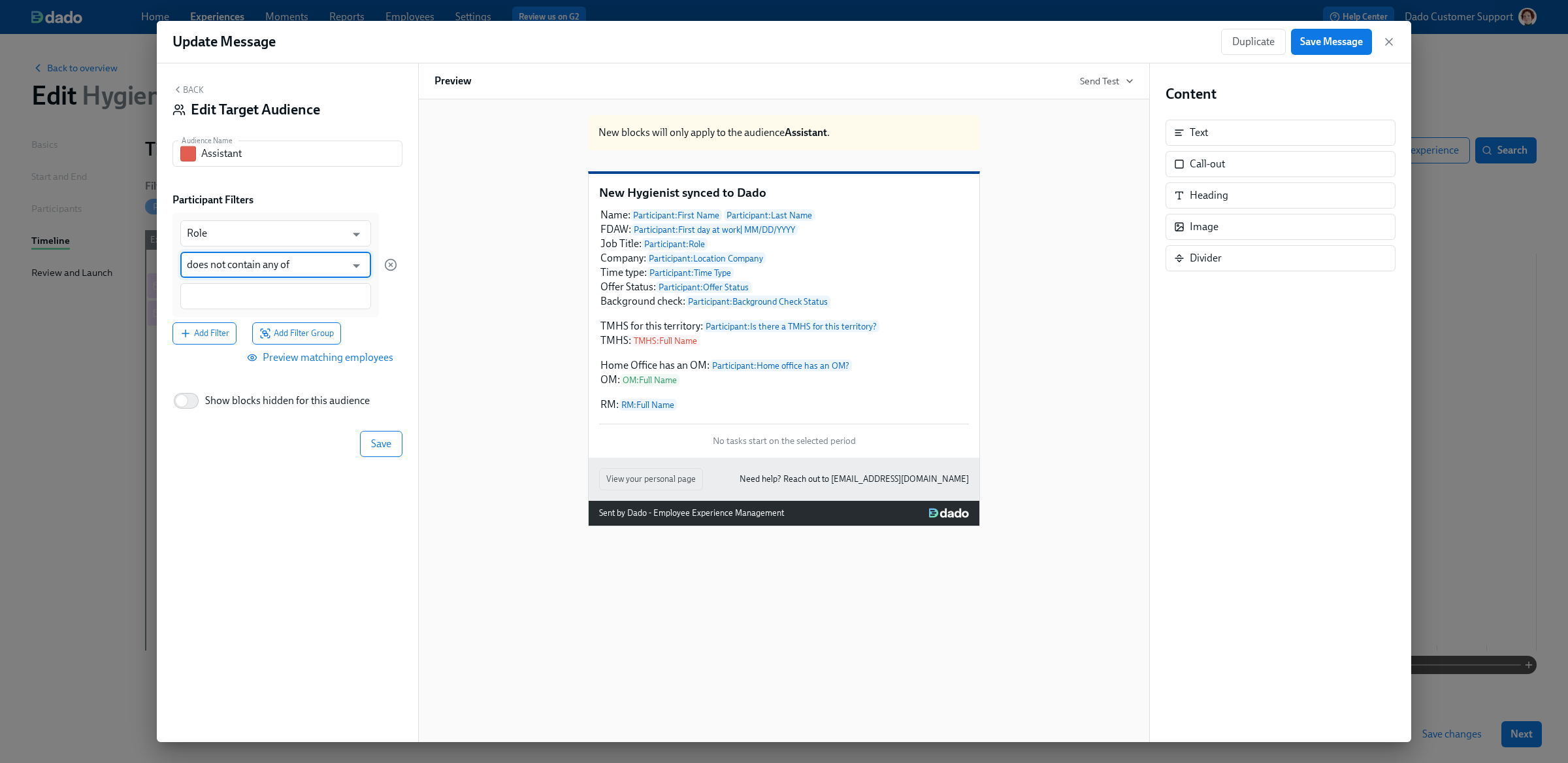
click at [225, 285] on div at bounding box center [275, 296] width 191 height 26
paste input "Assistant"
type input "Assistant"
click at [370, 429] on div "Back Edit Target Audience Audience Name Assistant Audience Name Participant Fil…" at bounding box center [288, 402] width 262 height 678
click at [376, 450] on span "Save" at bounding box center [381, 445] width 20 height 13
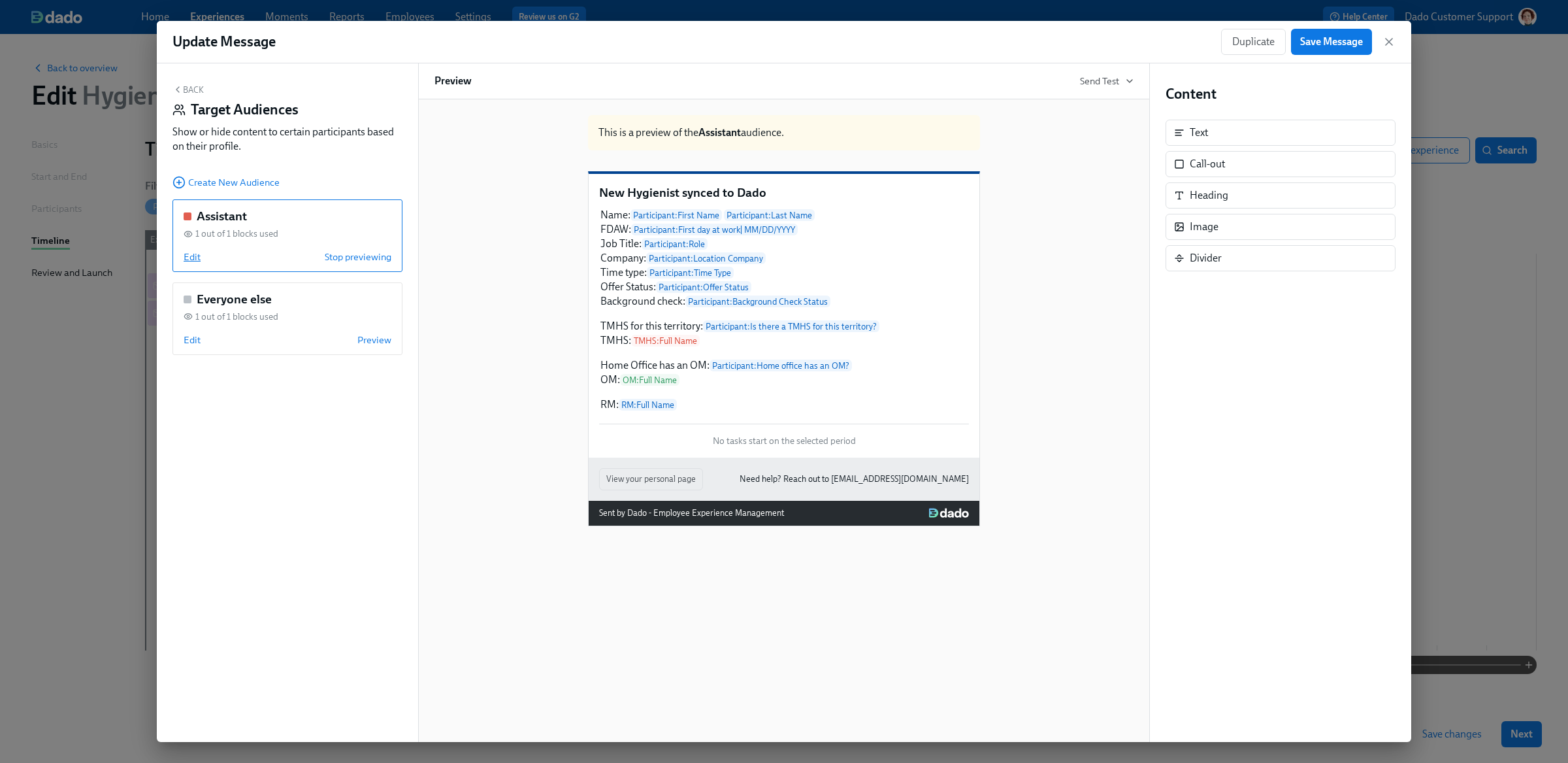
click at [190, 257] on span "Edit" at bounding box center [192, 257] width 17 height 13
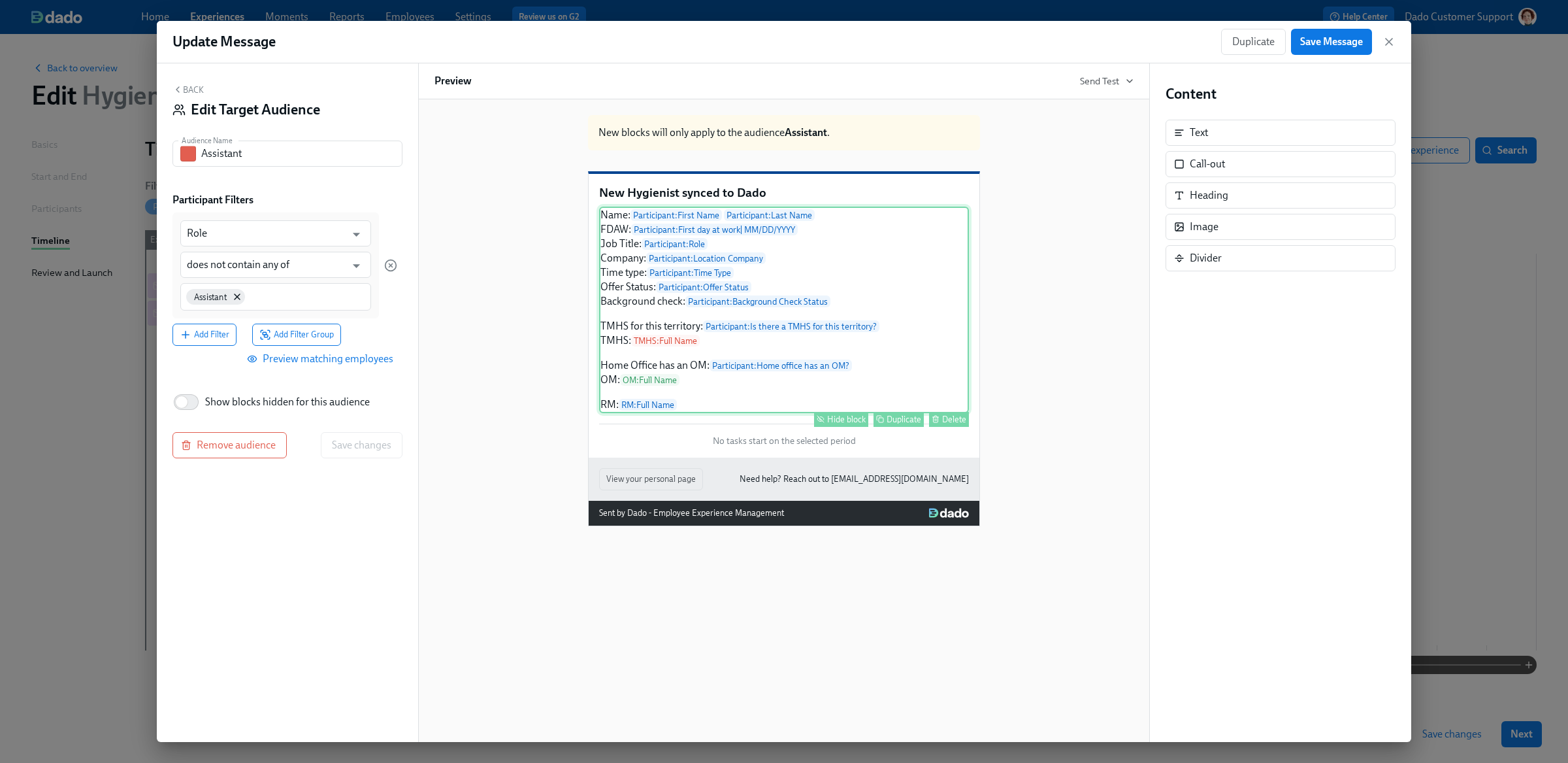
click at [833, 424] on div "Hide block" at bounding box center [846, 419] width 38 height 10
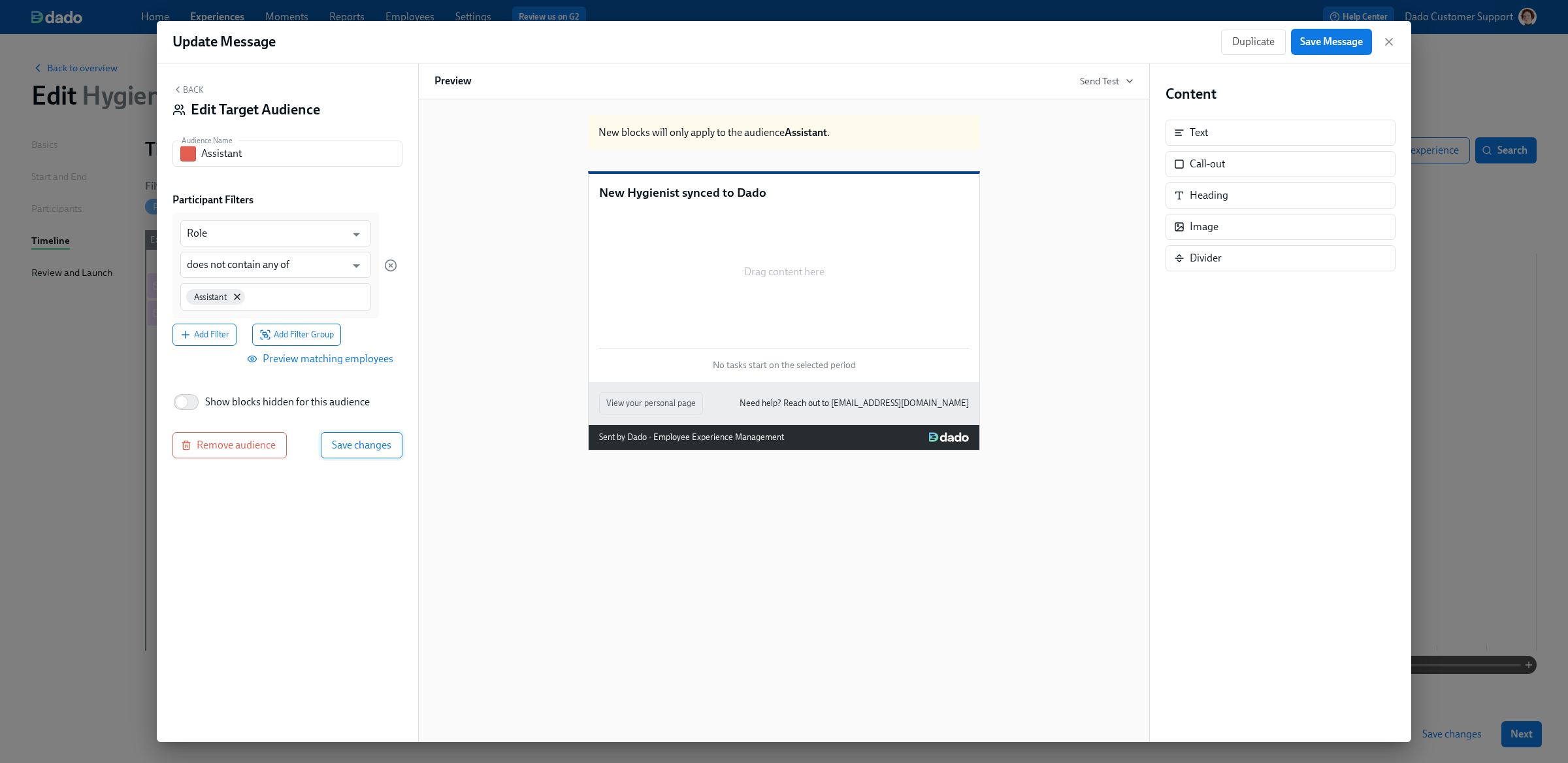
click at [366, 444] on span "Save changes" at bounding box center [362, 445] width 59 height 13
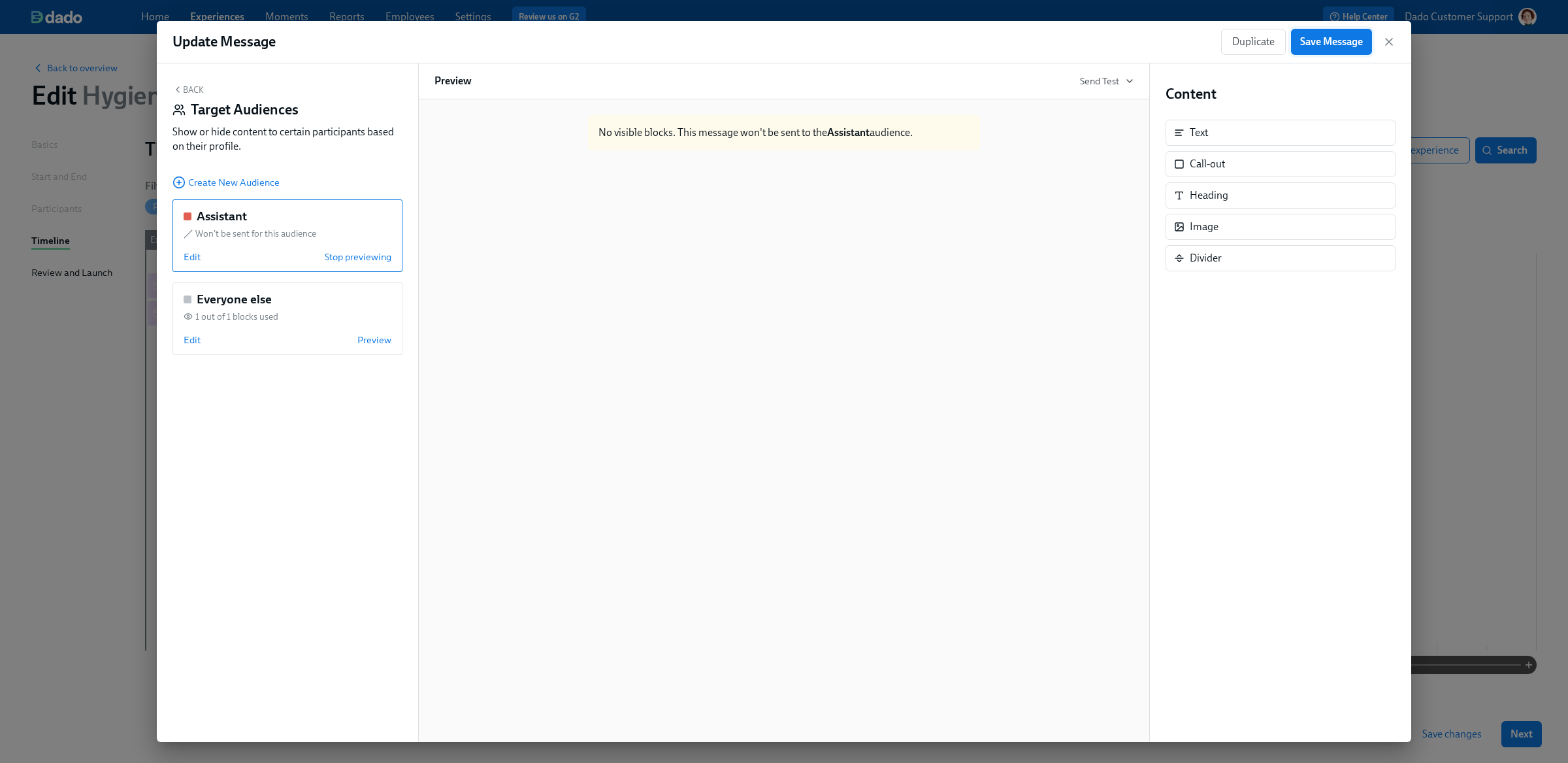
click at [1342, 41] on span "Save Message" at bounding box center [1331, 41] width 63 height 13
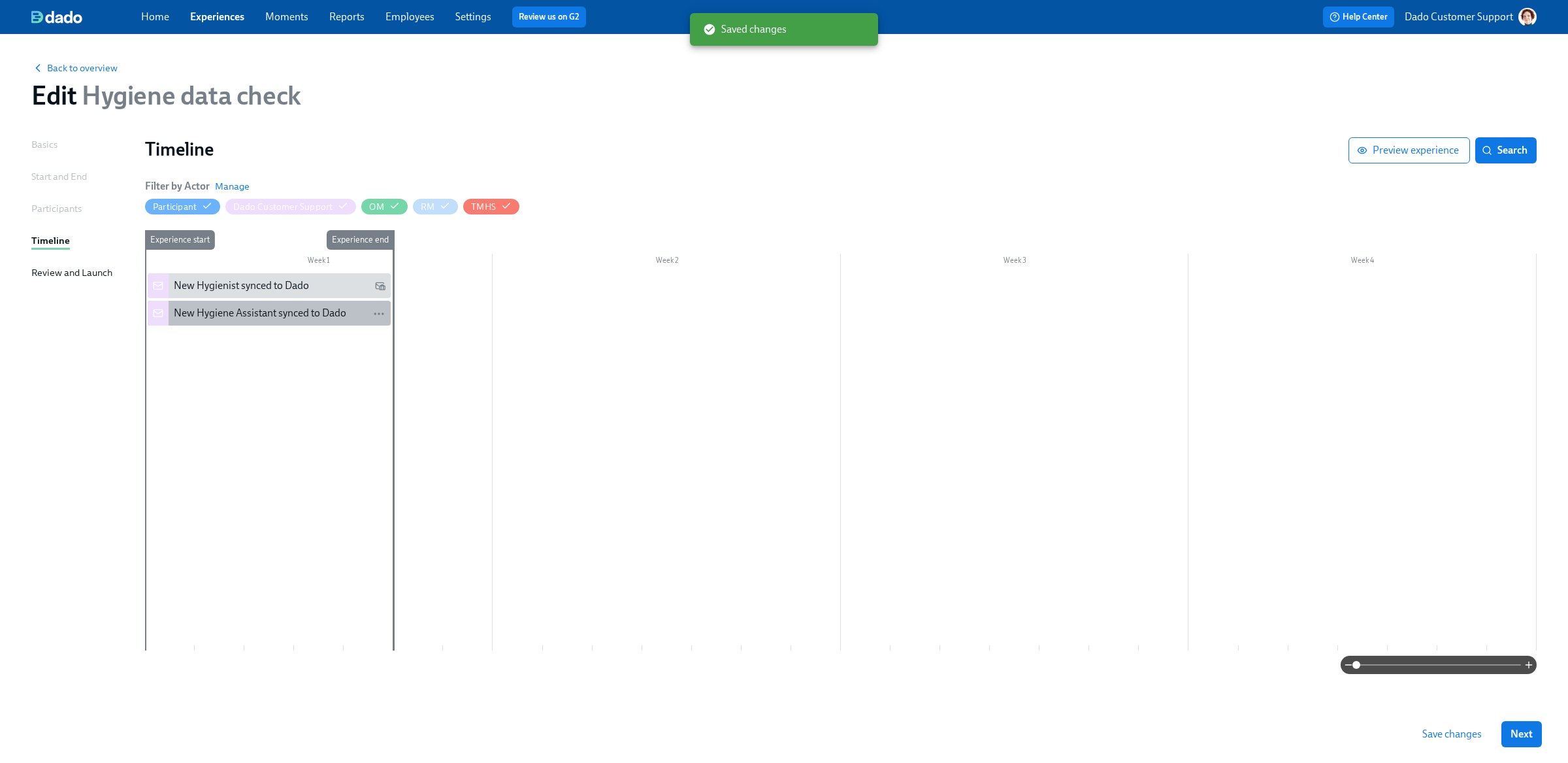
click at [227, 317] on div "New Hygiene Assistant synced to Dado" at bounding box center [260, 313] width 172 height 15
click at [215, 319] on div "New Hygiene Assistant synced to Dado" at bounding box center [260, 313] width 172 height 15
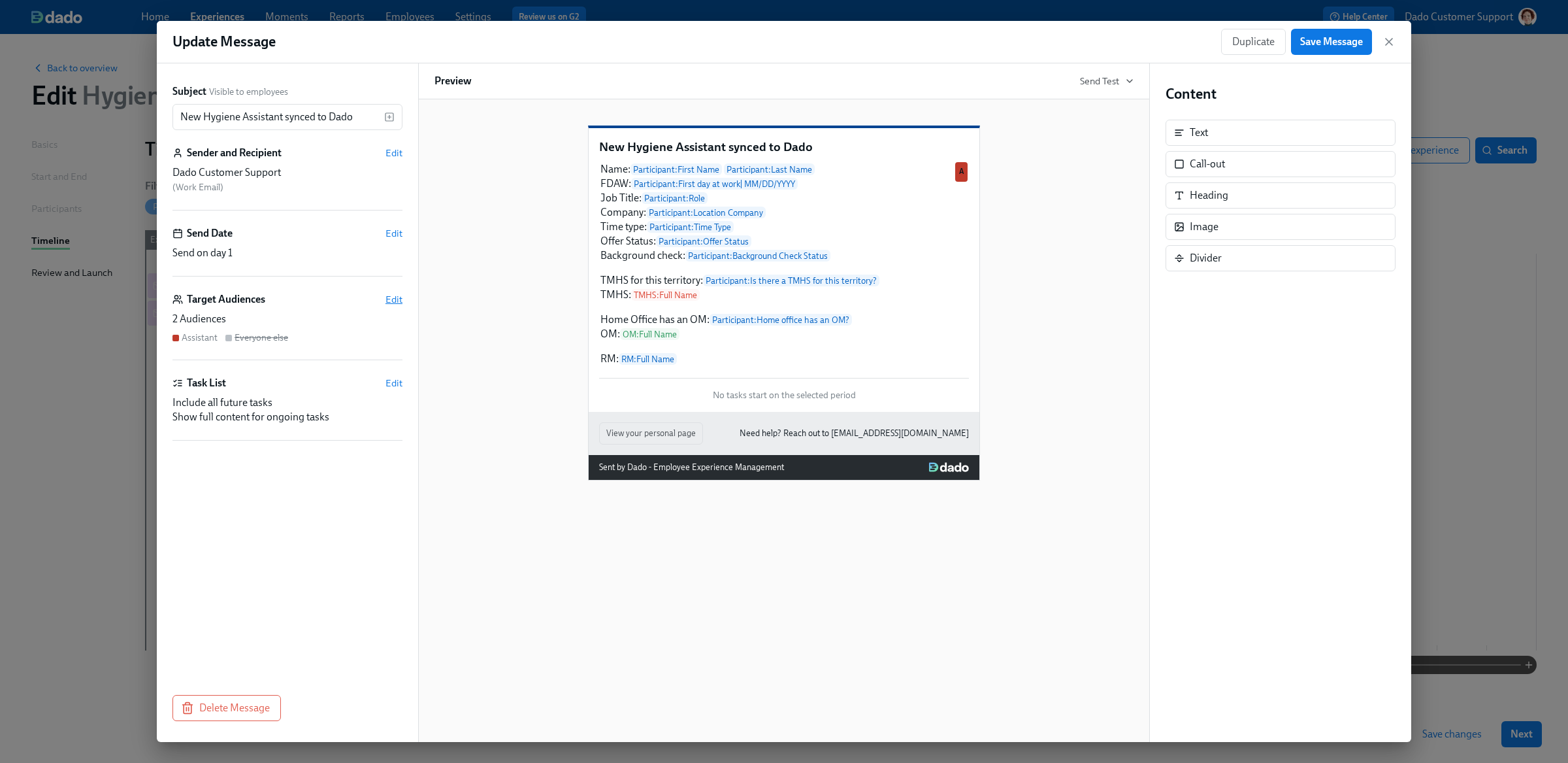
click at [396, 302] on span "Edit" at bounding box center [393, 299] width 17 height 13
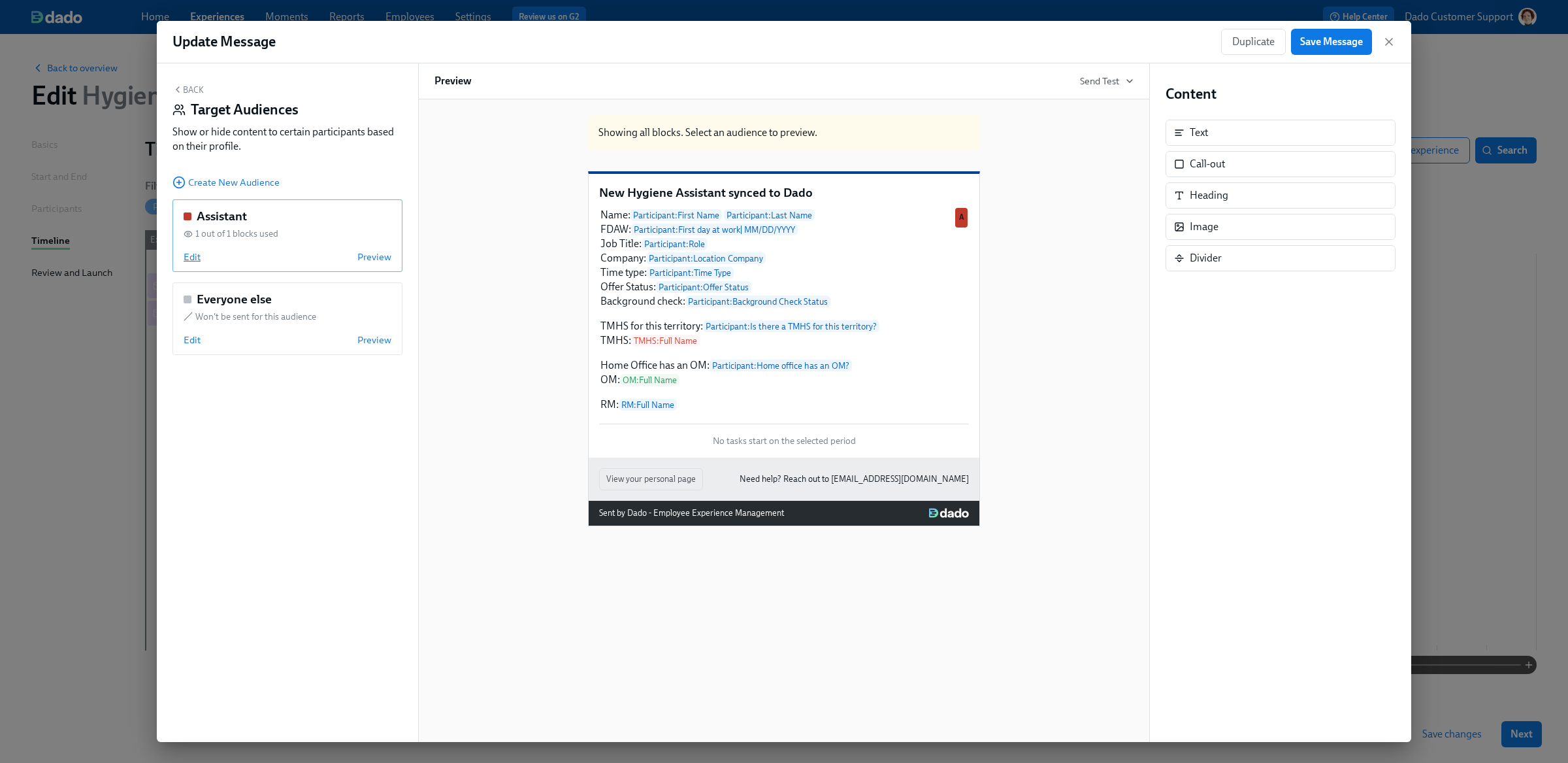
click at [184, 254] on span "Edit" at bounding box center [192, 257] width 17 height 13
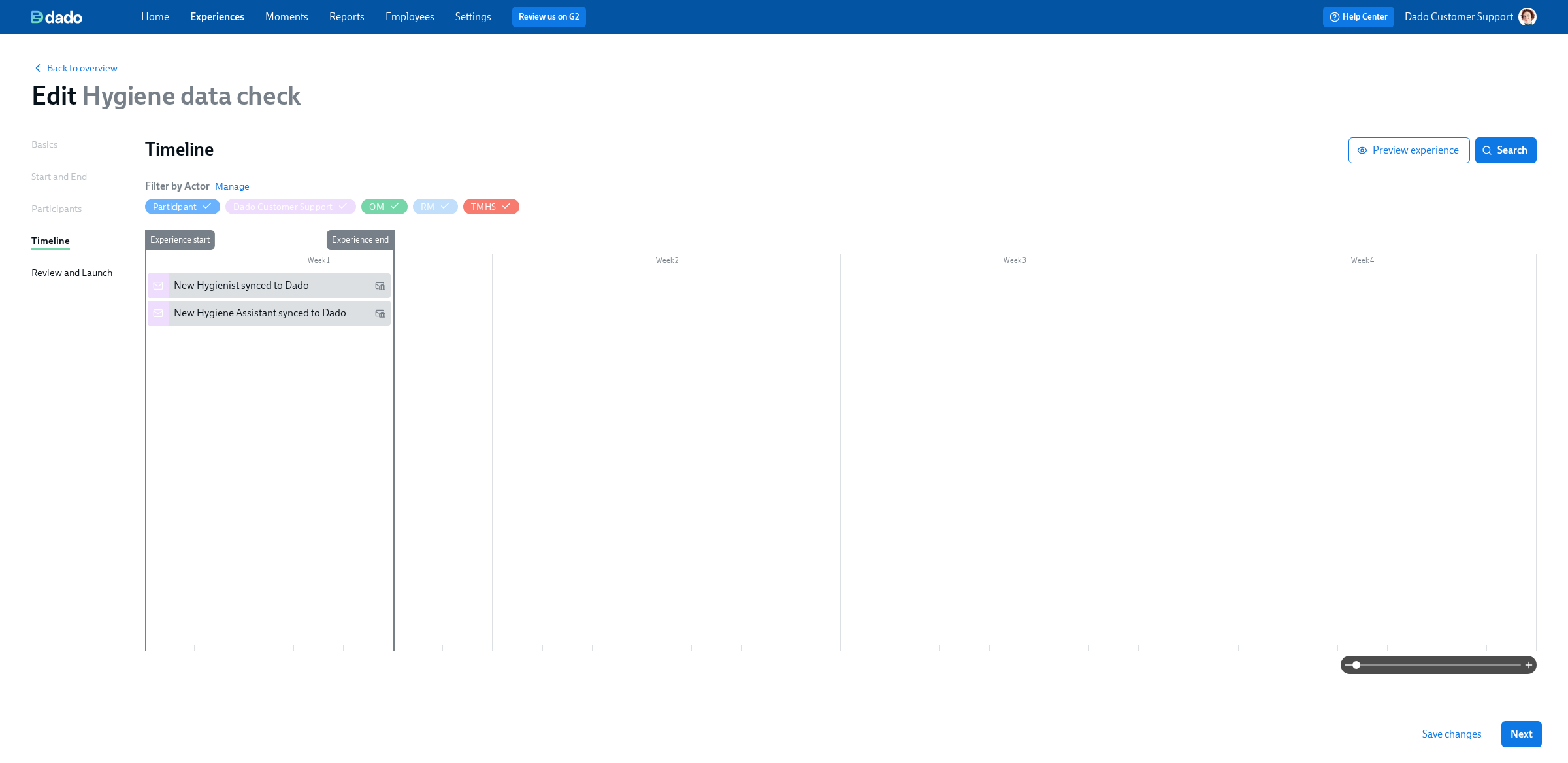
click at [1457, 738] on span "Save changes" at bounding box center [1452, 734] width 59 height 13
click at [77, 72] on span "Back to overview" at bounding box center [75, 68] width 86 height 13
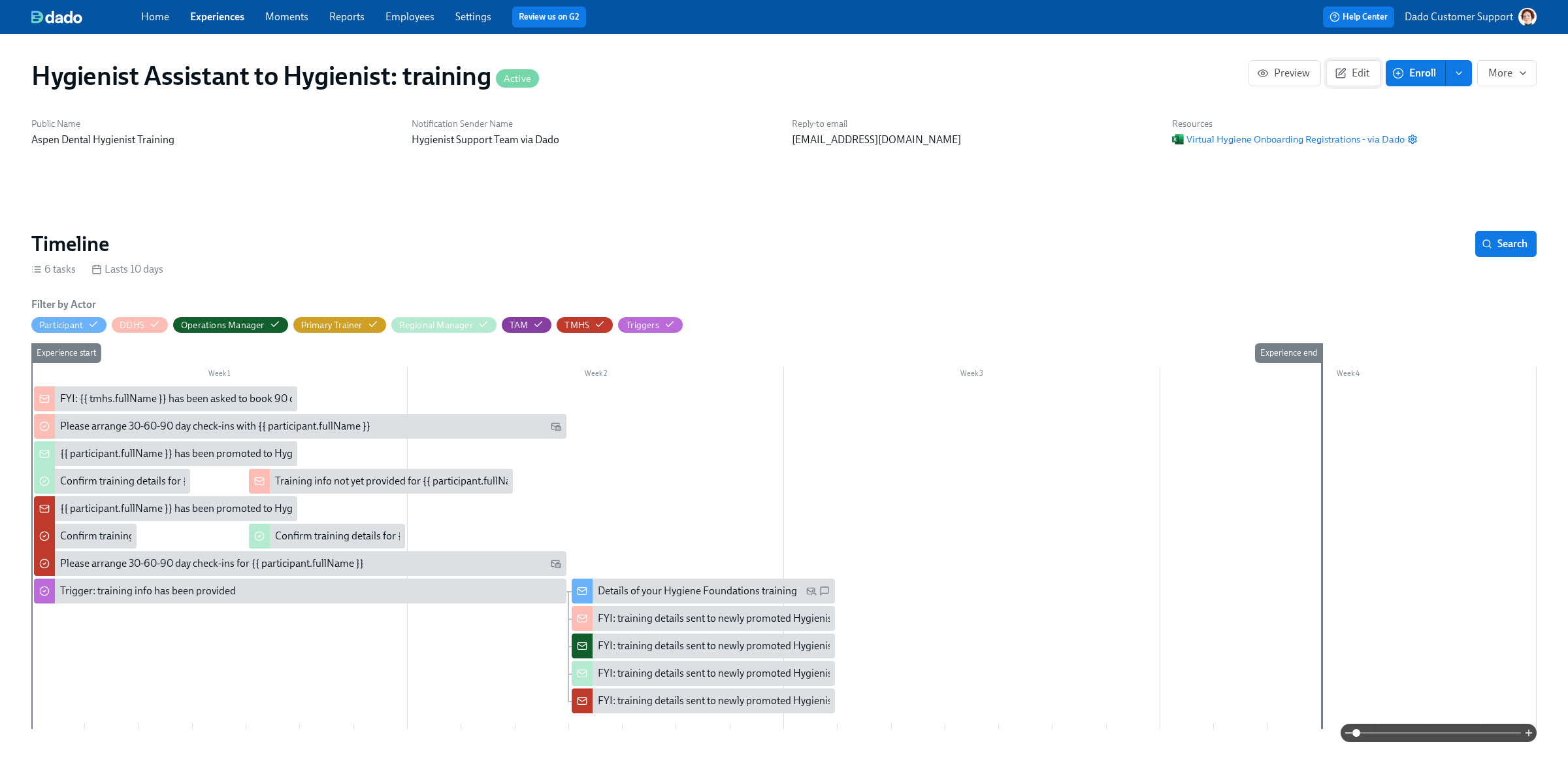
click at [1363, 76] on span "Edit" at bounding box center [1353, 73] width 32 height 13
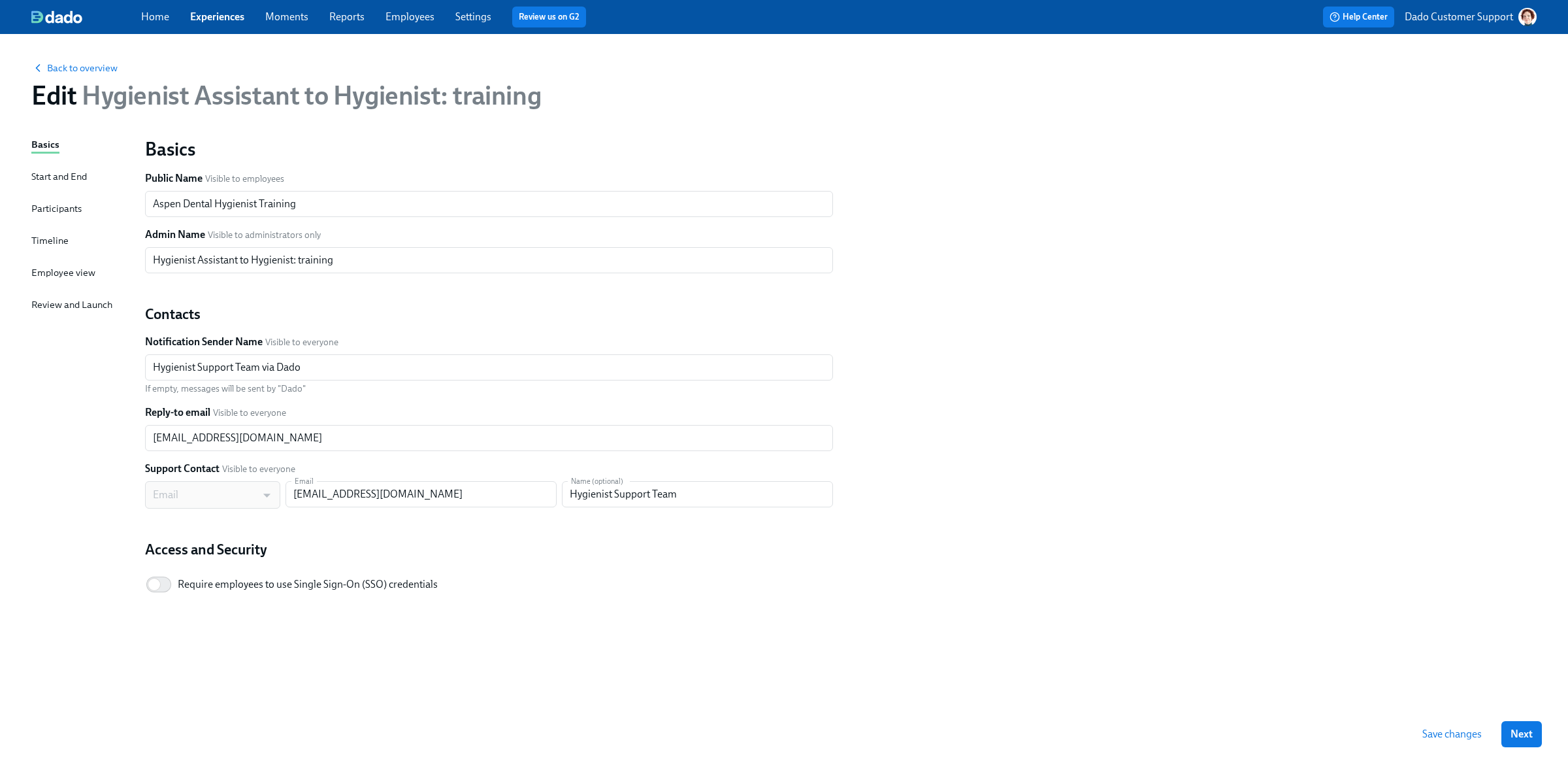
click at [48, 227] on div "Basics Start and End Participants Timeline Employee view Review and Launch" at bounding box center [80, 421] width 98 height 568
click at [46, 251] on div "Basics Start and End Participants Timeline Employee view Review and Launch" at bounding box center [80, 421] width 98 height 568
click at [46, 242] on div "Timeline" at bounding box center [50, 241] width 37 height 15
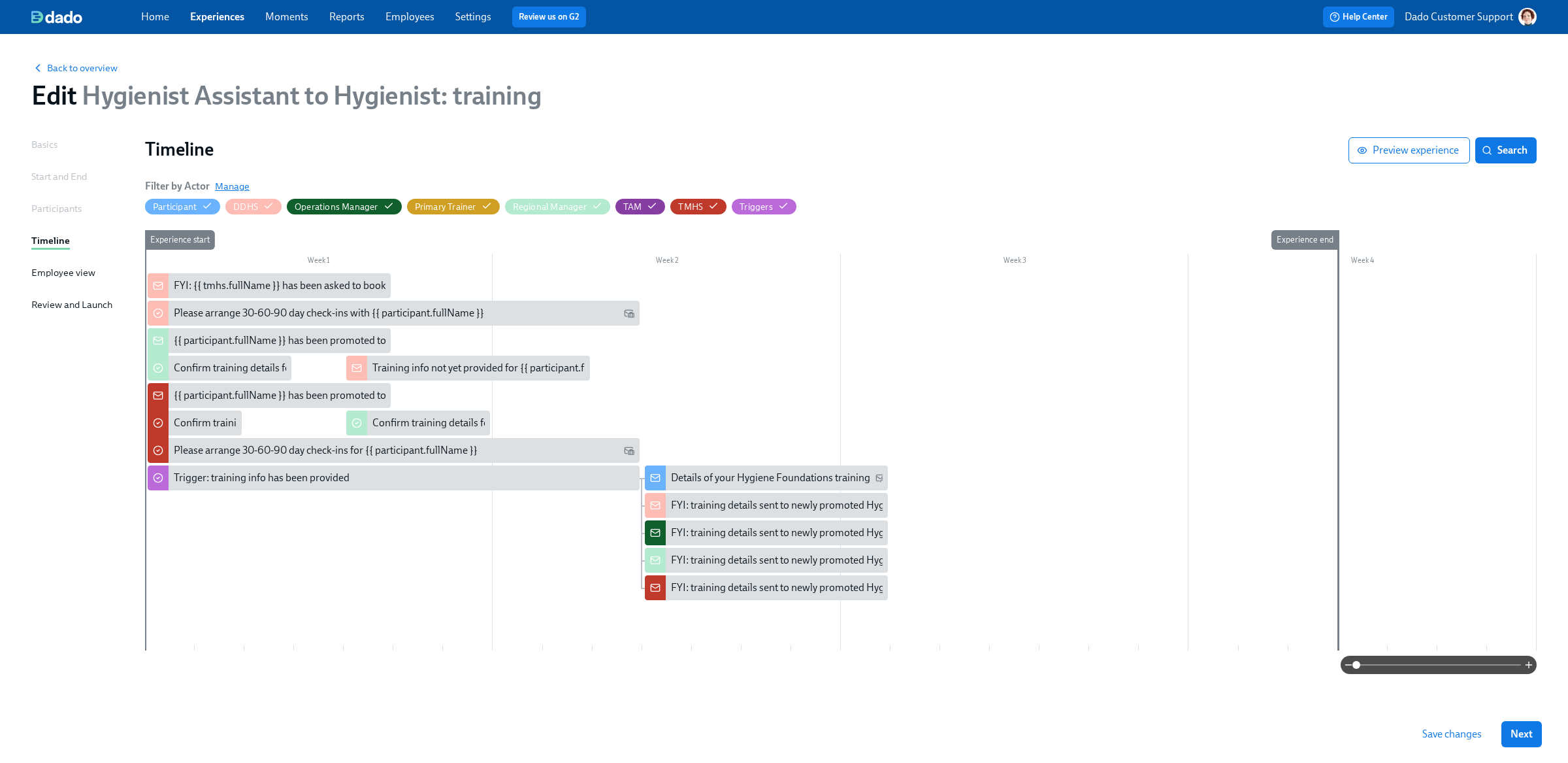
click at [244, 184] on span "Manage" at bounding box center [232, 186] width 35 height 13
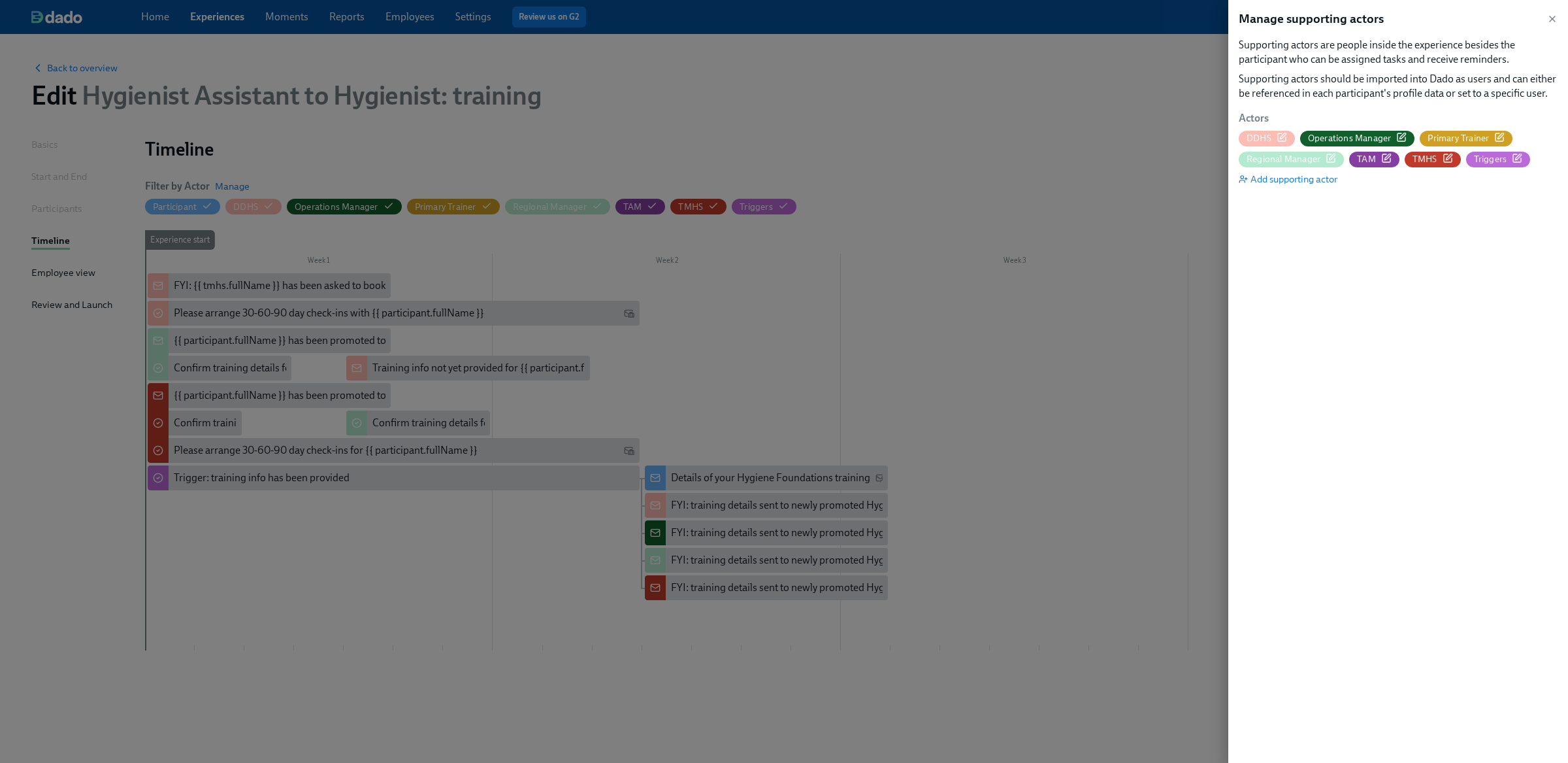
click at [1397, 138] on icon "button" at bounding box center [1401, 137] width 11 height 11
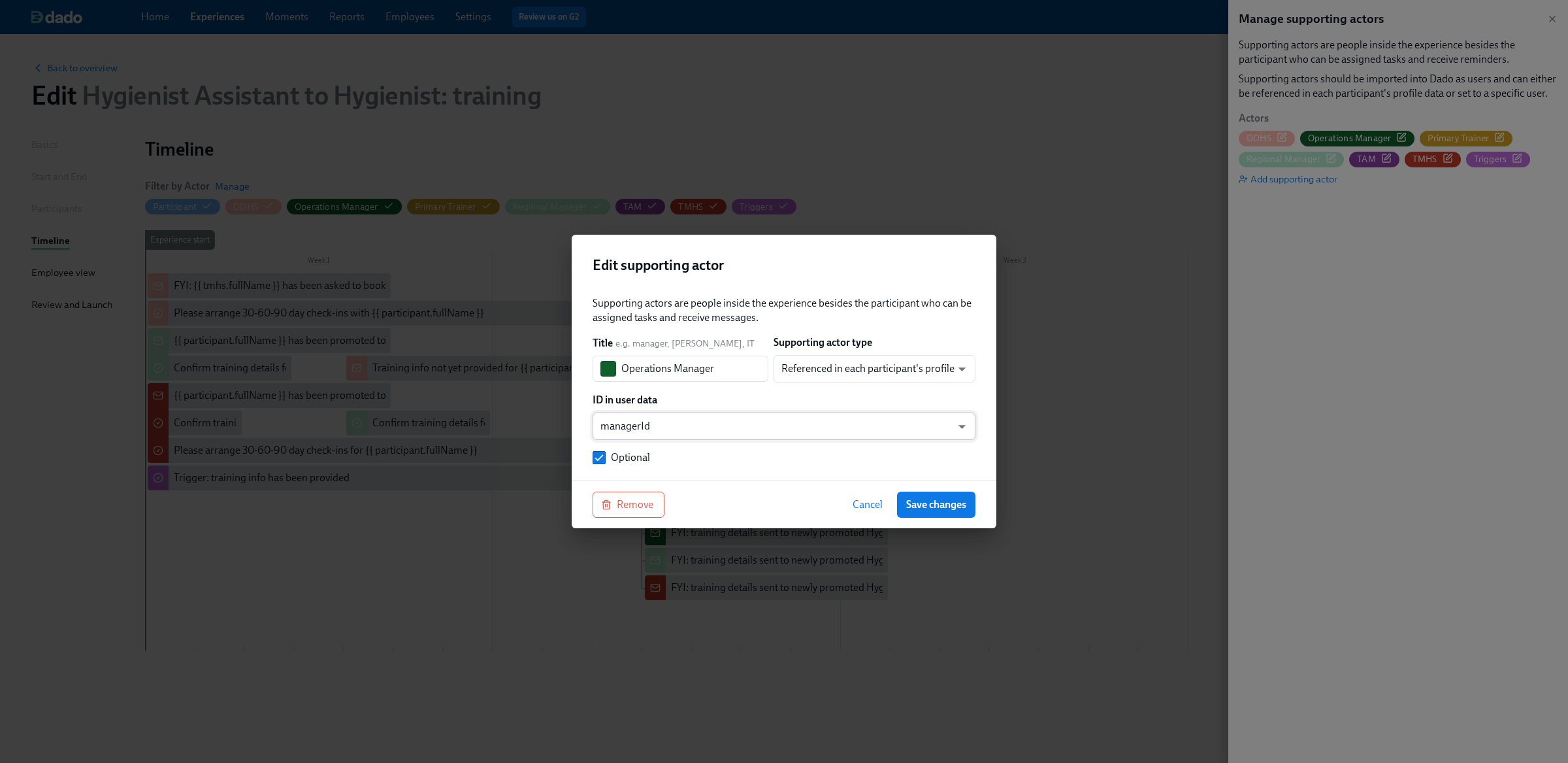
click at [687, 423] on body "Home Experiences Moments Reports Employees Settings Review us on G2 Help Center…" at bounding box center [784, 381] width 1568 height 763
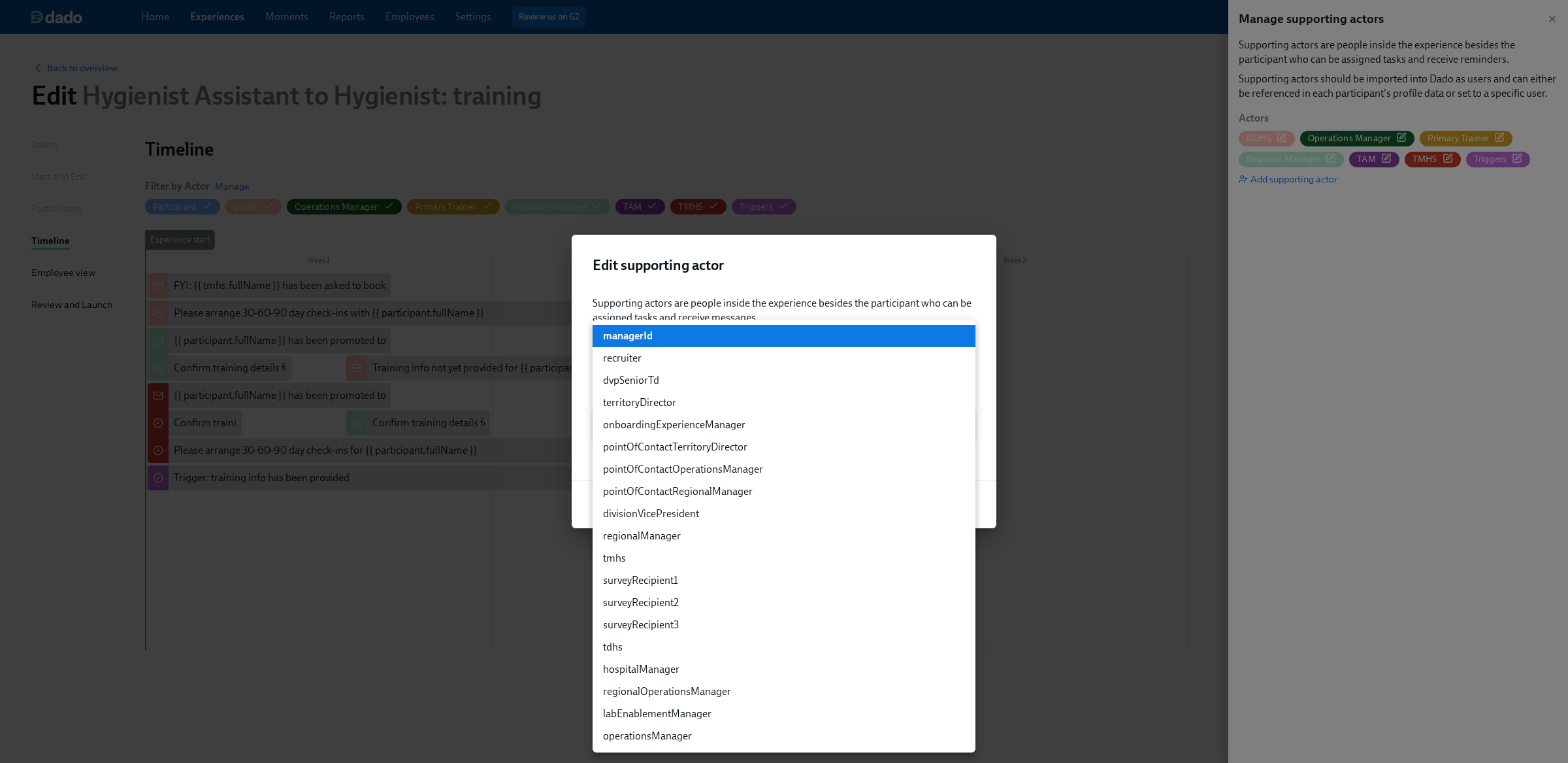
click at [634, 741] on li "operationsManager" at bounding box center [783, 735] width 383 height 22
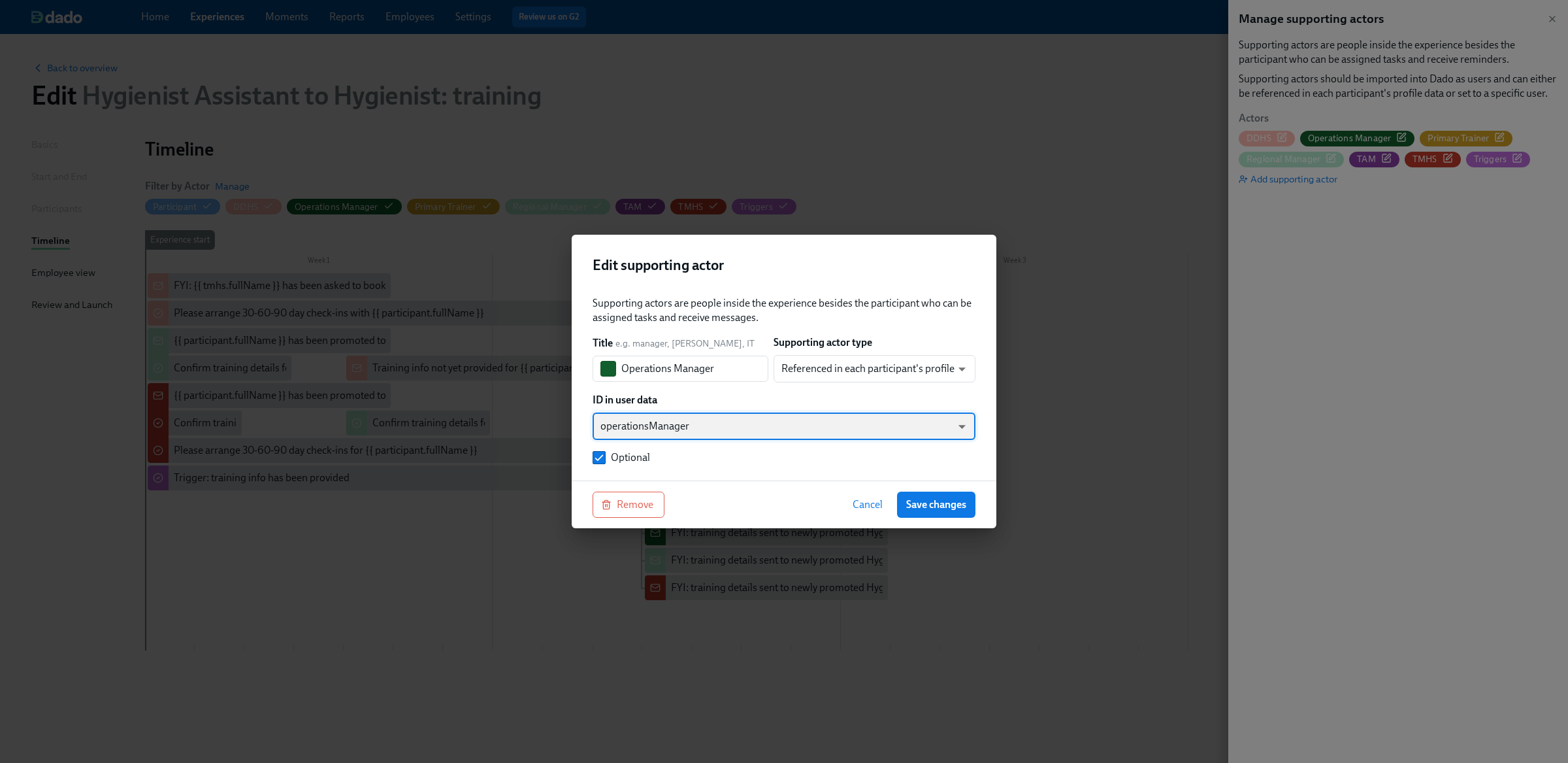
type input "customFields.operationsManager"
click at [946, 504] on span "Save changes" at bounding box center [936, 505] width 60 height 13
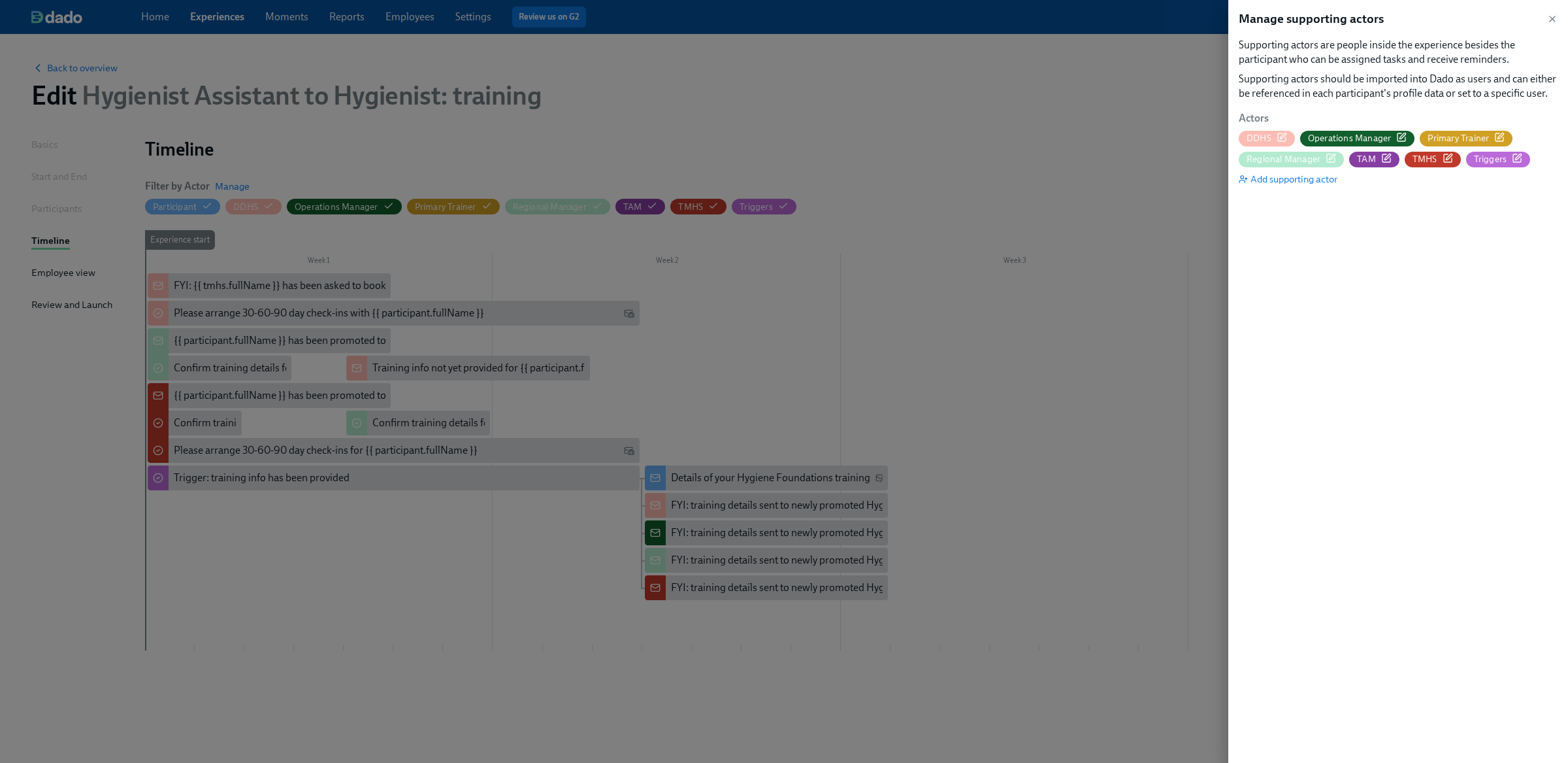
click at [949, 505] on div at bounding box center [784, 381] width 1568 height 763
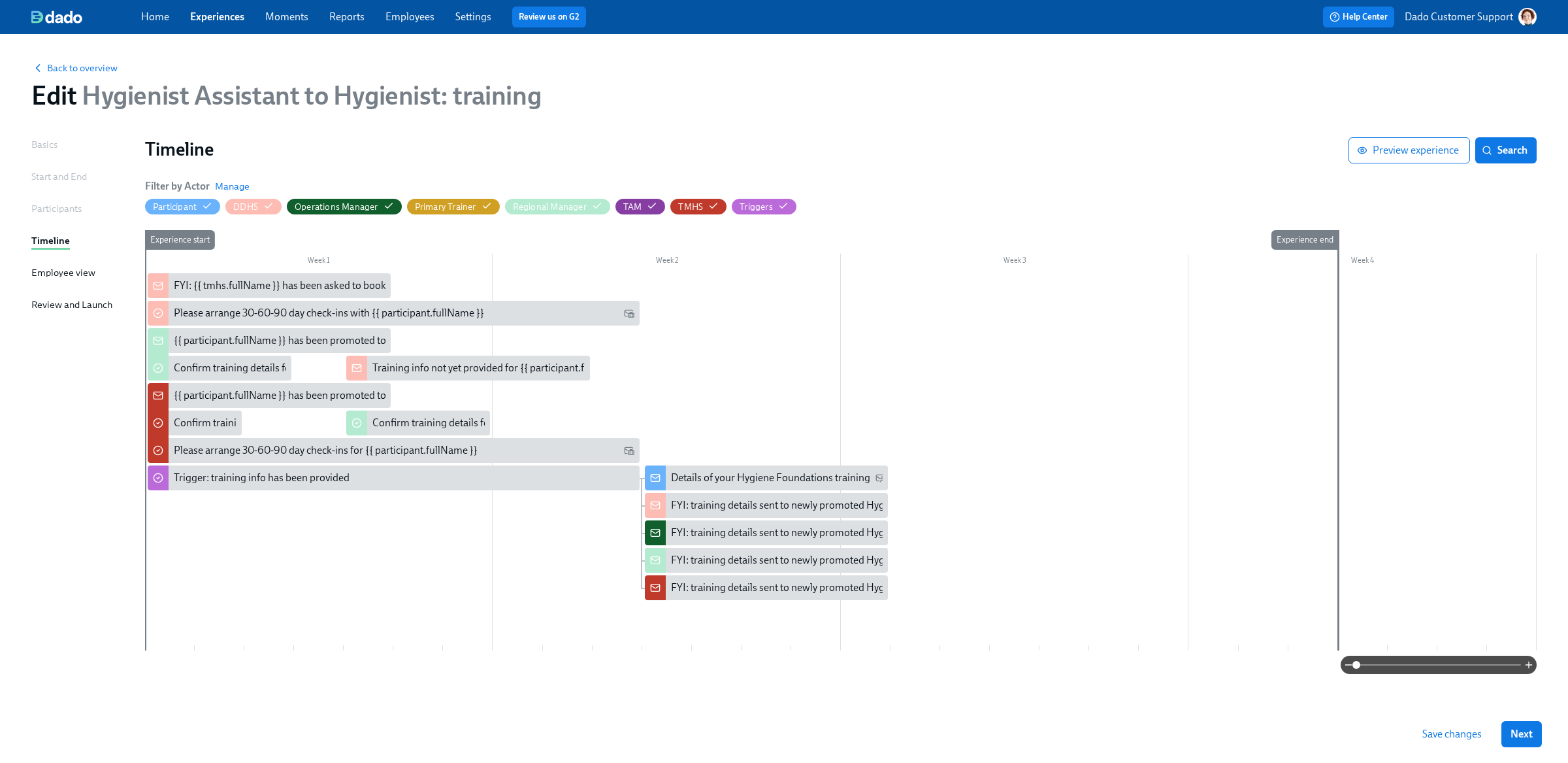
click at [1445, 742] on button "Save changes" at bounding box center [1452, 734] width 78 height 26
click at [239, 185] on span "Manage" at bounding box center [232, 186] width 35 height 13
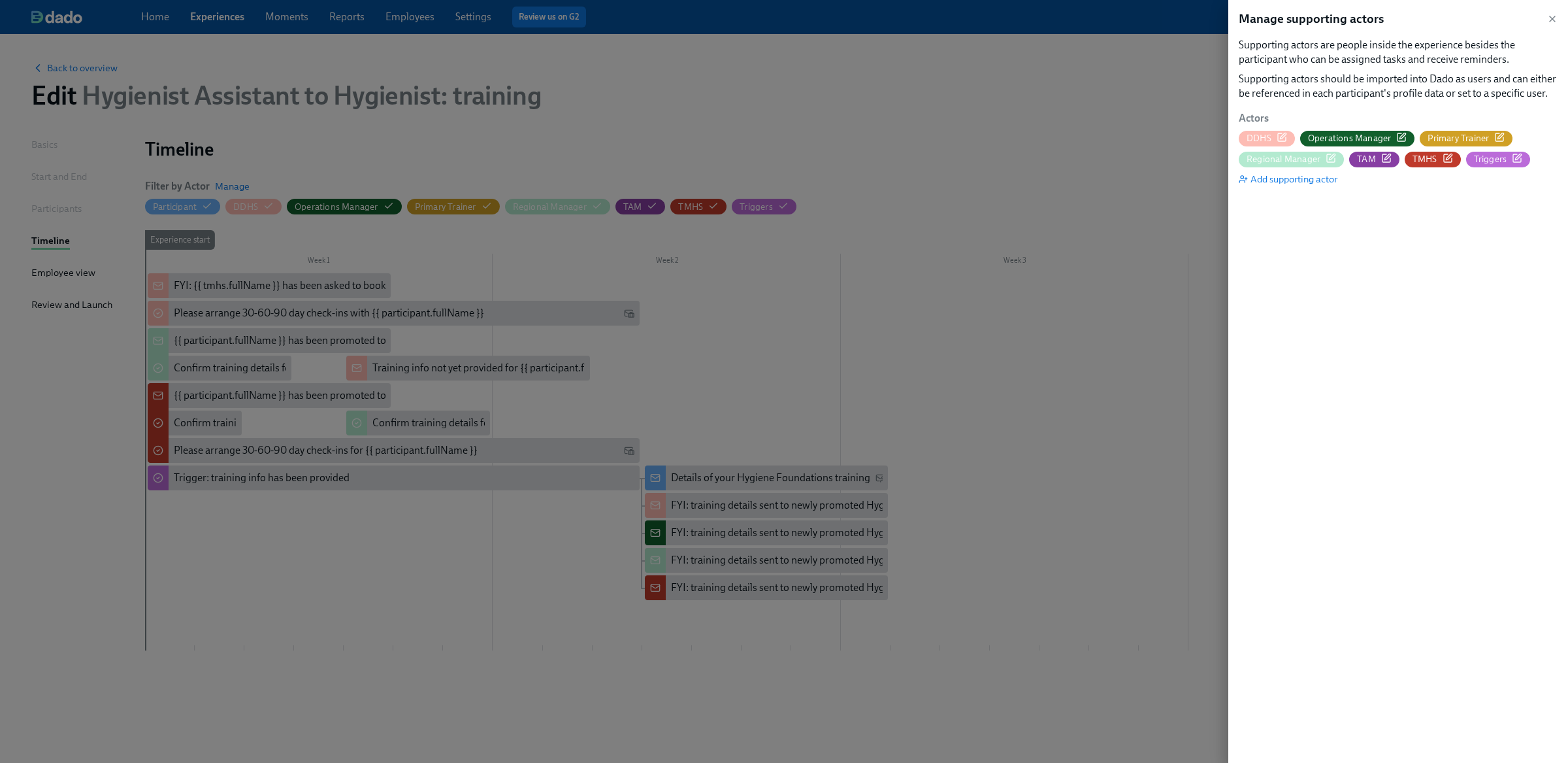
click at [1400, 137] on icon "button" at bounding box center [1401, 137] width 11 height 11
click at [666, 137] on div at bounding box center [784, 381] width 1568 height 763
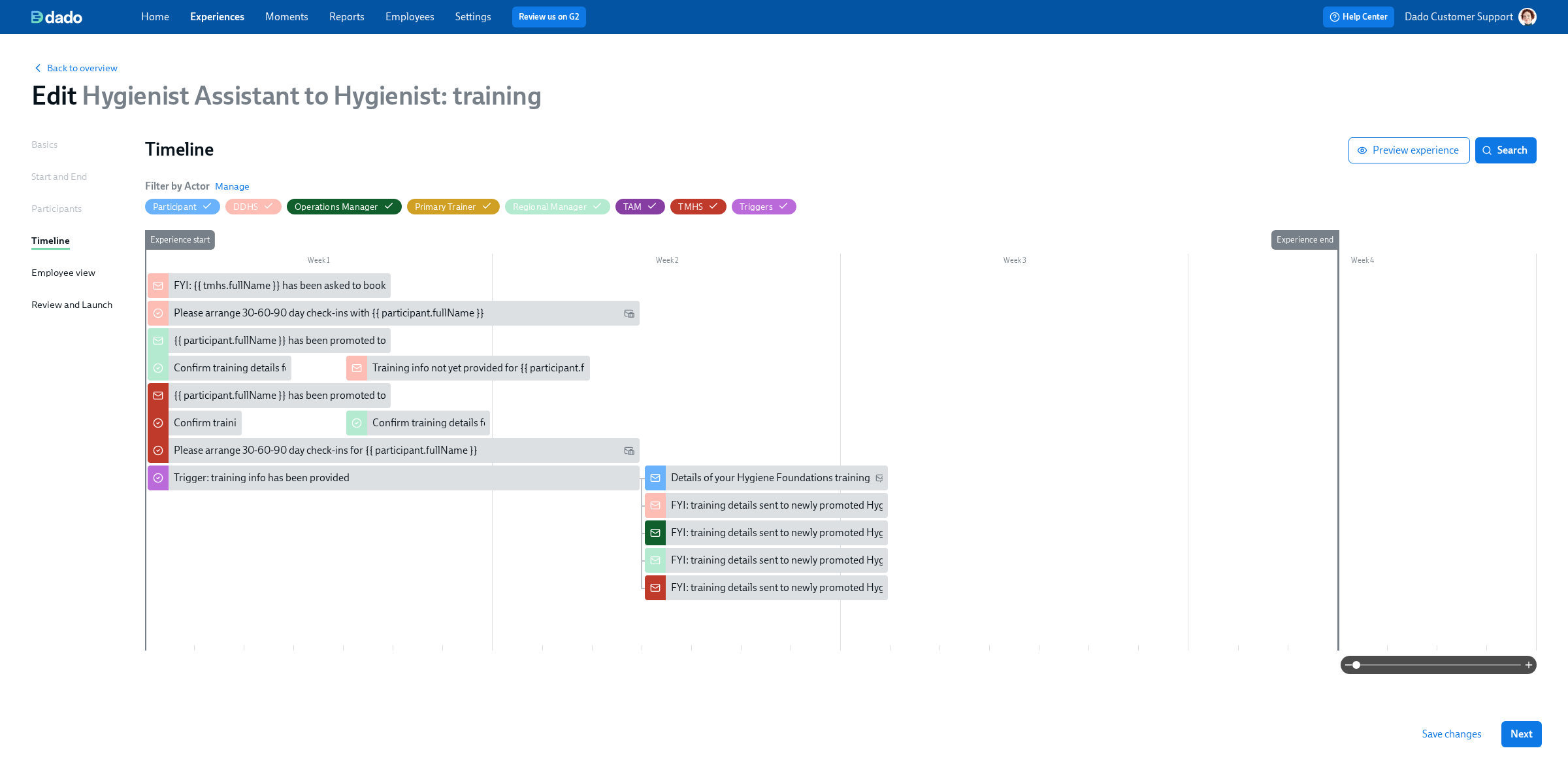
click at [51, 60] on div "Back to overview" at bounding box center [784, 67] width 1505 height 15
click at [51, 73] on span "Back to overview" at bounding box center [75, 68] width 86 height 13
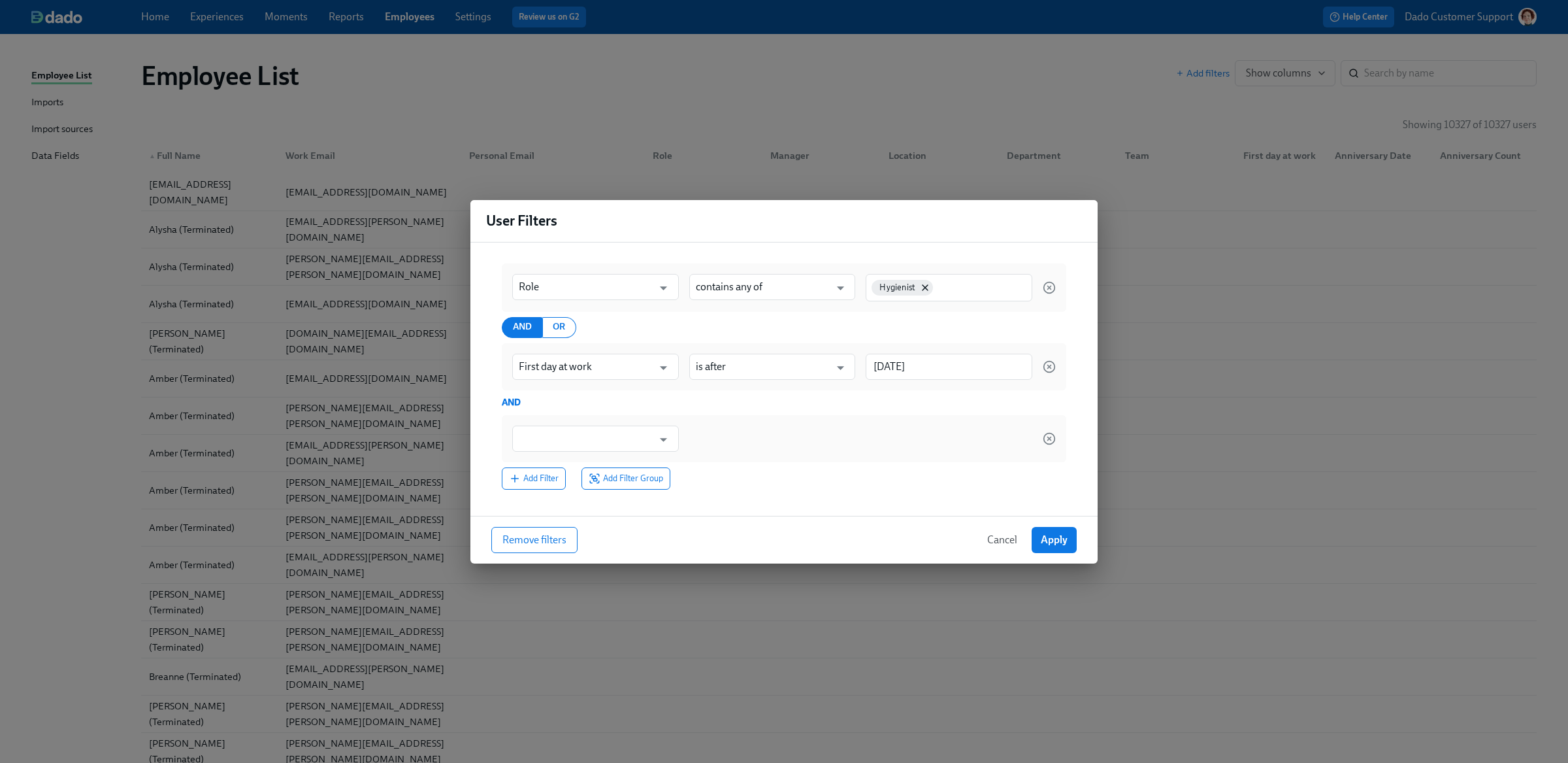
click at [522, 444] on input "text" at bounding box center [587, 439] width 135 height 26
type input "Home office has an OM?"
click at [789, 436] on input "is any of" at bounding box center [763, 439] width 135 height 26
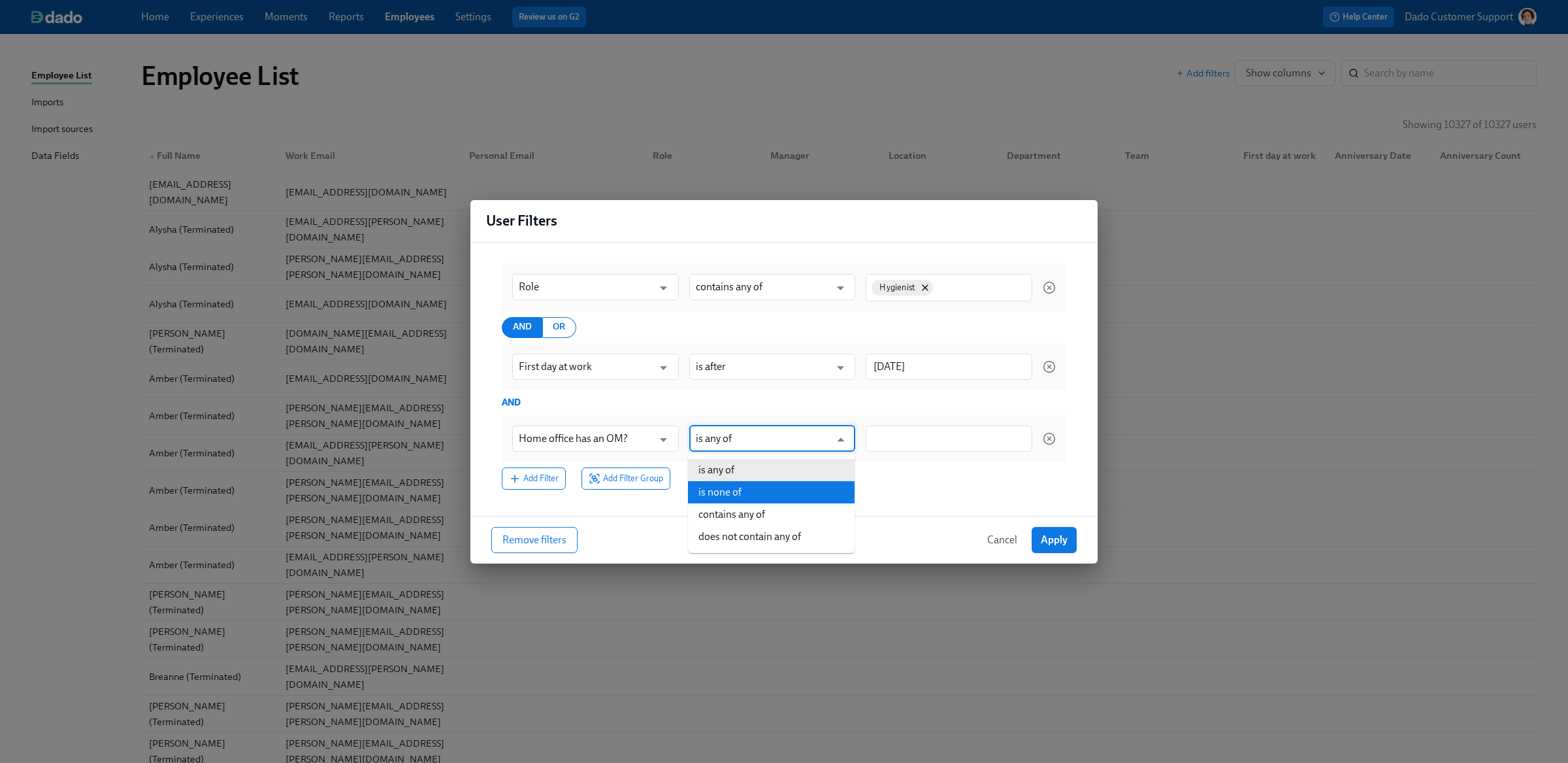
click at [759, 486] on li "is none of" at bounding box center [771, 492] width 167 height 22
type input "is none of"
click at [945, 447] on div at bounding box center [949, 439] width 167 height 26
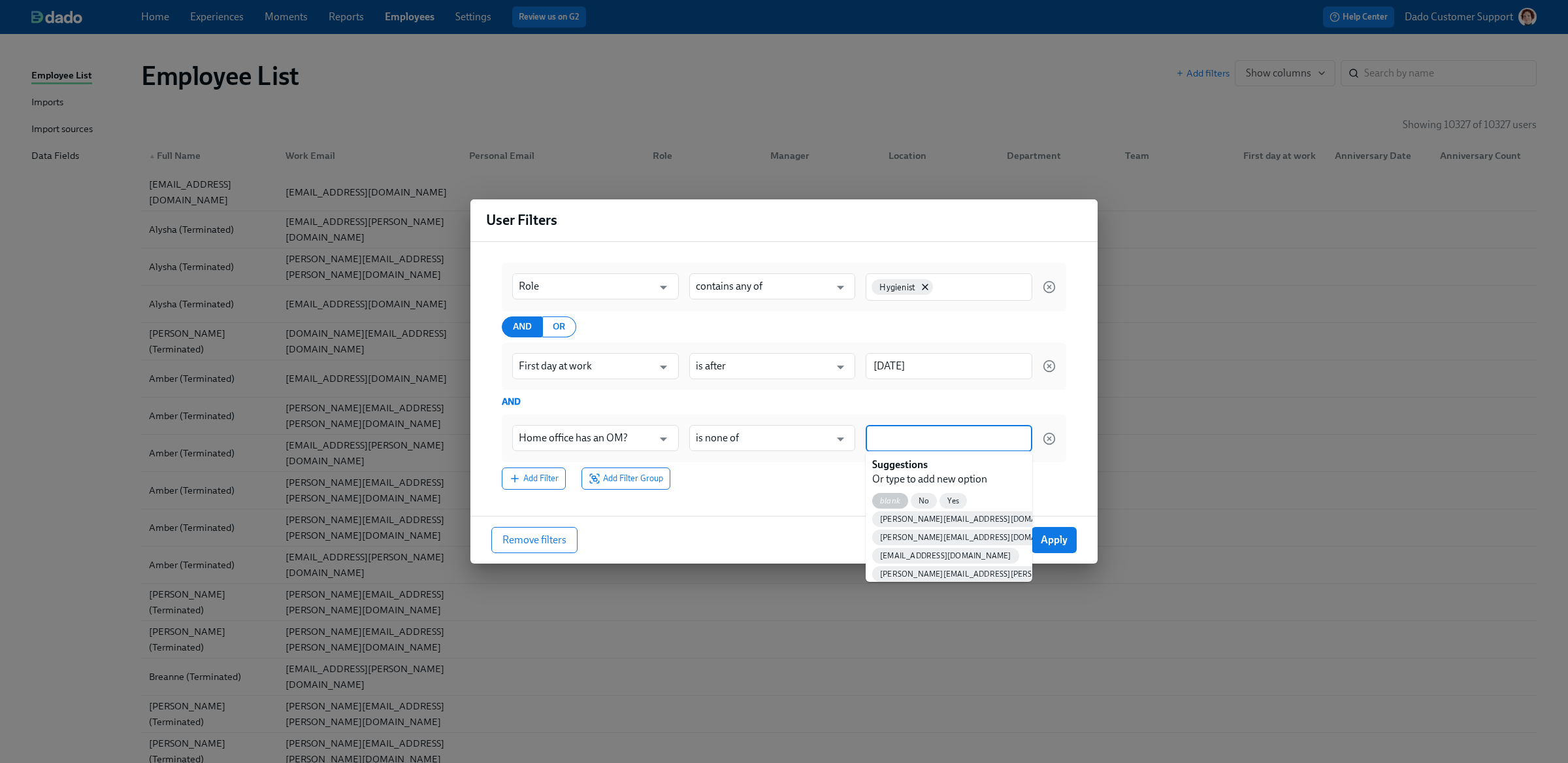
click at [882, 499] on span "blank" at bounding box center [890, 501] width 36 height 10
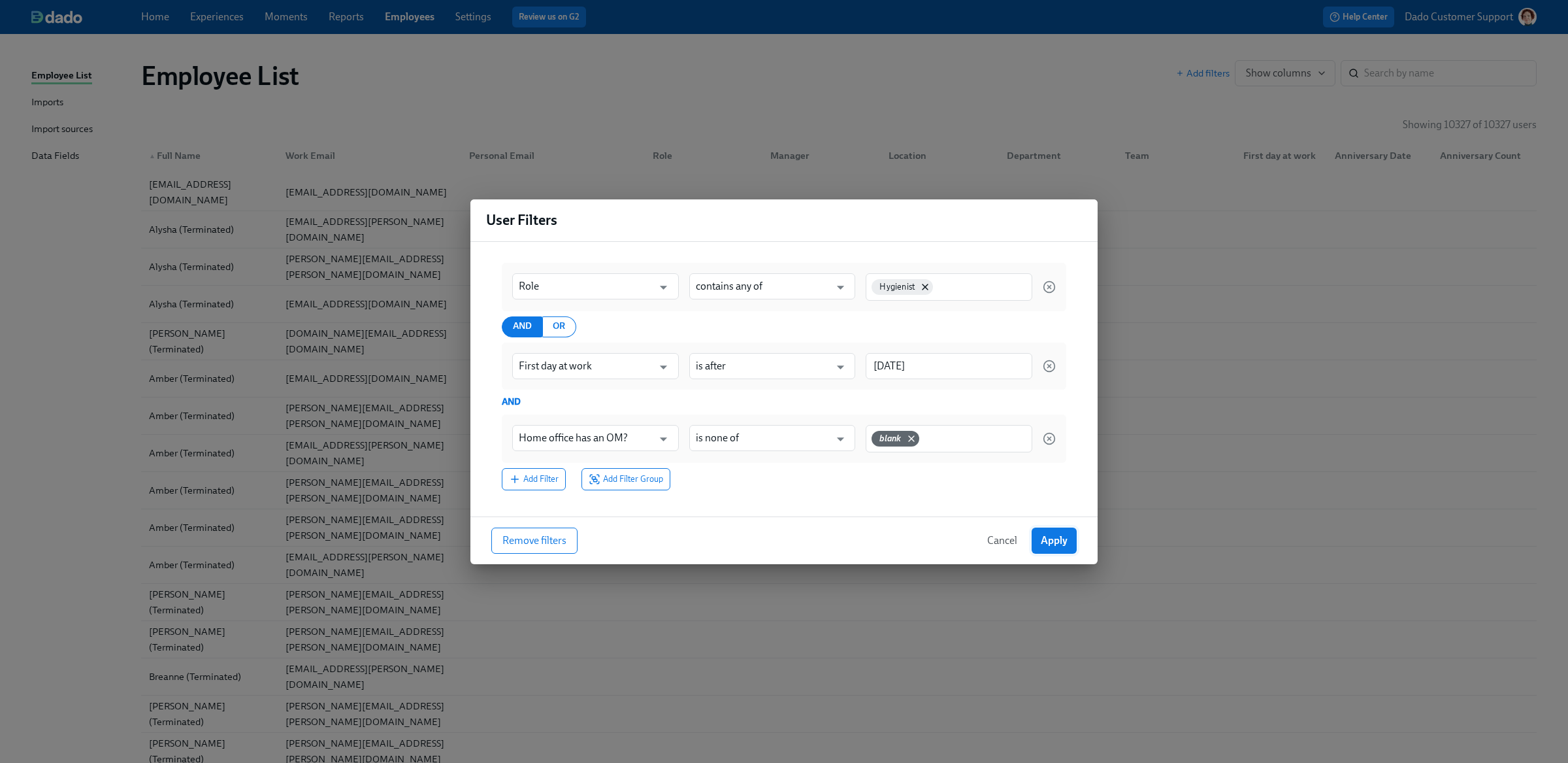
click at [1044, 541] on span "Apply" at bounding box center [1054, 540] width 27 height 13
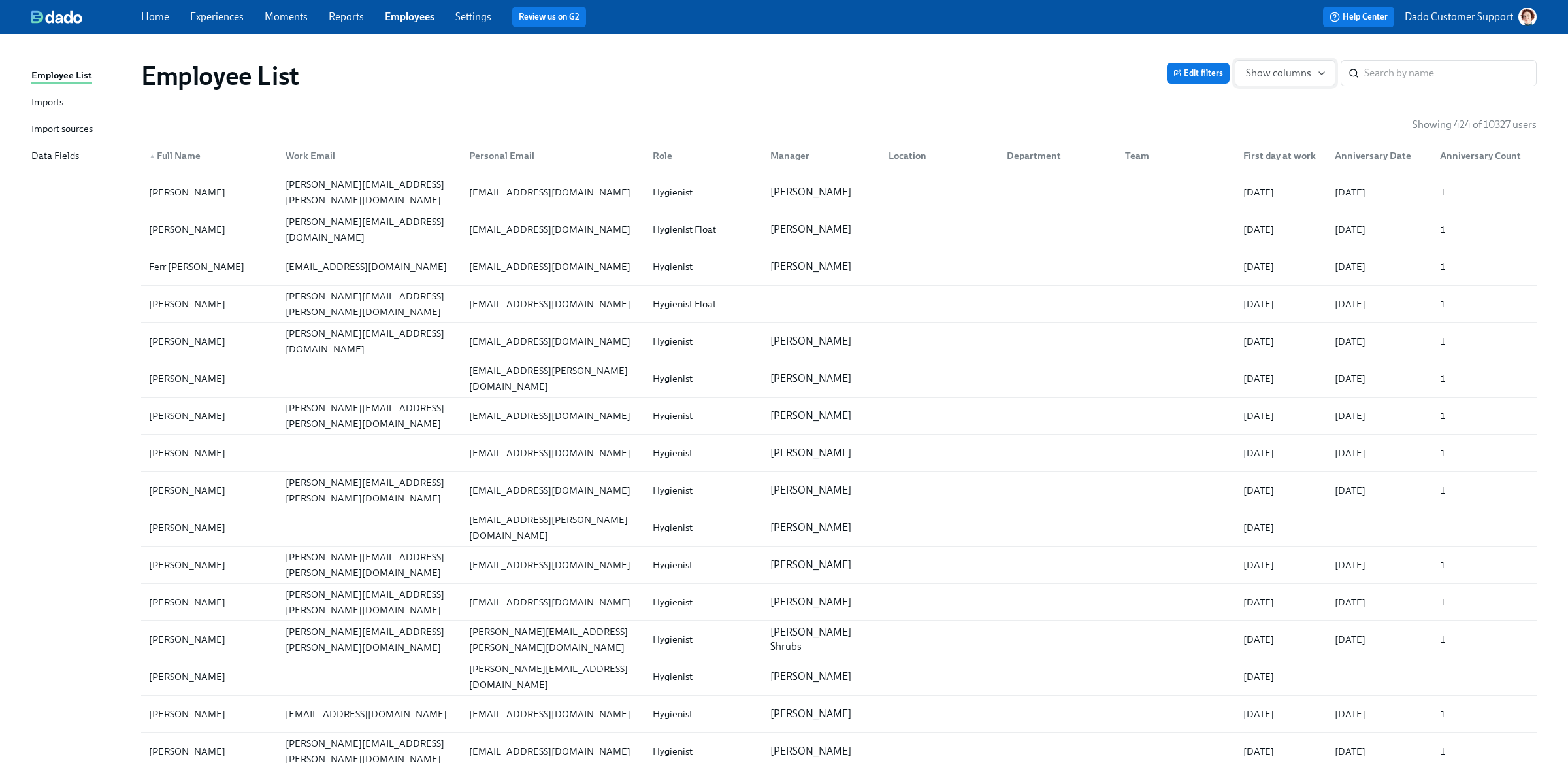
click at [1315, 72] on span "Show columns" at bounding box center [1285, 73] width 79 height 13
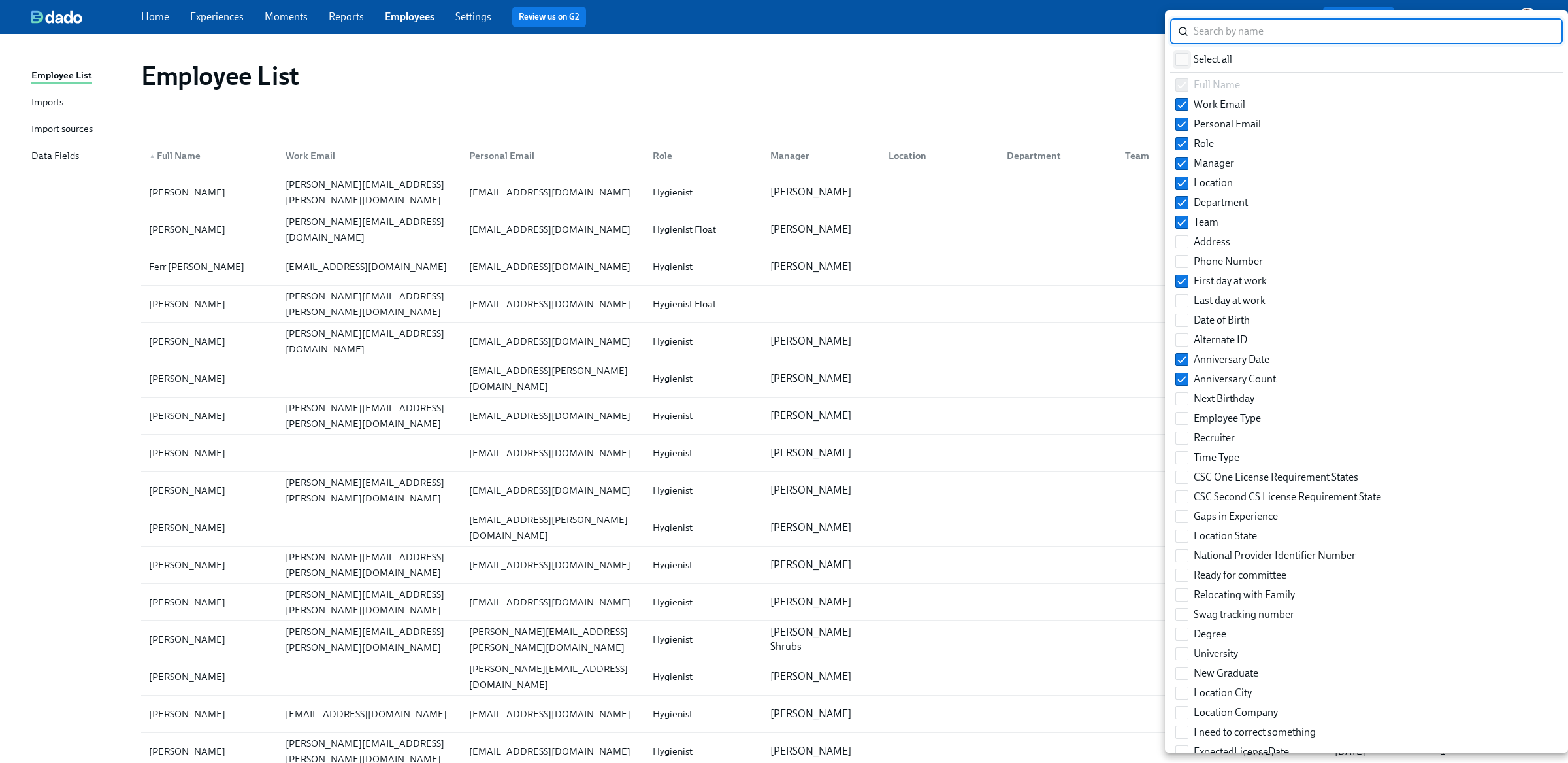
click at [1178, 63] on input "Select all" at bounding box center [1182, 59] width 11 height 11
checkbox input "true"
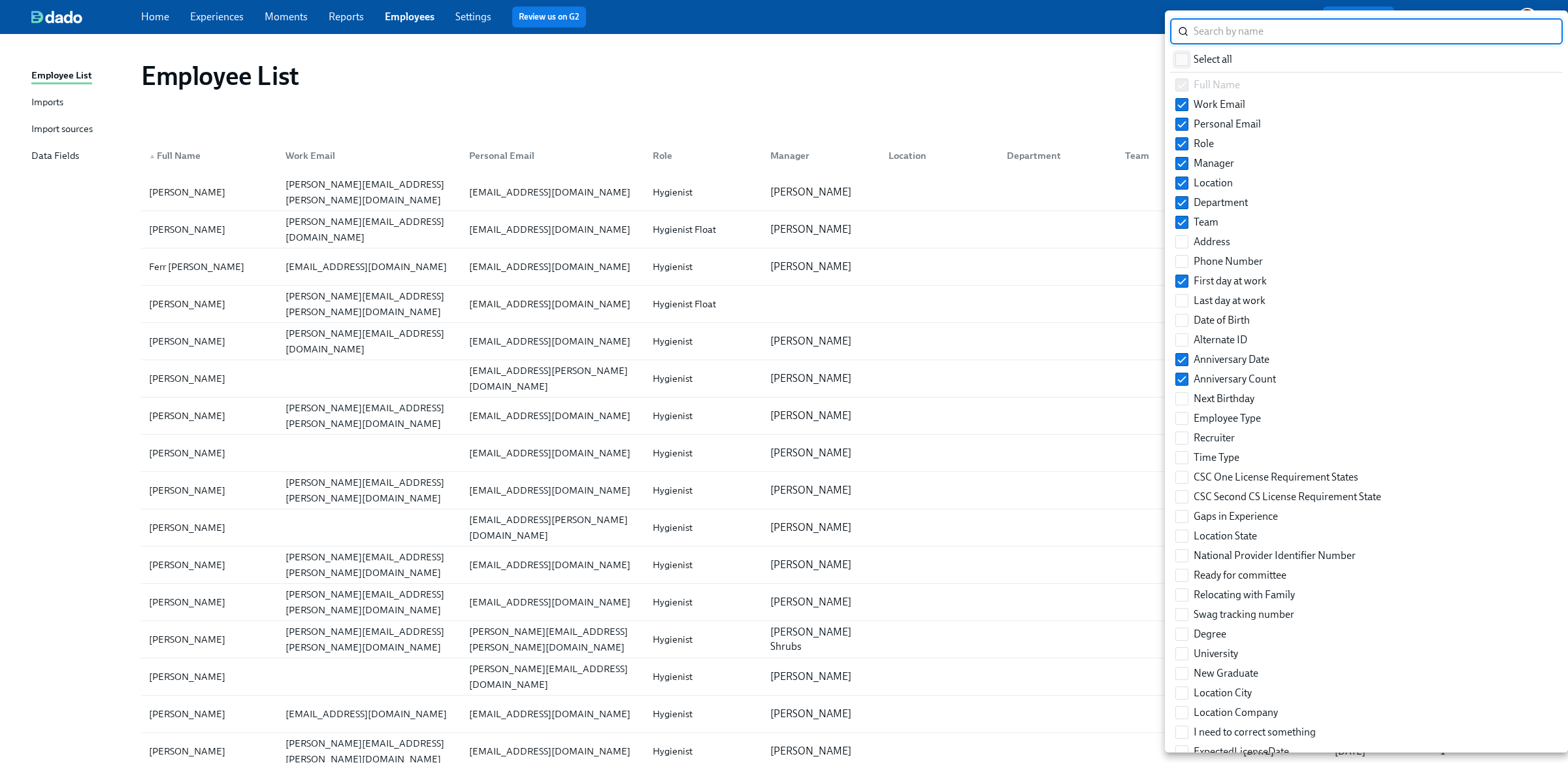
checkbox input "true"
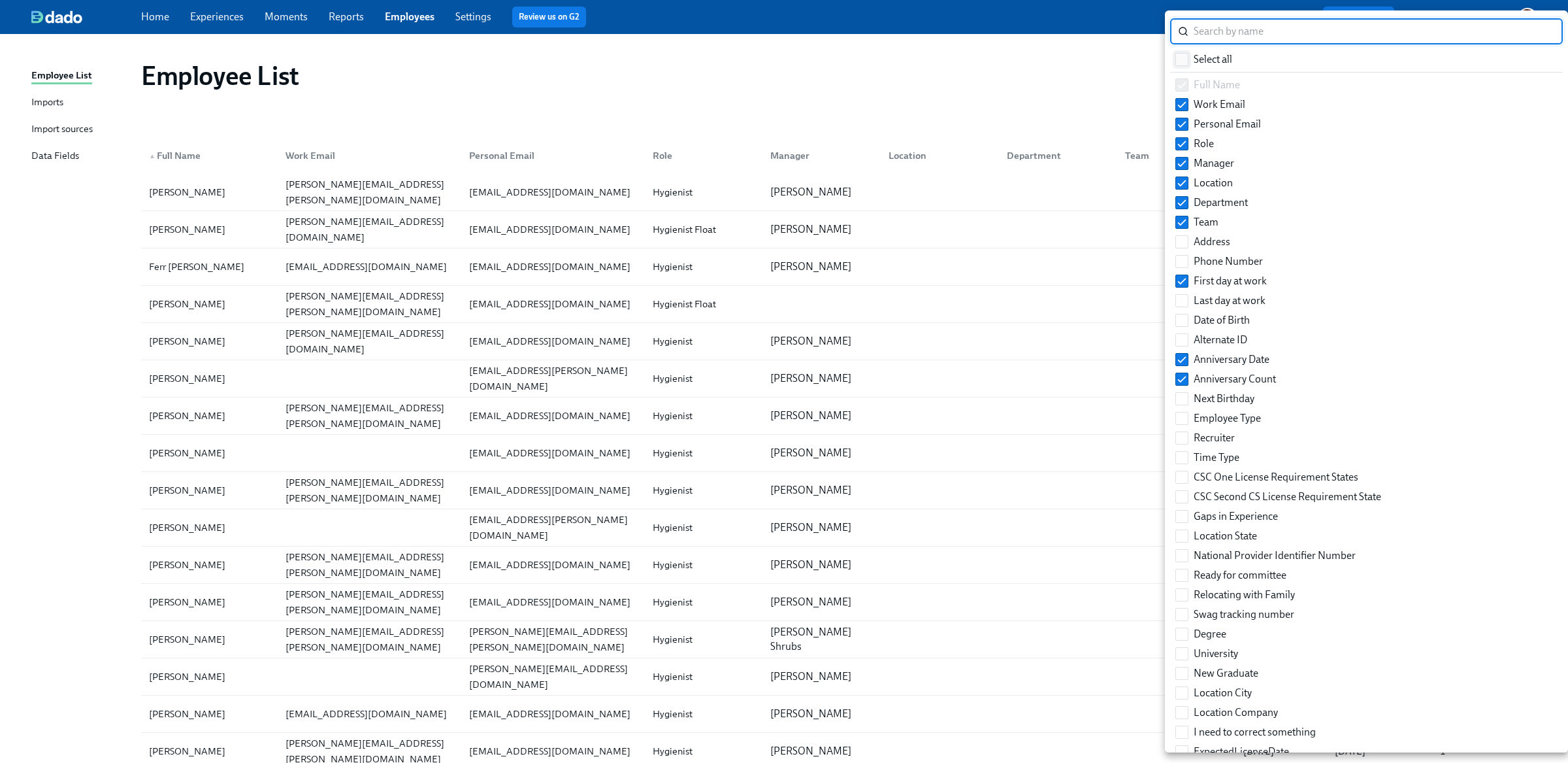
checkbox input "true"
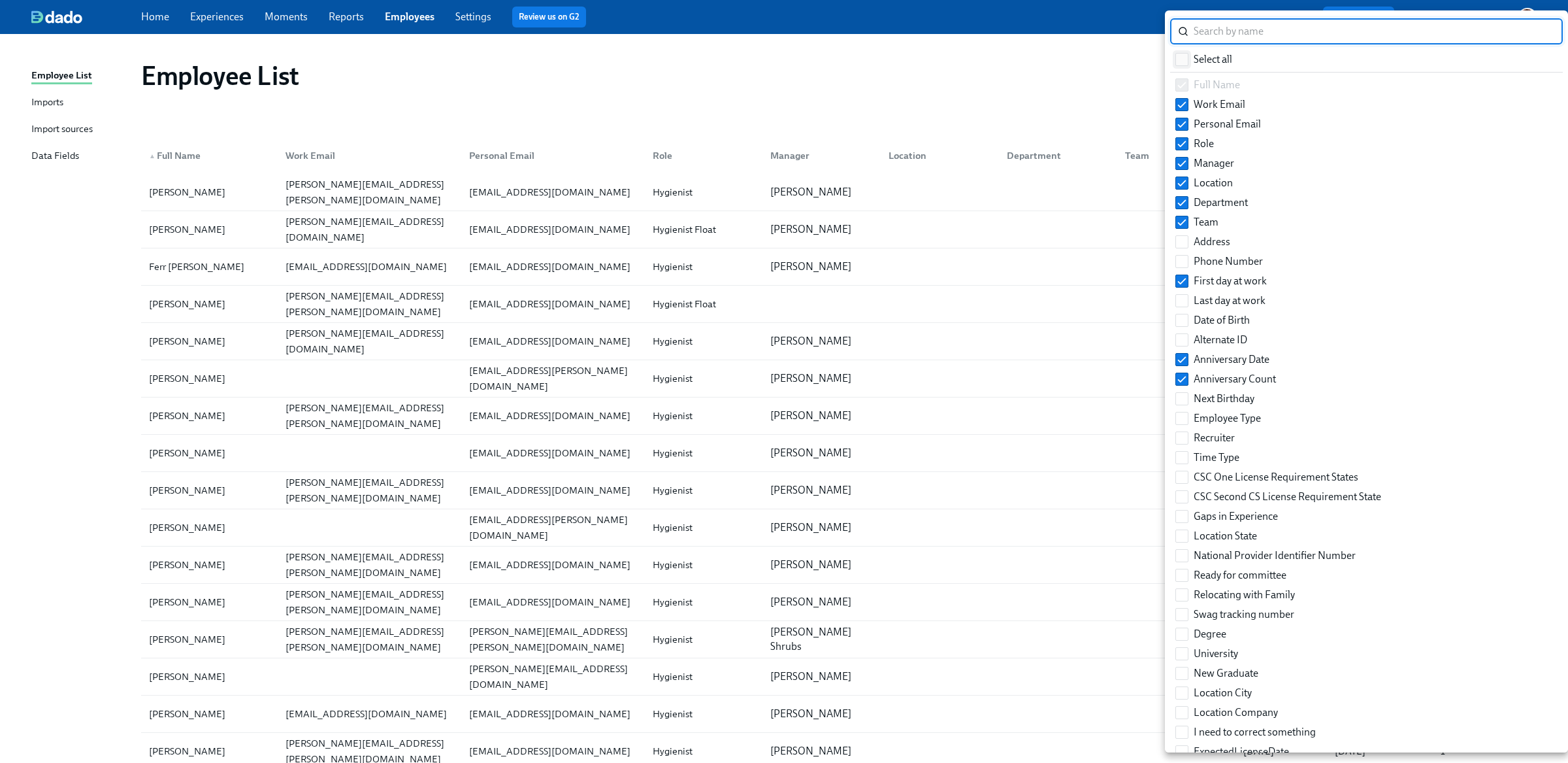
checkbox input "true"
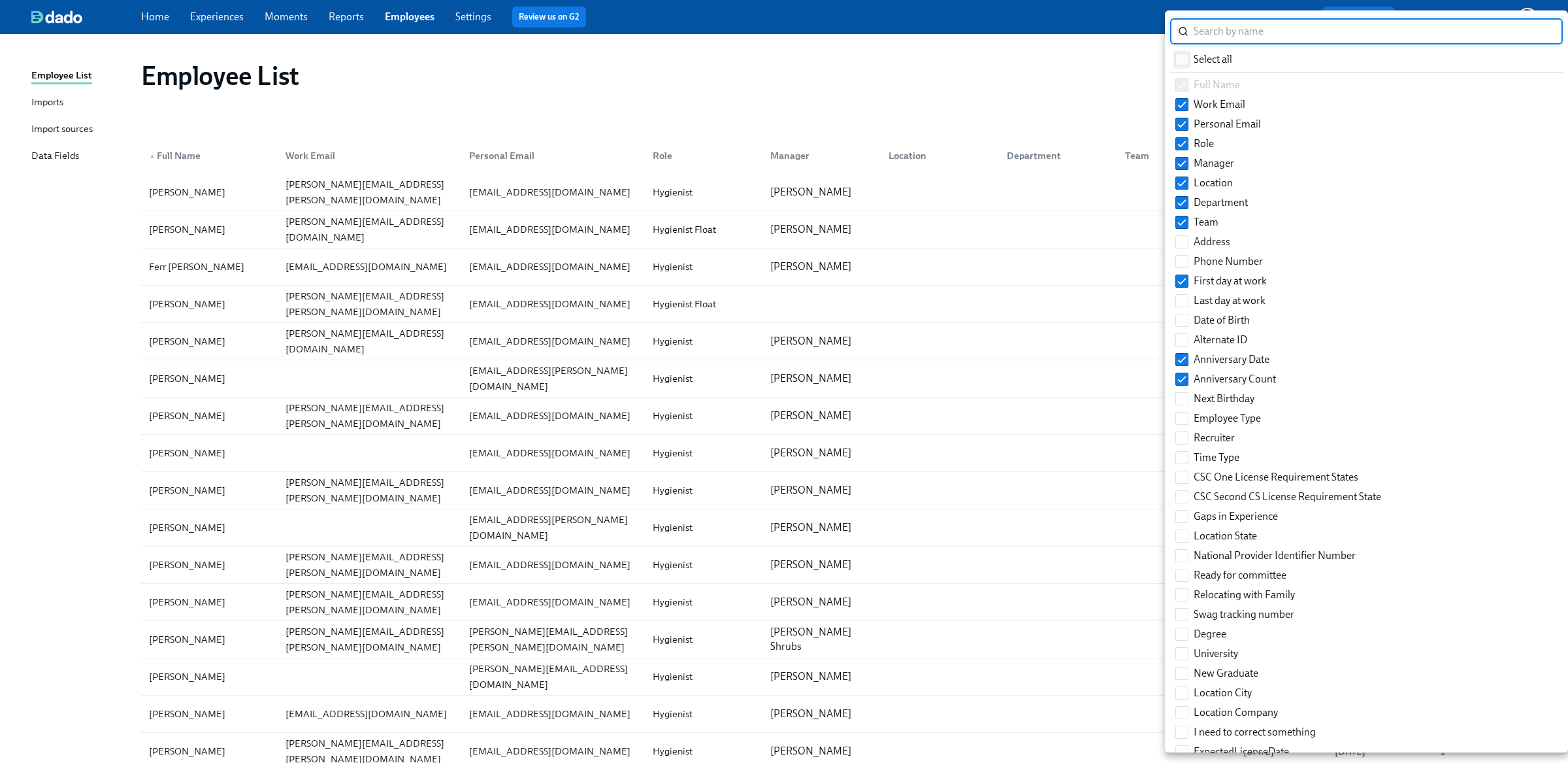
checkbox input "true"
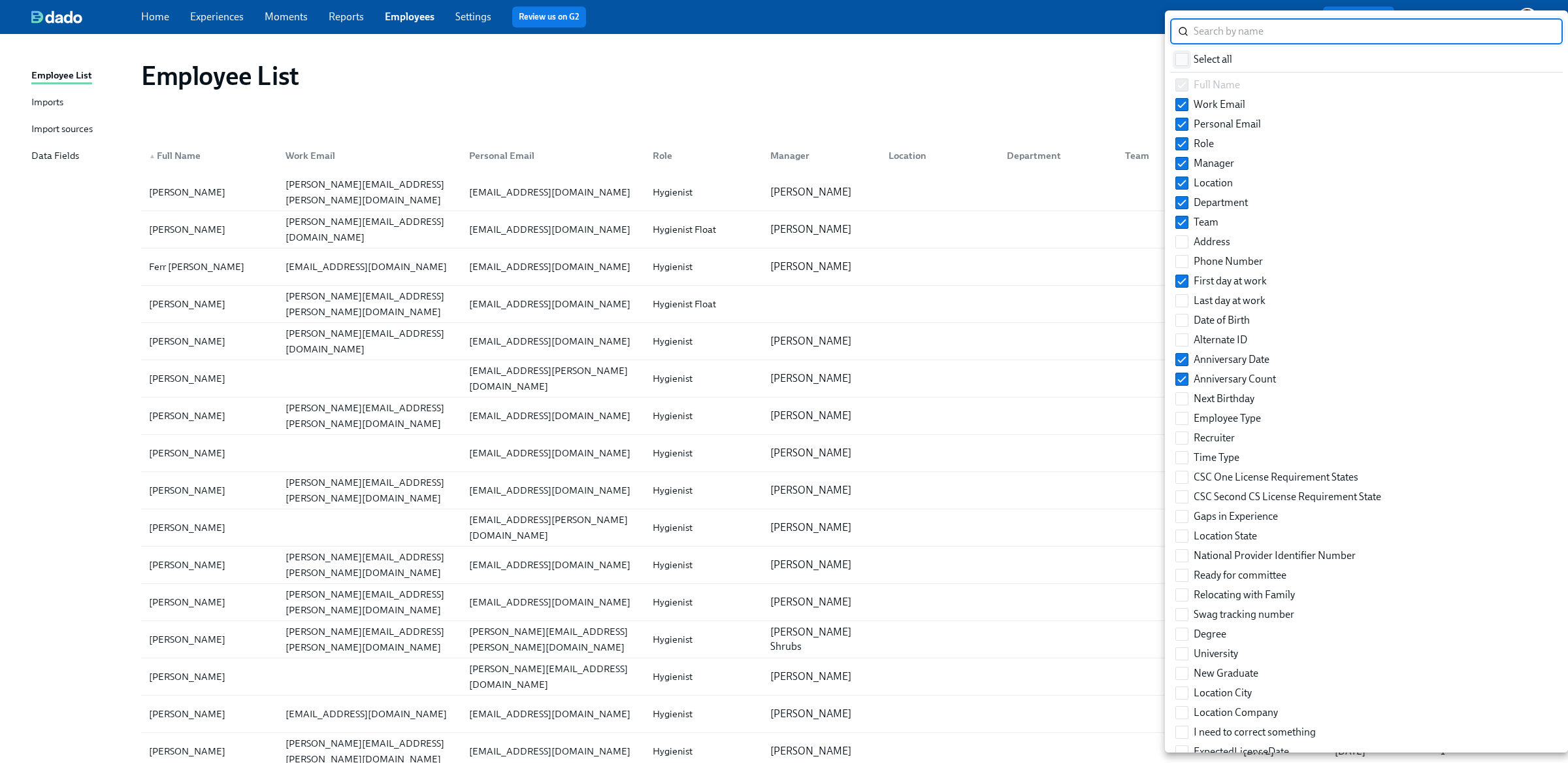
checkbox input "true"
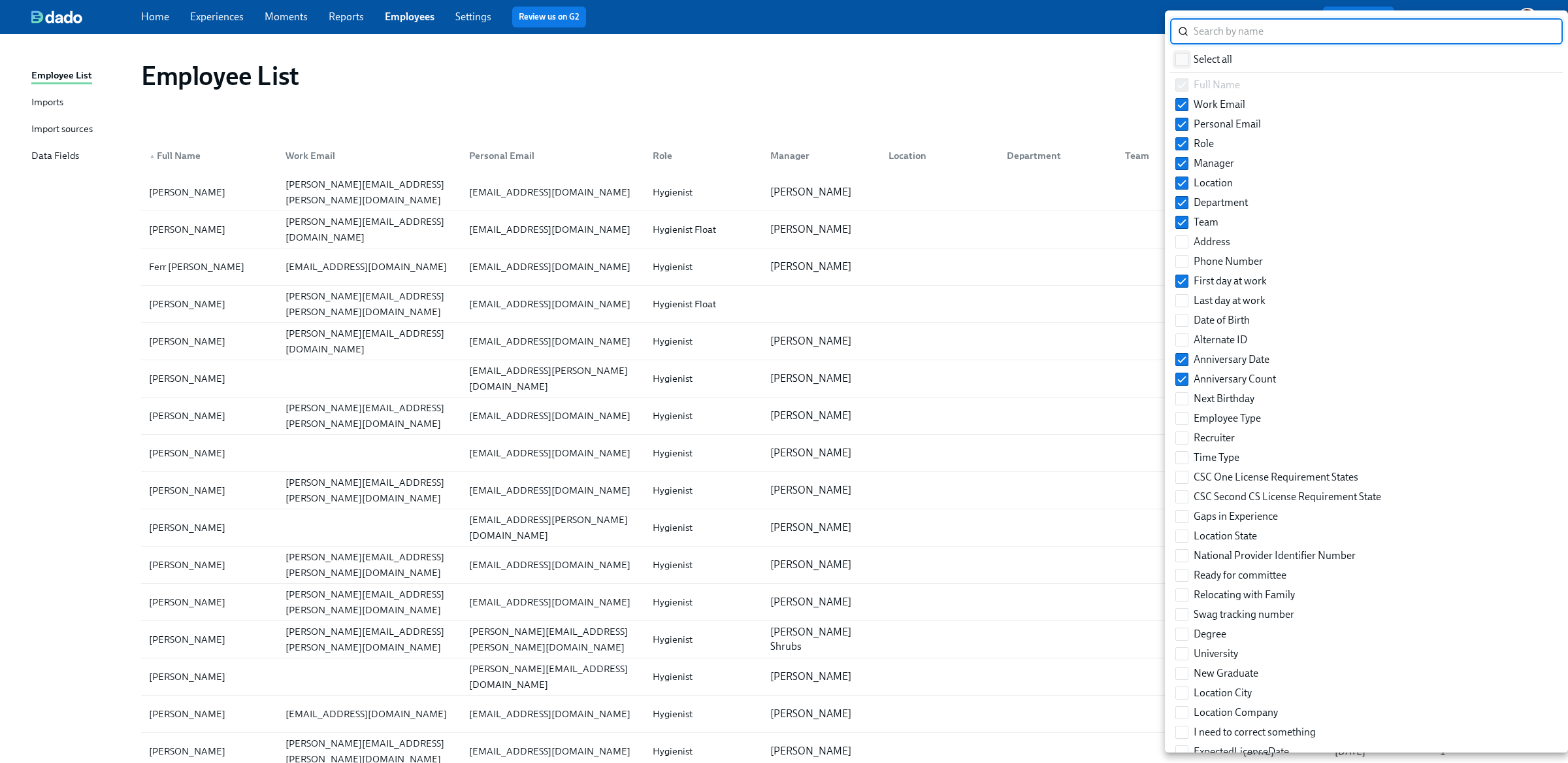
checkbox input "true"
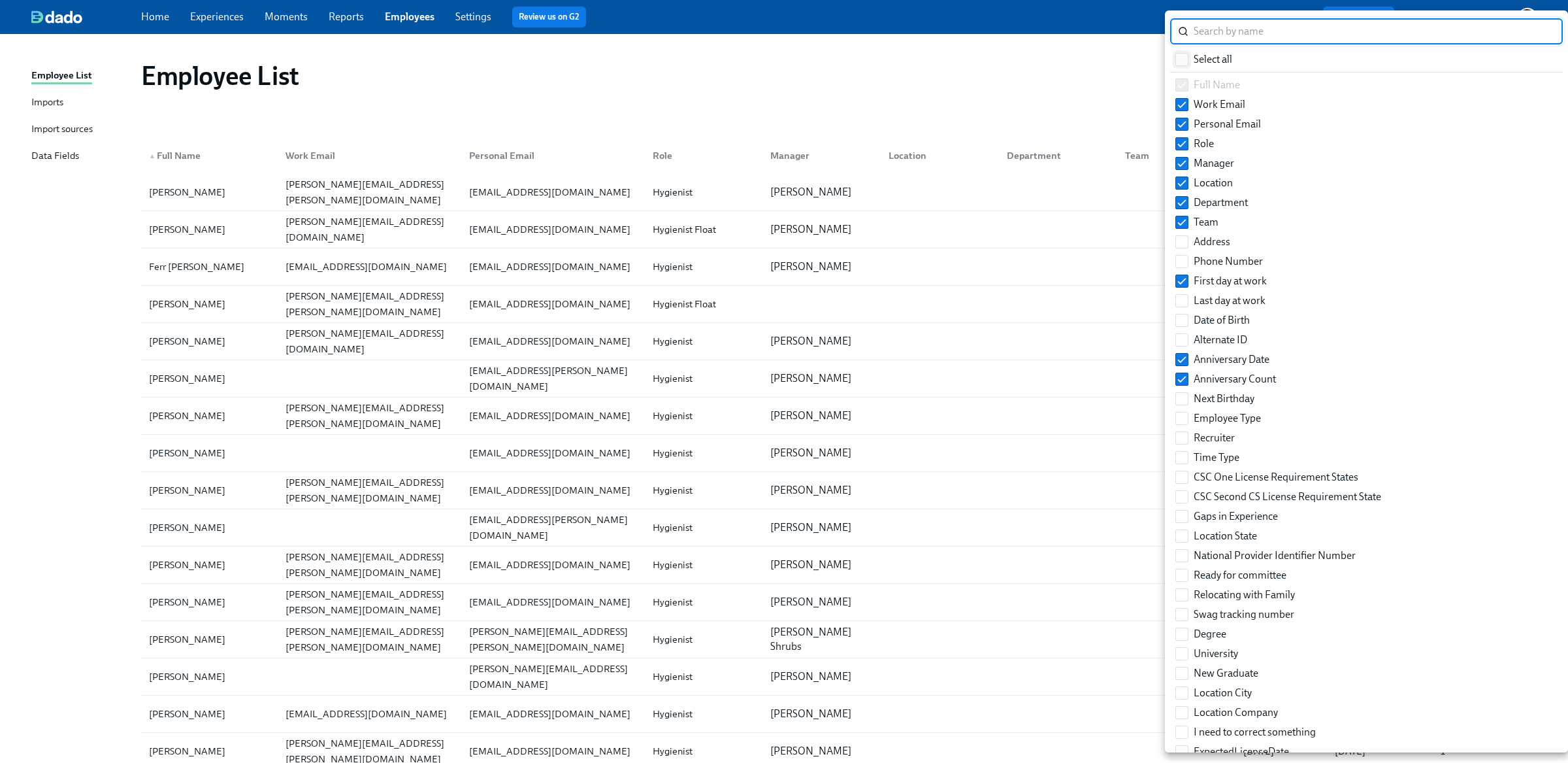
checkbox input "true"
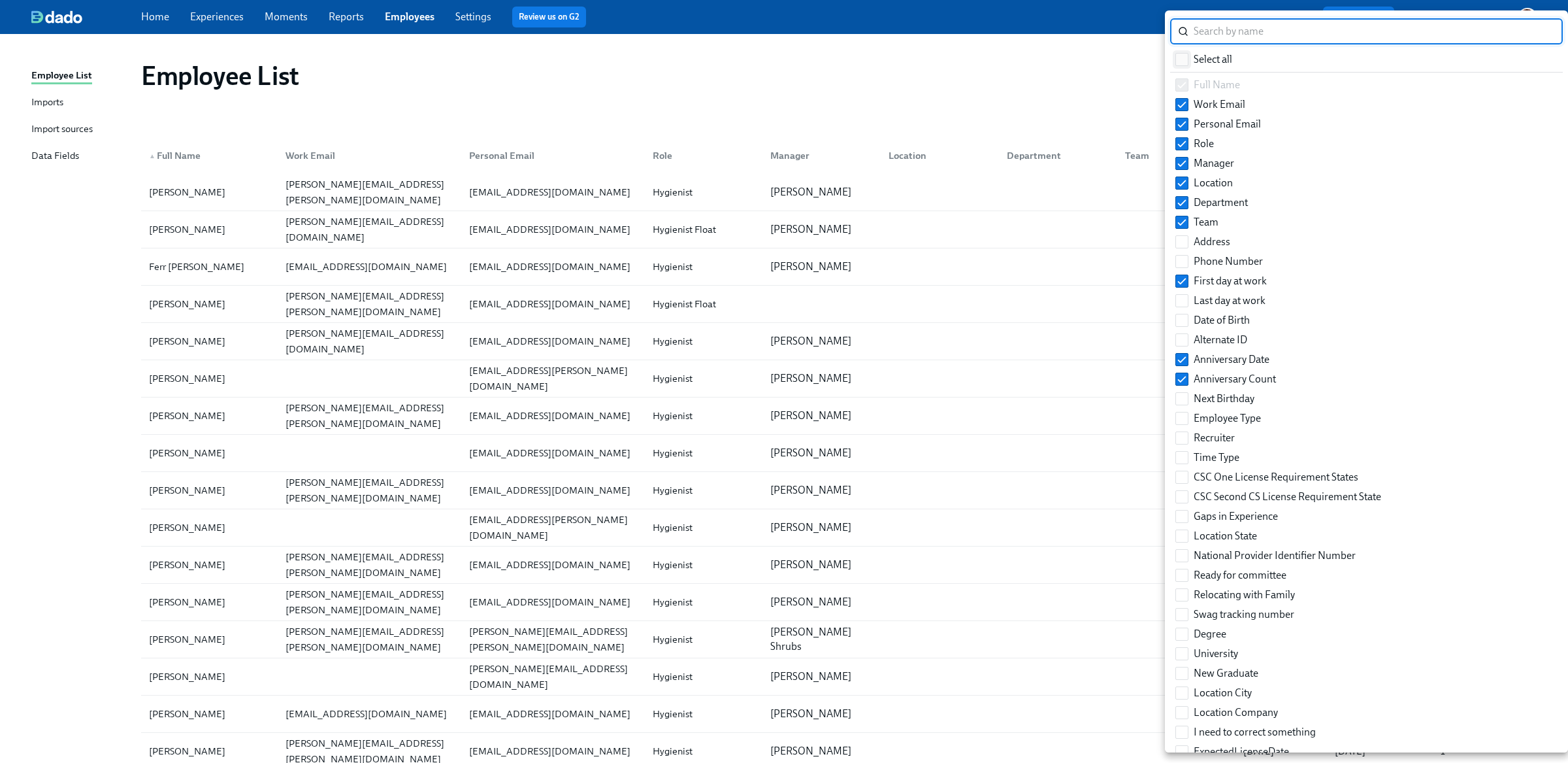
checkbox input "true"
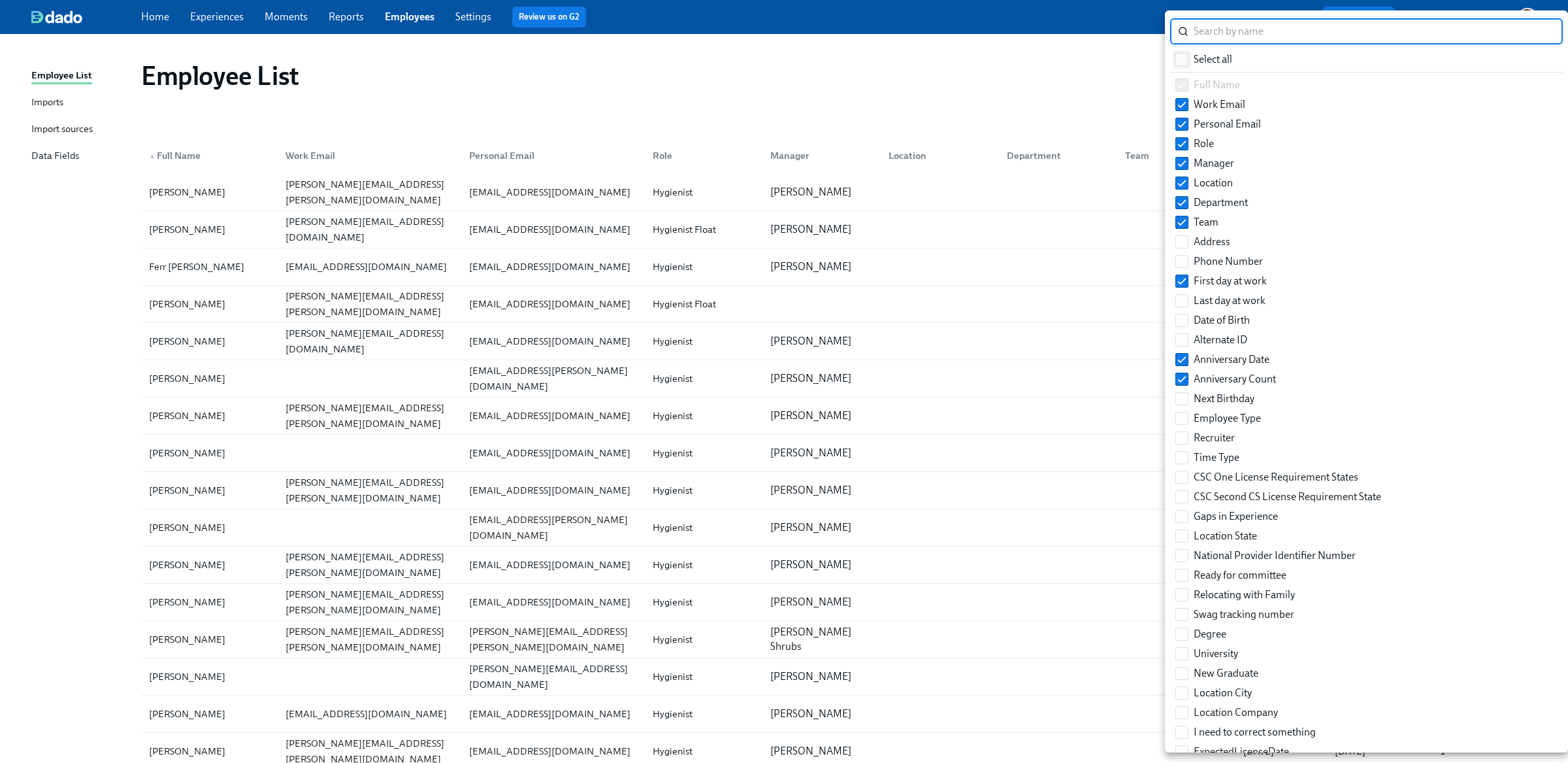
checkbox input "true"
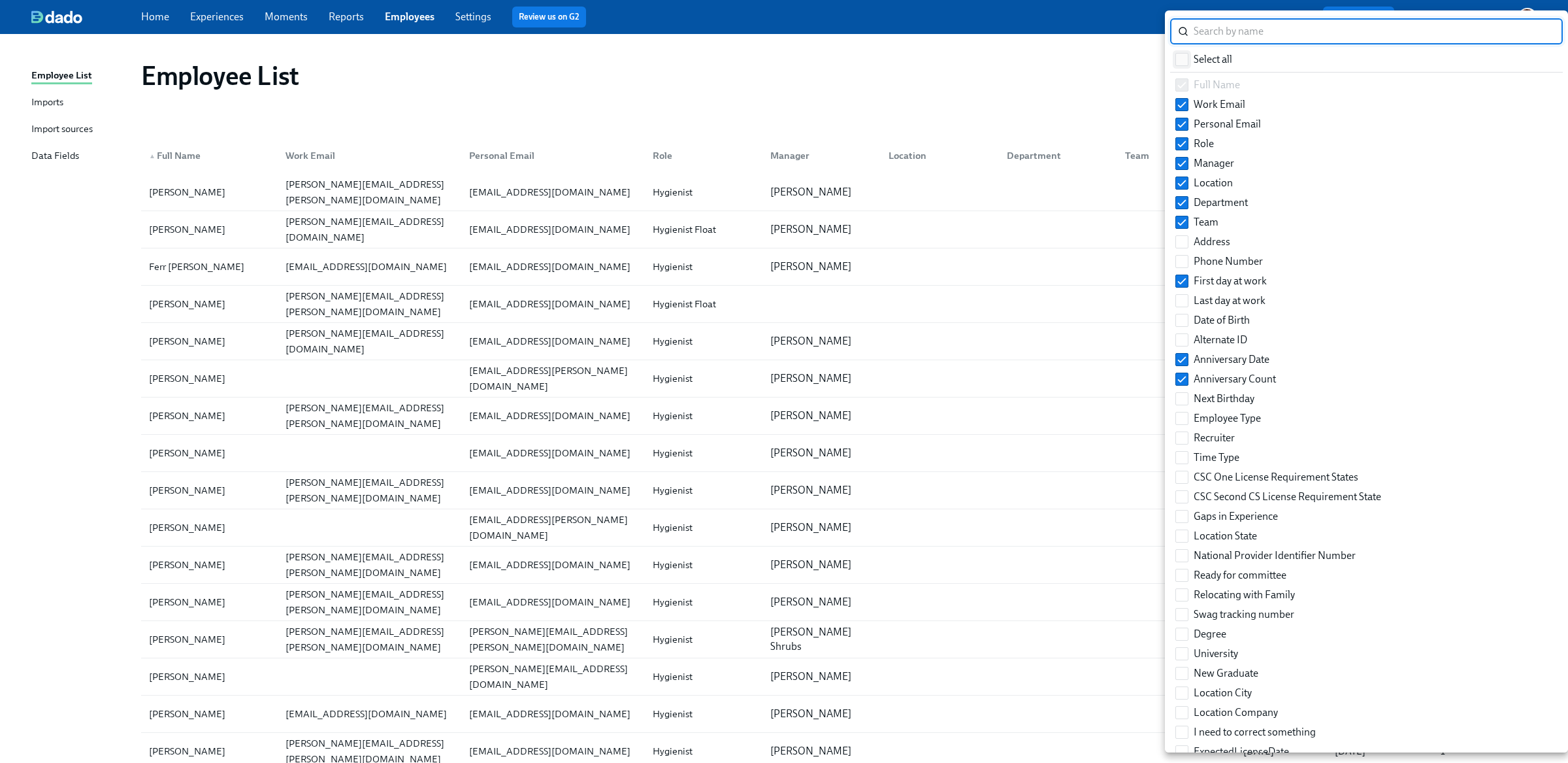
checkbox input "true"
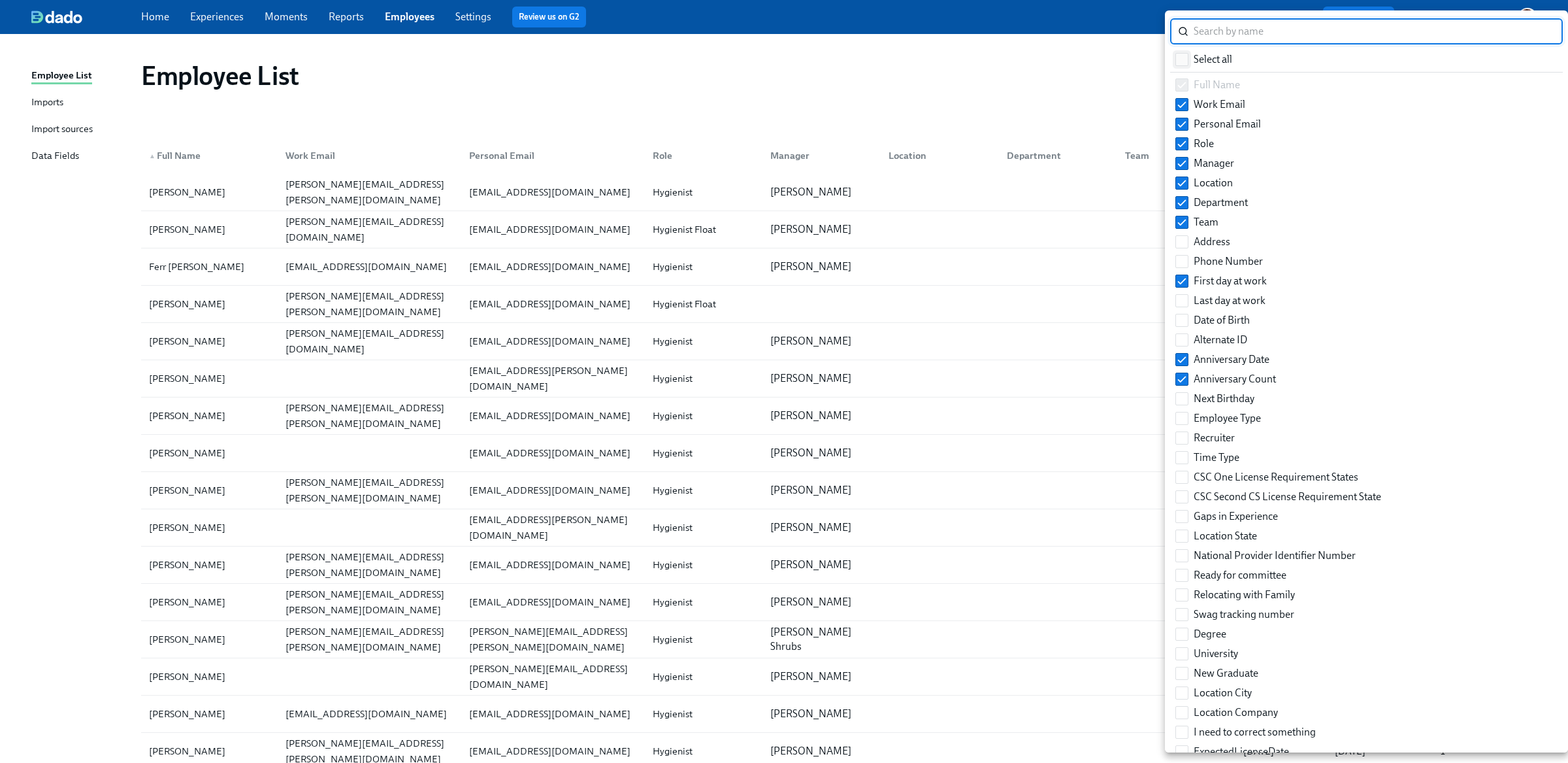
checkbox input "true"
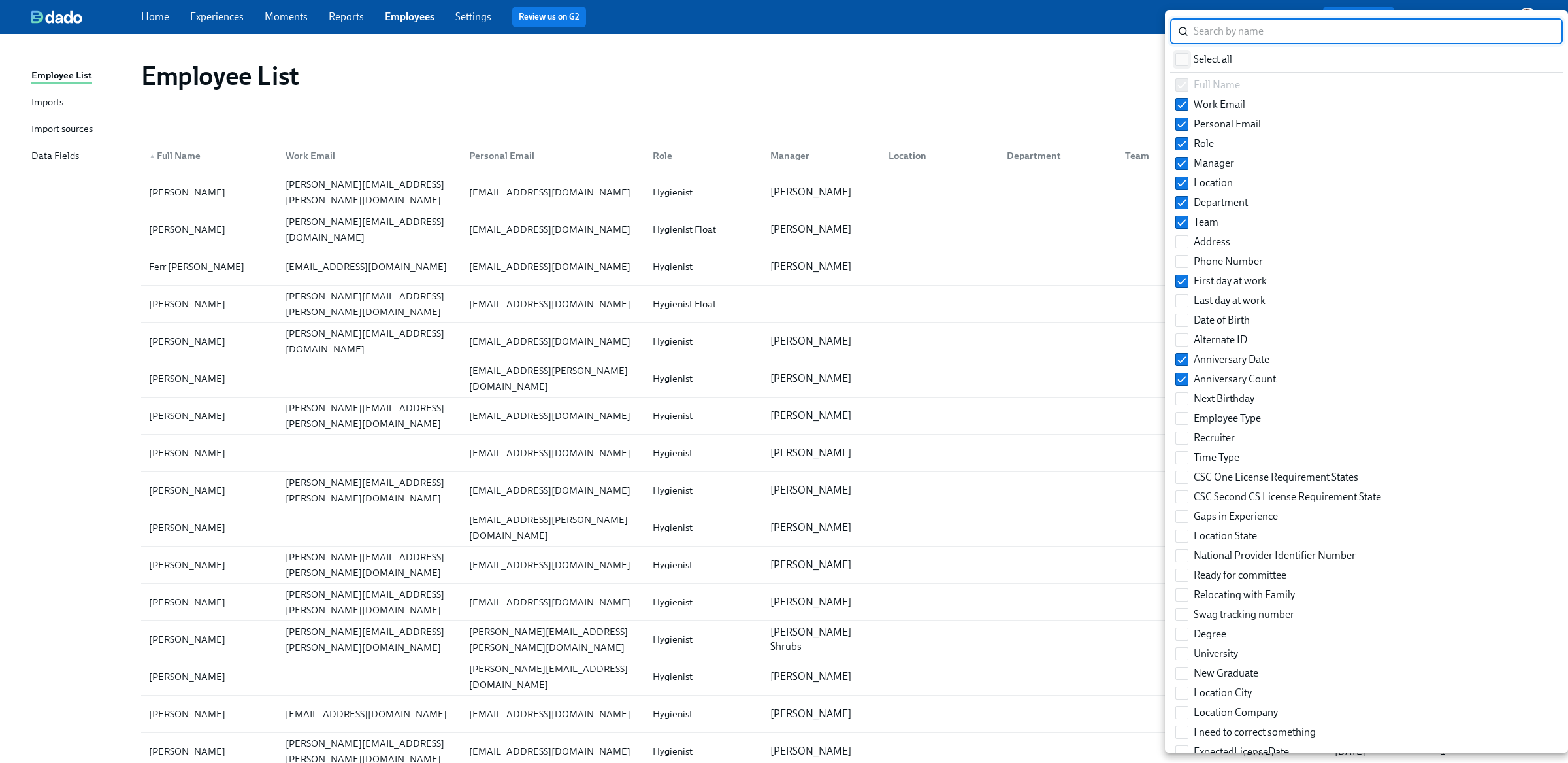
checkbox input "true"
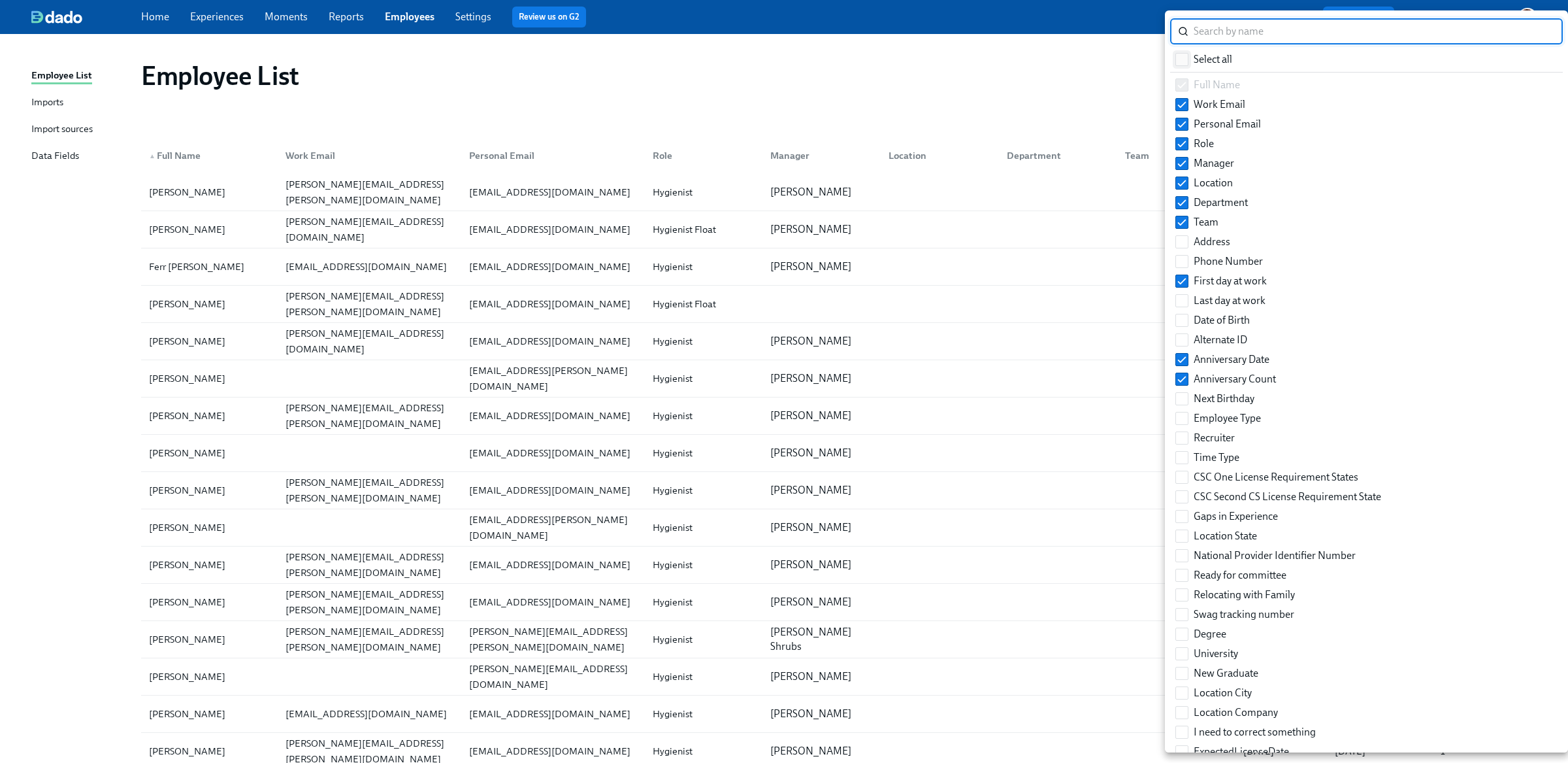
checkbox input "true"
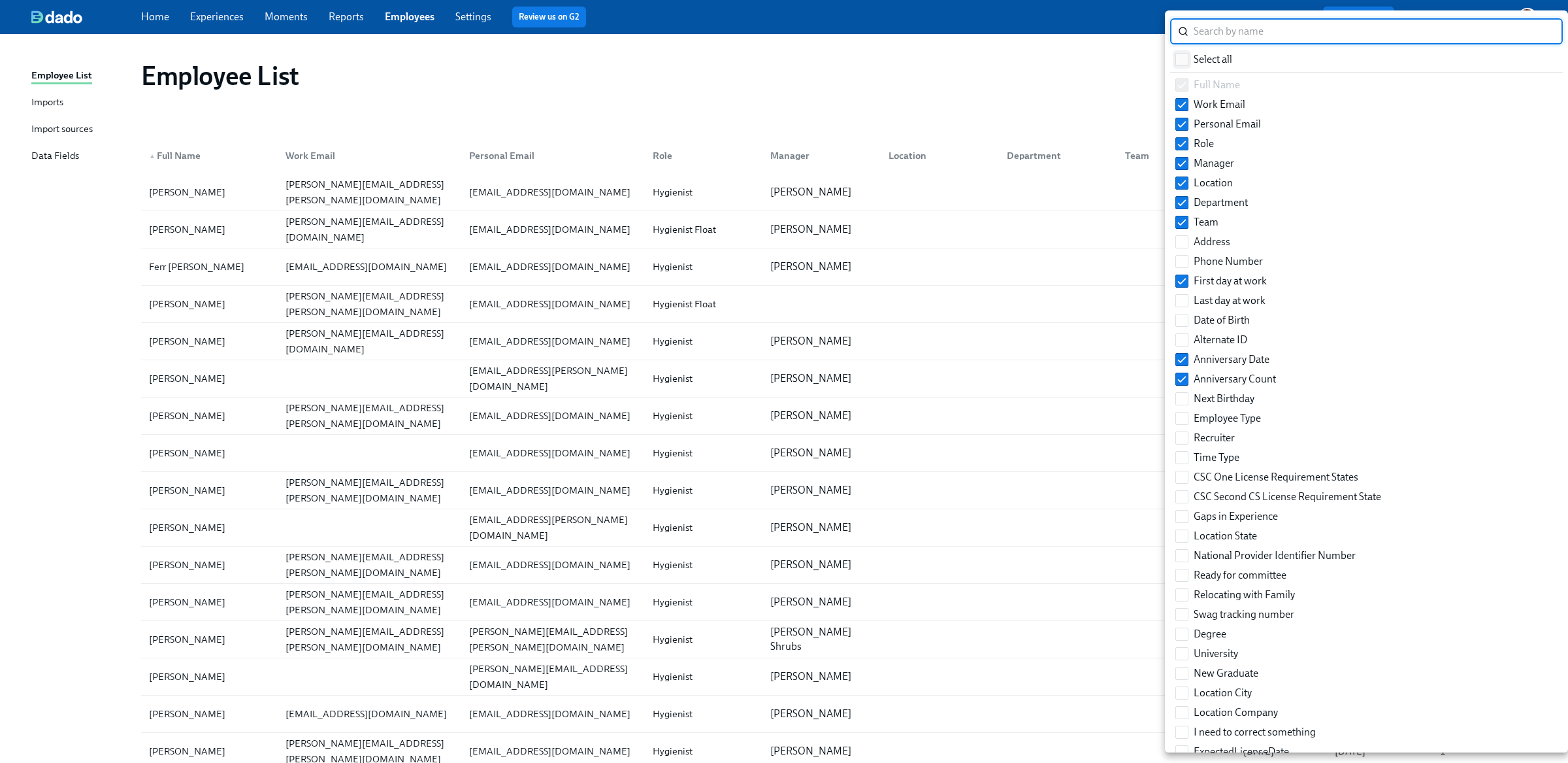
checkbox input "true"
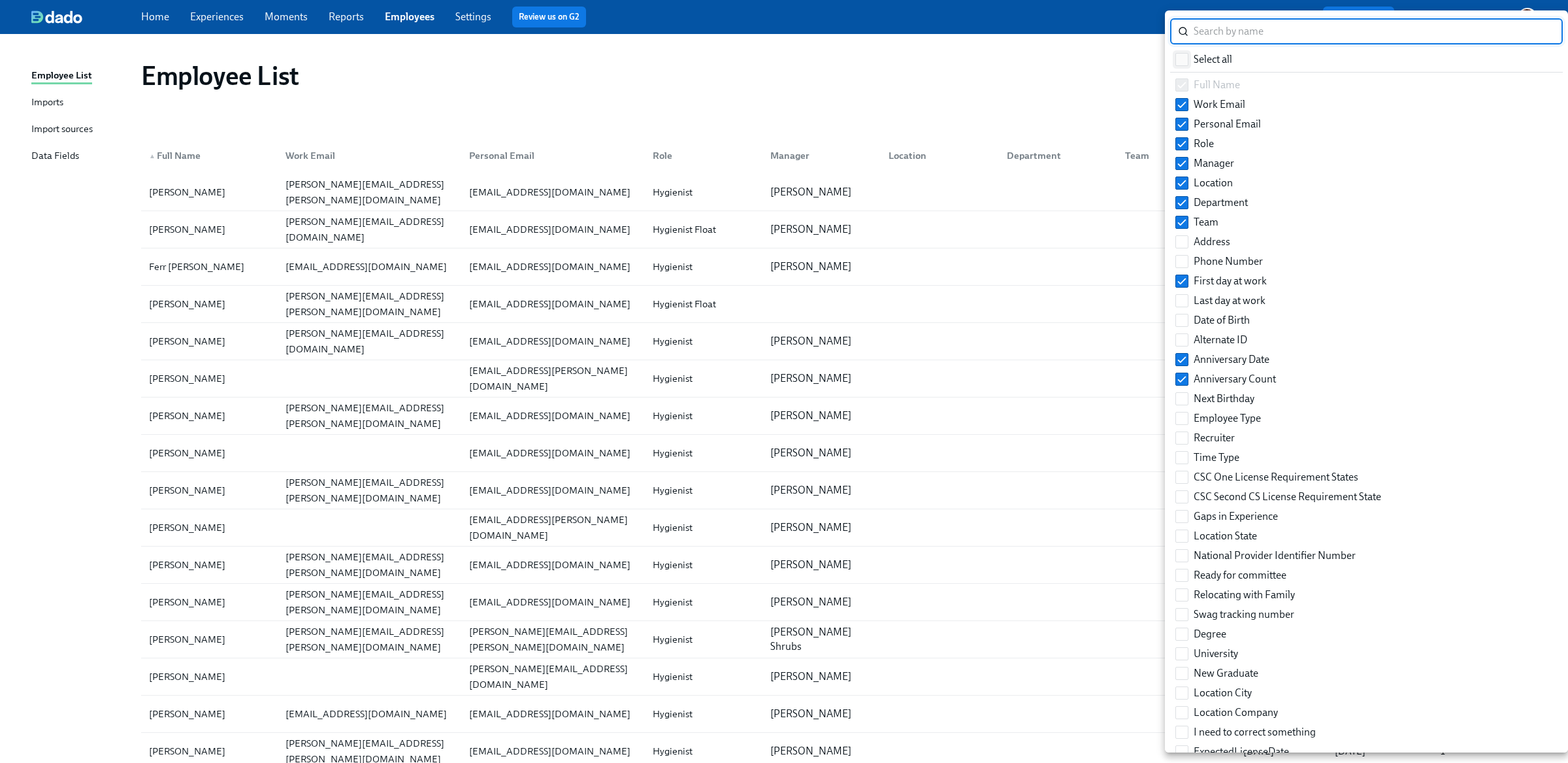
checkbox input "true"
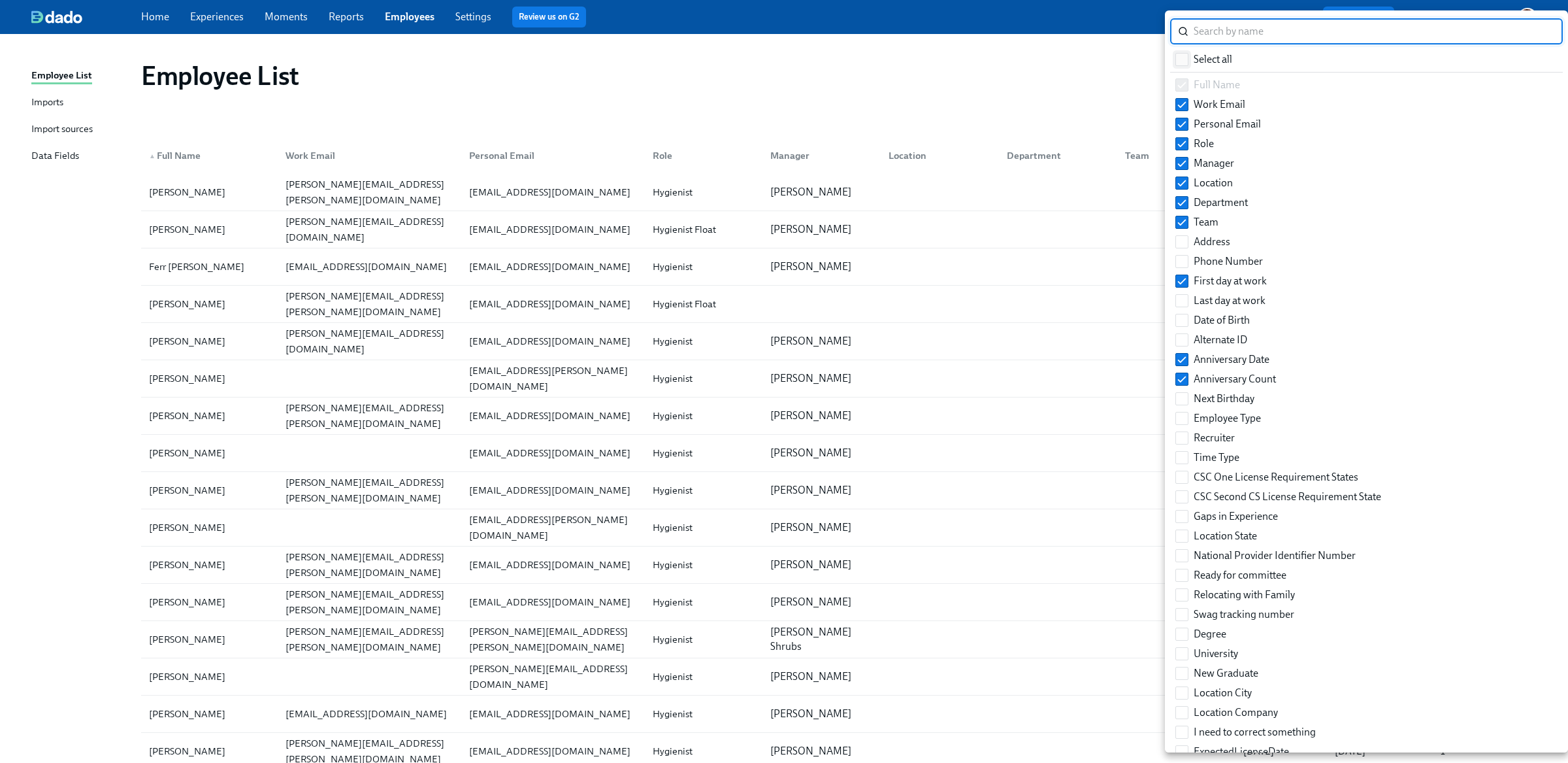
checkbox input "true"
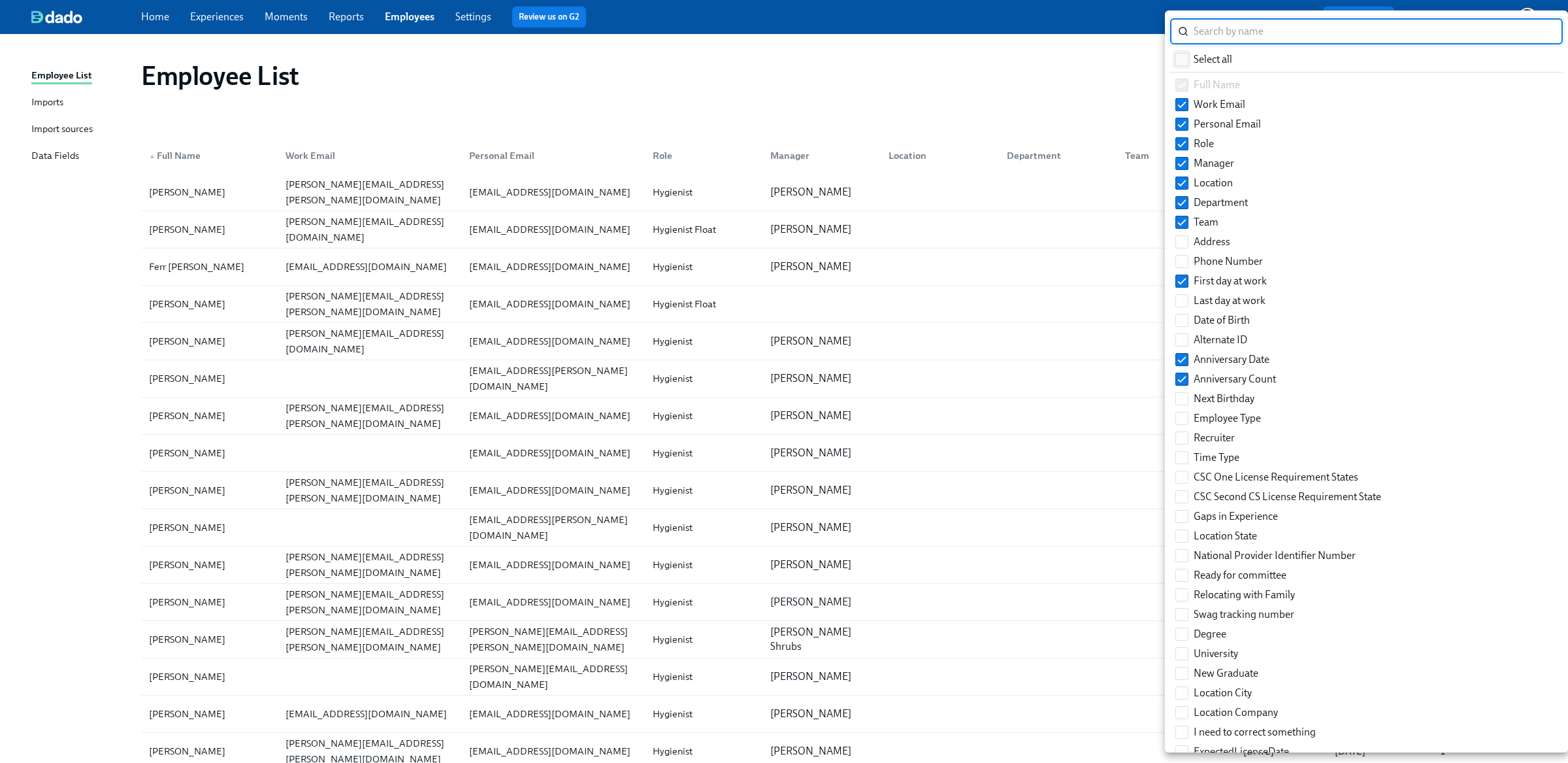
checkbox input "true"
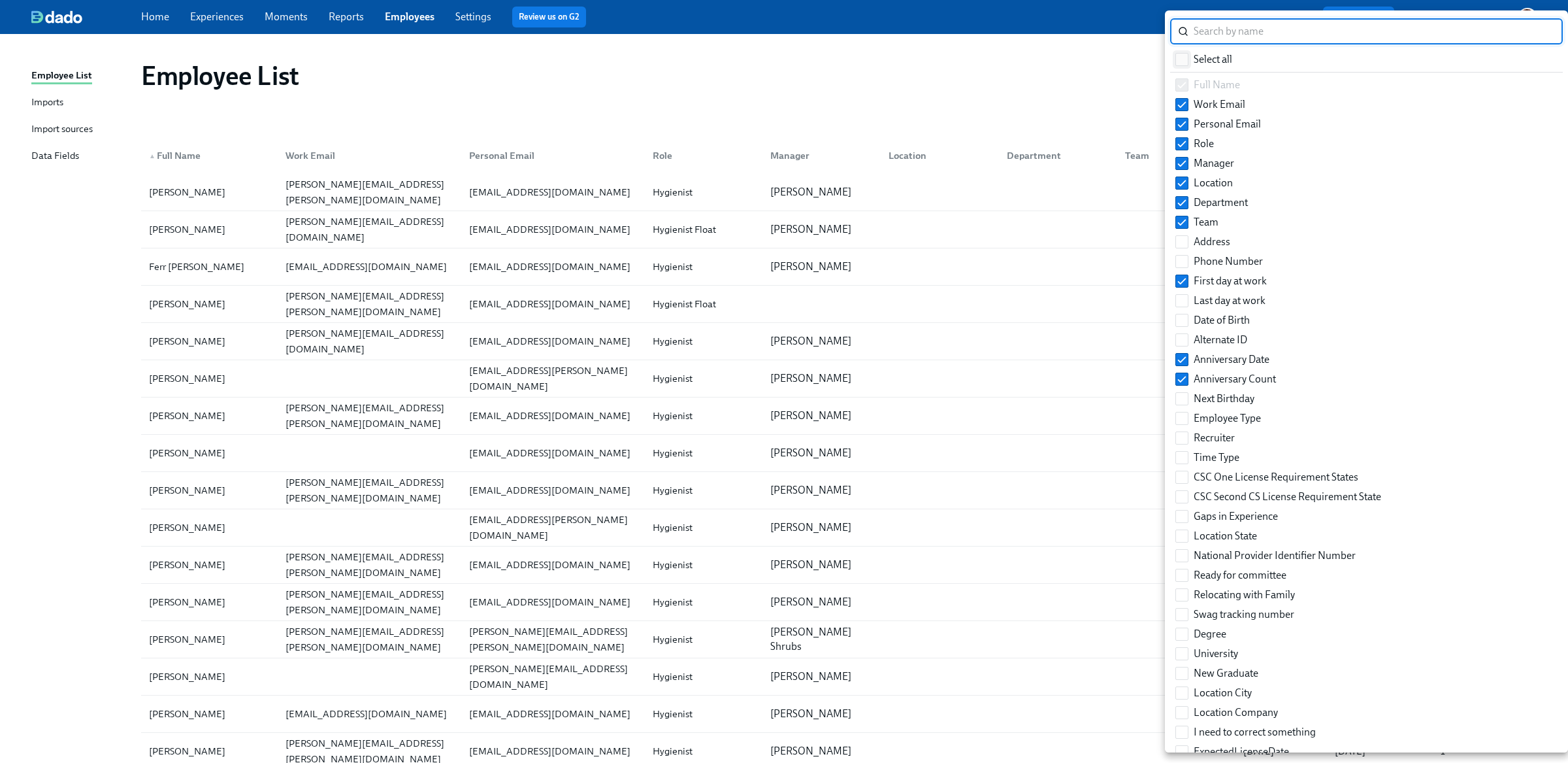
checkbox input "true"
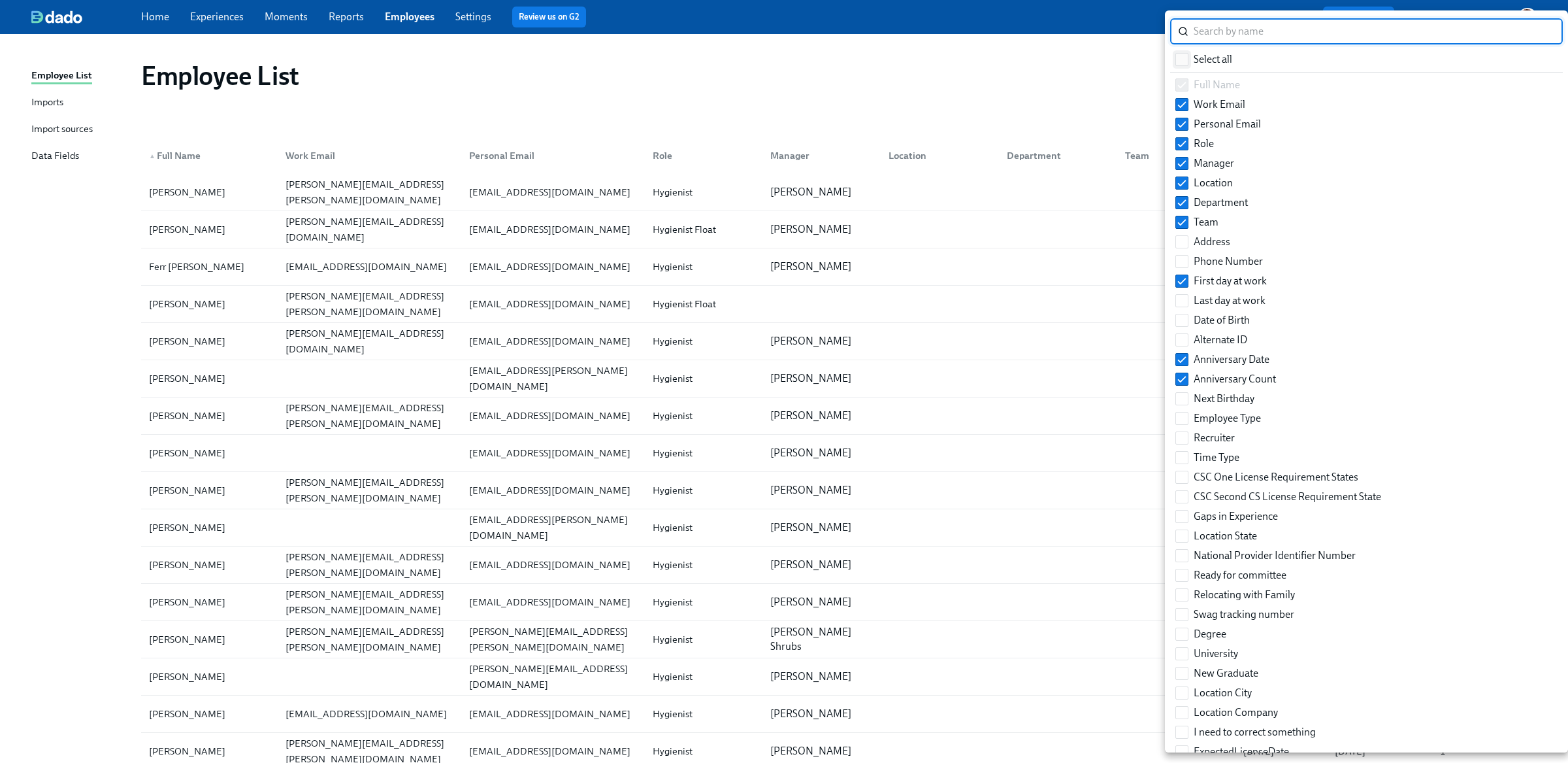
checkbox input "true"
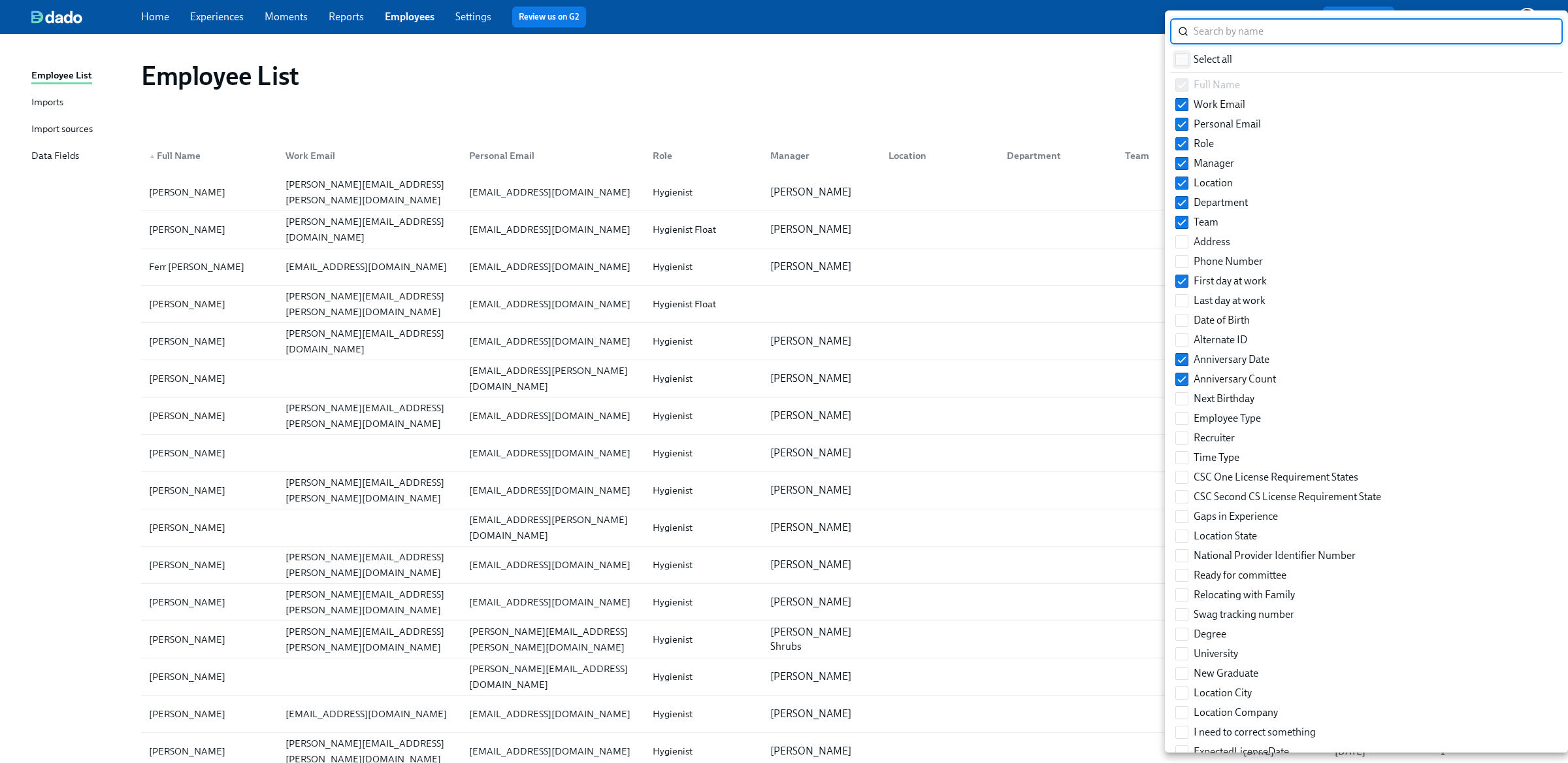
checkbox input "true"
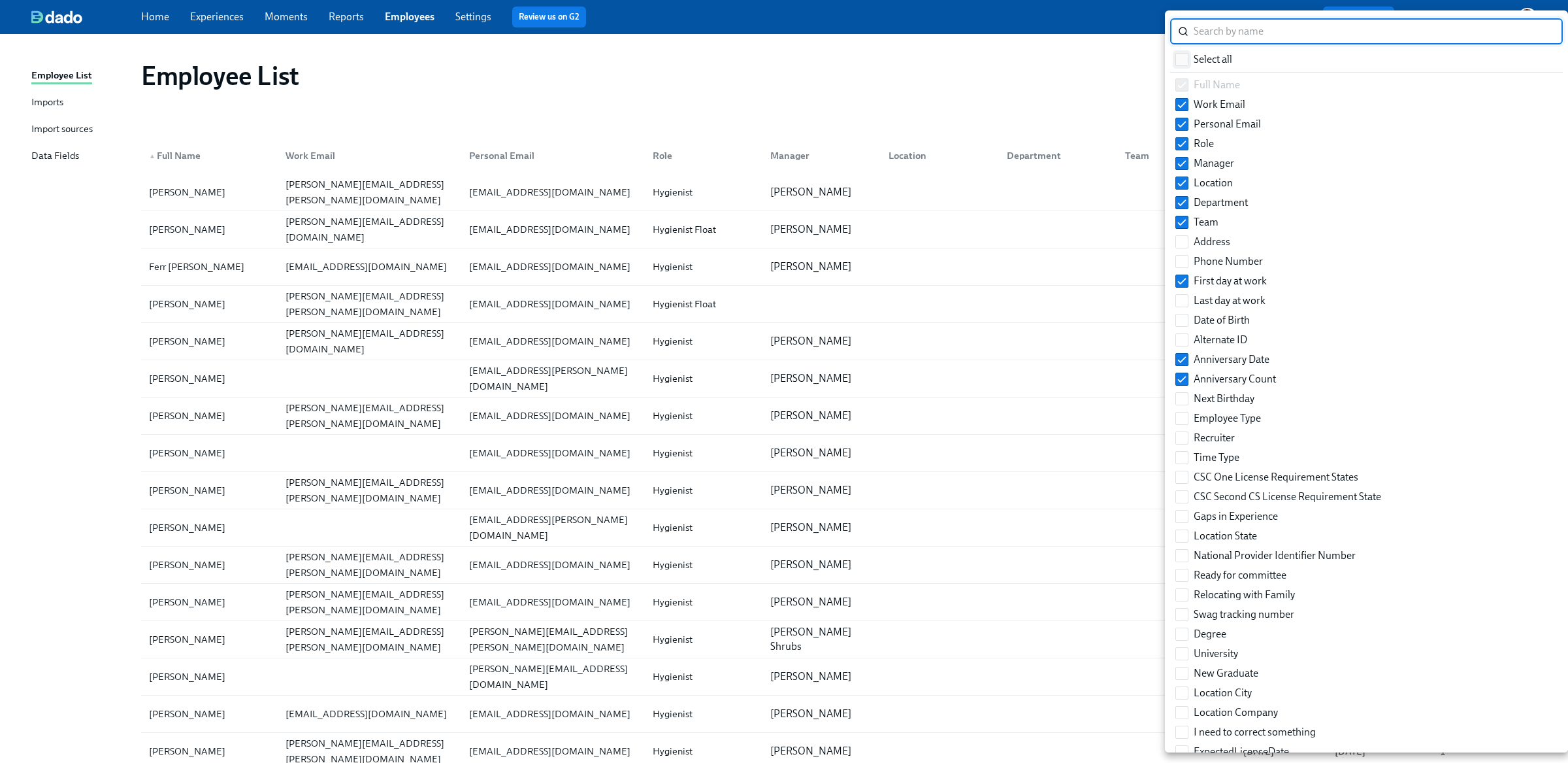
checkbox input "true"
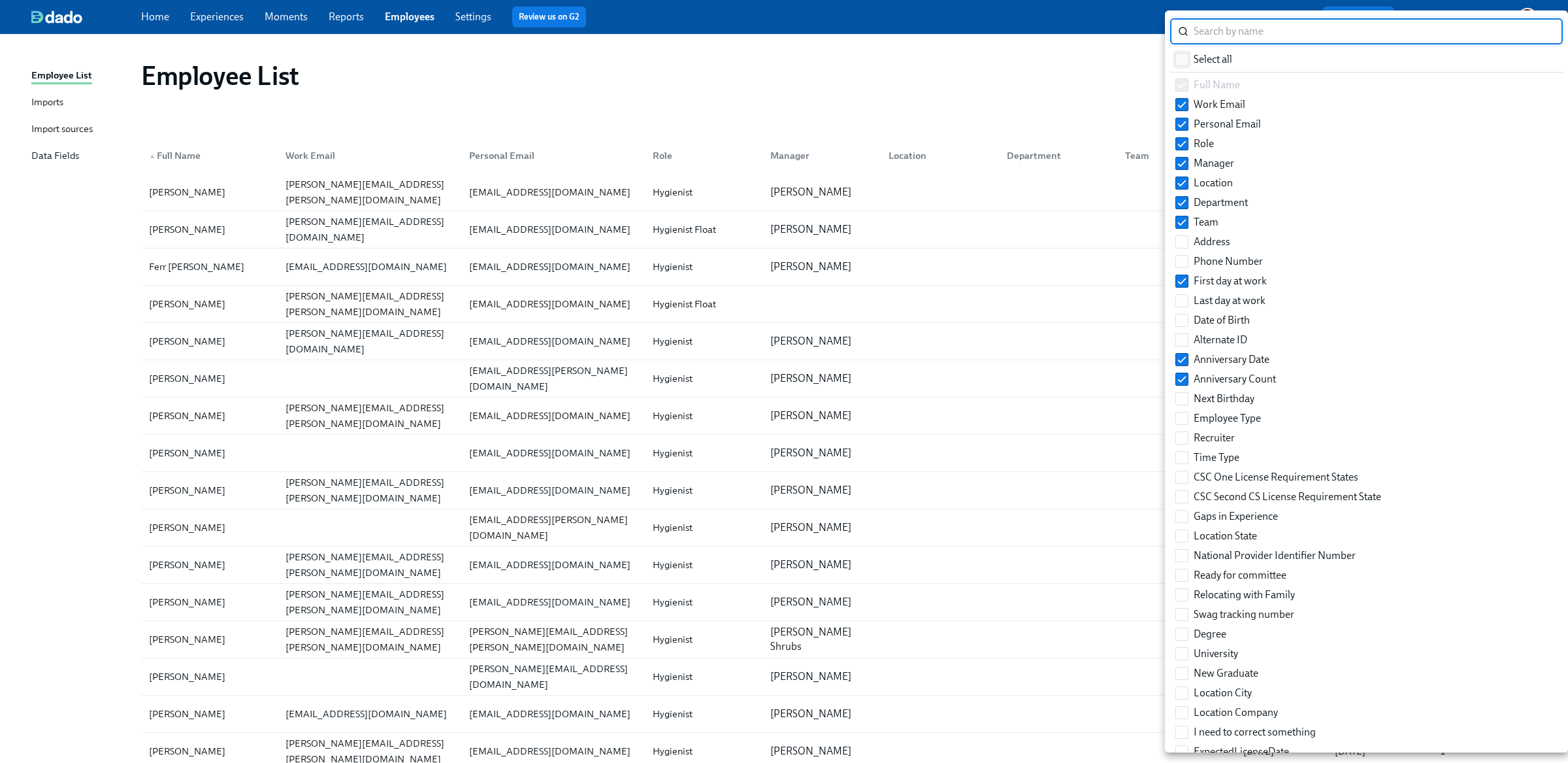
checkbox input "true"
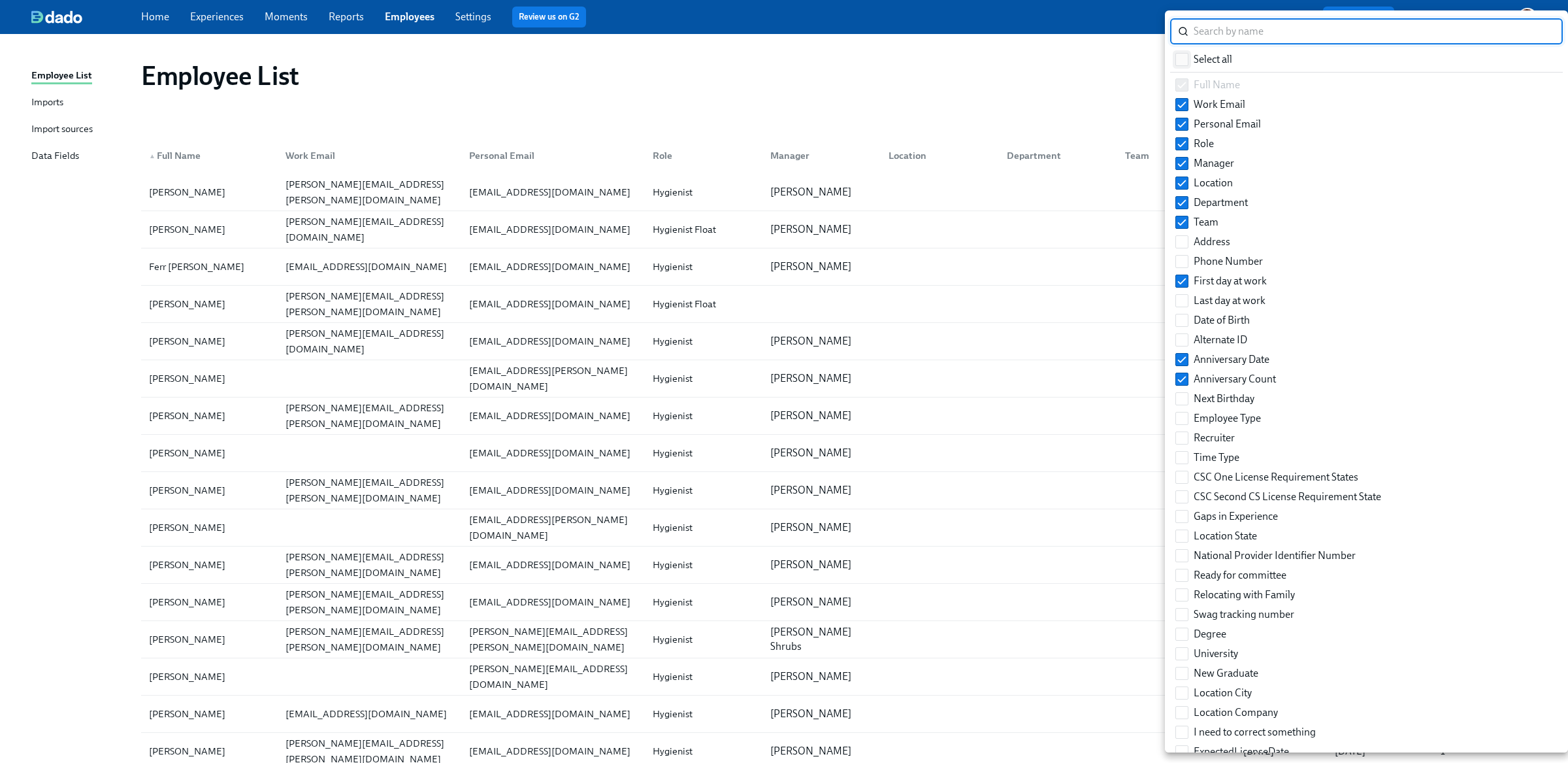
checkbox input "true"
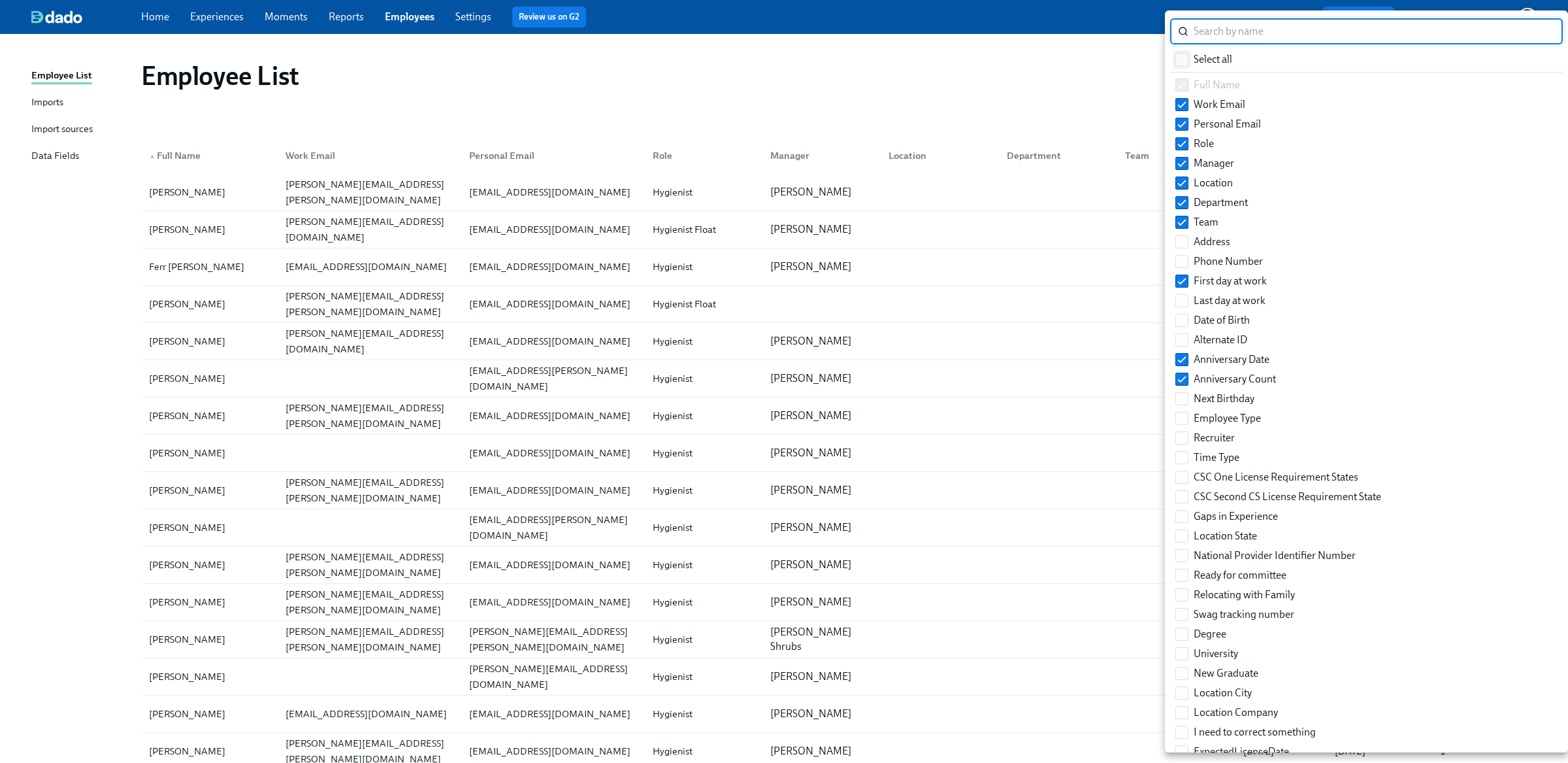
checkbox input "true"
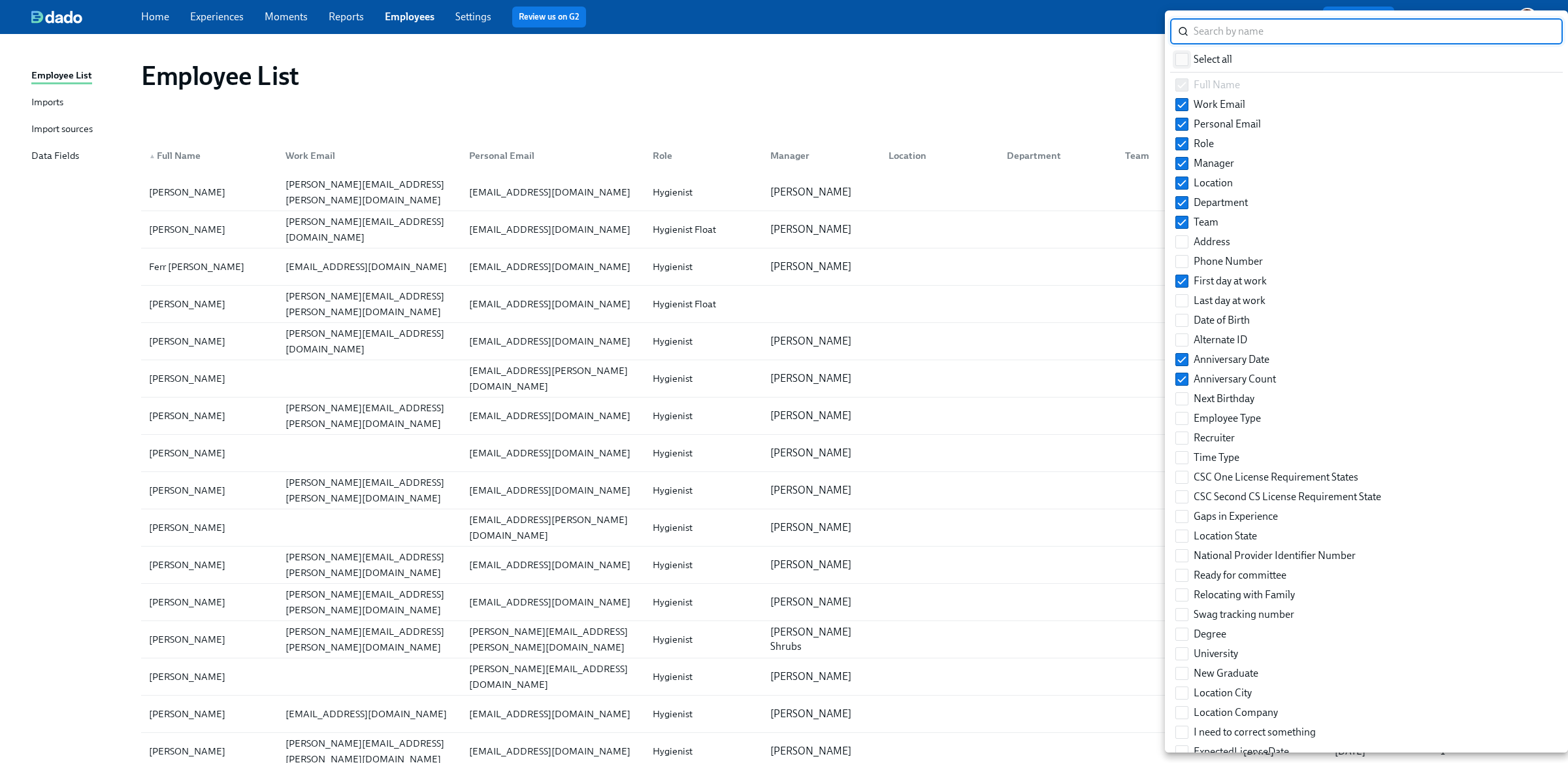
checkbox input "true"
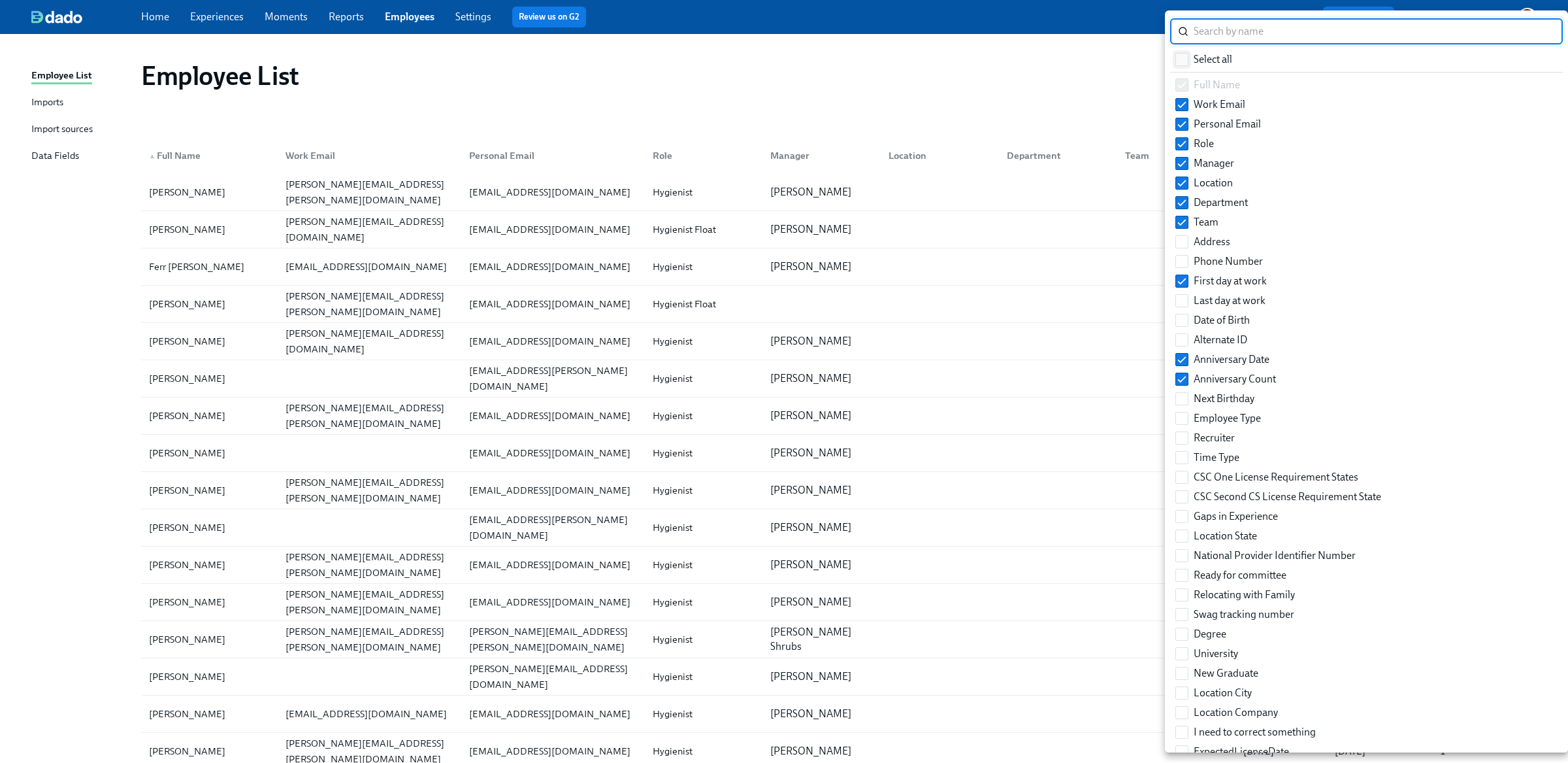
checkbox input "true"
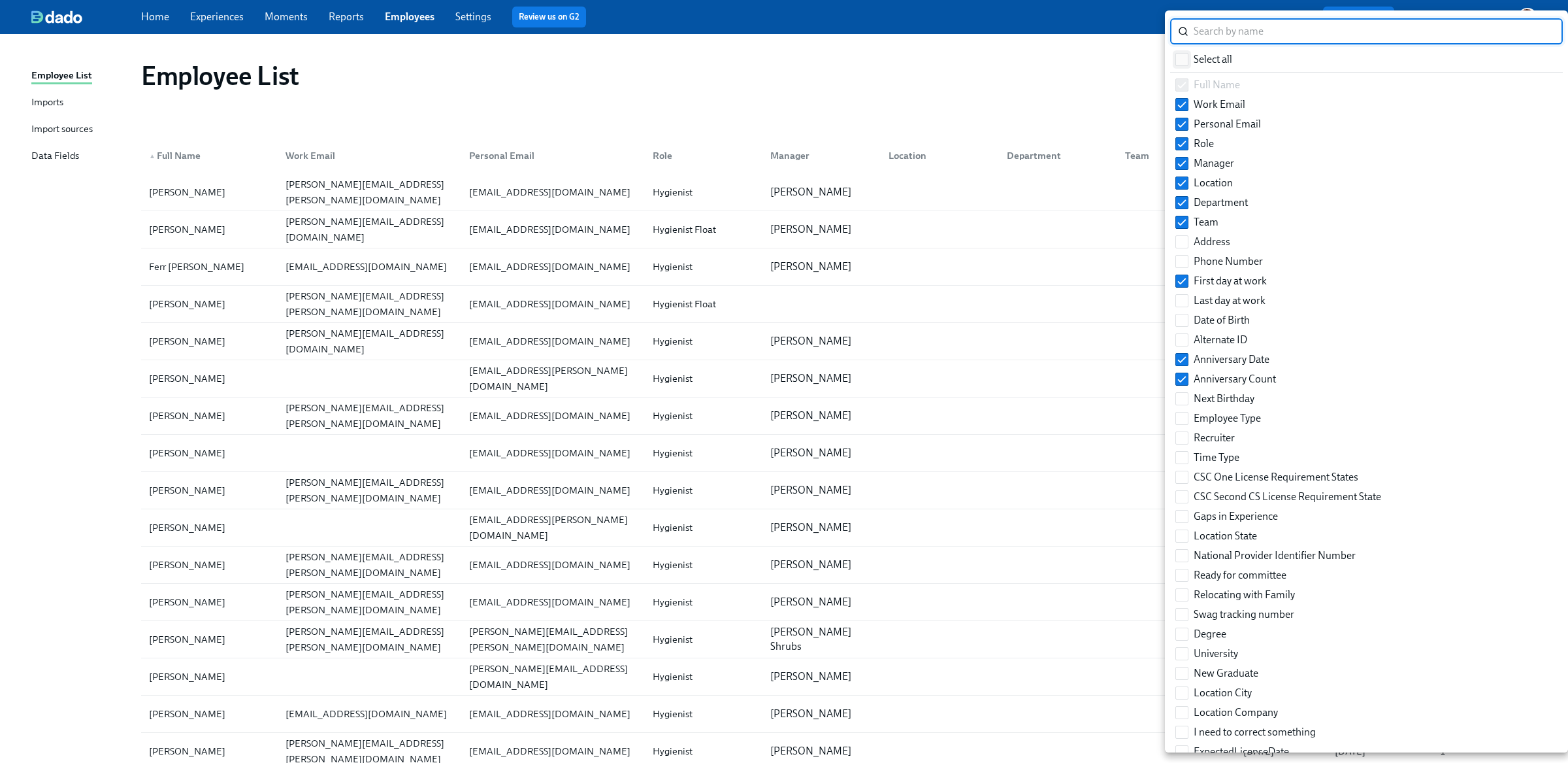
checkbox input "true"
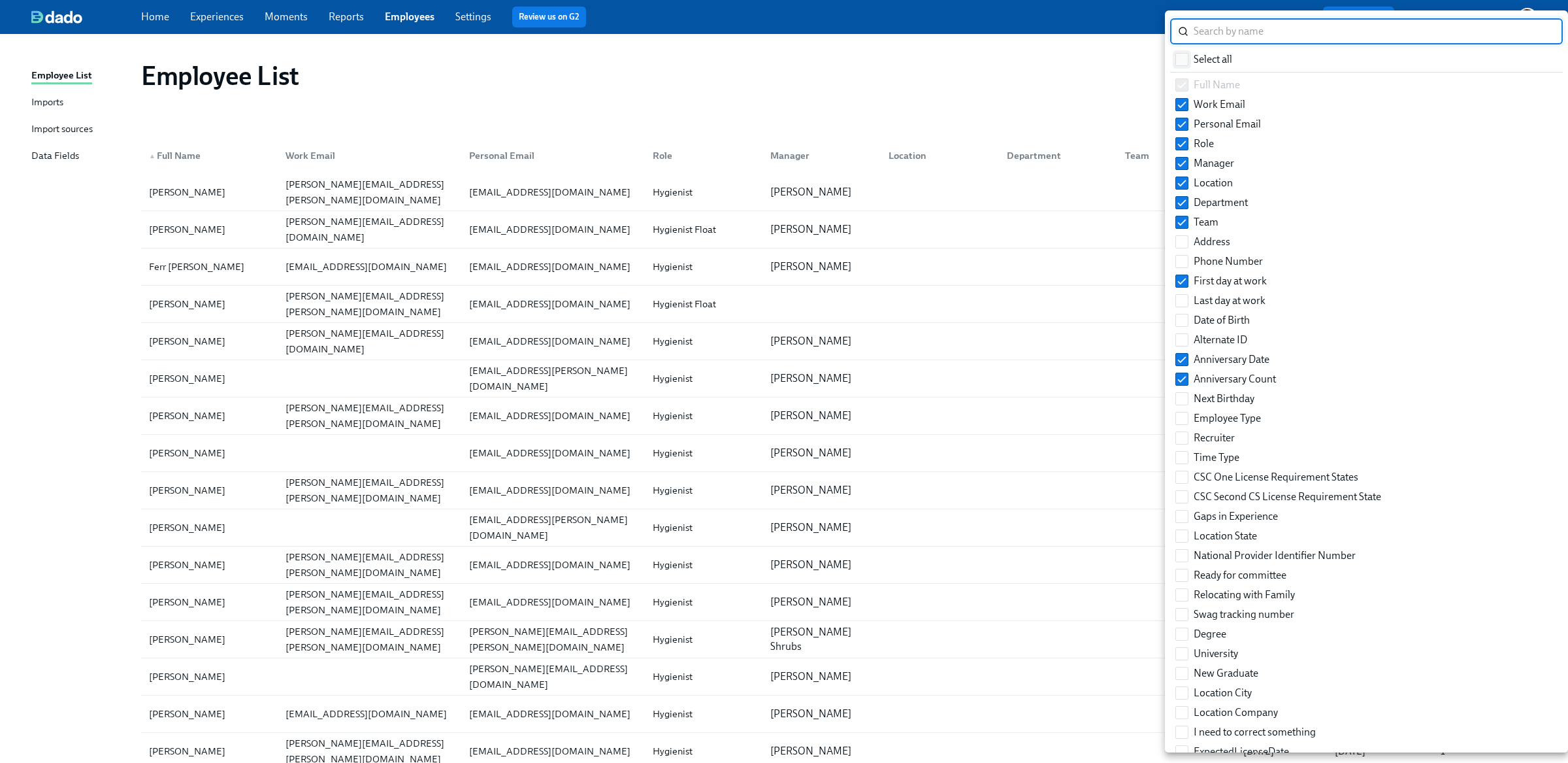
checkbox input "true"
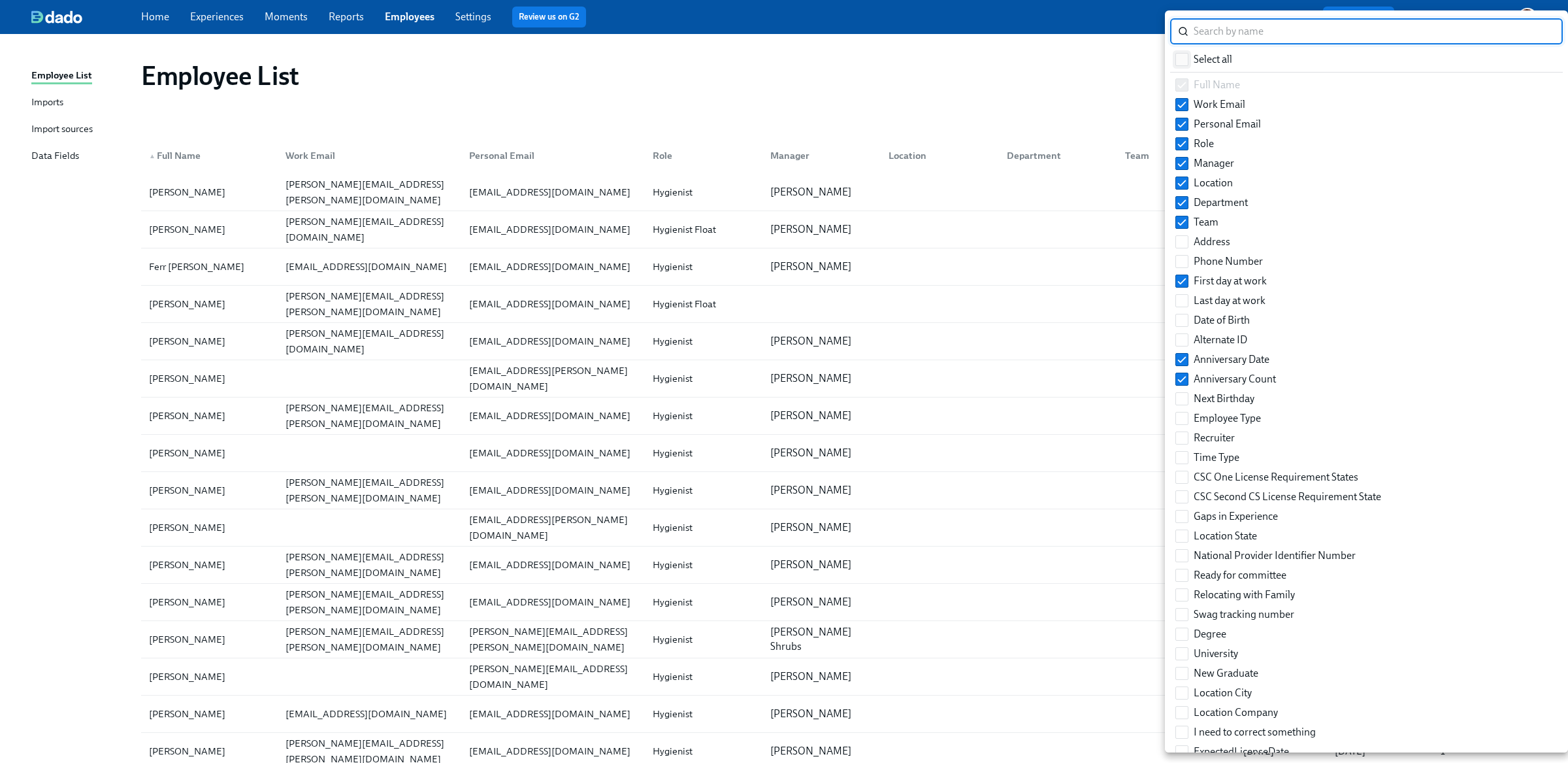
checkbox input "true"
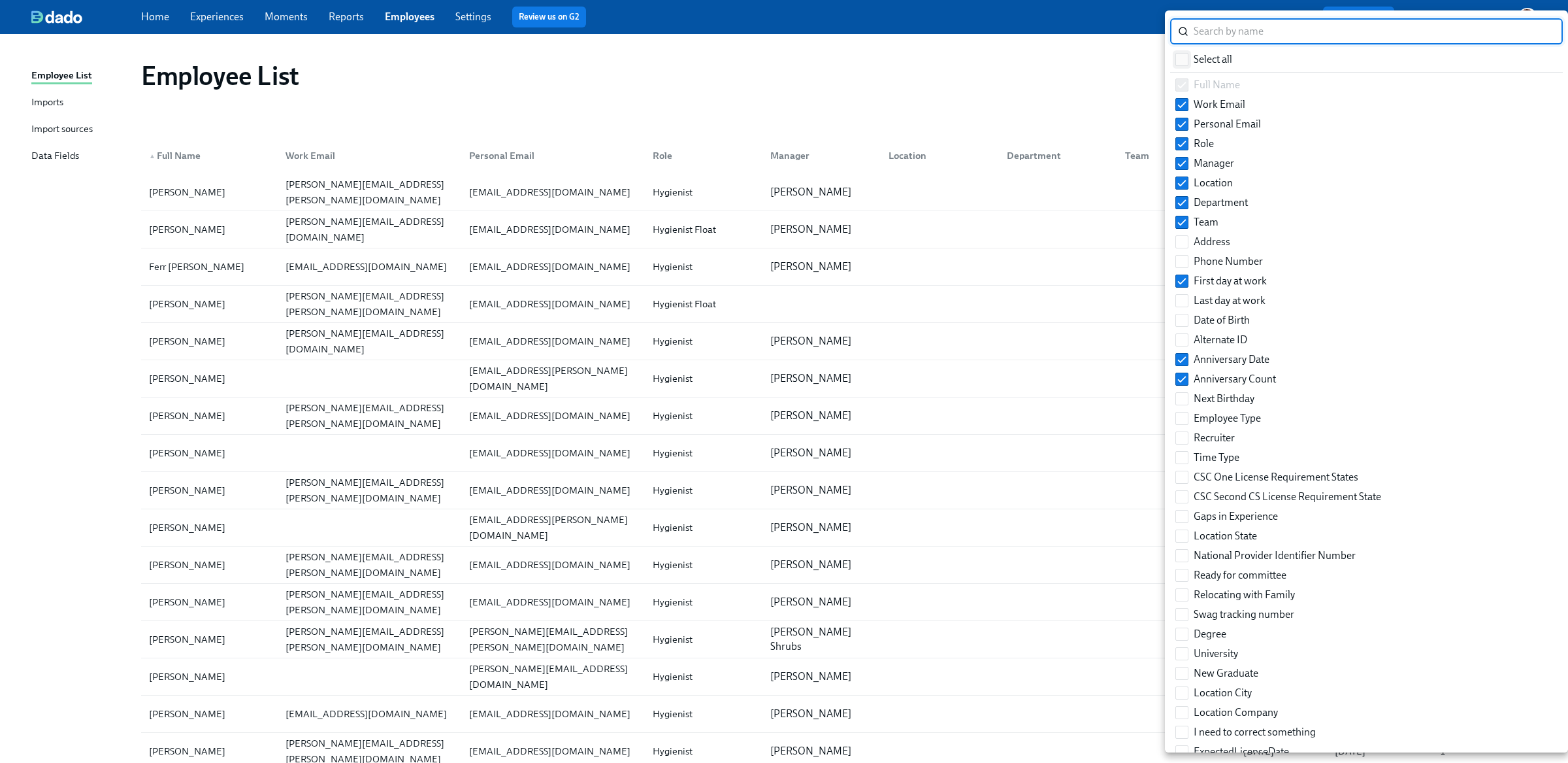
checkbox input "true"
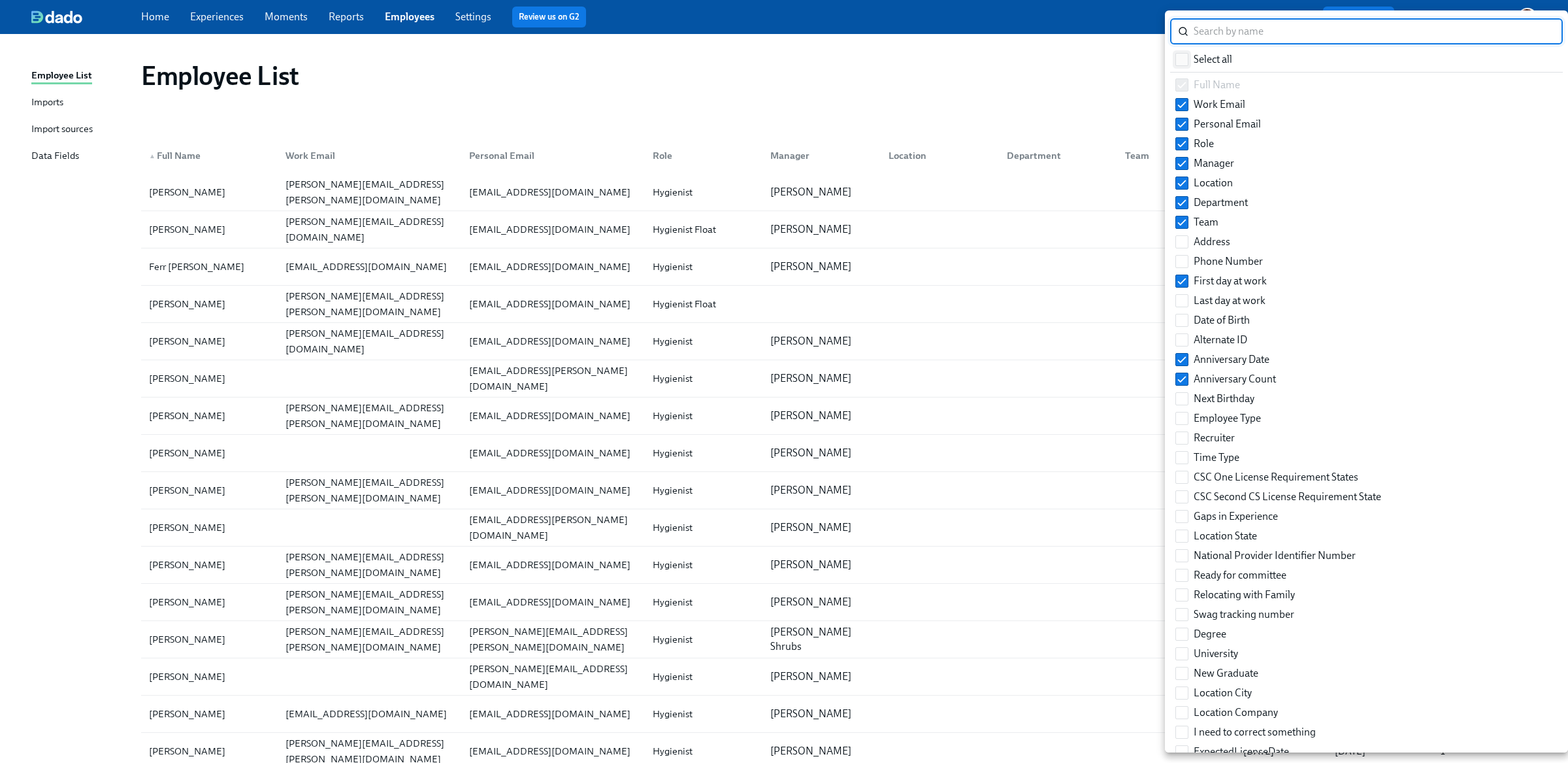
checkbox input "true"
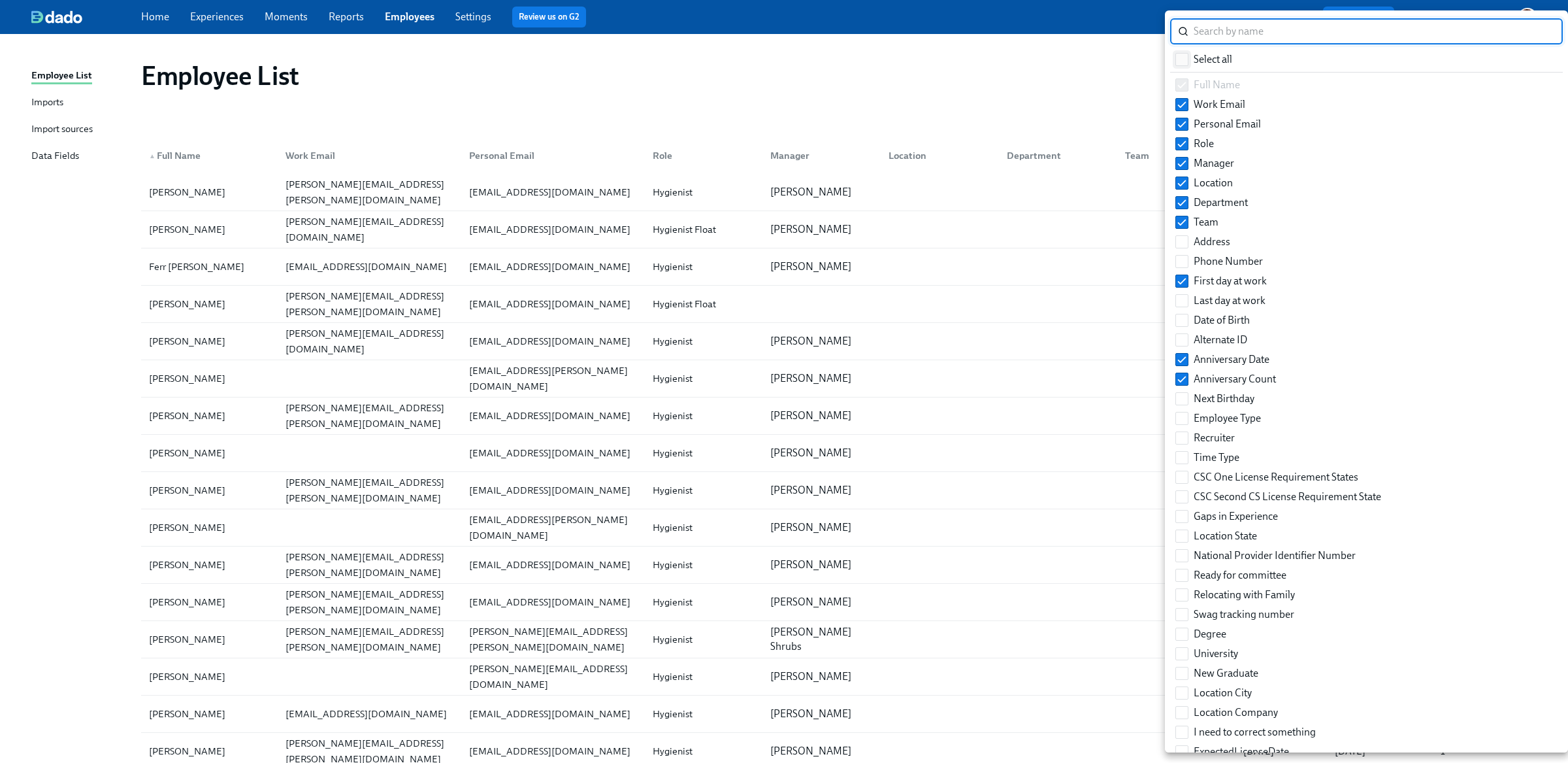
checkbox input "true"
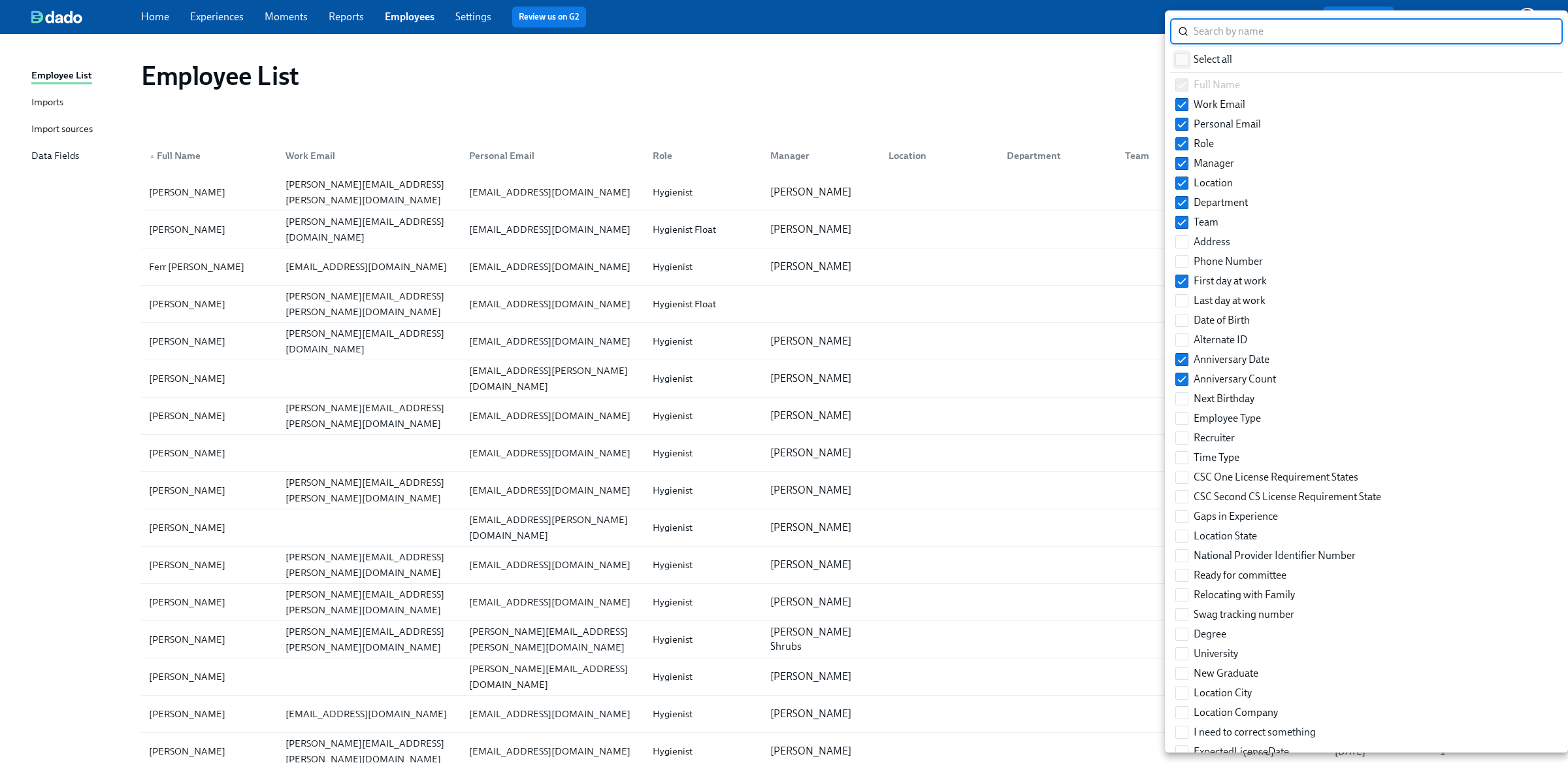
checkbox input "true"
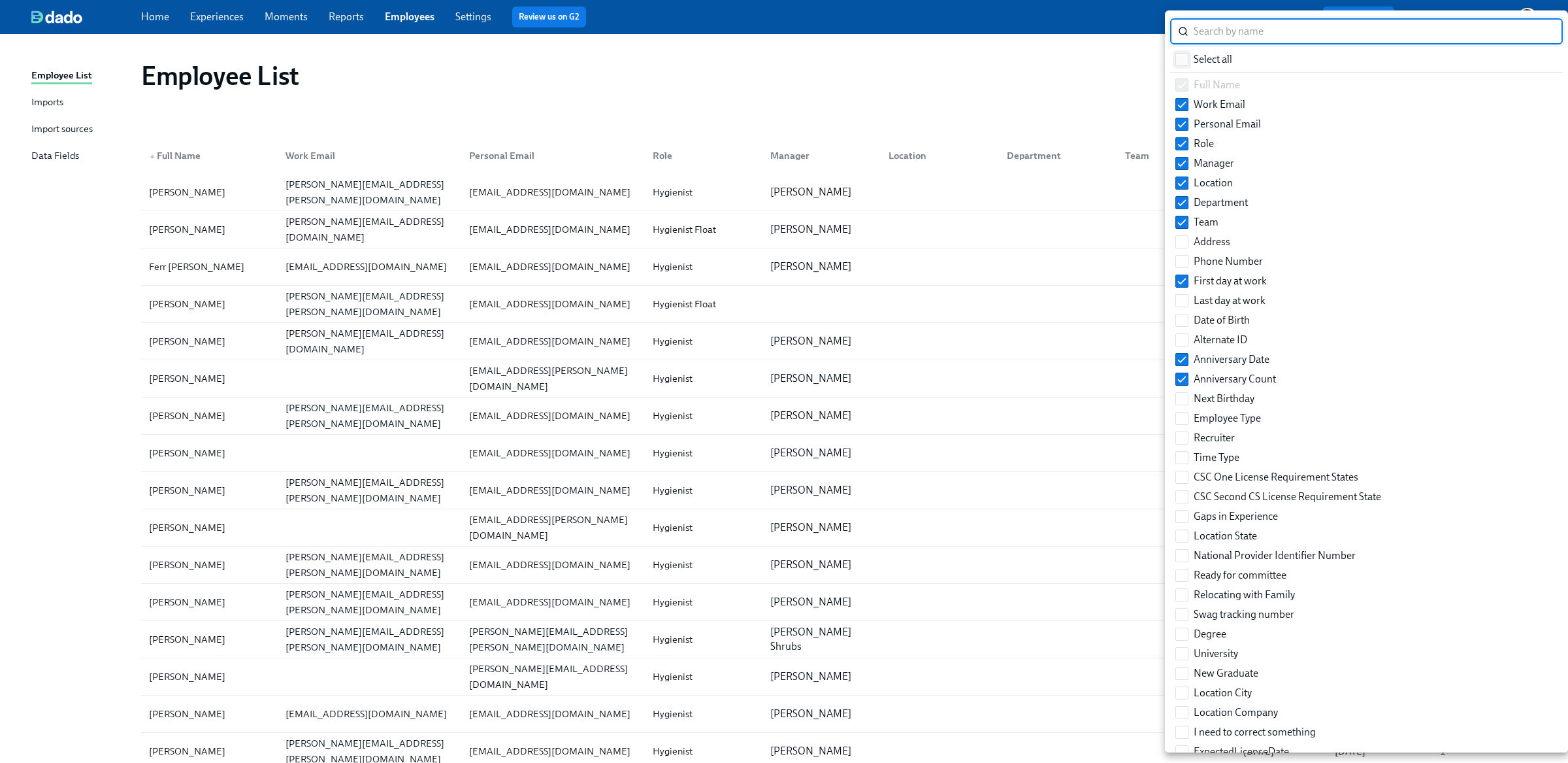
checkbox input "true"
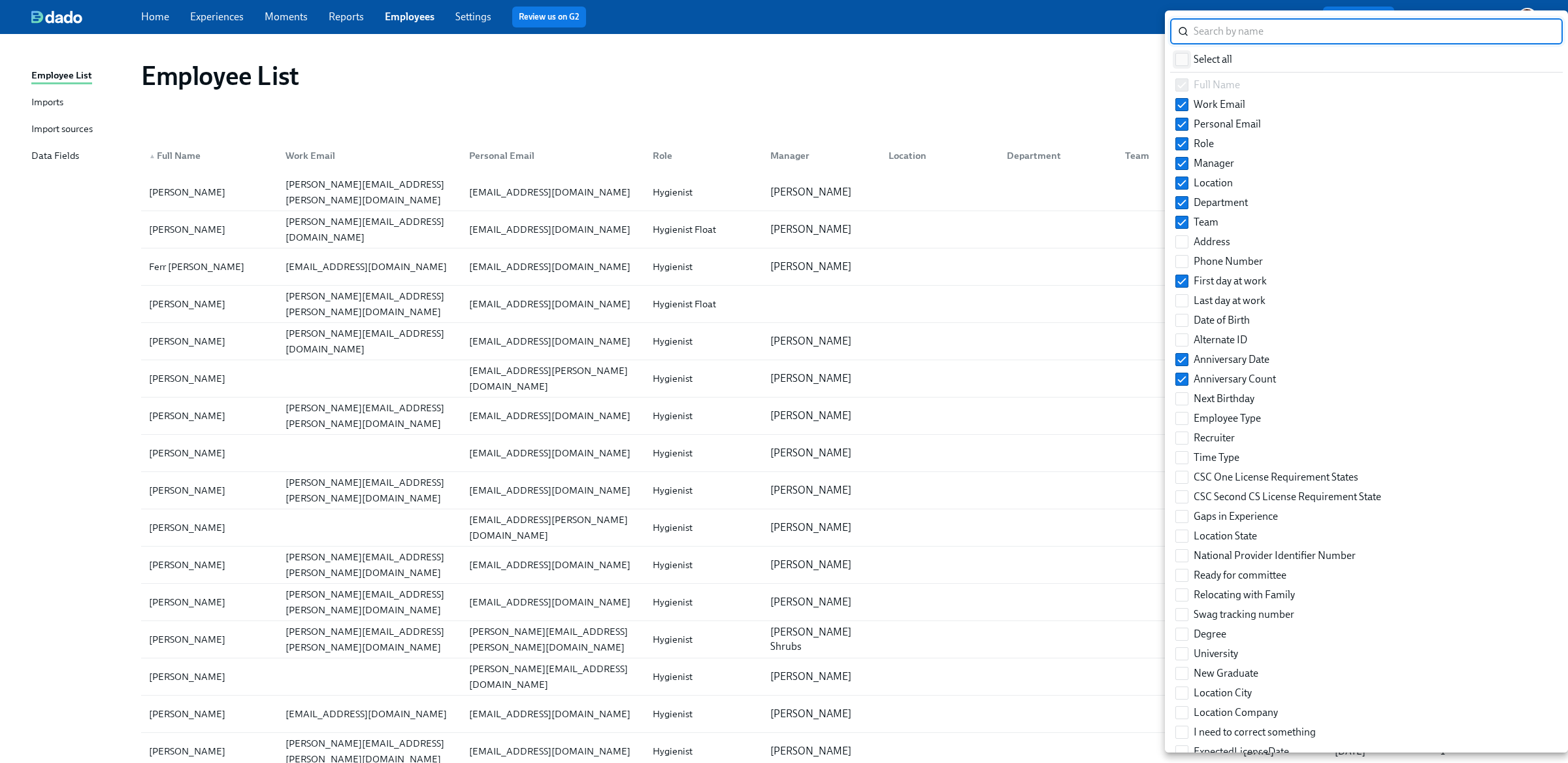
checkbox input "true"
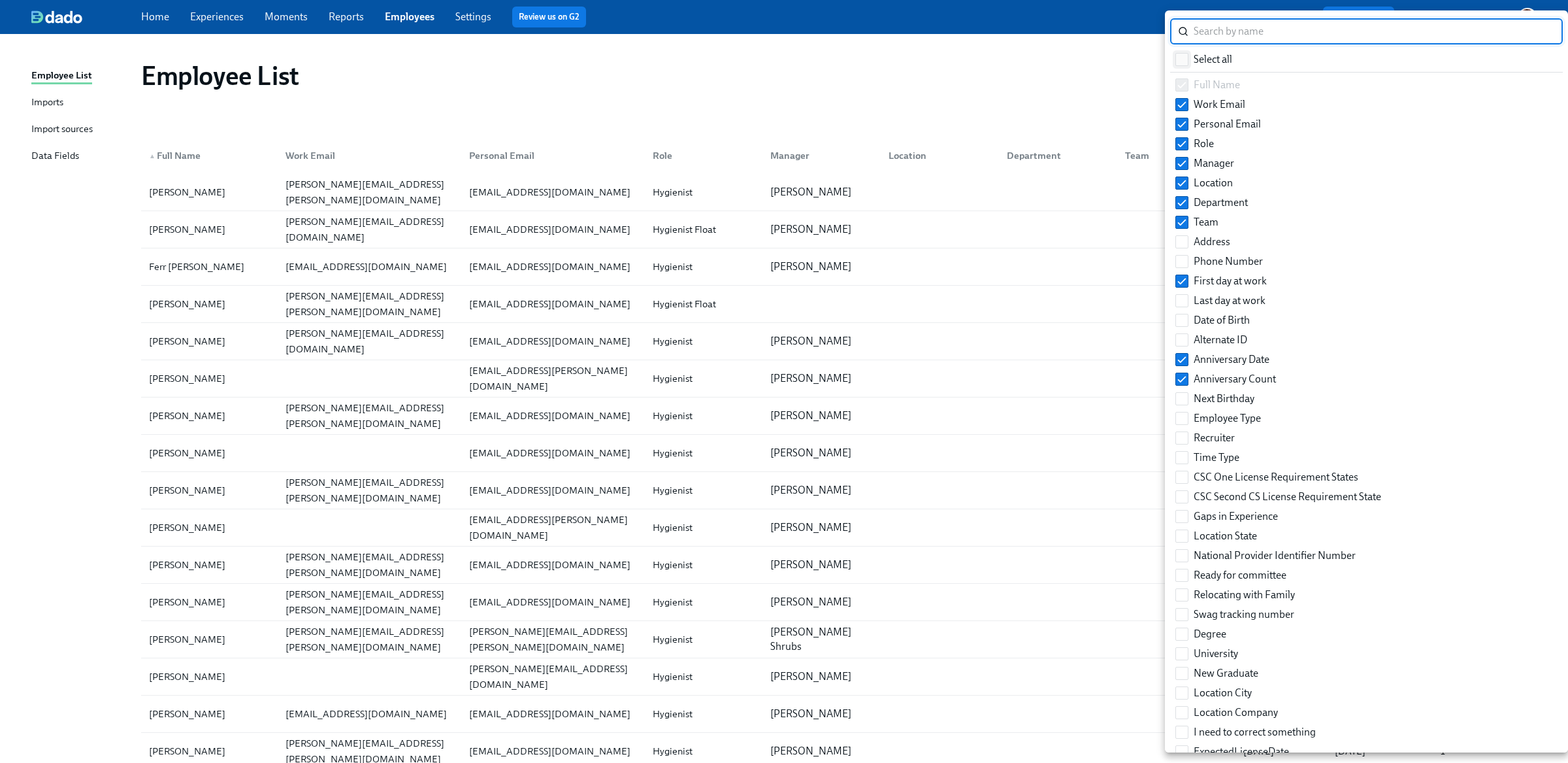
checkbox input "true"
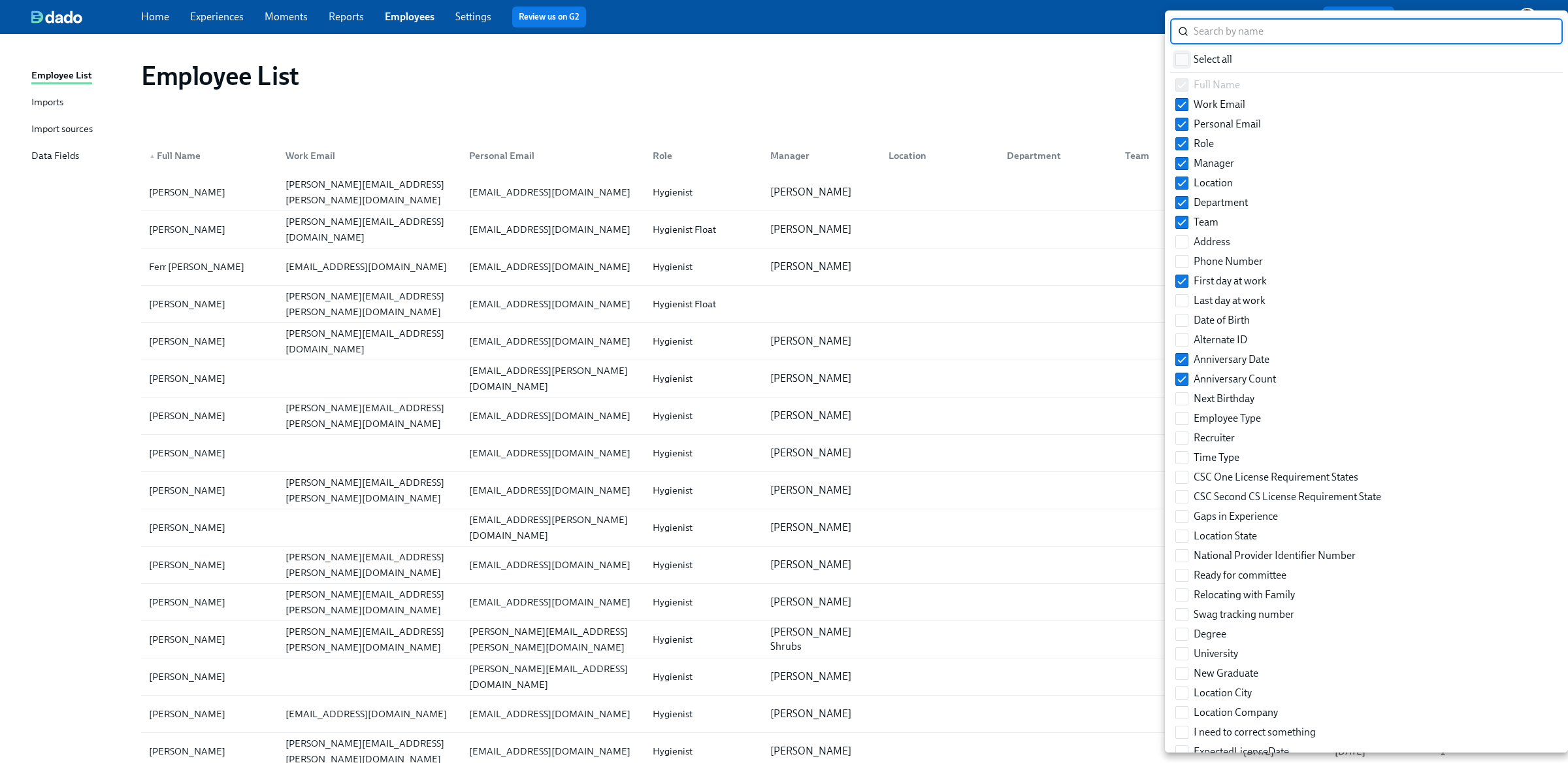
checkbox input "true"
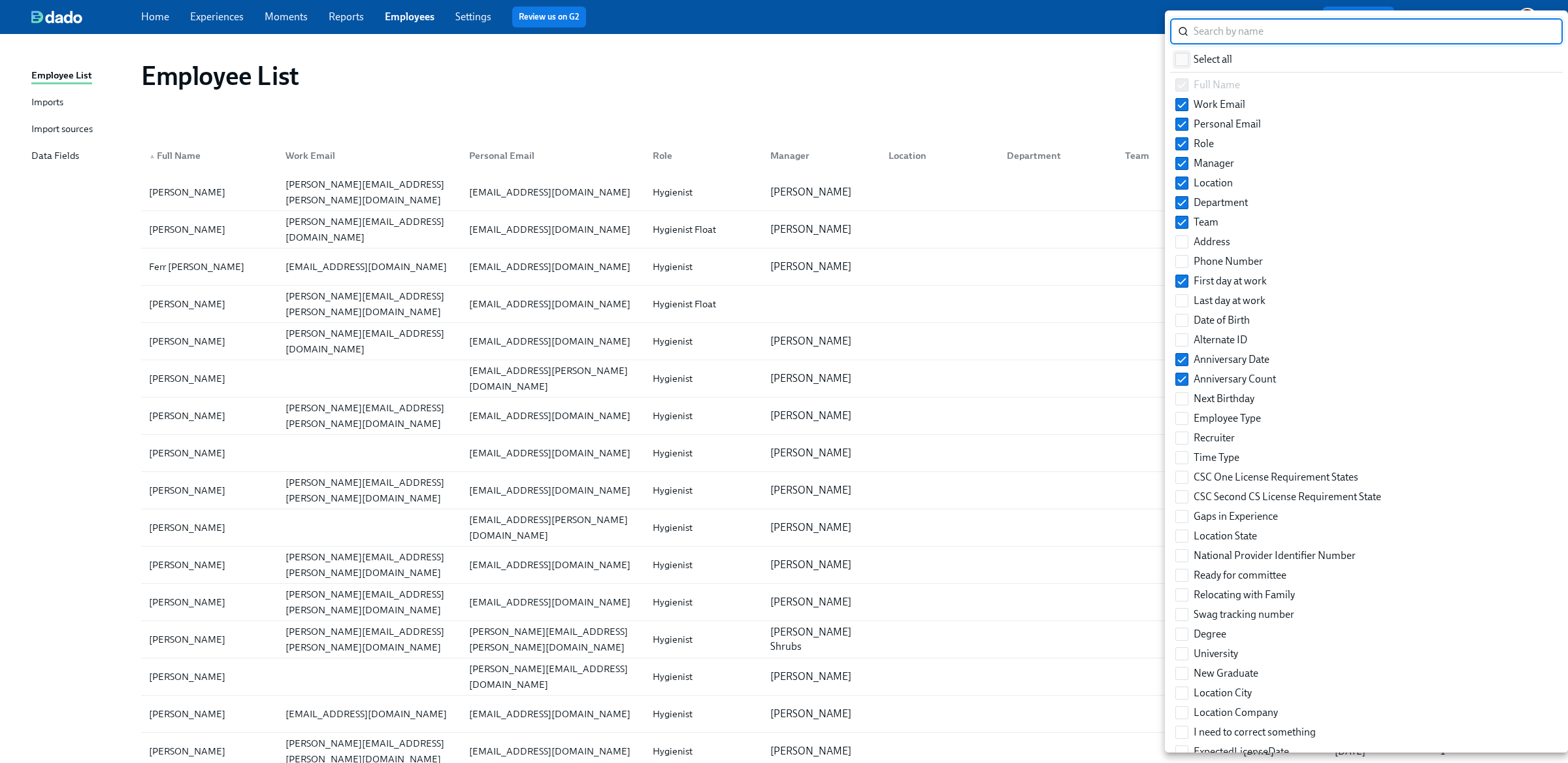
checkbox input "true"
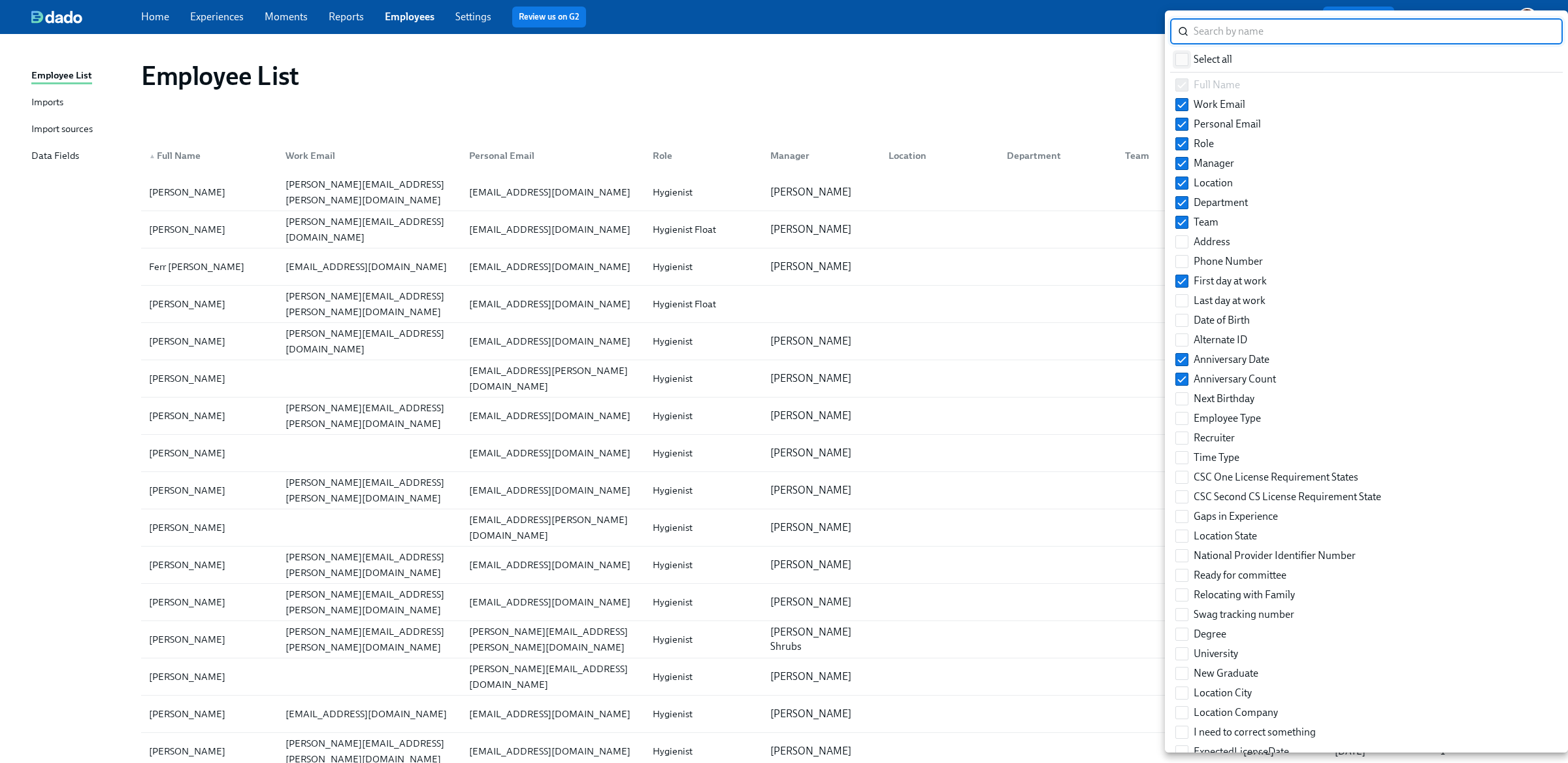
checkbox input "true"
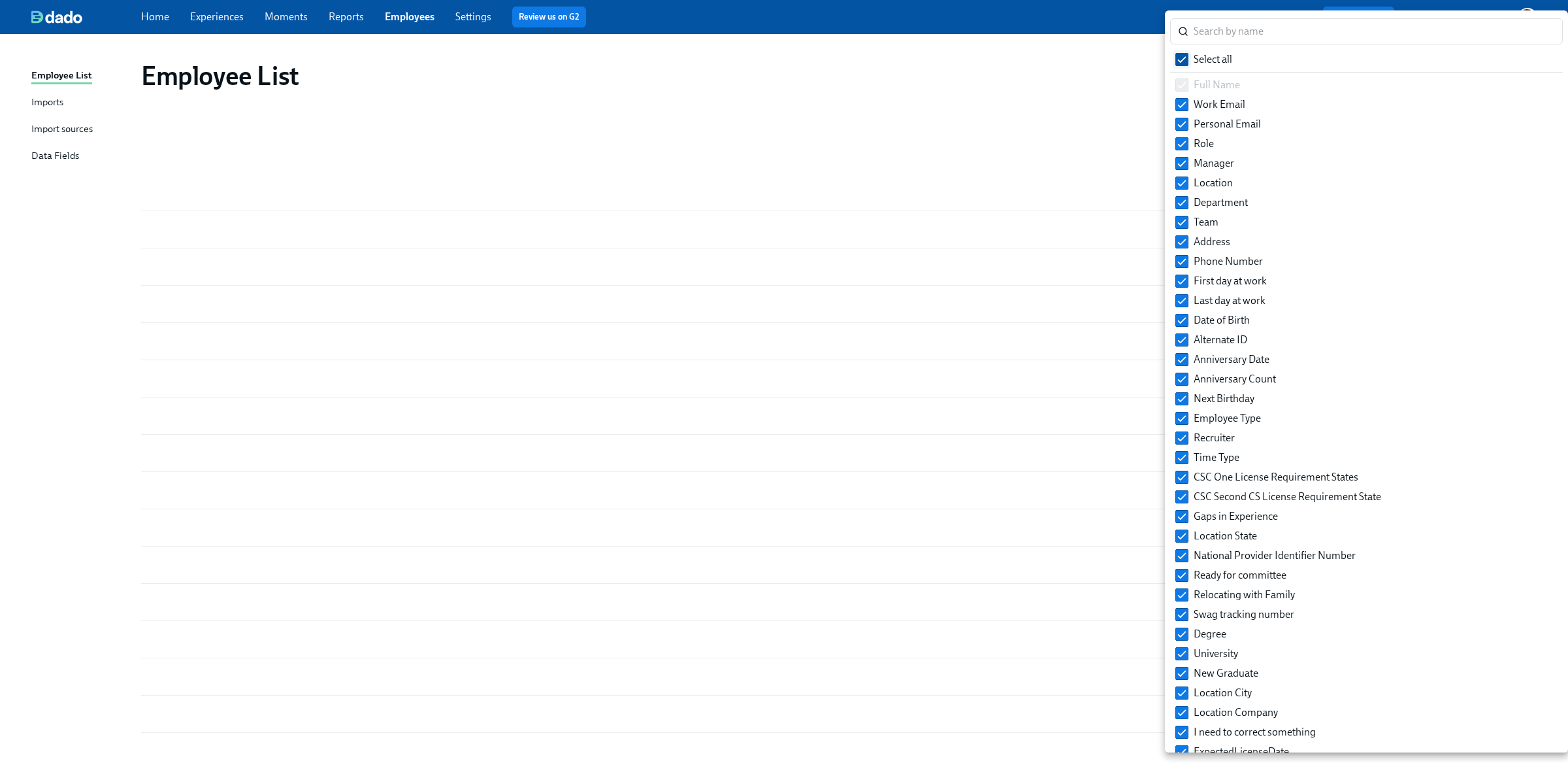
click at [1185, 57] on input "Select all" at bounding box center [1182, 59] width 11 height 11
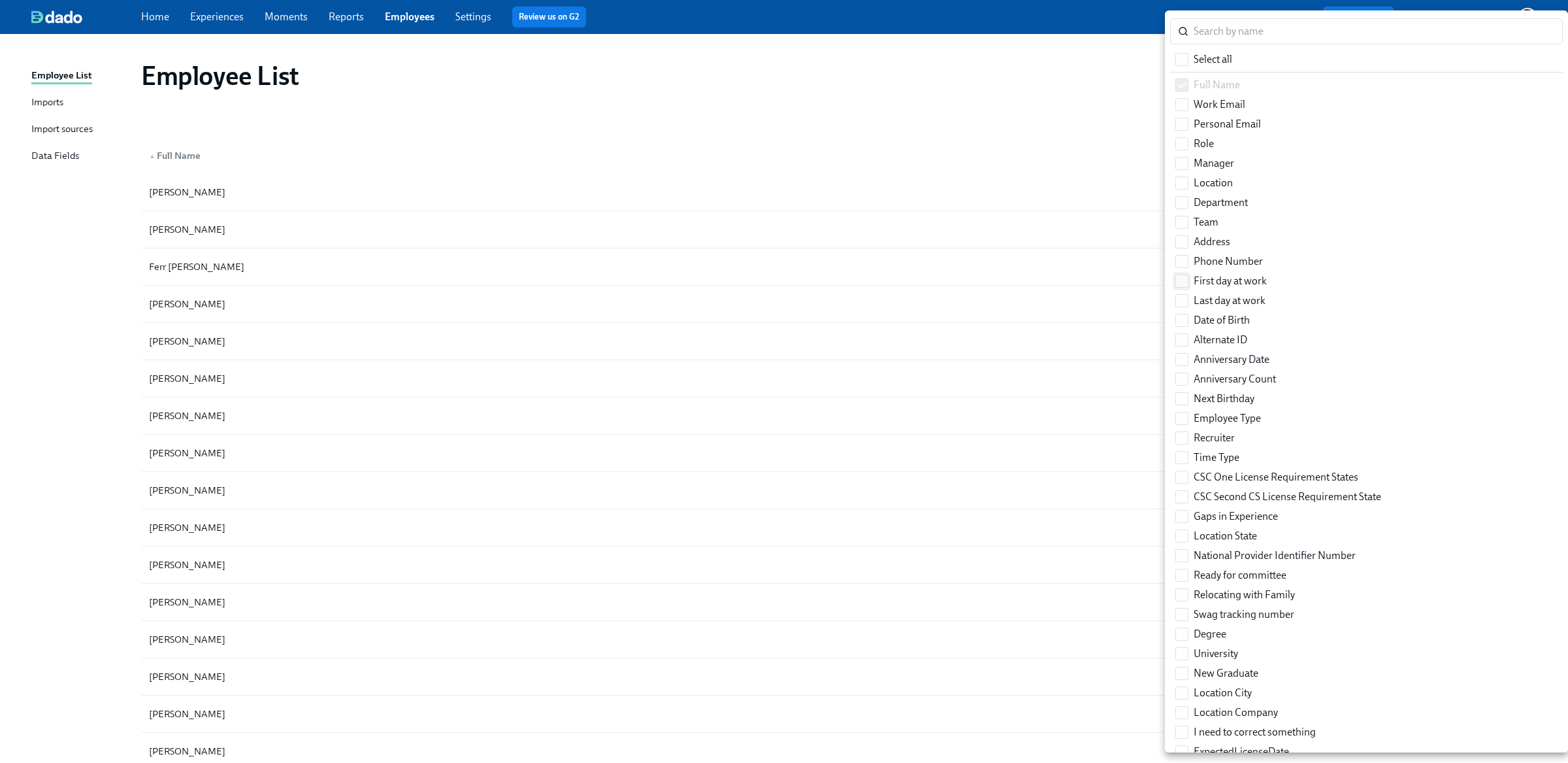
click at [1180, 282] on input "First day at work" at bounding box center [1182, 281] width 11 height 11
click at [1186, 158] on input "Manager" at bounding box center [1182, 163] width 11 height 11
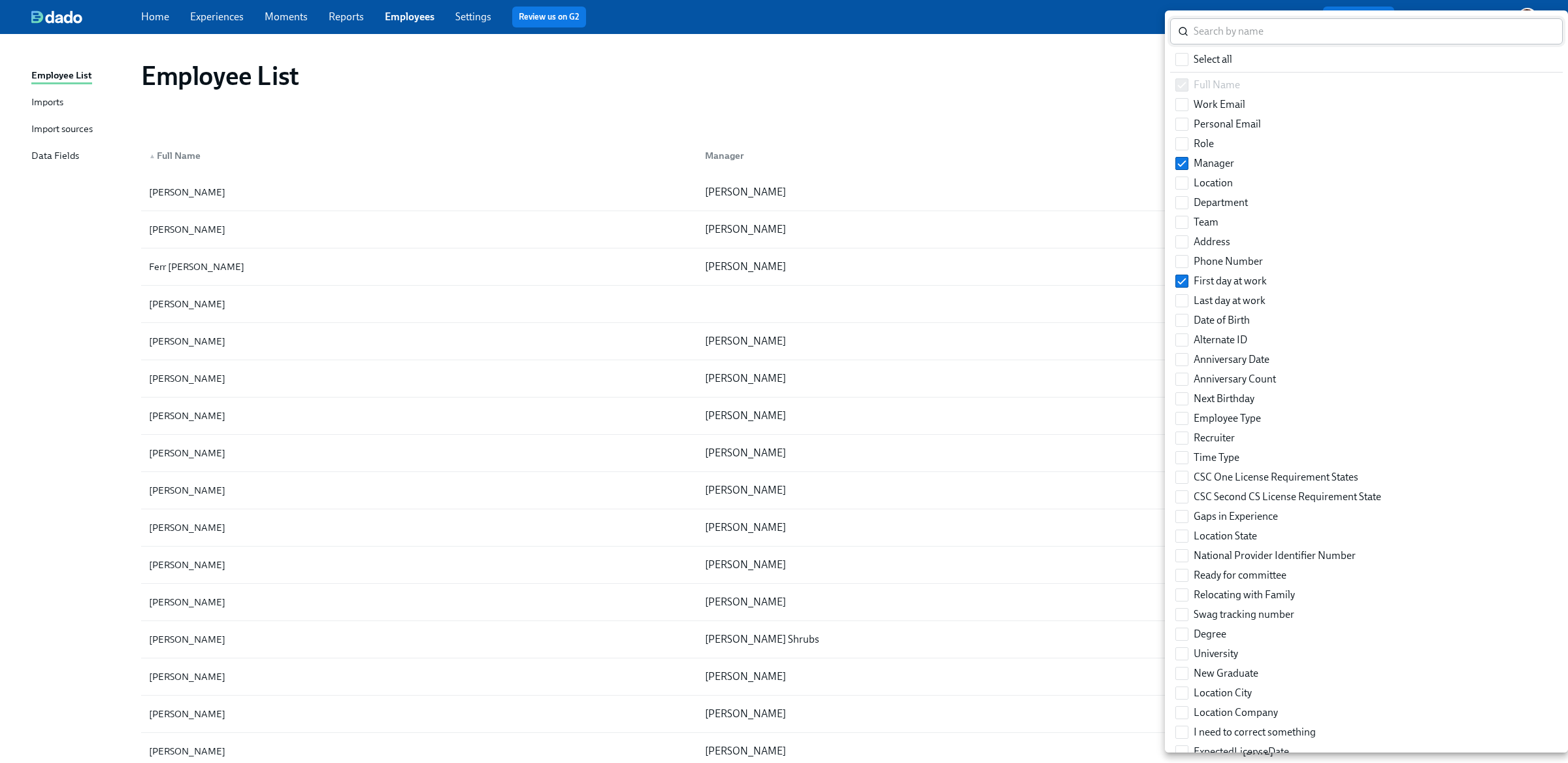
click at [1230, 41] on input "search" at bounding box center [1378, 32] width 369 height 26
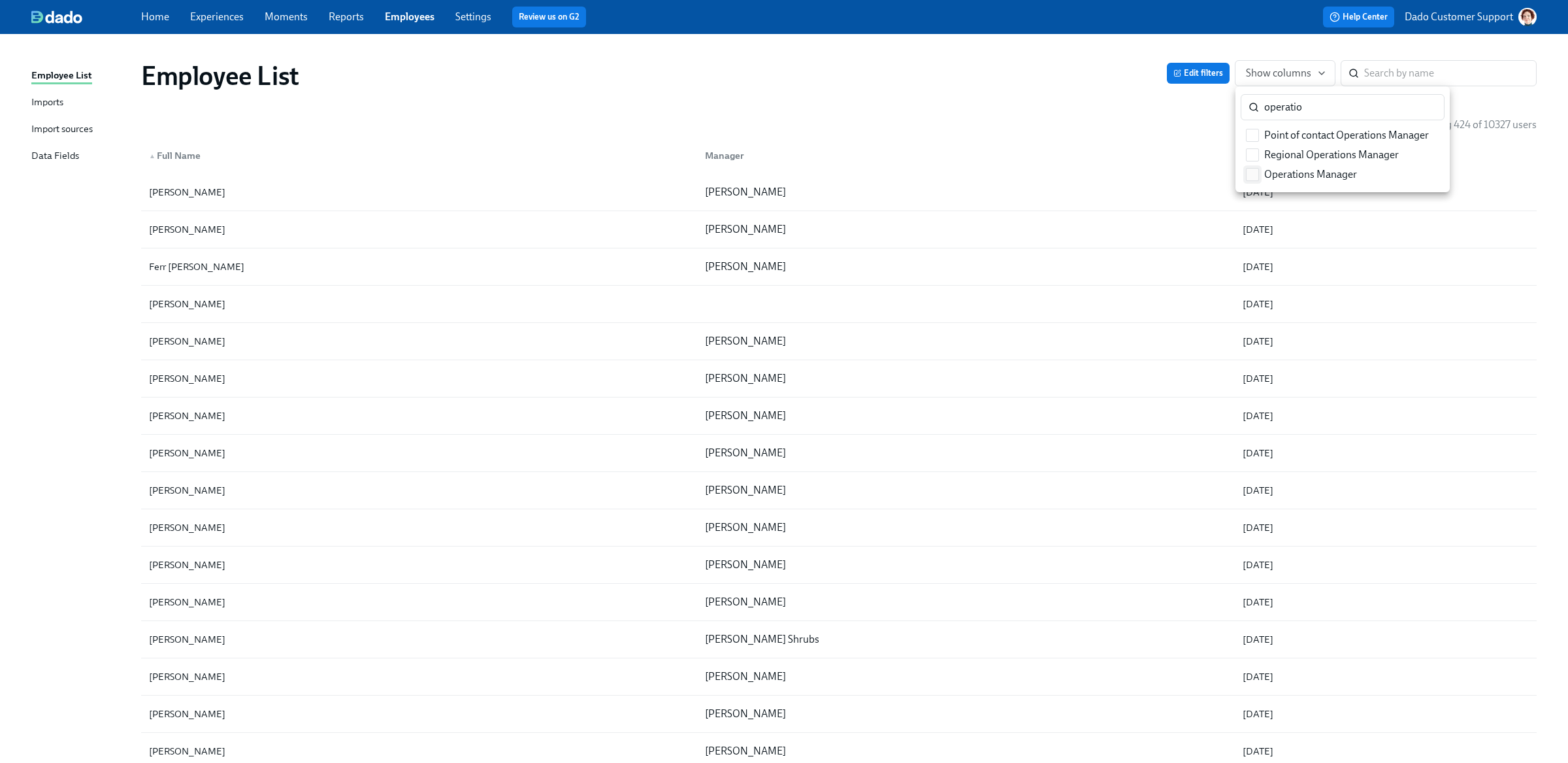
click at [1251, 171] on input "Operations Manager" at bounding box center [1252, 174] width 11 height 11
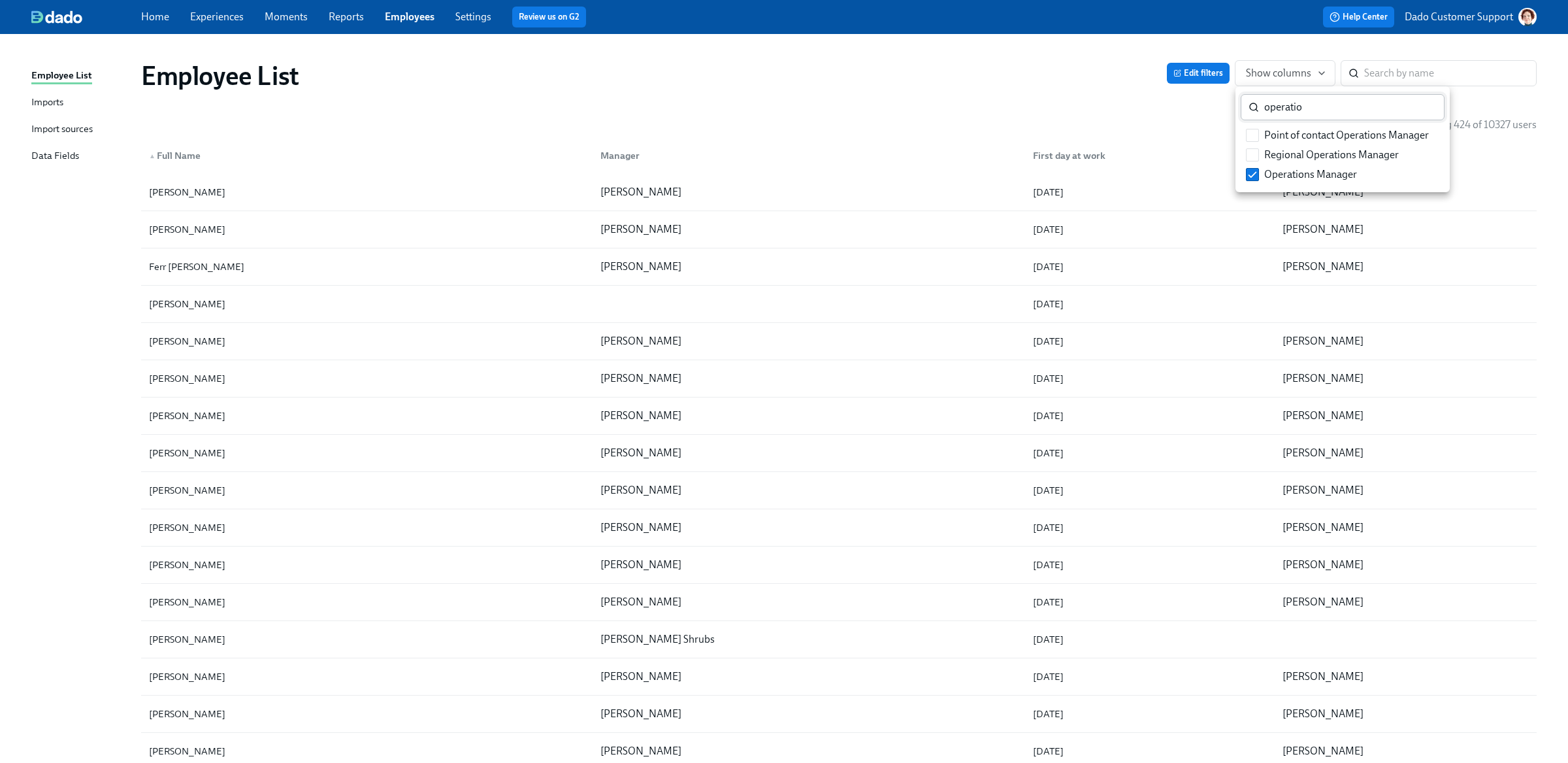
click at [1291, 109] on input "operatio" at bounding box center [1354, 107] width 180 height 26
click at [1254, 157] on input "Location Company" at bounding box center [1252, 154] width 11 height 11
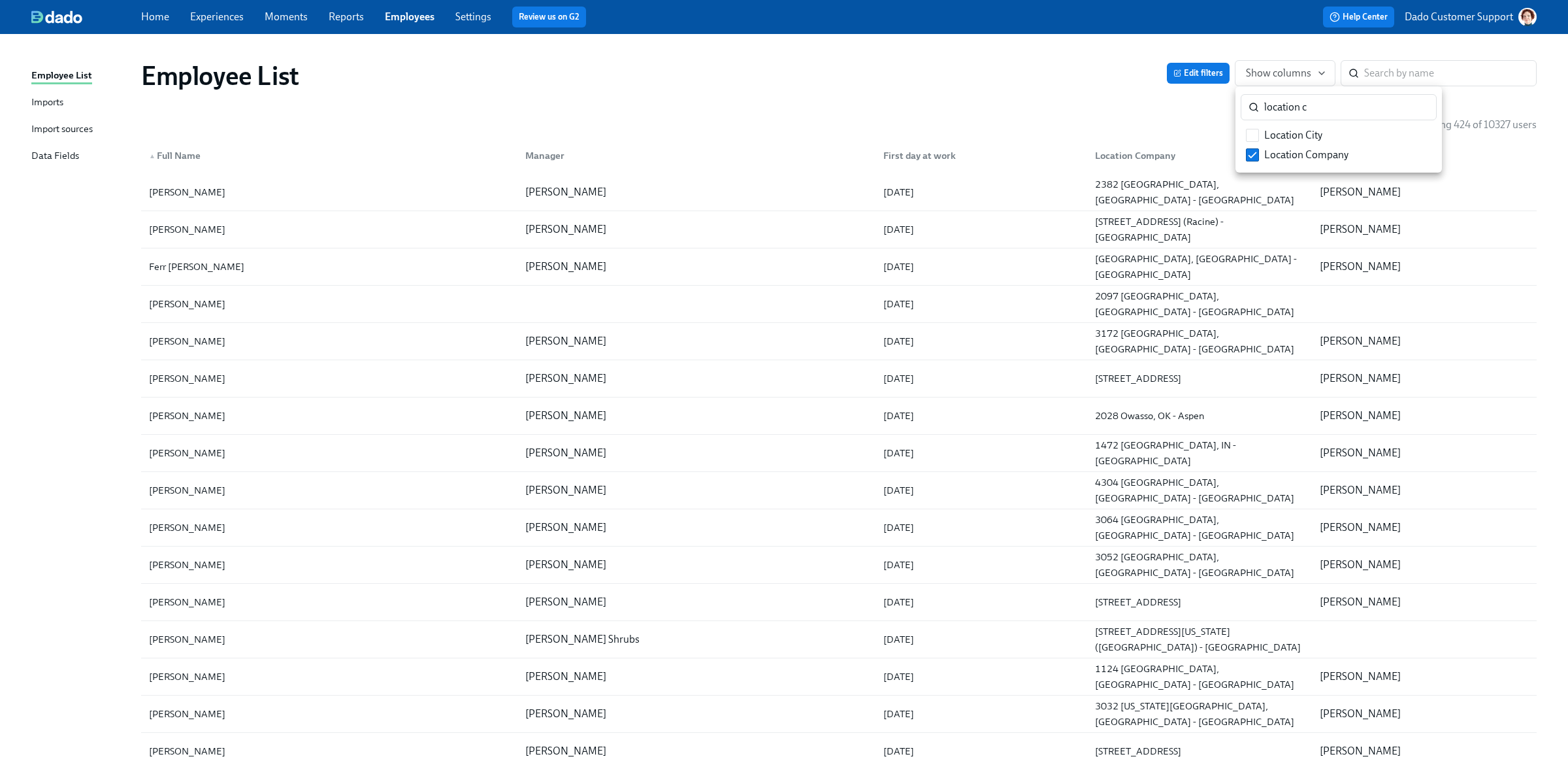
click at [1059, 105] on div at bounding box center [784, 381] width 1568 height 763
click at [1286, 68] on span "Show columns" at bounding box center [1285, 73] width 79 height 13
click at [1259, 189] on label "Home office has an OM?" at bounding box center [1310, 194] width 138 height 20
click at [1258, 189] on input "Home office has an OM?" at bounding box center [1252, 194] width 11 height 11
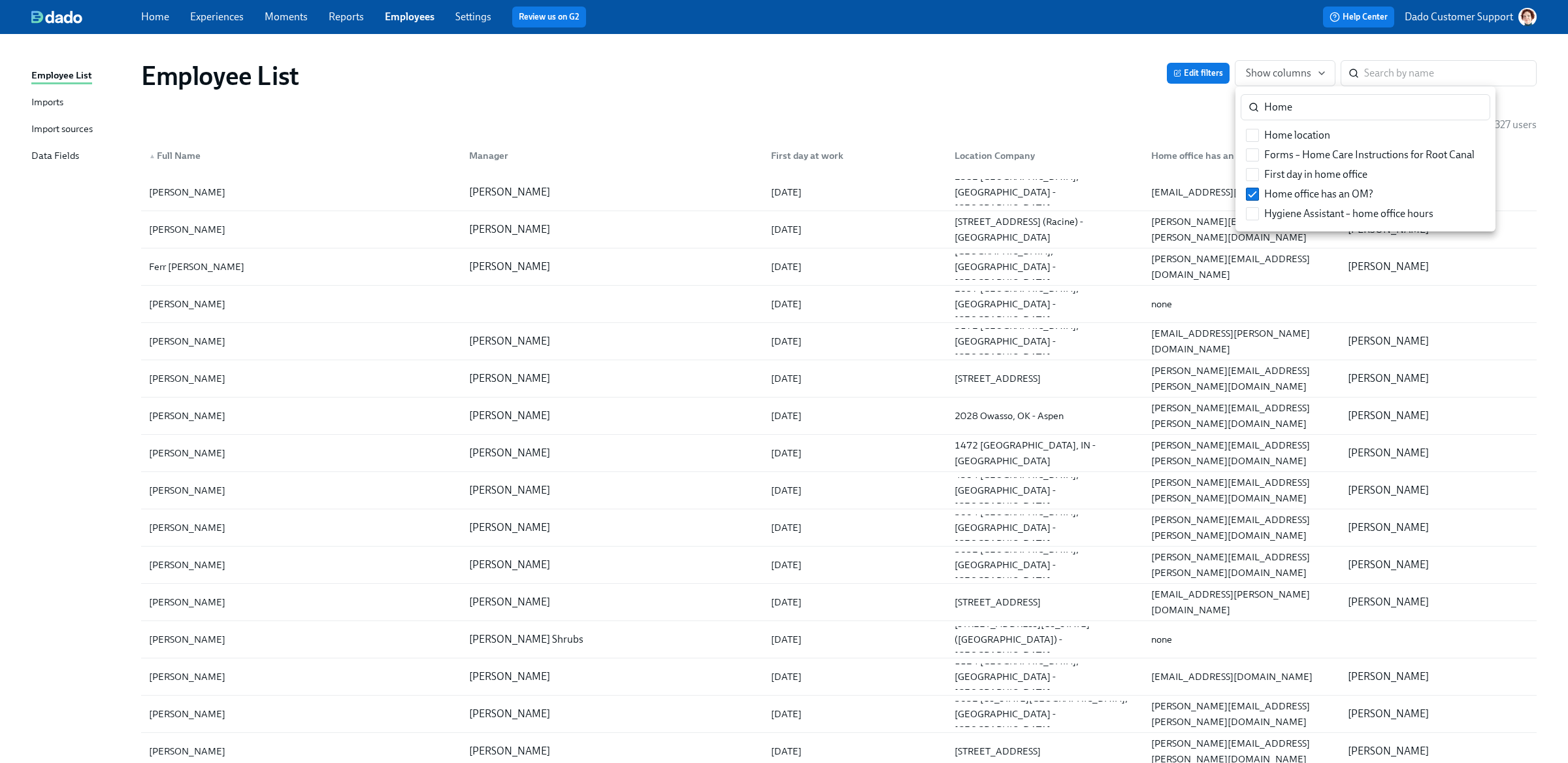
click at [1089, 98] on div at bounding box center [784, 381] width 1568 height 763
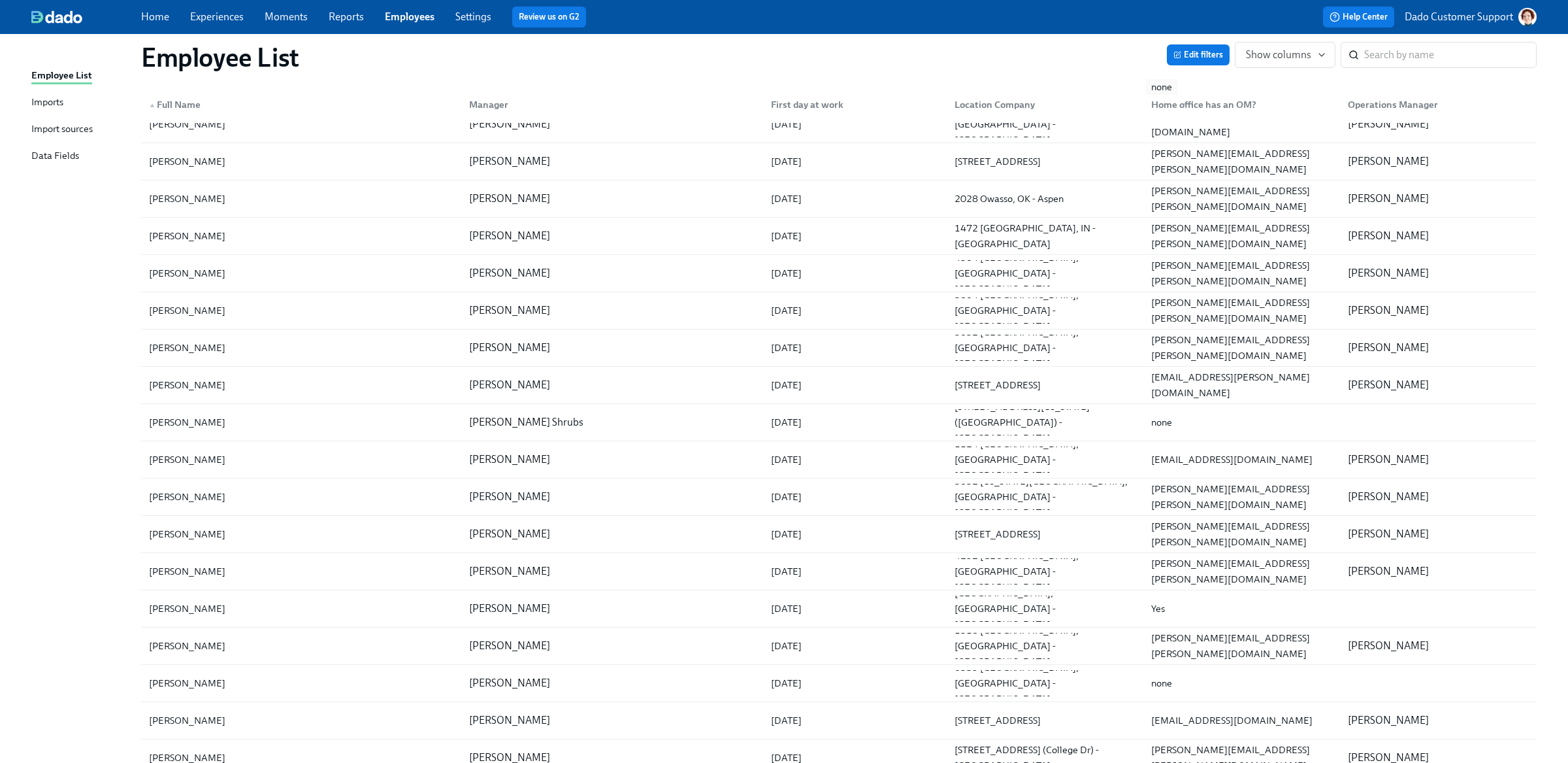
scroll to position [379, 0]
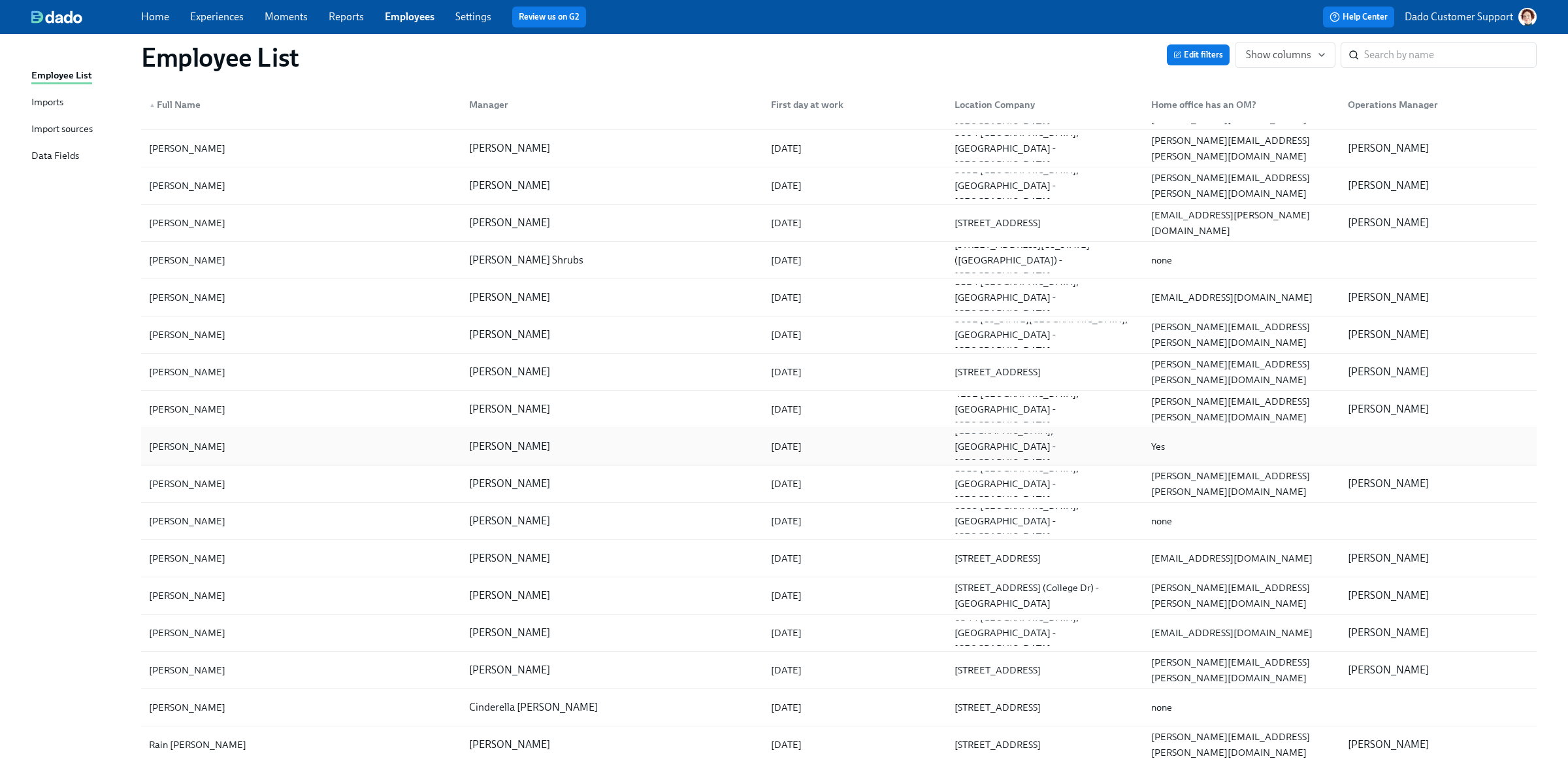
click at [226, 448] on div "SHALIENA BELTRAN" at bounding box center [187, 446] width 87 height 15
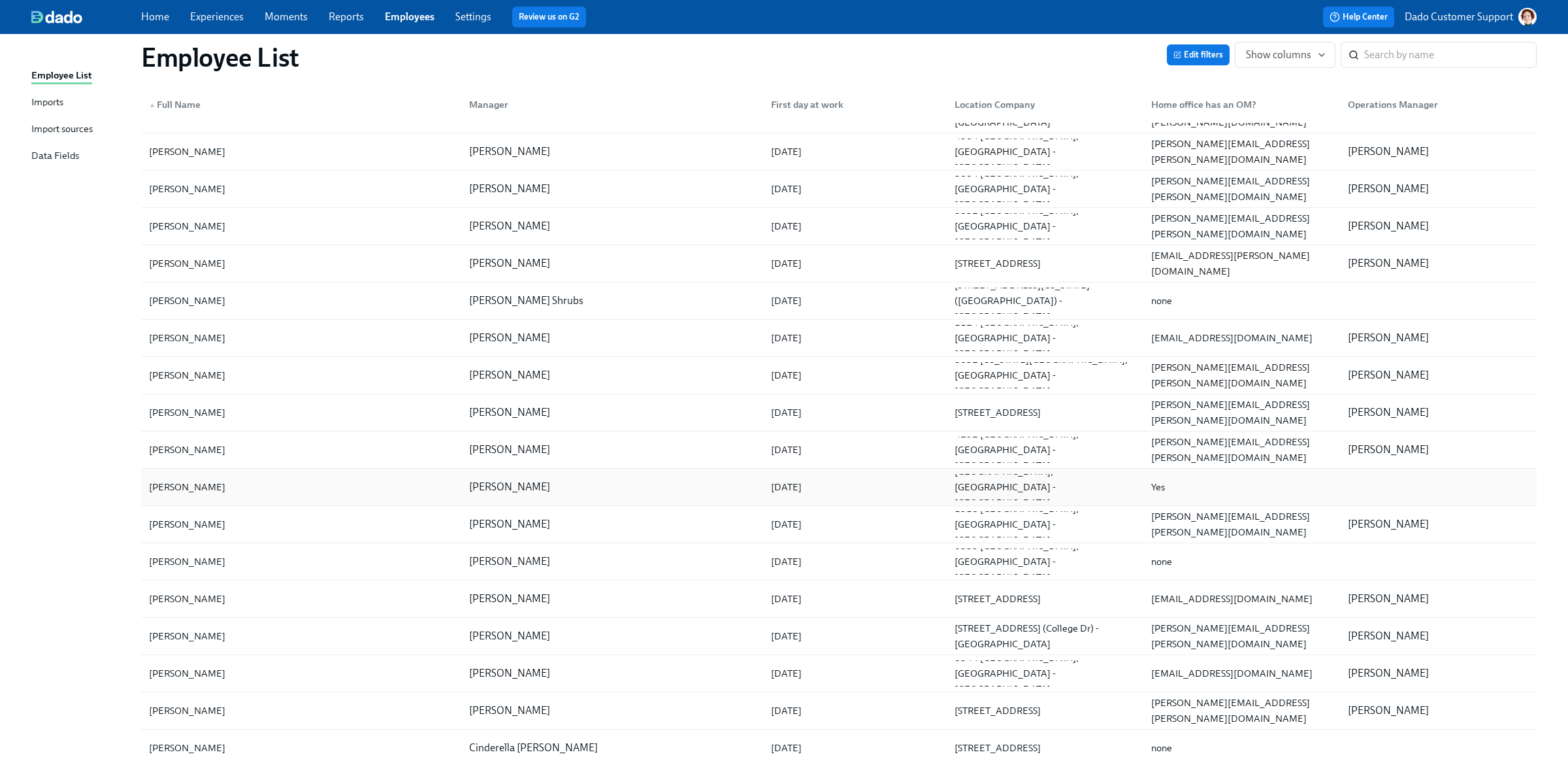
scroll to position [0, 0]
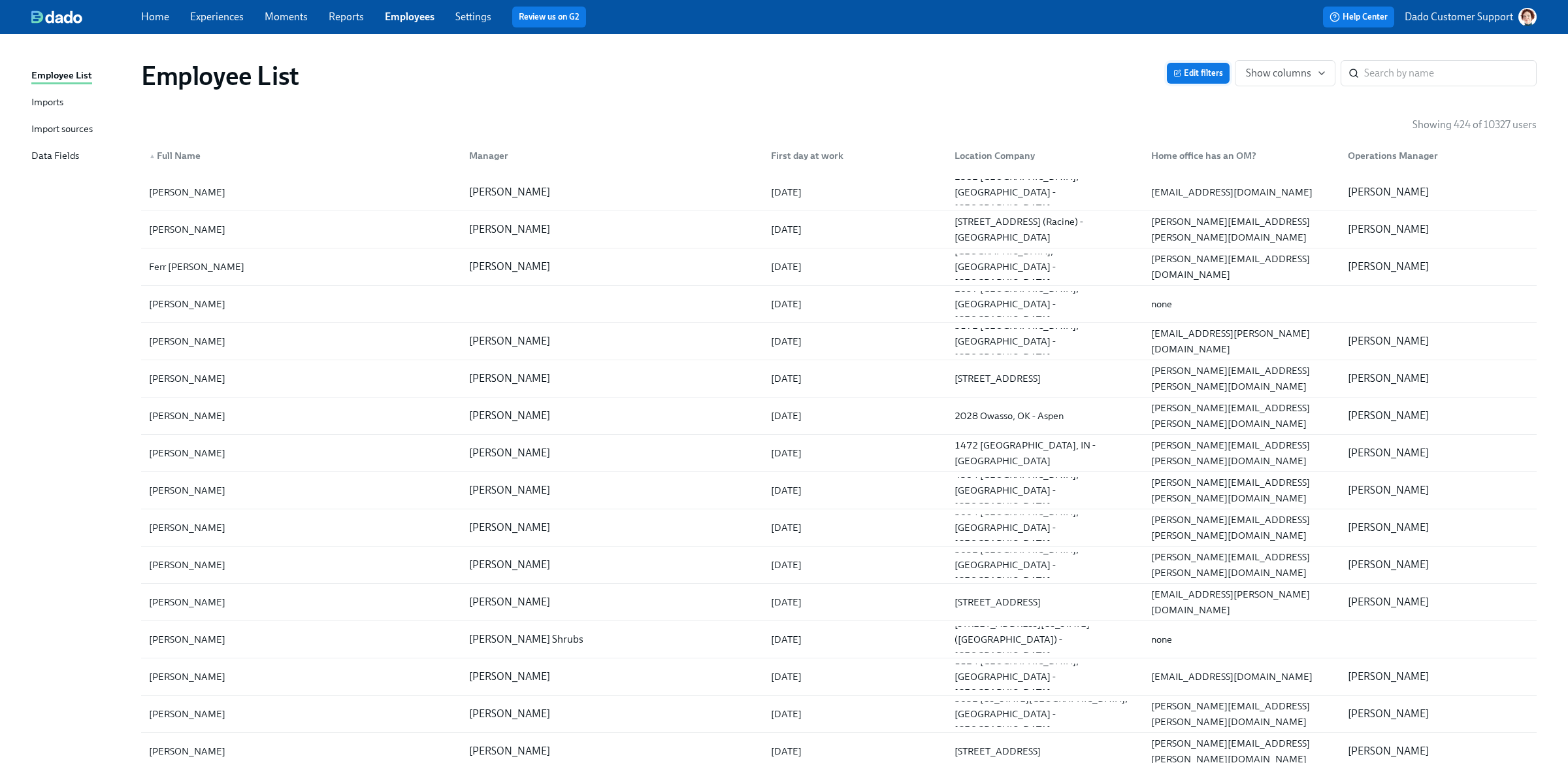
click at [1193, 67] on span "Edit filters" at bounding box center [1198, 73] width 50 height 13
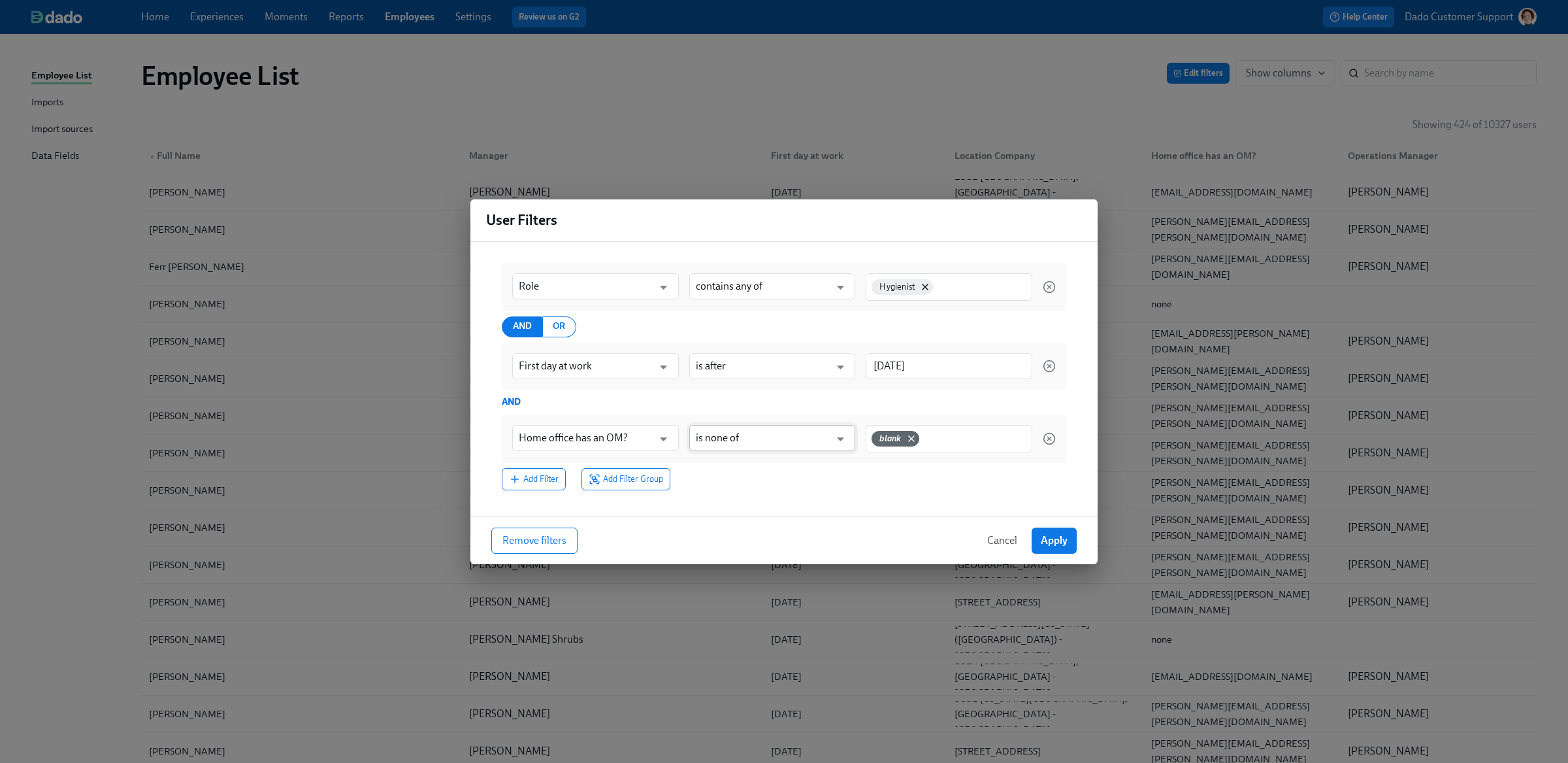
click at [797, 427] on input "is none of" at bounding box center [763, 438] width 135 height 26
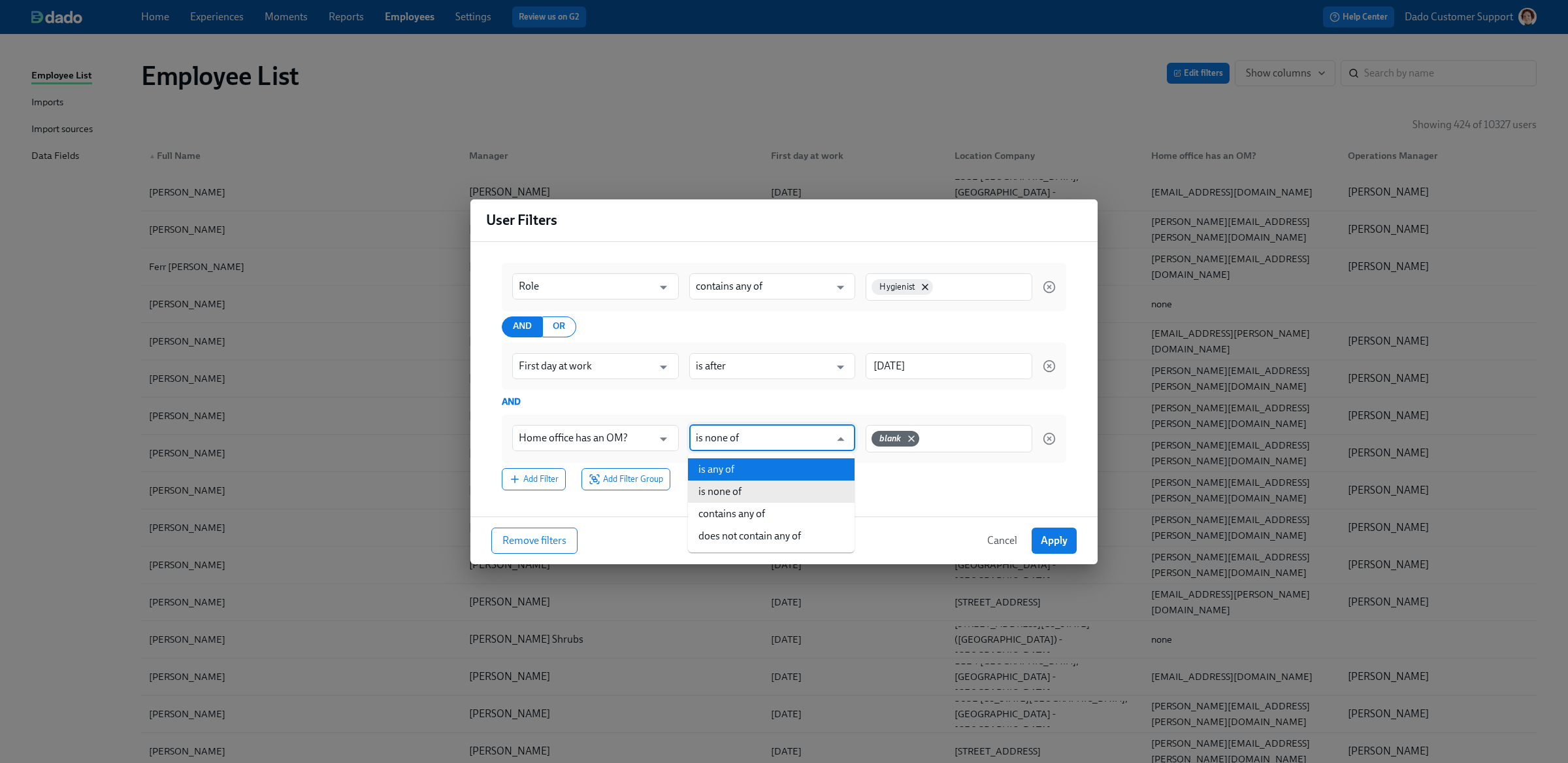
click at [751, 472] on li "is any of" at bounding box center [771, 469] width 167 height 22
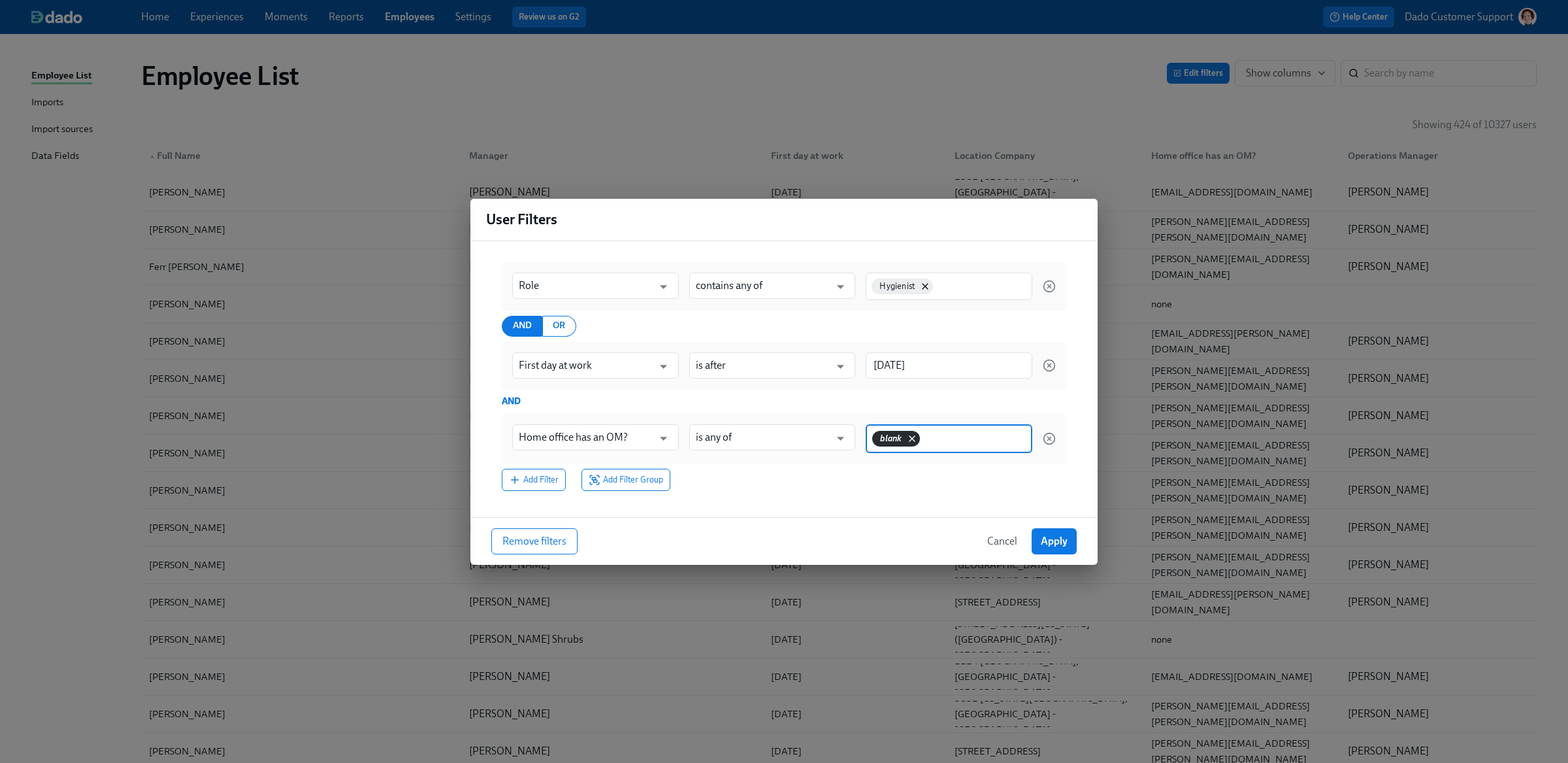
click at [916, 442] on icon at bounding box center [912, 438] width 11 height 11
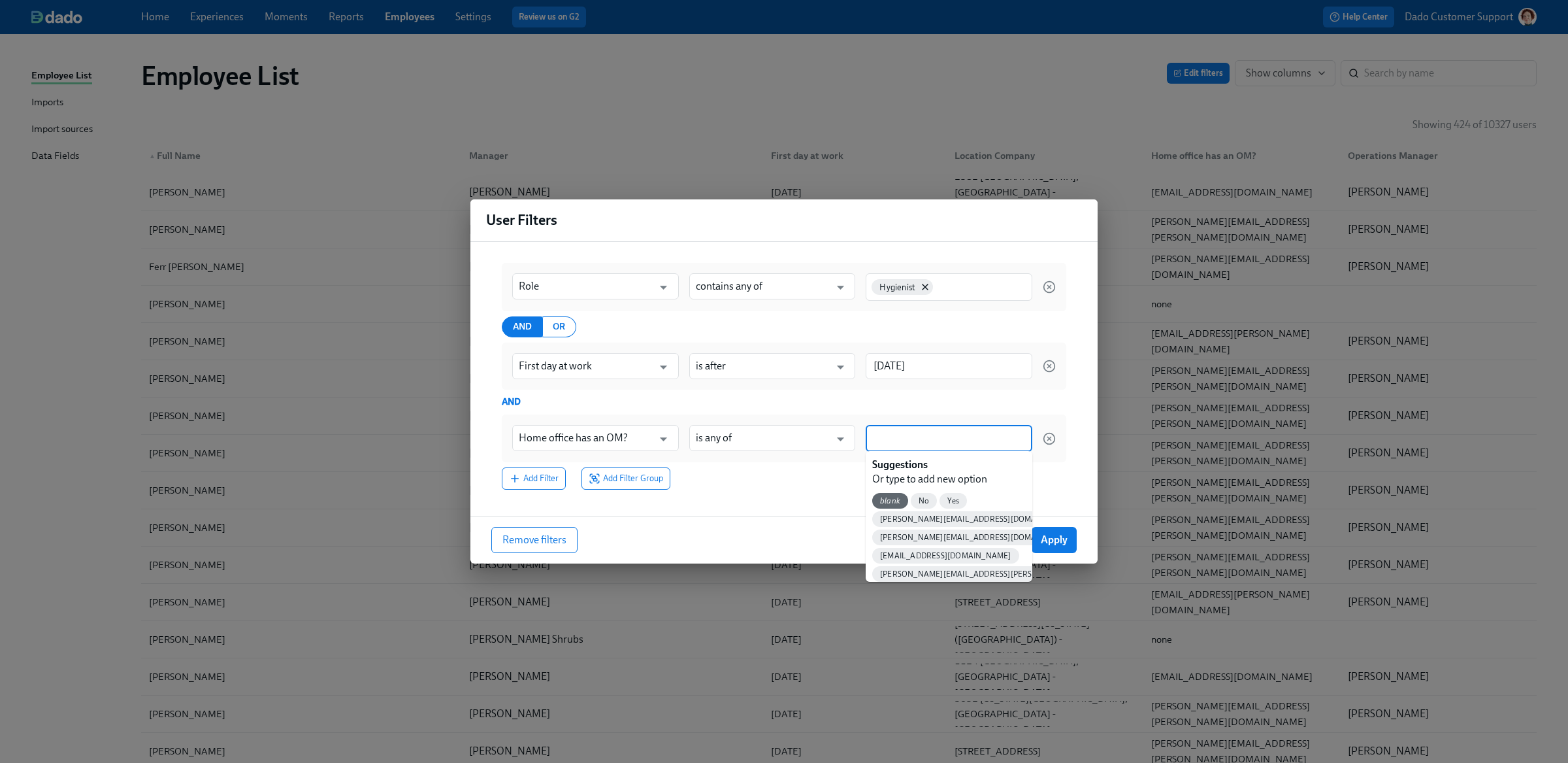
click at [916, 442] on input at bounding box center [949, 438] width 154 height 14
click at [951, 499] on span "Yes" at bounding box center [953, 501] width 28 height 10
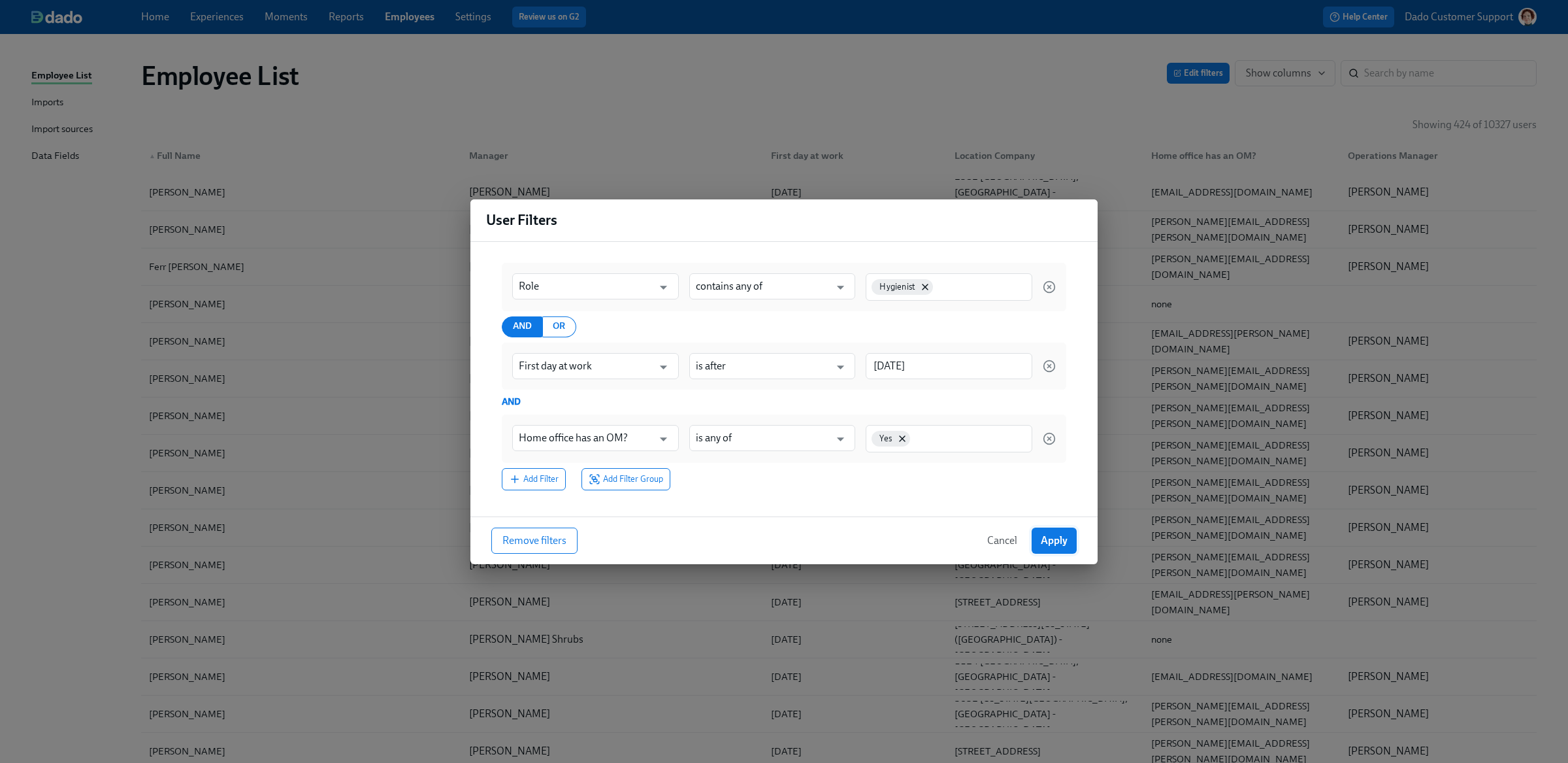
click at [1056, 539] on span "Apply" at bounding box center [1054, 540] width 27 height 13
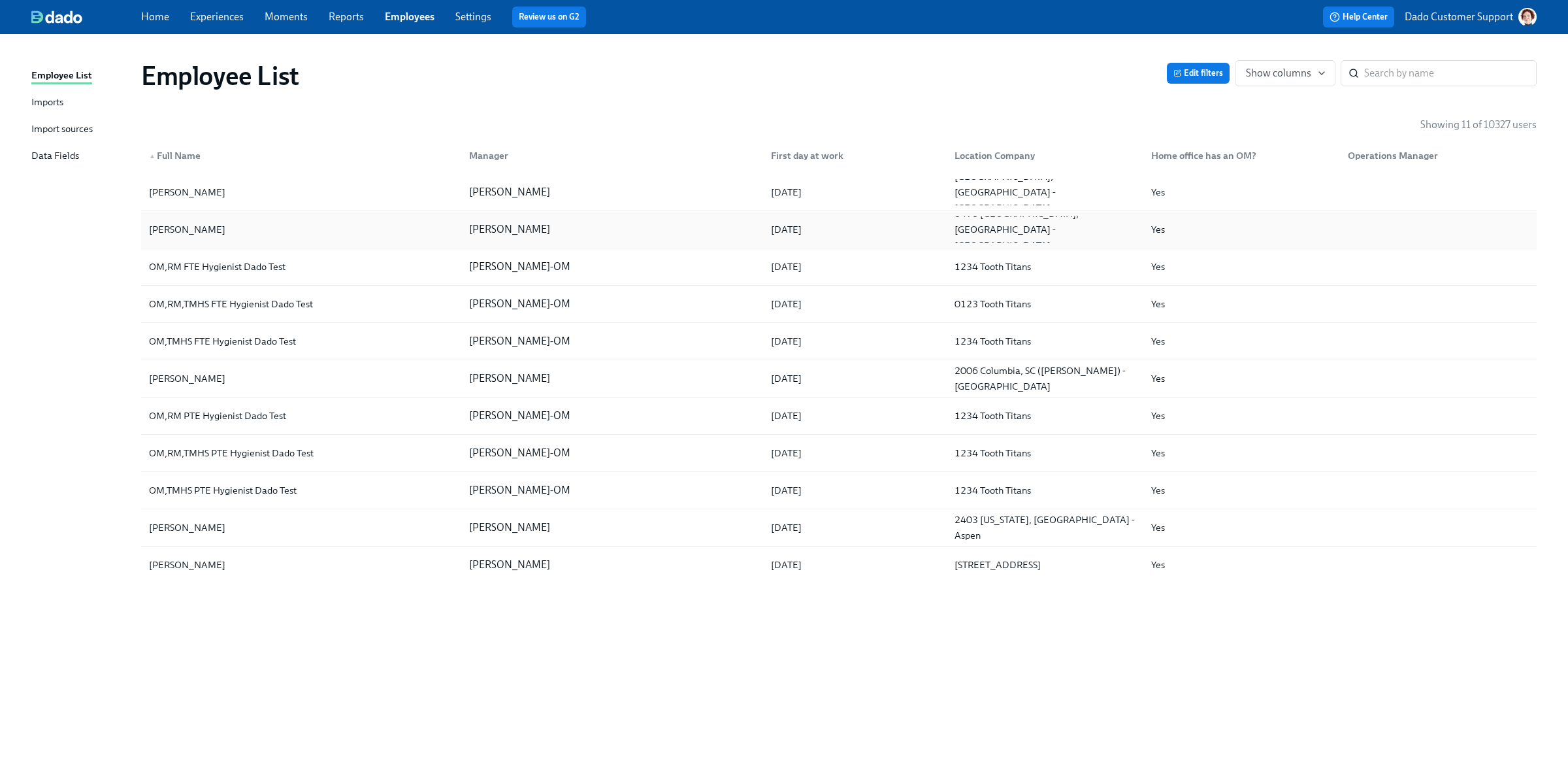
click at [175, 222] on div "Jorie Bruce" at bounding box center [187, 229] width 87 height 15
click at [162, 378] on div "Jessica Koonts" at bounding box center [187, 378] width 87 height 15
click at [182, 532] on div "Theresa Patton" at bounding box center [187, 527] width 87 height 15
click at [158, 571] on div "Bailey Spears" at bounding box center [187, 564] width 87 height 15
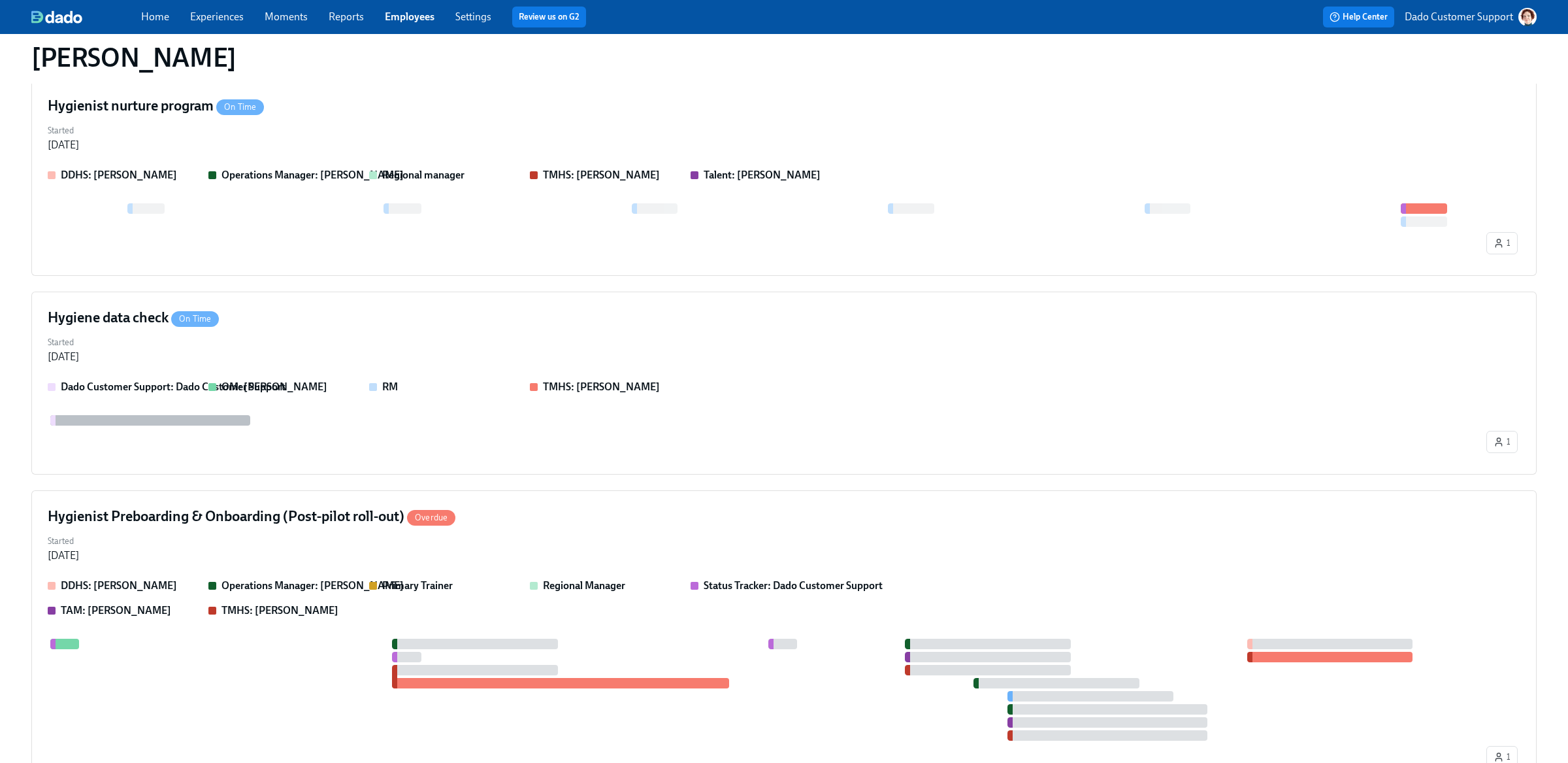
scroll to position [423, 0]
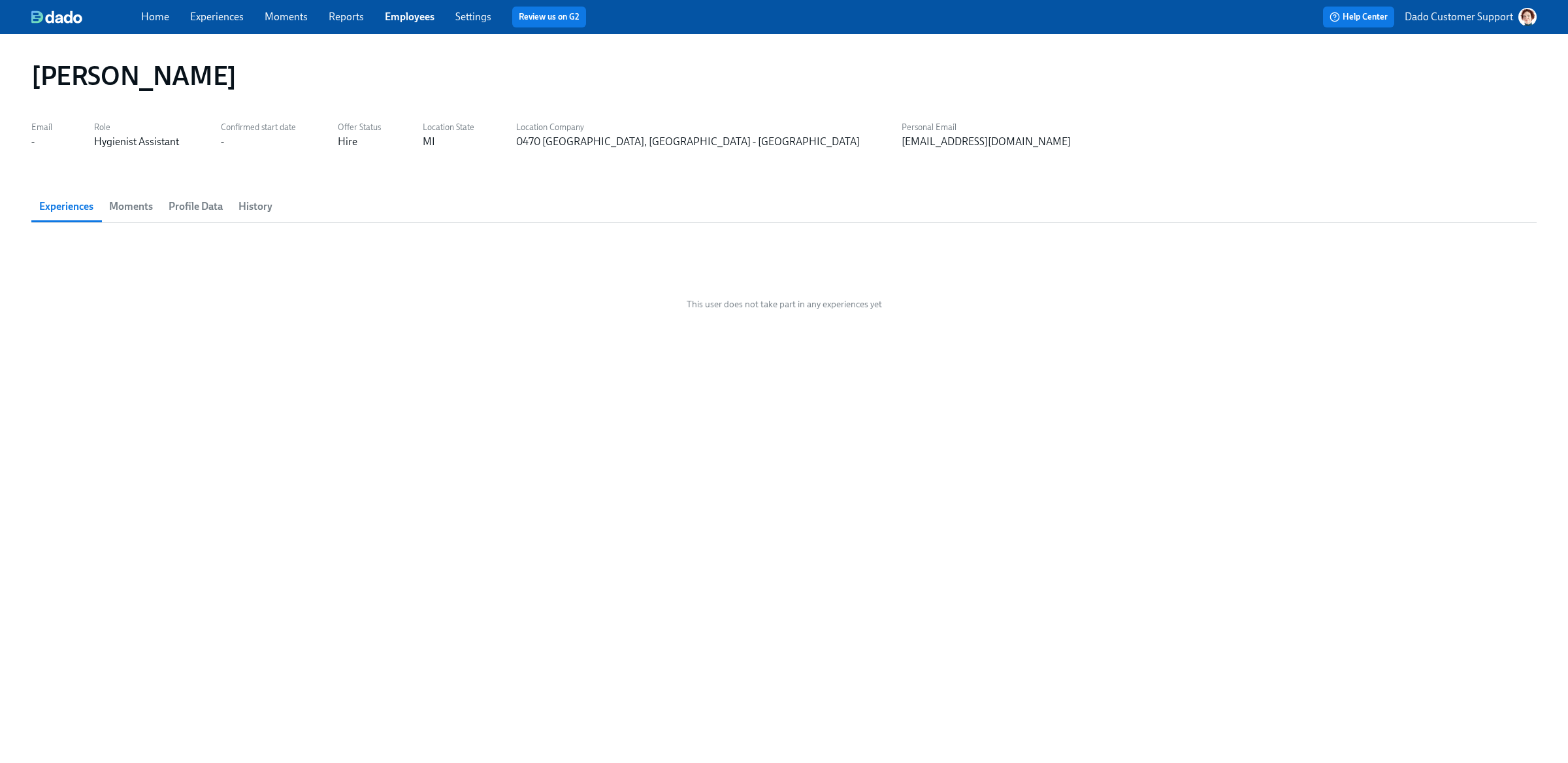
click at [195, 191] on button "Profile Data" at bounding box center [196, 206] width 70 height 32
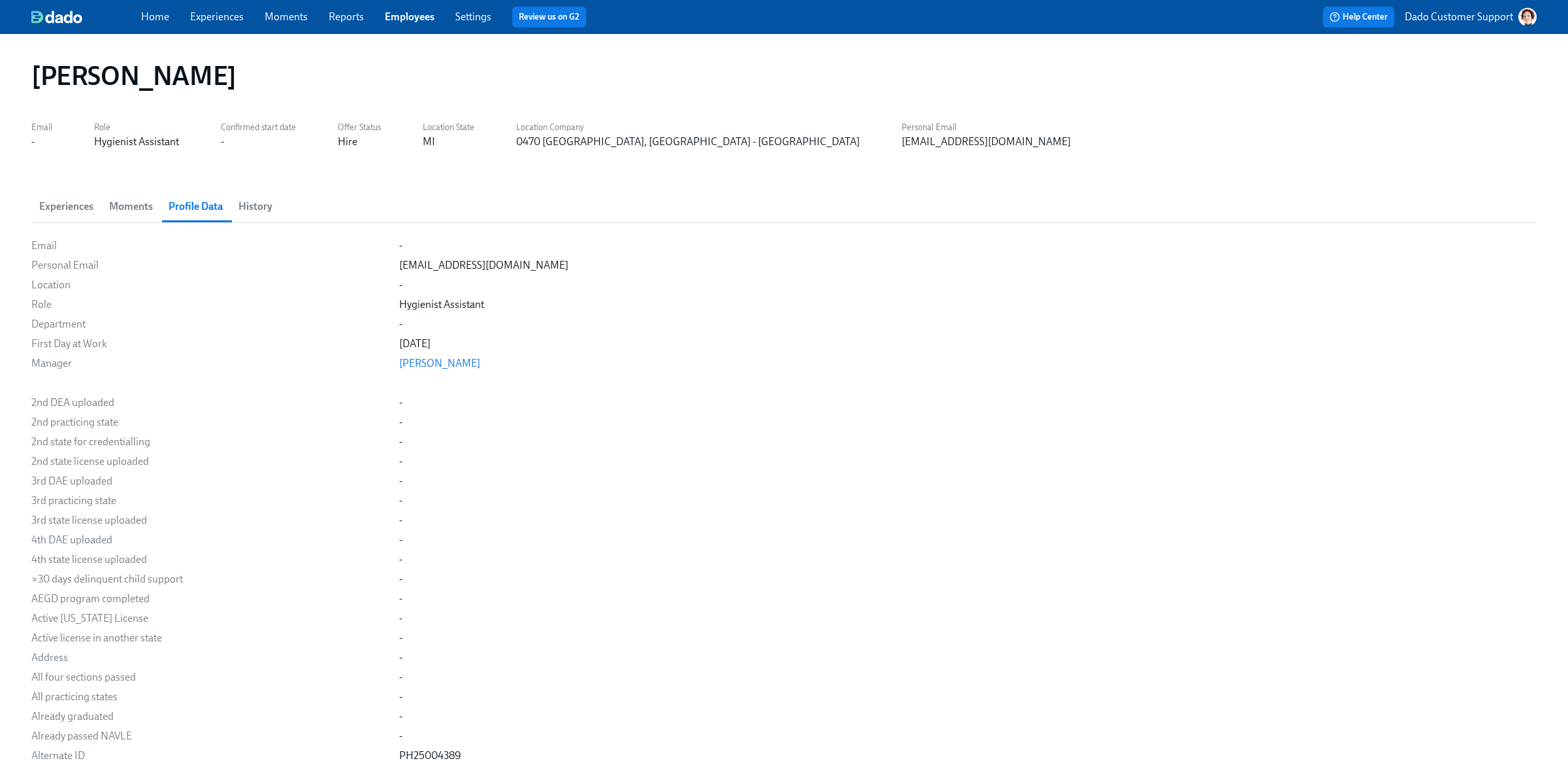
click at [253, 202] on span "History" at bounding box center [256, 206] width 34 height 19
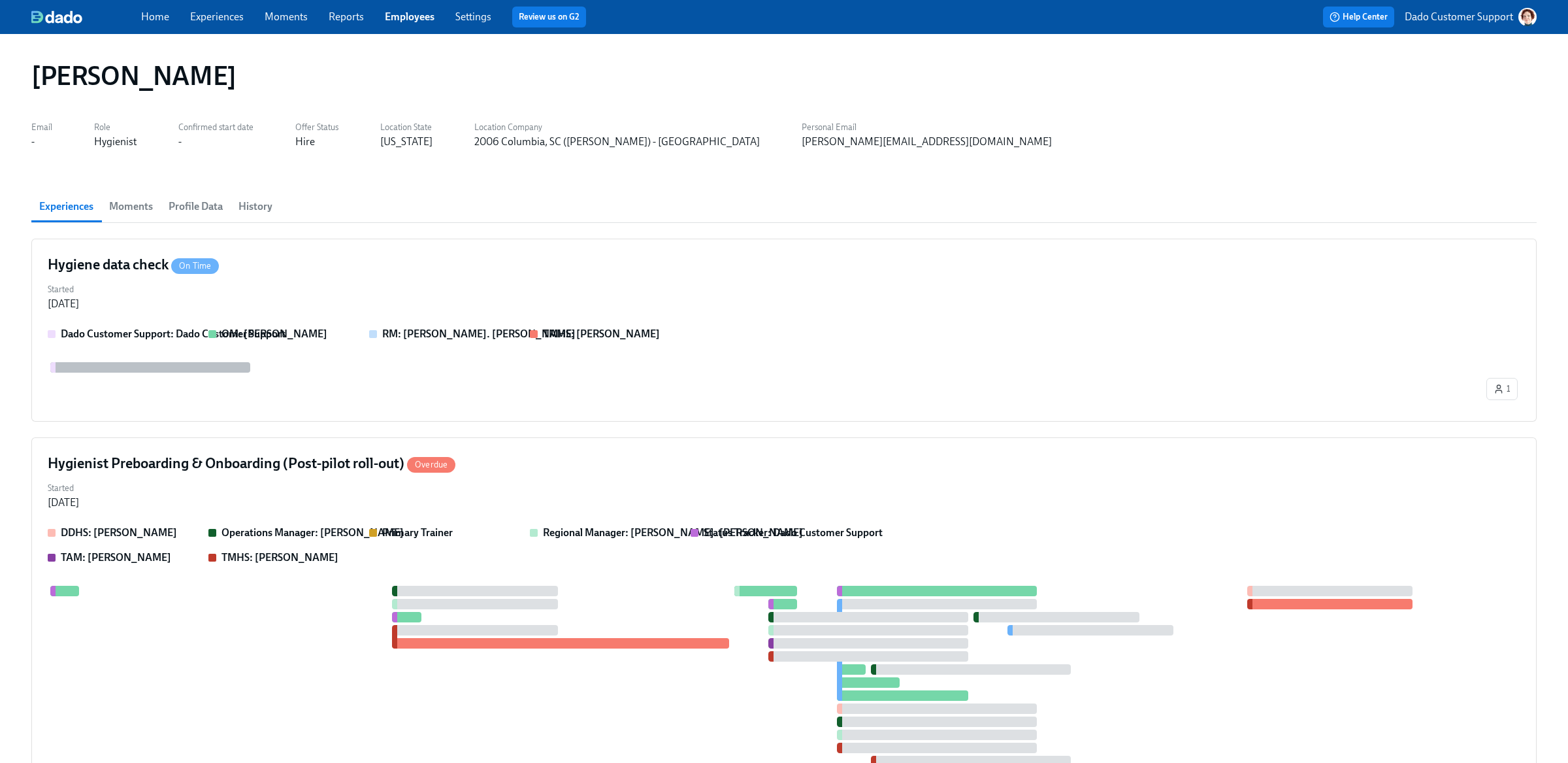
click at [266, 209] on span "History" at bounding box center [256, 206] width 34 height 19
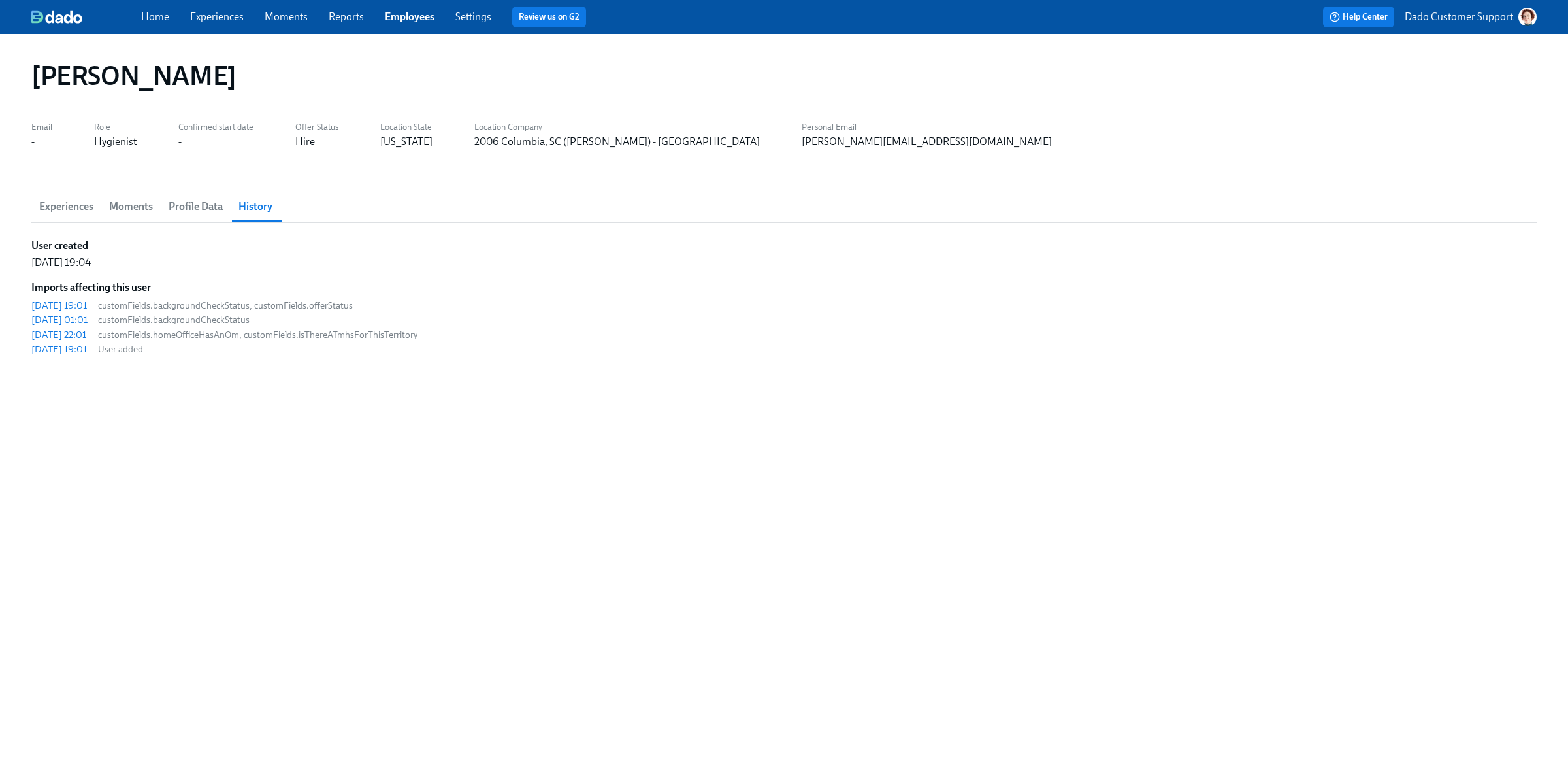
click at [58, 205] on span "Experiences" at bounding box center [66, 206] width 54 height 19
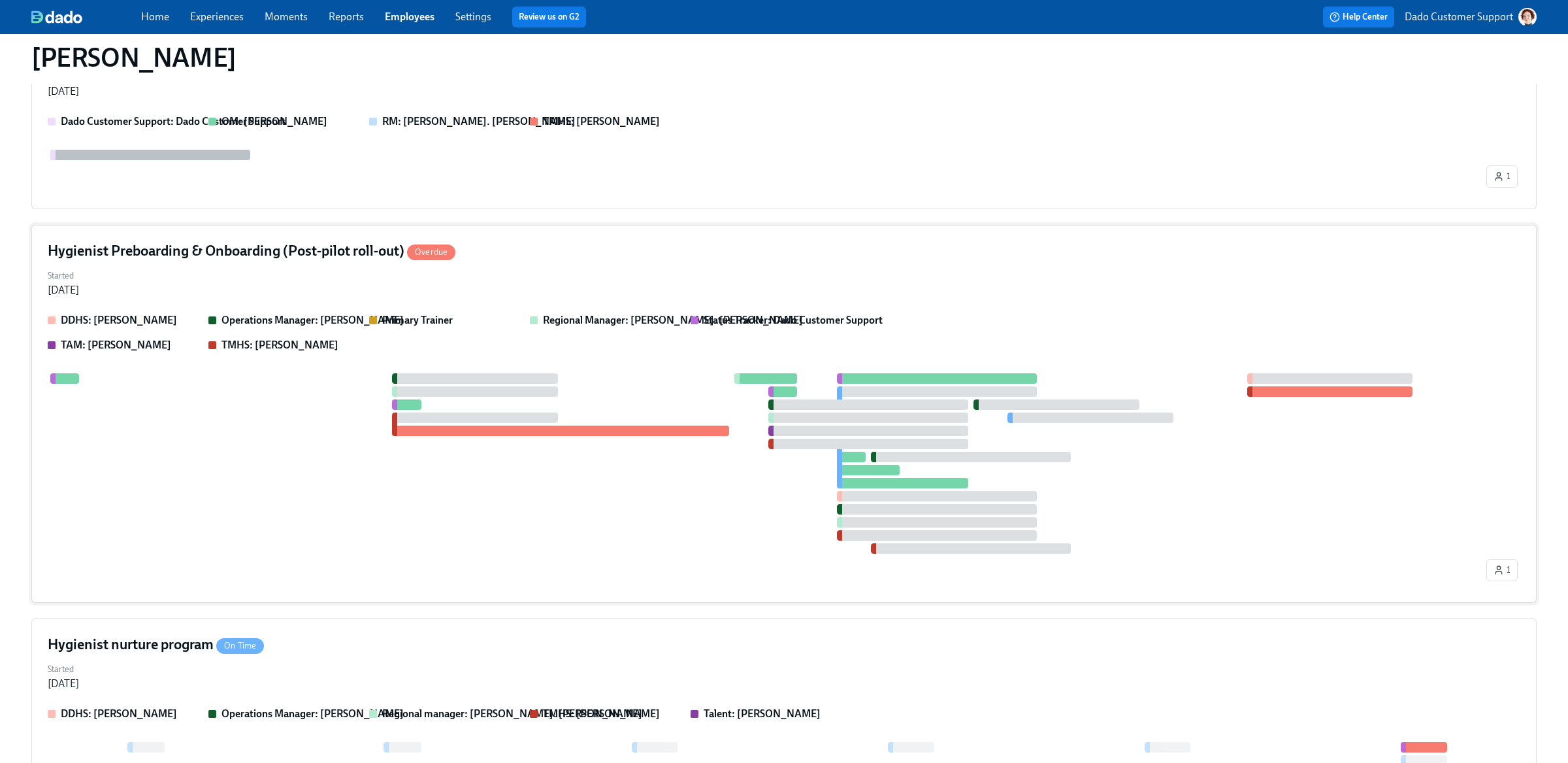
scroll to position [209, 0]
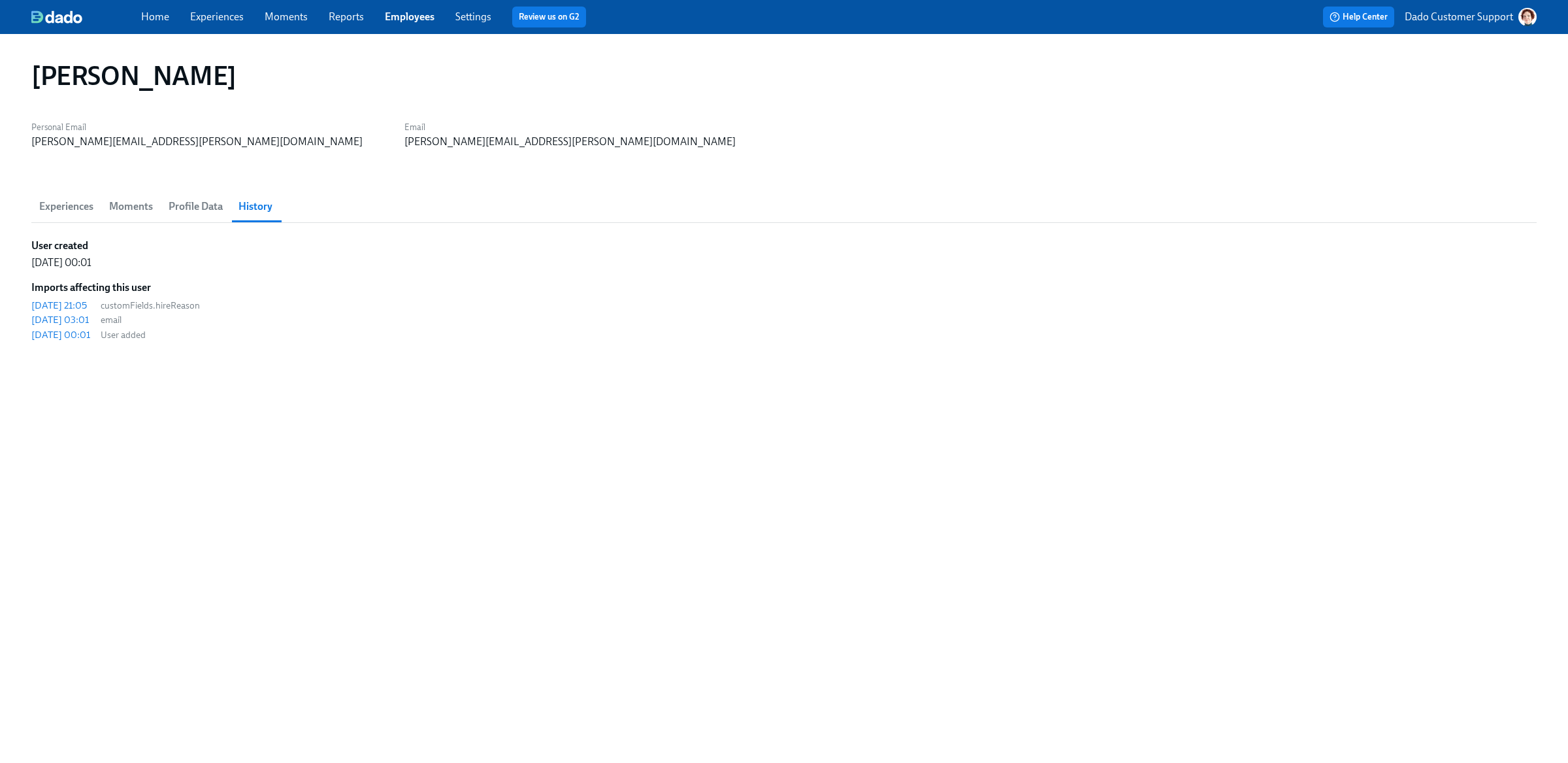
click at [211, 14] on link "Experiences" at bounding box center [217, 16] width 54 height 12
